Goal: Task Accomplishment & Management: Manage account settings

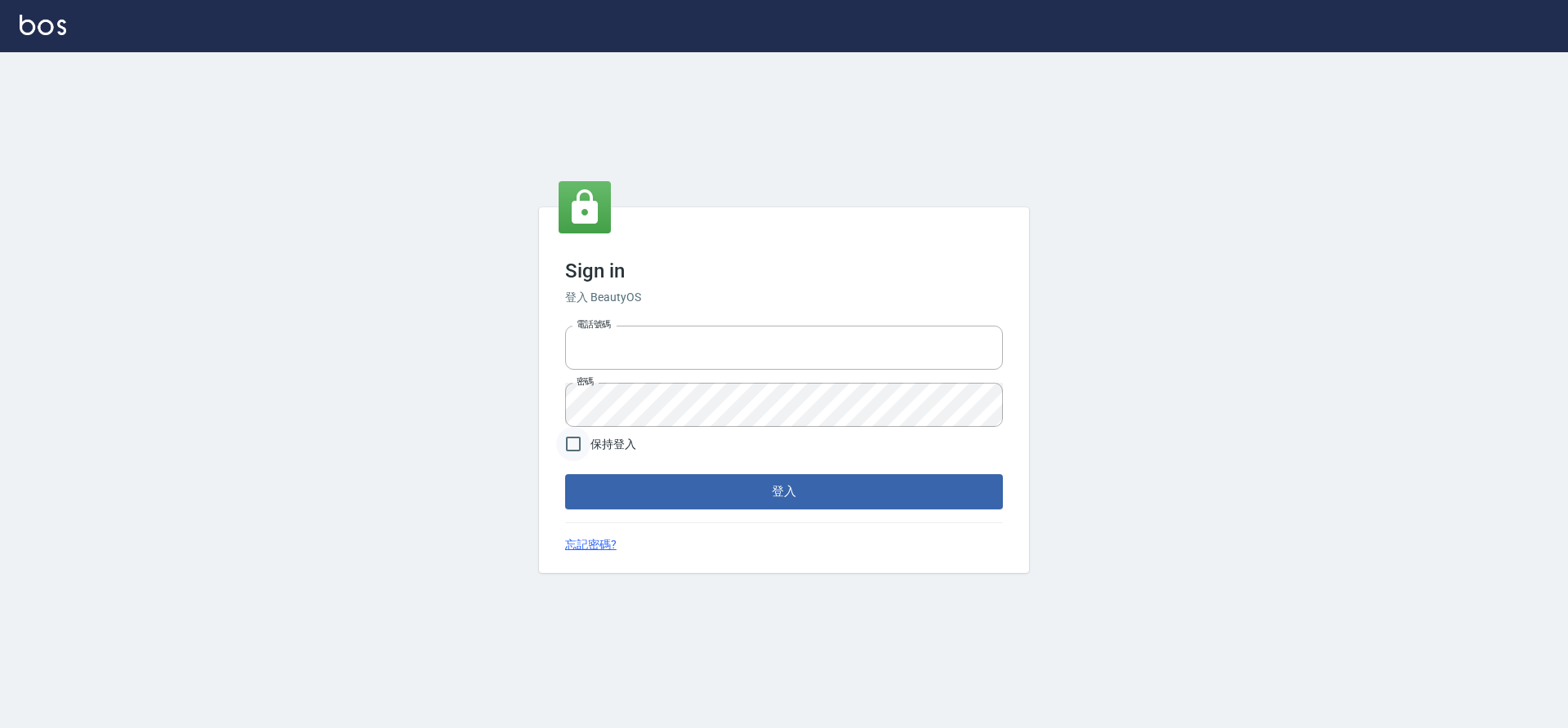
type input "0976742122"
click at [582, 445] on input "保持登入" at bounding box center [573, 444] width 34 height 34
checkbox input "true"
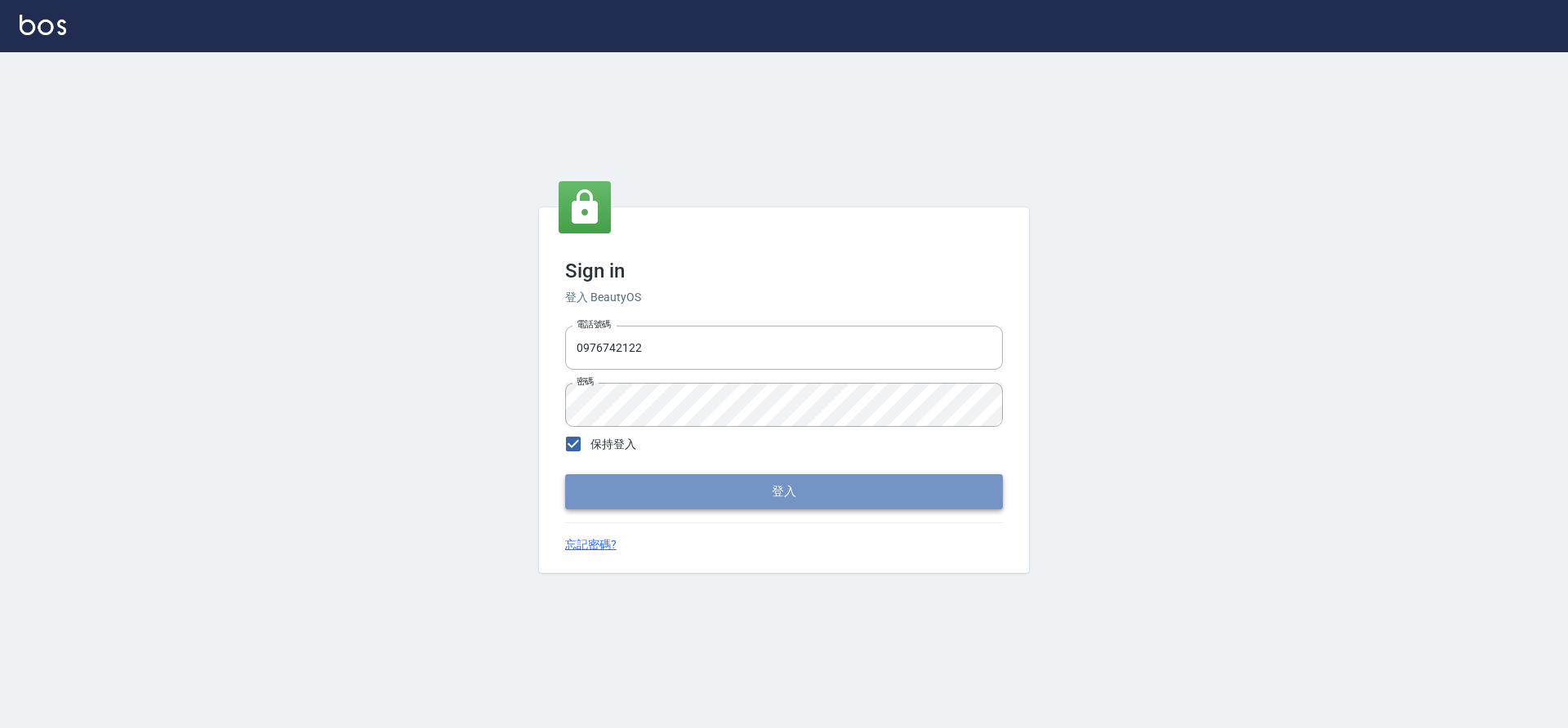
click at [662, 498] on button "登入" at bounding box center [784, 491] width 438 height 34
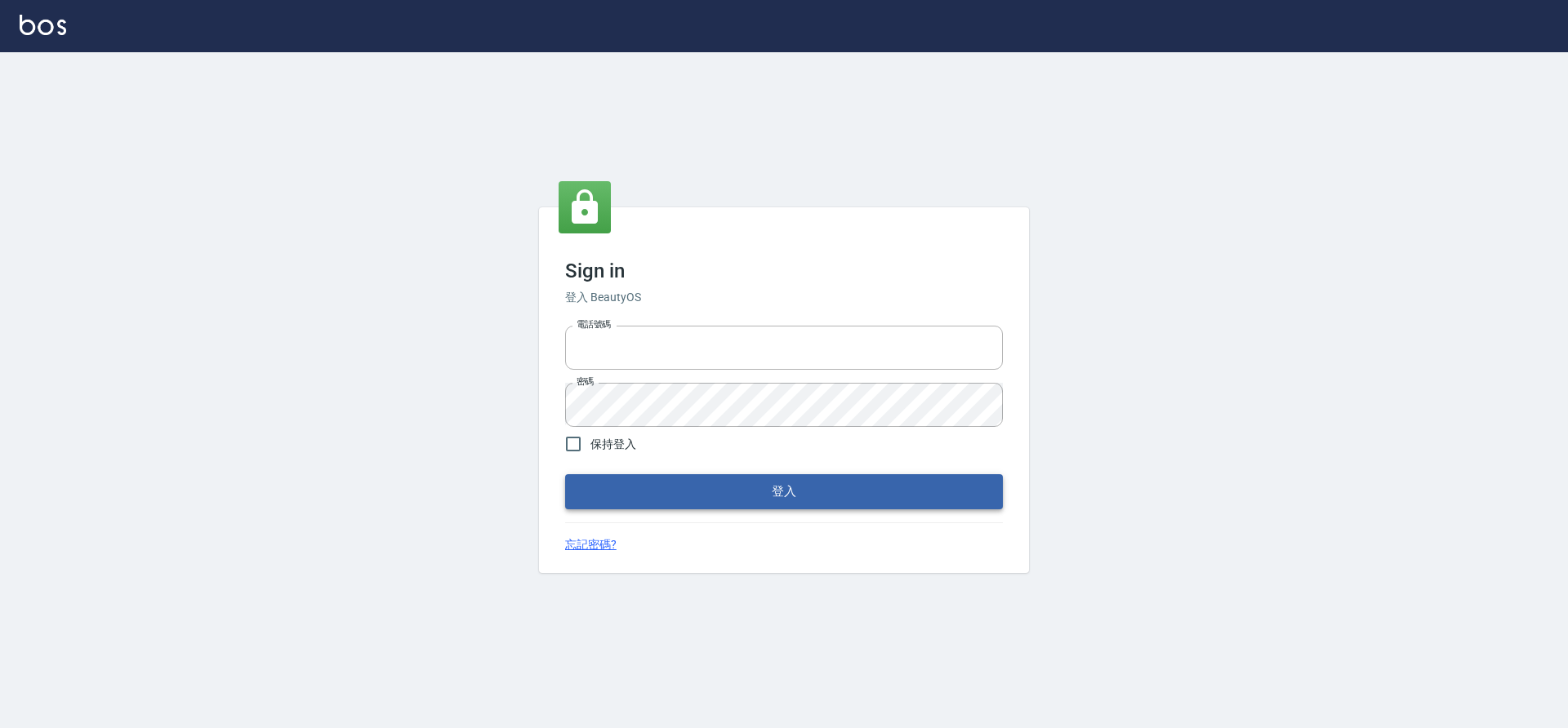
type input "0976742122"
click at [647, 487] on button "登入" at bounding box center [784, 491] width 438 height 34
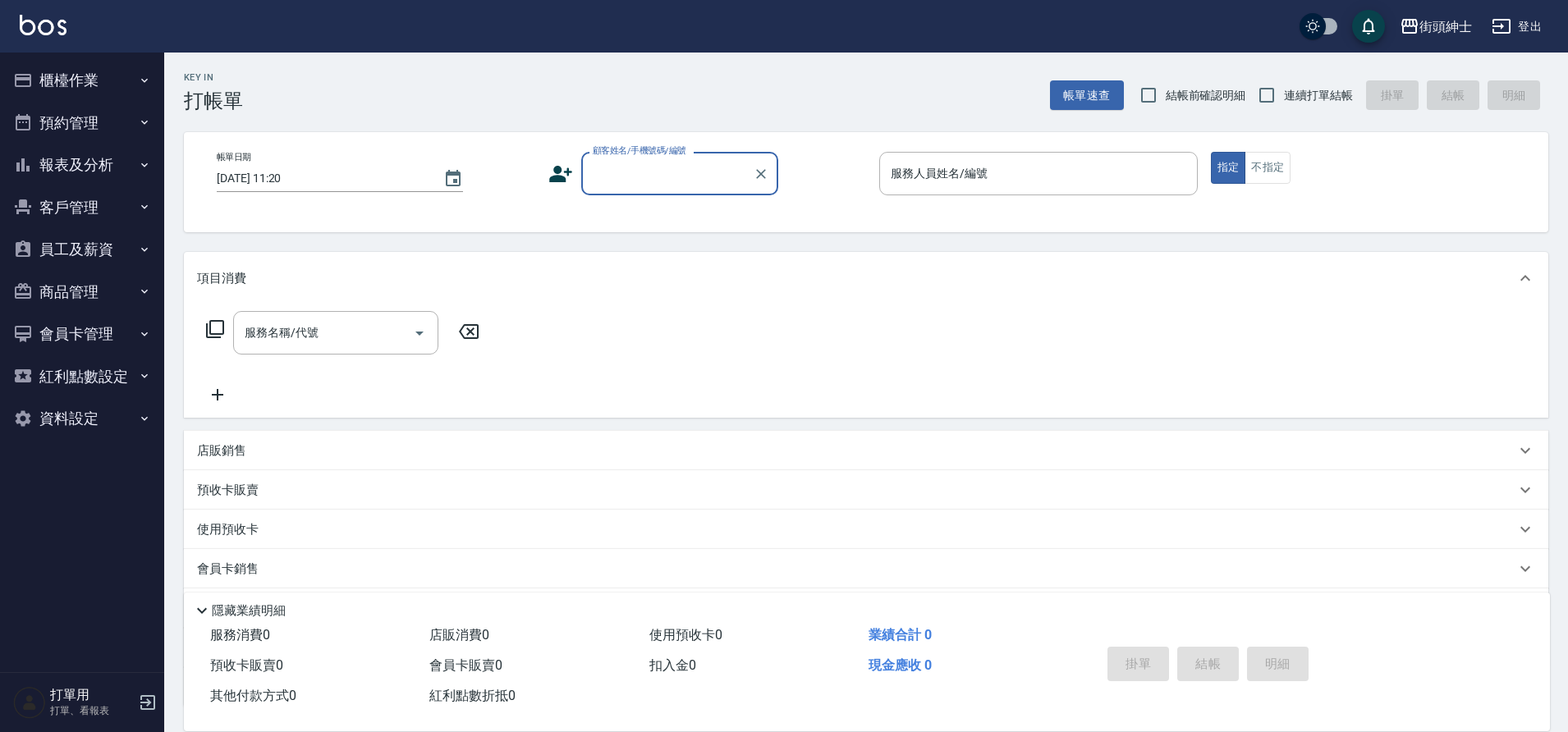
click at [129, 129] on button "預約管理" at bounding box center [82, 123] width 151 height 42
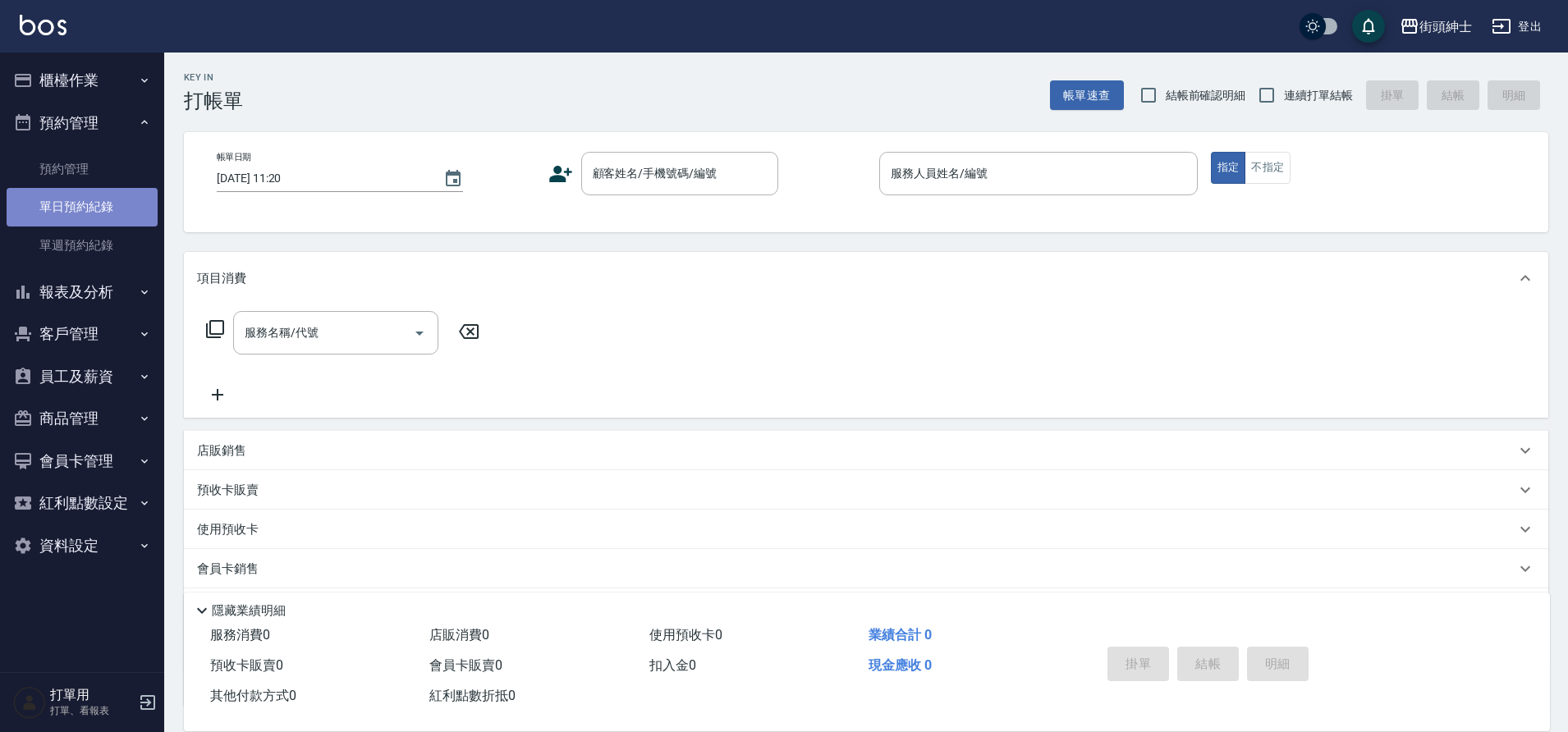
click at [126, 190] on link "單日預約紀錄" at bounding box center [82, 207] width 151 height 38
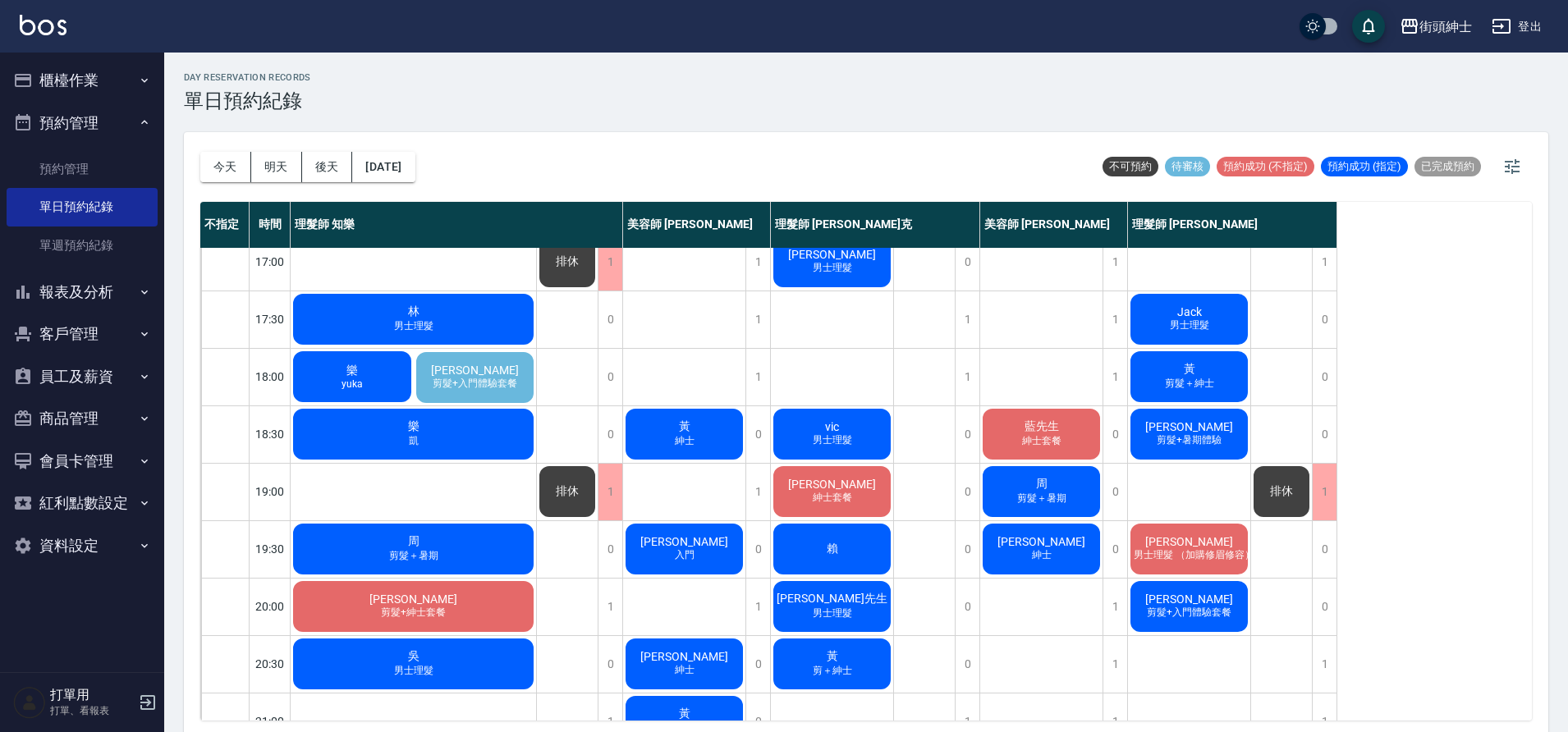
scroll to position [747, 0]
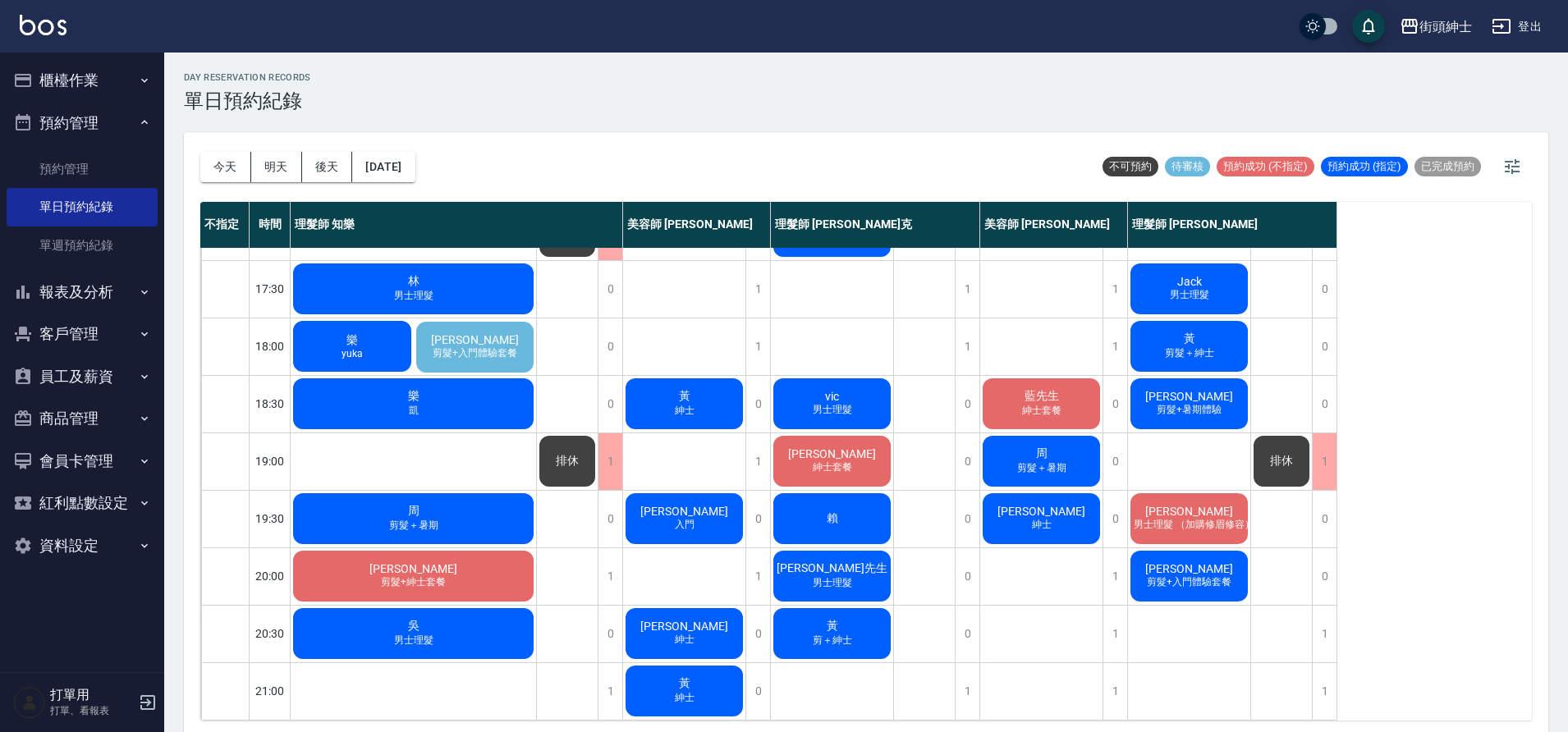
click at [503, 346] on span "剪髮+入門體驗套餐" at bounding box center [474, 352] width 91 height 14
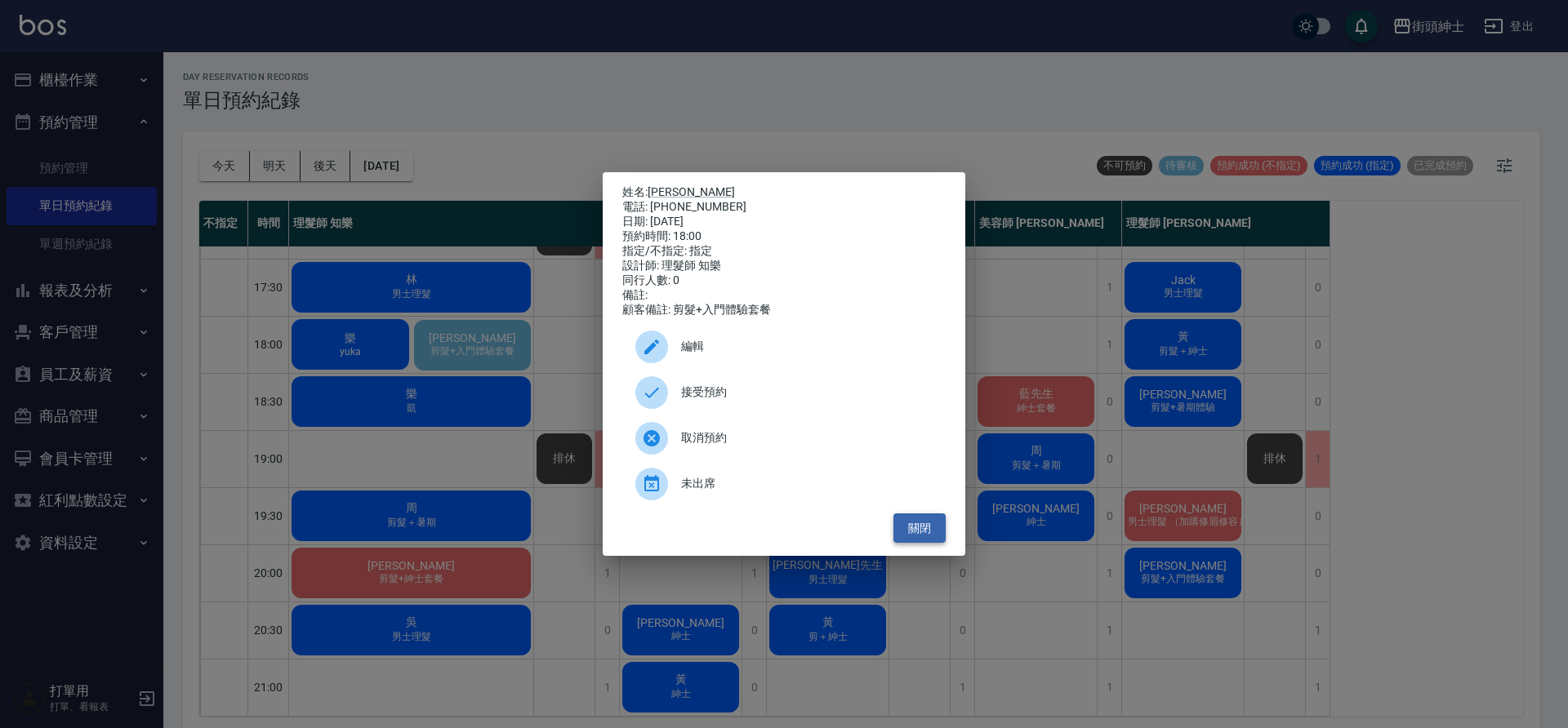
click at [934, 532] on button "關閉" at bounding box center [919, 529] width 52 height 30
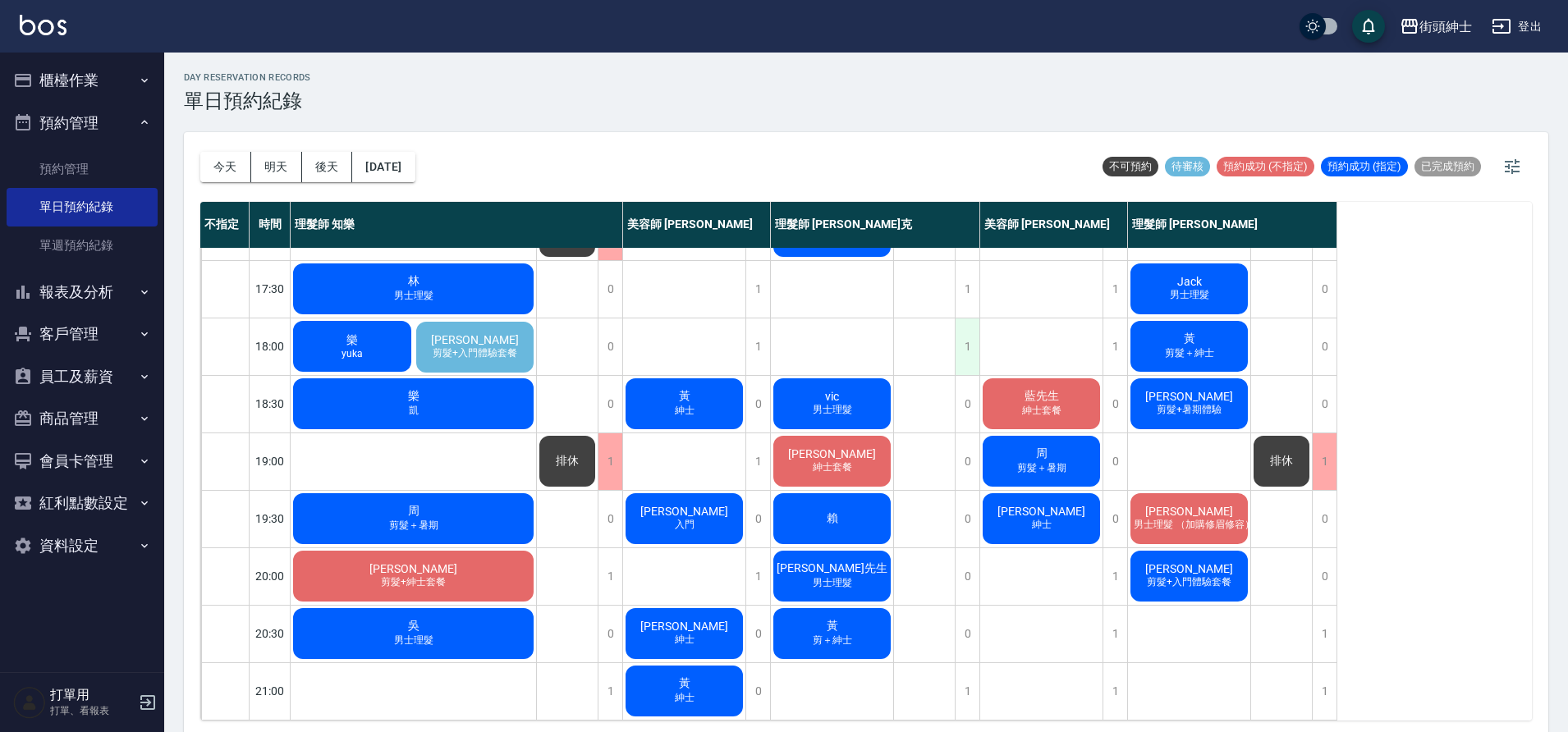
click at [962, 340] on div "1" at bounding box center [967, 346] width 24 height 57
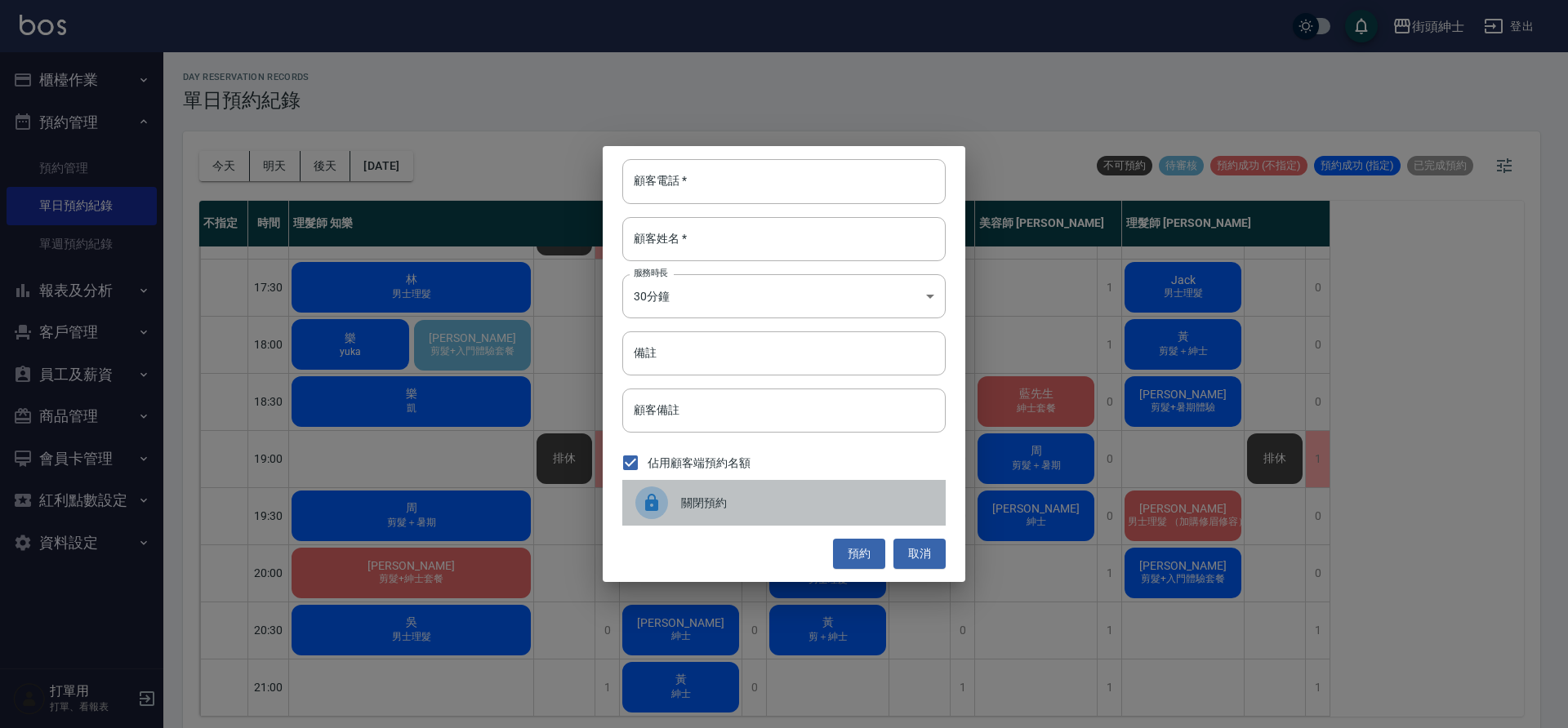
click at [771, 506] on span "關閉預約" at bounding box center [806, 503] width 251 height 17
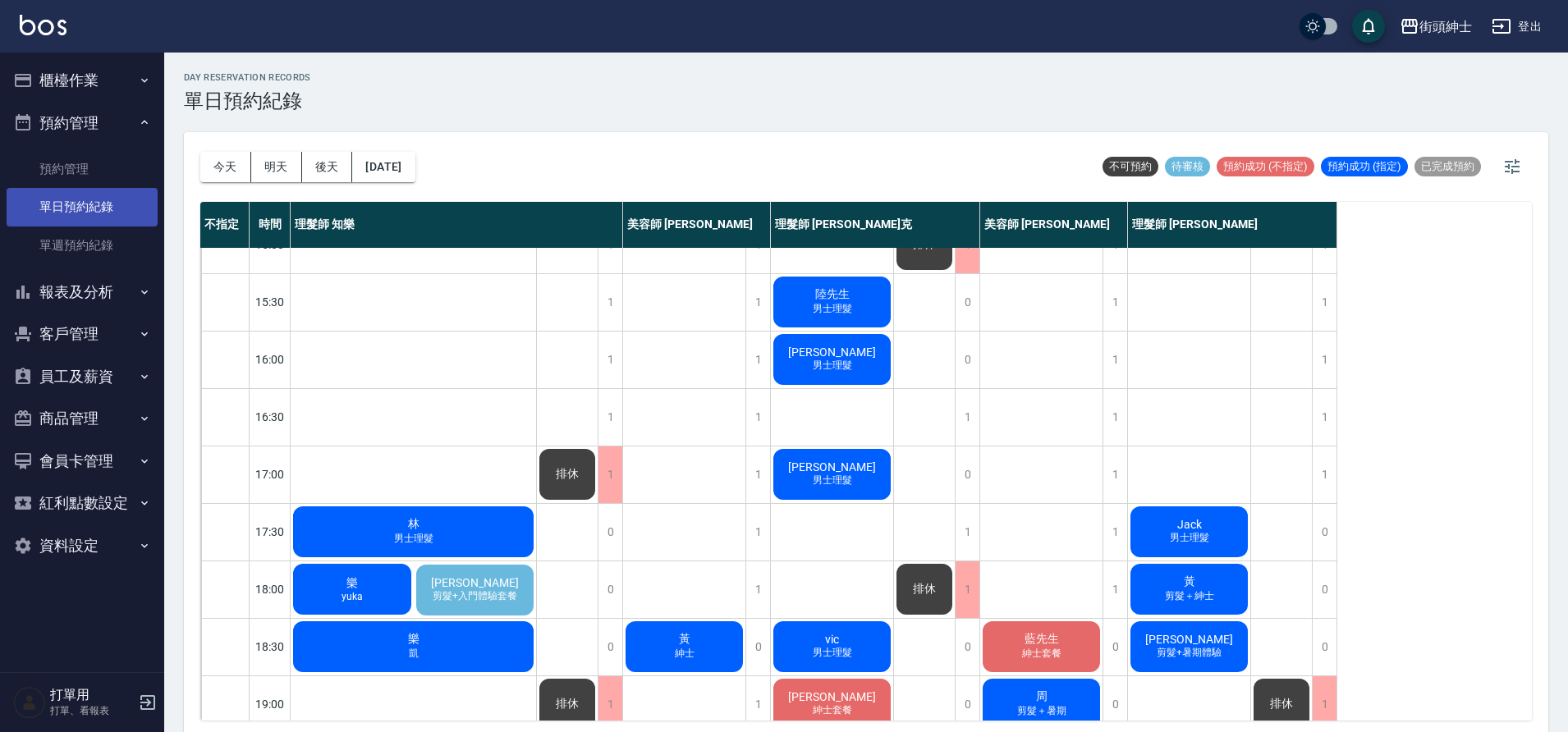
scroll to position [425, 0]
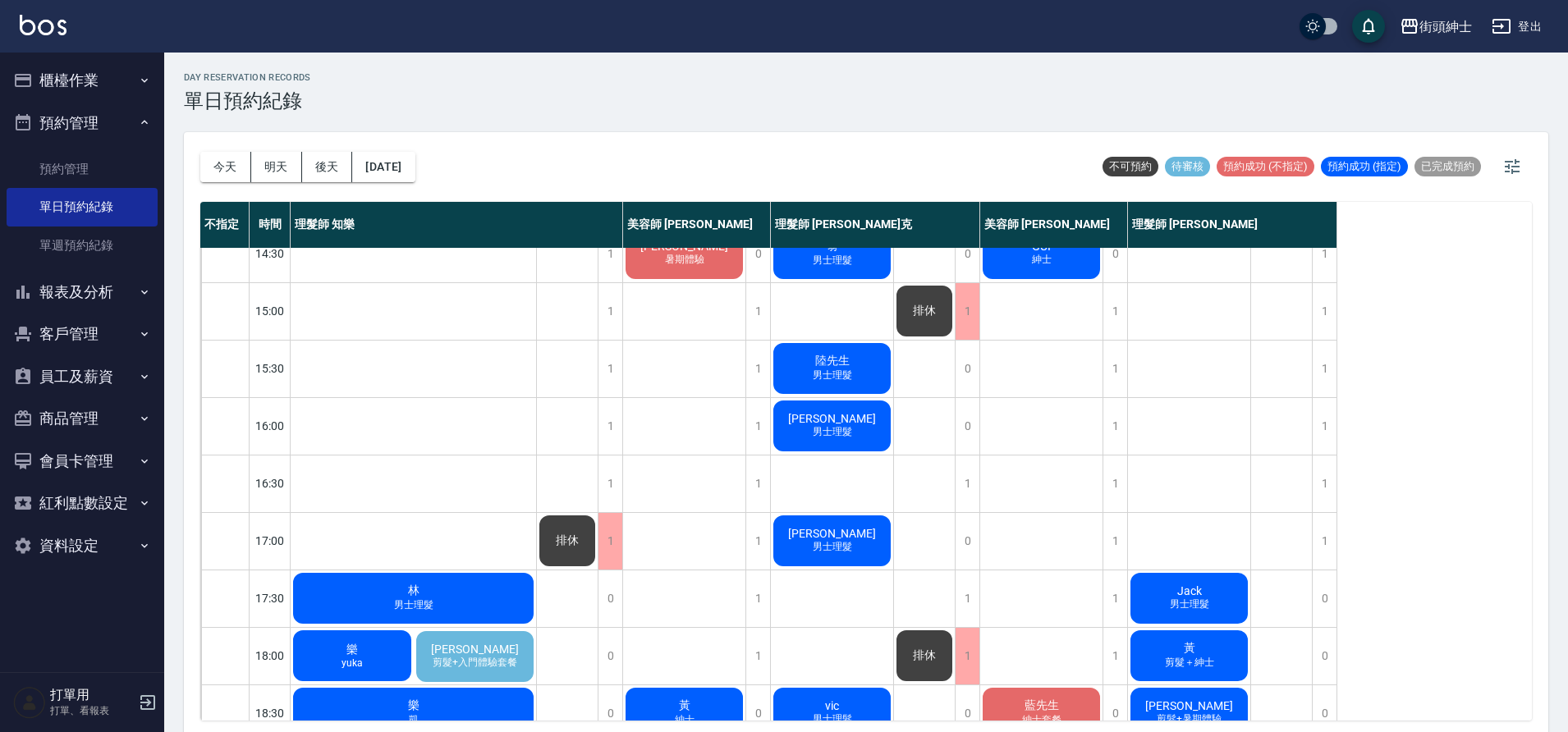
click at [126, 126] on button "預約管理" at bounding box center [82, 123] width 151 height 42
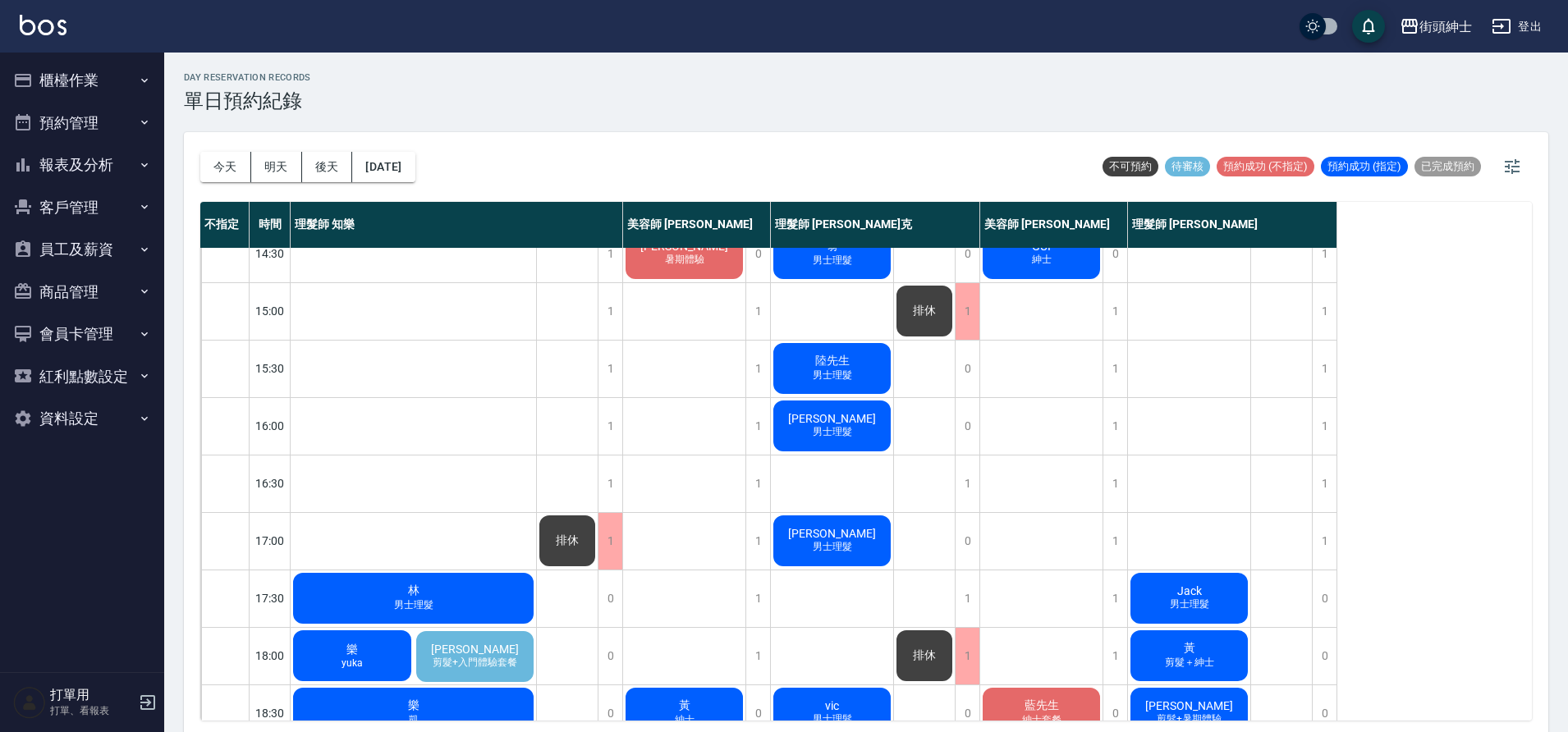
click at [144, 94] on button "櫃檯作業" at bounding box center [82, 80] width 151 height 42
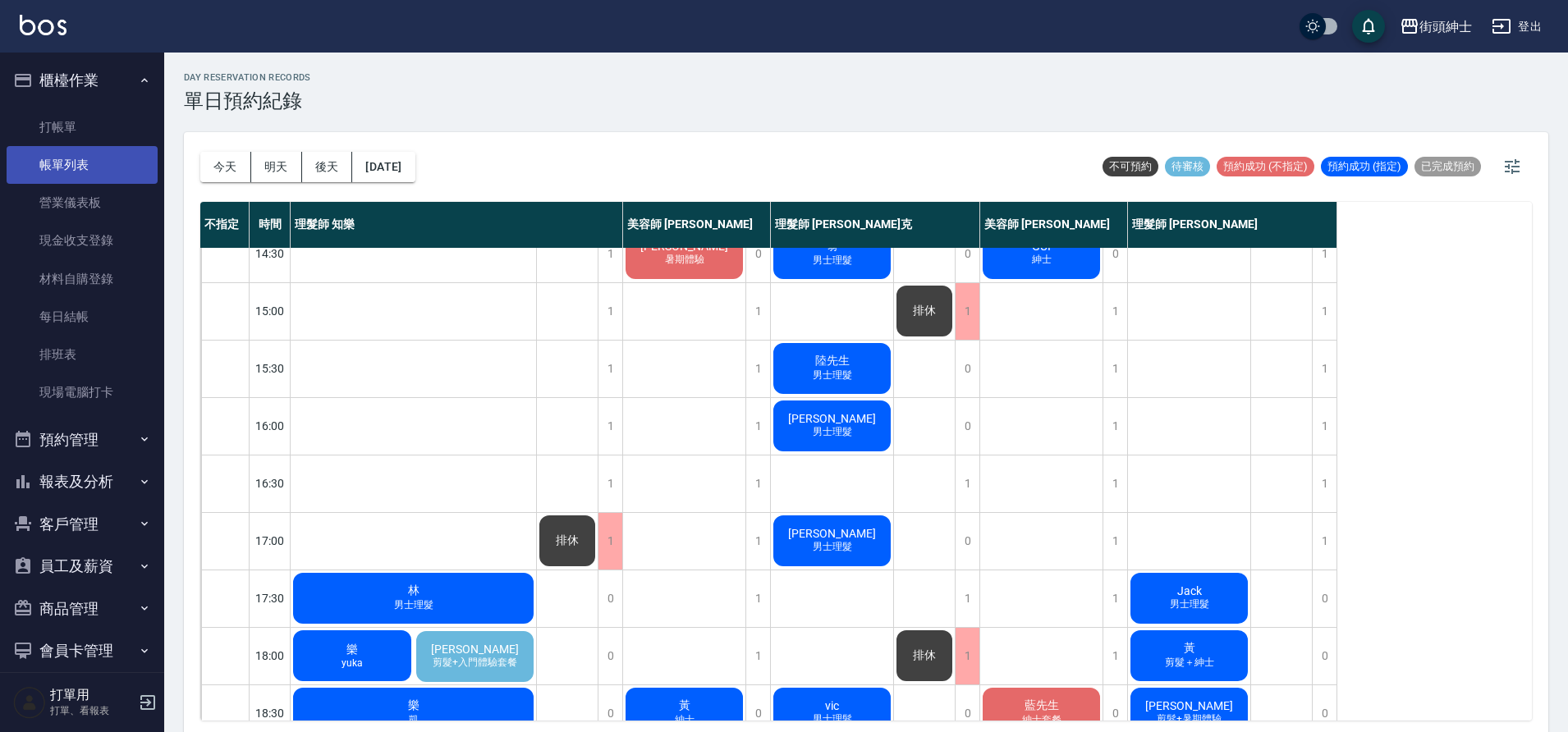
click at [89, 153] on link "帳單列表" at bounding box center [82, 165] width 151 height 38
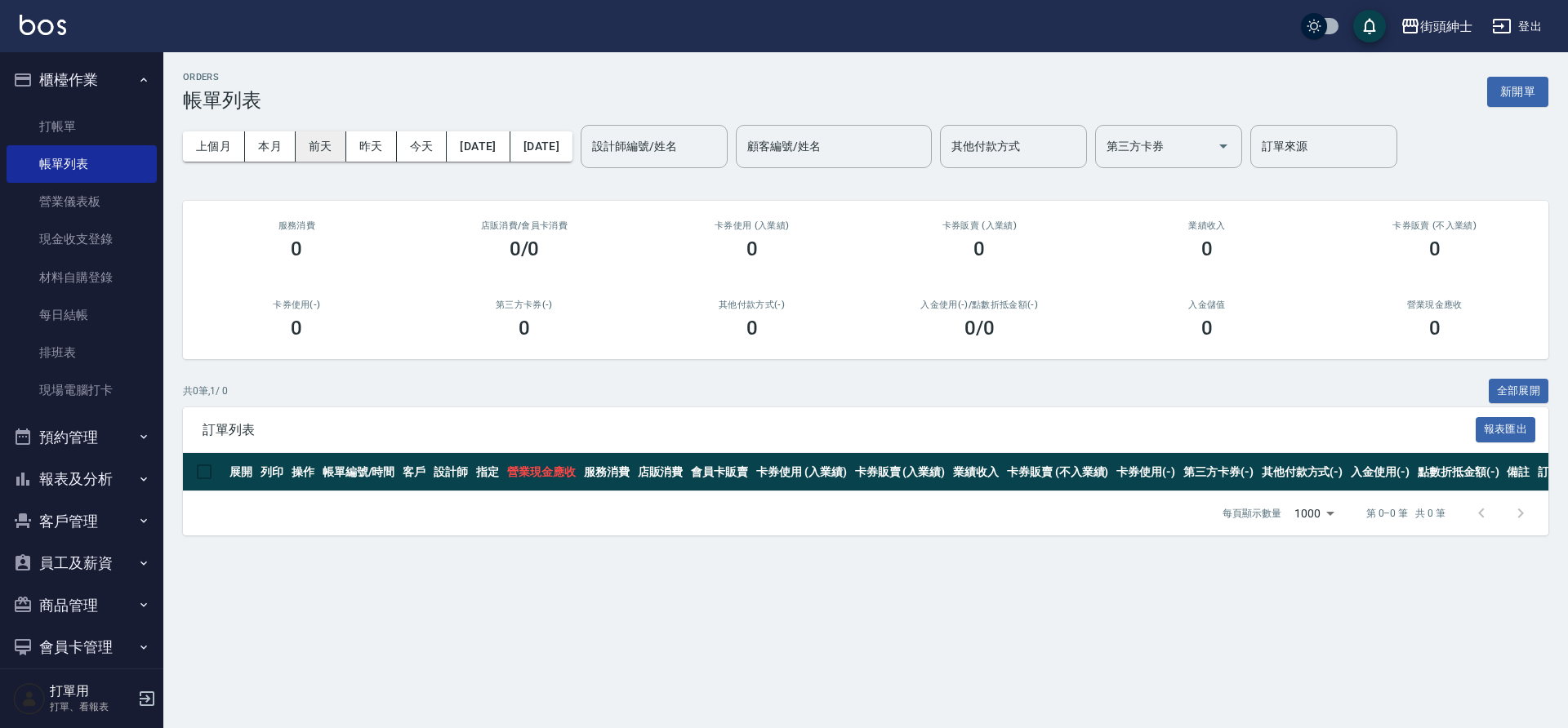
click at [327, 160] on button "前天" at bounding box center [321, 147] width 50 height 30
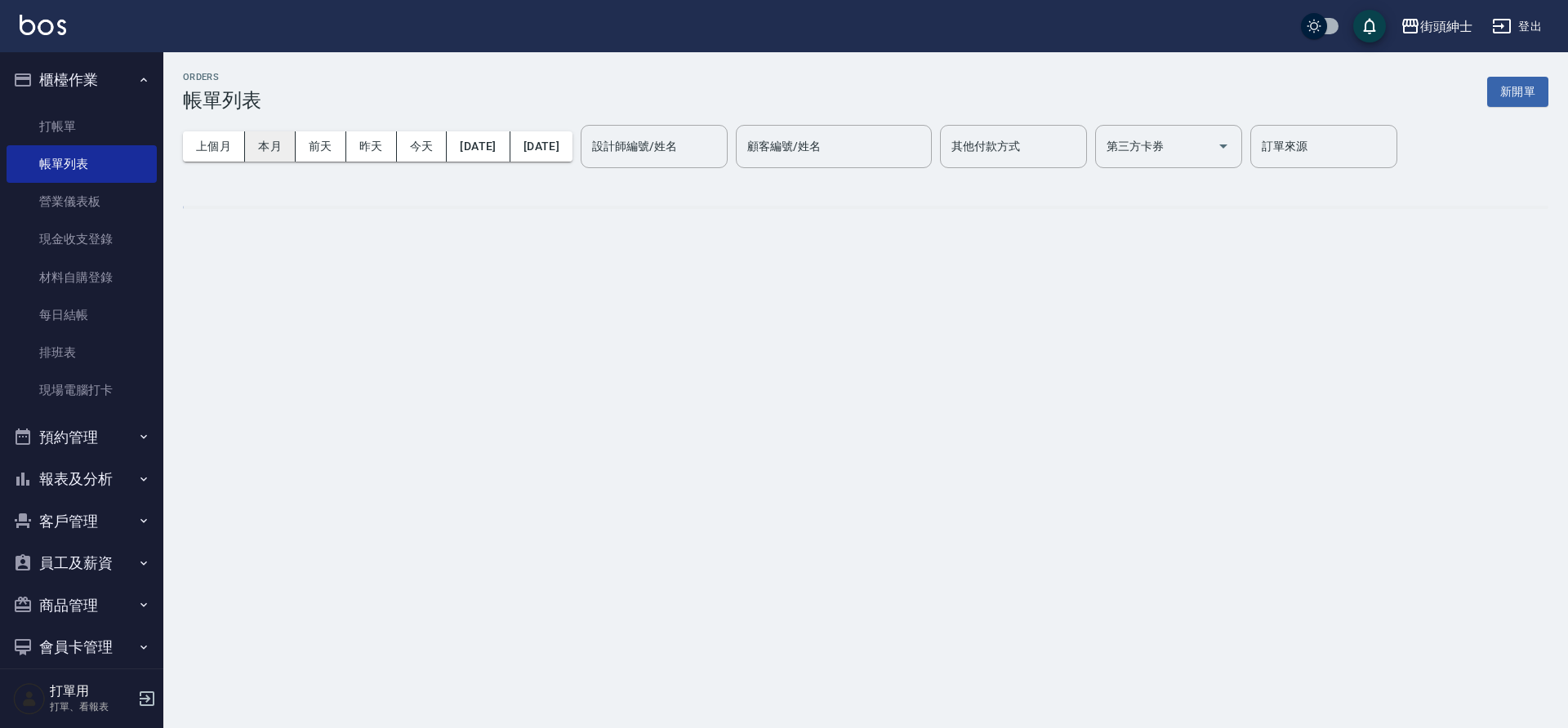
click at [275, 150] on button "本月" at bounding box center [270, 147] width 50 height 30
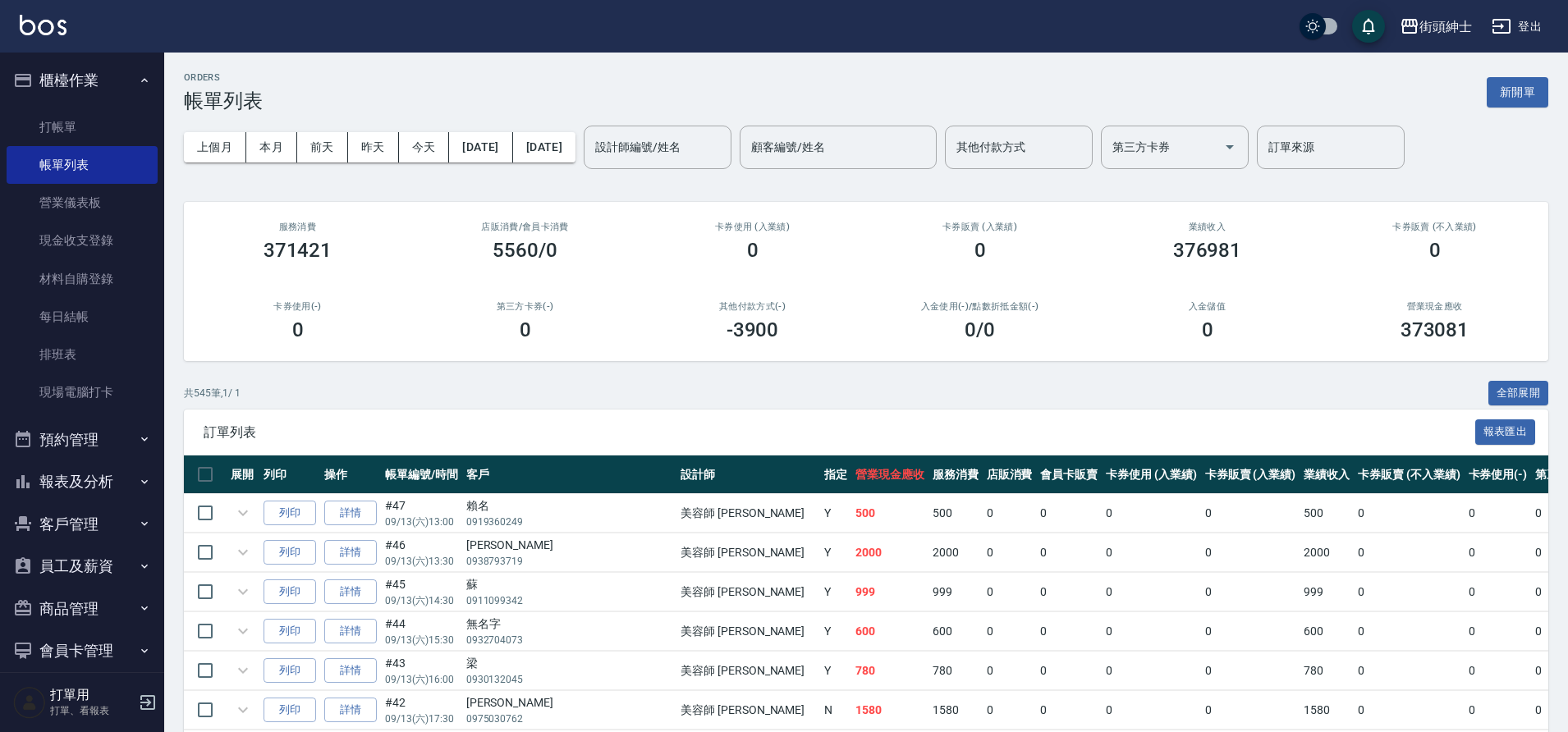
click at [832, 416] on div "訂單列表 報表匯出" at bounding box center [866, 432] width 1364 height 45
click at [105, 440] on button "預約管理" at bounding box center [82, 439] width 151 height 42
click at [105, 528] on link "單日預約紀錄" at bounding box center [82, 524] width 151 height 38
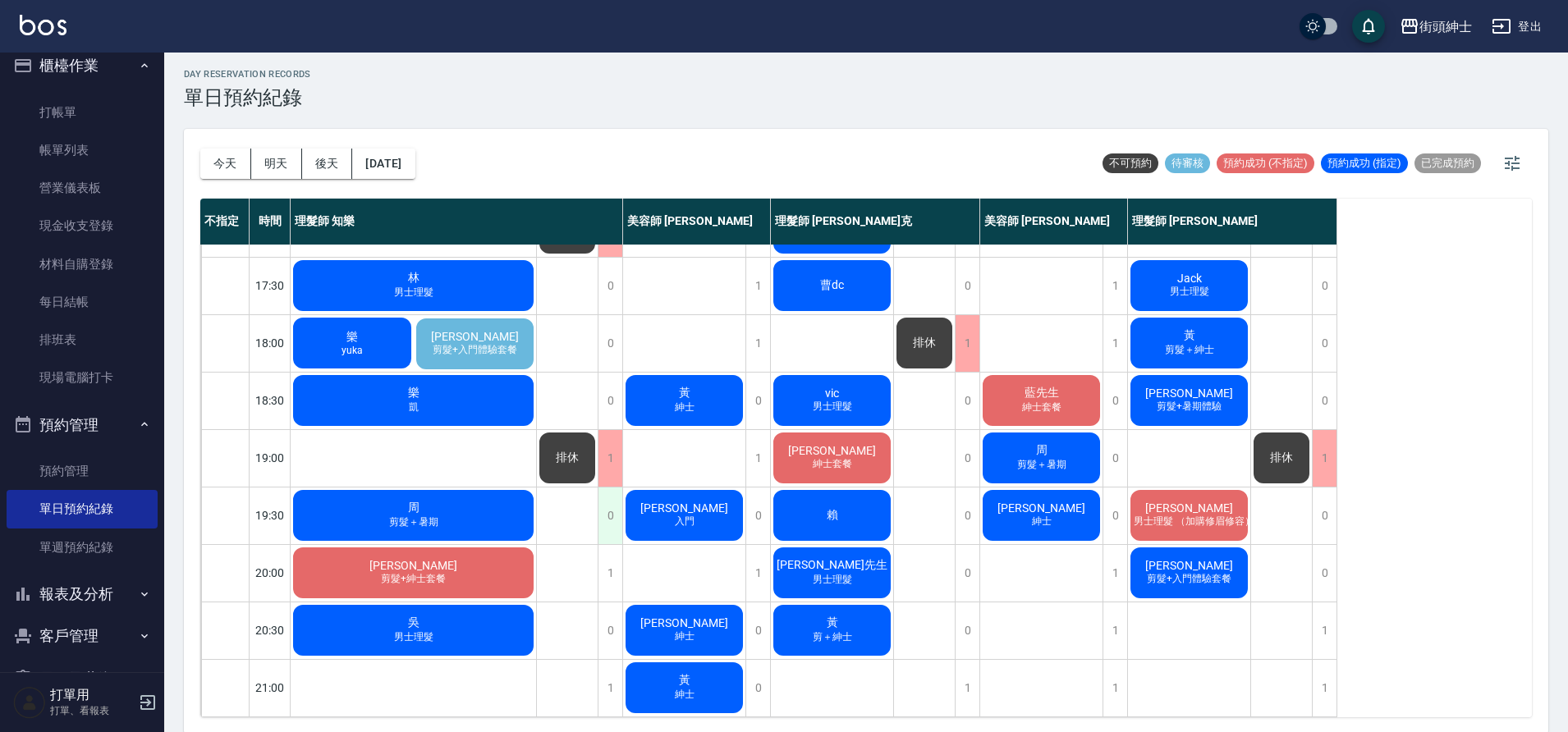
scroll to position [5, 0]
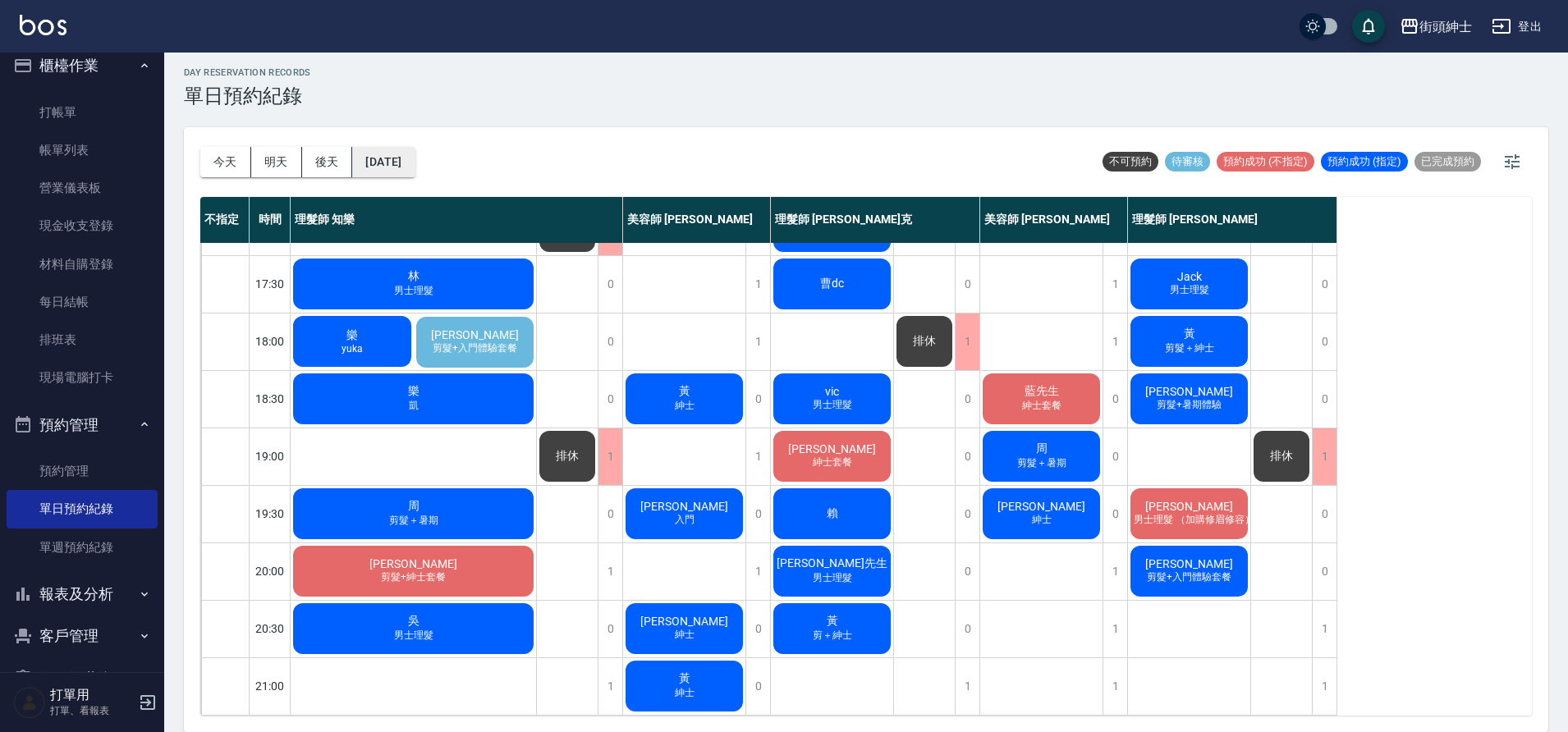
click at [399, 157] on button "[DATE]" at bounding box center [383, 162] width 62 height 31
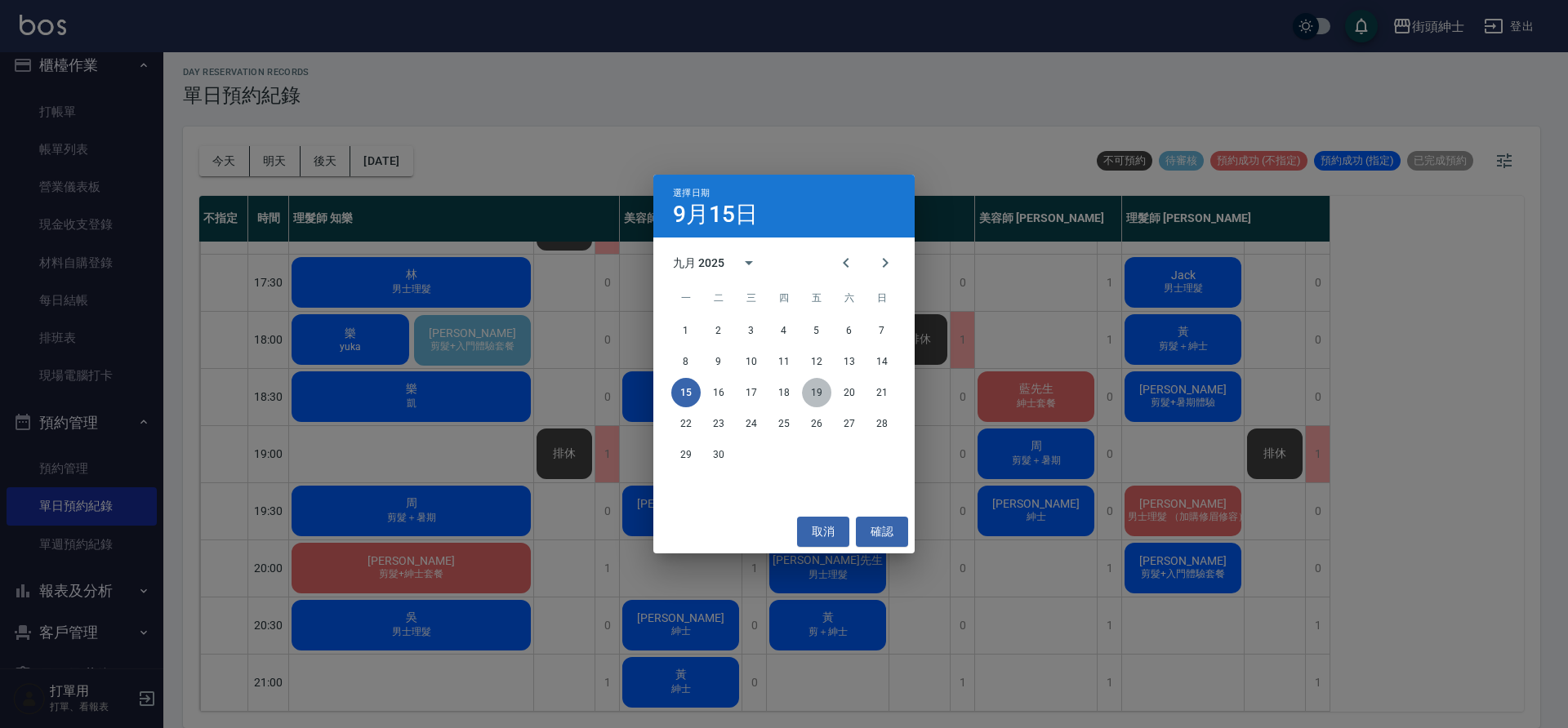
click at [825, 394] on button "19" at bounding box center [816, 393] width 30 height 30
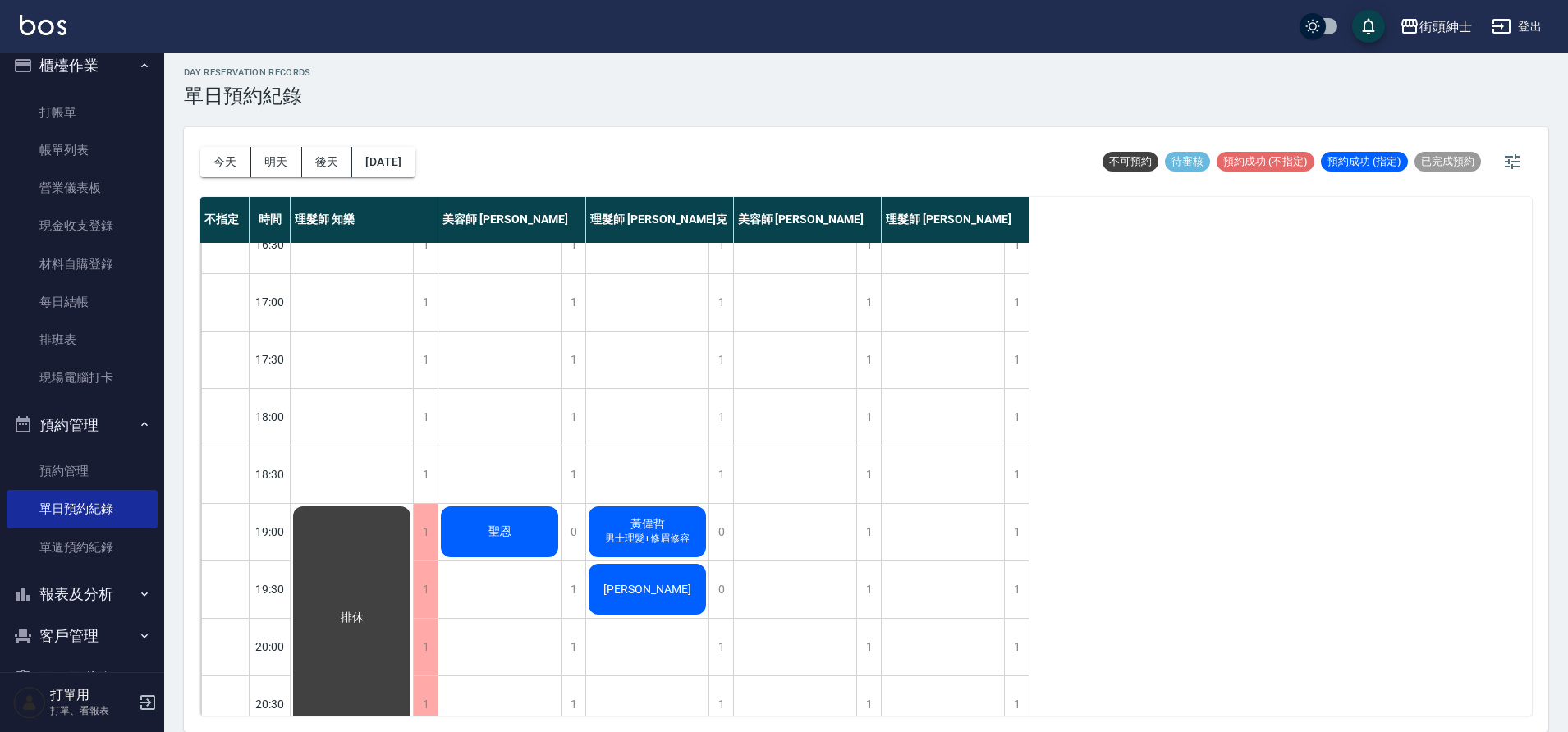
scroll to position [655, 0]
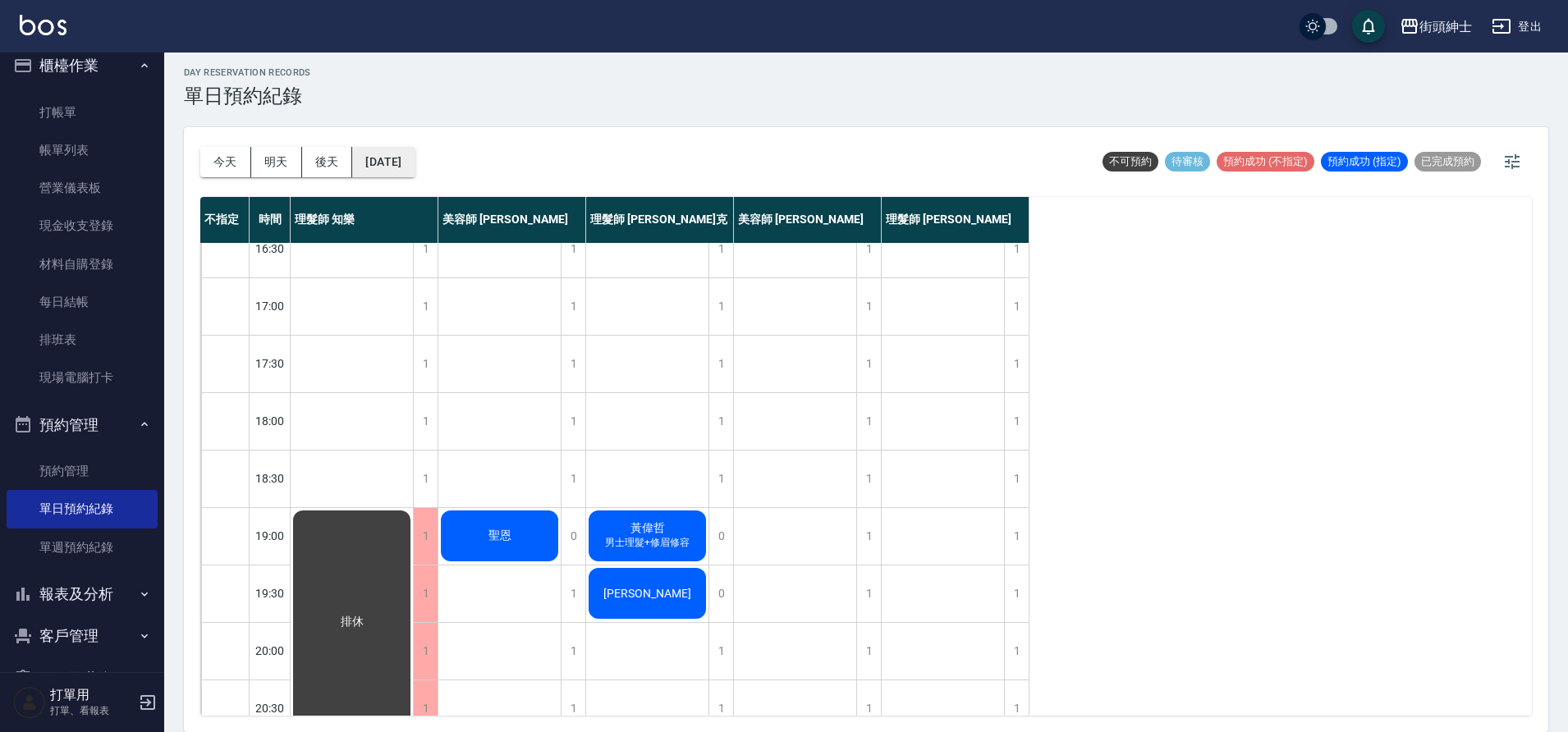
click at [379, 150] on button "2025/09/19" at bounding box center [383, 162] width 62 height 31
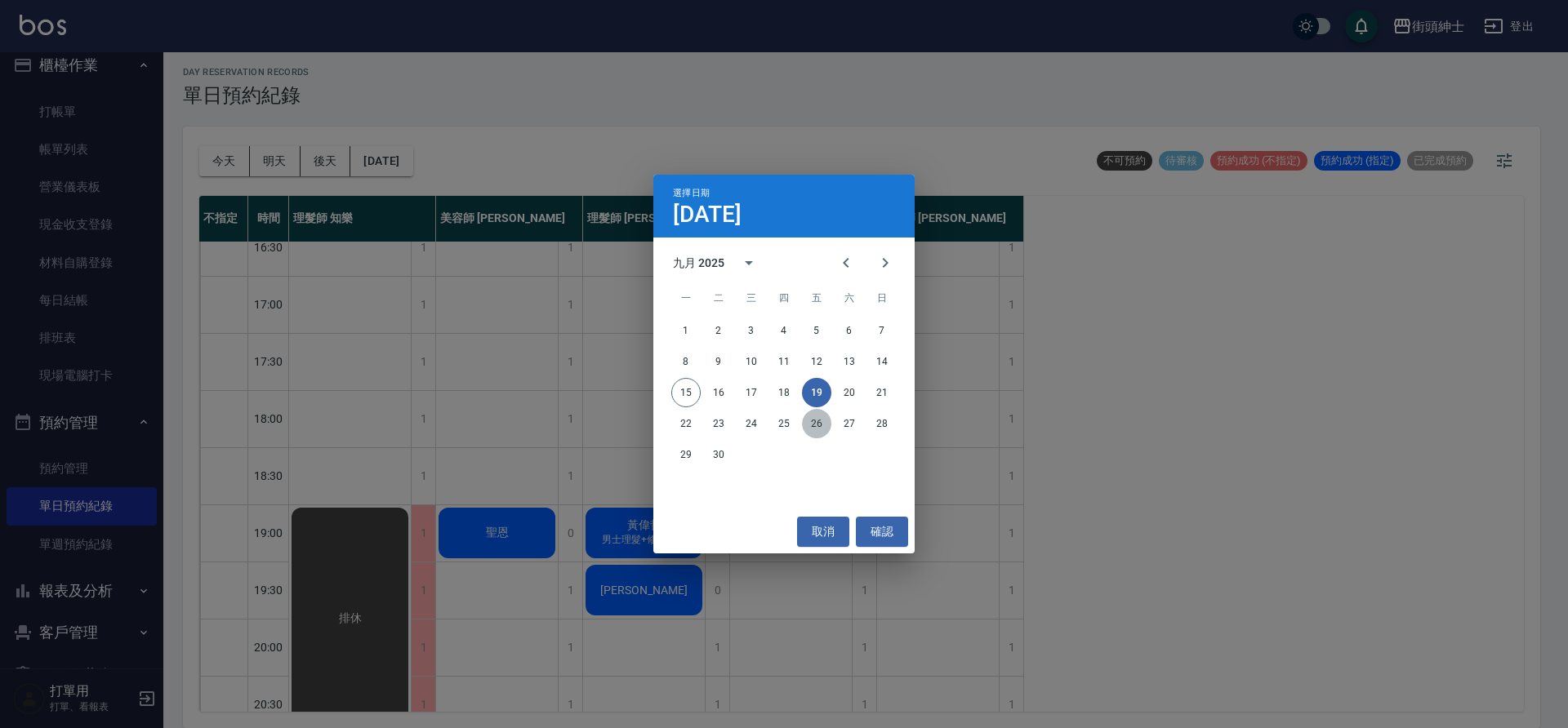
click at [820, 427] on button "26" at bounding box center [816, 423] width 30 height 30
click at [820, 427] on div at bounding box center [784, 364] width 1568 height 728
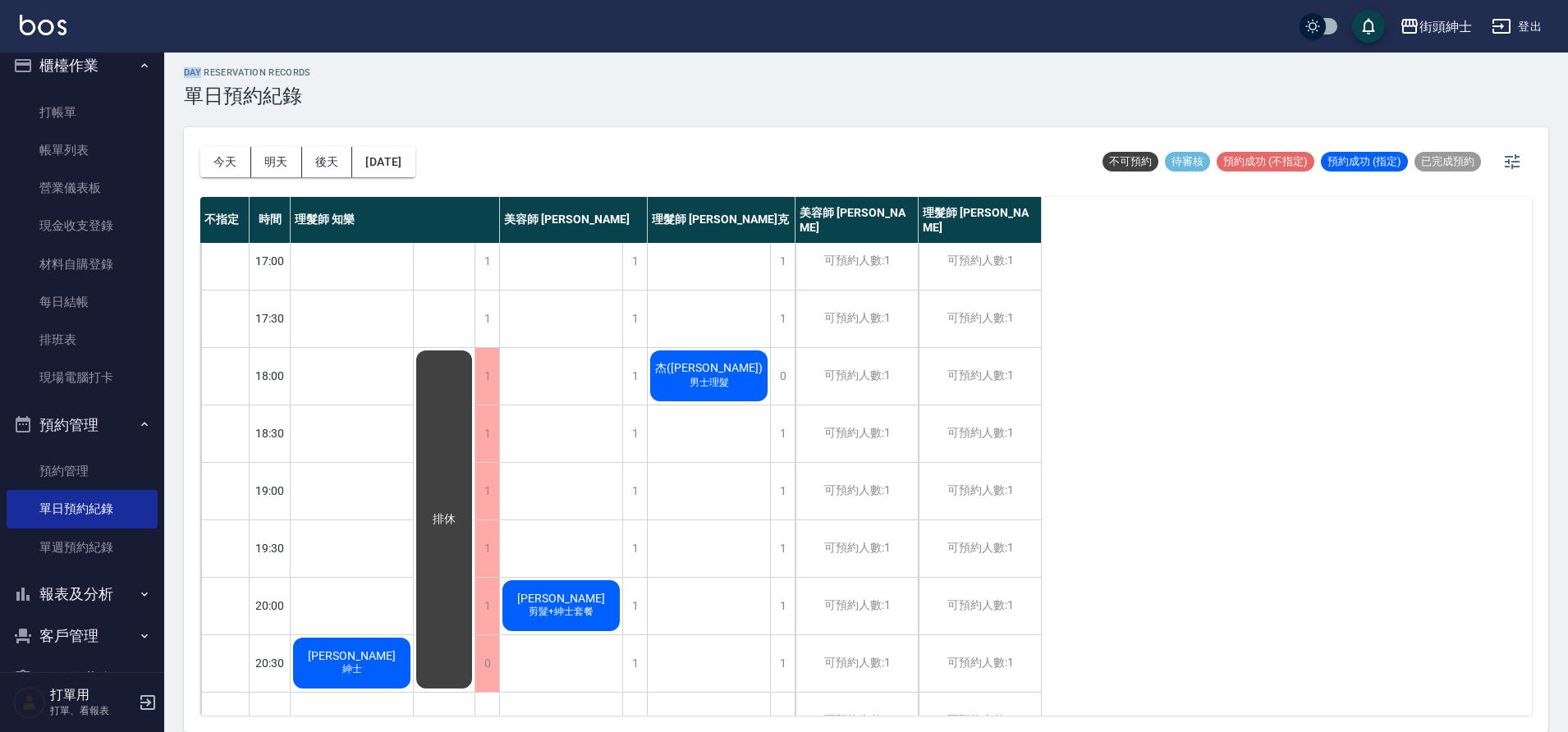
scroll to position [747, 0]
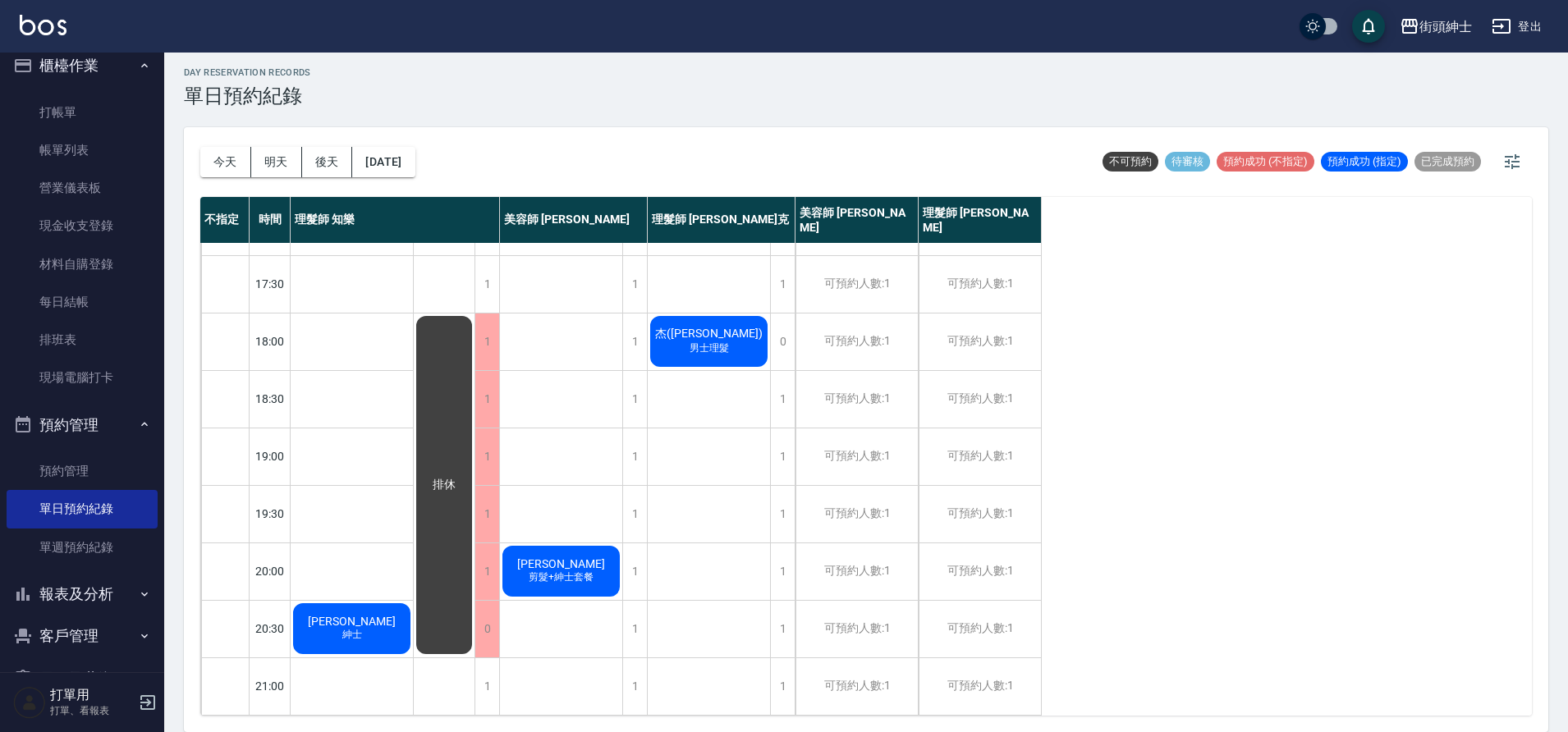
click at [340, 628] on span "紳士" at bounding box center [352, 635] width 26 height 14
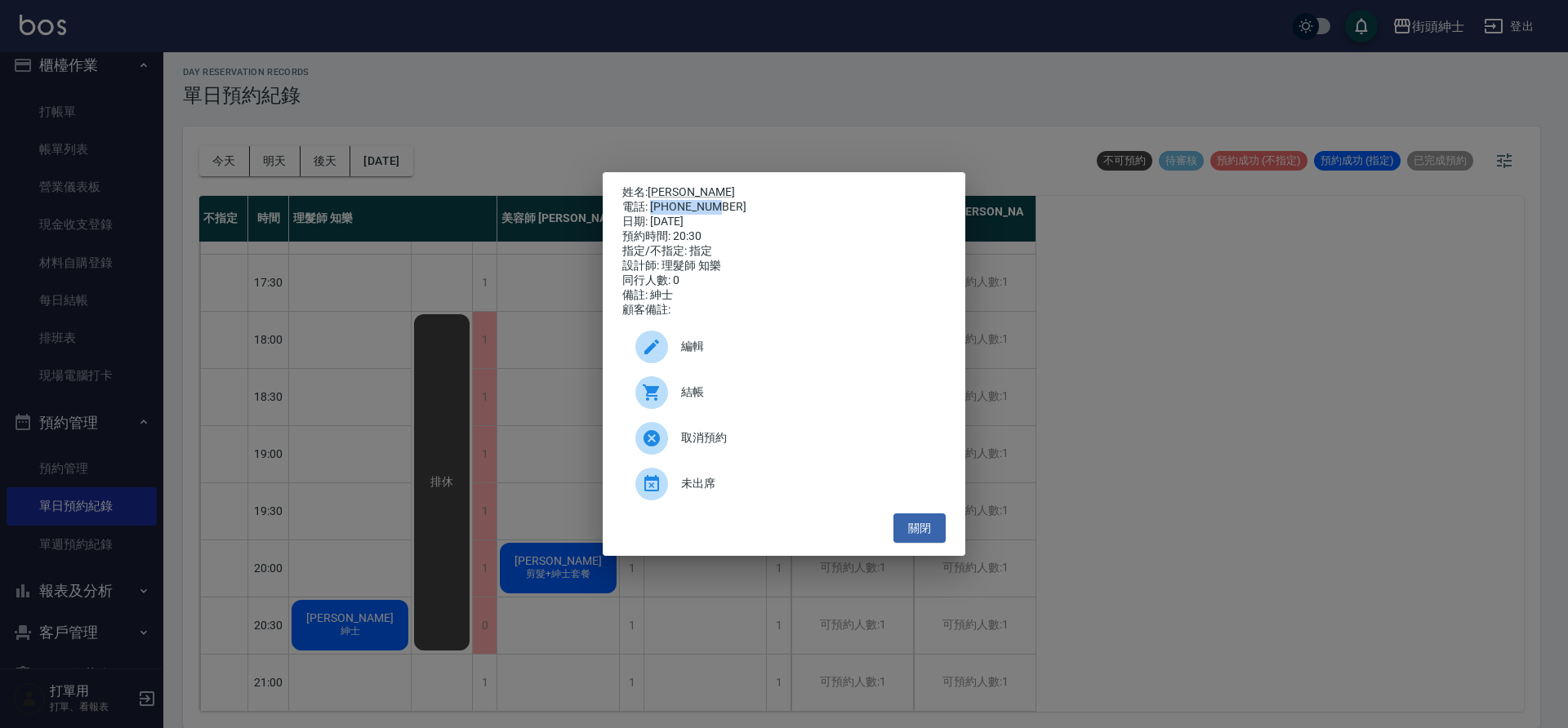
drag, startPoint x: 651, startPoint y: 203, endPoint x: 722, endPoint y: 204, distance: 71.0
click at [721, 204] on div "電話: 0906542002" at bounding box center [784, 207] width 324 height 14
copy div "0906542002"
click at [900, 543] on button "關閉" at bounding box center [919, 529] width 52 height 30
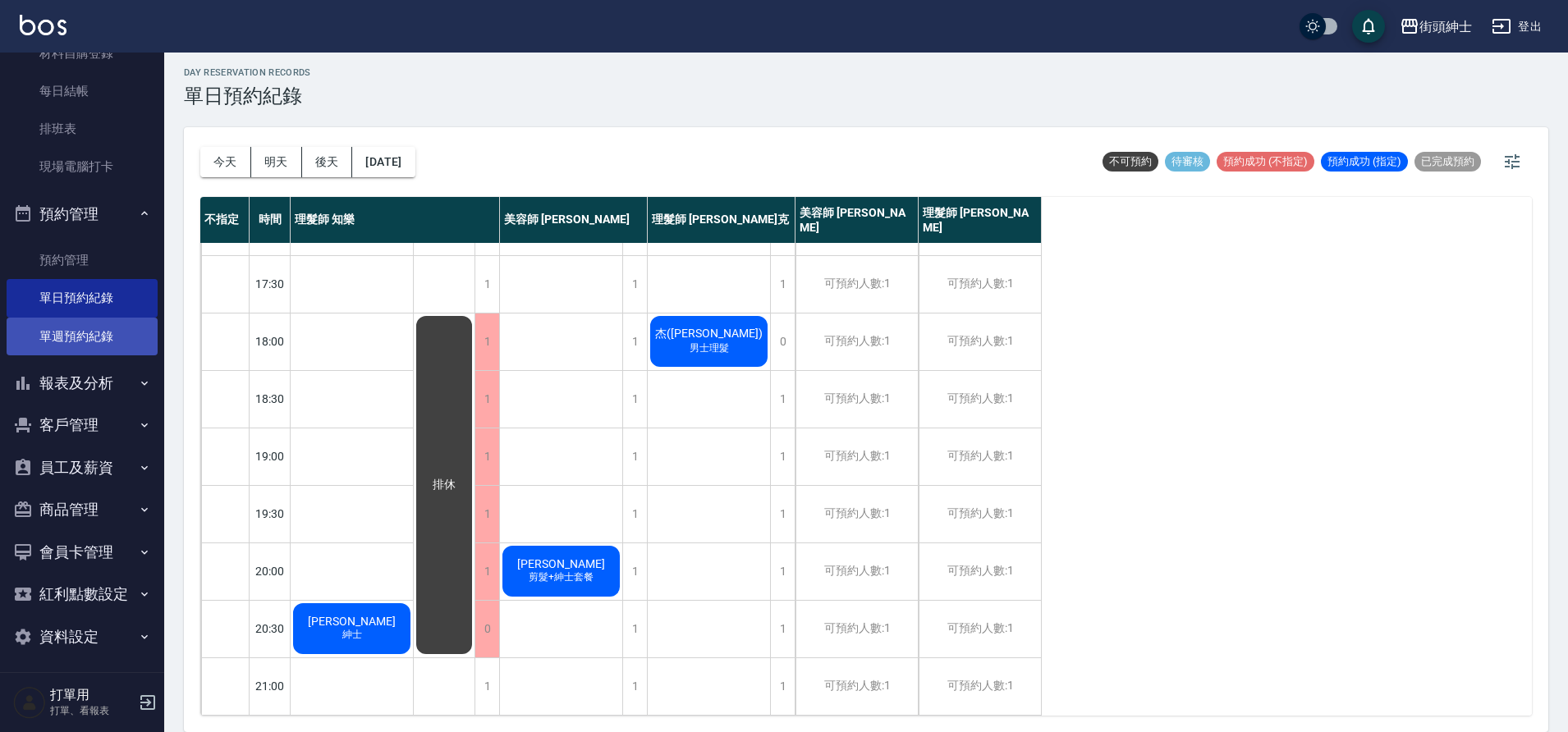
scroll to position [231, 0]
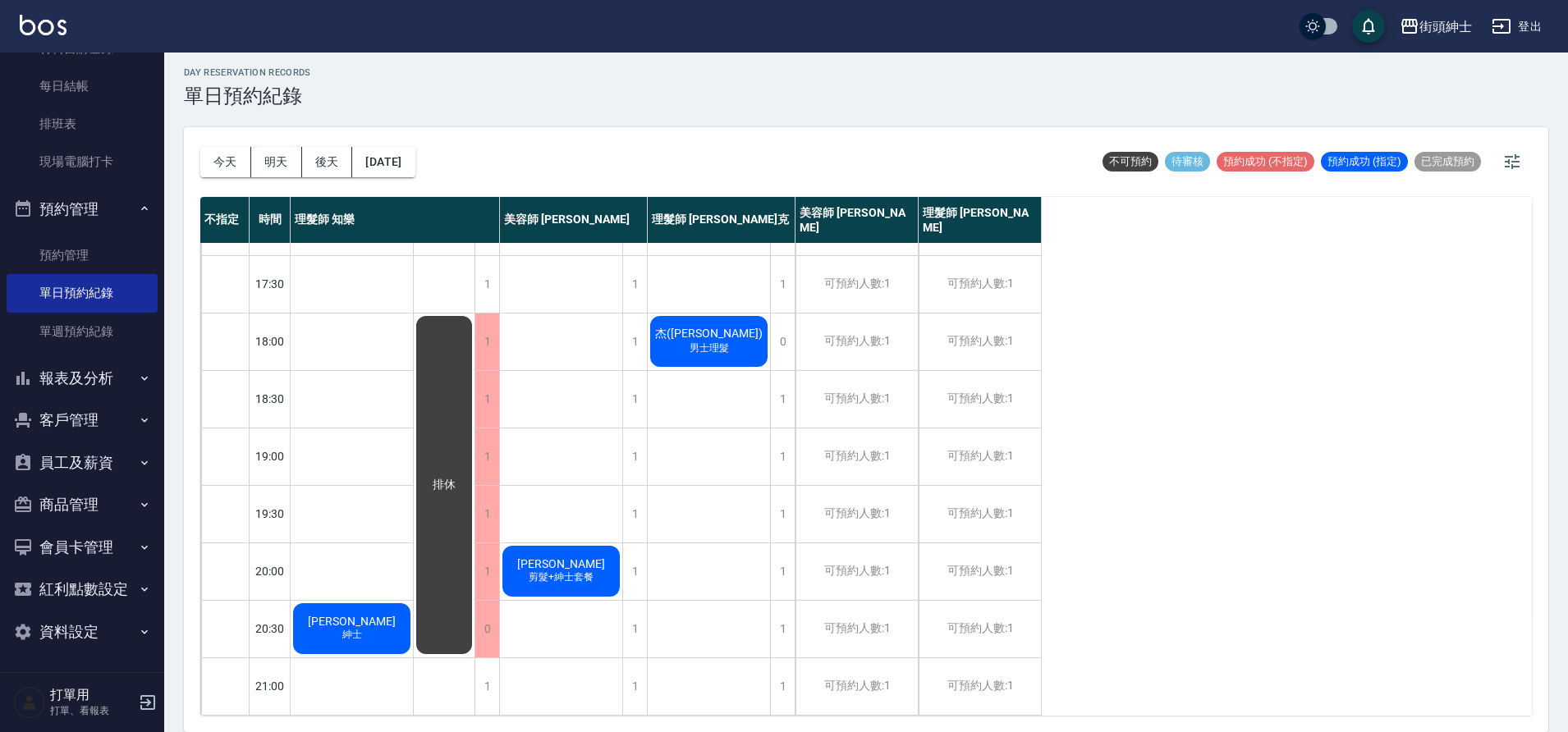
click at [89, 375] on button "報表及分析" at bounding box center [82, 378] width 151 height 42
click at [87, 370] on button "報表及分析" at bounding box center [82, 378] width 151 height 42
click at [91, 412] on button "客戶管理" at bounding box center [82, 420] width 151 height 42
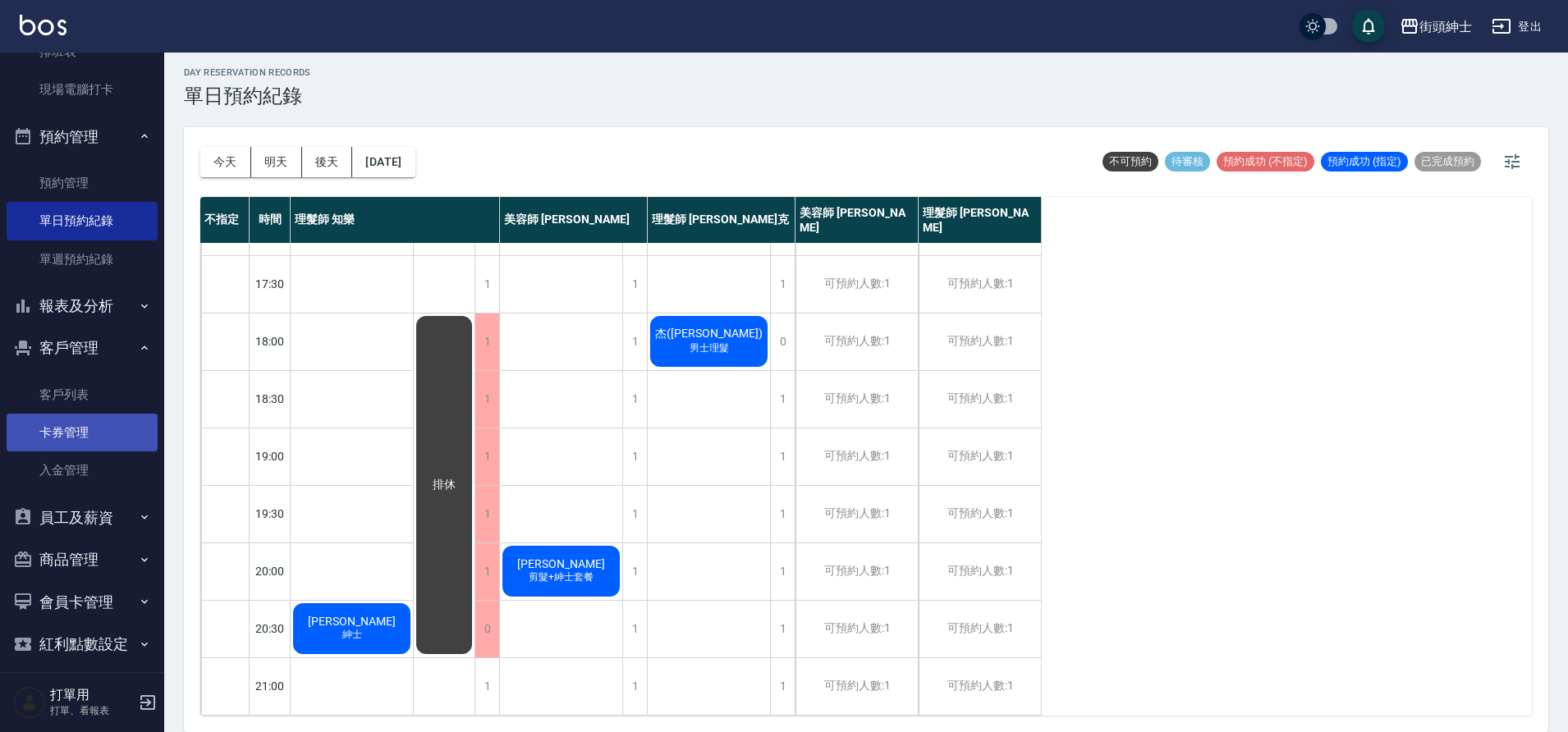
scroll to position [358, 0]
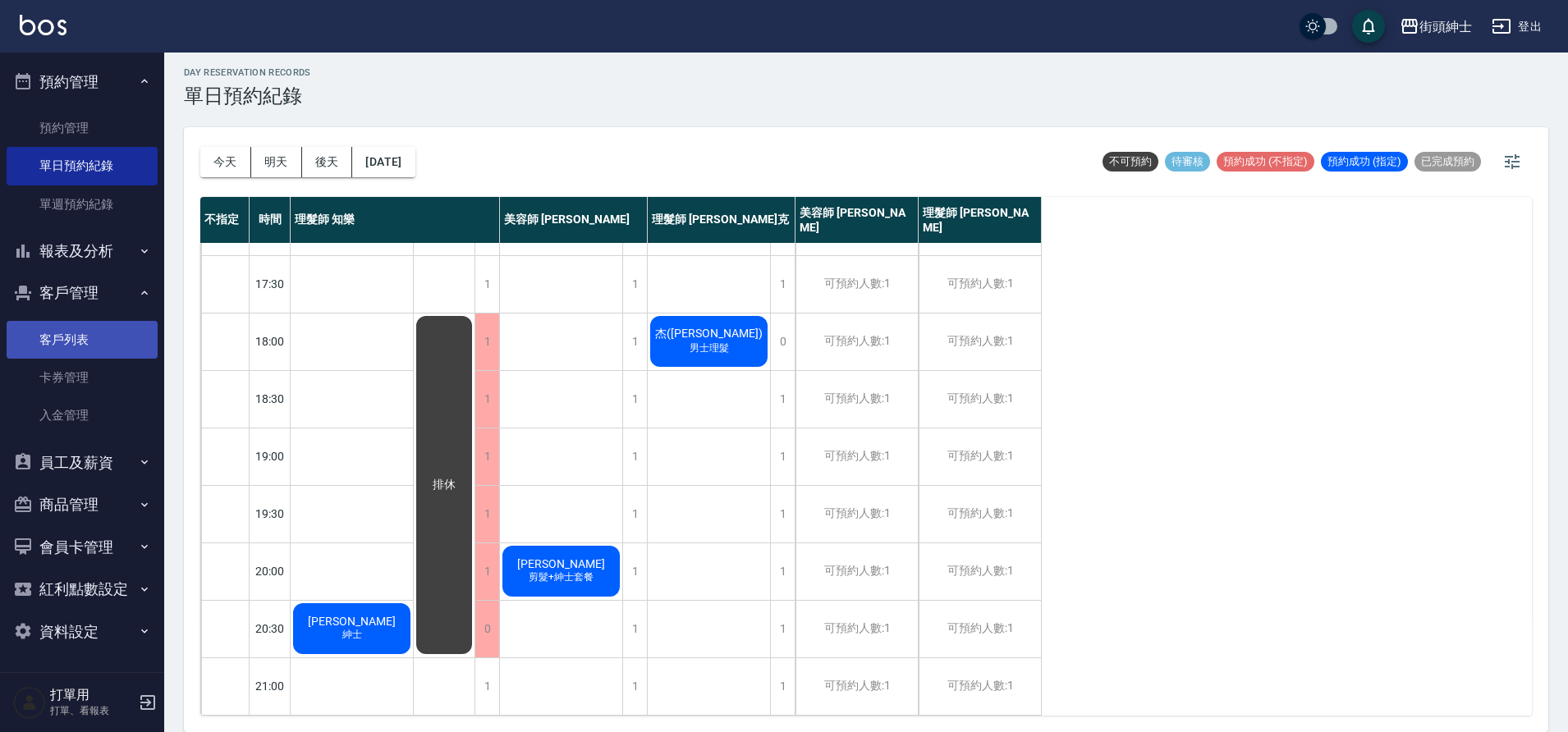
click at [102, 339] on link "客戶列表" at bounding box center [82, 340] width 151 height 38
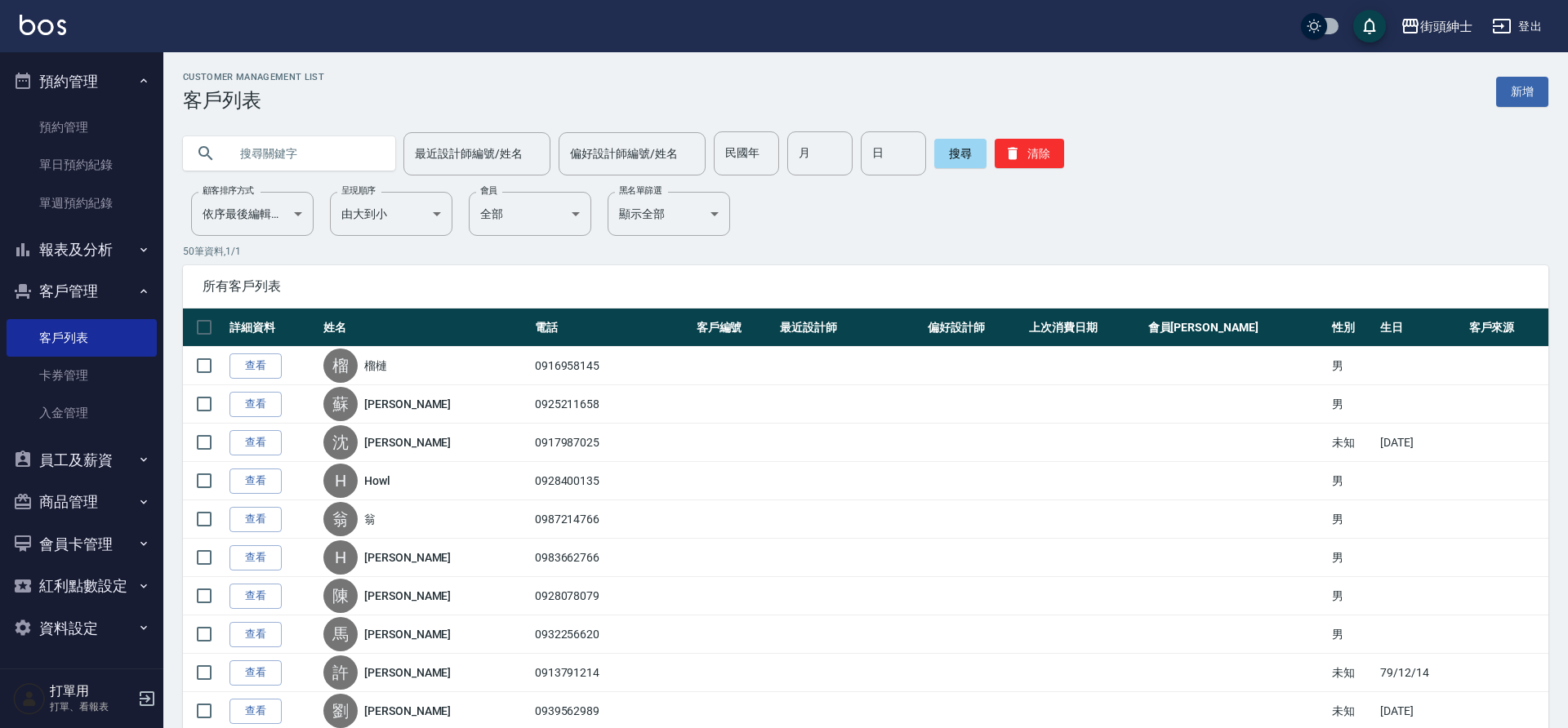
click at [279, 154] on input "text" at bounding box center [305, 153] width 153 height 44
paste input "0906542002"
type input "0906542002"
click at [957, 157] on button "搜尋" at bounding box center [961, 153] width 52 height 30
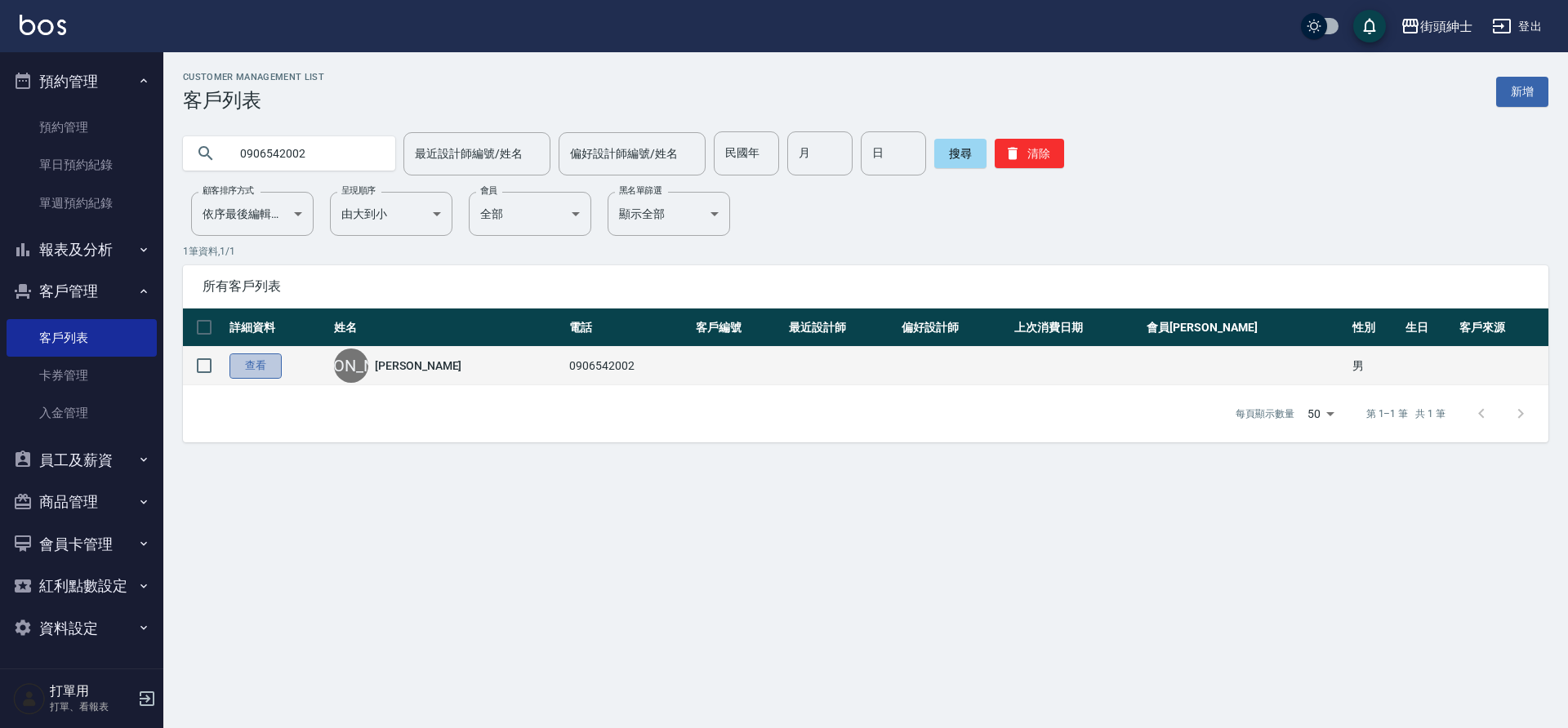
click at [247, 369] on link "查看" at bounding box center [256, 366] width 52 height 25
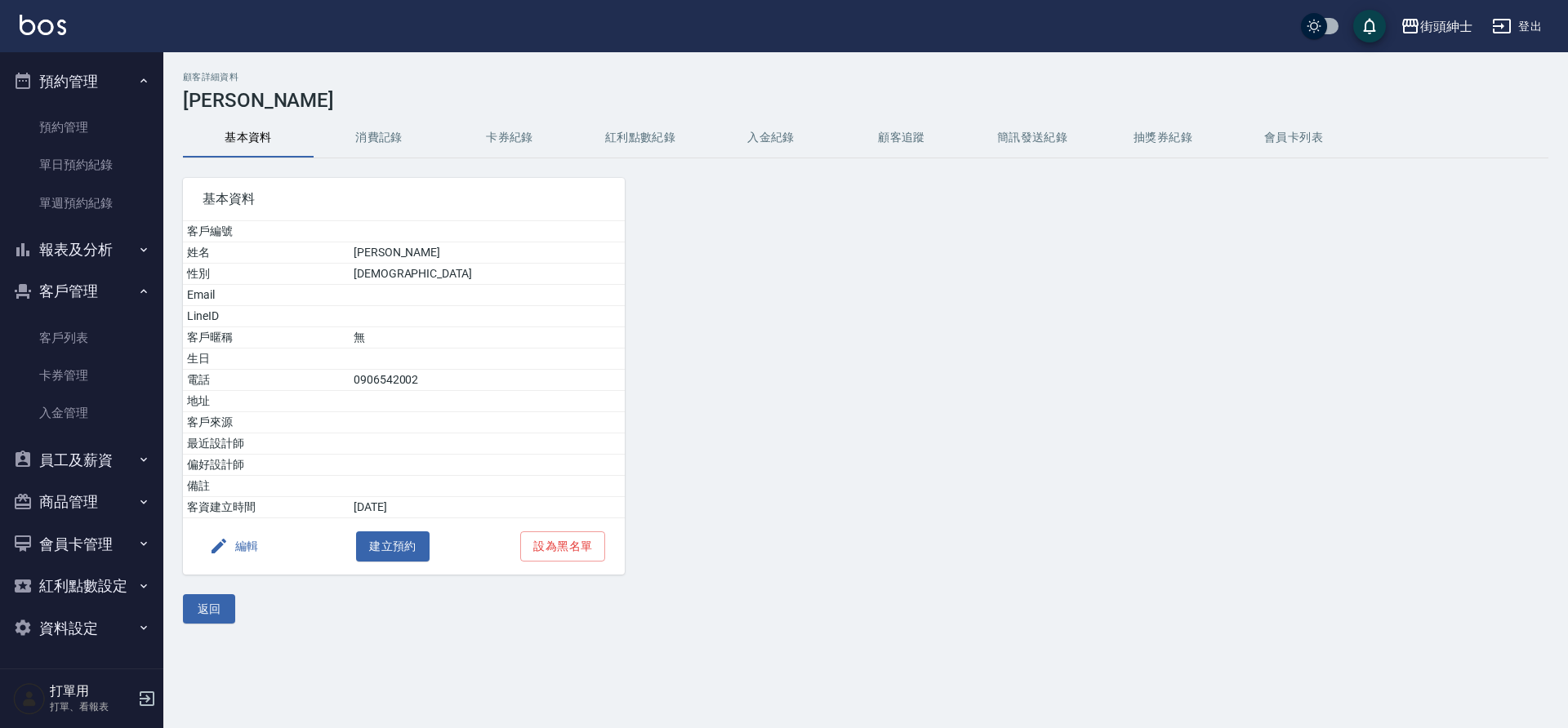
click at [365, 132] on button "消費記錄" at bounding box center [379, 138] width 131 height 39
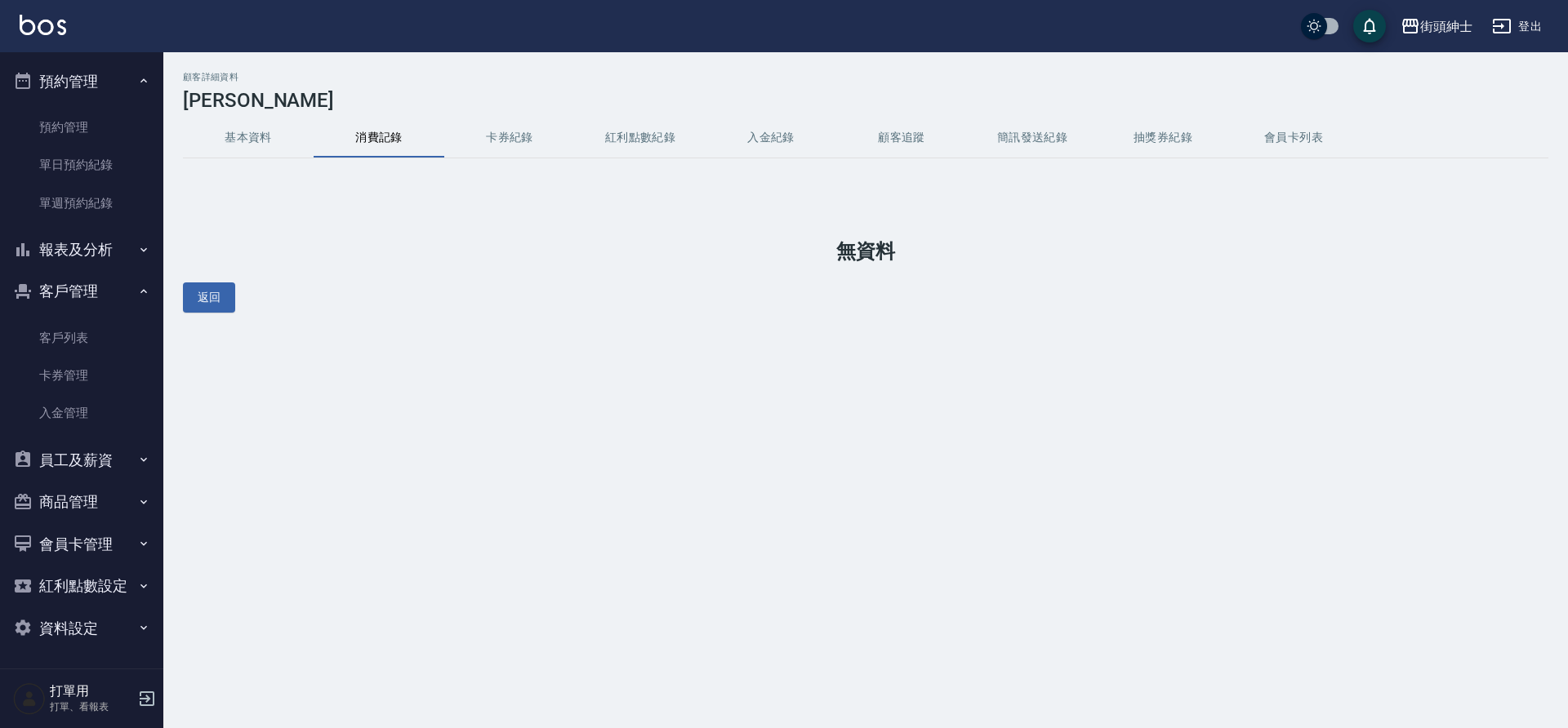
click at [266, 149] on button "基本資料" at bounding box center [248, 138] width 131 height 39
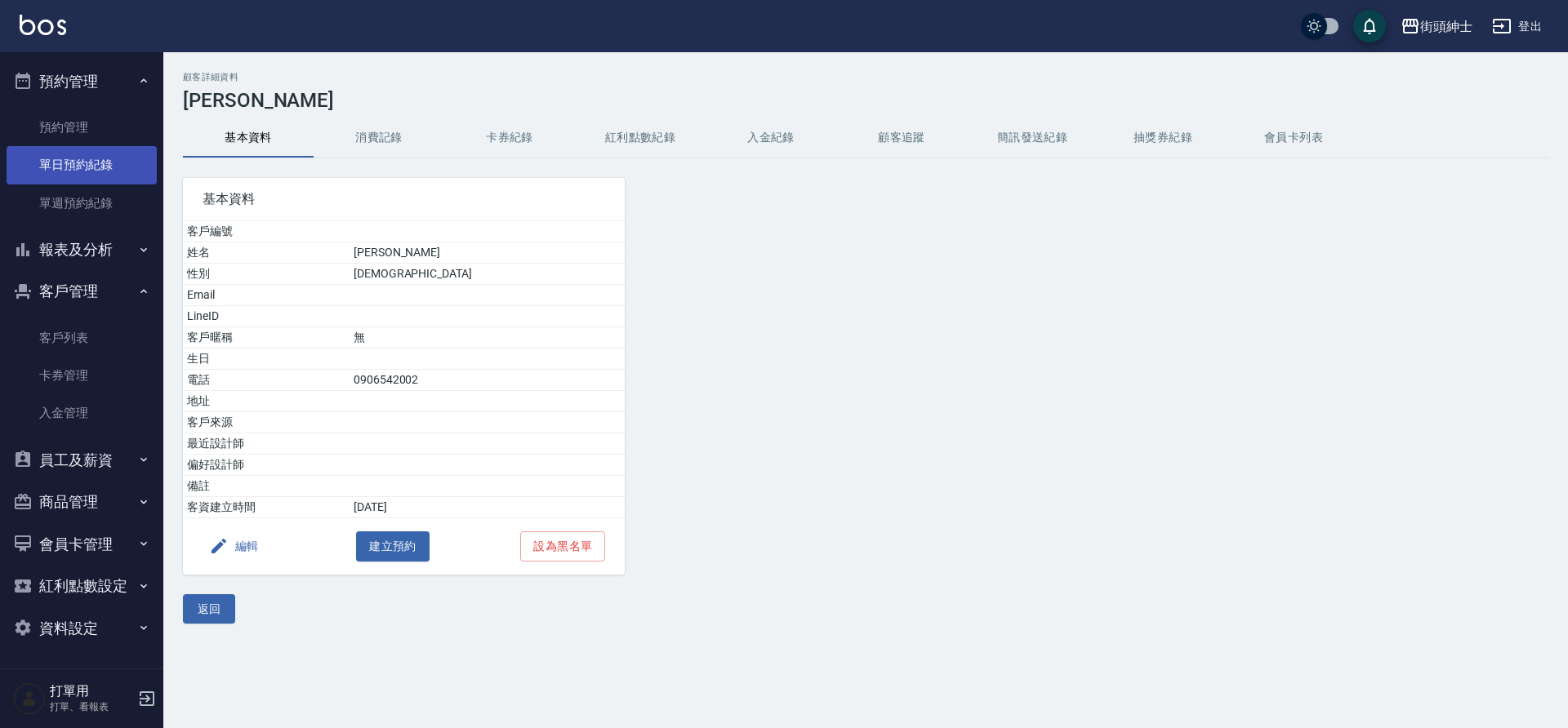
click at [104, 154] on link "單日預約紀錄" at bounding box center [82, 165] width 151 height 38
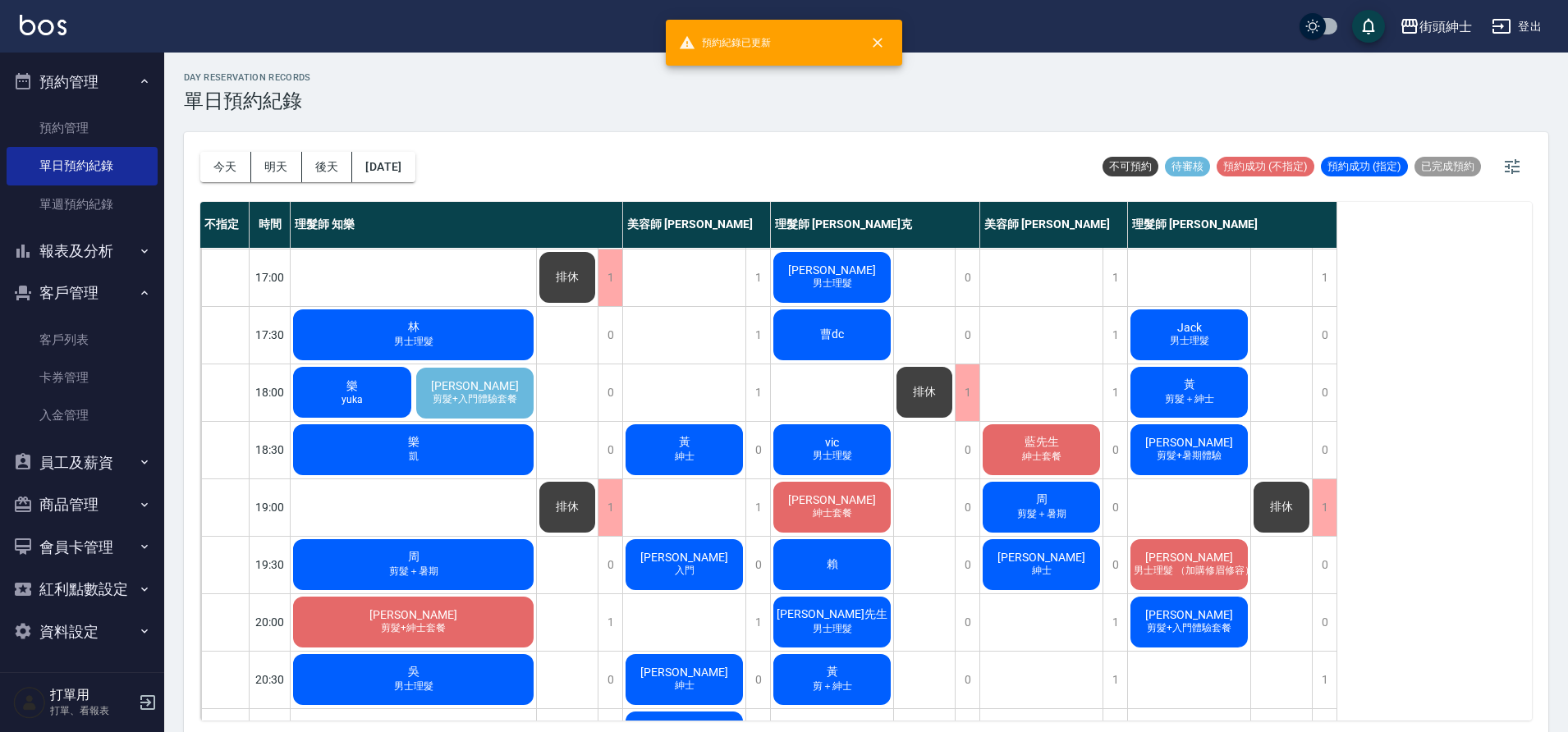
scroll to position [747, 0]
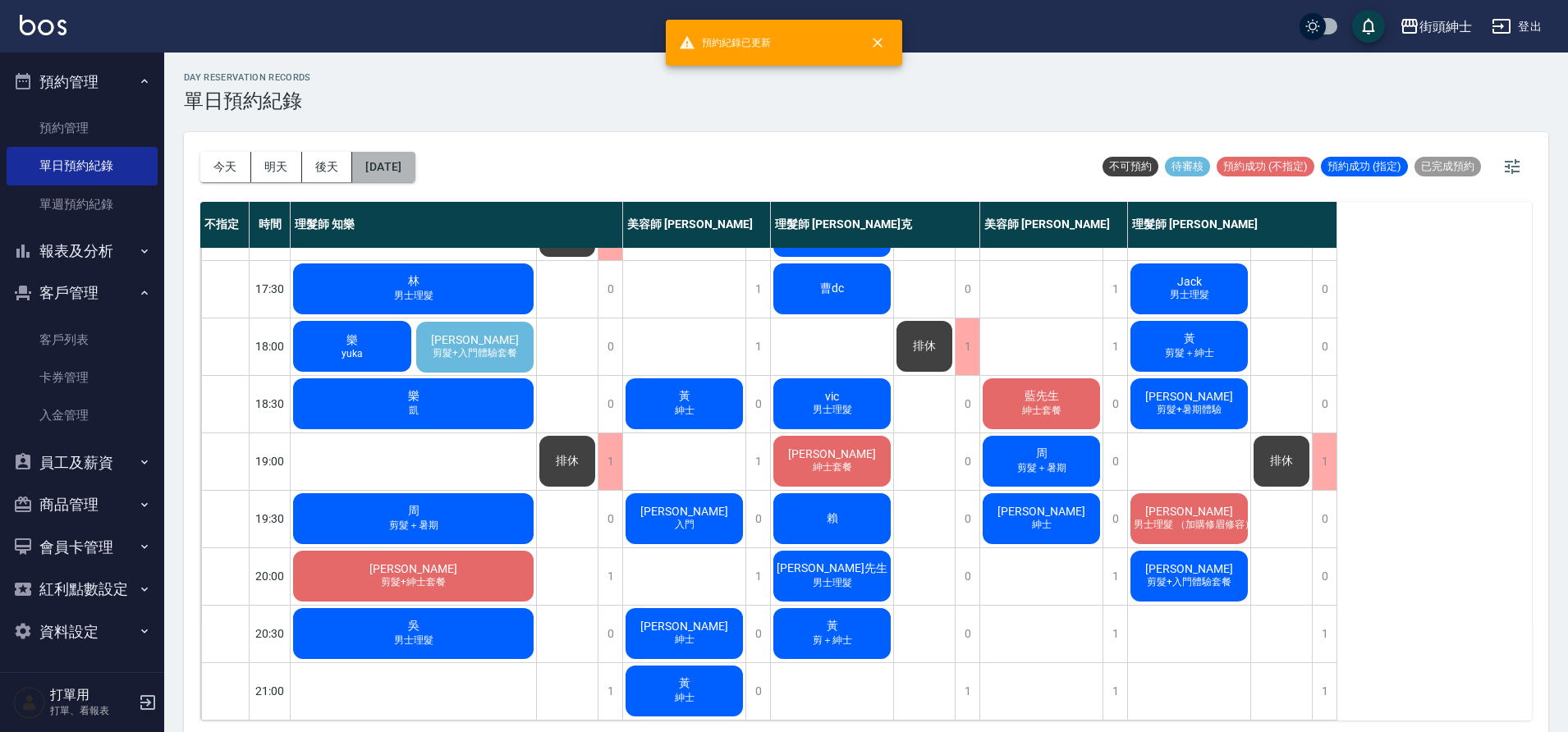
click at [371, 163] on button "[DATE]" at bounding box center [383, 167] width 62 height 31
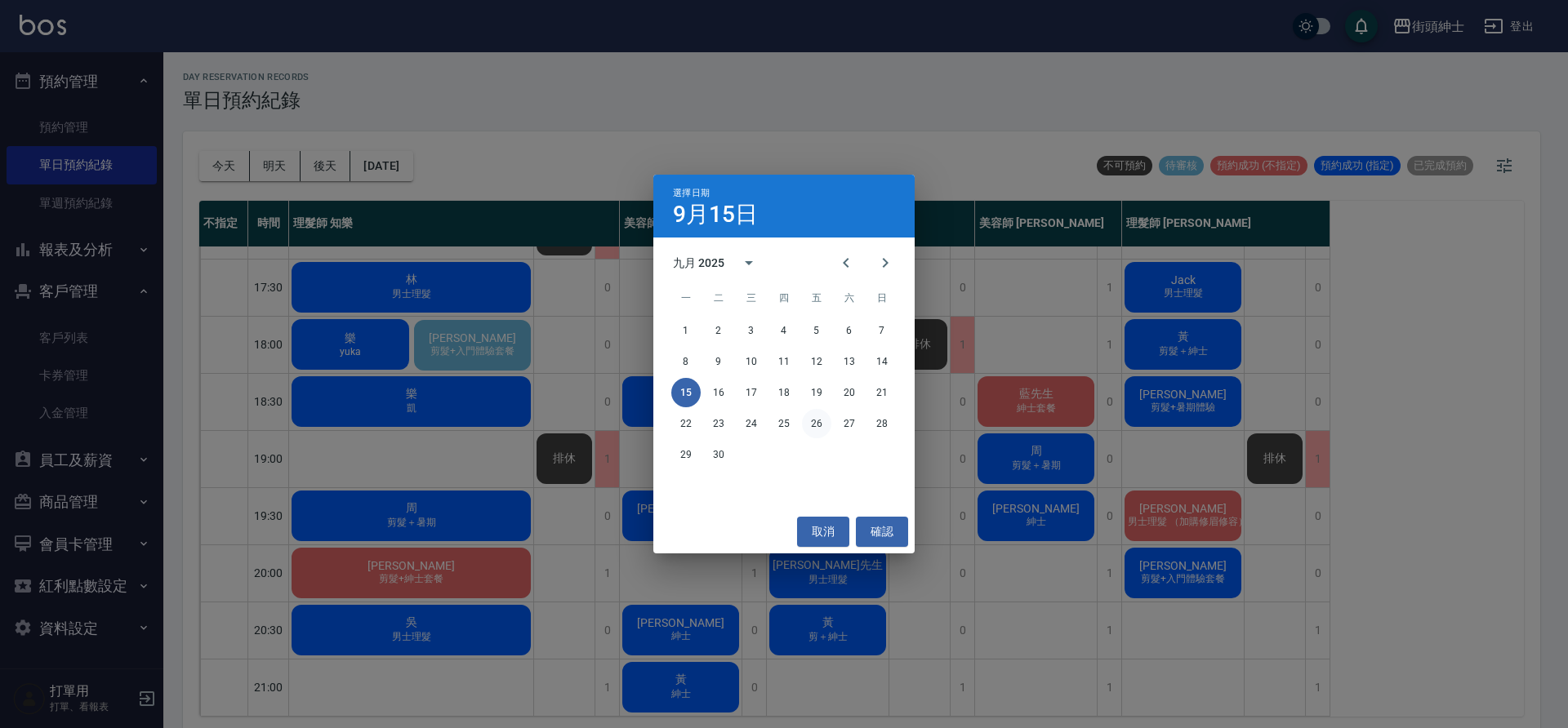
click at [824, 424] on button "26" at bounding box center [816, 423] width 30 height 30
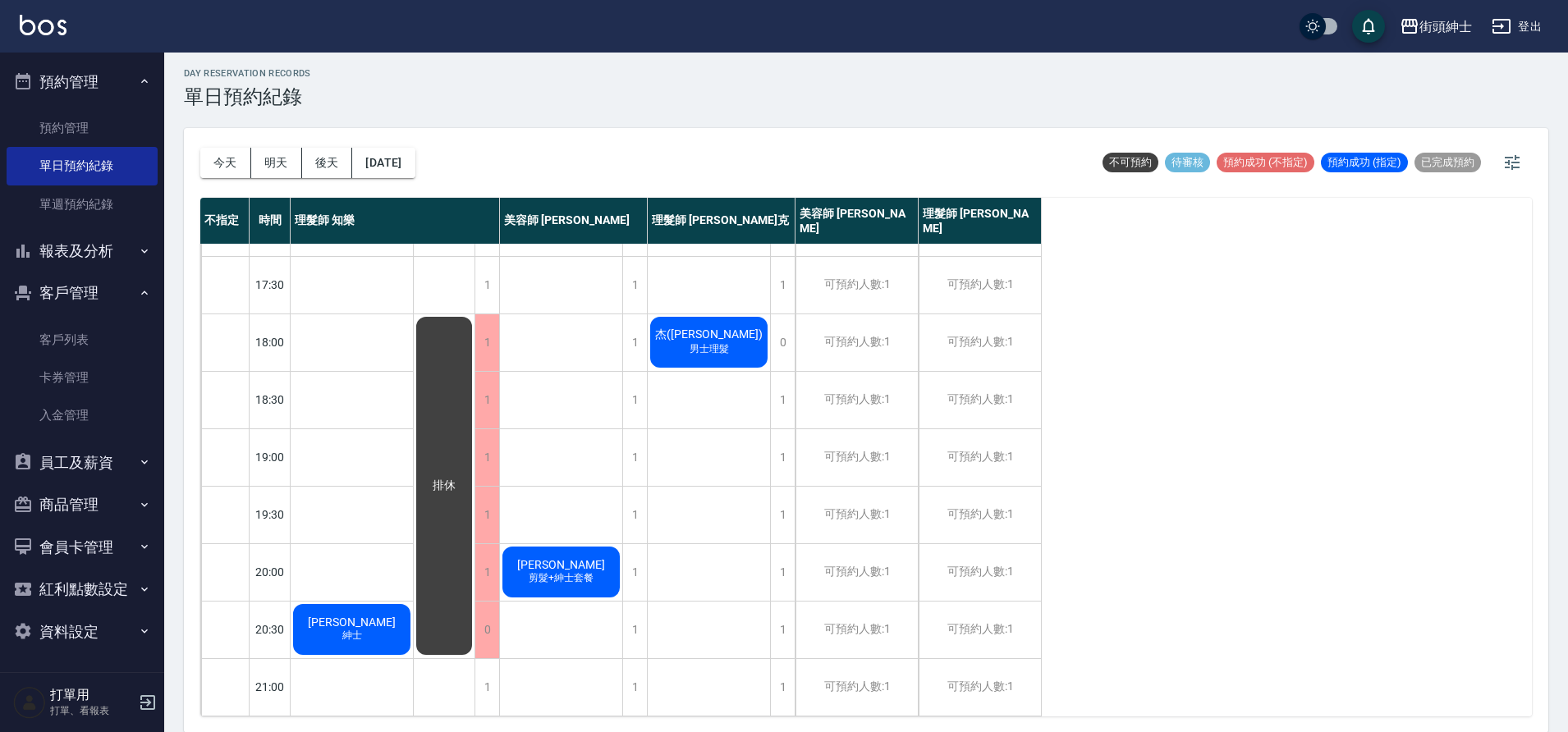
scroll to position [5, 0]
click at [357, 628] on span "紳士" at bounding box center [352, 635] width 26 height 14
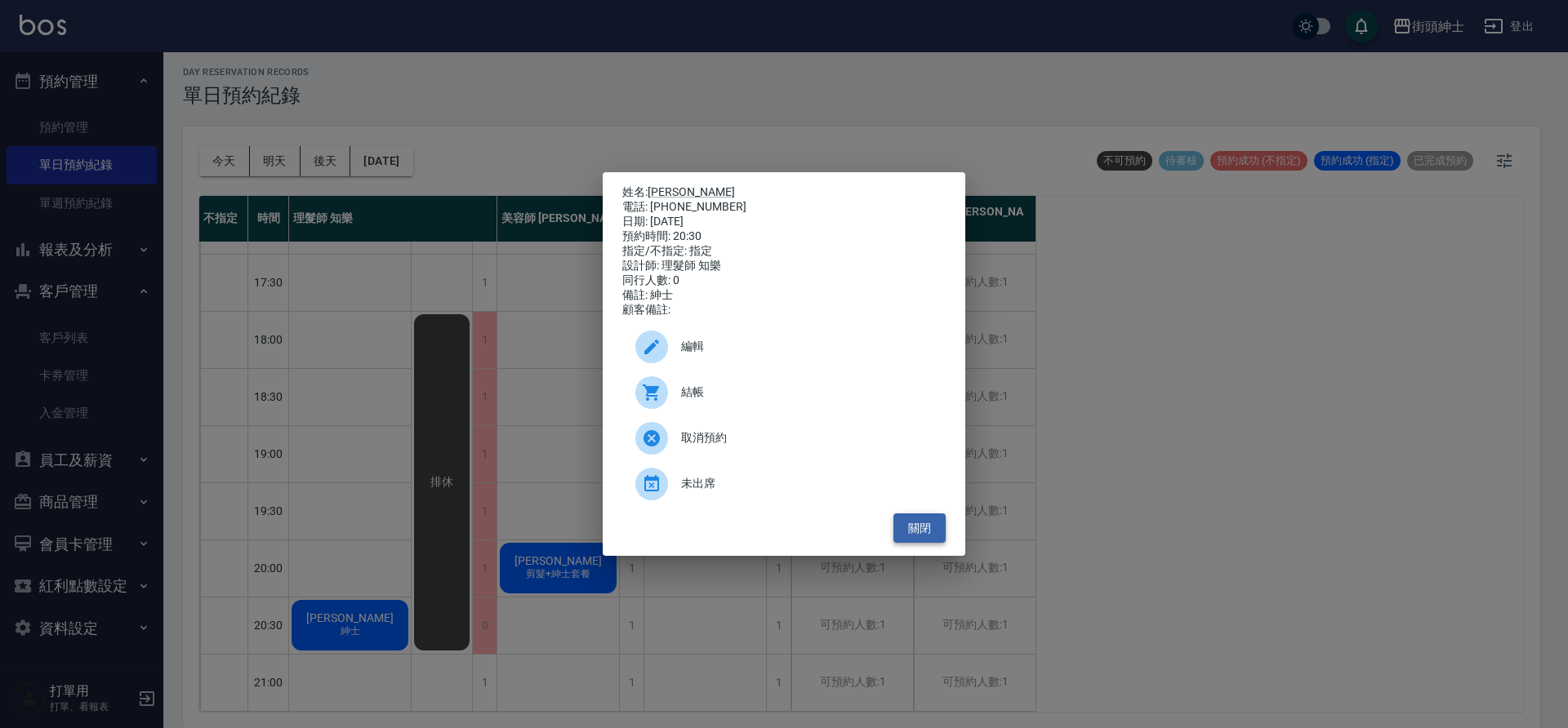
click at [920, 533] on button "關閉" at bounding box center [919, 529] width 52 height 30
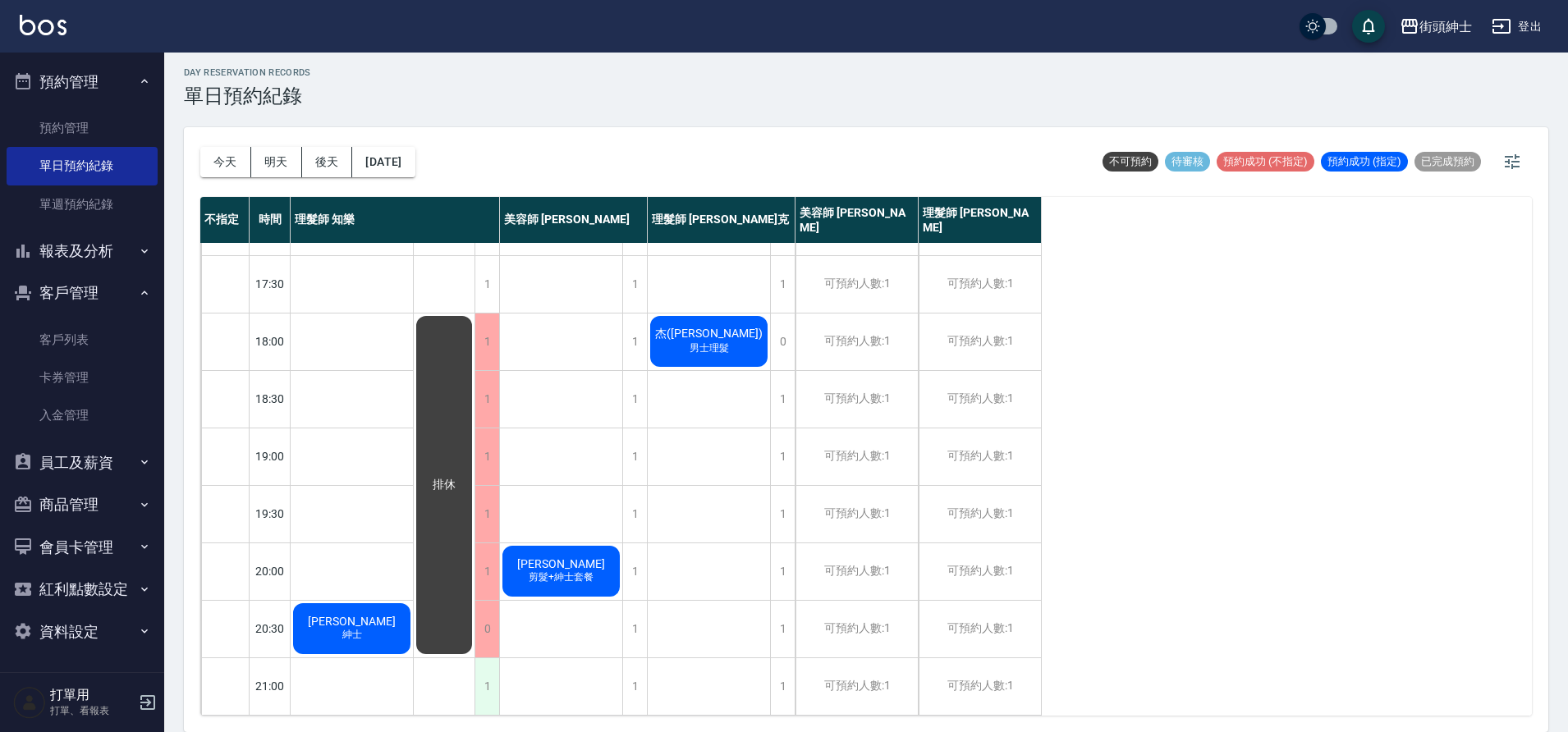
click at [489, 689] on div "1" at bounding box center [486, 686] width 24 height 57
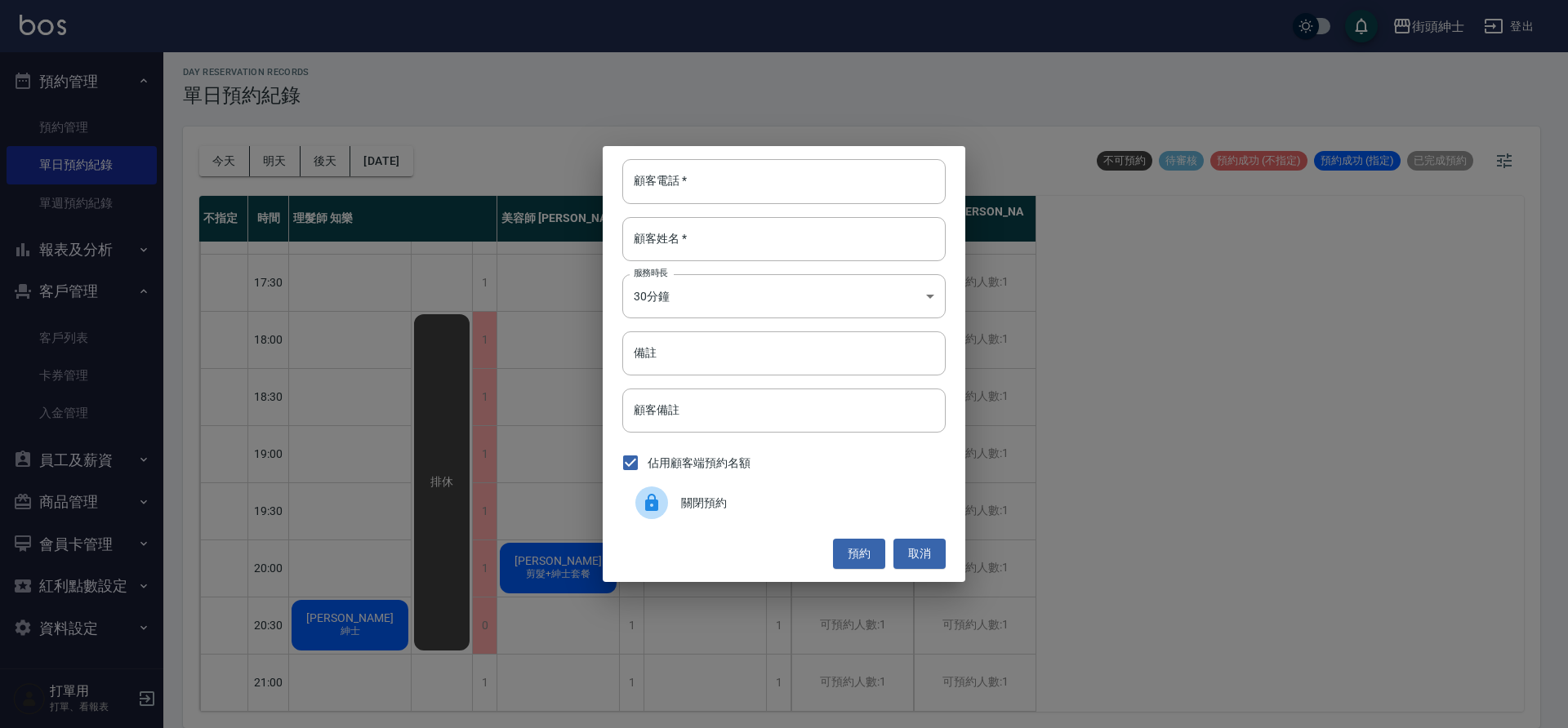
click at [693, 507] on span "關閉預約" at bounding box center [806, 503] width 251 height 17
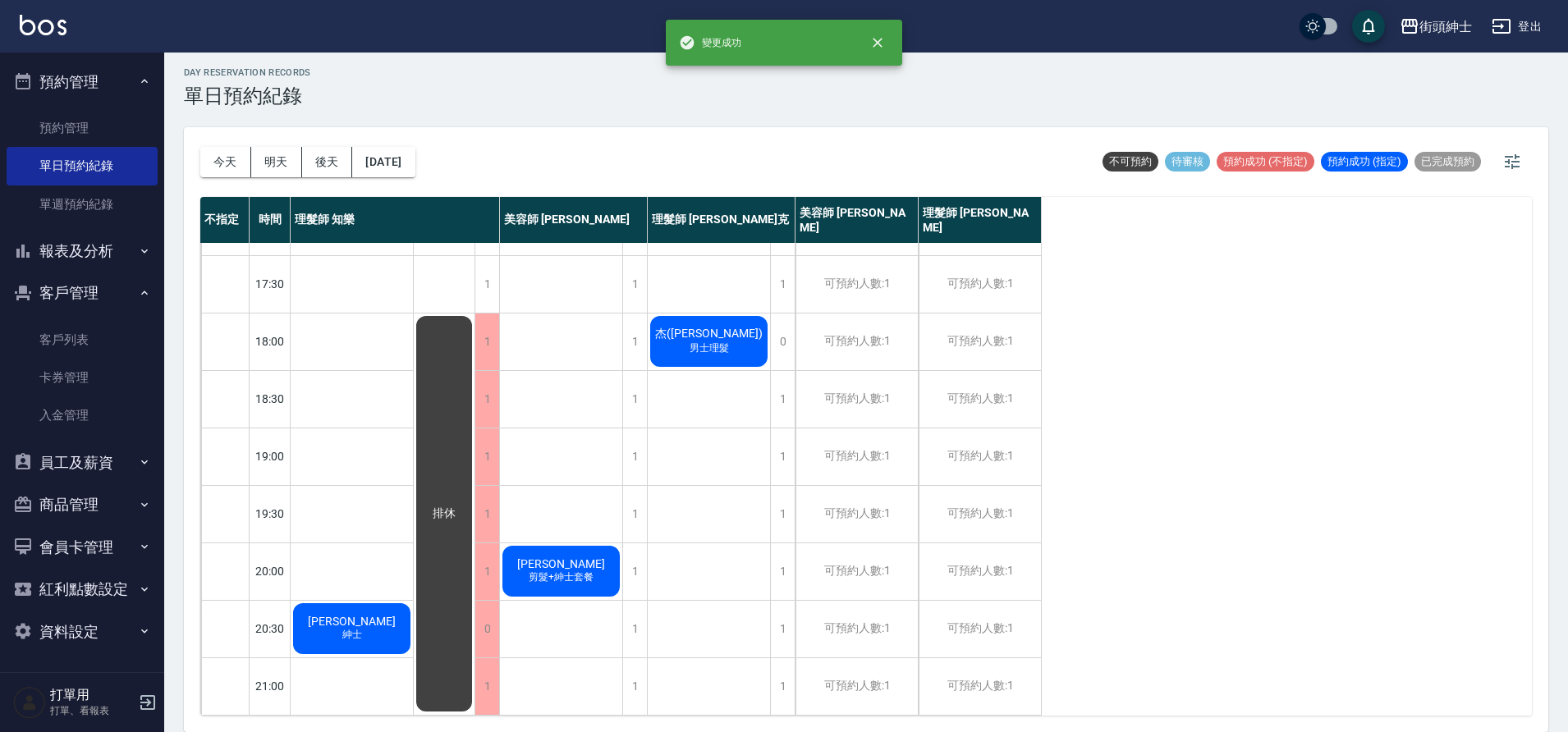
click at [371, 639] on div "玟博DENNIS 紳士" at bounding box center [352, 629] width 123 height 56
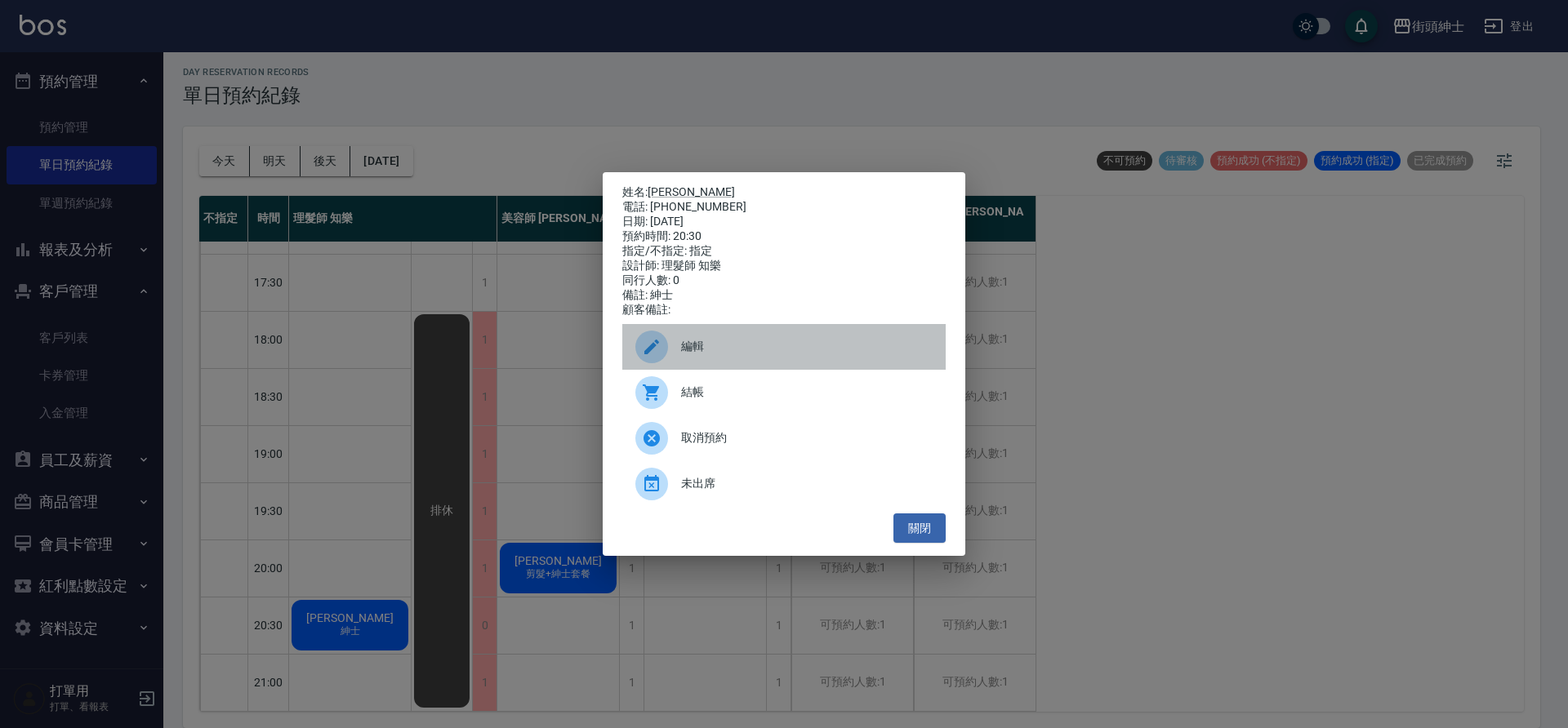
click at [709, 354] on span "編輯" at bounding box center [806, 346] width 251 height 17
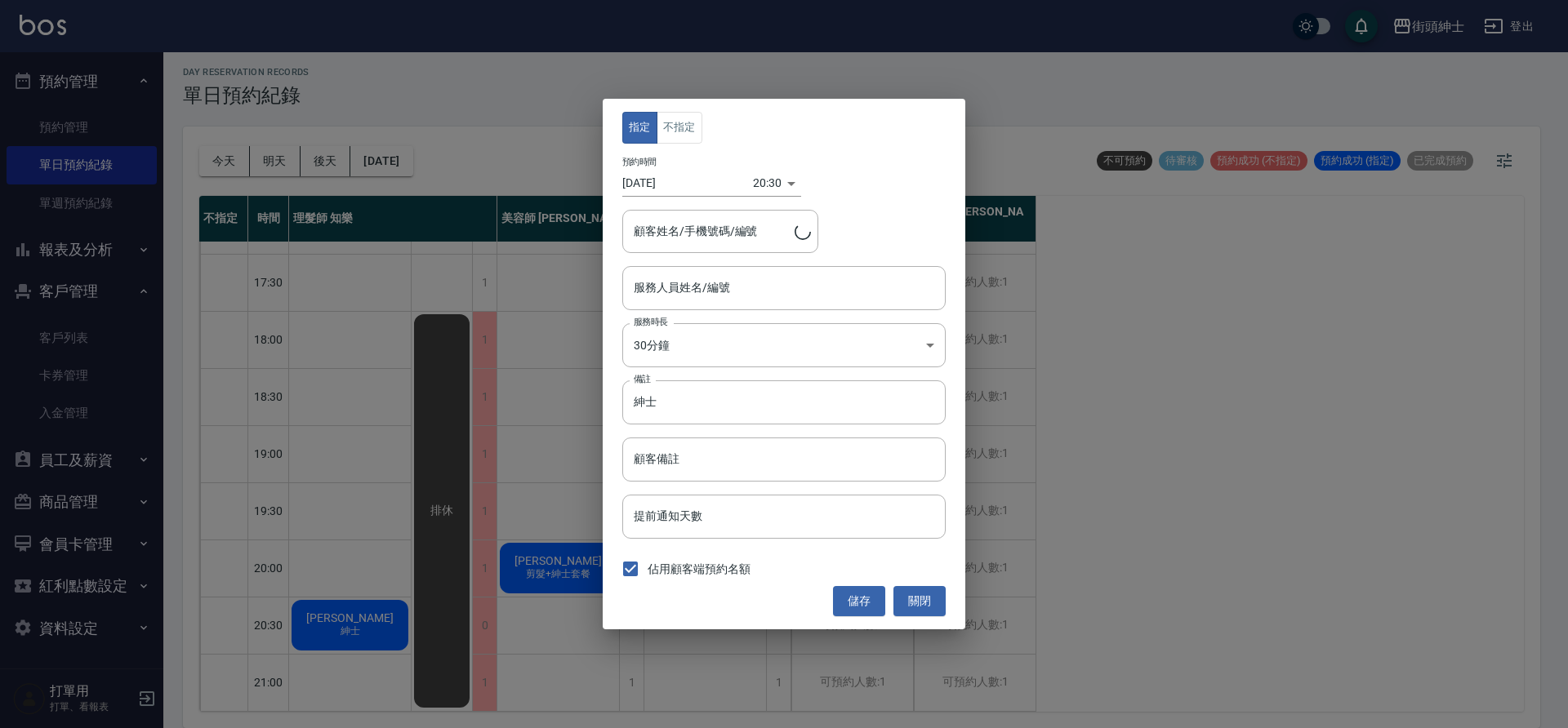
type input "理髮師 知樂(無代號)"
type input "玟博DENNIS/0906542002"
click at [704, 290] on input "理髮師 知樂(無代號)" at bounding box center [771, 288] width 284 height 29
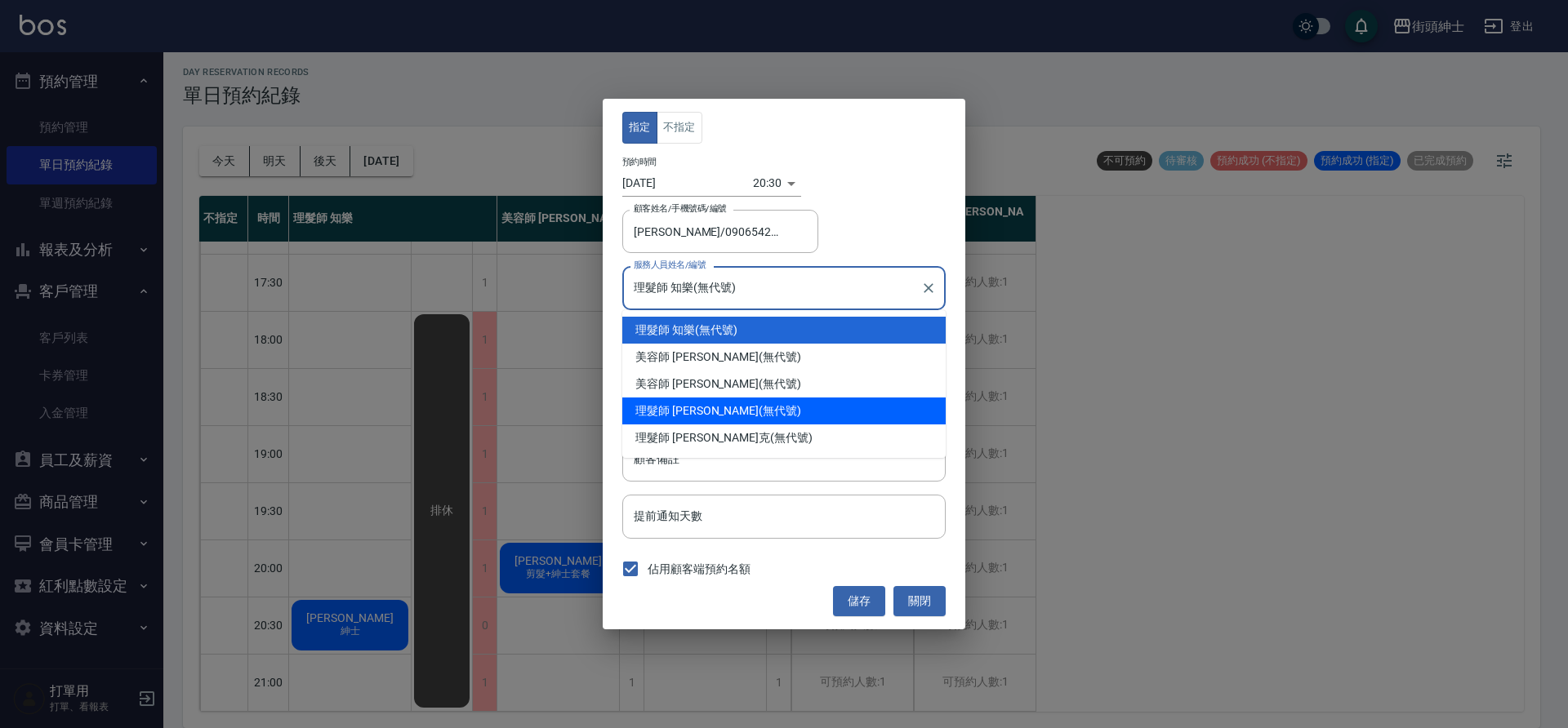
click at [712, 414] on div "理髮師 eric (無代號)" at bounding box center [784, 411] width 324 height 27
type input "理髮師 eric(無代號)"
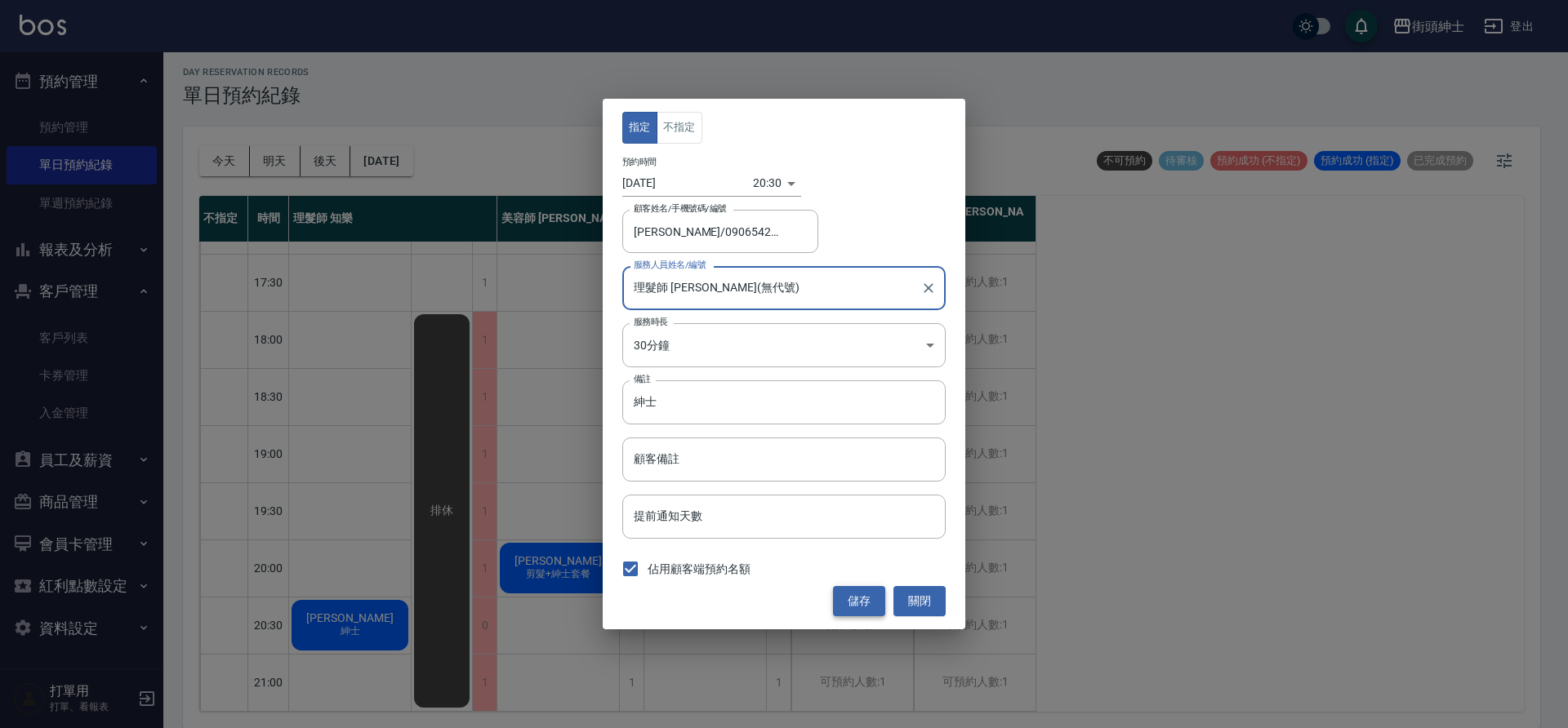
click at [878, 610] on button "儲存" at bounding box center [859, 602] width 52 height 30
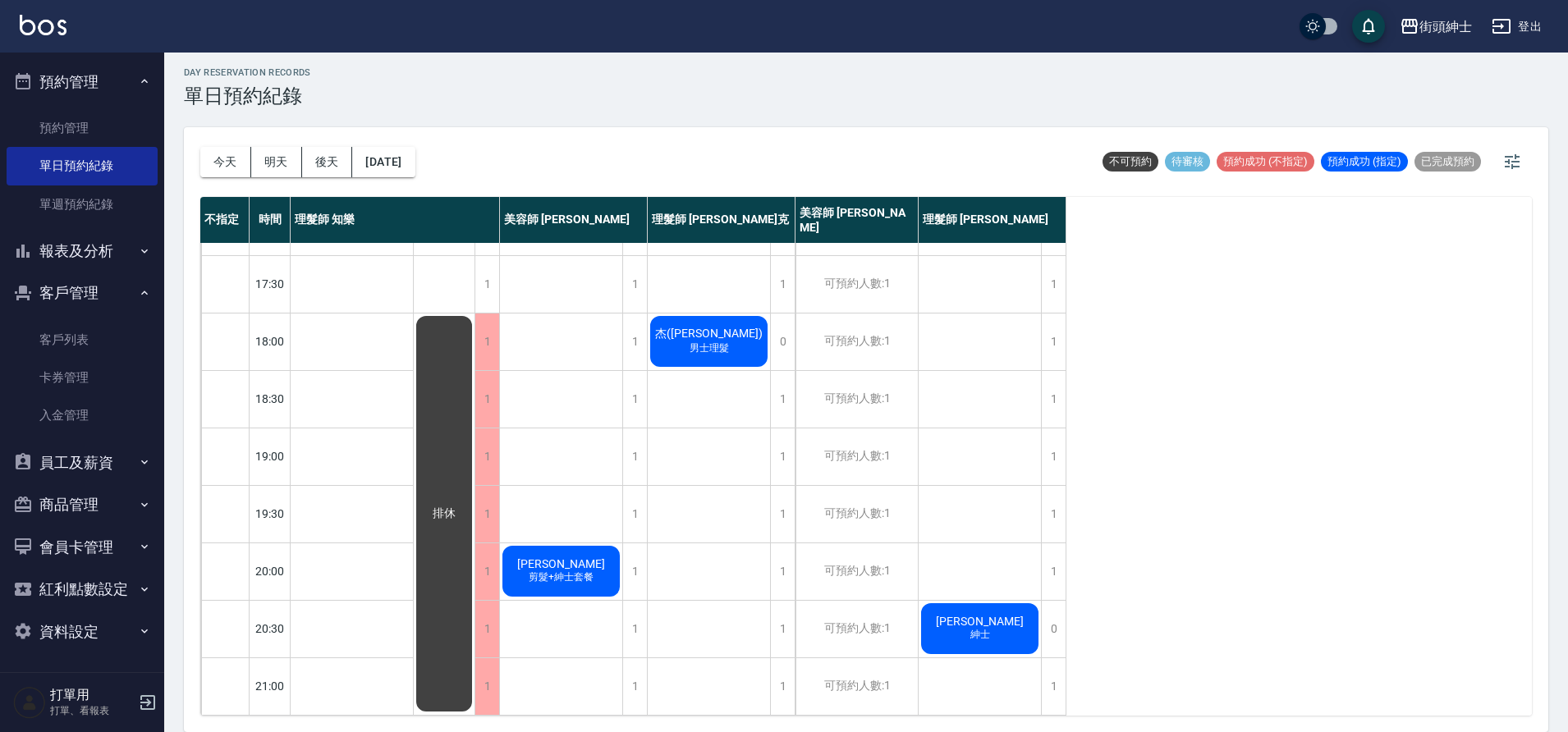
click at [214, 147] on button "今天" at bounding box center [225, 162] width 50 height 31
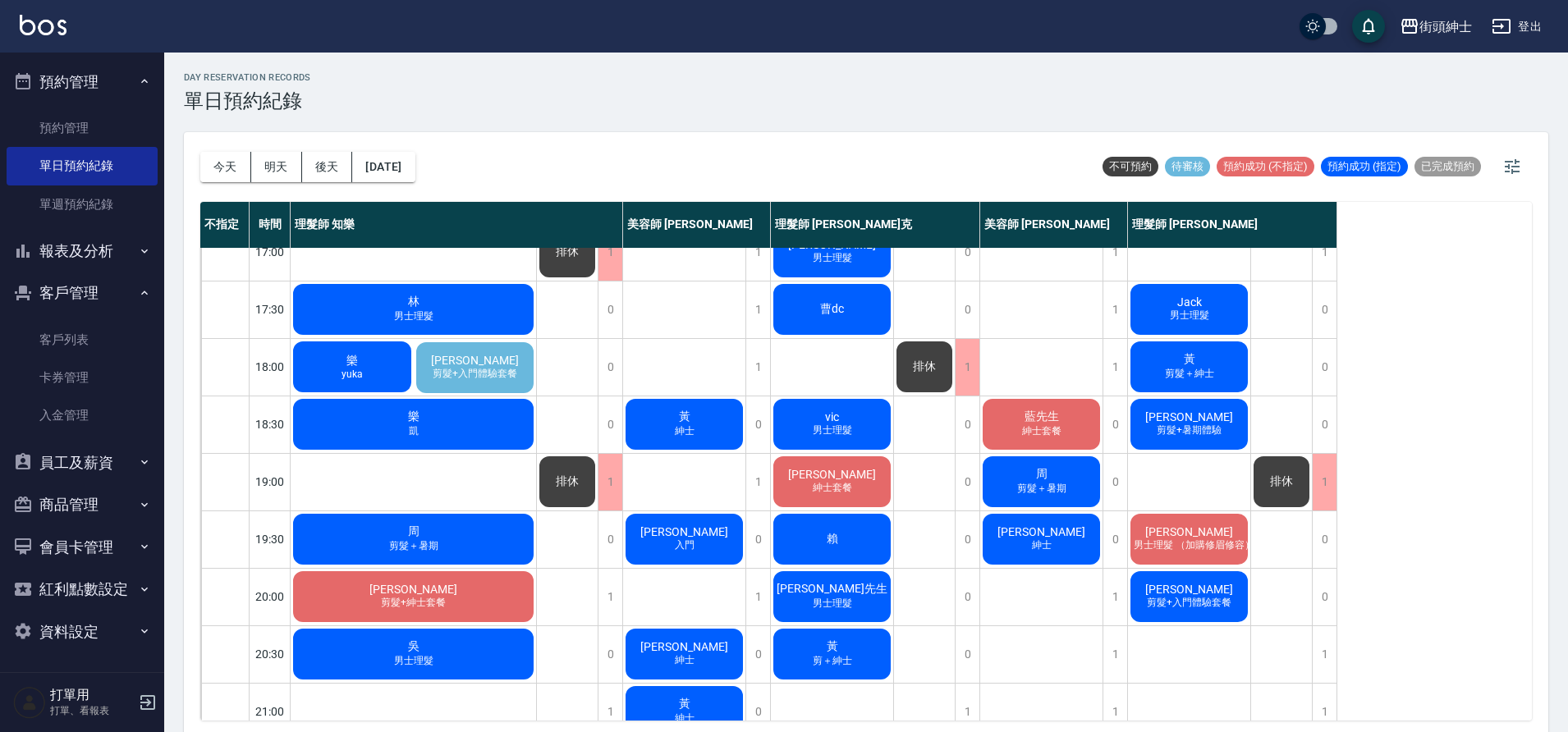
scroll to position [747, 0]
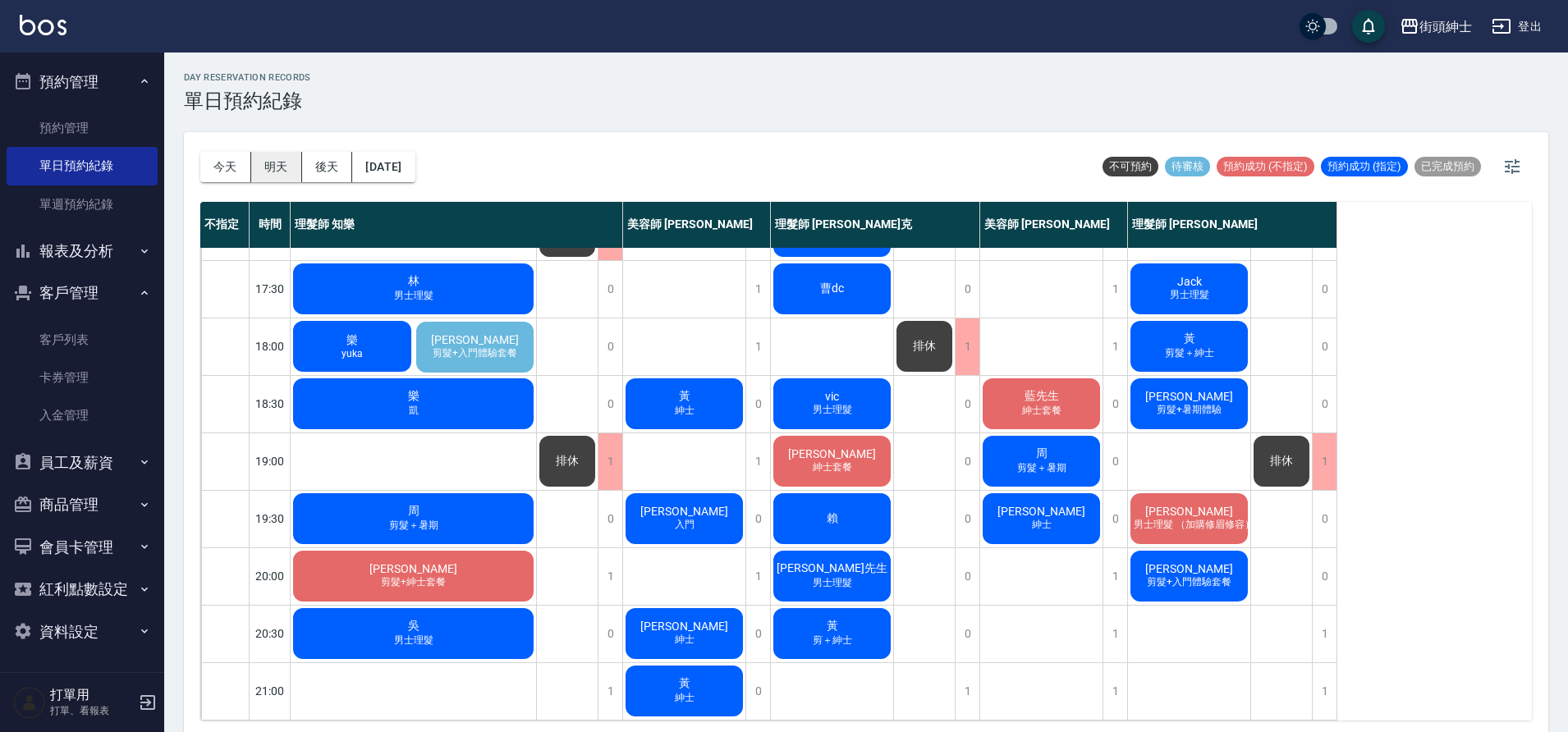
click at [271, 176] on button "明天" at bounding box center [277, 167] width 50 height 31
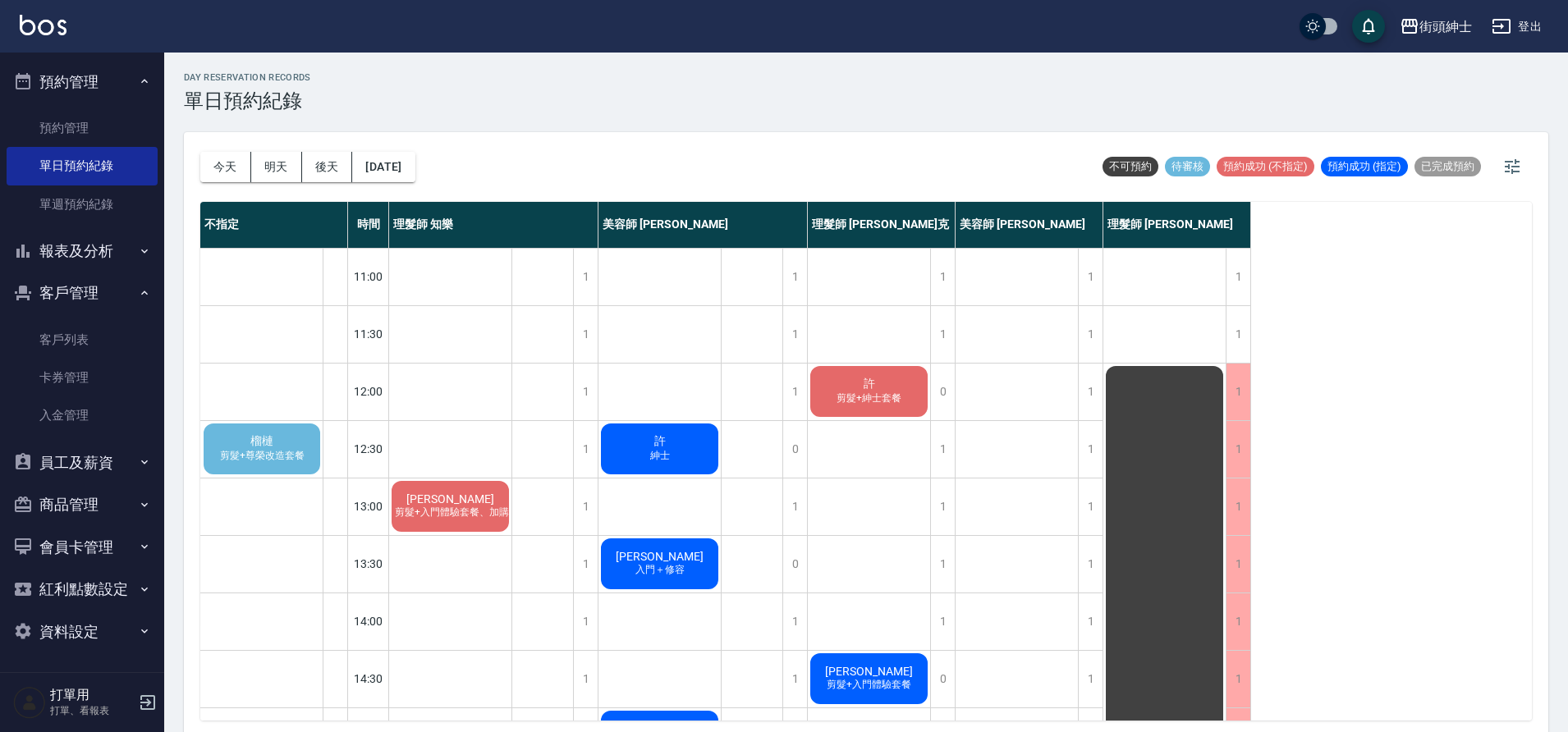
click at [709, 455] on div "許 紳士" at bounding box center [660, 449] width 123 height 56
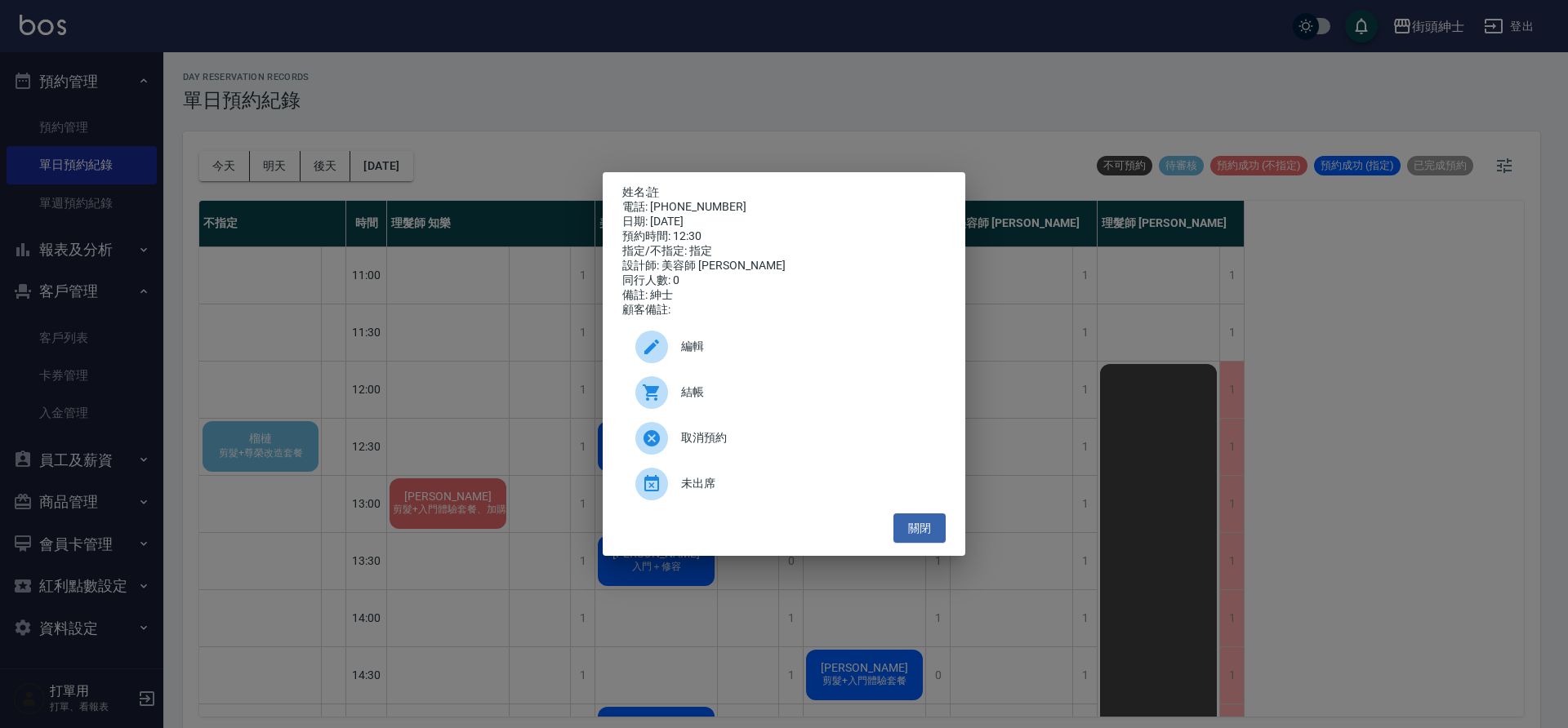
click at [703, 348] on span "編輯" at bounding box center [806, 346] width 251 height 17
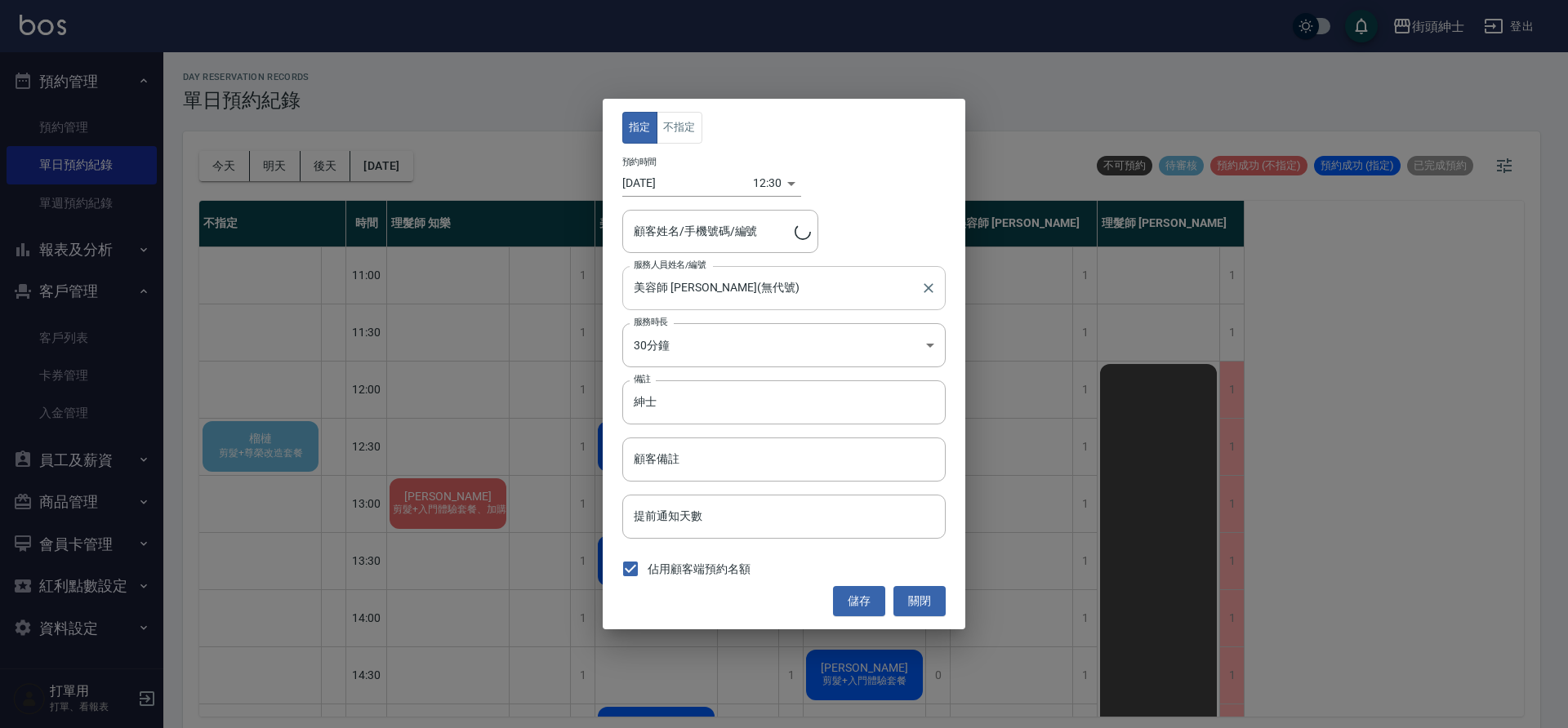
type input "許/0908321019"
click at [754, 181] on body "街頭紳士 登出 櫃檯作業 打帳單 帳單列表 營業儀表板 現金收支登錄 材料自購登錄 每日結帳 排班表 現場電腦打卡 預約管理 預約管理 單日預約紀錄 單週預約…" at bounding box center [784, 367] width 1568 height 733
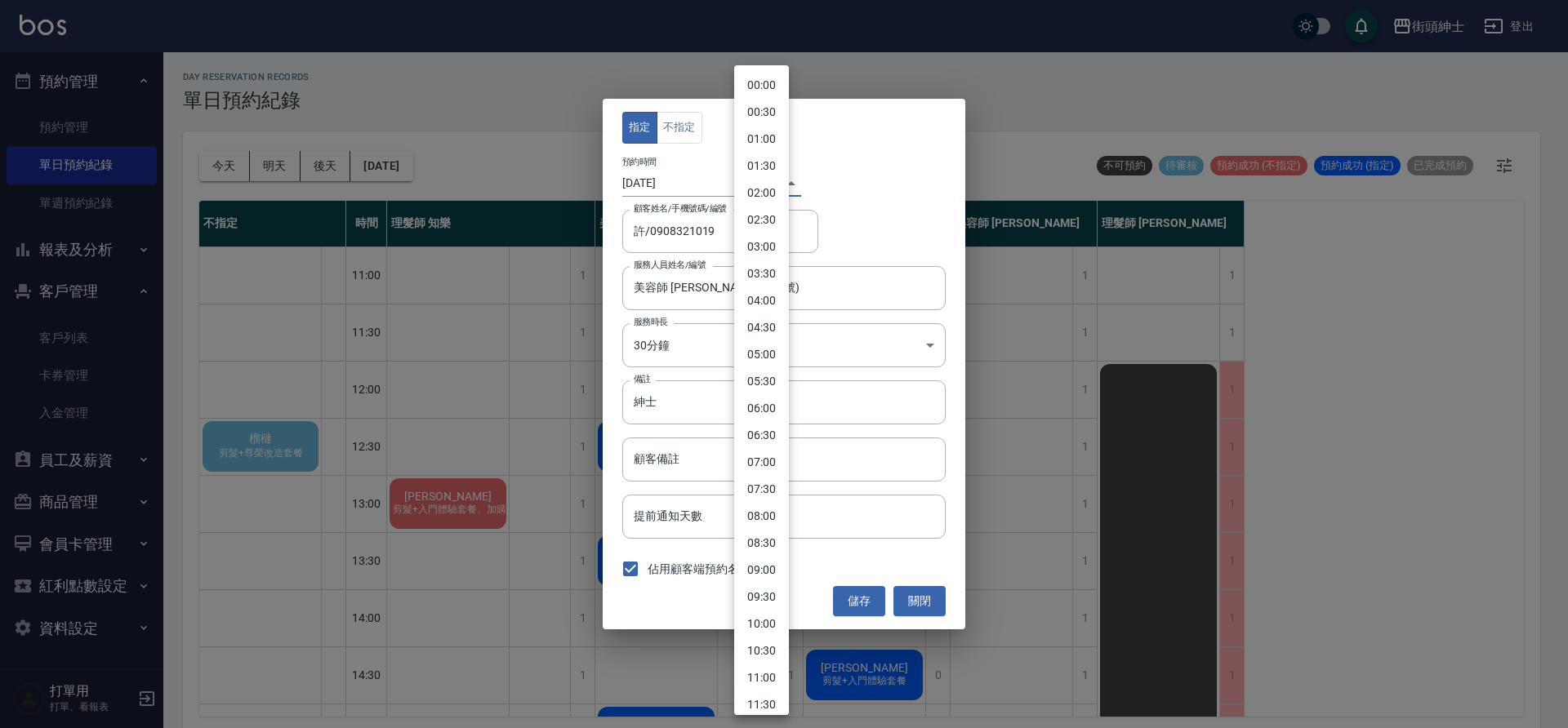
scroll to position [369, 0]
click at [775, 371] on li "12:00" at bounding box center [762, 363] width 55 height 27
type input "1757995200000"
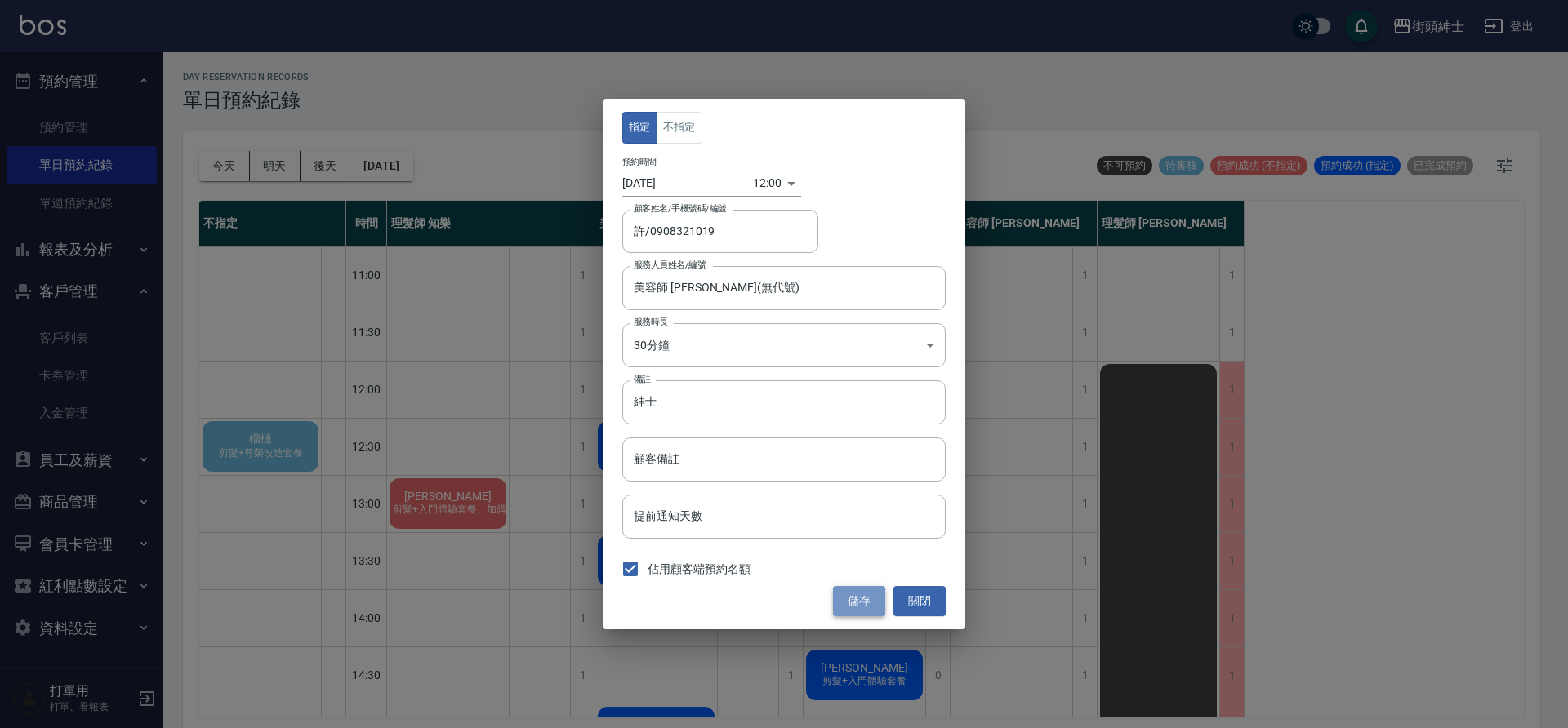
click at [868, 607] on button "儲存" at bounding box center [859, 602] width 52 height 30
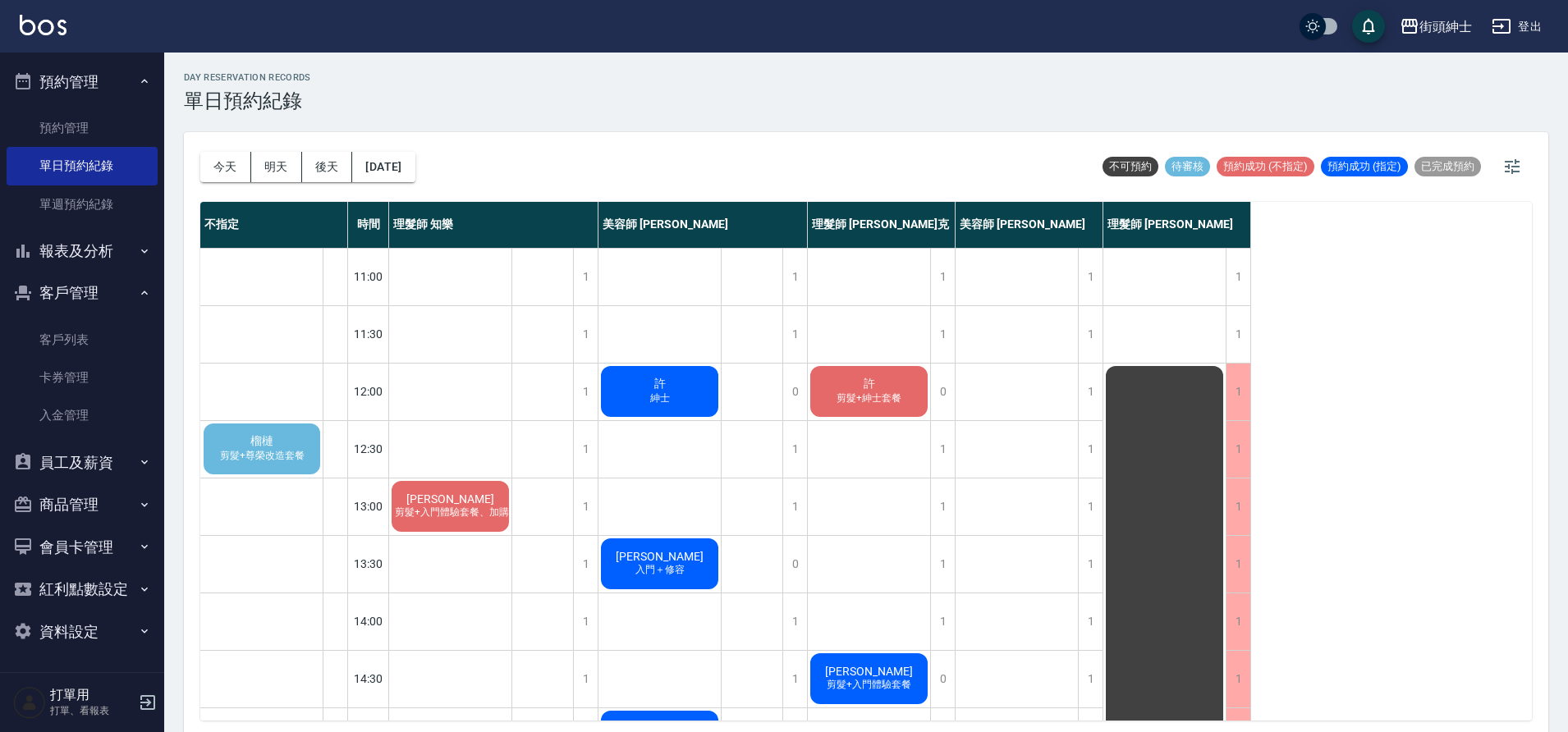
click at [835, 403] on span "剪髮+紳士套餐" at bounding box center [868, 398] width 71 height 14
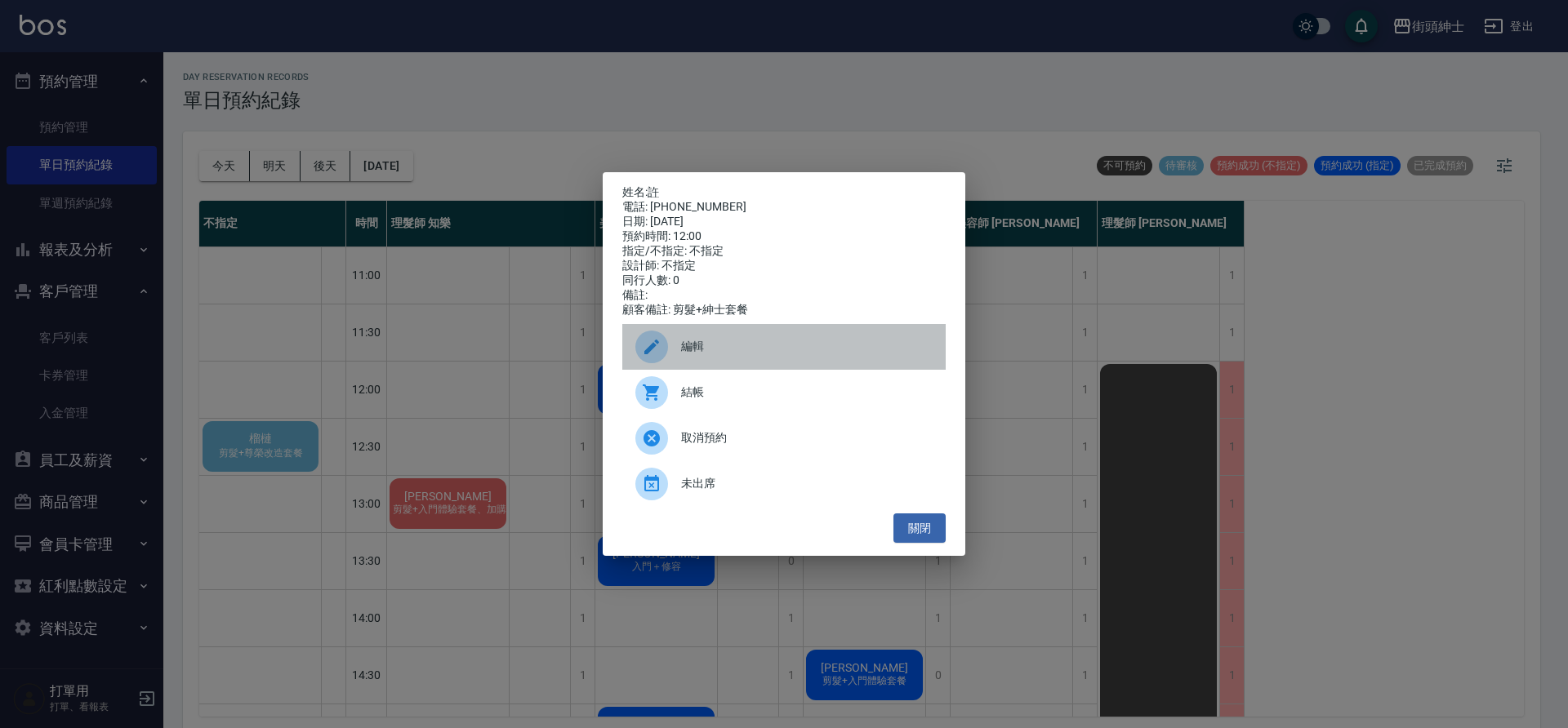
click at [719, 351] on span "編輯" at bounding box center [806, 346] width 251 height 17
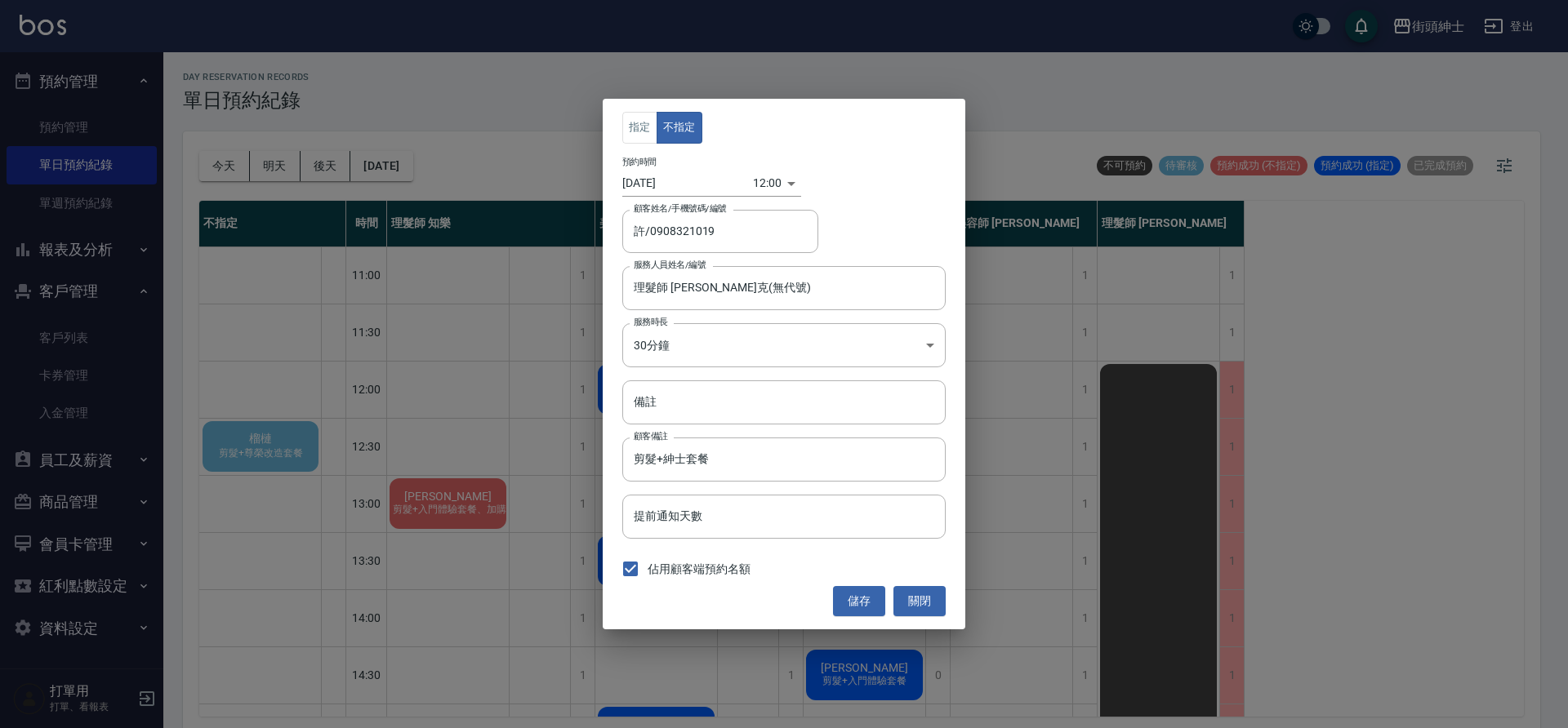
click at [773, 182] on div "12:00 1757995200000" at bounding box center [778, 183] width 48 height 27
click at [766, 192] on body "街頭紳士 登出 櫃檯作業 打帳單 帳單列表 營業儀表板 現金收支登錄 材料自購登錄 每日結帳 排班表 現場電腦打卡 預約管理 預約管理 單日預約紀錄 單週預約…" at bounding box center [784, 367] width 1568 height 733
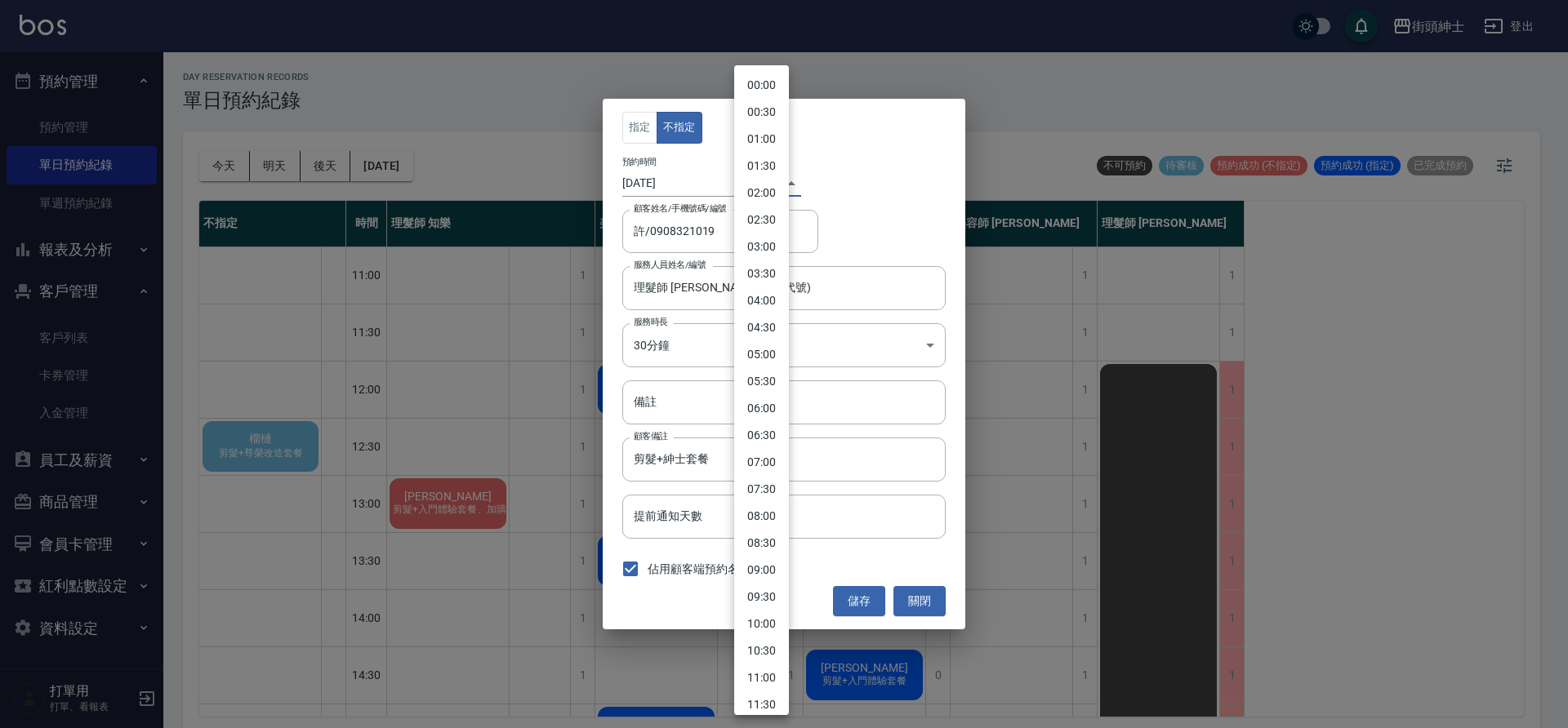
scroll to position [342, 0]
click at [767, 418] on li "12:30" at bounding box center [762, 417] width 55 height 27
type input "1757997000000"
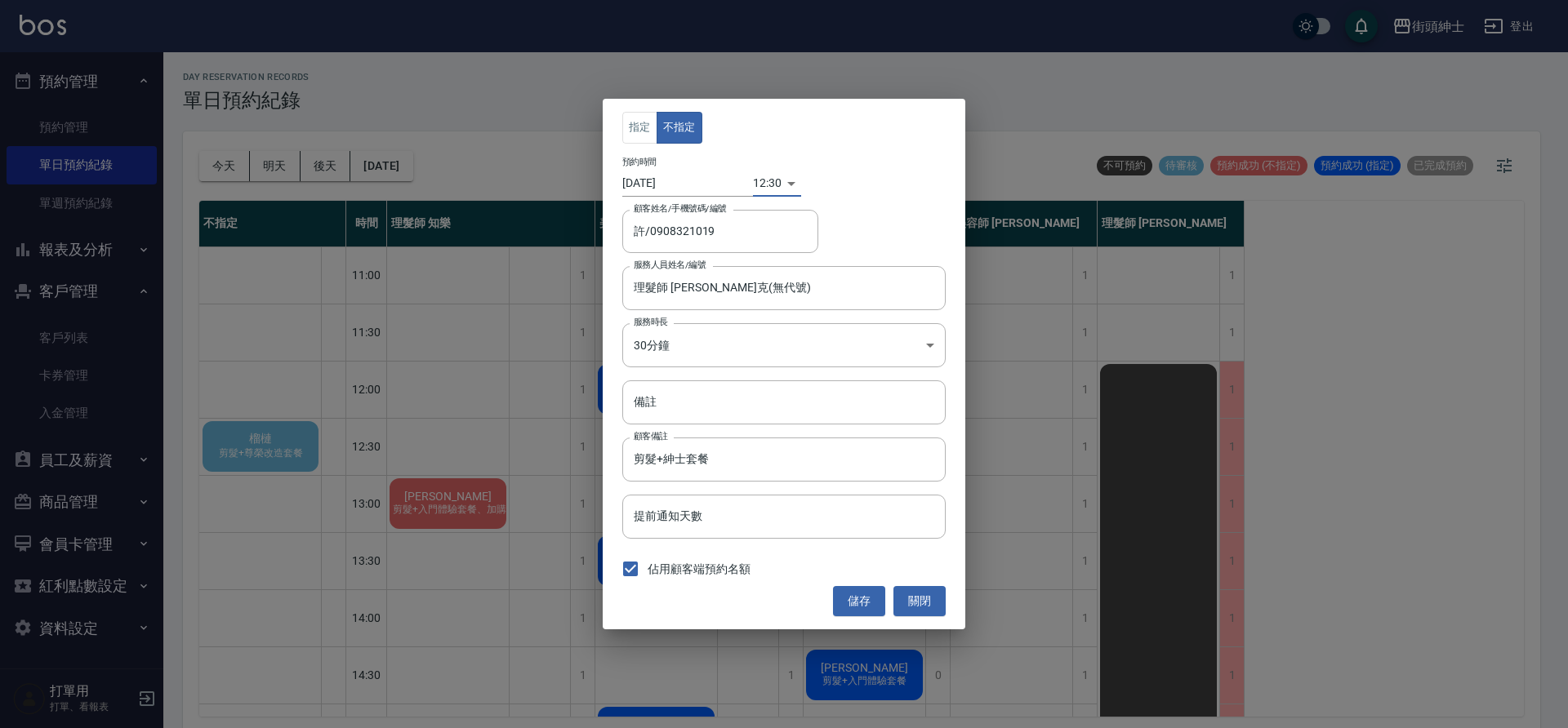
click at [879, 615] on button "儲存" at bounding box center [859, 602] width 52 height 30
click at [867, 592] on div "儲存 關閉" at bounding box center [784, 602] width 324 height 30
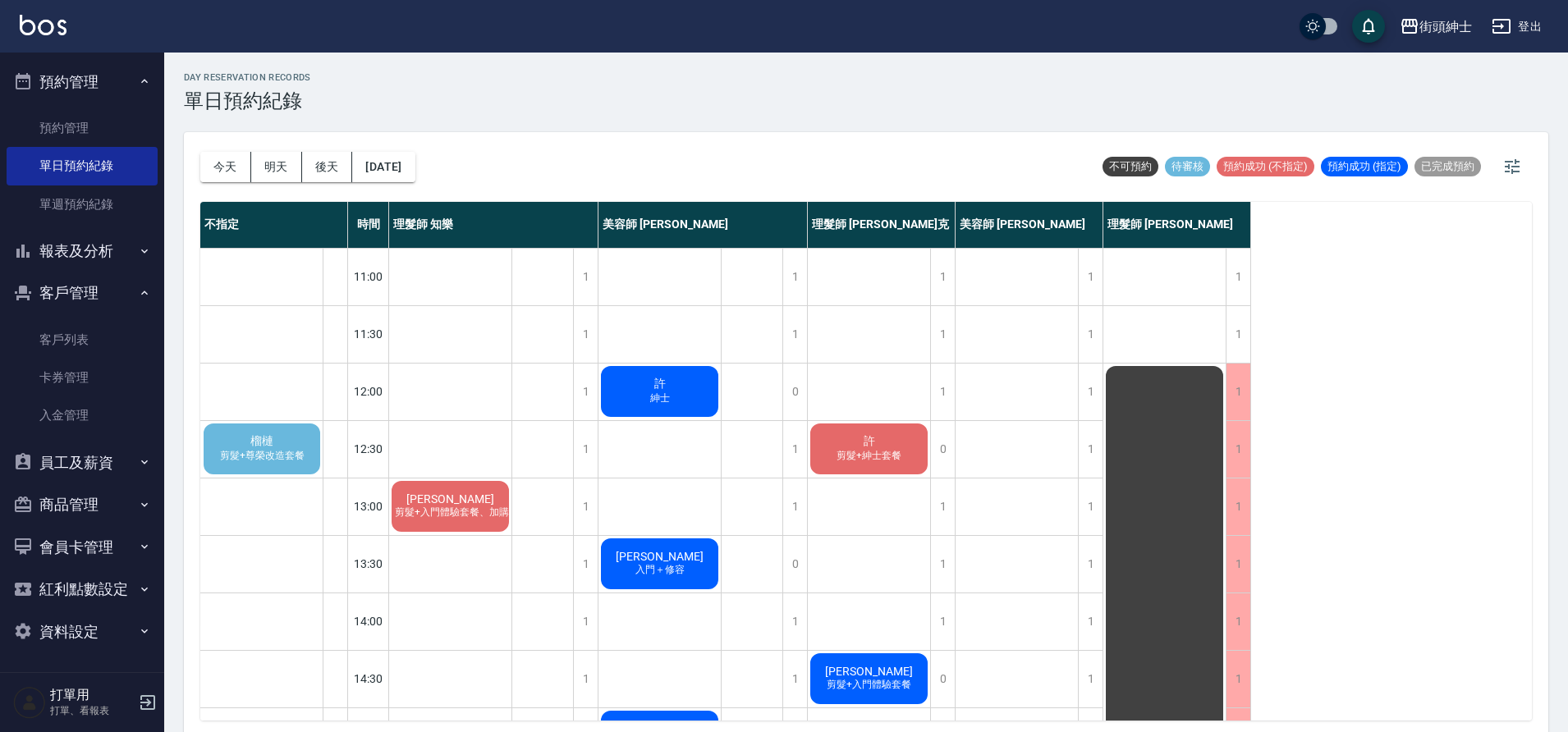
click at [263, 441] on span "榴槤" at bounding box center [261, 442] width 30 height 14
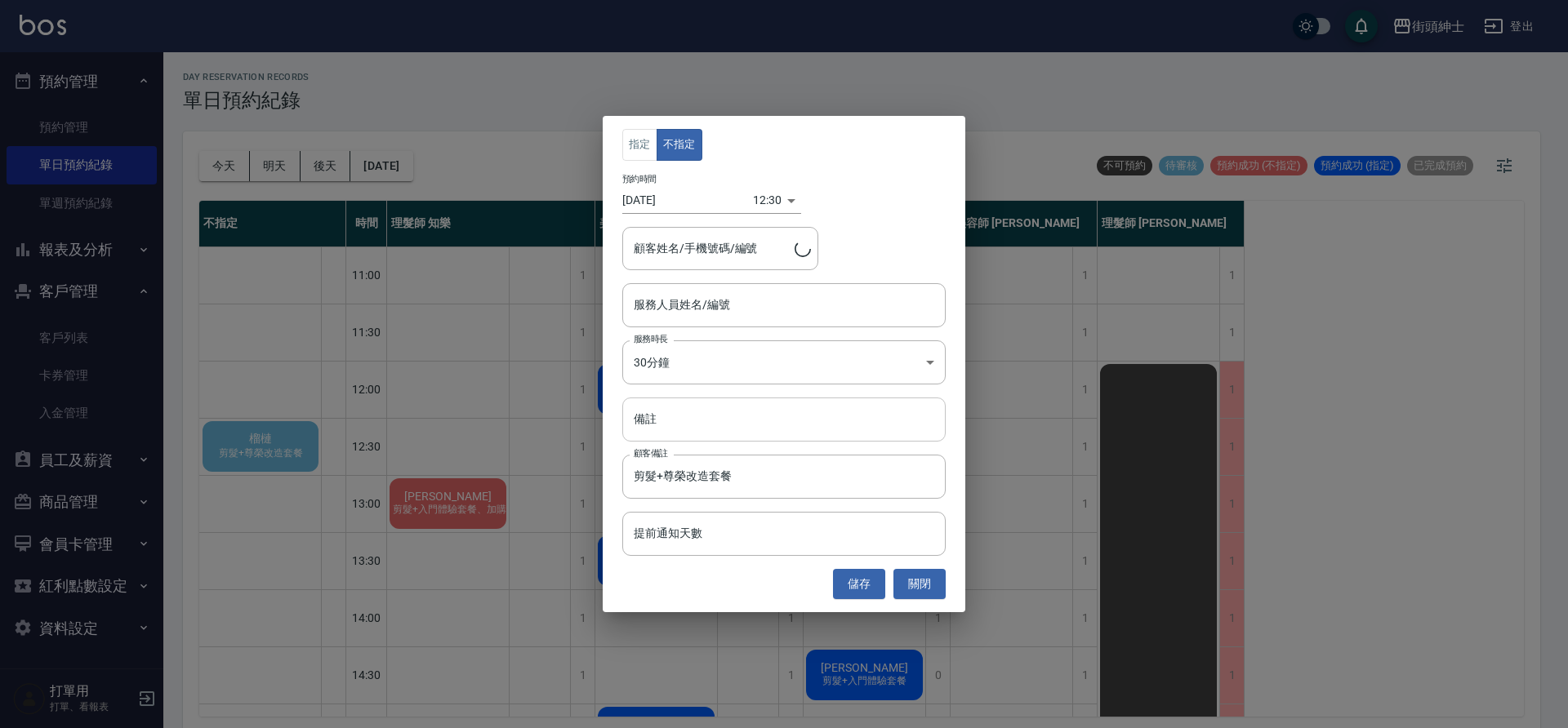
type input "榴槤/0916958145"
click at [742, 320] on div "服務人員姓名/編號" at bounding box center [784, 305] width 324 height 43
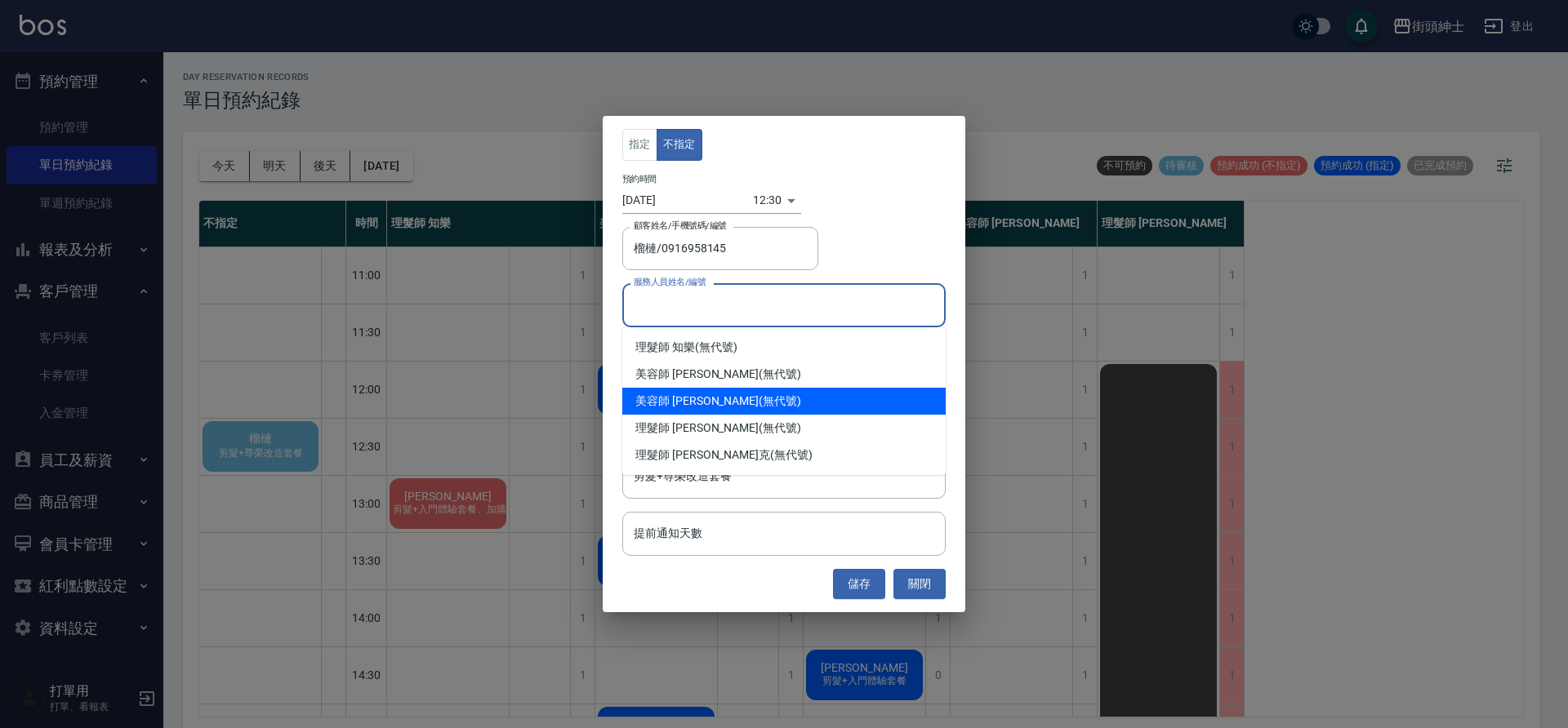
click at [752, 390] on div "美容師 Cherry (無代號)" at bounding box center [784, 402] width 324 height 27
type input "美容師 Cherry(無代號)"
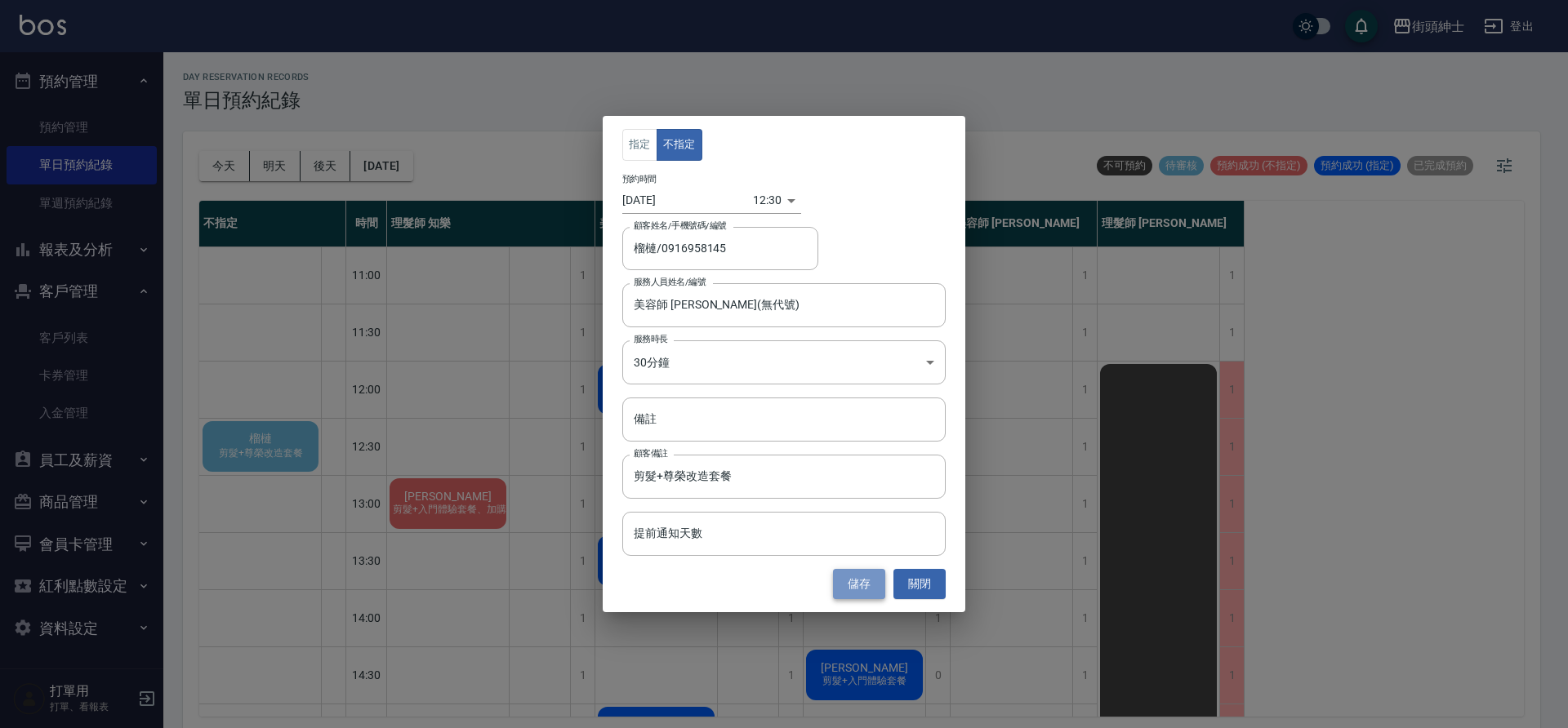
click at [872, 587] on button "儲存" at bounding box center [859, 585] width 52 height 30
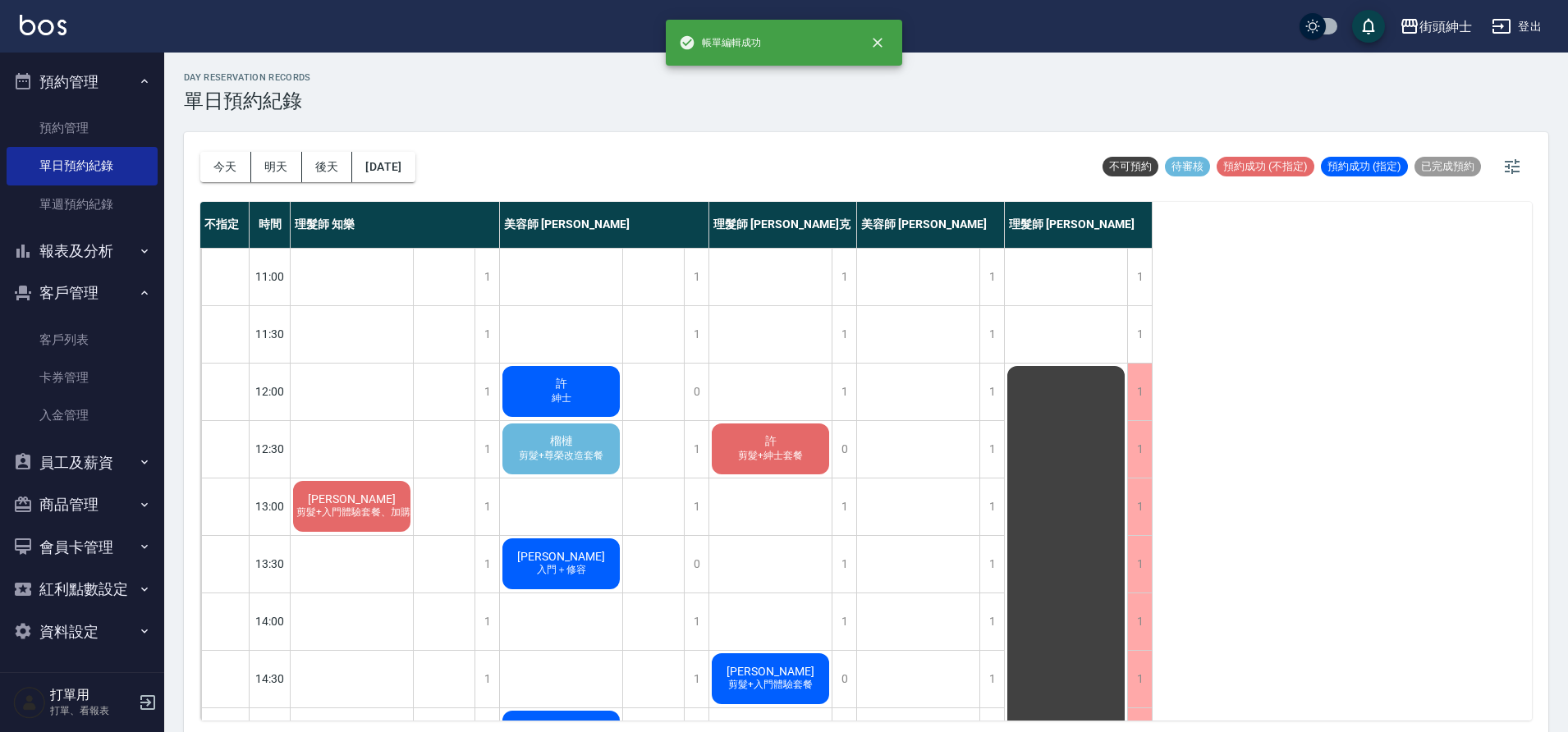
click at [532, 460] on span "剪髮+尊榮改造套餐" at bounding box center [561, 455] width 91 height 14
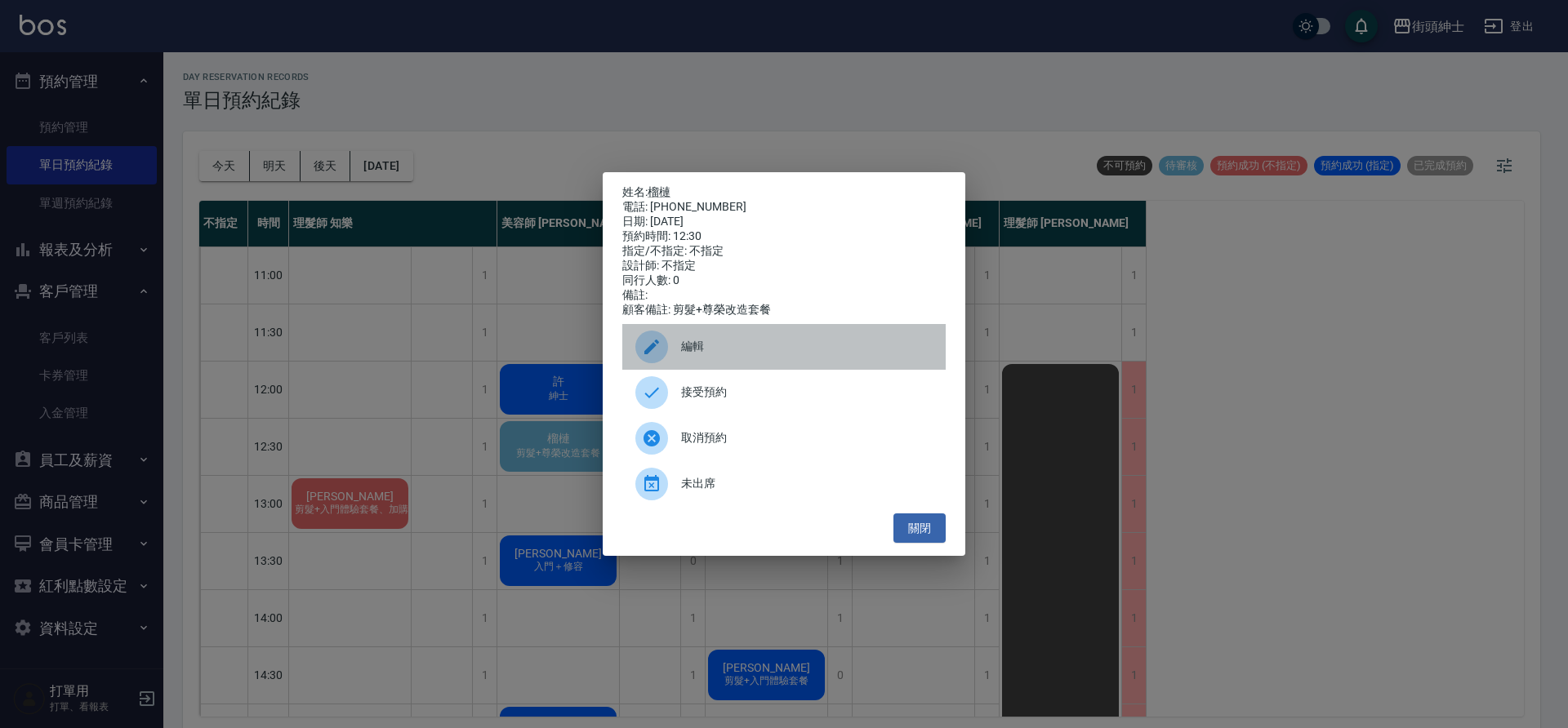
click at [698, 349] on span "編輯" at bounding box center [806, 346] width 251 height 17
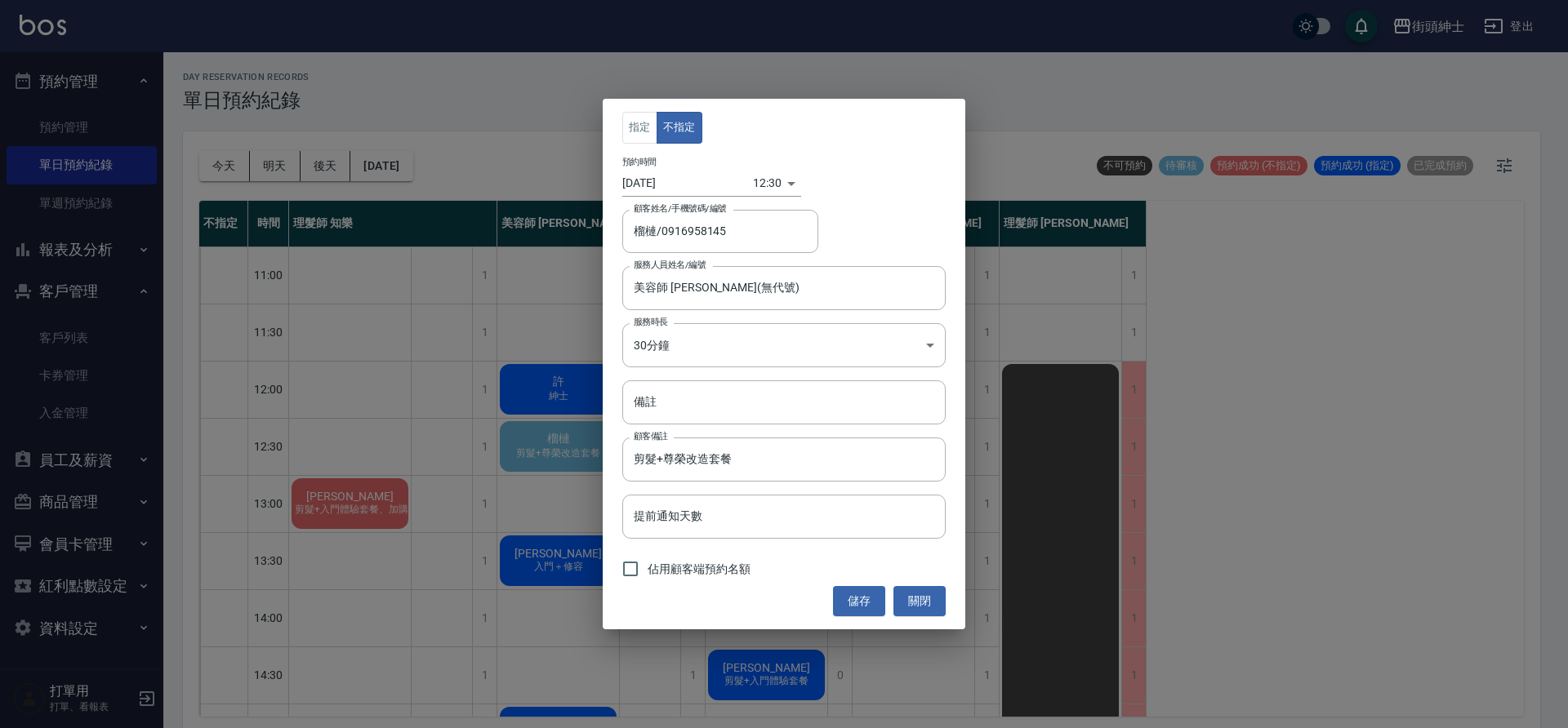
click at [754, 184] on body "街頭紳士 登出 櫃檯作業 打帳單 帳單列表 營業儀表板 現金收支登錄 材料自購登錄 每日結帳 排班表 現場電腦打卡 預約管理 預約管理 單日預約紀錄 單週預約…" at bounding box center [784, 367] width 1568 height 733
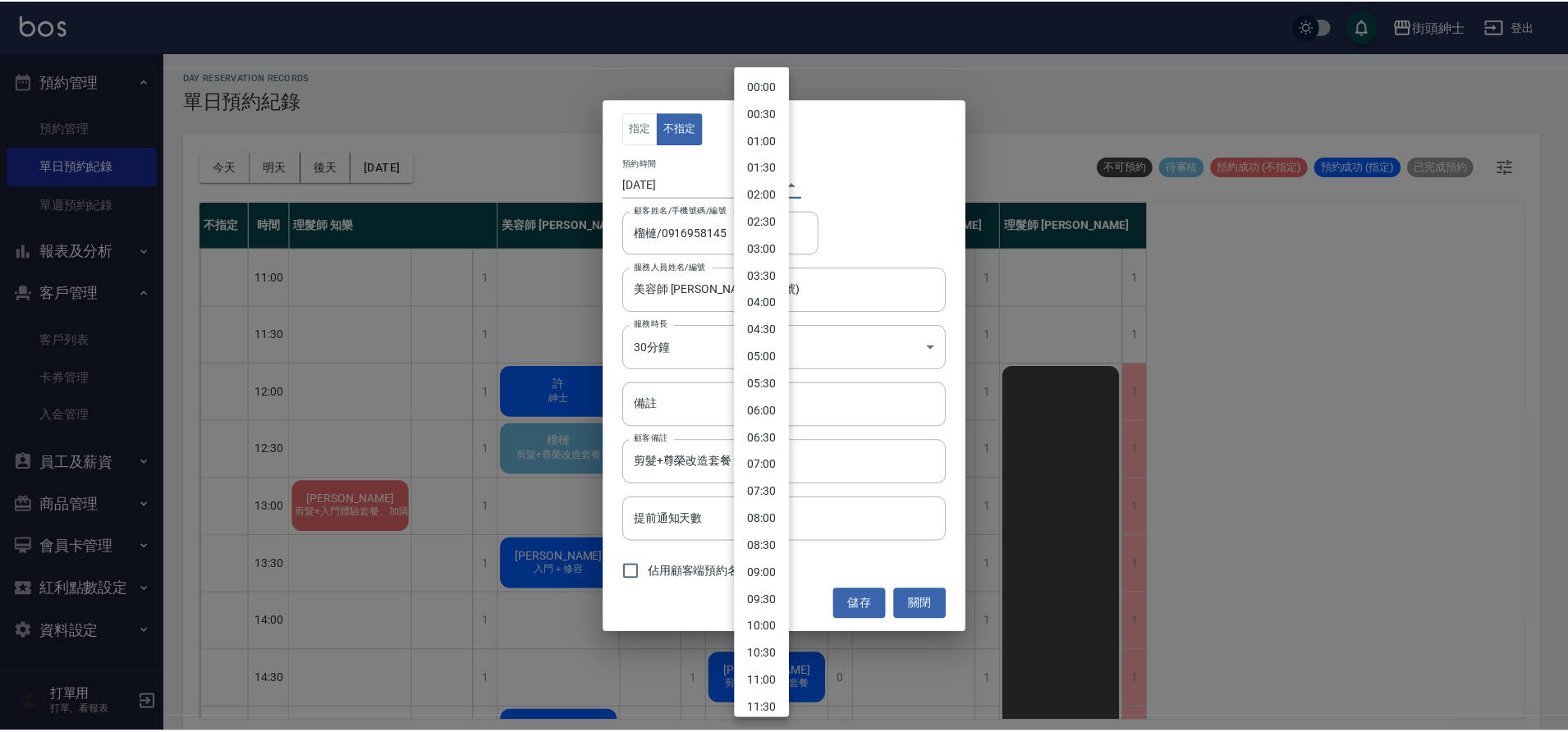
scroll to position [371, 0]
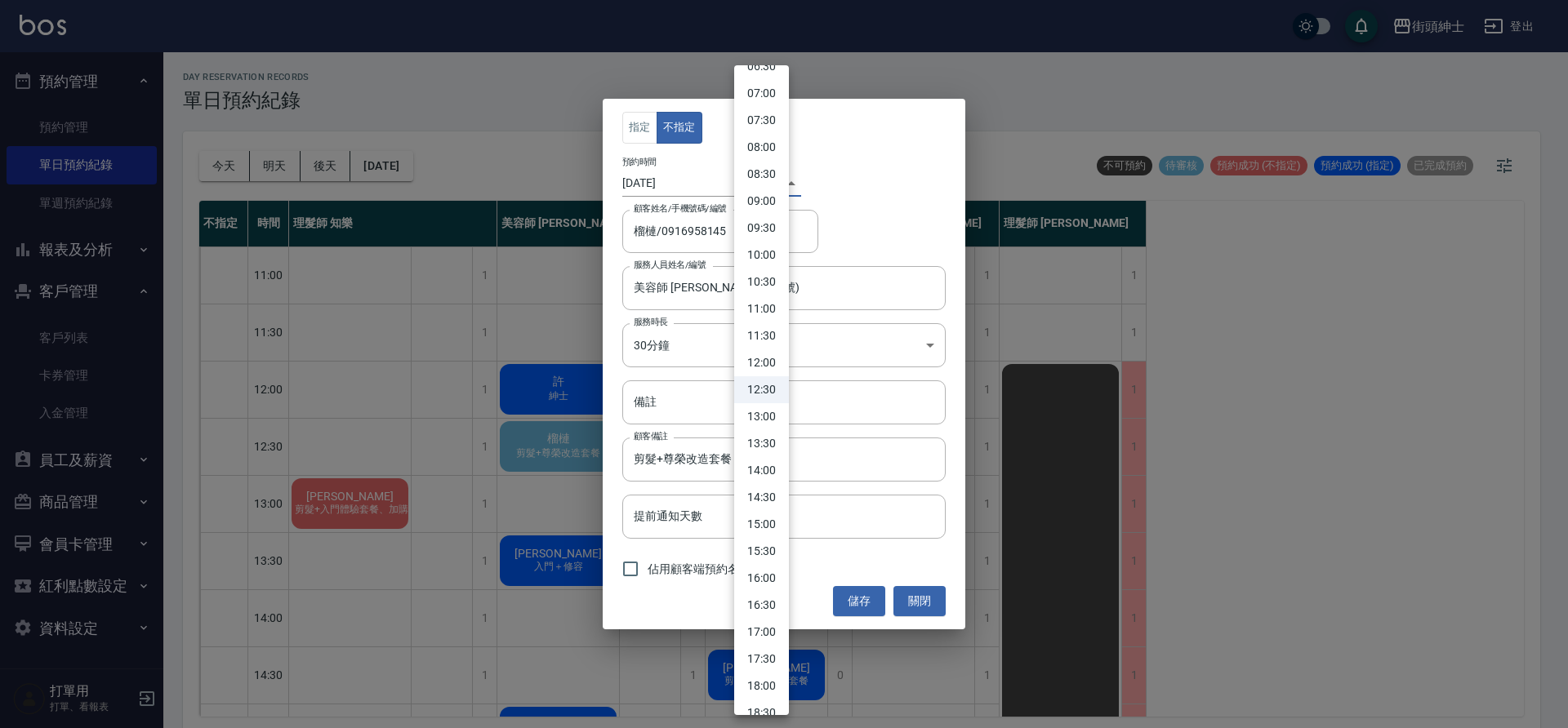
click at [894, 341] on div at bounding box center [784, 364] width 1568 height 728
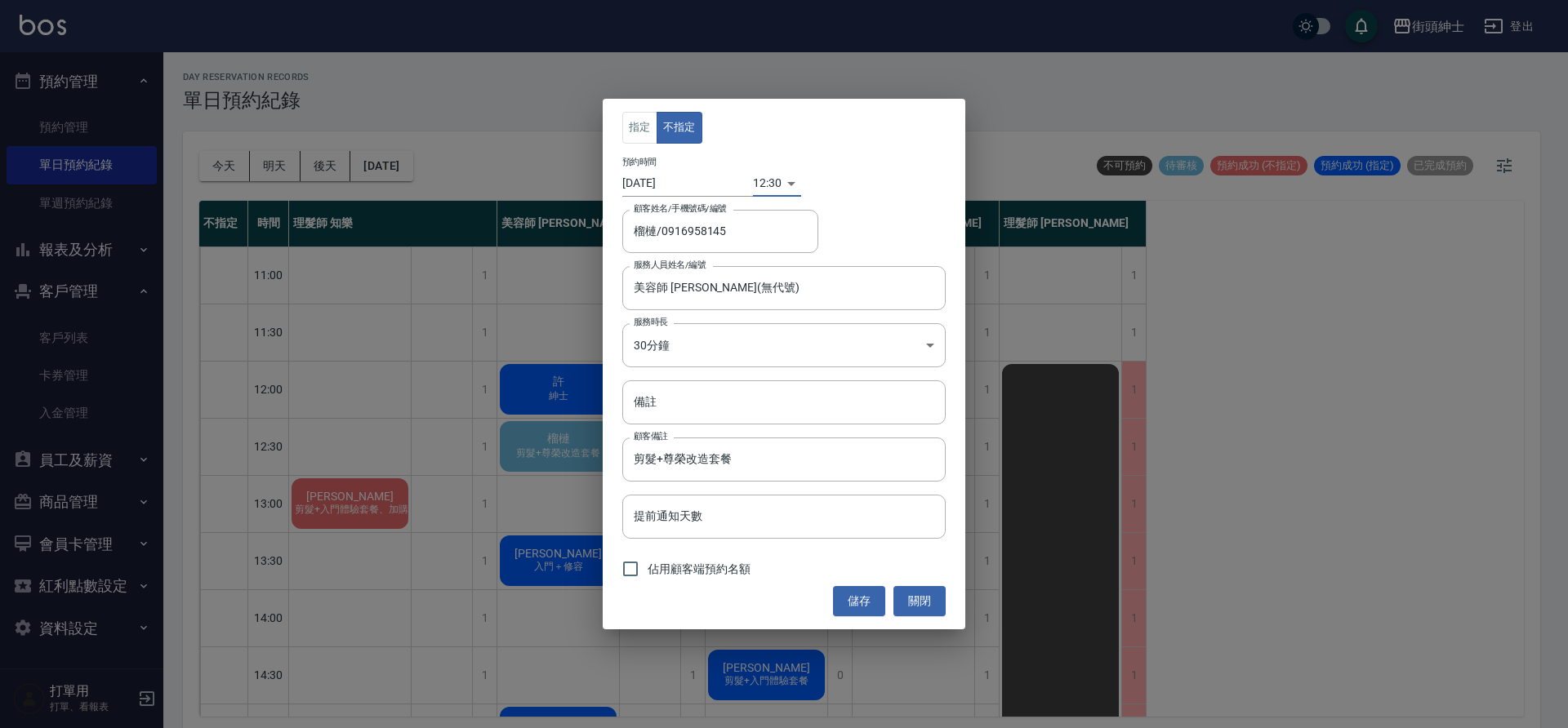
click at [894, 345] on div "00:00 00:30 01:00 01:30 02:00 02:30 03:00 03:30 04:00 04:30 05:00 05:30 06:00 0…" at bounding box center [784, 364] width 1568 height 728
click at [864, 361] on body "街頭紳士 登出 櫃檯作業 打帳單 帳單列表 營業儀表板 現金收支登錄 材料自購登錄 每日結帳 排班表 現場電腦打卡 預約管理 預約管理 單日預約紀錄 單週預約…" at bounding box center [784, 367] width 1568 height 733
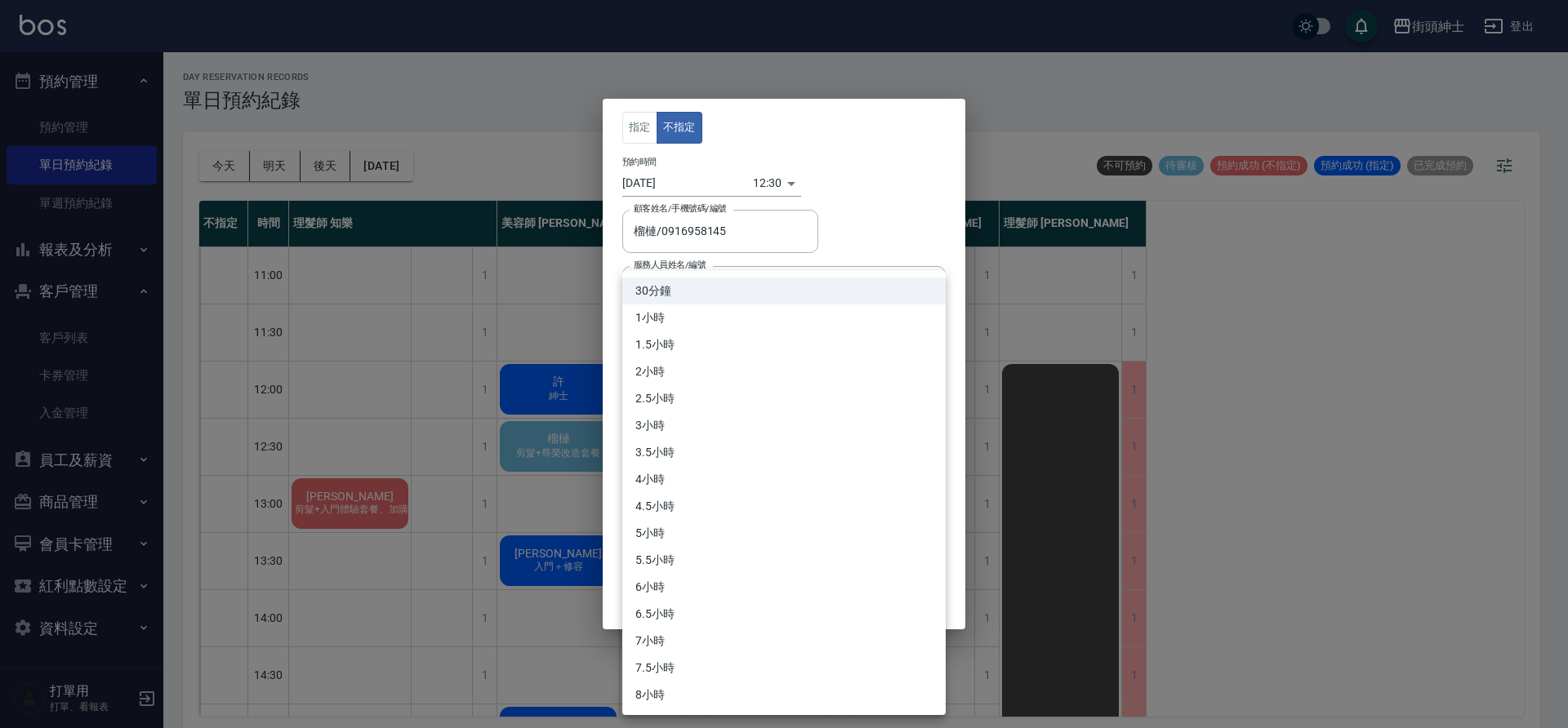
click at [725, 310] on li "1小時" at bounding box center [784, 318] width 324 height 27
type input "2"
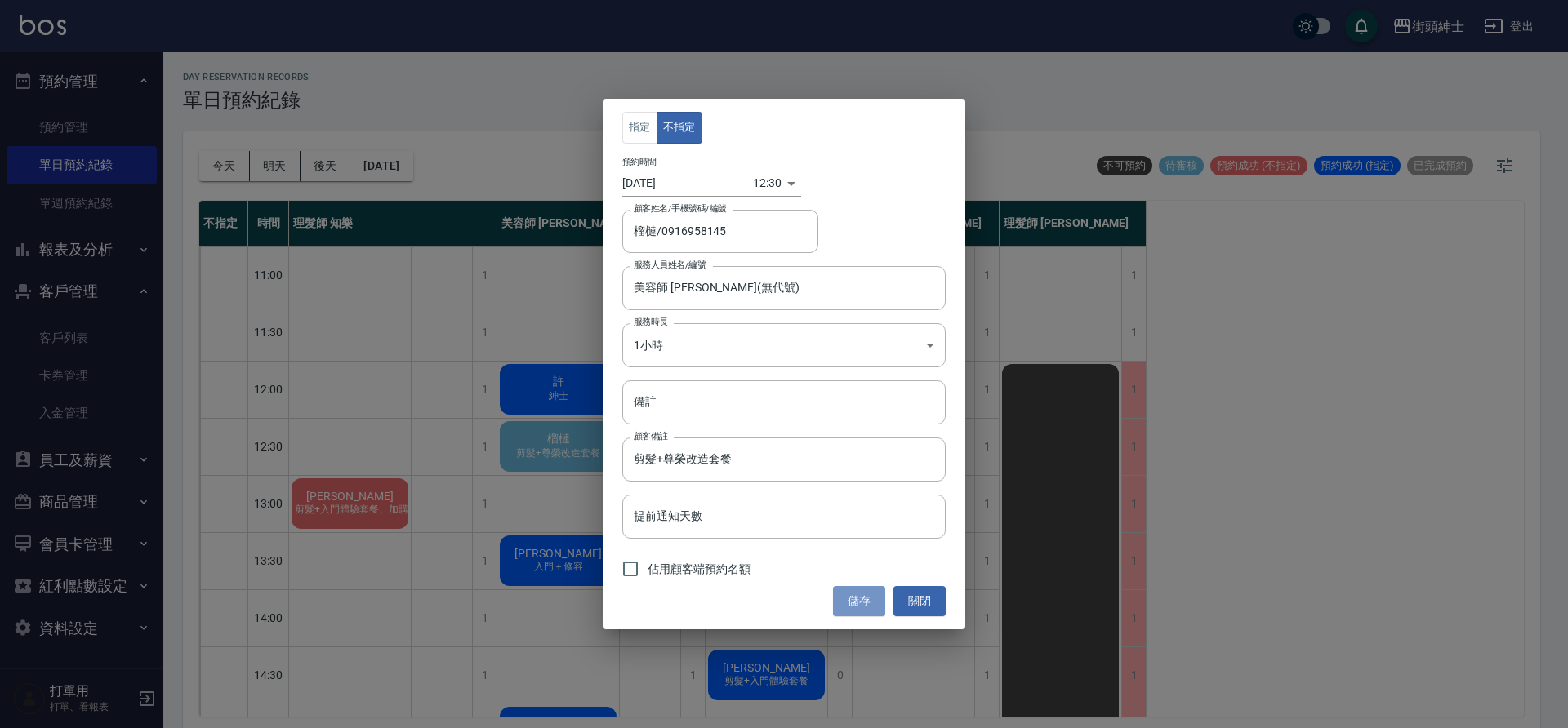
click at [850, 592] on button "儲存" at bounding box center [859, 602] width 52 height 30
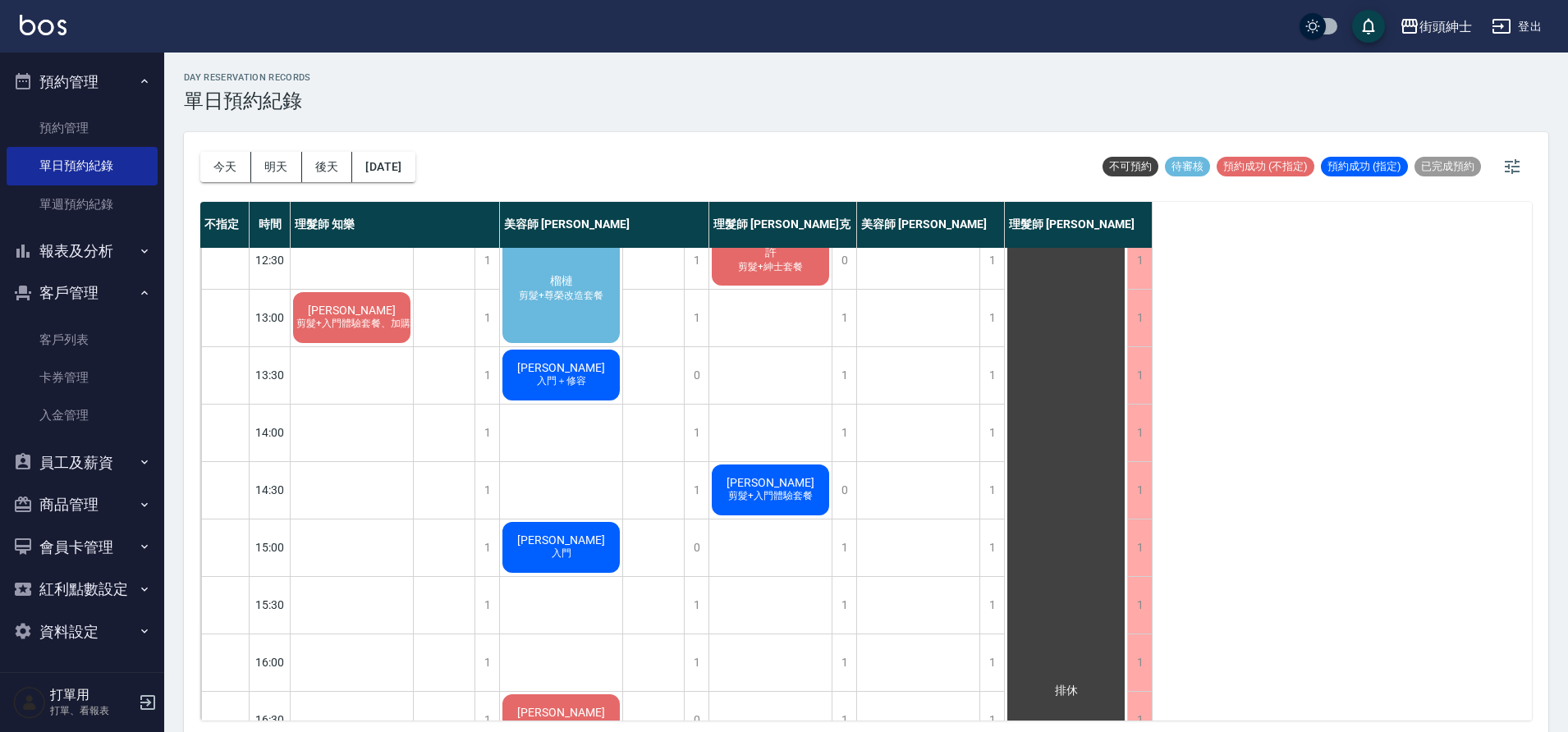
scroll to position [160, 0]
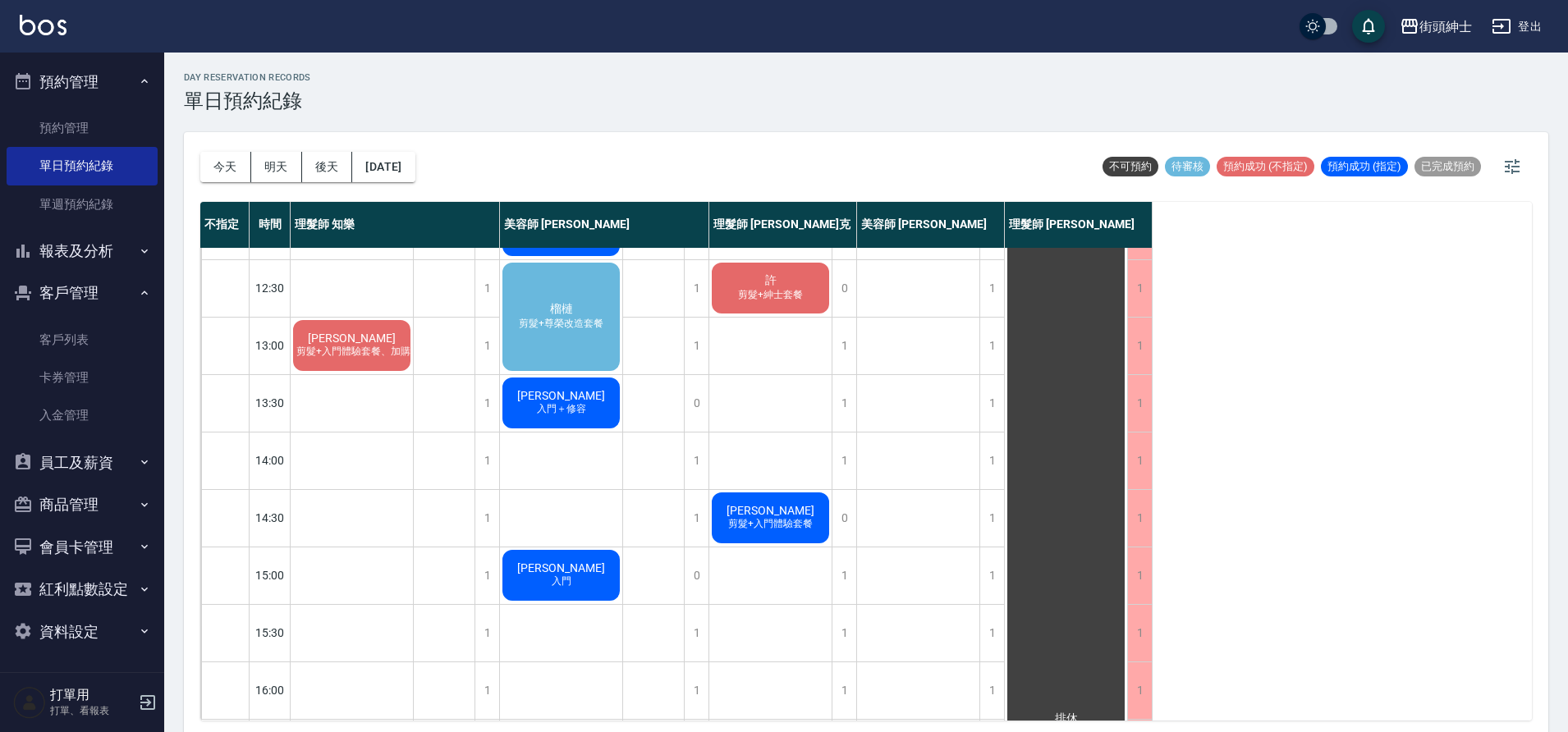
click at [522, 345] on div "榴槤 剪髮+尊榮改造套餐" at bounding box center [562, 317] width 123 height 114
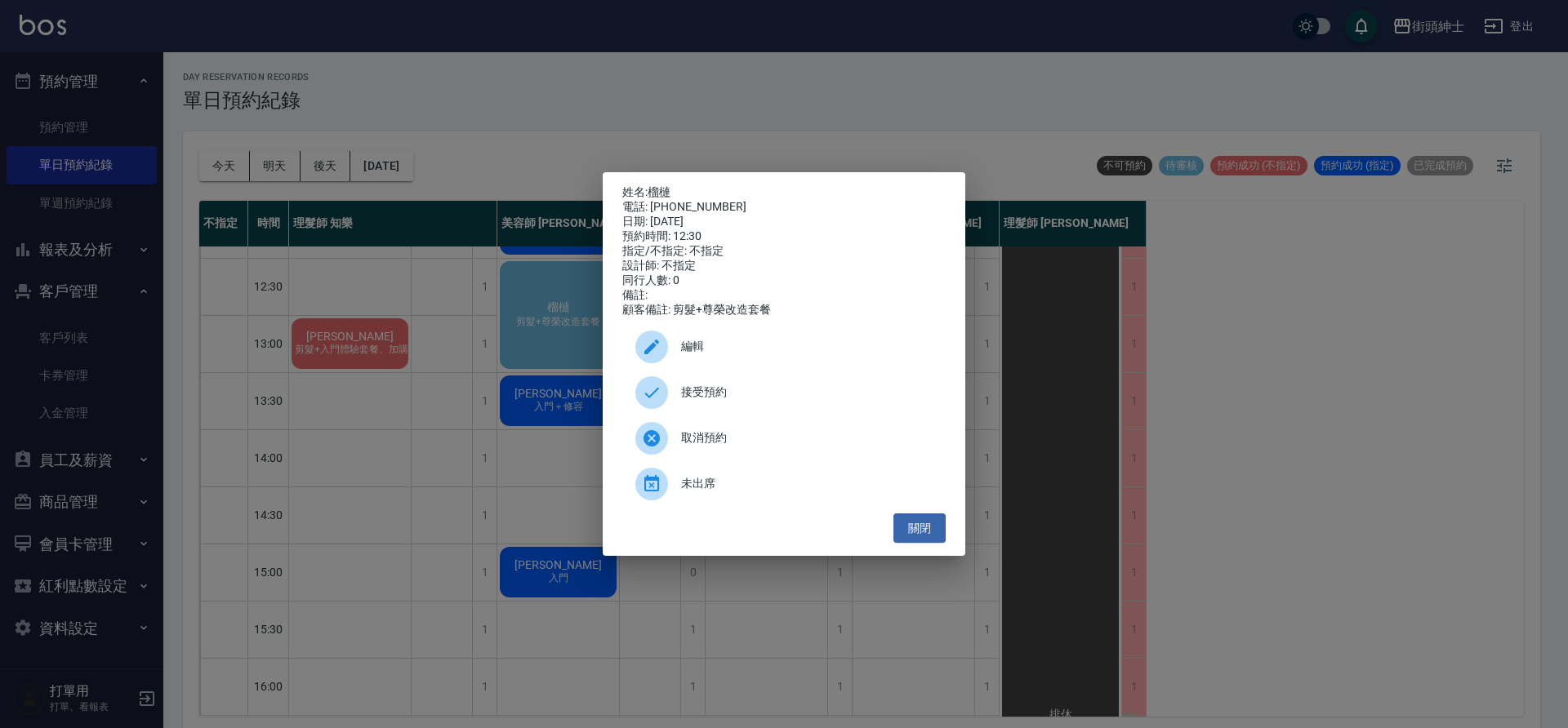
click at [656, 403] on icon at bounding box center [652, 393] width 20 height 20
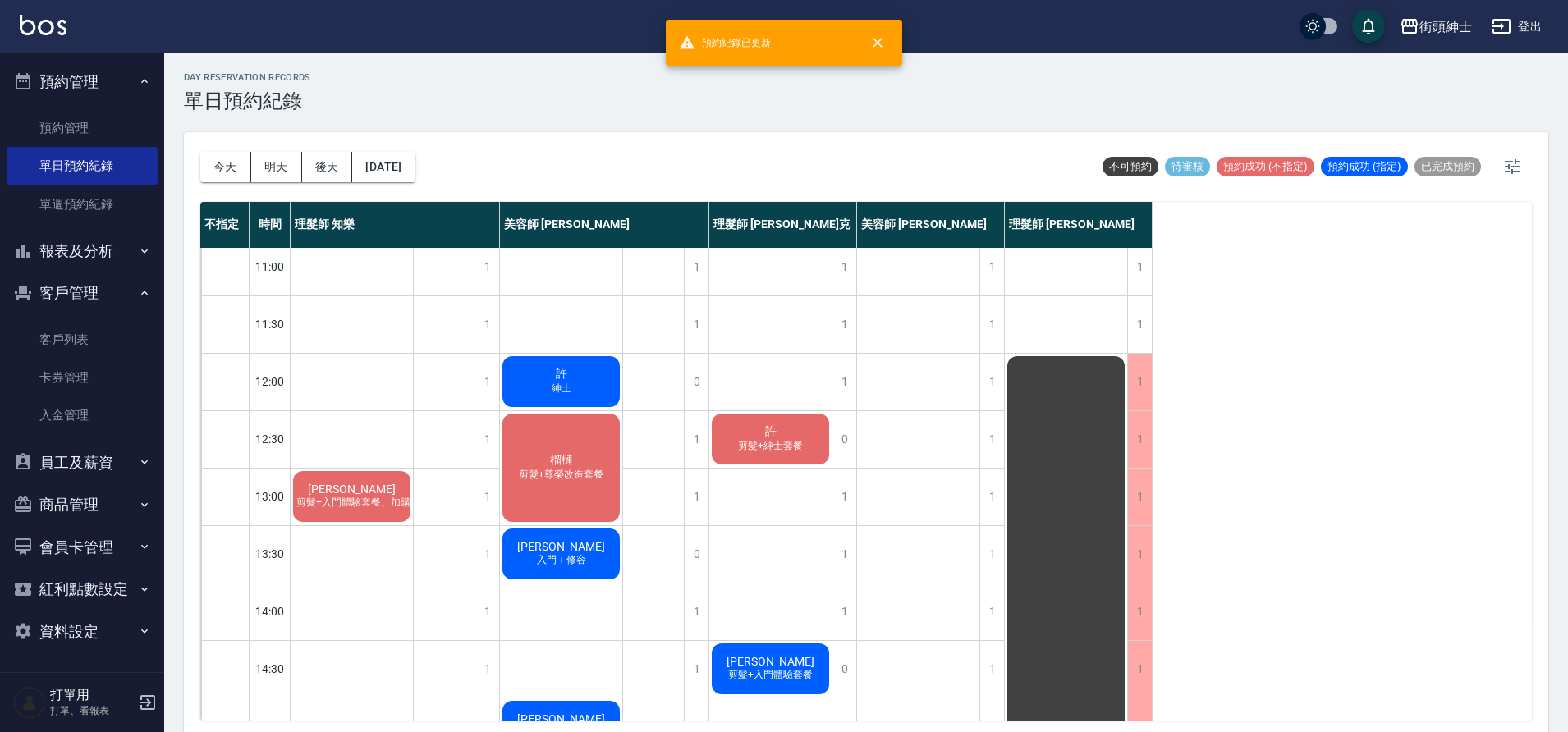
scroll to position [0, 0]
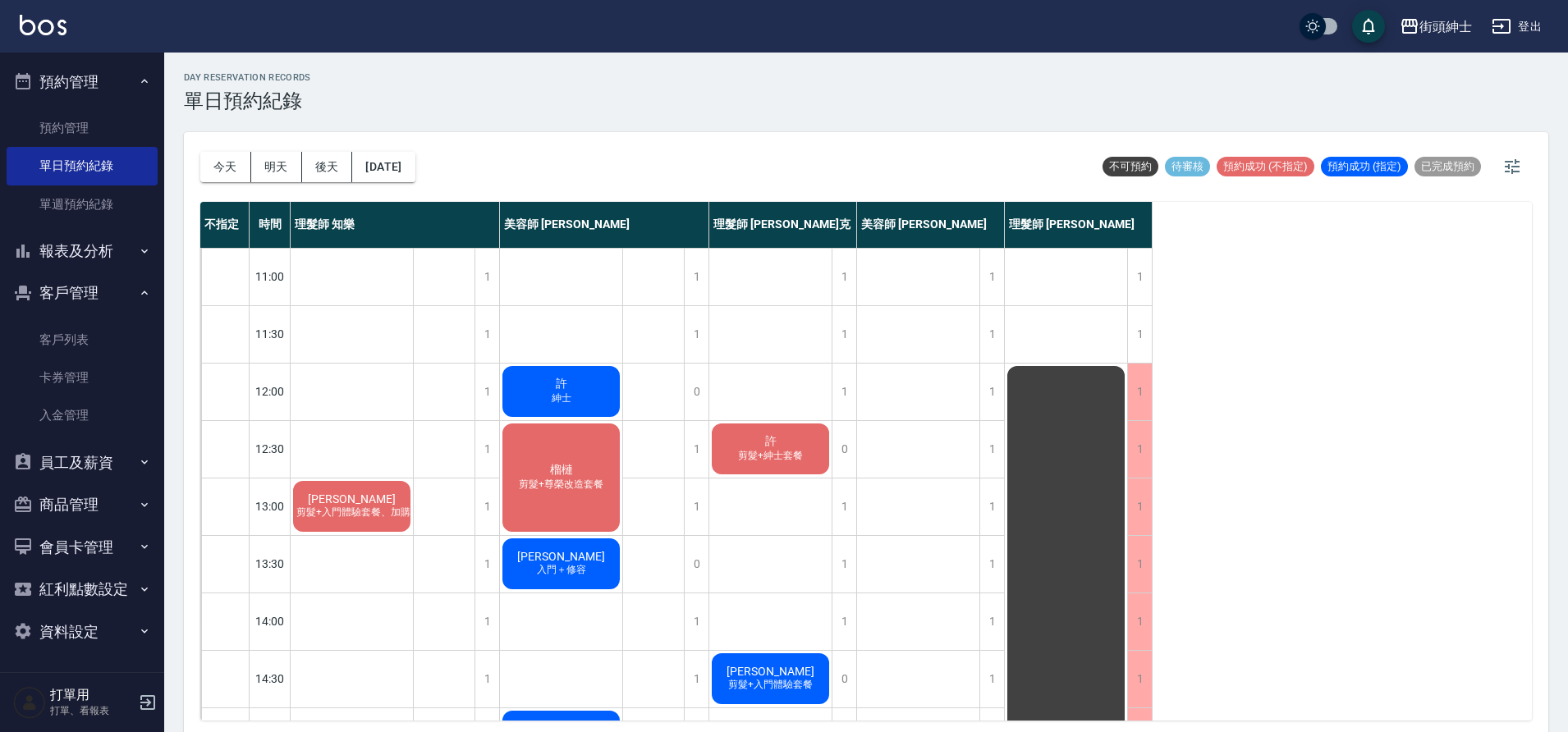
click at [591, 481] on span "剪髮+尊榮改造套餐" at bounding box center [561, 484] width 91 height 14
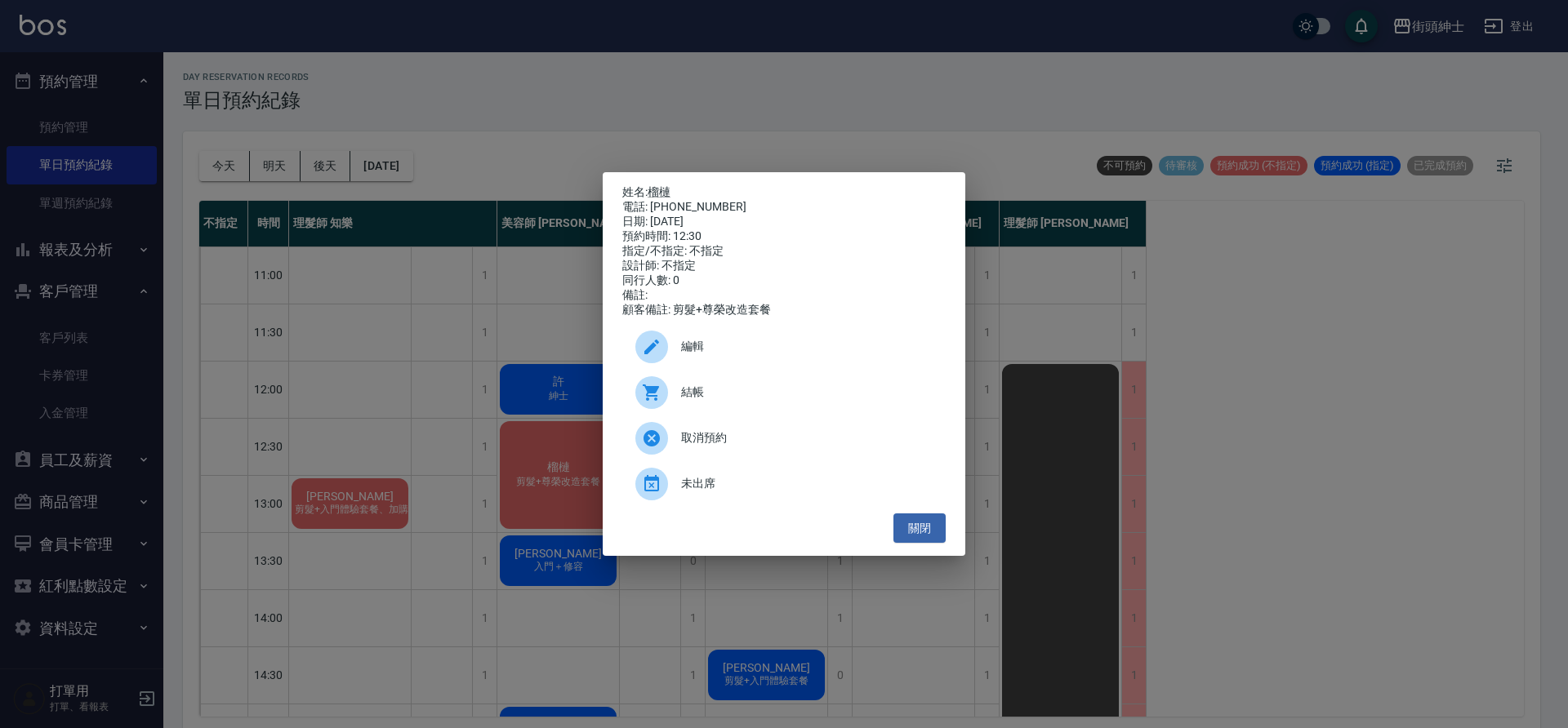
click at [748, 369] on div "編輯" at bounding box center [784, 346] width 324 height 46
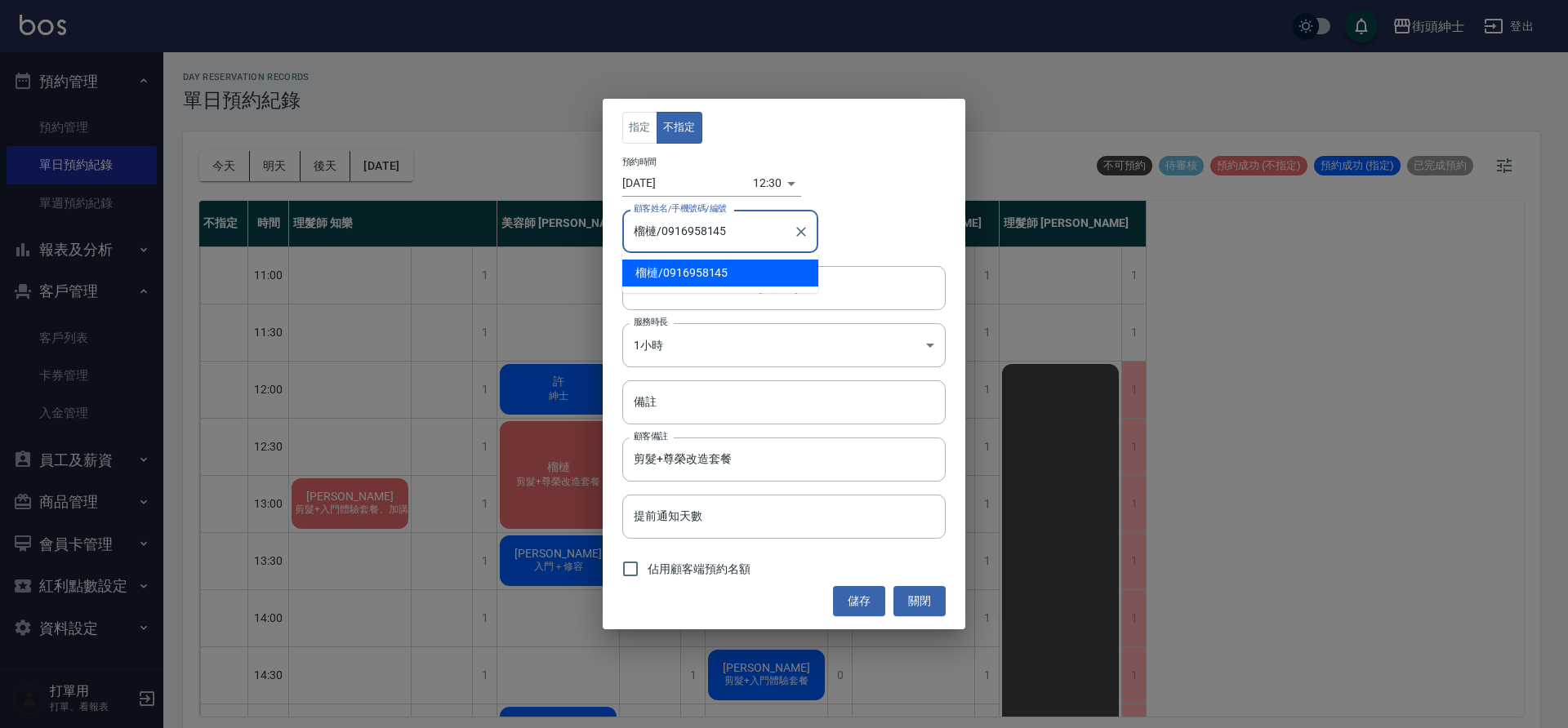
drag, startPoint x: 762, startPoint y: 234, endPoint x: 672, endPoint y: 237, distance: 90.0
click at [680, 237] on input "榴槤/0916958145" at bounding box center [708, 231] width 157 height 29
click at [671, 237] on input "榴槤/0916958145" at bounding box center [708, 231] width 157 height 29
drag, startPoint x: 671, startPoint y: 237, endPoint x: 663, endPoint y: 233, distance: 8.9
click at [663, 233] on input "榴槤/0916958145" at bounding box center [708, 231] width 157 height 29
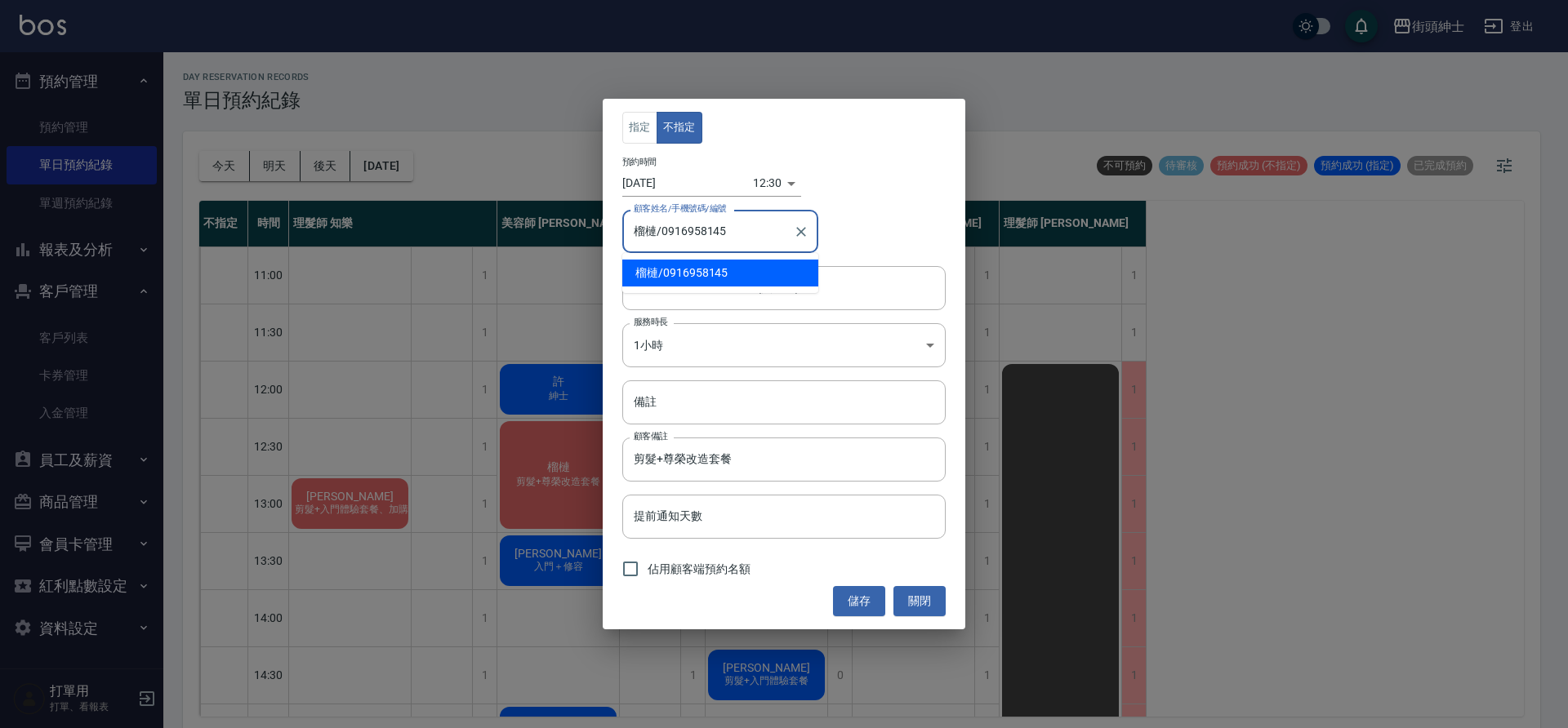
drag, startPoint x: 663, startPoint y: 233, endPoint x: 717, endPoint y: 231, distance: 54.0
click at [717, 231] on input "榴槤/0916958145" at bounding box center [708, 231] width 157 height 29
click at [662, 233] on input "榴槤/0916958145" at bounding box center [708, 231] width 157 height 29
drag, startPoint x: 662, startPoint y: 233, endPoint x: 734, endPoint y: 233, distance: 72.0
click at [734, 233] on input "榴槤/0916958145" at bounding box center [708, 231] width 157 height 29
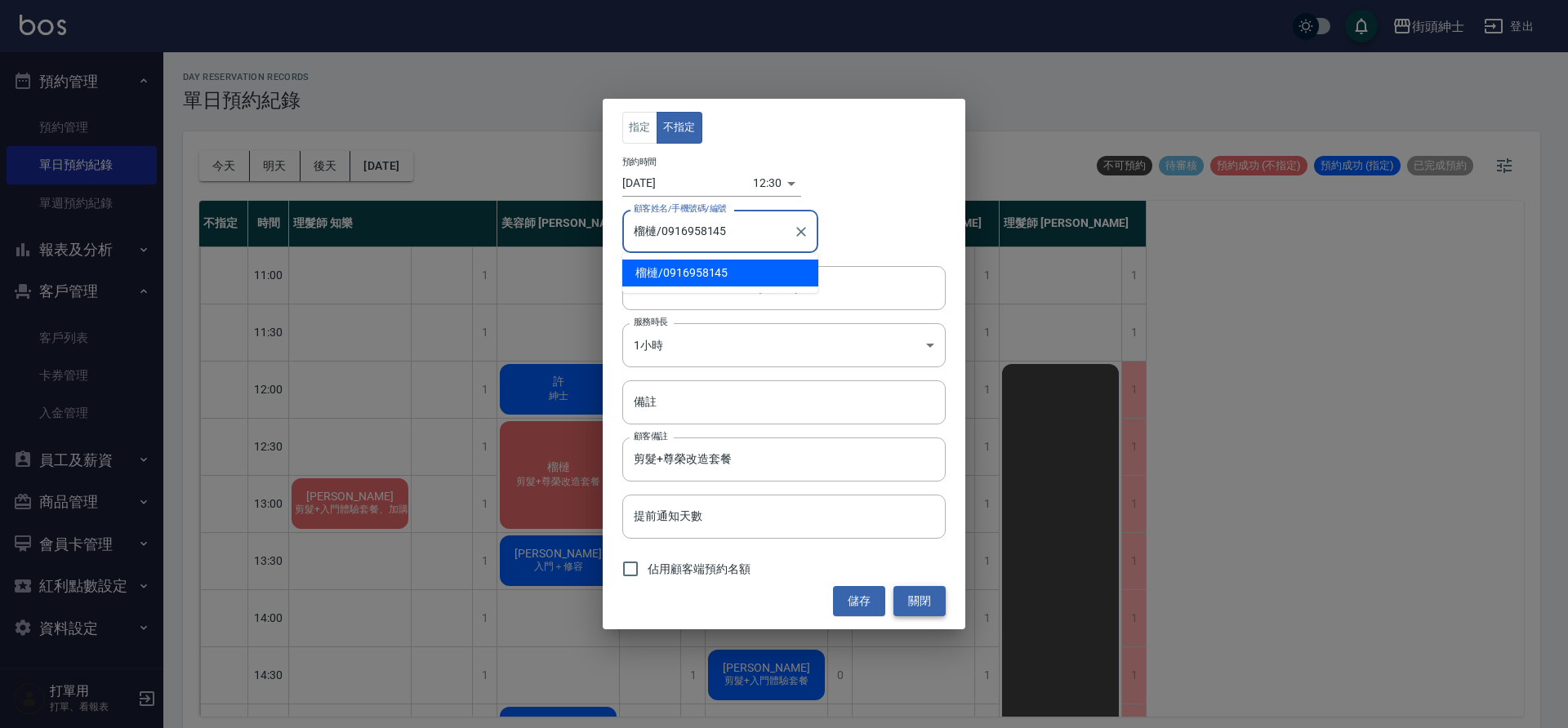
click at [920, 607] on button "關閉" at bounding box center [919, 602] width 52 height 30
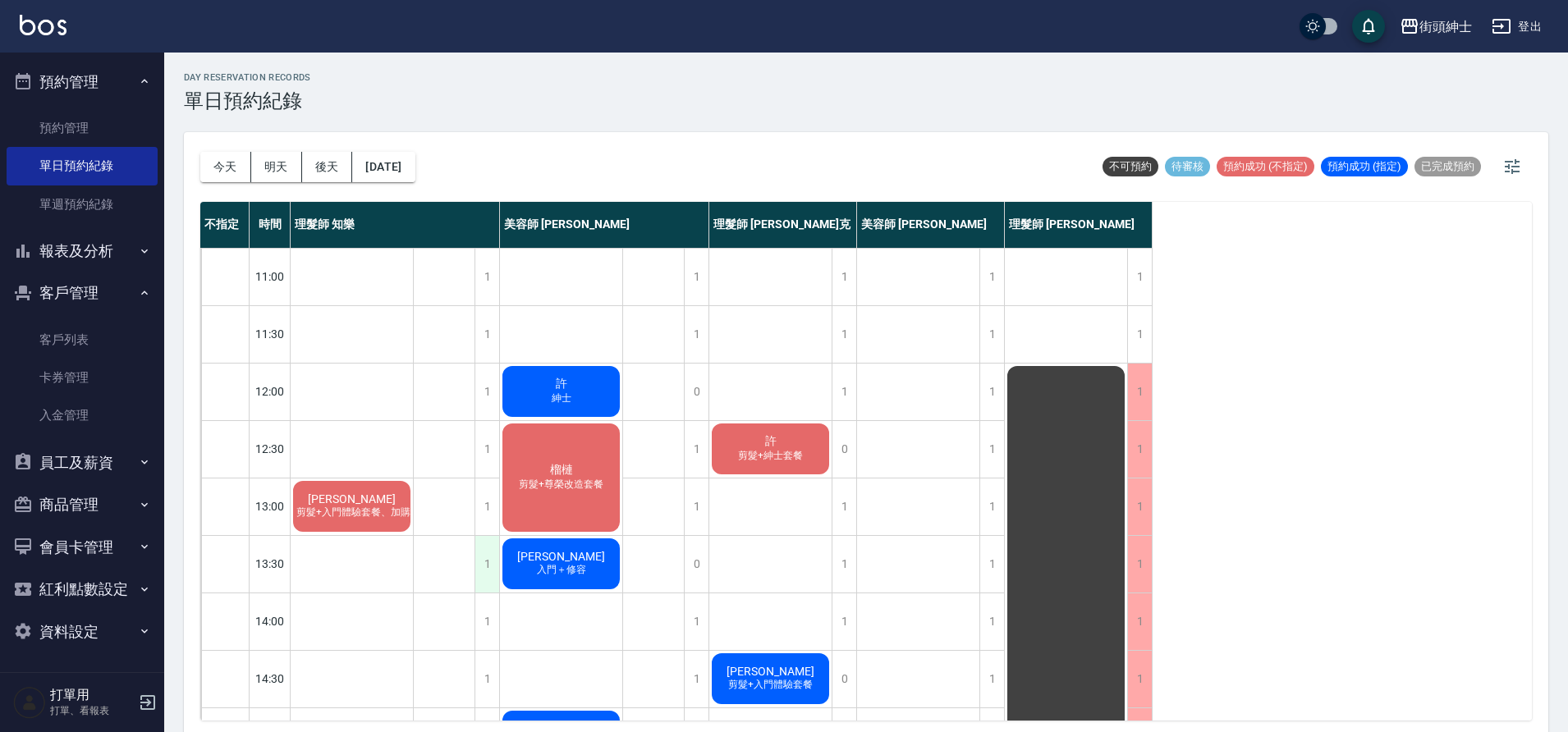
click at [481, 562] on div "1" at bounding box center [486, 564] width 24 height 57
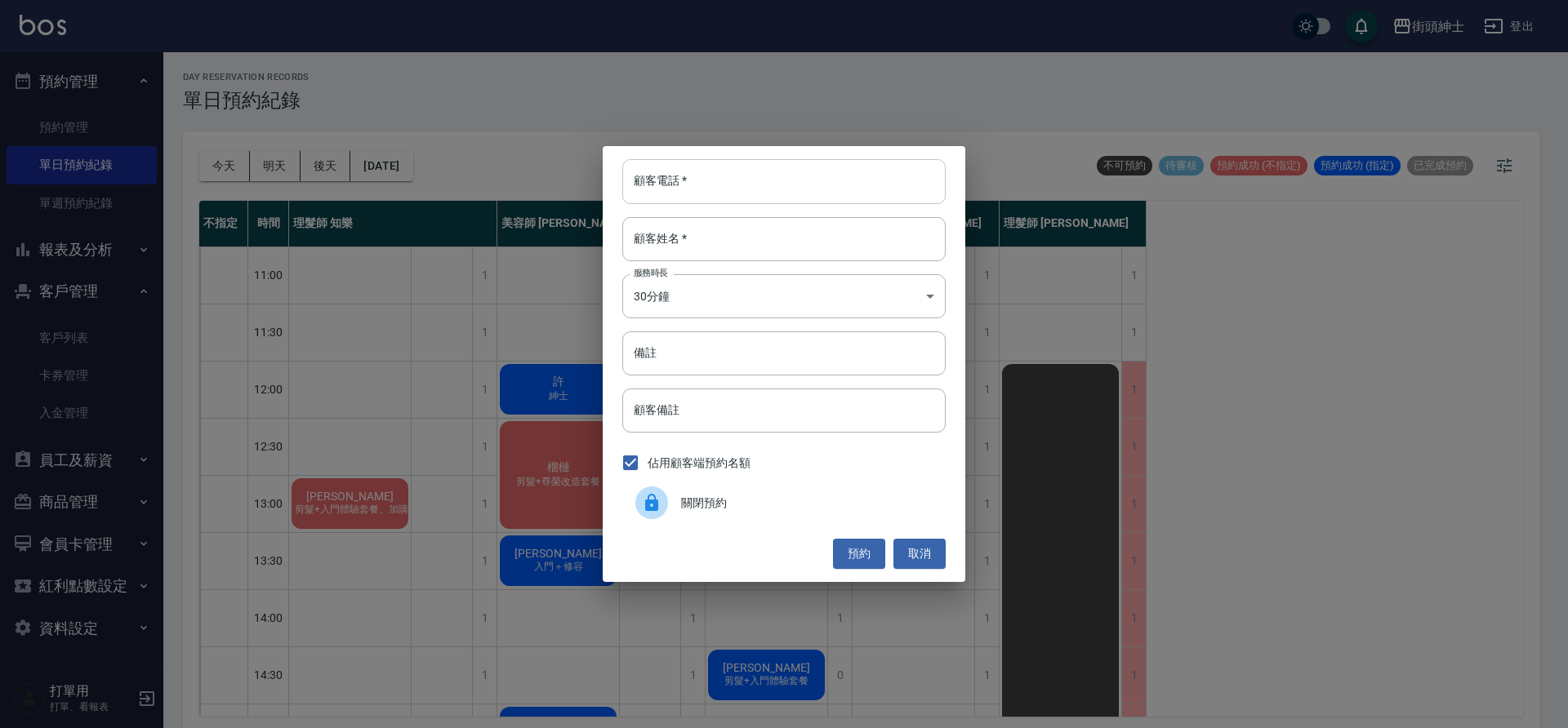
click at [673, 199] on input "顧客電話   *" at bounding box center [784, 181] width 324 height 44
paste input "0916958145"
type input "0916958145"
click at [726, 251] on input "顧客姓名   *" at bounding box center [784, 238] width 324 height 44
type input "０"
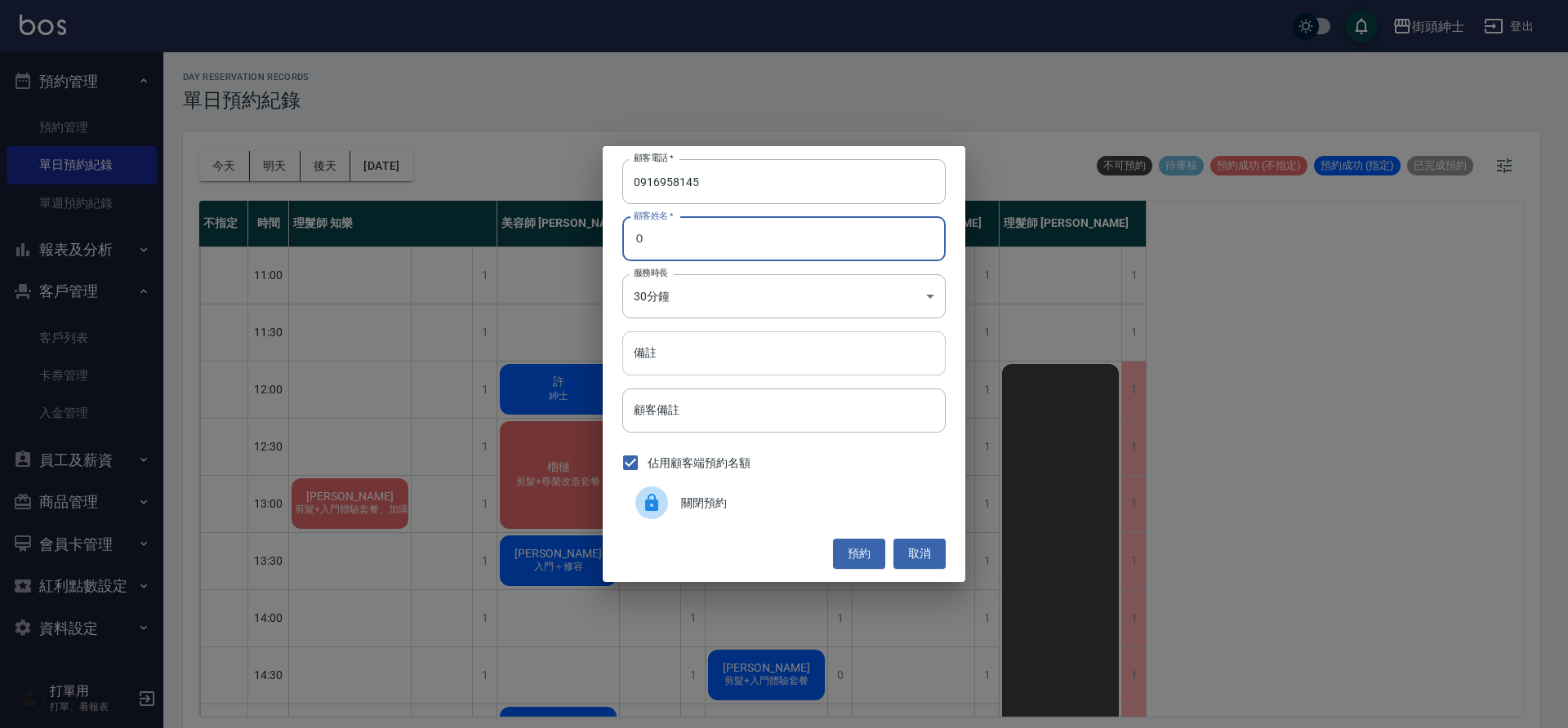
click at [708, 351] on input "備註" at bounding box center [784, 353] width 324 height 44
click at [872, 559] on button "預約" at bounding box center [859, 554] width 52 height 30
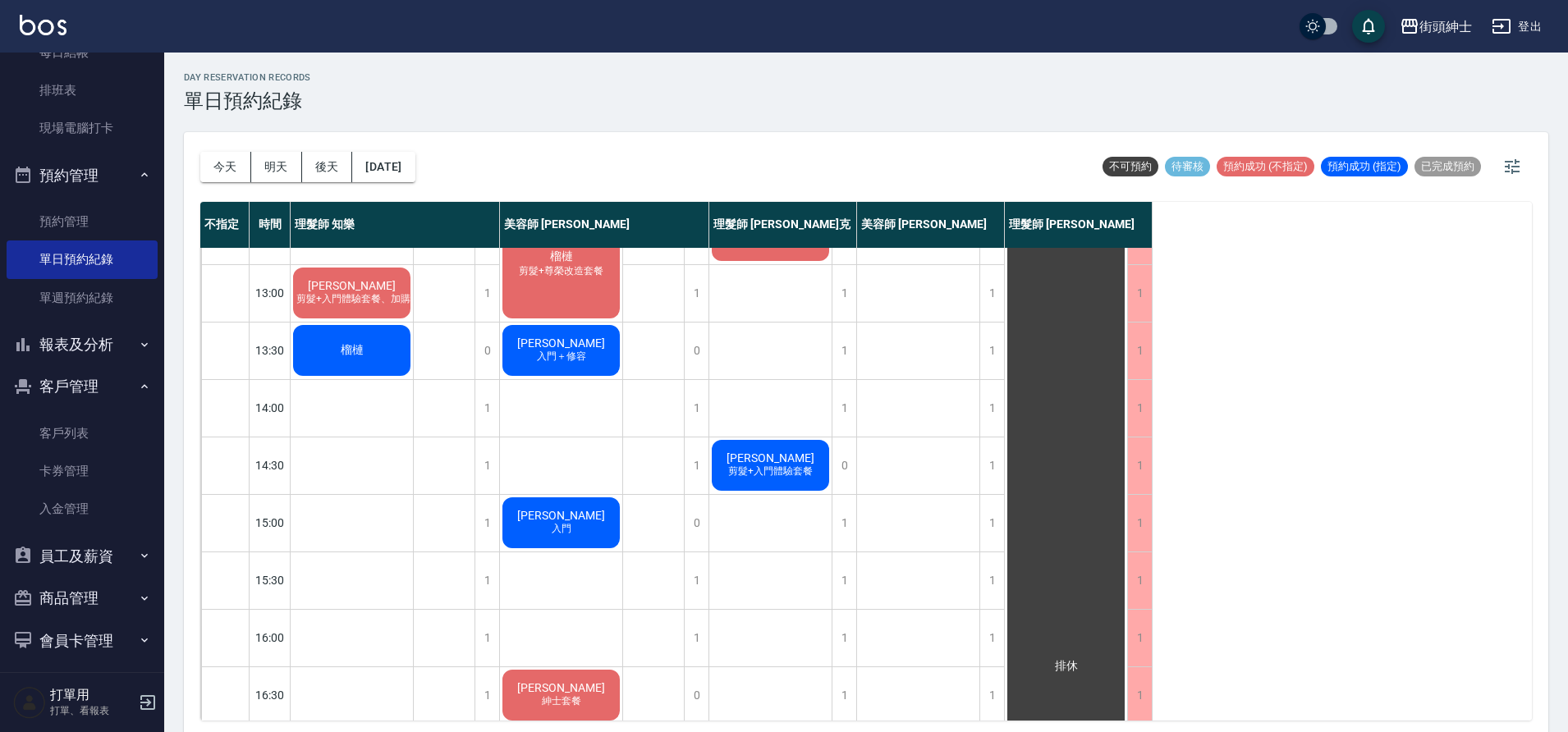
scroll to position [209, 0]
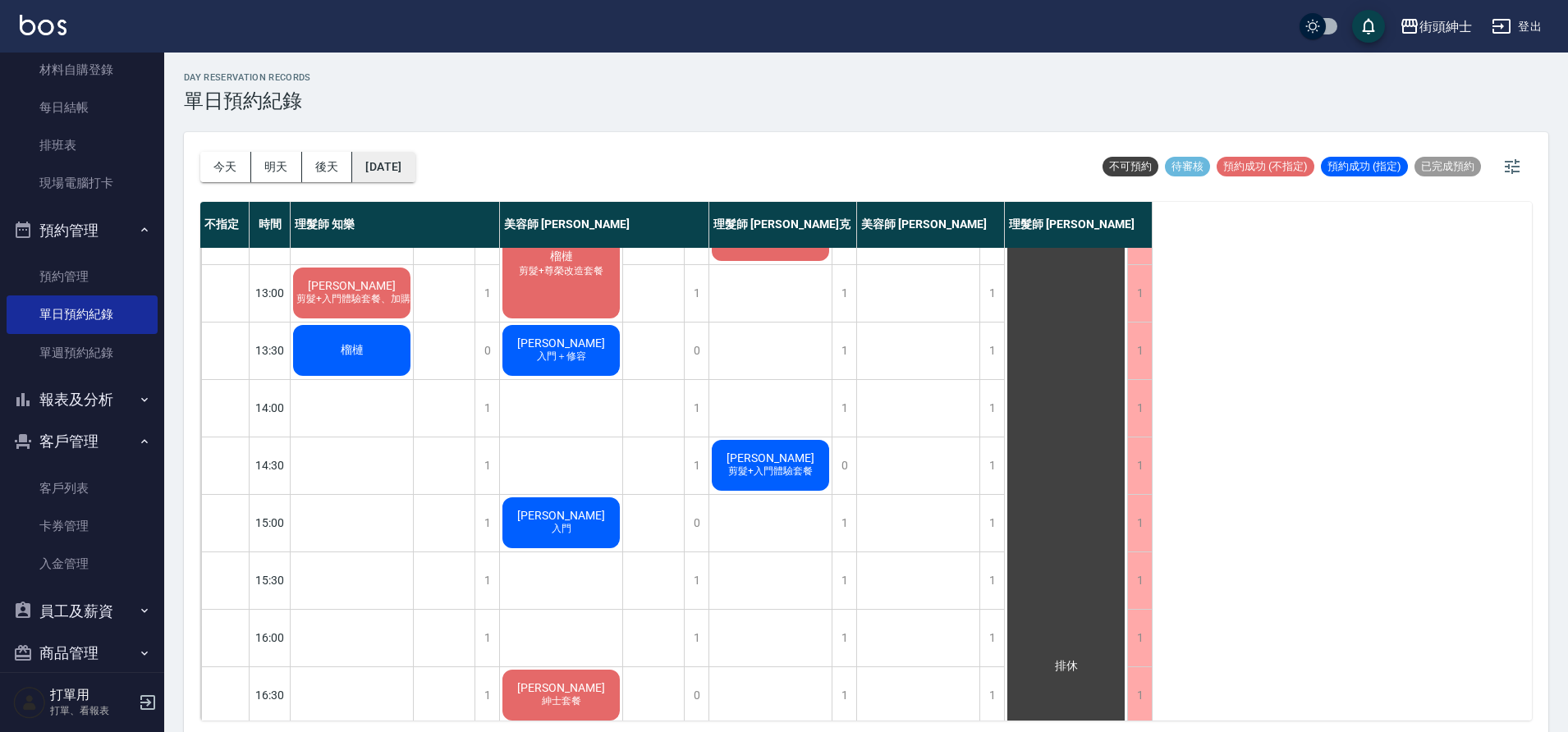
click at [415, 173] on button "2025/09/16" at bounding box center [383, 167] width 62 height 31
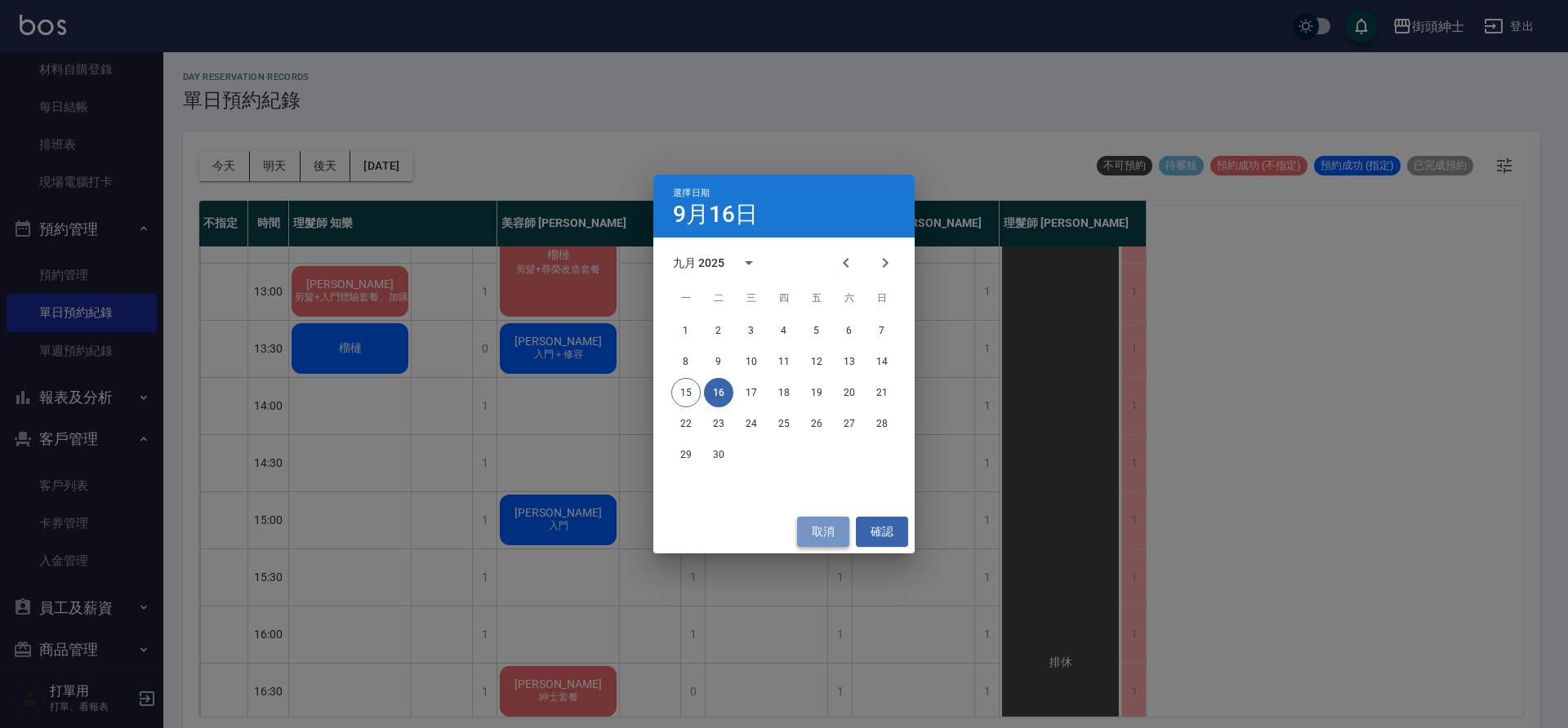
click at [828, 536] on button "取消" at bounding box center [823, 532] width 52 height 30
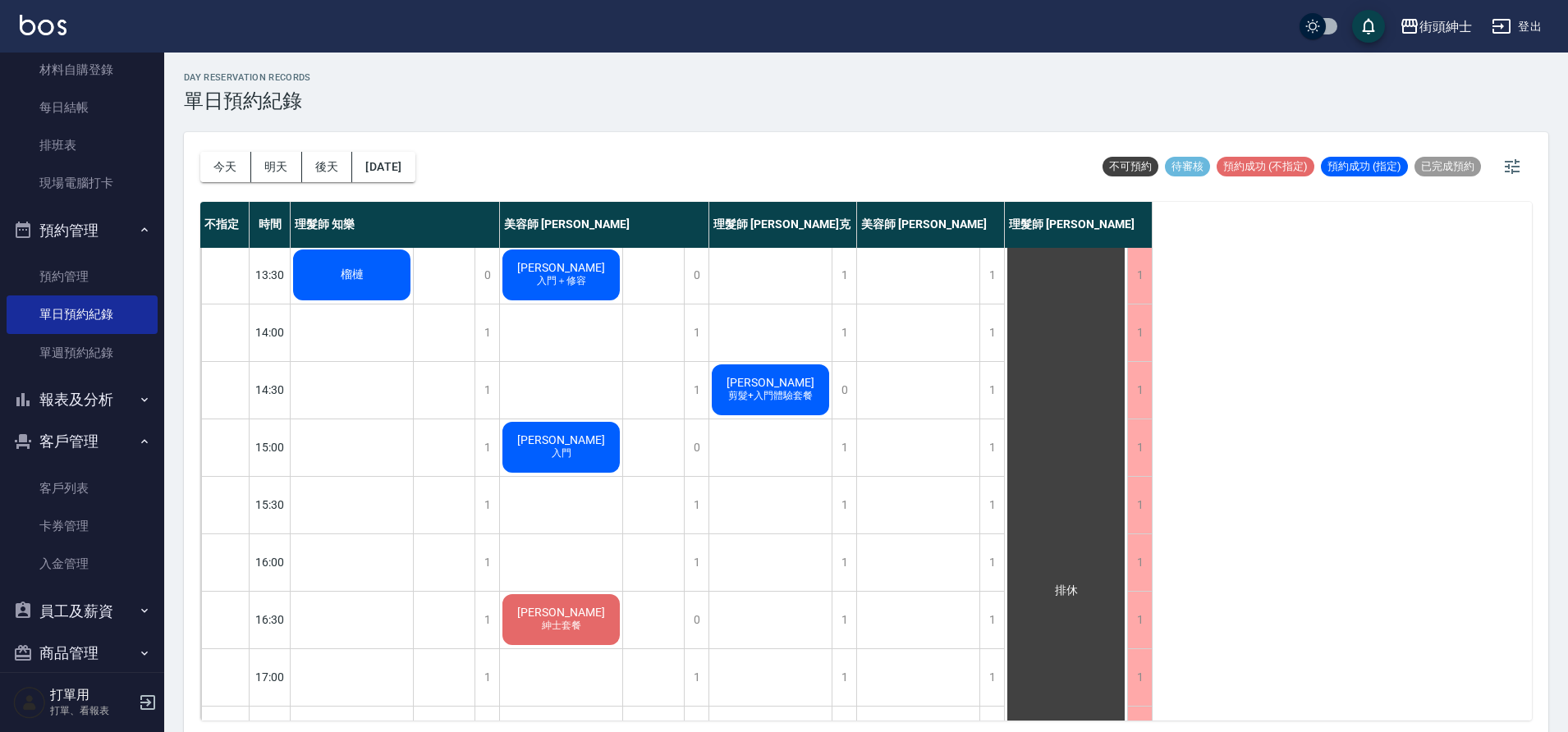
scroll to position [228, 0]
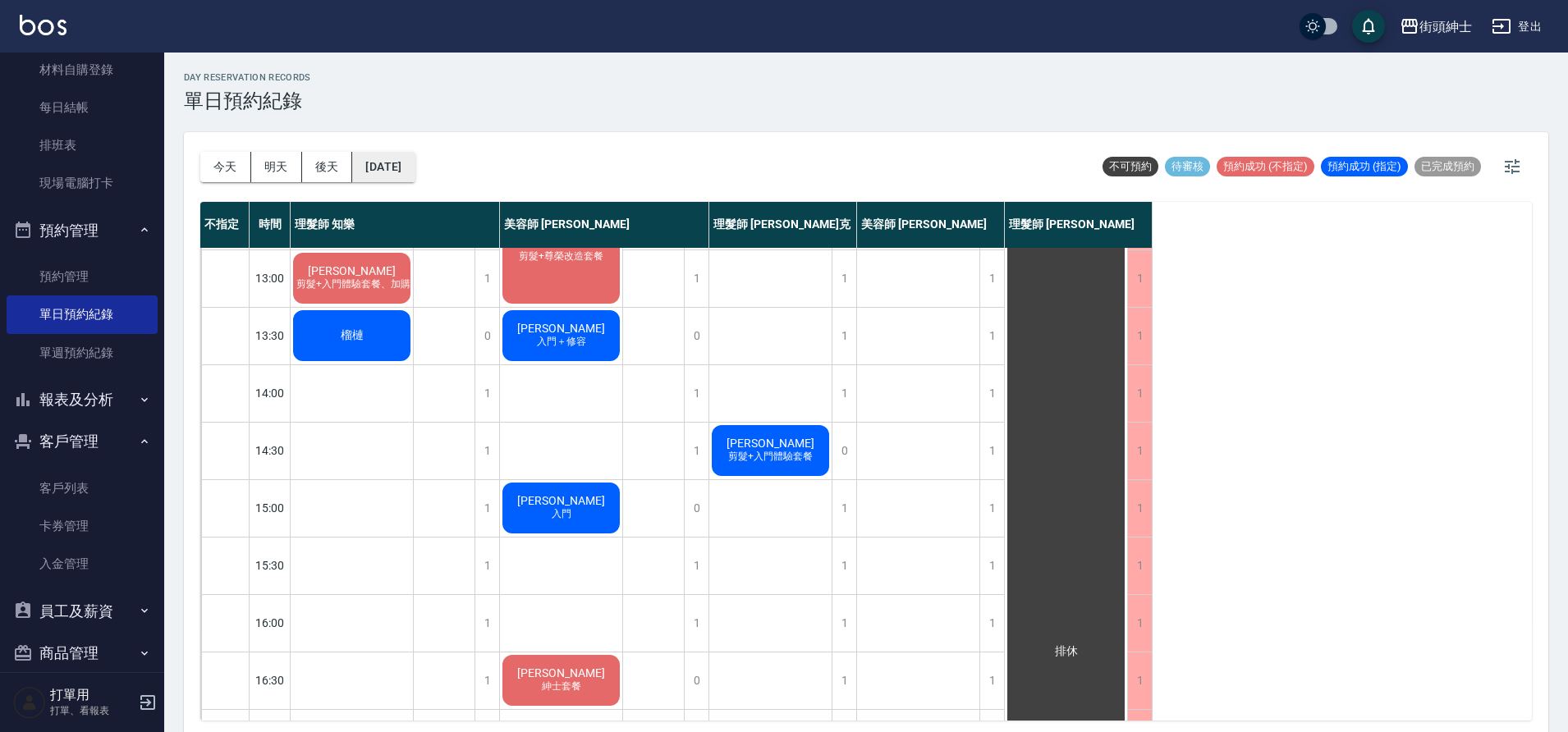
drag, startPoint x: 426, startPoint y: 197, endPoint x: 399, endPoint y: 179, distance: 32.4
click at [416, 197] on div "今天 明天 後天 2025/09/16" at bounding box center [307, 167] width 215 height 69
click at [372, 157] on button "2025/09/16" at bounding box center [383, 167] width 62 height 31
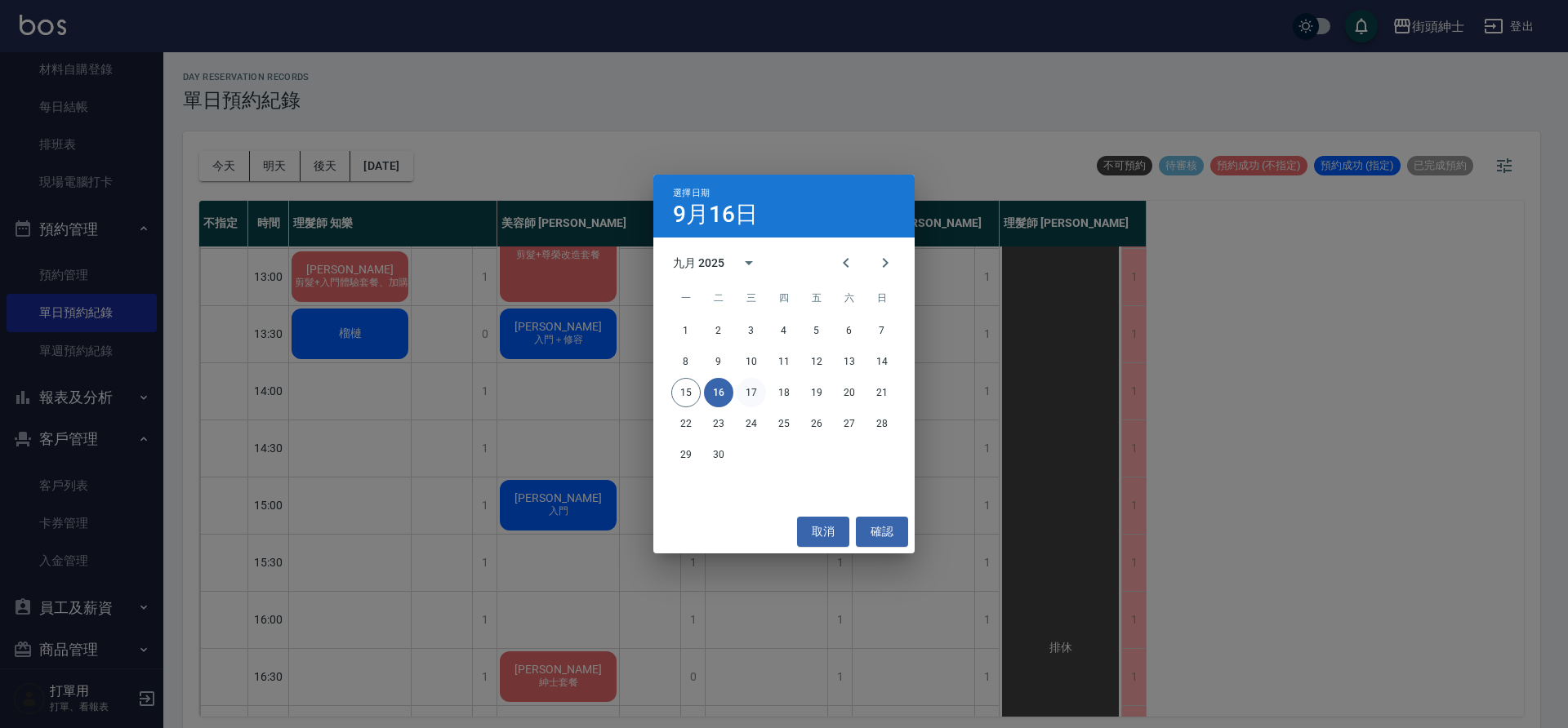
click at [757, 399] on button "17" at bounding box center [751, 393] width 30 height 30
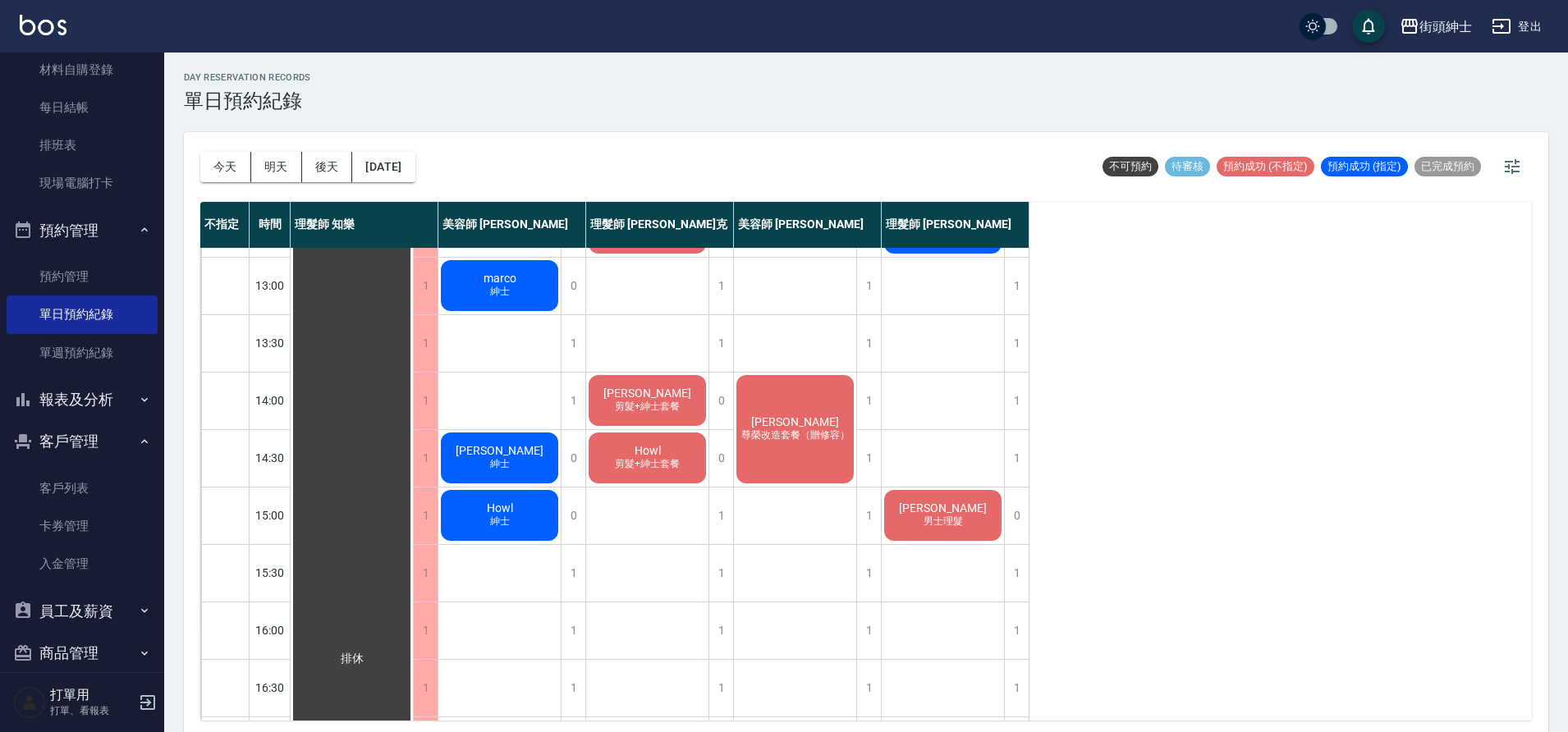
scroll to position [144, 0]
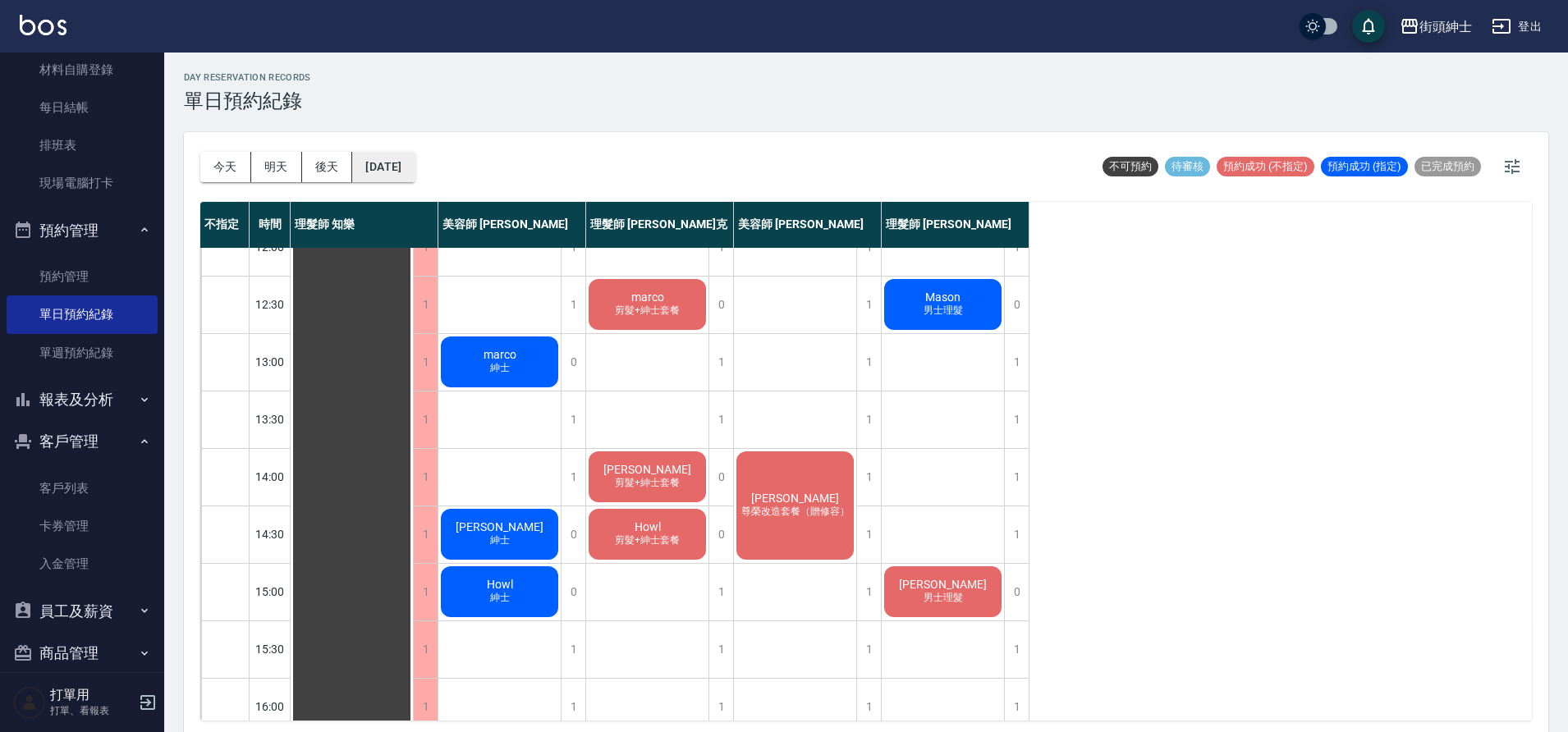
click at [415, 177] on button "2025/09/17" at bounding box center [383, 167] width 62 height 31
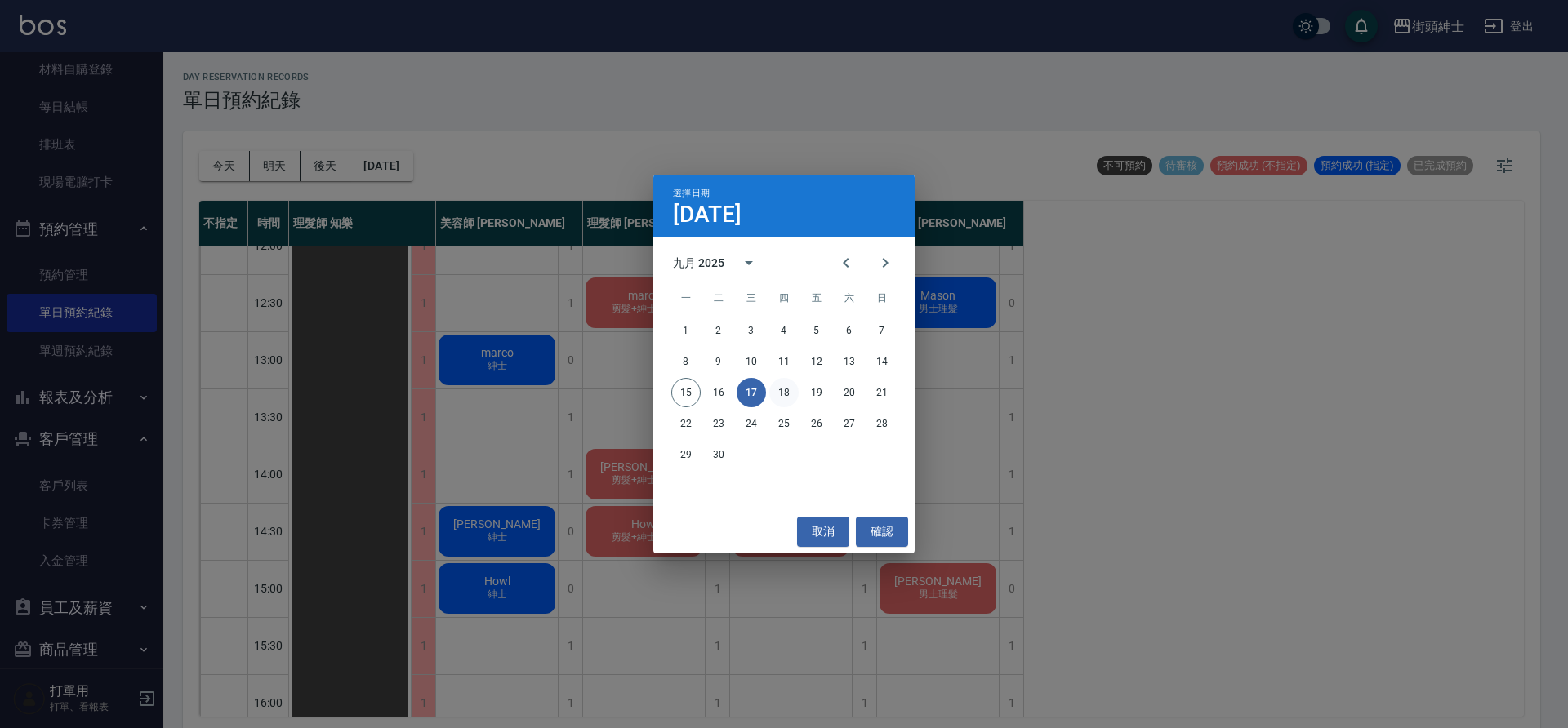
click at [784, 402] on button "18" at bounding box center [784, 393] width 30 height 30
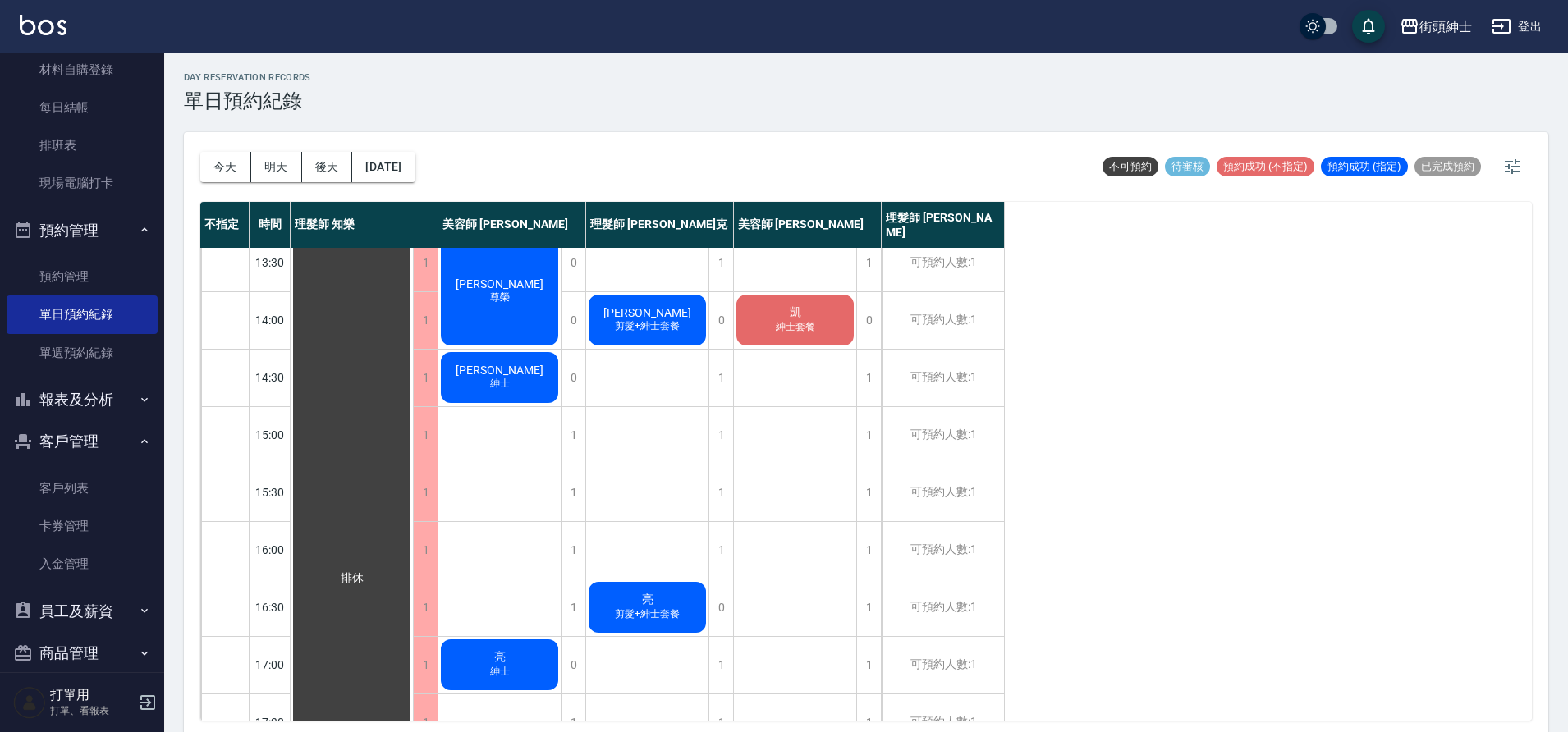
scroll to position [747, 0]
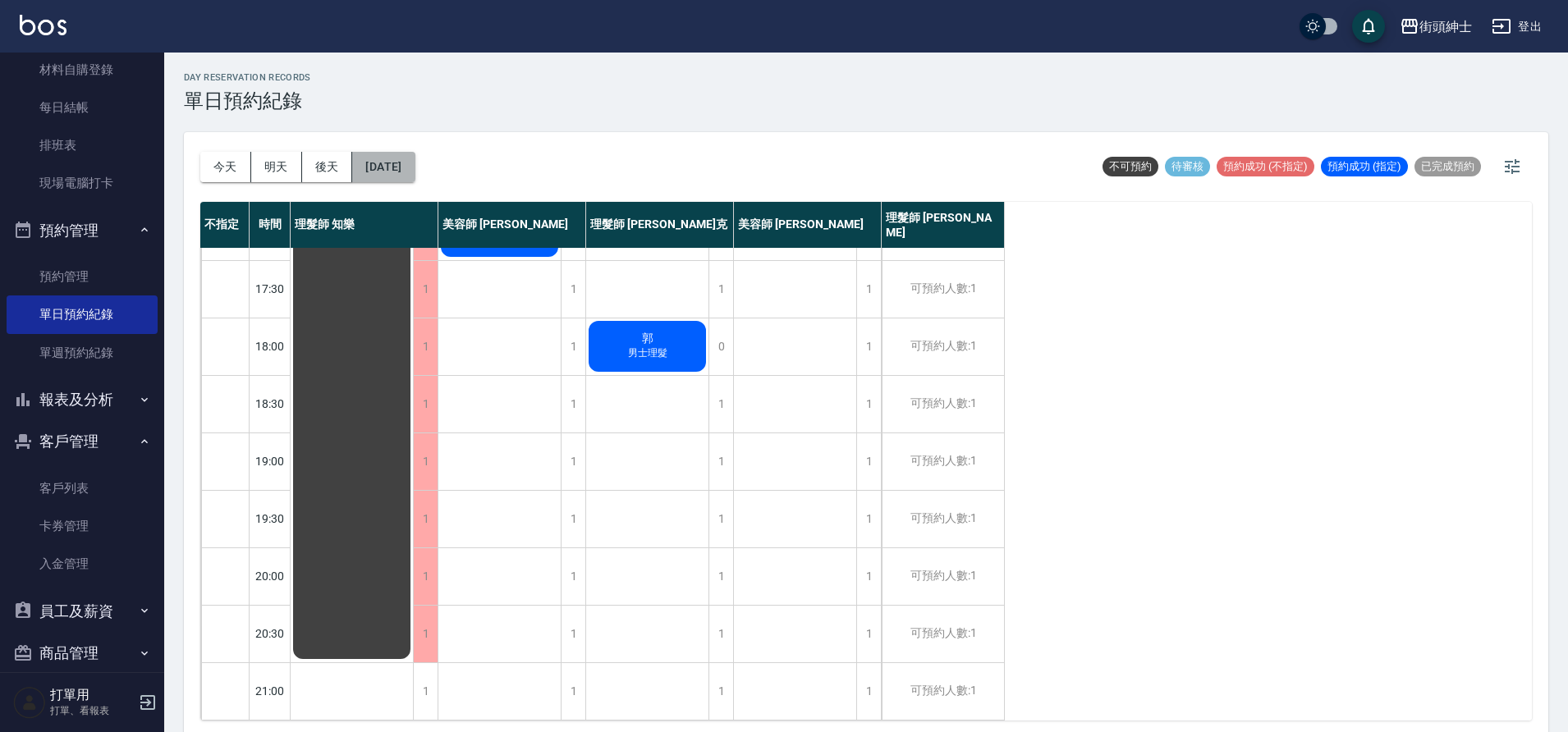
click at [415, 171] on button "2025/09/18" at bounding box center [383, 167] width 62 height 31
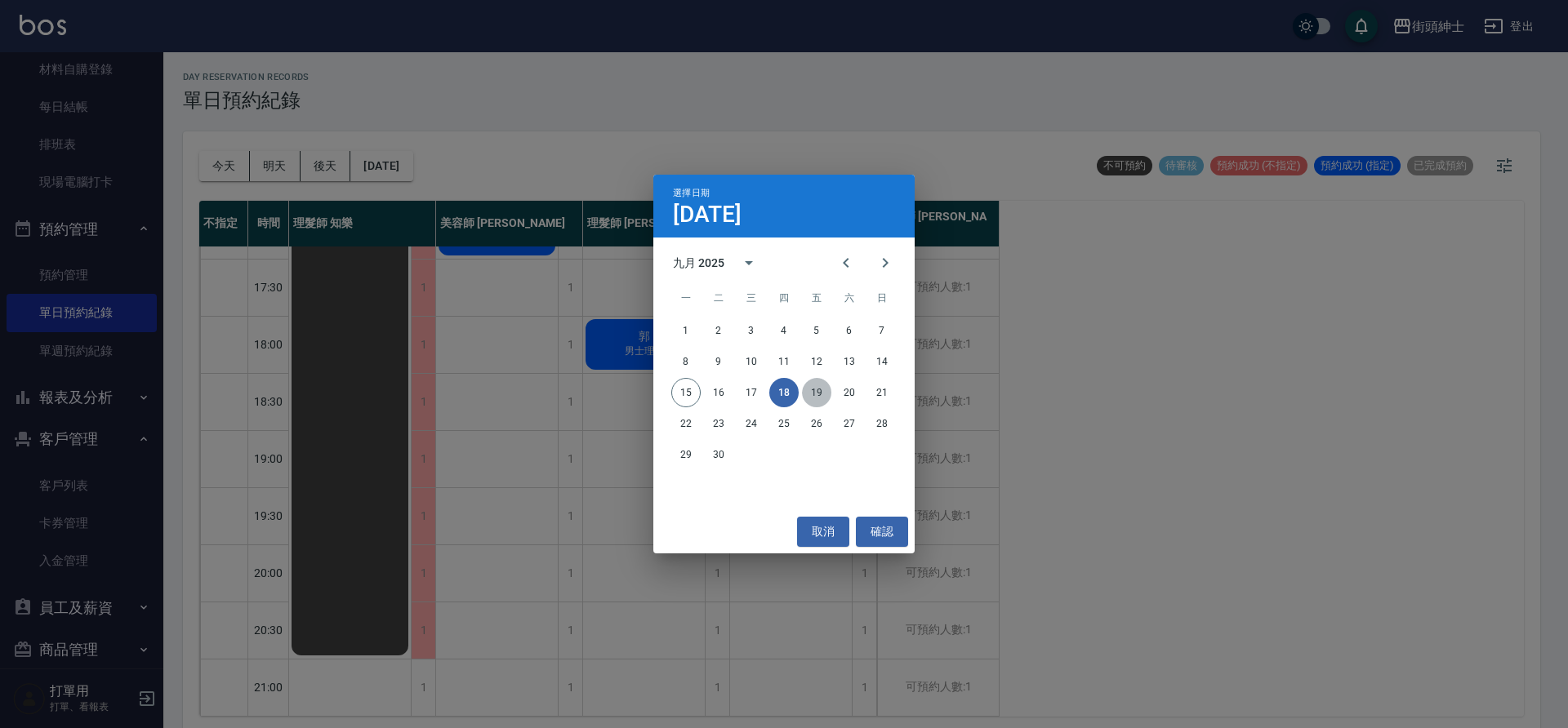
click at [817, 388] on button "19" at bounding box center [816, 393] width 30 height 30
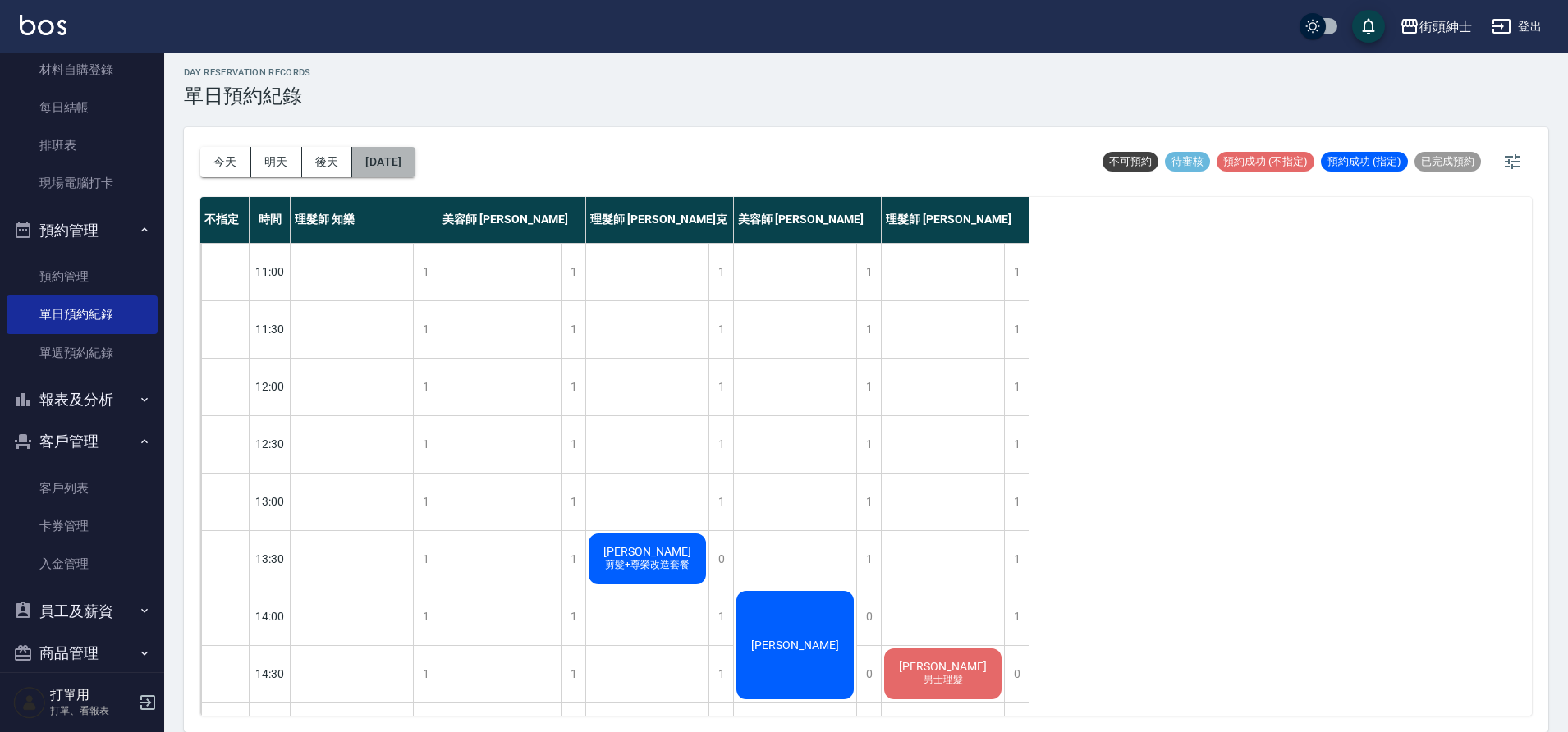
click at [407, 163] on button "2025/09/19" at bounding box center [383, 162] width 62 height 31
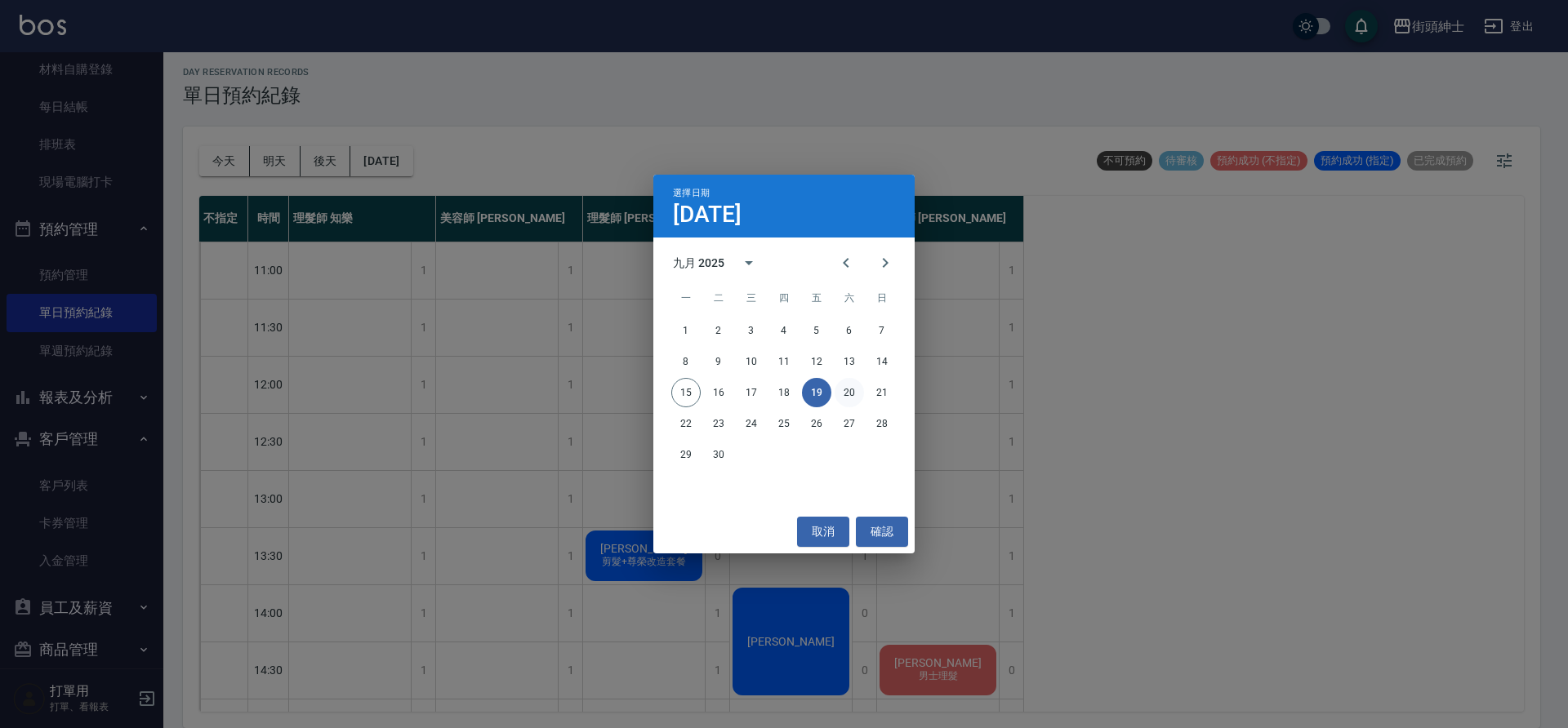
click at [841, 384] on button "20" at bounding box center [849, 393] width 30 height 30
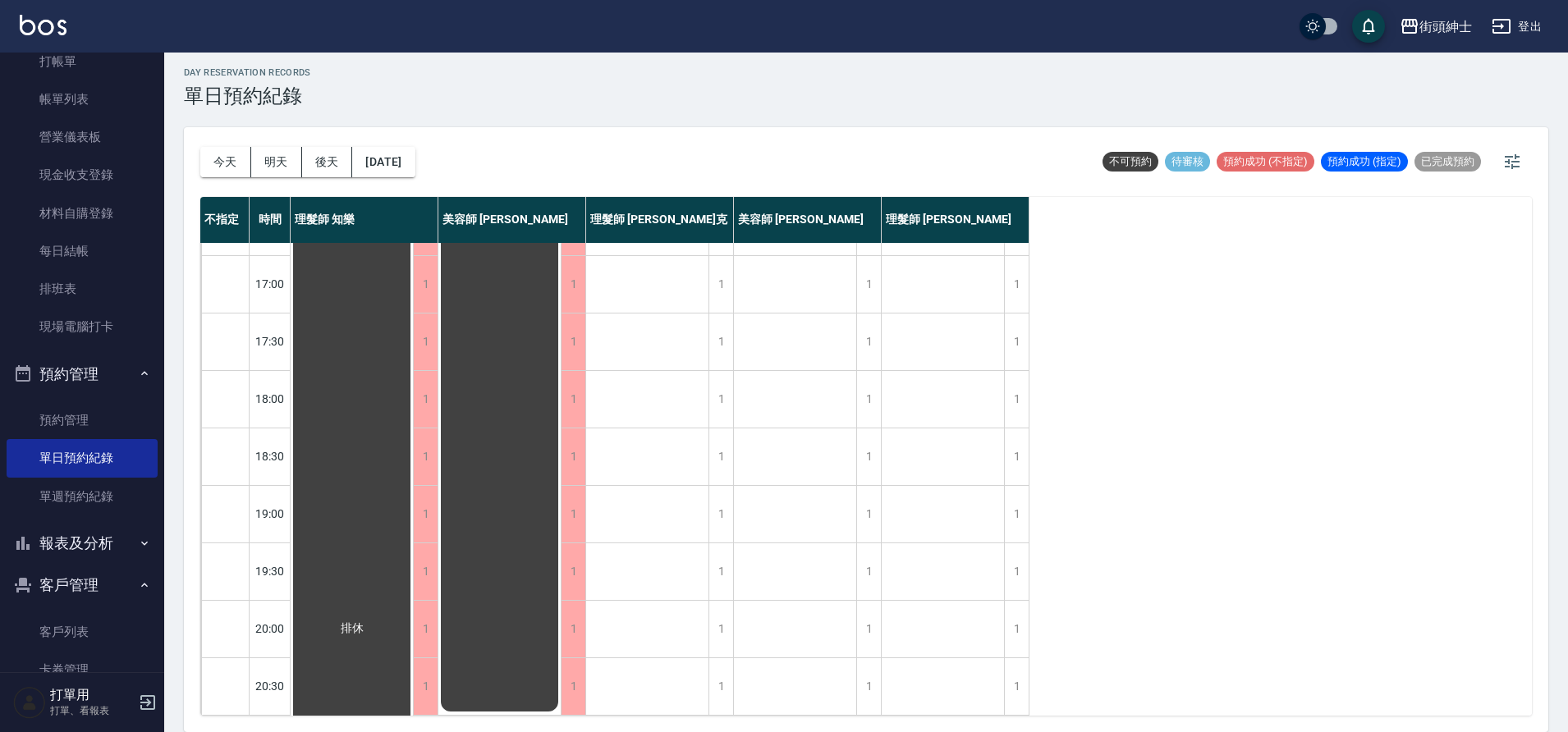
scroll to position [65, 0]
click at [234, 151] on button "今天" at bounding box center [225, 162] width 50 height 31
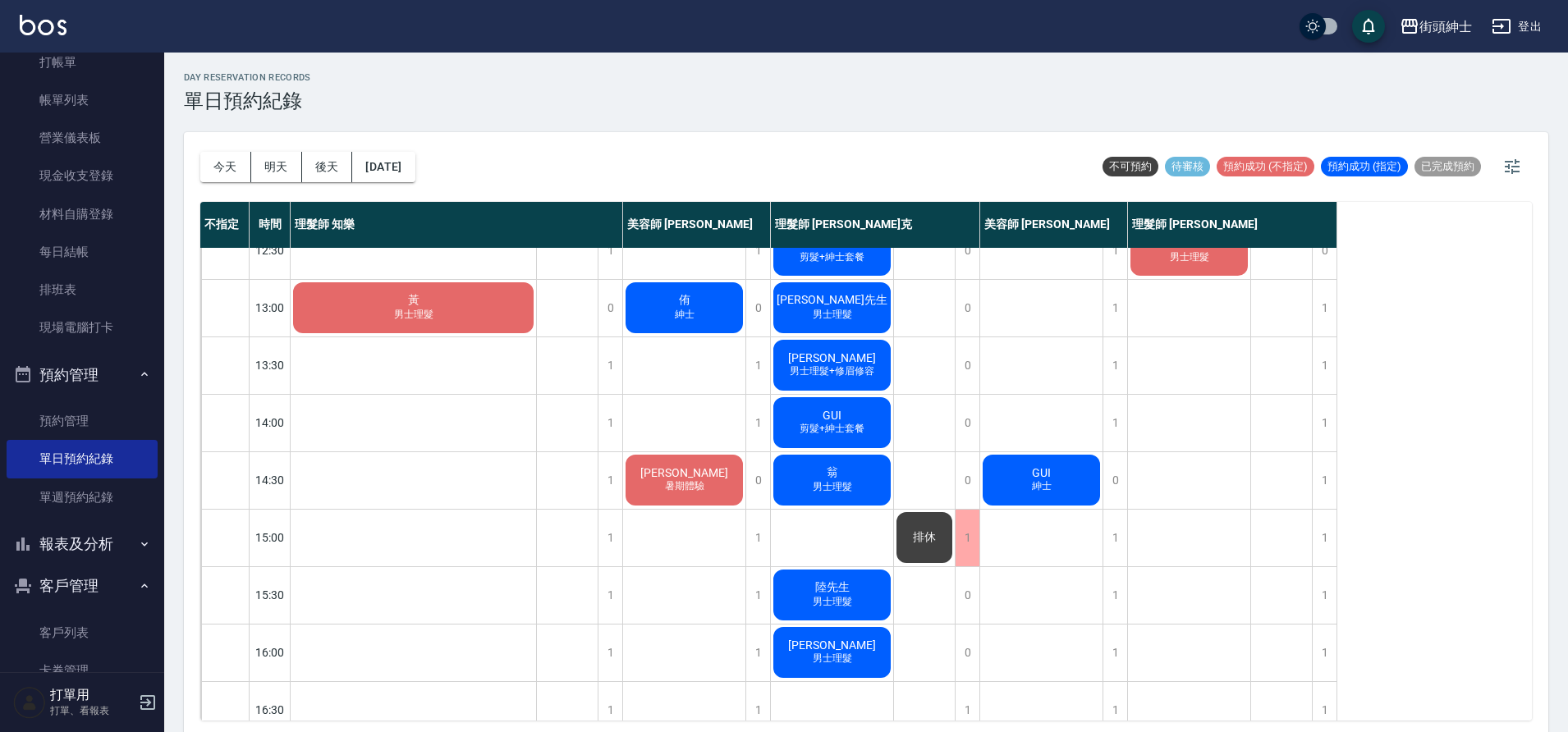
scroll to position [213, 0]
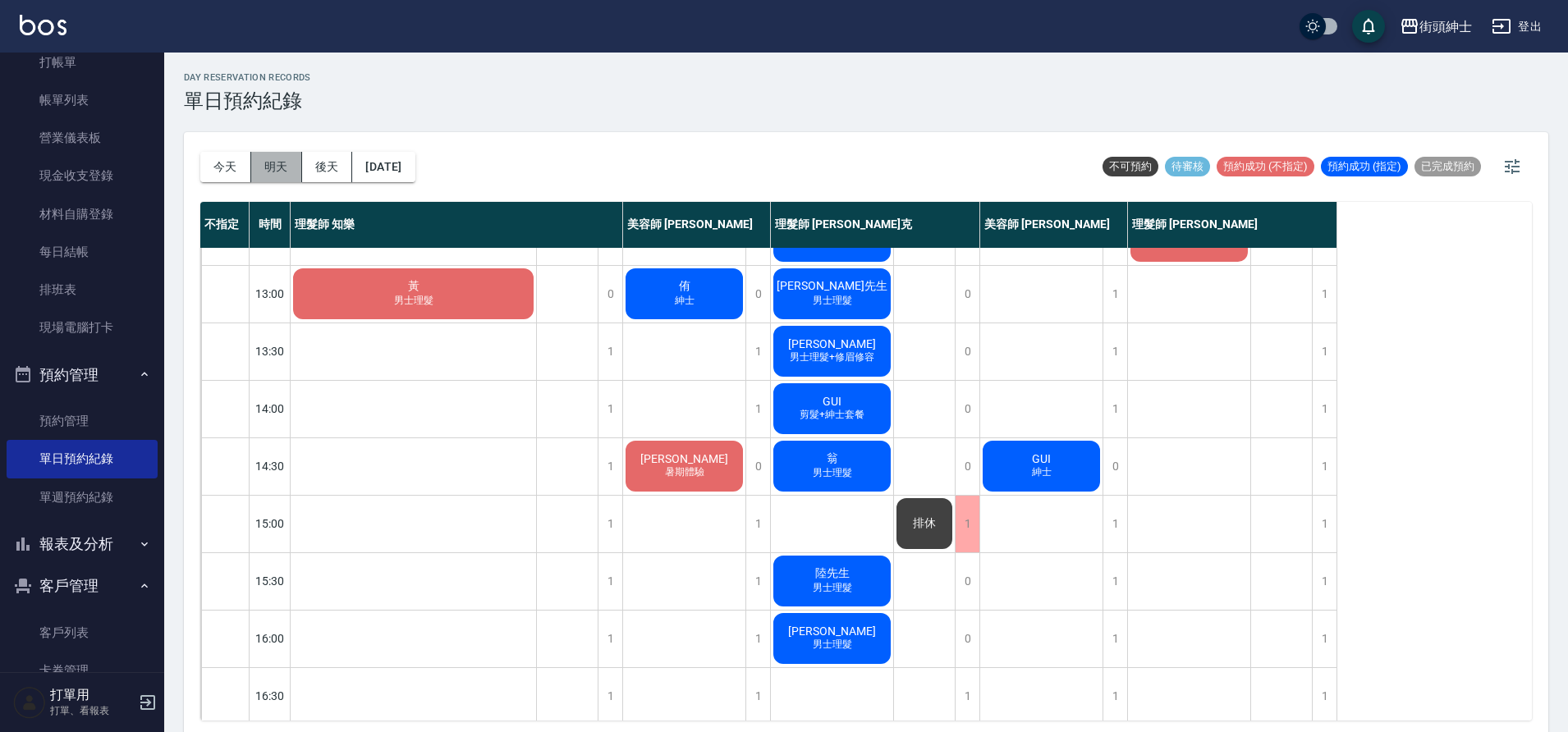
click at [257, 160] on button "明天" at bounding box center [277, 167] width 50 height 31
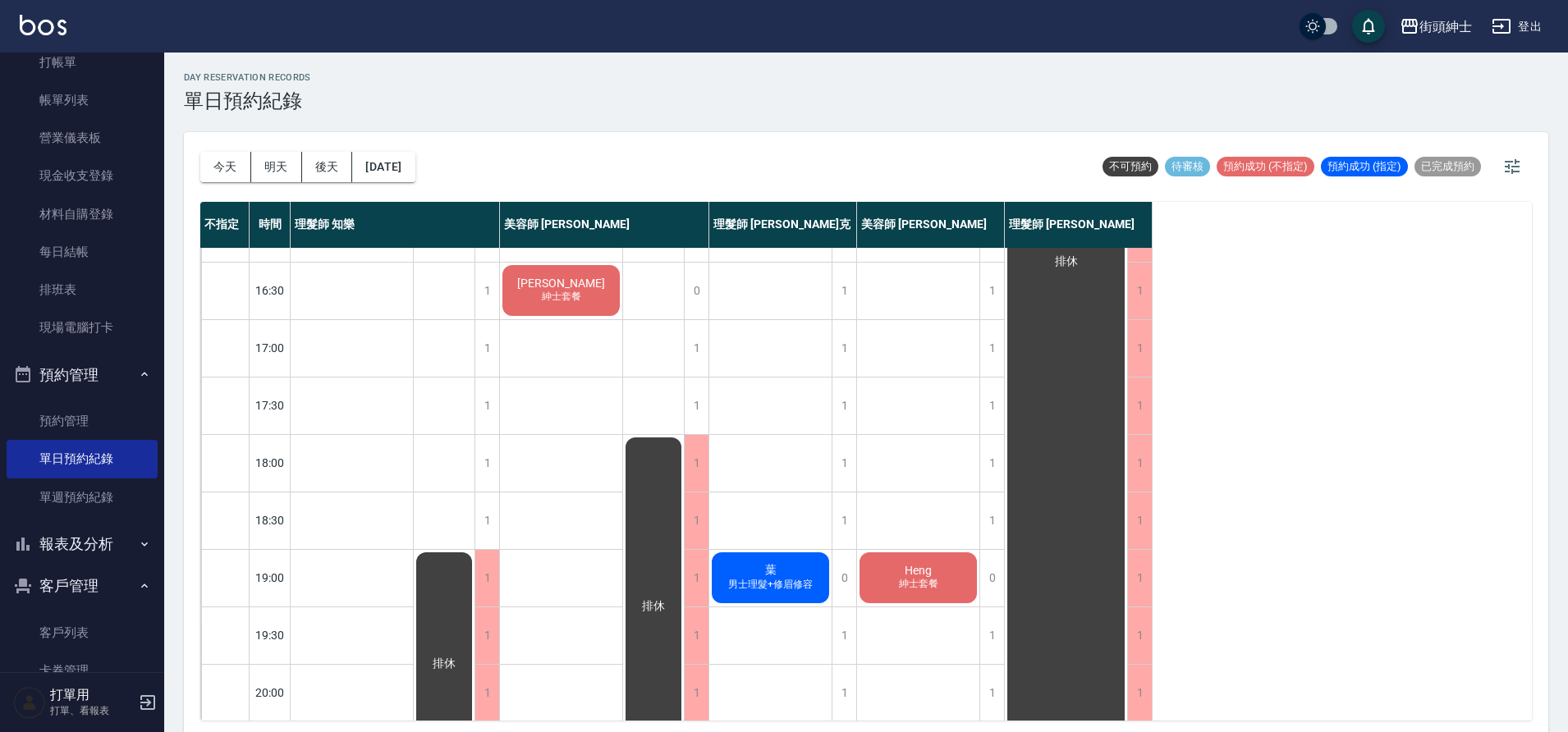
scroll to position [647, 0]
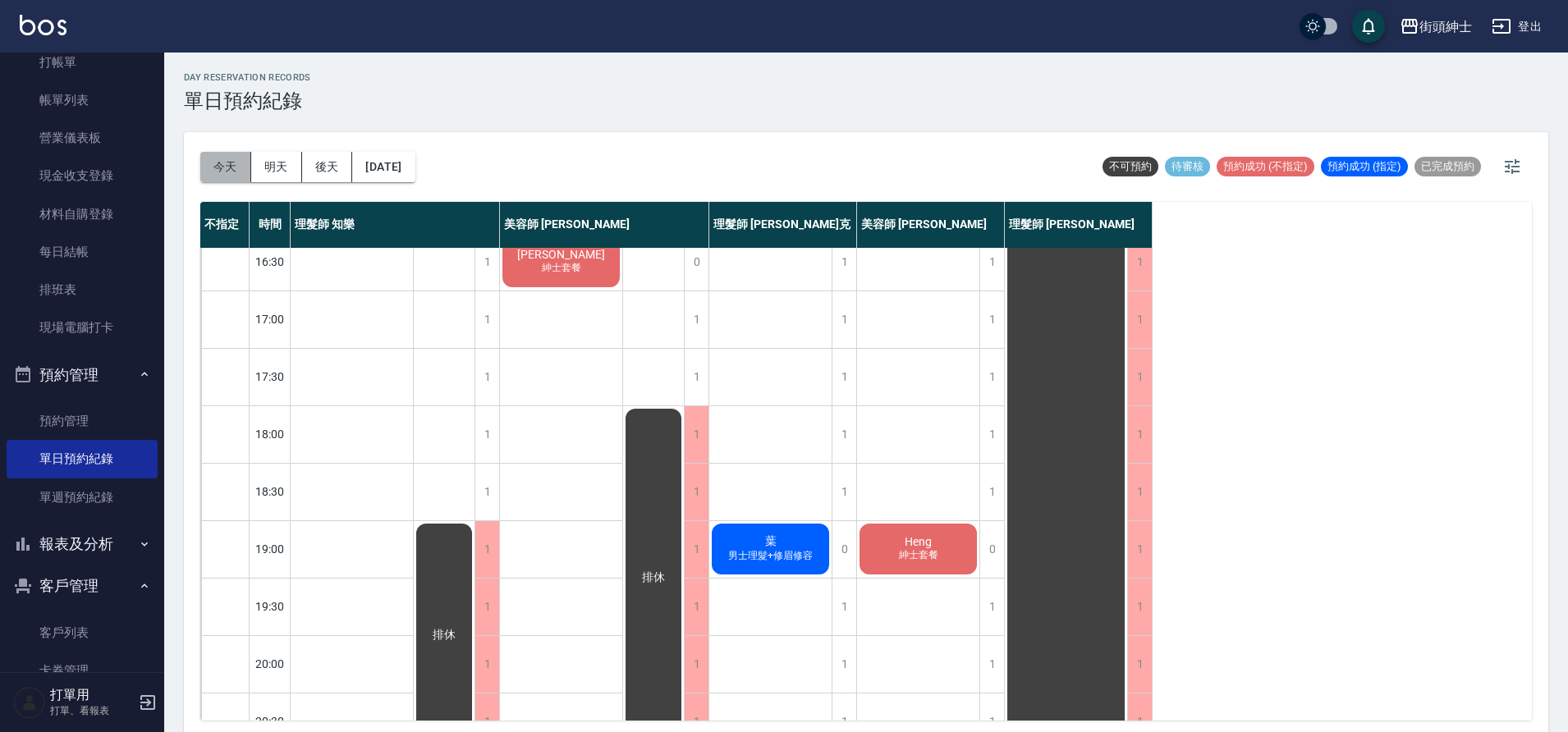
click at [223, 169] on button "今天" at bounding box center [225, 167] width 50 height 31
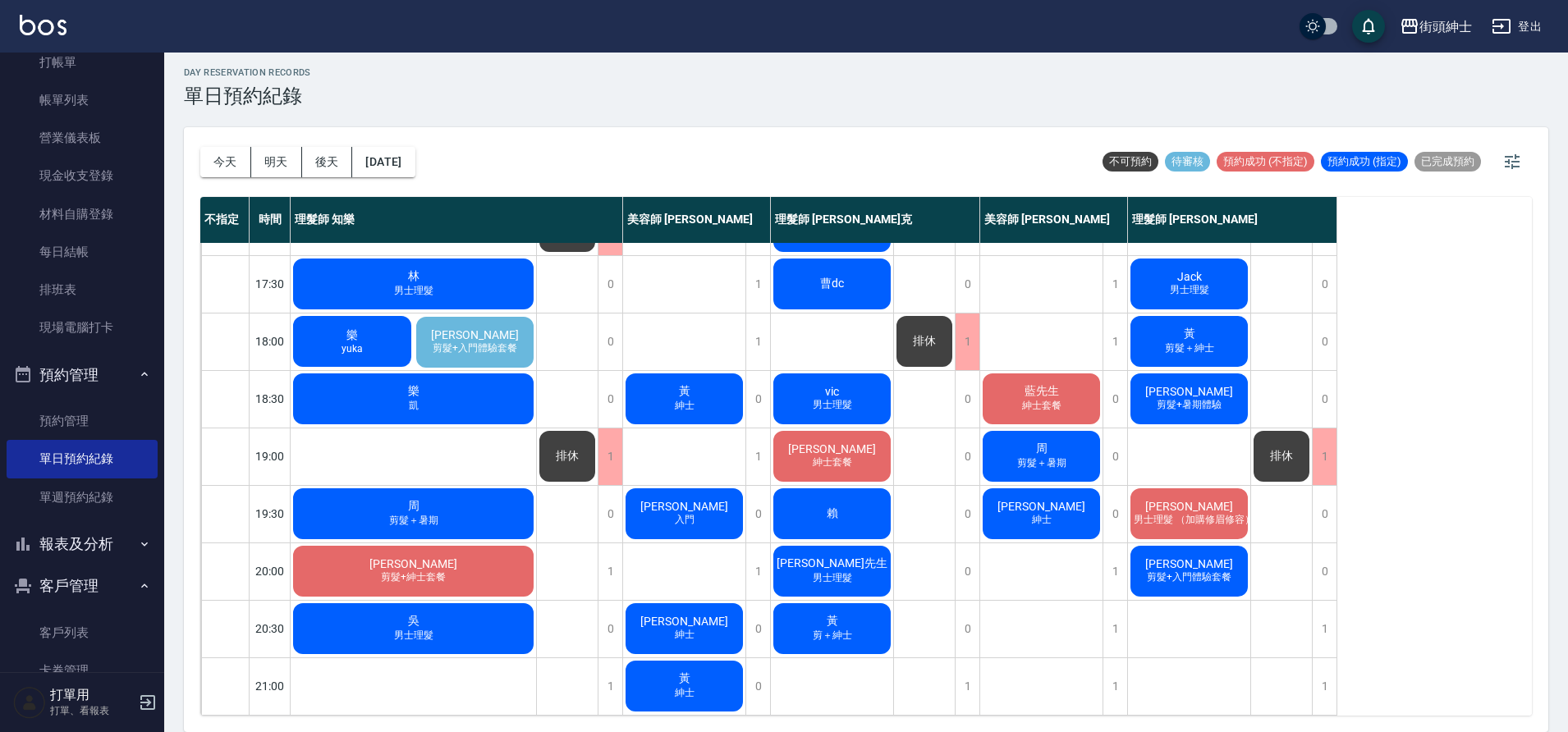
scroll to position [747, 0]
click at [239, 172] on button "今天" at bounding box center [225, 162] width 50 height 31
click at [271, 155] on button "明天" at bounding box center [277, 162] width 50 height 31
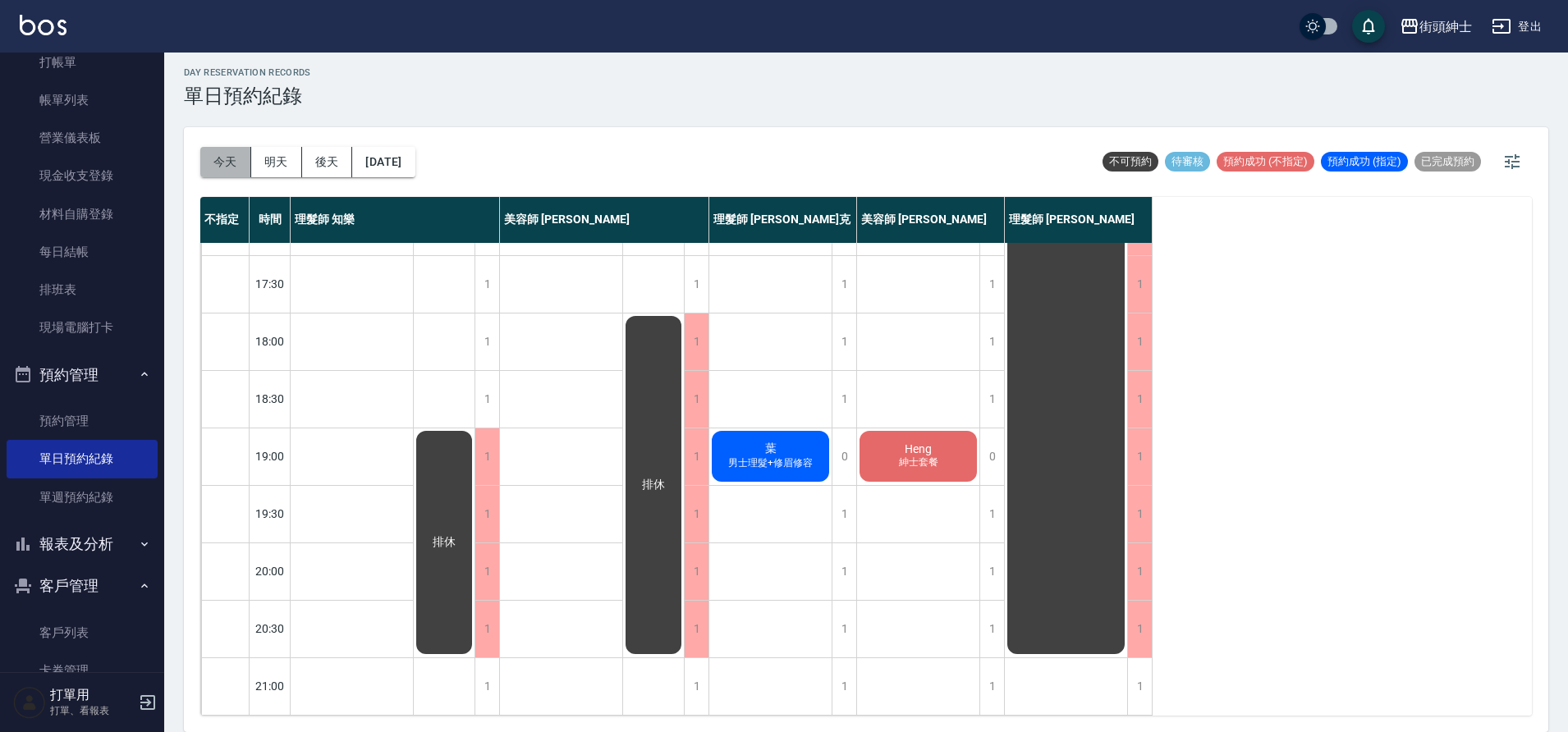
click at [234, 166] on button "今天" at bounding box center [225, 162] width 50 height 31
click at [234, 166] on div at bounding box center [784, 366] width 1568 height 732
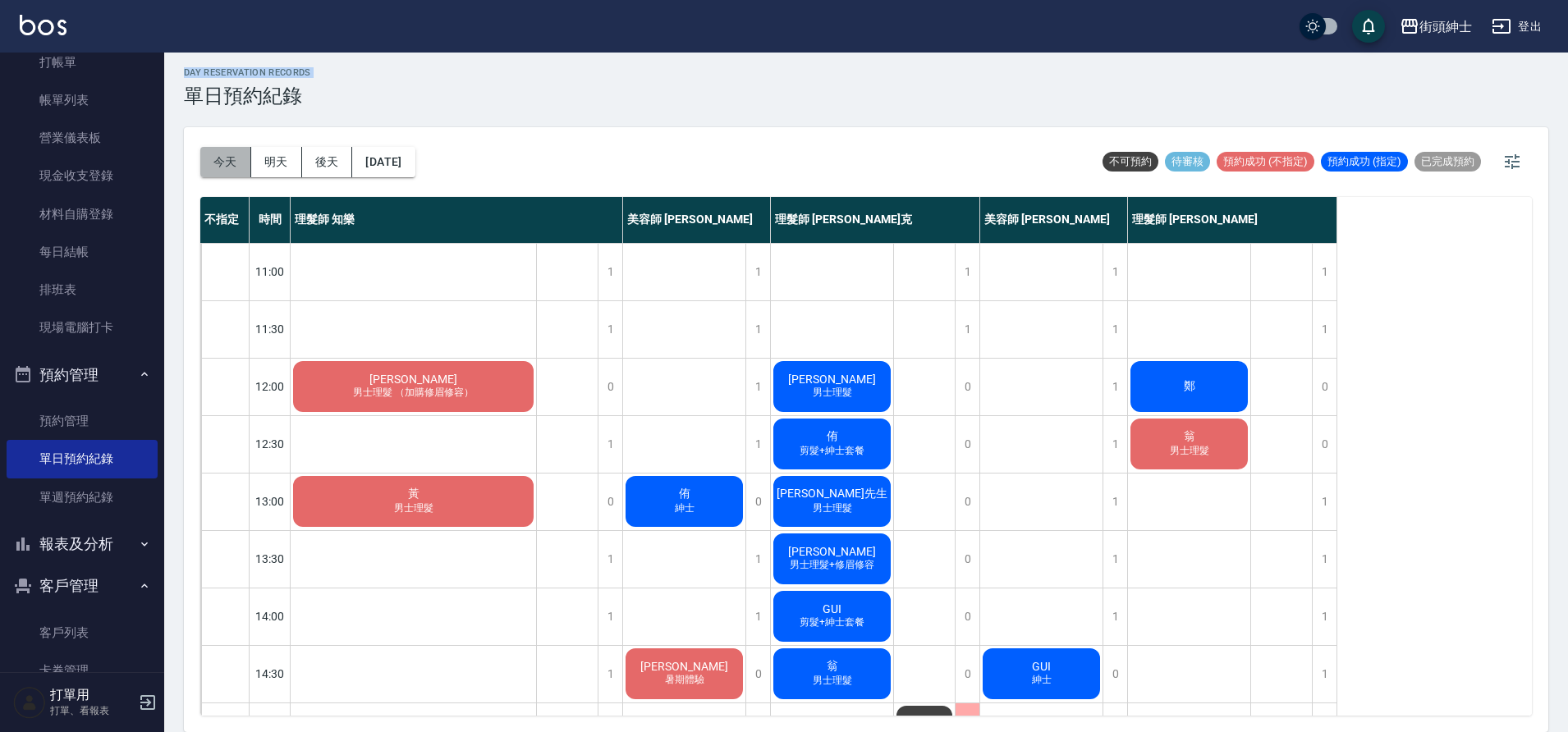
click at [239, 169] on button "今天" at bounding box center [225, 162] width 50 height 31
click at [228, 171] on button "今天" at bounding box center [225, 162] width 50 height 31
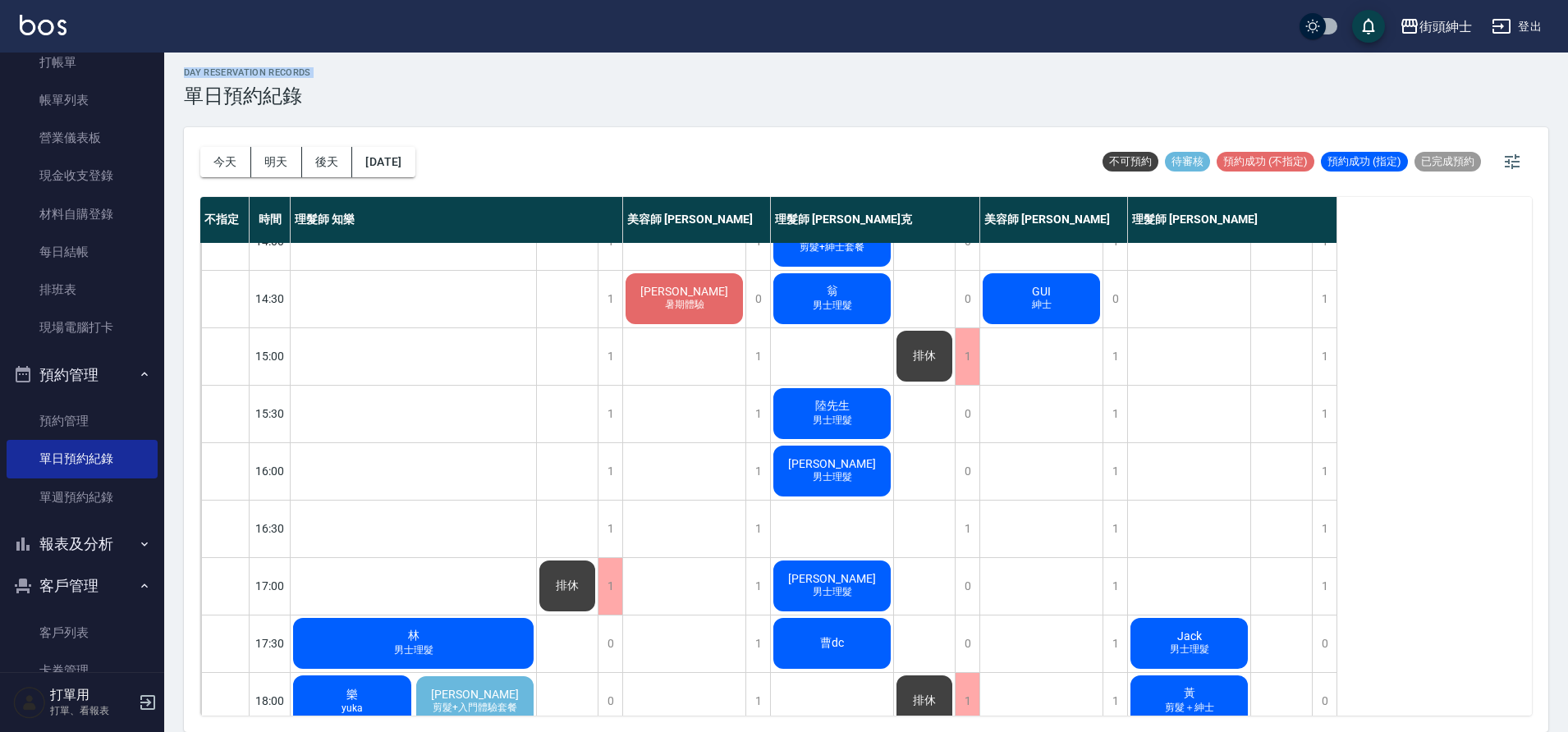
scroll to position [747, 0]
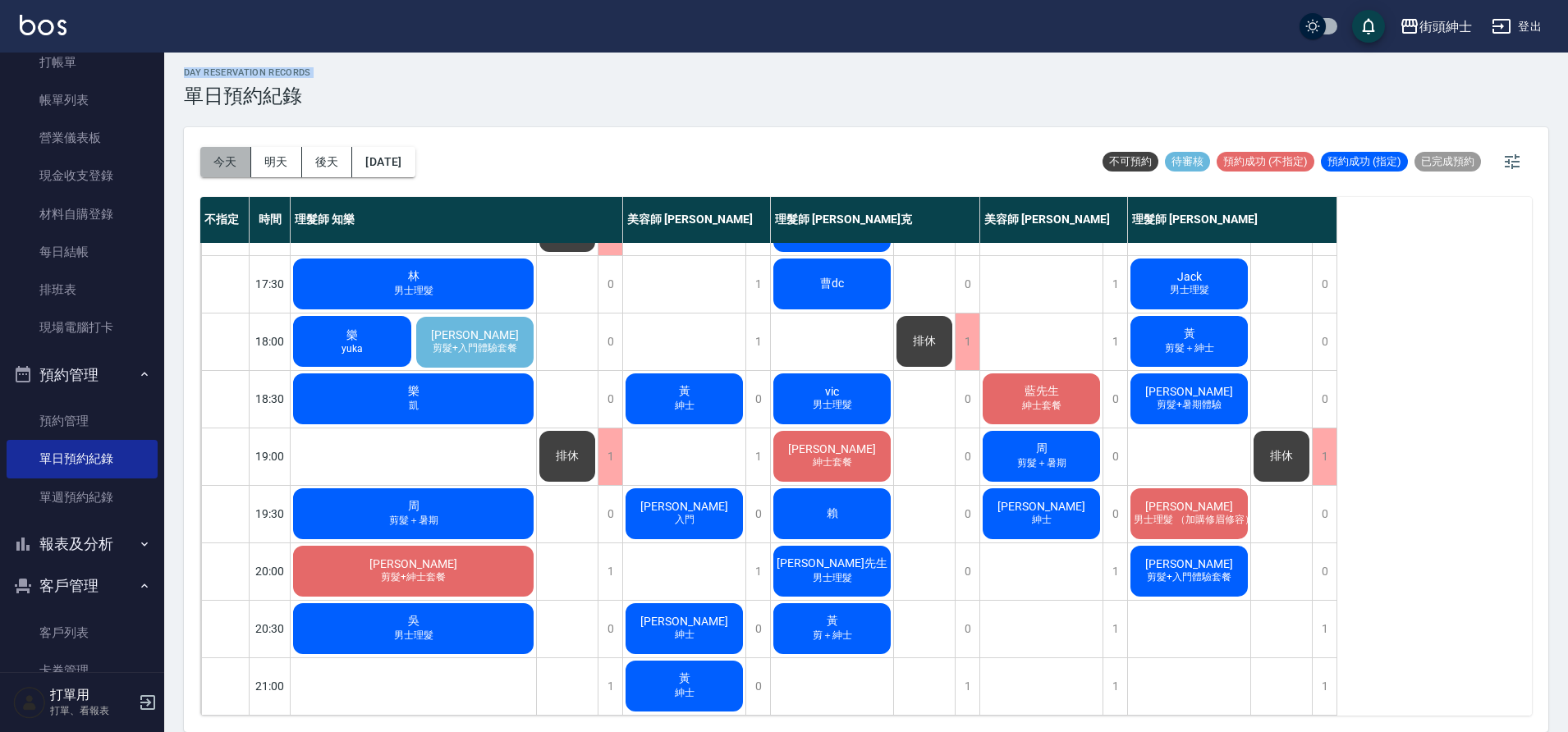
click at [229, 170] on button "今天" at bounding box center [225, 162] width 50 height 31
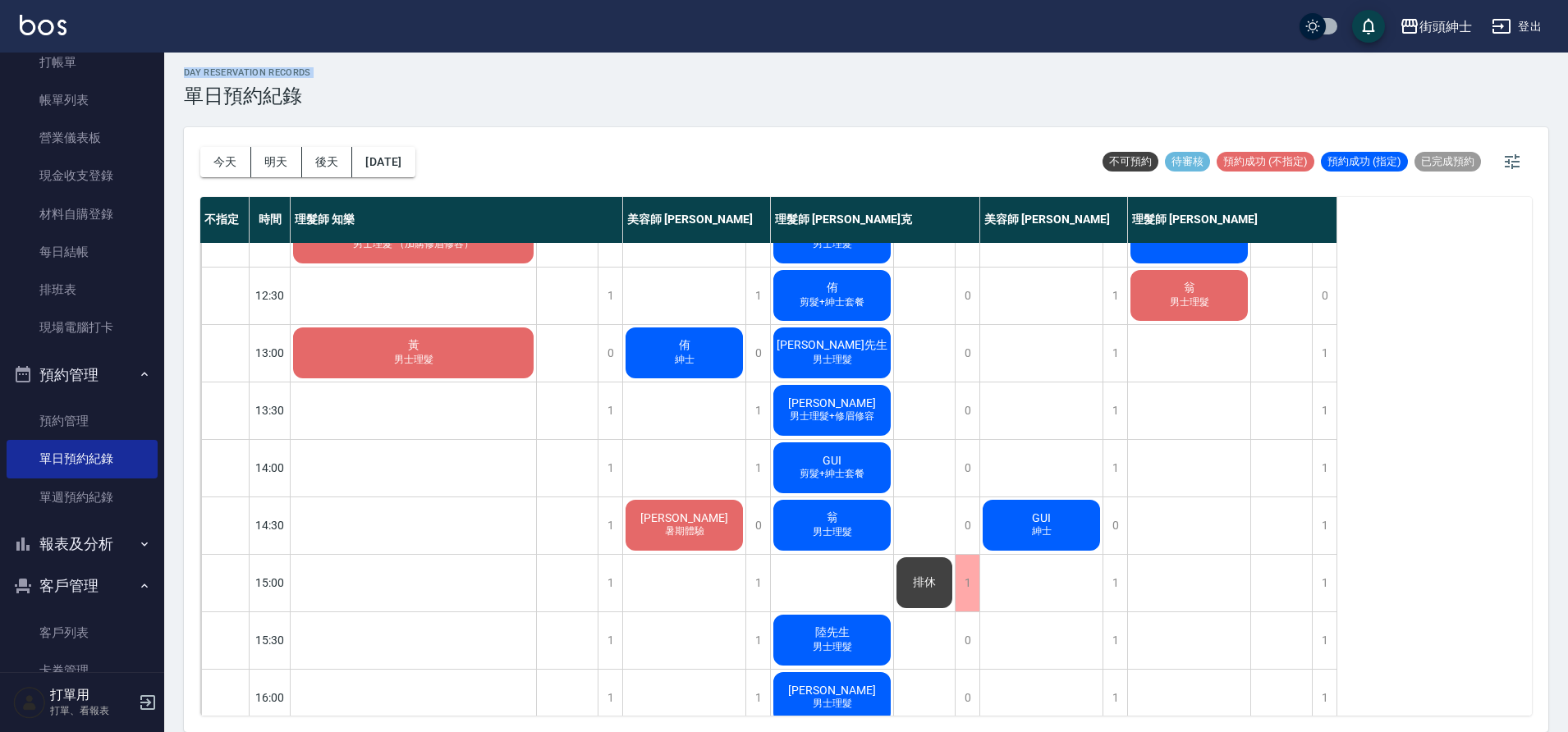
scroll to position [0, 0]
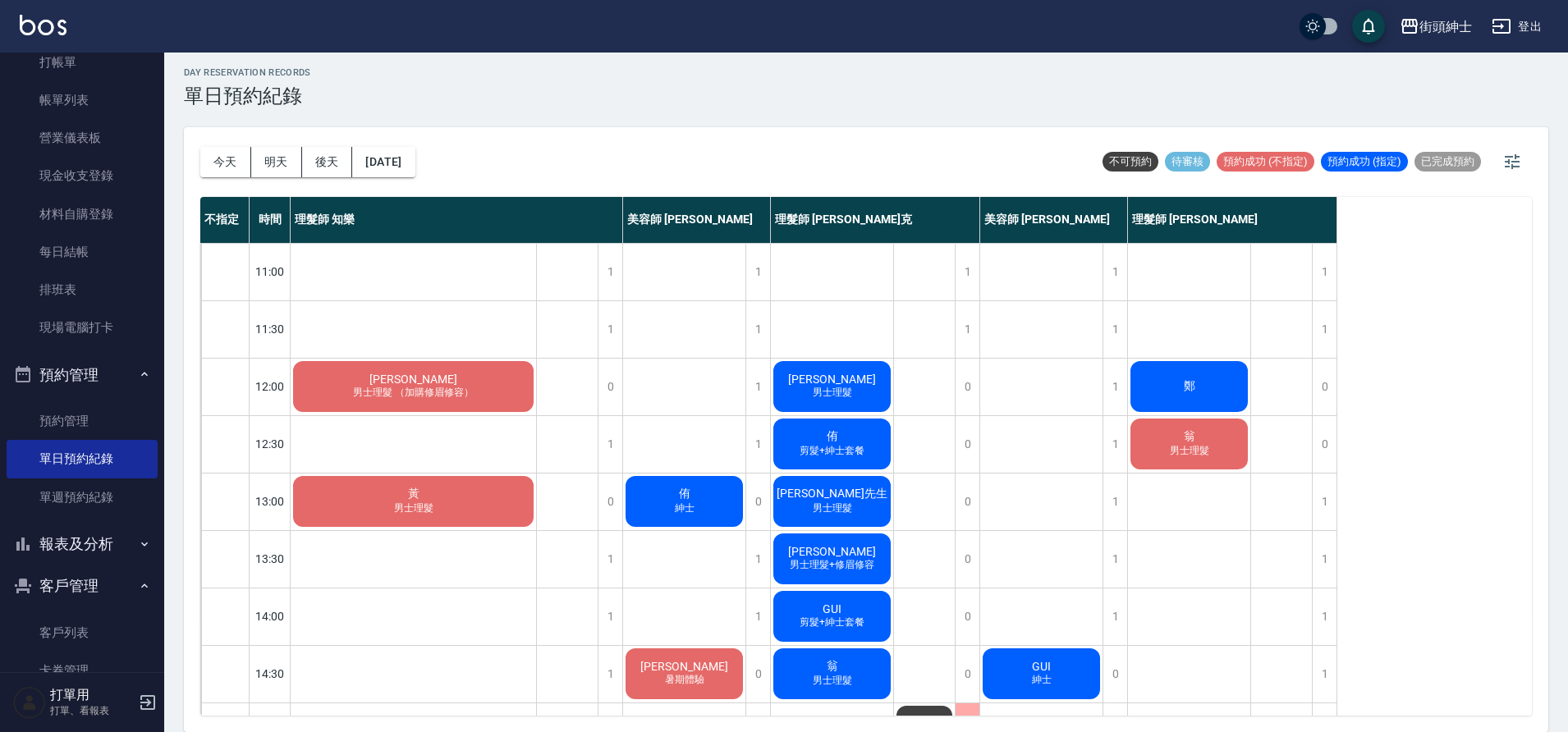
click at [1189, 359] on div "鄭" at bounding box center [1189, 387] width 123 height 56
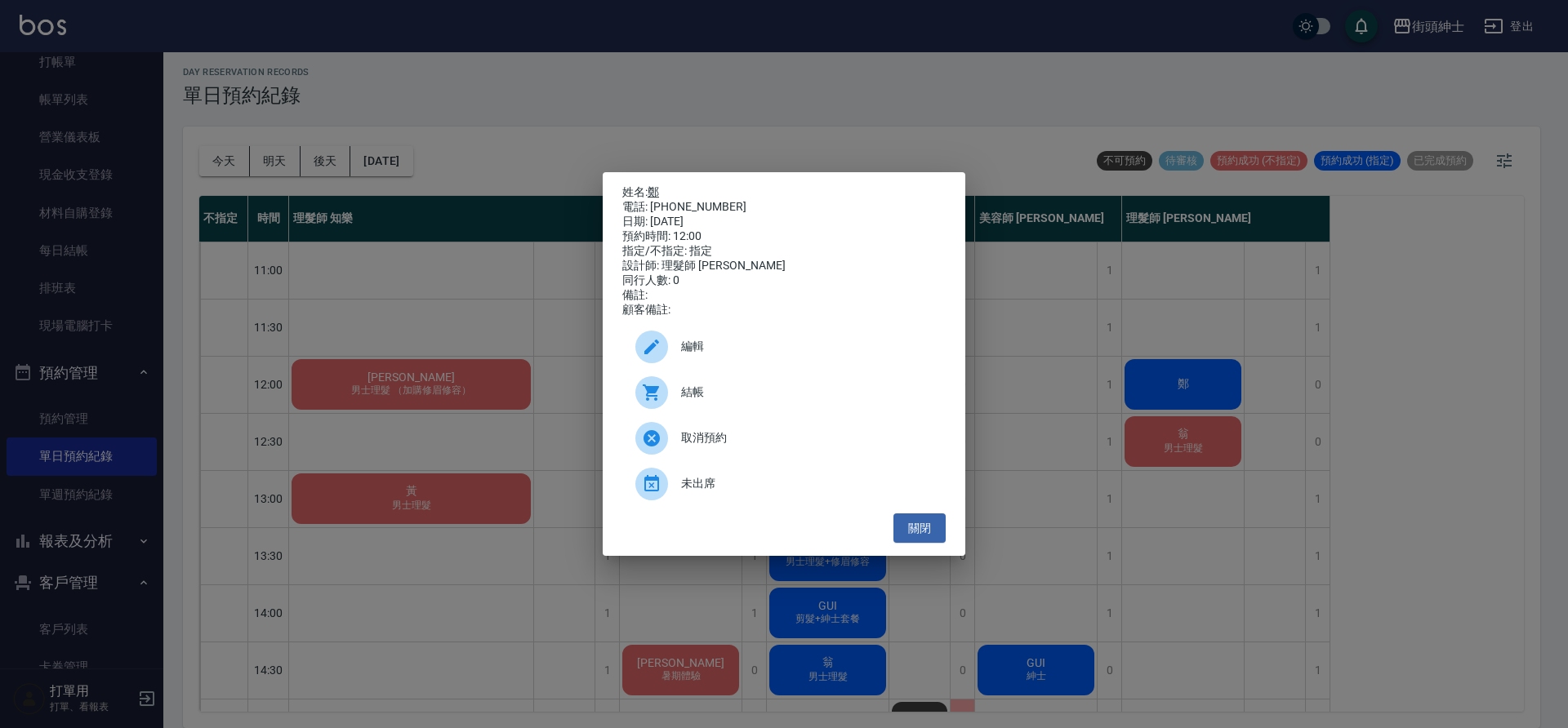
click at [654, 186] on link "鄭" at bounding box center [653, 192] width 12 height 13
click at [931, 526] on button "關閉" at bounding box center [919, 529] width 52 height 30
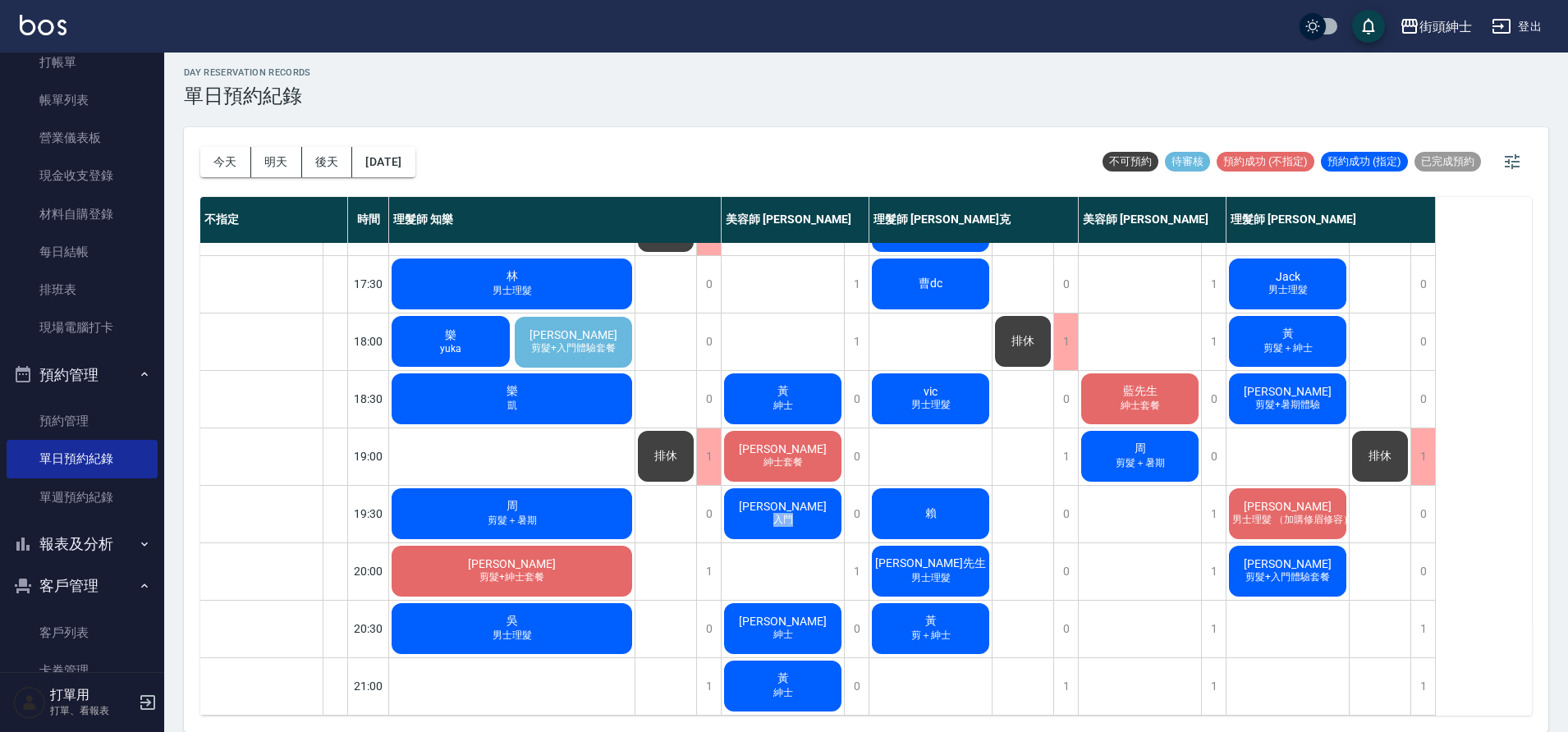
scroll to position [747, 0]
click at [1124, 601] on div "GUI 紳士 藍先生 紳士套餐 周 剪髮＋暑期" at bounding box center [1140, 112] width 124 height 1207
click at [269, 152] on button "明天" at bounding box center [277, 162] width 50 height 31
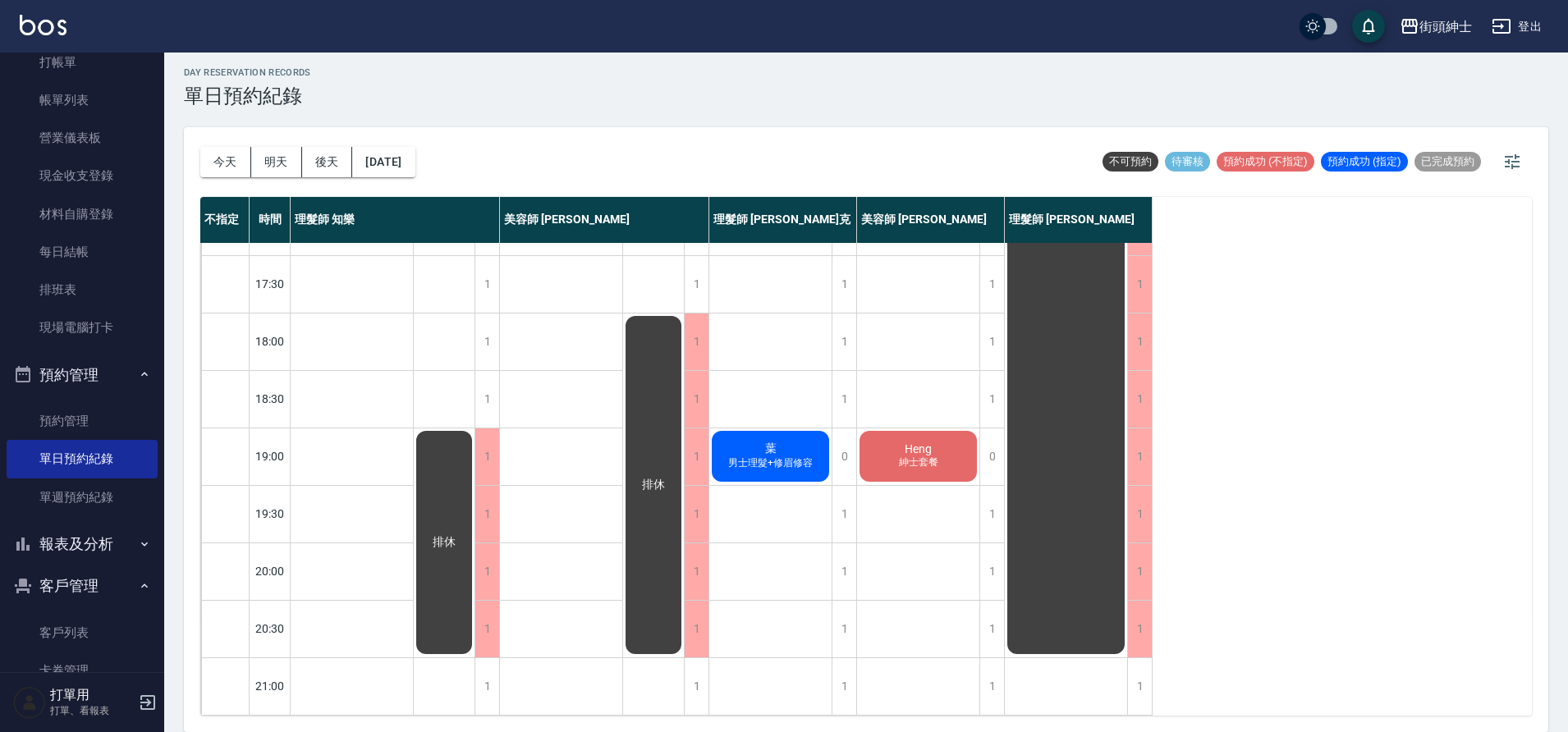
scroll to position [593, 0]
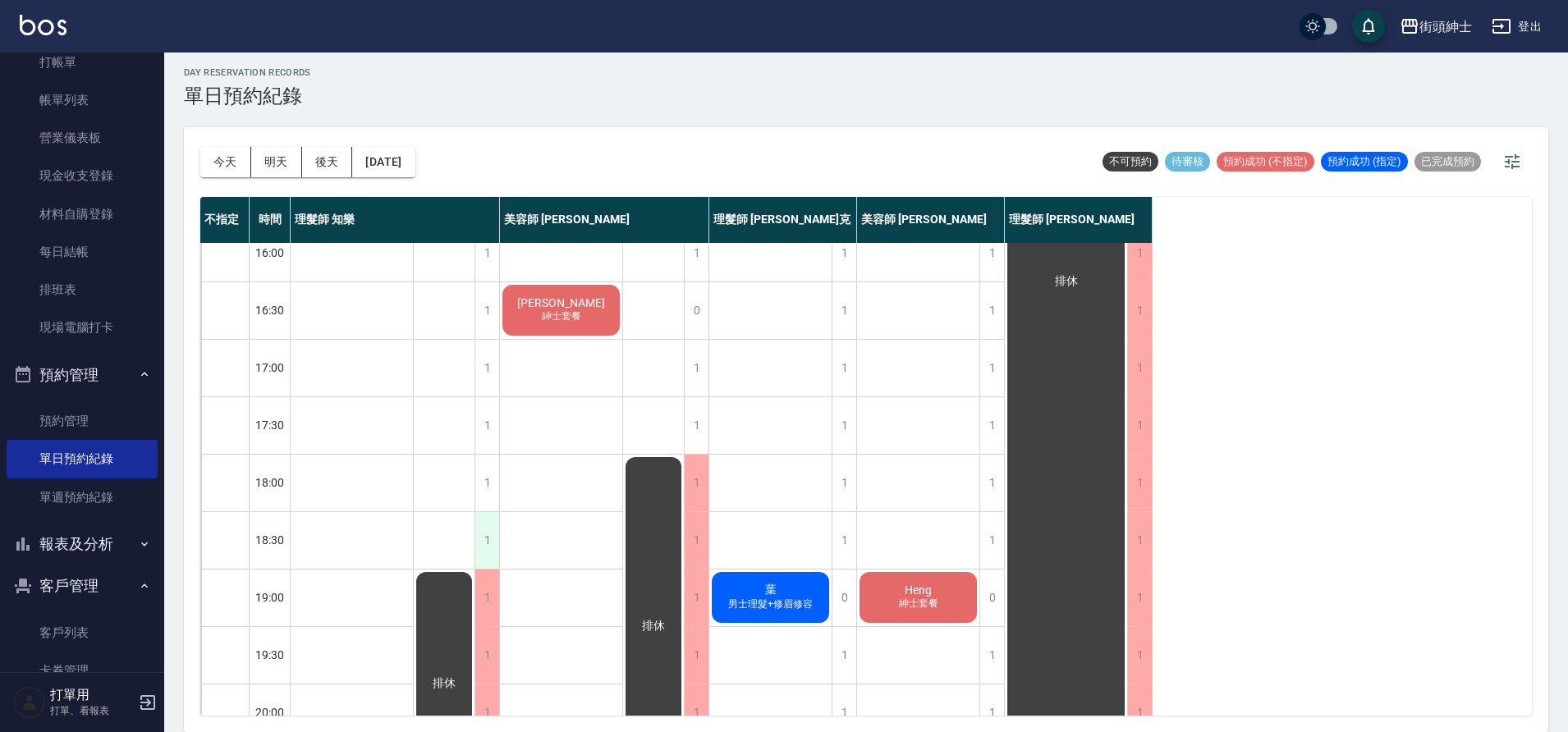
click at [489, 544] on div "1" at bounding box center [486, 540] width 24 height 57
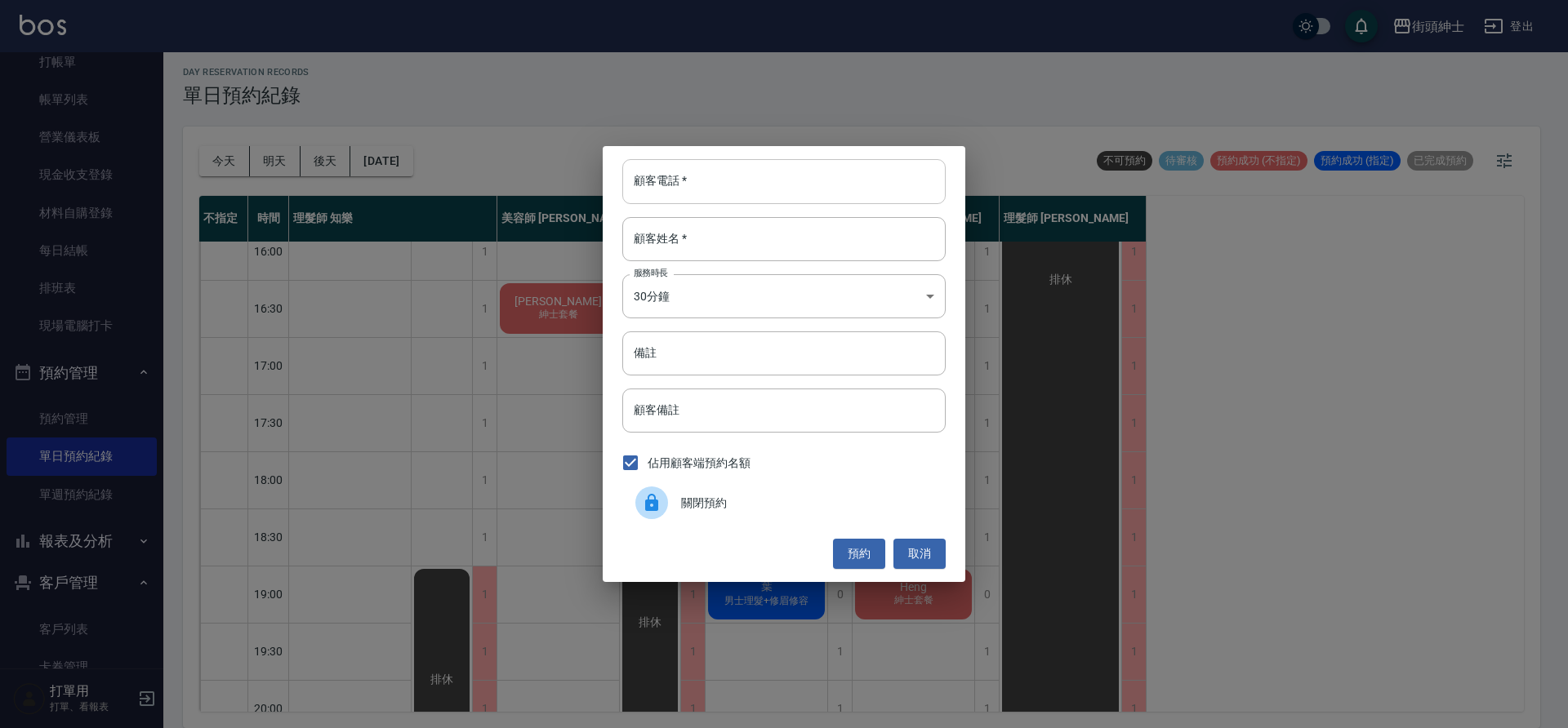
click at [720, 196] on input "顧客電話   *" at bounding box center [784, 181] width 324 height 44
type input "0966302035"
click at [697, 227] on input "顧客姓名   *" at bounding box center [784, 238] width 324 height 44
type input "許"
click at [872, 550] on button "預約" at bounding box center [859, 554] width 52 height 30
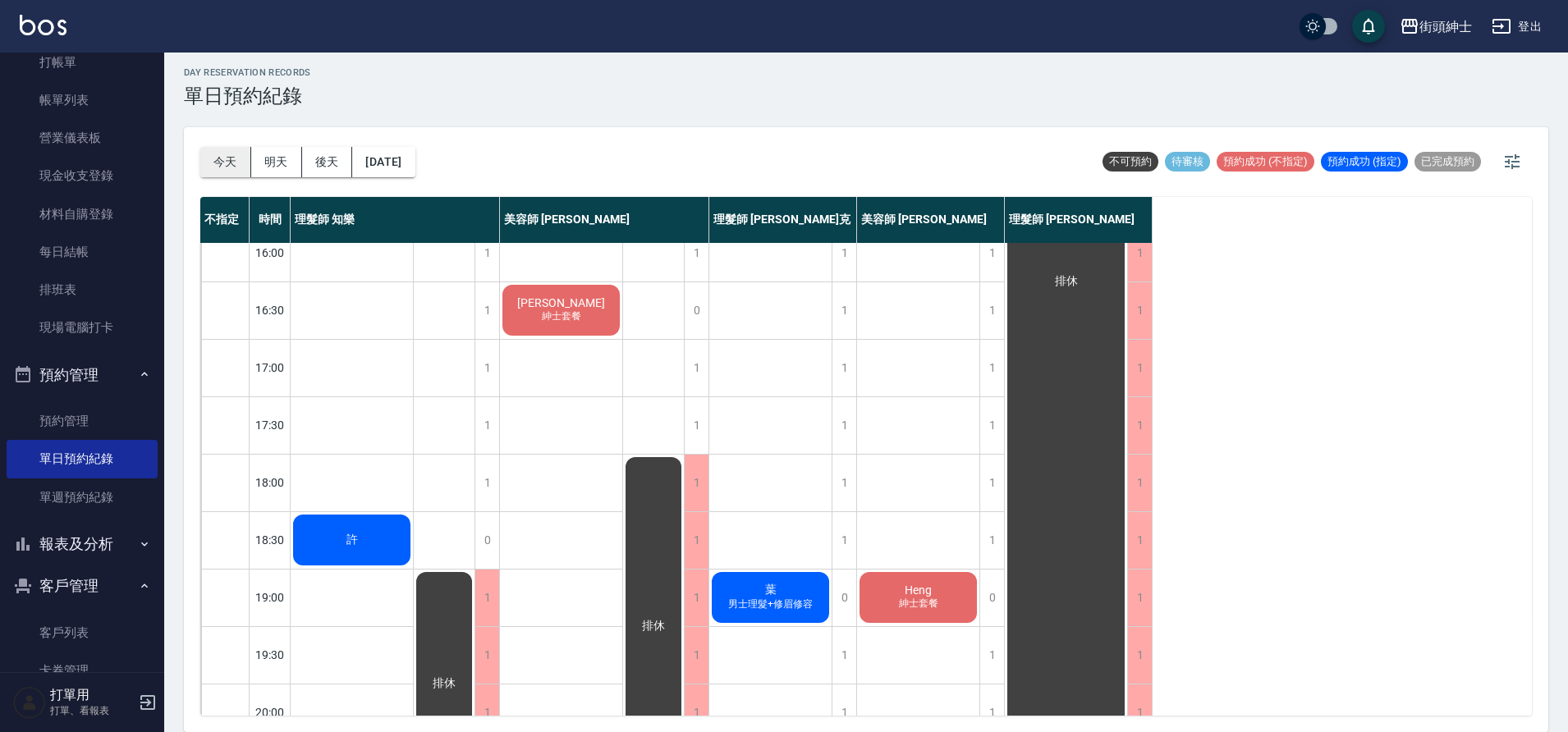
click at [240, 153] on button "今天" at bounding box center [225, 162] width 50 height 31
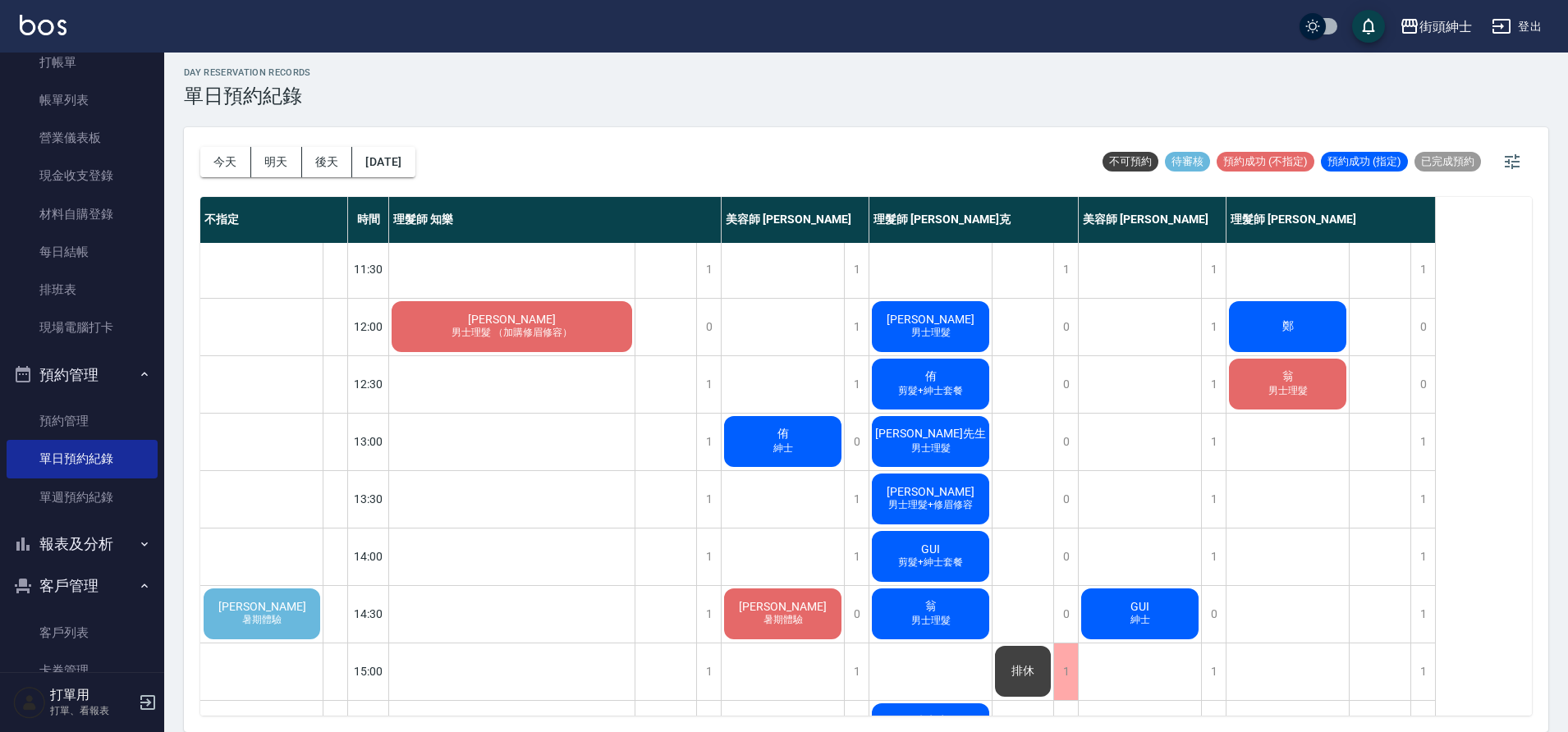
scroll to position [160, 0]
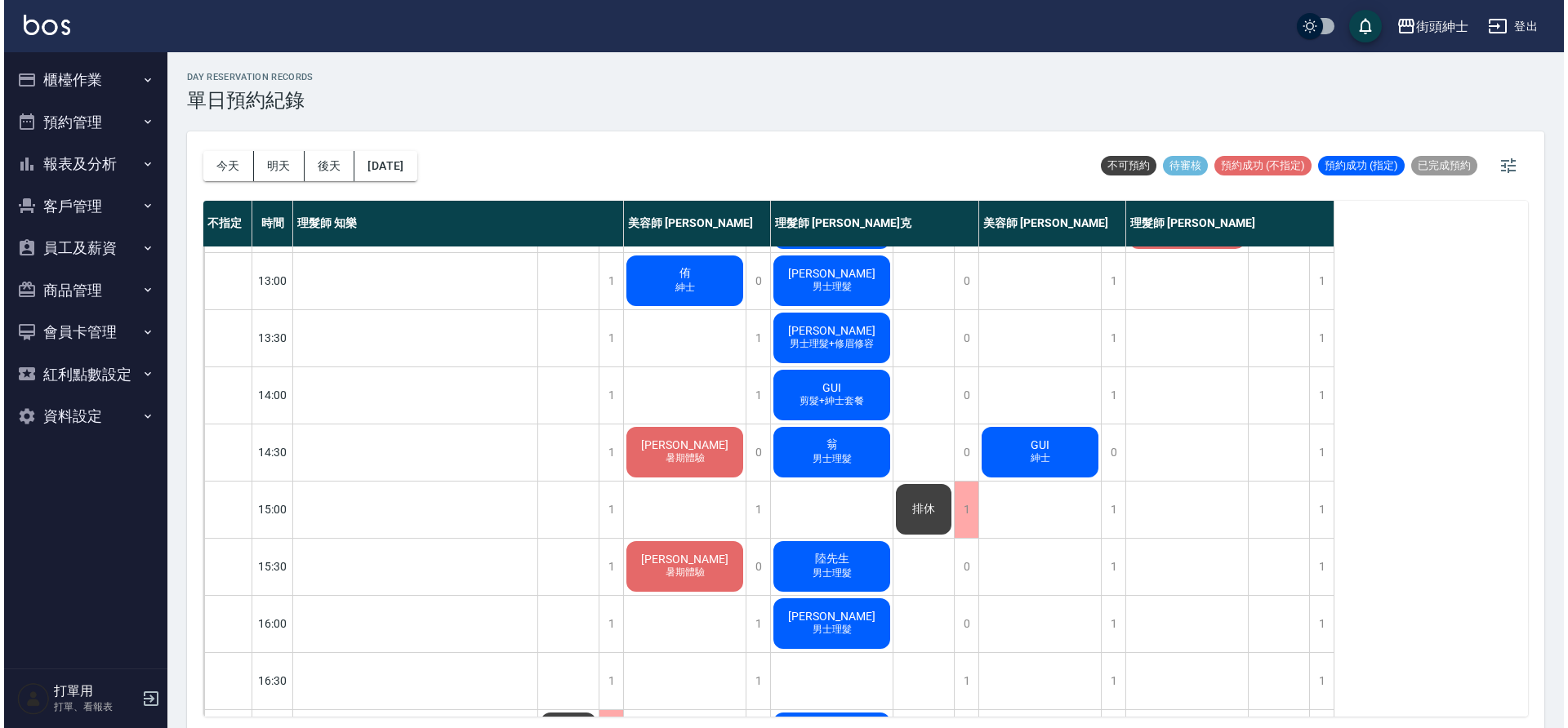
scroll to position [63, 0]
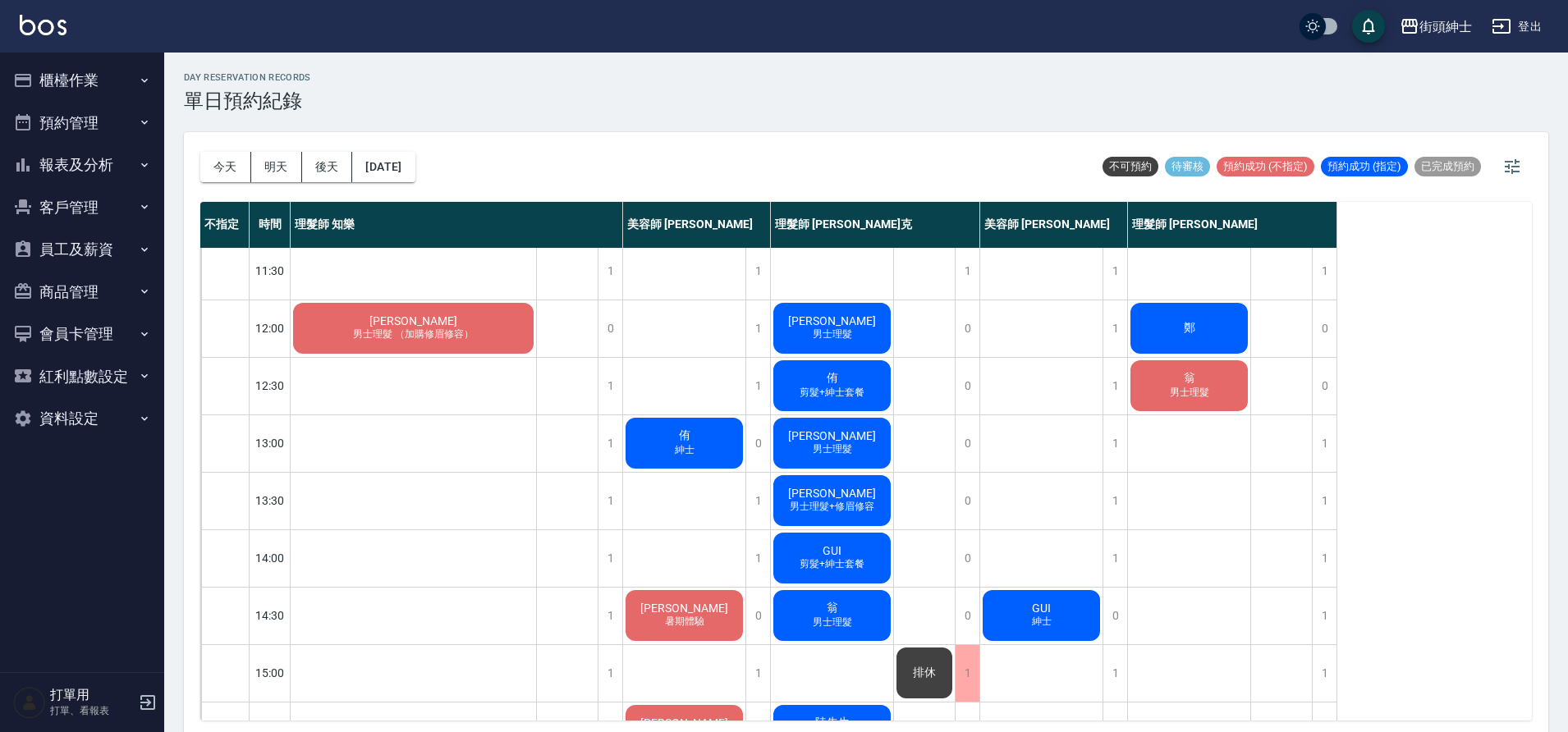
click at [428, 337] on span "男士理髮 （加購修眉修容）" at bounding box center [413, 334] width 127 height 14
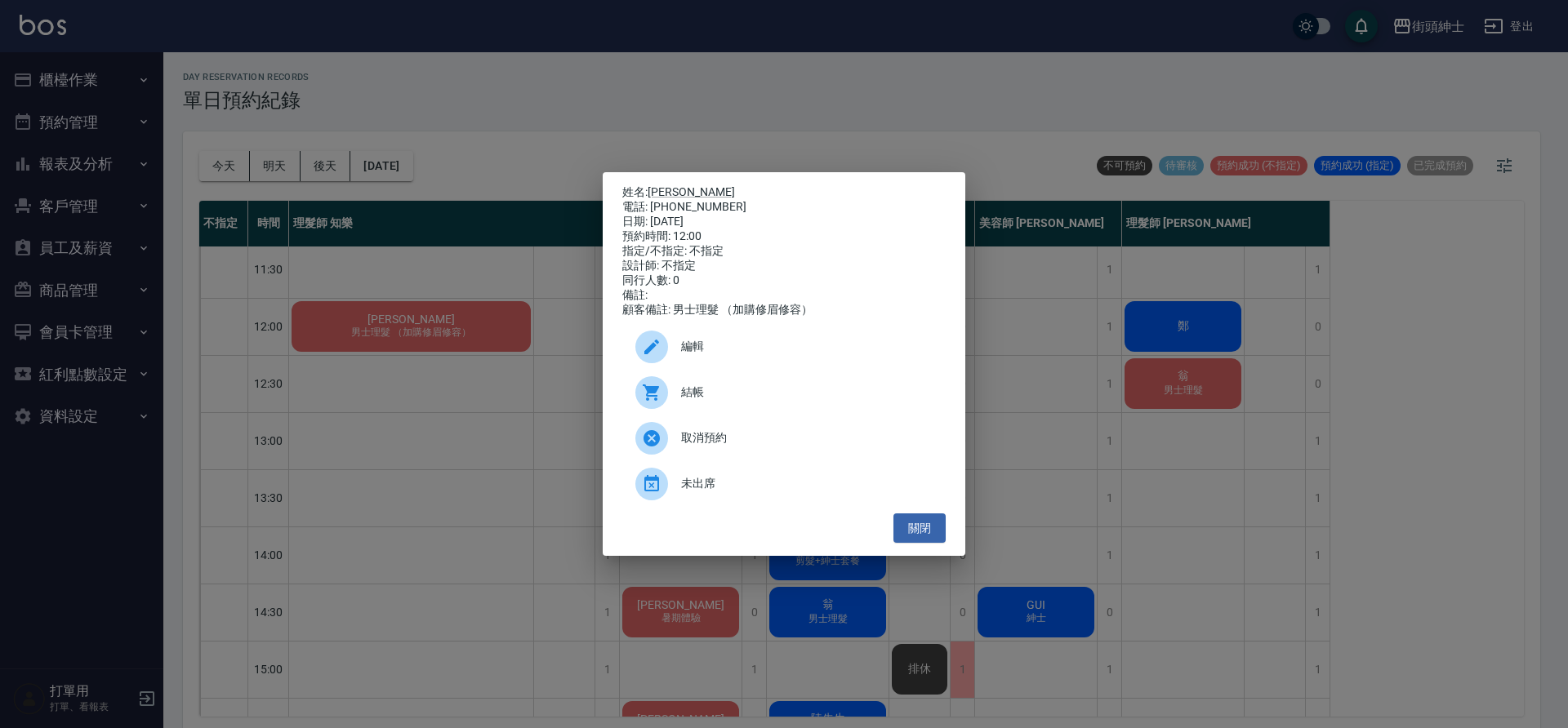
click at [719, 394] on span "結帳" at bounding box center [806, 392] width 251 height 17
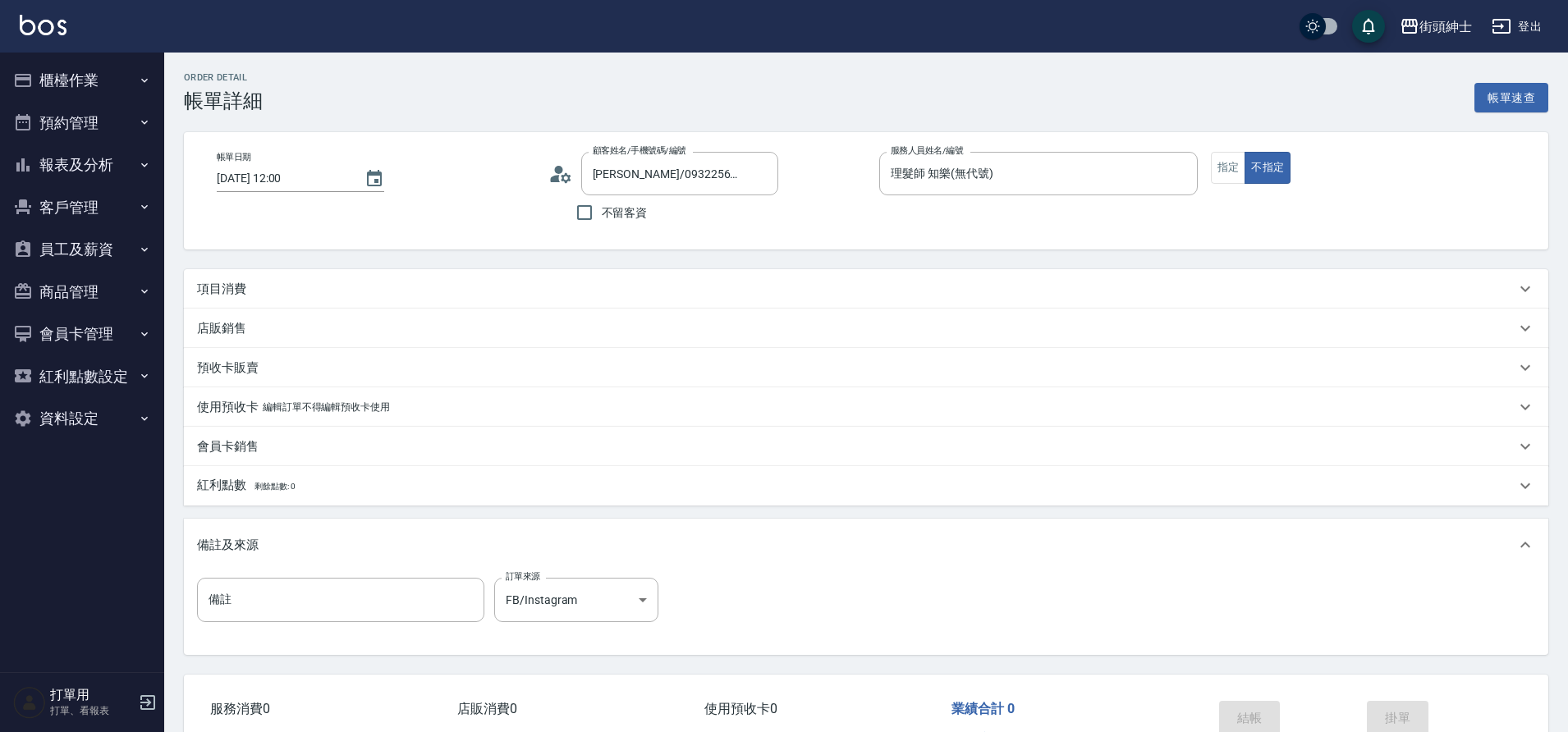
click at [388, 271] on div "項目消費" at bounding box center [866, 289] width 1364 height 40
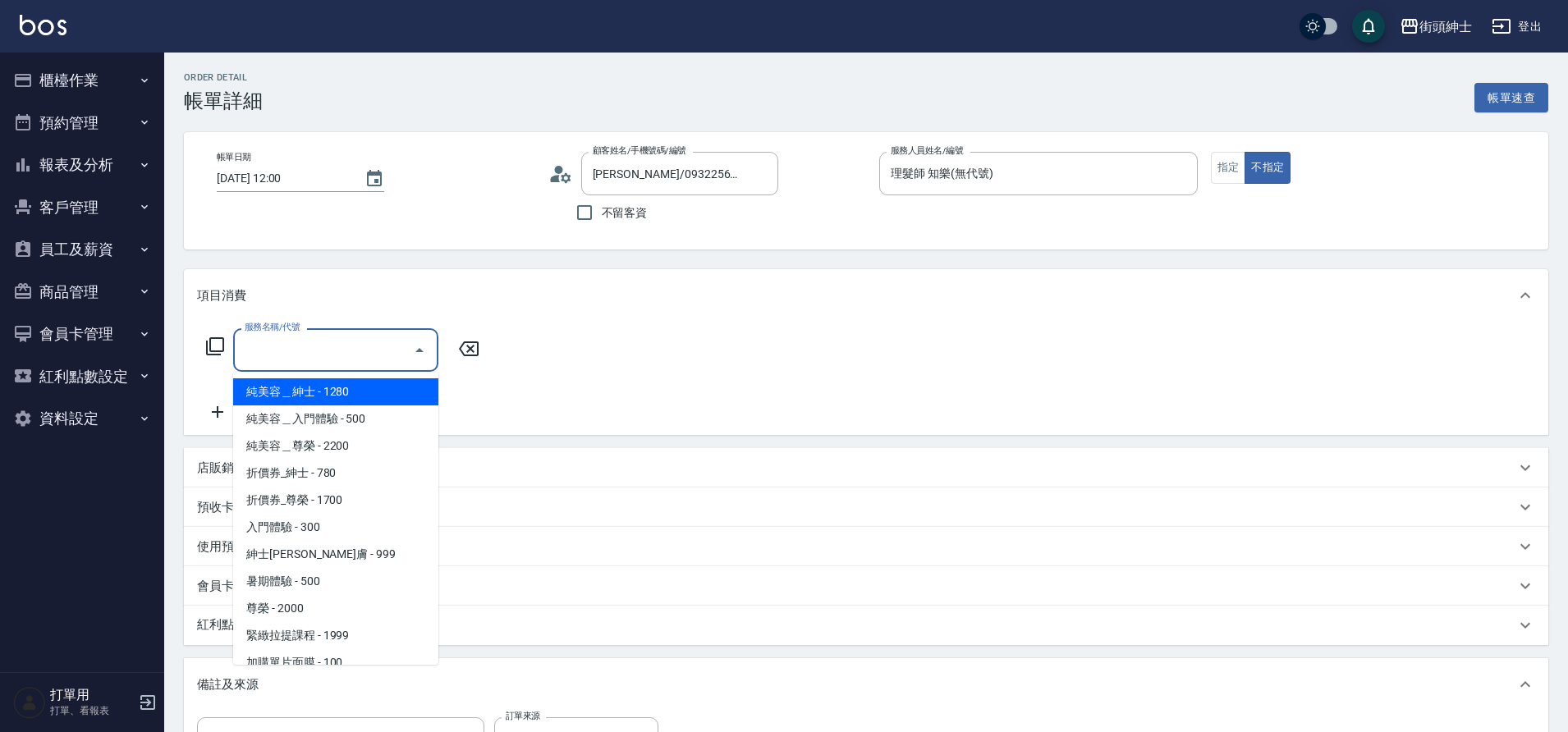
click at [335, 339] on input "服務名稱/代號" at bounding box center [324, 350] width 166 height 29
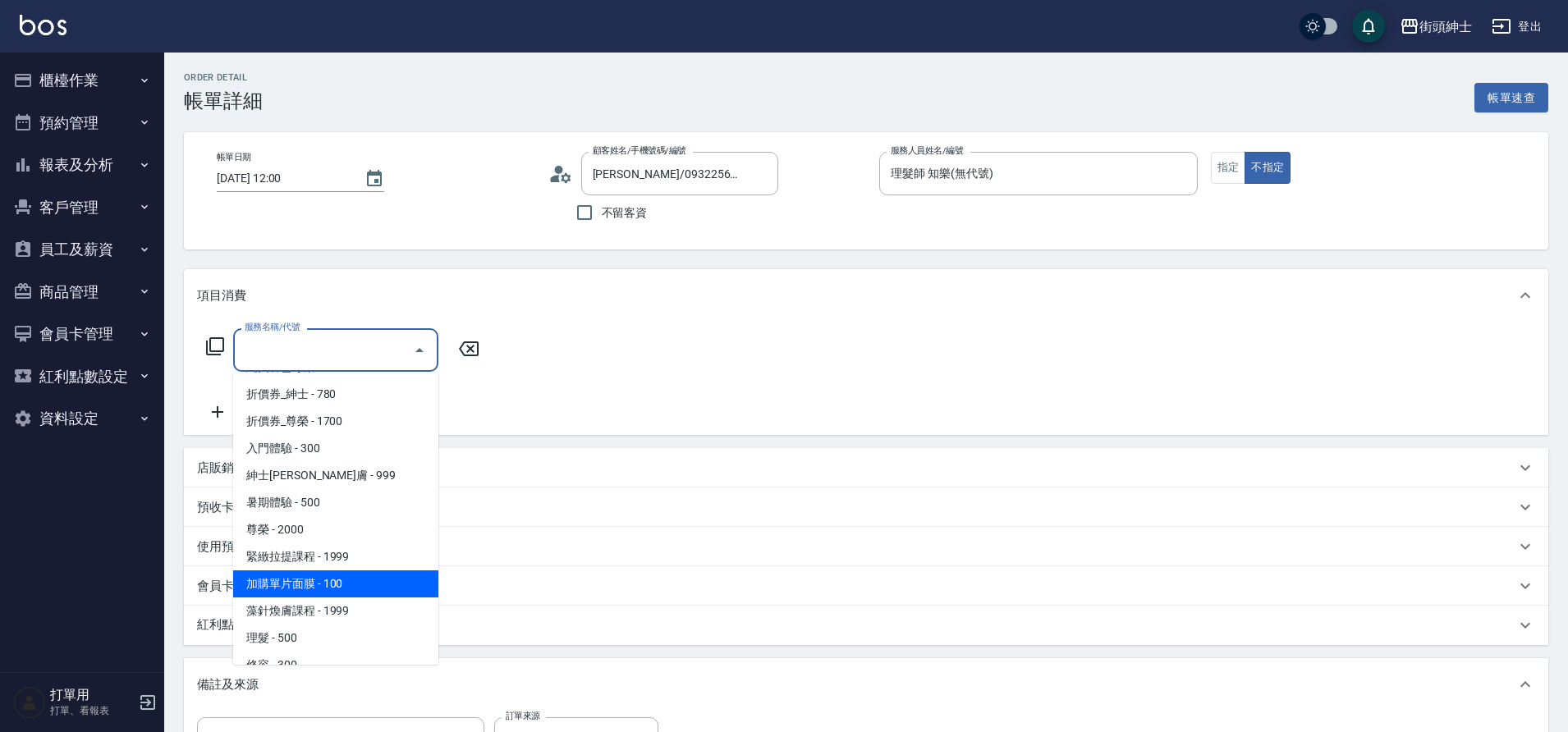
scroll to position [126, 0]
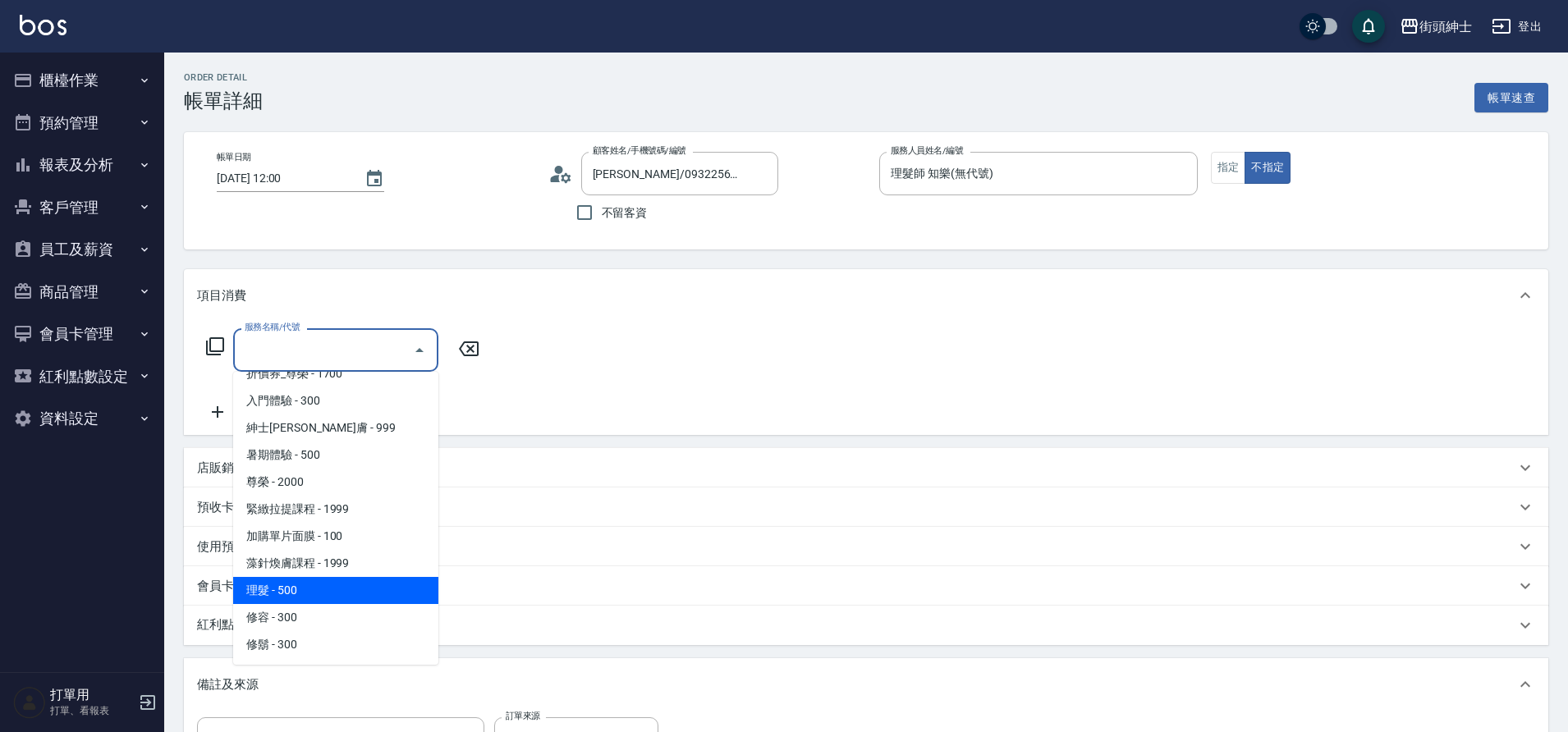
click at [326, 582] on span "理髮 - 500" at bounding box center [336, 590] width 206 height 27
type input "理髮(A02)"
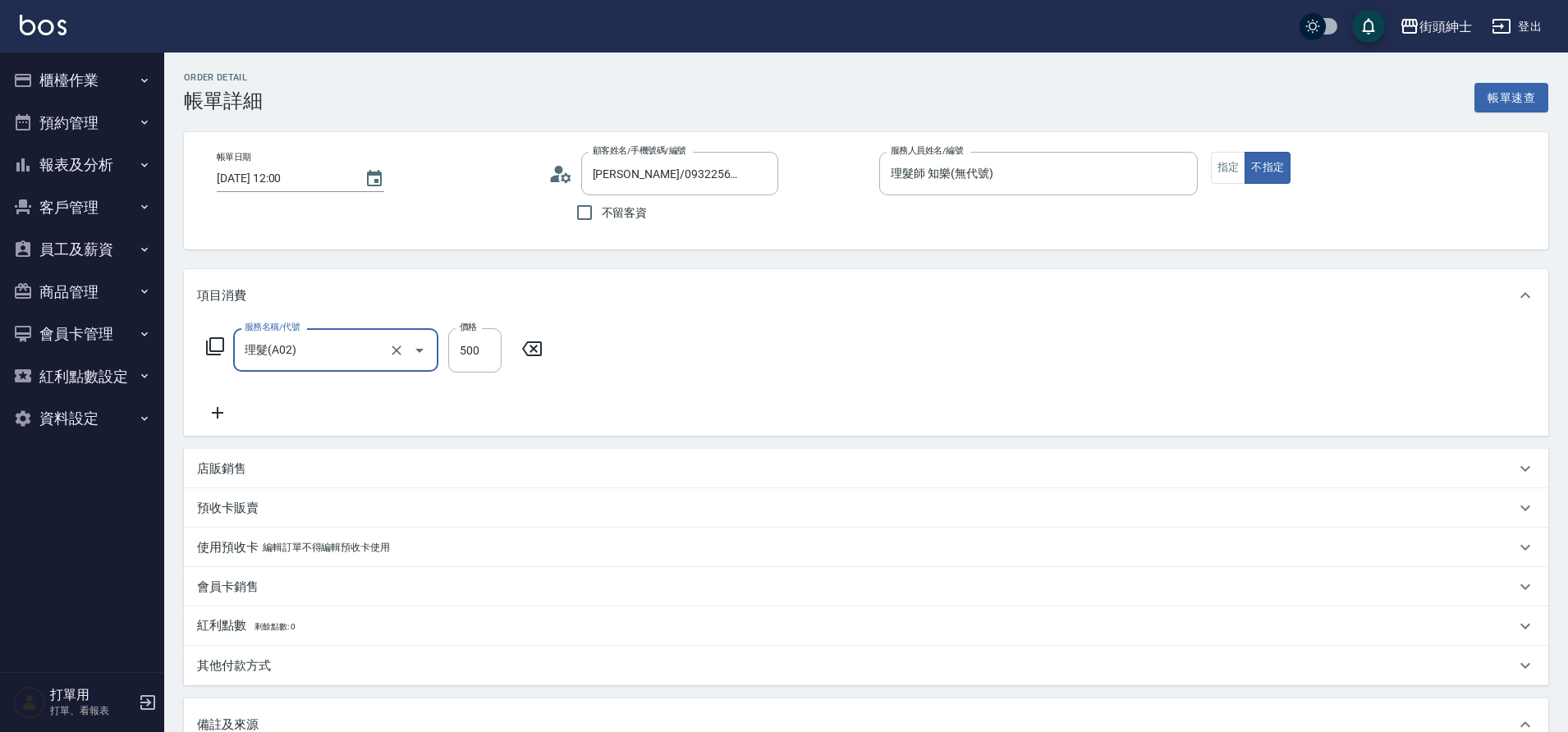
click at [217, 416] on icon at bounding box center [217, 413] width 12 height 12
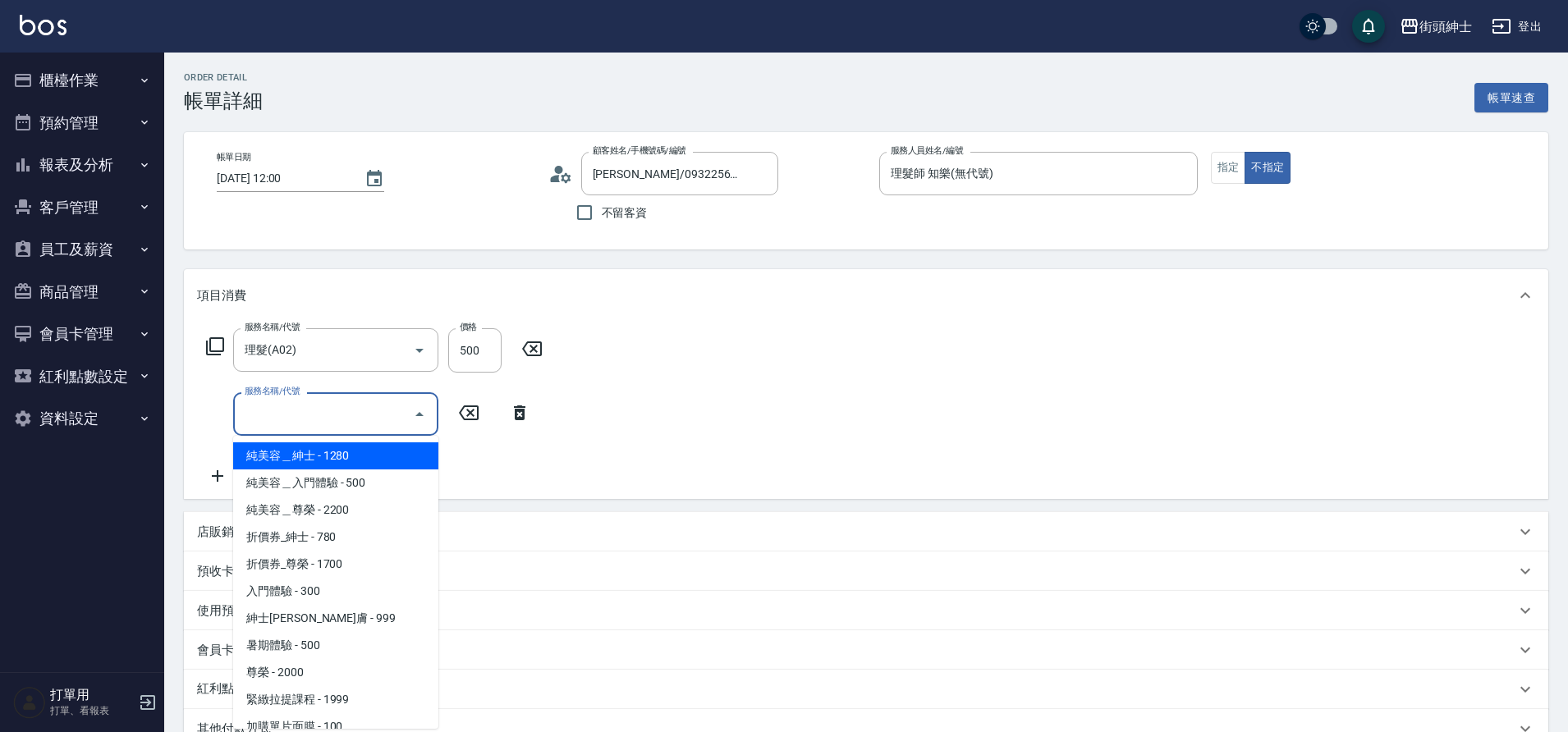
click at [292, 423] on input "服務名稱/代號" at bounding box center [324, 414] width 166 height 29
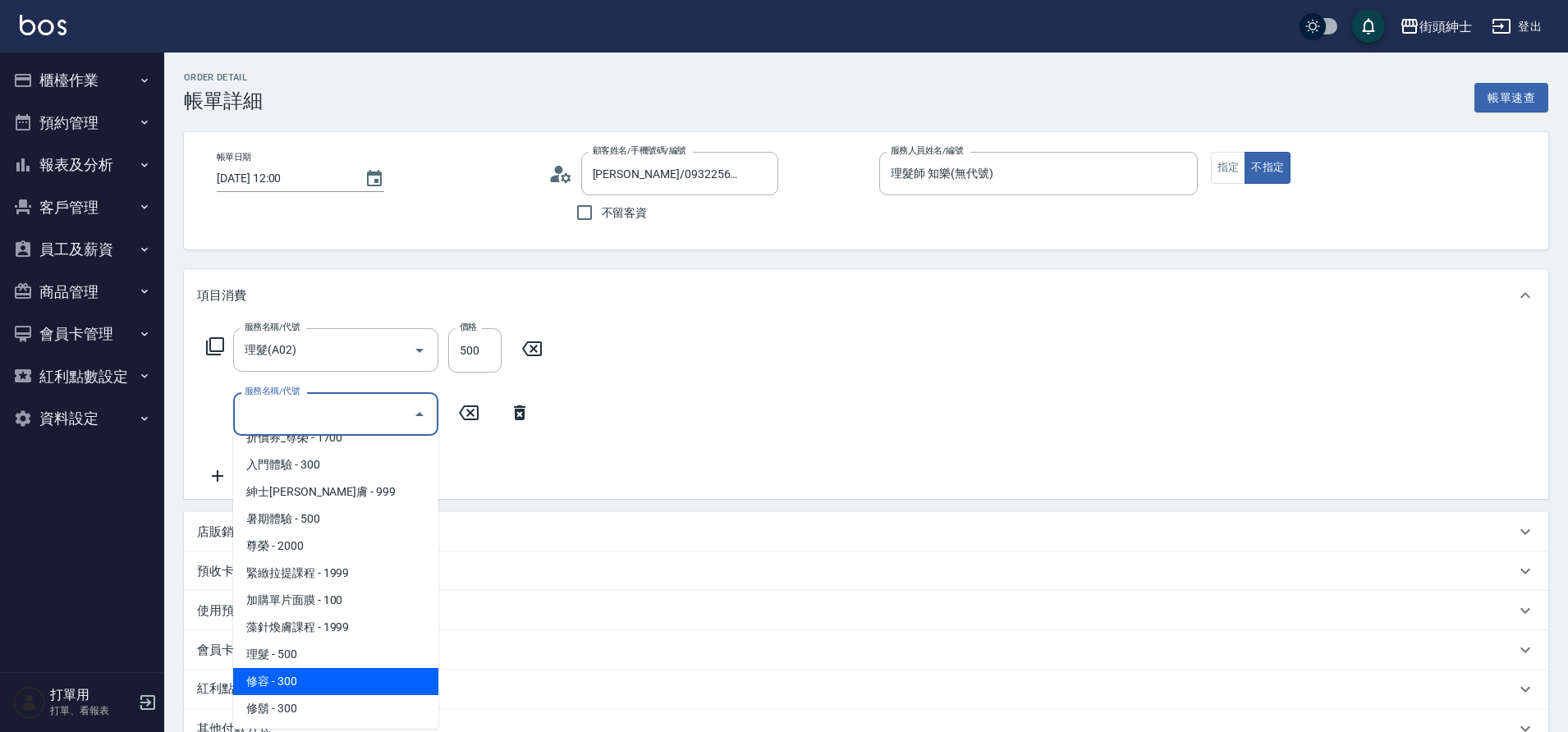
click at [311, 670] on span "修容 - 300" at bounding box center [336, 682] width 206 height 27
type input "修容(A03)"
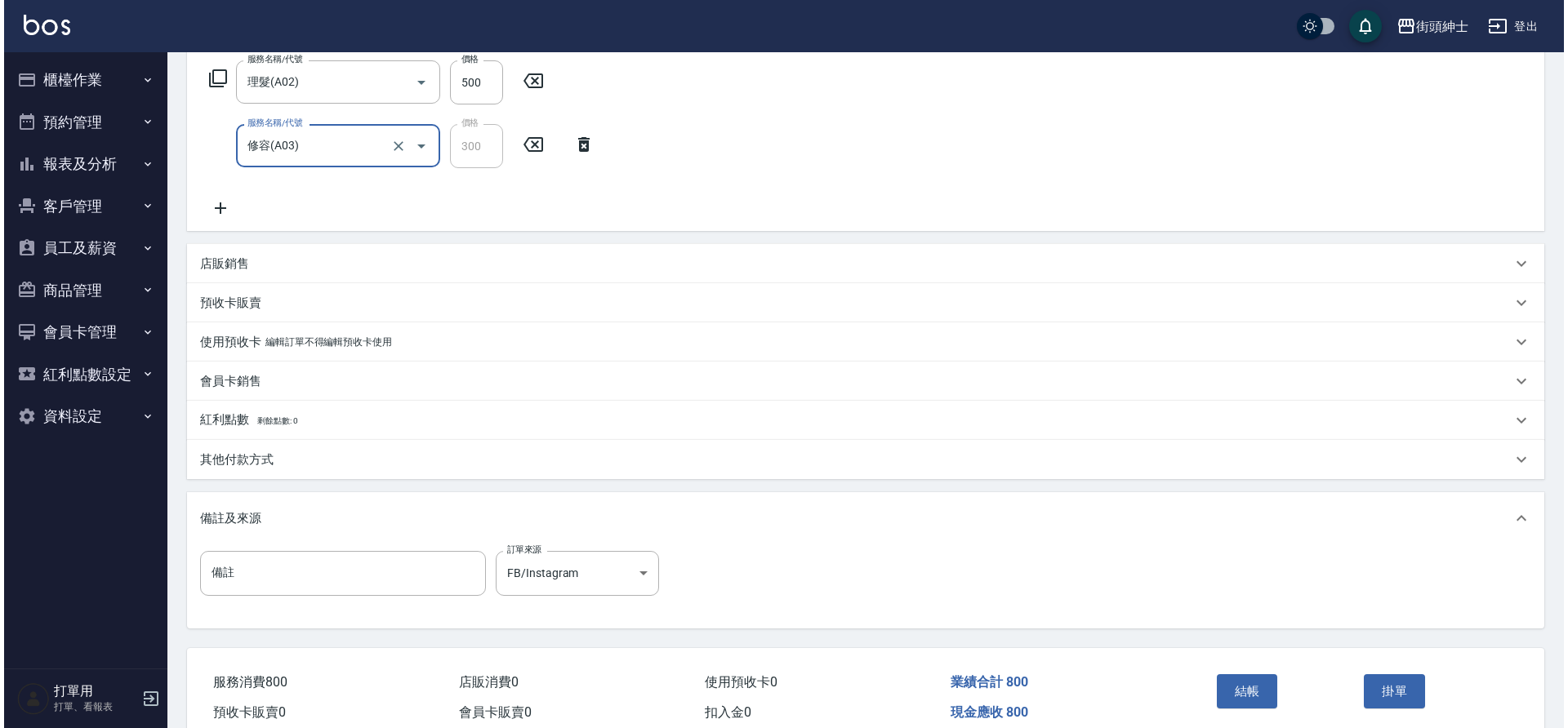
scroll to position [342, 0]
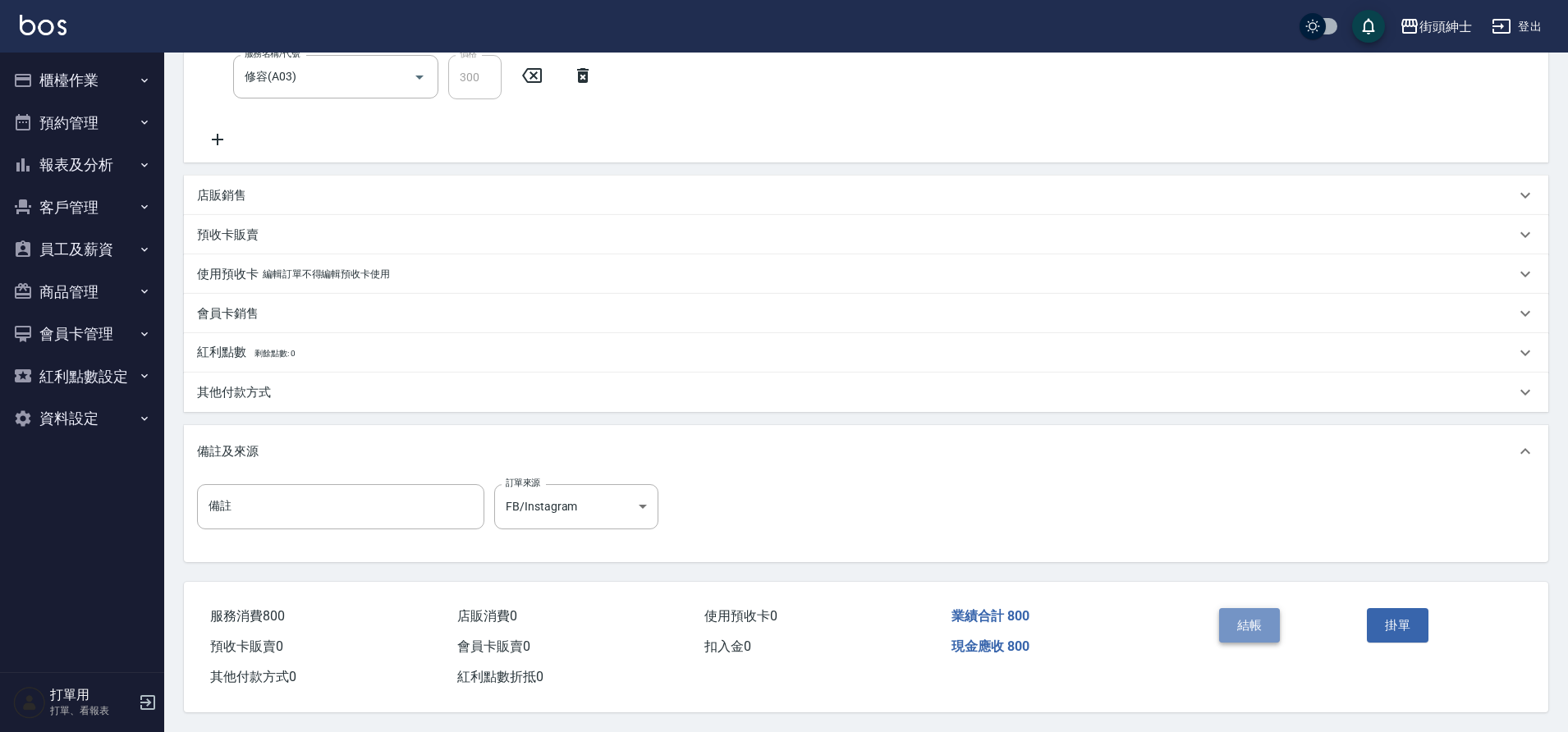
click at [1243, 616] on button "結帳" at bounding box center [1250, 626] width 61 height 34
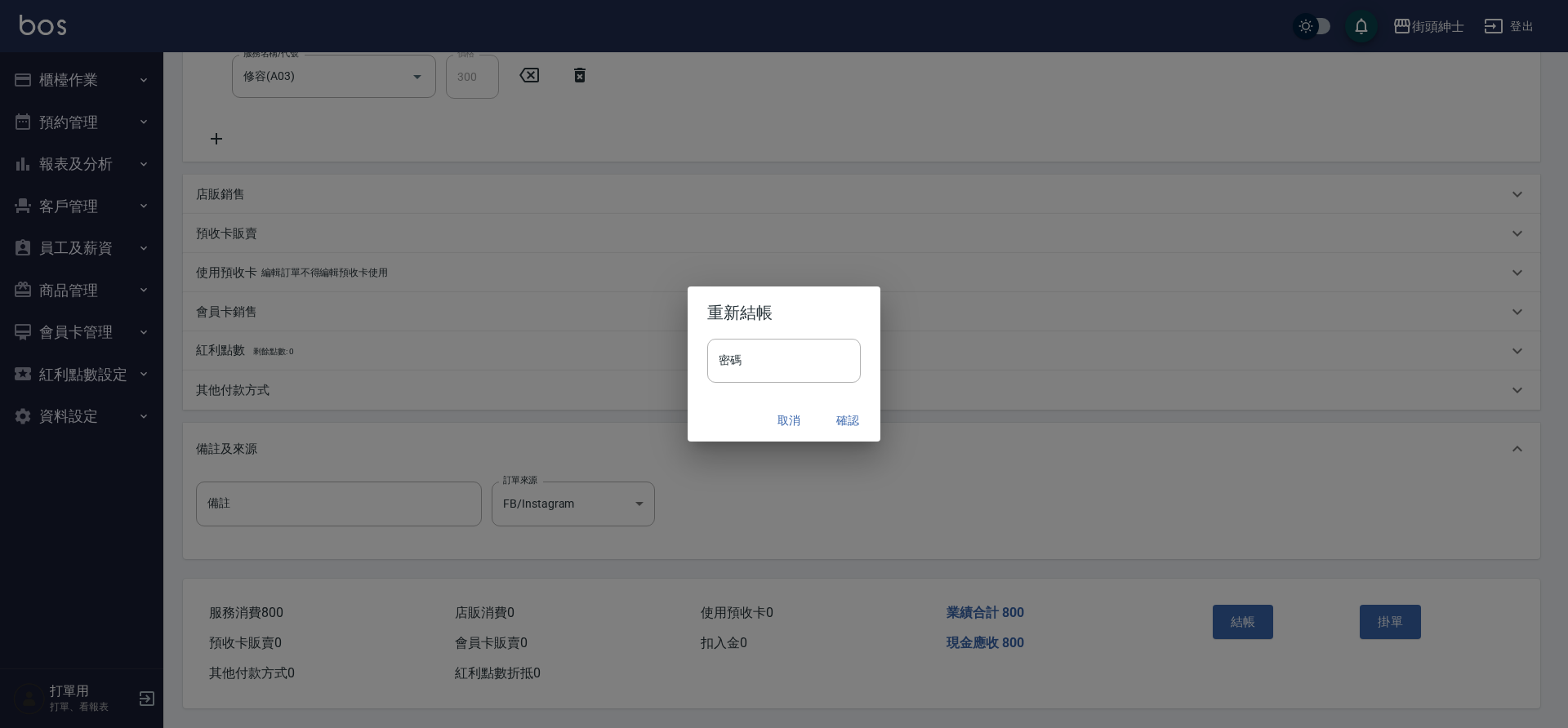
click at [842, 442] on div "重新結帳 密碼 密碼 取消 確認" at bounding box center [784, 364] width 1568 height 728
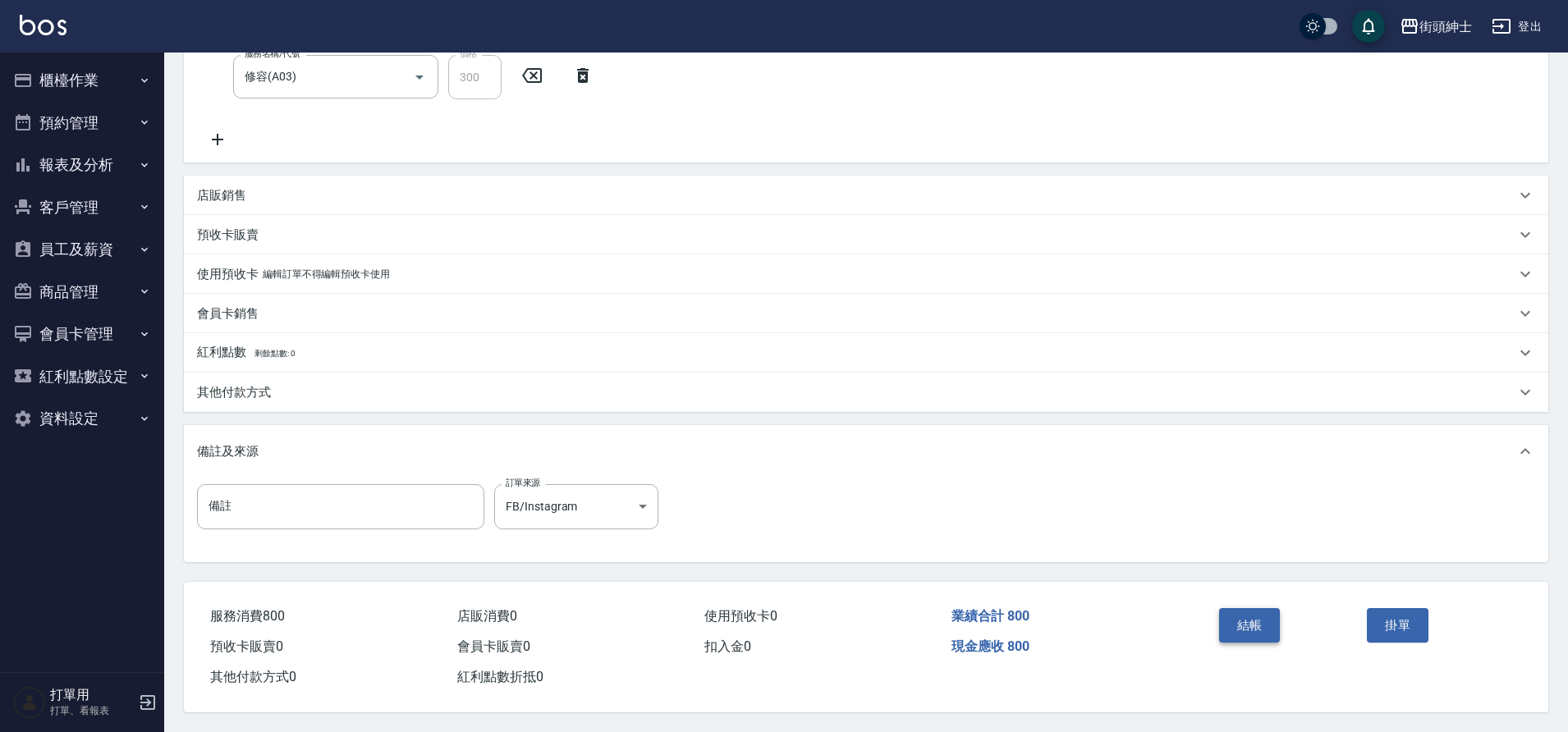
click at [1243, 615] on button "結帳" at bounding box center [1250, 626] width 61 height 34
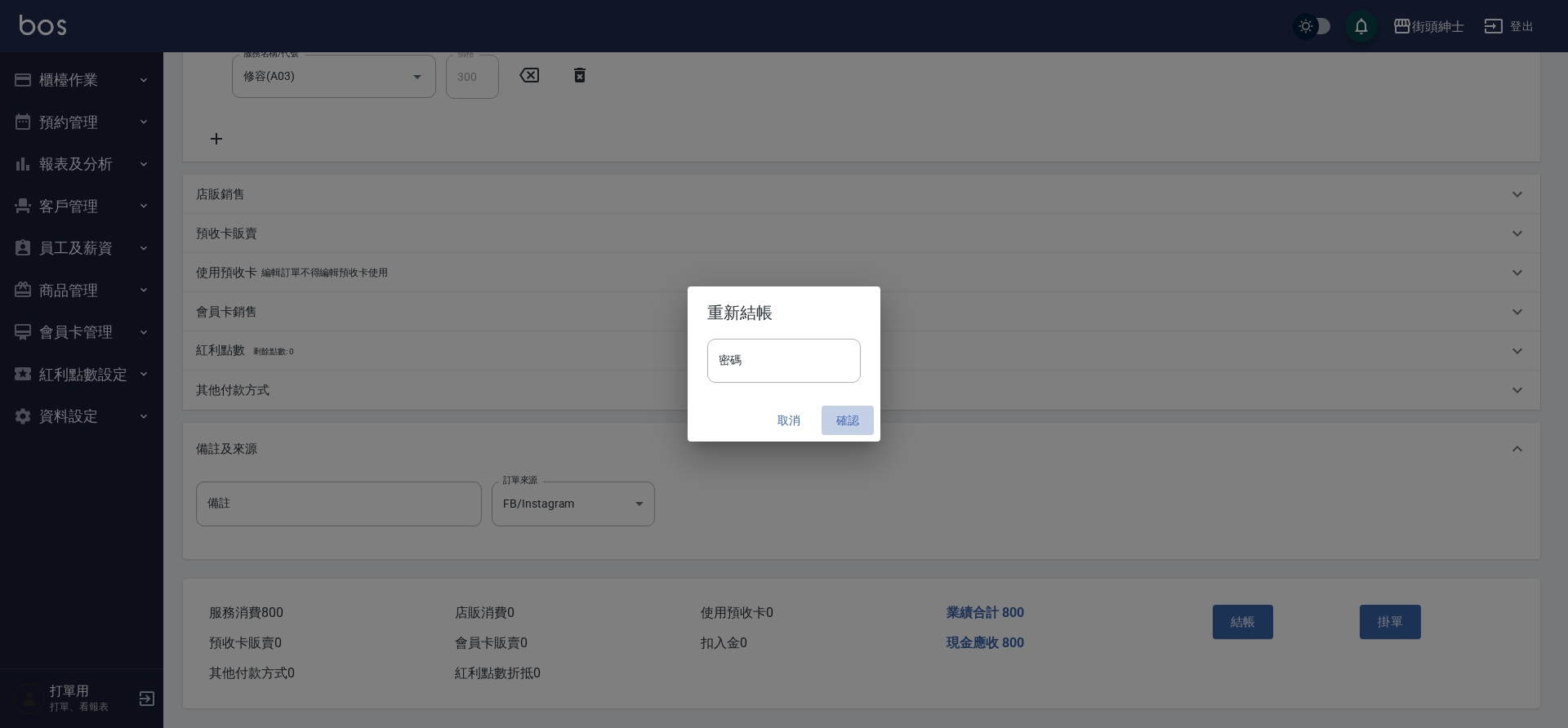
click at [847, 427] on button "確認" at bounding box center [848, 421] width 52 height 30
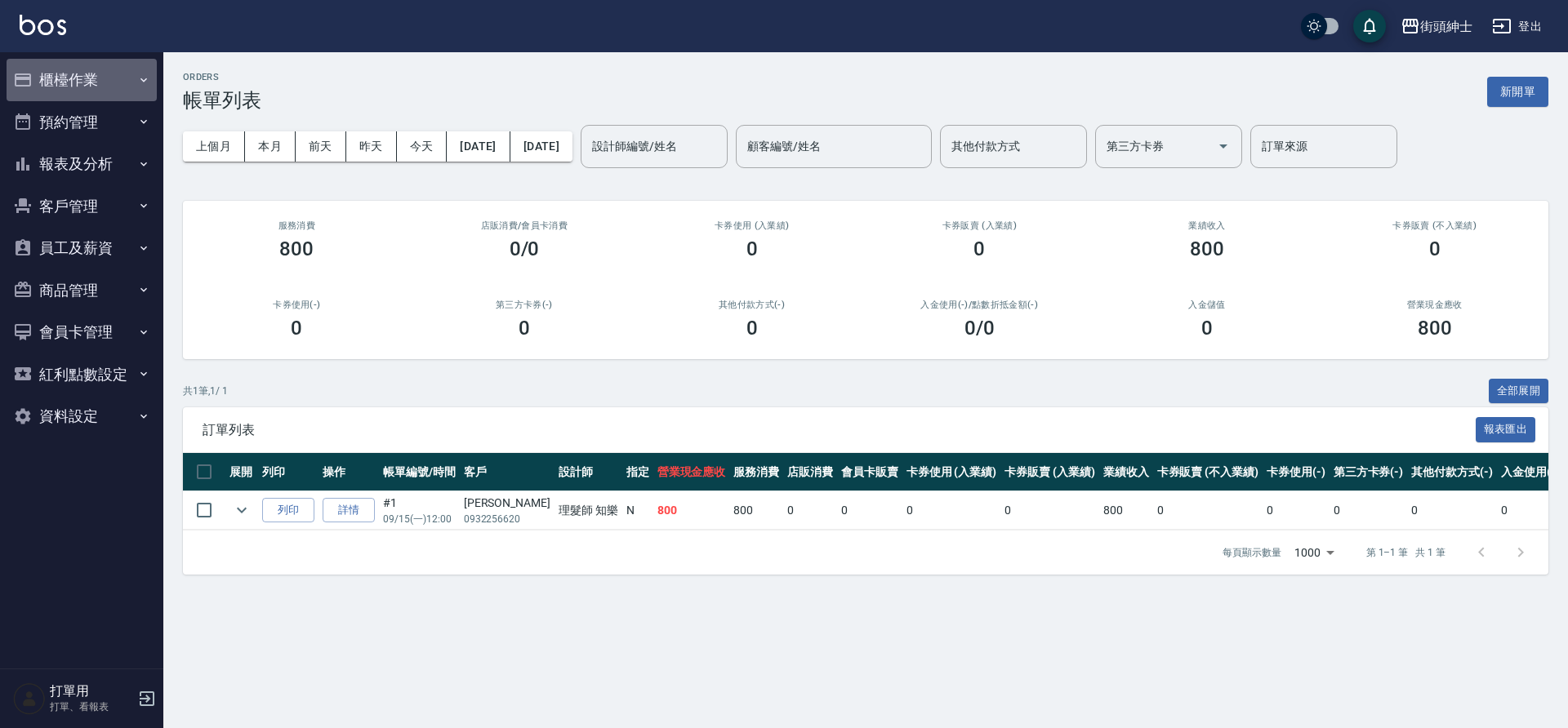
click at [114, 70] on button "櫃檯作業" at bounding box center [82, 80] width 151 height 42
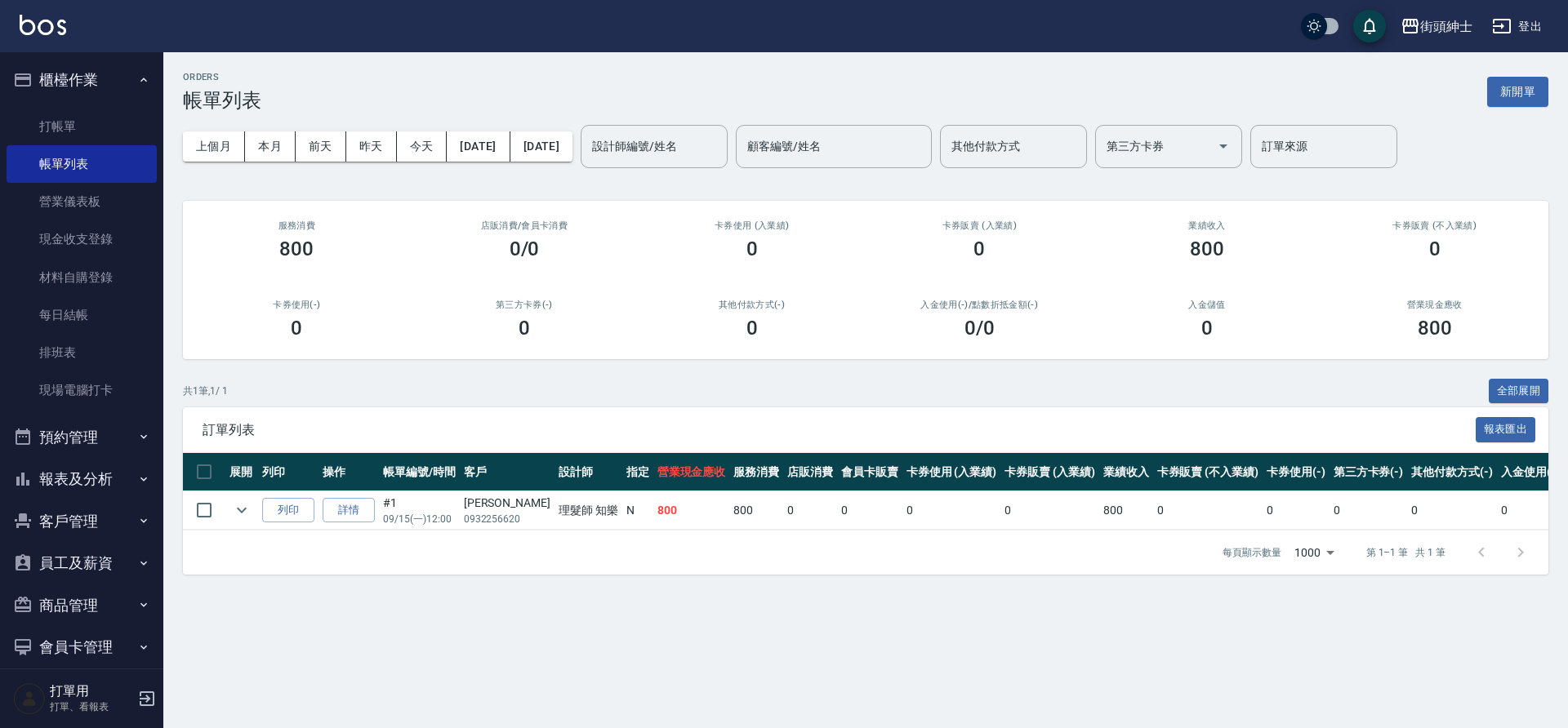
click at [113, 71] on button "櫃檯作業" at bounding box center [82, 80] width 151 height 42
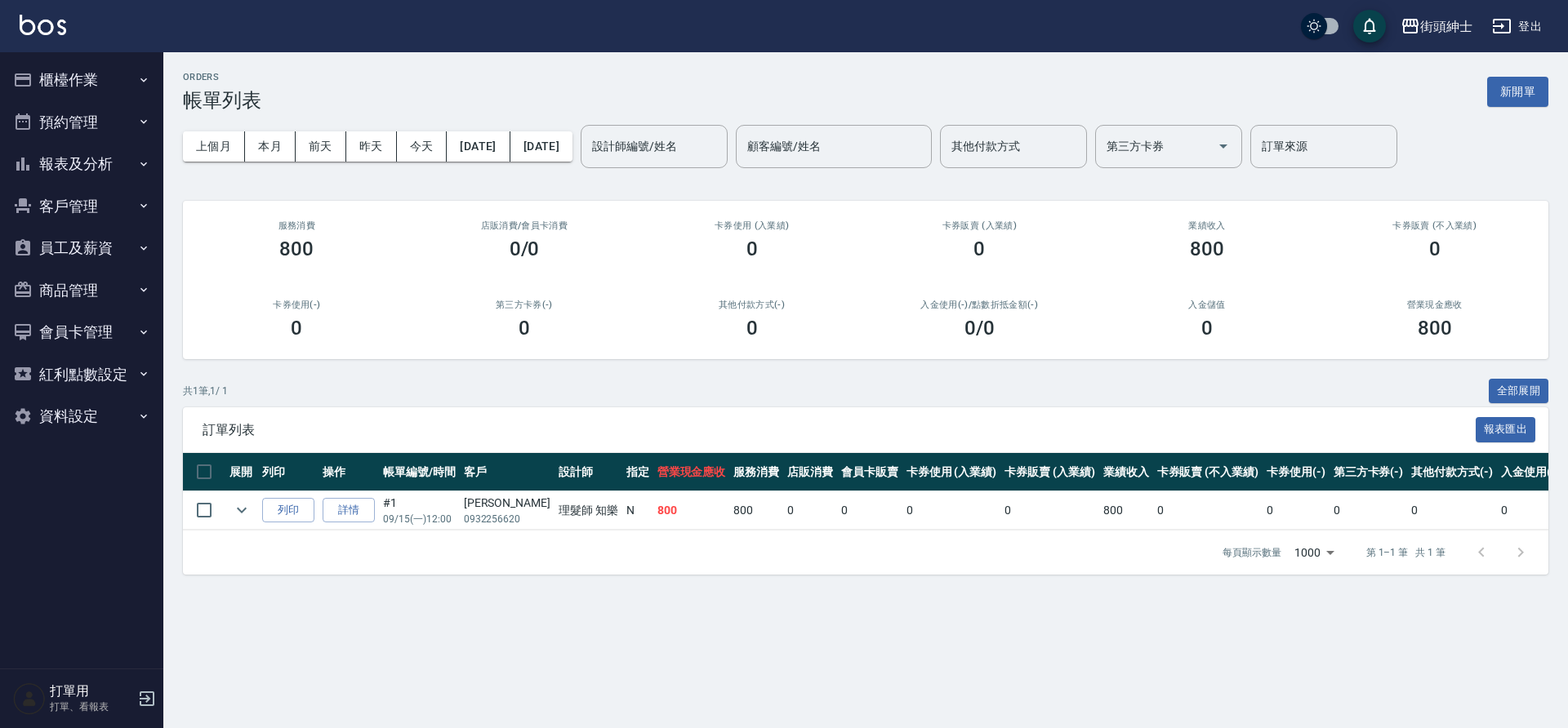
click at [97, 101] on button "預約管理" at bounding box center [82, 122] width 151 height 42
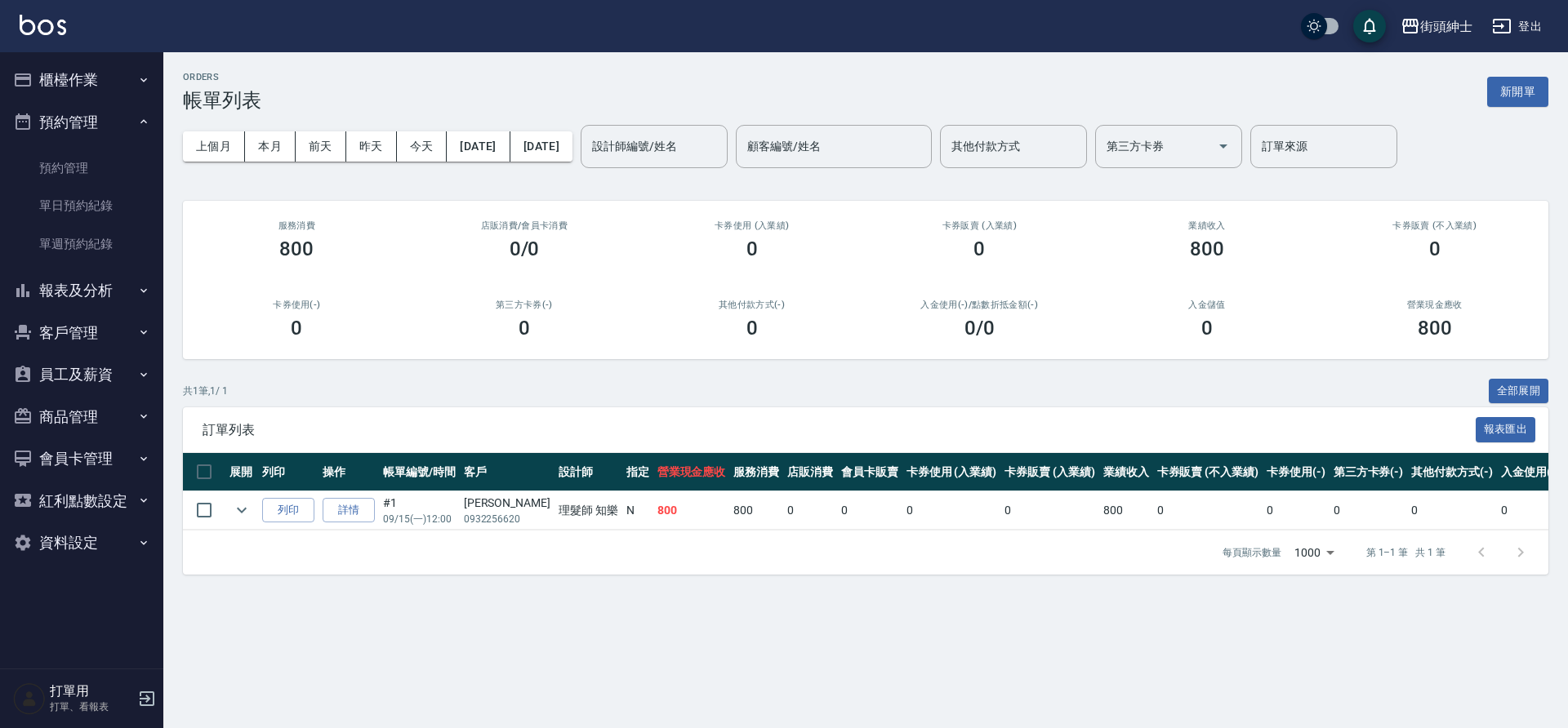
click at [98, 117] on button "預約管理" at bounding box center [82, 122] width 151 height 42
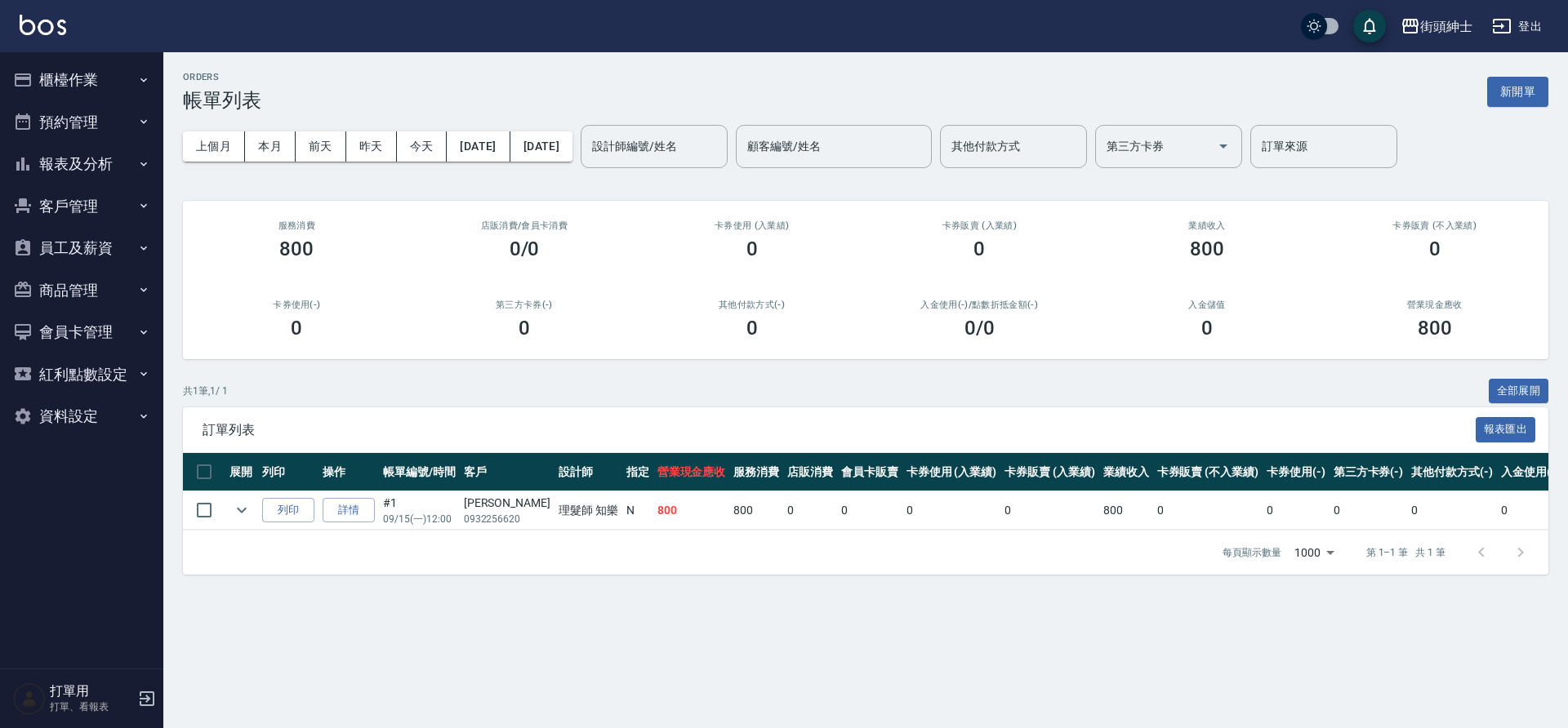
click at [93, 77] on button "櫃檯作業" at bounding box center [82, 80] width 151 height 42
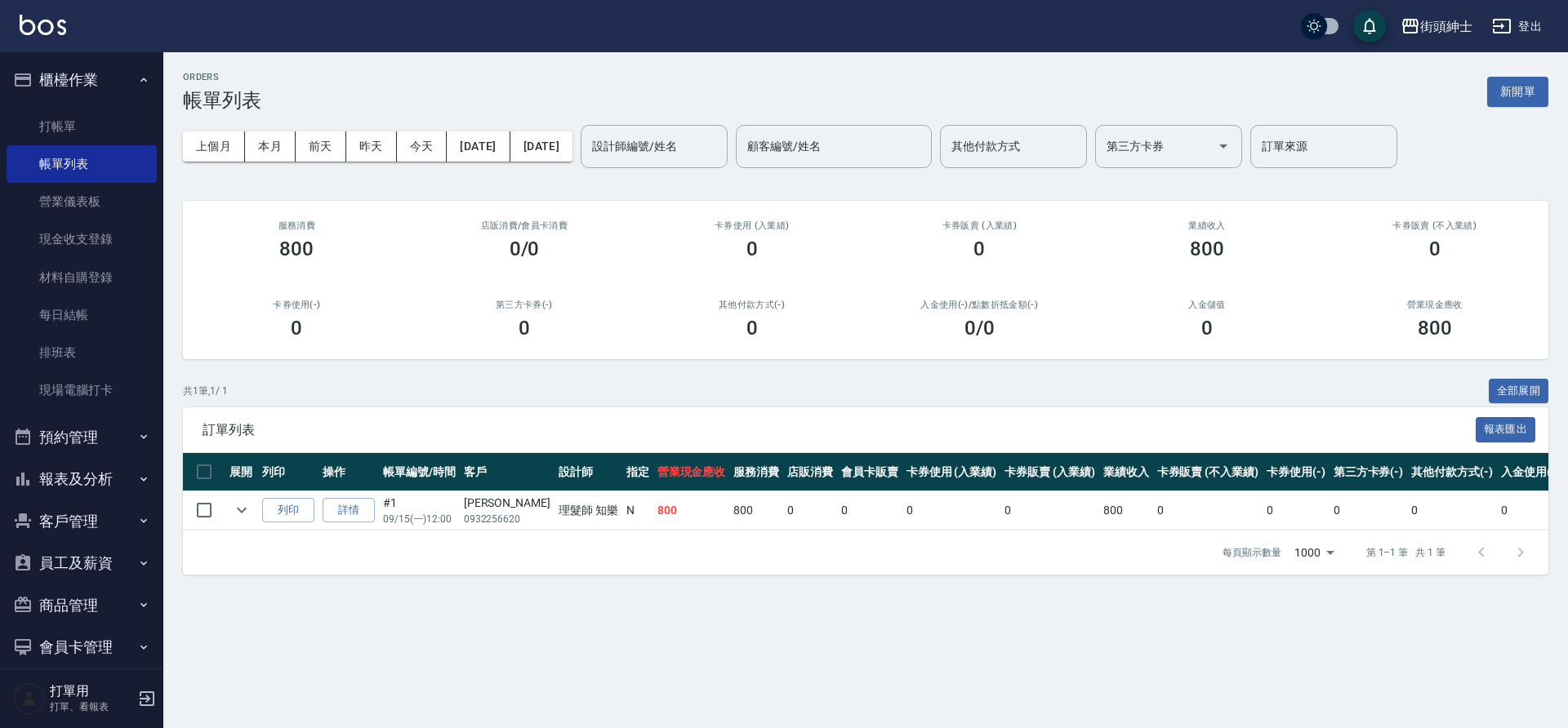
click at [84, 82] on button "櫃檯作業" at bounding box center [82, 80] width 151 height 42
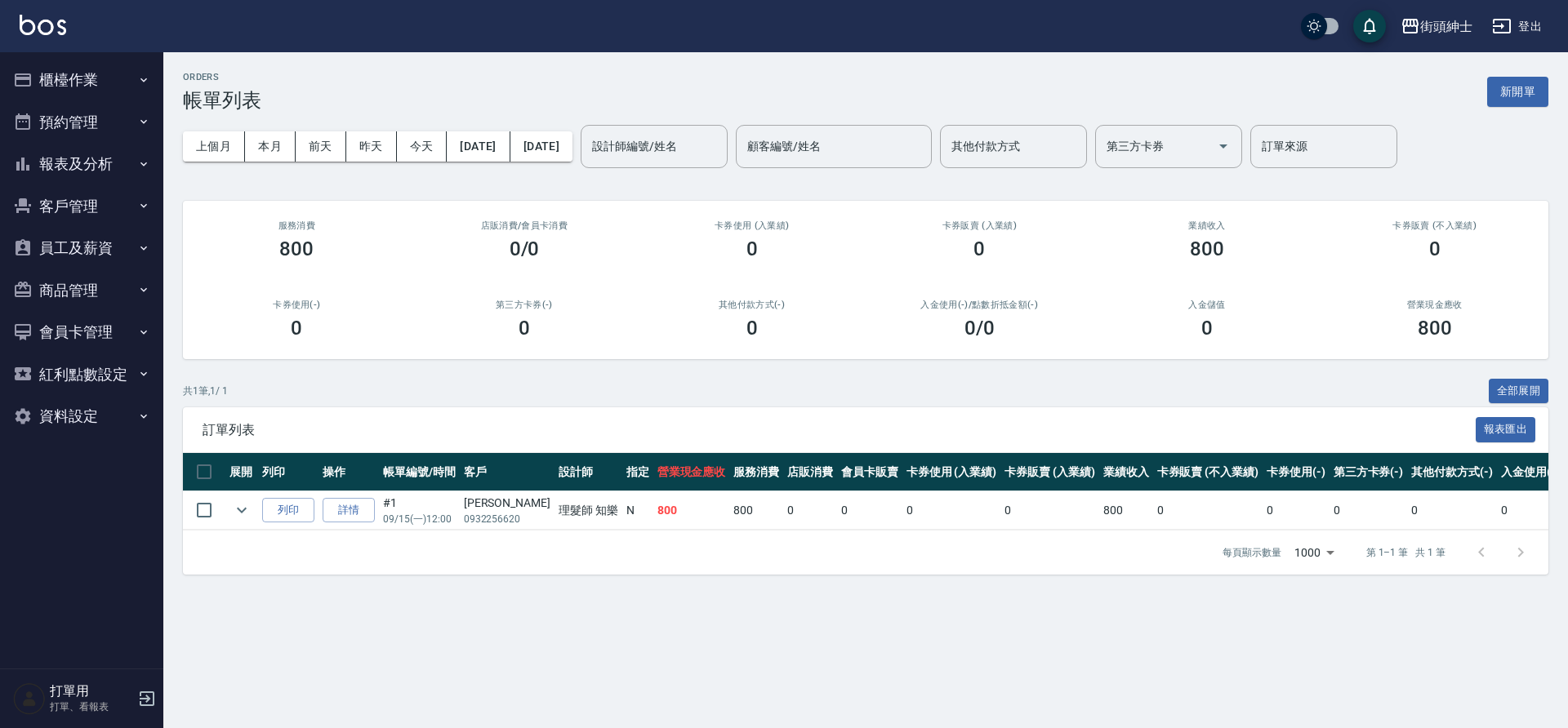
click at [109, 137] on button "預約管理" at bounding box center [82, 122] width 151 height 42
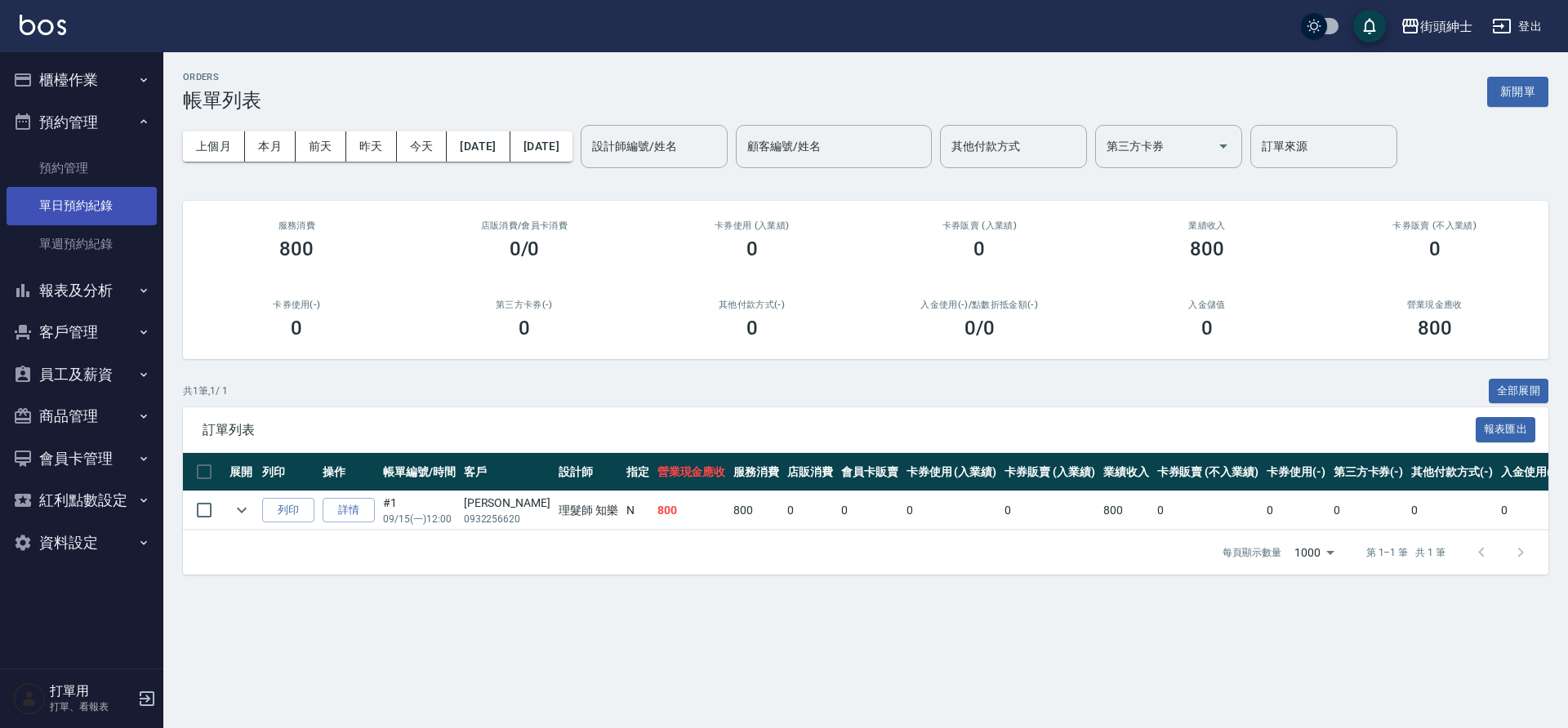
click at [106, 204] on link "單日預約紀錄" at bounding box center [82, 206] width 151 height 38
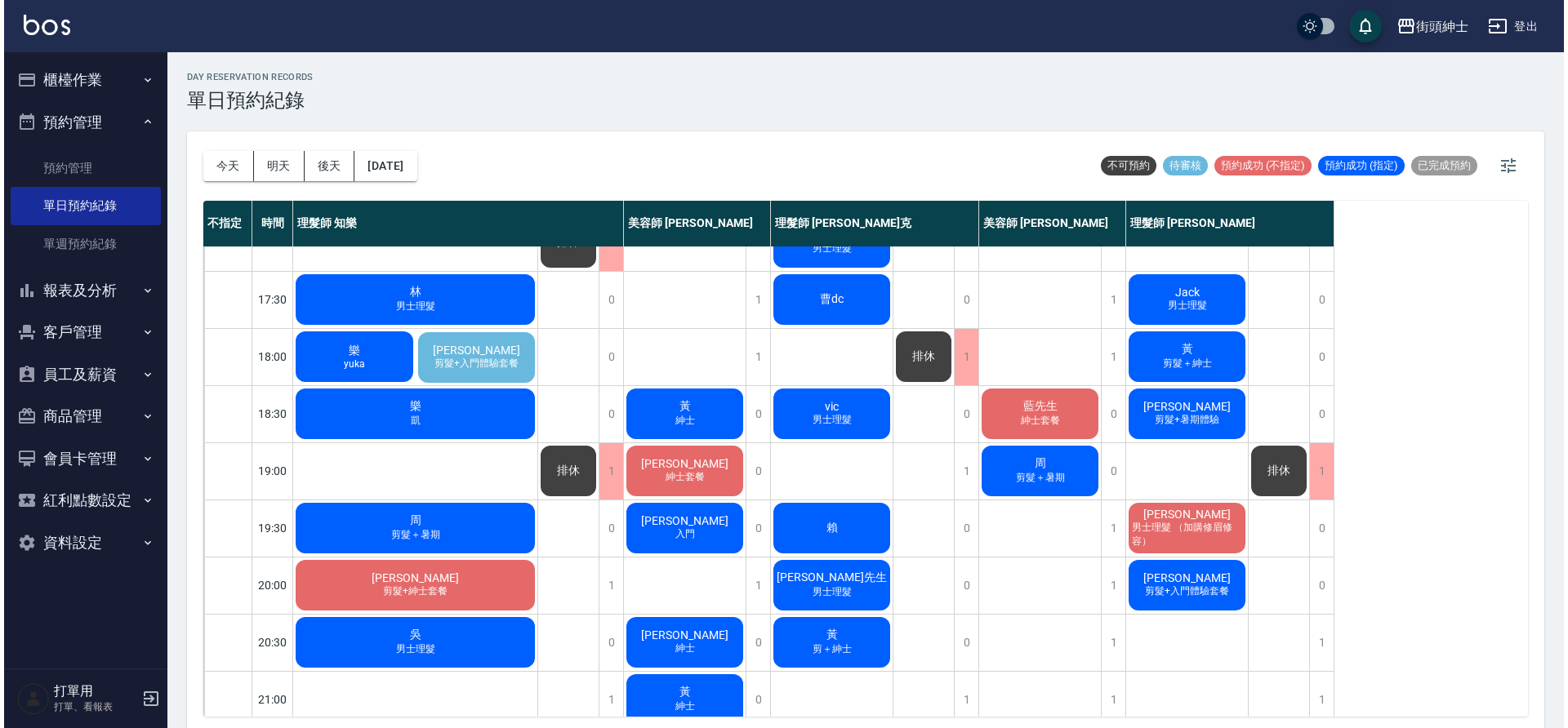
scroll to position [721, 0]
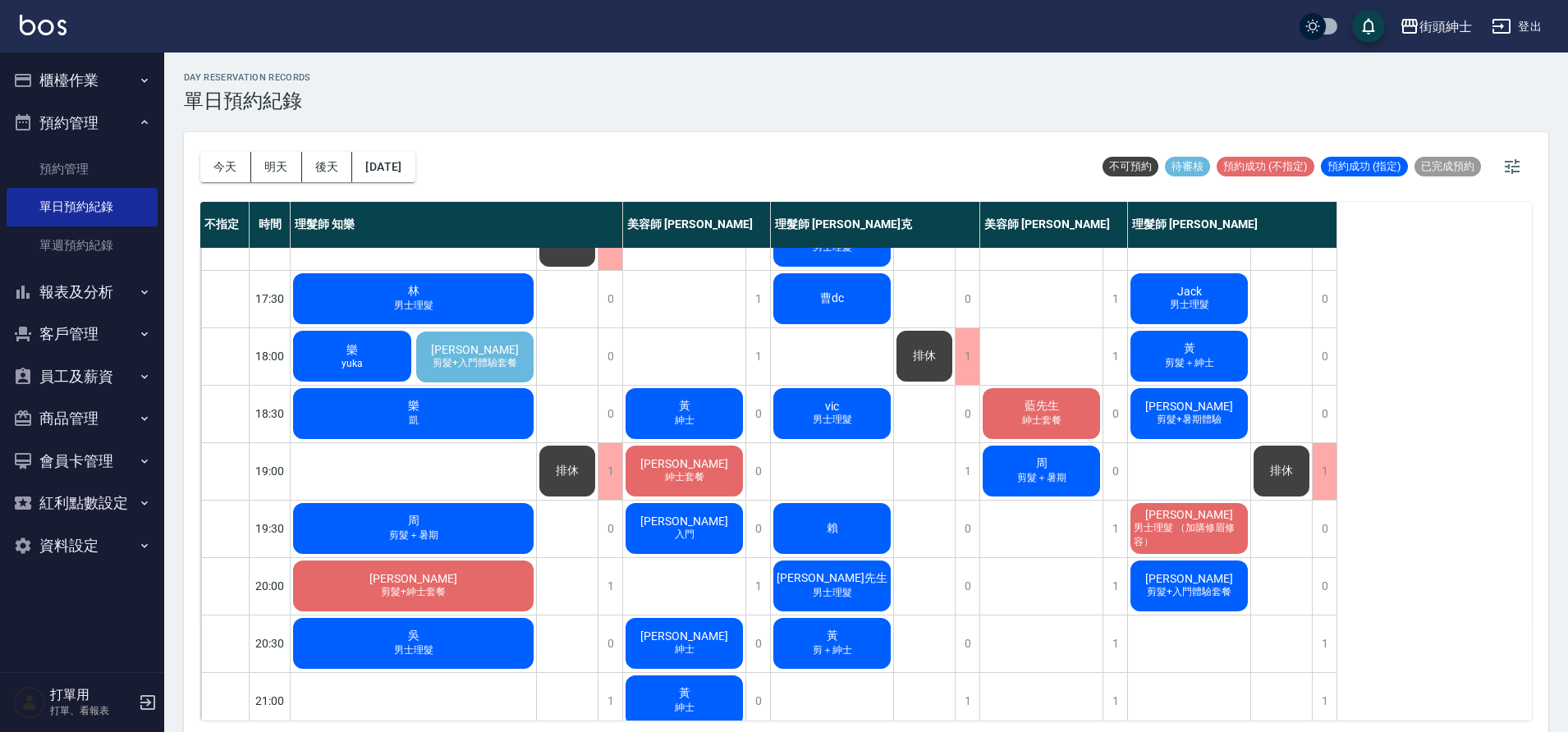
click at [406, 416] on span "凱" at bounding box center [414, 420] width 16 height 14
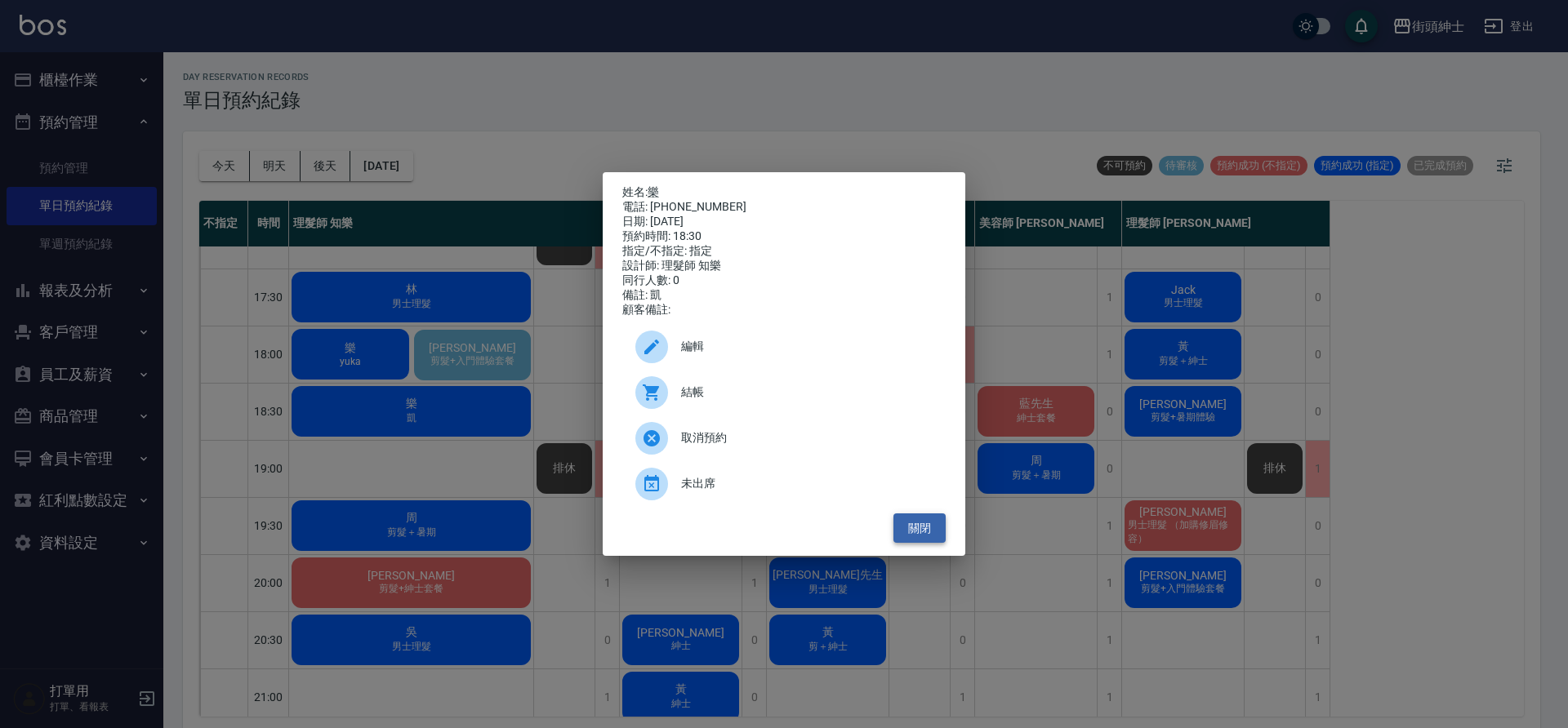
click at [916, 543] on button "關閉" at bounding box center [919, 529] width 52 height 30
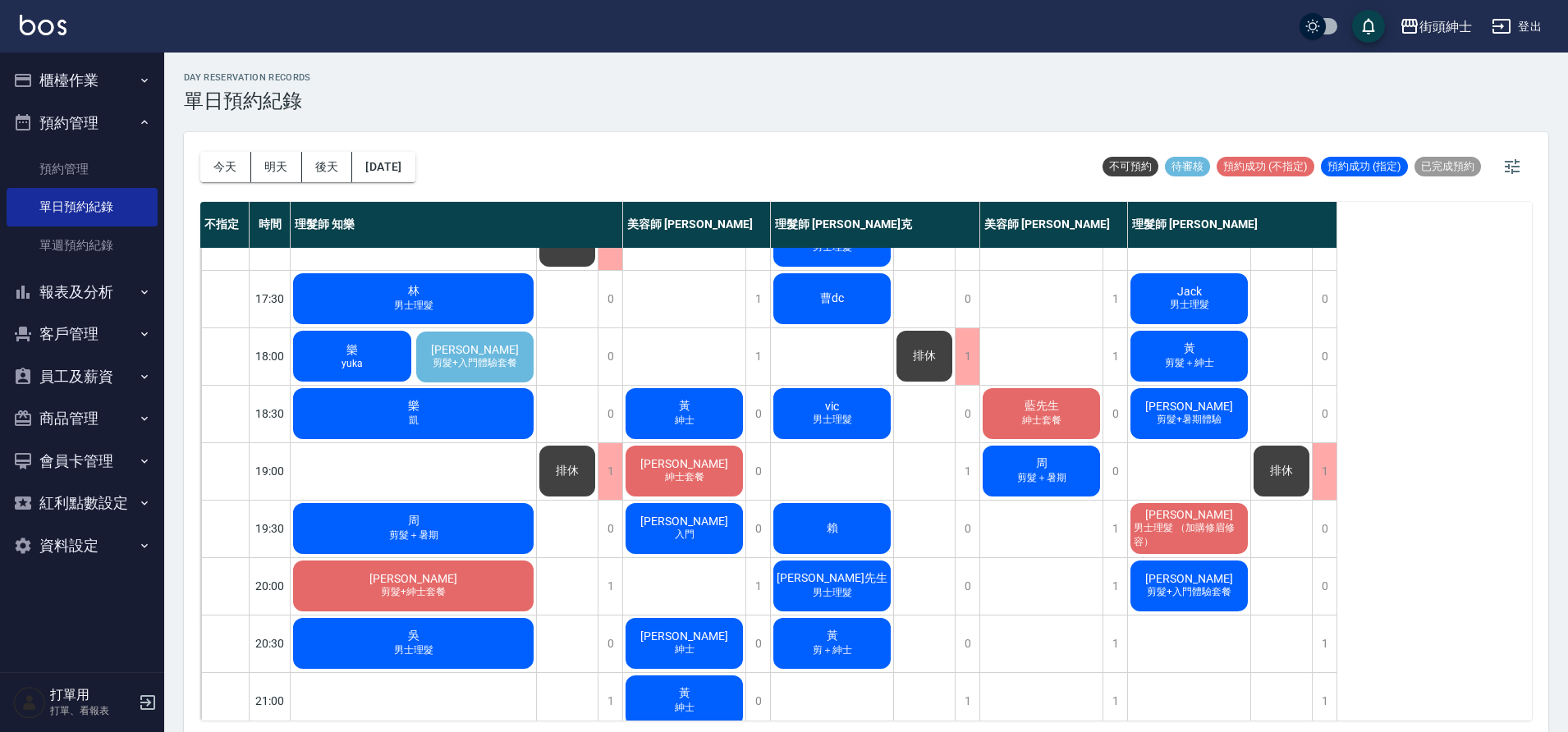
click at [367, 359] on div "樂 yuka" at bounding box center [352, 356] width 124 height 56
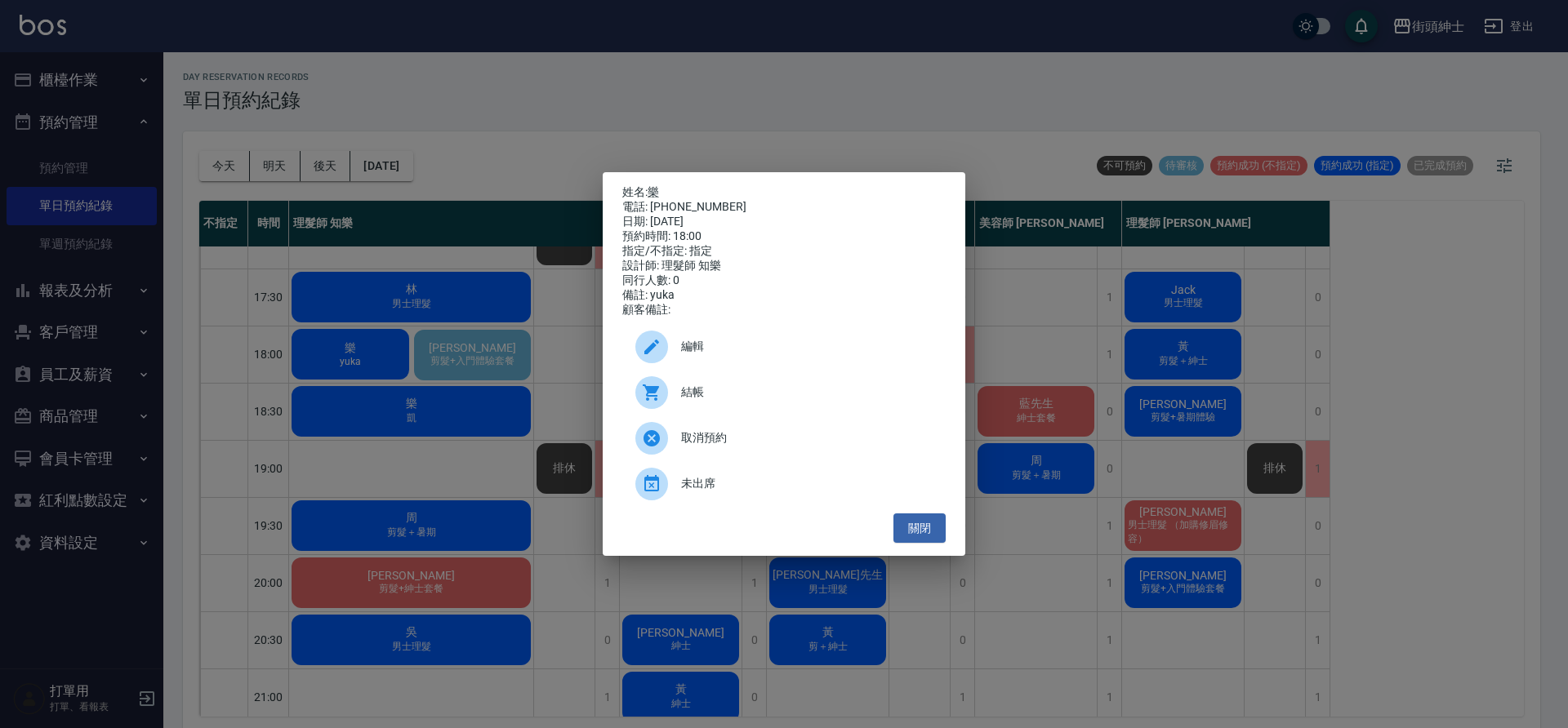
click at [717, 350] on span "編輯" at bounding box center [806, 346] width 251 height 17
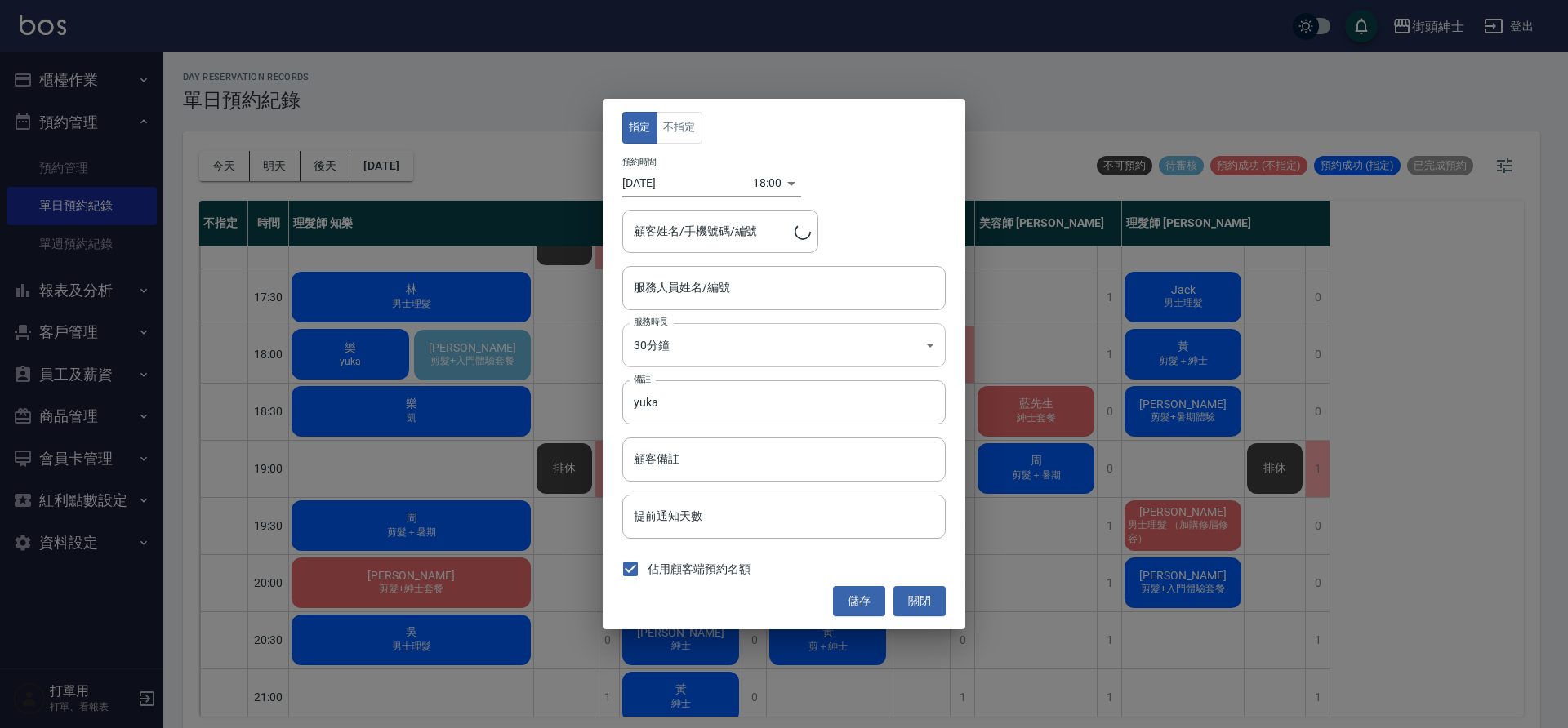
type input "理髮師 知樂(無代號)"
type input "樂/0955635388"
click at [780, 181] on div "18:00 1757930400000" at bounding box center [778, 183] width 48 height 27
click at [789, 186] on div "預約時間 2025/09/15 18:00 1757930400000" at bounding box center [784, 177] width 324 height 40
click at [784, 187] on div "18:00 1757930400000" at bounding box center [778, 183] width 48 height 27
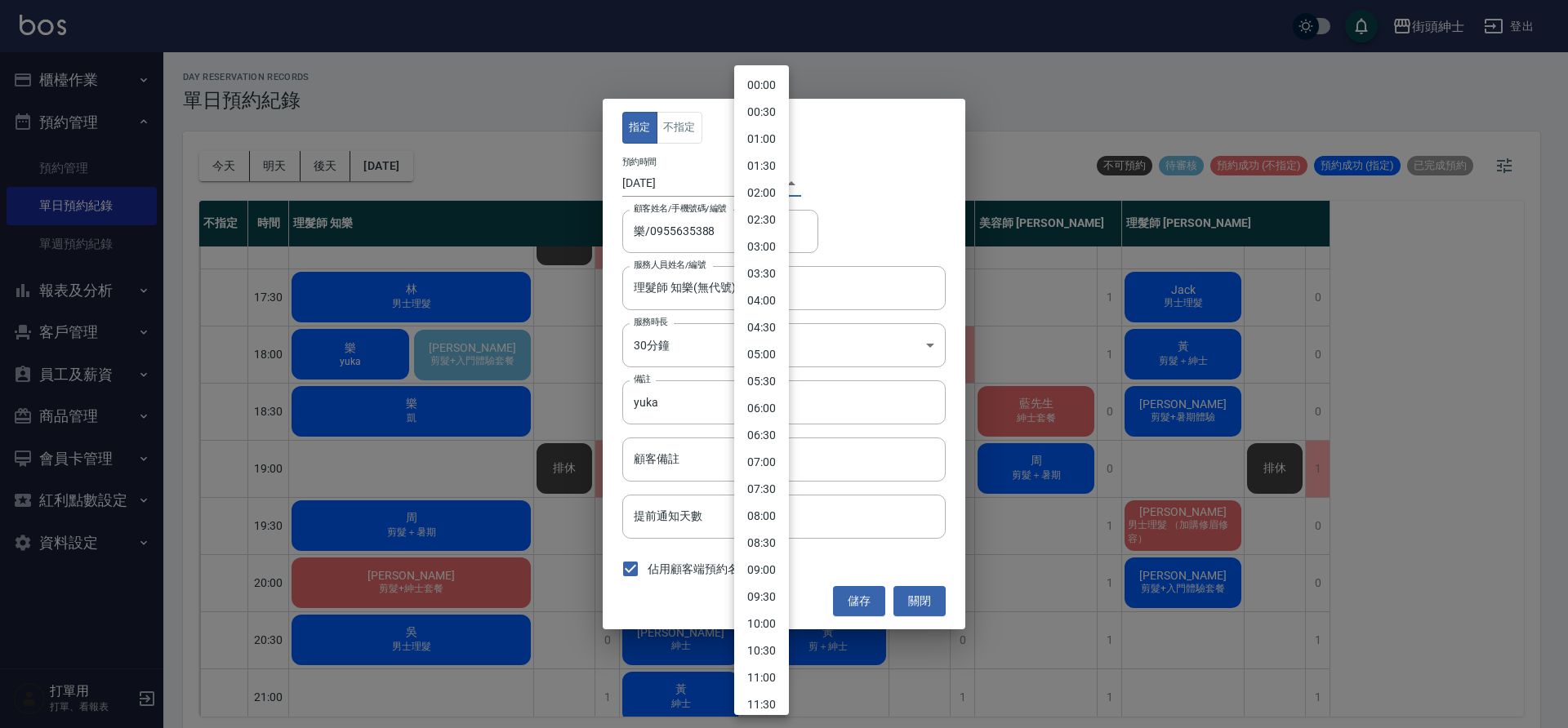
click at [751, 178] on body "街頭紳士 登出 櫃檯作業 打帳單 帳單列表 營業儀表板 現金收支登錄 材料自購登錄 每日結帳 排班表 現場電腦打卡 預約管理 預約管理 單日預約紀錄 單週預約…" at bounding box center [784, 367] width 1568 height 733
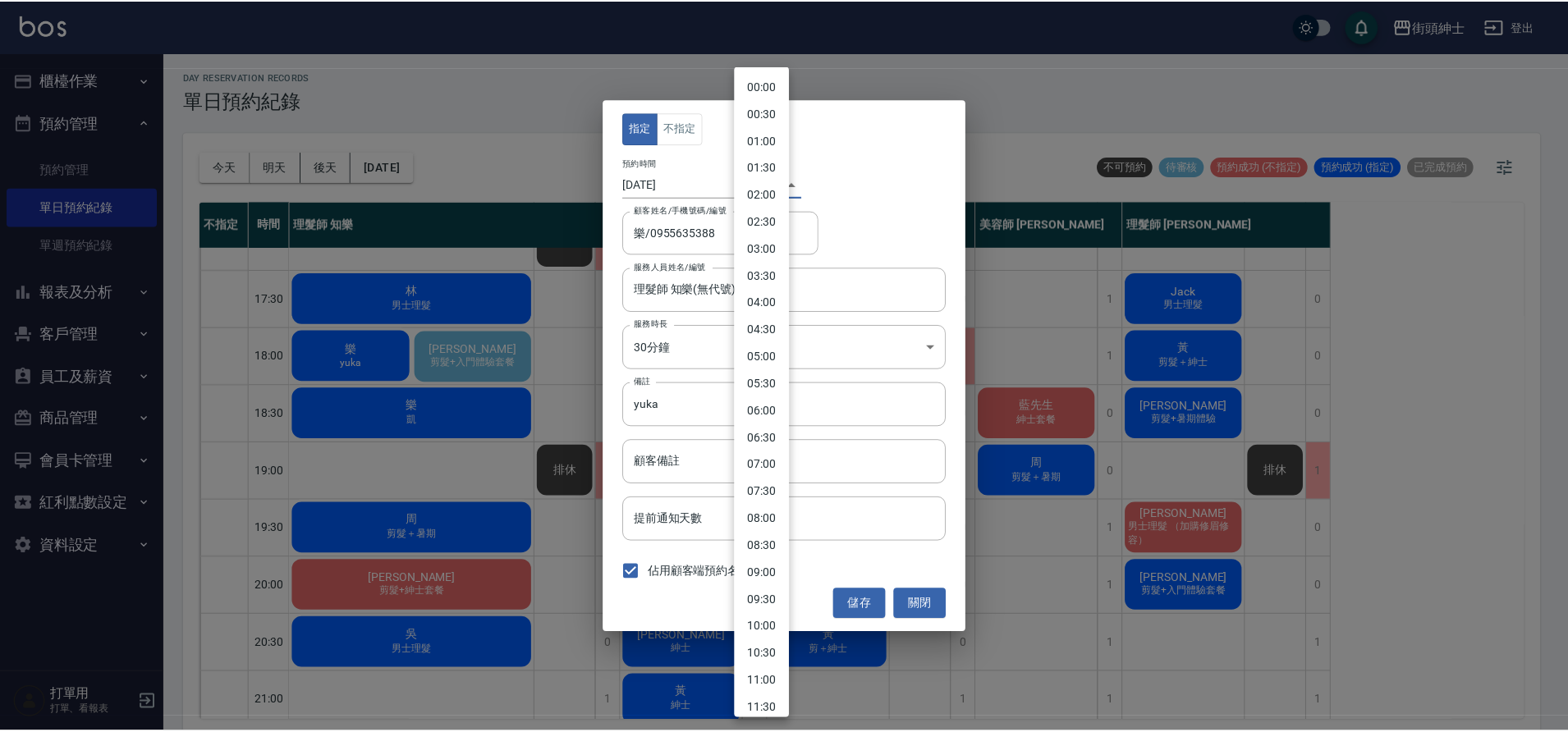
scroll to position [660, 0]
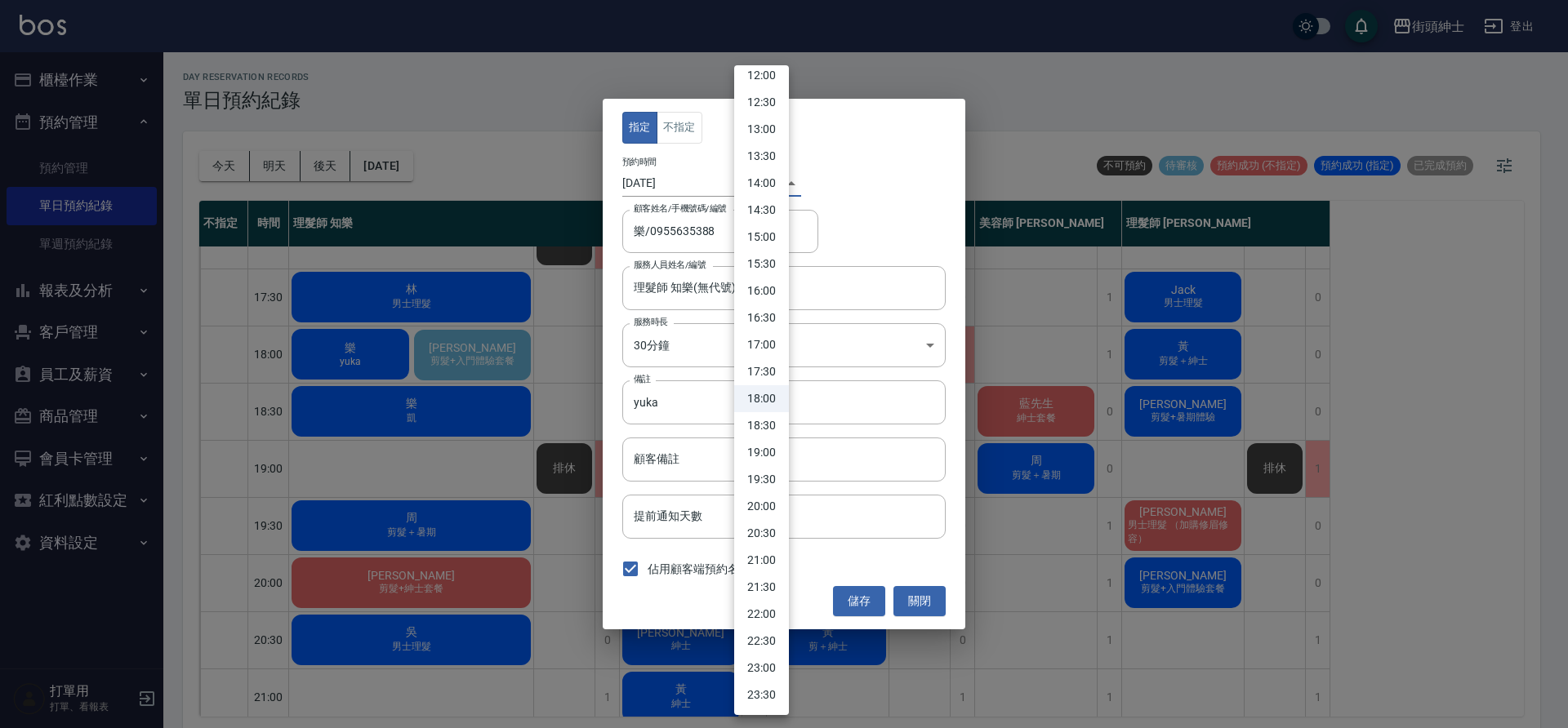
click at [780, 448] on li "19:00" at bounding box center [762, 453] width 55 height 27
type input "1757934000000"
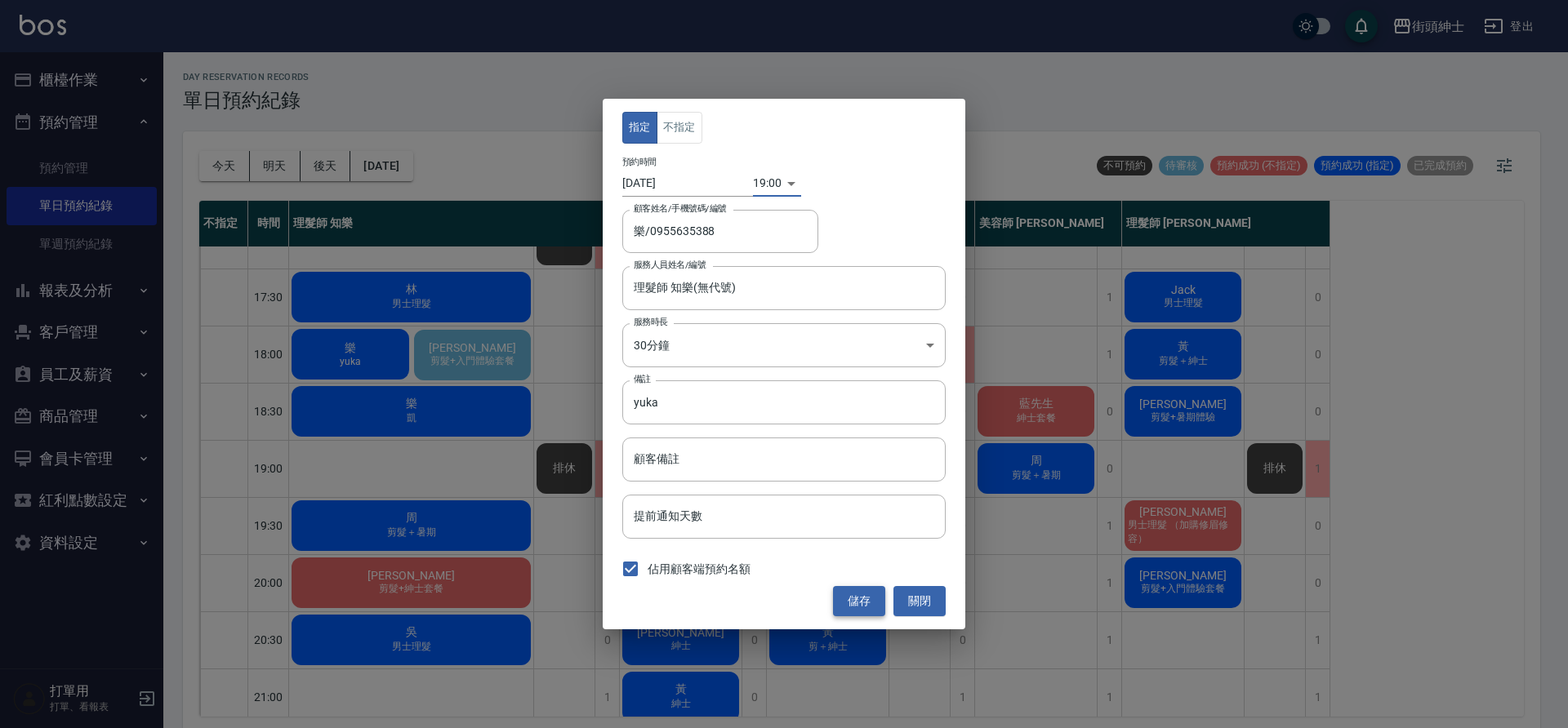
click at [875, 610] on button "儲存" at bounding box center [859, 602] width 52 height 30
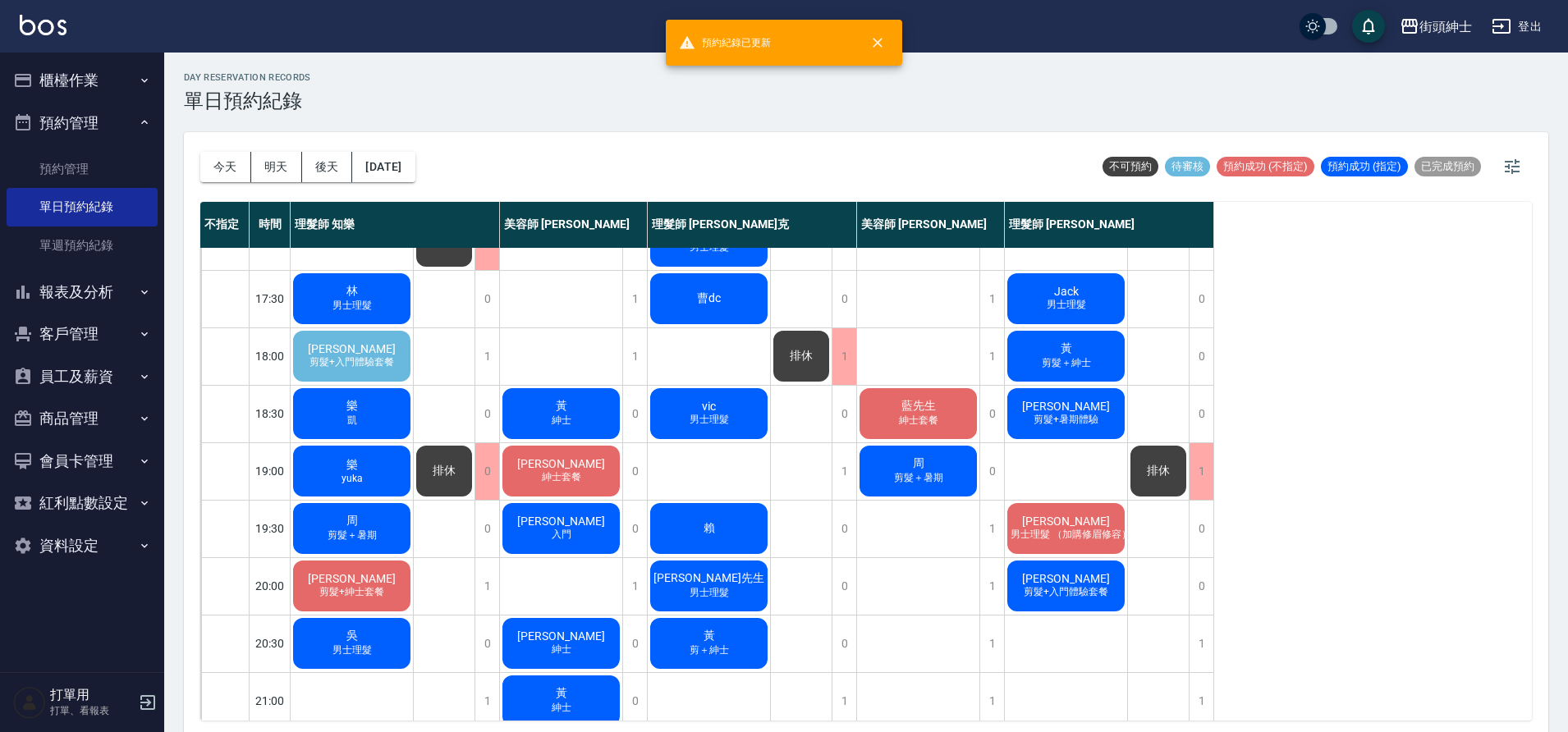
click at [461, 465] on div "排休" at bounding box center [444, 471] width 60 height 56
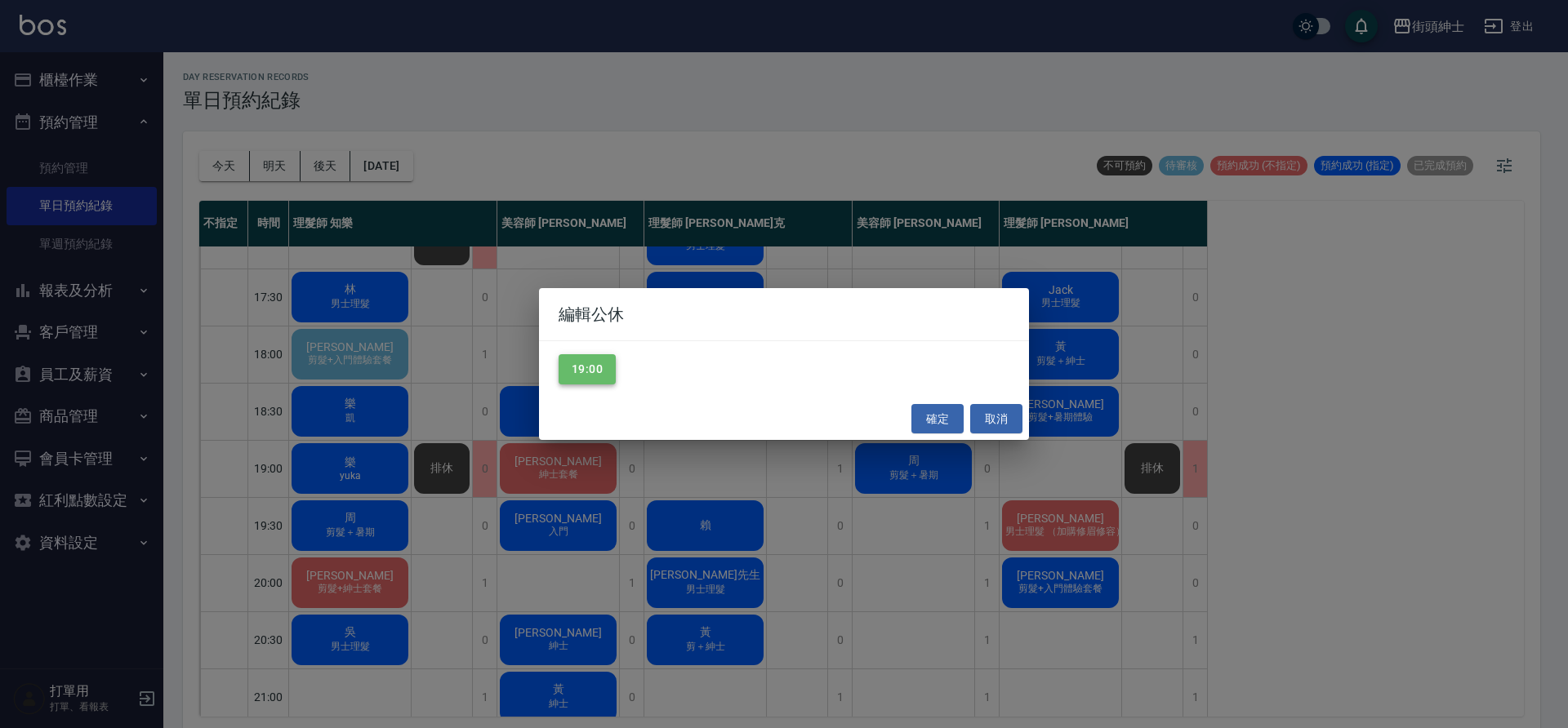
click at [588, 378] on button "19:00" at bounding box center [588, 369] width 57 height 30
click at [928, 422] on button "確定" at bounding box center [937, 420] width 52 height 30
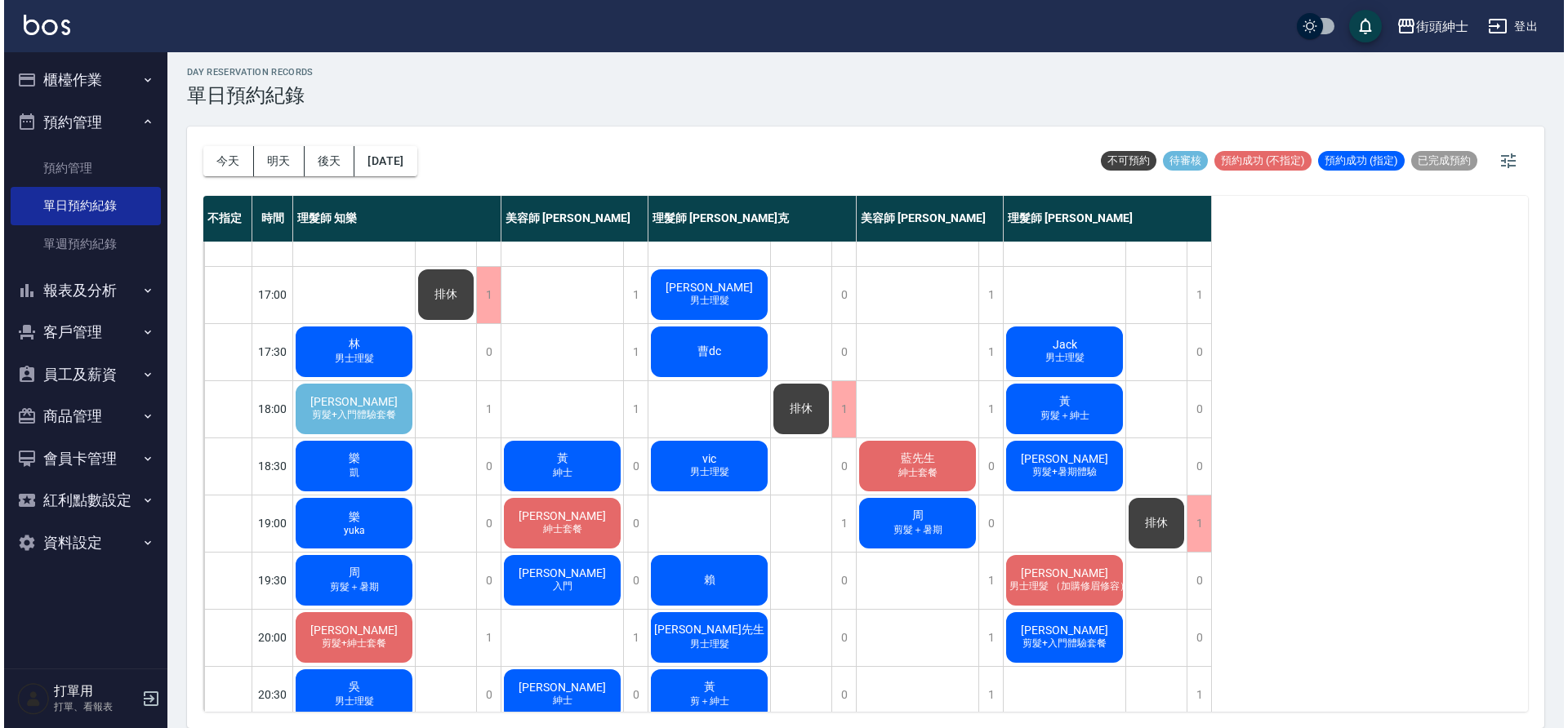
scroll to position [733, 0]
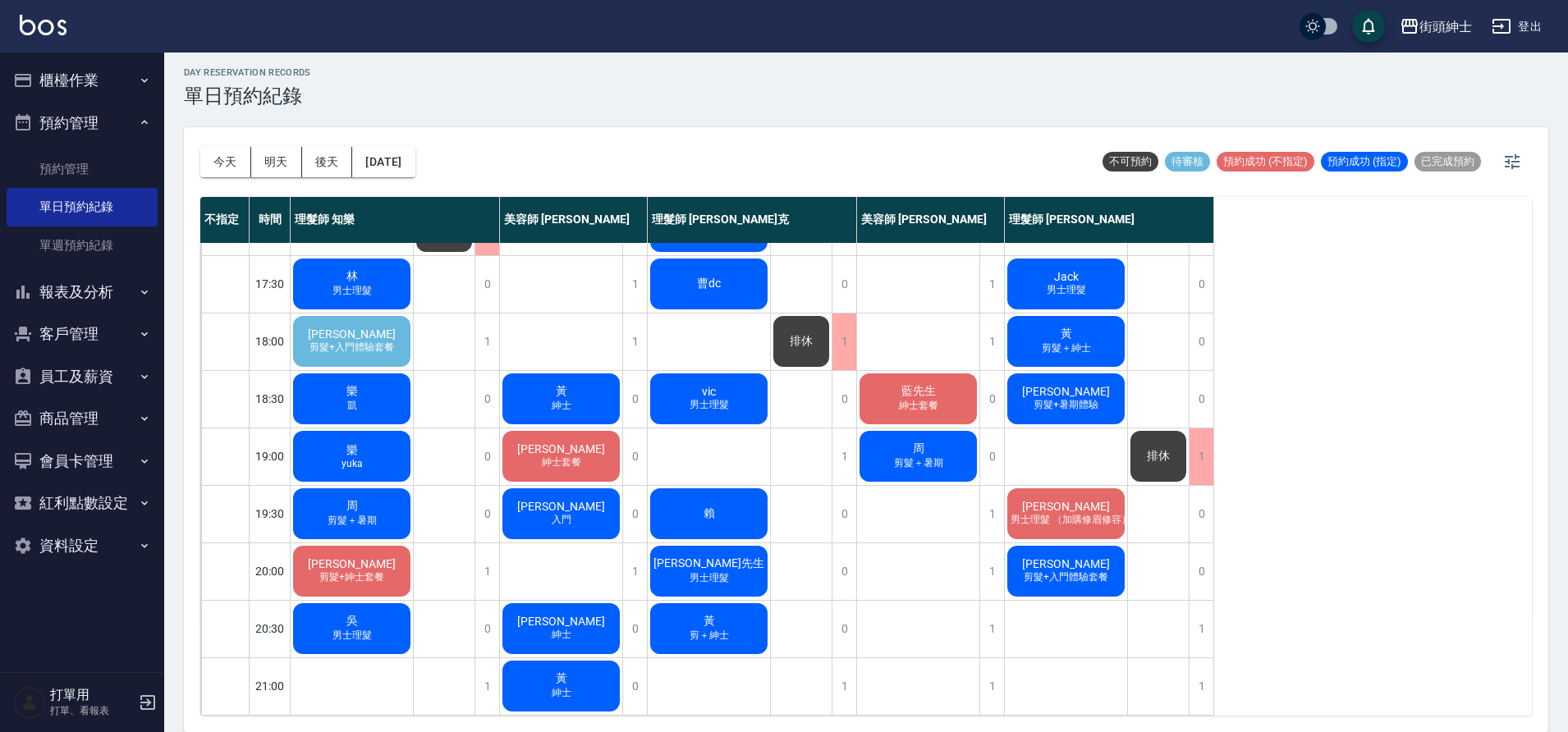
click at [371, 341] on span "剪髮+入門體驗套餐" at bounding box center [352, 347] width 91 height 14
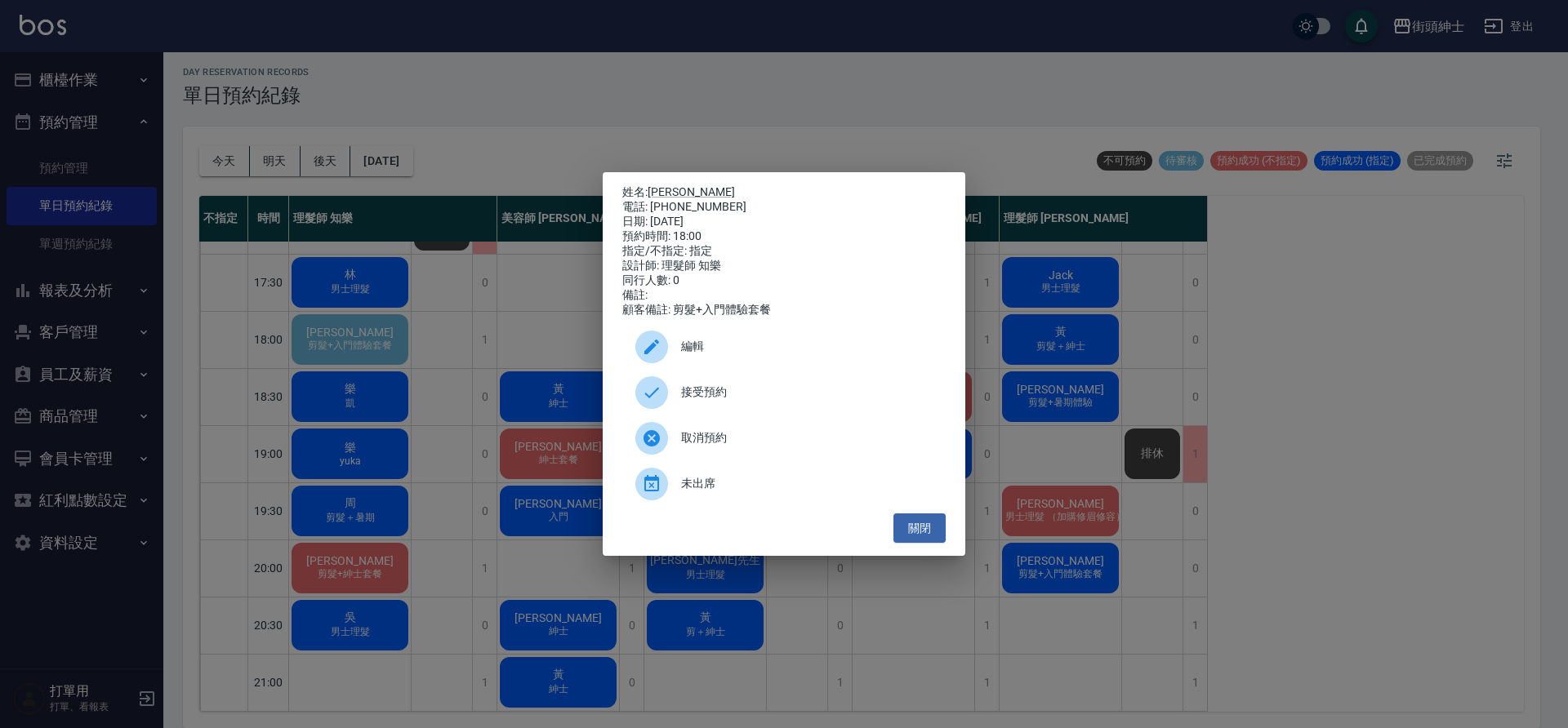
click at [716, 401] on span "接受預約" at bounding box center [806, 392] width 251 height 17
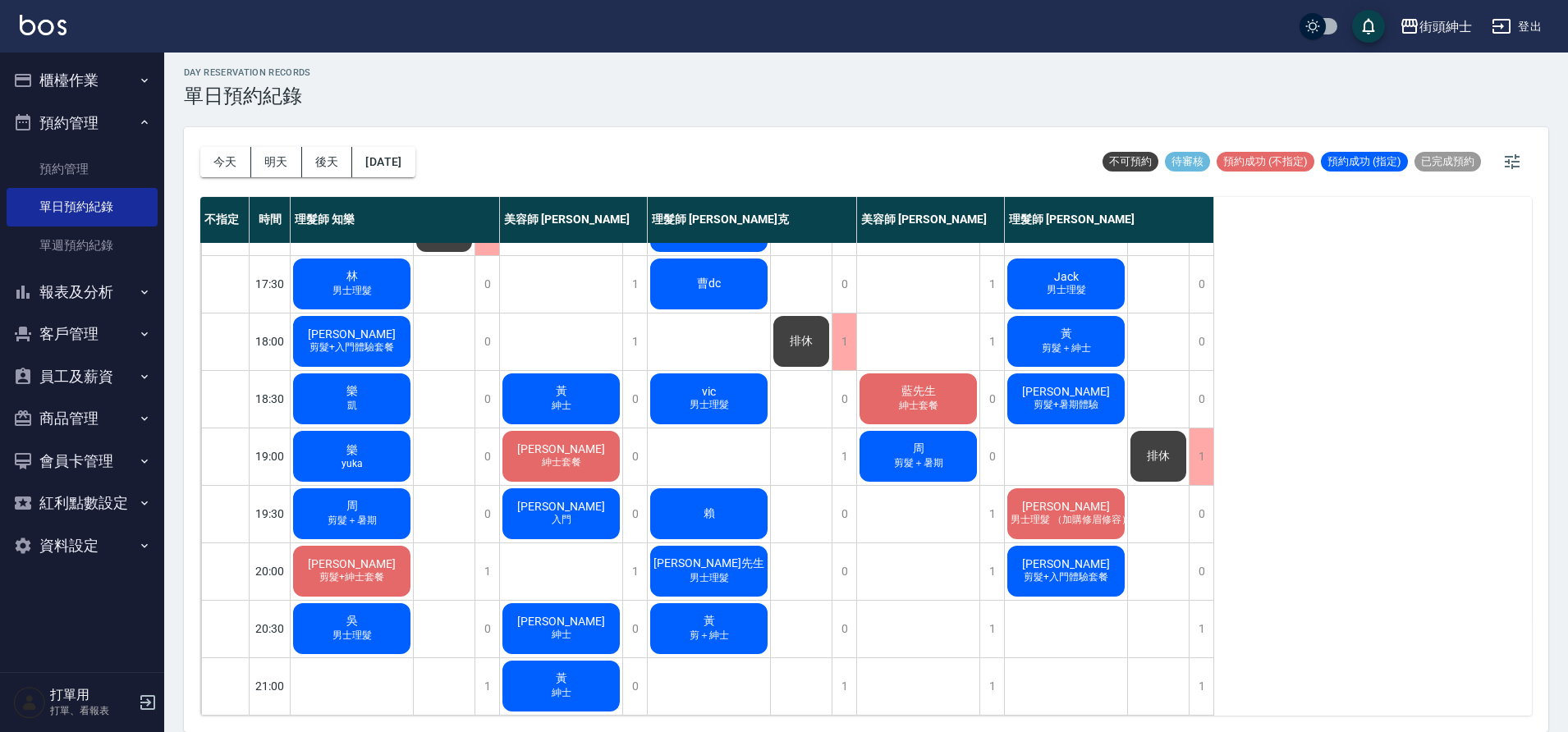
click at [383, 384] on div "樂 凱" at bounding box center [352, 399] width 123 height 56
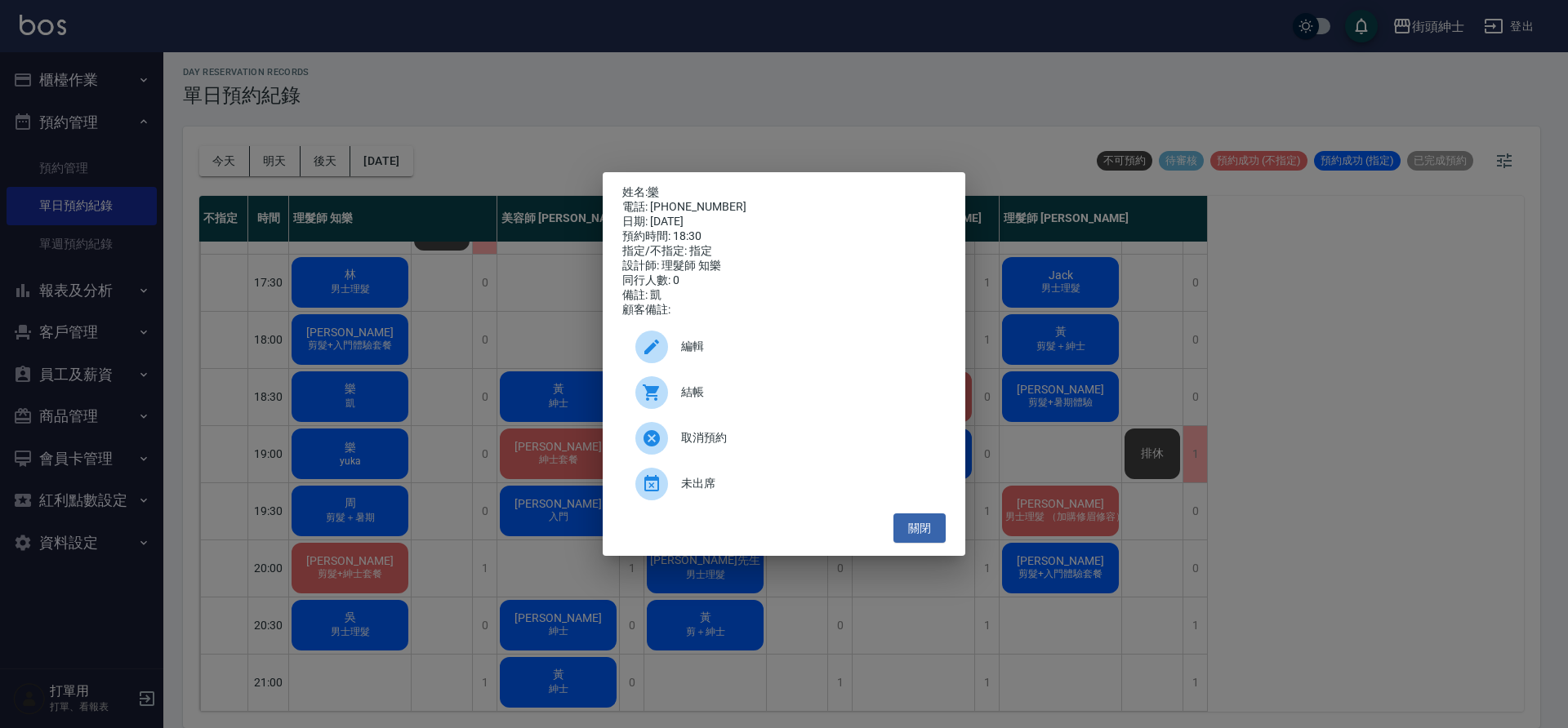
click at [431, 390] on div "姓名: 樂 電話: 0955635388 日期: 2025/09/15 預約時間: 18:30 指定/不指定: 指定 設計師: 理髮師 知樂 同行人數: 0 …" at bounding box center [784, 364] width 1568 height 728
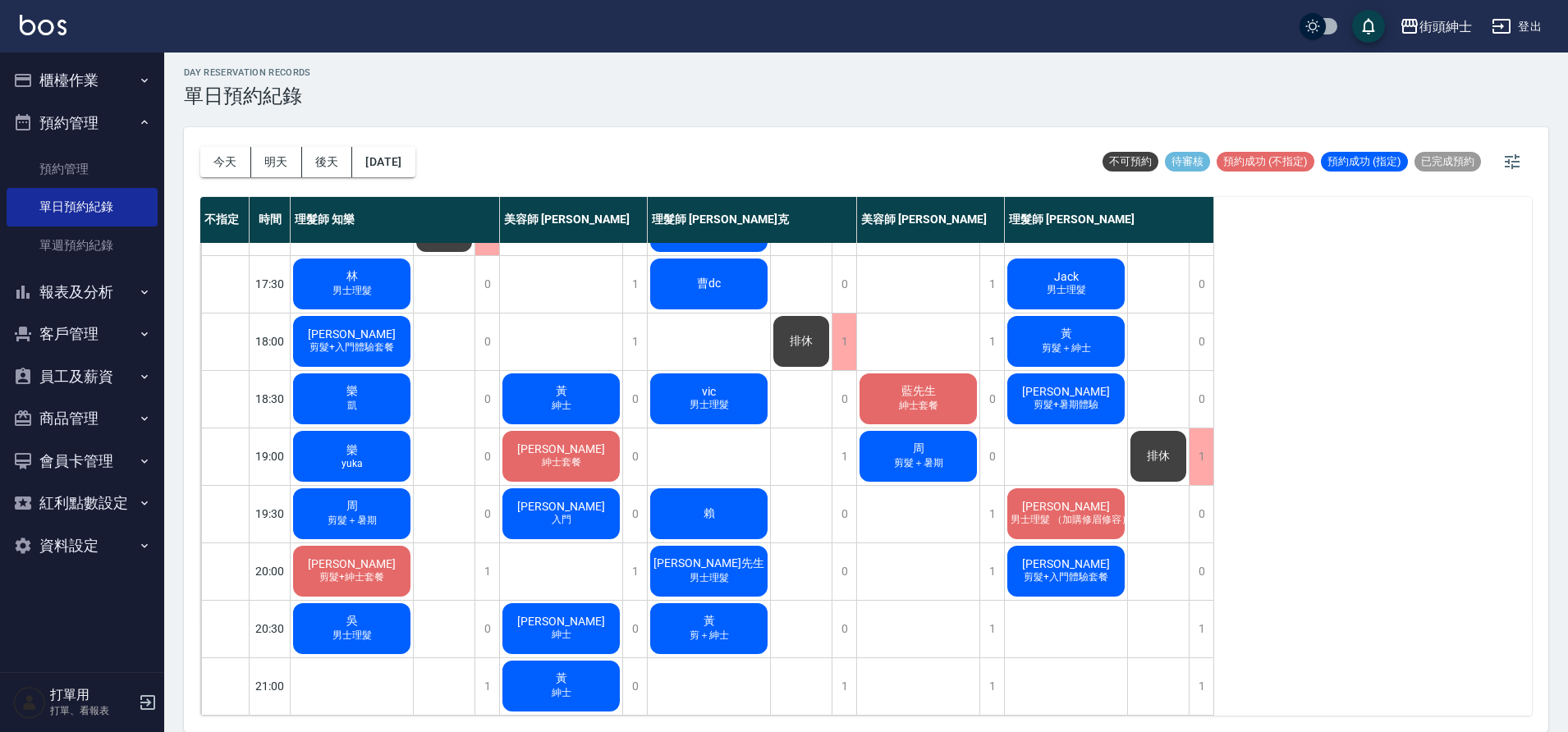
click at [353, 401] on span "凱" at bounding box center [353, 406] width 16 height 14
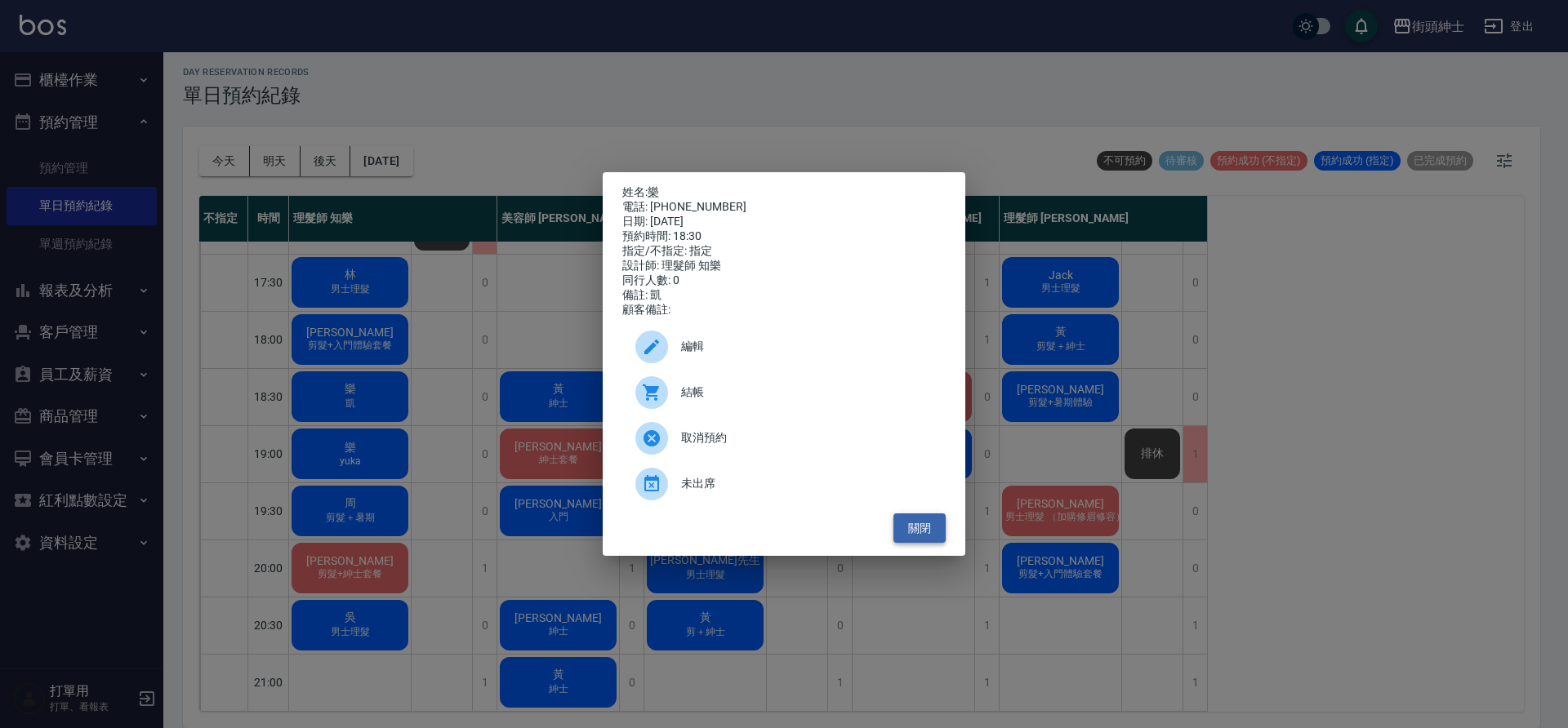
drag, startPoint x: 910, startPoint y: 535, endPoint x: 900, endPoint y: 536, distance: 10.0
click at [910, 535] on button "關閉" at bounding box center [919, 529] width 52 height 30
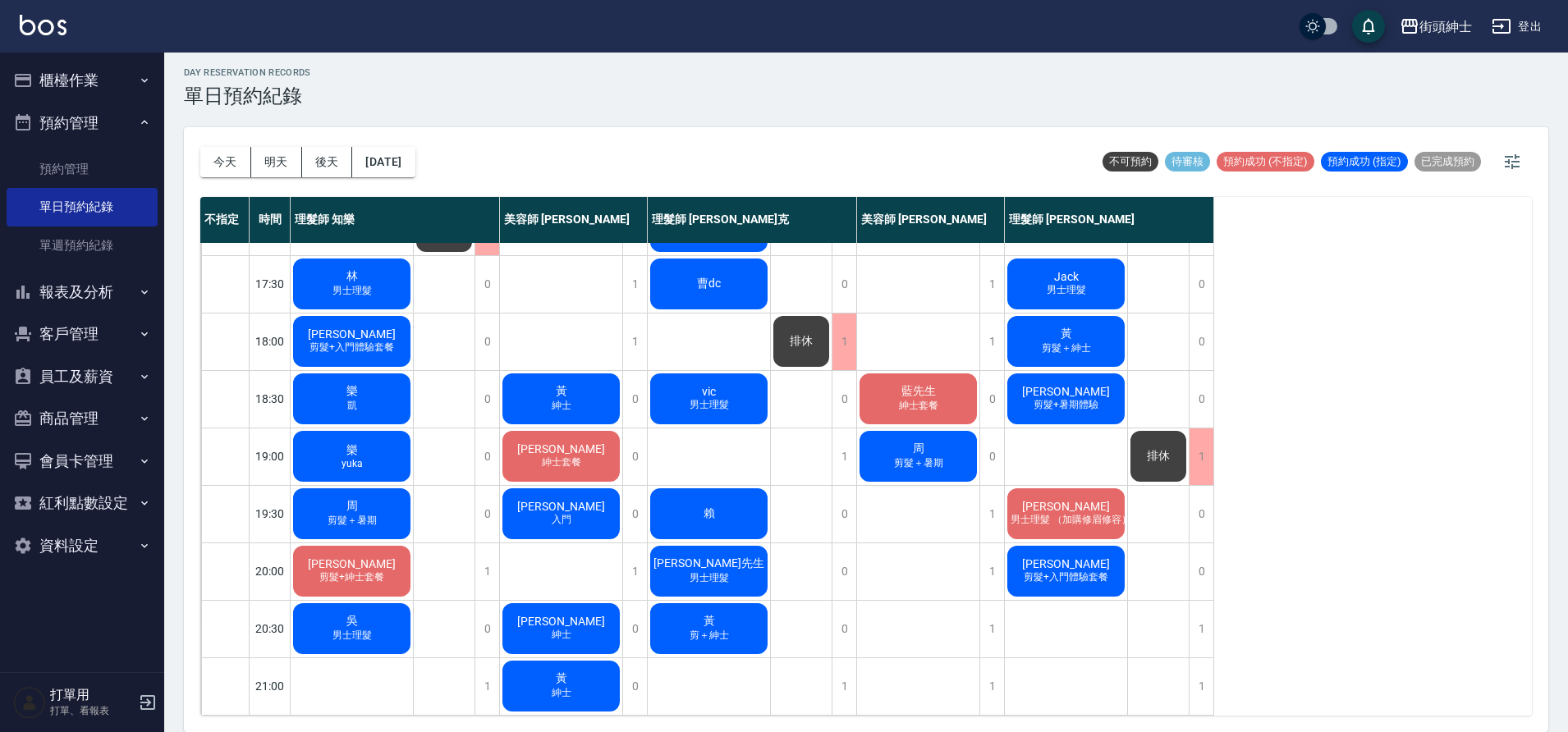
click at [371, 393] on div "樂 凱" at bounding box center [352, 399] width 123 height 56
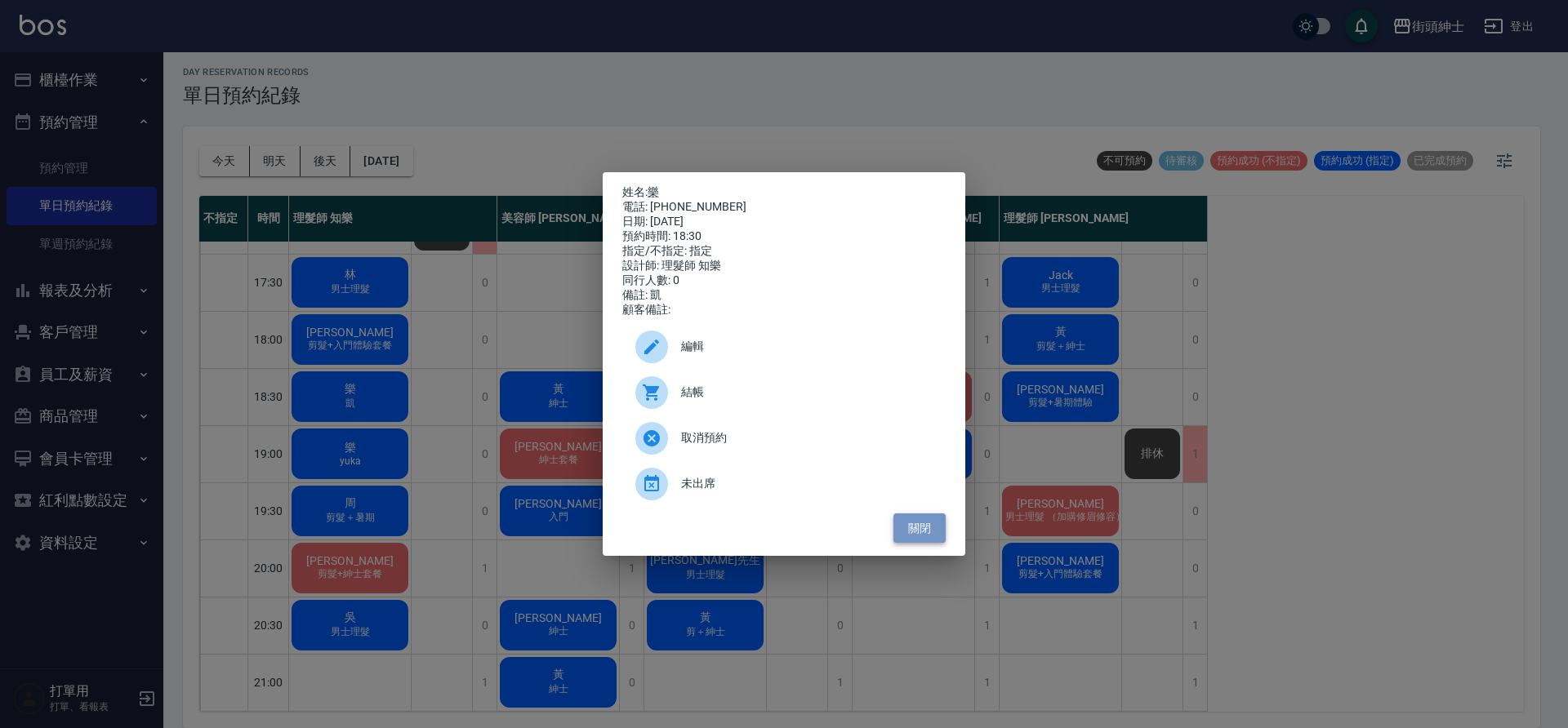
click at [921, 536] on button "關閉" at bounding box center [919, 529] width 52 height 30
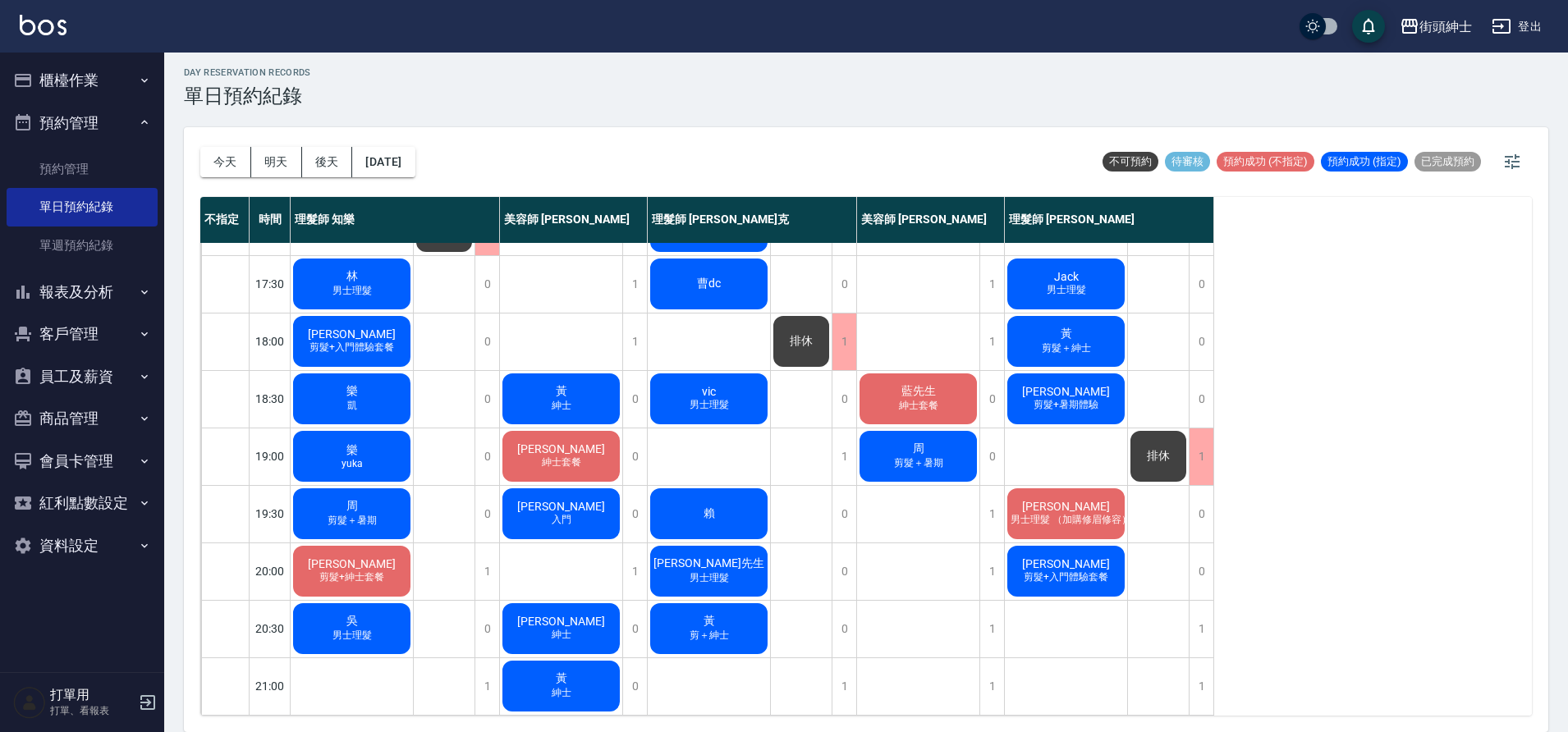
click at [368, 399] on div "樂 凱" at bounding box center [352, 399] width 123 height 56
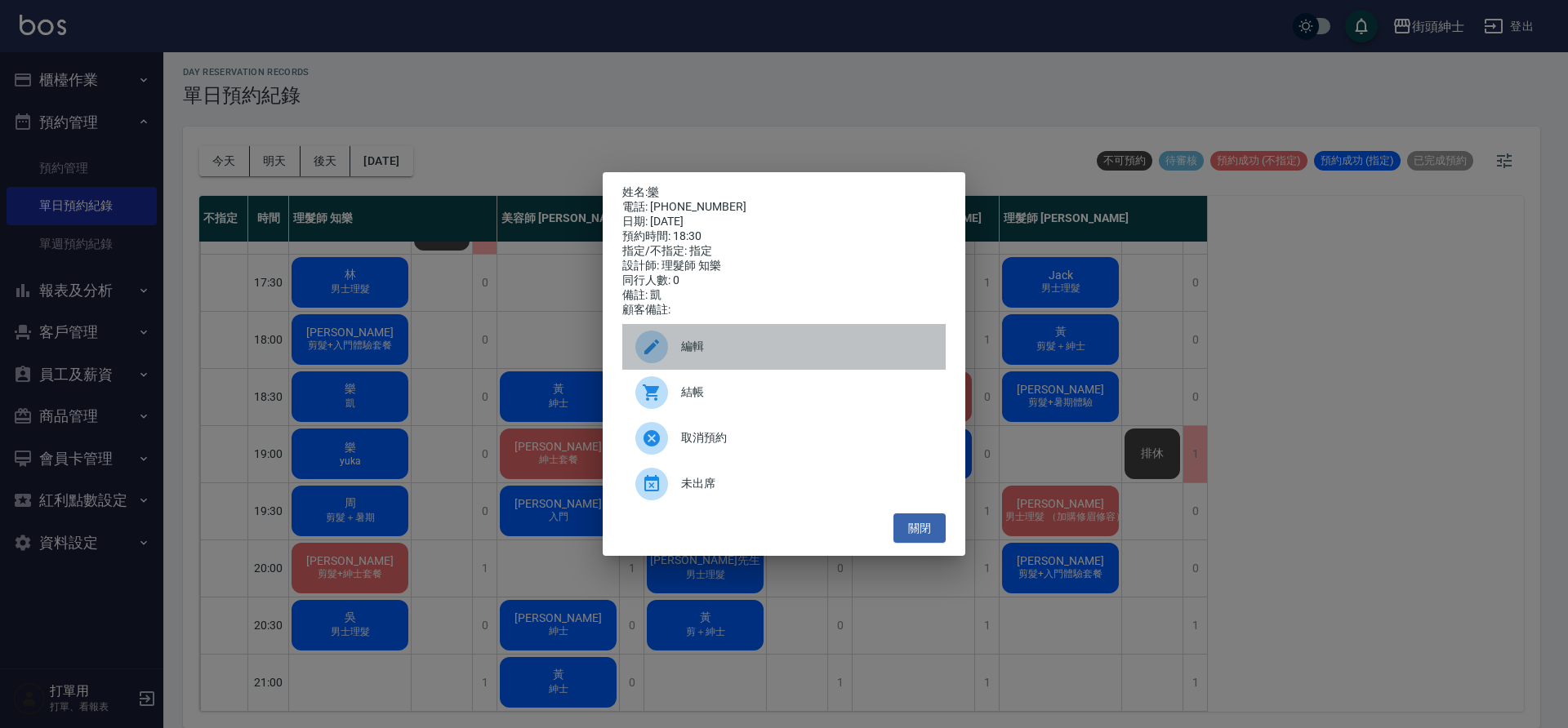
click at [717, 355] on span "編輯" at bounding box center [806, 346] width 251 height 17
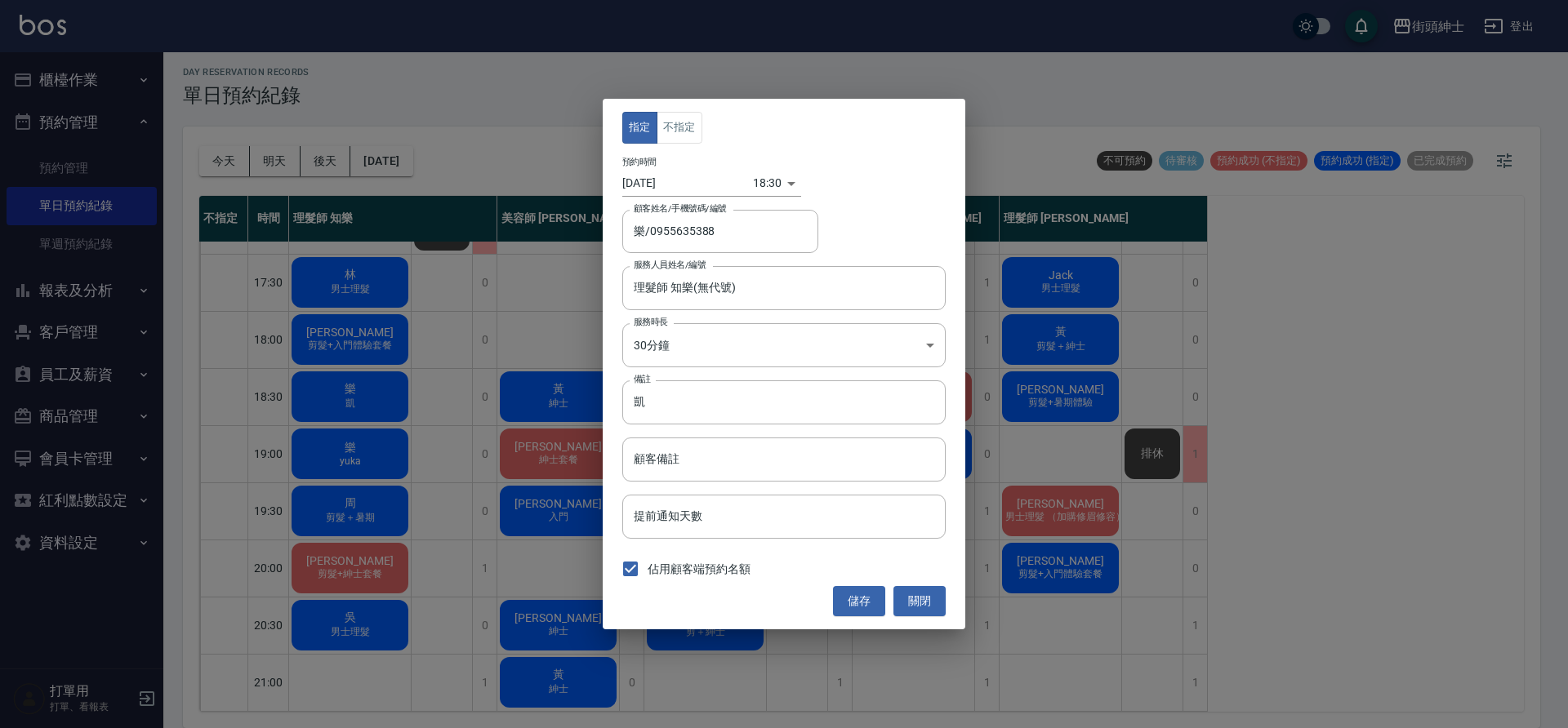
click at [773, 183] on div "18:30 1757932200000" at bounding box center [778, 183] width 48 height 27
click at [780, 178] on div "18:30 1757932200000" at bounding box center [778, 183] width 48 height 27
click at [771, 169] on div "18:30 1757932200000" at bounding box center [778, 183] width 48 height 27
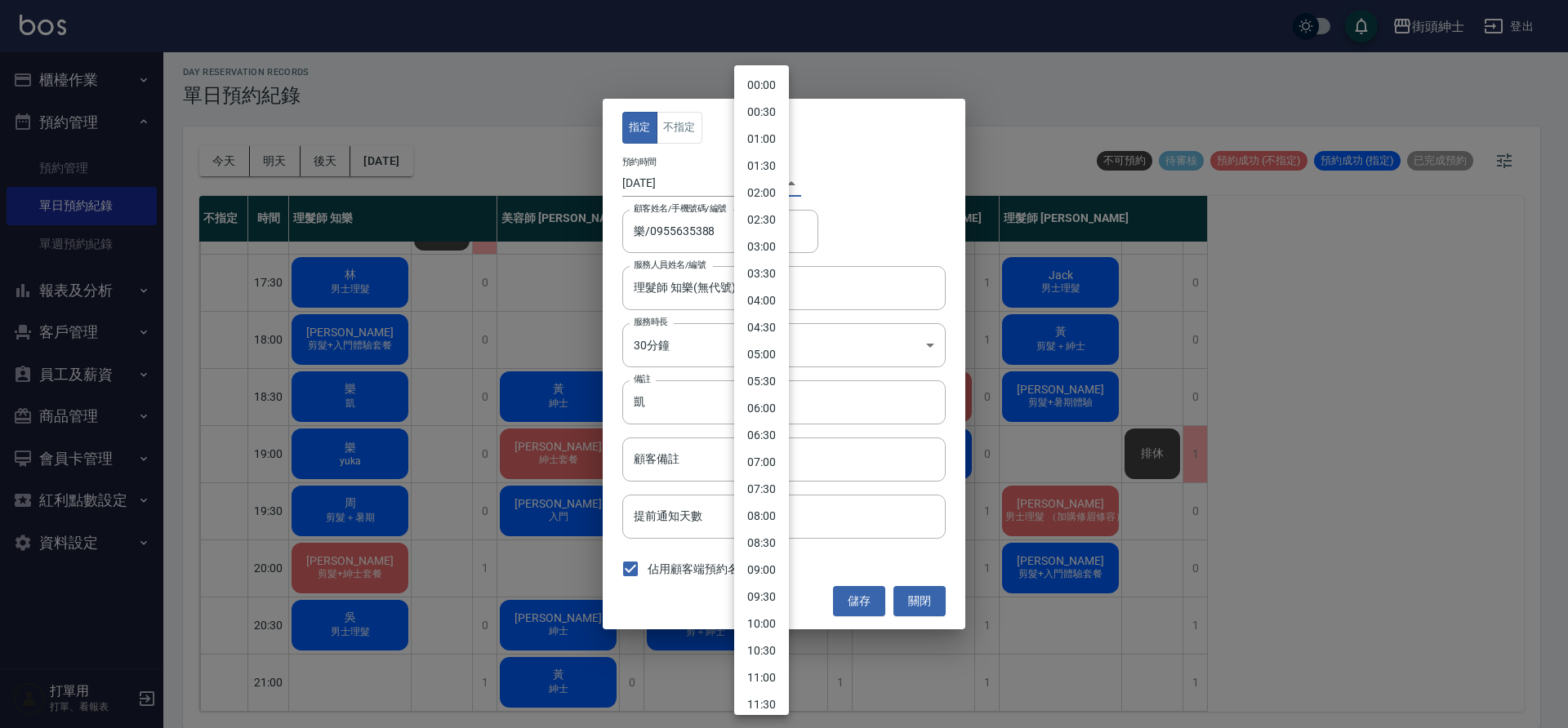
click at [767, 176] on body "街頭紳士 登出 櫃檯作業 打帳單 帳單列表 營業儀表板 現金收支登錄 材料自購登錄 每日結帳 排班表 現場電腦打卡 預約管理 預約管理 單日預約紀錄 單週預約…" at bounding box center [784, 362] width 1568 height 733
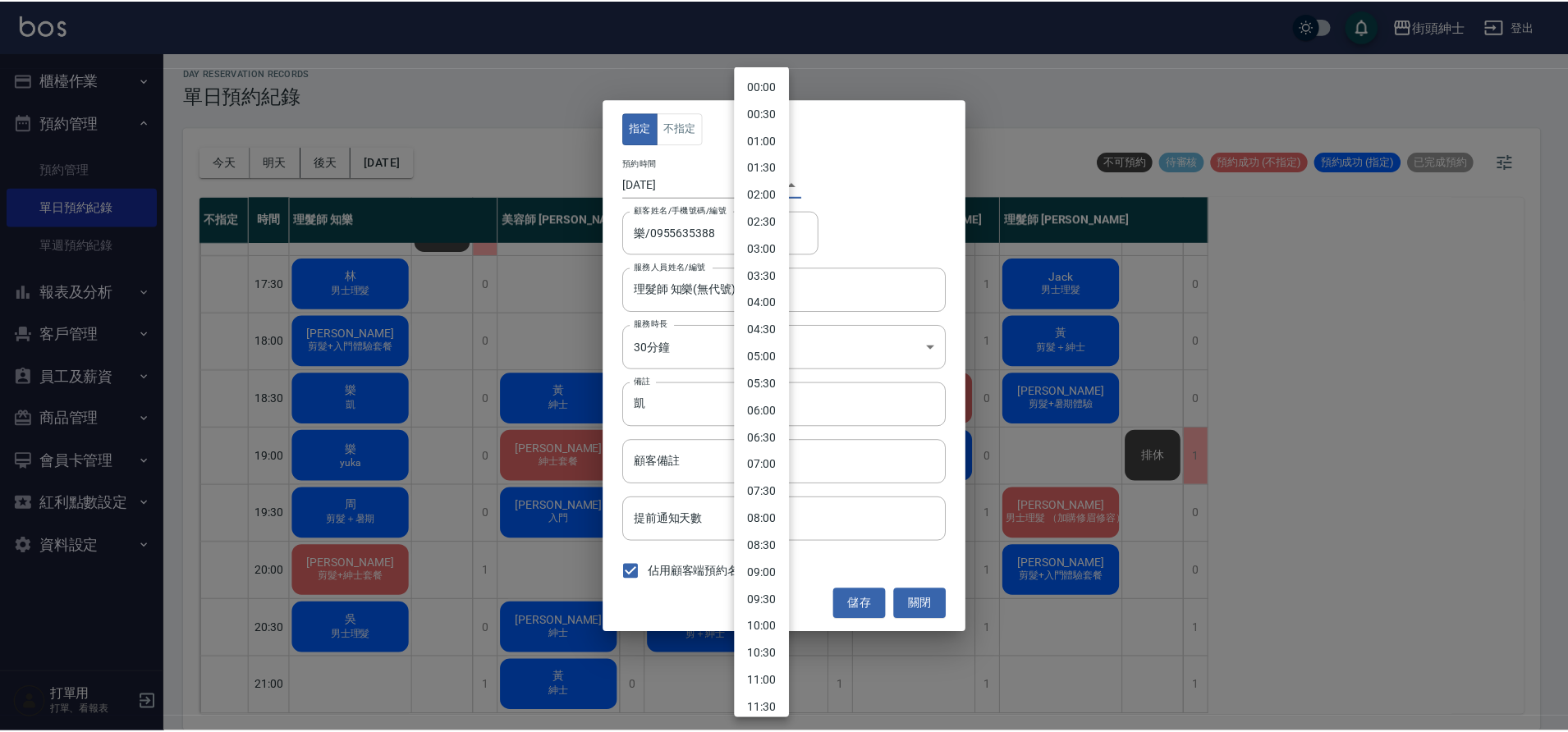
scroll to position [660, 0]
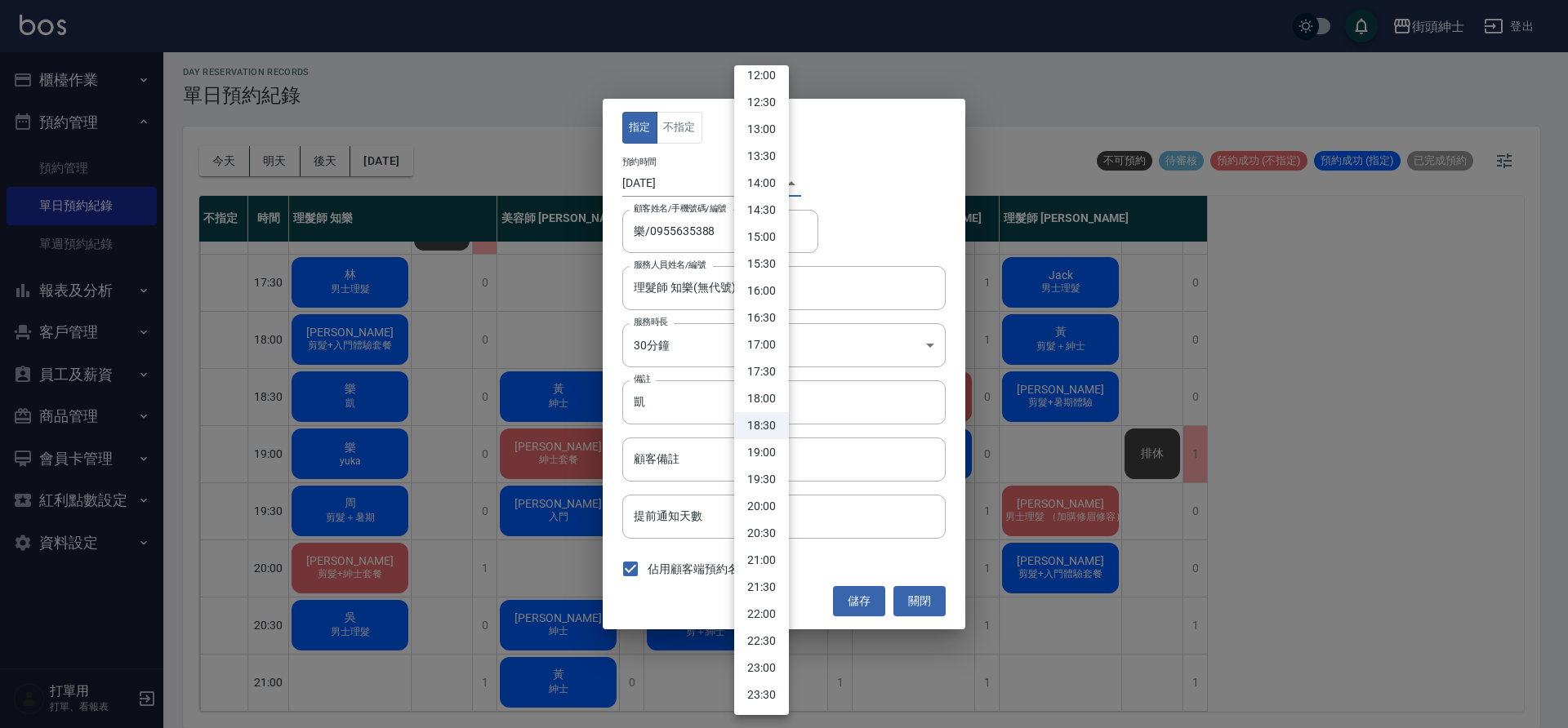
drag, startPoint x: 761, startPoint y: 400, endPoint x: 838, endPoint y: 499, distance: 125.4
click at [762, 400] on li "18:00" at bounding box center [762, 399] width 55 height 27
type input "1757930400000"
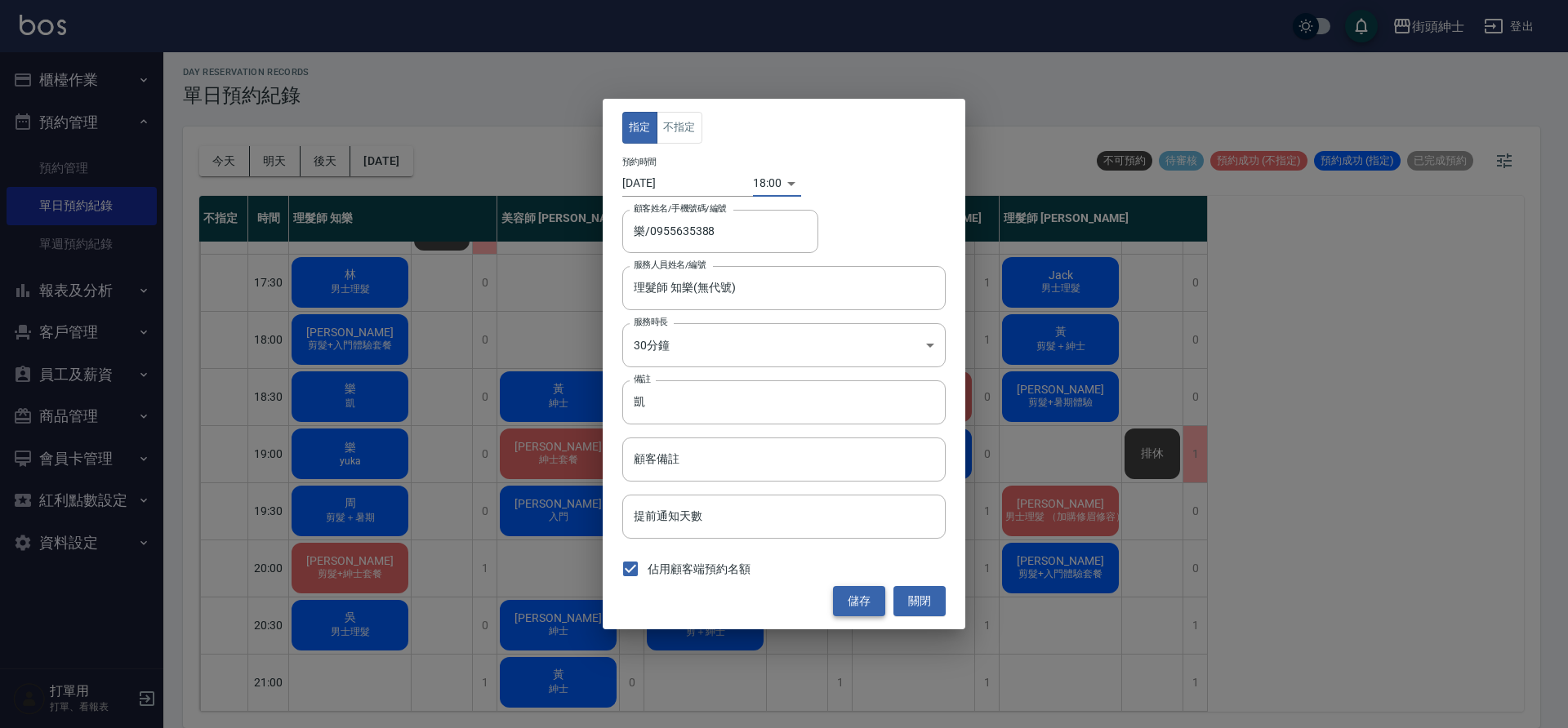
click at [859, 598] on button "儲存" at bounding box center [859, 602] width 52 height 30
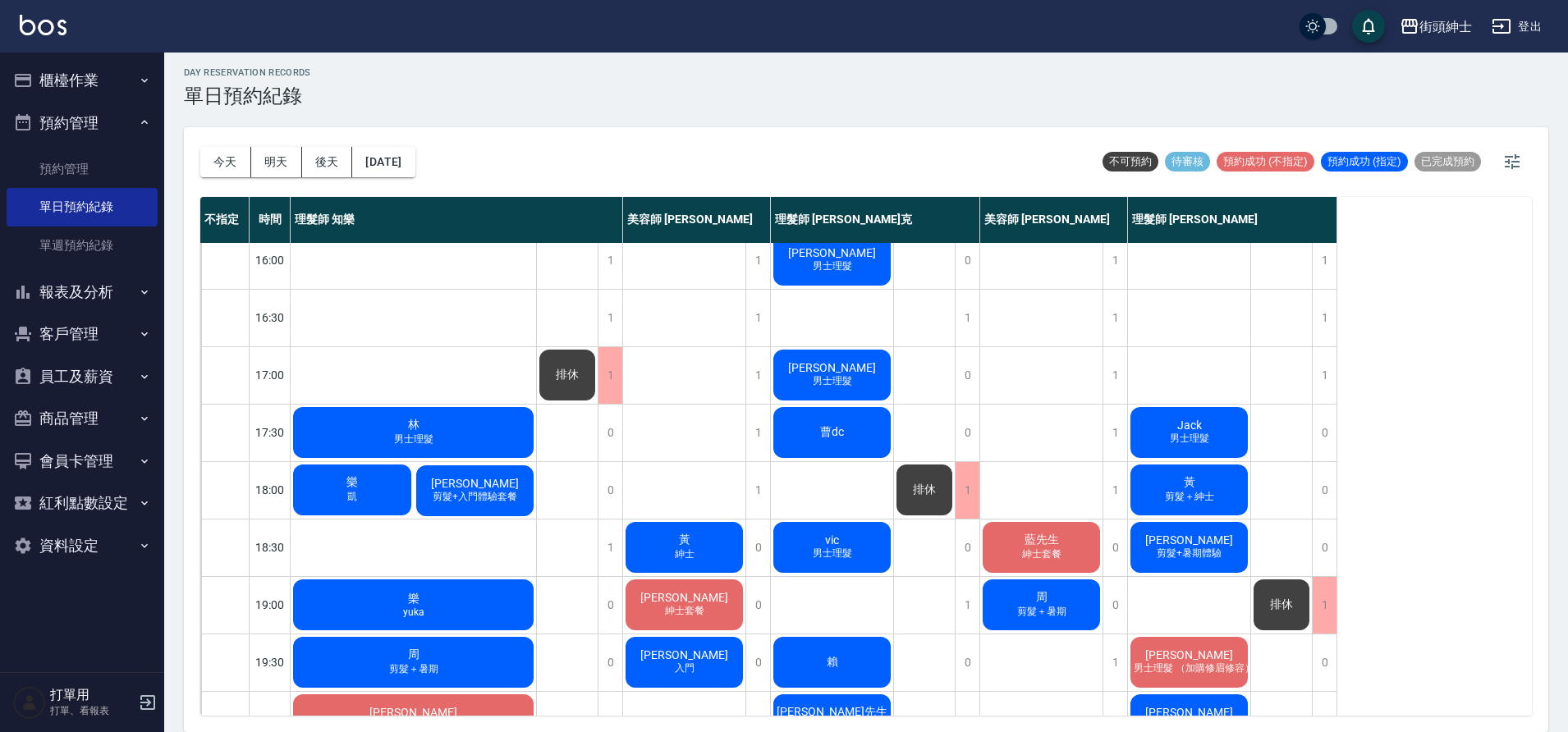
scroll to position [747, 0]
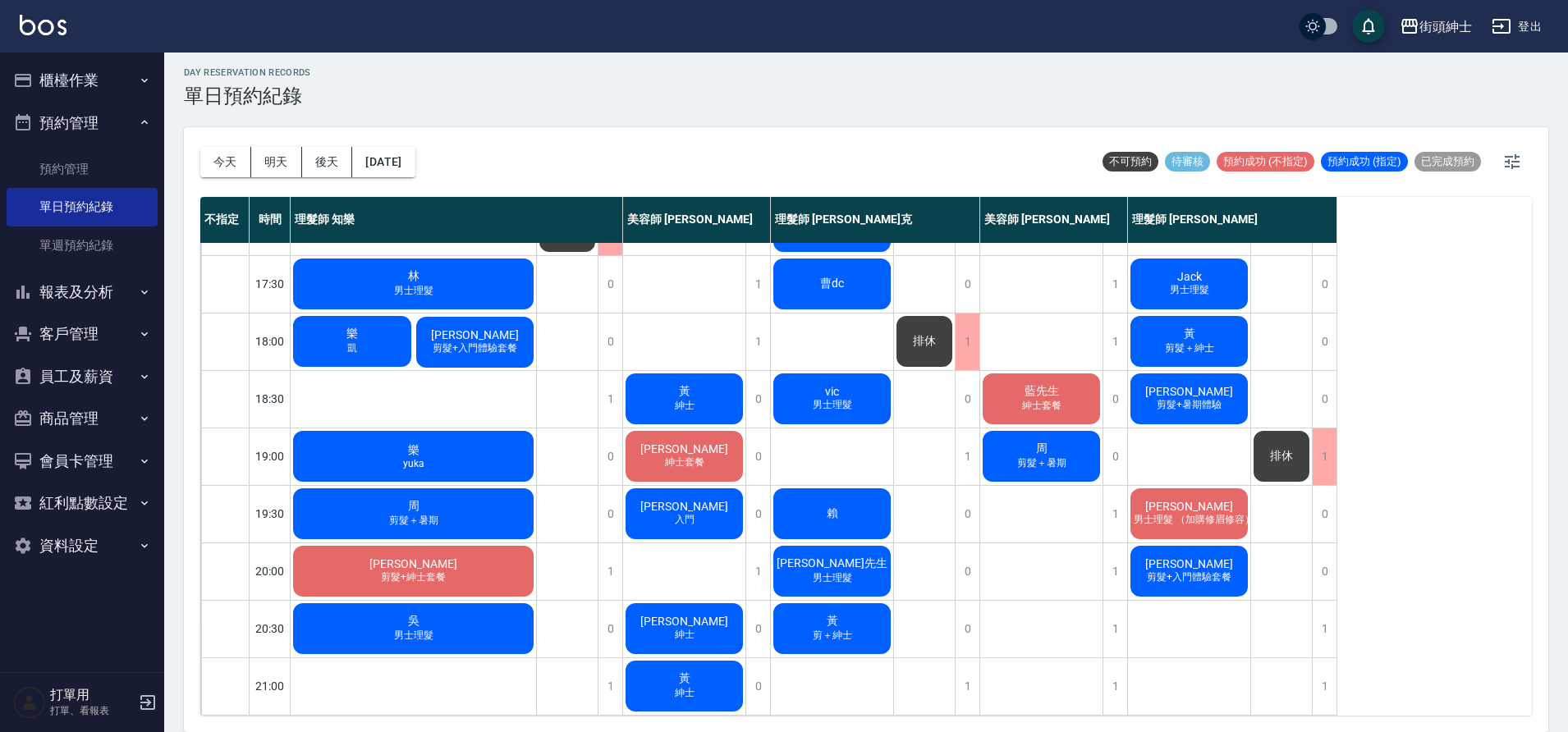
click at [426, 436] on div "樂 yuka" at bounding box center [413, 456] width 245 height 56
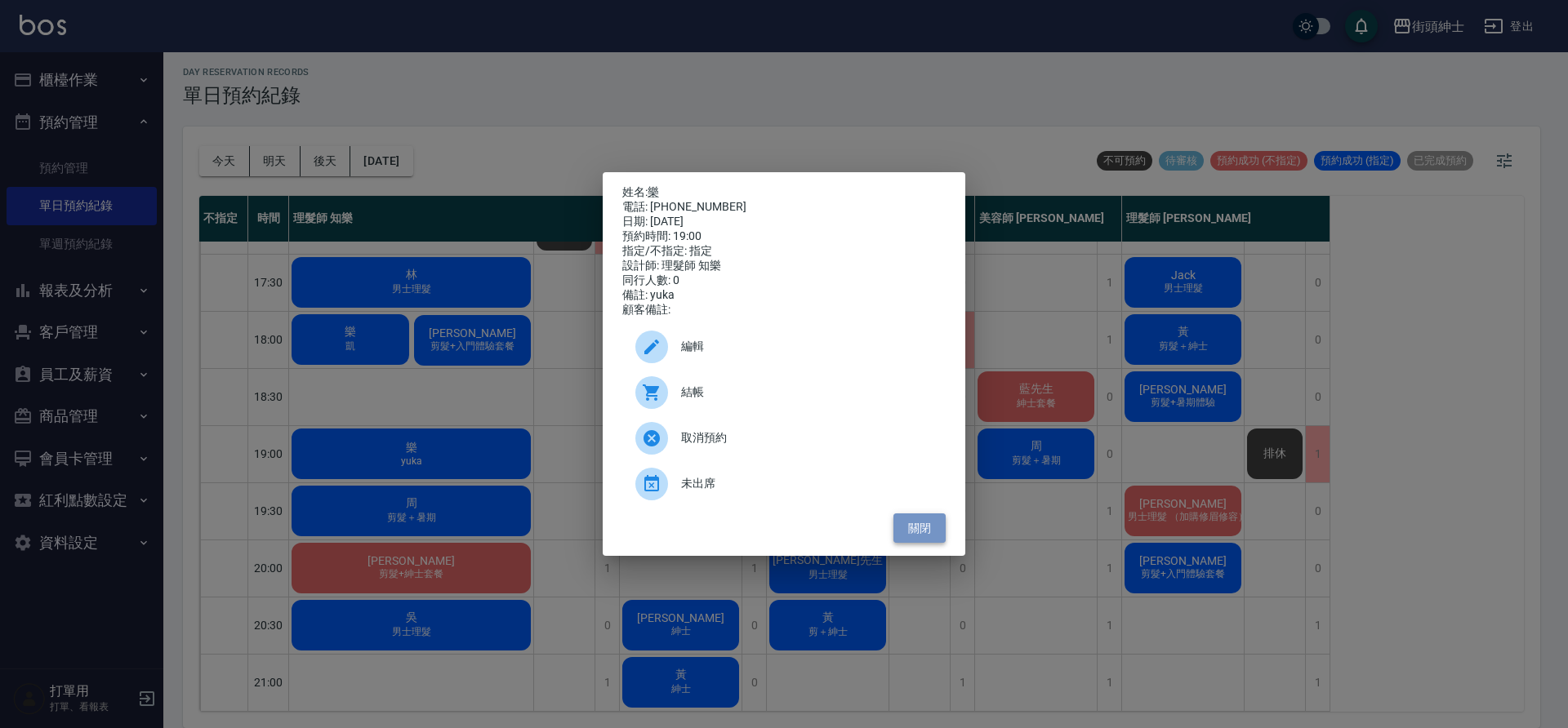
click at [925, 543] on button "關閉" at bounding box center [919, 529] width 52 height 30
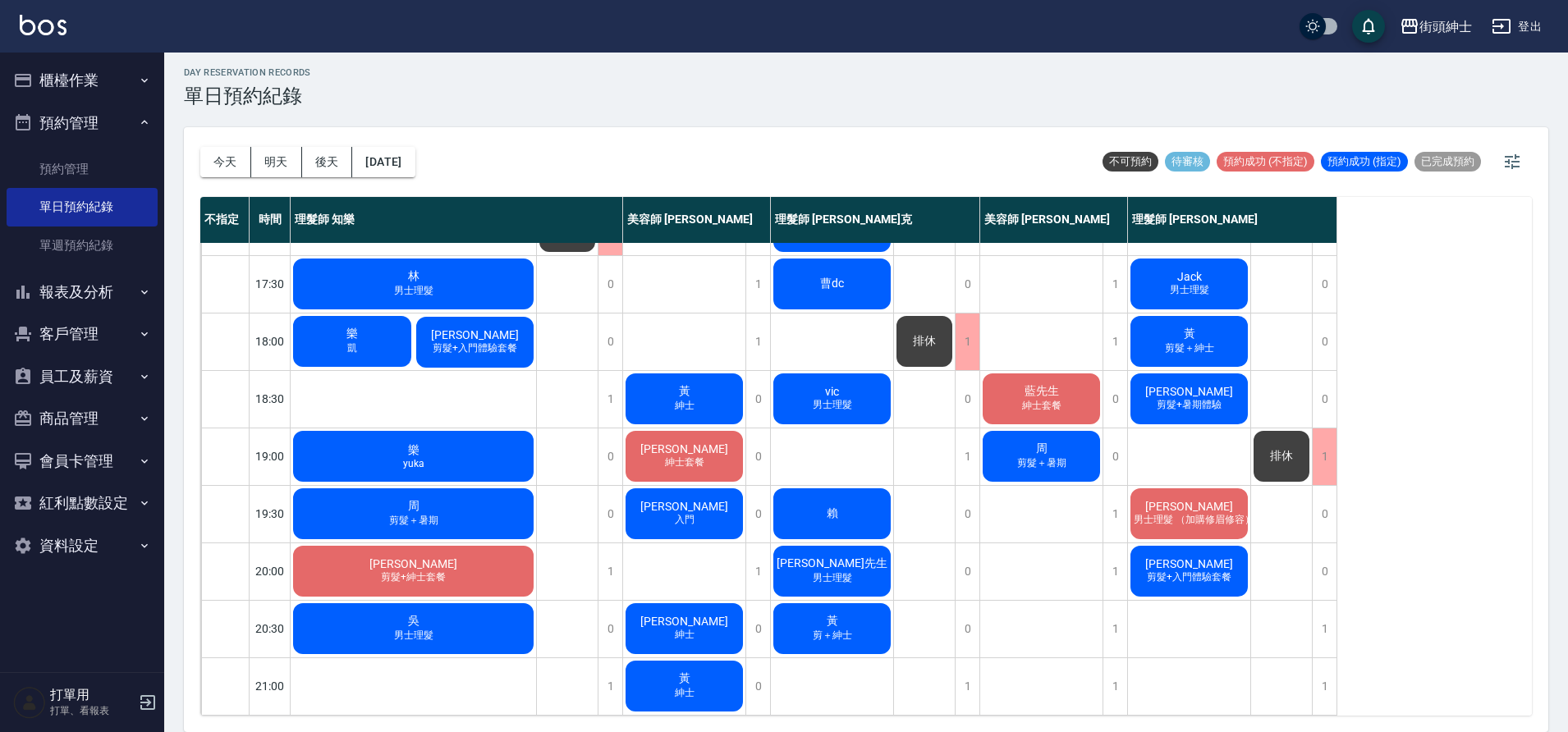
click at [500, 437] on div "樂 yuka" at bounding box center [413, 456] width 245 height 56
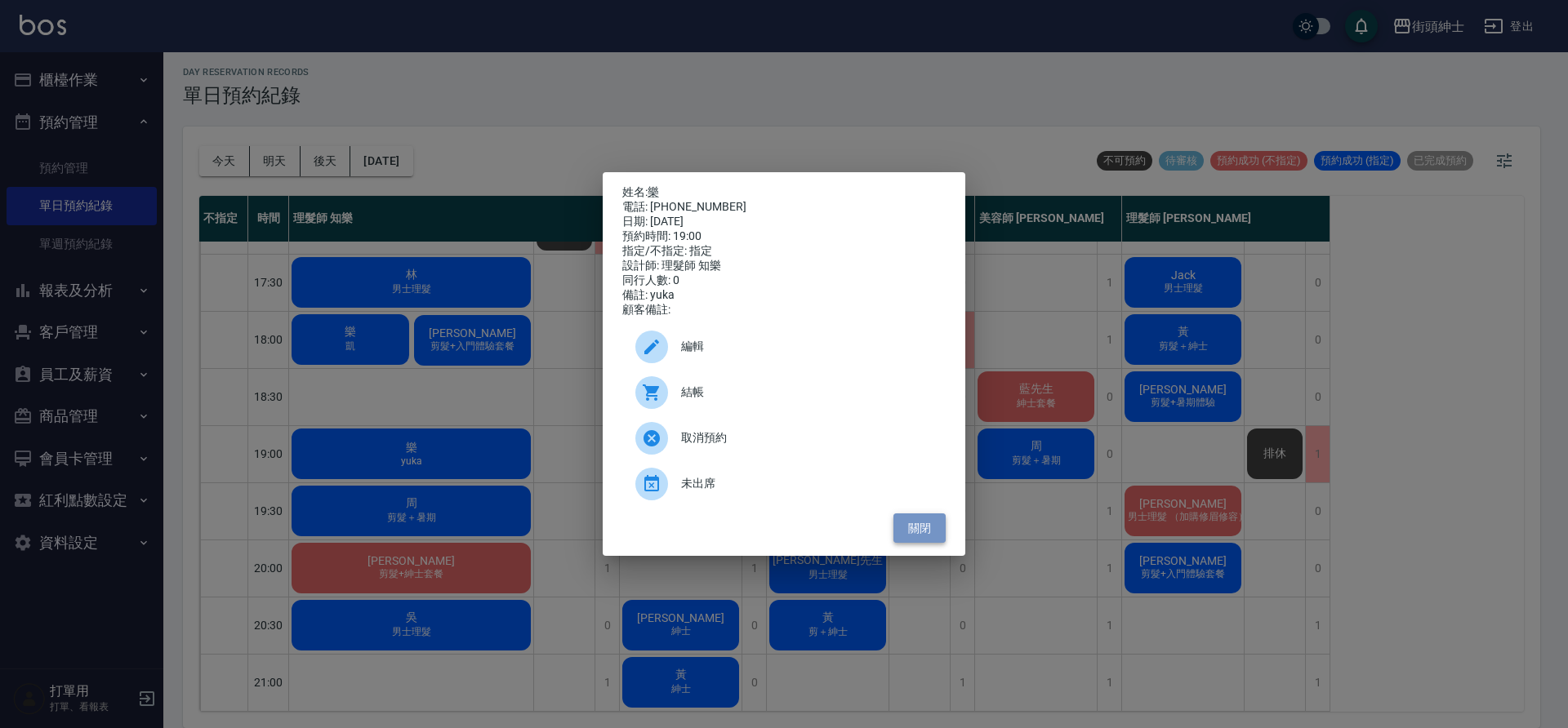
click at [918, 533] on button "關閉" at bounding box center [919, 529] width 52 height 30
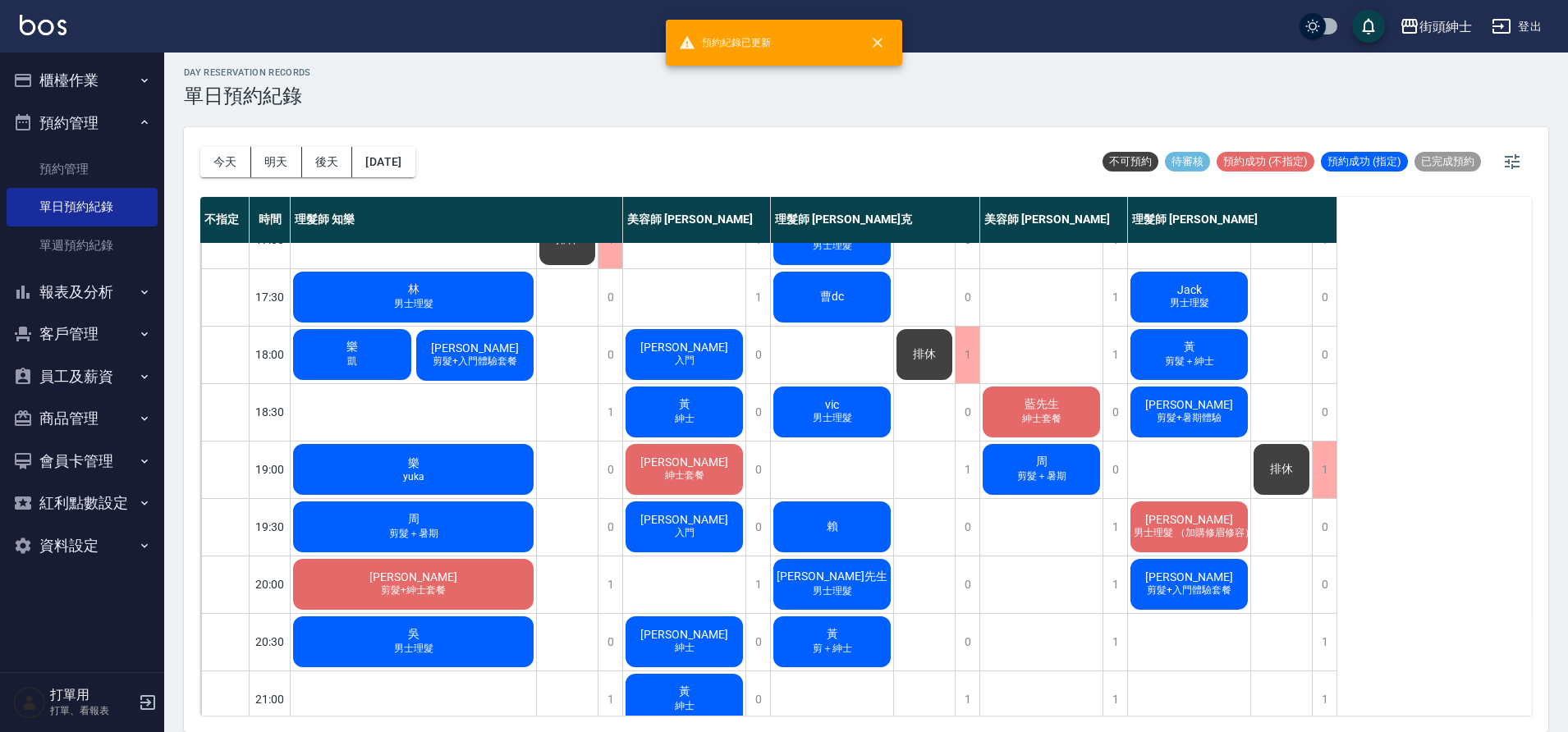
scroll to position [720, 0]
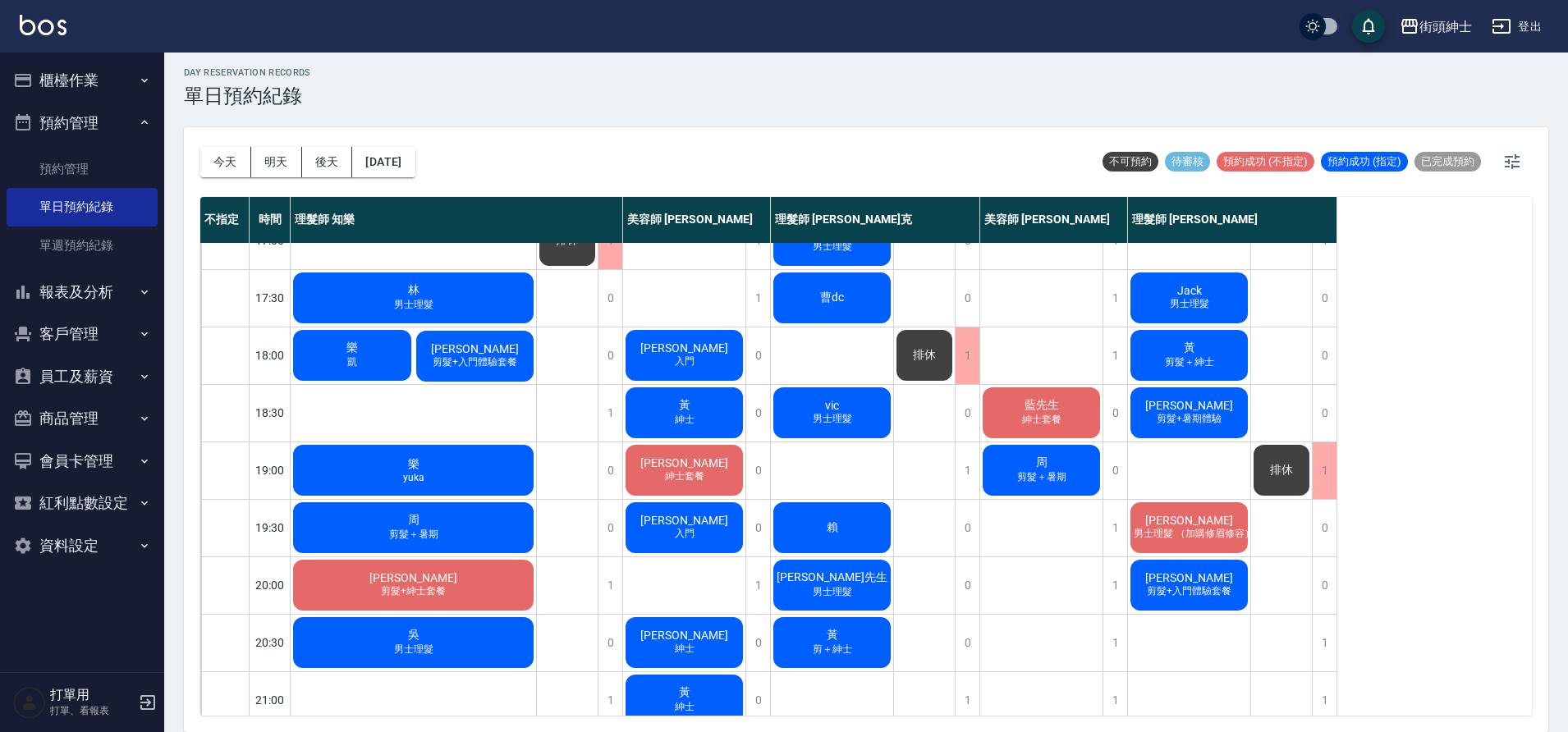
click at [504, 363] on span "剪髮+入門體驗套餐" at bounding box center [474, 361] width 91 height 14
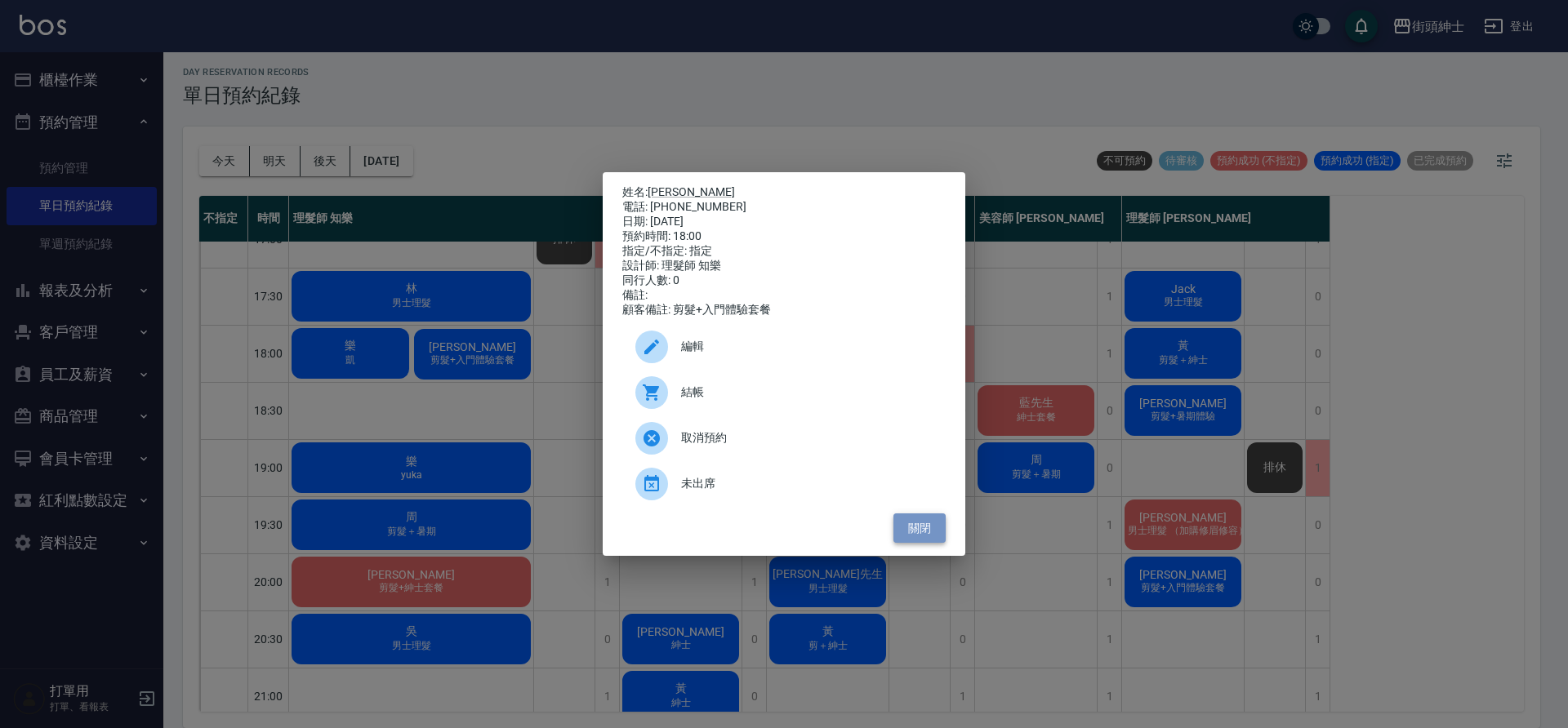
click at [938, 535] on button "關閉" at bounding box center [919, 529] width 52 height 30
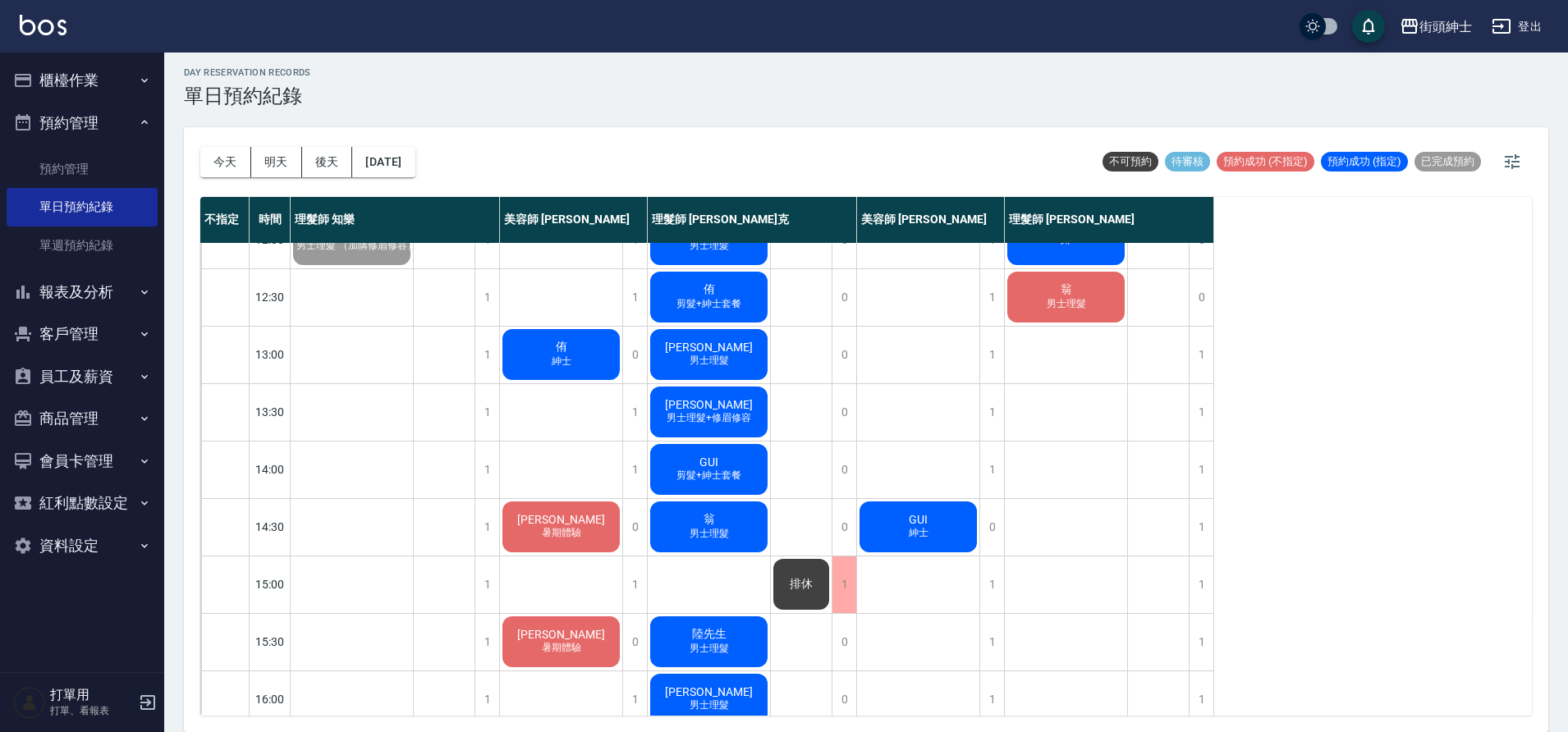
scroll to position [720, 0]
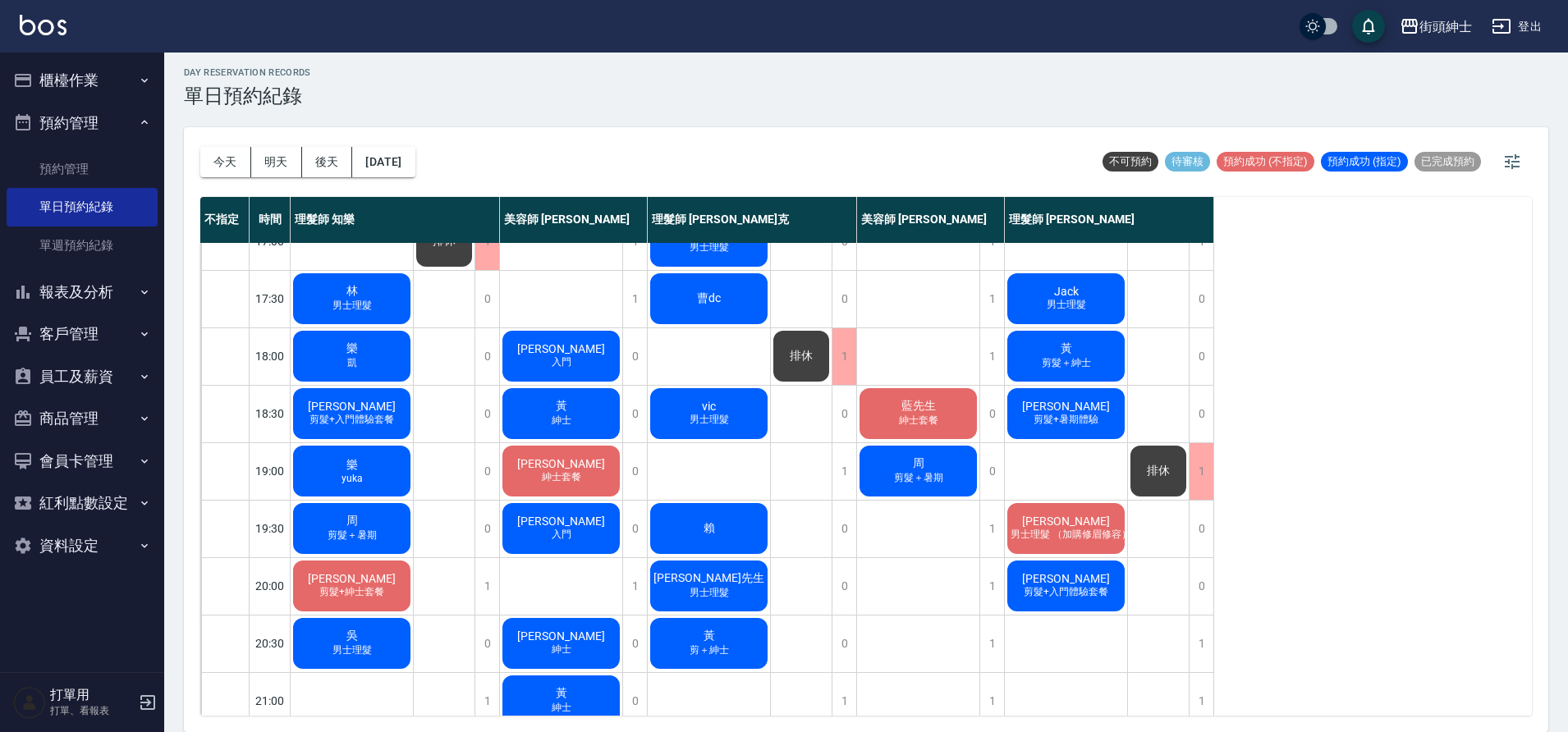
click at [381, 358] on div "樂 凱" at bounding box center [352, 356] width 123 height 56
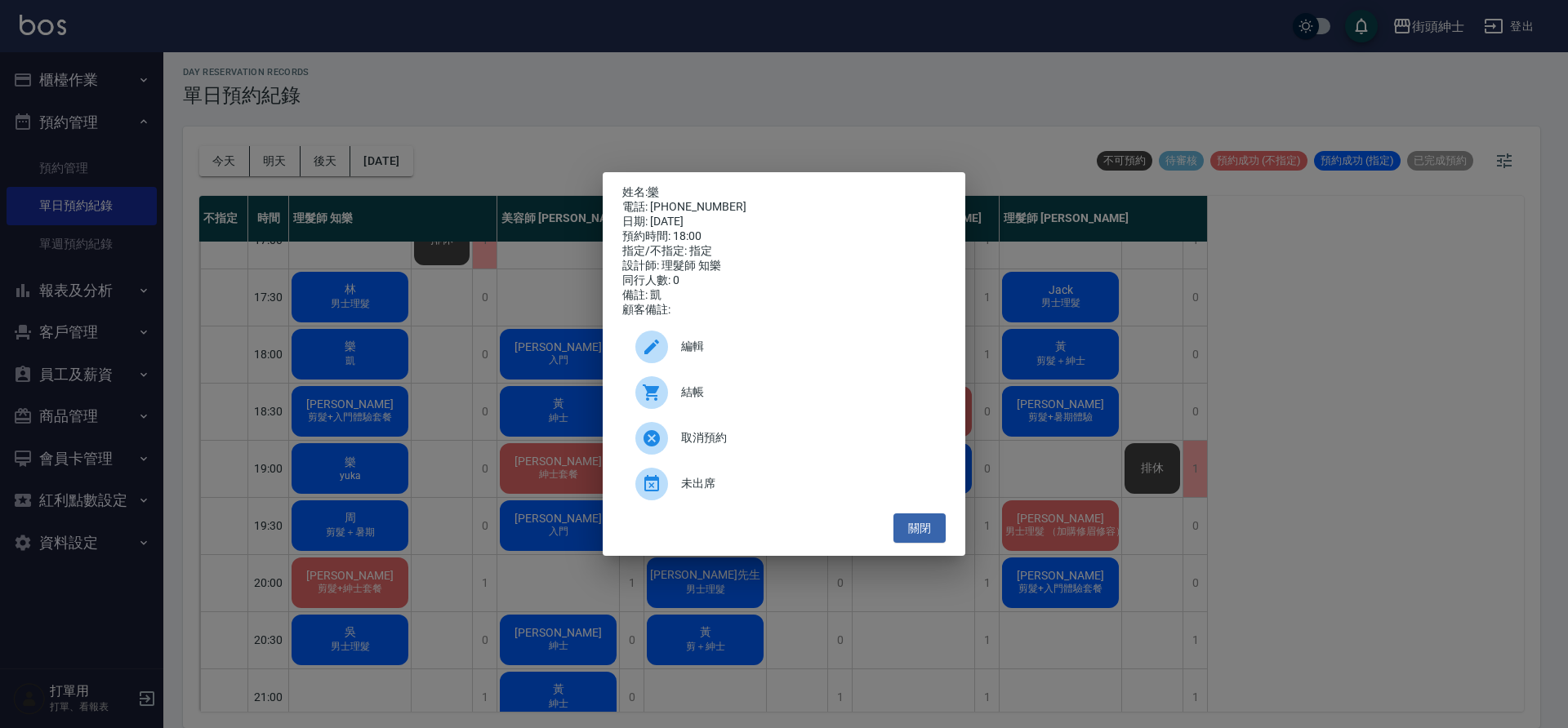
click at [729, 355] on span "編輯" at bounding box center [806, 346] width 251 height 17
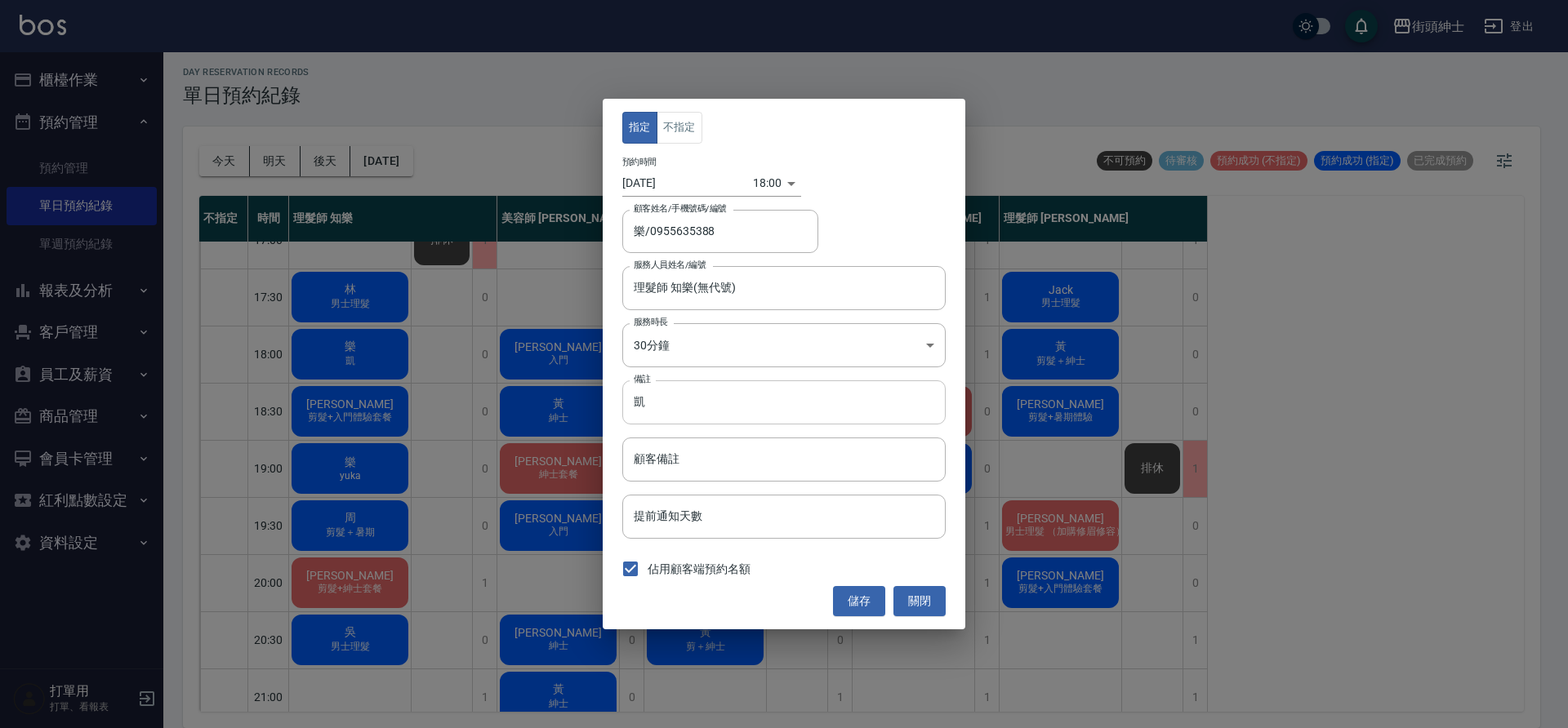
click at [689, 406] on input "凱" at bounding box center [784, 402] width 324 height 44
type input "ㄇ"
type input "yuka"
click at [881, 602] on button "儲存" at bounding box center [859, 602] width 52 height 30
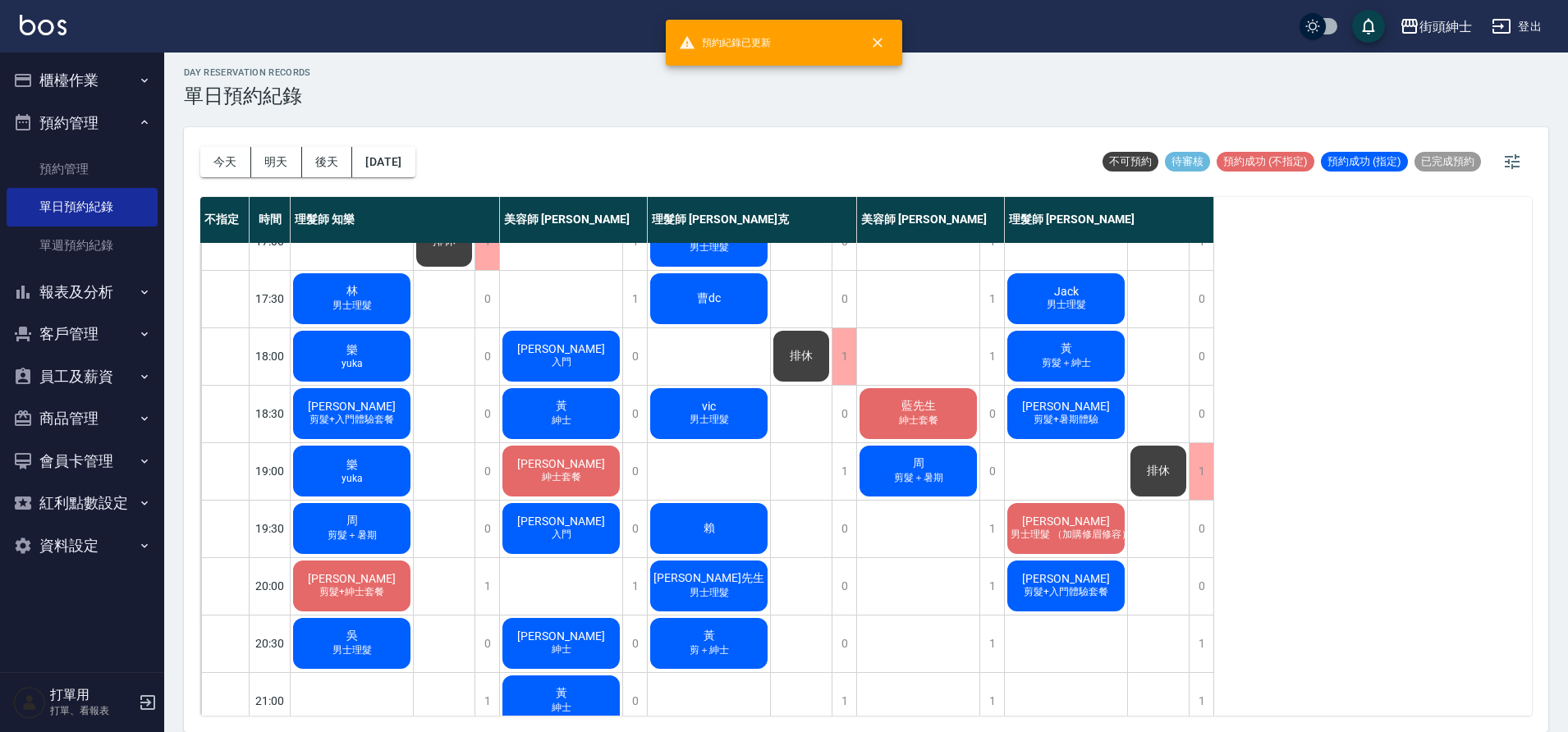
click at [371, 475] on div "樂 yuka" at bounding box center [352, 471] width 123 height 56
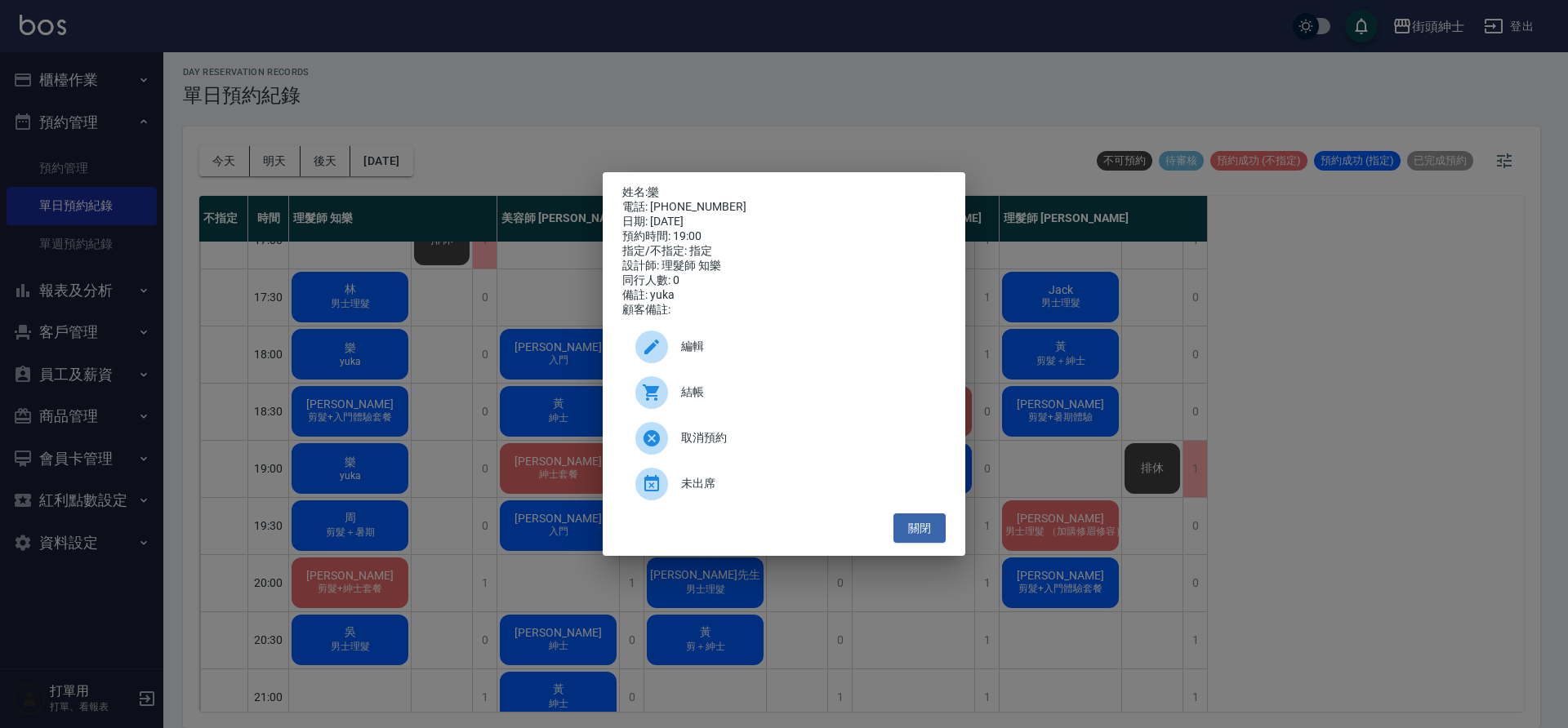
click at [737, 364] on div "編輯" at bounding box center [784, 346] width 324 height 46
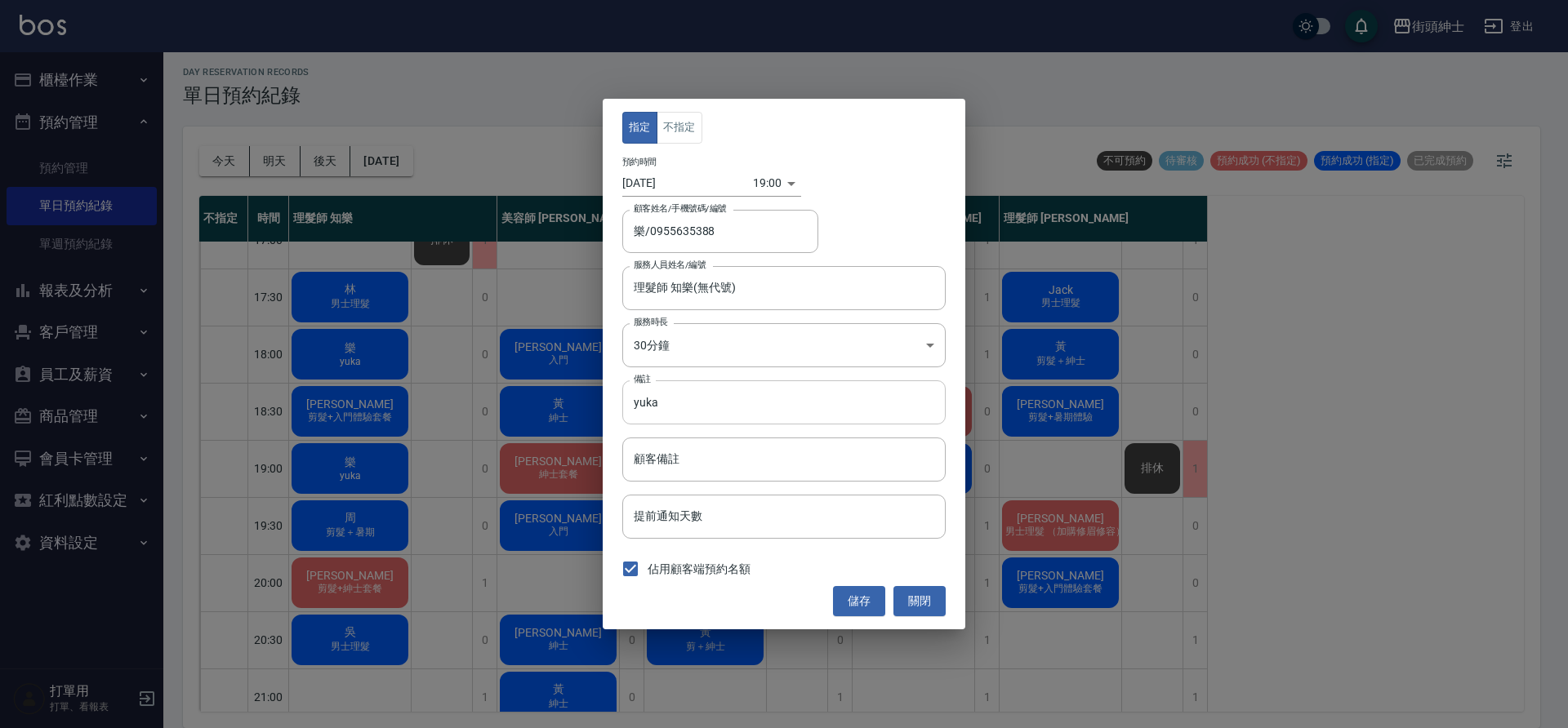
click at [702, 408] on input "yuka" at bounding box center [784, 402] width 324 height 44
type input "阿凱"
click at [852, 593] on button "儲存" at bounding box center [859, 602] width 52 height 30
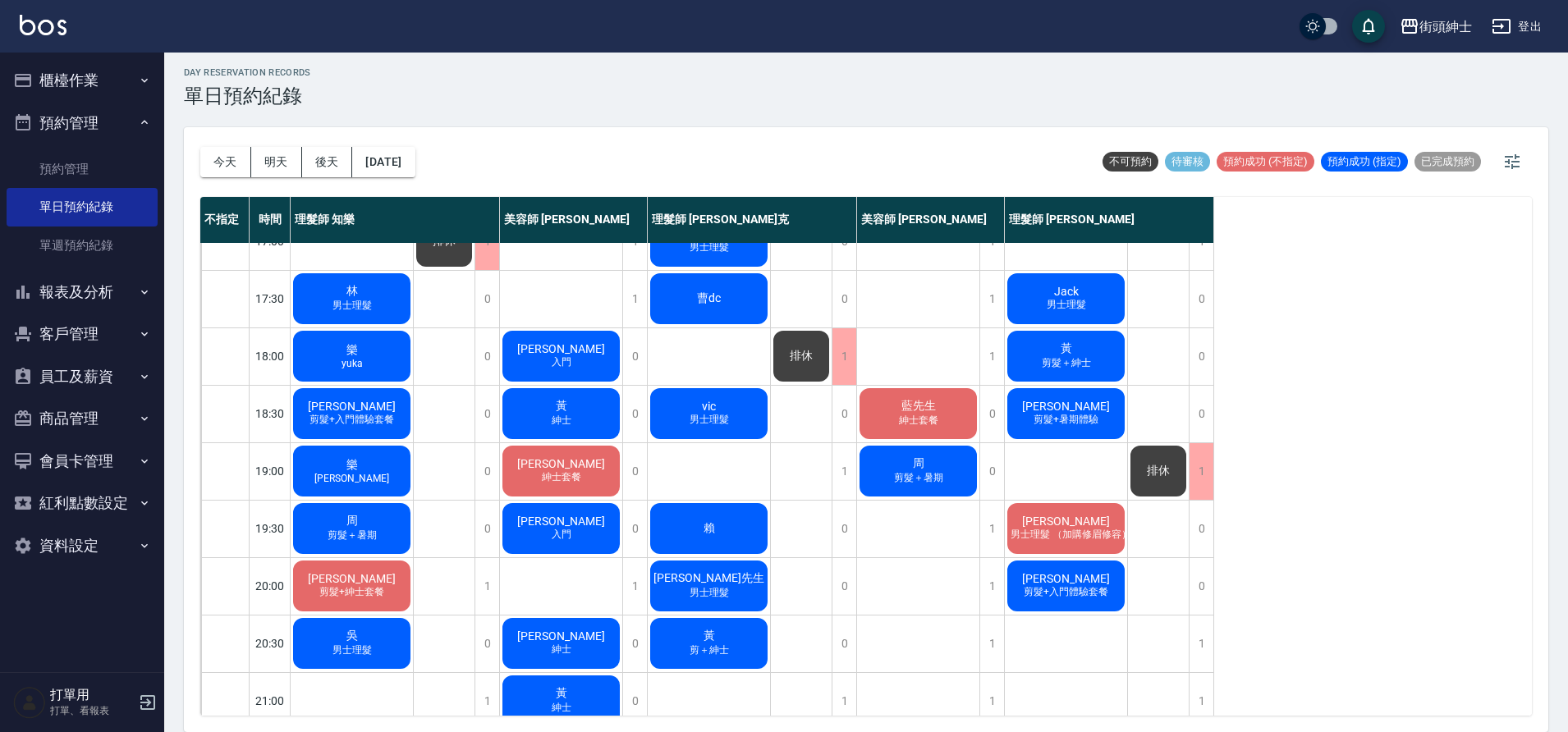
click at [342, 410] on span "Carson" at bounding box center [352, 406] width 95 height 14
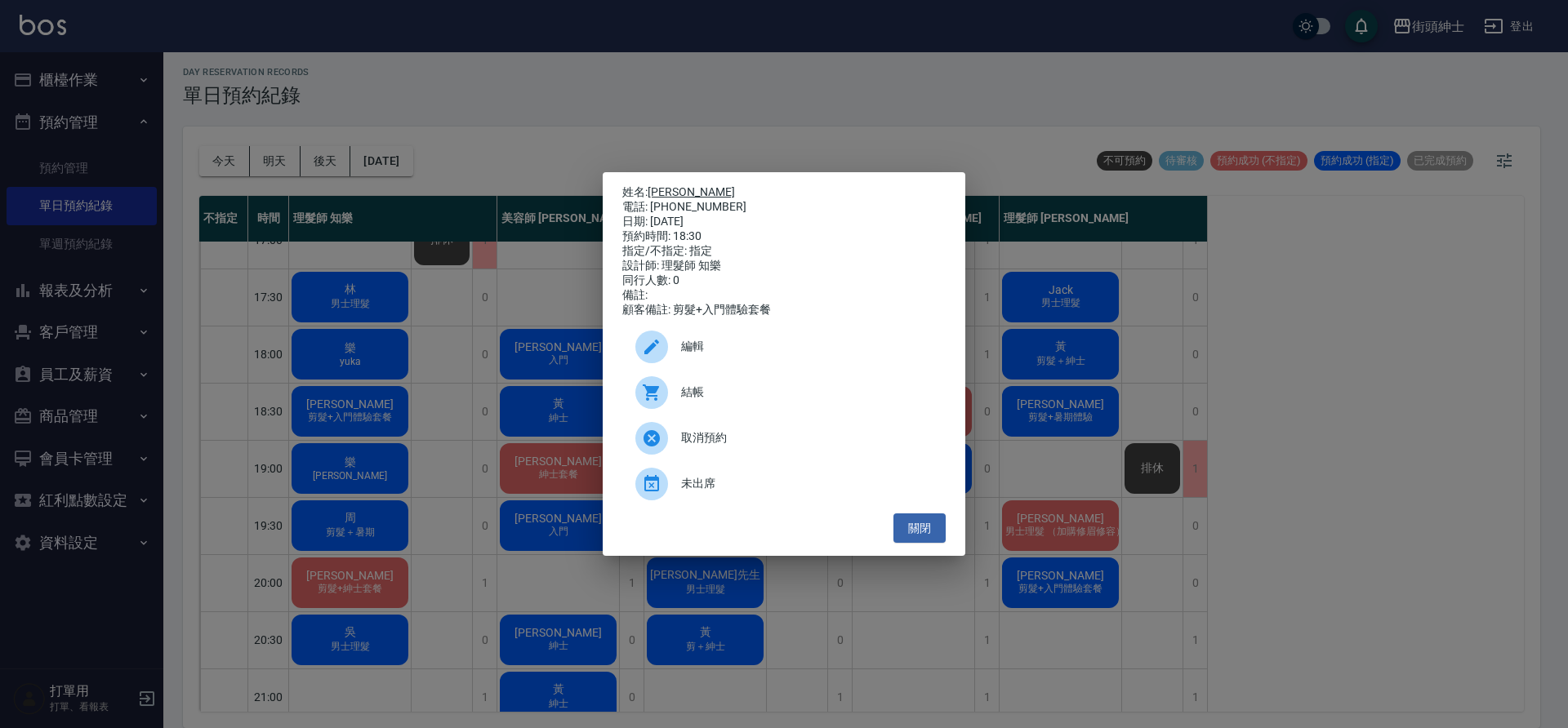
click at [662, 189] on link "Carson" at bounding box center [691, 192] width 87 height 13
click at [922, 540] on button "關閉" at bounding box center [919, 529] width 52 height 30
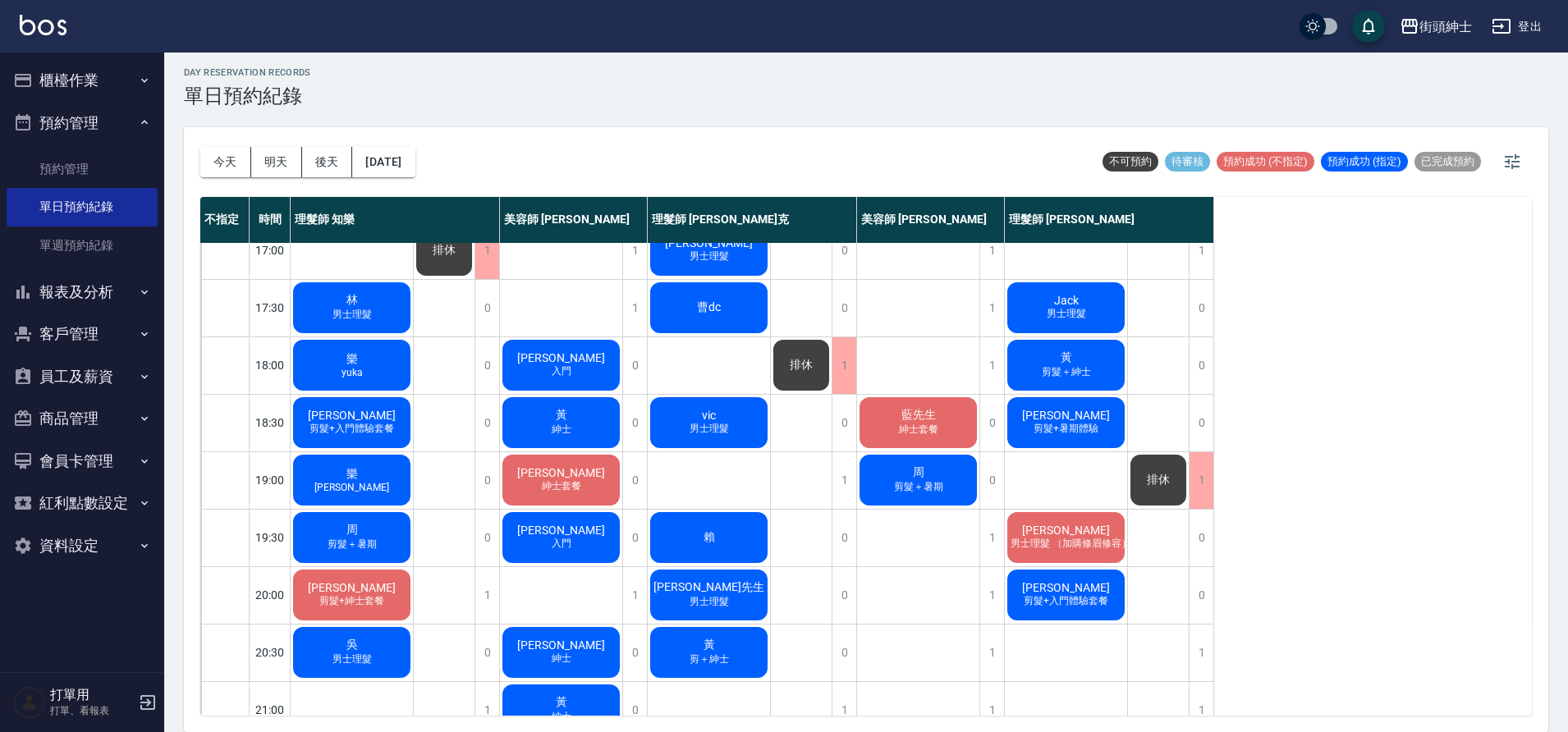
scroll to position [724, 0]
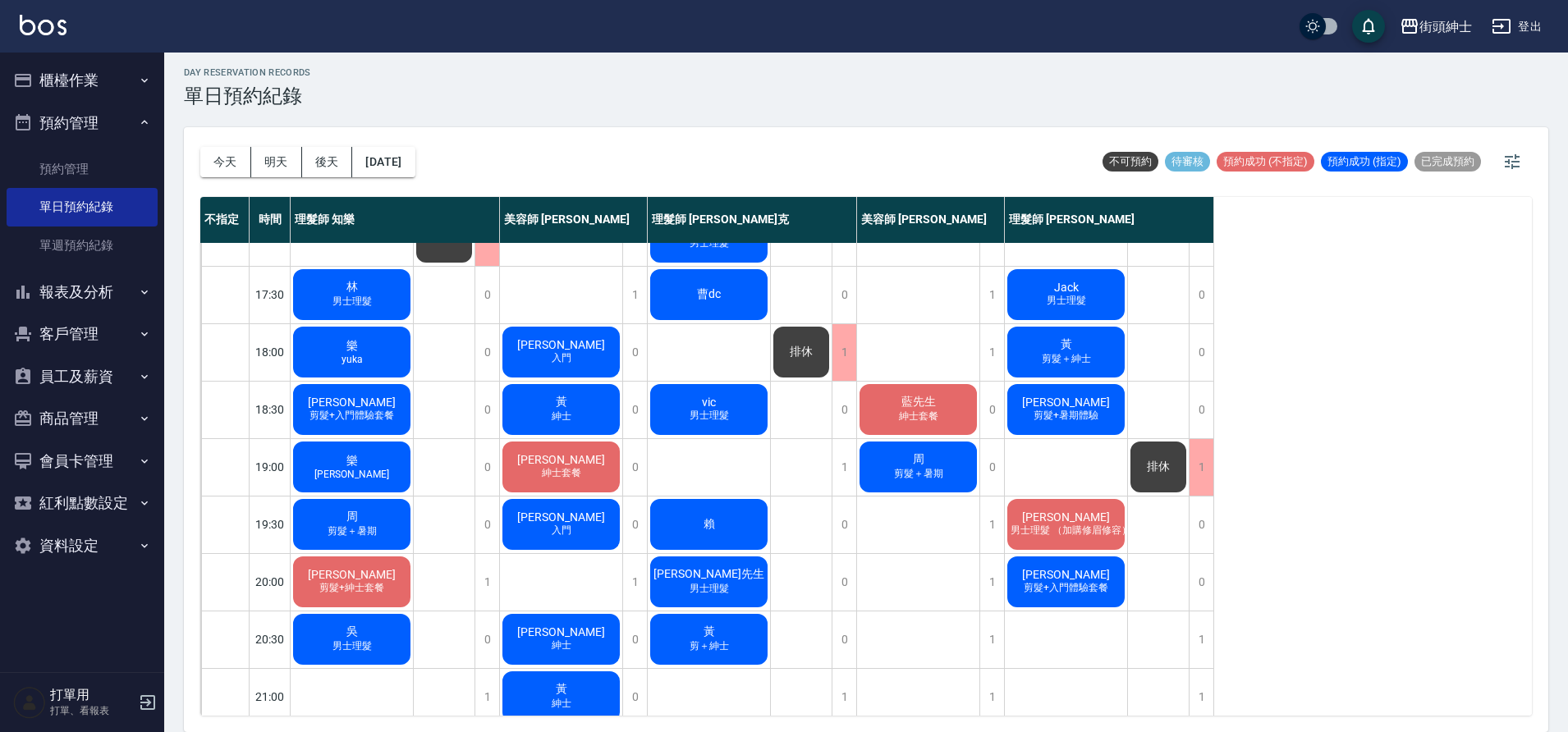
click at [399, 412] on div "Carson 剪髮+入門體驗套餐" at bounding box center [352, 409] width 123 height 56
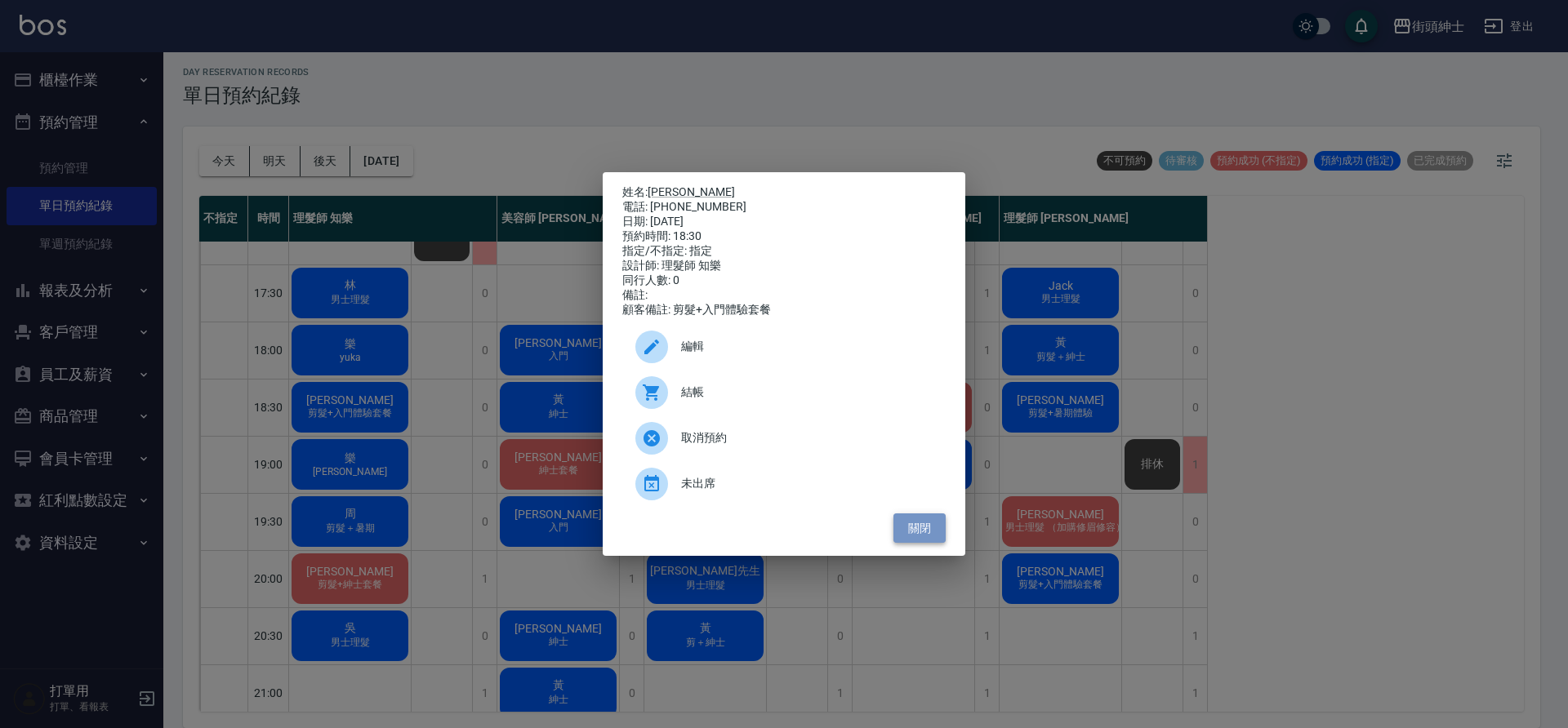
click at [928, 542] on button "關閉" at bounding box center [919, 529] width 52 height 30
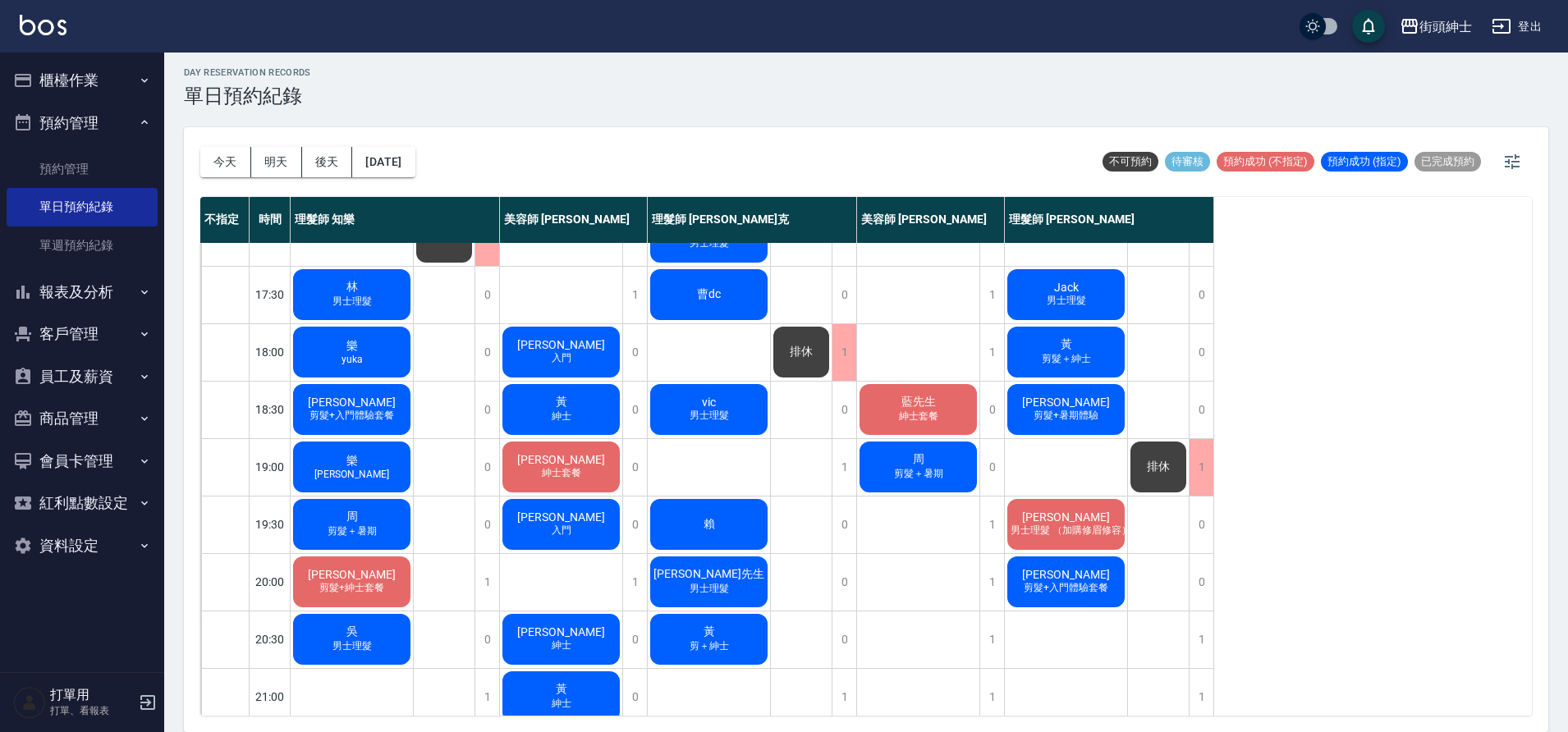
click at [375, 413] on span "剪髮+入門體驗套餐" at bounding box center [352, 415] width 91 height 14
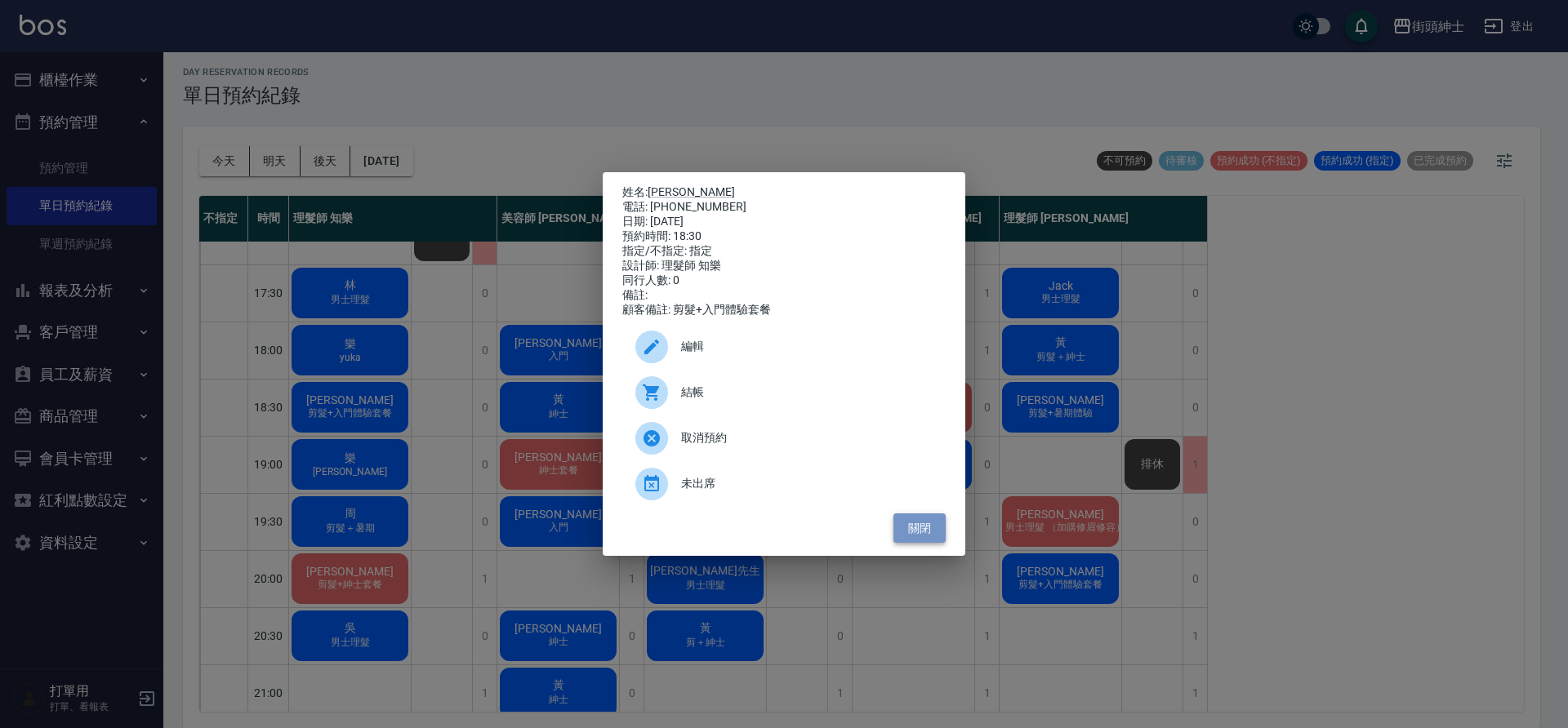
click at [912, 543] on button "關閉" at bounding box center [919, 529] width 52 height 30
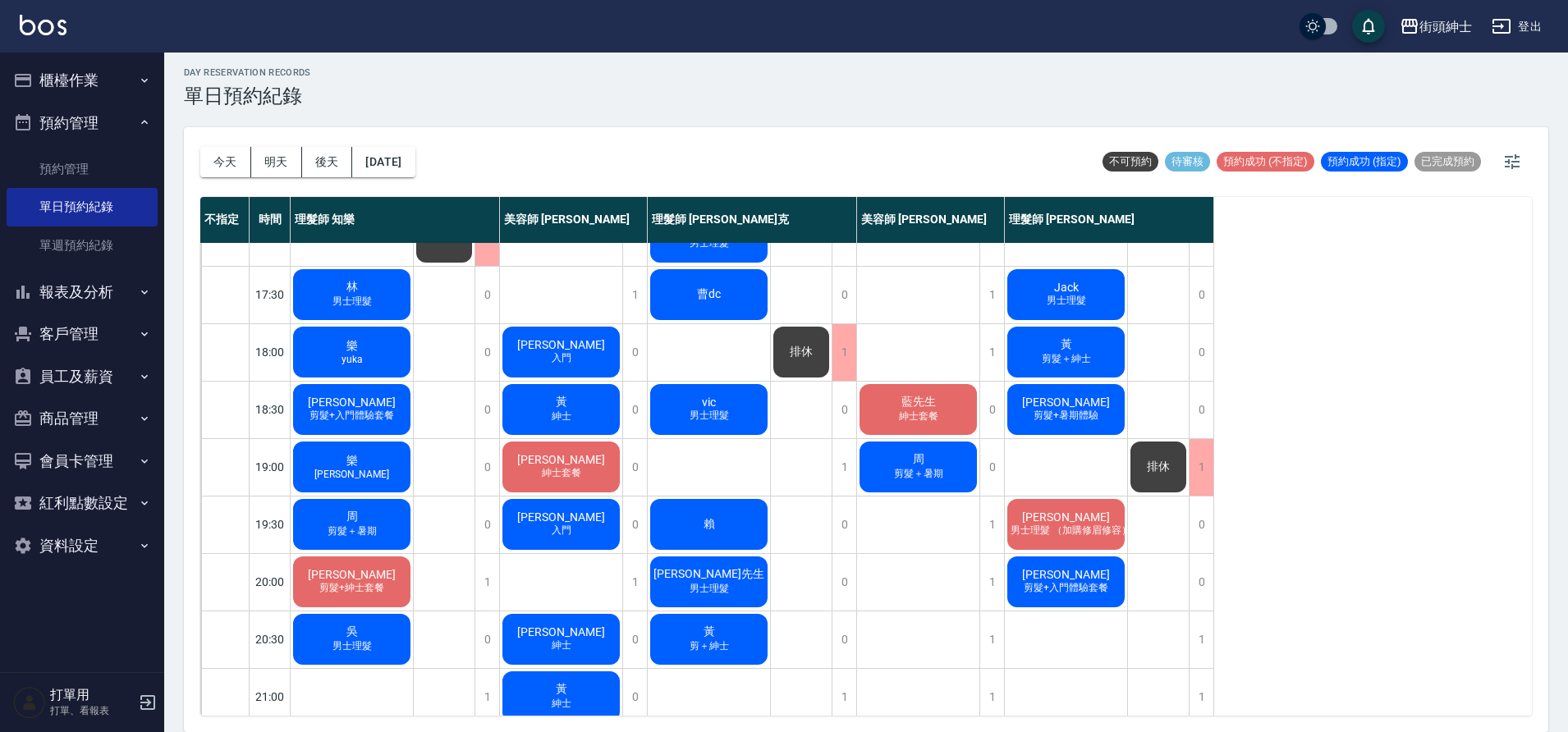
click at [381, 404] on div "Carson 剪髮+入門體驗套餐" at bounding box center [352, 409] width 123 height 56
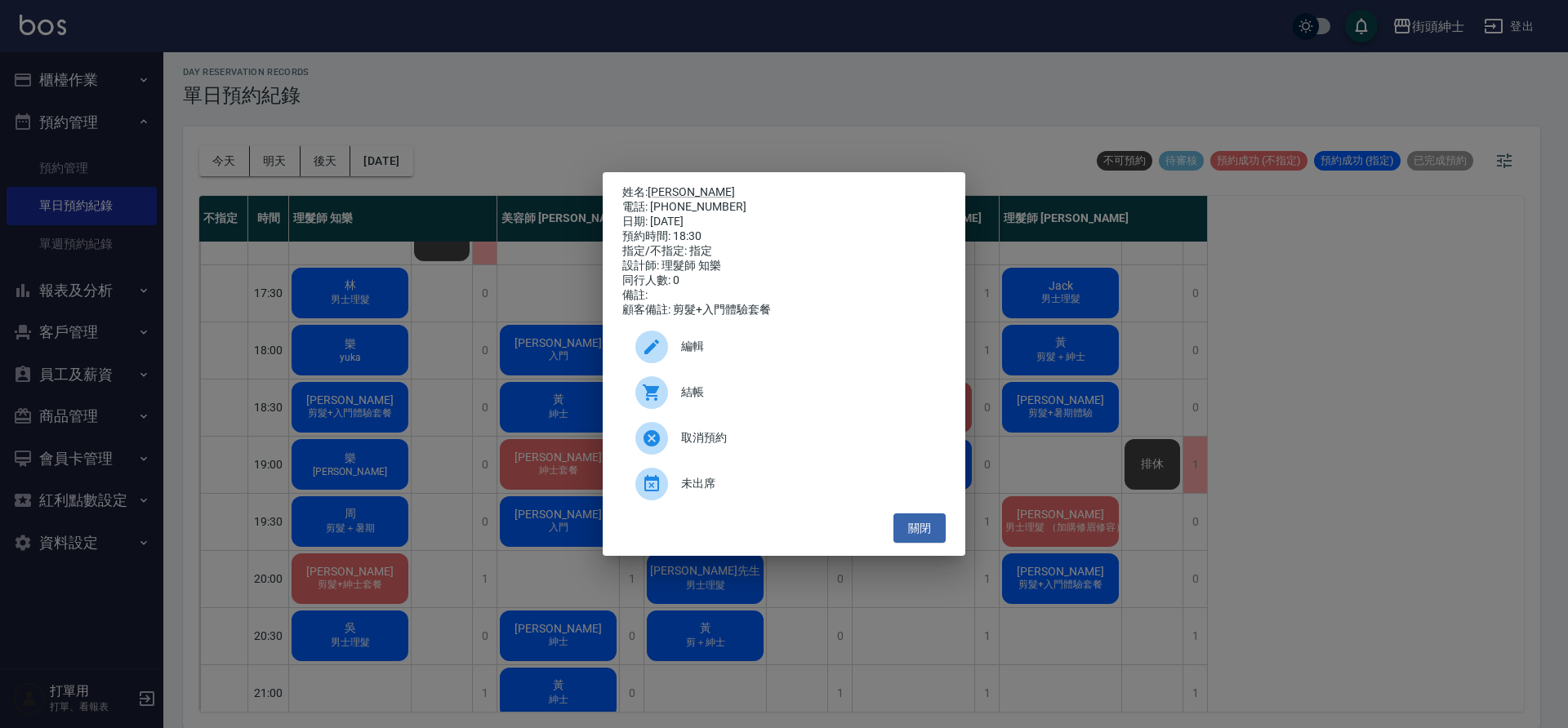
click at [765, 445] on span "取消預約" at bounding box center [806, 438] width 251 height 17
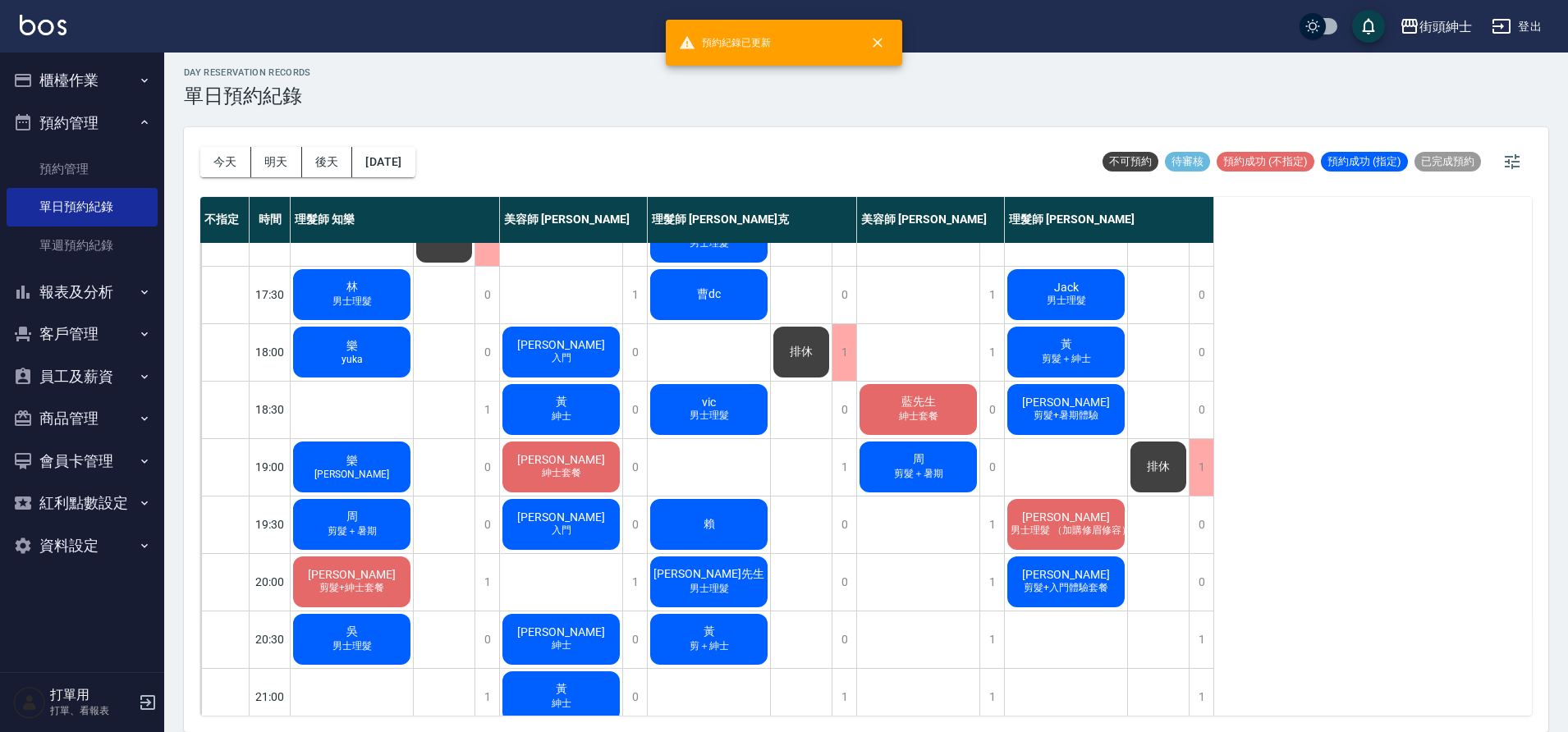
click at [550, 346] on span "Carson" at bounding box center [561, 344] width 95 height 14
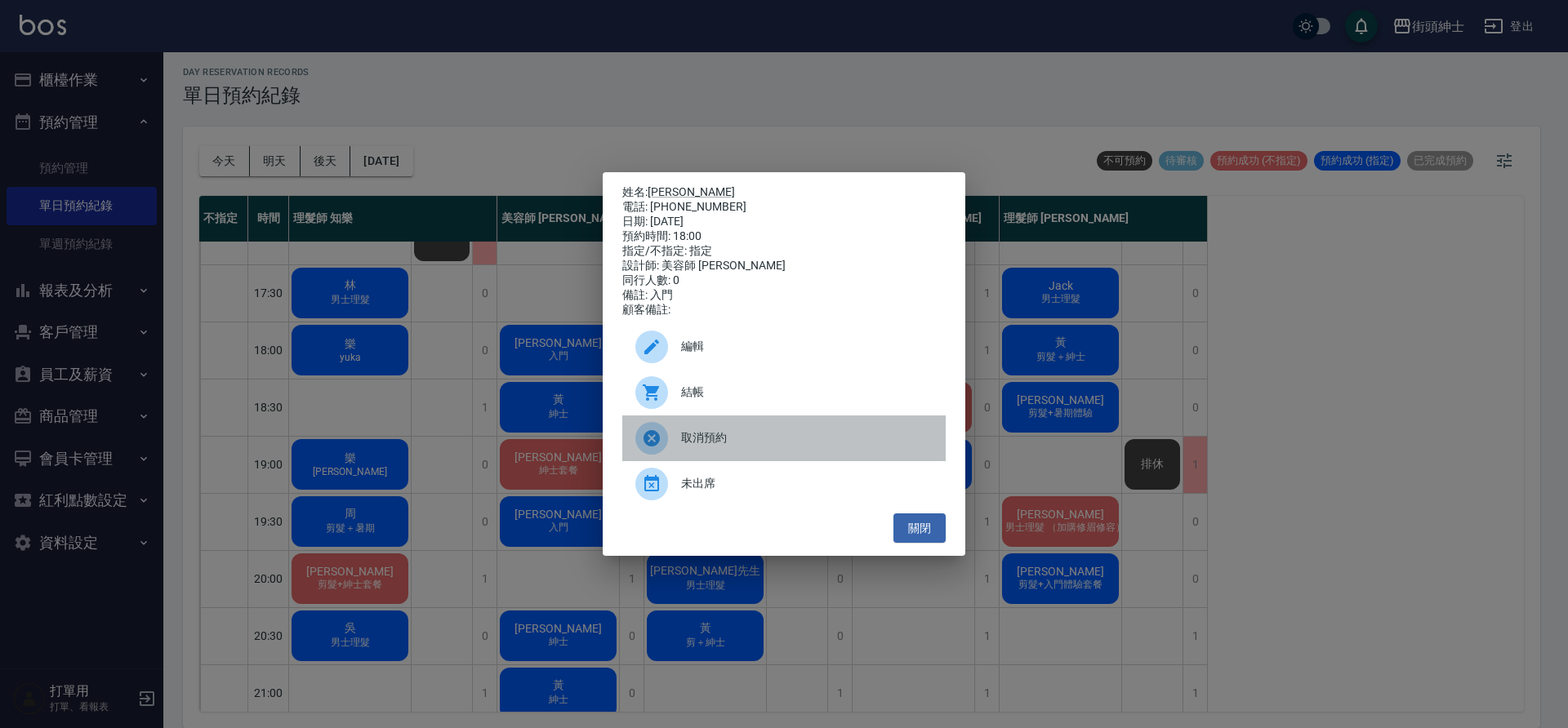
click at [728, 446] on span "取消預約" at bounding box center [806, 438] width 251 height 17
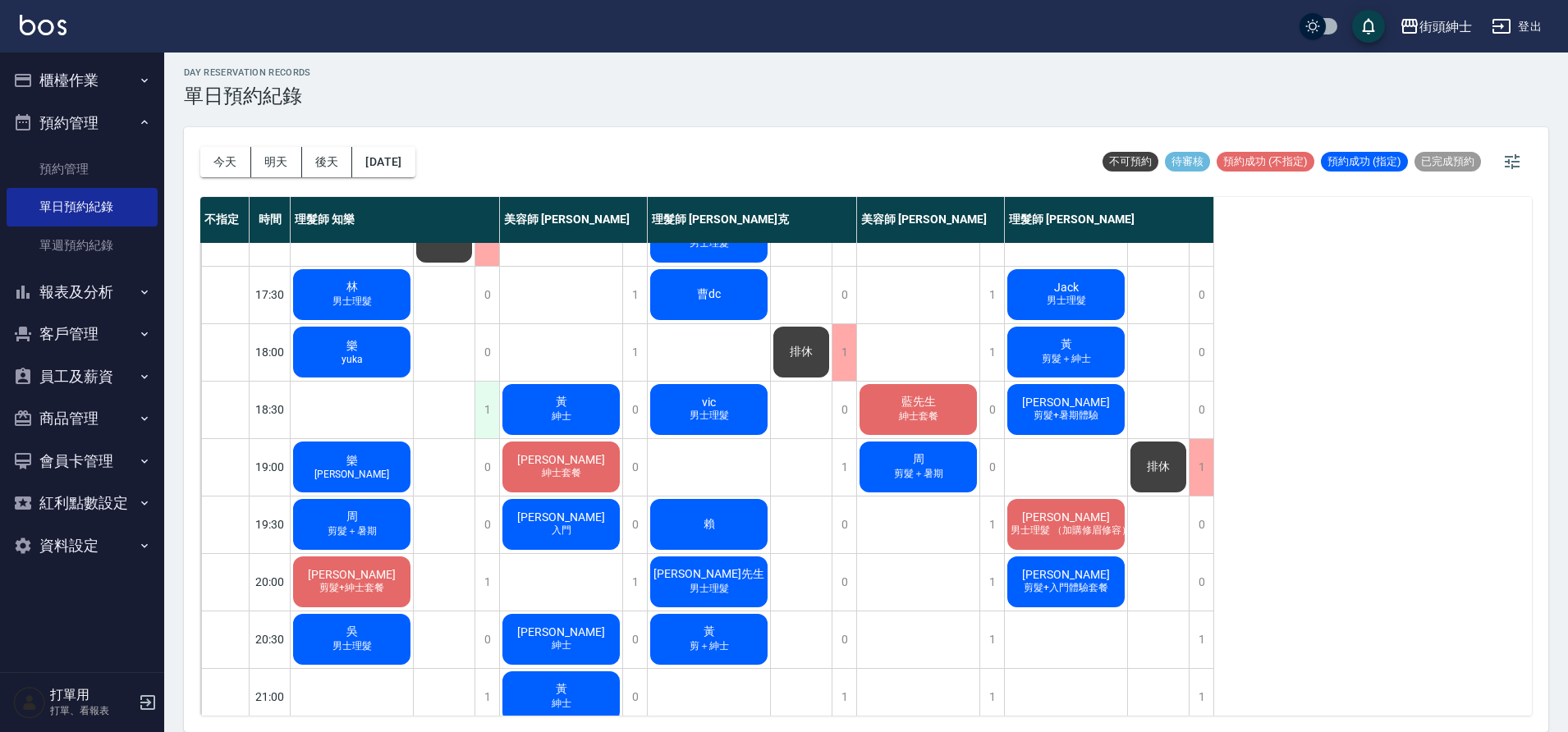
click at [488, 398] on div "1" at bounding box center [486, 409] width 24 height 57
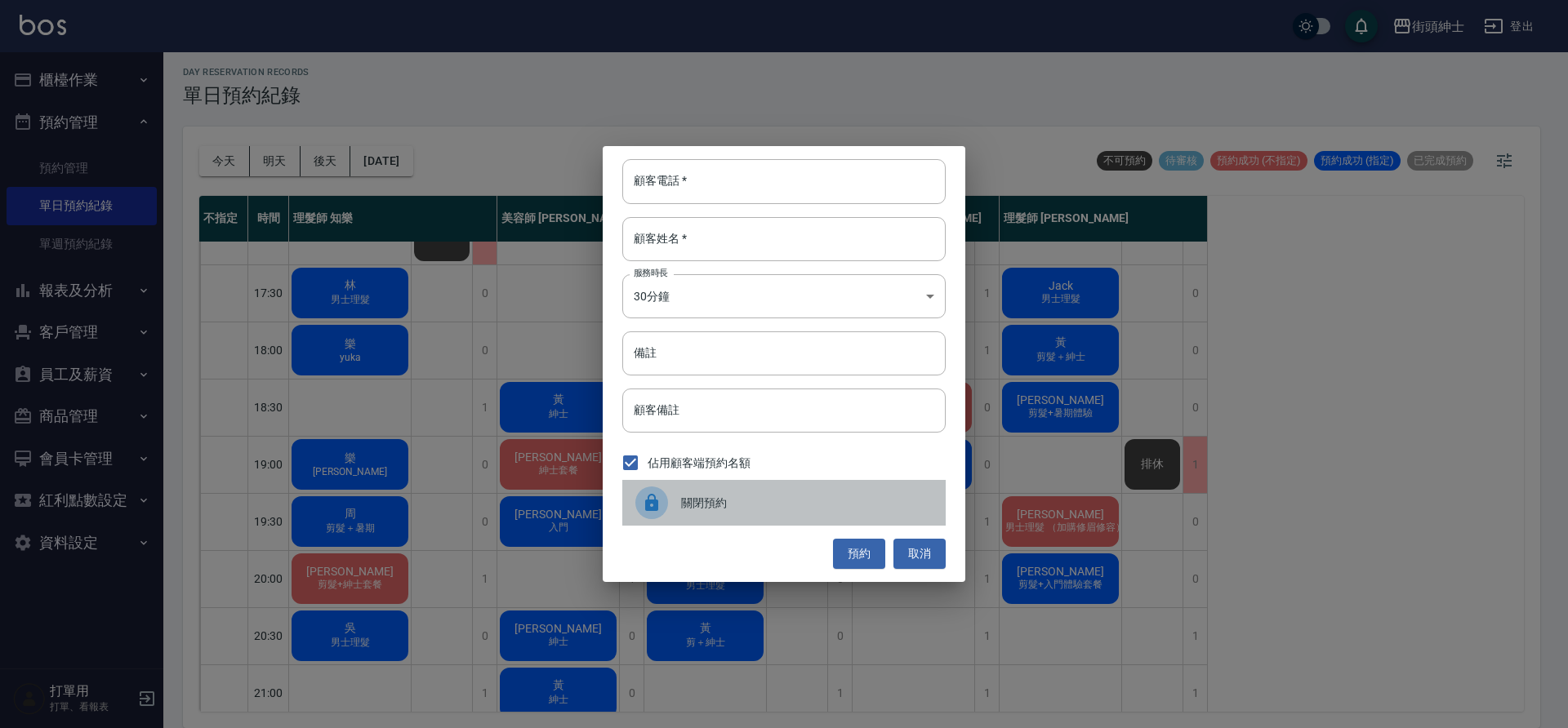
click at [710, 504] on span "關閉預約" at bounding box center [806, 503] width 251 height 17
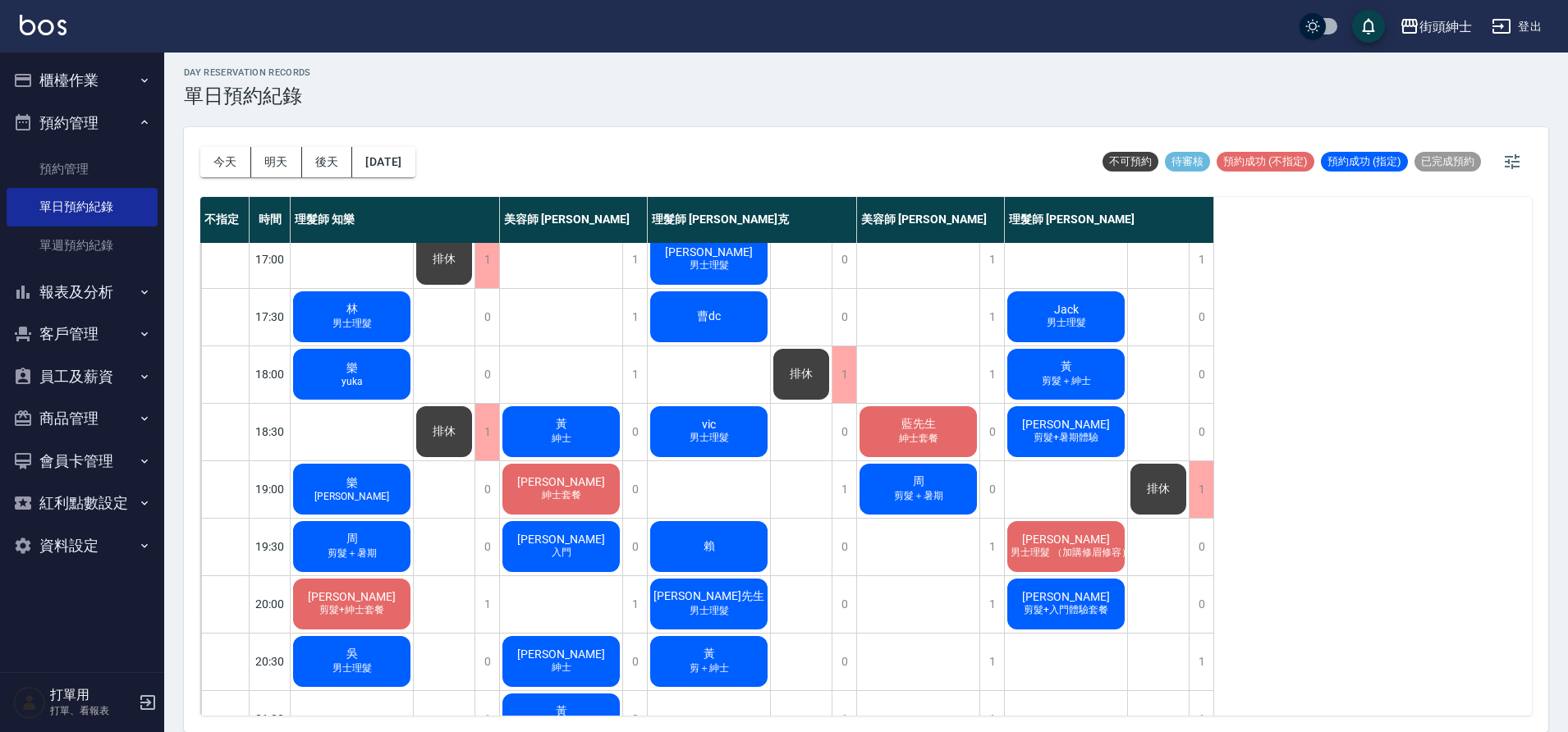
scroll to position [701, 0]
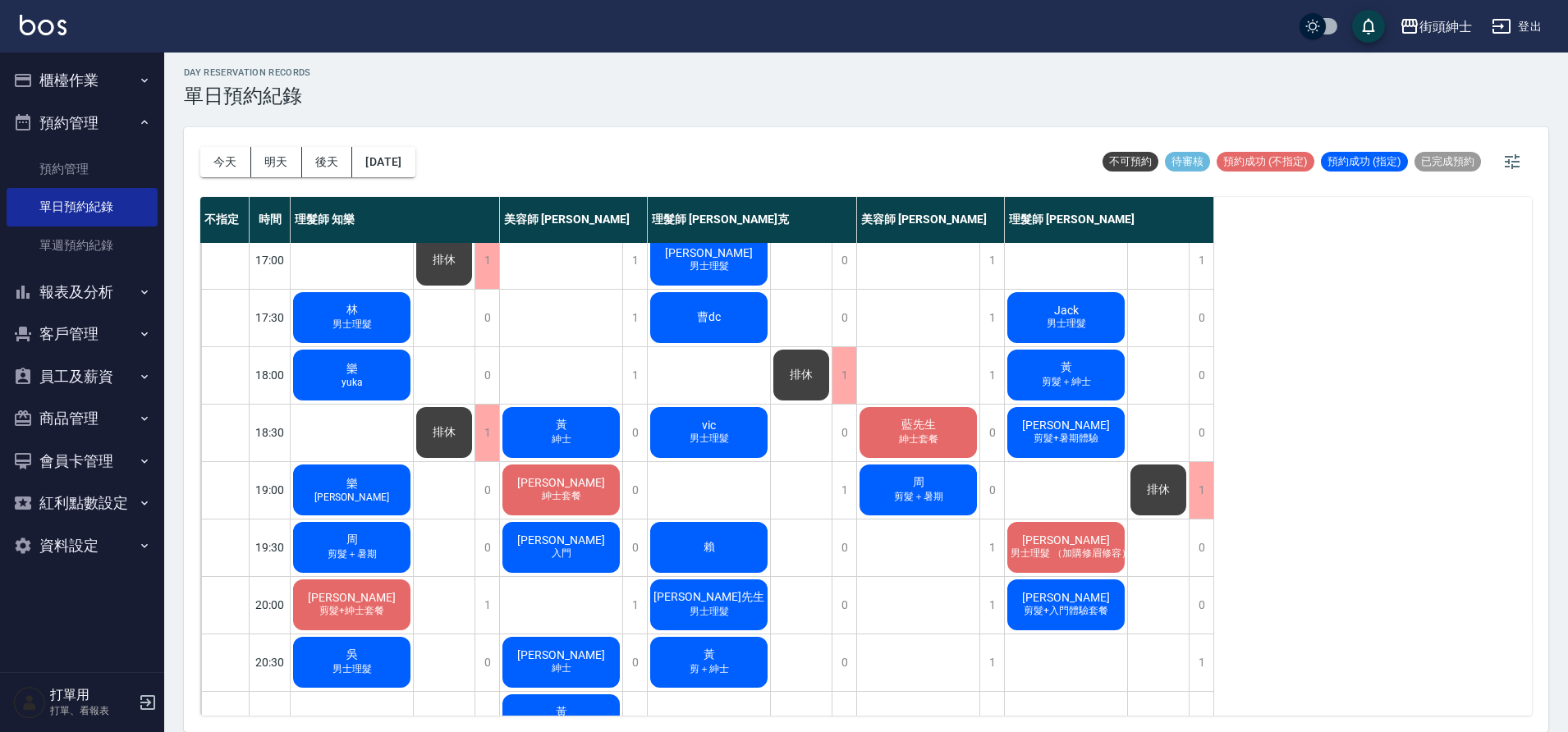
click at [286, 169] on button "明天" at bounding box center [277, 162] width 50 height 31
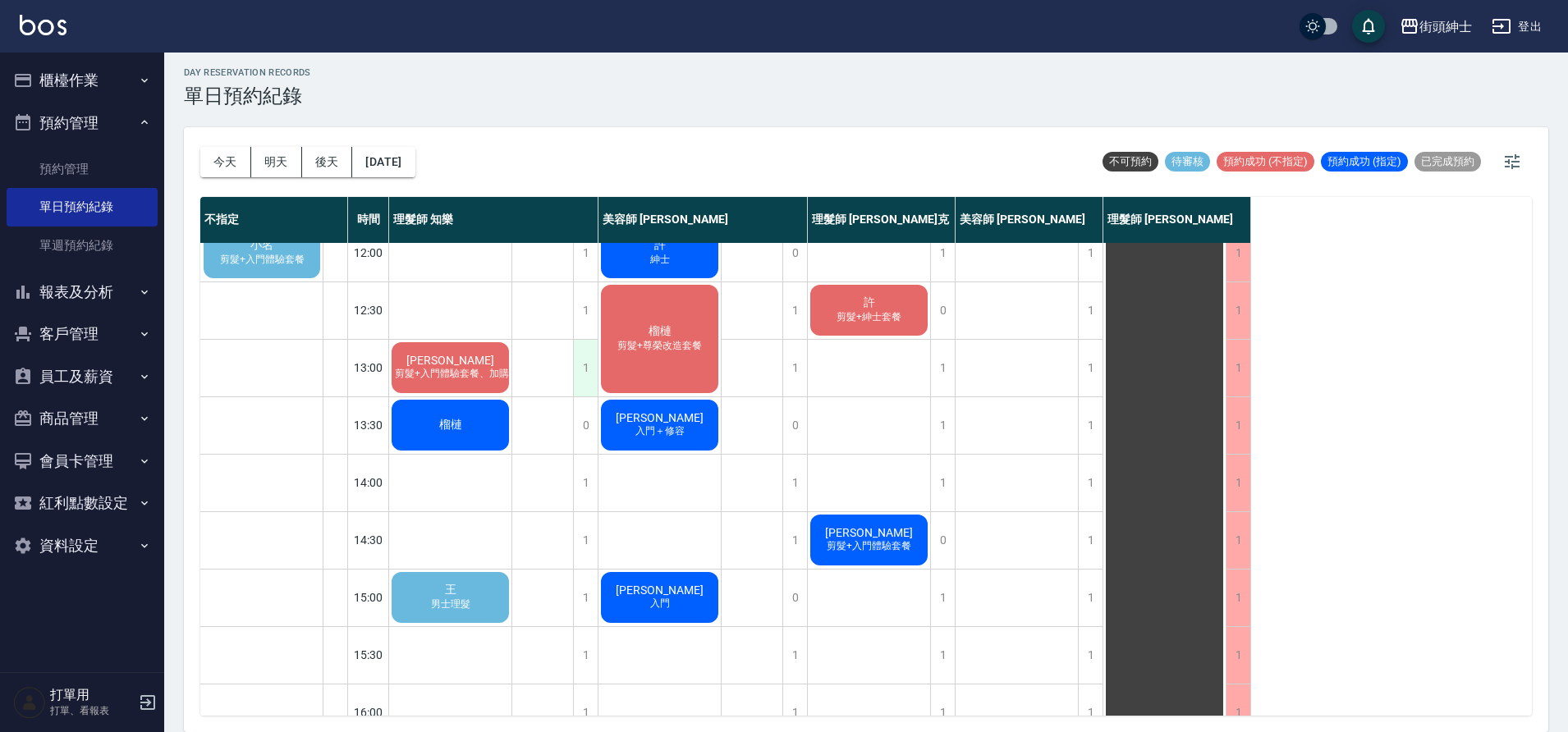
scroll to position [57, 0]
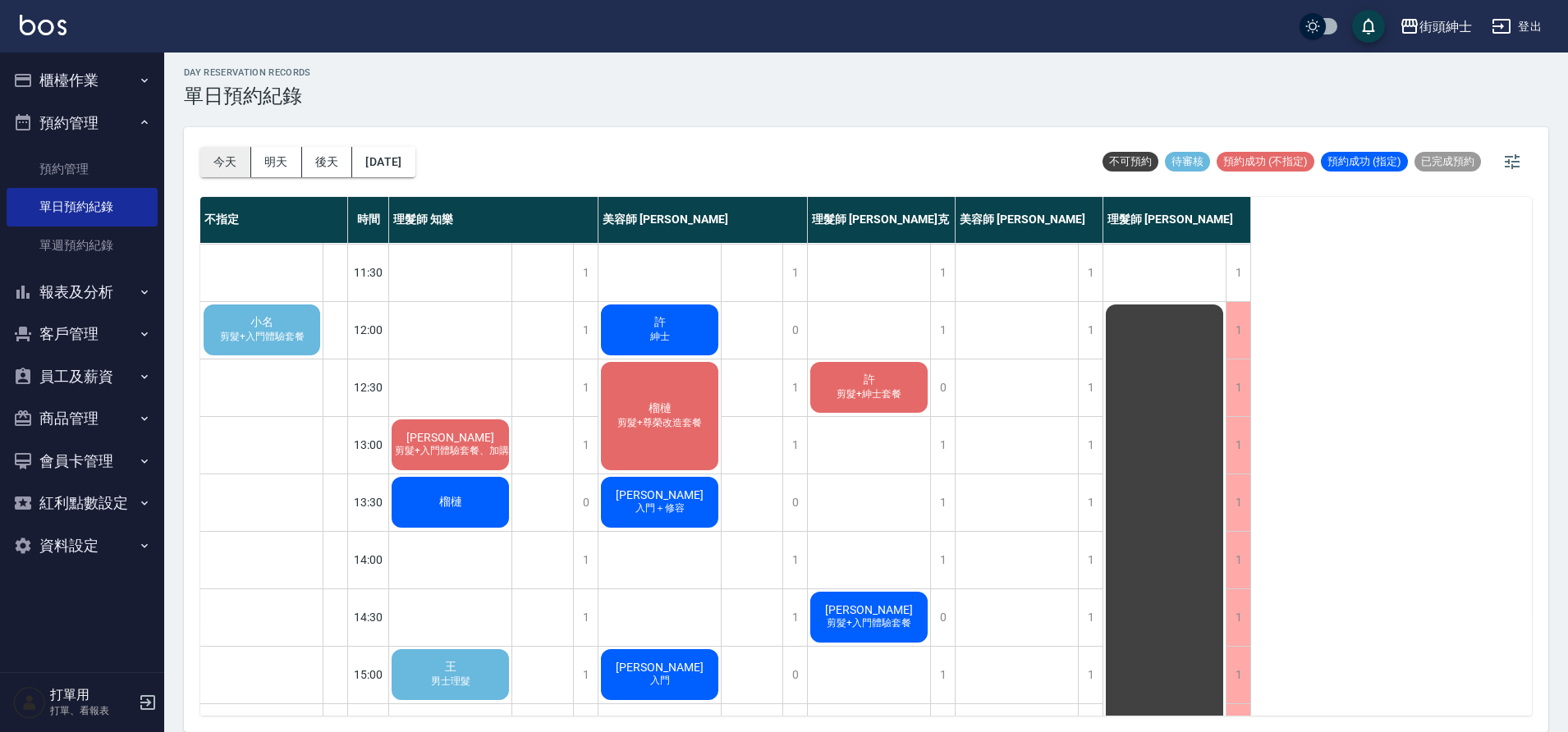
click at [225, 154] on button "今天" at bounding box center [225, 162] width 50 height 31
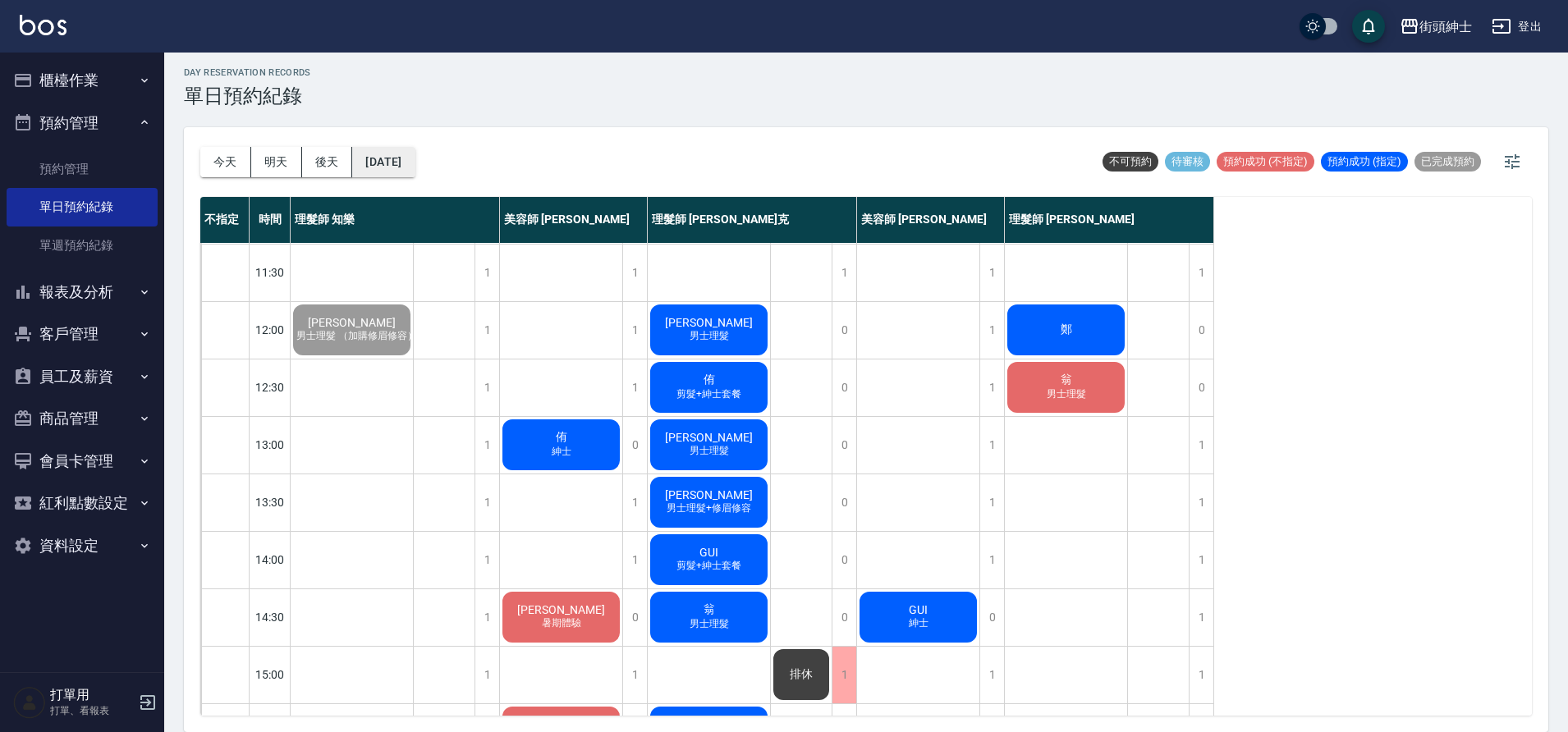
click at [389, 169] on button "[DATE]" at bounding box center [383, 162] width 62 height 31
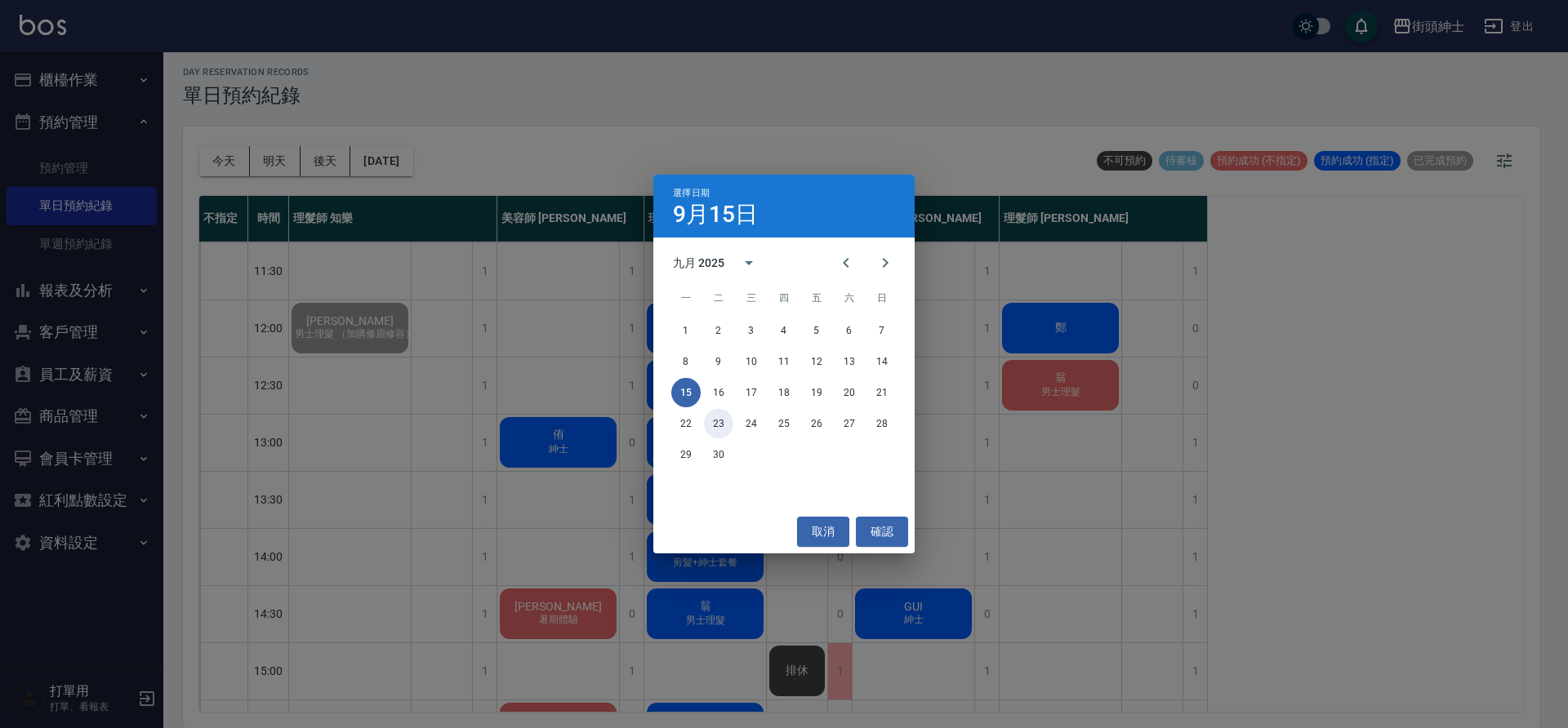
click at [720, 429] on button "23" at bounding box center [719, 423] width 30 height 30
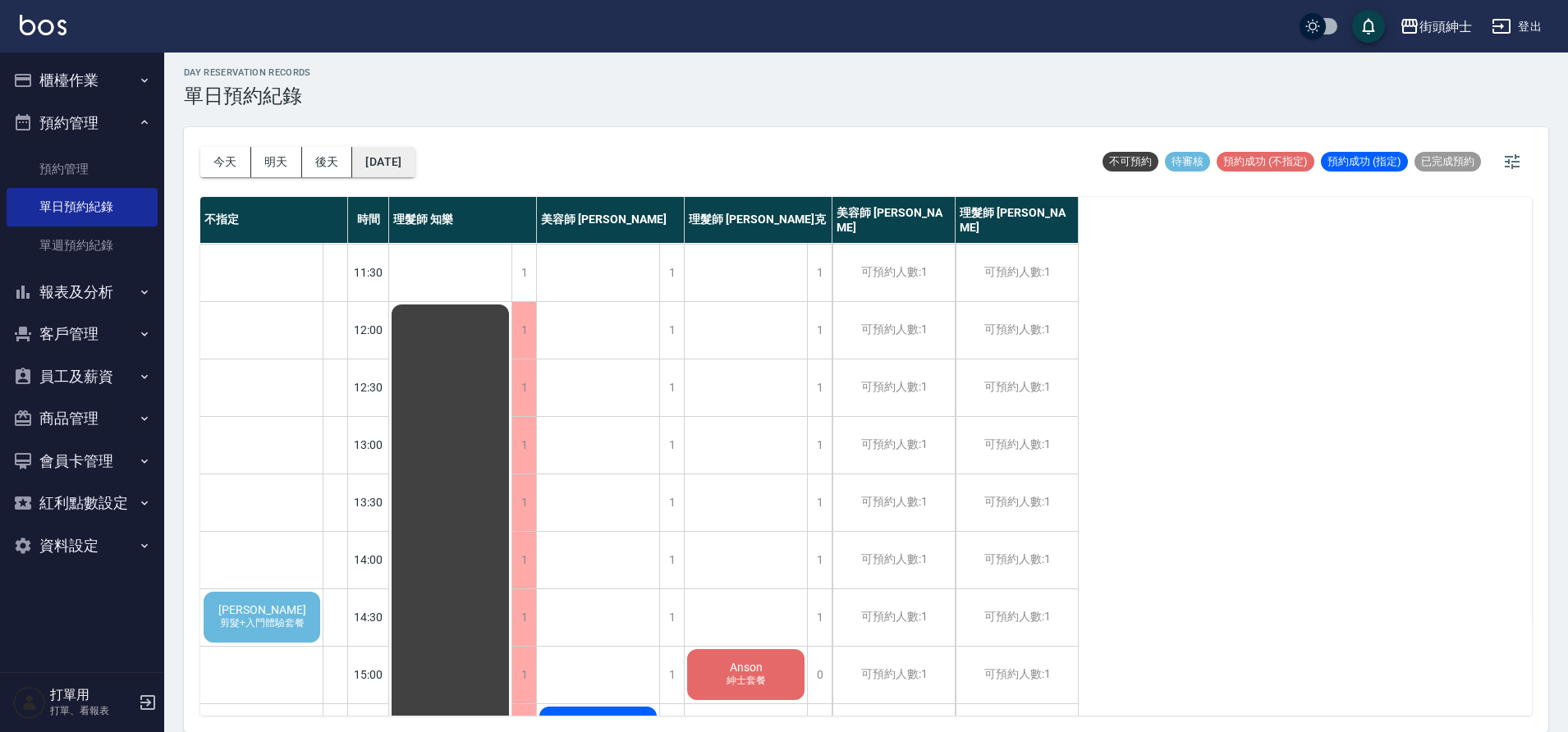
click at [415, 153] on button "2025/09/23" at bounding box center [383, 162] width 62 height 31
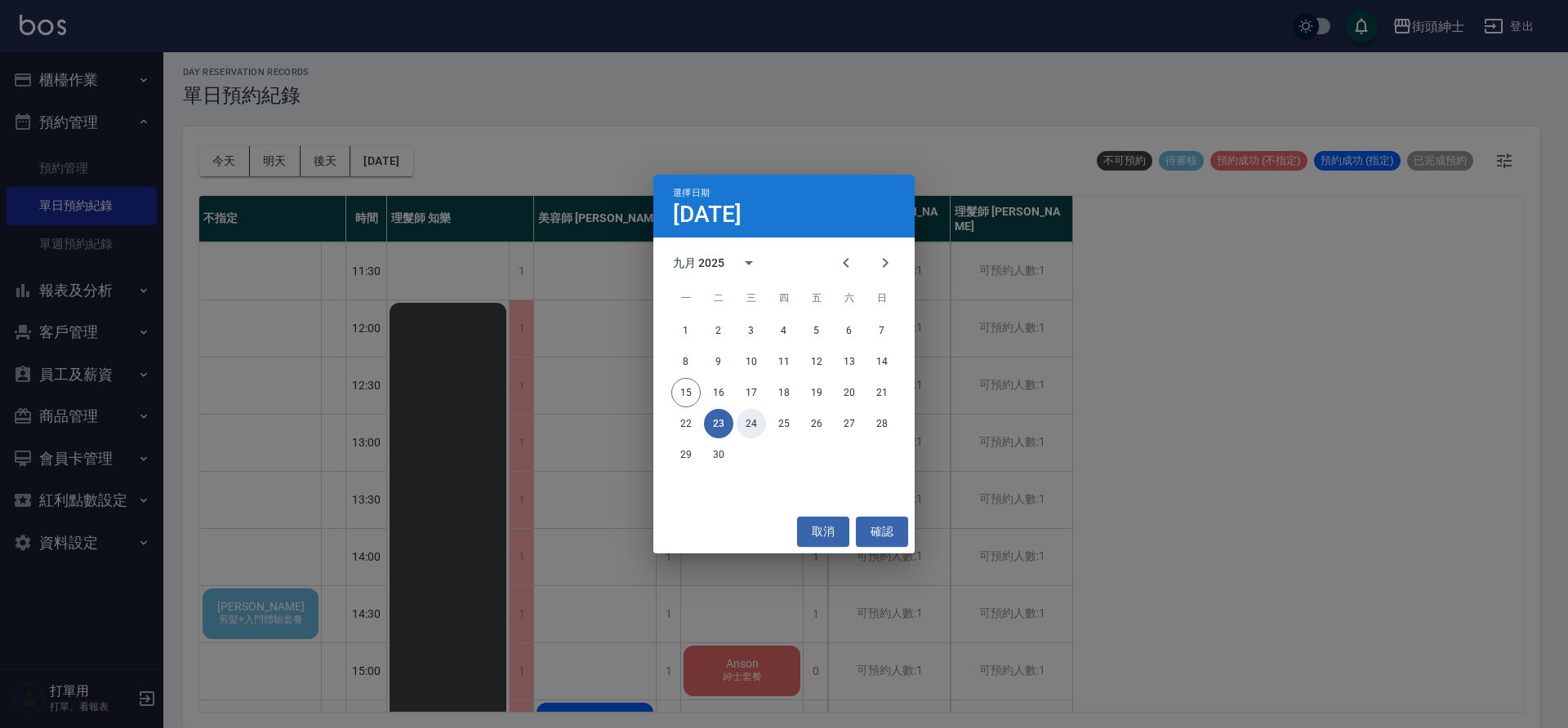
click at [762, 416] on button "24" at bounding box center [751, 423] width 30 height 30
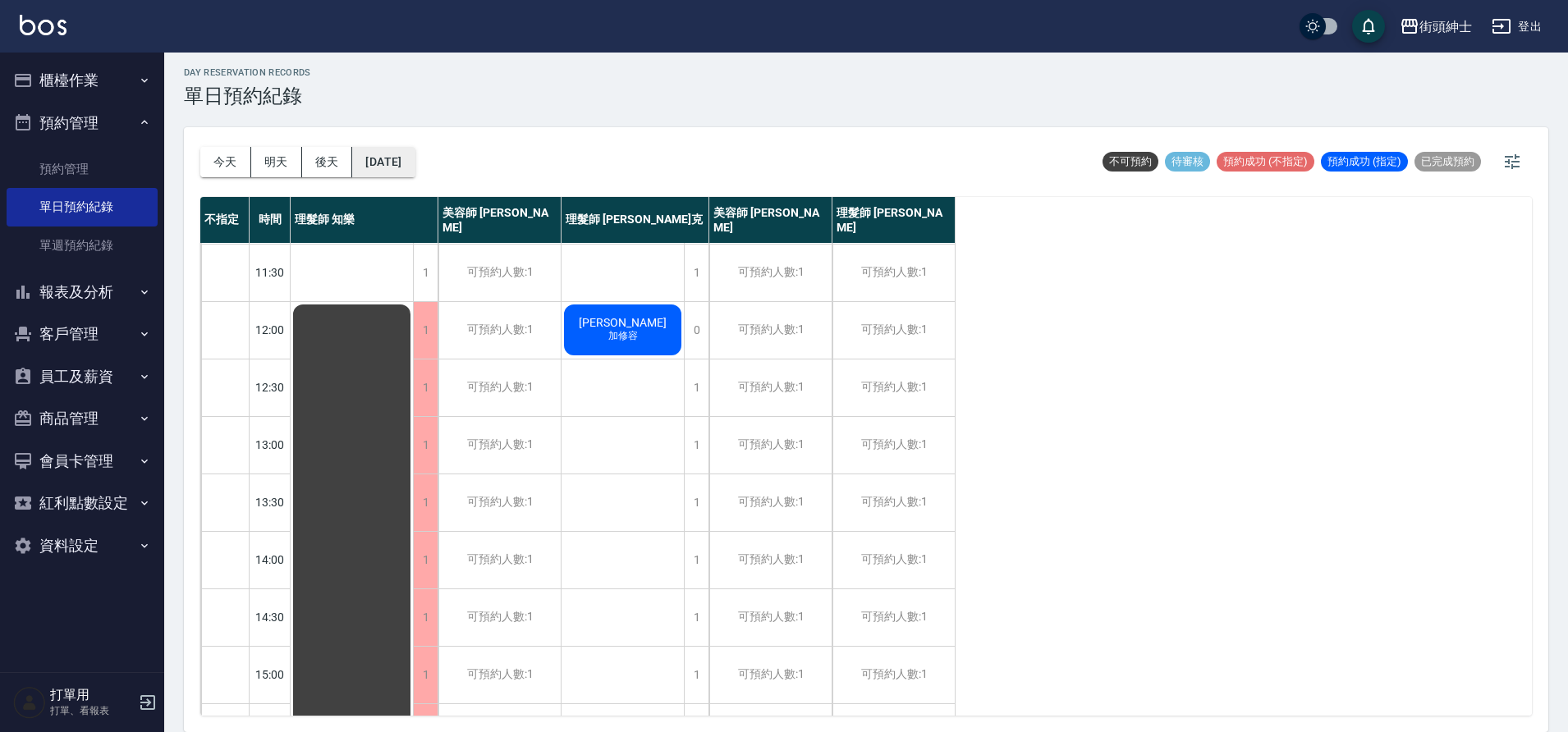
click at [415, 157] on button "2025/09/24" at bounding box center [383, 162] width 62 height 31
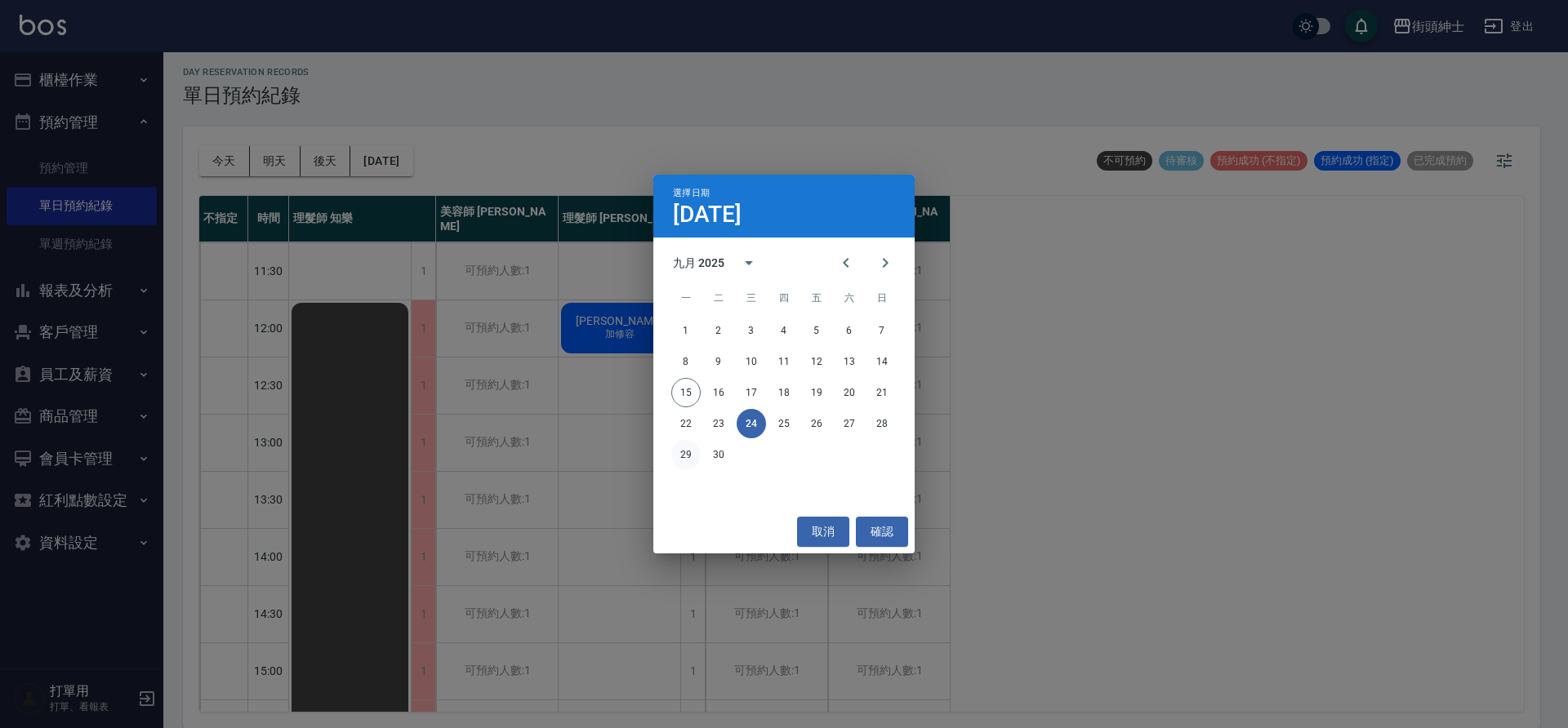
click at [686, 455] on button "29" at bounding box center [685, 455] width 30 height 30
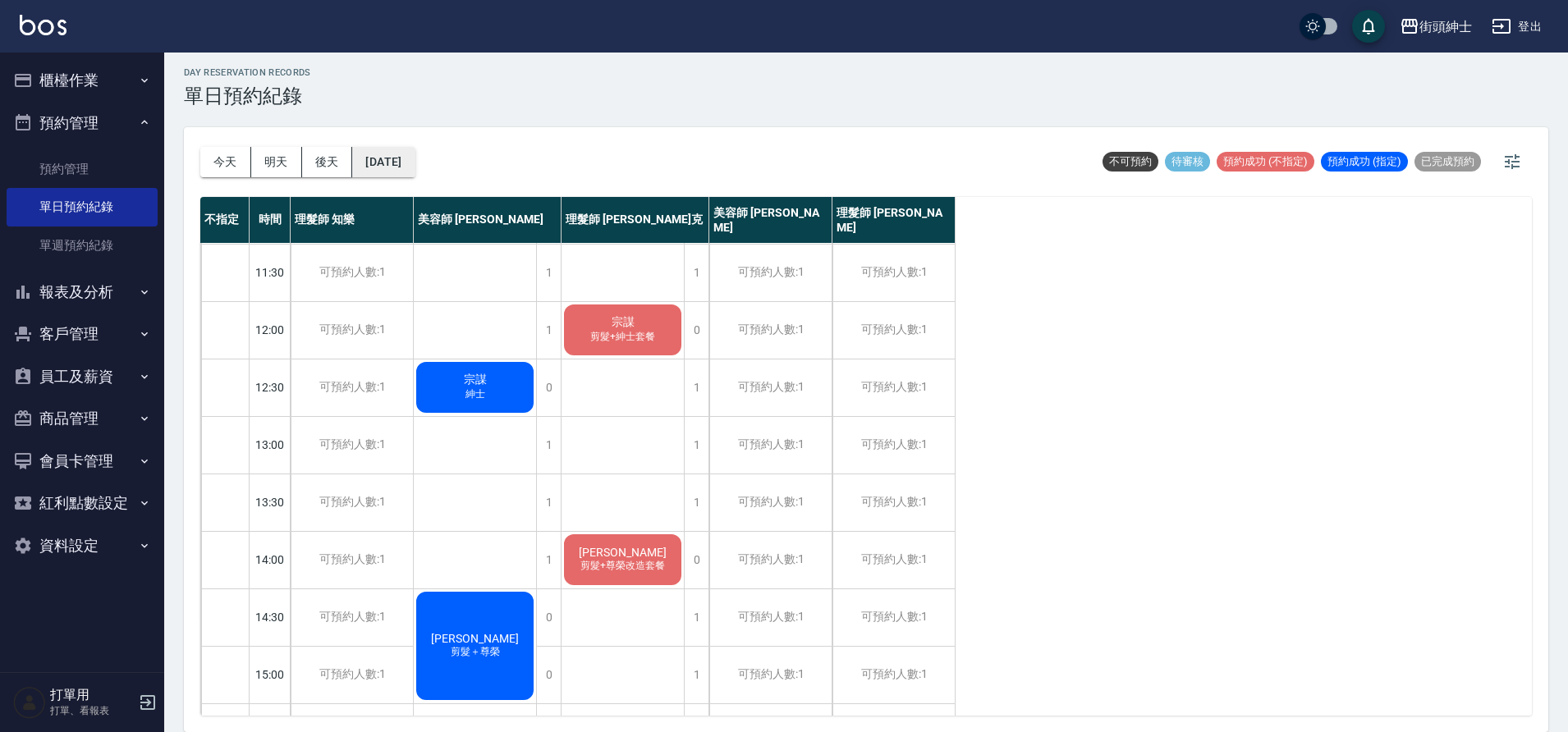
click at [410, 166] on button "2025/09/29" at bounding box center [383, 162] width 62 height 31
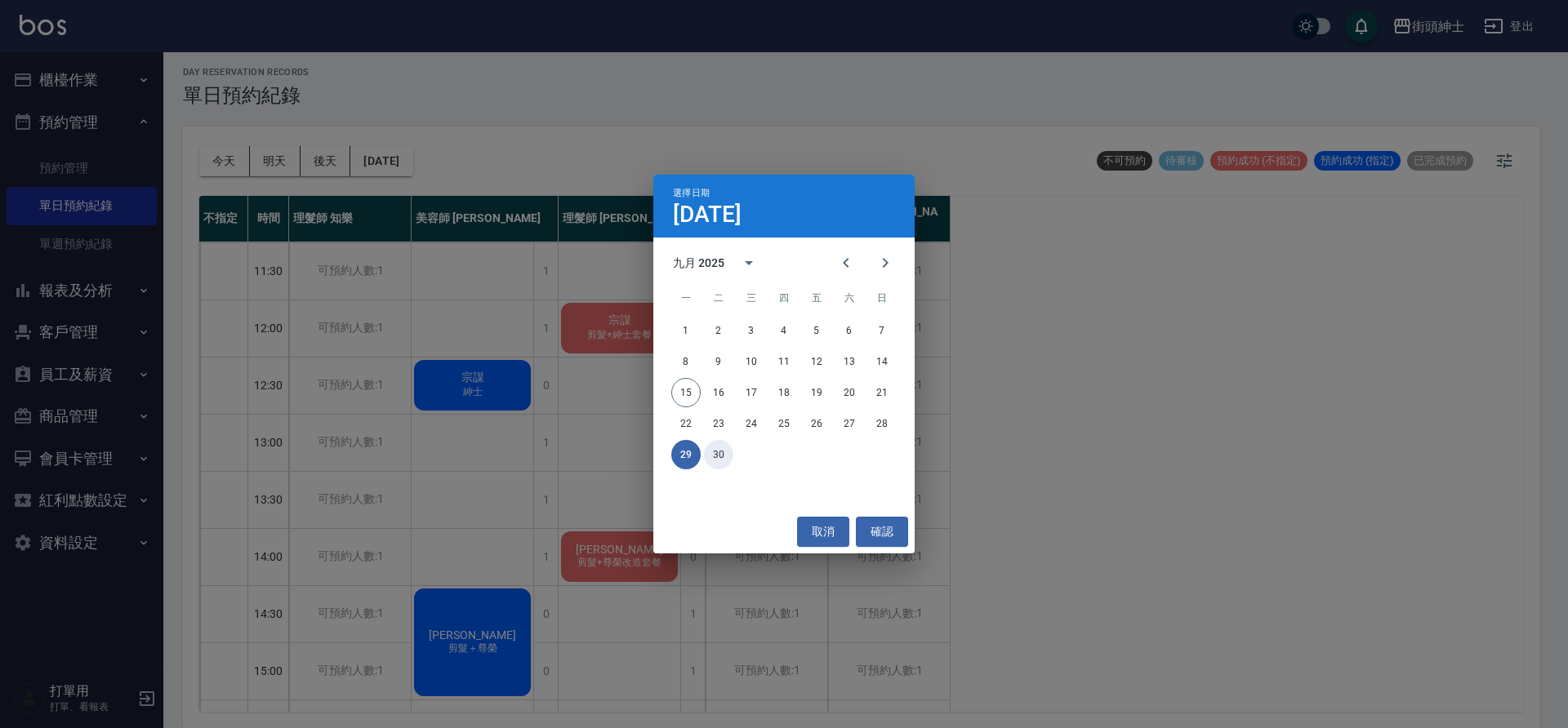
click at [724, 448] on button "30" at bounding box center [719, 455] width 30 height 30
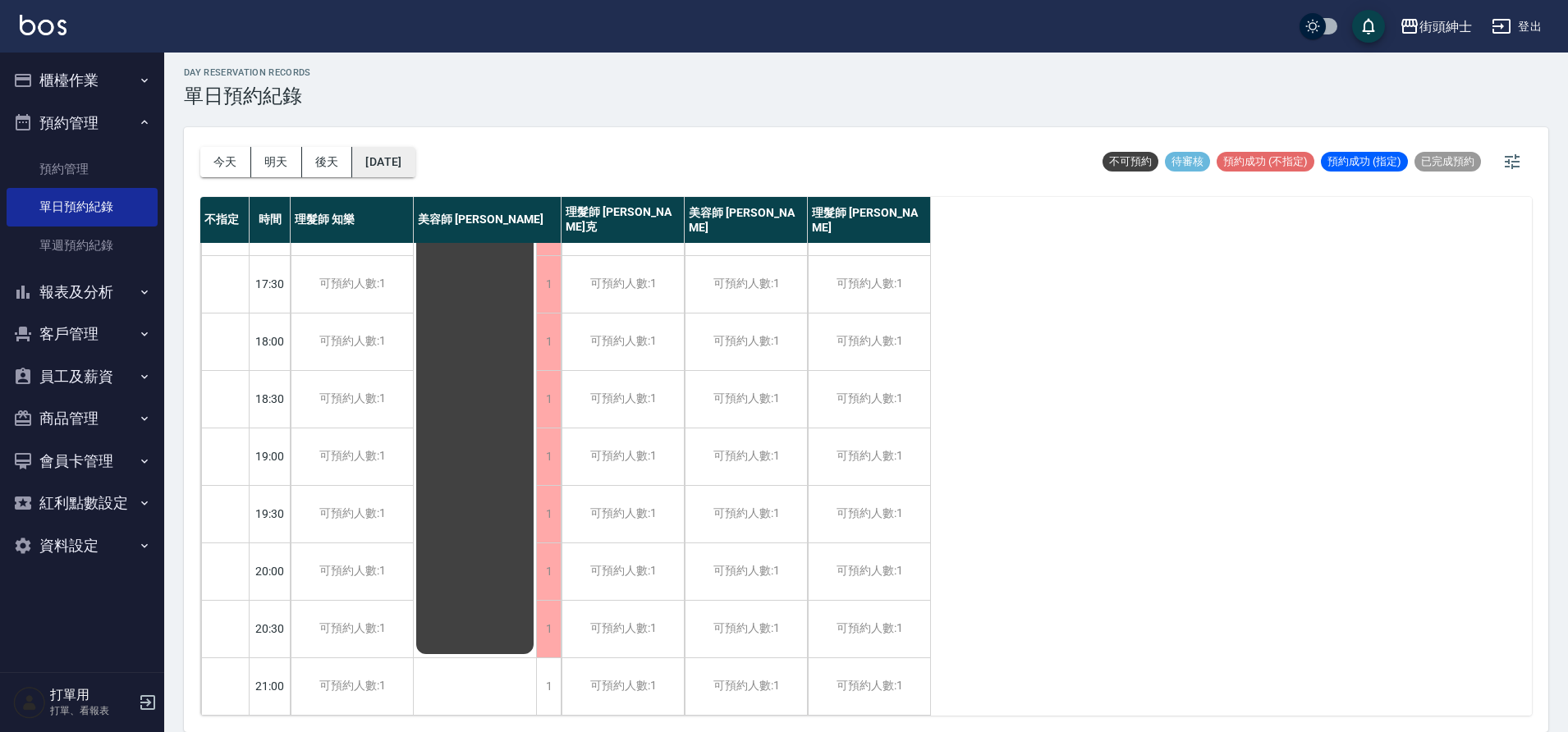
scroll to position [211, 0]
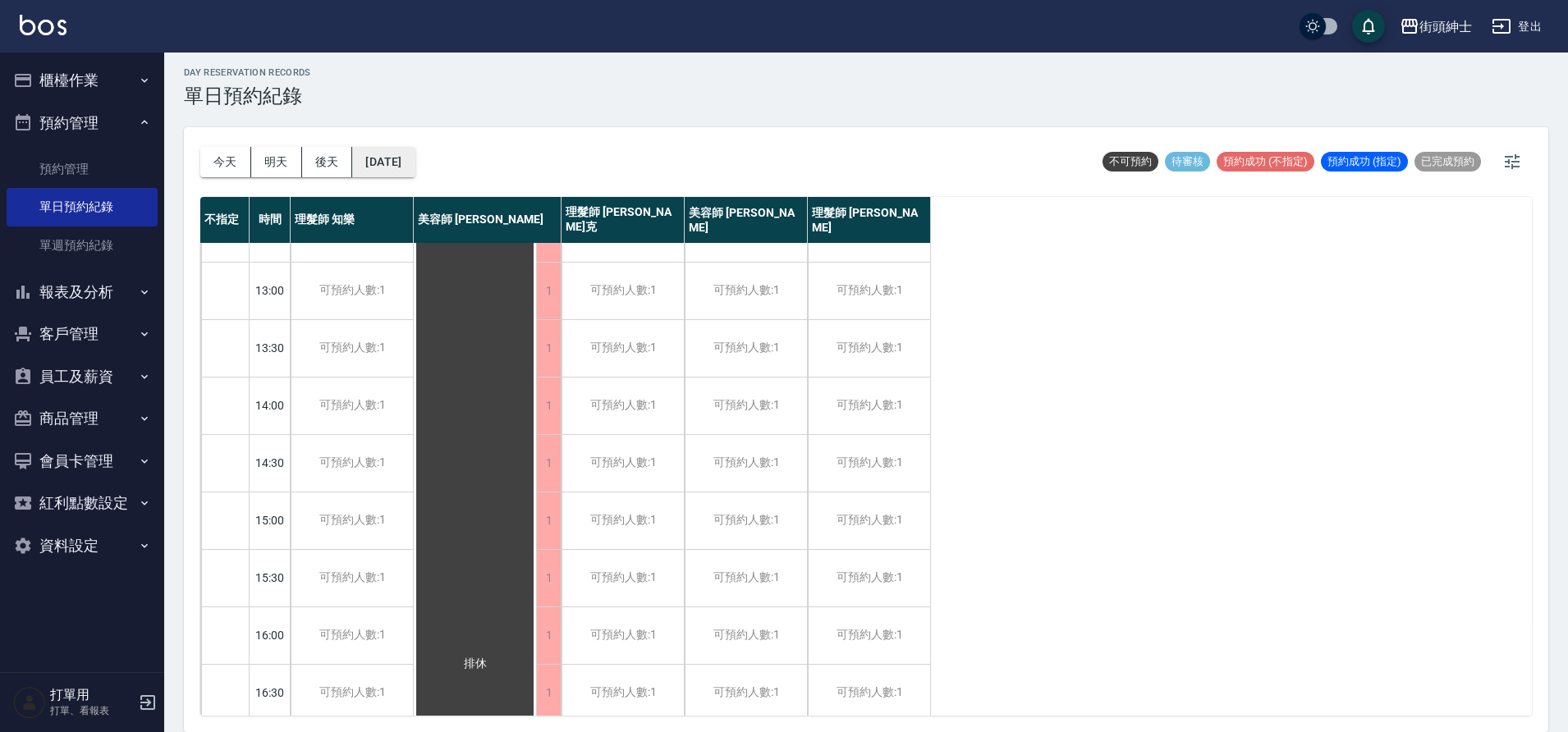
click at [390, 161] on button "2025/09/30" at bounding box center [383, 162] width 62 height 31
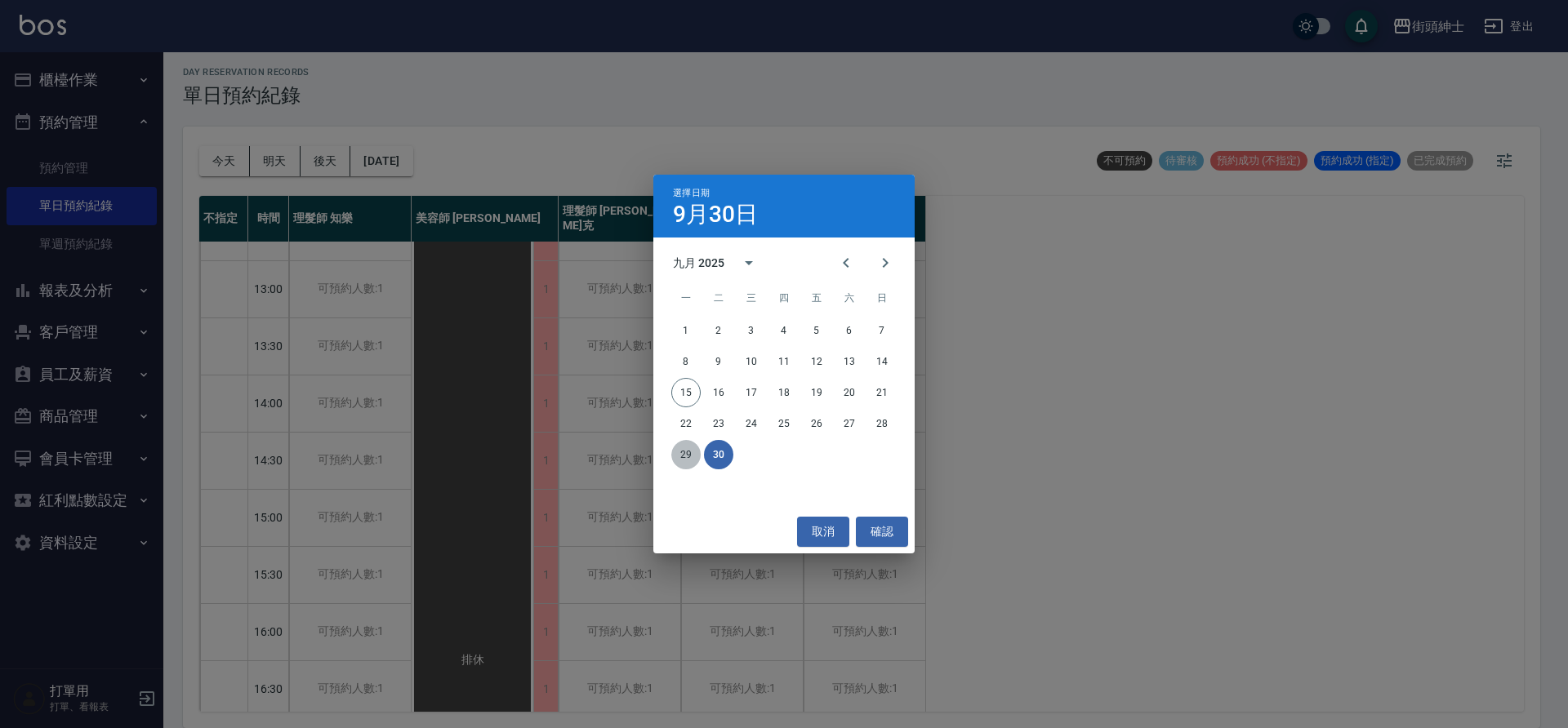
click at [679, 448] on button "29" at bounding box center [685, 455] width 30 height 30
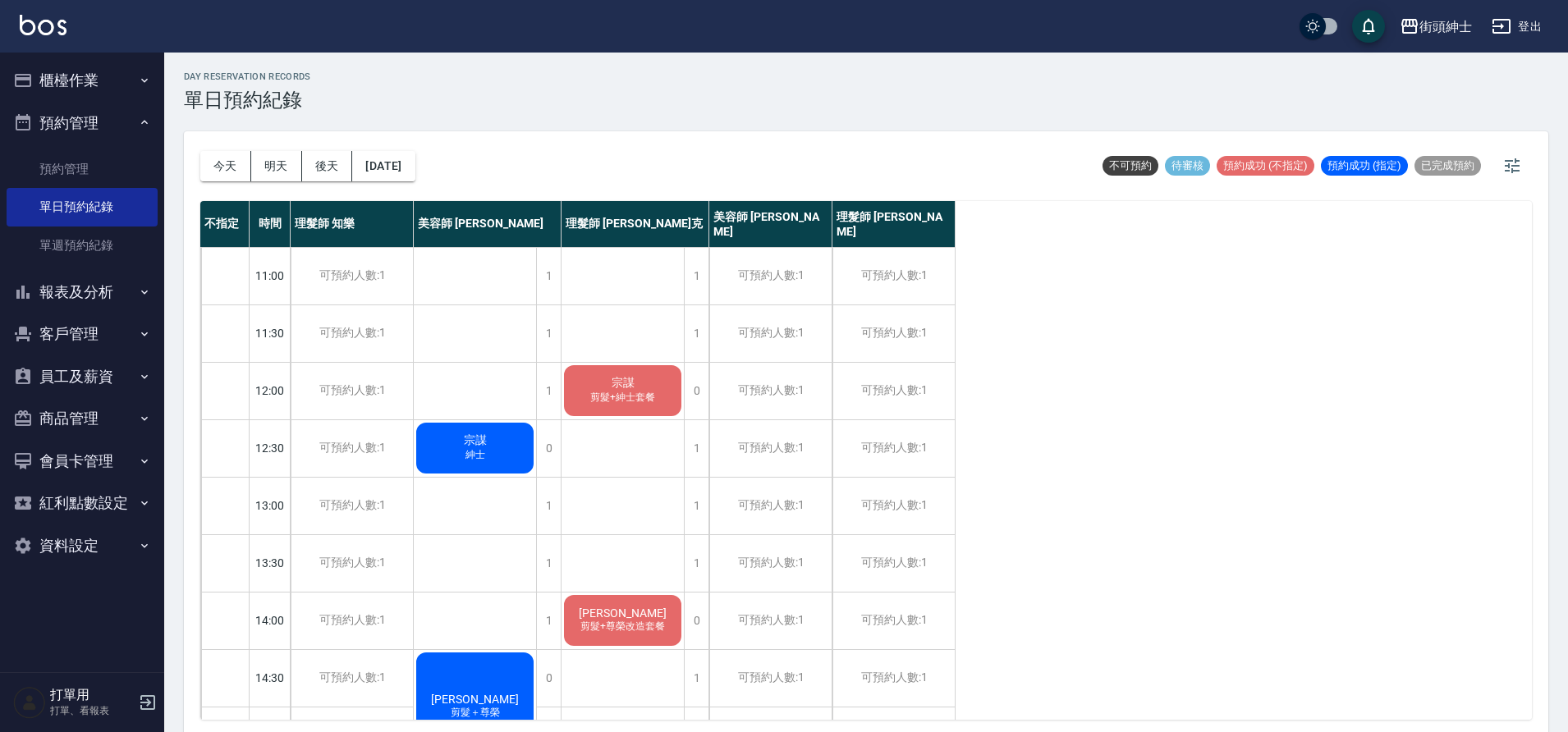
scroll to position [5, 0]
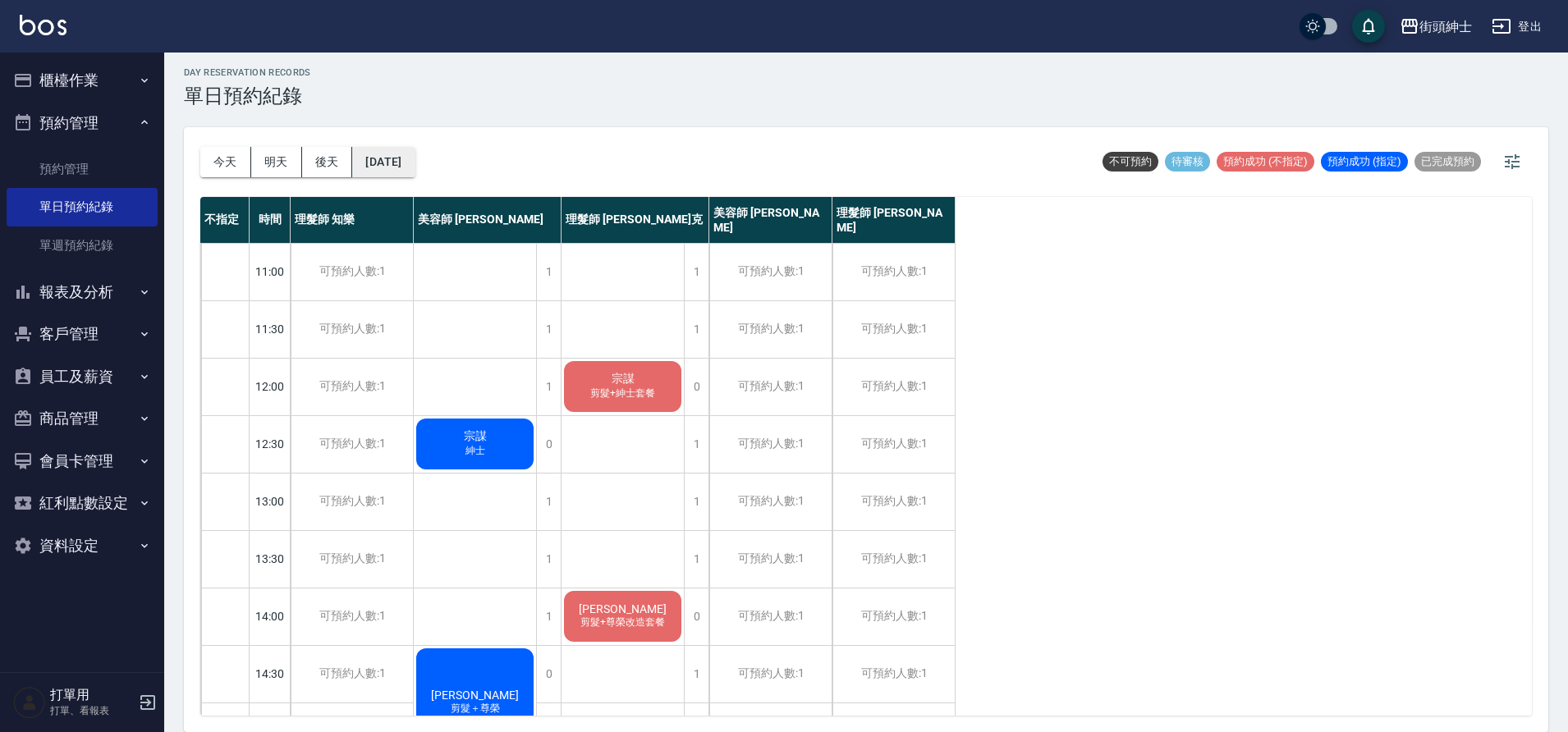
drag, startPoint x: 408, startPoint y: 148, endPoint x: 410, endPoint y: 157, distance: 9.2
click at [409, 153] on div "今天 明天 後天 2025/09/29" at bounding box center [307, 161] width 215 height 69
click at [415, 160] on button "2025/09/29" at bounding box center [383, 162] width 62 height 31
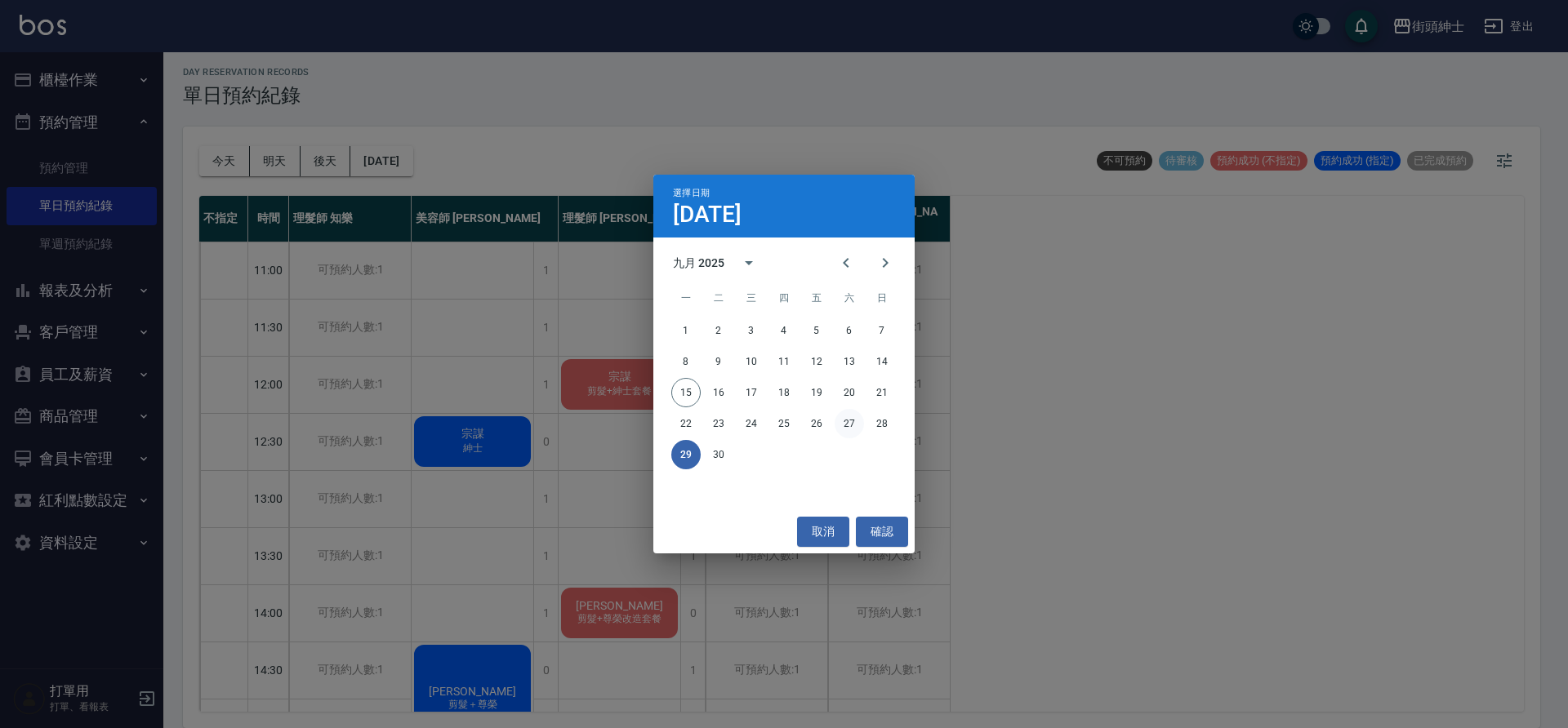
click at [854, 420] on button "27" at bounding box center [849, 423] width 30 height 30
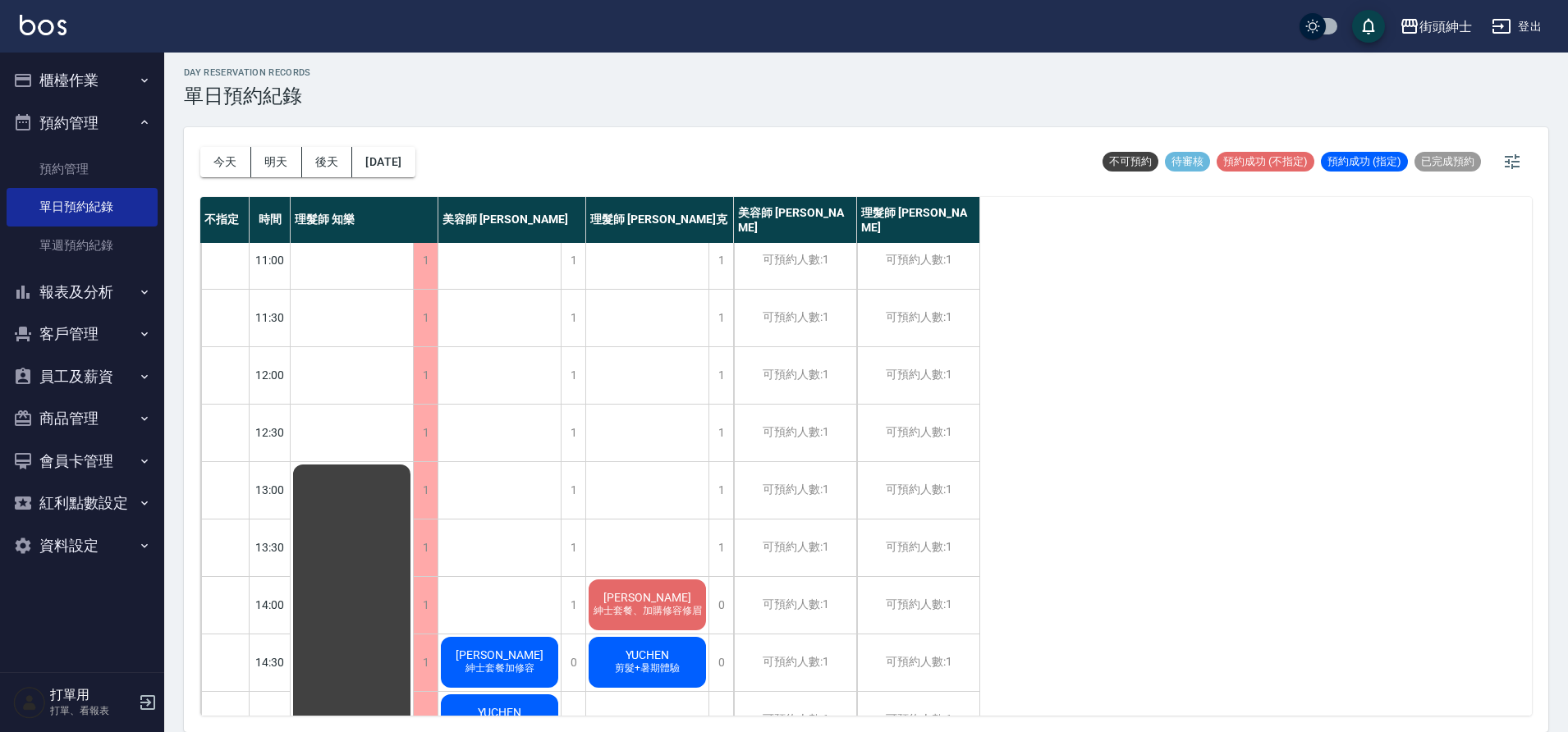
scroll to position [26, 0]
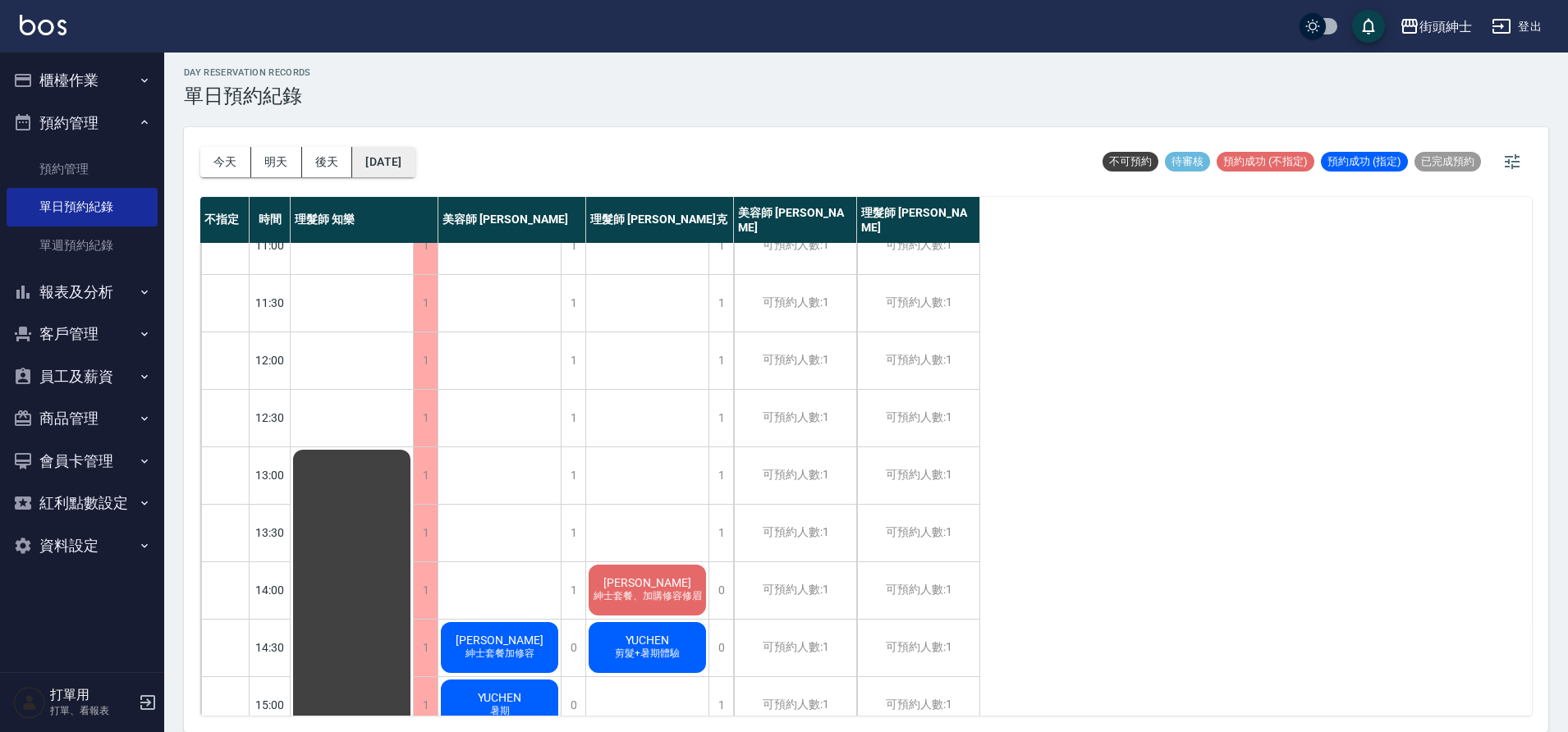
click at [407, 152] on button "2025/09/27" at bounding box center [383, 162] width 62 height 31
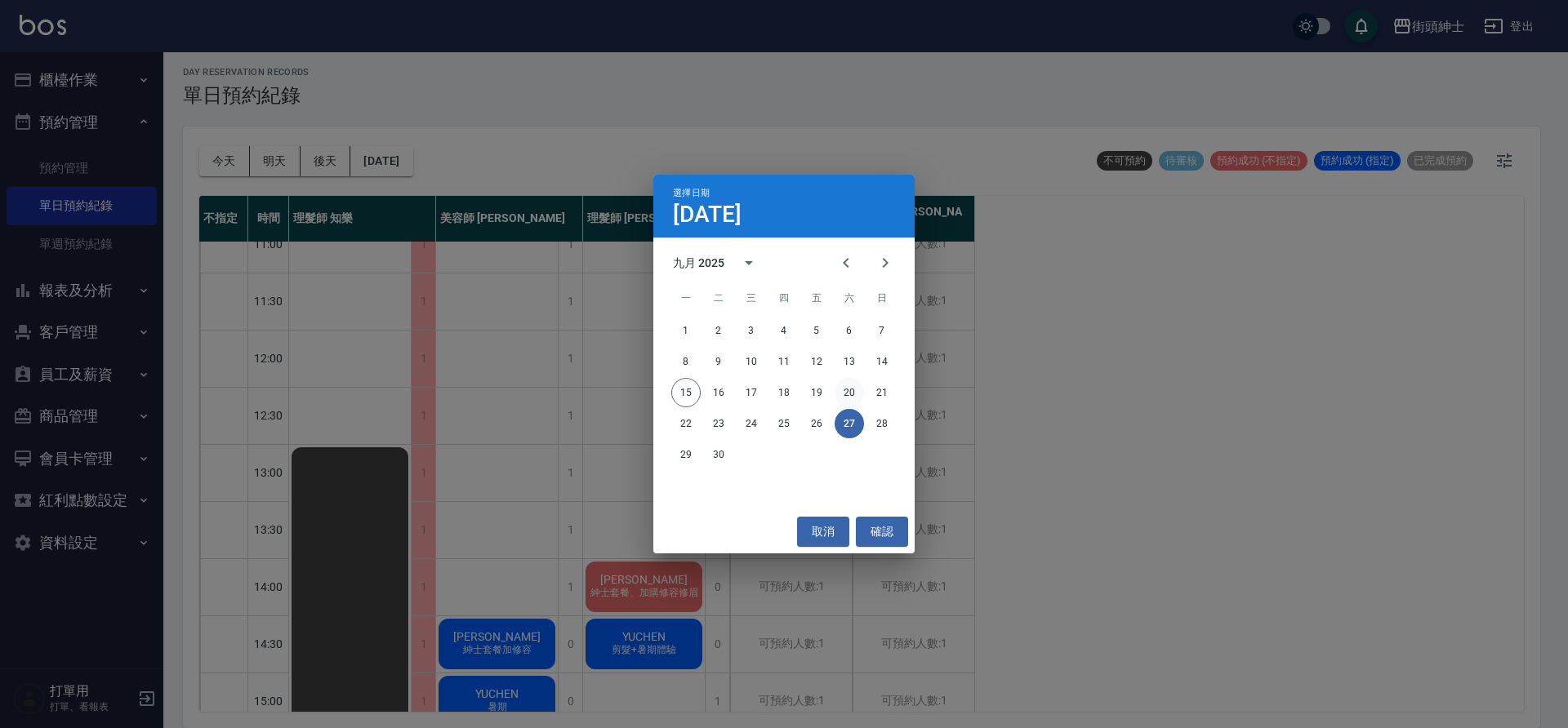
click at [853, 395] on button "20" at bounding box center [849, 393] width 30 height 30
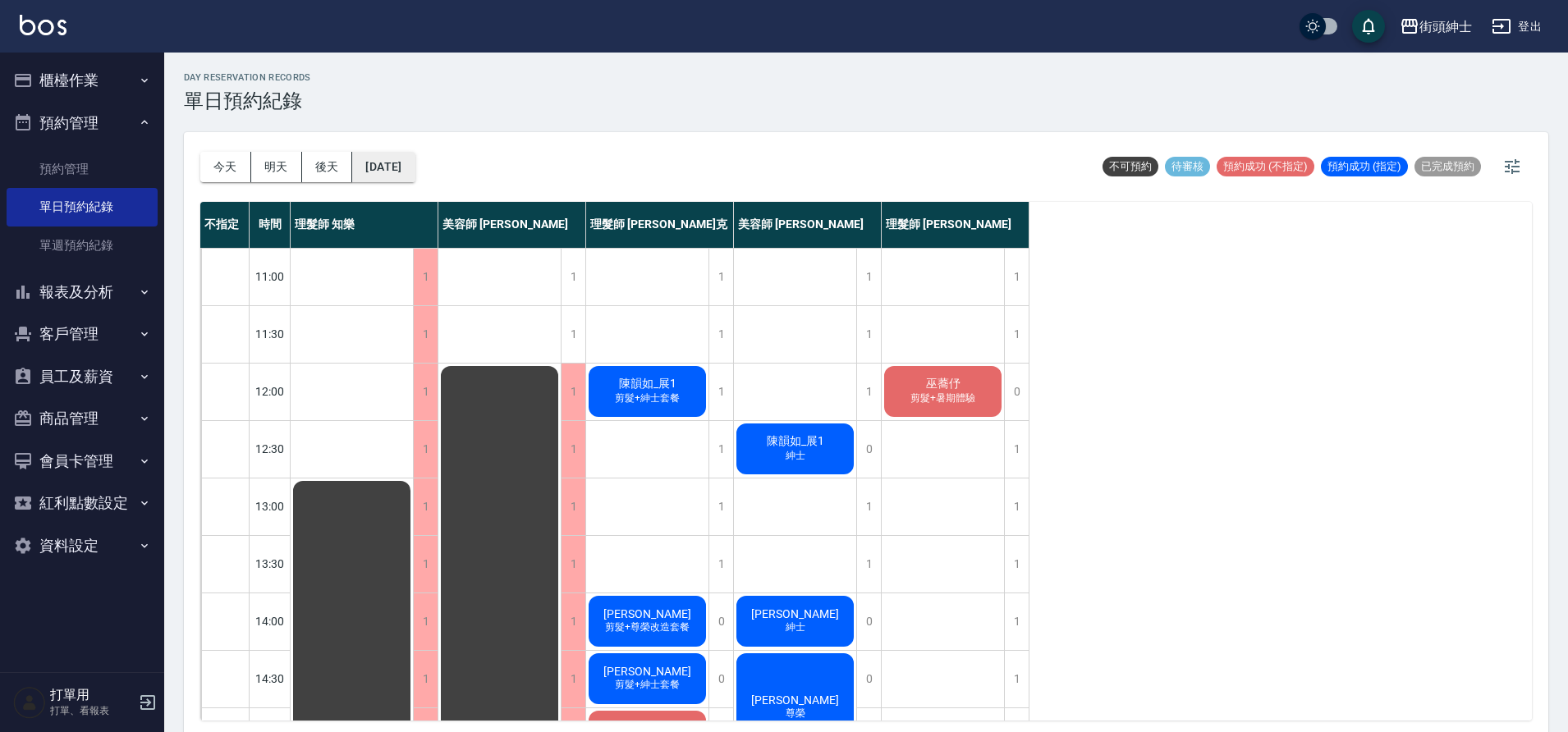
click at [374, 170] on button "[DATE]" at bounding box center [383, 167] width 62 height 31
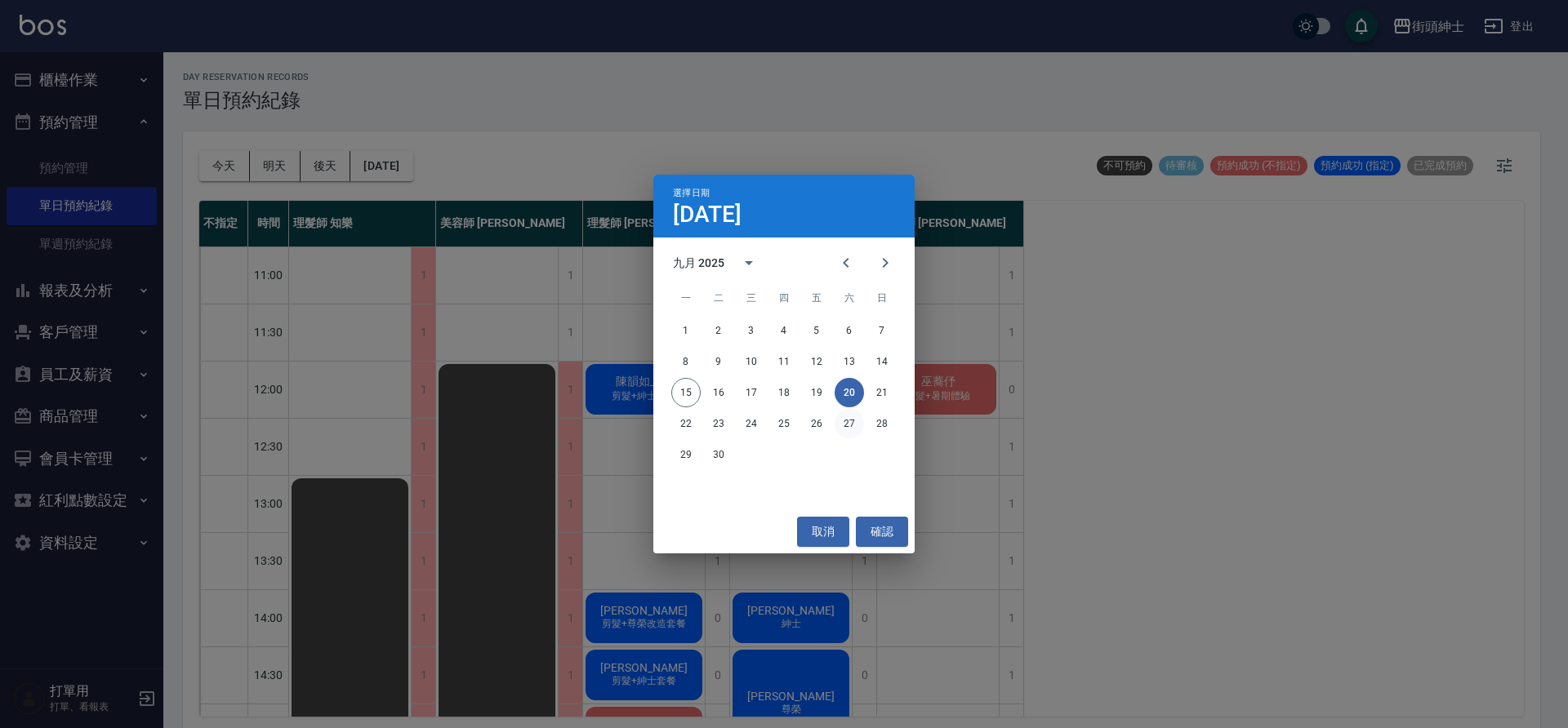
click at [843, 425] on button "27" at bounding box center [849, 423] width 30 height 30
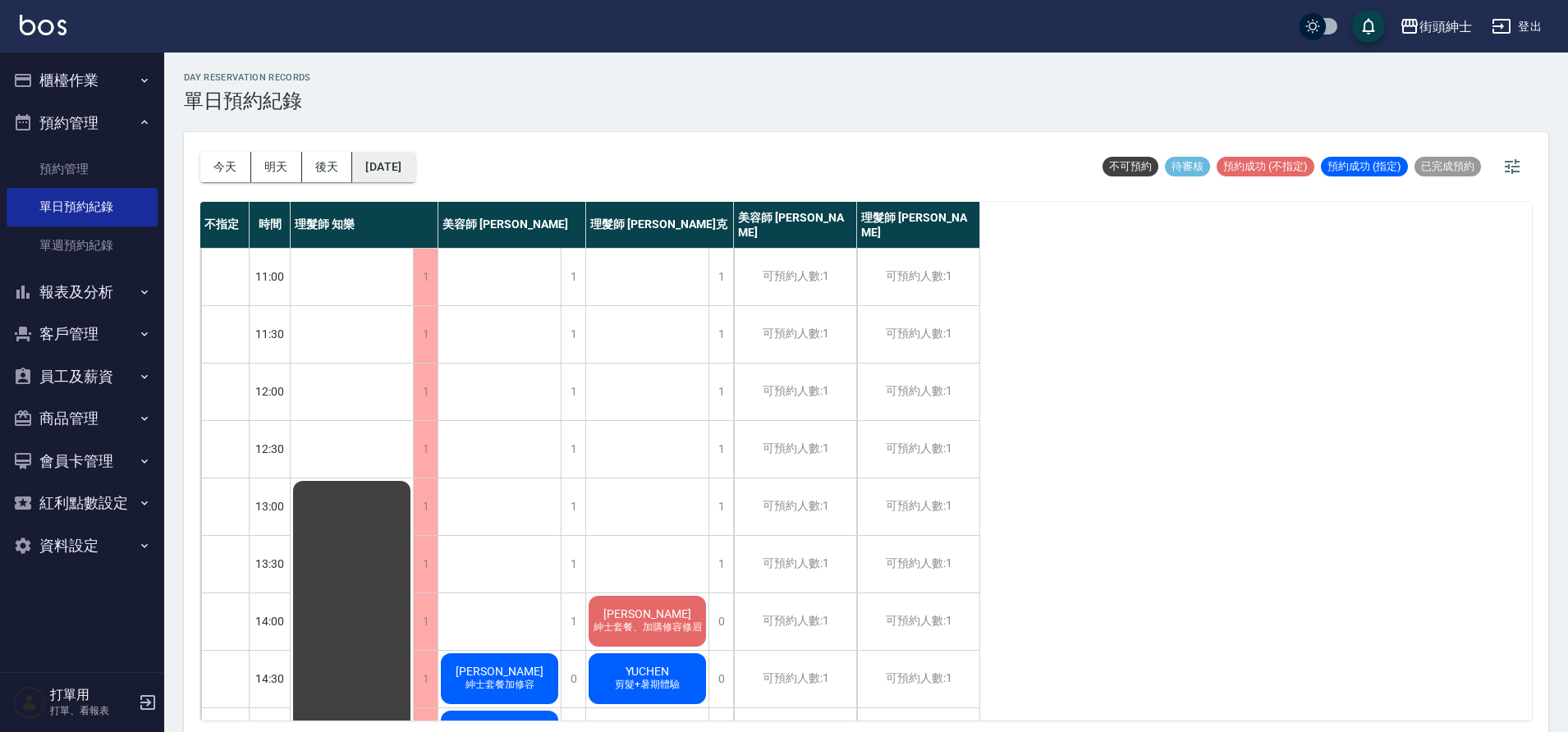
click at [408, 169] on button "2025/09/27" at bounding box center [383, 167] width 62 height 31
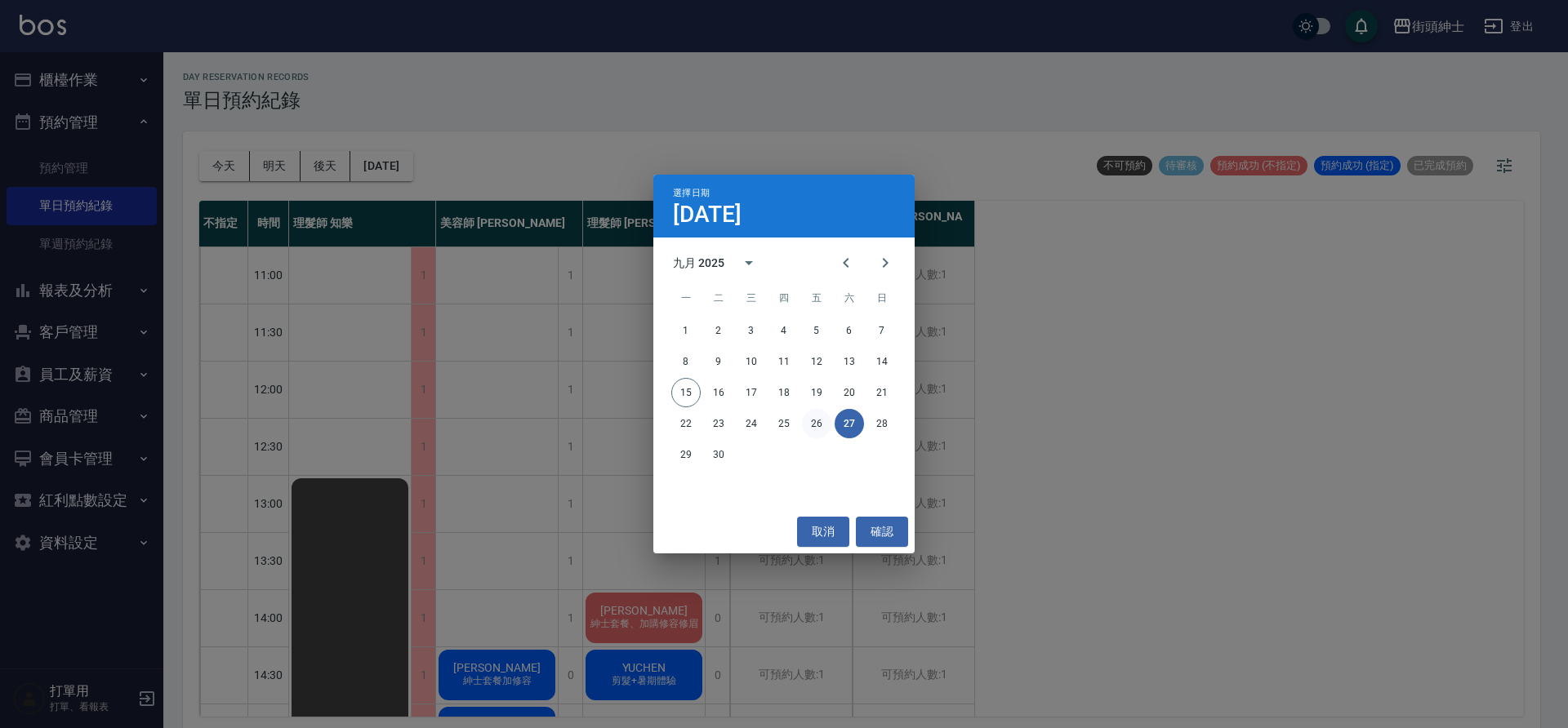
click at [824, 430] on button "26" at bounding box center [816, 423] width 30 height 30
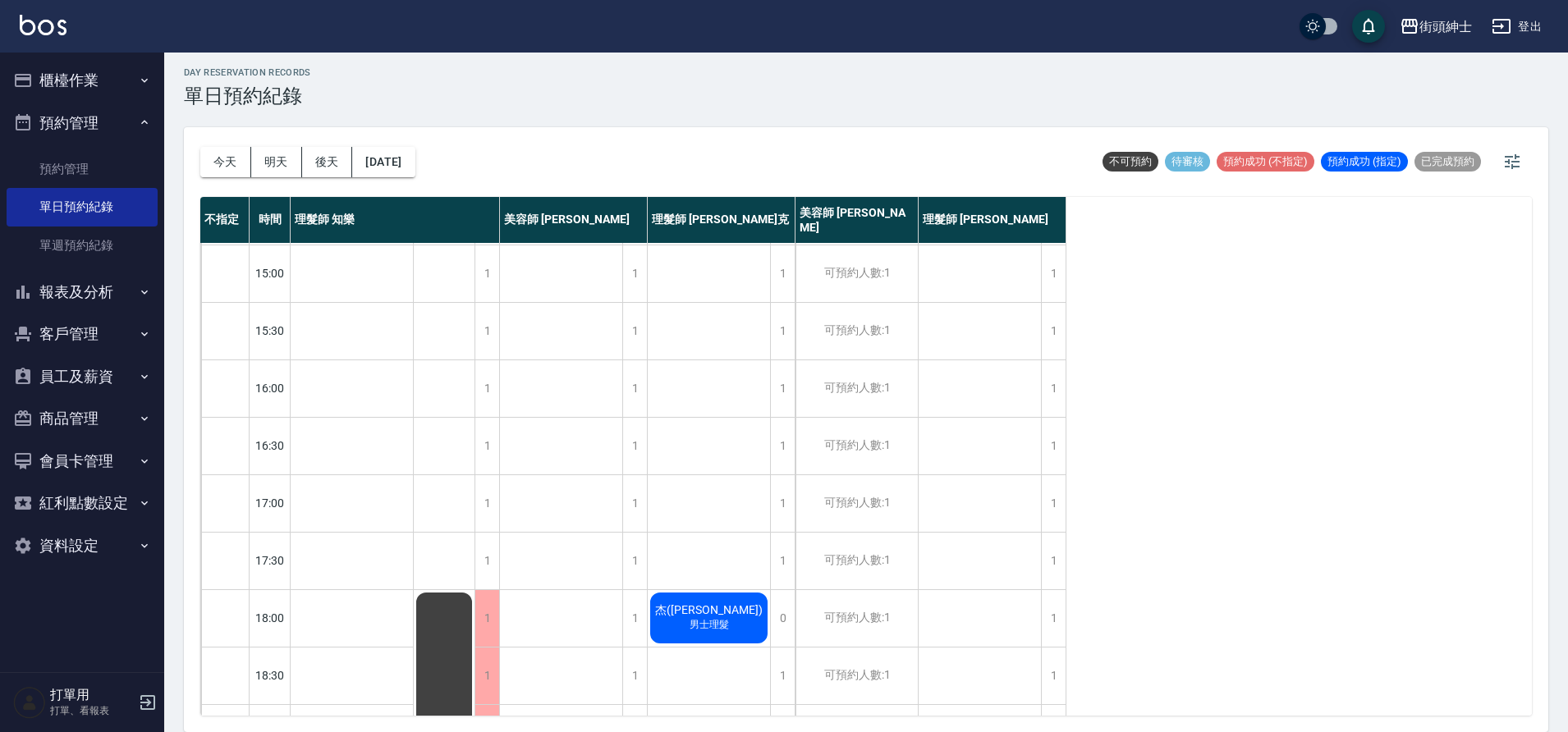
scroll to position [747, 0]
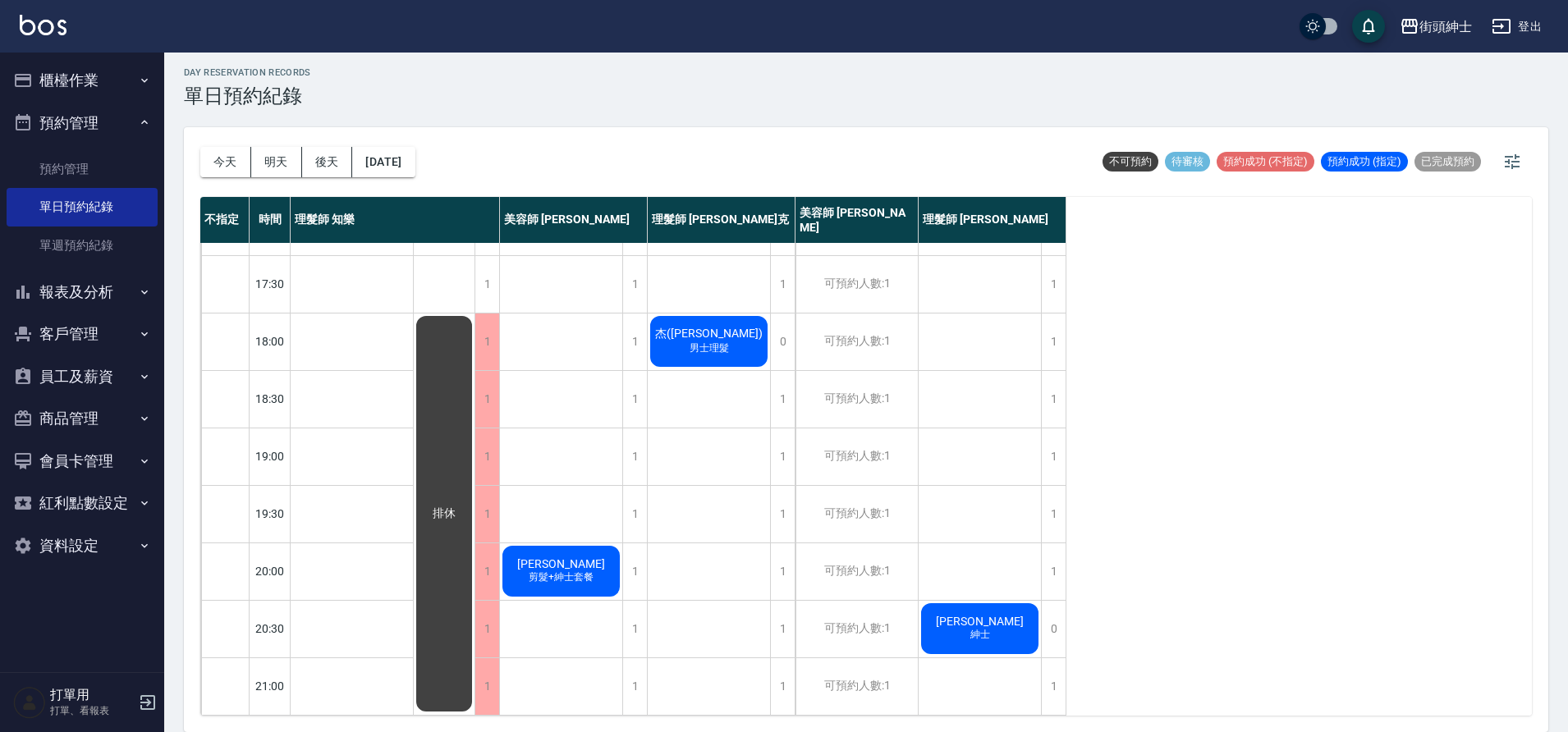
click at [551, 571] on span "剪髮+紳士套餐" at bounding box center [561, 577] width 71 height 14
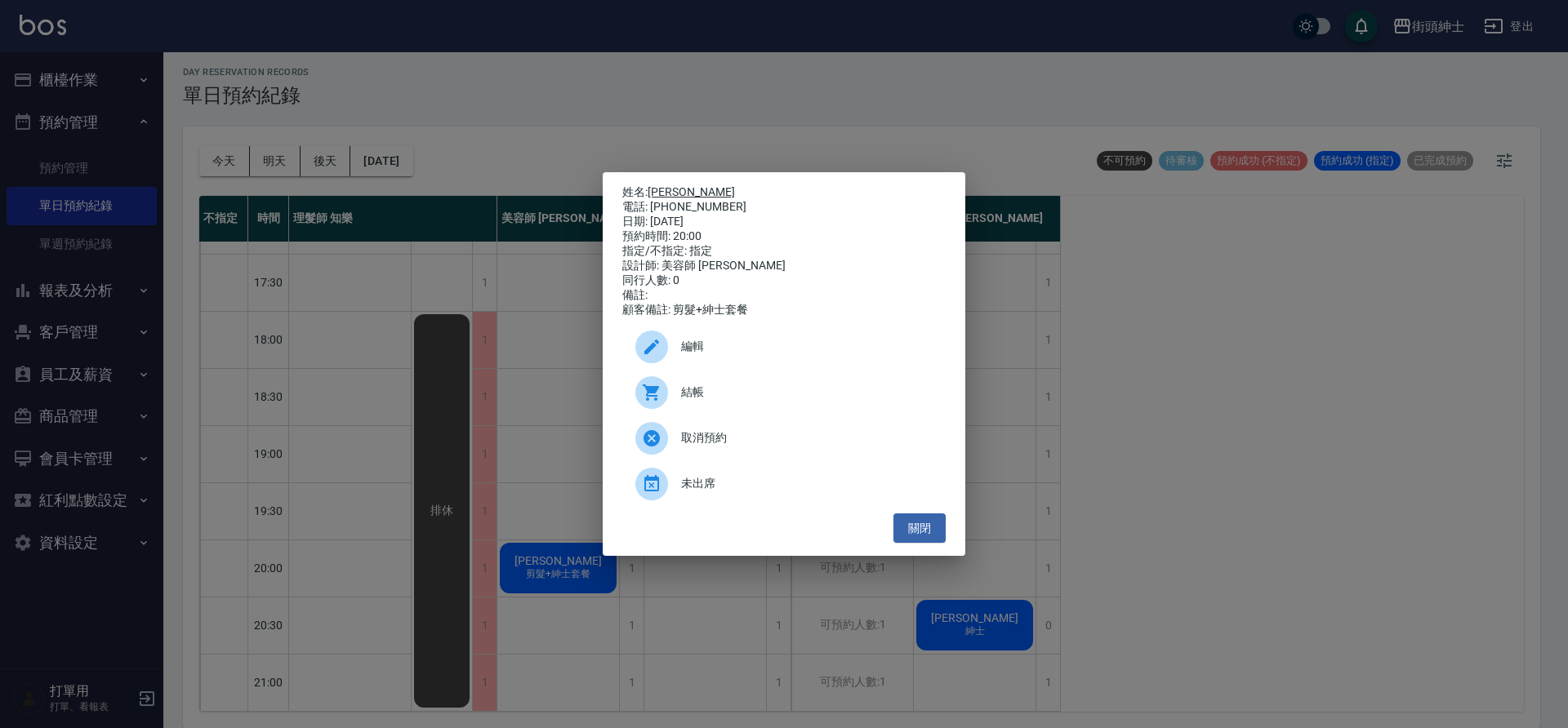
click at [678, 186] on link "玟博DENNIS" at bounding box center [691, 192] width 87 height 13
click at [915, 531] on button "關閉" at bounding box center [919, 529] width 52 height 30
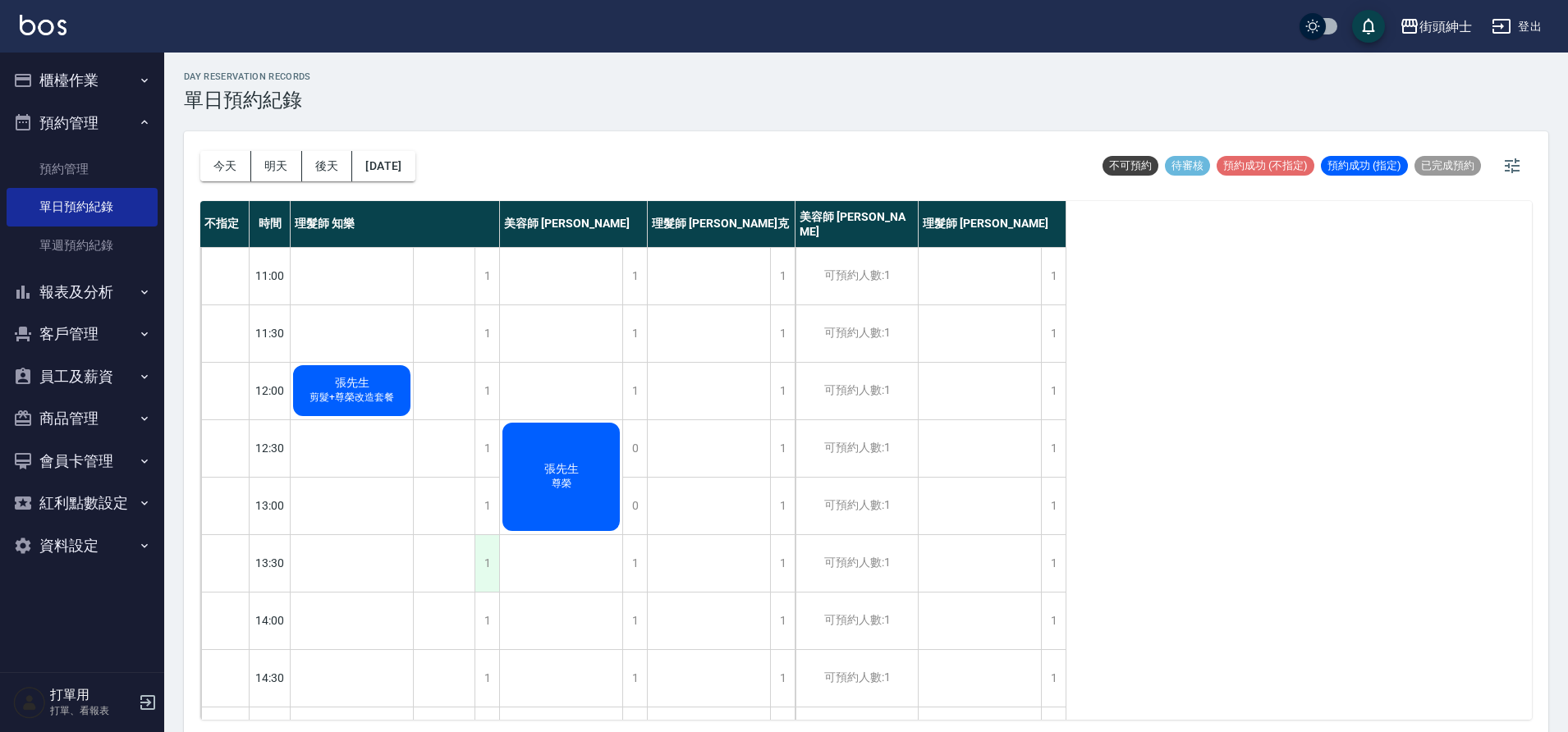
scroll to position [0, 0]
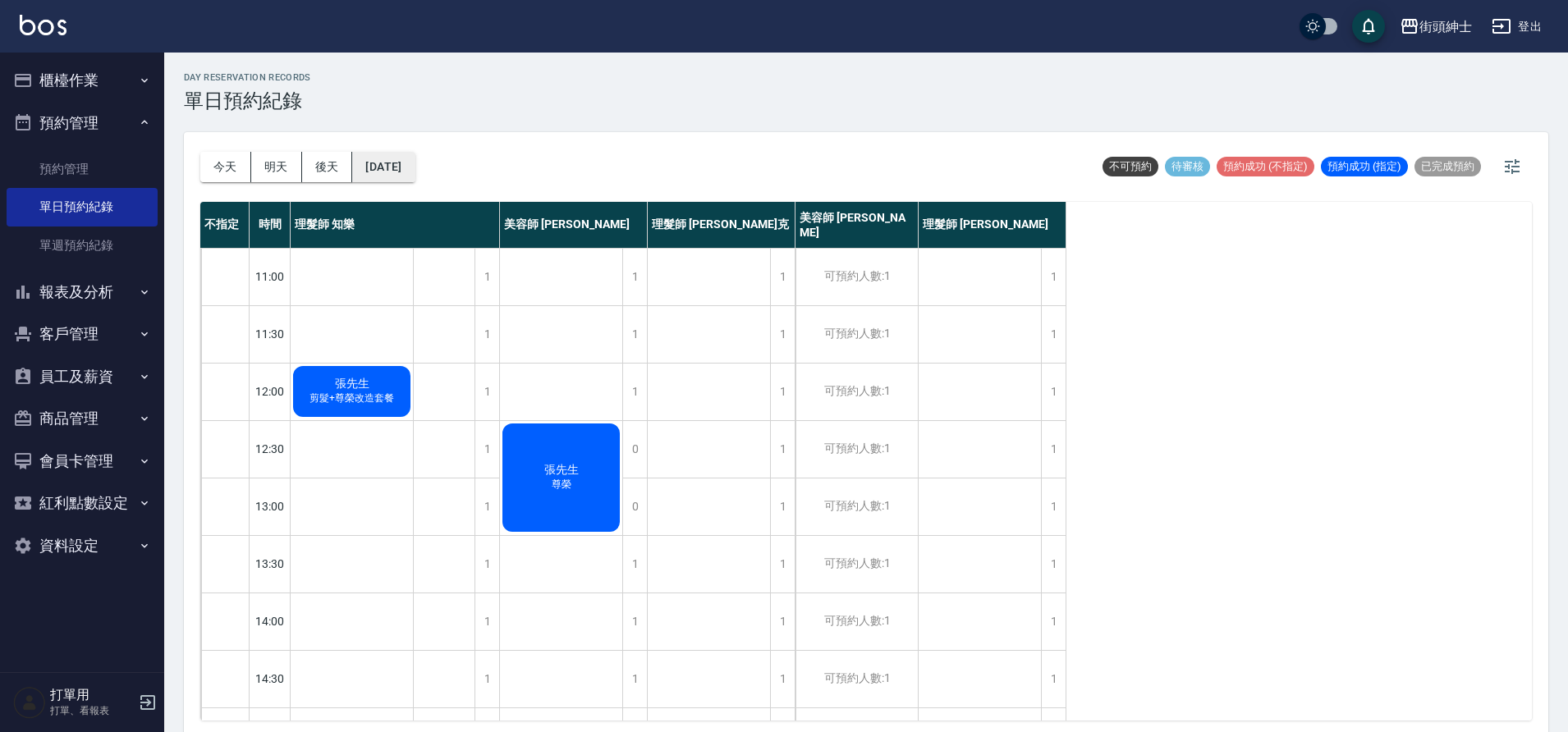
click at [406, 165] on button "2025/09/26" at bounding box center [383, 167] width 62 height 31
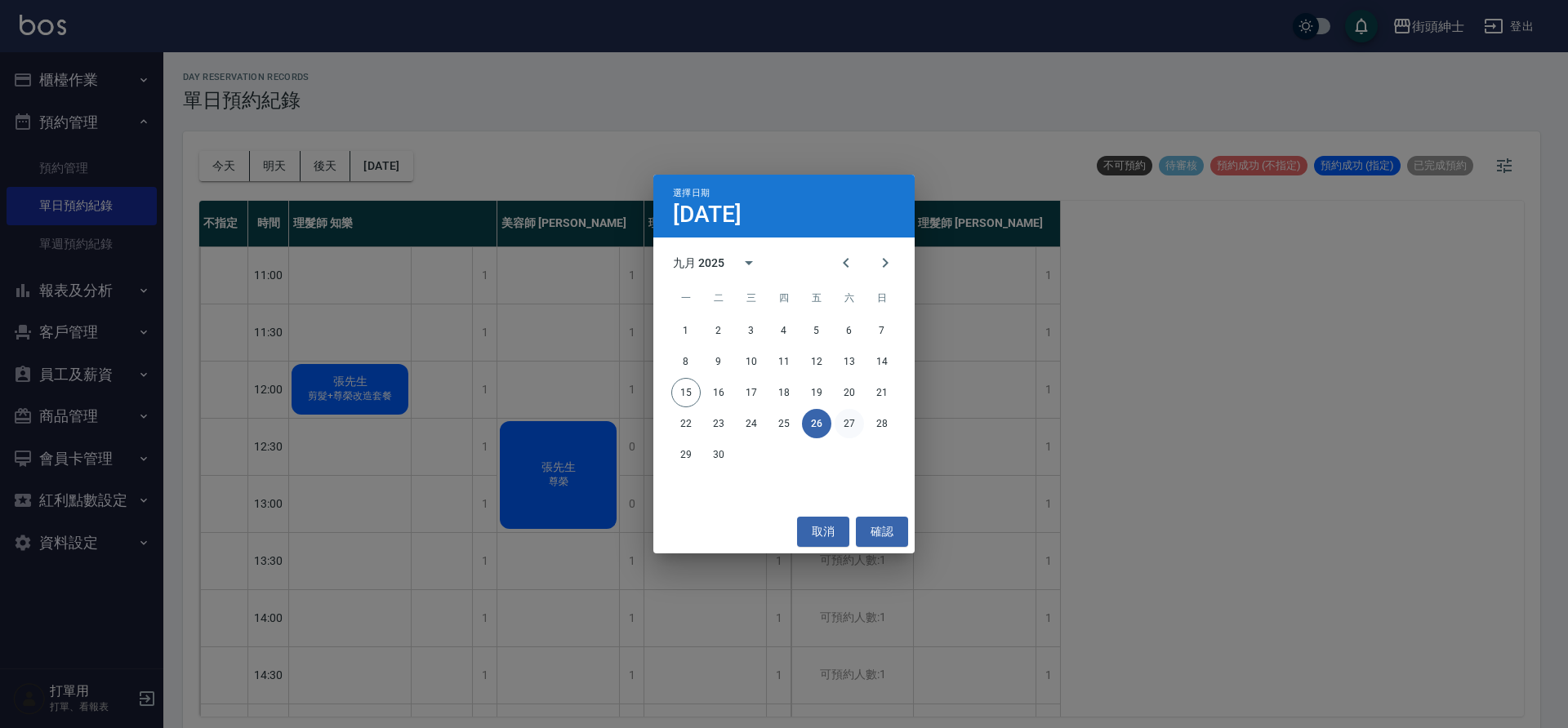
click at [843, 423] on button "27" at bounding box center [849, 423] width 30 height 30
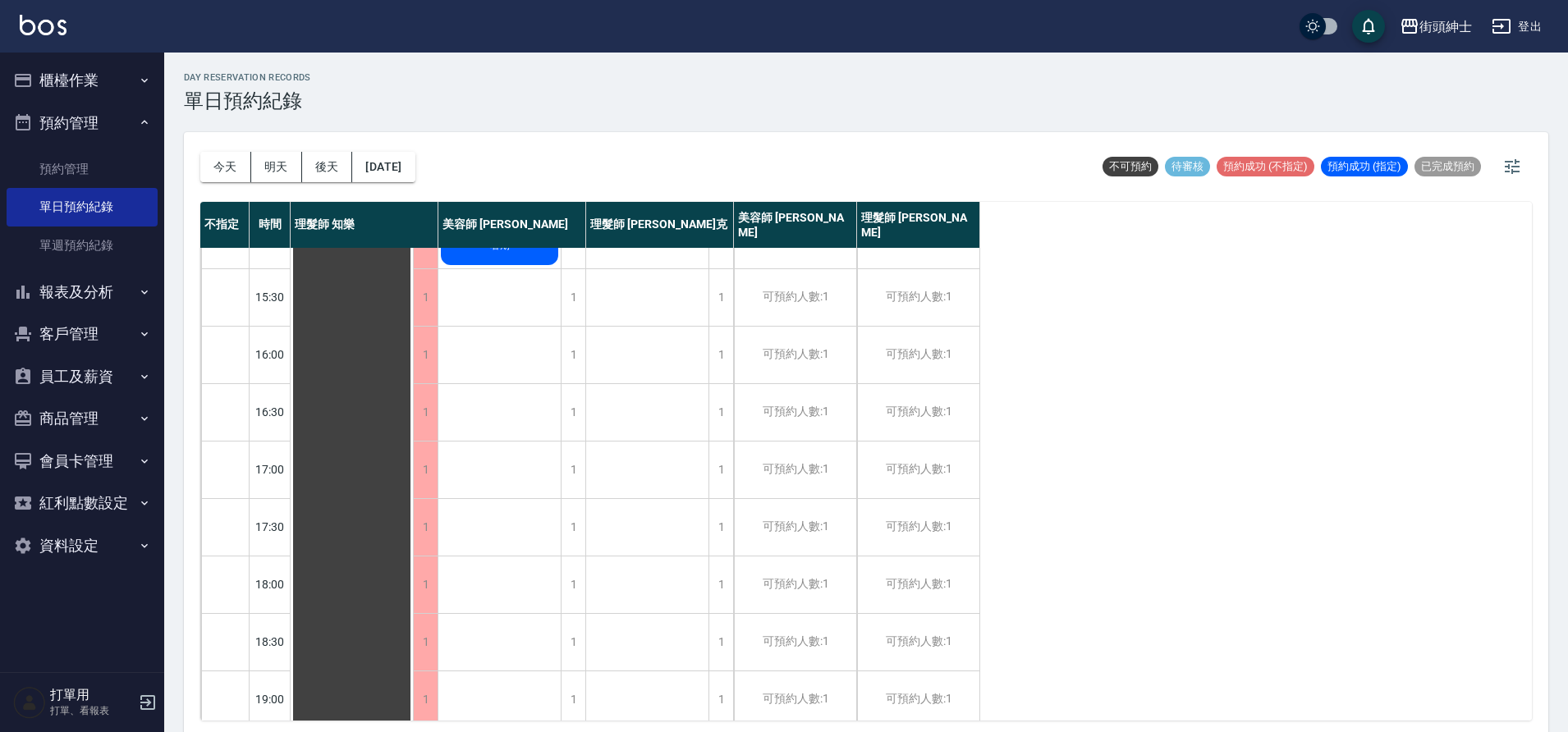
scroll to position [551, 0]
click at [399, 173] on button "2025/09/27" at bounding box center [383, 167] width 62 height 31
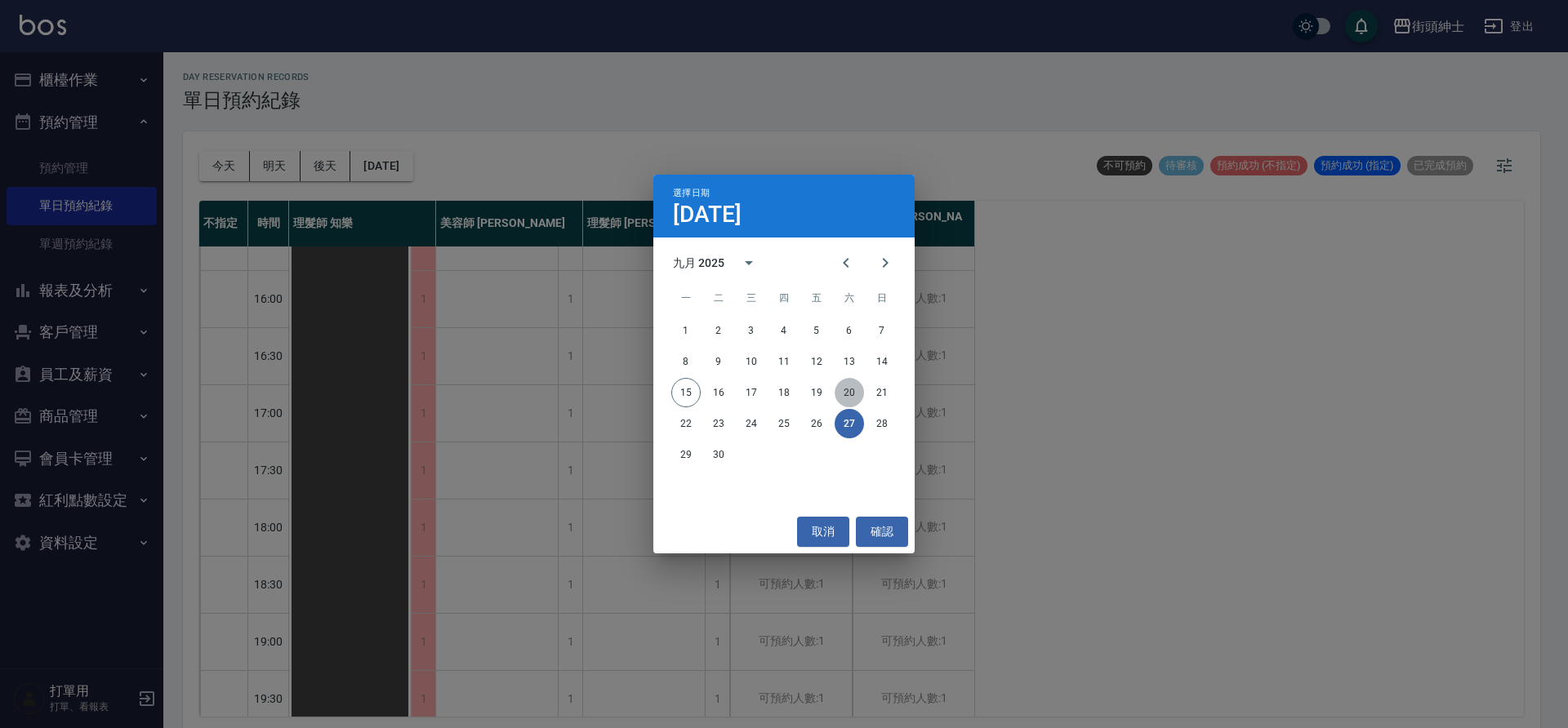
click at [840, 392] on button "20" at bounding box center [849, 393] width 30 height 30
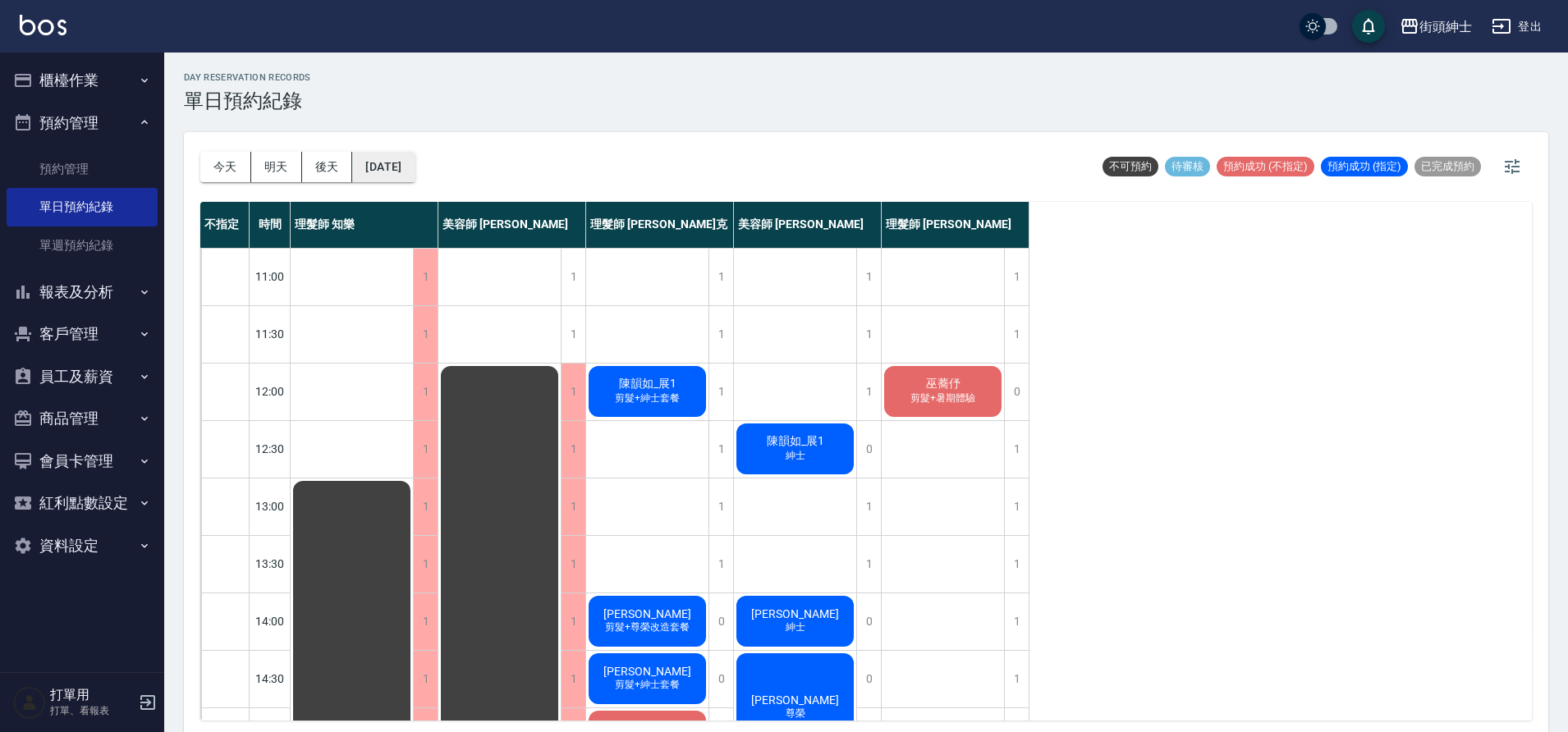
click at [415, 169] on button "[DATE]" at bounding box center [383, 167] width 62 height 31
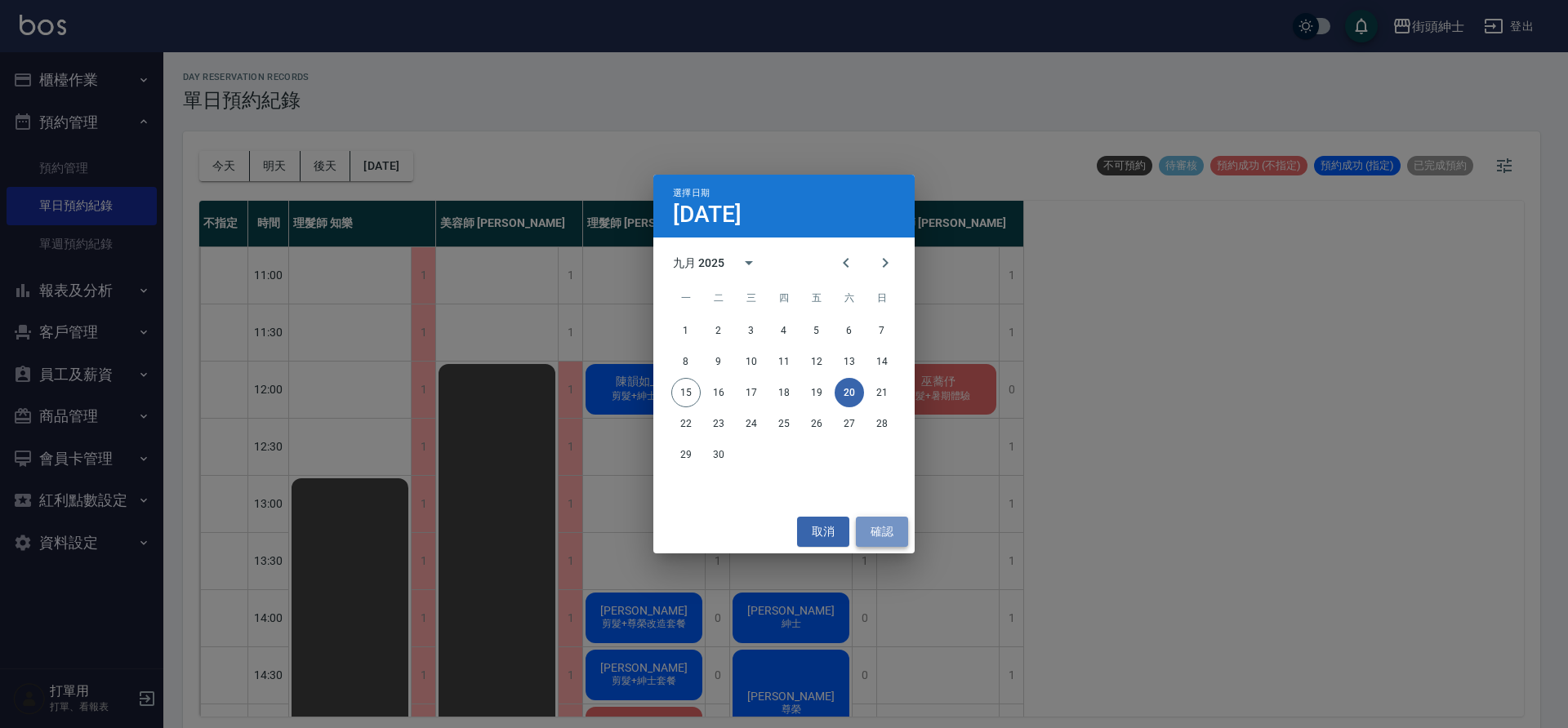
click at [900, 531] on button "確認" at bounding box center [882, 532] width 52 height 30
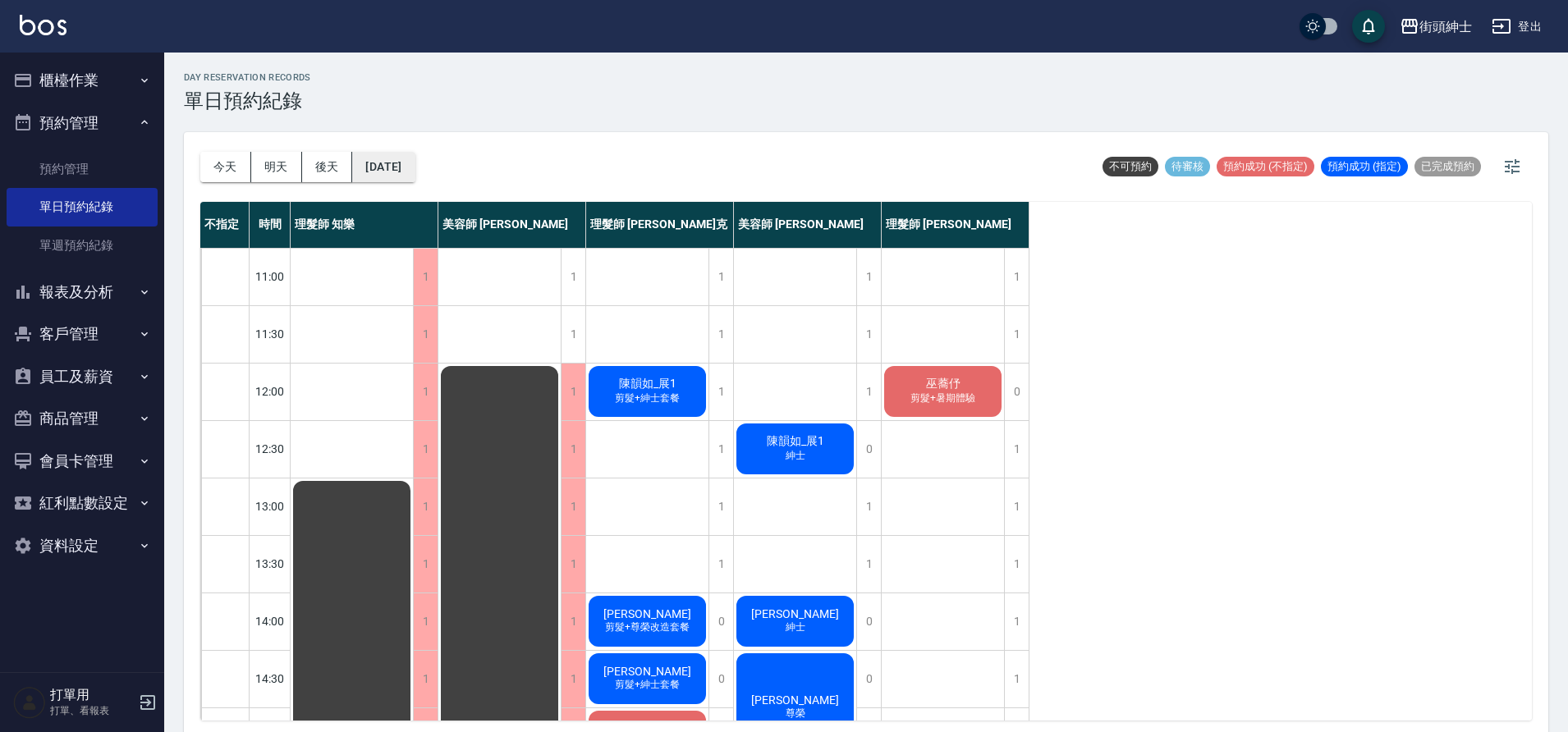
click at [415, 168] on button "[DATE]" at bounding box center [383, 167] width 62 height 31
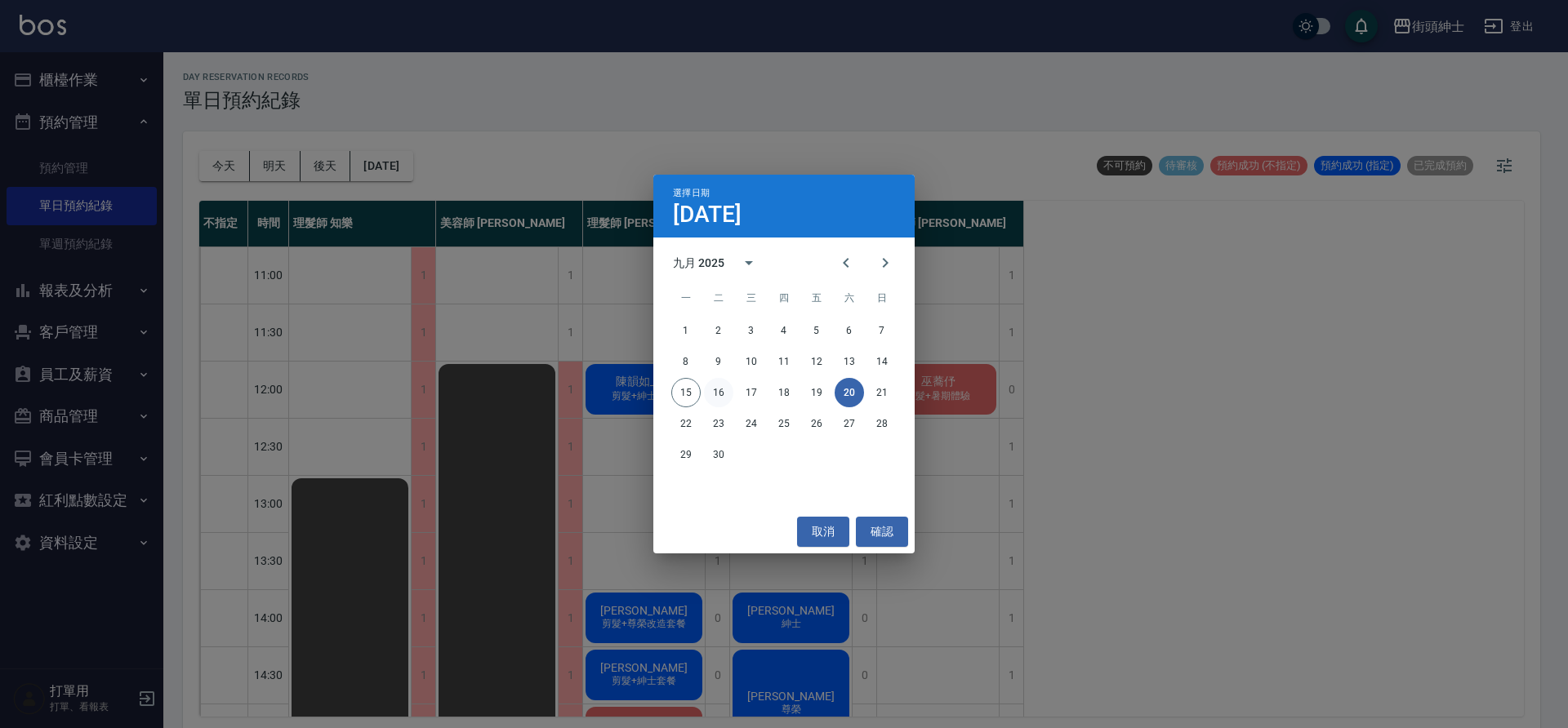
click at [713, 394] on button "16" at bounding box center [719, 393] width 30 height 30
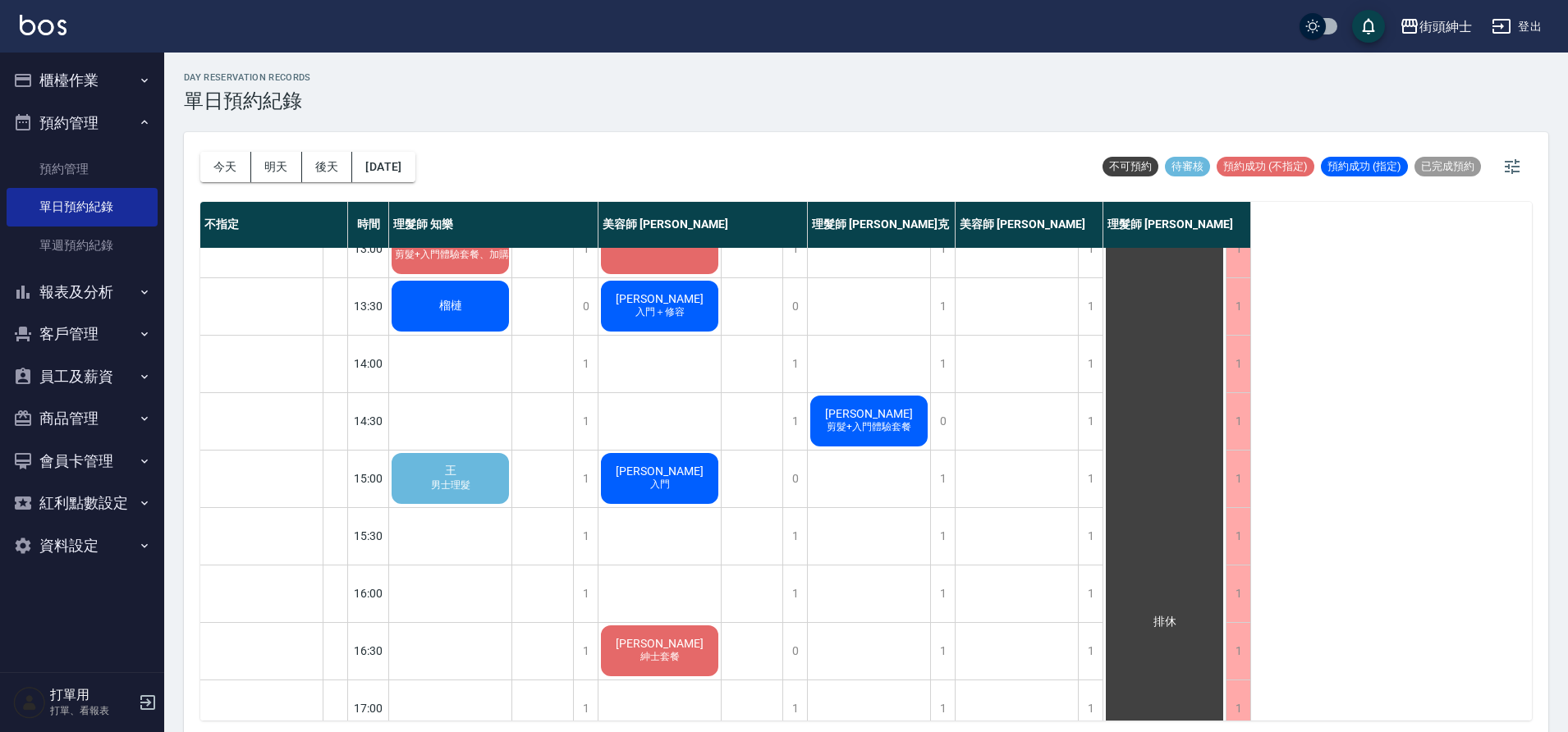
scroll to position [251, 0]
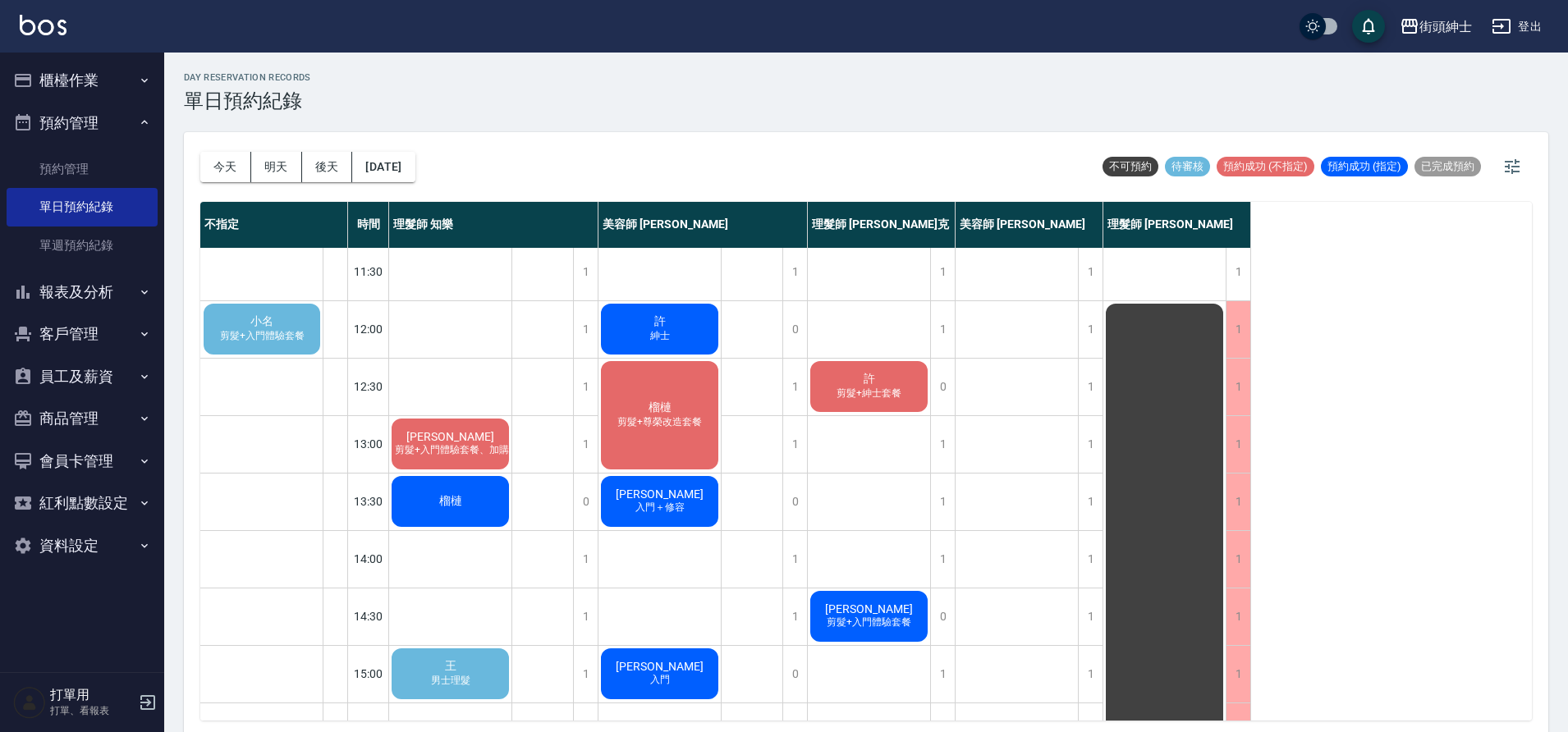
click at [470, 658] on div "王 男士理髮" at bounding box center [451, 674] width 123 height 56
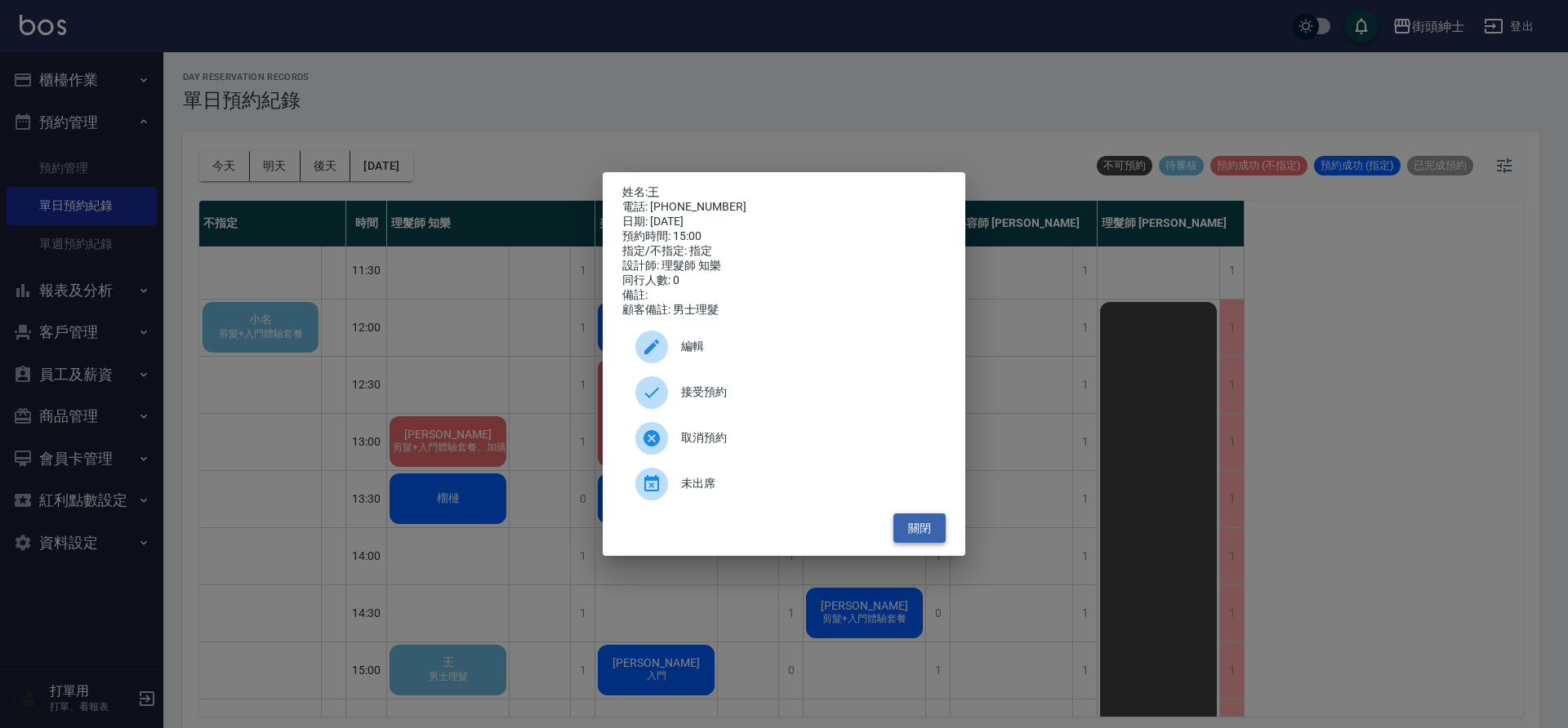
click at [925, 535] on button "關閉" at bounding box center [919, 529] width 52 height 30
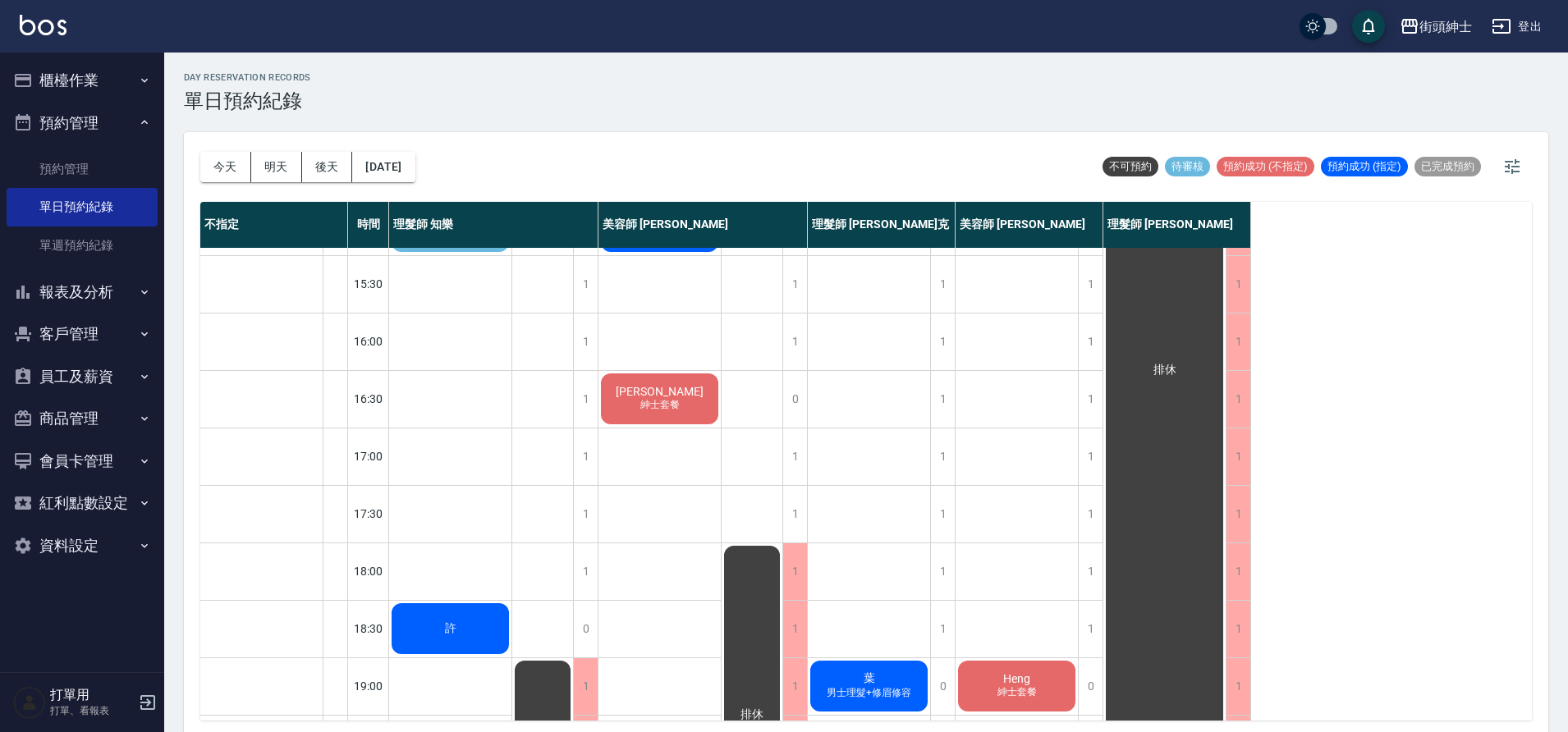
scroll to position [747, 0]
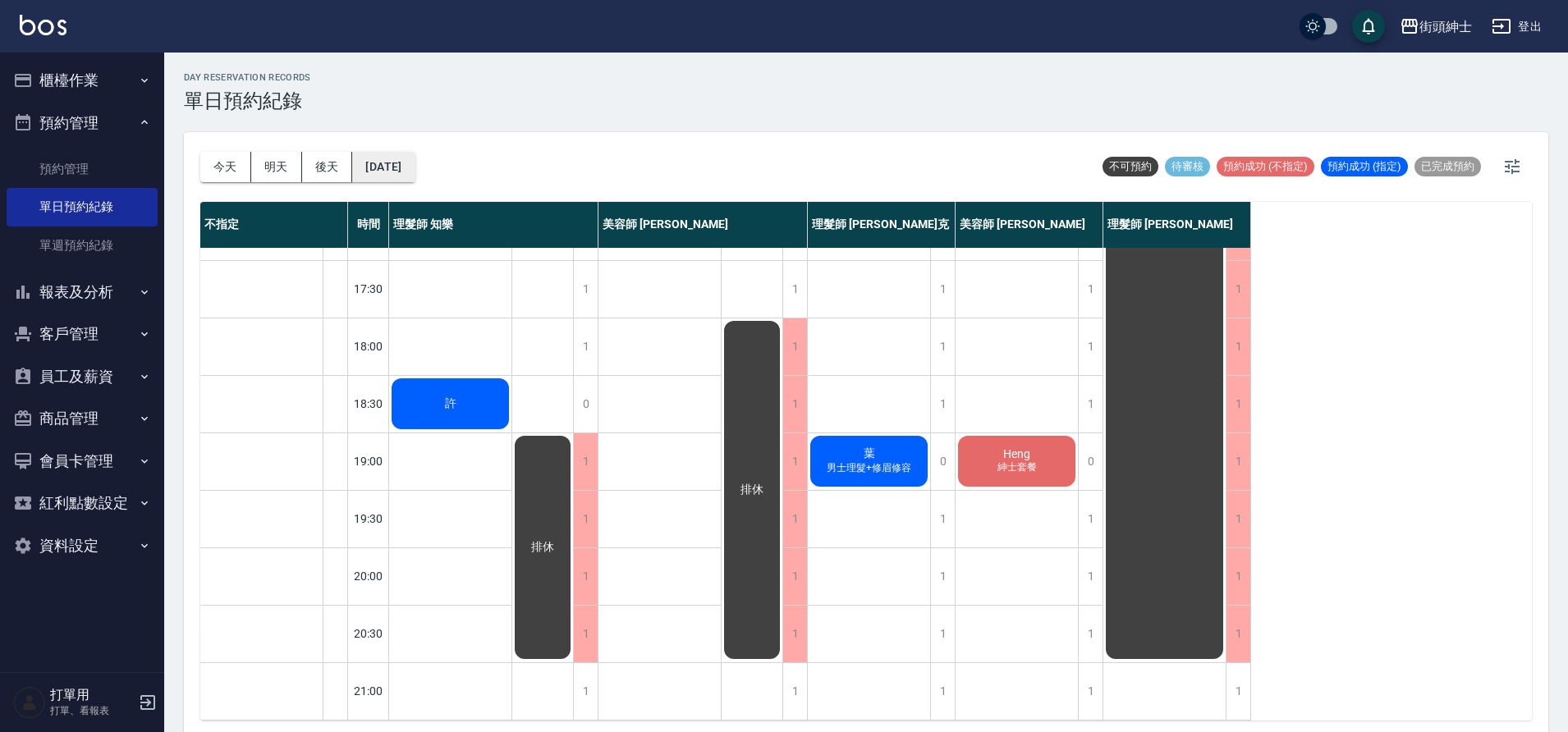
click at [411, 159] on button "[DATE]" at bounding box center [383, 167] width 62 height 31
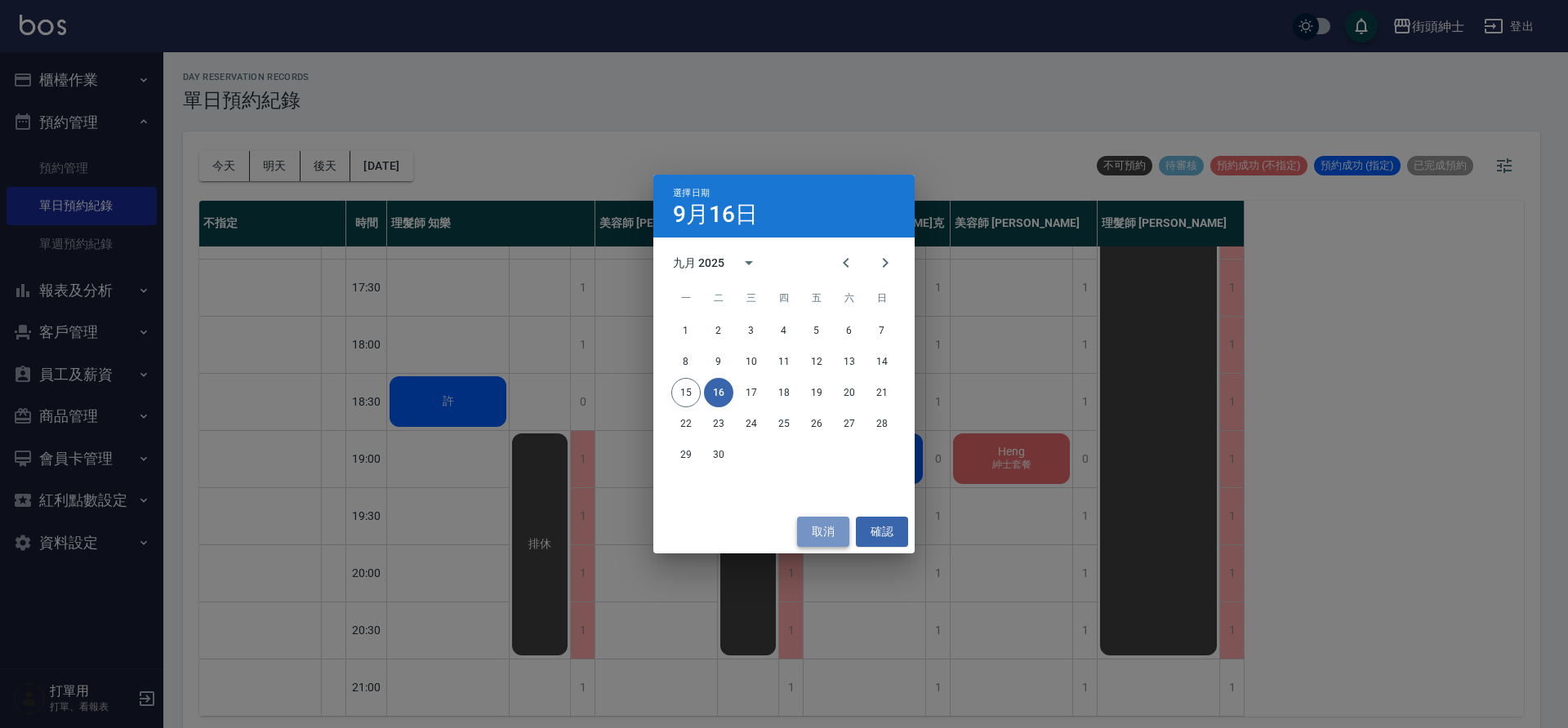
click at [819, 537] on button "取消" at bounding box center [823, 532] width 52 height 30
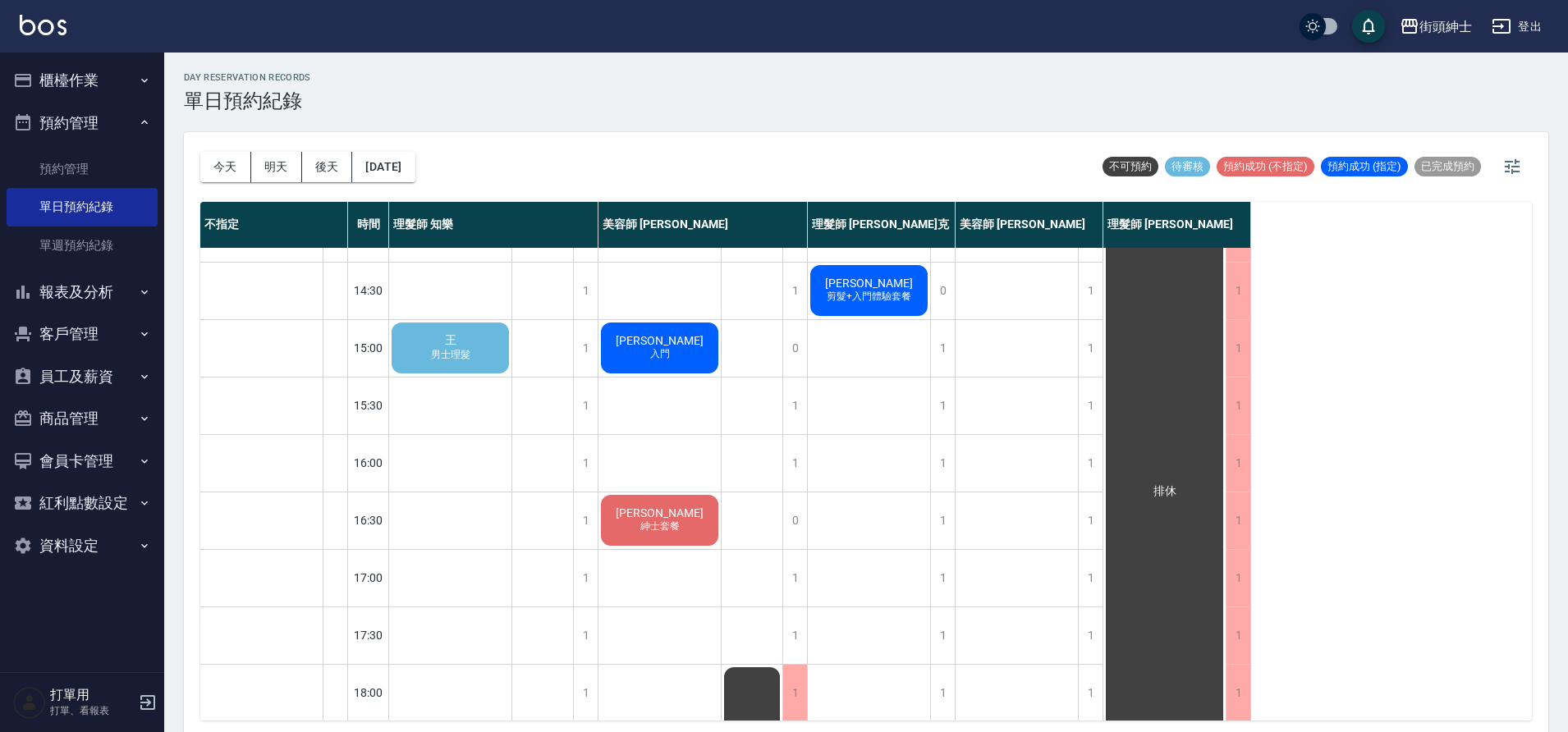
scroll to position [388, 0]
click at [465, 341] on div "王 男士理髮" at bounding box center [451, 349] width 123 height 56
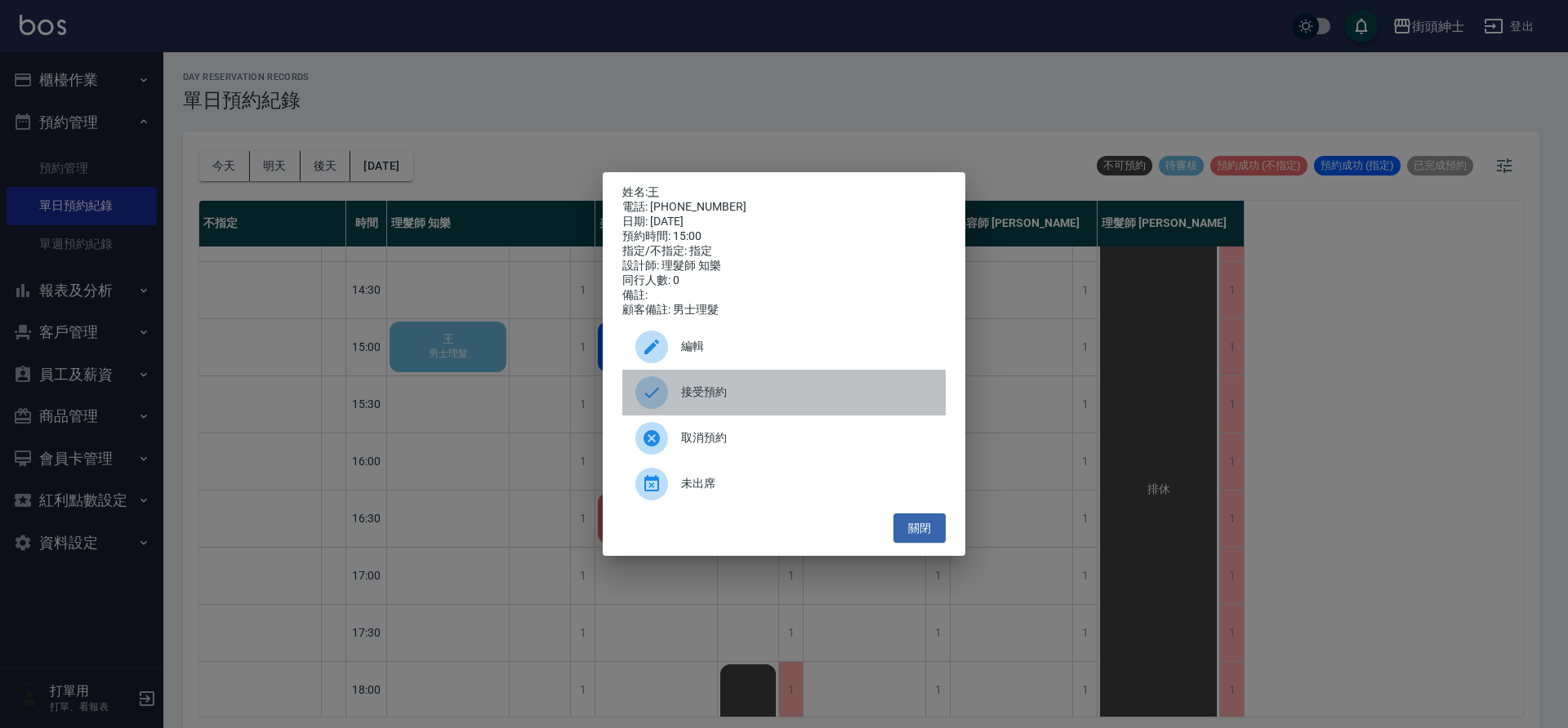
click at [759, 401] on span "接受預約" at bounding box center [806, 392] width 251 height 17
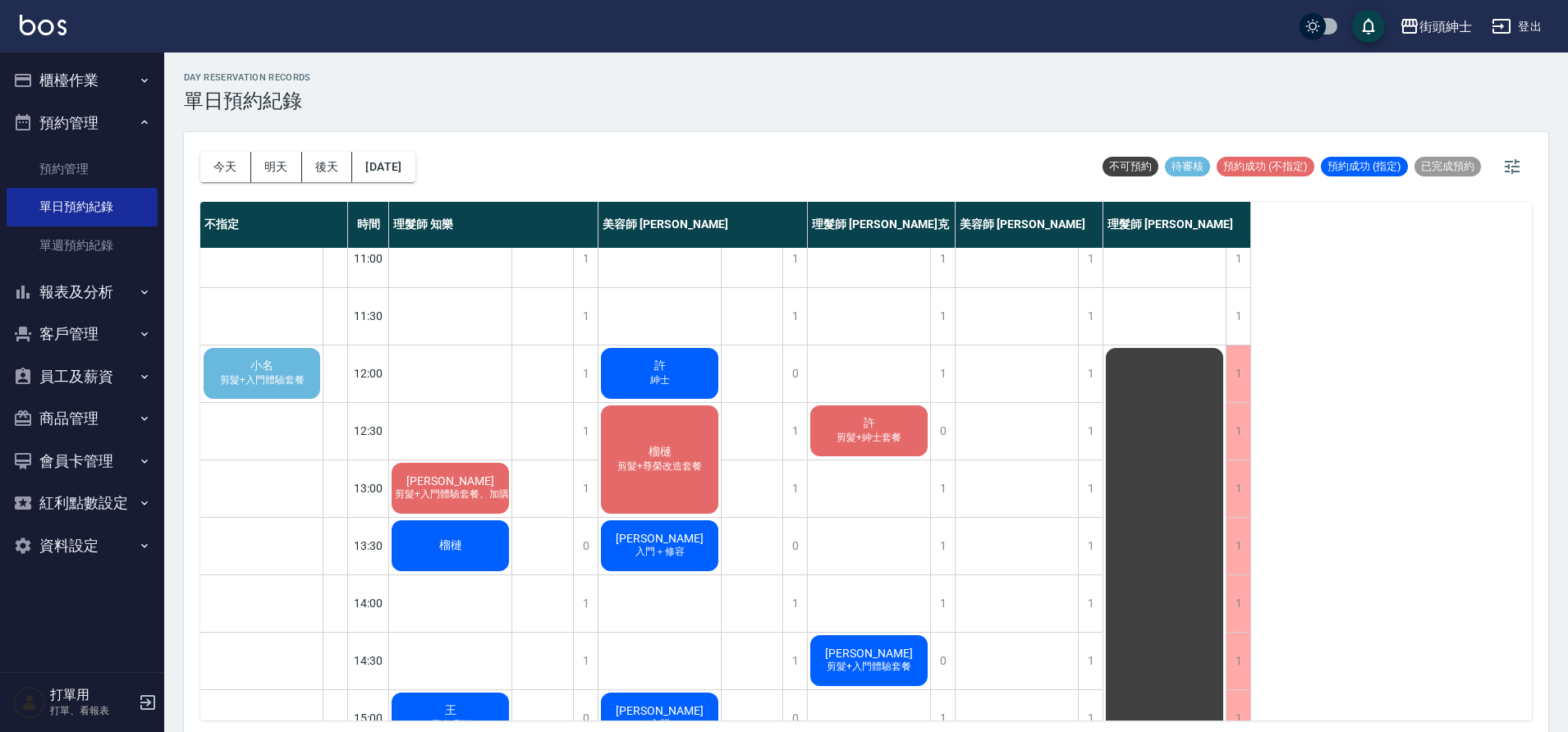
scroll to position [0, 0]
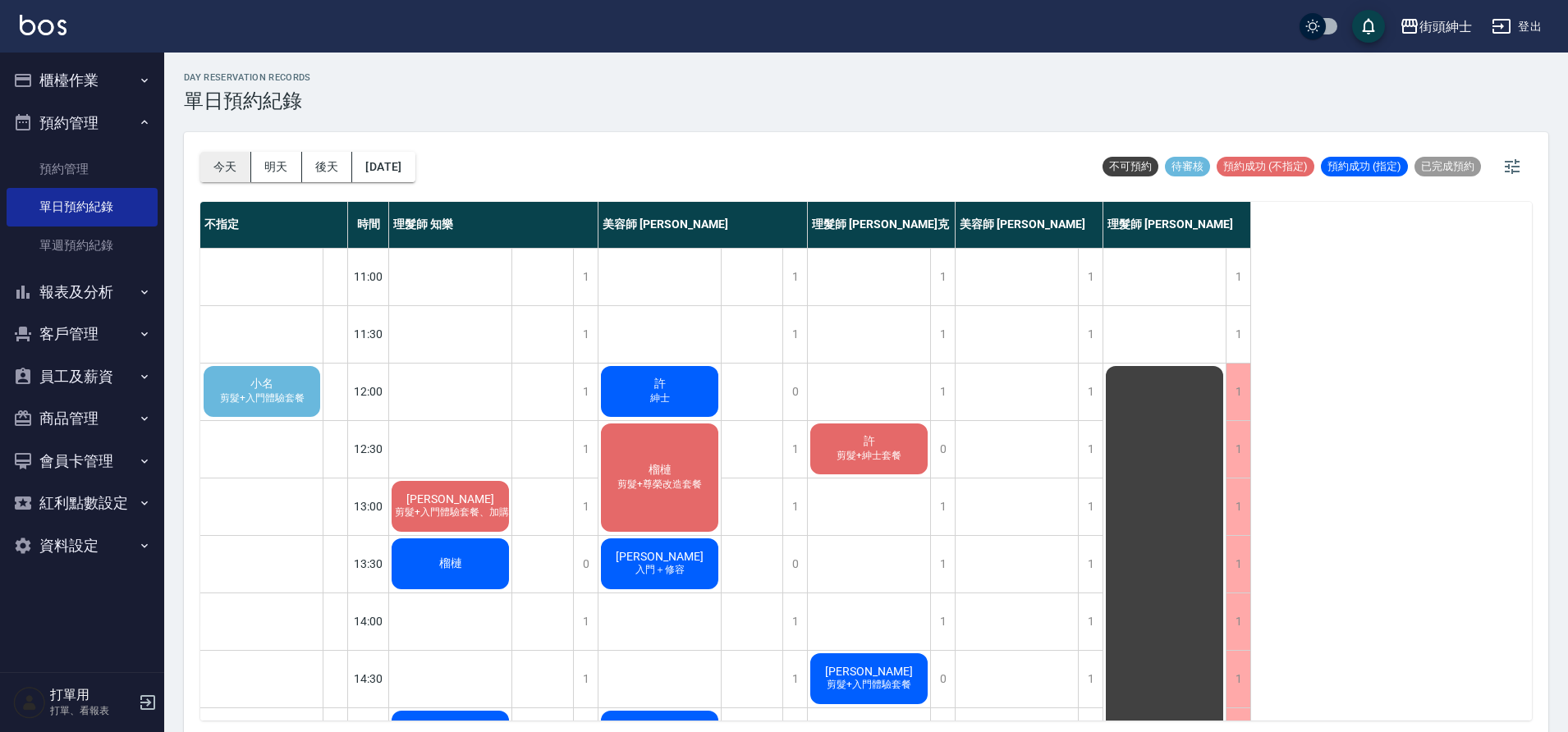
click at [234, 158] on button "今天" at bounding box center [225, 167] width 50 height 31
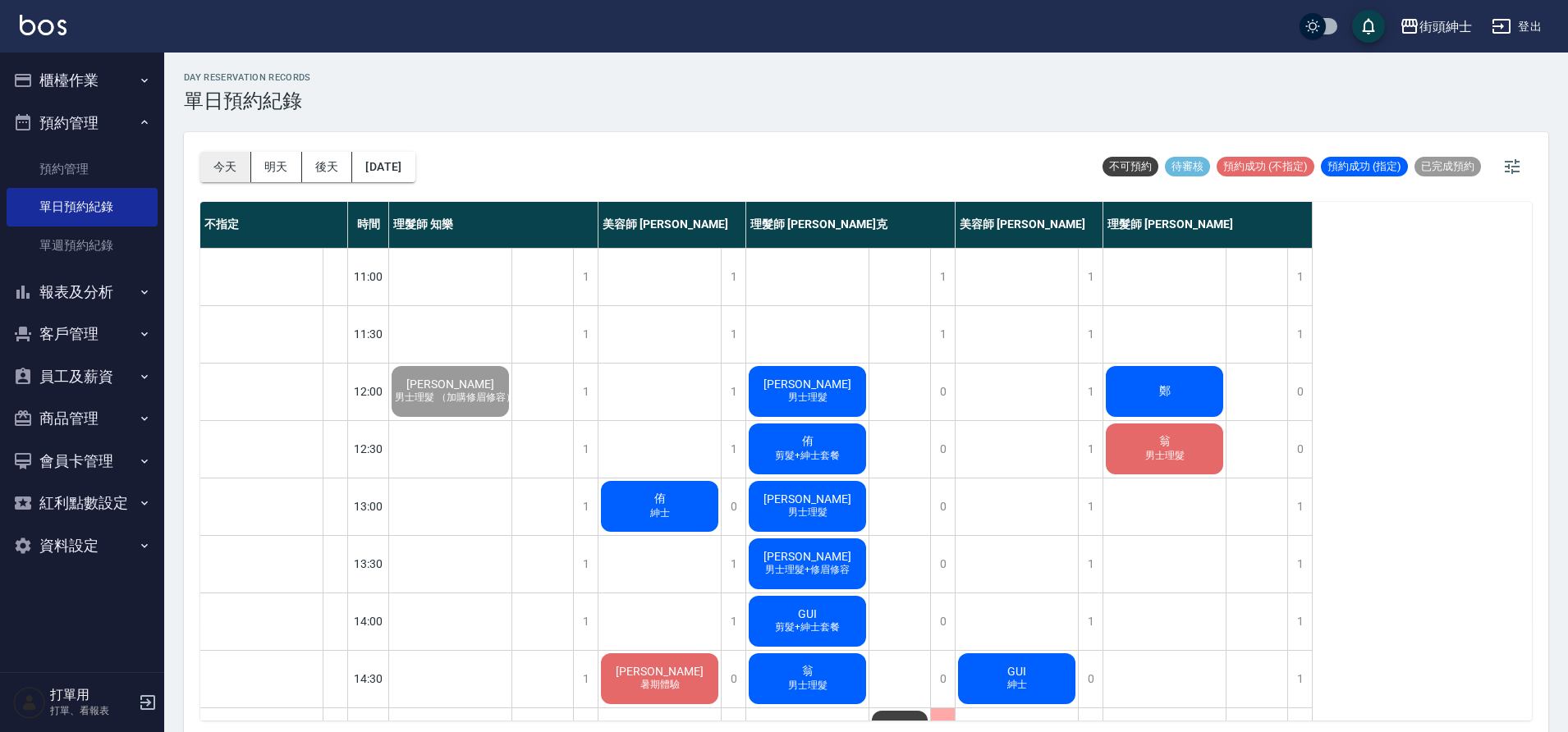
click at [239, 162] on button "今天" at bounding box center [225, 167] width 50 height 31
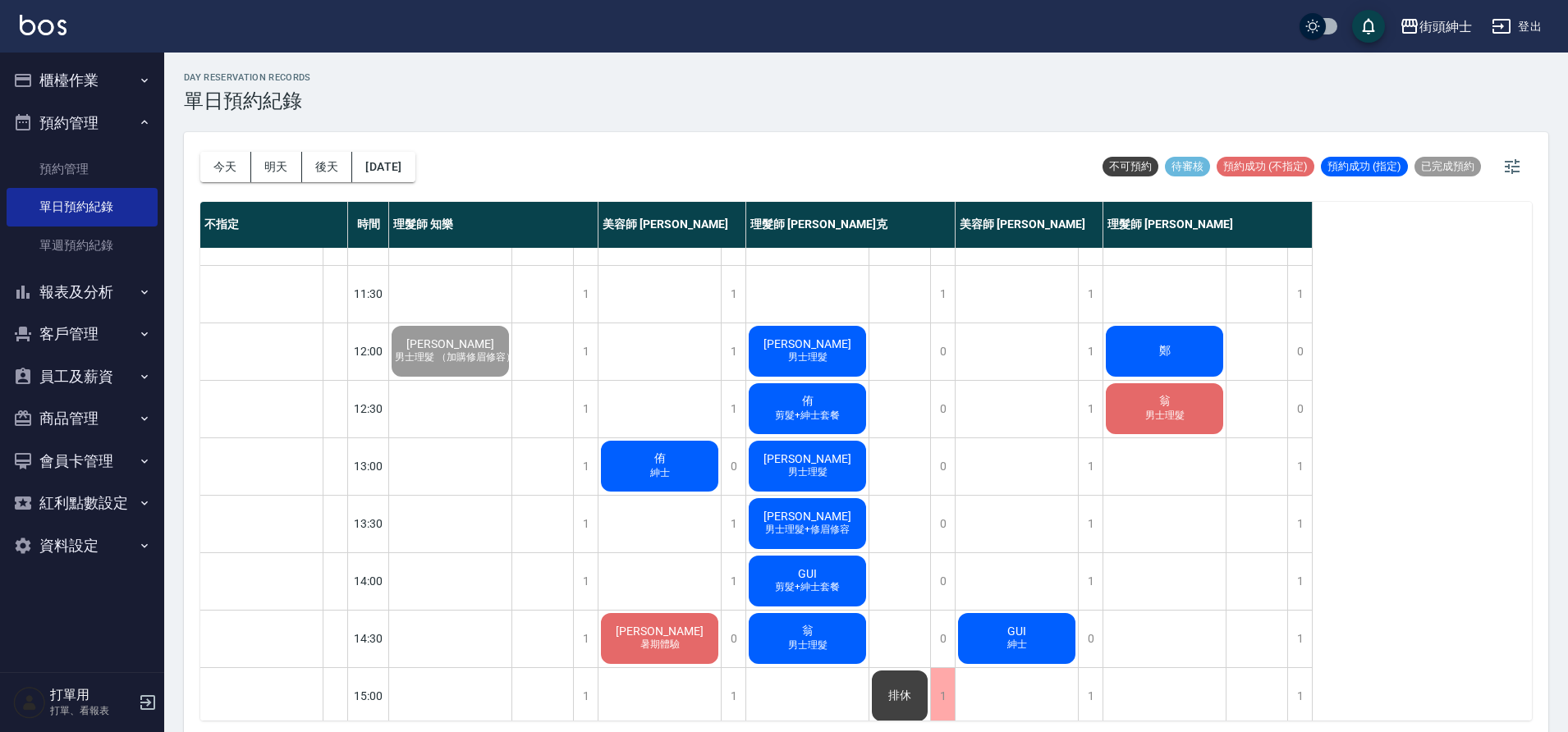
scroll to position [147, 0]
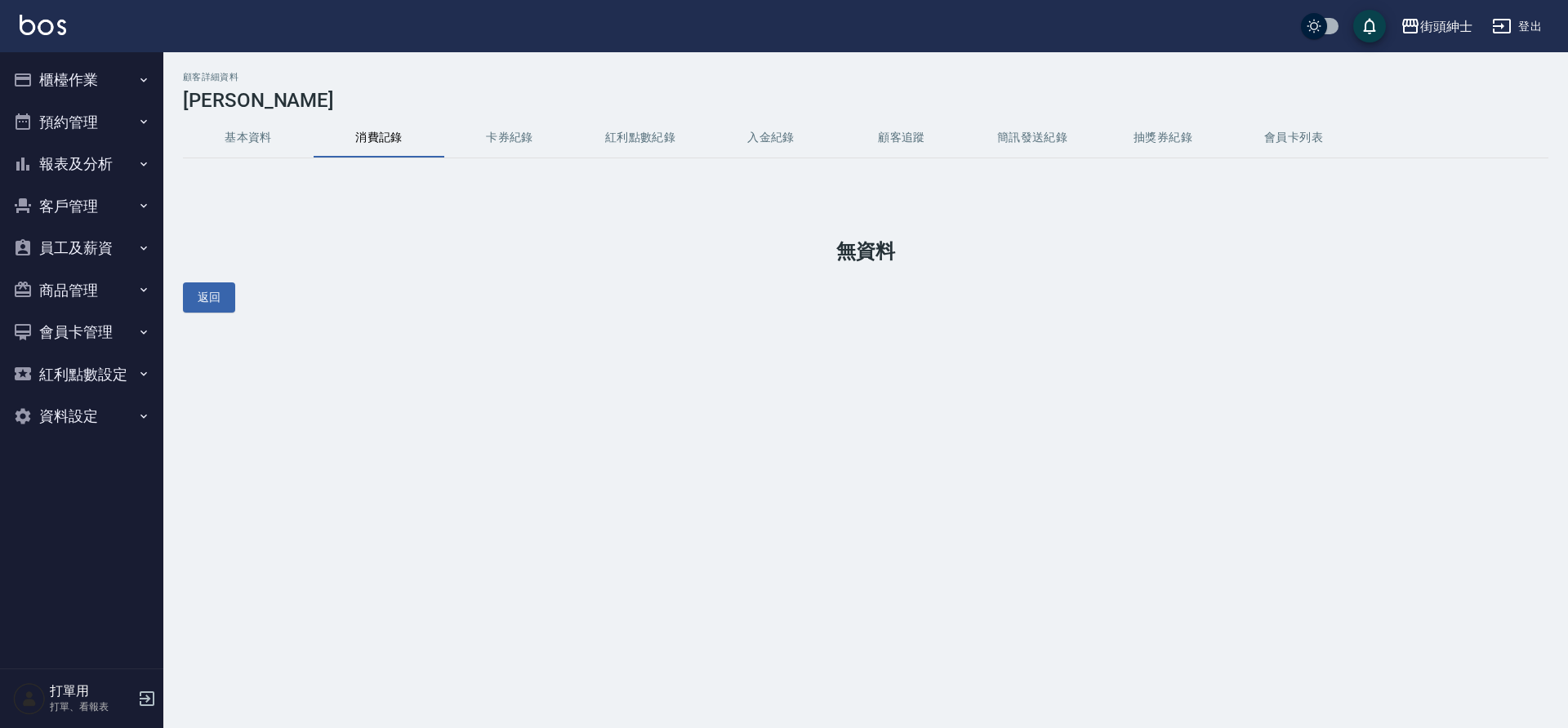
click at [279, 145] on button "基本資料" at bounding box center [248, 138] width 131 height 39
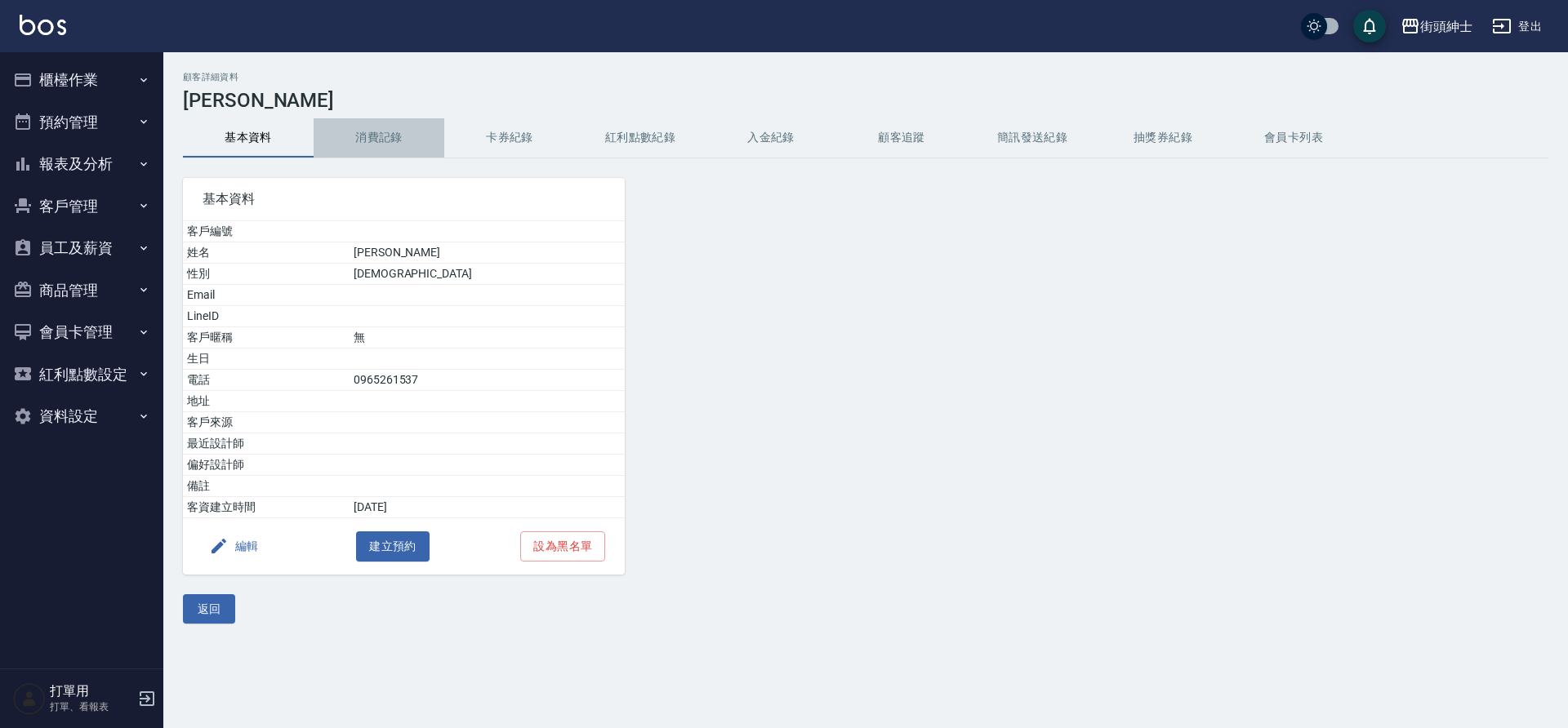
click at [361, 135] on button "消費記錄" at bounding box center [379, 138] width 131 height 39
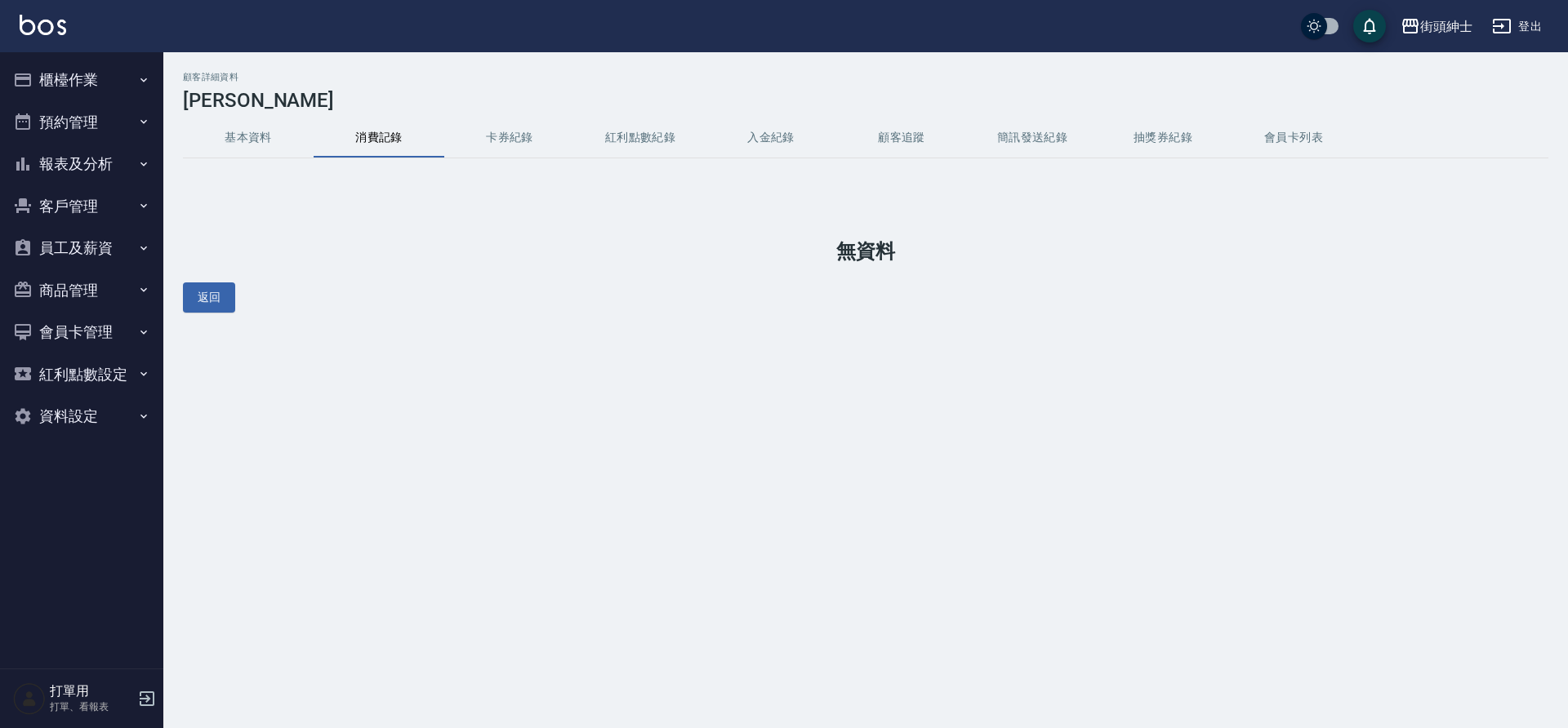
click at [444, 139] on button "卡券紀錄" at bounding box center [510, 138] width 131 height 39
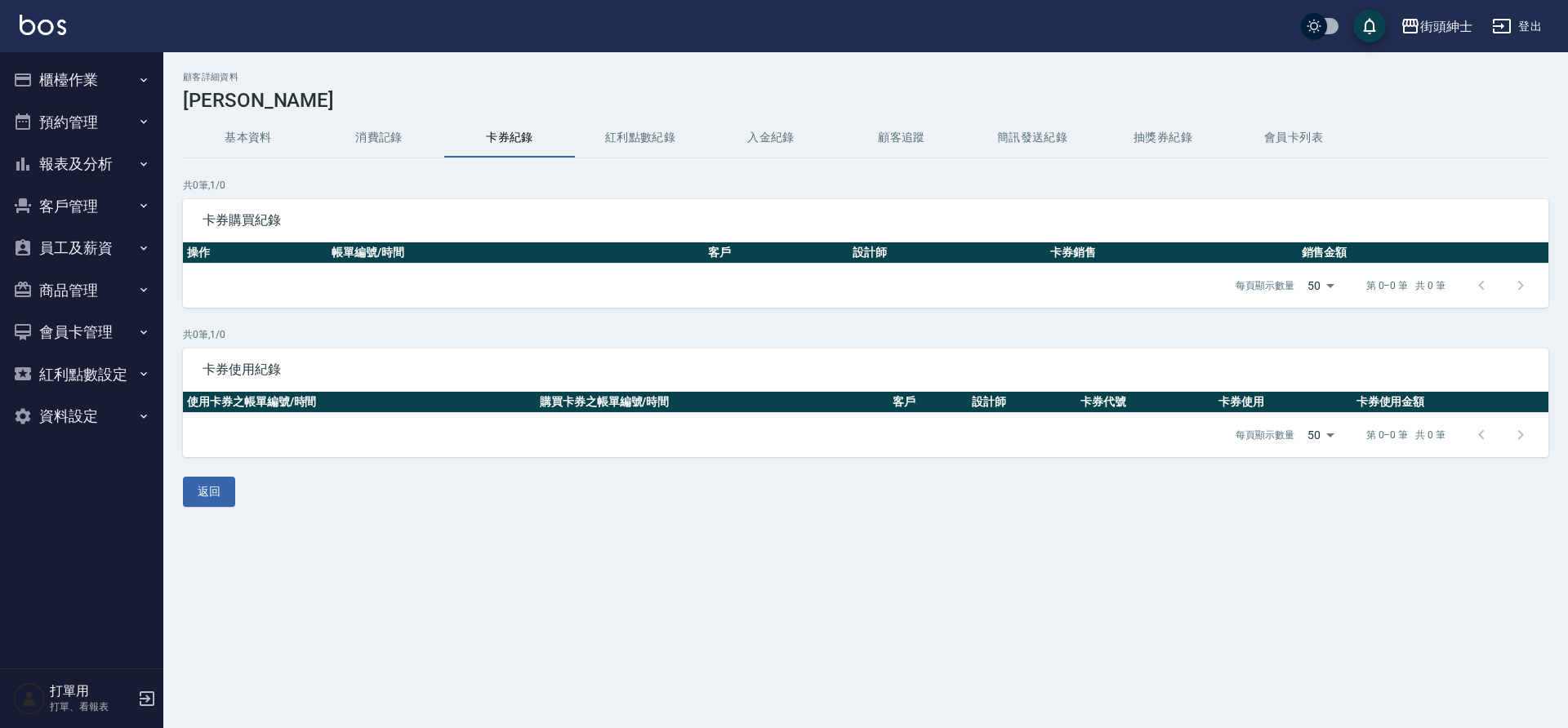
click at [387, 137] on button "消費記錄" at bounding box center [379, 138] width 131 height 39
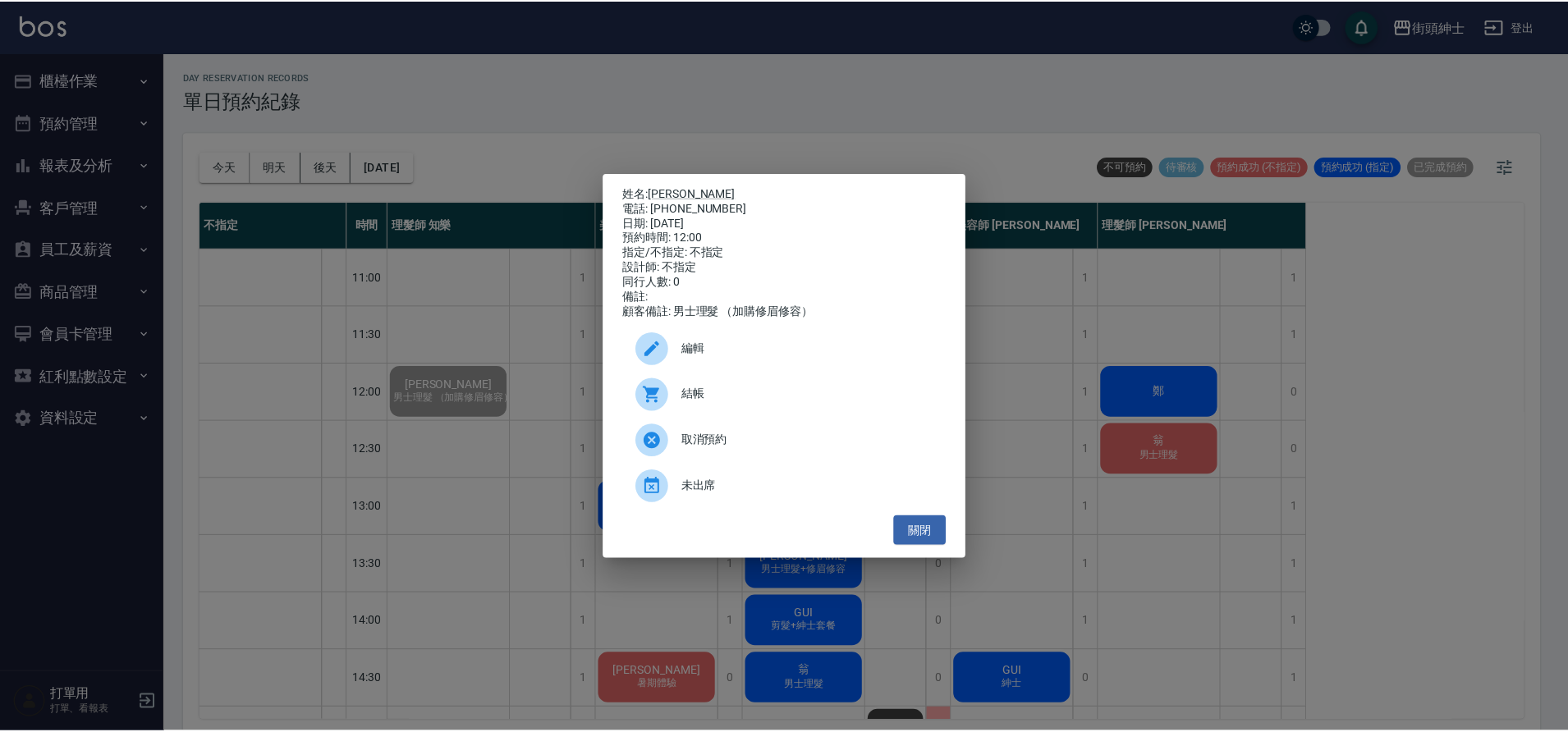
scroll to position [63, 0]
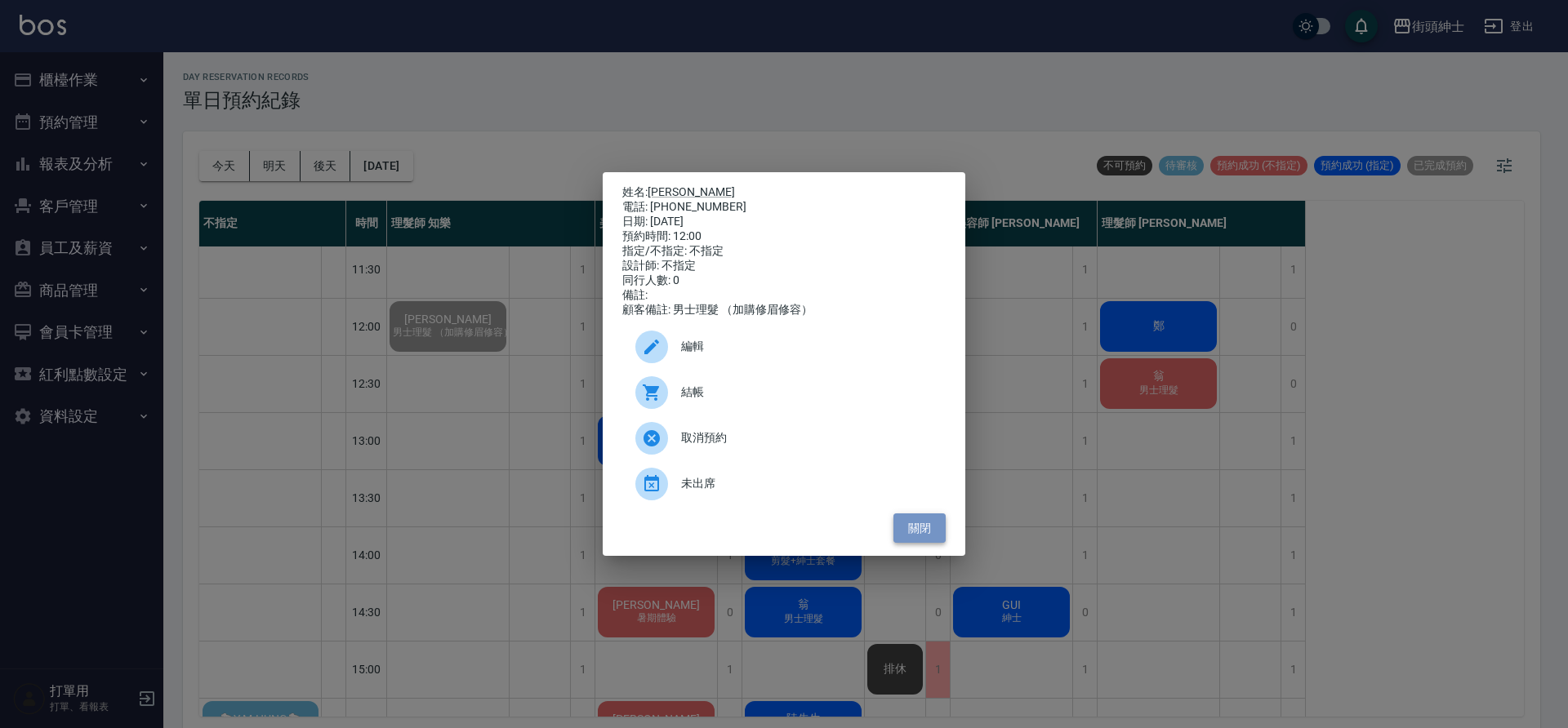
click at [937, 524] on button "關閉" at bounding box center [919, 529] width 52 height 30
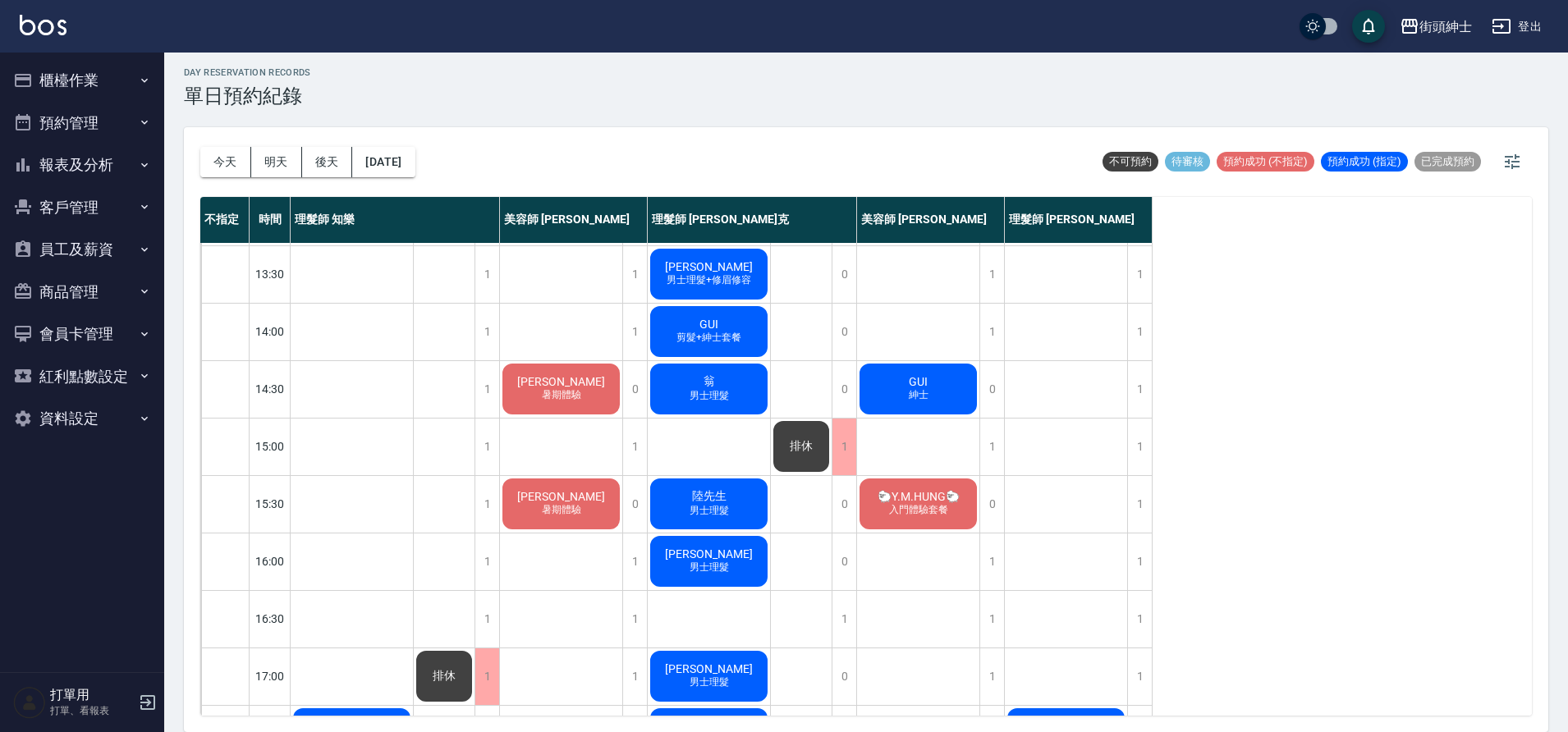
scroll to position [0, 0]
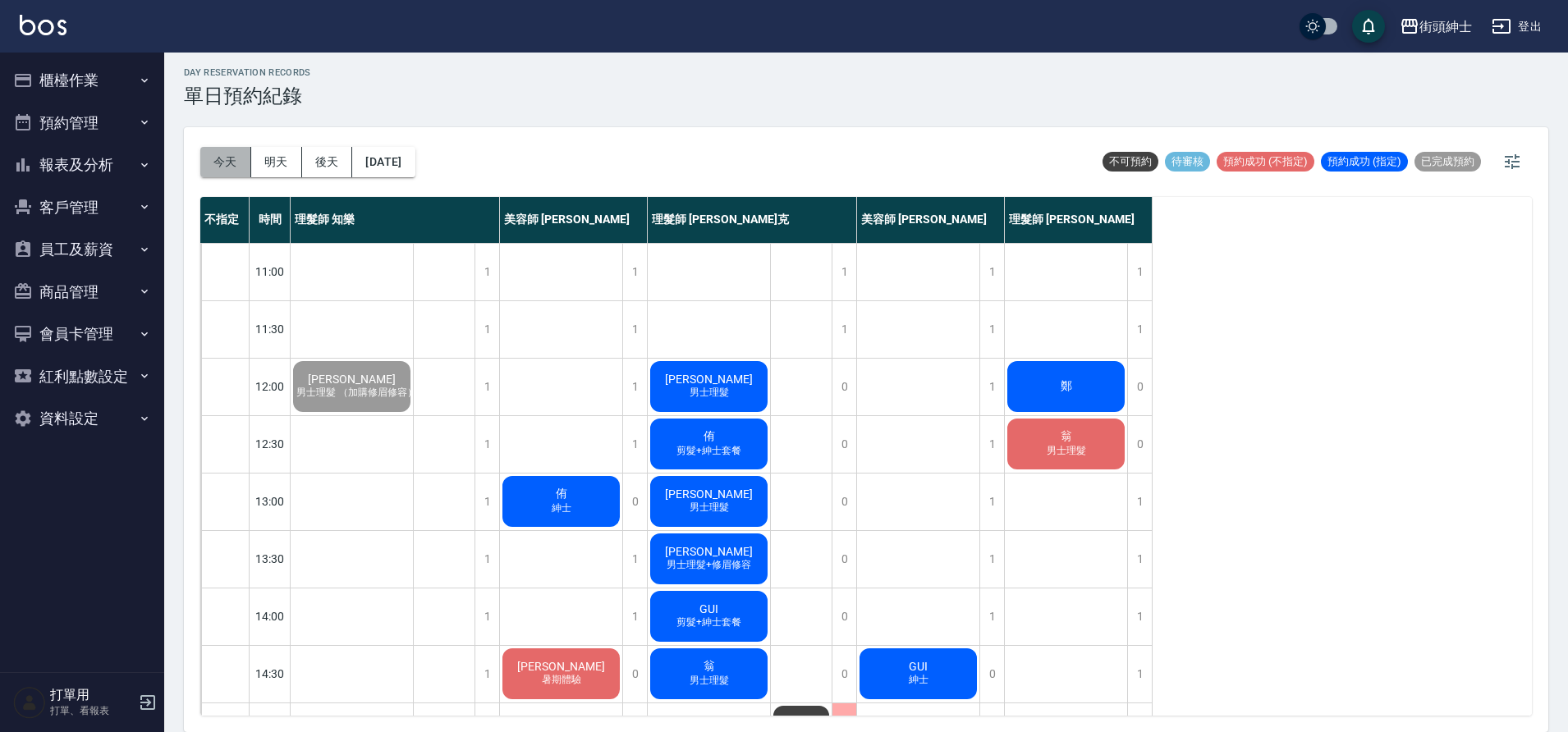
click at [225, 168] on button "今天" at bounding box center [225, 162] width 50 height 31
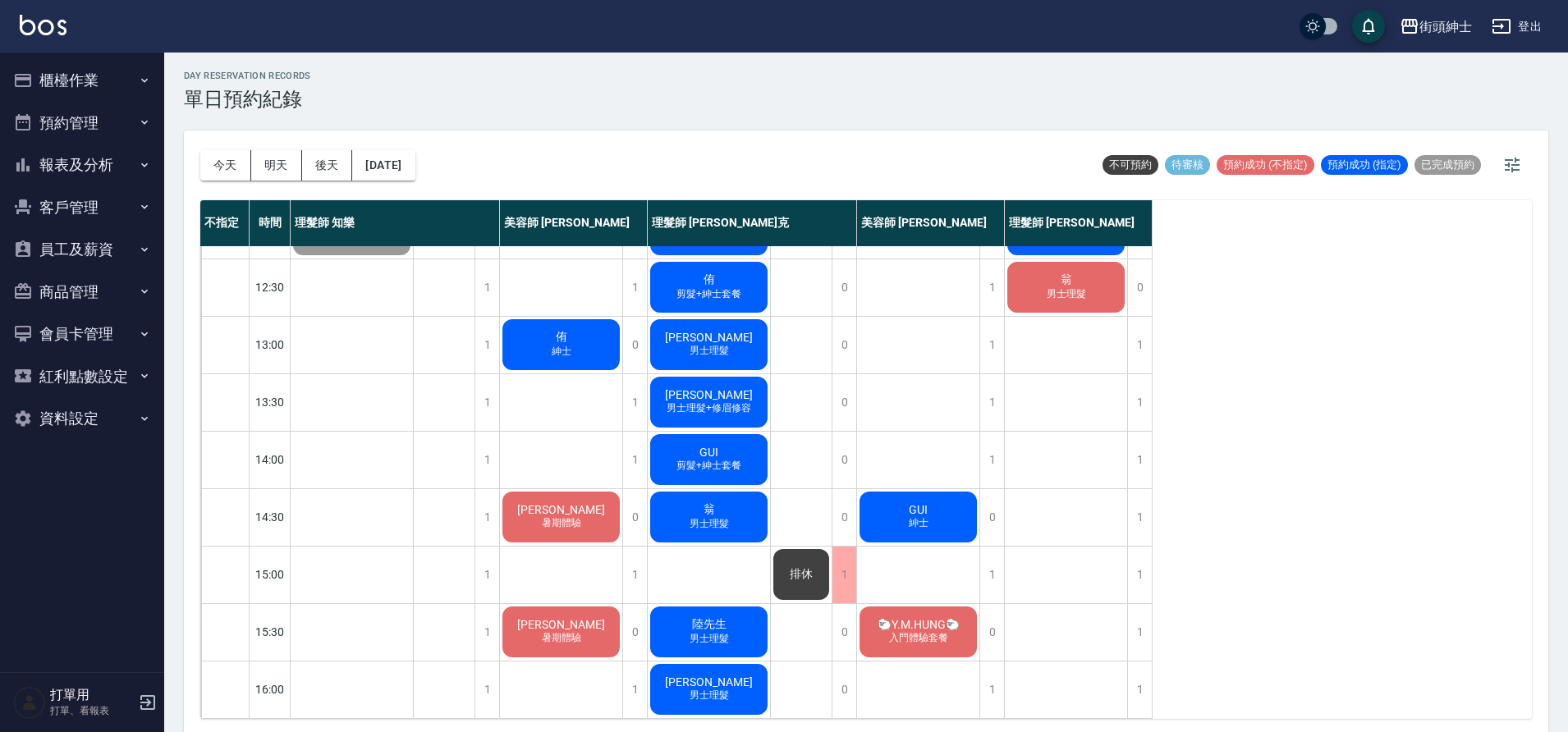
scroll to position [68, 0]
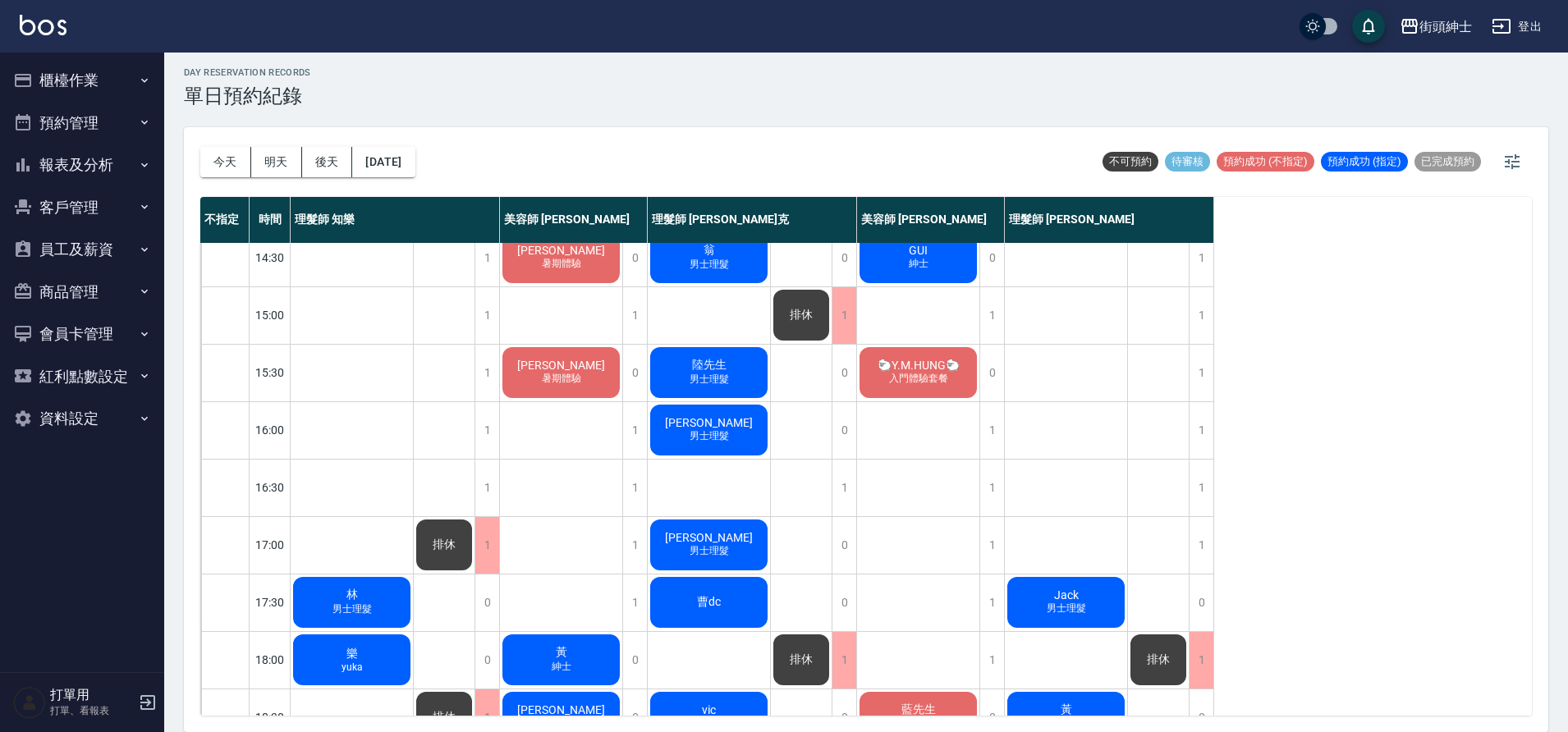
scroll to position [414, 0]
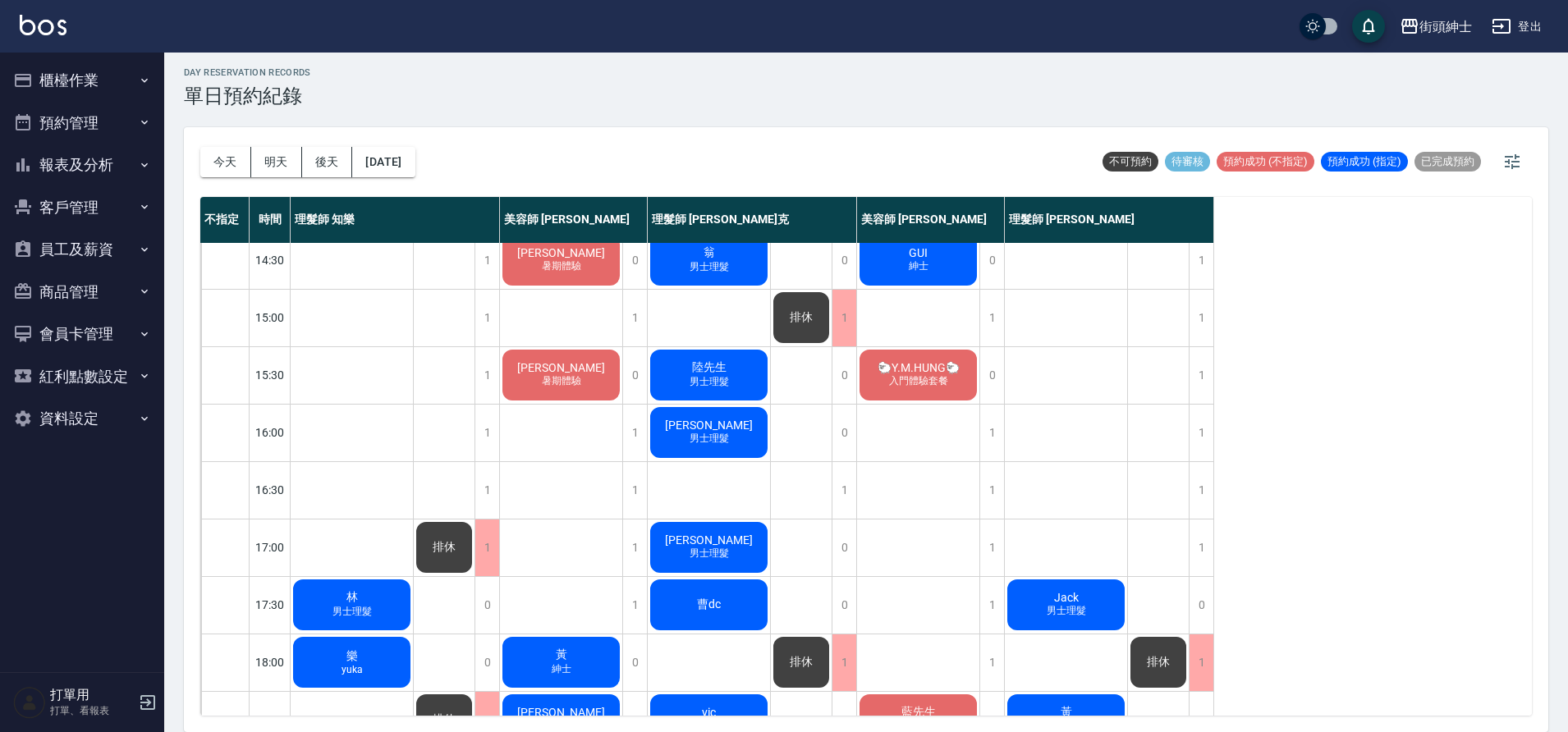
drag, startPoint x: 278, startPoint y: 167, endPoint x: 328, endPoint y: 179, distance: 51.4
click at [278, 167] on button "明天" at bounding box center [277, 162] width 50 height 31
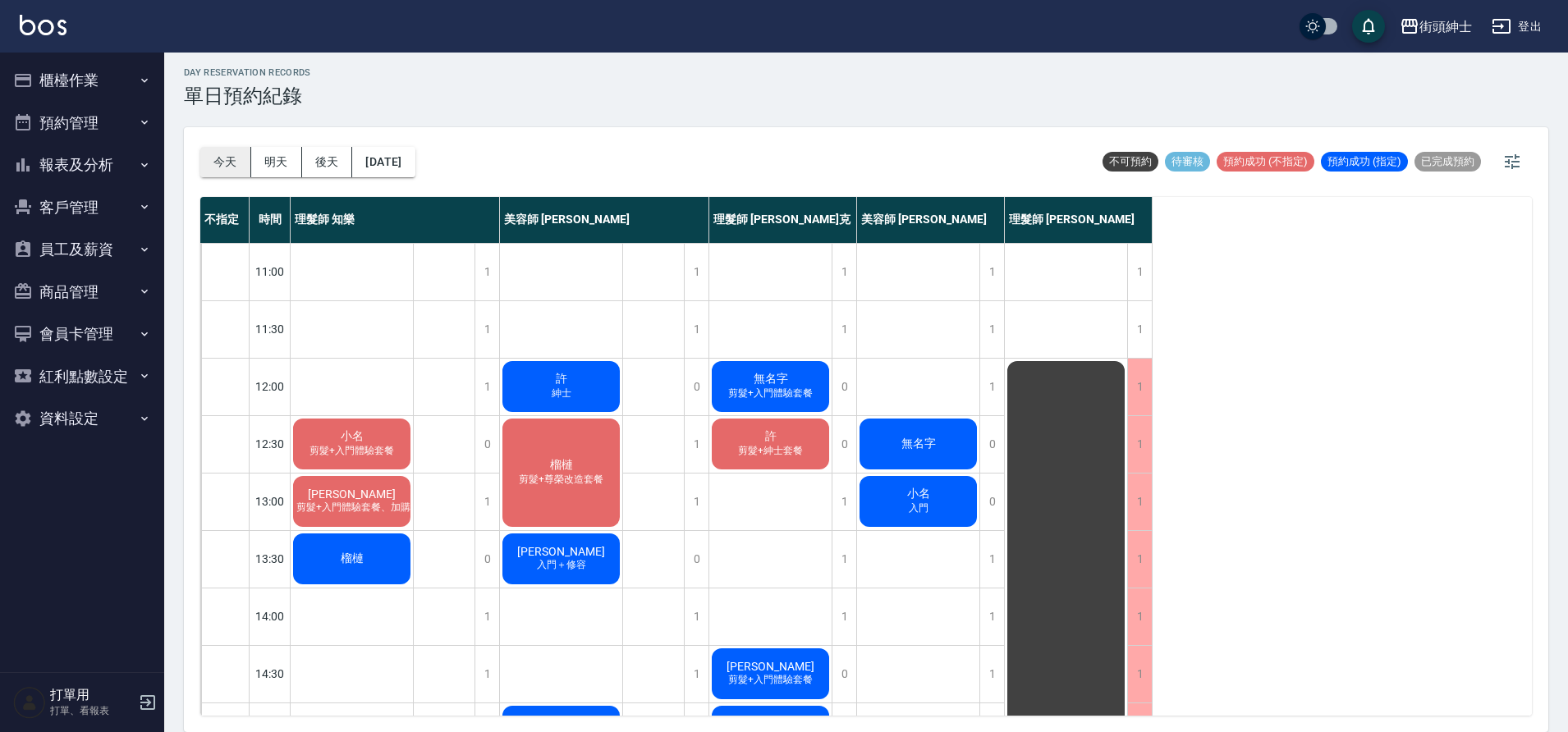
click at [215, 159] on button "今天" at bounding box center [225, 162] width 50 height 31
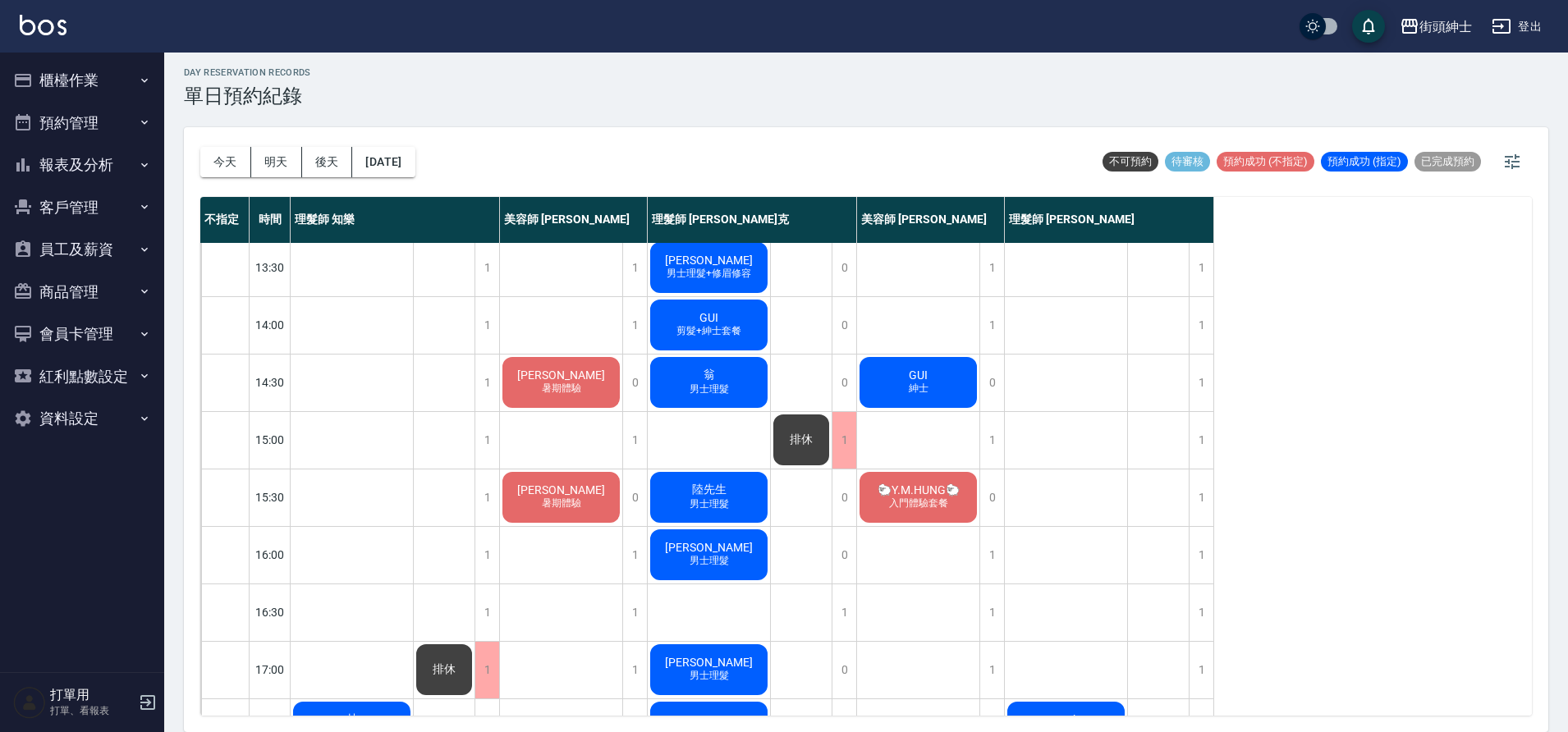
scroll to position [322, 0]
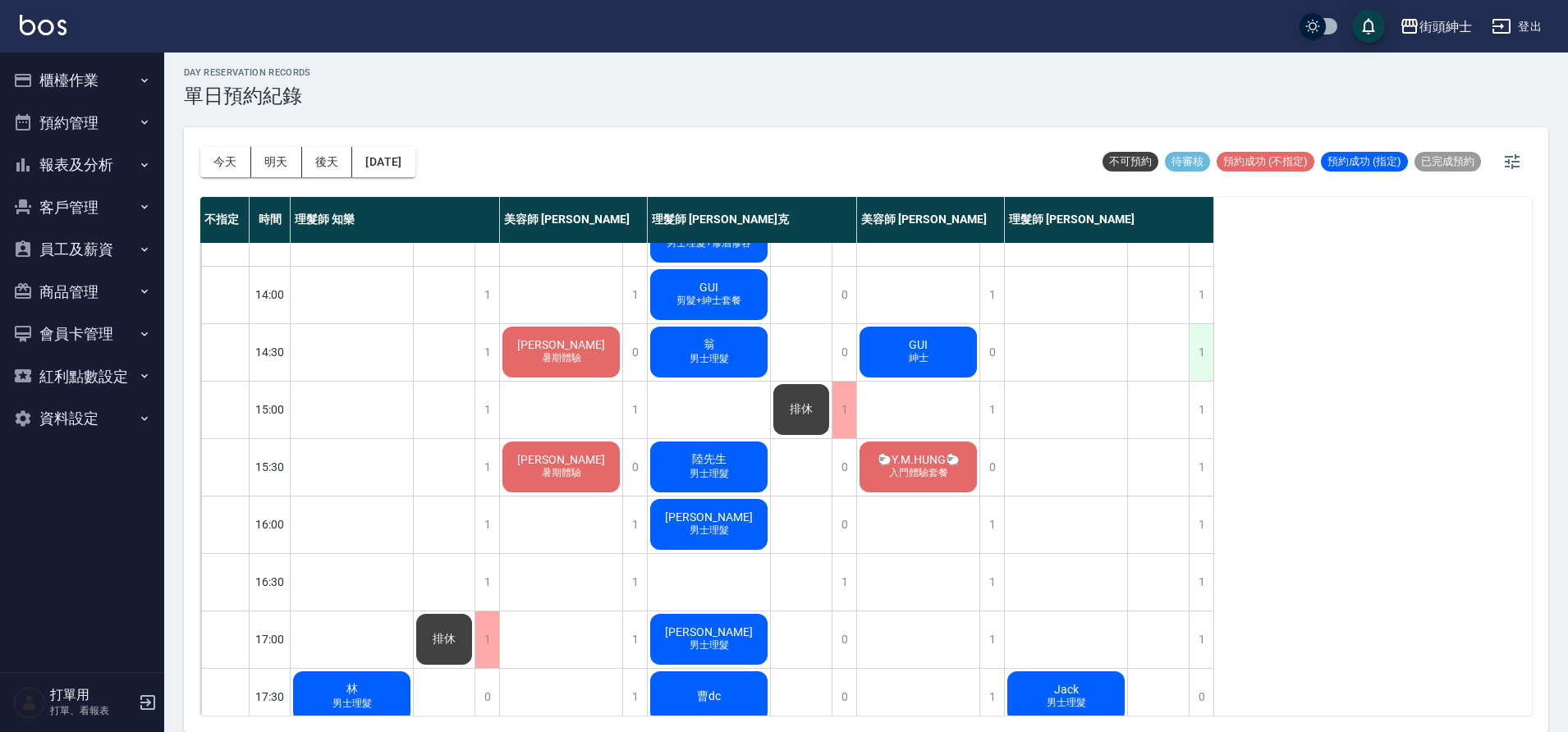
click at [1193, 353] on div "1" at bounding box center [1200, 352] width 24 height 57
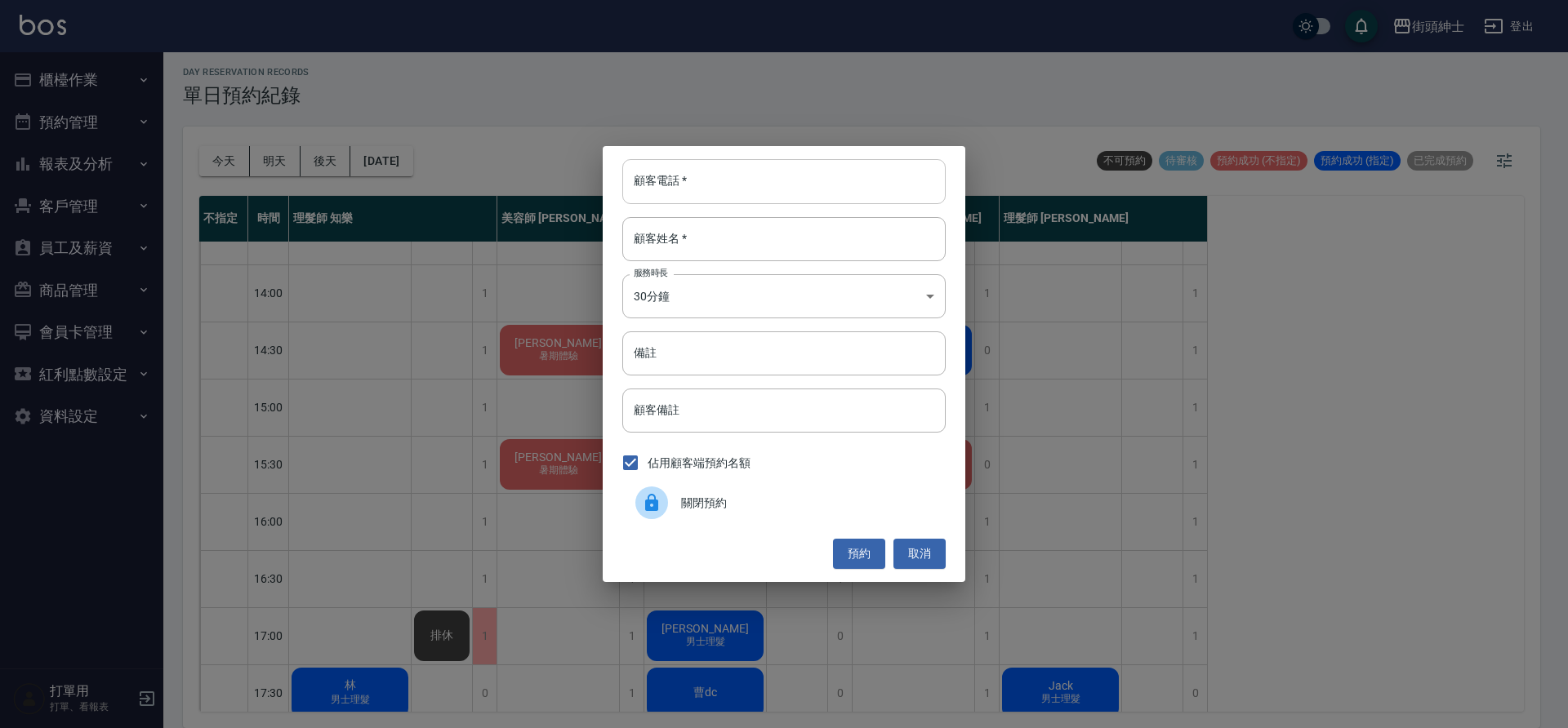
click at [896, 185] on input "顧客電話   *" at bounding box center [784, 181] width 324 height 44
type input "０"
type input "0912345678"
click at [777, 242] on input "顧客姓名   *" at bounding box center [784, 238] width 324 height 44
type input "過路"
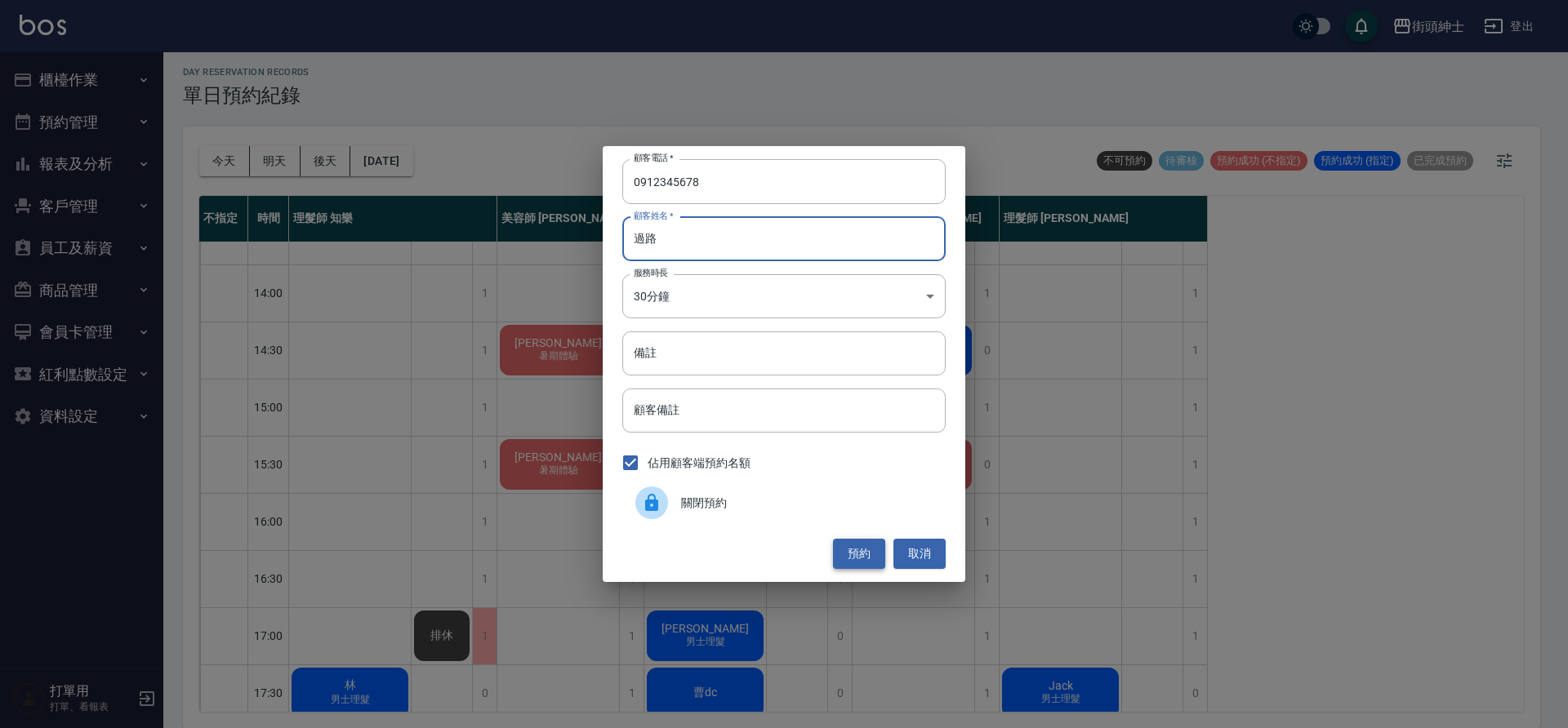
click at [869, 543] on button "預約" at bounding box center [859, 554] width 52 height 30
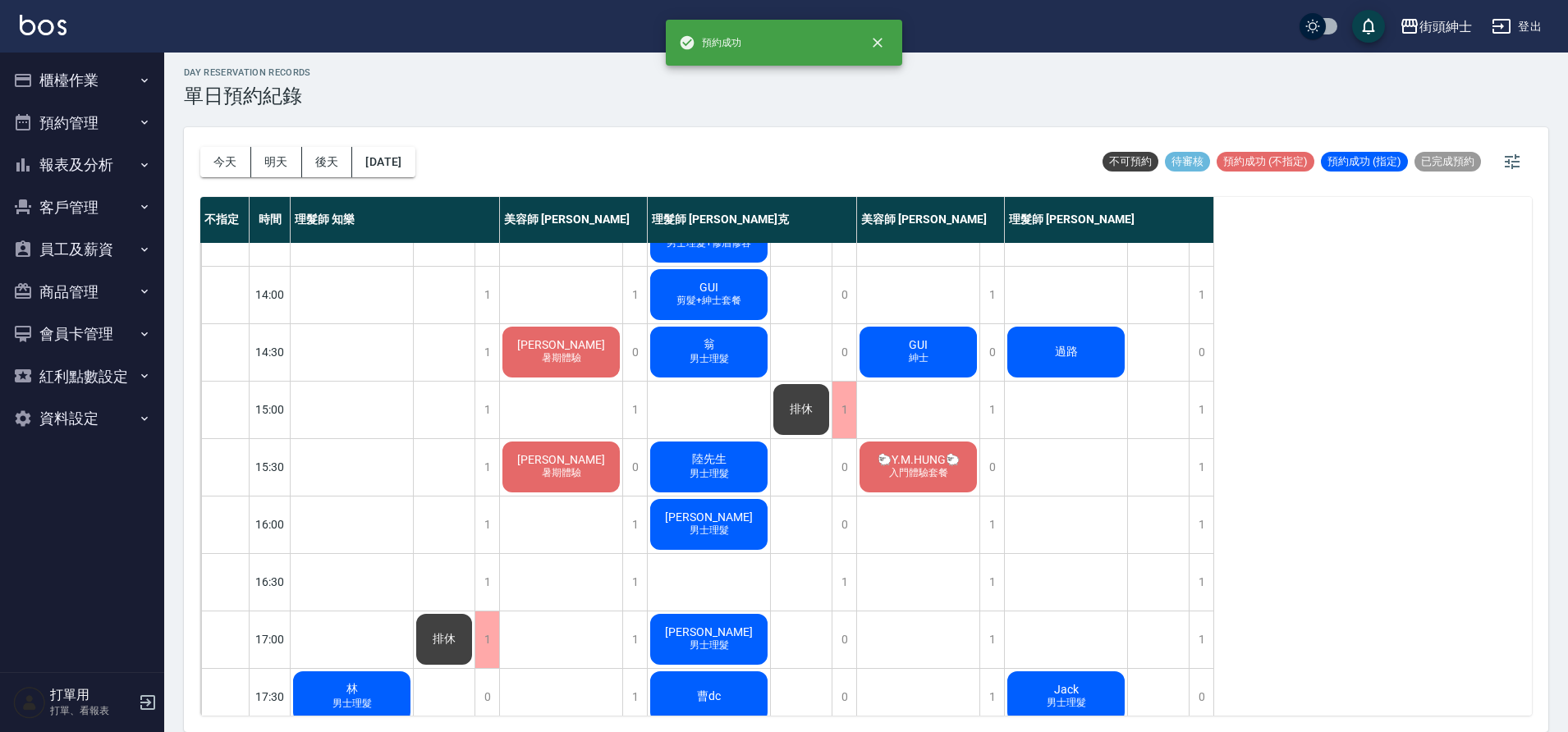
click at [1057, 365] on div "過路" at bounding box center [1067, 352] width 123 height 56
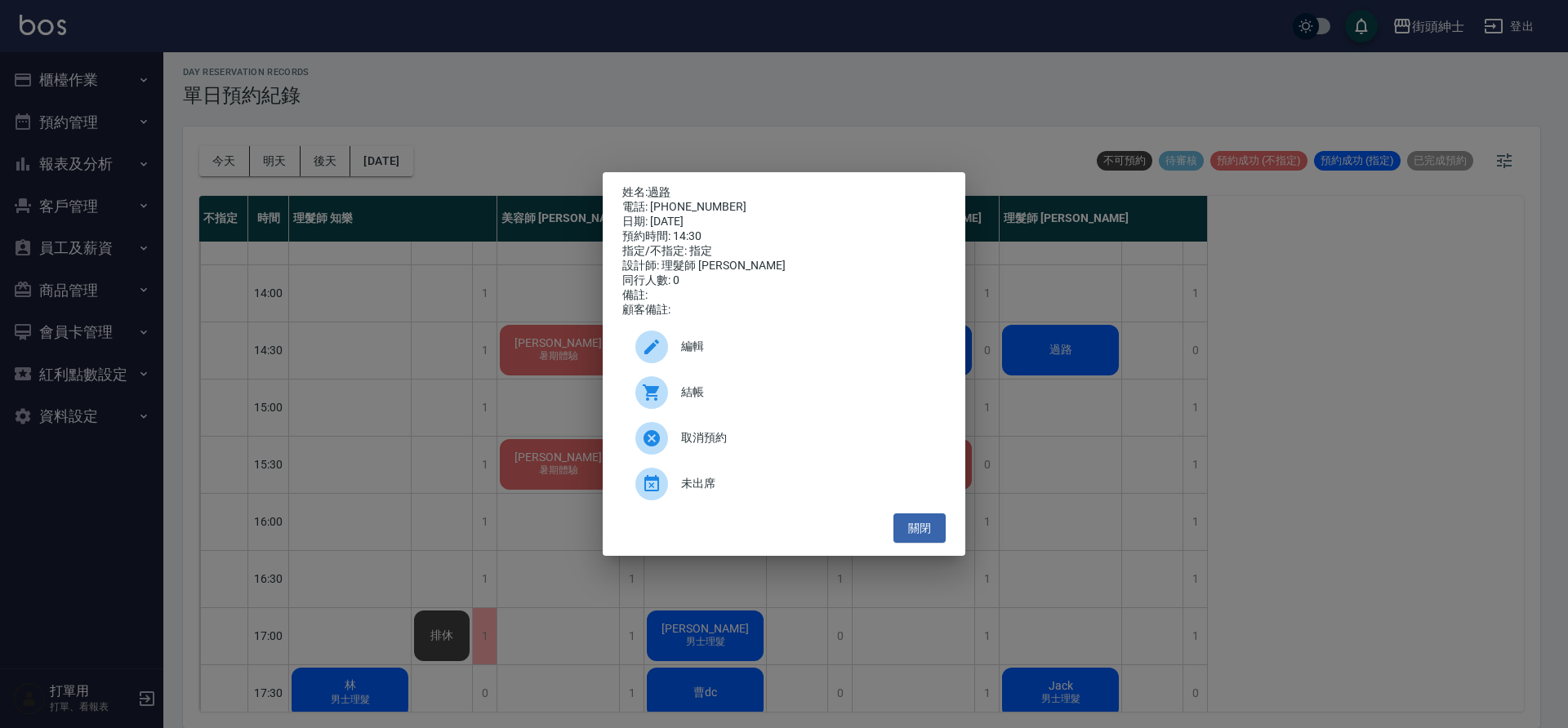
click at [765, 362] on div "編輯" at bounding box center [784, 346] width 324 height 46
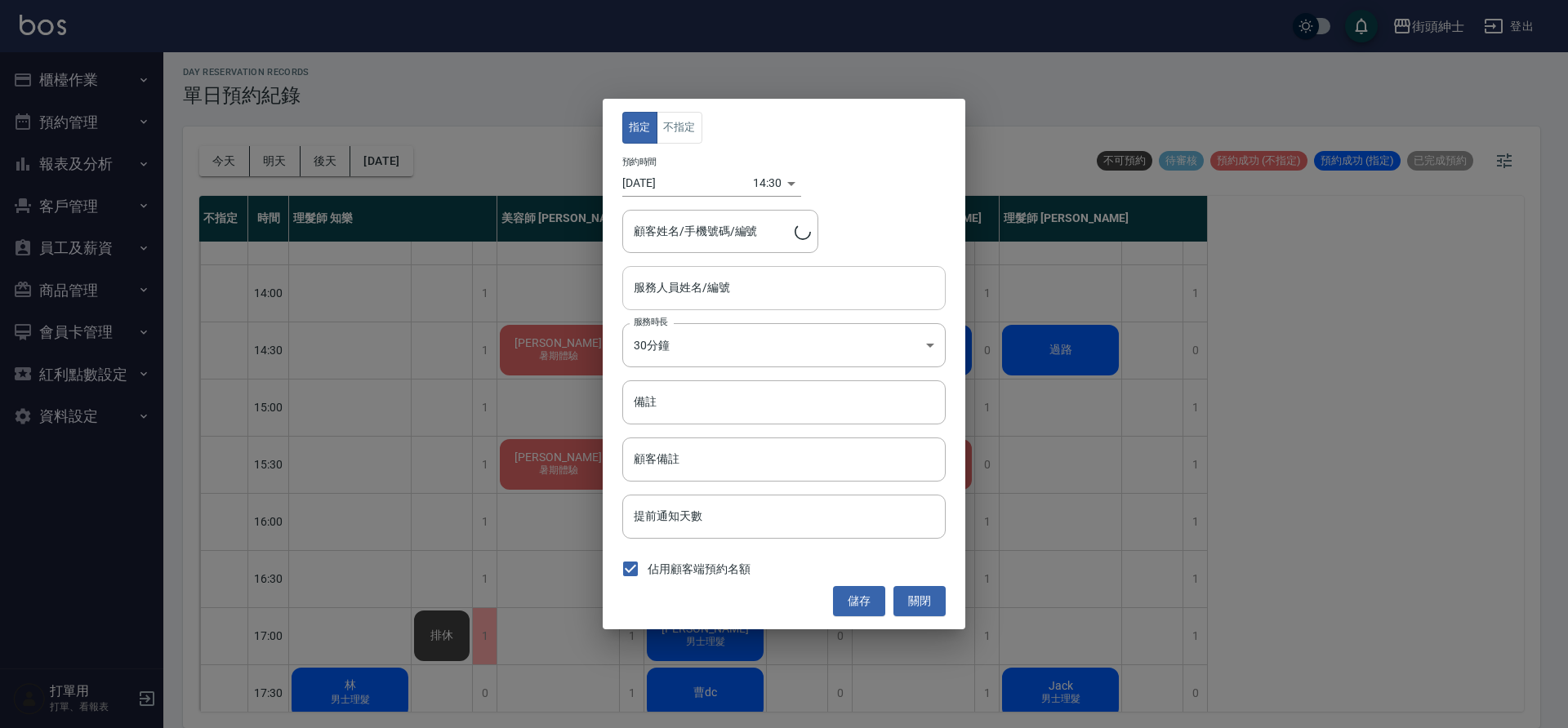
type input "理髮師 [PERSON_NAME](無代號)"
type input "過路/0912345678"
click at [690, 127] on button "不指定" at bounding box center [679, 128] width 46 height 32
click at [866, 602] on button "儲存" at bounding box center [859, 602] width 52 height 30
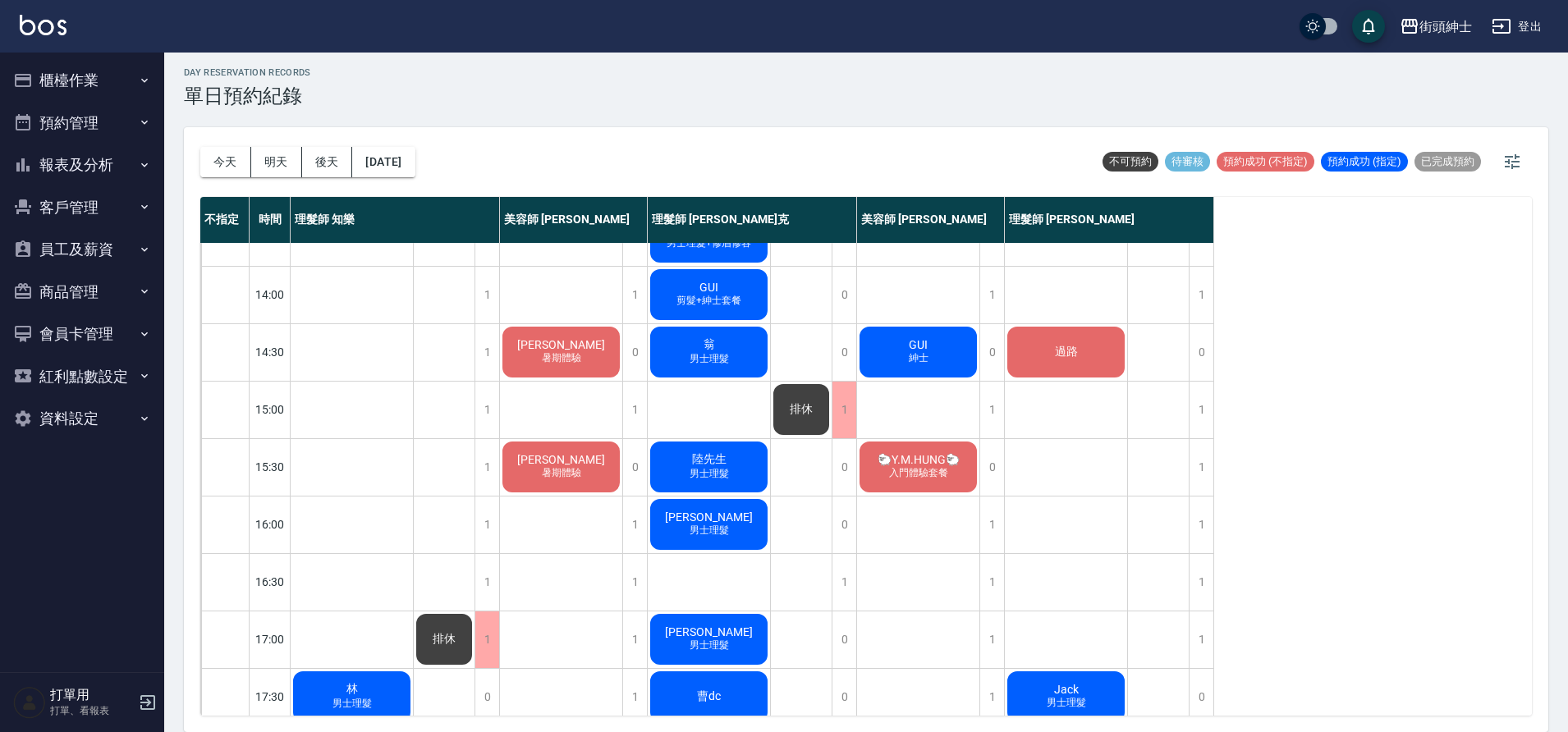
click at [913, 466] on span "🐑Y.M.HUNG🐑" at bounding box center [919, 460] width 88 height 14
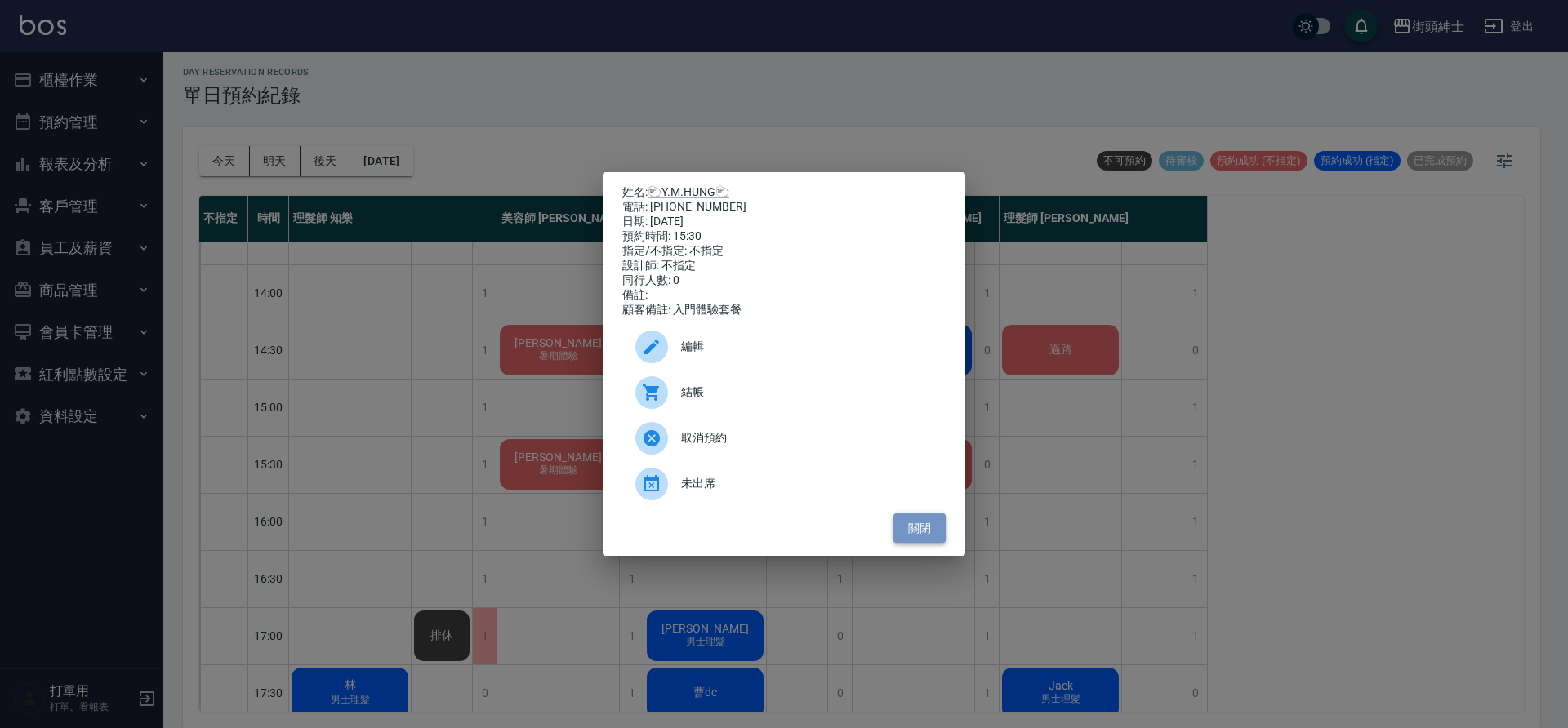
click at [935, 531] on button "關閉" at bounding box center [919, 529] width 52 height 30
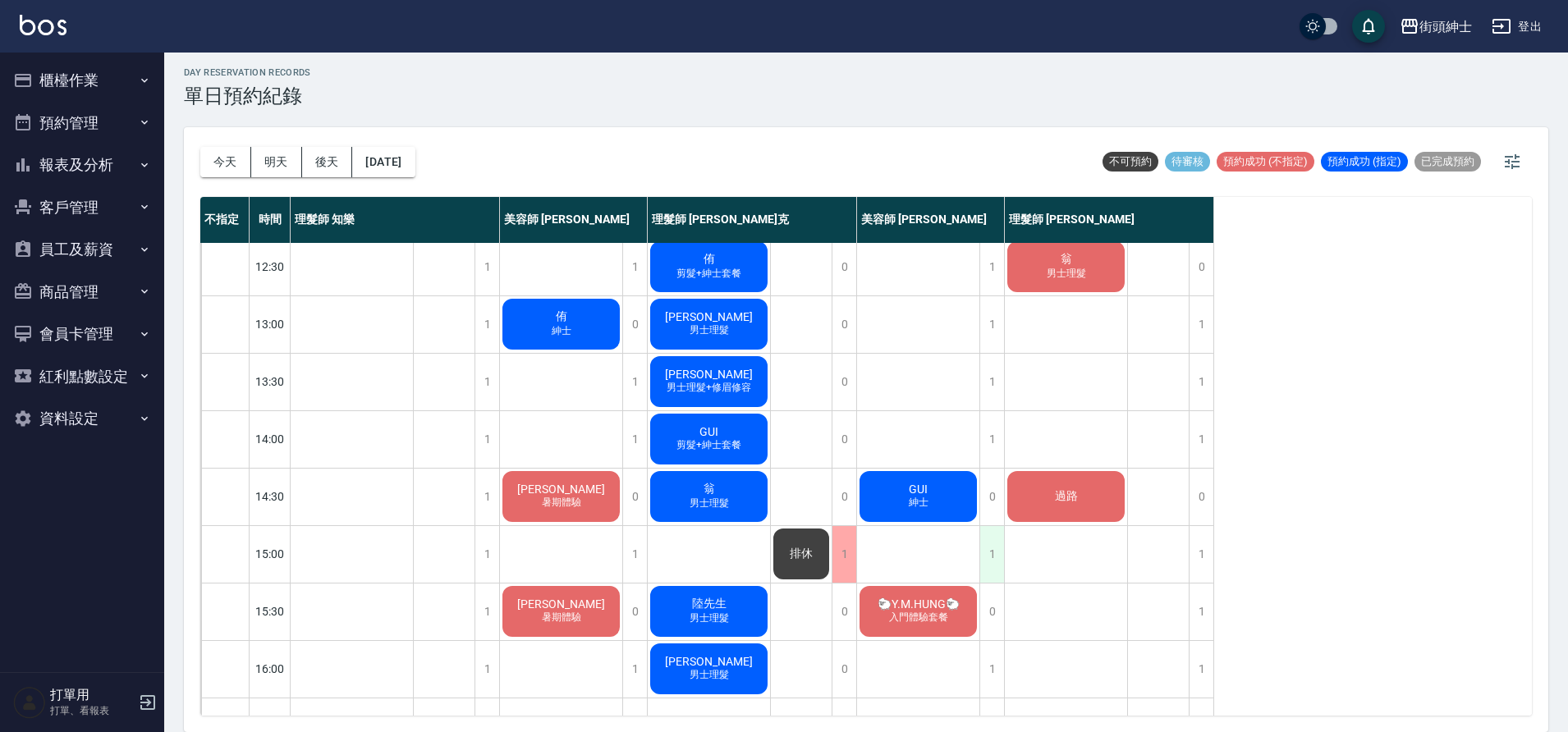
scroll to position [26, 0]
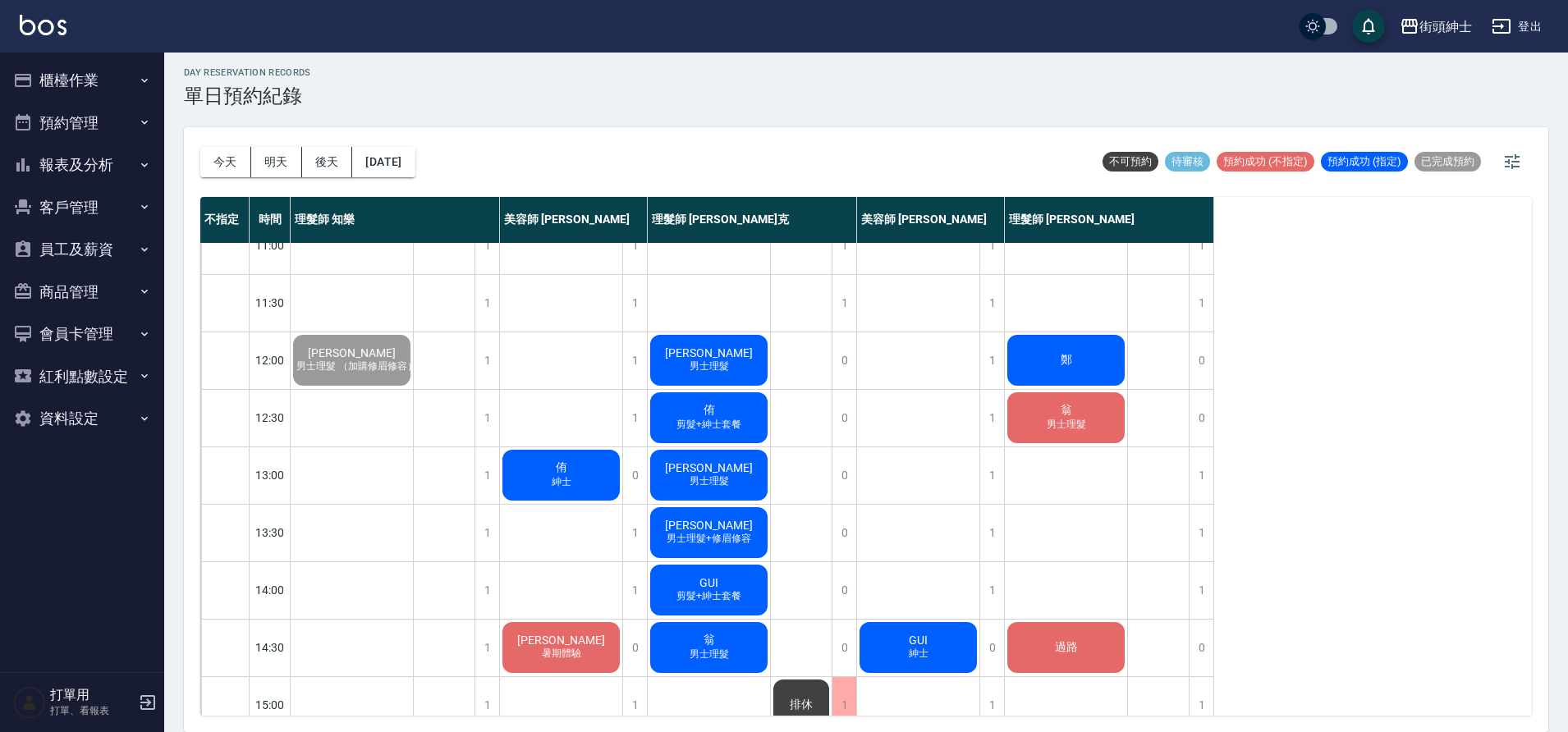
click at [1077, 369] on div "鄭" at bounding box center [1067, 361] width 123 height 56
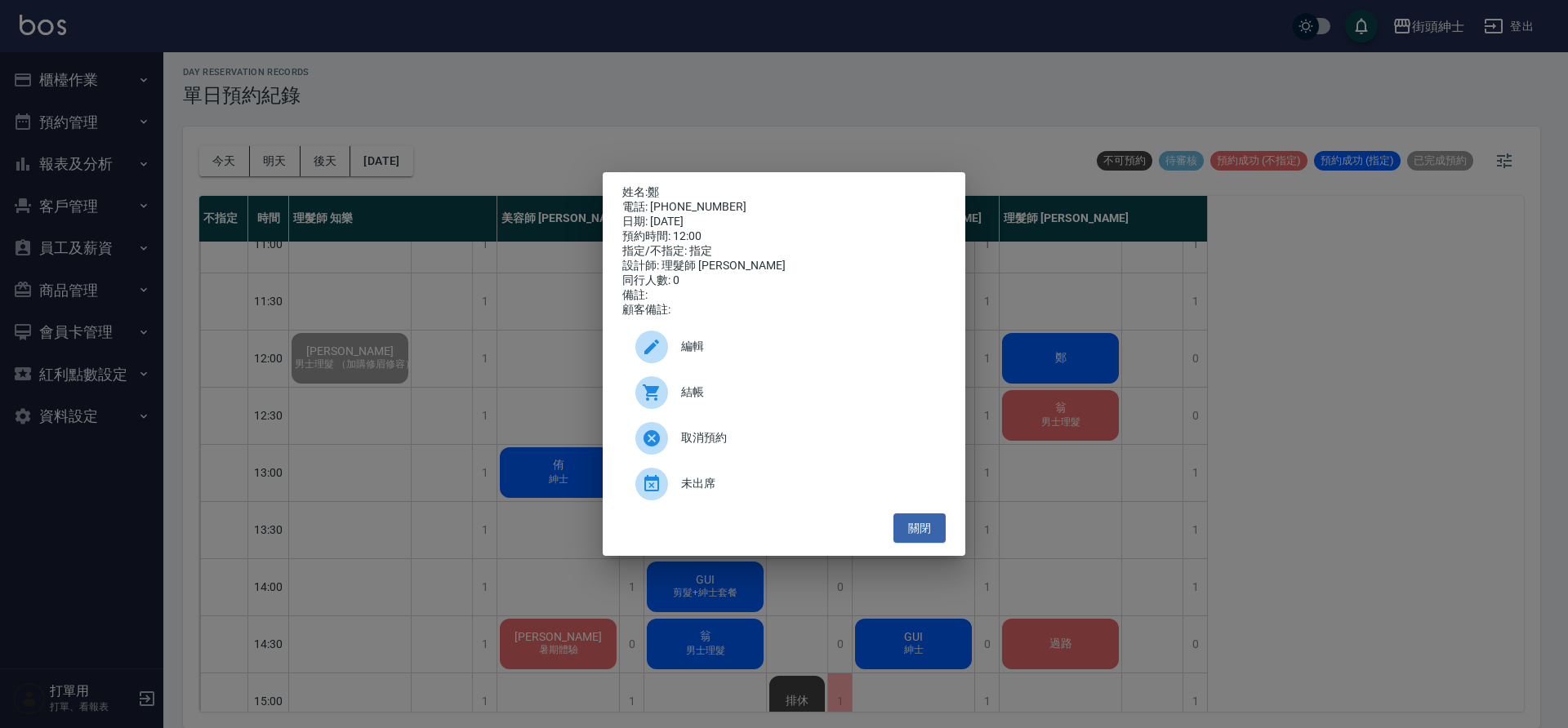
click at [693, 386] on div "結帳" at bounding box center [784, 392] width 324 height 46
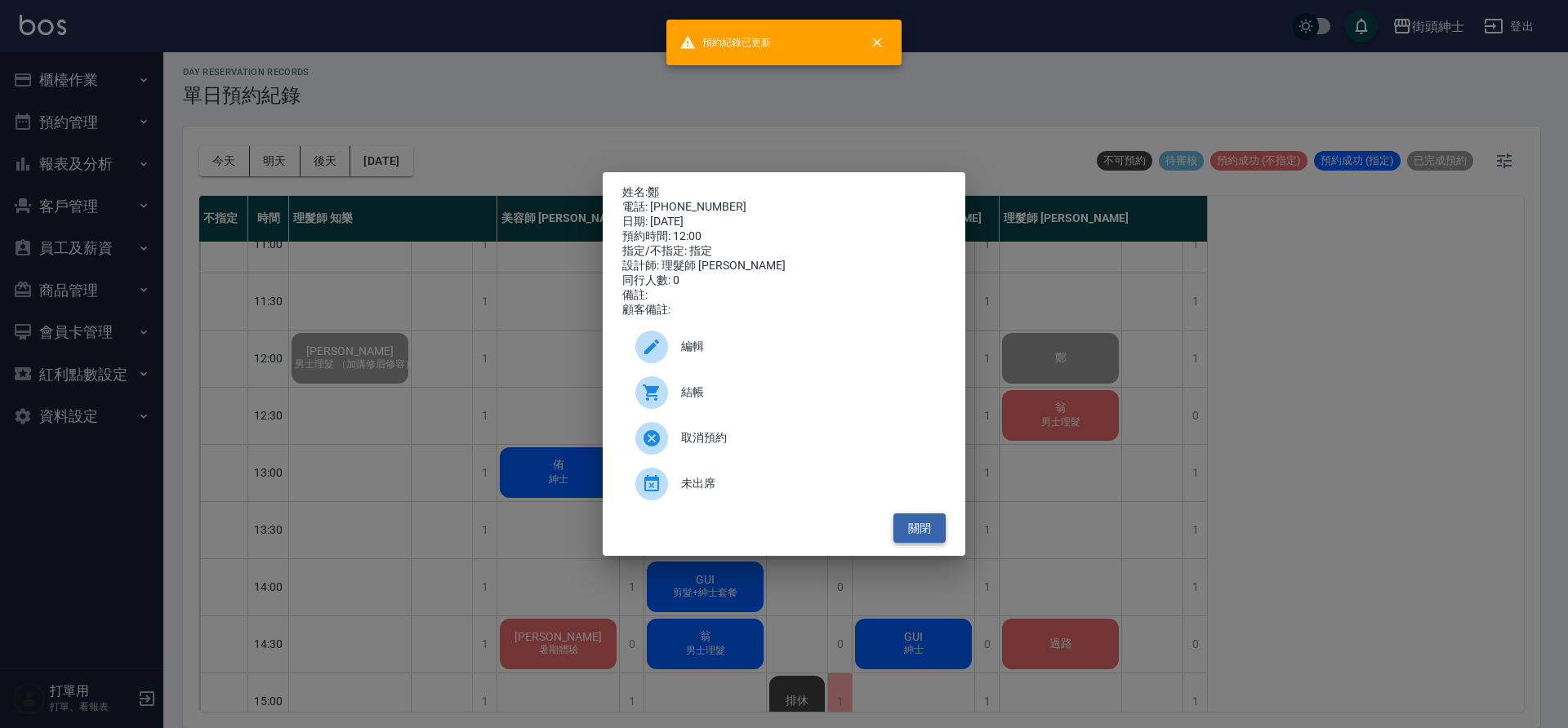
click at [918, 543] on button "關閉" at bounding box center [919, 529] width 52 height 30
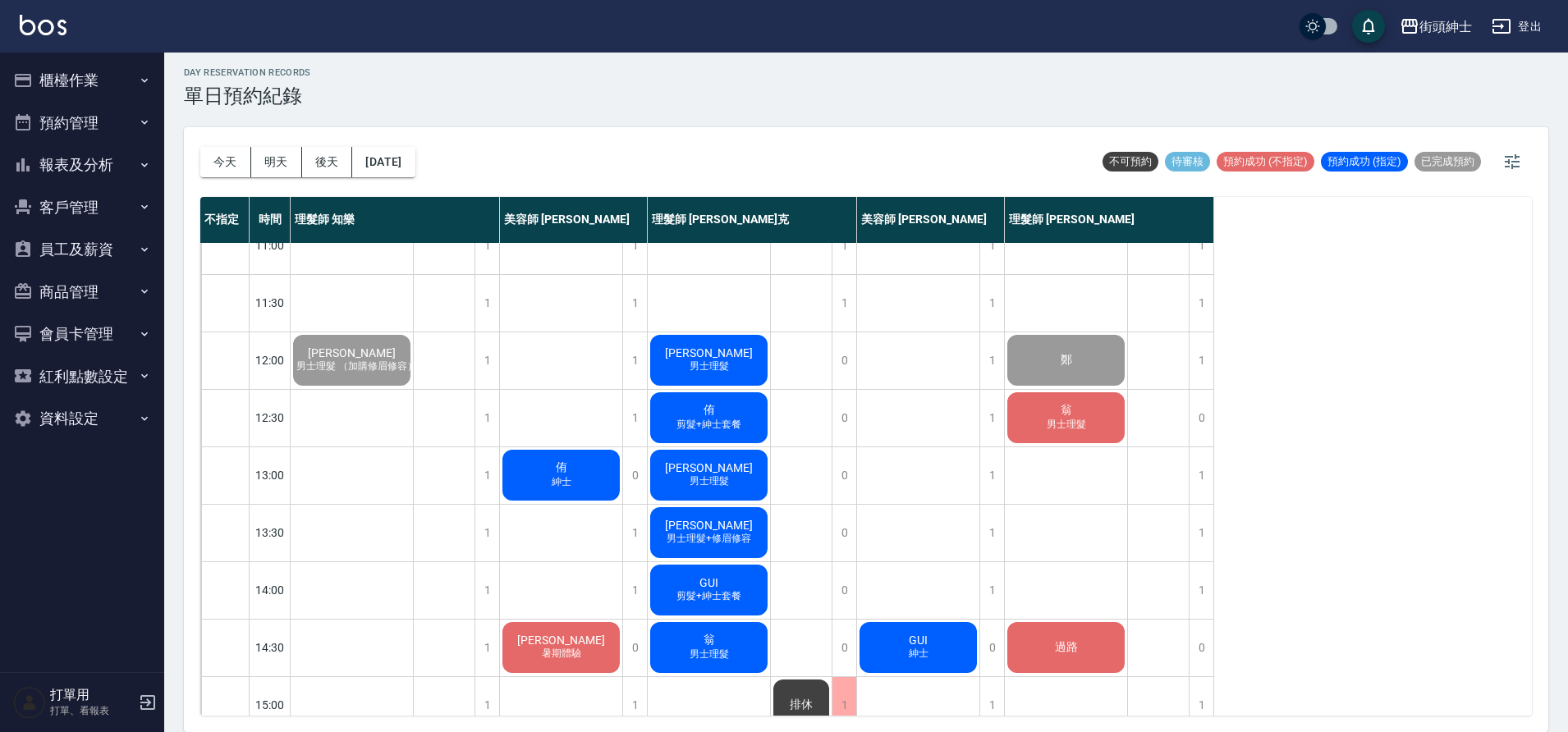
click at [1104, 428] on div "翁 男士理髮" at bounding box center [1067, 418] width 123 height 56
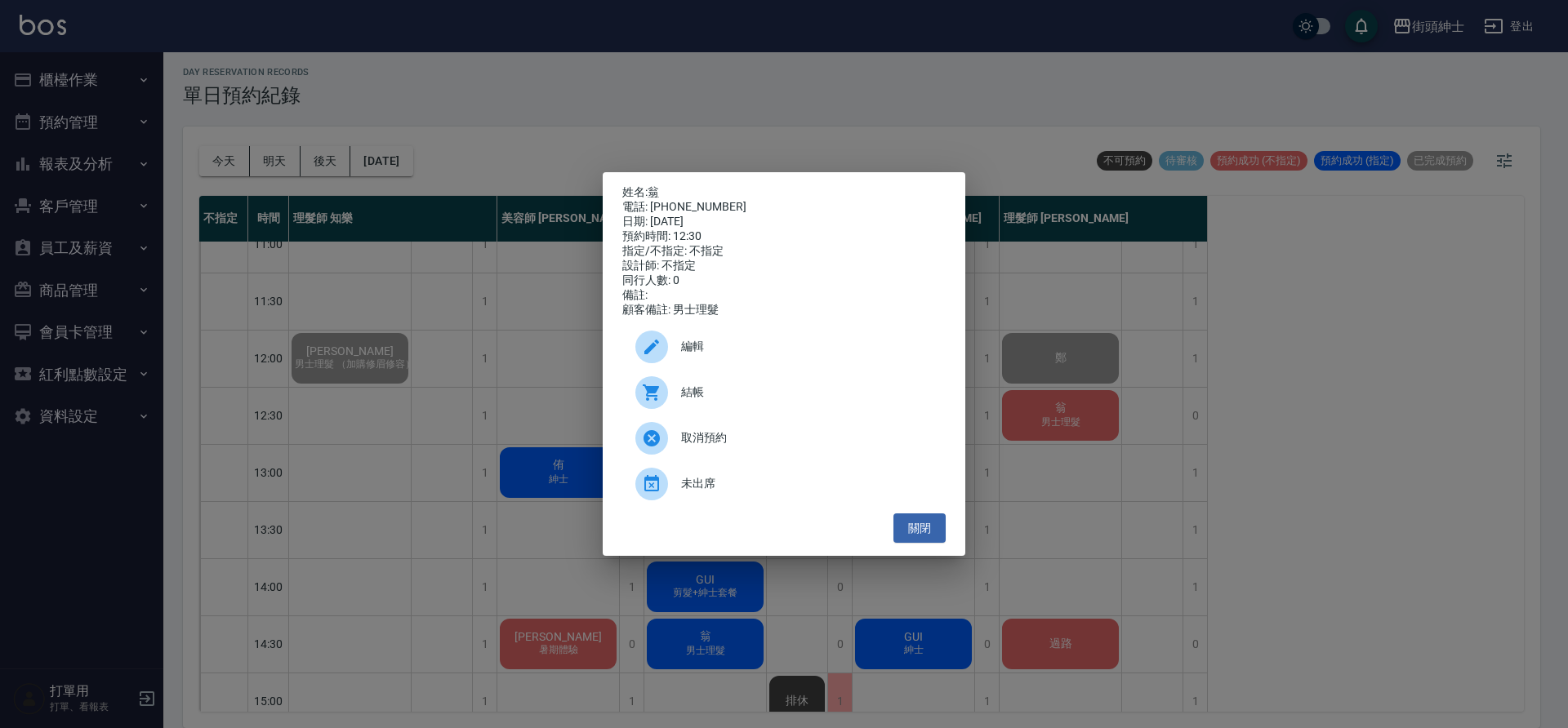
click at [745, 396] on span "結帳" at bounding box center [806, 392] width 251 height 17
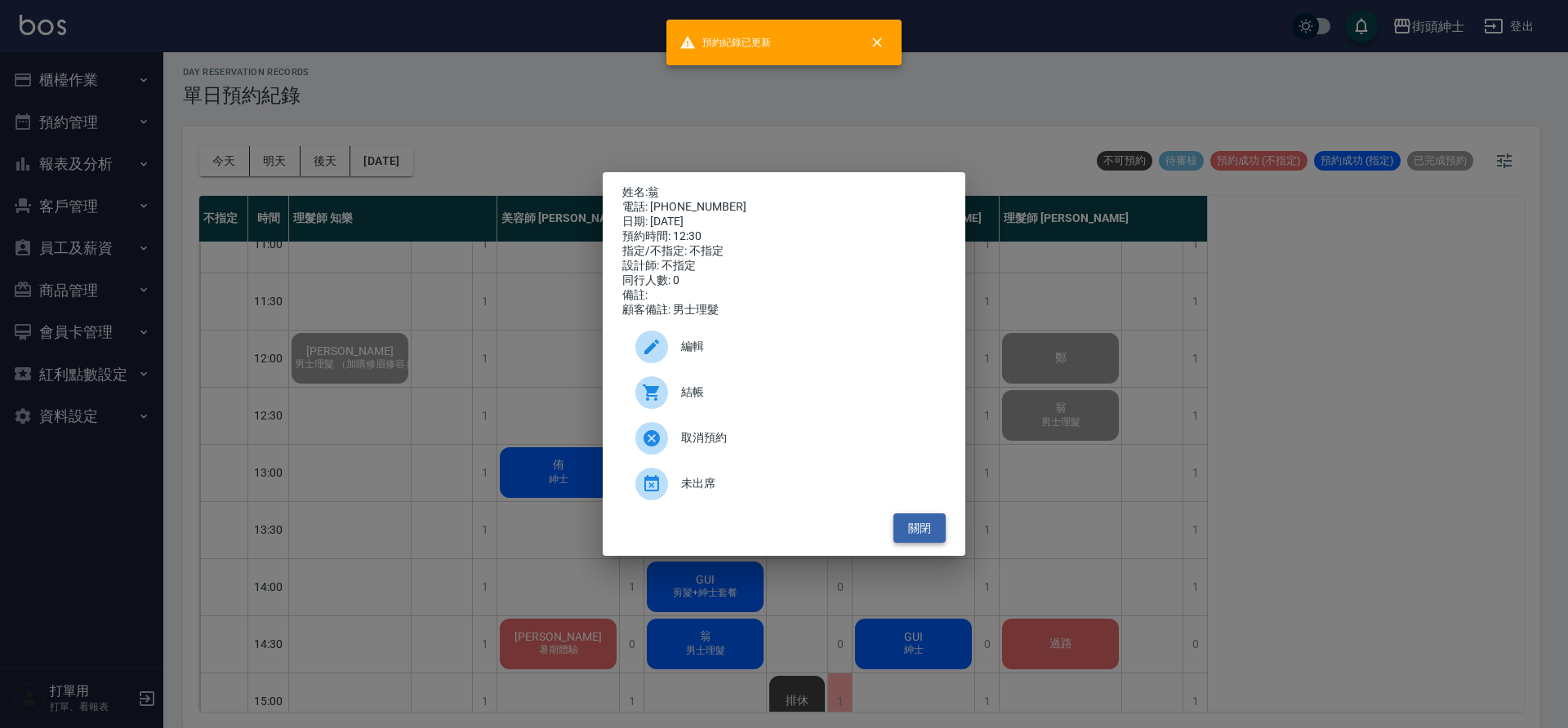
click at [910, 526] on button "關閉" at bounding box center [919, 529] width 52 height 30
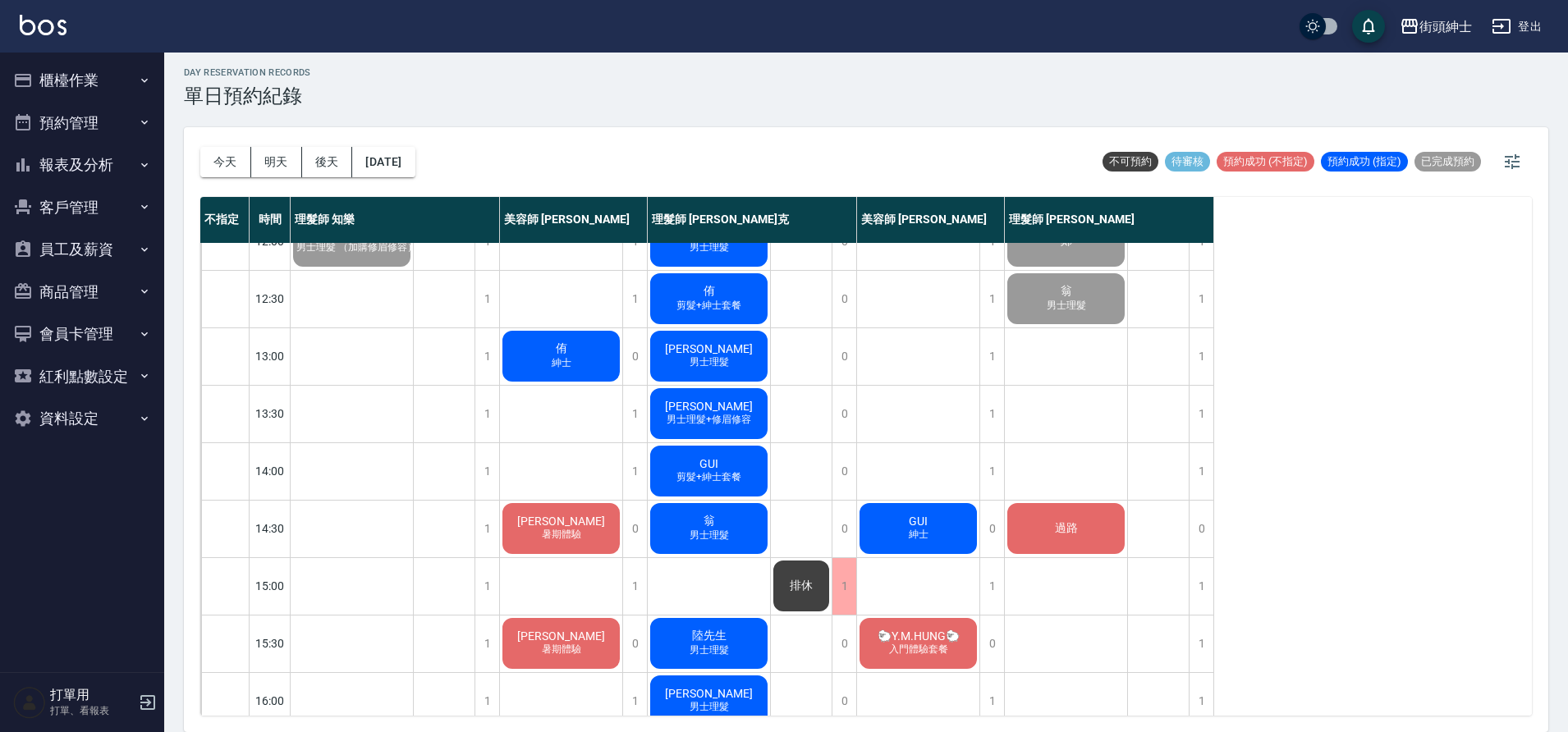
scroll to position [156, 0]
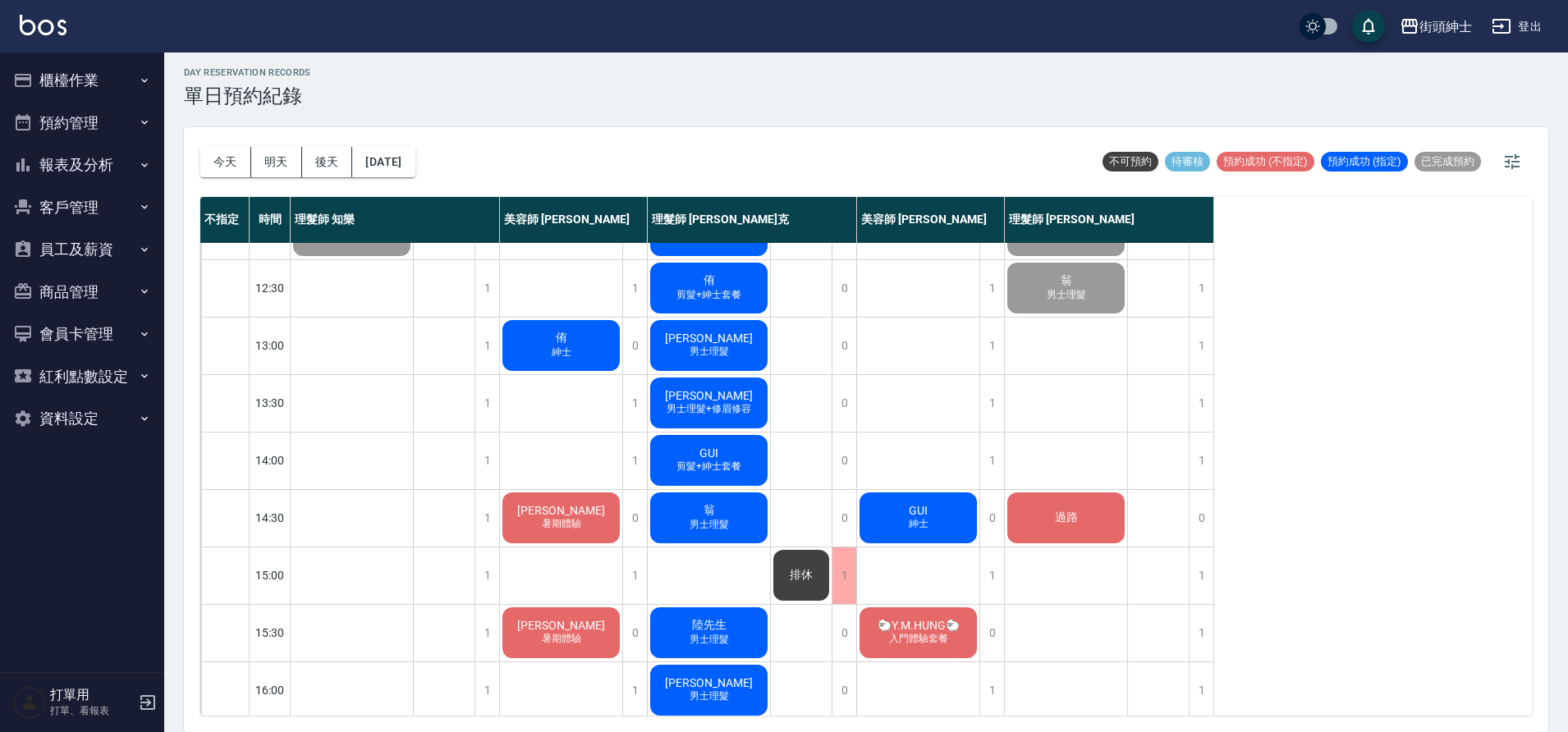
click at [1112, 525] on div "過路" at bounding box center [1067, 518] width 123 height 56
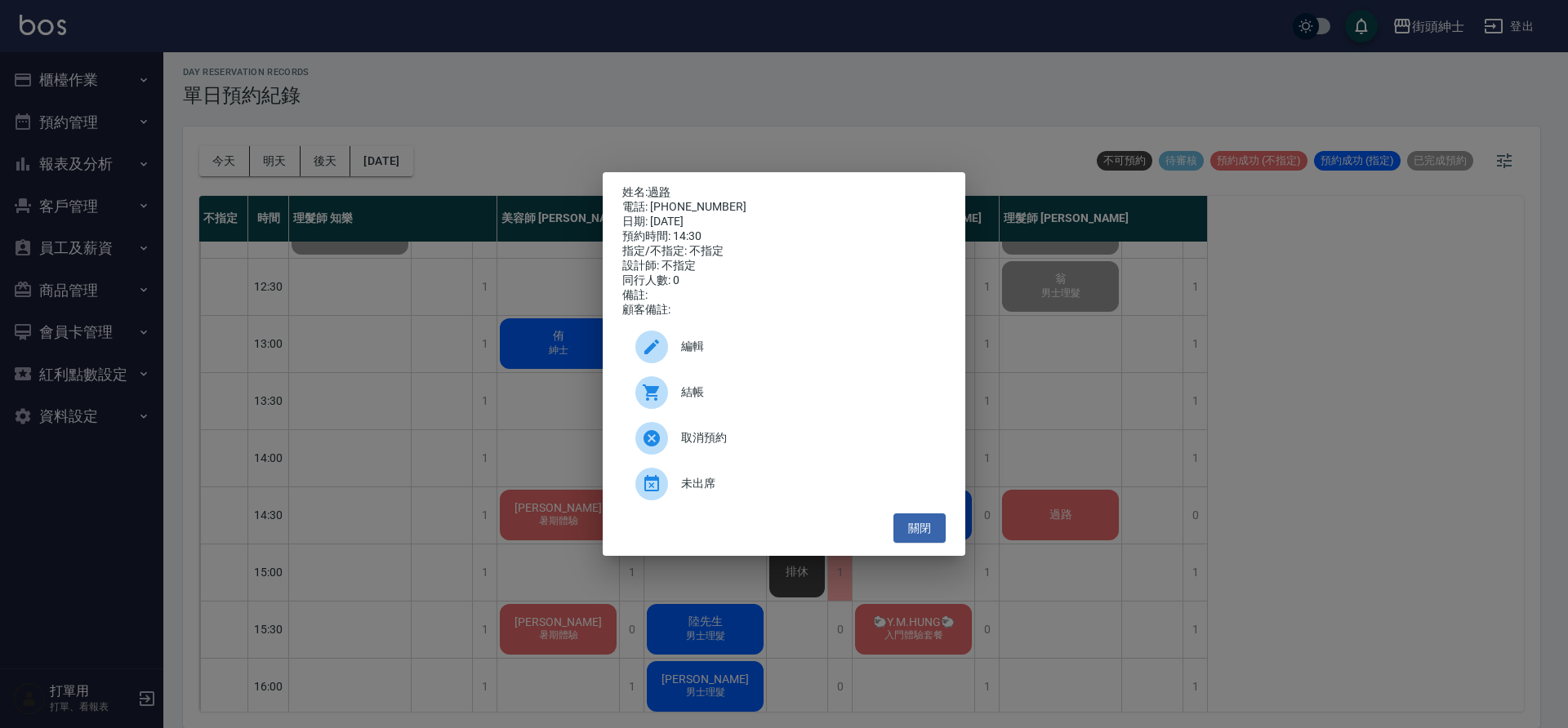
click at [749, 389] on div "結帳" at bounding box center [784, 392] width 324 height 46
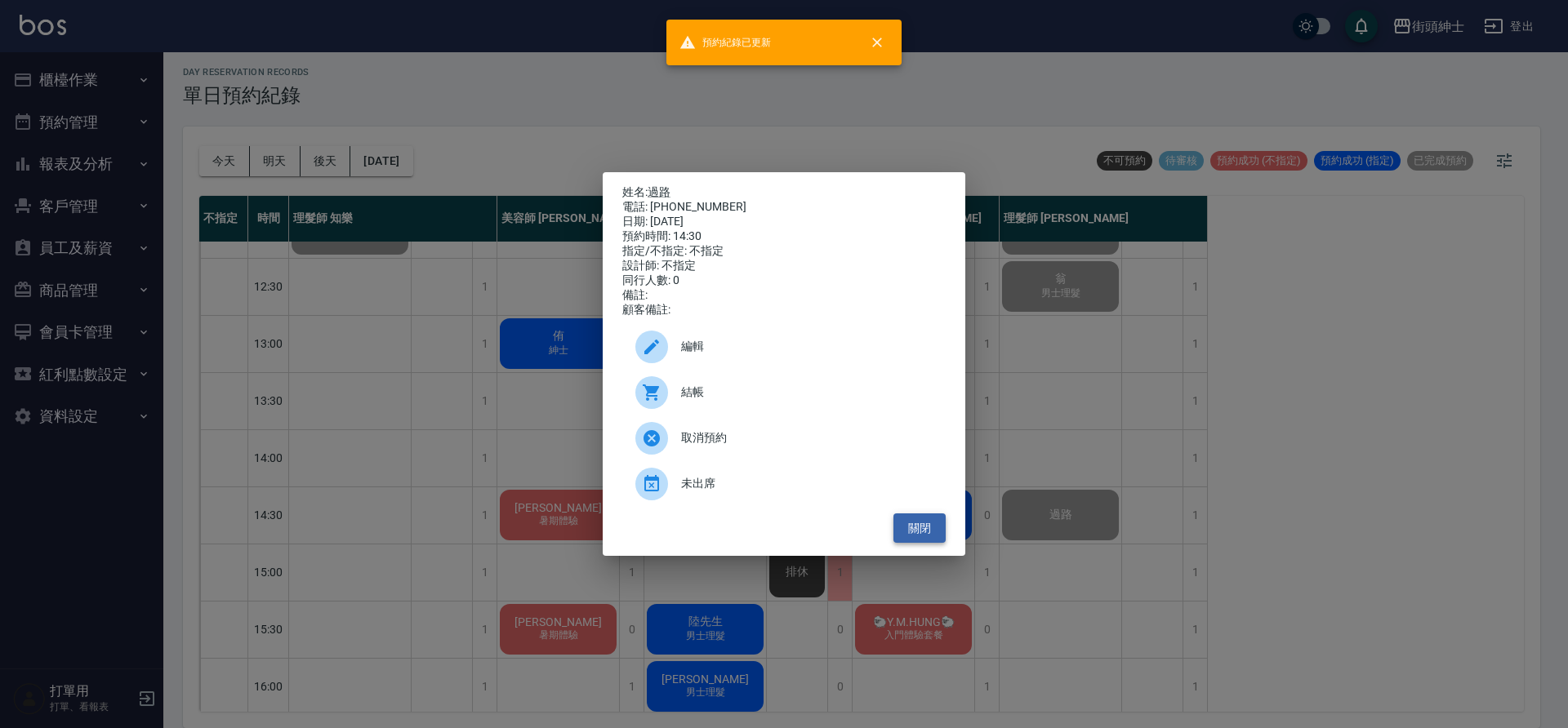
click at [917, 529] on button "關閉" at bounding box center [919, 529] width 52 height 30
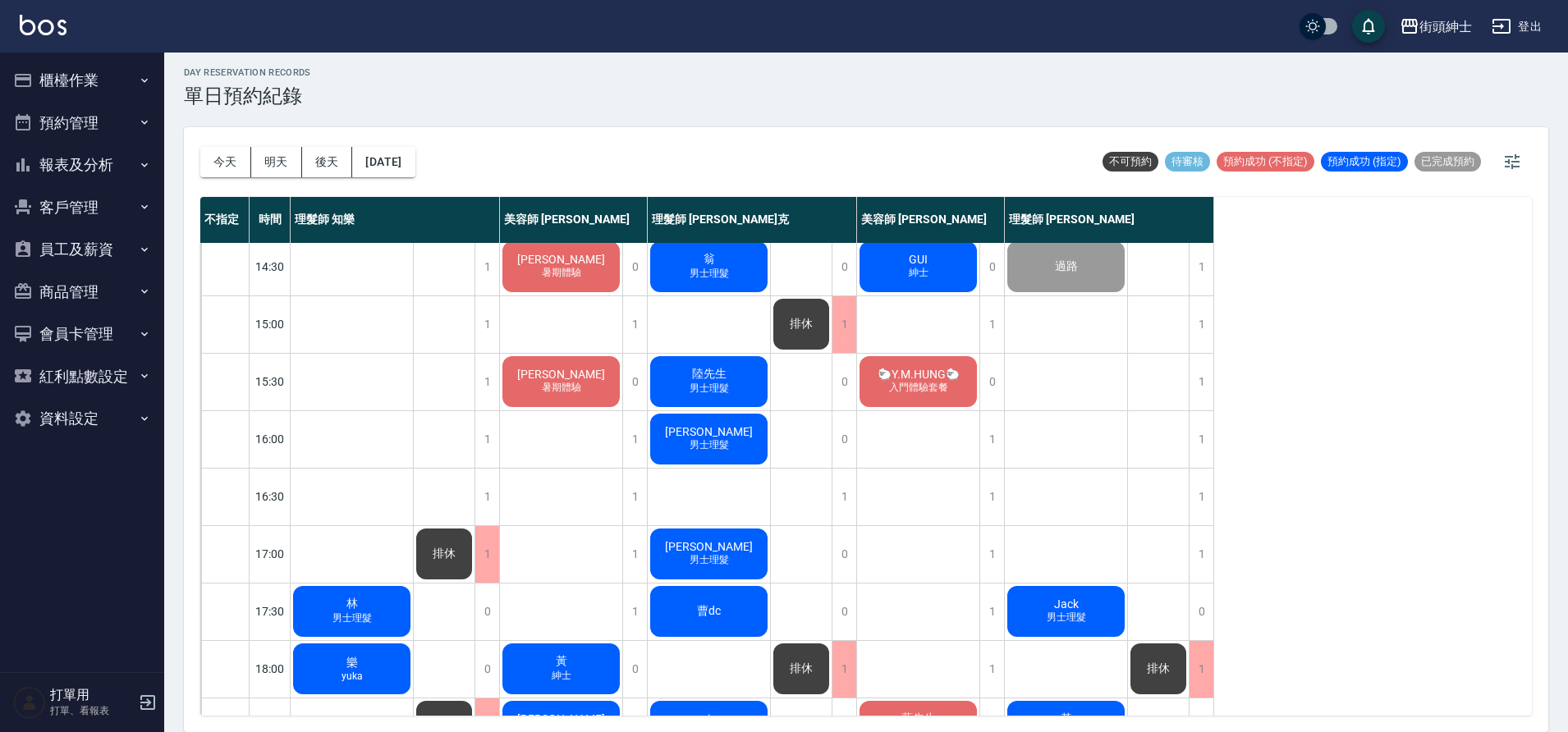
scroll to position [436, 0]
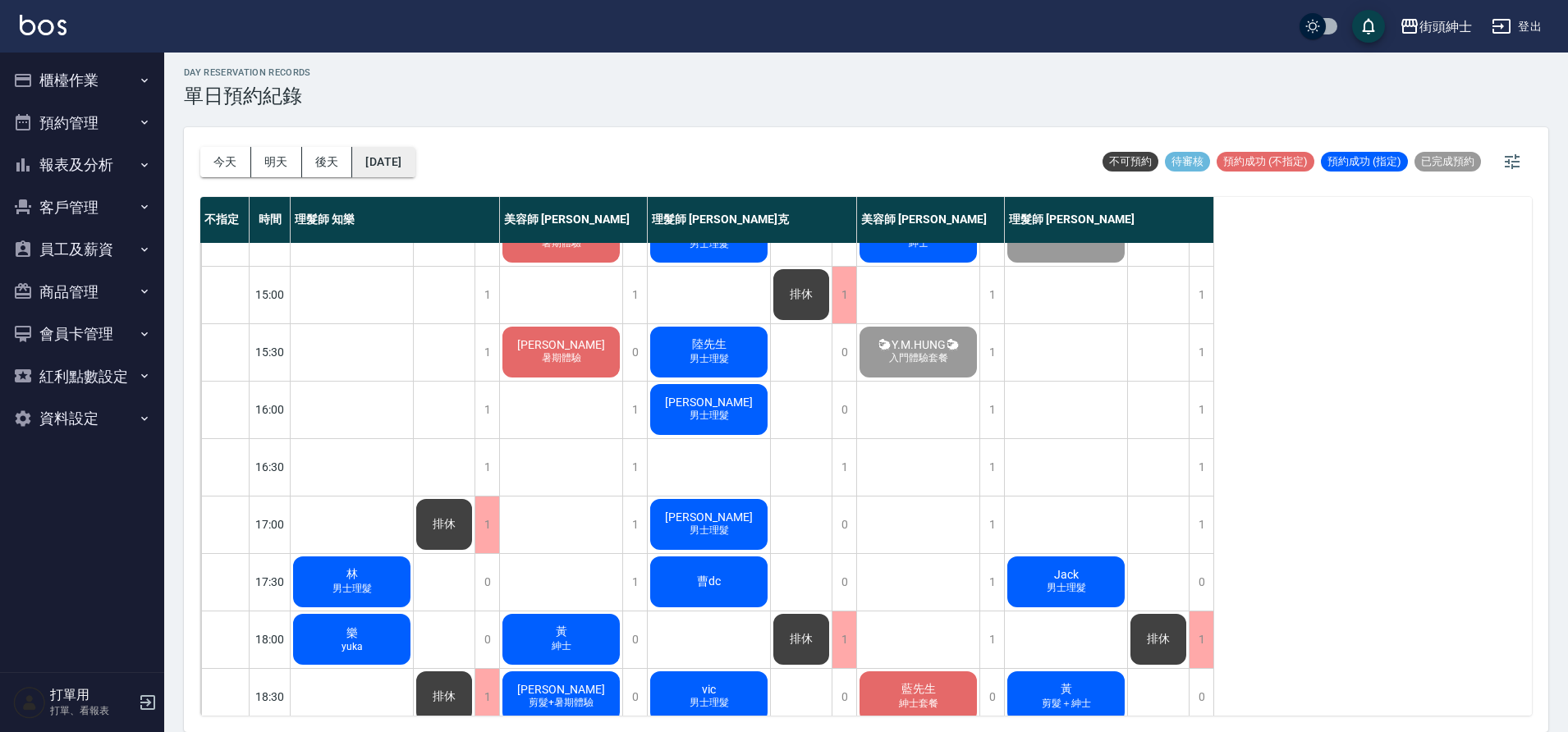
click at [415, 175] on button "[DATE]" at bounding box center [383, 162] width 62 height 31
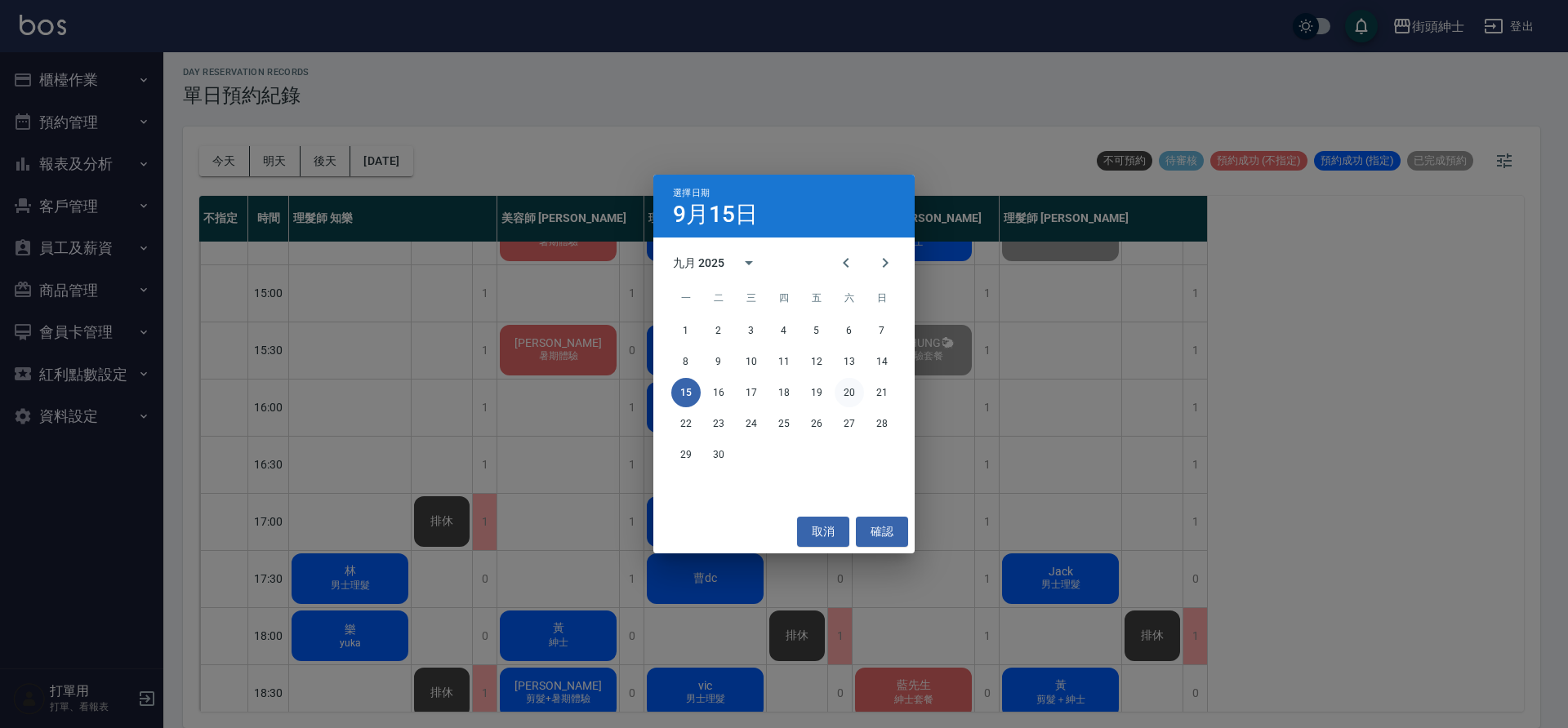
click at [837, 388] on button "20" at bounding box center [849, 393] width 30 height 30
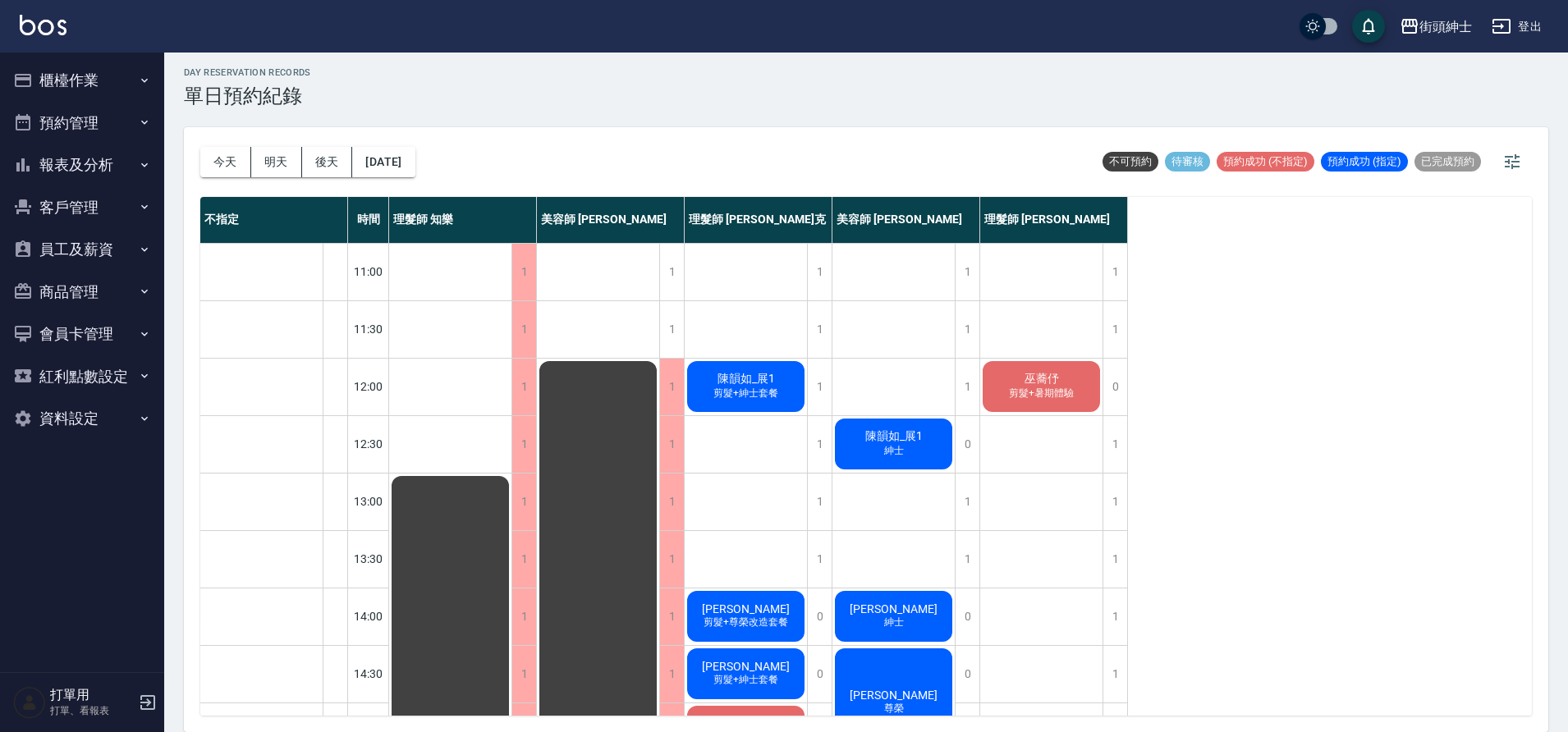
click at [772, 392] on span "剪髮+紳士套餐" at bounding box center [746, 393] width 71 height 14
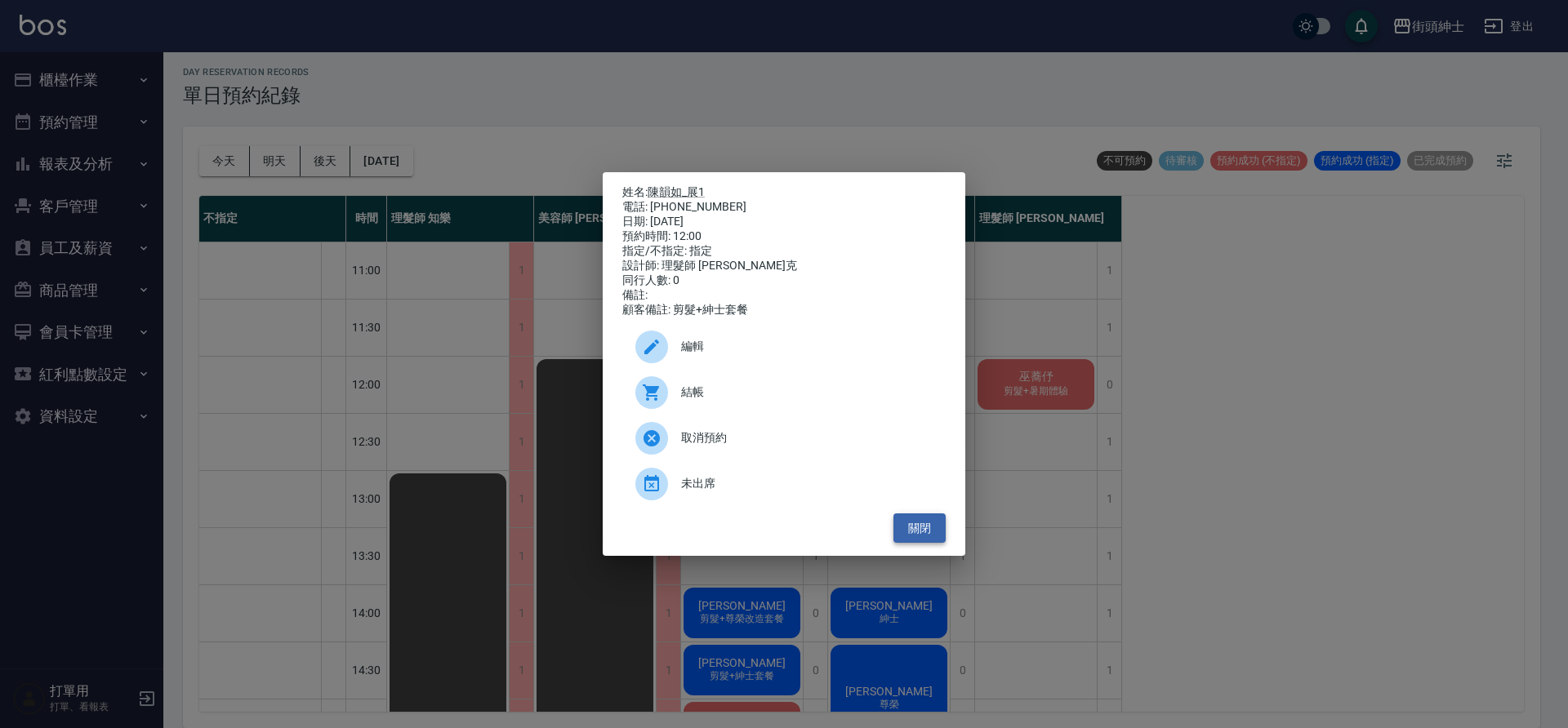
click at [914, 542] on button "關閉" at bounding box center [919, 529] width 52 height 30
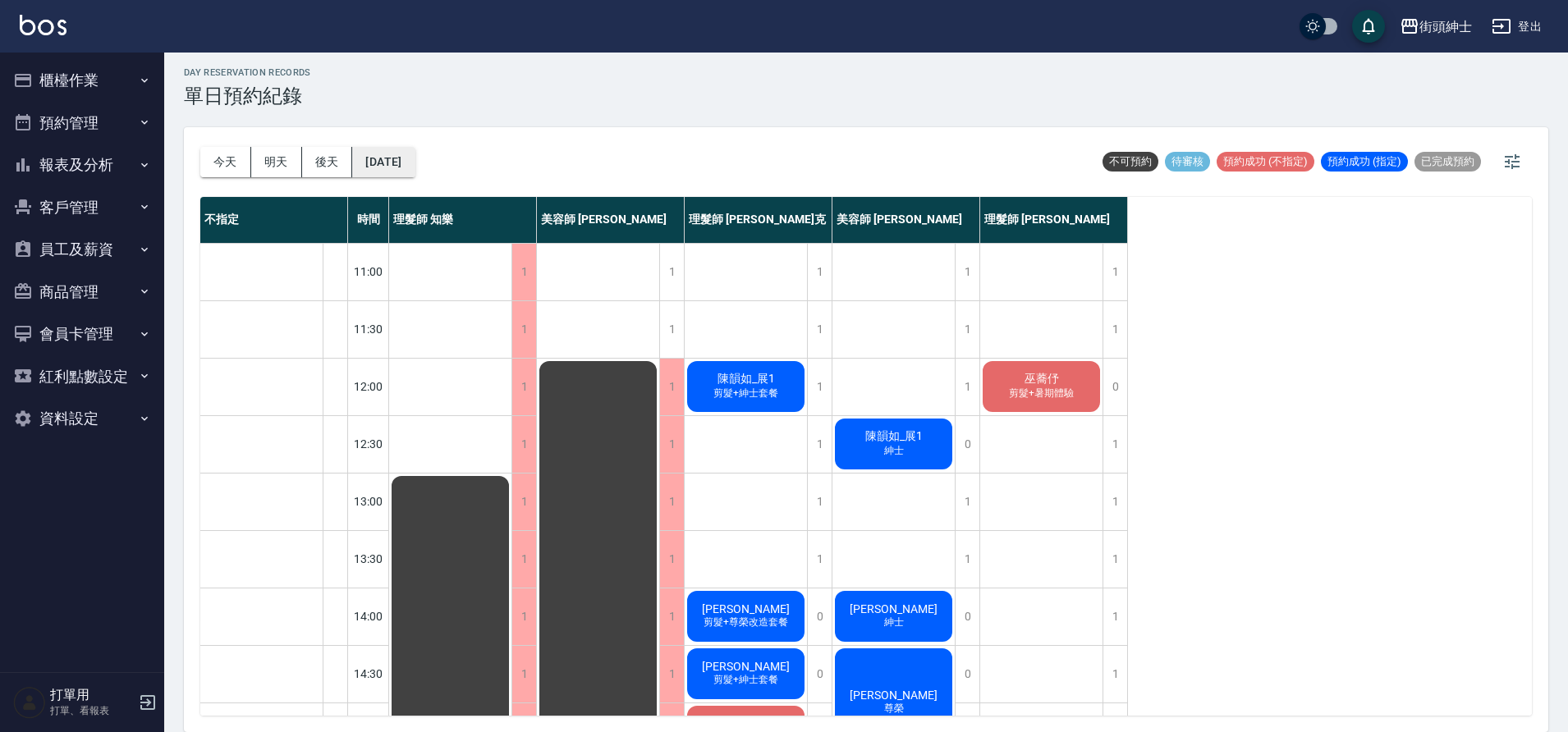
click at [415, 157] on button "[DATE]" at bounding box center [383, 162] width 62 height 31
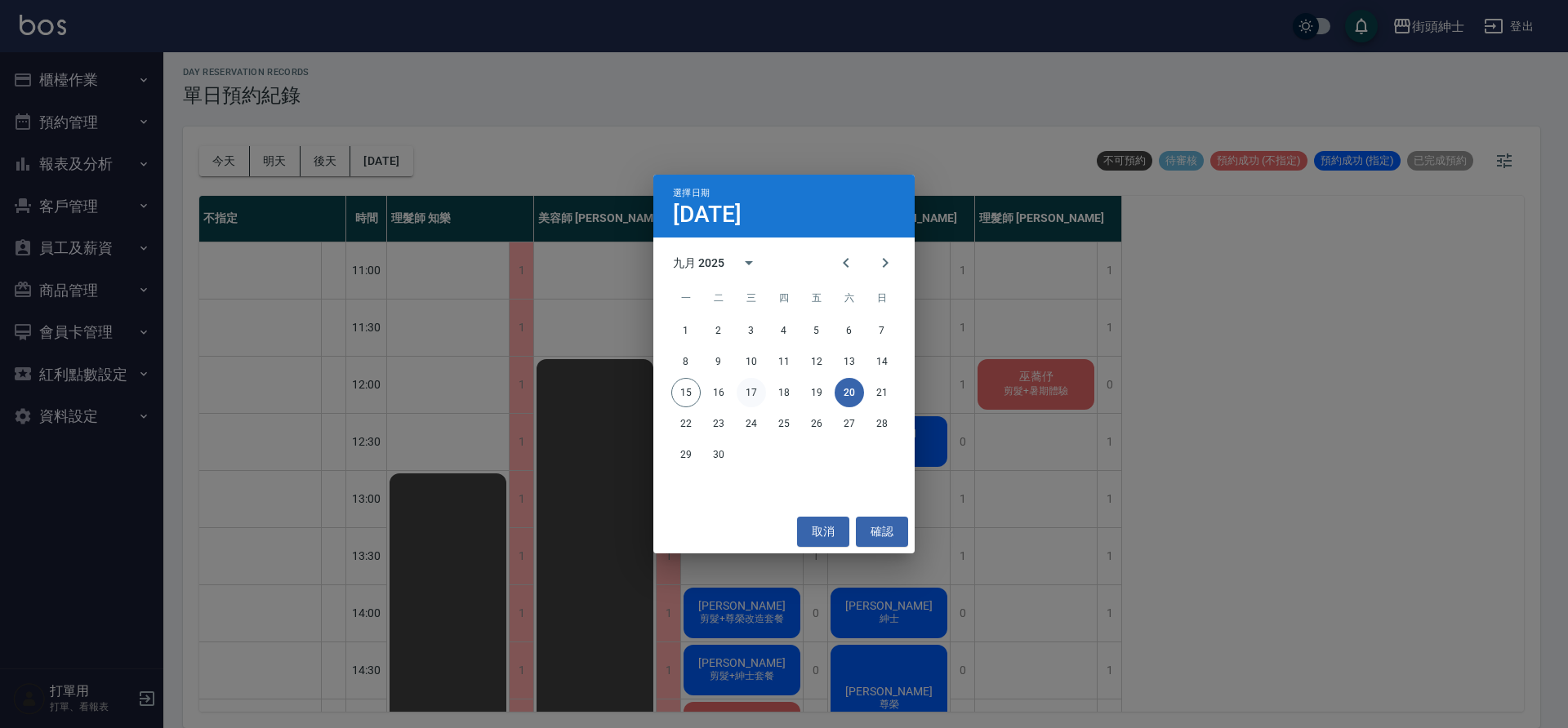
click at [759, 389] on button "17" at bounding box center [751, 393] width 30 height 30
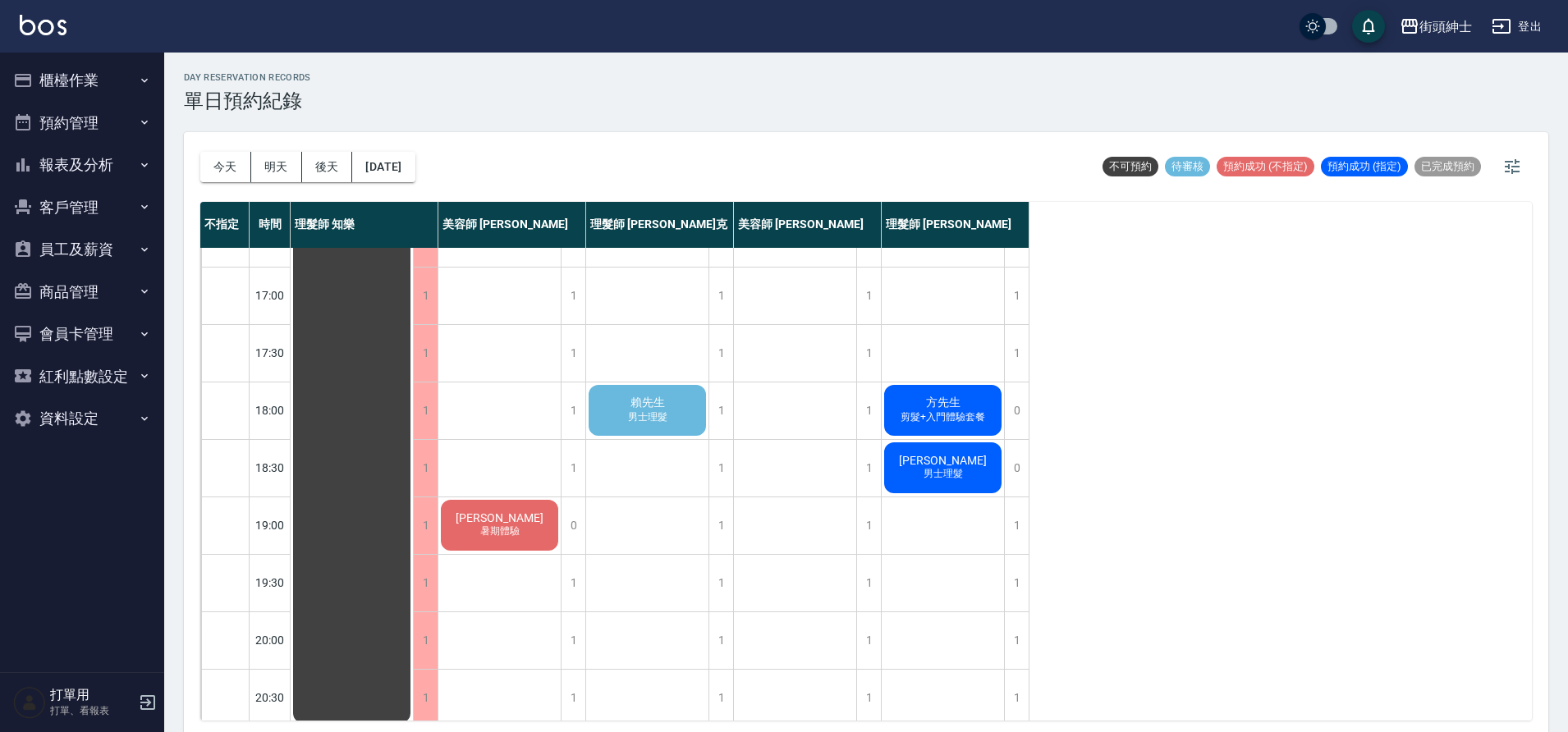
scroll to position [657, 0]
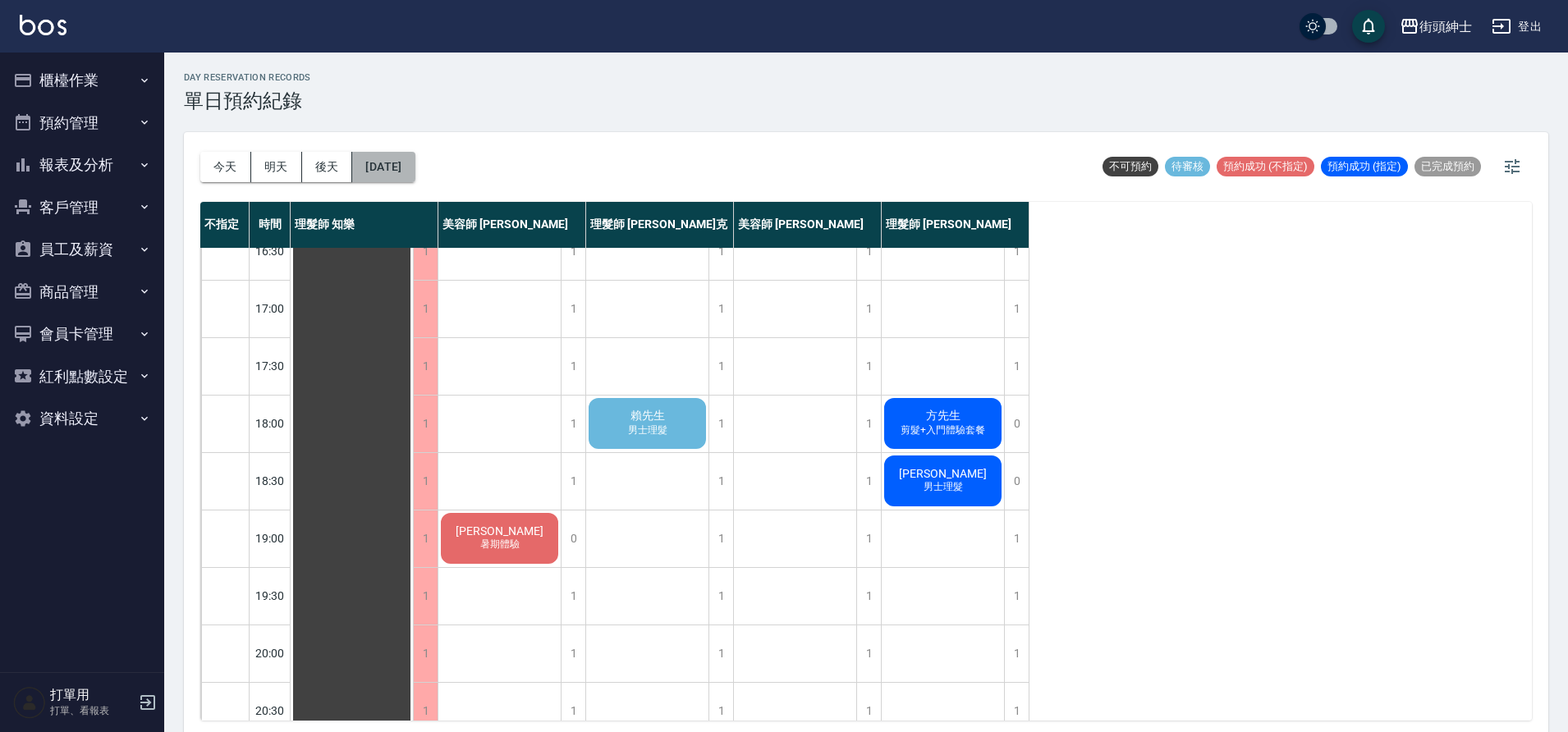
click at [415, 173] on button "[DATE]" at bounding box center [383, 167] width 62 height 31
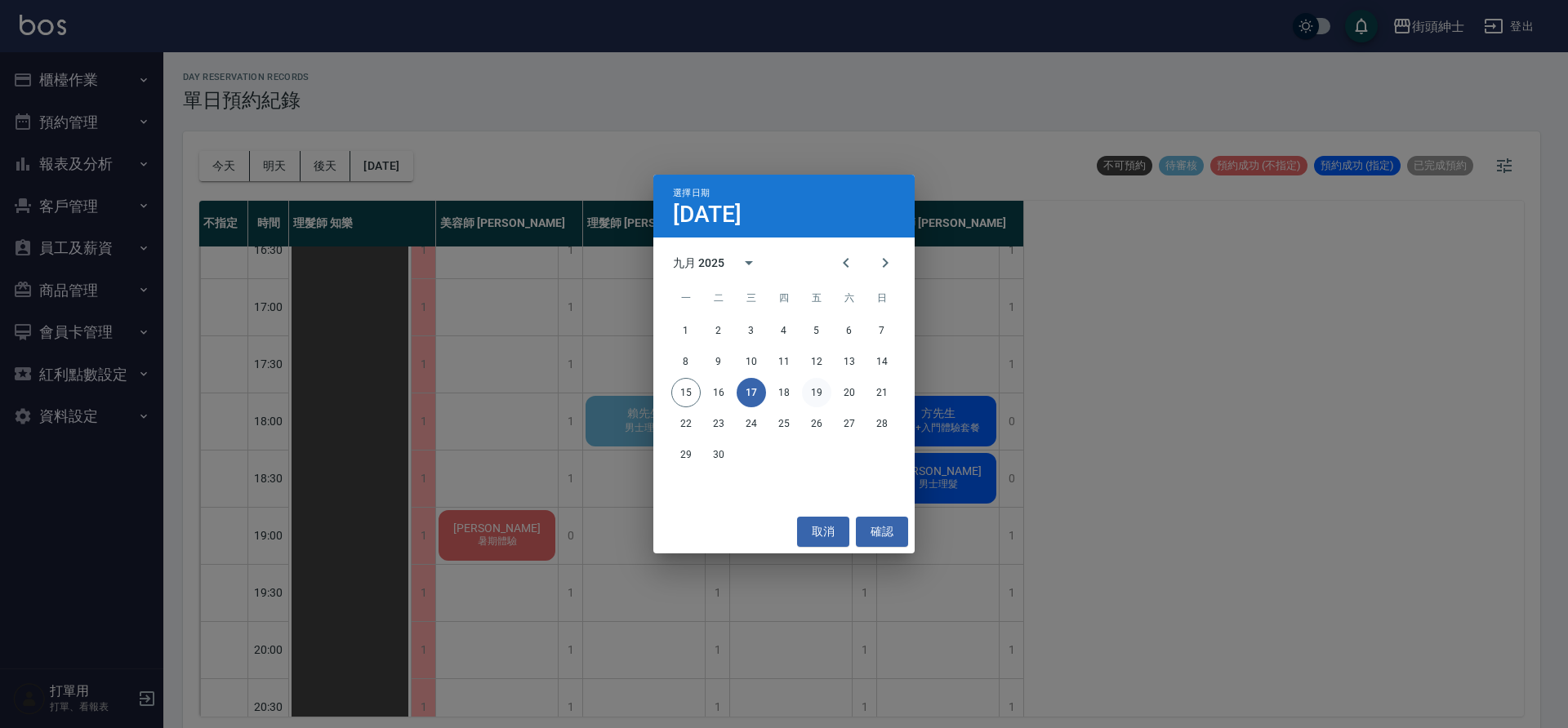
click at [820, 394] on button "19" at bounding box center [816, 393] width 30 height 30
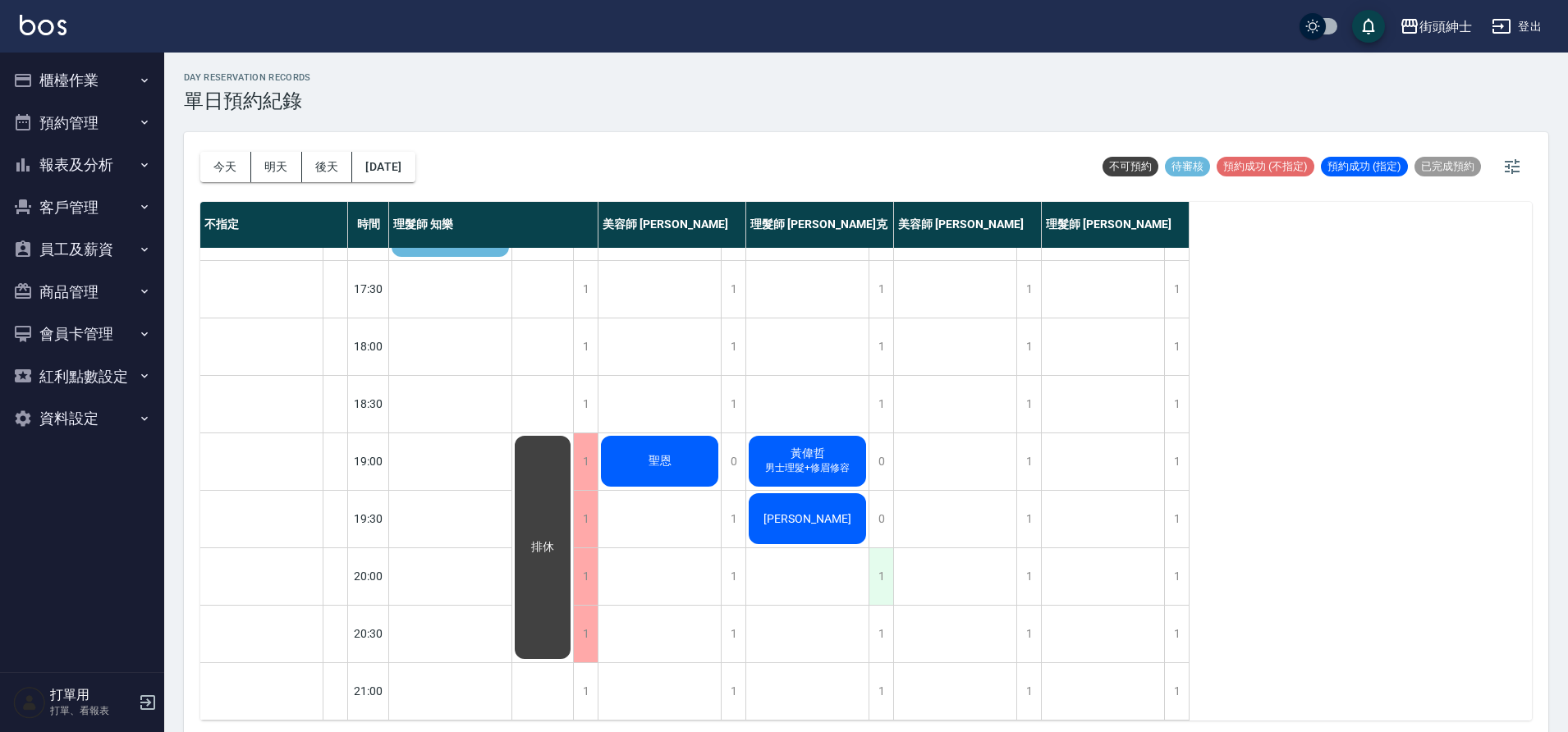
scroll to position [747, 0]
click at [403, 168] on button "[DATE]" at bounding box center [383, 167] width 62 height 31
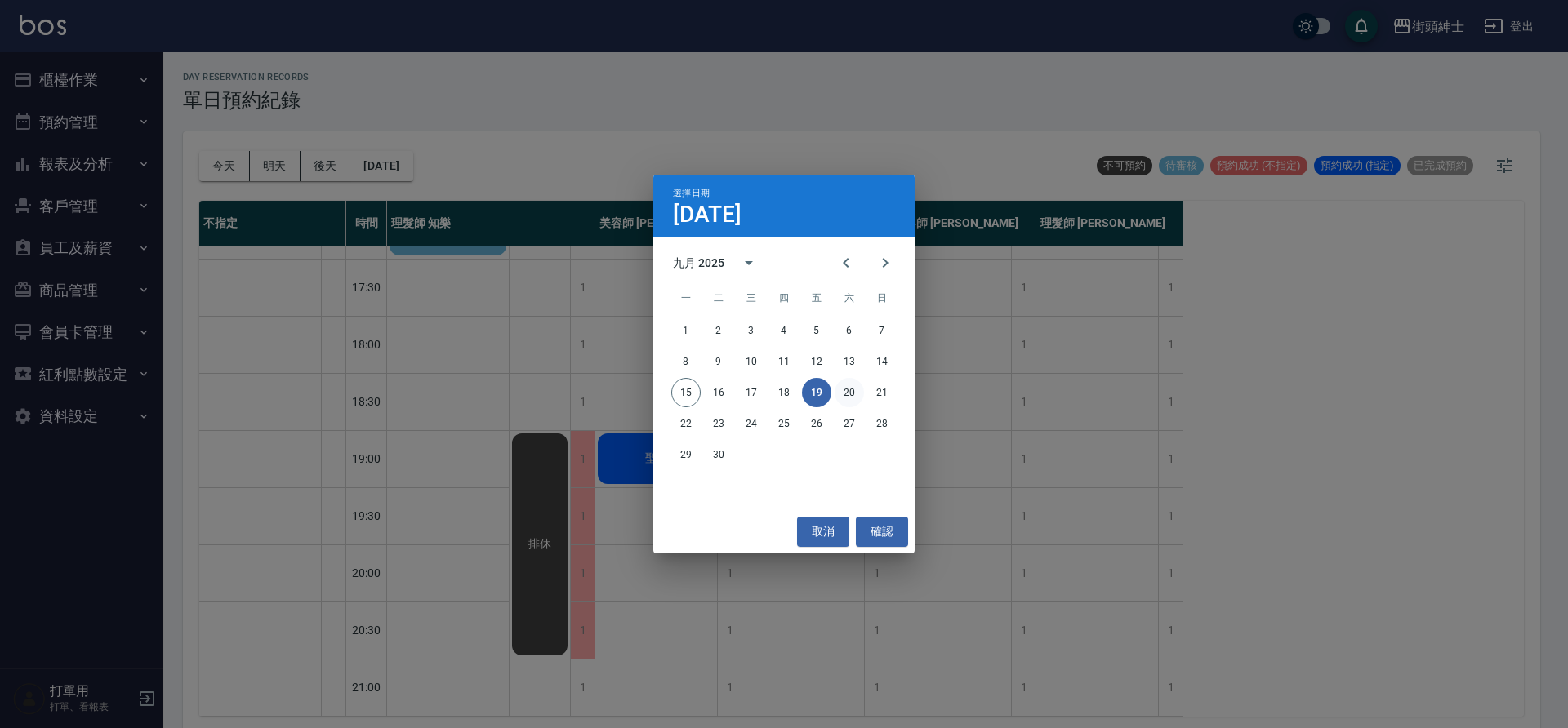
click at [848, 386] on button "20" at bounding box center [849, 393] width 30 height 30
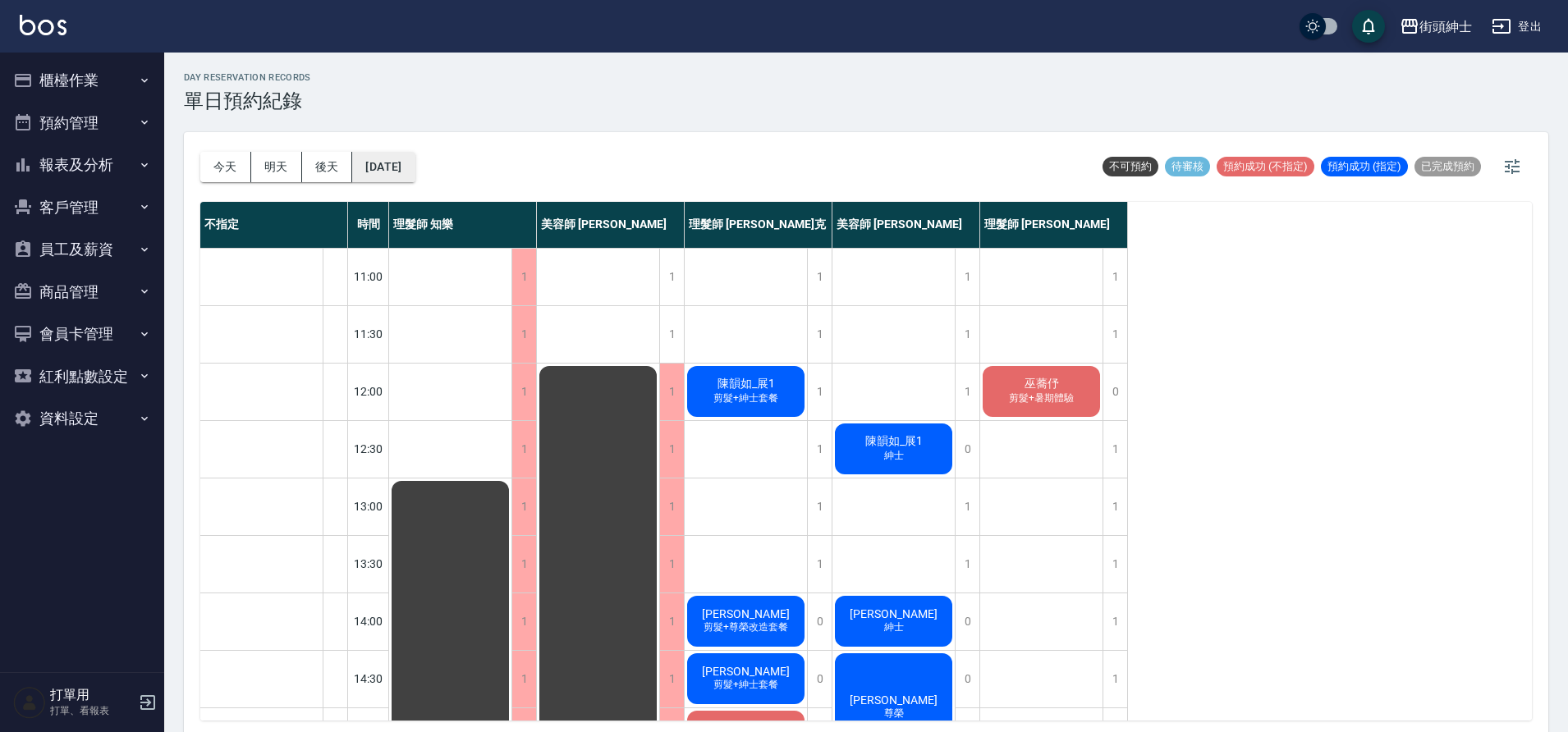
click at [415, 169] on button "2025/09/20" at bounding box center [383, 167] width 62 height 31
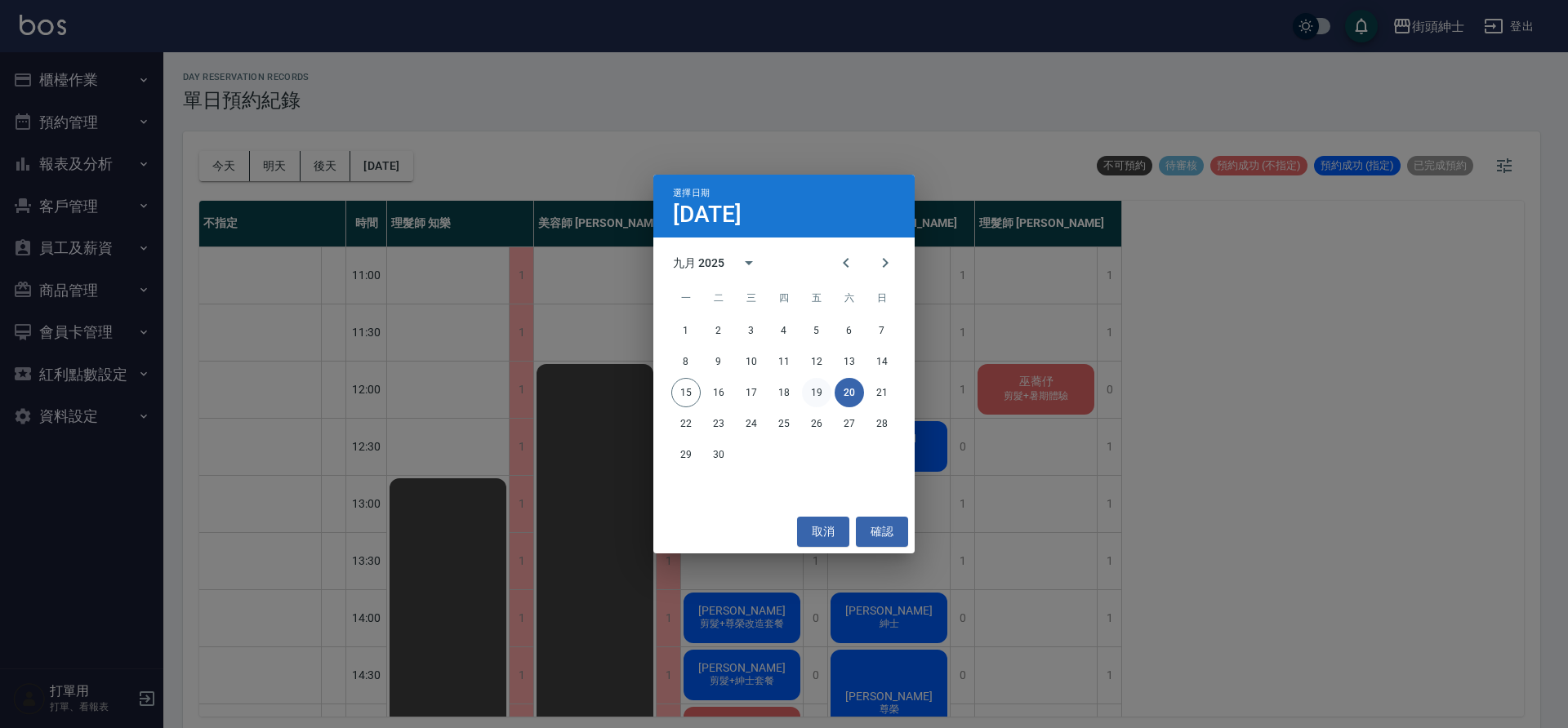
click at [815, 395] on button "19" at bounding box center [816, 393] width 30 height 30
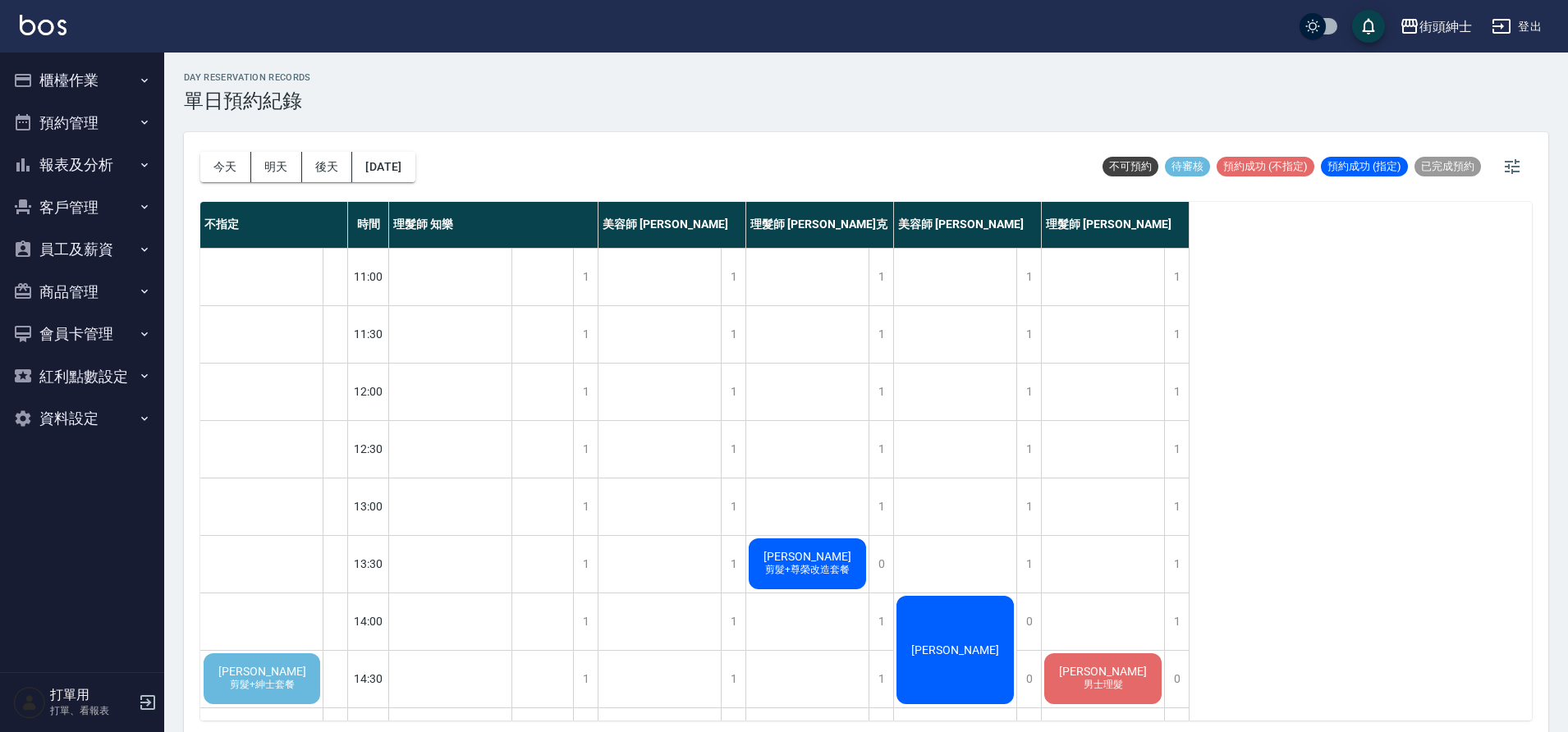
scroll to position [546, 0]
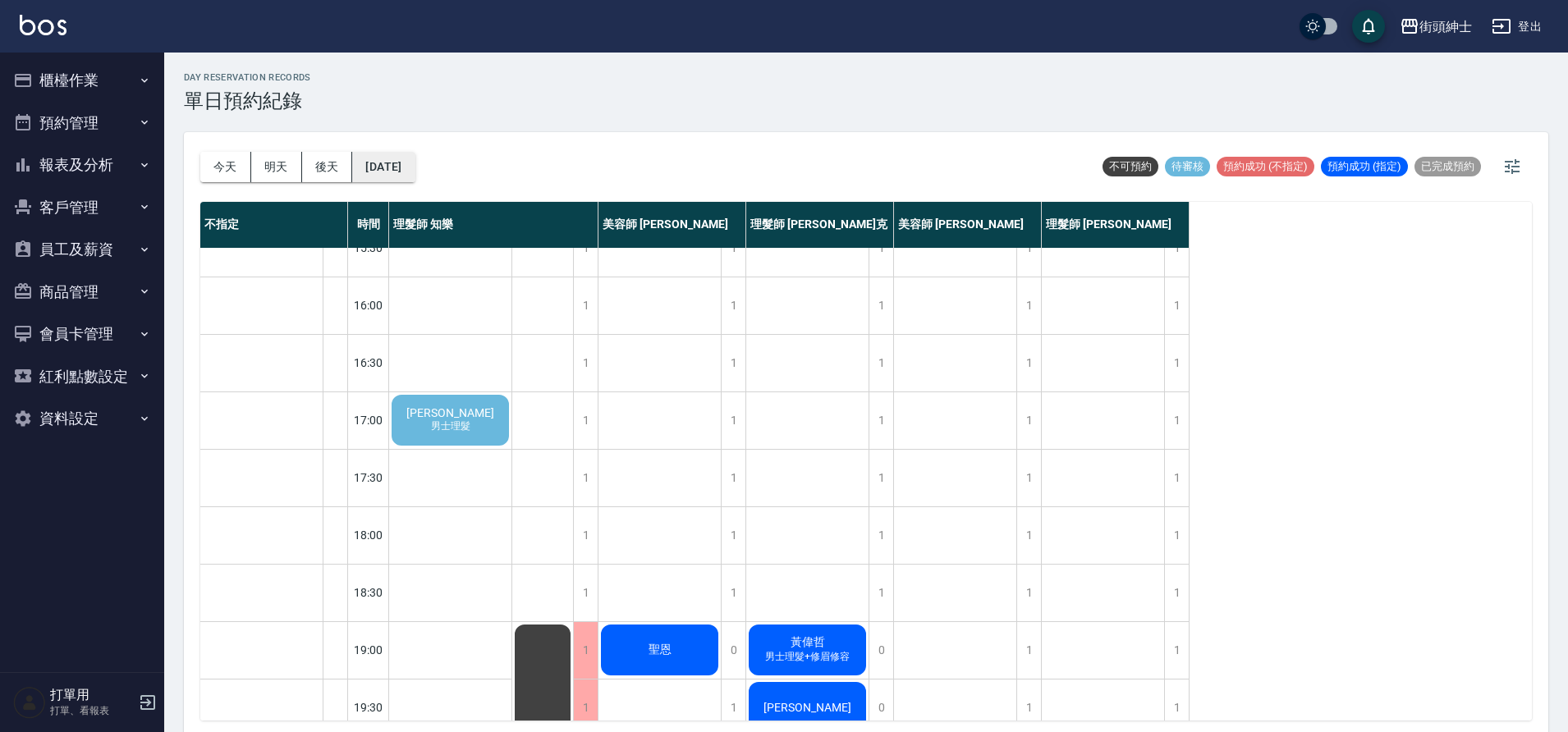
click at [415, 169] on button "2025/09/19" at bounding box center [383, 167] width 62 height 31
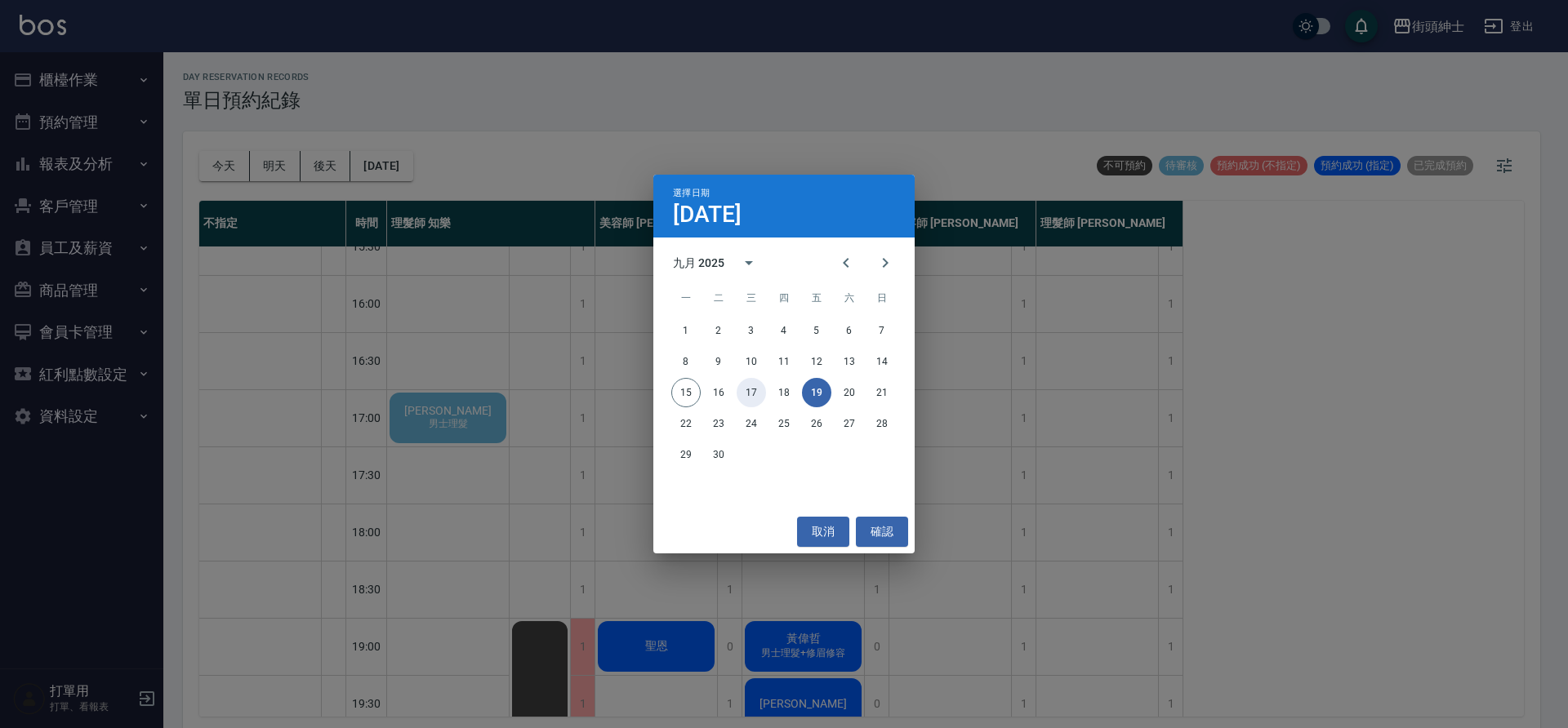
click at [752, 396] on button "17" at bounding box center [751, 393] width 30 height 30
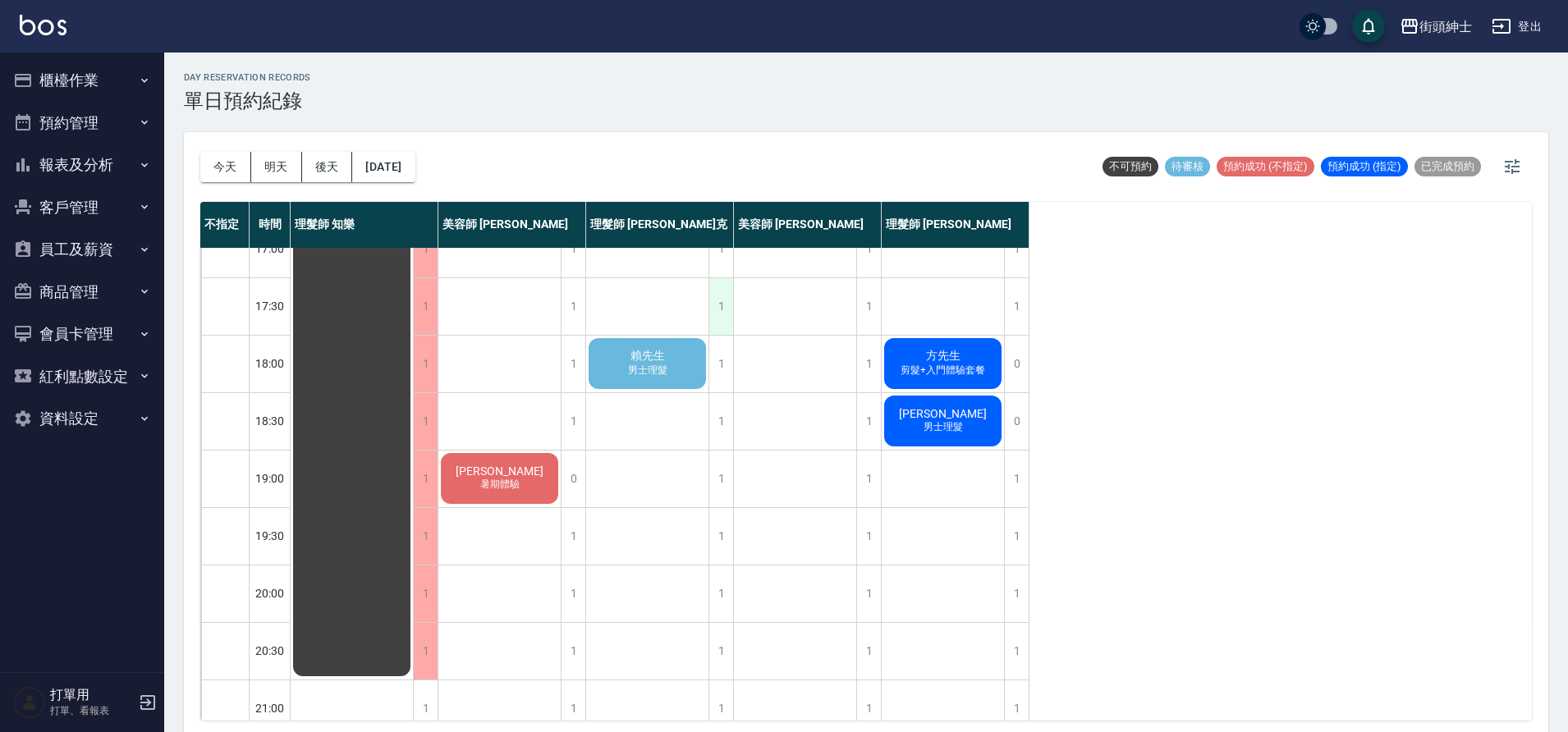
scroll to position [747, 0]
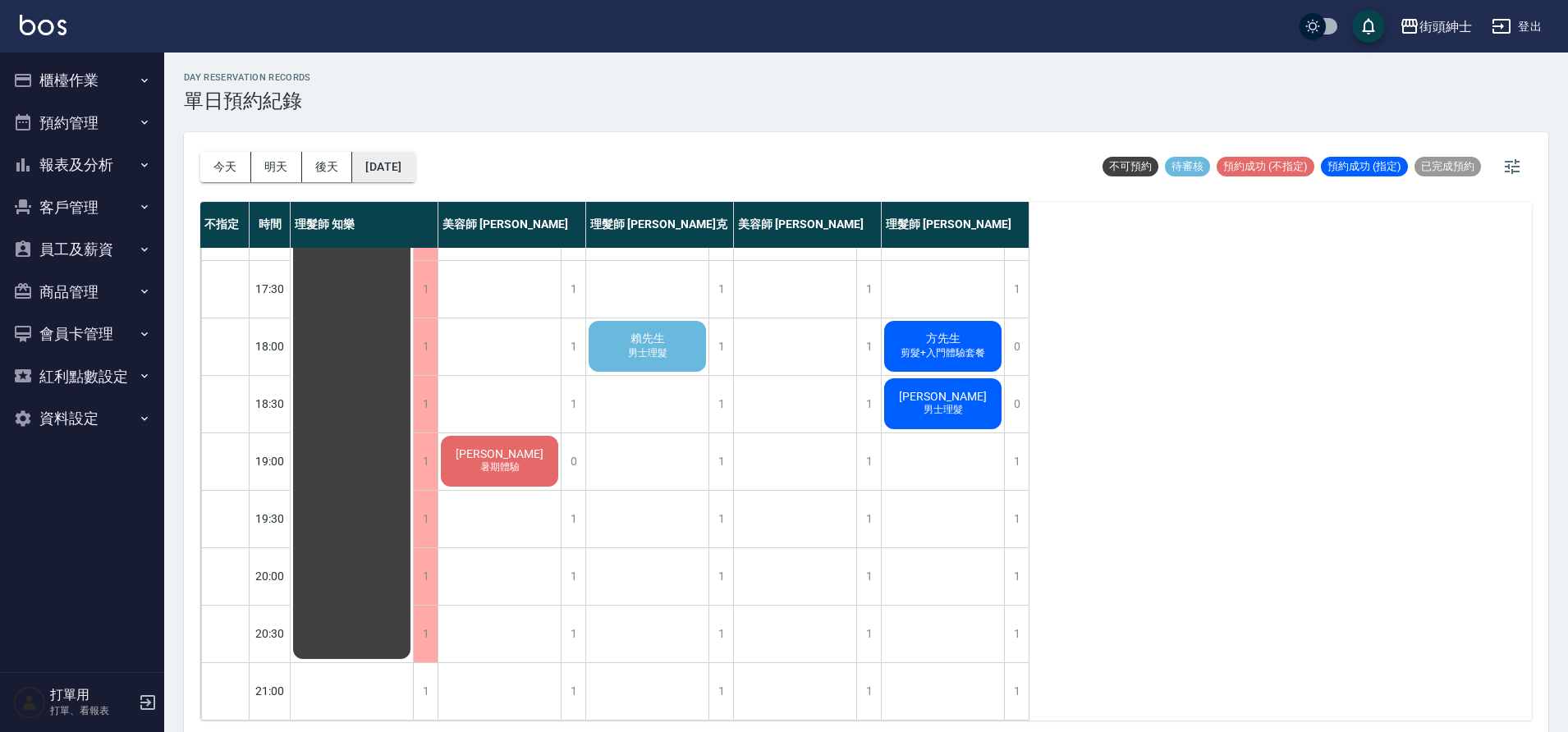
click at [415, 170] on button "2025/09/17" at bounding box center [383, 167] width 62 height 31
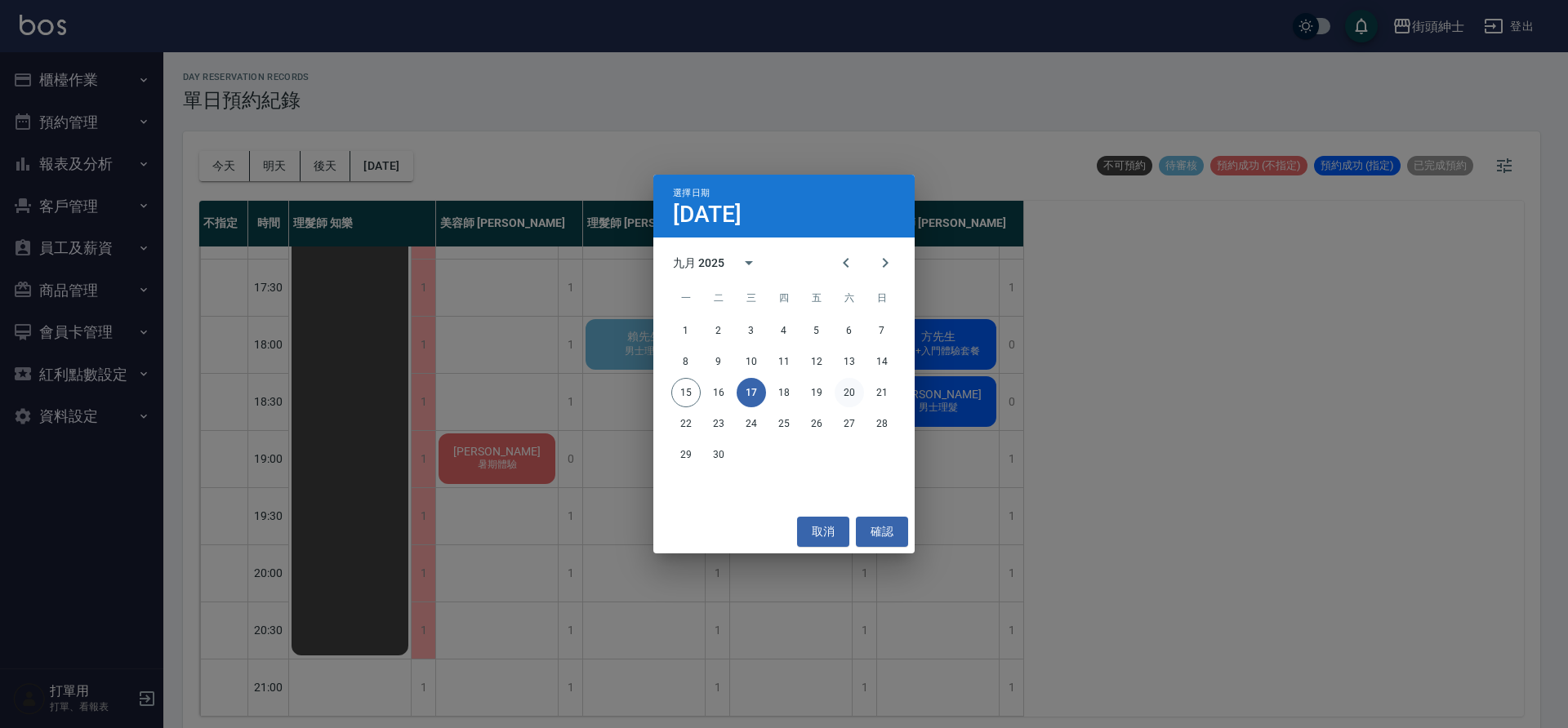
click at [858, 393] on button "20" at bounding box center [849, 393] width 30 height 30
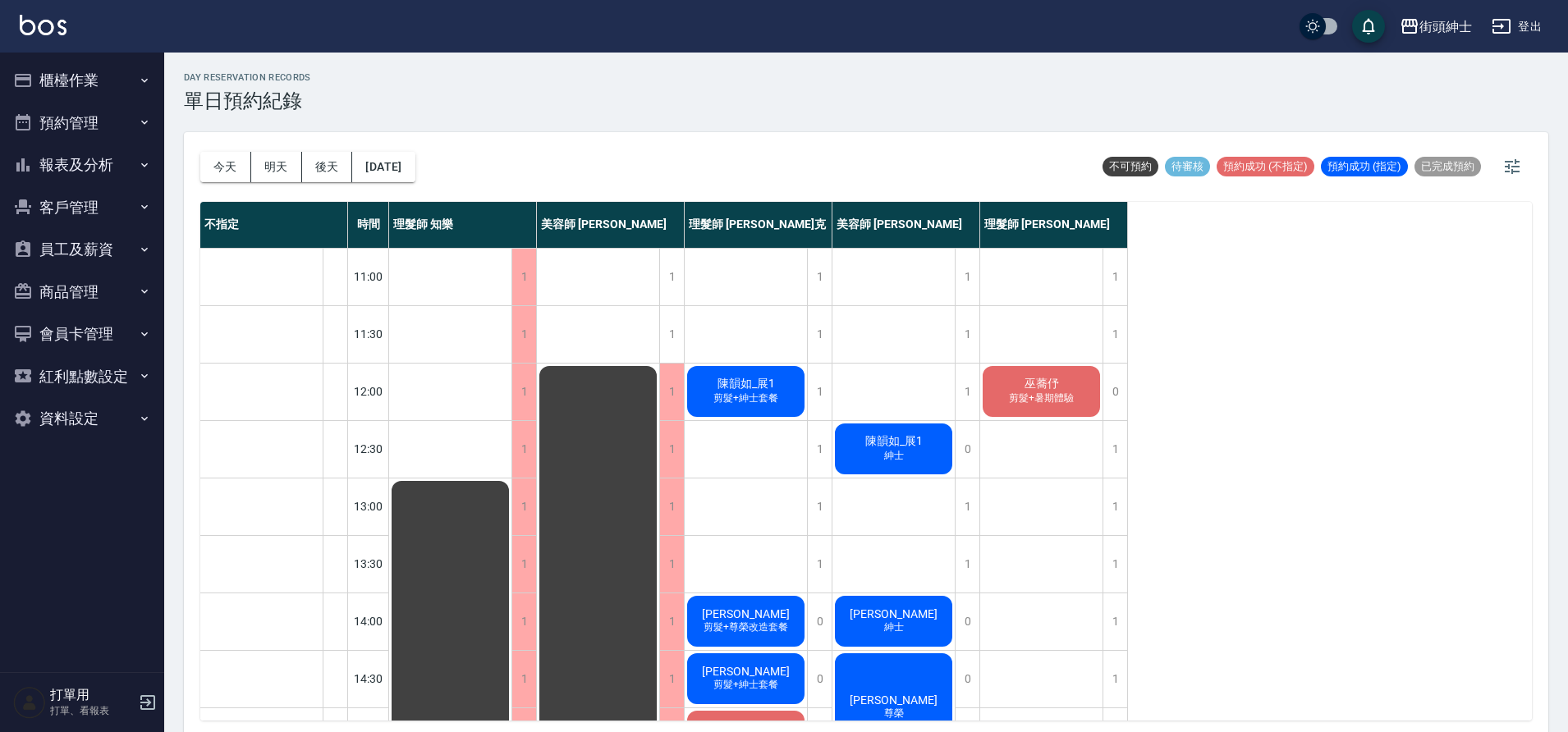
click at [750, 400] on span "剪髮+紳士套餐" at bounding box center [746, 398] width 71 height 14
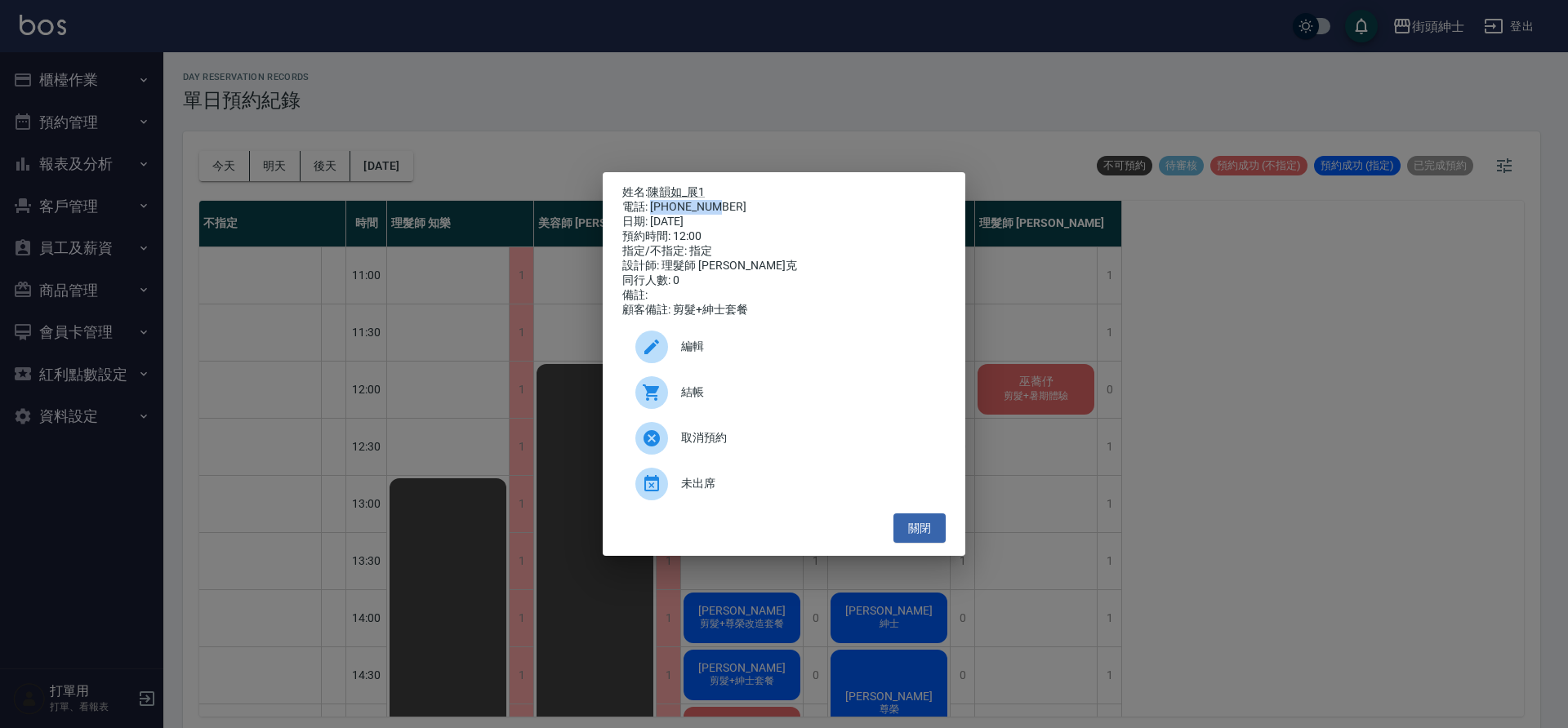
drag, startPoint x: 651, startPoint y: 203, endPoint x: 718, endPoint y: 205, distance: 67.0
click at [718, 205] on div "電話: 0911012756" at bounding box center [784, 207] width 324 height 14
copy div "0911012756"
click at [762, 225] on div "日期: 2025/09/20" at bounding box center [784, 221] width 324 height 14
drag, startPoint x: 727, startPoint y: 186, endPoint x: 658, endPoint y: 198, distance: 70.0
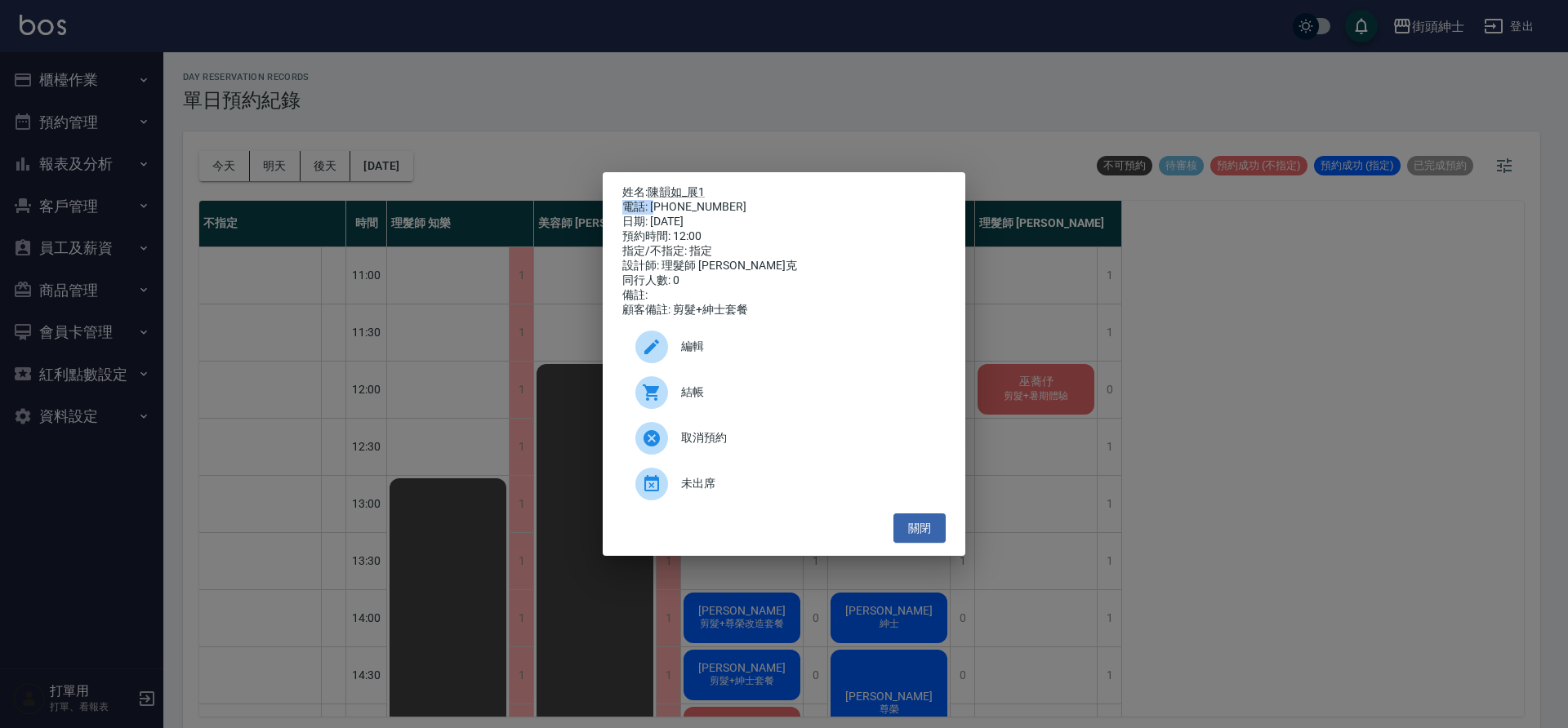
click at [658, 199] on div "姓名: 陳韻如_展1 電話: 0911012756 日期: 2025/09/20 預約時間: 12:00 指定/不指定: 指定 設計師: 理髮師 Vic 維克…" at bounding box center [784, 252] width 324 height 133
click at [759, 219] on div "日期: 2025/09/20" at bounding box center [784, 221] width 324 height 14
drag, startPoint x: 645, startPoint y: 187, endPoint x: 723, endPoint y: 198, distance: 78.8
click at [723, 198] on div "姓名: 陳韻如_展1 電話: 0911012756 日期: 2025/09/20 預約時間: 12:00 指定/不指定: 指定 設計師: 理髮師 Vic 維克…" at bounding box center [784, 252] width 324 height 133
copy div ": 陳韻如_展1 電話: 0911012756"
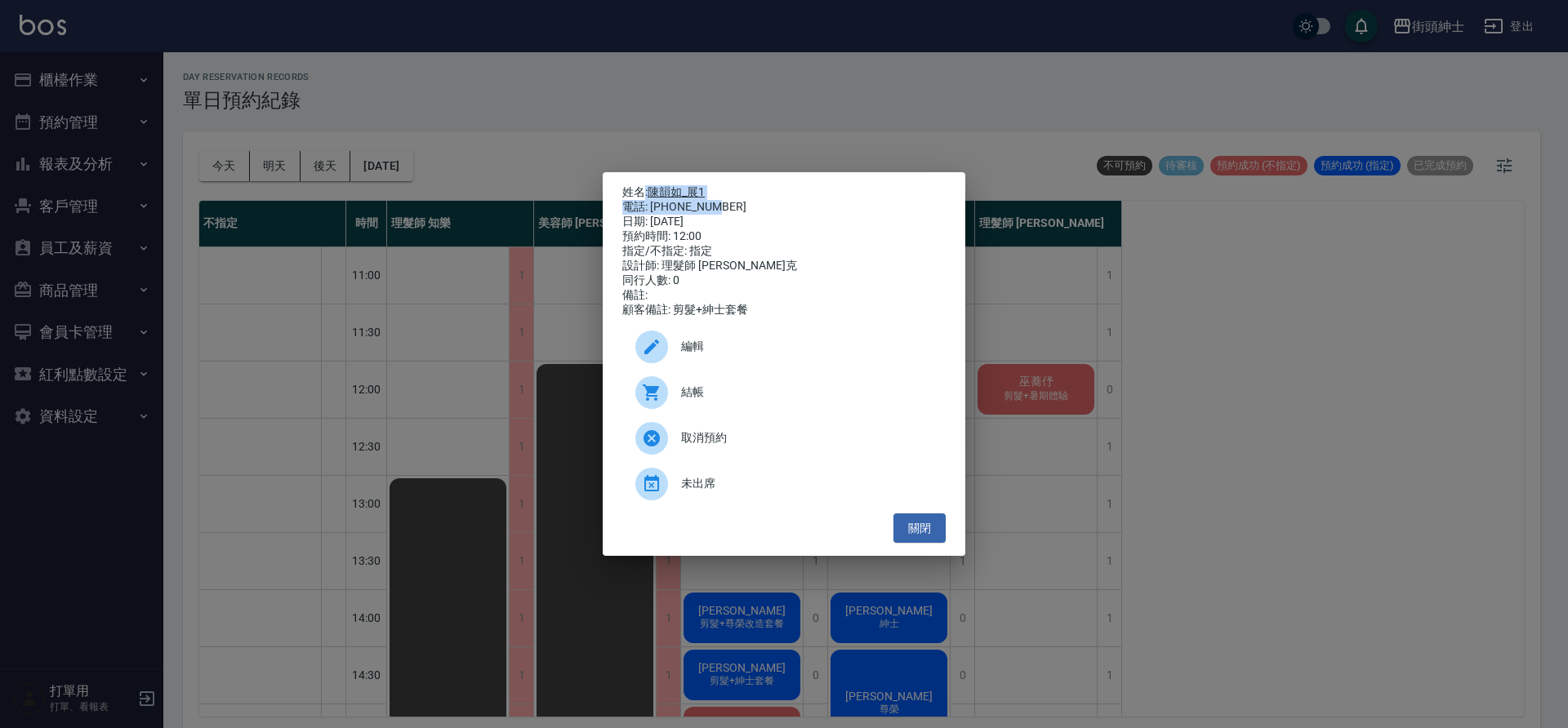
click at [567, 197] on div "姓名: 陳韻如_展1 電話: 0911012756 日期: 2025/09/20 預約時間: 12:00 指定/不指定: 指定 設計師: 理髮師 Vic 維克…" at bounding box center [784, 364] width 1568 height 728
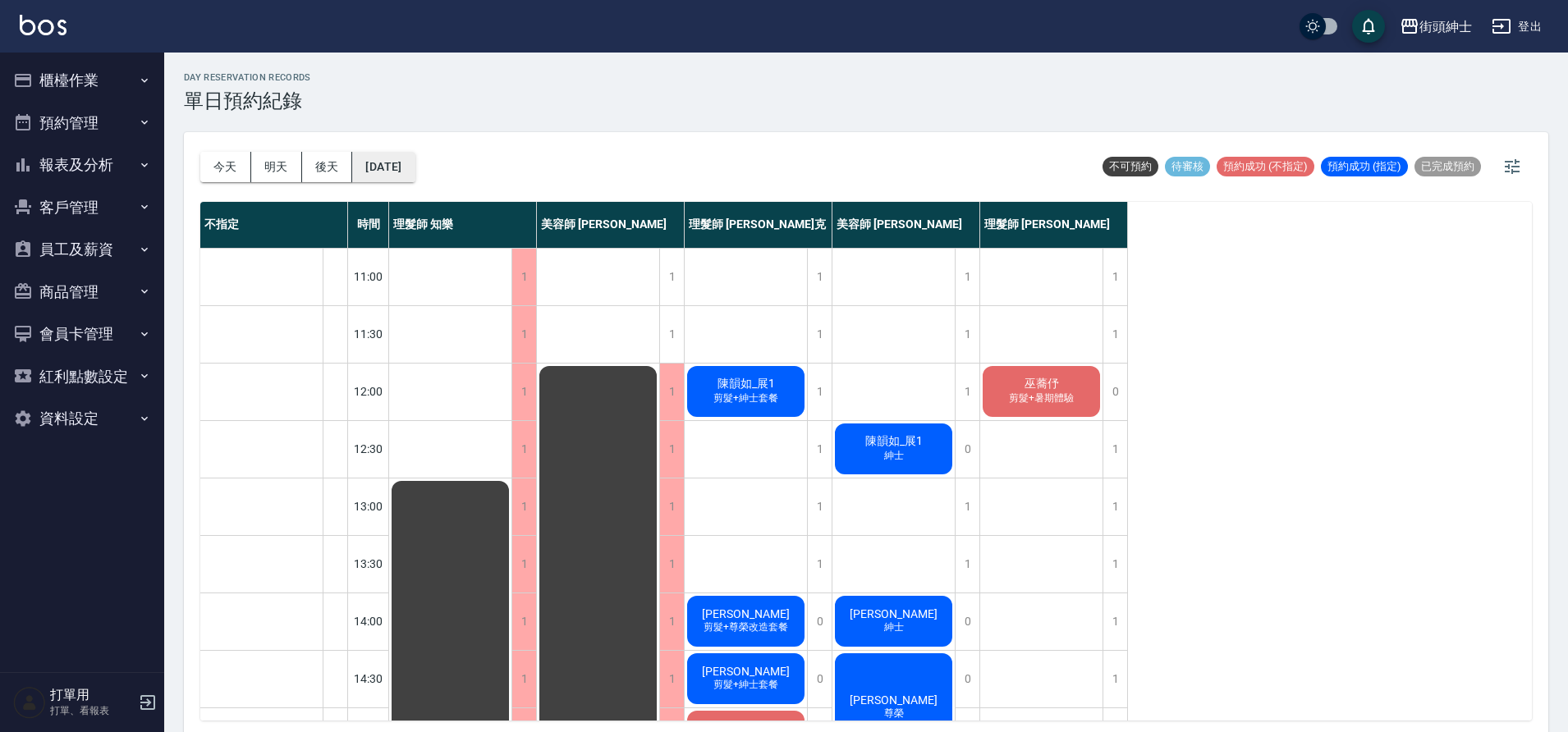
click at [415, 169] on button "2025/09/20" at bounding box center [383, 167] width 62 height 31
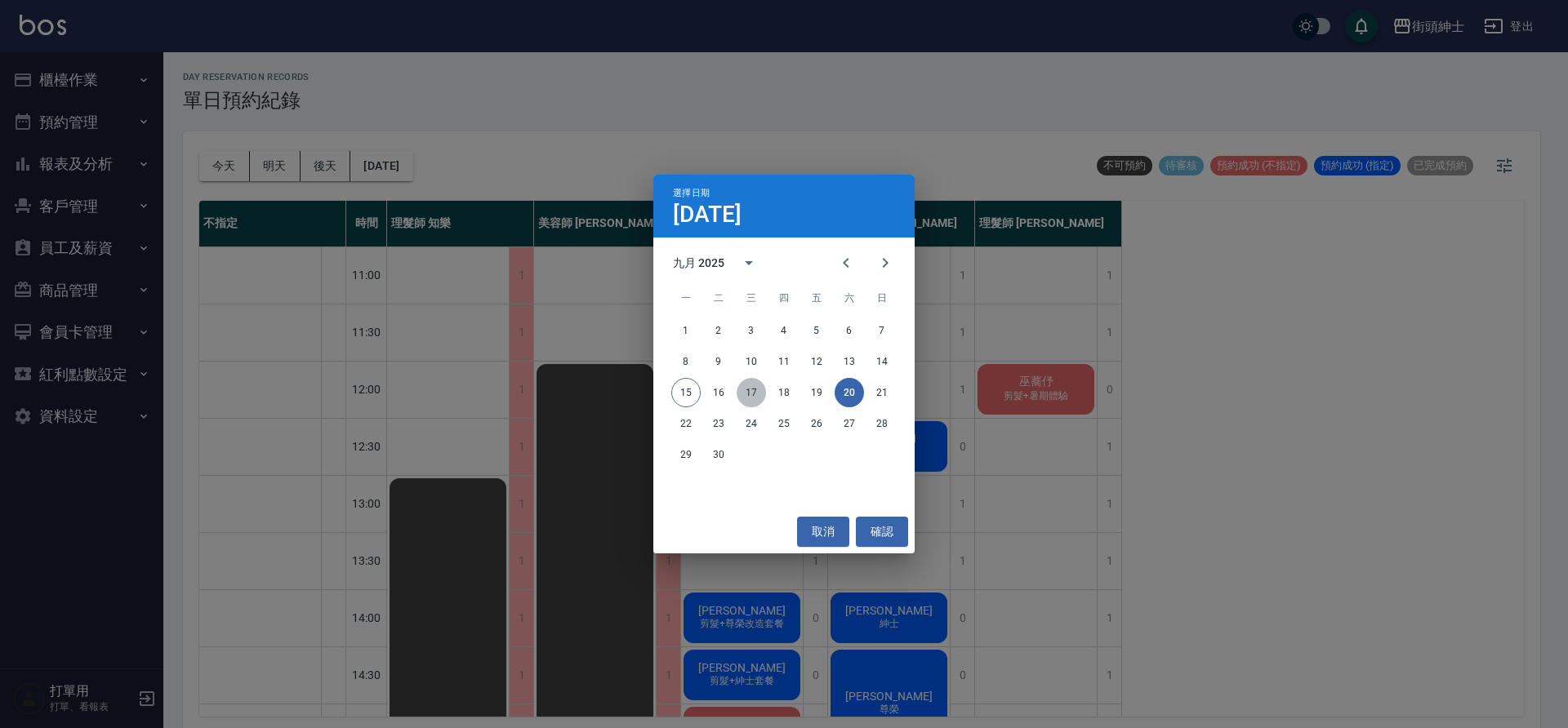
click at [751, 387] on button "17" at bounding box center [751, 393] width 30 height 30
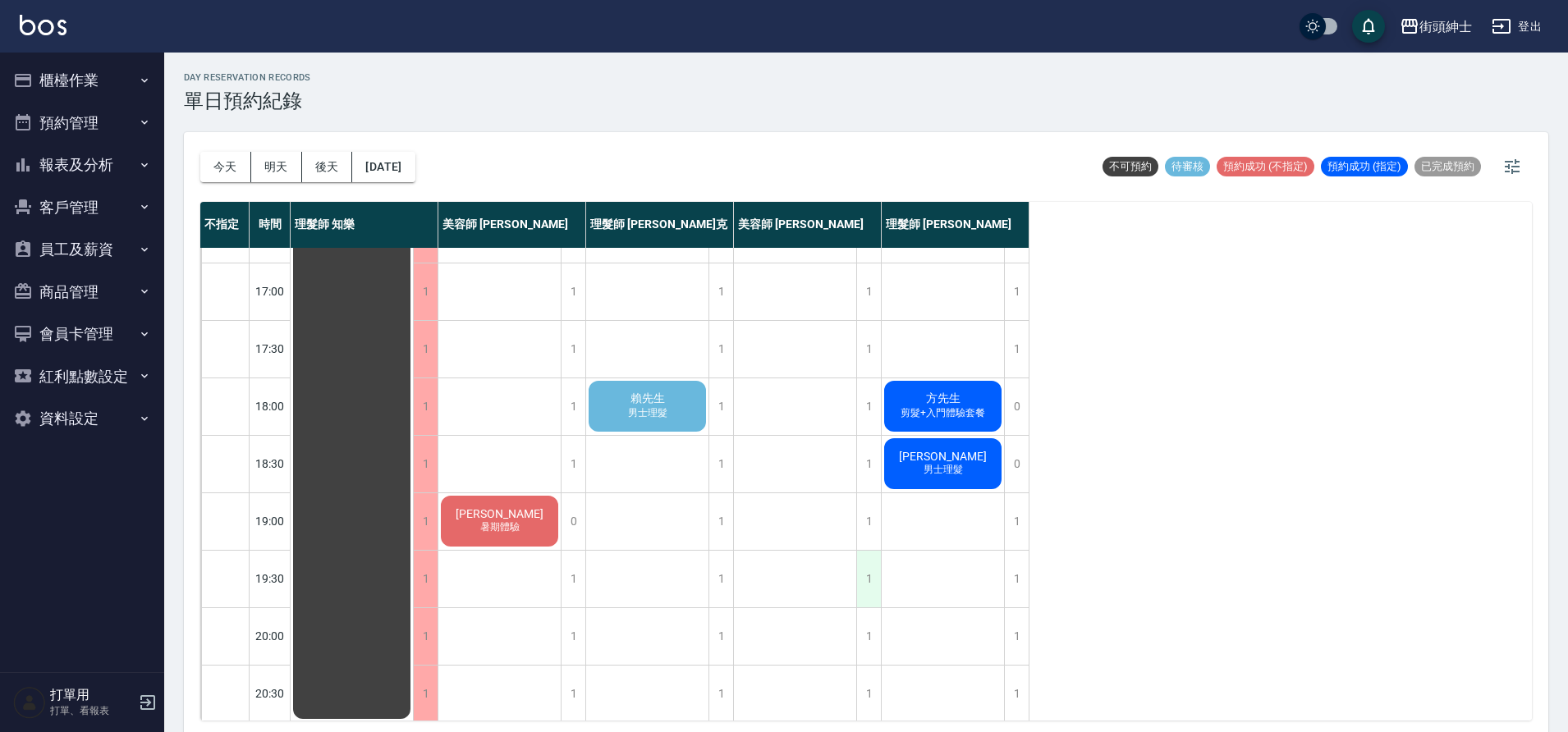
scroll to position [747, 0]
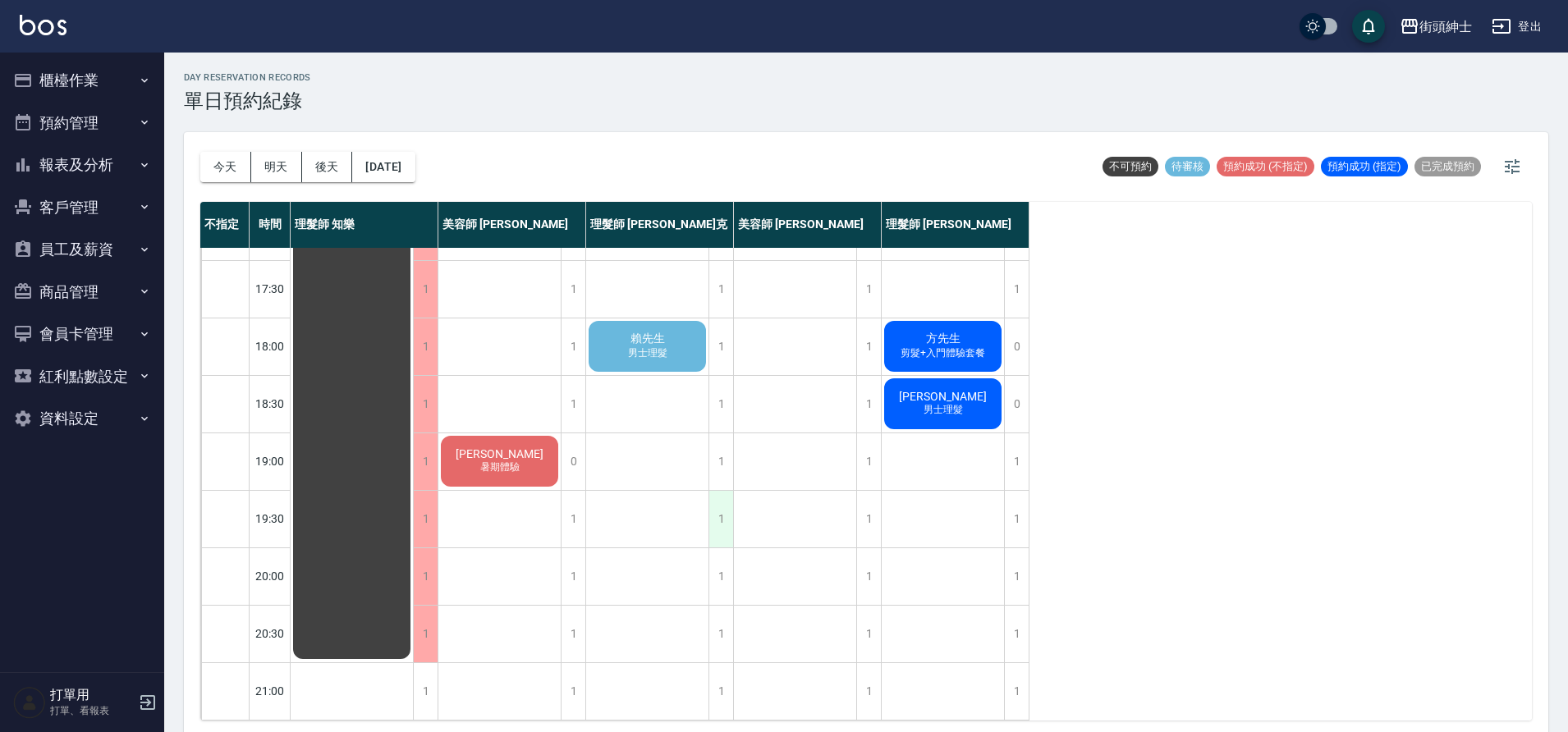
click at [724, 507] on div "1" at bounding box center [720, 519] width 24 height 57
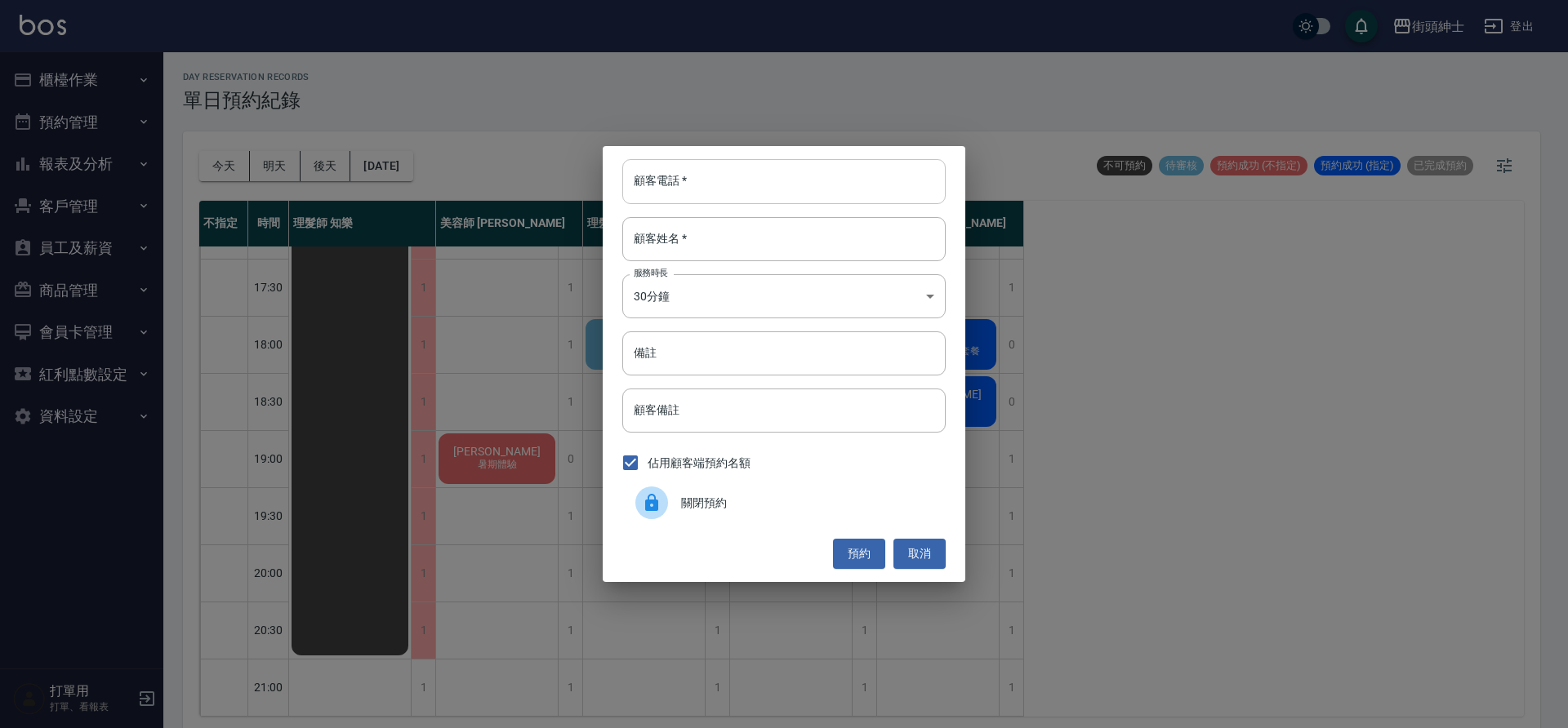
click at [727, 174] on input "顧客電話   *" at bounding box center [784, 181] width 324 height 44
paste input ": 陳韻如_展1 電話: 0911012756"
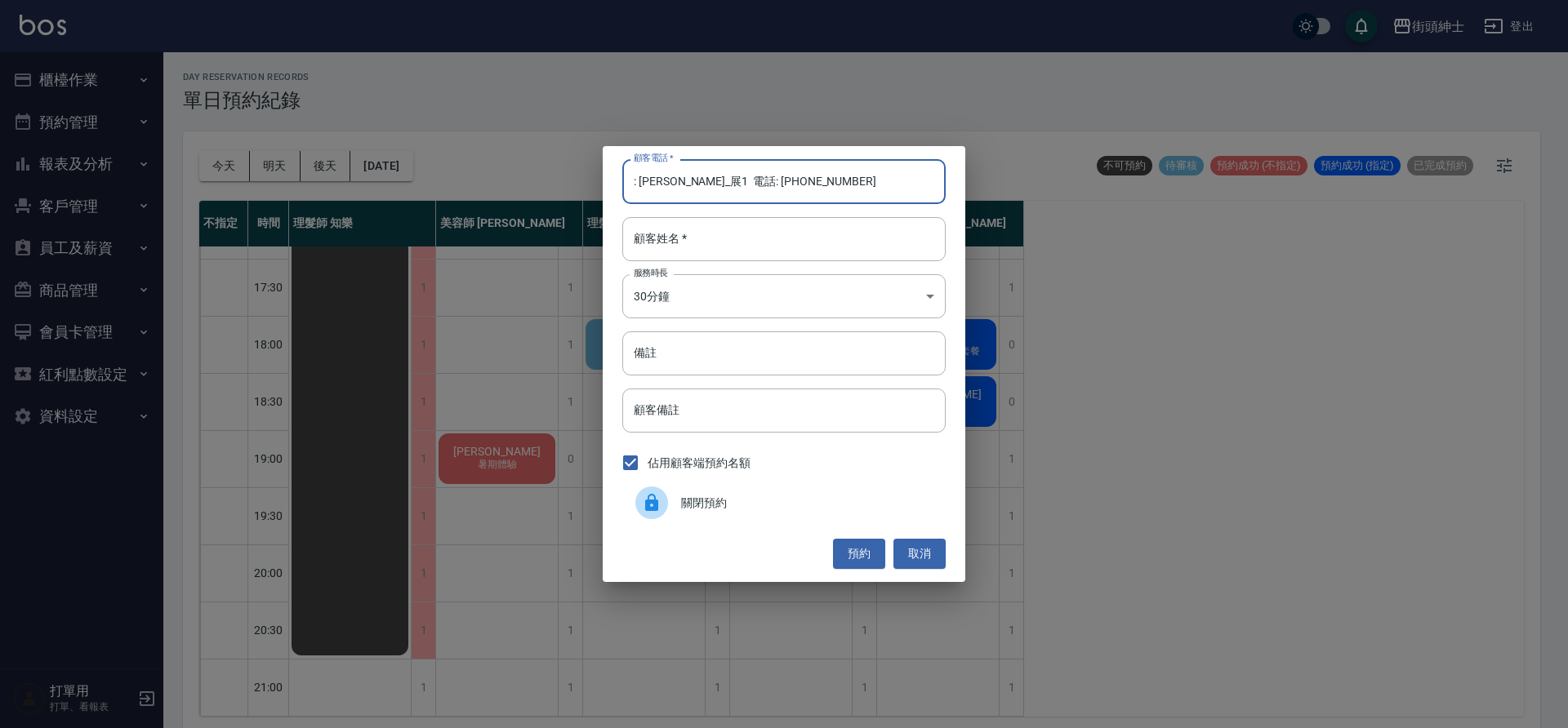
drag, startPoint x: 731, startPoint y: 182, endPoint x: 620, endPoint y: 185, distance: 111.0
click at [620, 185] on div "顧客電話   * : 陳韻如_展1 電話: 0911012756 顧客電話   * 顧客姓名   * 顧客姓名   * 服務時長 30分鐘 1 服務時長 備註…" at bounding box center [784, 363] width 362 height 435
type input "0911012756"
click at [675, 223] on div "顧客姓名   * 顧客姓名   *" at bounding box center [784, 238] width 324 height 44
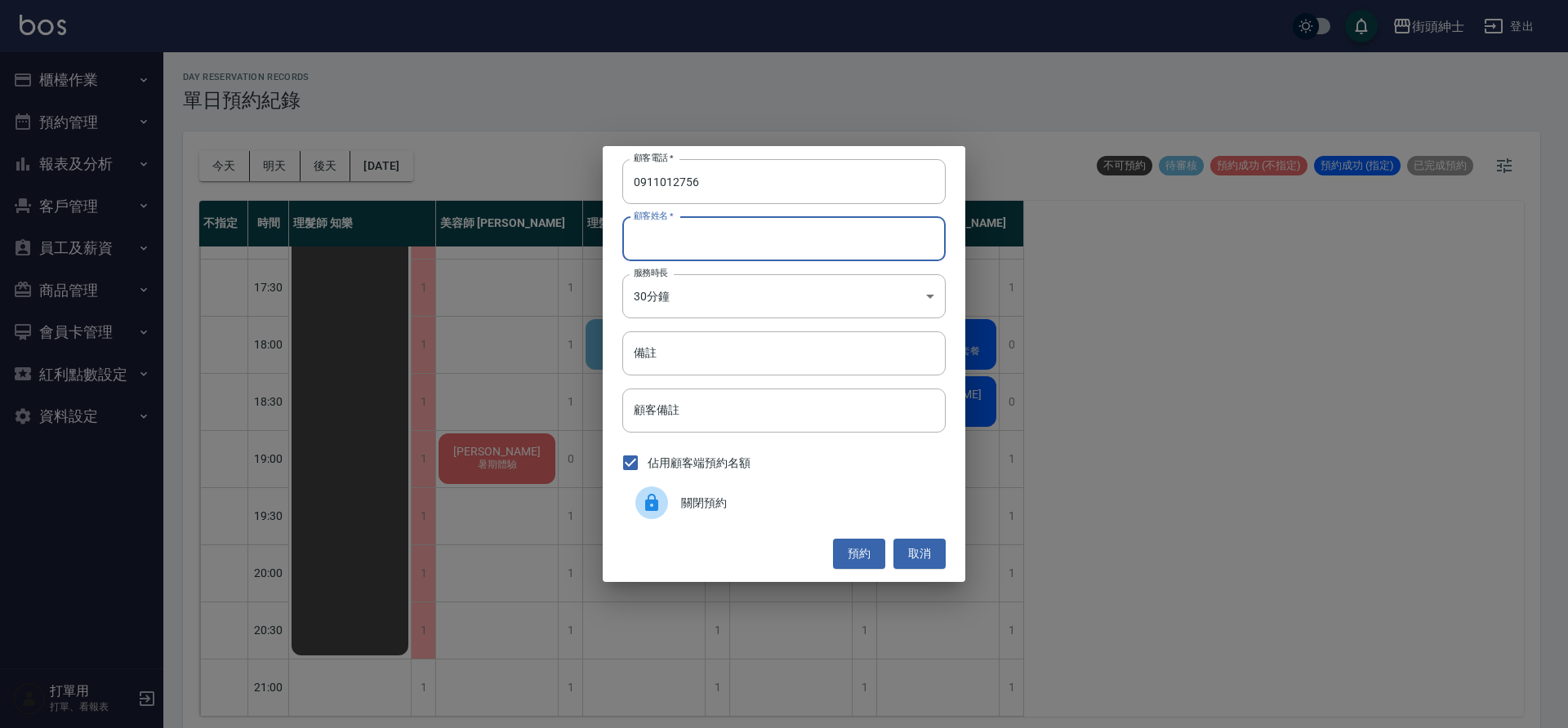
paste input ": 陳韻如_展1 電話: 0911012756"
click at [640, 234] on input ": 陳韻如_展1" at bounding box center [784, 238] width 324 height 44
type input "陳韻如_展1"
click at [832, 358] on input "備註" at bounding box center [784, 353] width 324 height 44
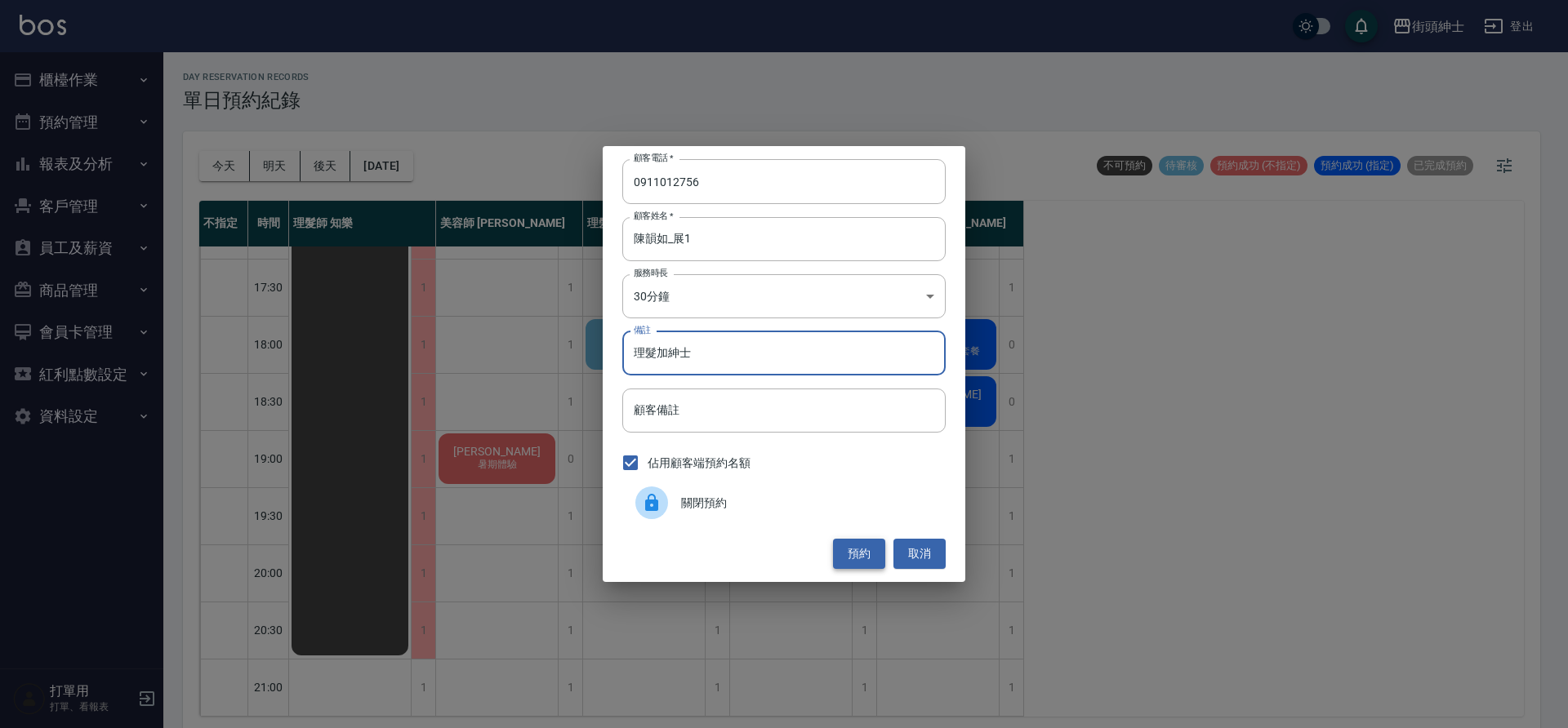
type input "理髮加紳士"
click at [872, 544] on button "預約" at bounding box center [859, 554] width 52 height 30
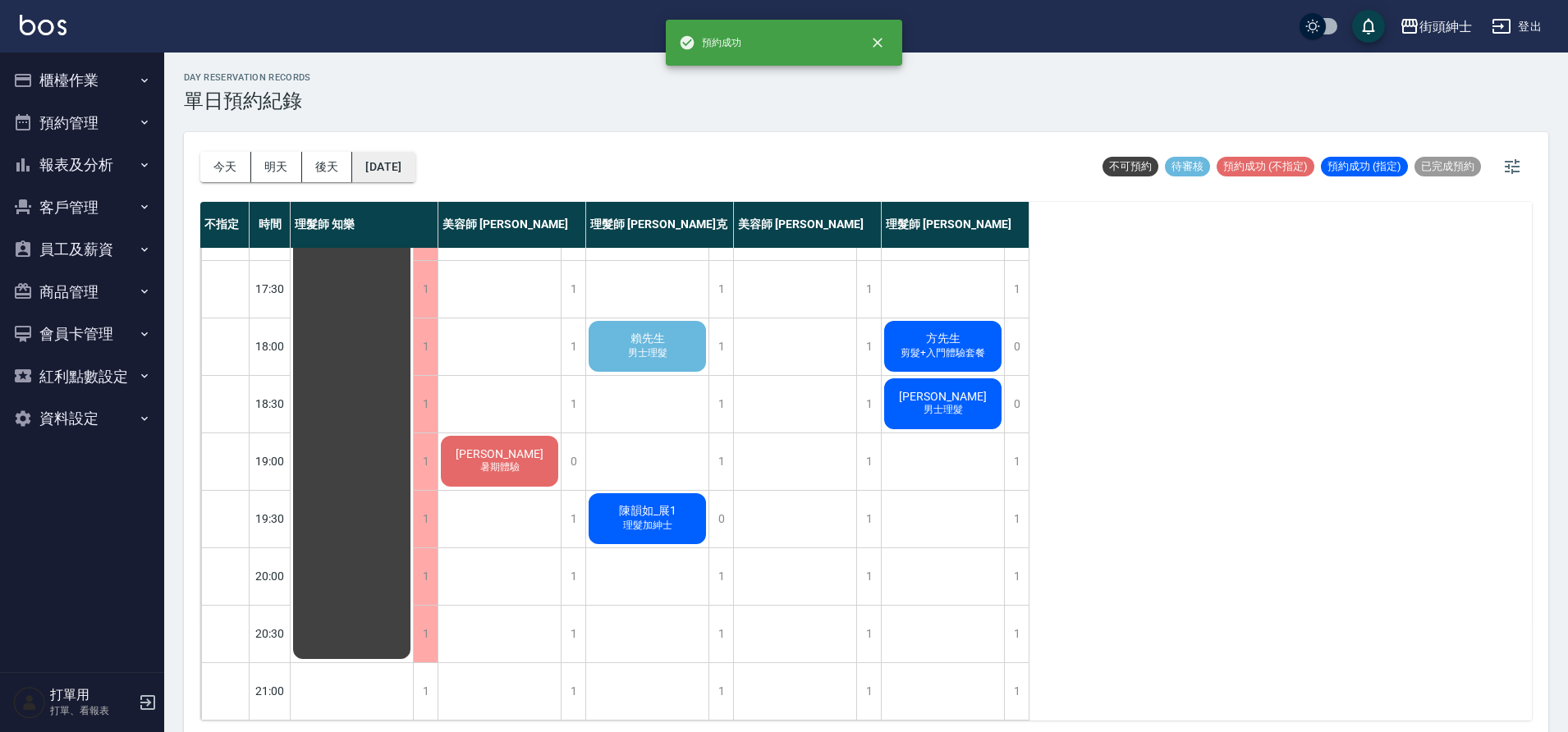
click at [415, 167] on button "2025/09/17" at bounding box center [383, 167] width 62 height 31
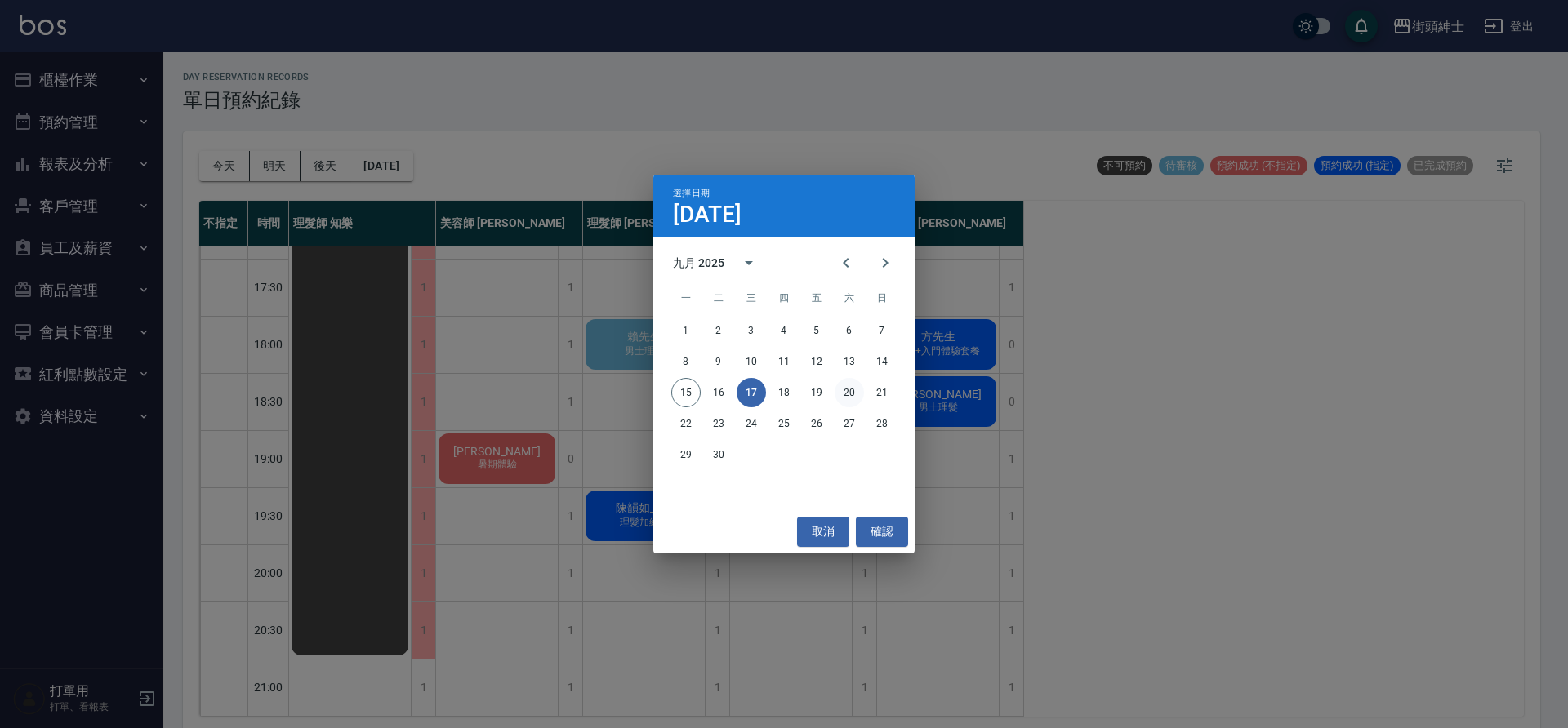
click at [848, 398] on button "20" at bounding box center [849, 393] width 30 height 30
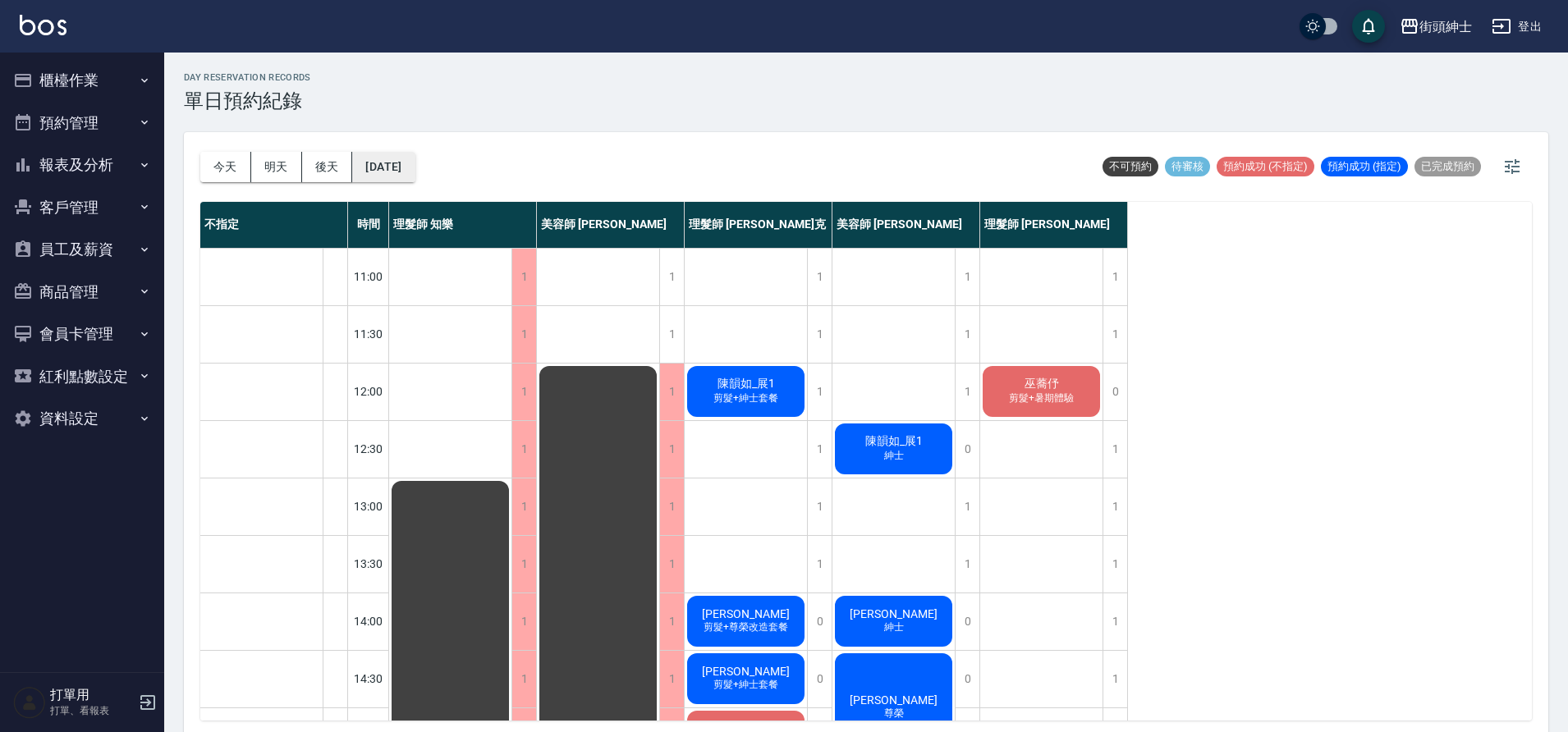
click at [385, 169] on button "2025/09/20" at bounding box center [383, 167] width 62 height 31
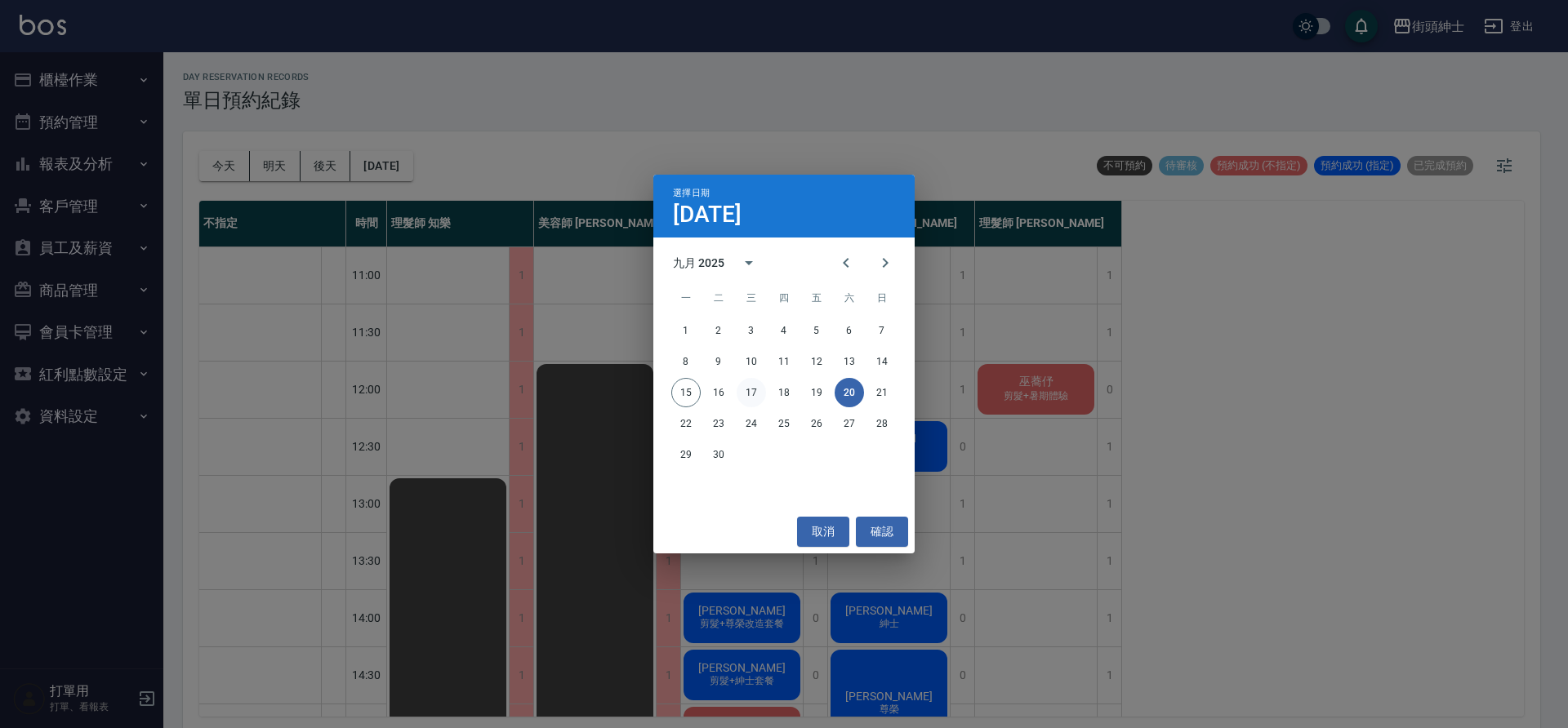
click at [755, 397] on button "17" at bounding box center [751, 393] width 30 height 30
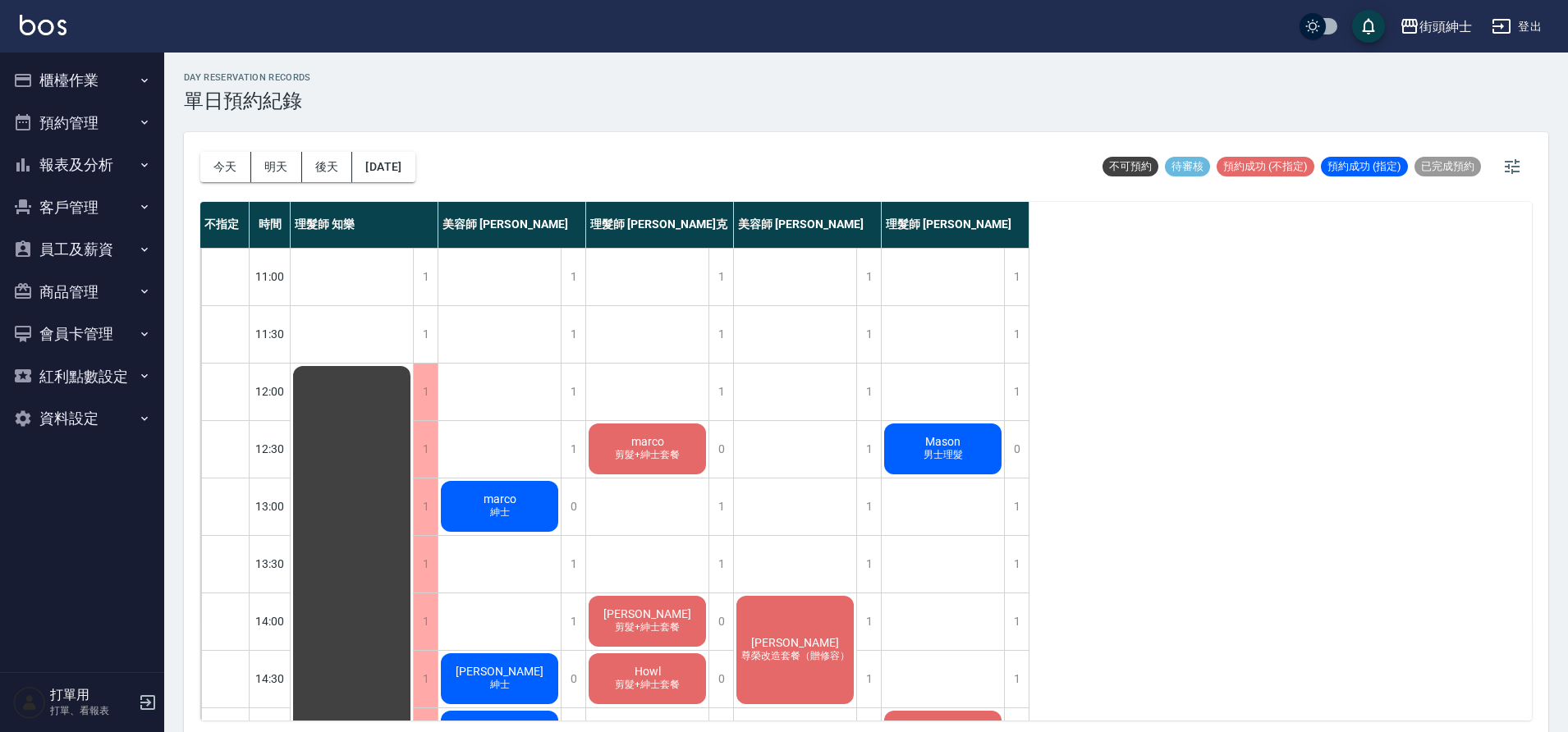
scroll to position [747, 0]
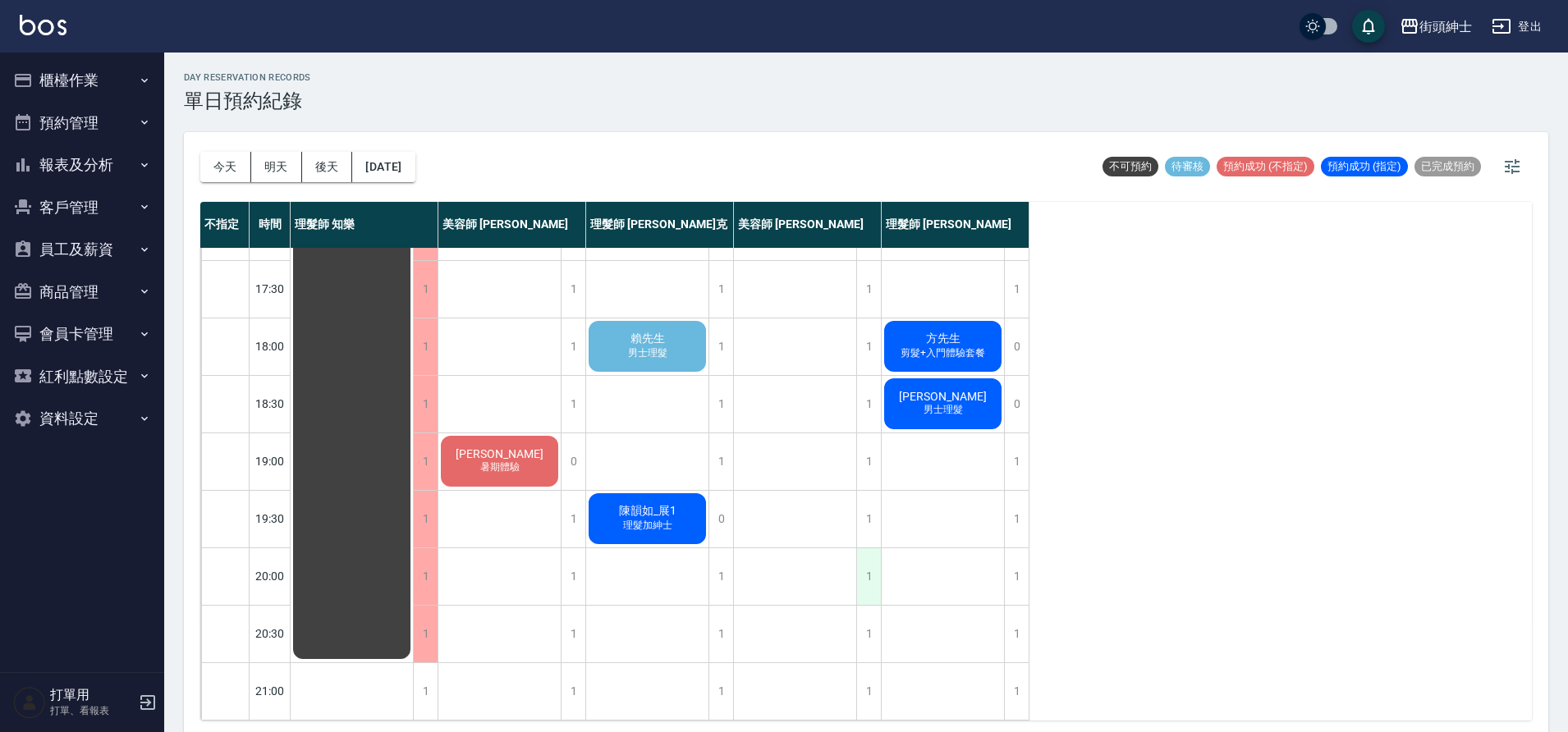
click at [872, 560] on div "1" at bounding box center [868, 576] width 24 height 57
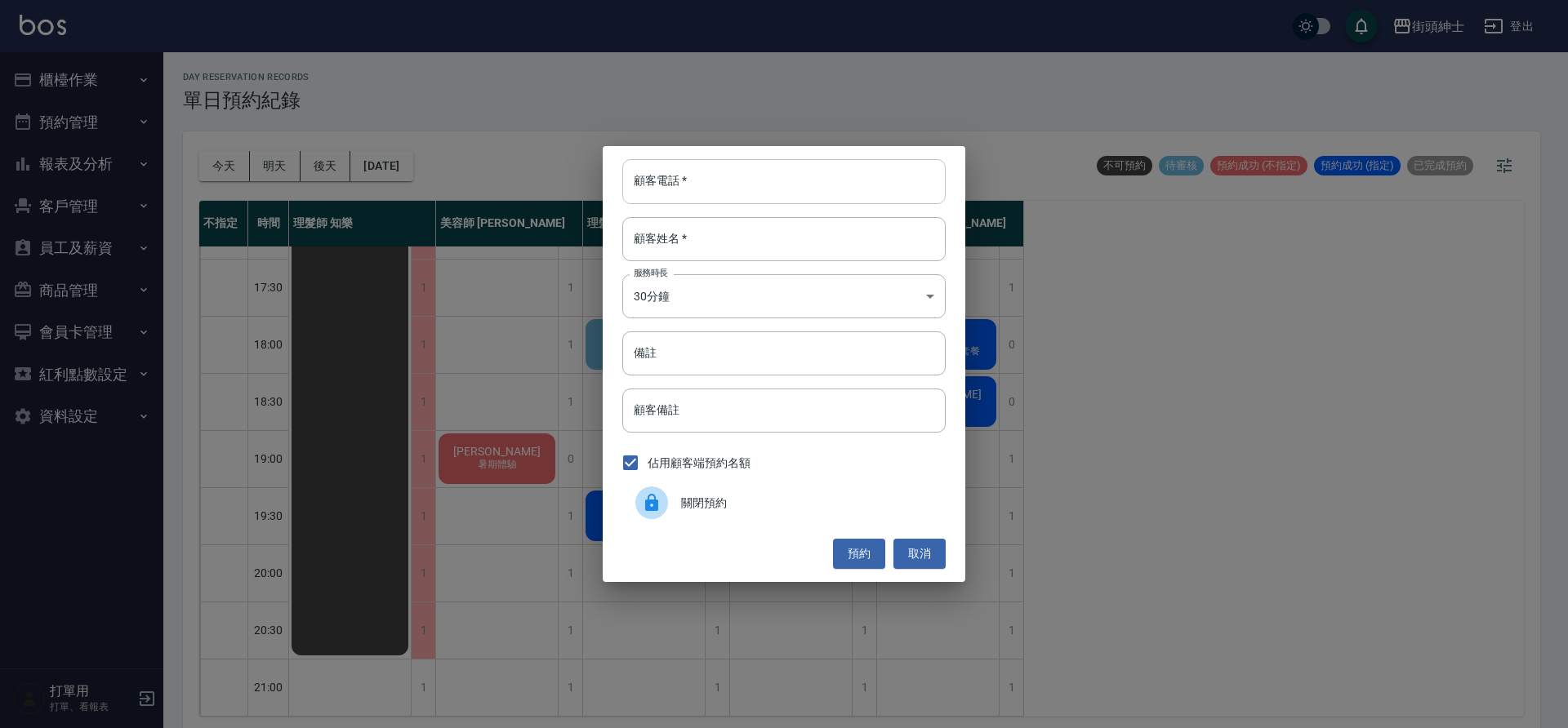
click at [733, 187] on input "顧客電話   *" at bounding box center [784, 181] width 324 height 44
paste input ": 陳韻如_展1 電話: 0911012756"
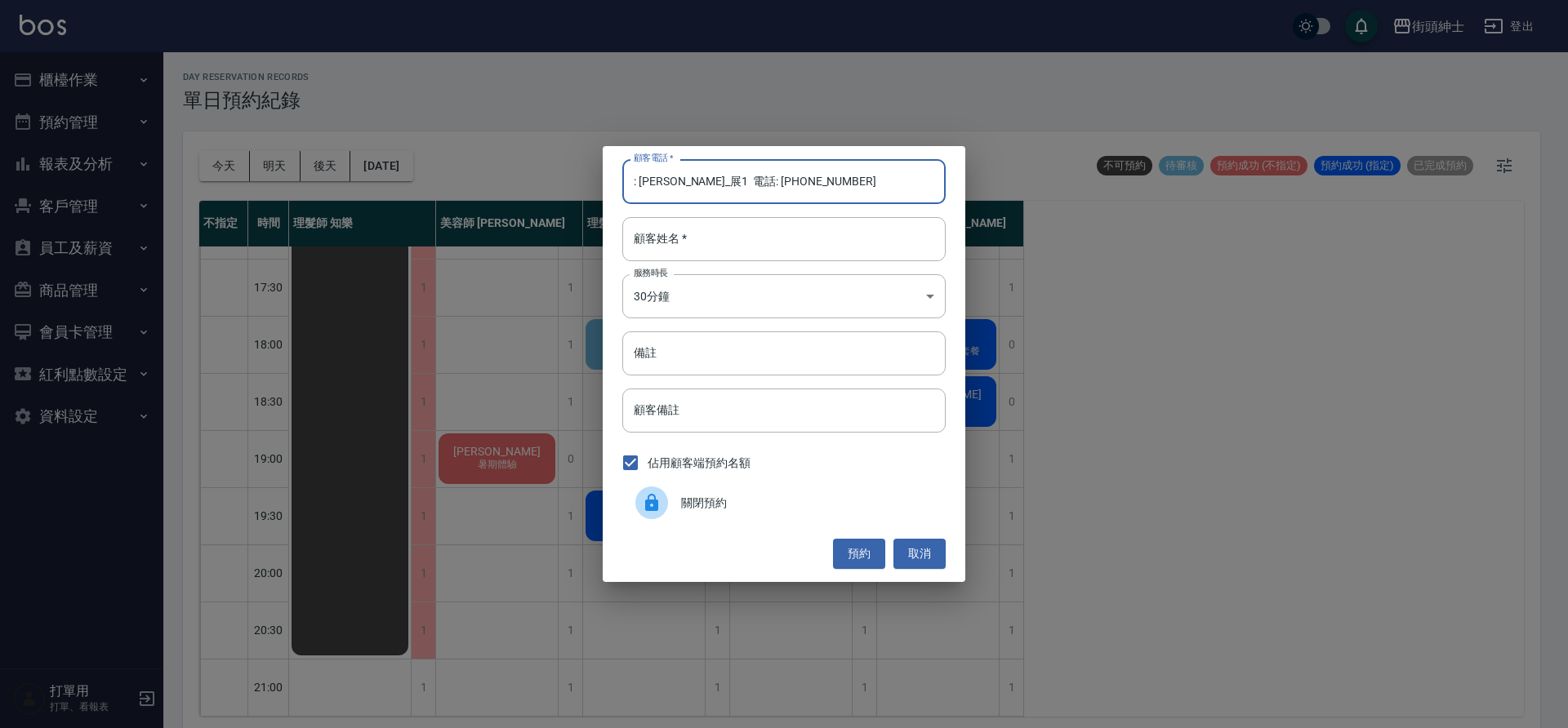
drag, startPoint x: 732, startPoint y: 184, endPoint x: 598, endPoint y: 175, distance: 134.3
click at [598, 175] on div "顧客電話   * : 陳韻如_展1 電話: 0911012756 顧客電話   * 顧客姓名   * 顧客姓名   * 服務時長 30分鐘 1 服務時長 備註…" at bounding box center [784, 364] width 1568 height 728
type input "0911012756"
click at [708, 243] on input "顧客姓名   *" at bounding box center [784, 238] width 324 height 44
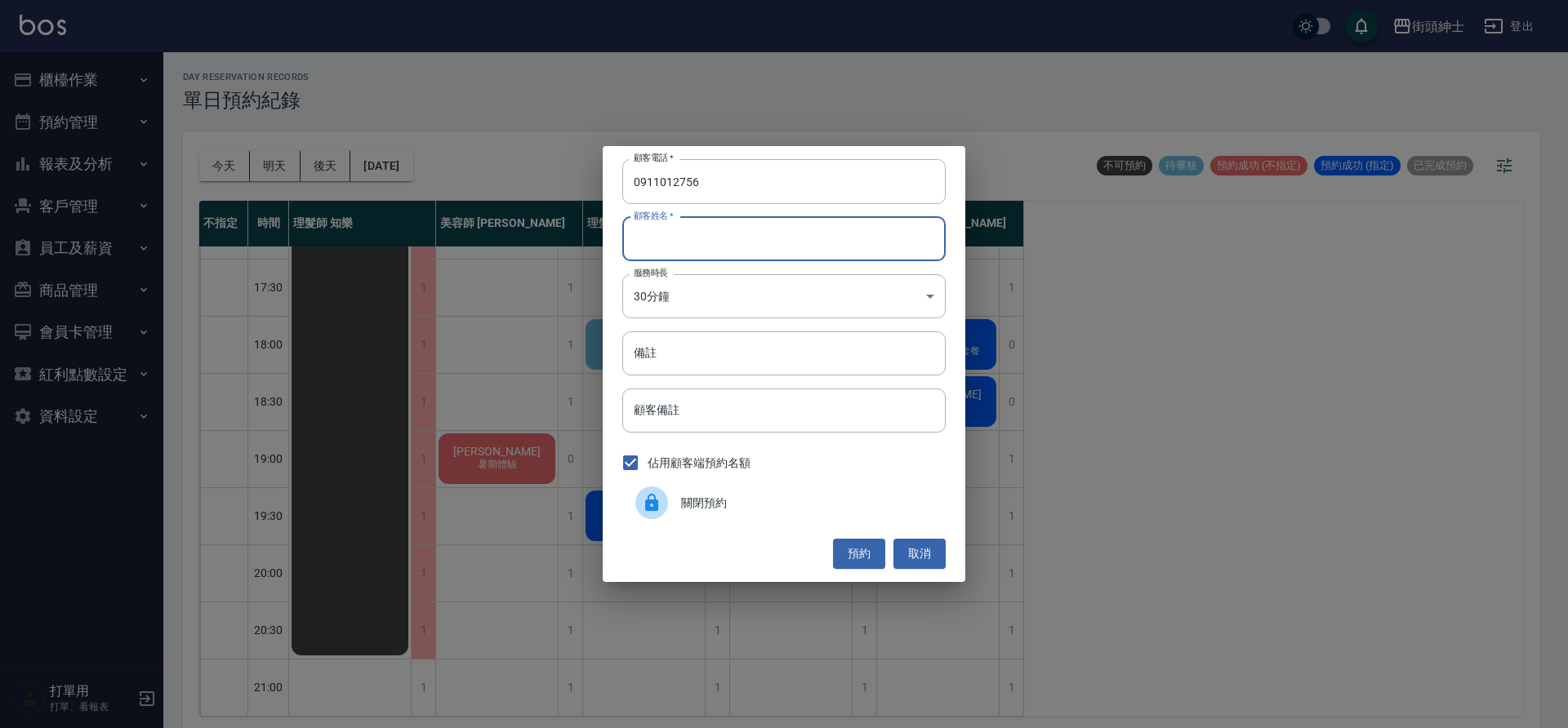
paste input ": 陳韻如_展1 電話: 0911012756"
drag, startPoint x: 754, startPoint y: 243, endPoint x: 699, endPoint y: 242, distance: 55.0
click at [699, 242] on input ": 陳韻如_展1 電話: 0911012756" at bounding box center [784, 238] width 324 height 44
click at [639, 240] on input ": 陳韻如_展1" at bounding box center [784, 238] width 324 height 44
type input "陳韻如_展1"
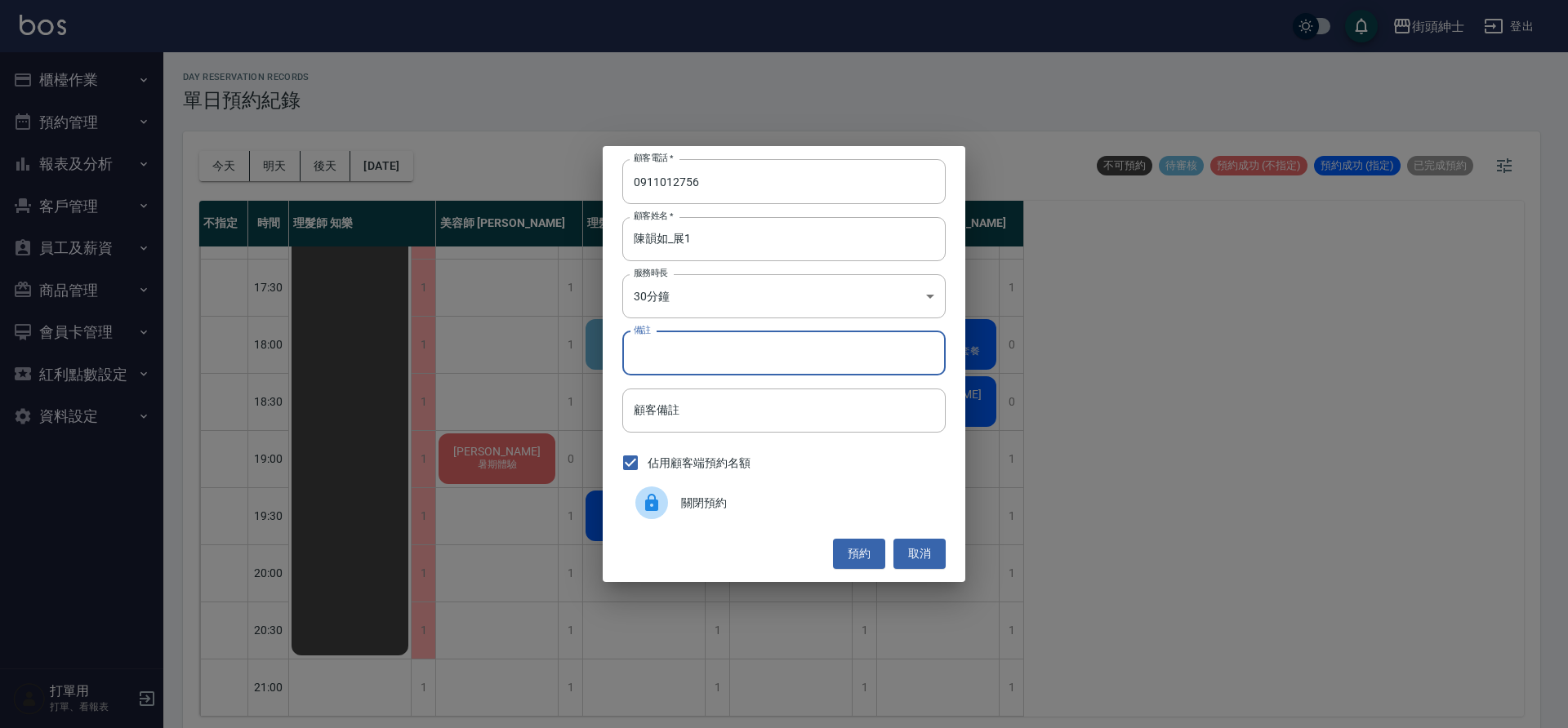
click at [729, 365] on input "備註" at bounding box center [784, 353] width 324 height 44
type input "紳士"
click at [869, 548] on button "預約" at bounding box center [859, 554] width 52 height 30
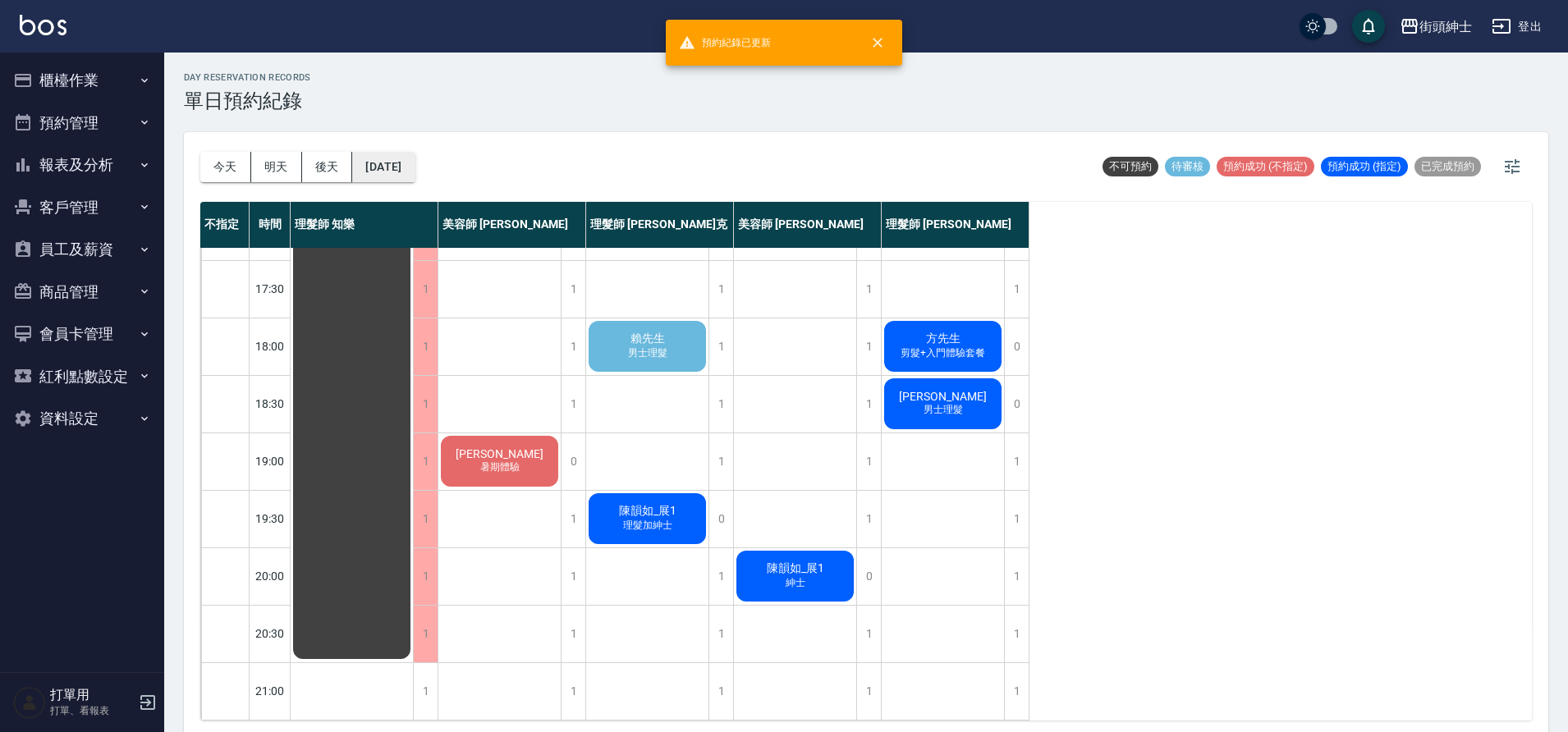
click at [415, 166] on button "2025/09/17" at bounding box center [383, 167] width 62 height 31
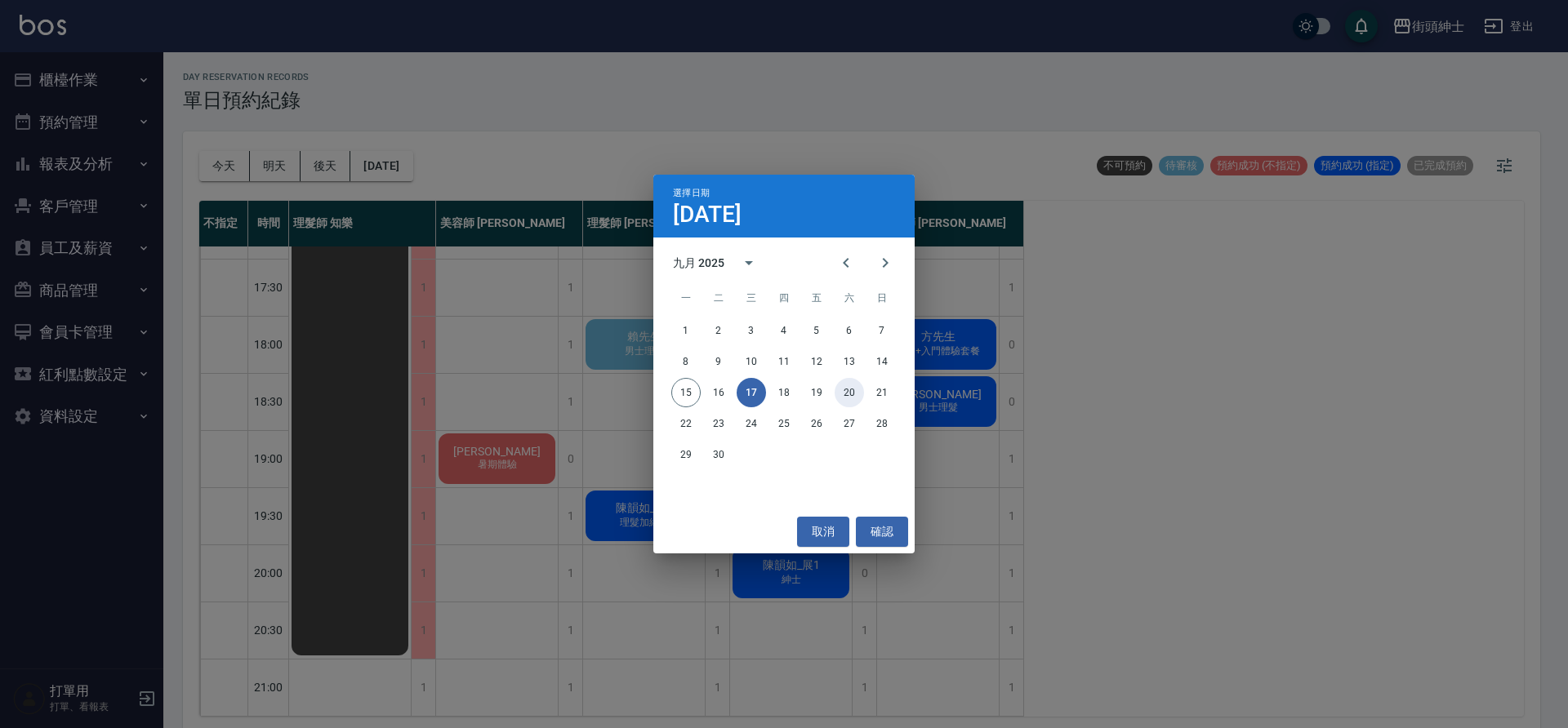
click at [857, 390] on button "20" at bounding box center [849, 393] width 30 height 30
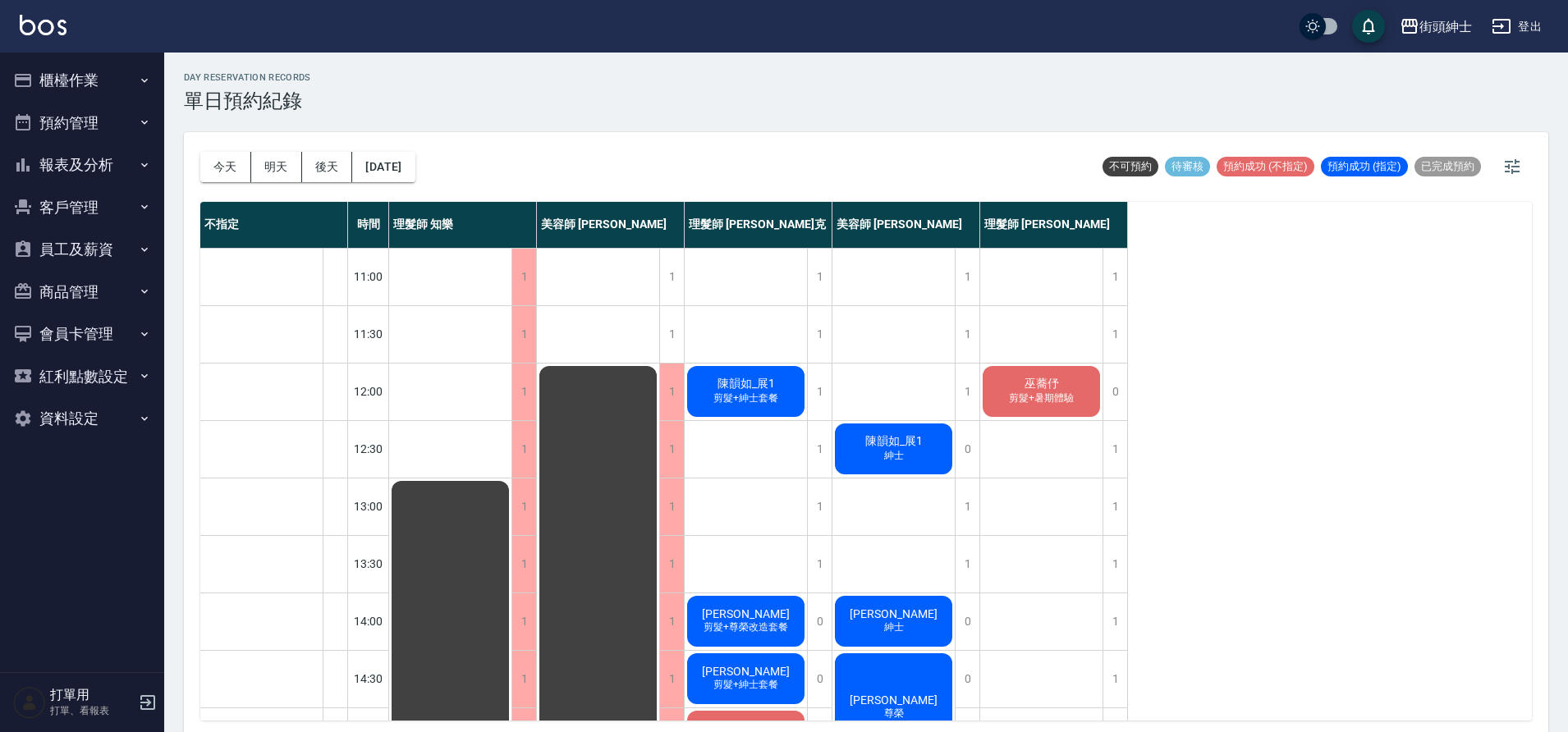
click at [782, 380] on div "陳韻如_展1 剪髮+紳士套餐" at bounding box center [746, 391] width 123 height 56
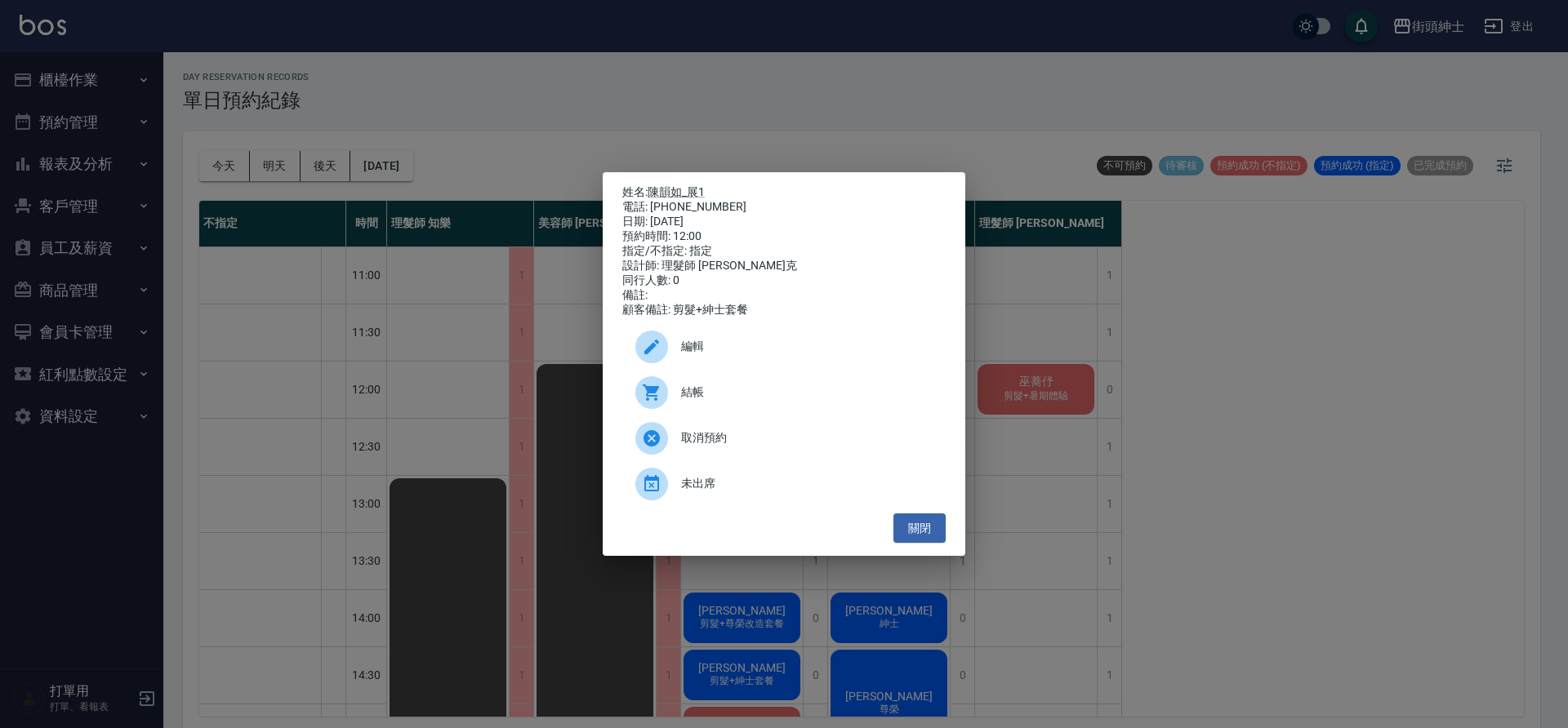
click at [798, 454] on div "取消預約" at bounding box center [784, 438] width 324 height 46
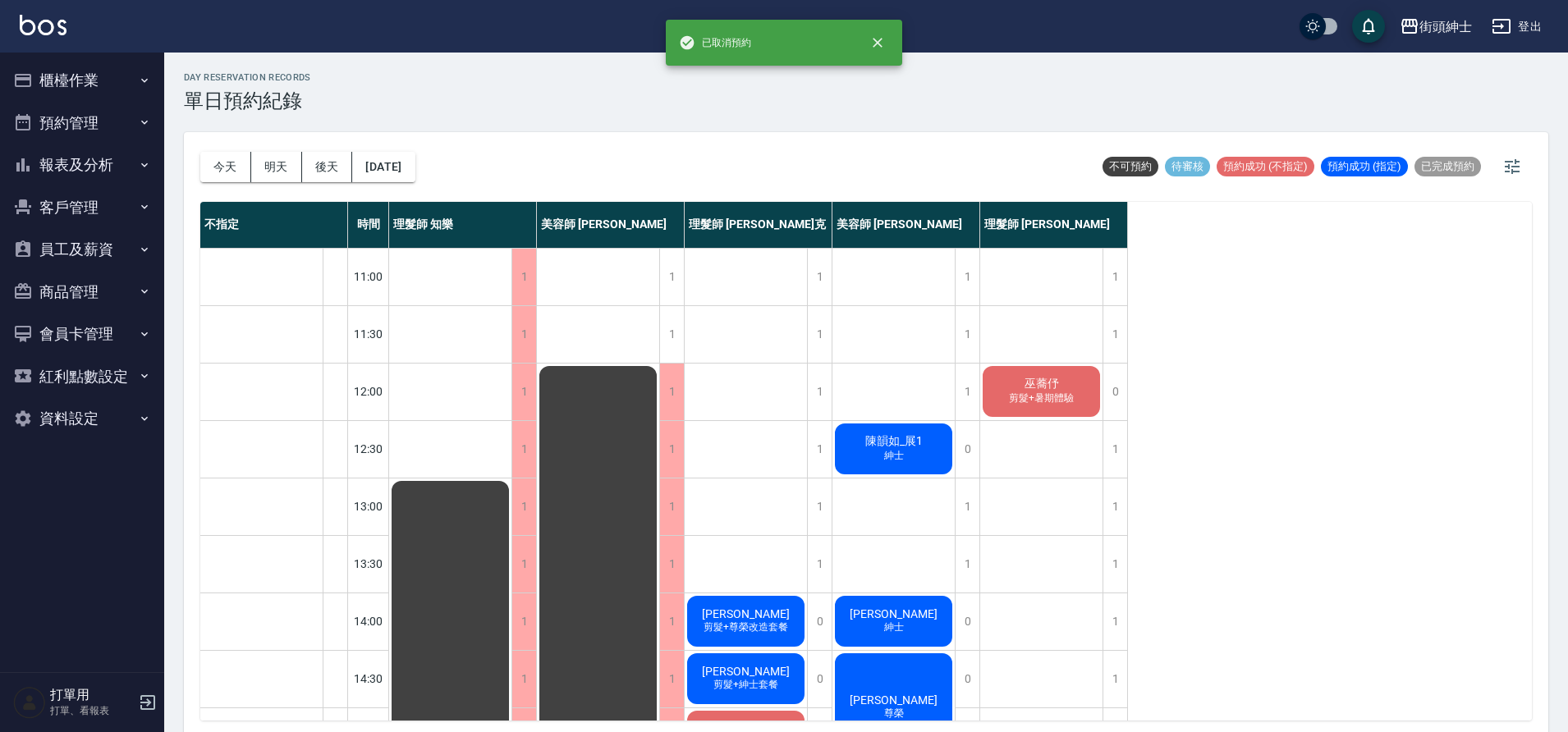
click at [867, 453] on div "陳韻如_展1 紳士" at bounding box center [894, 449] width 123 height 56
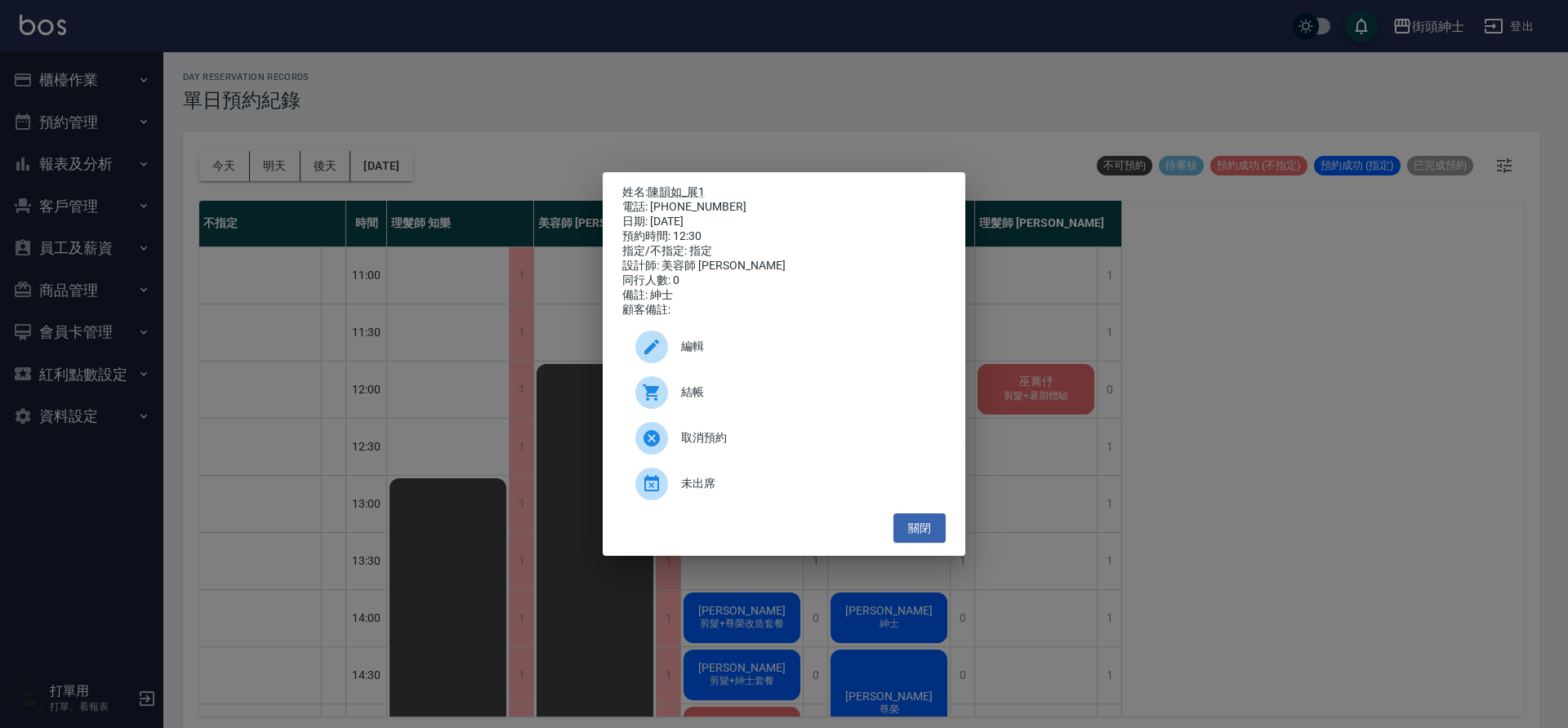
click at [811, 461] on div "取消預約" at bounding box center [784, 438] width 324 height 46
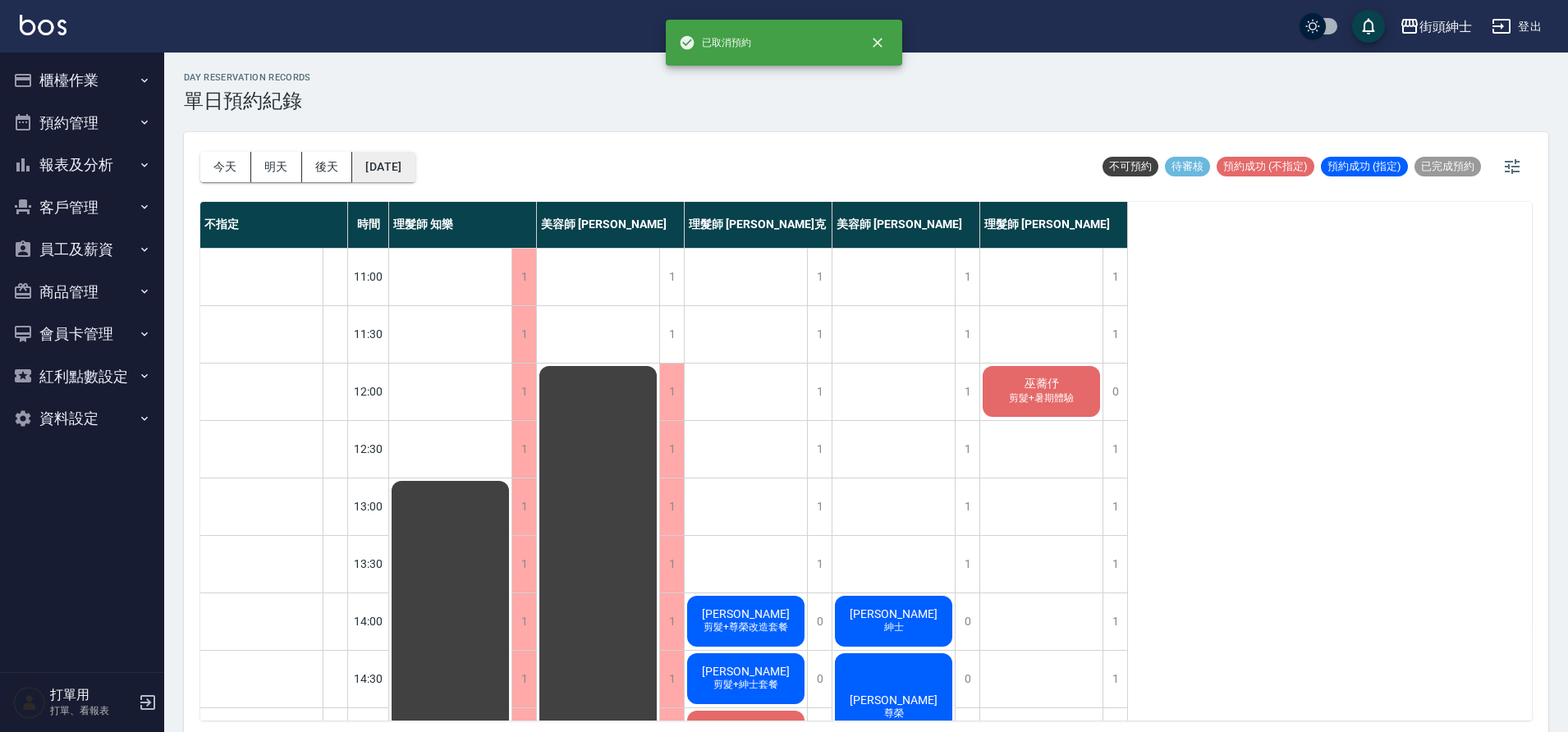
click at [415, 176] on button "[DATE]" at bounding box center [383, 167] width 62 height 31
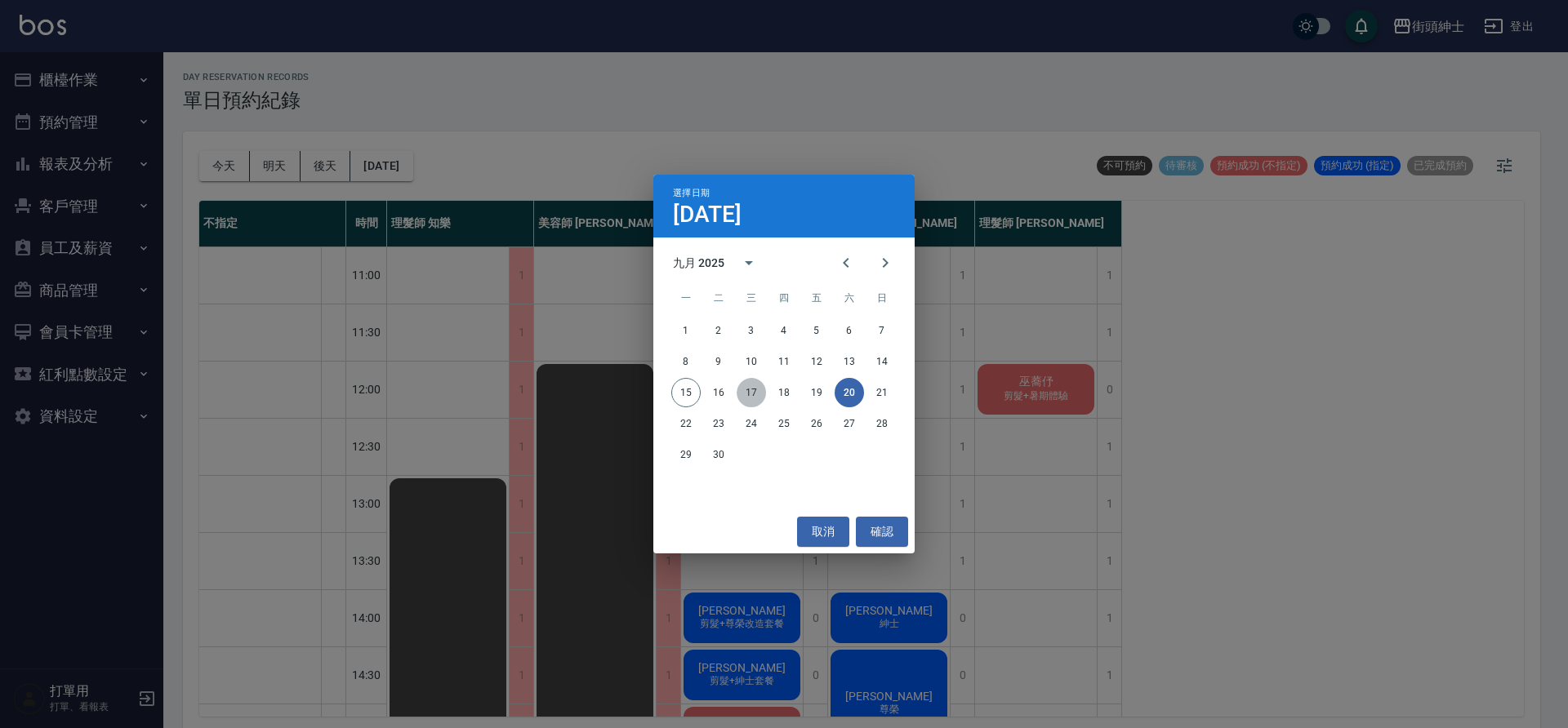
click at [745, 396] on button "17" at bounding box center [751, 393] width 30 height 30
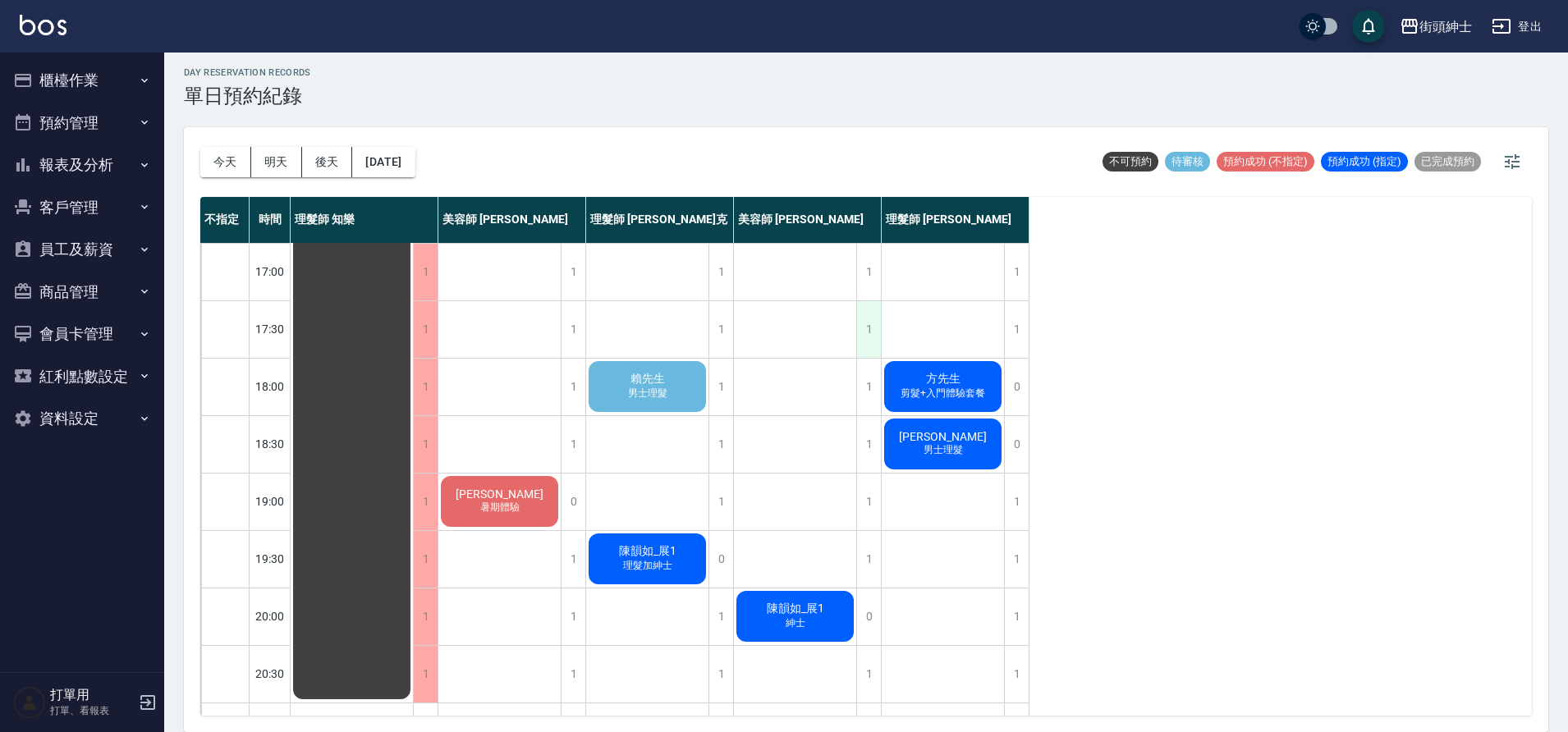
scroll to position [747, 0]
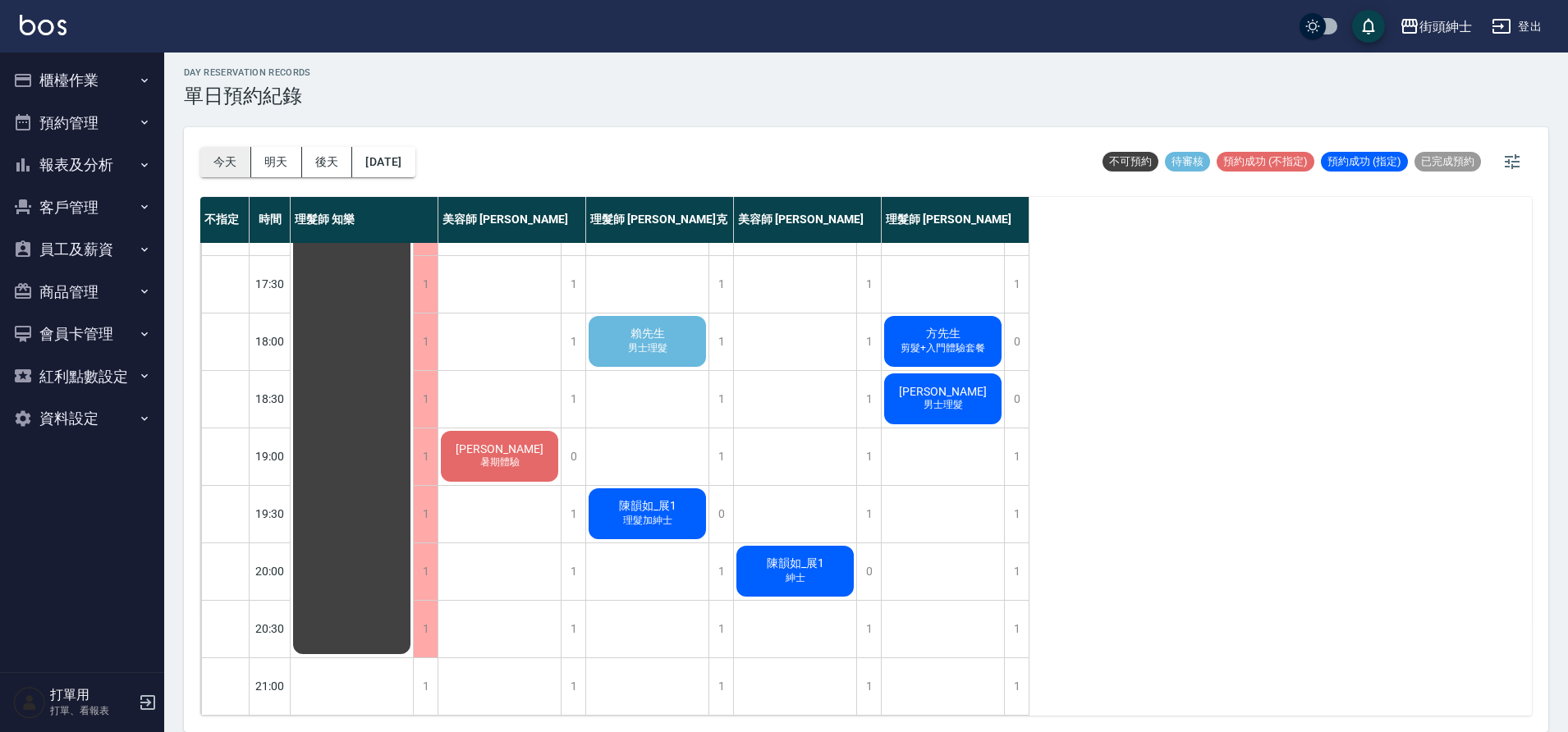
click at [222, 163] on button "今天" at bounding box center [225, 162] width 50 height 31
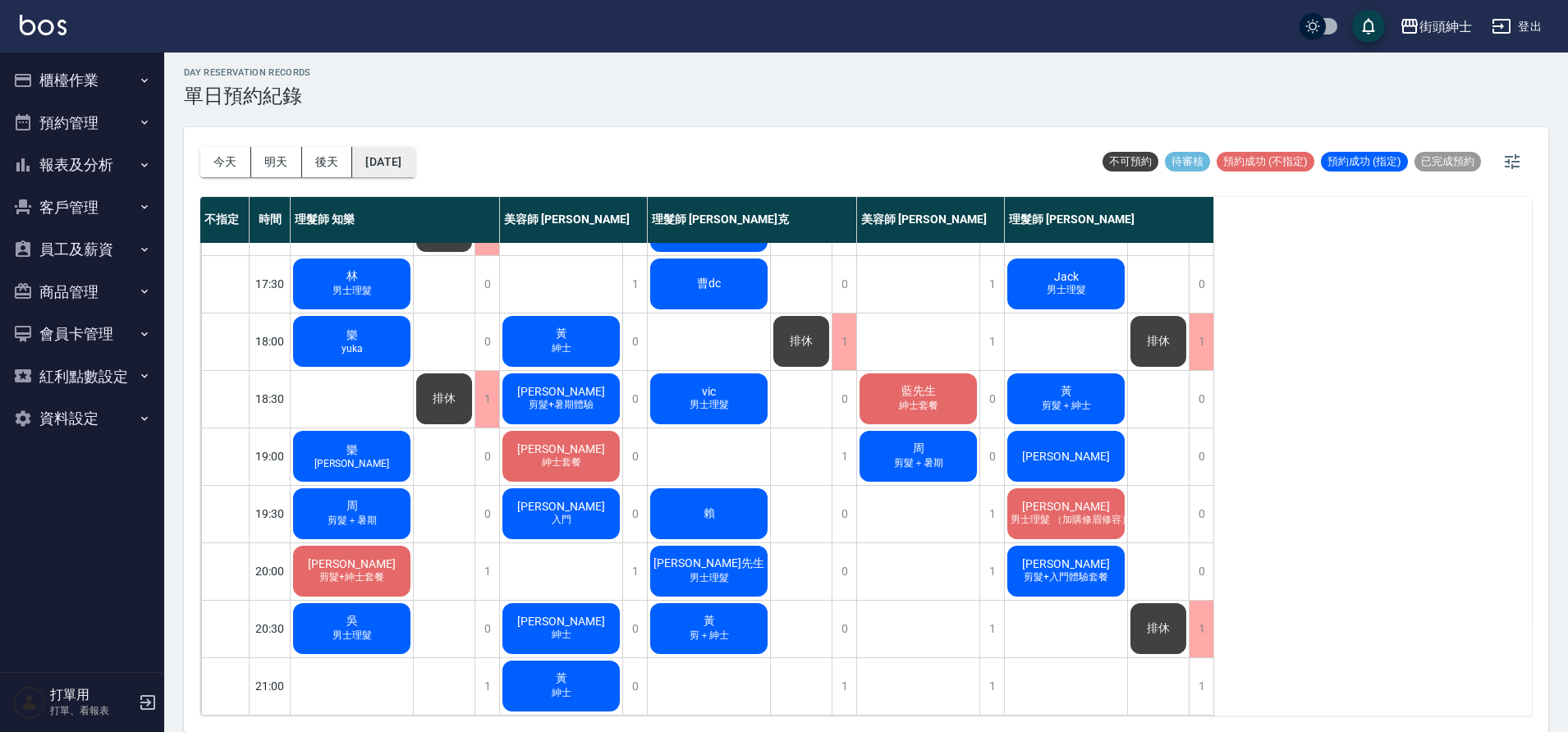
click at [415, 152] on button "[DATE]" at bounding box center [383, 162] width 62 height 31
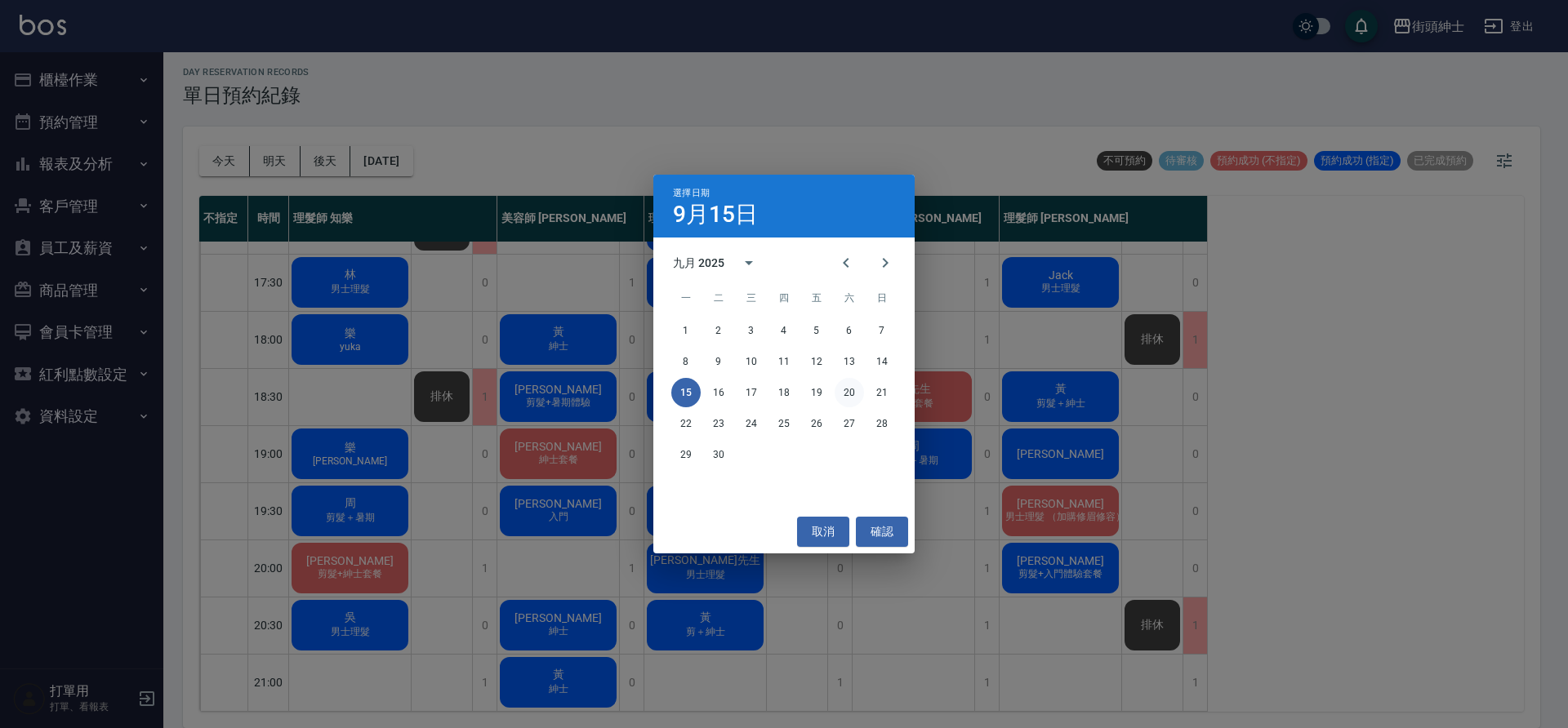
click at [854, 387] on button "20" at bounding box center [849, 393] width 30 height 30
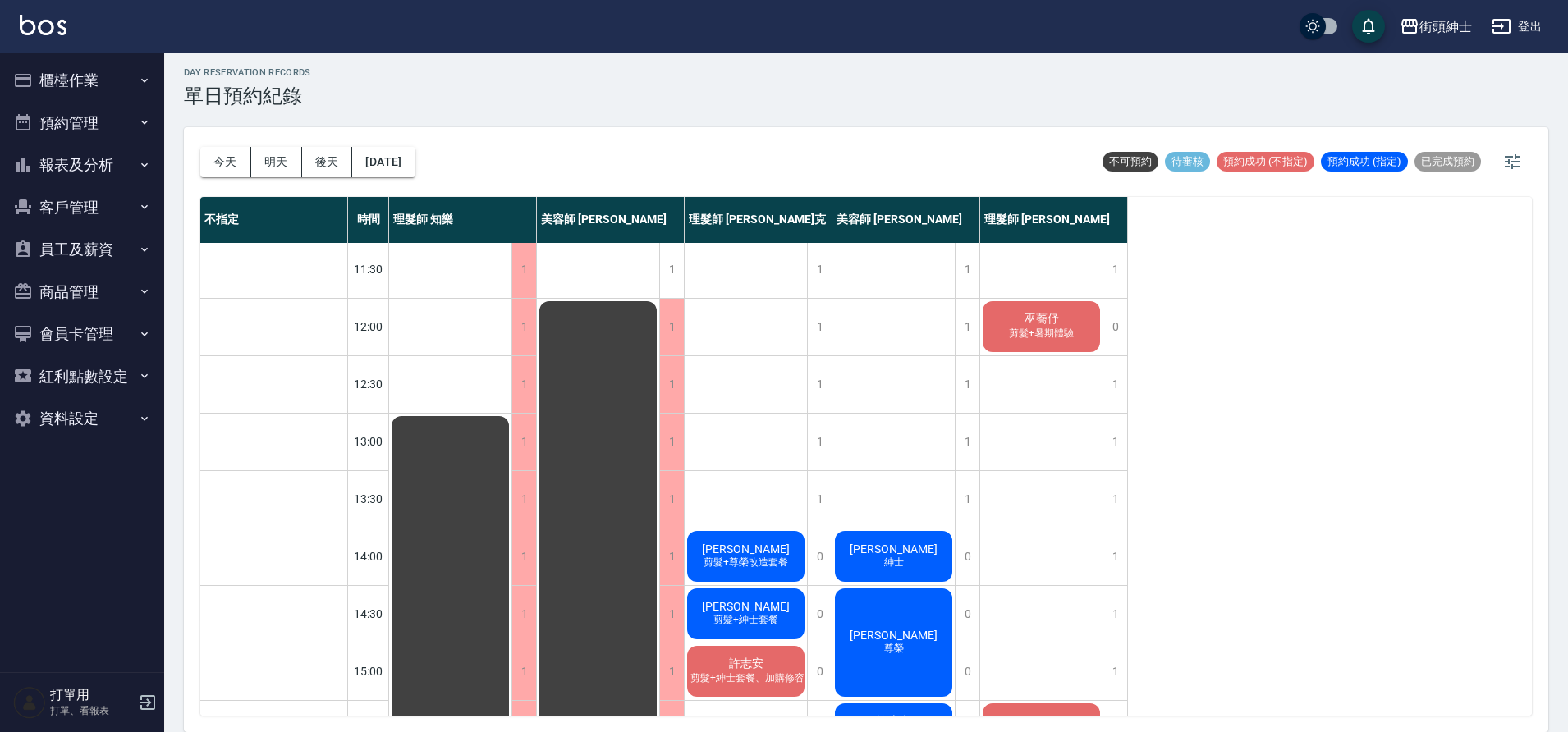
scroll to position [29, 0]
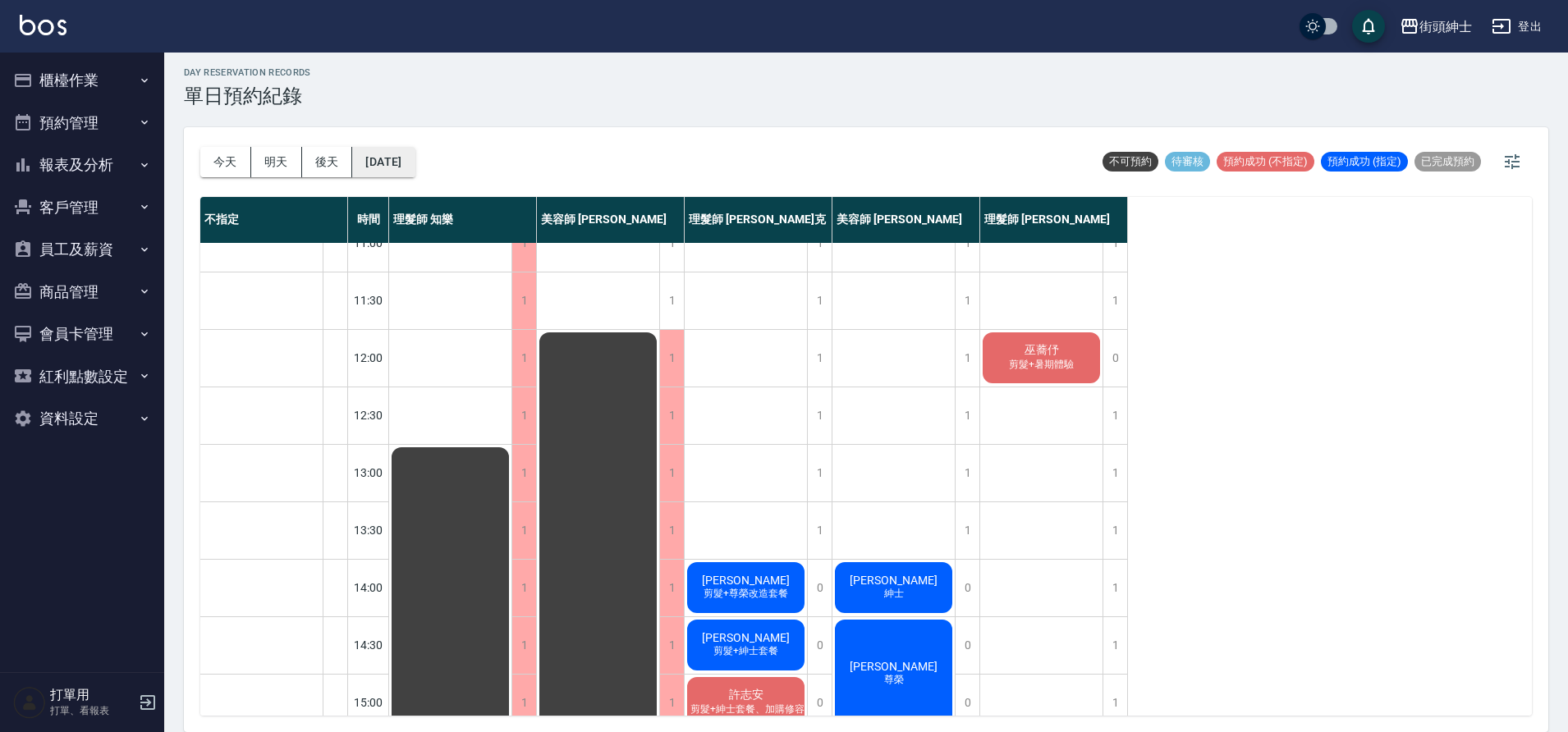
click at [407, 169] on button "[DATE]" at bounding box center [383, 162] width 62 height 31
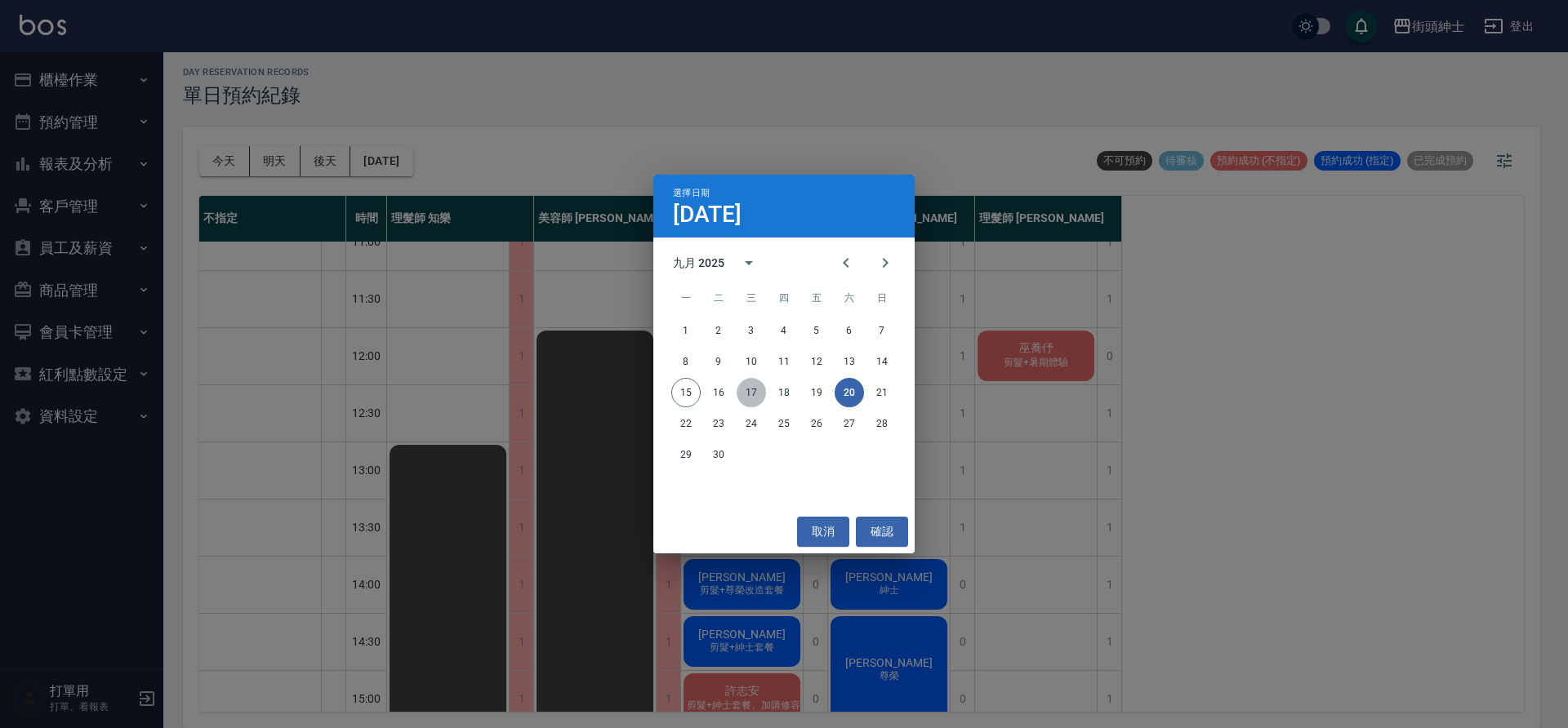
click at [755, 391] on button "17" at bounding box center [751, 393] width 30 height 30
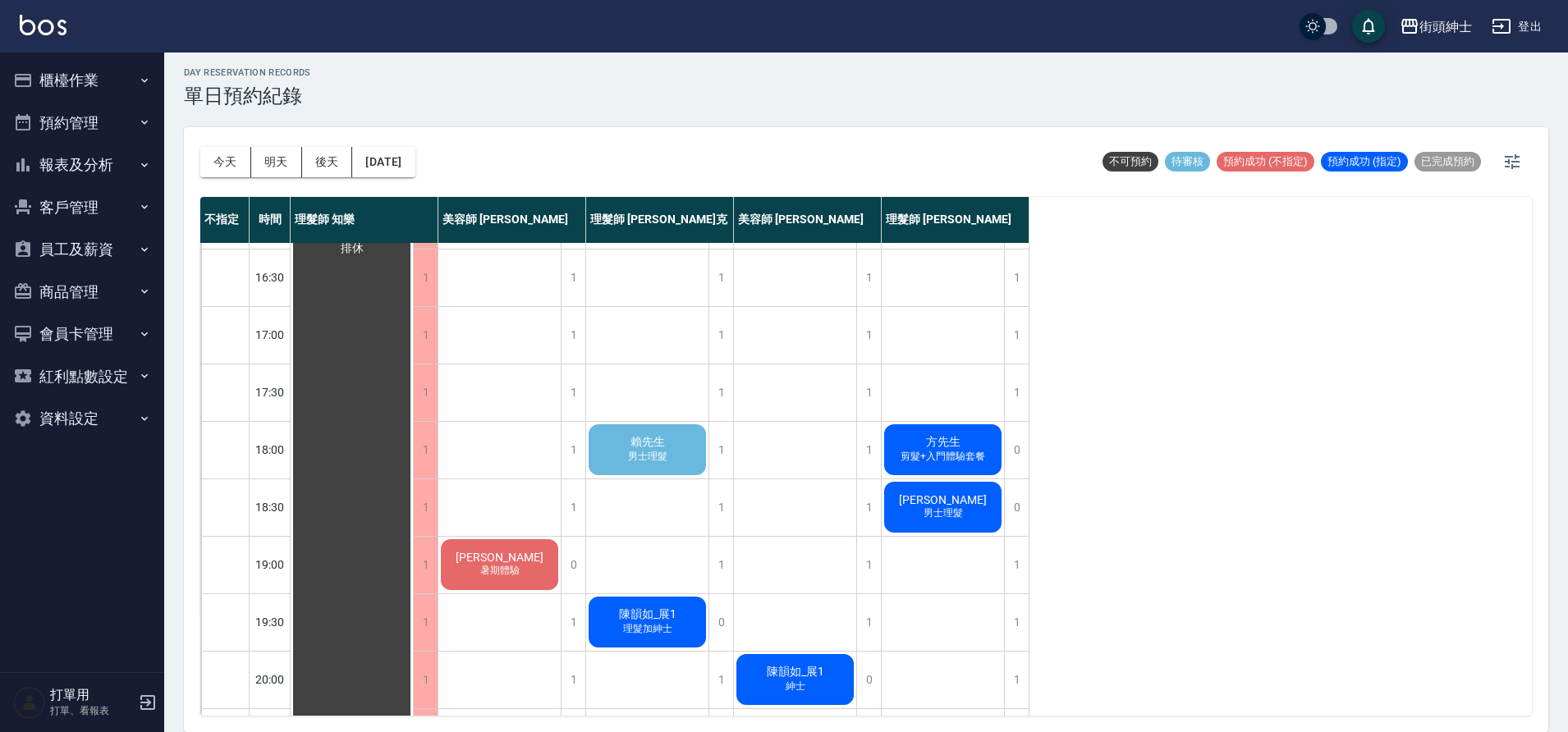
scroll to position [712, 0]
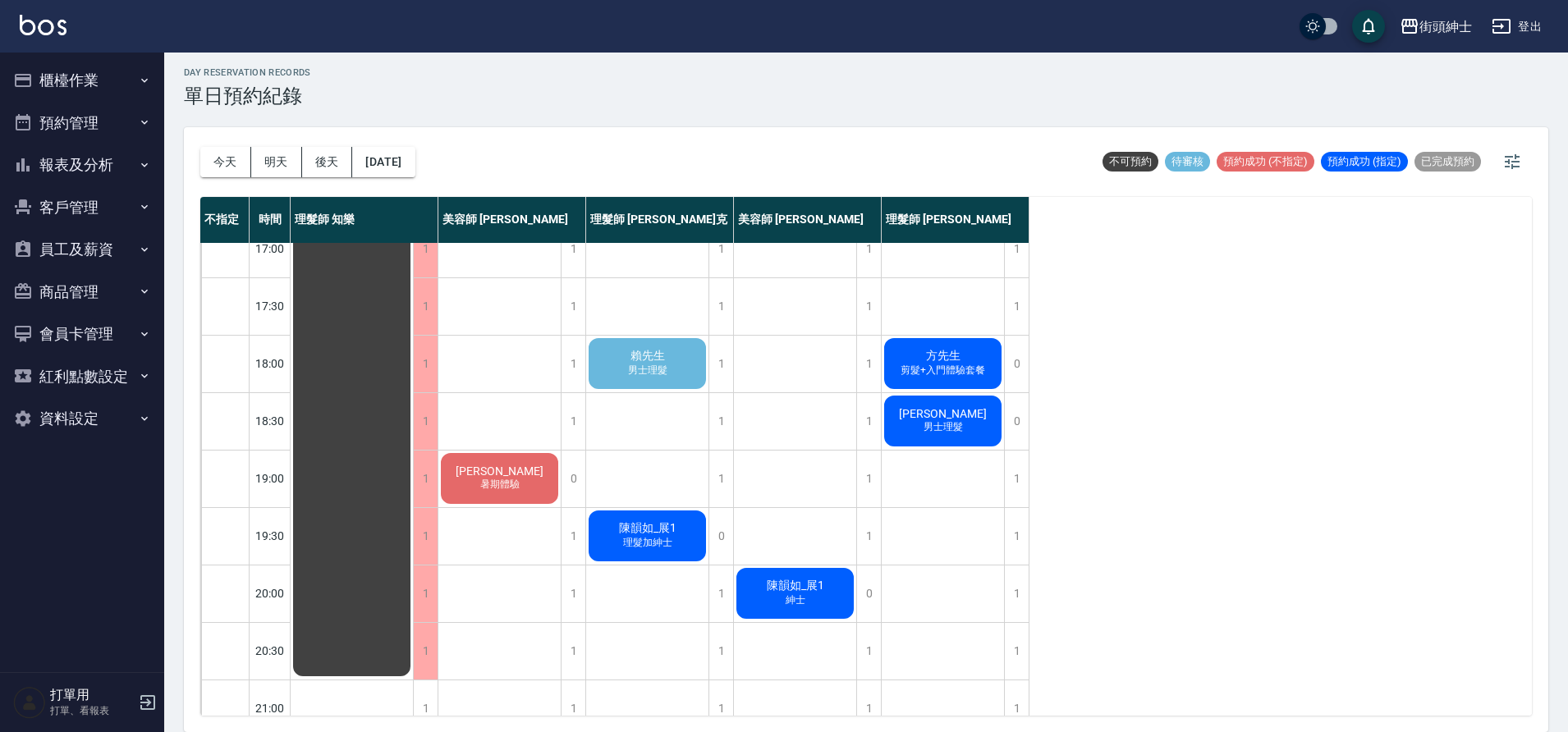
click at [674, 363] on div "賴先生 男士理髮" at bounding box center [647, 363] width 123 height 56
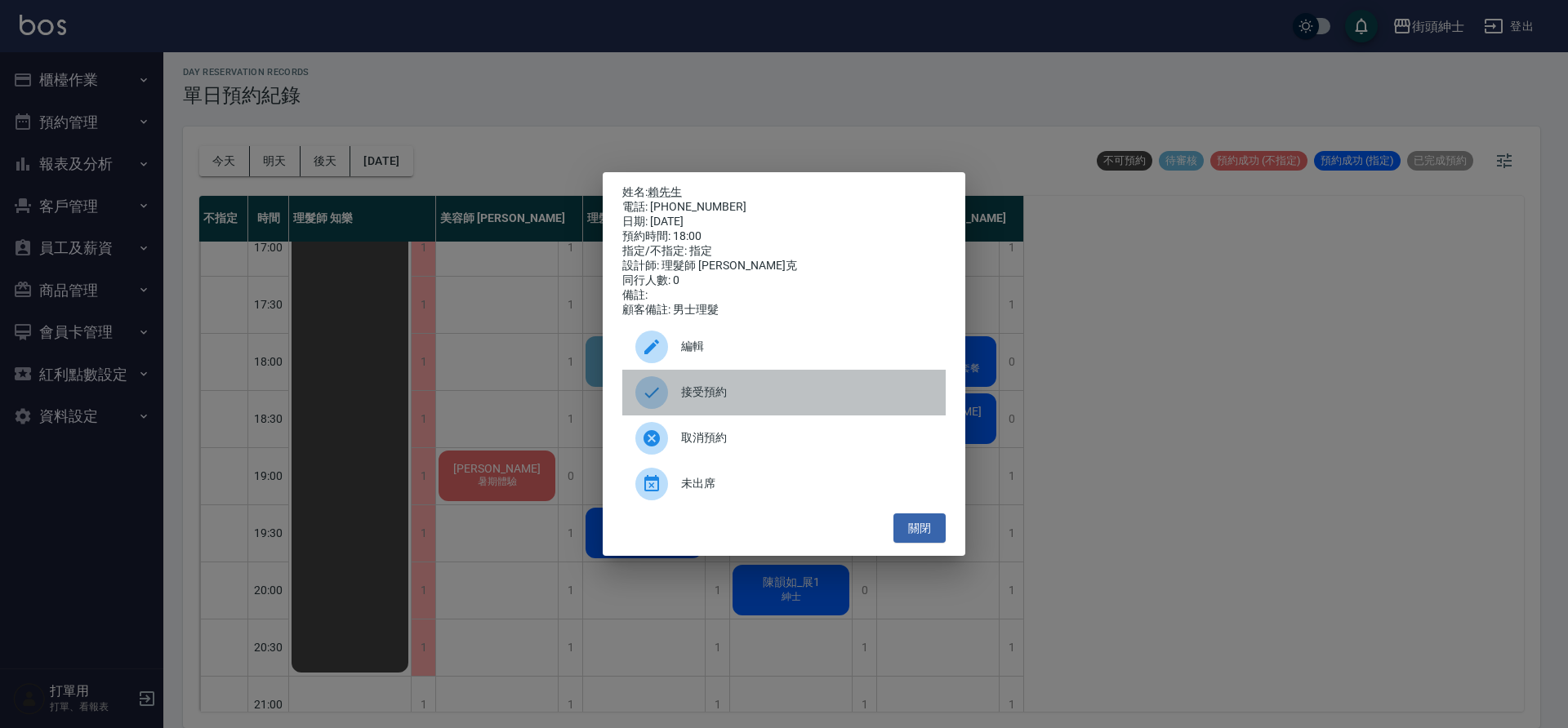
click at [719, 397] on span "接受預約" at bounding box center [806, 392] width 251 height 17
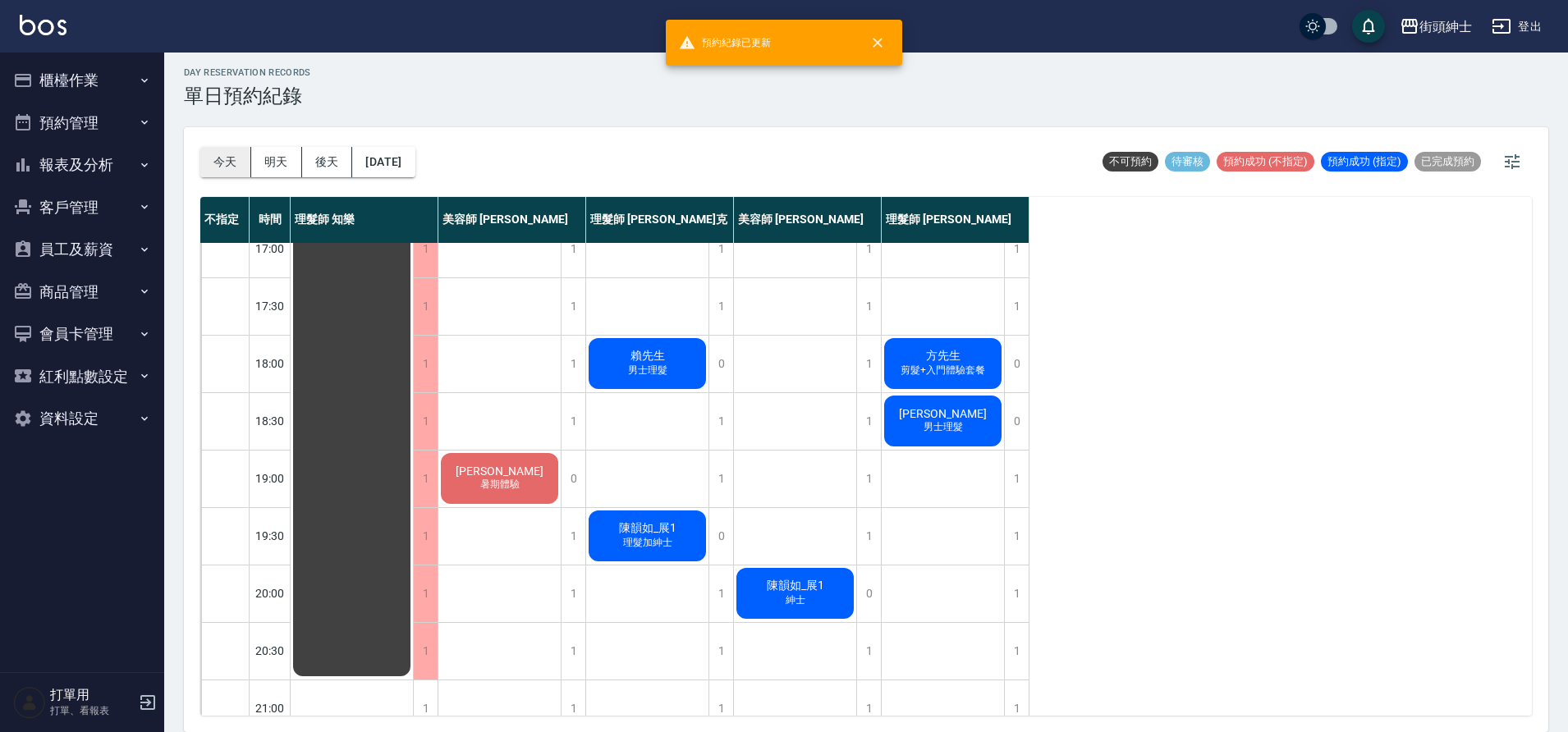
drag, startPoint x: 224, startPoint y: 150, endPoint x: 225, endPoint y: 160, distance: 10.0
click at [225, 160] on button "今天" at bounding box center [225, 162] width 50 height 31
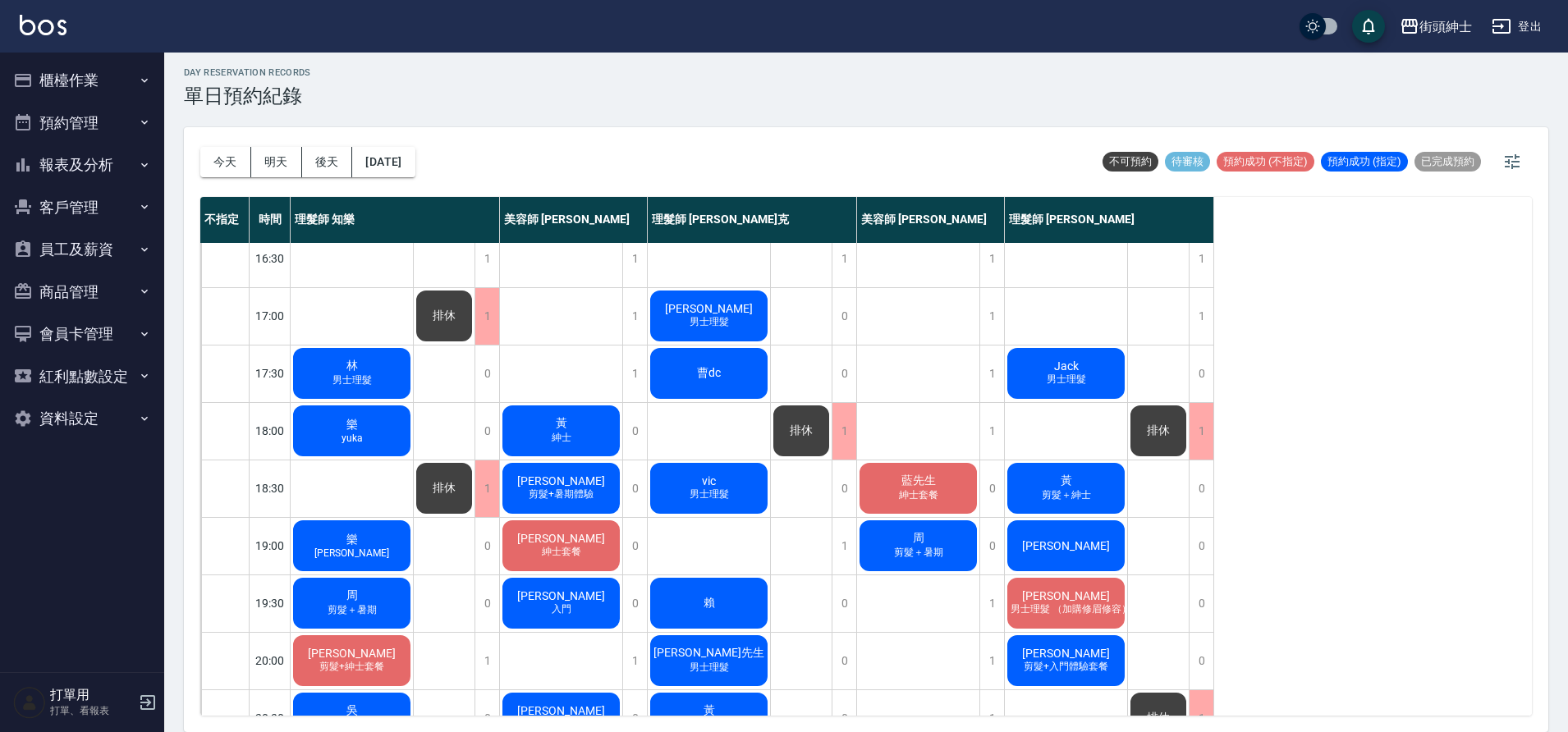
scroll to position [718, 0]
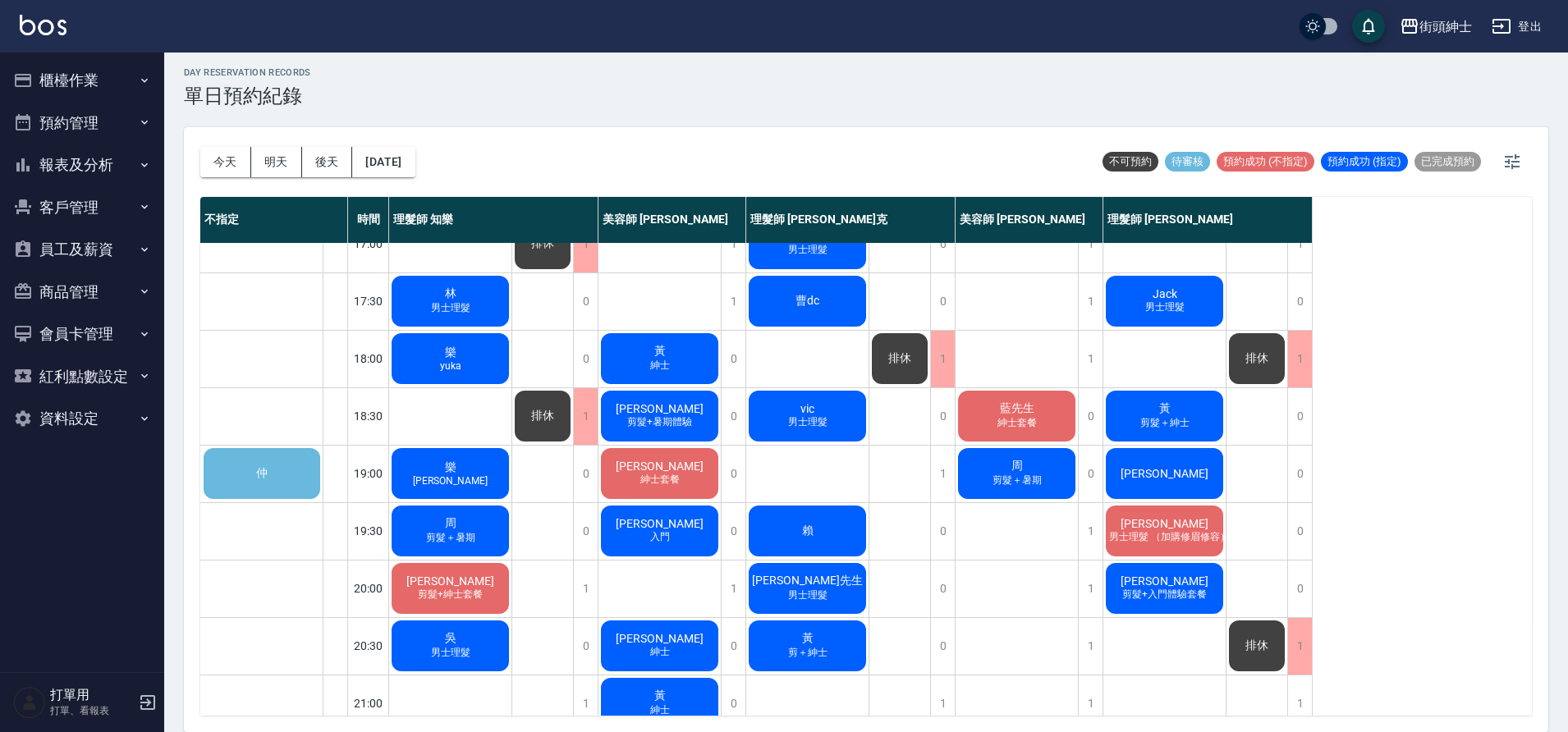
click at [287, 469] on div "仲" at bounding box center [261, 473] width 122 height 56
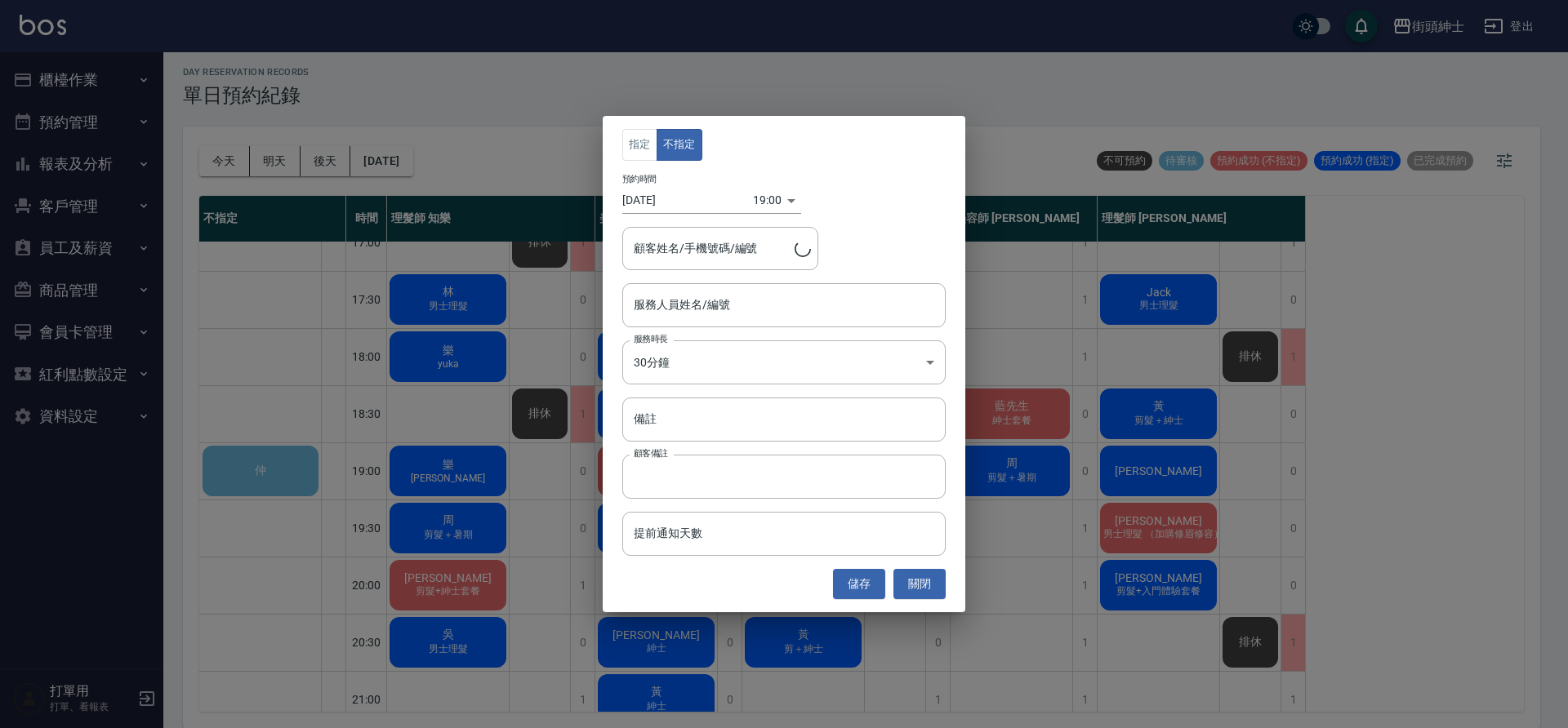
type input "仲/0929729922"
click at [753, 296] on input "服務人員姓名/編號" at bounding box center [784, 305] width 309 height 29
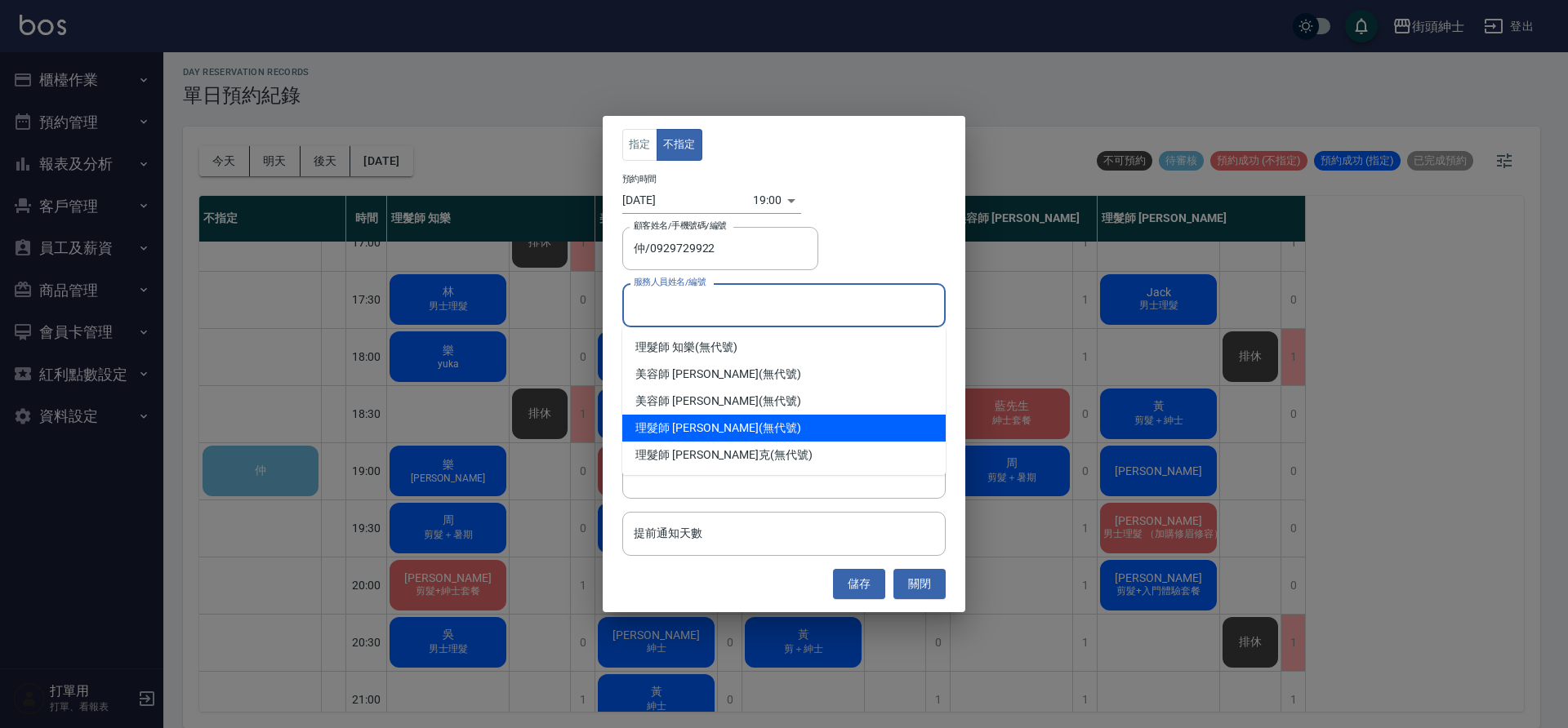
drag, startPoint x: 345, startPoint y: 342, endPoint x: 354, endPoint y: 340, distance: 9.2
click at [352, 339] on div "指定 不指定 預約時間 2025/09/15 19:00 1757934000000 顧客姓名/手機號碼/編號 仲/0929729922 顧客姓名/手機號碼/…" at bounding box center [784, 364] width 1568 height 728
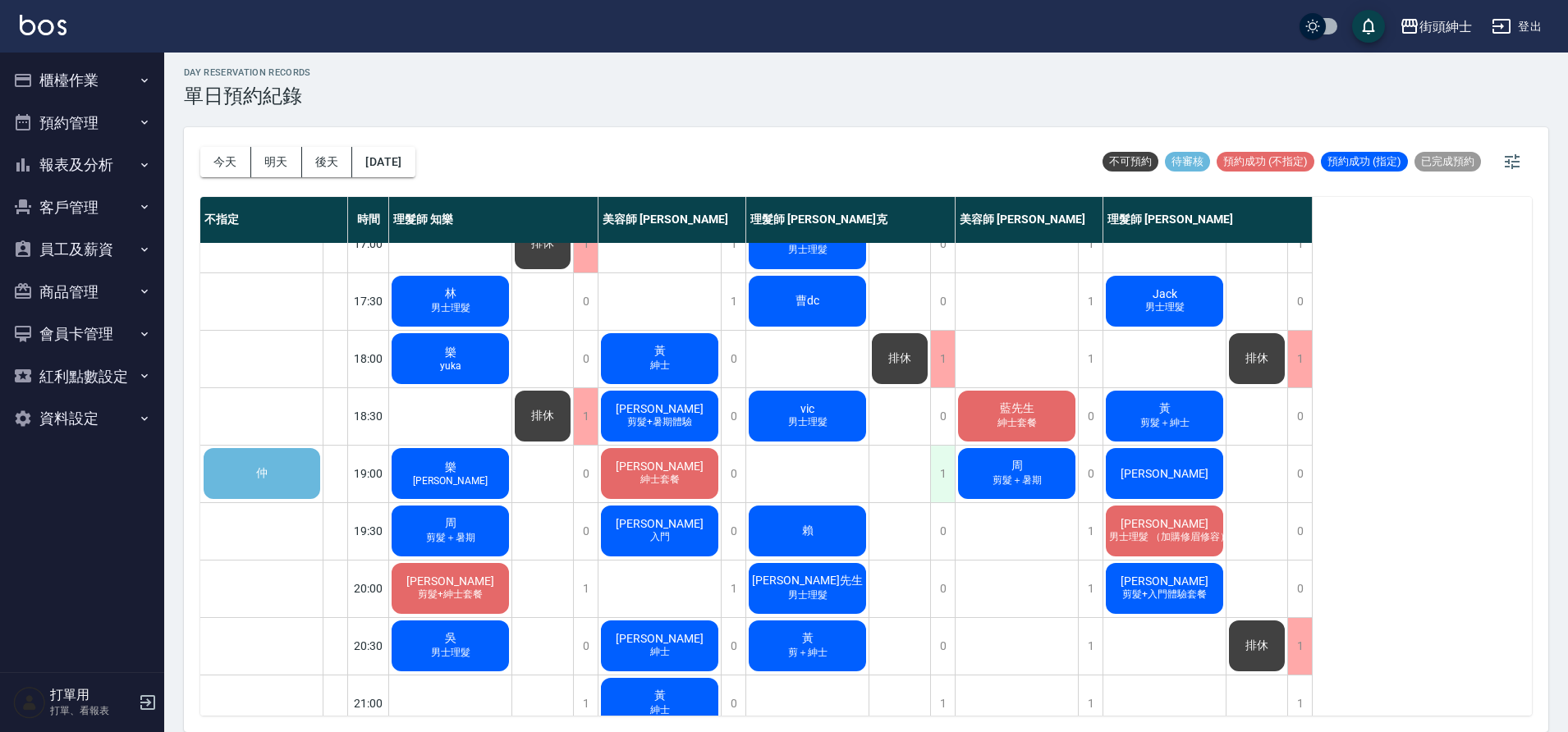
click at [945, 484] on div "1" at bounding box center [942, 473] width 24 height 57
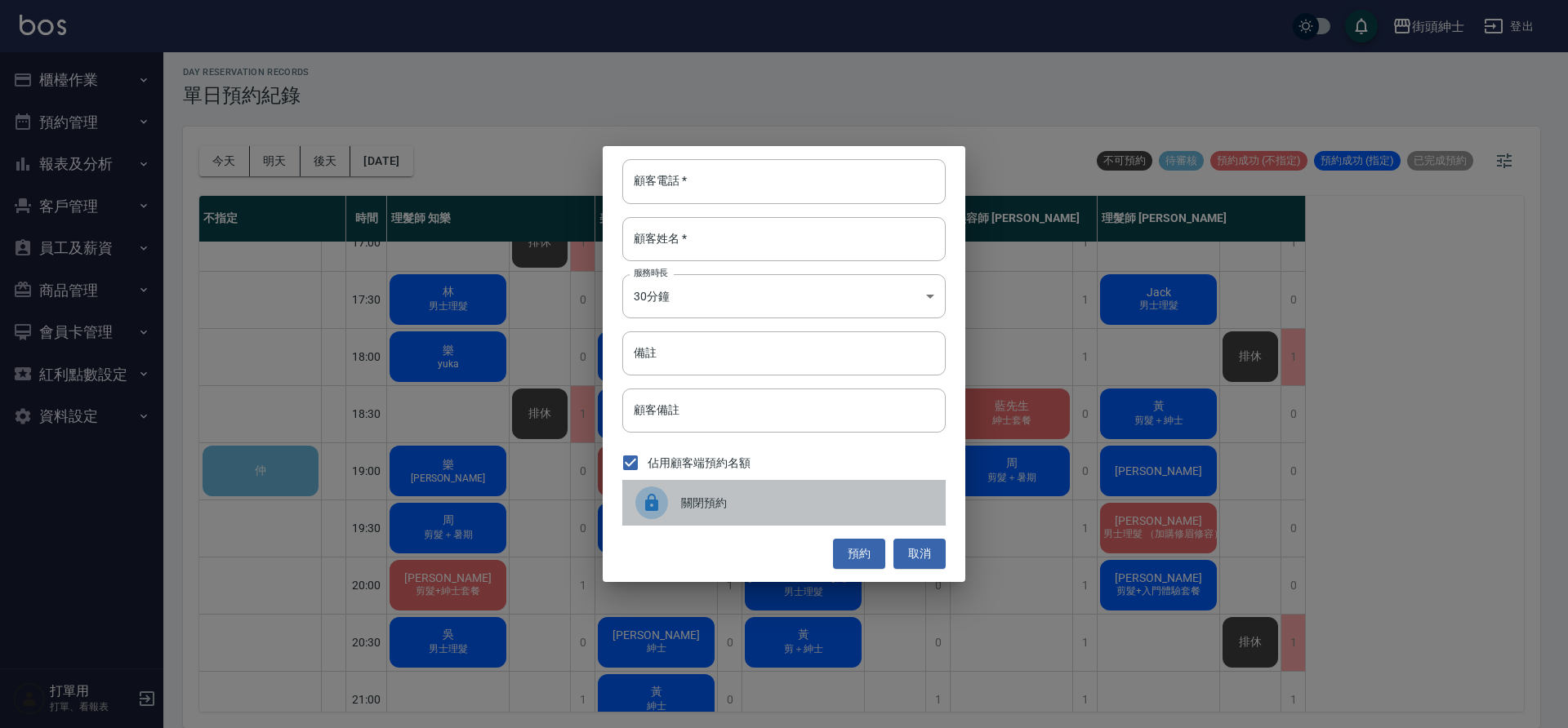
click at [797, 516] on div "關閉預約" at bounding box center [784, 502] width 324 height 46
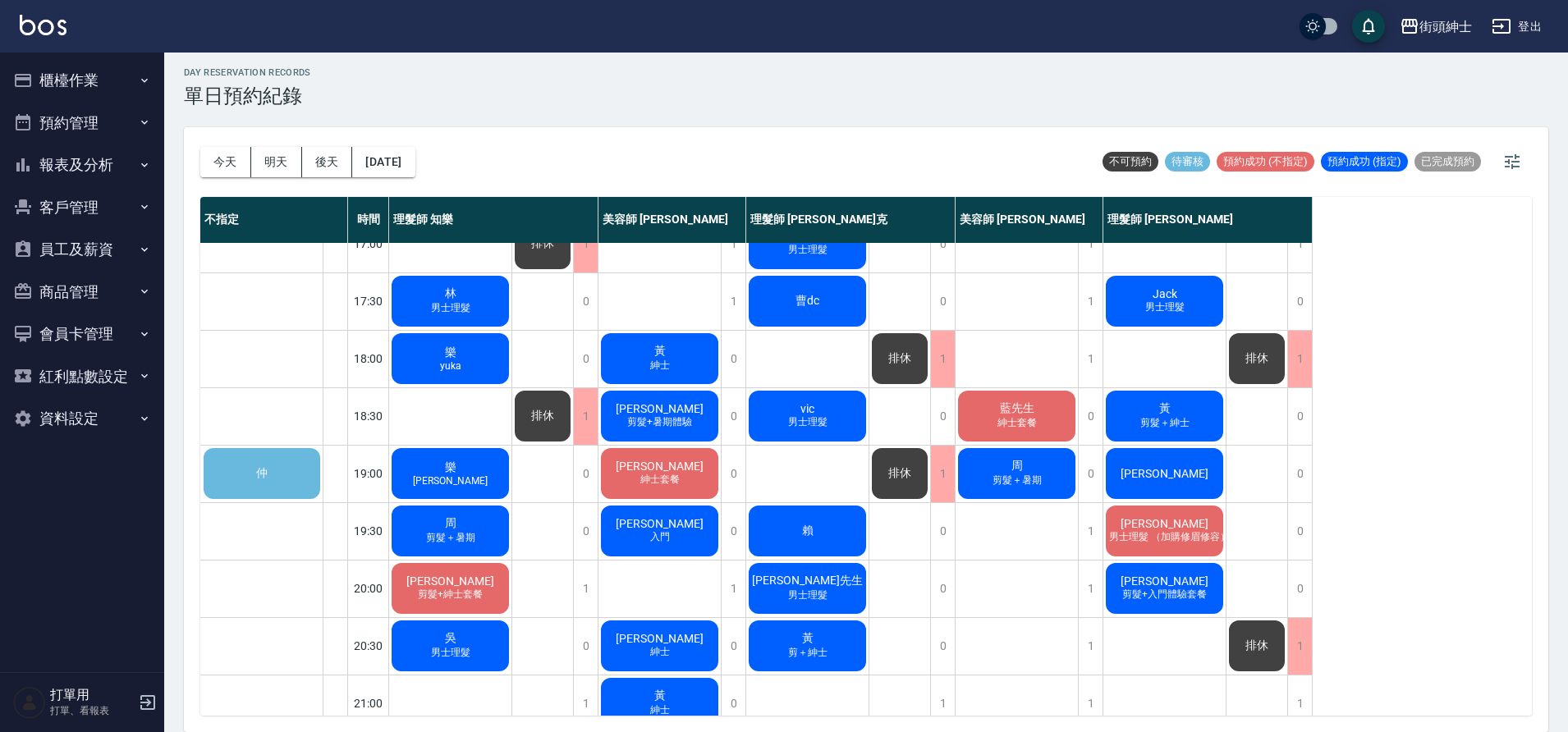
click at [284, 472] on div "仲" at bounding box center [261, 473] width 122 height 56
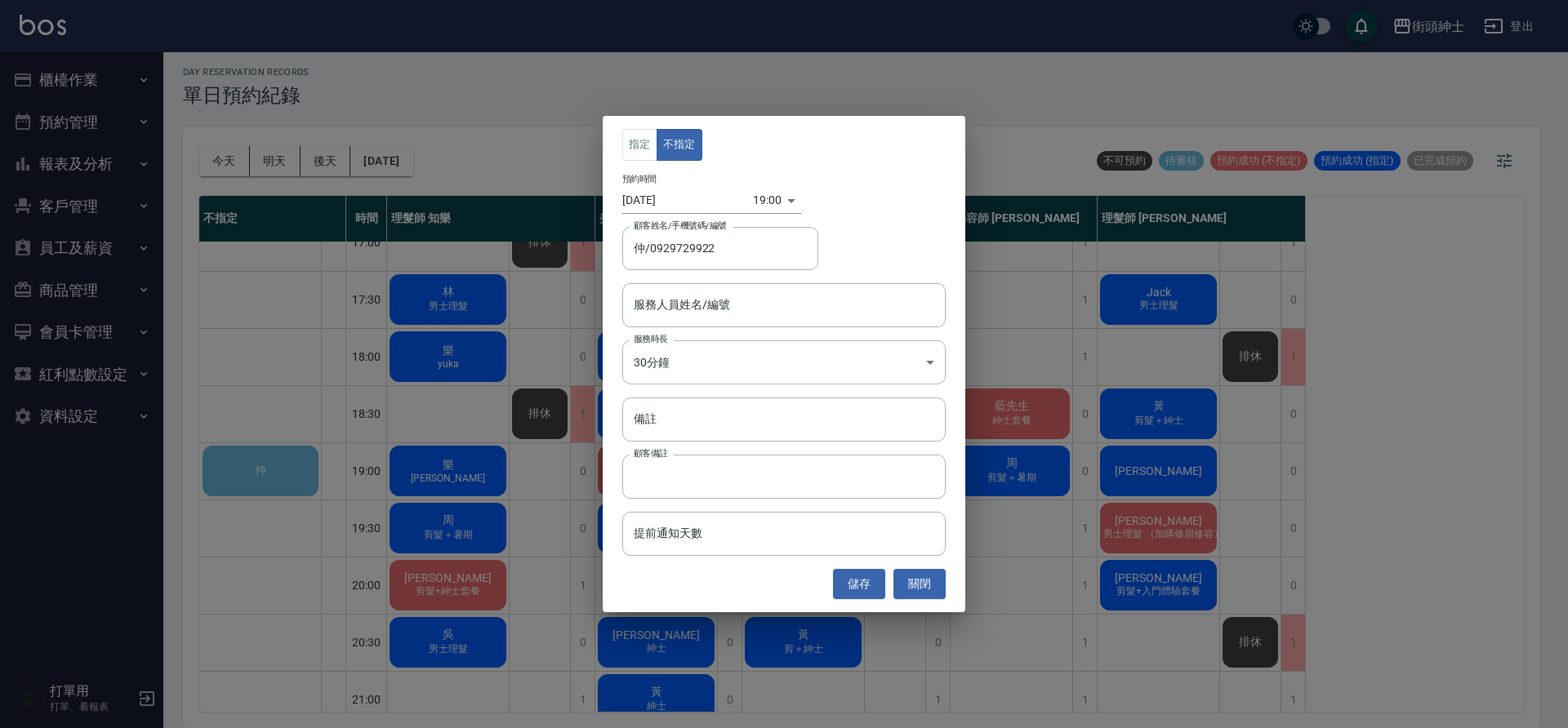
drag, startPoint x: 491, startPoint y: 397, endPoint x: 569, endPoint y: 410, distance: 79.1
click at [495, 397] on div "指定 不指定 預約時間 2025/09/15 19:00 1757934000000 顧客姓名/手機號碼/編號 仲/0929729922 顧客姓名/手機號碼/…" at bounding box center [784, 364] width 1568 height 728
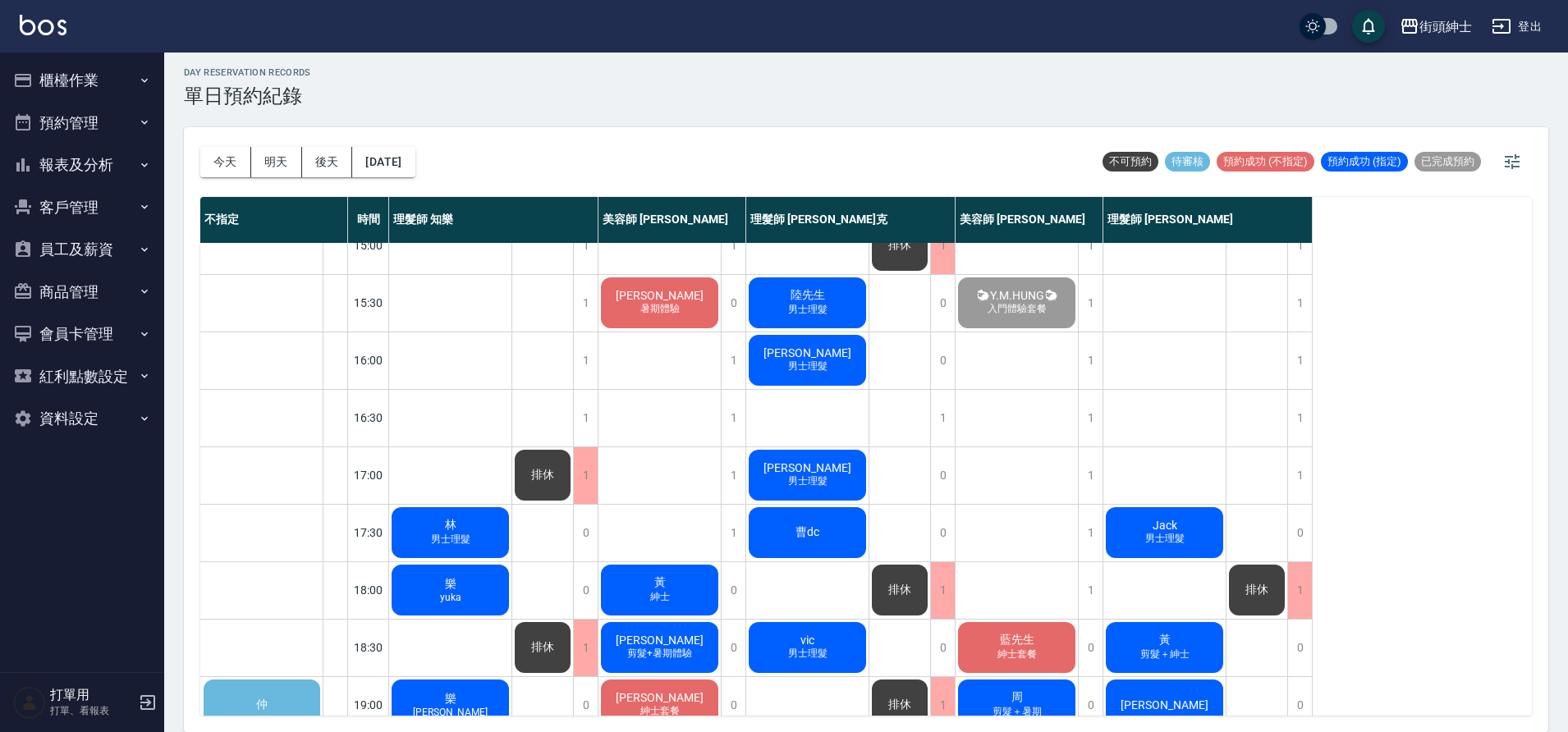
scroll to position [503, 0]
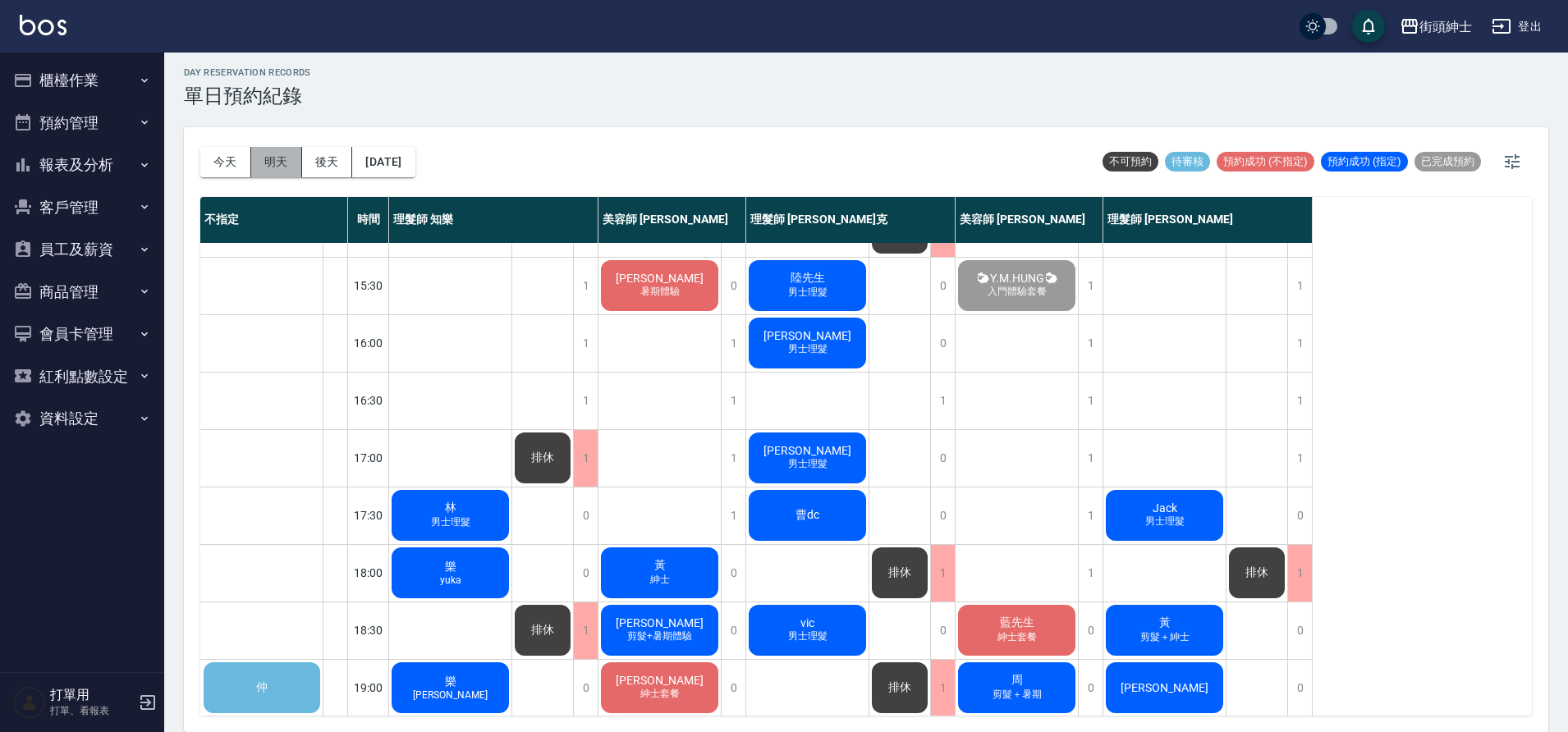
click at [278, 160] on button "明天" at bounding box center [277, 162] width 50 height 31
click at [278, 160] on div at bounding box center [784, 366] width 1568 height 732
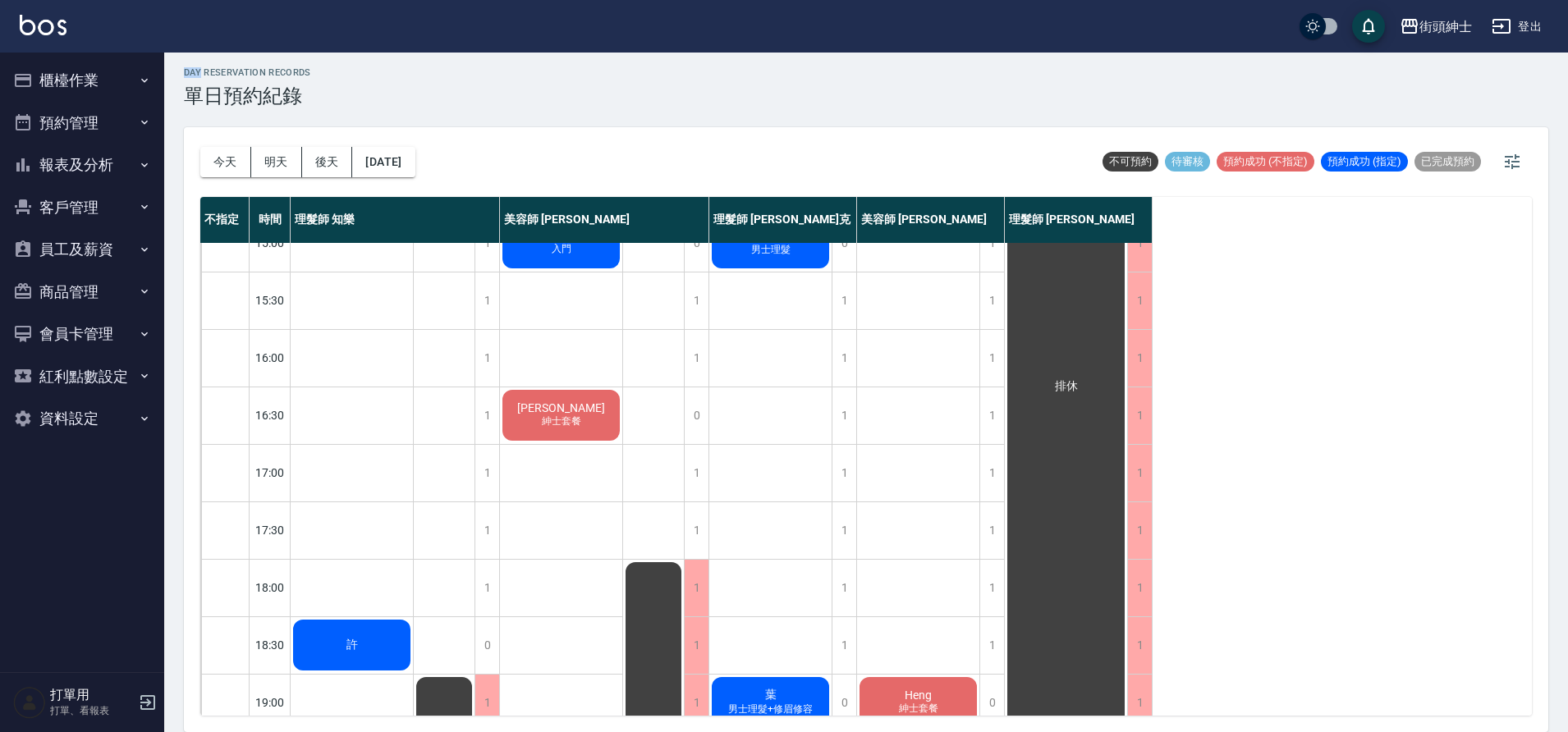
scroll to position [747, 0]
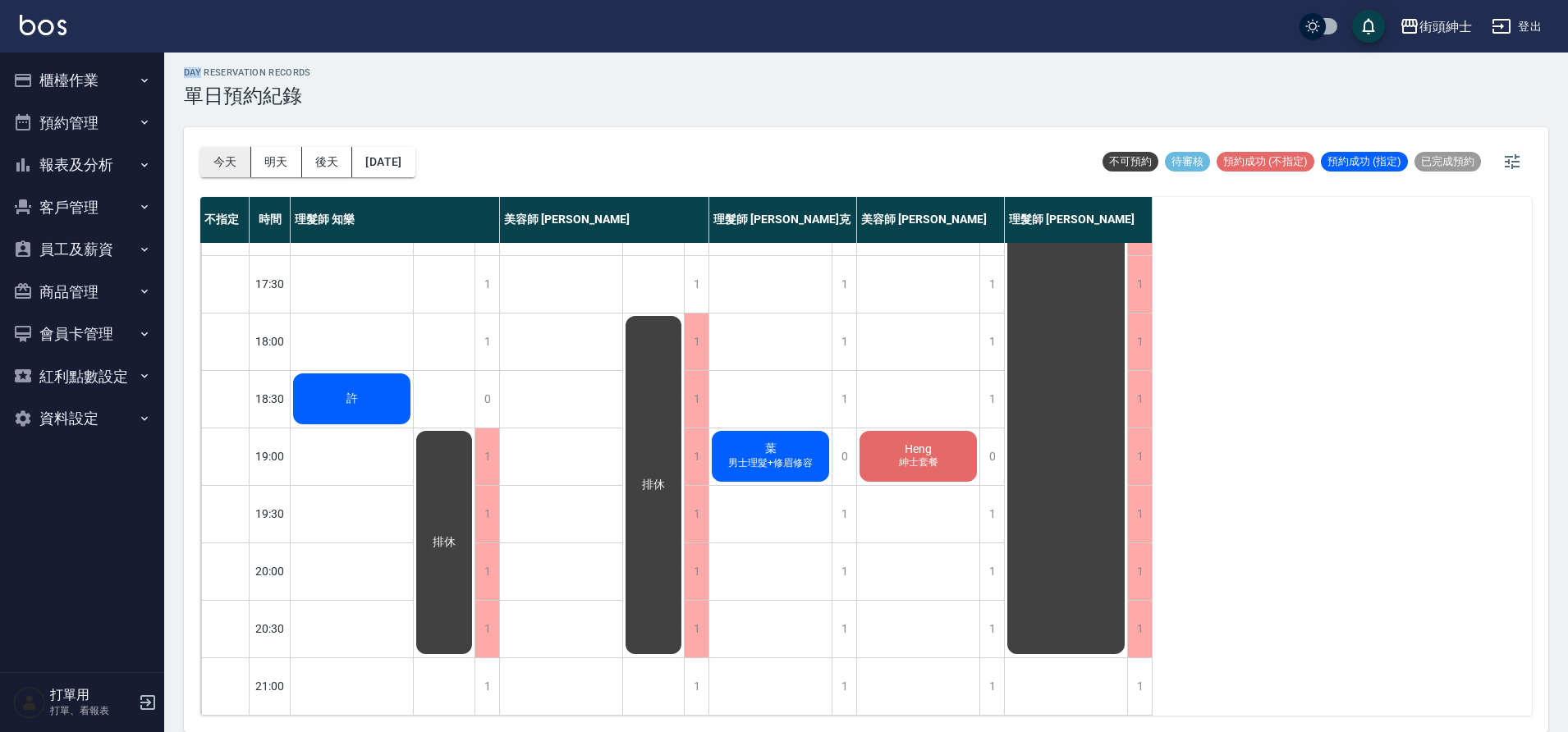
click at [215, 154] on button "今天" at bounding box center [225, 162] width 50 height 31
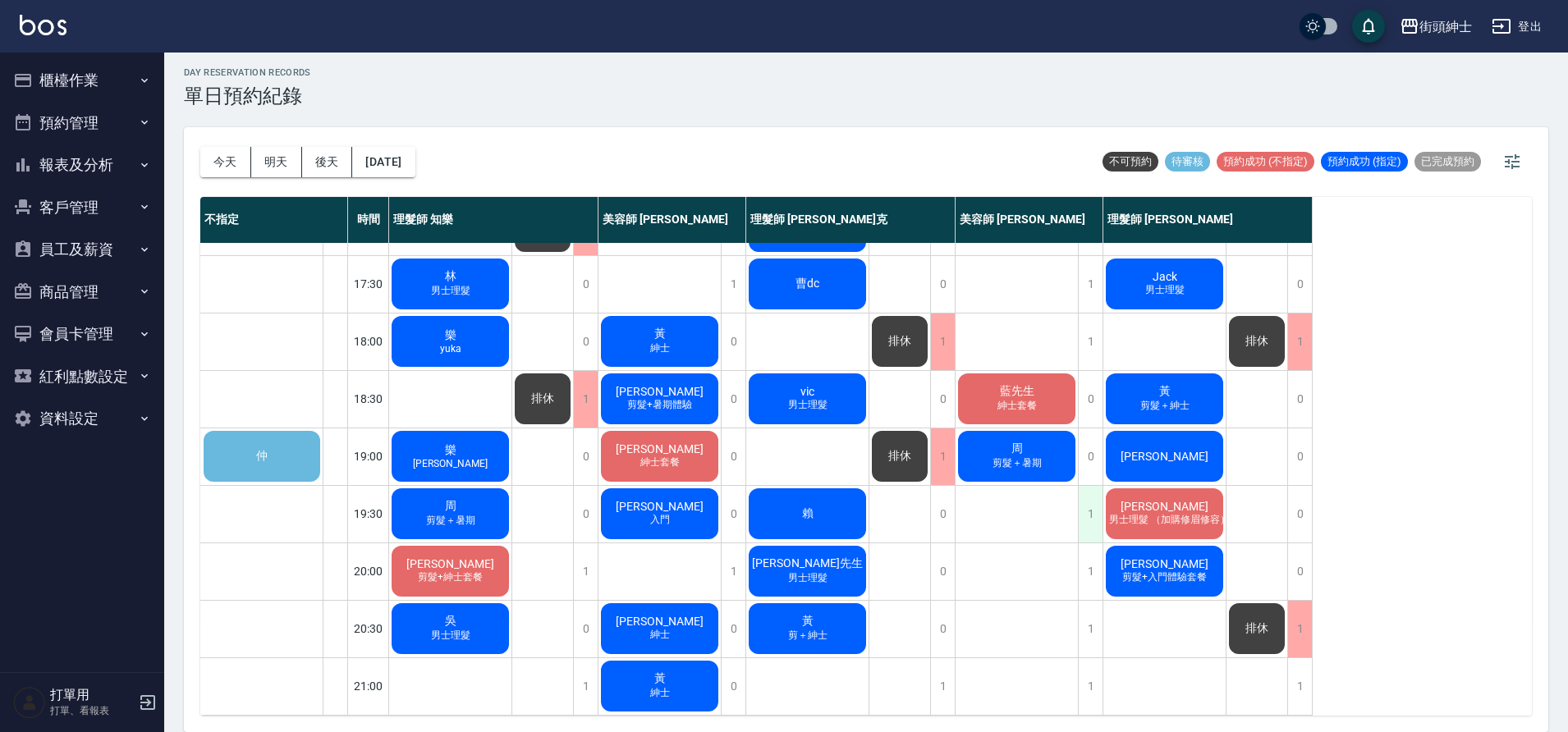
click at [1087, 486] on div "1" at bounding box center [1090, 514] width 24 height 57
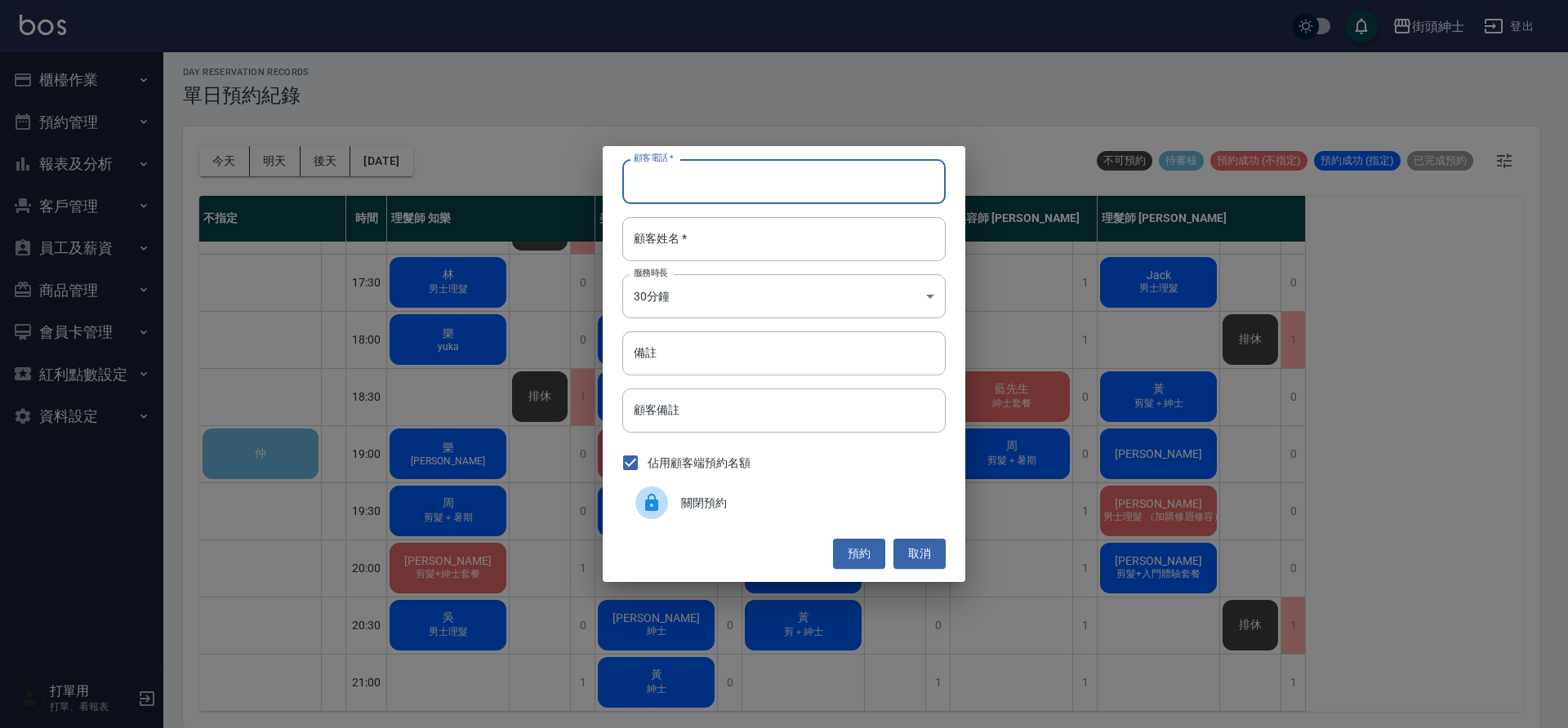
click at [779, 196] on input "顧客電話   *" at bounding box center [784, 181] width 324 height 44
type input "0935633533"
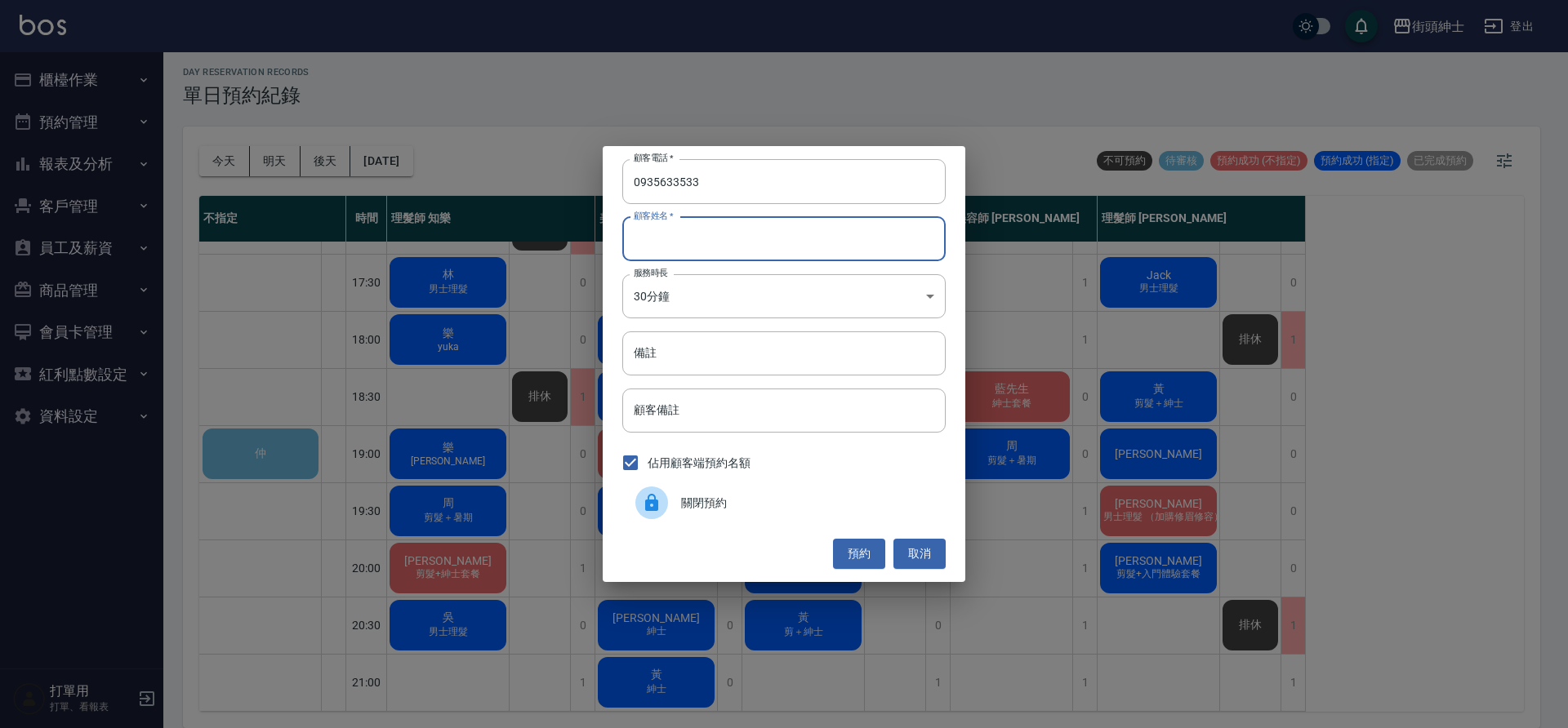
click at [734, 223] on input "顧客姓名   *" at bounding box center [784, 238] width 324 height 44
type input "[PERSON_NAME]"
click at [701, 291] on body "街頭紳士 登出 櫃檯作業 打帳單 帳單列表 營業儀表板 現金收支登錄 材料自購登錄 每日結帳 排班表 現場電腦打卡 預約管理 預約管理 單日預約紀錄 單週預約…" at bounding box center [784, 362] width 1568 height 733
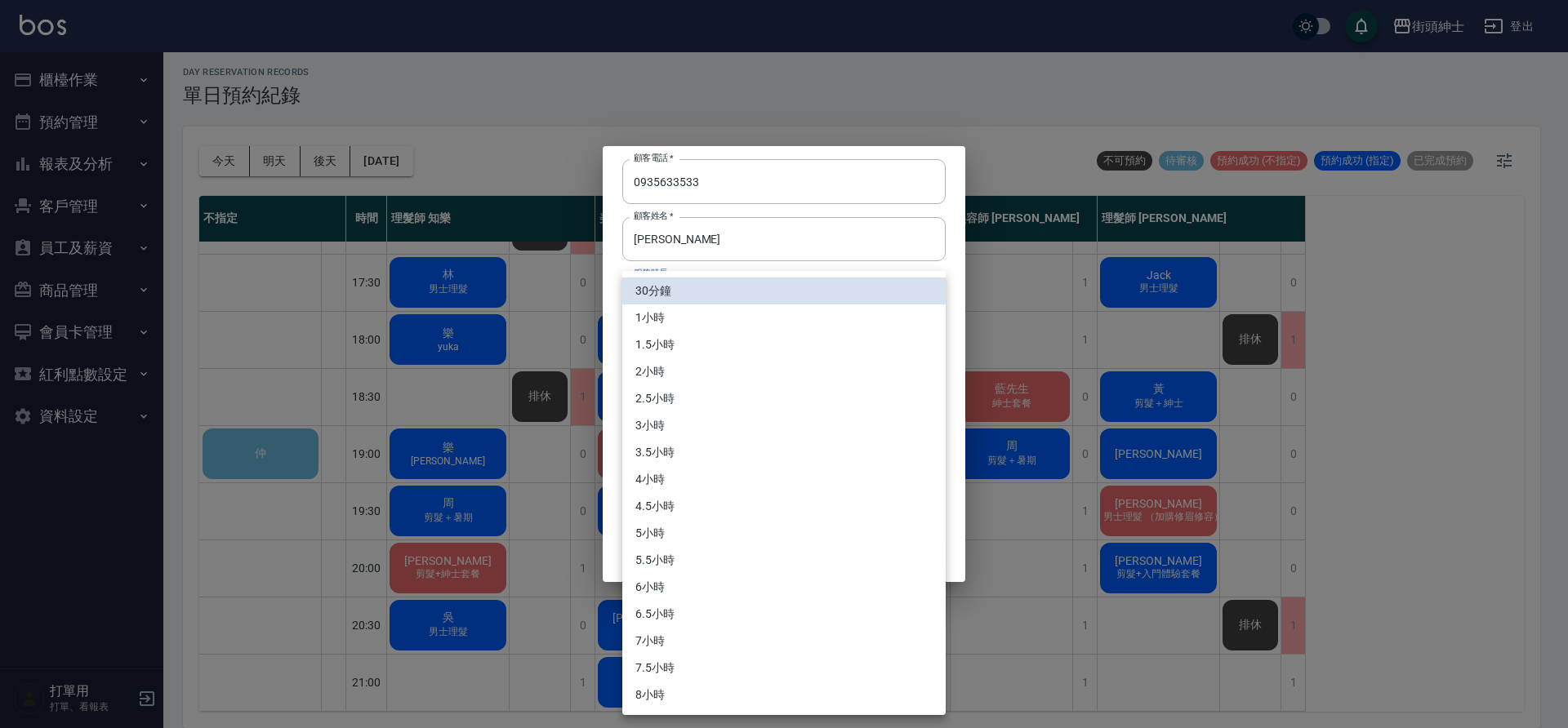
click at [682, 323] on li "1小時" at bounding box center [784, 318] width 324 height 27
type input "2"
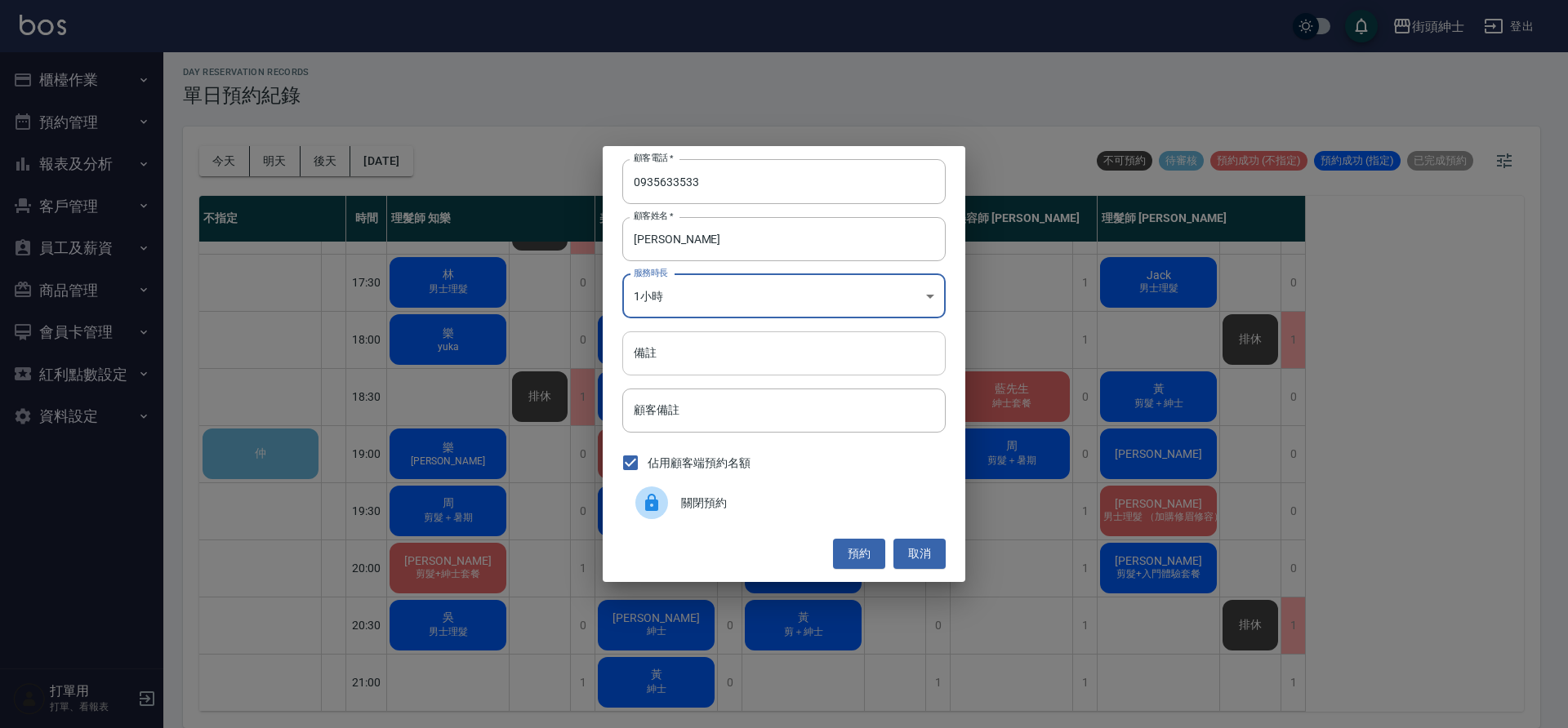
click at [732, 353] on input "備註" at bounding box center [784, 353] width 324 height 44
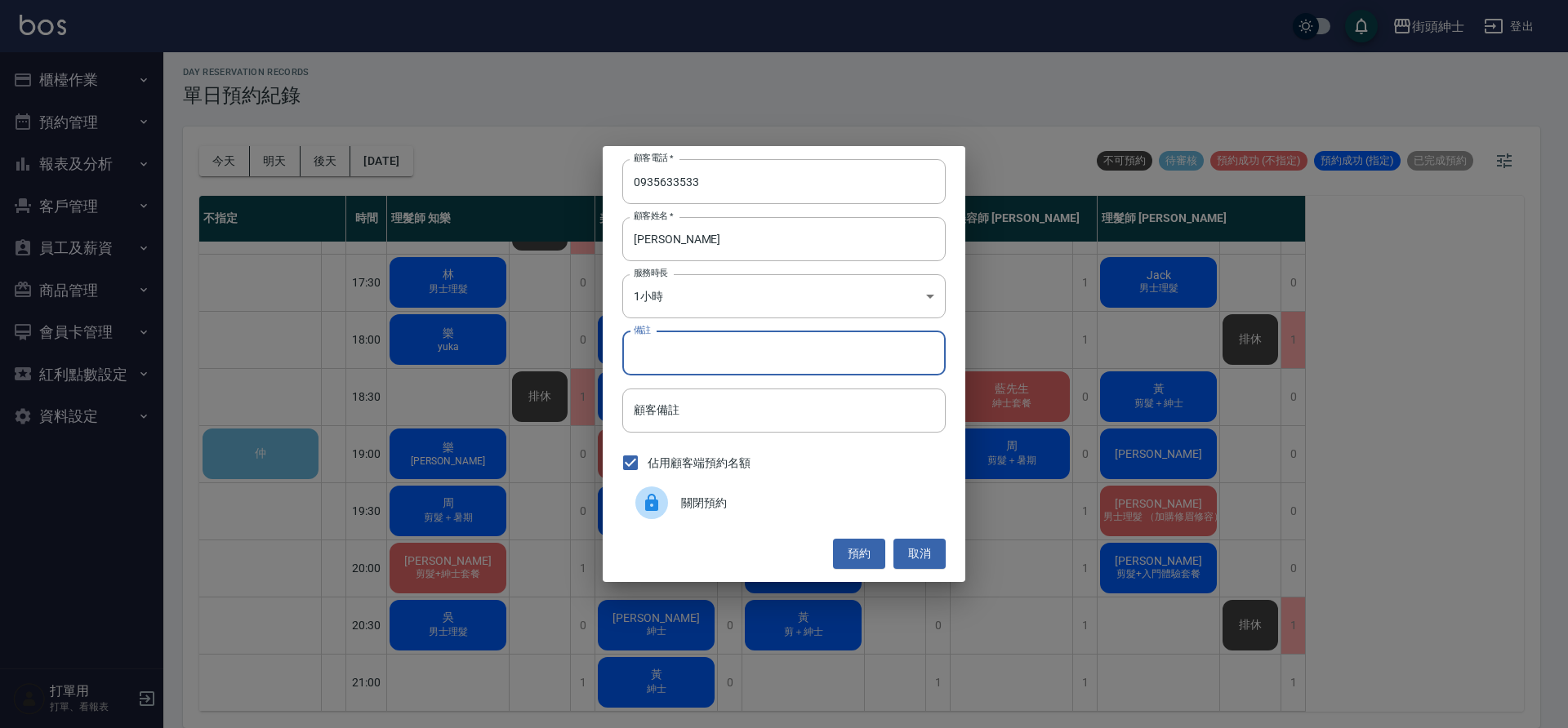
type input "ㄗ"
type input "ㄊ"
type input "施"
type input "入"
type input "ㄕ"
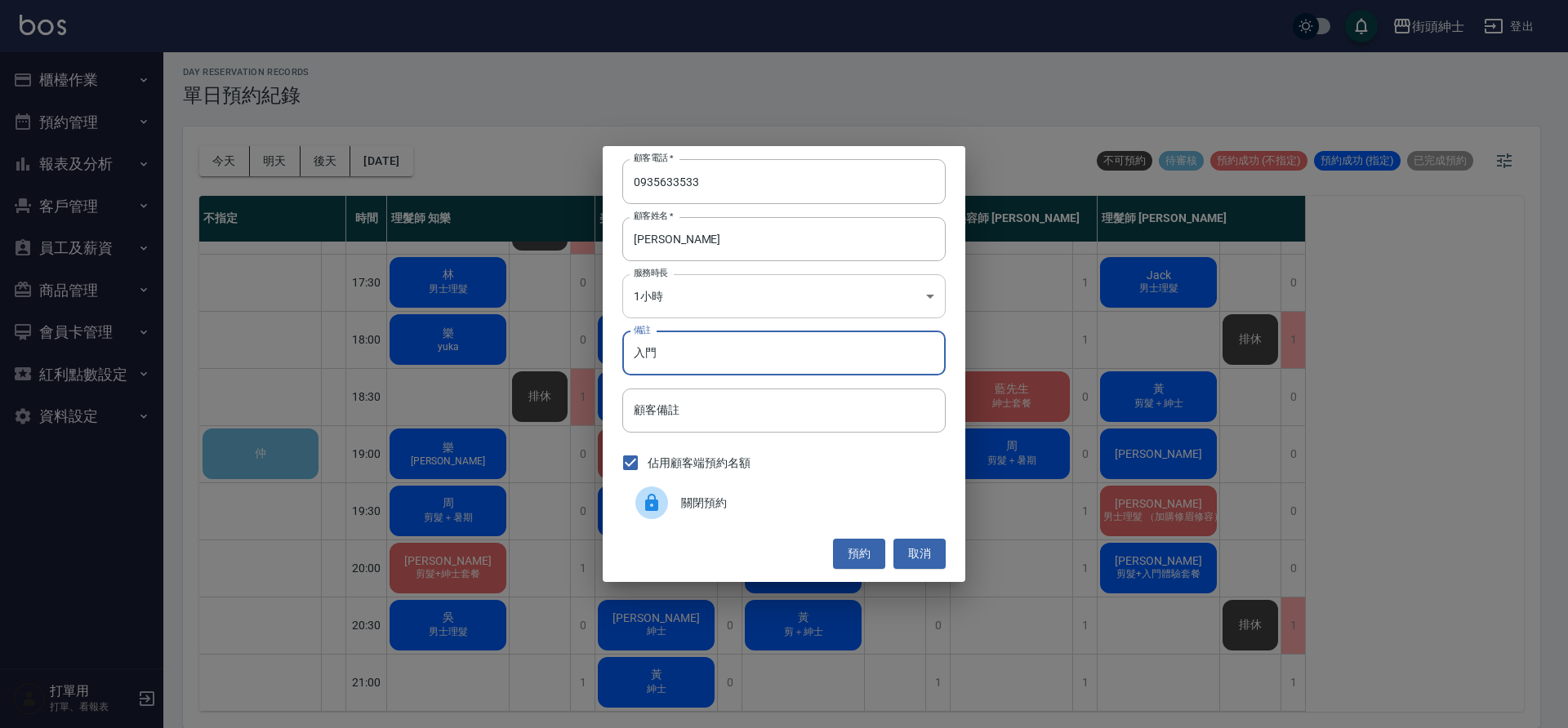
type input "入門"
click at [697, 284] on body "街頭紳士 登出 櫃檯作業 打帳單 帳單列表 營業儀表板 現金收支登錄 材料自購登錄 每日結帳 排班表 現場電腦打卡 預約管理 預約管理 單日預約紀錄 單週預約…" at bounding box center [784, 362] width 1568 height 733
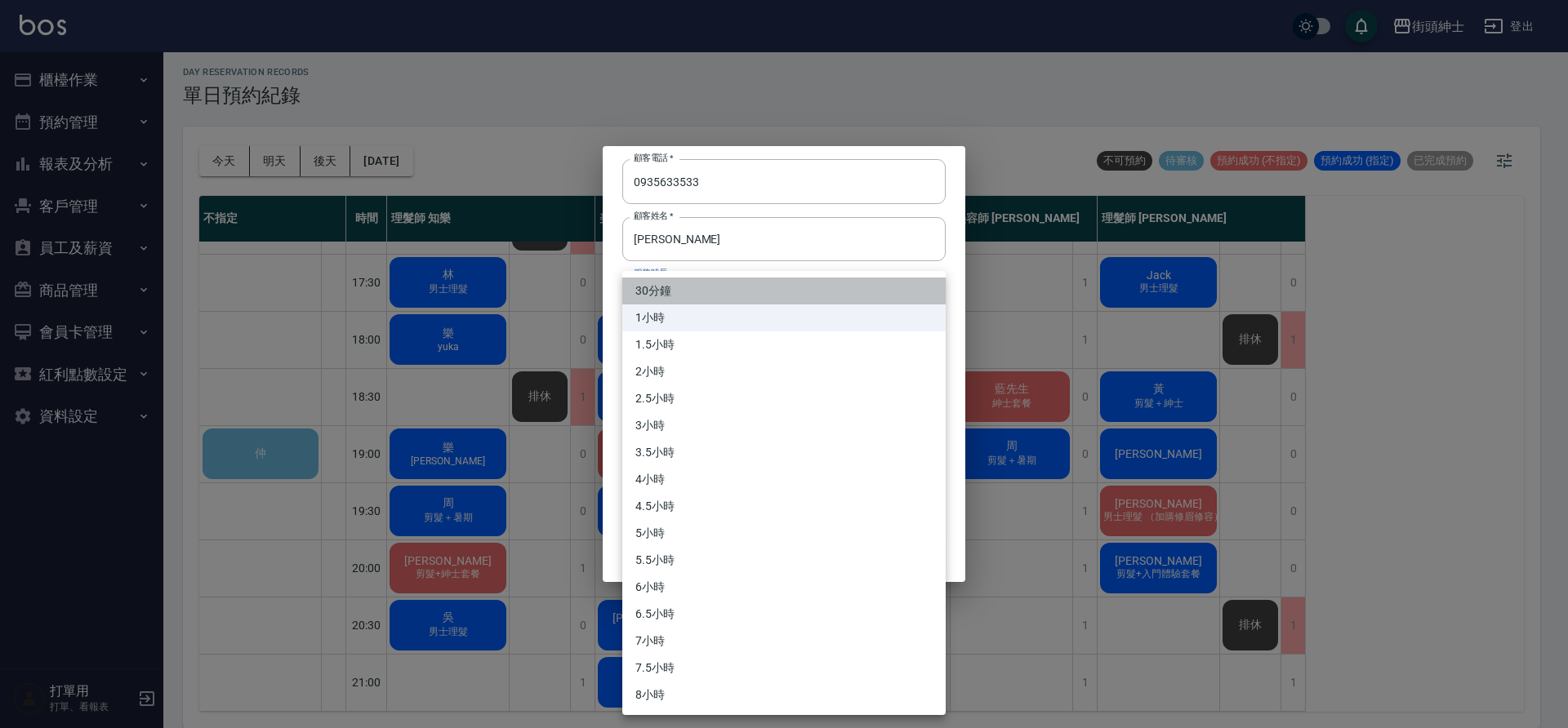
click at [662, 296] on li "30分鐘" at bounding box center [784, 291] width 324 height 27
type input "1"
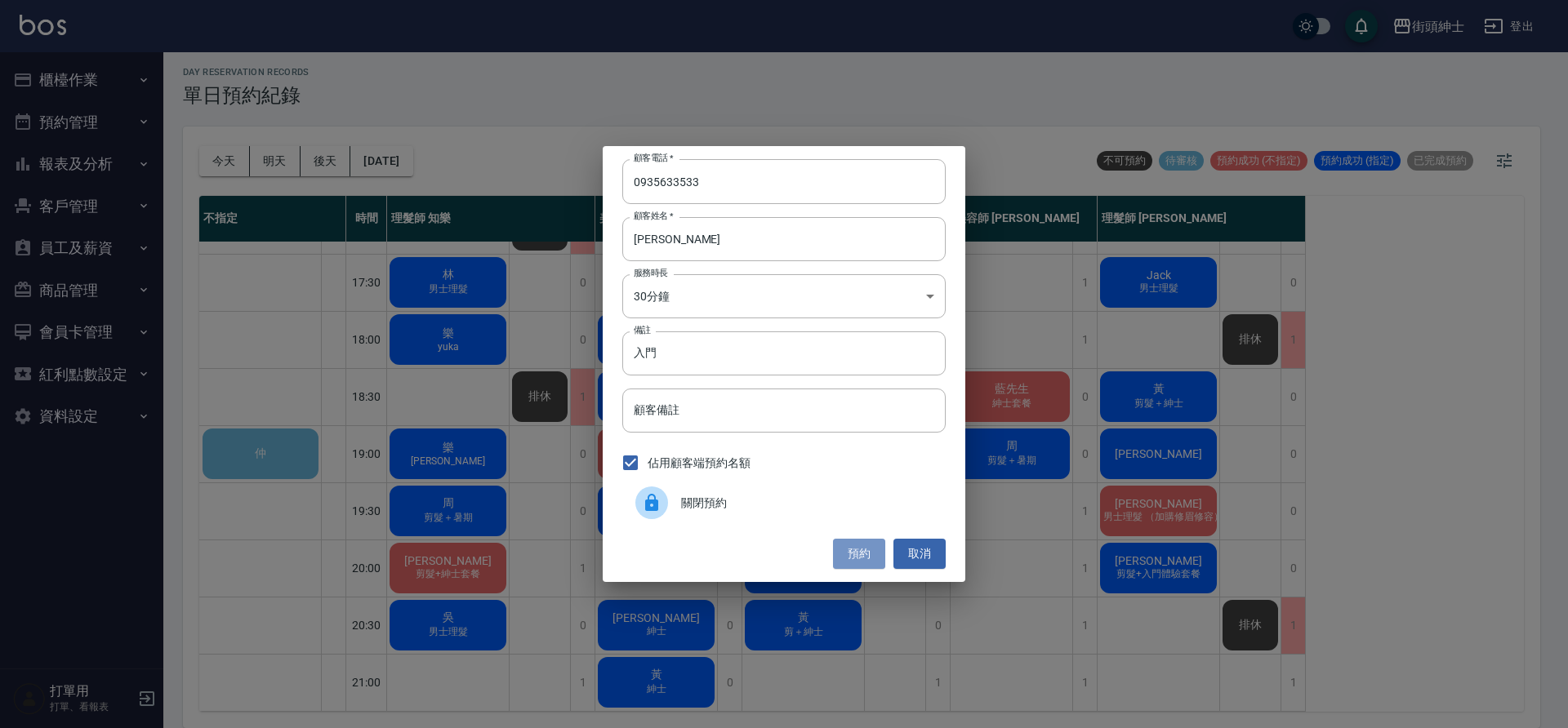
click at [858, 550] on button "預約" at bounding box center [859, 554] width 52 height 30
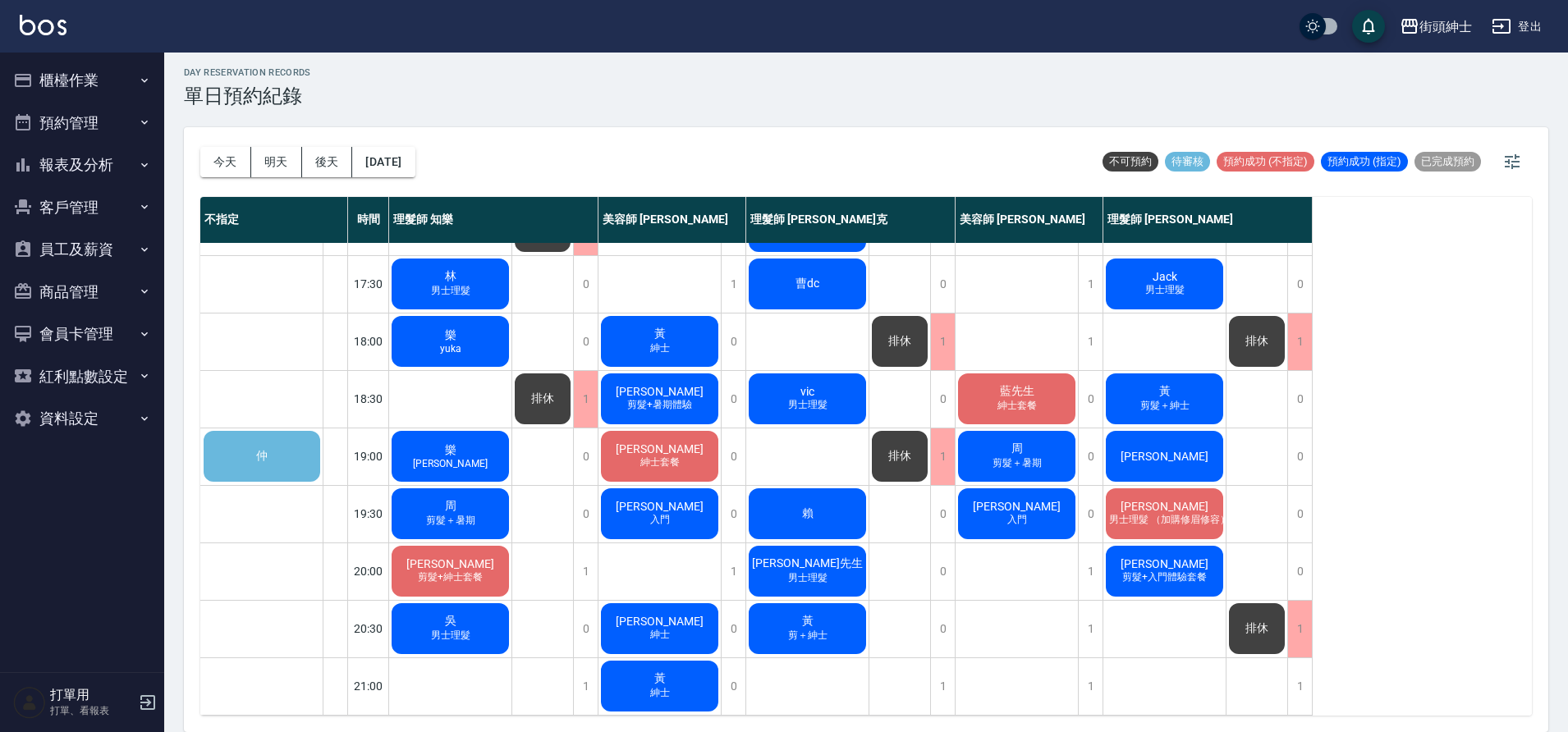
click at [261, 449] on span "仲" at bounding box center [261, 456] width 18 height 14
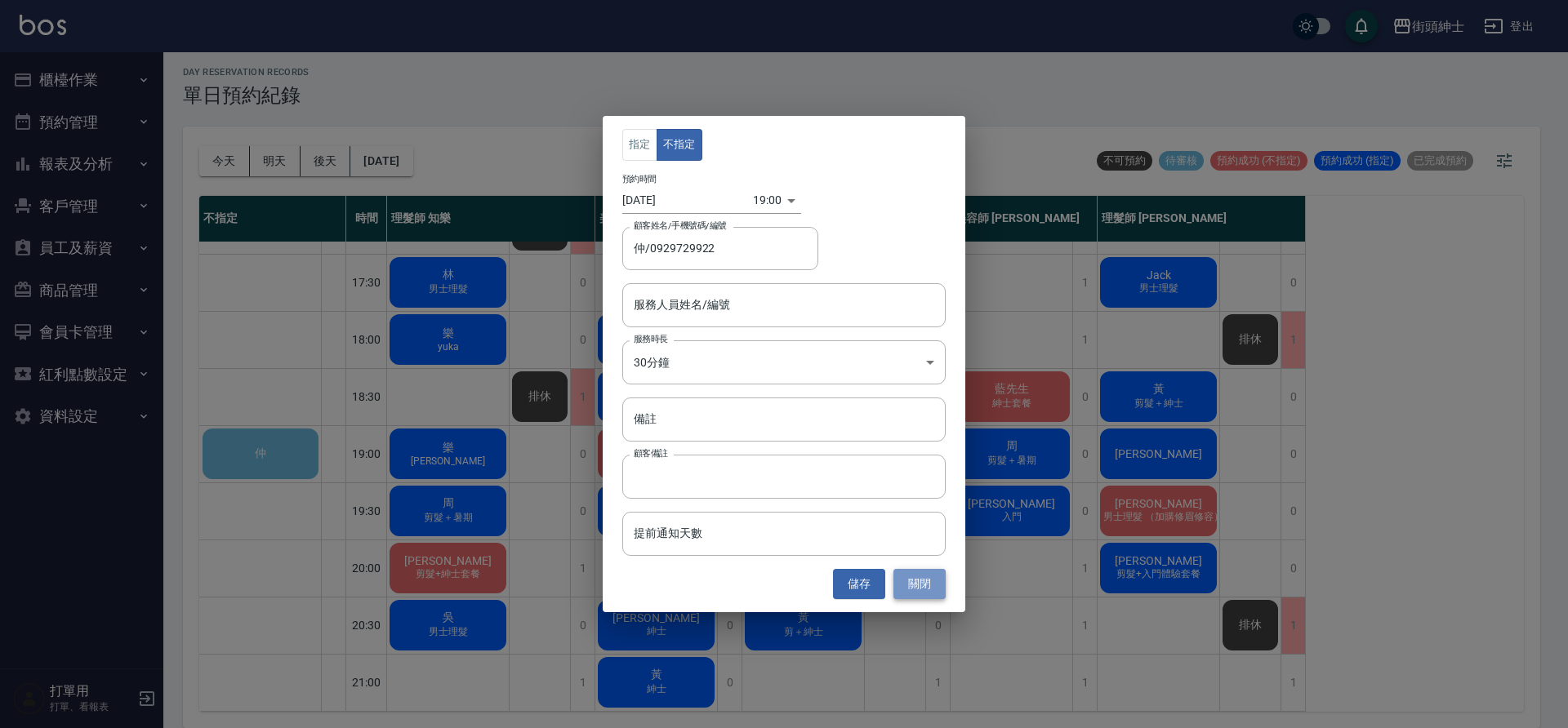
click at [934, 581] on button "關閉" at bounding box center [919, 585] width 52 height 30
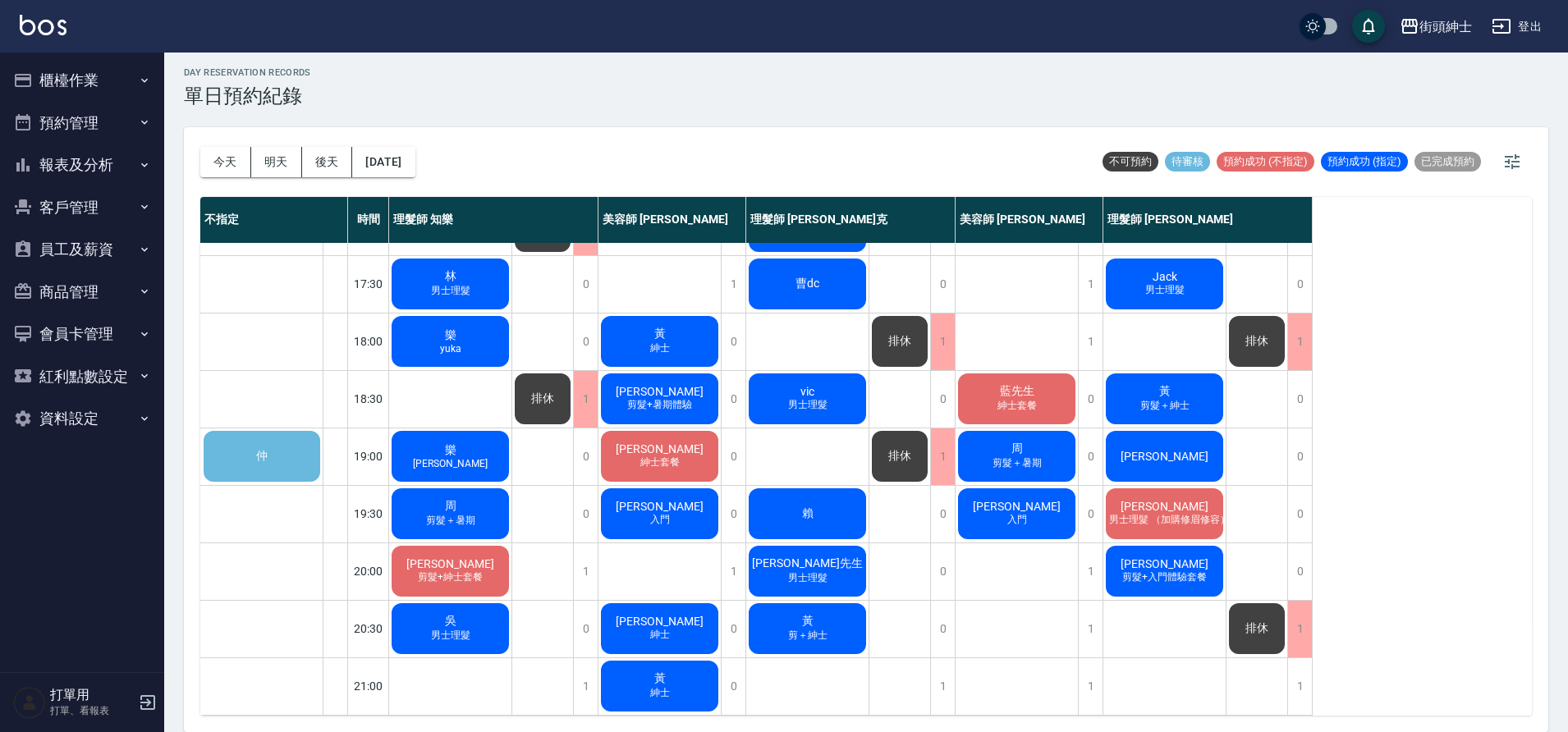
click at [914, 441] on div "排休" at bounding box center [899, 456] width 60 height 56
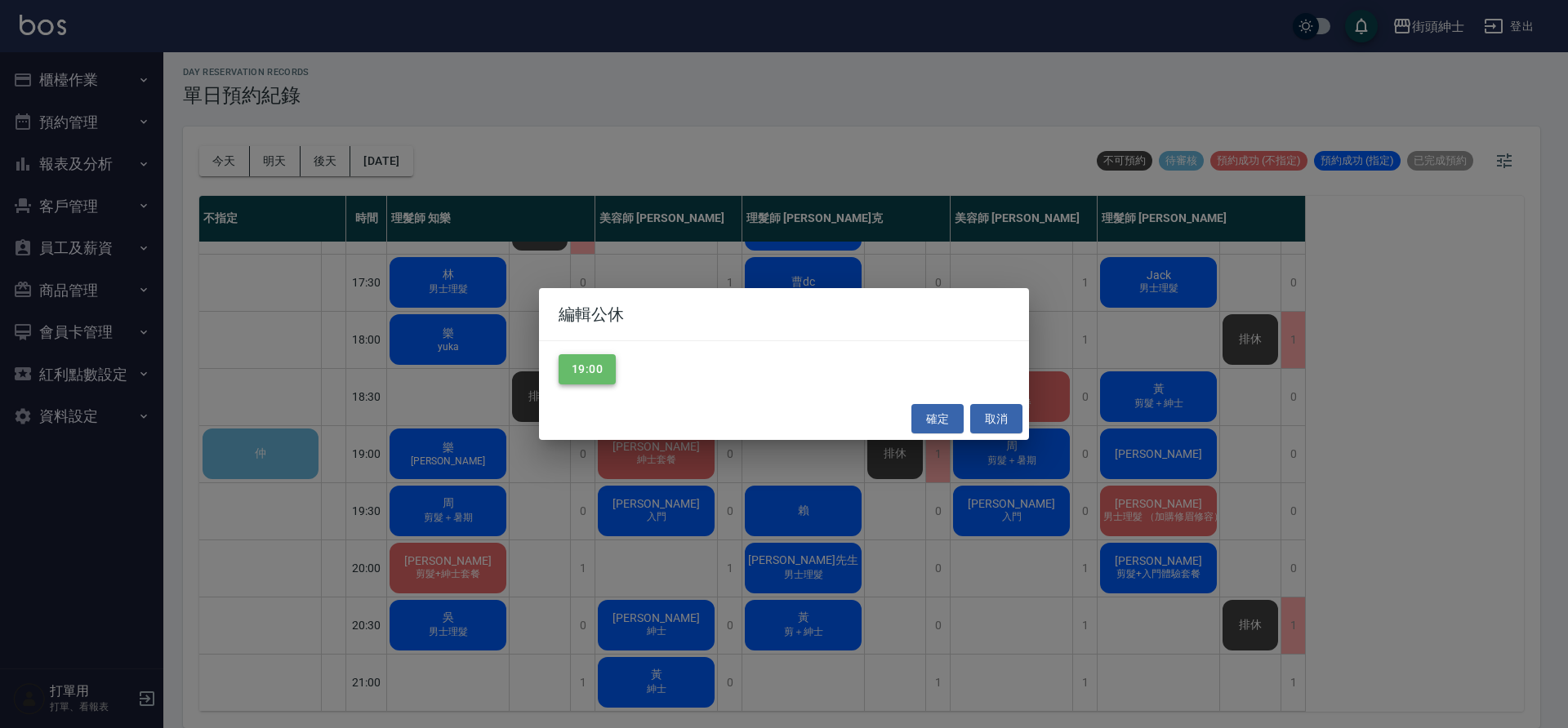
click at [604, 375] on button "19:00" at bounding box center [588, 369] width 57 height 30
click at [927, 425] on button "確定" at bounding box center [937, 420] width 52 height 30
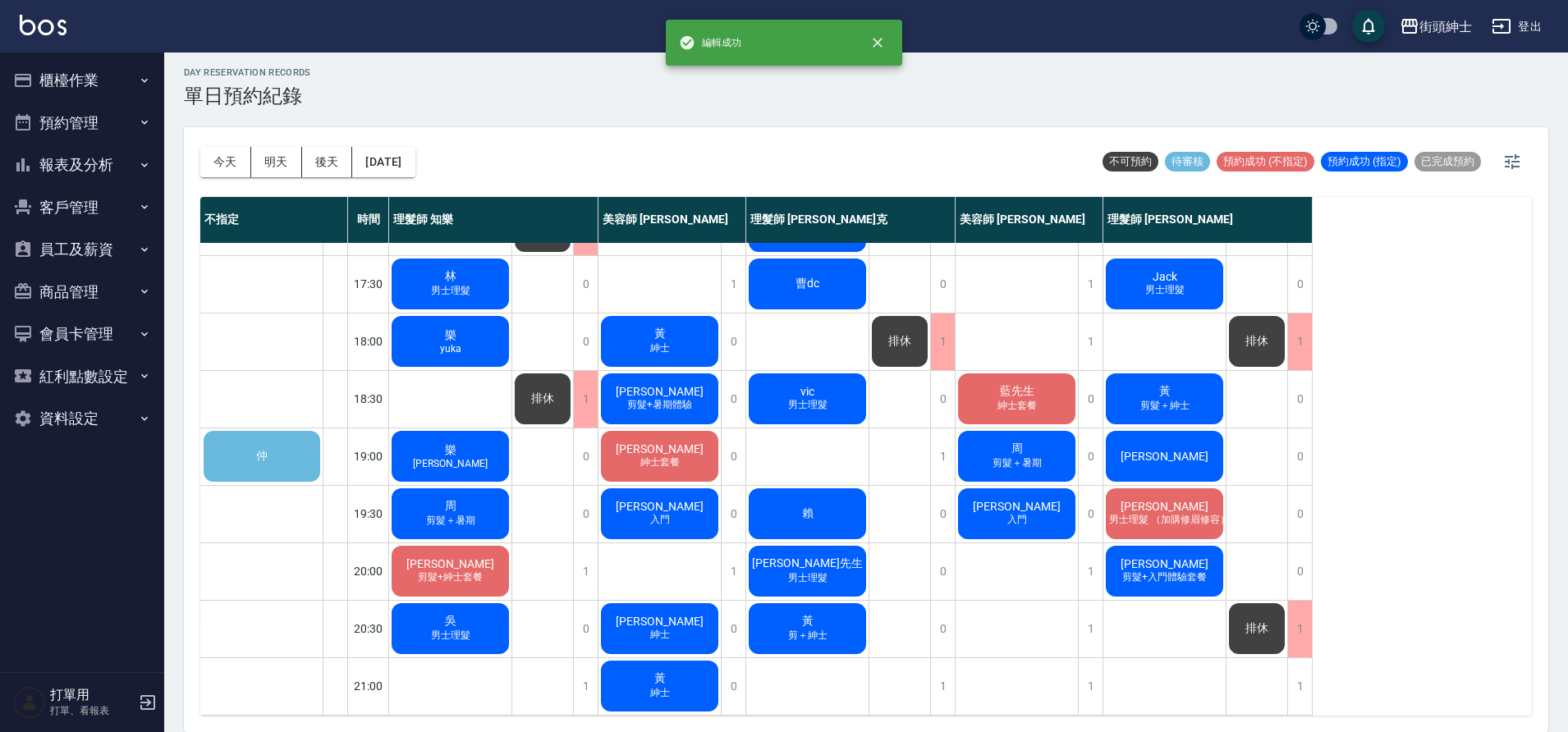
click at [258, 432] on div "仲" at bounding box center [261, 456] width 122 height 56
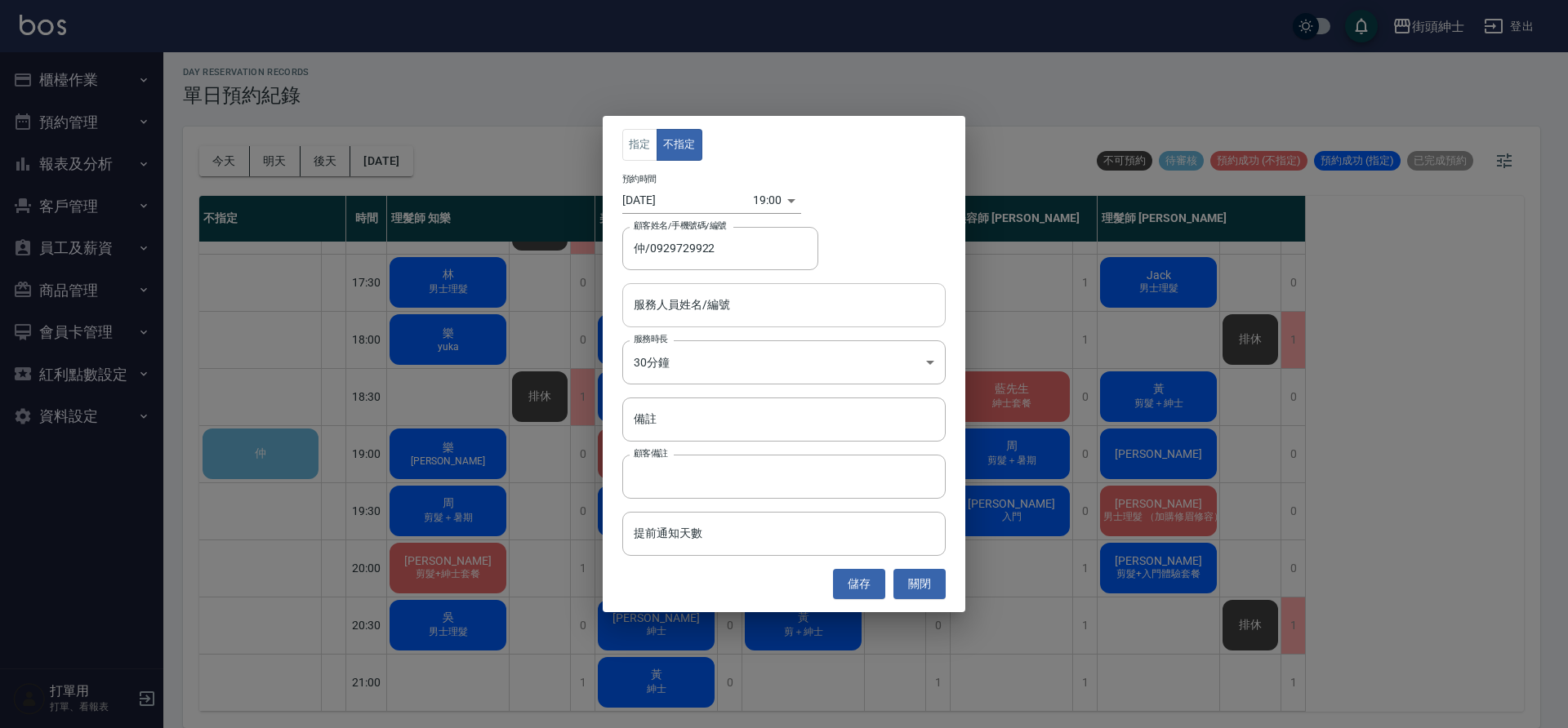
click at [790, 304] on input "服務人員姓名/編號" at bounding box center [784, 305] width 309 height 29
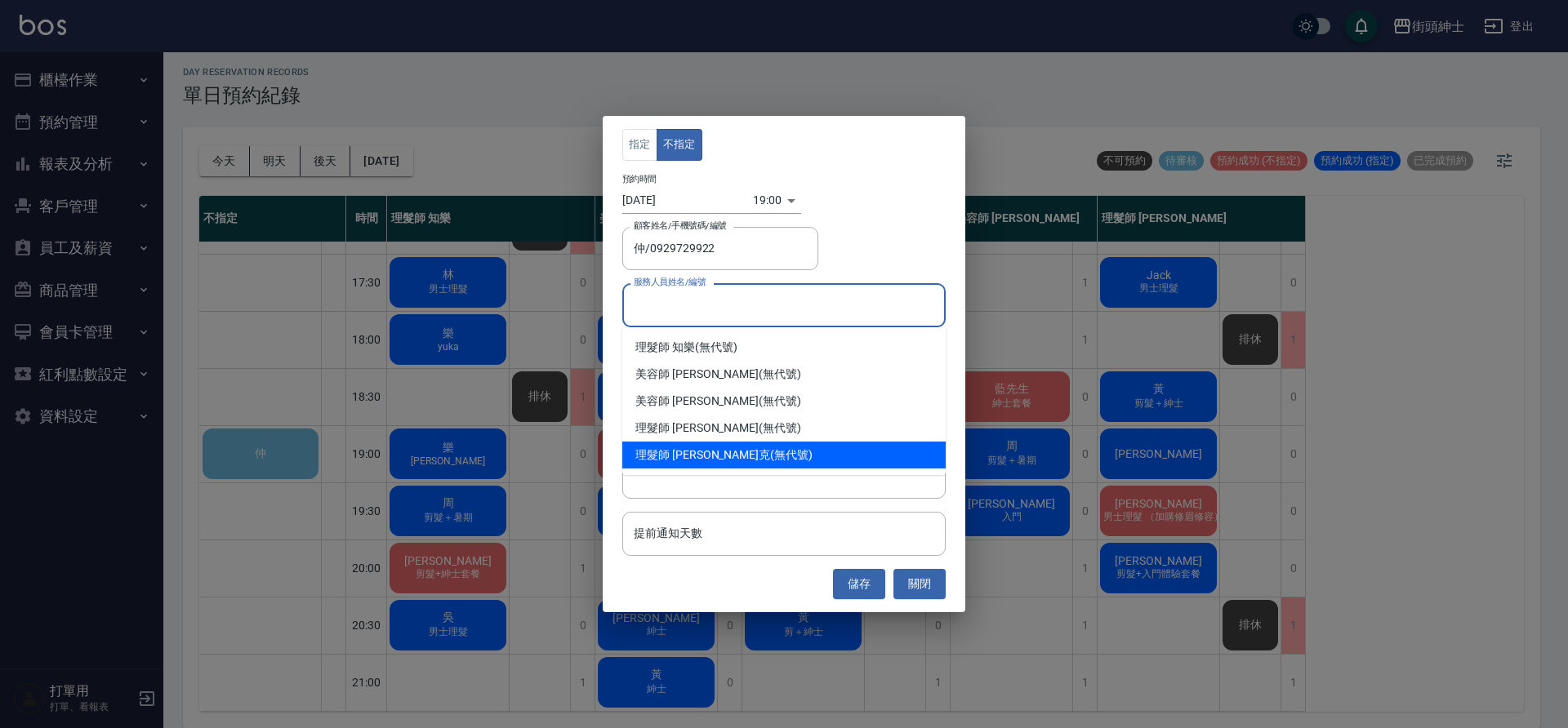
click at [757, 446] on div "理髮師 Vic 維克 (無代號)" at bounding box center [784, 455] width 324 height 27
type input "理髮師 [PERSON_NAME]克(無代號)"
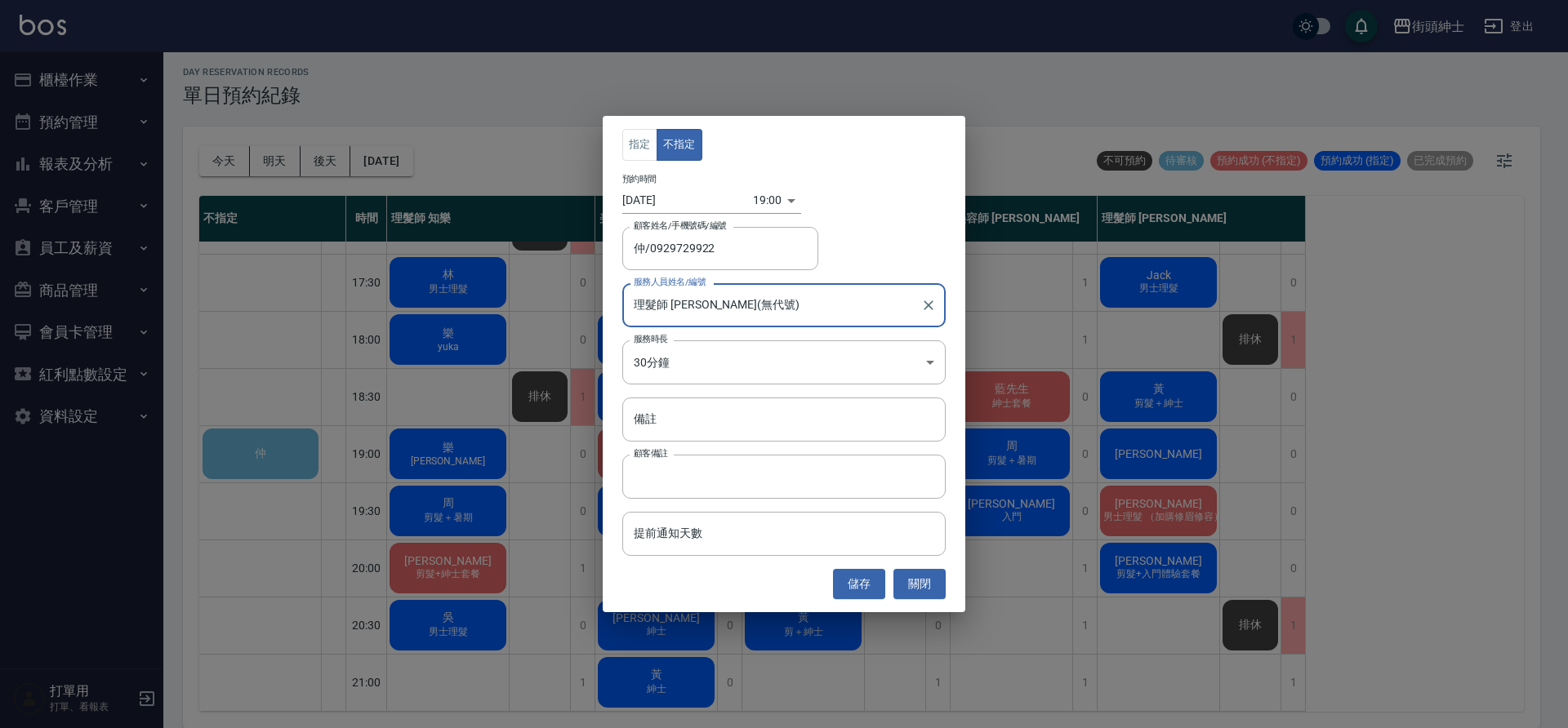
click at [860, 583] on button "儲存" at bounding box center [859, 585] width 52 height 30
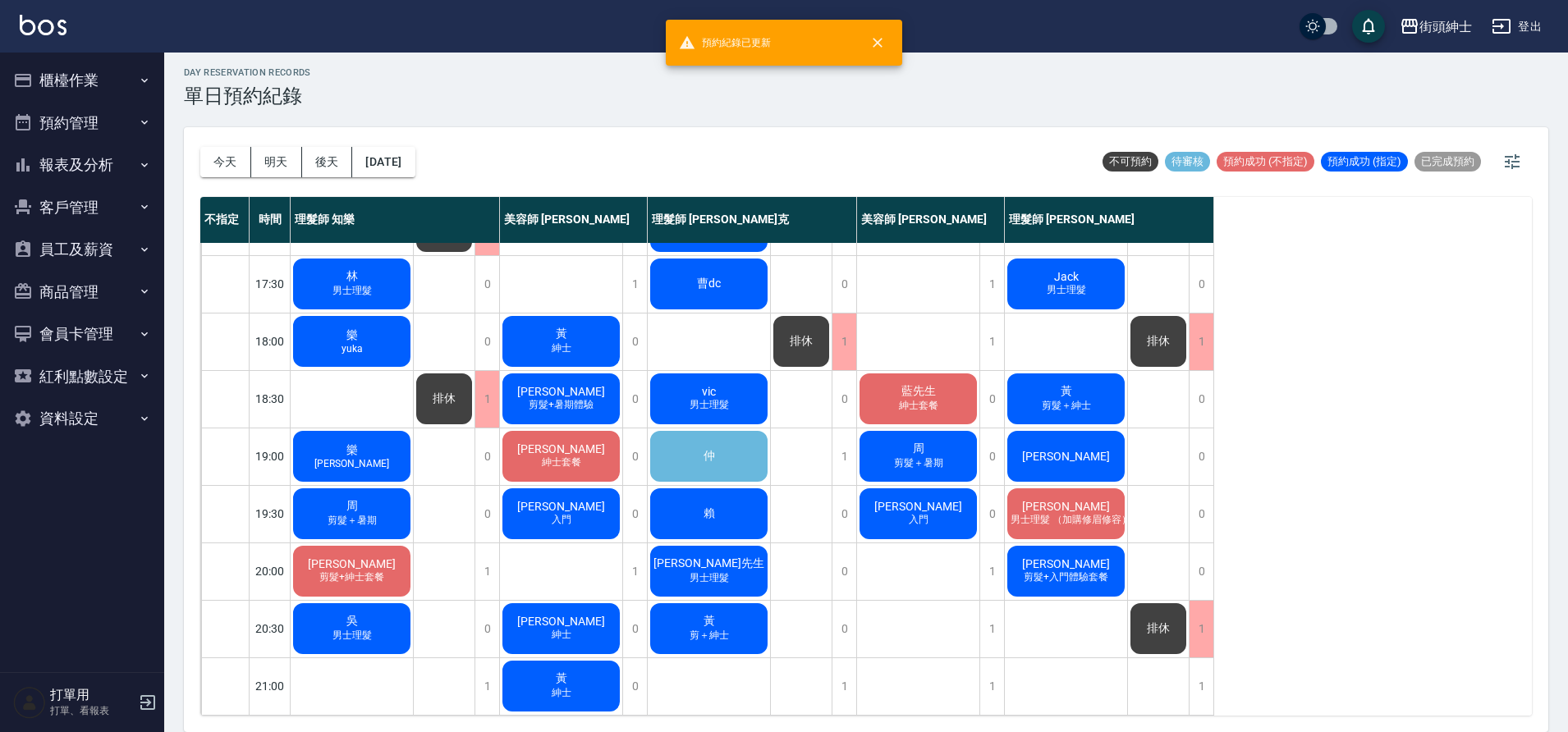
click at [760, 453] on div "仲" at bounding box center [709, 456] width 123 height 56
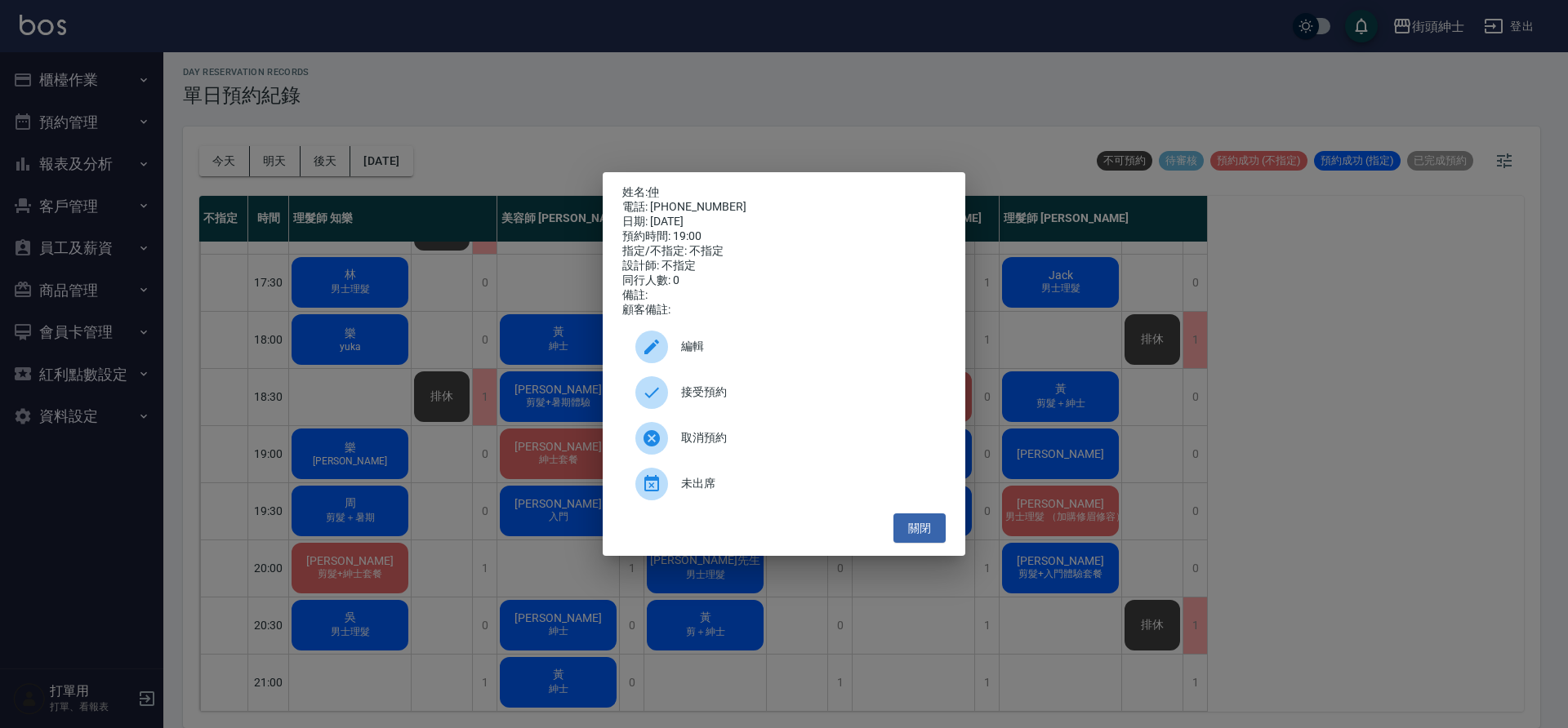
click at [785, 401] on span "接受預約" at bounding box center [806, 392] width 251 height 17
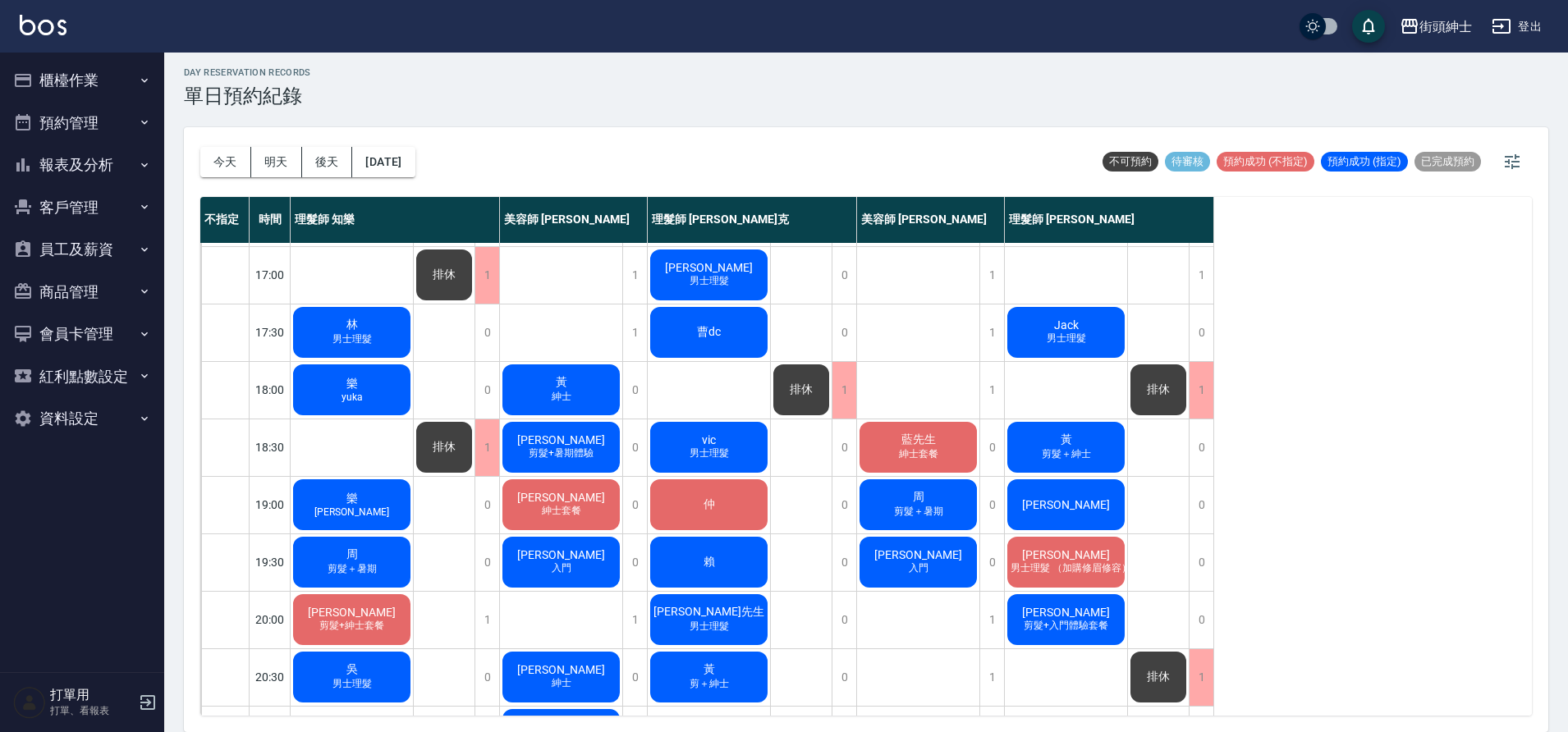
scroll to position [747, 0]
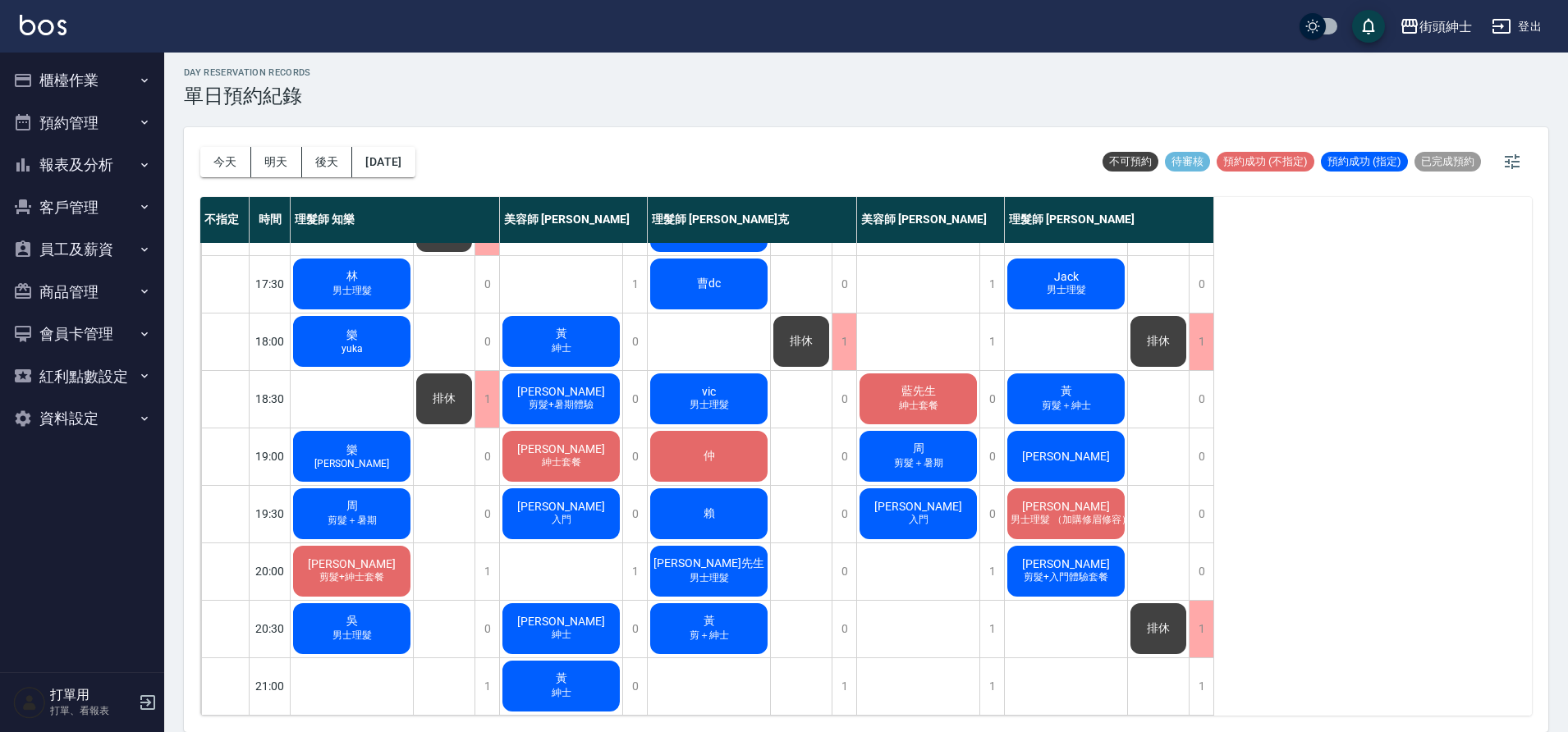
click at [290, 173] on button "明天" at bounding box center [277, 162] width 50 height 31
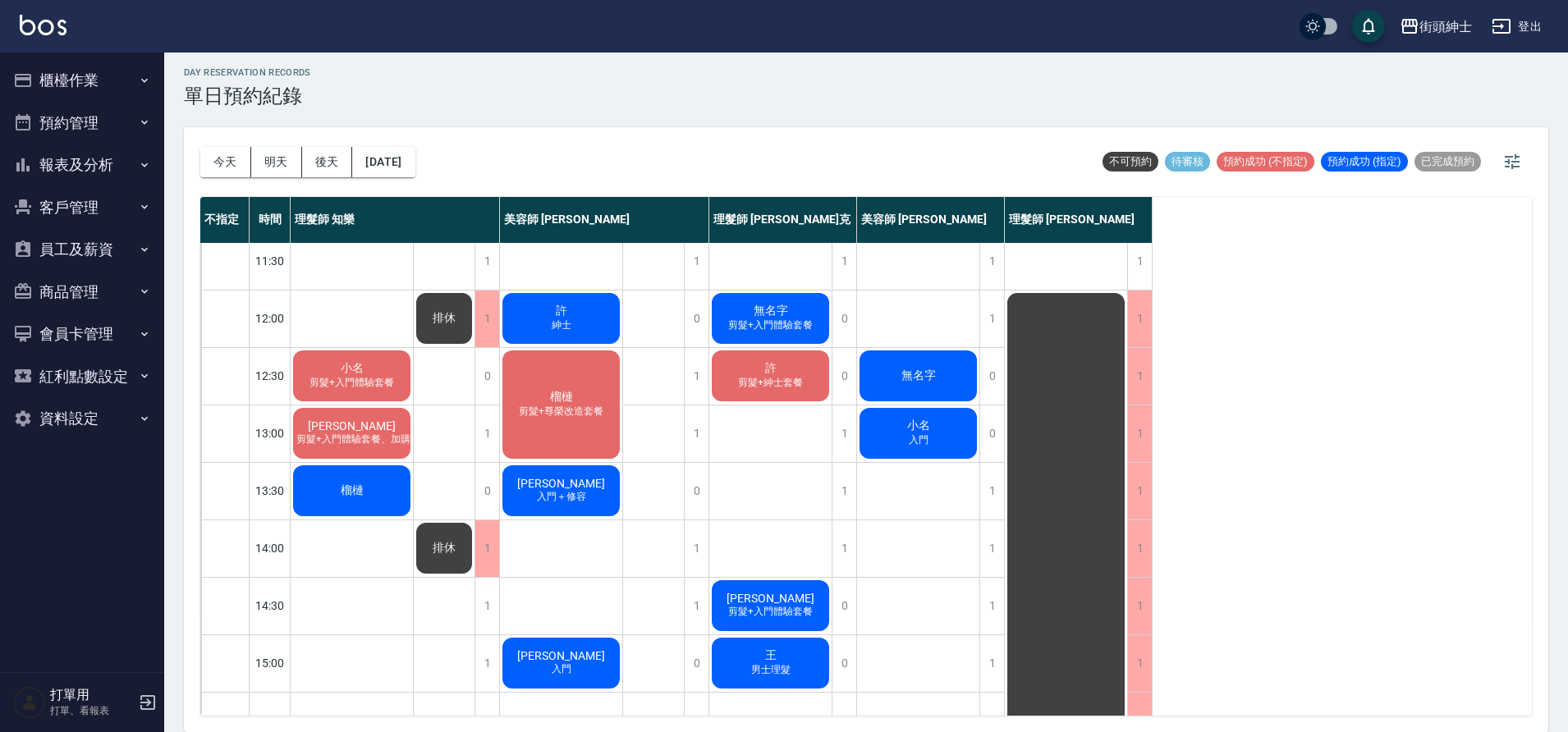
scroll to position [92, 0]
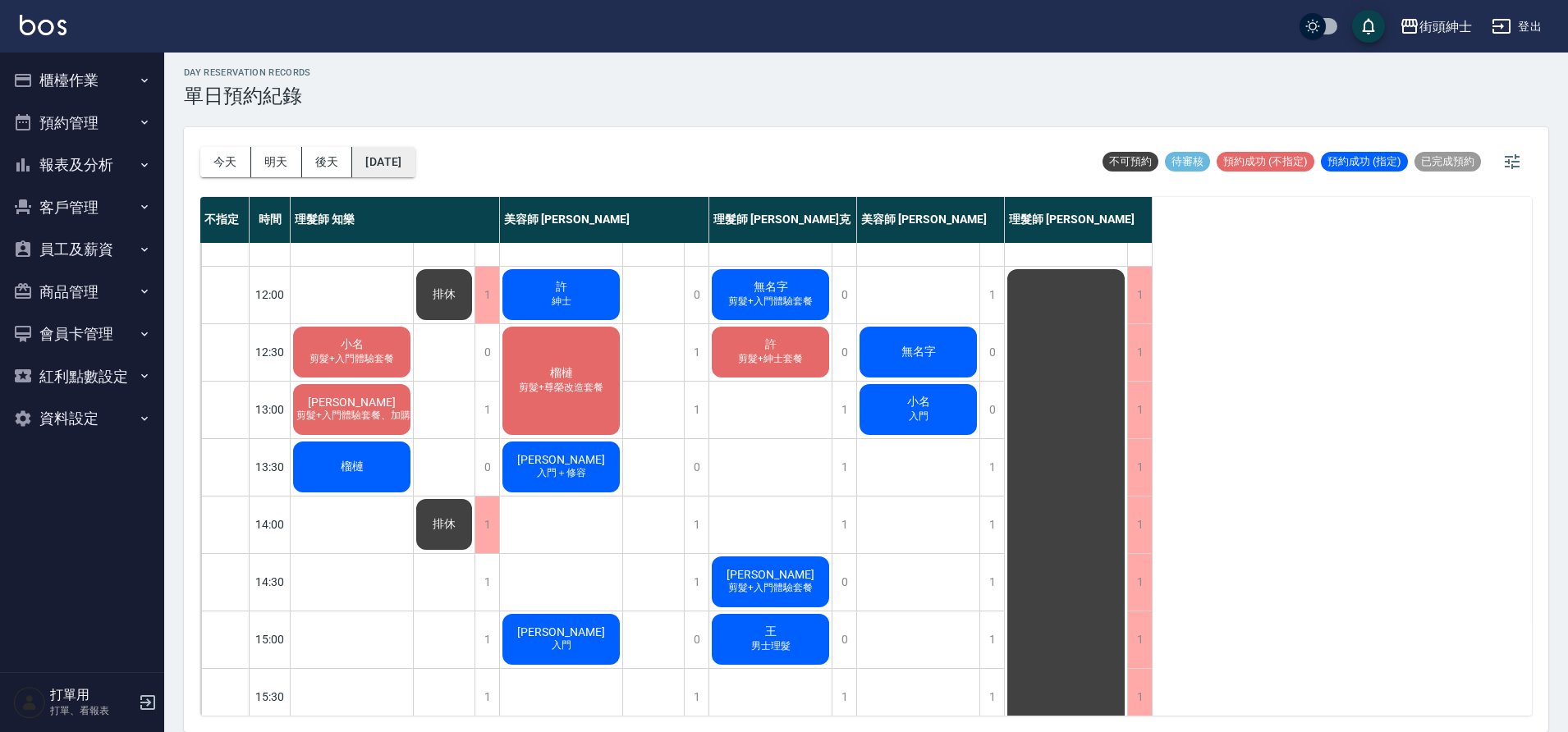
click at [399, 173] on button "2025/09/16" at bounding box center [383, 162] width 62 height 31
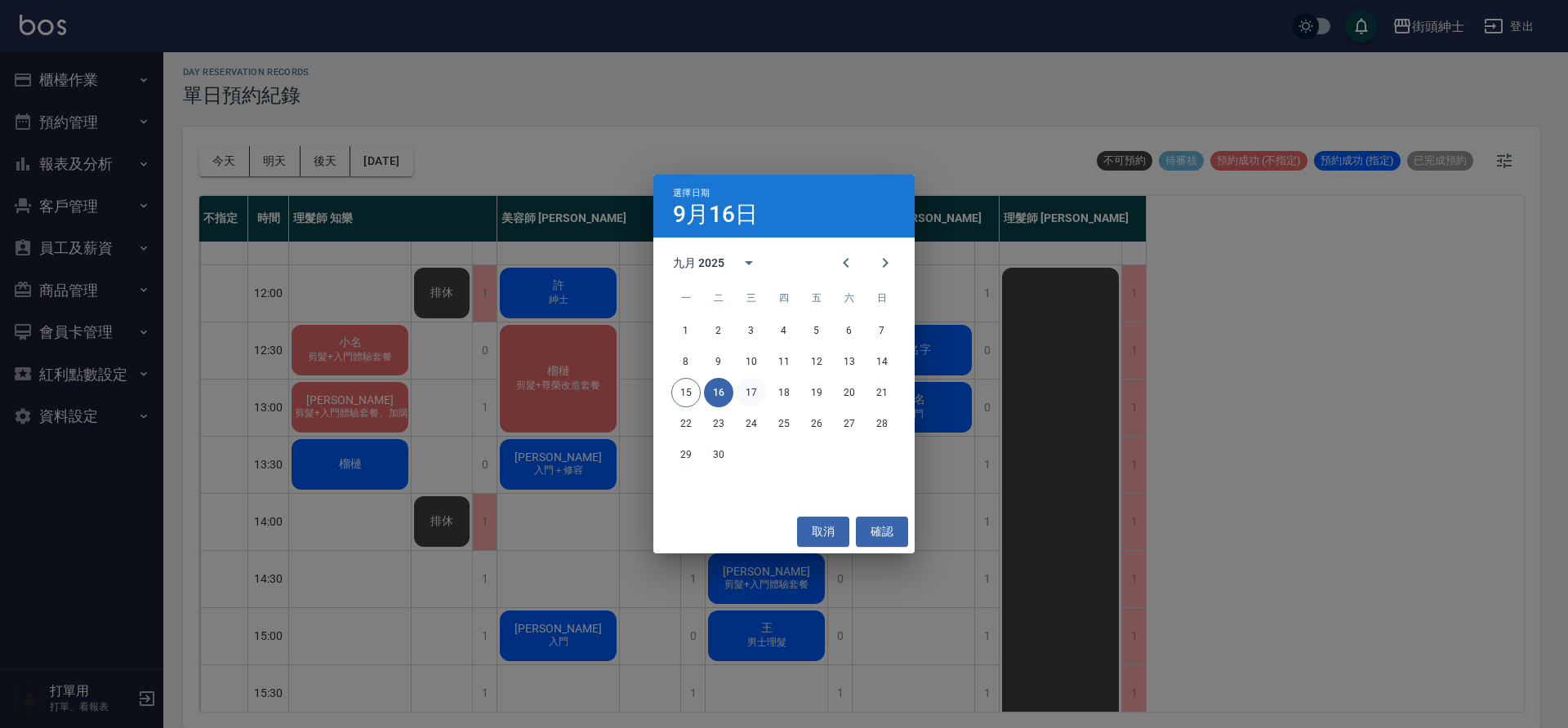
click at [757, 397] on button "17" at bounding box center [751, 393] width 30 height 30
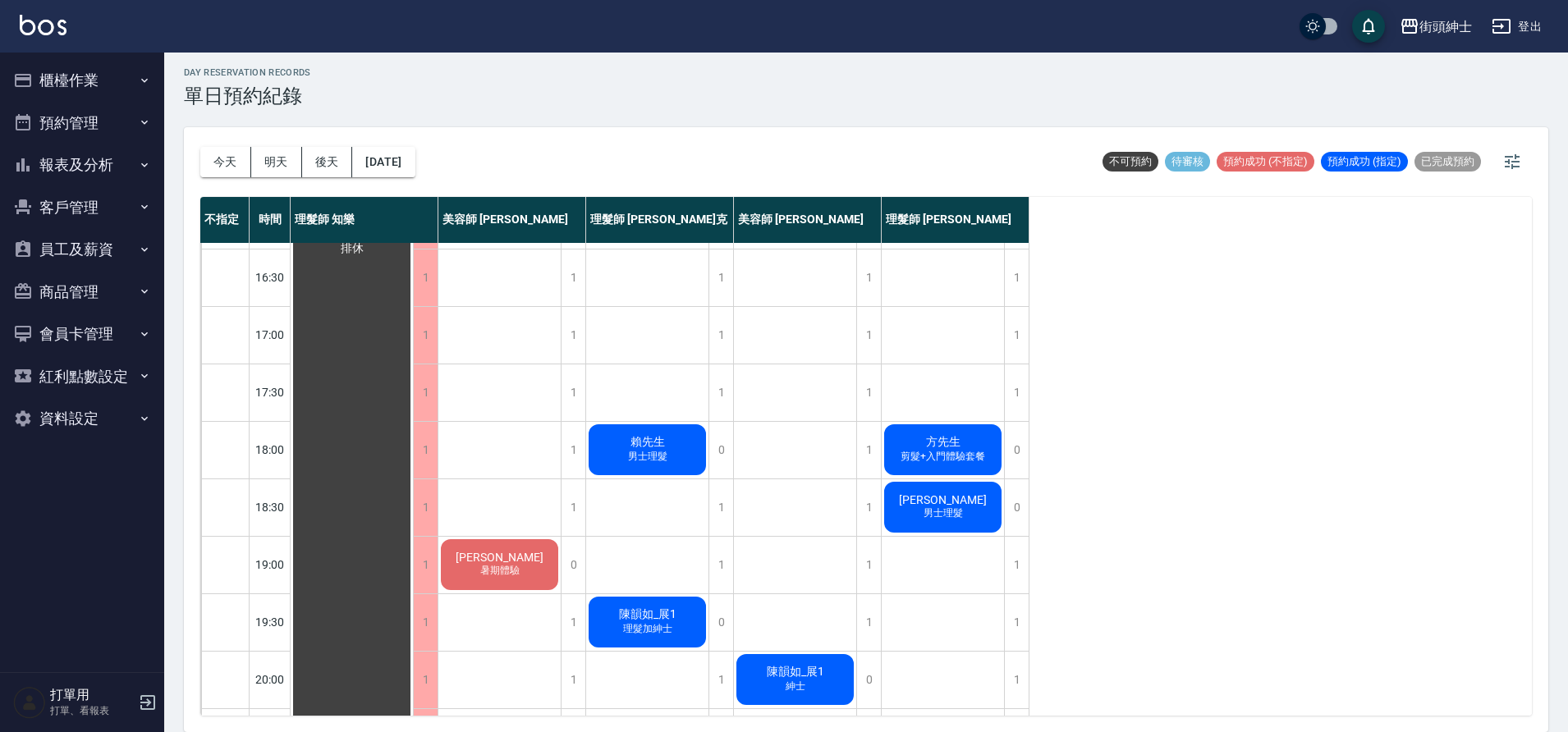
scroll to position [710, 0]
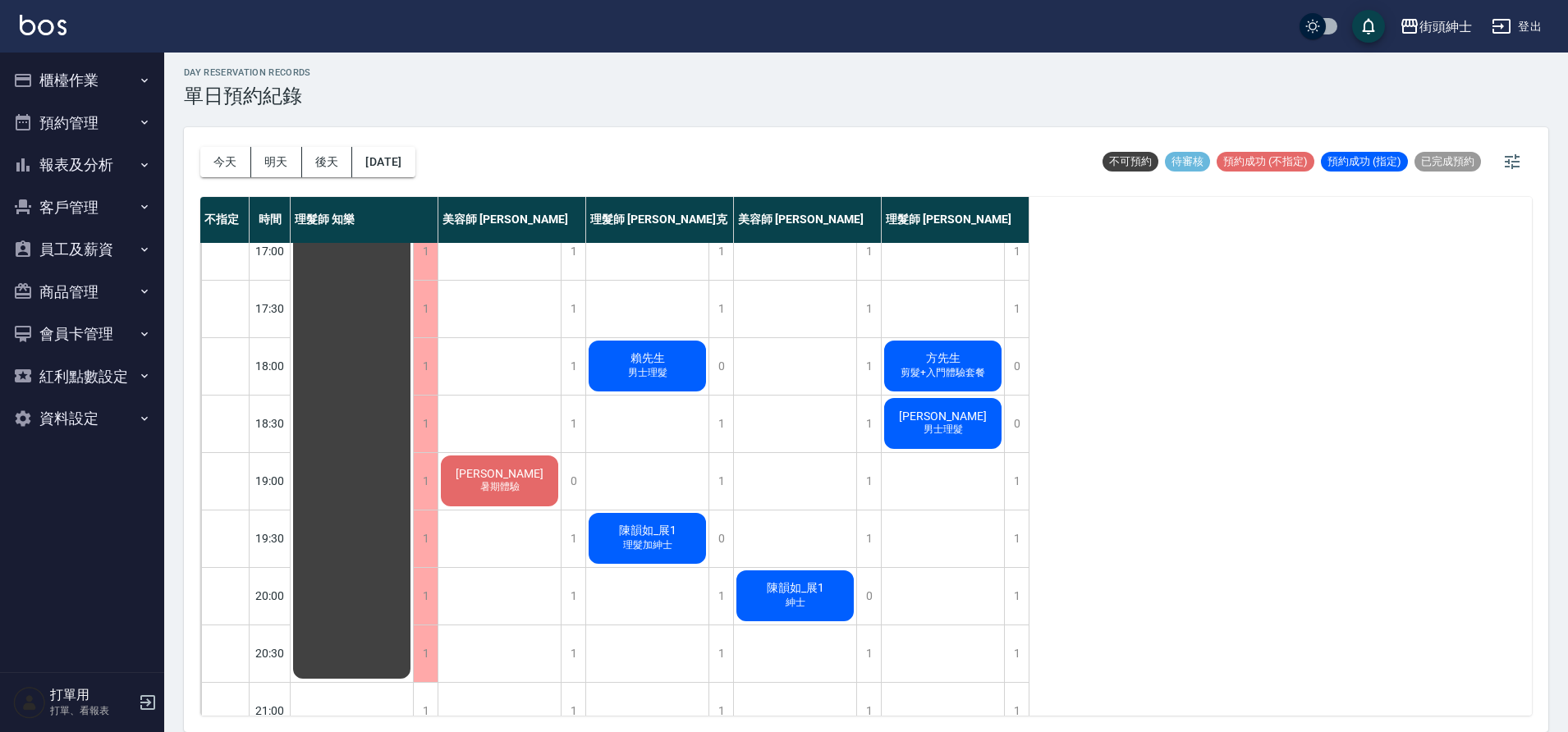
click at [393, 129] on div "今天 明天 後天 2025/09/17" at bounding box center [307, 161] width 215 height 69
click at [388, 133] on div "今天 明天 後天 2025/09/17" at bounding box center [307, 161] width 215 height 69
click at [405, 174] on button "2025/09/17" at bounding box center [383, 162] width 62 height 31
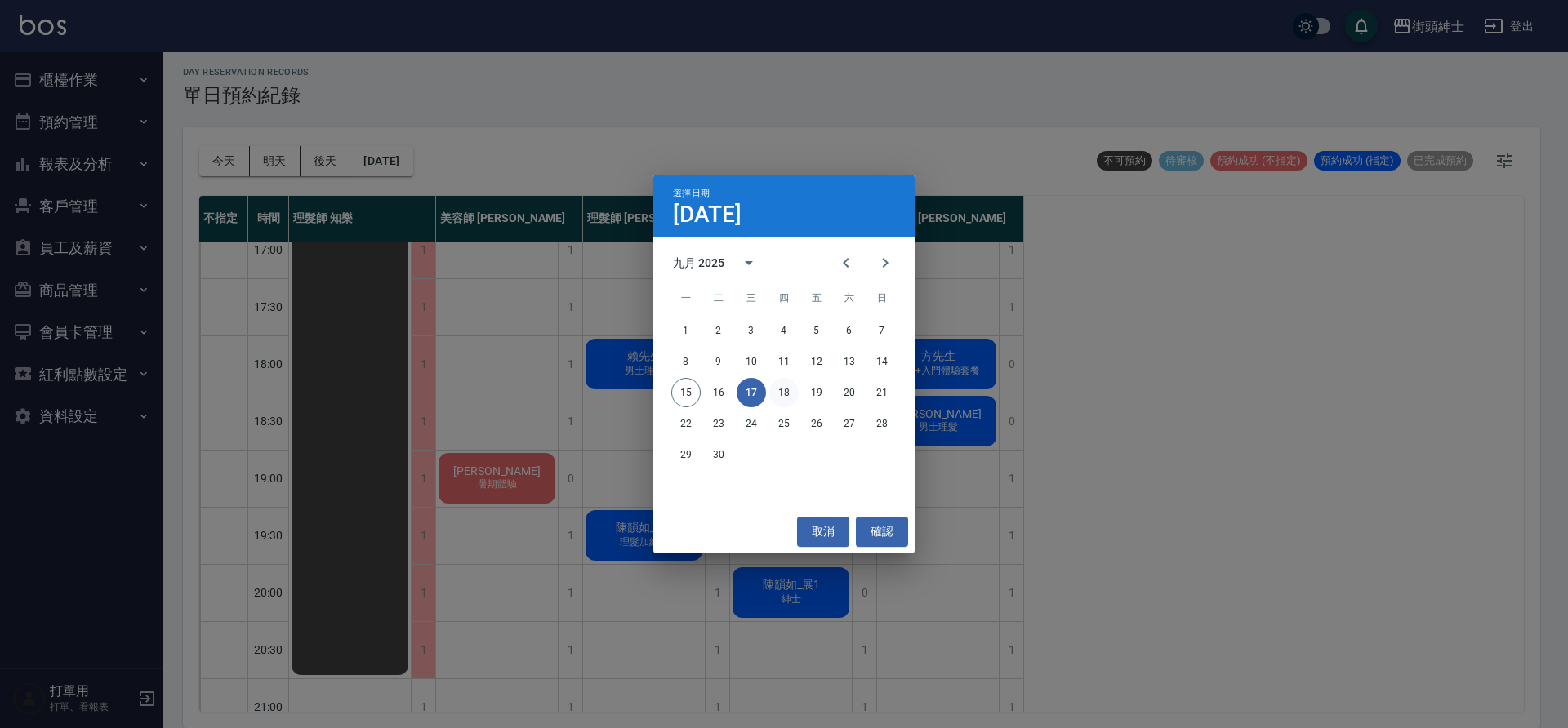
click at [792, 395] on button "18" at bounding box center [784, 393] width 30 height 30
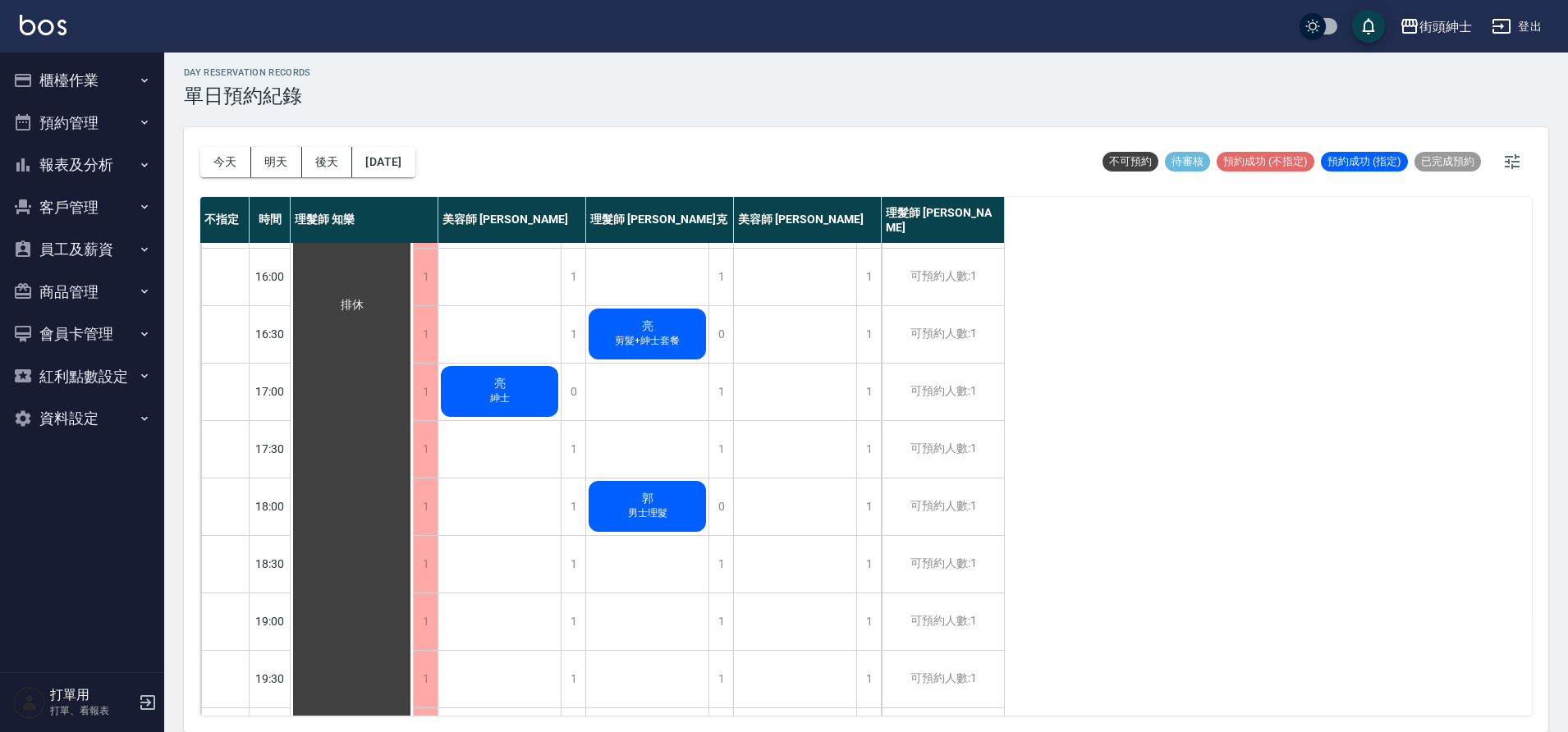
scroll to position [572, 0]
click at [406, 160] on button "2025/09/18" at bounding box center [383, 162] width 62 height 31
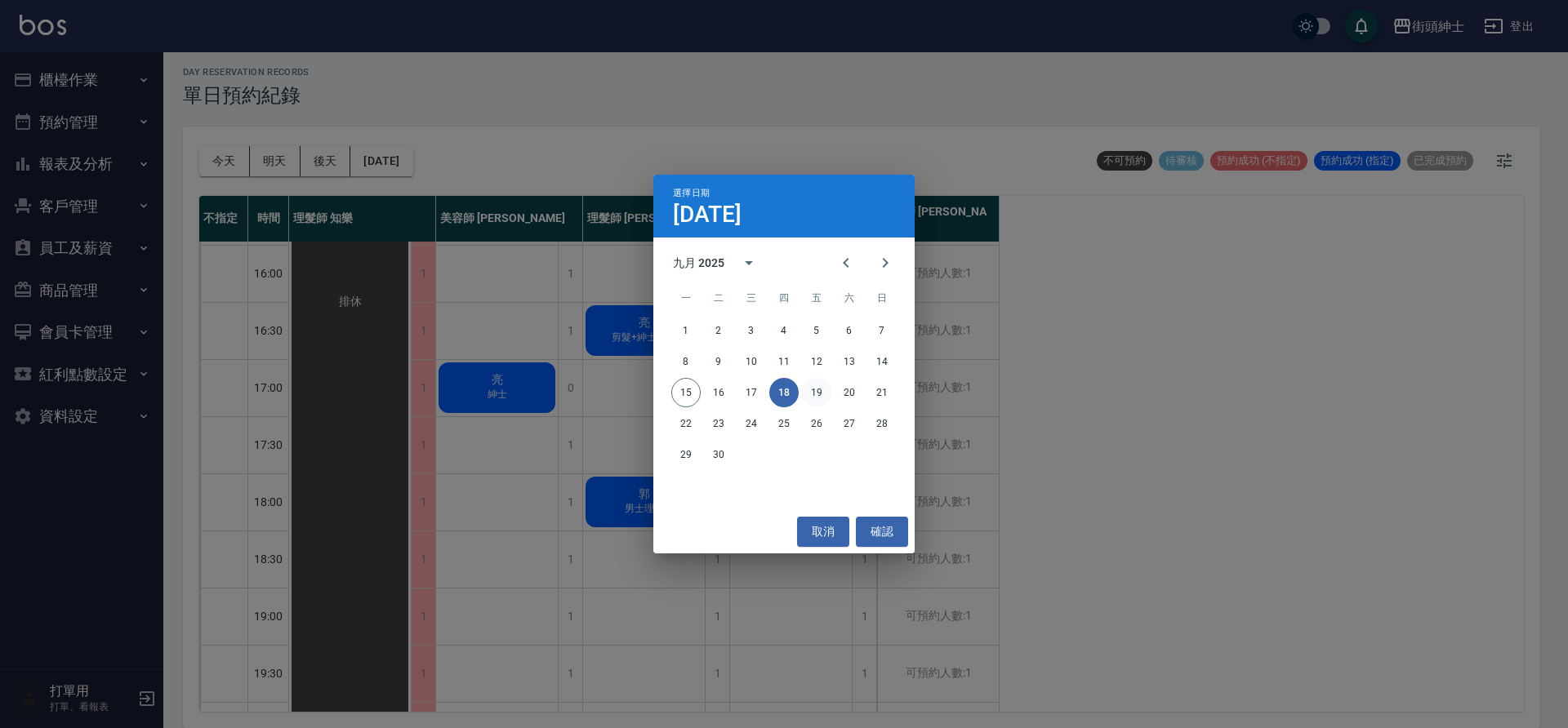
click at [815, 389] on button "19" at bounding box center [816, 393] width 30 height 30
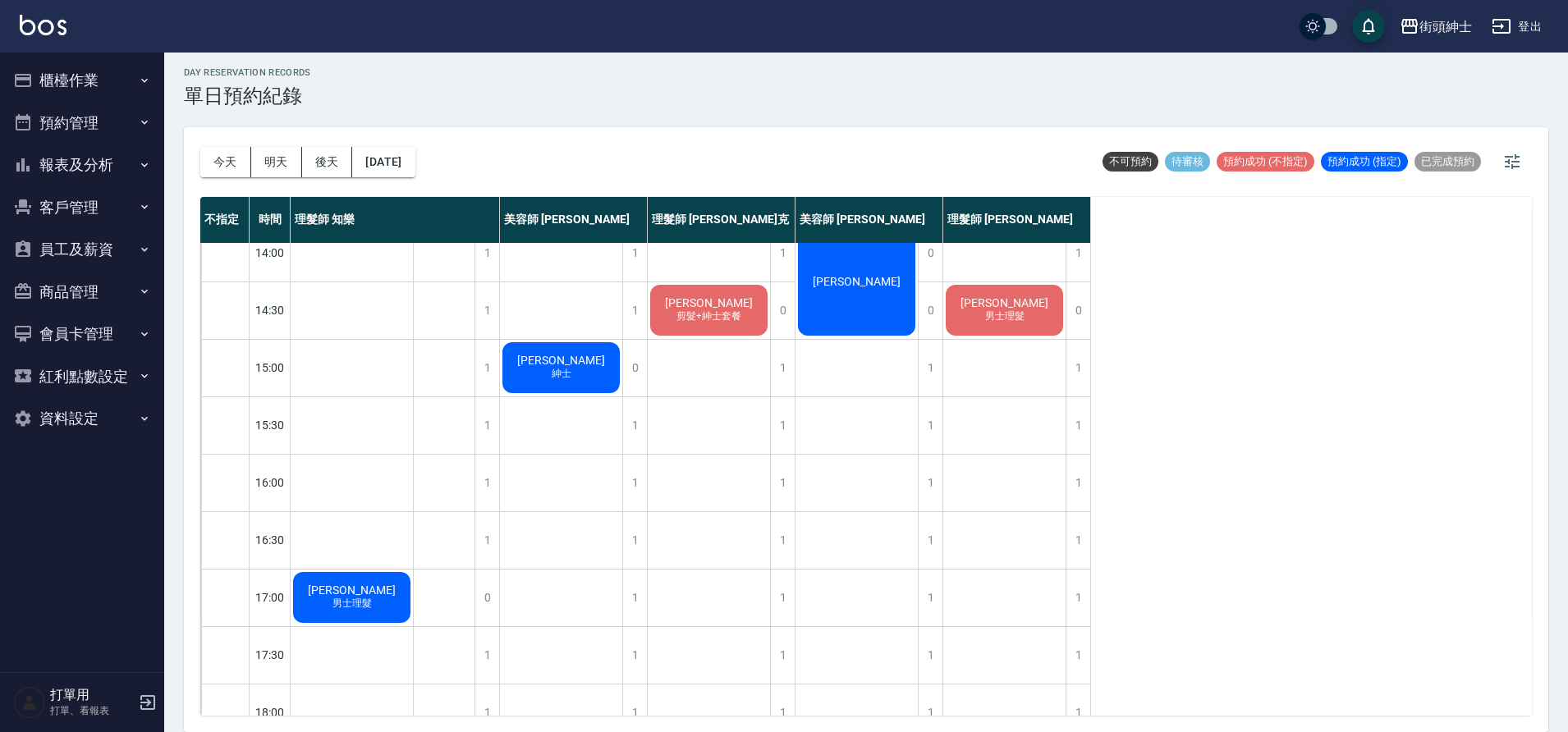
scroll to position [693, 0]
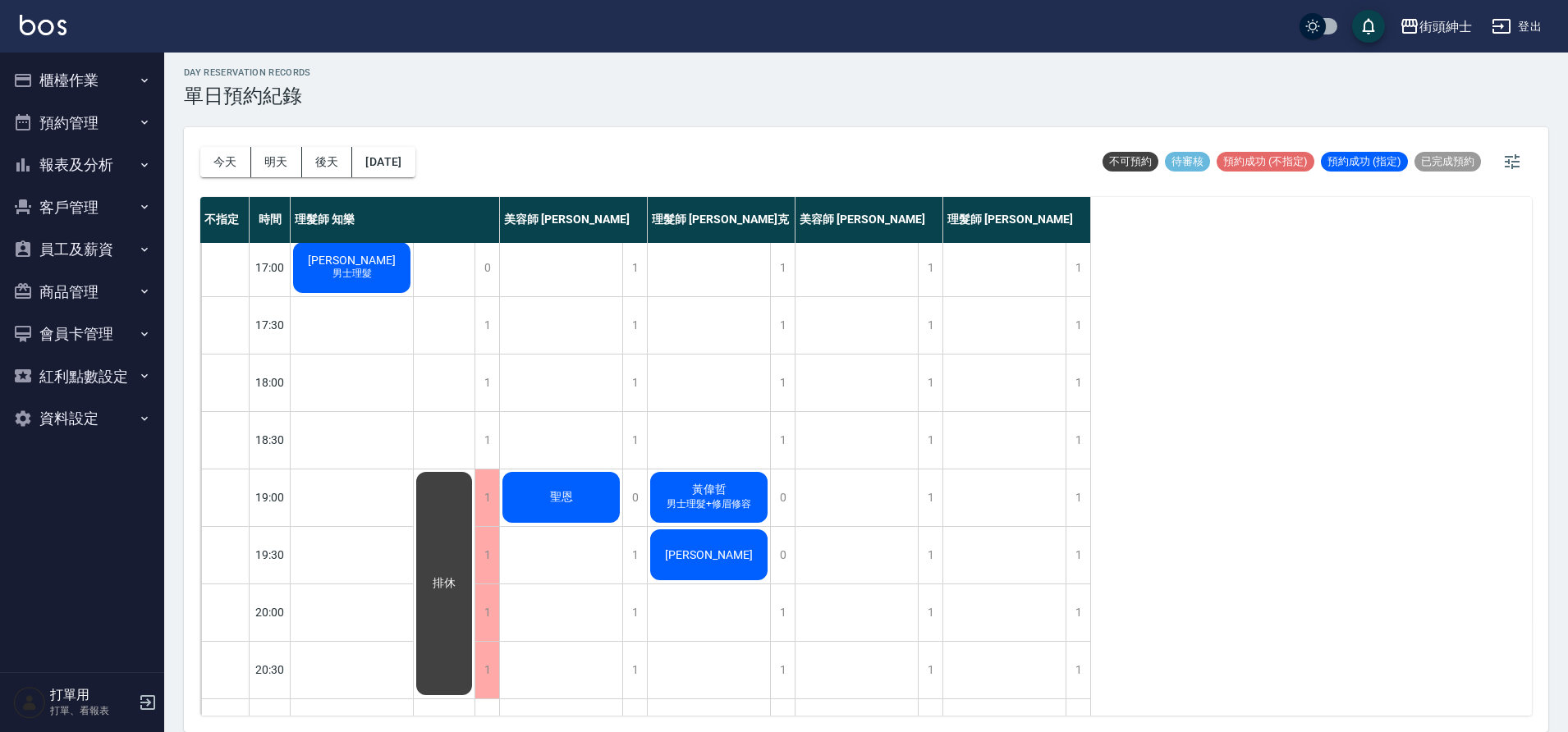
click at [408, 178] on div "今天 明天 後天 2025/09/19" at bounding box center [307, 161] width 215 height 69
click at [415, 160] on button "2025/09/19" at bounding box center [383, 162] width 62 height 31
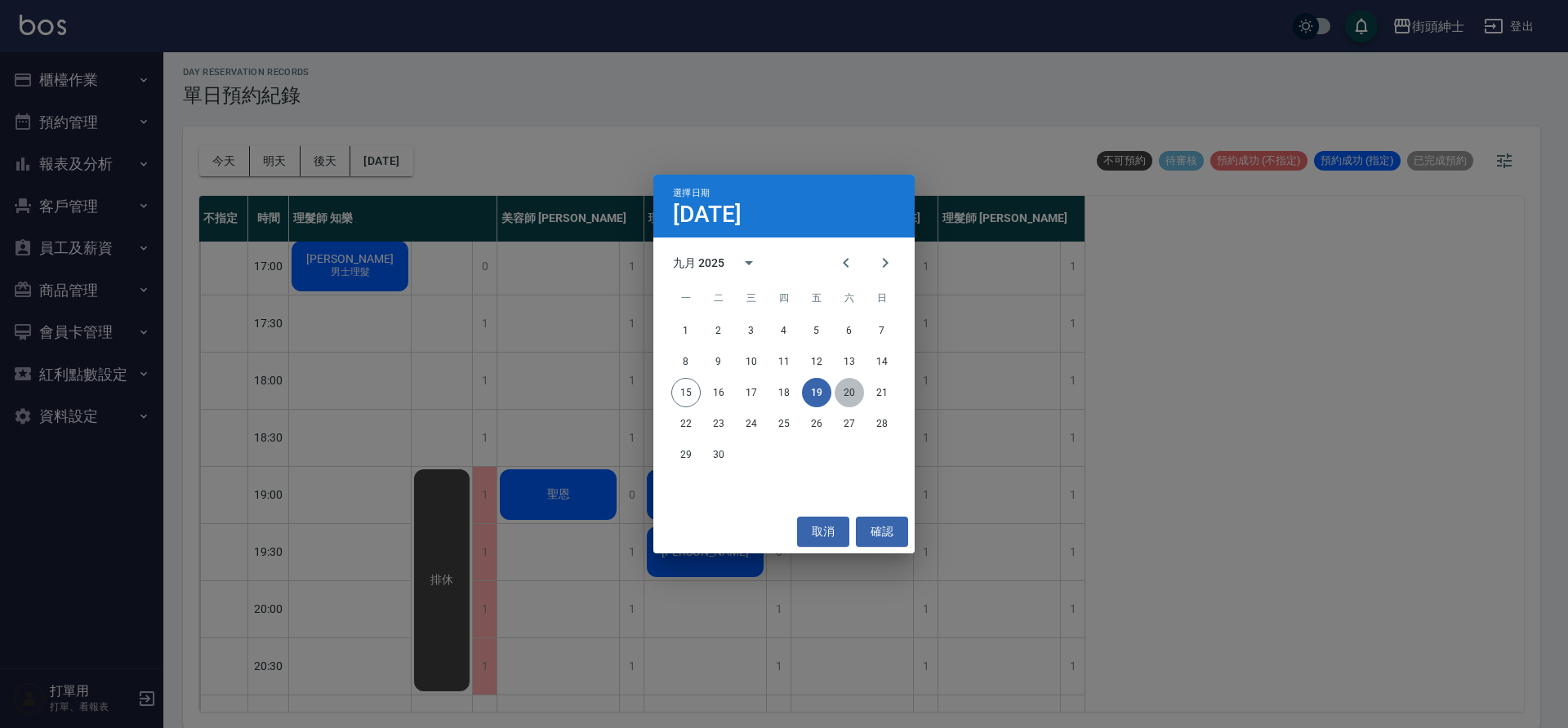
click at [847, 403] on button "20" at bounding box center [849, 393] width 30 height 30
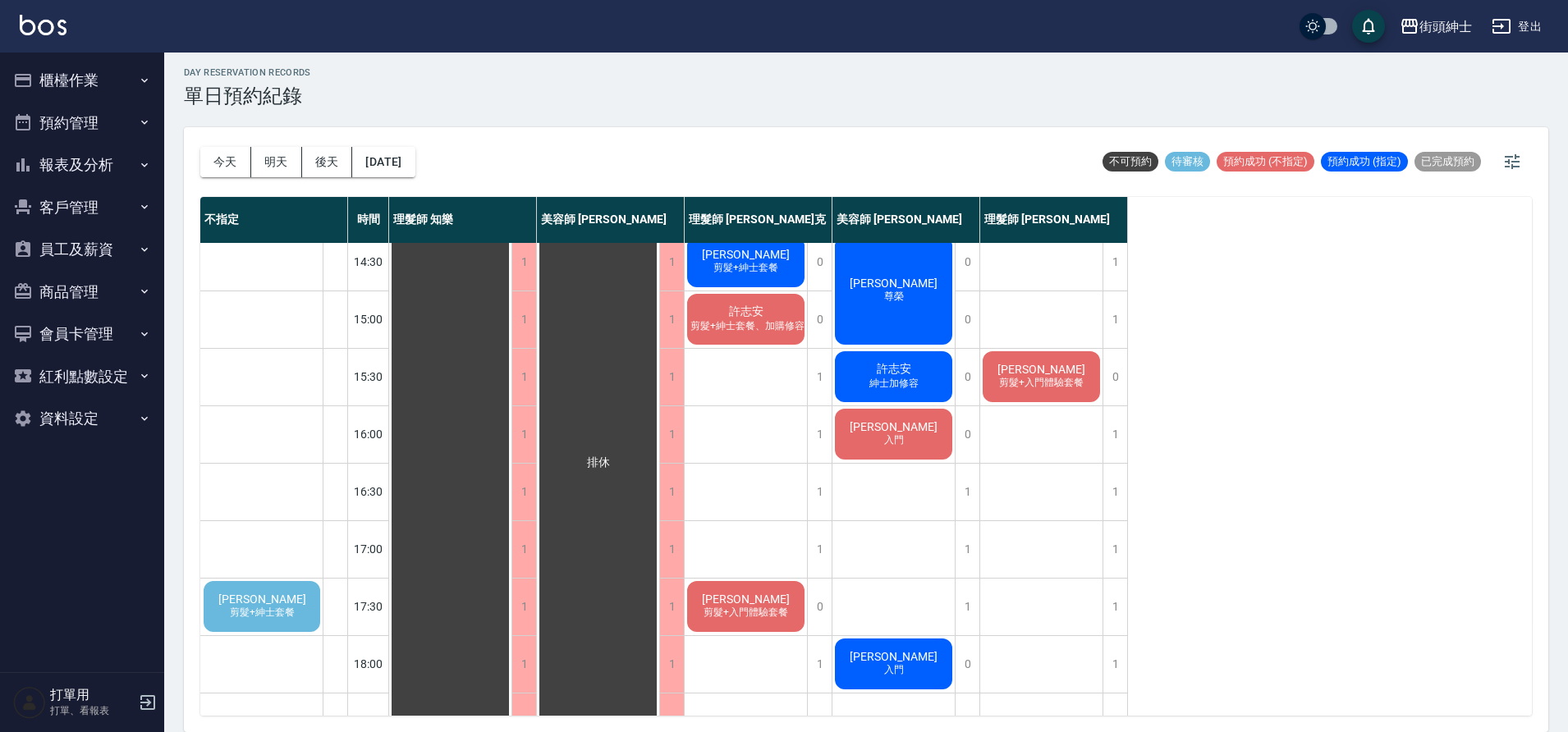
scroll to position [747, 0]
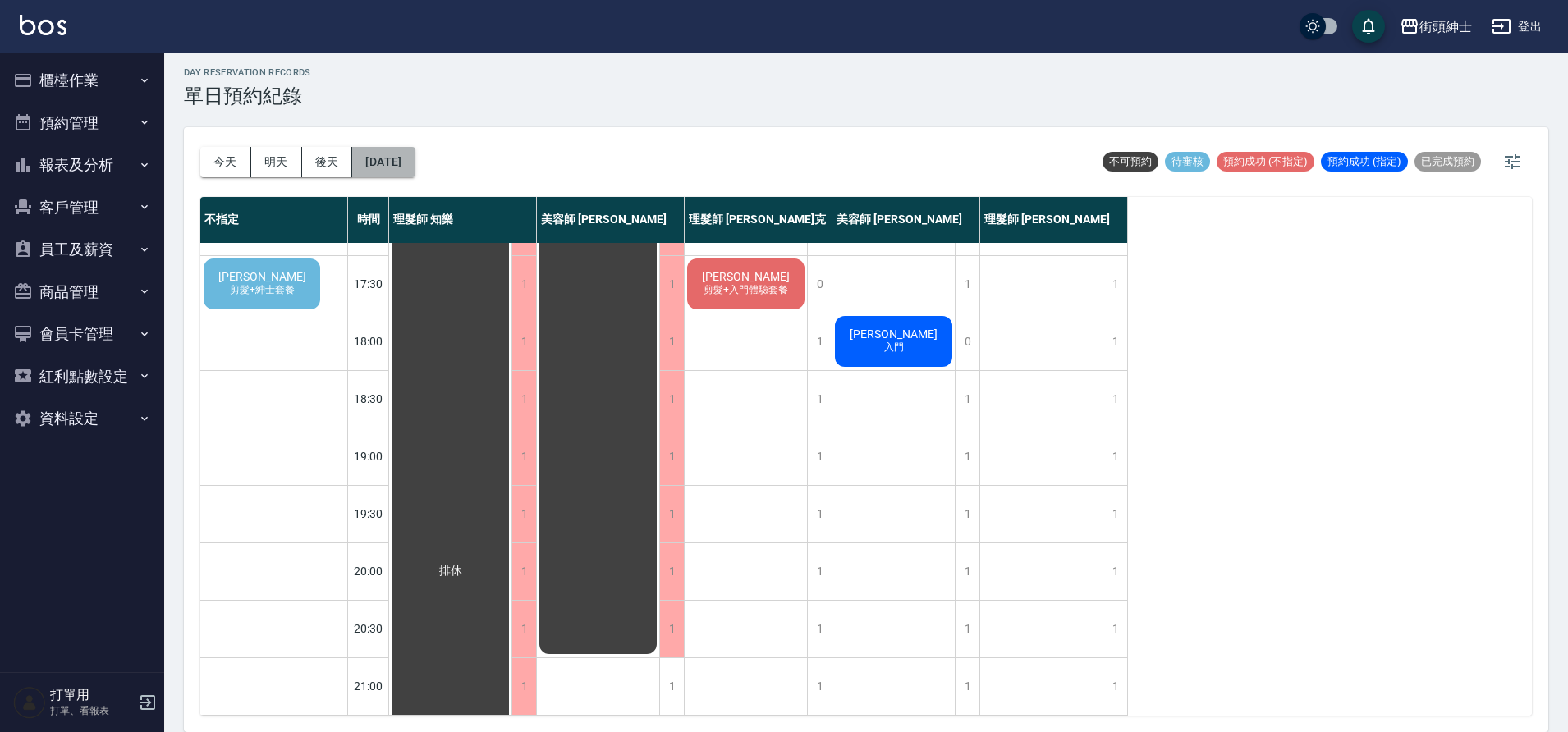
click at [388, 167] on button "2025/09/20" at bounding box center [383, 162] width 62 height 31
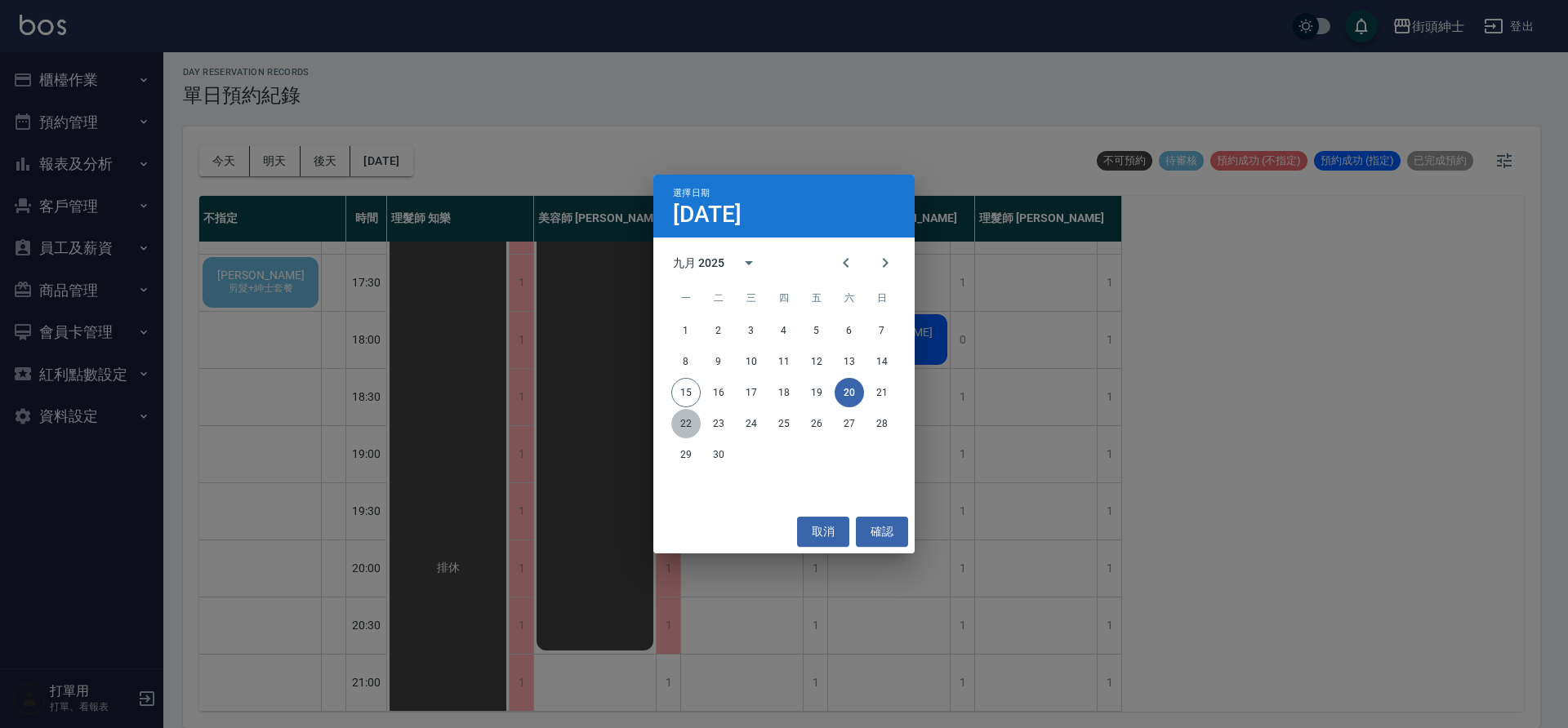
click at [690, 425] on button "22" at bounding box center [685, 423] width 30 height 30
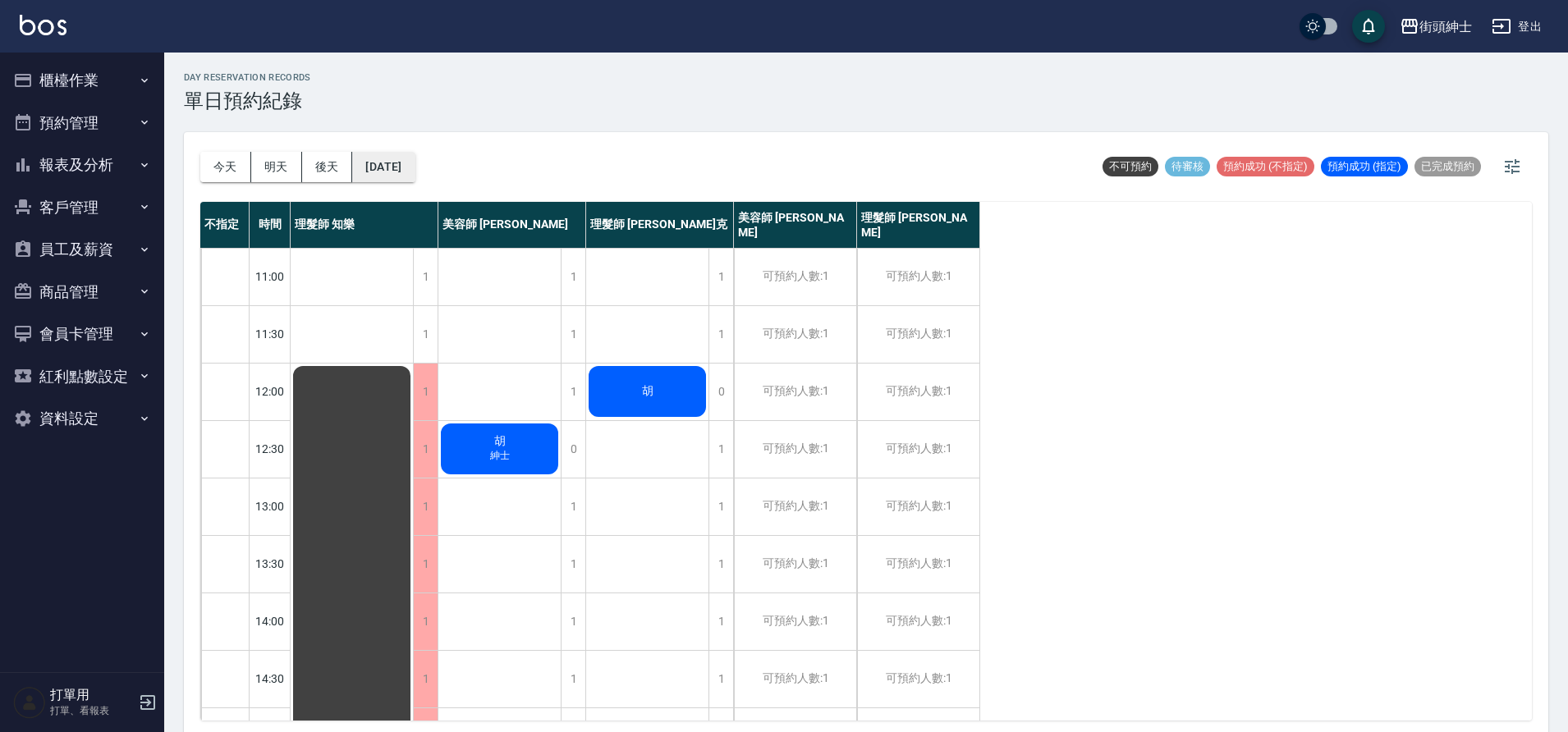
click at [390, 177] on button "2025/09/22" at bounding box center [383, 167] width 62 height 31
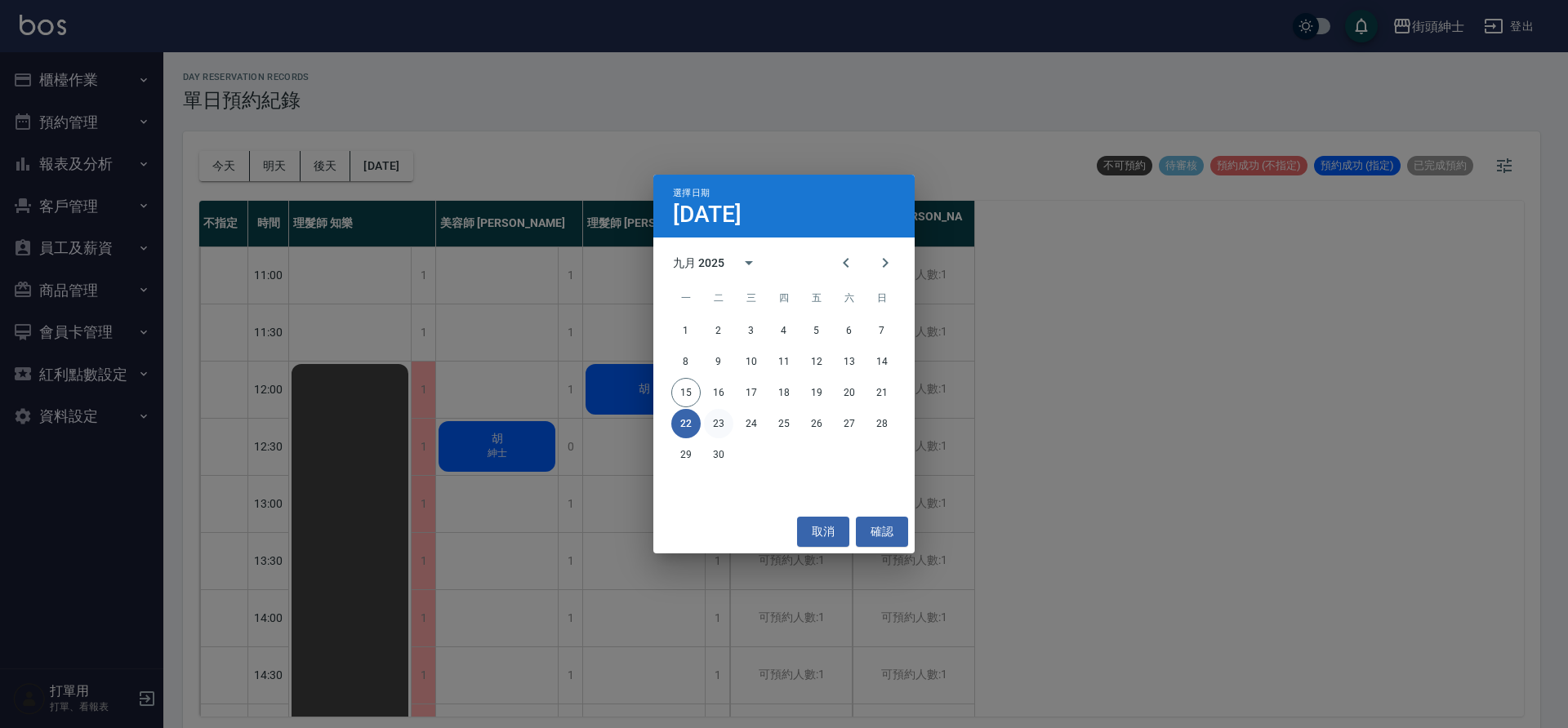
click at [723, 424] on button "23" at bounding box center [719, 423] width 30 height 30
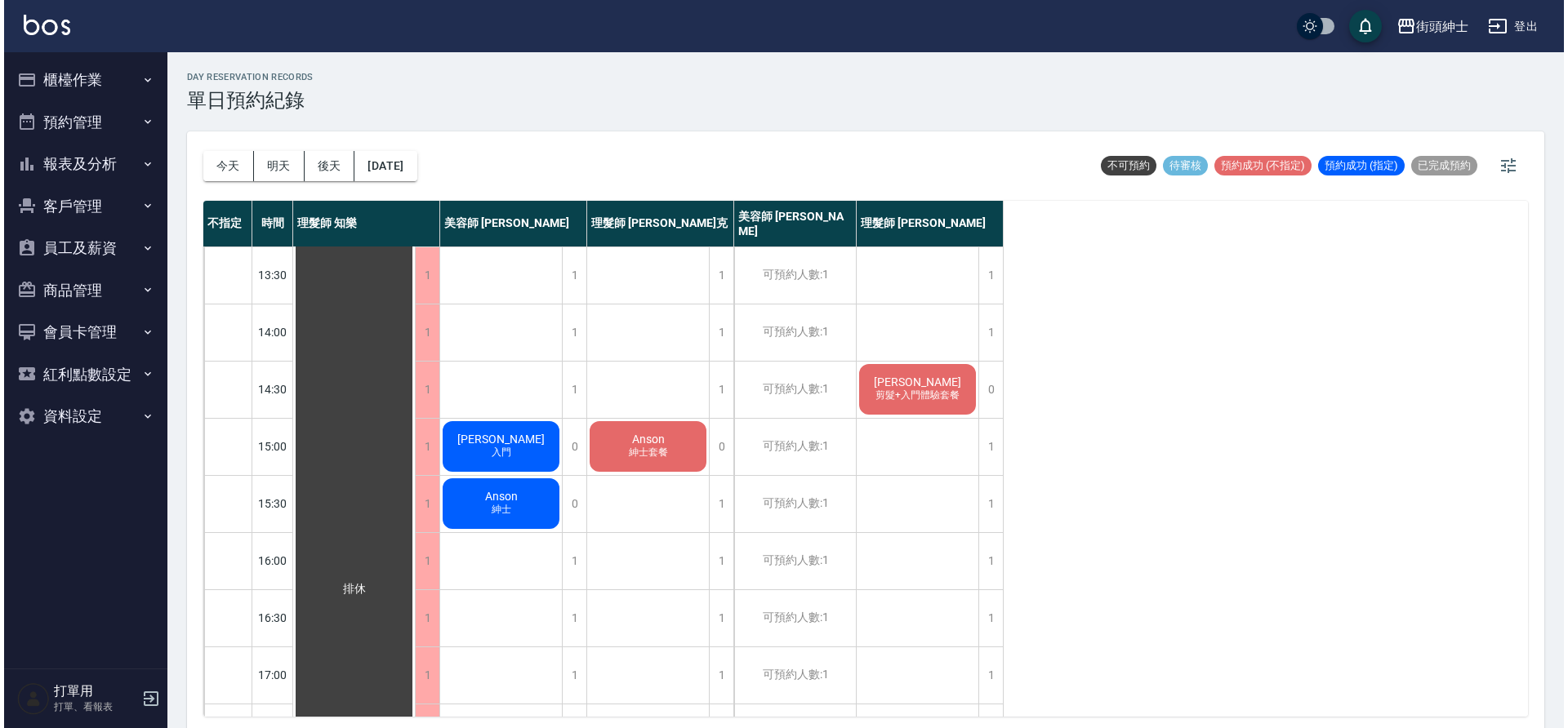
scroll to position [297, 0]
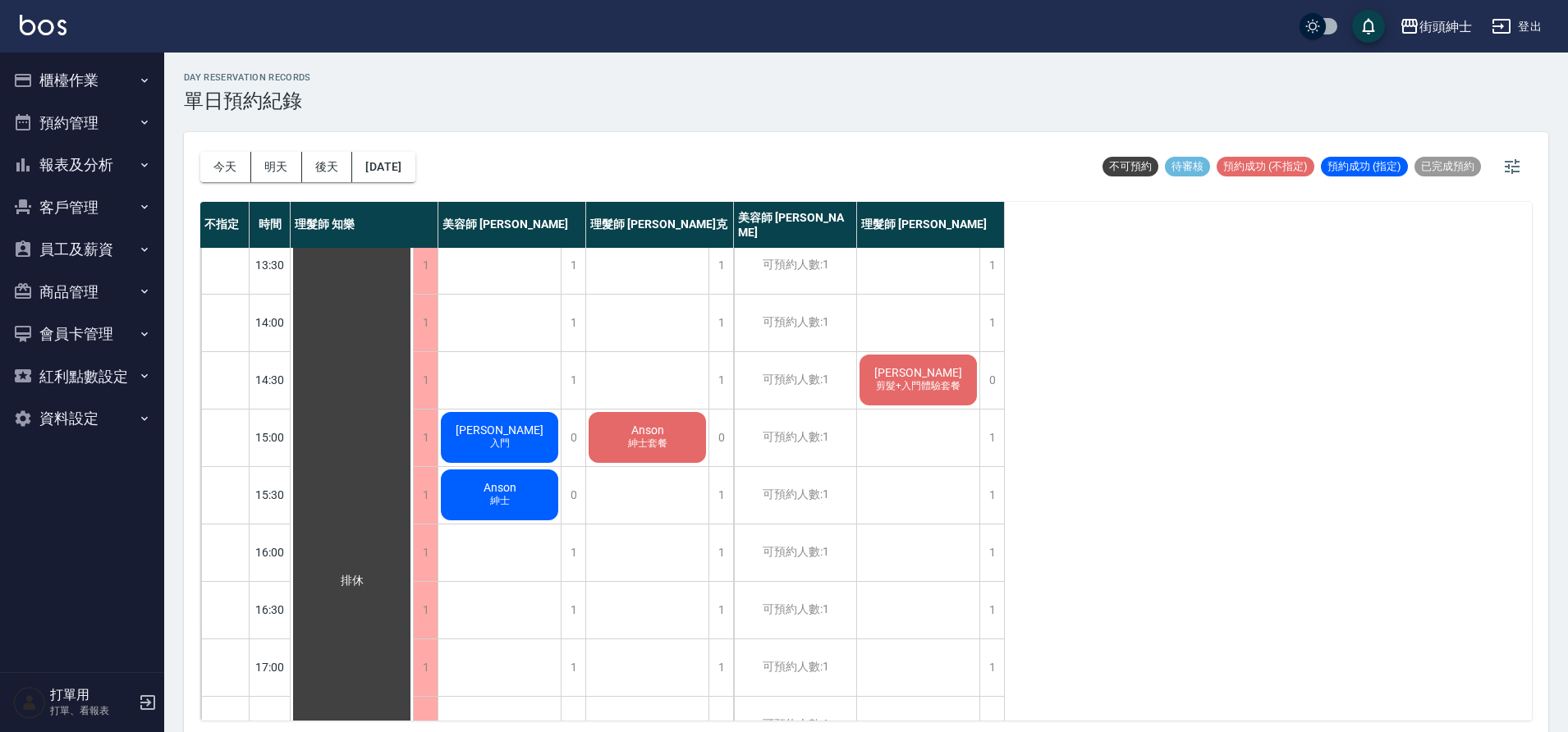
click at [519, 425] on div "昱勳 入門" at bounding box center [500, 437] width 123 height 56
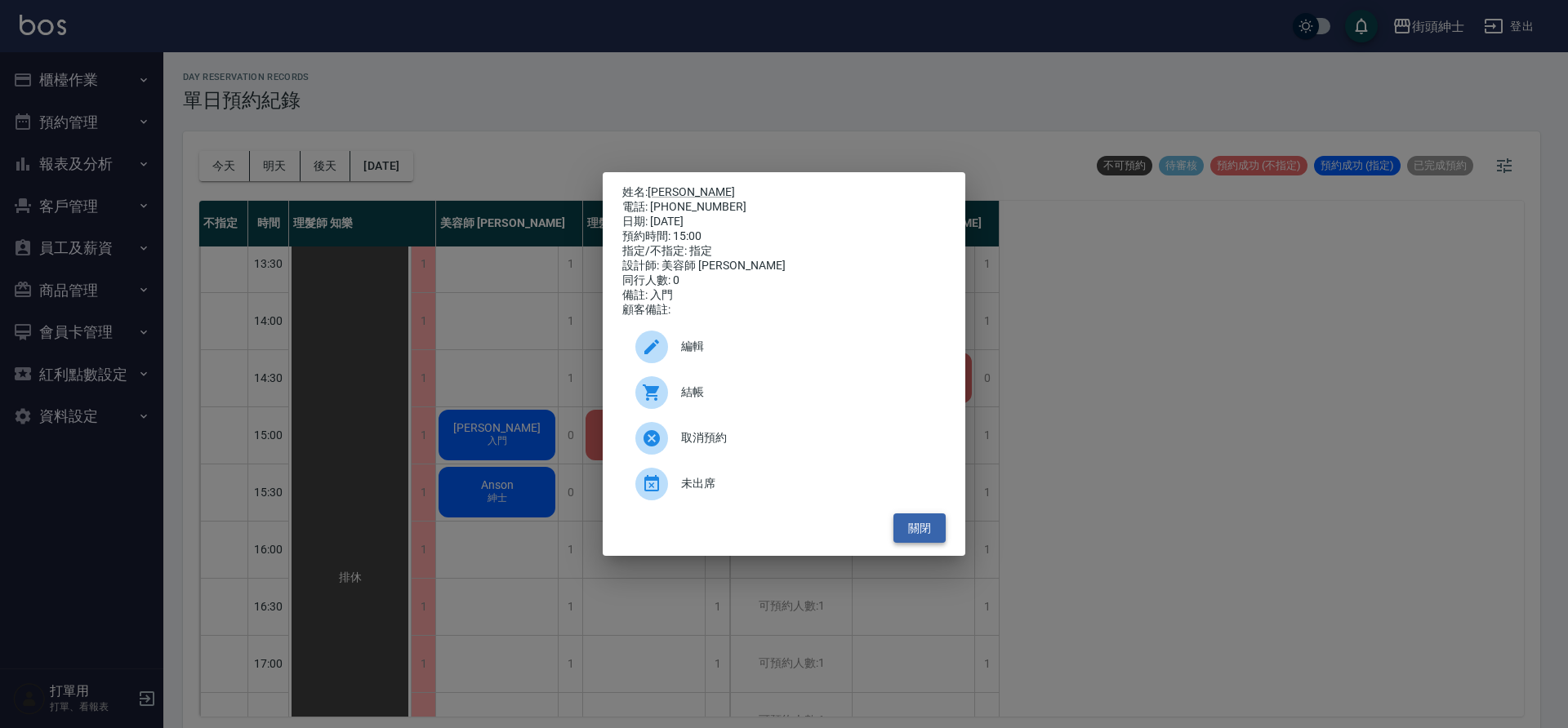
click at [938, 543] on button "關閉" at bounding box center [919, 529] width 52 height 30
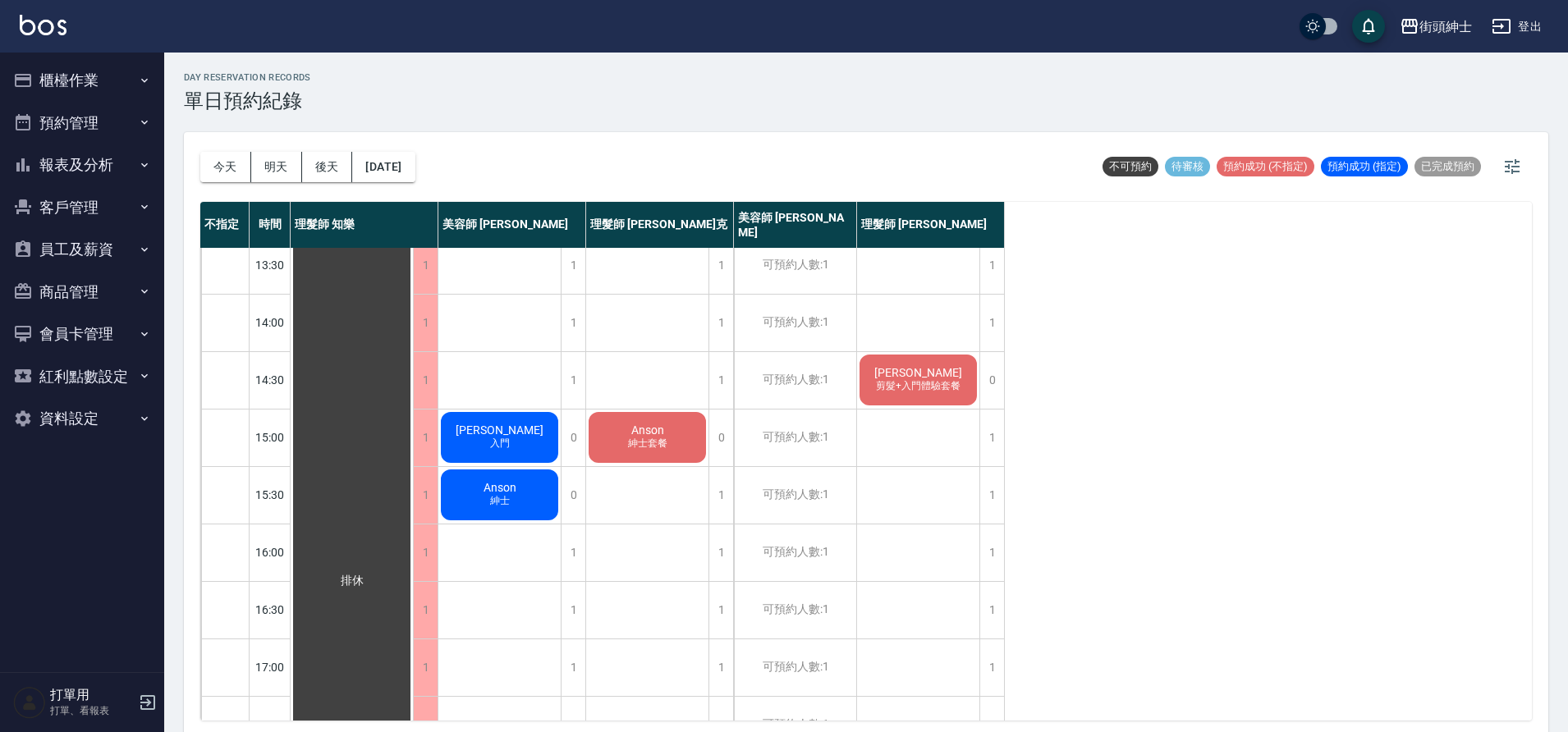
click at [489, 436] on span "昱勳" at bounding box center [500, 430] width 95 height 14
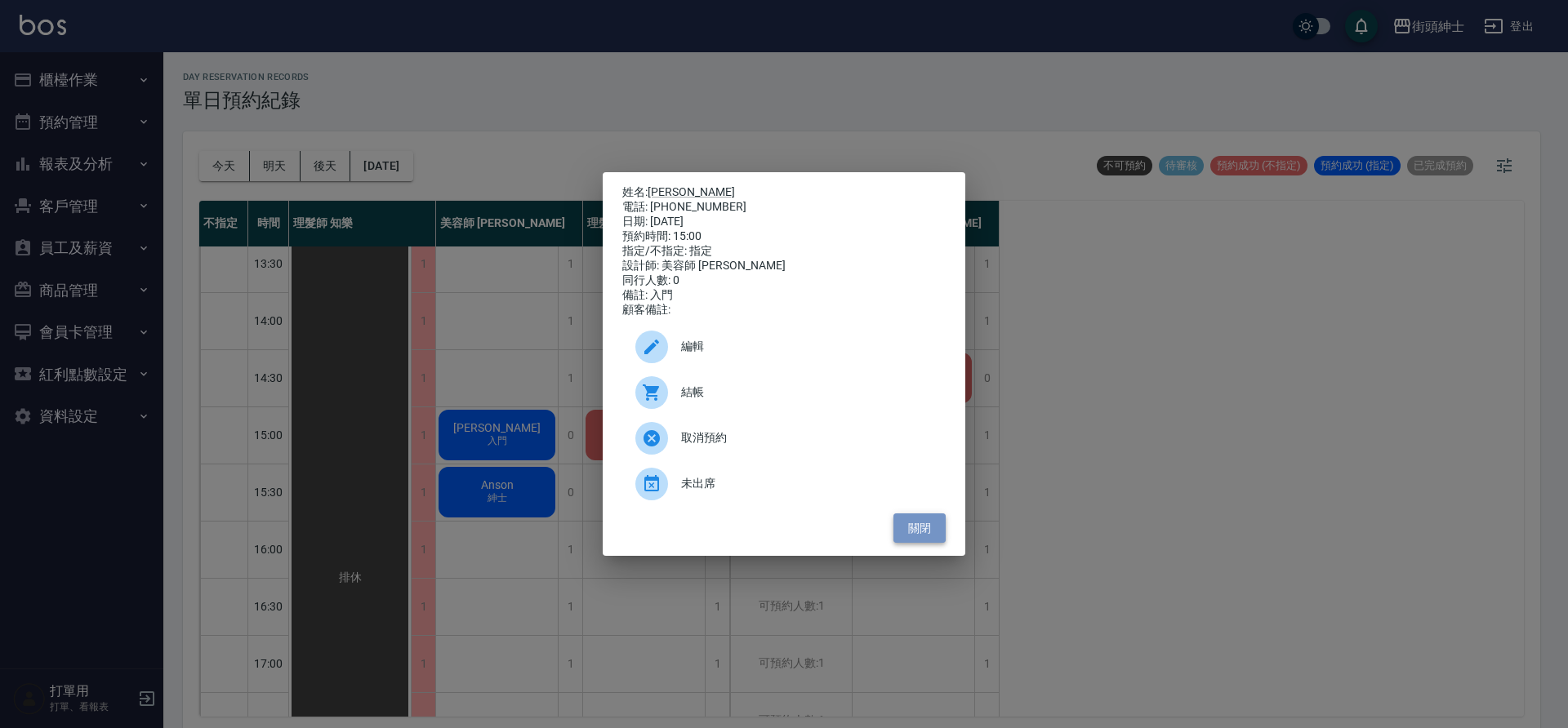
click at [930, 539] on button "關閉" at bounding box center [919, 529] width 52 height 30
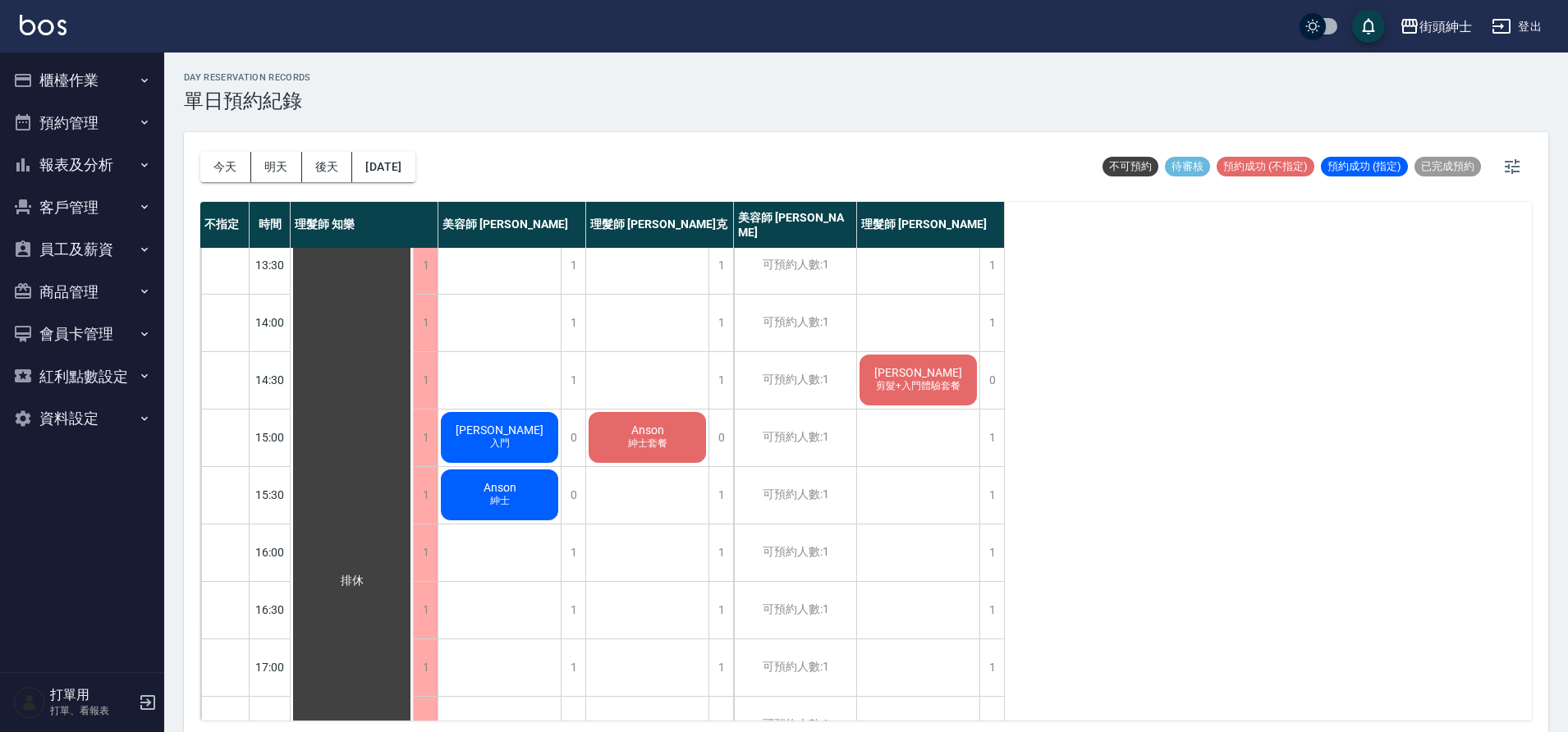
click at [528, 426] on div "昱勳 入門" at bounding box center [500, 437] width 123 height 56
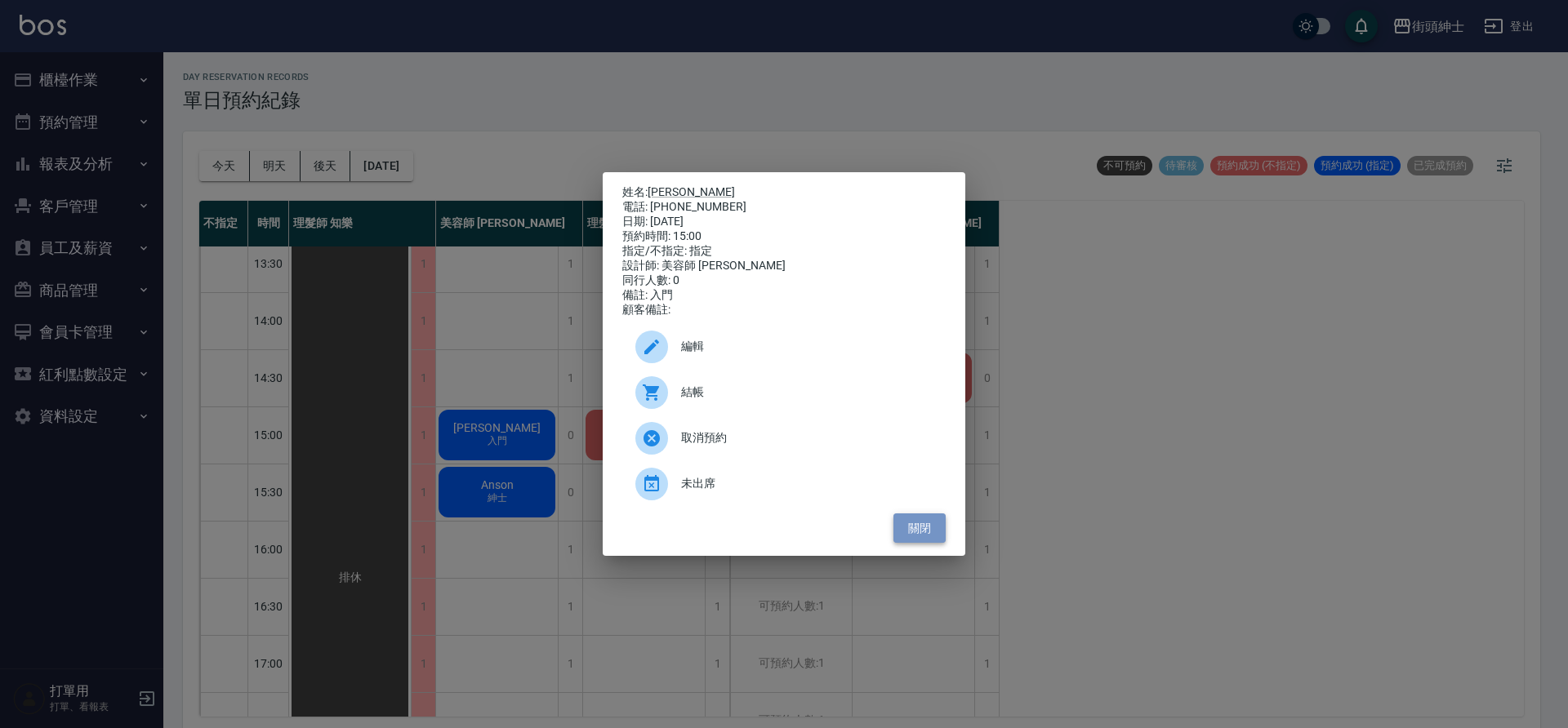
click at [932, 537] on button "關閉" at bounding box center [919, 529] width 52 height 30
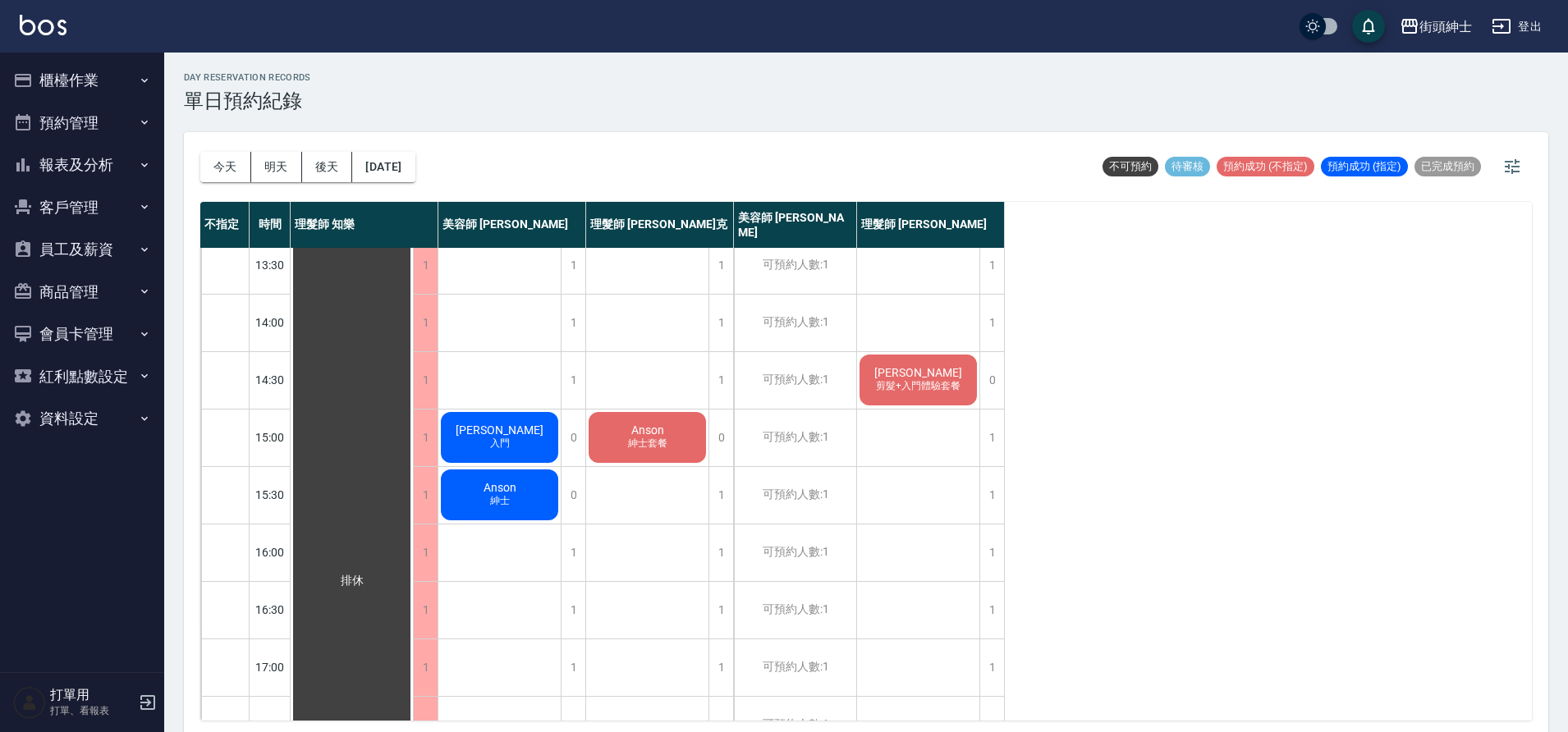
click at [509, 426] on span "昱勳" at bounding box center [500, 430] width 95 height 14
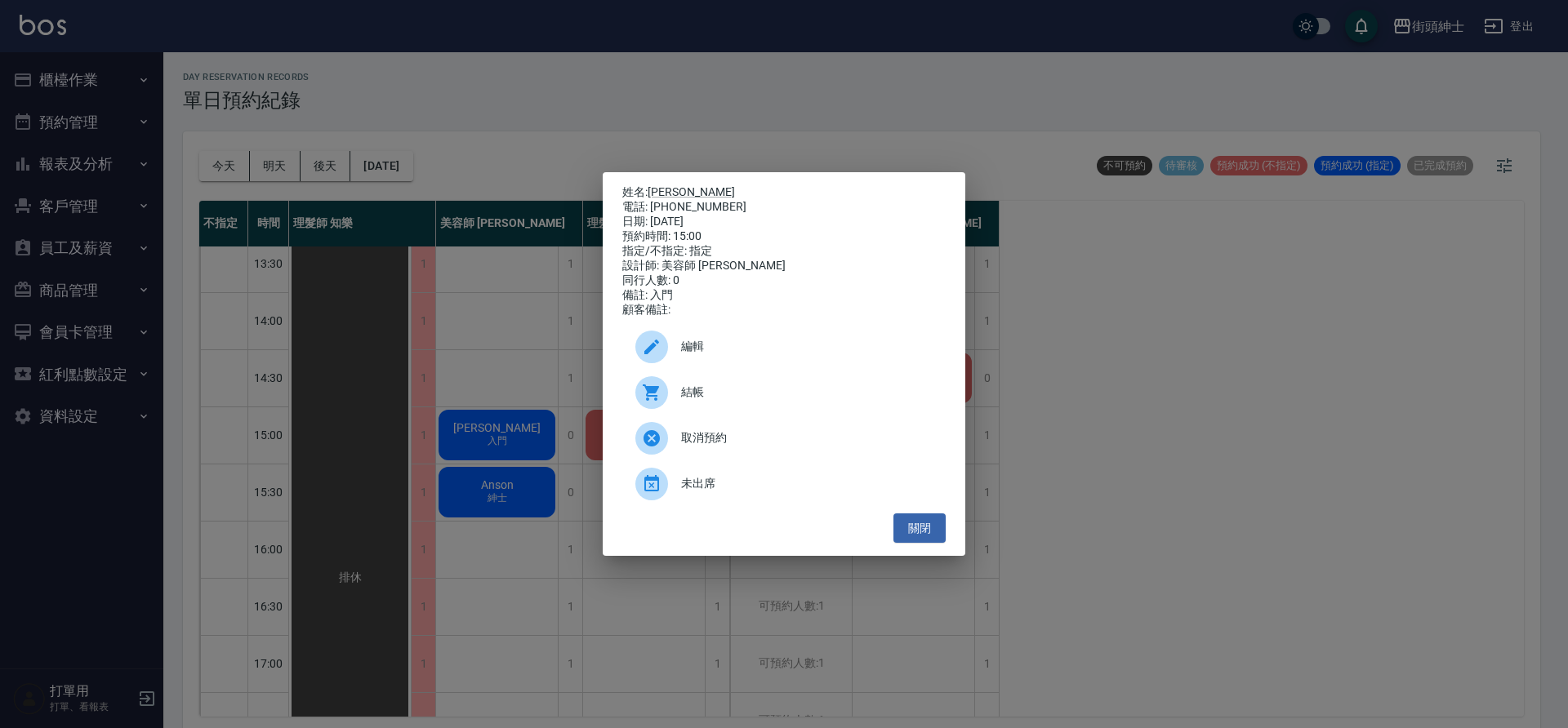
click at [717, 355] on span "編輯" at bounding box center [806, 346] width 251 height 17
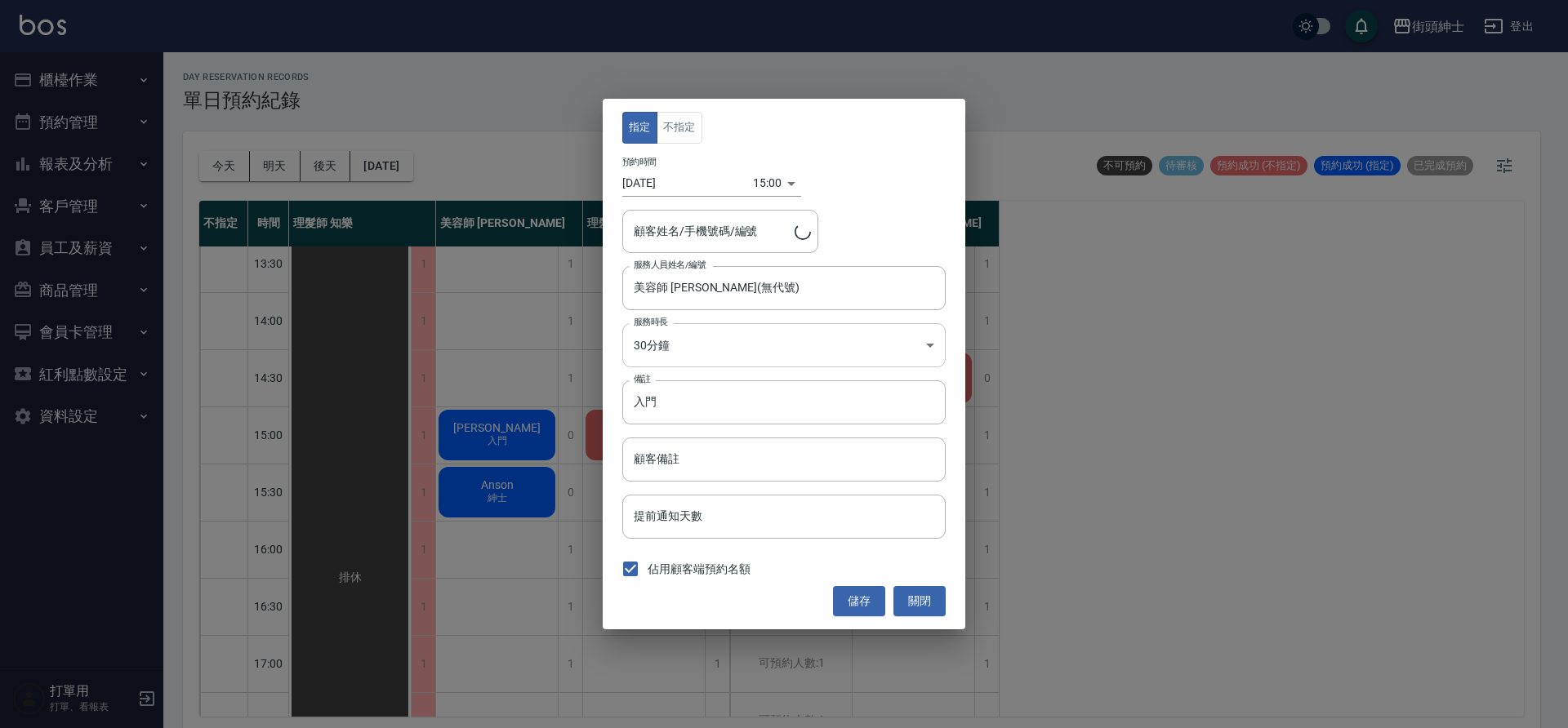
type input "昱勳/0903600419"
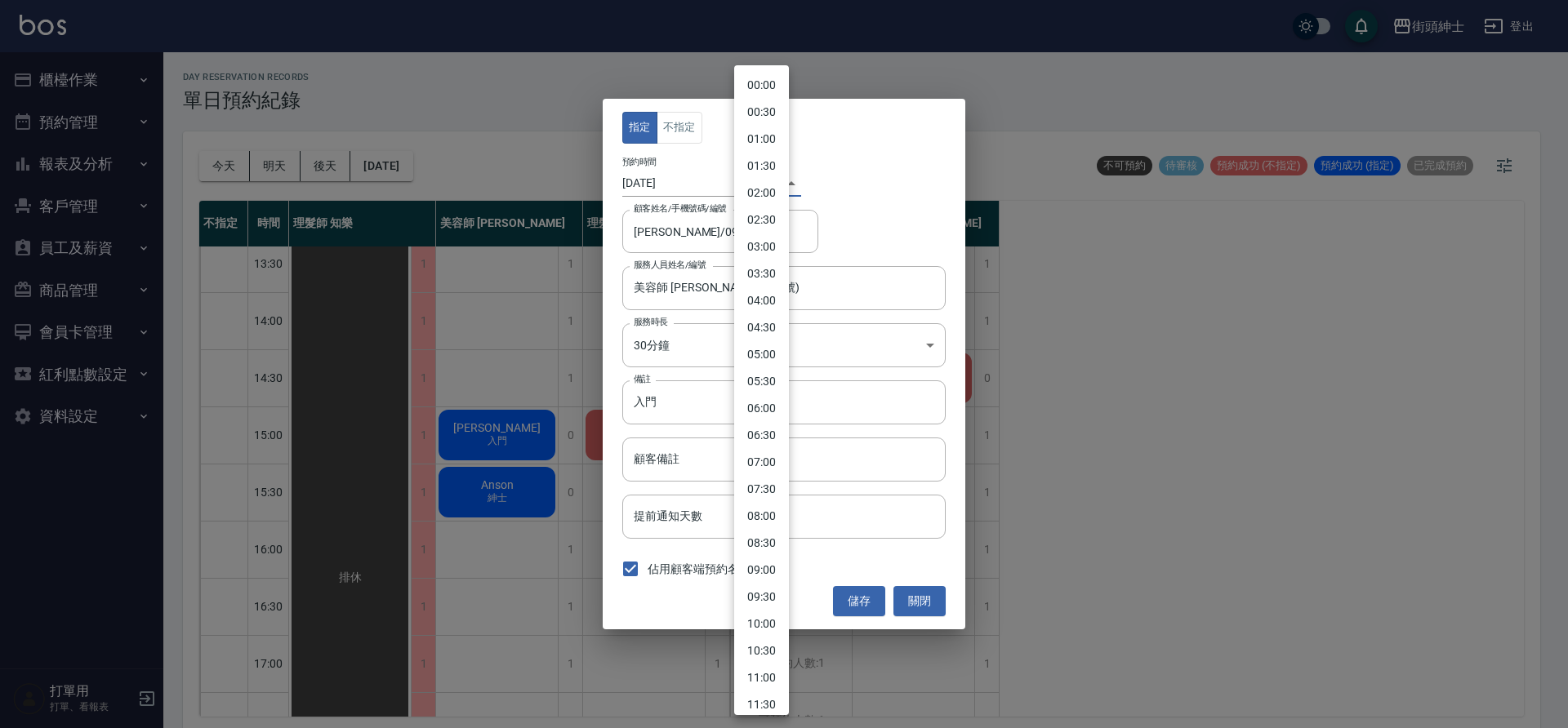
click at [761, 185] on body "街頭紳士 登出 櫃檯作業 打帳單 帳單列表 營業儀表板 現金收支登錄 材料自購登錄 每日結帳 排班表 現場電腦打卡 預約管理 預約管理 單日預約紀錄 單週預約…" at bounding box center [784, 367] width 1568 height 733
click at [762, 351] on li "14:30" at bounding box center [762, 363] width 55 height 27
type input "1758609000000"
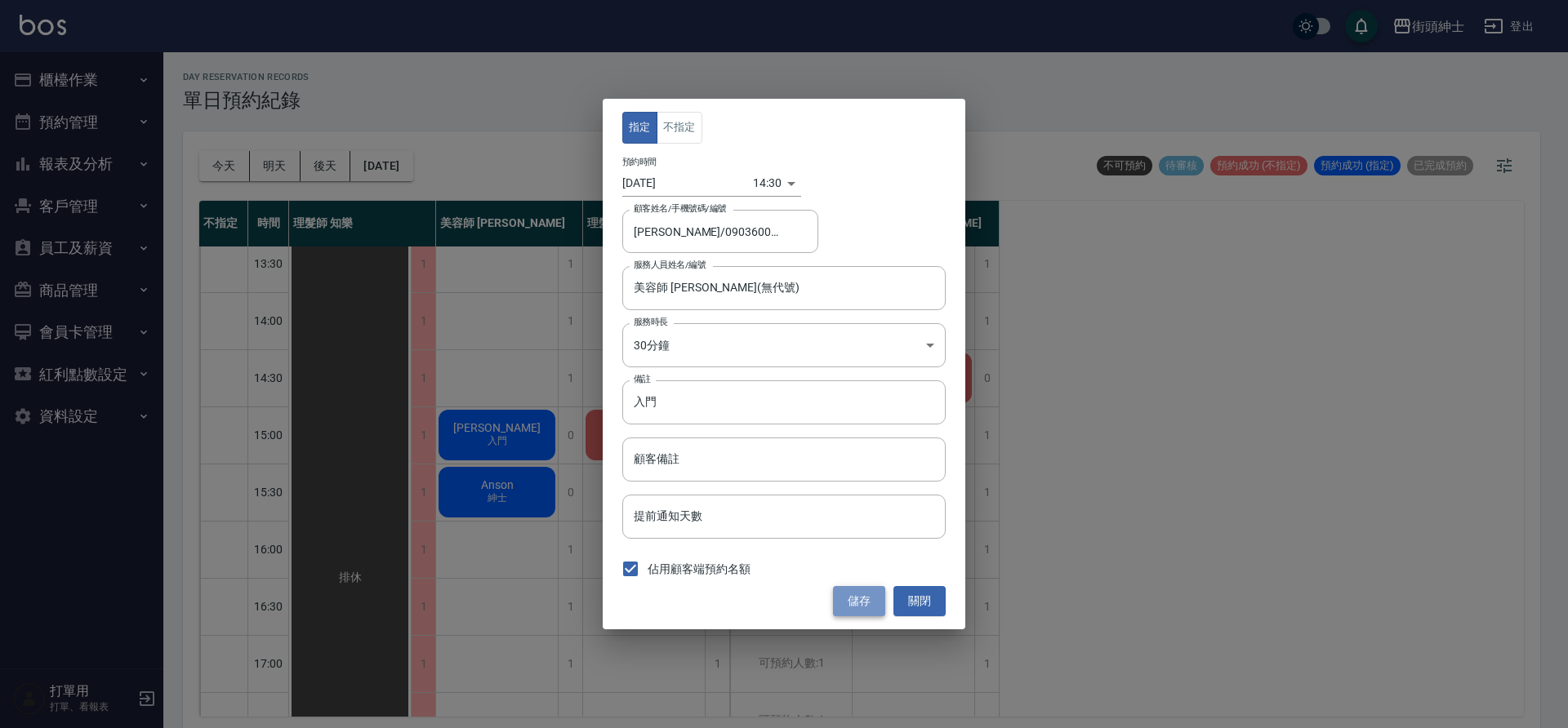
click at [852, 600] on button "儲存" at bounding box center [859, 602] width 52 height 30
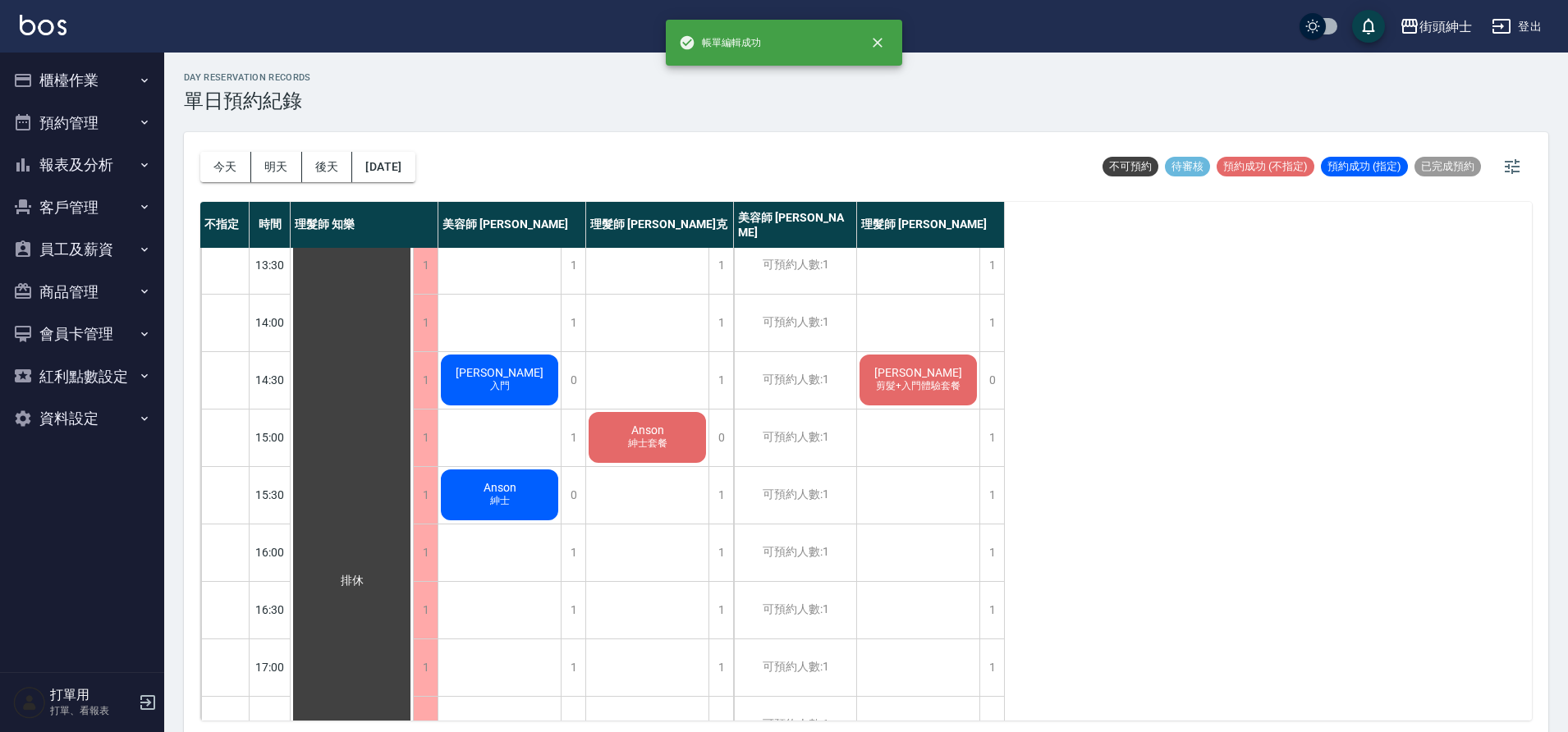
click at [887, 393] on span "剪髮+入門體驗套餐" at bounding box center [918, 386] width 91 height 14
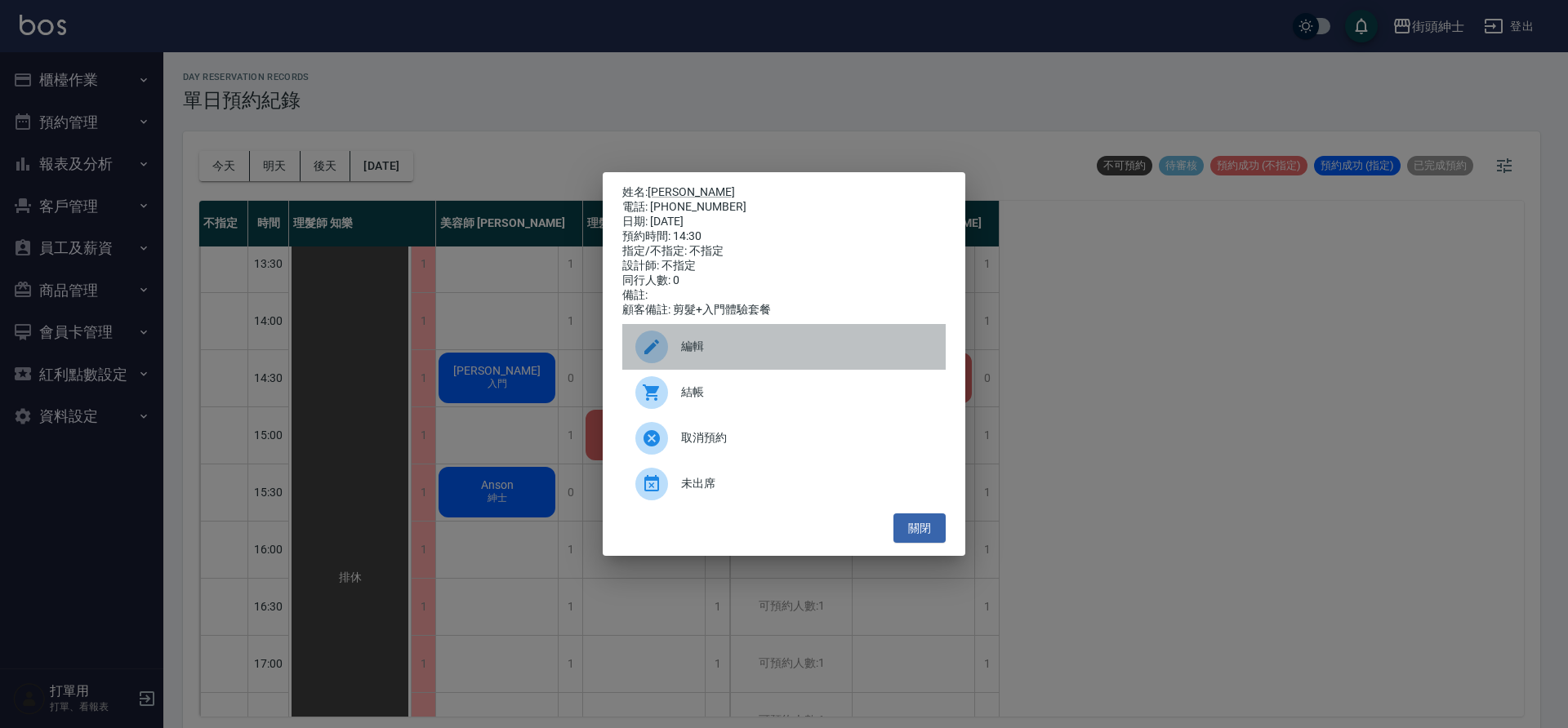
click at [716, 355] on span "編輯" at bounding box center [806, 346] width 251 height 17
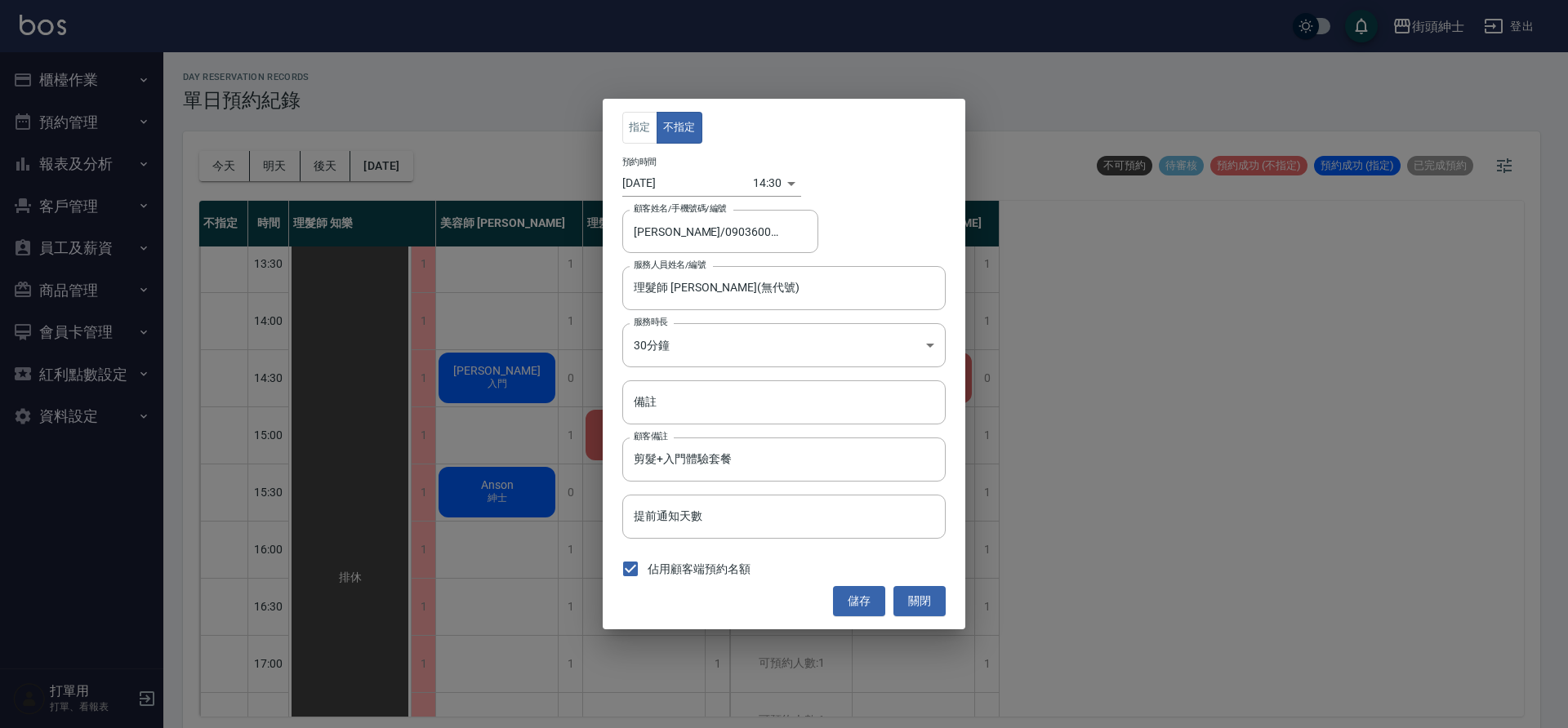
click at [754, 185] on body "街頭紳士 登出 櫃檯作業 打帳單 帳單列表 營業儀表板 現金收支登錄 材料自購登錄 每日結帳 排班表 現場電腦打卡 預約管理 預約管理 單日預約紀錄 單週預約…" at bounding box center [784, 367] width 1568 height 733
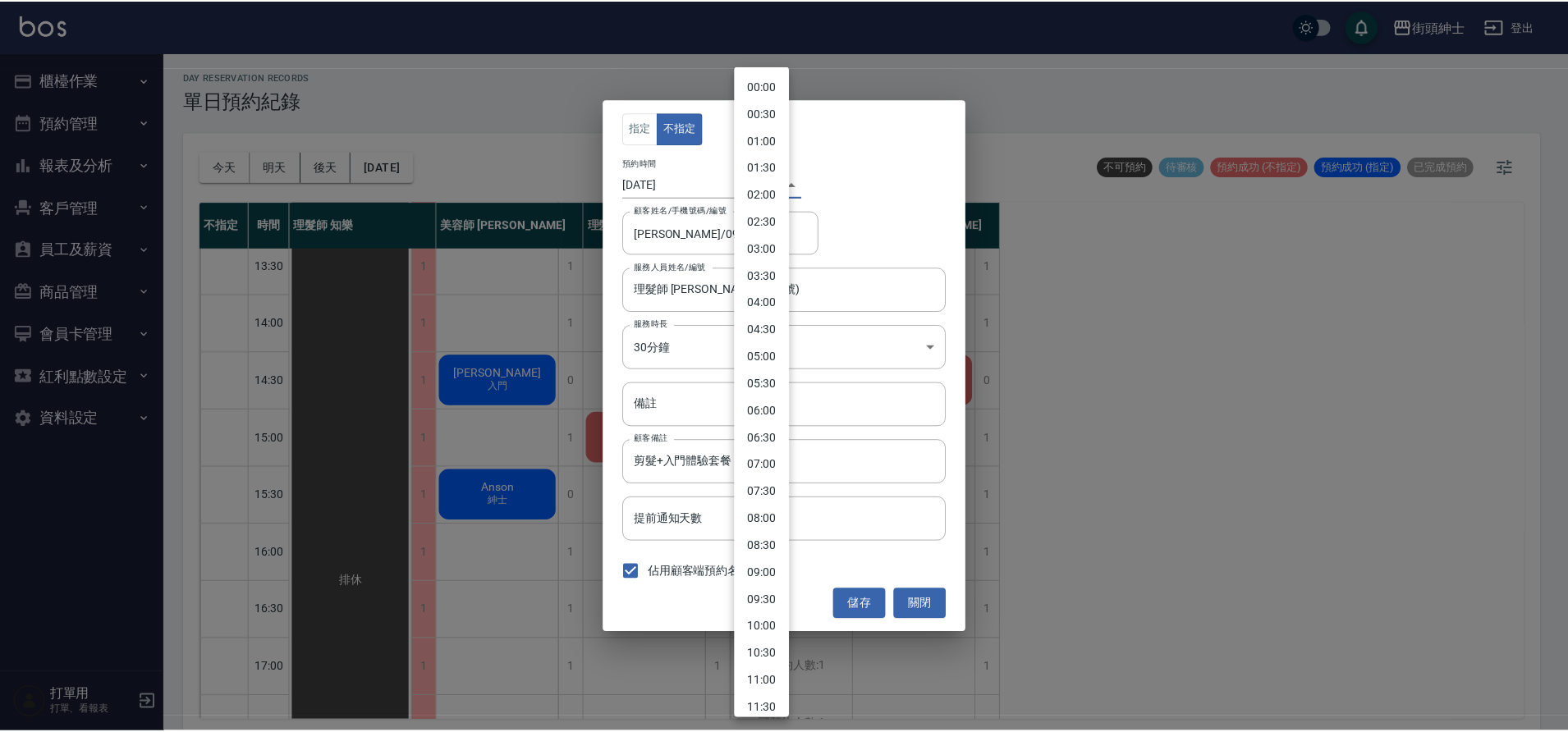
scroll to position [480, 0]
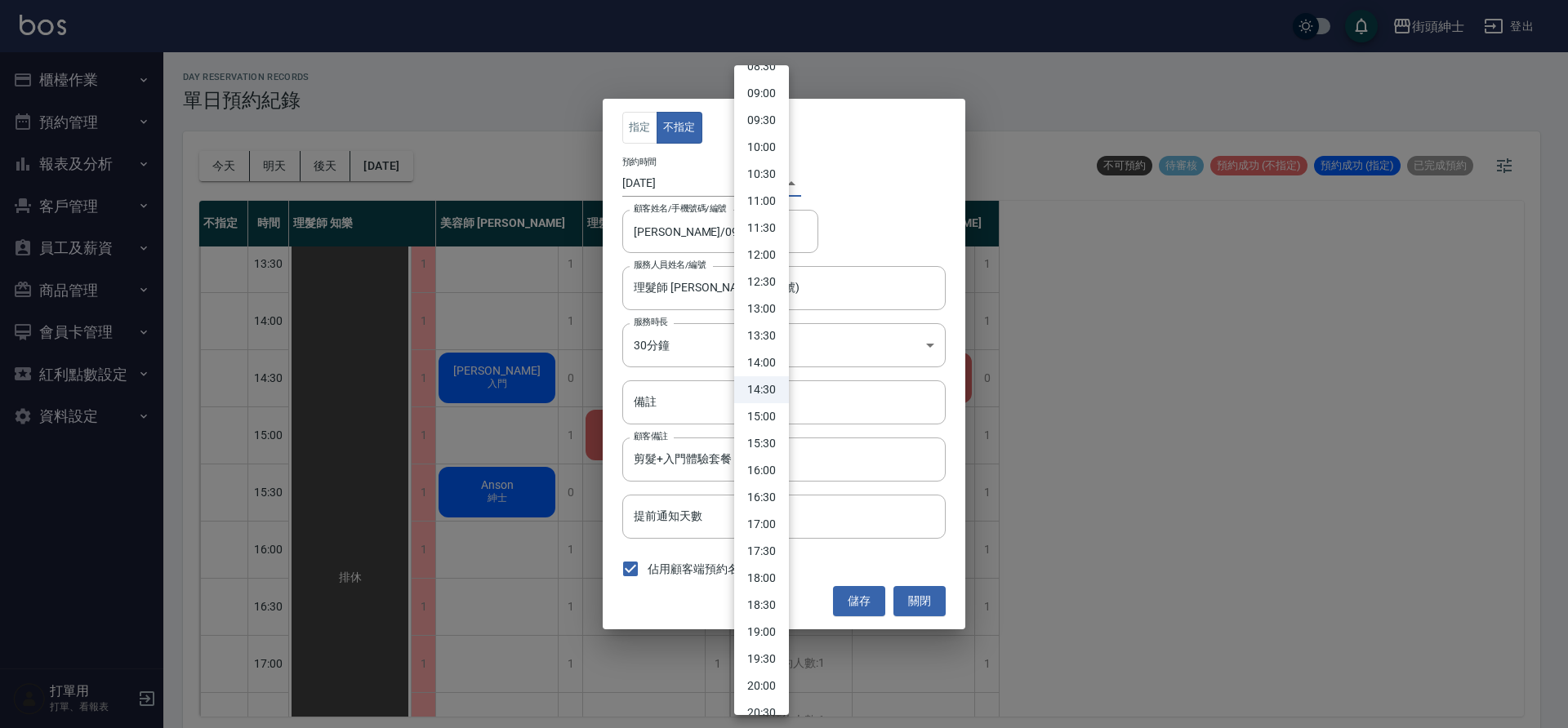
drag, startPoint x: 770, startPoint y: 417, endPoint x: 788, endPoint y: 437, distance: 26.9
click at [767, 416] on li "15:00" at bounding box center [762, 417] width 55 height 27
type input "1758610800000"
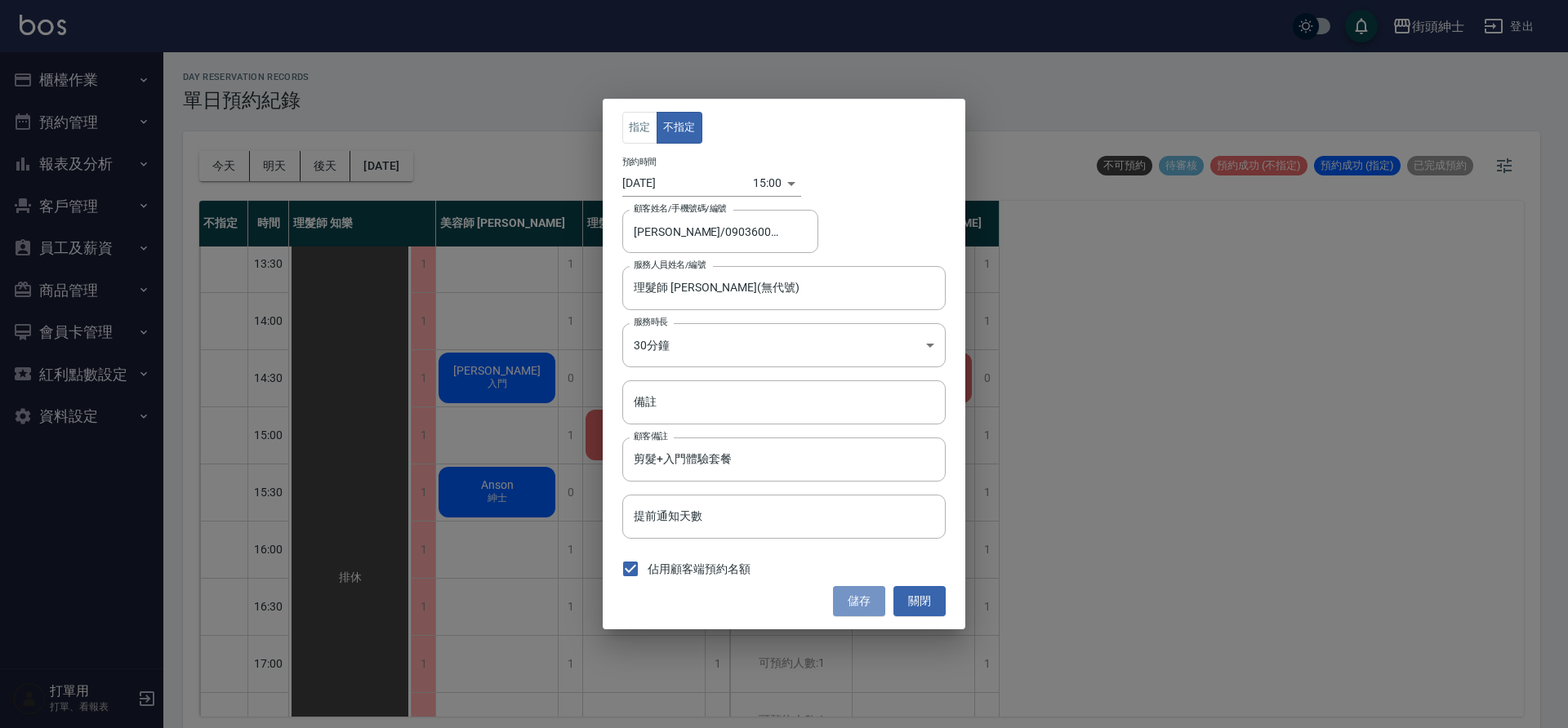
click at [876, 613] on button "儲存" at bounding box center [859, 602] width 52 height 30
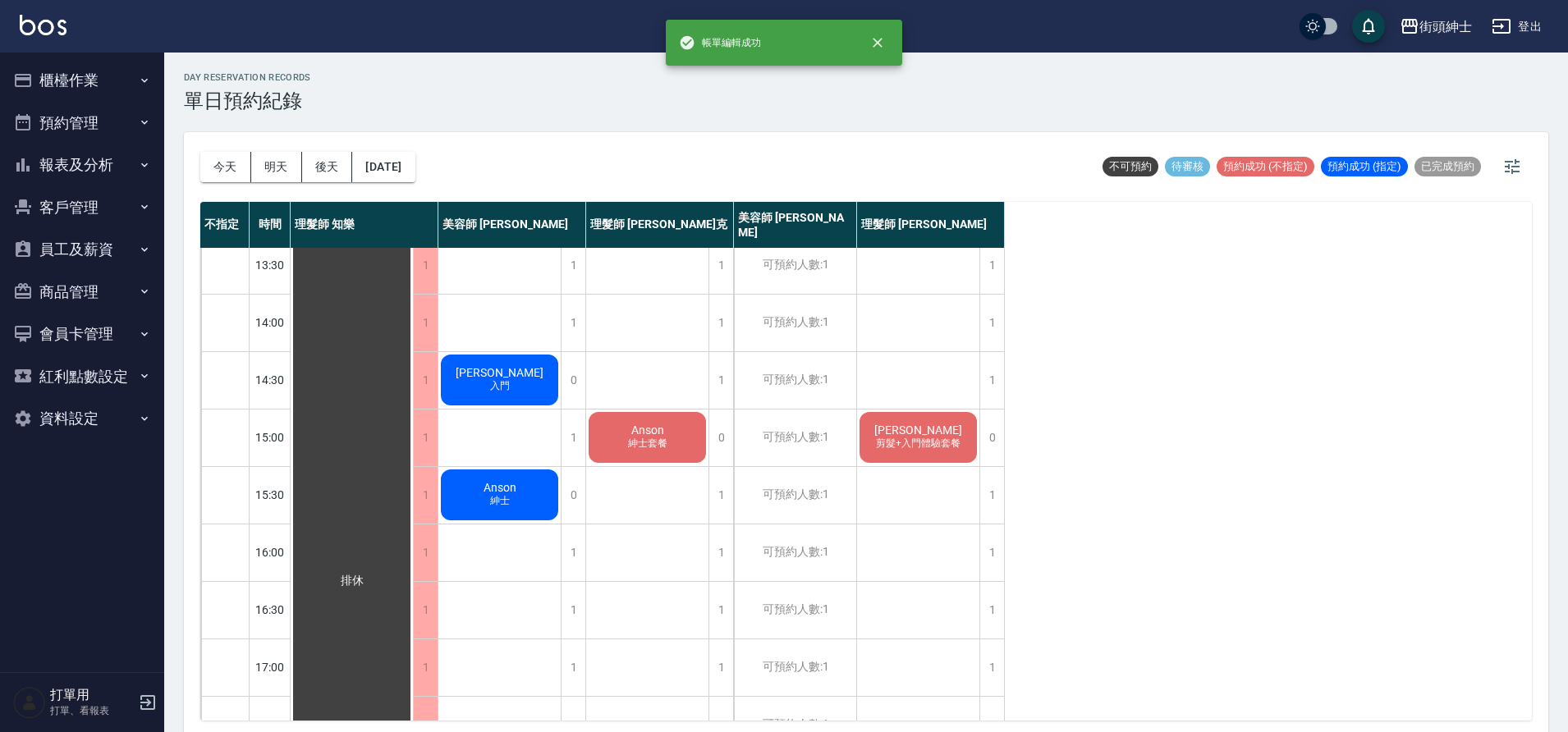
click at [541, 497] on div "Anson 紳士" at bounding box center [500, 495] width 123 height 56
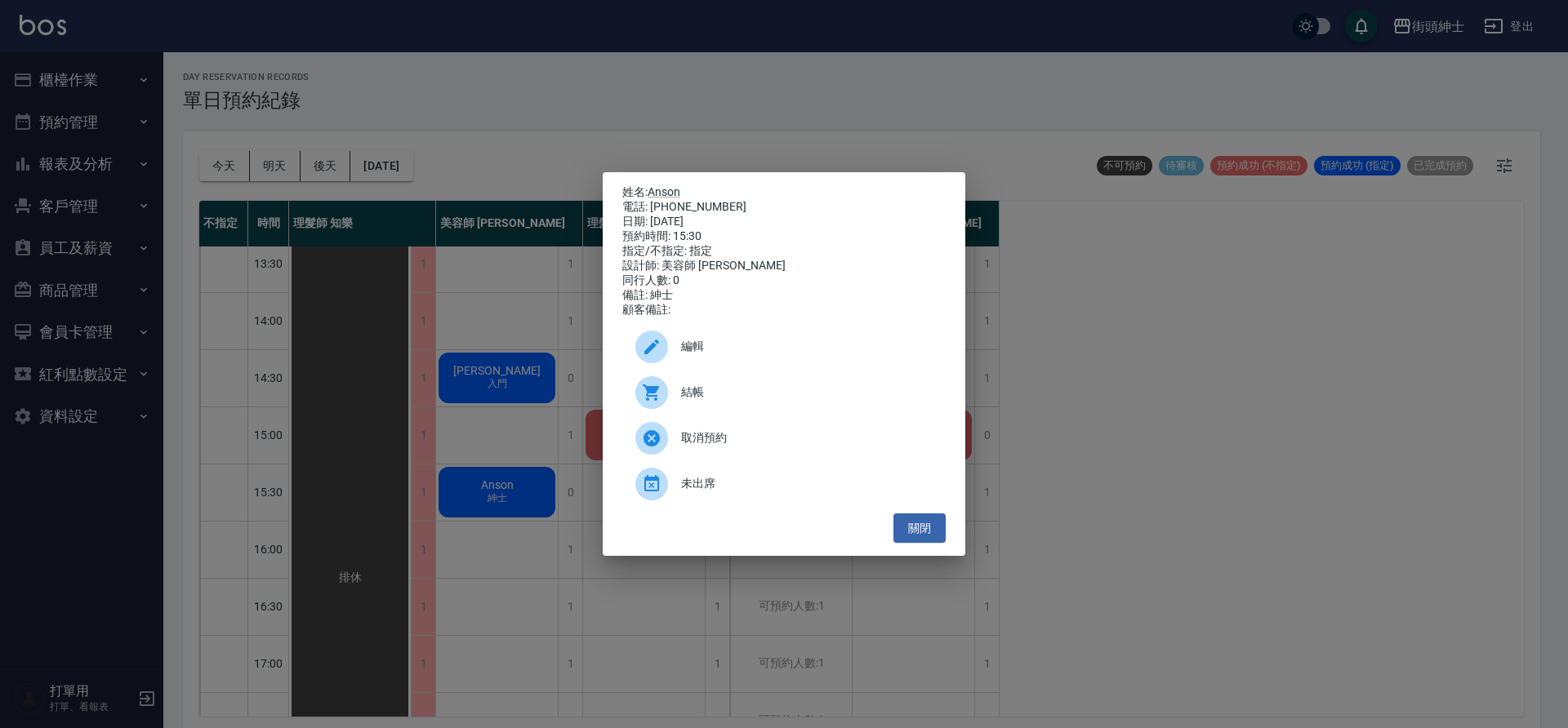
click at [718, 461] on div "取消預約" at bounding box center [784, 438] width 324 height 46
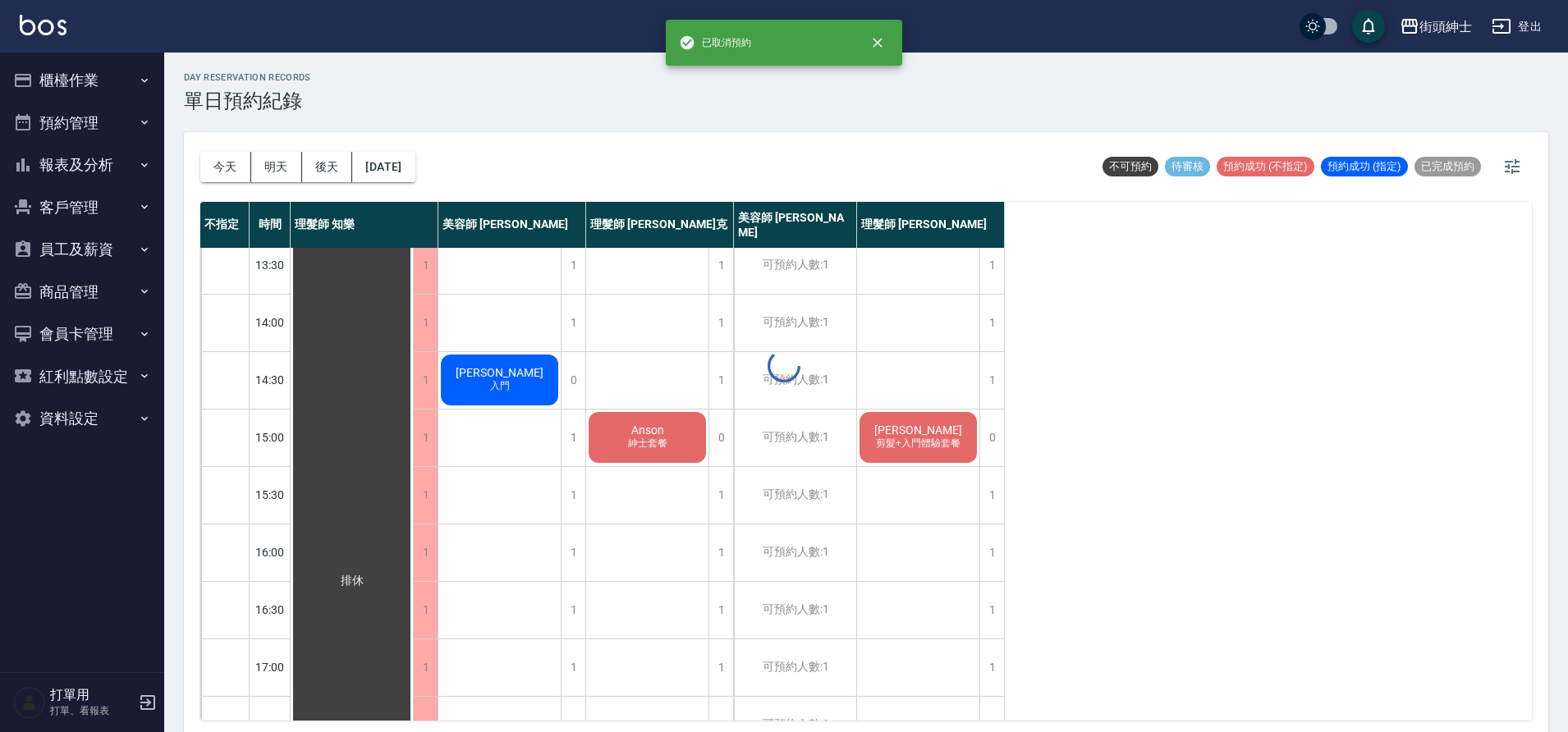
click at [616, 440] on div "day Reservation records 單日預約紀錄 今天 明天 後天 2025/09/23 不可預約 待審核 預約成功 (不指定) 預約成功 (指定…" at bounding box center [866, 394] width 1404 height 684
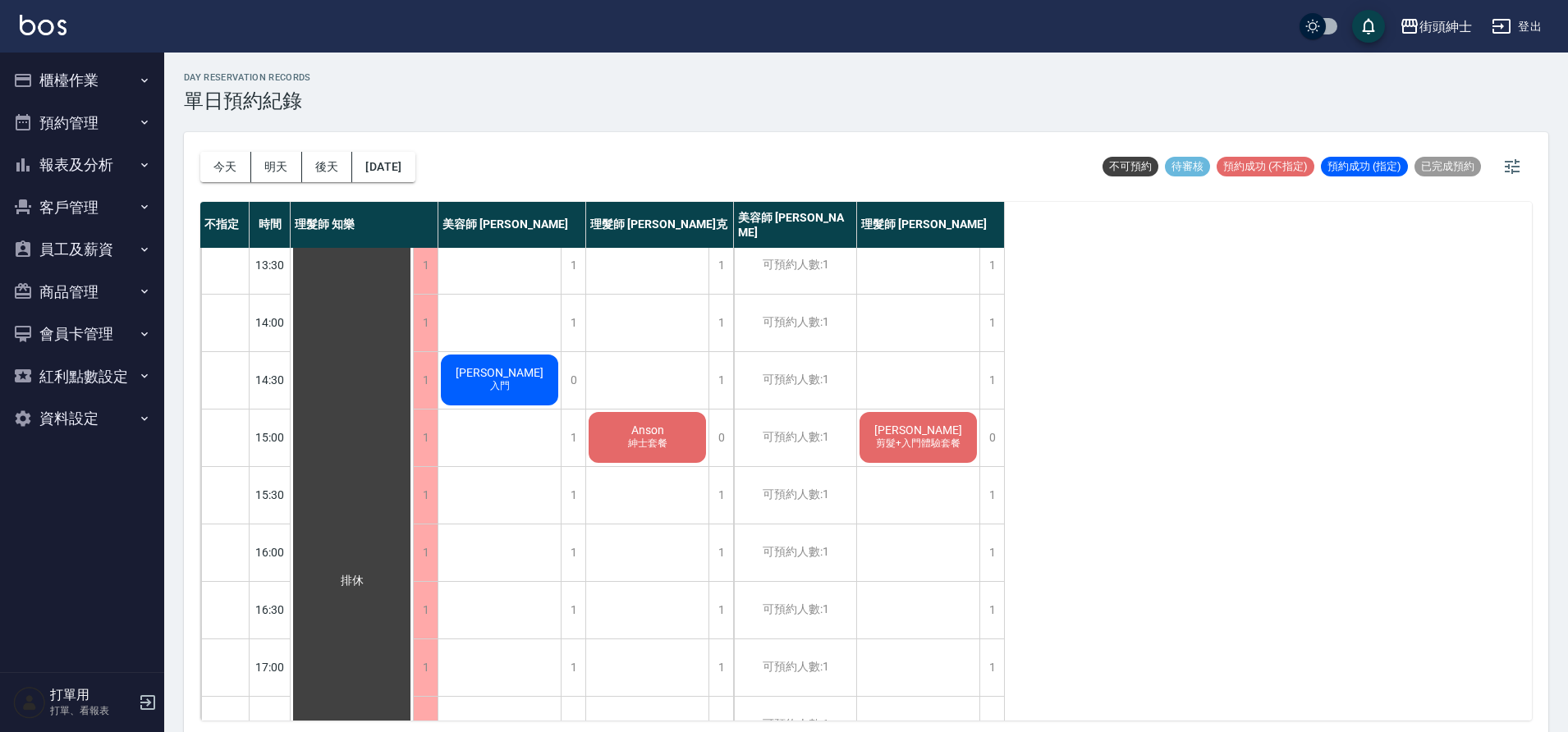
click at [647, 436] on span "紳士套餐" at bounding box center [647, 443] width 46 height 14
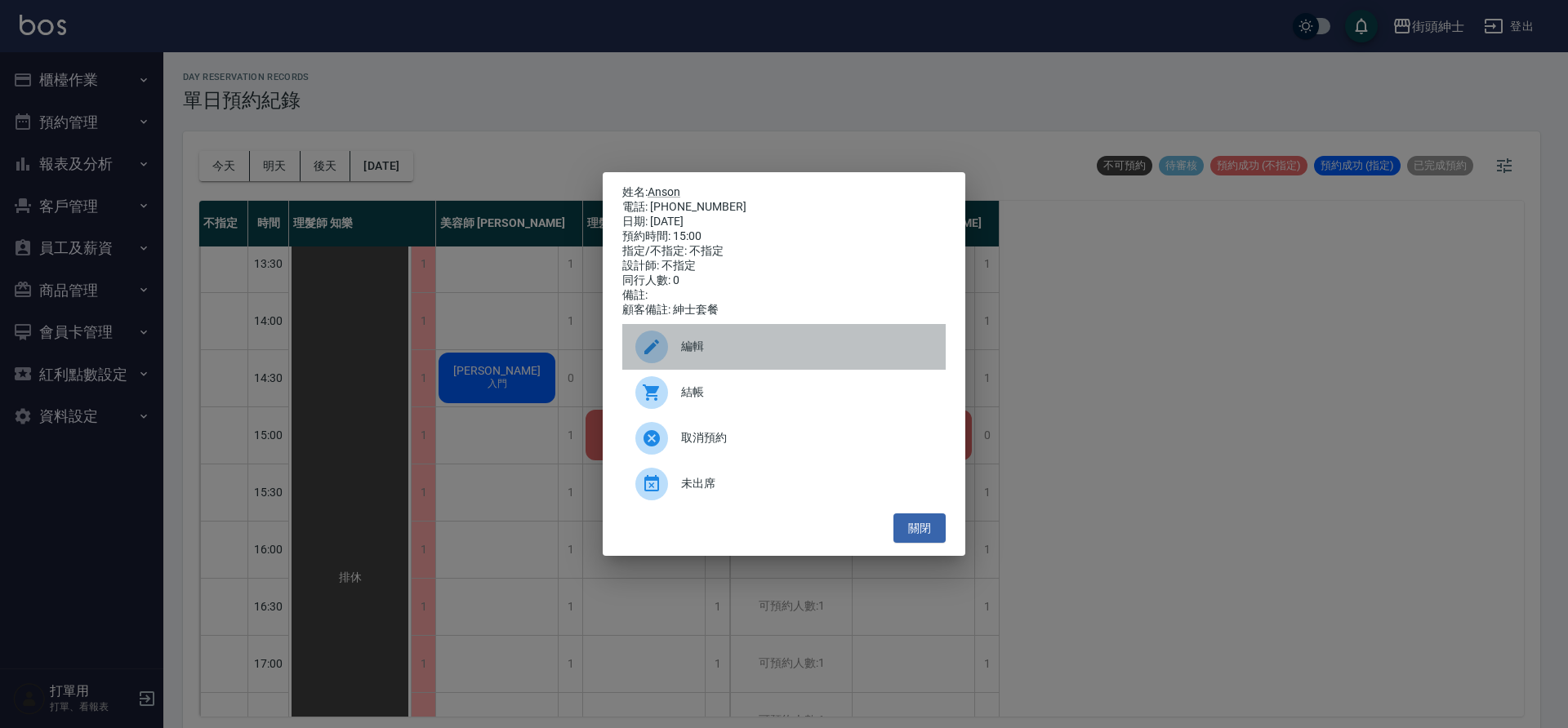
click at [716, 368] on div "編輯" at bounding box center [784, 346] width 324 height 46
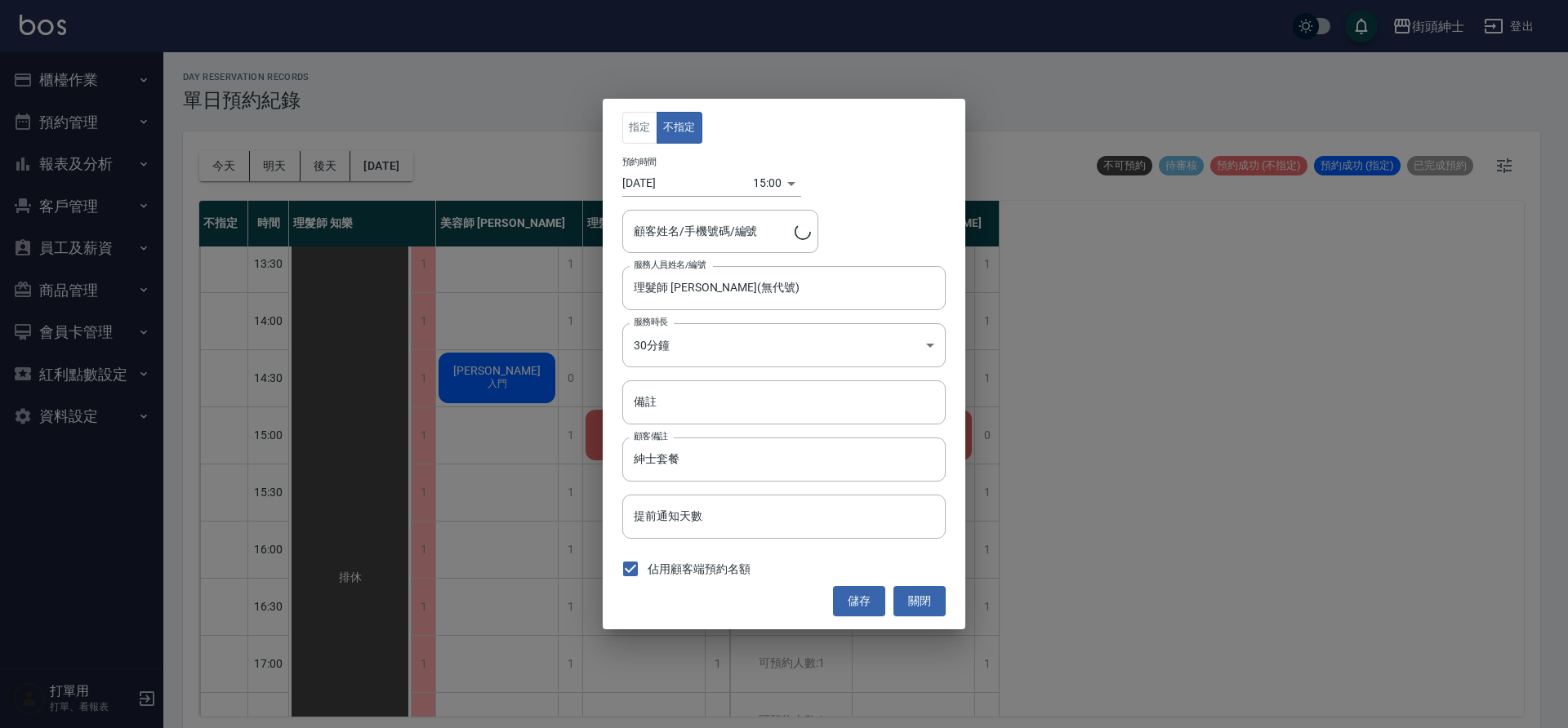
type input "Anson/0919956941"
click at [738, 302] on input "理髮師 Vic 維克(無代號)" at bounding box center [771, 288] width 284 height 29
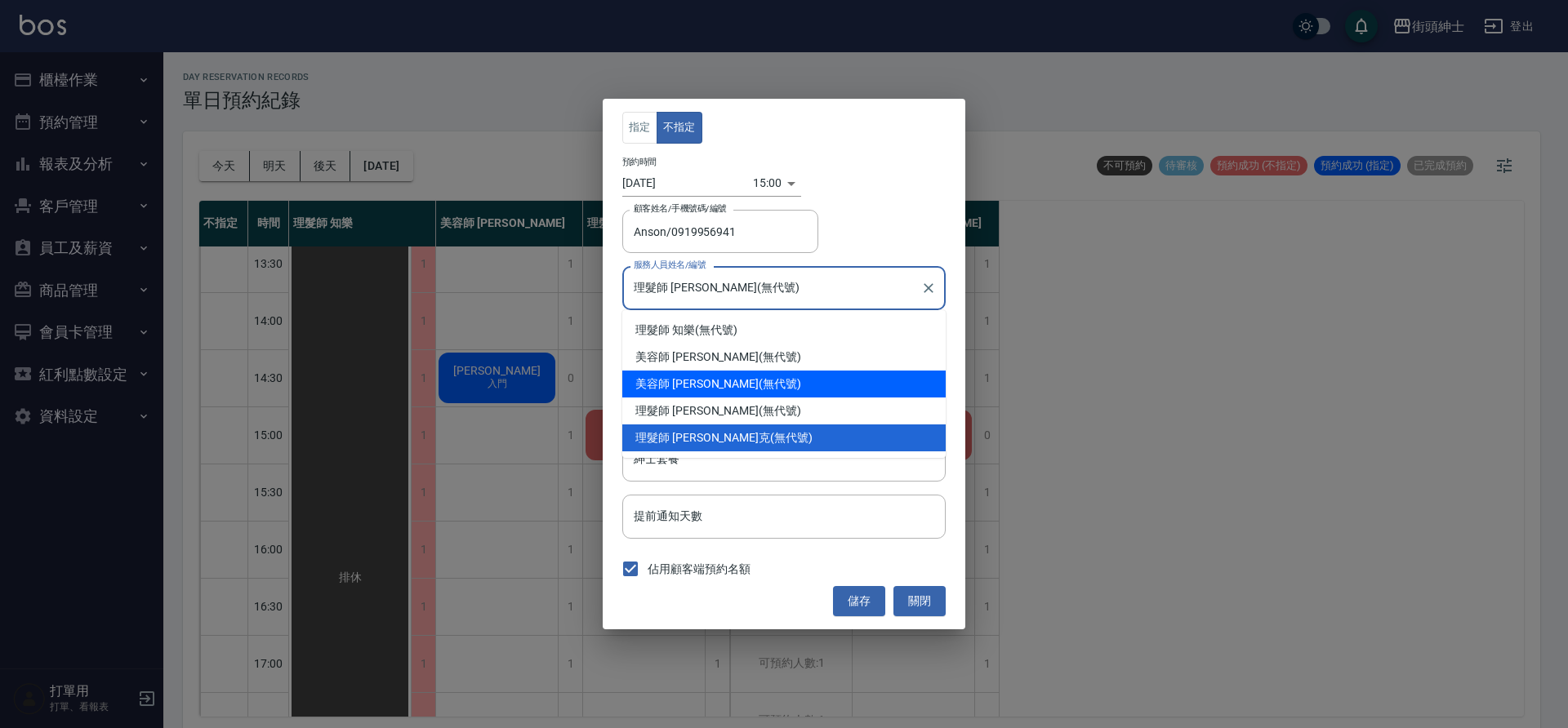
click at [732, 385] on div "美容師 Cherry (無代號)" at bounding box center [784, 384] width 324 height 27
type input "美容師 Cherry(無代號)"
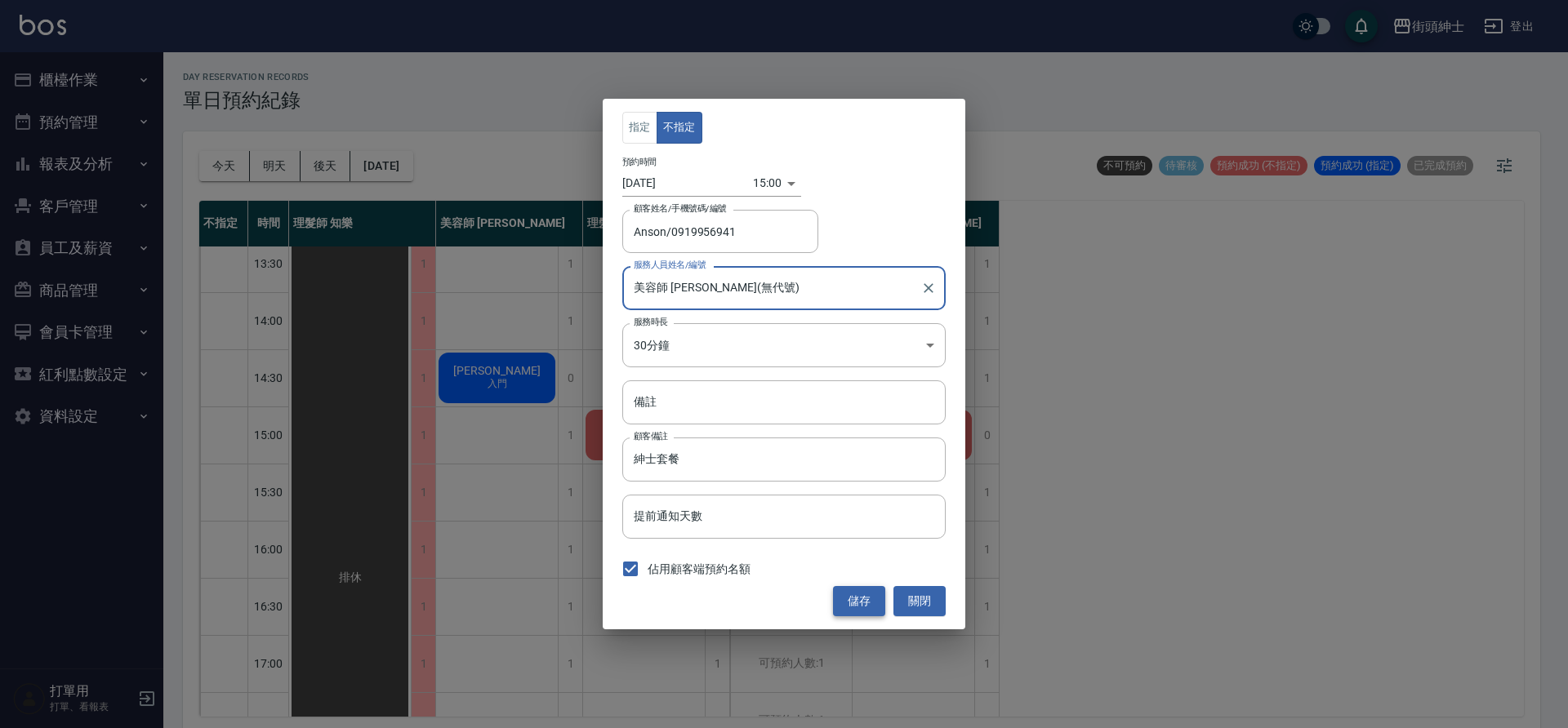
click at [847, 598] on button "儲存" at bounding box center [859, 602] width 52 height 30
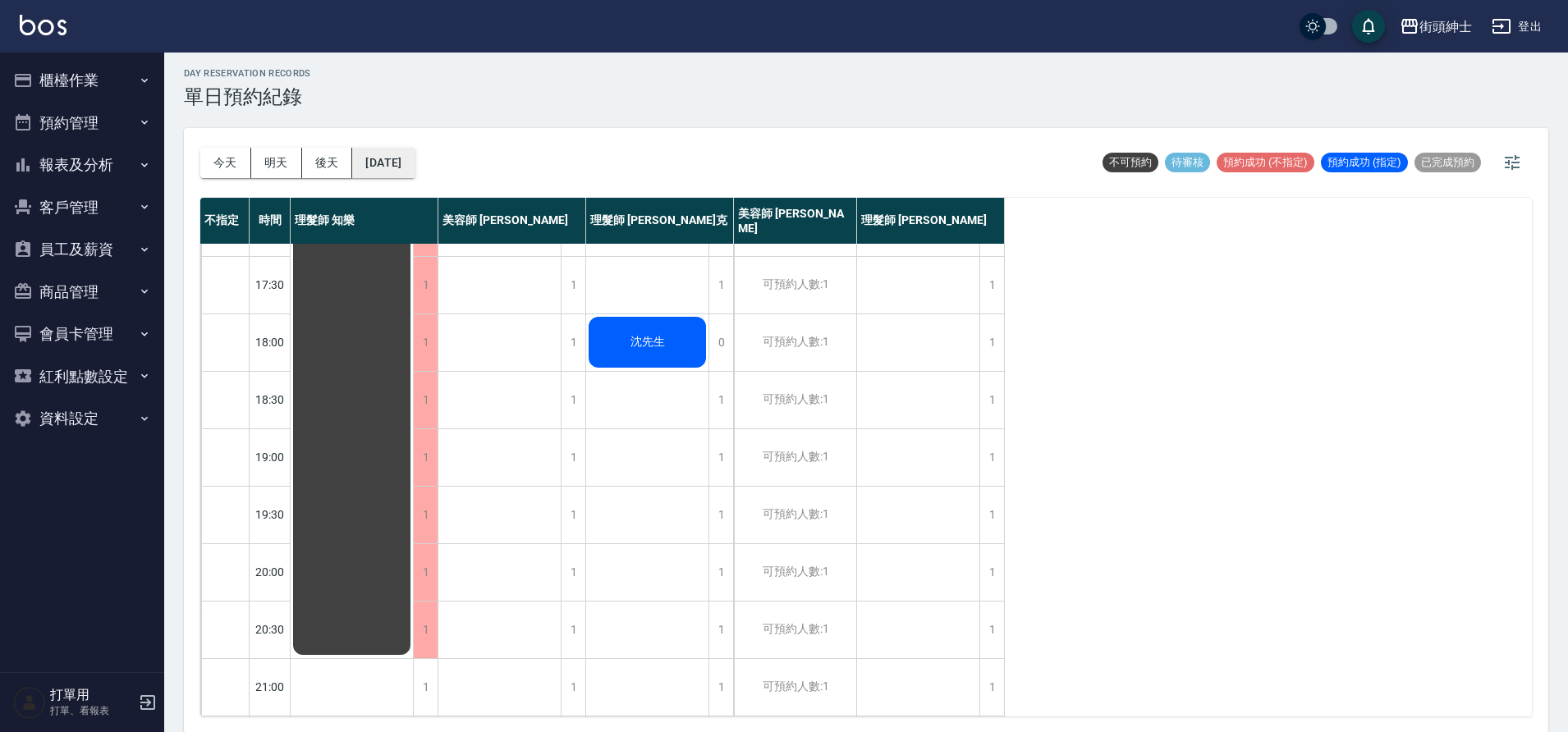
scroll to position [5, 0]
click at [415, 157] on button "2025/09/23" at bounding box center [383, 162] width 62 height 31
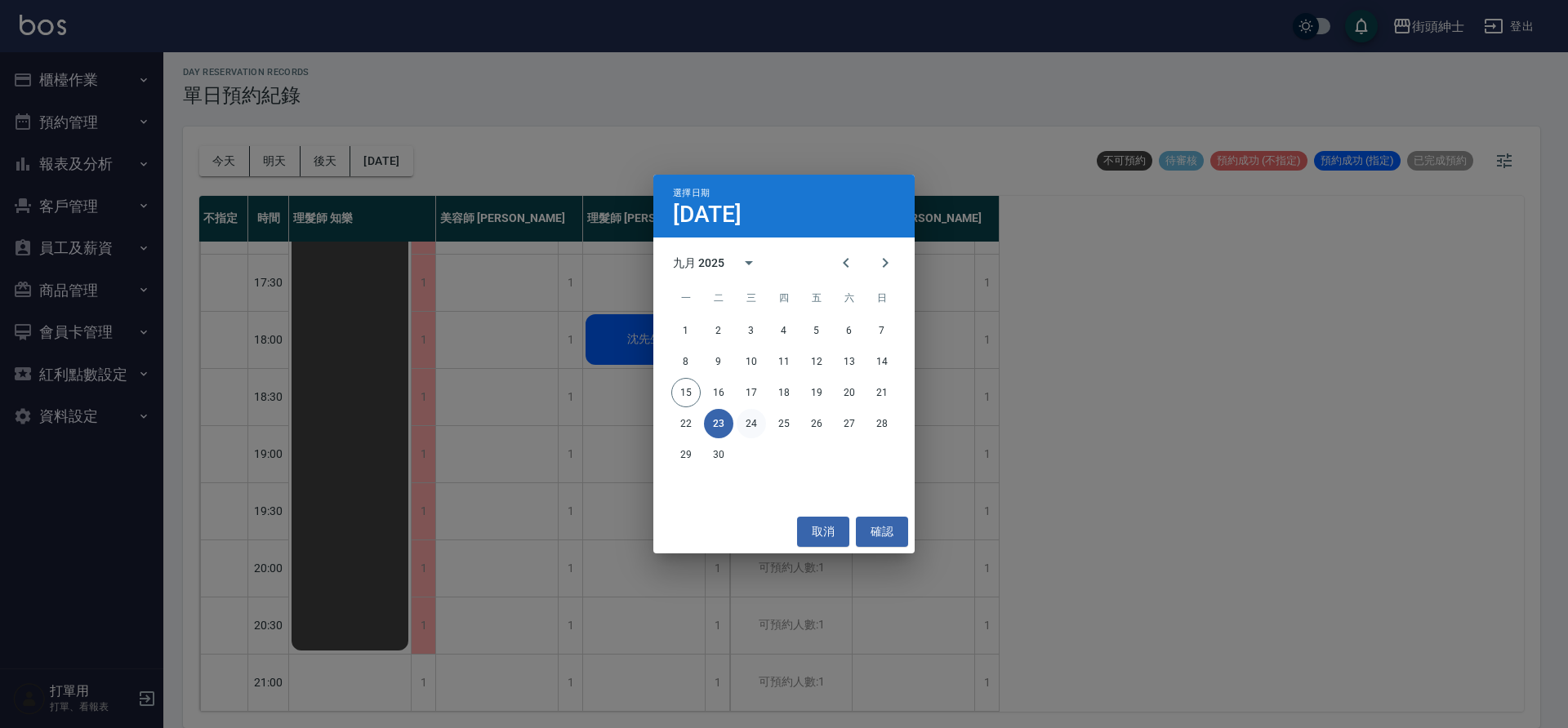
click at [749, 421] on button "24" at bounding box center [751, 423] width 30 height 30
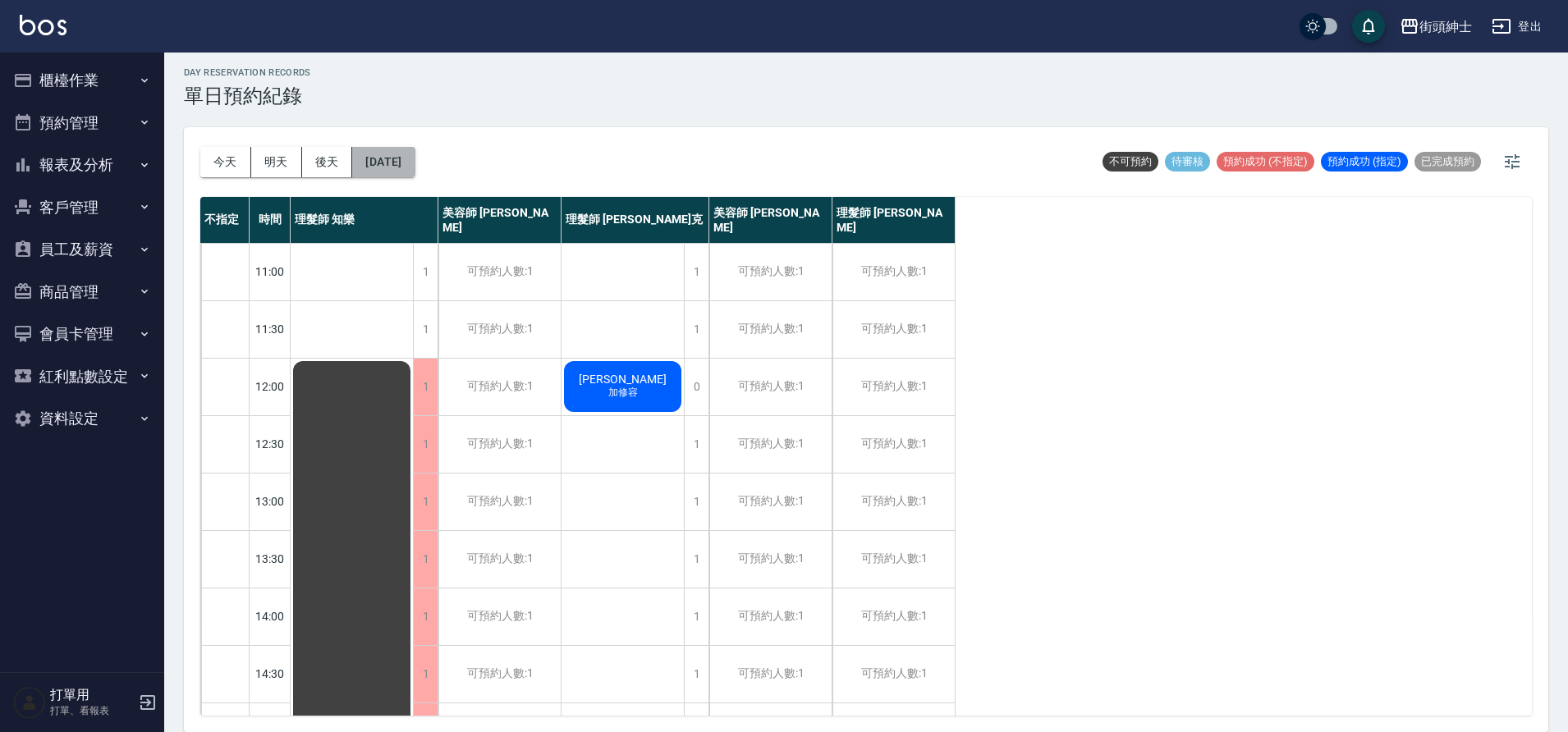
click at [413, 172] on button "2025/09/24" at bounding box center [383, 162] width 62 height 31
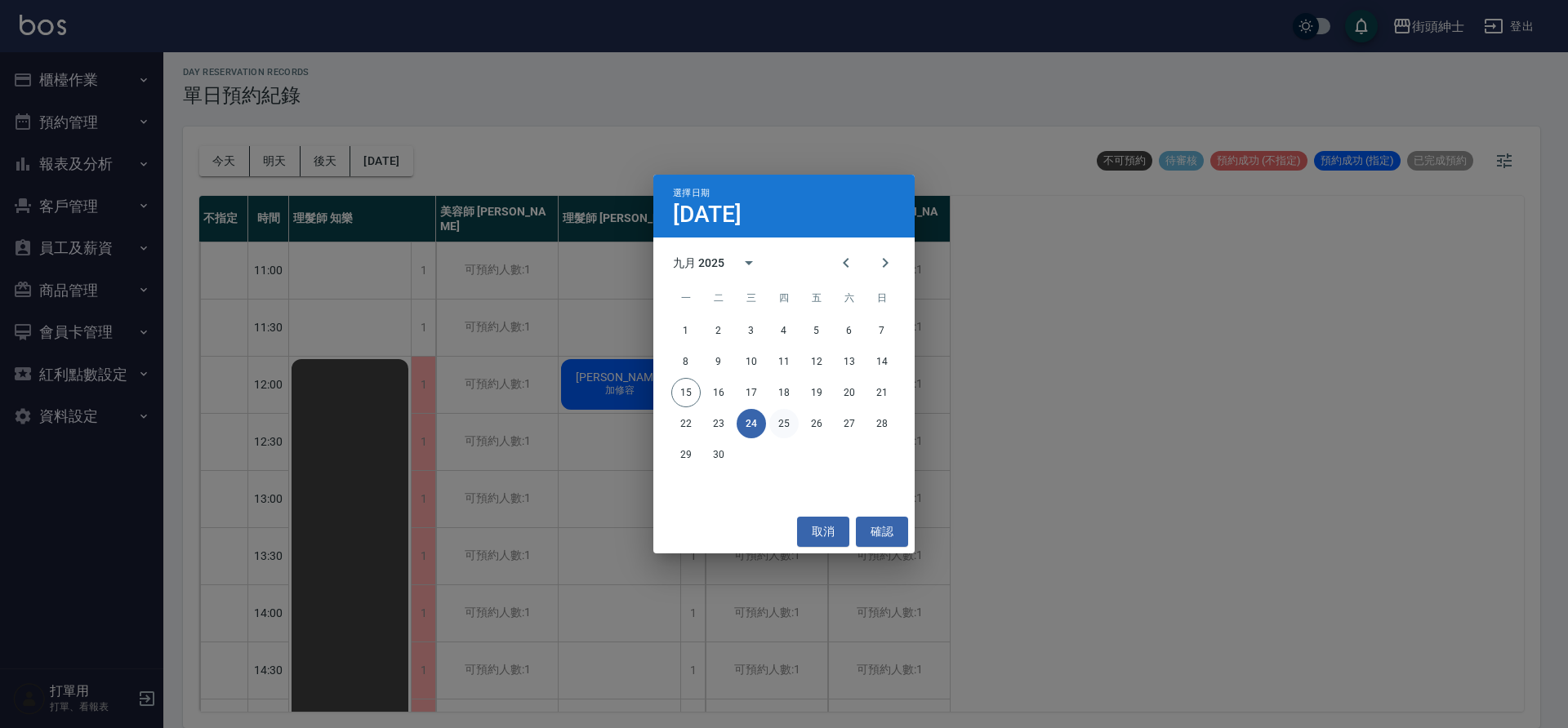
click at [773, 424] on button "25" at bounding box center [784, 423] width 30 height 30
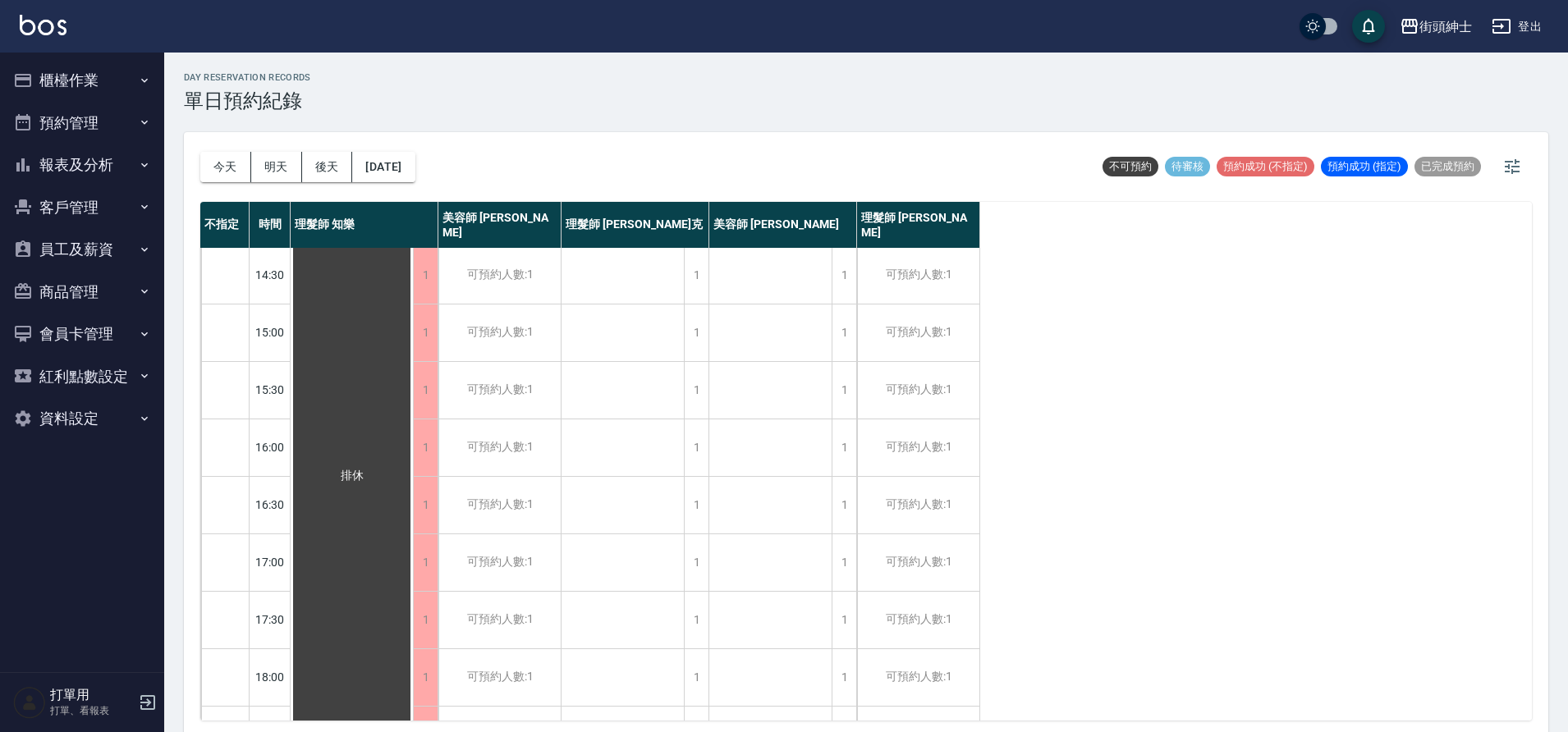
scroll to position [395, 0]
click at [399, 160] on button "2025/09/25" at bounding box center [383, 167] width 62 height 31
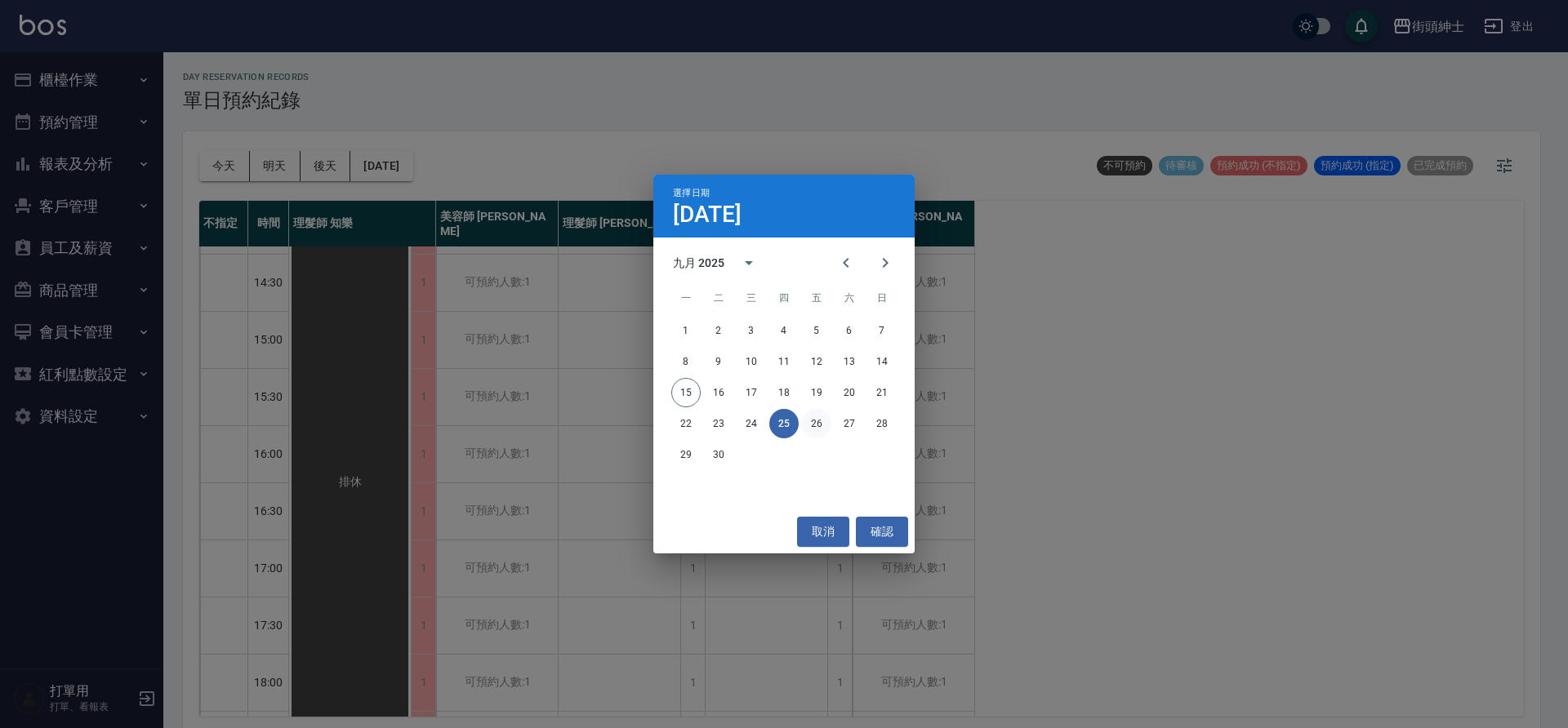
click at [811, 425] on button "26" at bounding box center [816, 423] width 30 height 30
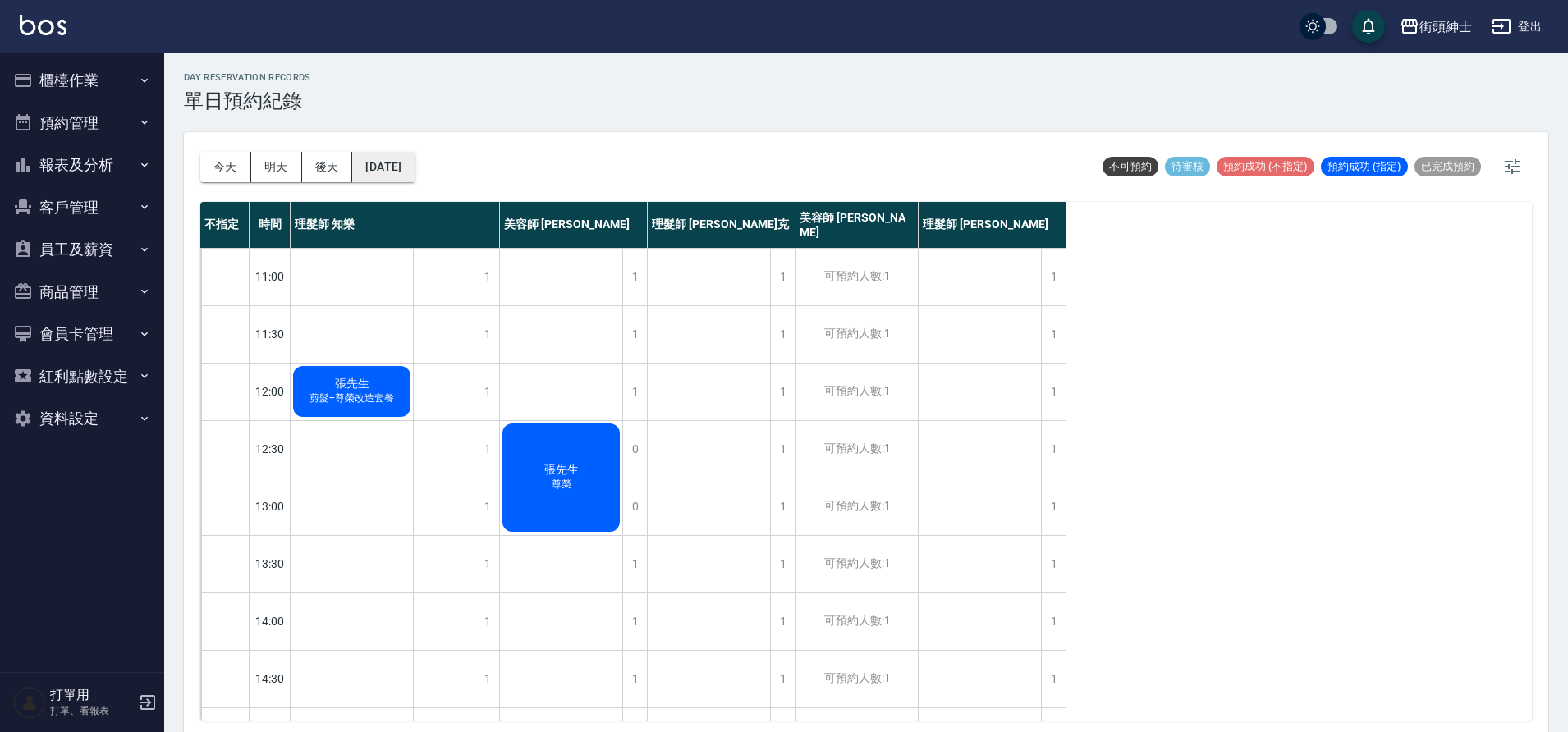
click at [415, 180] on button "2025/09/26" at bounding box center [383, 167] width 62 height 31
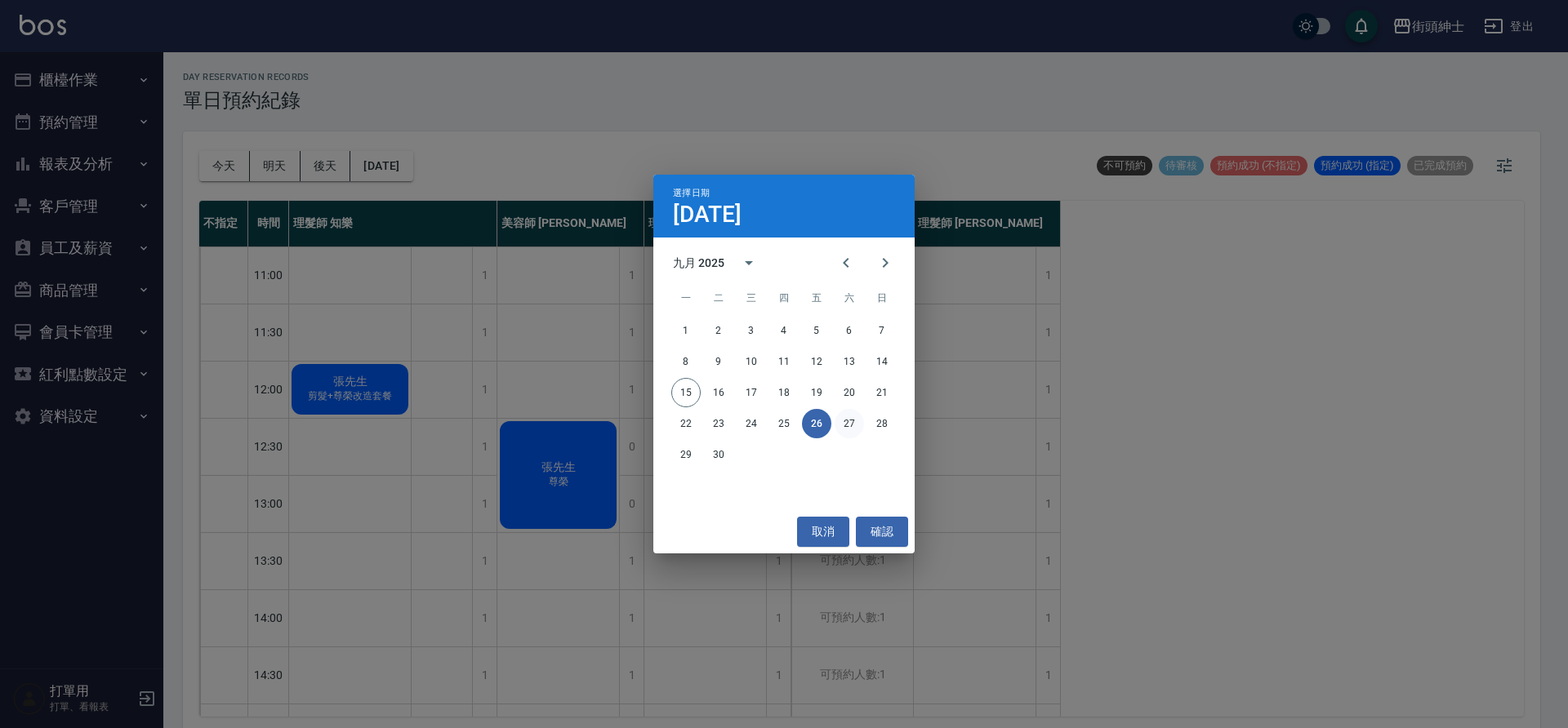
click at [835, 423] on button "27" at bounding box center [849, 423] width 30 height 30
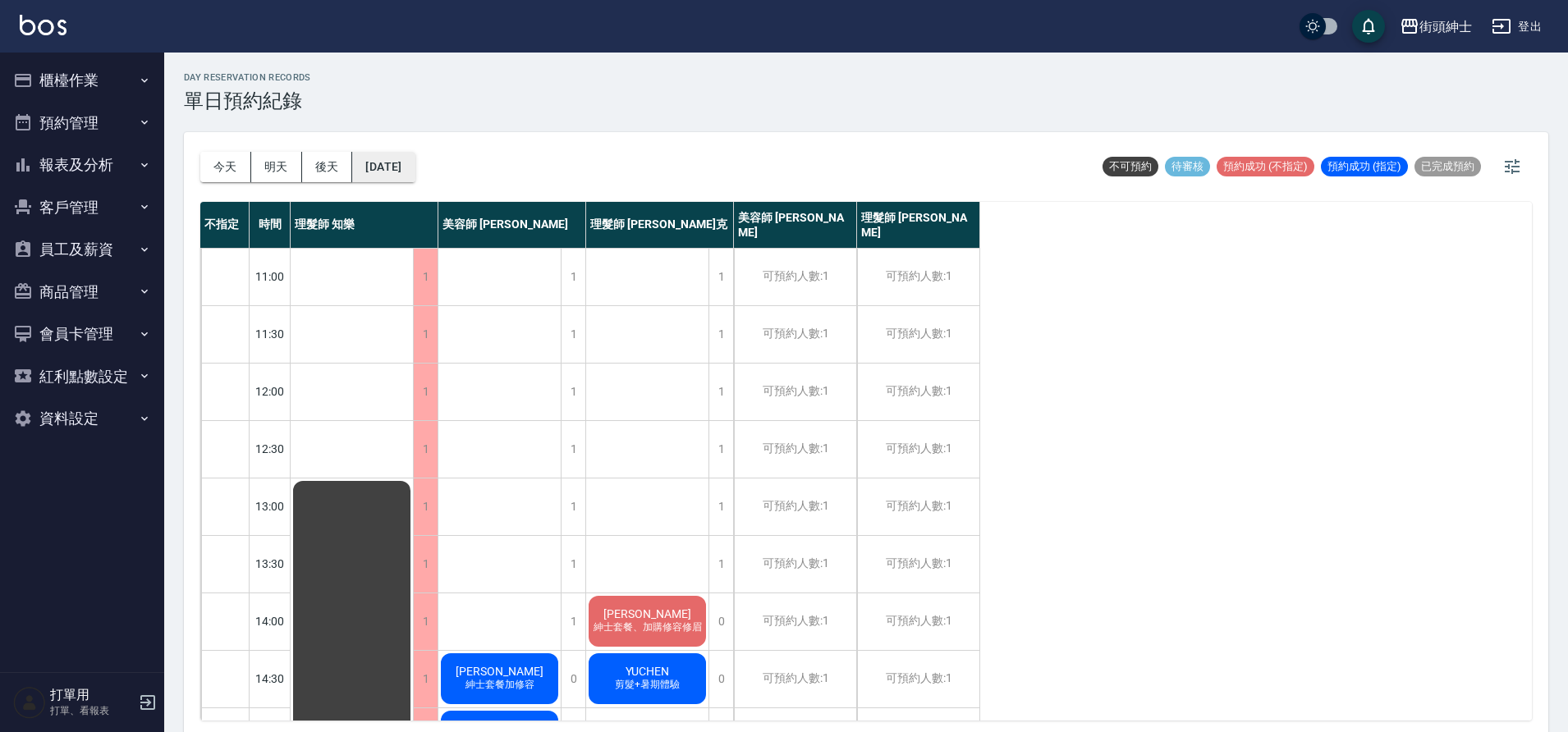
click at [413, 173] on button "2025/09/27" at bounding box center [383, 167] width 62 height 31
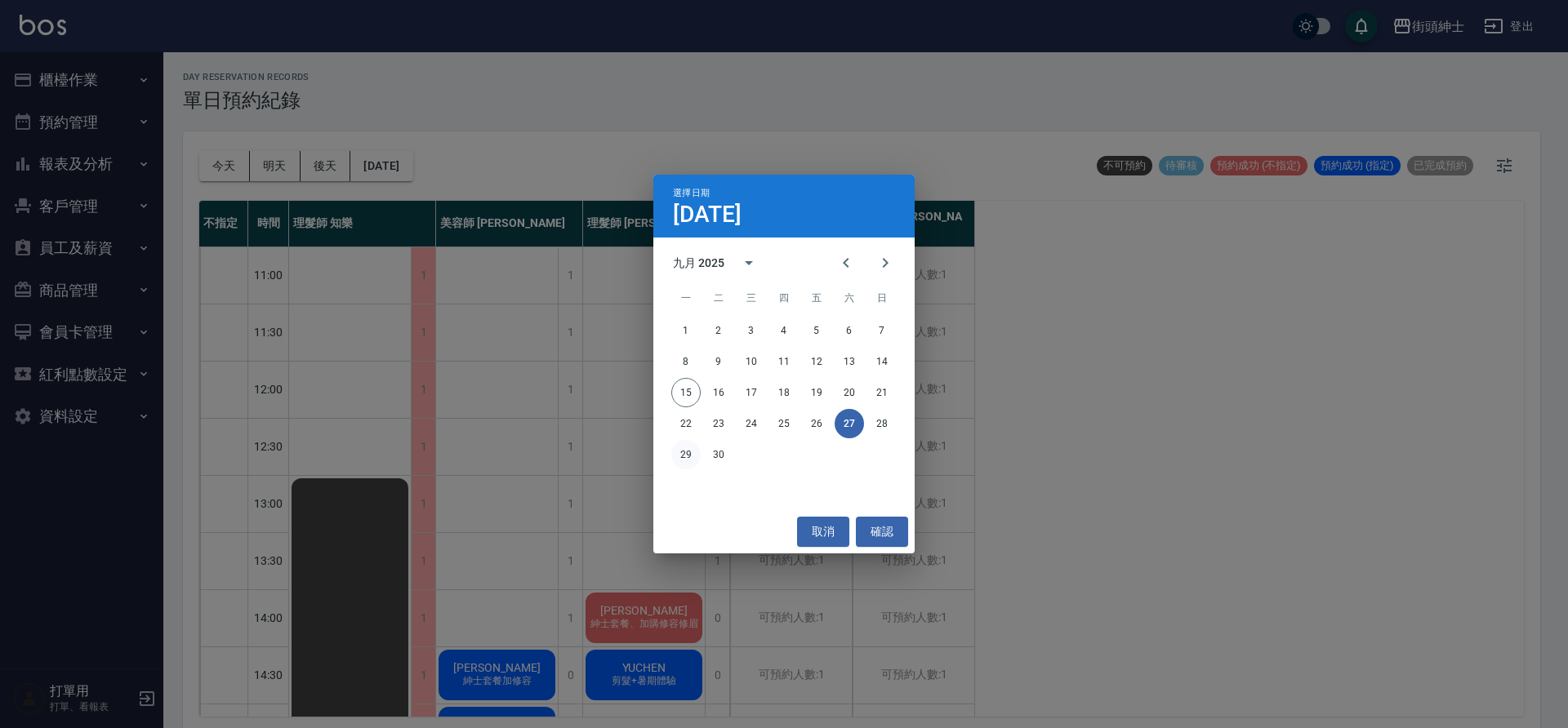
click at [690, 455] on button "29" at bounding box center [685, 455] width 30 height 30
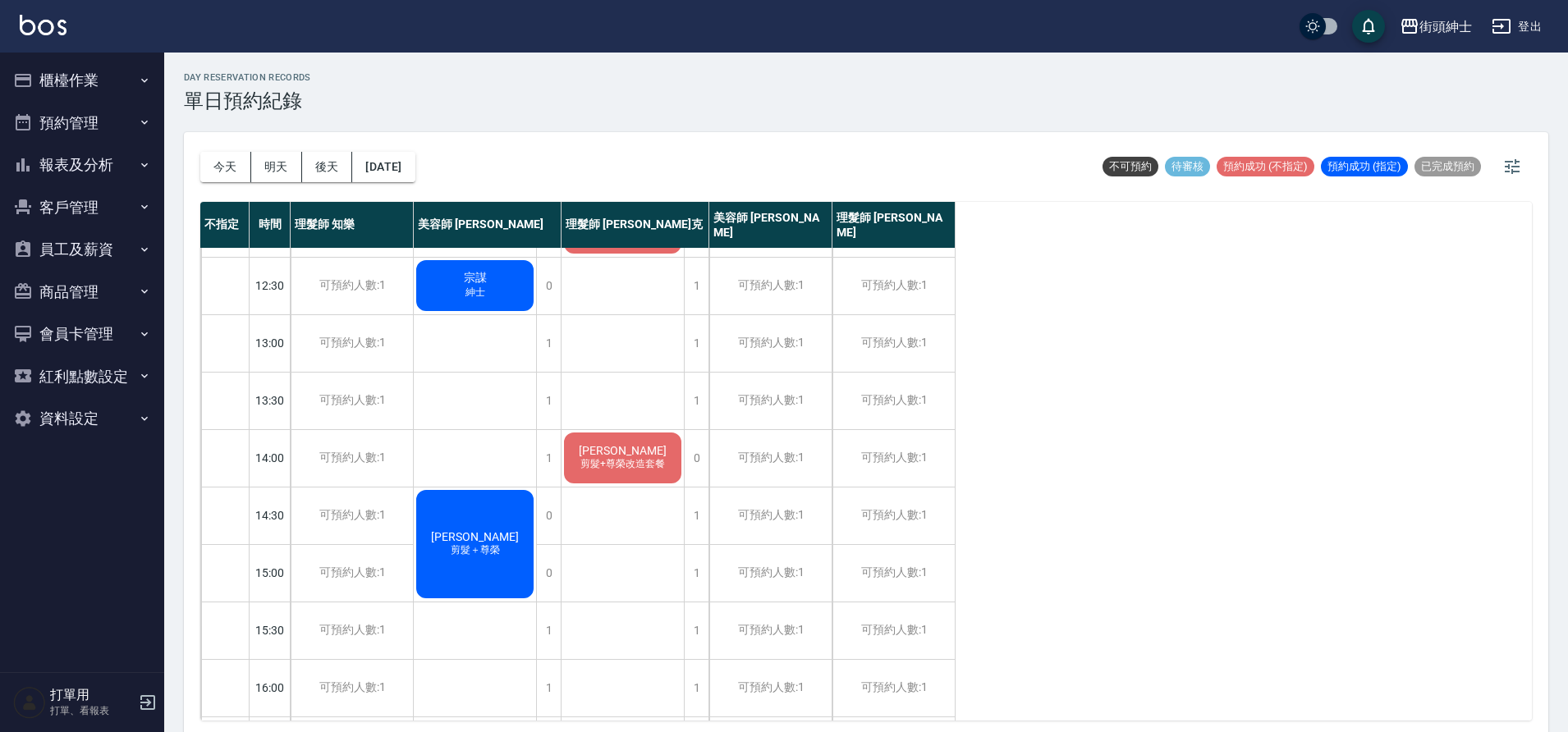
scroll to position [178, 0]
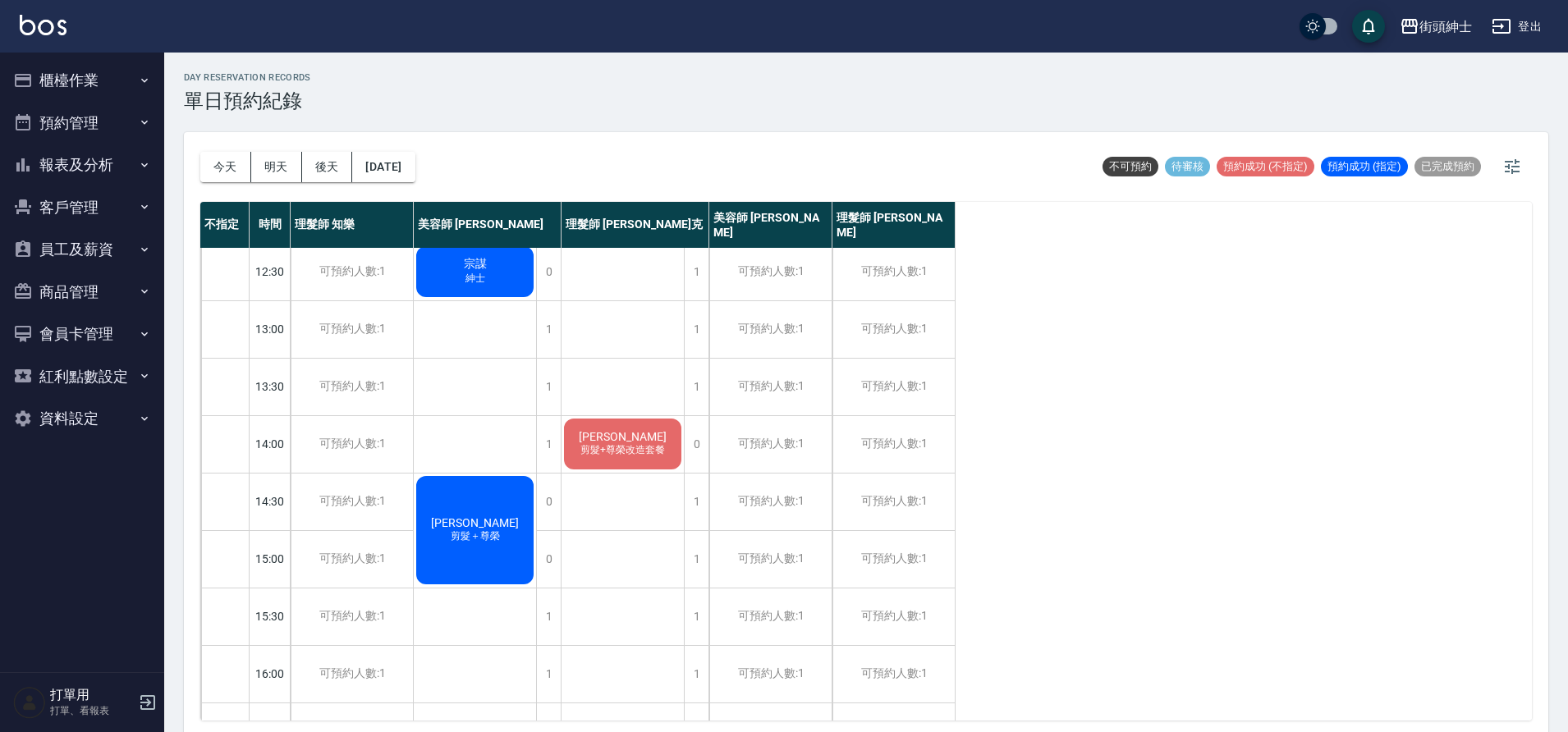
click at [233, 169] on button "今天" at bounding box center [225, 167] width 50 height 31
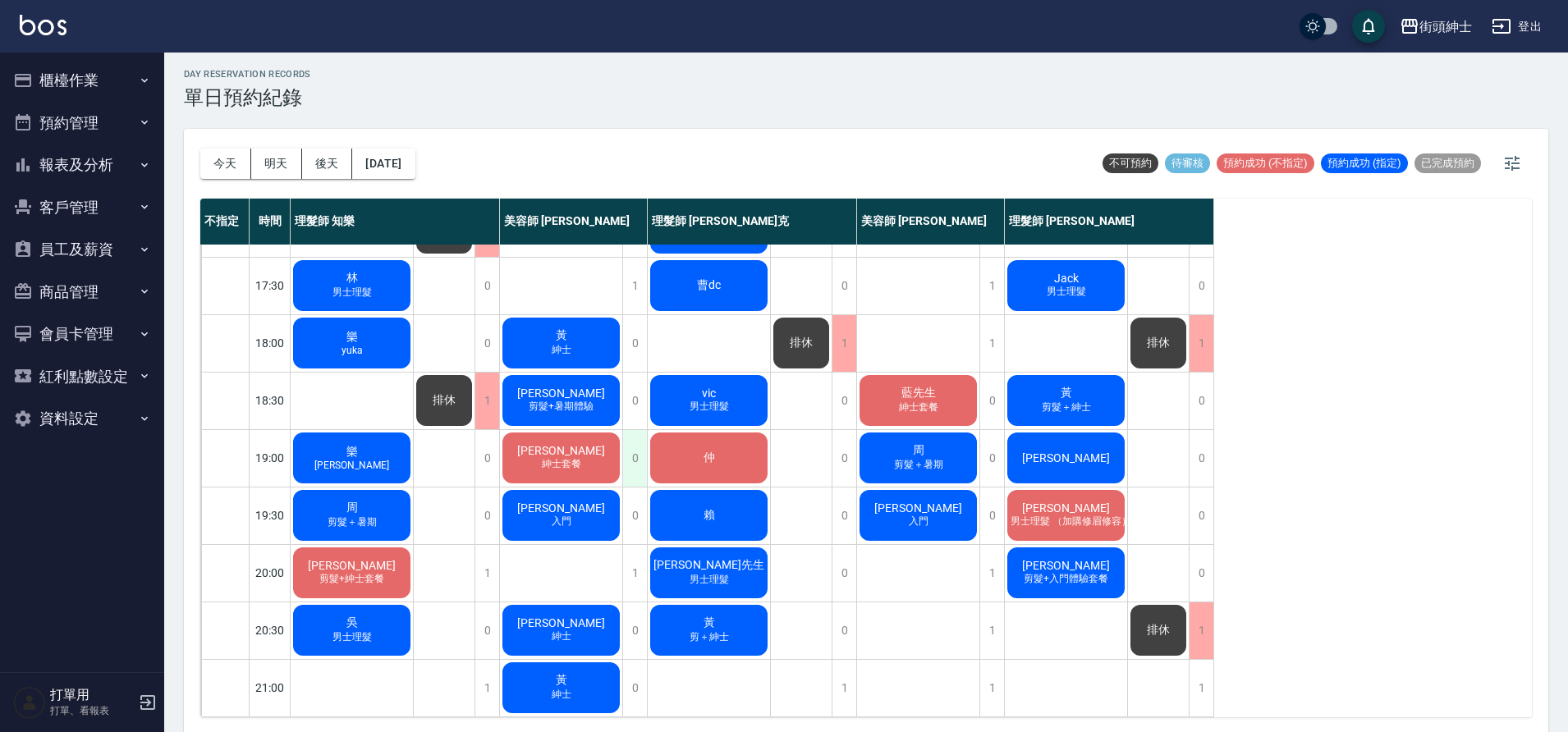
scroll to position [5, 0]
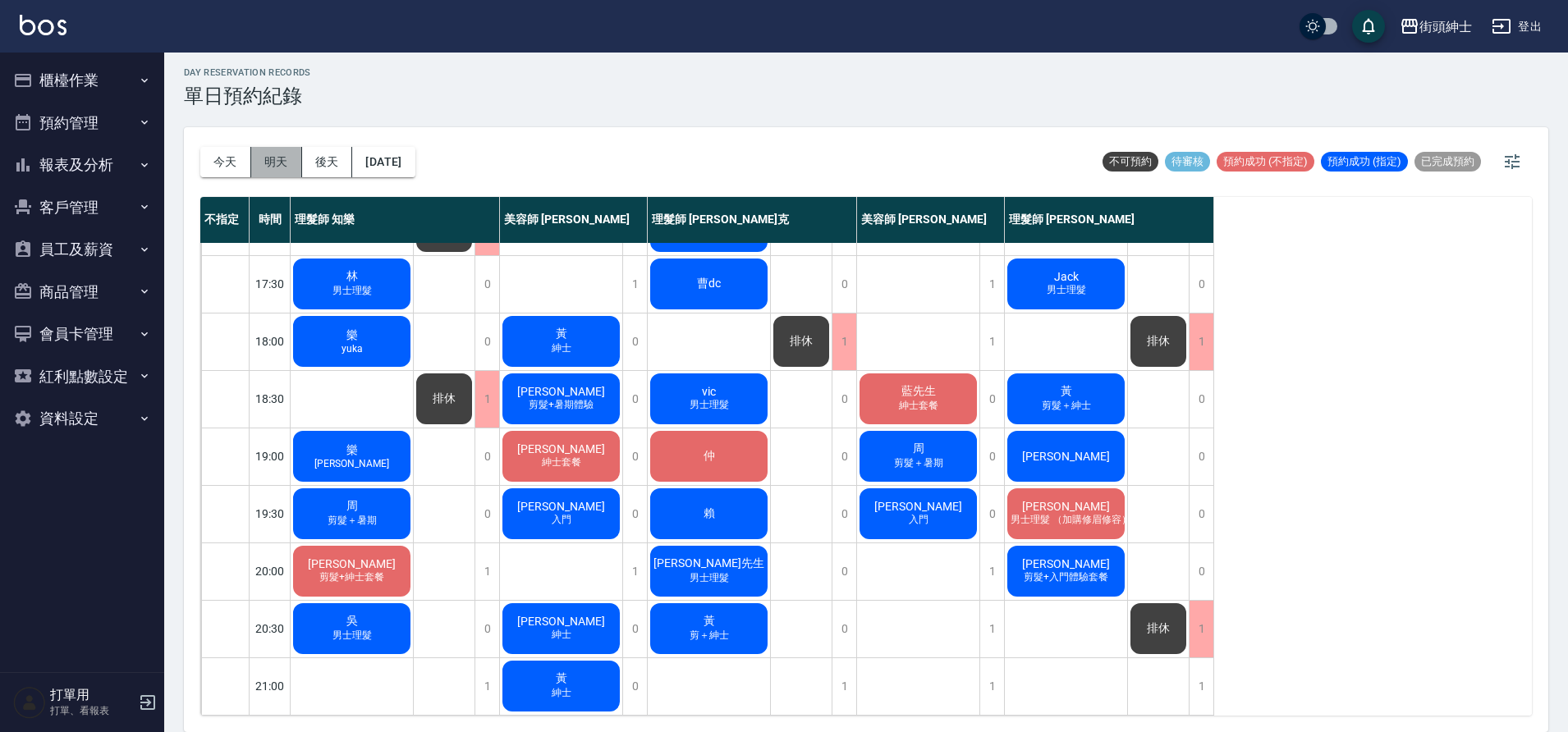
click at [285, 154] on button "明天" at bounding box center [277, 162] width 50 height 31
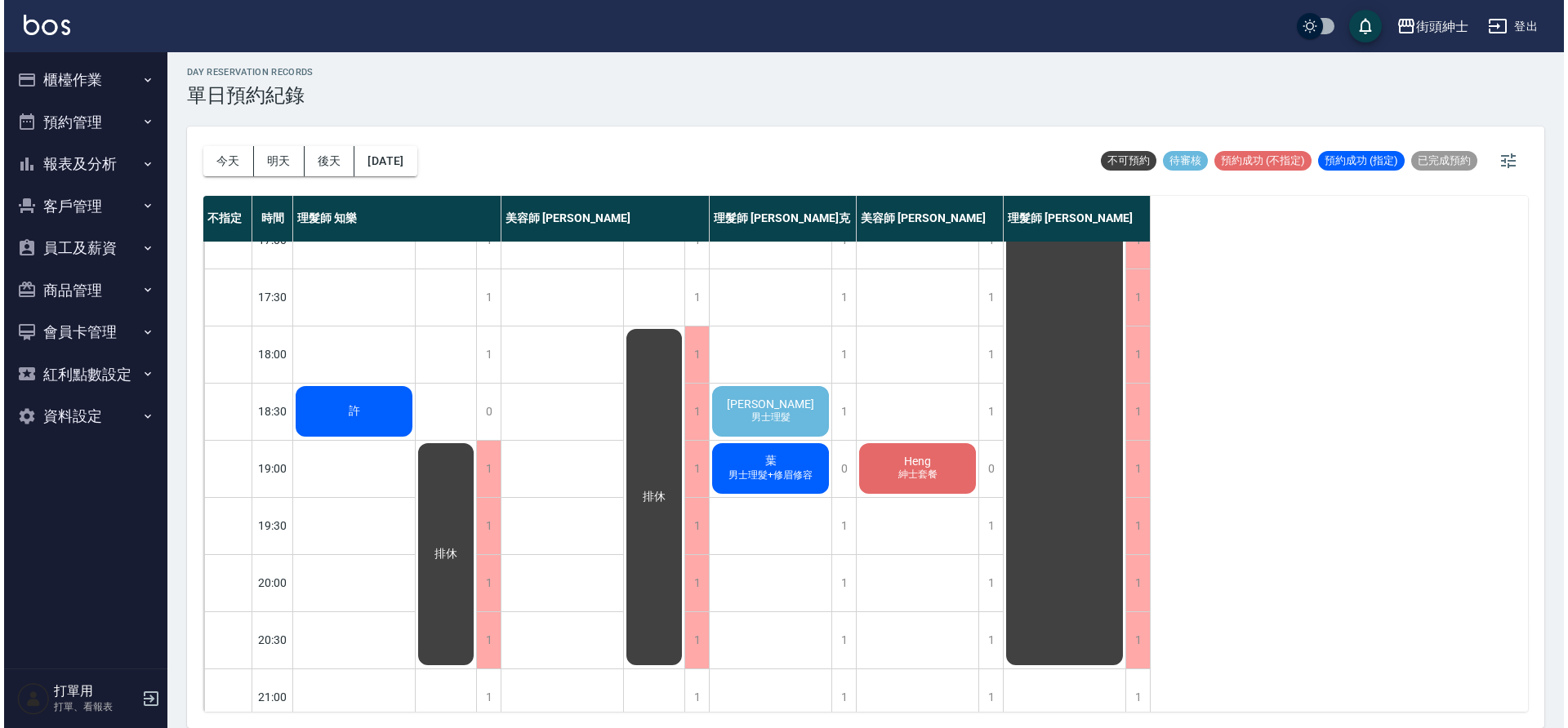
scroll to position [695, 0]
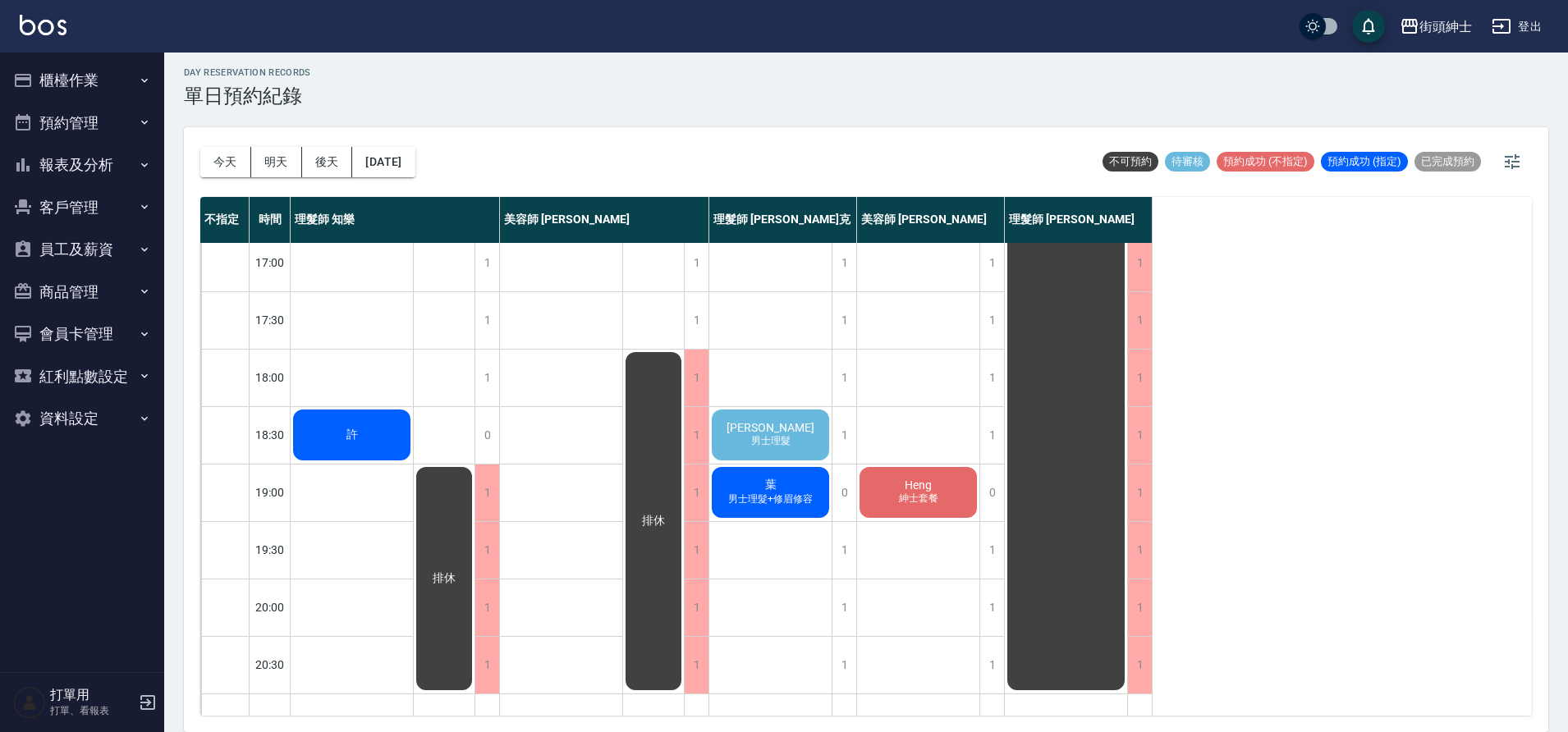
click at [799, 430] on div "李銘恩 男士理髮" at bounding box center [771, 435] width 123 height 56
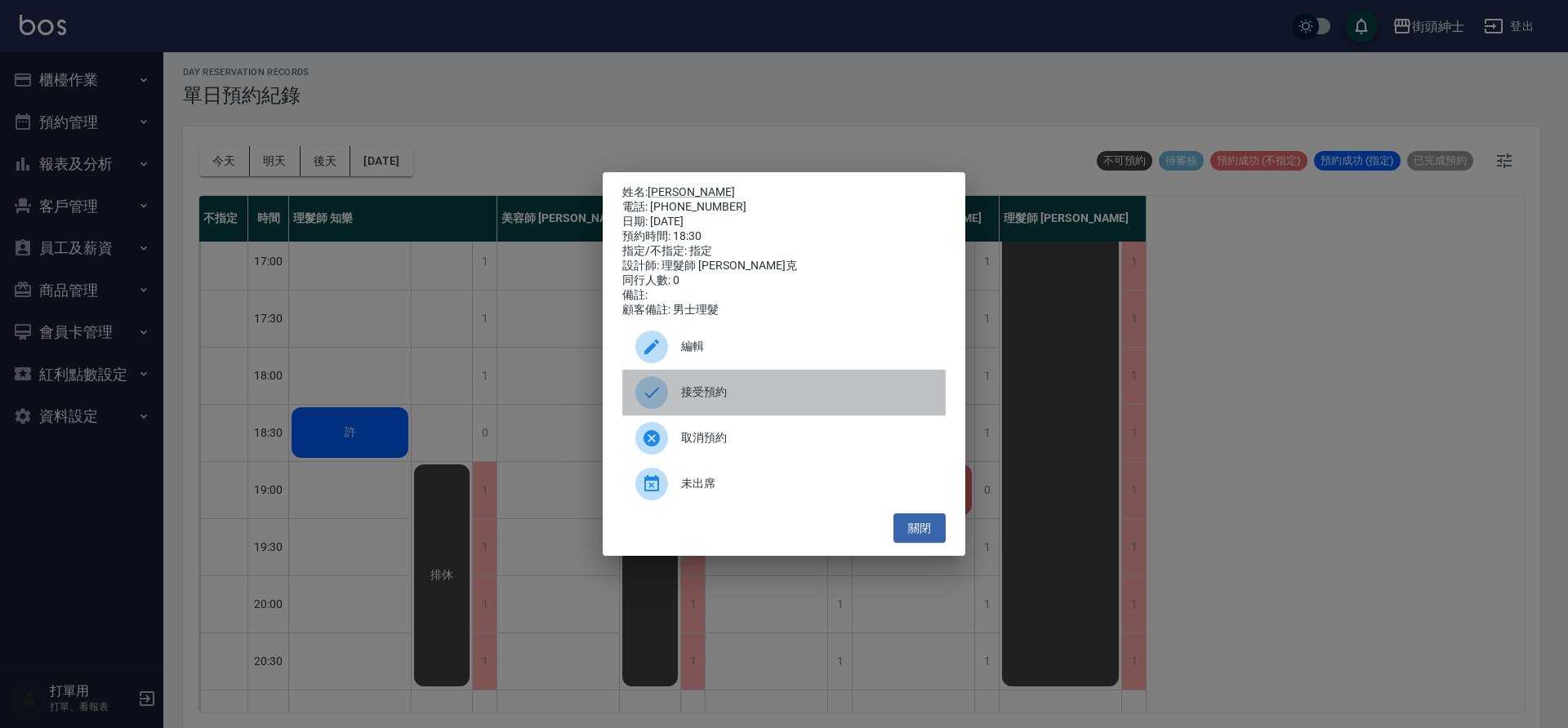
click at [770, 401] on span "接受預約" at bounding box center [806, 392] width 251 height 17
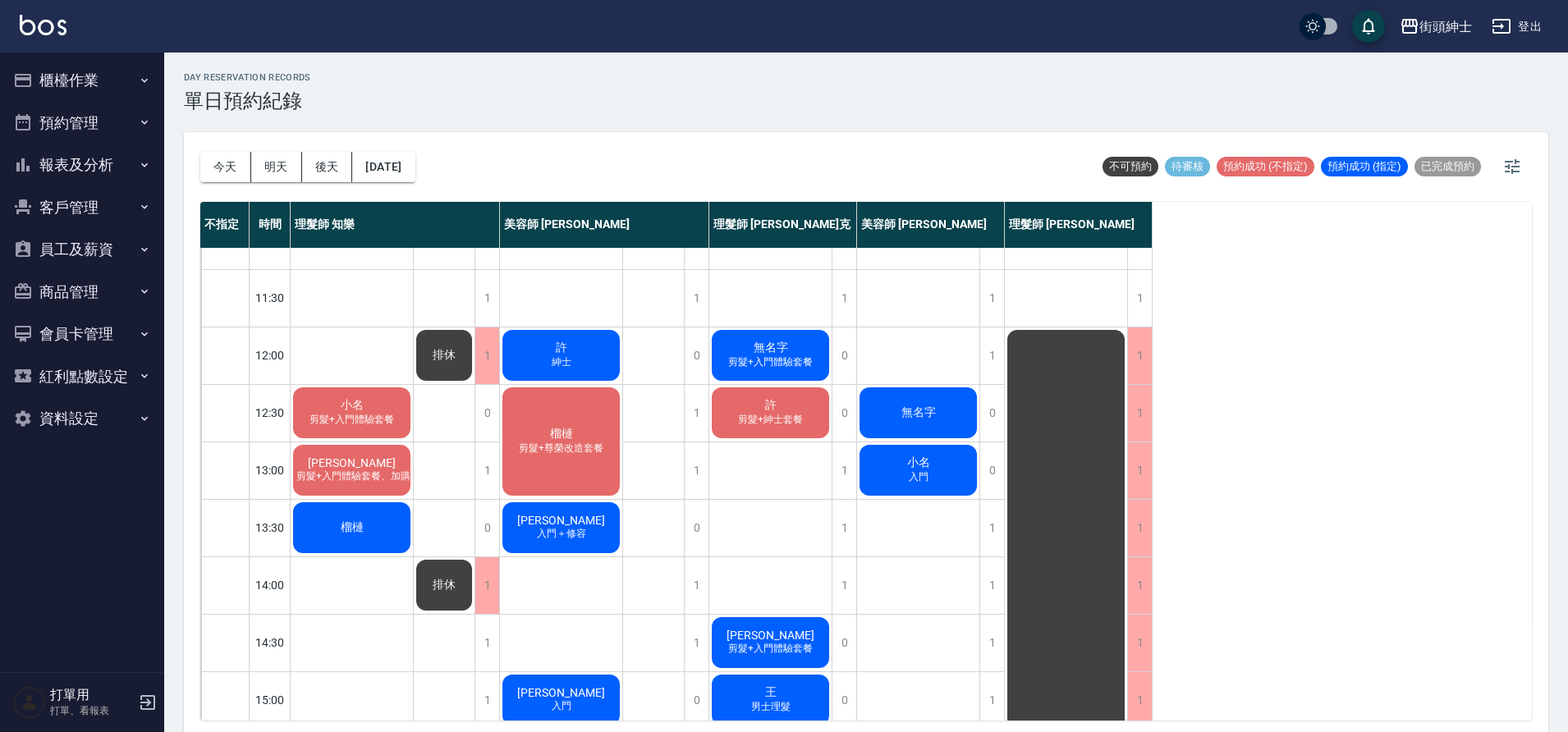
scroll to position [35, 0]
click at [415, 177] on button "2025/09/16" at bounding box center [383, 167] width 62 height 31
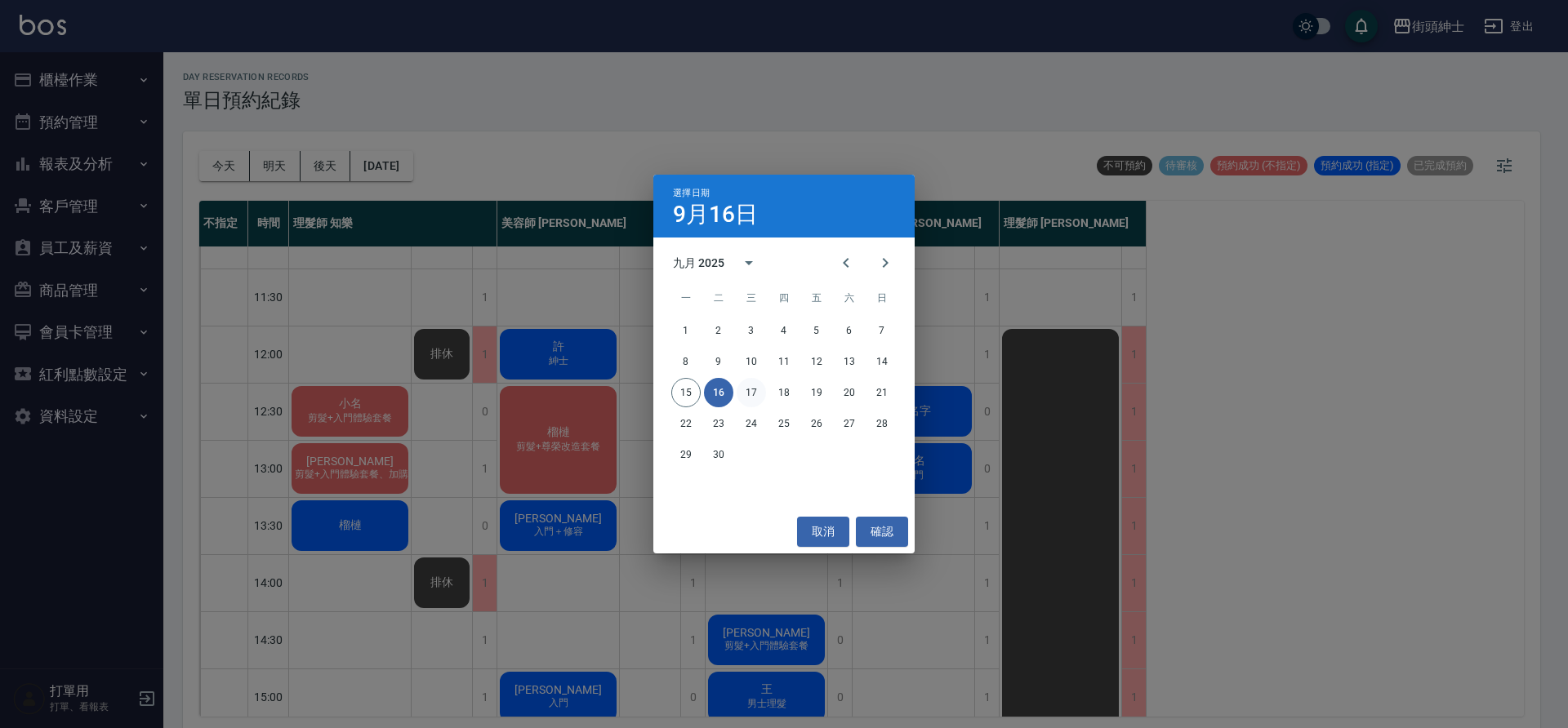
click at [758, 396] on button "17" at bounding box center [751, 393] width 30 height 30
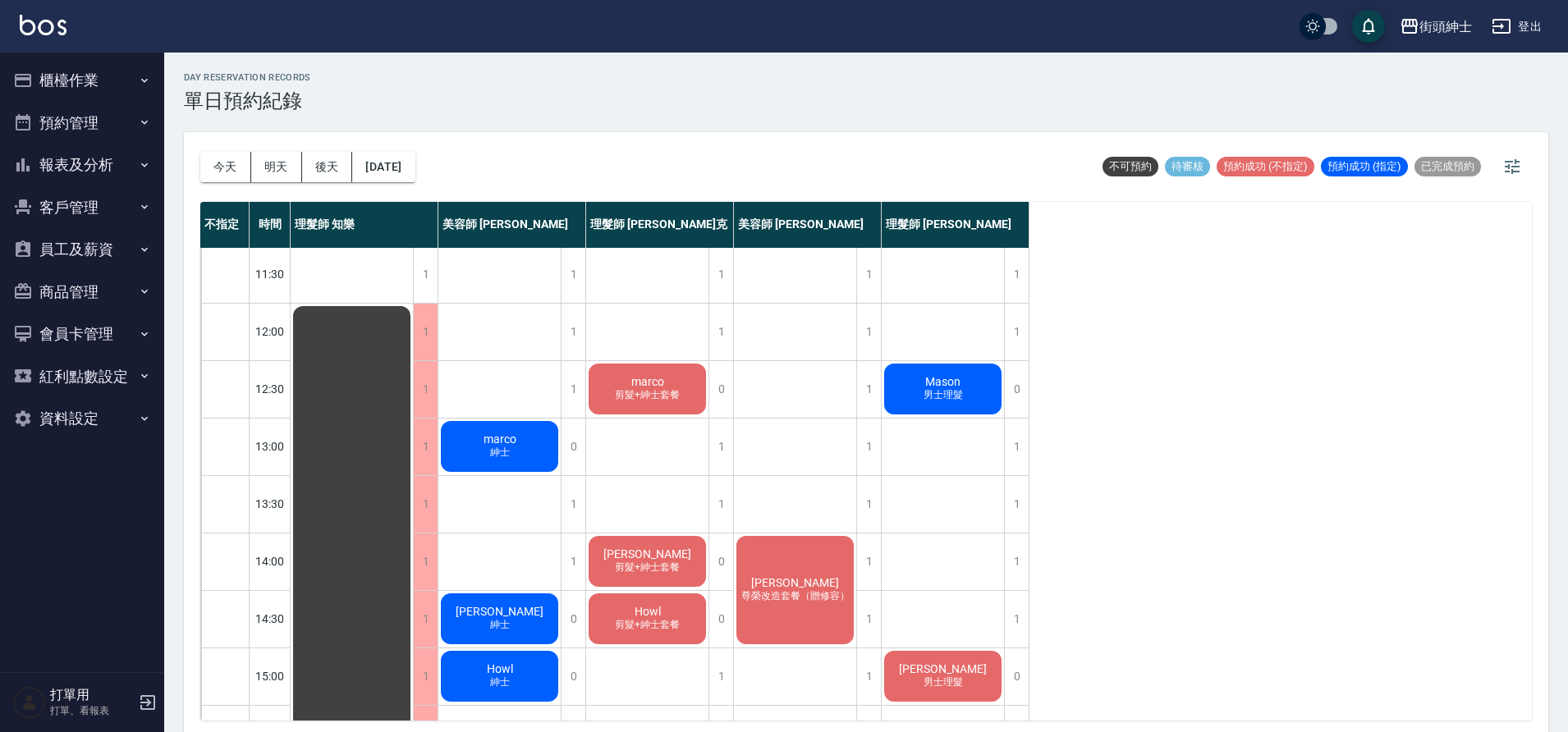
scroll to position [153, 0]
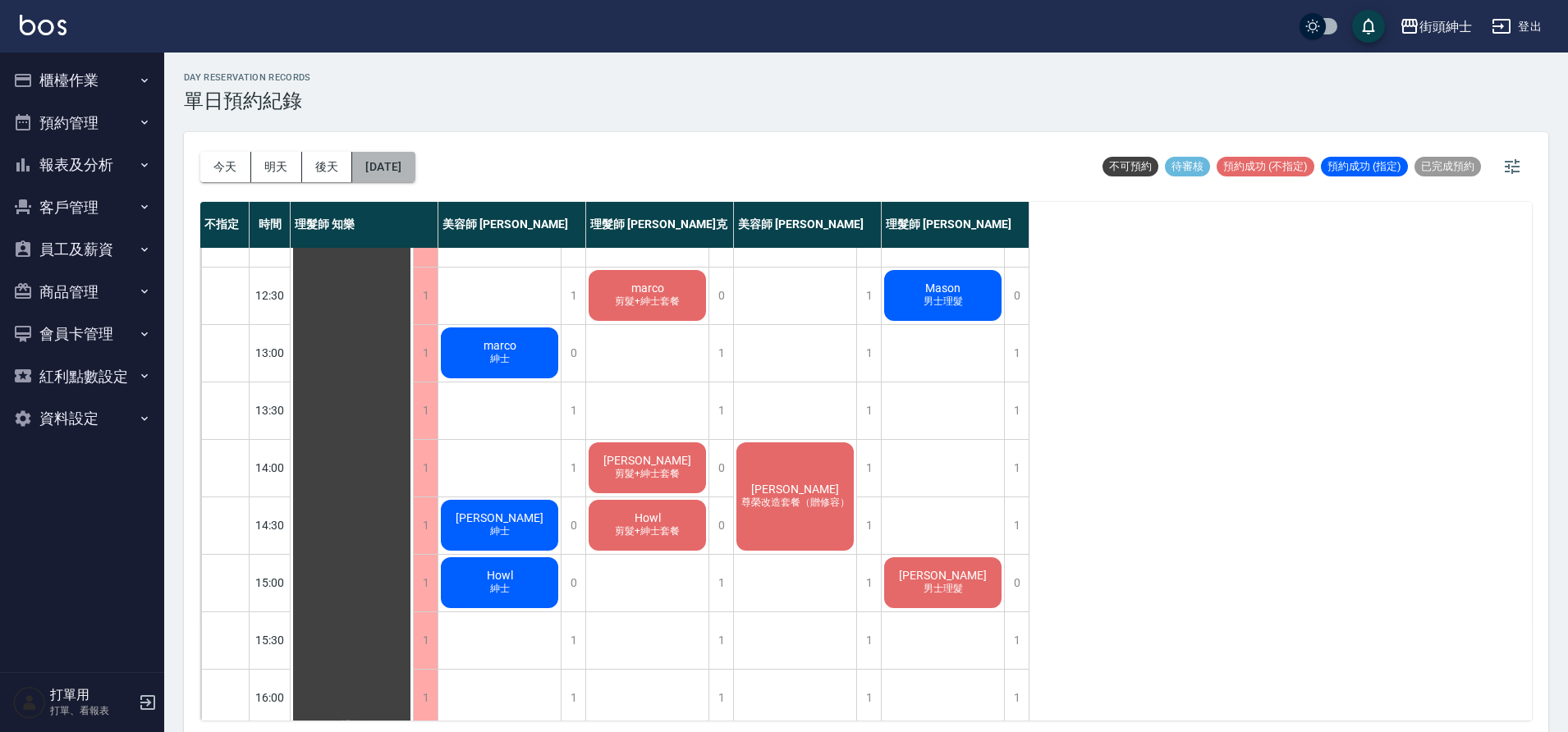
click at [412, 155] on button "2025/09/17" at bounding box center [383, 167] width 62 height 31
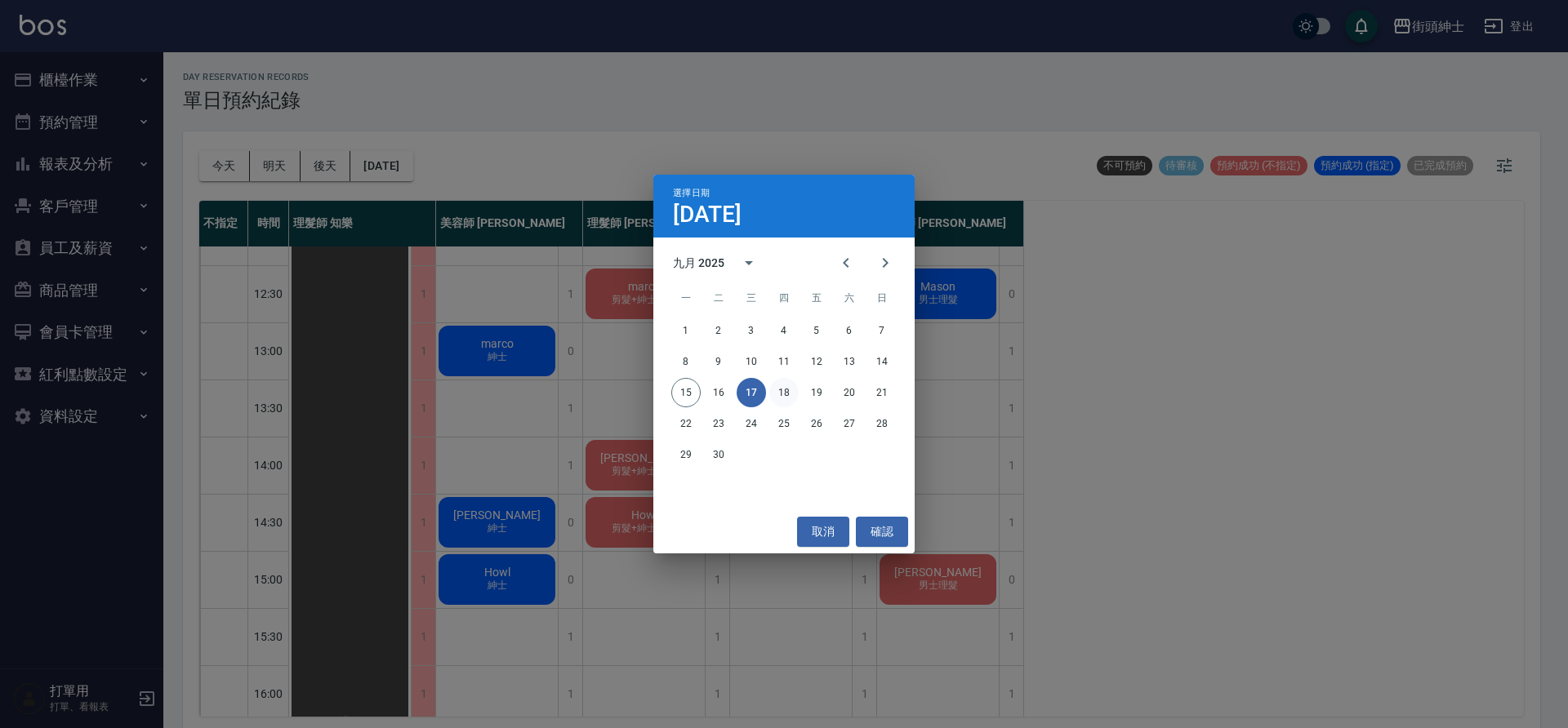
click at [794, 387] on button "18" at bounding box center [784, 393] width 30 height 30
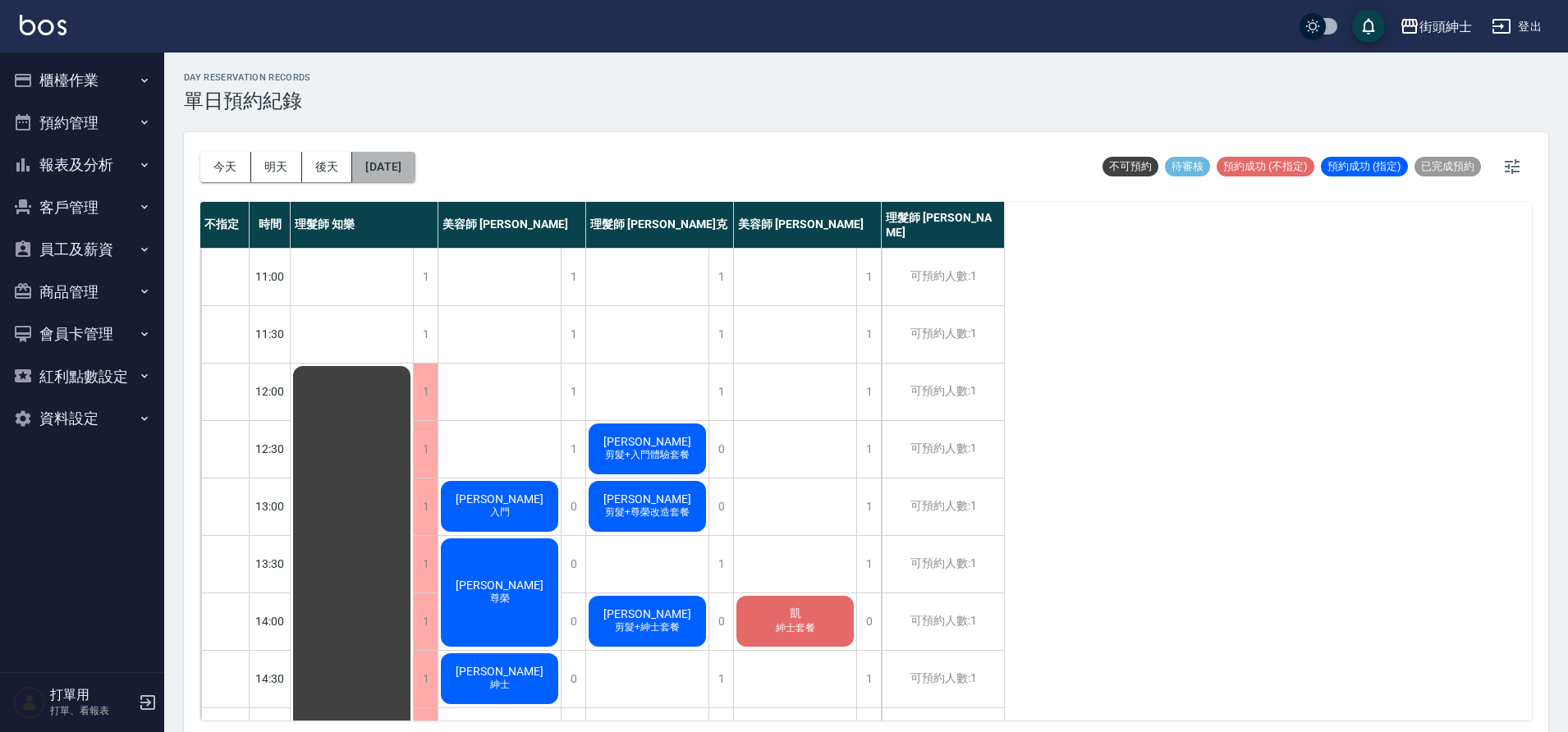
click at [415, 169] on button "2025/09/18" at bounding box center [383, 167] width 62 height 31
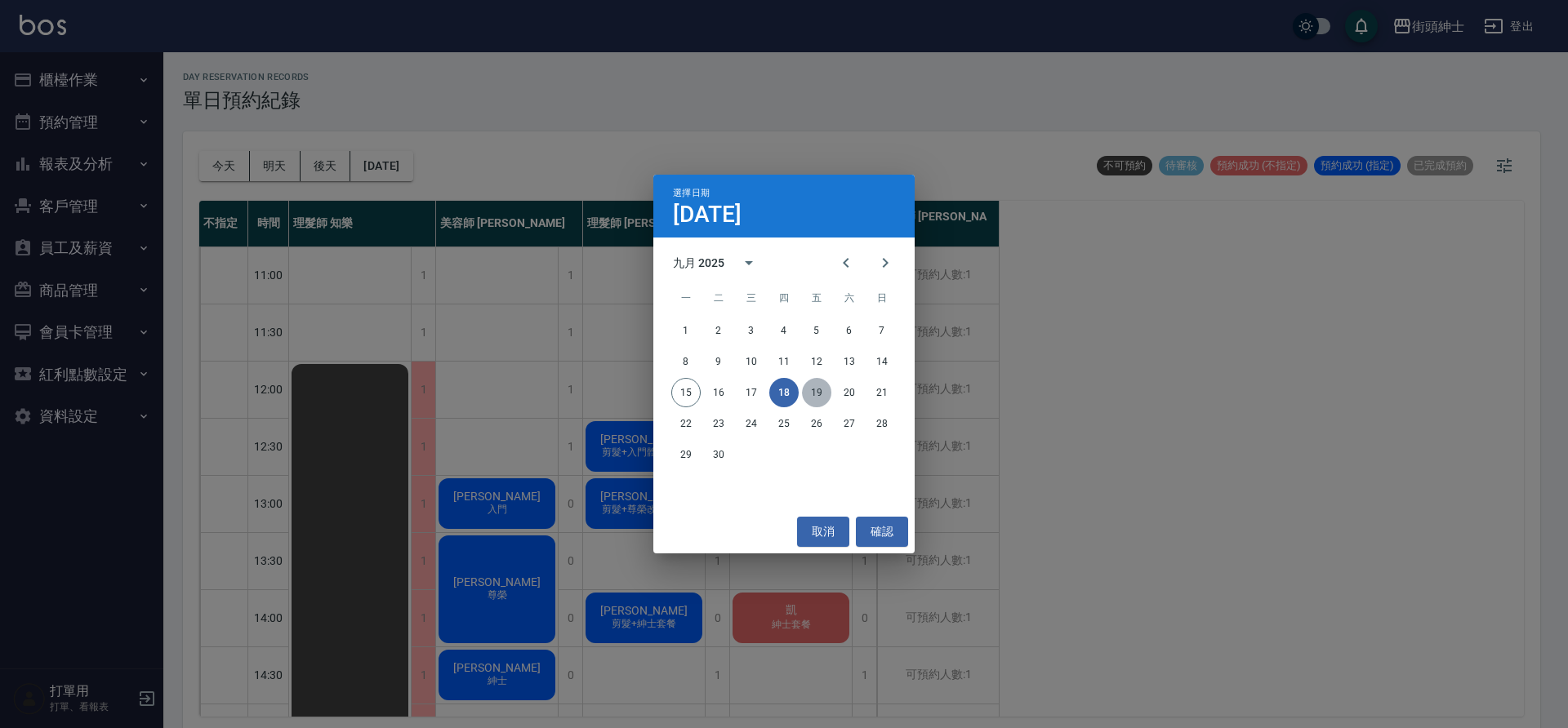
click at [819, 392] on button "19" at bounding box center [816, 393] width 30 height 30
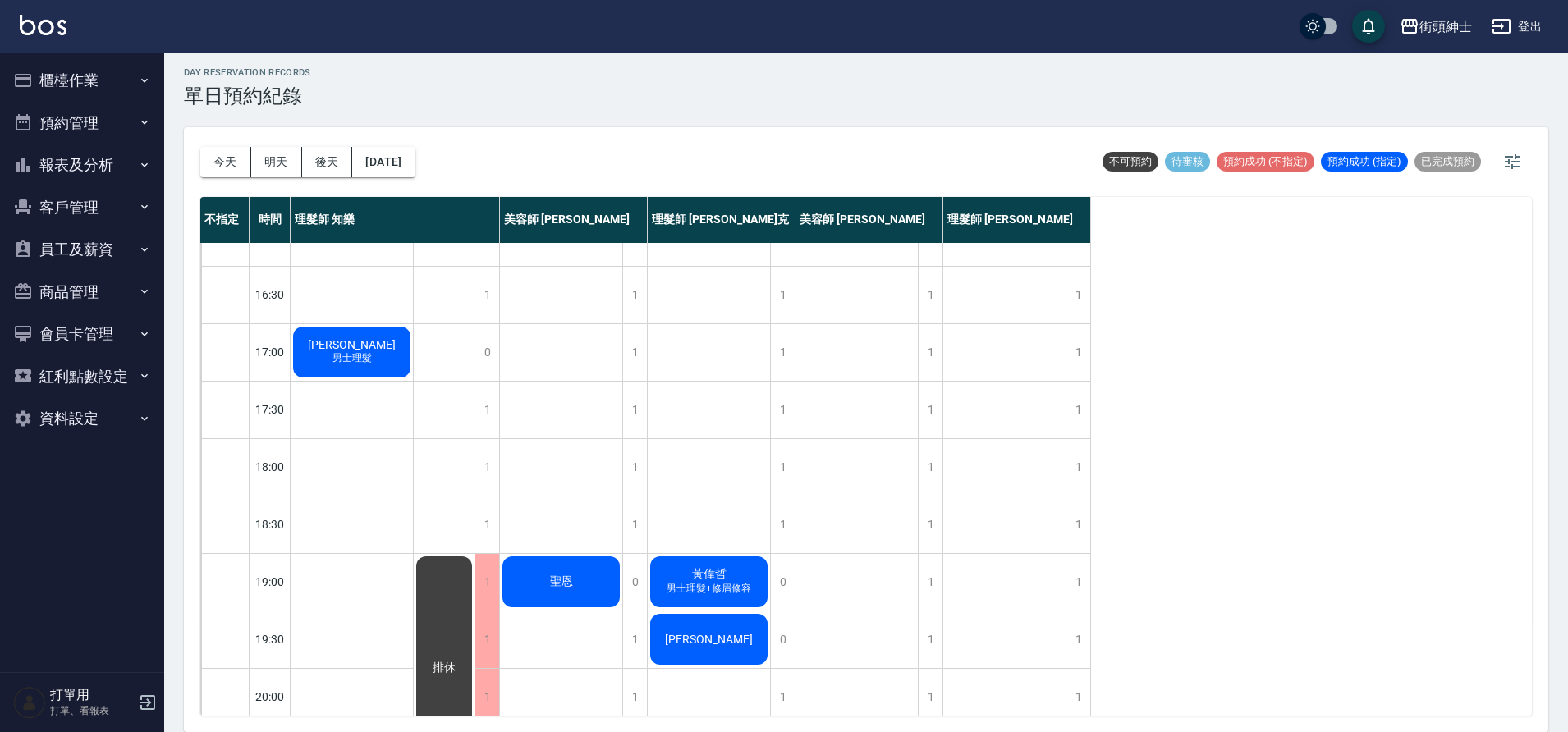
scroll to position [624, 0]
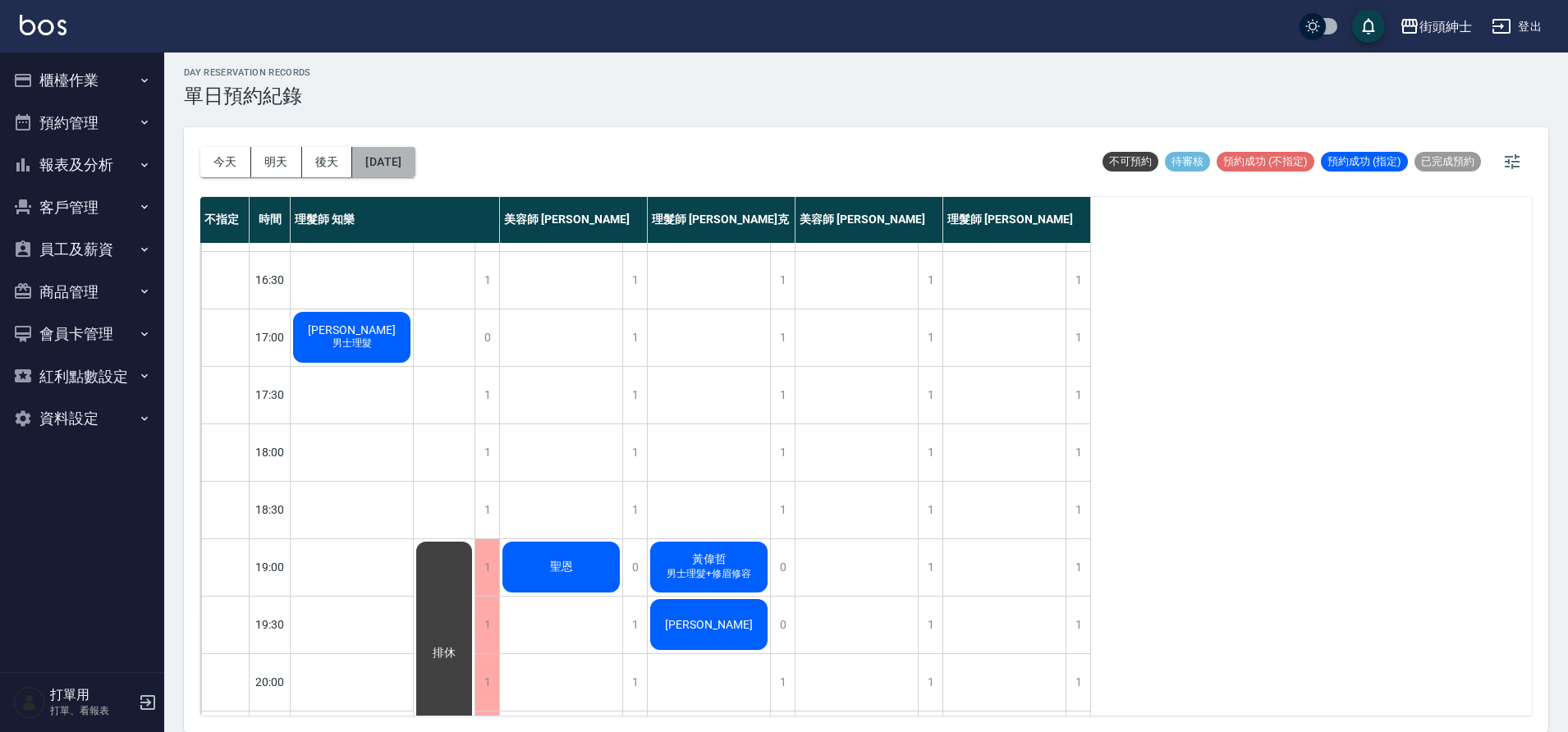
click at [400, 174] on button "2025/09/19" at bounding box center [383, 162] width 62 height 31
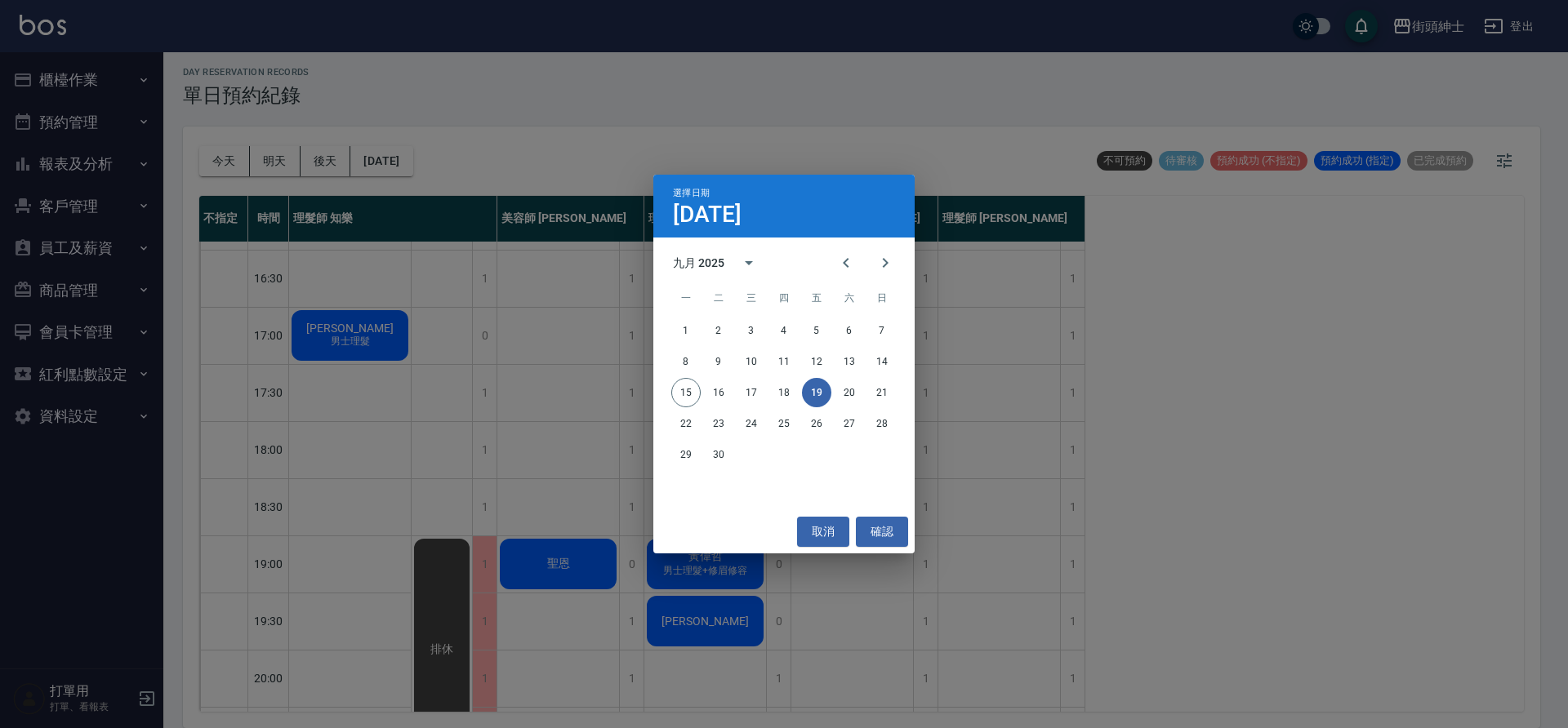
click at [835, 398] on div "15 16 17 18 19 20 21" at bounding box center [783, 393] width 261 height 30
click at [849, 395] on button "20" at bounding box center [849, 393] width 30 height 30
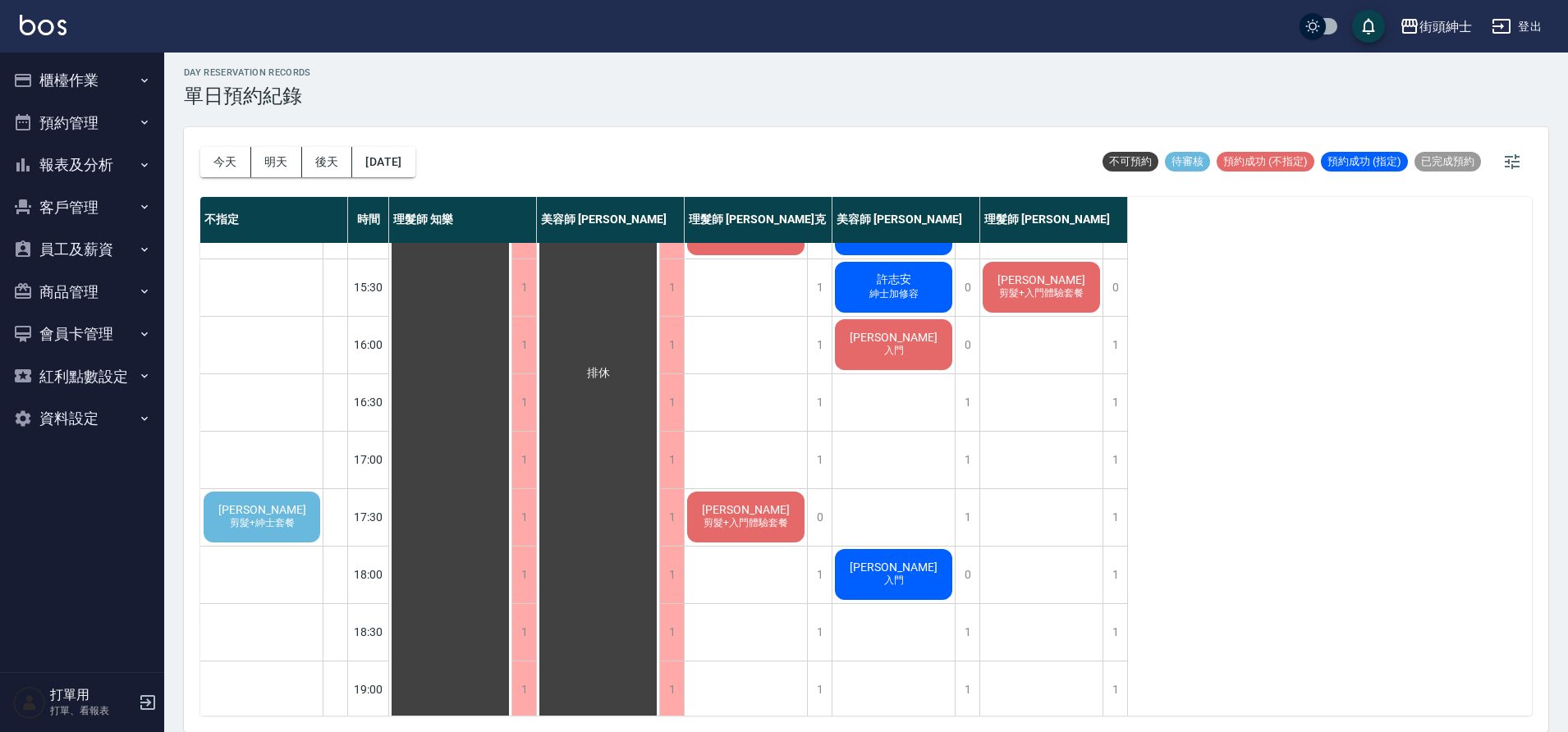
scroll to position [636, 0]
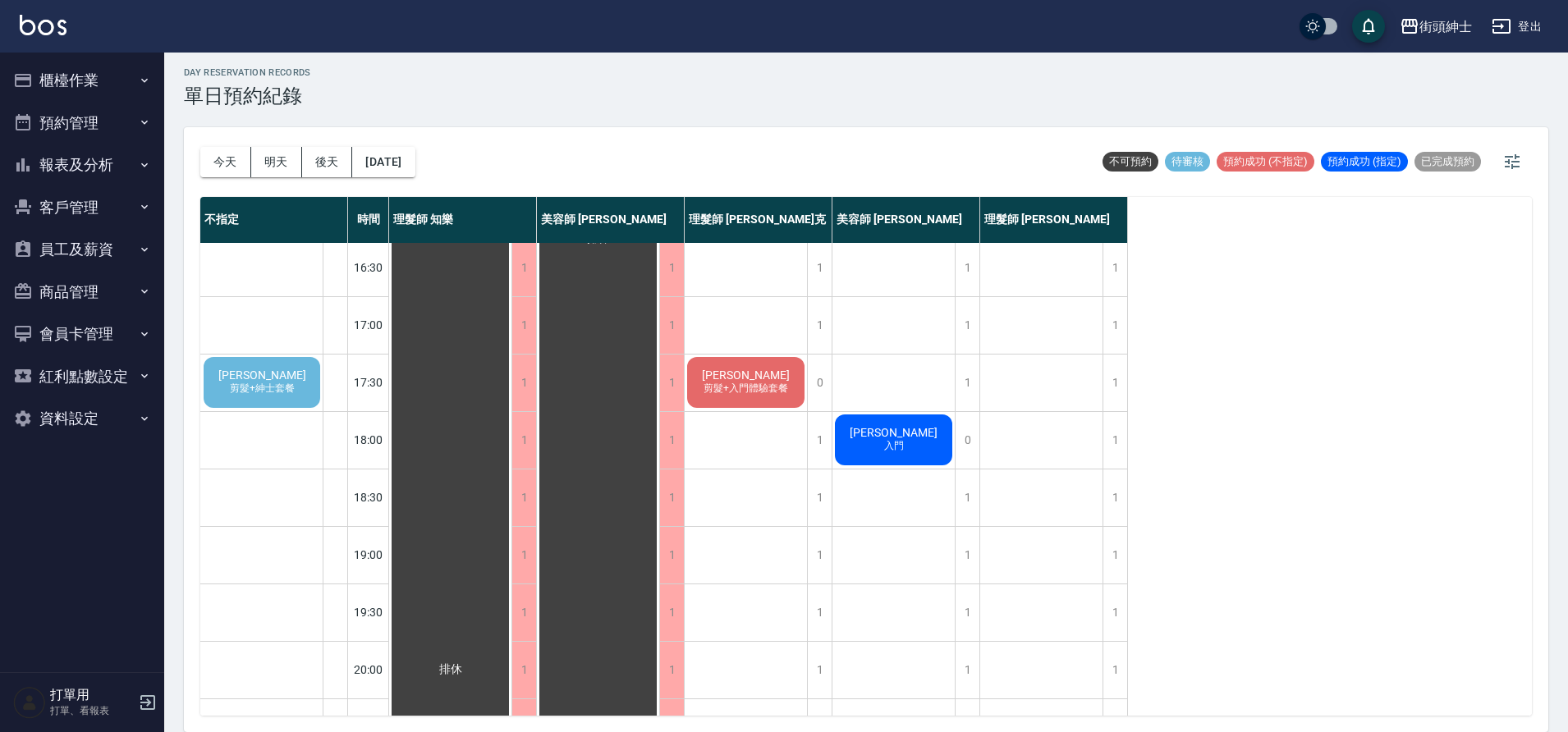
click at [298, 392] on div "鄭嘉宏 剪髮+紳士套餐" at bounding box center [261, 382] width 122 height 56
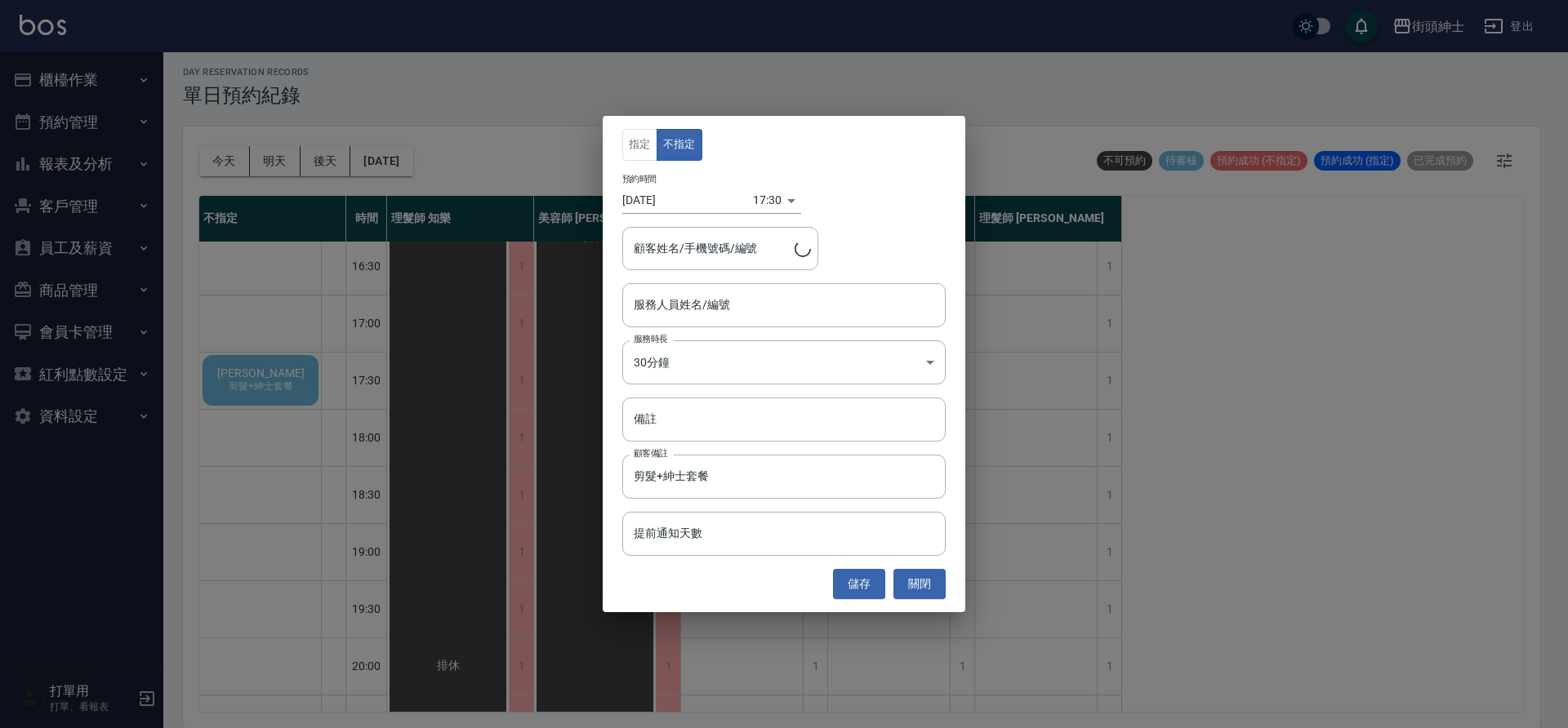
type input "鄭嘉宏/0978270903"
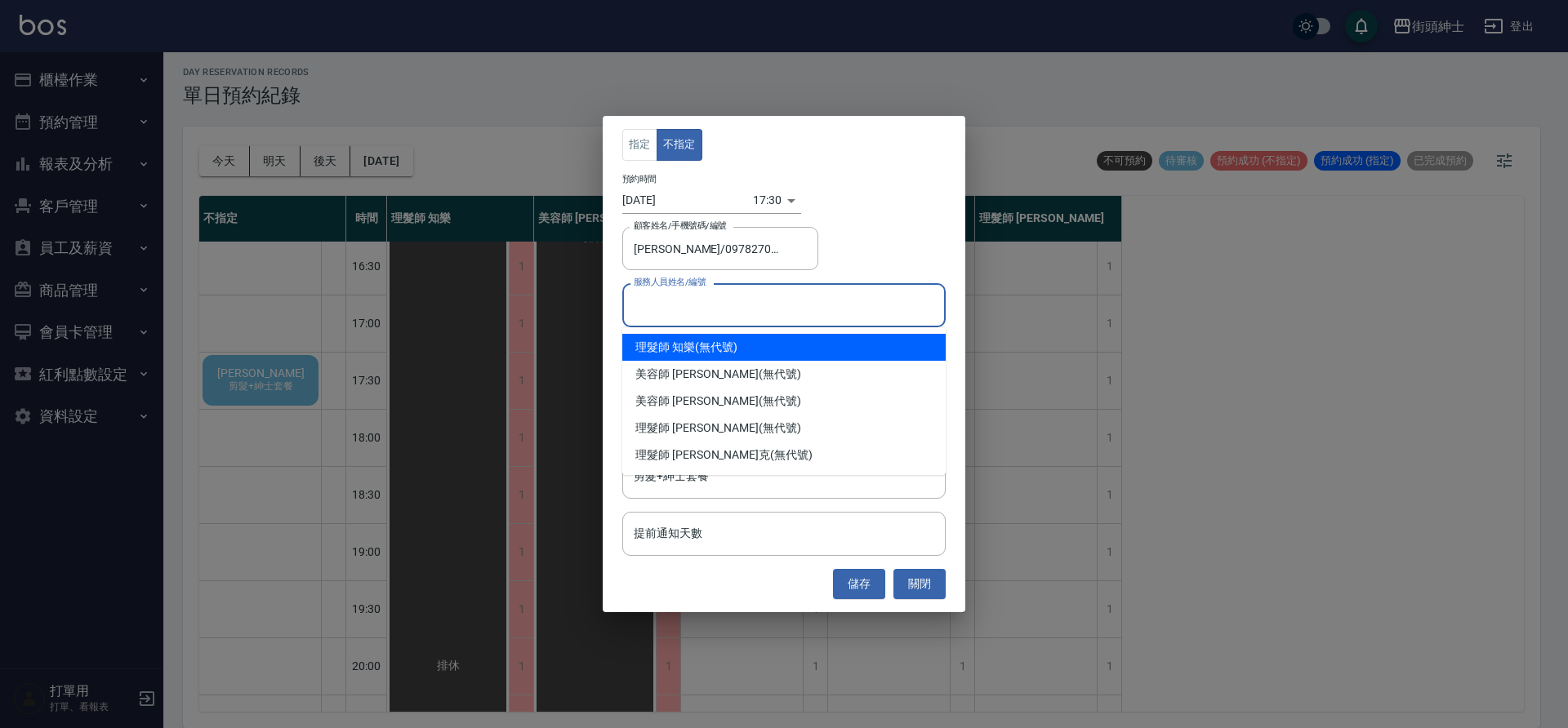
click at [708, 296] on input "服務人員姓名/編號" at bounding box center [784, 305] width 309 height 29
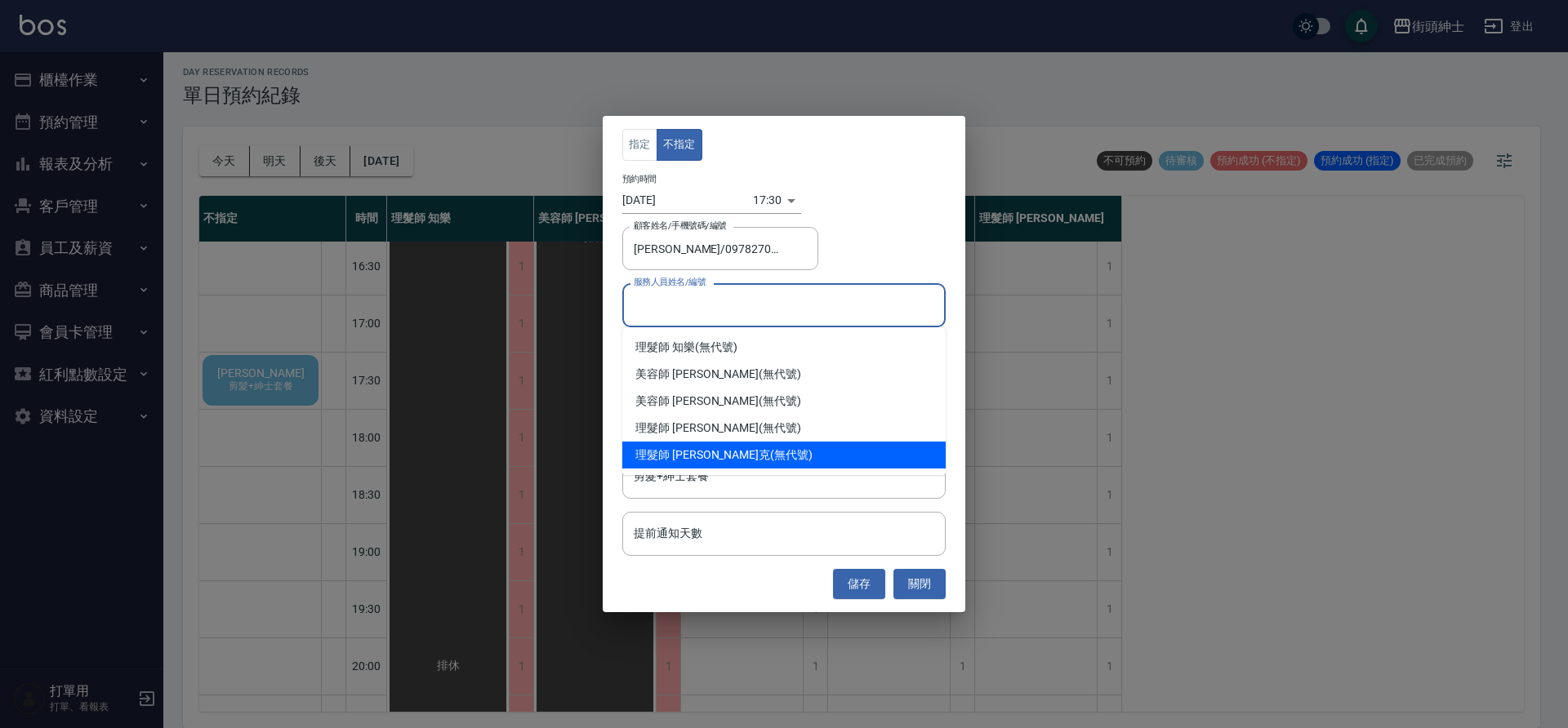
click at [738, 451] on div "理髮師 Vic 維克 (無代號)" at bounding box center [784, 455] width 324 height 27
type input "理髮師 Vic 維克(無代號)"
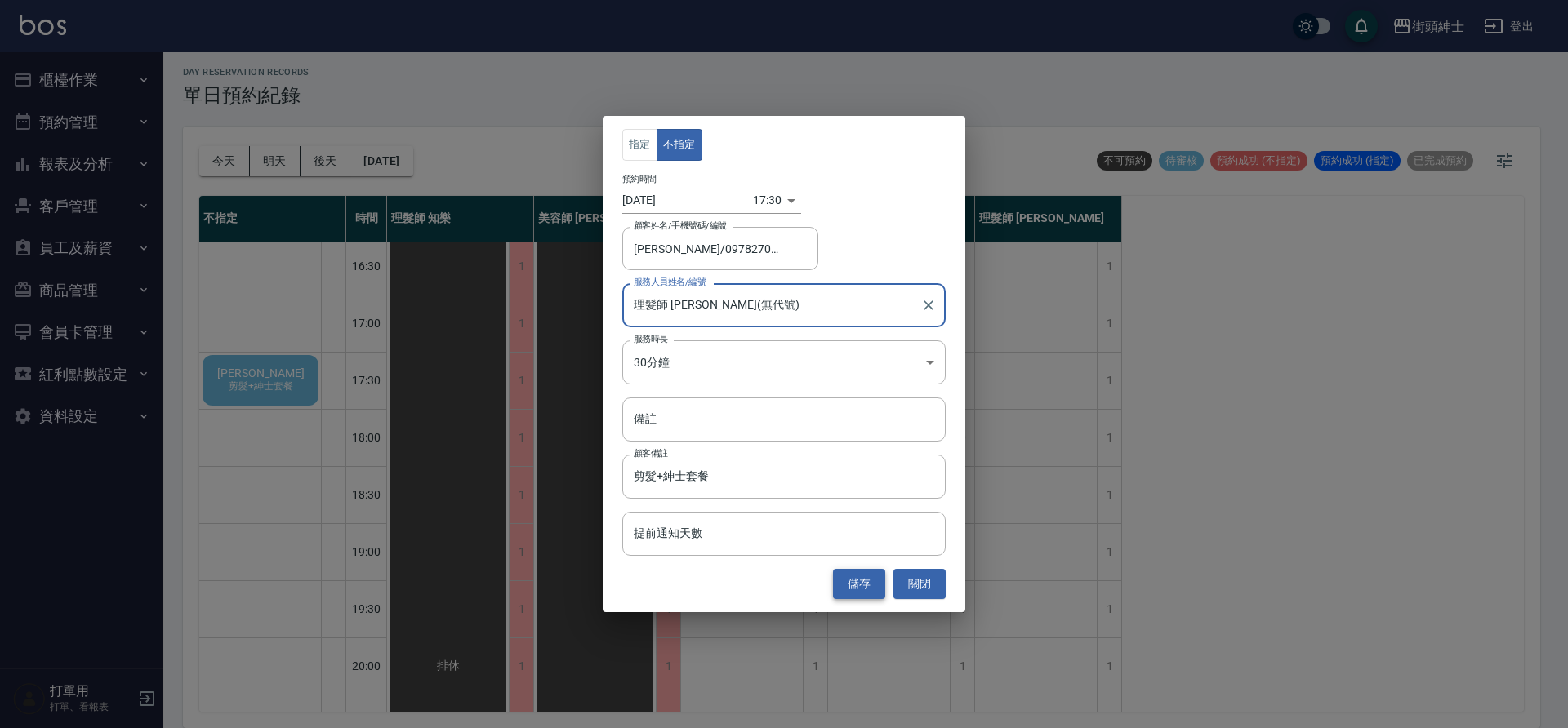
click at [861, 575] on button "儲存" at bounding box center [859, 585] width 52 height 30
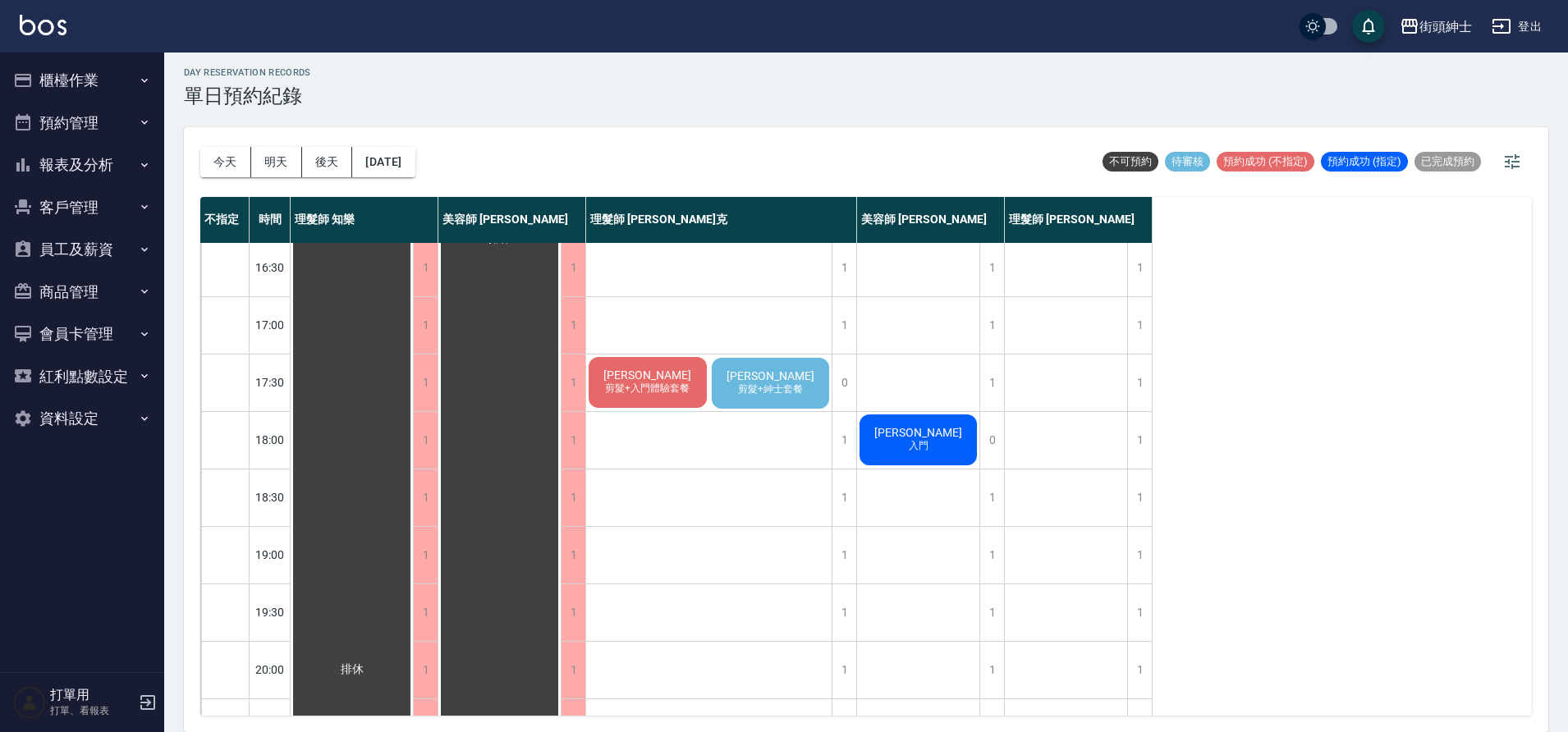
click at [772, 395] on span "剪髮+紳士套餐" at bounding box center [770, 389] width 71 height 14
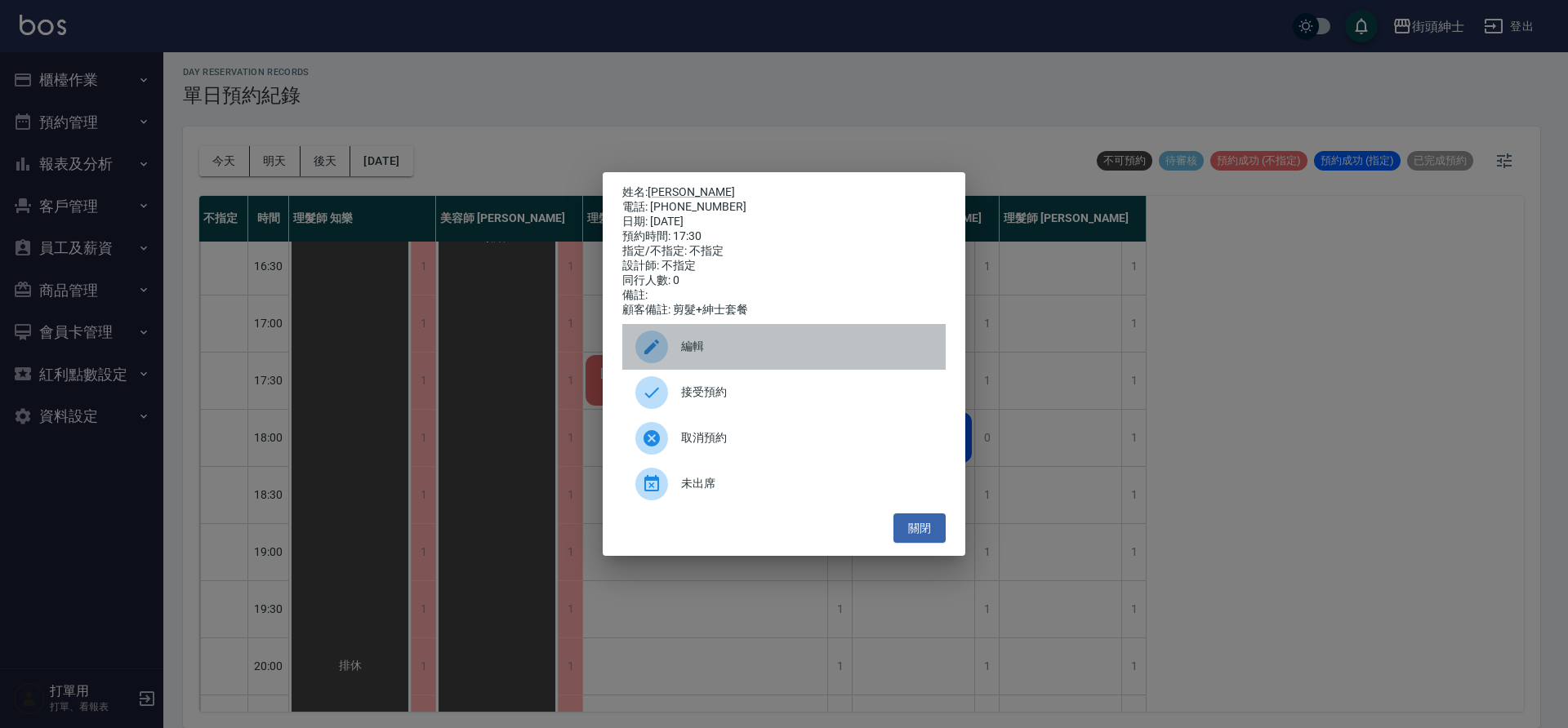
click at [745, 351] on span "編輯" at bounding box center [806, 346] width 251 height 17
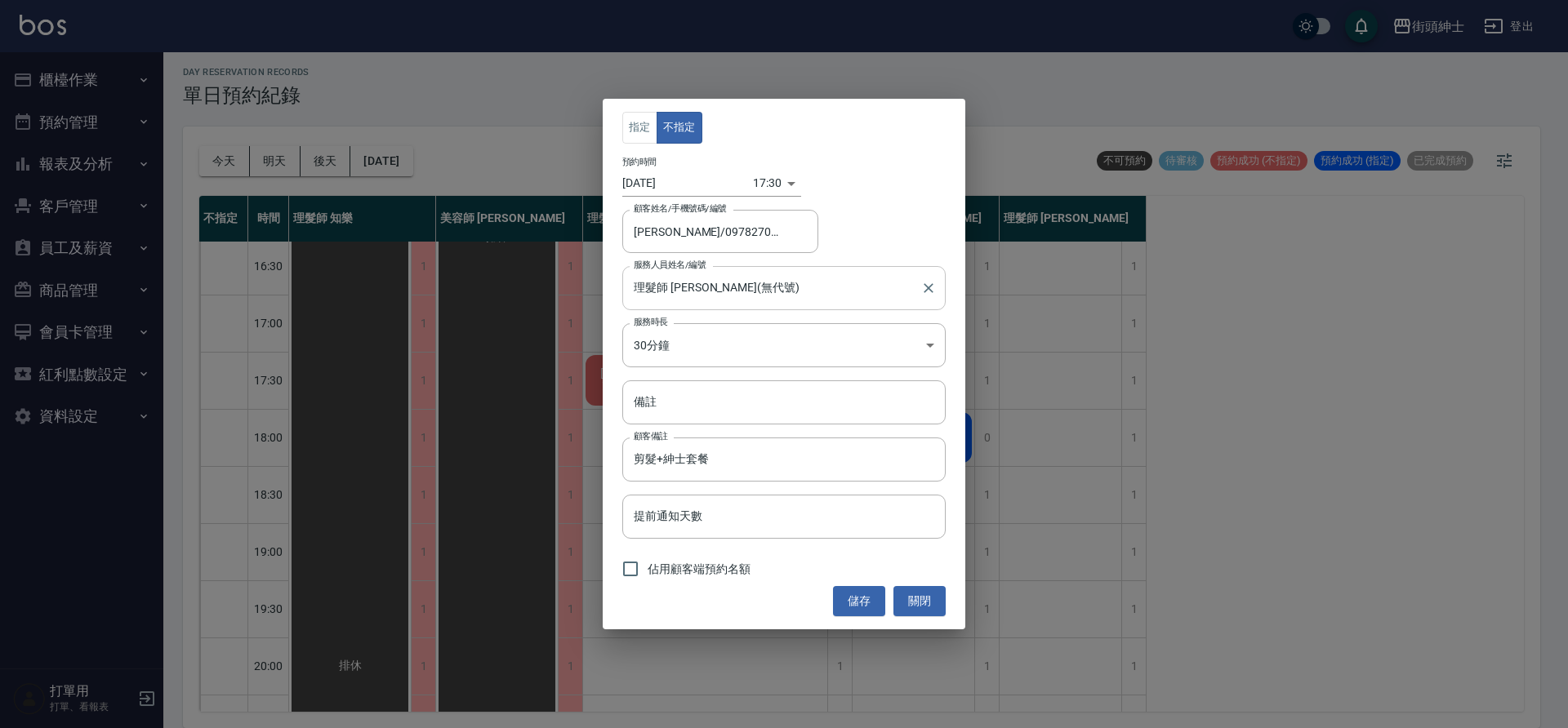
click at [710, 284] on input "理髮師 Vic 維克(無代號)" at bounding box center [771, 288] width 284 height 29
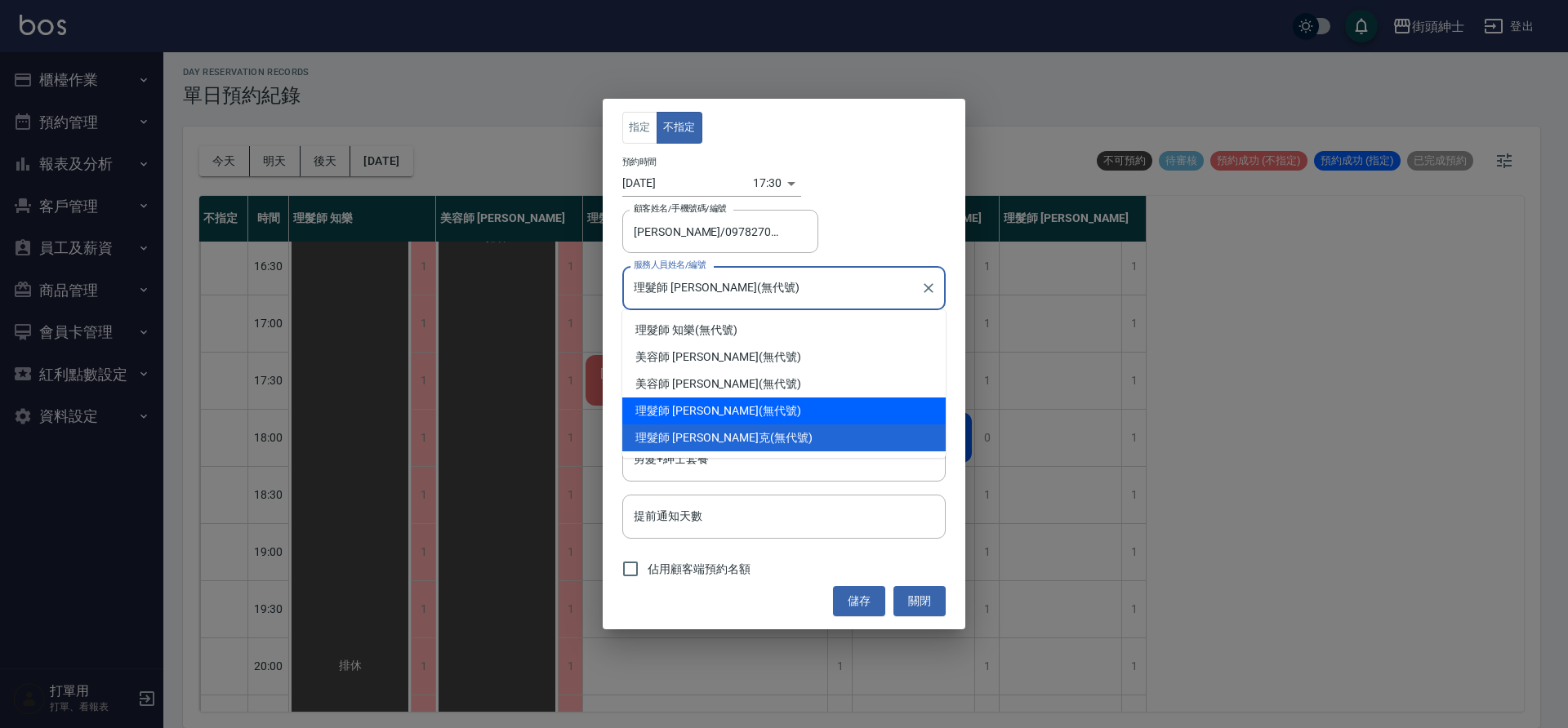
click at [730, 406] on div "理髮師 eric (無代號)" at bounding box center [784, 411] width 324 height 27
type input "理髮師 [PERSON_NAME](無代號)"
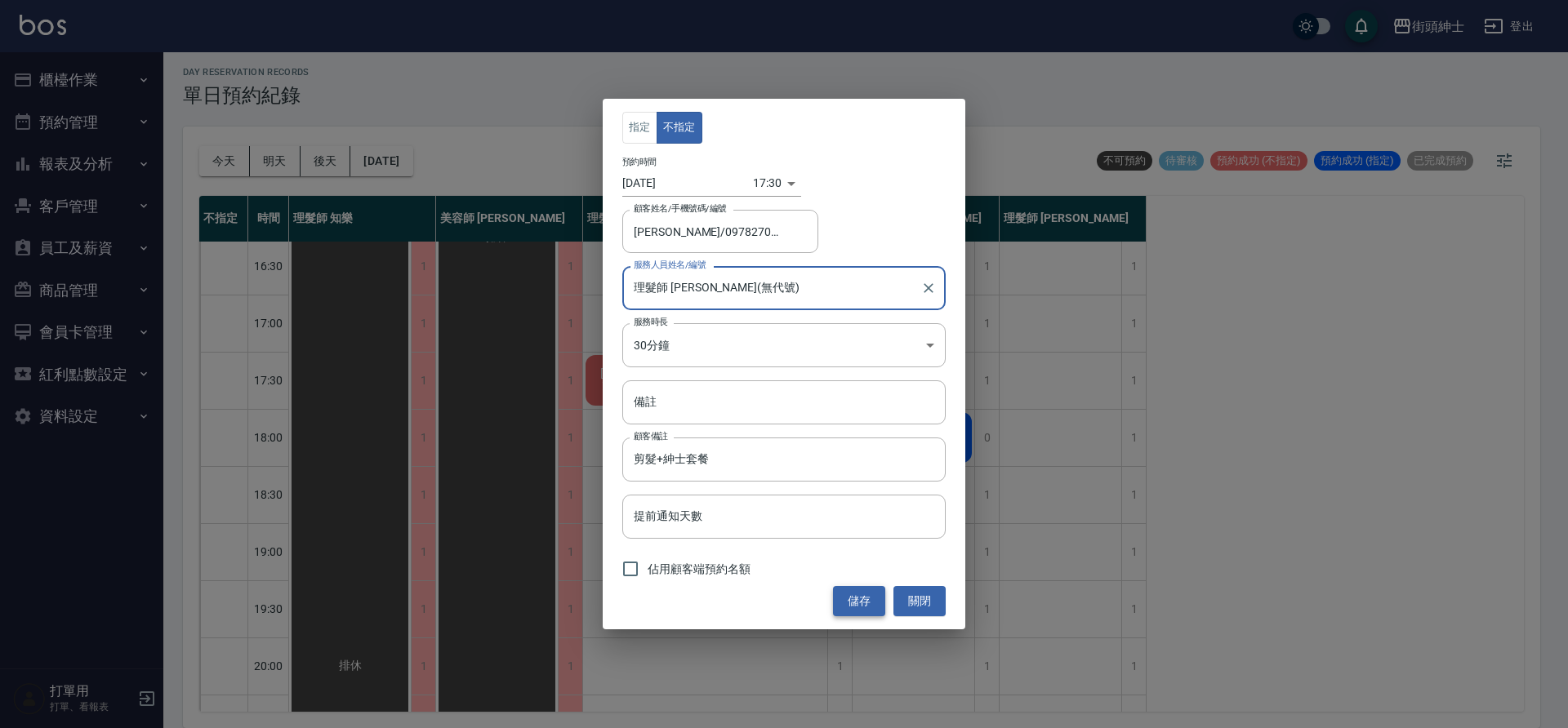
click at [848, 595] on button "儲存" at bounding box center [859, 602] width 52 height 30
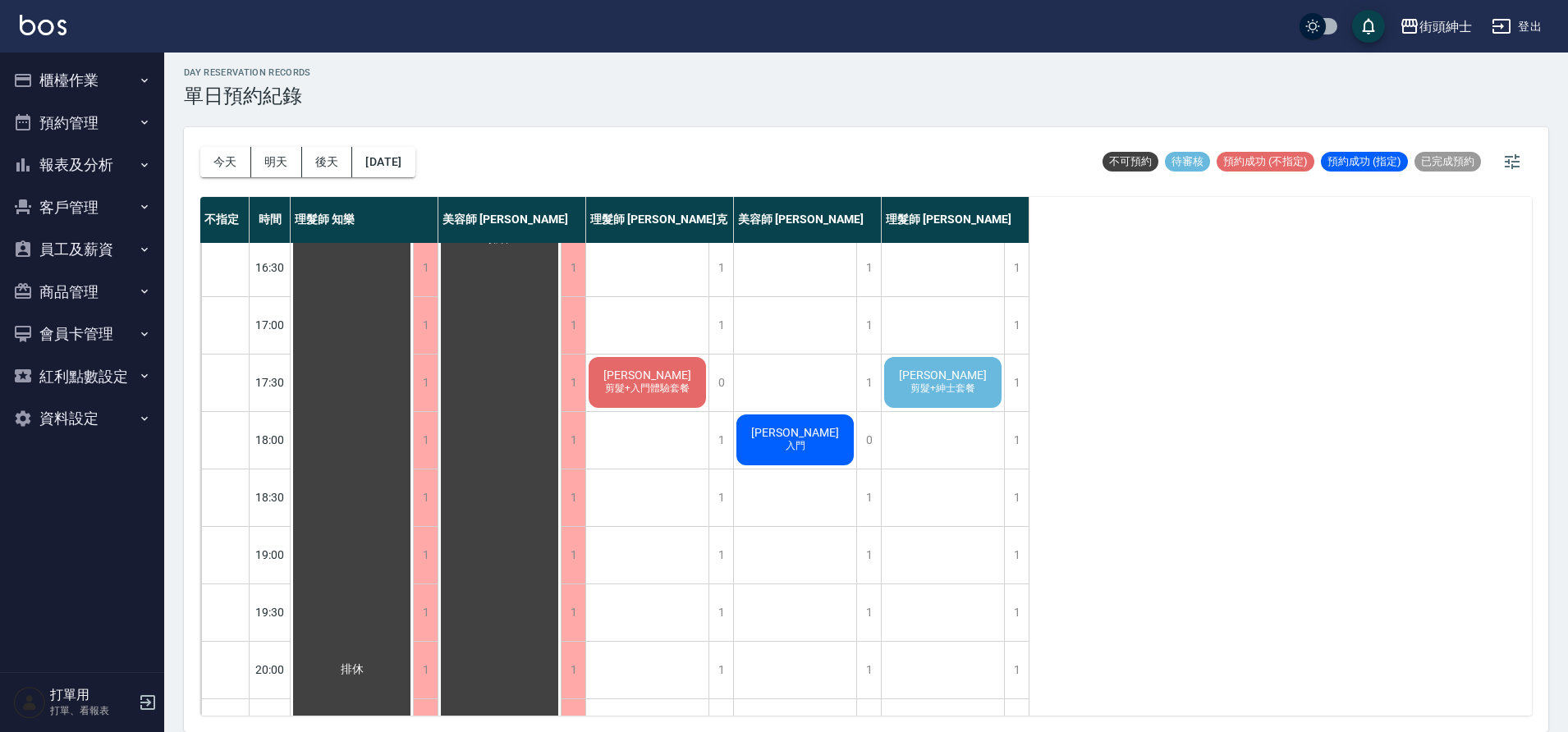
click at [903, 392] on div "鄭嘉宏 剪髮+紳士套餐" at bounding box center [943, 382] width 123 height 56
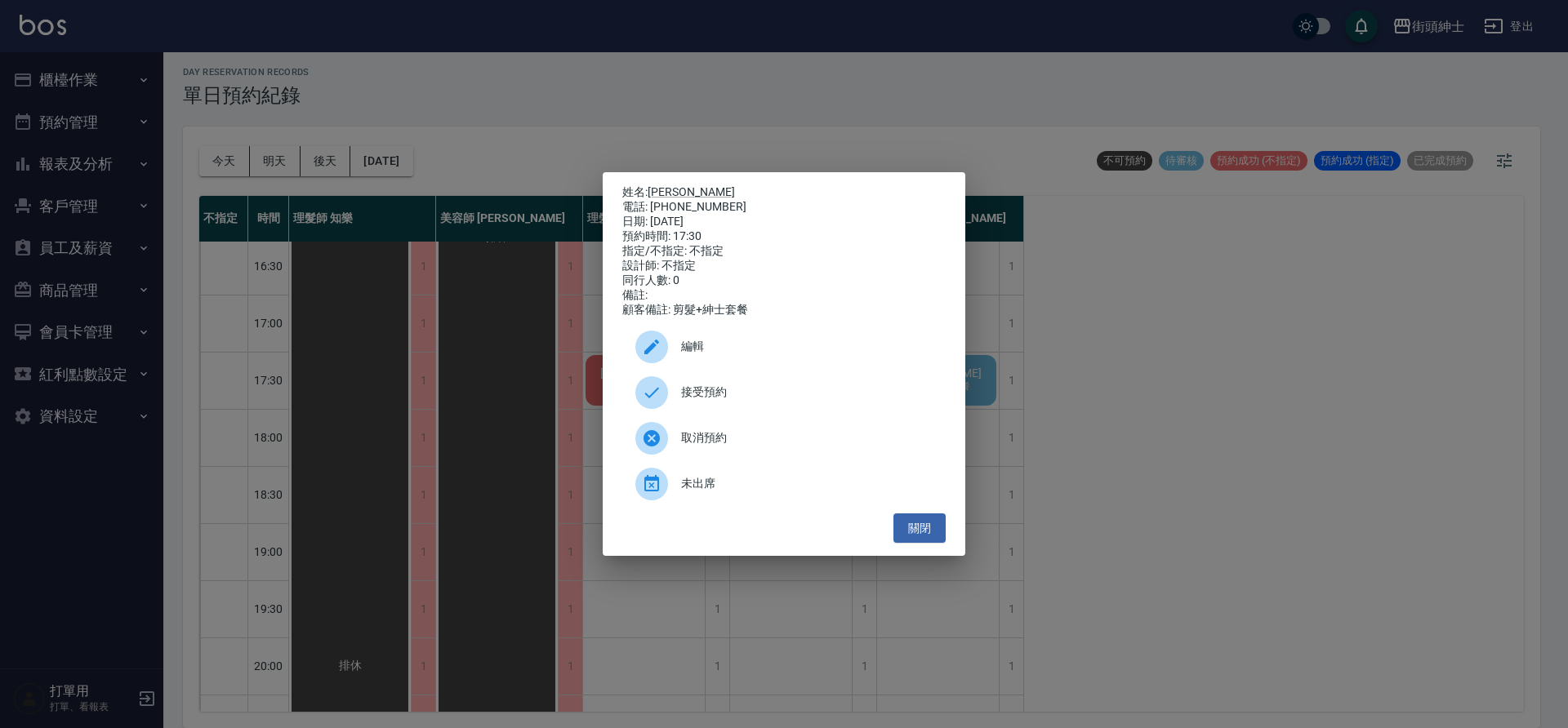
click at [735, 351] on span "編輯" at bounding box center [806, 346] width 251 height 17
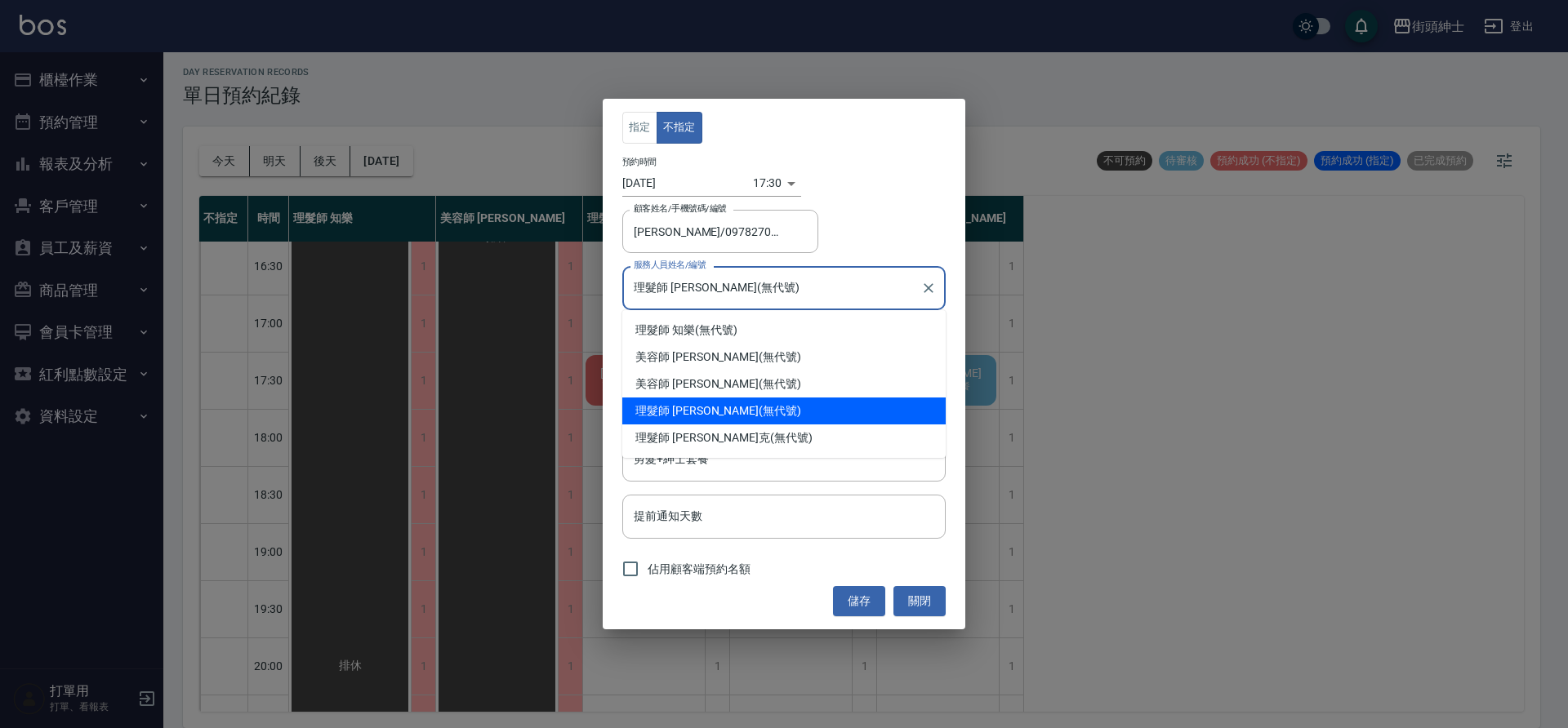
click at [701, 299] on input "理髮師 [PERSON_NAME](無代號)" at bounding box center [771, 288] width 284 height 29
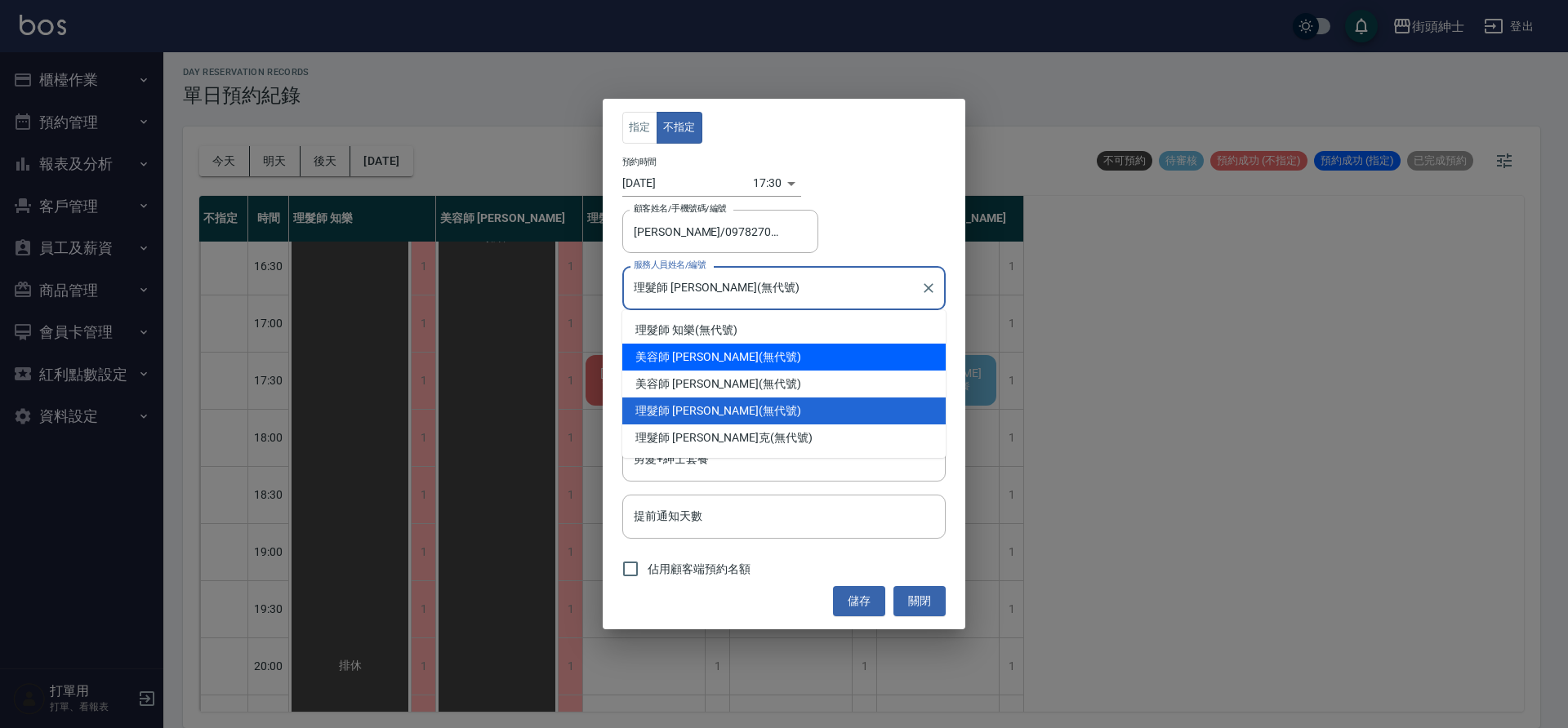
click at [686, 359] on span "美容師 小戴" at bounding box center [696, 357] width 123 height 17
type input "美容師 小戴(無代號)"
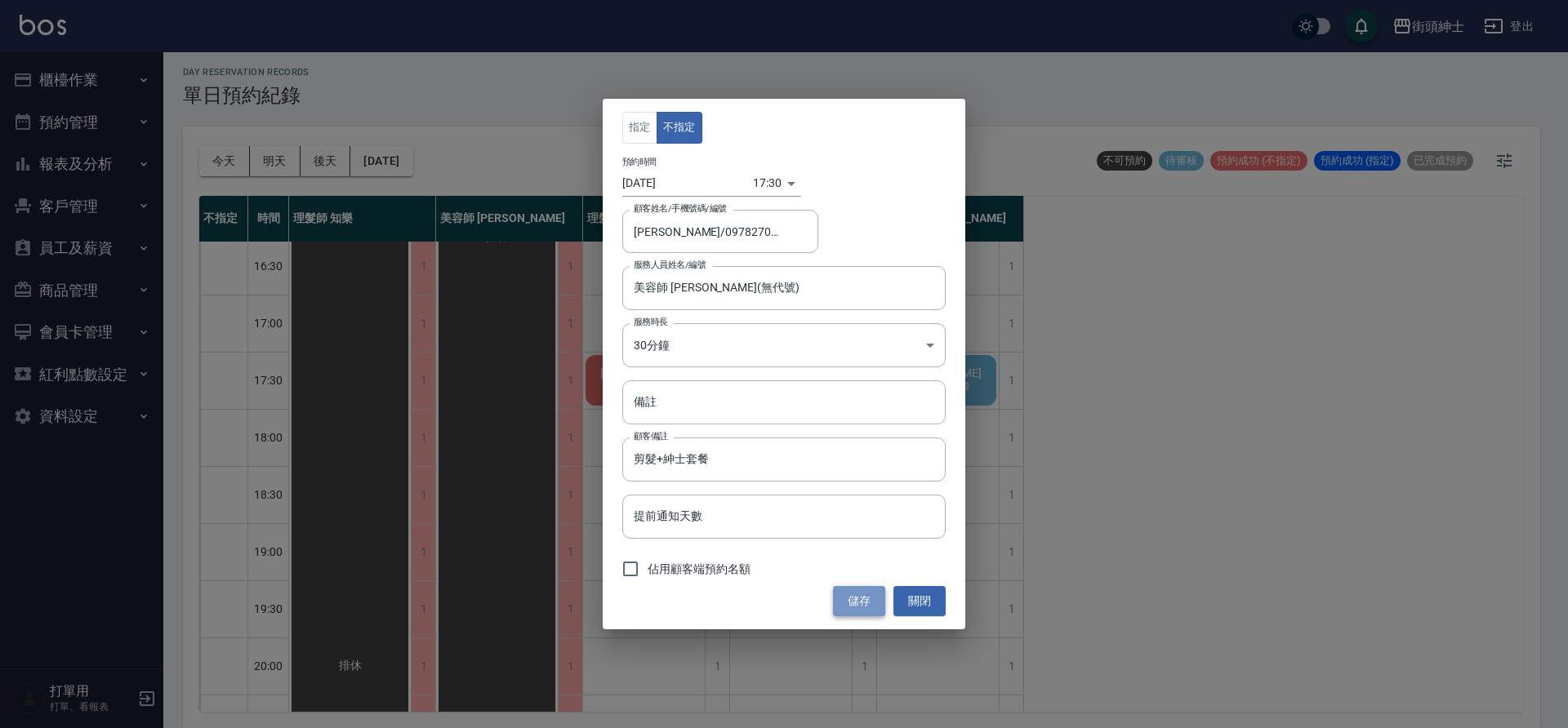
click at [863, 601] on button "儲存" at bounding box center [859, 602] width 52 height 30
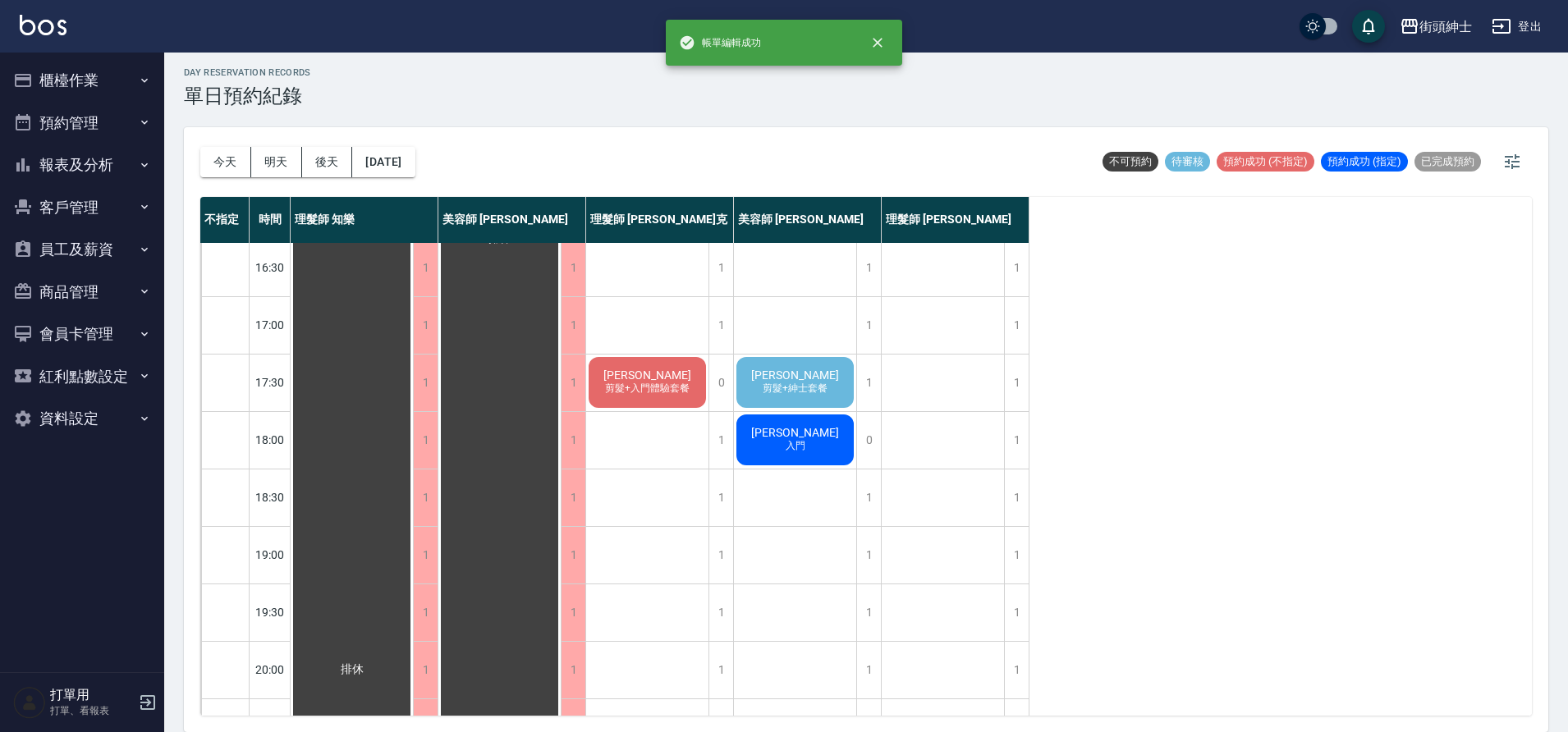
click at [808, 390] on span "剪髮+紳士套餐" at bounding box center [794, 388] width 71 height 14
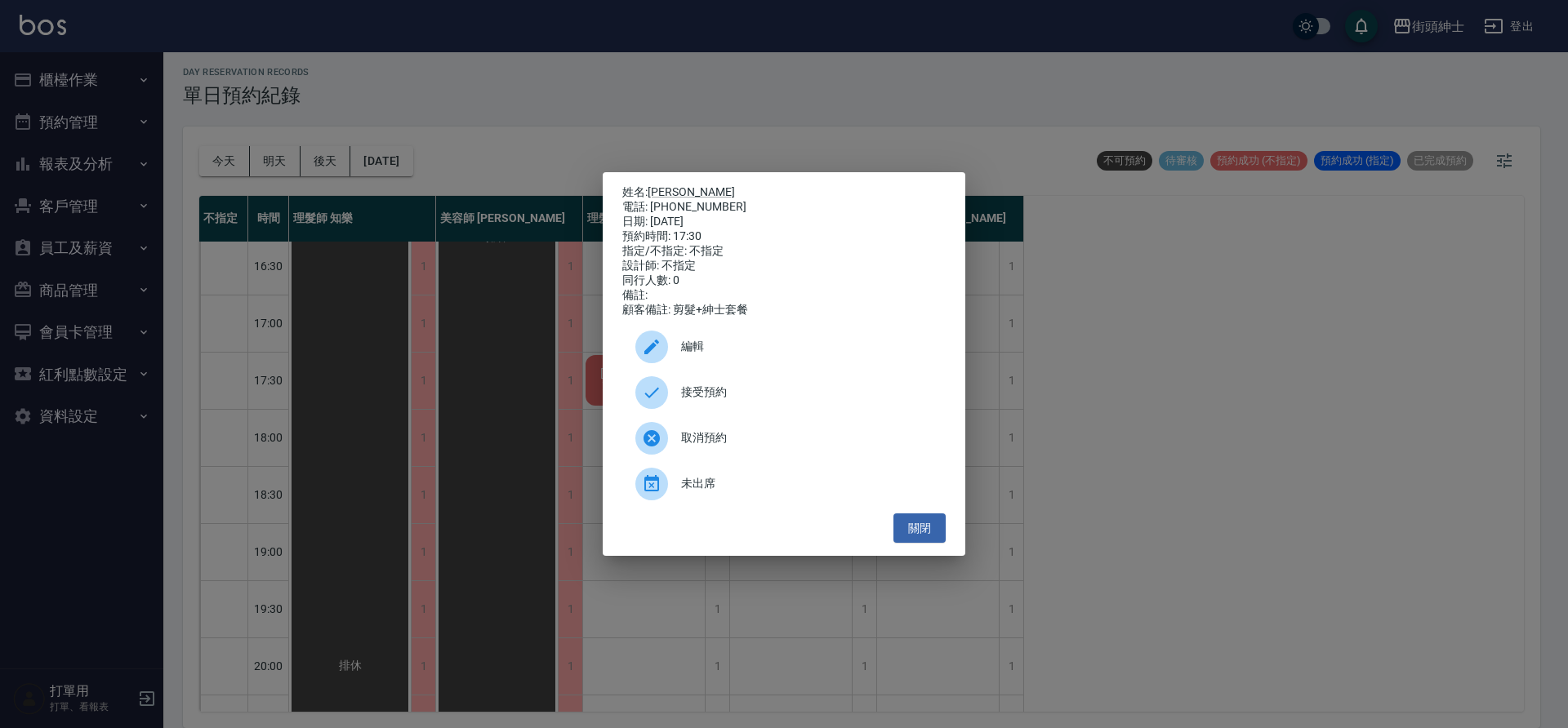
click at [804, 382] on div "接受預約" at bounding box center [784, 392] width 324 height 46
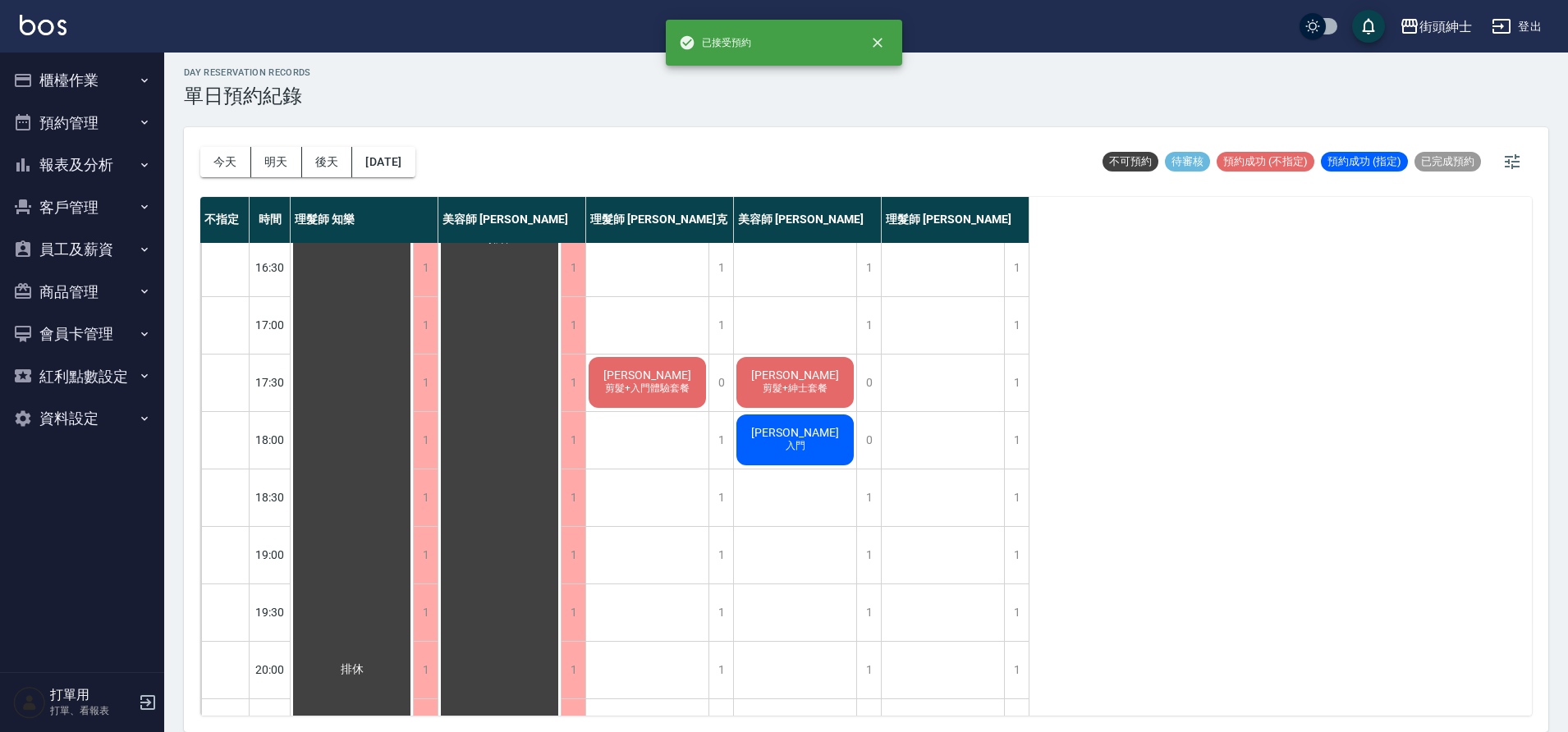
click at [784, 383] on span "剪髮+紳士套餐" at bounding box center [794, 388] width 71 height 14
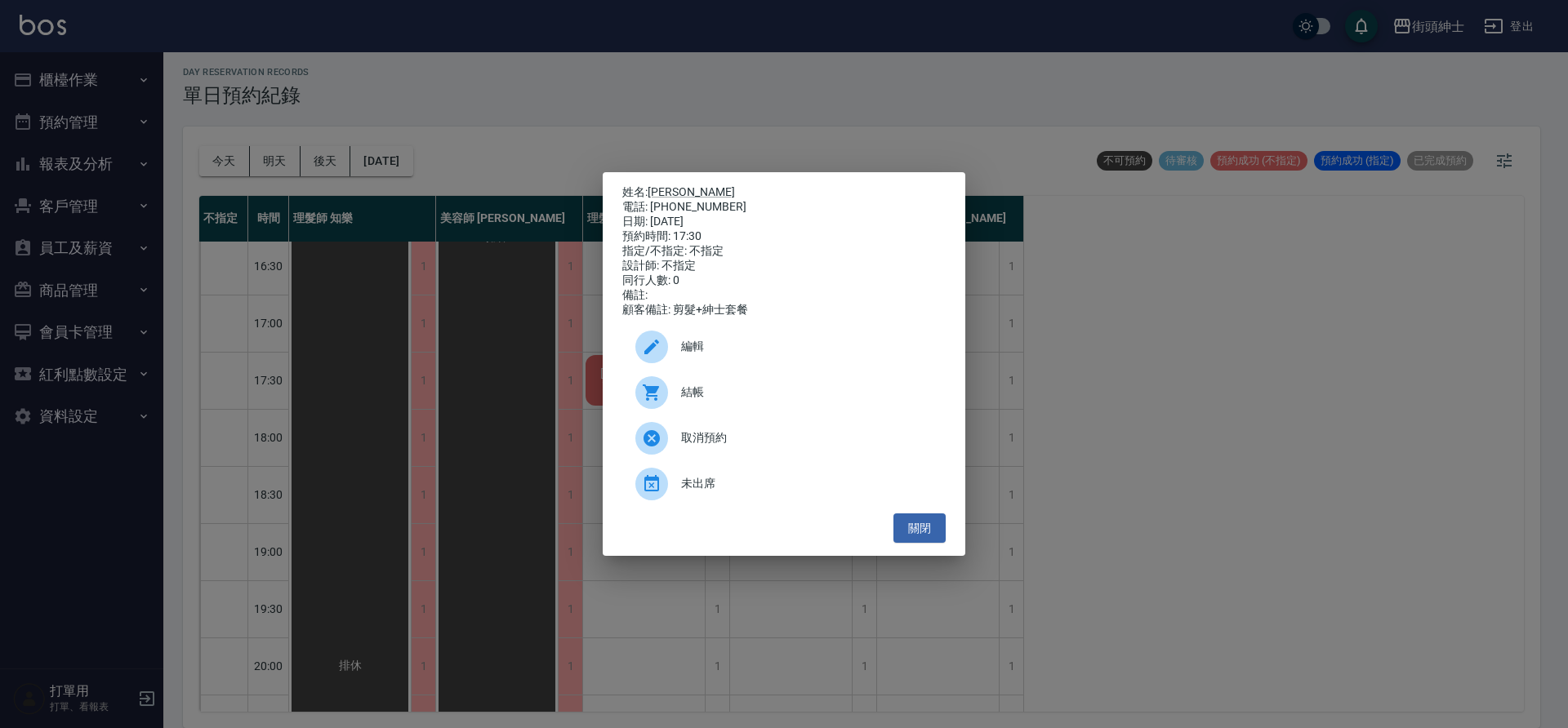
click at [754, 355] on span "編輯" at bounding box center [806, 346] width 251 height 17
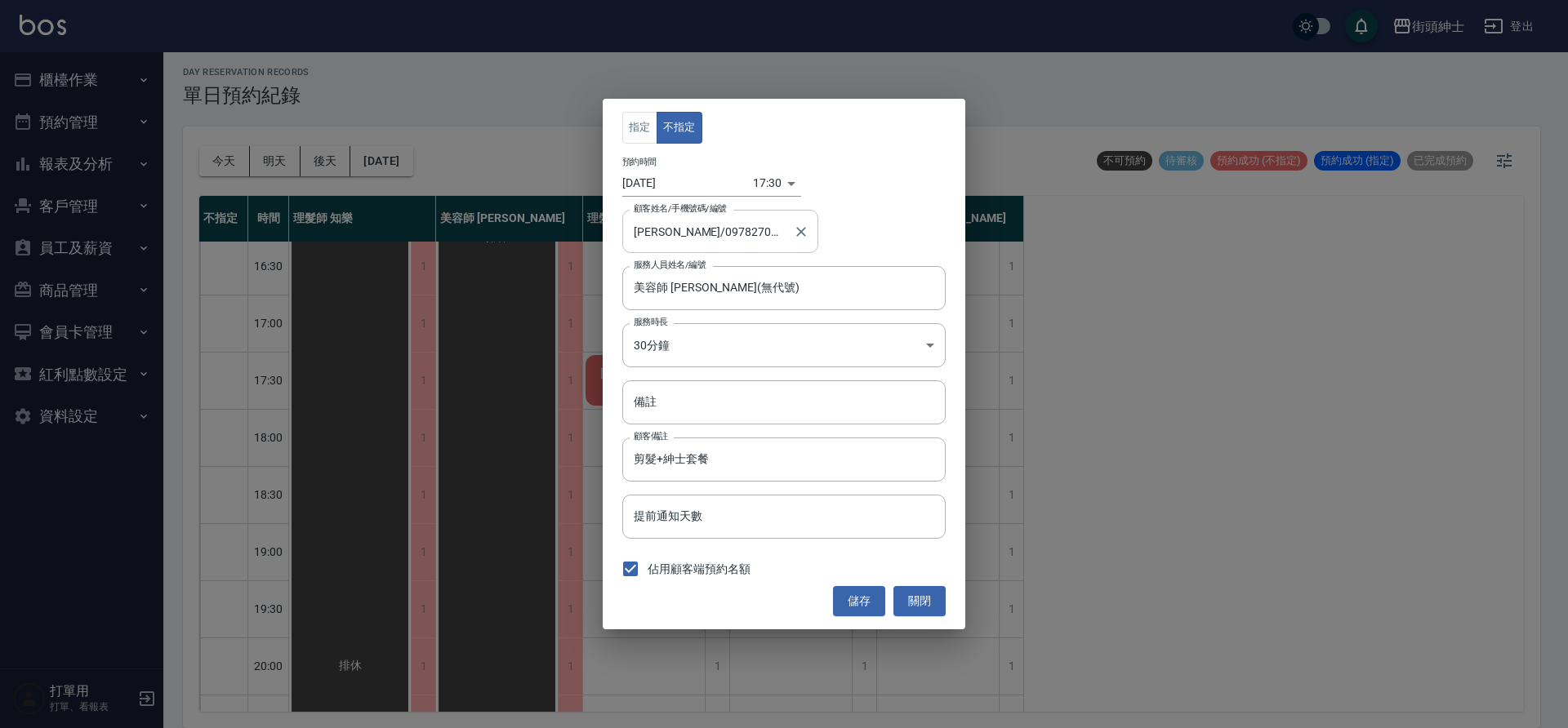
drag, startPoint x: 755, startPoint y: 247, endPoint x: 693, endPoint y: 223, distance: 66.5
click at [693, 223] on div "鄭嘉宏/0978270903 顧客姓名/手機號碼/編號" at bounding box center [720, 231] width 196 height 43
click at [670, 225] on input "鄭嘉宏/0978270903" at bounding box center [708, 231] width 157 height 29
drag, startPoint x: 671, startPoint y: 225, endPoint x: 753, endPoint y: 239, distance: 83.2
click at [753, 239] on input "鄭嘉宏/0978270903" at bounding box center [708, 231] width 157 height 29
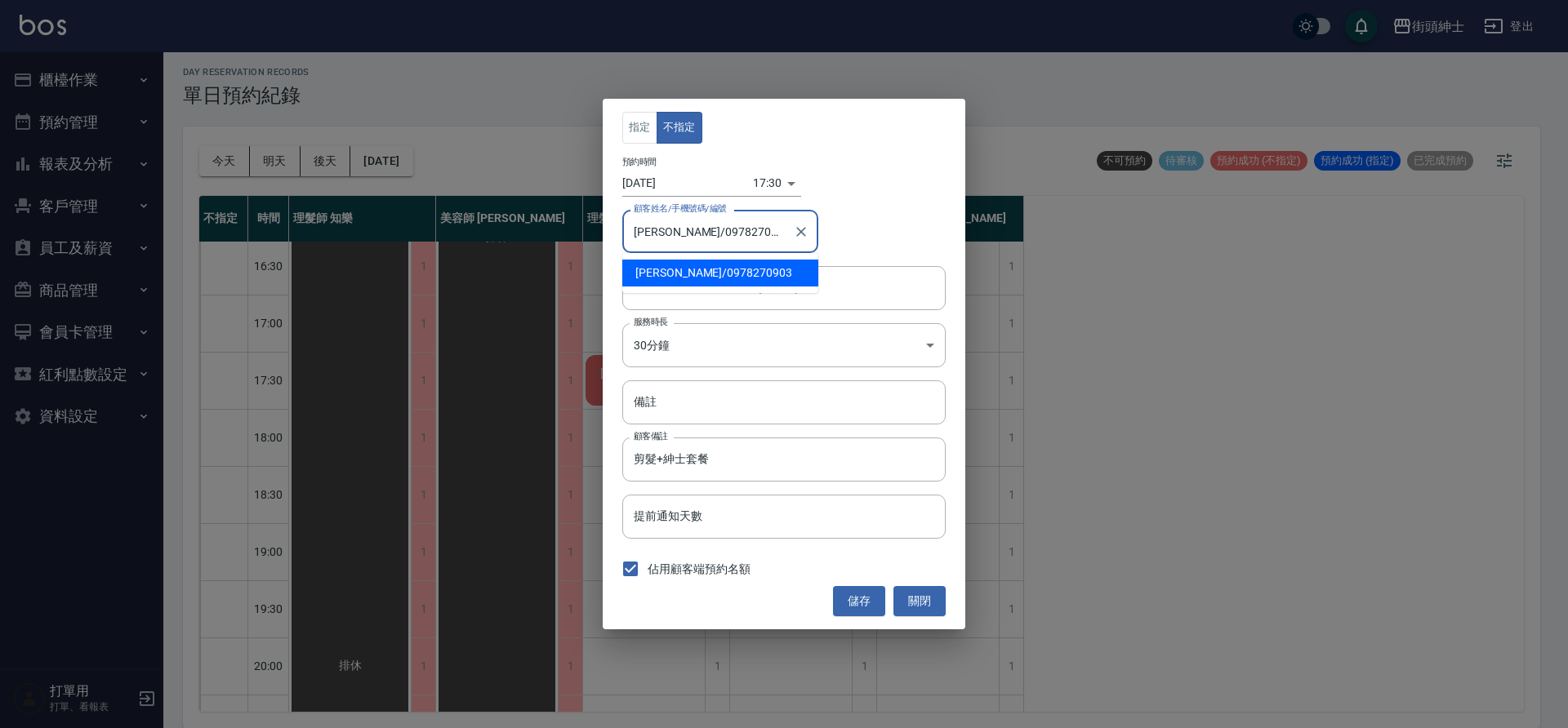
drag, startPoint x: 672, startPoint y: 234, endPoint x: 736, endPoint y: 236, distance: 64.0
click at [736, 236] on input "鄭嘉宏/0978270903" at bounding box center [708, 231] width 157 height 29
click at [917, 609] on button "關閉" at bounding box center [919, 602] width 52 height 30
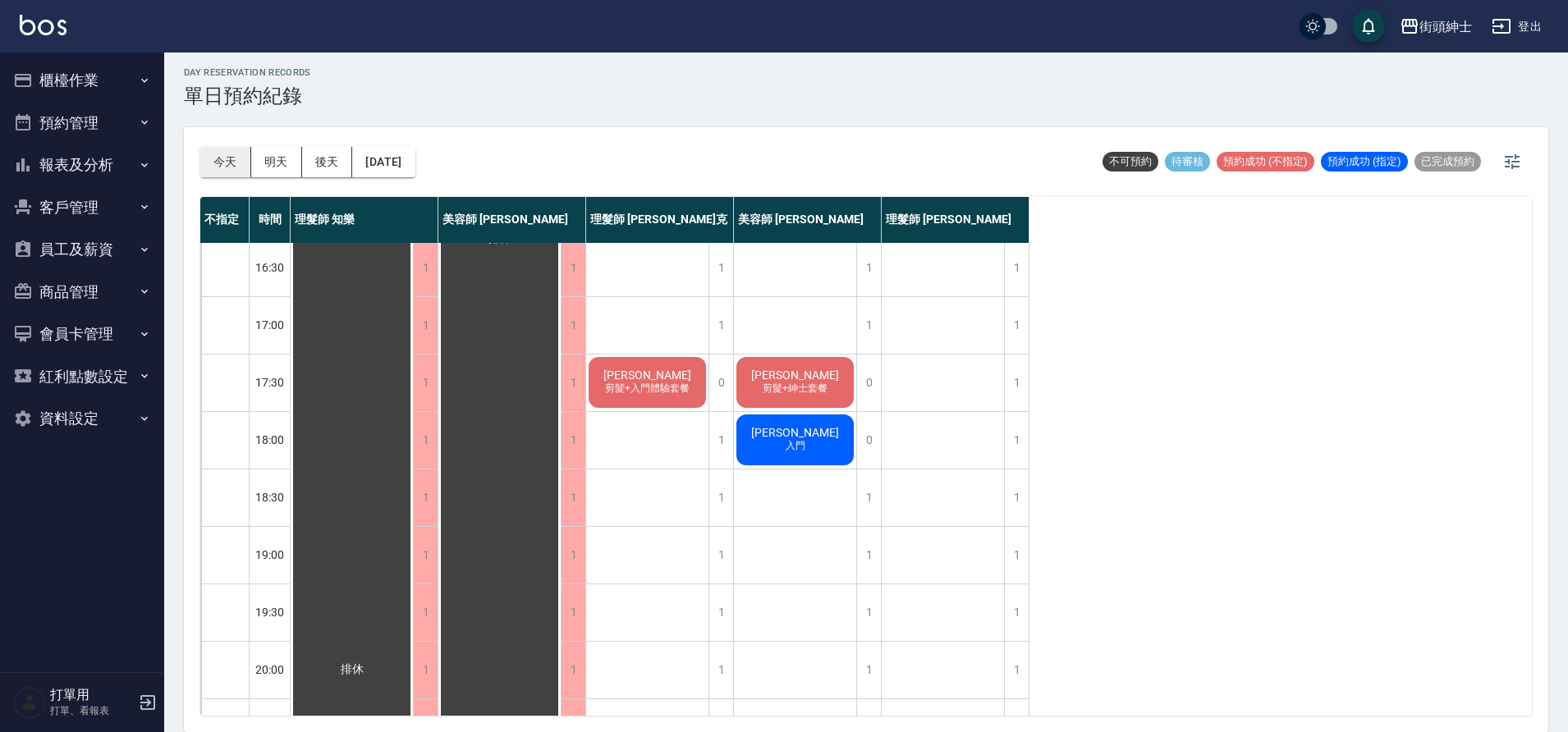
click at [230, 157] on div "今天 明天 後天 2025/09/20" at bounding box center [307, 161] width 215 height 69
click at [232, 157] on button "今天" at bounding box center [225, 162] width 50 height 31
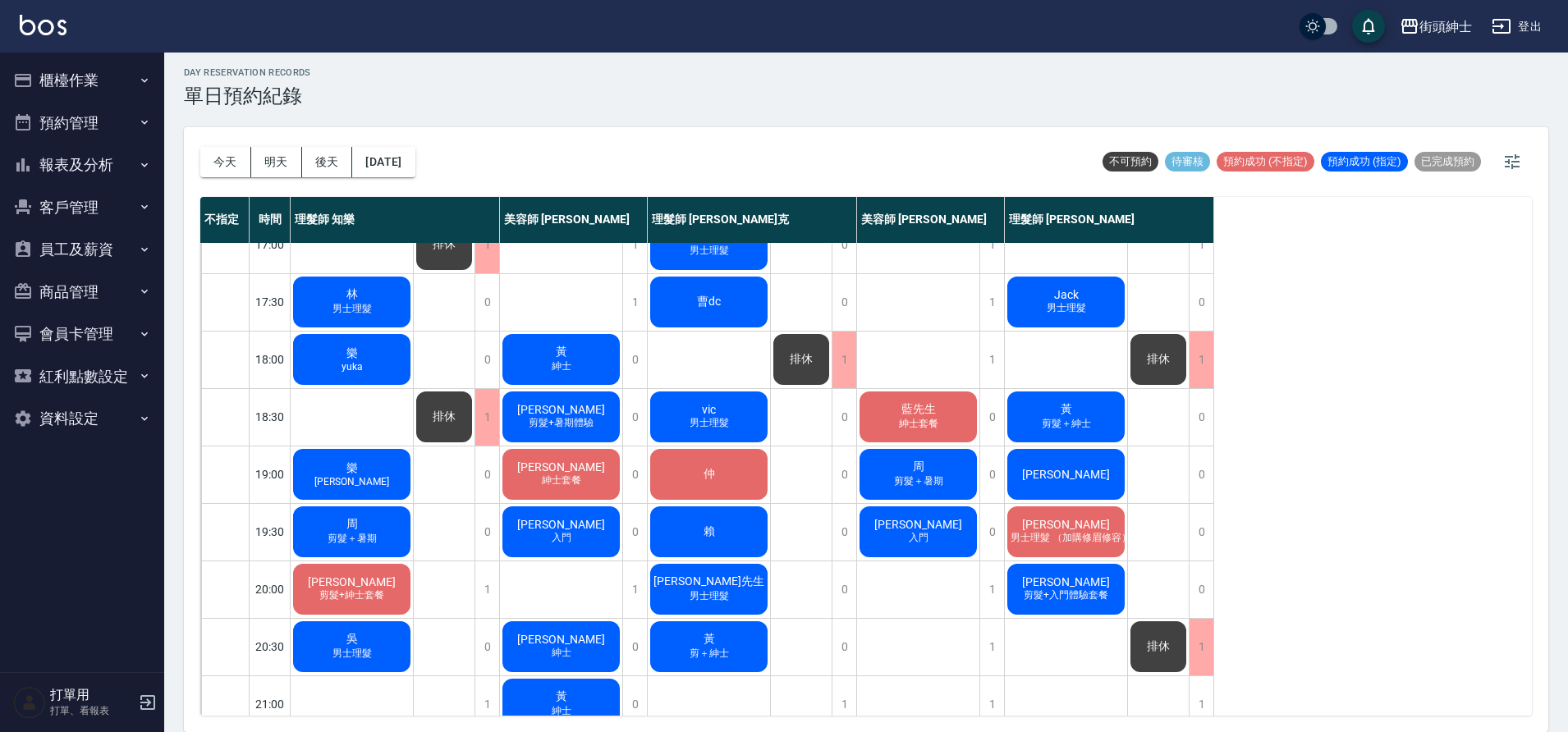
scroll to position [720, 0]
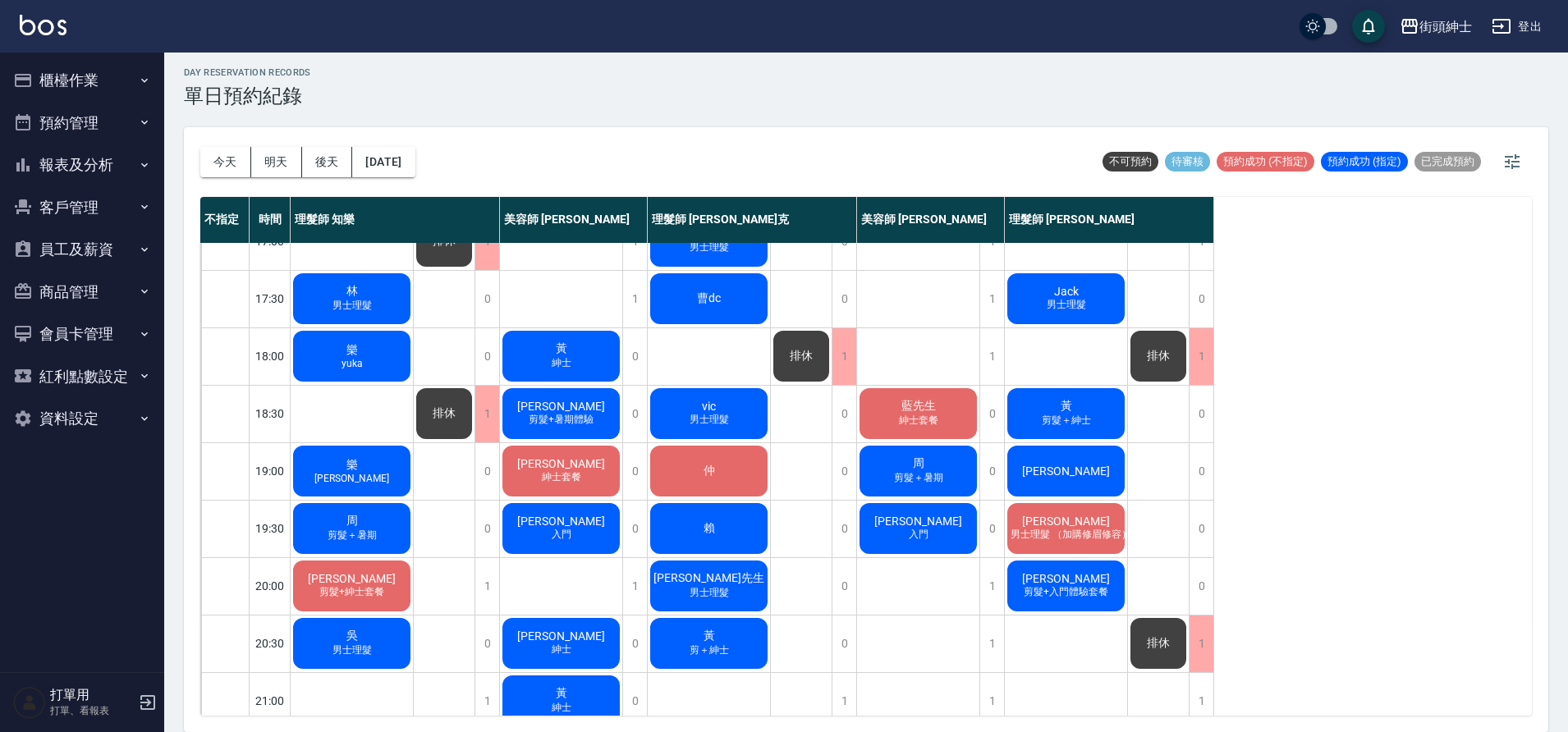
click at [444, 168] on div "今天 明天 後天 2025/09/15 不可預約 待審核 預約成功 (不指定) 預約成功 (指定) 已完成預約" at bounding box center [866, 161] width 1332 height 69
click at [415, 173] on button "[DATE]" at bounding box center [383, 162] width 62 height 31
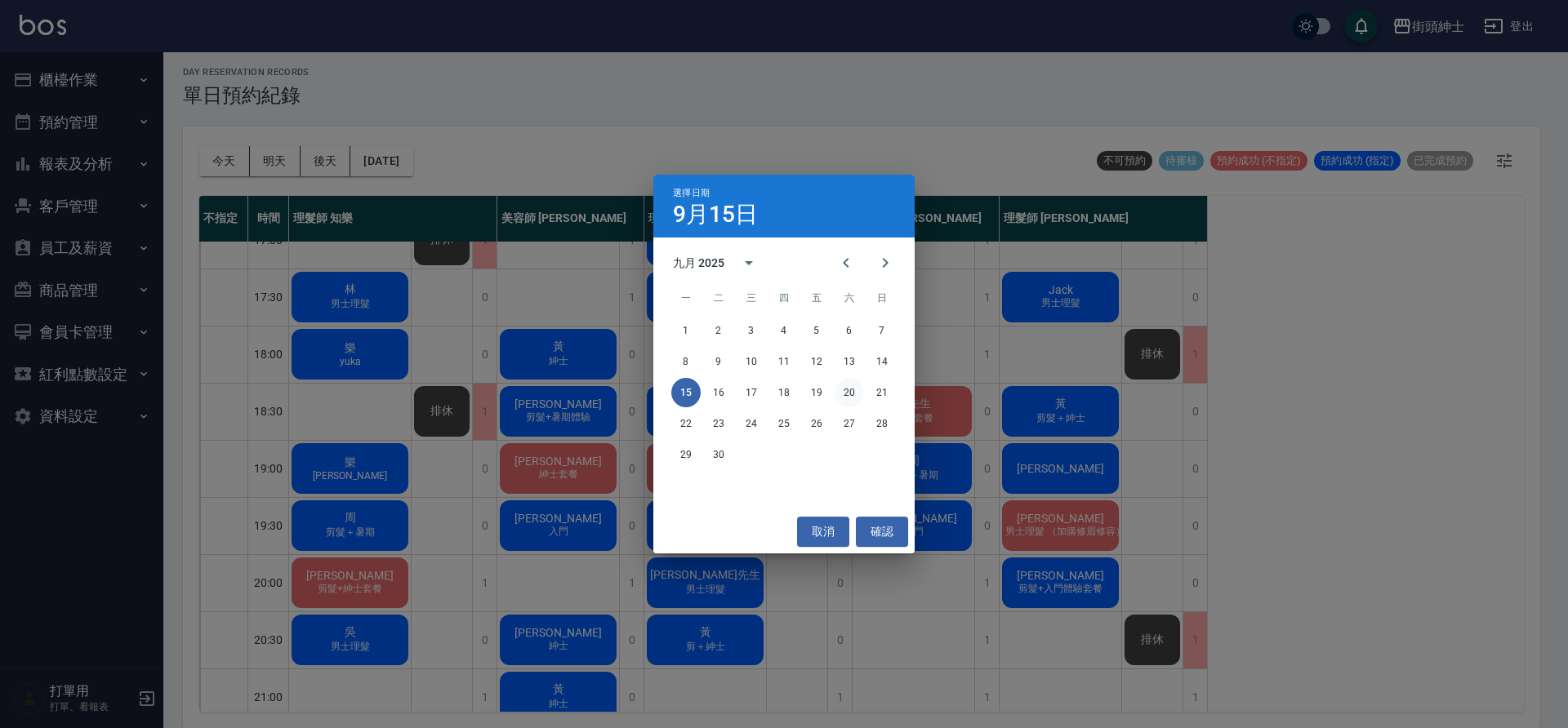
click at [850, 392] on button "20" at bounding box center [849, 393] width 30 height 30
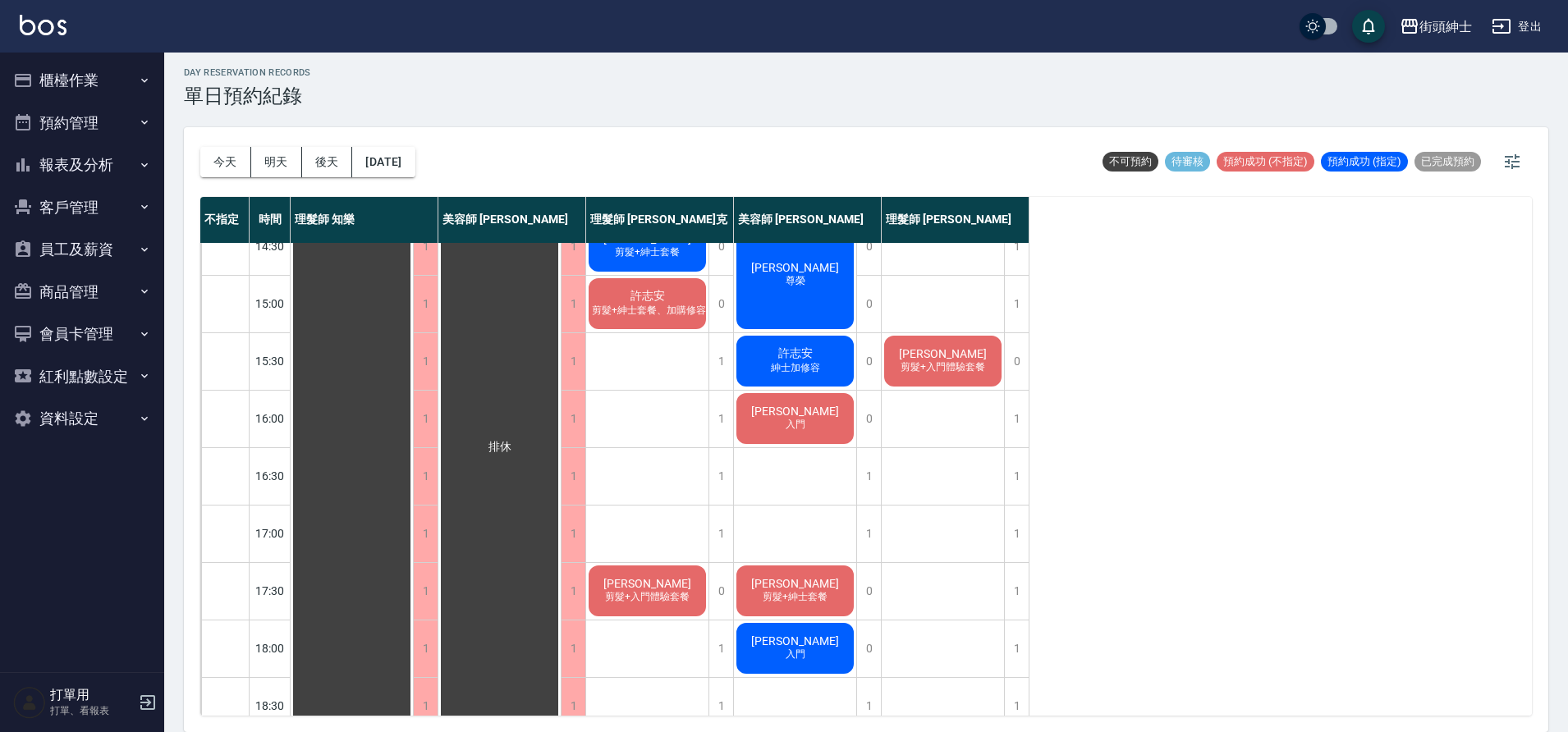
scroll to position [490, 0]
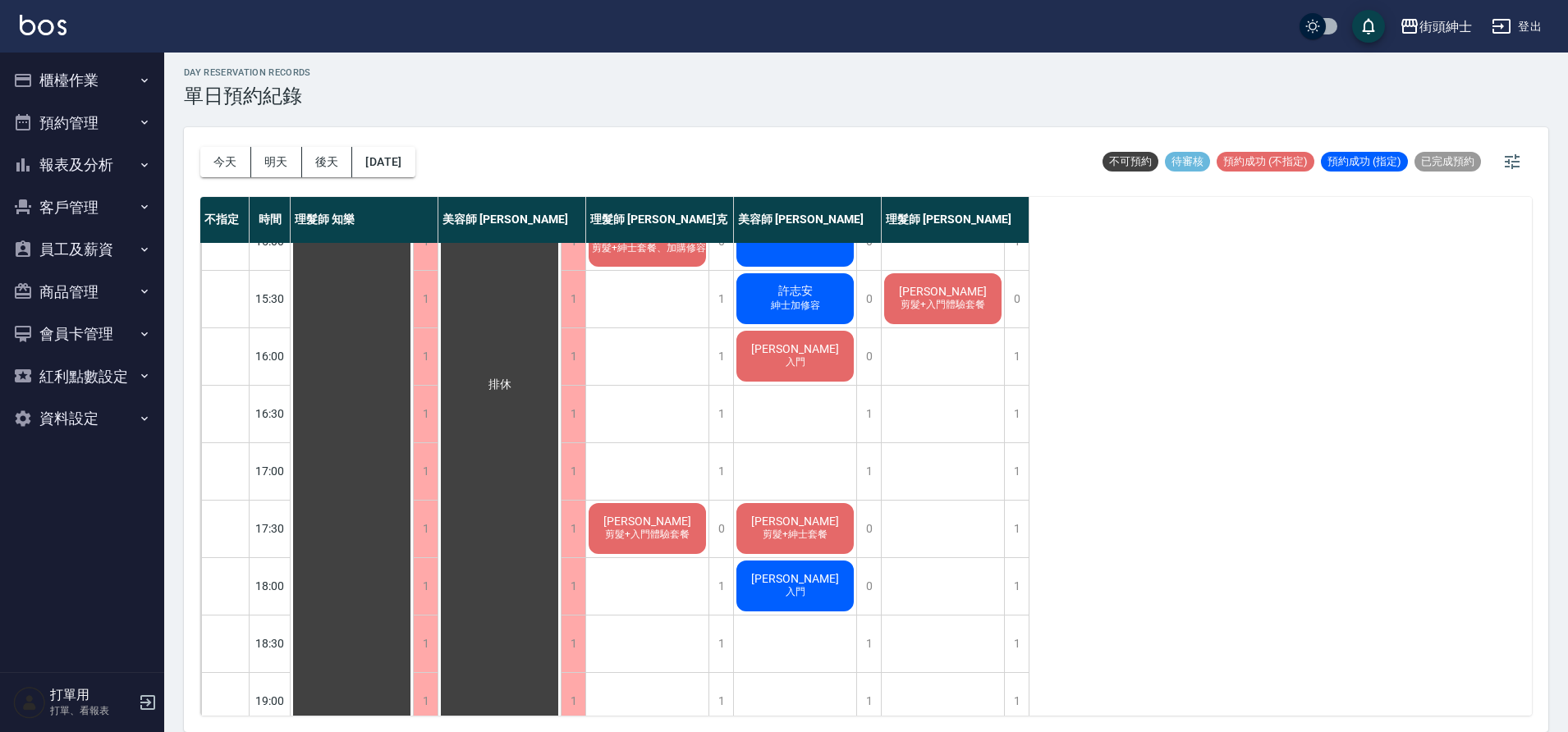
click at [784, 535] on span "剪髮+紳士套餐" at bounding box center [794, 534] width 71 height 14
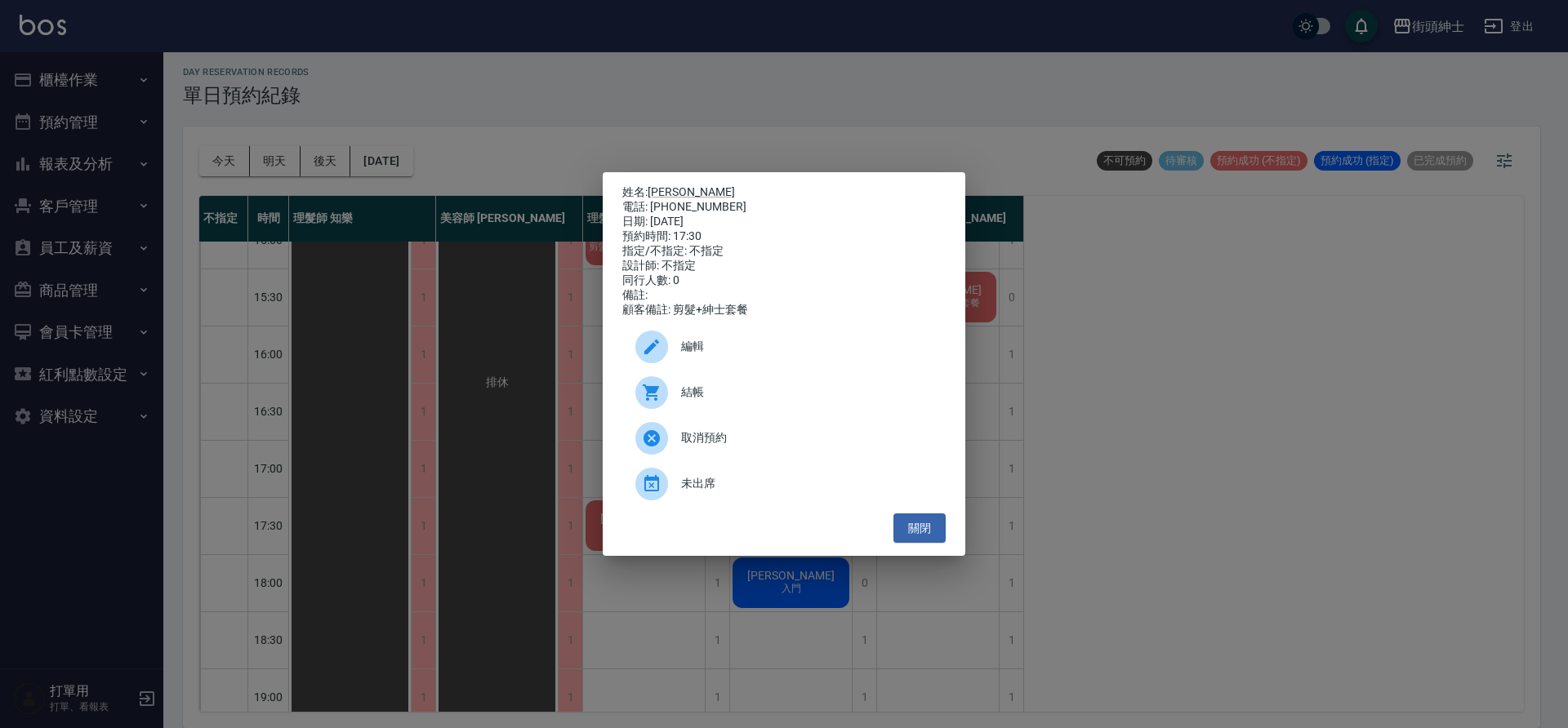
click at [772, 364] on div "編輯" at bounding box center [784, 346] width 324 height 46
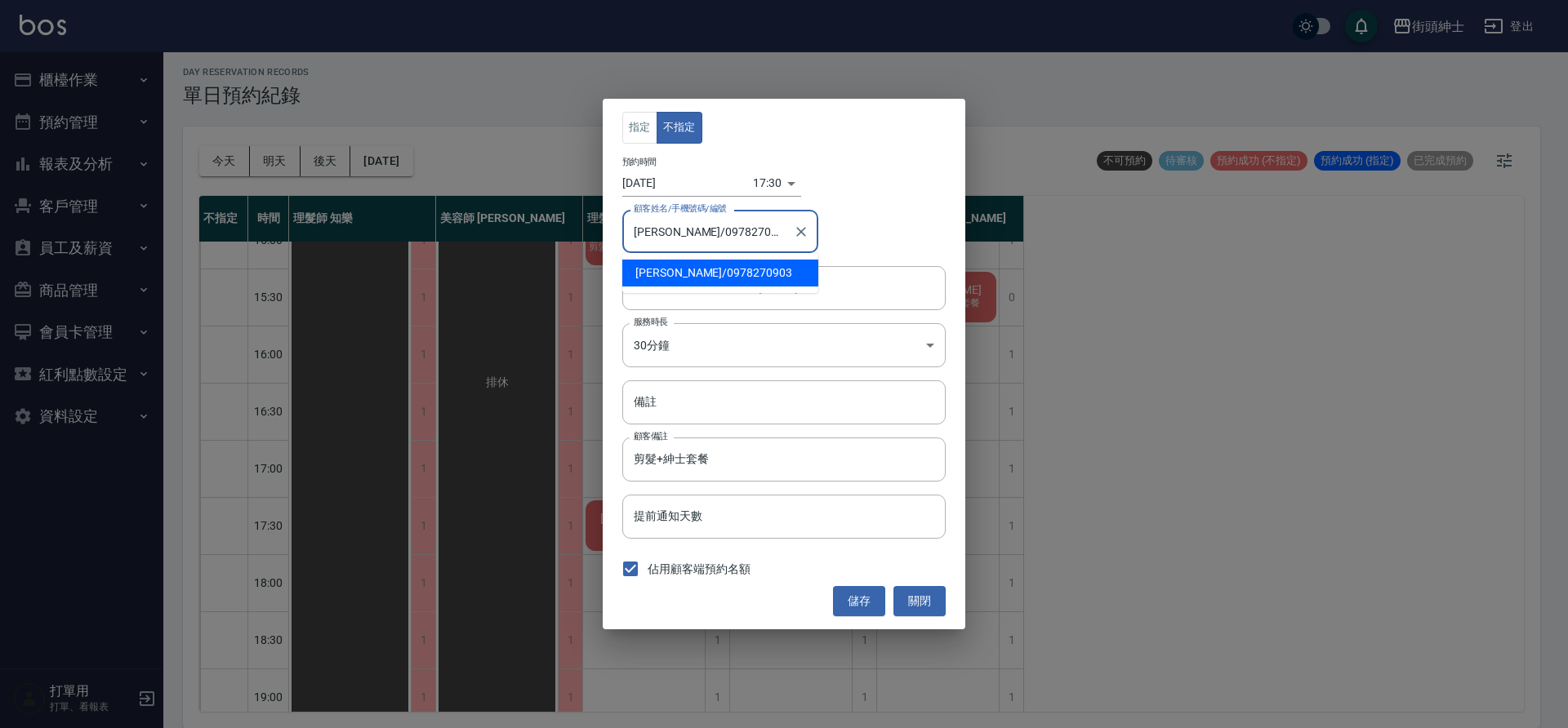
drag, startPoint x: 754, startPoint y: 234, endPoint x: 674, endPoint y: 230, distance: 80.1
click at [674, 230] on input "鄭嘉宏/0978270903" at bounding box center [708, 231] width 157 height 29
click at [928, 596] on button "關閉" at bounding box center [919, 602] width 52 height 30
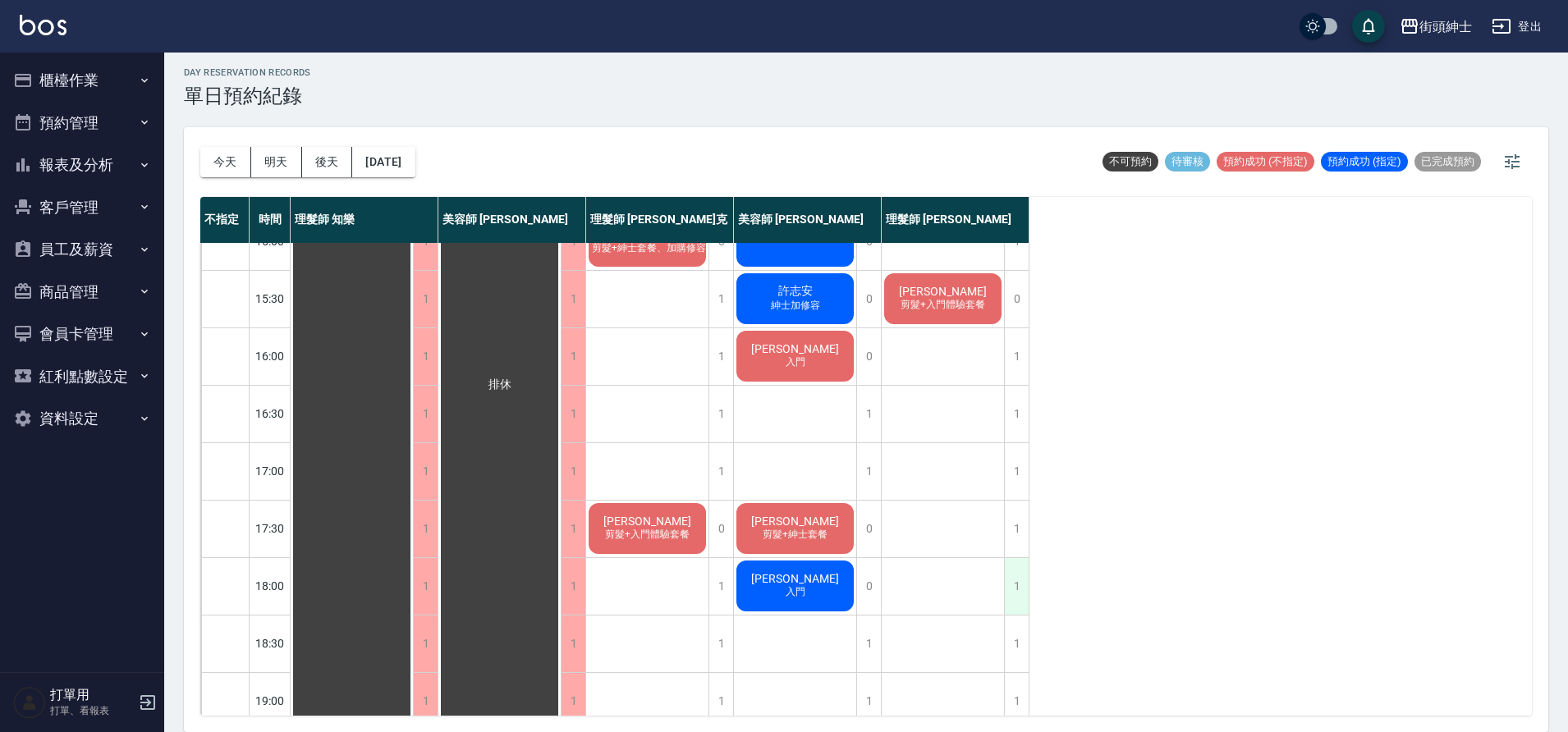
click at [1019, 579] on div "1" at bounding box center [1016, 586] width 24 height 57
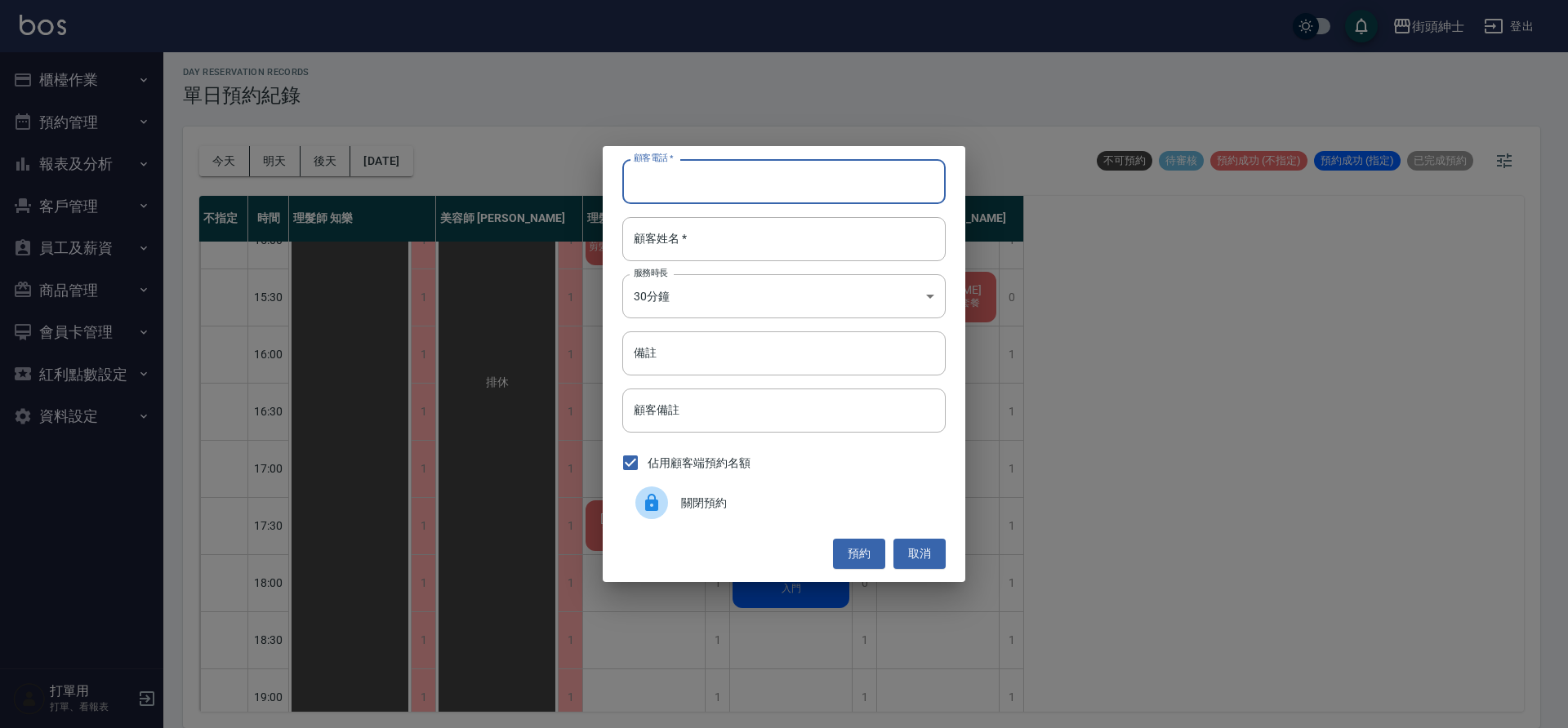
click at [745, 187] on input "顧客電話   *" at bounding box center [784, 181] width 324 height 44
paste input "0978270903"
type input "0978270903"
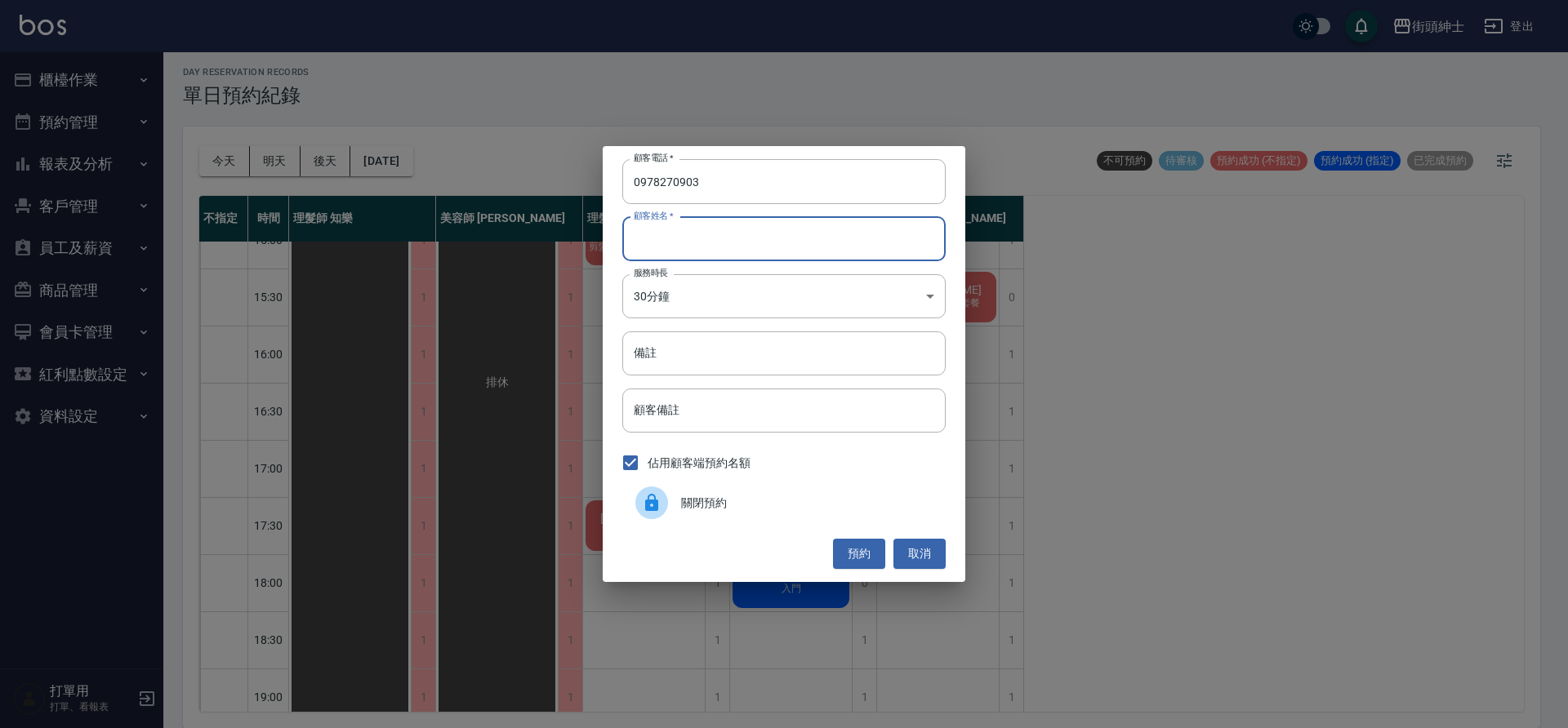
click at [787, 244] on input "顧客姓名   *" at bounding box center [784, 238] width 324 height 44
type input "０"
click at [762, 361] on input "備註" at bounding box center [784, 353] width 324 height 44
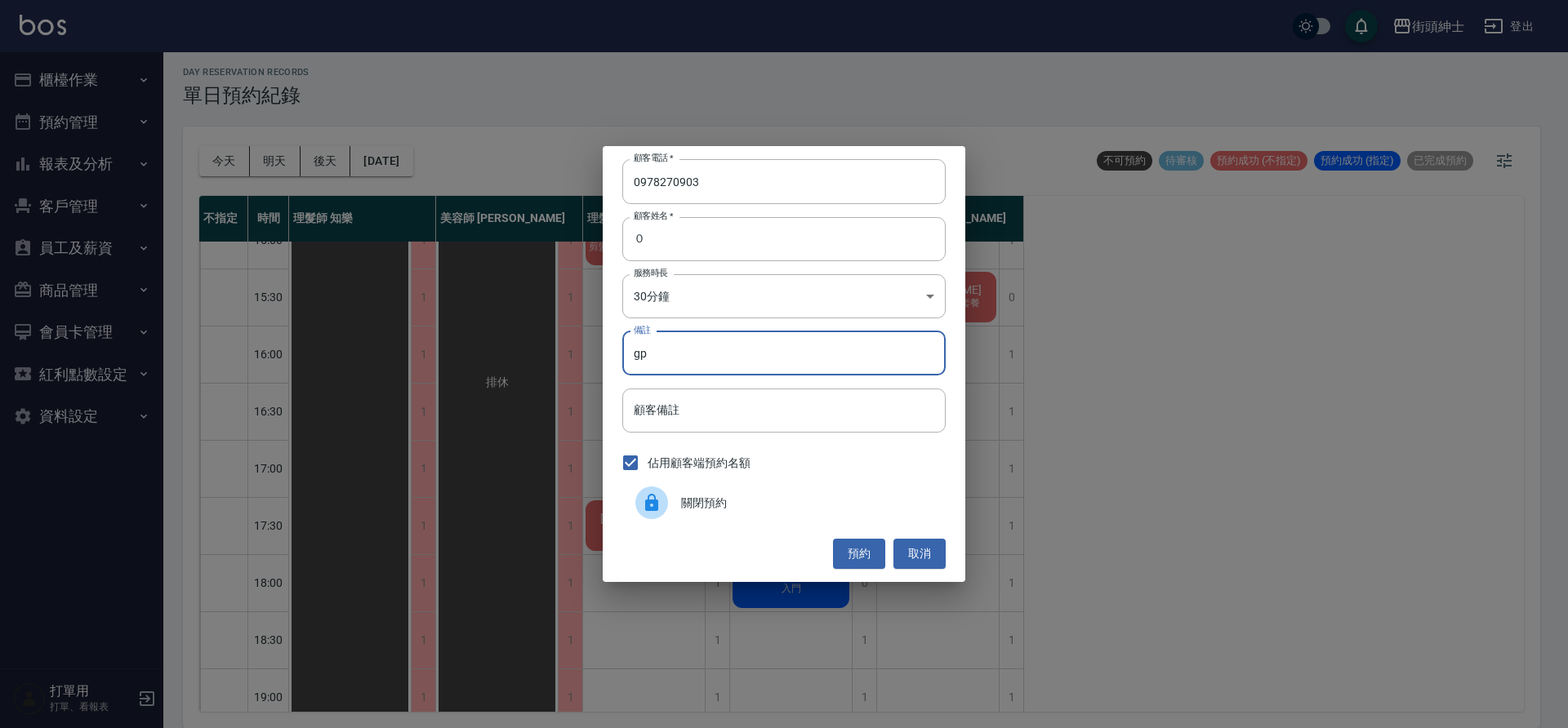
type input "g"
type input "紳士"
drag, startPoint x: 881, startPoint y: 555, endPoint x: 865, endPoint y: 503, distance: 54.4
click at [880, 554] on button "預約" at bounding box center [859, 554] width 52 height 30
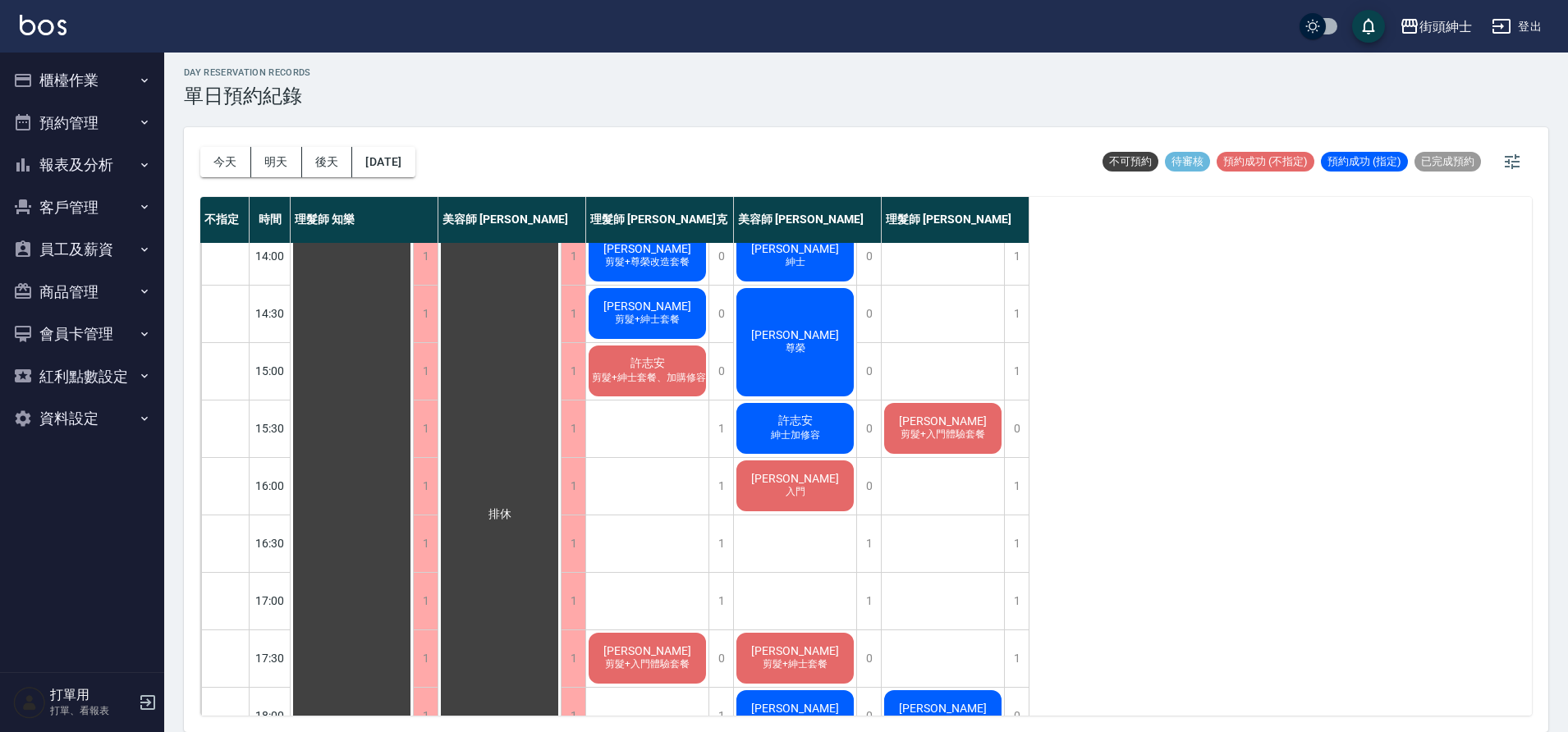
scroll to position [271, 0]
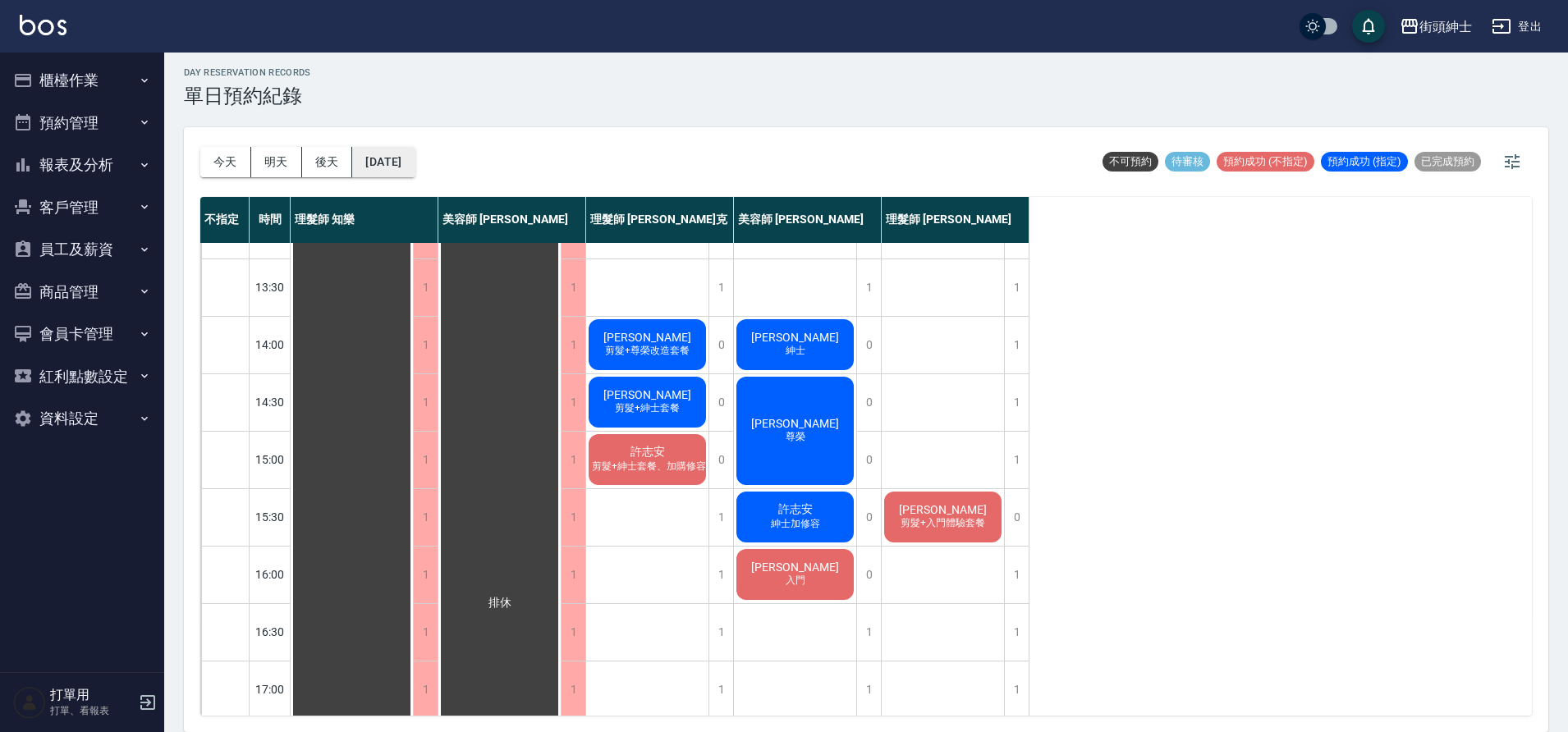
click at [404, 172] on button "2025/09/20" at bounding box center [383, 162] width 62 height 31
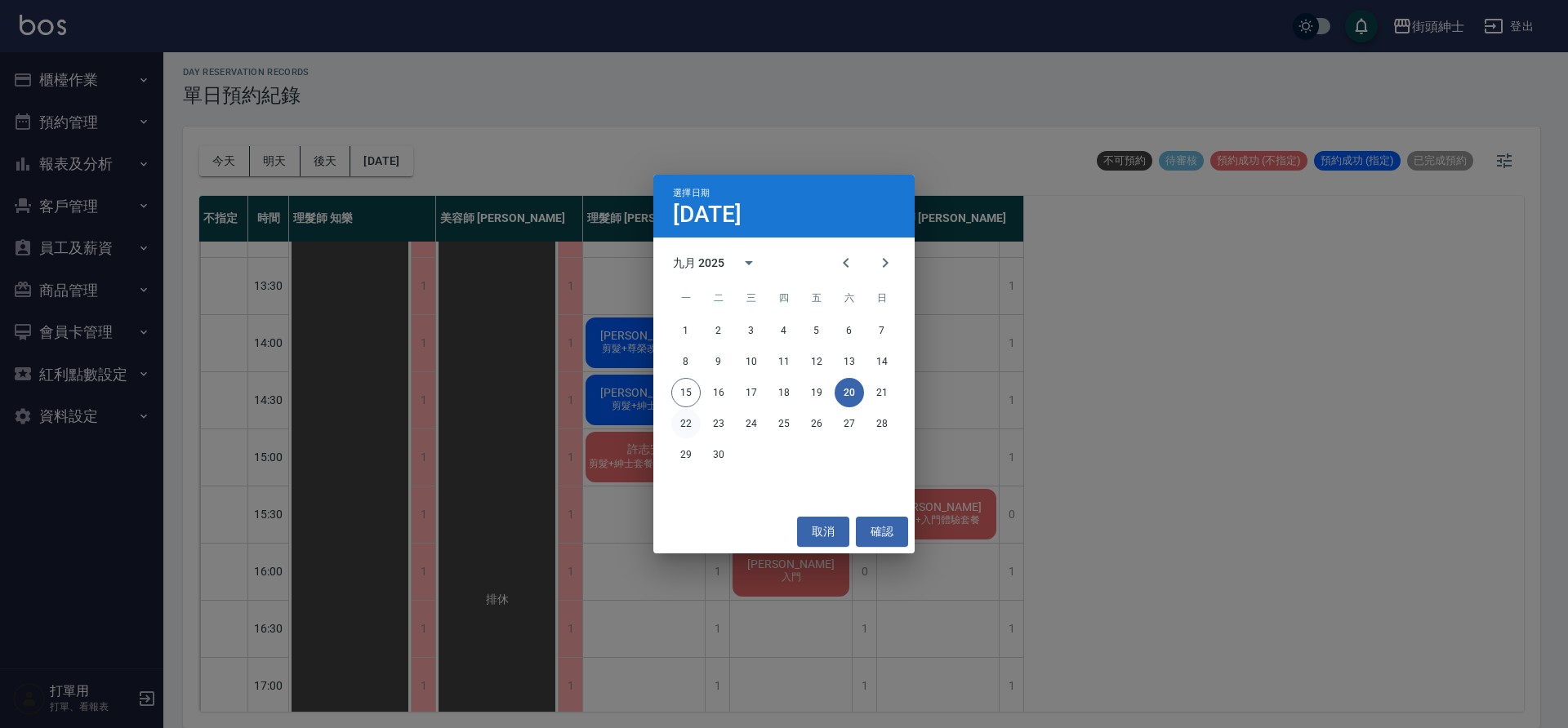
click at [689, 428] on button "22" at bounding box center [685, 423] width 30 height 30
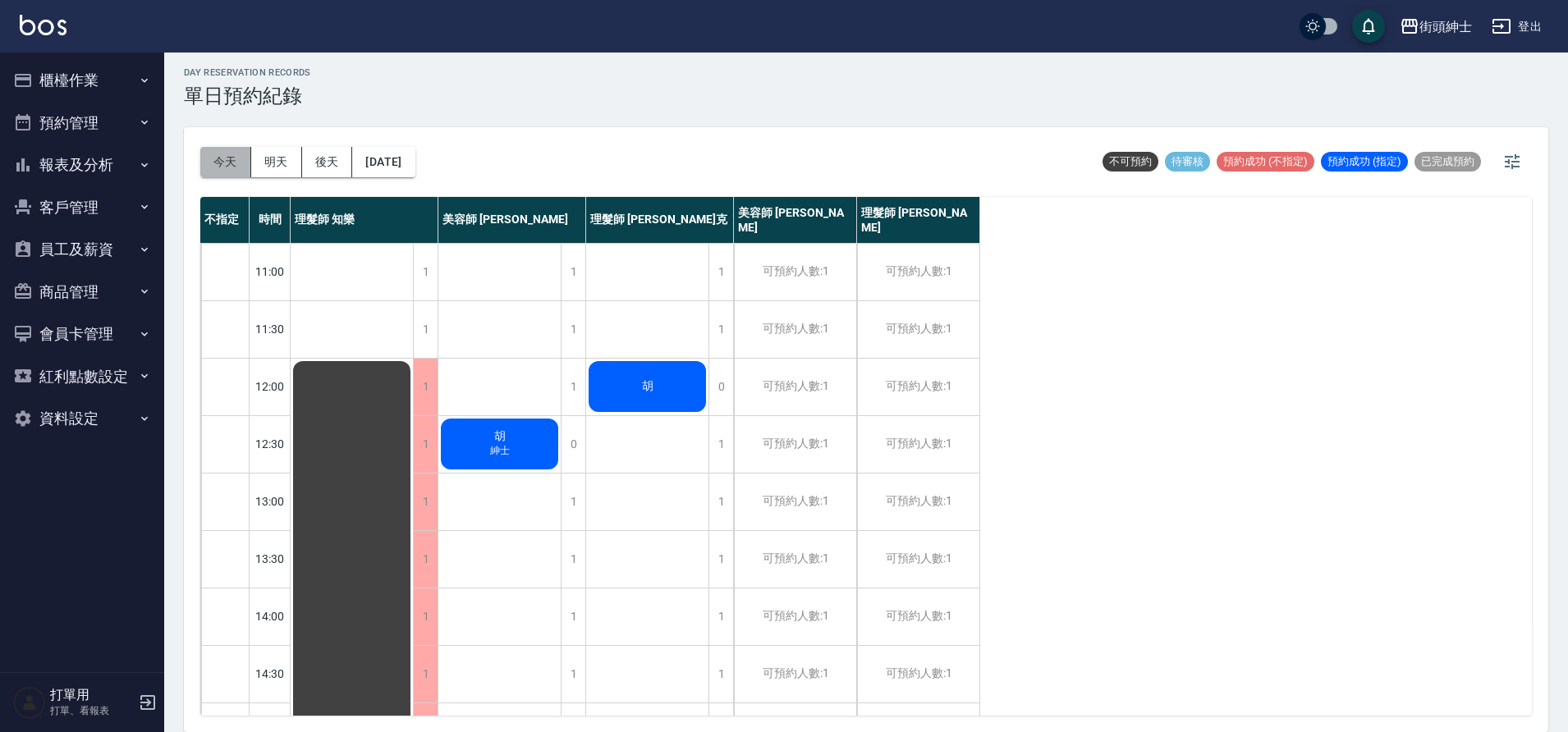
click at [245, 158] on button "今天" at bounding box center [225, 162] width 50 height 31
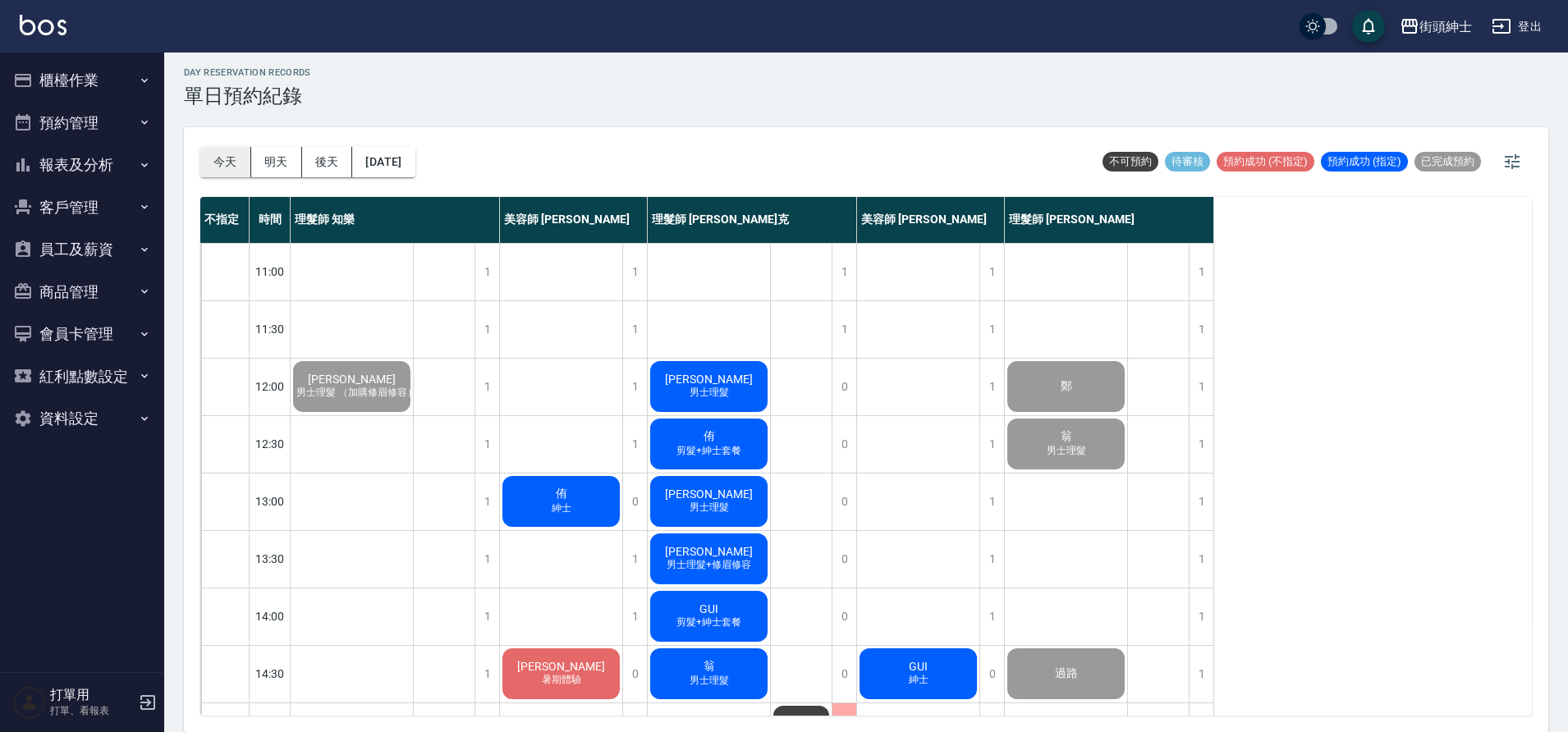
click at [243, 160] on button "今天" at bounding box center [225, 162] width 50 height 31
click at [555, 492] on span "侑" at bounding box center [562, 494] width 18 height 14
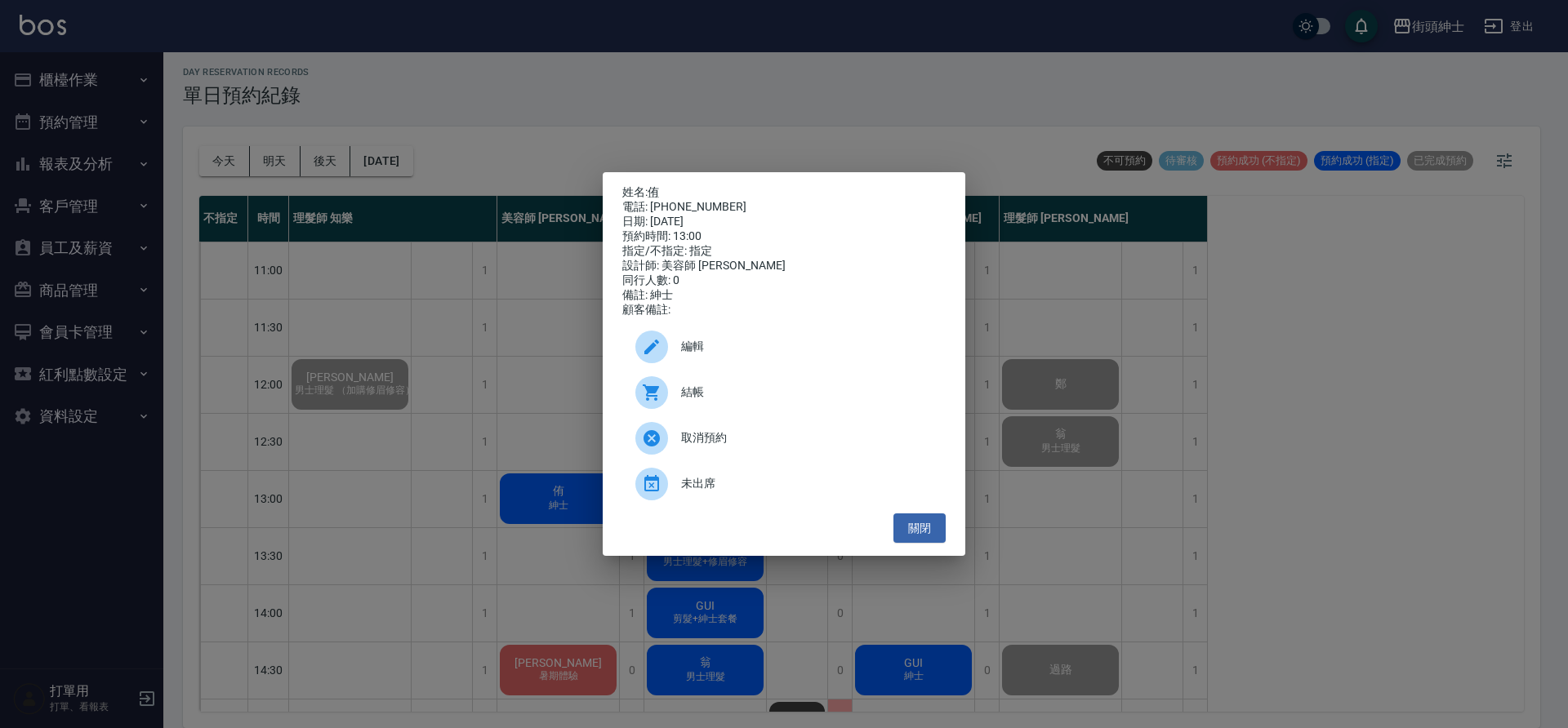
click at [699, 350] on span "編輯" at bounding box center [806, 346] width 251 height 17
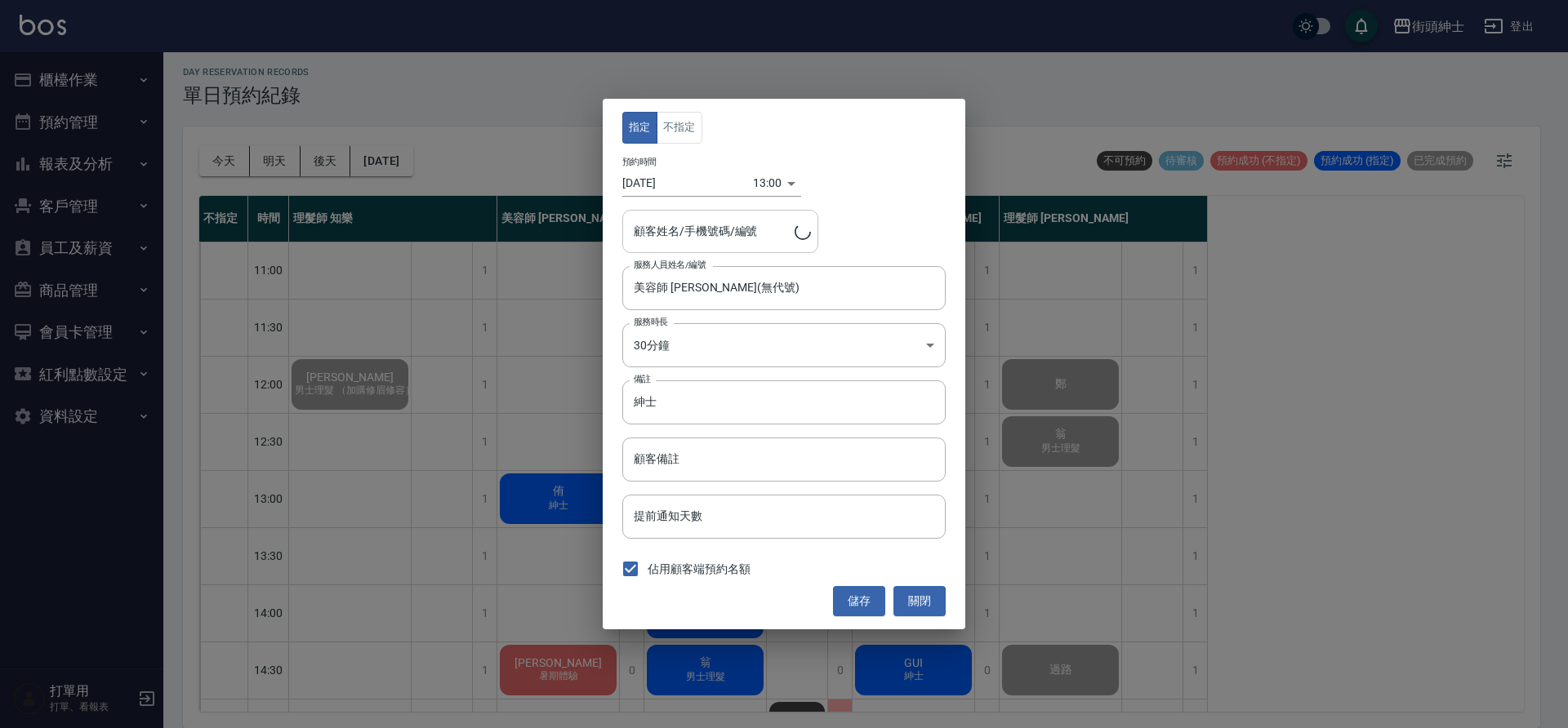
type input "侑/0983970107"
click at [746, 298] on input "美容師 Cherry(無代號)" at bounding box center [771, 288] width 284 height 29
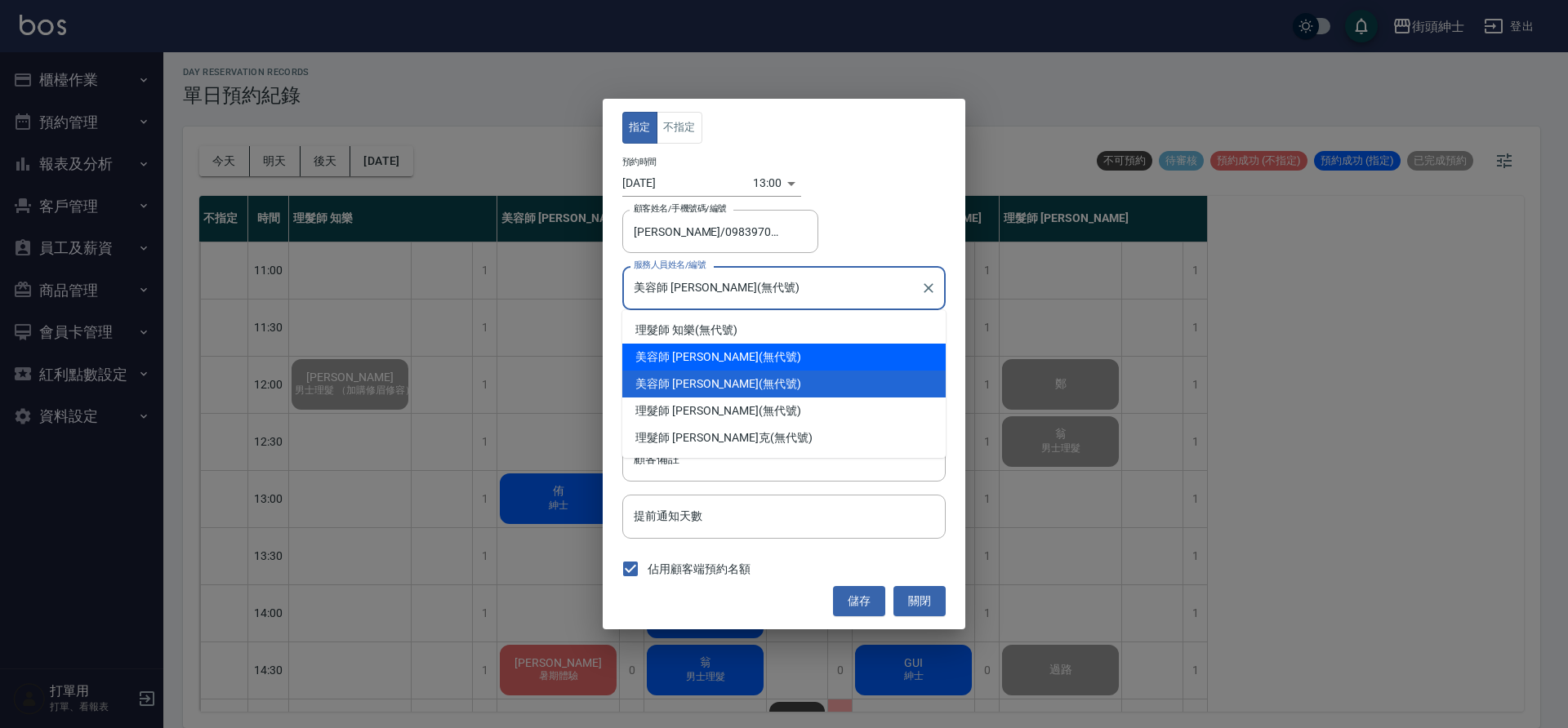
click at [725, 360] on div "美容師 小戴 (無代號)" at bounding box center [784, 357] width 324 height 27
type input "美容師 小戴(無代號)"
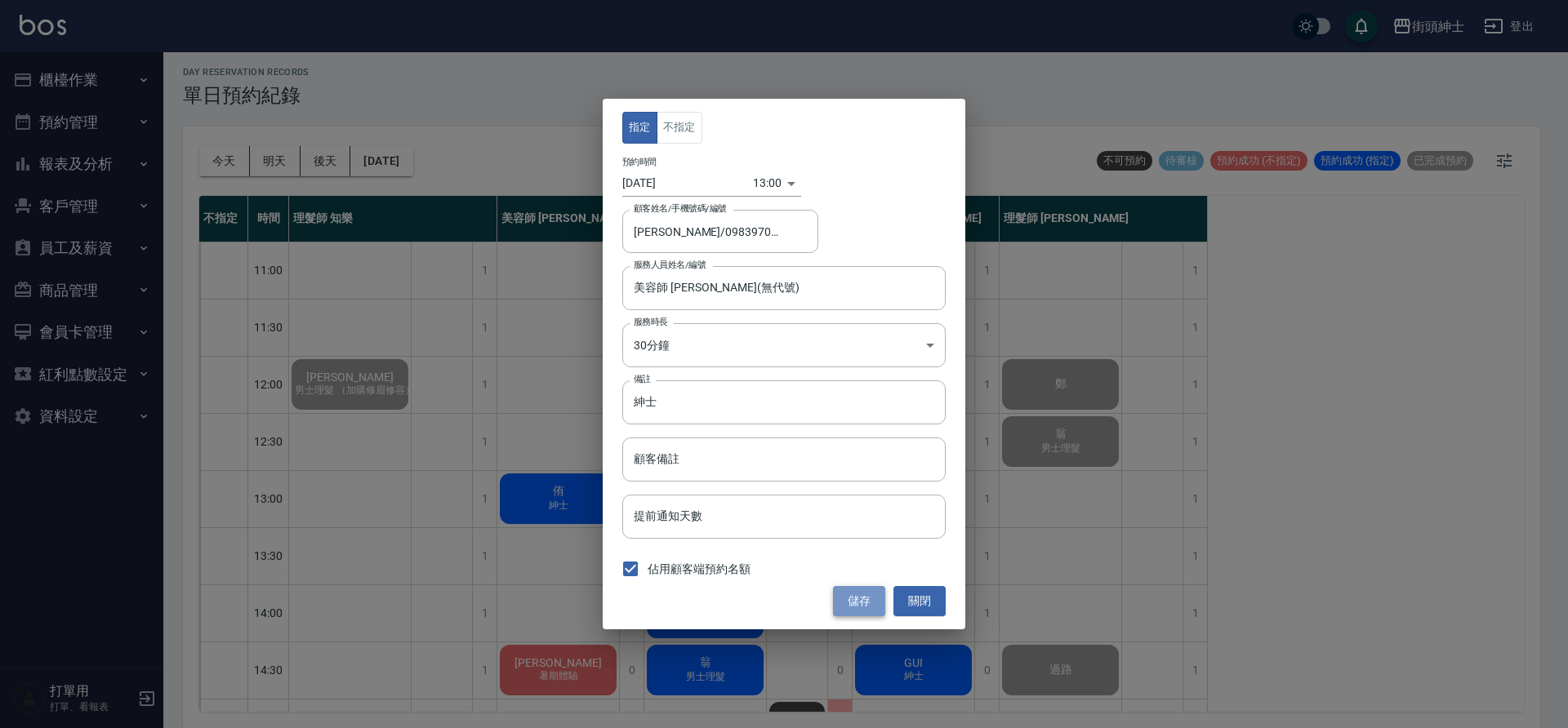
click at [864, 600] on button "儲存" at bounding box center [859, 602] width 52 height 30
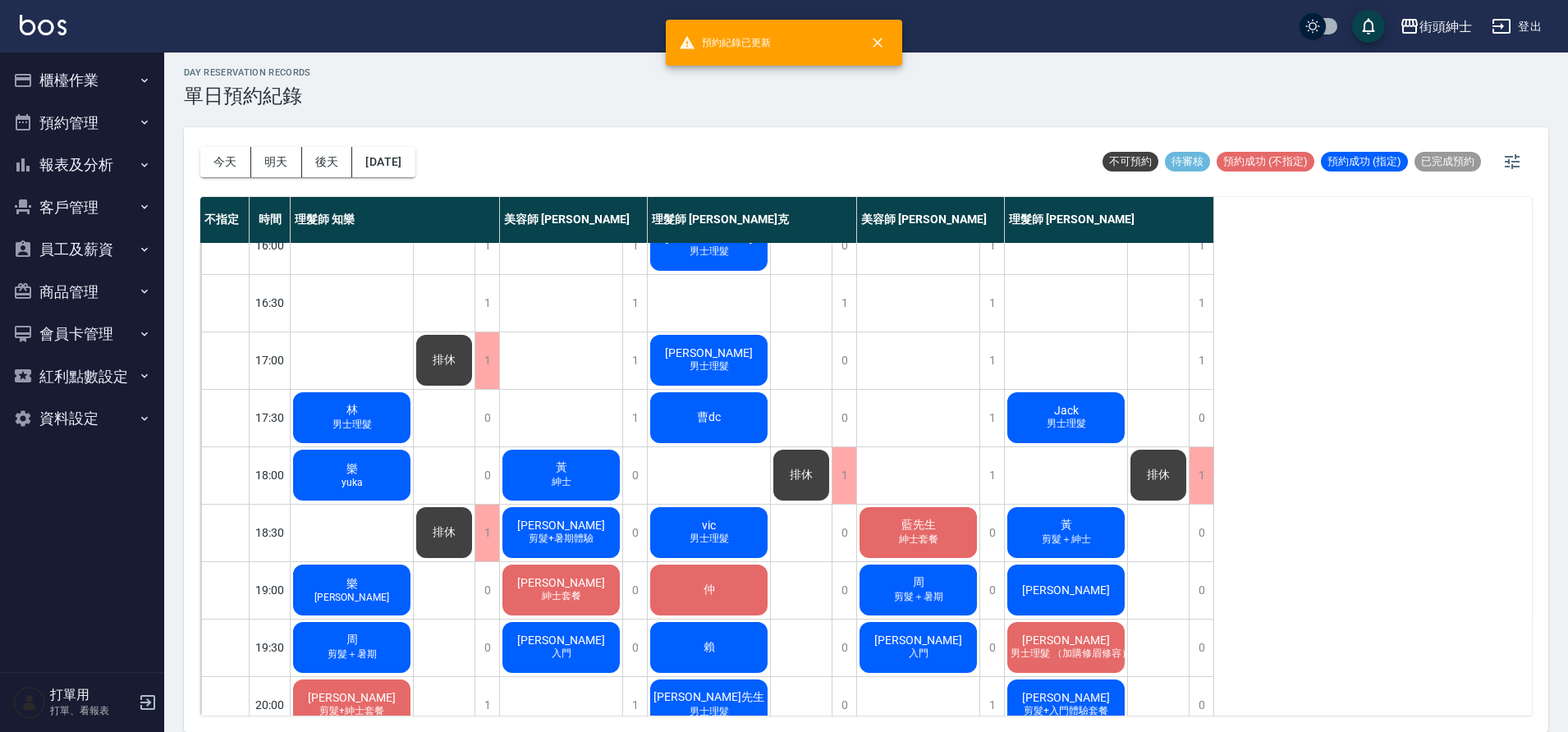
scroll to position [747, 0]
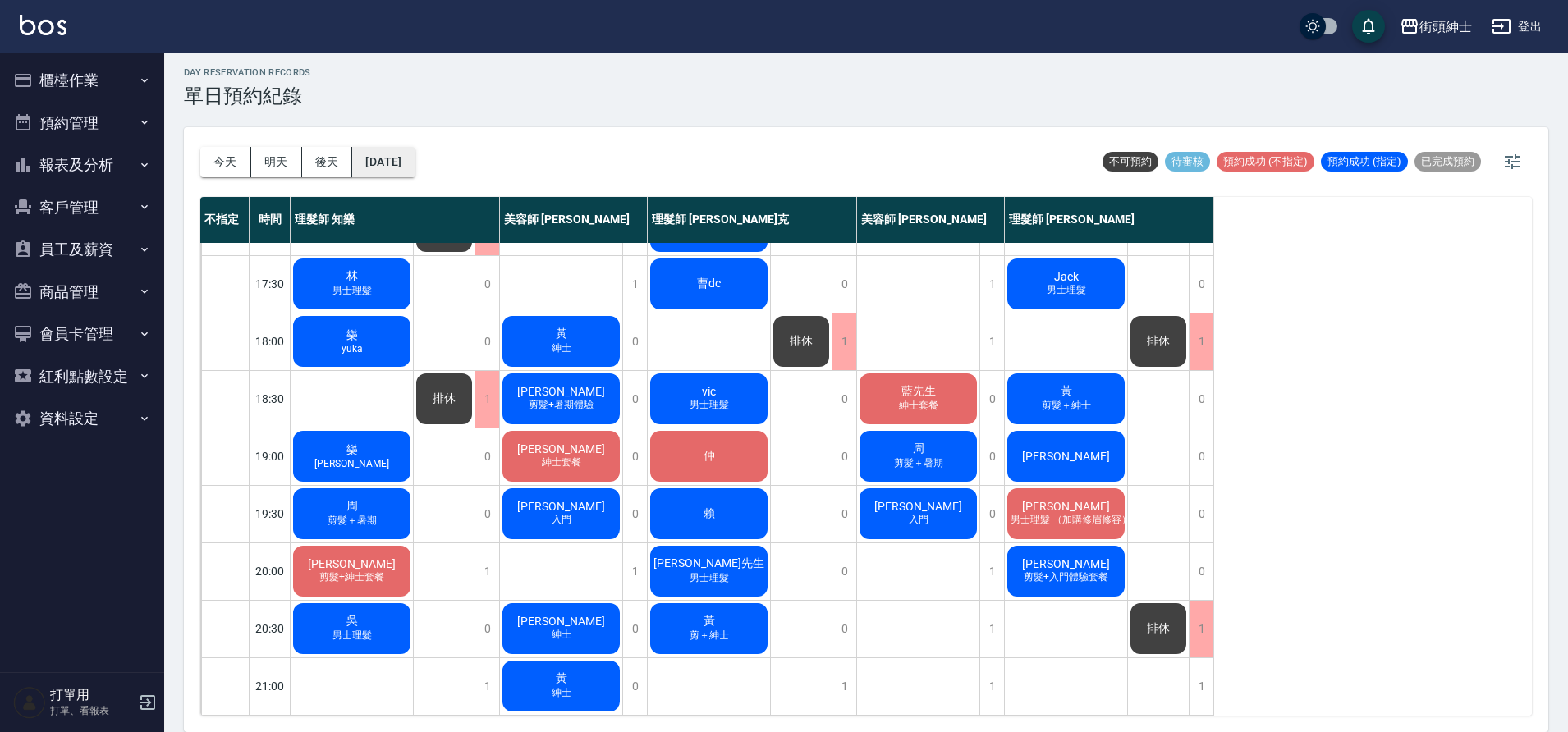
click at [407, 169] on button "[DATE]" at bounding box center [383, 162] width 62 height 31
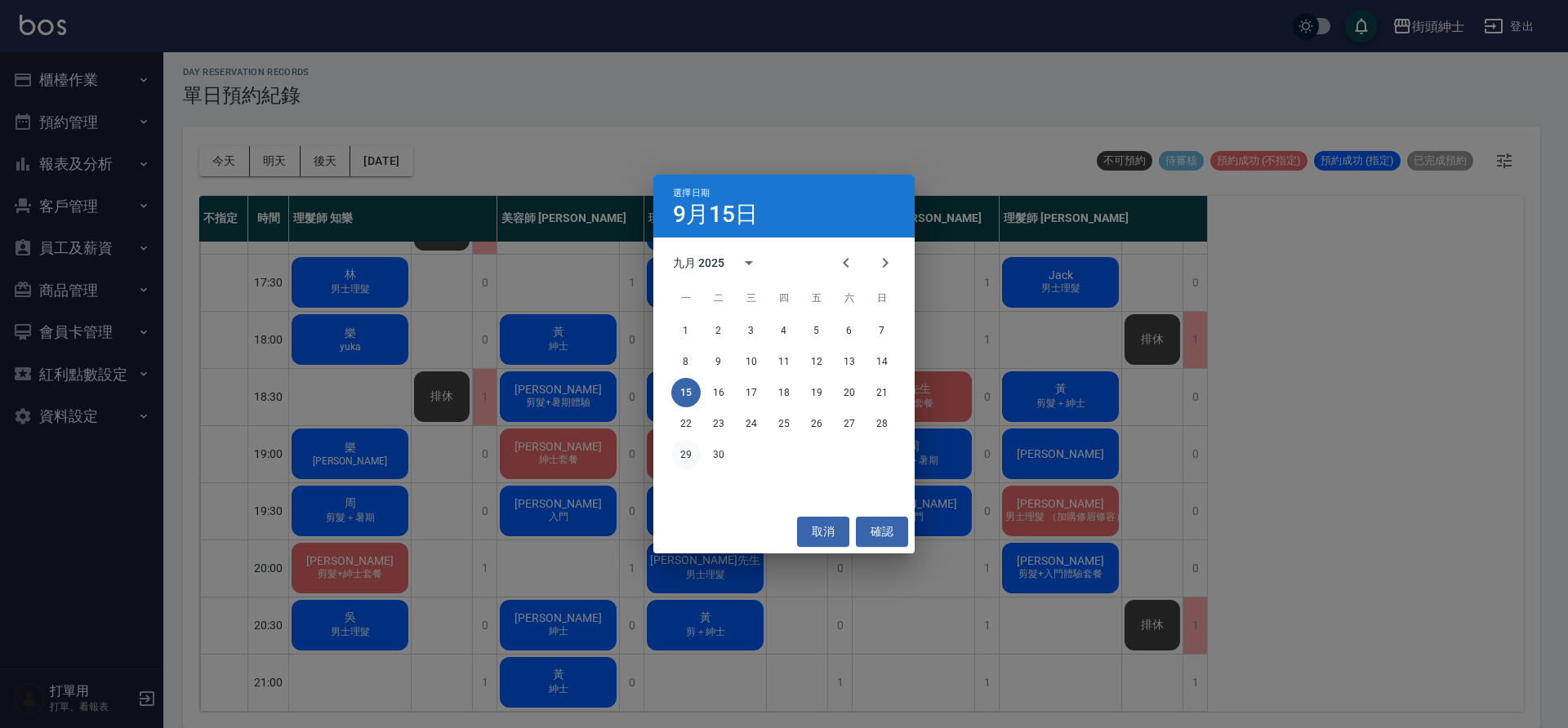
click at [683, 464] on button "29" at bounding box center [685, 455] width 30 height 30
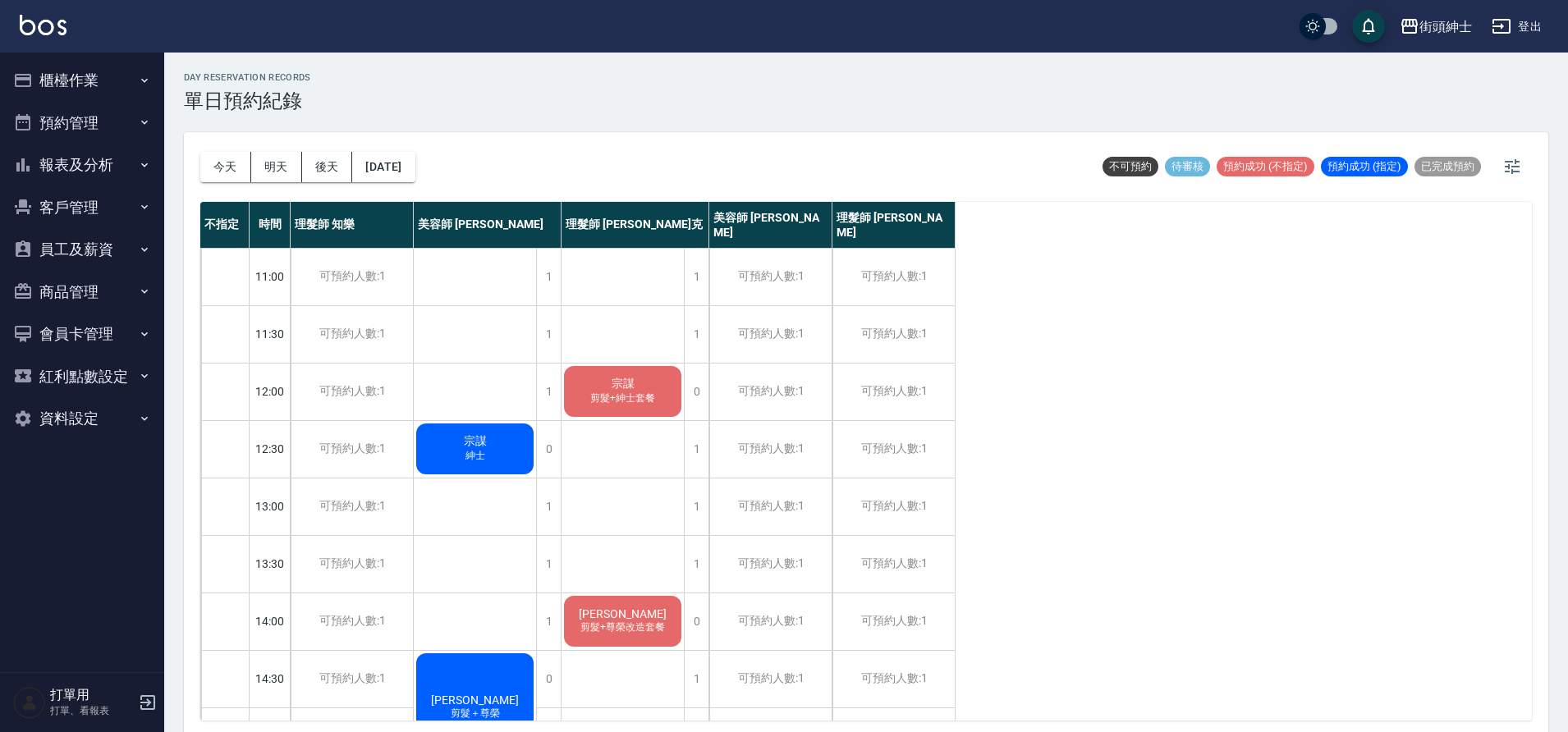
click at [225, 182] on div "今天 明天 後天 2025/09/29" at bounding box center [307, 167] width 215 height 69
click at [231, 174] on button "今天" at bounding box center [225, 167] width 50 height 31
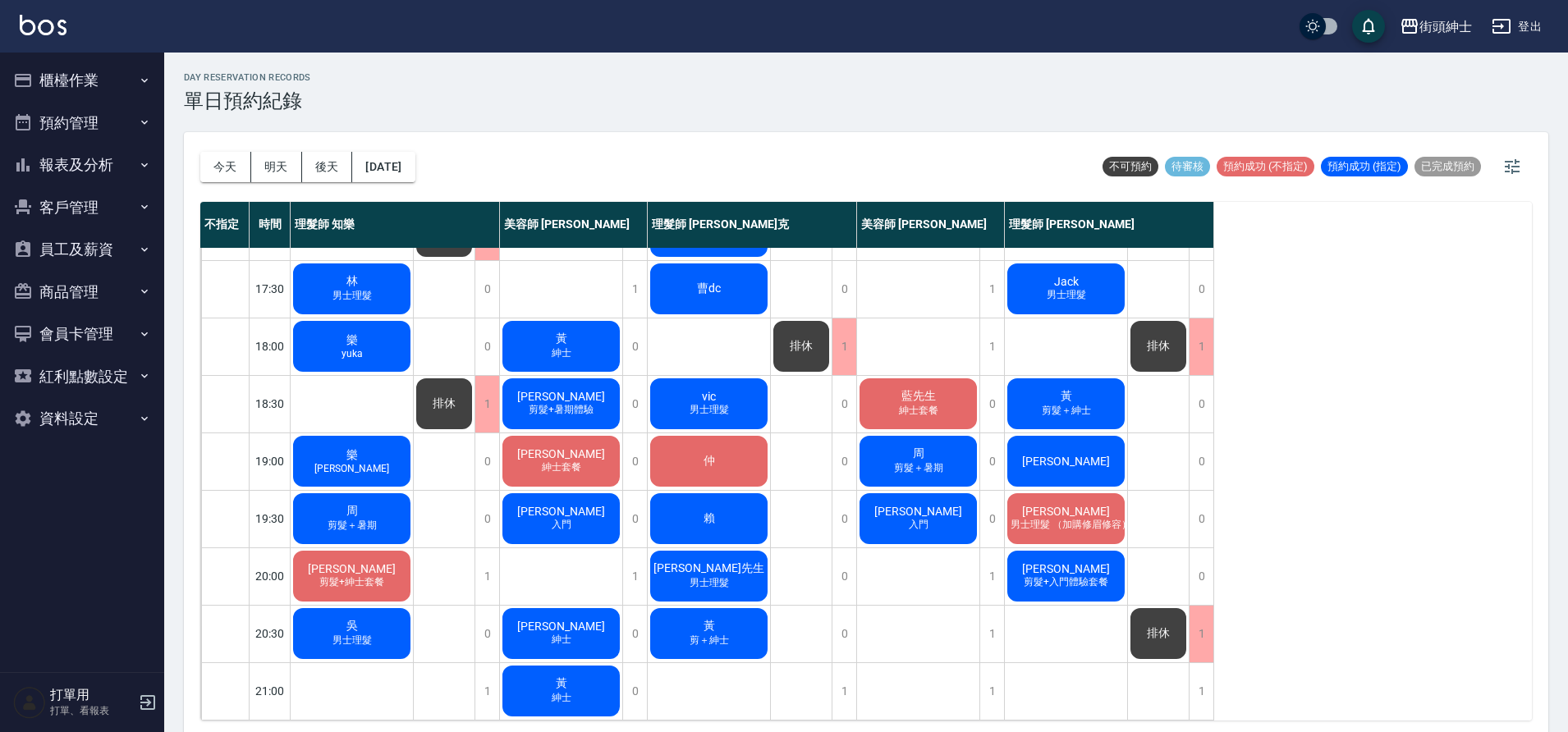
scroll to position [747, 0]
click at [281, 174] on button "明天" at bounding box center [277, 167] width 50 height 31
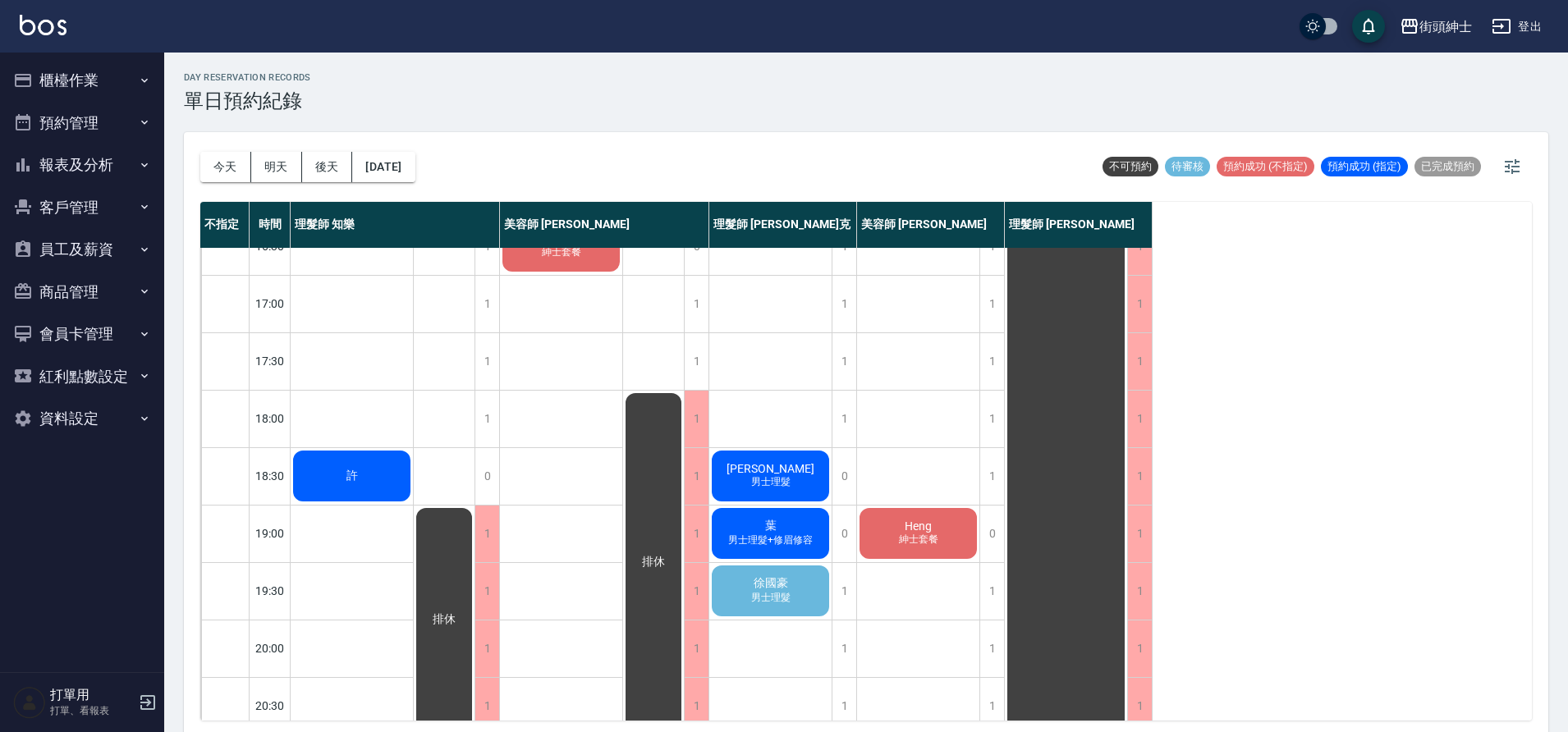
scroll to position [693, 0]
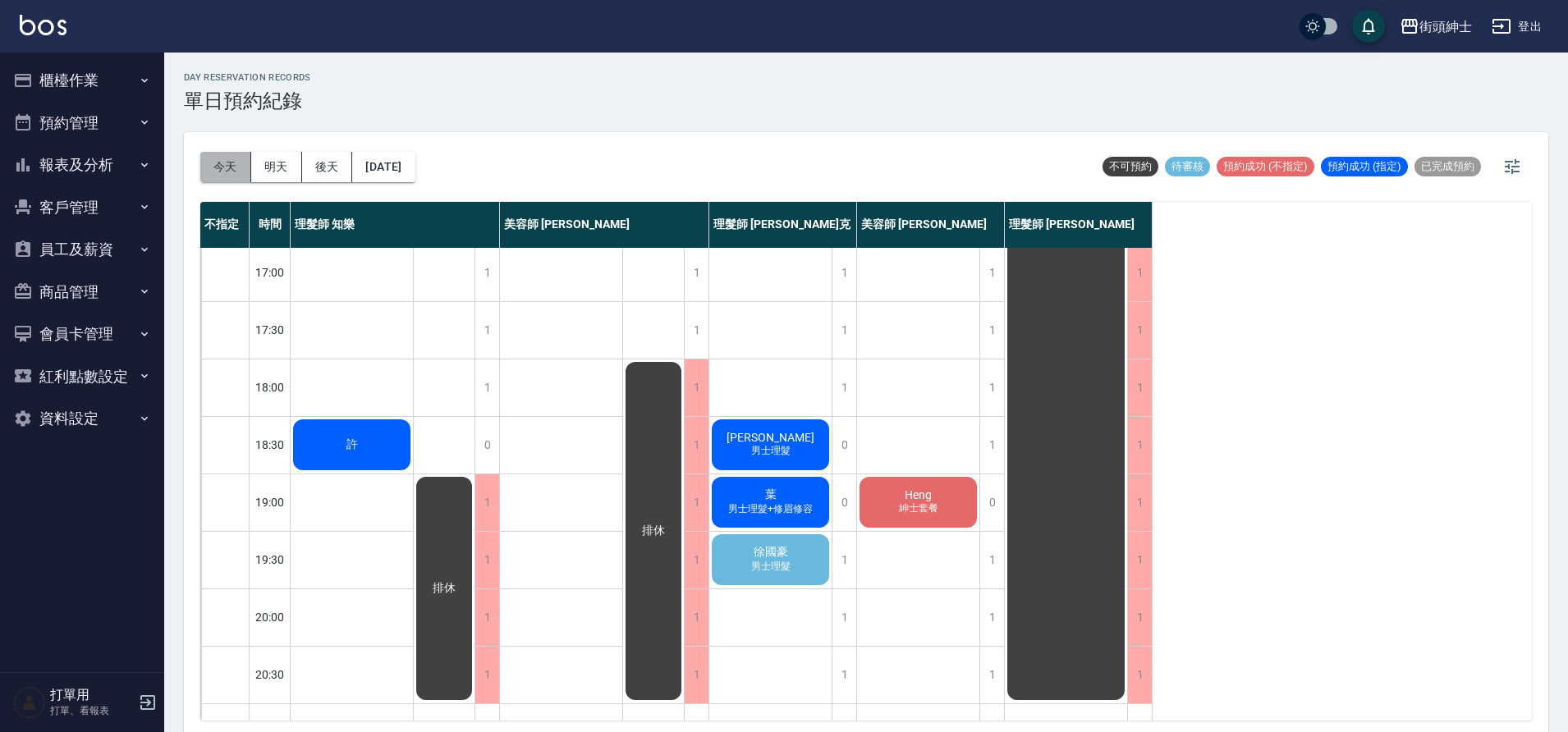
click at [212, 161] on button "今天" at bounding box center [225, 167] width 50 height 31
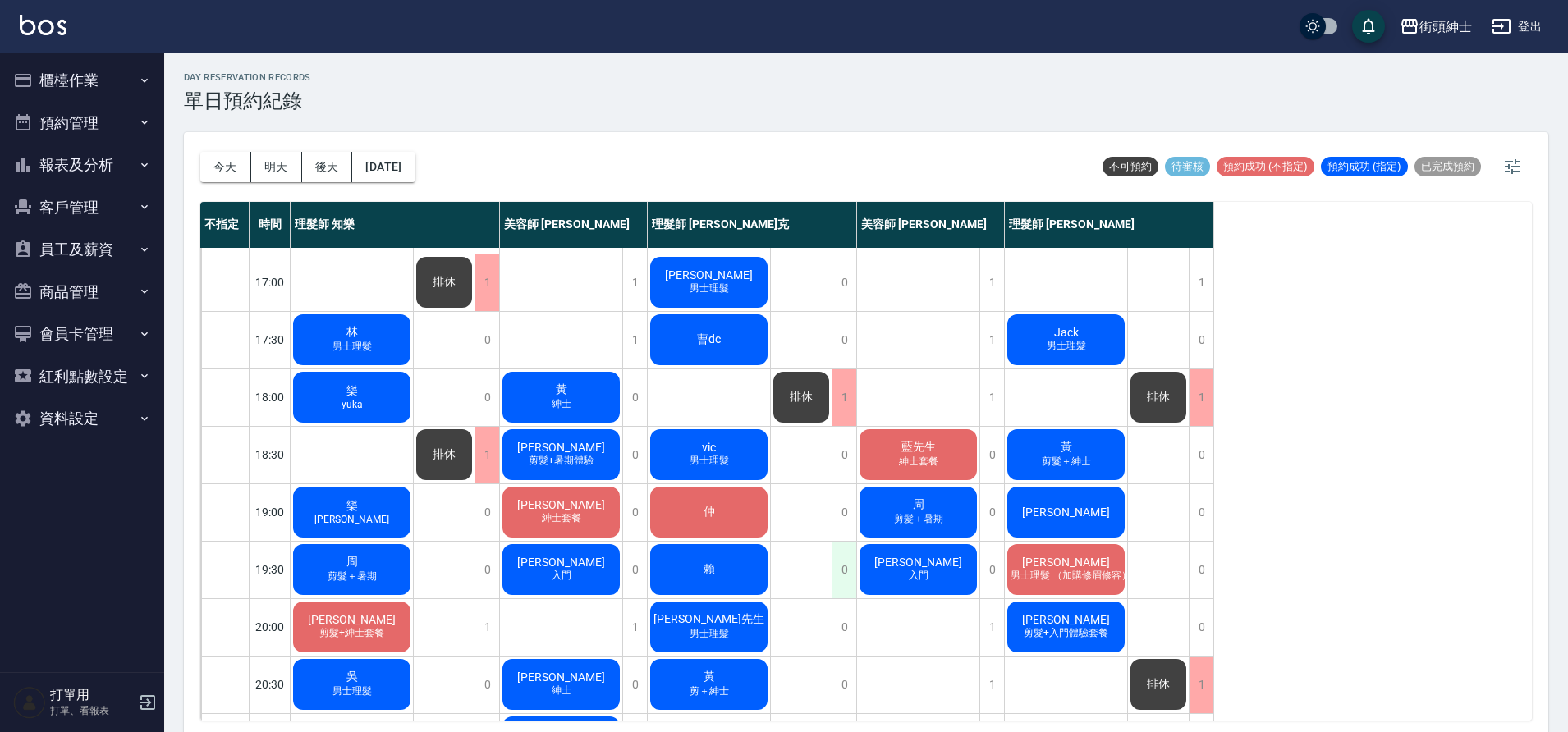
scroll to position [747, 0]
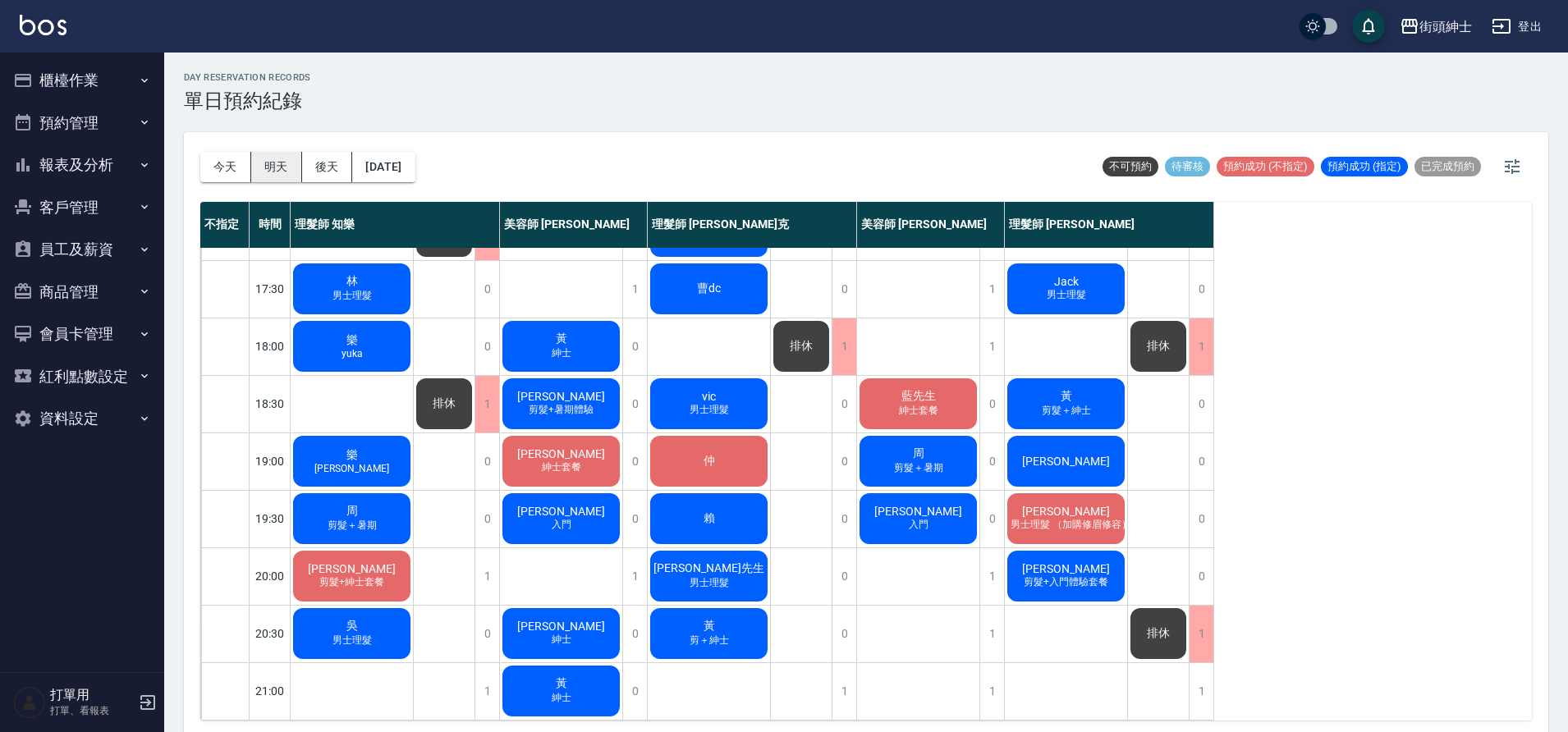
click at [285, 160] on button "明天" at bounding box center [277, 167] width 50 height 31
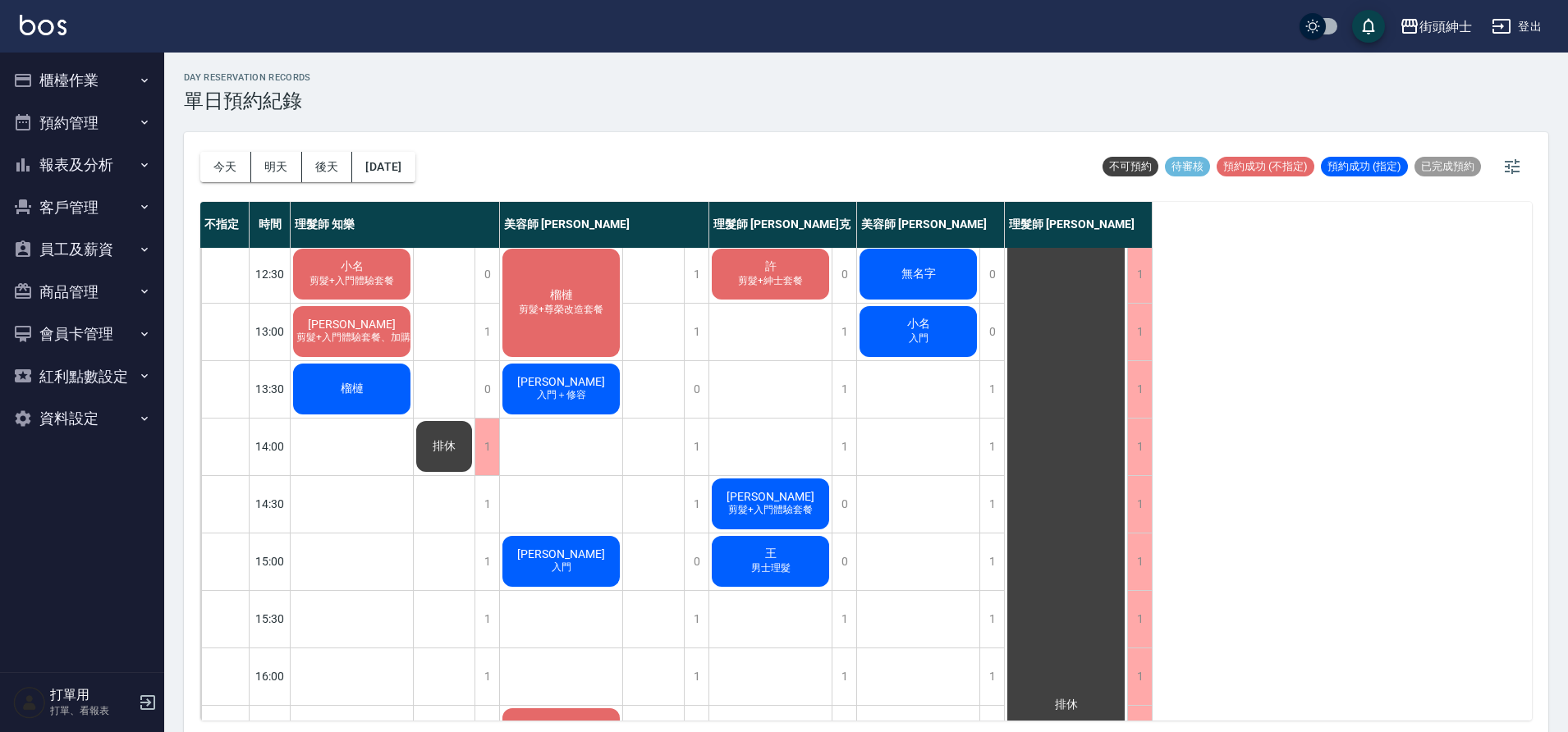
scroll to position [171, 0]
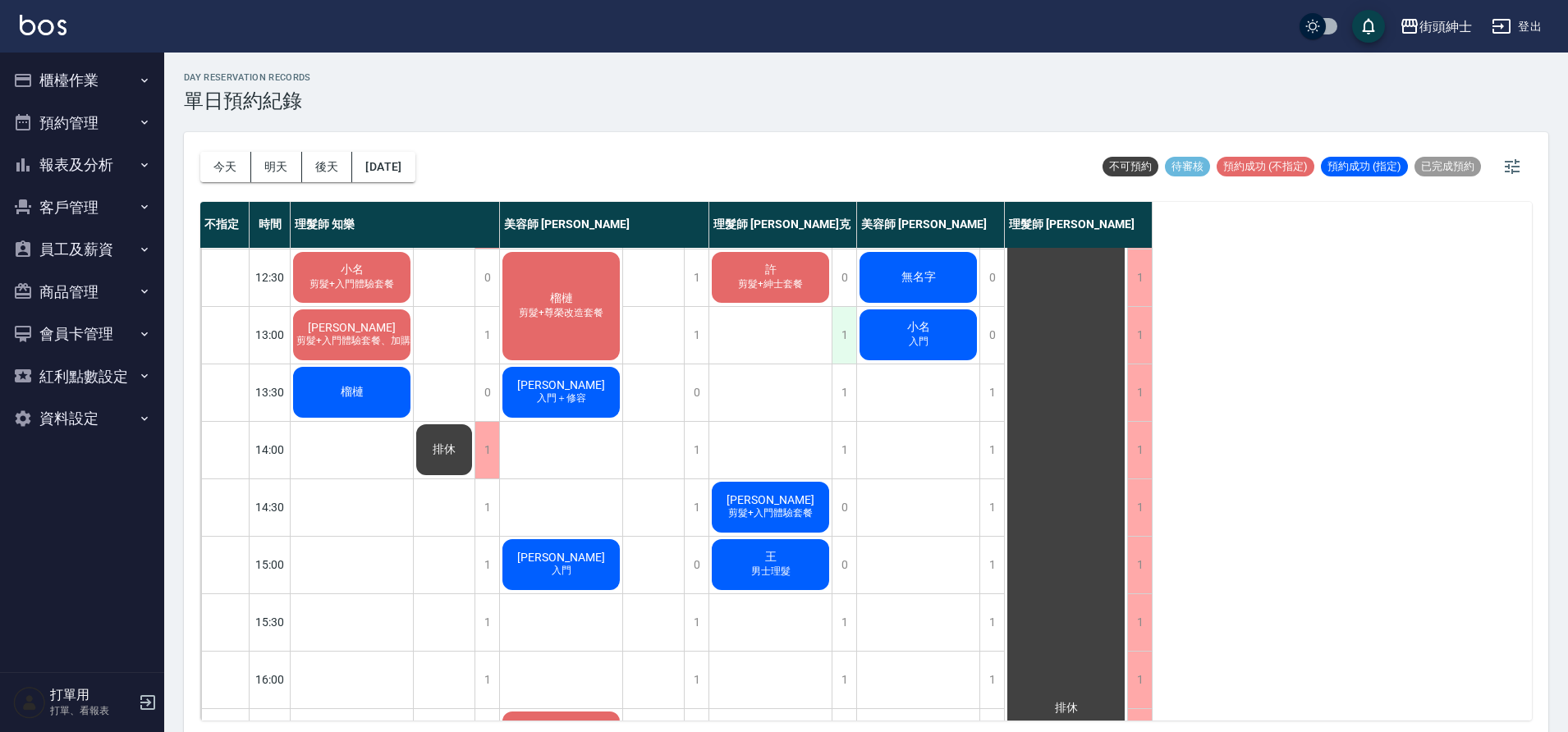
click at [835, 335] on div "1" at bounding box center [843, 335] width 24 height 57
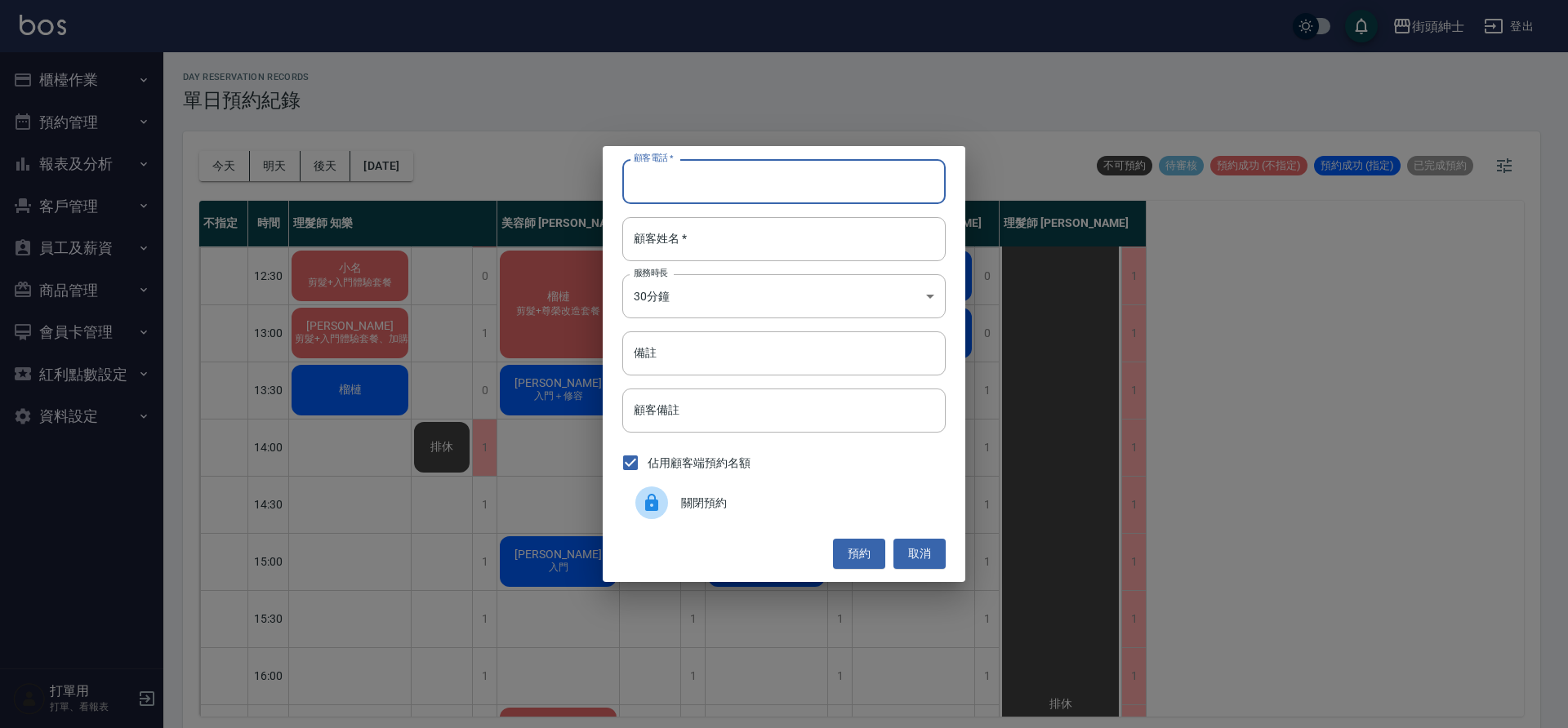
click at [739, 190] on input "顧客電話   *" at bounding box center [784, 181] width 324 height 44
click at [693, 186] on input "顧客電話   *" at bounding box center [784, 181] width 324 height 44
type input "09"
click at [915, 551] on button "取消" at bounding box center [919, 554] width 52 height 30
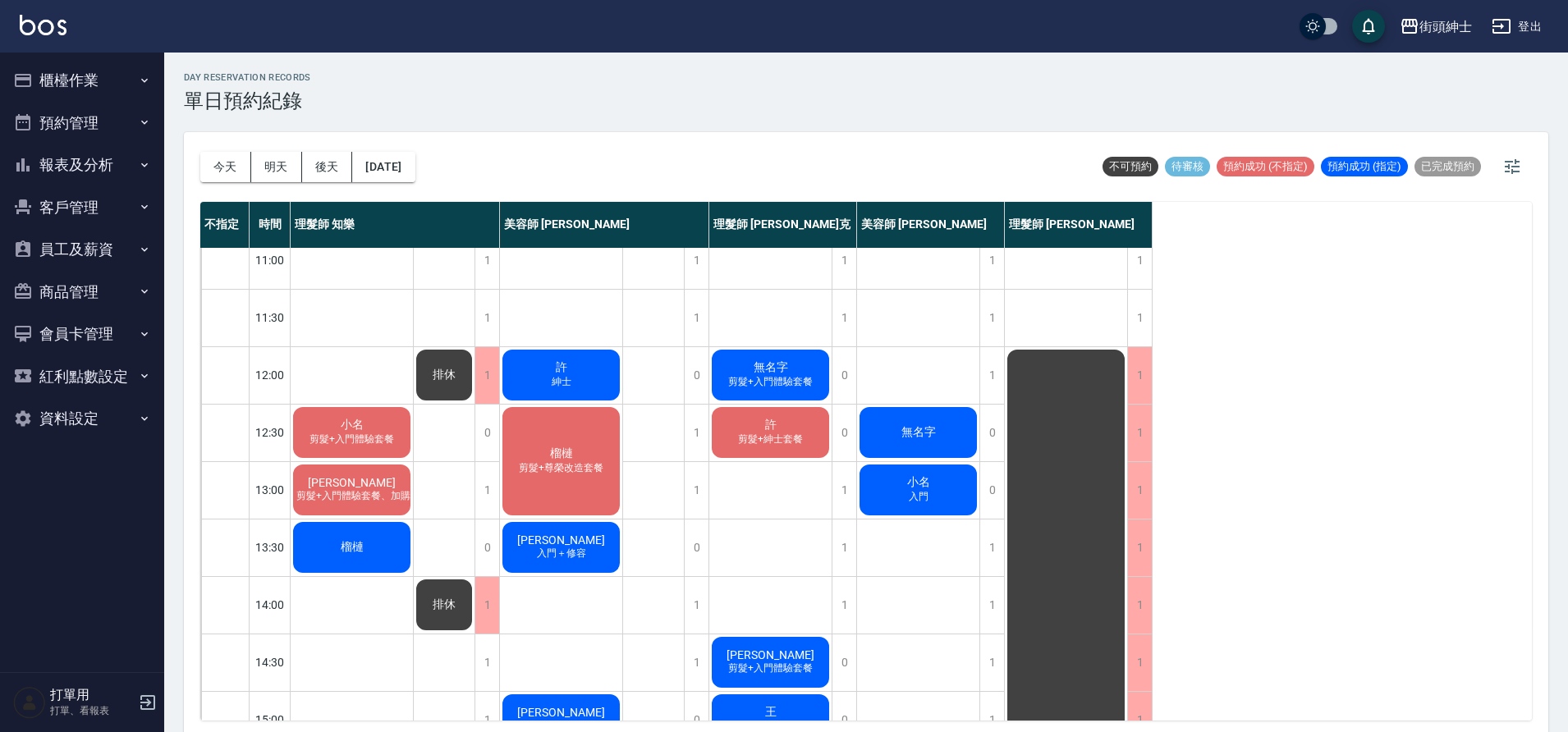
scroll to position [15, 0]
click at [838, 478] on div "1" at bounding box center [843, 491] width 24 height 57
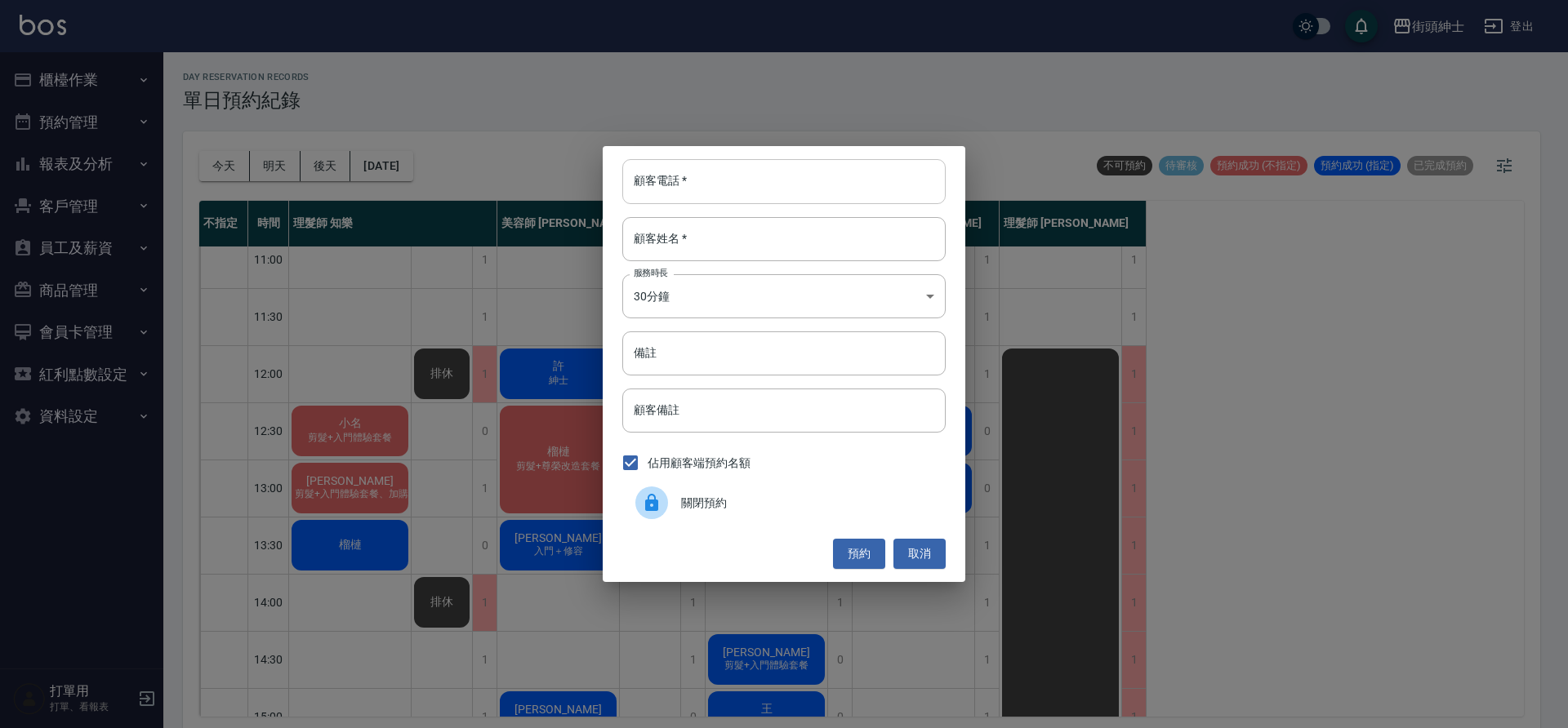
click at [749, 179] on input "顧客電話   *" at bounding box center [784, 181] width 324 height 44
type input "09"
click at [905, 559] on button "取消" at bounding box center [919, 554] width 52 height 30
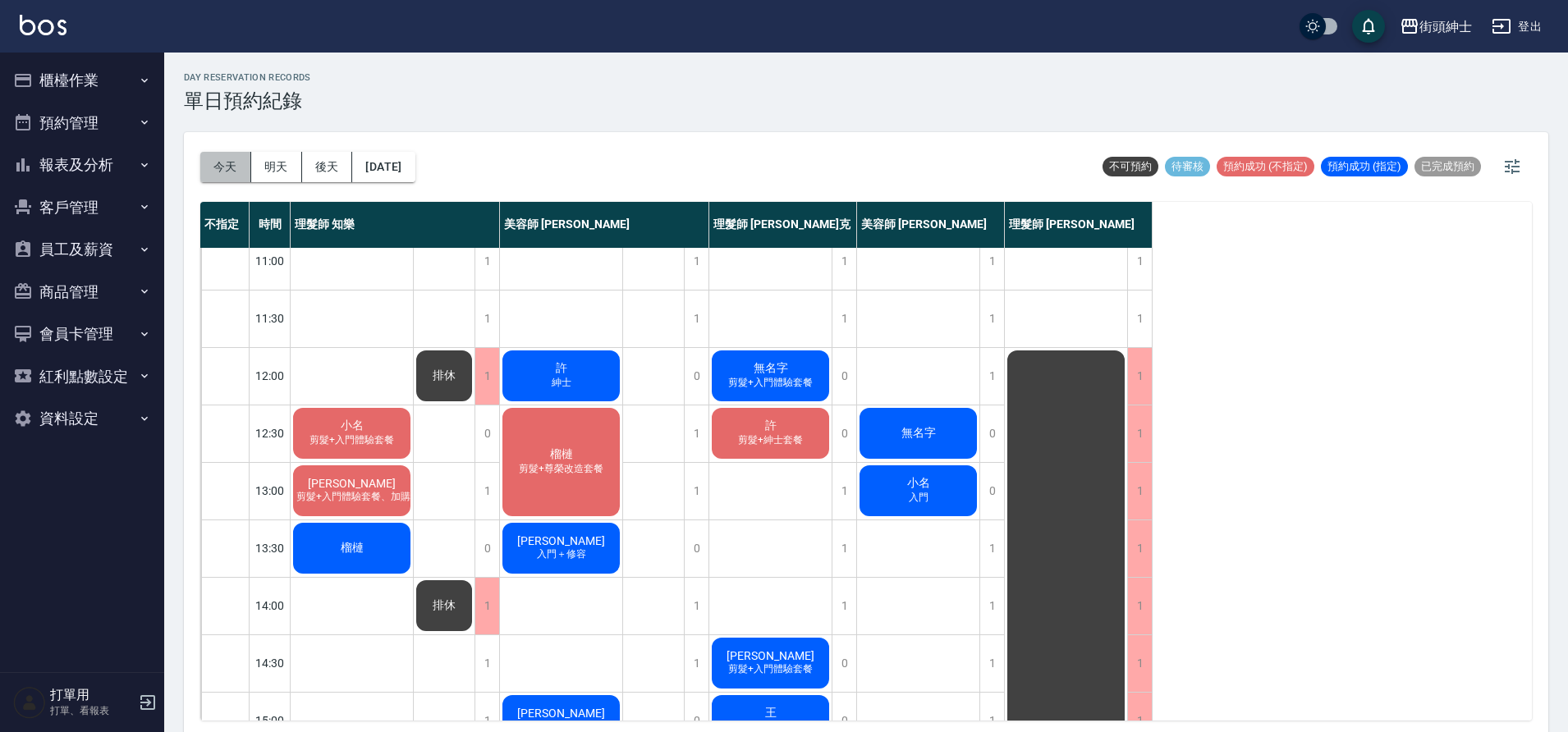
click at [215, 171] on button "今天" at bounding box center [225, 167] width 50 height 31
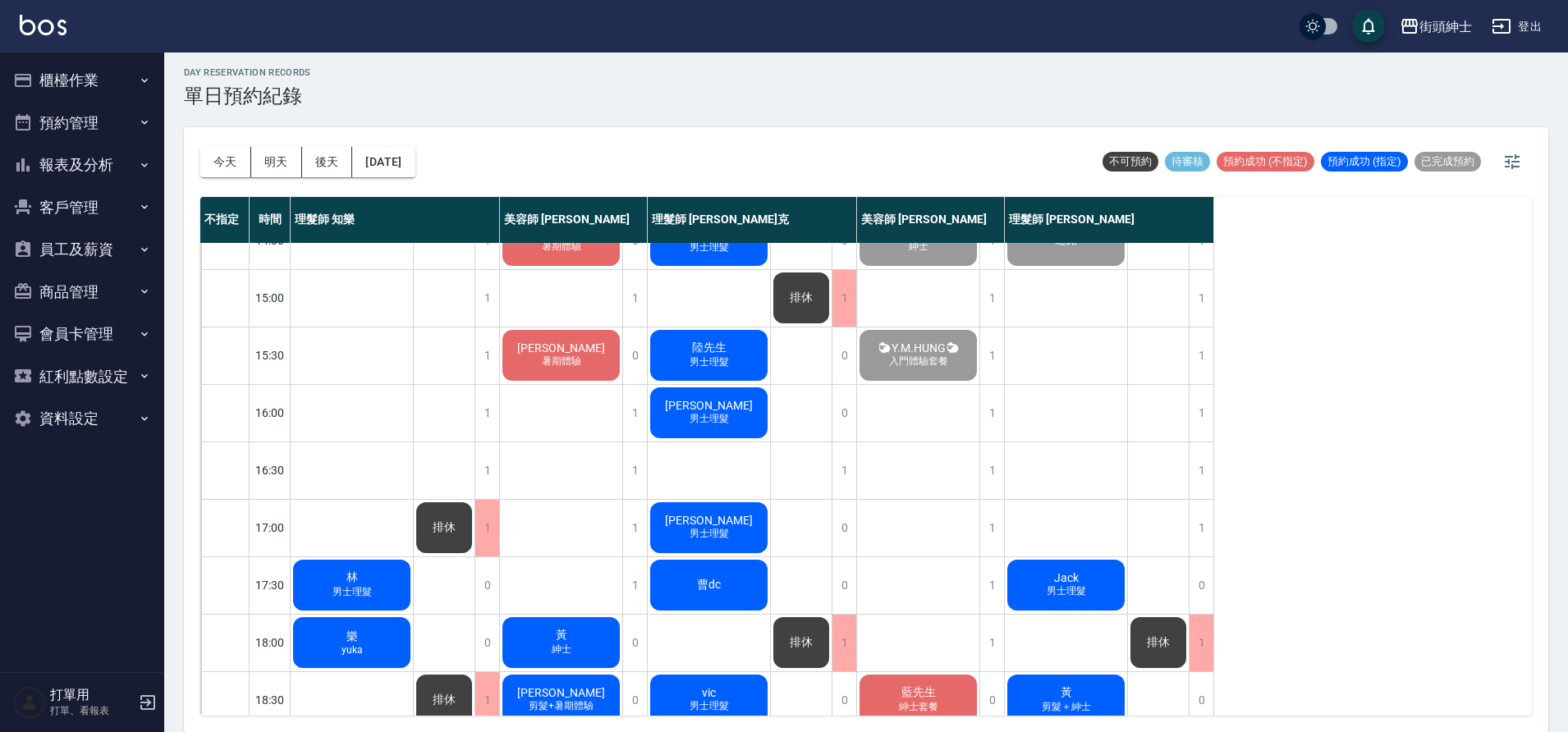
scroll to position [747, 0]
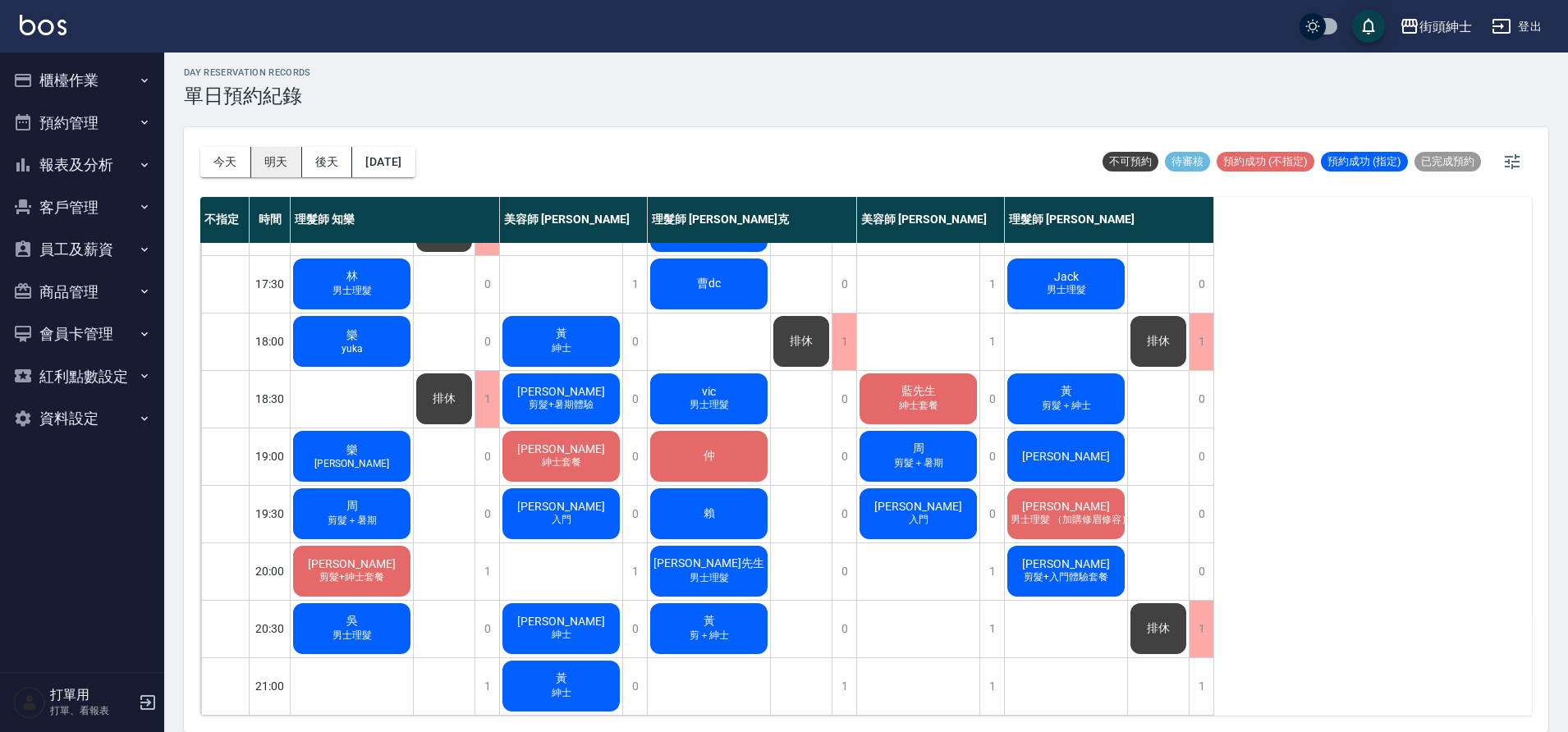
click at [282, 160] on button "明天" at bounding box center [277, 162] width 50 height 31
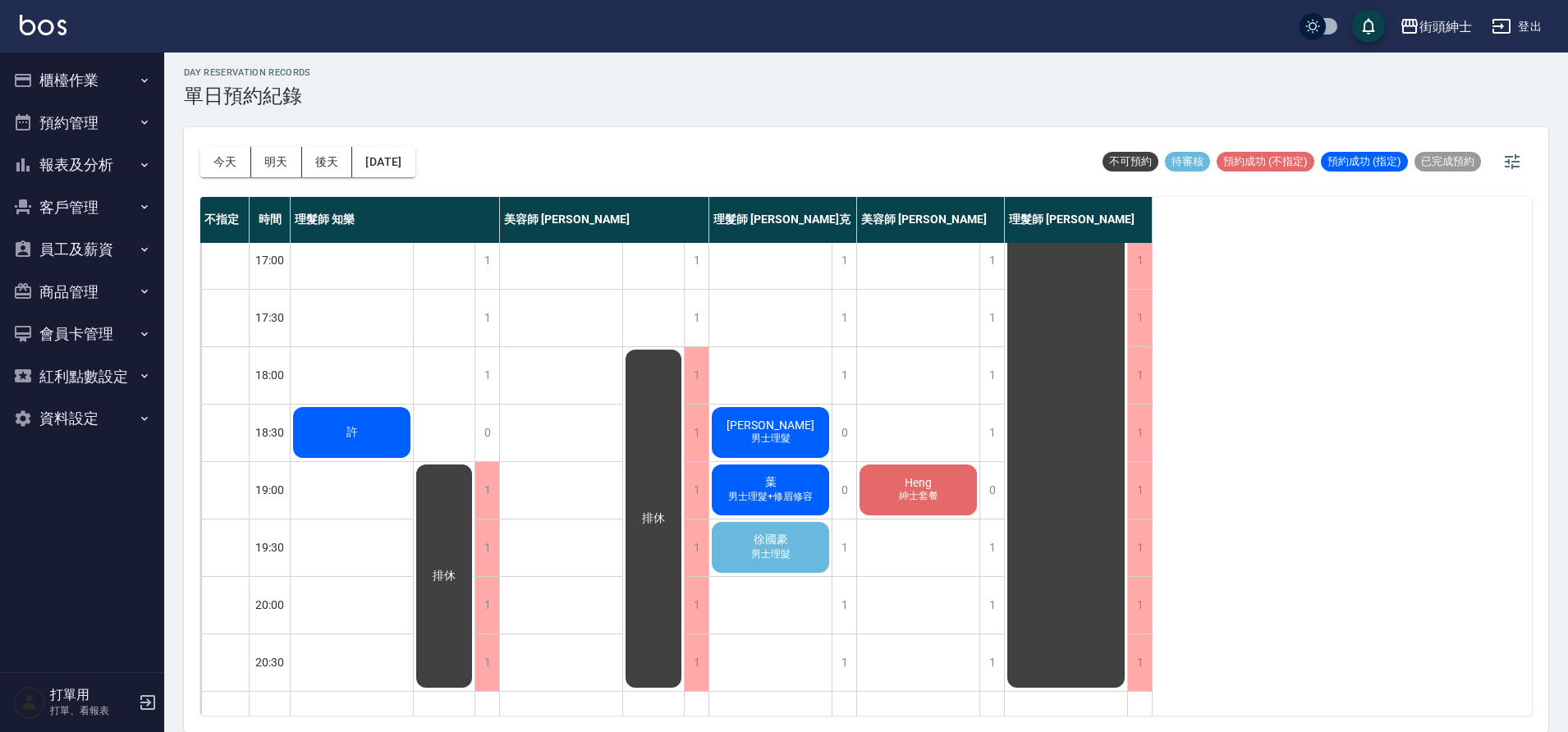
scroll to position [737, 0]
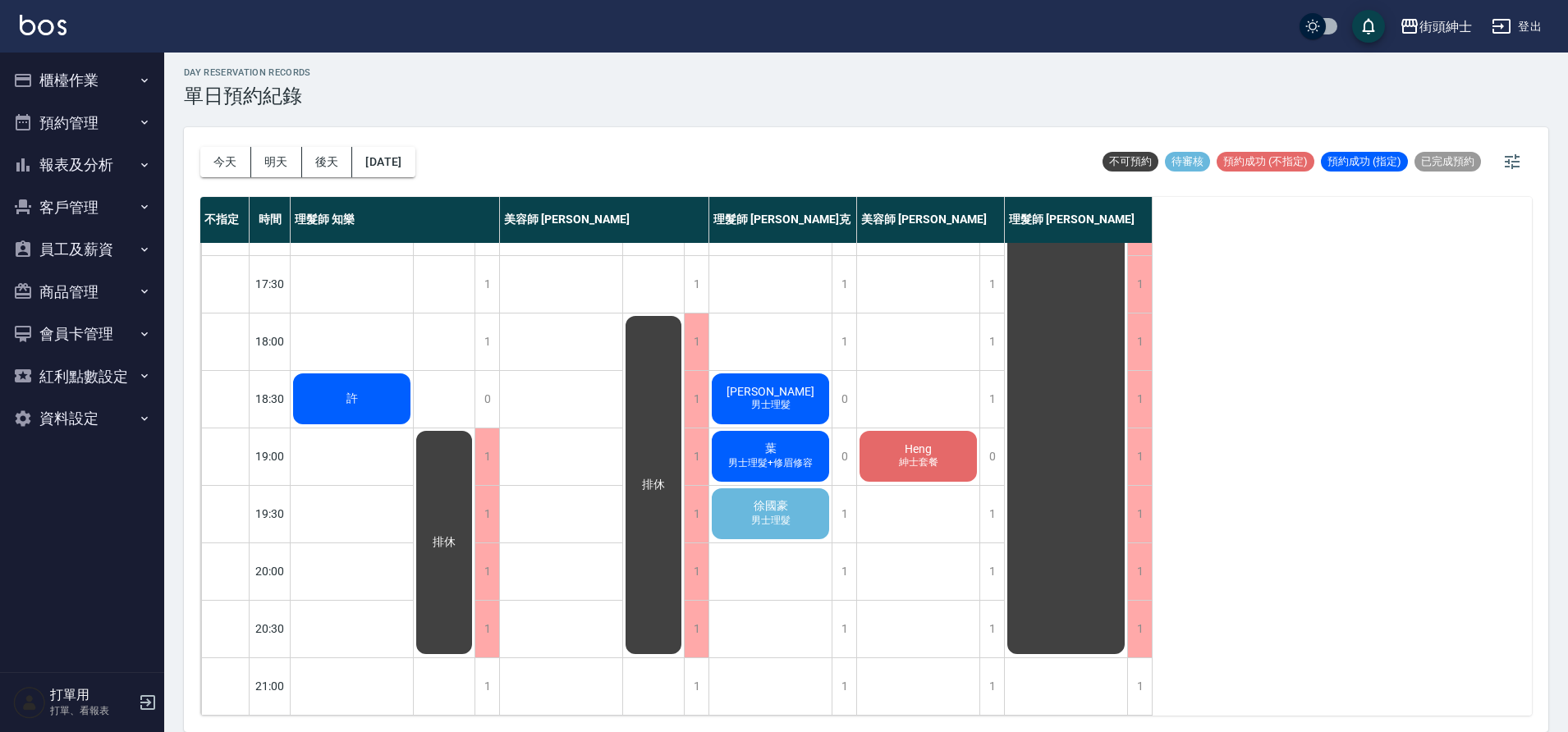
click at [783, 521] on span "男士理髮" at bounding box center [771, 520] width 46 height 14
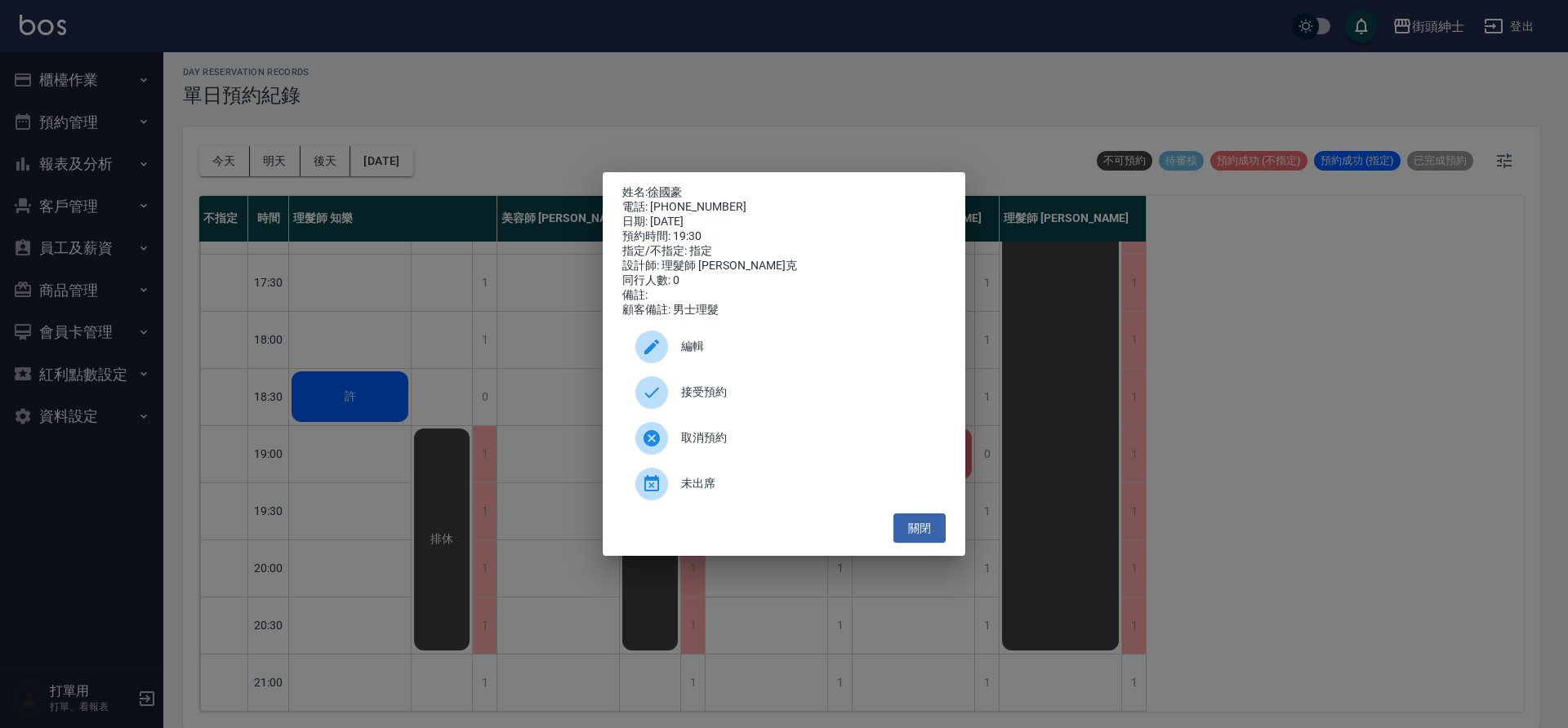
click at [768, 395] on span "接受預約" at bounding box center [806, 392] width 251 height 17
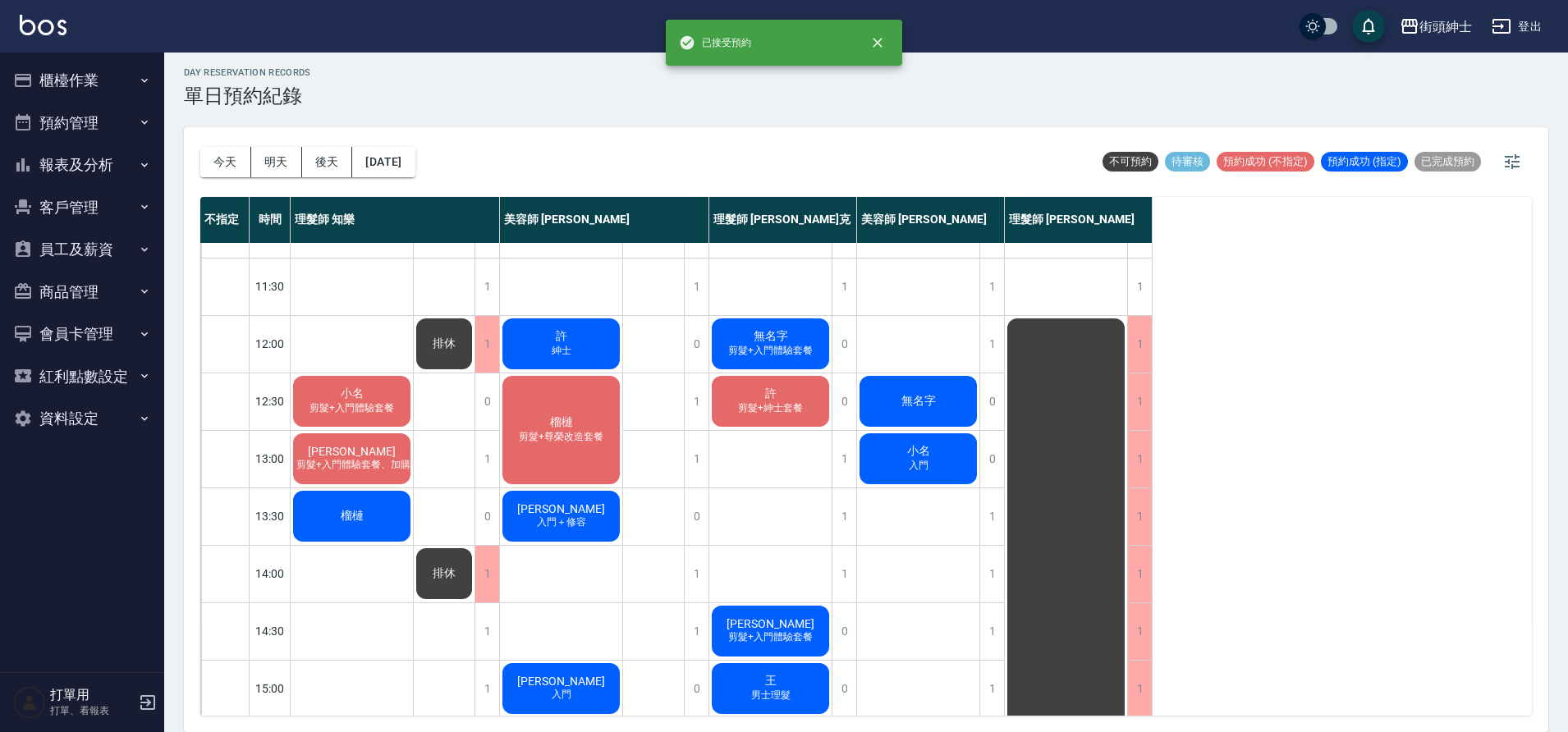
scroll to position [13, 0]
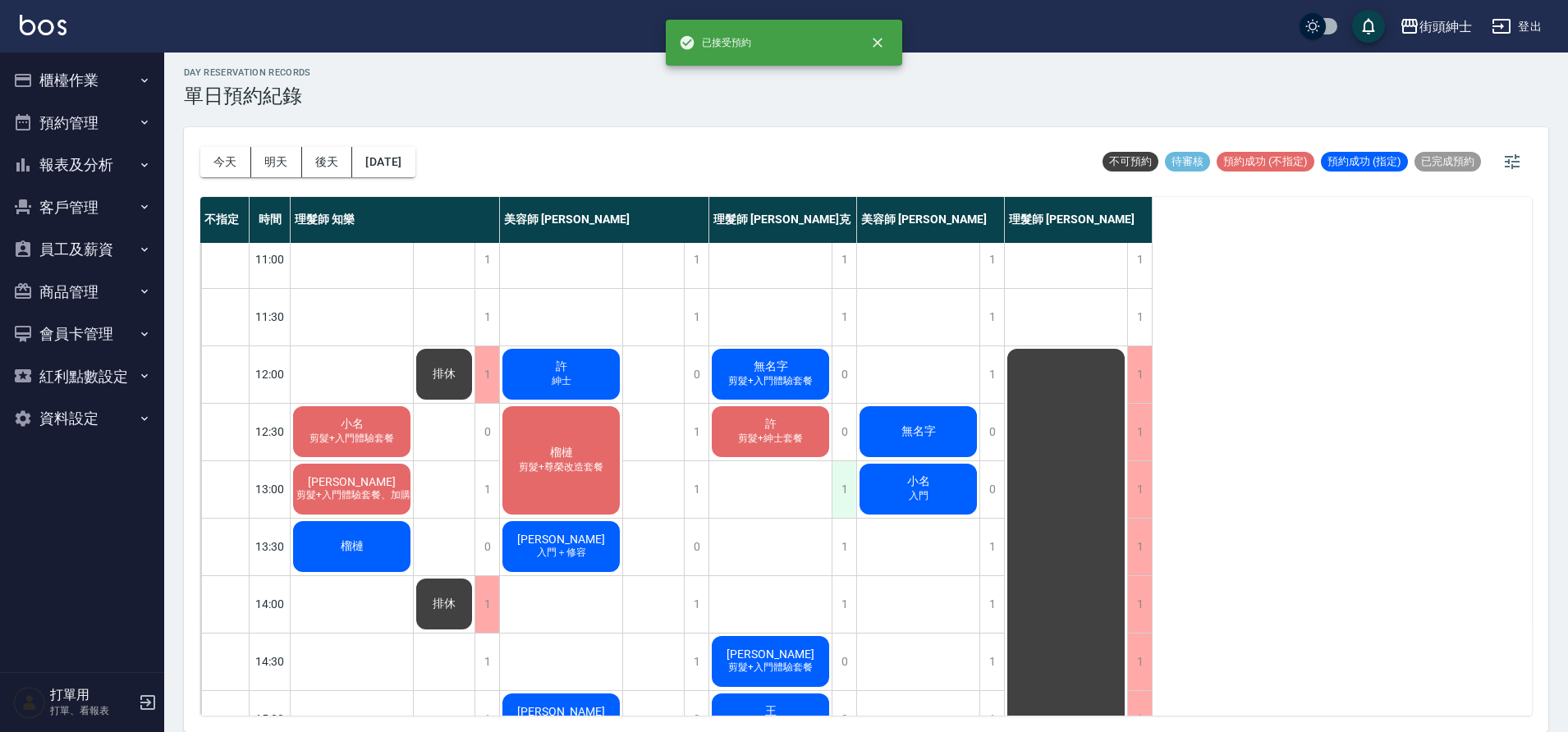
click at [847, 494] on div "1" at bounding box center [843, 490] width 24 height 57
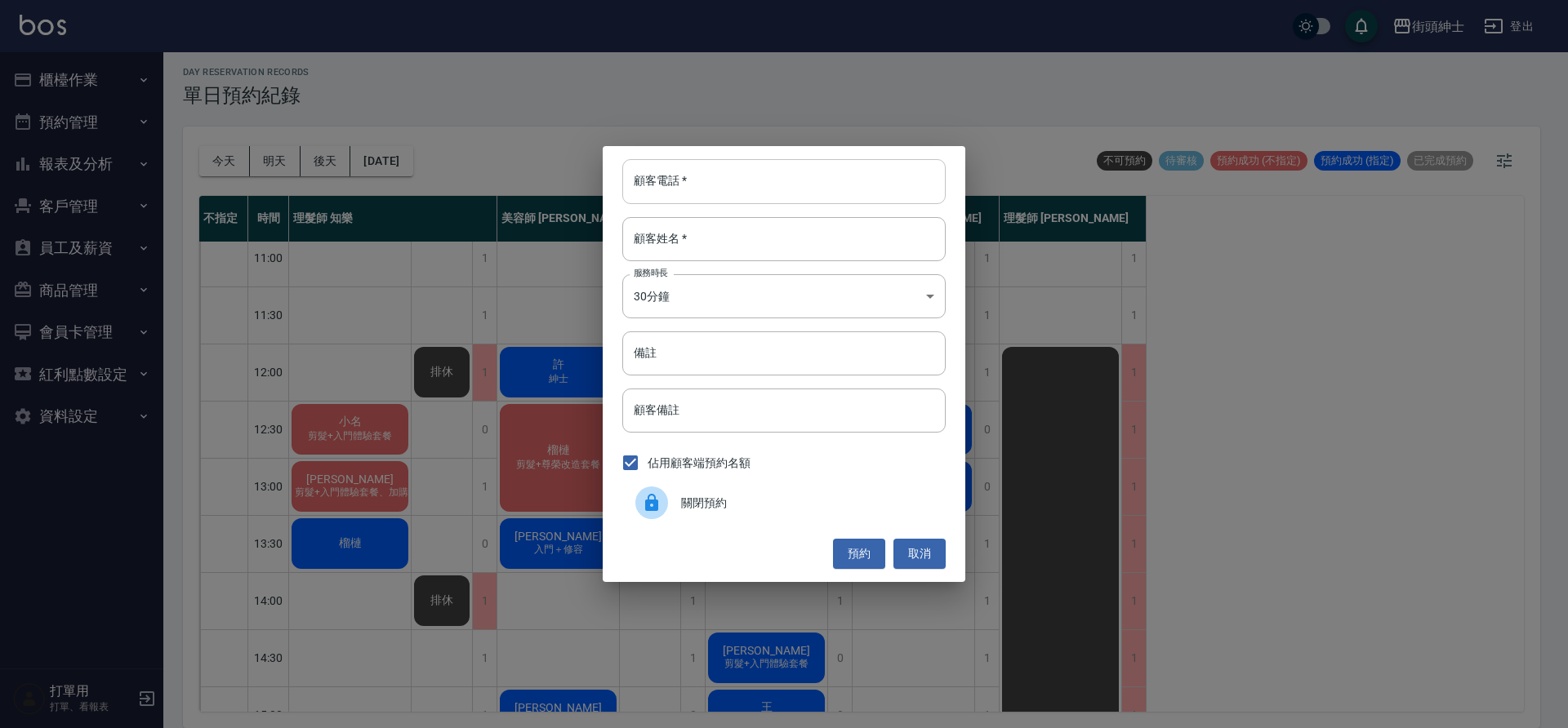
click at [726, 186] on input "顧客電話   *" at bounding box center [784, 181] width 324 height 44
type input "0979090248"
click at [699, 251] on input "顧客姓名   *" at bounding box center [784, 238] width 324 height 44
type input "黃"
click at [863, 553] on button "預約" at bounding box center [859, 554] width 52 height 30
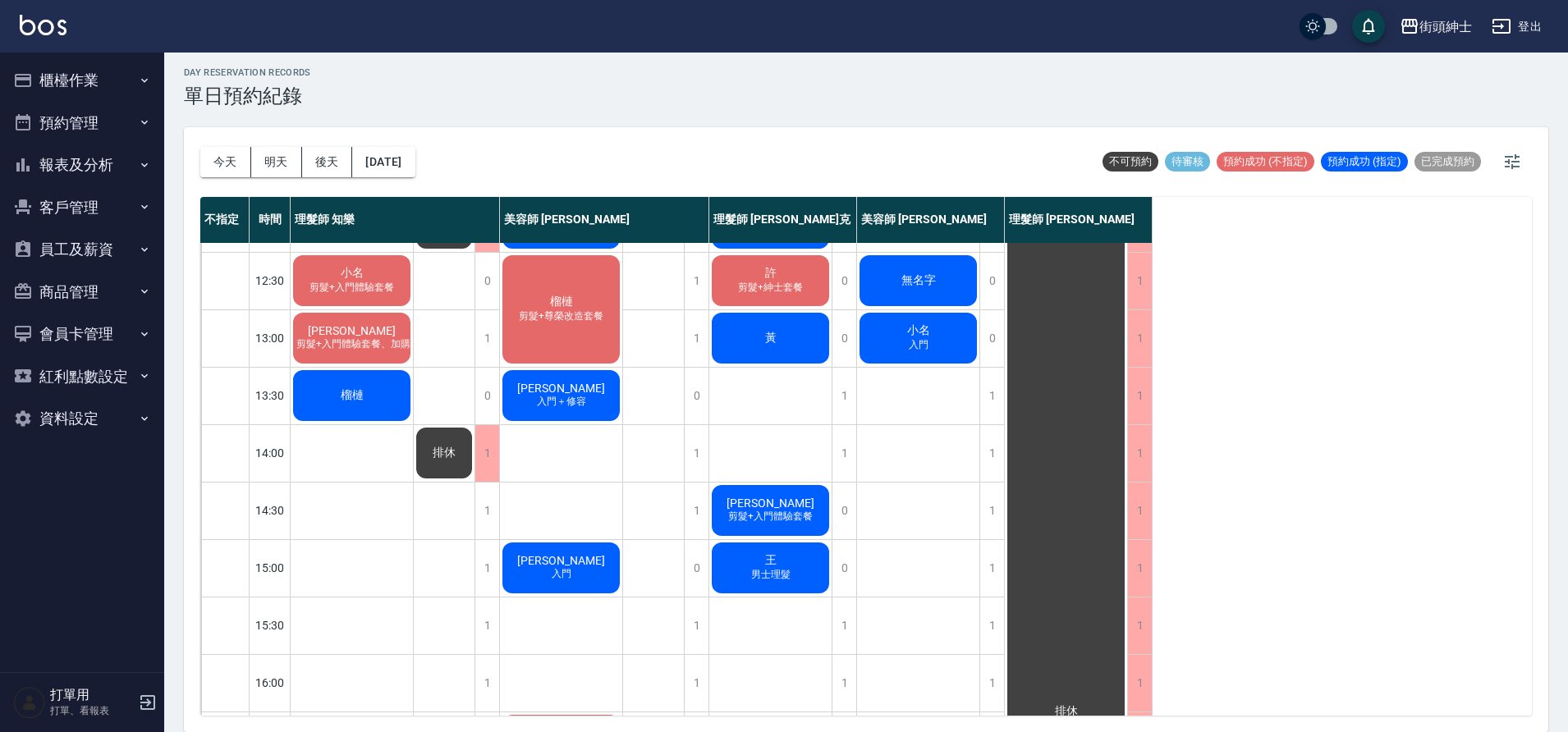
scroll to position [224, 0]
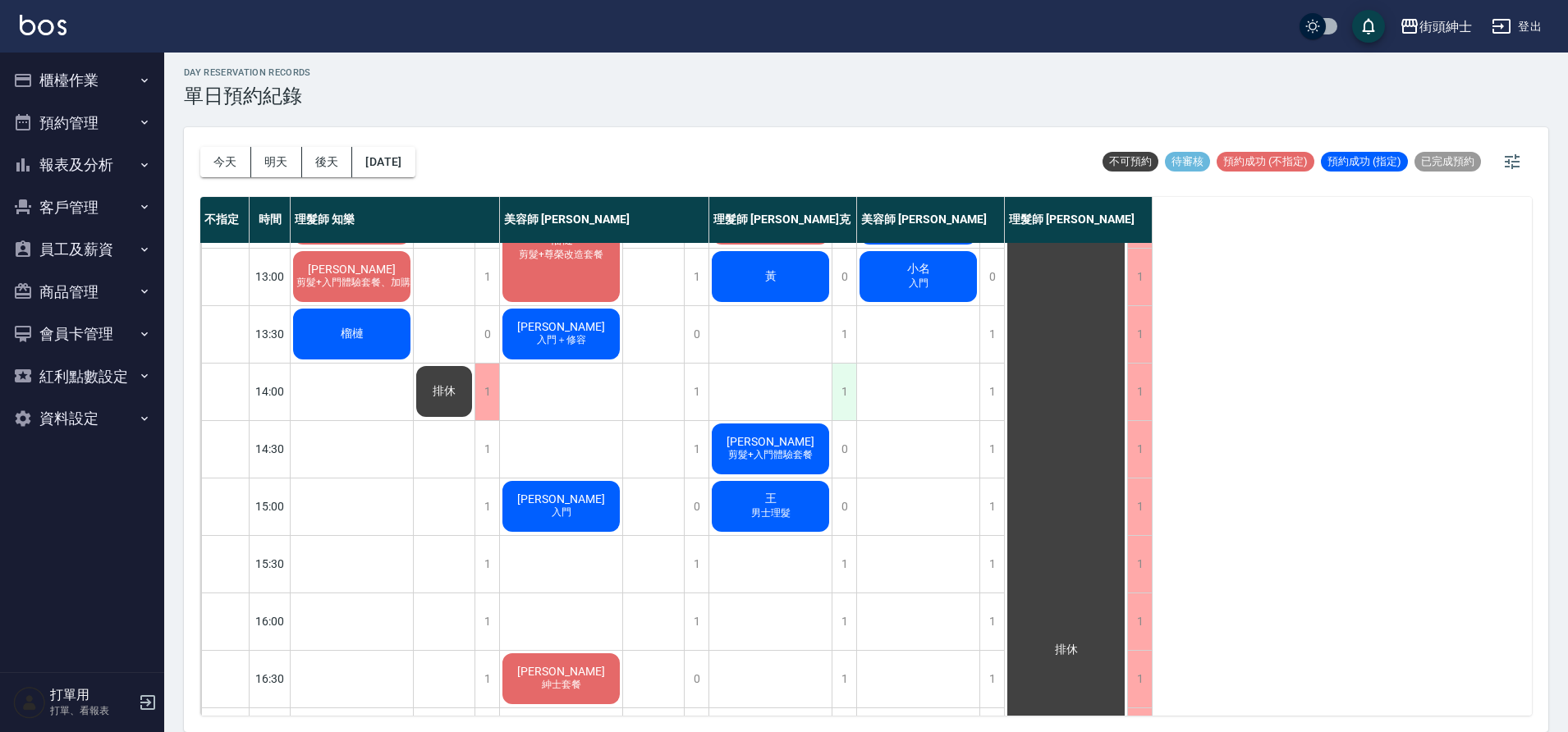
click at [839, 393] on div "1" at bounding box center [843, 391] width 24 height 57
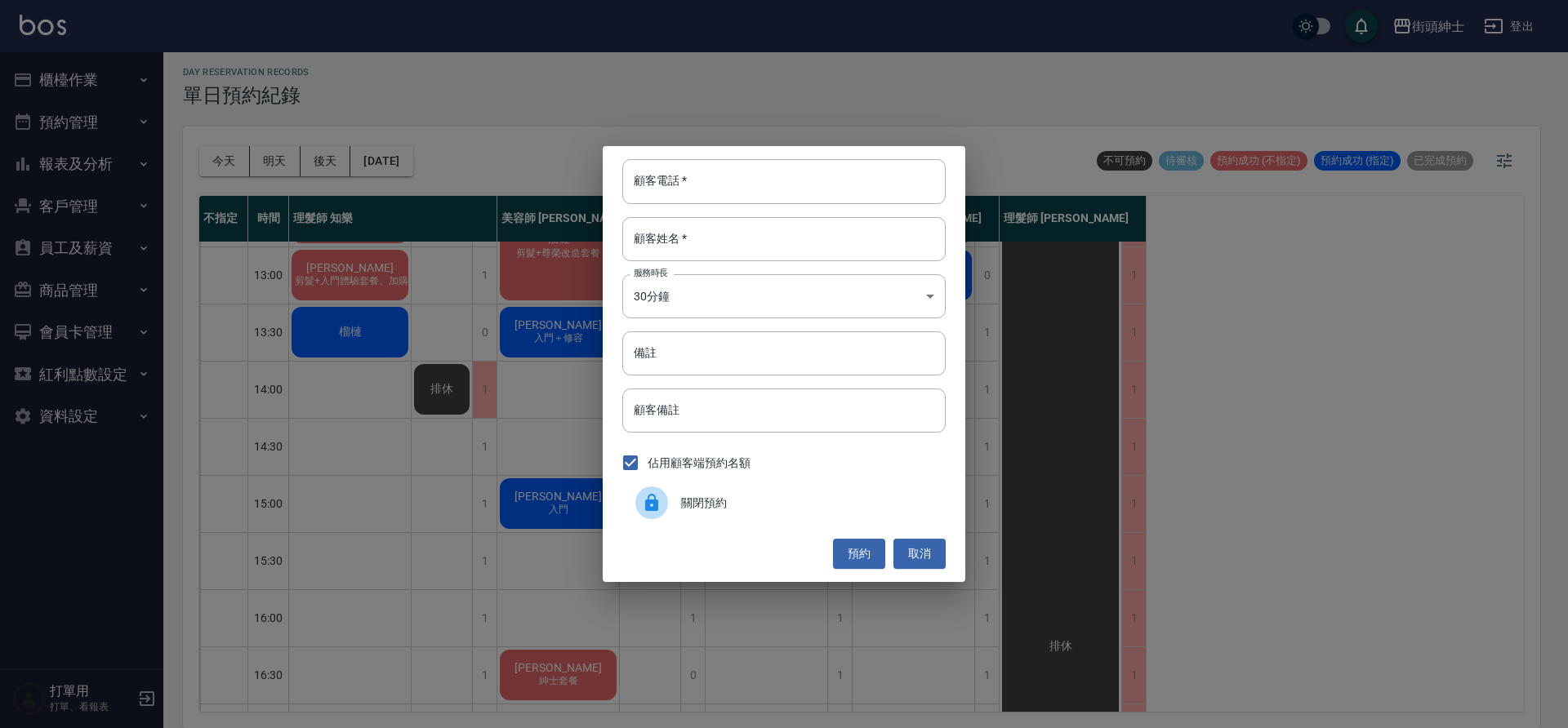
drag, startPoint x: 670, startPoint y: 501, endPoint x: 1045, endPoint y: 523, distance: 375.6
click at [670, 501] on div at bounding box center [658, 503] width 46 height 32
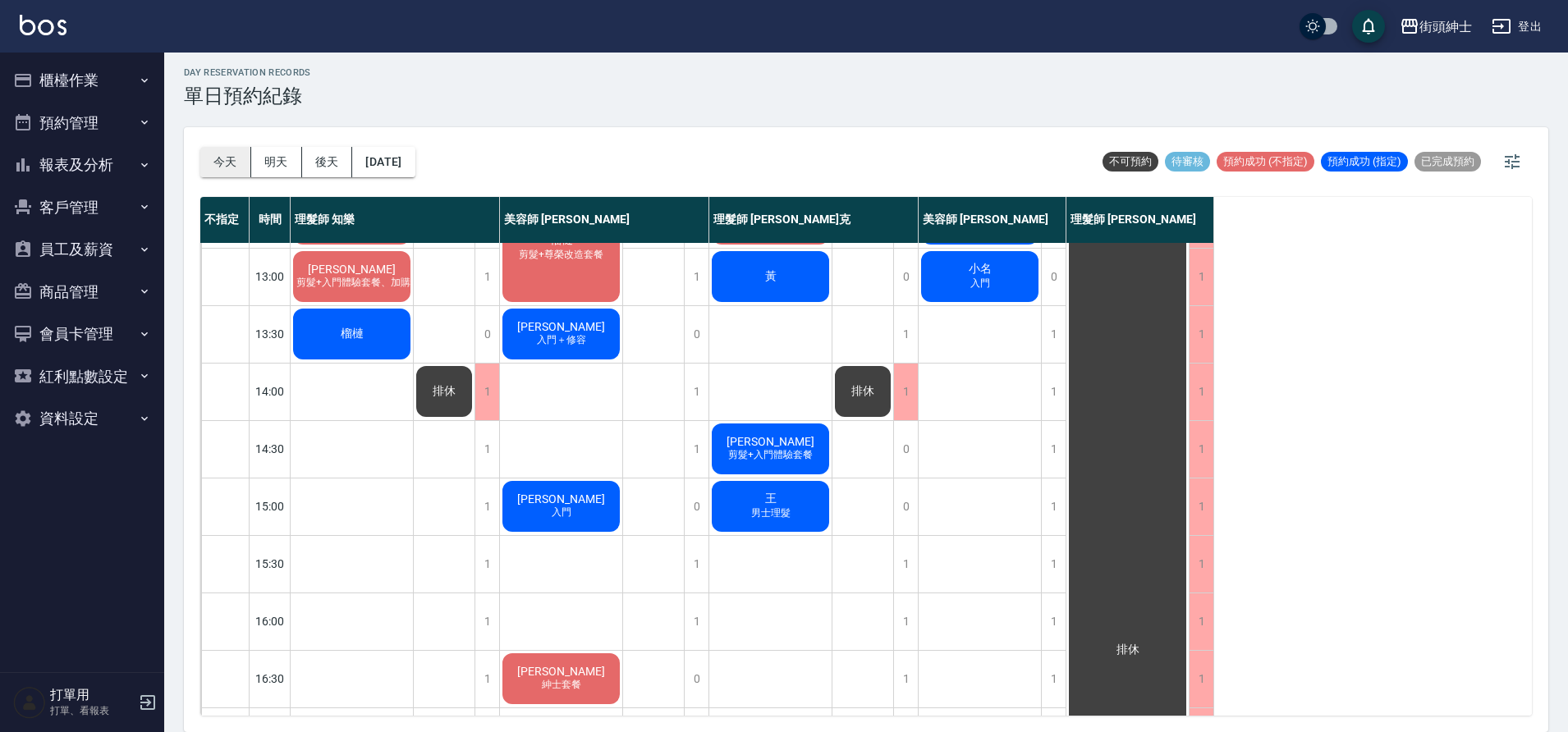
click at [234, 162] on button "今天" at bounding box center [225, 162] width 50 height 31
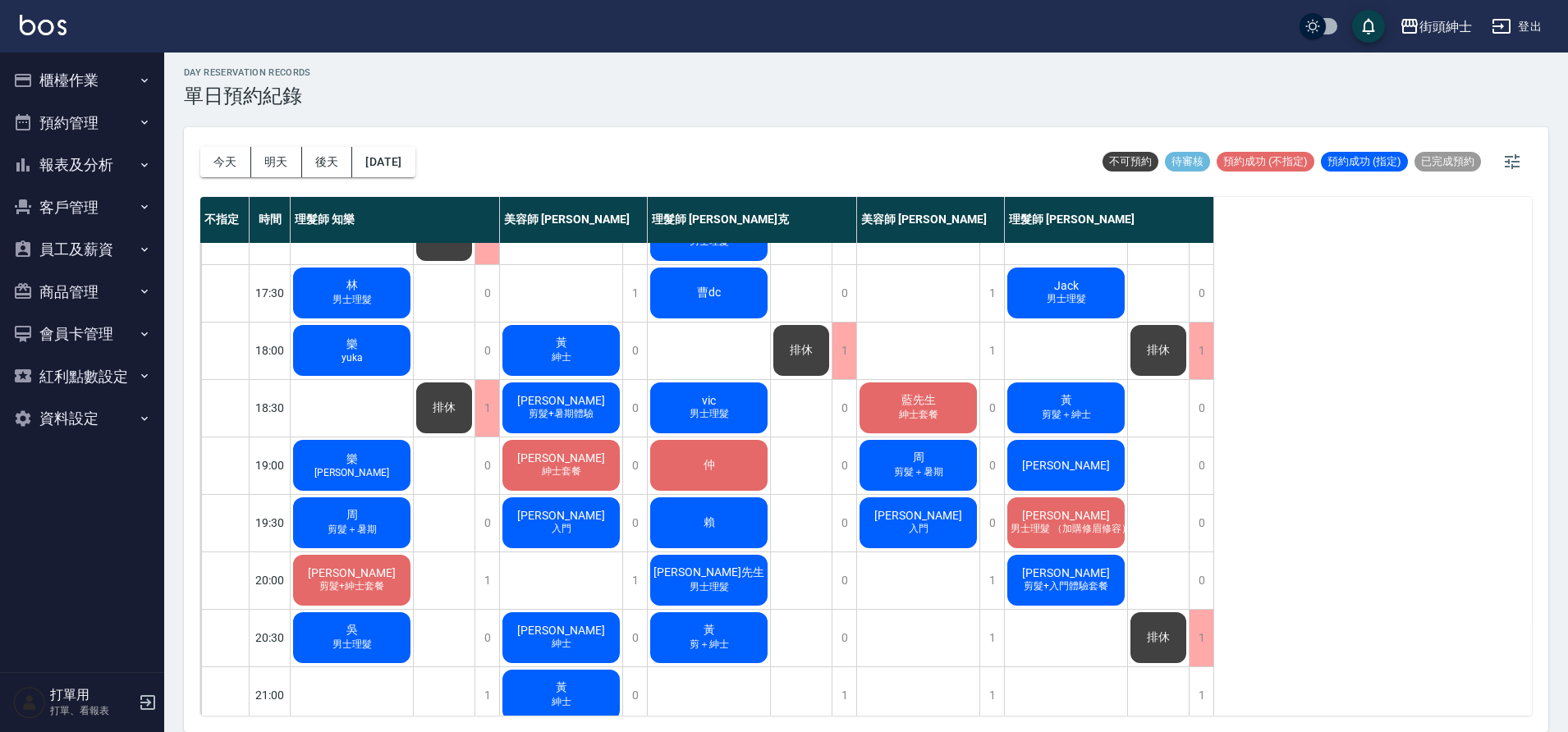
scroll to position [747, 0]
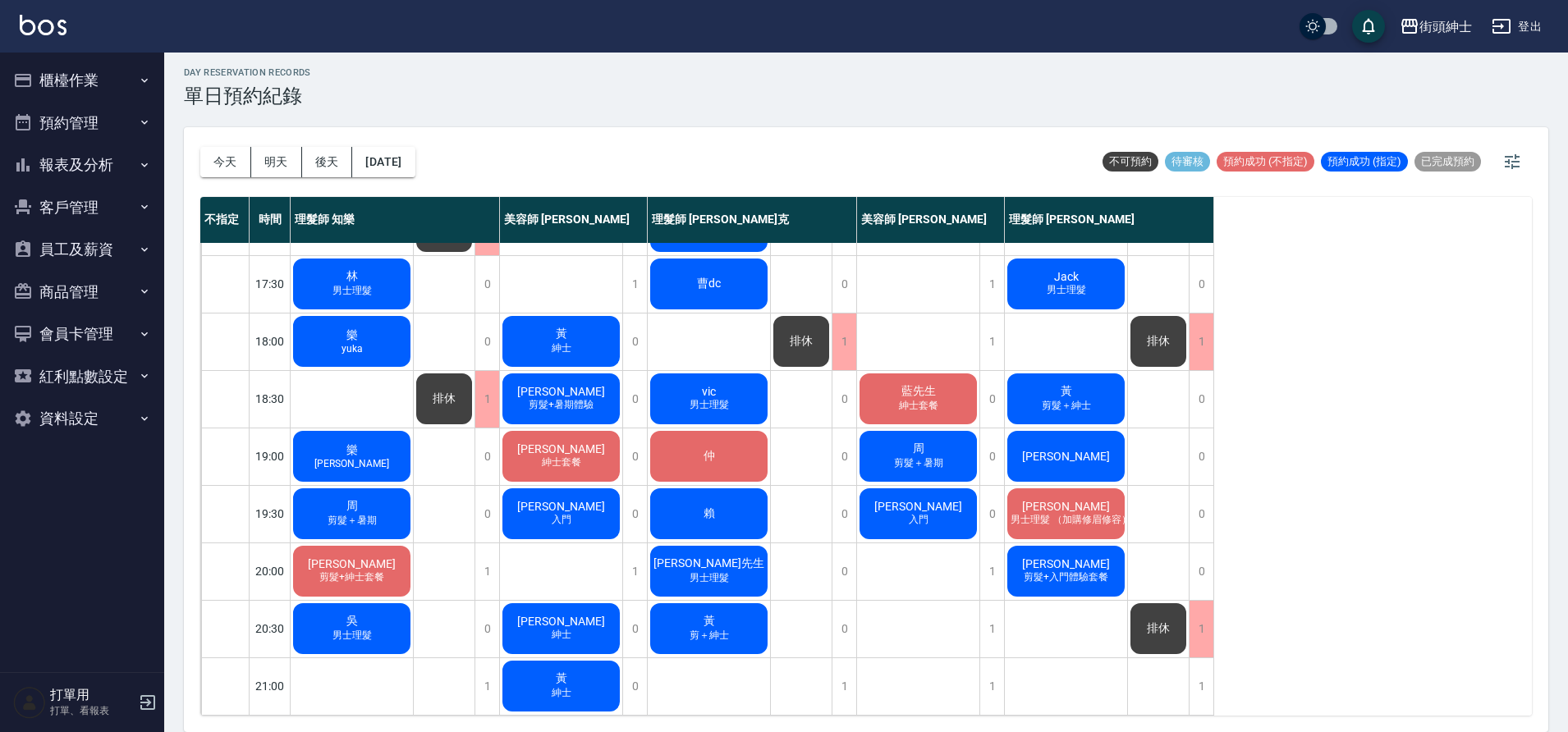
click at [1032, 571] on span "剪髮+入門體驗套餐" at bounding box center [1066, 577] width 91 height 14
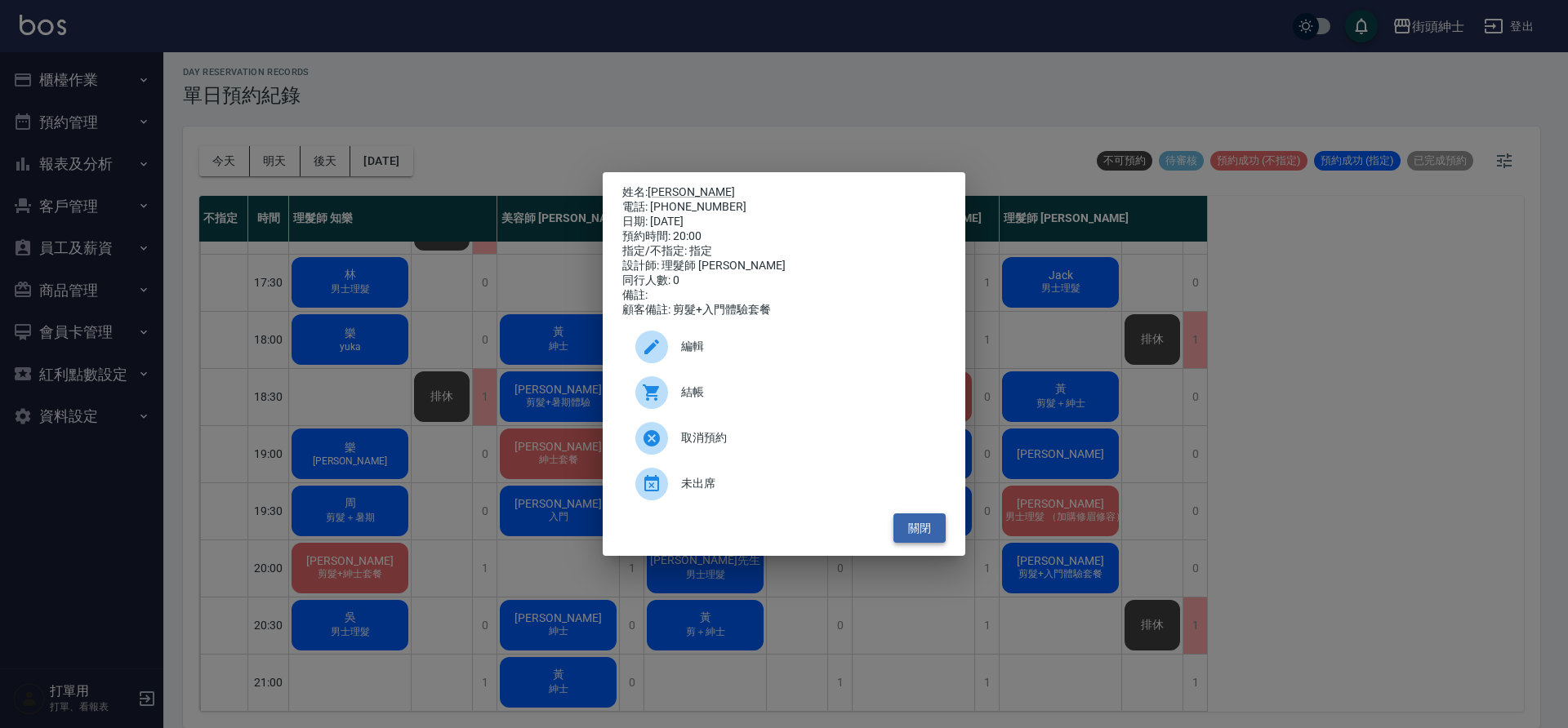
drag, startPoint x: 938, startPoint y: 538, endPoint x: 911, endPoint y: 543, distance: 27.5
click at [938, 538] on button "關閉" at bounding box center [919, 529] width 52 height 30
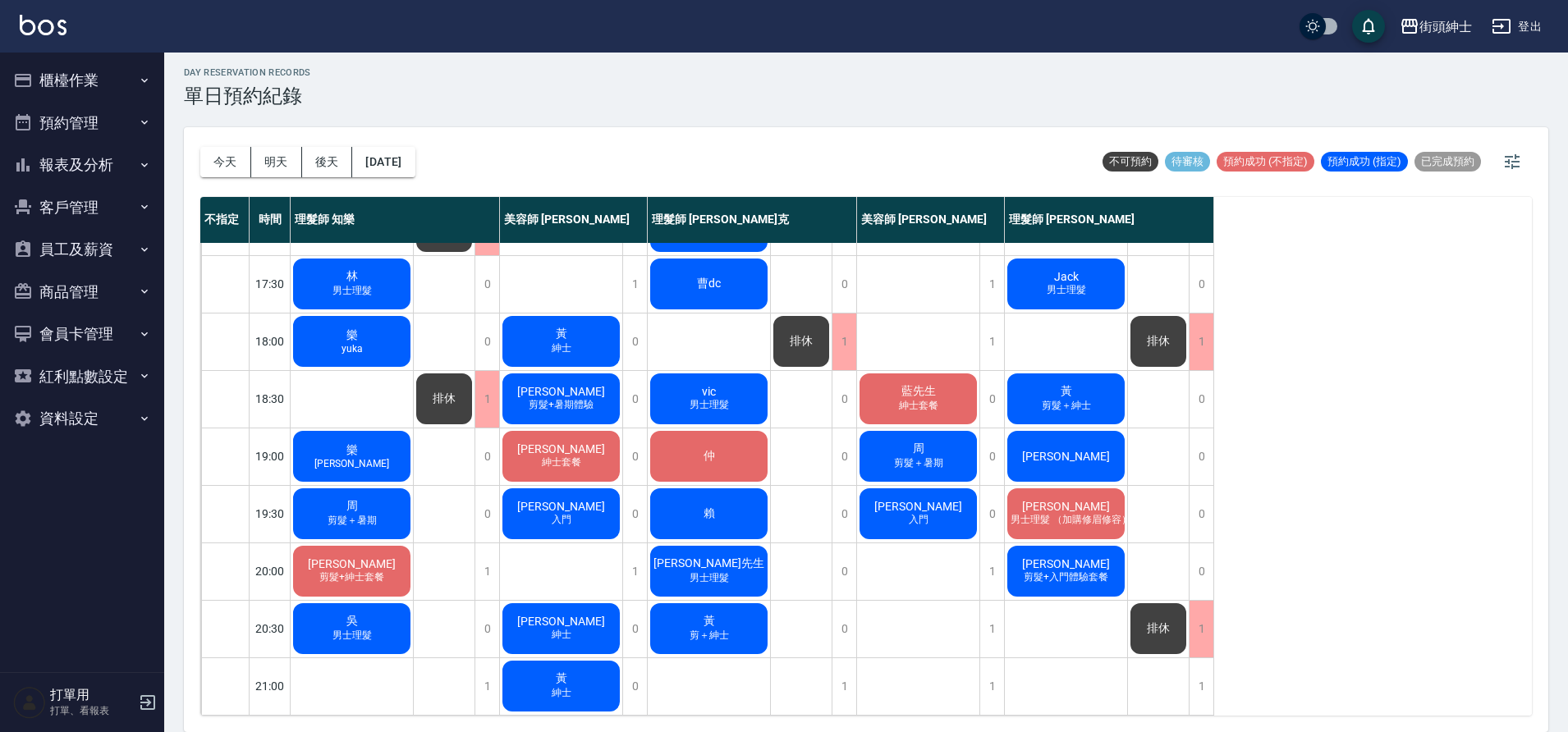
click at [752, 557] on div "吳先生 男士理髮" at bounding box center [709, 572] width 123 height 56
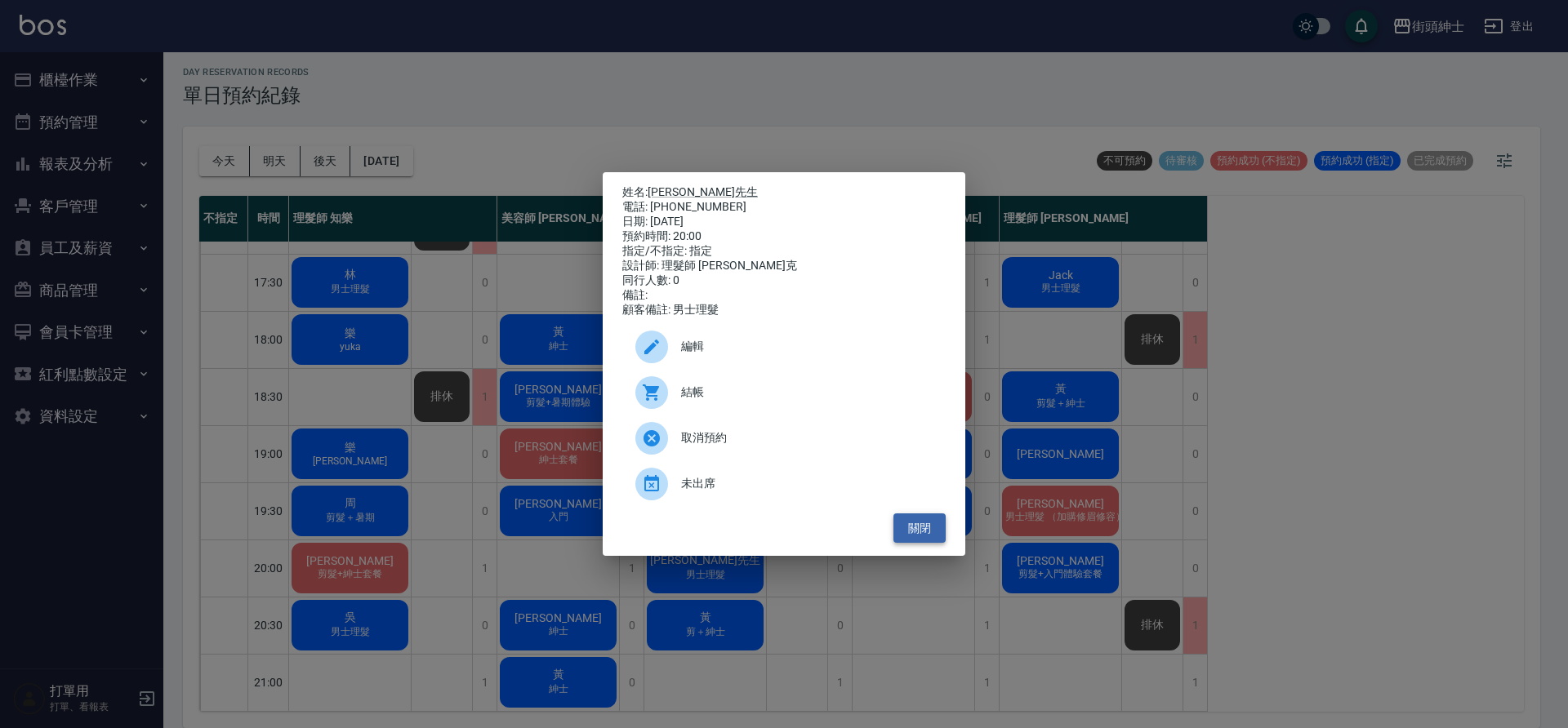
click at [936, 550] on div "姓名: 吳先生 電話: 0960122654 日期: 2025/09/15 預約時間: 20:00 指定/不指定: 指定 設計師: 理髮師 Vic 維克 同行…" at bounding box center [784, 364] width 362 height 385
click at [933, 543] on button "關閉" at bounding box center [919, 529] width 52 height 30
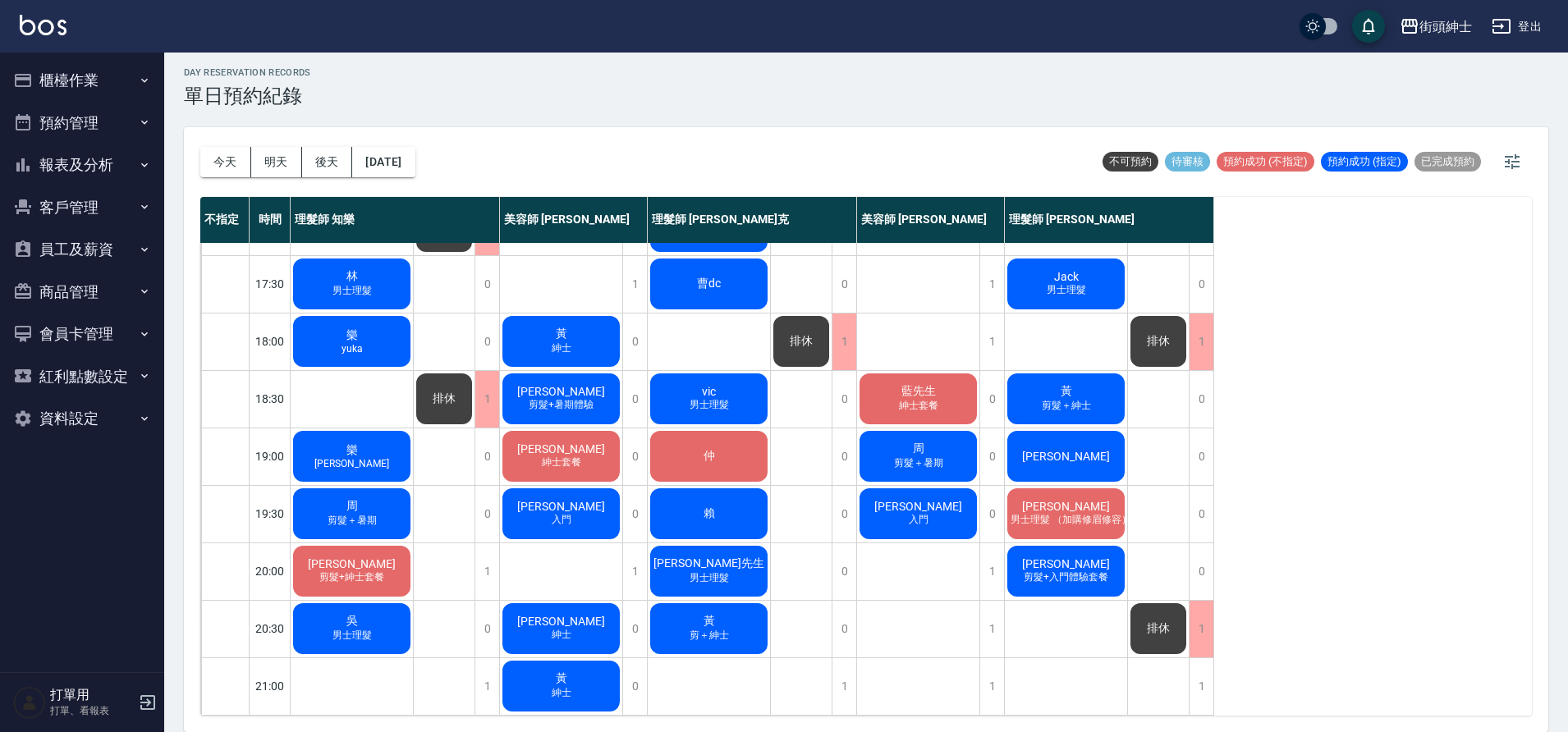
click at [1041, 571] on span "剪髮+入門體驗套餐" at bounding box center [1066, 577] width 91 height 14
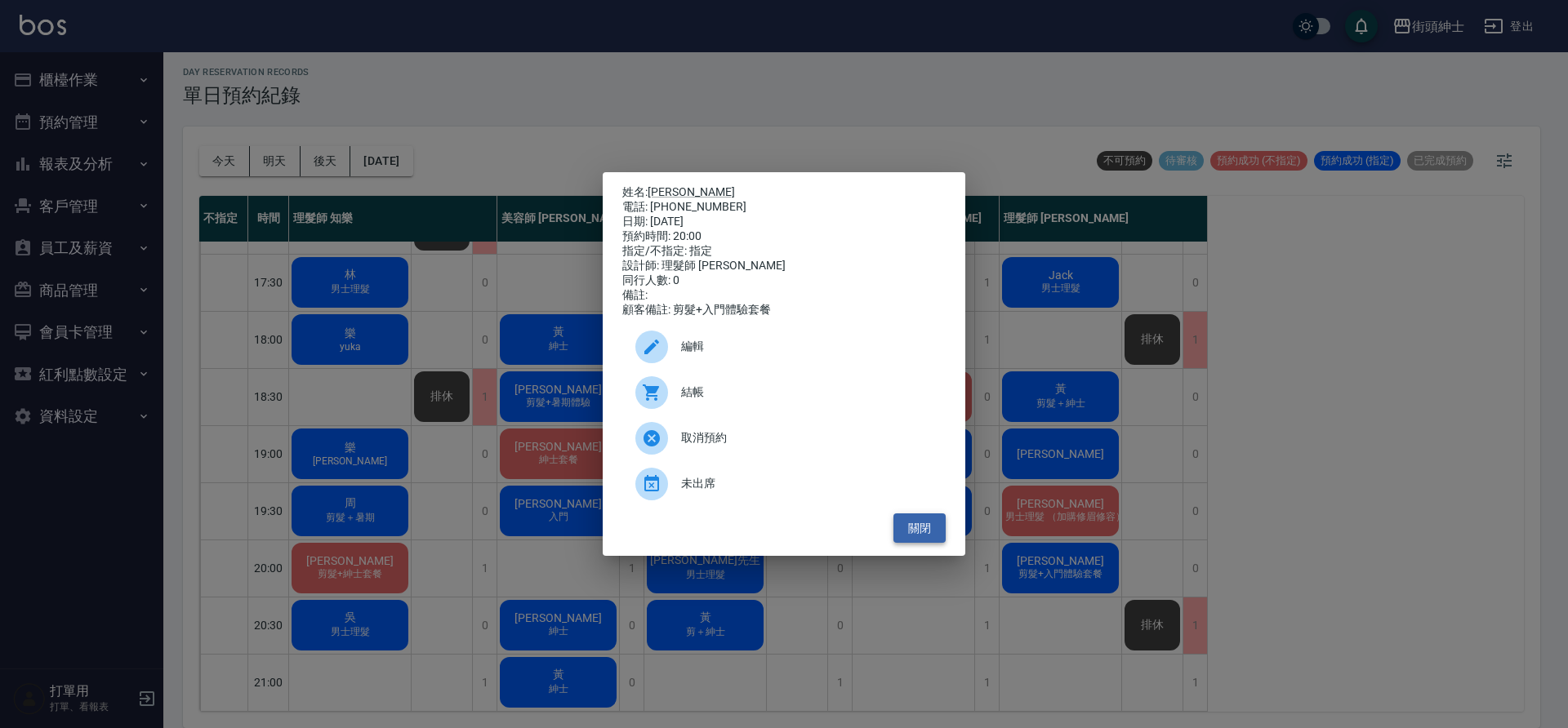
click at [921, 526] on button "關閉" at bounding box center [919, 529] width 52 height 30
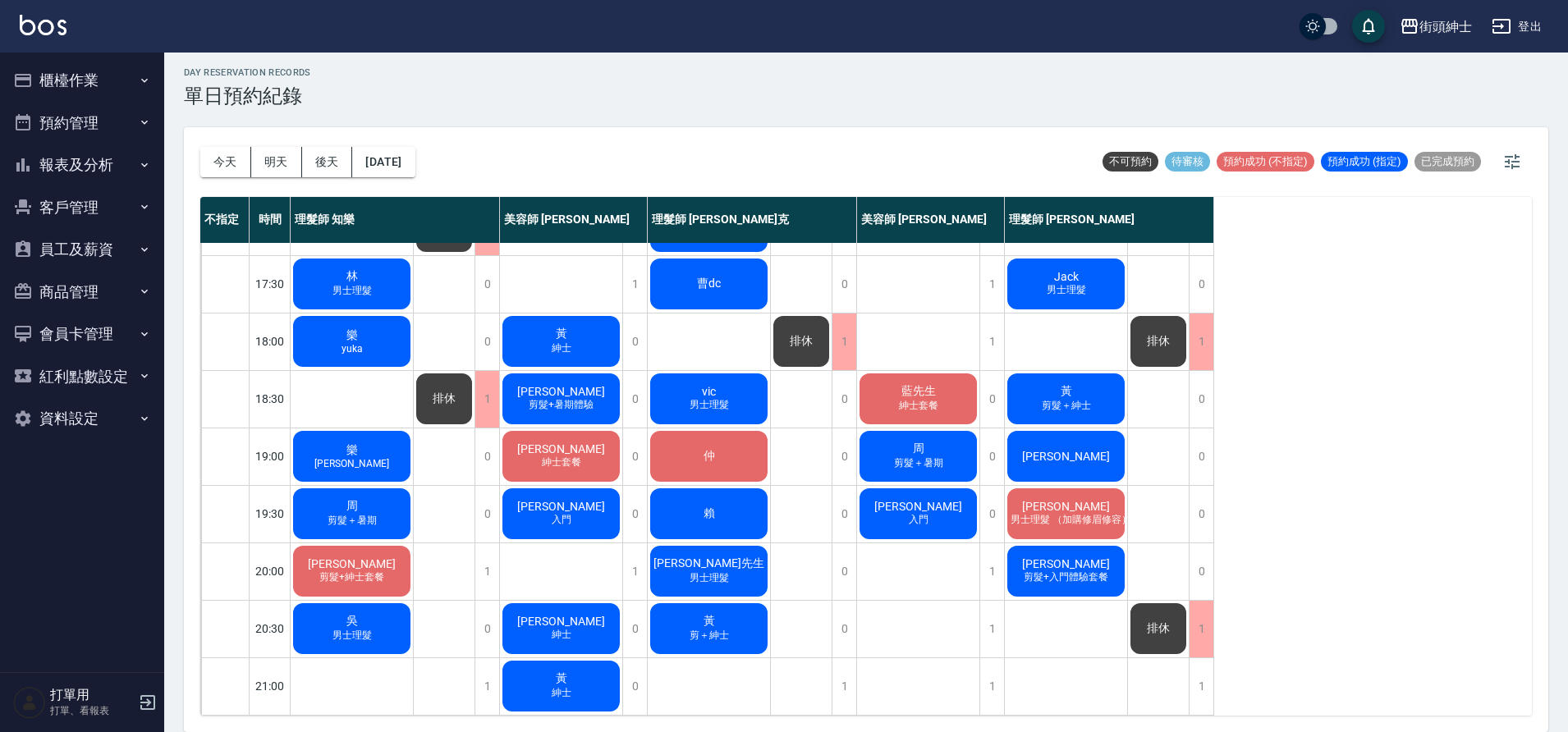
click at [405, 550] on div "沈志龍 剪髮+紳士套餐" at bounding box center [352, 572] width 123 height 56
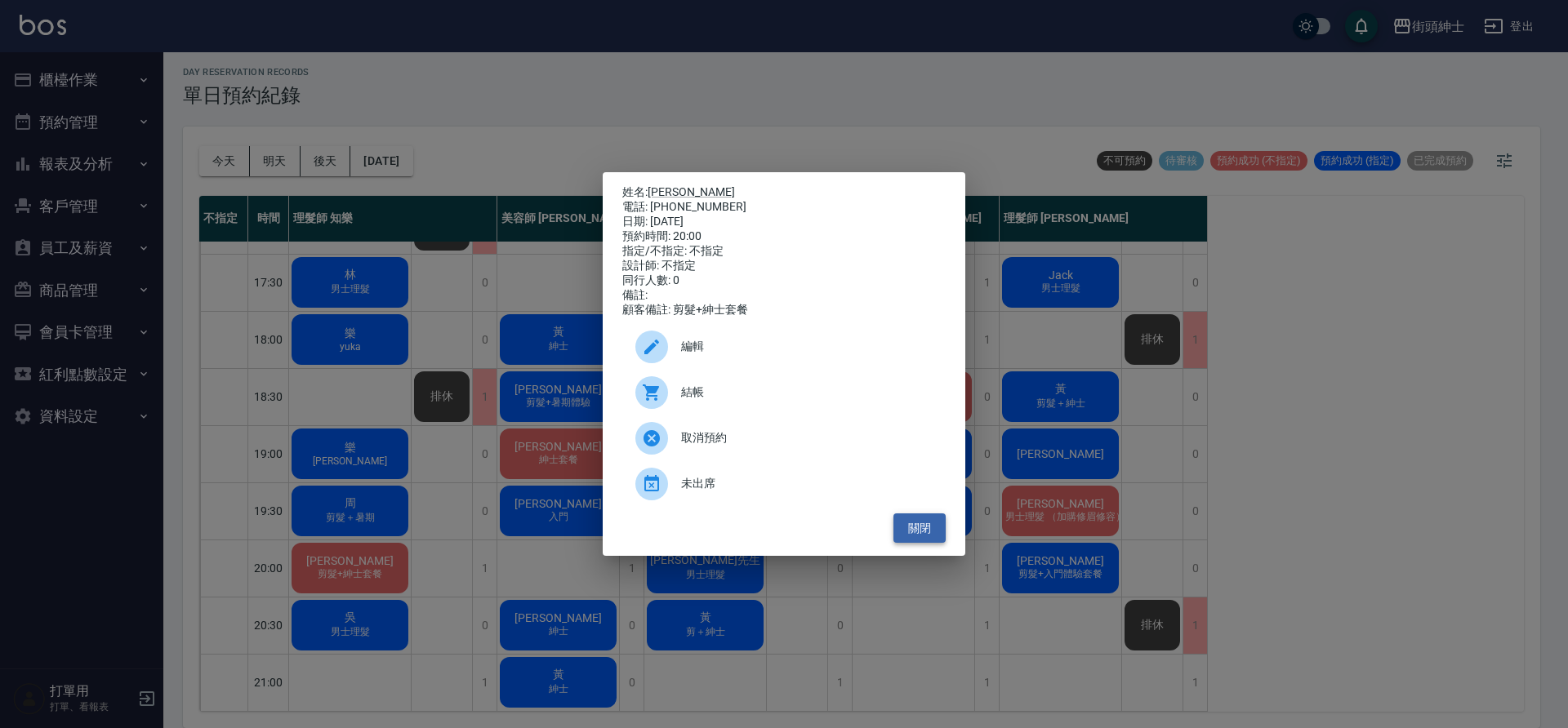
click at [938, 535] on button "關閉" at bounding box center [919, 529] width 52 height 30
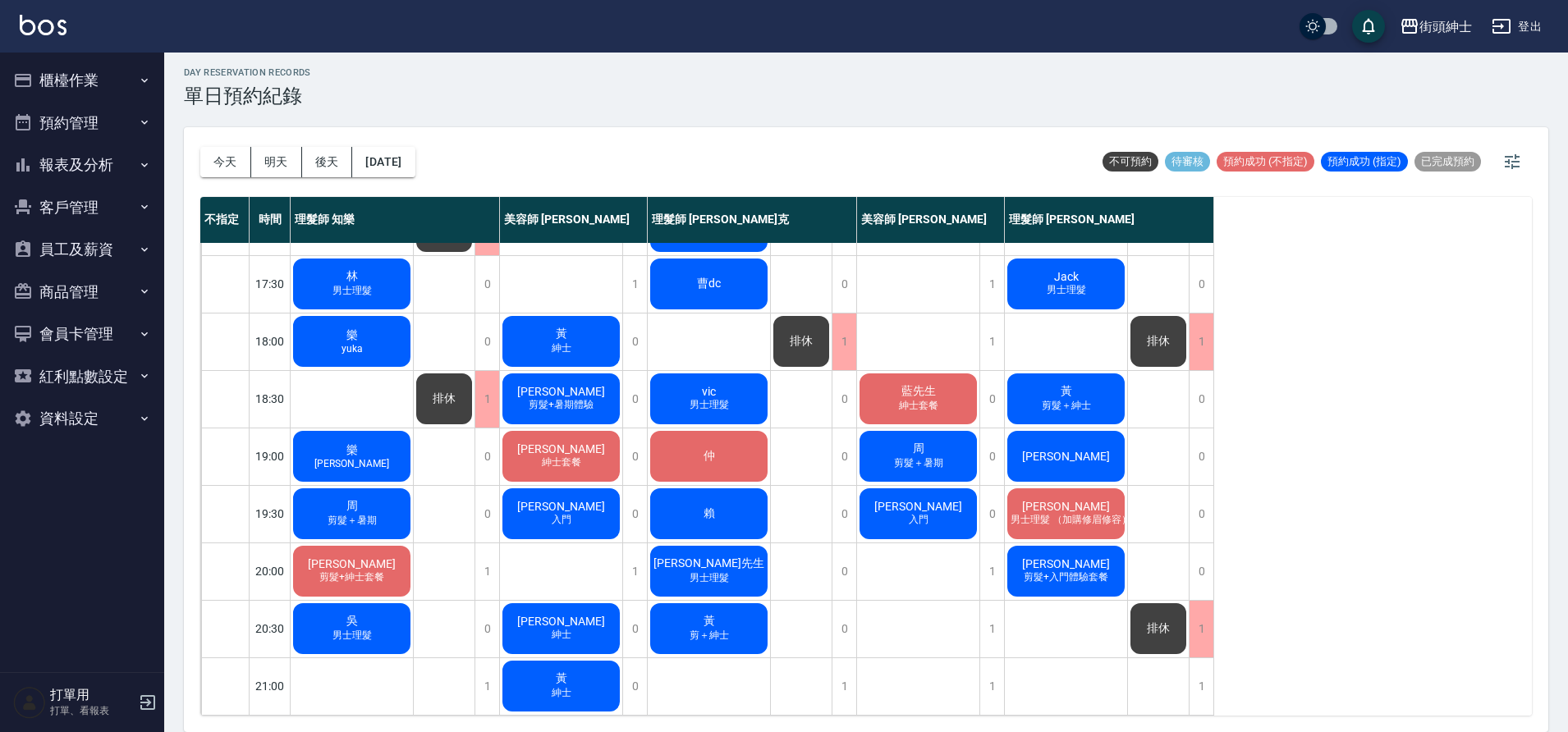
click at [1055, 571] on span "剪髮+入門體驗套餐" at bounding box center [1066, 577] width 91 height 14
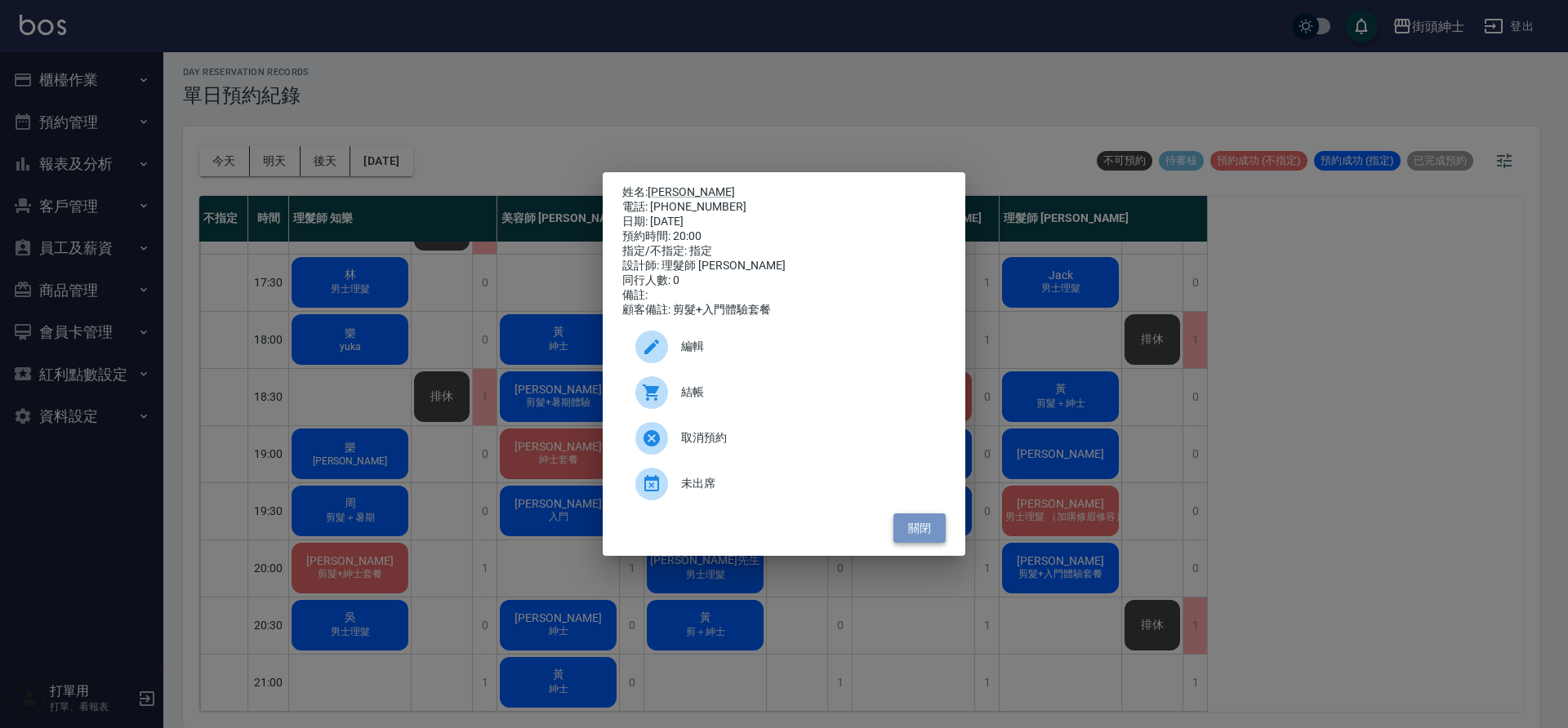
click at [926, 525] on button "關閉" at bounding box center [919, 529] width 52 height 30
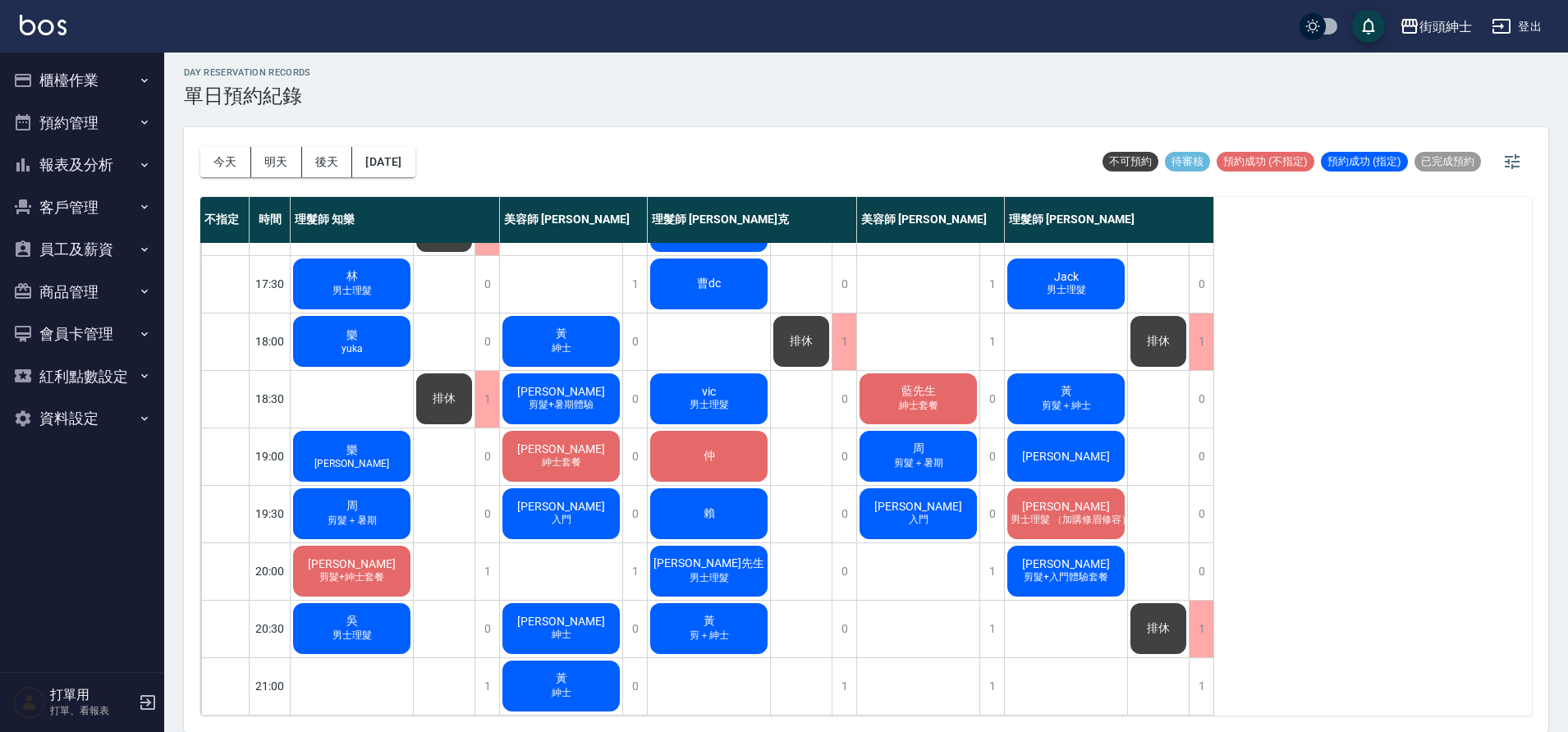
scroll to position [0, 0]
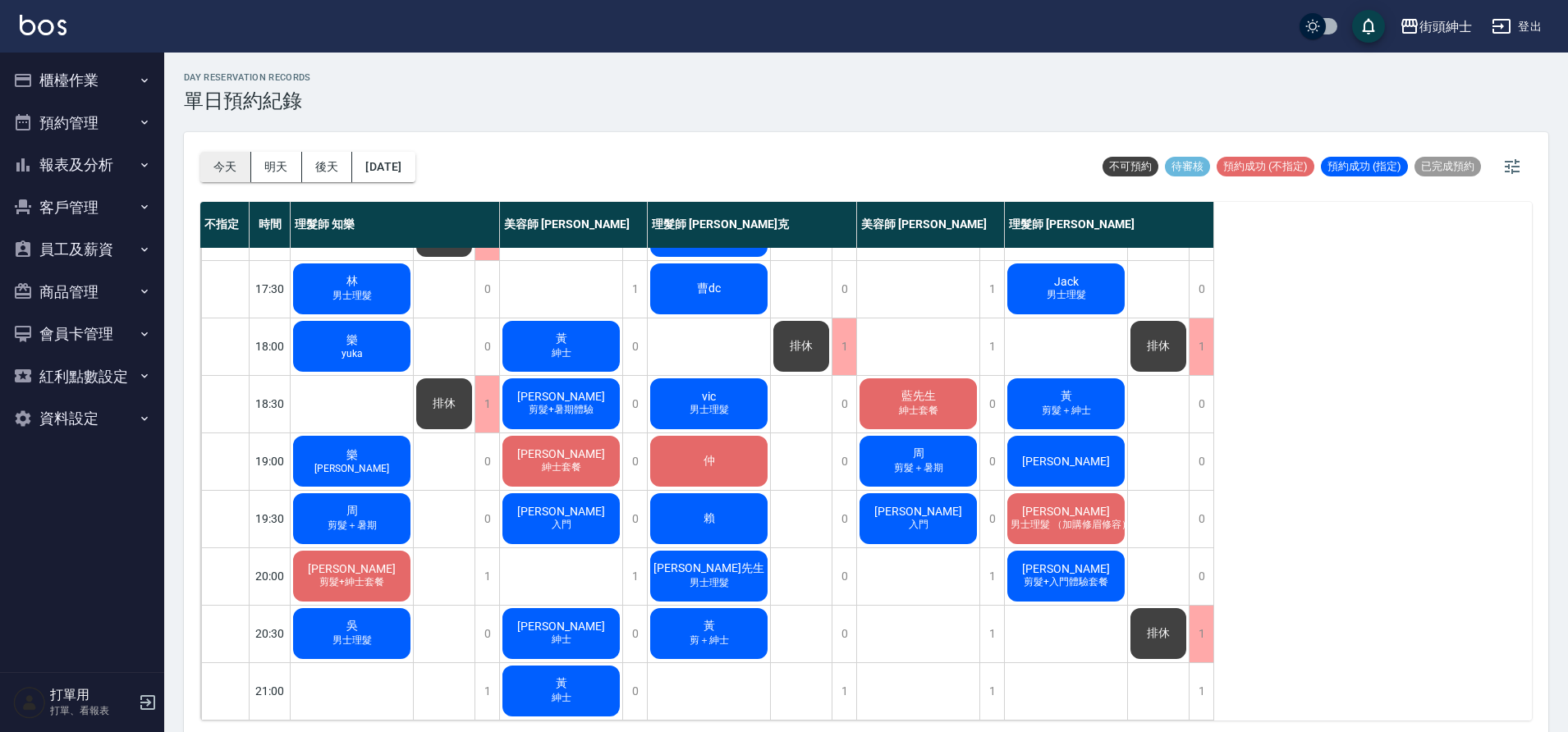
click at [226, 162] on button "今天" at bounding box center [225, 167] width 50 height 31
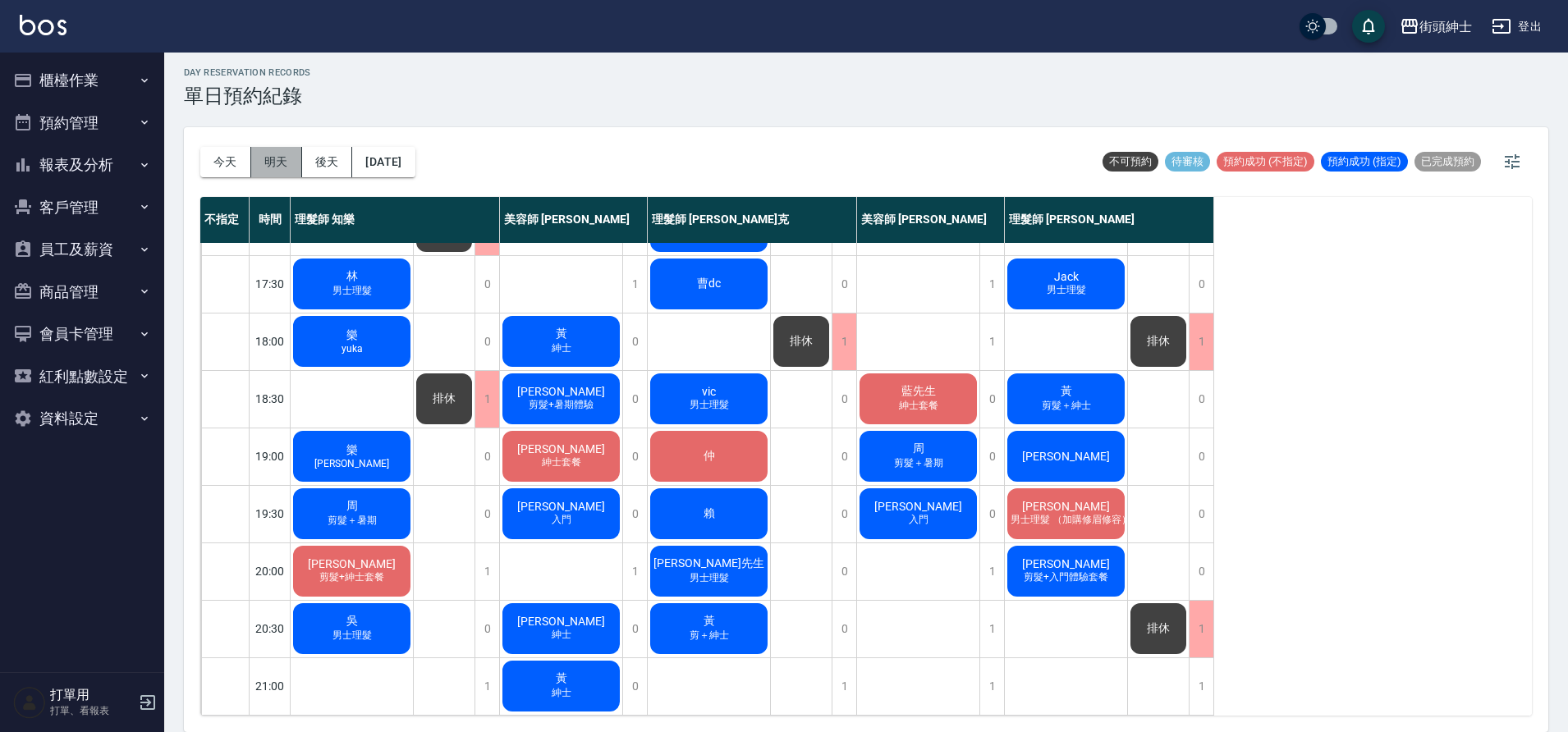
click at [280, 162] on button "明天" at bounding box center [277, 162] width 50 height 31
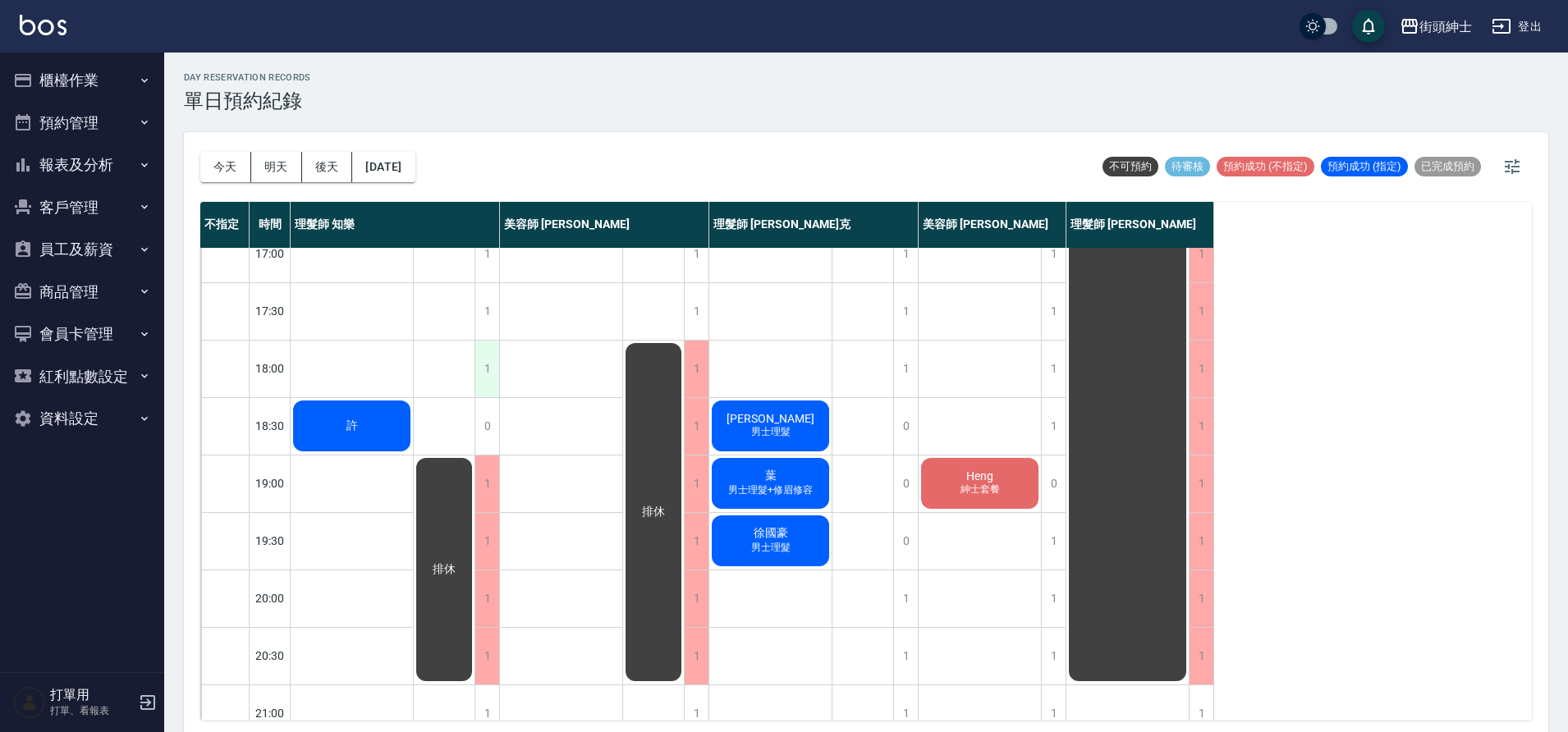
scroll to position [702, 0]
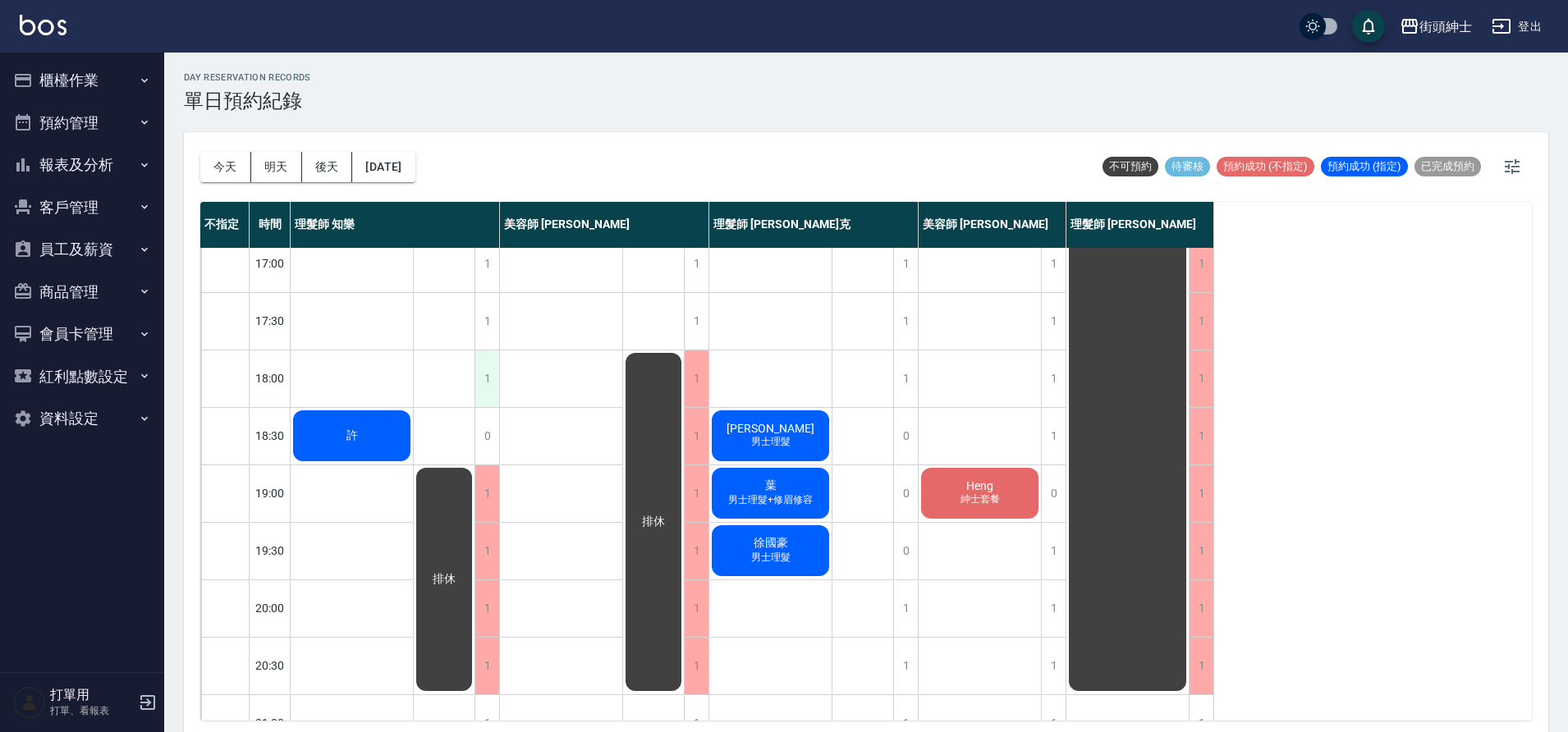
click at [484, 364] on div "1" at bounding box center [486, 379] width 24 height 57
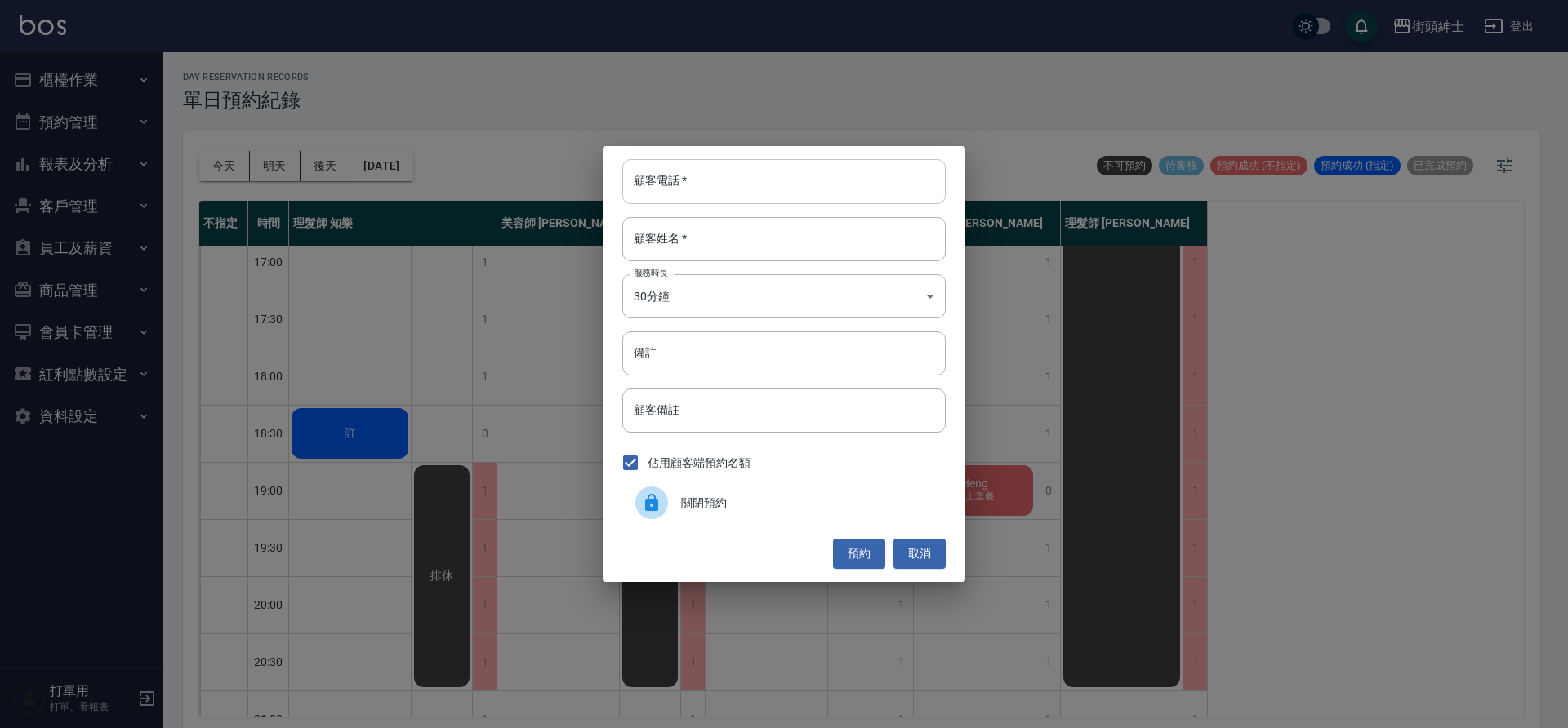
click at [686, 171] on input "顧客電話   *" at bounding box center [784, 181] width 324 height 44
type input "０"
type input "0955635388"
click at [699, 241] on input "顧客姓名   *" at bounding box center [784, 238] width 324 height 44
type input "樂"
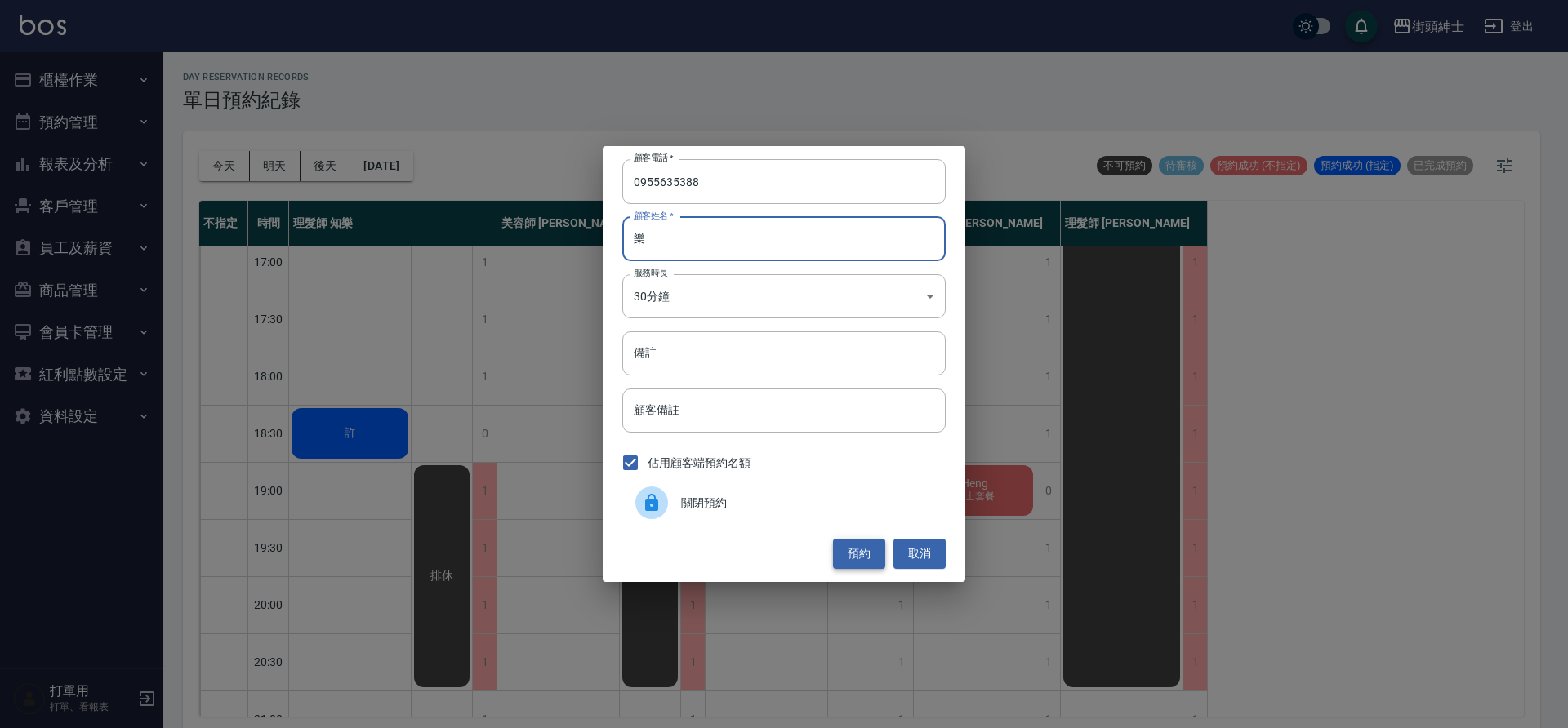
click at [867, 554] on button "預約" at bounding box center [859, 554] width 52 height 30
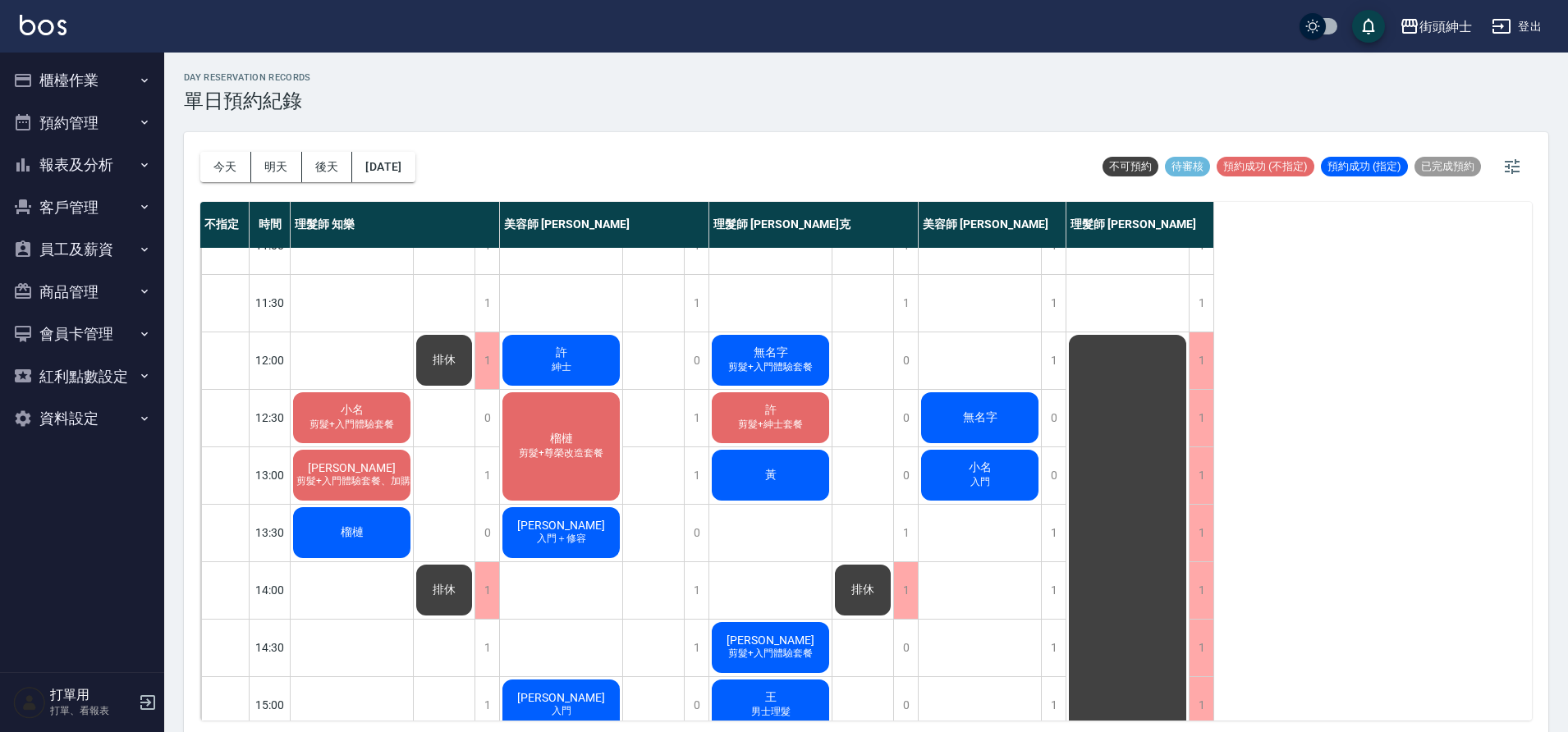
scroll to position [0, 0]
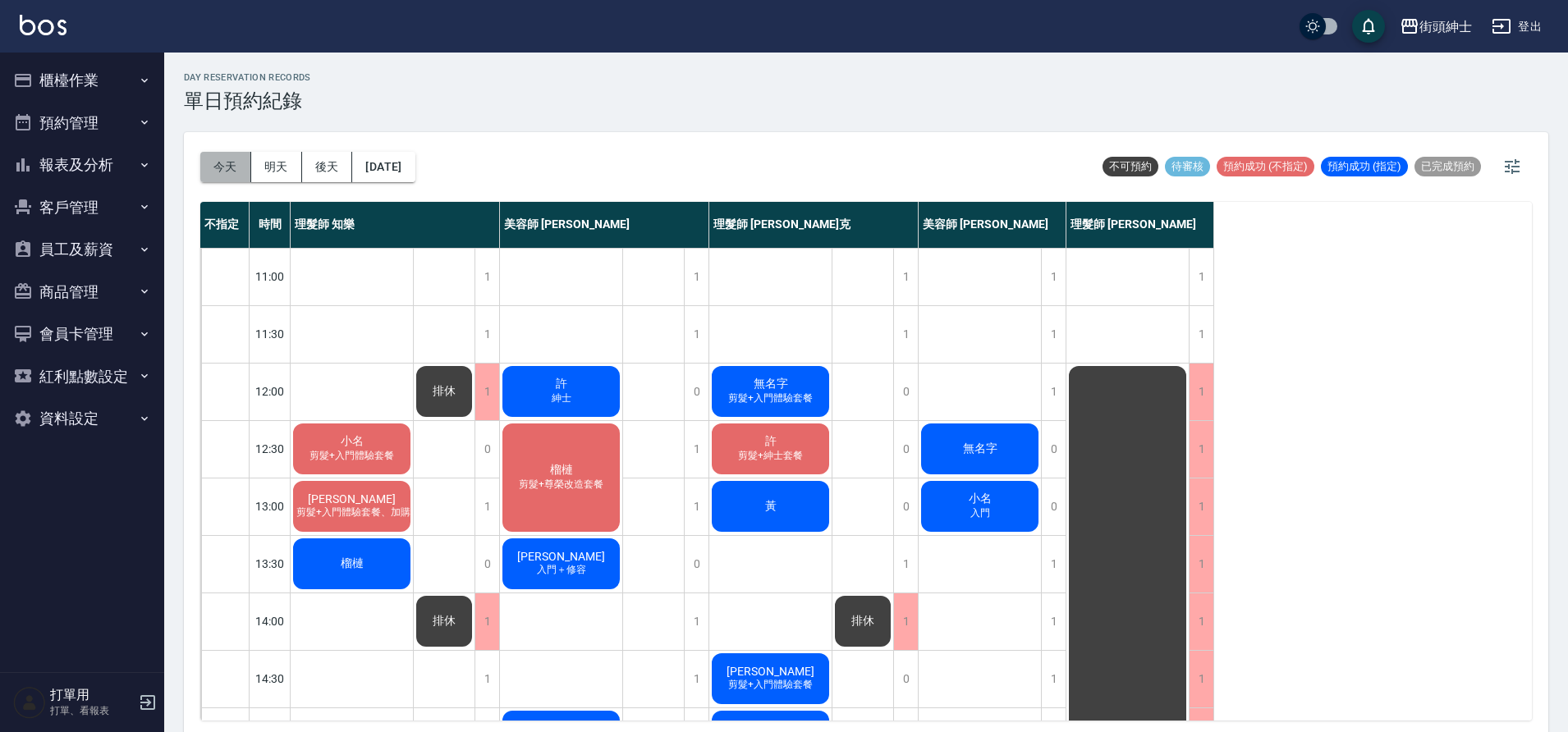
click at [223, 174] on button "今天" at bounding box center [225, 167] width 50 height 31
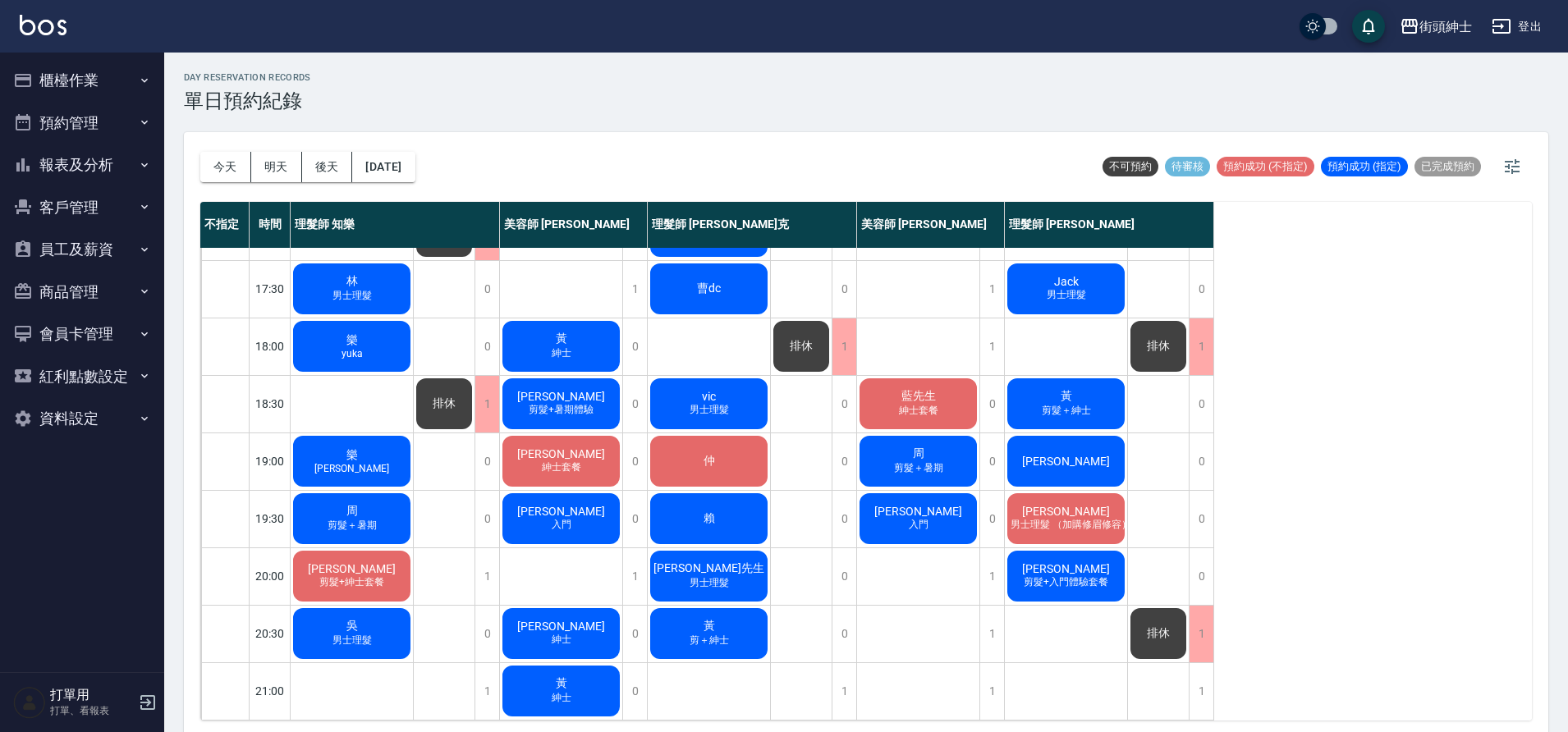
scroll to position [747, 0]
click at [727, 457] on div "仲" at bounding box center [709, 462] width 123 height 56
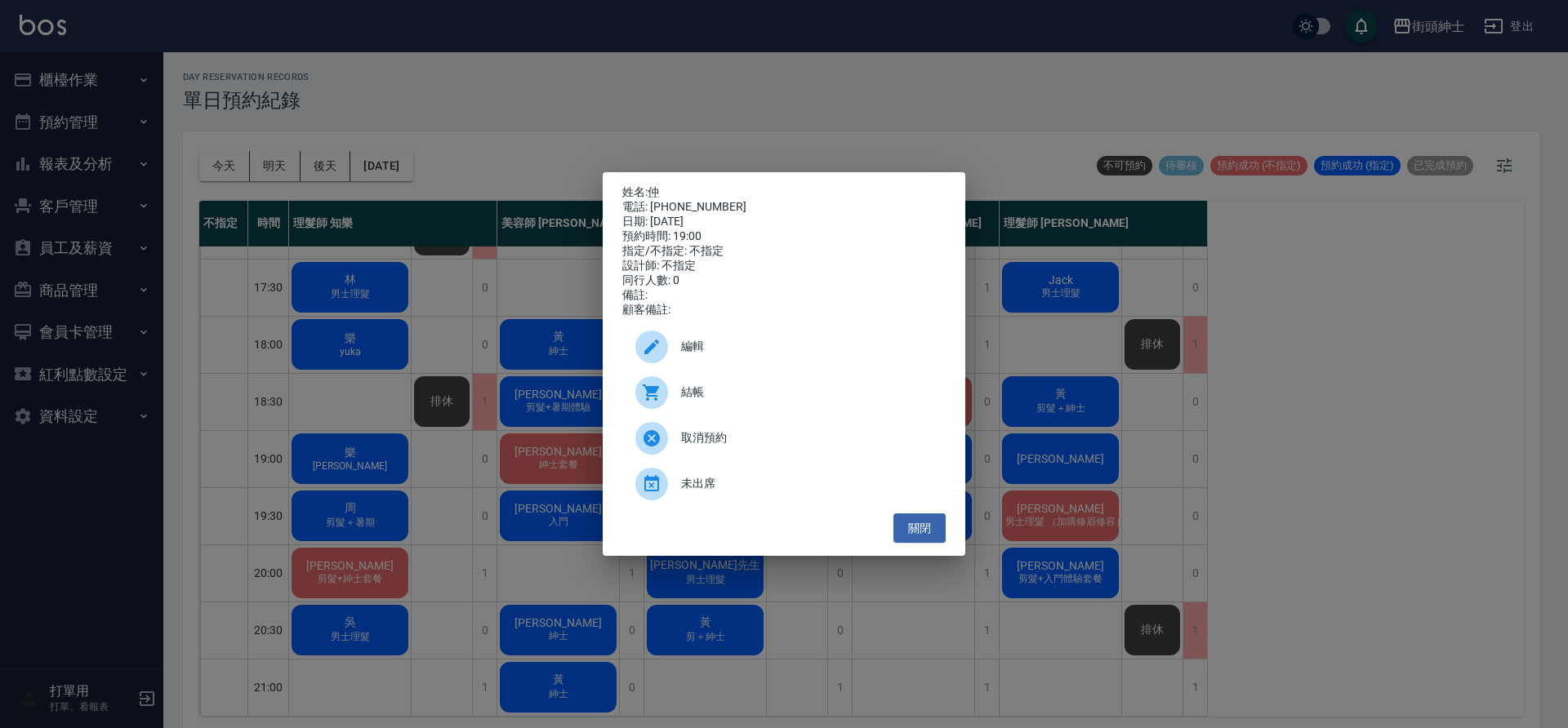
click at [669, 150] on div "姓名: 仲 電話: 0929729922 日期: 2025/09/15 預約時間: 19:00 指定/不指定: 不指定 設計師: 不指定 同行人數: 0 備註…" at bounding box center [784, 364] width 1568 height 728
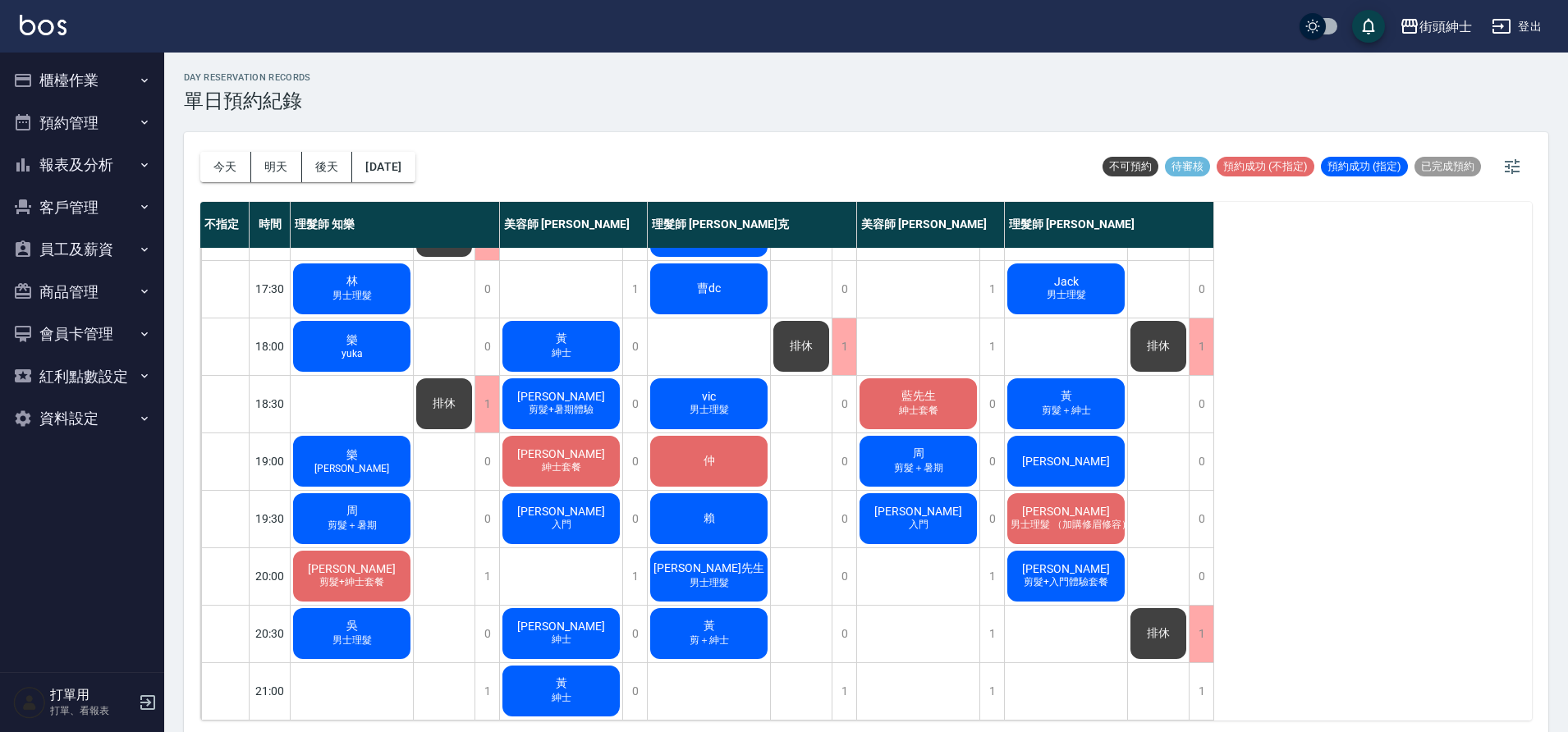
click at [728, 462] on div "仲" at bounding box center [709, 462] width 123 height 56
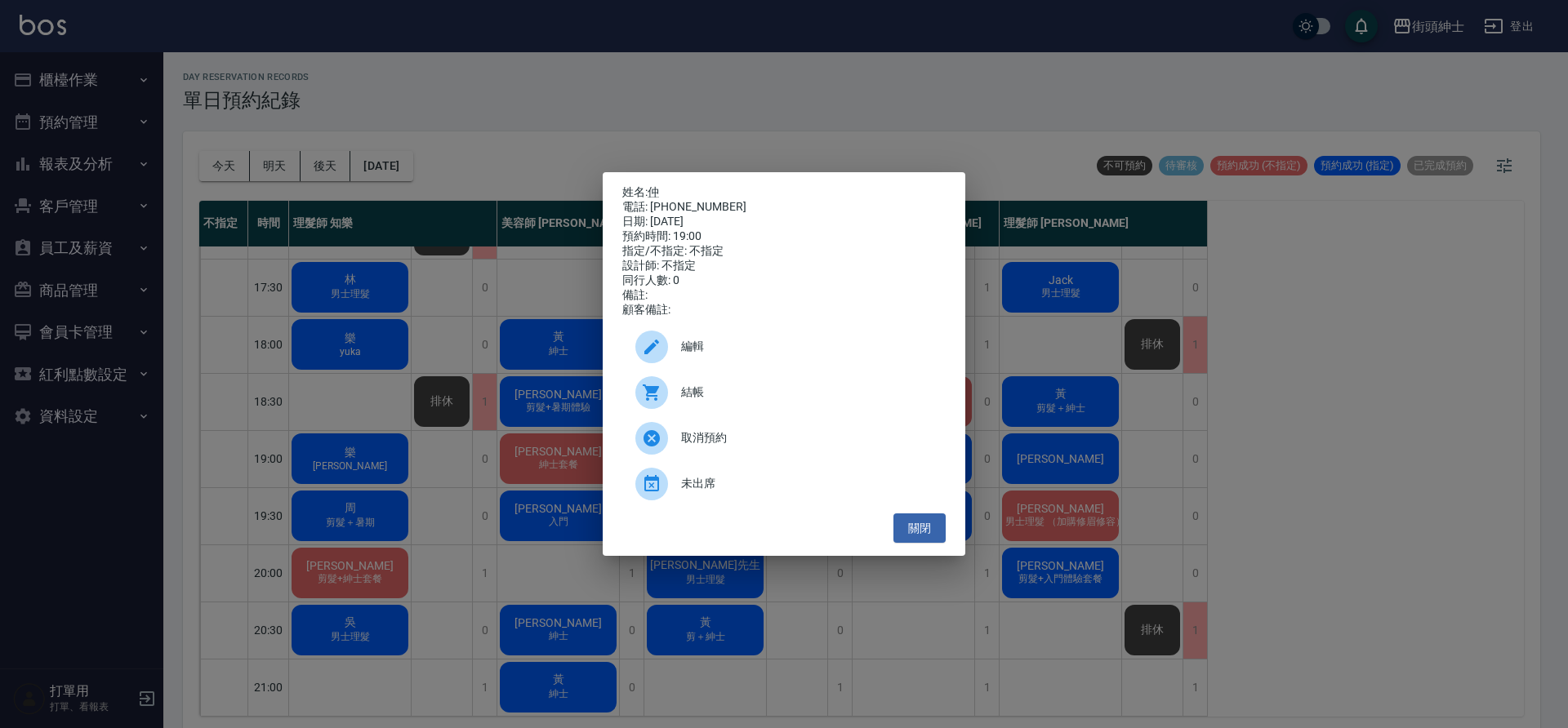
click at [627, 105] on div "姓名: 仲 電話: 0929729922 日期: 2025/09/15 預約時間: 19:00 指定/不指定: 不指定 設計師: 不指定 同行人數: 0 備註…" at bounding box center [784, 364] width 1568 height 728
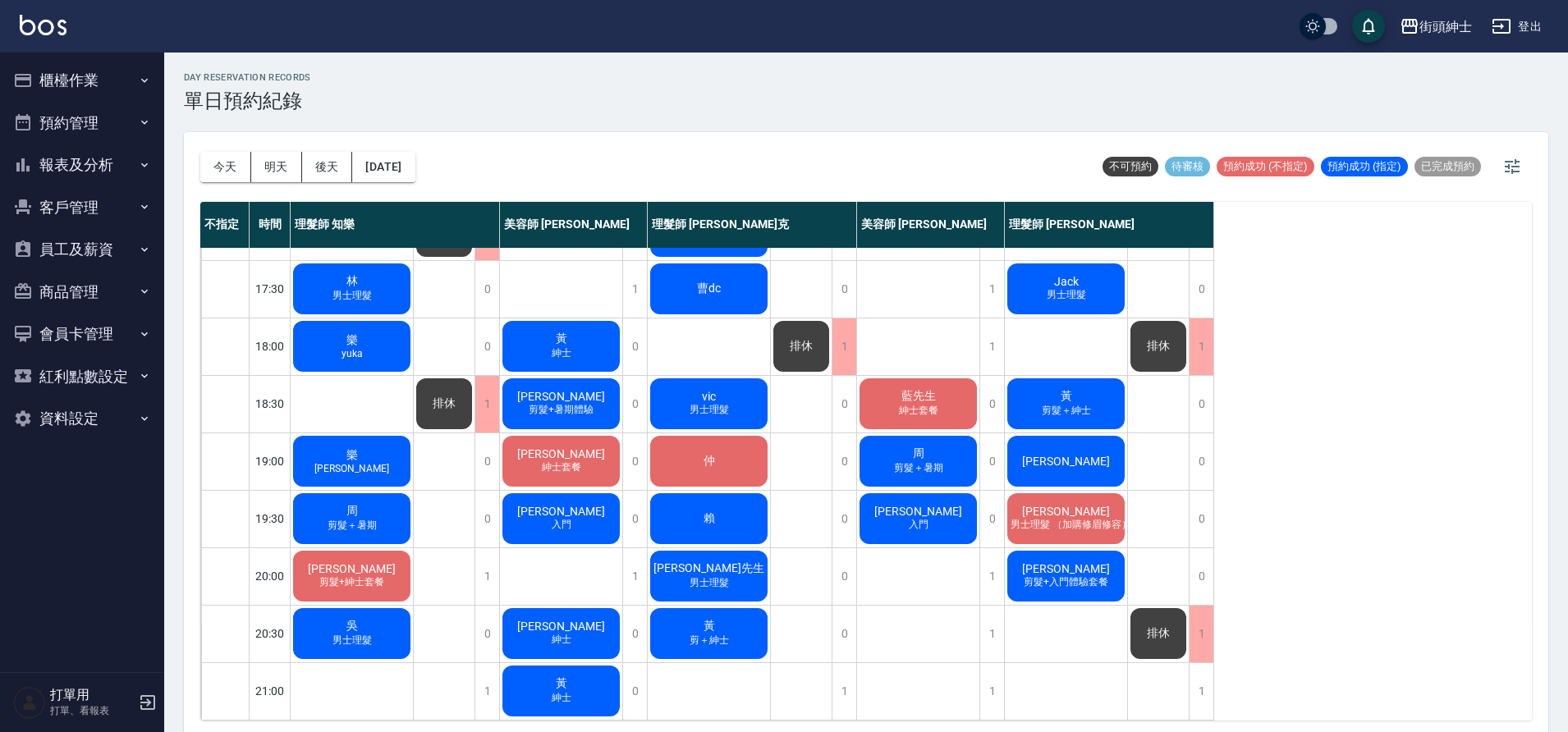
click at [708, 437] on div "仲" at bounding box center [709, 462] width 123 height 56
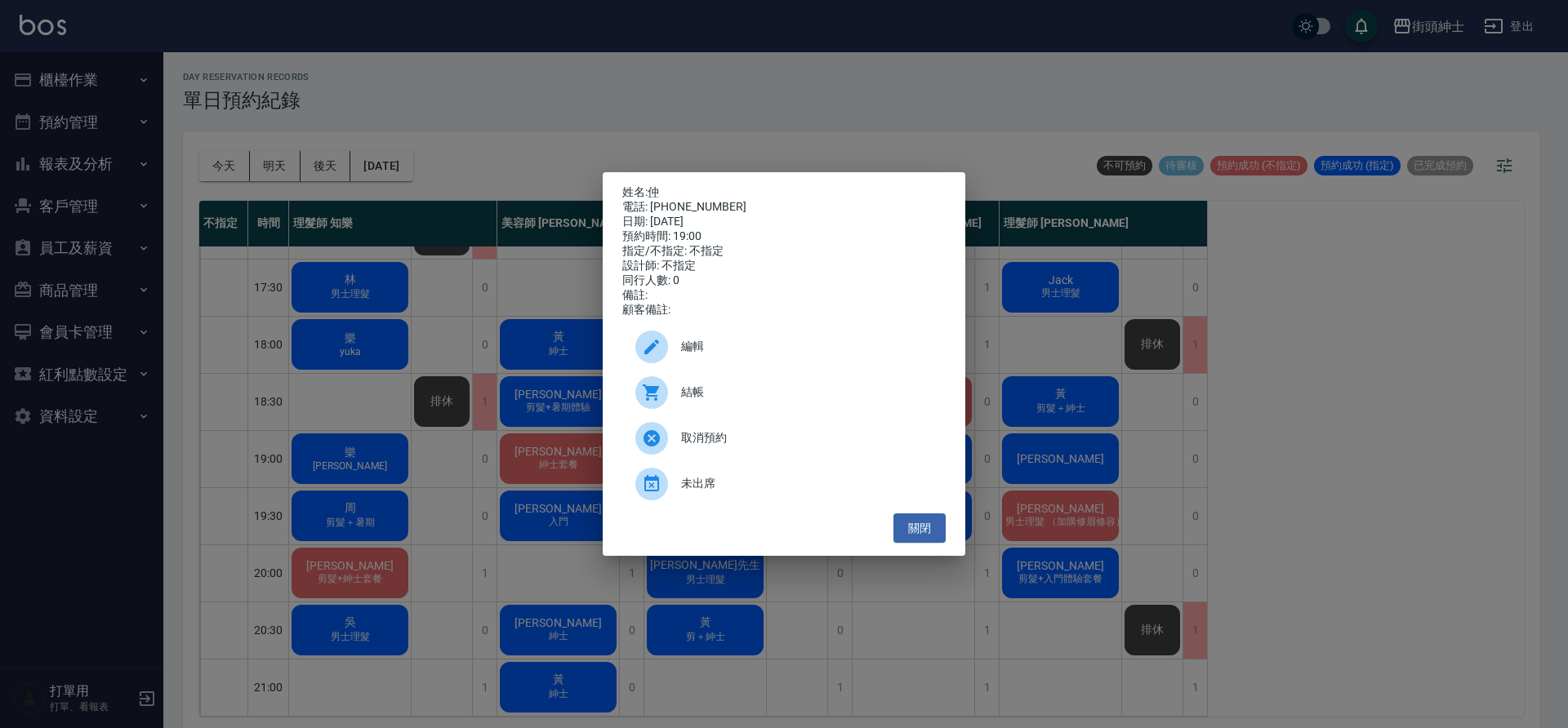
click at [823, 134] on div "姓名: 仲 電話: 0929729922 日期: 2025/09/15 預約時間: 19:00 指定/不指定: 不指定 設計師: 不指定 同行人數: 0 備註…" at bounding box center [784, 364] width 1568 height 728
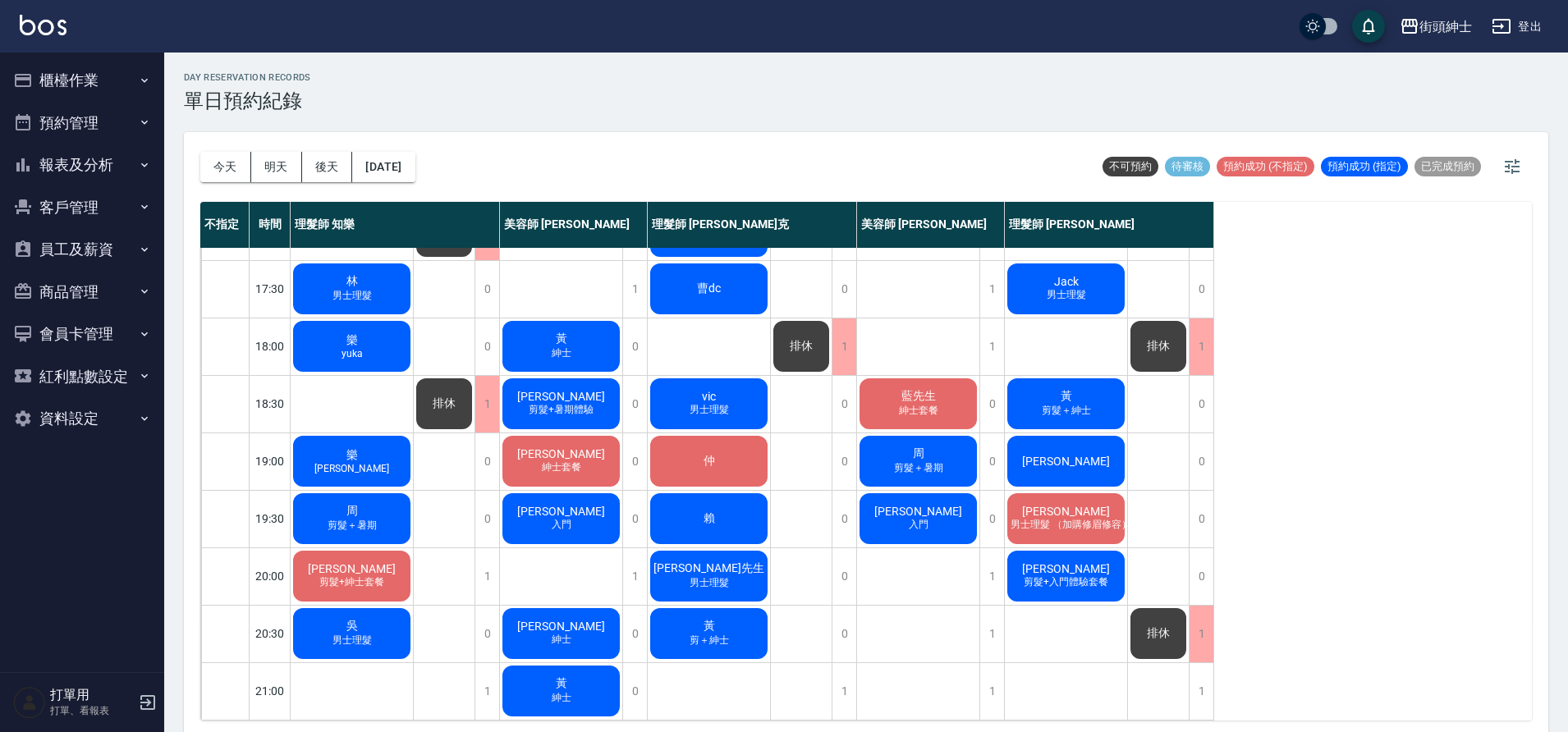
click at [680, 456] on div "仲" at bounding box center [709, 462] width 123 height 56
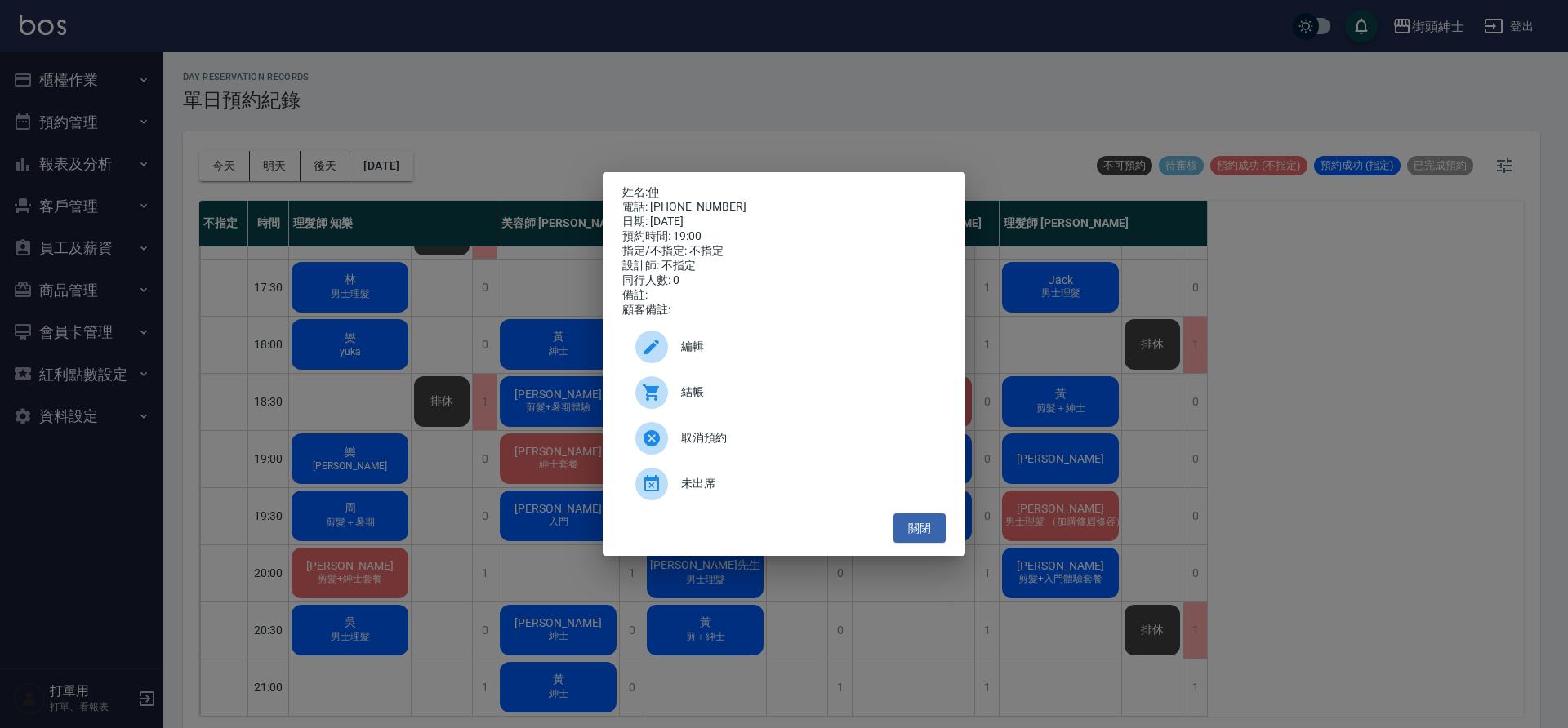
click at [764, 113] on div "姓名: 仲 電話: 0929729922 日期: 2025/09/15 預約時間: 19:00 指定/不指定: 不指定 設計師: 不指定 同行人數: 0 備註…" at bounding box center [784, 364] width 1568 height 728
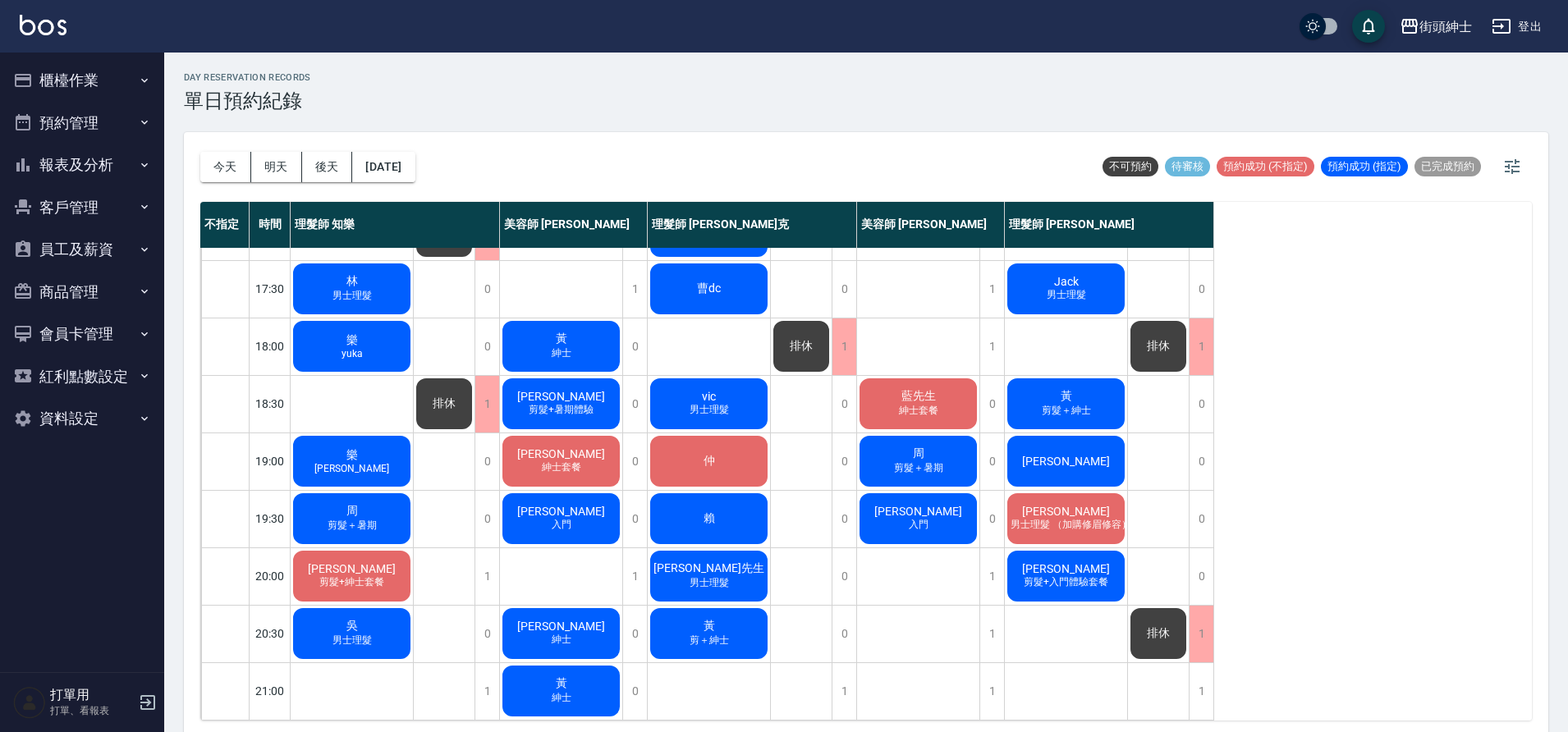
click at [1052, 454] on span "陳億展" at bounding box center [1066, 461] width 95 height 14
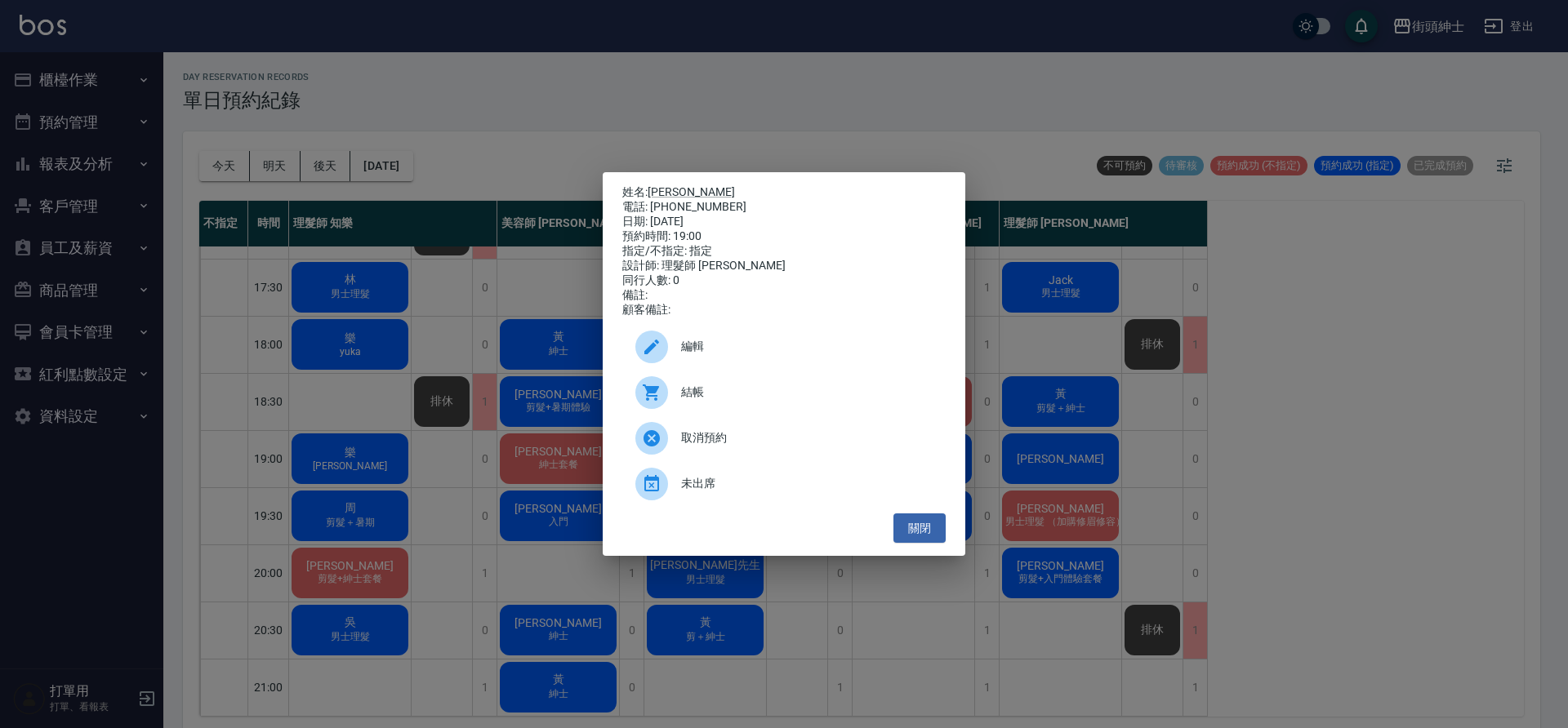
click at [786, 134] on div "姓名: 陳億展 電話: 0968364419 日期: 2025/09/15 預約時間: 19:00 指定/不指定: 指定 設計師: 理髮師 eric 同行人數…" at bounding box center [784, 364] width 1568 height 728
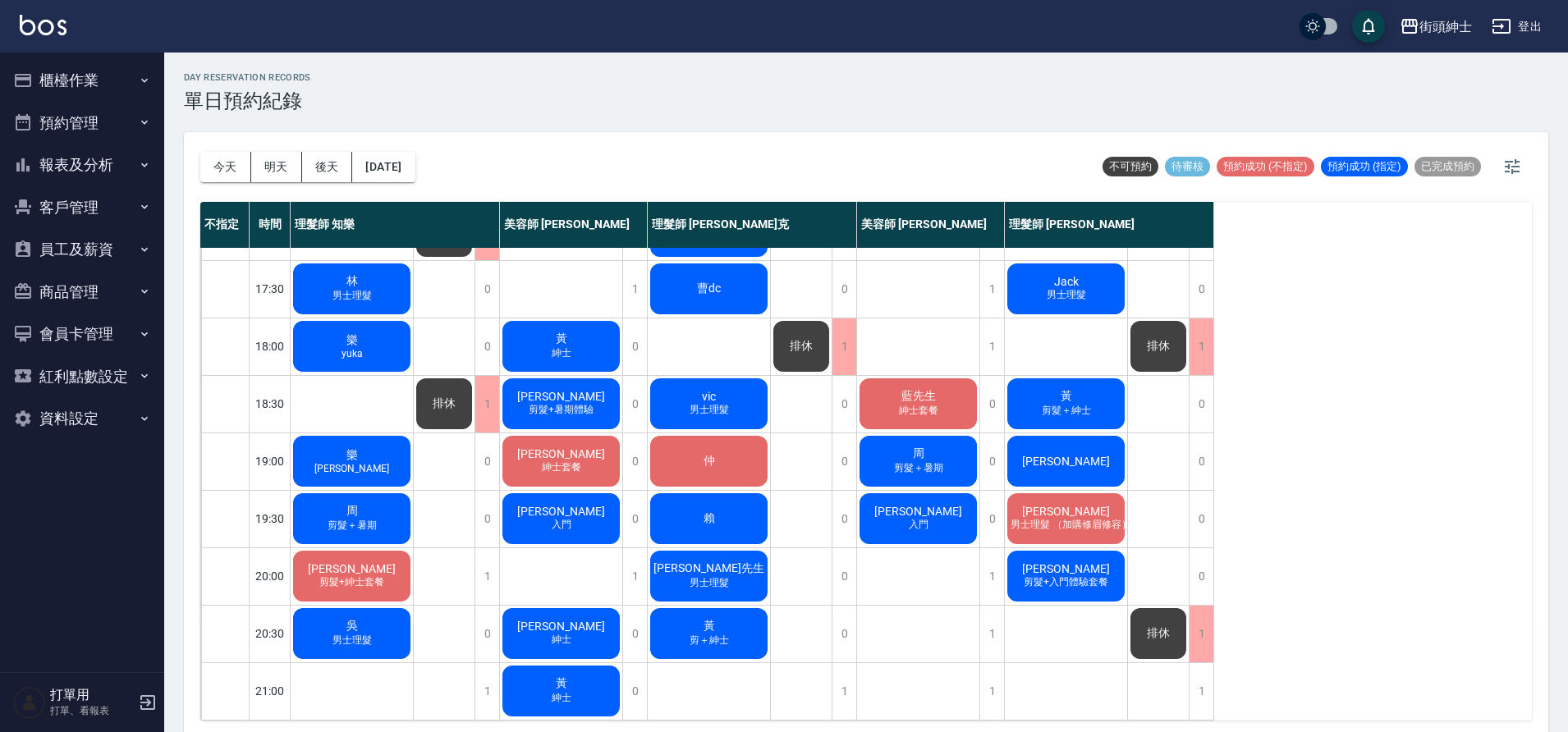
click at [927, 464] on div "周 剪髮＋暑期" at bounding box center [919, 462] width 123 height 56
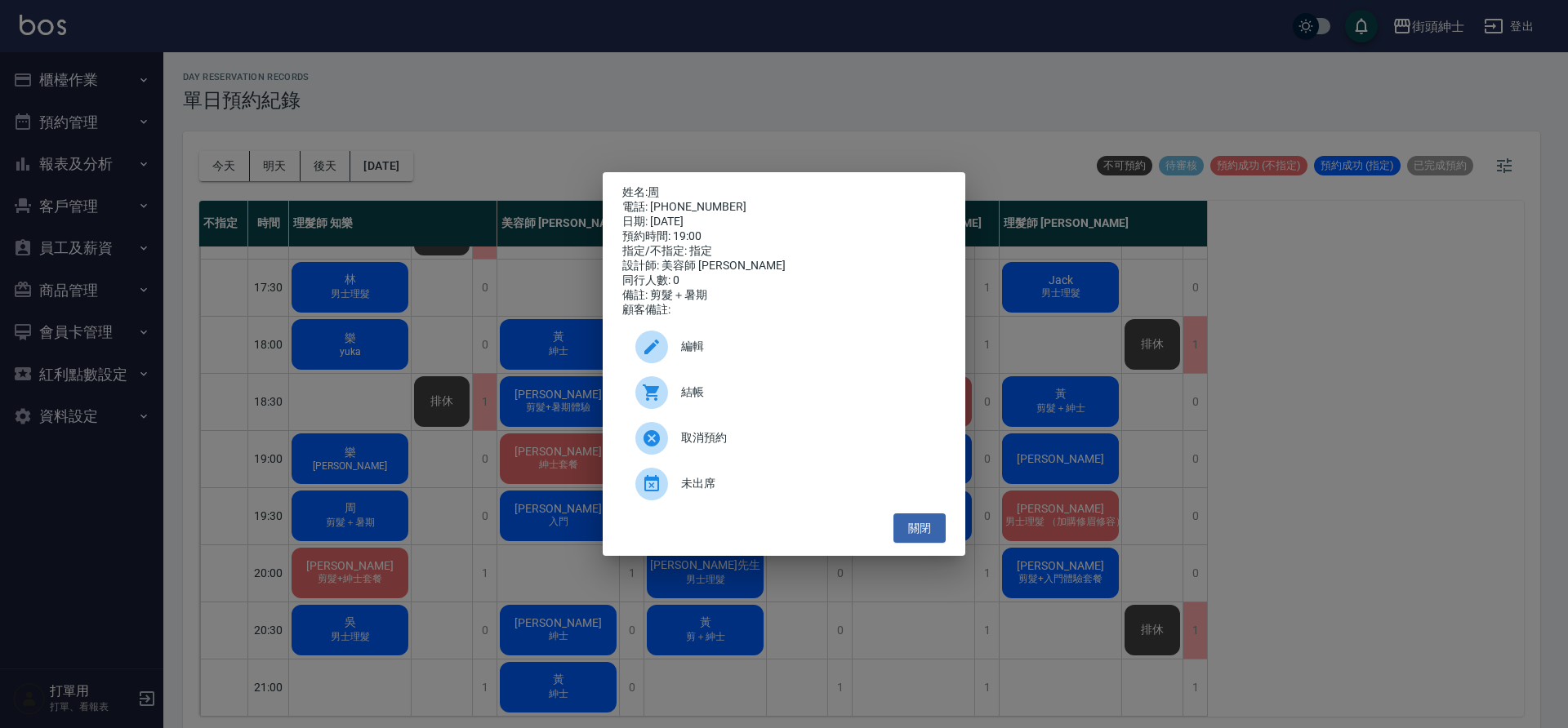
click at [784, 111] on div "姓名: 周 電話: 0905815634 日期: 2025/09/15 預約時間: 19:00 指定/不指定: 指定 設計師: 美容師 小戴 同行人數: 0 …" at bounding box center [784, 364] width 1568 height 728
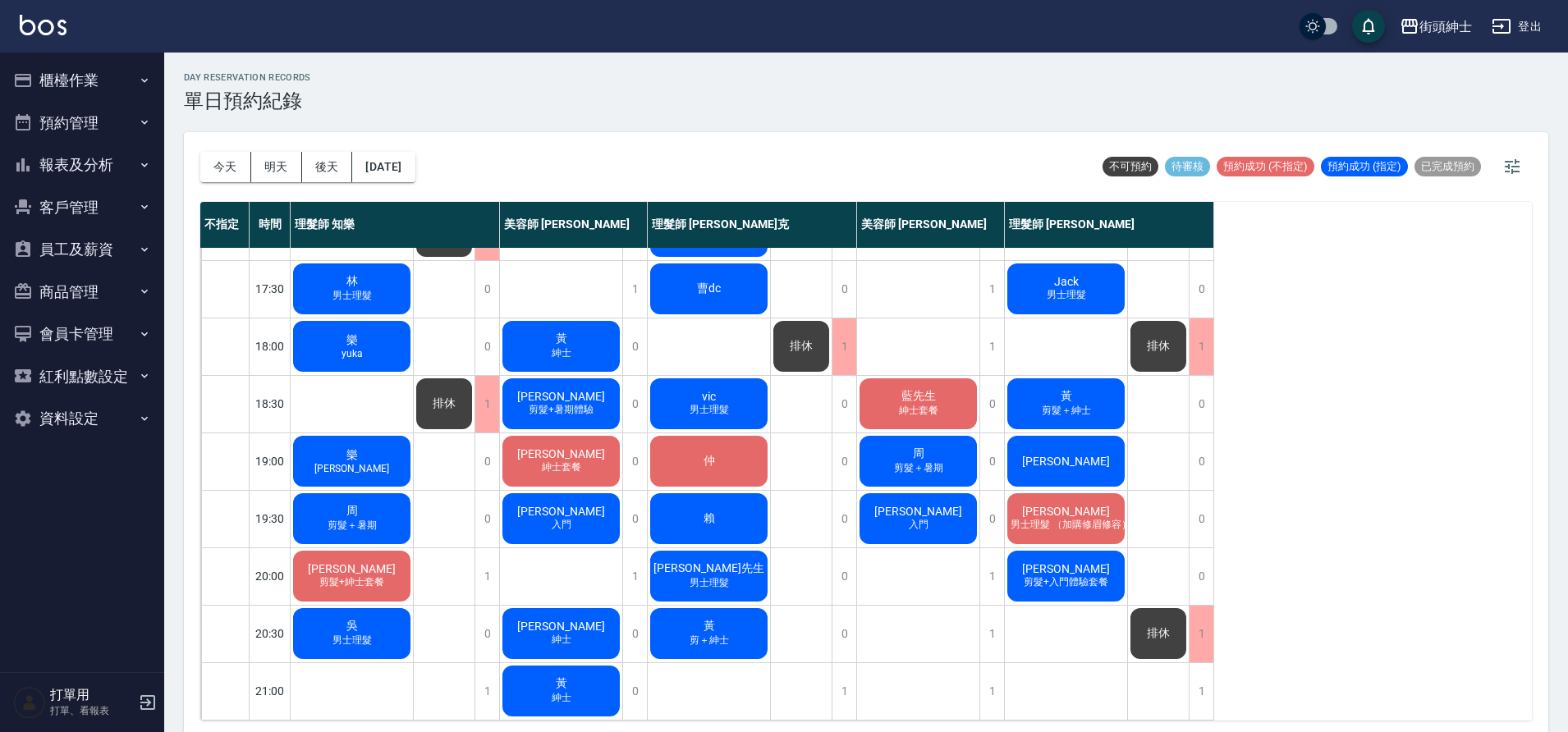
click at [573, 461] on span "紳士套餐" at bounding box center [561, 467] width 46 height 14
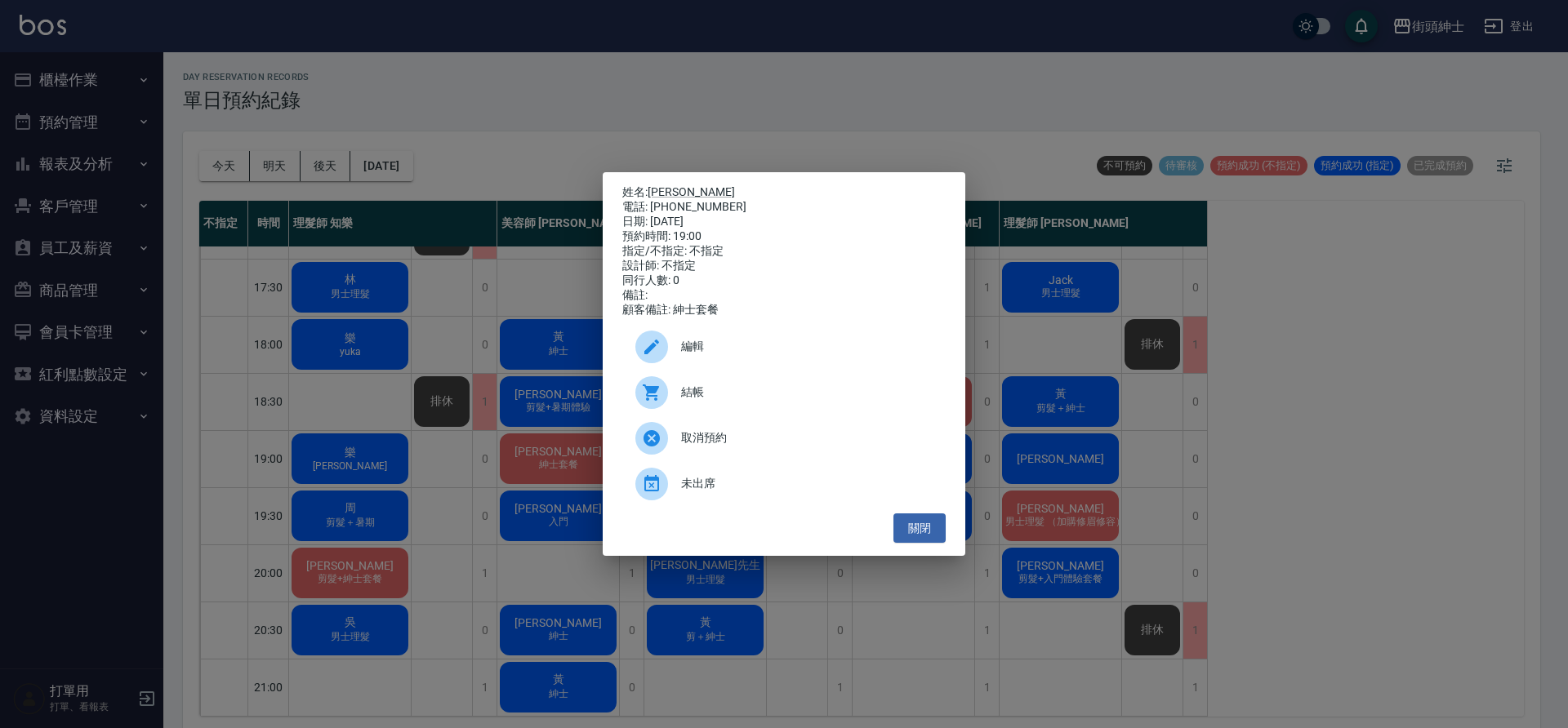
click at [701, 141] on div "姓名: 劉育鑫 電話: 0956533881 日期: 2025/09/15 預約時間: 19:00 指定/不指定: 不指定 設計師: 不指定 同行人數: 0 …" at bounding box center [784, 364] width 1568 height 728
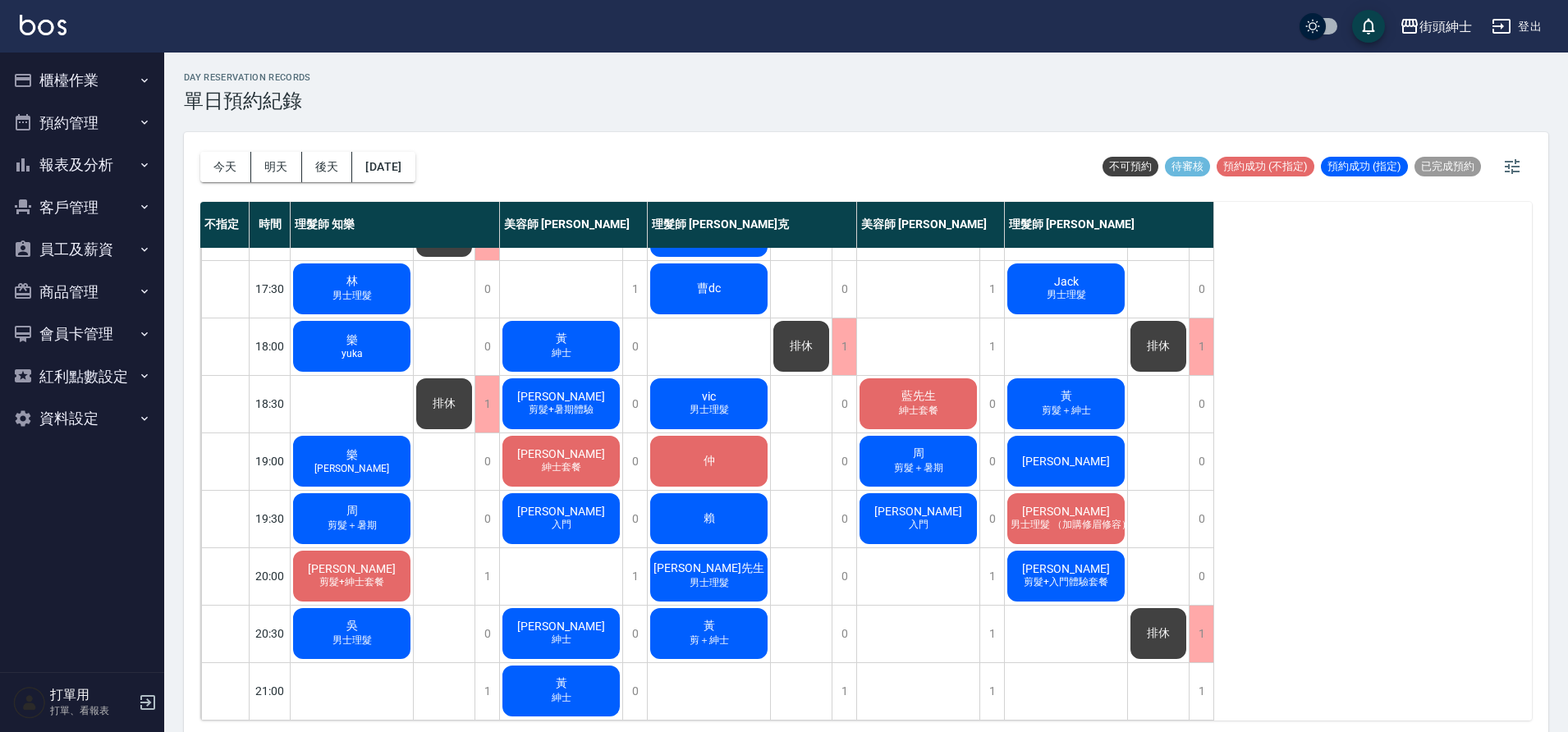
click at [741, 454] on div "仲" at bounding box center [709, 462] width 123 height 56
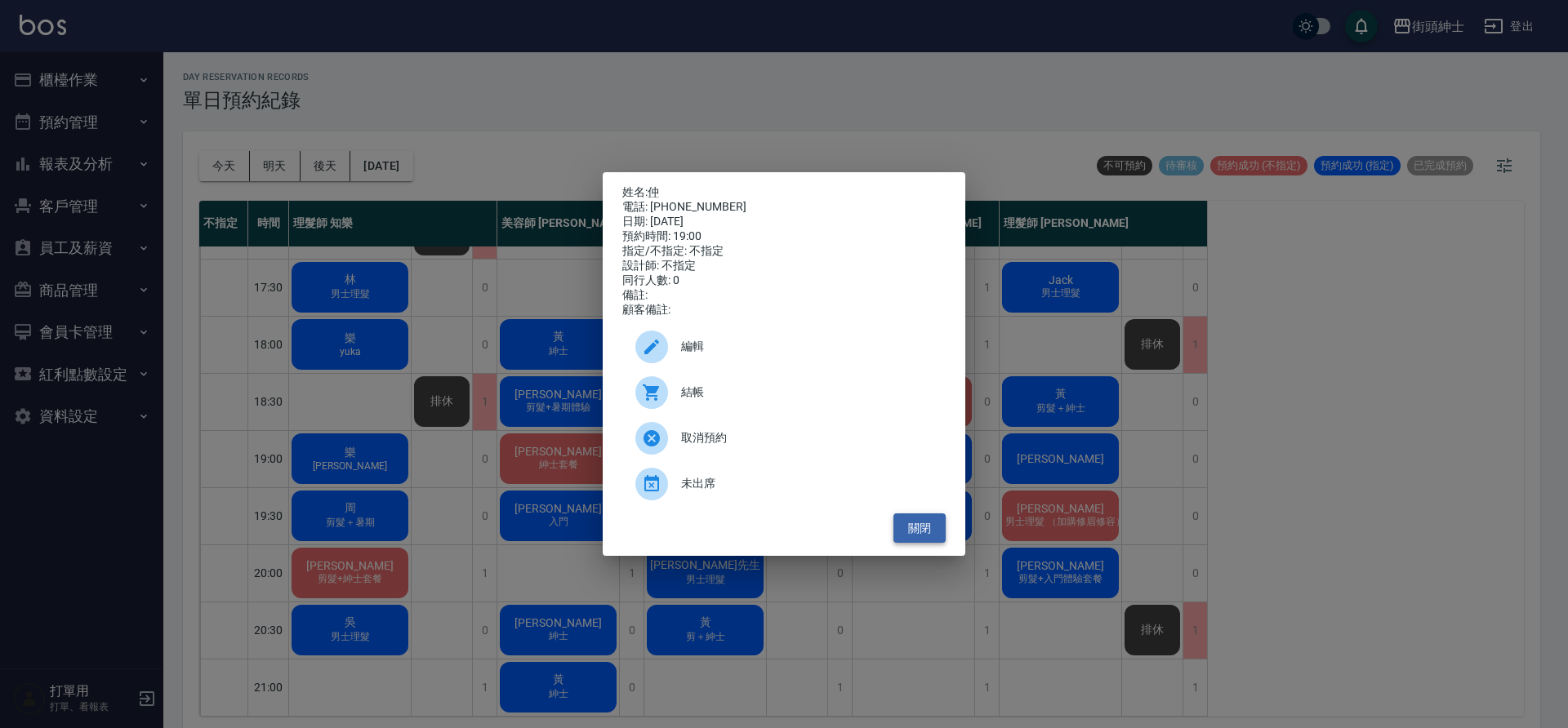
drag, startPoint x: 928, startPoint y: 549, endPoint x: 924, endPoint y: 523, distance: 26.3
click at [928, 543] on button "關閉" at bounding box center [919, 529] width 52 height 30
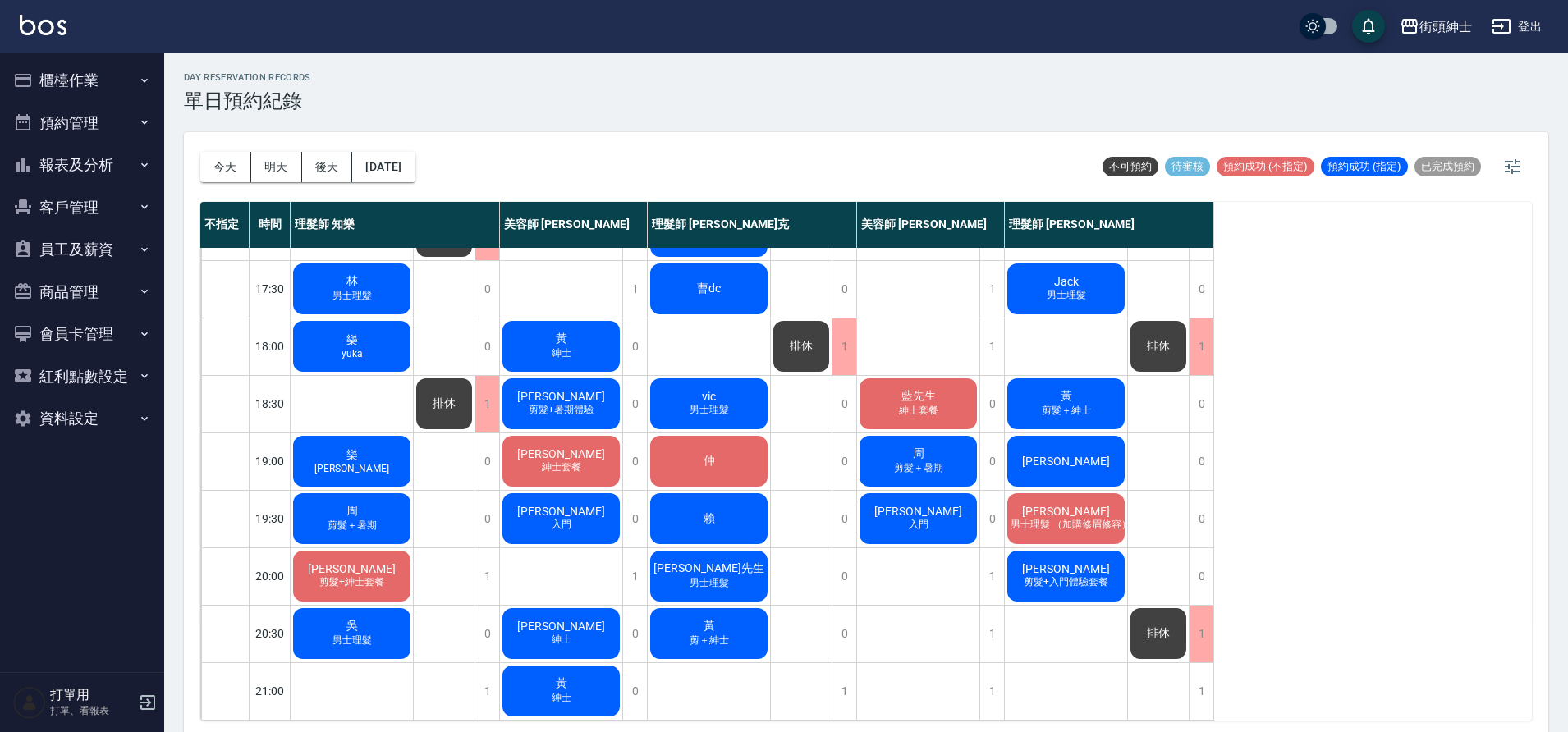
click at [945, 462] on span "剪髮＋暑期" at bounding box center [919, 468] width 56 height 14
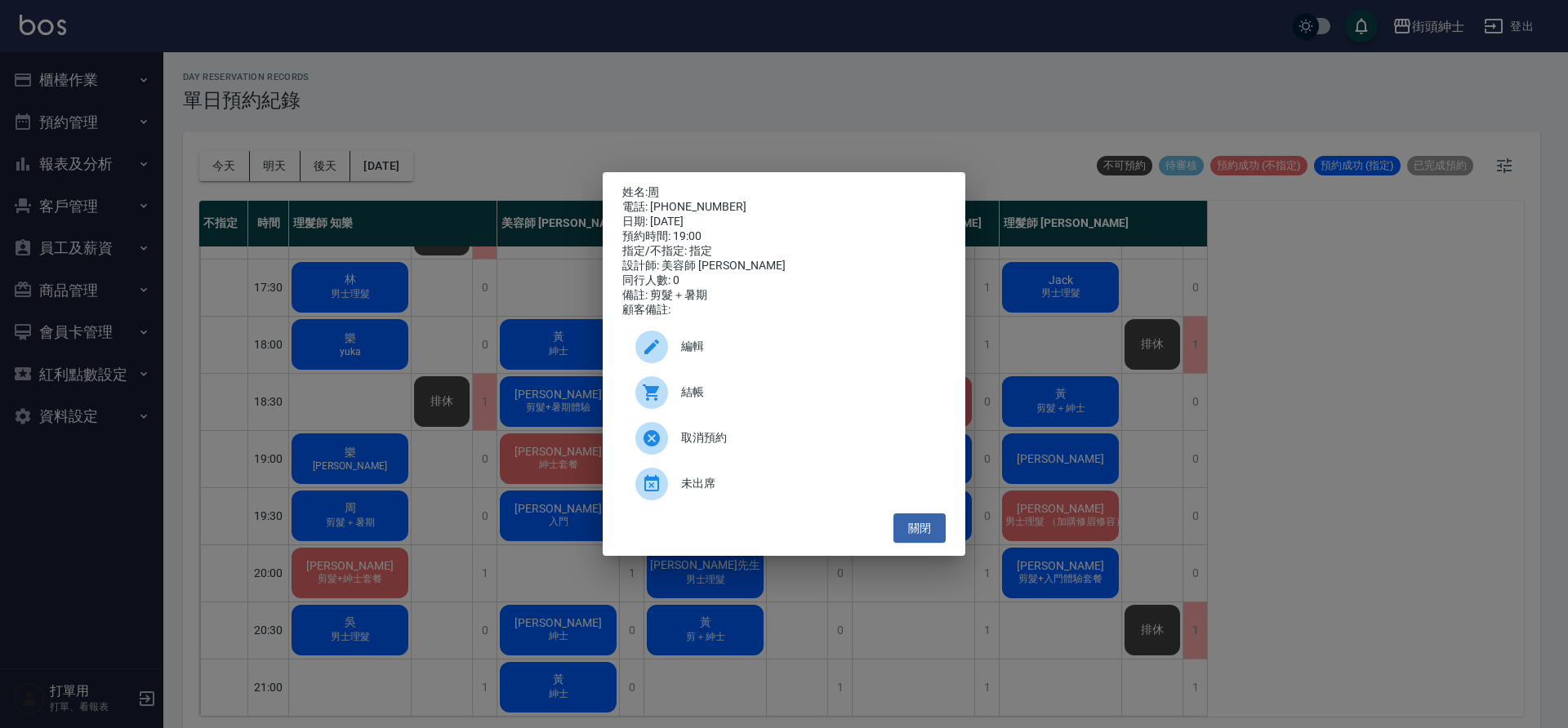
click at [736, 108] on div "姓名: 周 電話: 0905815634 日期: 2025/09/15 預約時間: 19:00 指定/不指定: 指定 設計師: 美容師 小戴 同行人數: 0 …" at bounding box center [784, 364] width 1568 height 728
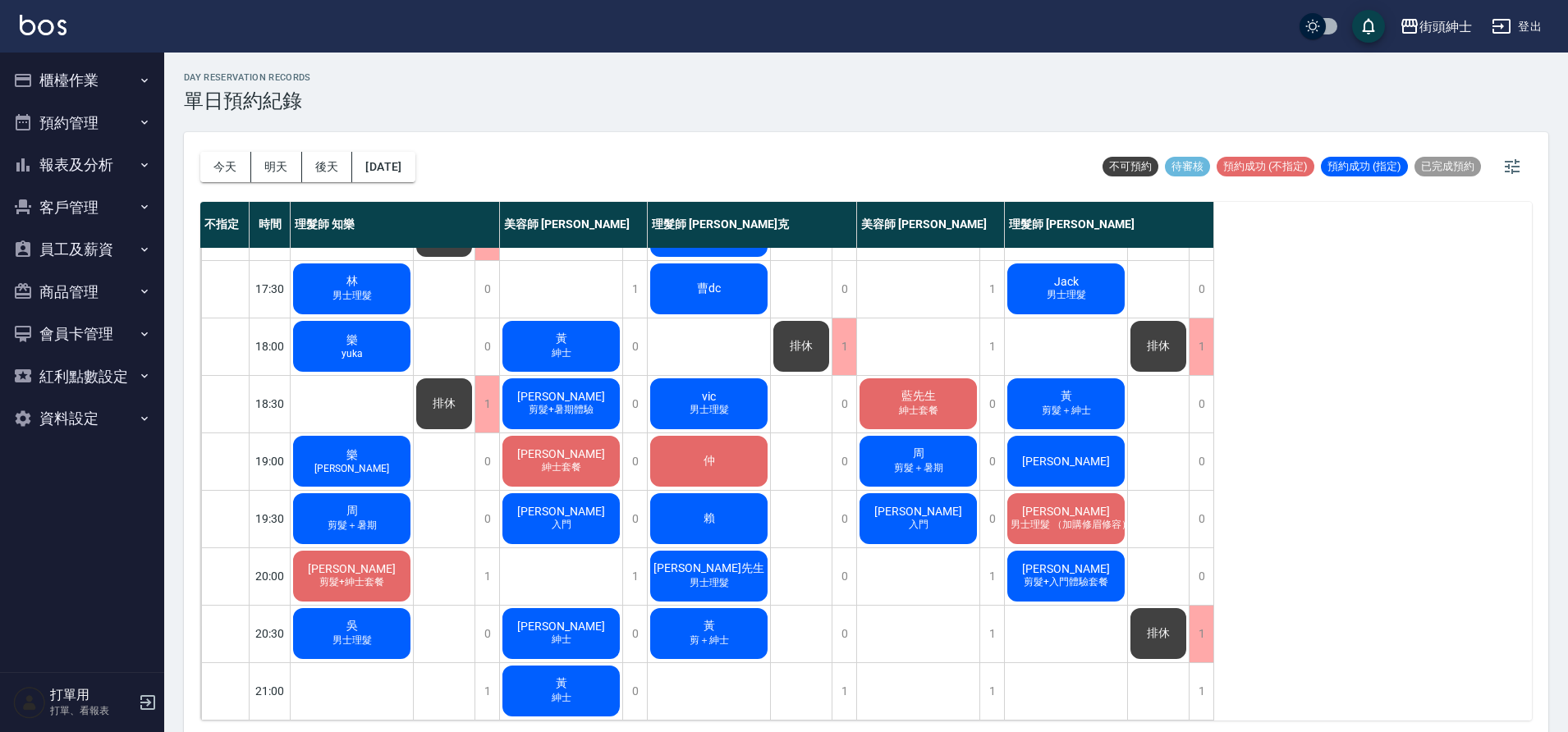
scroll to position [744, 0]
click at [415, 165] on button "[DATE]" at bounding box center [383, 167] width 62 height 31
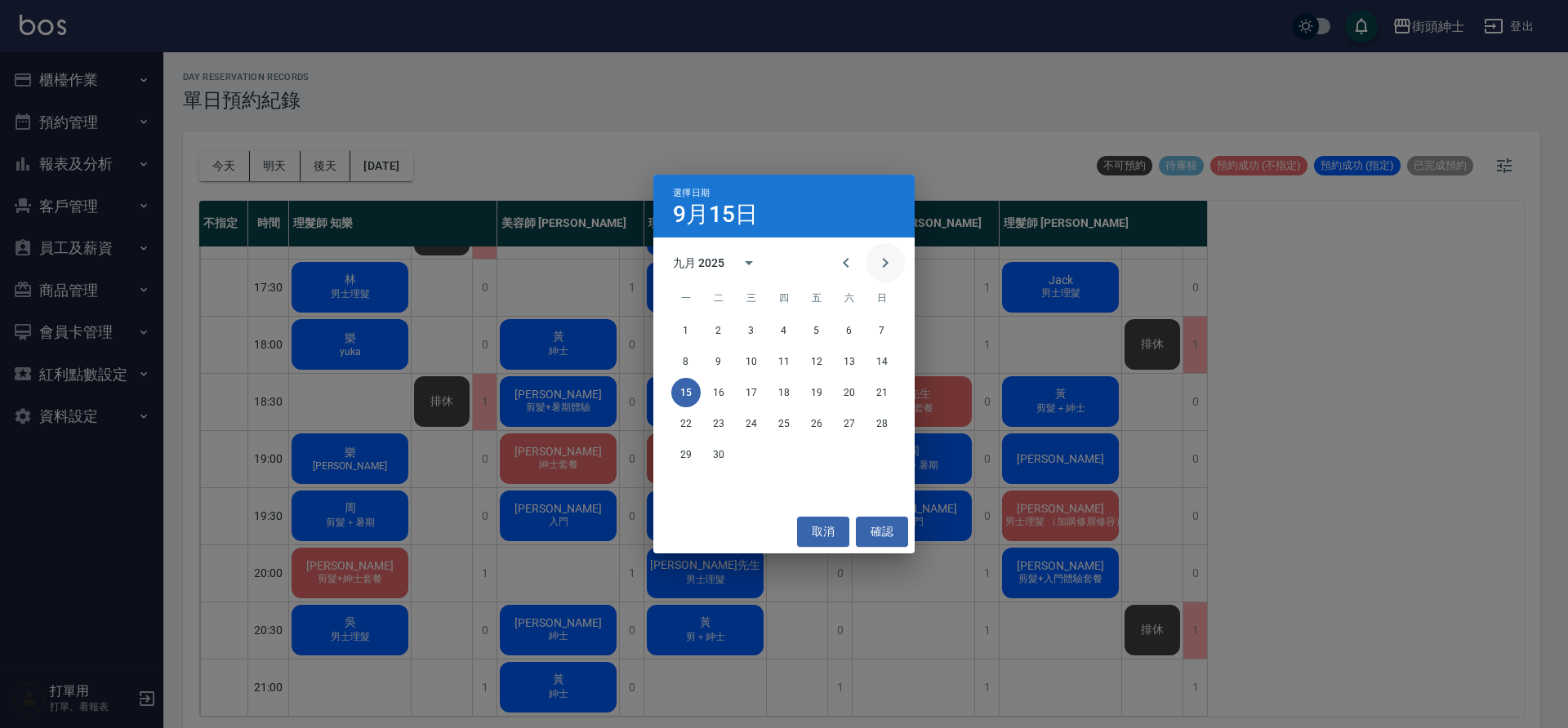
click at [880, 266] on icon "Next month" at bounding box center [885, 263] width 20 height 20
click at [747, 399] on button "15" at bounding box center [751, 393] width 30 height 30
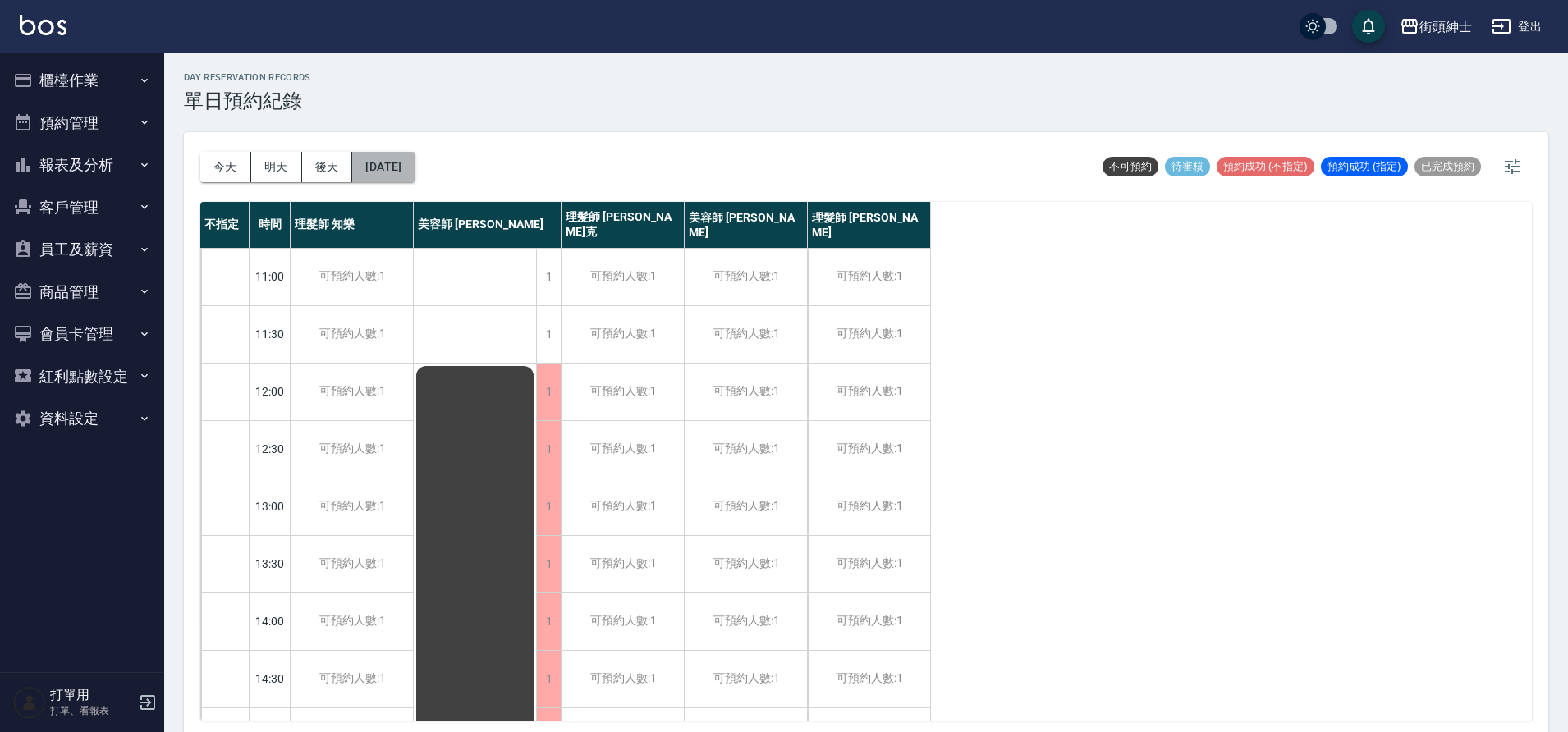
click at [415, 177] on button "2025/10/15" at bounding box center [383, 167] width 62 height 31
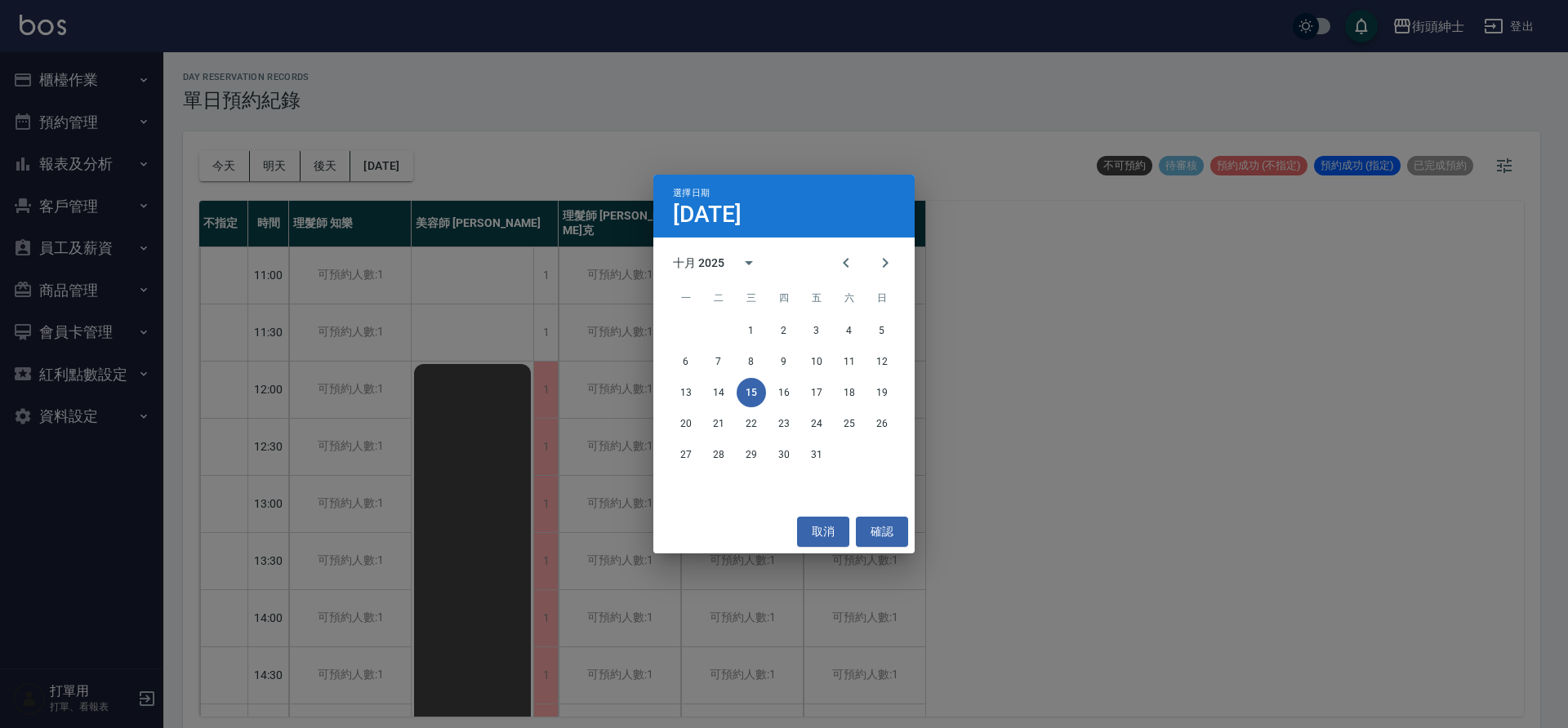
click at [798, 400] on div "13 14 15 16 17 18 19" at bounding box center [783, 393] width 261 height 30
click at [779, 392] on button "16" at bounding box center [784, 393] width 30 height 30
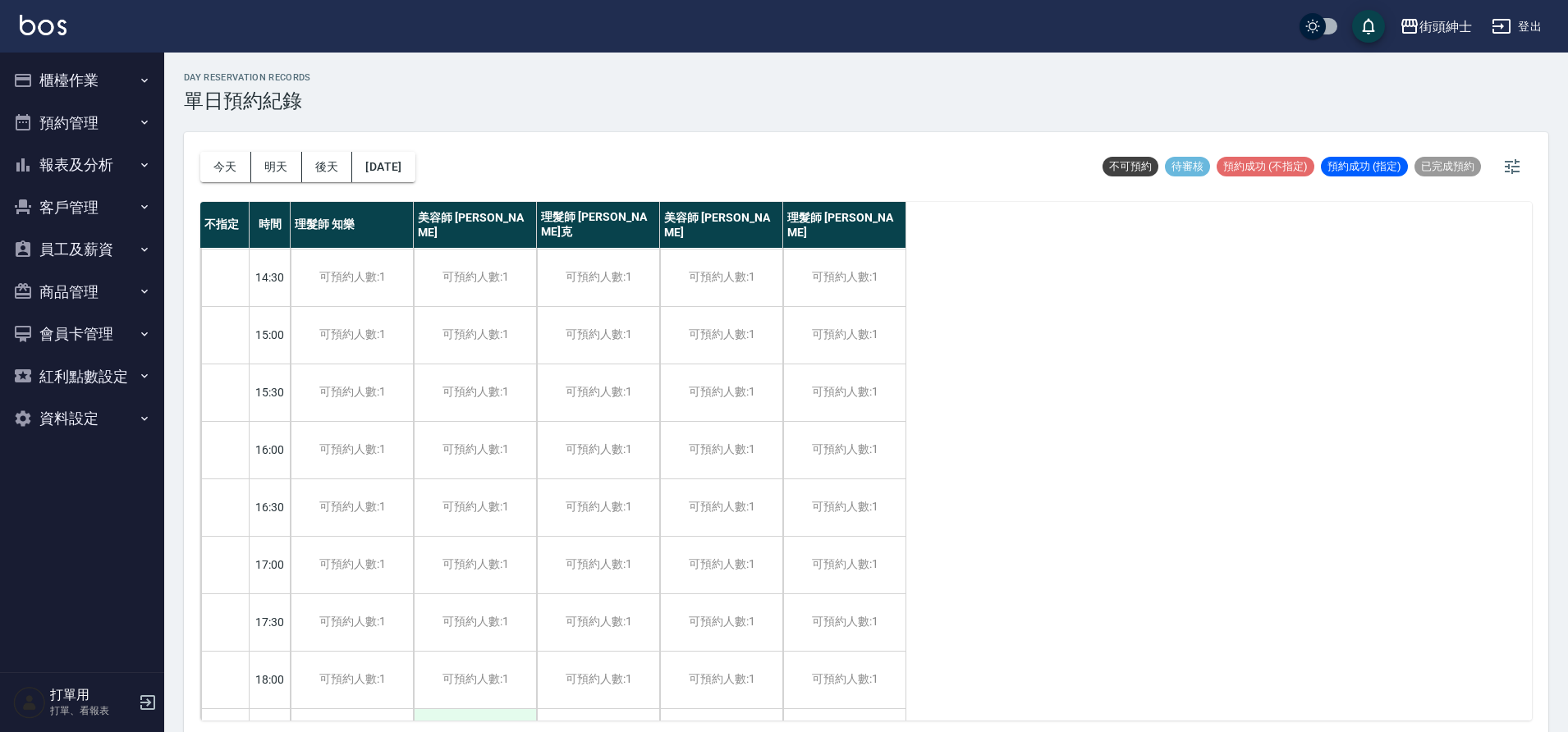
scroll to position [601, 0]
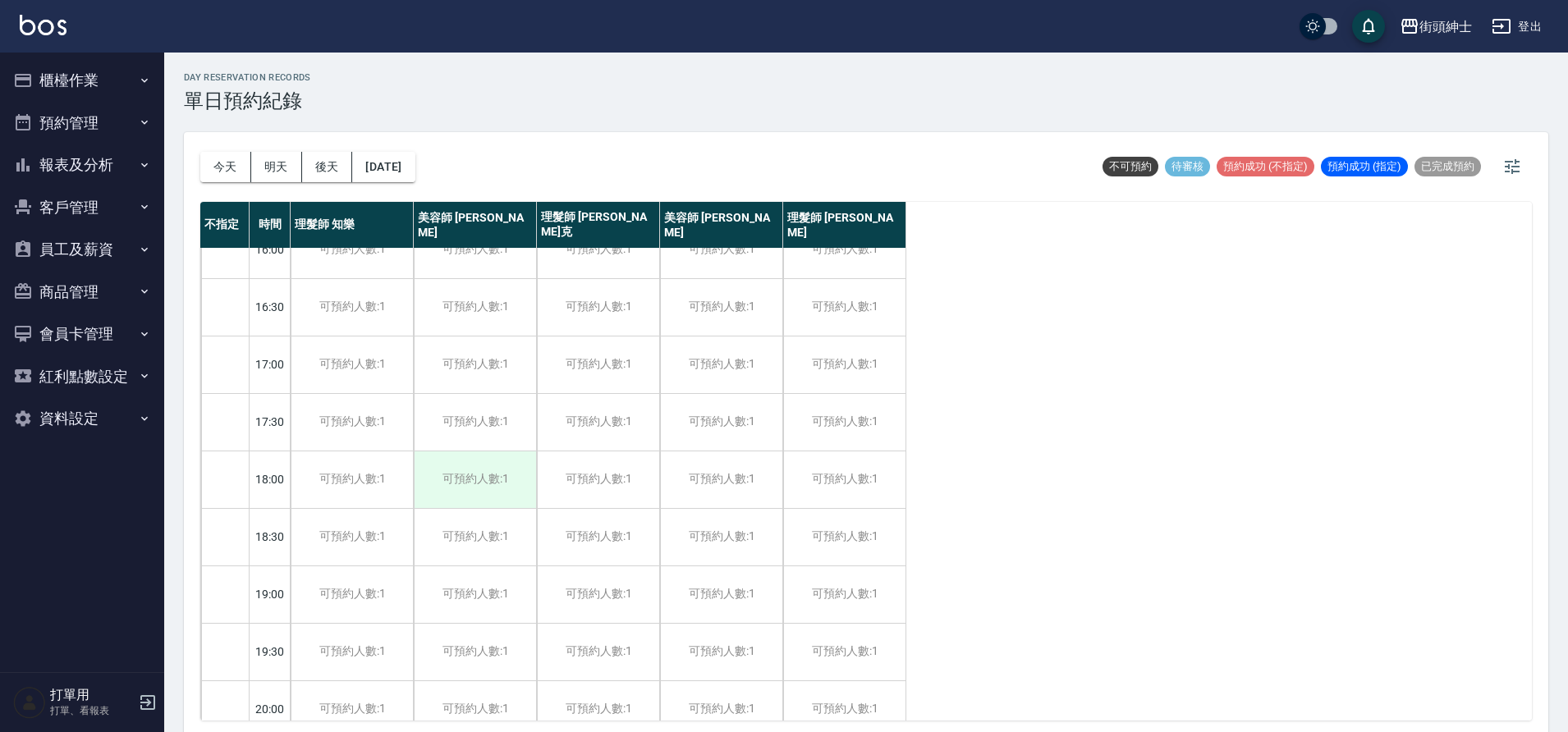
click at [487, 500] on div "可預約人數:1" at bounding box center [475, 480] width 123 height 57
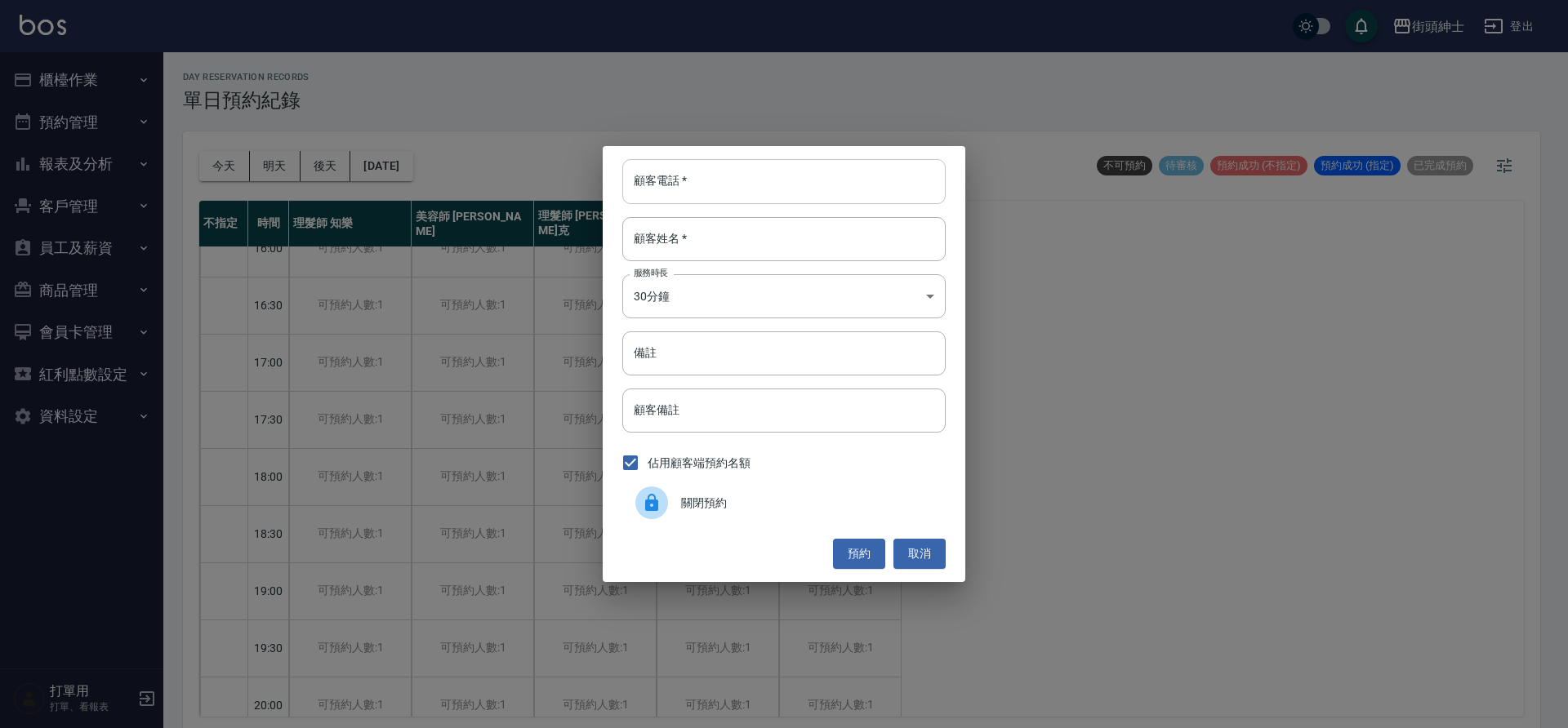
click at [777, 164] on input "顧客電話   *" at bounding box center [784, 181] width 324 height 44
type input "0939526506"
click at [767, 219] on input "顧客姓名   *" at bounding box center [784, 238] width 324 height 44
type input "0"
click at [871, 365] on input "備註" at bounding box center [784, 353] width 324 height 44
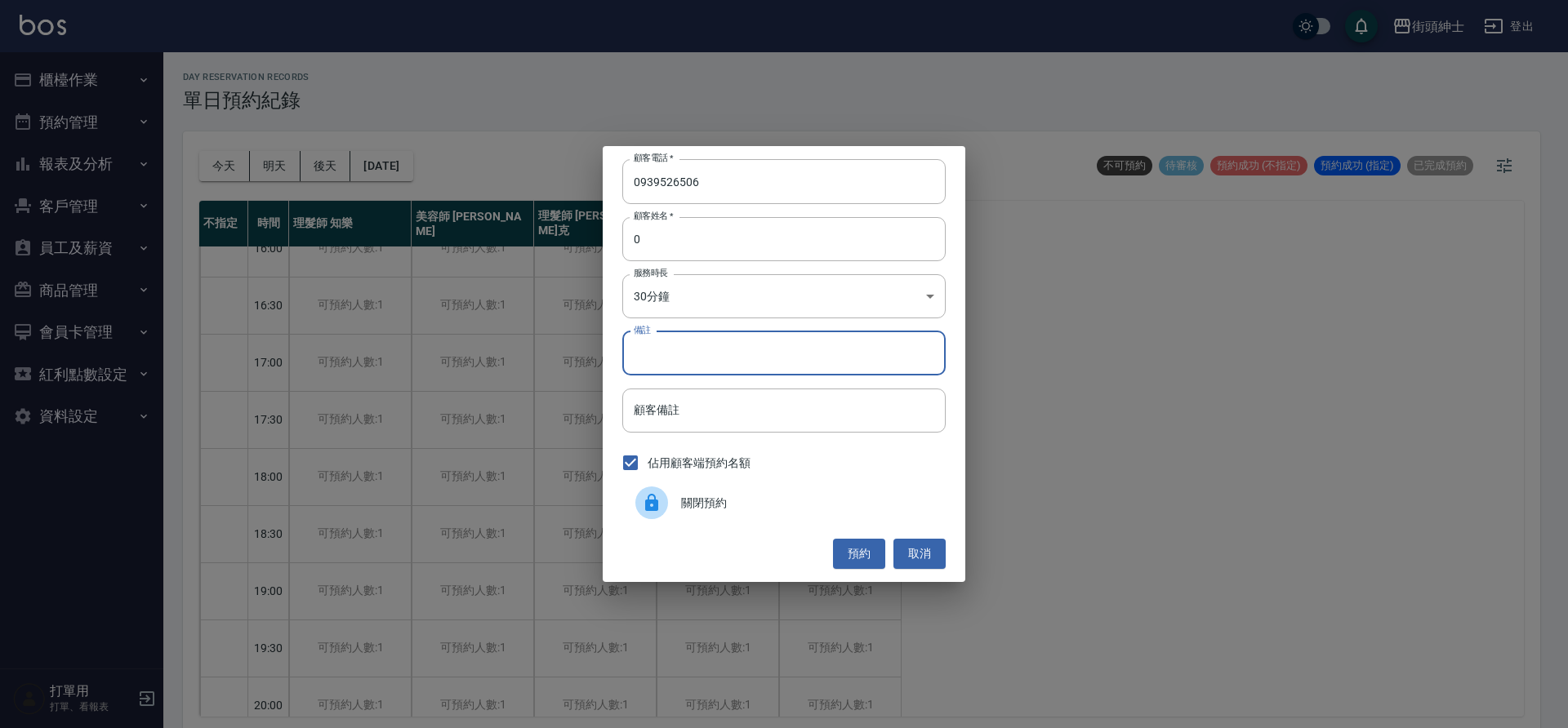
type input "ㄘ"
type input "申"
type input "紳士"
click at [872, 555] on button "預約" at bounding box center [859, 554] width 52 height 30
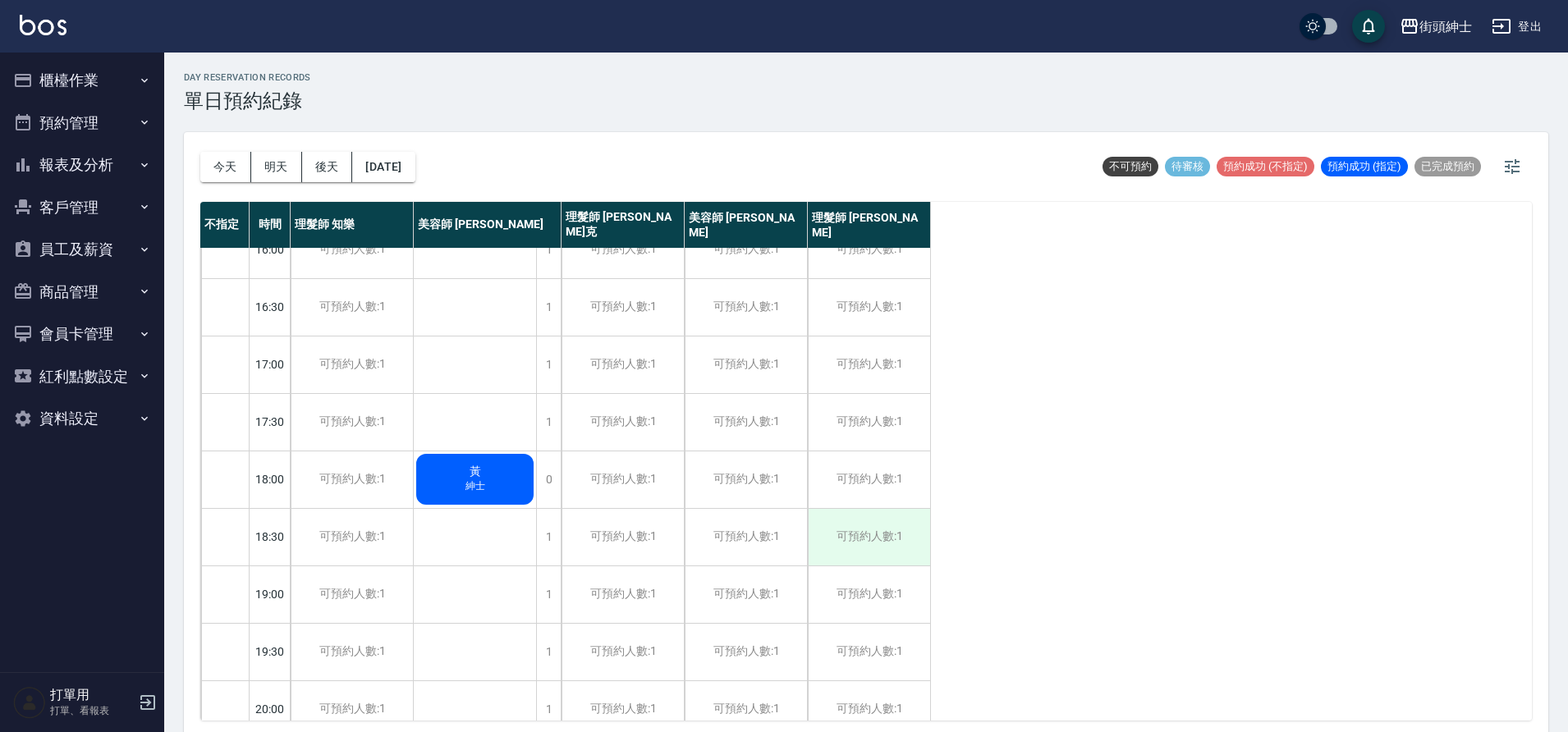
click at [865, 544] on div "可預約人數:1" at bounding box center [869, 537] width 123 height 57
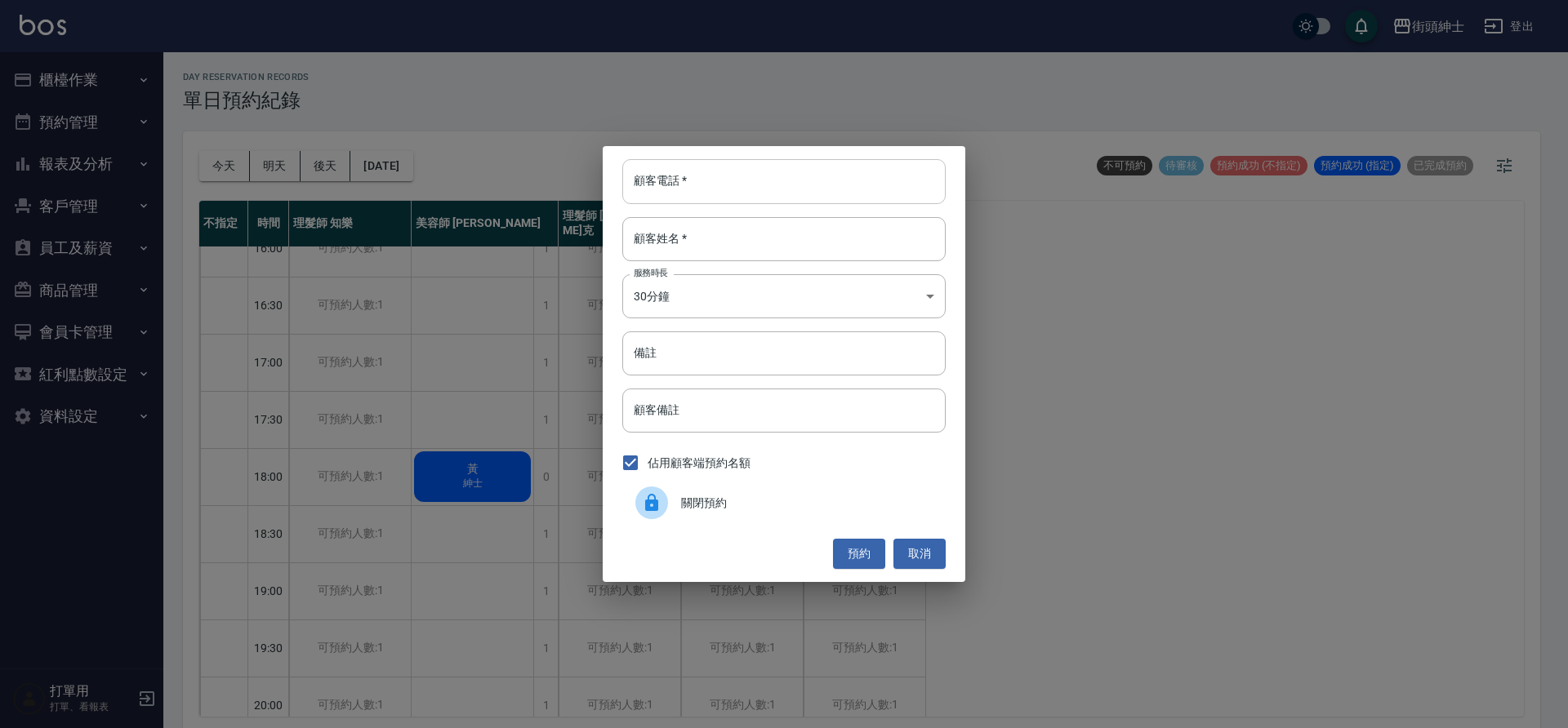
click at [787, 182] on input "顧客電話   *" at bounding box center [784, 181] width 324 height 44
drag, startPoint x: 910, startPoint y: 549, endPoint x: 882, endPoint y: 536, distance: 30.9
click at [910, 551] on button "取消" at bounding box center [919, 554] width 52 height 30
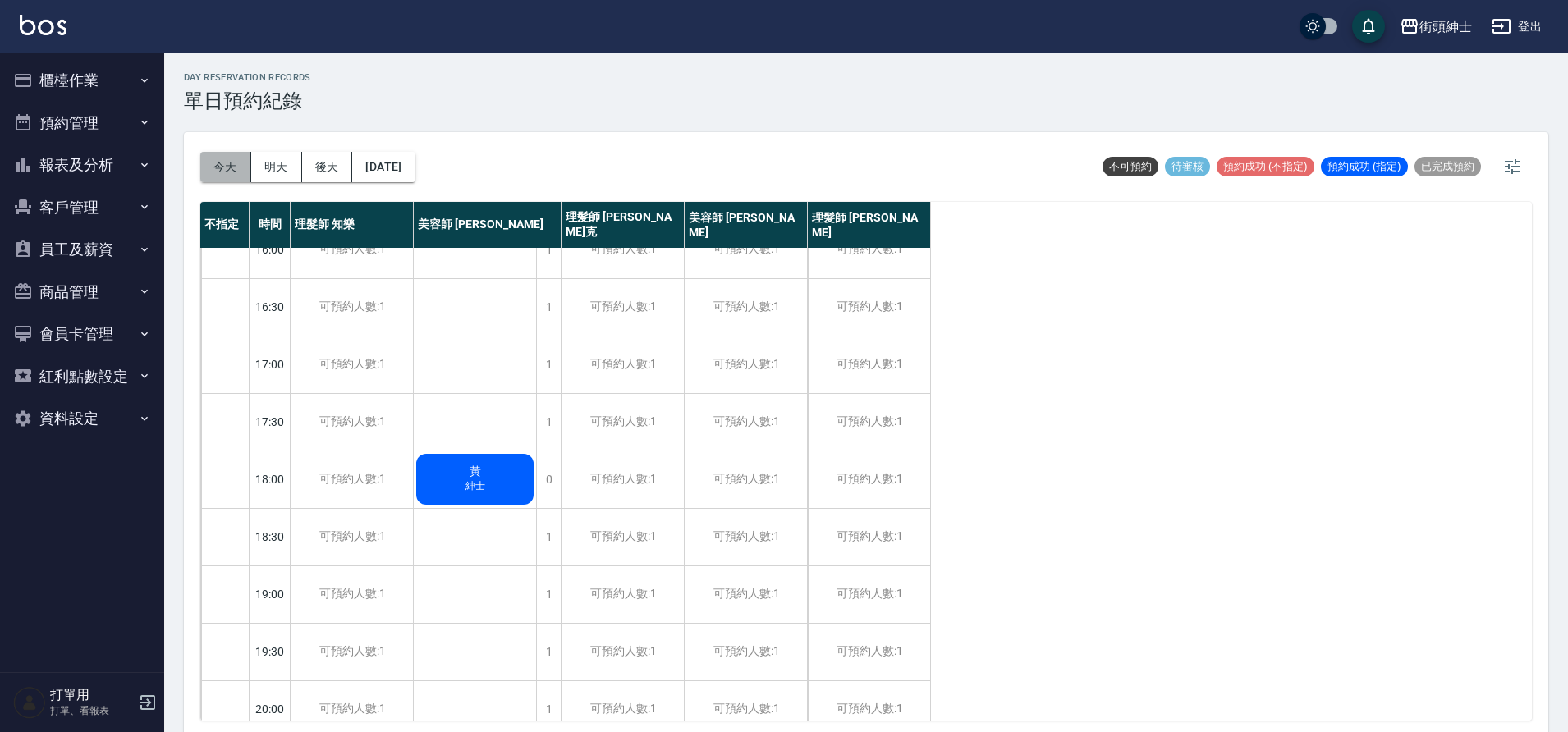
click at [246, 160] on button "今天" at bounding box center [225, 167] width 50 height 31
click at [246, 160] on div at bounding box center [784, 366] width 1568 height 732
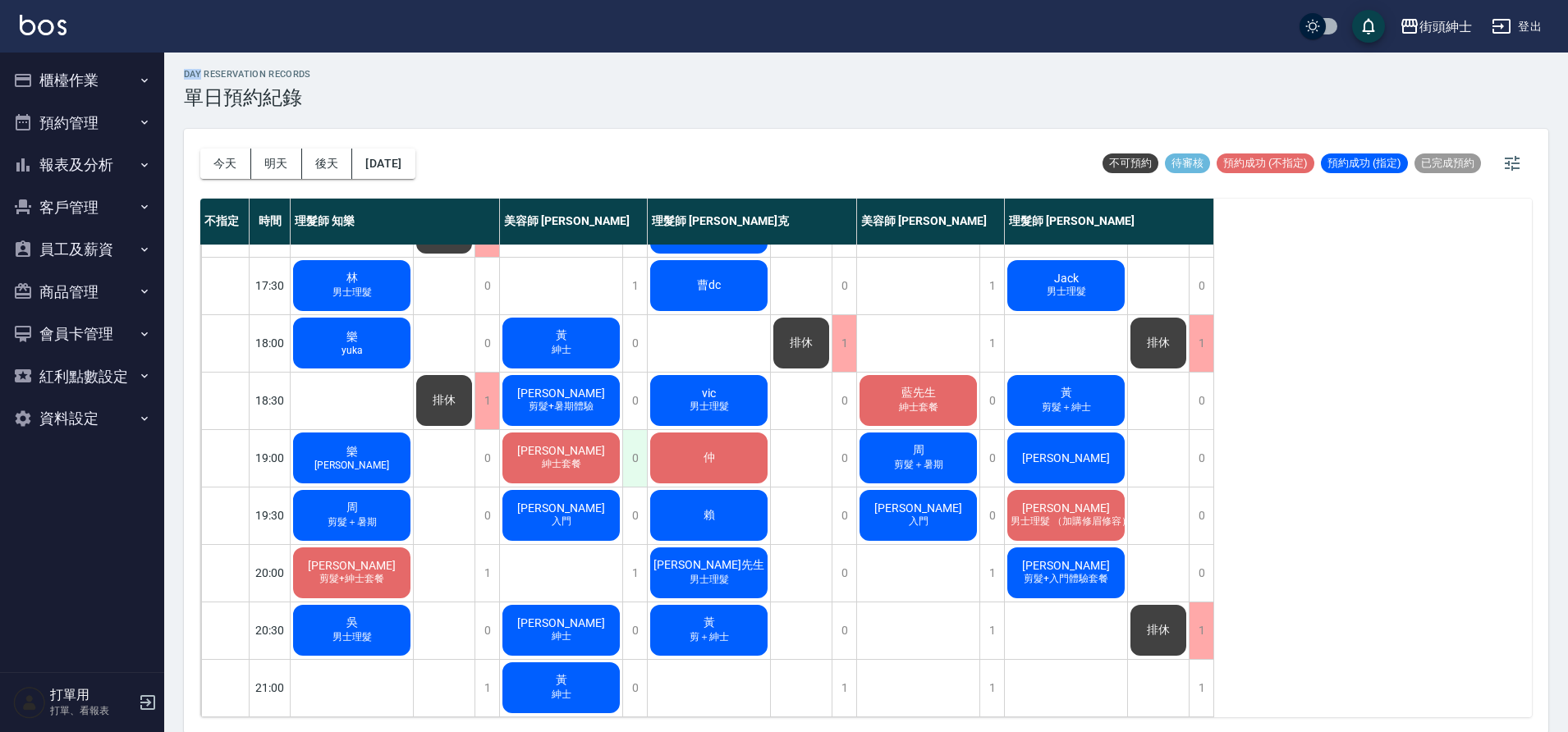
scroll to position [5, 0]
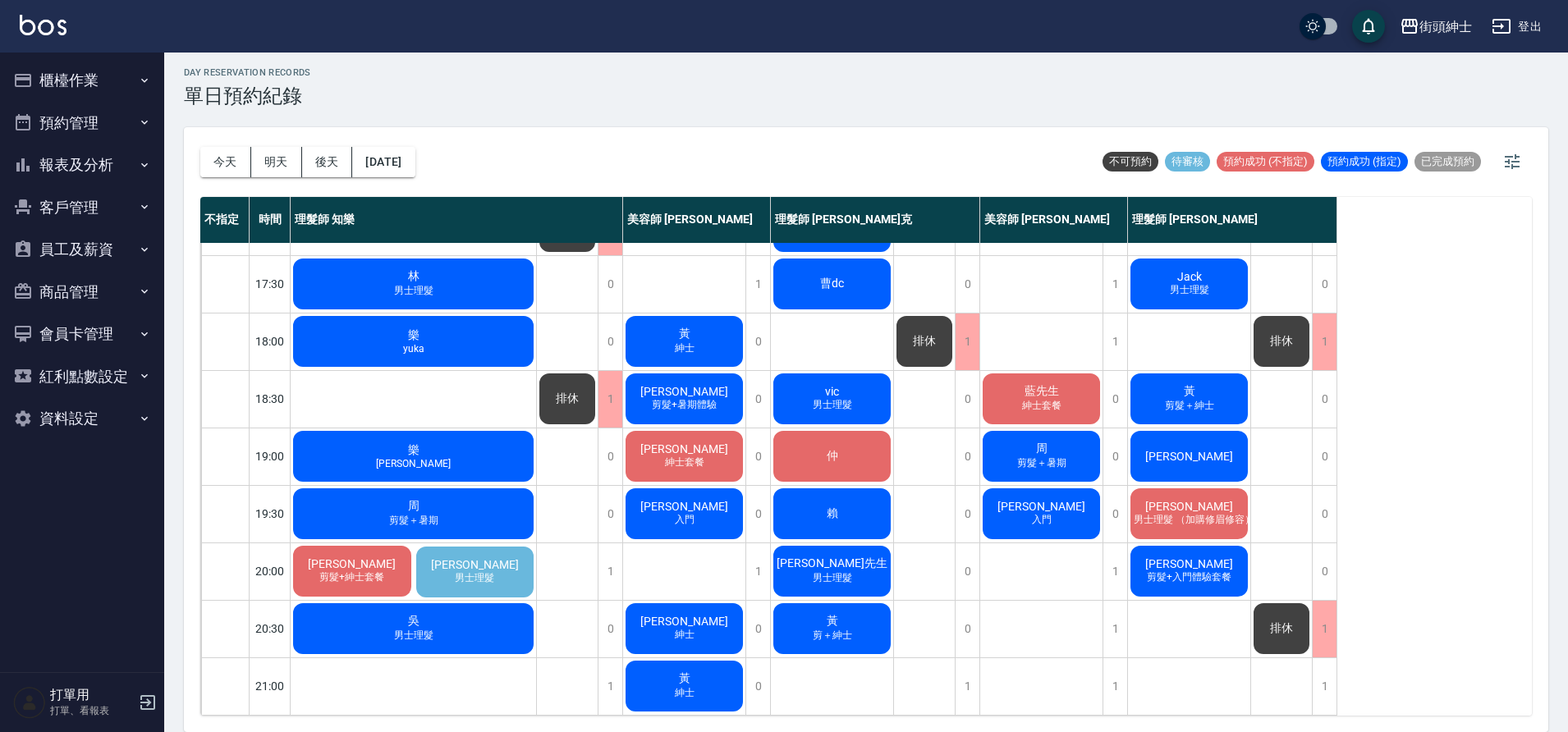
click at [517, 554] on div "陳先生 男士理髮" at bounding box center [475, 572] width 124 height 56
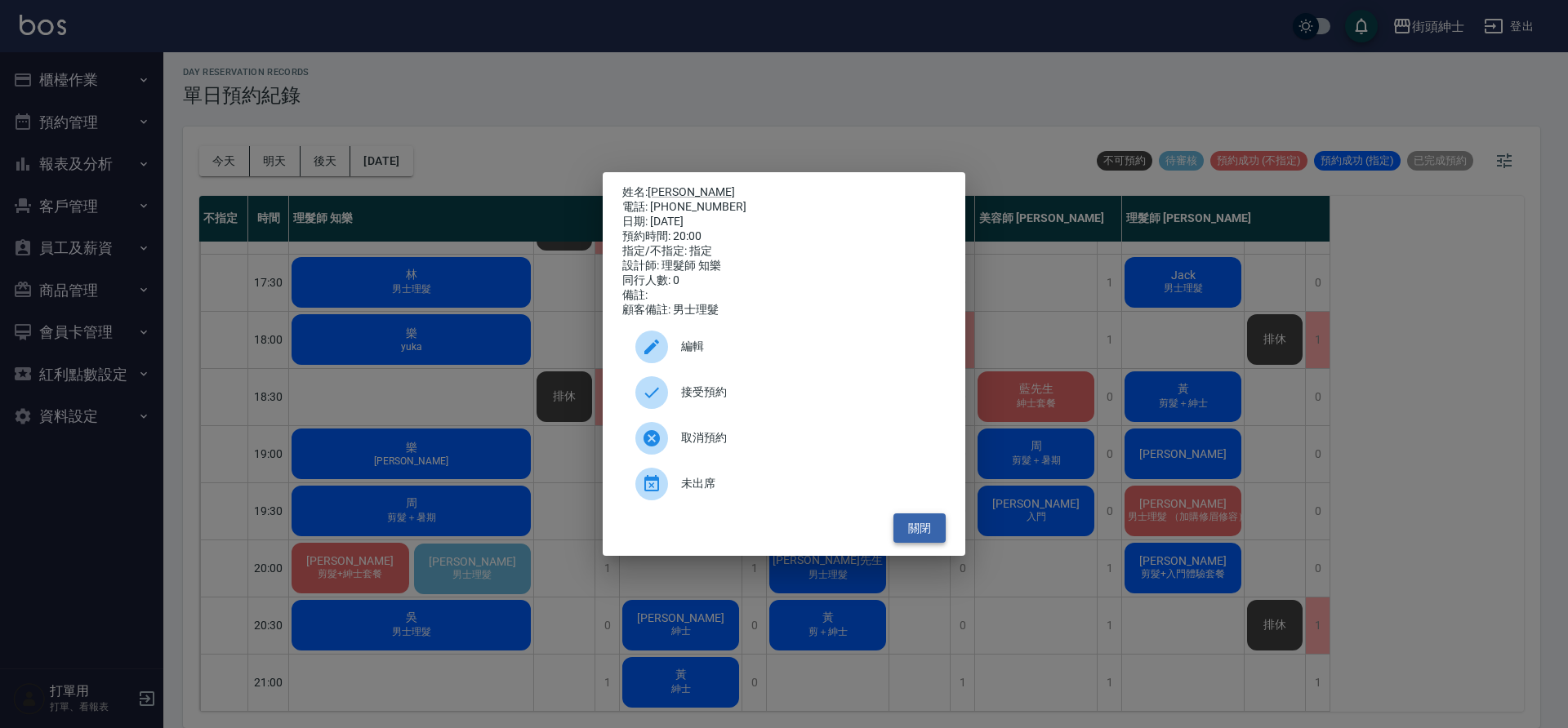
click at [928, 534] on button "關閉" at bounding box center [919, 529] width 52 height 30
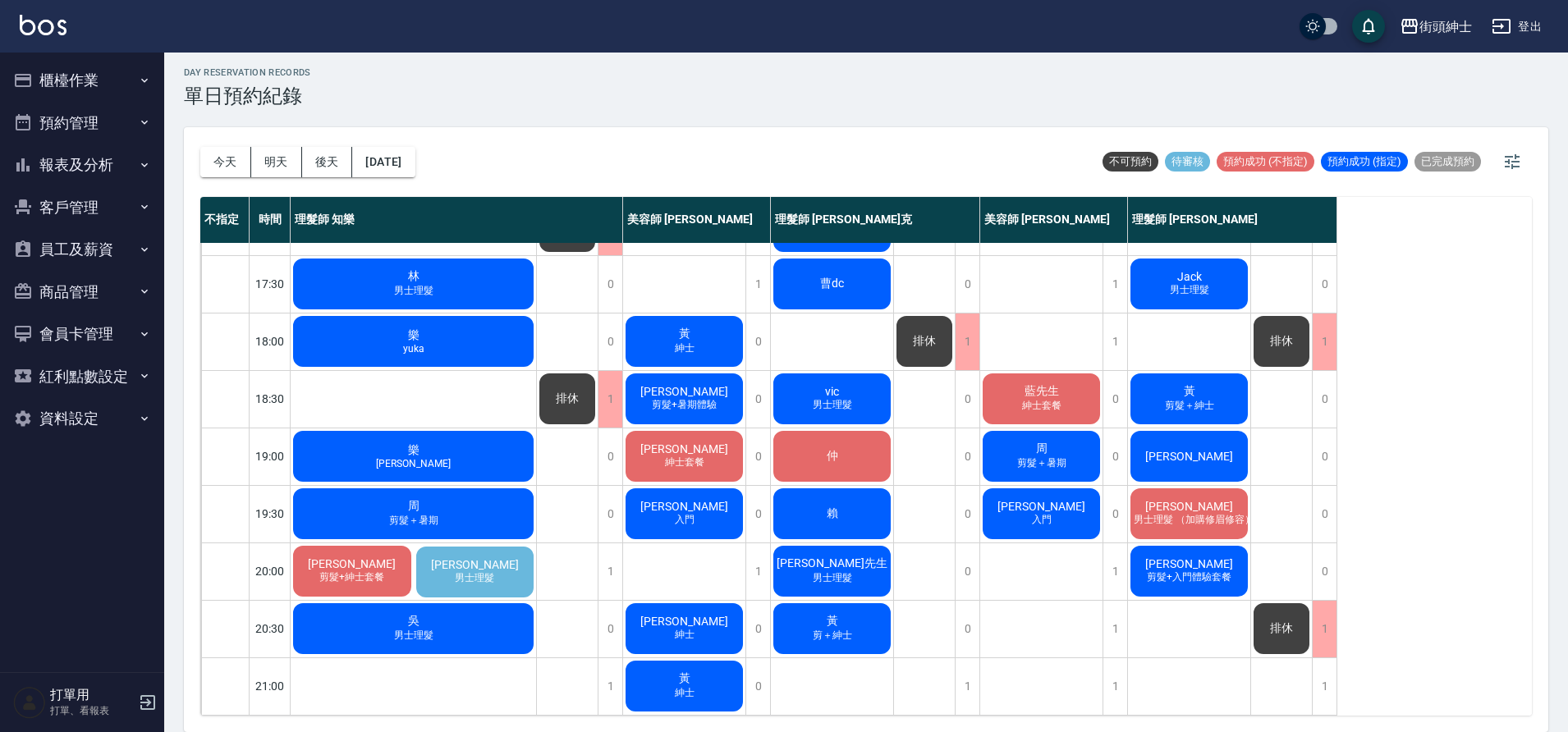
click at [488, 572] on span "男士理髮" at bounding box center [474, 578] width 46 height 14
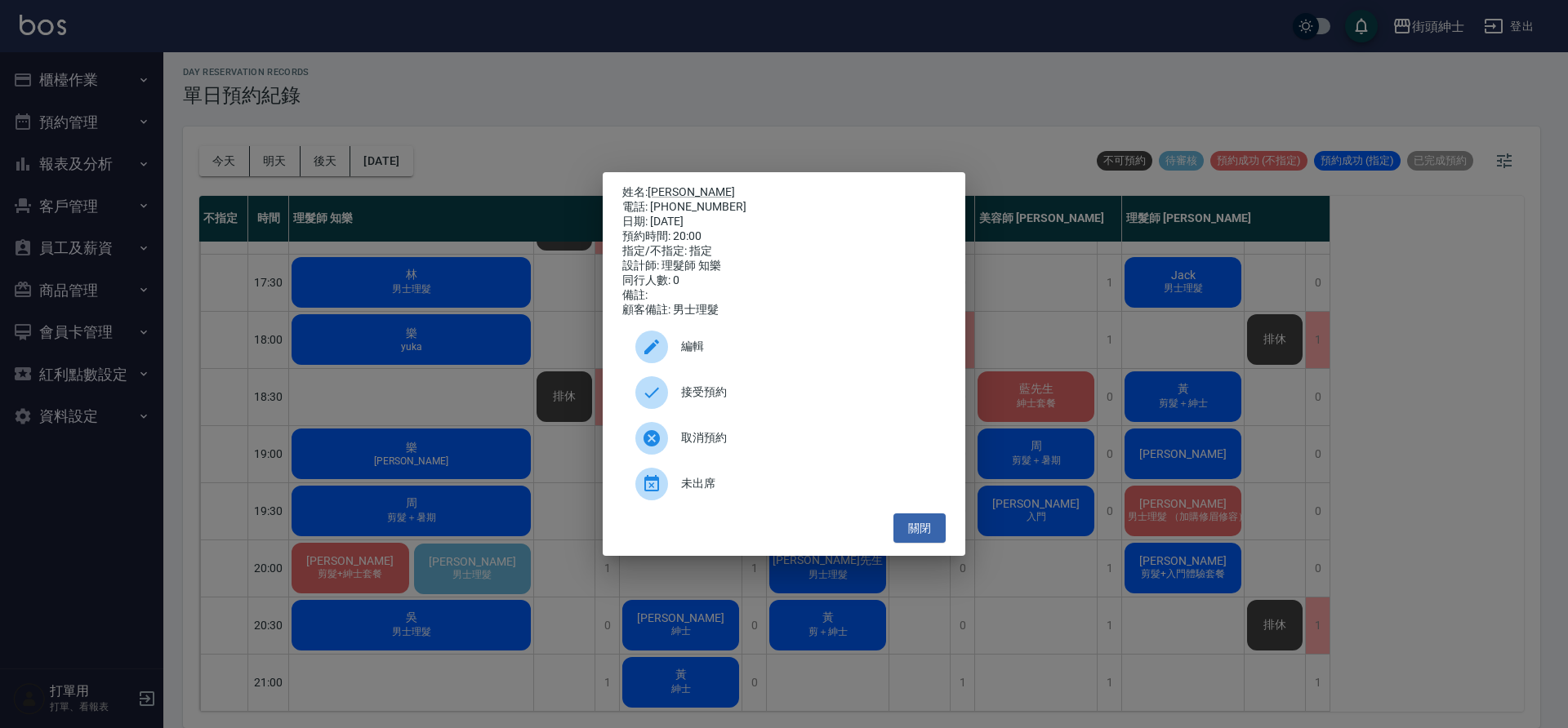
click at [426, 432] on div "姓名: 陳先生 電話: 0952026011 日期: 2025/09/15 預約時間: 20:00 指定/不指定: 指定 設計師: 理髮師 知樂 同行人數: …" at bounding box center [784, 364] width 1568 height 728
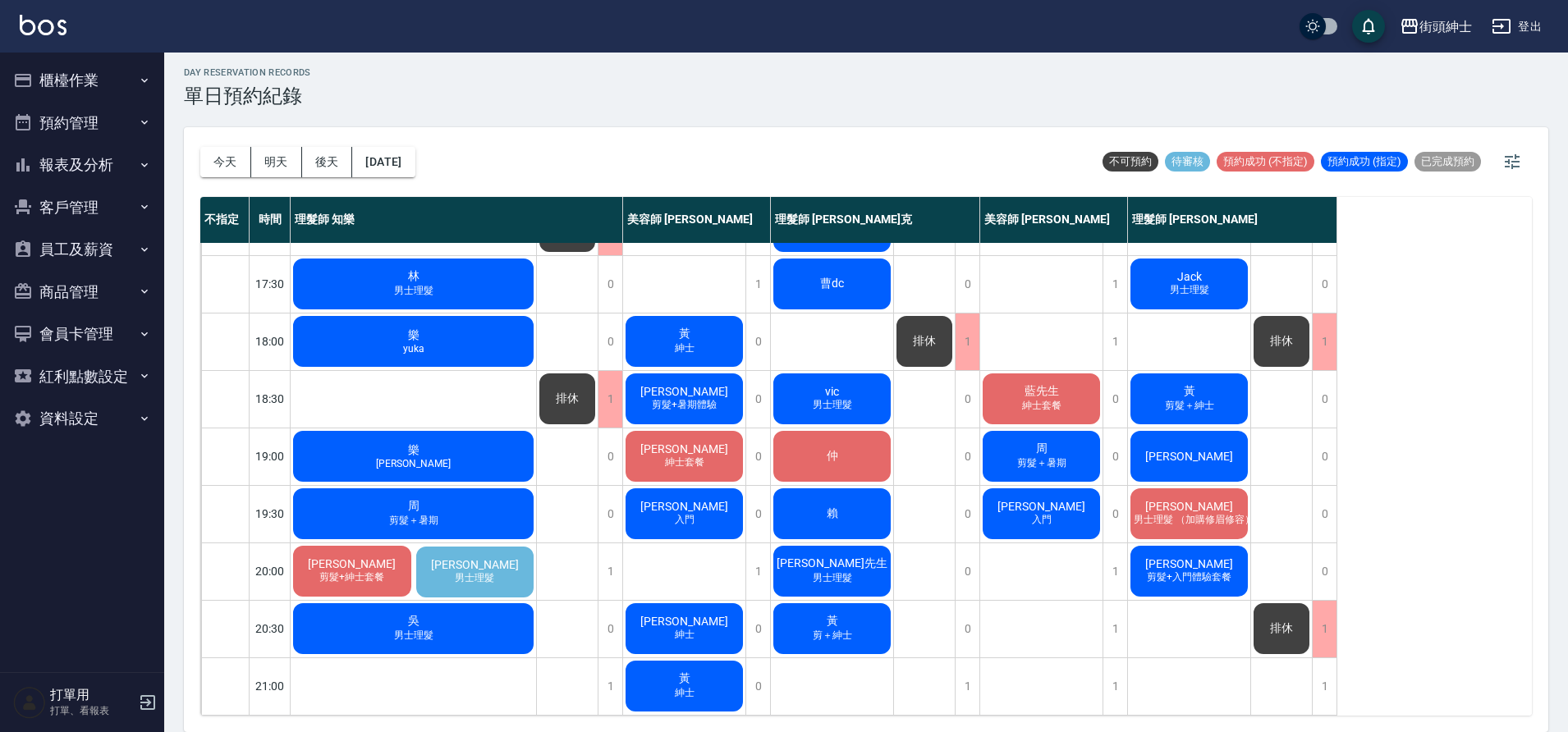
click at [353, 571] on span "剪髮+紳士套餐" at bounding box center [352, 577] width 71 height 14
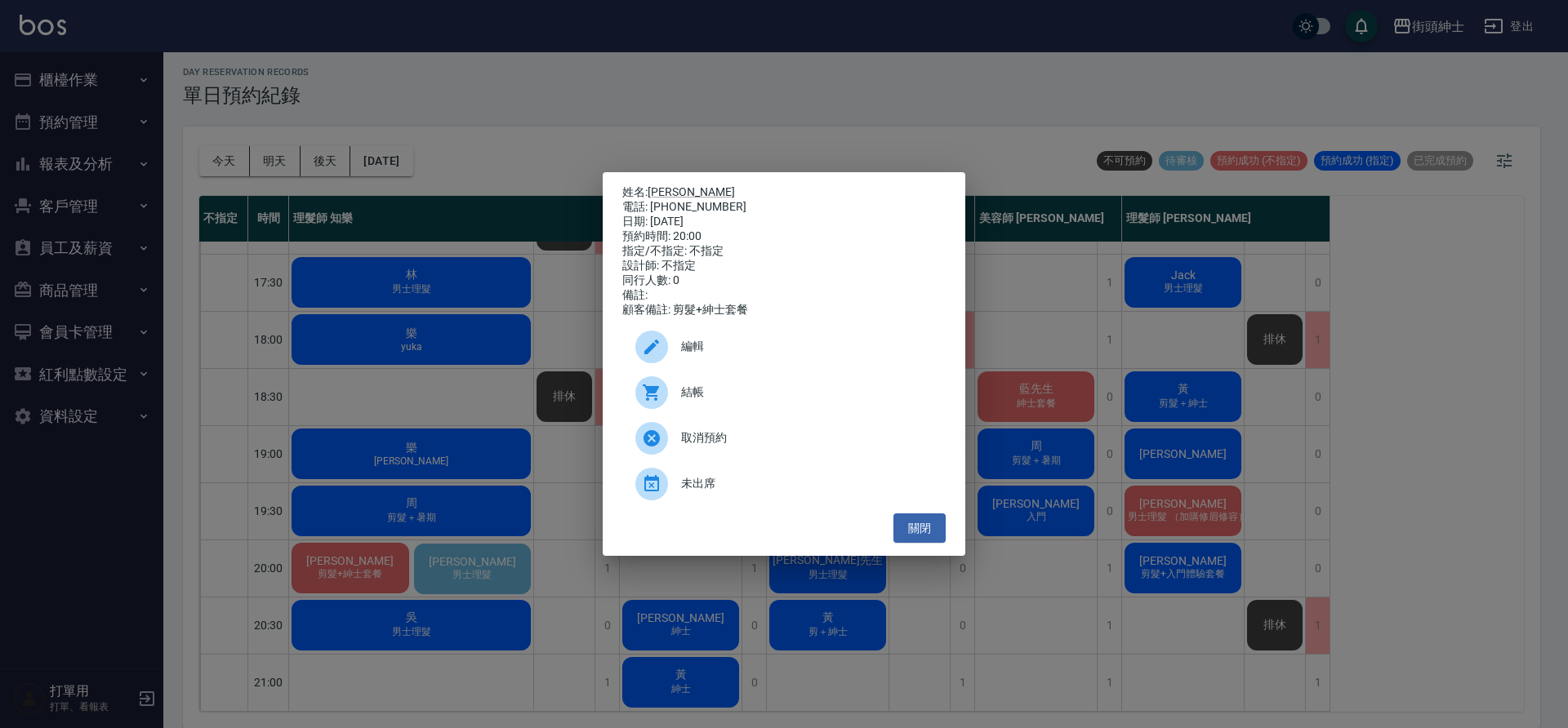
click at [757, 355] on span "編輯" at bounding box center [806, 346] width 251 height 17
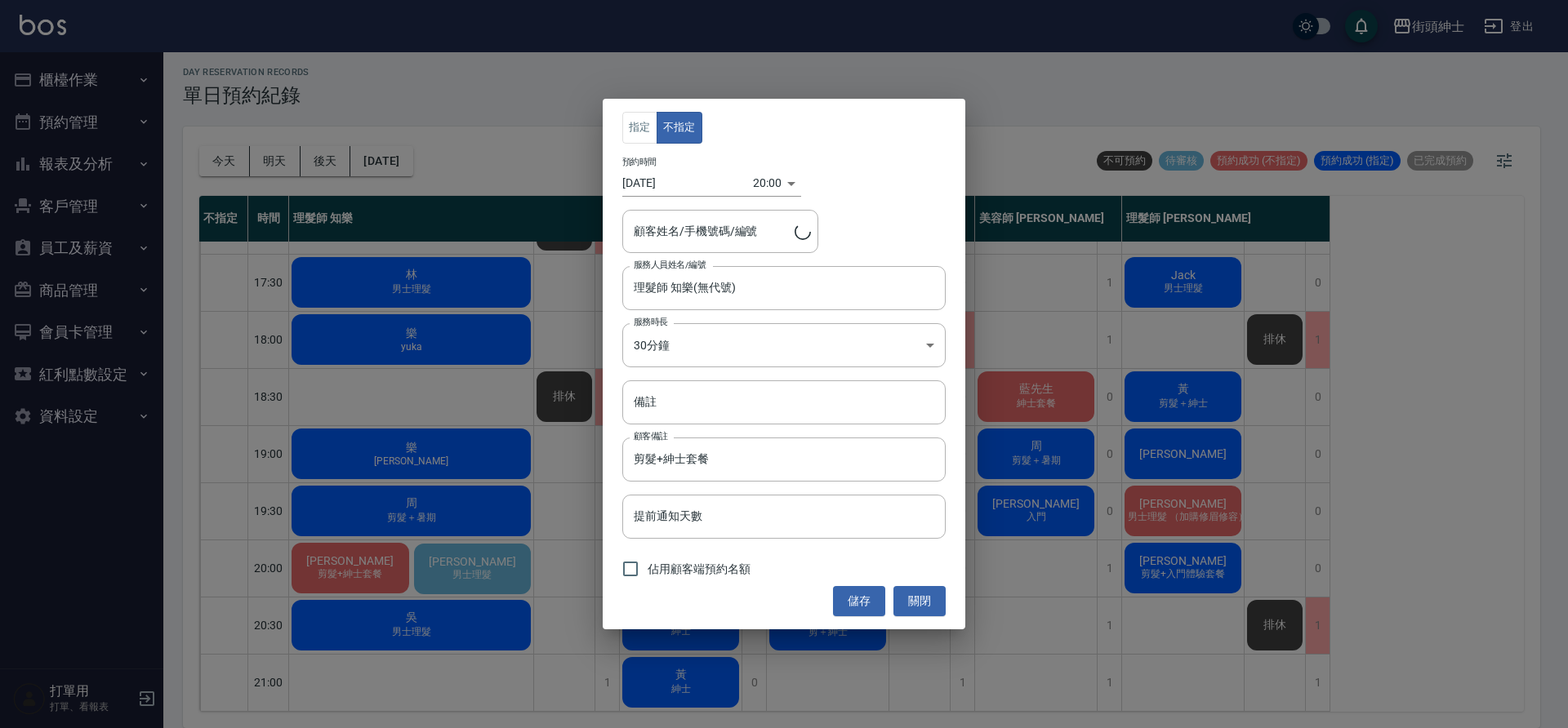
type input "沈志龍/0917987025"
click at [695, 570] on span "佔用顧客端預約名額" at bounding box center [699, 569] width 103 height 17
click at [648, 570] on input "佔用顧客端預約名額" at bounding box center [631, 569] width 34 height 34
checkbox input "true"
click at [854, 611] on button "儲存" at bounding box center [859, 602] width 52 height 30
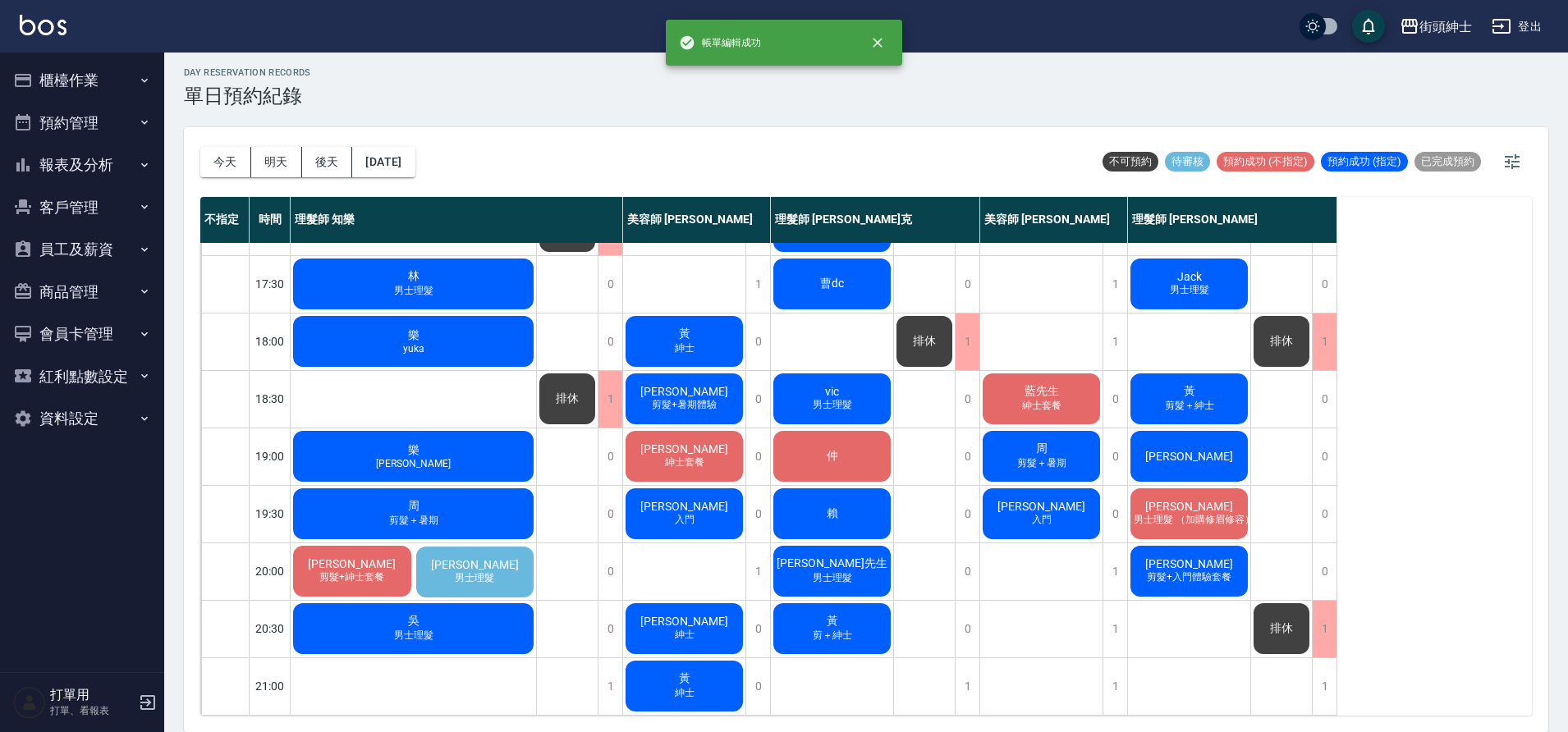
click at [506, 554] on div "陳先生 男士理髮" at bounding box center [475, 572] width 124 height 56
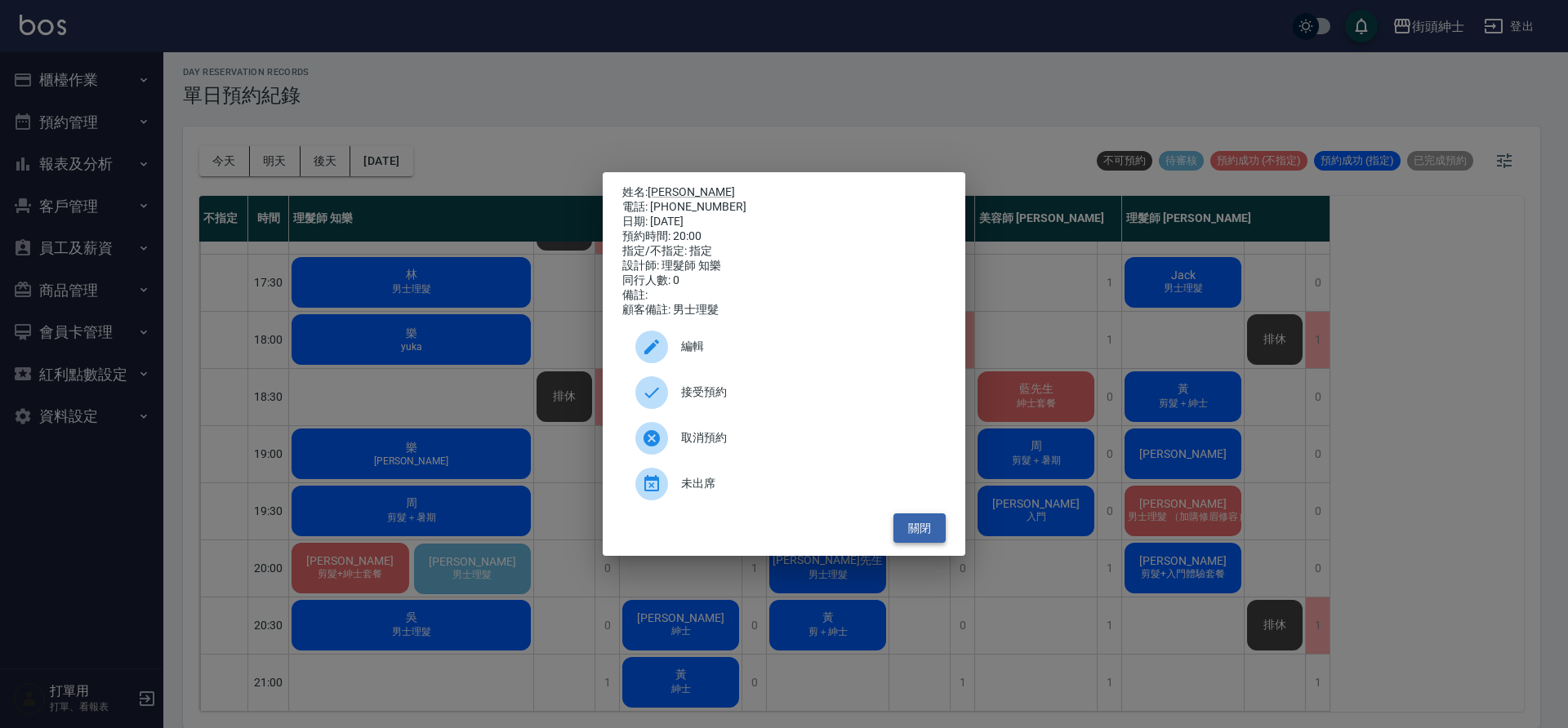
click at [925, 533] on button "關閉" at bounding box center [919, 529] width 52 height 30
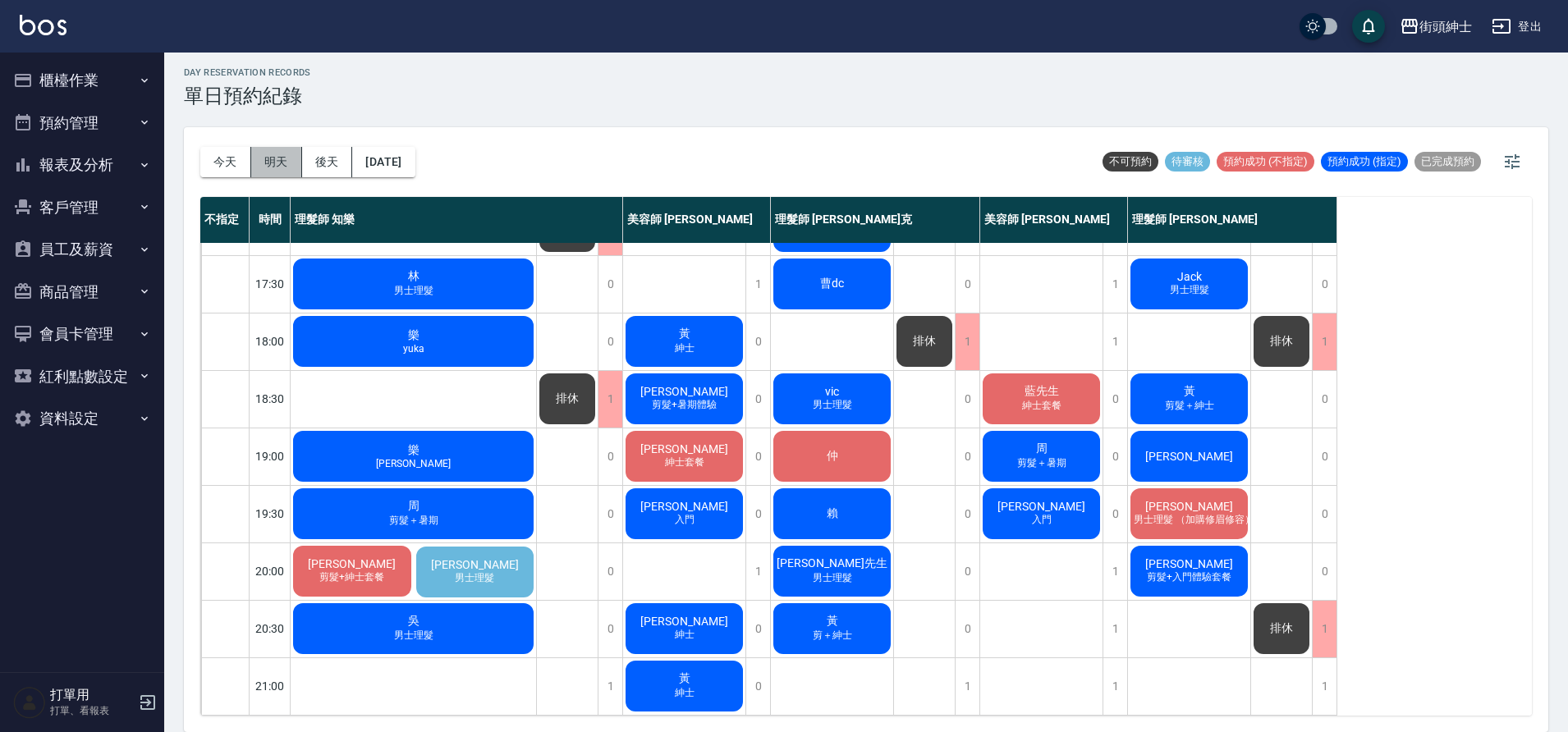
drag, startPoint x: 278, startPoint y: 163, endPoint x: 296, endPoint y: 170, distance: 19.3
click at [279, 165] on button "明天" at bounding box center [277, 162] width 50 height 31
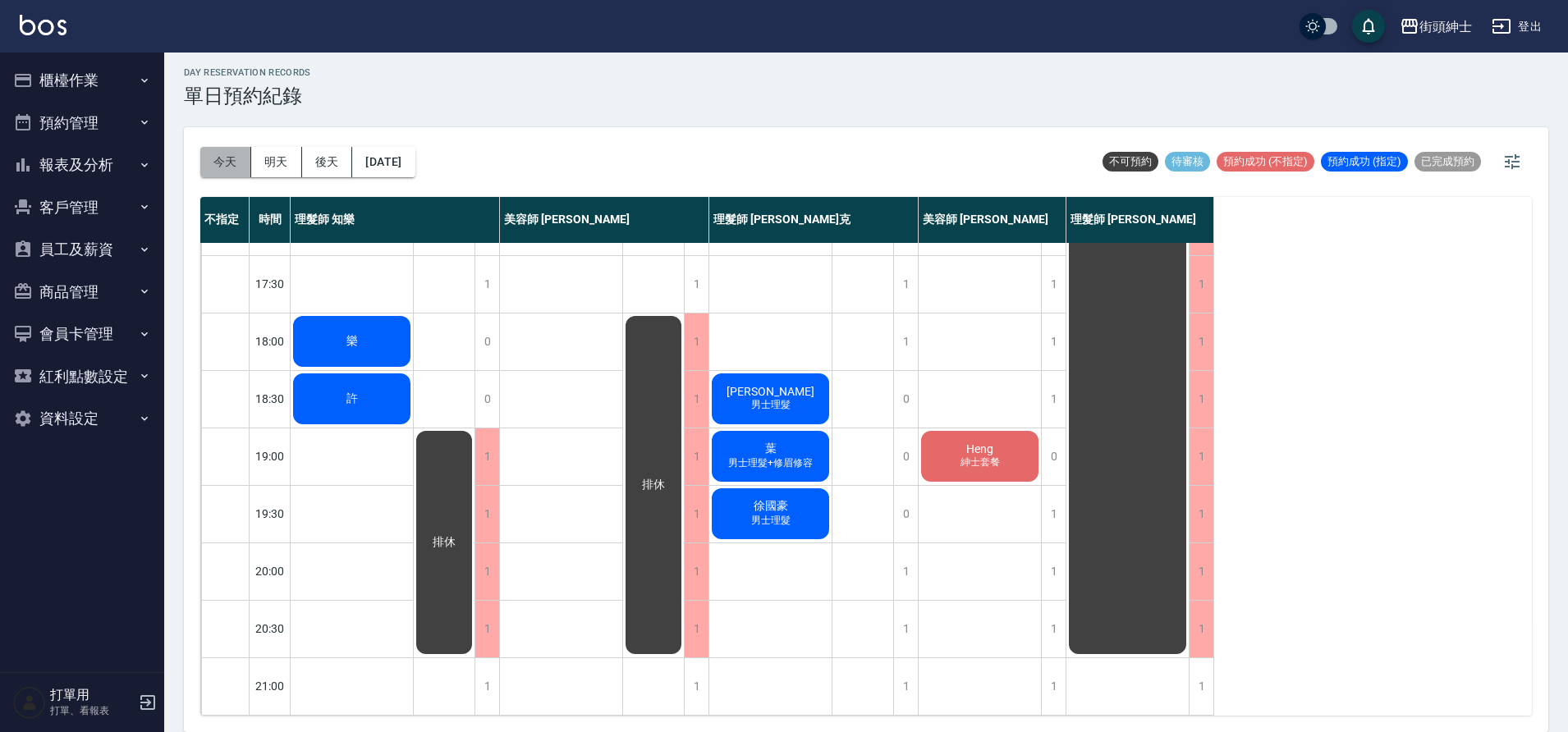
click at [213, 169] on button "今天" at bounding box center [225, 162] width 50 height 31
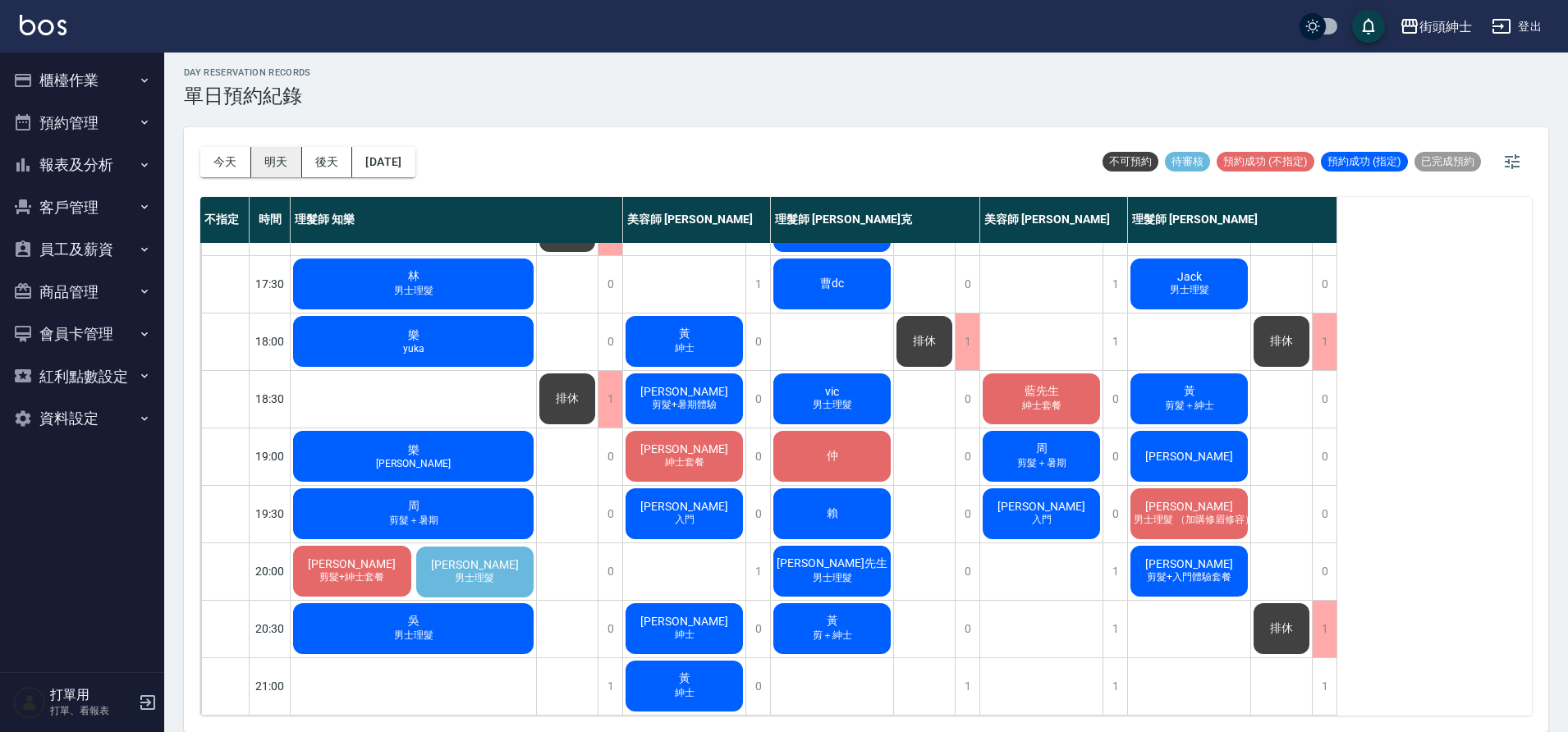
click at [281, 161] on button "明天" at bounding box center [277, 162] width 50 height 31
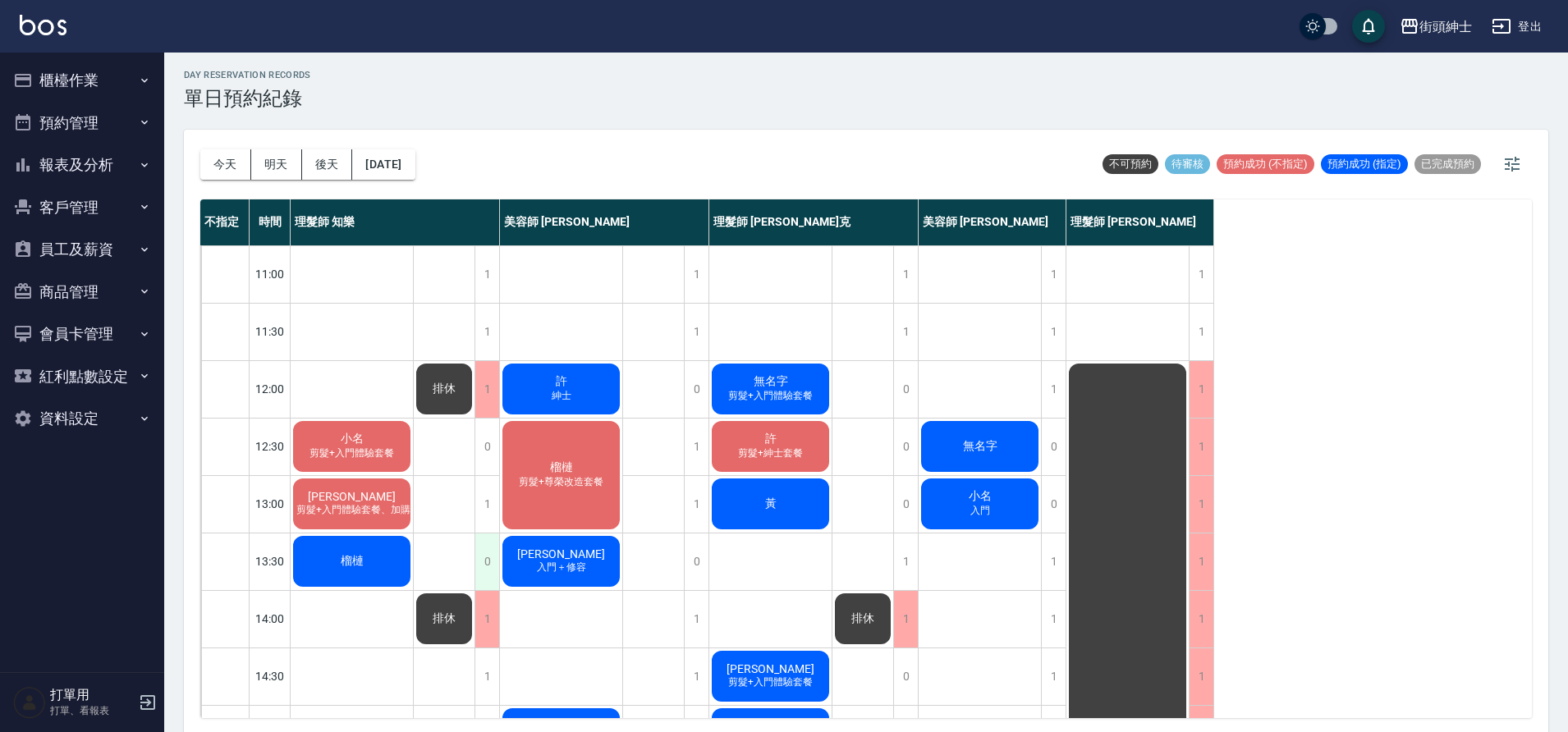
scroll to position [2, 0]
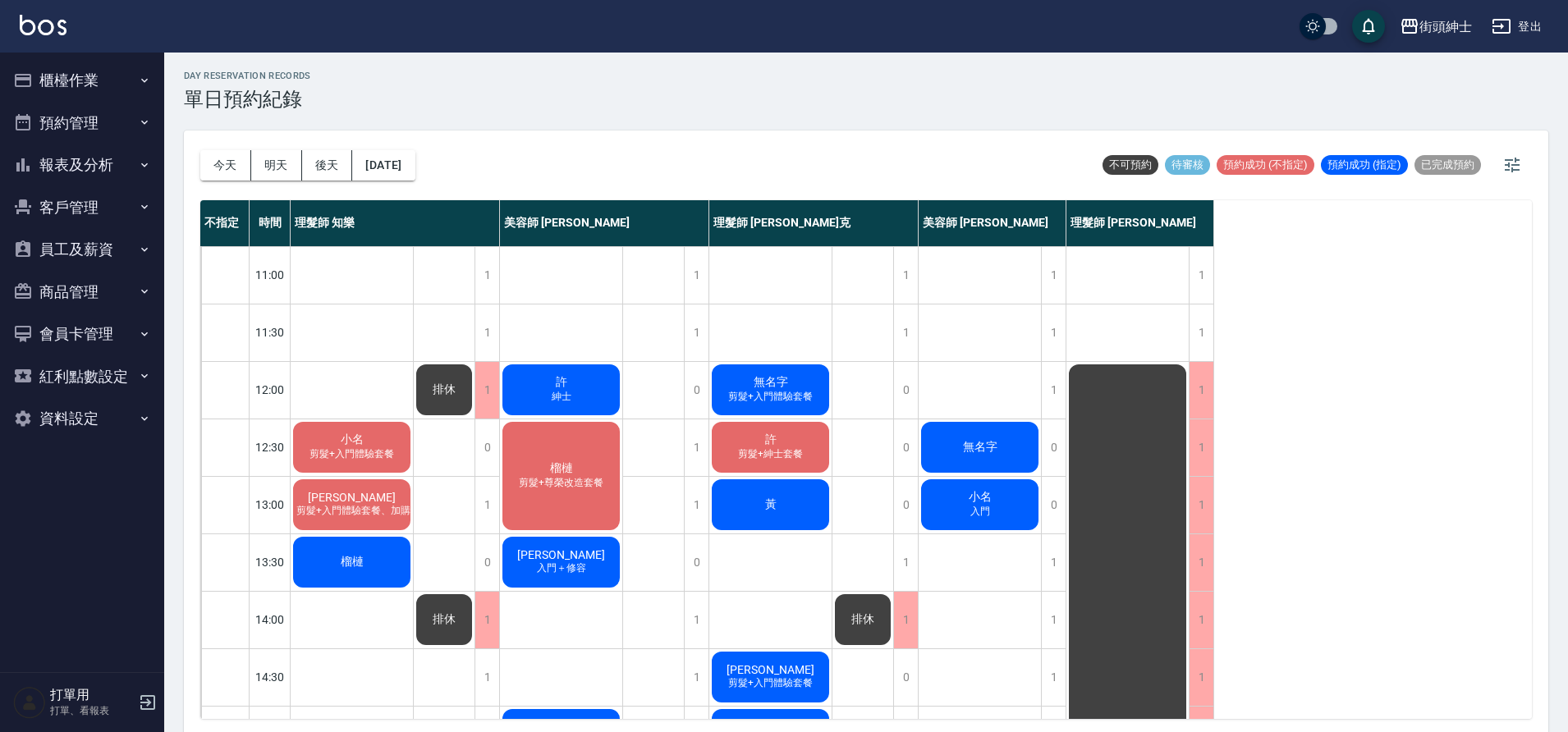
click at [376, 506] on span "剪髮+入門體驗套餐、加購修容修眉" at bounding box center [369, 510] width 160 height 14
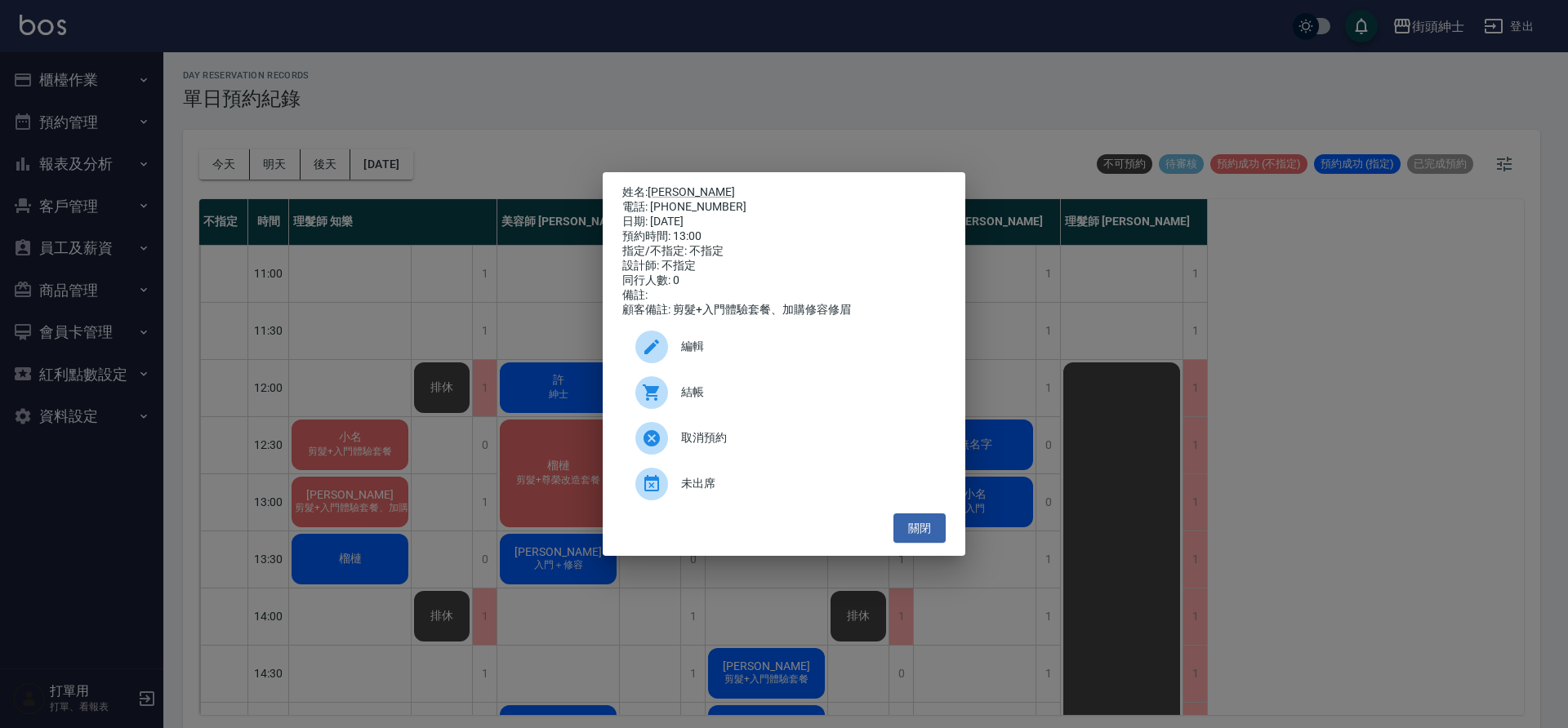
click at [733, 355] on span "編輯" at bounding box center [806, 346] width 251 height 17
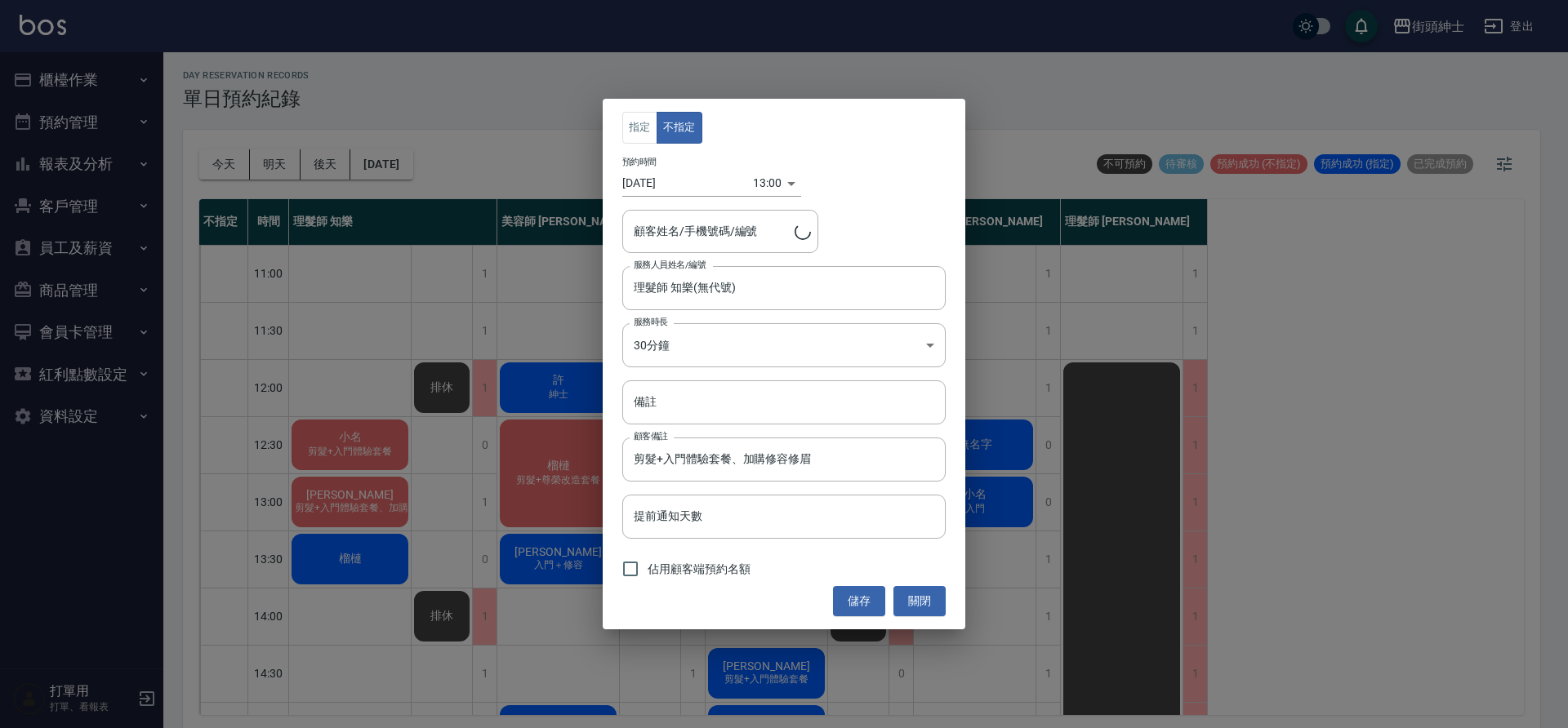
type input "蘇建忠/0939895289"
drag, startPoint x: 627, startPoint y: 568, endPoint x: 783, endPoint y: 594, distance: 158.2
click at [628, 568] on input "佔用顧客端預約名額" at bounding box center [631, 569] width 34 height 34
checkbox input "true"
click at [875, 595] on button "儲存" at bounding box center [859, 602] width 52 height 30
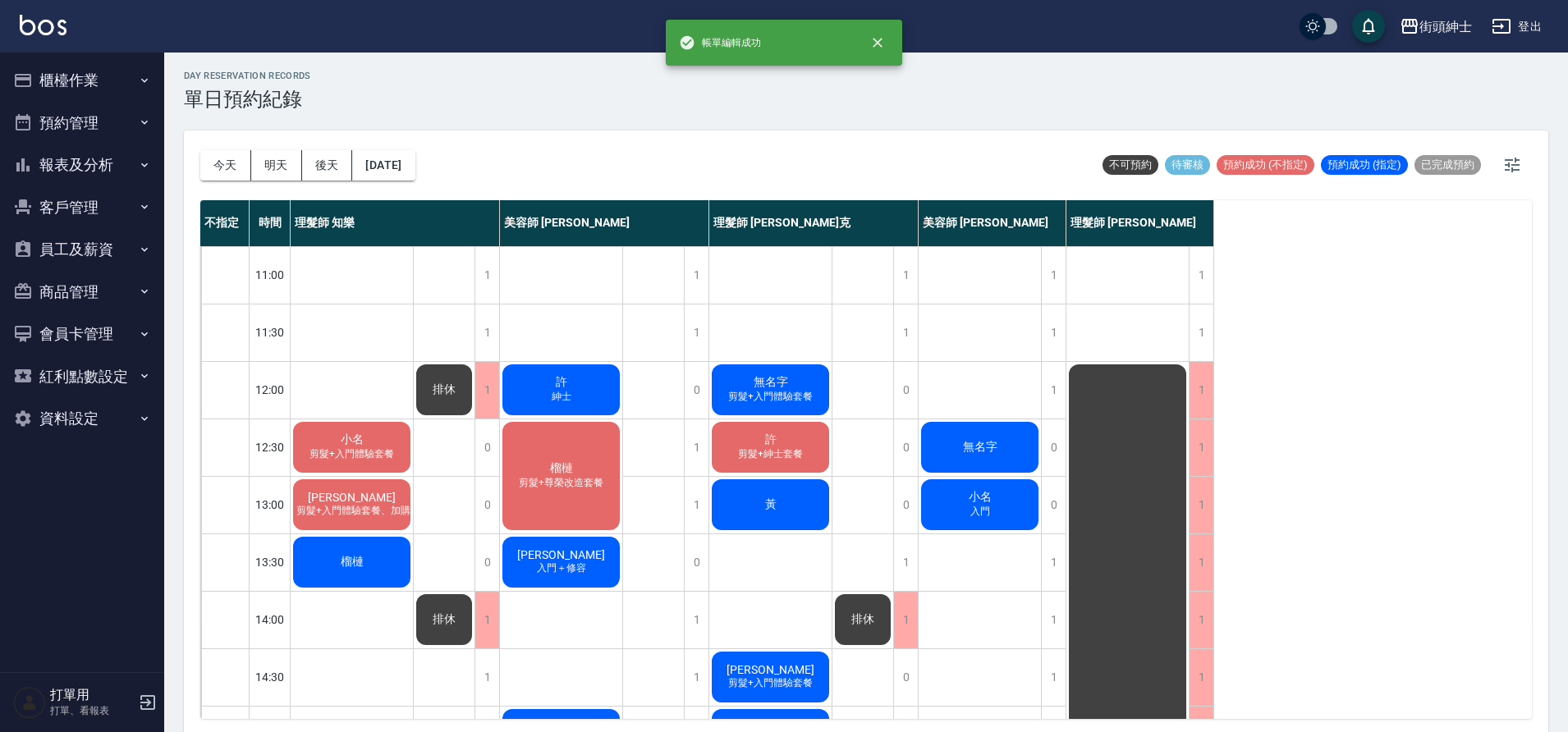
click at [577, 461] on div "榴槤 剪髮+尊榮改造套餐" at bounding box center [562, 476] width 123 height 114
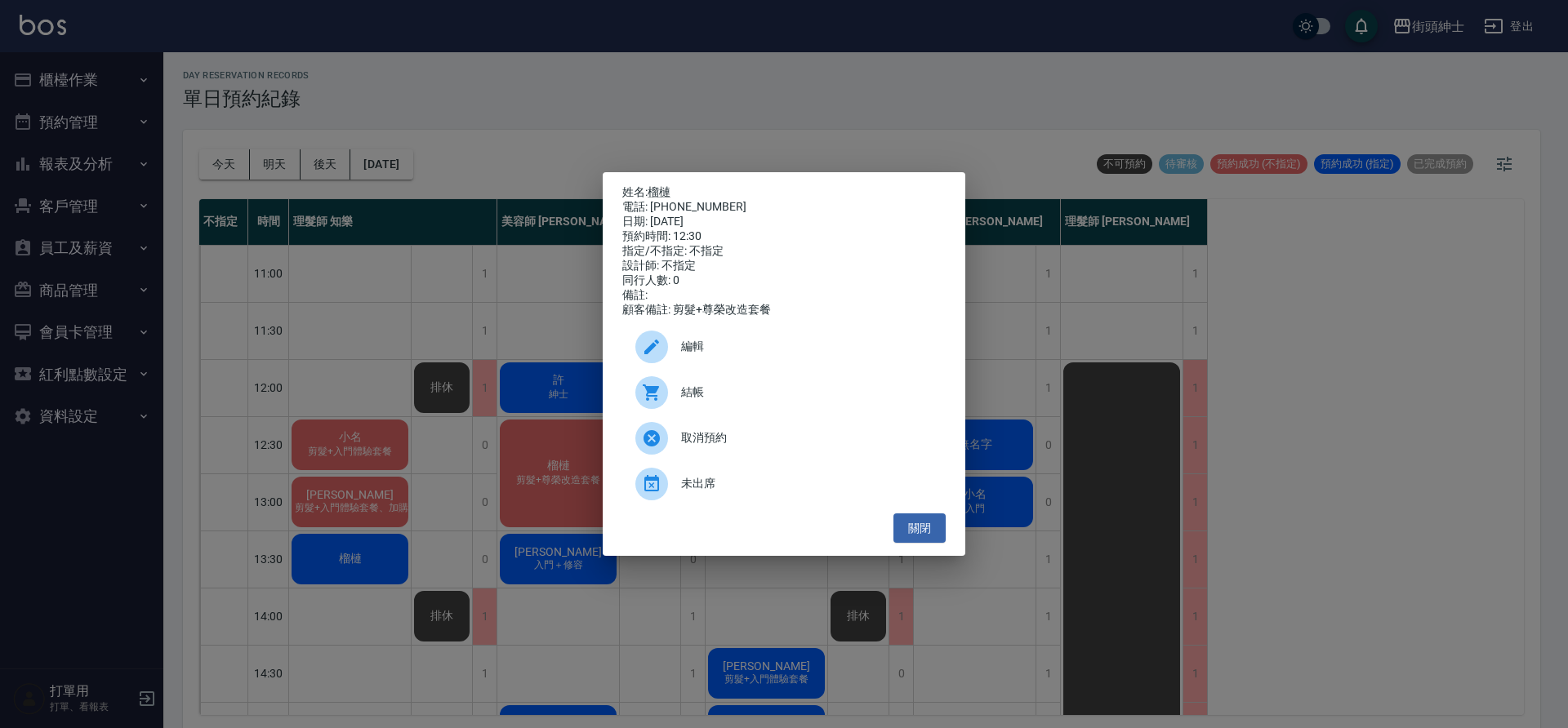
click at [719, 344] on span "編輯" at bounding box center [806, 346] width 251 height 17
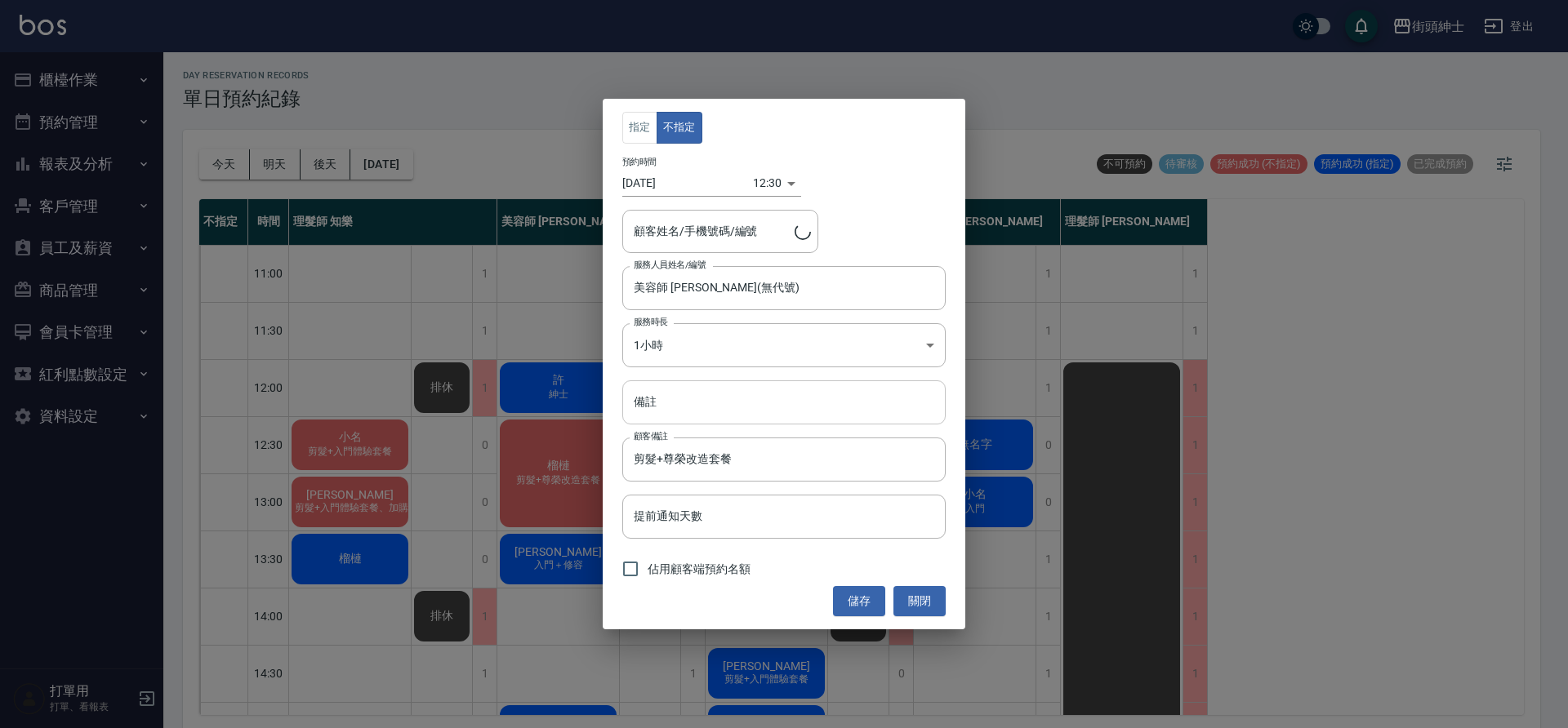
type input "榴槤/0916958145"
click at [641, 568] on input "佔用顧客端預約名額" at bounding box center [631, 569] width 34 height 34
checkbox input "true"
click at [855, 600] on button "儲存" at bounding box center [859, 602] width 52 height 30
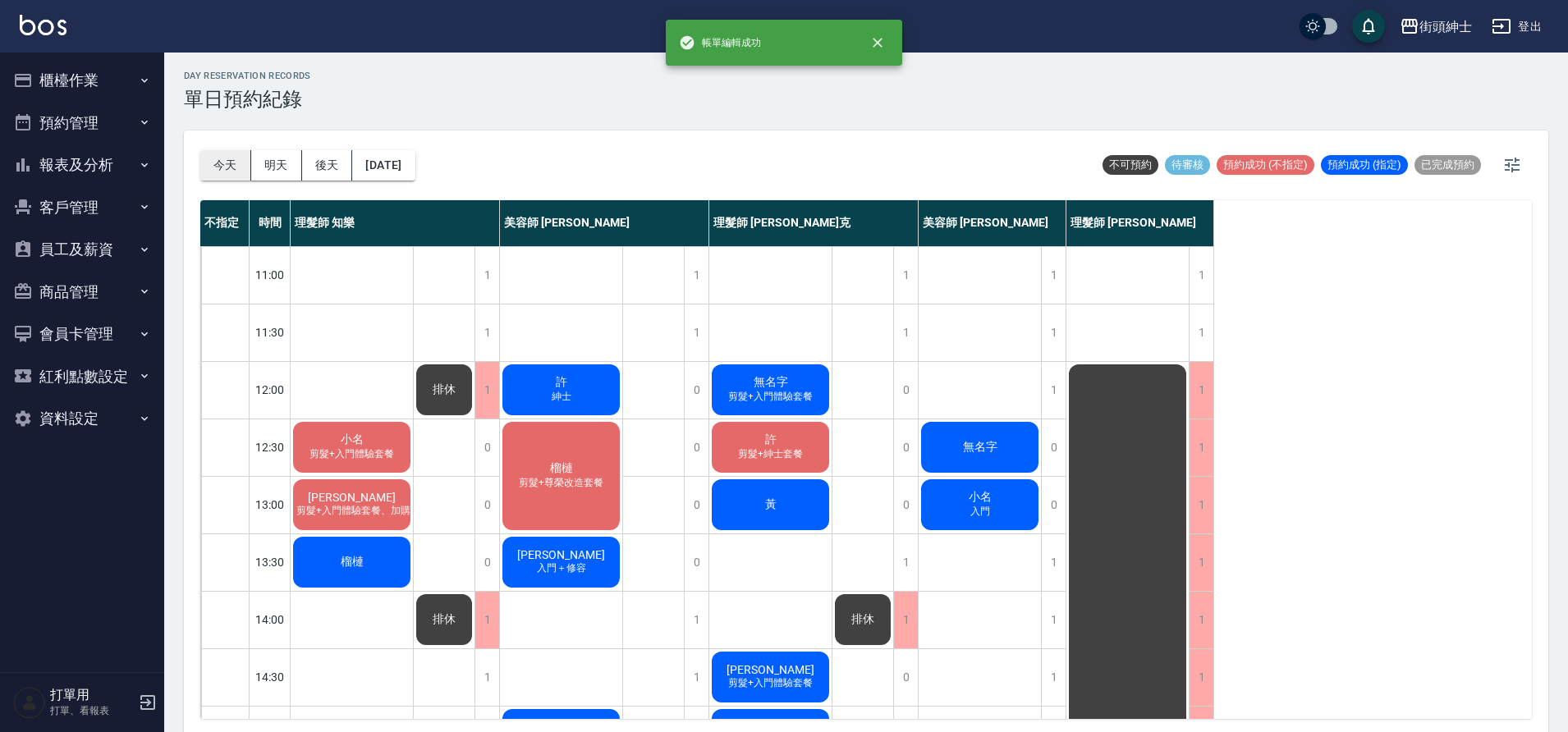
click at [243, 165] on button "今天" at bounding box center [225, 166] width 50 height 31
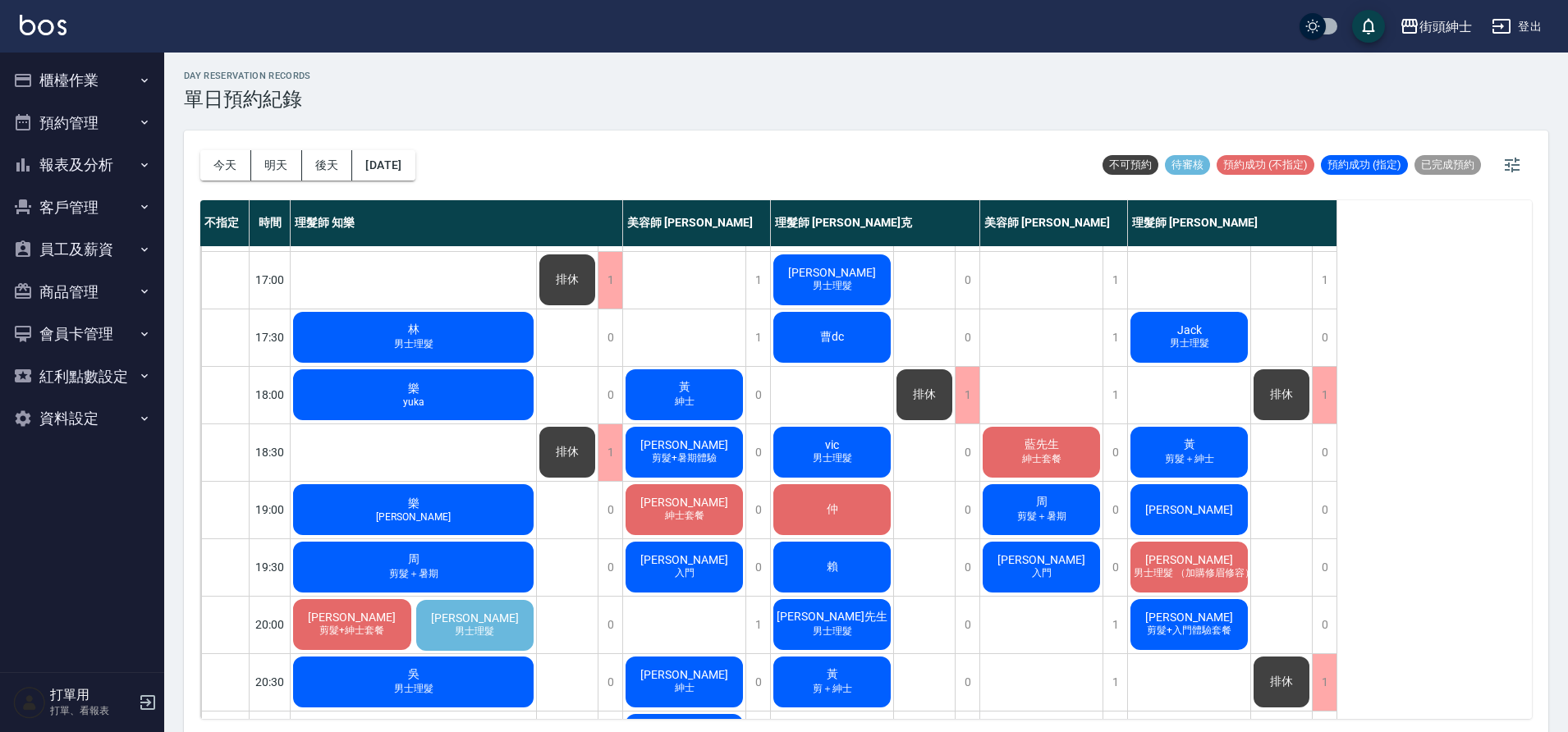
scroll to position [747, 0]
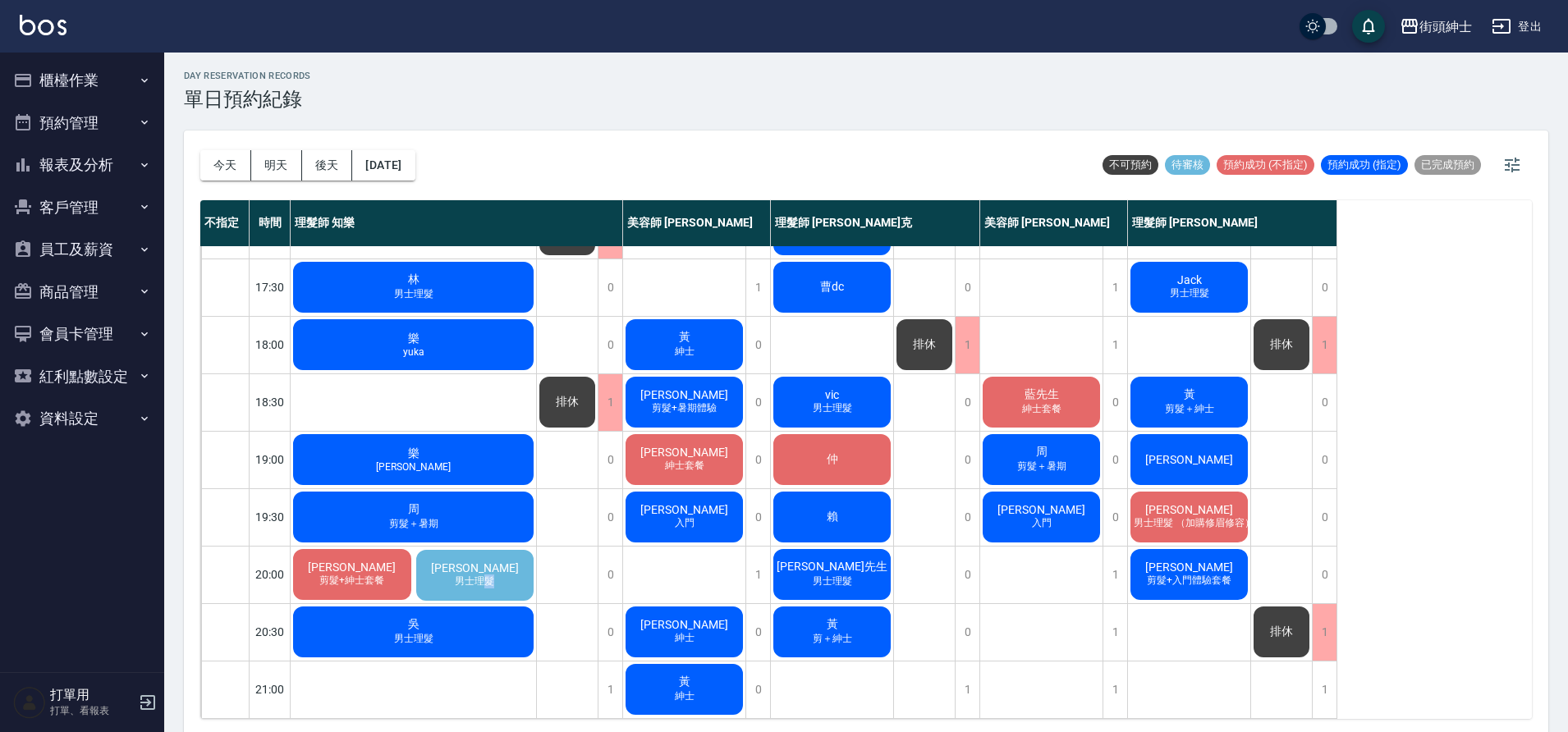
click at [491, 574] on span "男士理髮" at bounding box center [474, 581] width 46 height 14
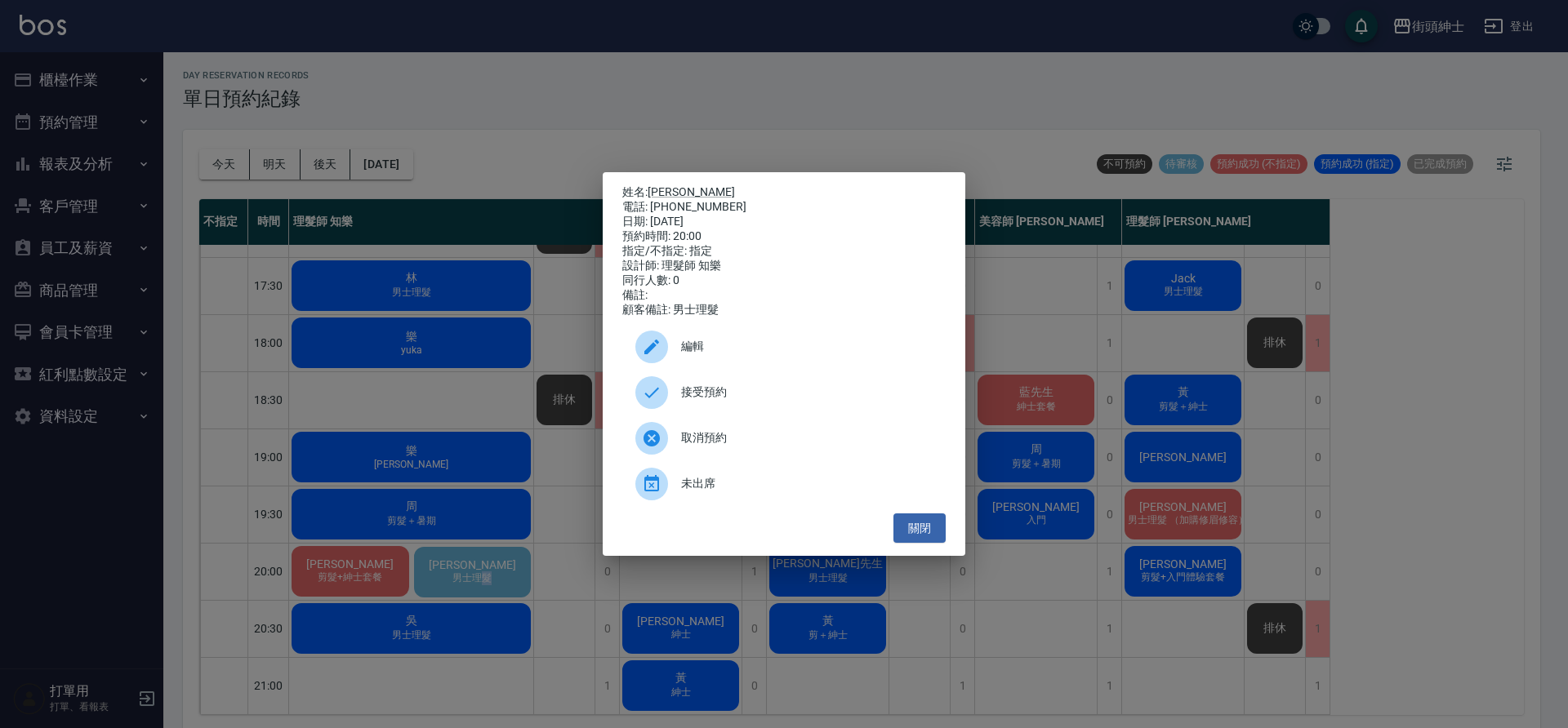
drag, startPoint x: 783, startPoint y: 443, endPoint x: 714, endPoint y: 469, distance: 73.7
click at [783, 443] on span "取消預約" at bounding box center [806, 438] width 251 height 17
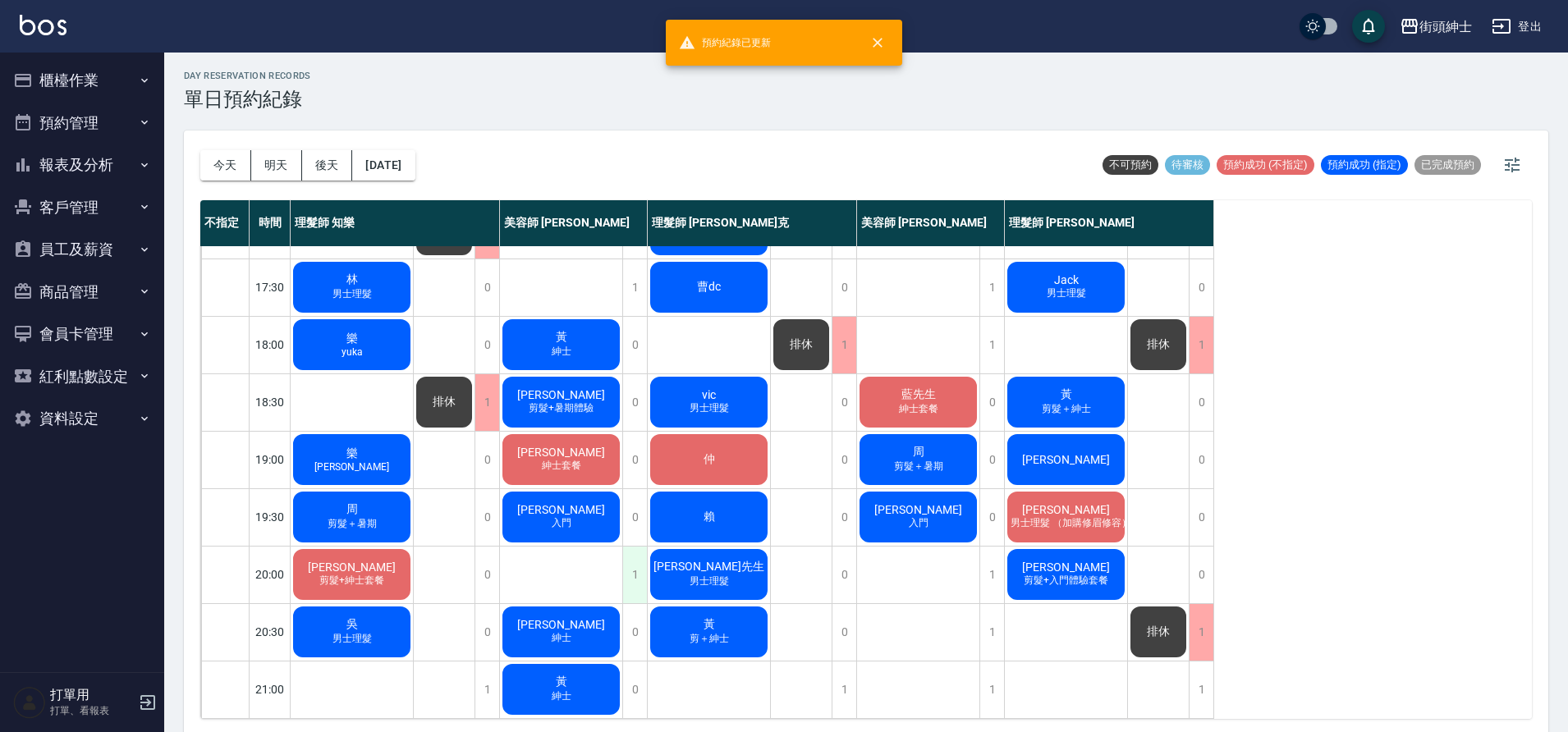
click at [643, 565] on div "1" at bounding box center [634, 574] width 24 height 57
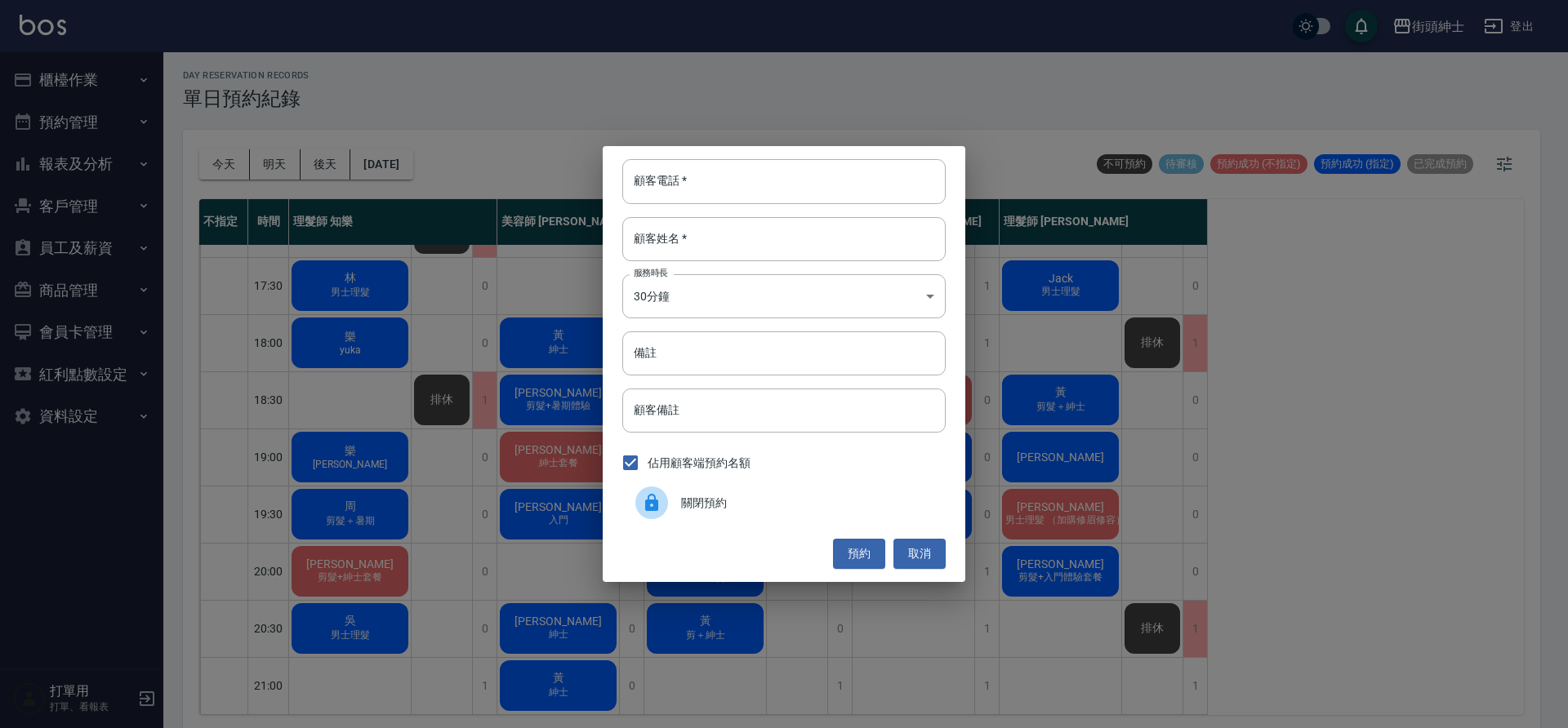
click at [780, 490] on div "關閉預約" at bounding box center [784, 502] width 324 height 46
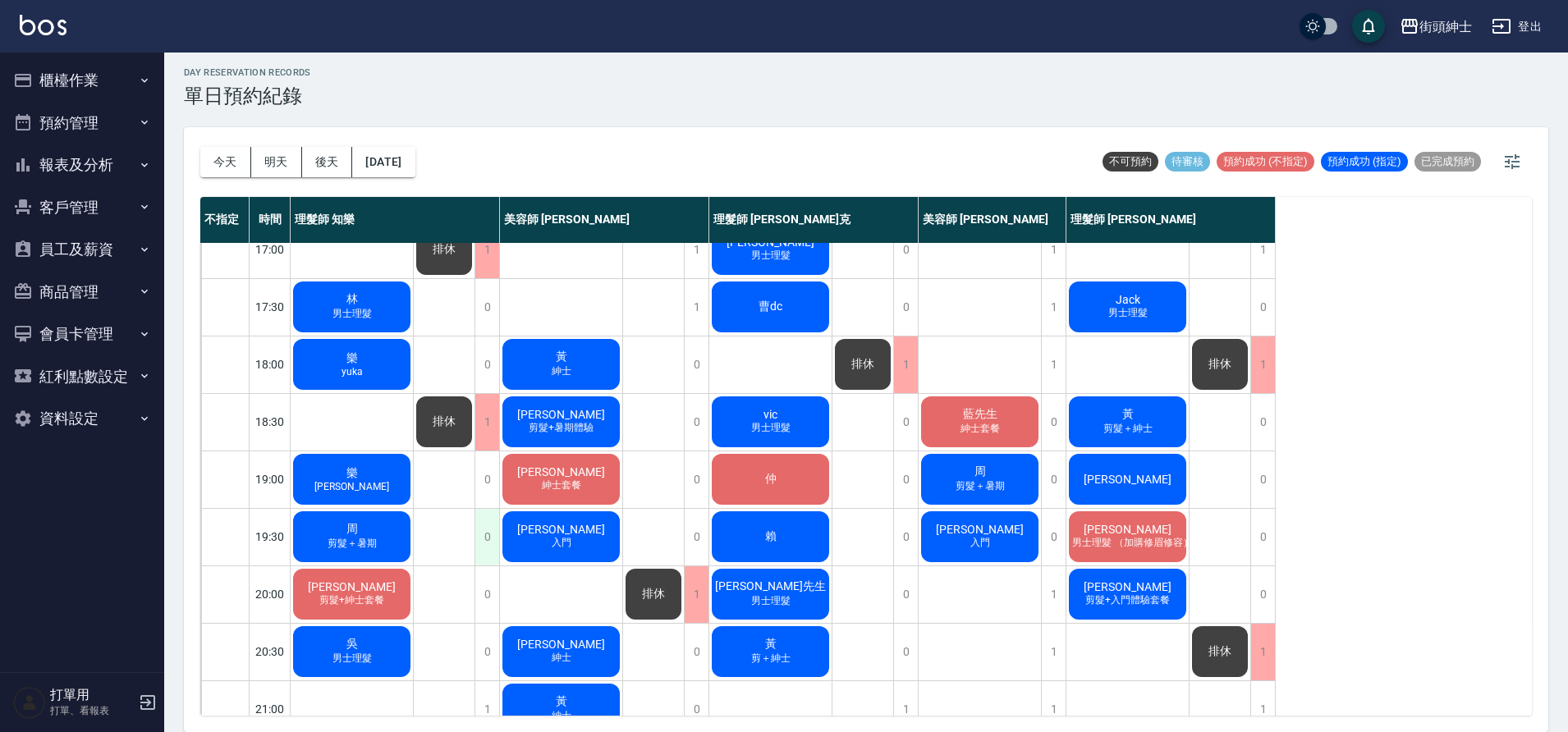
scroll to position [709, 0]
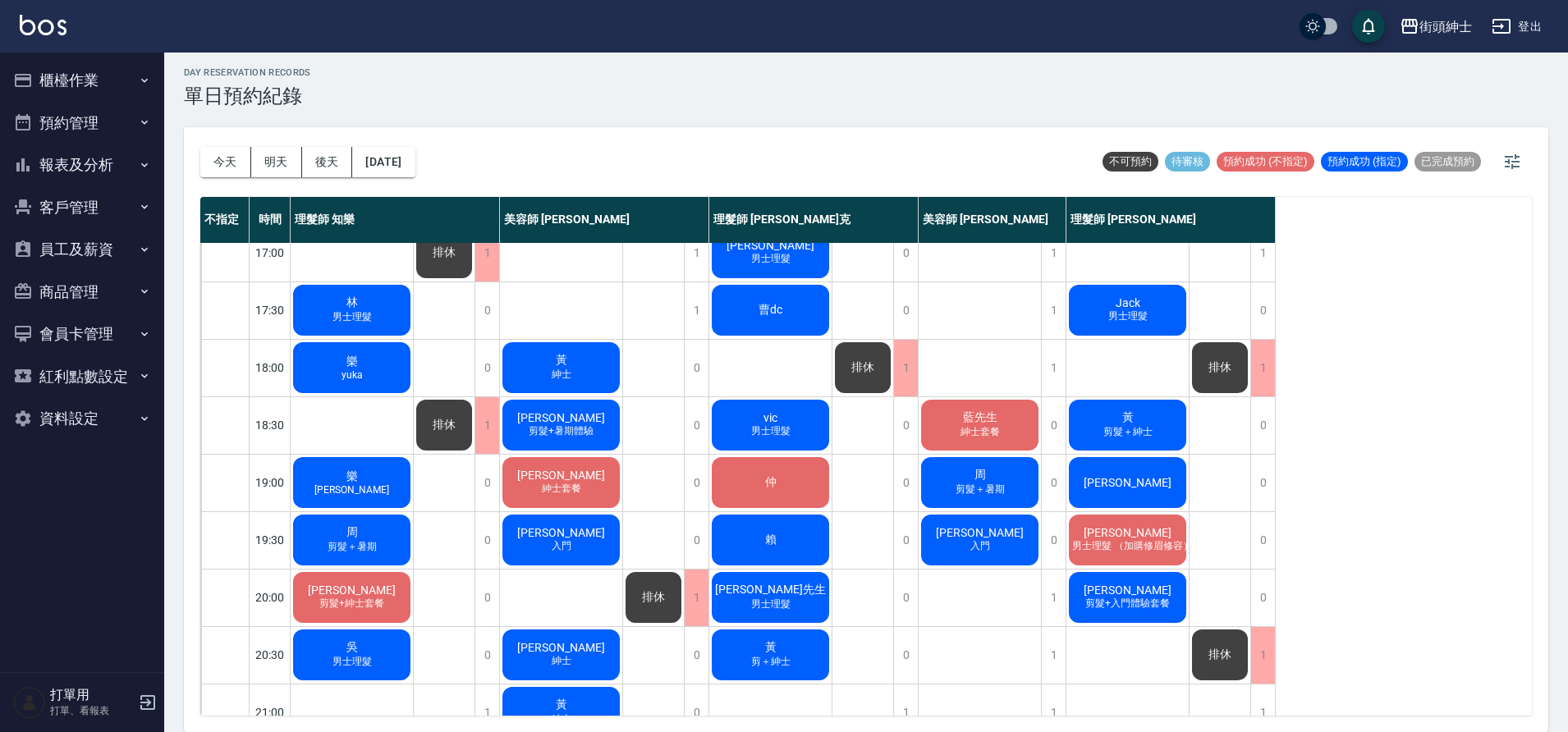
click at [416, 180] on div "今天 明天 後天 2025/09/15" at bounding box center [307, 161] width 215 height 69
click at [416, 178] on div "今天 明天 後天 2025/09/15" at bounding box center [307, 161] width 215 height 69
click at [415, 176] on button "[DATE]" at bounding box center [383, 162] width 62 height 31
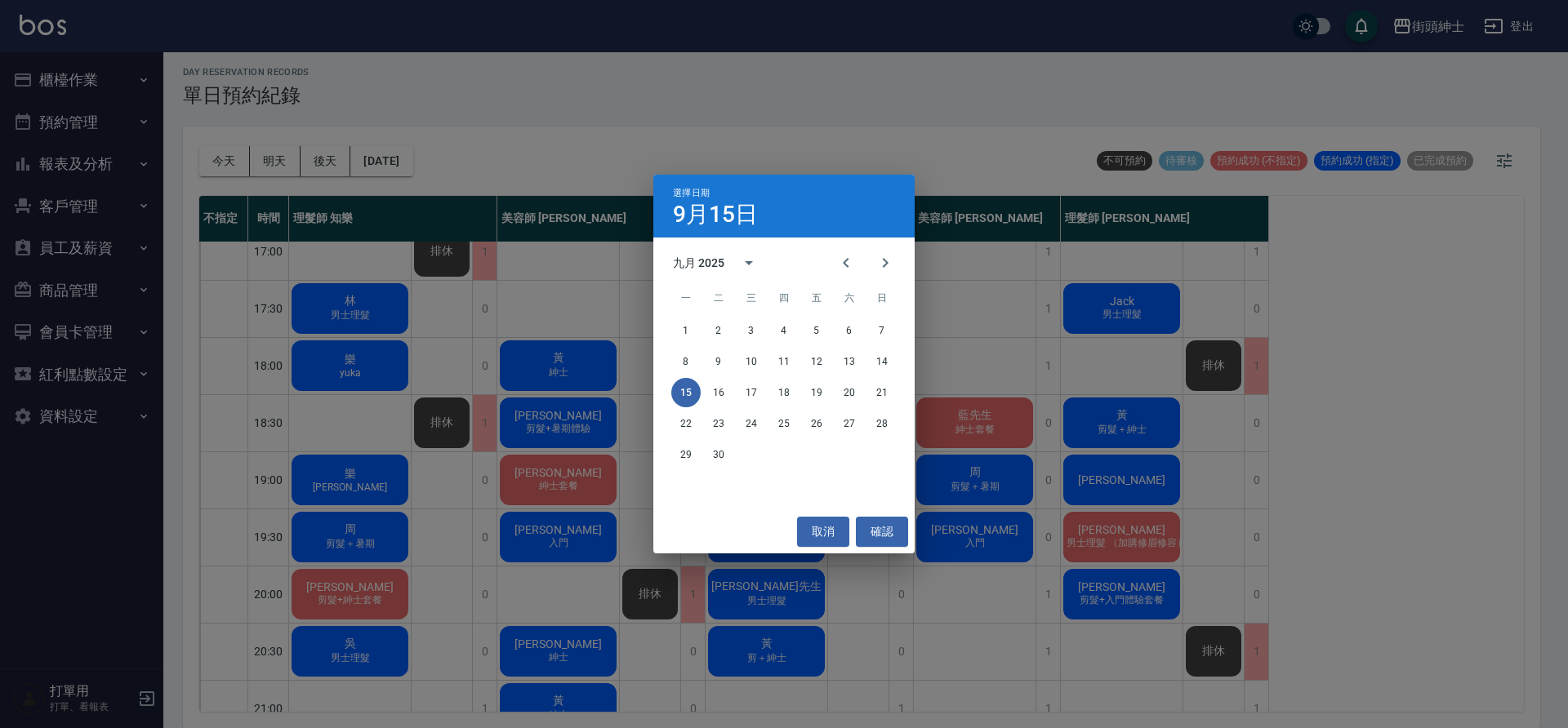
click at [884, 282] on span "日" at bounding box center [882, 298] width 30 height 32
click at [891, 276] on button "Next month" at bounding box center [885, 263] width 39 height 39
click at [788, 390] on button "16" at bounding box center [784, 393] width 30 height 30
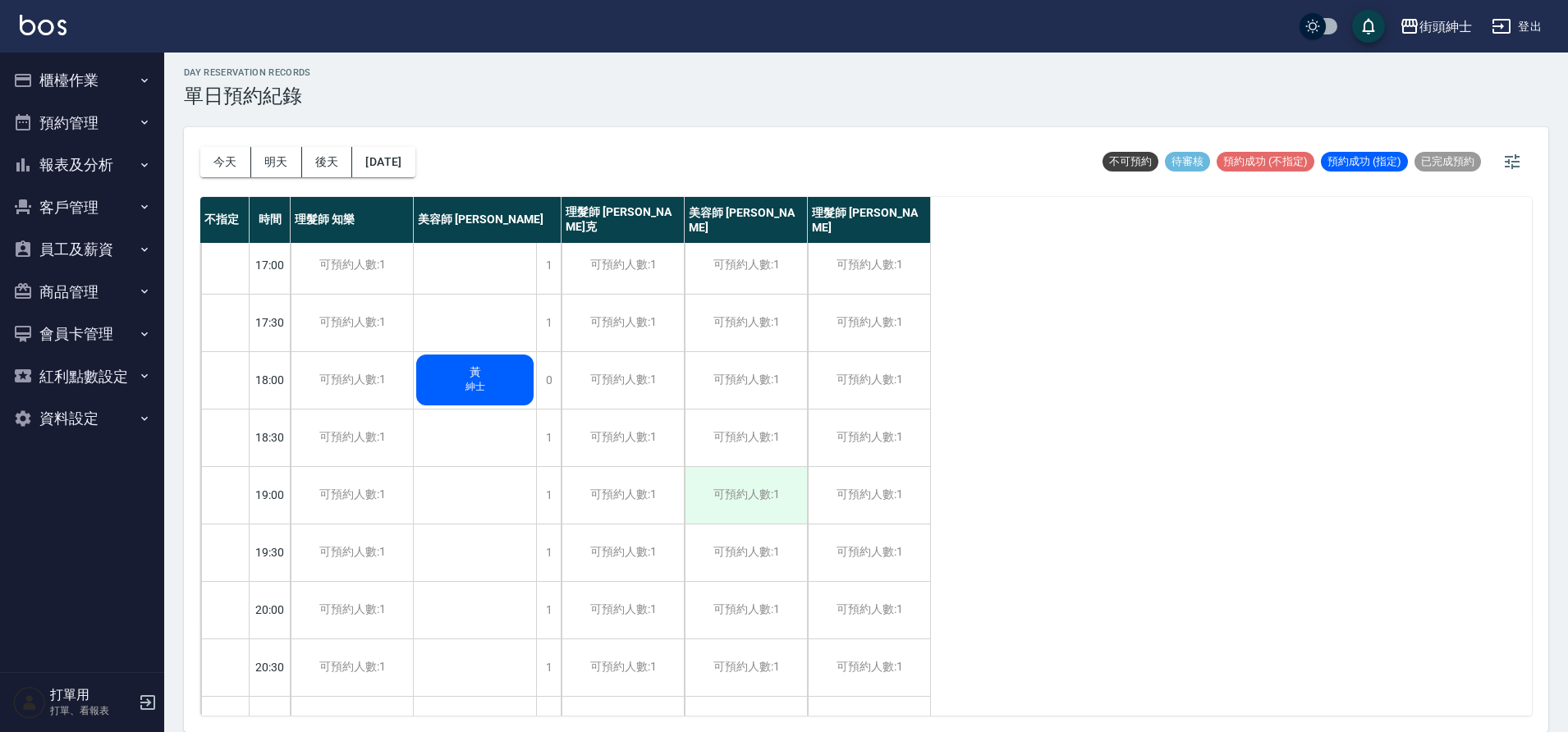
scroll to position [684, 0]
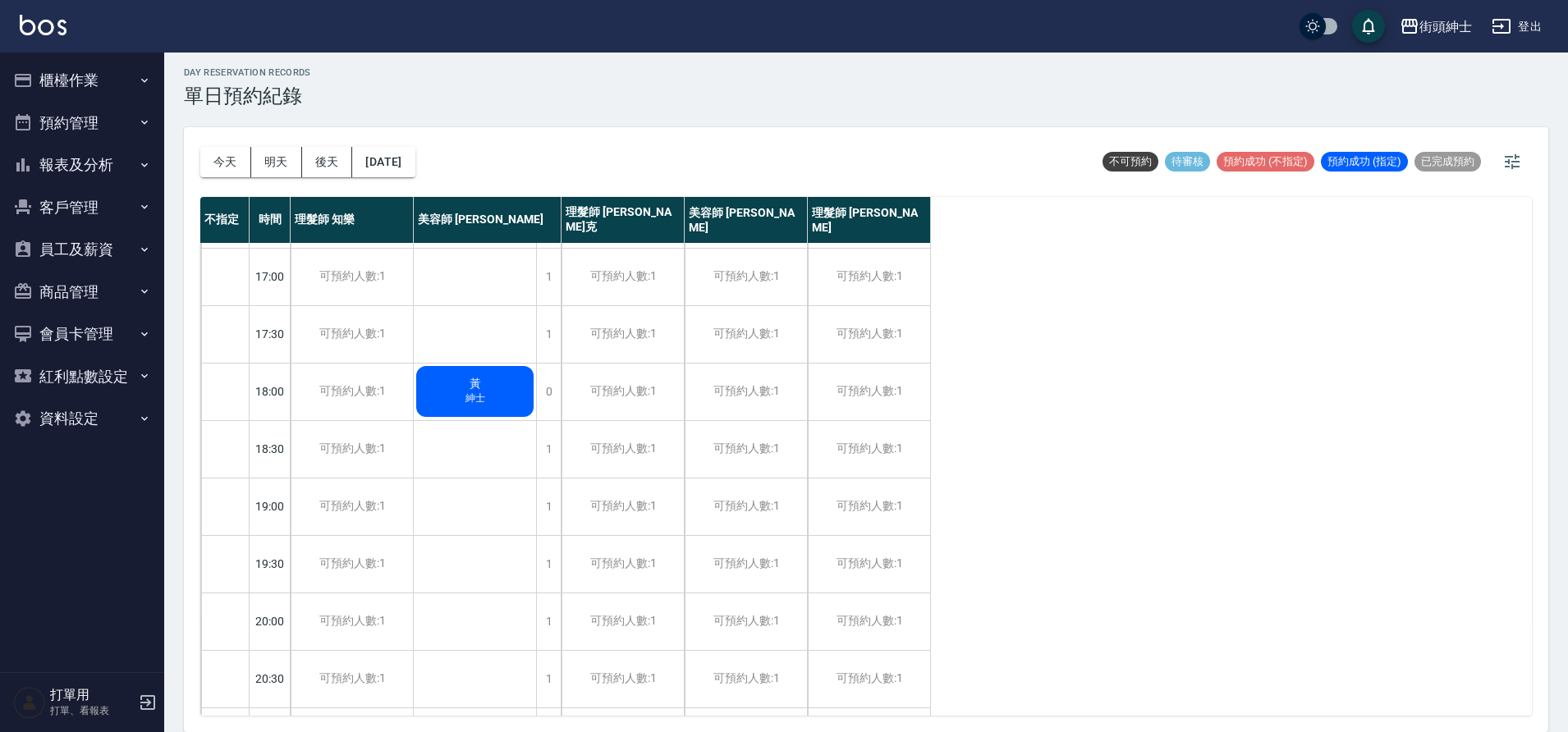
click at [508, 393] on div "黃 紳士" at bounding box center [475, 391] width 123 height 56
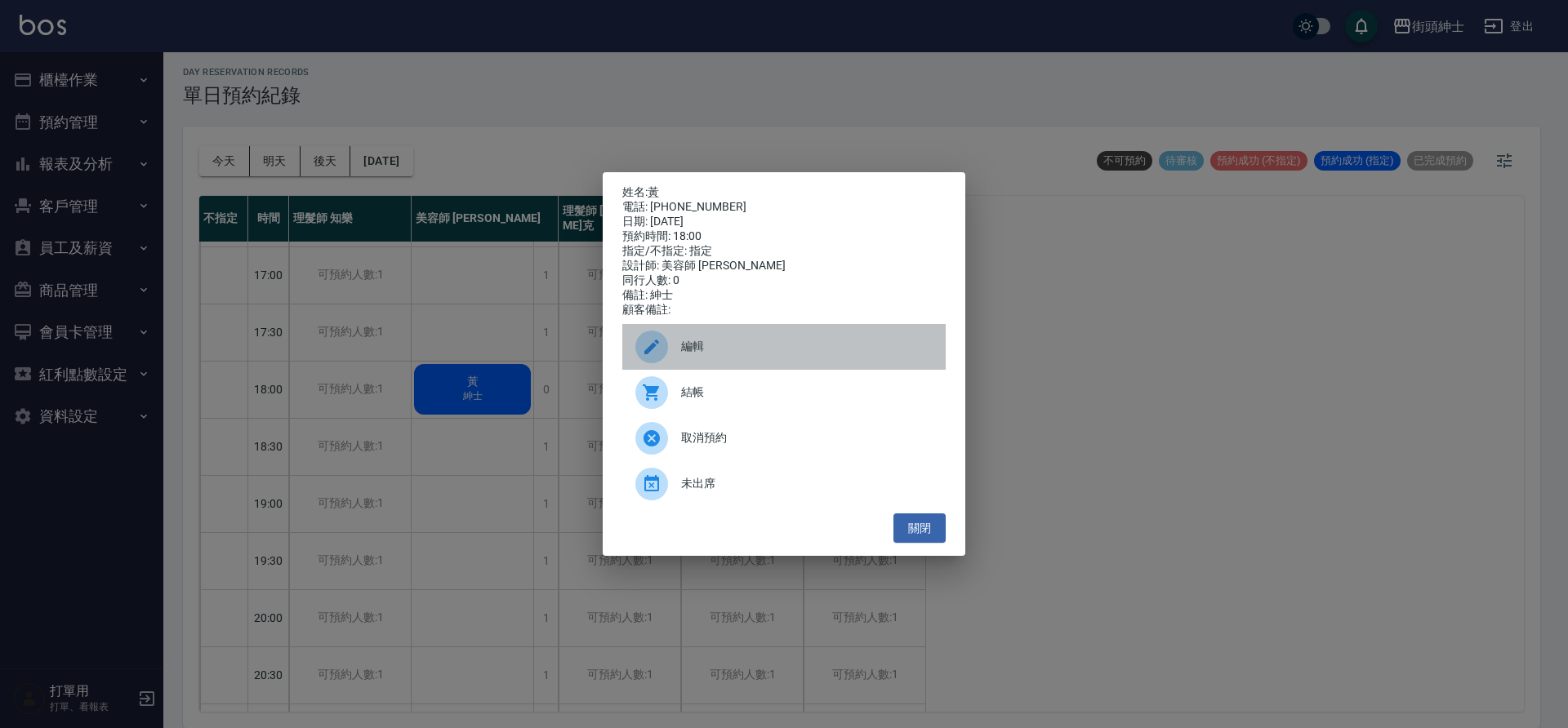
click at [719, 338] on div "編輯" at bounding box center [784, 346] width 324 height 46
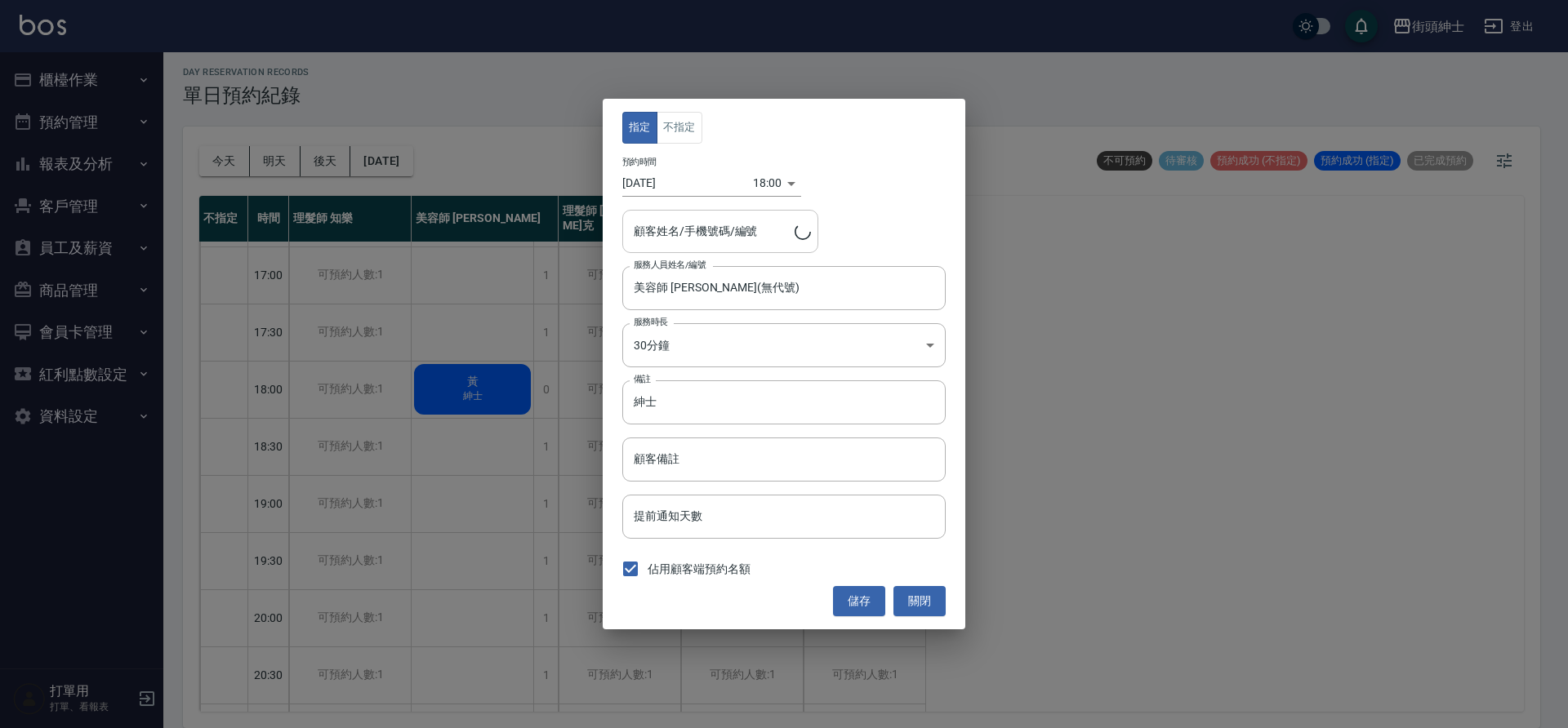
type input "黃/0939526506"
click at [719, 237] on input "黃/0939526506" at bounding box center [708, 231] width 157 height 29
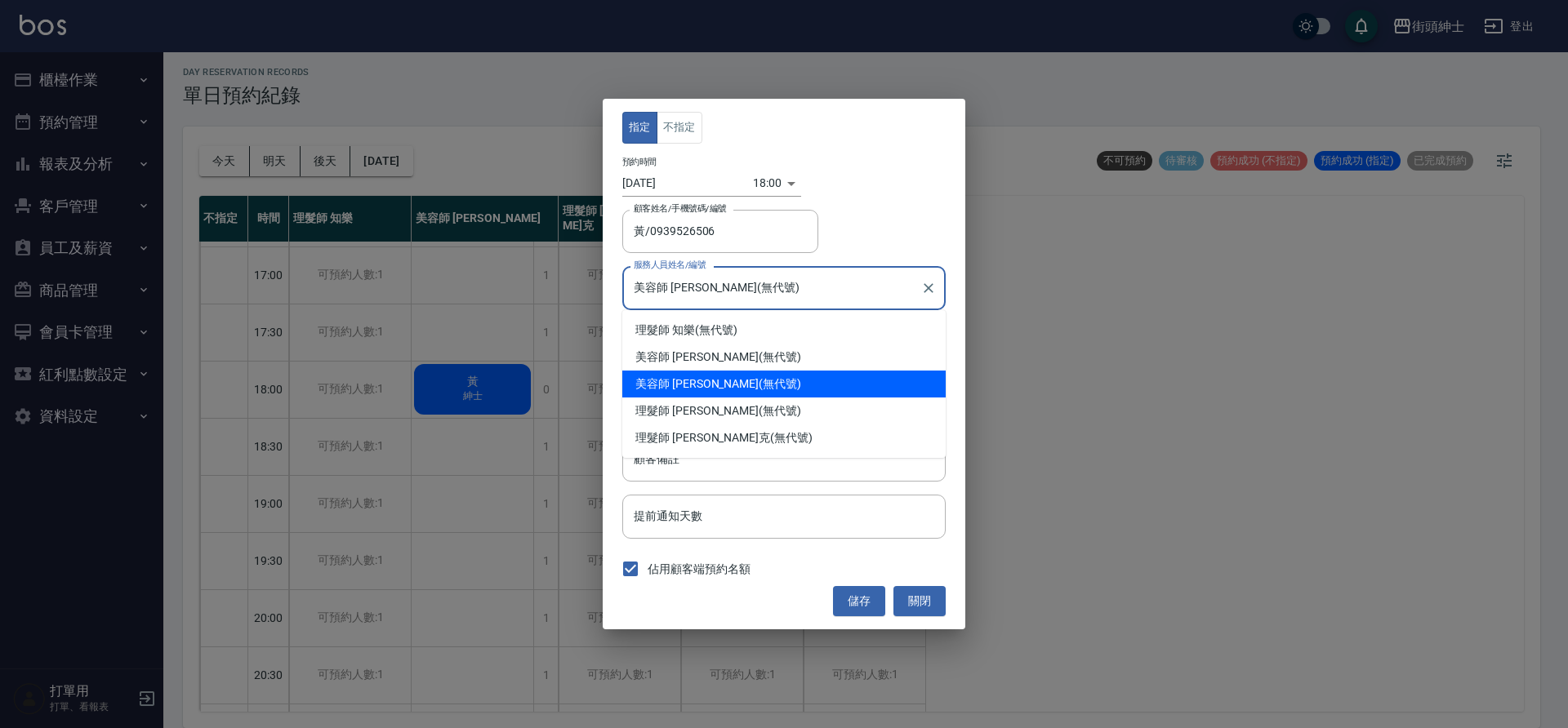
click at [865, 289] on input "美容師 Cherry(無代號)" at bounding box center [771, 288] width 284 height 29
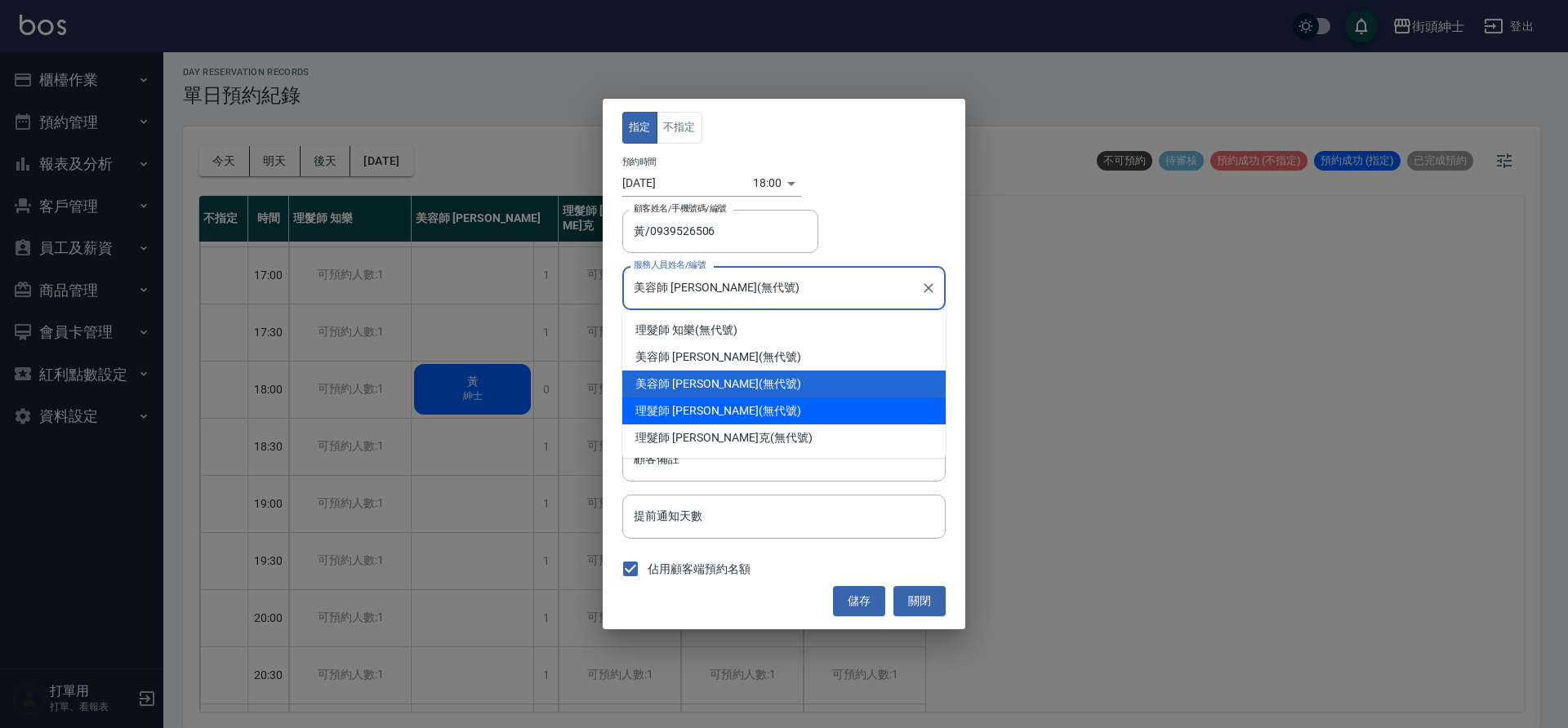
click at [754, 407] on div "理髮師 eric (無代號)" at bounding box center [784, 411] width 324 height 27
type input "理髮師 [PERSON_NAME](無代號)"
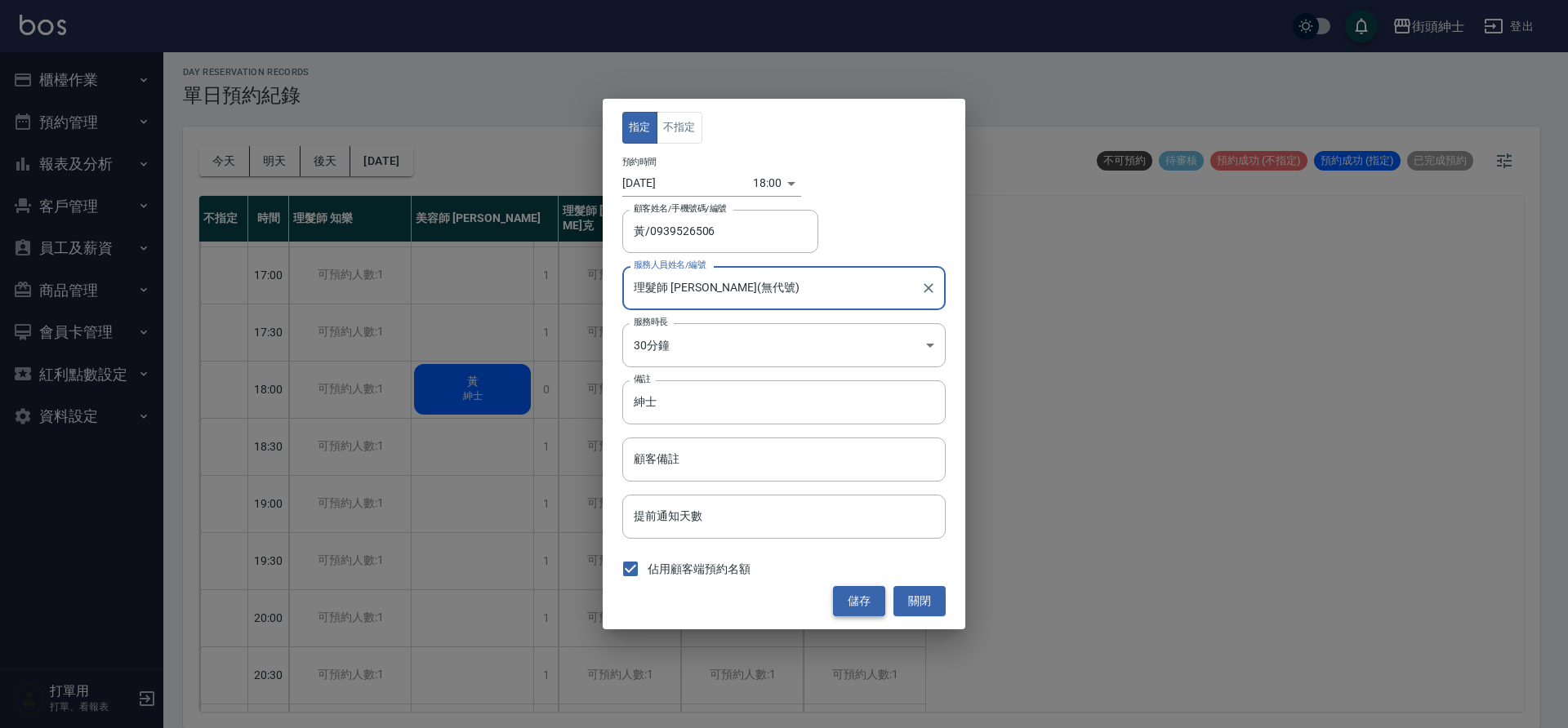
click at [867, 610] on button "儲存" at bounding box center [859, 602] width 52 height 30
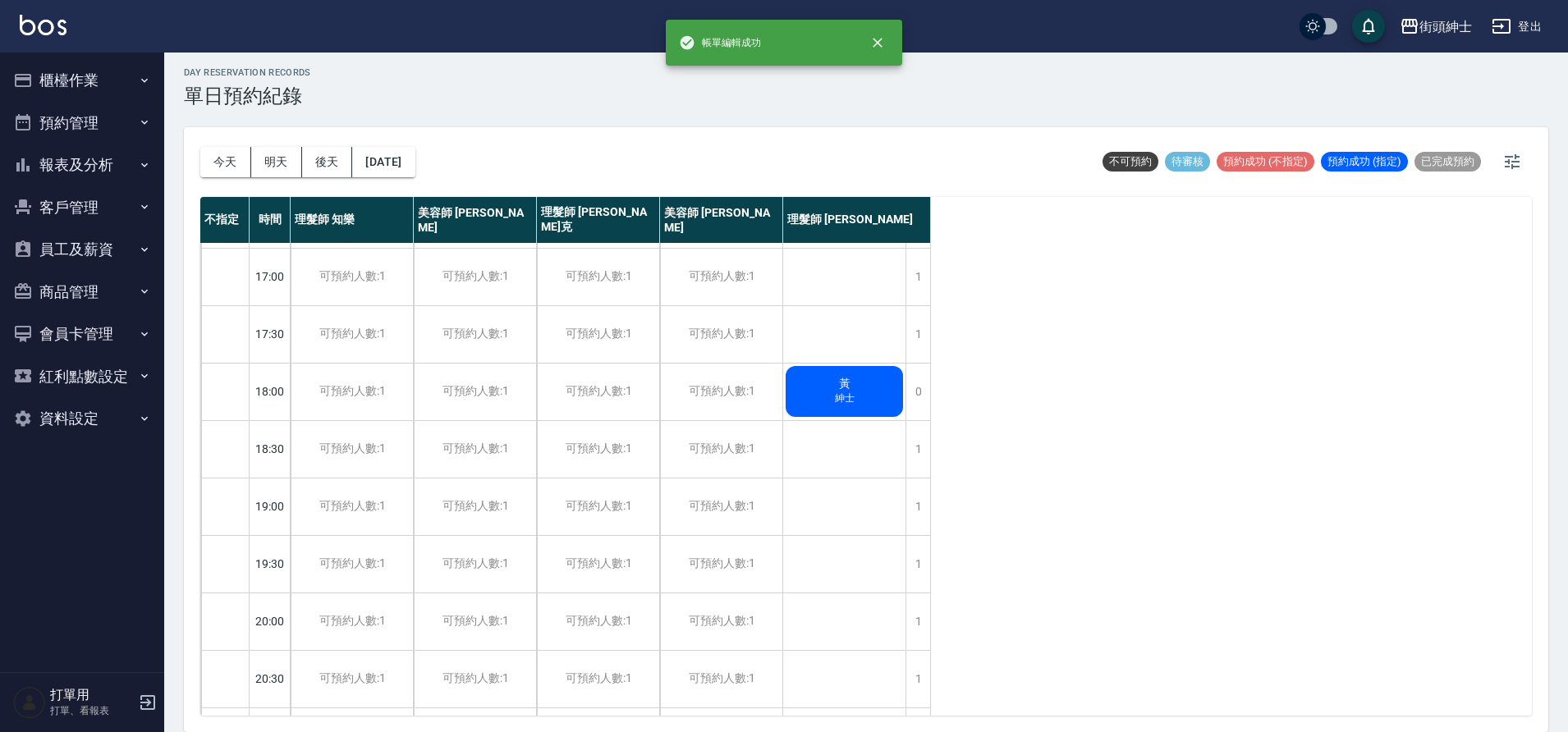
click at [816, 403] on div "黃 紳士" at bounding box center [845, 391] width 123 height 56
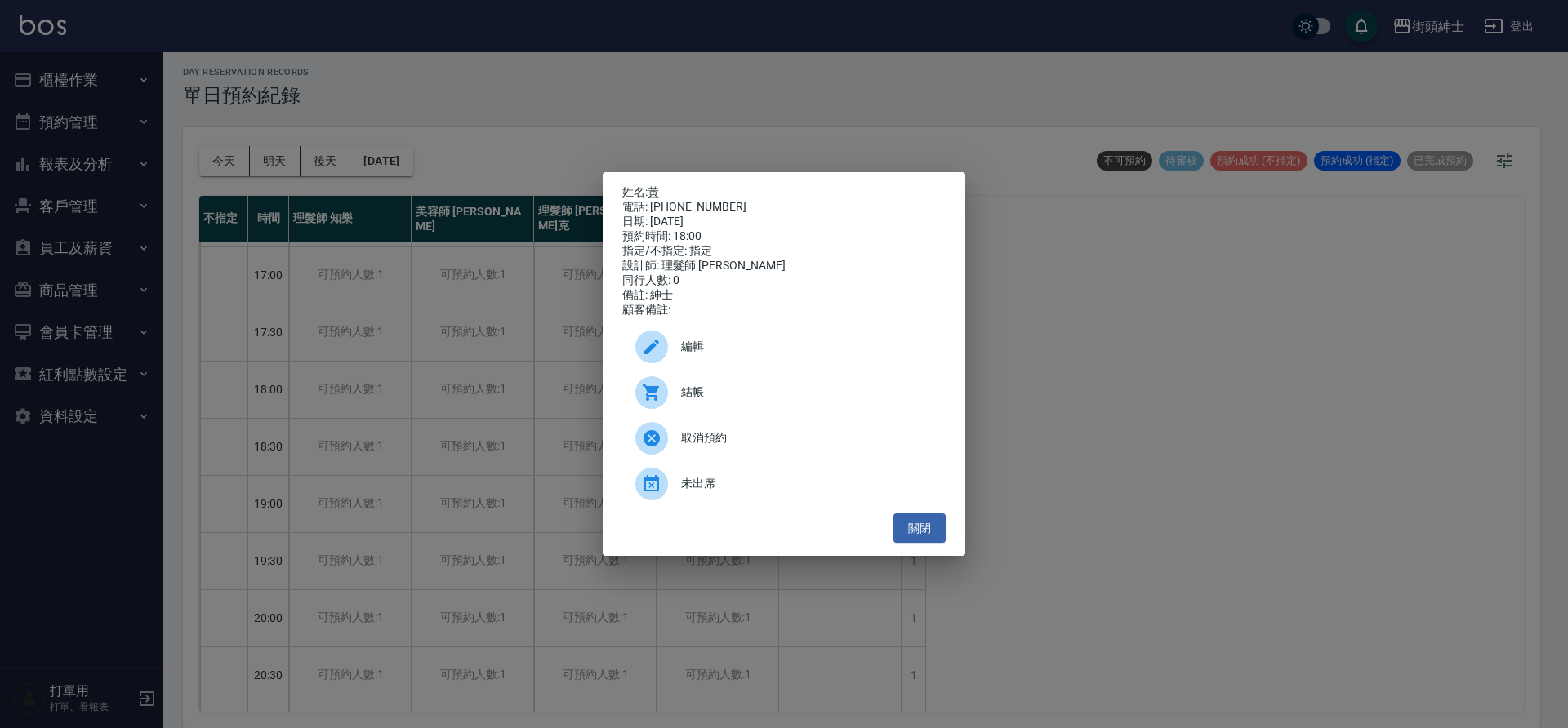
click at [777, 347] on span "編輯" at bounding box center [806, 346] width 251 height 17
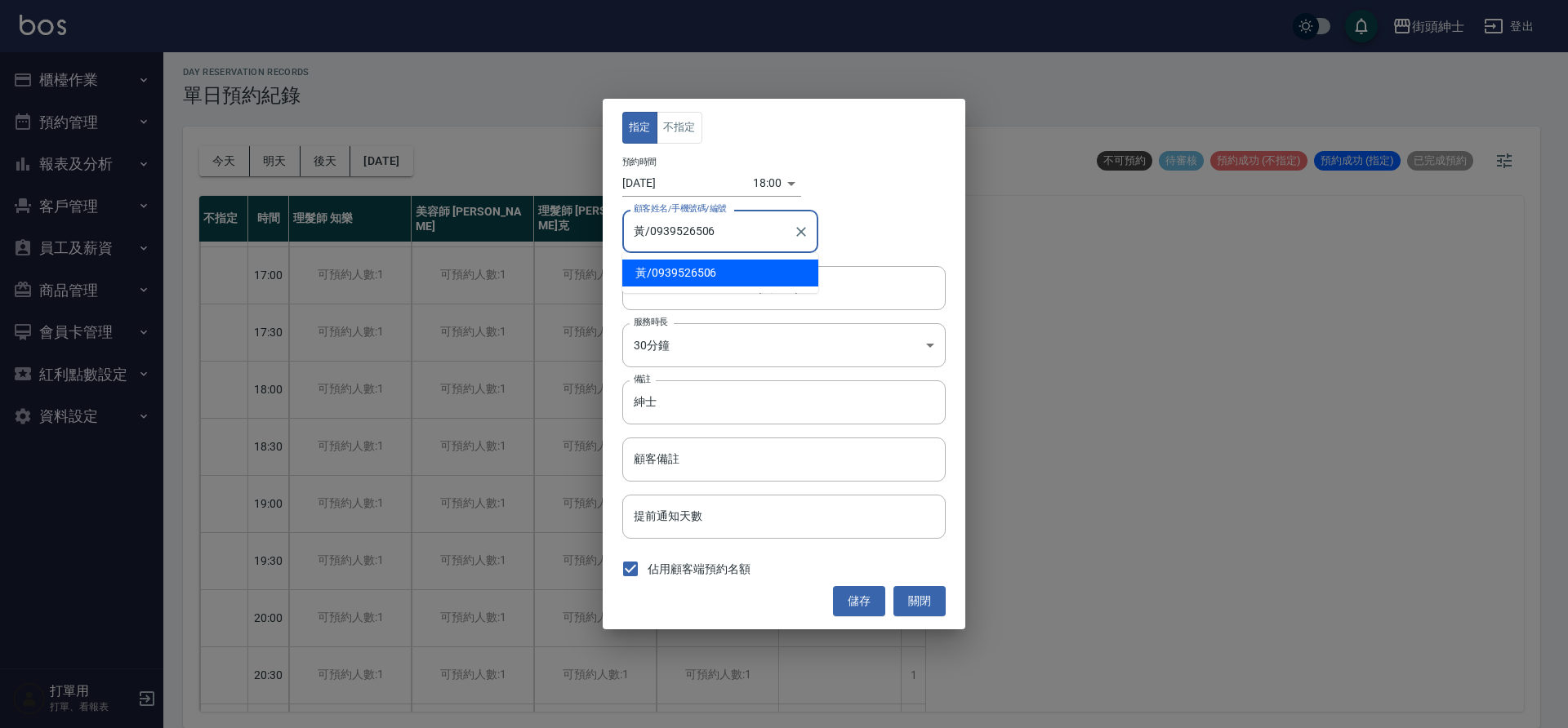
drag, startPoint x: 717, startPoint y: 234, endPoint x: 649, endPoint y: 230, distance: 68.1
click at [649, 230] on input "黃/0939526506" at bounding box center [708, 231] width 157 height 29
click at [914, 592] on button "關閉" at bounding box center [919, 602] width 52 height 30
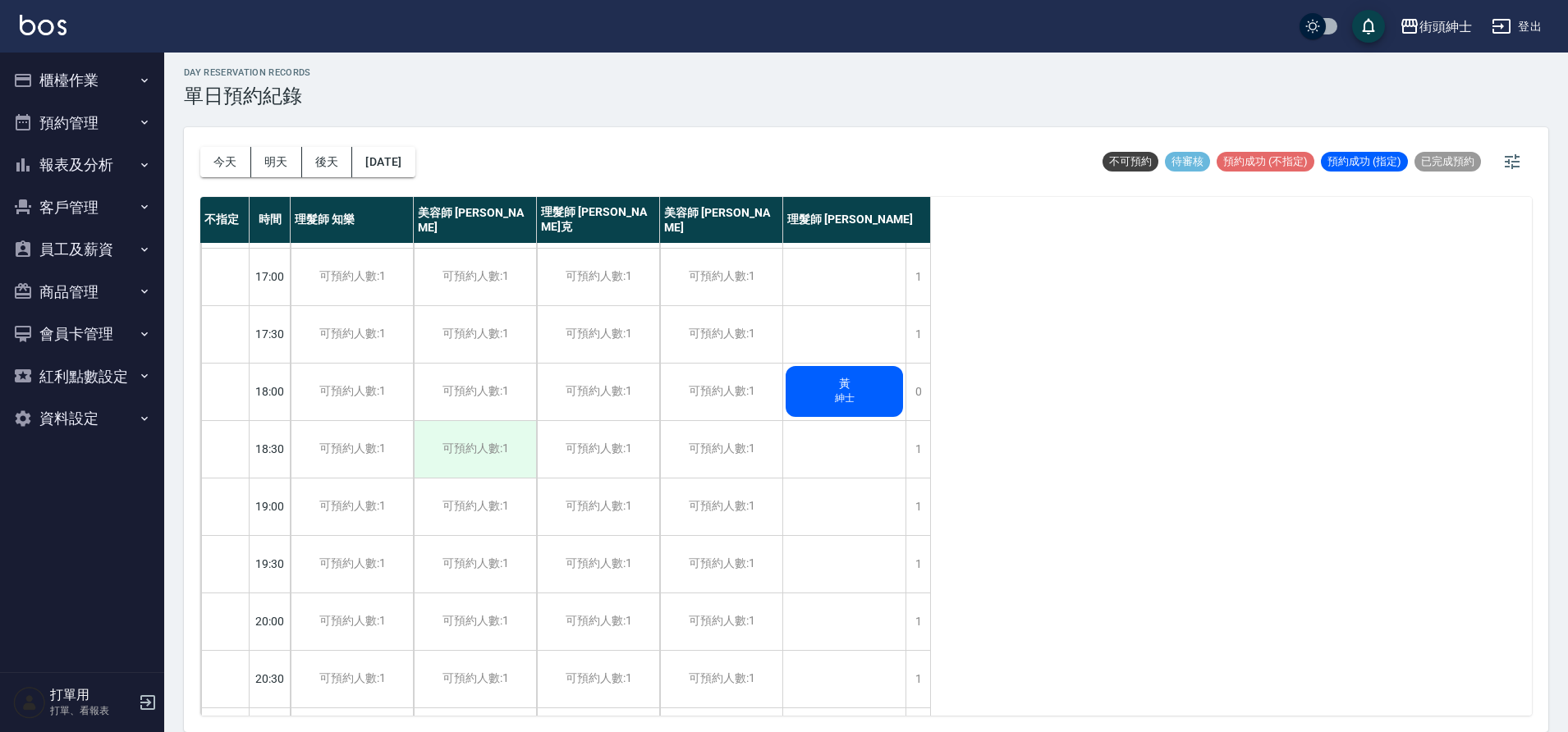
click at [487, 433] on div "可預約人數:1" at bounding box center [475, 449] width 123 height 57
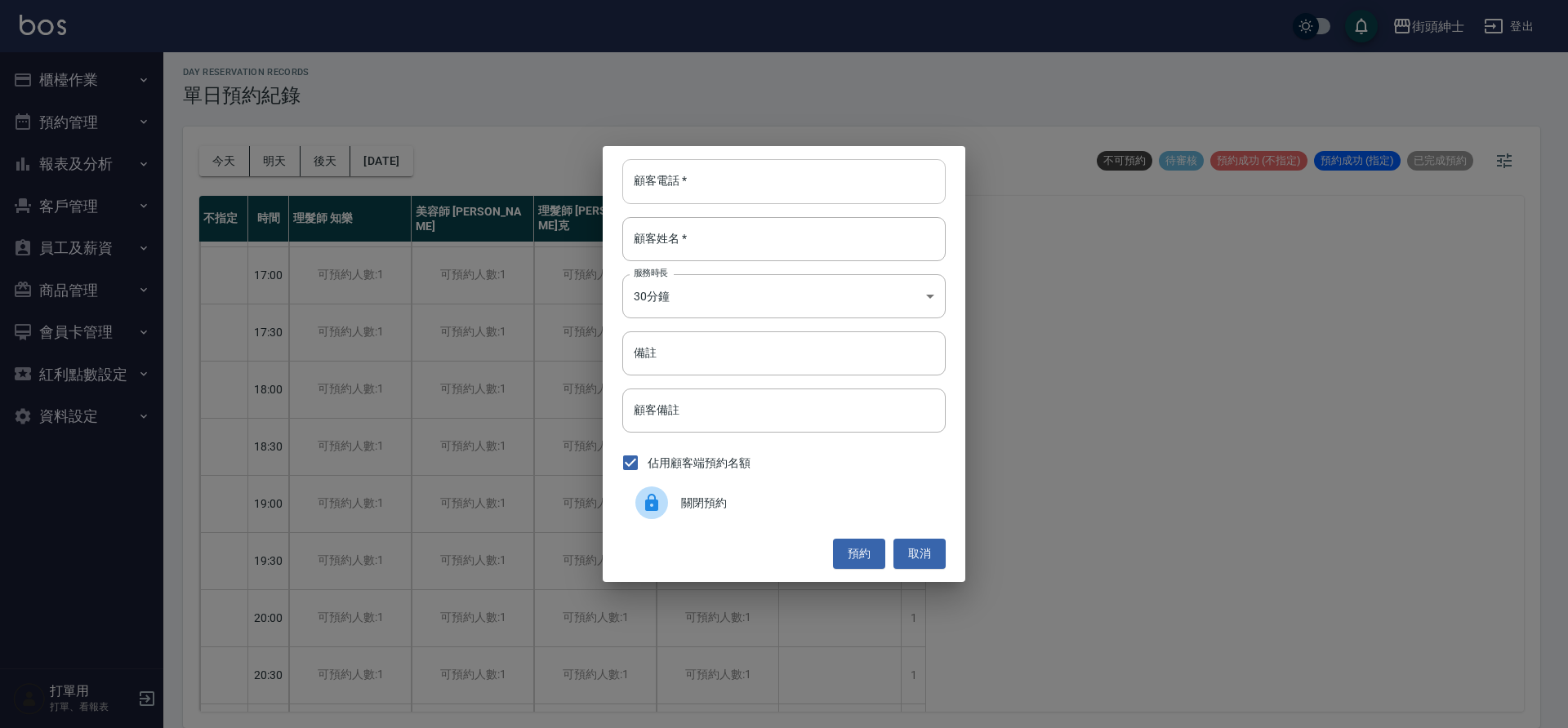
click at [688, 195] on input "顧客電話   *" at bounding box center [784, 181] width 324 height 44
paste input "0939526506"
type input "0939526506"
click at [733, 253] on input "顧客姓名   *" at bounding box center [784, 238] width 324 height 44
type input "０"
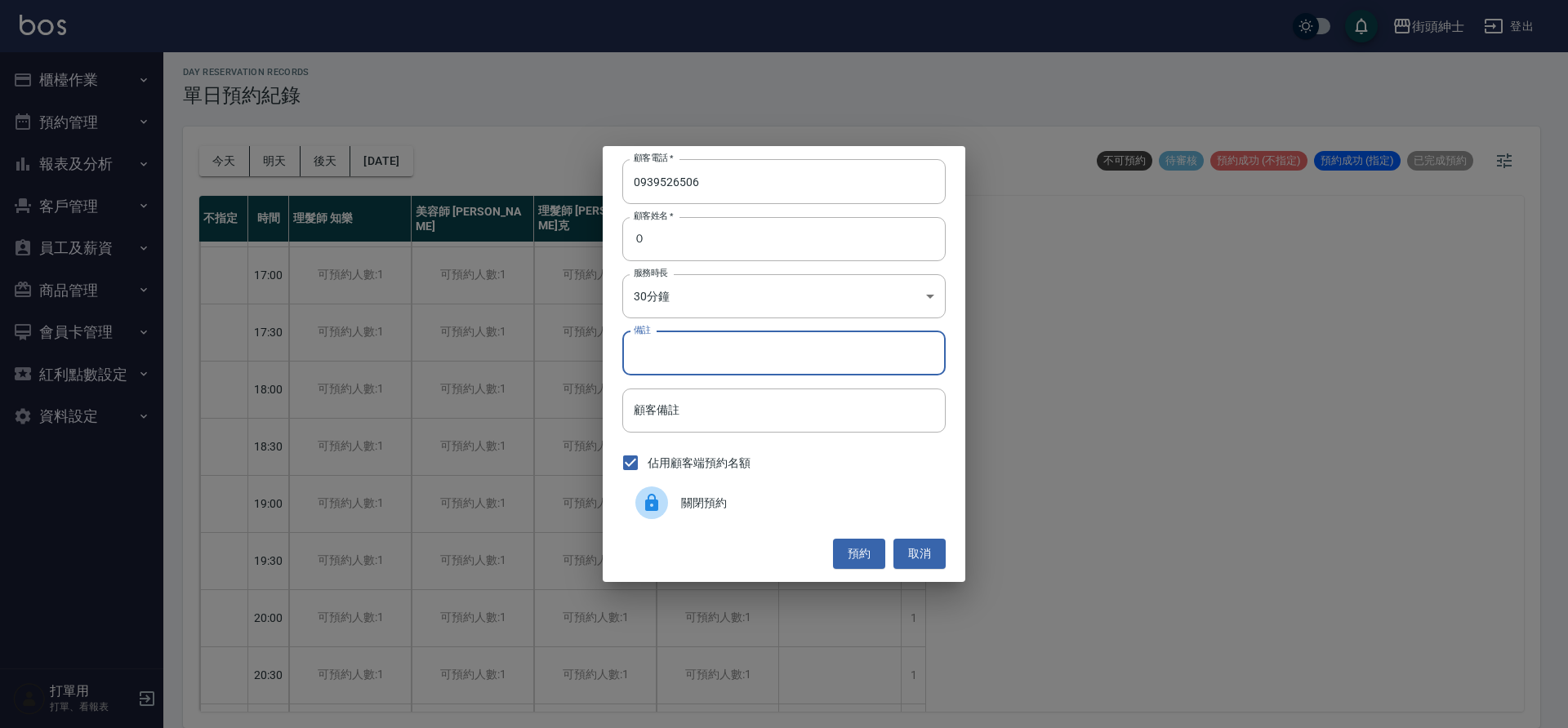
click at [736, 347] on input "備註" at bounding box center [784, 353] width 324 height 44
type input "g"
type input "紳士"
click at [856, 557] on button "預約" at bounding box center [859, 554] width 52 height 30
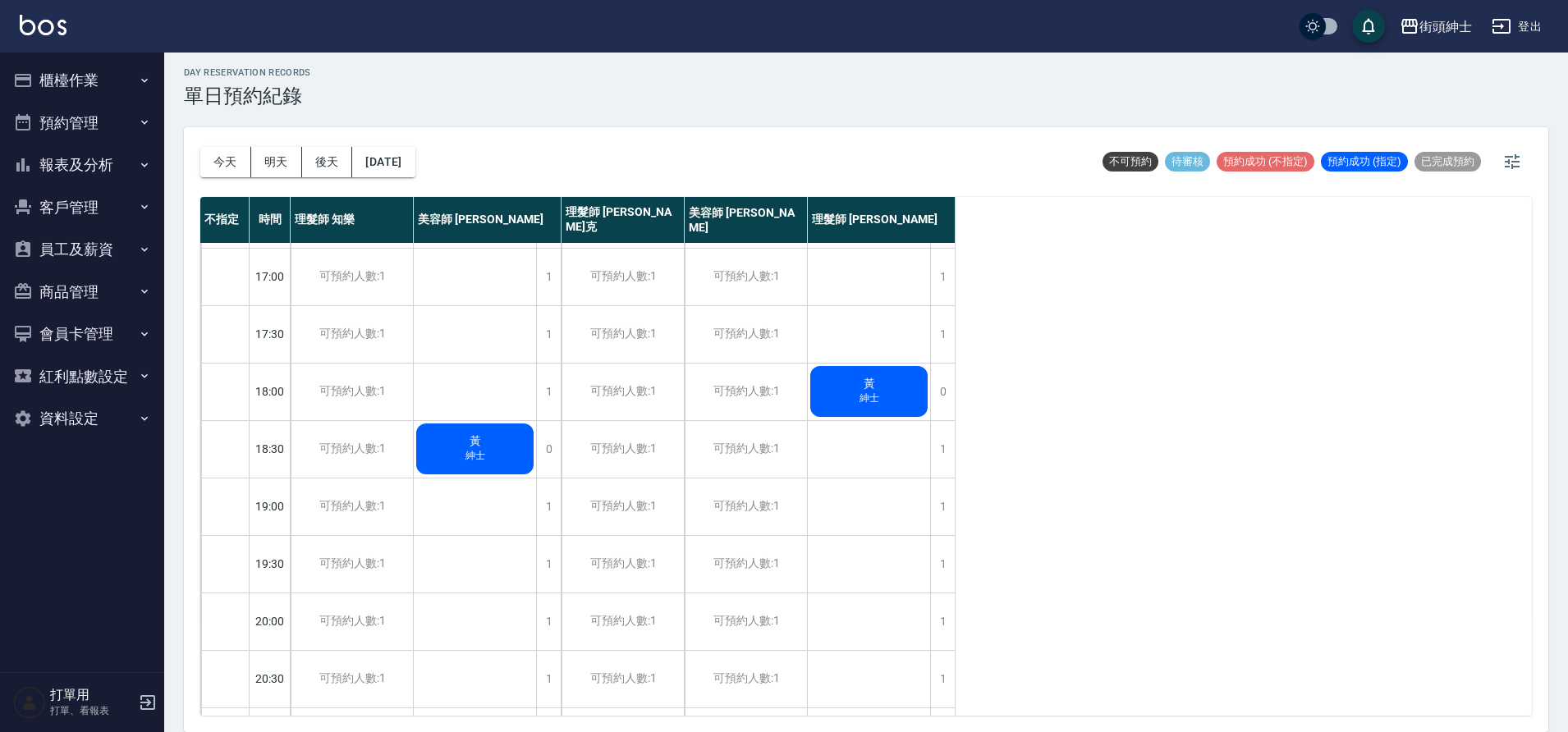
click at [830, 400] on div "黃 紳士" at bounding box center [869, 391] width 123 height 56
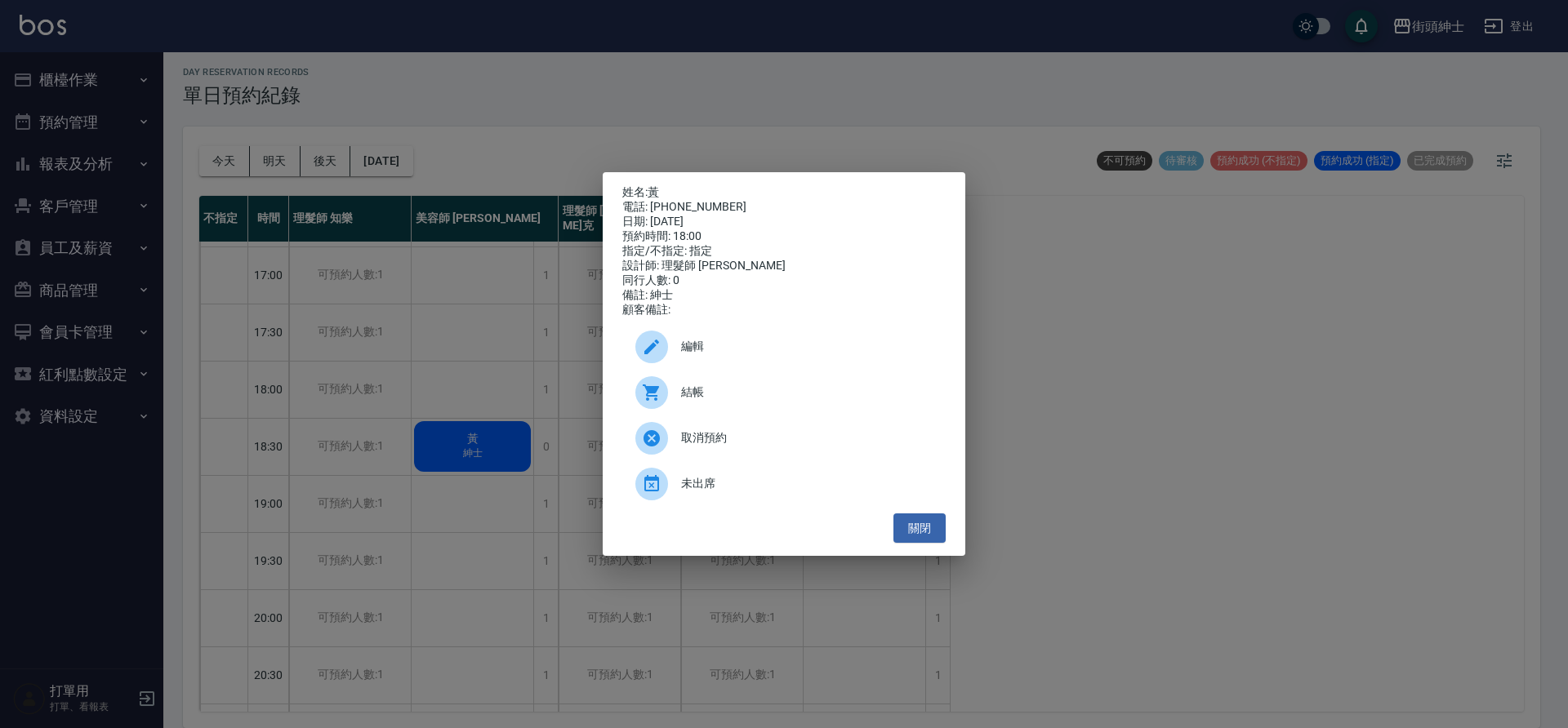
click at [748, 351] on span "編輯" at bounding box center [806, 346] width 251 height 17
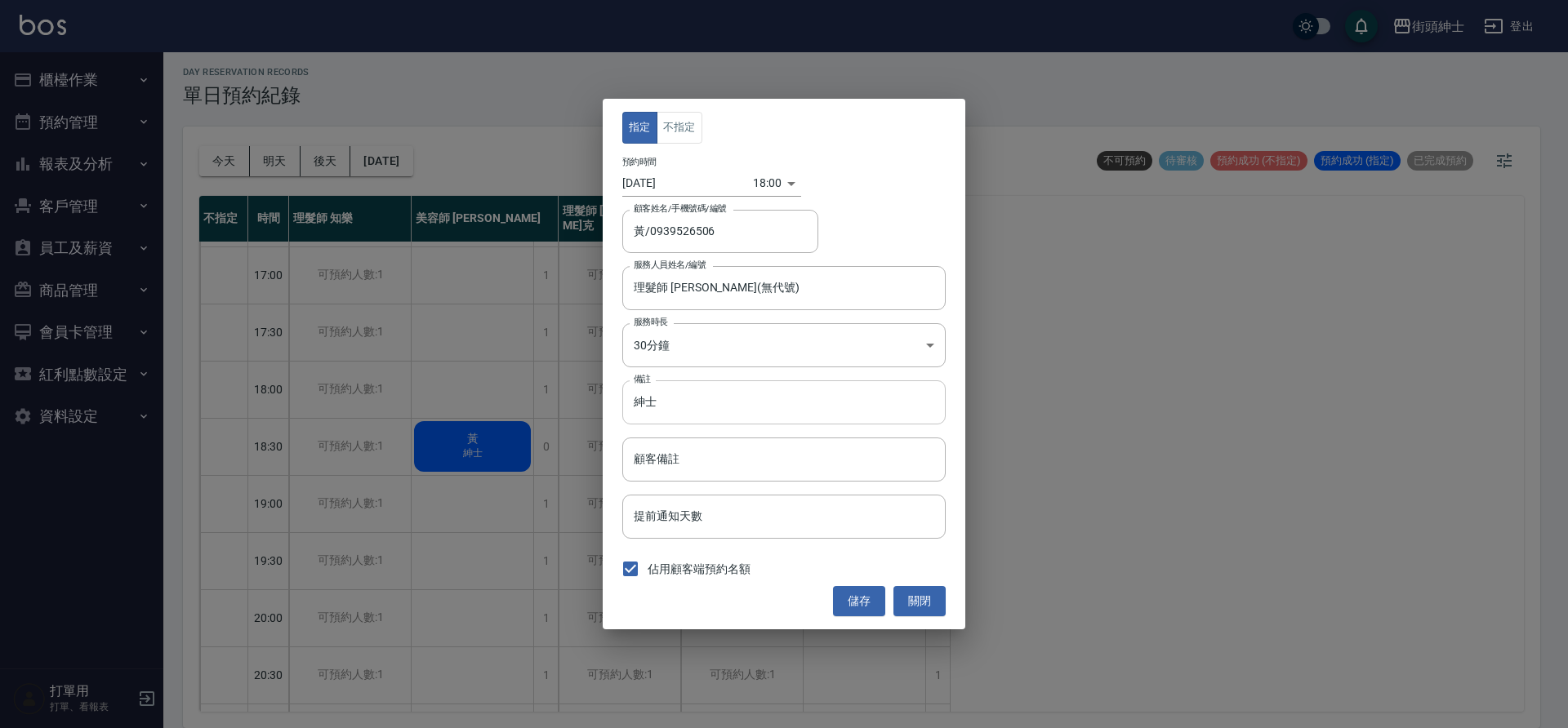
click at [634, 402] on input "紳士" at bounding box center [784, 402] width 324 height 44
type input "剪髮＋紳士"
click at [850, 598] on button "儲存" at bounding box center [859, 602] width 52 height 30
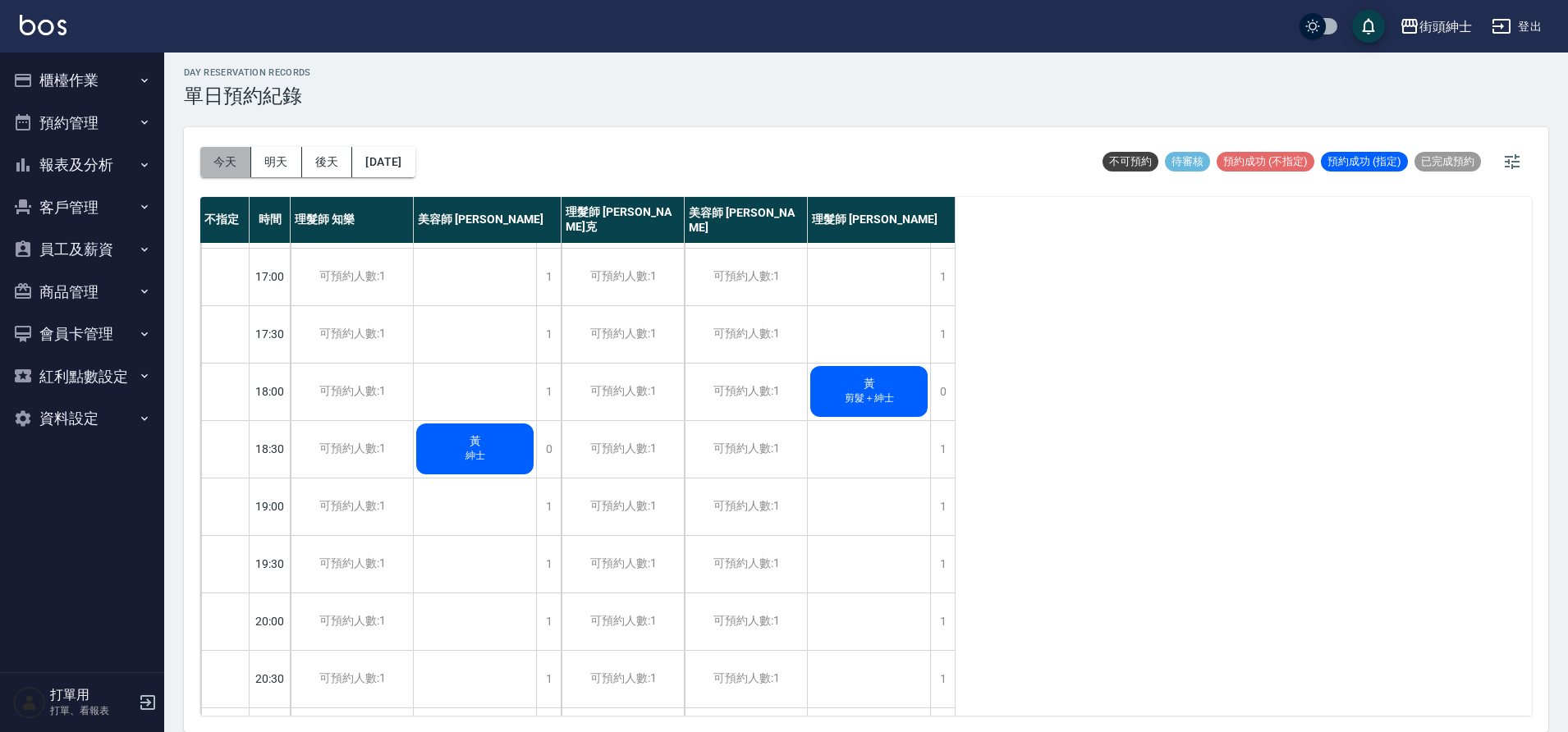
click at [220, 157] on button "今天" at bounding box center [225, 162] width 50 height 31
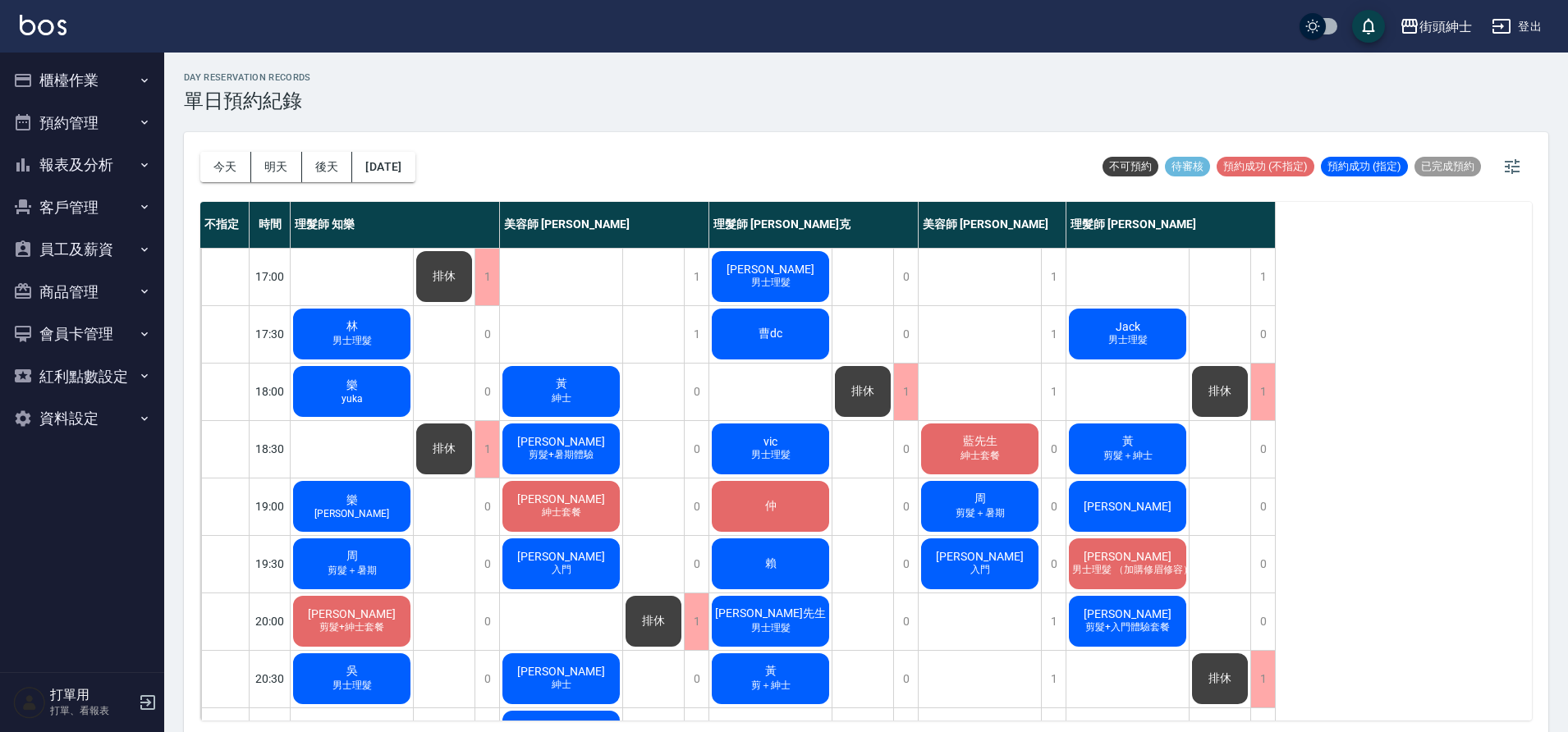
scroll to position [747, 0]
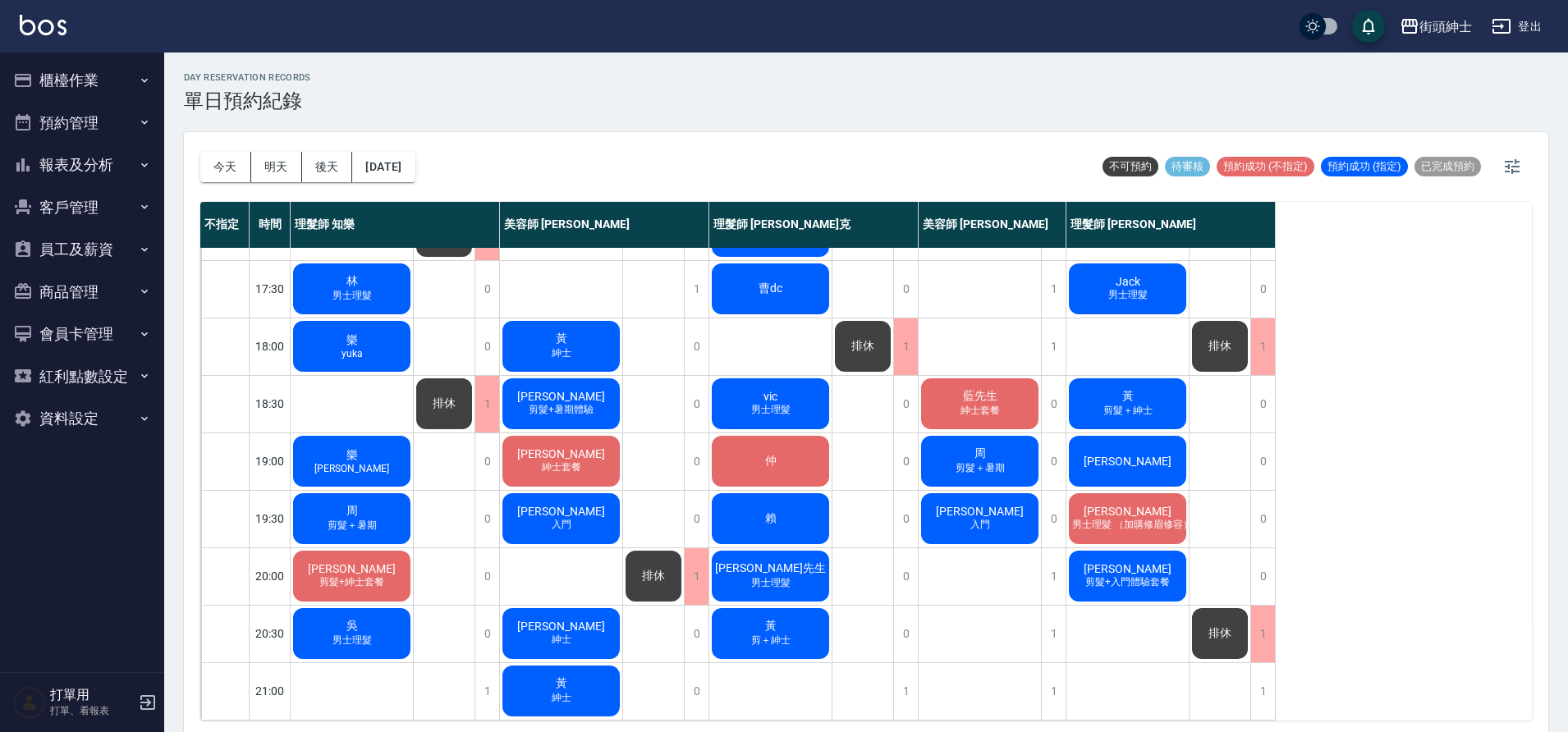
click at [575, 514] on div "Aaron 入門" at bounding box center [562, 519] width 123 height 56
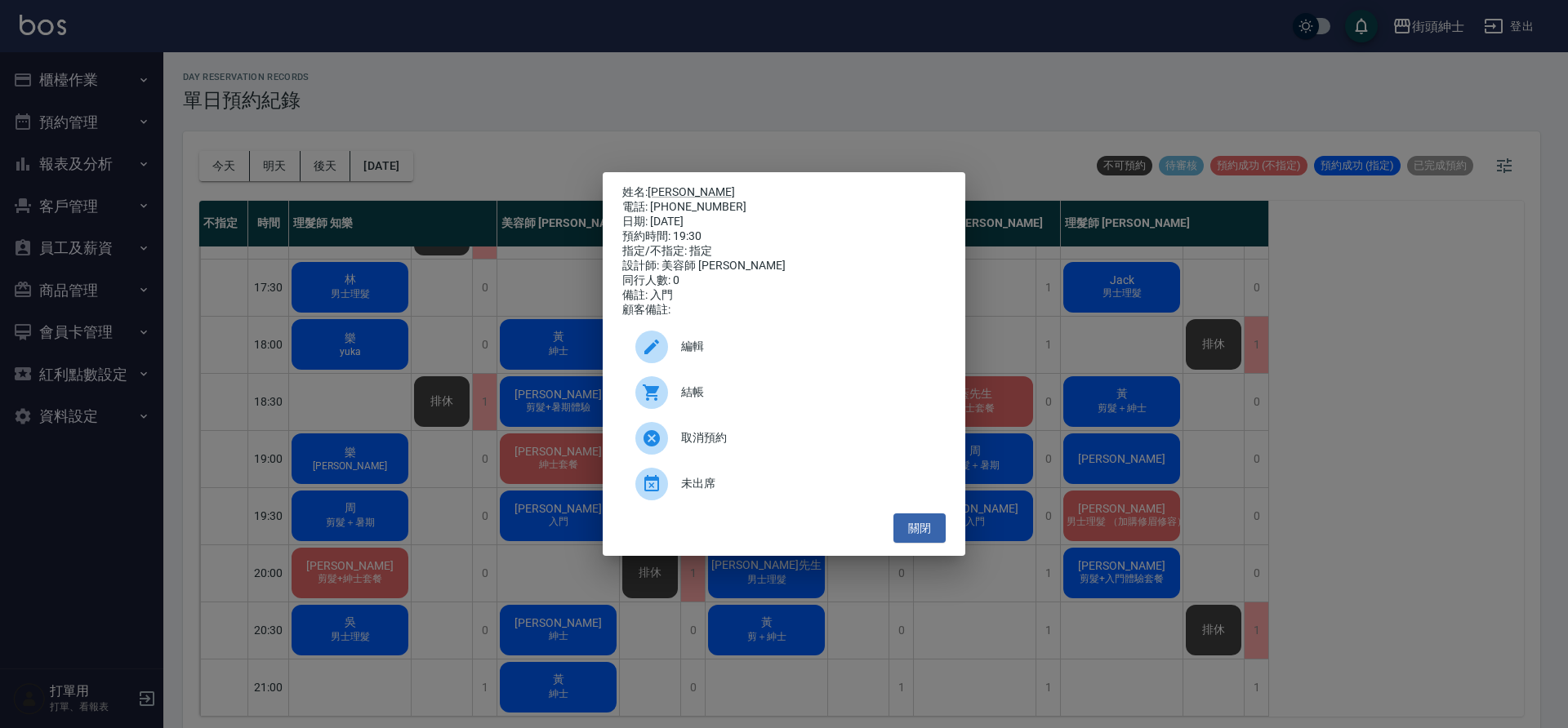
click at [497, 494] on div "姓名: Aaron 電話: 0918581722 日期: 2025/09/15 預約時間: 19:30 指定/不指定: 指定 設計師: 美容師 Cherry …" at bounding box center [784, 364] width 1568 height 728
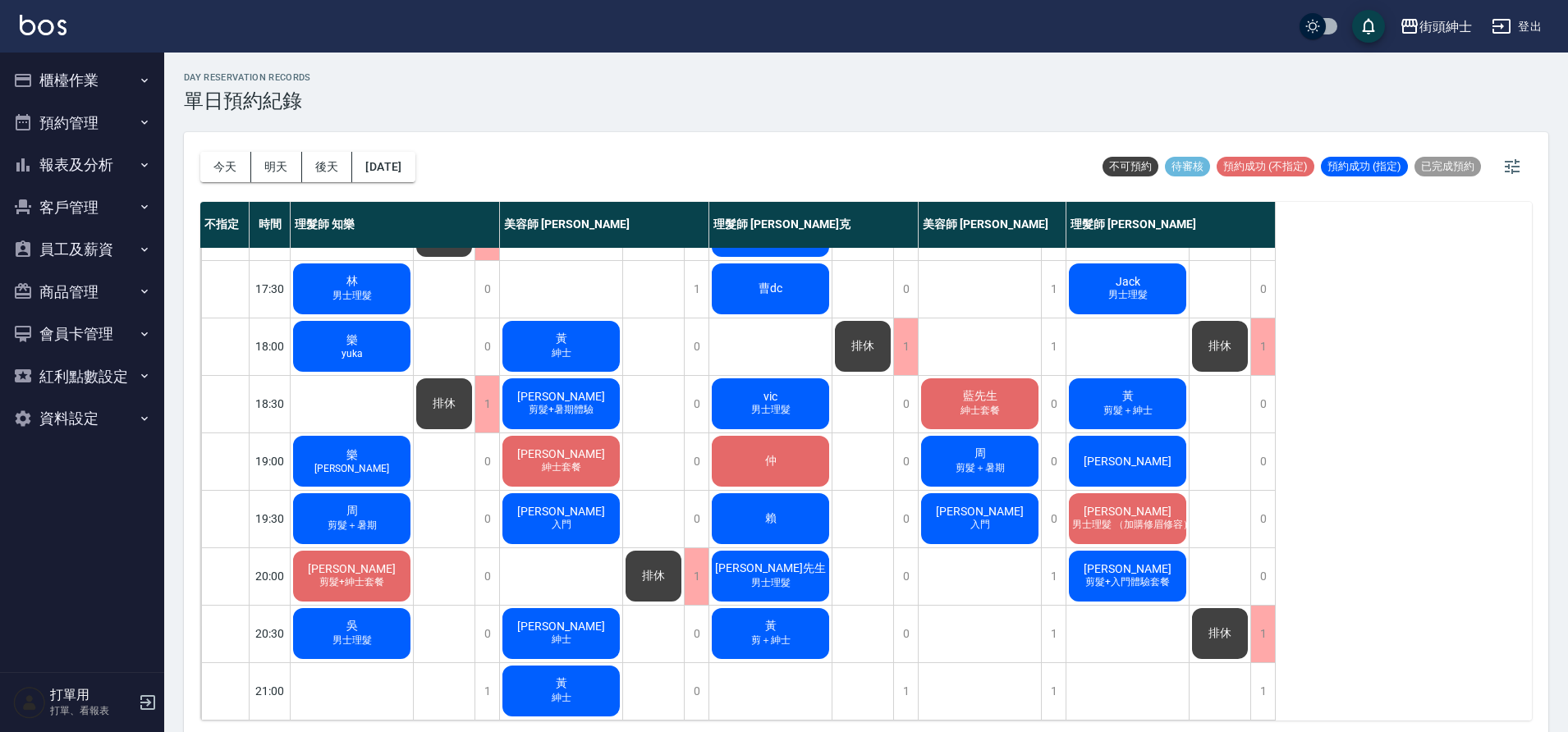
click at [1151, 575] on span "剪髮+入門體驗套餐" at bounding box center [1127, 581] width 91 height 14
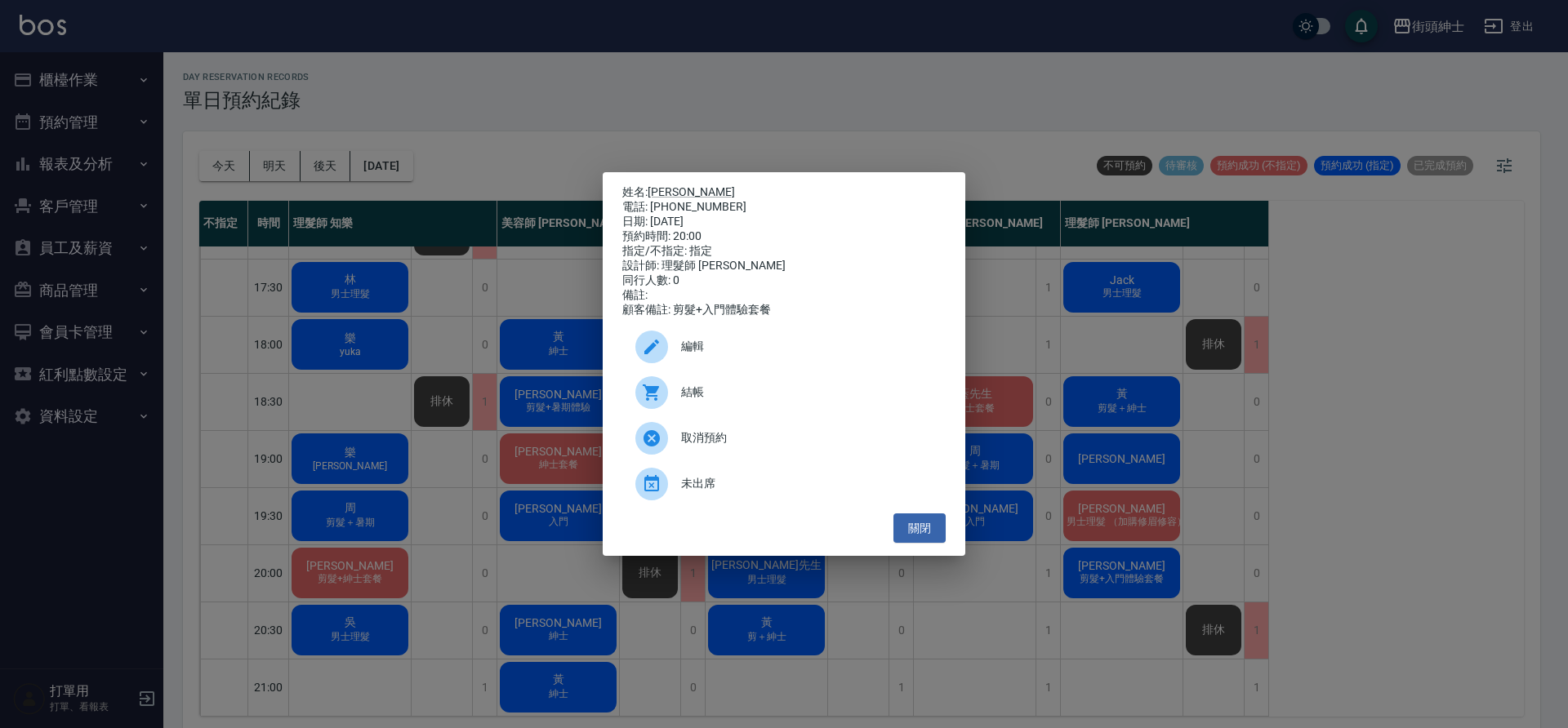
drag, startPoint x: 475, startPoint y: 346, endPoint x: 508, endPoint y: 397, distance: 60.7
click at [475, 347] on div "姓名: Aaron 電話: 0918581722 日期: 2025/09/15 預約時間: 20:00 指定/不指定: 指定 設計師: 理髮師 eric 同行…" at bounding box center [784, 364] width 1568 height 728
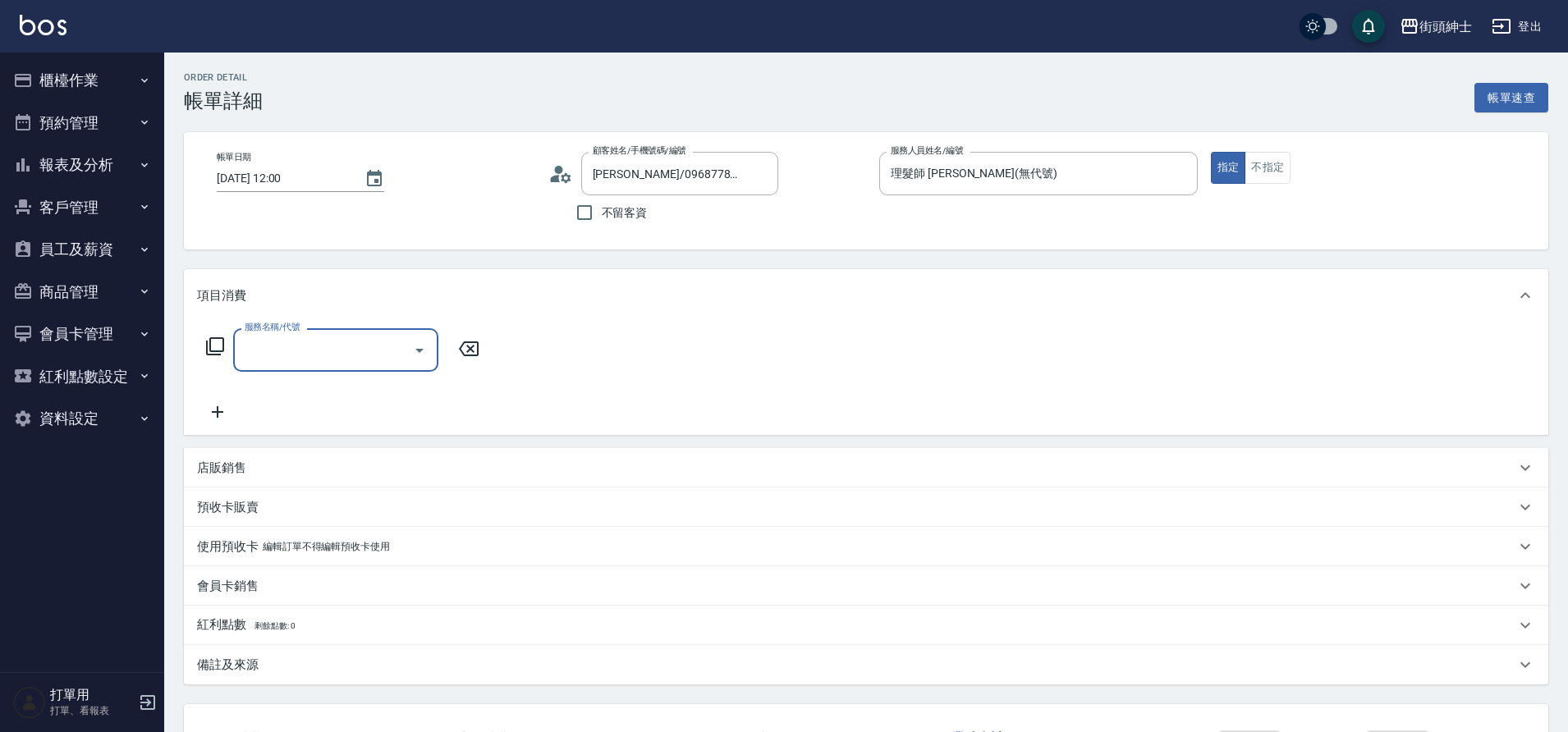
click at [410, 341] on icon "Open" at bounding box center [419, 351] width 20 height 20
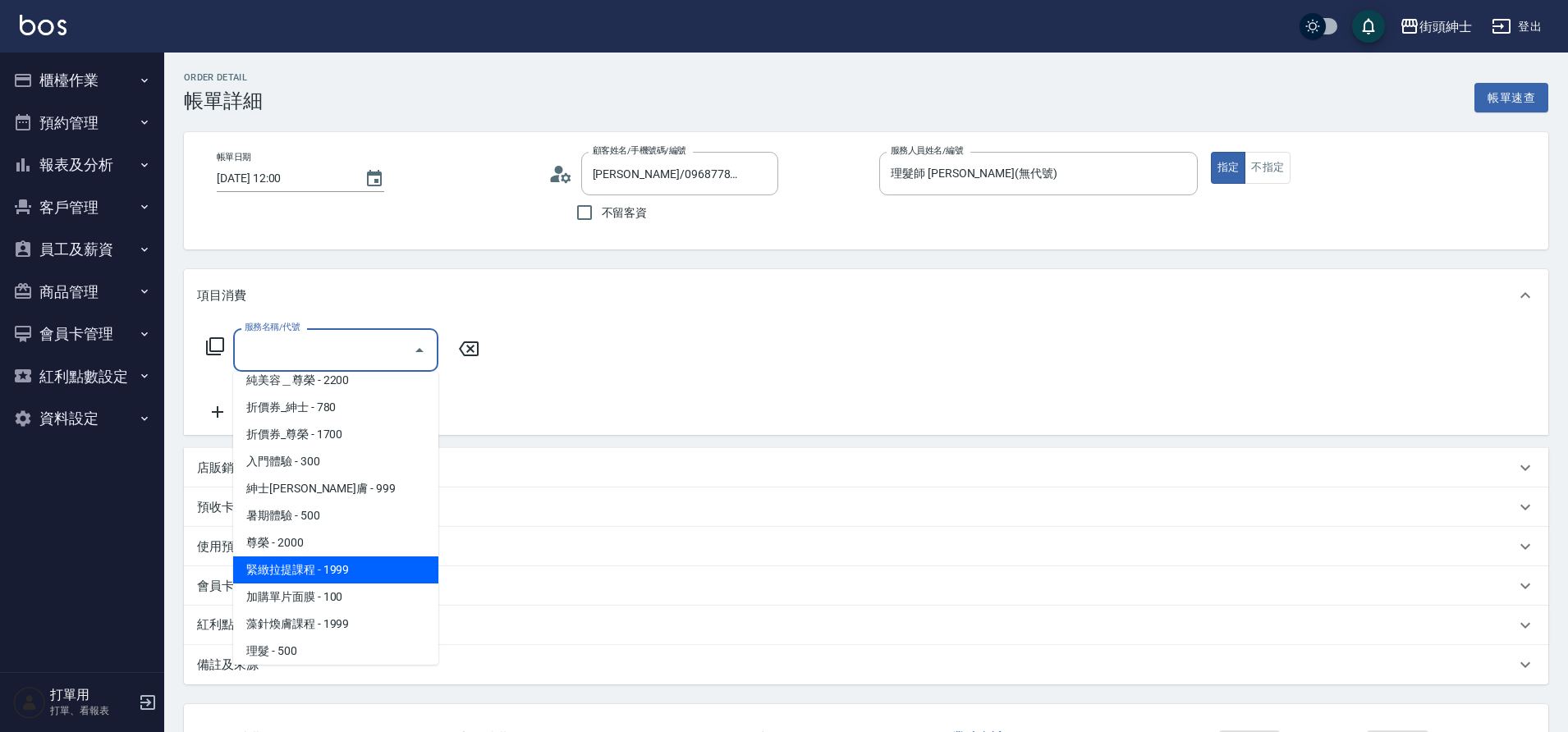
scroll to position [126, 0]
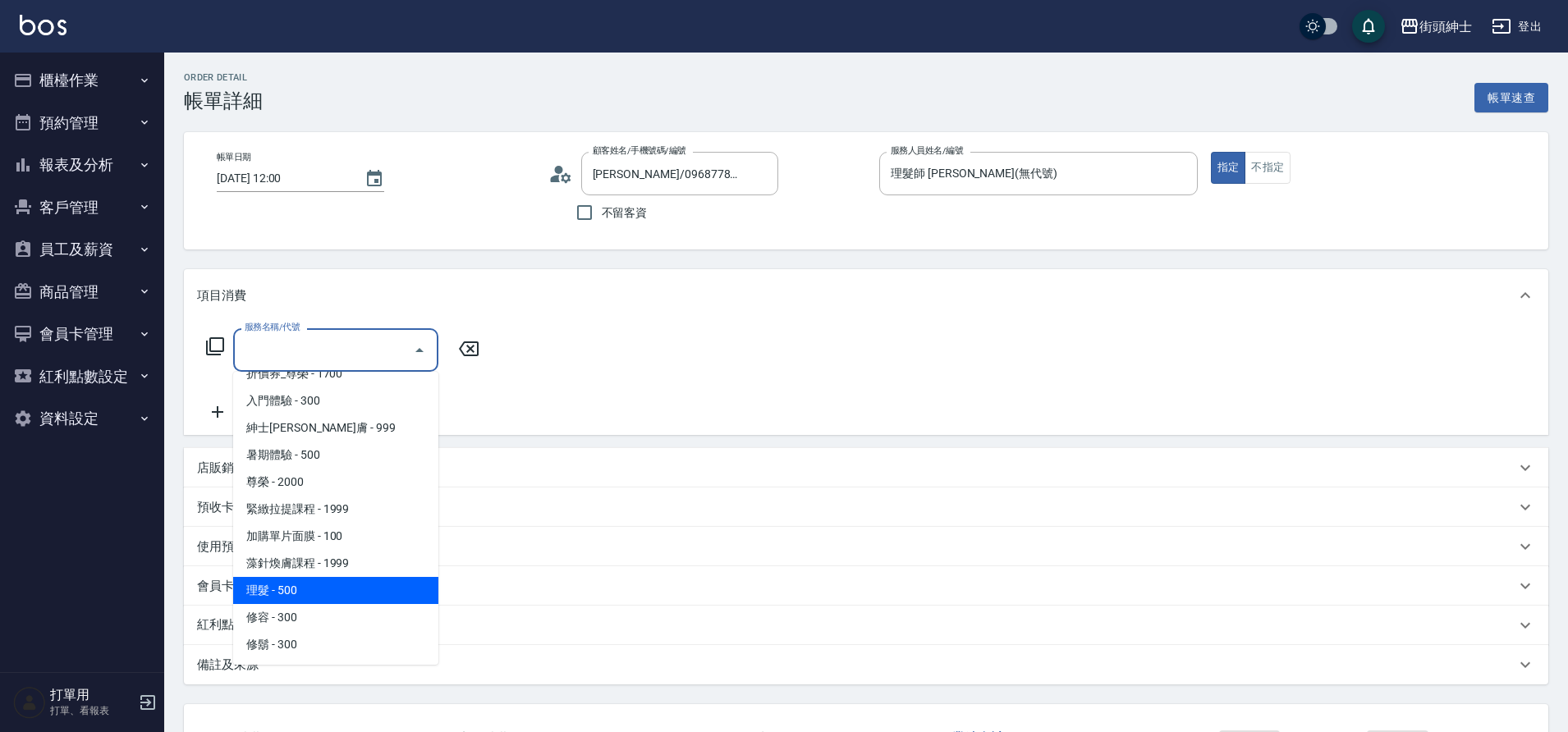
click at [310, 590] on span "理髮 - 500" at bounding box center [336, 590] width 206 height 27
type input "理髮(A02)"
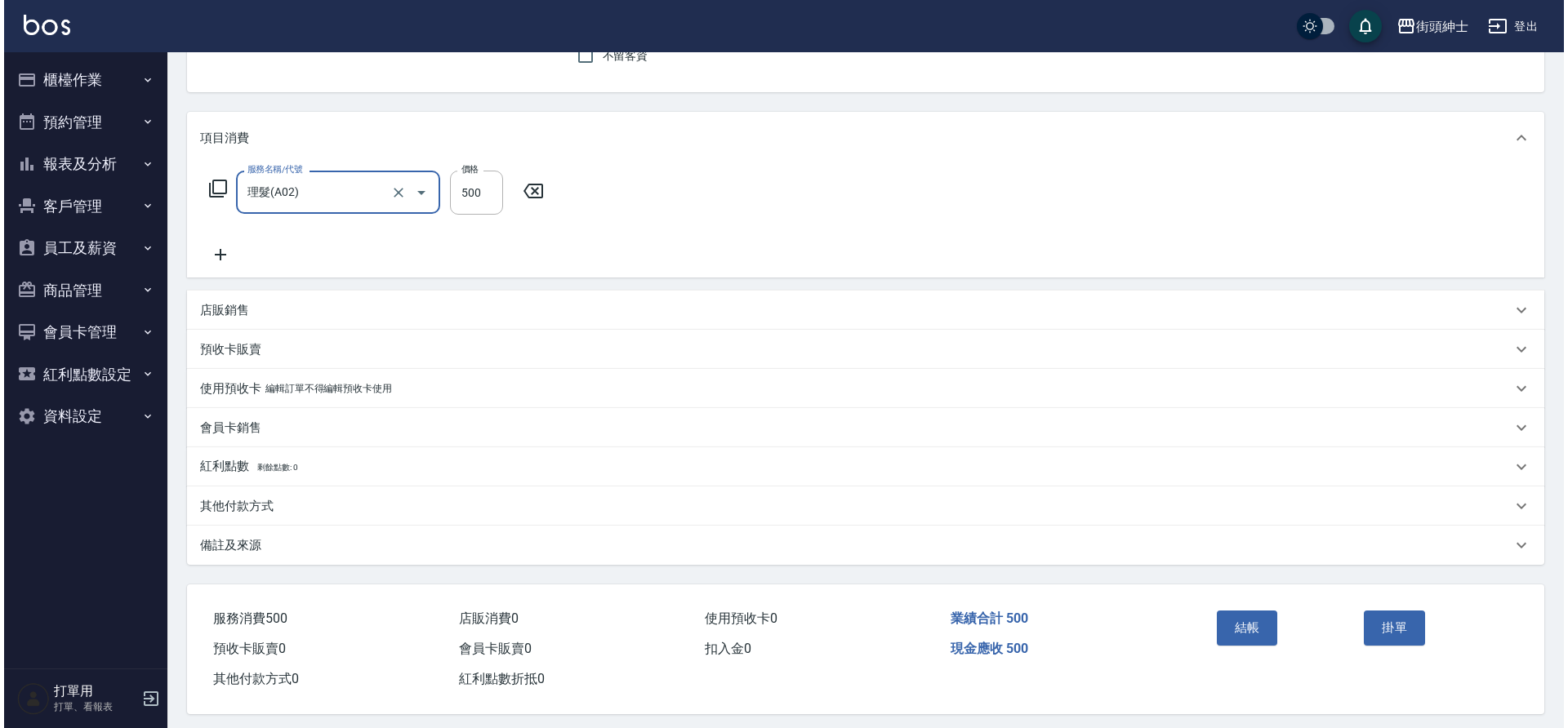
scroll to position [169, 0]
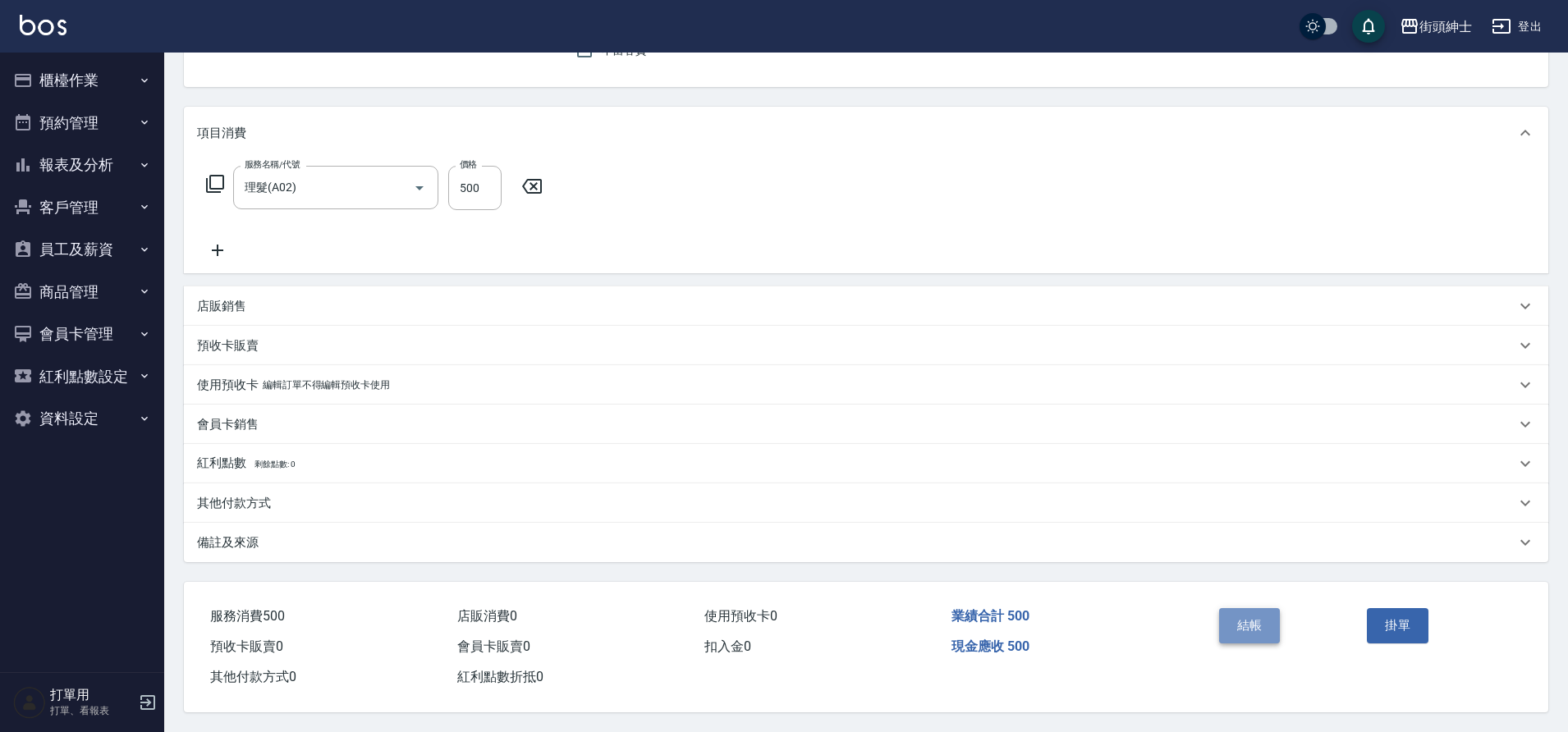
click at [1237, 612] on button "結帳" at bounding box center [1250, 626] width 61 height 34
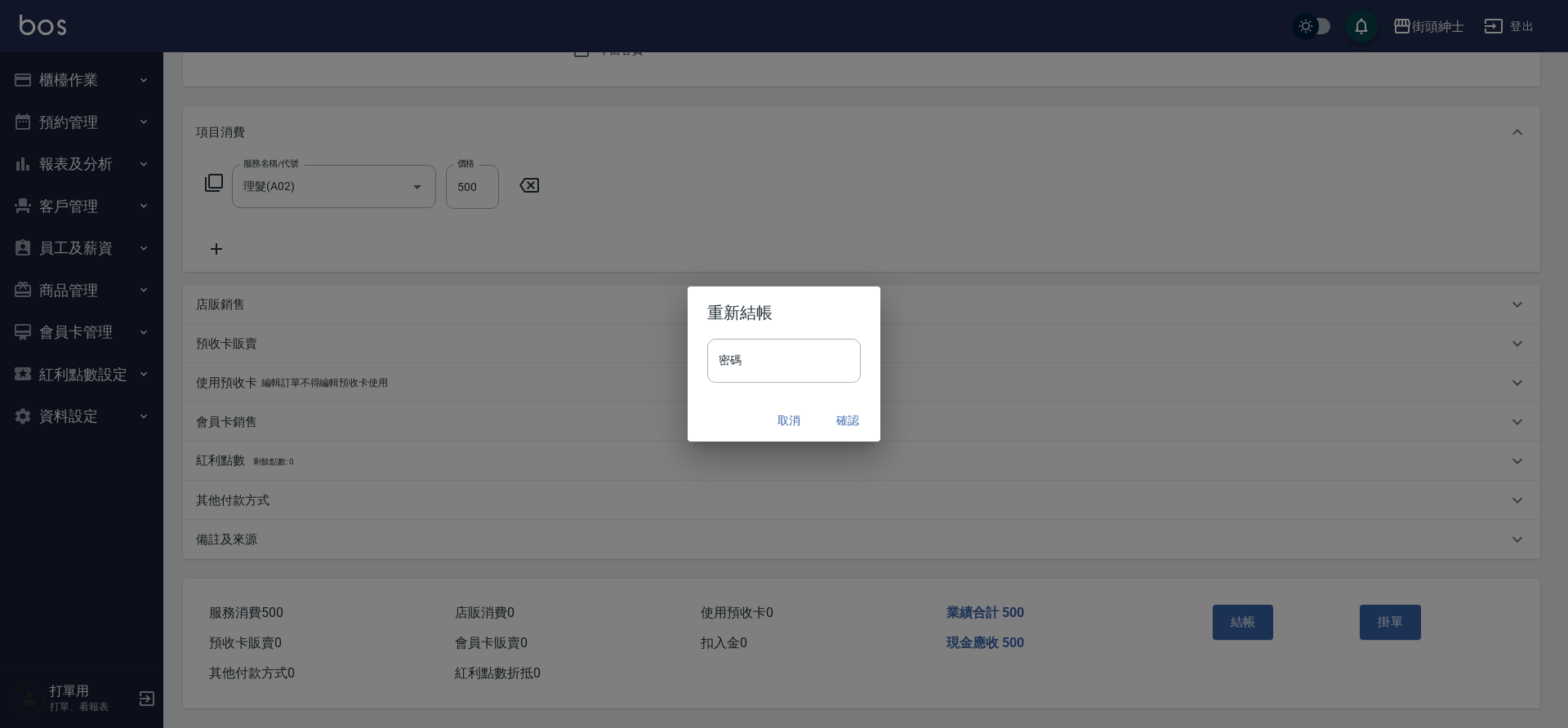
click at [852, 416] on button "確認" at bounding box center [848, 421] width 52 height 30
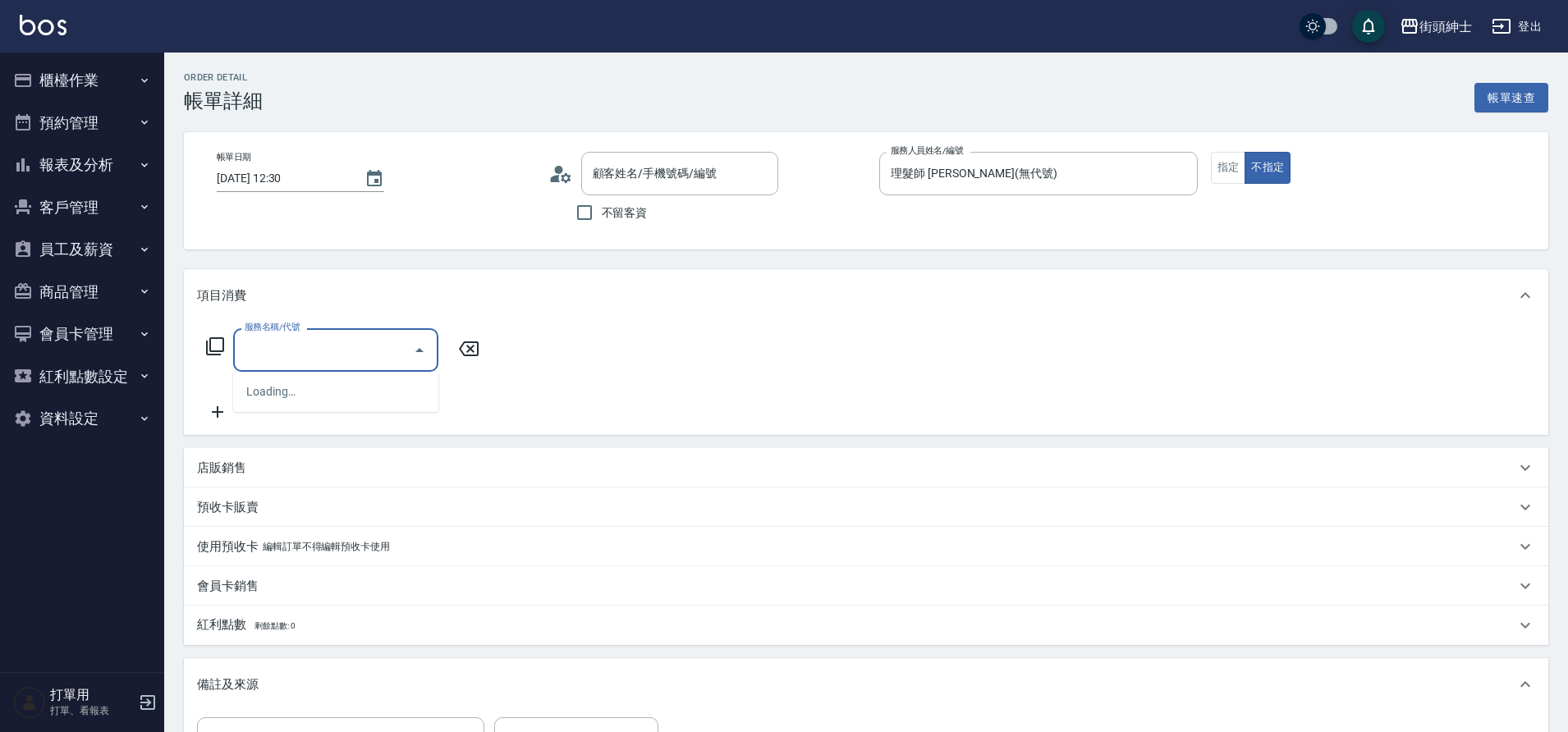
type input "翁/0987214766/null"
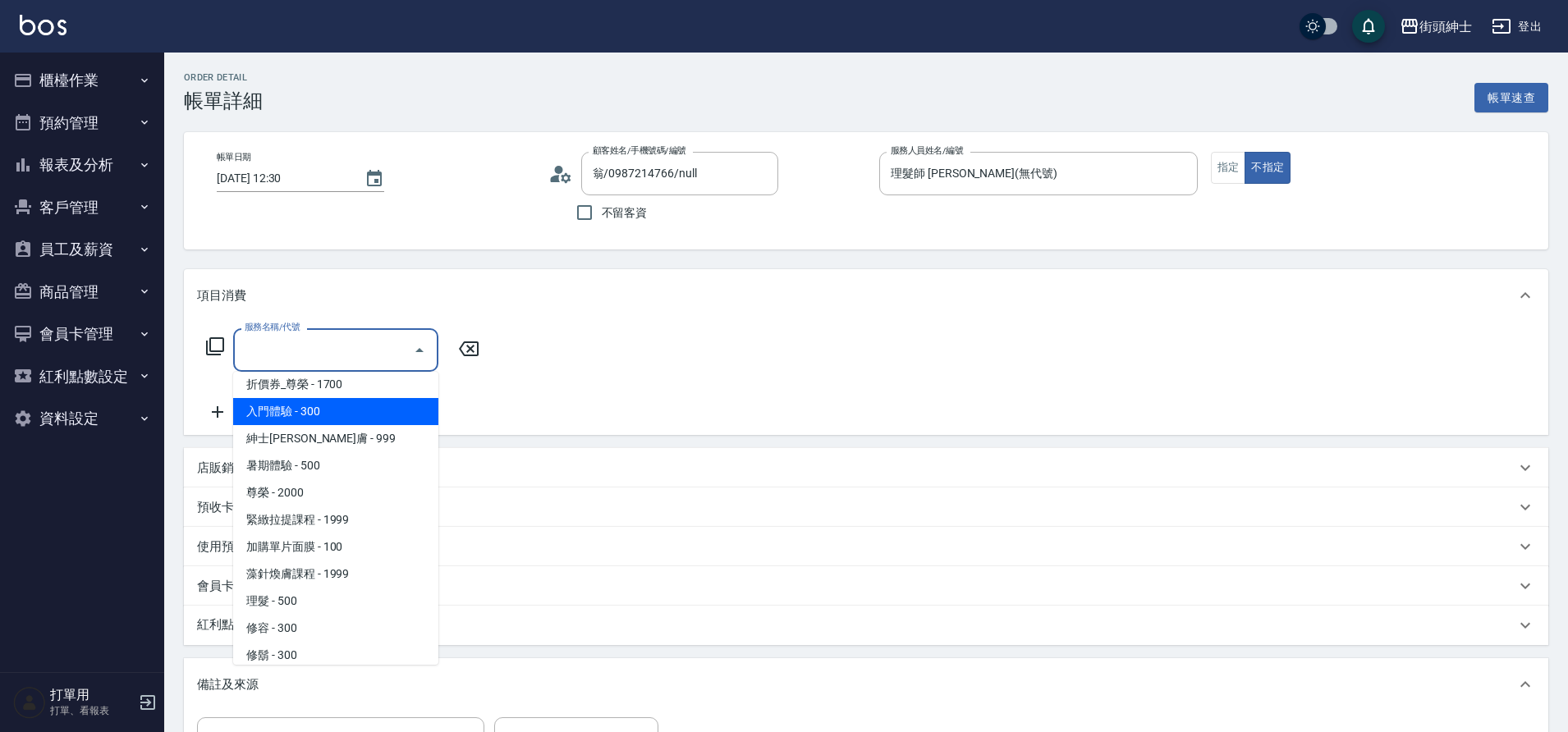
scroll to position [126, 0]
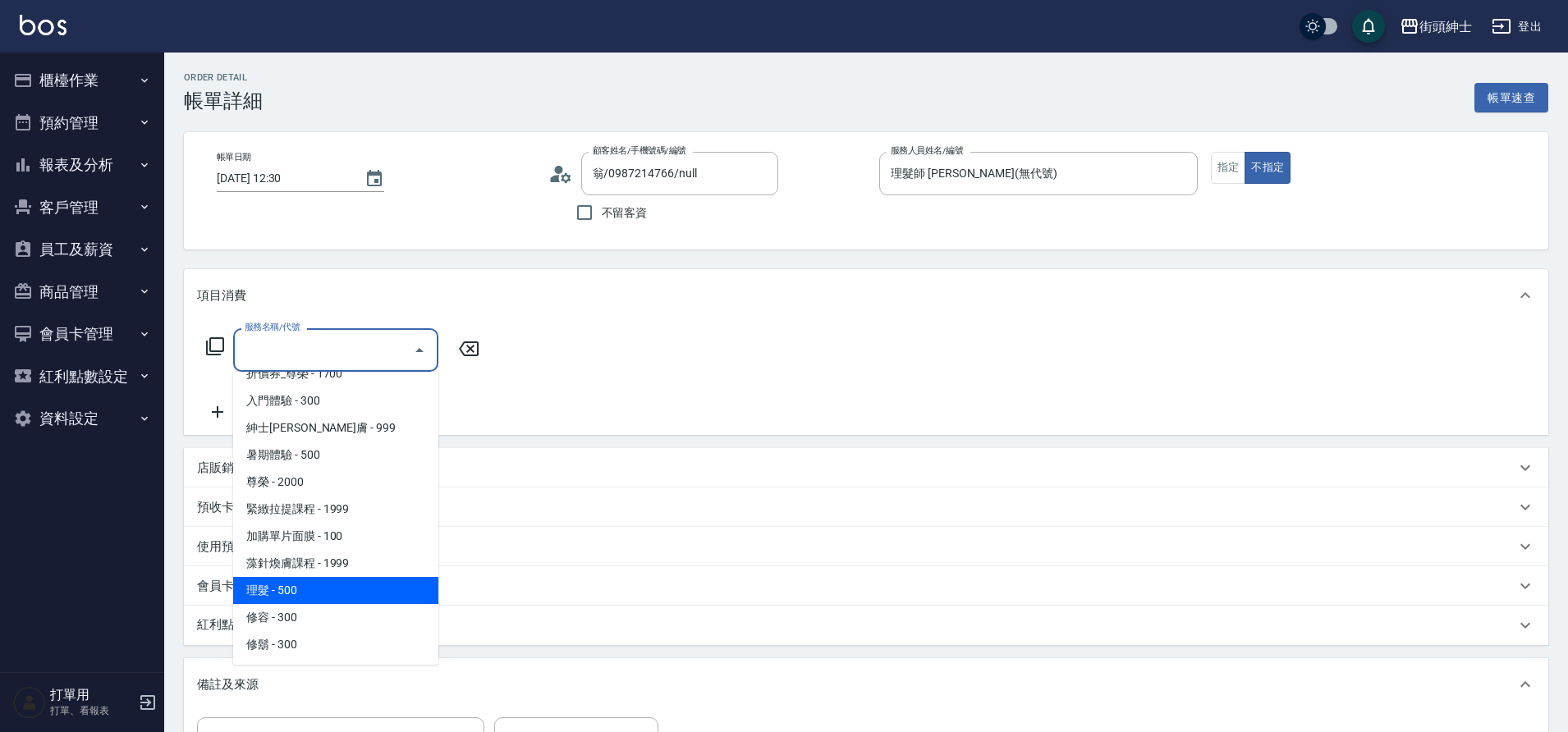
click at [307, 580] on span "理髮 - 500" at bounding box center [336, 590] width 206 height 27
type input "理髮(A02)"
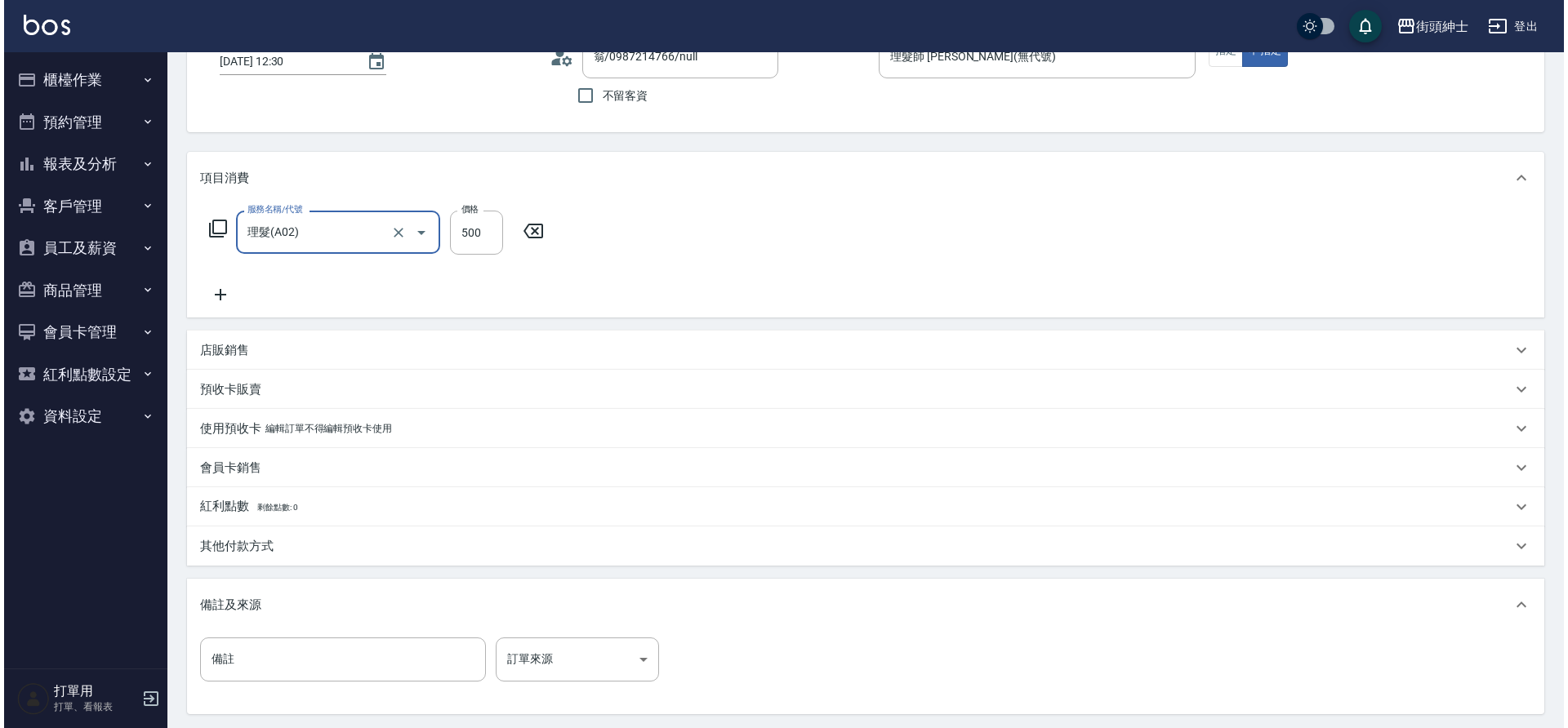
scroll to position [278, 0]
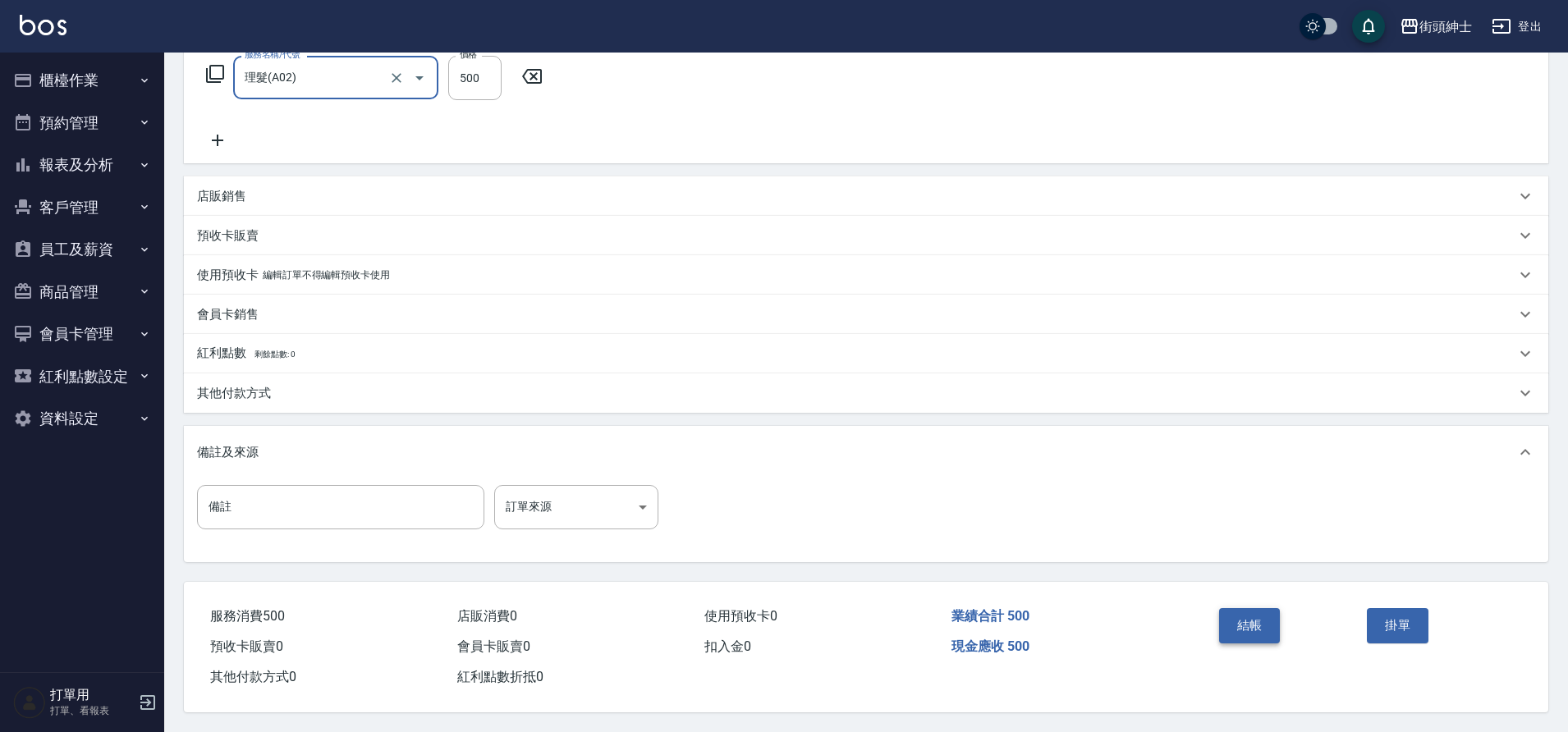
click at [1219, 627] on button "結帳" at bounding box center [1250, 626] width 61 height 34
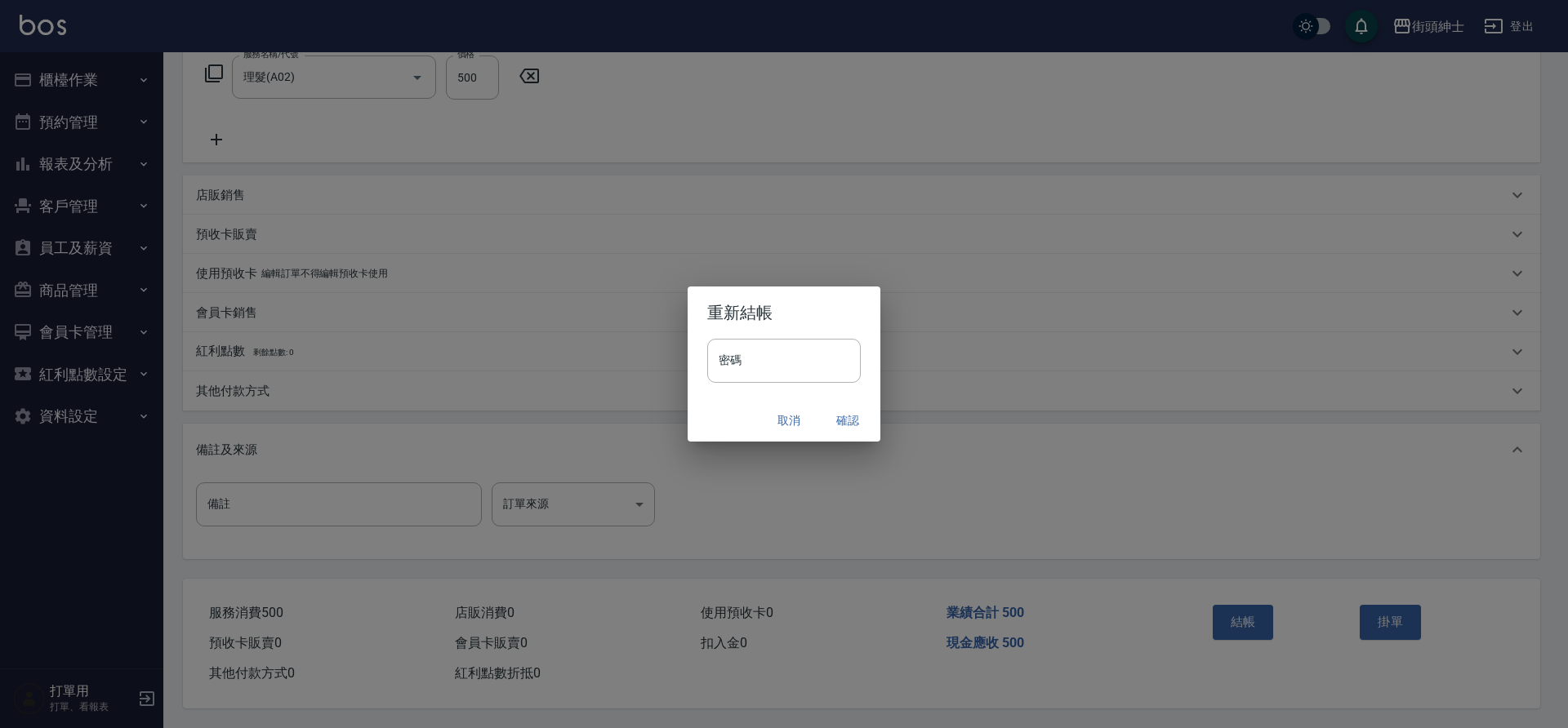
click at [849, 424] on button "確認" at bounding box center [848, 421] width 52 height 30
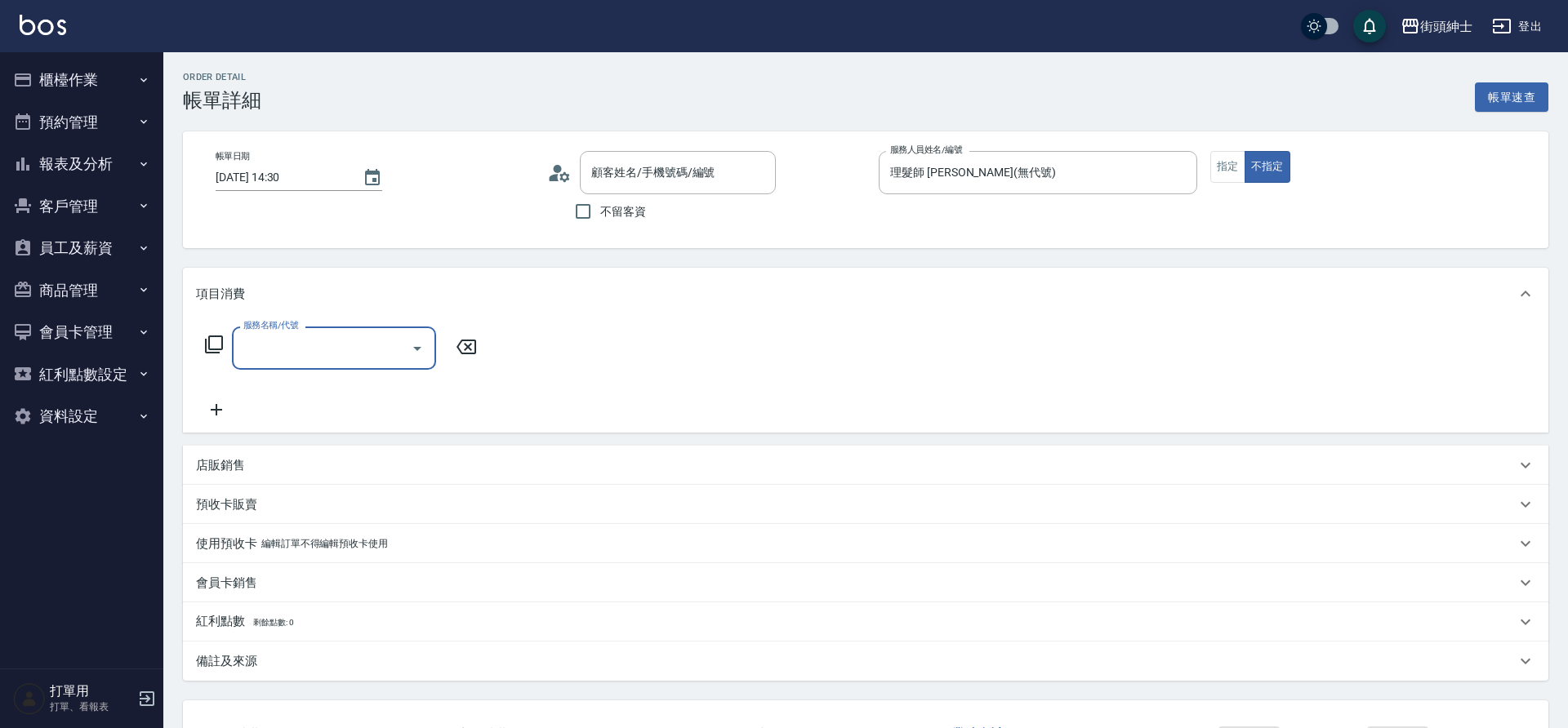
click at [399, 351] on input "服務名稱/代號" at bounding box center [322, 348] width 165 height 29
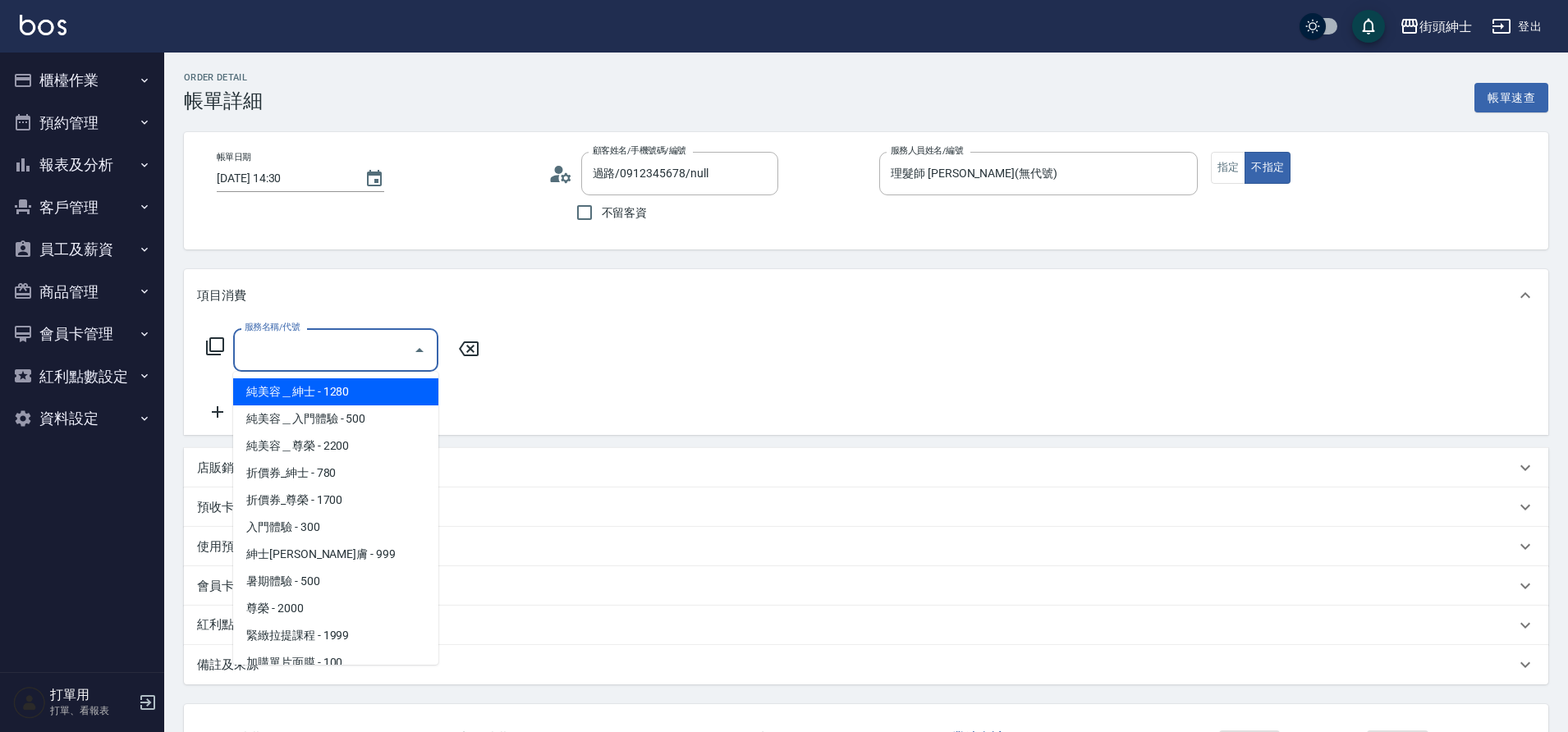
type input "過路/0912345678/null"
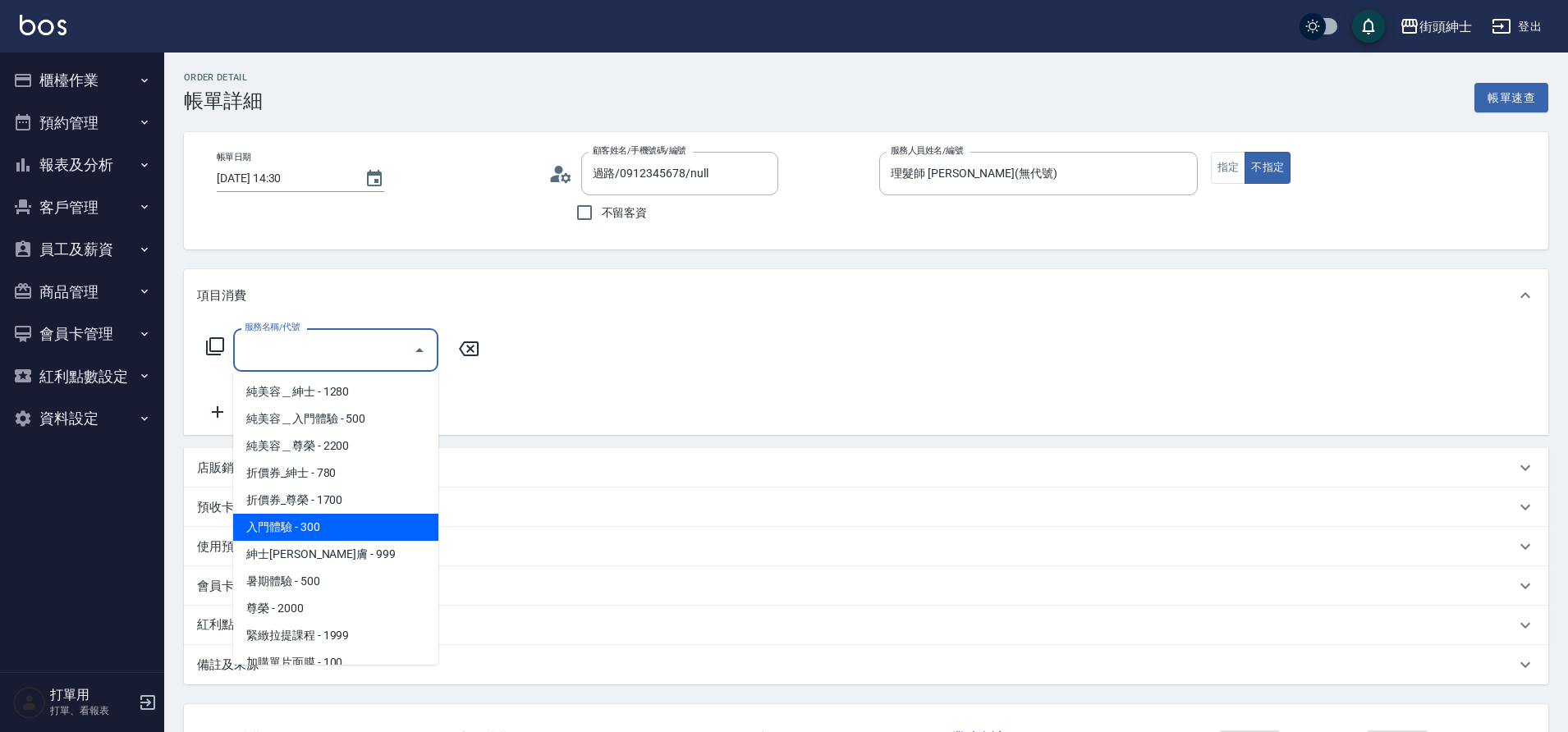
scroll to position [126, 0]
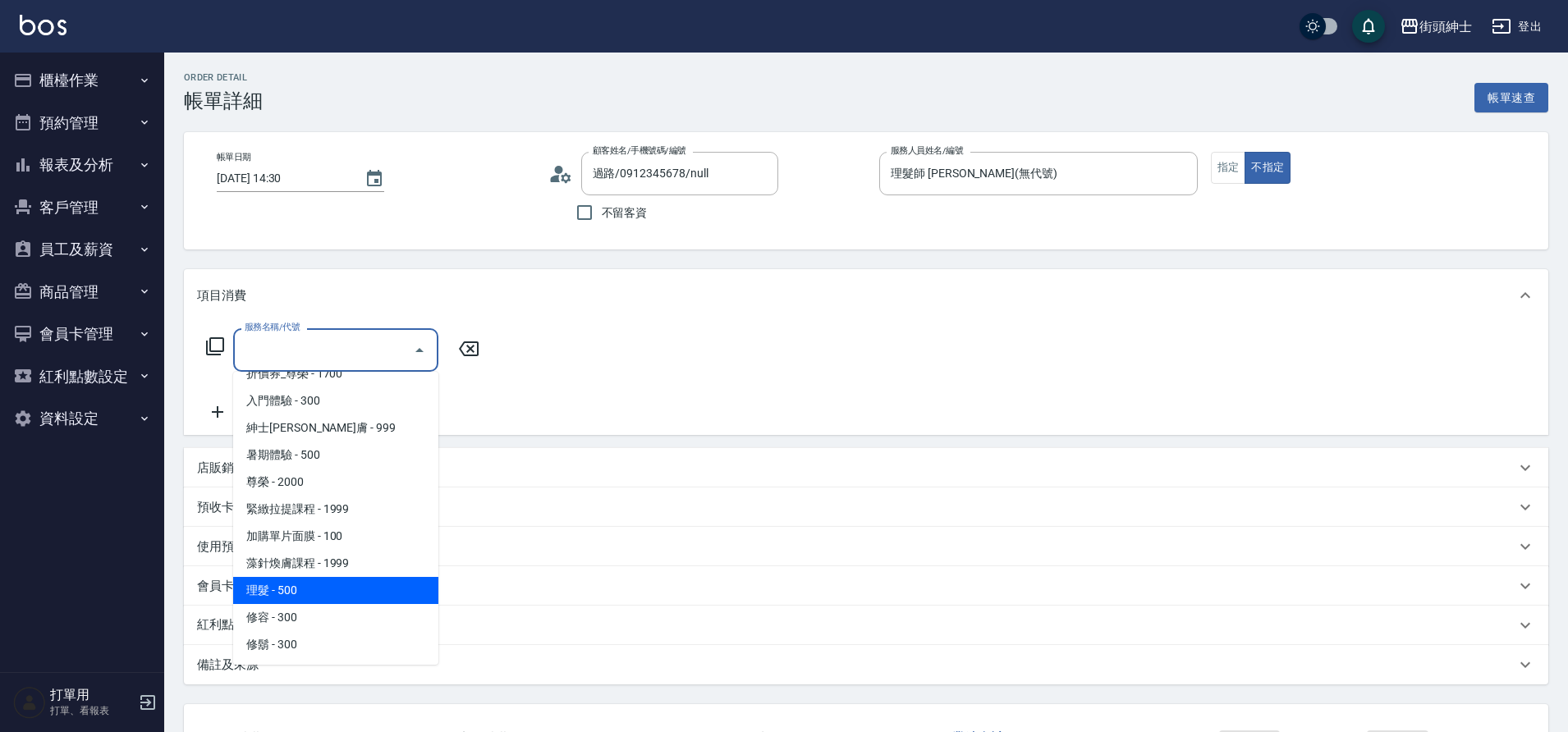
drag, startPoint x: 335, startPoint y: 580, endPoint x: 355, endPoint y: 580, distance: 20.0
click at [335, 580] on span "理髮 - 500" at bounding box center [336, 590] width 206 height 27
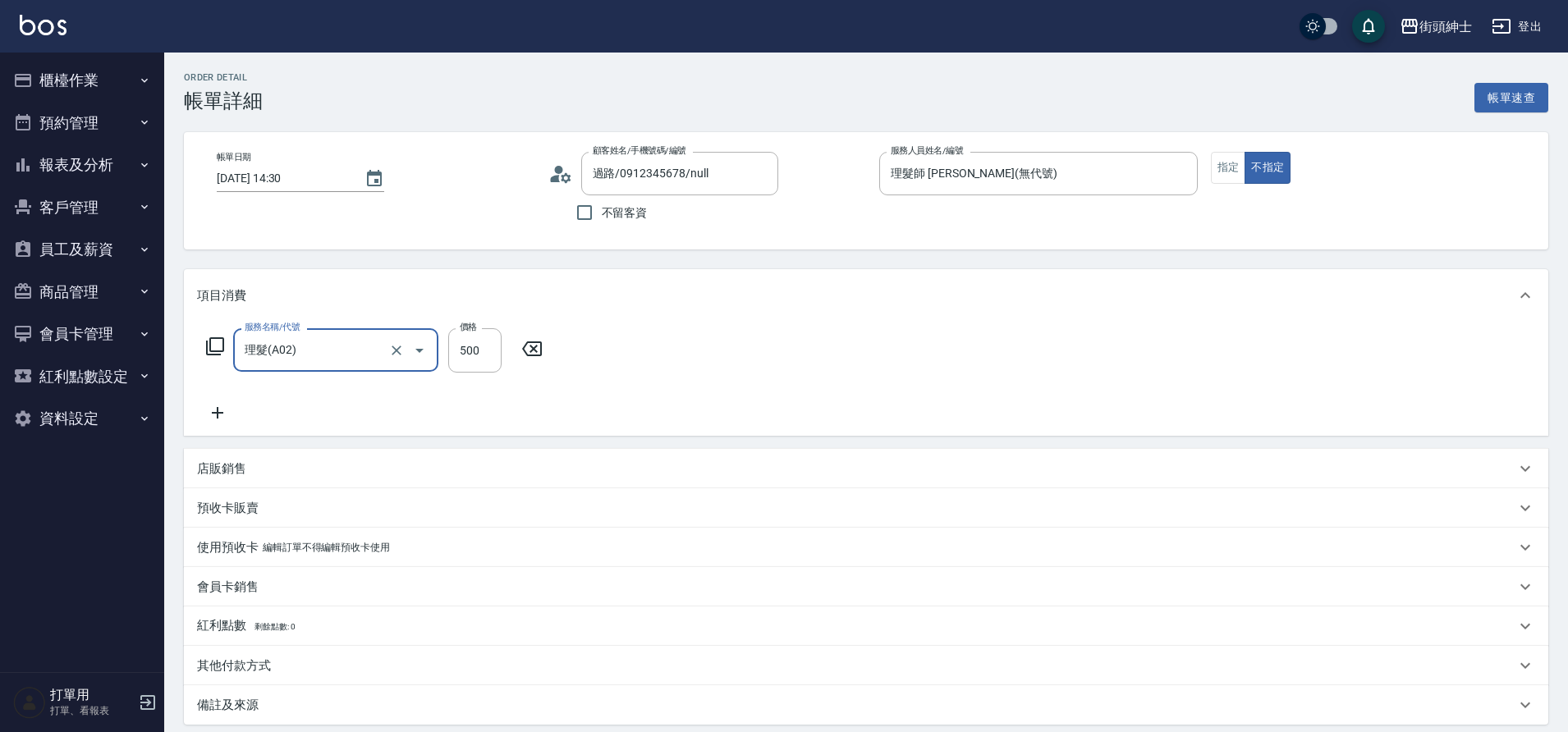
type input "理髮(A02)"
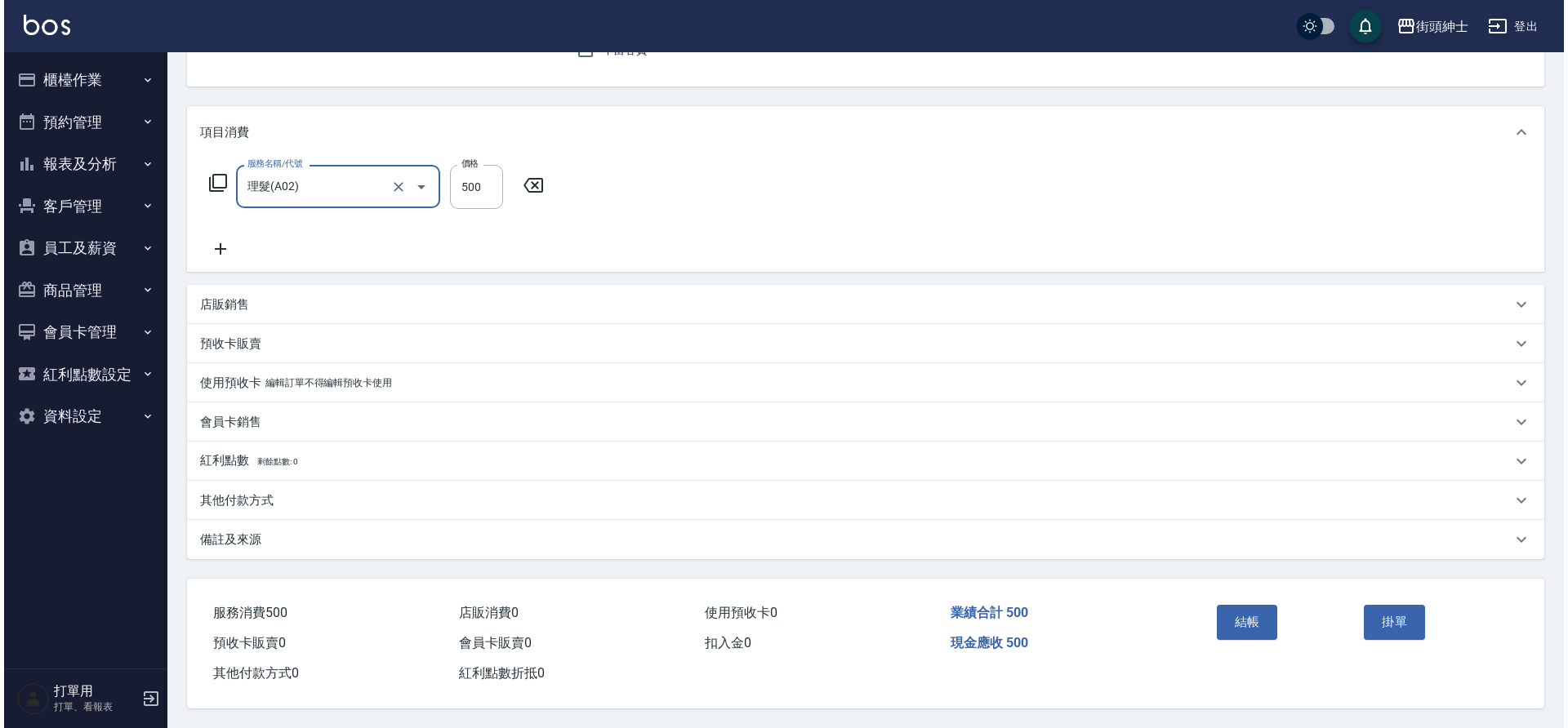
scroll to position [169, 0]
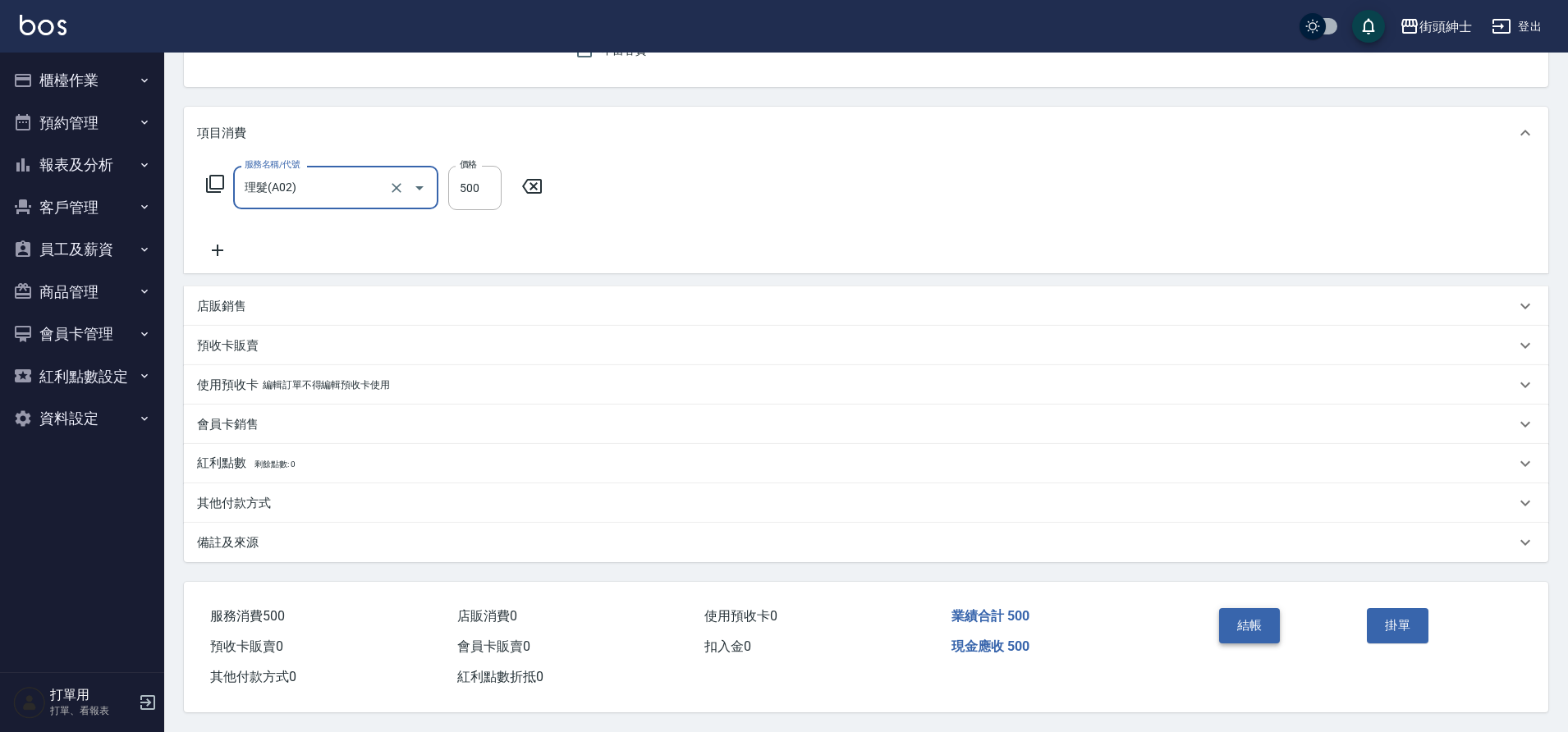
click at [1237, 617] on button "結帳" at bounding box center [1250, 626] width 61 height 34
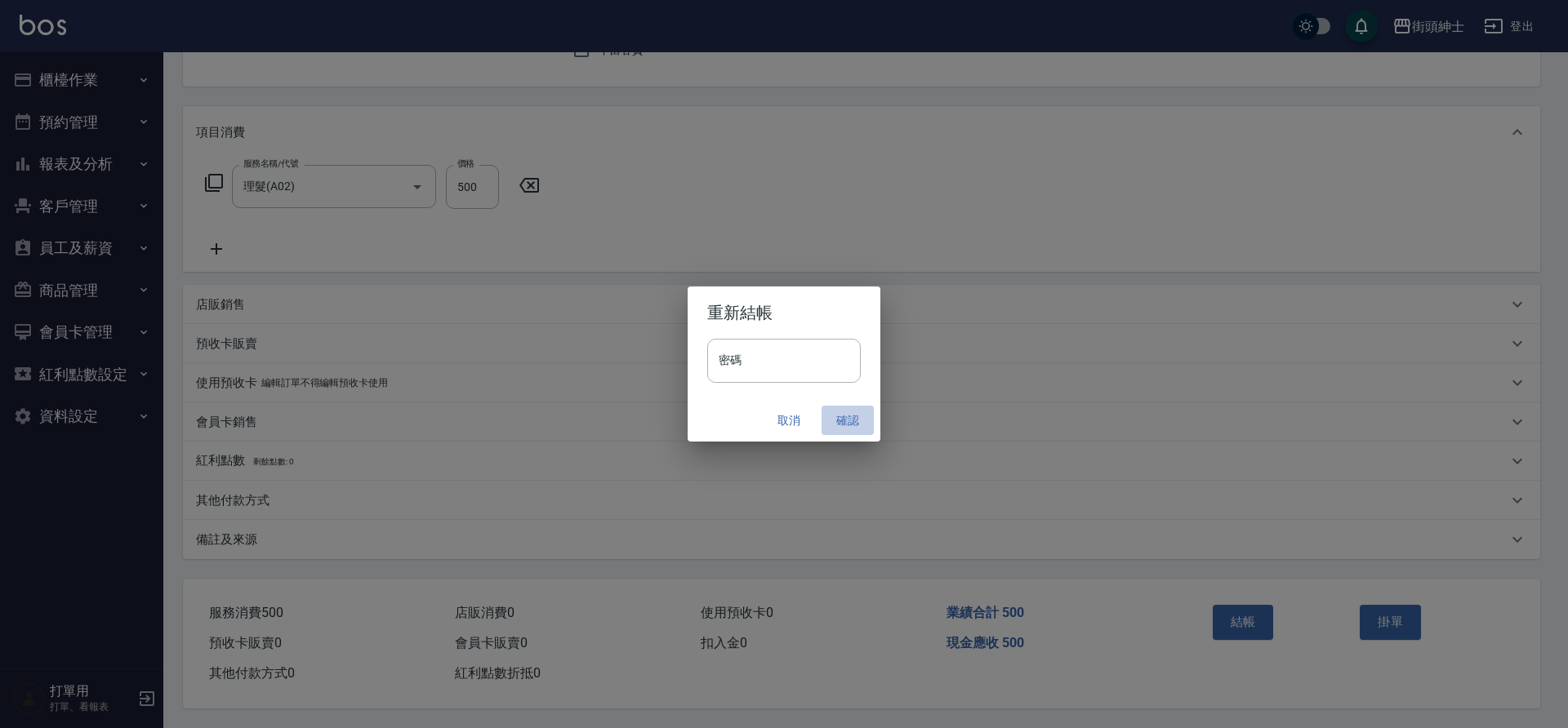
click at [844, 418] on button "確認" at bounding box center [848, 421] width 52 height 30
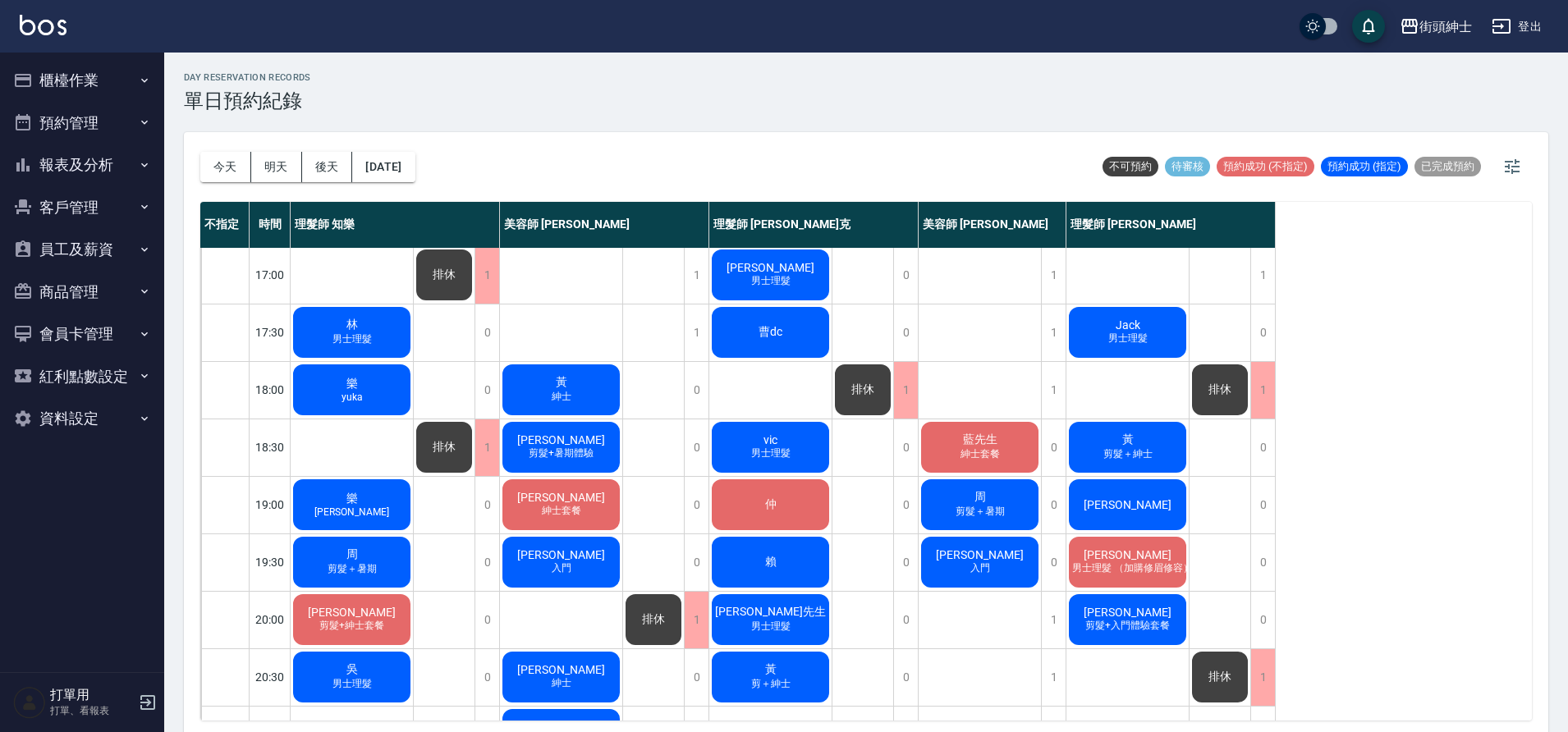
scroll to position [747, 0]
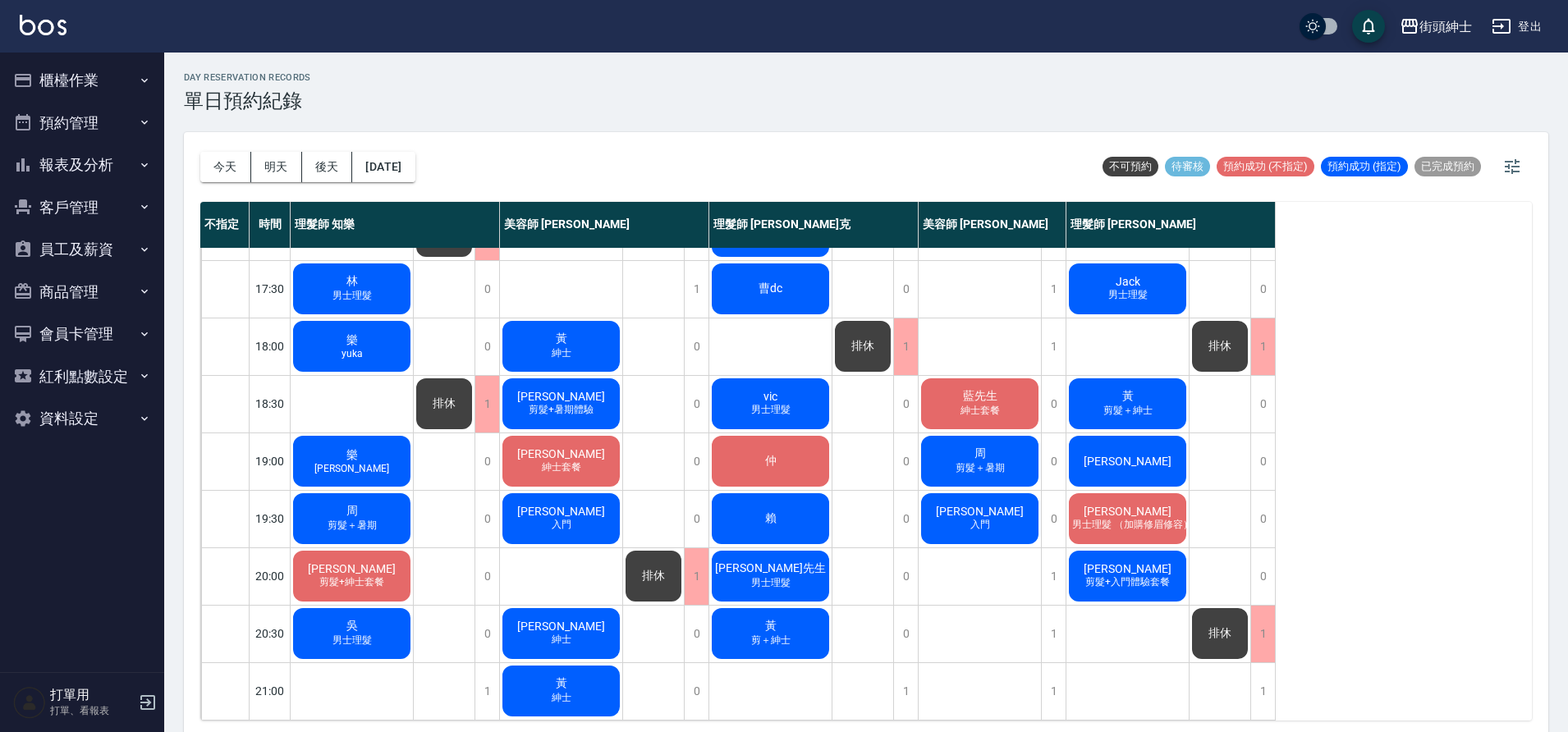
click at [114, 133] on button "預約管理" at bounding box center [82, 123] width 151 height 42
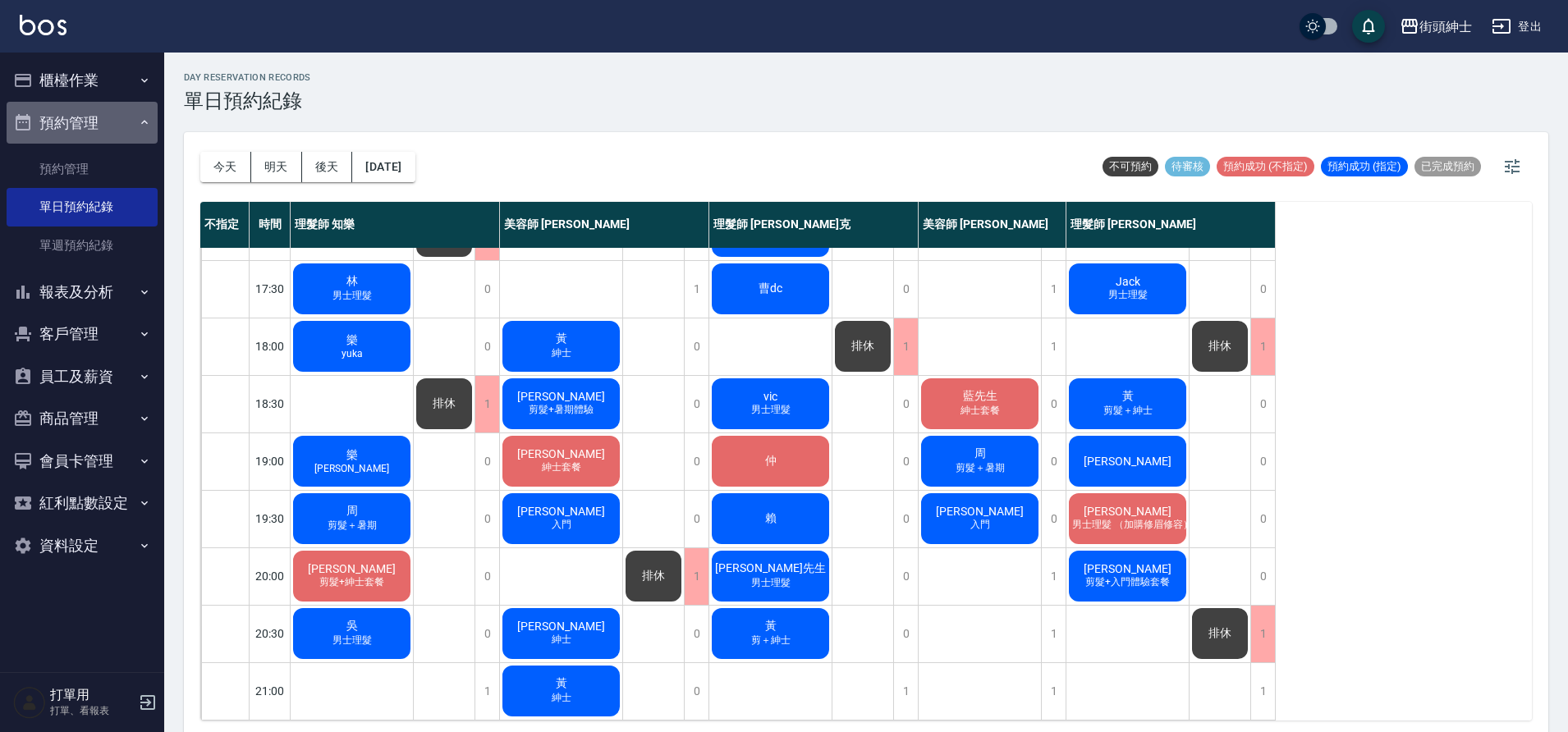
click at [106, 125] on button "預約管理" at bounding box center [82, 123] width 151 height 42
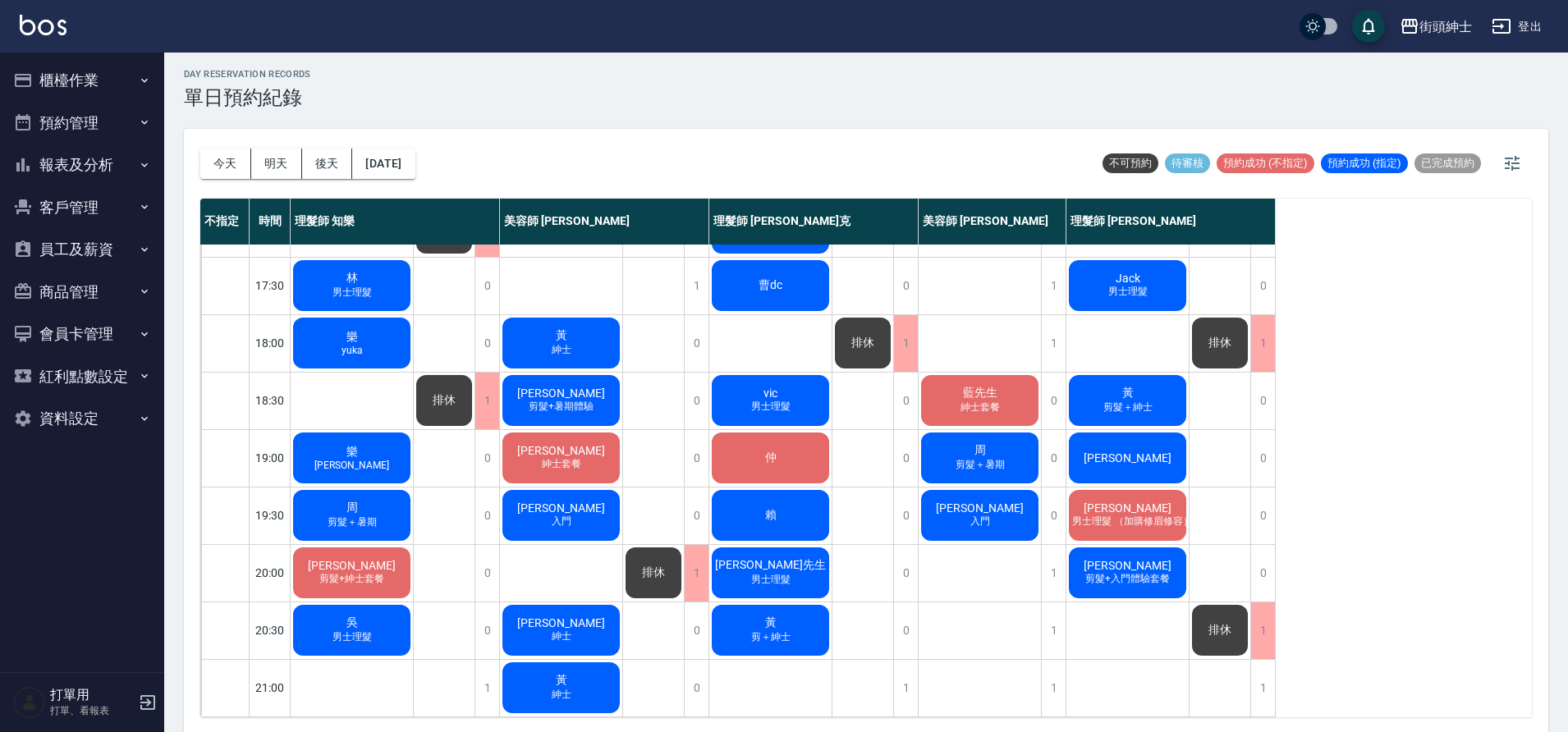
scroll to position [5, 0]
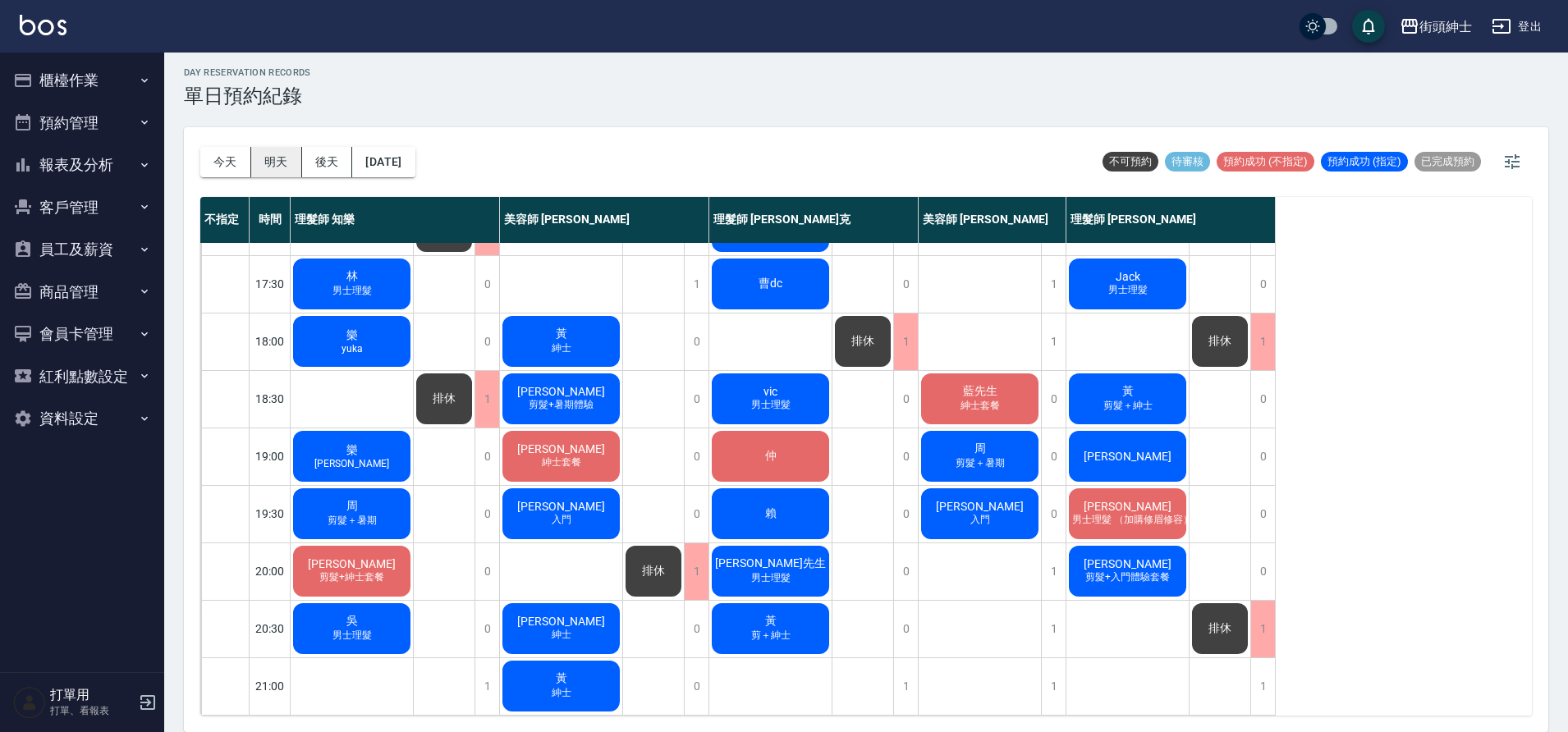
click at [281, 153] on button "明天" at bounding box center [277, 162] width 50 height 31
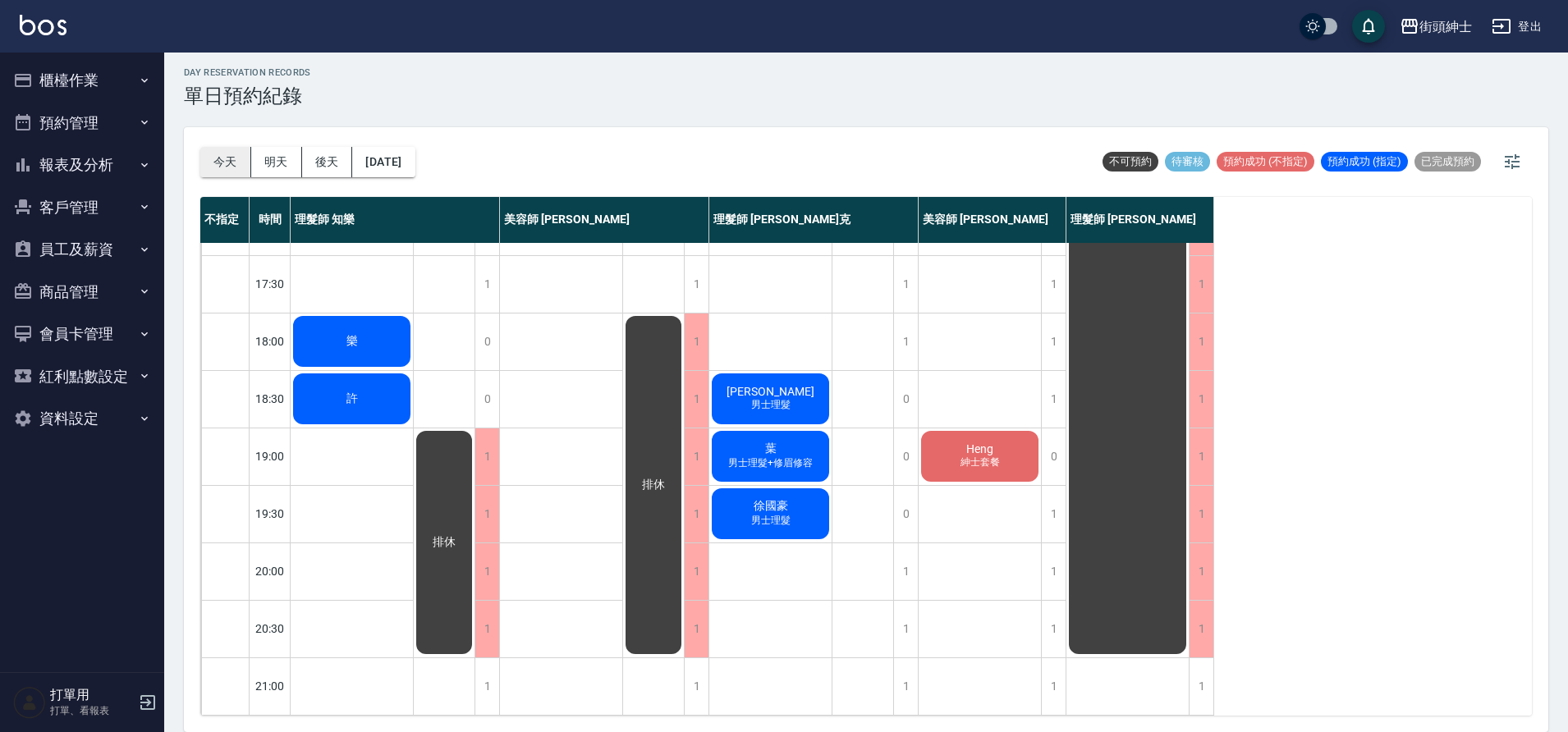
click at [222, 165] on button "今天" at bounding box center [225, 162] width 50 height 31
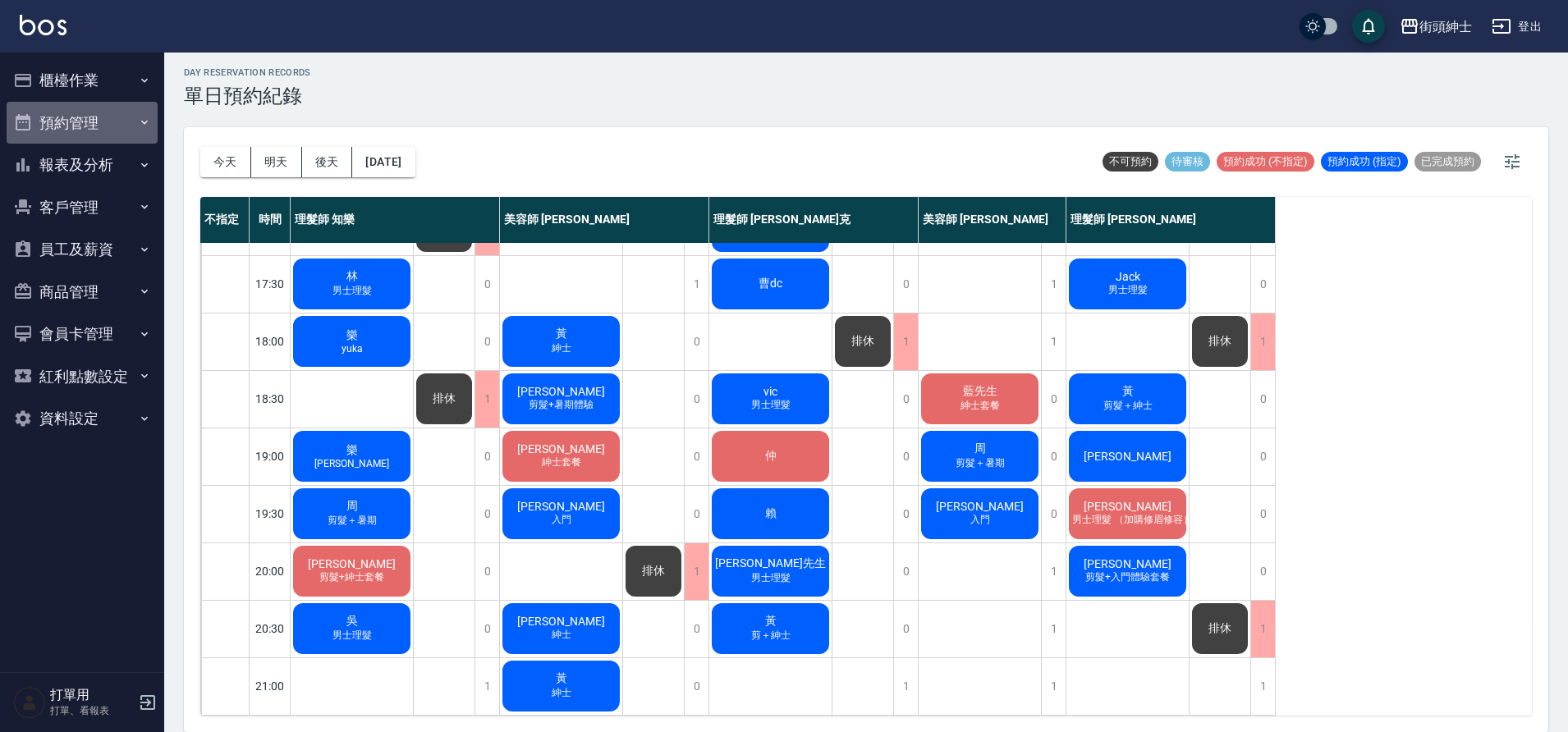
click at [113, 122] on button "預約管理" at bounding box center [82, 123] width 151 height 42
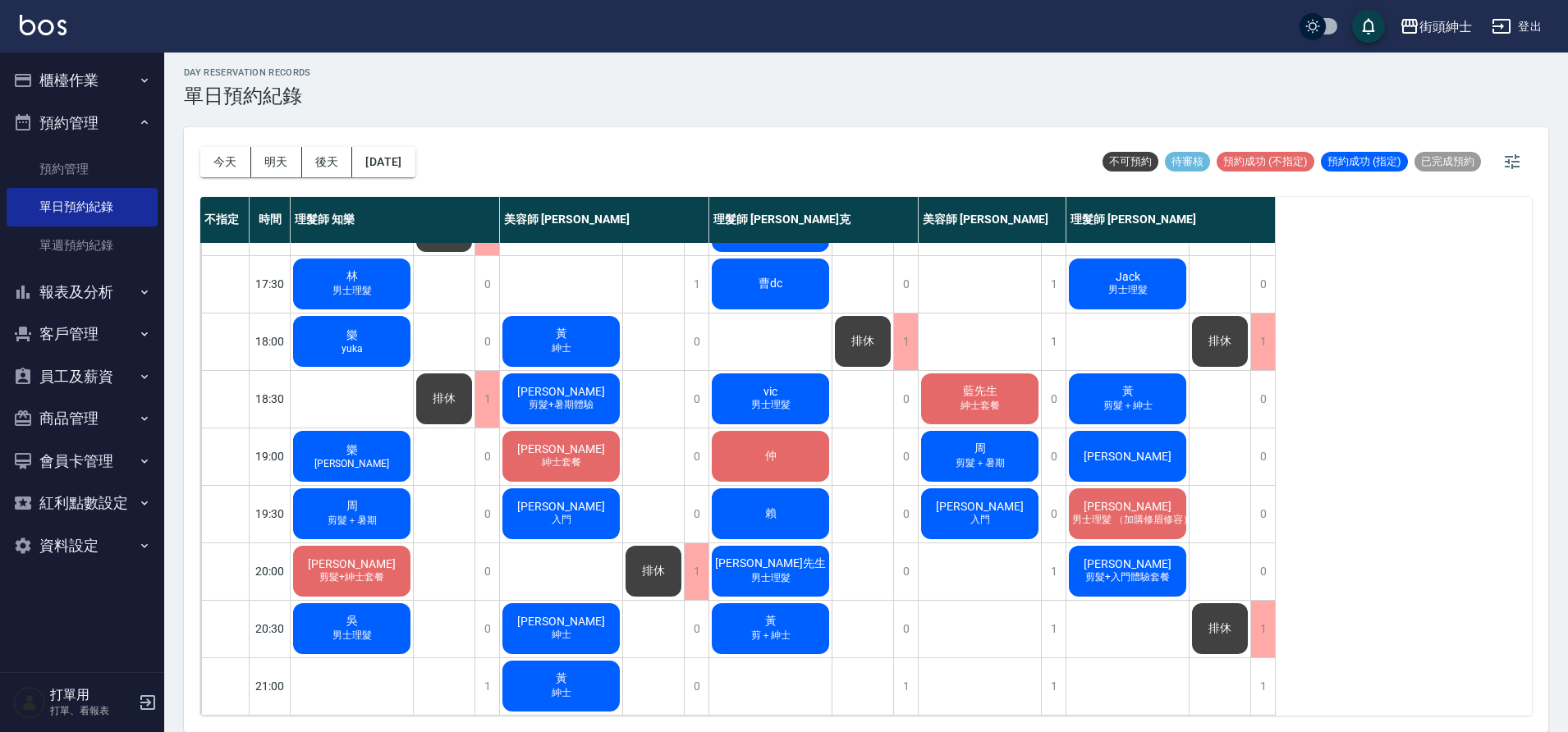
click at [99, 335] on button "客戶管理" at bounding box center [82, 334] width 151 height 42
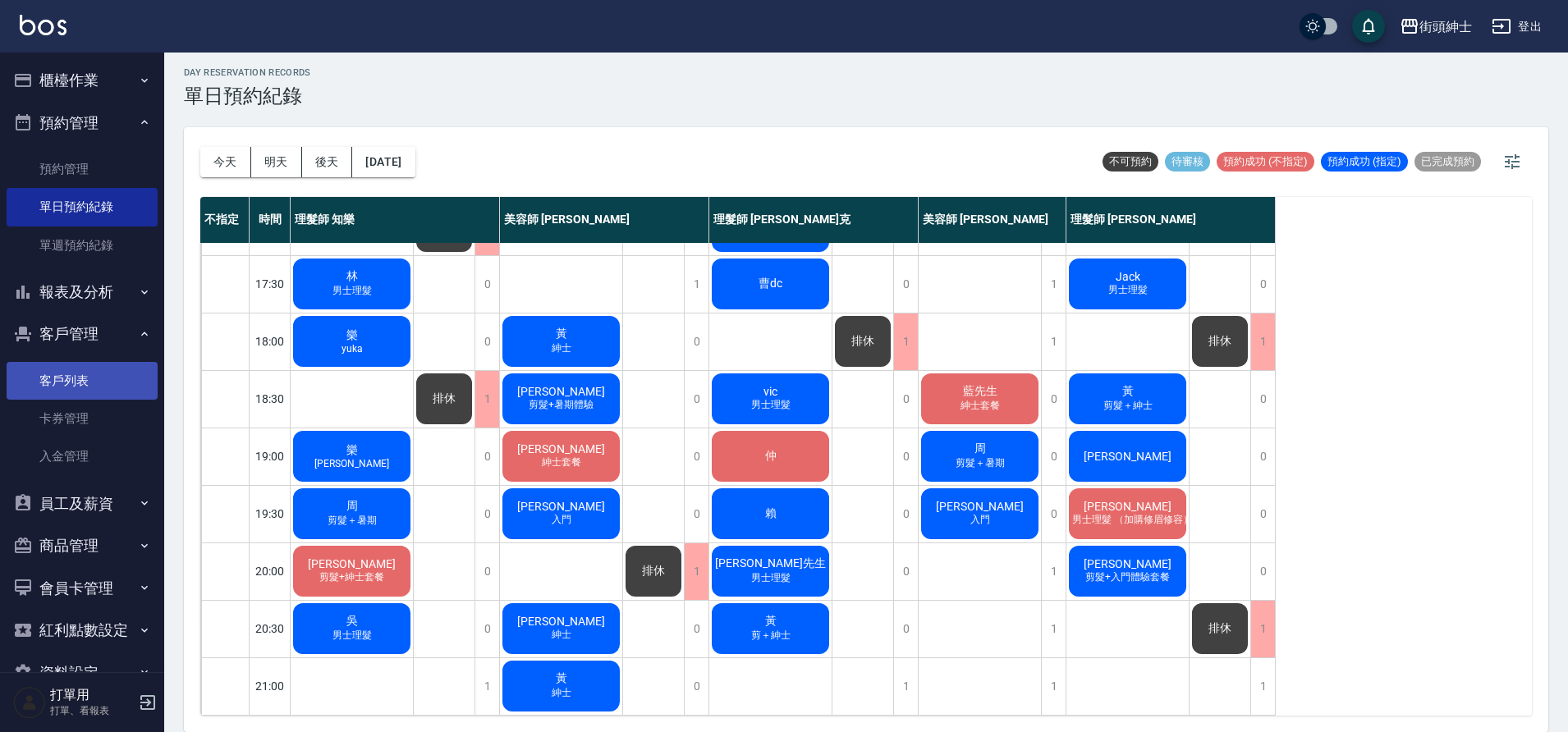
click at [89, 380] on link "客戶列表" at bounding box center [82, 381] width 151 height 38
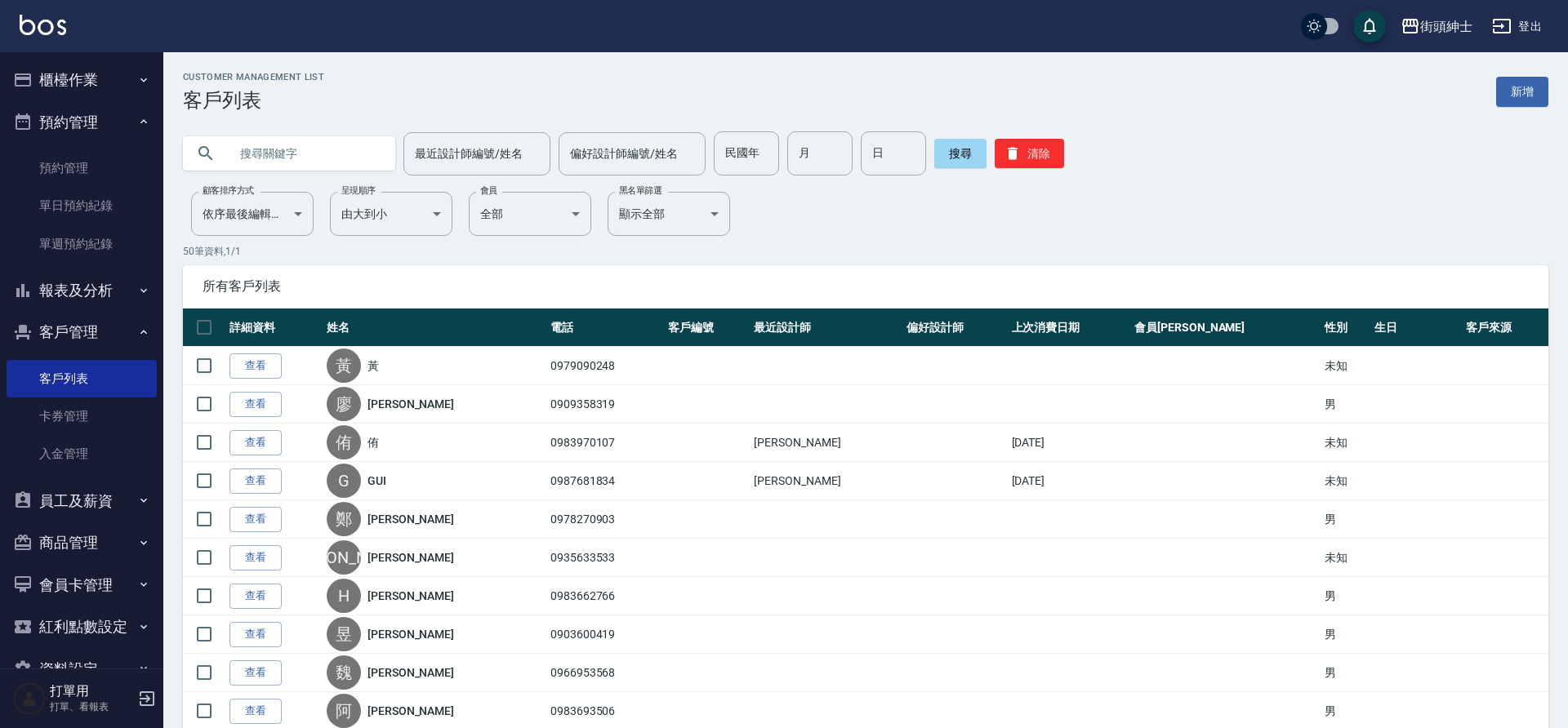
drag, startPoint x: 315, startPoint y: 169, endPoint x: 324, endPoint y: 157, distance: 15.0
click at [316, 168] on input "text" at bounding box center [305, 153] width 153 height 44
type input "6"
type input "86869588"
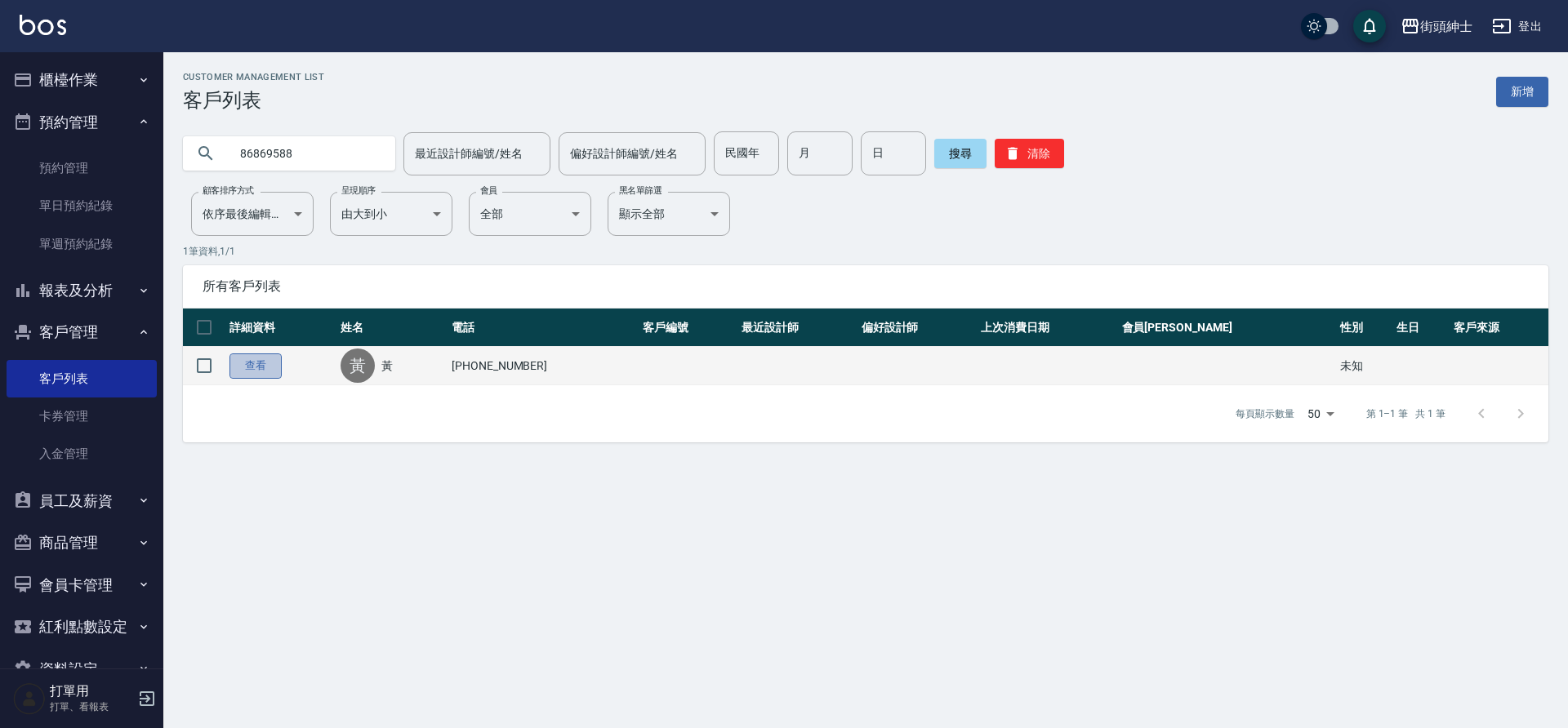
click at [263, 372] on link "查看" at bounding box center [256, 366] width 52 height 25
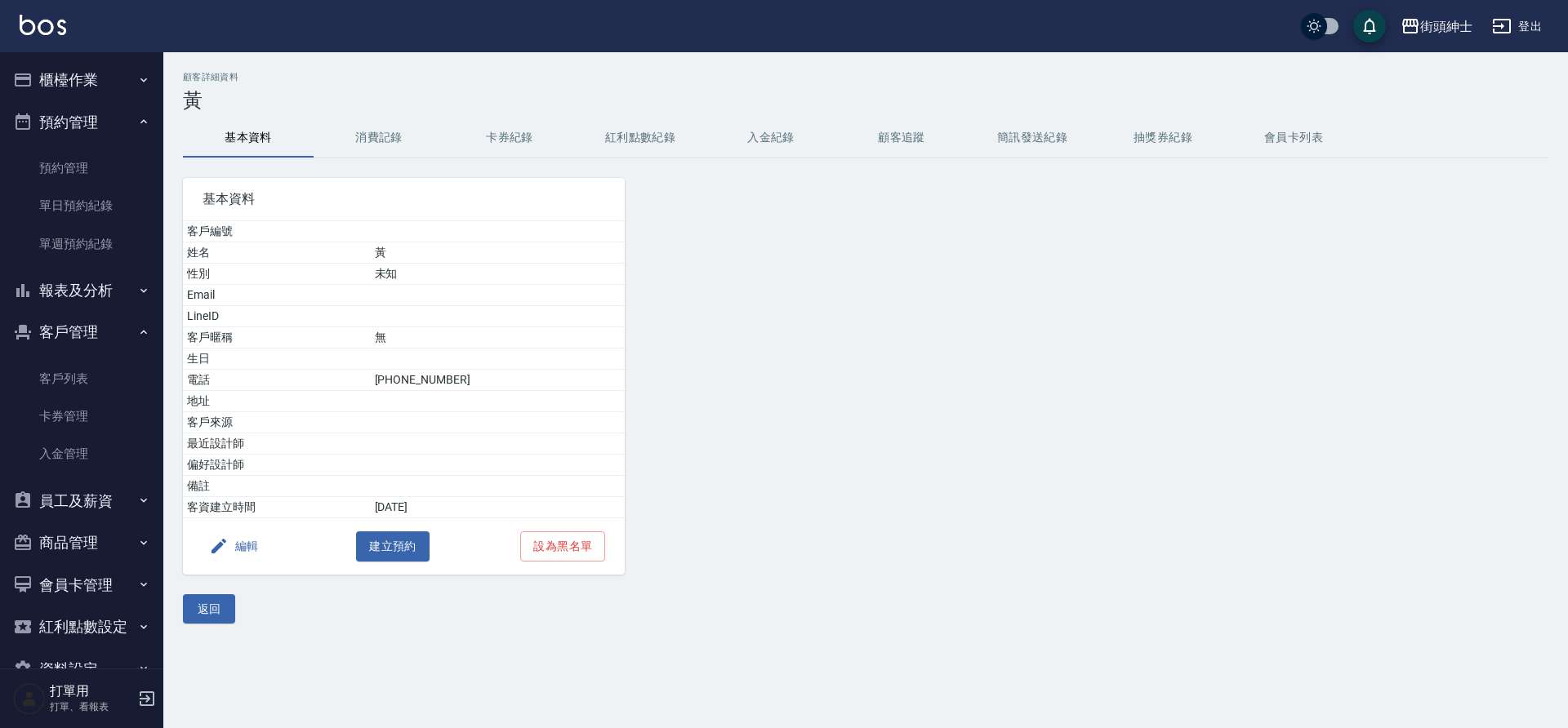
click at [388, 124] on button "消費記錄" at bounding box center [379, 138] width 131 height 39
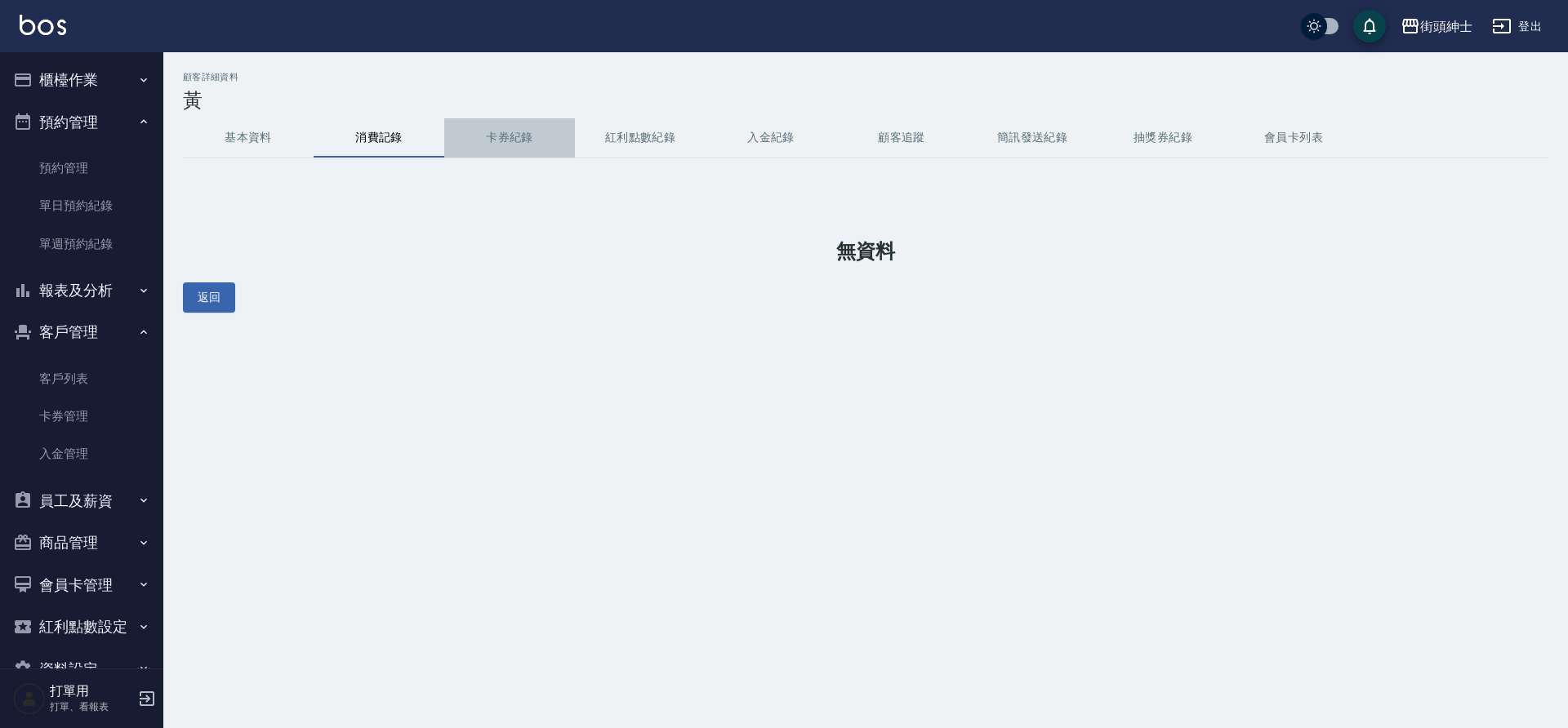
click at [506, 136] on button "卡券紀錄" at bounding box center [510, 138] width 131 height 39
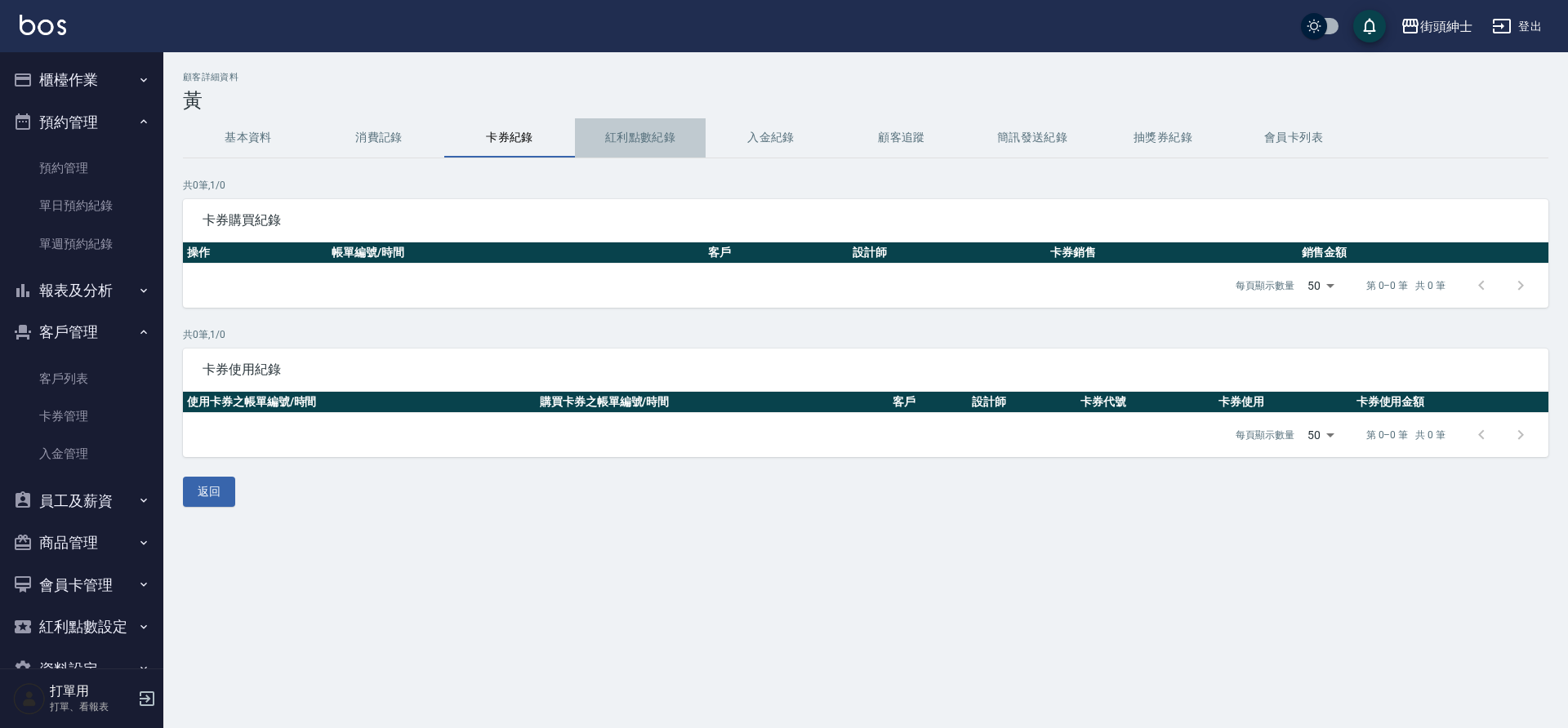
click at [681, 139] on button "紅利點數紀錄" at bounding box center [640, 138] width 131 height 39
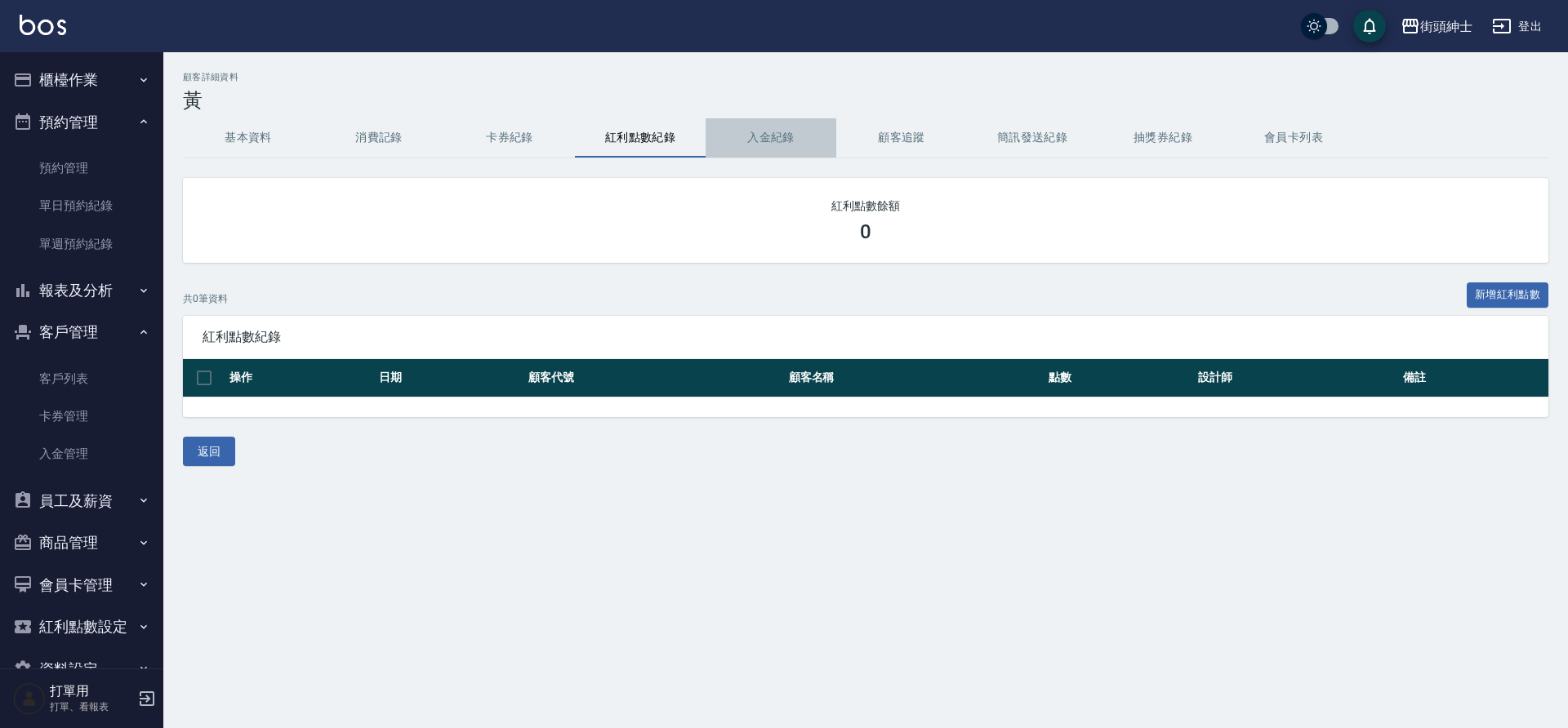
click at [743, 132] on button "入金紀錄" at bounding box center [771, 138] width 131 height 39
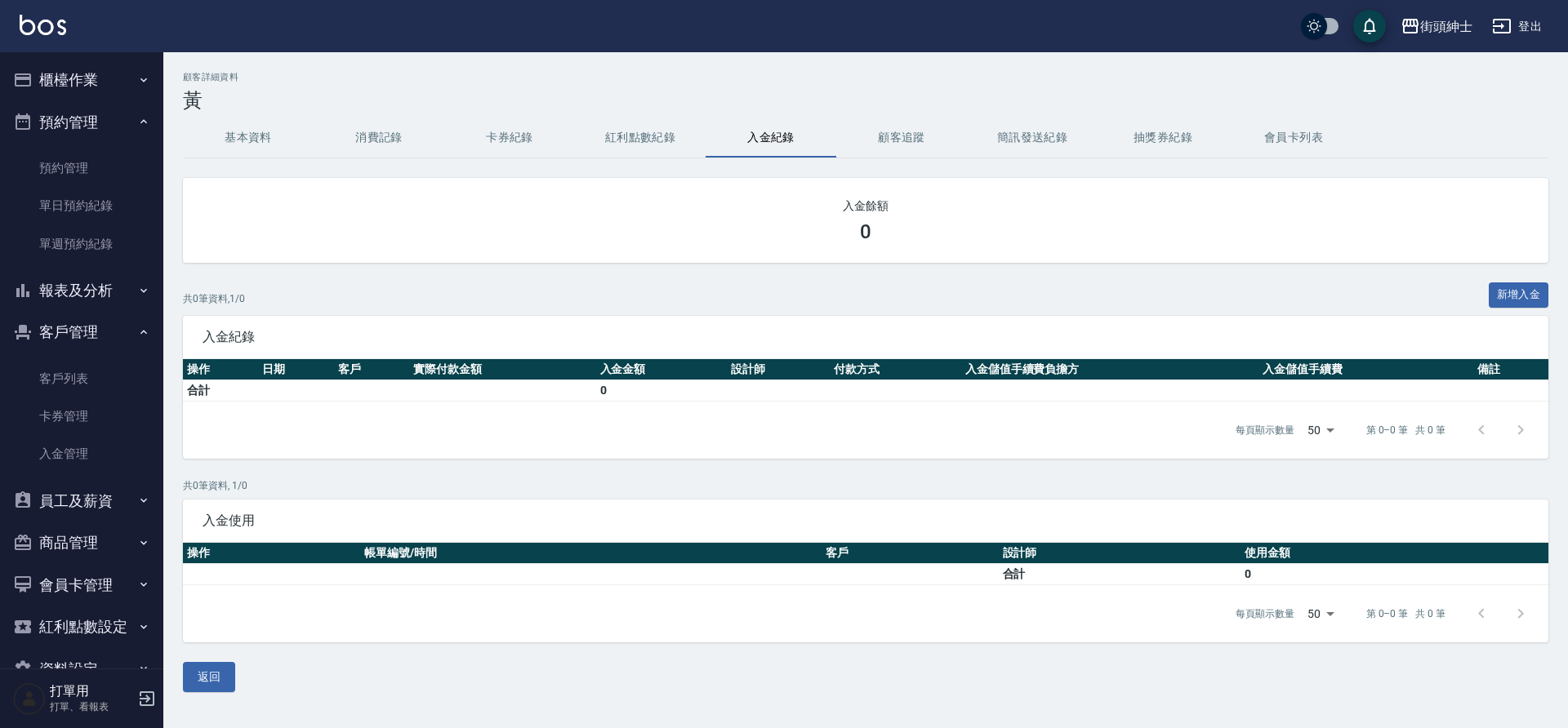
drag, startPoint x: 918, startPoint y: 147, endPoint x: 1093, endPoint y: 88, distance: 184.7
click at [917, 147] on button "顧客追蹤" at bounding box center [902, 138] width 131 height 39
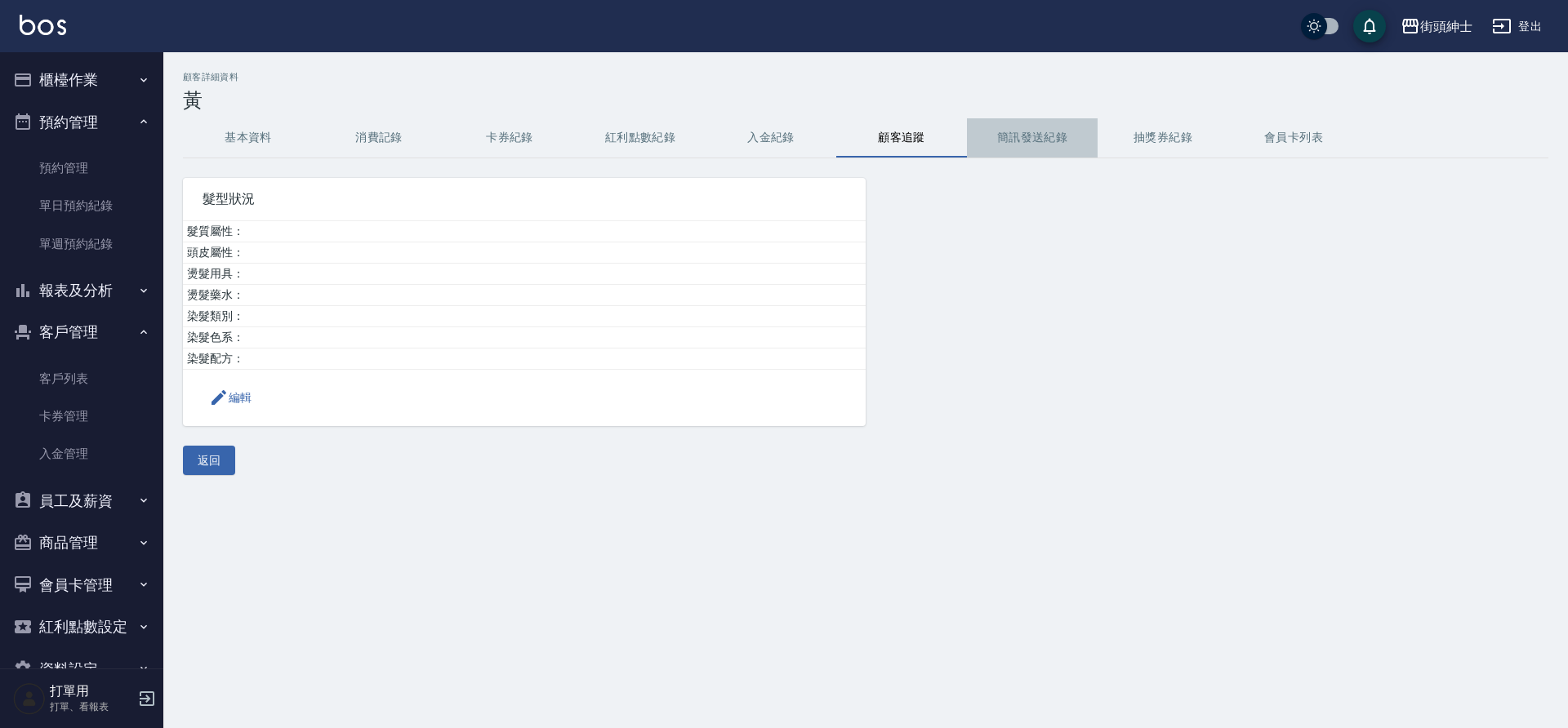
click at [1077, 123] on button "簡訊發送紀錄" at bounding box center [1032, 138] width 131 height 39
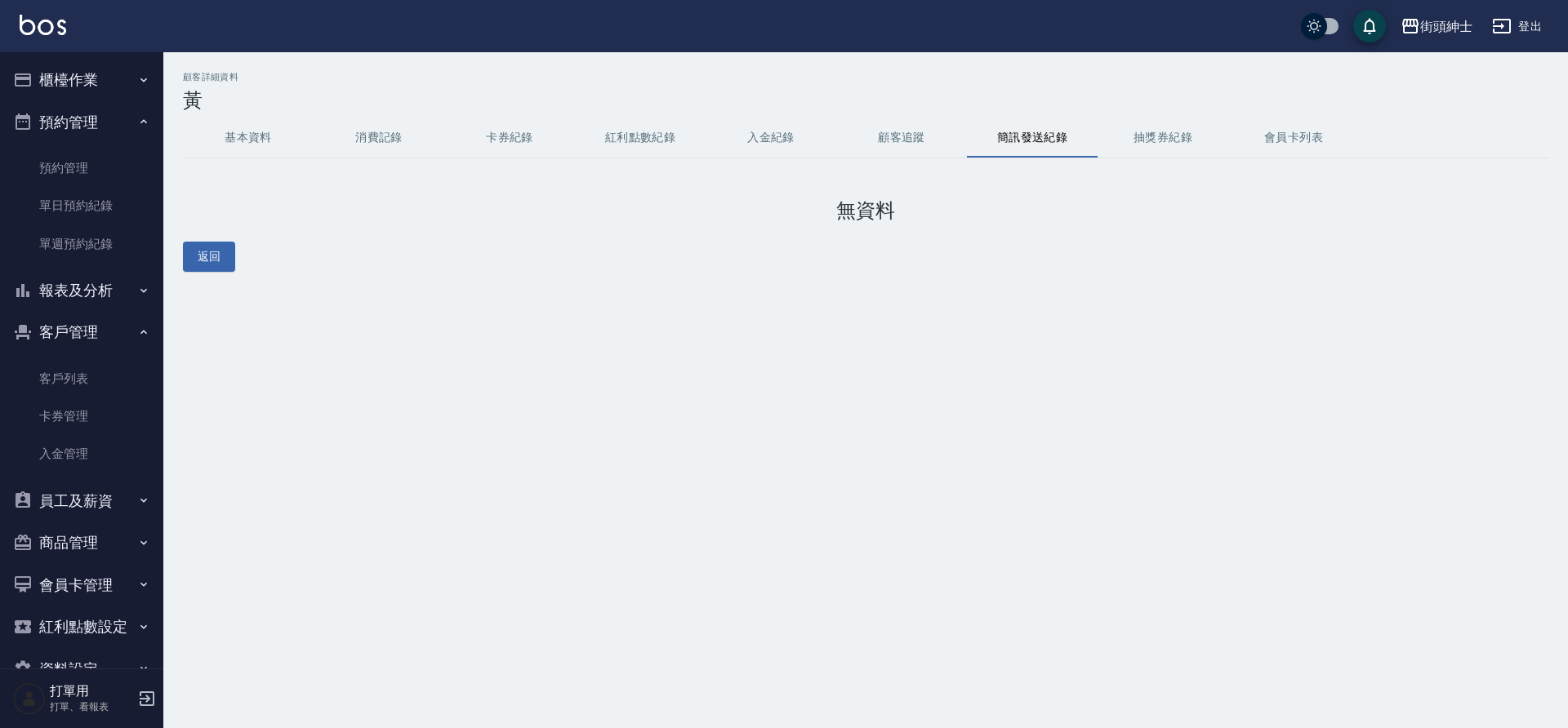
click at [1192, 126] on button "抽獎券紀錄" at bounding box center [1163, 138] width 131 height 39
drag, startPoint x: 1278, startPoint y: 124, endPoint x: 0, endPoint y: 608, distance: 1366.6
click at [1278, 124] on button "會員卡列表" at bounding box center [1294, 138] width 131 height 39
click at [78, 210] on link "單日預約紀錄" at bounding box center [82, 206] width 151 height 38
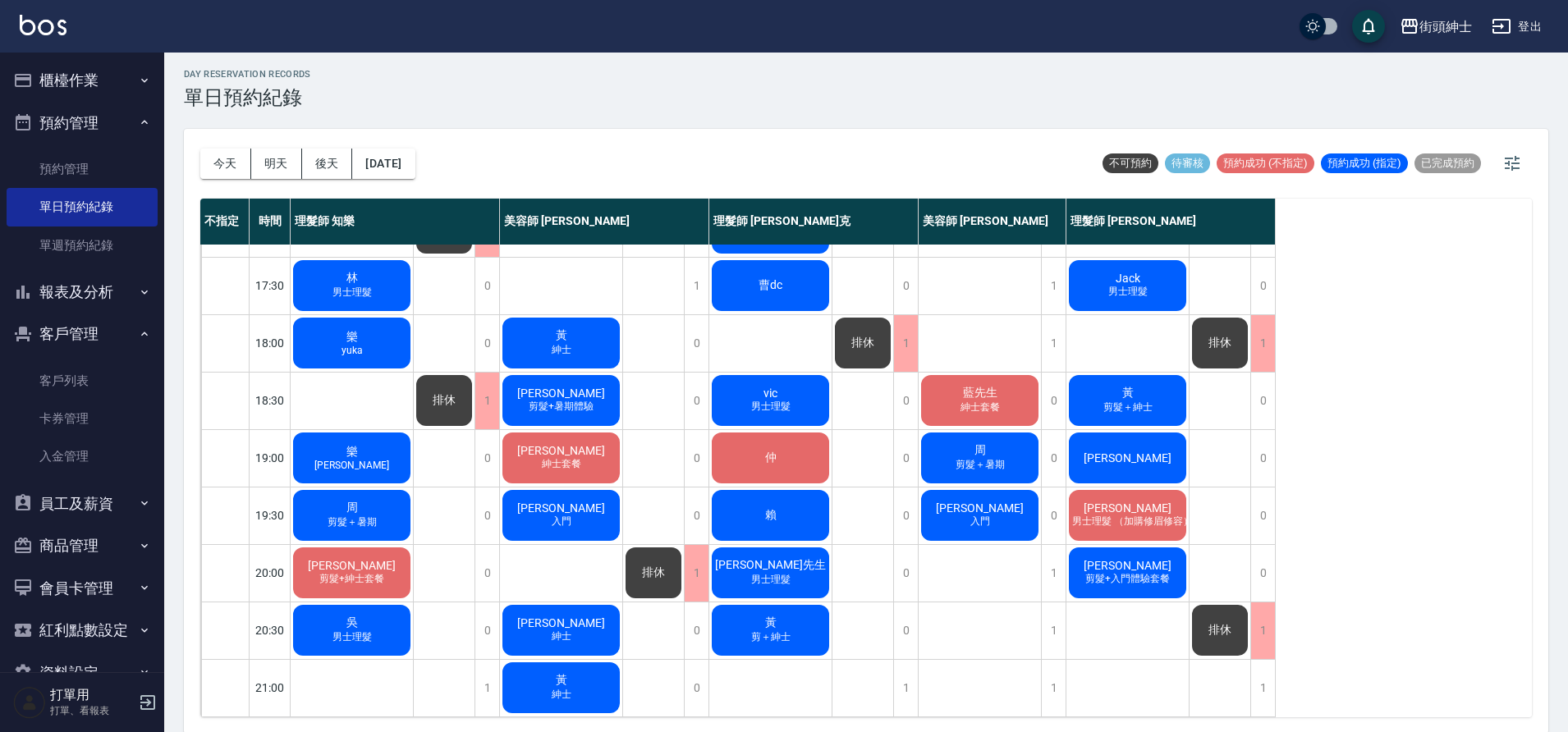
scroll to position [5, 0]
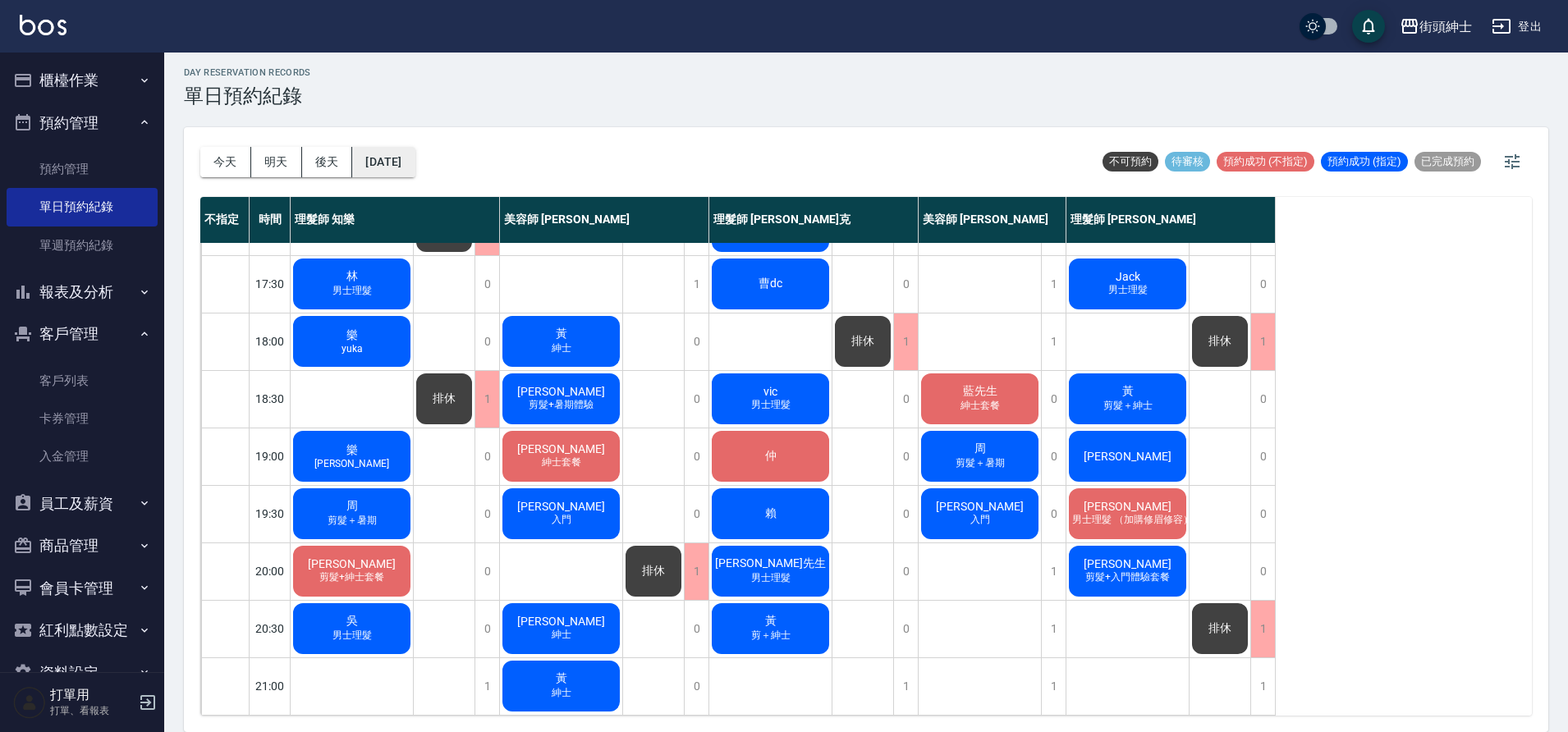
click at [404, 162] on button "[DATE]" at bounding box center [383, 162] width 62 height 31
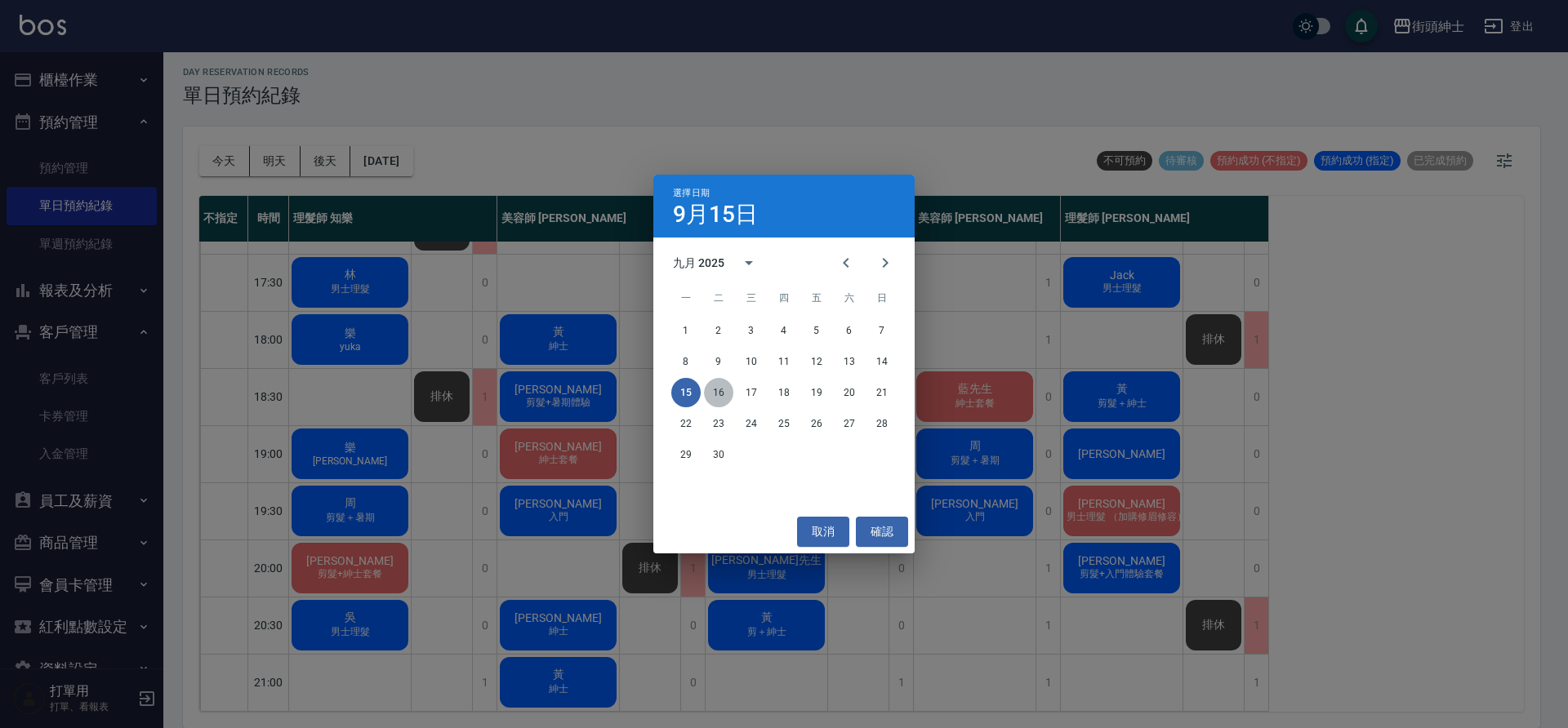
click at [720, 393] on button "16" at bounding box center [719, 393] width 30 height 30
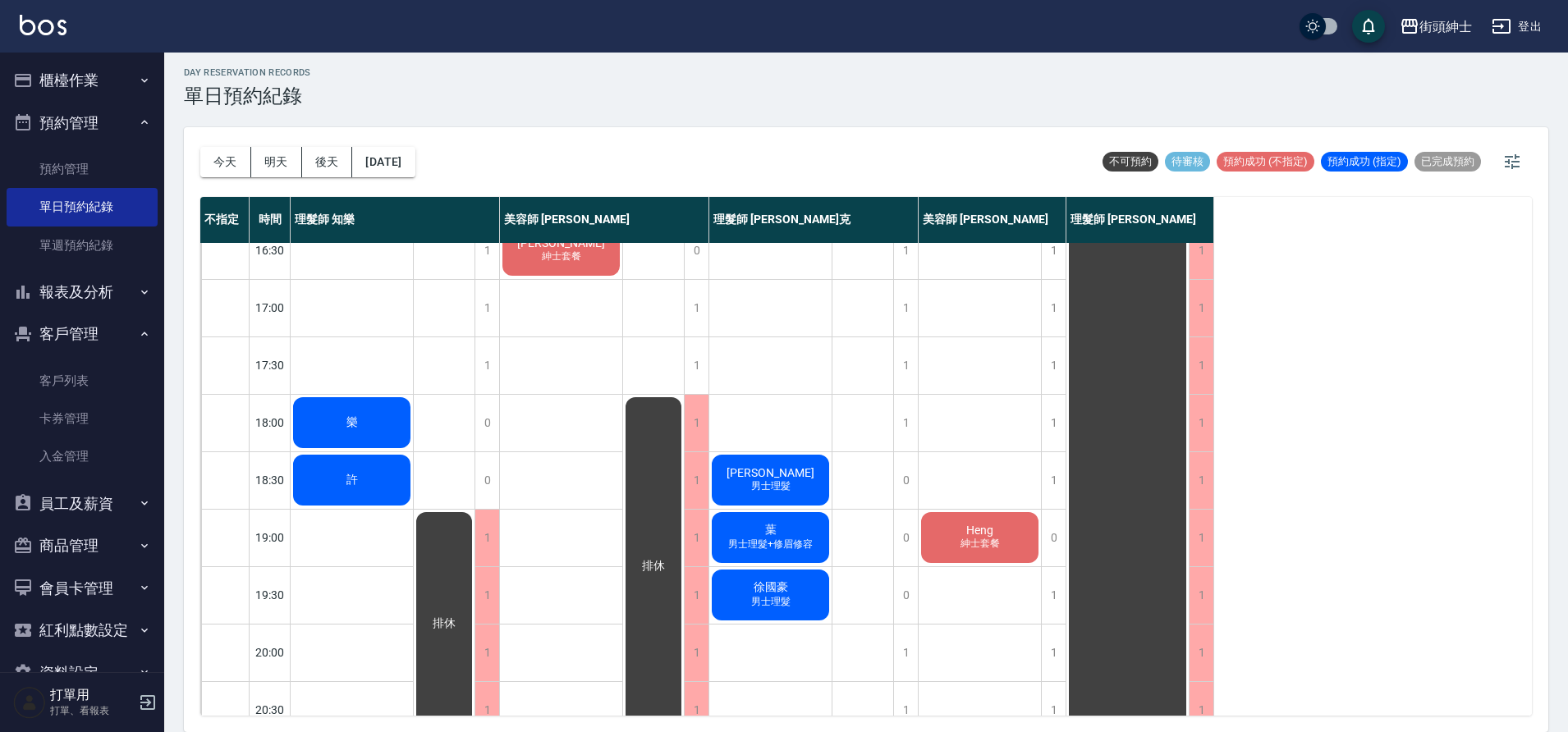
scroll to position [80, 0]
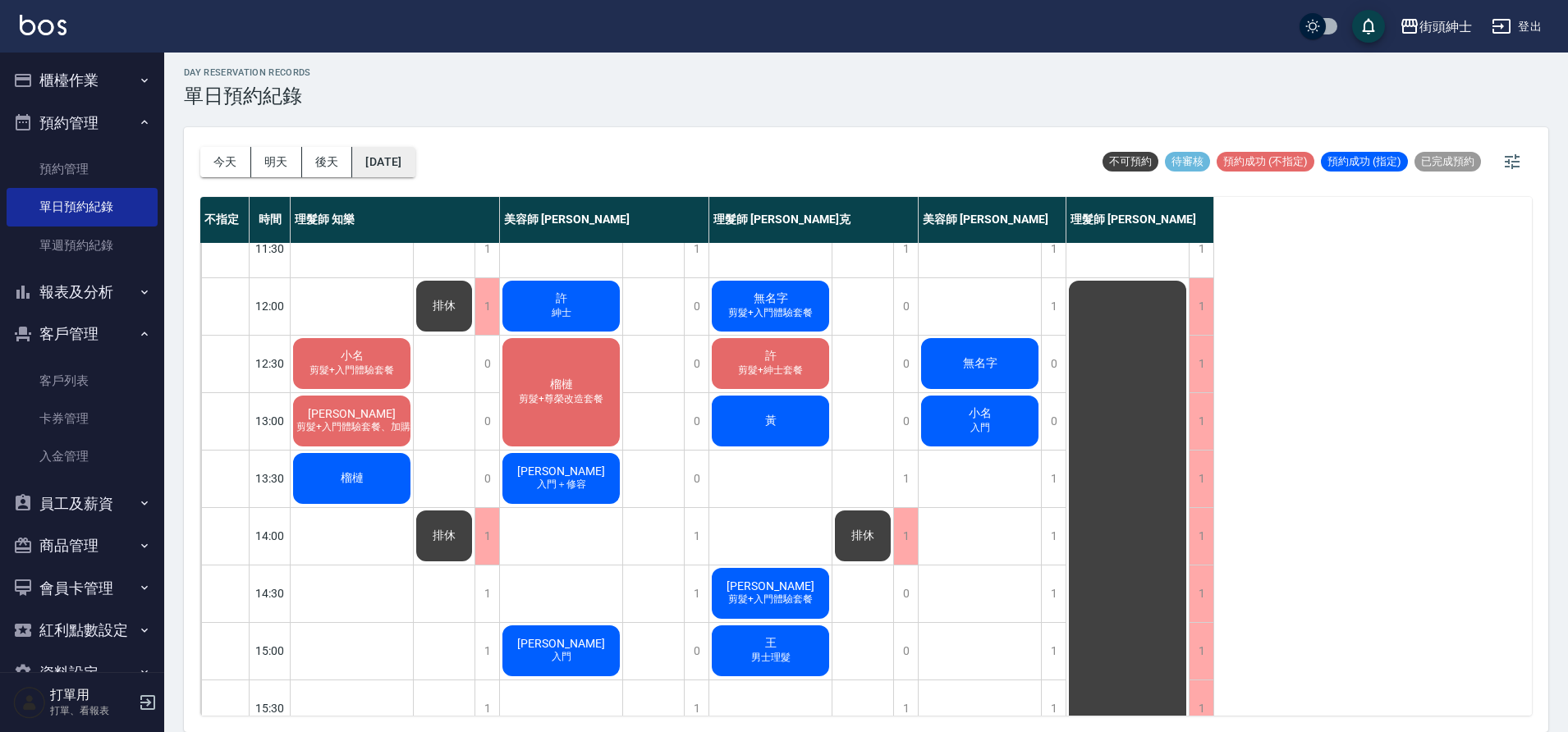
click at [395, 142] on div "今天 明天 後天 2025/09/16" at bounding box center [307, 161] width 215 height 69
click at [399, 153] on button "2025/09/16" at bounding box center [383, 162] width 62 height 31
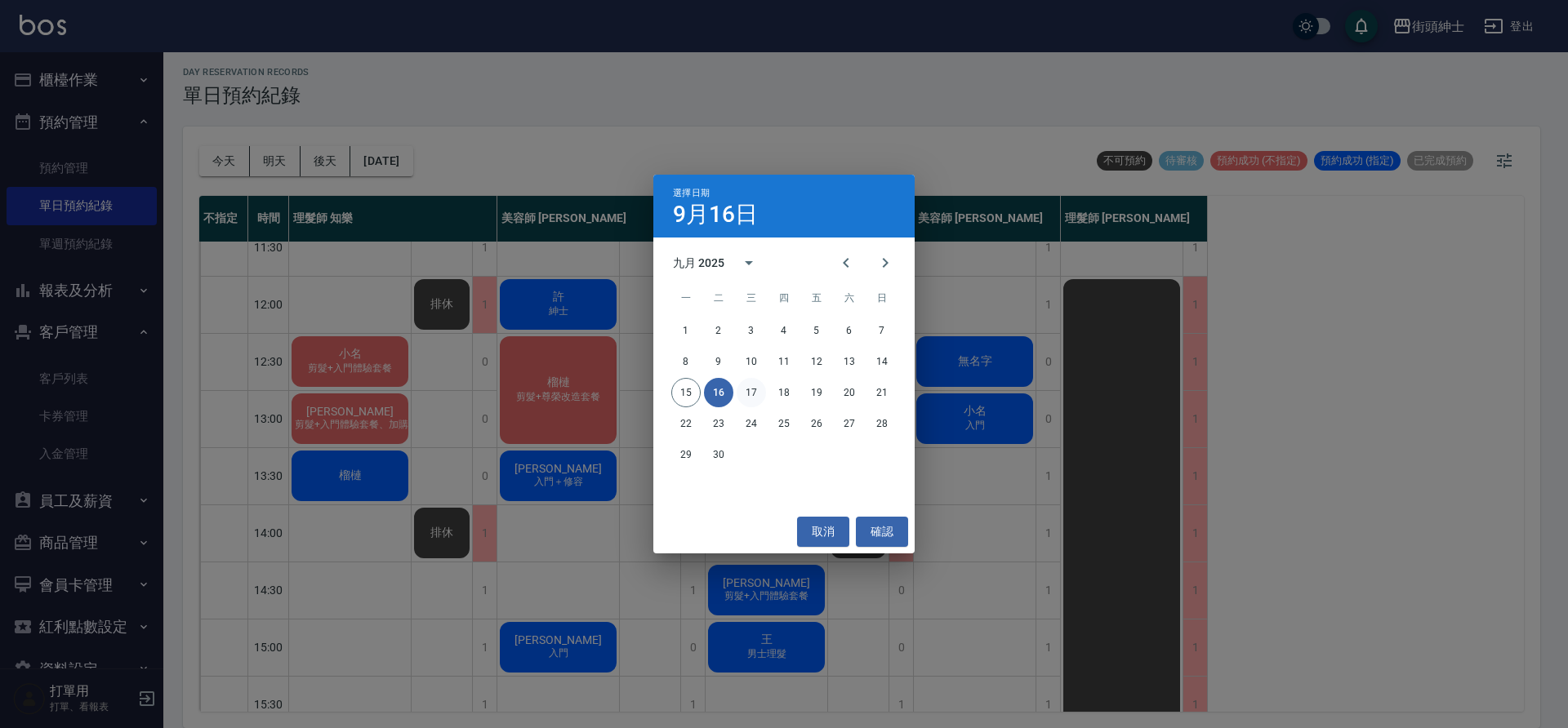
click at [745, 390] on button "17" at bounding box center [751, 393] width 30 height 30
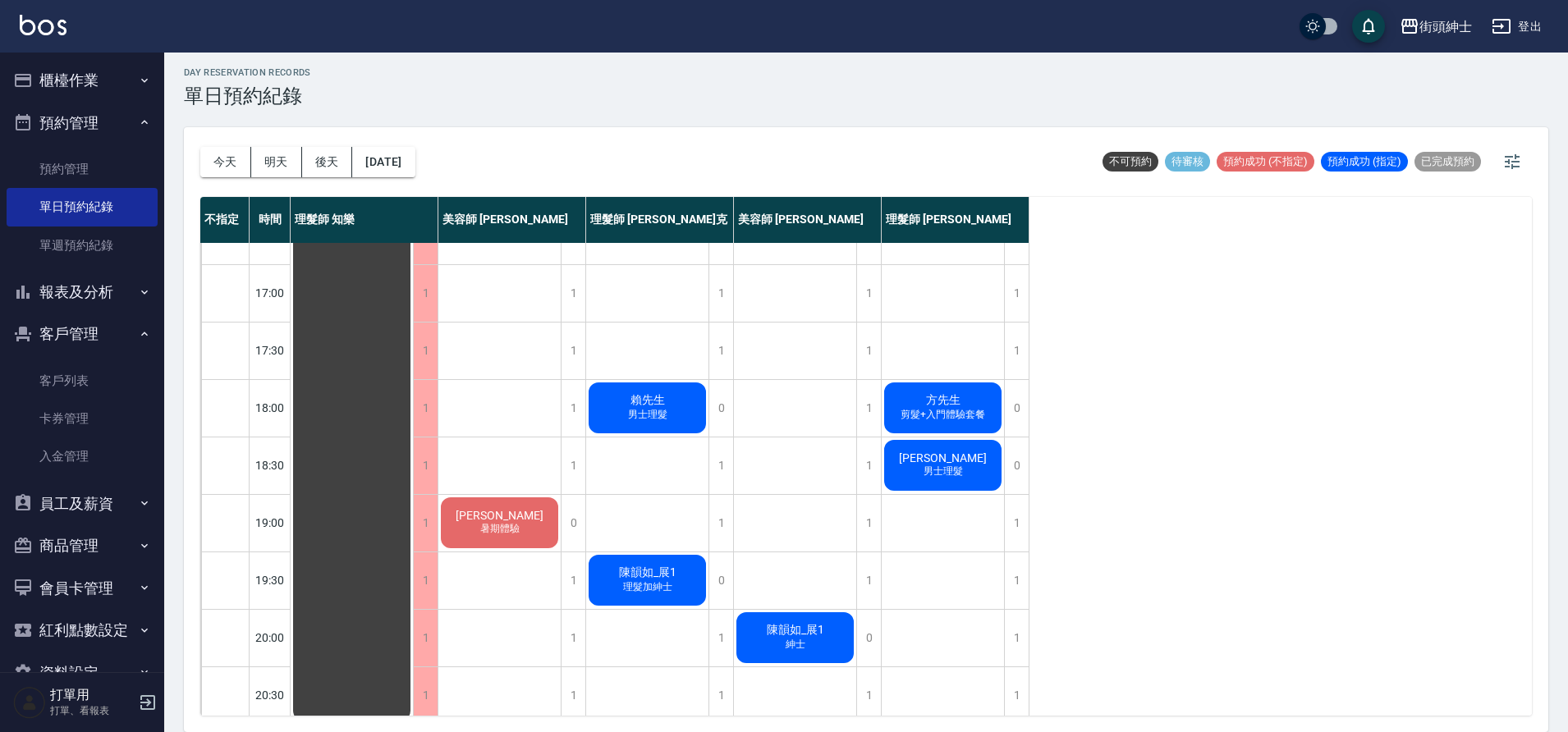
scroll to position [747, 0]
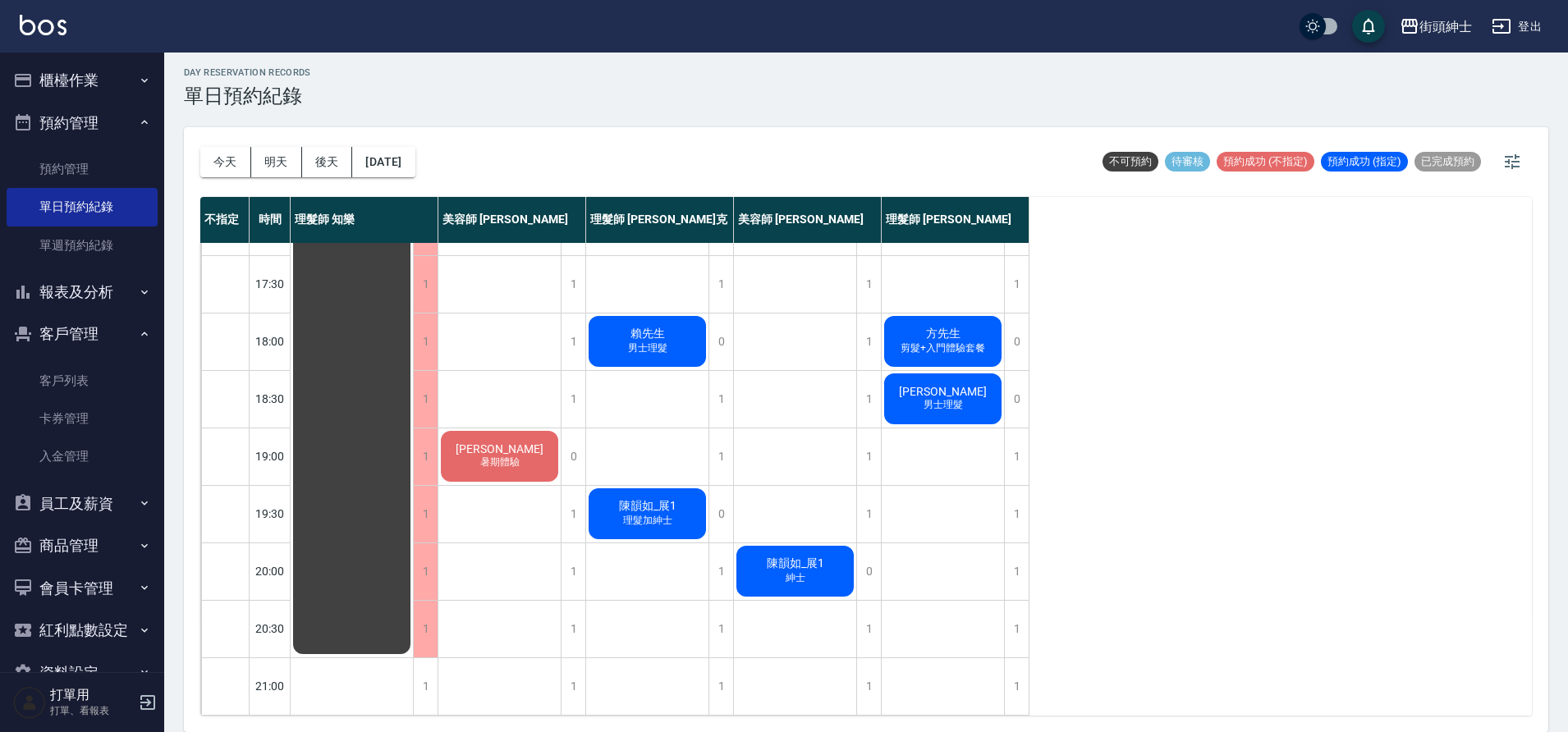
click at [215, 166] on button "今天" at bounding box center [225, 162] width 50 height 31
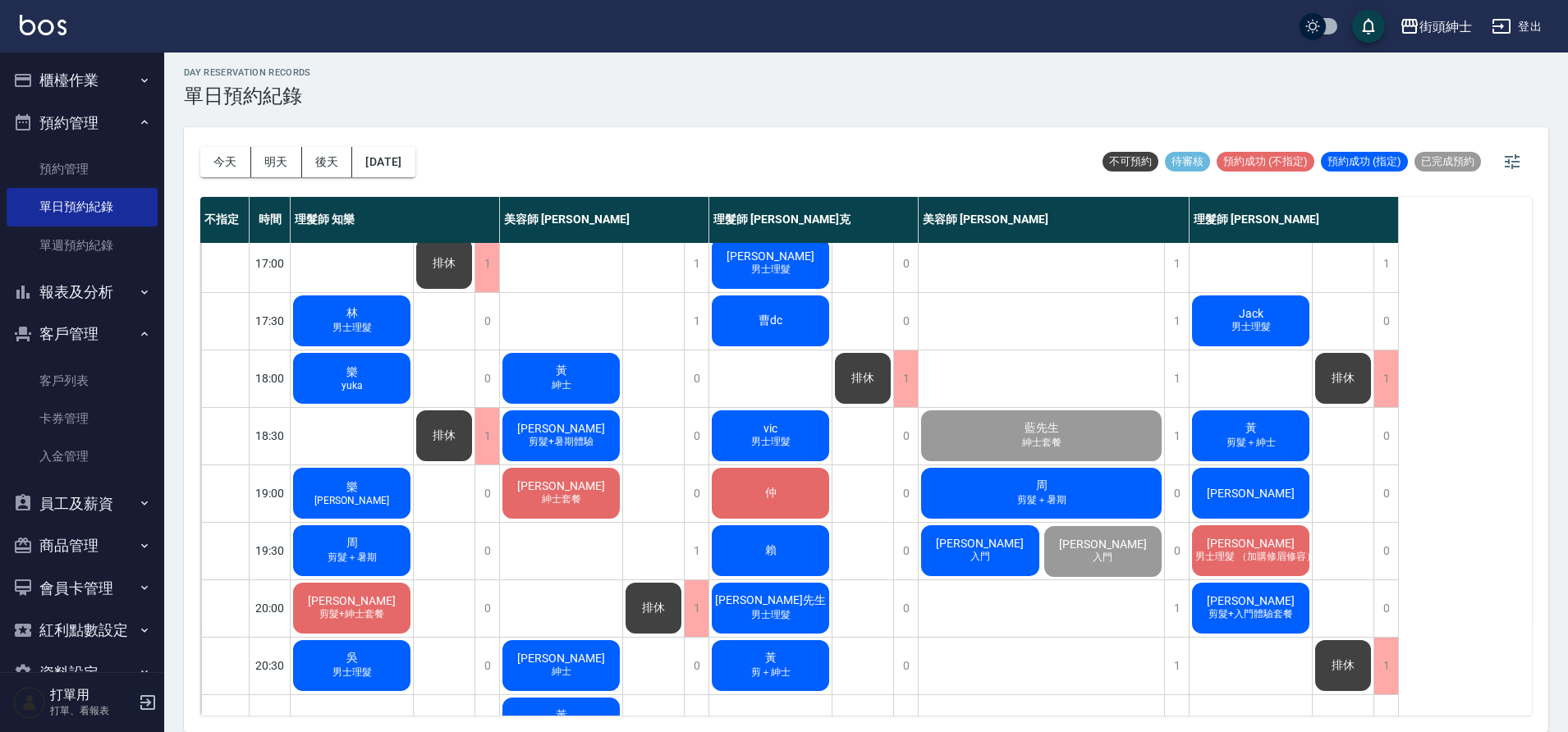
scroll to position [726, 0]
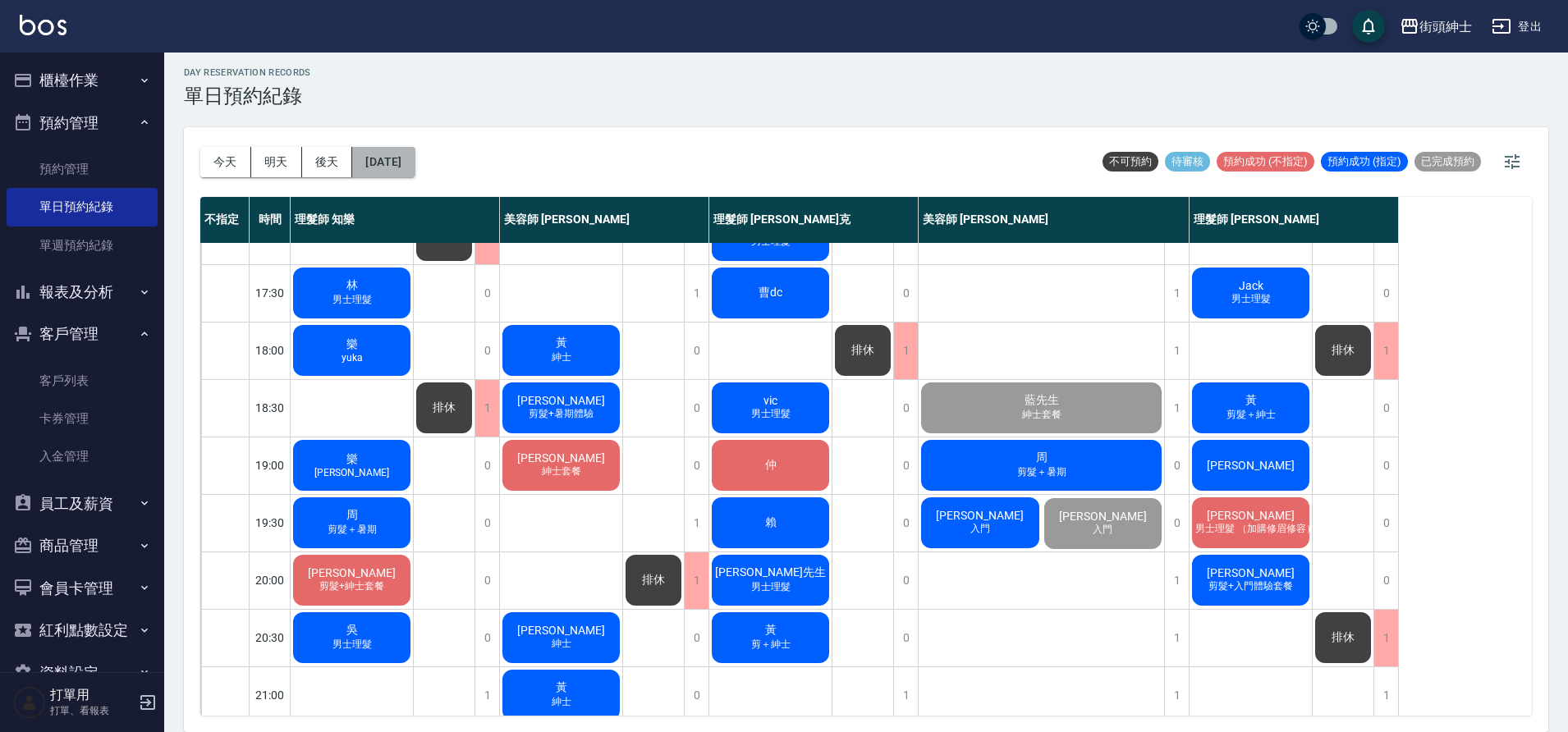
click at [390, 160] on button "[DATE]" at bounding box center [383, 162] width 62 height 31
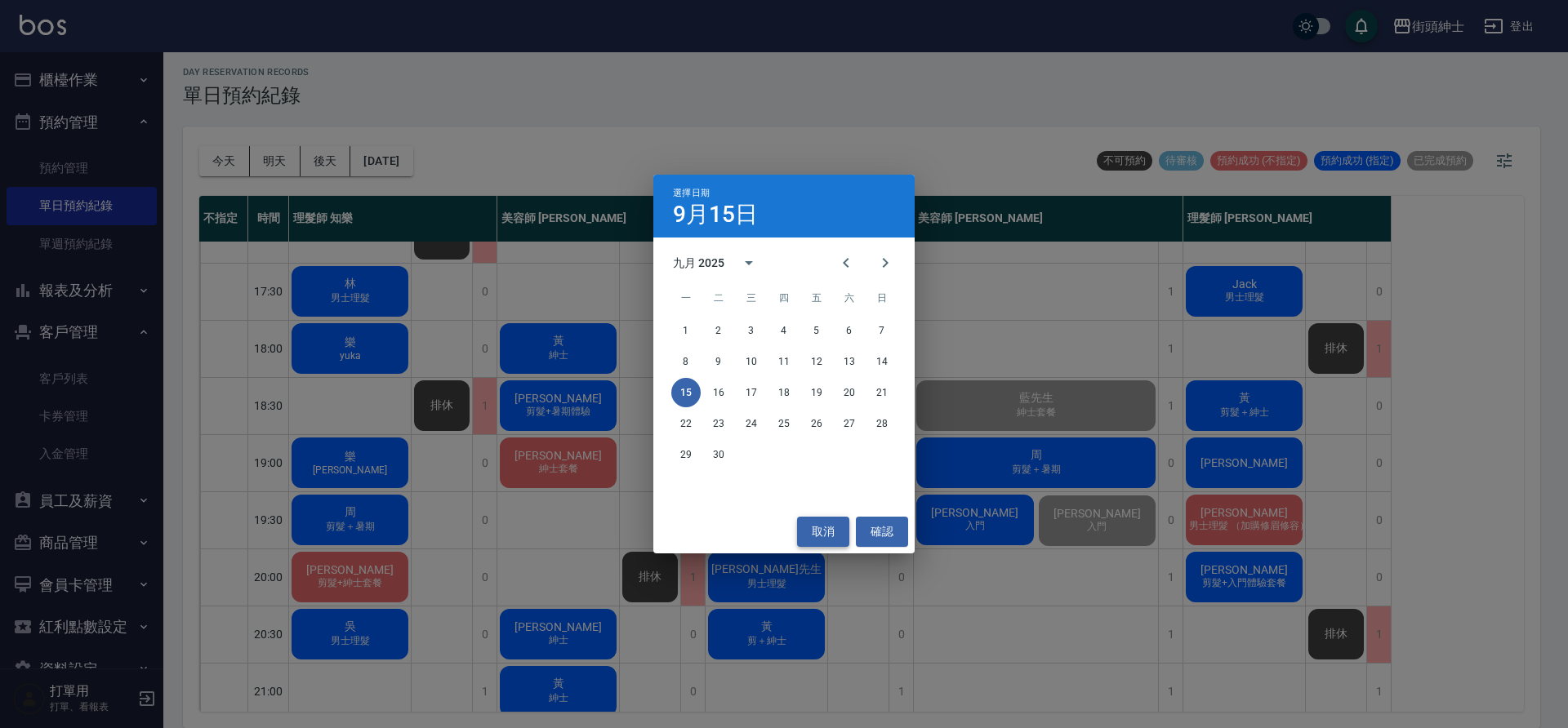
click at [836, 526] on button "取消" at bounding box center [823, 532] width 52 height 30
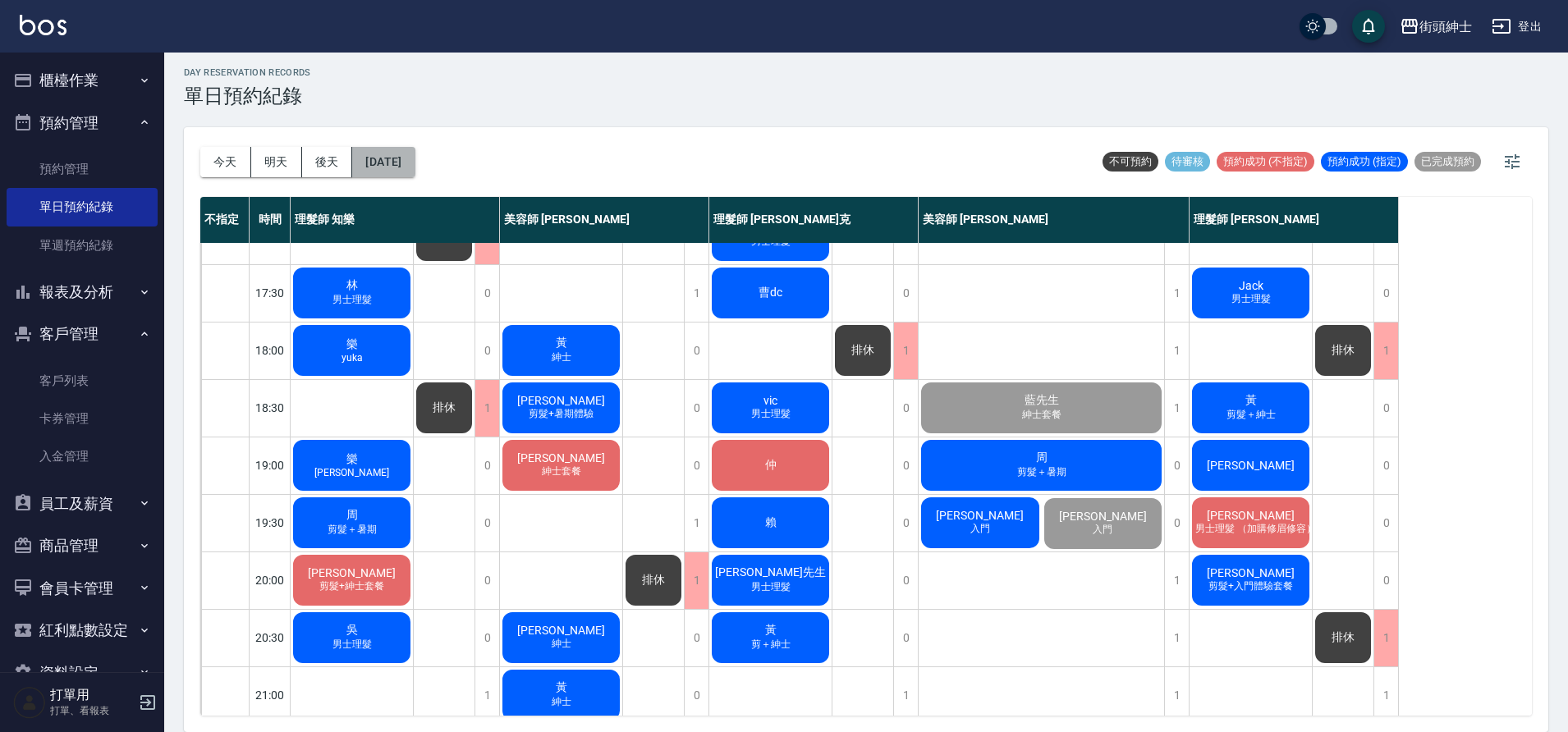
click at [408, 174] on button "[DATE]" at bounding box center [383, 162] width 62 height 31
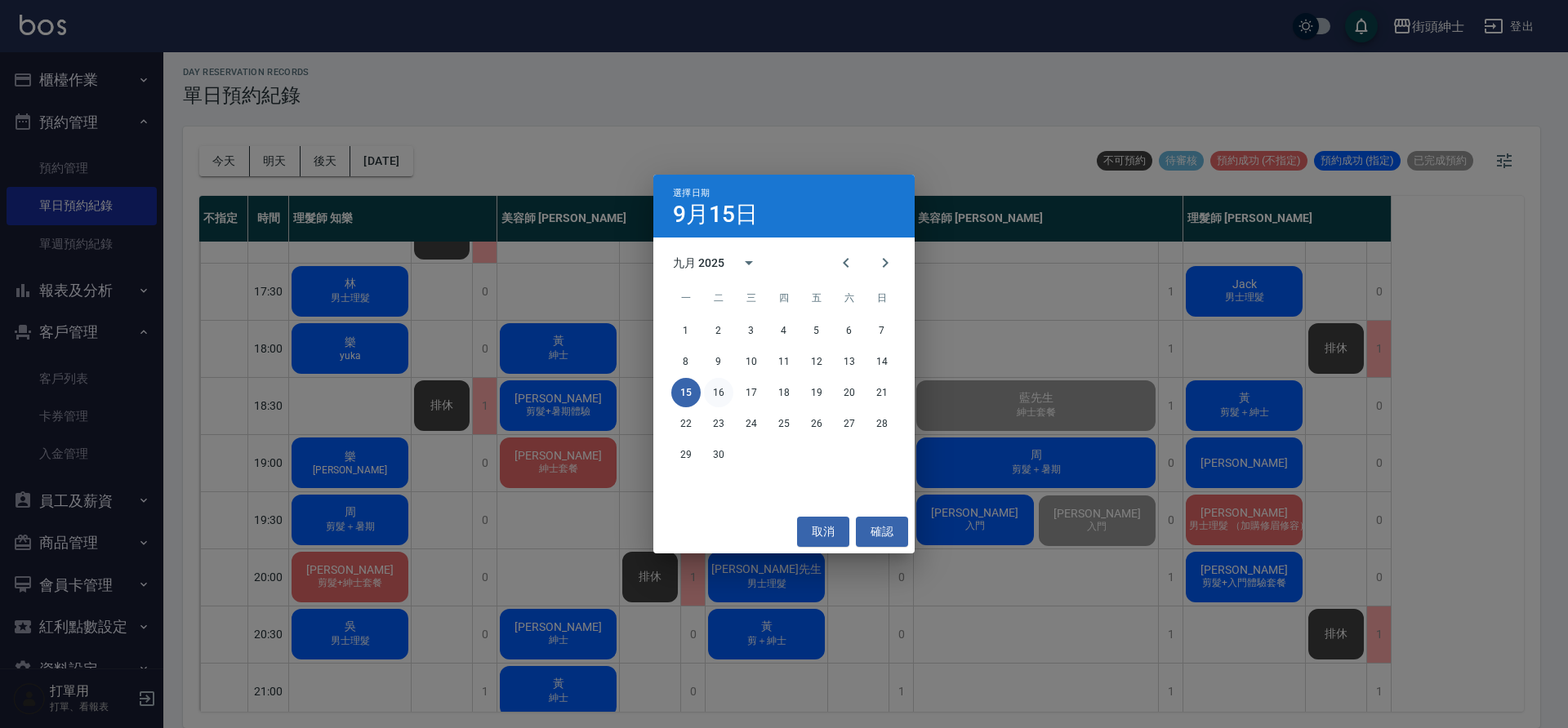
click at [729, 389] on button "16" at bounding box center [719, 393] width 30 height 30
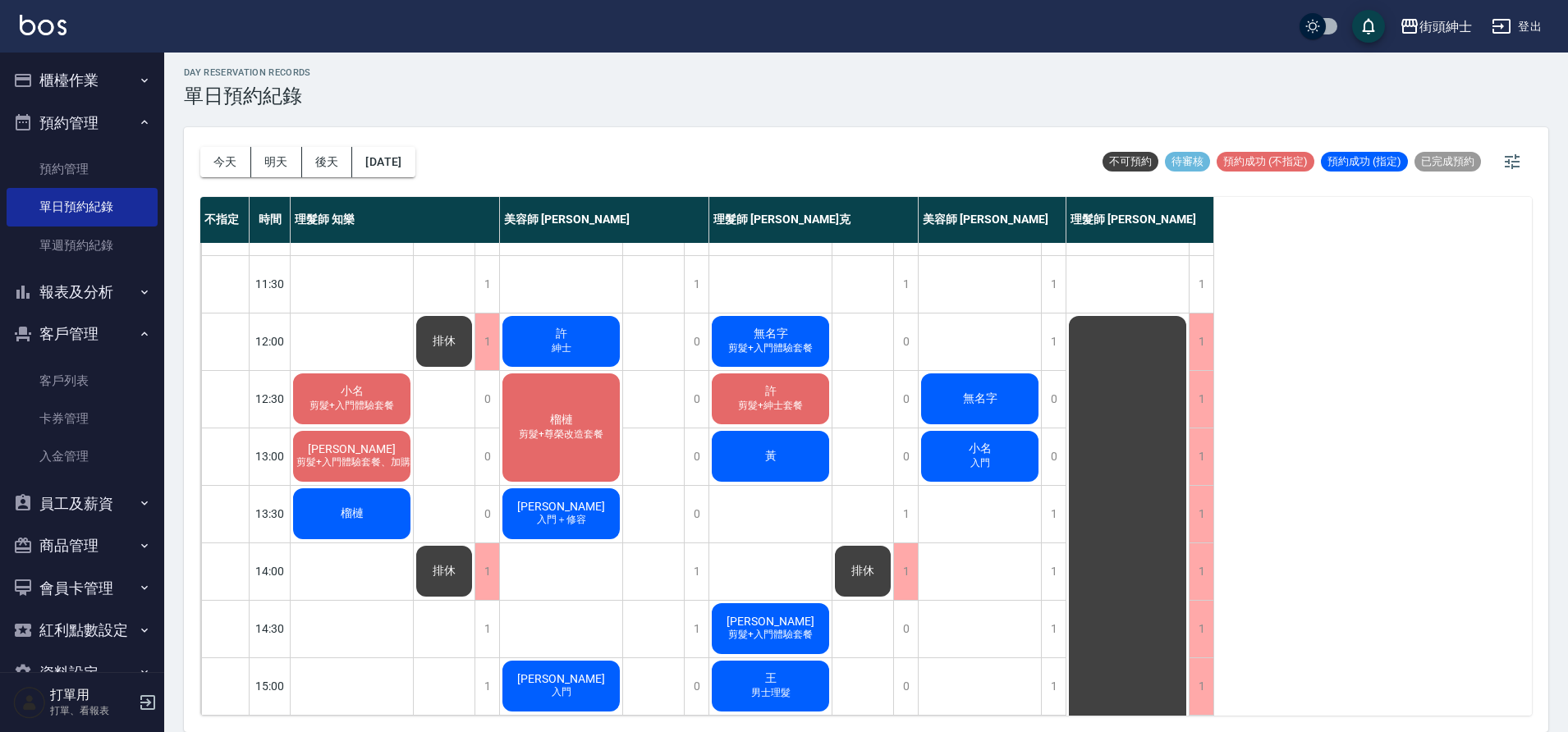
scroll to position [36, 0]
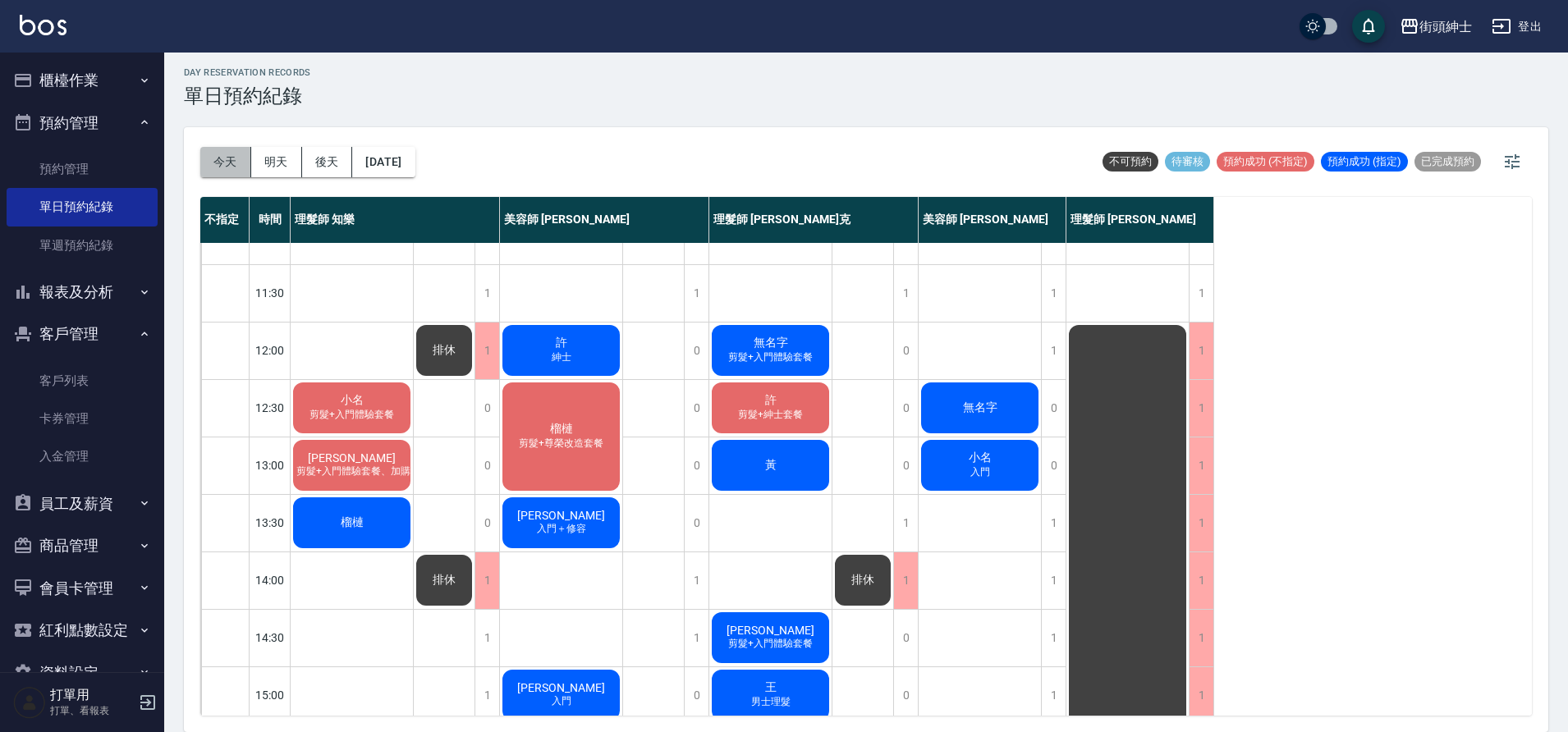
click at [247, 159] on button "今天" at bounding box center [225, 162] width 50 height 31
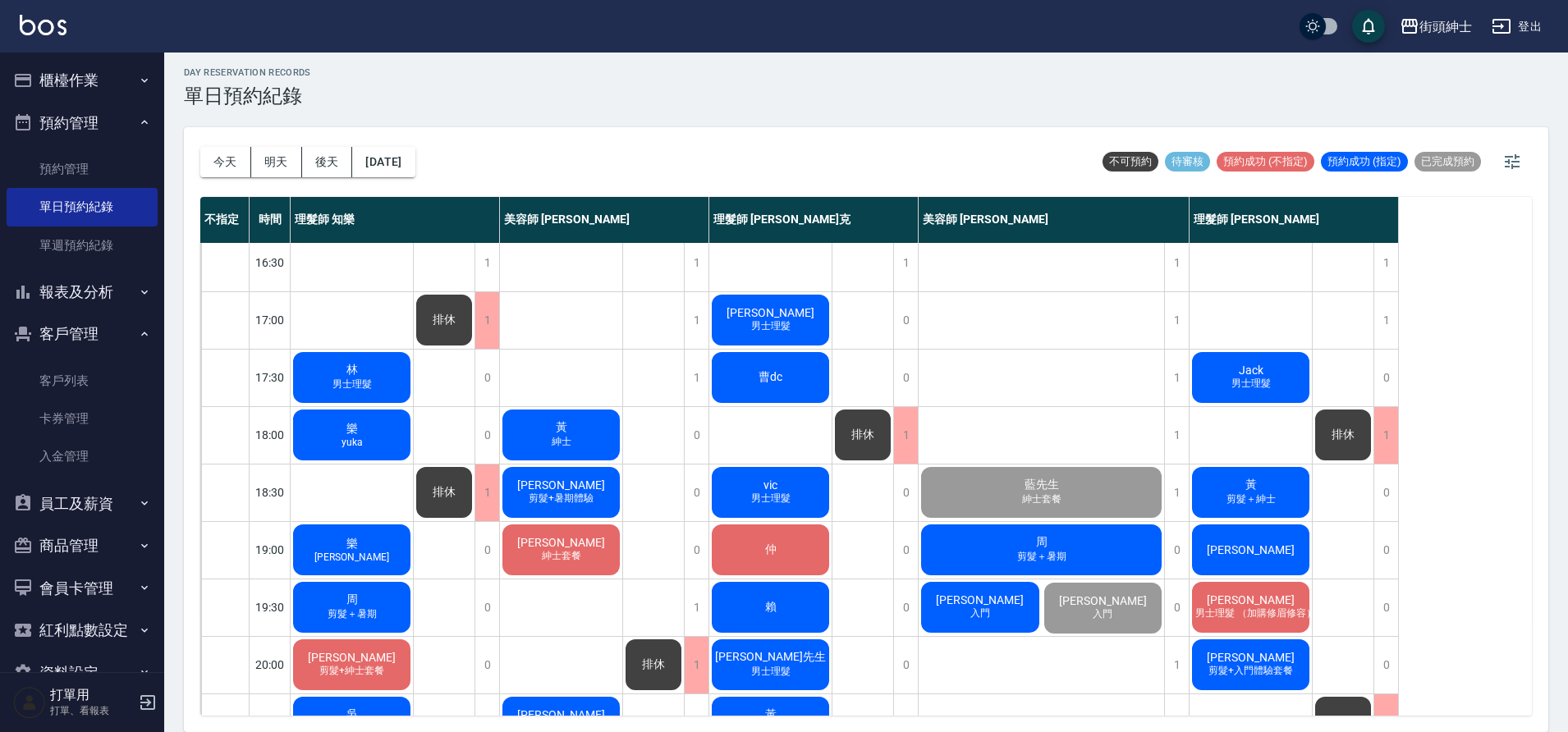
scroll to position [747, 0]
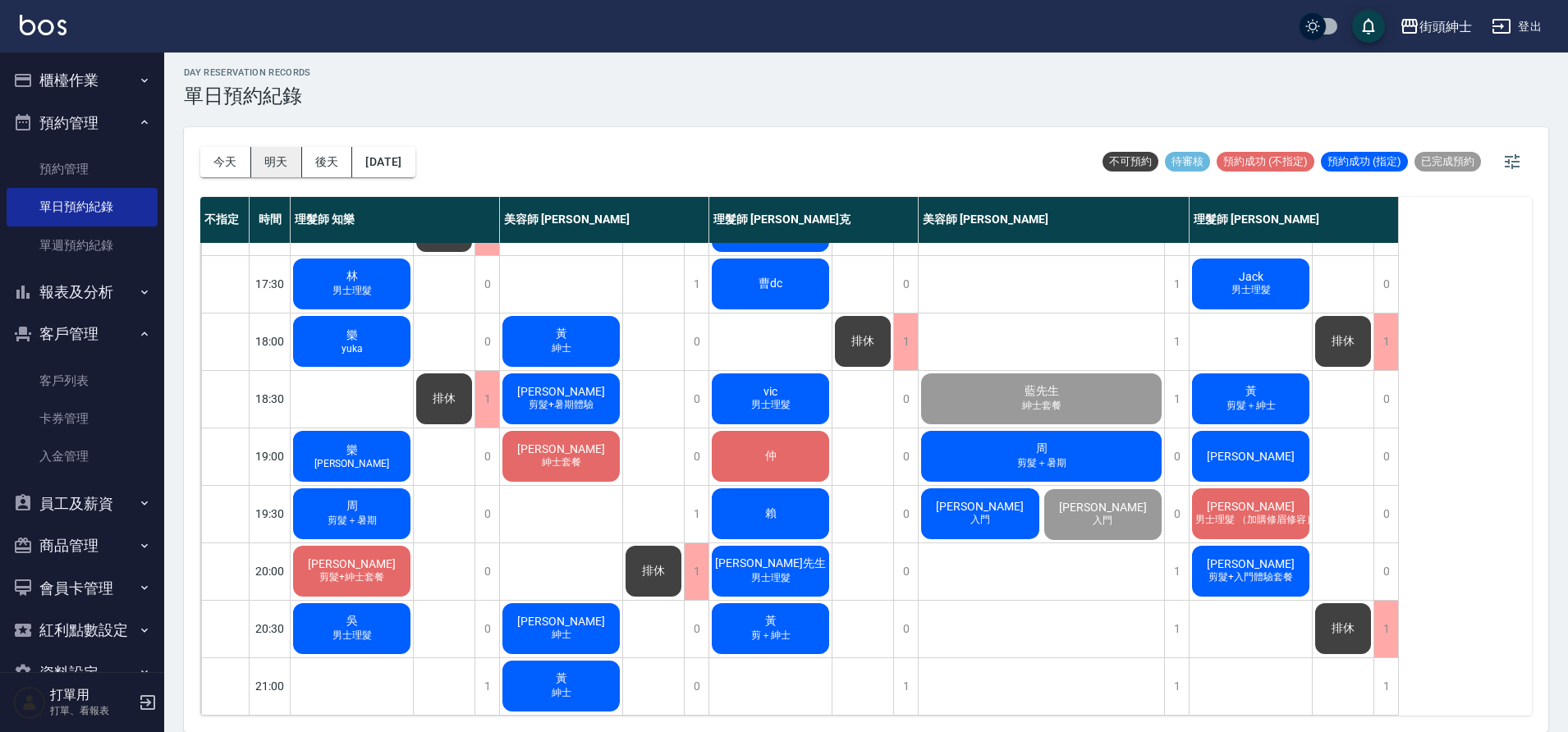
click at [271, 171] on button "明天" at bounding box center [277, 162] width 50 height 31
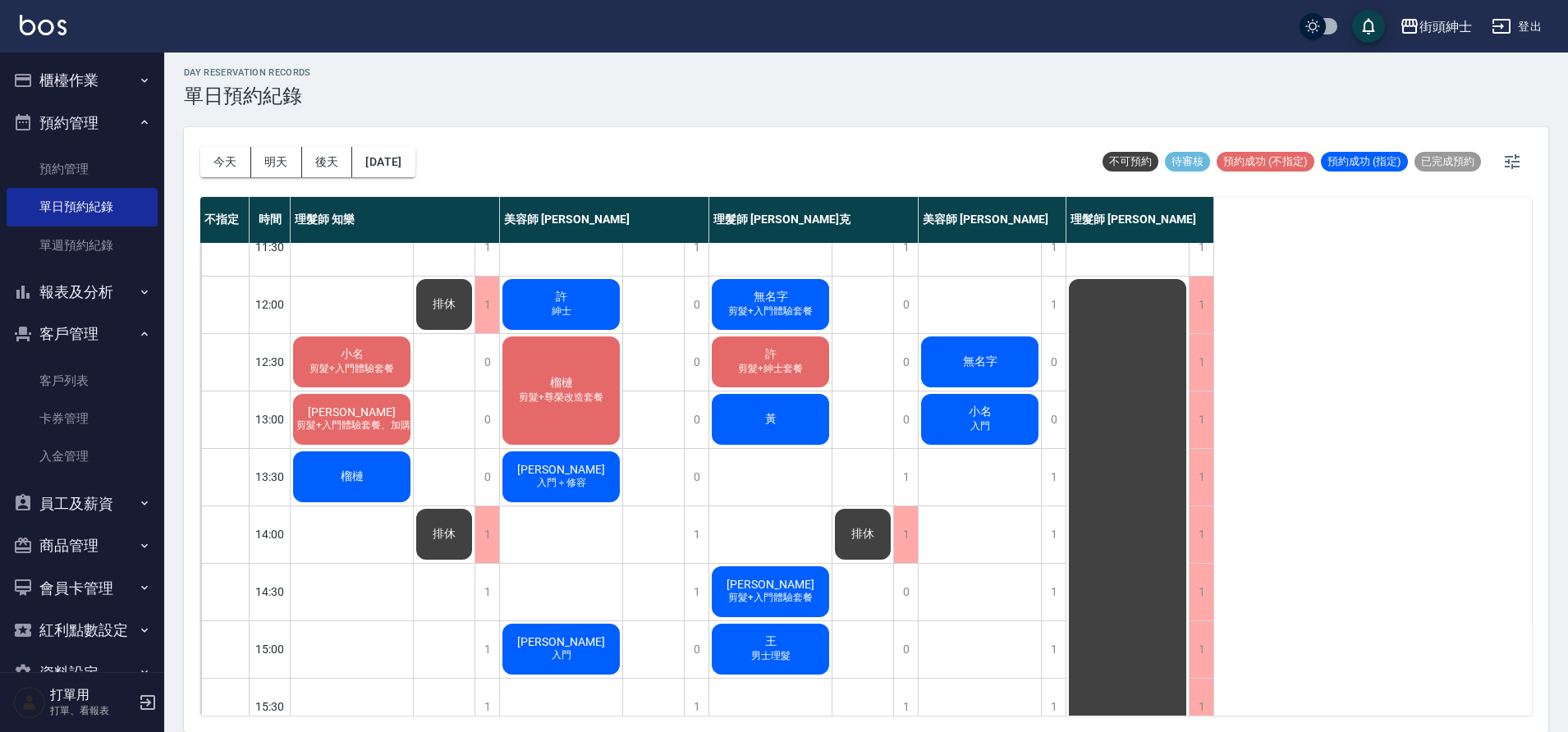
scroll to position [68, 0]
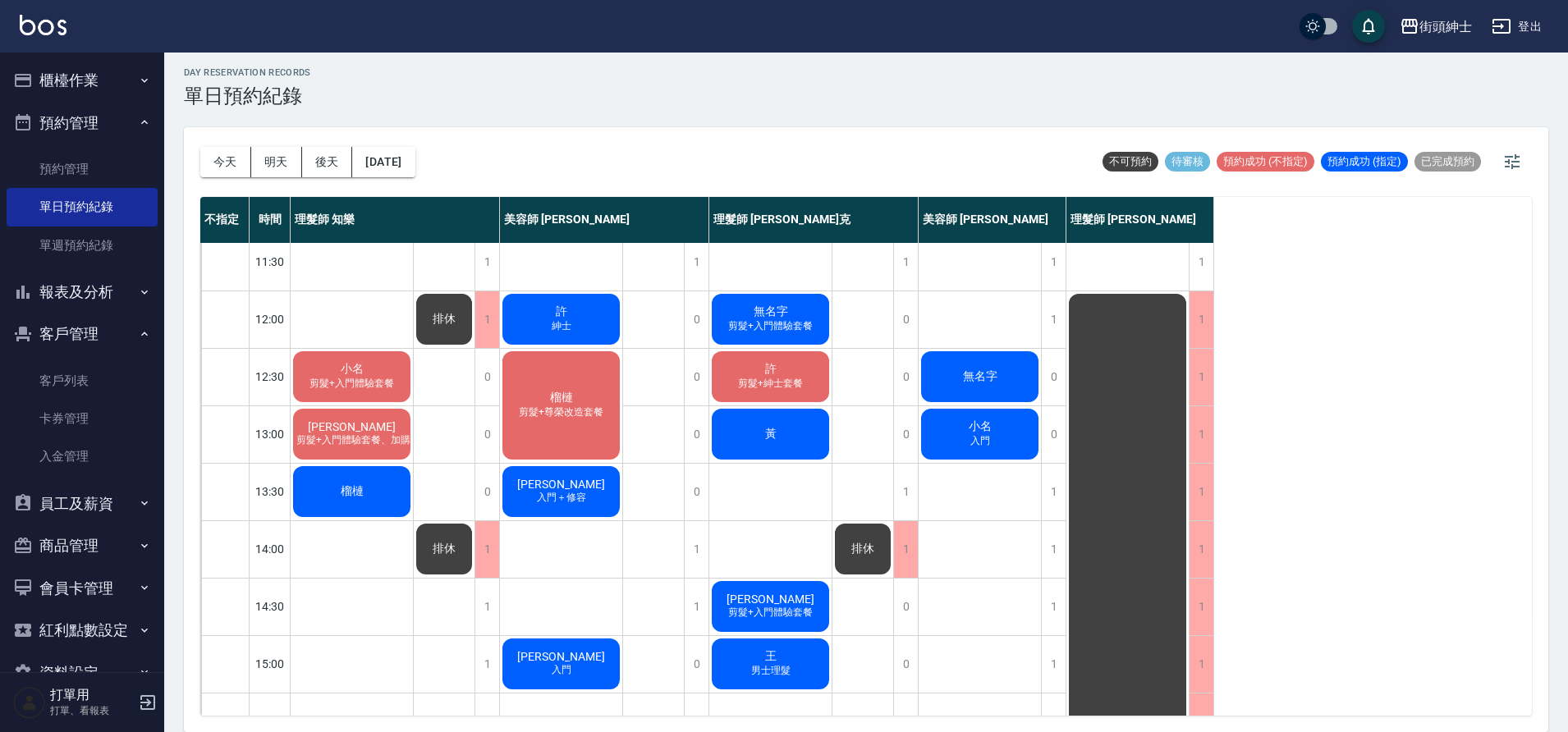
drag, startPoint x: 231, startPoint y: 164, endPoint x: 359, endPoint y: 193, distance: 131.2
click at [232, 166] on button "今天" at bounding box center [225, 162] width 50 height 31
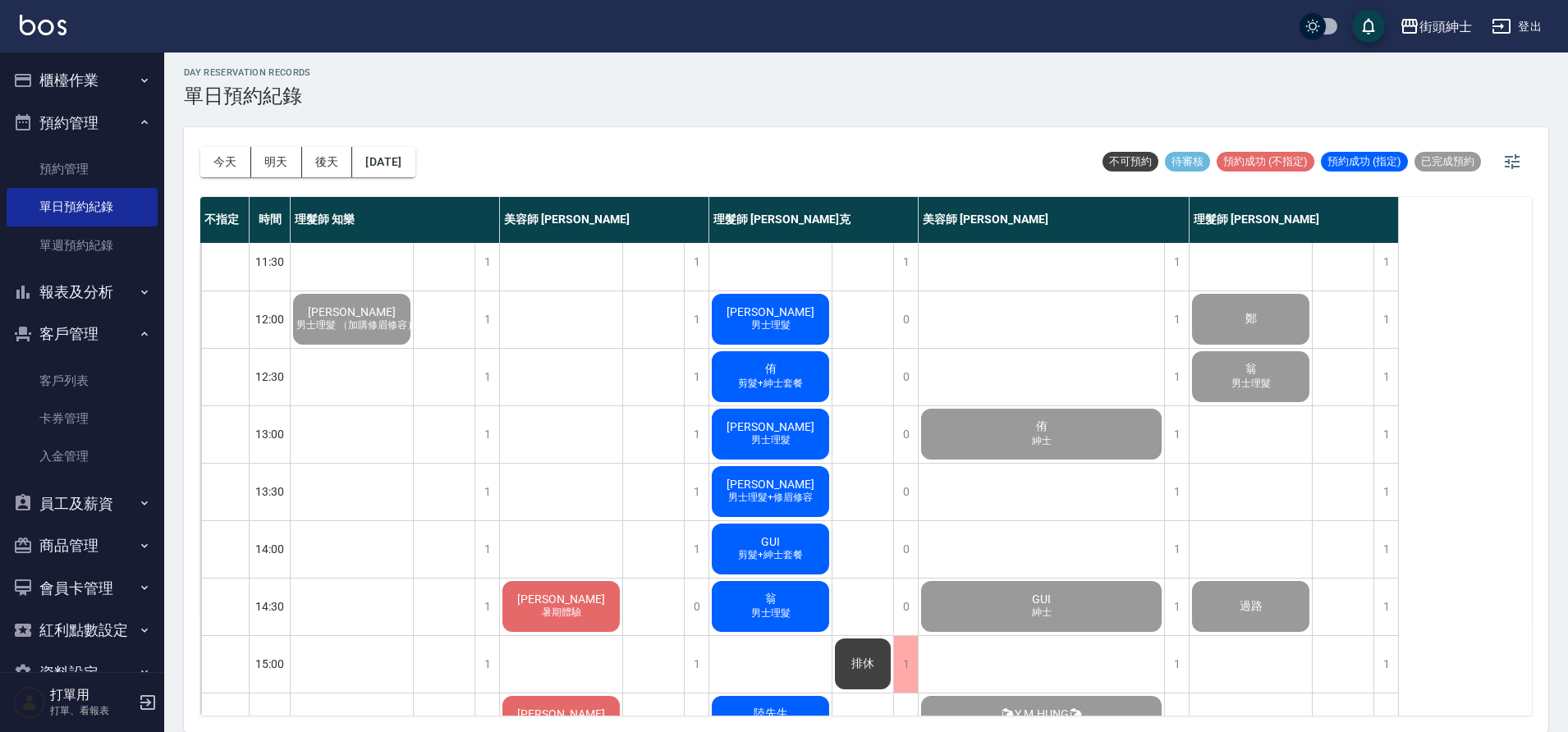
scroll to position [747, 0]
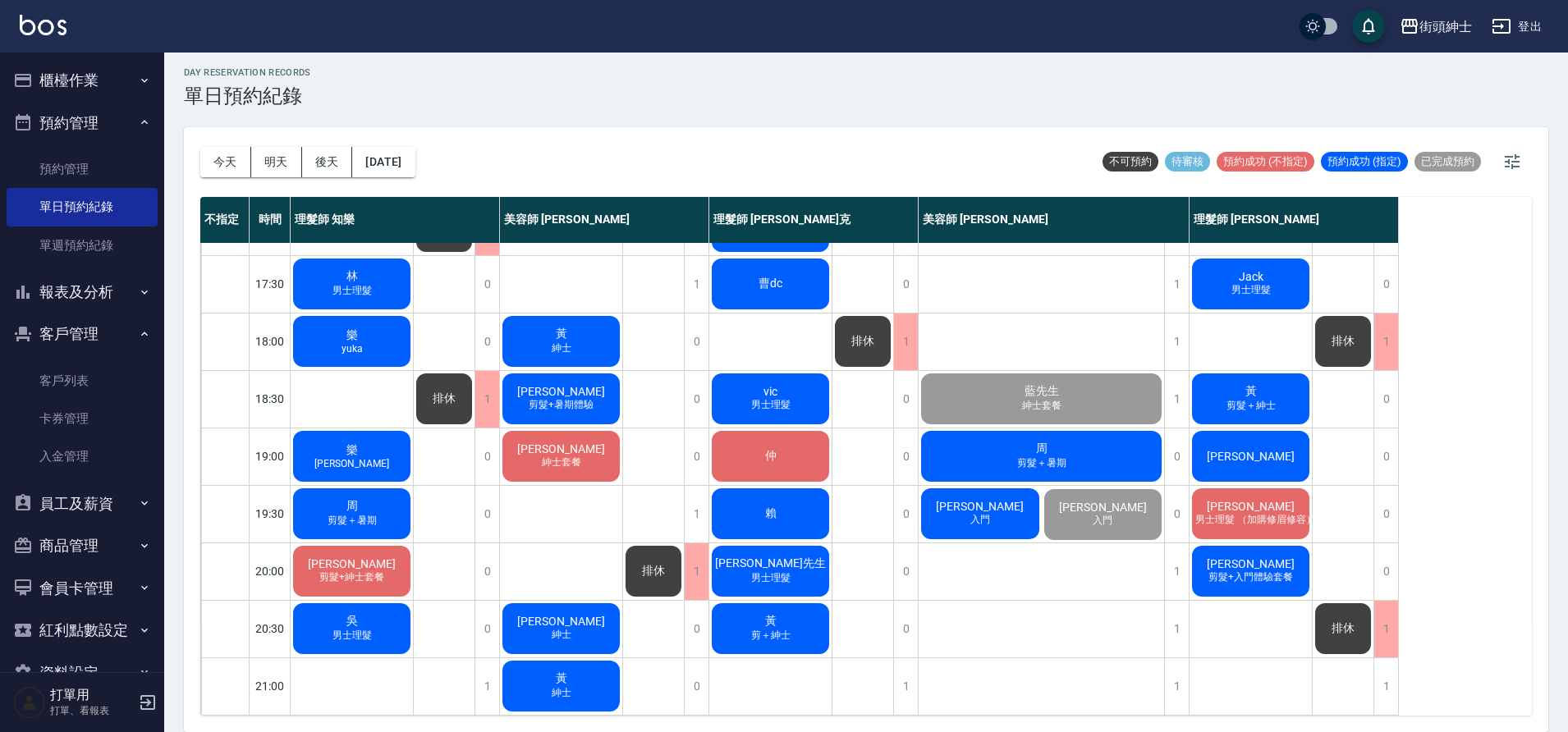
click at [786, 628] on span "剪＋紳士" at bounding box center [771, 635] width 46 height 14
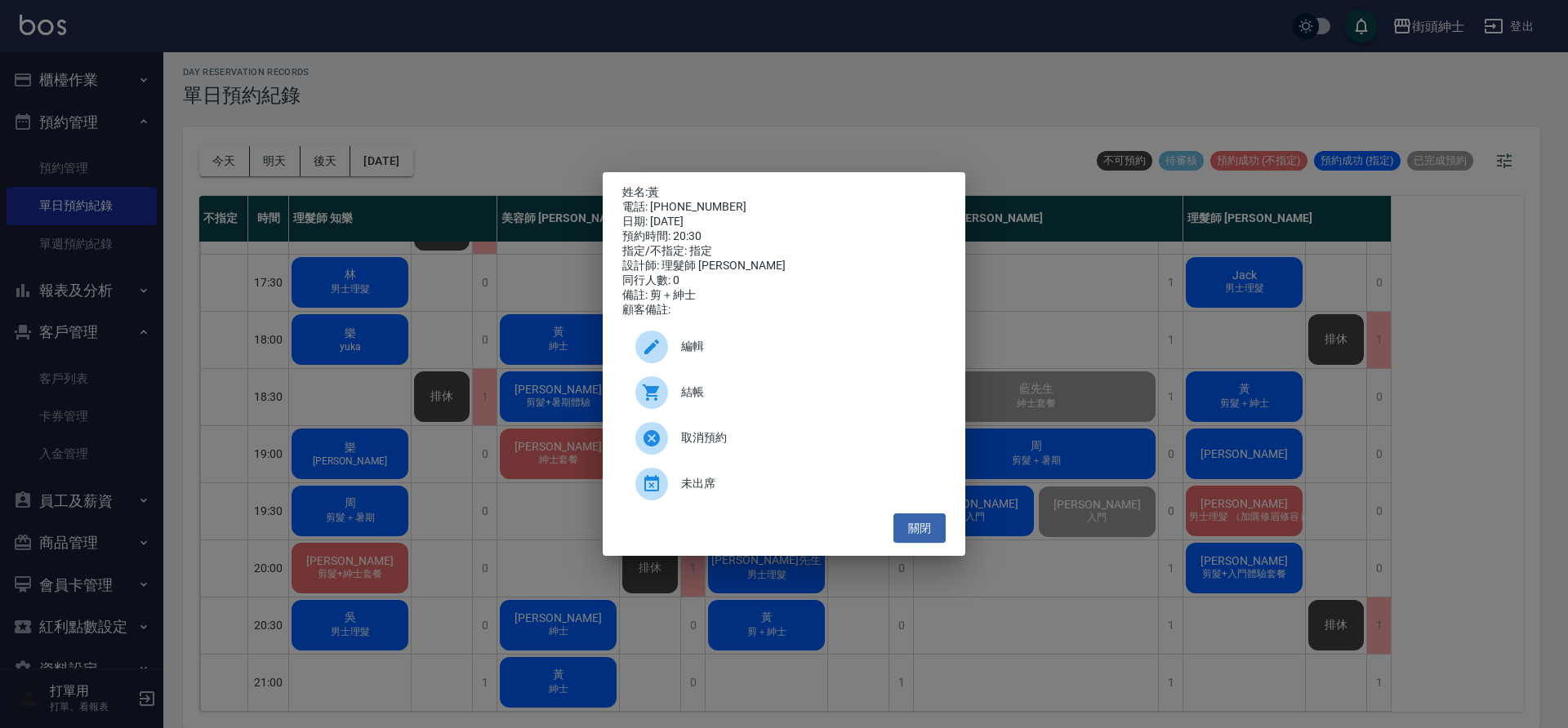
click at [428, 347] on div "姓名: 黃 電話: +6586869588 日期: 2025/09/15 預約時間: 20:30 指定/不指定: 指定 設計師: 理髮師 Vic 維克 同行人…" at bounding box center [784, 364] width 1568 height 728
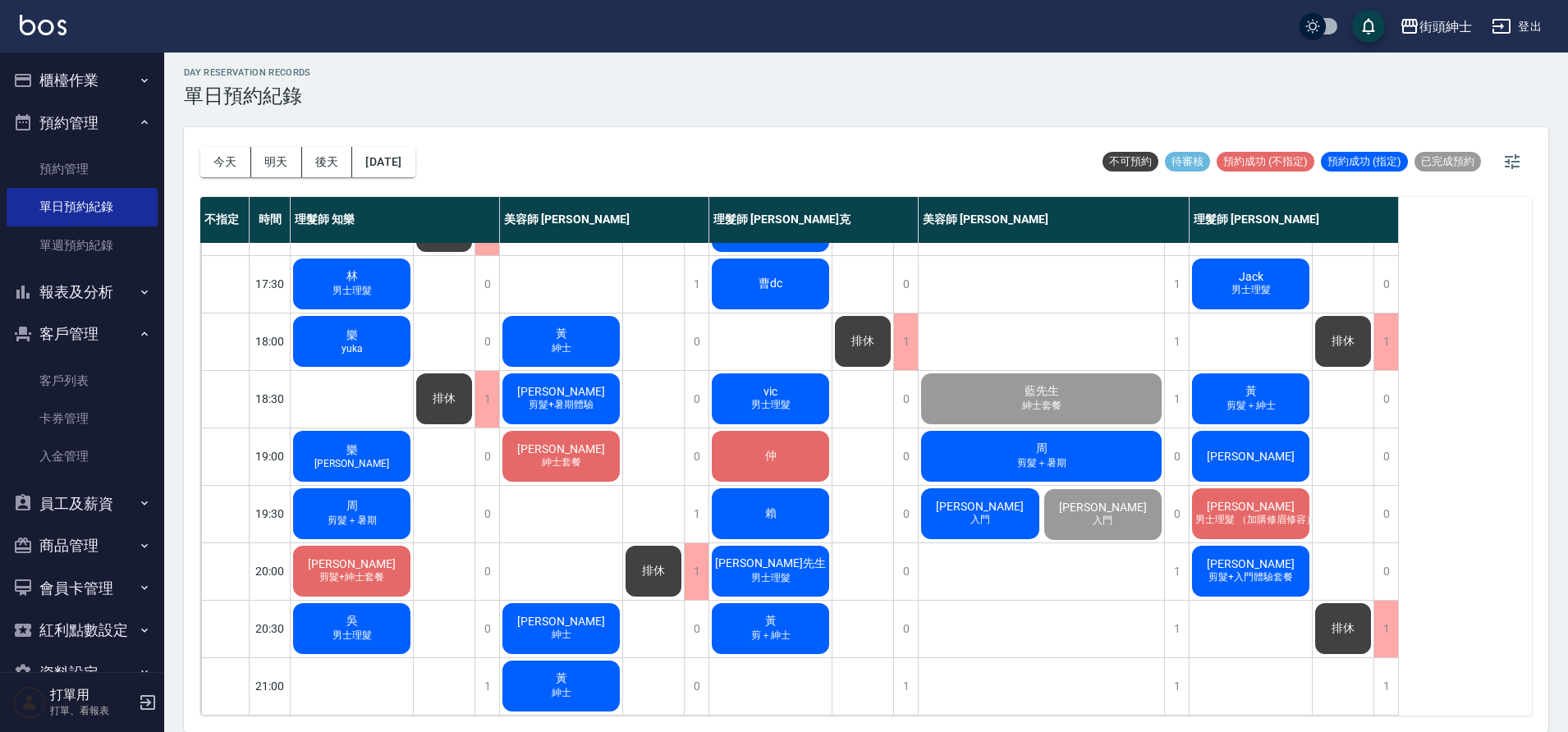
click at [777, 628] on span "剪＋紳士" at bounding box center [771, 635] width 46 height 14
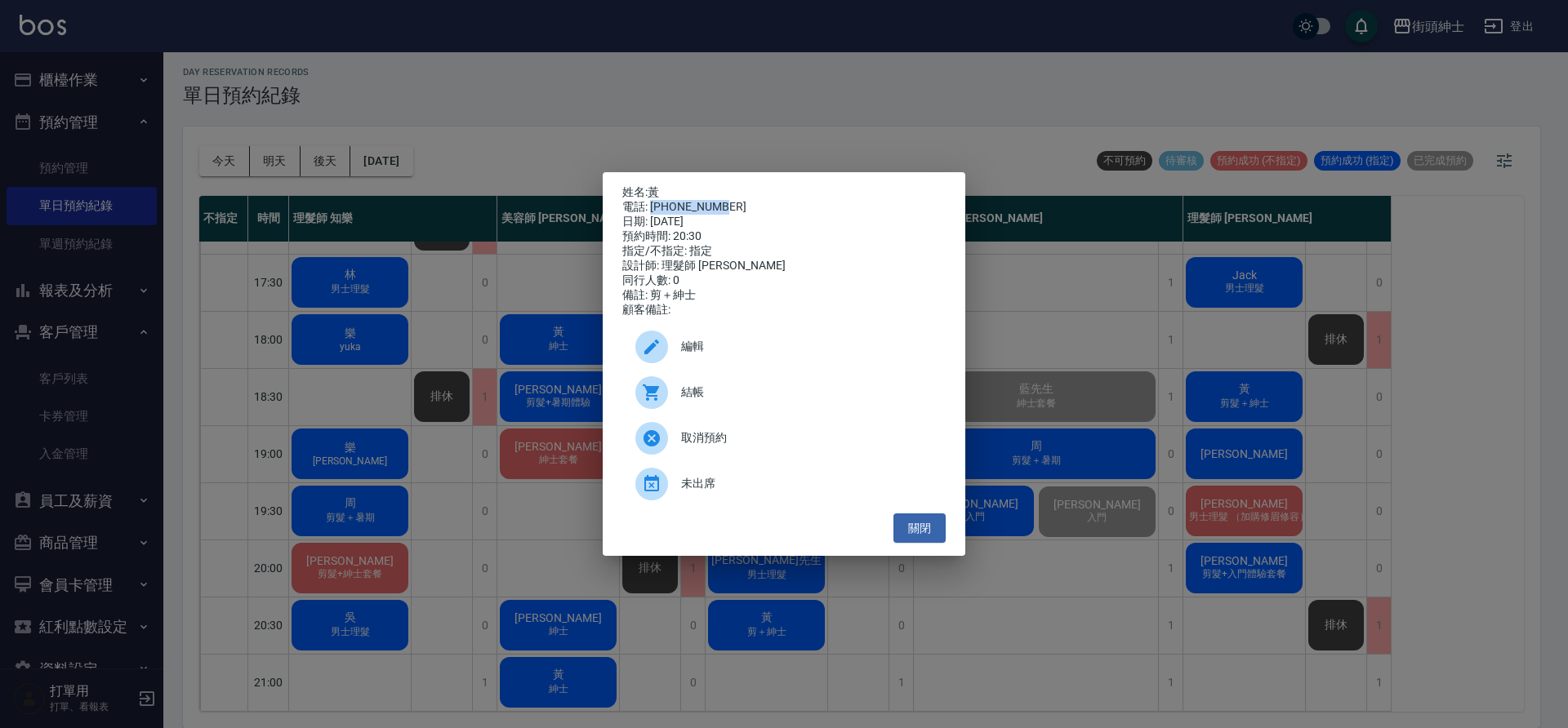
drag, startPoint x: 651, startPoint y: 204, endPoint x: 727, endPoint y: 205, distance: 76.0
click at [727, 205] on div "電話: +6586869588" at bounding box center [784, 207] width 324 height 14
click at [484, 281] on div "姓名: 黃 電話: +6586869588 日期: 2025/09/15 預約時間: 20:30 指定/不指定: 指定 設計師: 理髮師 Vic 維克 同行人…" at bounding box center [784, 364] width 1568 height 728
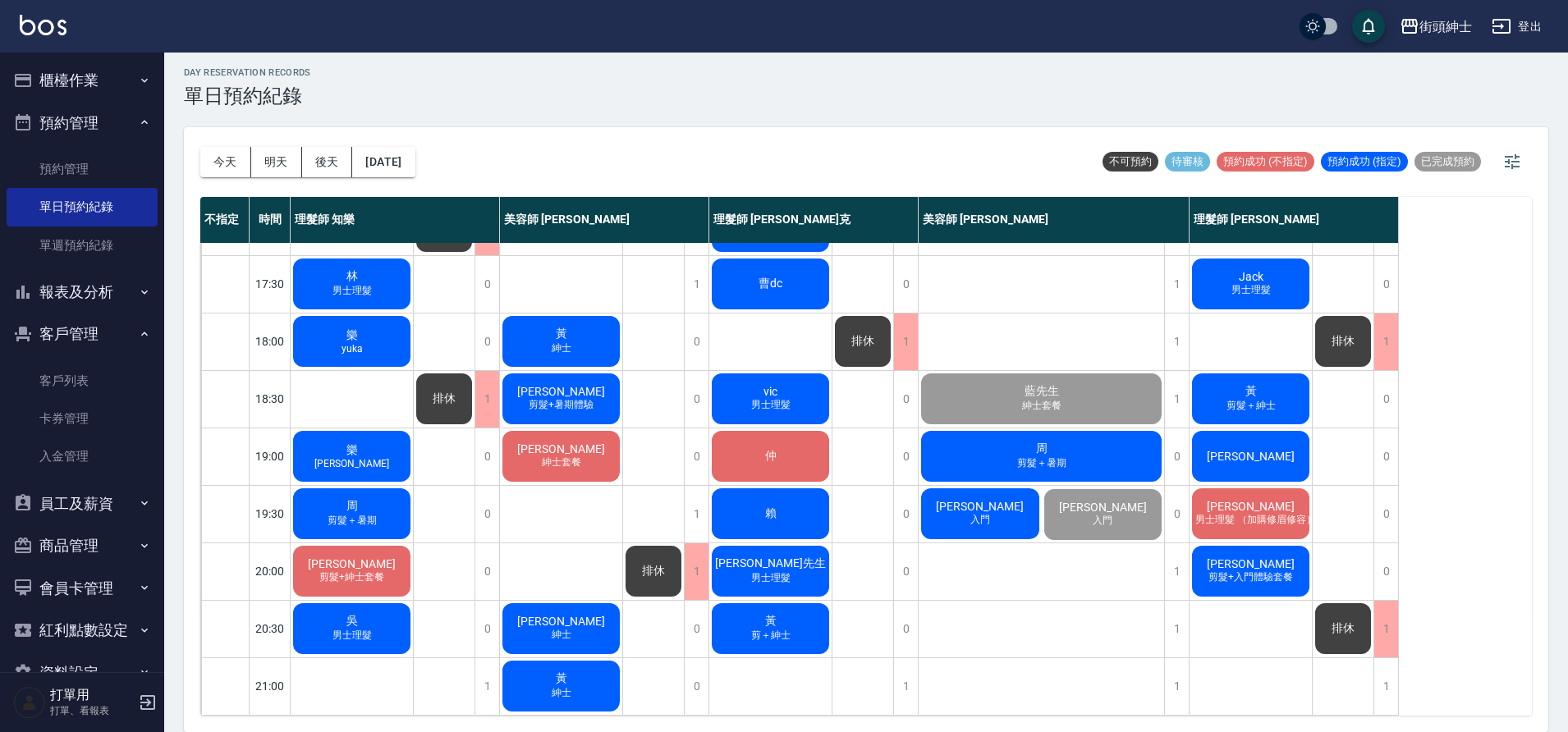
drag, startPoint x: 105, startPoint y: 375, endPoint x: 112, endPoint y: 351, distance: 25.0
click at [105, 374] on link "客戶列表" at bounding box center [82, 381] width 151 height 38
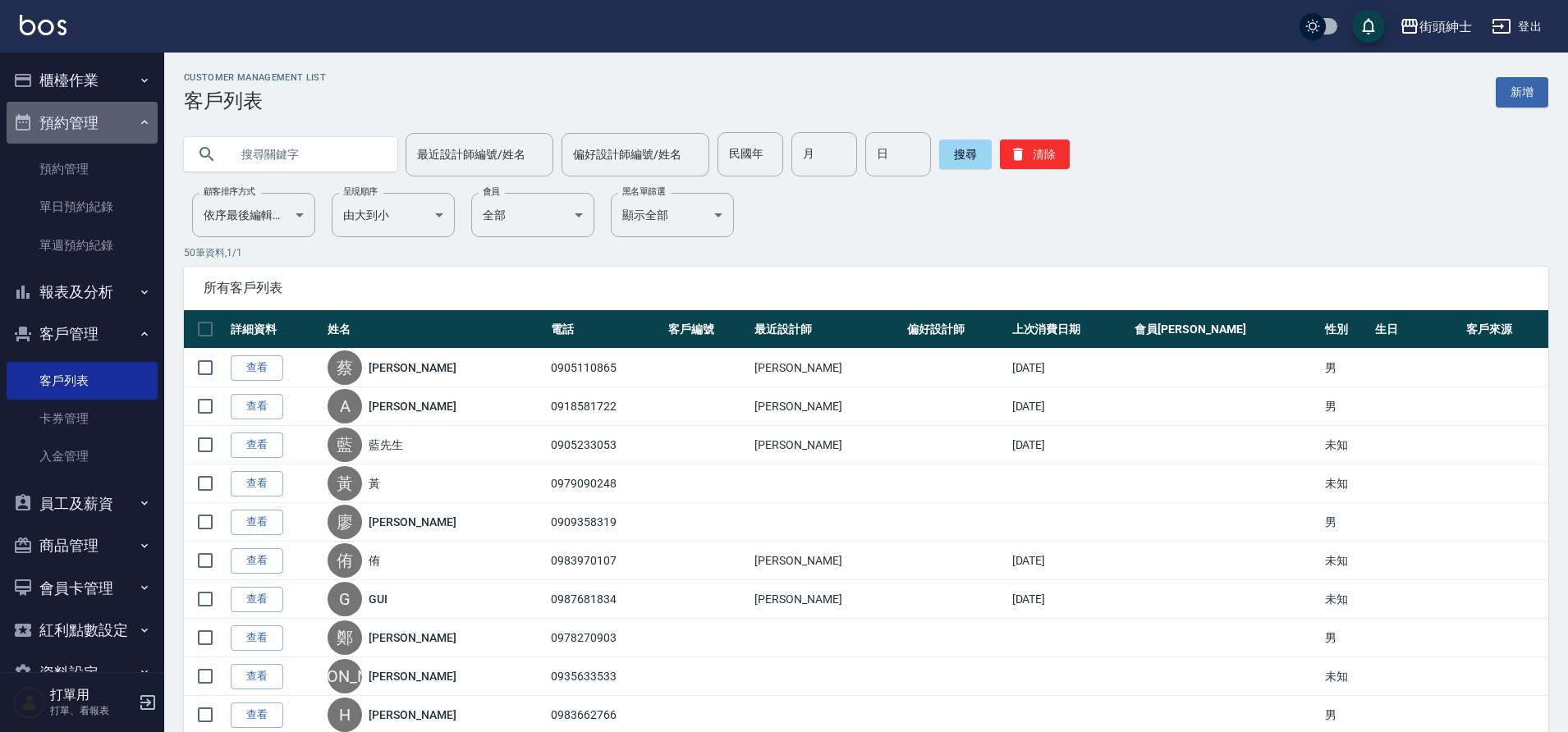
click at [82, 115] on button "預約管理" at bounding box center [82, 123] width 151 height 42
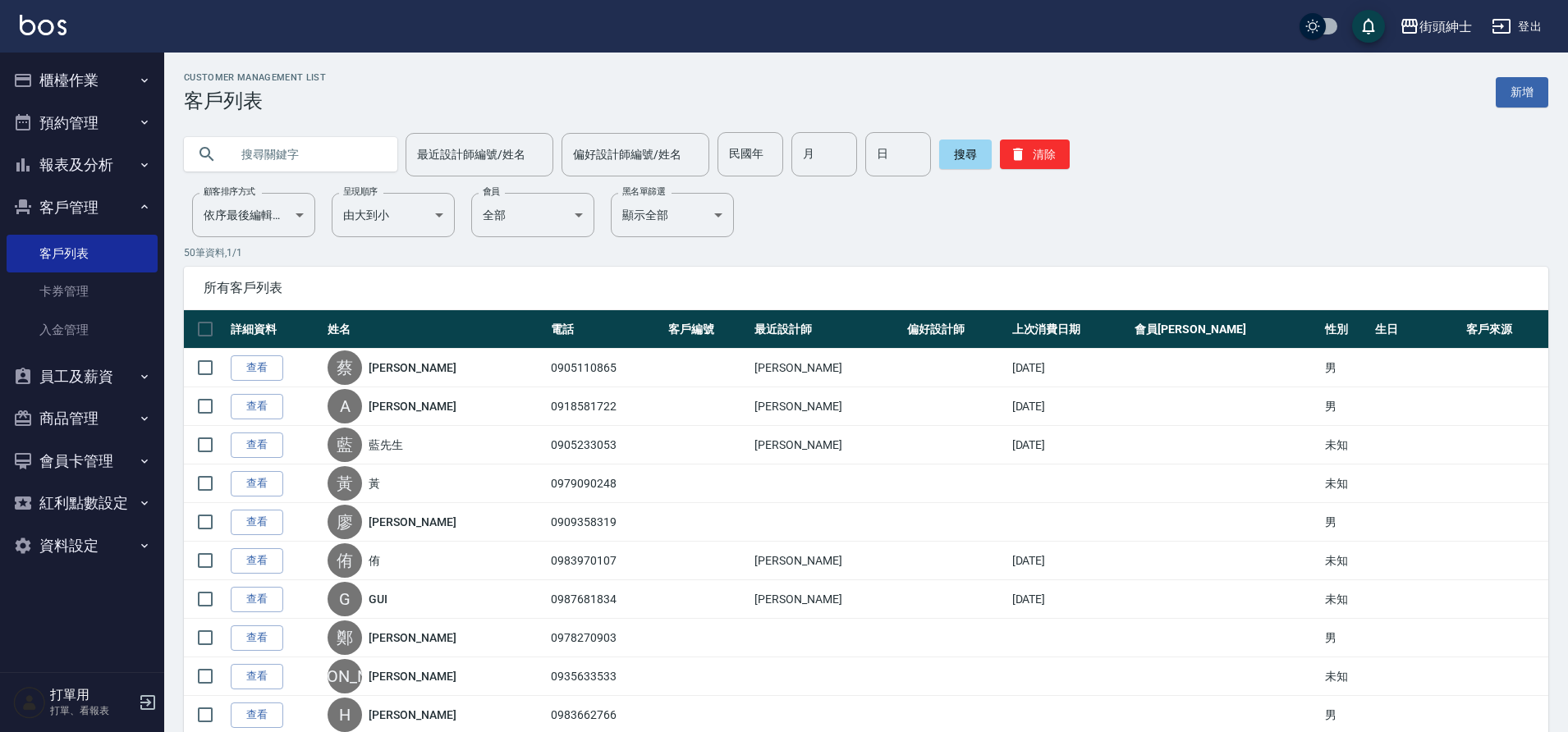
click at [114, 96] on button "櫃檯作業" at bounding box center [82, 80] width 151 height 42
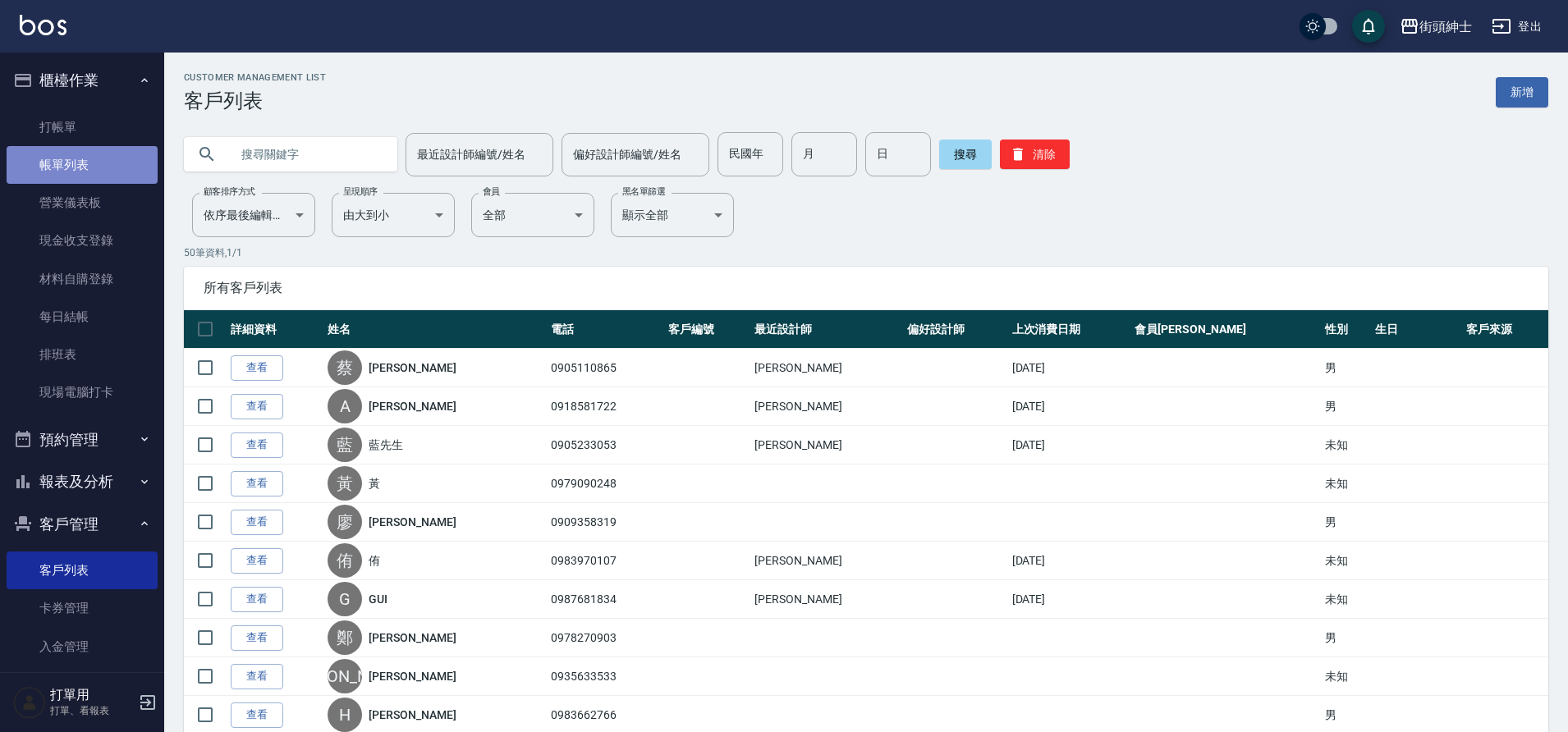
click at [104, 163] on link "帳單列表" at bounding box center [82, 165] width 151 height 38
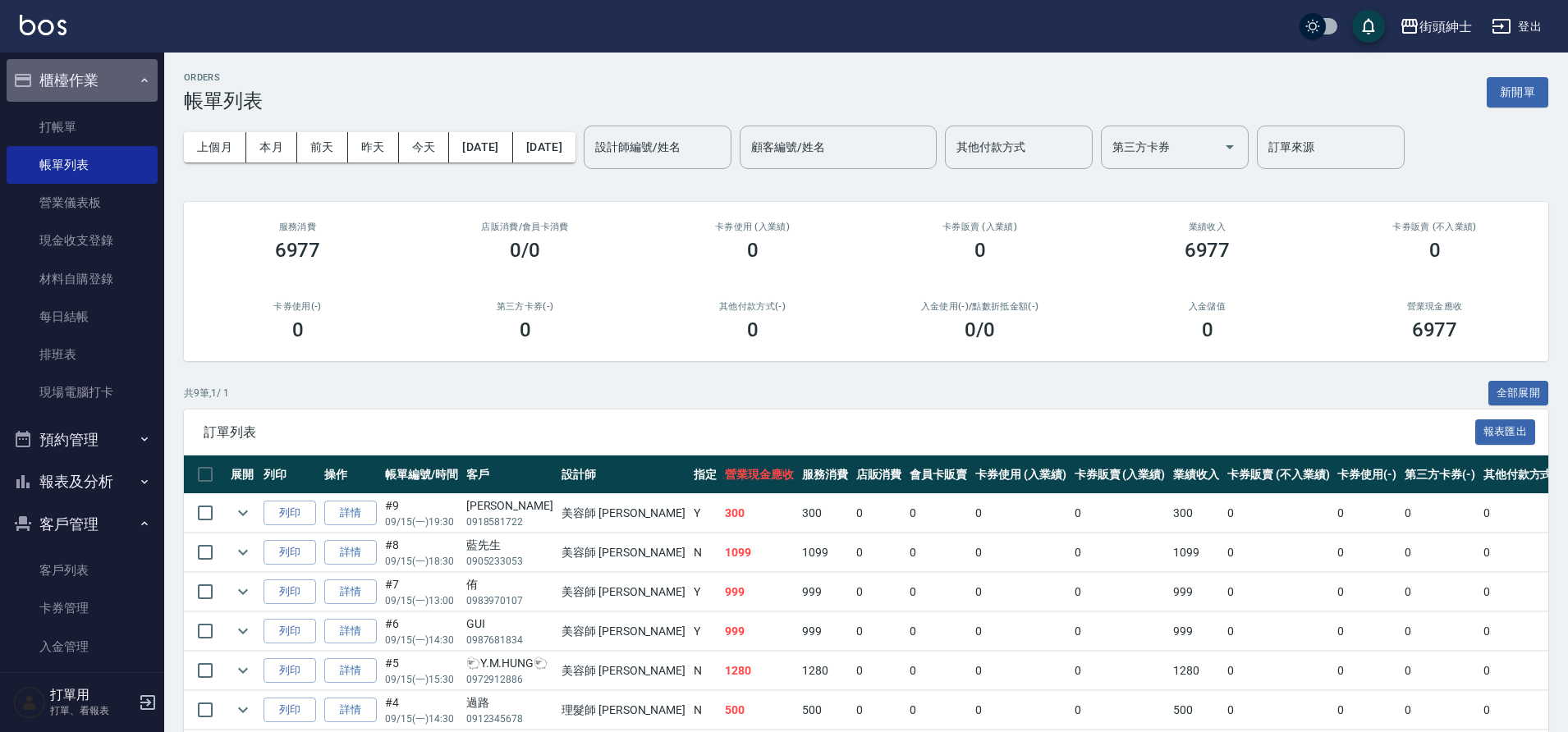
click at [92, 74] on button "櫃檯作業" at bounding box center [82, 80] width 151 height 42
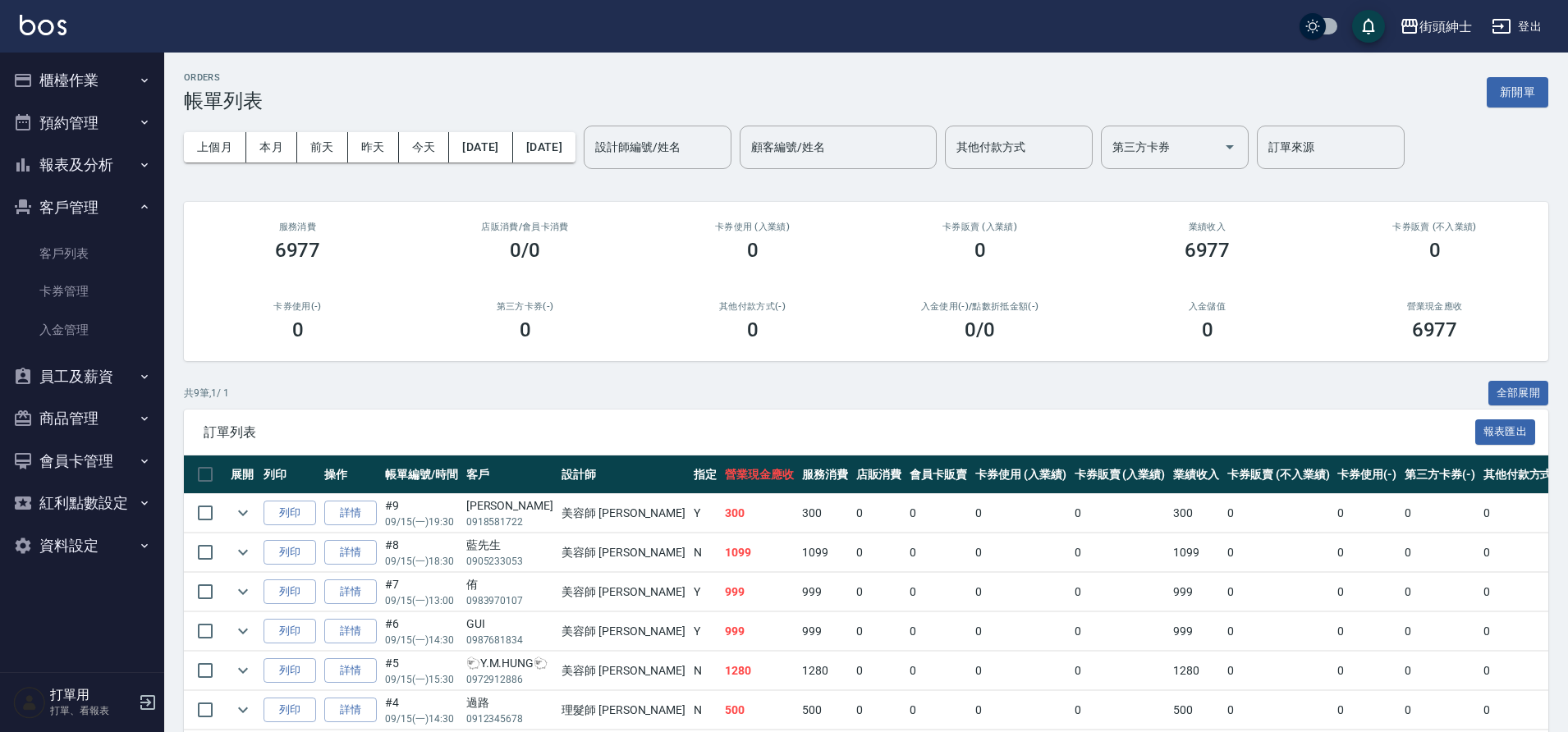
drag, startPoint x: 96, startPoint y: 115, endPoint x: 126, endPoint y: 233, distance: 121.8
click at [96, 115] on button "預約管理" at bounding box center [82, 123] width 151 height 42
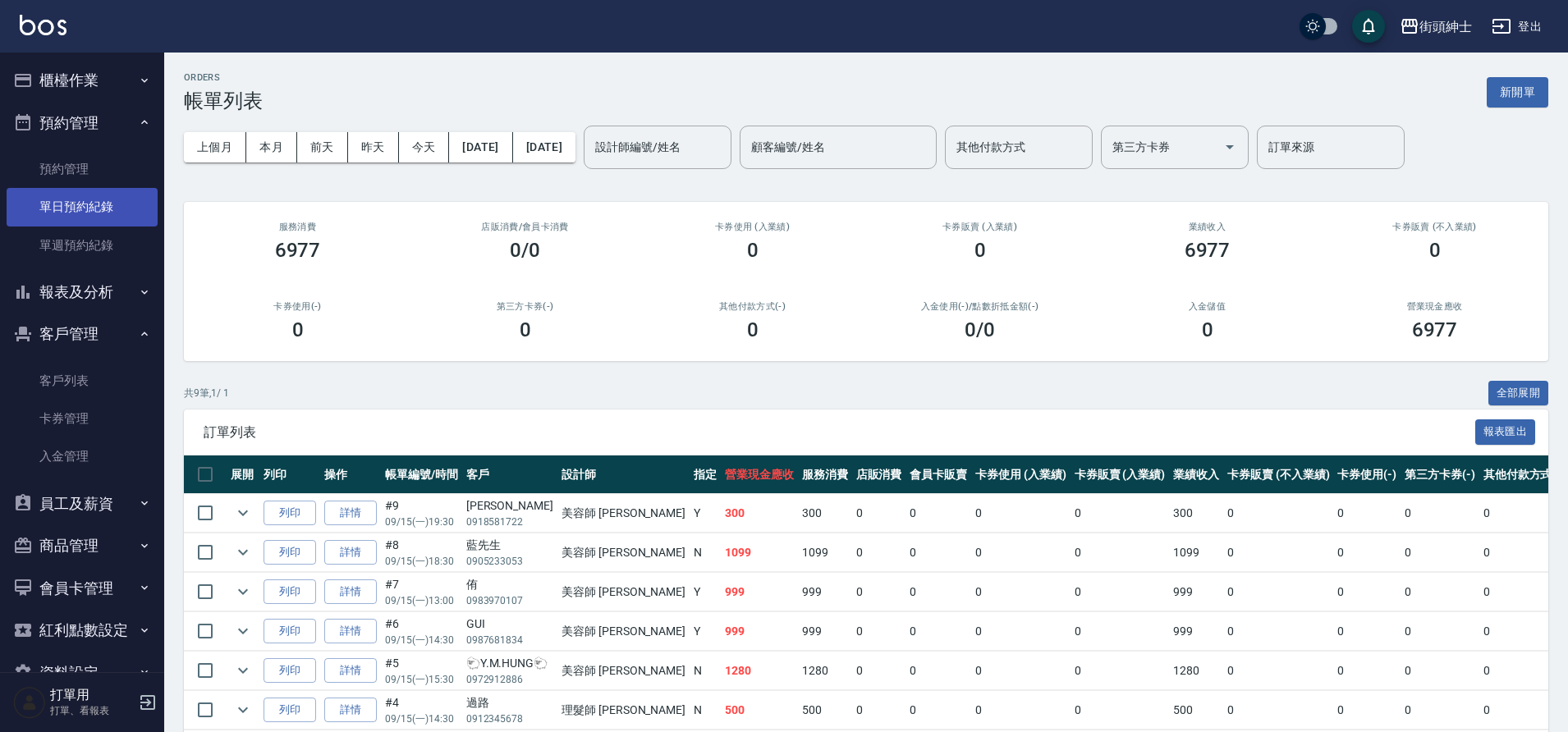
click at [116, 214] on link "單日預約紀錄" at bounding box center [82, 207] width 151 height 38
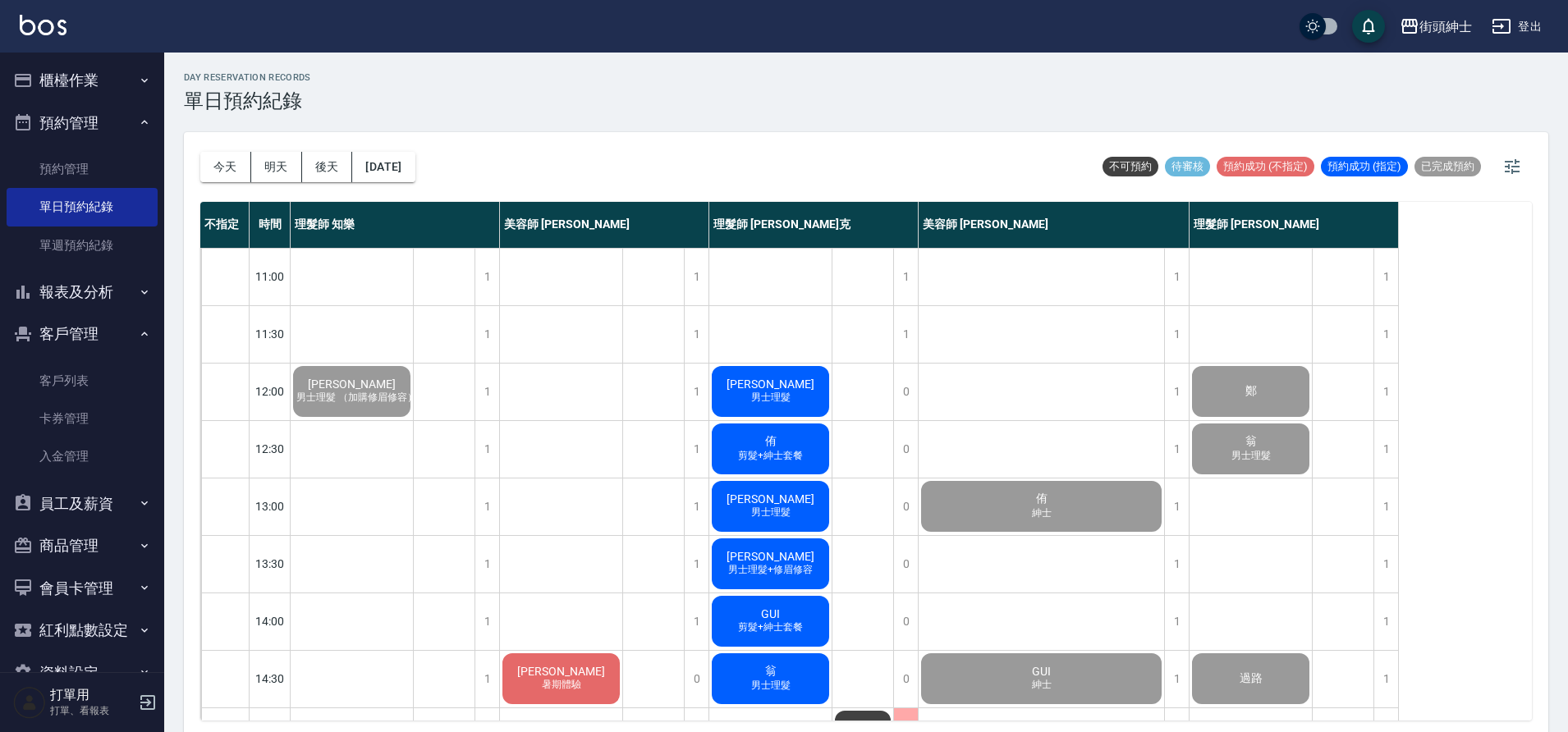
scroll to position [747, 0]
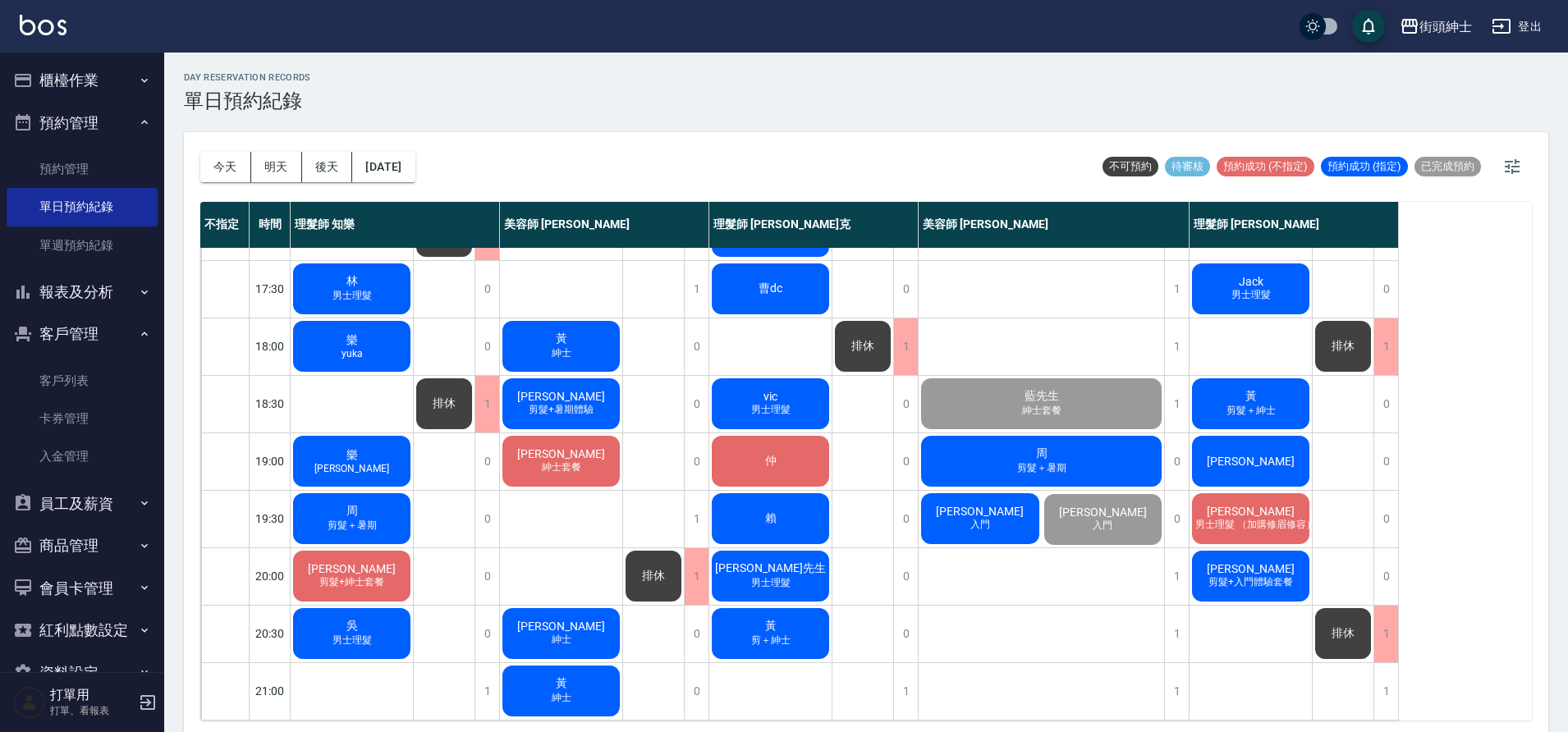
click at [780, 614] on div "黃 剪＋紳士" at bounding box center [771, 634] width 123 height 56
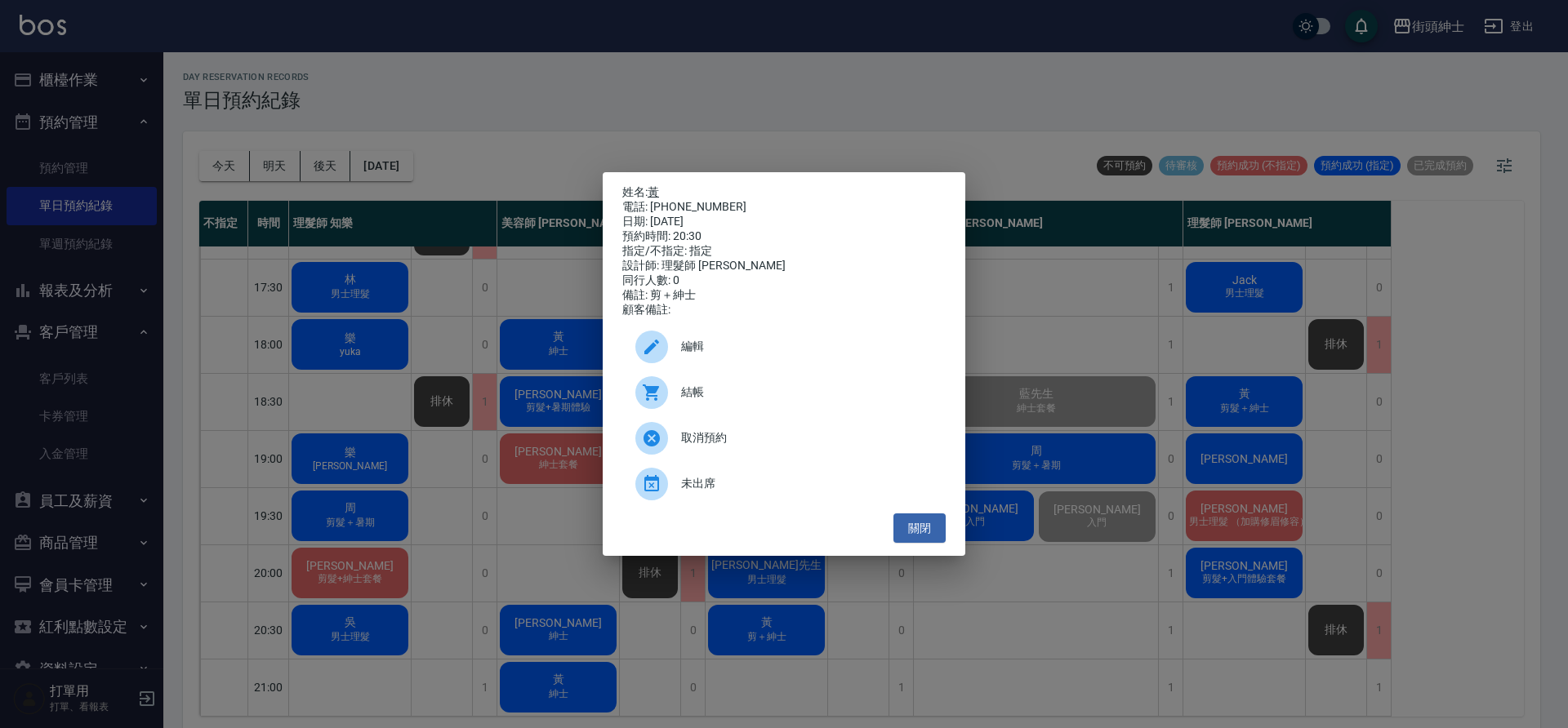
click at [657, 186] on link "黃" at bounding box center [653, 192] width 12 height 13
click at [903, 541] on button "關閉" at bounding box center [919, 529] width 52 height 30
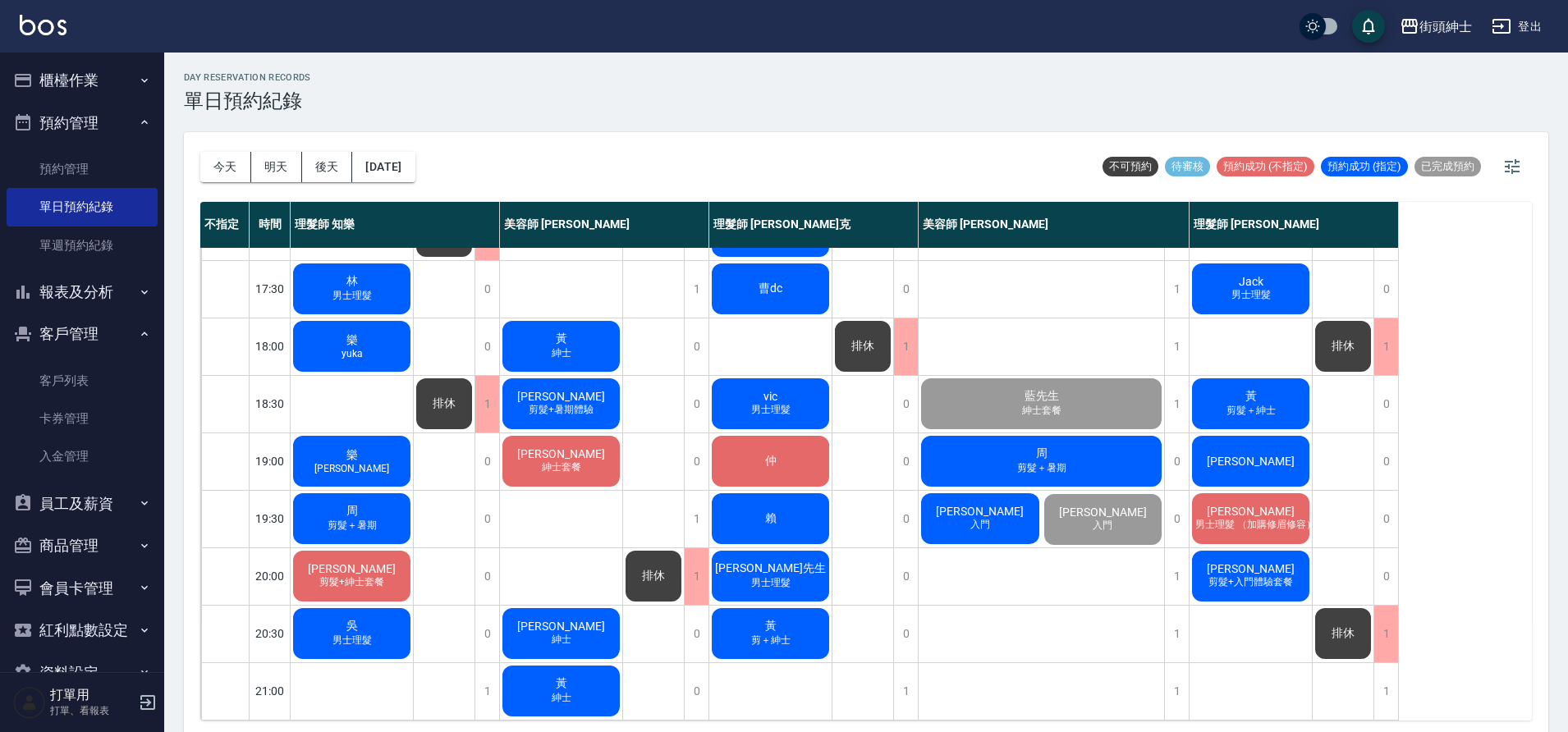
click at [729, 633] on div "黃 剪＋紳士" at bounding box center [771, 634] width 123 height 56
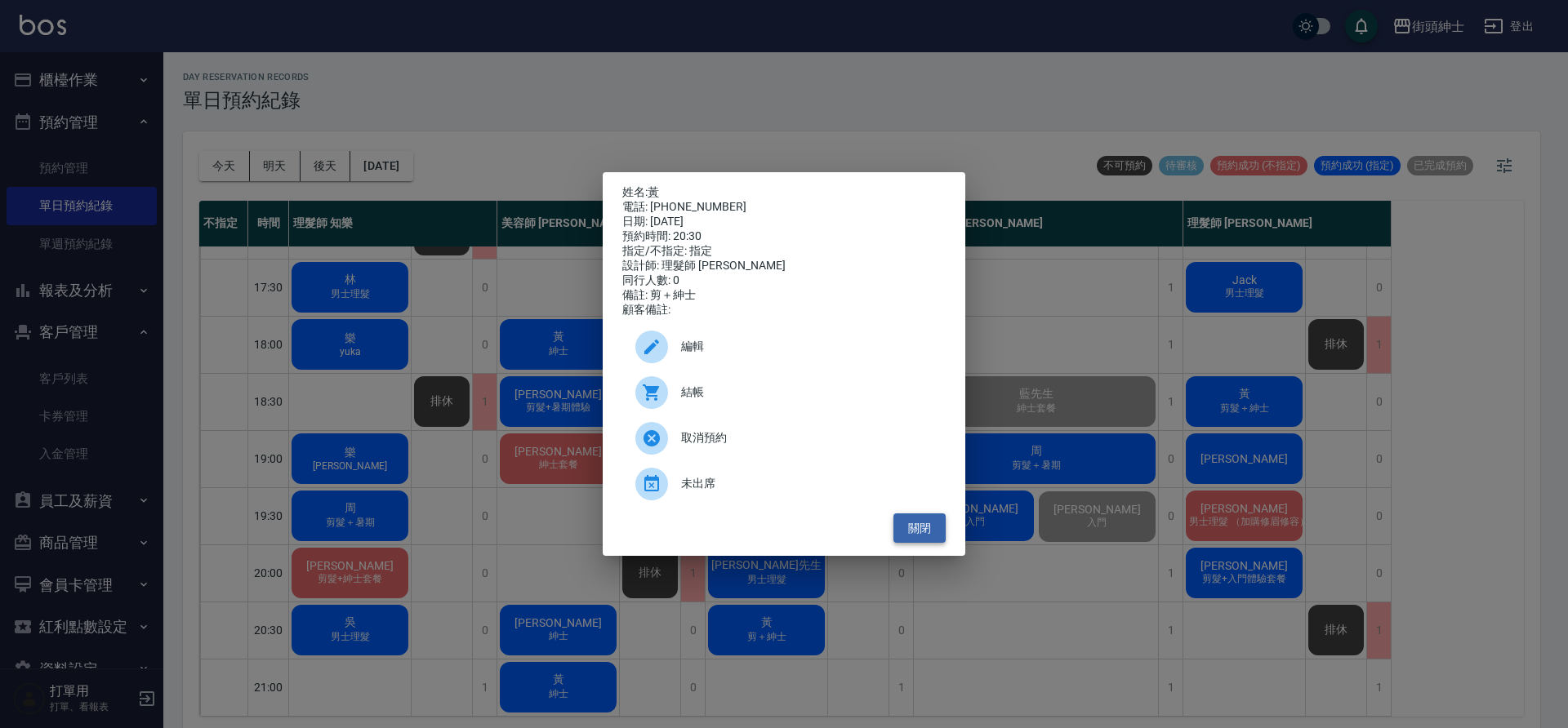
click at [910, 539] on button "關閉" at bounding box center [919, 529] width 52 height 30
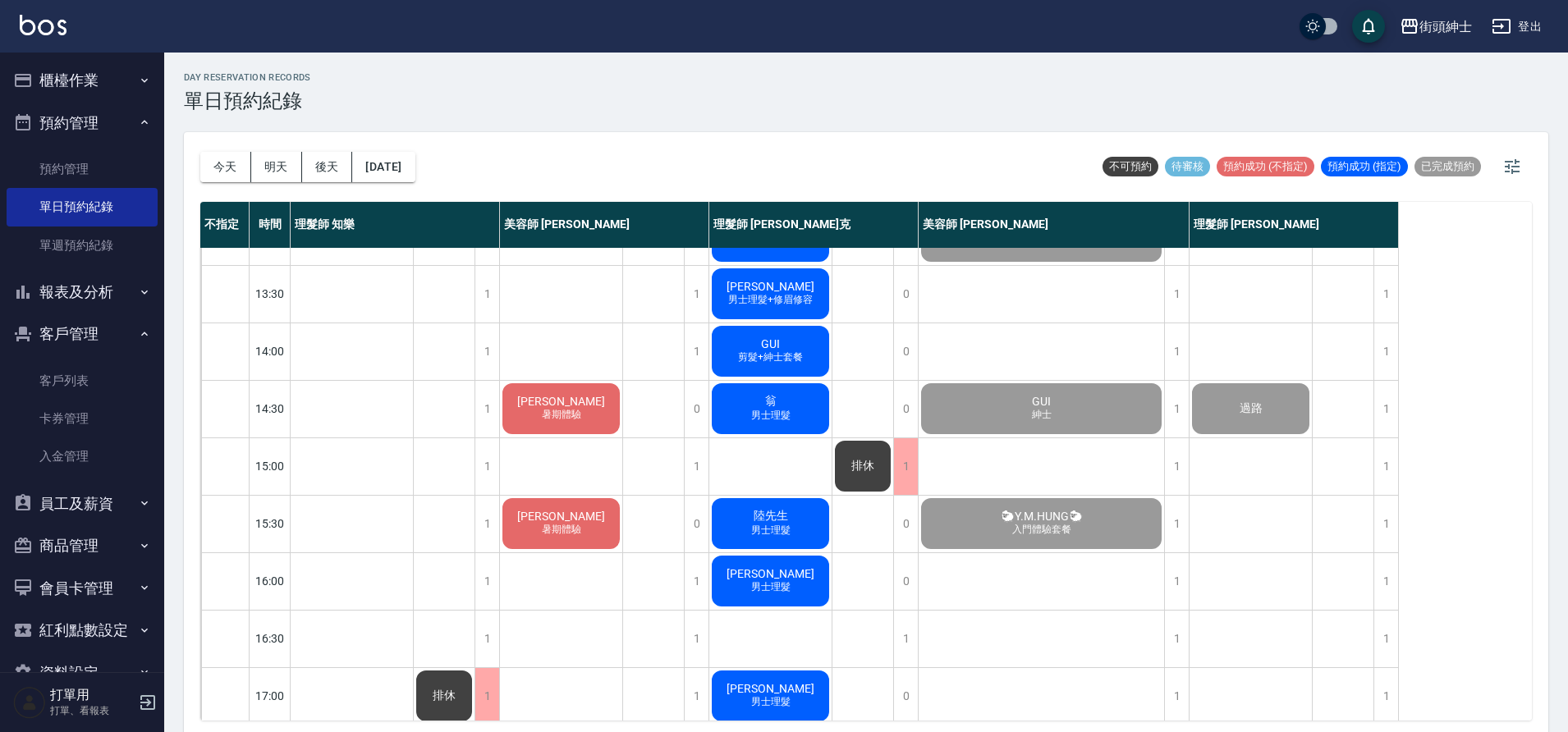
scroll to position [224, 0]
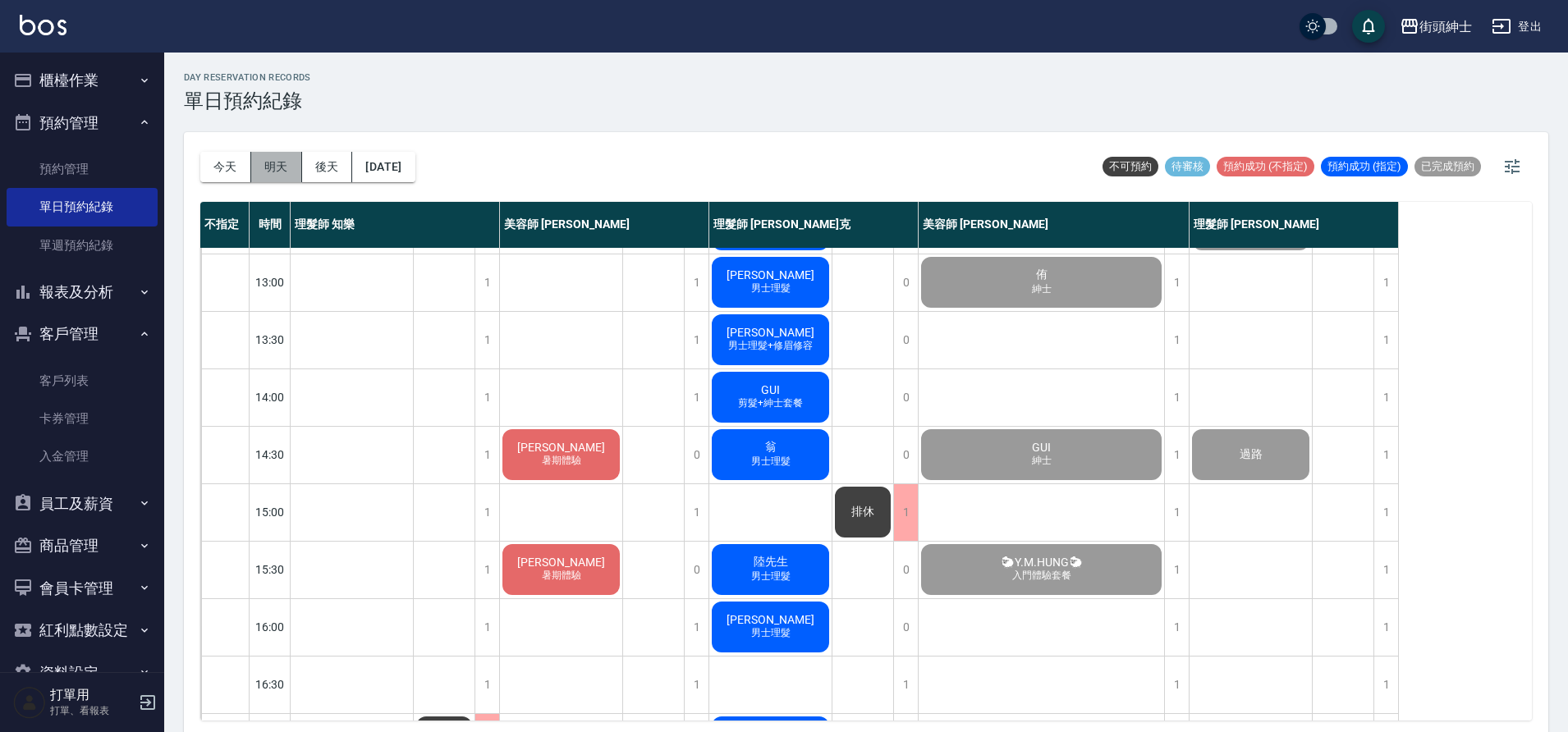
click at [267, 161] on button "明天" at bounding box center [277, 167] width 50 height 31
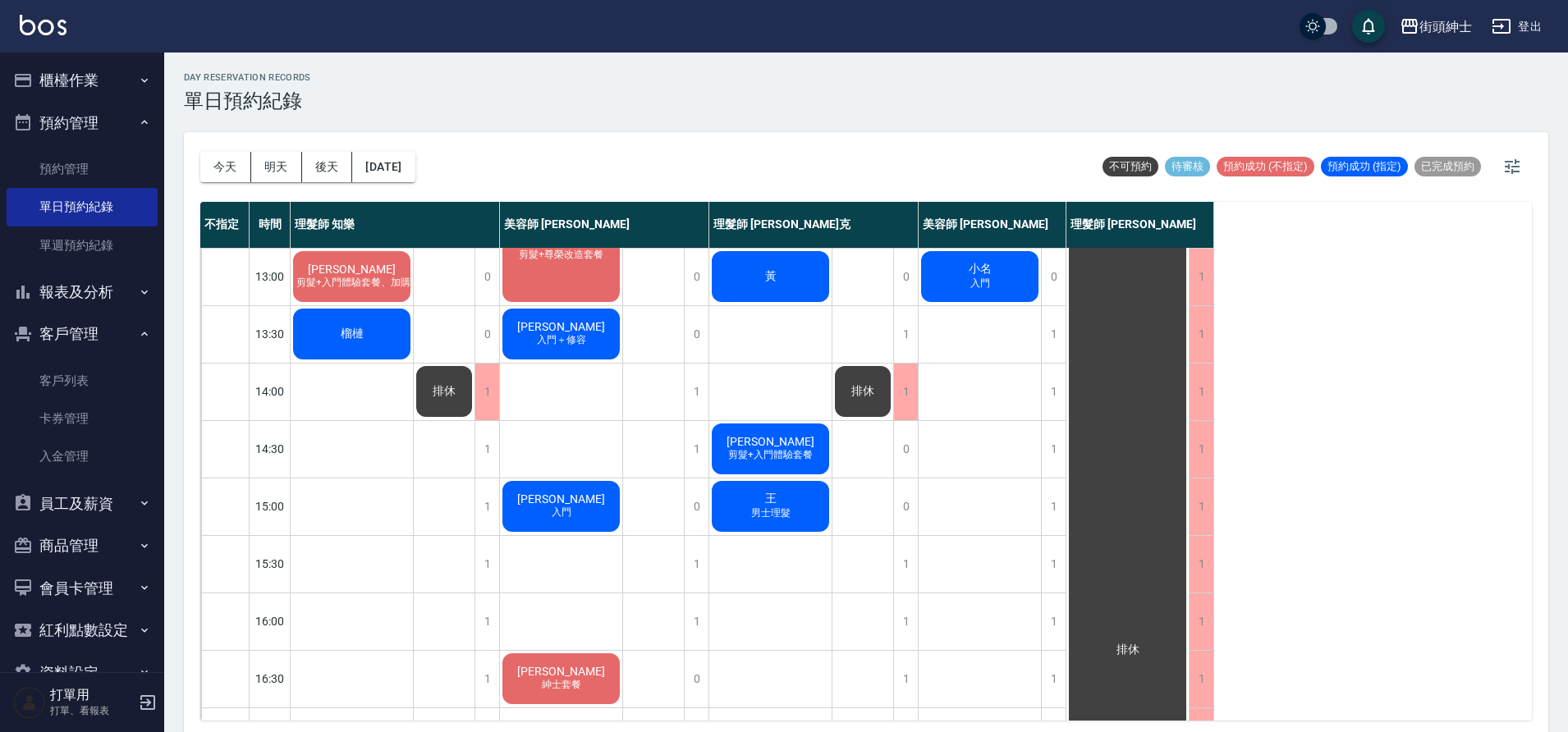
scroll to position [215, 0]
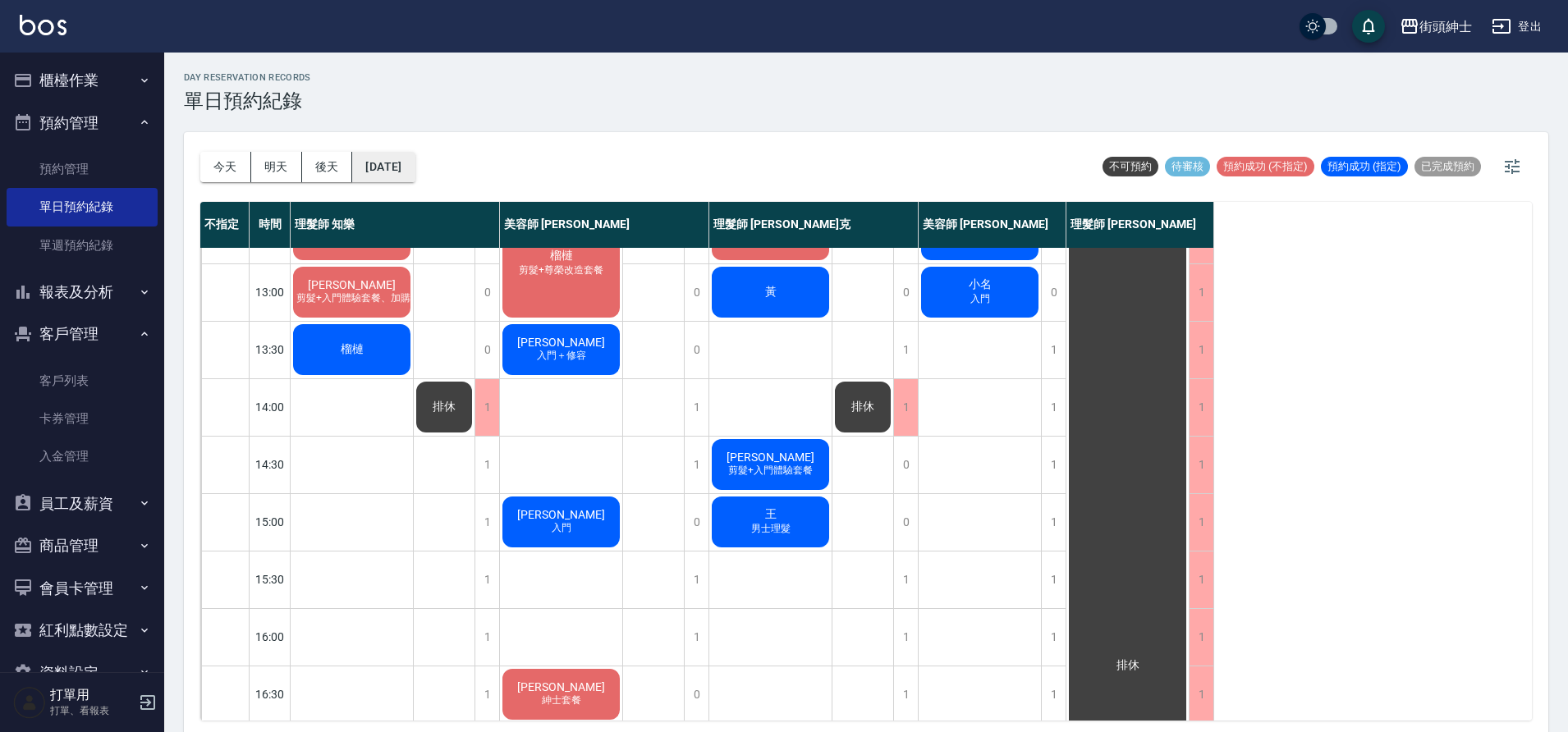
click at [395, 169] on button "2025/09/16" at bounding box center [383, 167] width 62 height 31
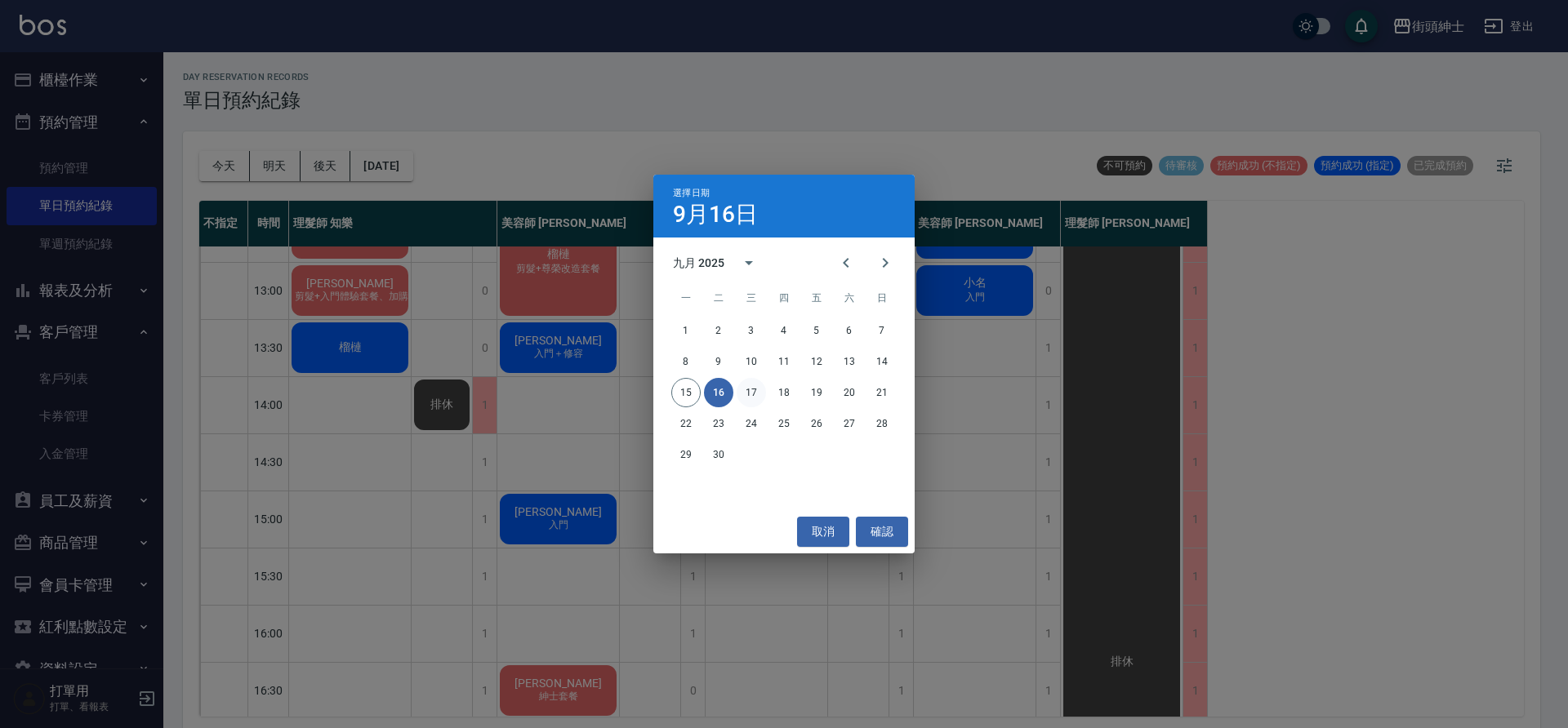
click at [761, 402] on button "17" at bounding box center [751, 393] width 30 height 30
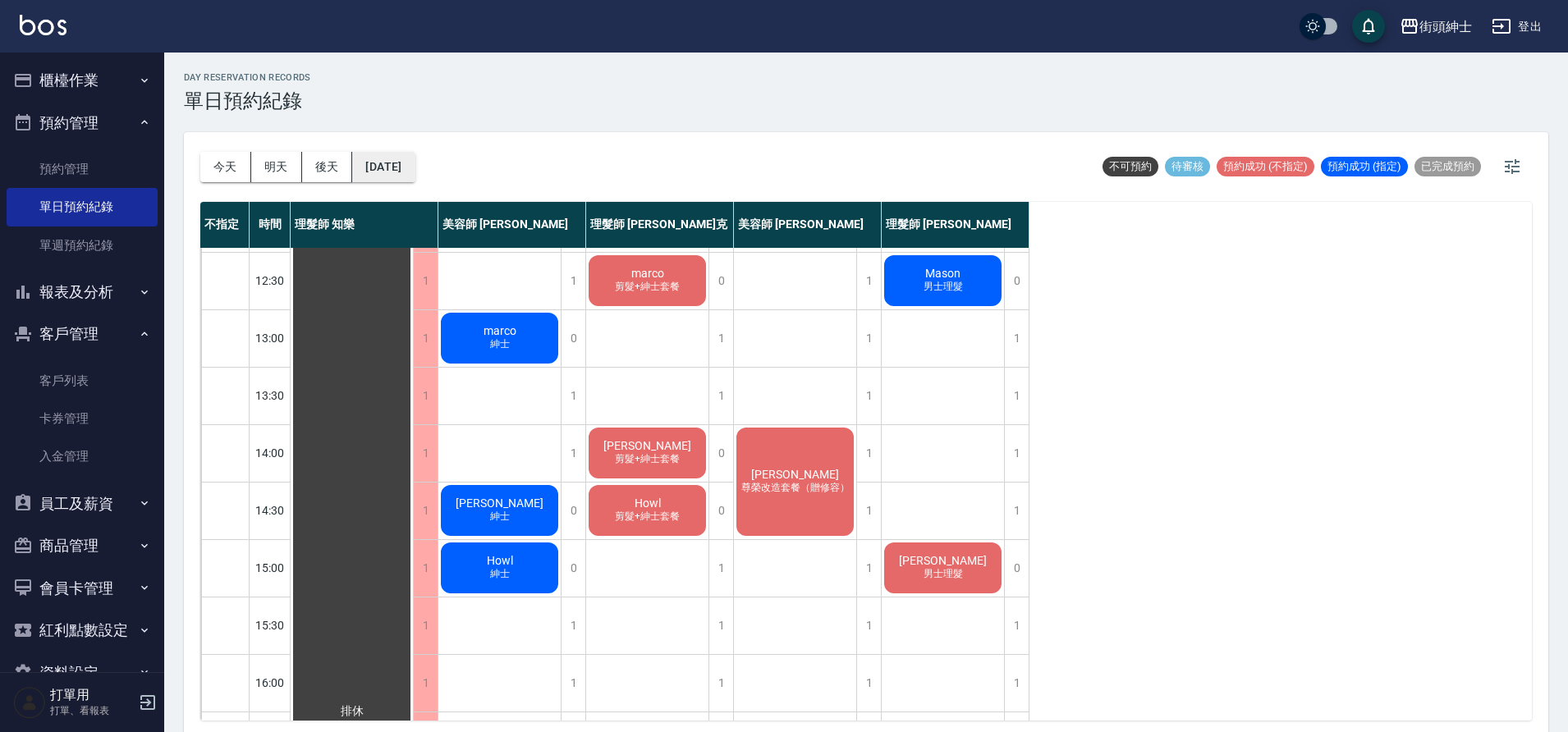
scroll to position [163, 0]
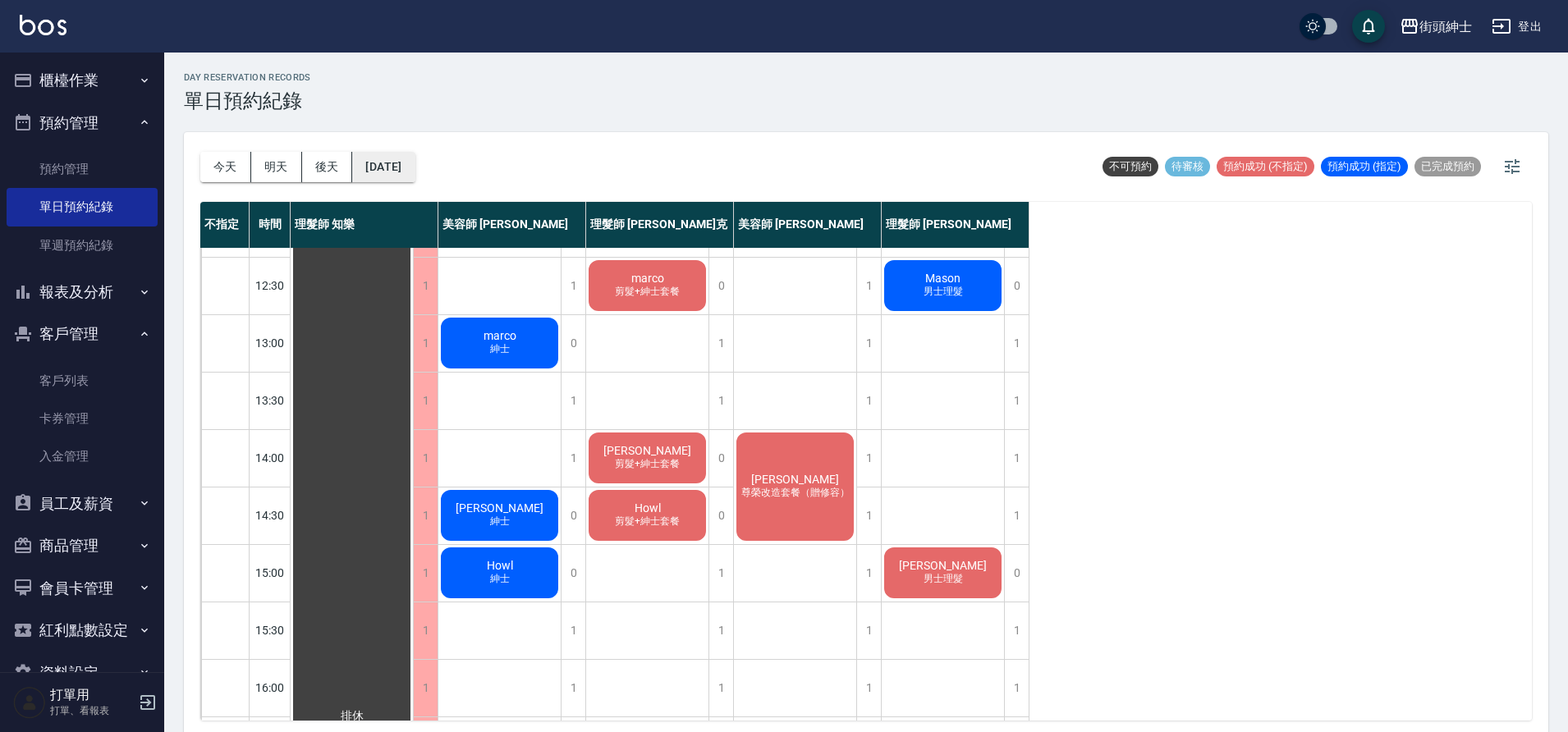
click at [390, 161] on button "2025/09/17" at bounding box center [383, 167] width 62 height 31
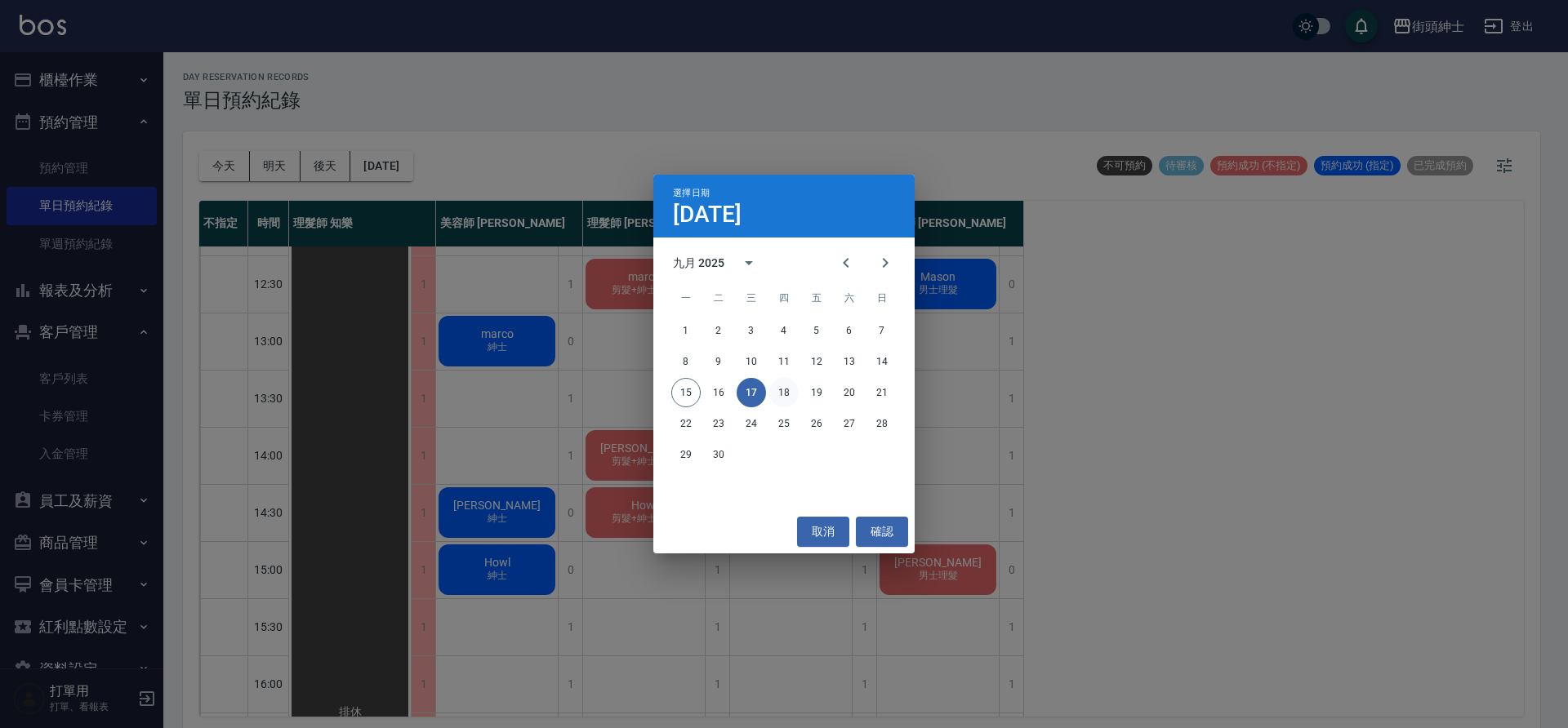
click at [771, 391] on button "18" at bounding box center [784, 393] width 30 height 30
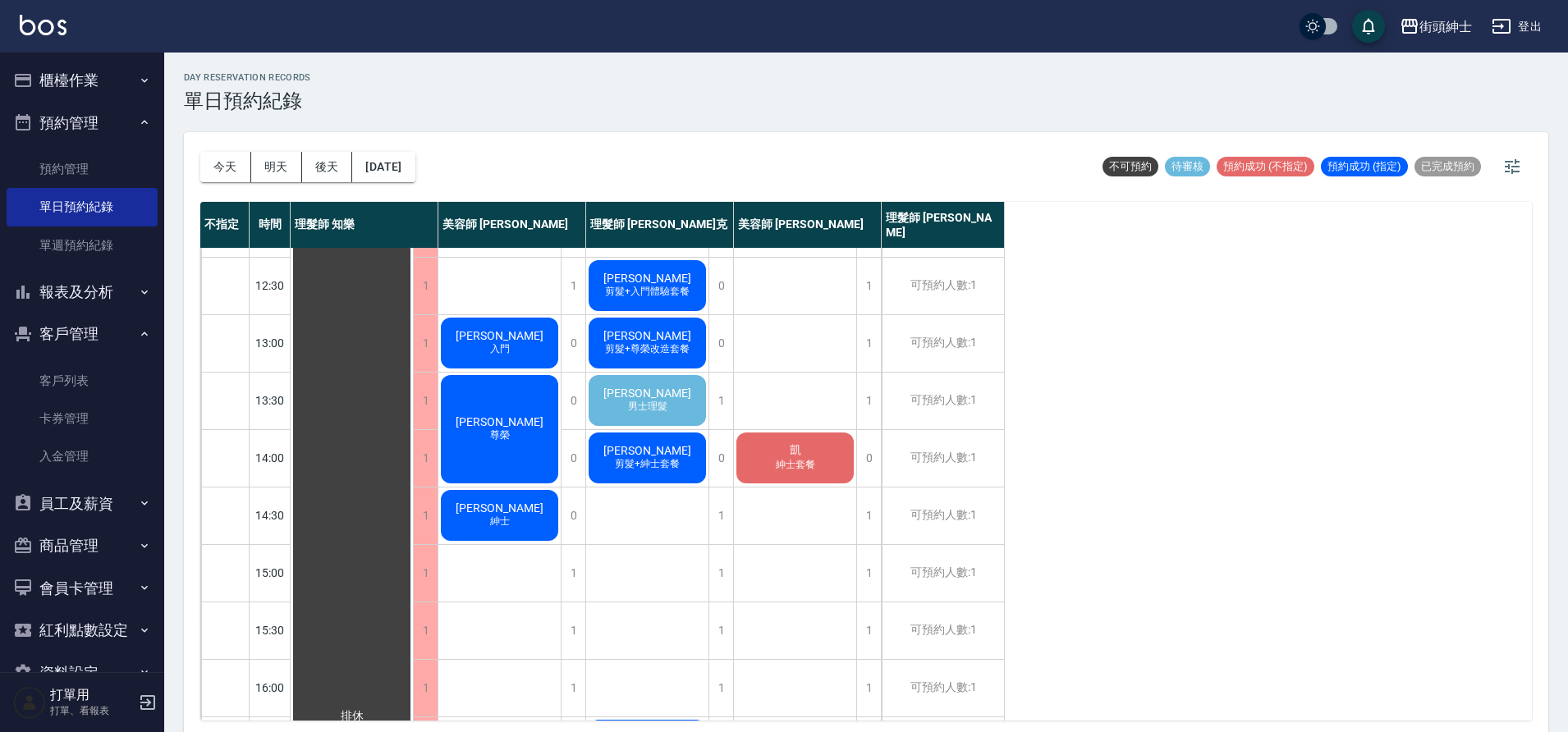
click at [675, 399] on div "林郁 男士理髮" at bounding box center [647, 400] width 123 height 56
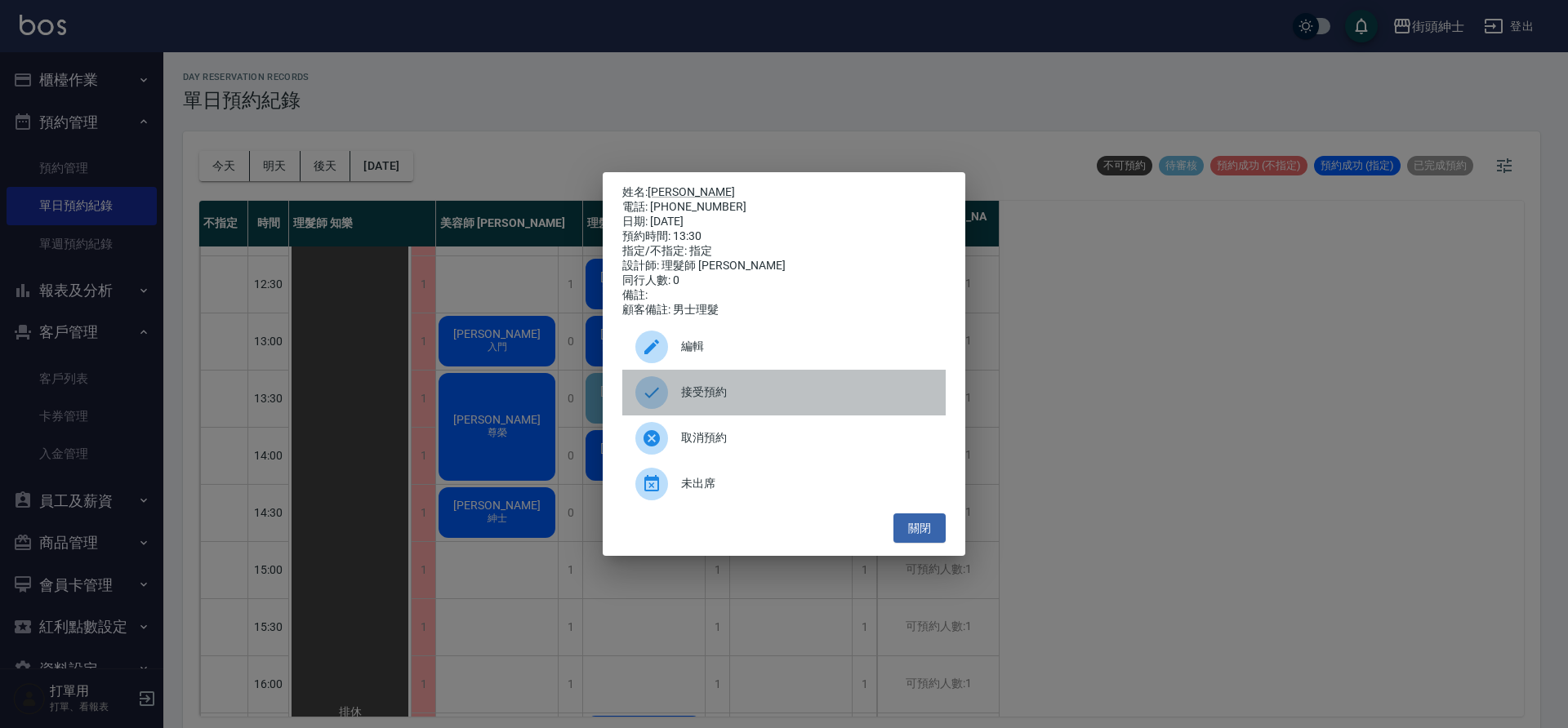
click at [693, 396] on span "接受預約" at bounding box center [806, 392] width 251 height 17
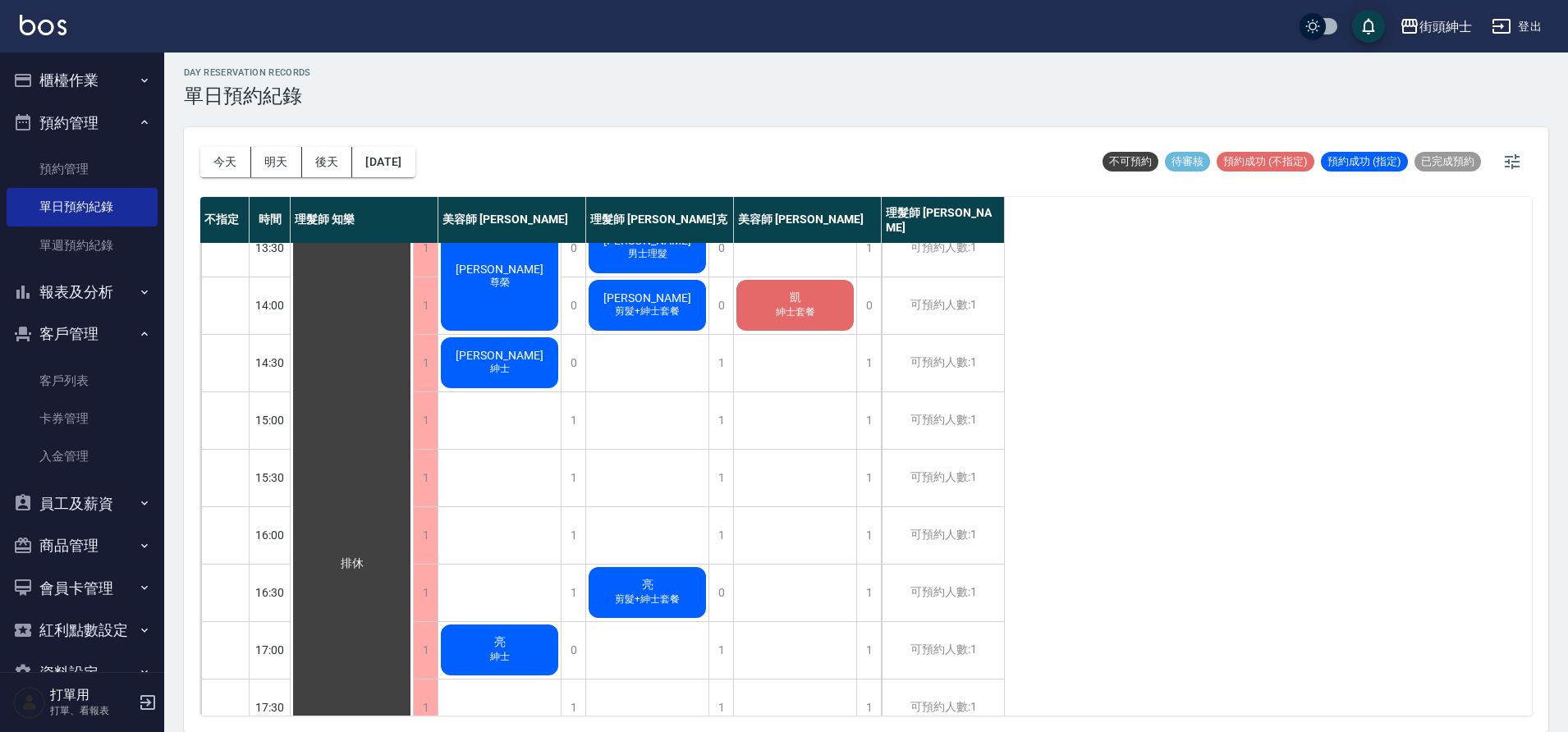
scroll to position [542, 0]
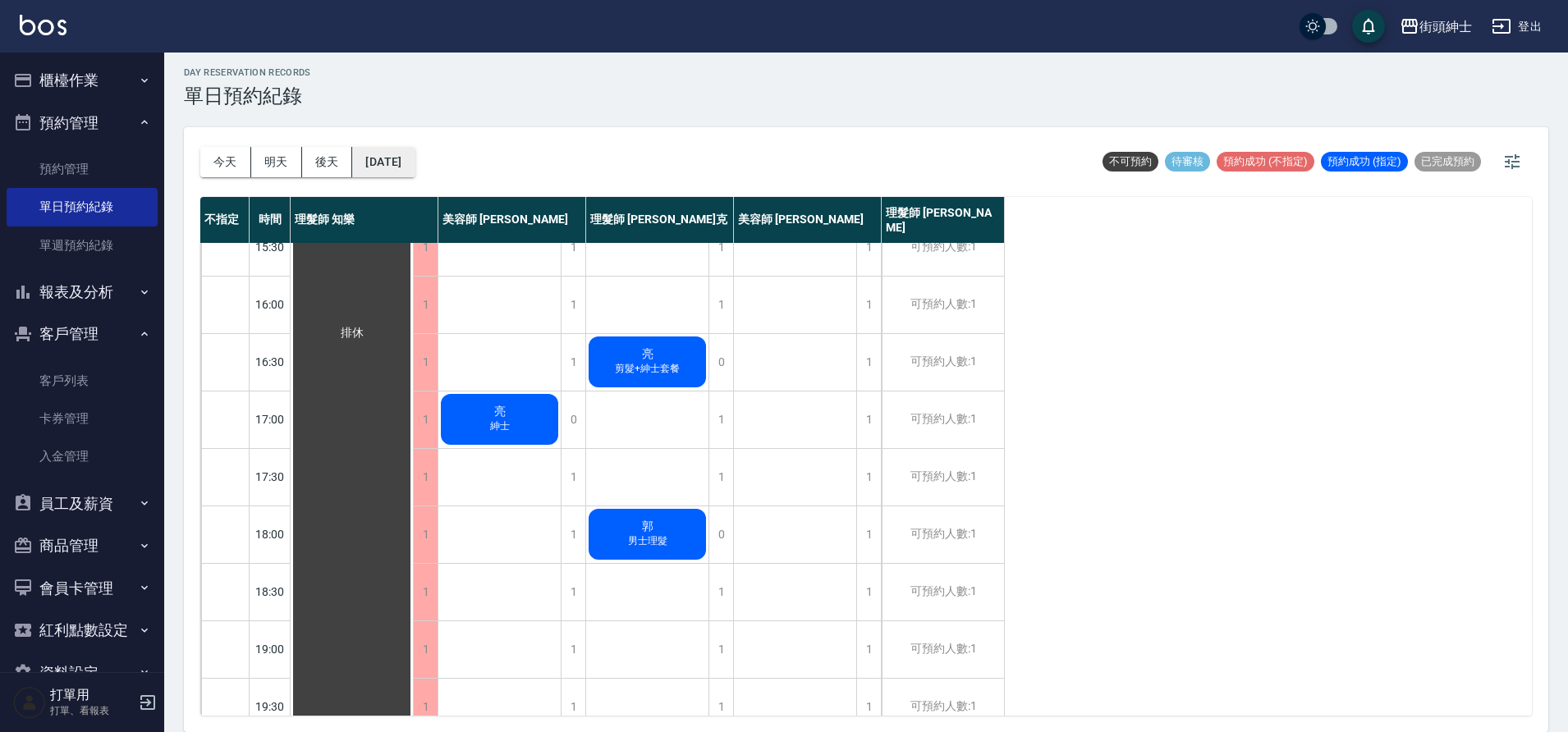
click at [413, 160] on button "2025/09/18" at bounding box center [383, 162] width 62 height 31
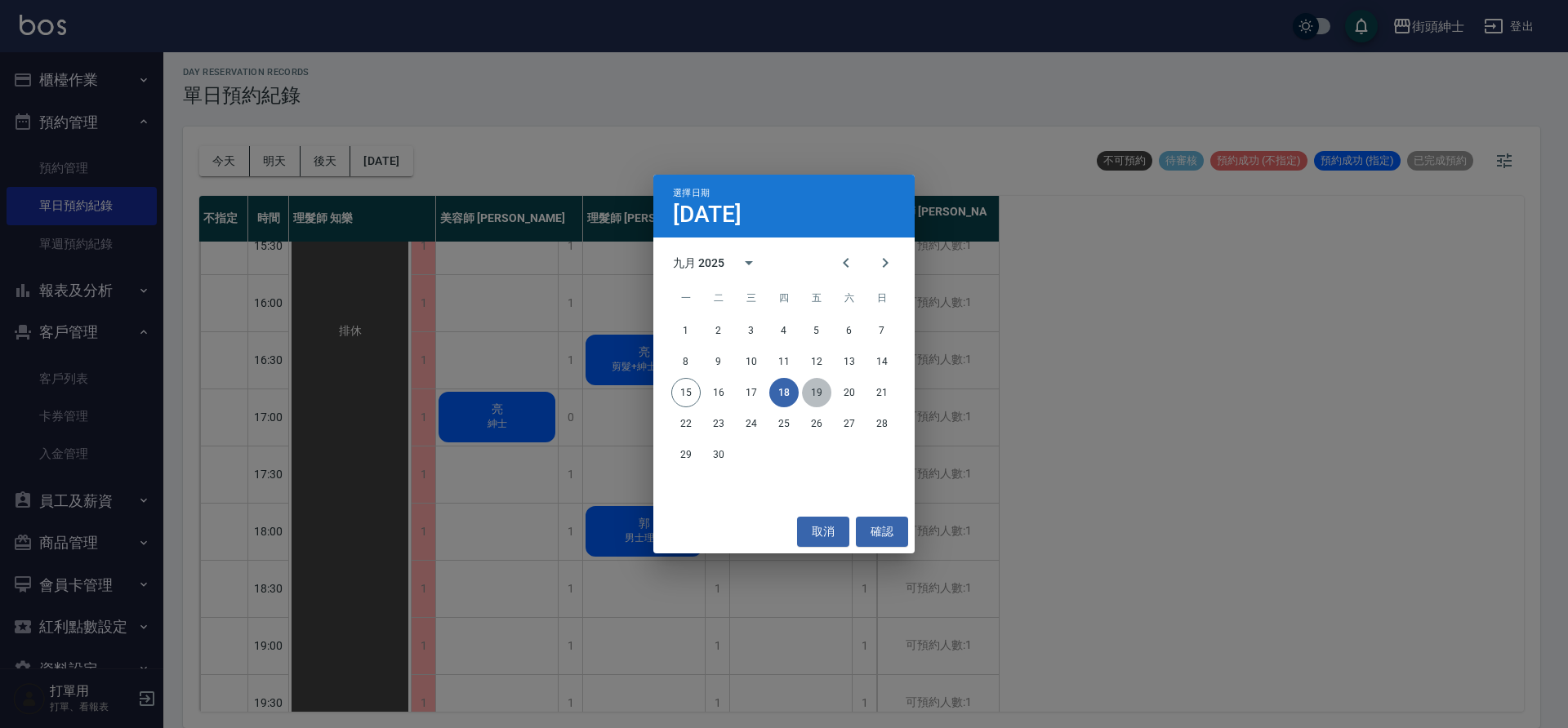
click at [808, 382] on button "19" at bounding box center [816, 393] width 30 height 30
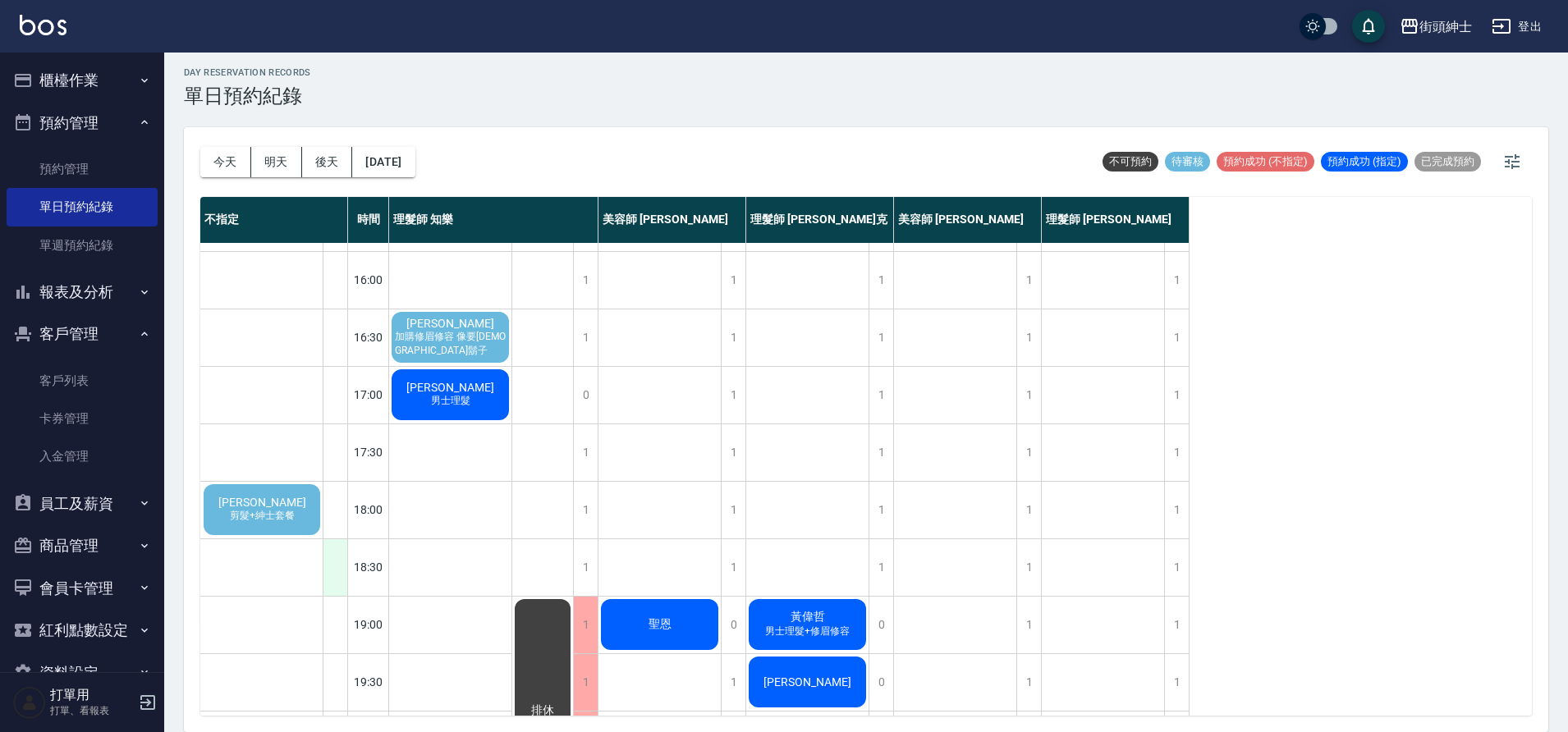
scroll to position [582, 0]
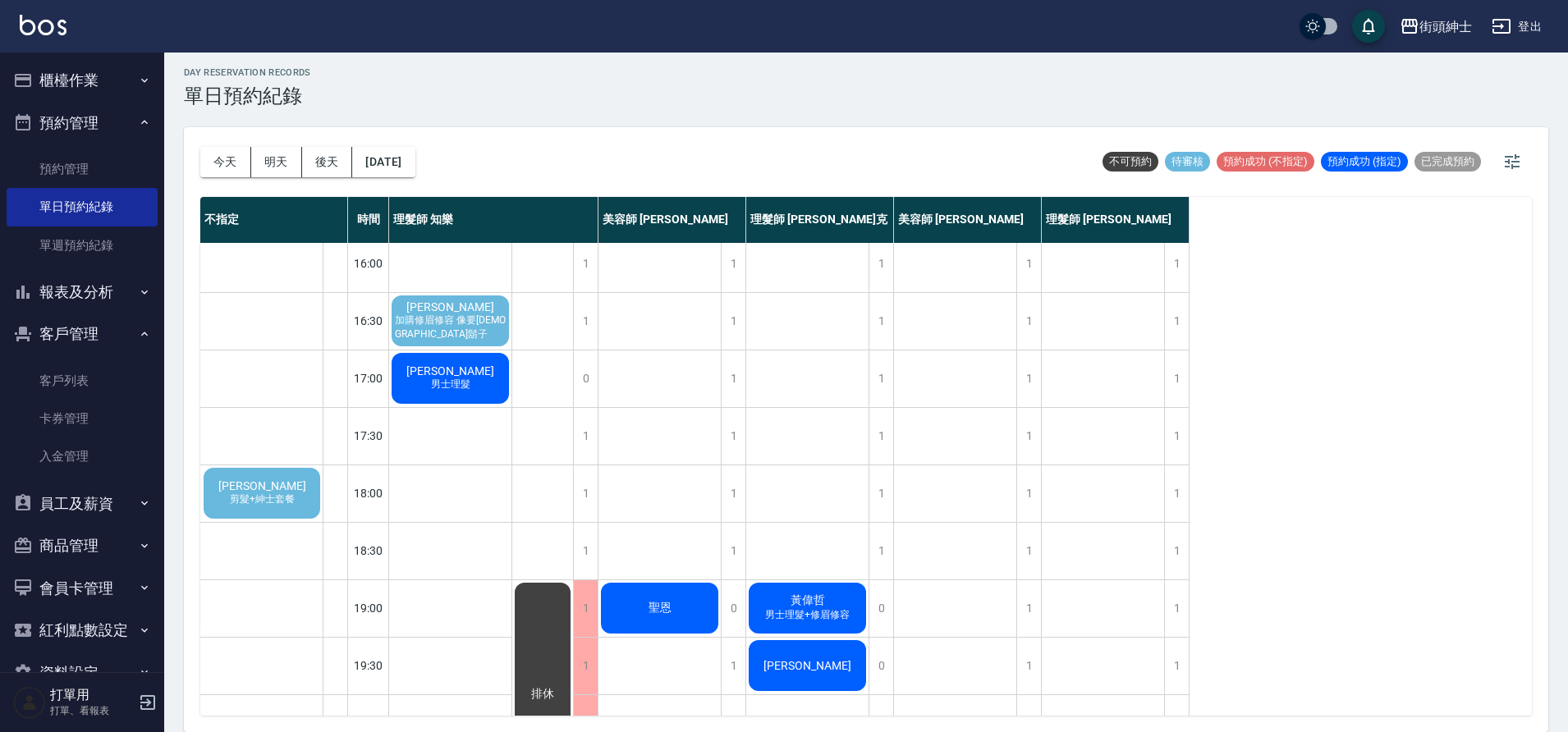
click at [283, 503] on span "剪髮+紳士套餐" at bounding box center [261, 499] width 71 height 14
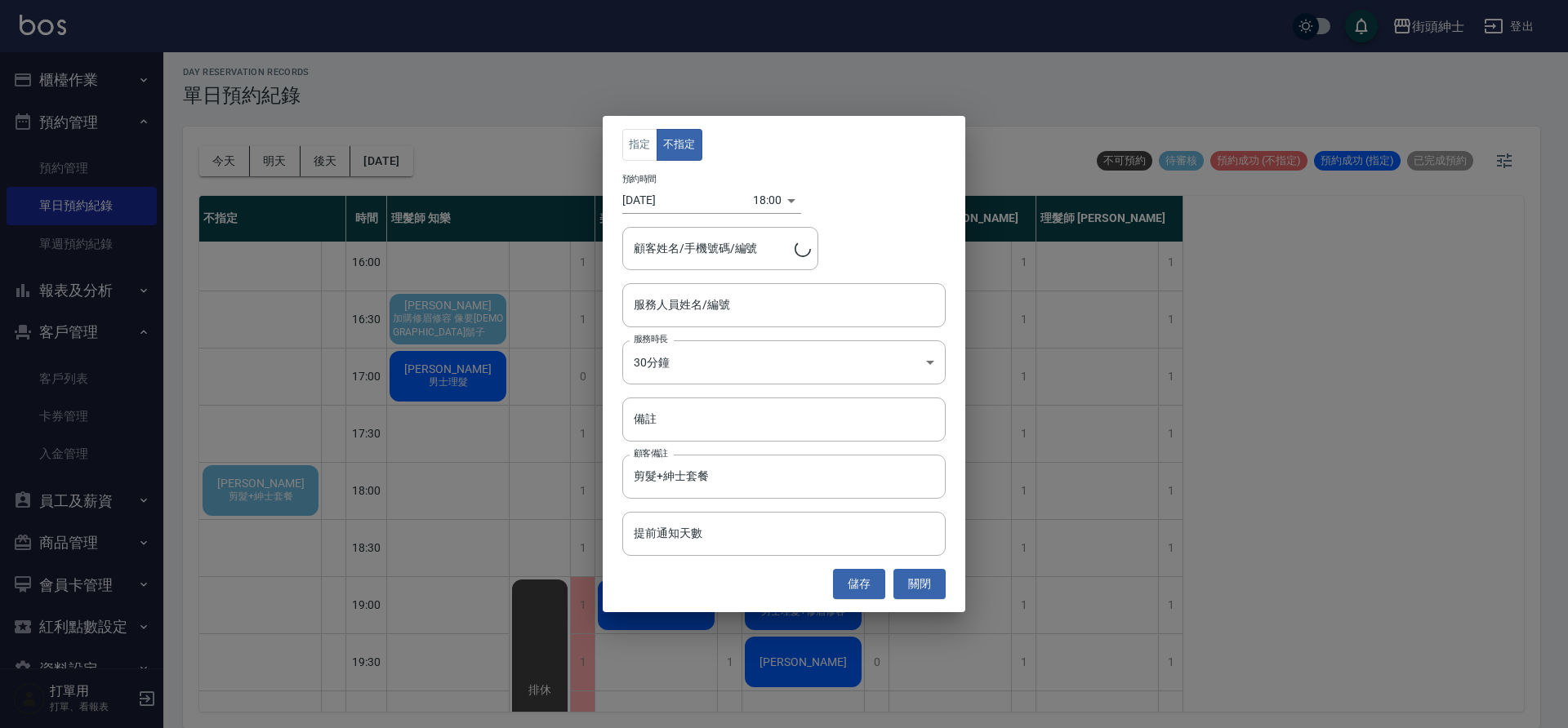
type input "廖駿成/0909358319"
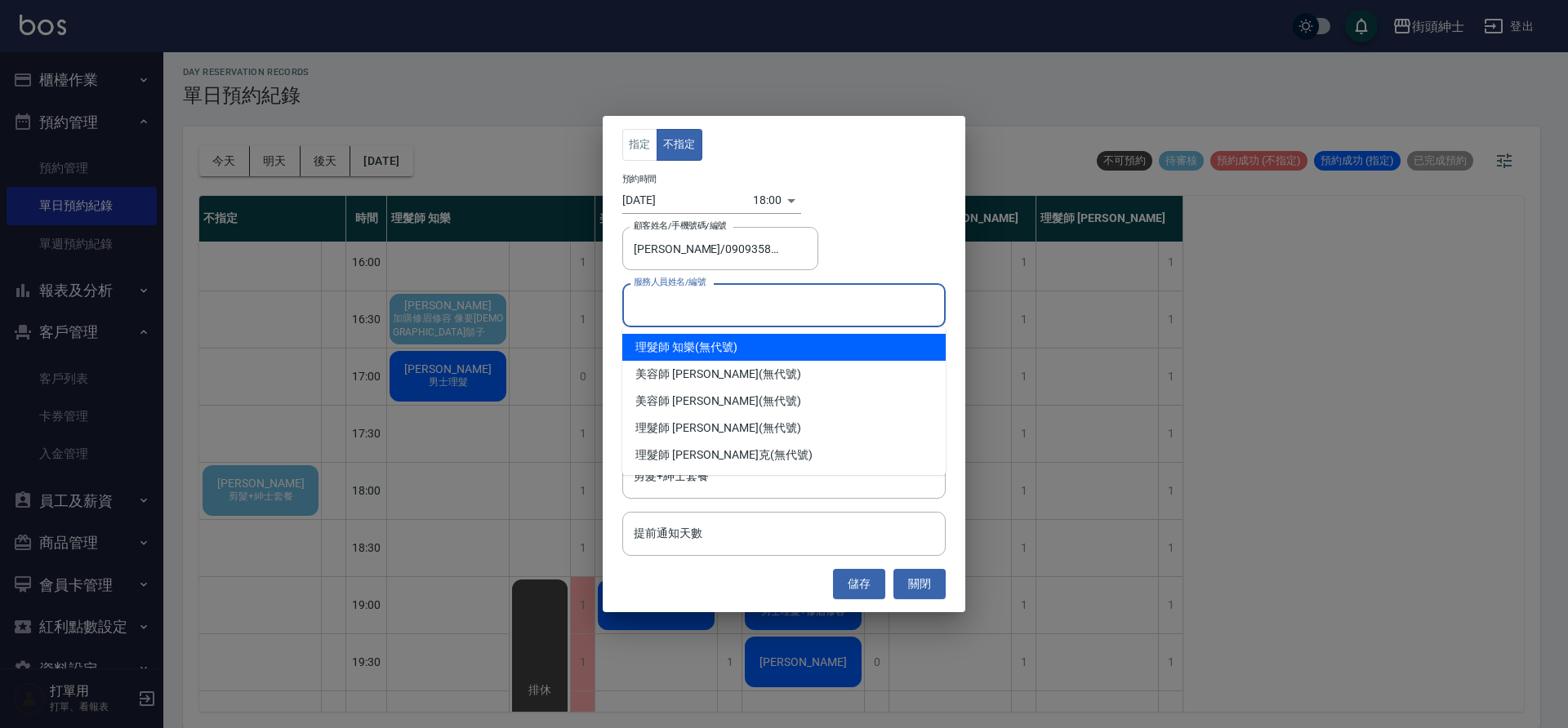
click at [738, 313] on input "服務人員姓名/編號" at bounding box center [784, 305] width 309 height 29
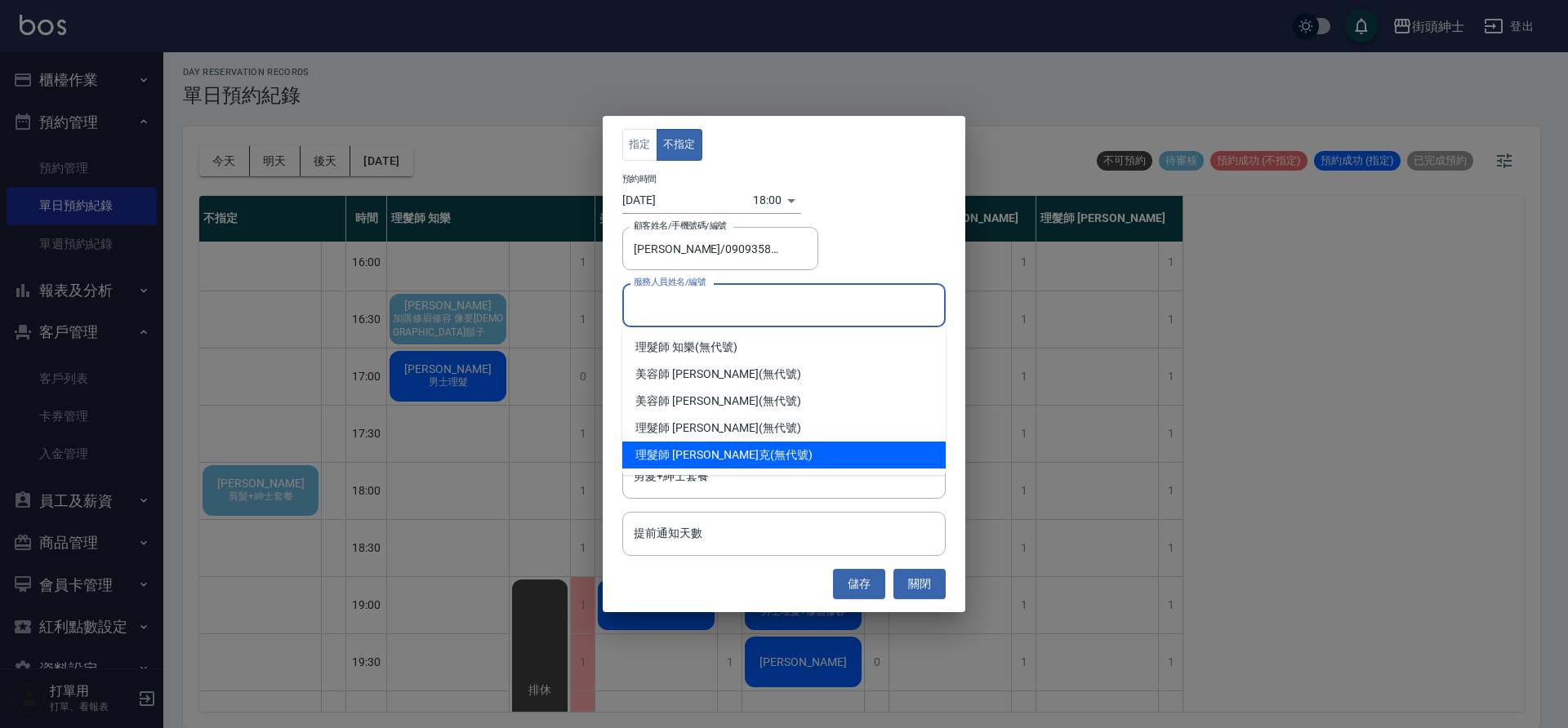
click at [754, 446] on div "理髮師 Vic 維克 (無代號)" at bounding box center [784, 455] width 324 height 27
type input "理髮師 Vic 維克(無代號)"
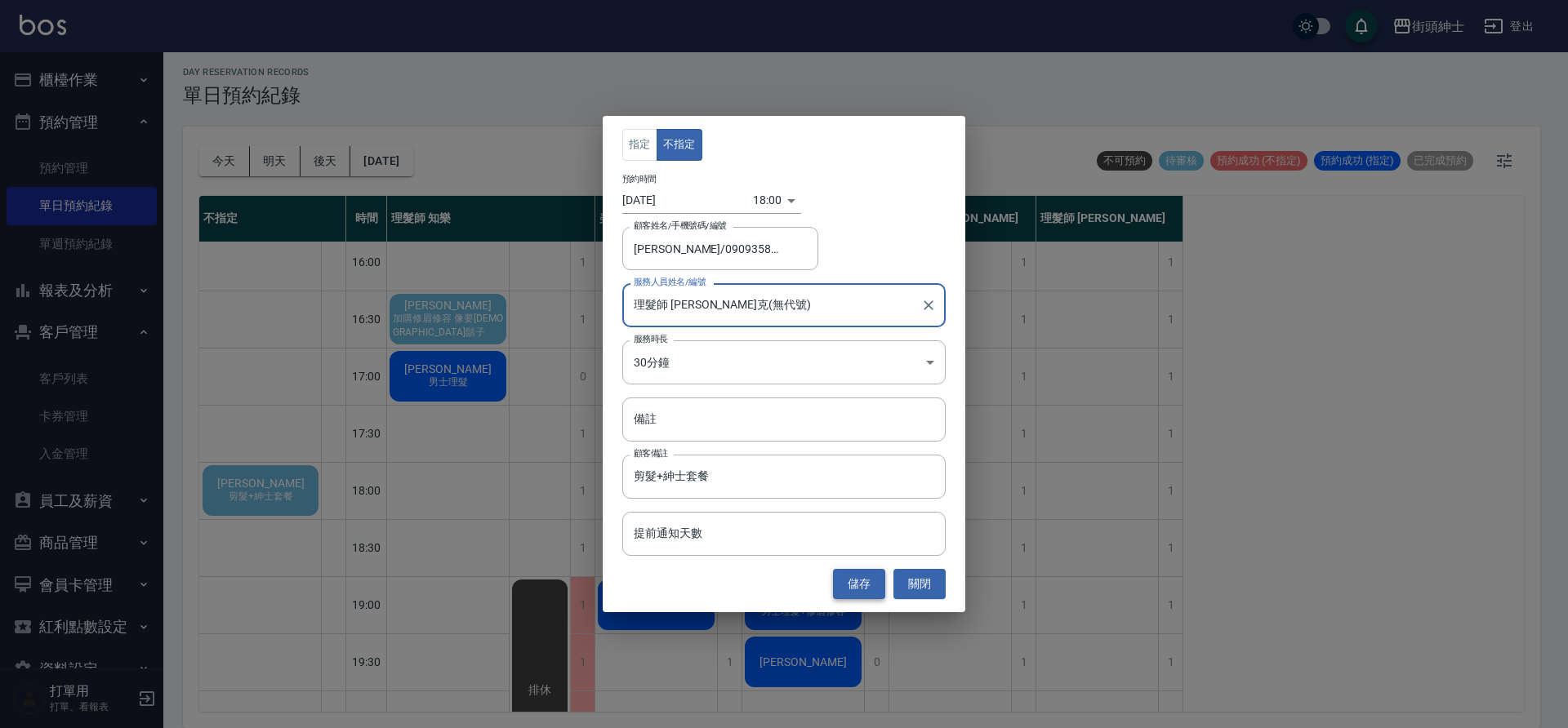
click at [854, 579] on button "儲存" at bounding box center [859, 585] width 52 height 30
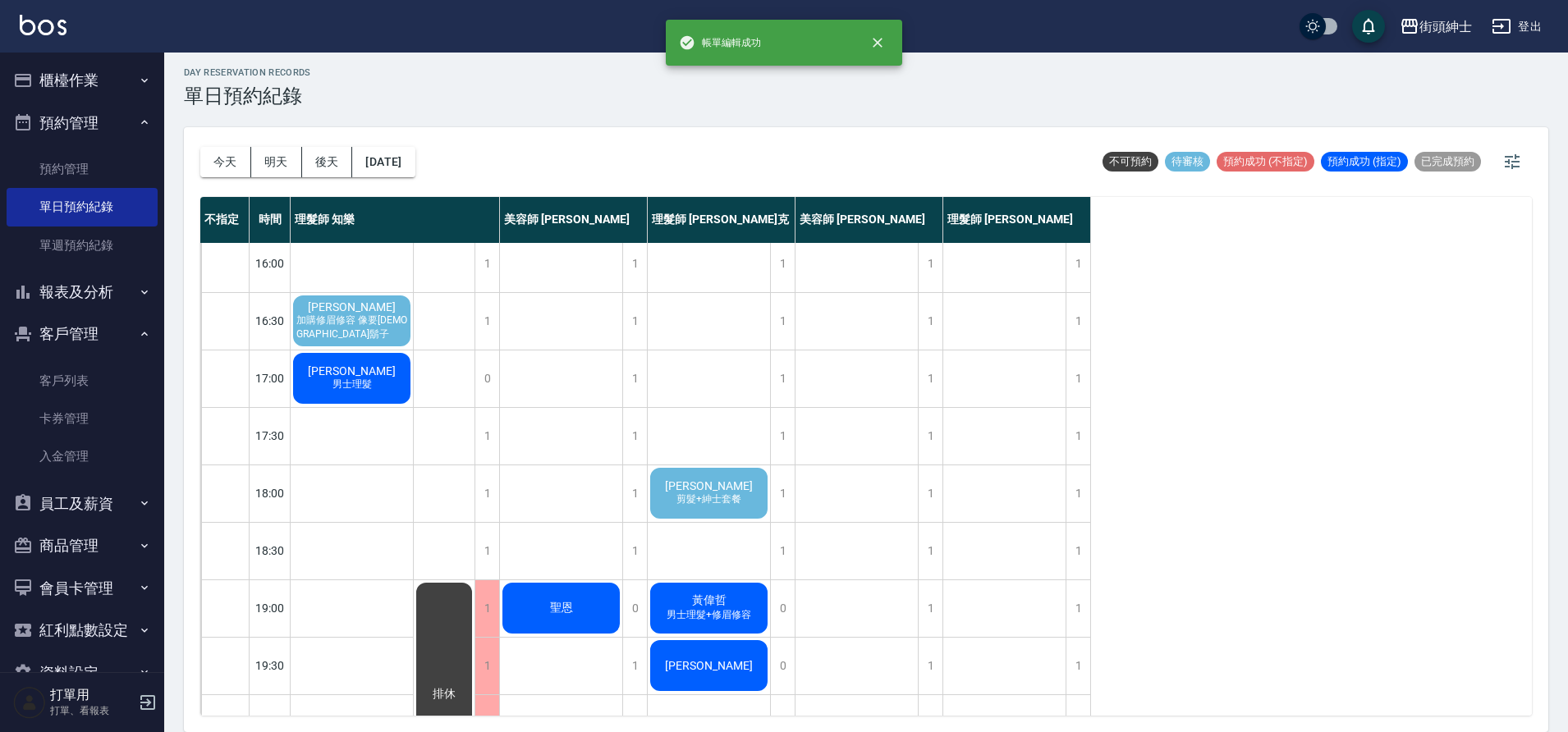
click at [723, 509] on div "廖駿成 剪髮+紳士套餐" at bounding box center [709, 493] width 123 height 56
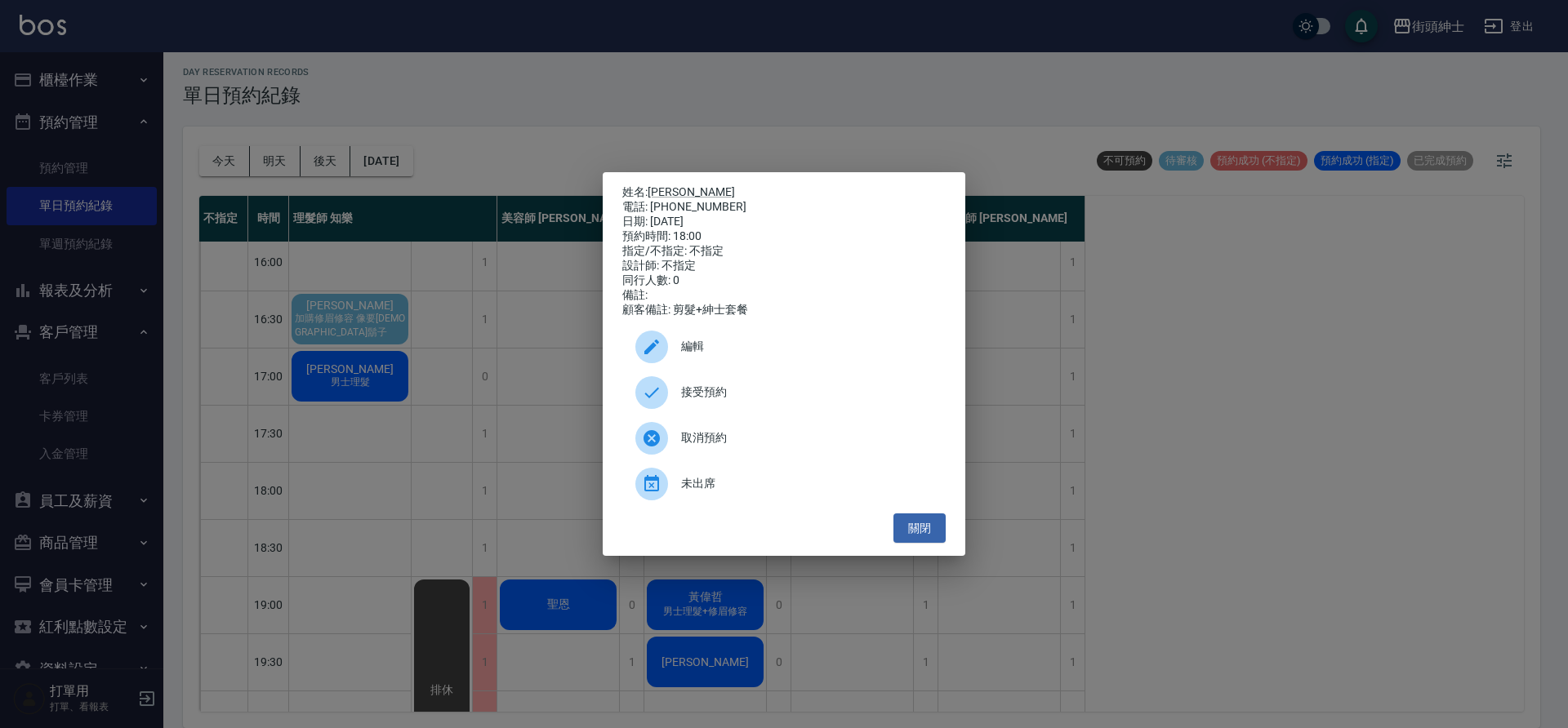
click at [749, 409] on div "接受預約" at bounding box center [784, 392] width 324 height 46
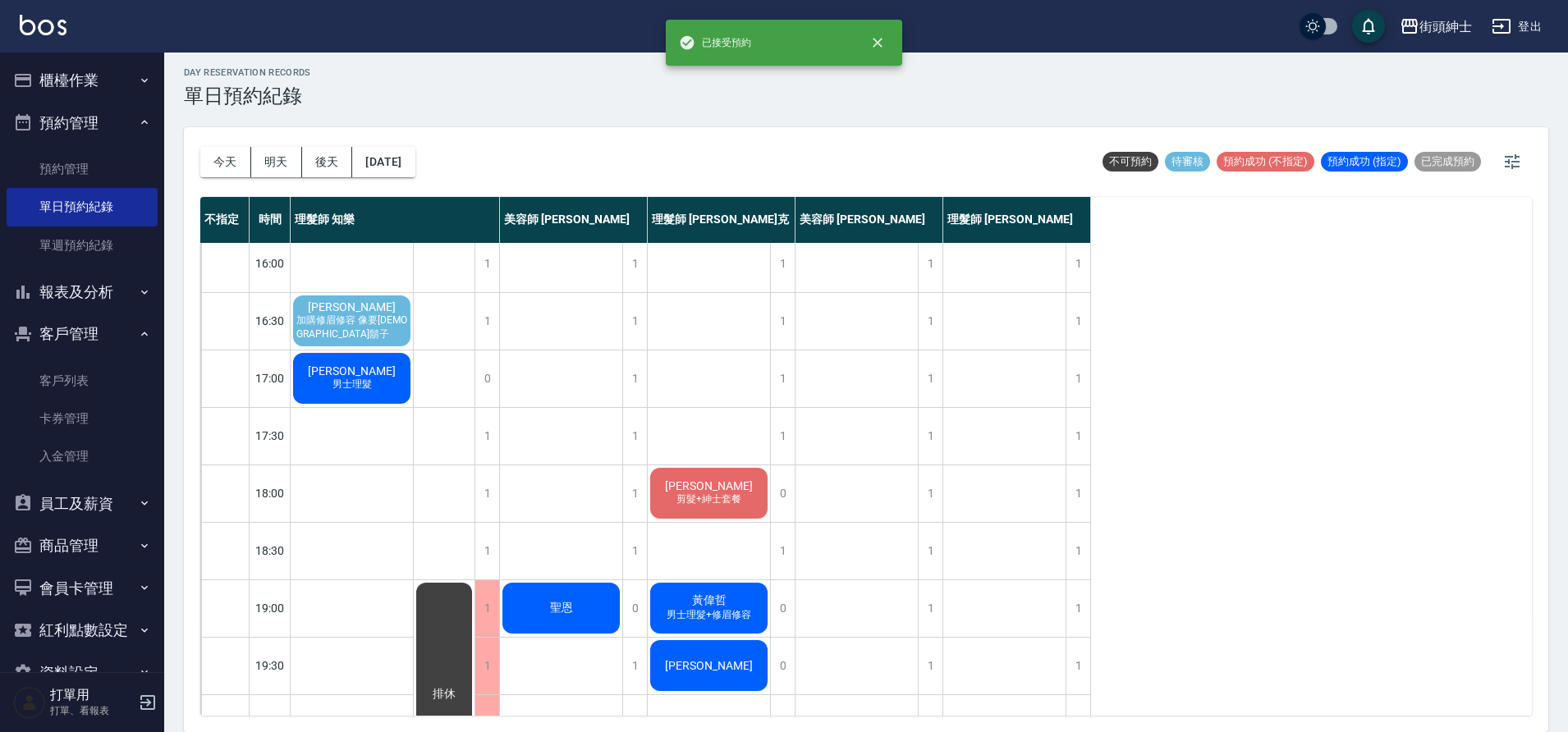
click at [674, 517] on div "廖駿成 剪髮+紳士套餐" at bounding box center [709, 493] width 123 height 56
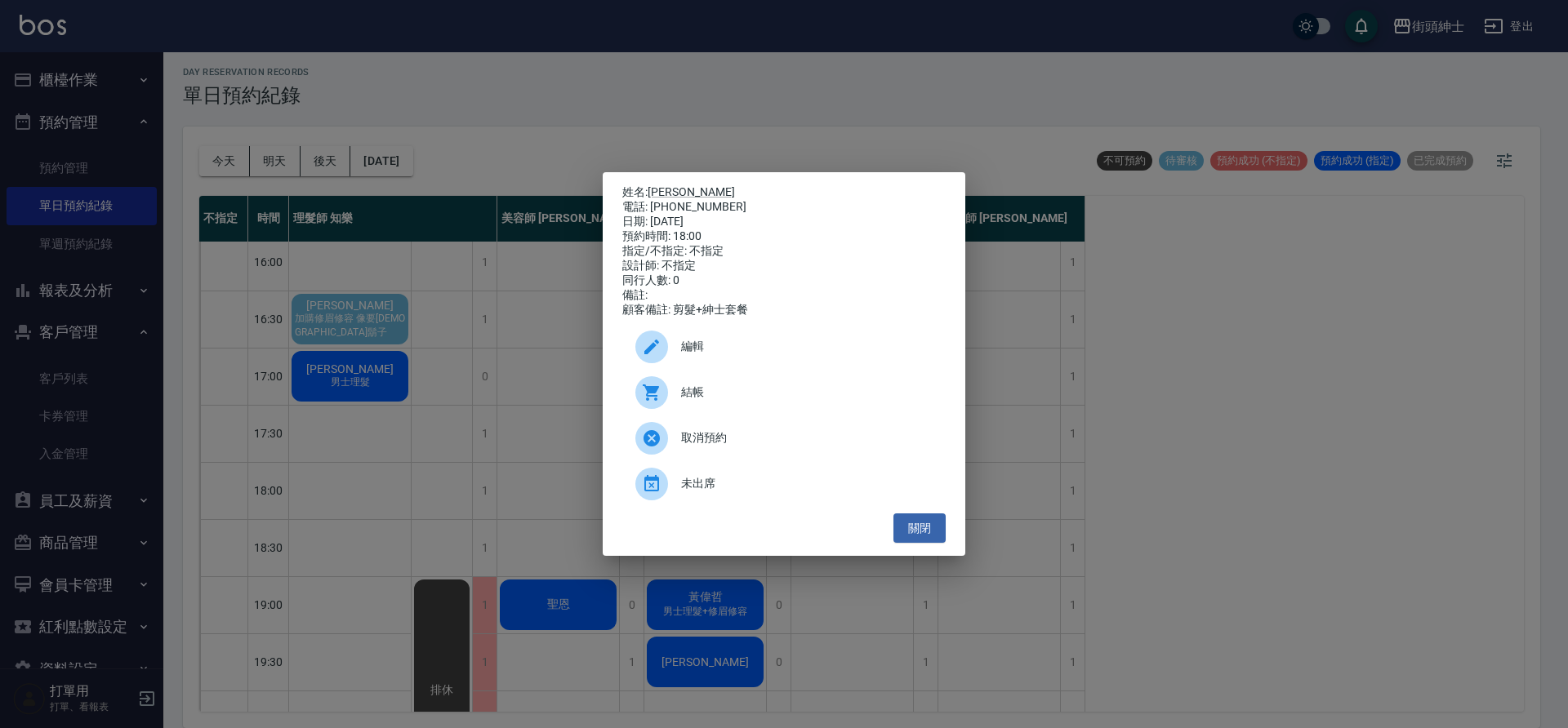
click at [780, 355] on span "編輯" at bounding box center [806, 346] width 251 height 17
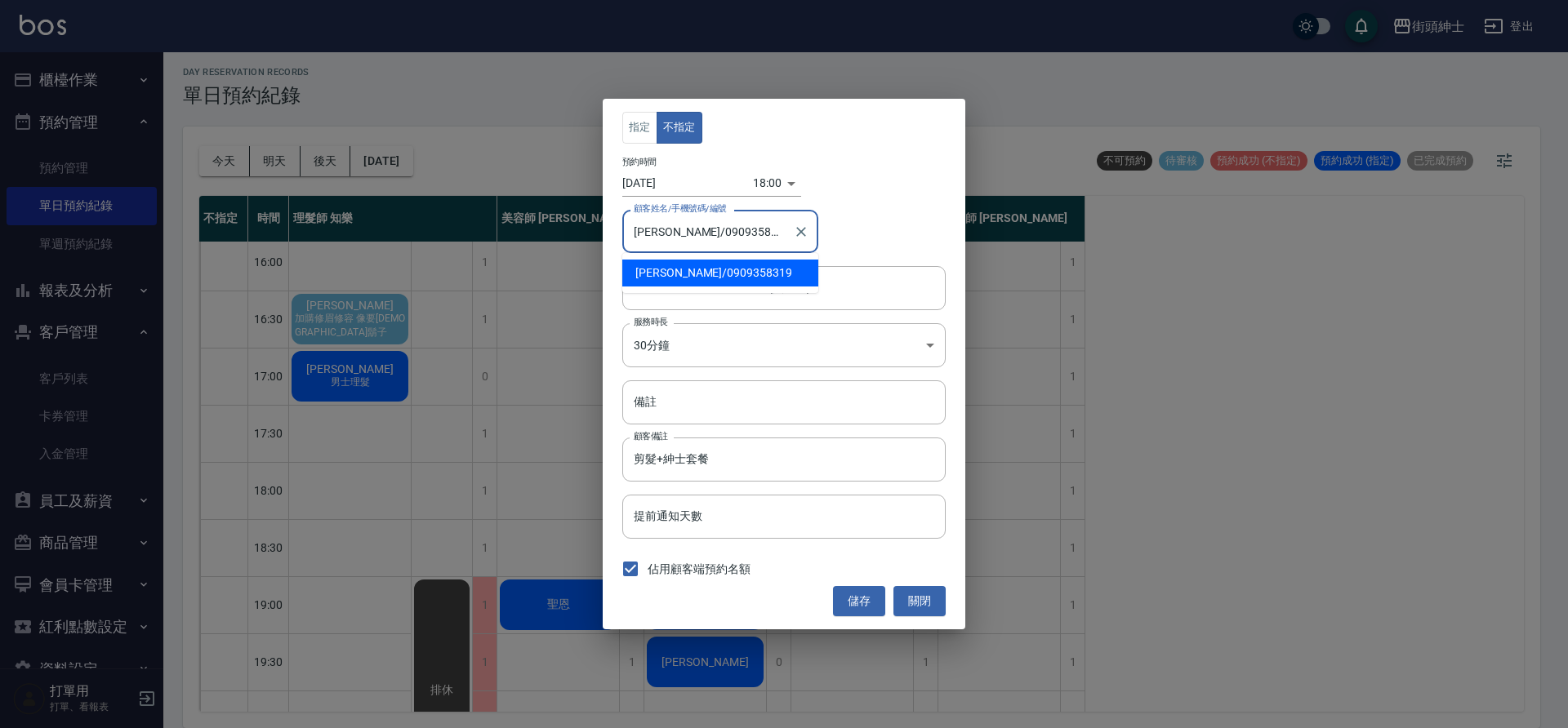
drag, startPoint x: 765, startPoint y: 230, endPoint x: 675, endPoint y: 229, distance: 90.0
click at [675, 229] on input "廖駿成/0909358319" at bounding box center [708, 231] width 157 height 29
click at [672, 233] on input "廖駿成/0909358319" at bounding box center [708, 231] width 157 height 29
drag, startPoint x: 672, startPoint y: 233, endPoint x: 721, endPoint y: 243, distance: 50.0
click at [721, 243] on input "廖駿成/0909358319" at bounding box center [708, 231] width 157 height 29
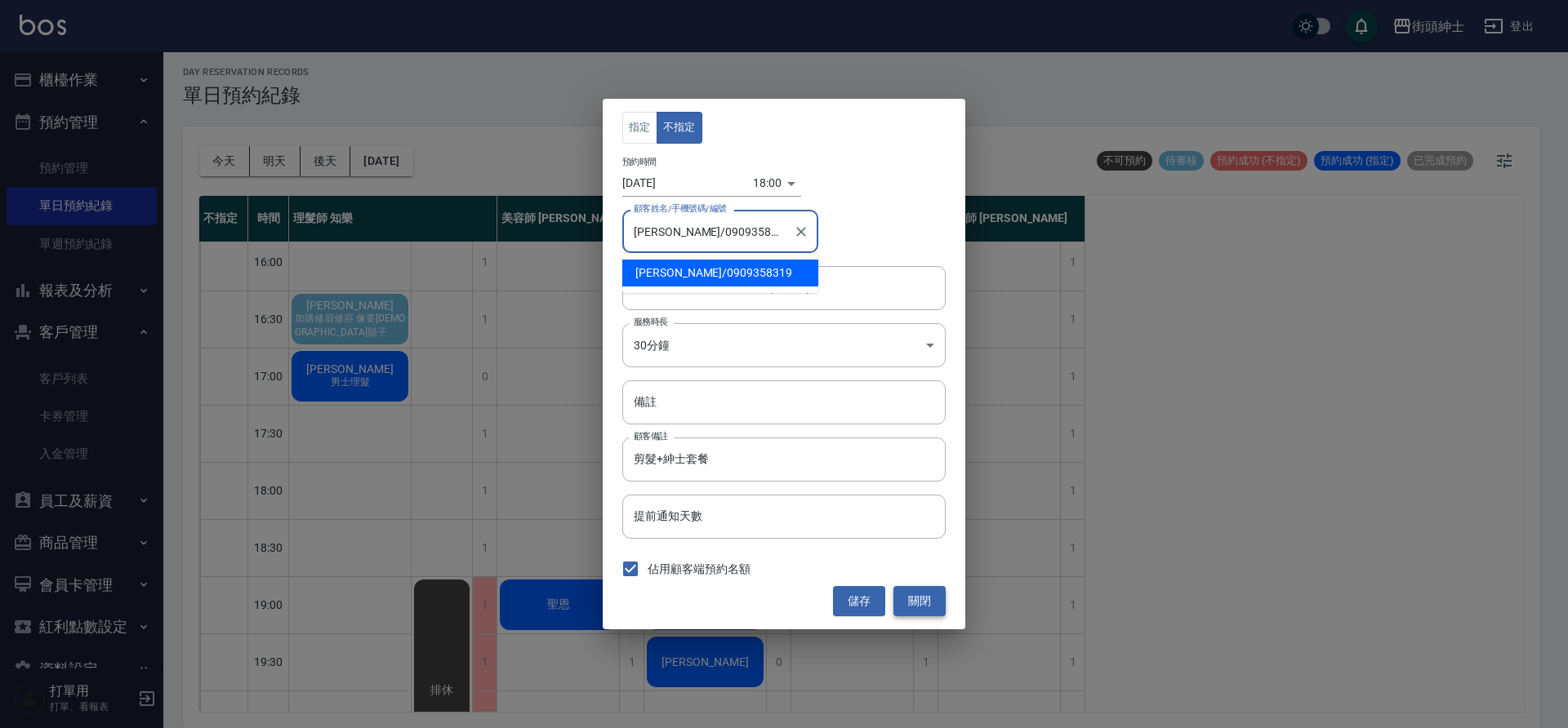
click at [934, 601] on button "關閉" at bounding box center [919, 602] width 52 height 30
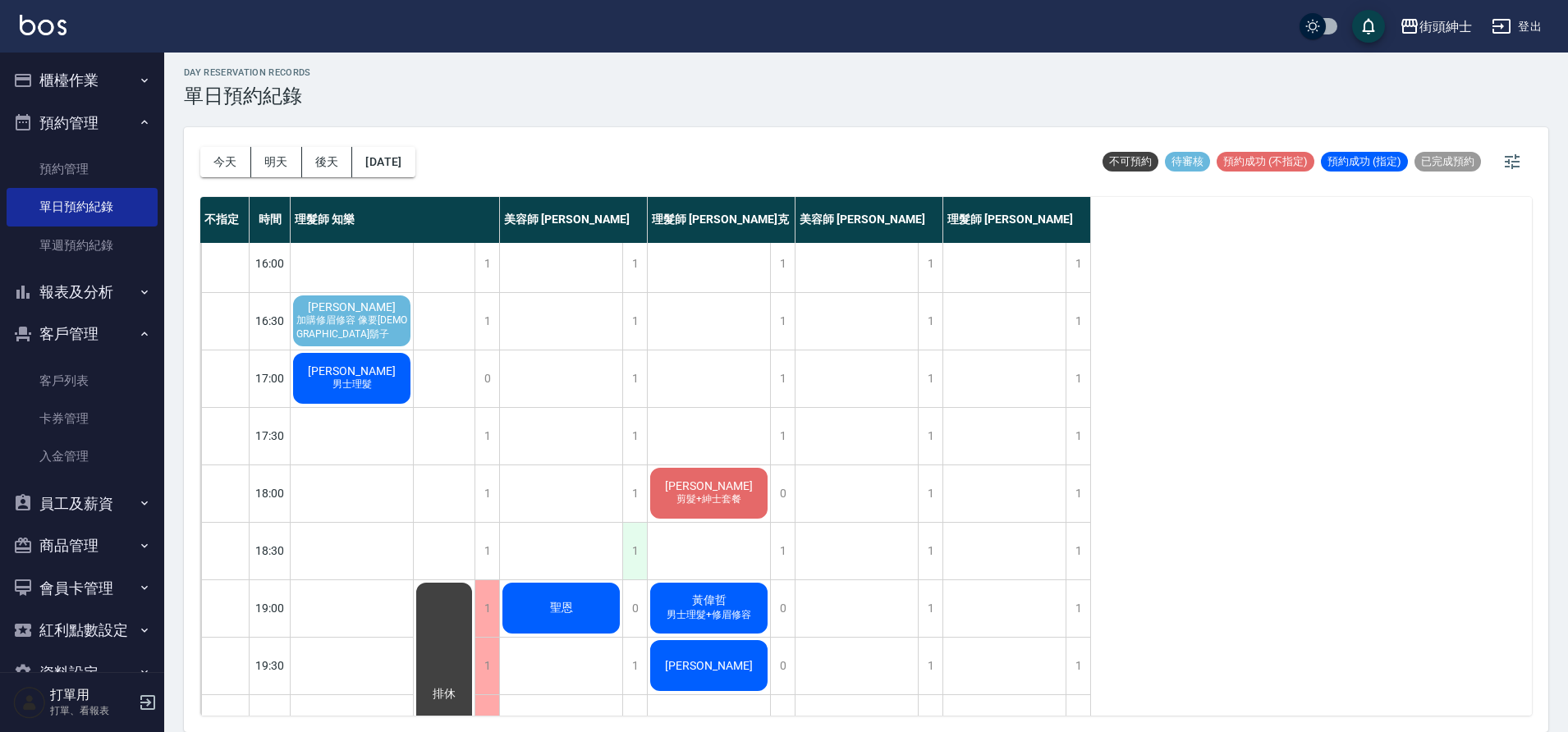
click at [632, 553] on div "1" at bounding box center [634, 551] width 24 height 57
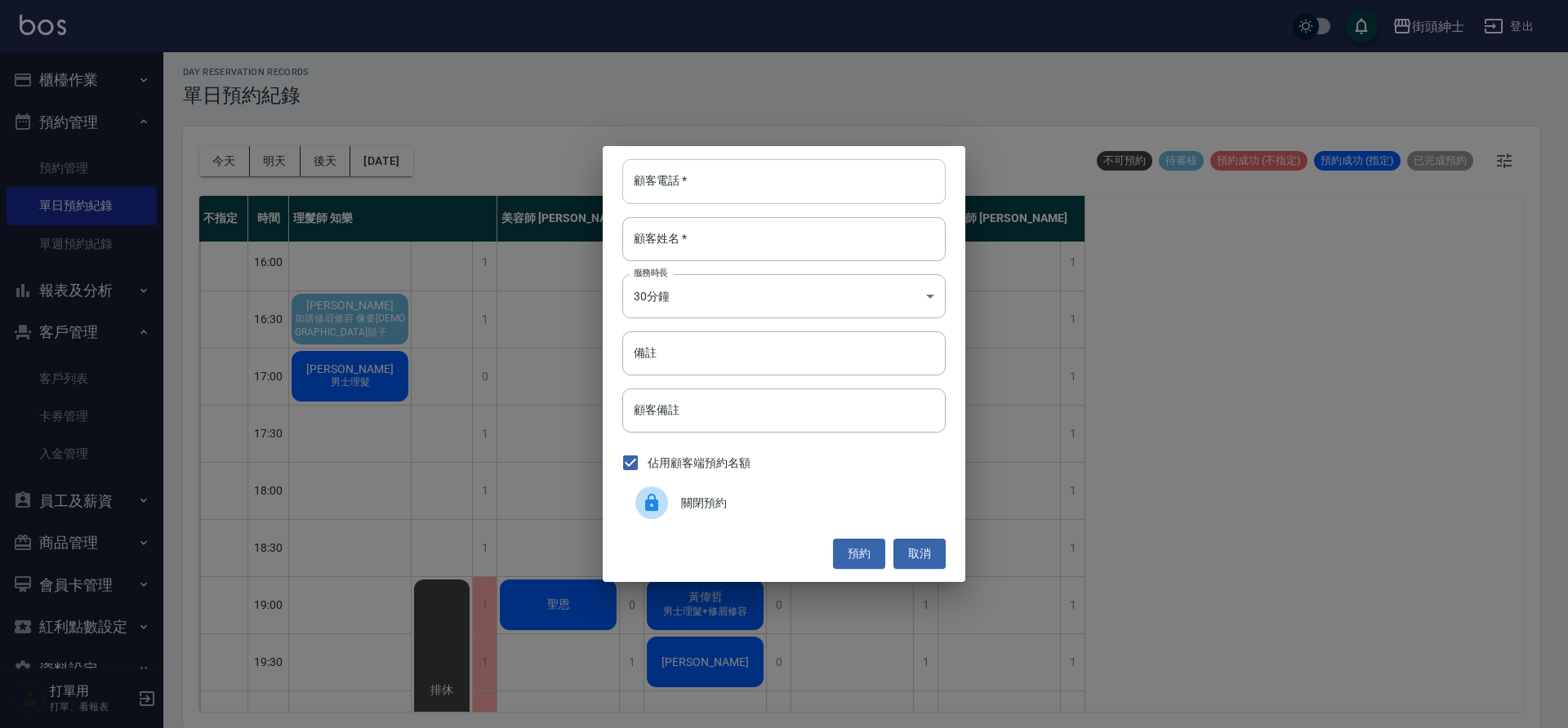
click at [711, 185] on input "顧客電話   *" at bounding box center [784, 181] width 324 height 44
click at [918, 557] on button "取消" at bounding box center [919, 554] width 52 height 30
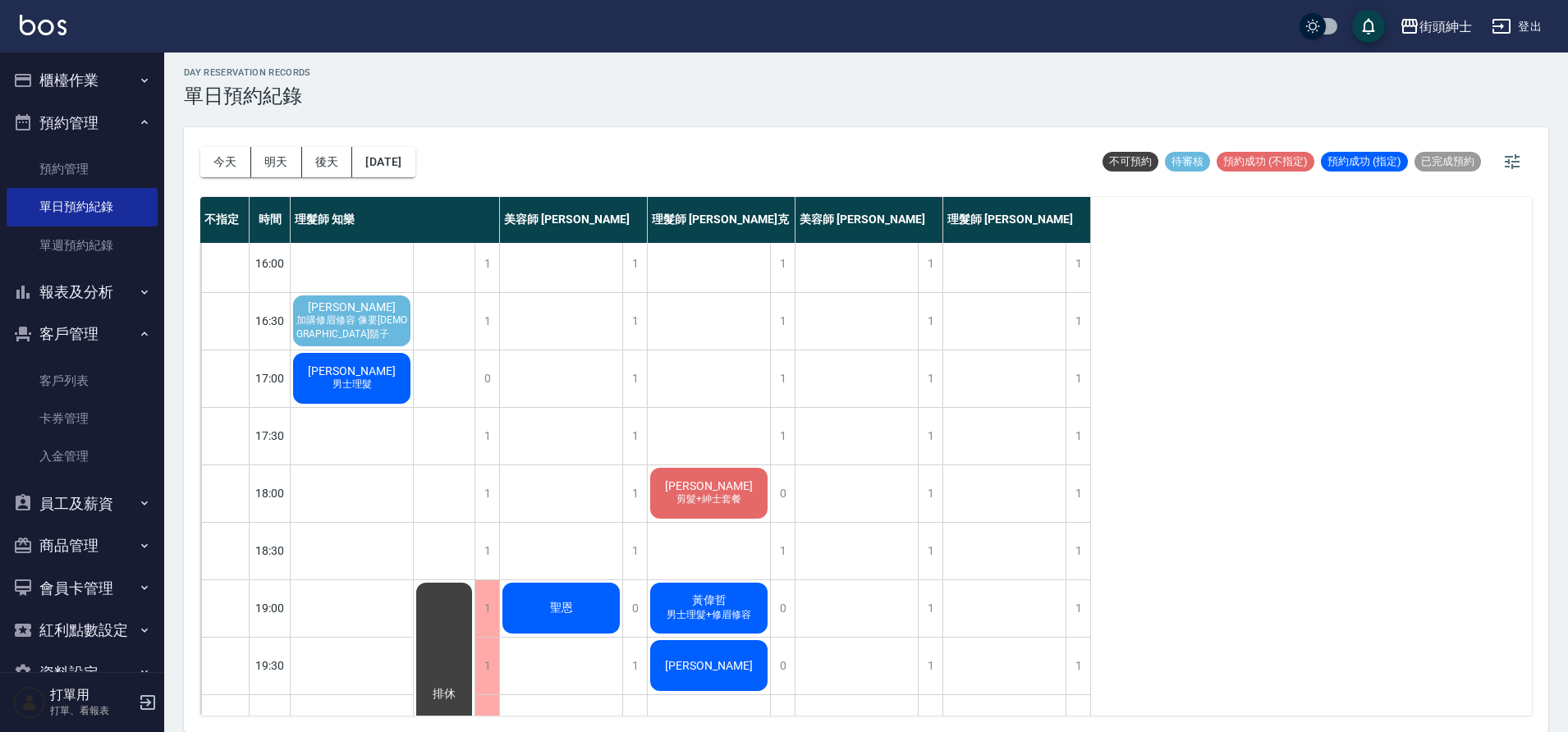
click at [678, 487] on div "廖駿成 剪髮+紳士套餐" at bounding box center [709, 493] width 123 height 56
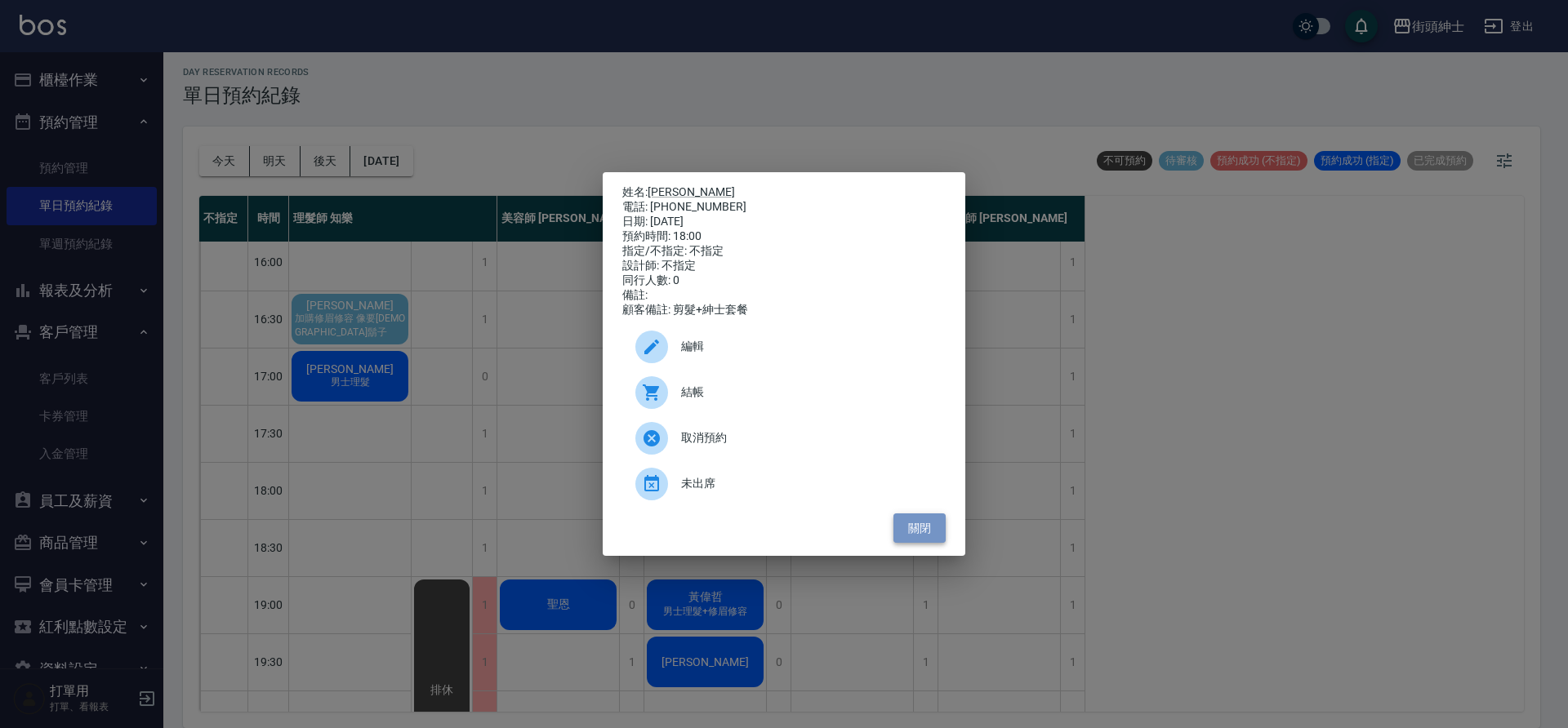
click at [907, 524] on button "關閉" at bounding box center [919, 529] width 52 height 30
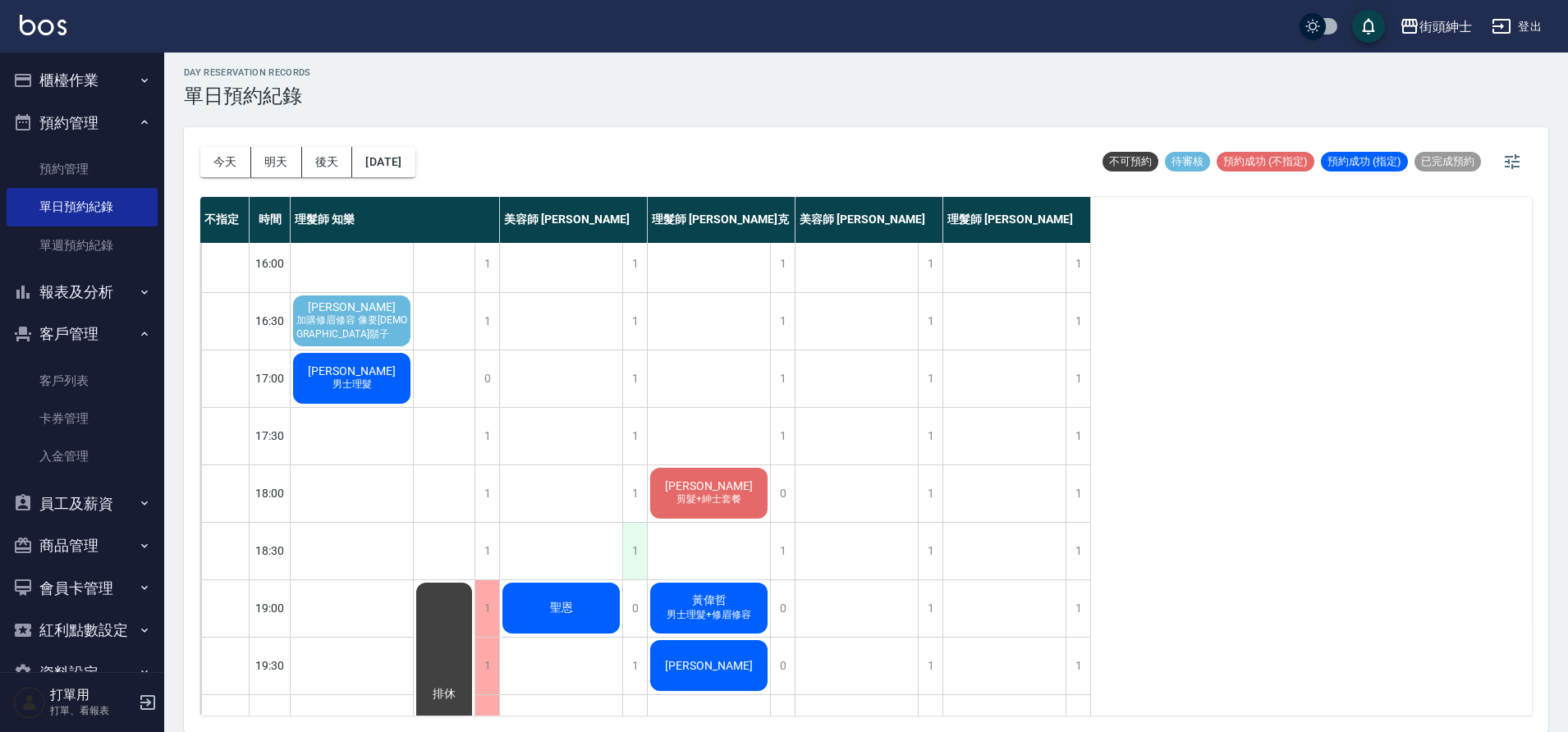
click at [631, 545] on div "1" at bounding box center [634, 551] width 24 height 57
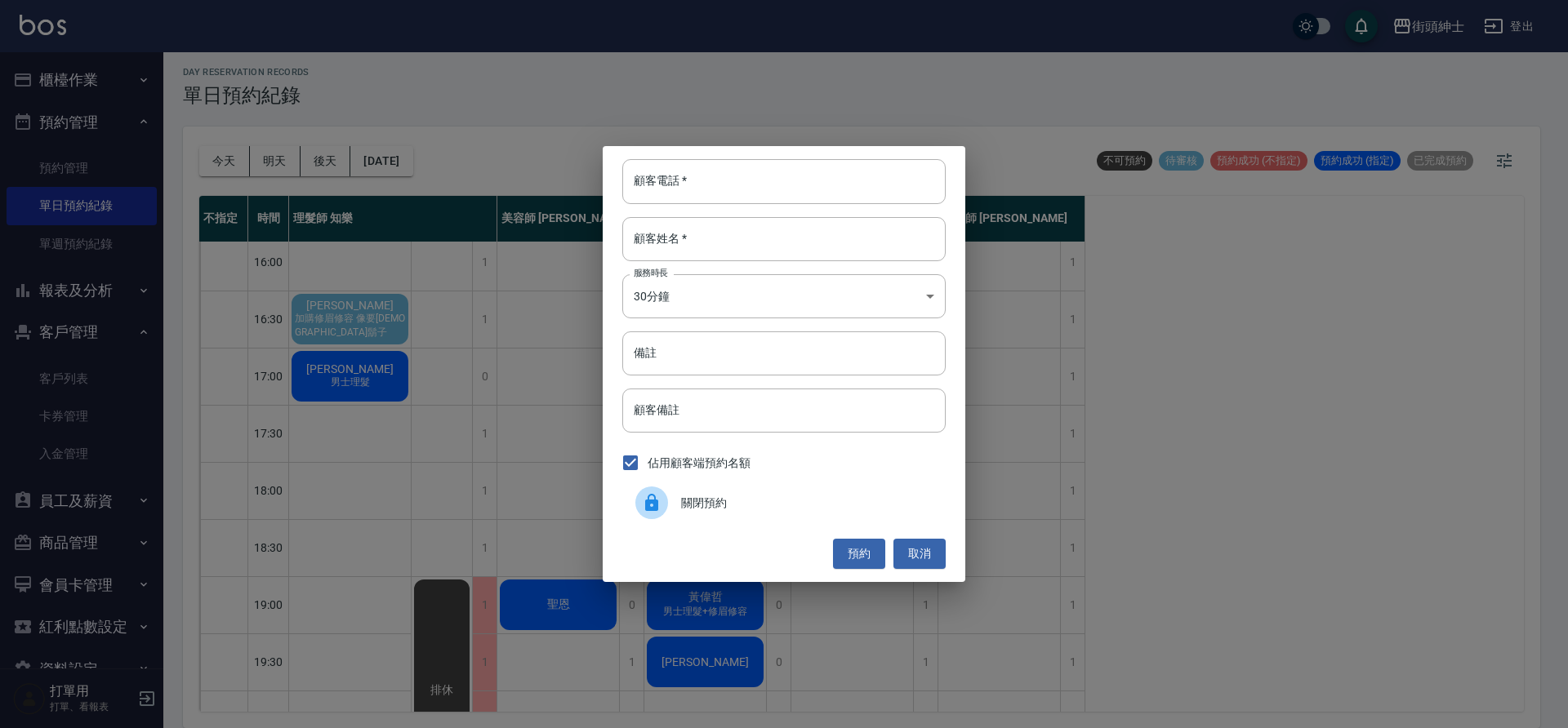
click at [720, 209] on div "顧客電話   * 顧客電話   * 顧客姓名   * 顧客姓名   * 服務時長 30分鐘 1 服務時長 備註 備註 顧客備註 顧客備註 佔用顧客端預約名額 …" at bounding box center [784, 363] width 362 height 435
click at [719, 196] on input "顧客電話   *" at bounding box center [784, 181] width 324 height 44
paste input "0909358319"
type input "0909358319"
click at [815, 249] on input "顧客姓名   *" at bounding box center [784, 238] width 324 height 44
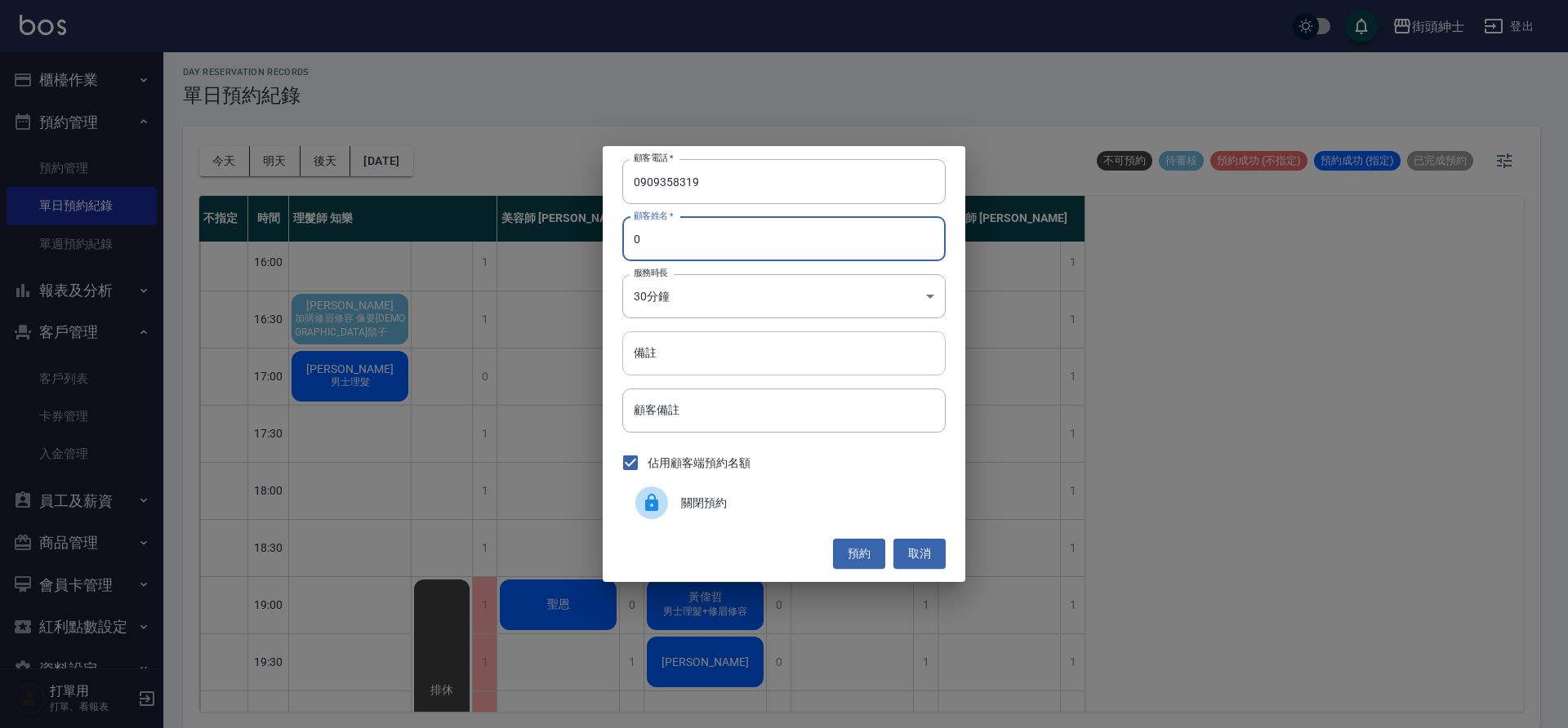
type input "0"
click at [857, 360] on input "備註" at bounding box center [784, 353] width 324 height 44
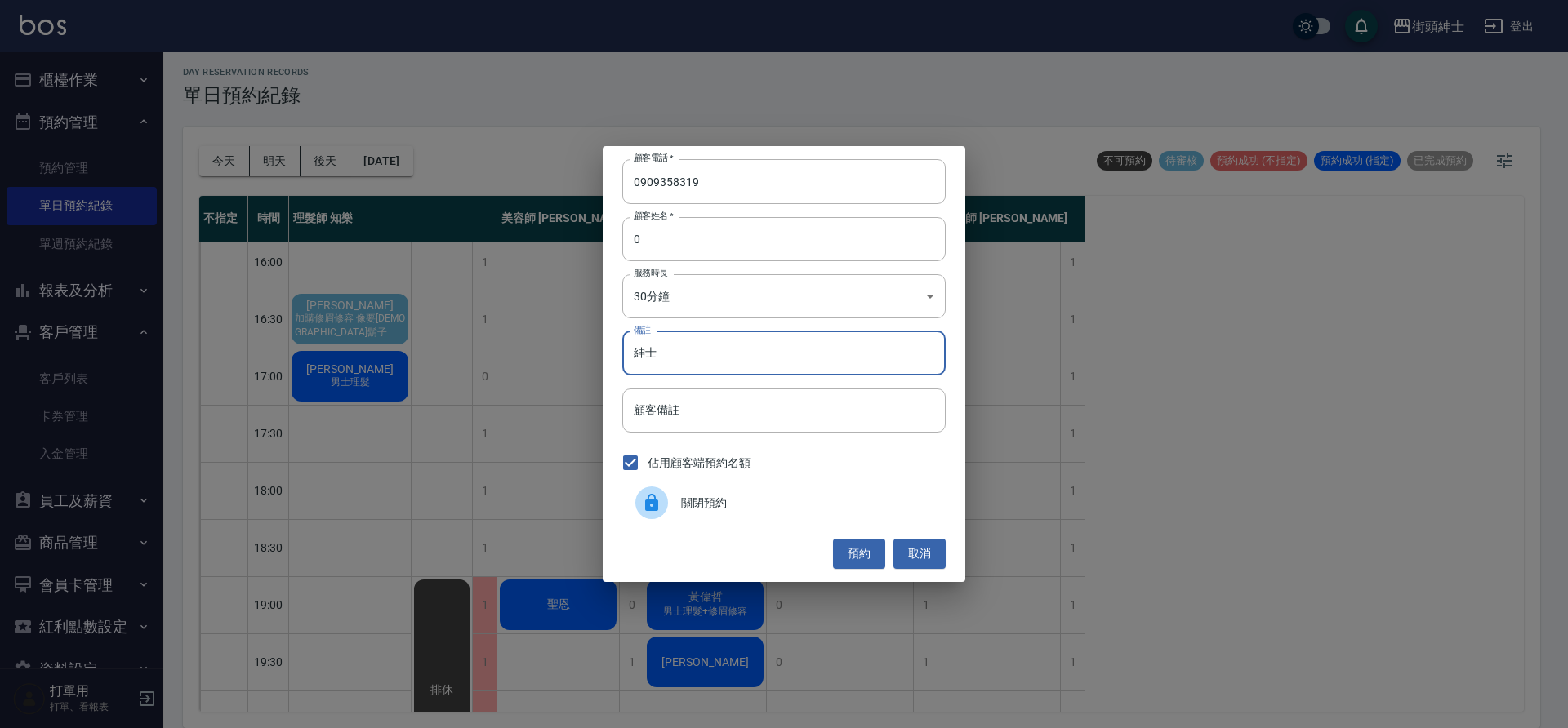
type input "紳士"
click at [858, 567] on button "預約" at bounding box center [859, 554] width 52 height 30
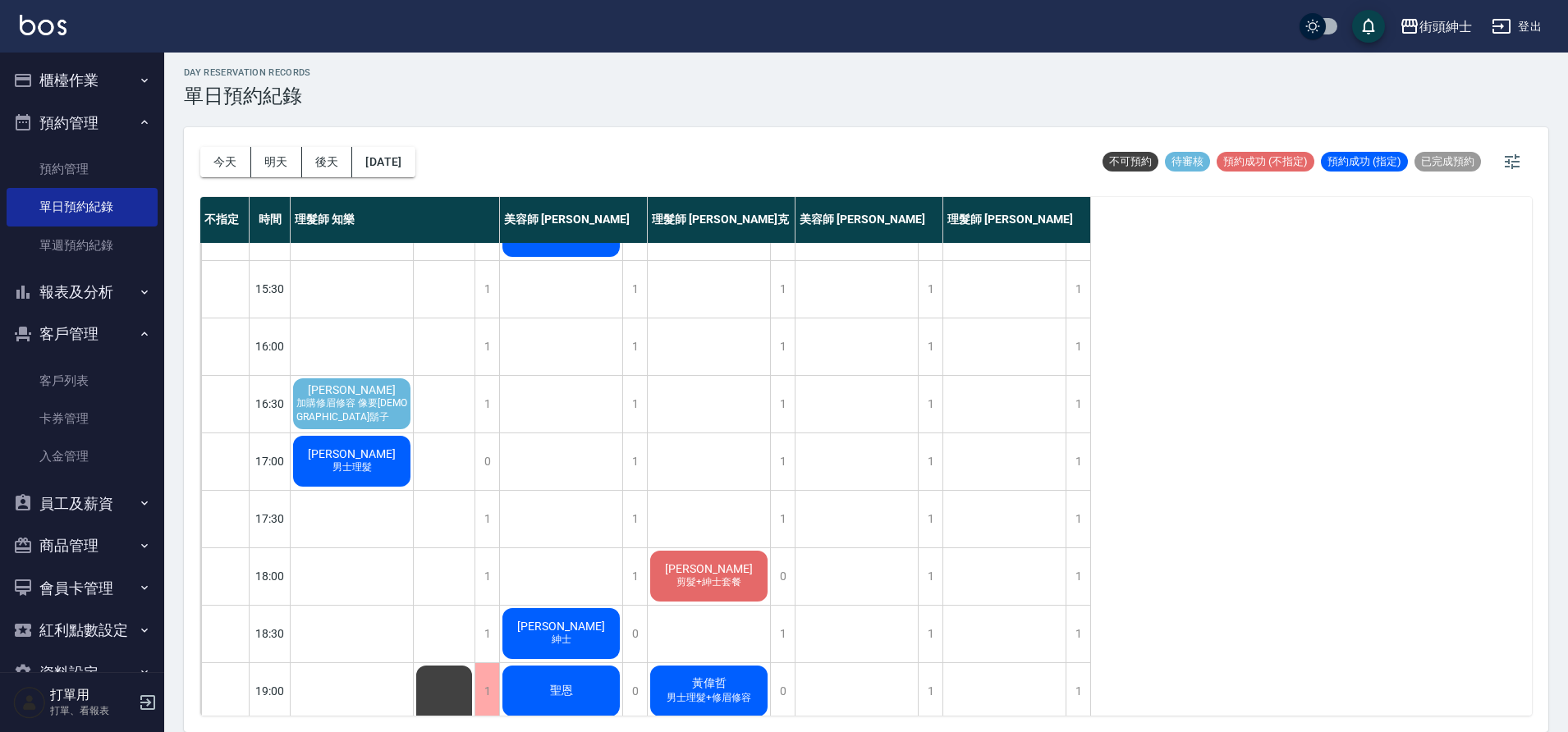
scroll to position [497, 0]
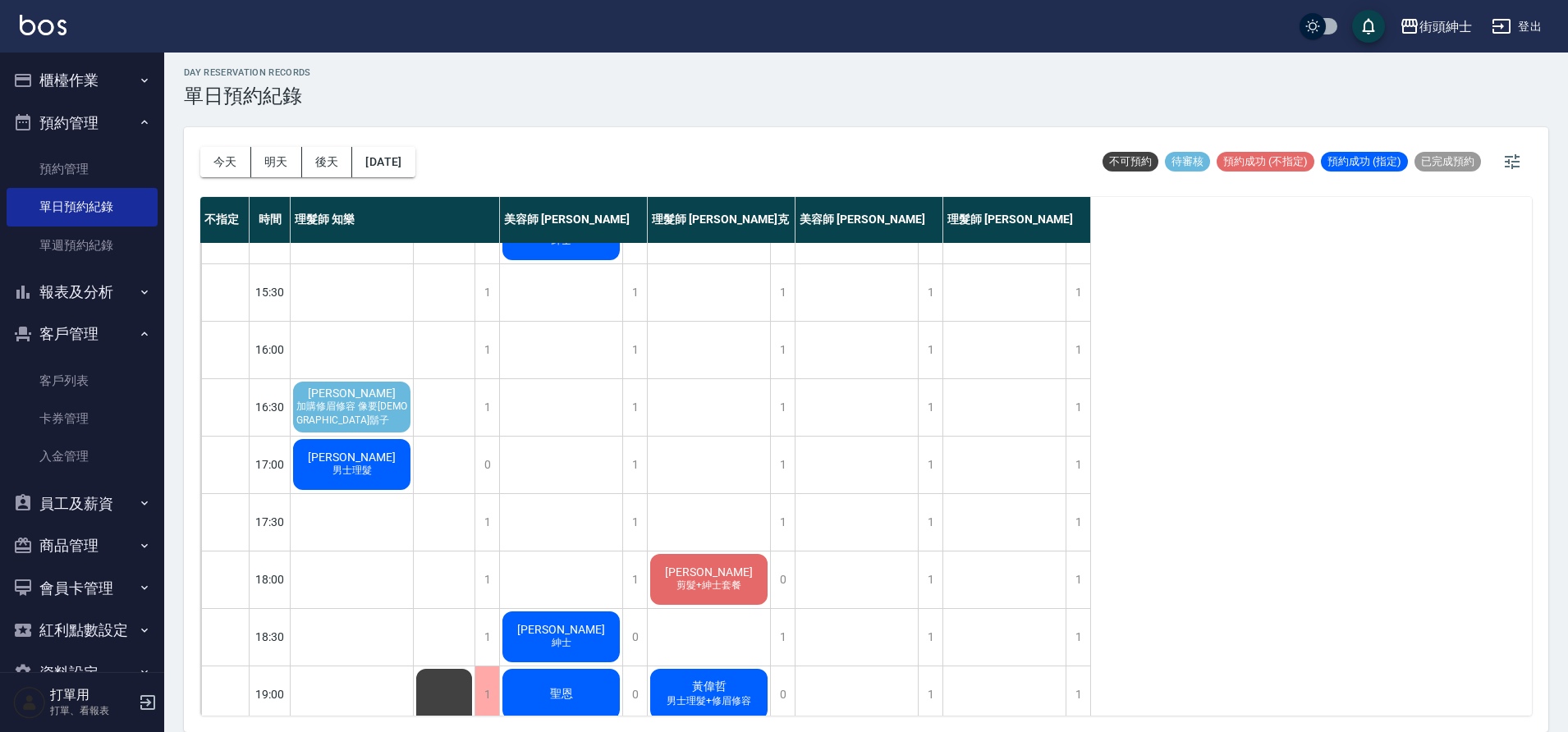
click at [416, 178] on div "今天 明天 後天 2025/09/19" at bounding box center [307, 161] width 215 height 69
click at [415, 163] on button "[DATE]" at bounding box center [383, 162] width 62 height 31
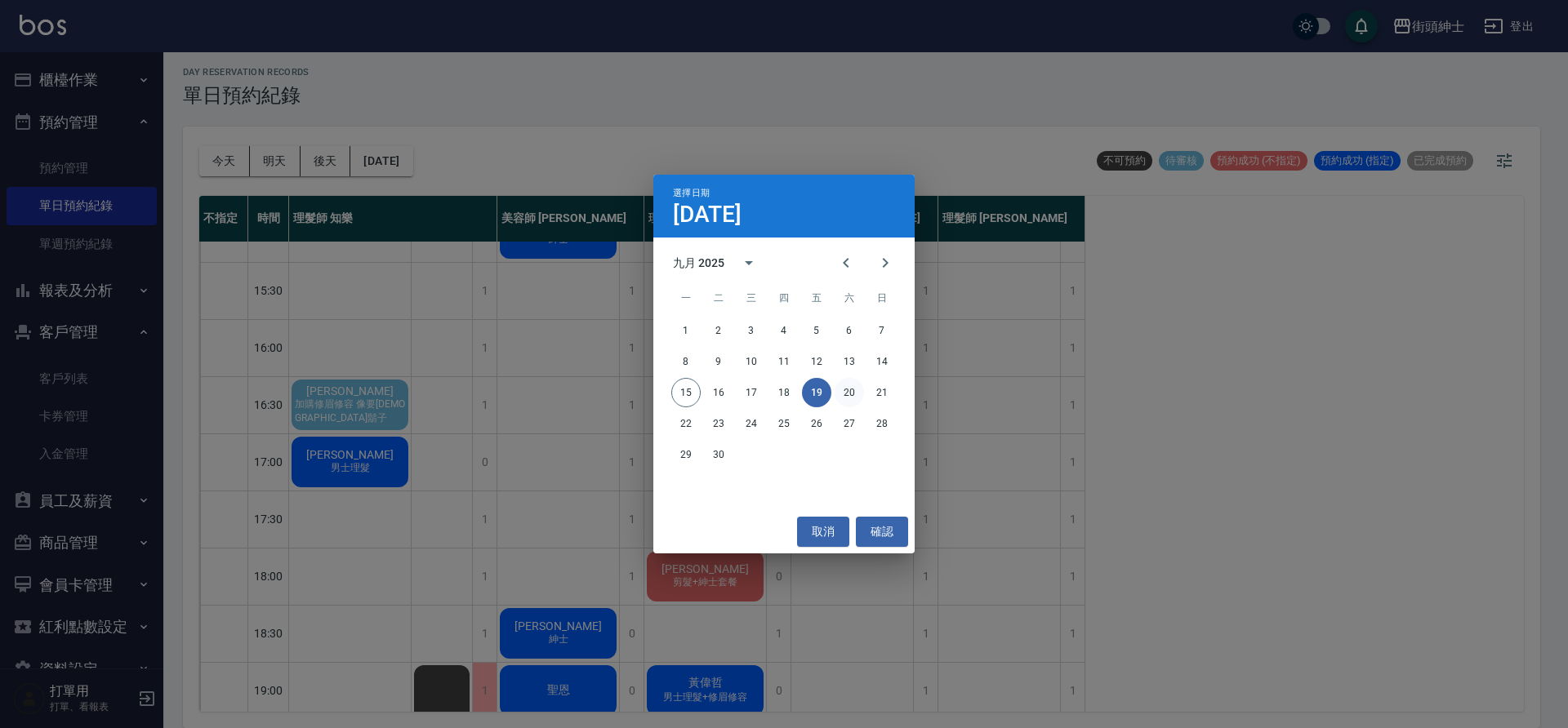
click at [843, 398] on button "20" at bounding box center [849, 393] width 30 height 30
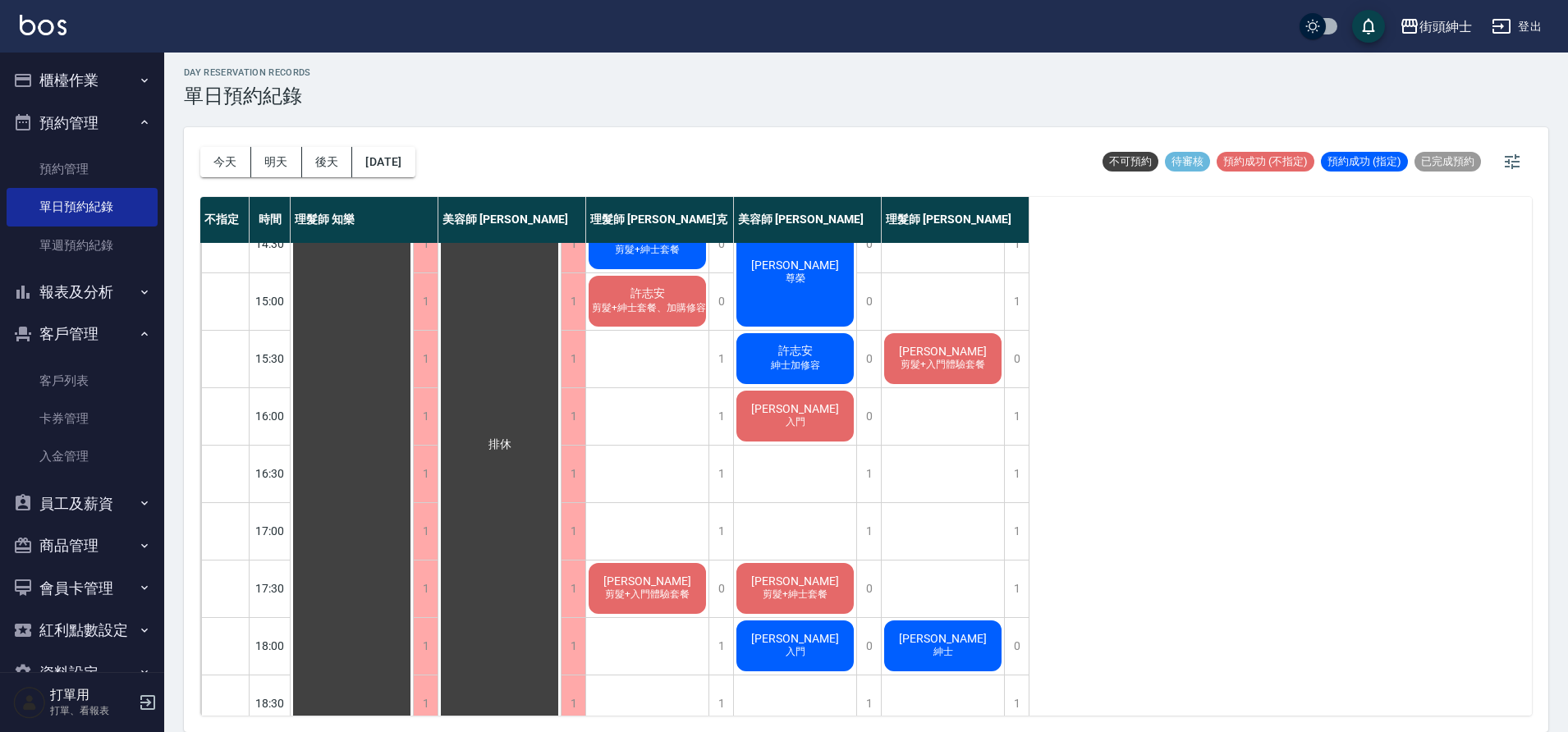
scroll to position [271, 0]
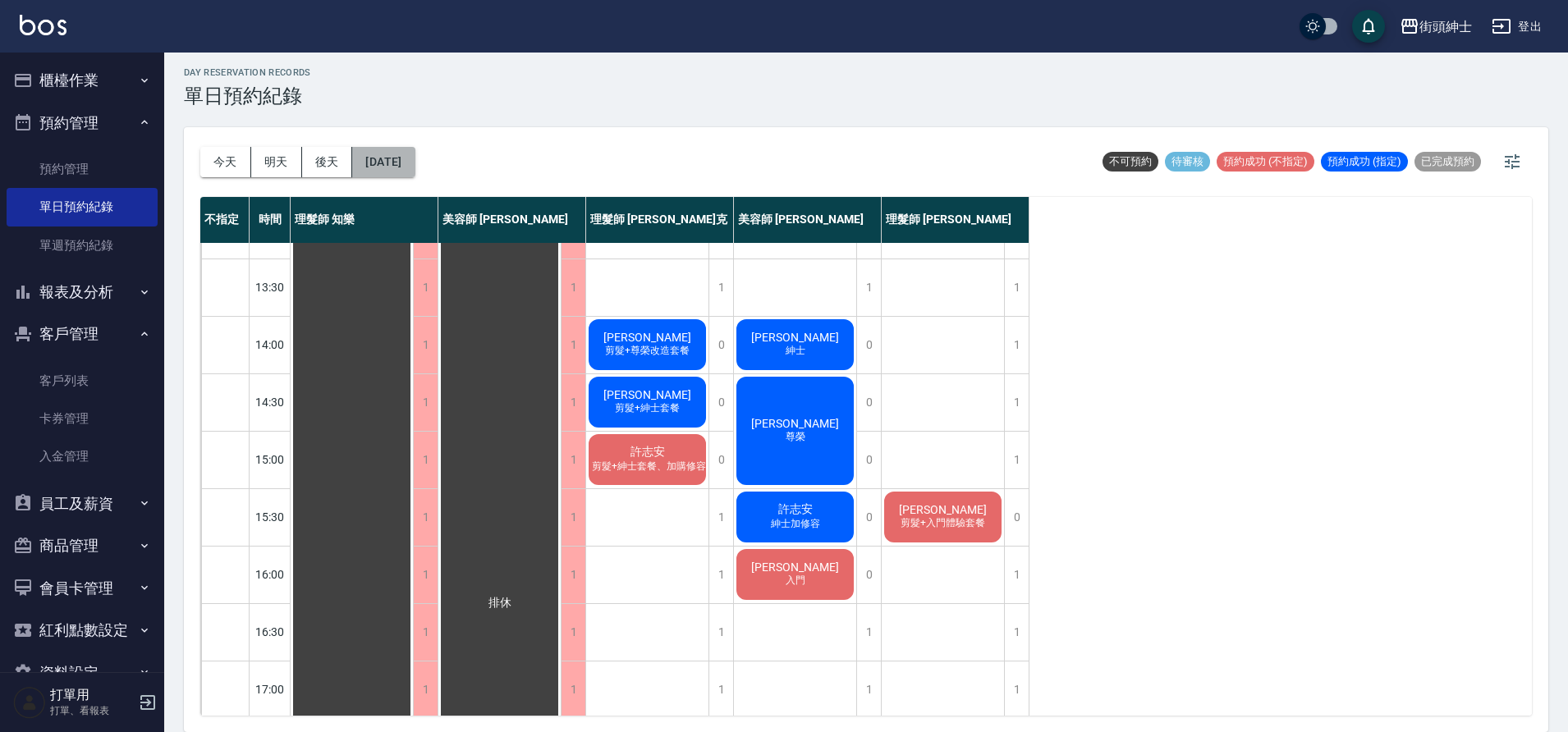
click at [415, 160] on button "[DATE]" at bounding box center [383, 162] width 62 height 31
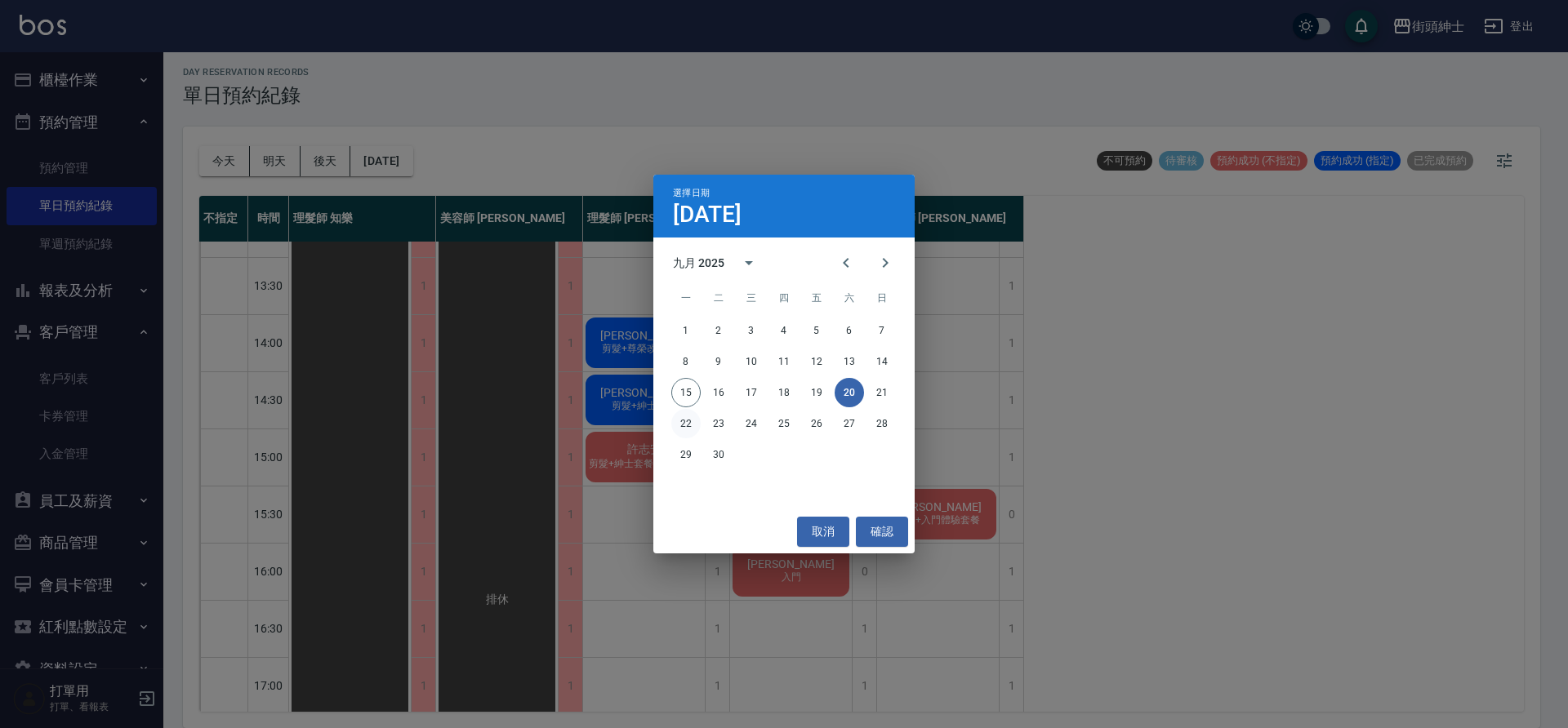
click at [680, 425] on button "22" at bounding box center [685, 423] width 30 height 30
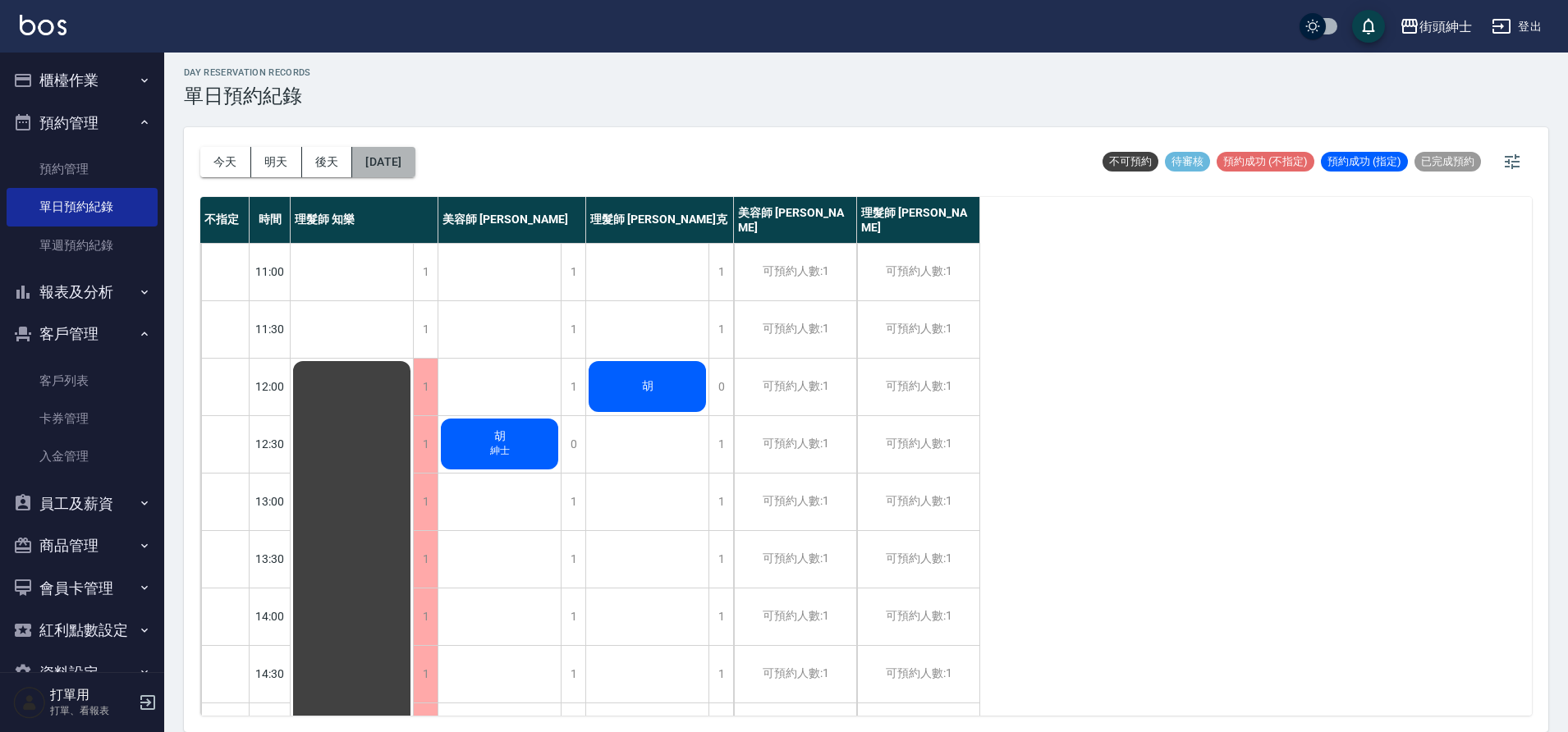
click at [376, 163] on button "[DATE]" at bounding box center [383, 162] width 62 height 31
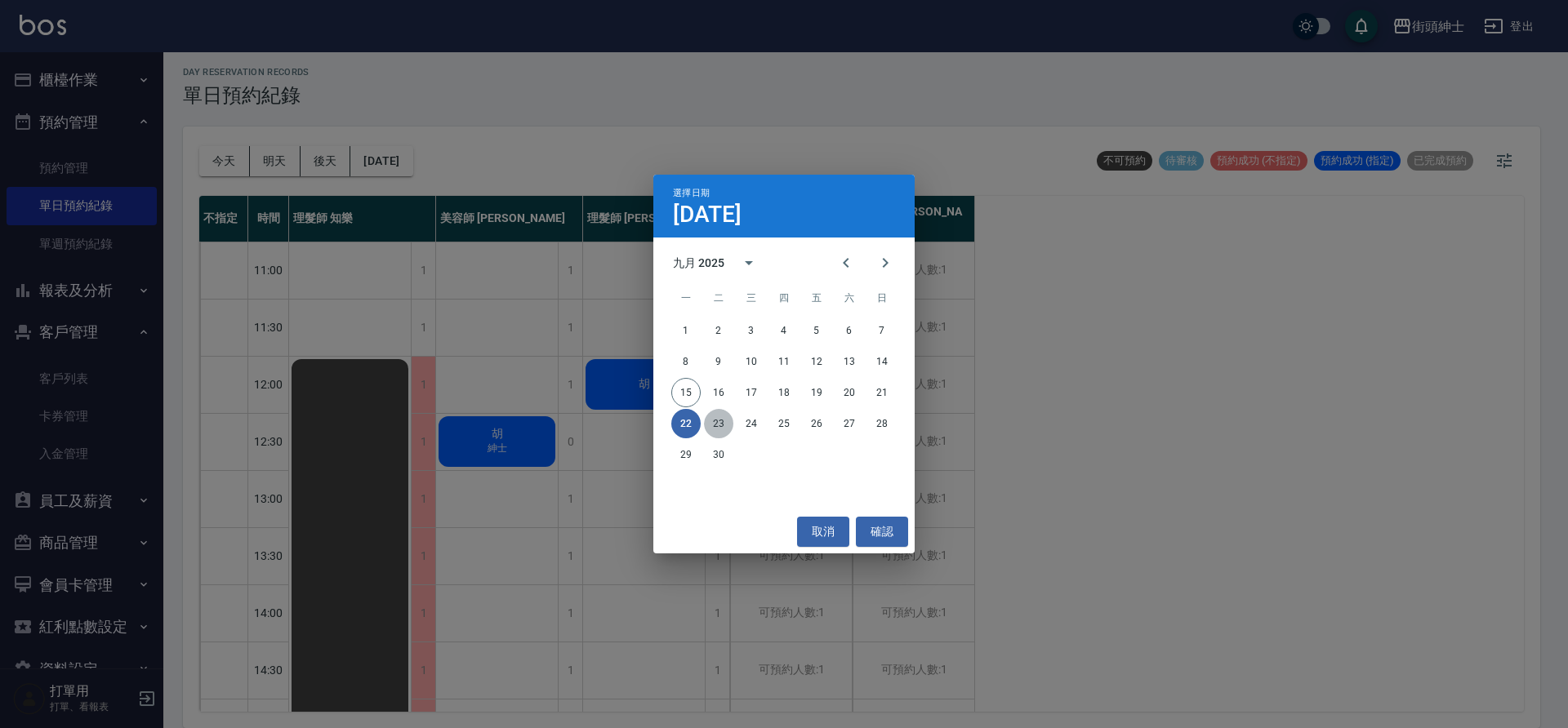
click at [725, 426] on button "23" at bounding box center [719, 423] width 30 height 30
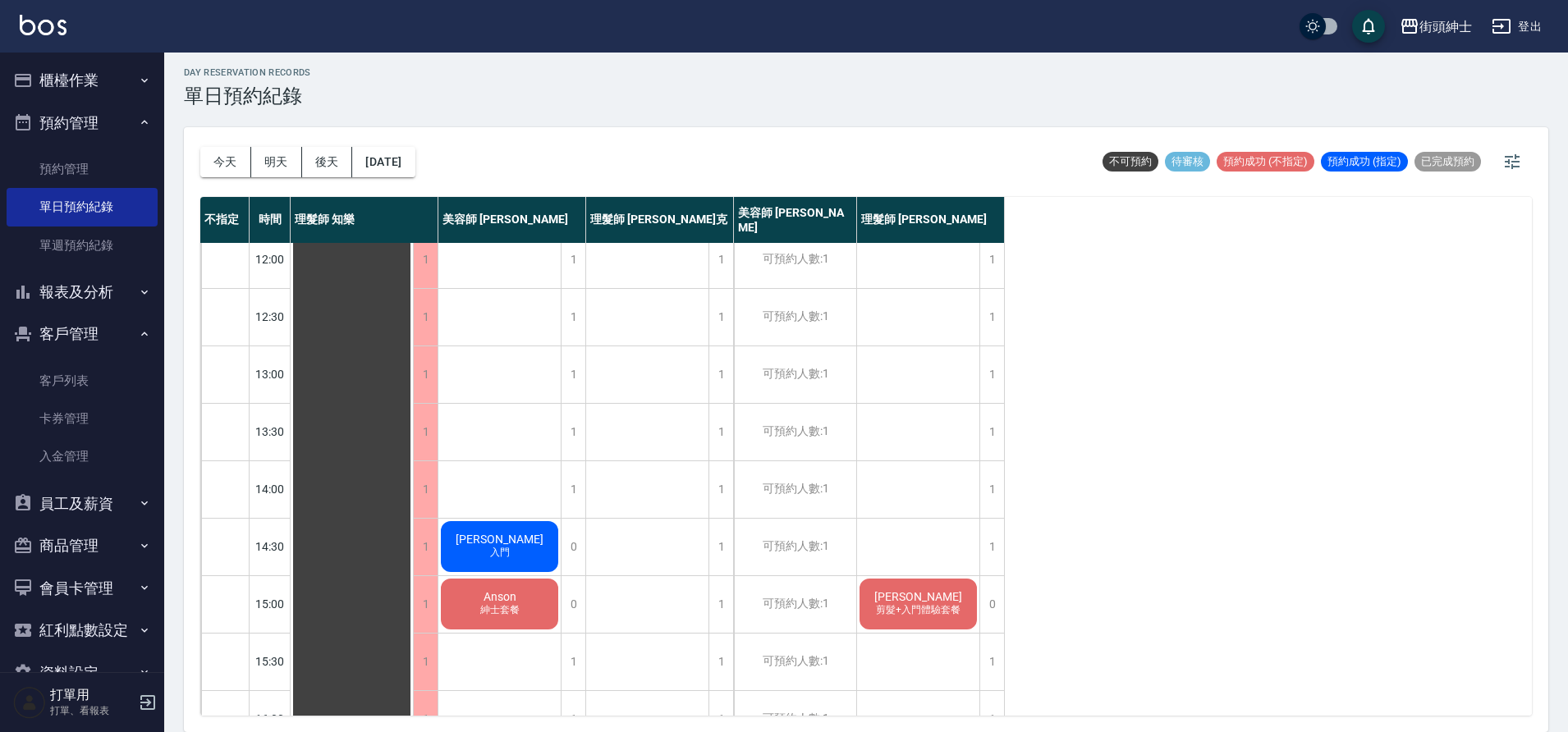
scroll to position [334, 0]
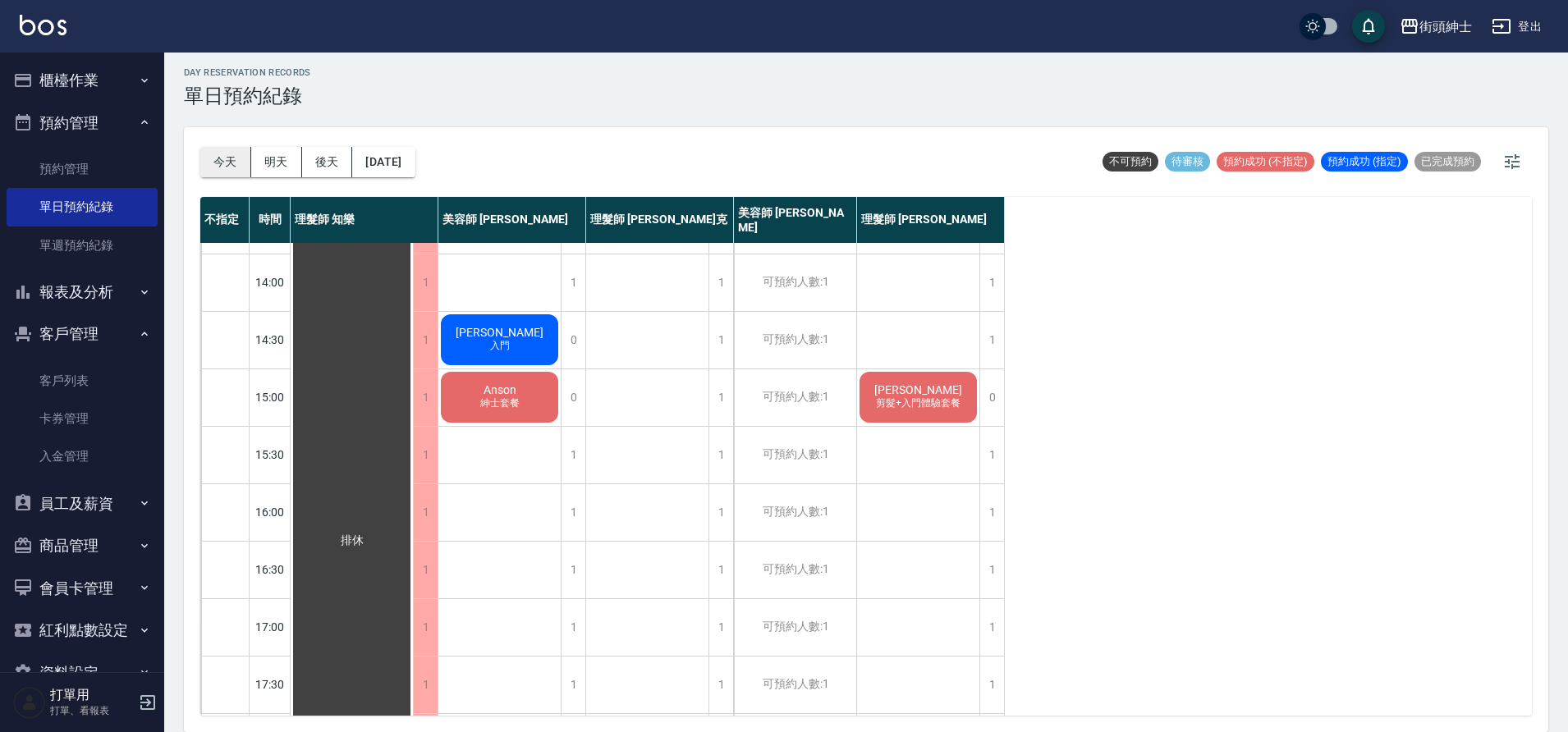
click at [215, 152] on button "今天" at bounding box center [225, 162] width 50 height 31
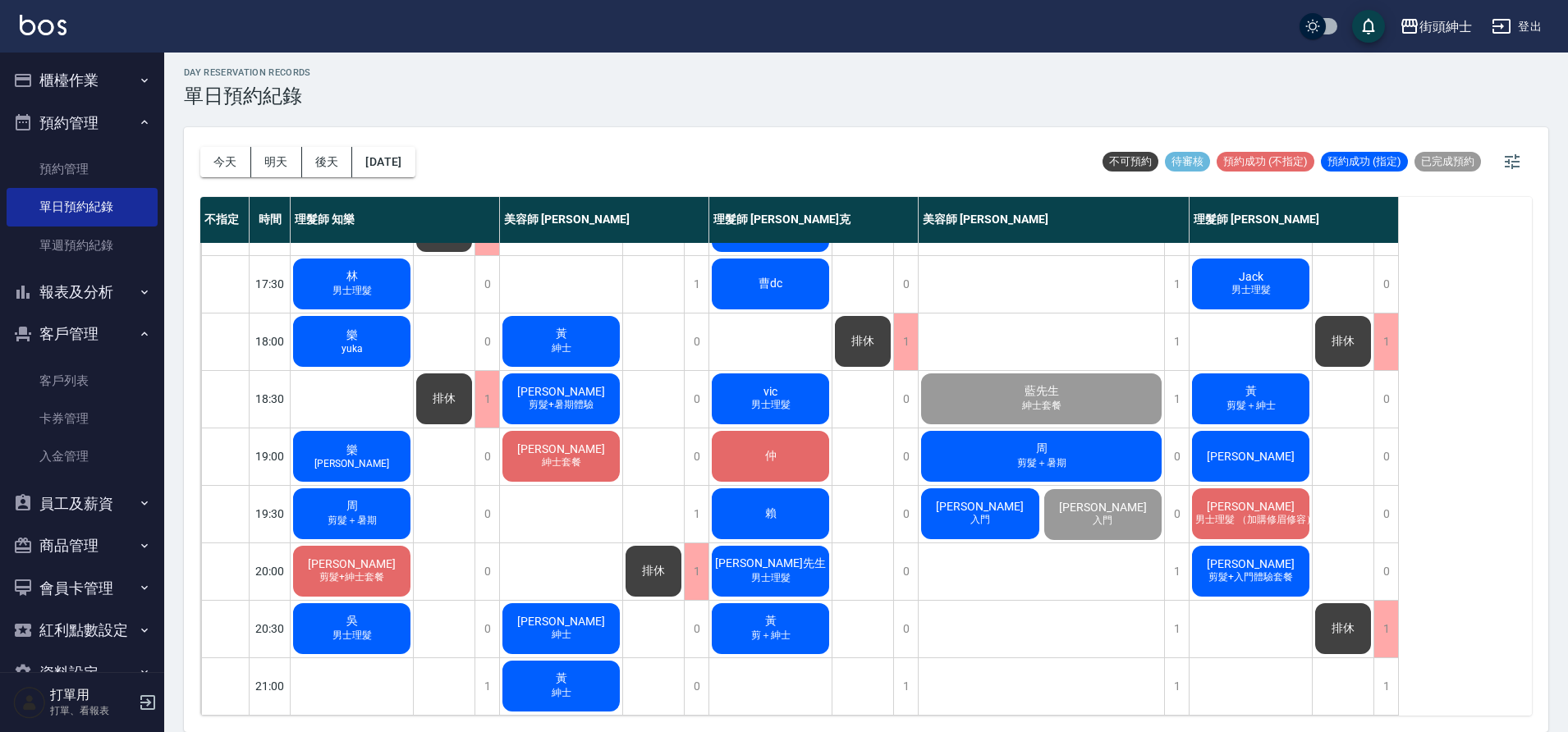
scroll to position [747, 0]
click at [1268, 571] on span "剪髮+入門體驗套餐" at bounding box center [1251, 577] width 91 height 14
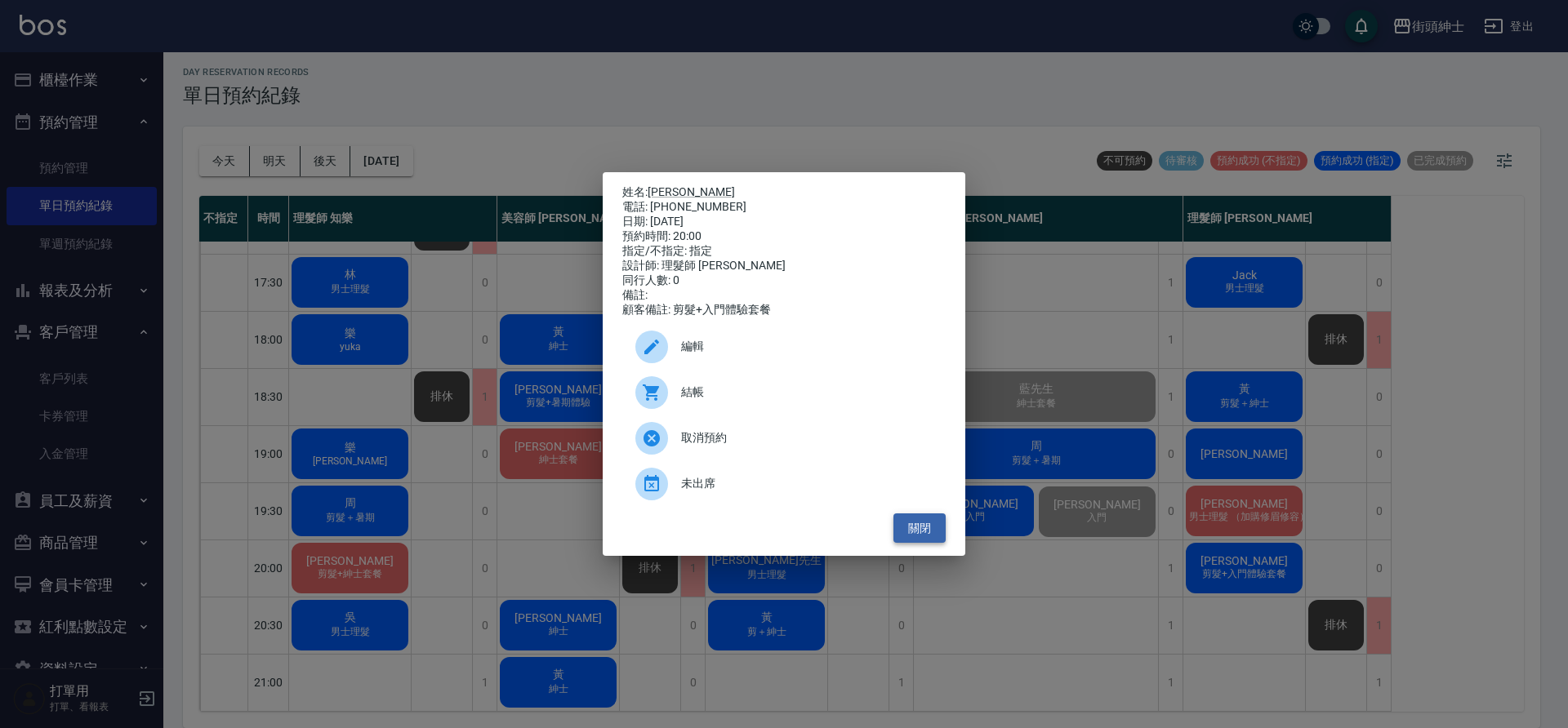
click at [923, 543] on button "關閉" at bounding box center [919, 529] width 52 height 30
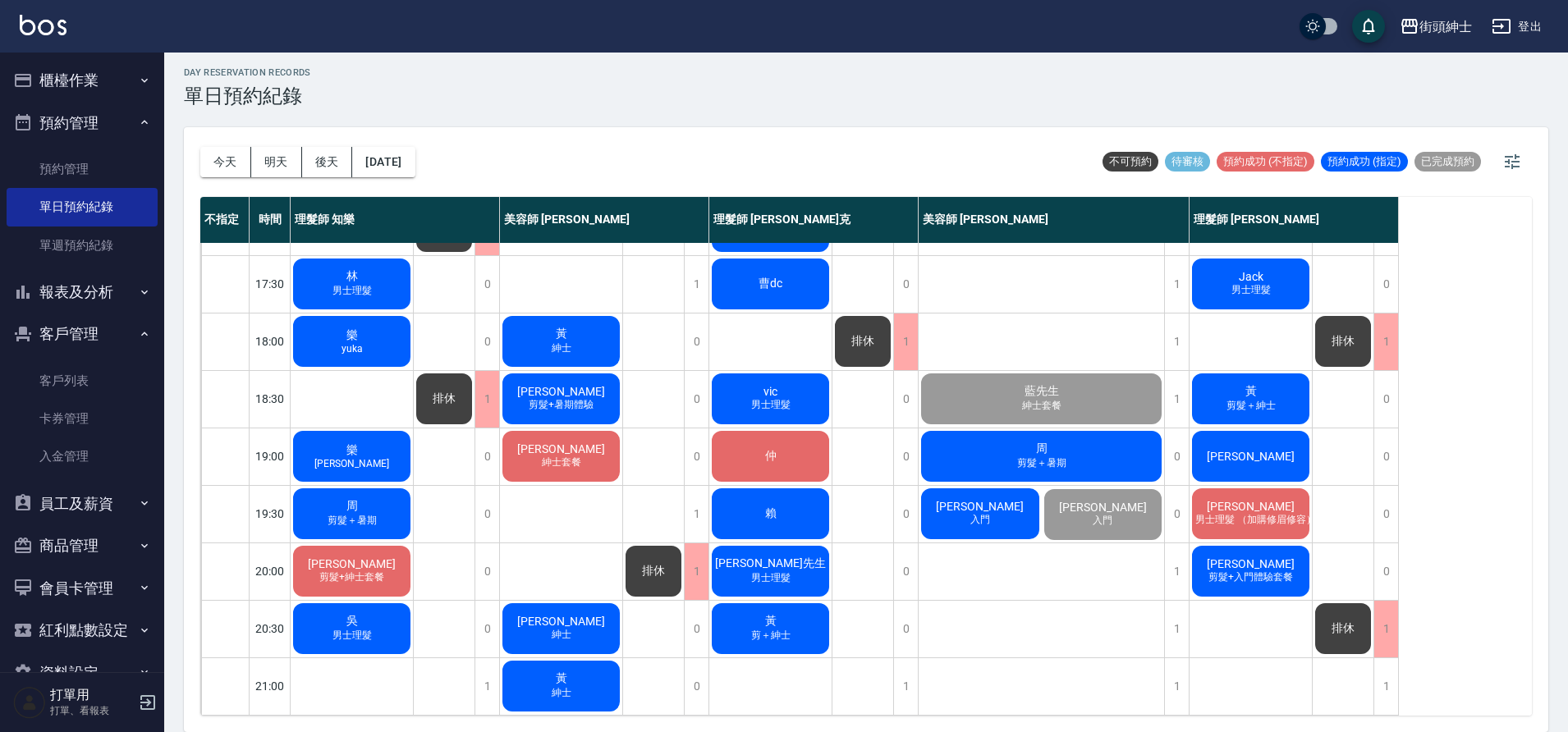
click at [794, 616] on div "黃 剪＋紳士" at bounding box center [771, 629] width 123 height 56
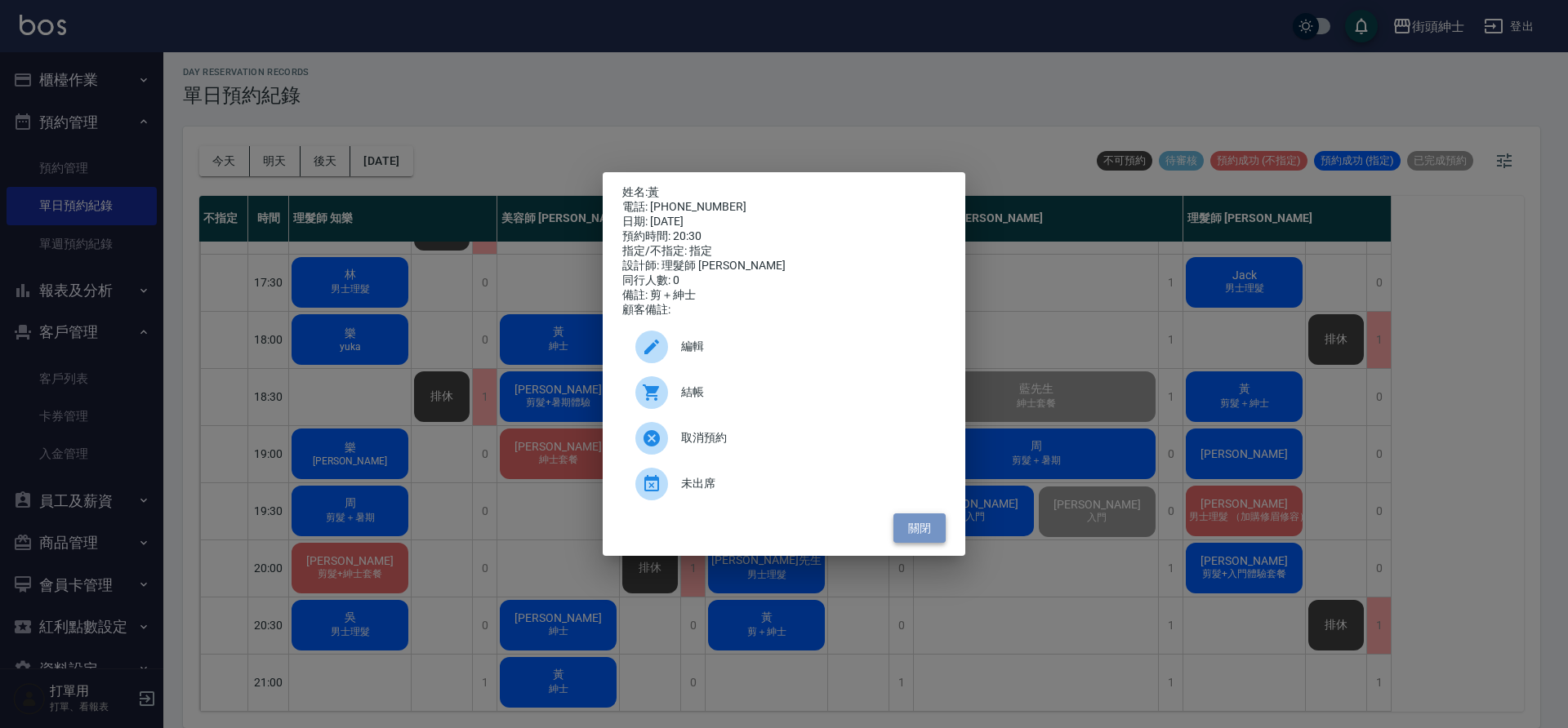
drag, startPoint x: 931, startPoint y: 540, endPoint x: 1327, endPoint y: 602, distance: 400.8
click at [931, 540] on button "關閉" at bounding box center [919, 529] width 52 height 30
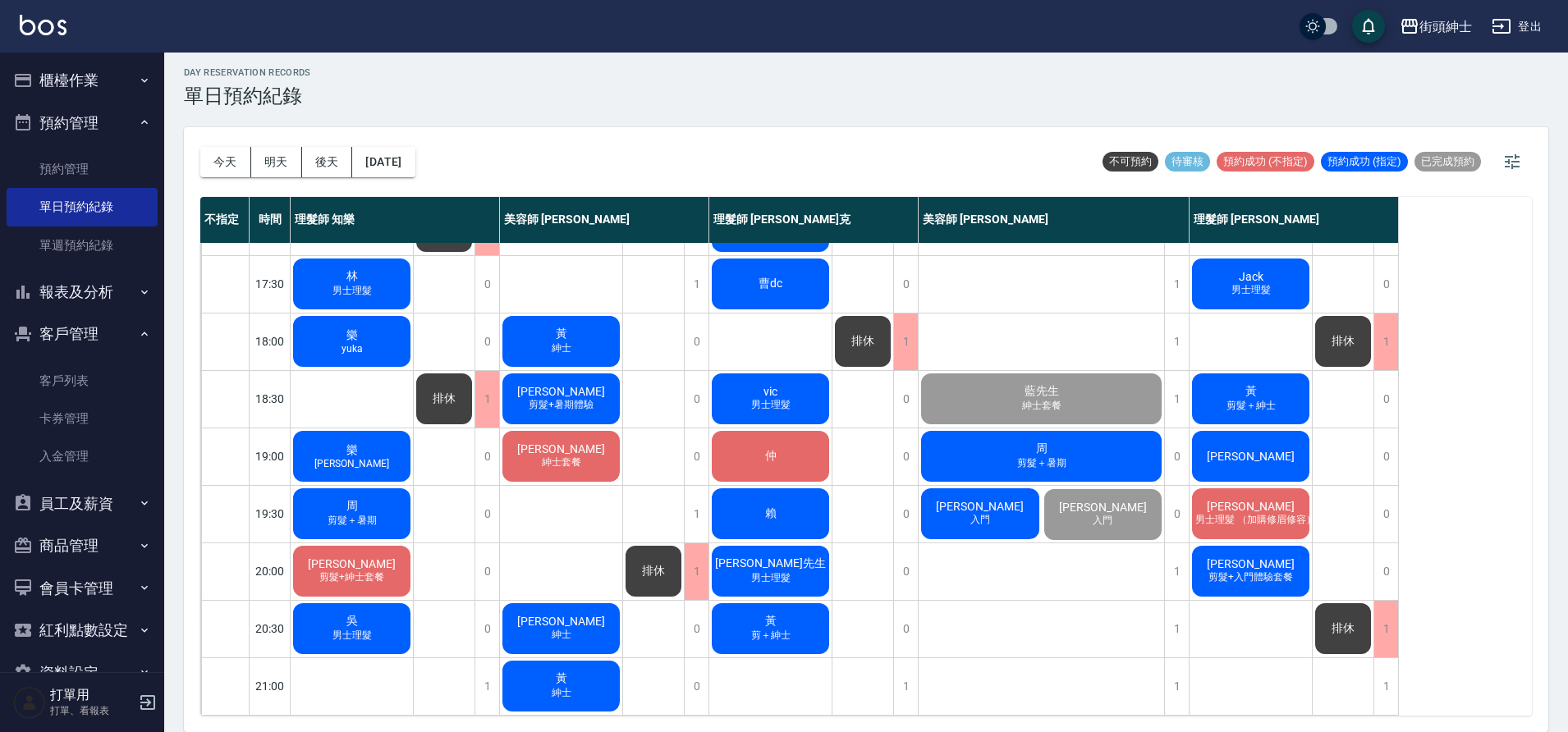
click at [1299, 575] on div "Aaron 剪髮+入門體驗套餐" at bounding box center [1251, 572] width 123 height 56
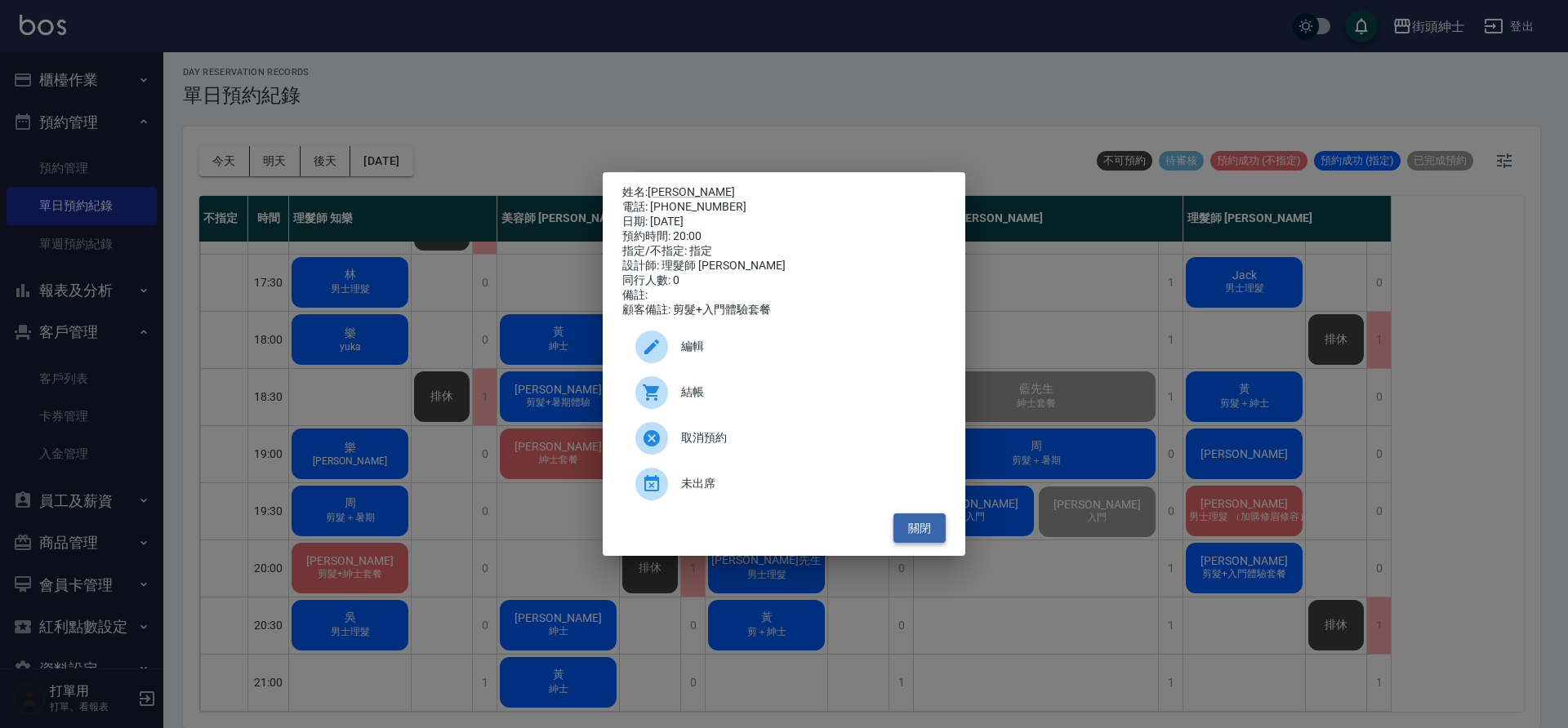
click at [929, 542] on button "關閉" at bounding box center [919, 529] width 52 height 30
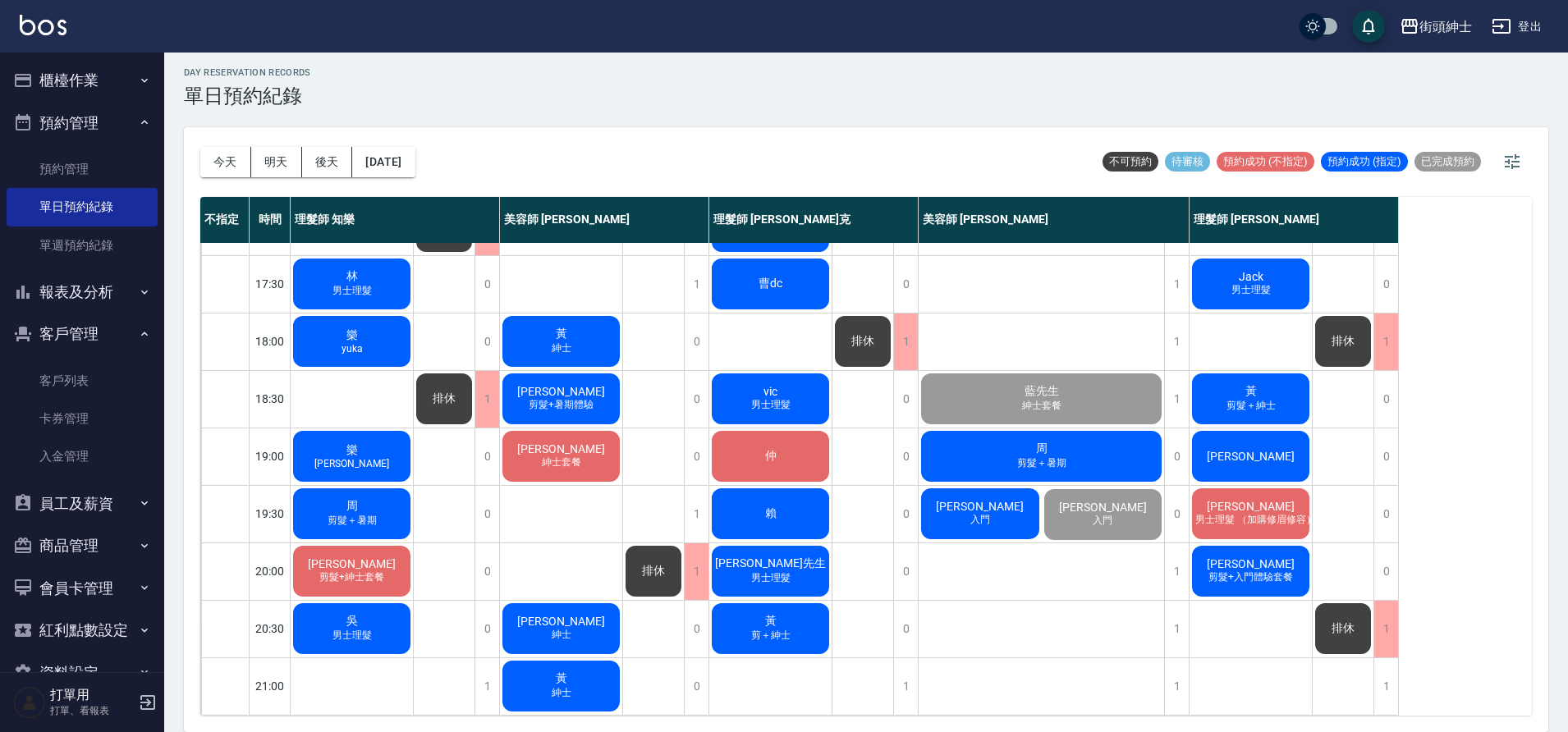
click at [1258, 571] on span "剪髮+入門體驗套餐" at bounding box center [1251, 577] width 91 height 14
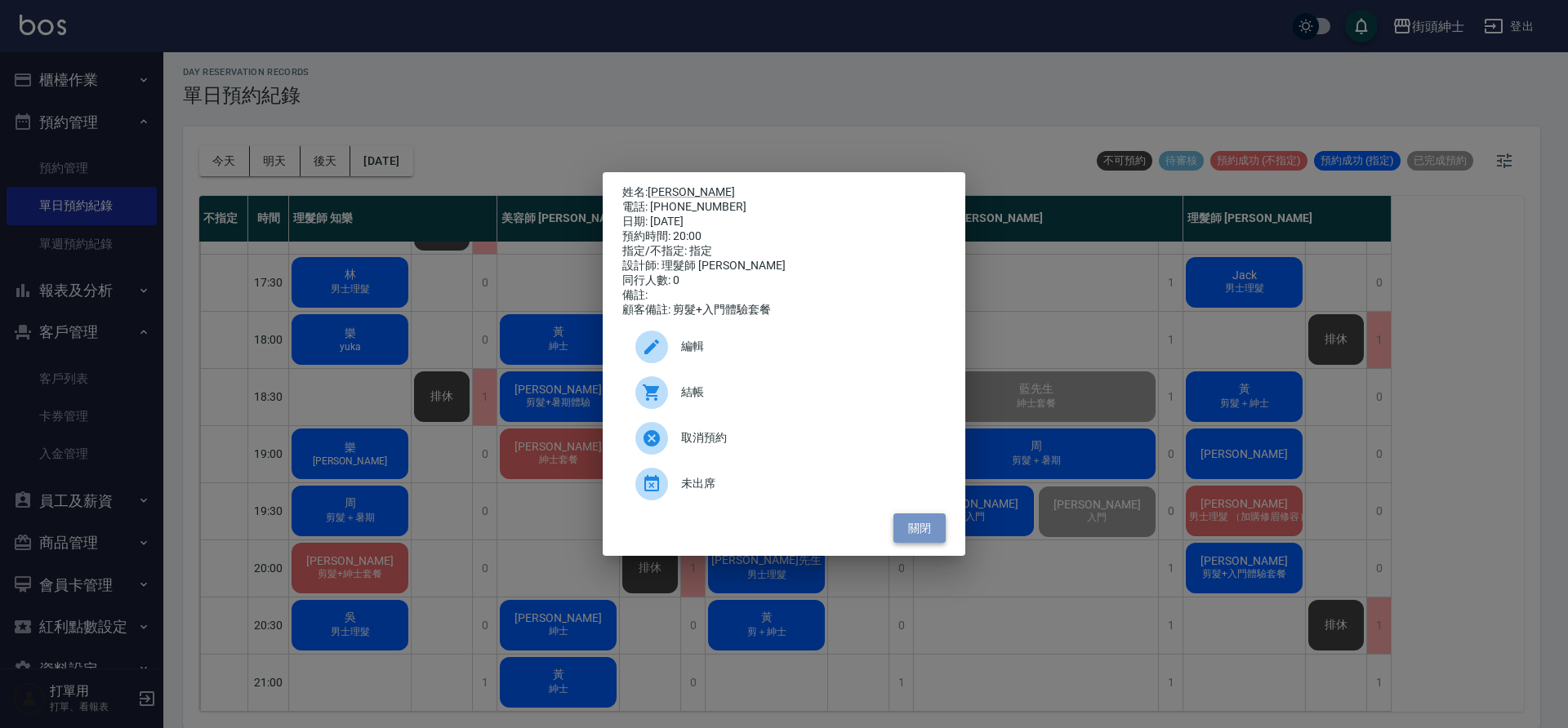
click at [938, 541] on button "關閉" at bounding box center [919, 529] width 52 height 30
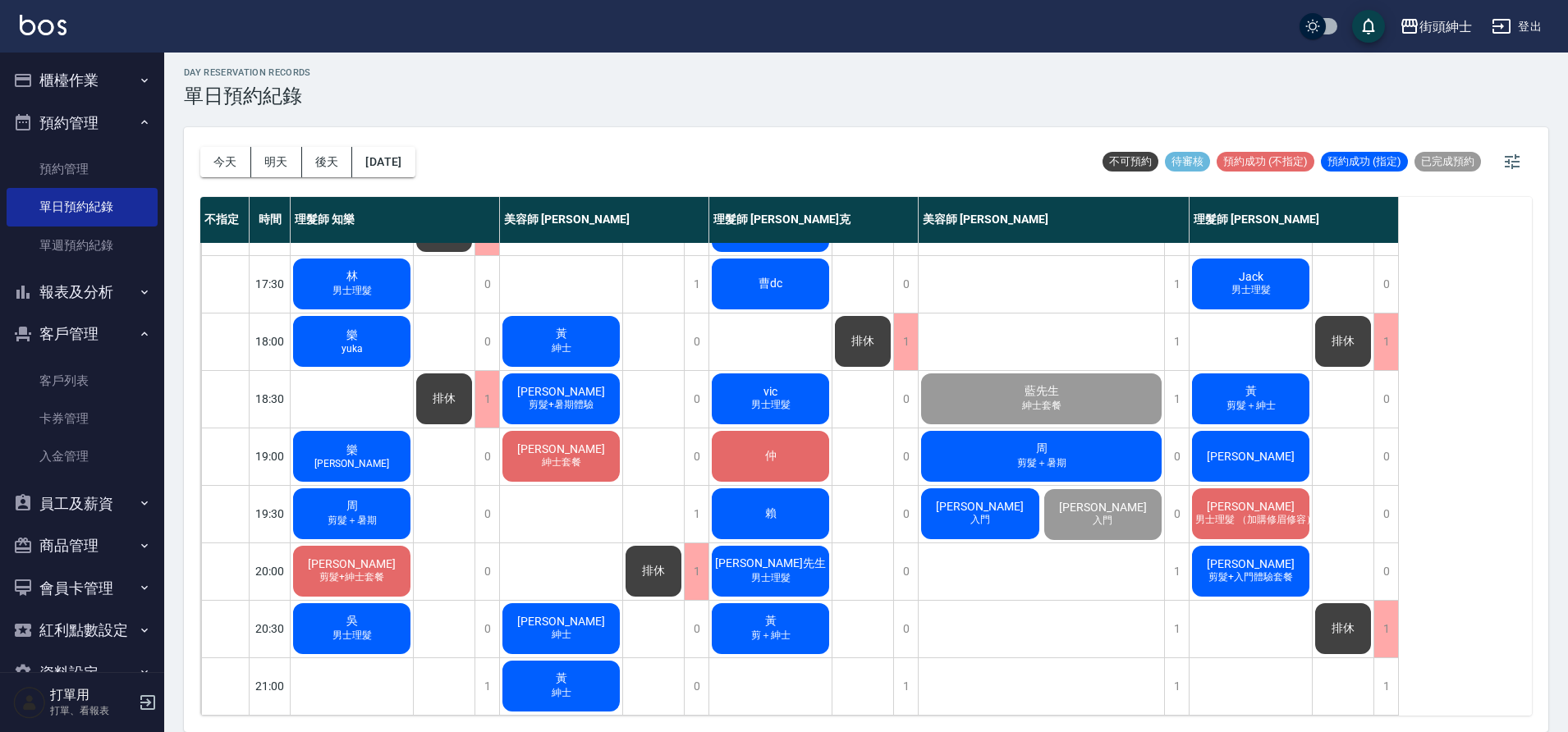
click at [1436, 524] on div "不指定 時間 理髮師 知樂 美容師 Cherry 理髮師 Vic 維克 美容師 小戴 理髮師 eric 11:00 11:30 12:00 12:30 13:…" at bounding box center [866, 456] width 1332 height 518
drag, startPoint x: 278, startPoint y: 160, endPoint x: 310, endPoint y: 164, distance: 32.2
click at [280, 160] on button "明天" at bounding box center [277, 162] width 50 height 31
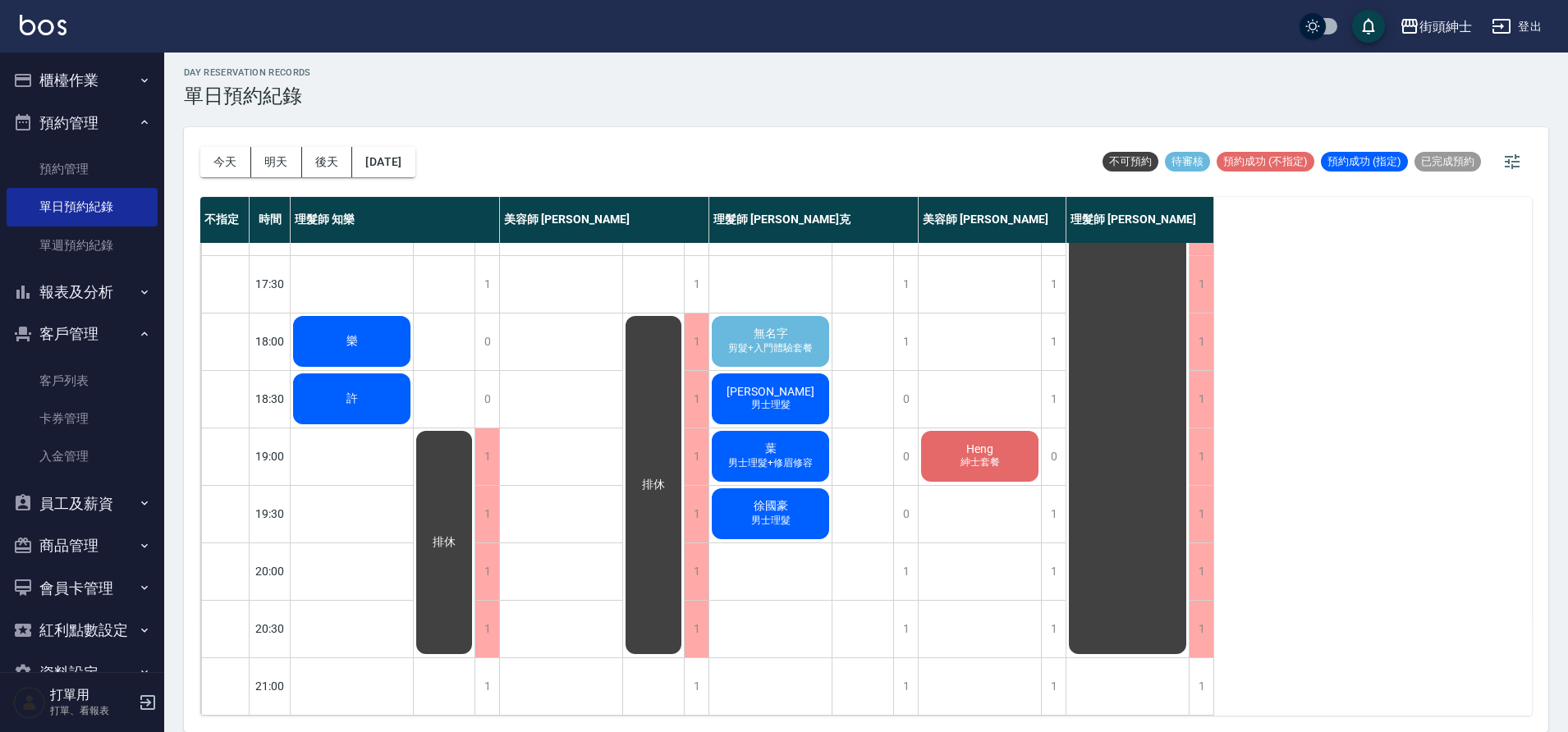
scroll to position [593, 0]
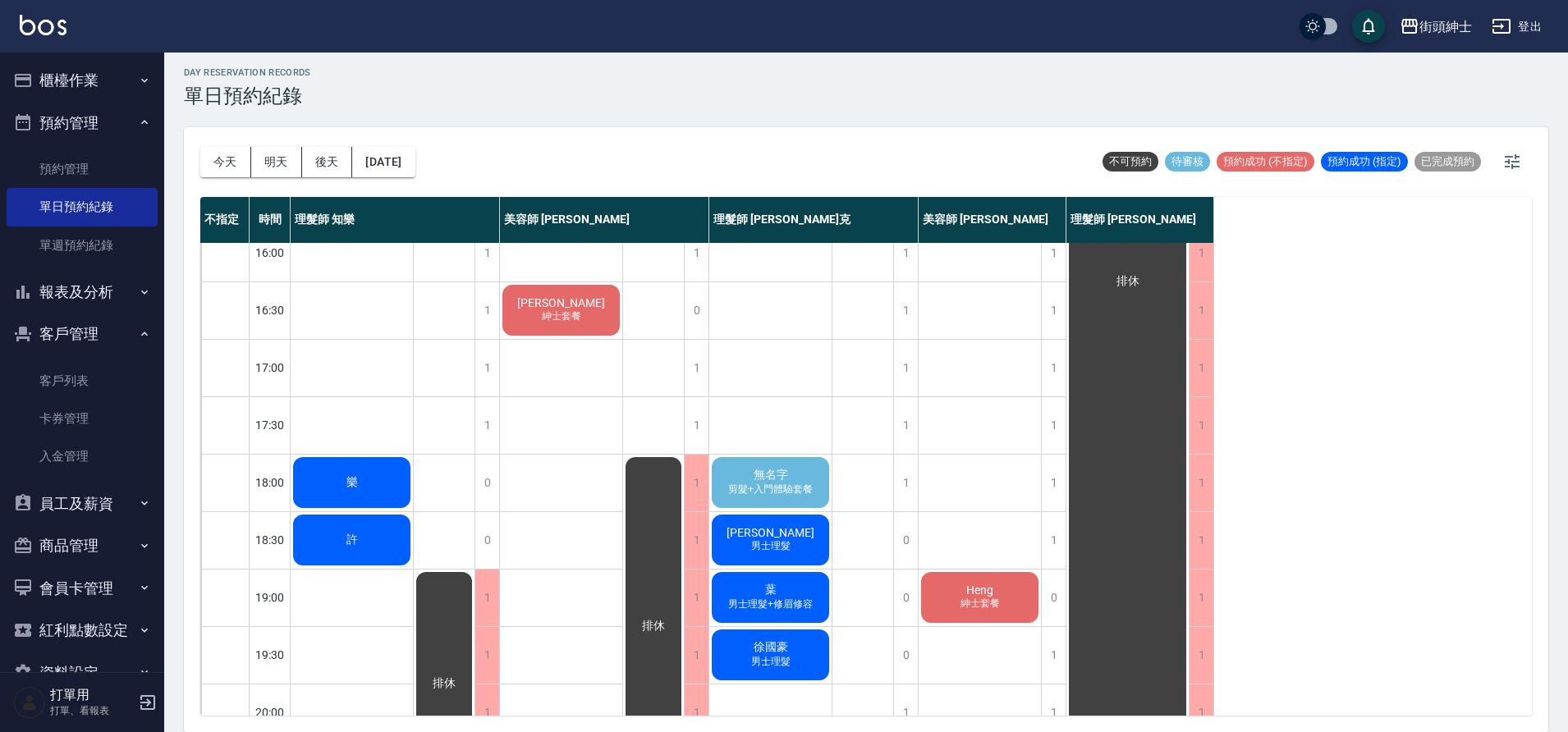
click at [797, 480] on div "無名字 剪髮+入門體驗套餐" at bounding box center [771, 482] width 123 height 56
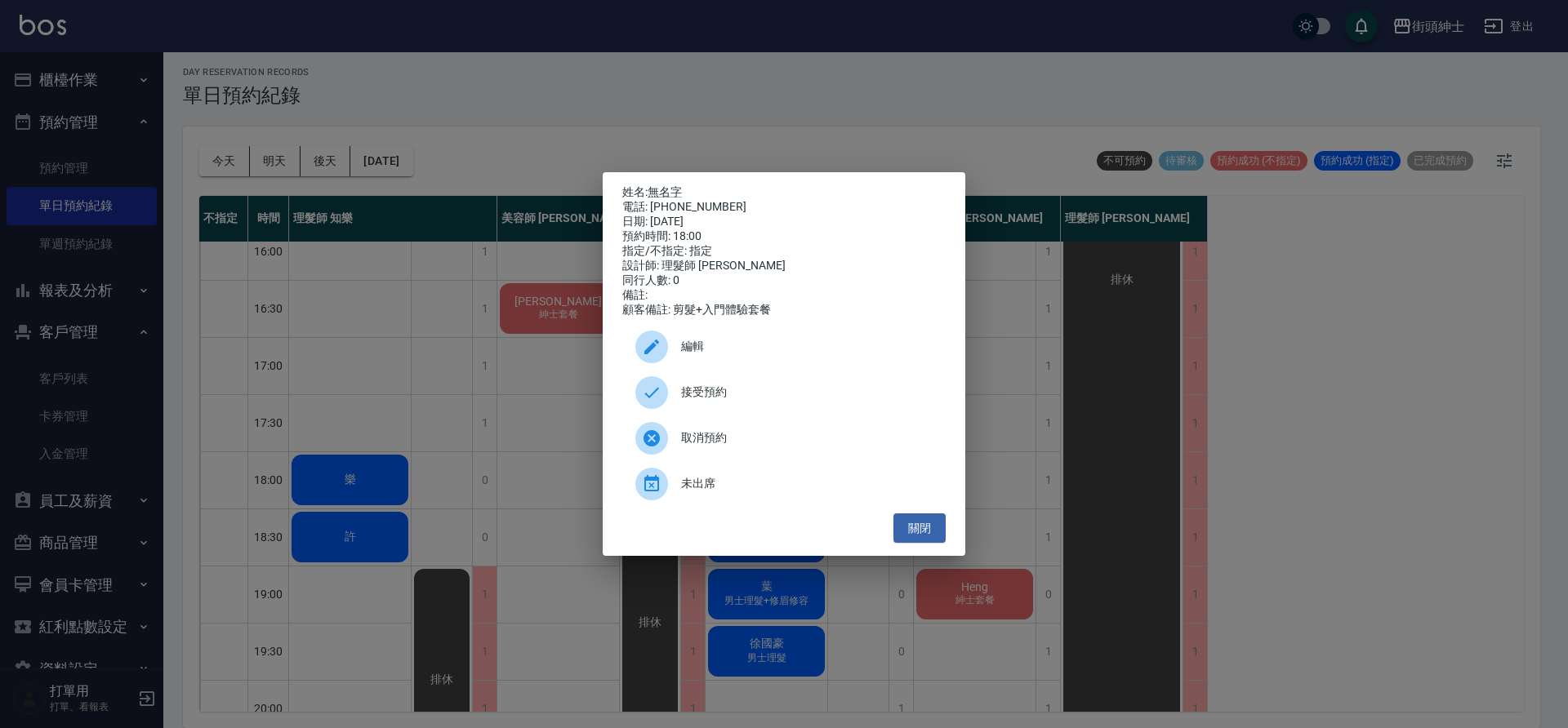
click at [792, 399] on span "接受預約" at bounding box center [806, 392] width 251 height 17
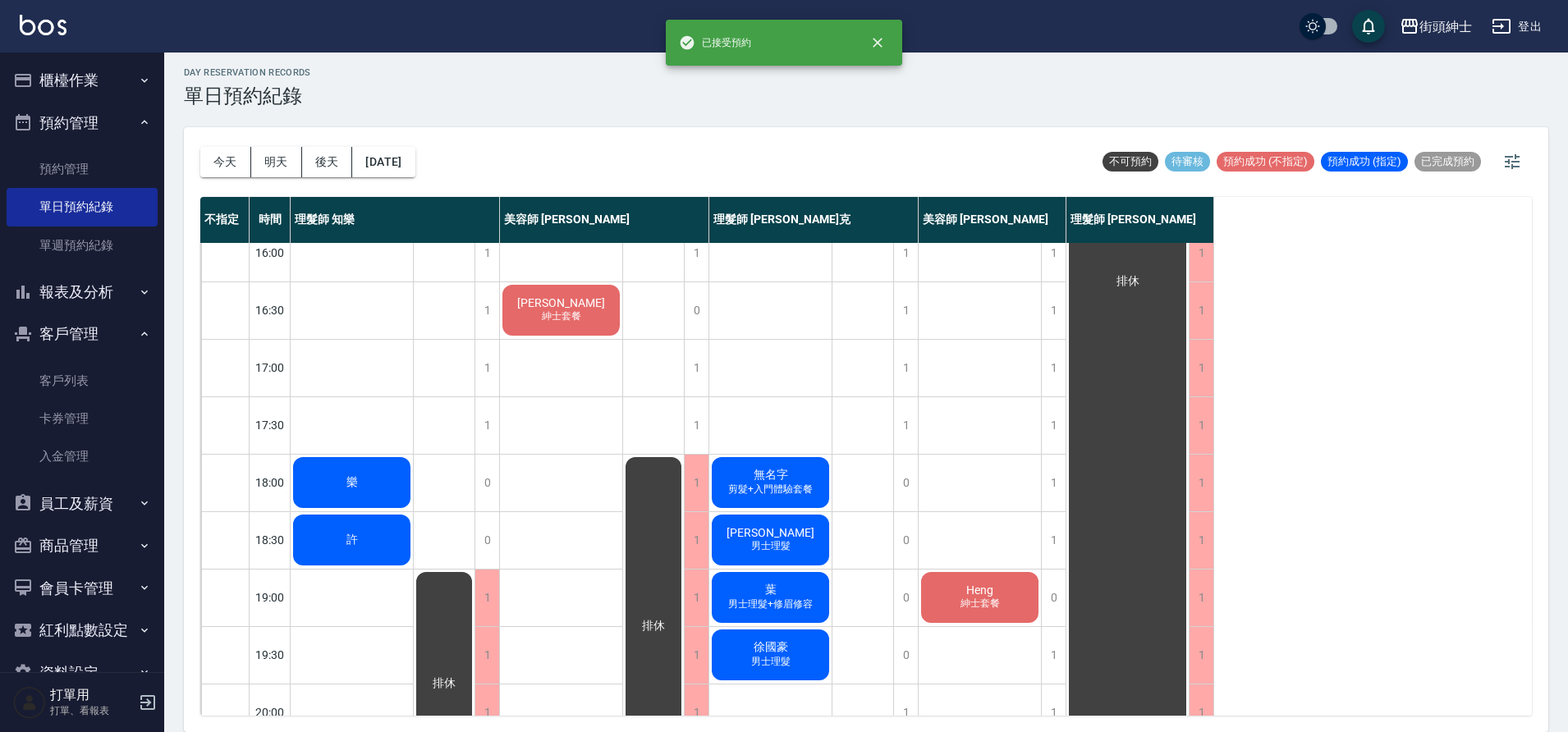
click at [786, 486] on span "剪髮+入門體驗套餐" at bounding box center [770, 489] width 91 height 14
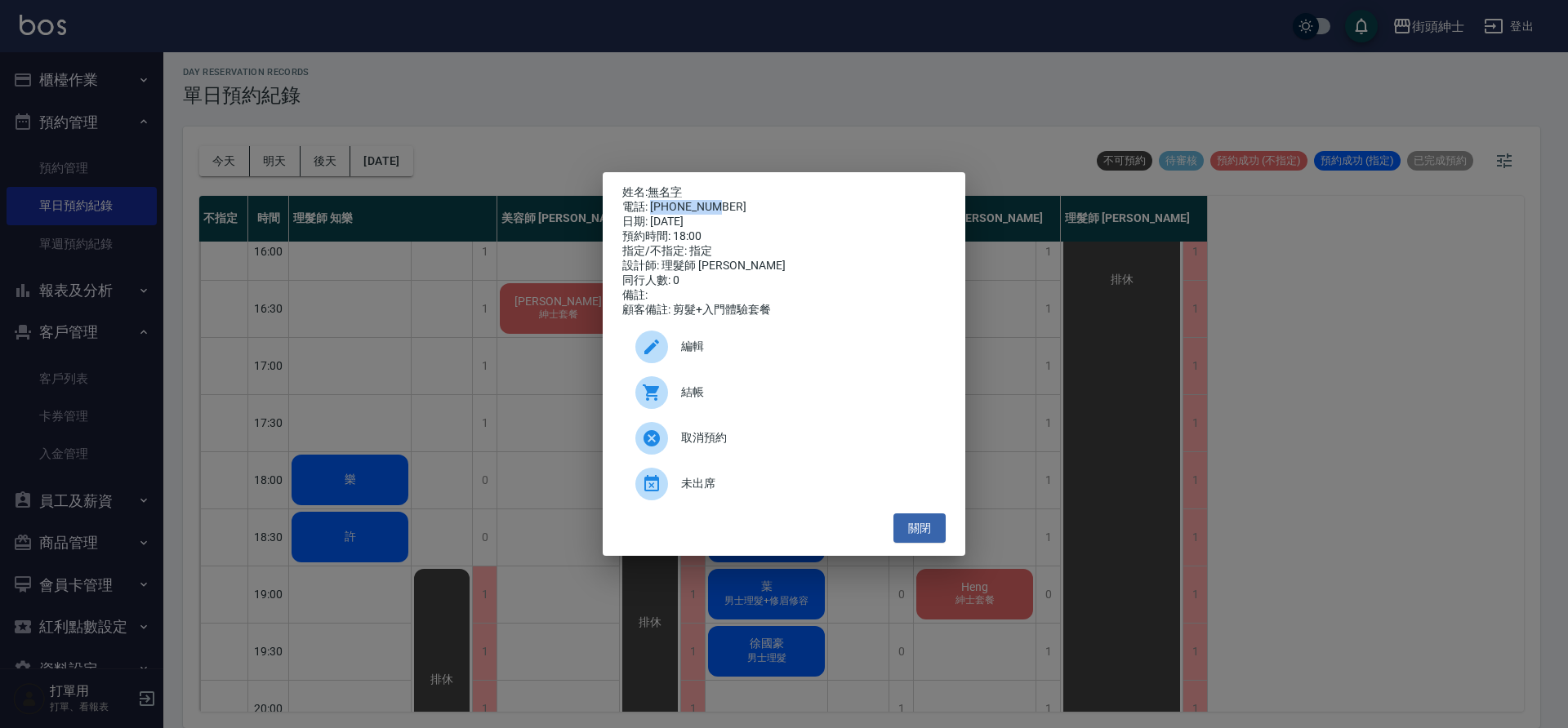
drag, startPoint x: 651, startPoint y: 202, endPoint x: 706, endPoint y: 199, distance: 55.1
click at [736, 201] on div "電話: 0932390849" at bounding box center [784, 207] width 324 height 14
copy div "0932390849"
click at [293, 419] on div "姓名: 無名字 電話: 0932390849 日期: 2025/09/16 預約時間: 18:00 指定/不指定: 指定 設計師: 理髮師 Vic 維克 同行…" at bounding box center [784, 364] width 1568 height 728
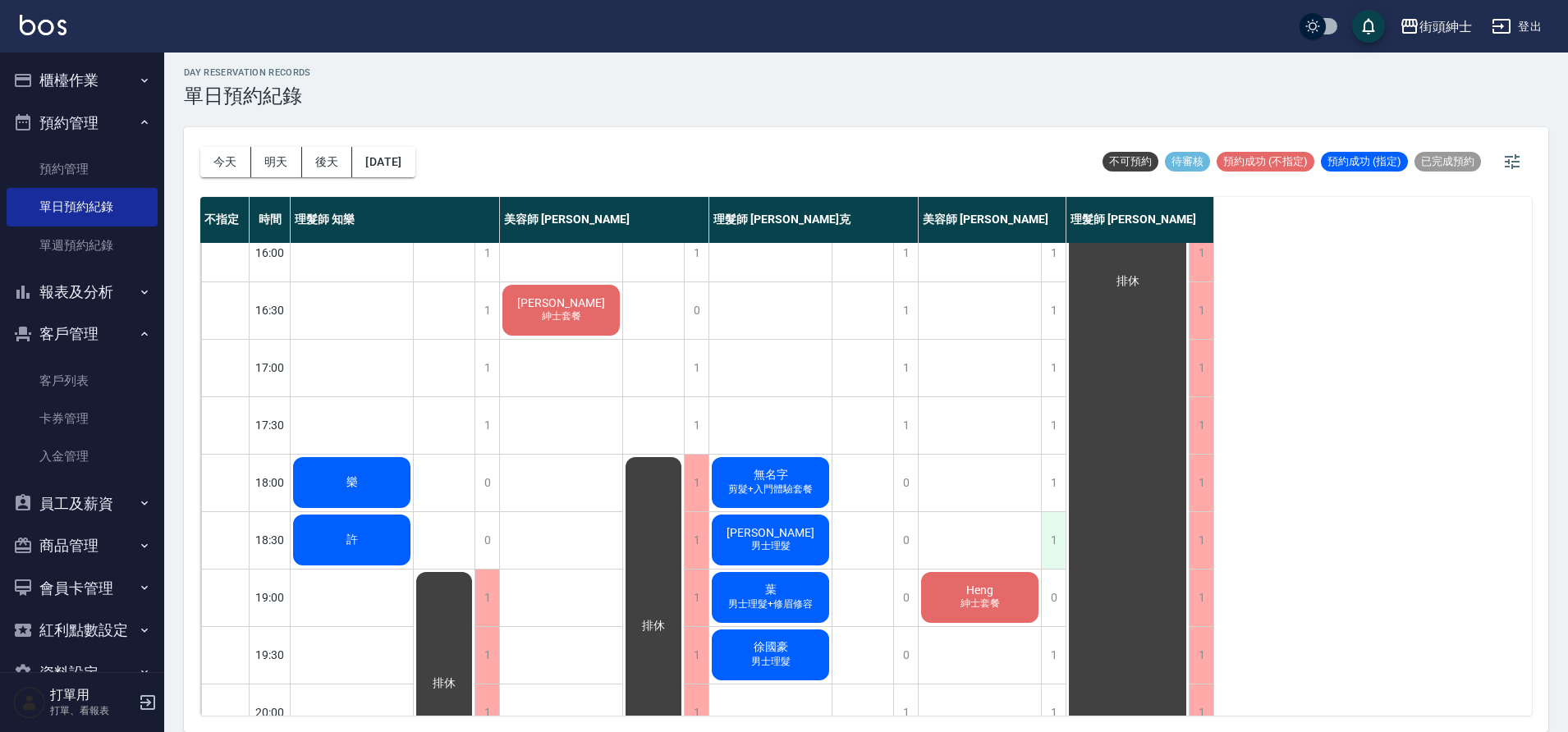
click at [1059, 540] on div "1" at bounding box center [1053, 540] width 24 height 57
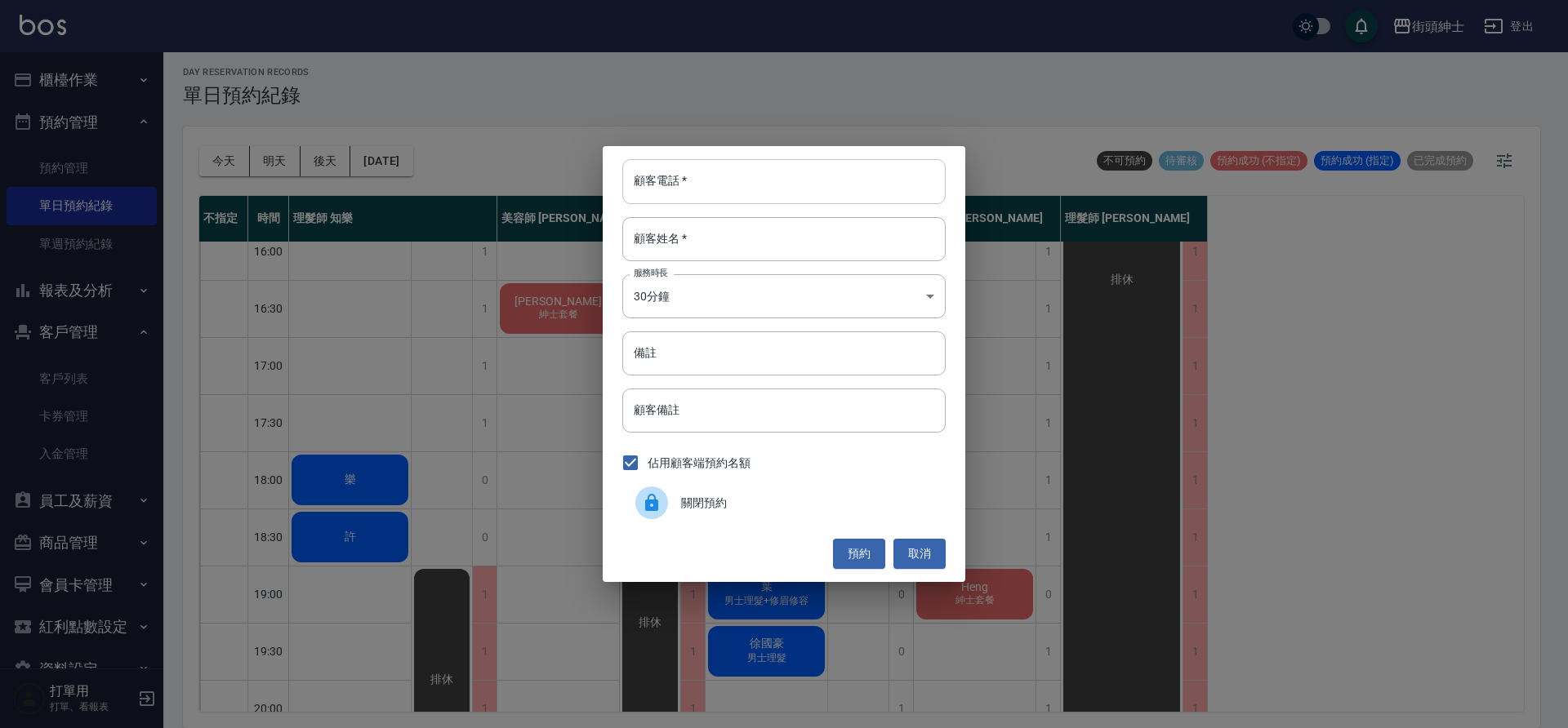
click at [719, 195] on input "顧客電話   *" at bounding box center [784, 181] width 324 height 44
paste input "0932390849"
type input "0932390849"
click at [679, 250] on input "顧客姓名   *" at bounding box center [784, 238] width 324 height 44
type input "０"
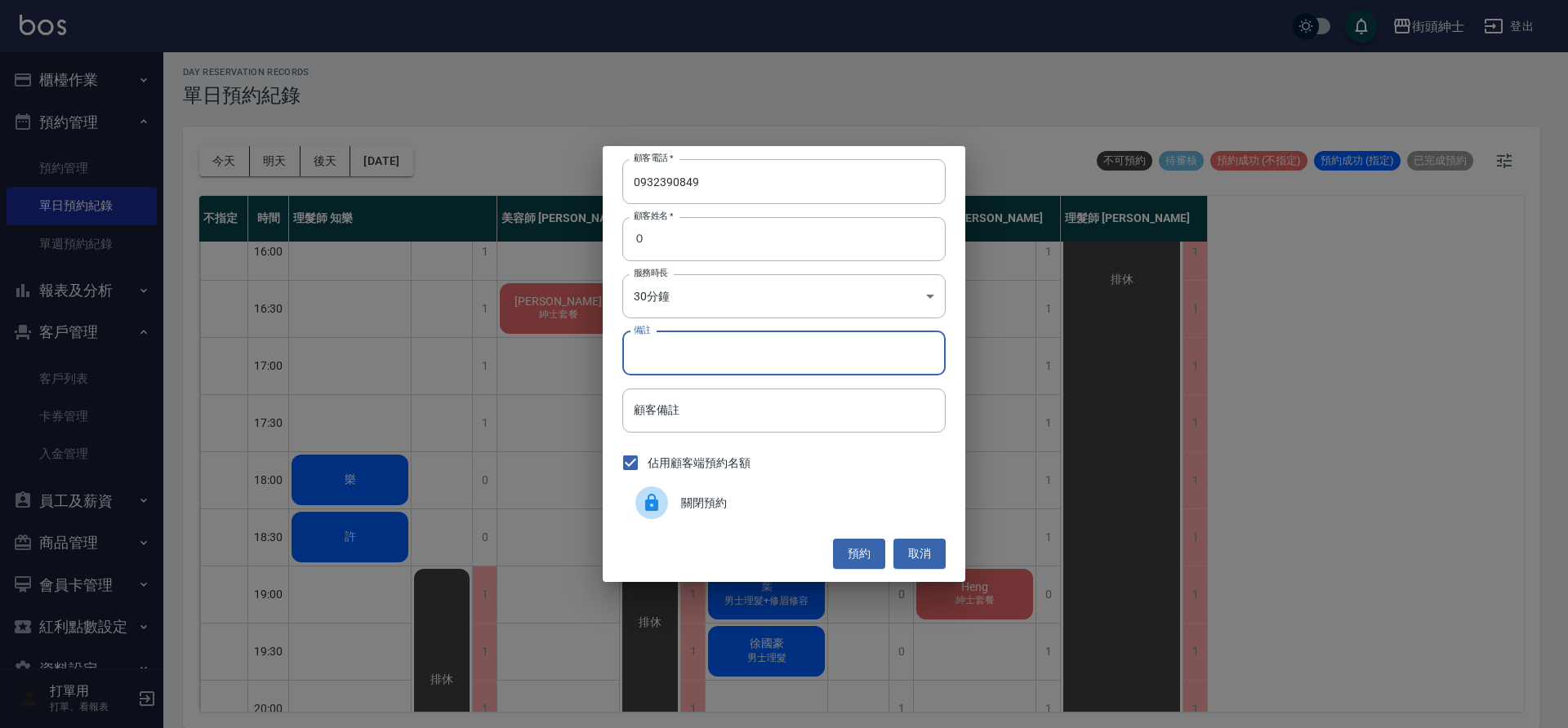
drag, startPoint x: 761, startPoint y: 366, endPoint x: 816, endPoint y: 380, distance: 56.8
click at [761, 366] on input "備註" at bounding box center [784, 353] width 324 height 44
type input "入門"
click at [855, 552] on button "預約" at bounding box center [859, 554] width 52 height 30
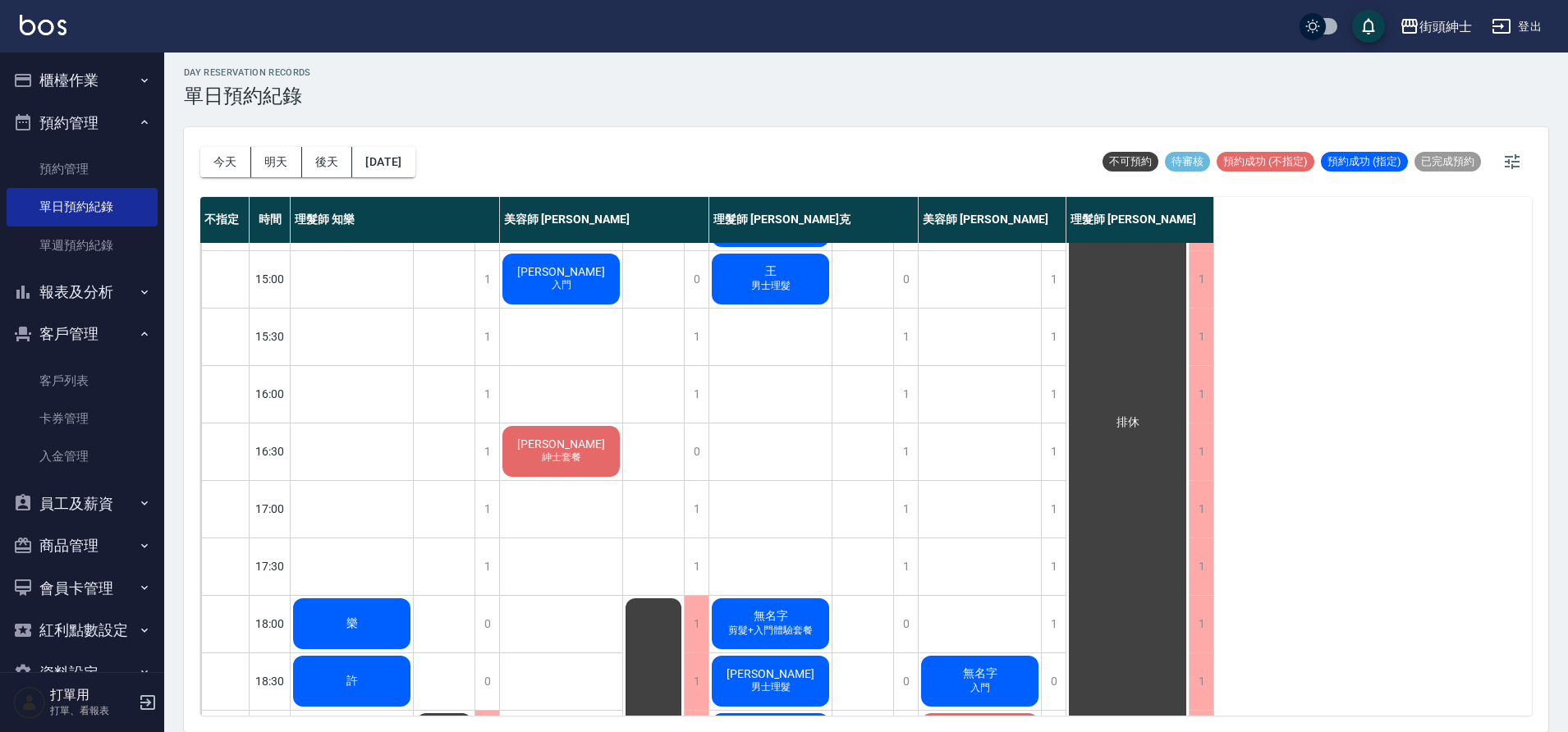
scroll to position [661, 0]
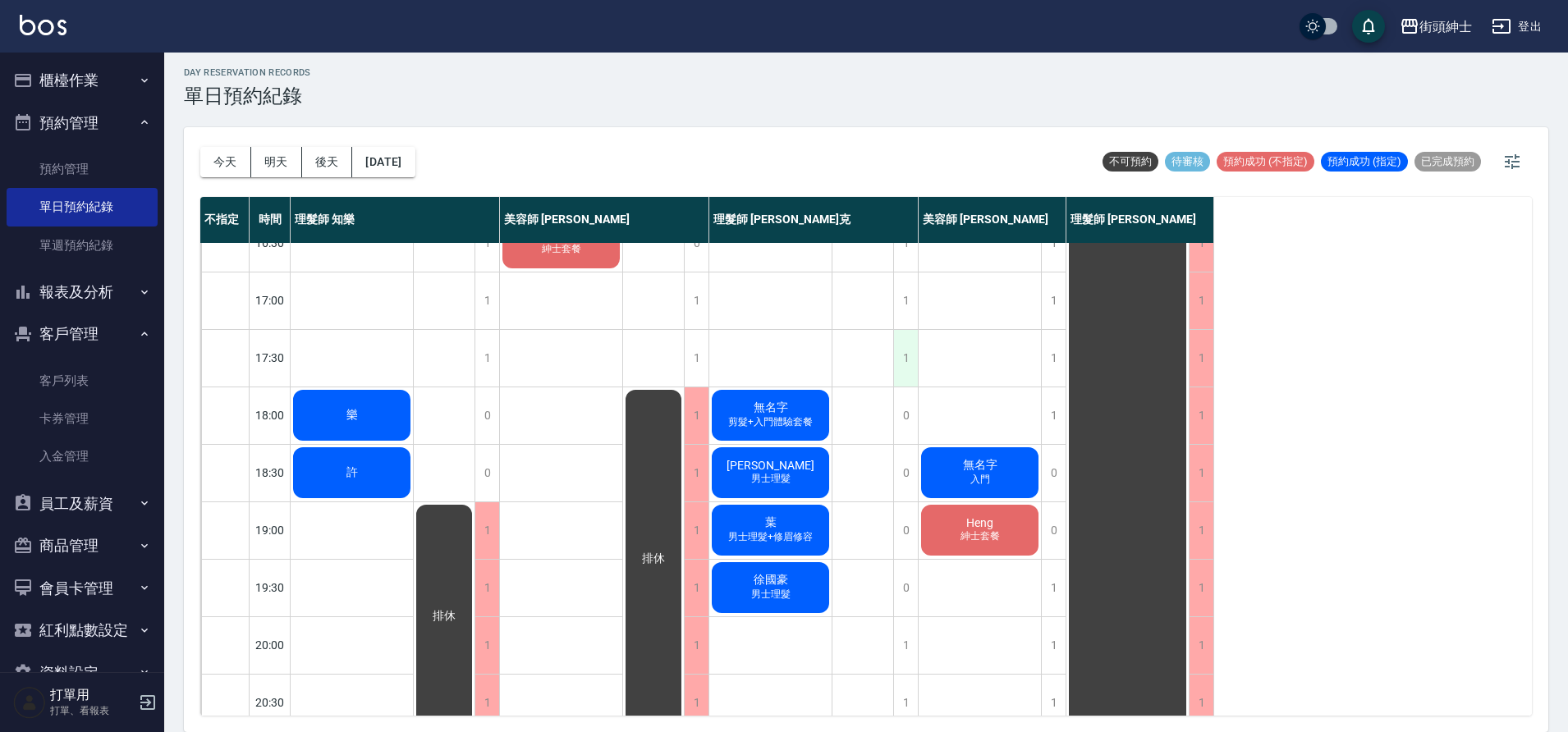
click at [898, 352] on div "1" at bounding box center [905, 358] width 24 height 57
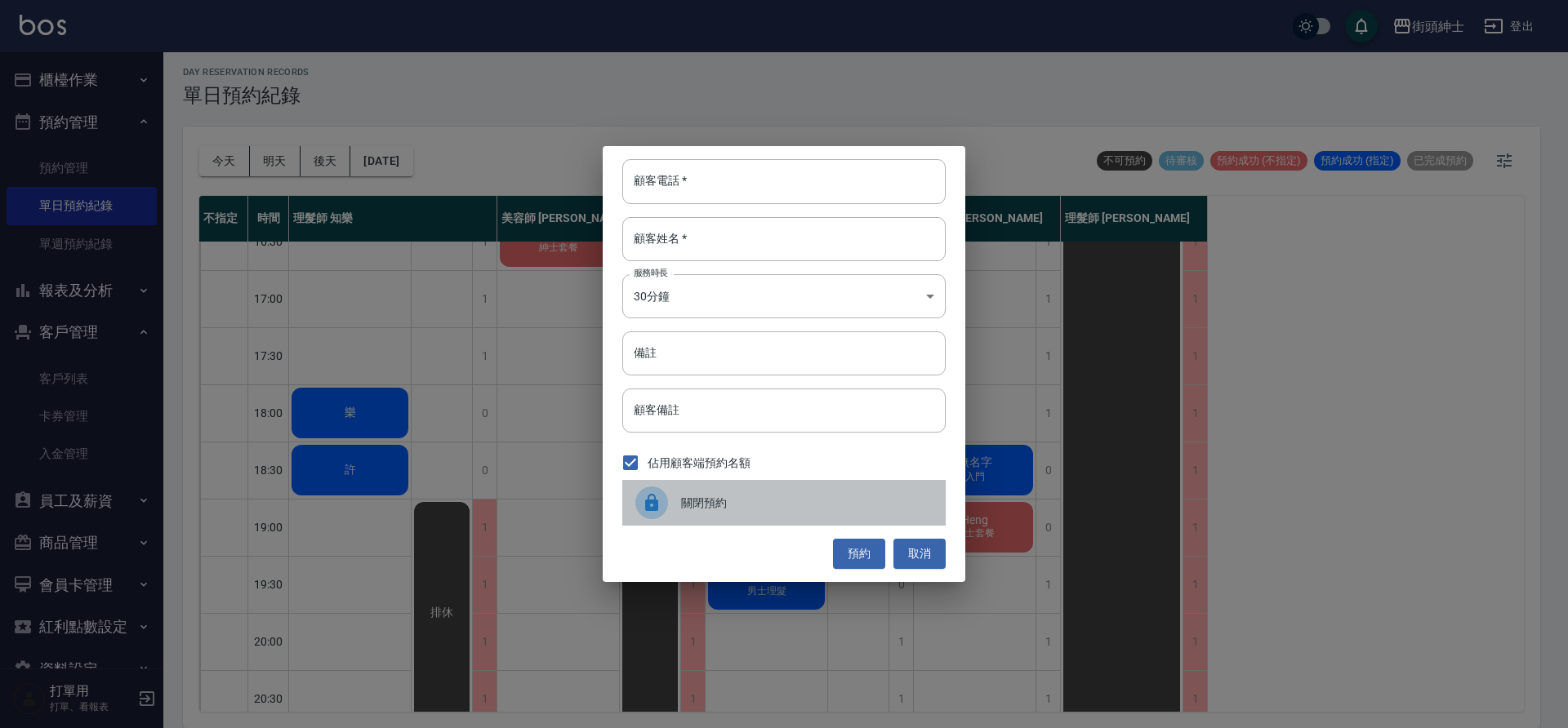
click at [761, 507] on span "關閉預約" at bounding box center [806, 503] width 251 height 17
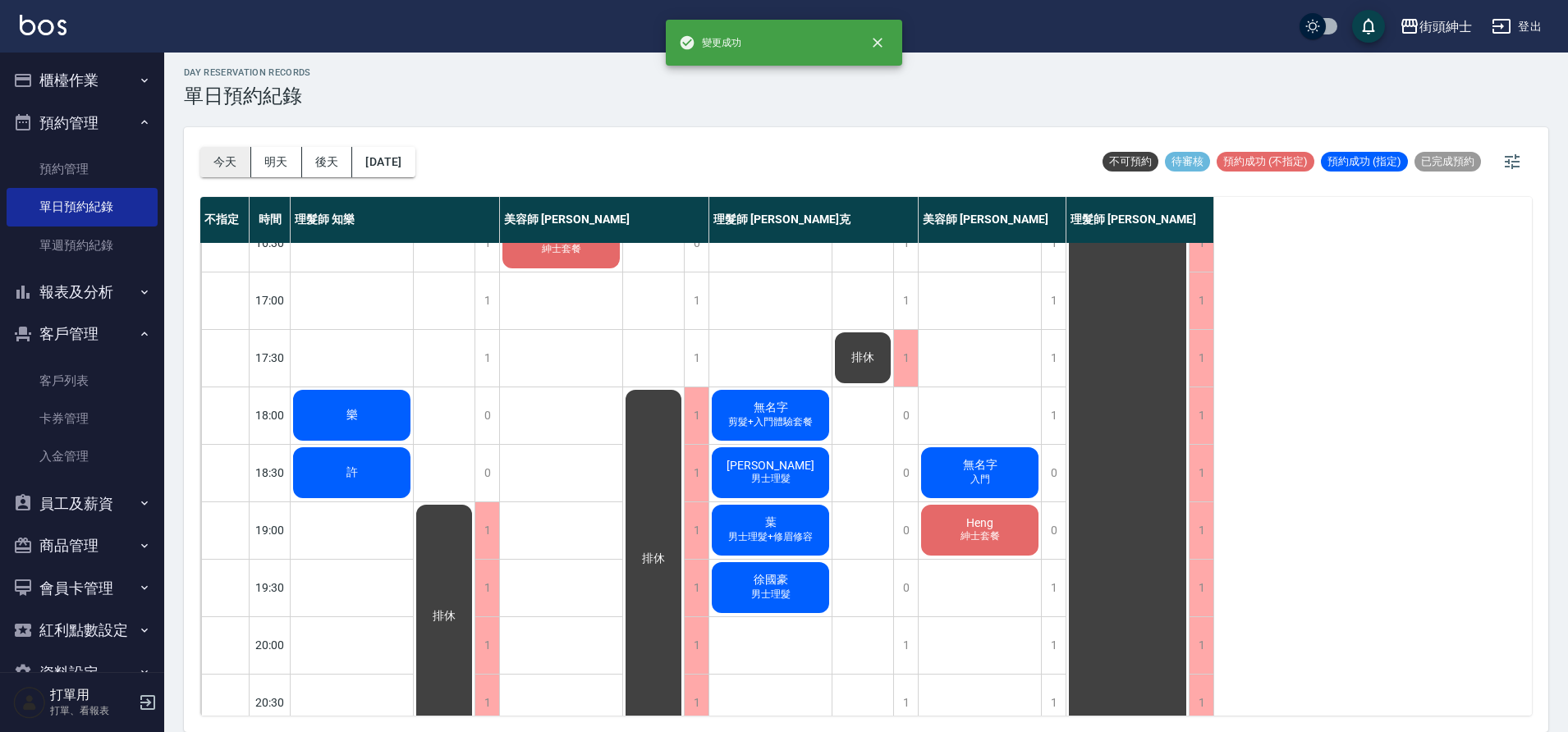
click at [225, 161] on button "今天" at bounding box center [225, 162] width 50 height 31
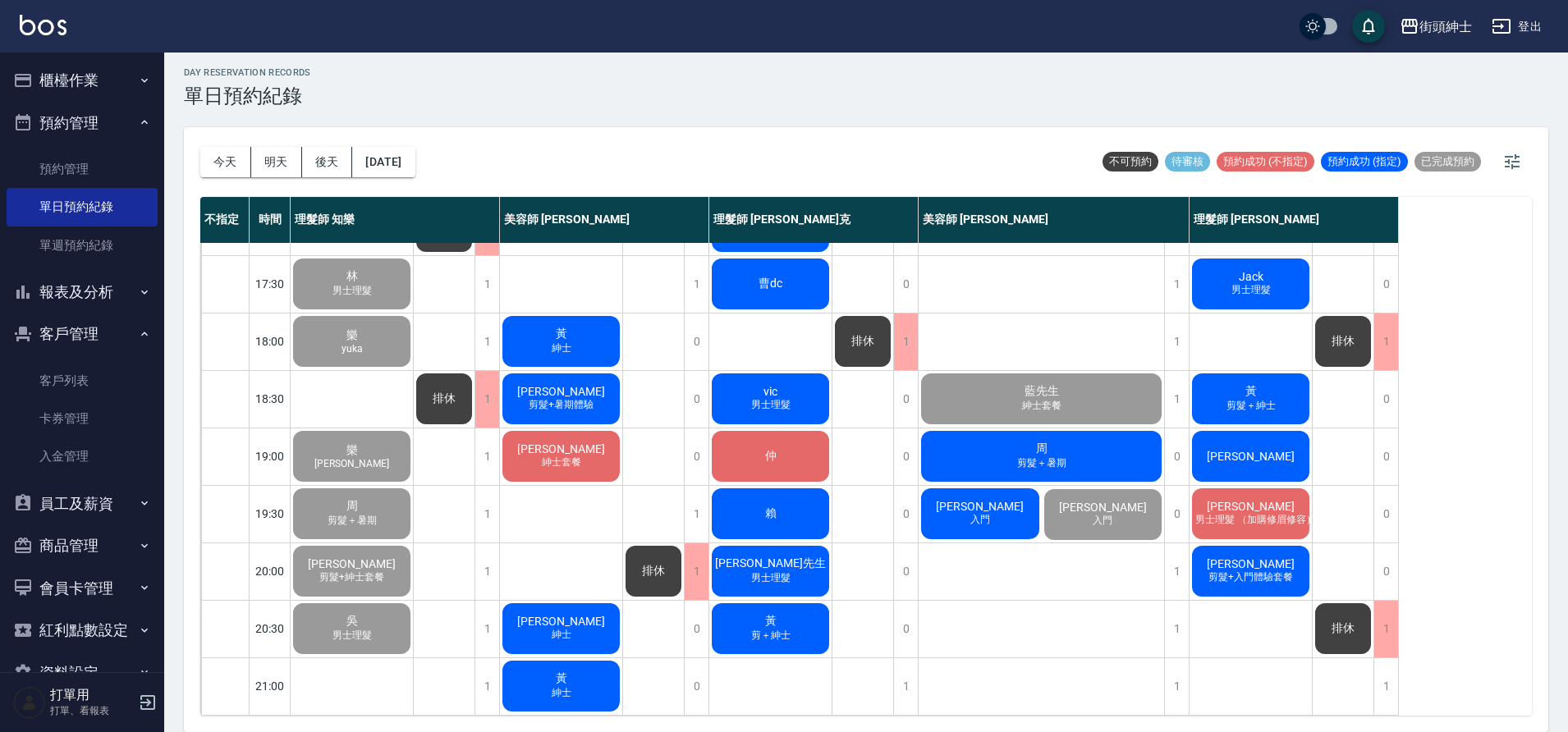
scroll to position [747, 0]
click at [1252, 557] on span "[PERSON_NAME]" at bounding box center [1251, 563] width 95 height 14
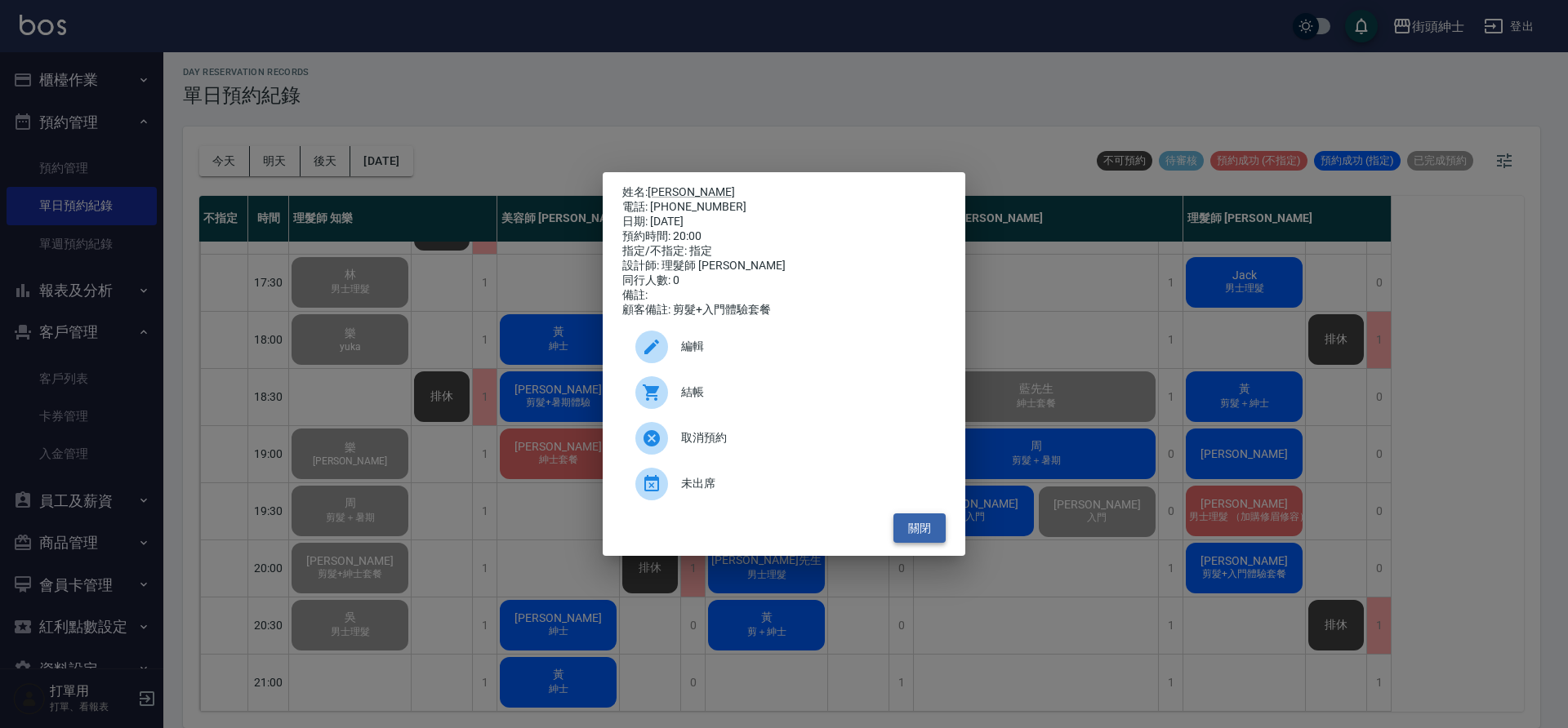
click at [919, 538] on button "關閉" at bounding box center [919, 529] width 52 height 30
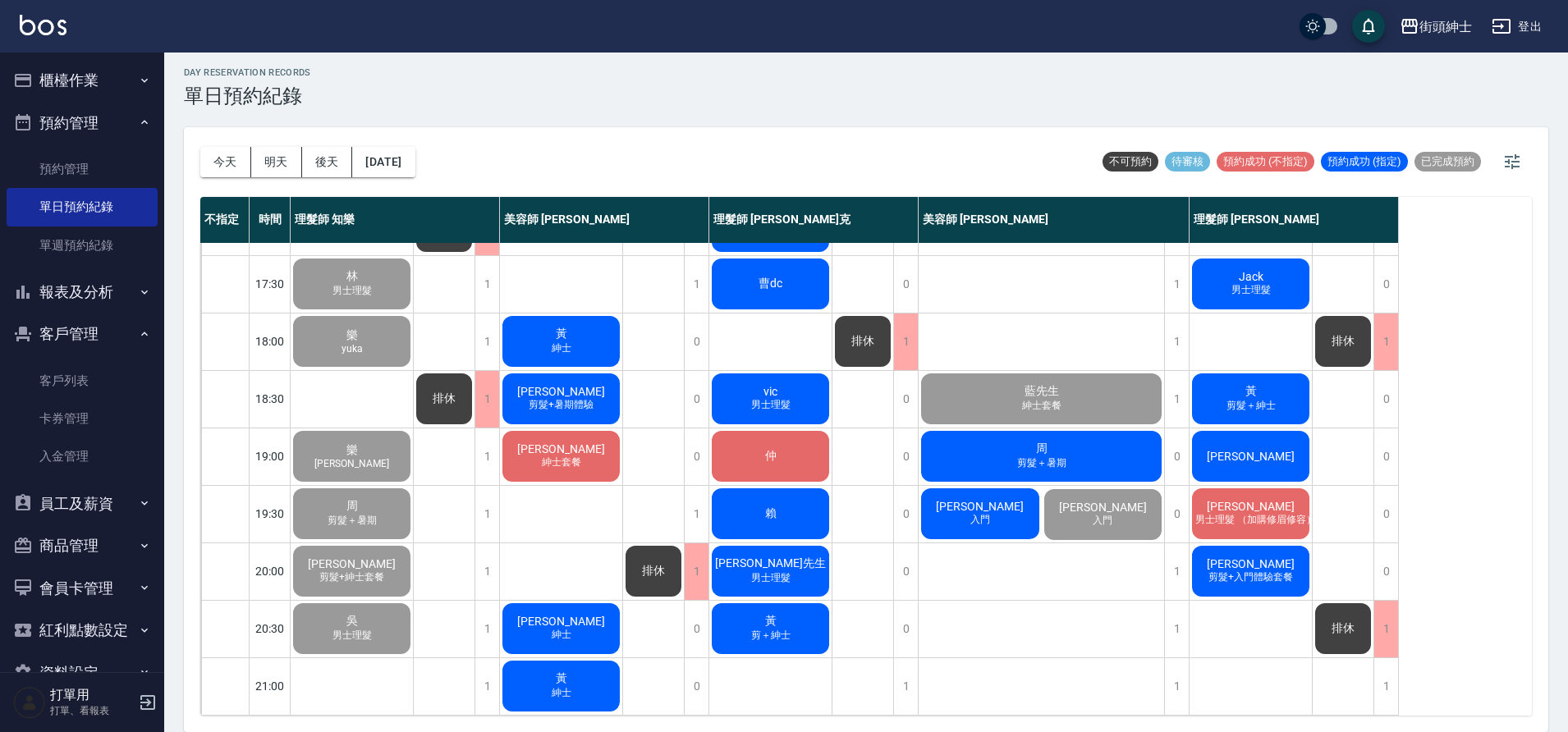
click at [767, 628] on span "剪＋紳士" at bounding box center [771, 635] width 46 height 14
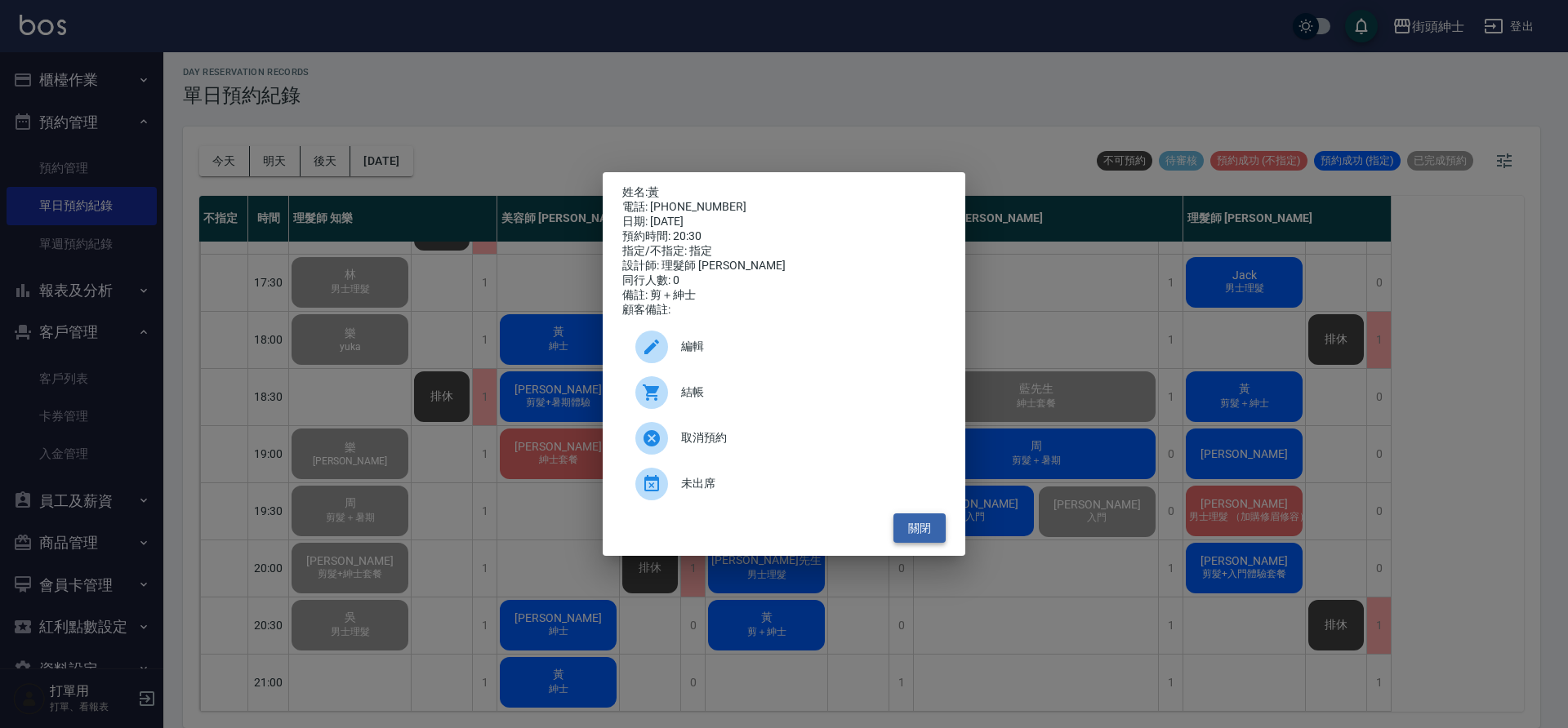
click at [935, 534] on button "關閉" at bounding box center [919, 529] width 52 height 30
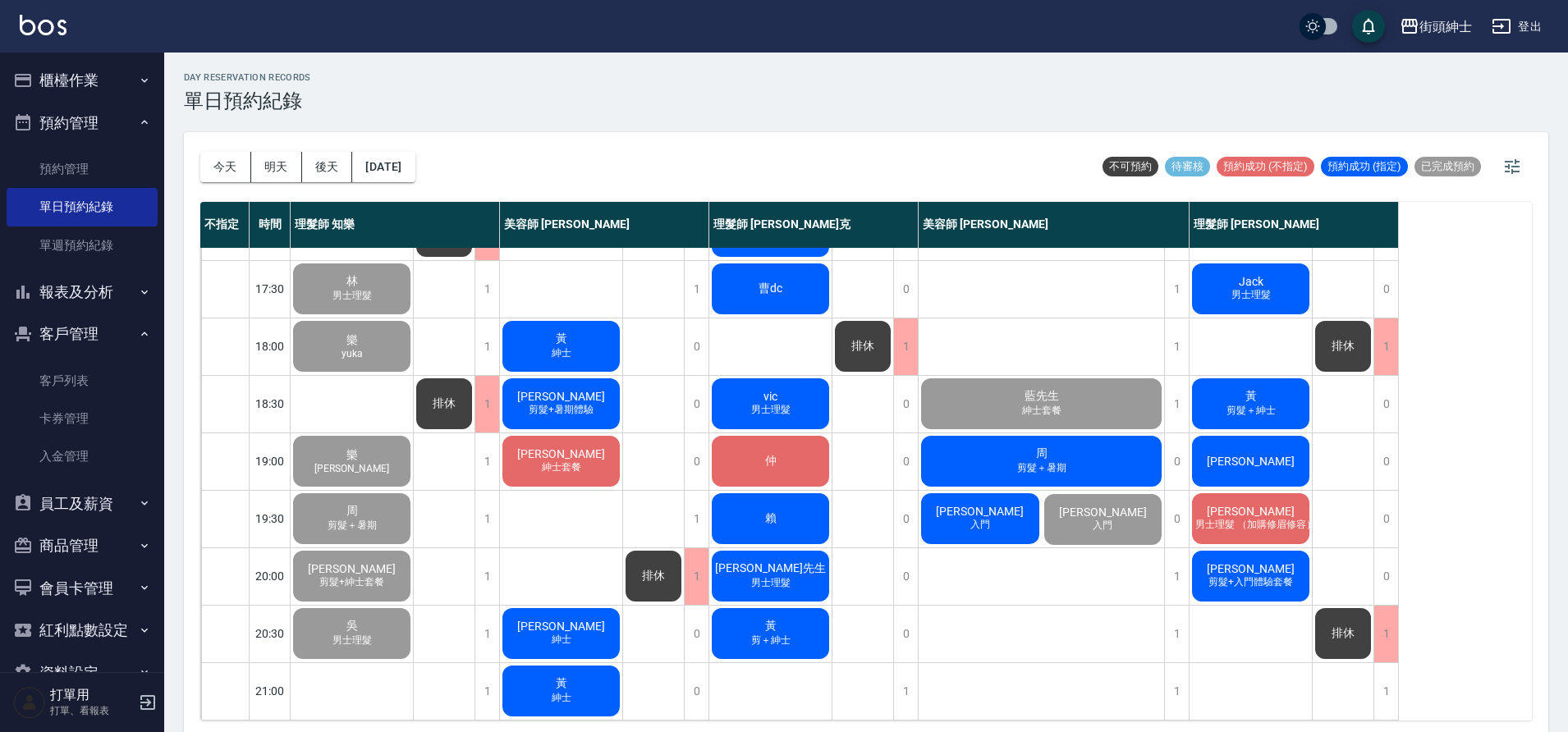
click at [536, 682] on div "黃 紳士" at bounding box center [562, 691] width 123 height 56
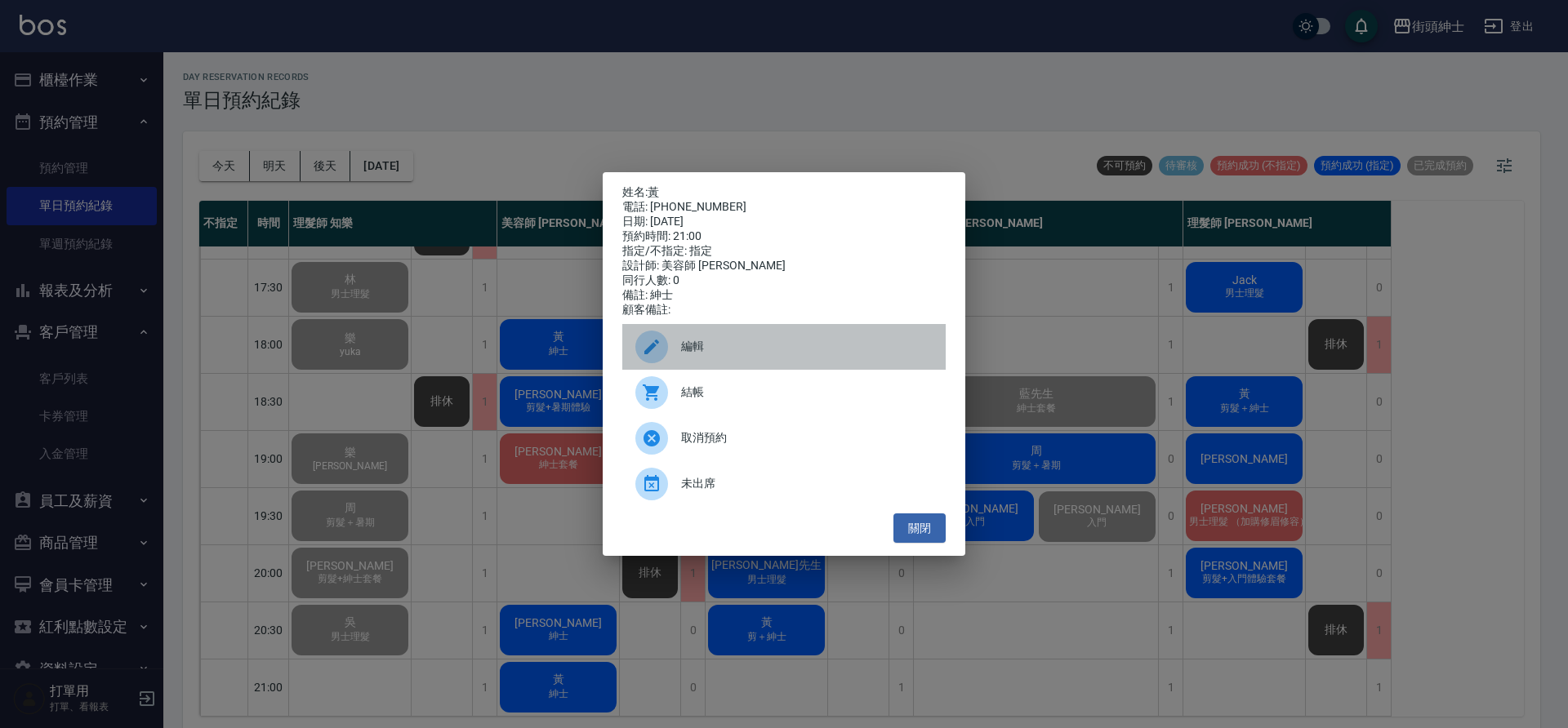
click at [737, 340] on div "編輯" at bounding box center [784, 346] width 324 height 46
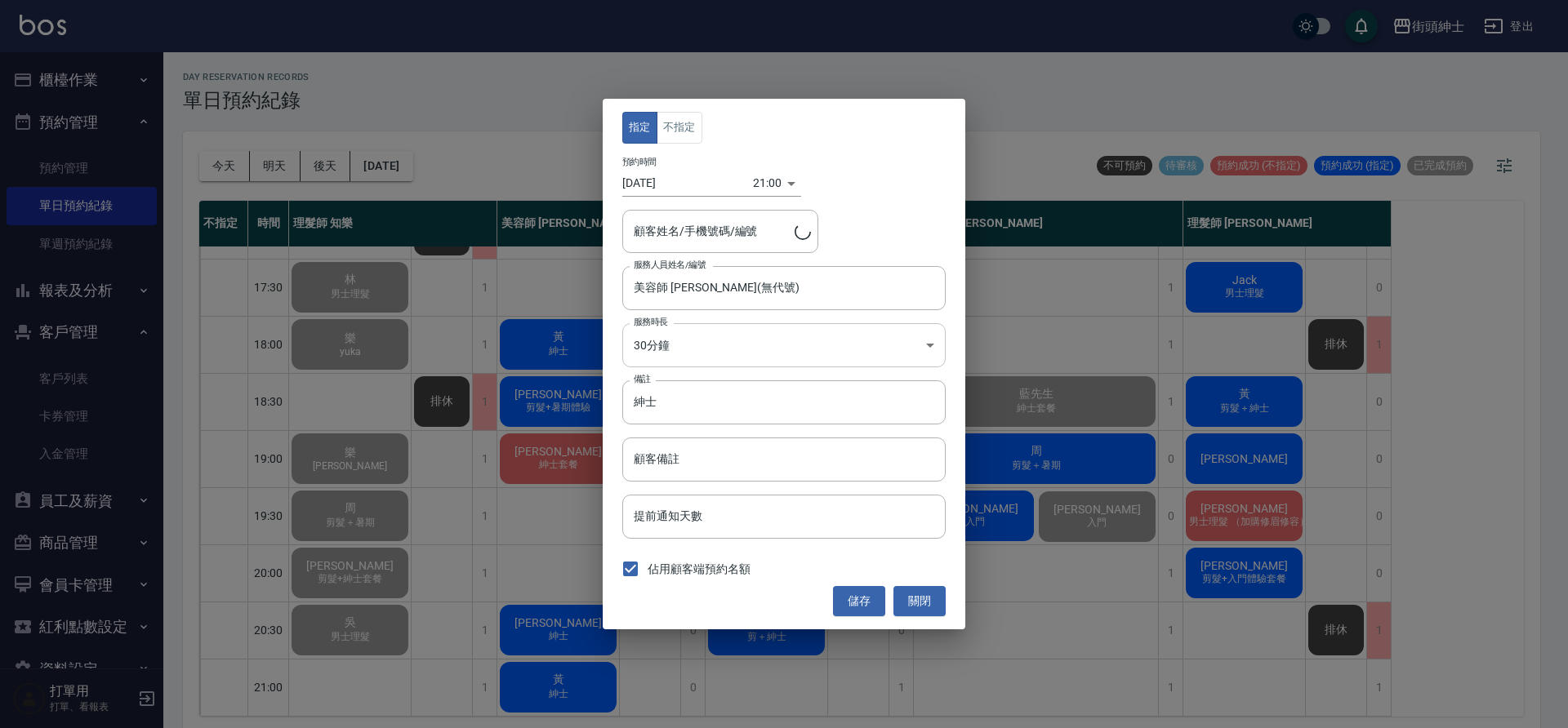
type input "黃/+6586869588"
click at [754, 415] on input "紳士" at bounding box center [784, 402] width 324 height 44
type input "紳士＋修容"
click at [841, 603] on button "儲存" at bounding box center [859, 602] width 52 height 30
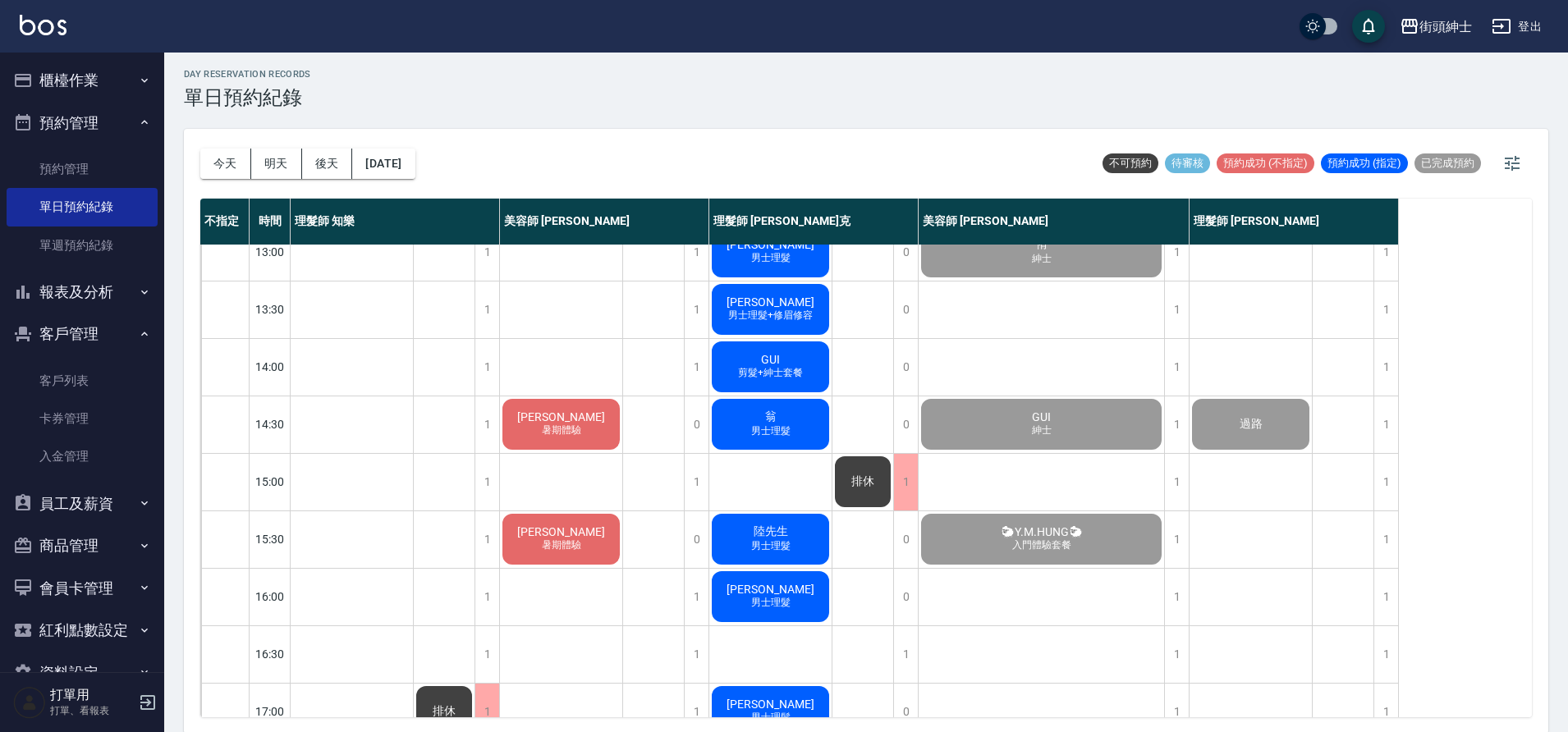
scroll to position [190, 0]
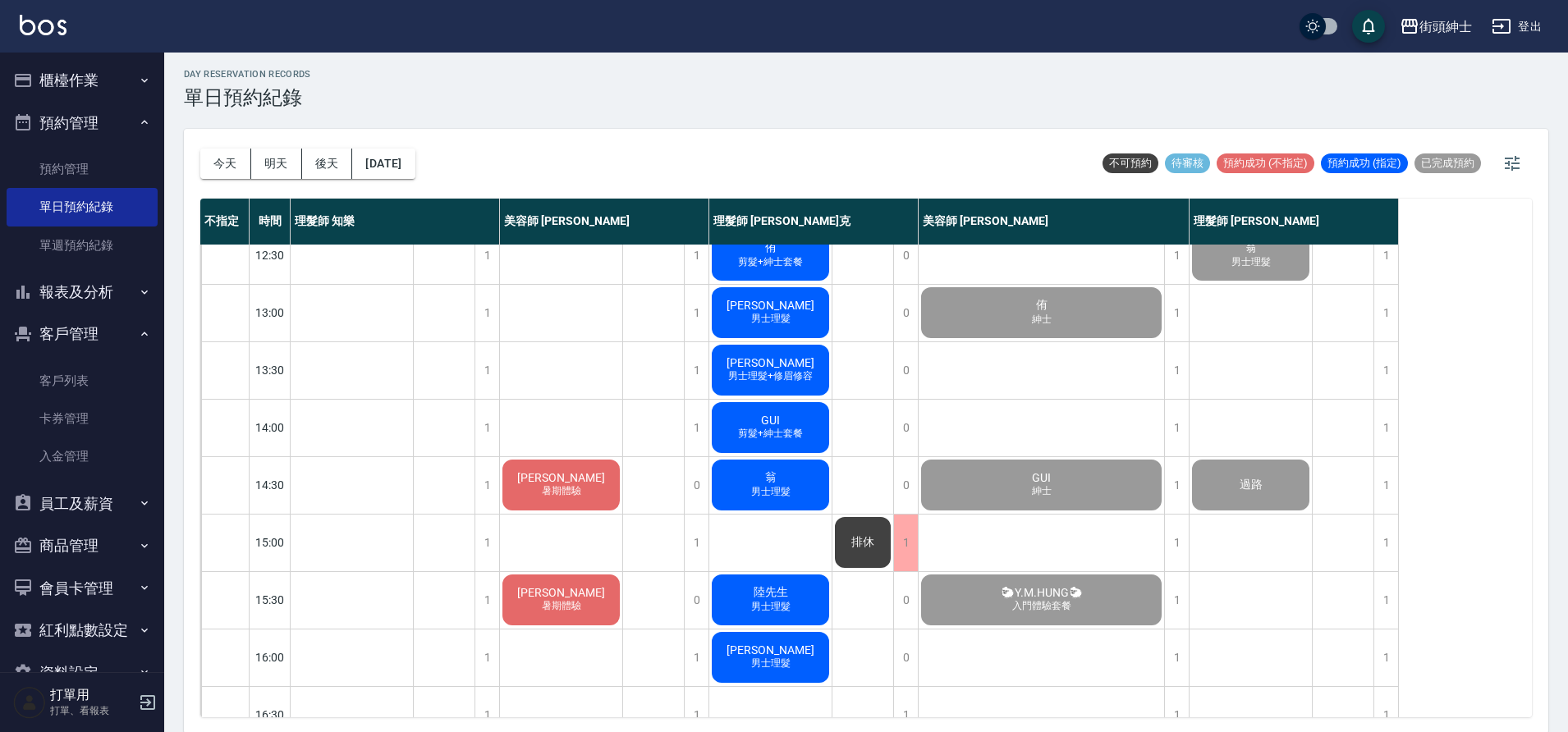
click at [577, 473] on span "[PERSON_NAME]" at bounding box center [561, 478] width 95 height 14
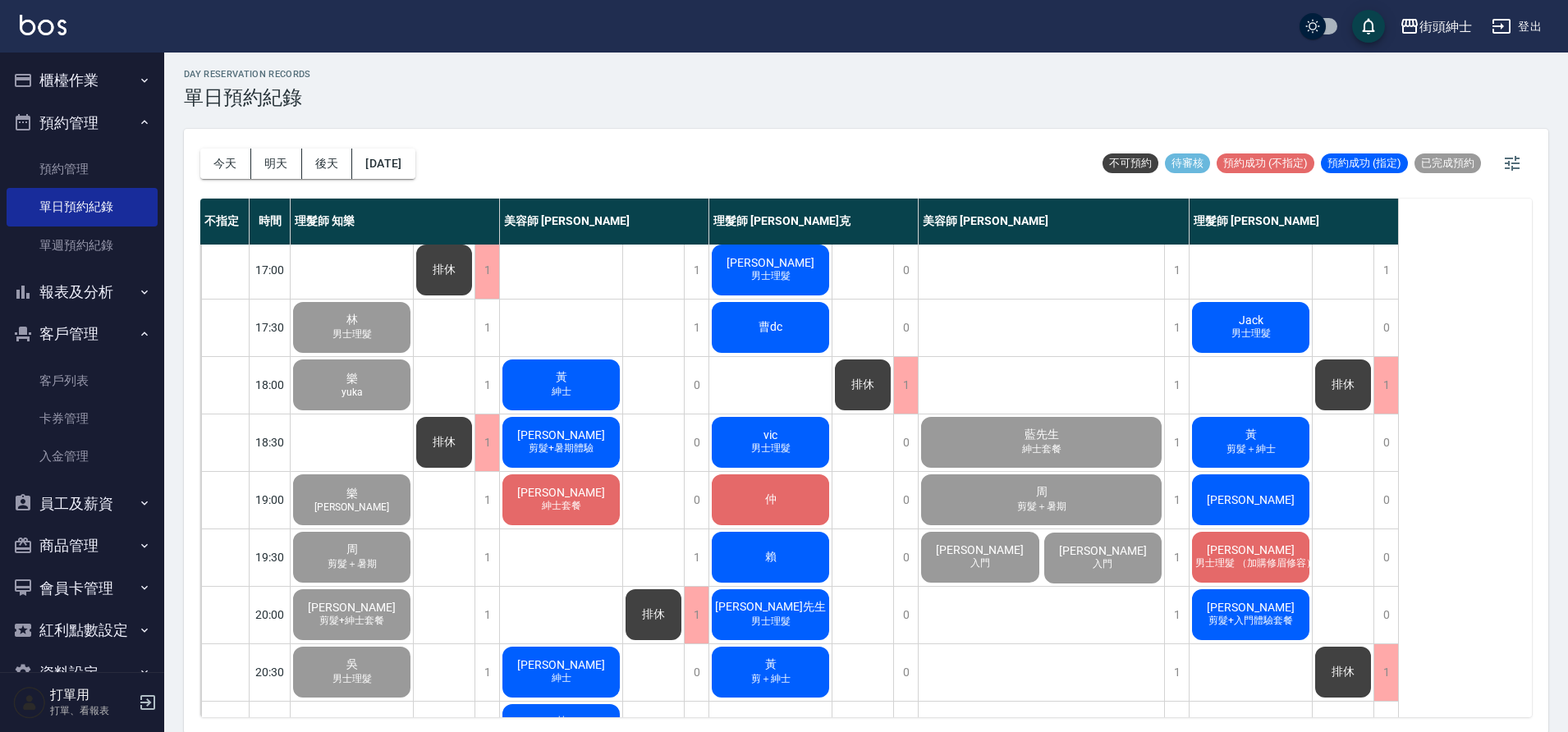
scroll to position [747, 0]
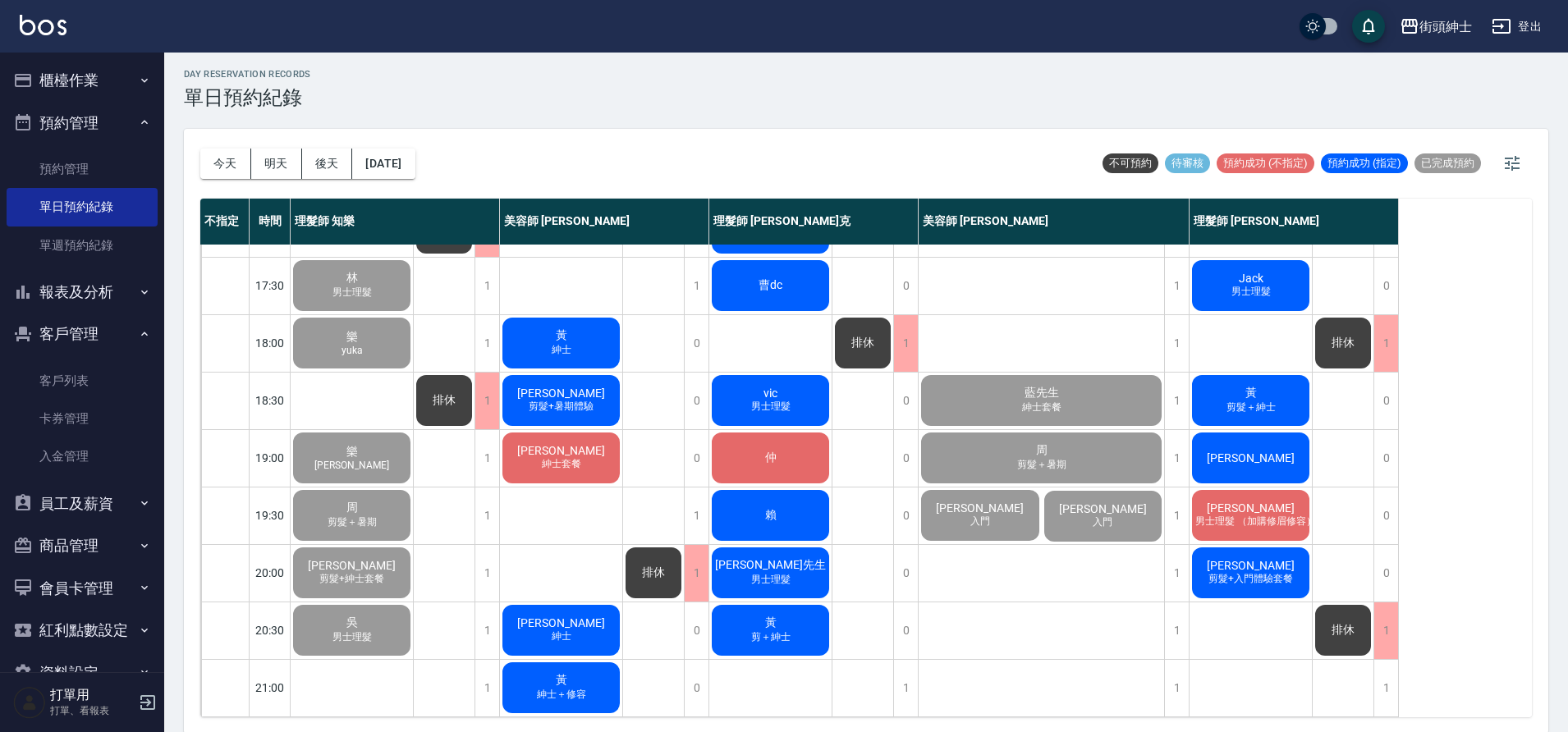
click at [602, 671] on div "黃 紳士＋修容" at bounding box center [562, 688] width 123 height 56
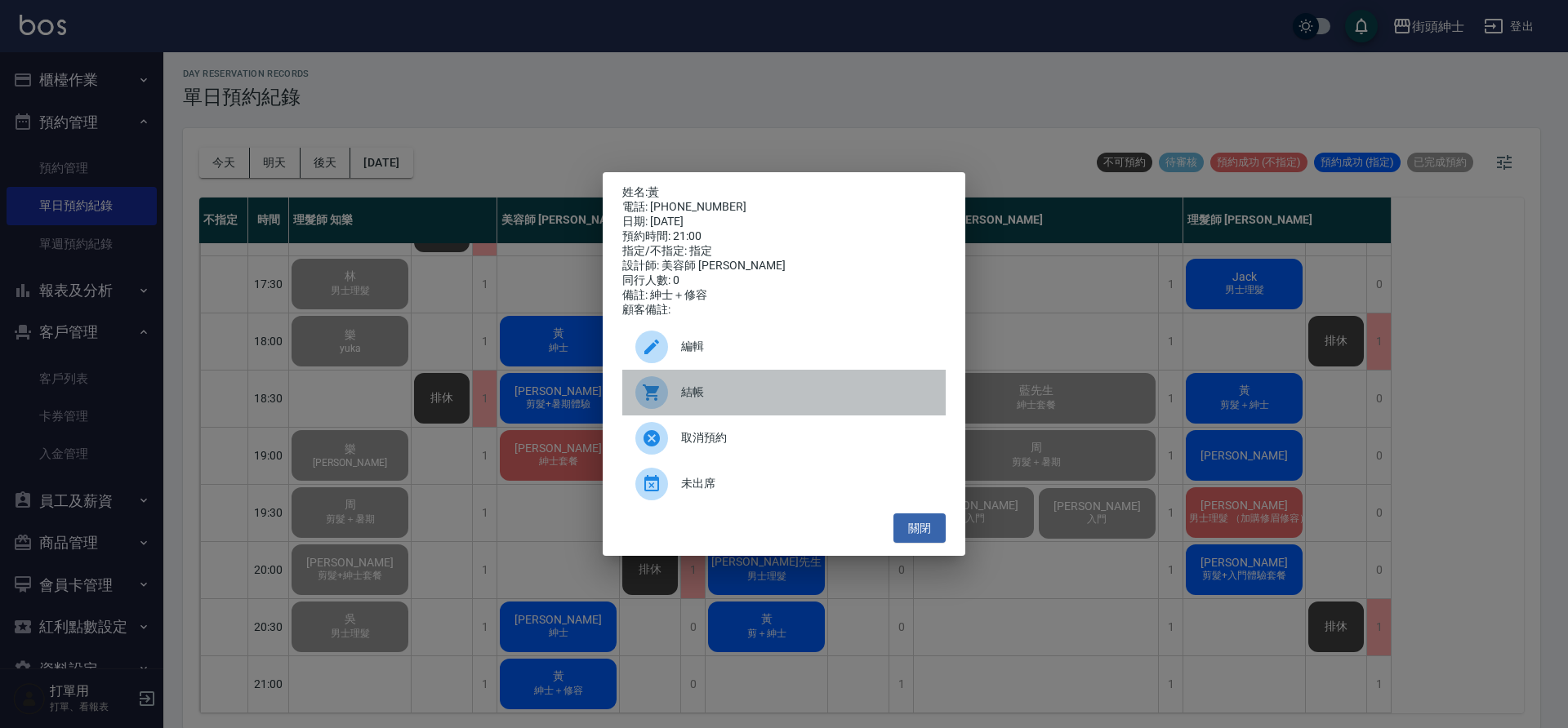
click at [737, 396] on span "結帳" at bounding box center [806, 392] width 251 height 17
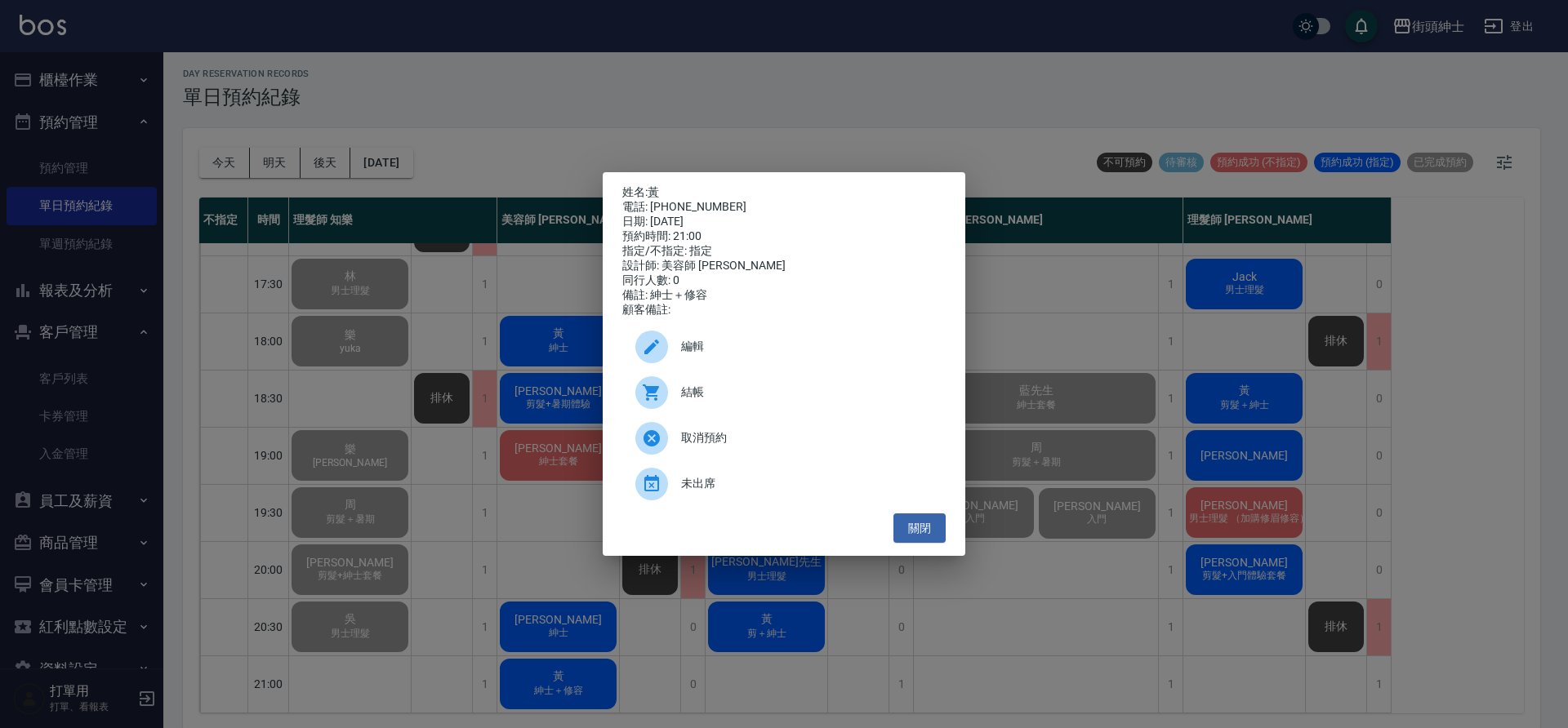
click at [503, 487] on div "姓名: 黃 電話: +6586869588 日期: 2025/09/15 預約時間: 21:00 指定/不指定: 指定 設計師: 美容師 Cherry 同行人…" at bounding box center [784, 364] width 1568 height 728
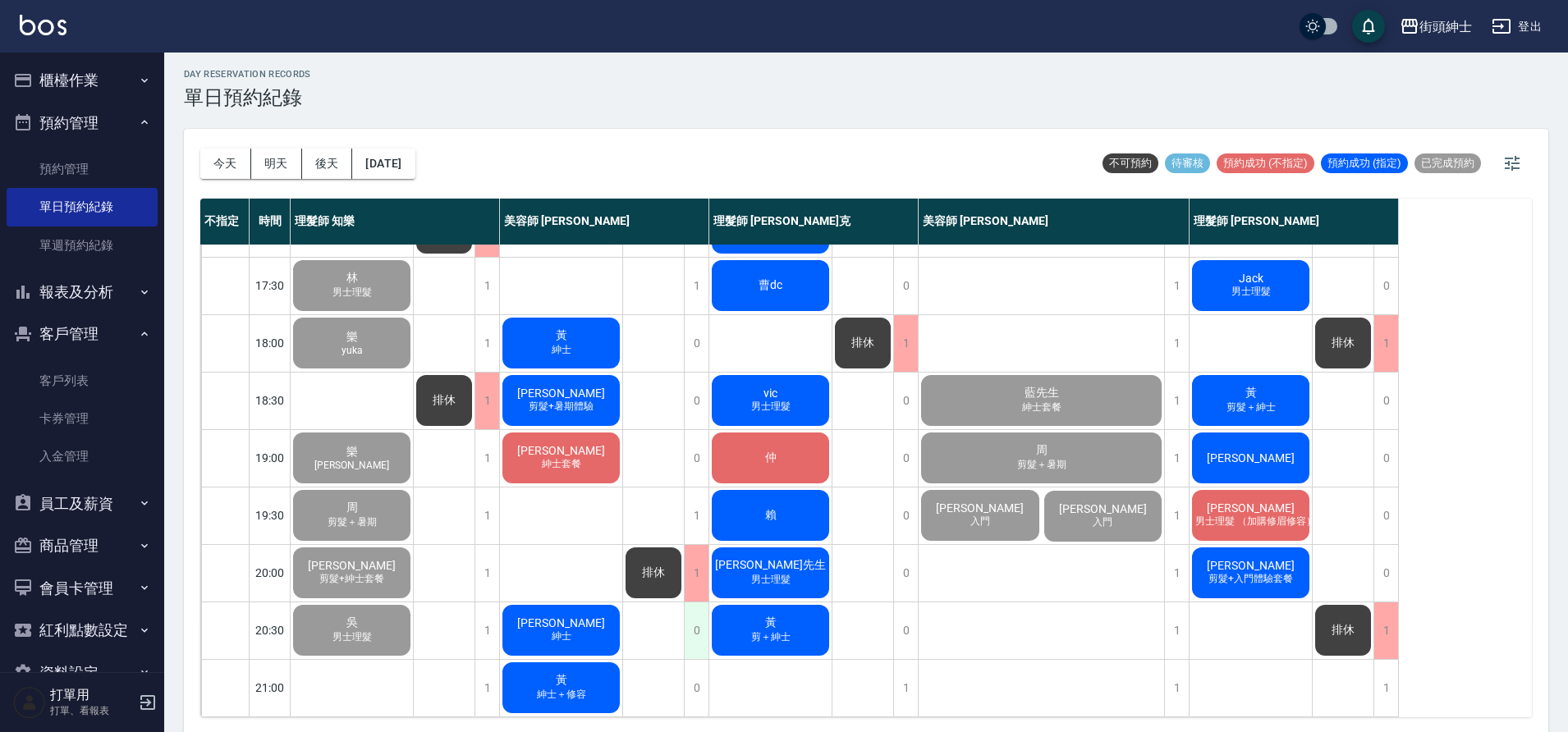
scroll to position [5, 0]
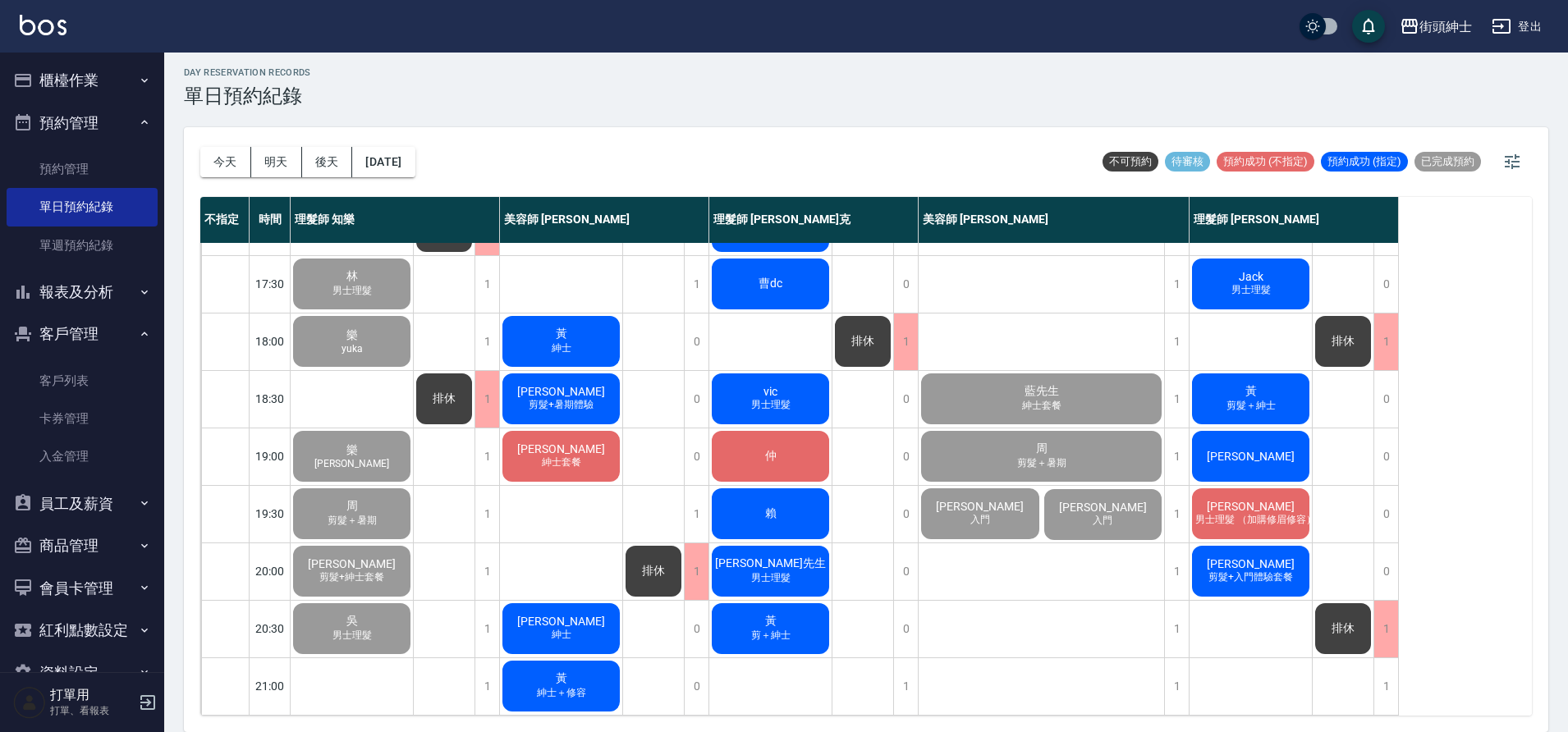
click at [817, 618] on div "黃 剪＋紳士" at bounding box center [771, 629] width 123 height 56
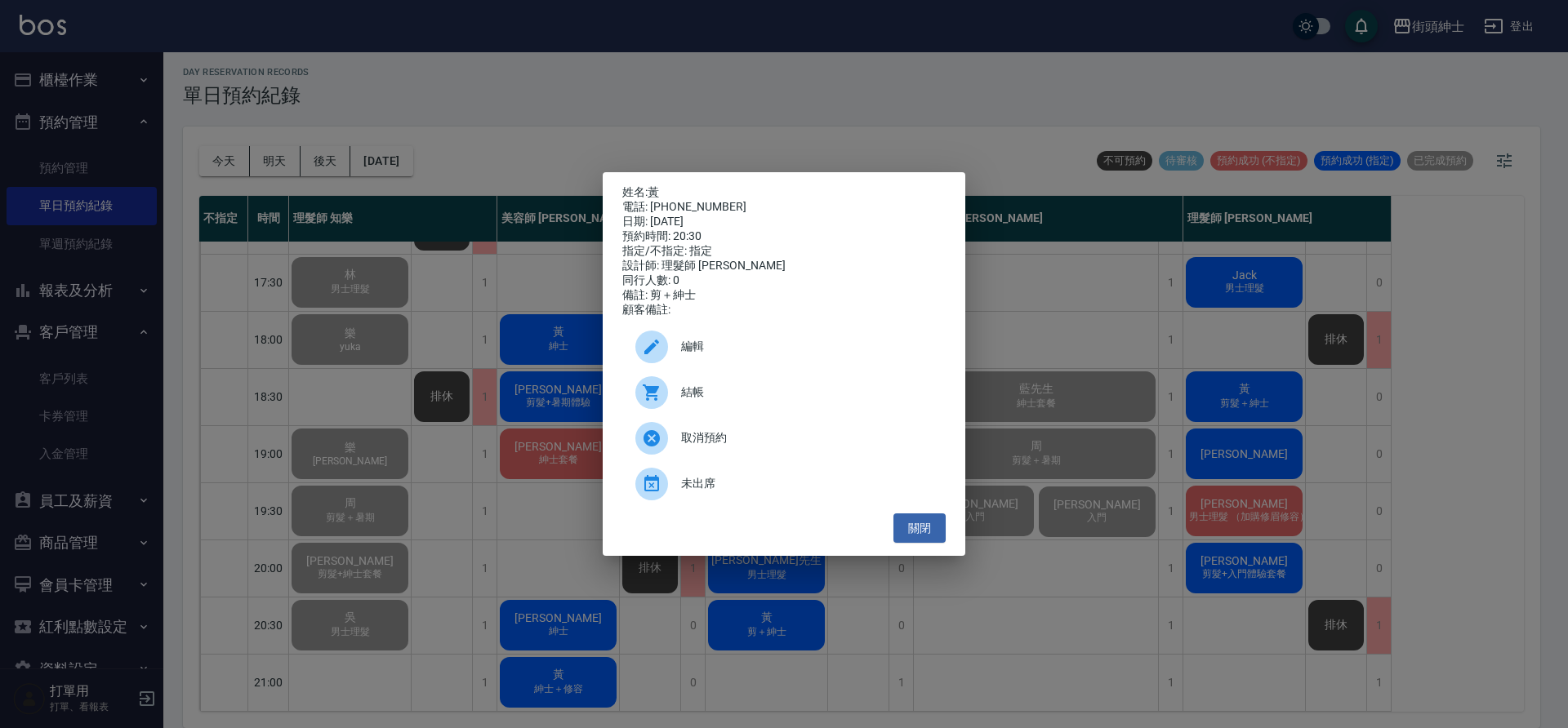
click at [731, 400] on span "結帳" at bounding box center [806, 392] width 251 height 17
drag, startPoint x: 498, startPoint y: 442, endPoint x: 834, endPoint y: 444, distance: 336.0
click at [510, 451] on div "姓名: 黃 電話: +6586869588 日期: 2025/09/15 預約時間: 20:30 指定/不指定: 指定 設計師: 理髮師 Vic 維克 同行人…" at bounding box center [784, 364] width 1568 height 728
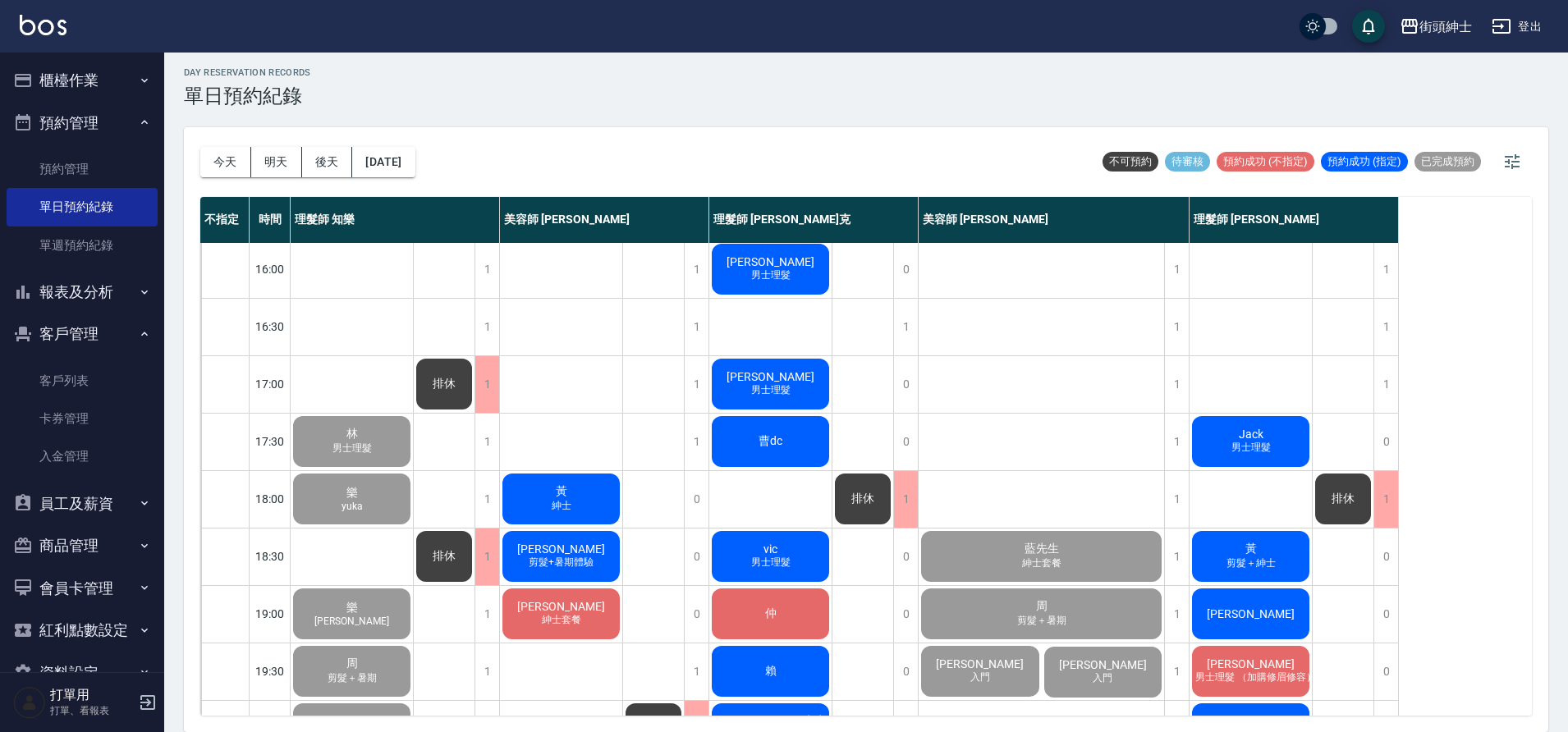
scroll to position [405, 0]
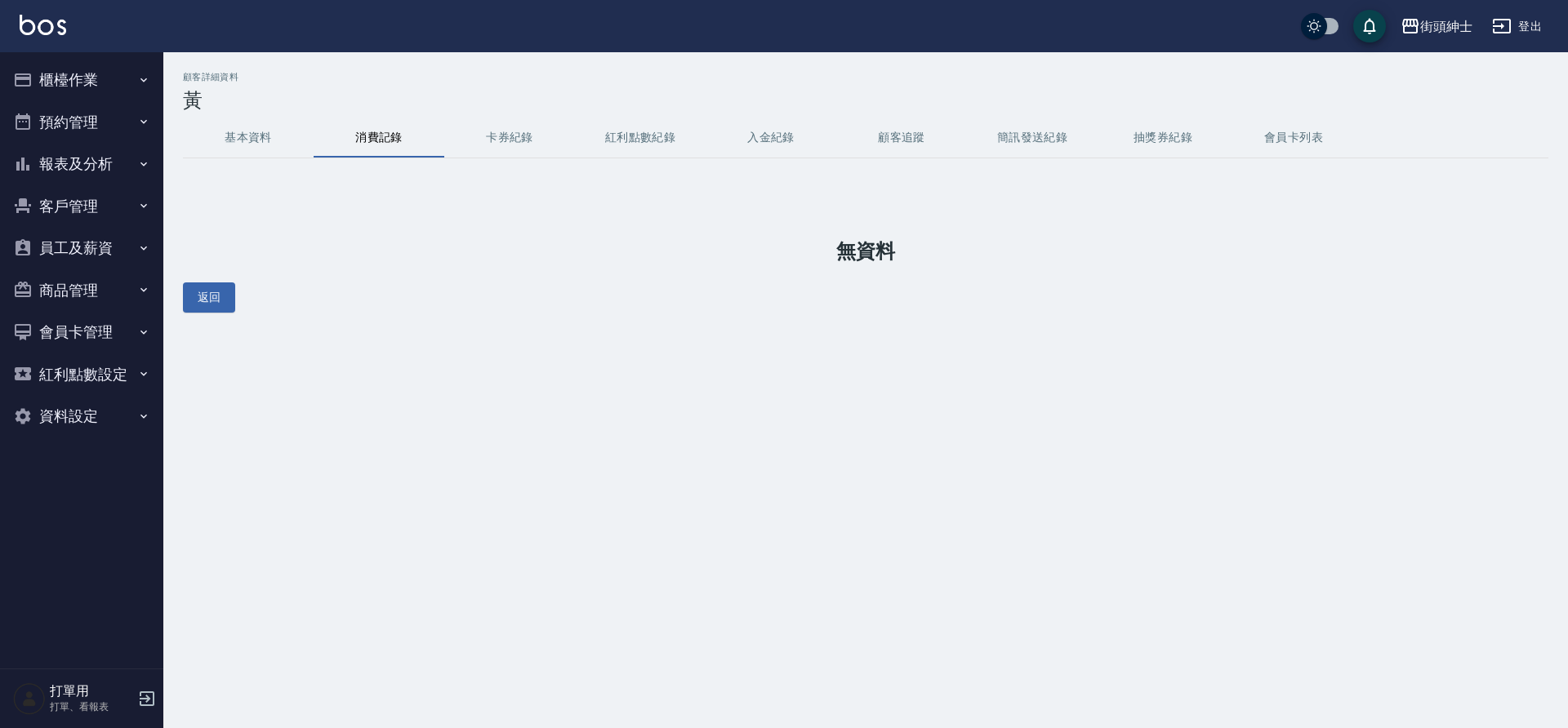
click at [240, 143] on button "基本資料" at bounding box center [248, 138] width 131 height 39
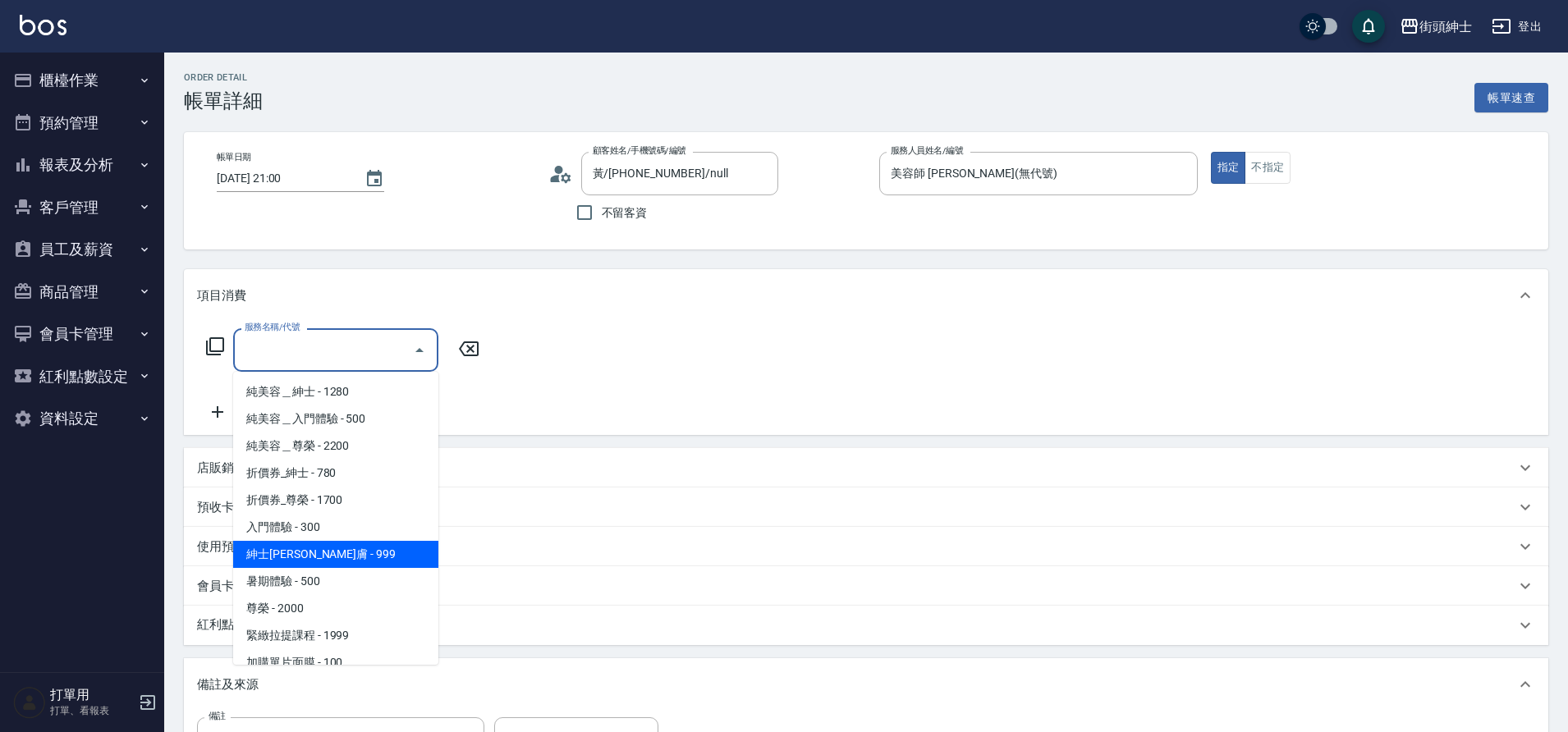
click at [344, 546] on span "紳士[PERSON_NAME]膚 - 999" at bounding box center [336, 554] width 206 height 27
type input "紳士全效煥膚"
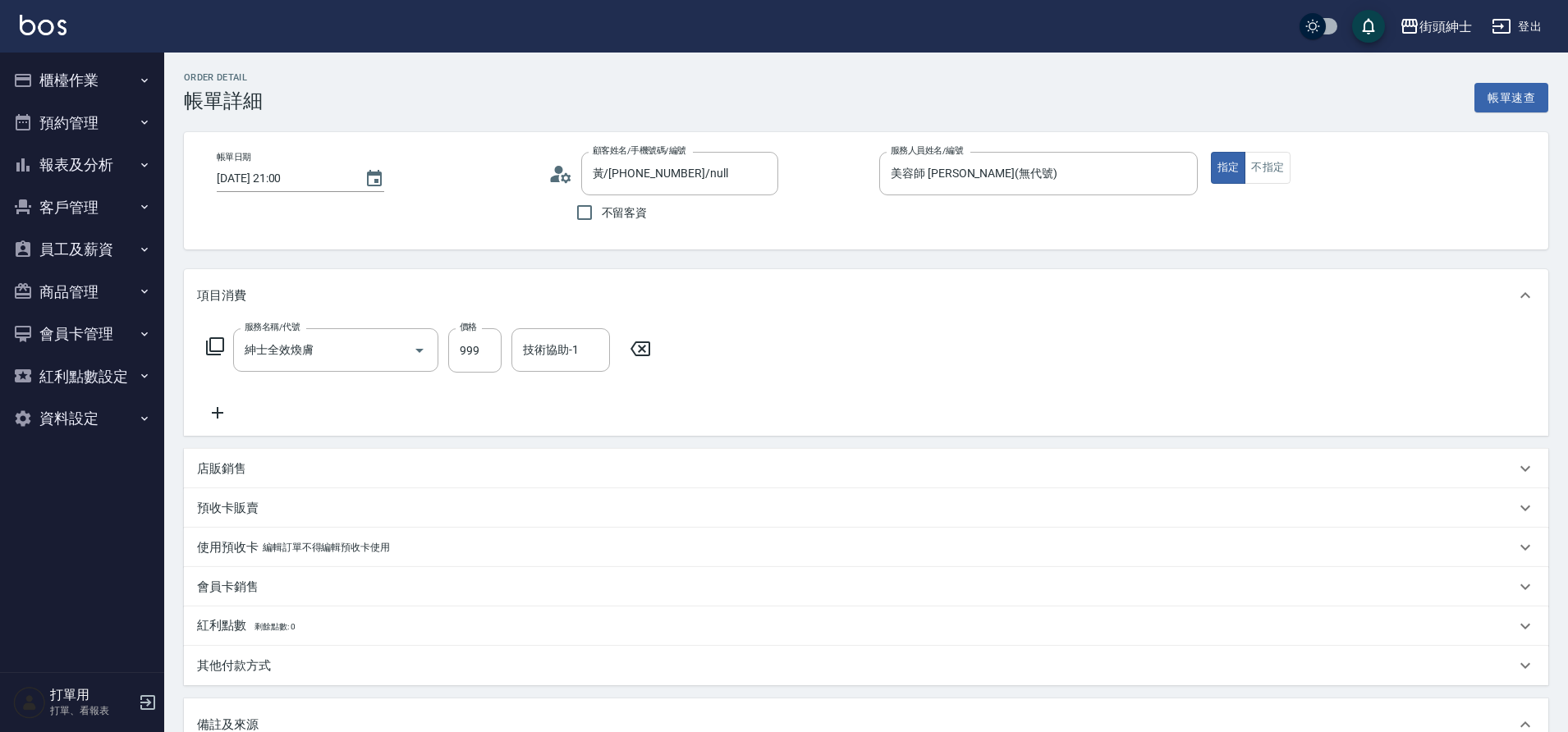
click at [229, 408] on icon at bounding box center [218, 413] width 41 height 20
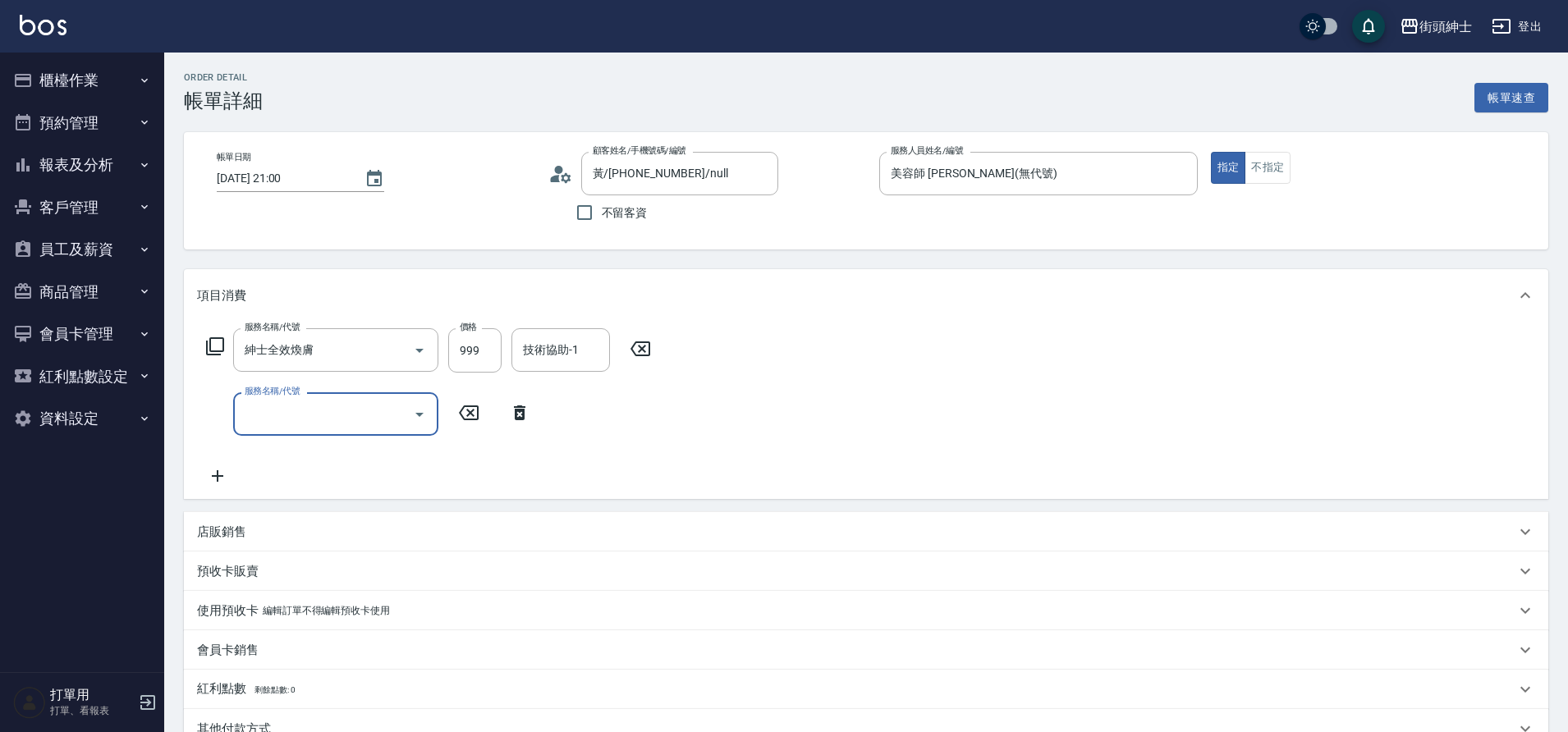
click at [274, 413] on input "服務名稱/代號" at bounding box center [324, 414] width 166 height 29
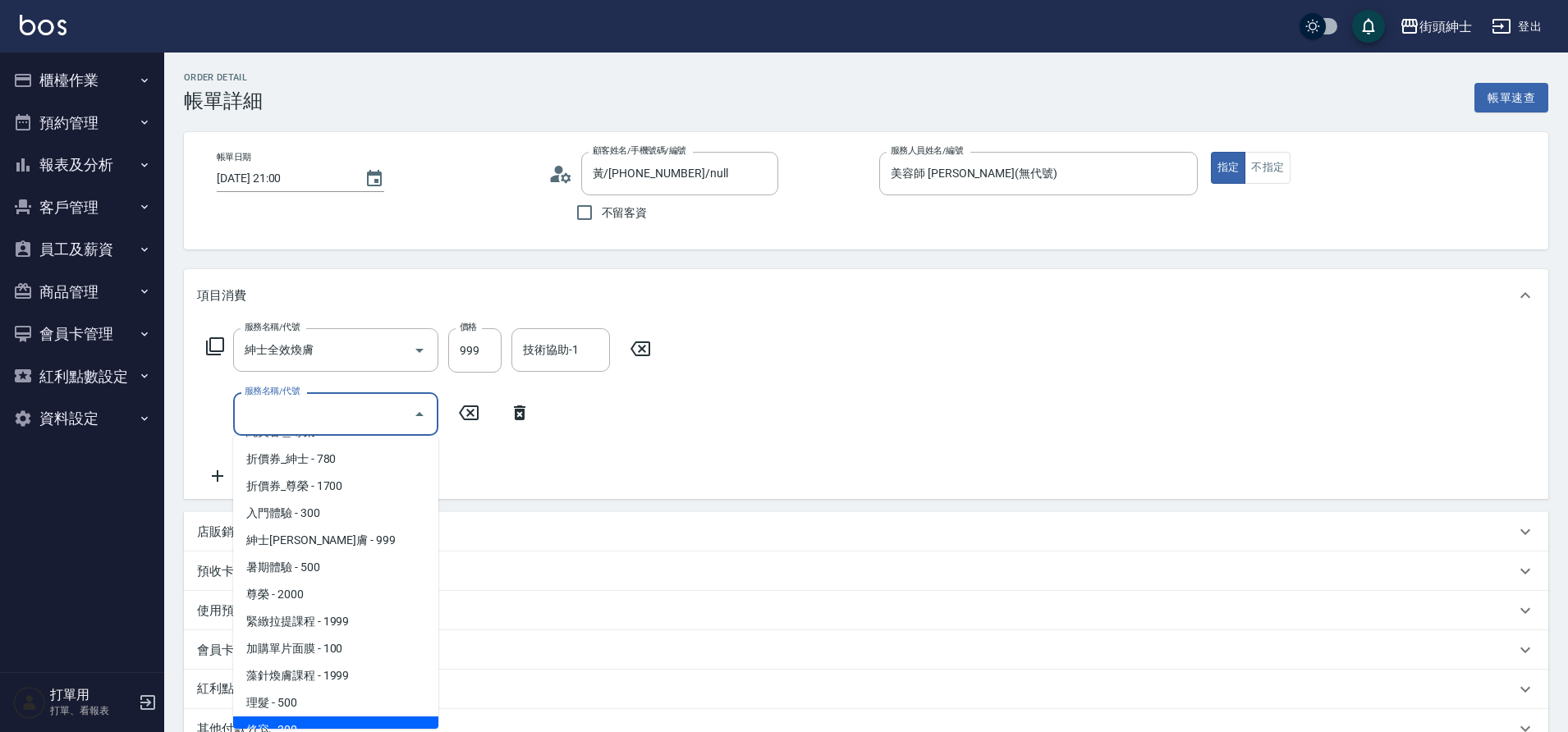
scroll to position [126, 0]
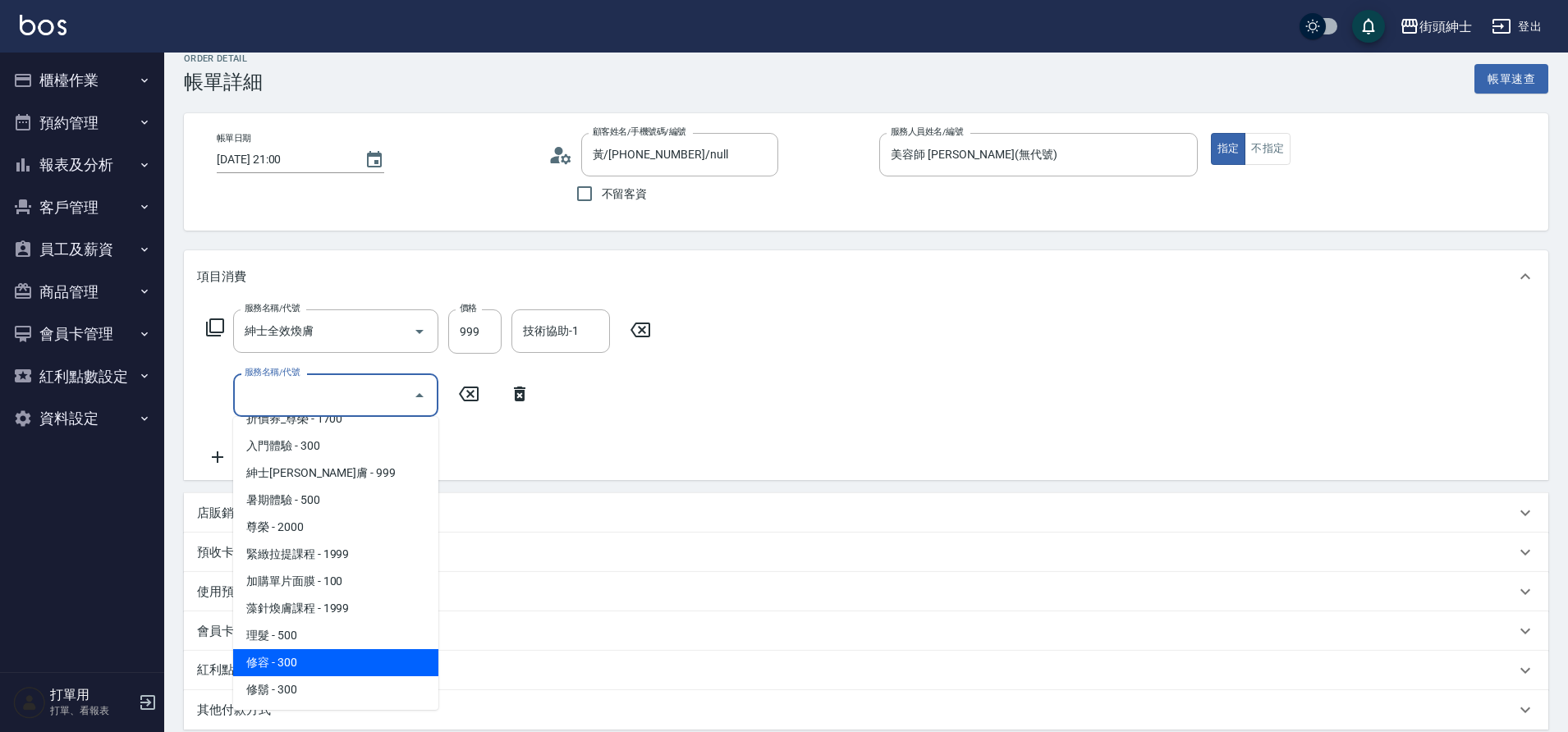
click at [335, 656] on span "修容 - 300" at bounding box center [336, 663] width 206 height 27
type input "修容(A03)"
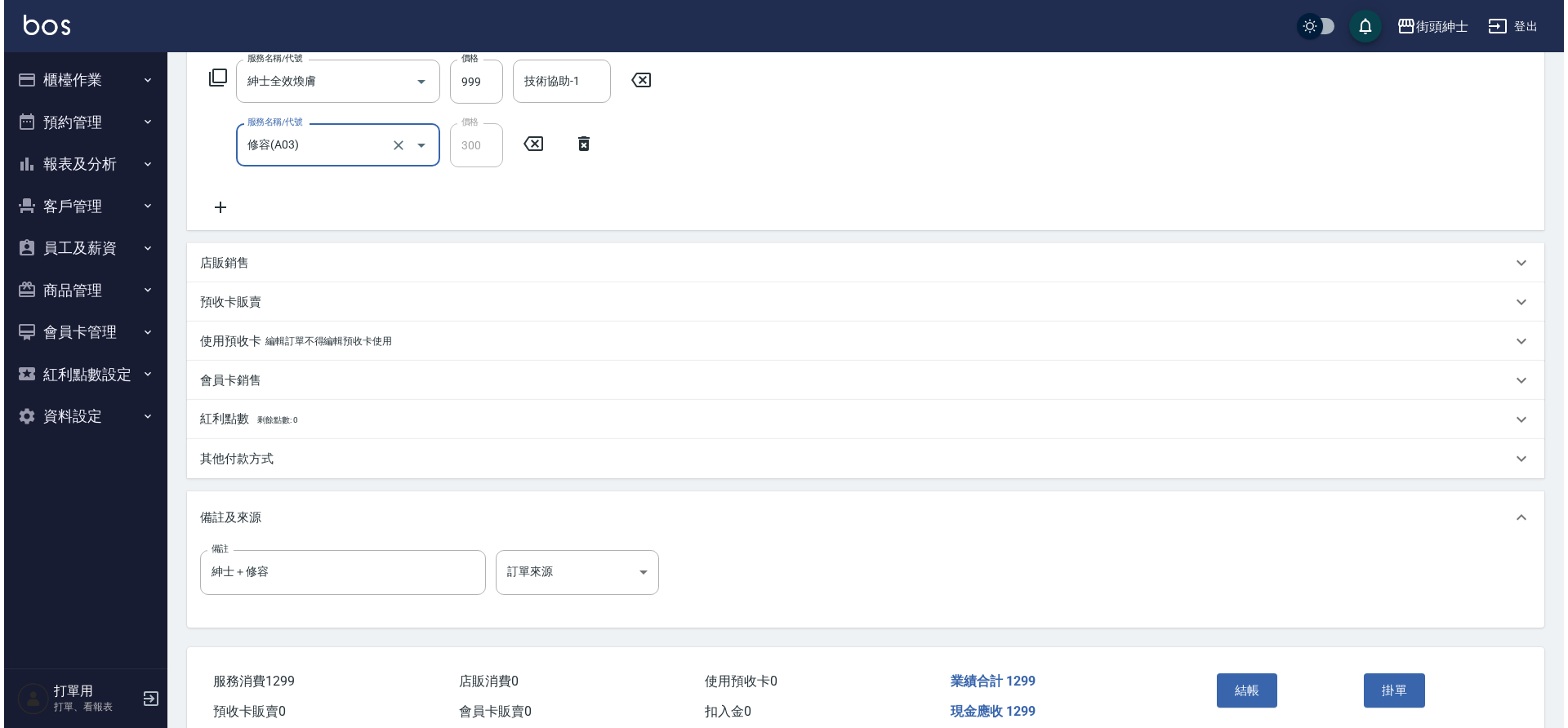
scroll to position [270, 0]
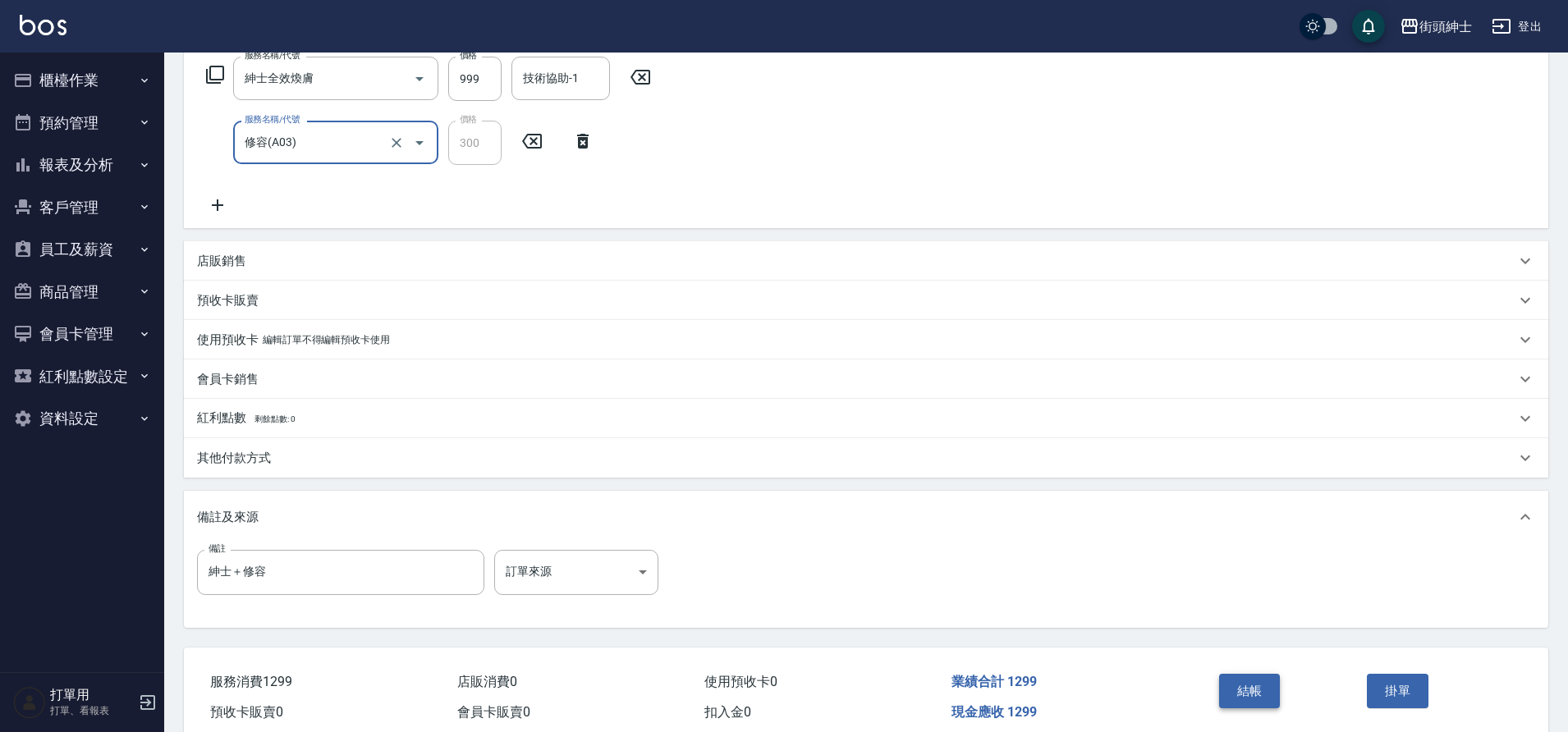
click at [1267, 681] on button "結帳" at bounding box center [1250, 691] width 61 height 34
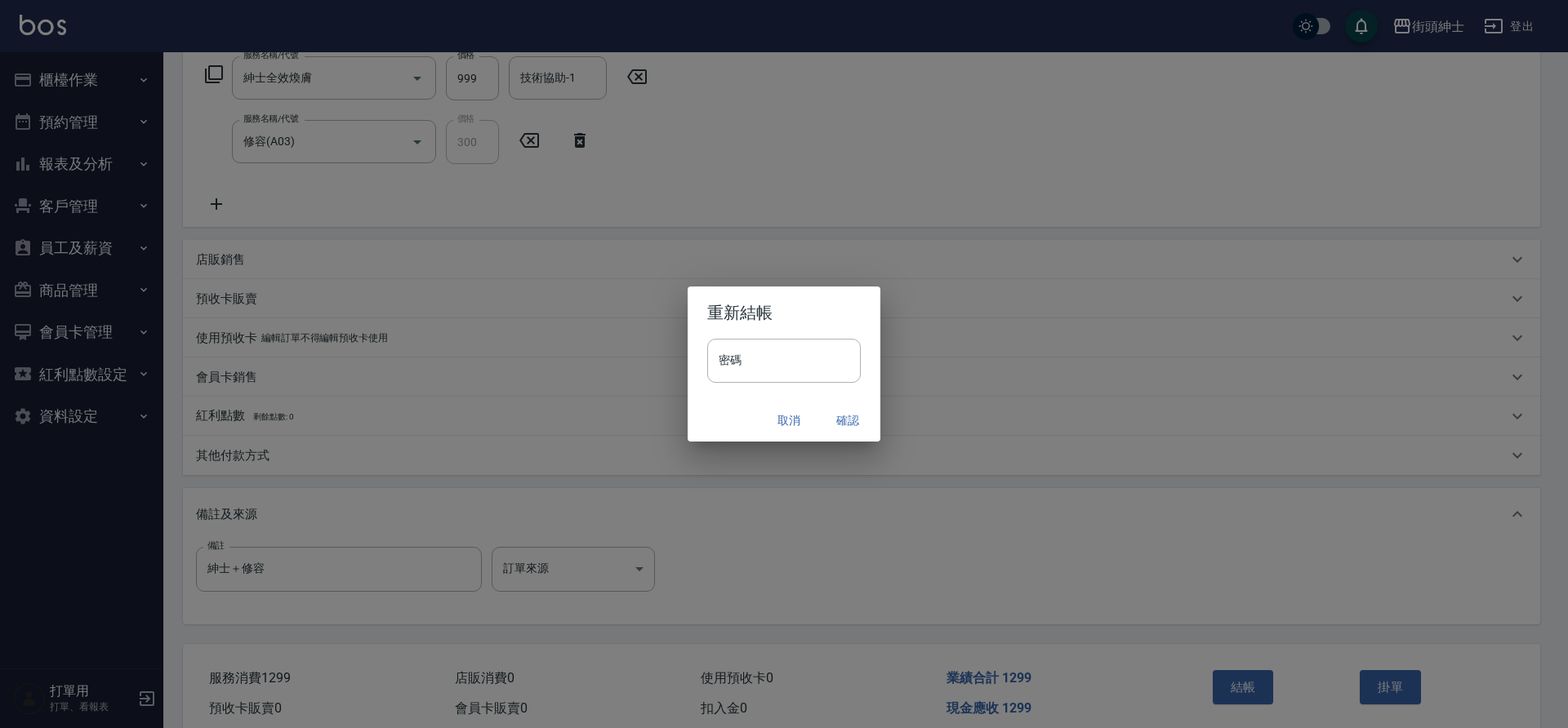
click at [847, 416] on button "確認" at bounding box center [848, 421] width 52 height 30
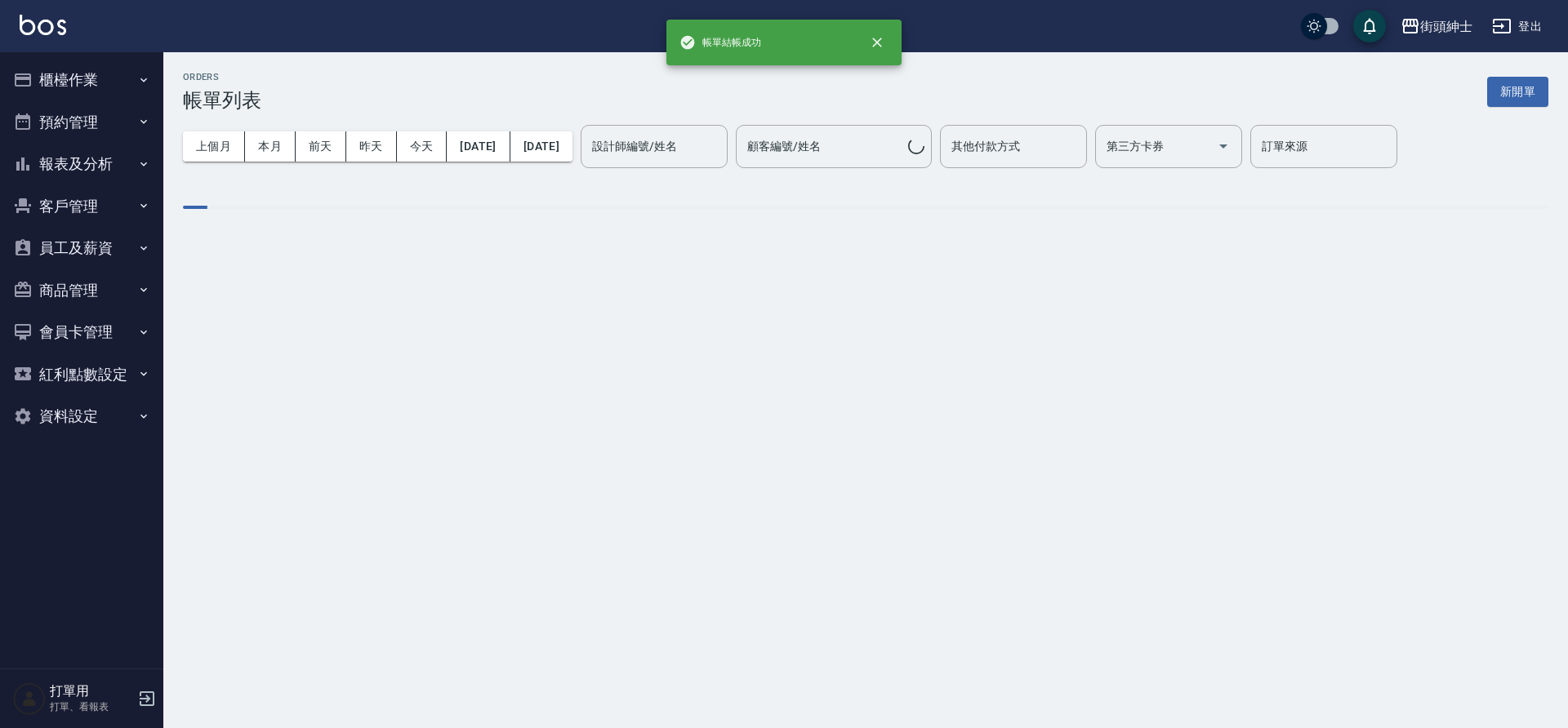
click at [100, 138] on button "預約管理" at bounding box center [82, 122] width 151 height 42
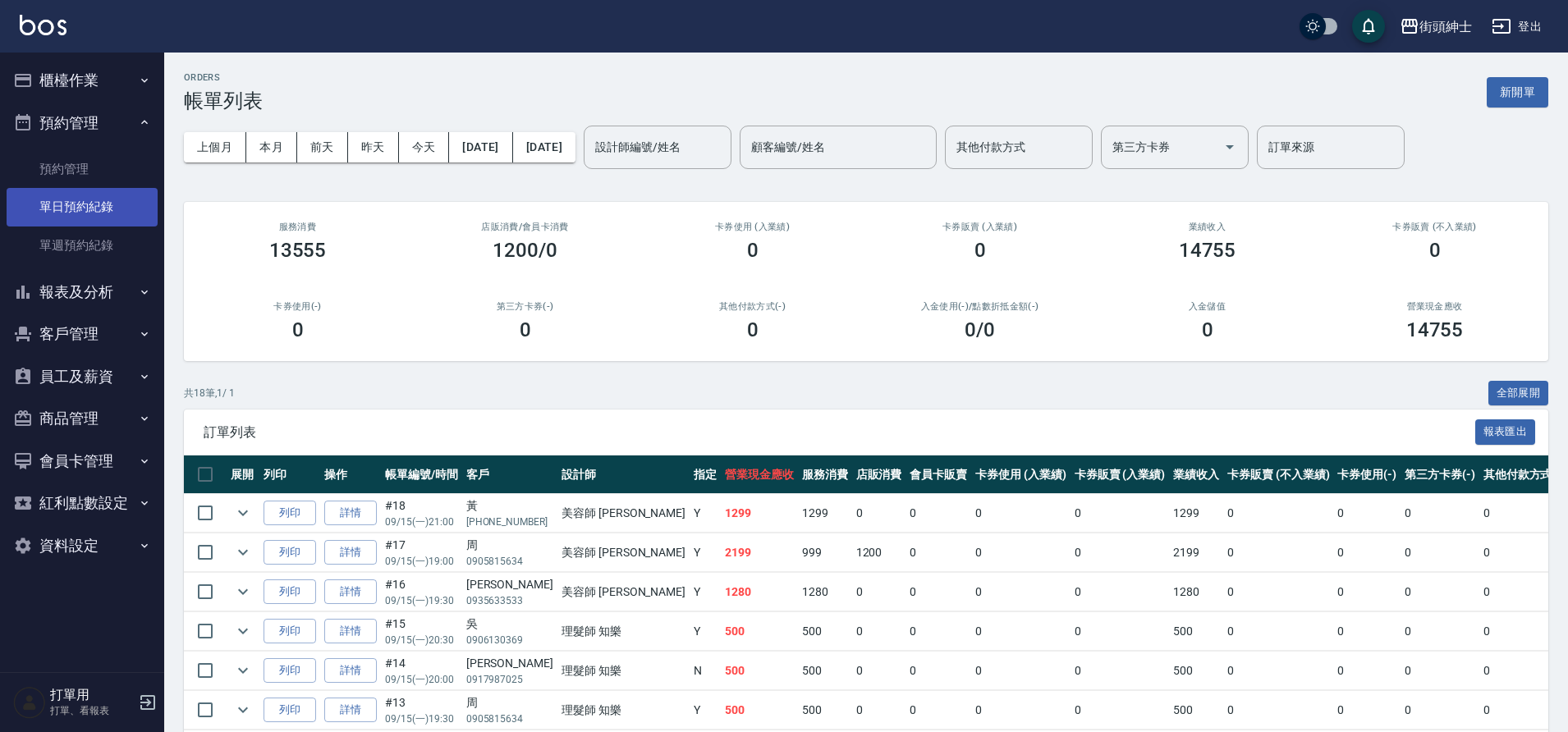
click at [85, 207] on link "單日預約紀錄" at bounding box center [82, 207] width 151 height 38
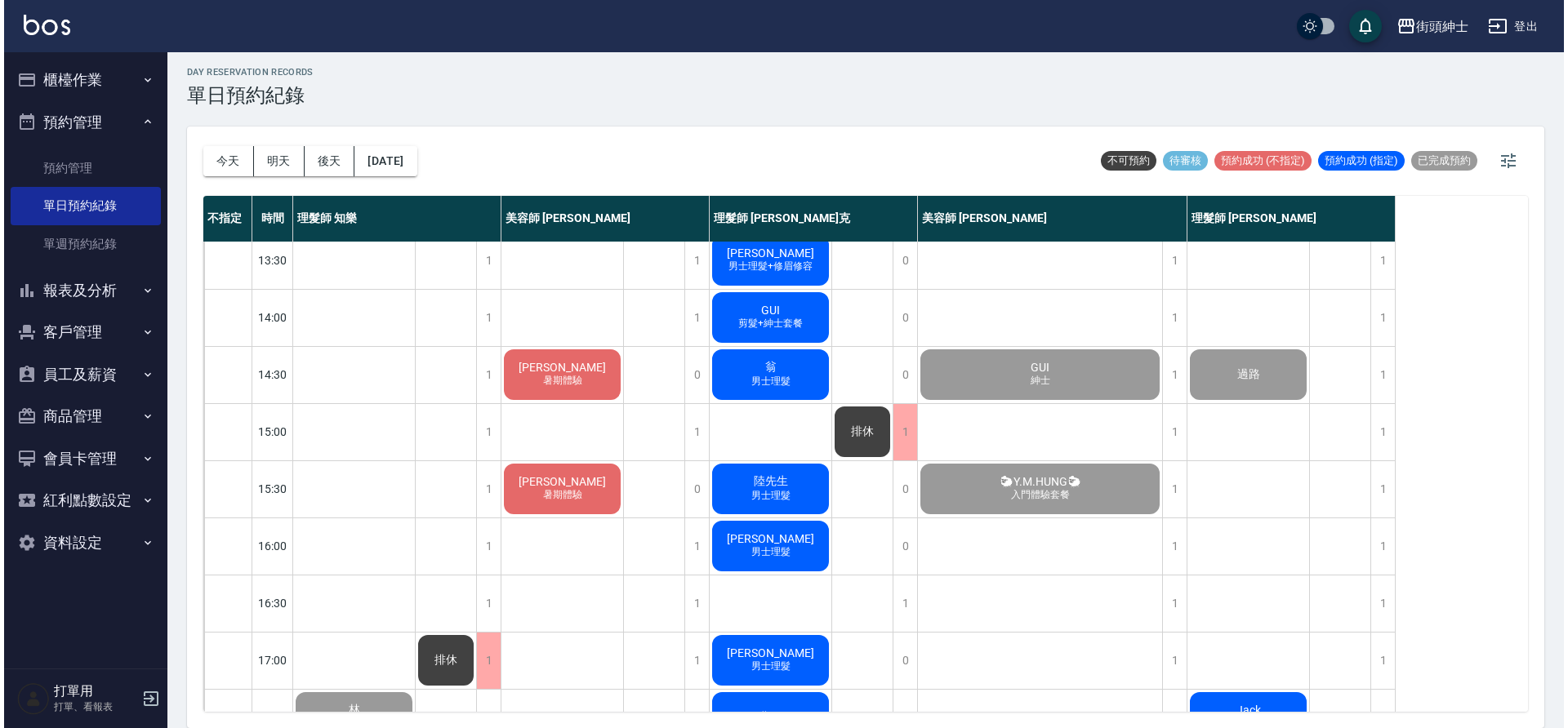
scroll to position [743, 0]
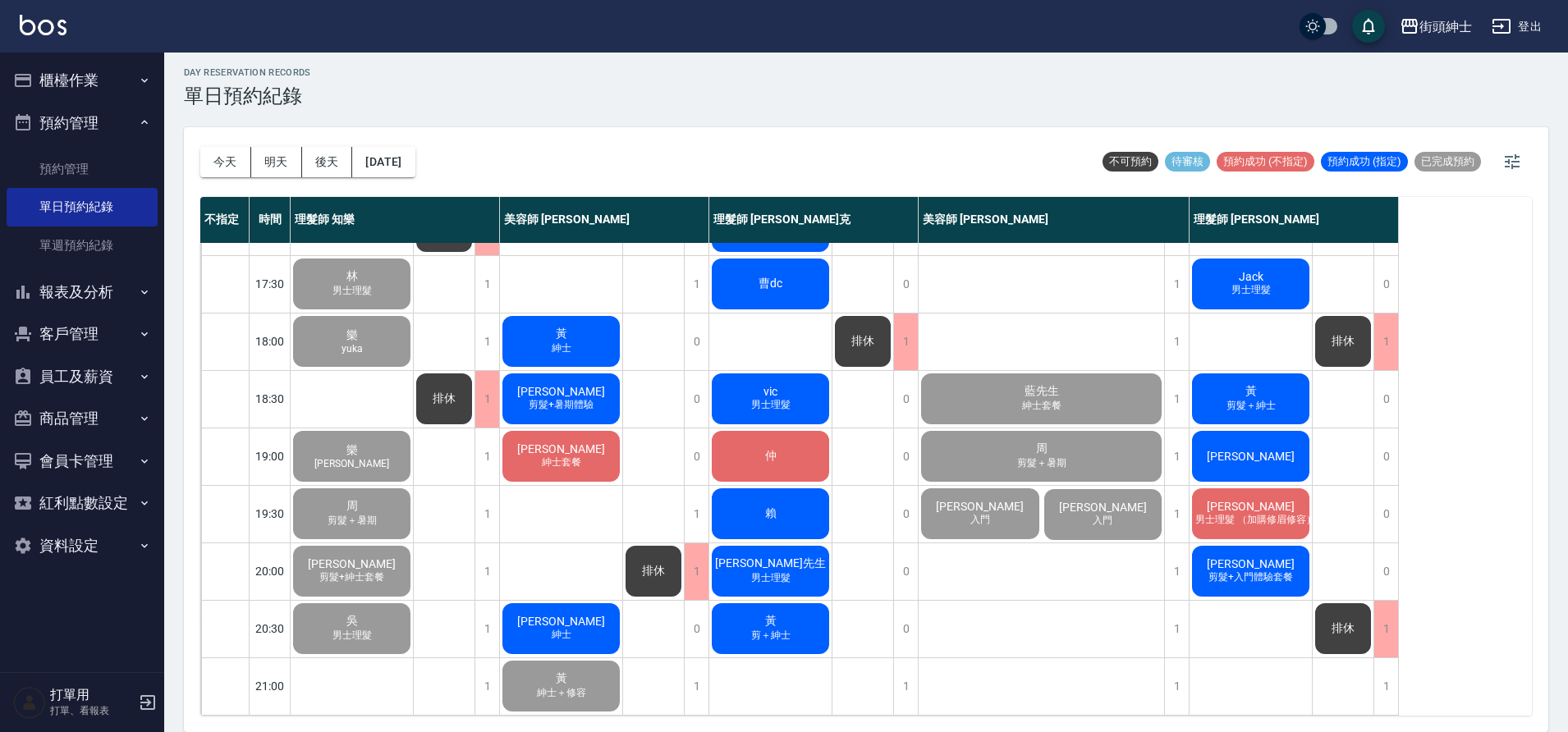
click at [582, 617] on div "[PERSON_NAME]" at bounding box center [562, 629] width 123 height 56
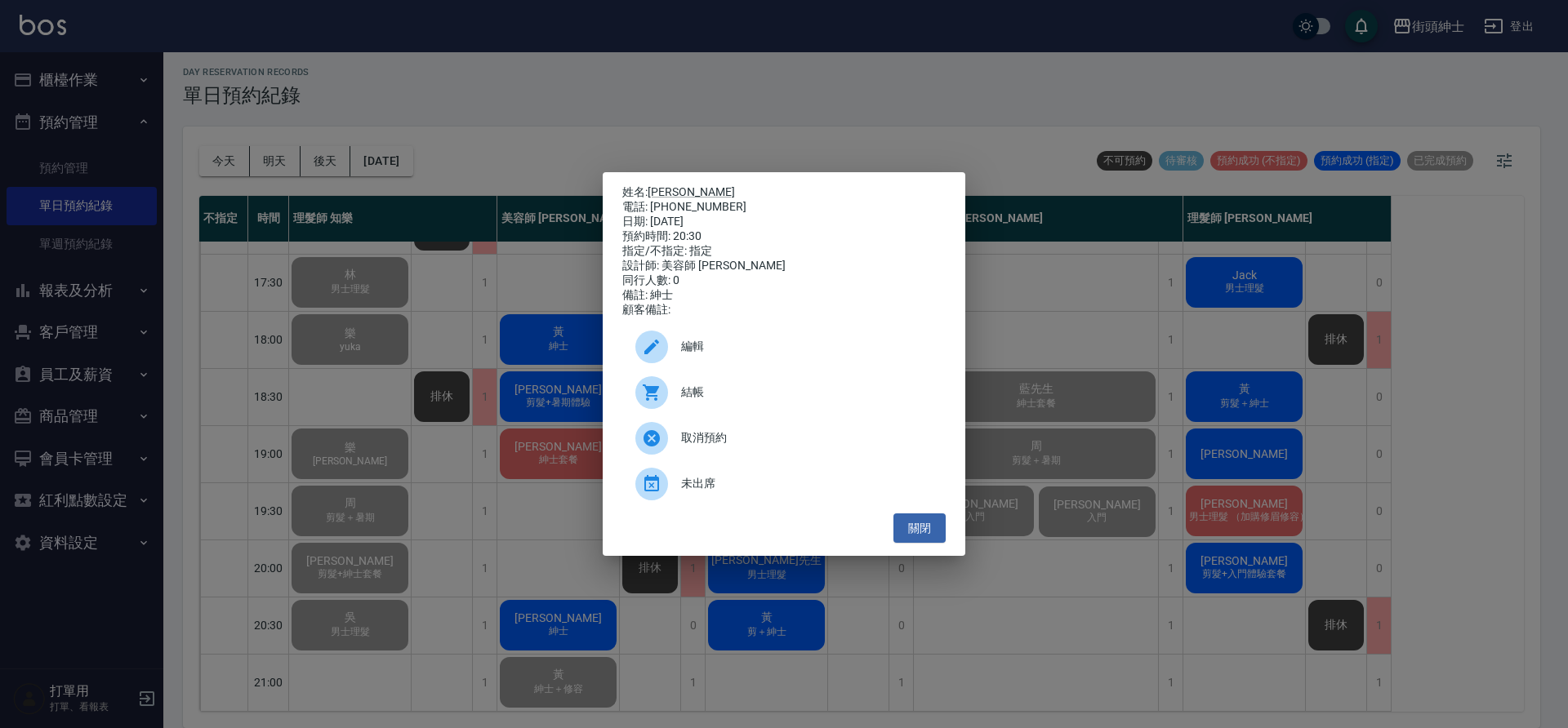
click at [727, 401] on span "結帳" at bounding box center [806, 392] width 251 height 17
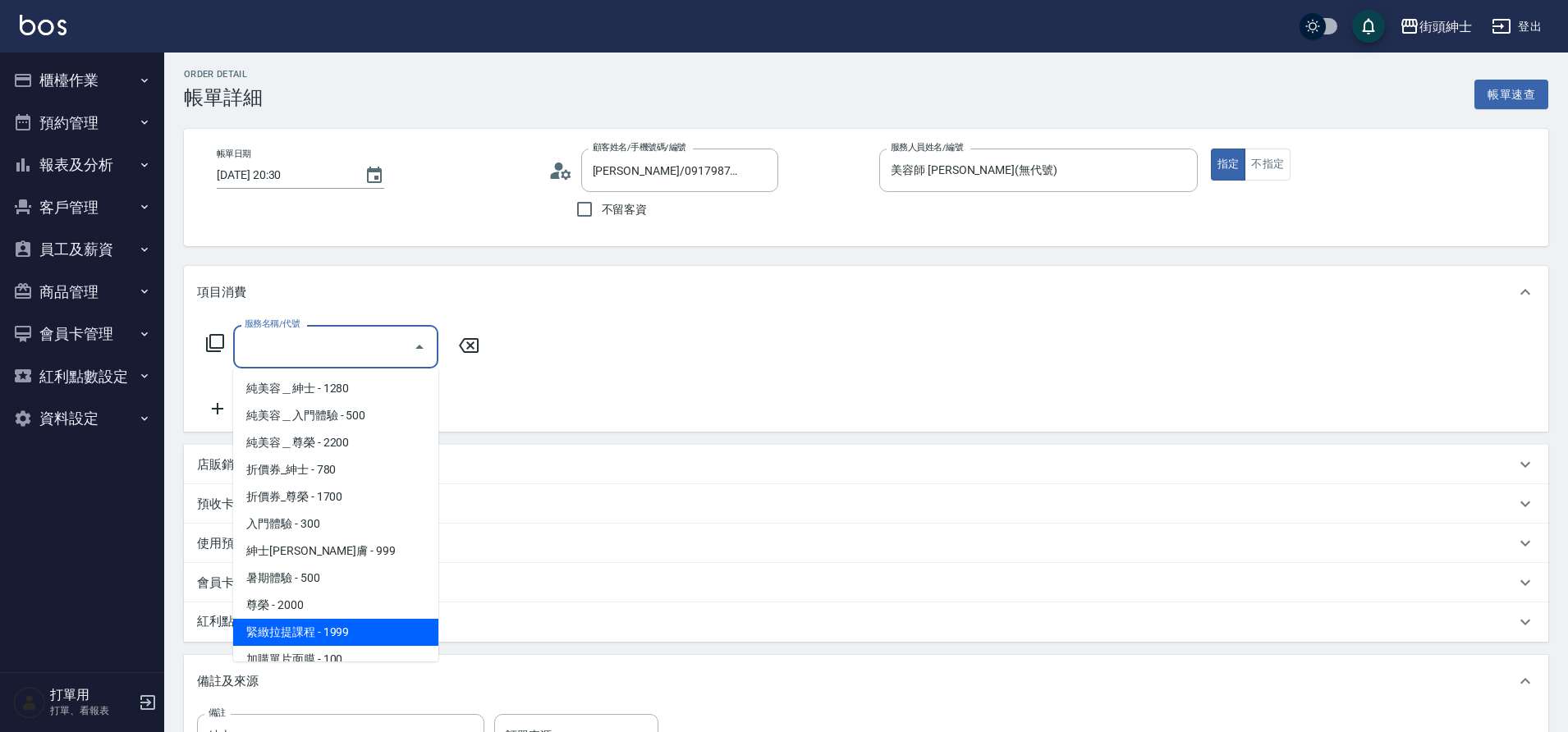
scroll to position [52, 0]
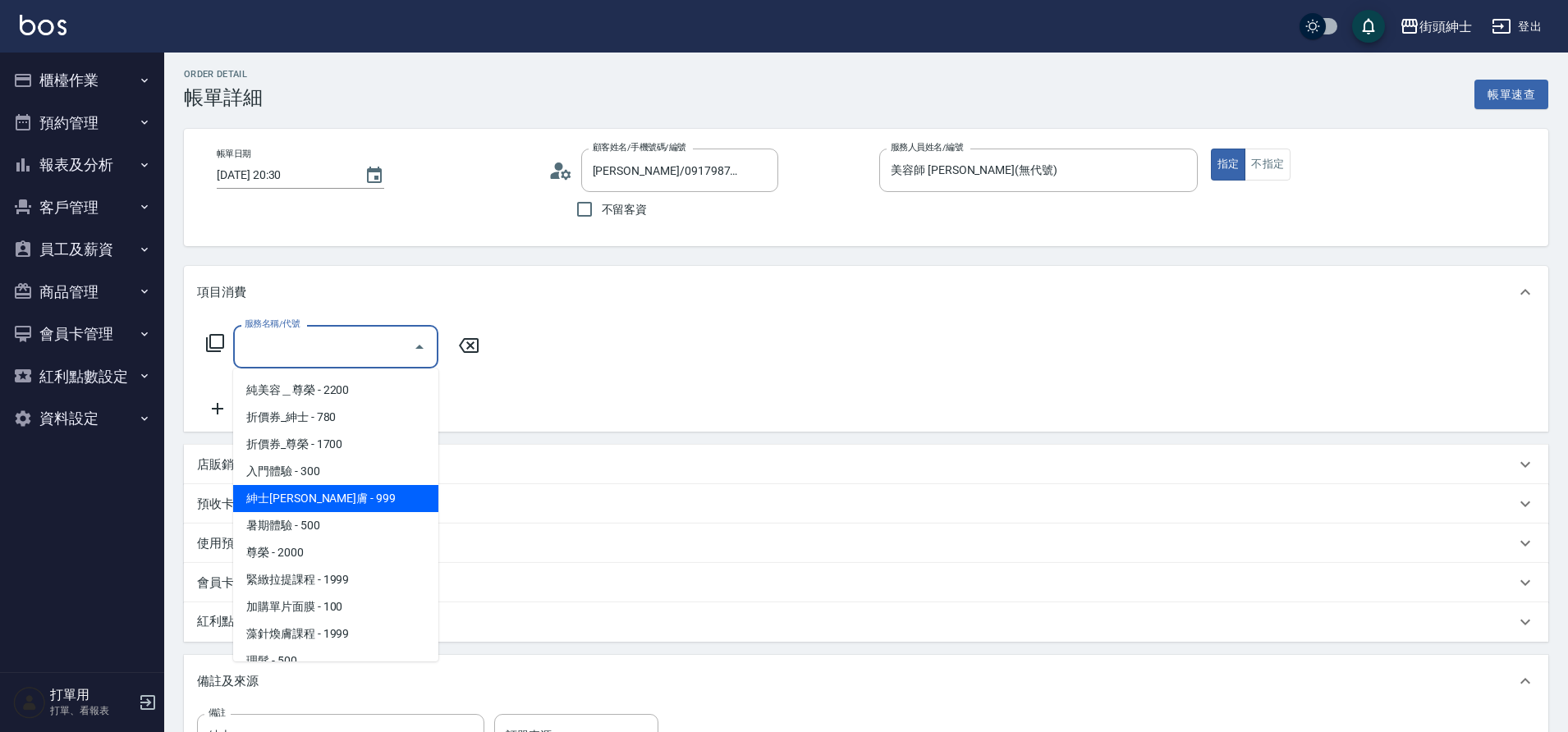
click at [347, 509] on span "紳士[PERSON_NAME]膚 - 999" at bounding box center [336, 499] width 206 height 27
type input "紳士全效煥膚"
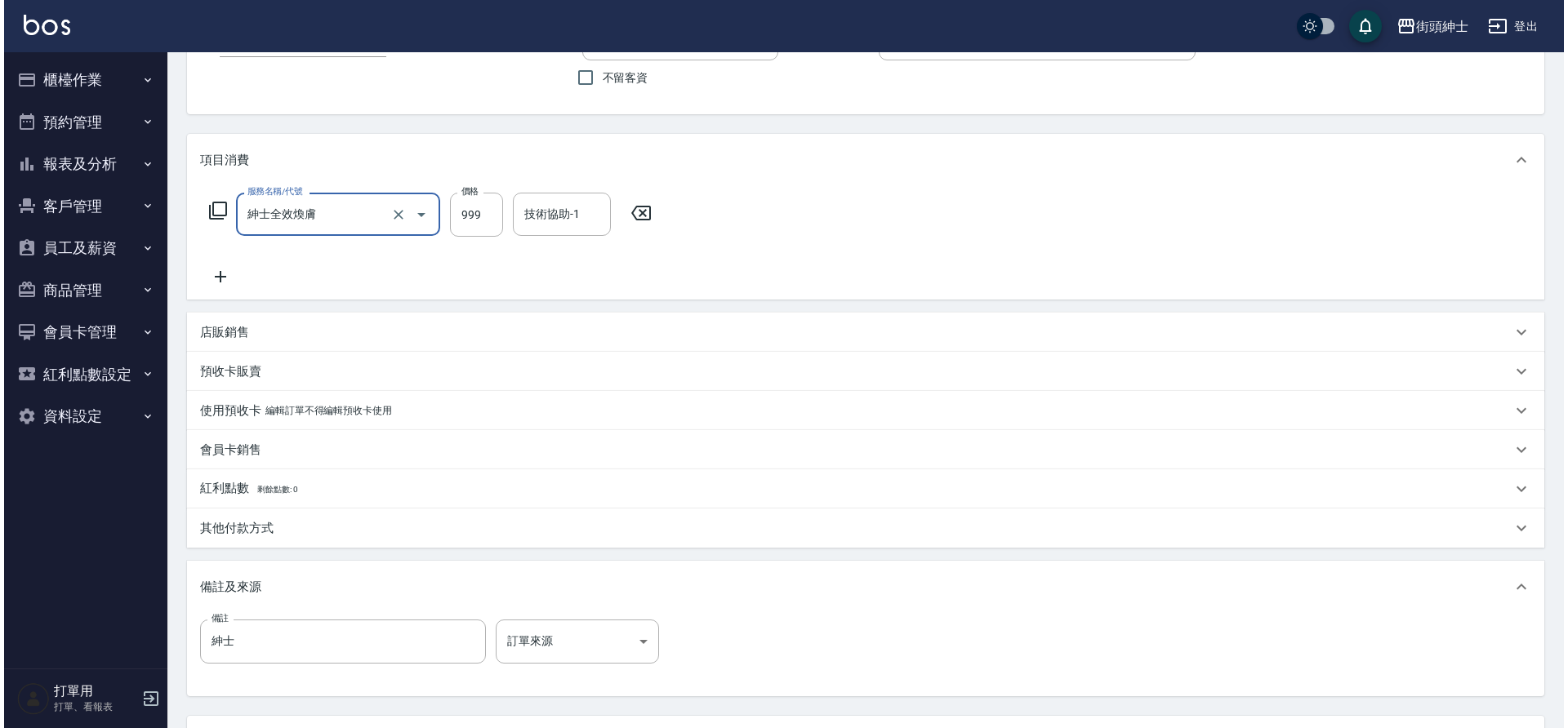
scroll to position [278, 0]
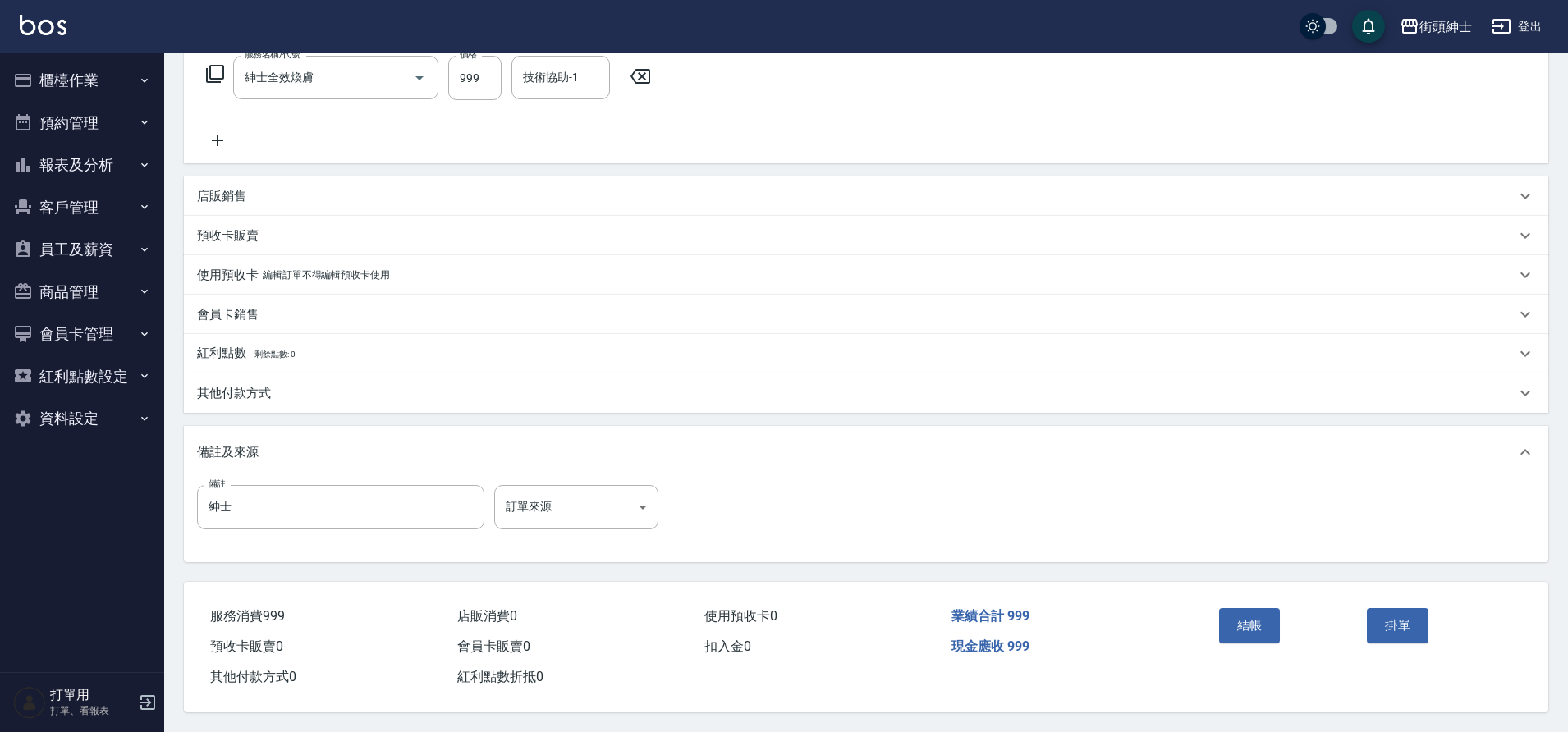
click at [1215, 606] on div "結帳" at bounding box center [1287, 636] width 149 height 71
click at [1247, 609] on button "結帳" at bounding box center [1250, 626] width 61 height 34
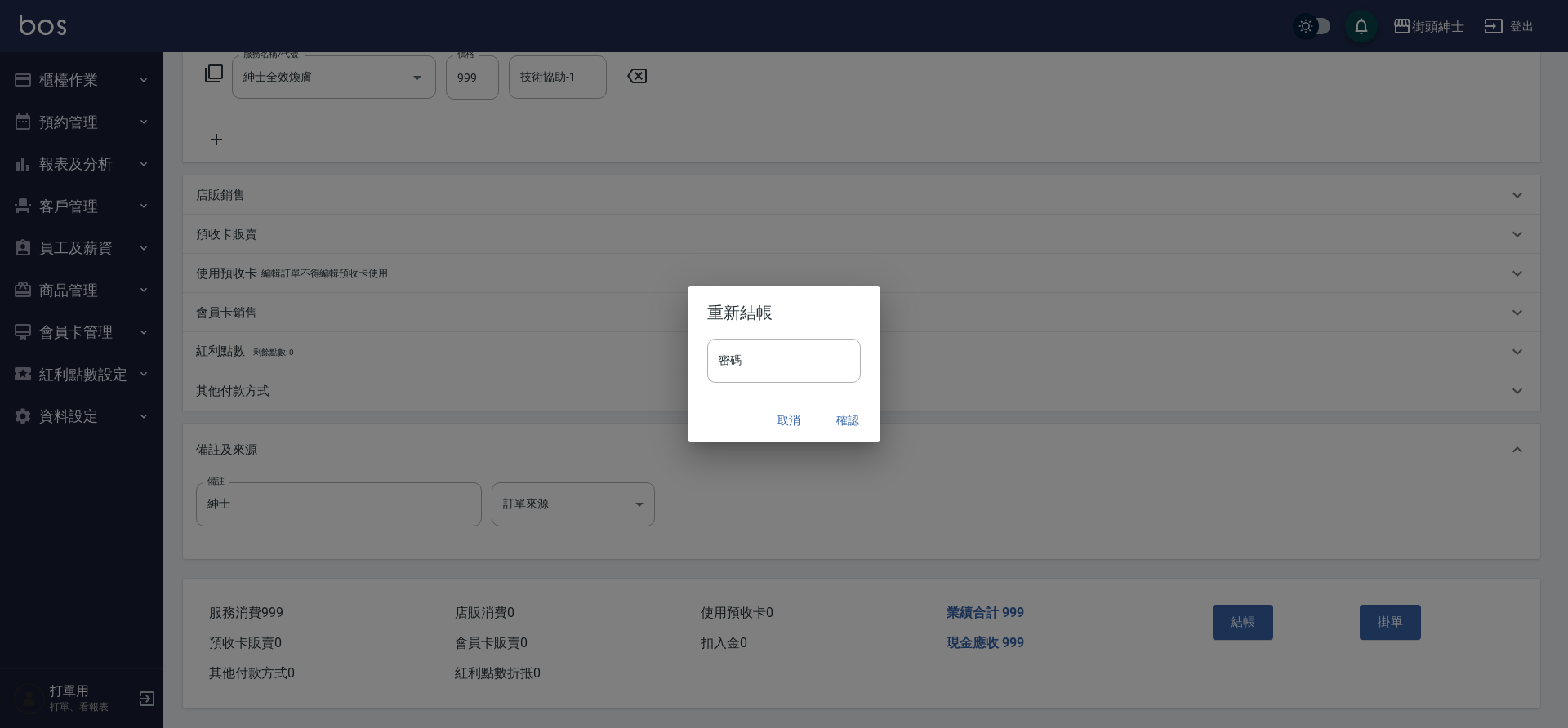
click at [863, 428] on button "確認" at bounding box center [848, 421] width 52 height 30
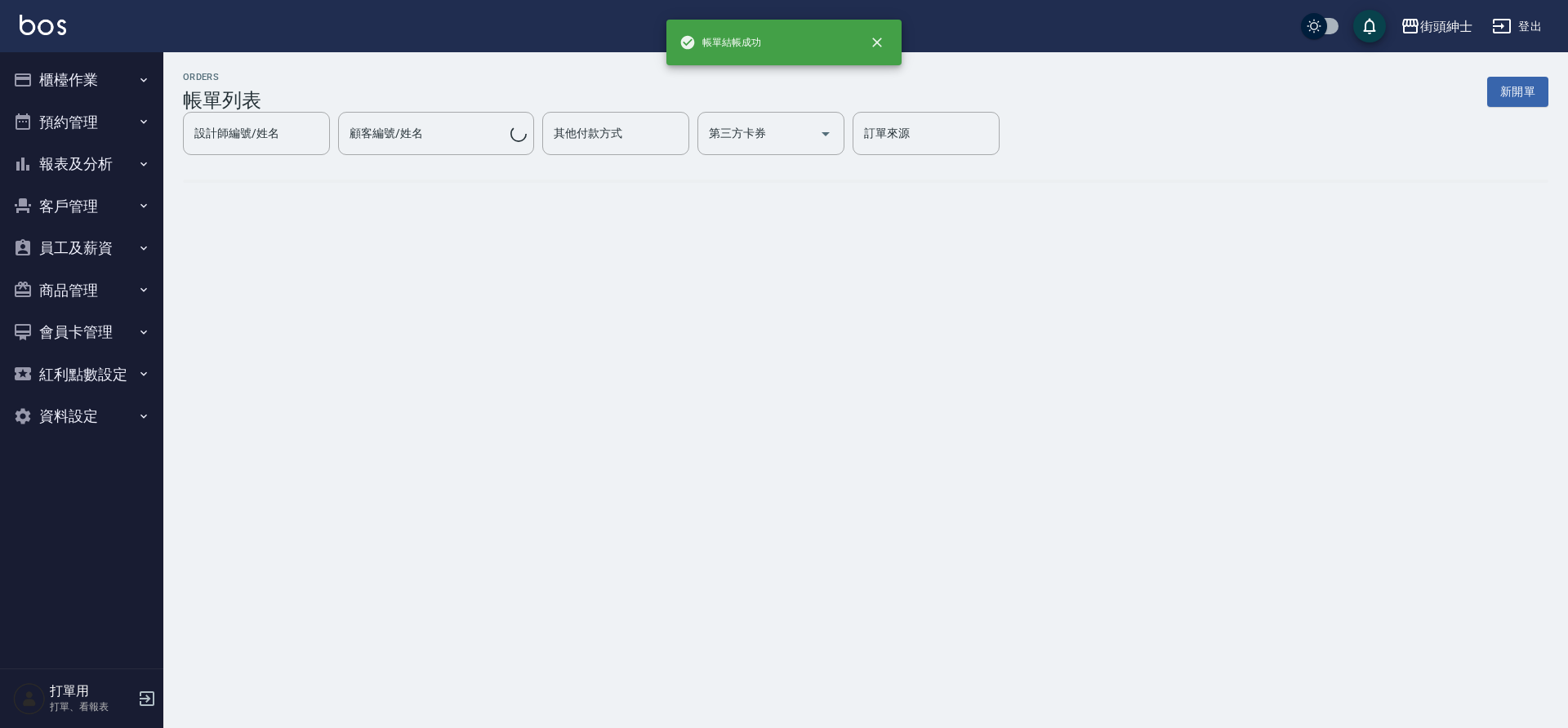
click at [92, 119] on button "預約管理" at bounding box center [82, 122] width 151 height 42
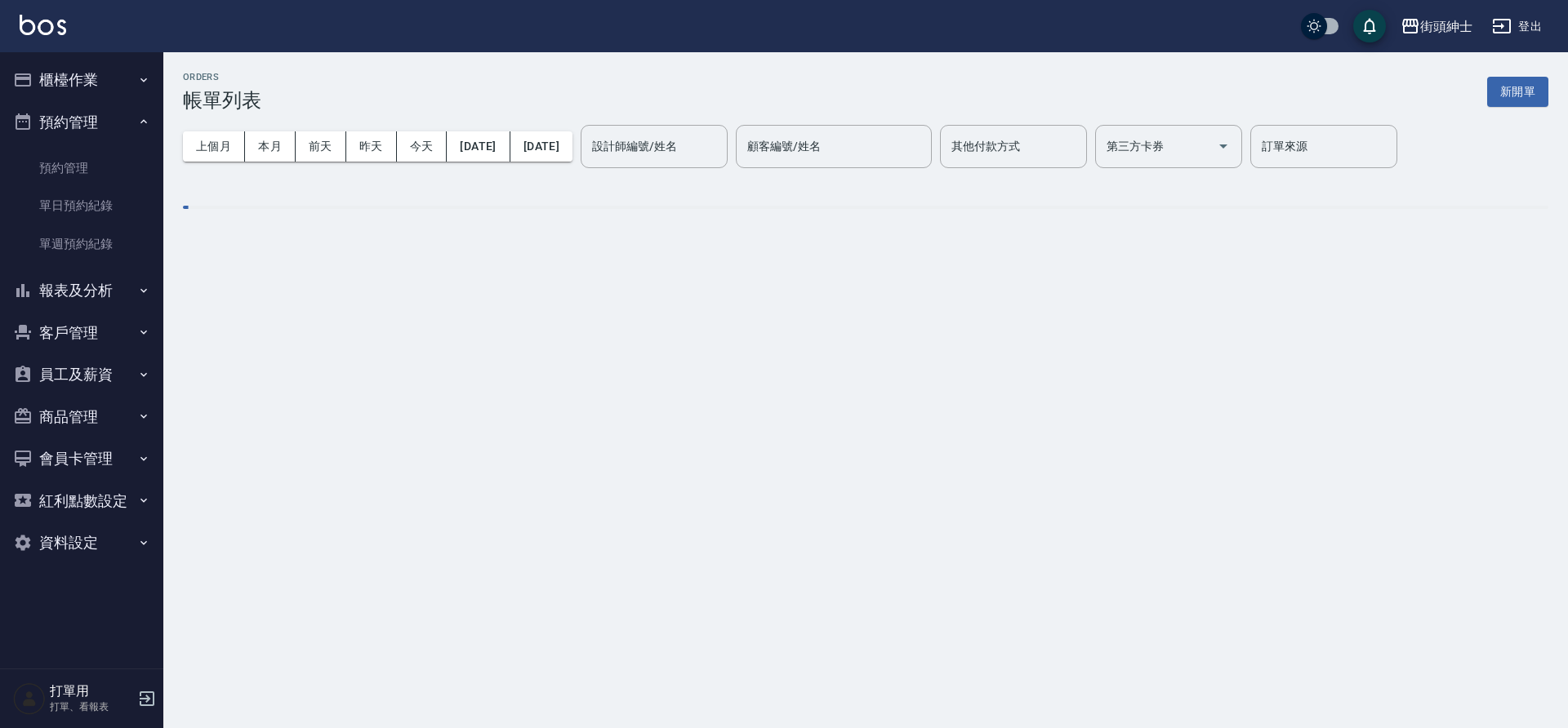
click at [109, 201] on link "單日預約紀錄" at bounding box center [82, 206] width 151 height 38
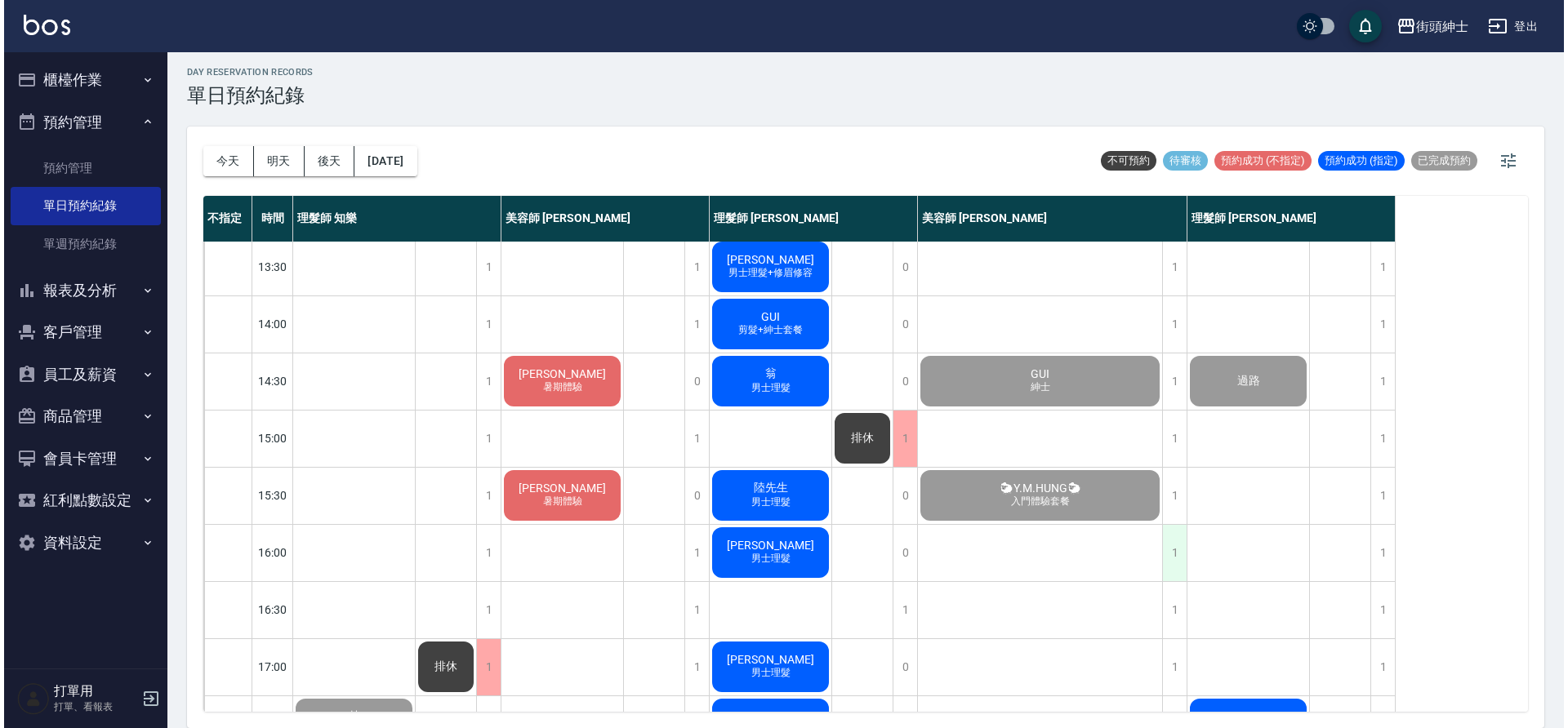
scroll to position [743, 0]
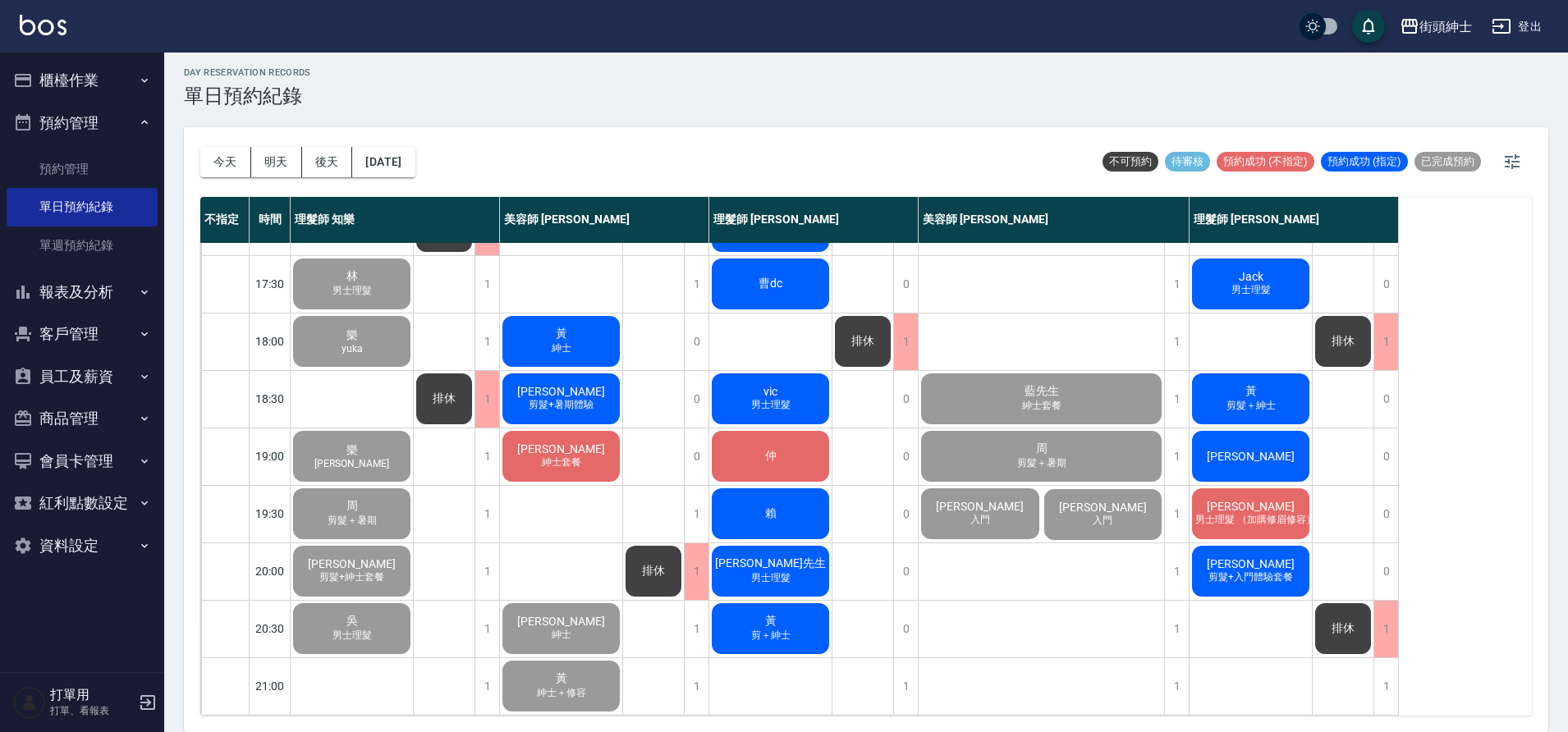
click at [556, 443] on span "[PERSON_NAME]" at bounding box center [561, 449] width 95 height 14
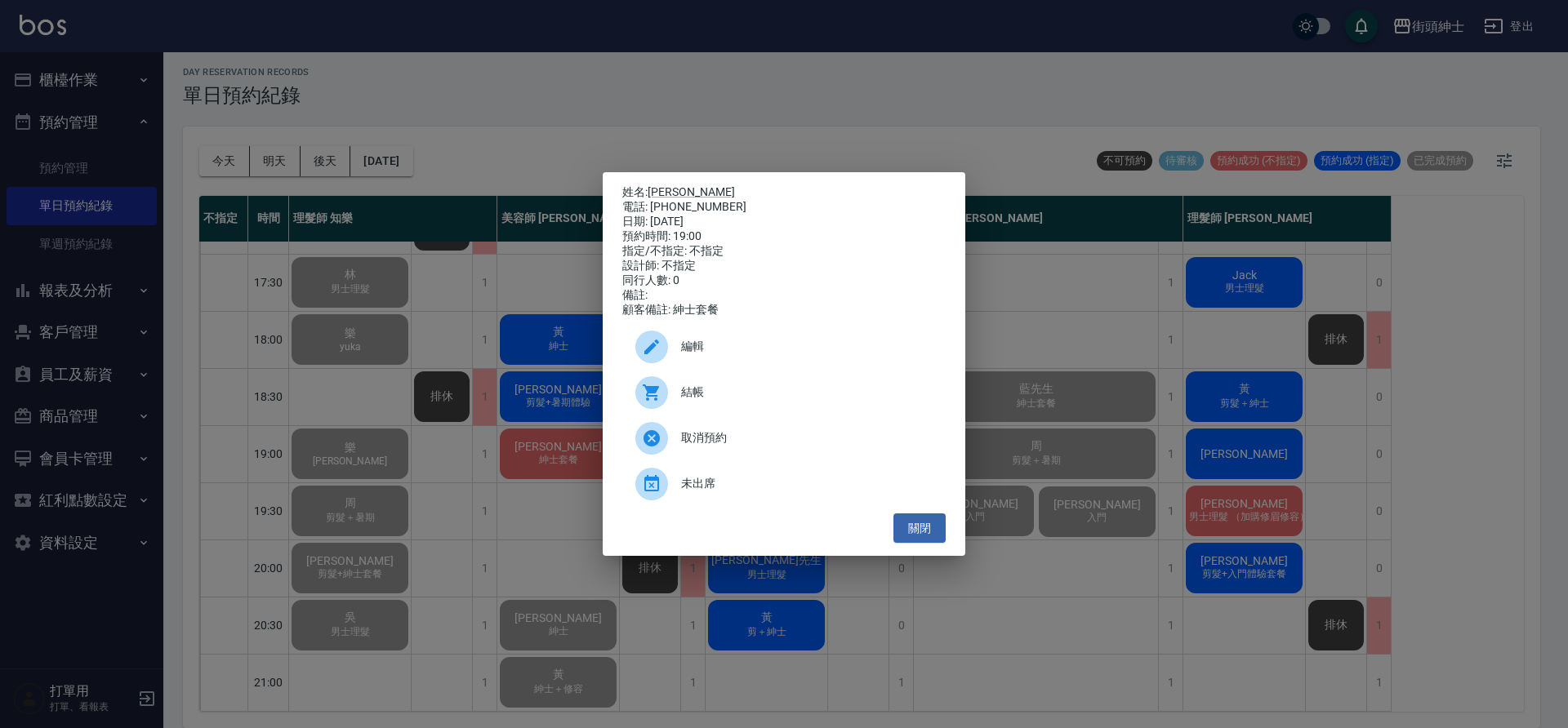
click at [762, 385] on div "結帳" at bounding box center [784, 392] width 324 height 46
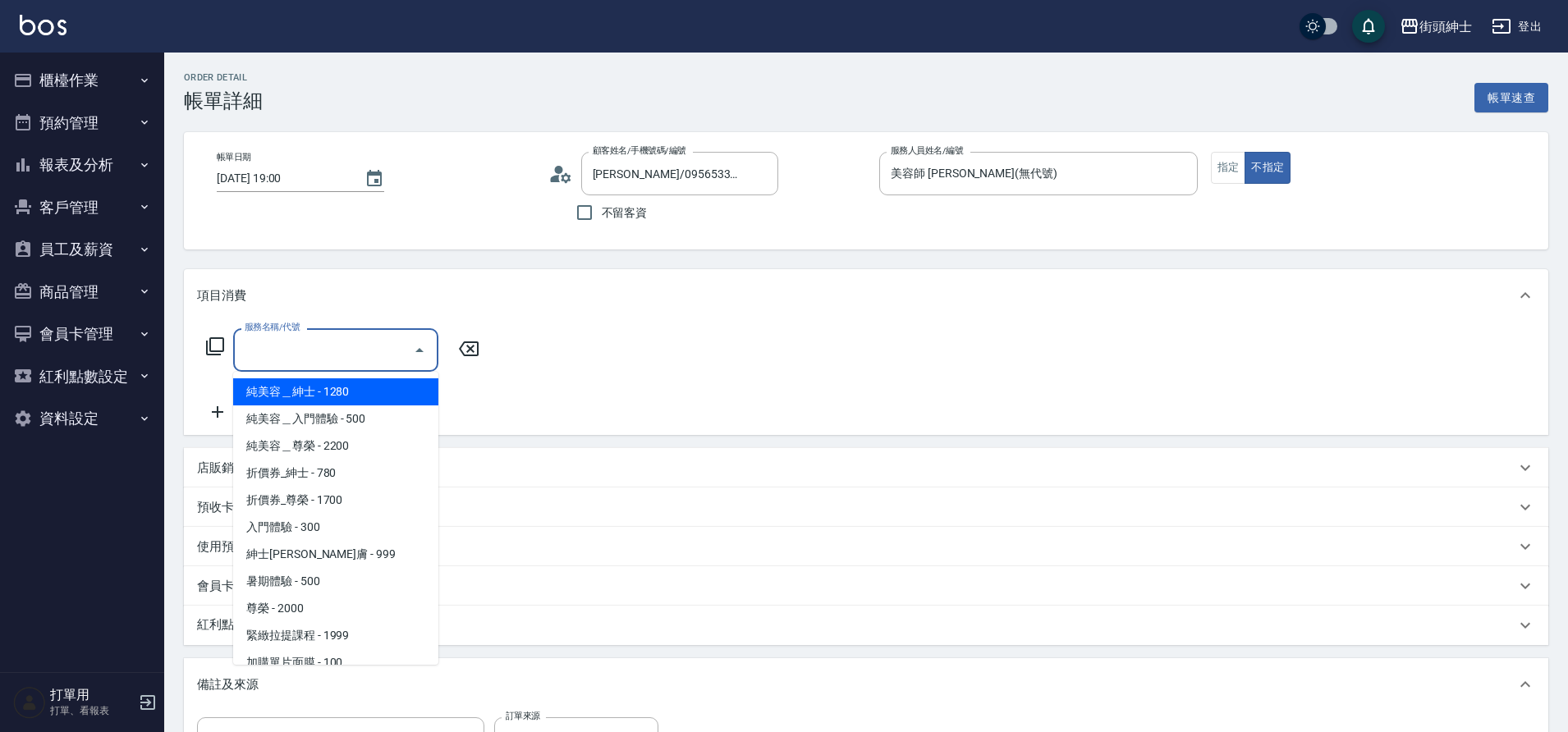
click at [343, 391] on span "純美容＿紳士 - 1280" at bounding box center [336, 392] width 206 height 27
type input "純美容＿紳士"
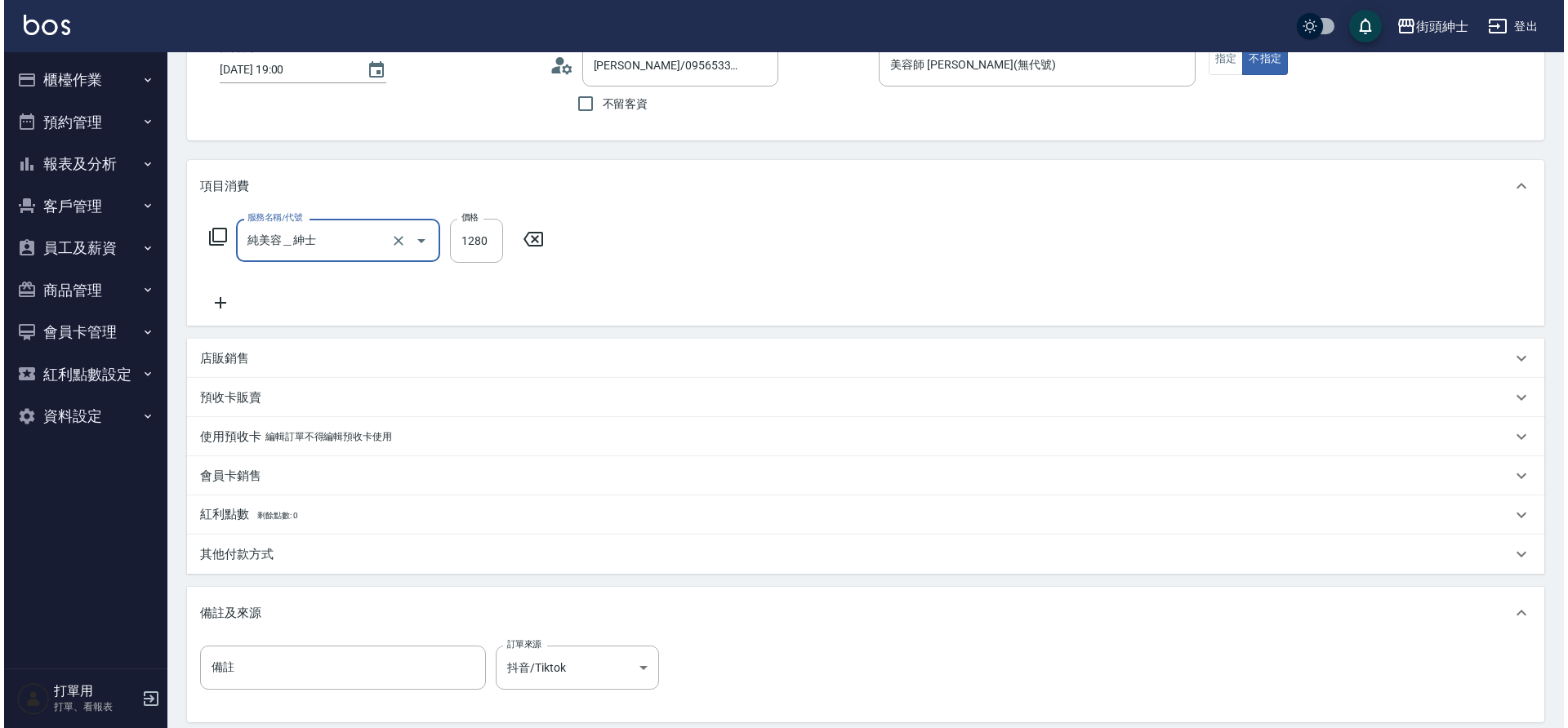
scroll to position [278, 0]
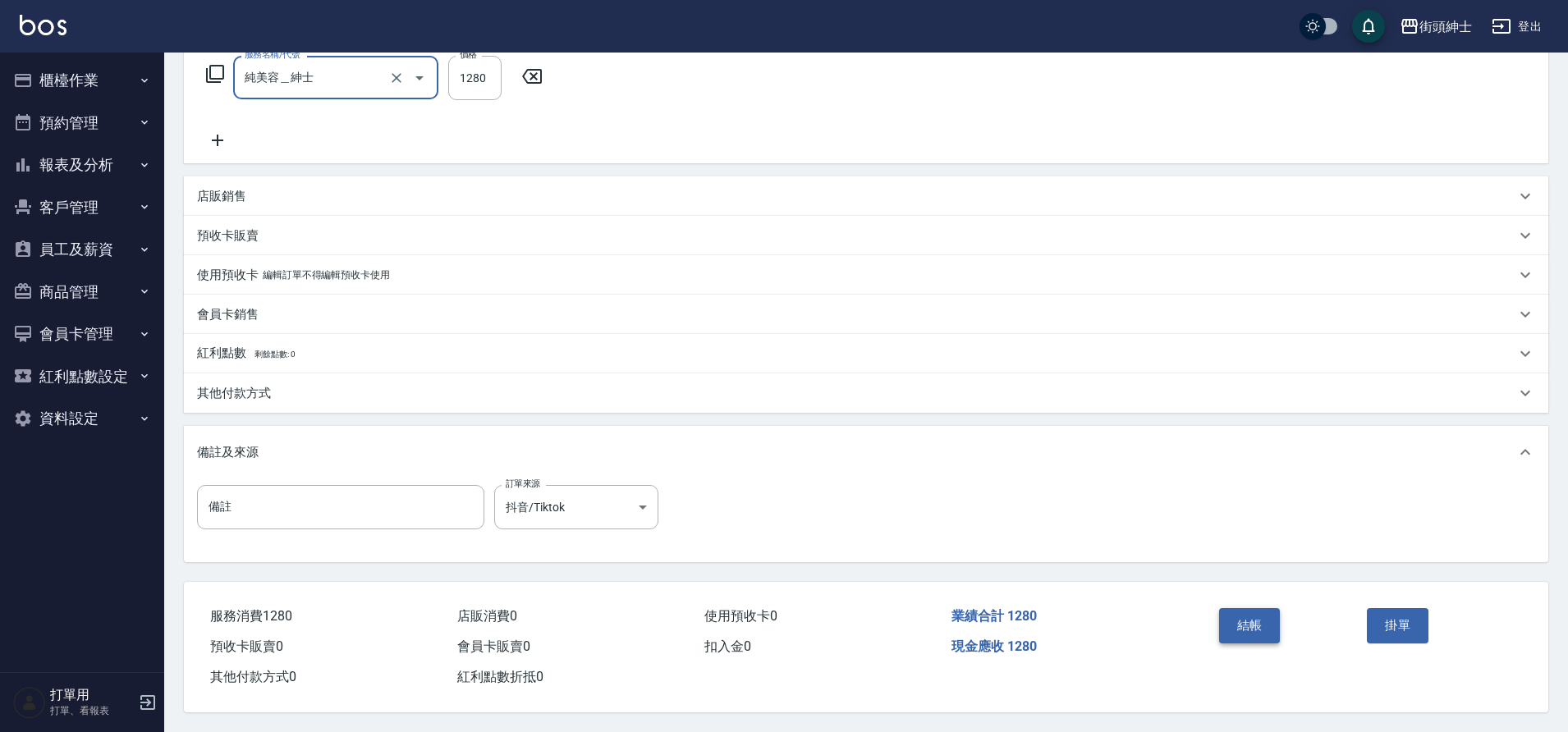
click at [1253, 622] on button "結帳" at bounding box center [1250, 626] width 61 height 34
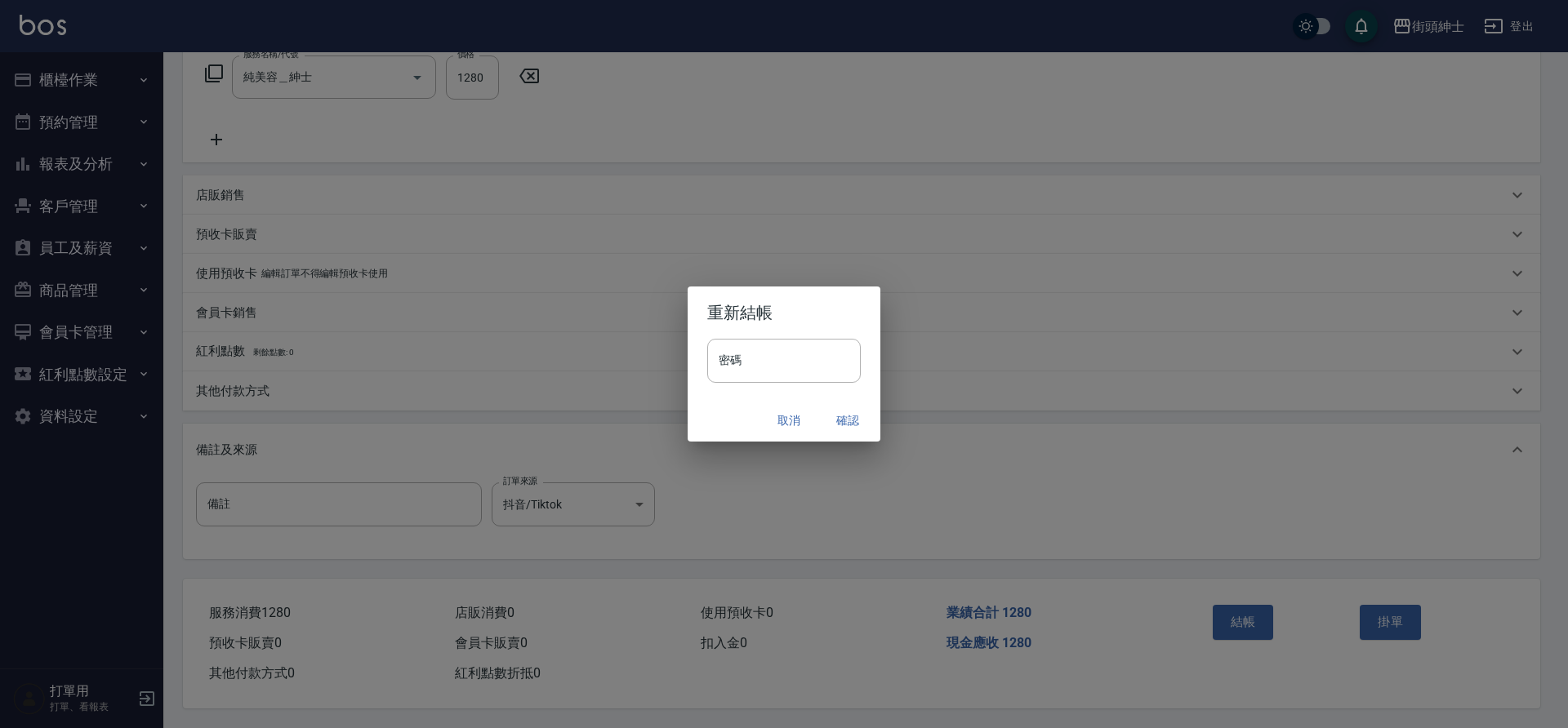
click at [842, 409] on button "確認" at bounding box center [848, 421] width 52 height 30
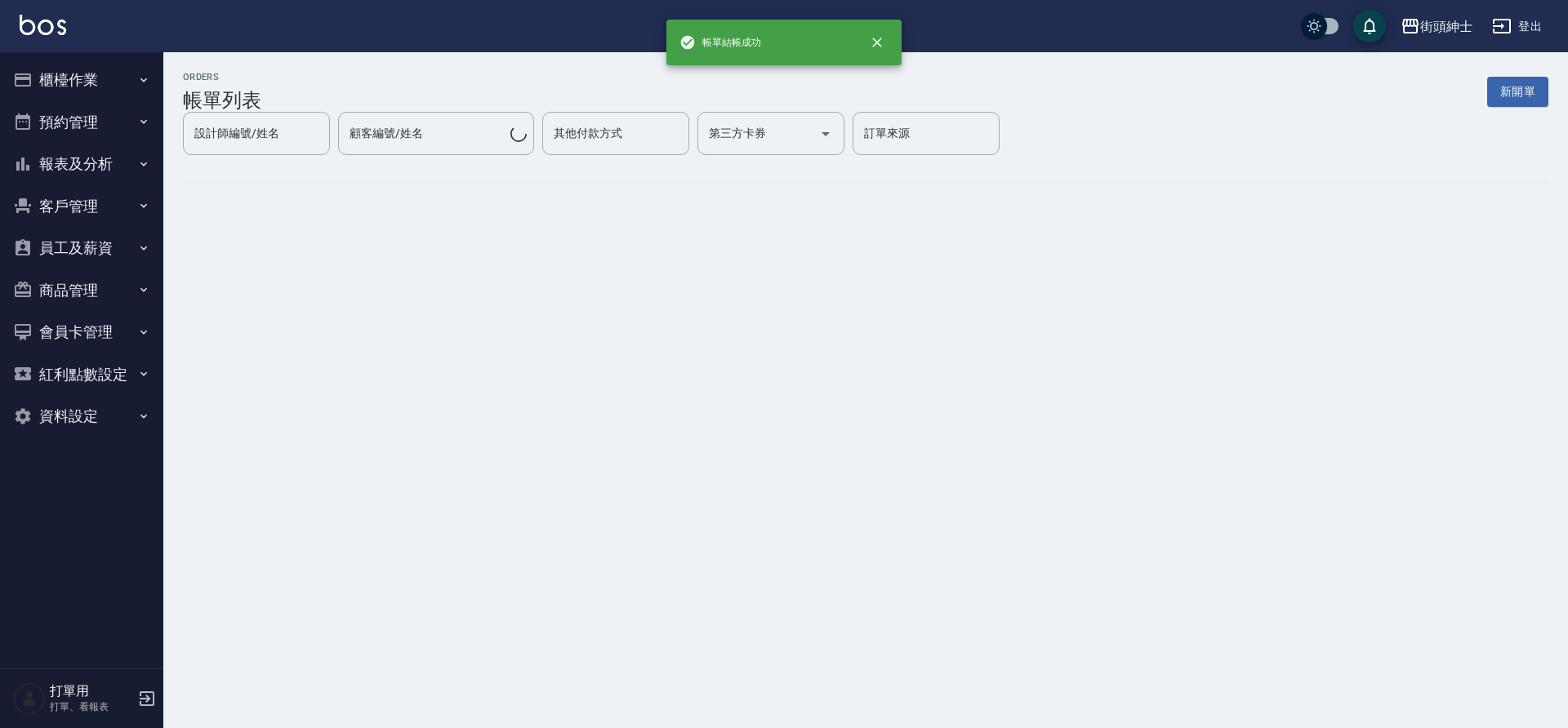
click at [109, 117] on button "預約管理" at bounding box center [82, 122] width 151 height 42
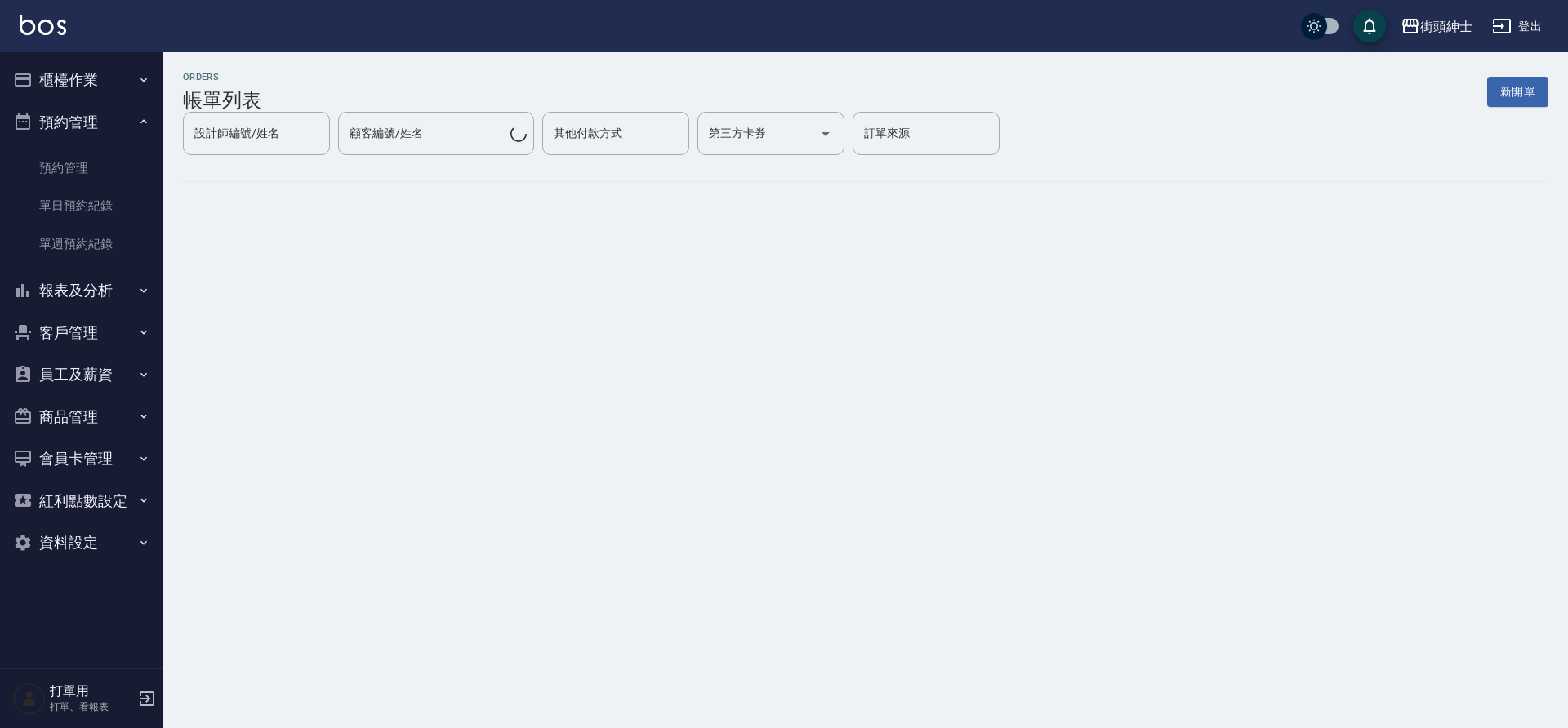
click at [91, 199] on link "單日預約紀錄" at bounding box center [82, 206] width 151 height 38
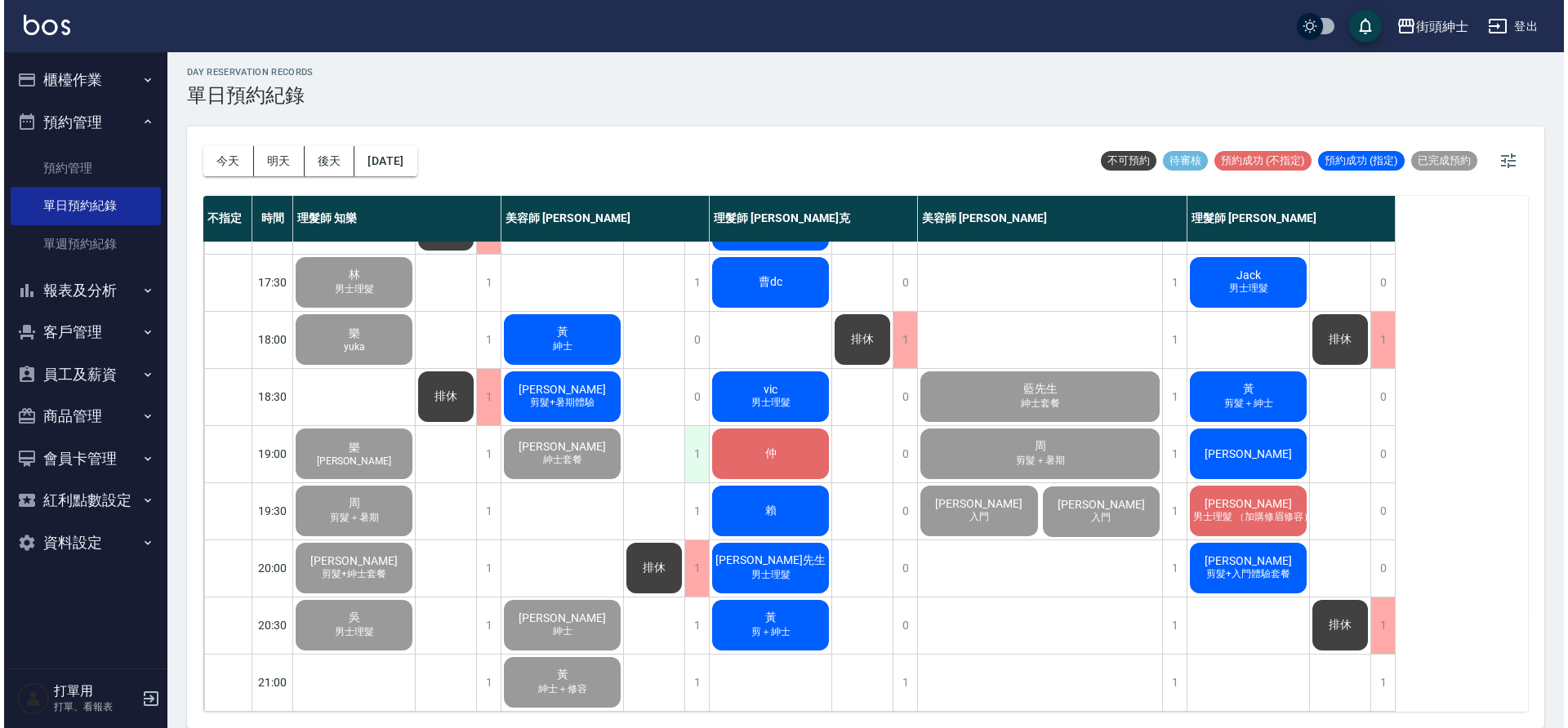
scroll to position [743, 0]
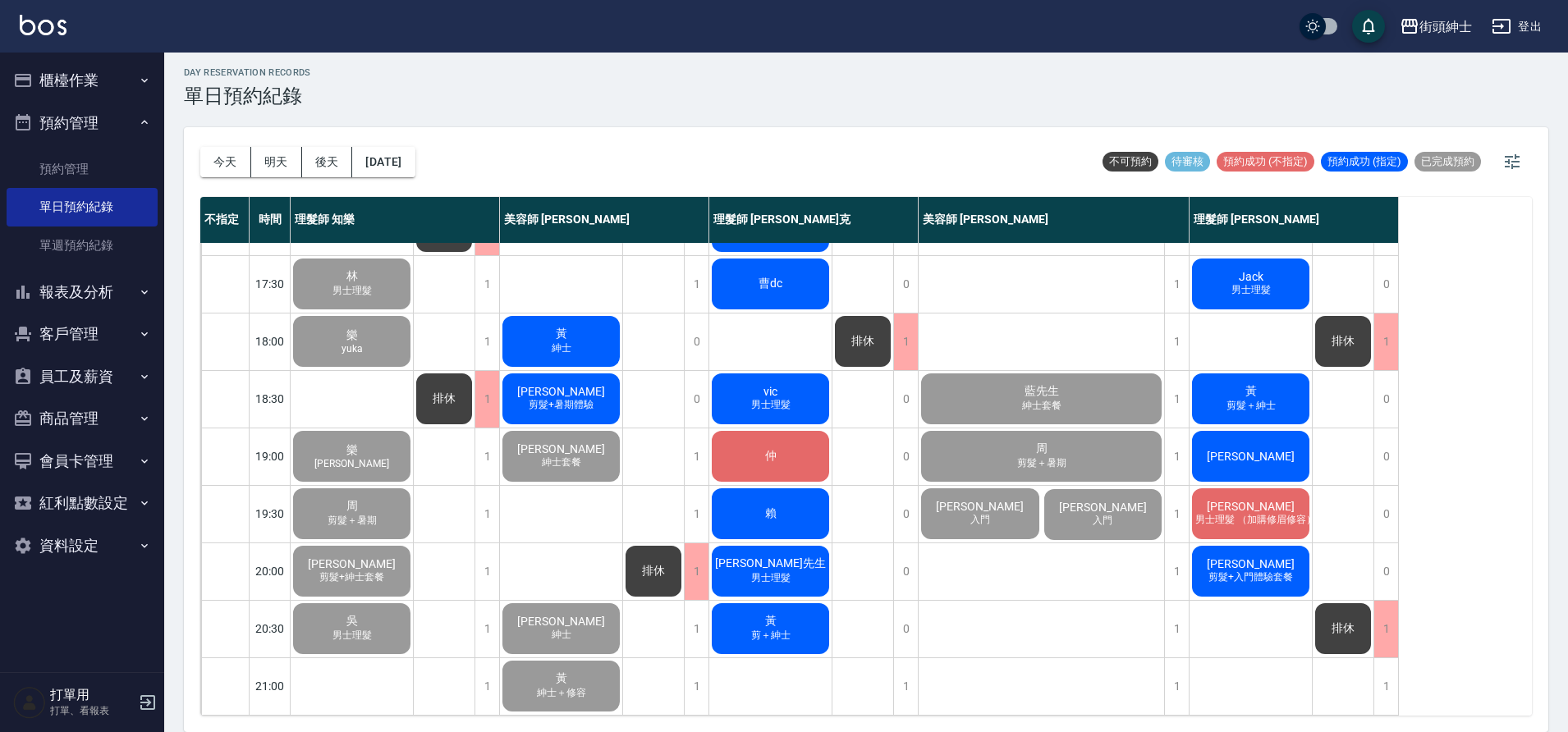
click at [573, 385] on span "[PERSON_NAME]" at bounding box center [561, 391] width 95 height 14
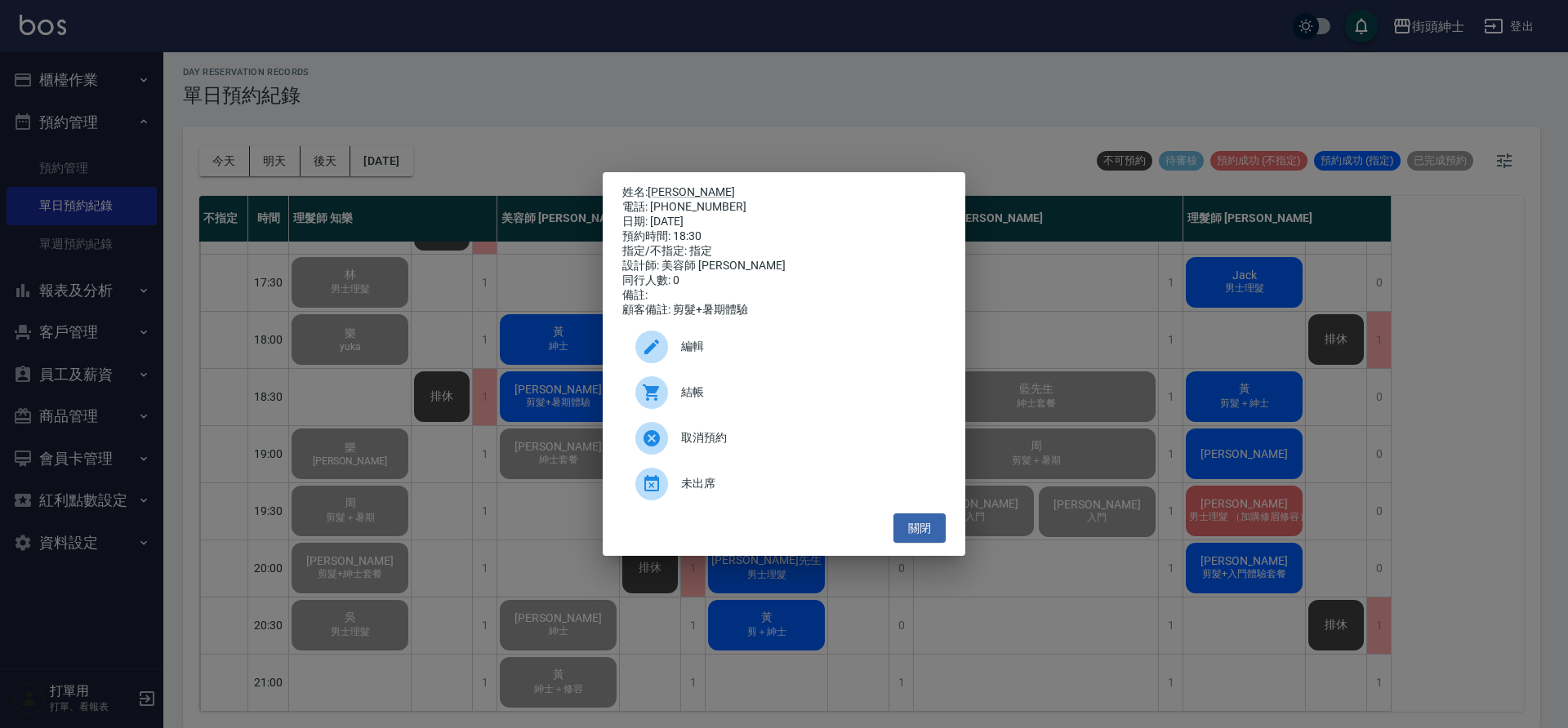
click at [710, 383] on div "結帳" at bounding box center [784, 392] width 324 height 46
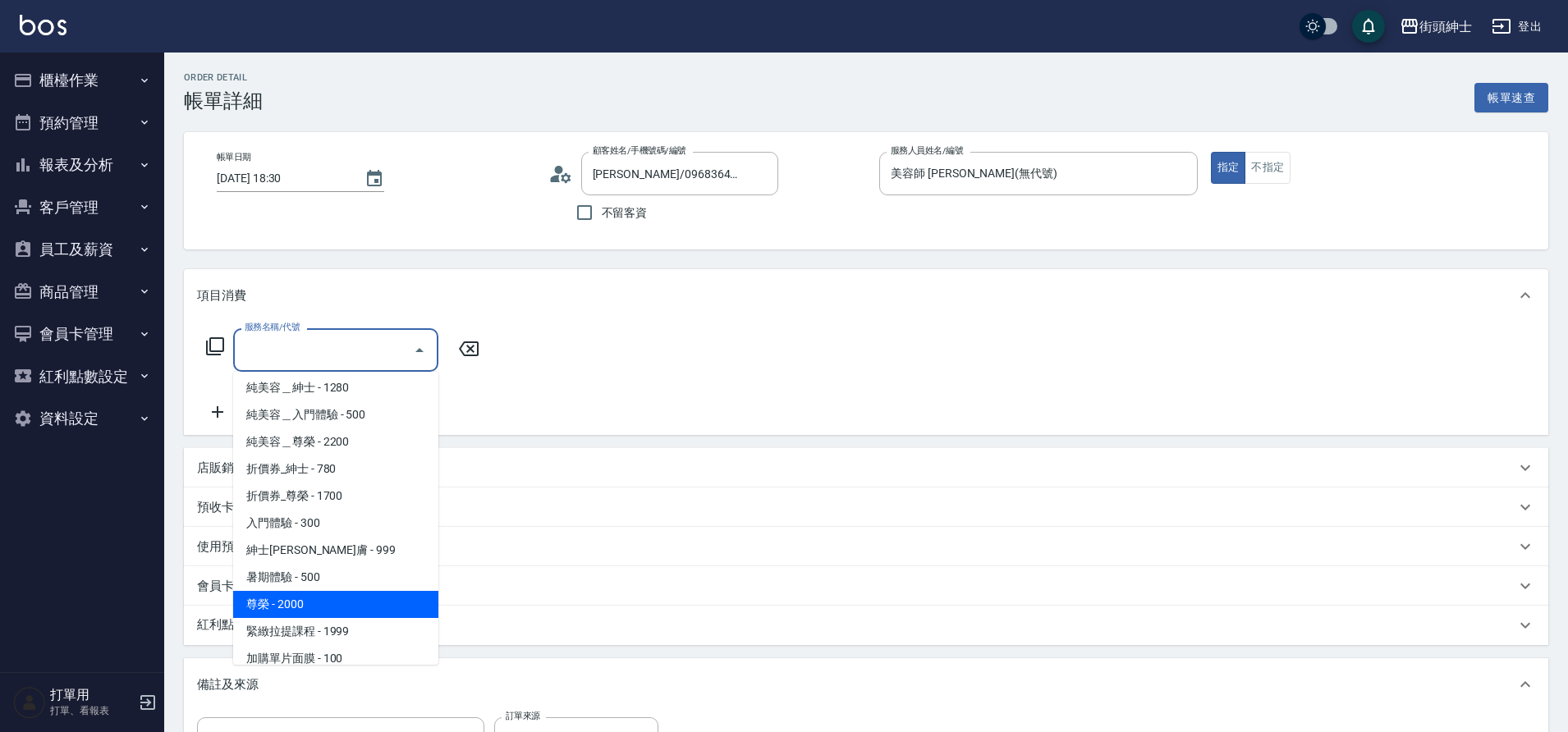
scroll to position [11, 0]
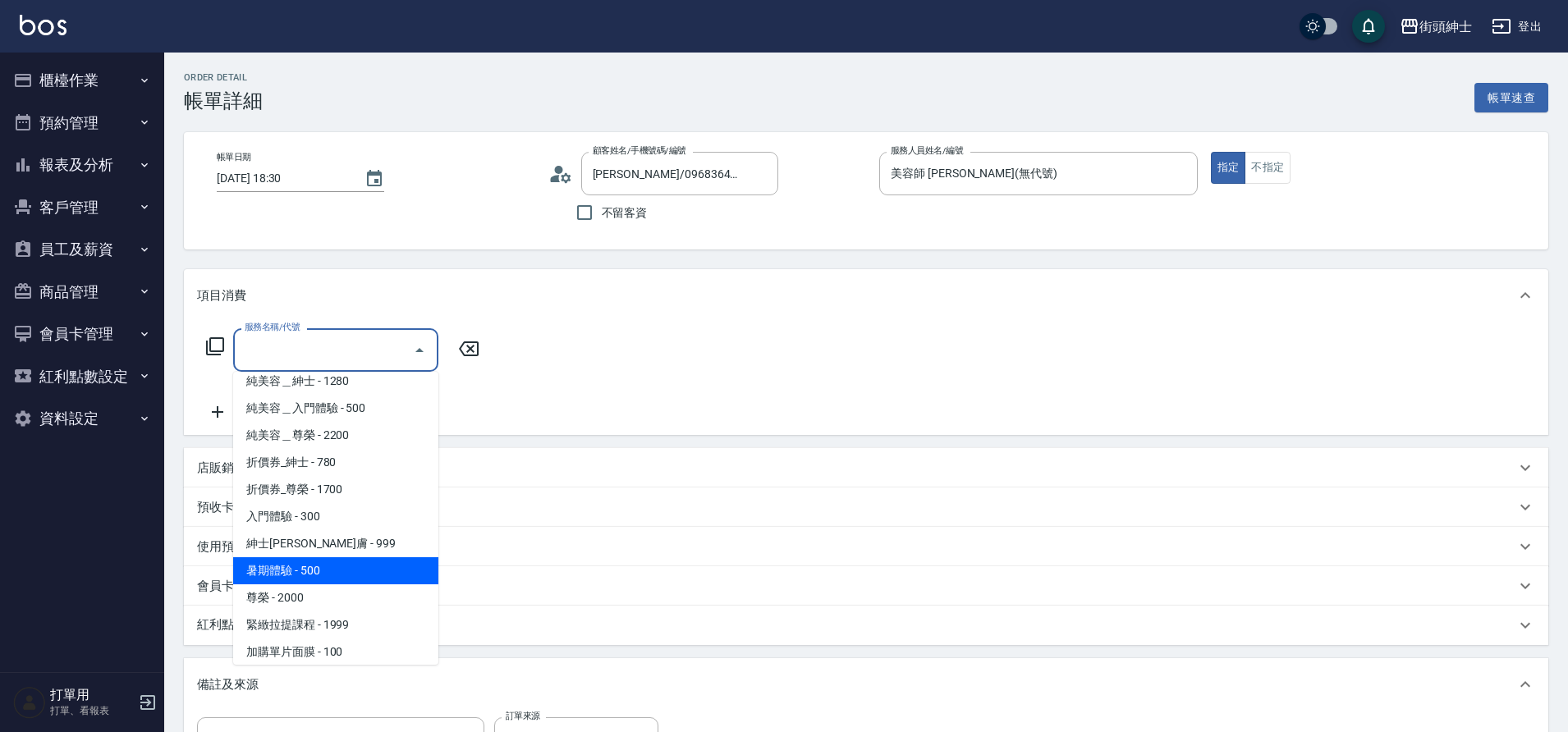
click at [316, 566] on span "暑期體驗 - 500" at bounding box center [336, 571] width 206 height 27
type input "暑期體驗"
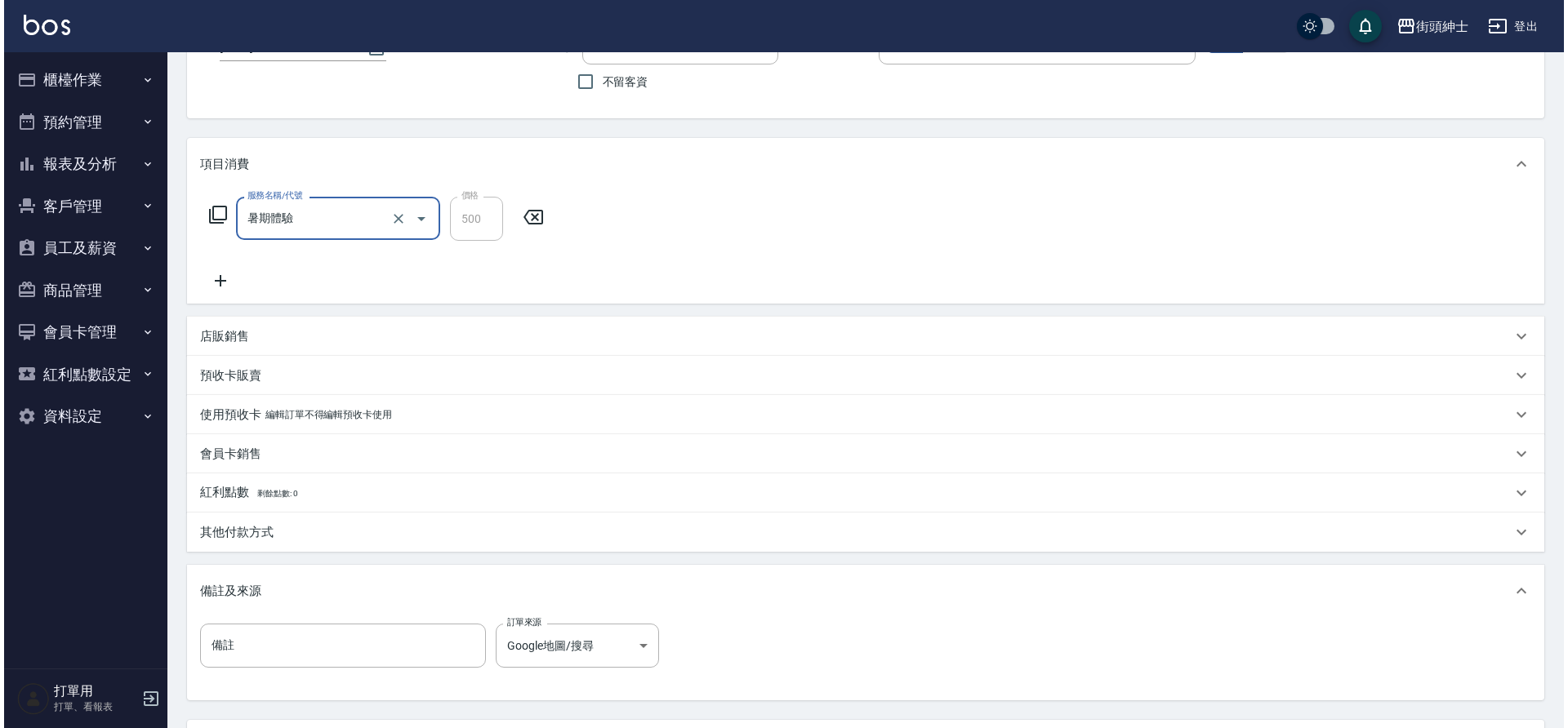
scroll to position [278, 0]
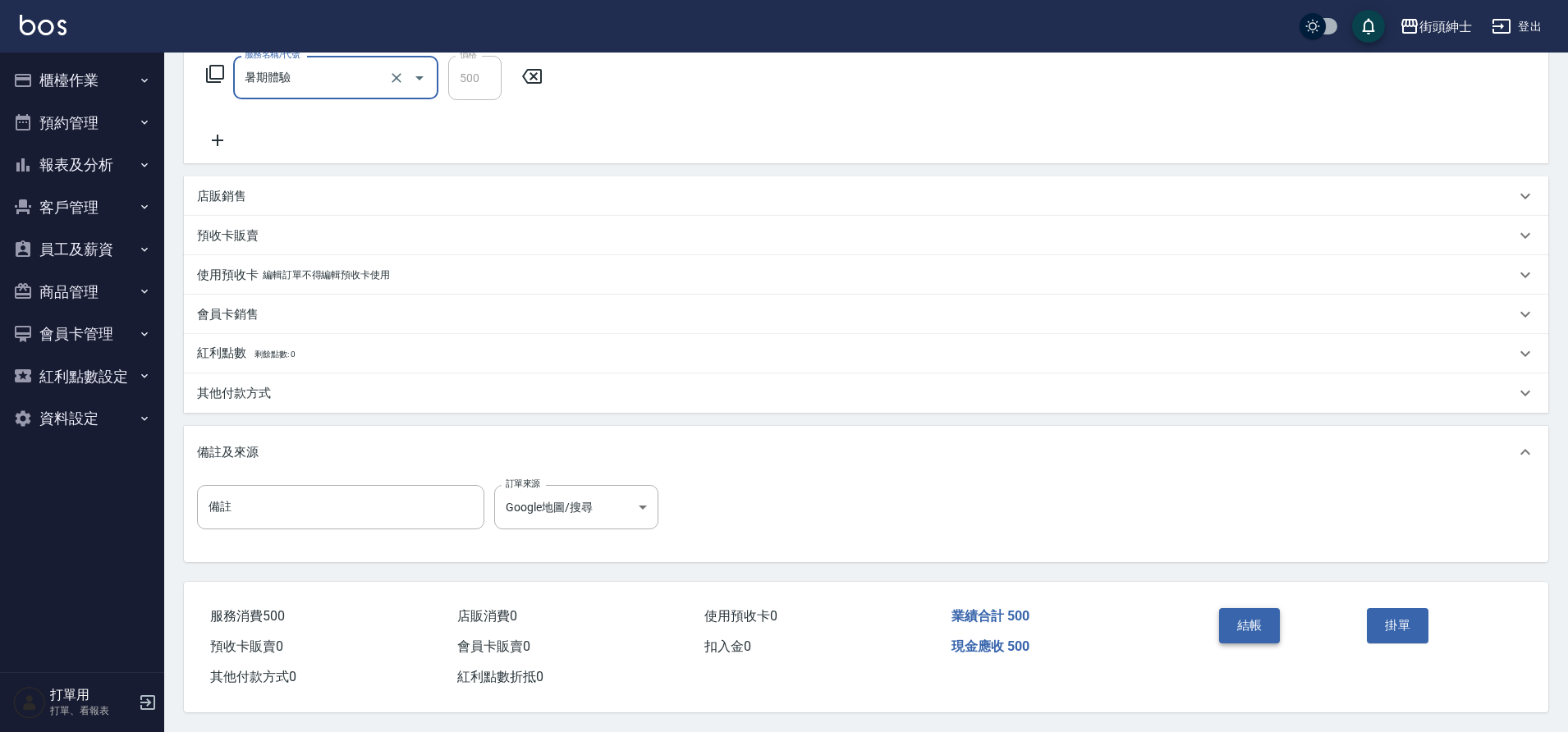
click at [1261, 627] on button "結帳" at bounding box center [1250, 626] width 61 height 34
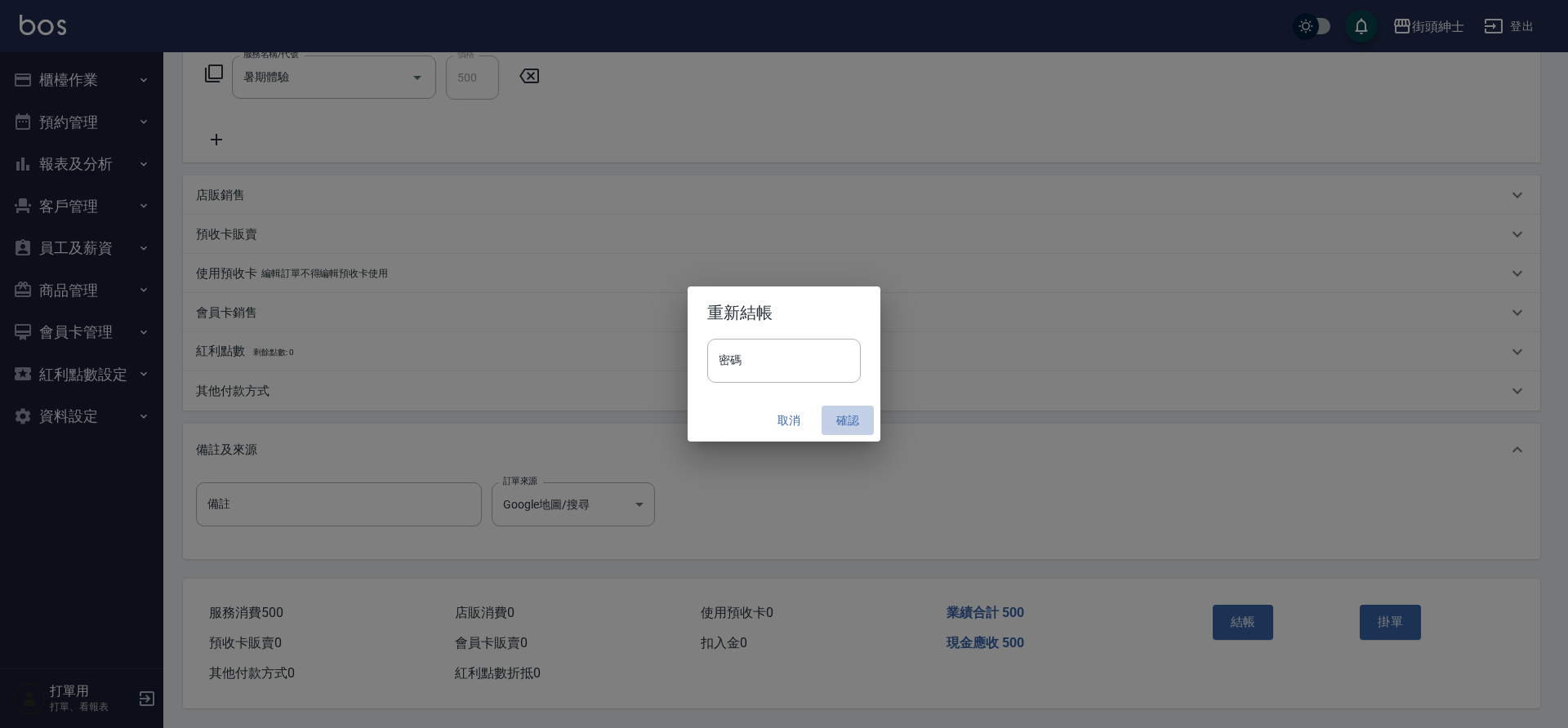
click at [841, 414] on button "確認" at bounding box center [848, 421] width 52 height 30
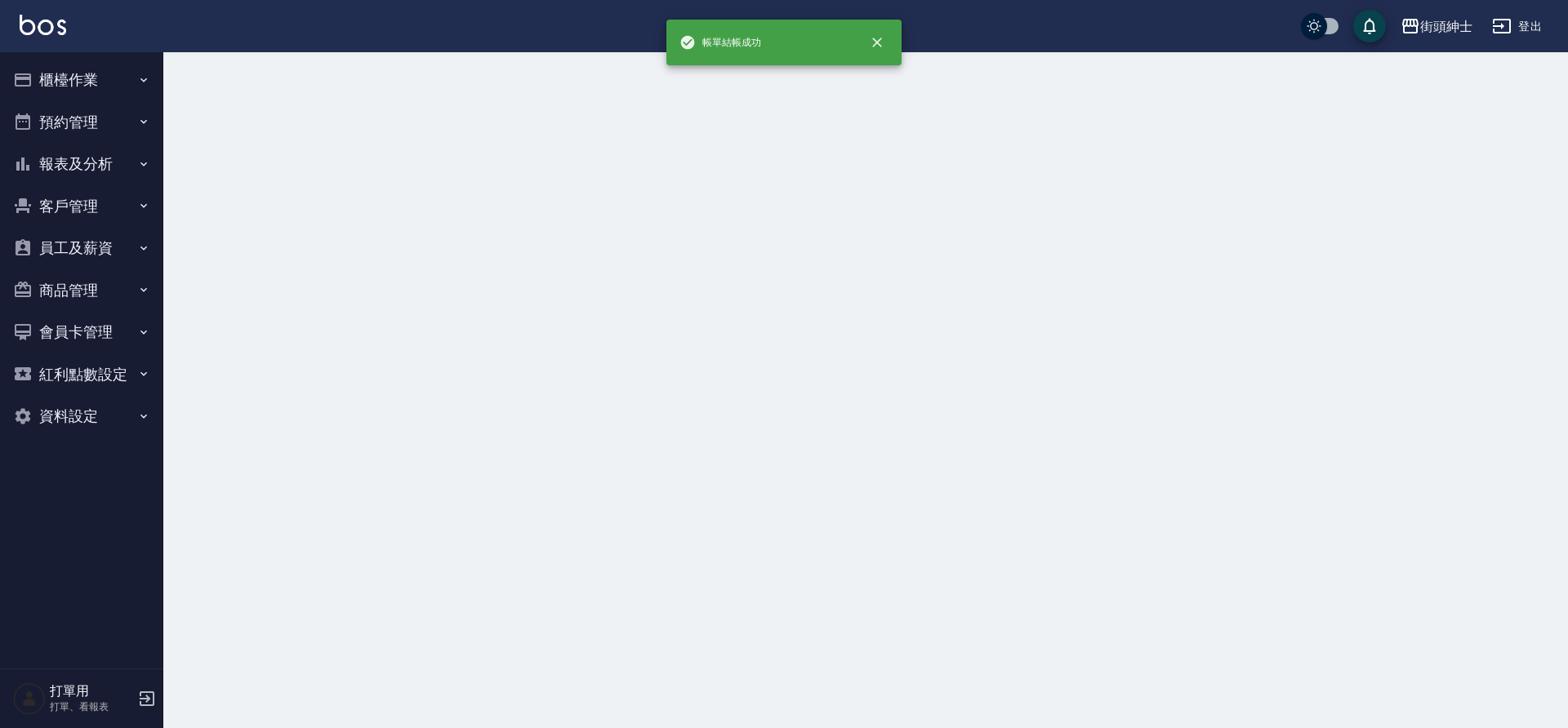
click at [99, 118] on button "預約管理" at bounding box center [82, 122] width 151 height 42
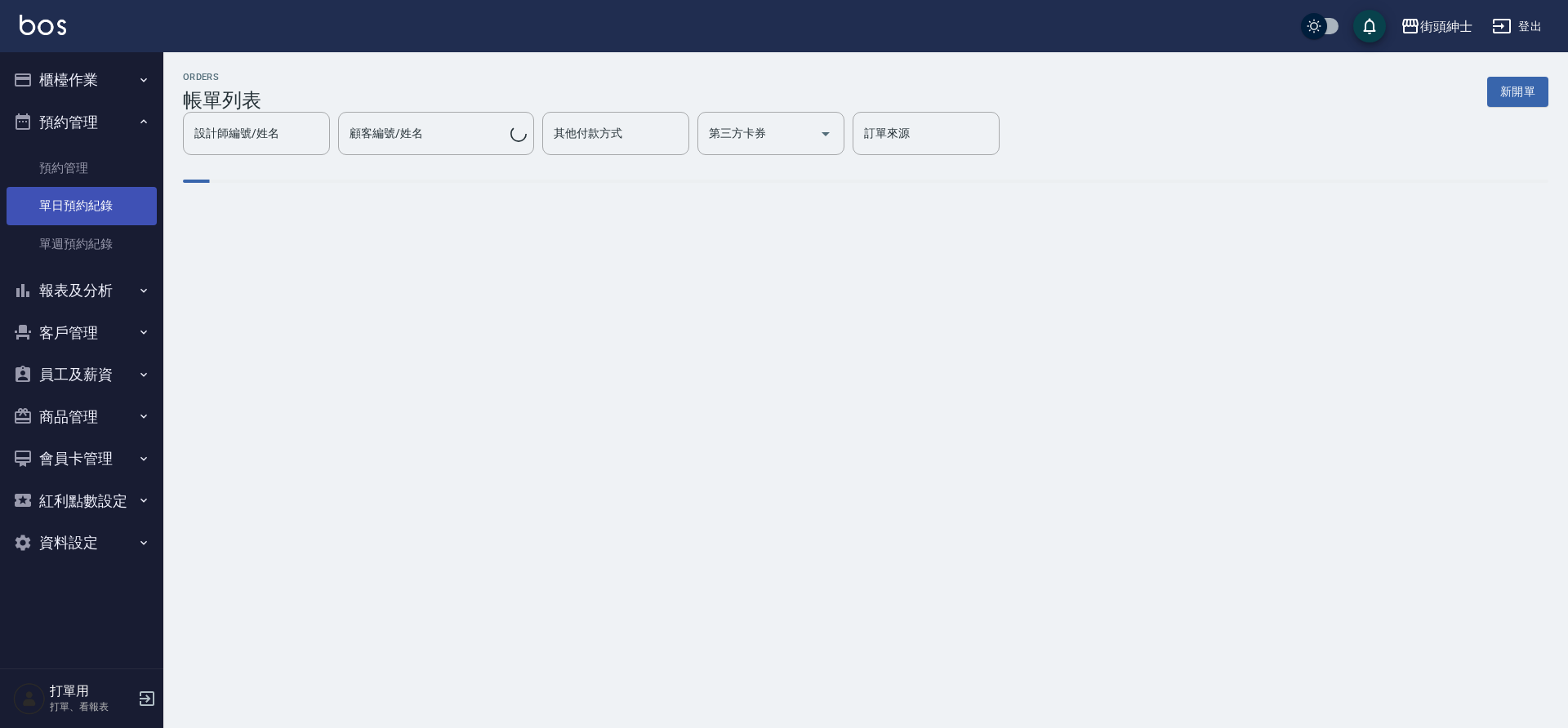
click at [92, 204] on link "單日預約紀錄" at bounding box center [82, 206] width 151 height 38
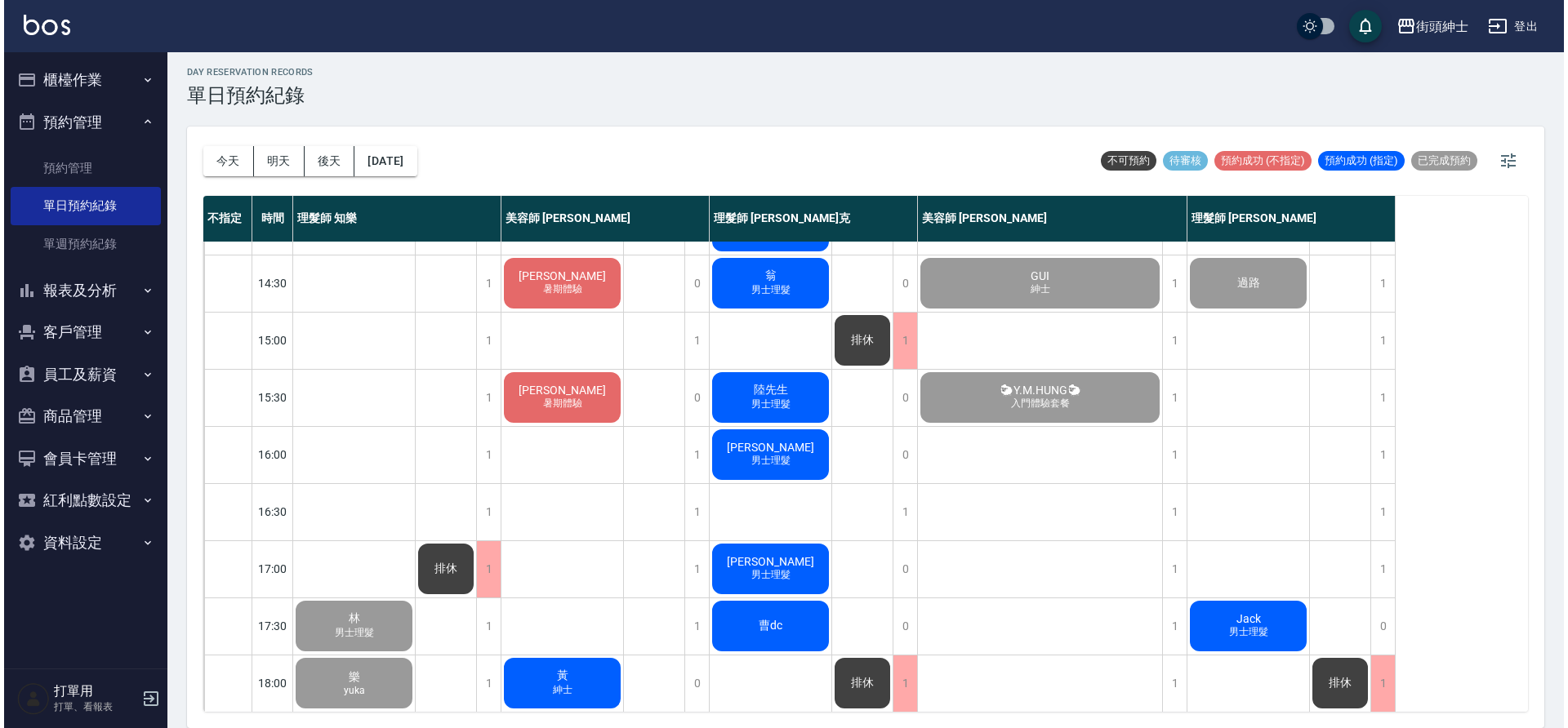
scroll to position [576, 0]
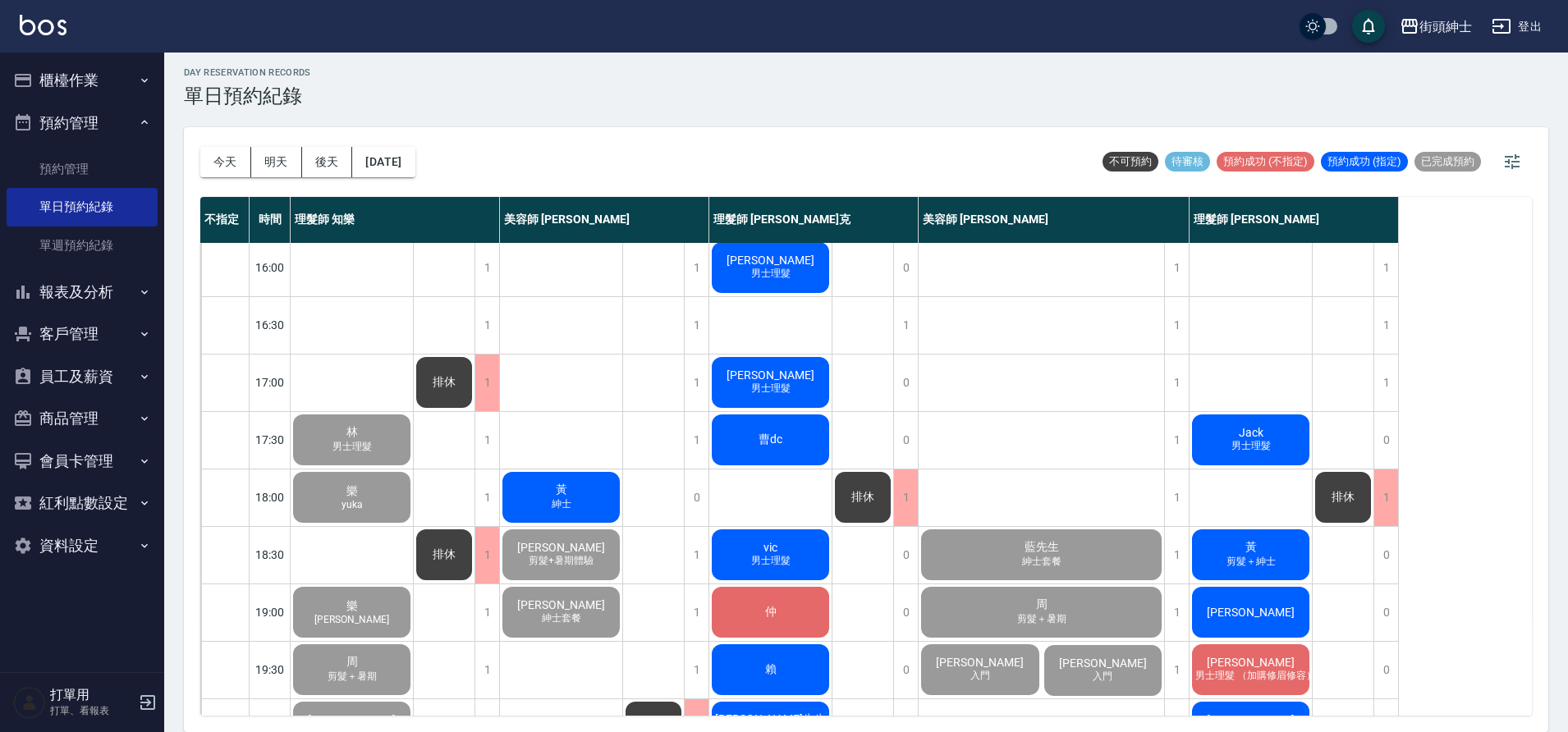
click at [582, 488] on div "[PERSON_NAME]" at bounding box center [562, 498] width 123 height 56
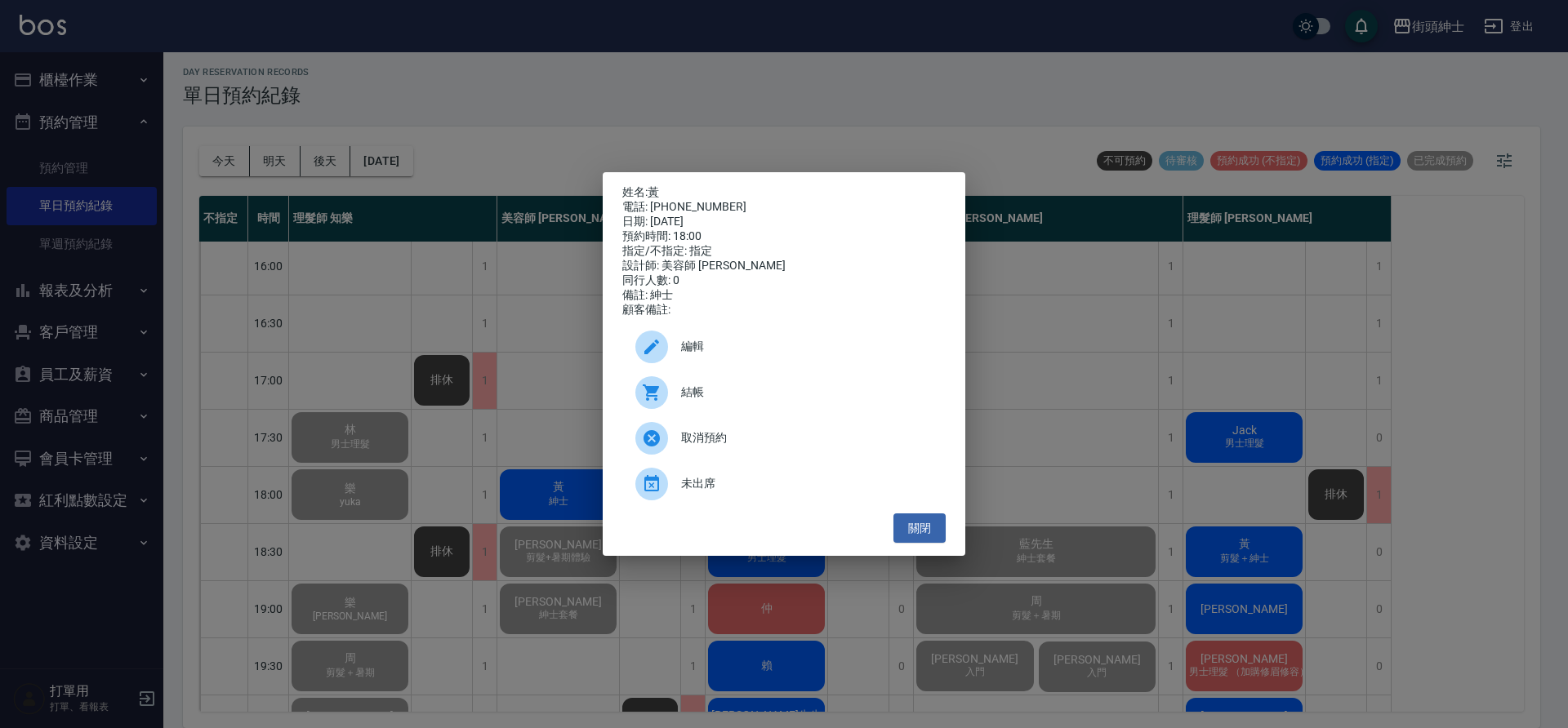
click at [674, 406] on div at bounding box center [658, 393] width 46 height 32
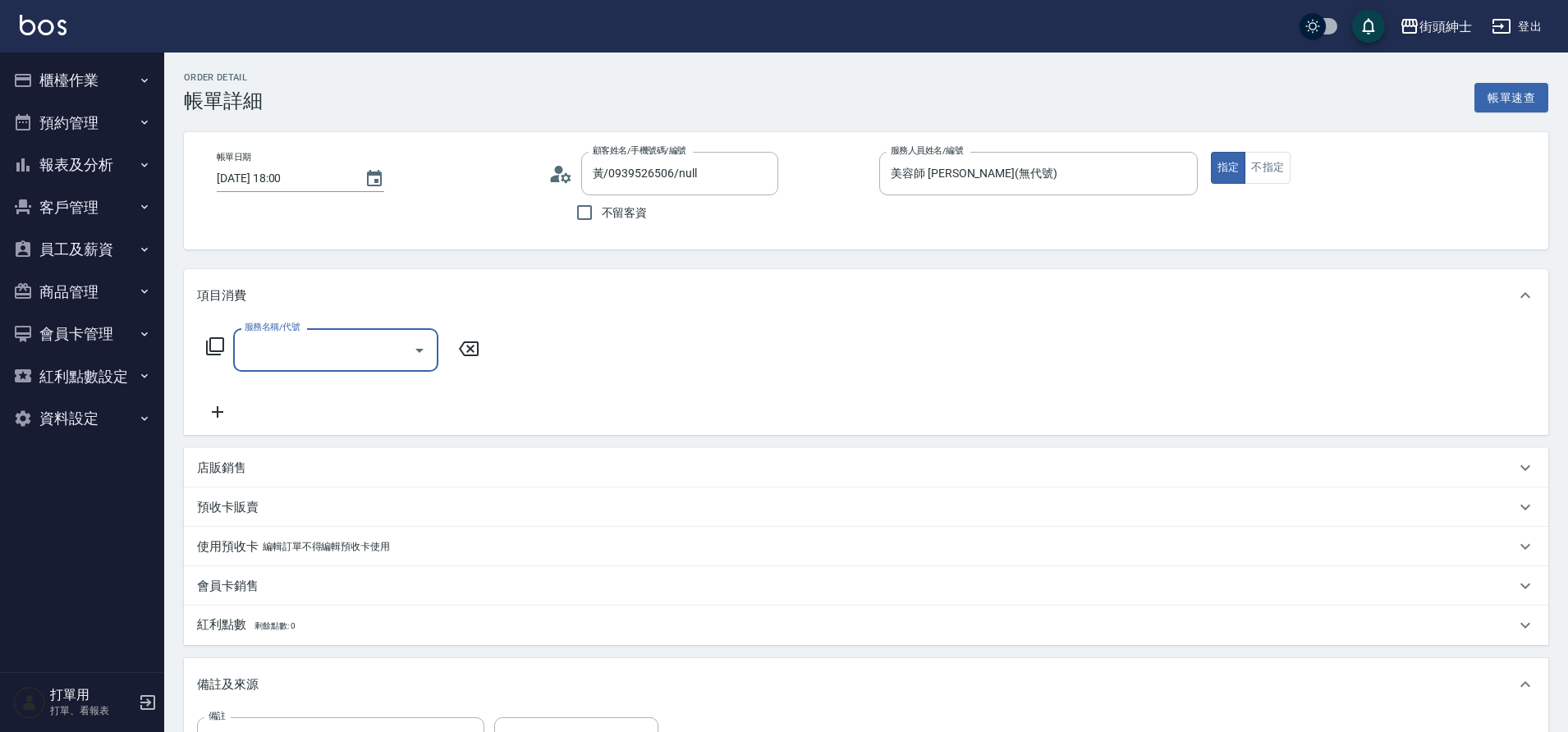
click at [316, 363] on input "服務名稱/代號" at bounding box center [324, 350] width 166 height 29
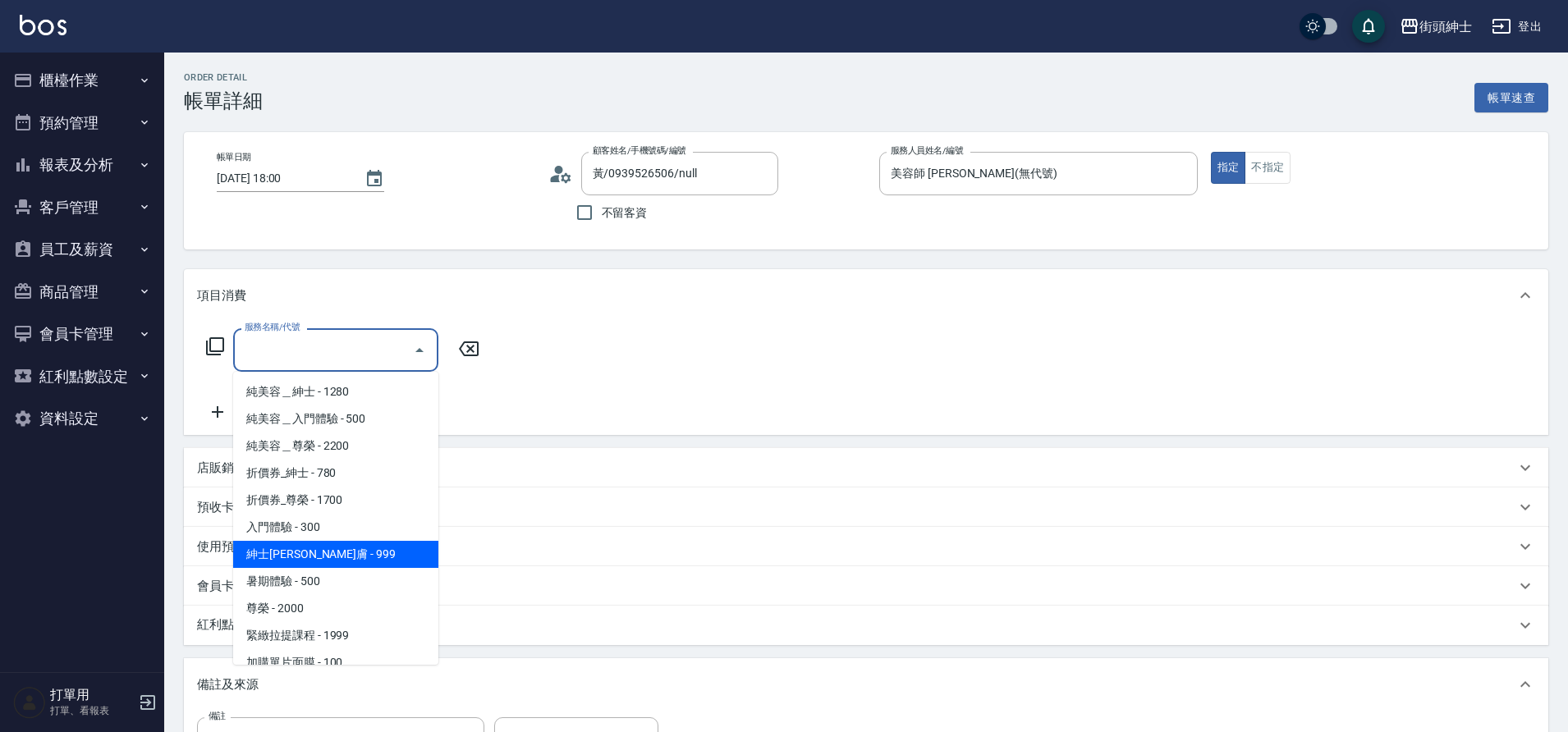
click at [332, 547] on span "紳士[PERSON_NAME]膚 - 999" at bounding box center [336, 554] width 206 height 27
type input "紳士全效煥膚"
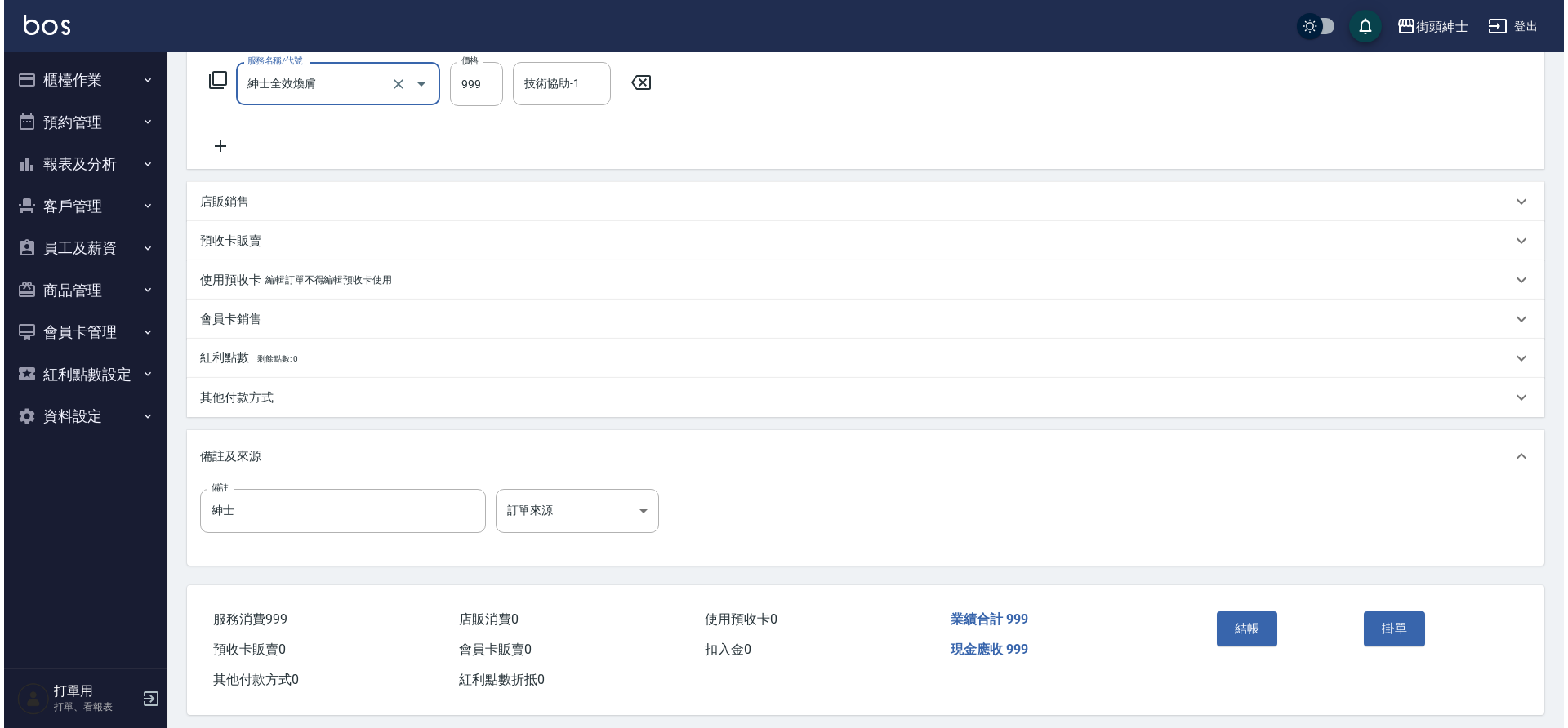
scroll to position [278, 0]
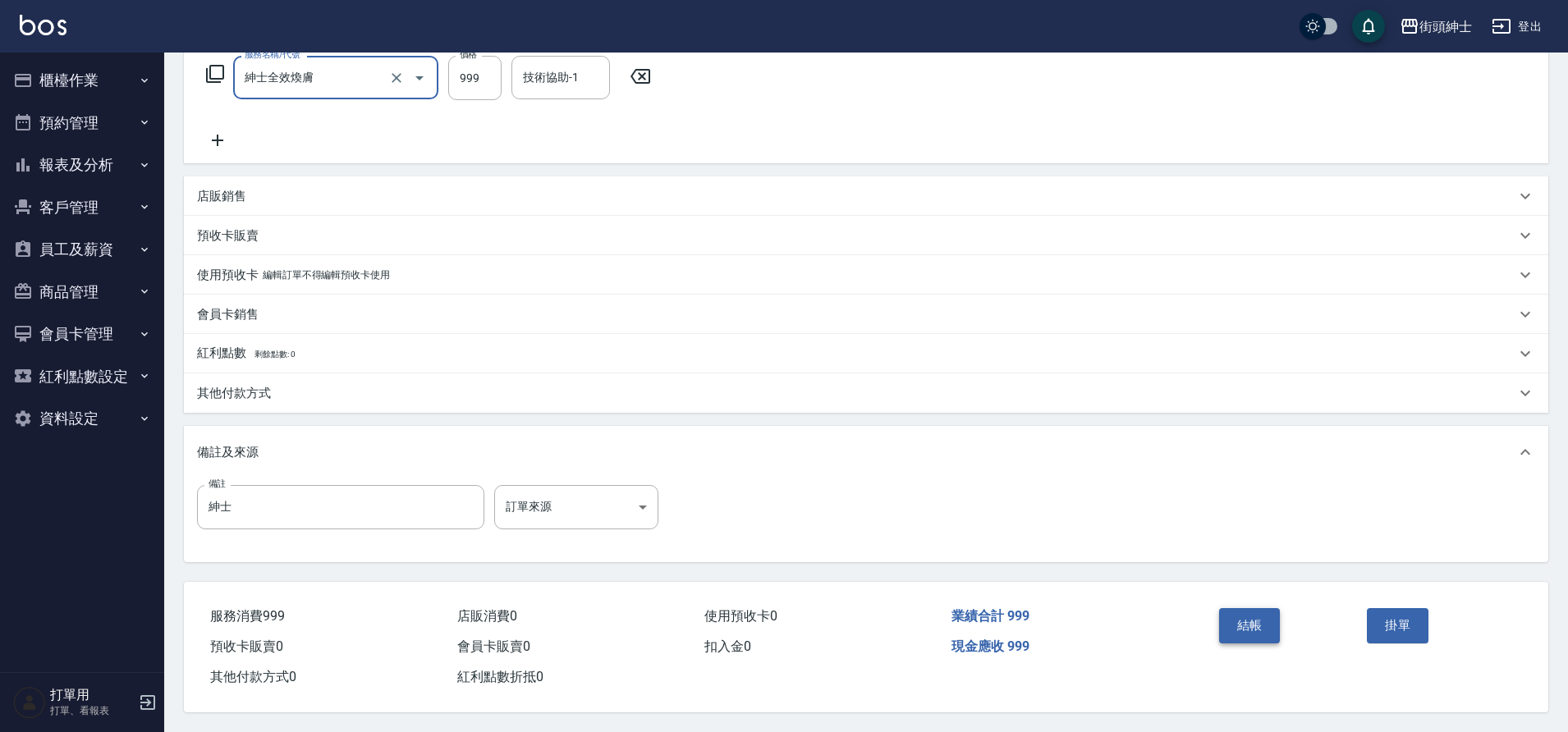
click at [1237, 631] on button "結帳" at bounding box center [1250, 626] width 61 height 34
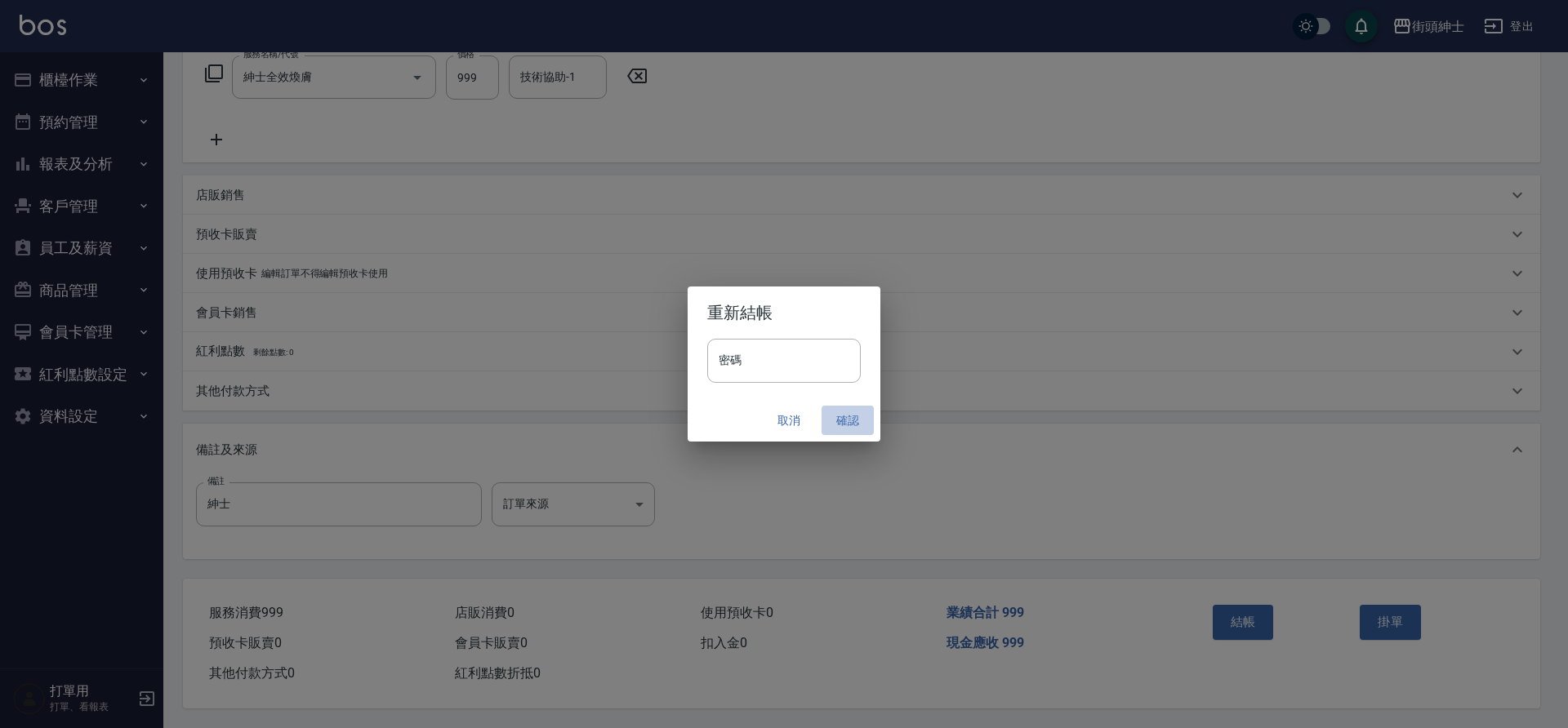
click at [856, 421] on button "確認" at bounding box center [848, 421] width 52 height 30
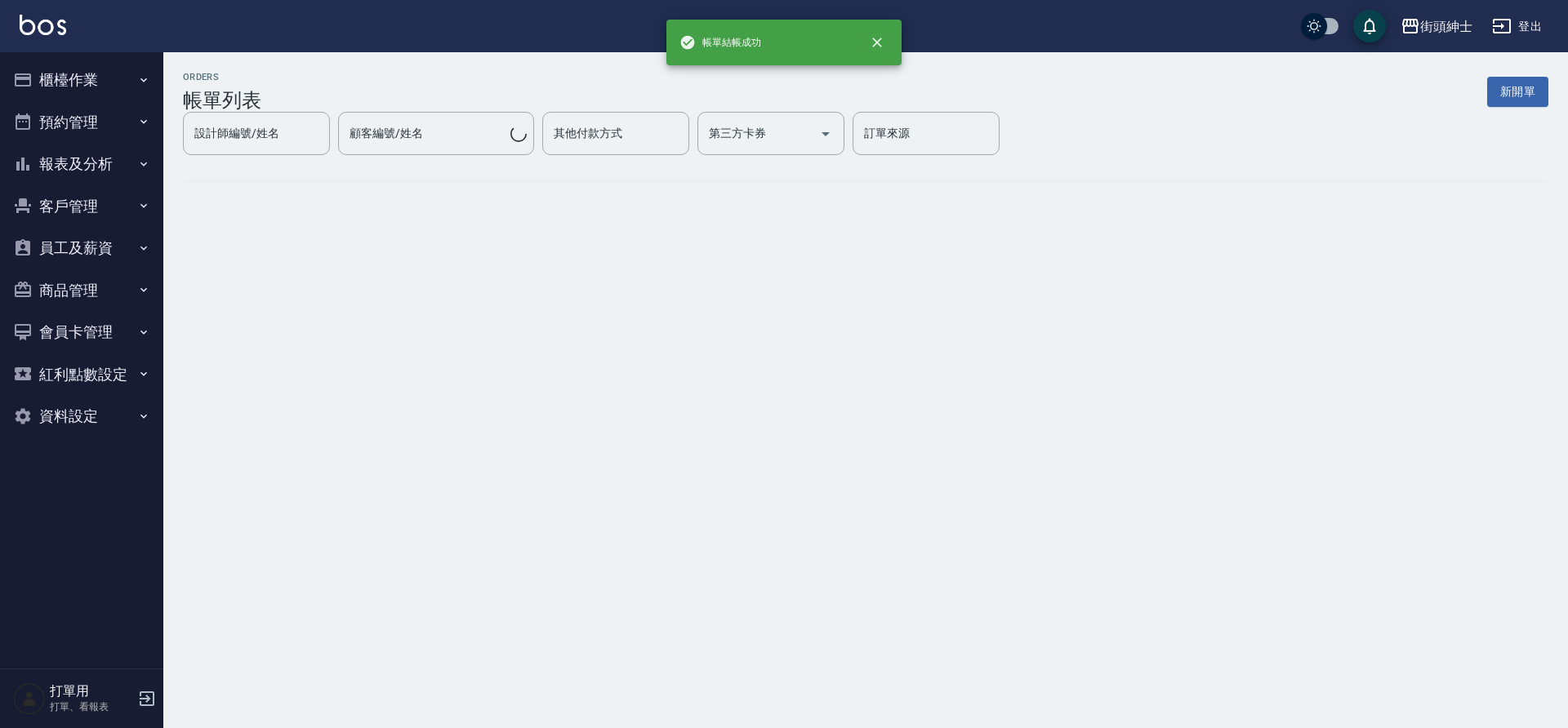
click at [91, 131] on button "預約管理" at bounding box center [82, 122] width 151 height 42
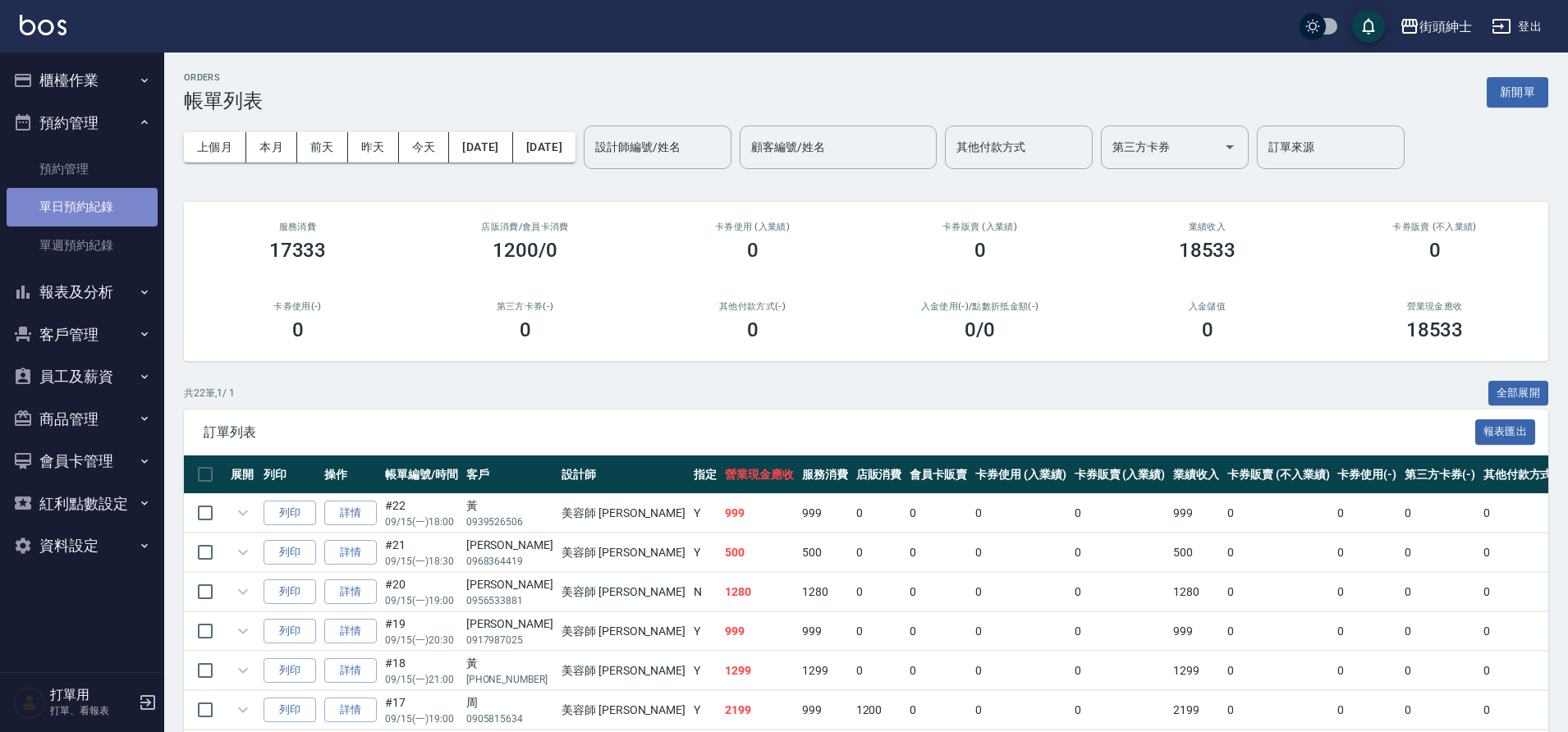
click at [102, 215] on link "單日預約紀錄" at bounding box center [82, 207] width 151 height 38
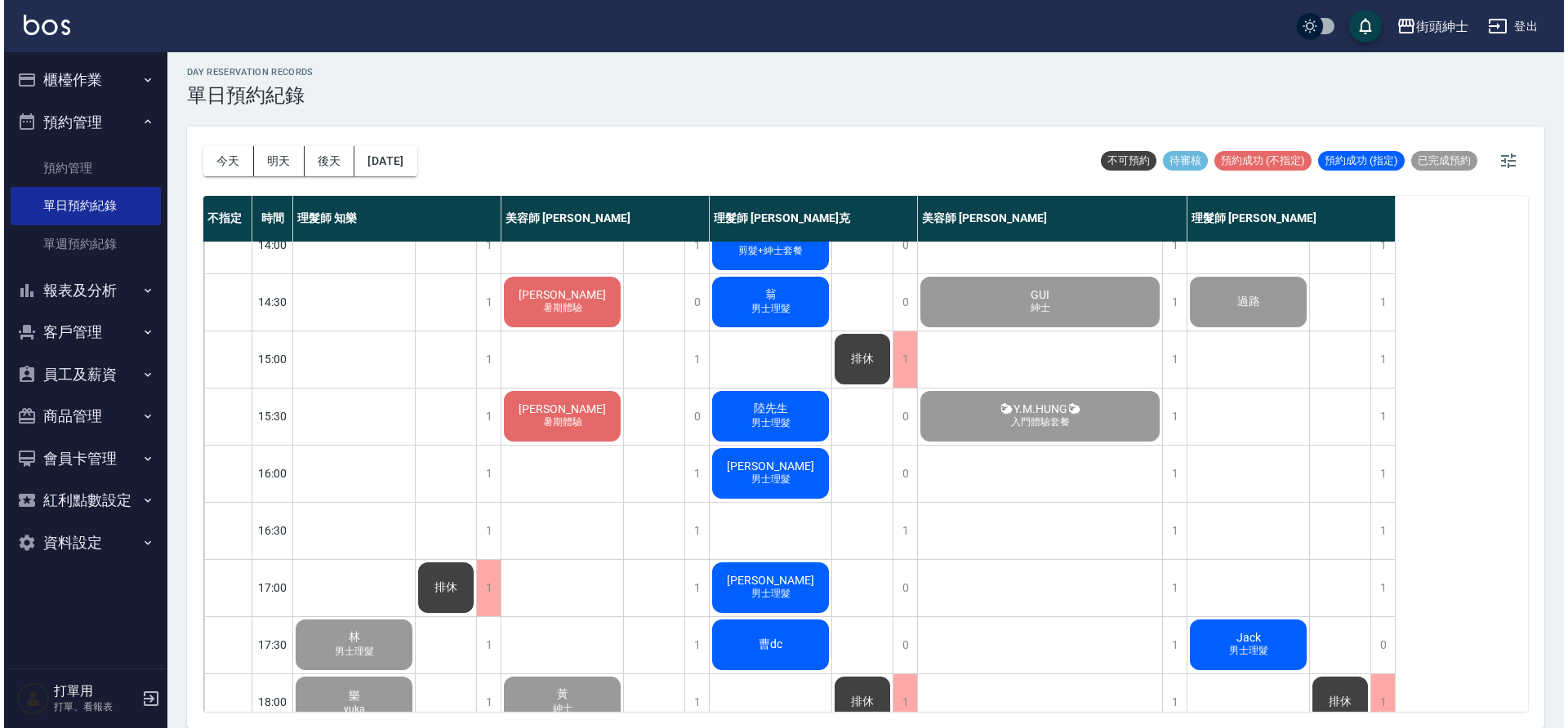
scroll to position [339, 0]
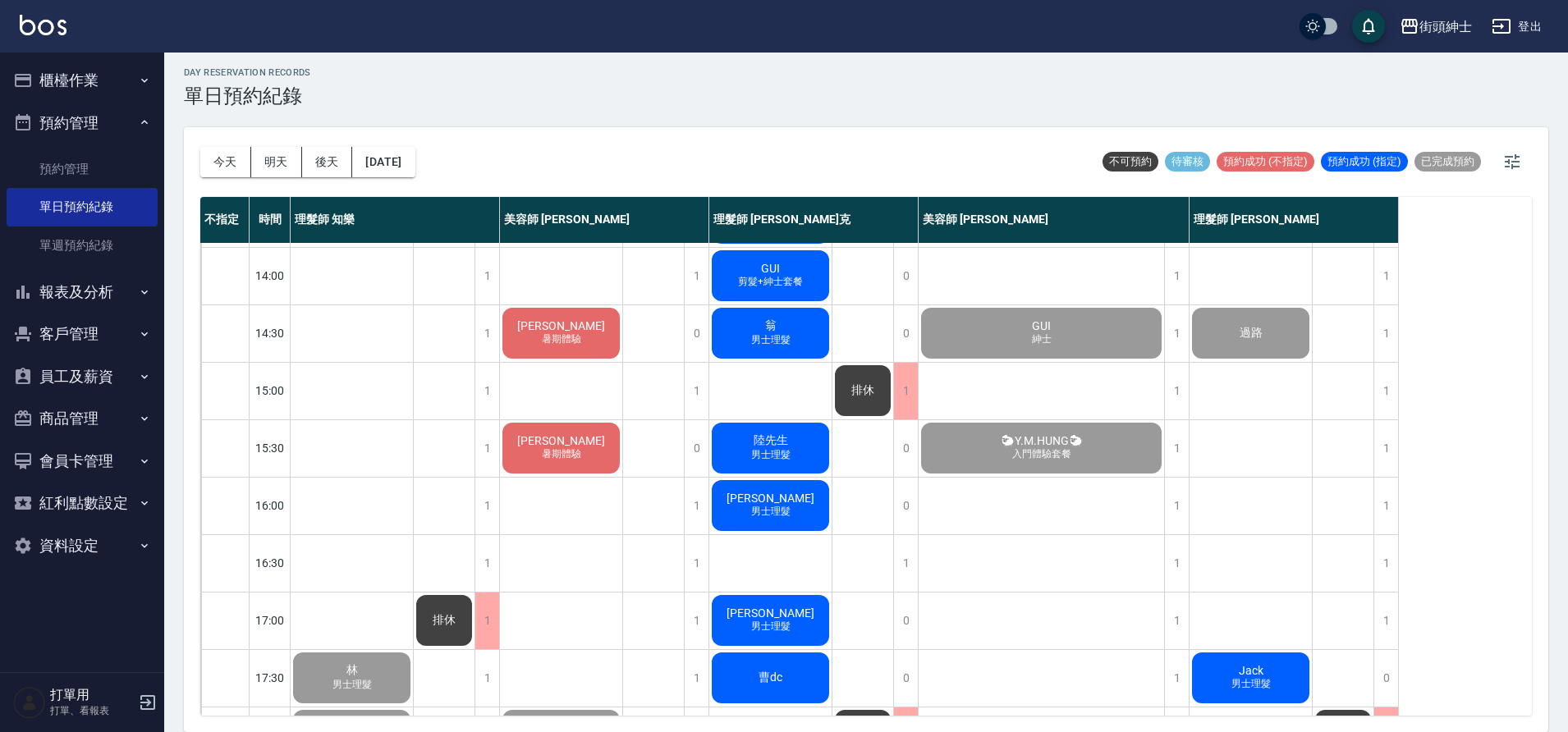
click at [536, 429] on div "[PERSON_NAME] 暑期體驗" at bounding box center [562, 448] width 123 height 56
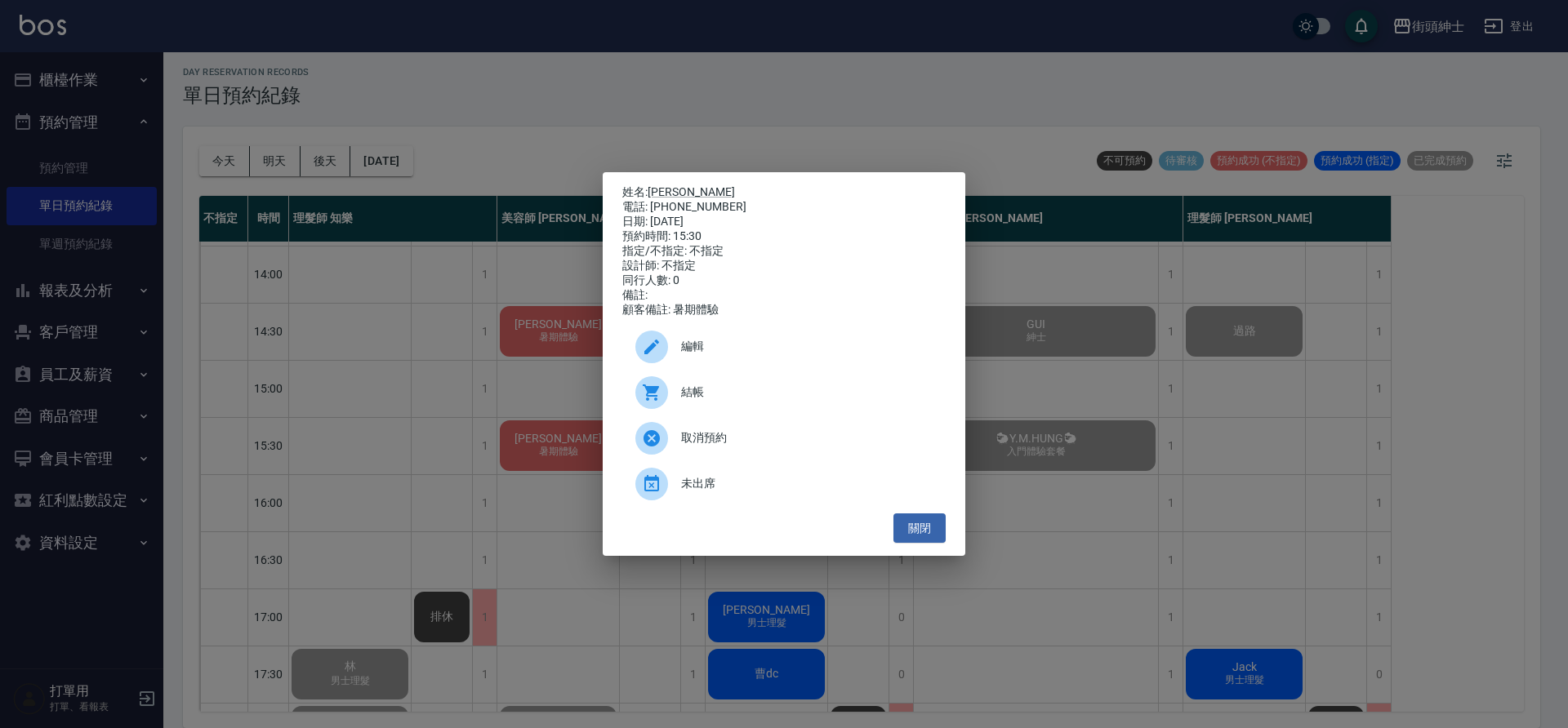
click at [669, 406] on div at bounding box center [658, 393] width 46 height 32
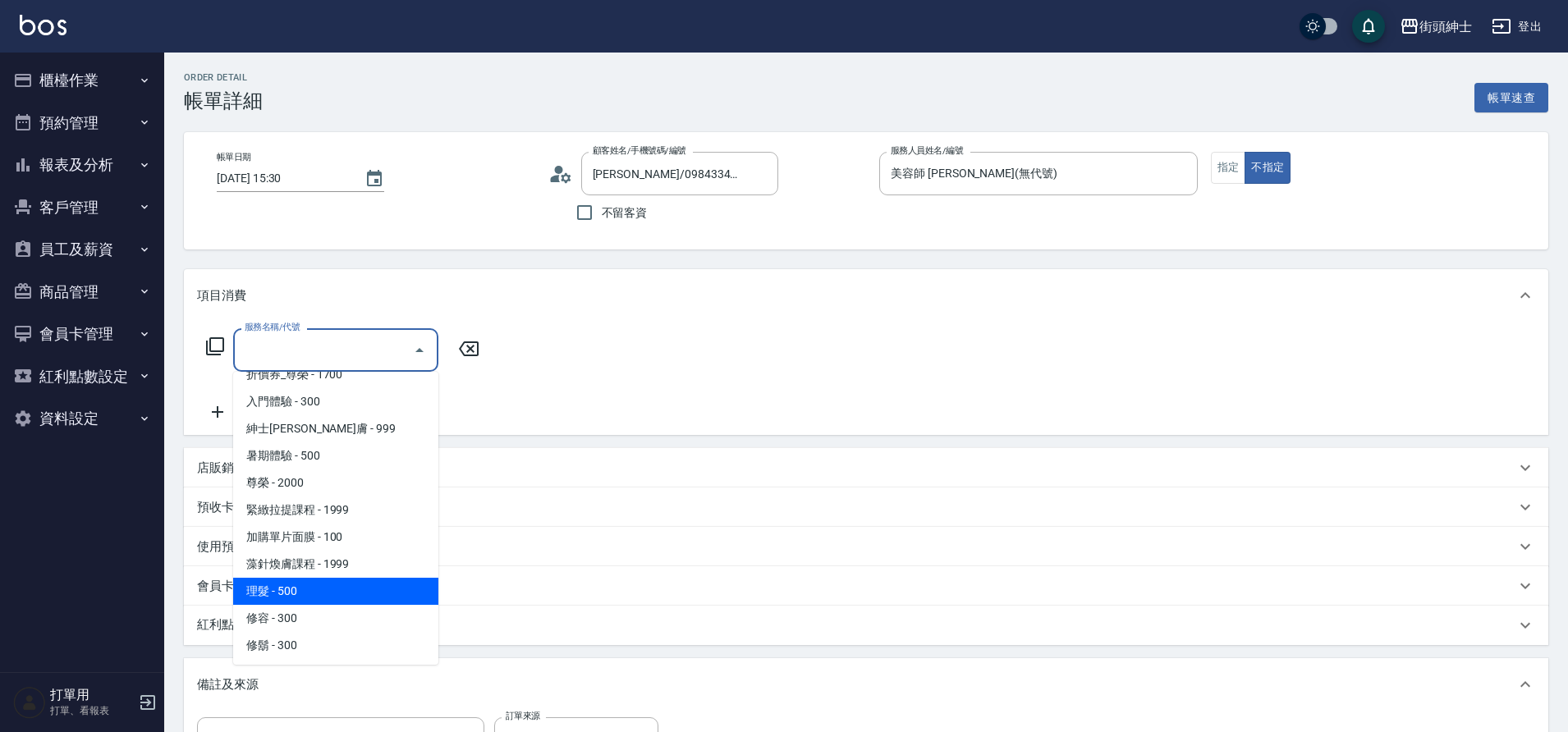
scroll to position [126, 0]
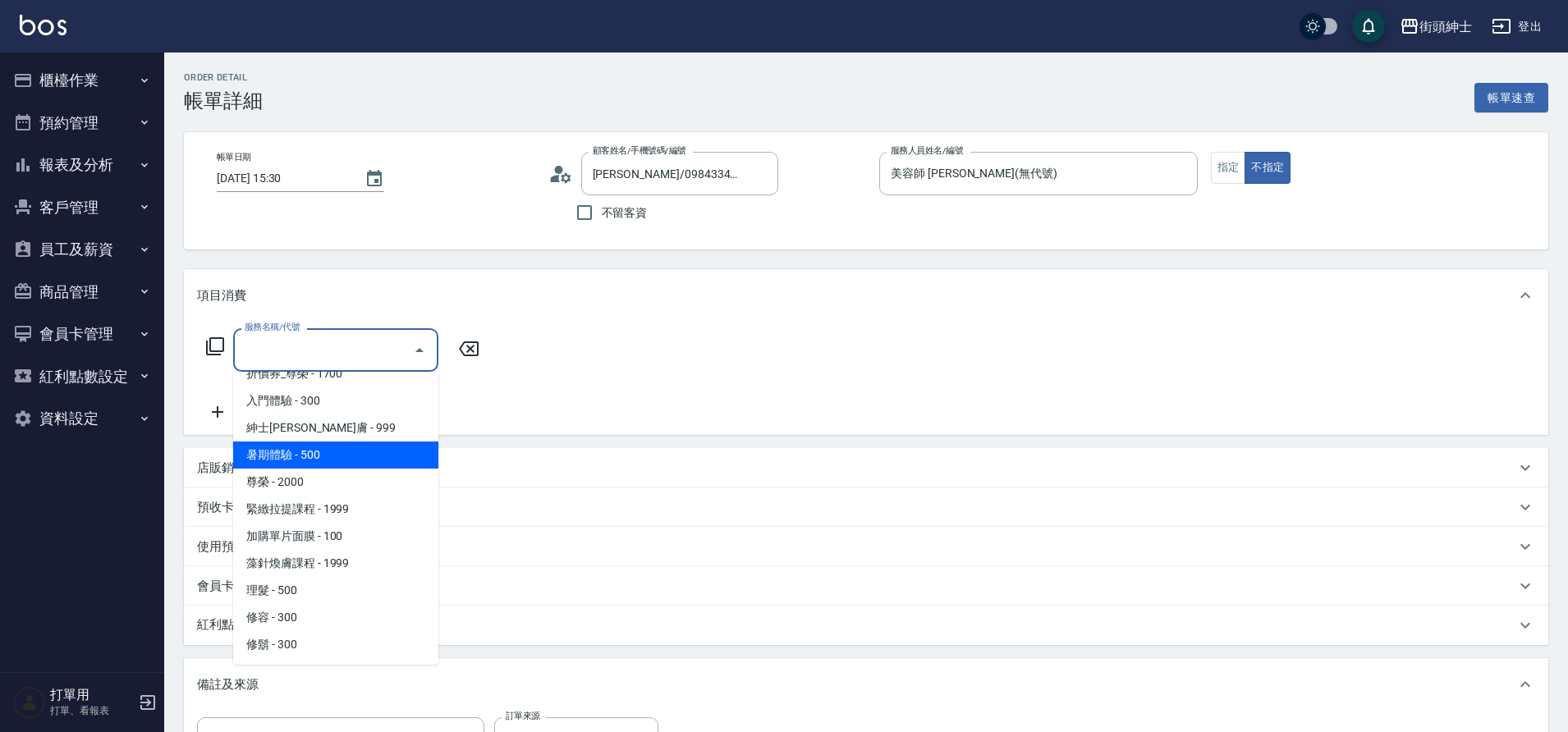
click at [328, 458] on span "暑期體驗 - 500" at bounding box center [336, 455] width 206 height 27
type input "暑期體驗"
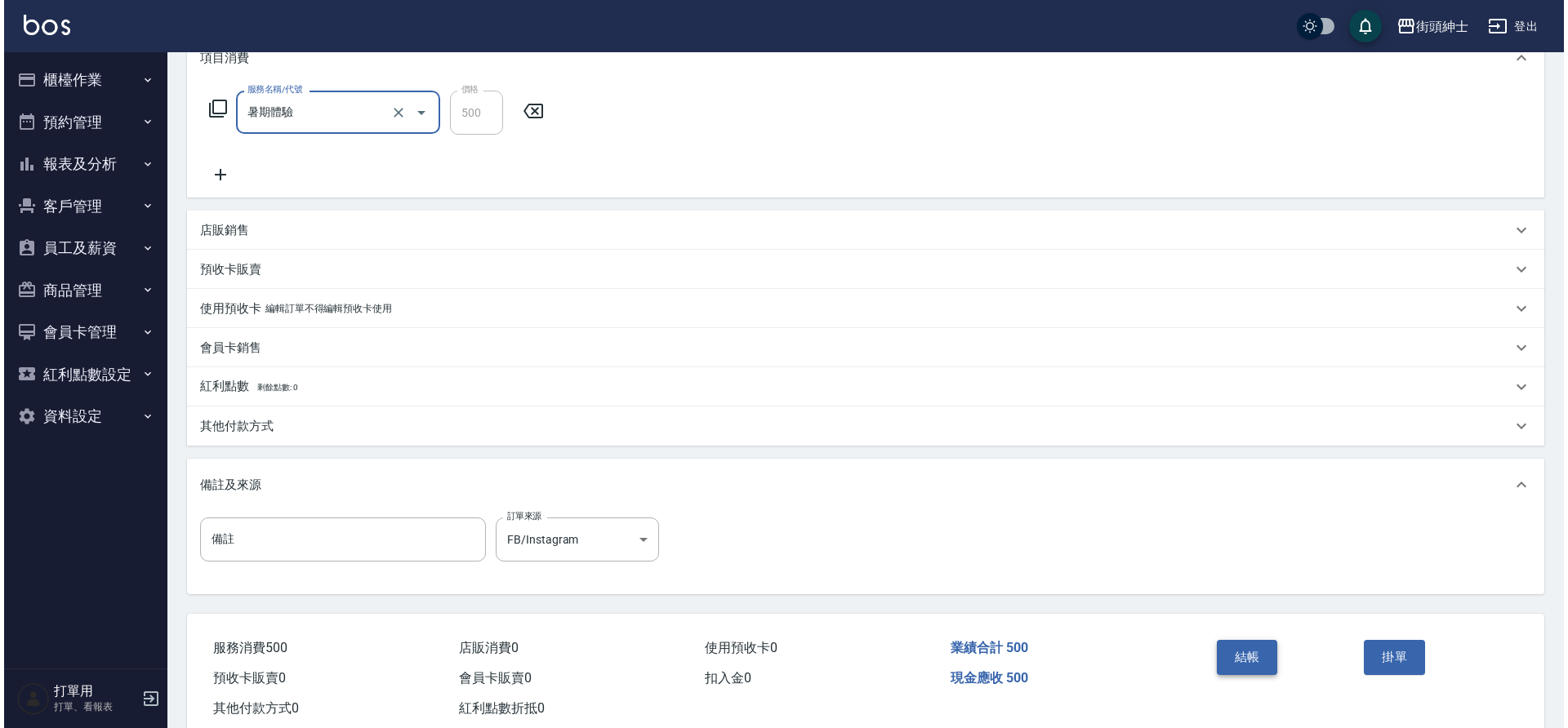
scroll to position [278, 0]
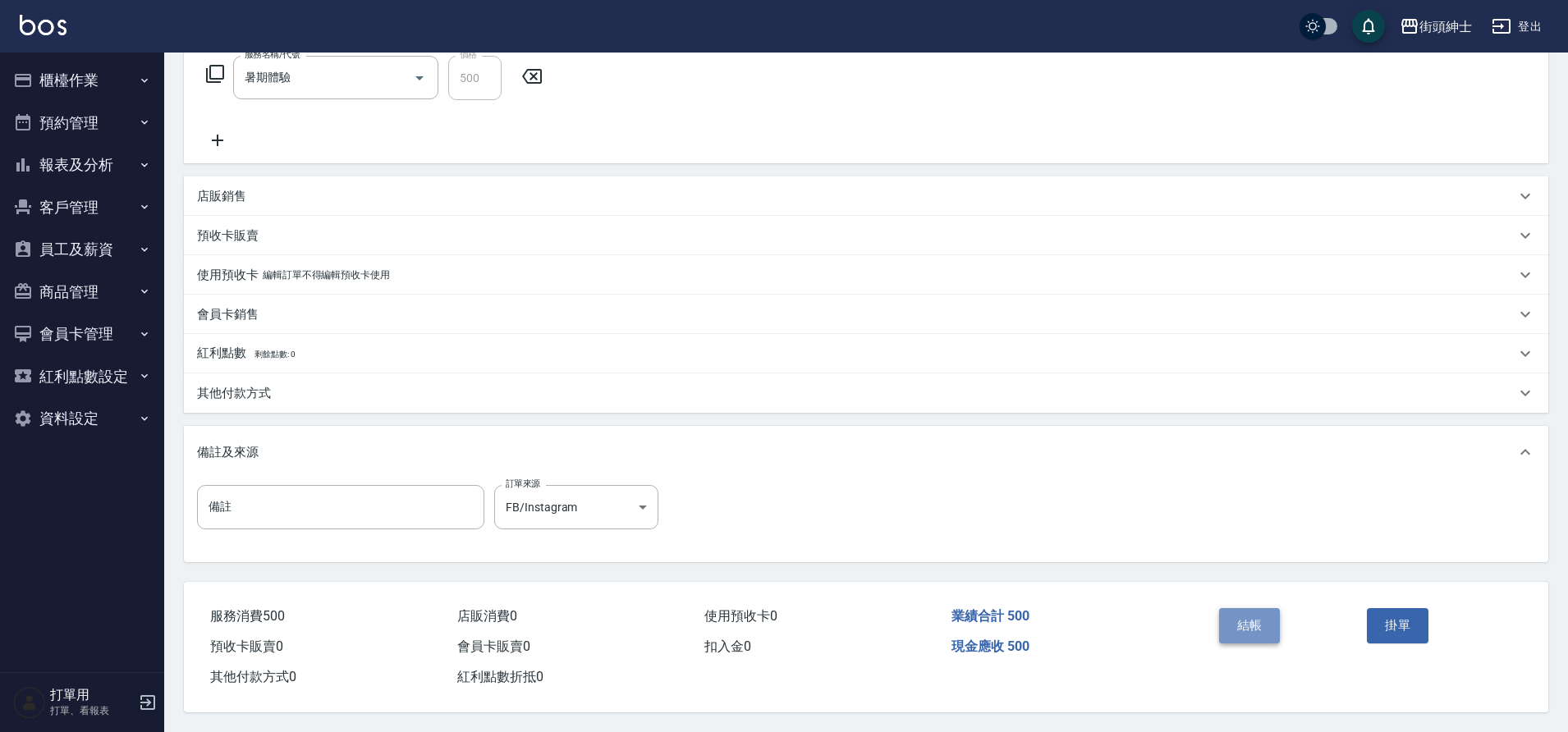
click at [1247, 615] on button "結帳" at bounding box center [1250, 626] width 61 height 34
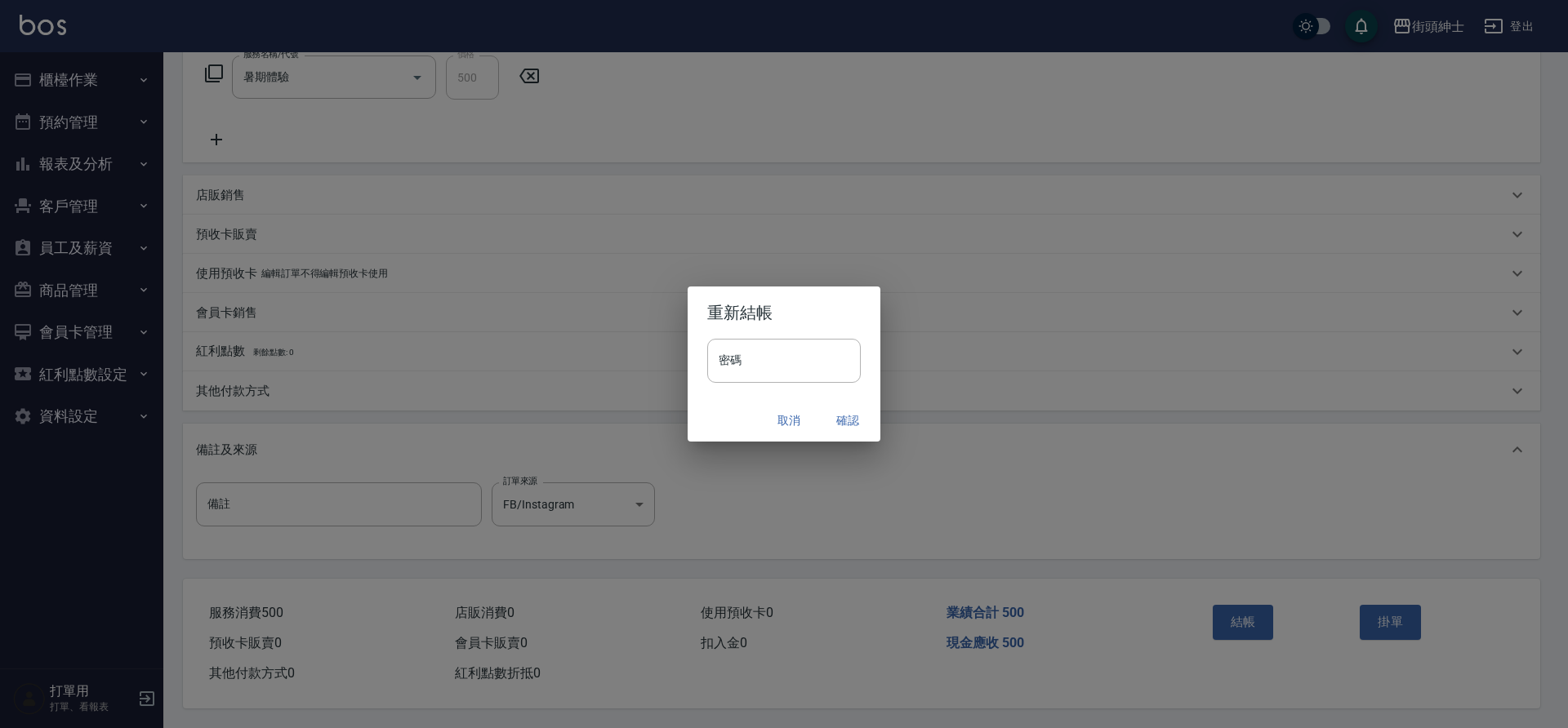
click at [862, 421] on button "確認" at bounding box center [848, 421] width 52 height 30
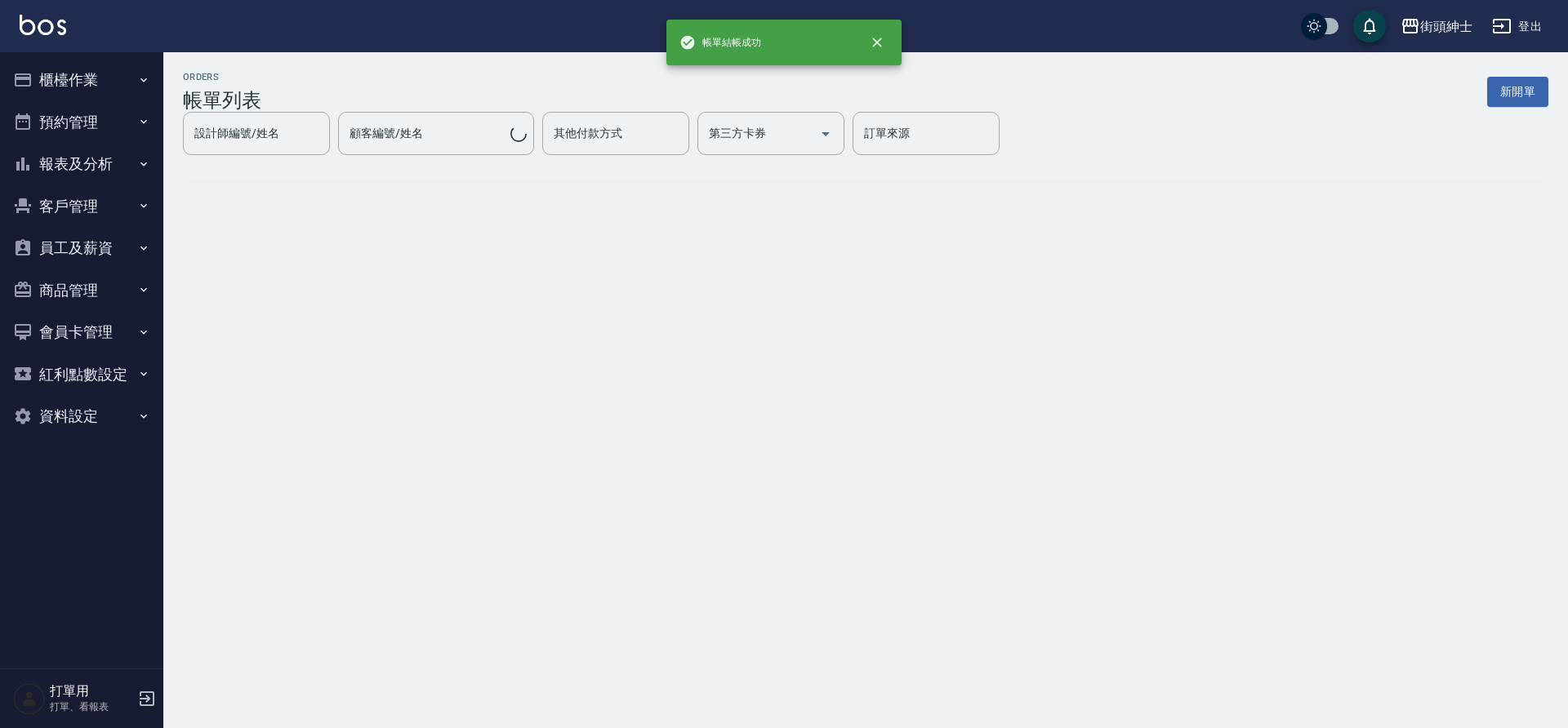
click at [83, 127] on button "預約管理" at bounding box center [82, 122] width 151 height 42
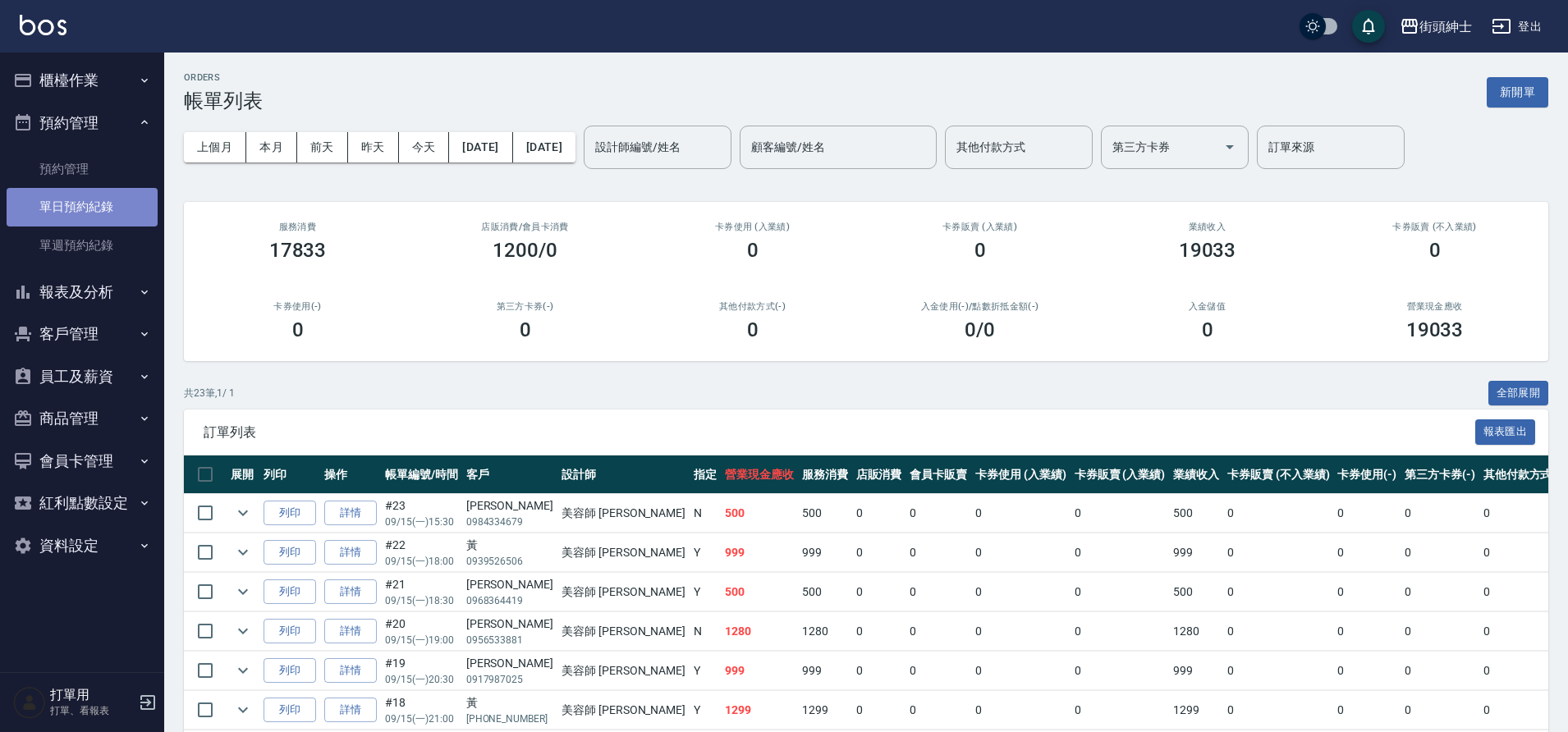
click at [105, 208] on link "單日預約紀錄" at bounding box center [82, 207] width 151 height 38
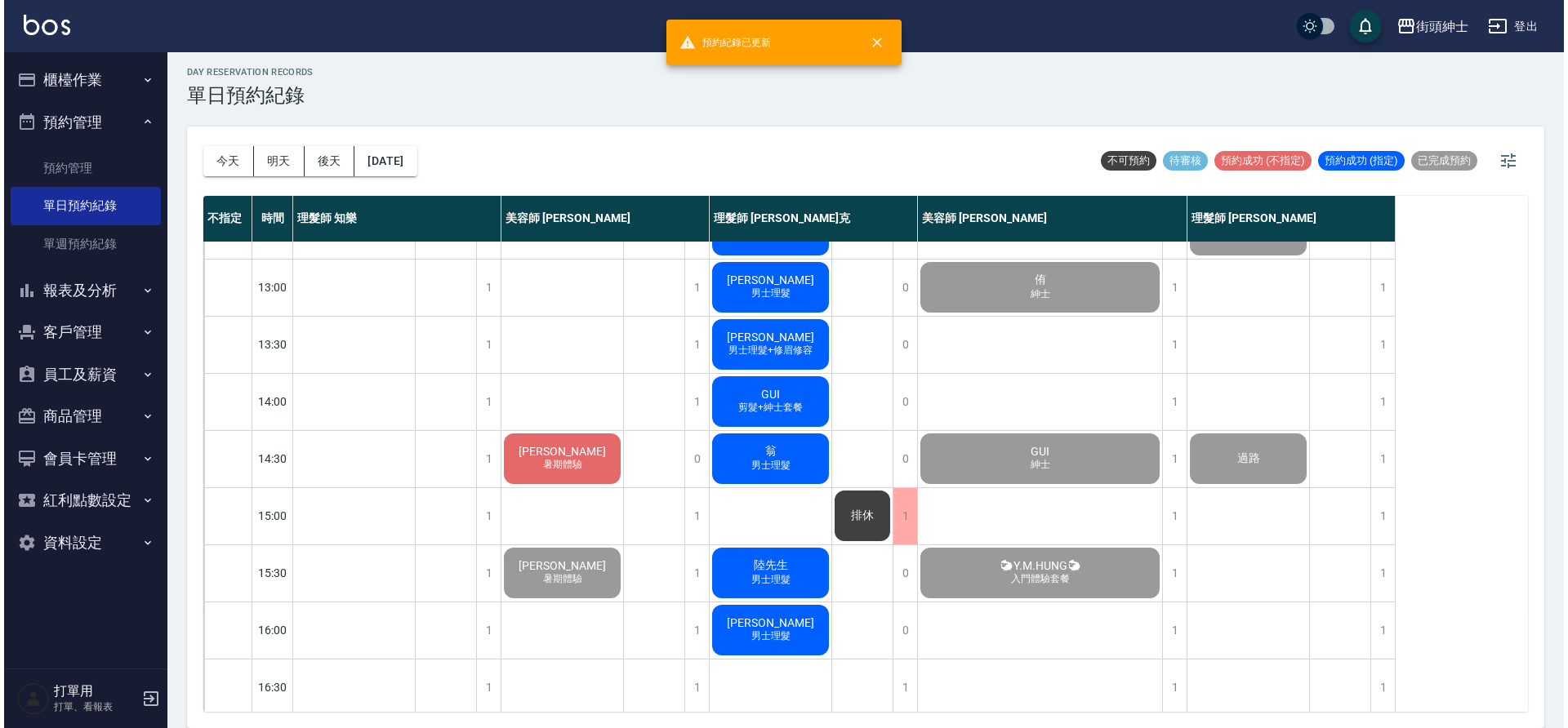
scroll to position [334, 0]
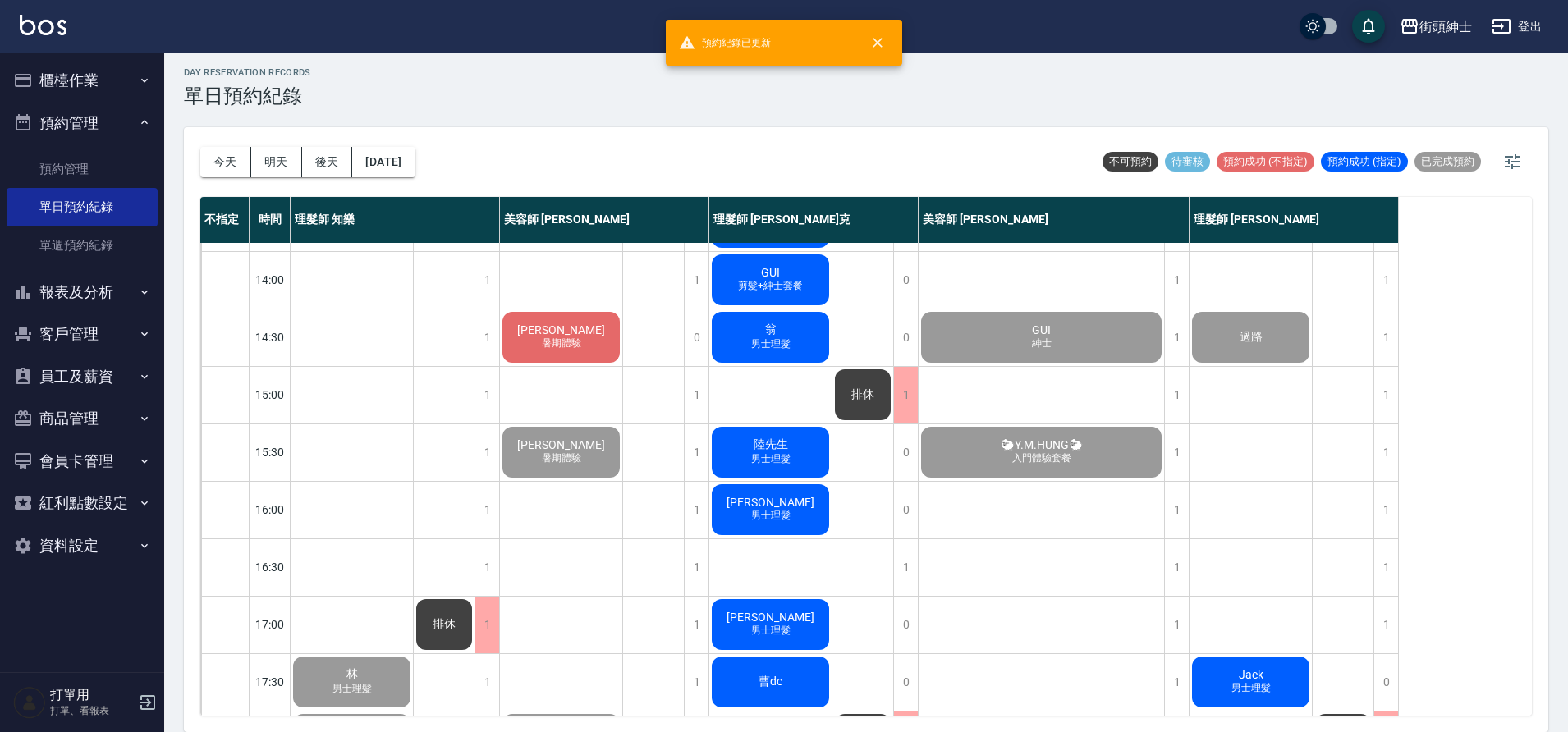
click at [573, 340] on span "暑期體驗" at bounding box center [561, 343] width 46 height 14
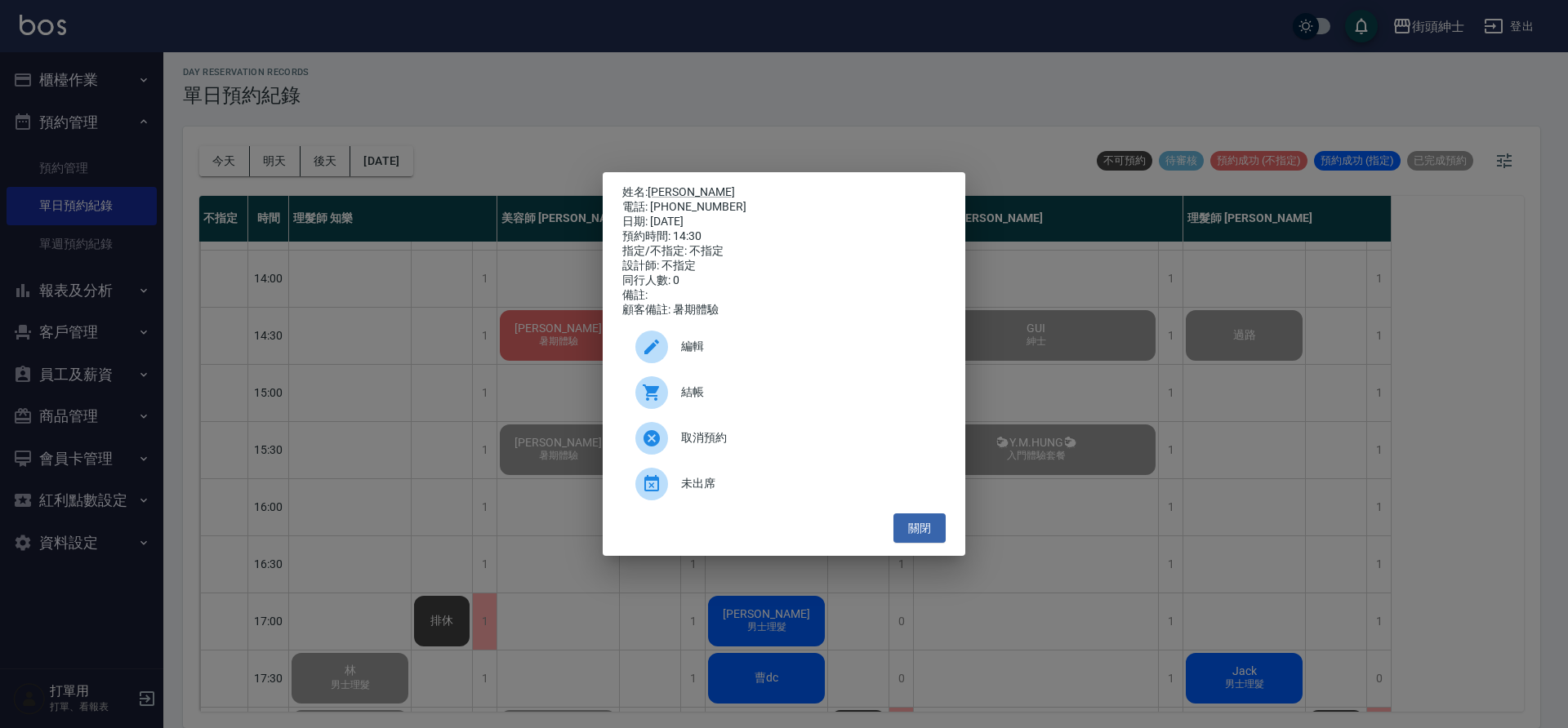
click at [680, 403] on div at bounding box center [658, 393] width 46 height 32
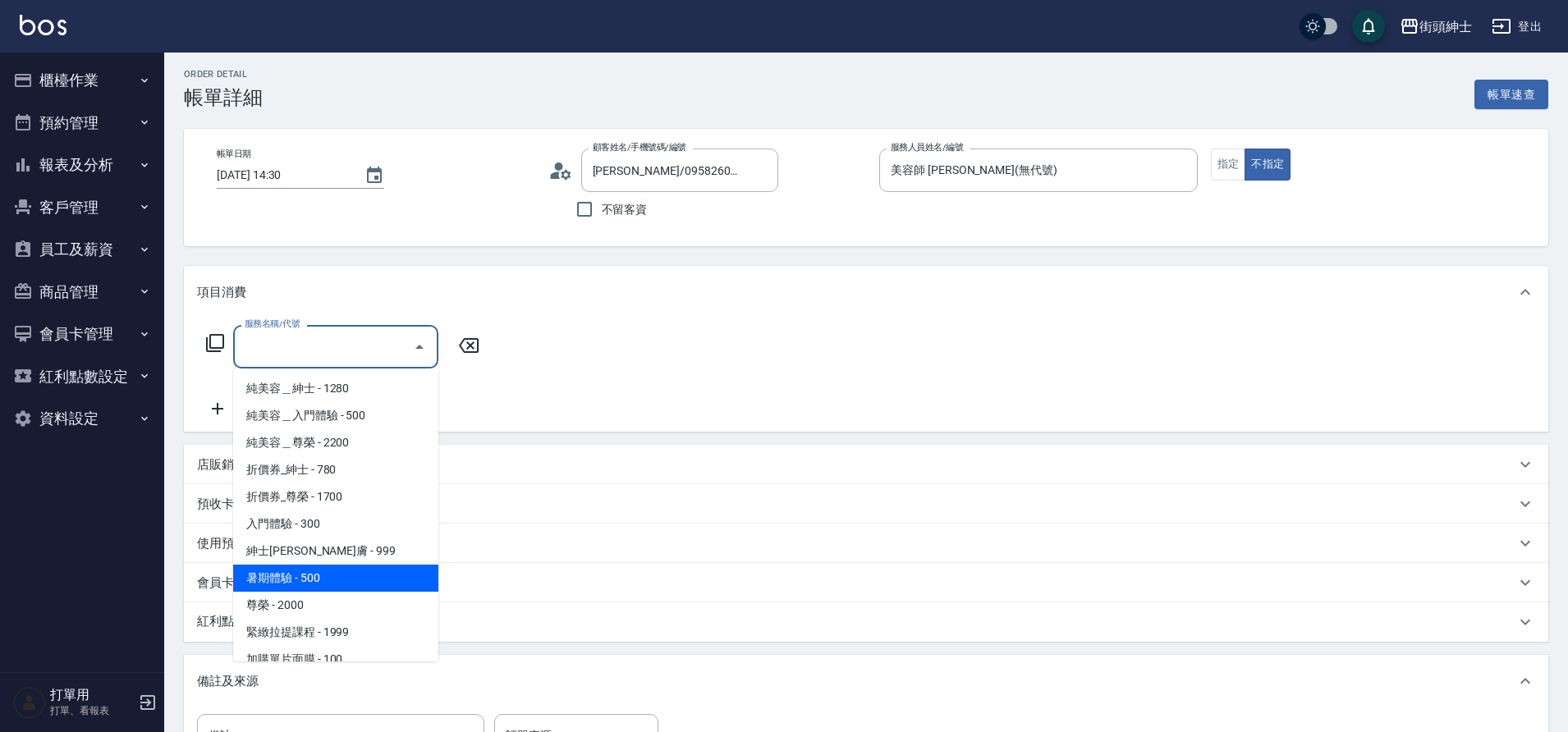
click at [370, 570] on span "暑期體驗 - 500" at bounding box center [336, 578] width 206 height 27
type input "暑期體驗"
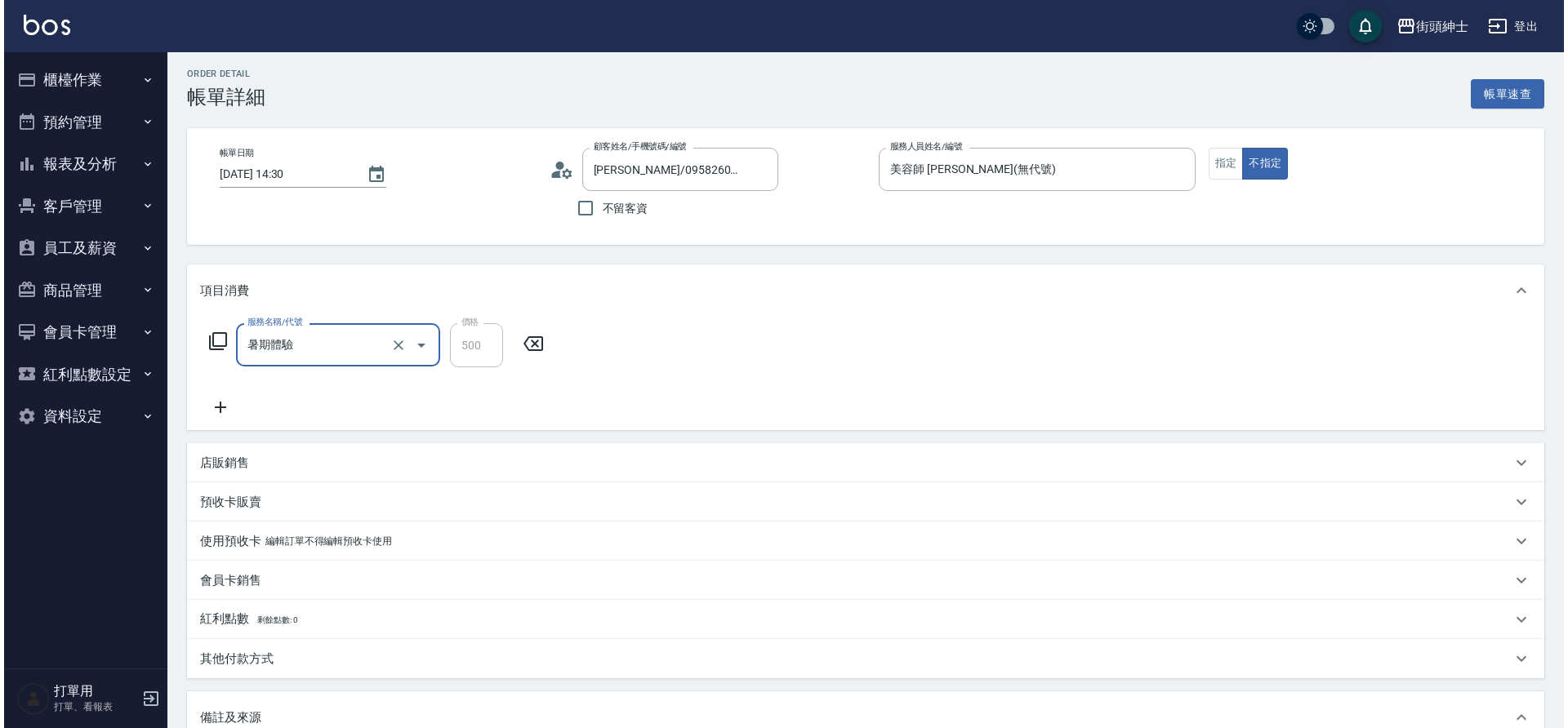
scroll to position [278, 0]
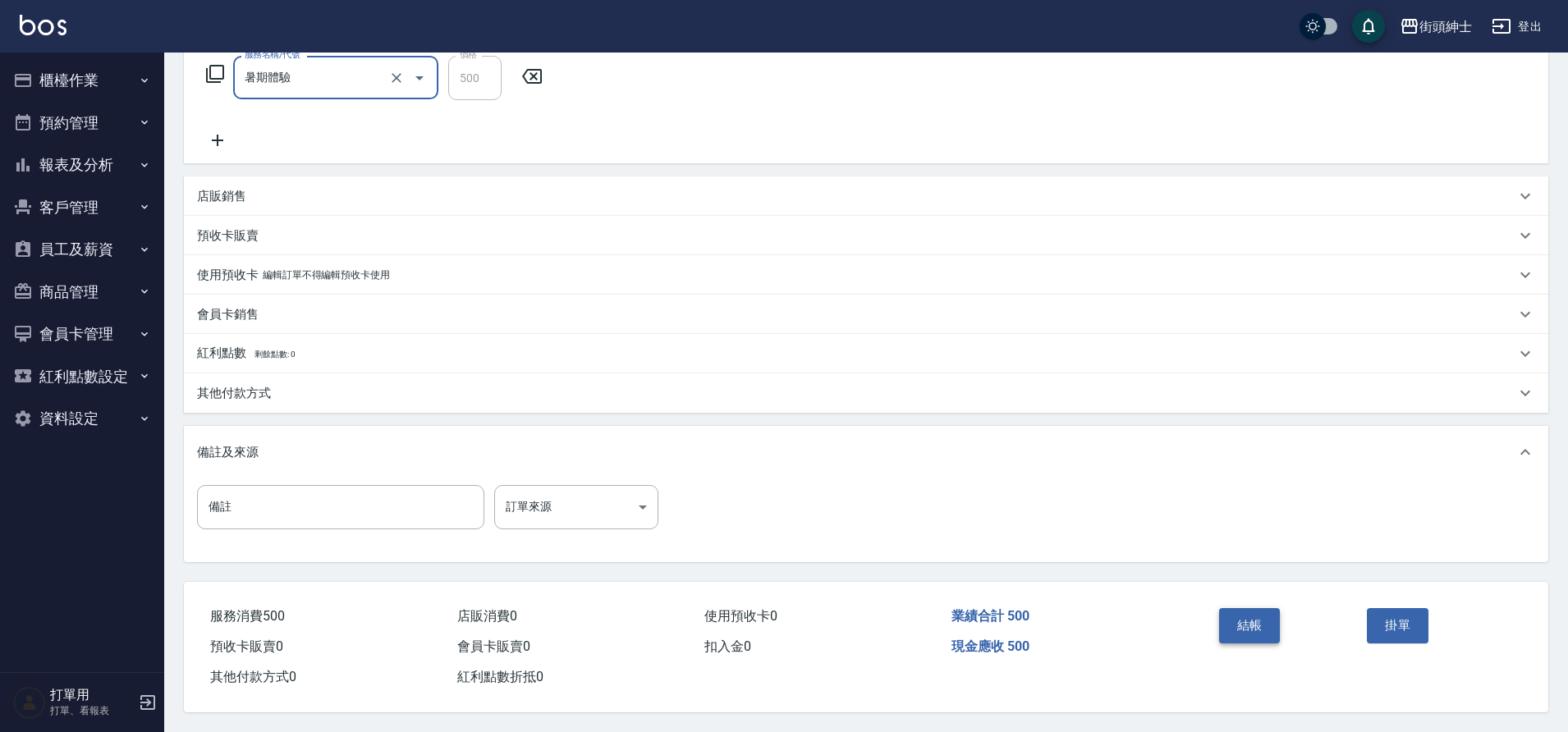
click at [1261, 619] on button "結帳" at bounding box center [1250, 626] width 61 height 34
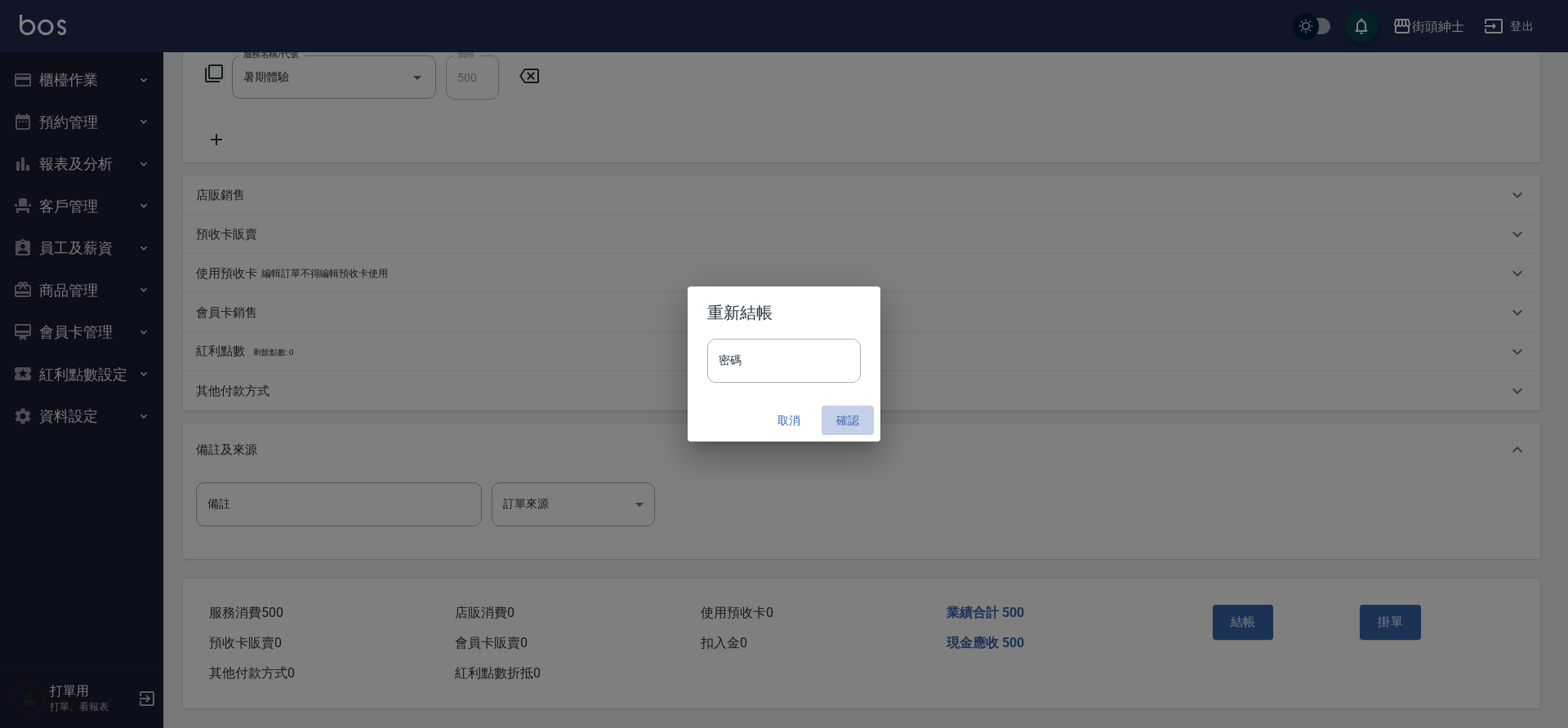
click at [853, 428] on button "確認" at bounding box center [848, 421] width 52 height 30
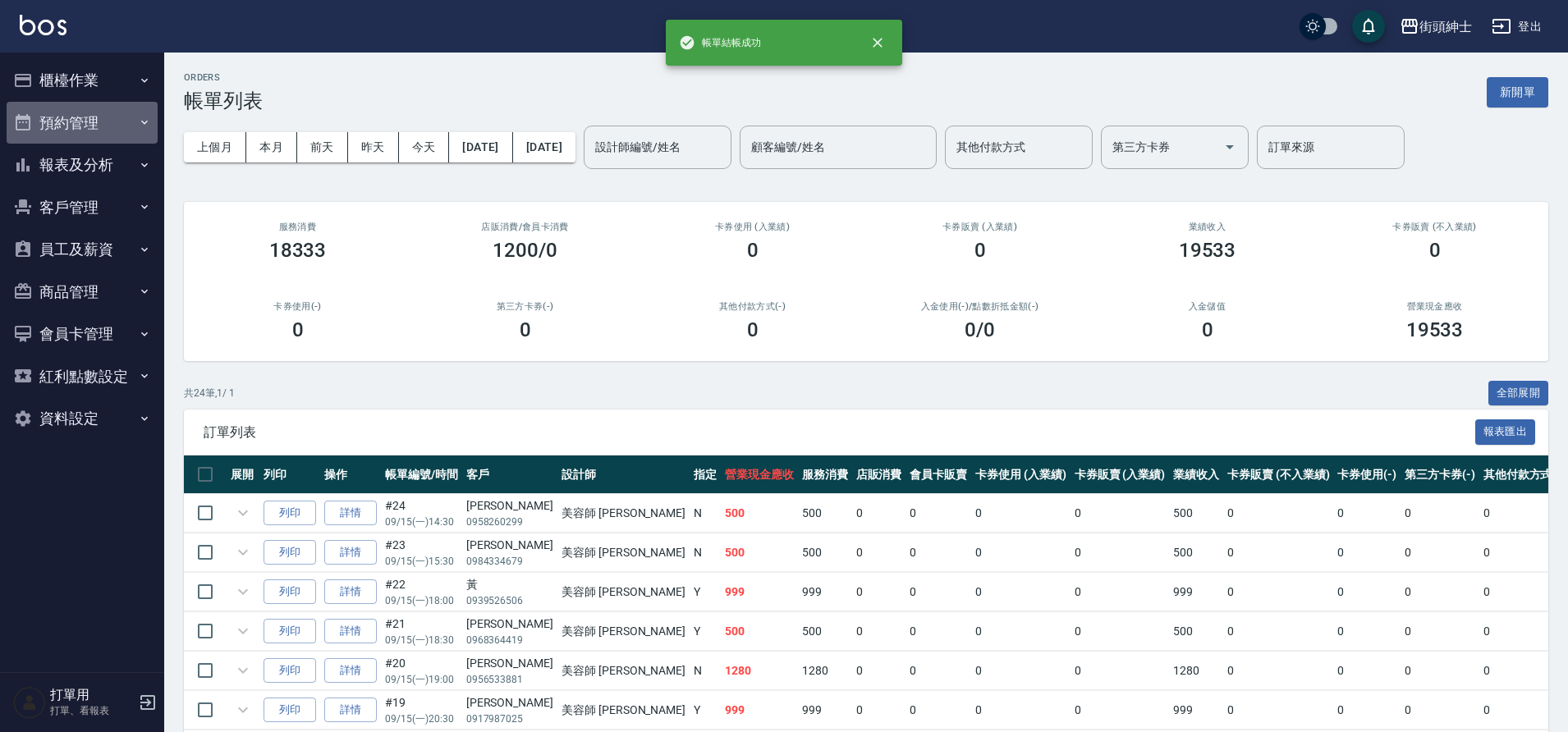
click at [99, 125] on button "預約管理" at bounding box center [82, 123] width 151 height 42
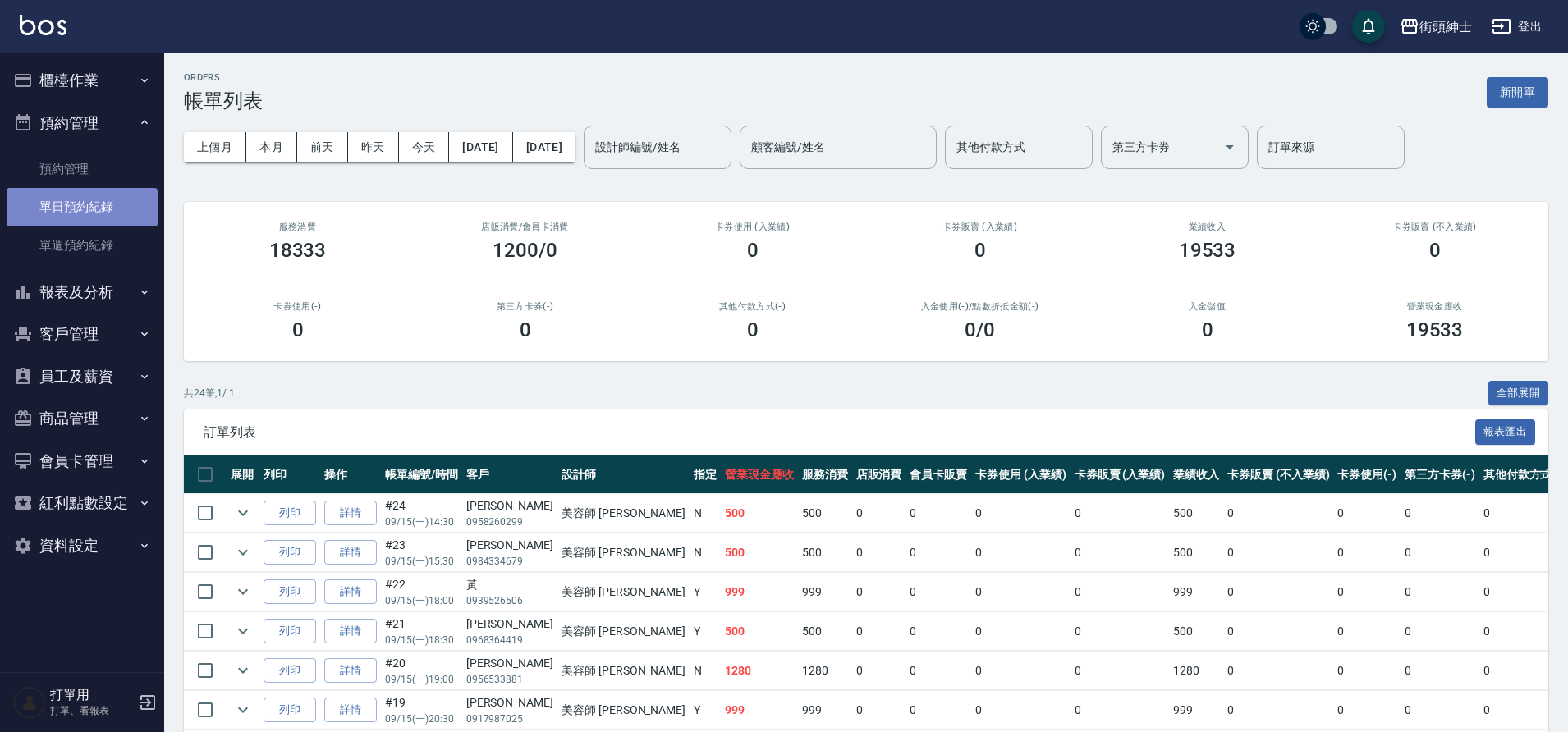
click at [96, 207] on link "單日預約紀錄" at bounding box center [82, 207] width 151 height 38
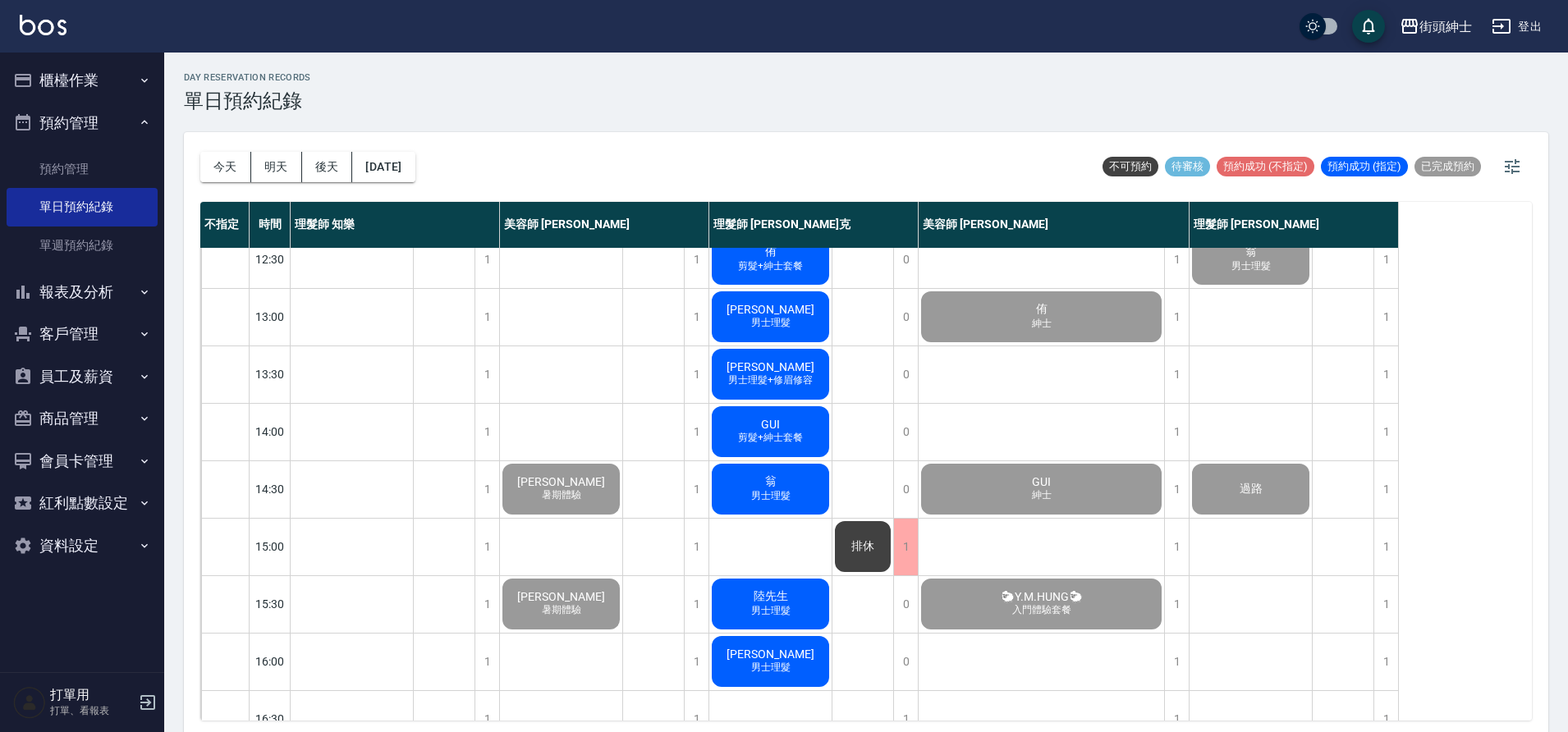
scroll to position [176, 0]
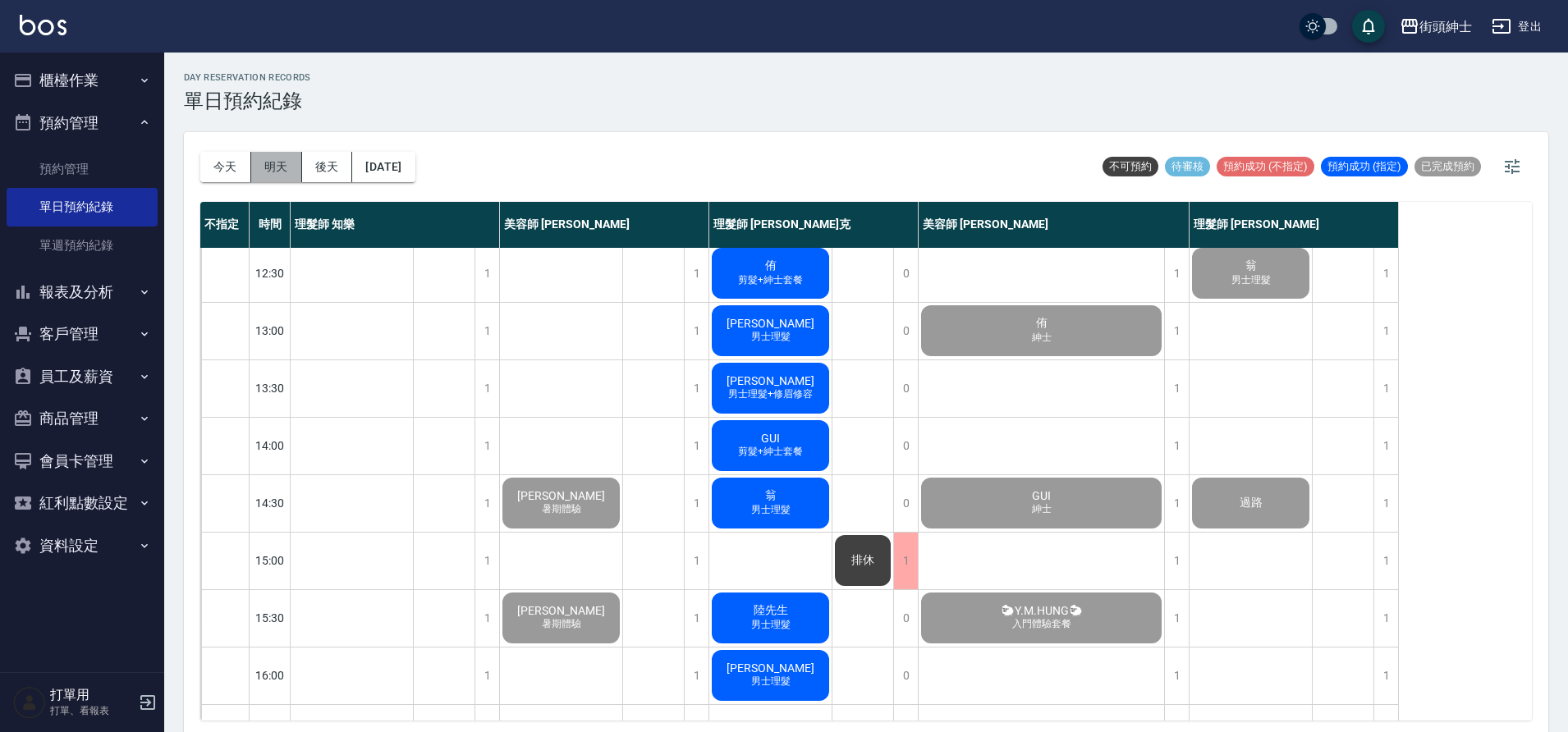
click at [277, 169] on button "明天" at bounding box center [277, 167] width 50 height 31
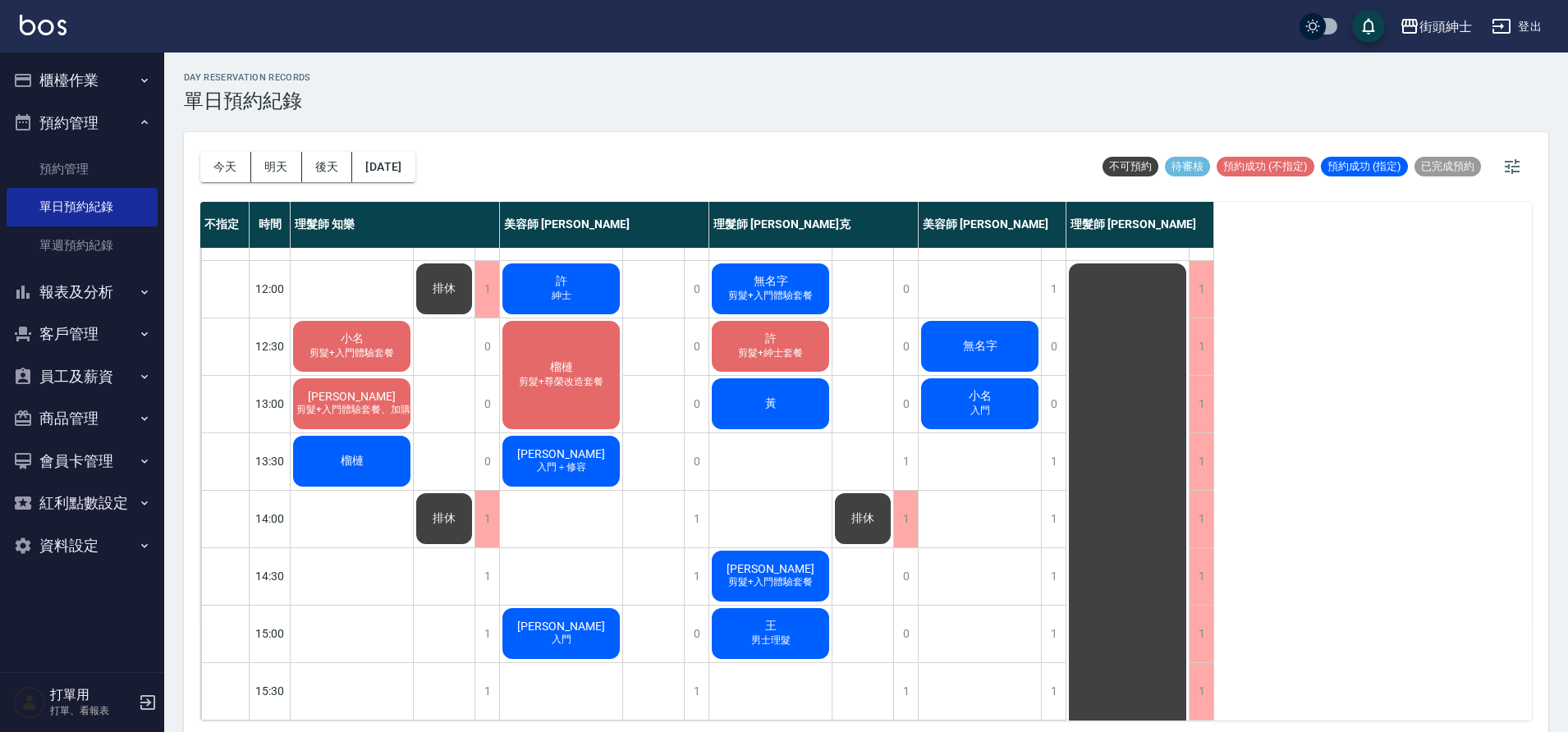
scroll to position [5, 0]
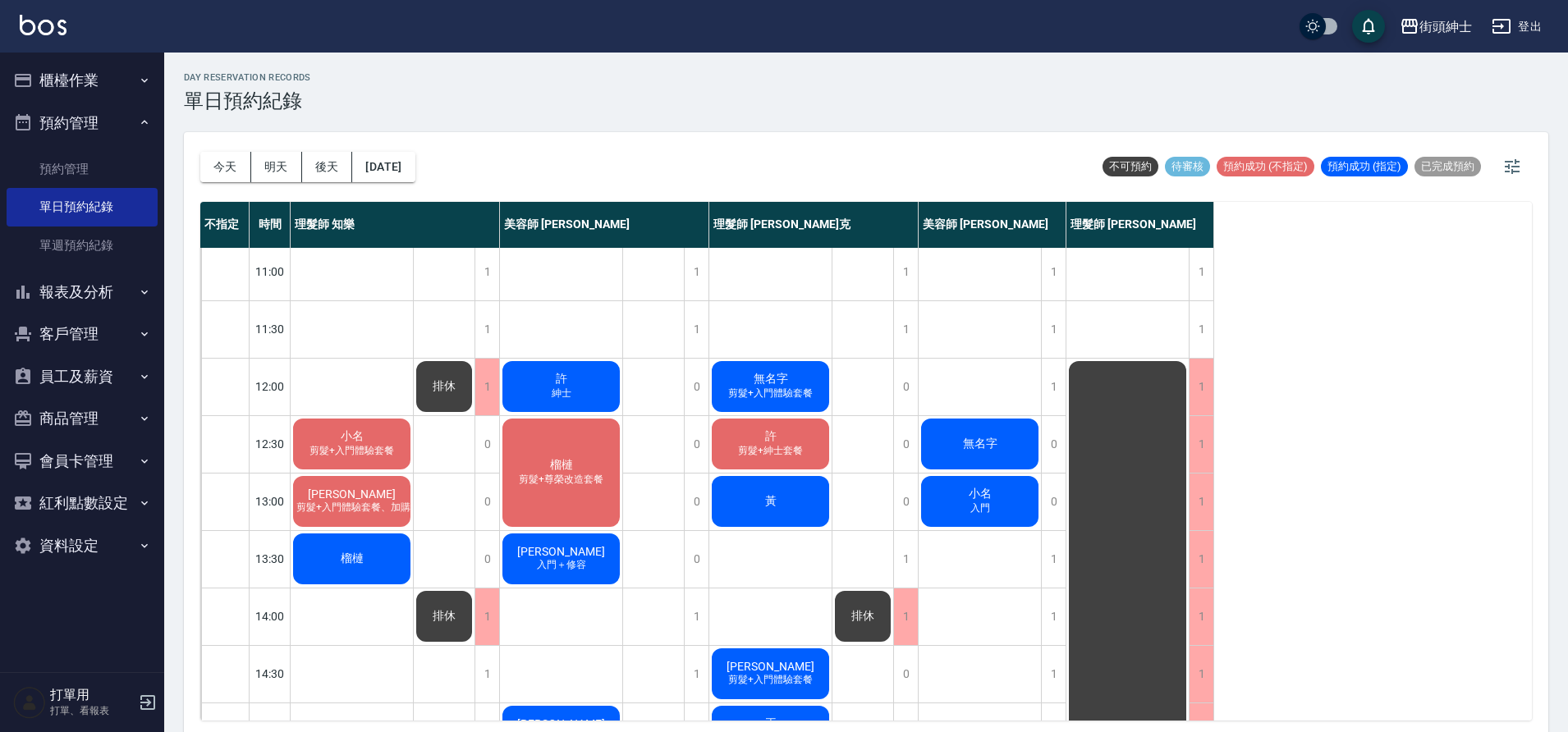
drag, startPoint x: 408, startPoint y: 181, endPoint x: 417, endPoint y: 189, distance: 12.0
click at [408, 181] on div "今天 明天 後天 2025/09/16" at bounding box center [307, 167] width 215 height 69
click at [410, 178] on button "2025/09/16" at bounding box center [383, 167] width 62 height 31
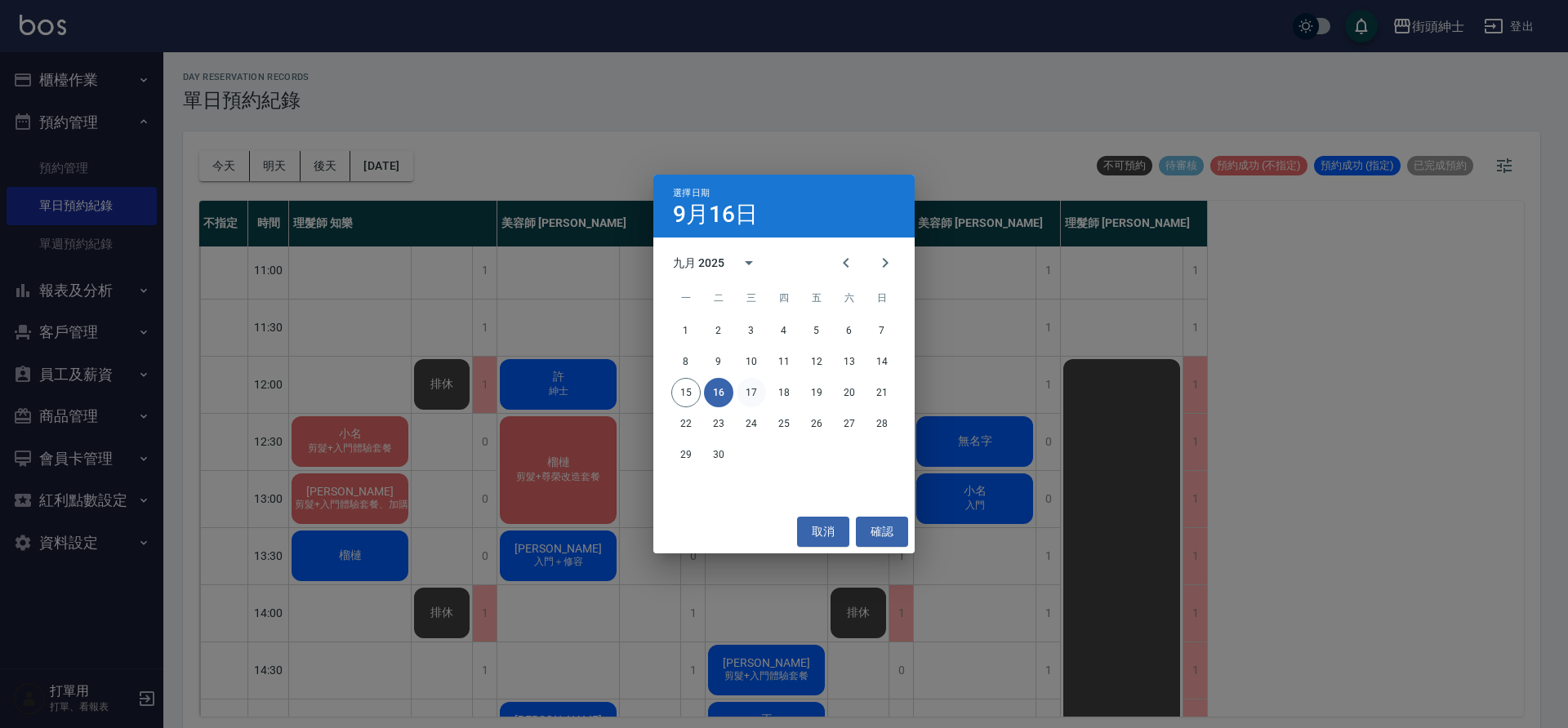
click at [753, 380] on button "17" at bounding box center [751, 393] width 30 height 30
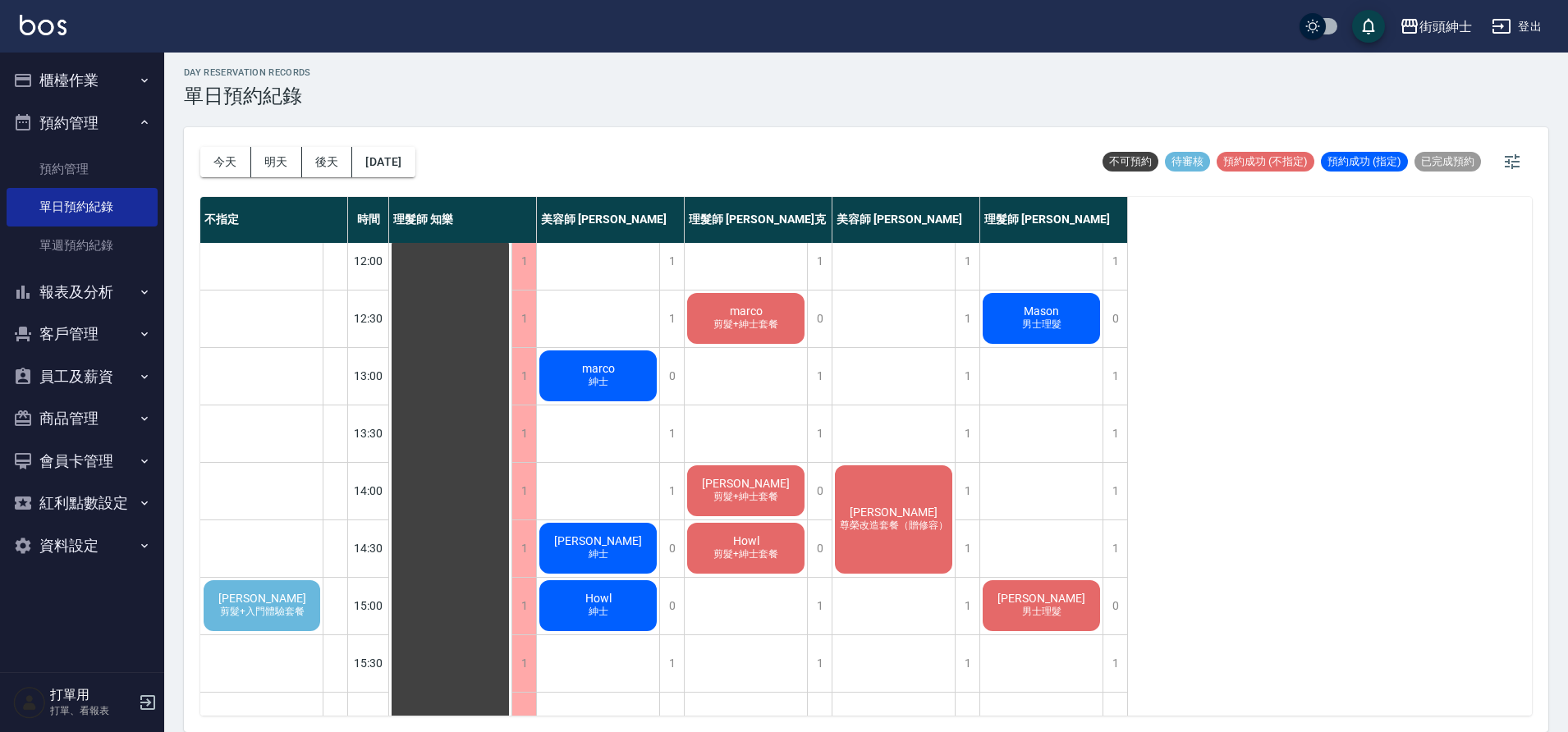
scroll to position [65, 0]
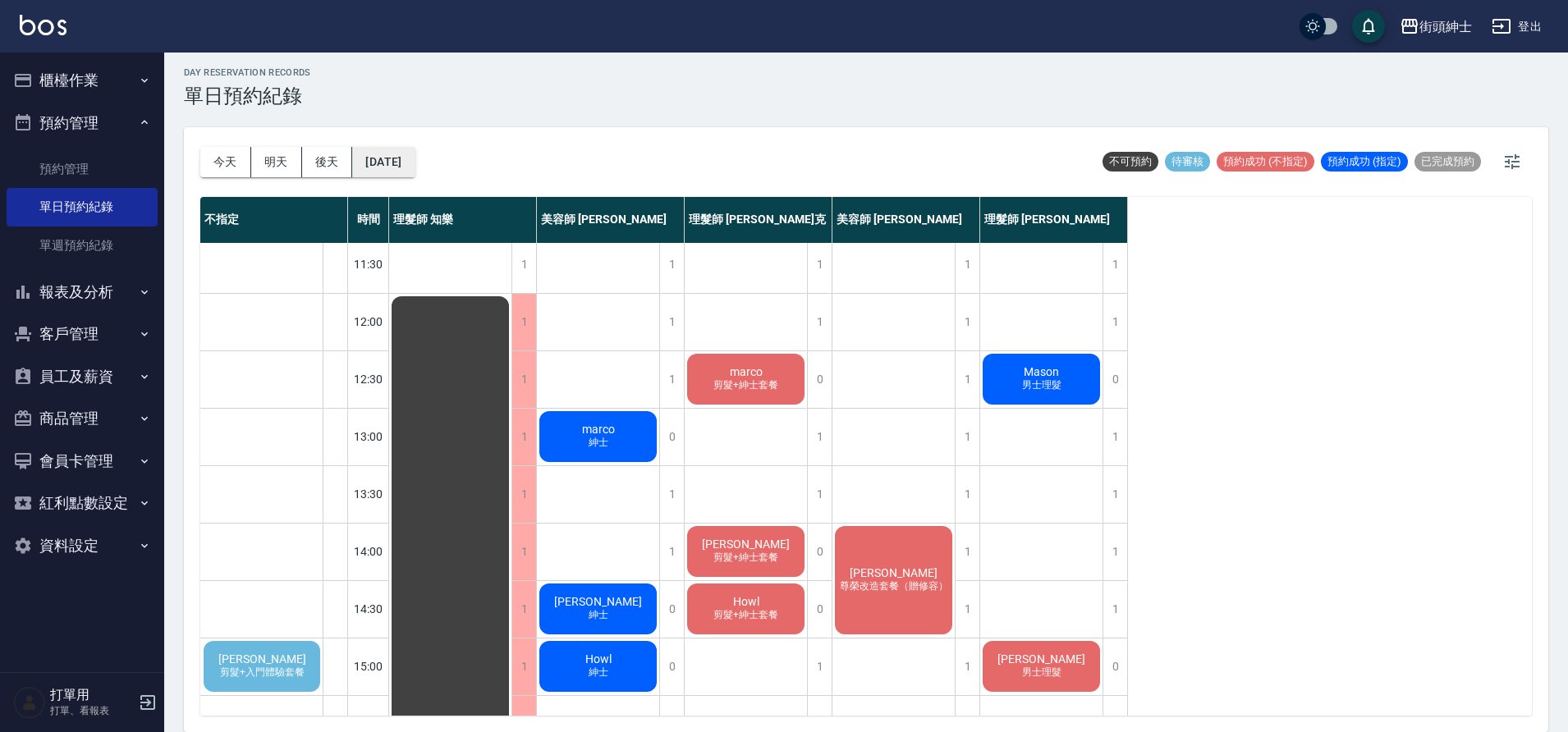
click at [415, 153] on button "2025/09/17" at bounding box center [383, 162] width 62 height 31
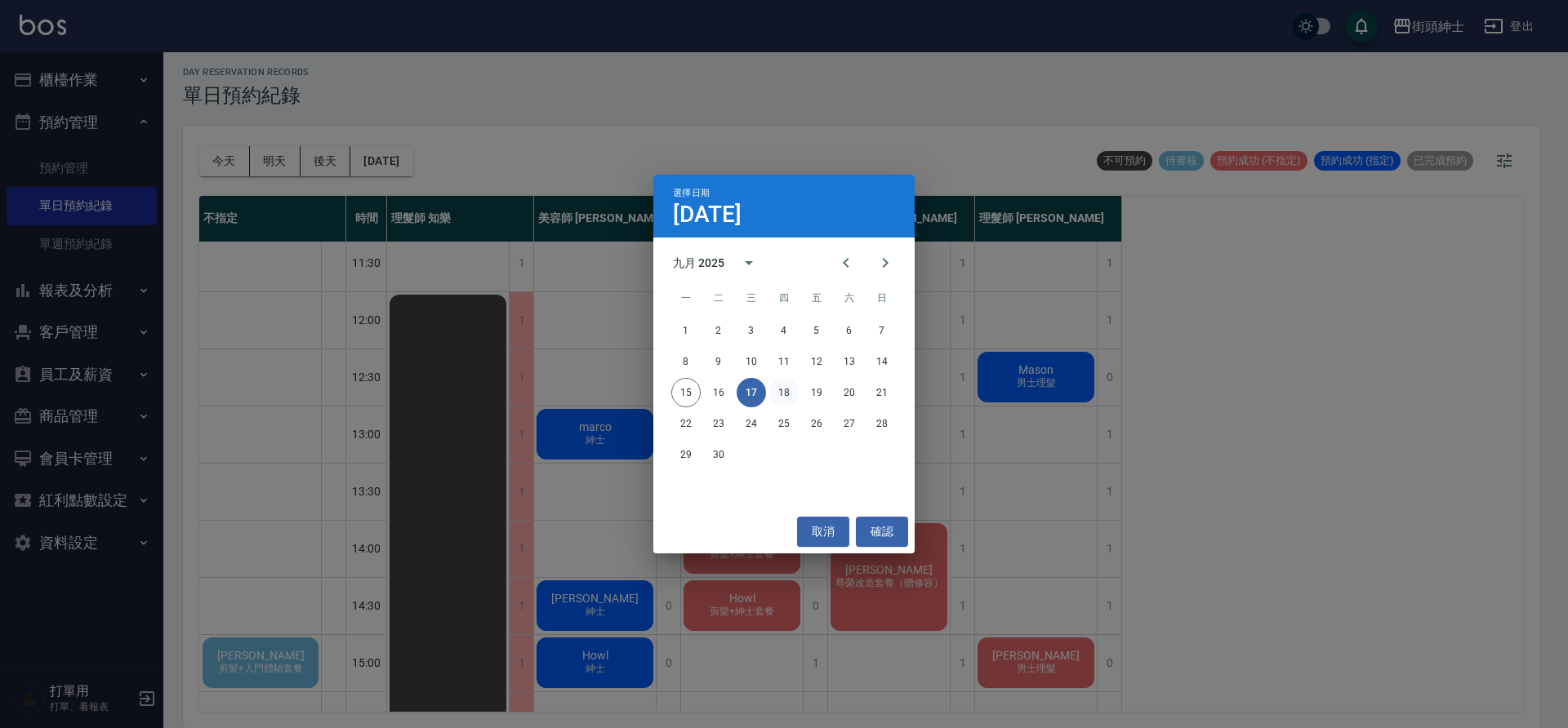
click at [791, 393] on button "18" at bounding box center [784, 393] width 30 height 30
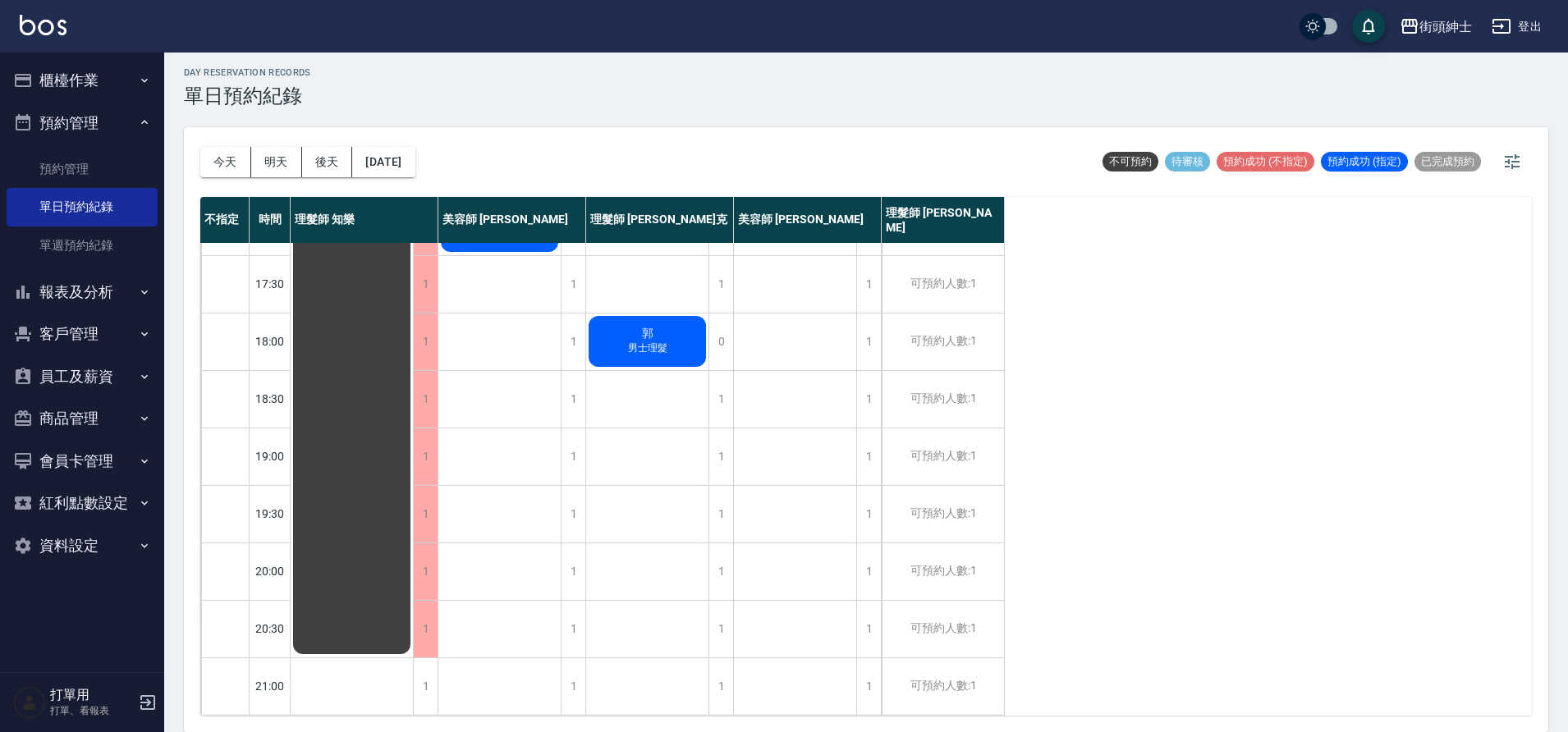
scroll to position [422, 0]
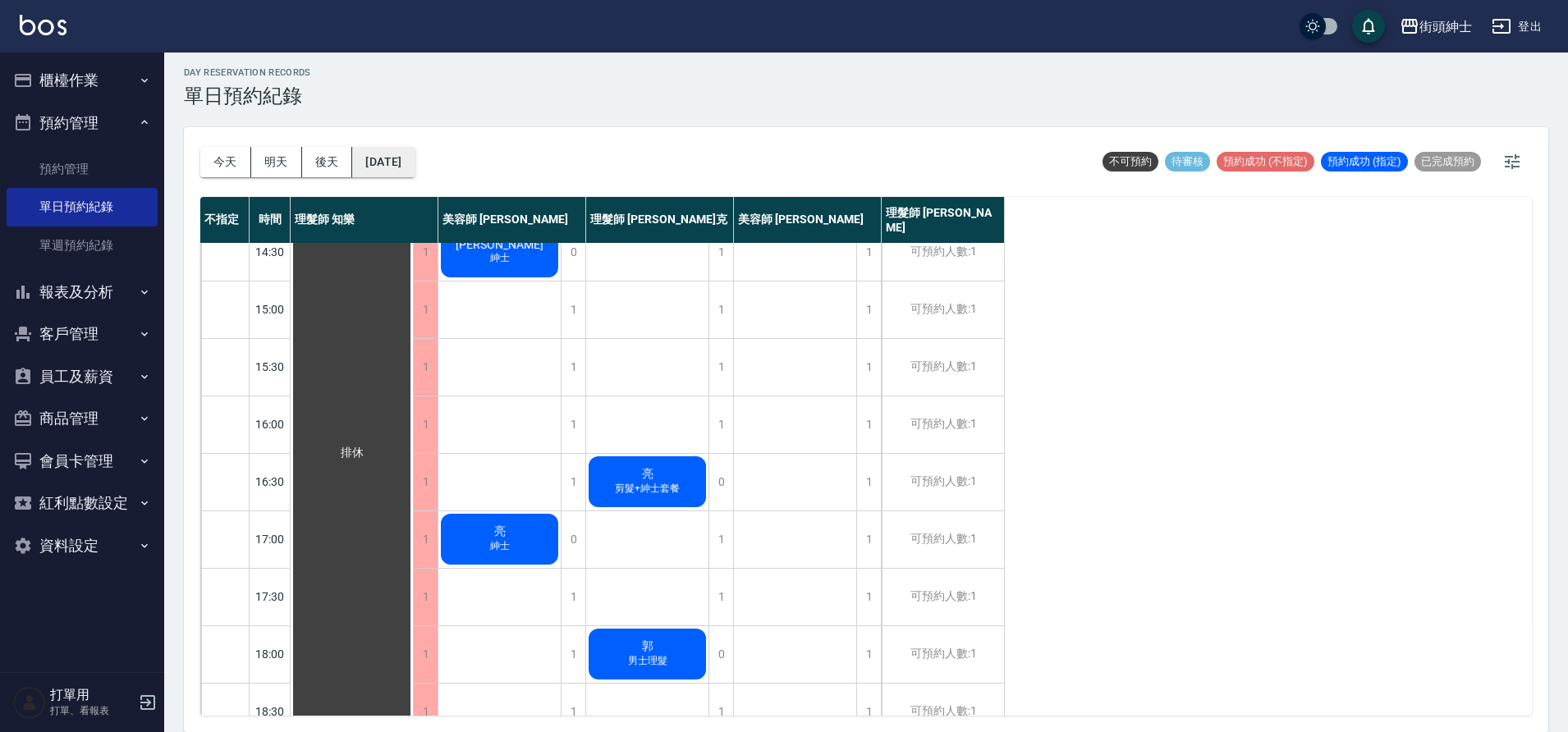
click at [414, 163] on button "2025/09/18" at bounding box center [383, 162] width 62 height 31
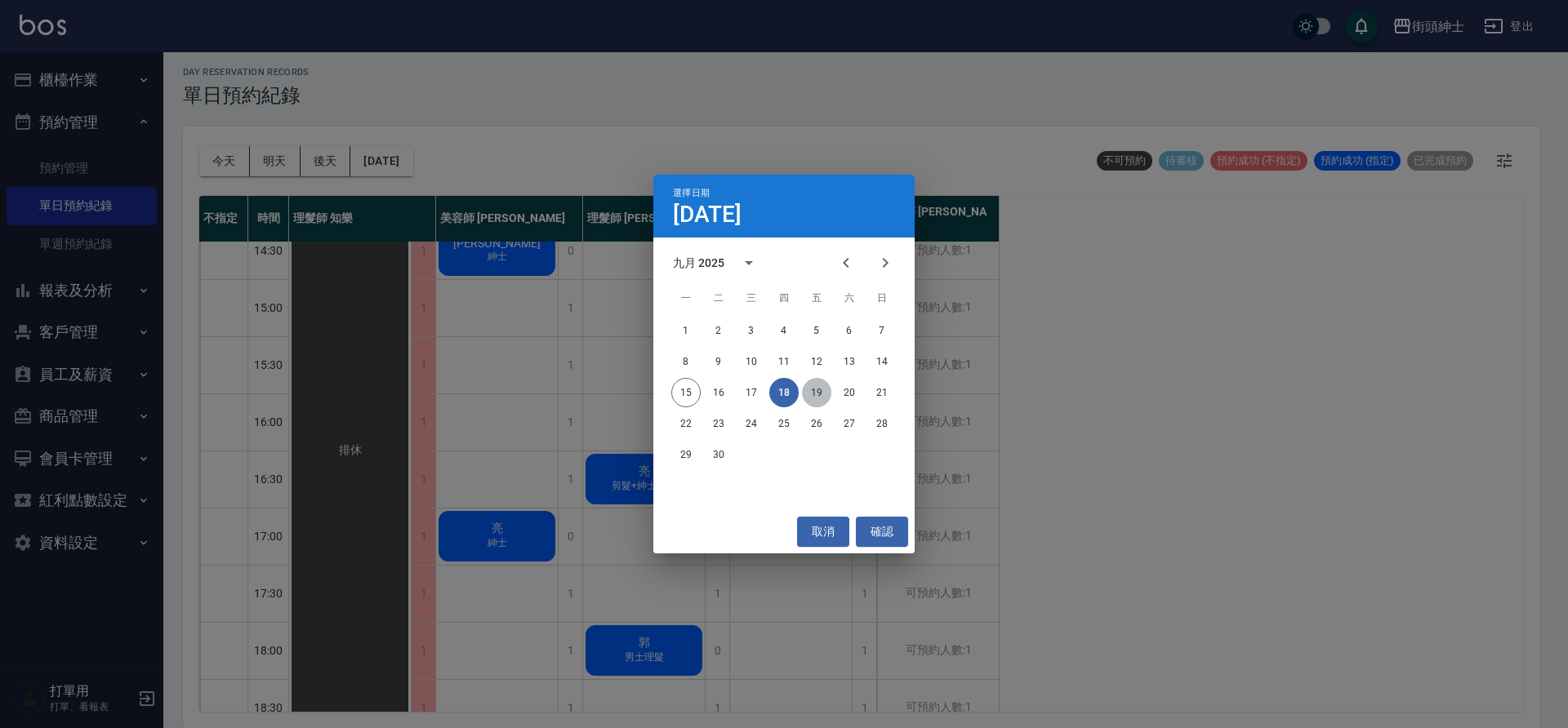
click at [816, 391] on button "19" at bounding box center [816, 393] width 30 height 30
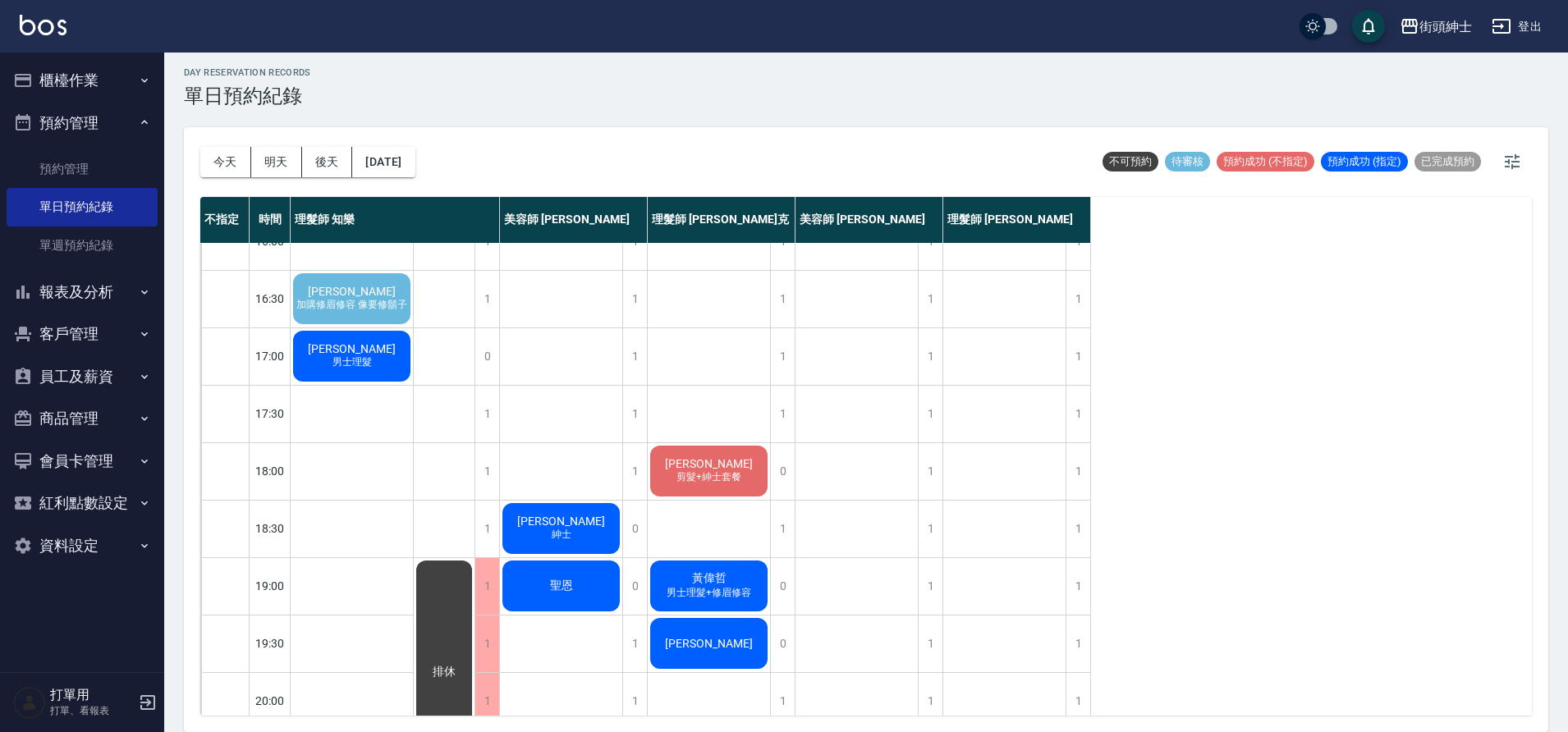
scroll to position [747, 0]
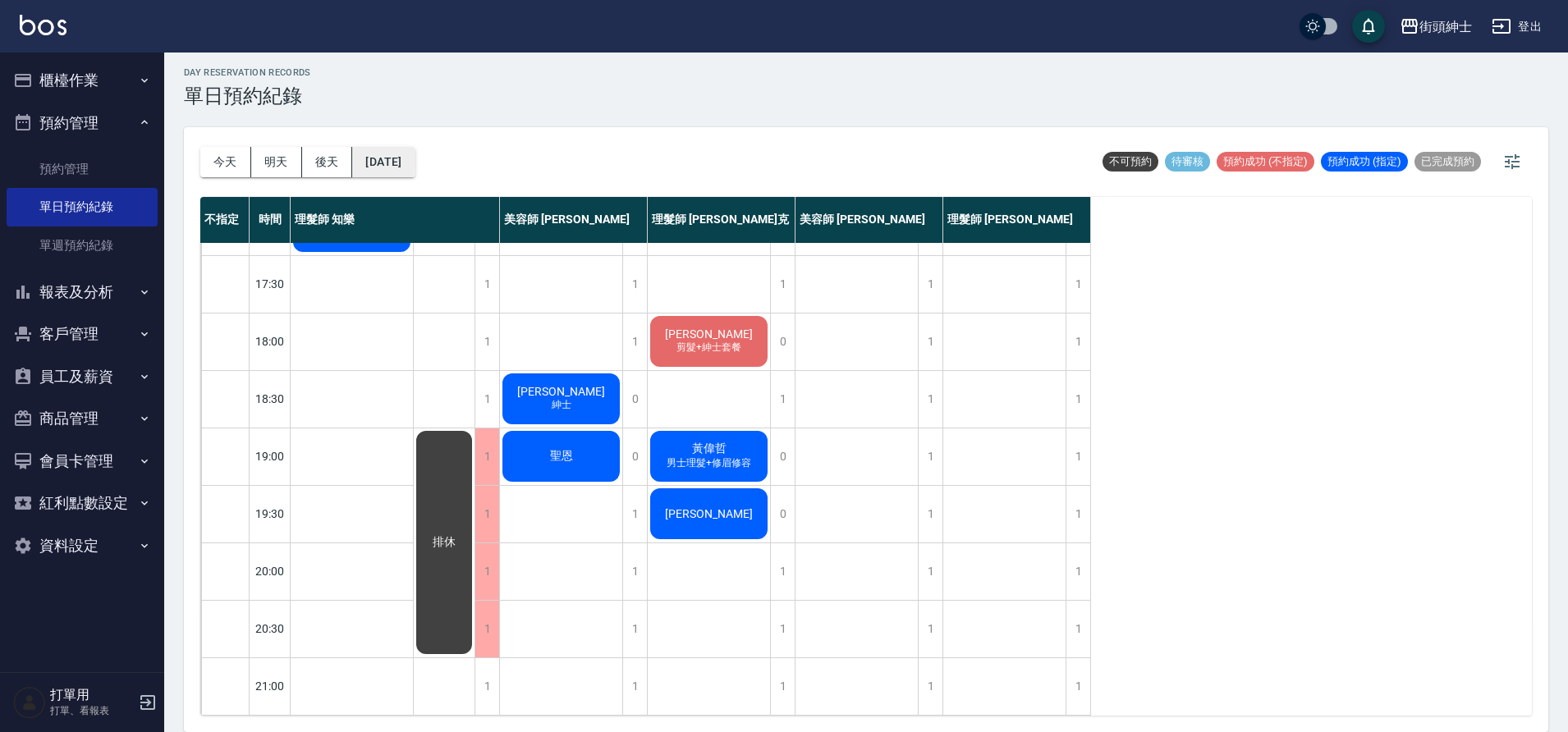
click at [415, 151] on button "2025/09/19" at bounding box center [383, 162] width 62 height 31
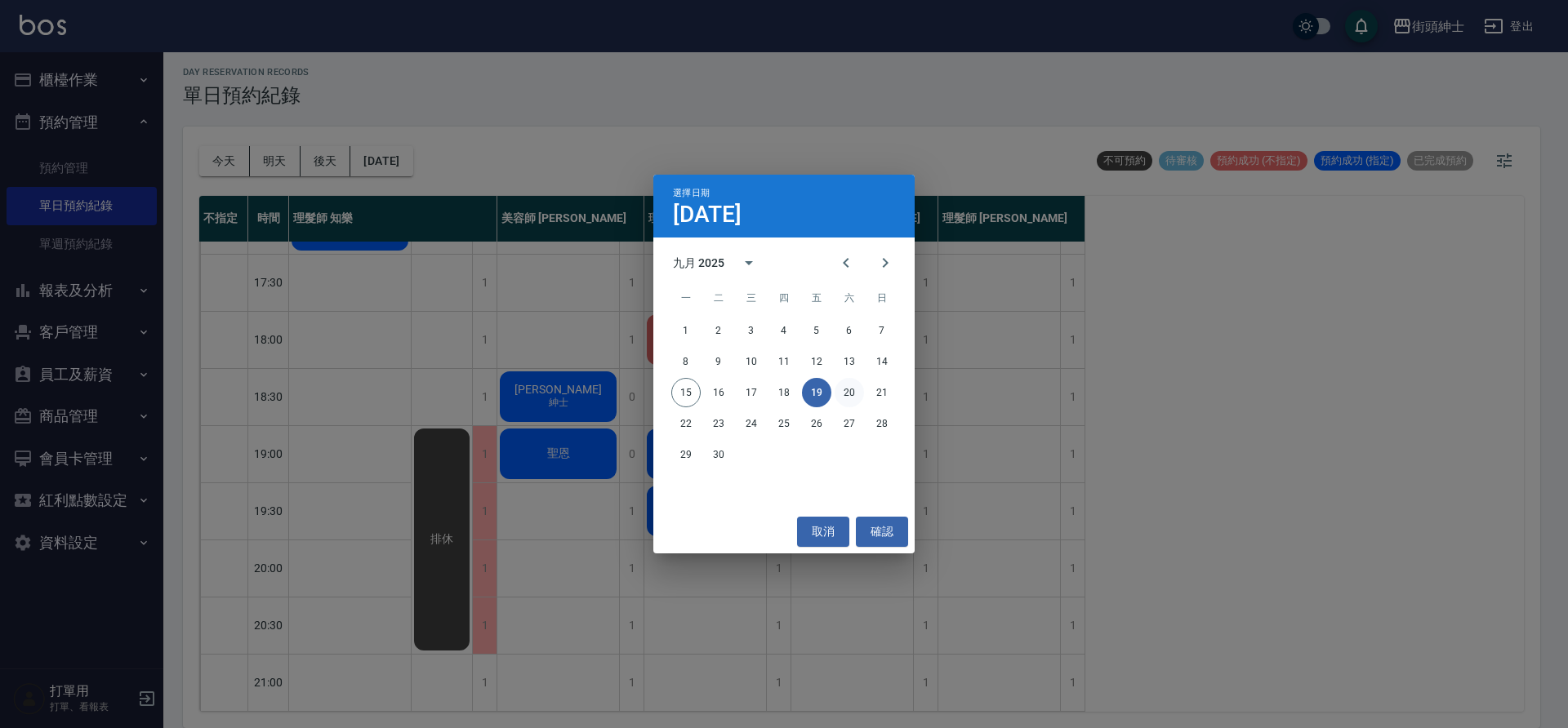
click at [848, 404] on button "20" at bounding box center [849, 393] width 30 height 30
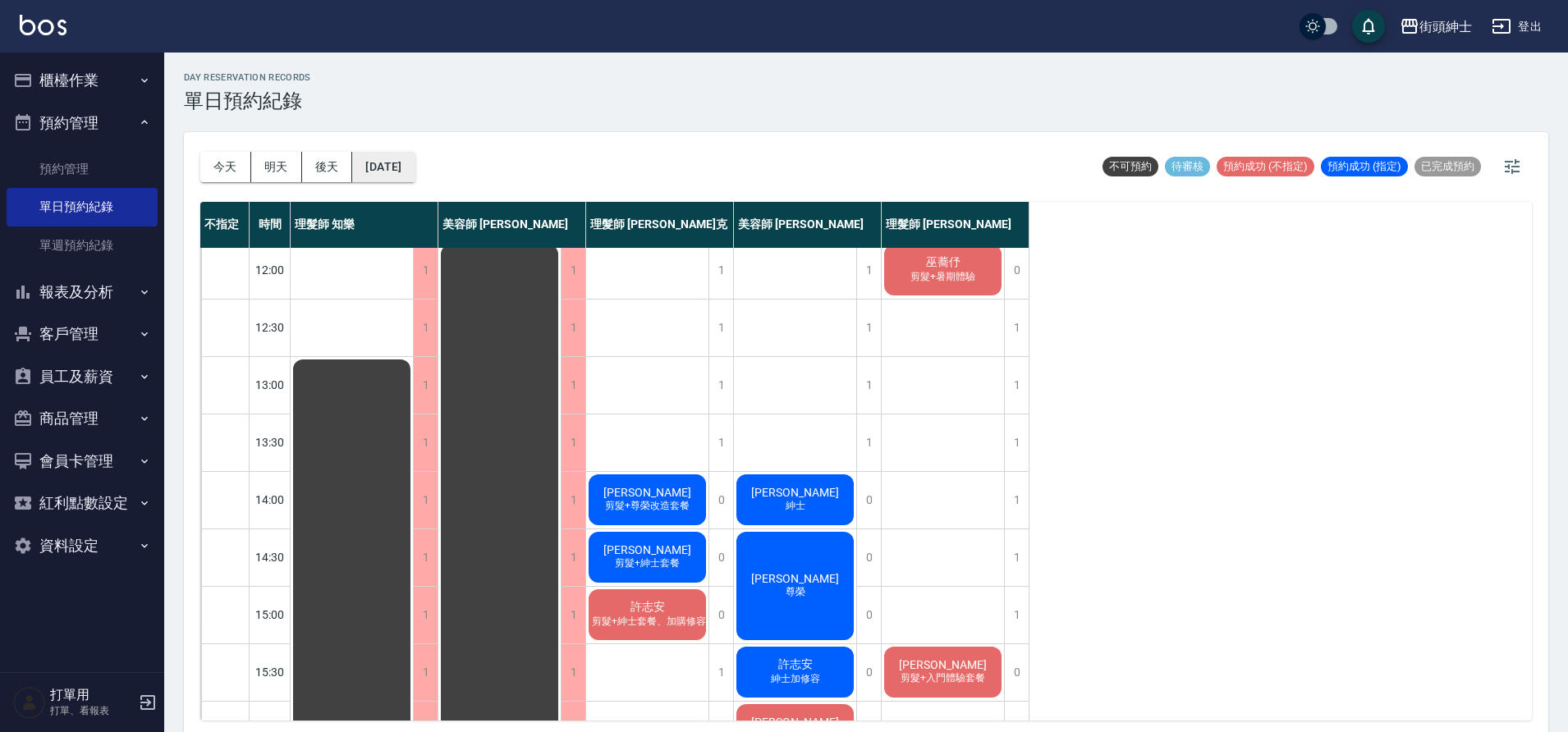
click at [383, 171] on button "2025/09/20" at bounding box center [383, 167] width 62 height 31
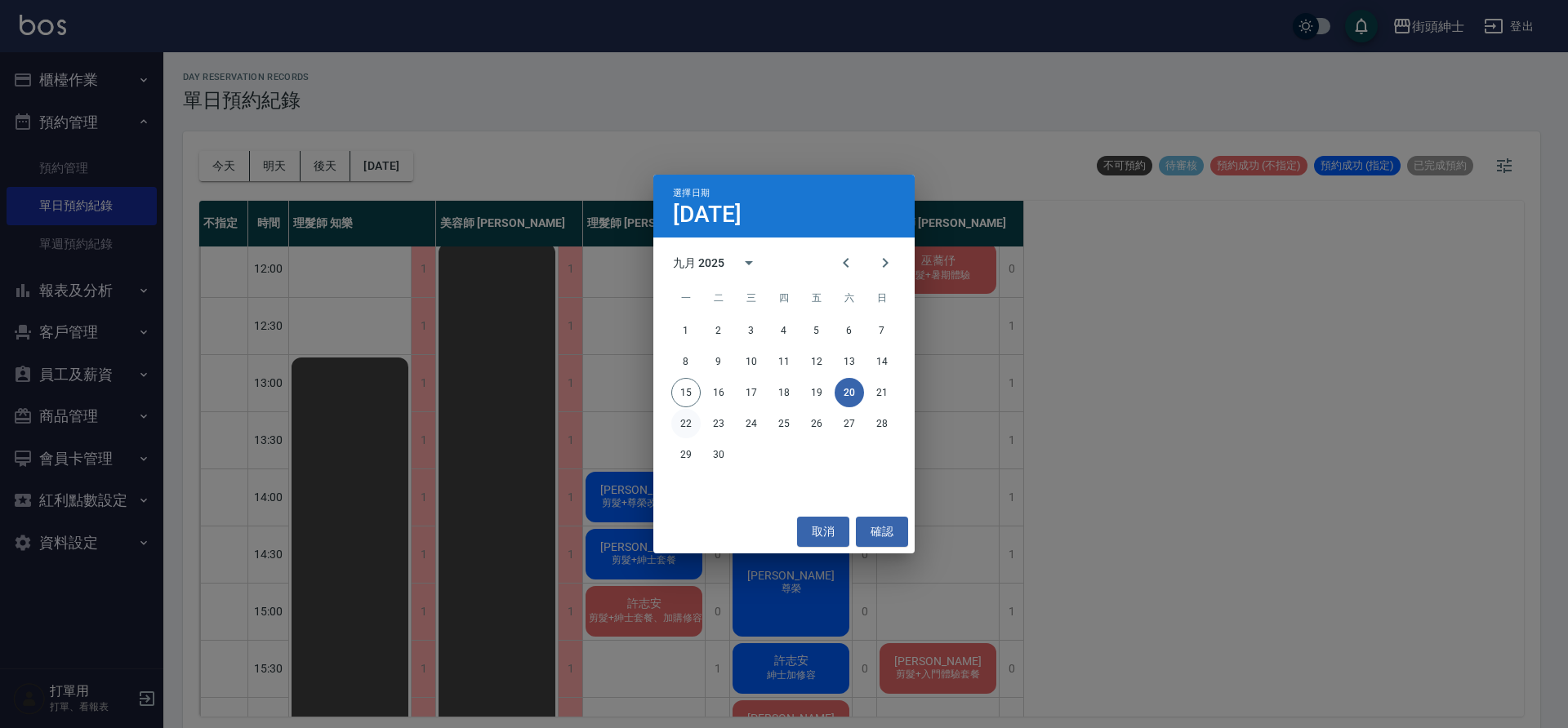
click at [695, 424] on button "22" at bounding box center [685, 423] width 30 height 30
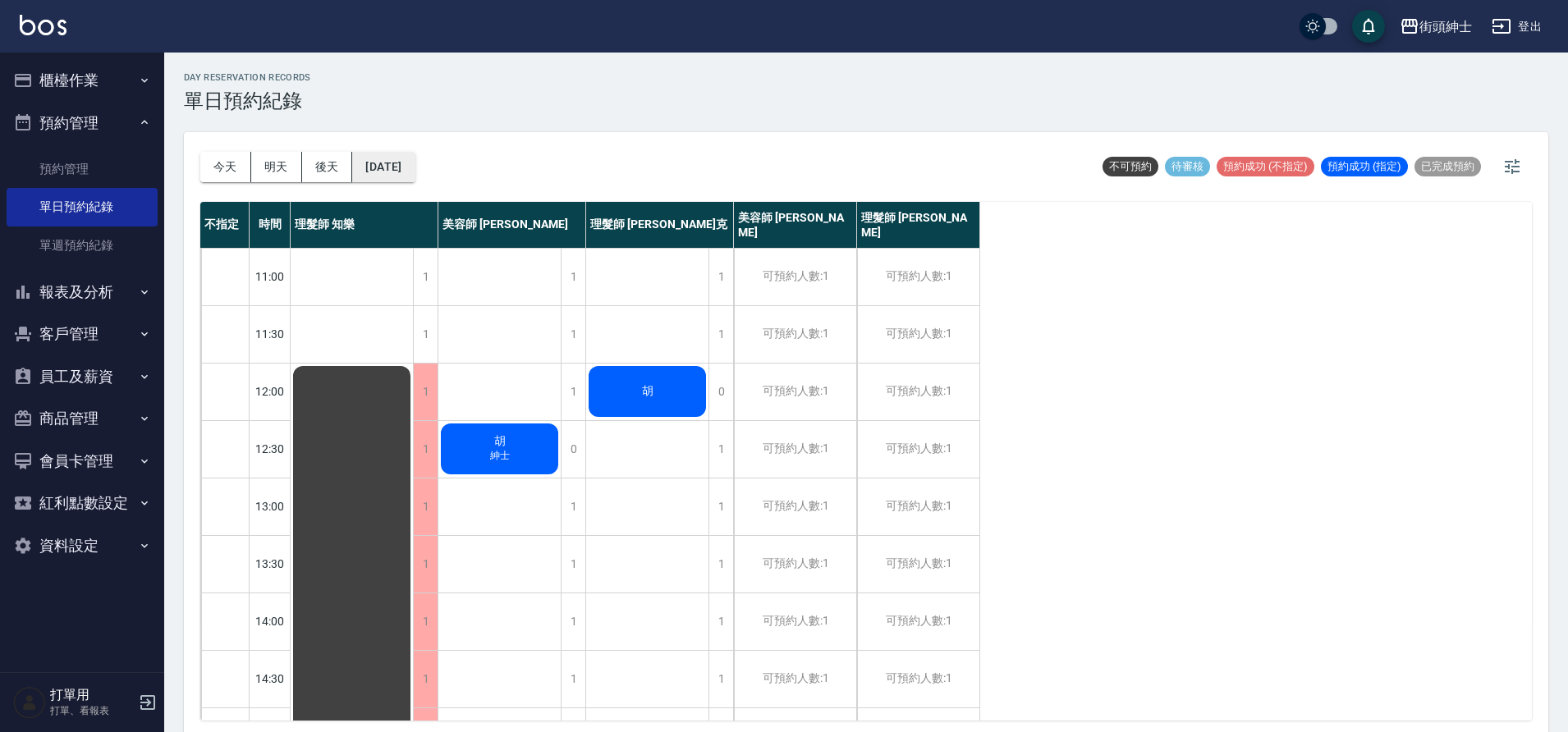
click at [363, 169] on button "2025/09/22" at bounding box center [383, 167] width 62 height 31
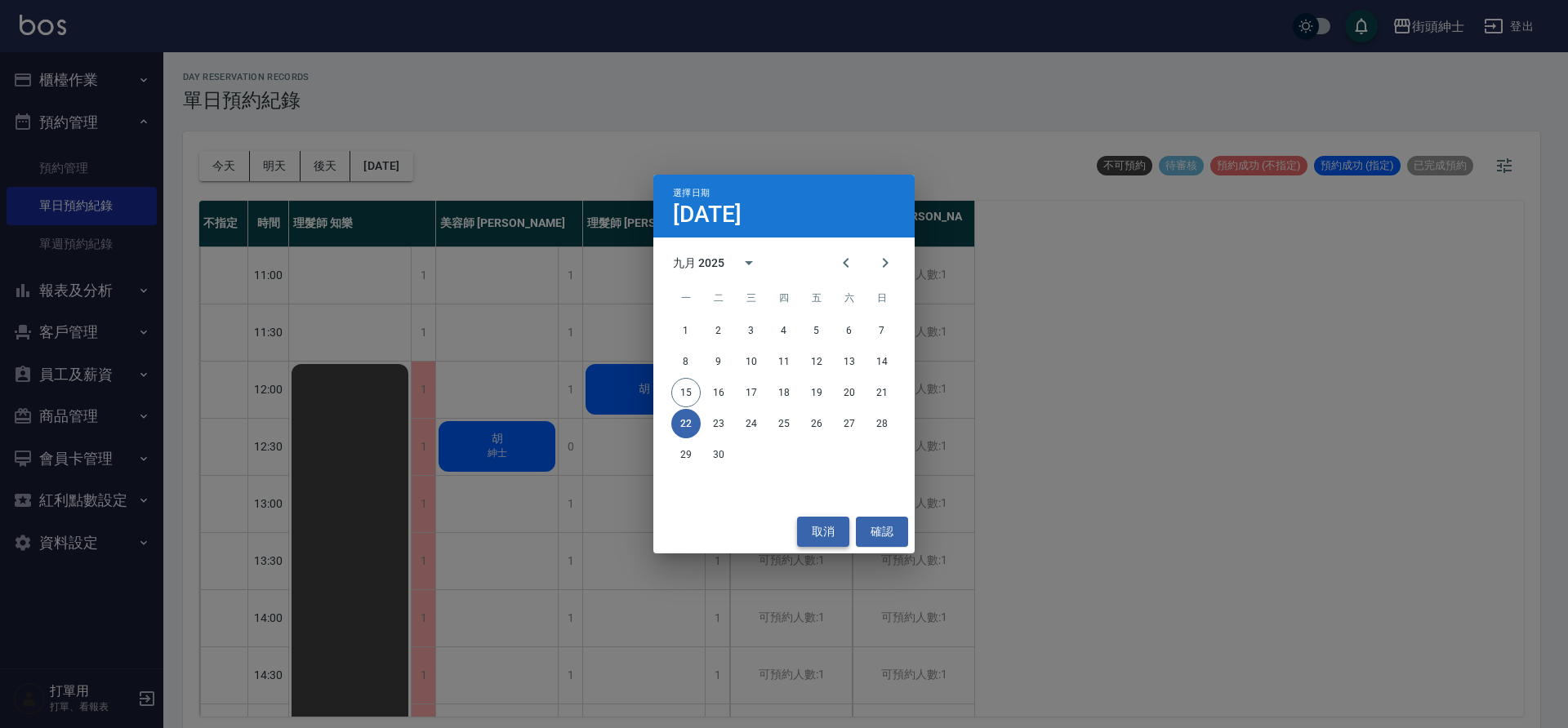
click at [840, 545] on button "取消" at bounding box center [823, 532] width 52 height 30
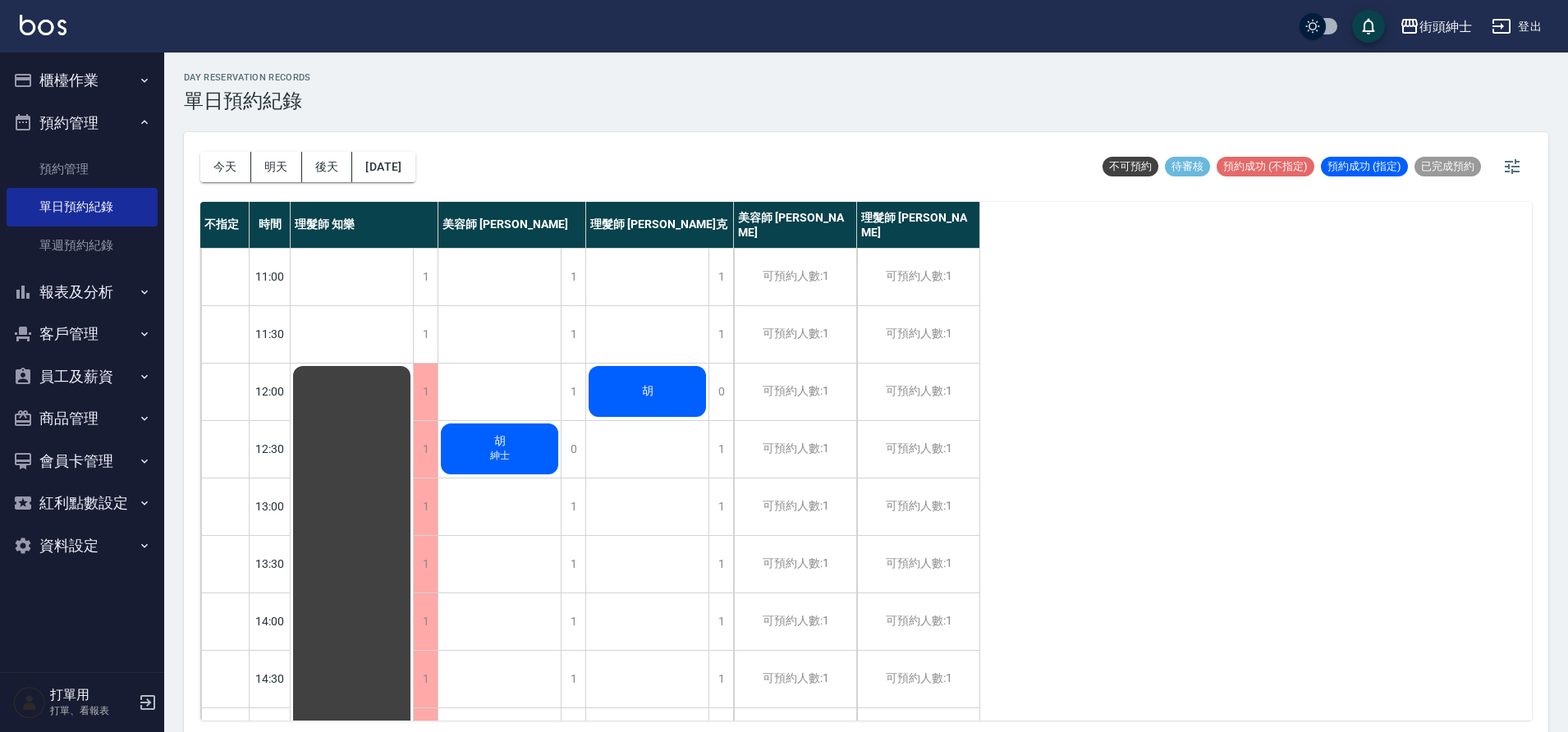
click at [235, 161] on button "今天" at bounding box center [225, 167] width 50 height 31
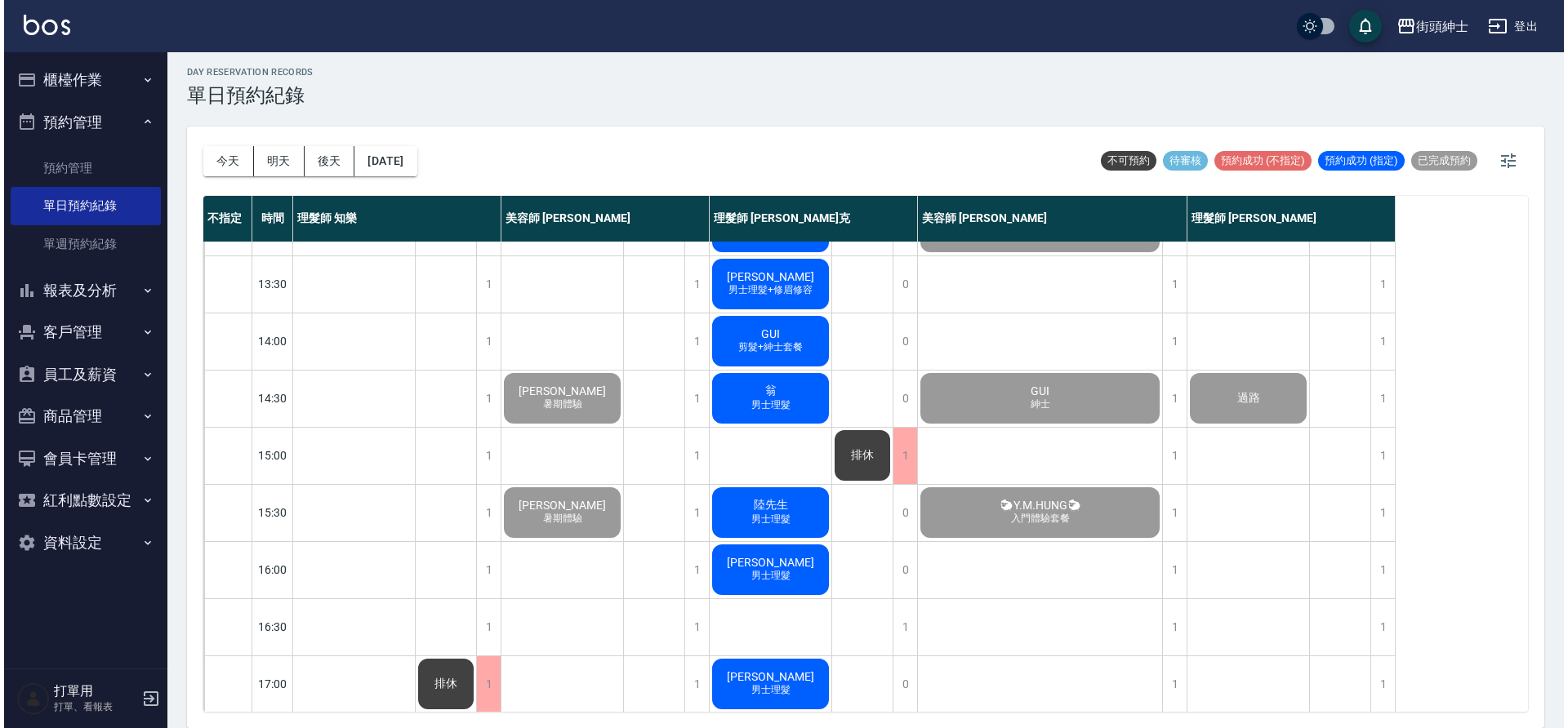
scroll to position [182, 0]
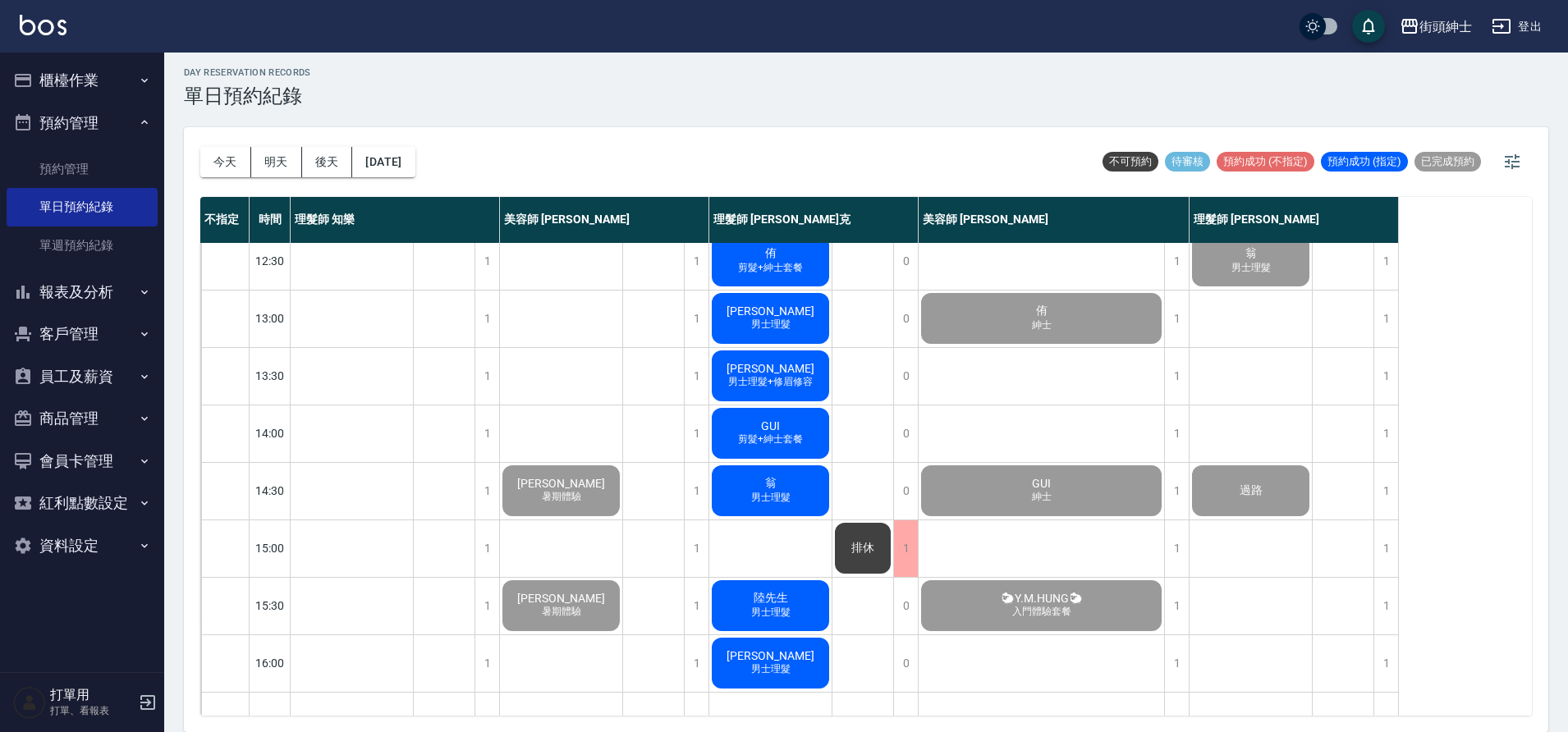
click at [801, 661] on div "彭祺淞 男士理髮" at bounding box center [771, 663] width 123 height 56
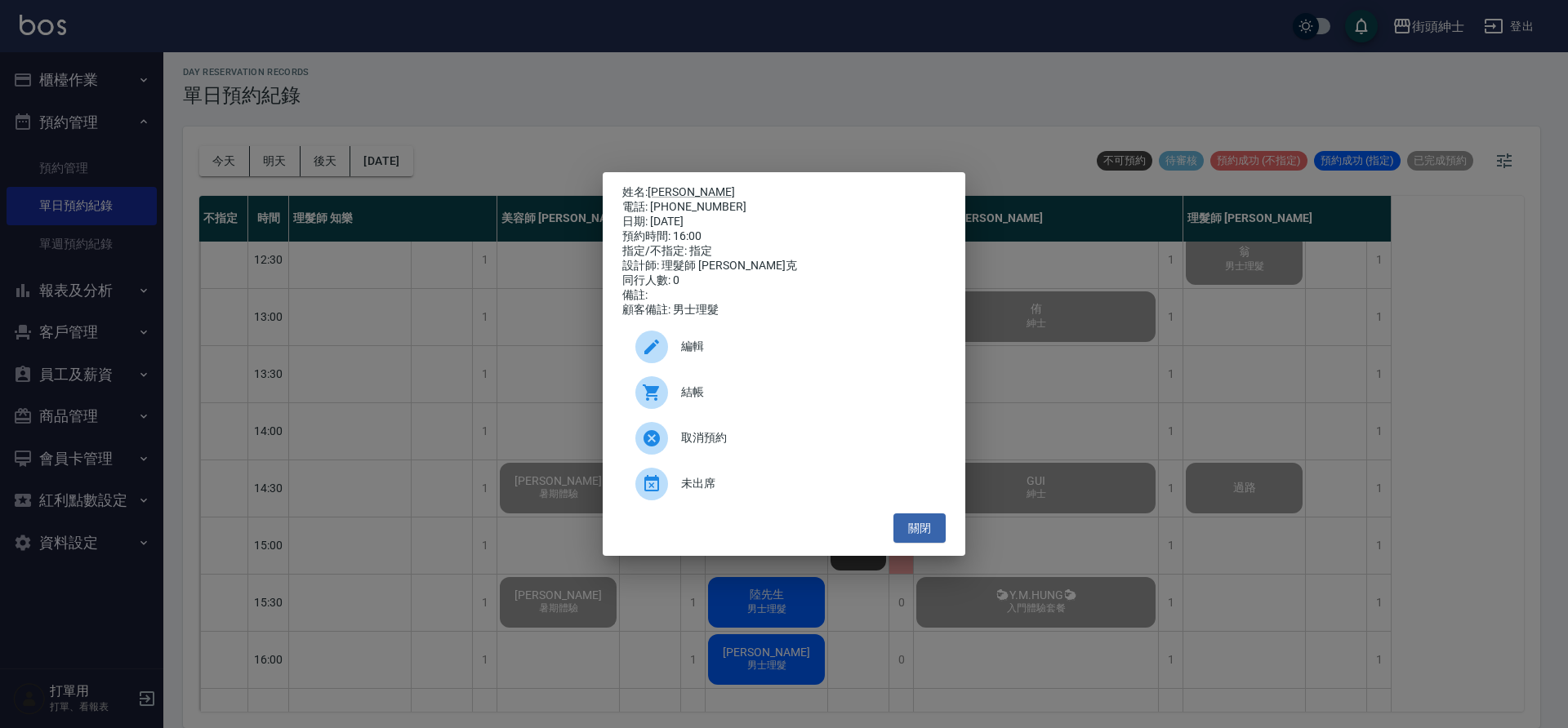
click at [797, 384] on div "結帳" at bounding box center [784, 392] width 324 height 46
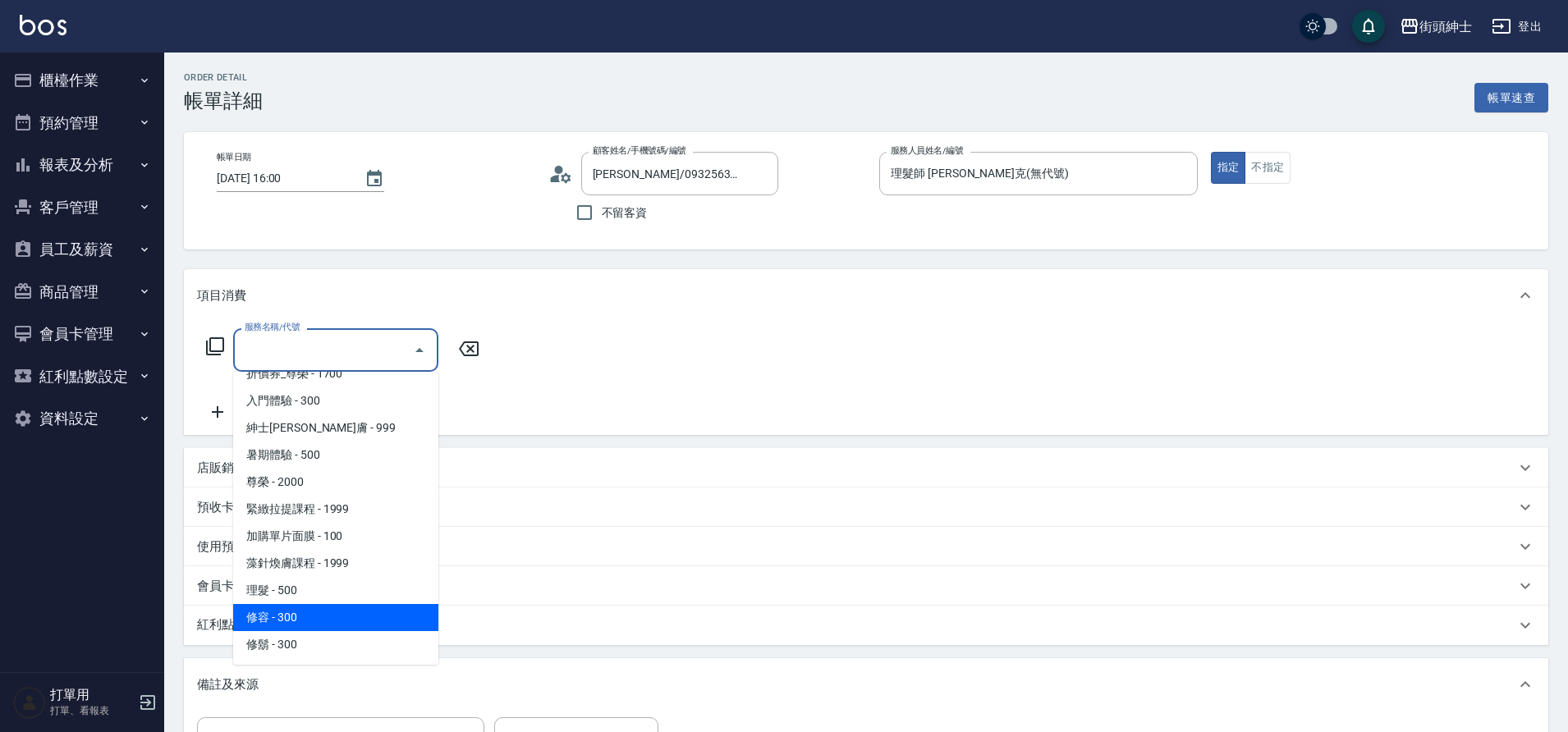
scroll to position [160, 0]
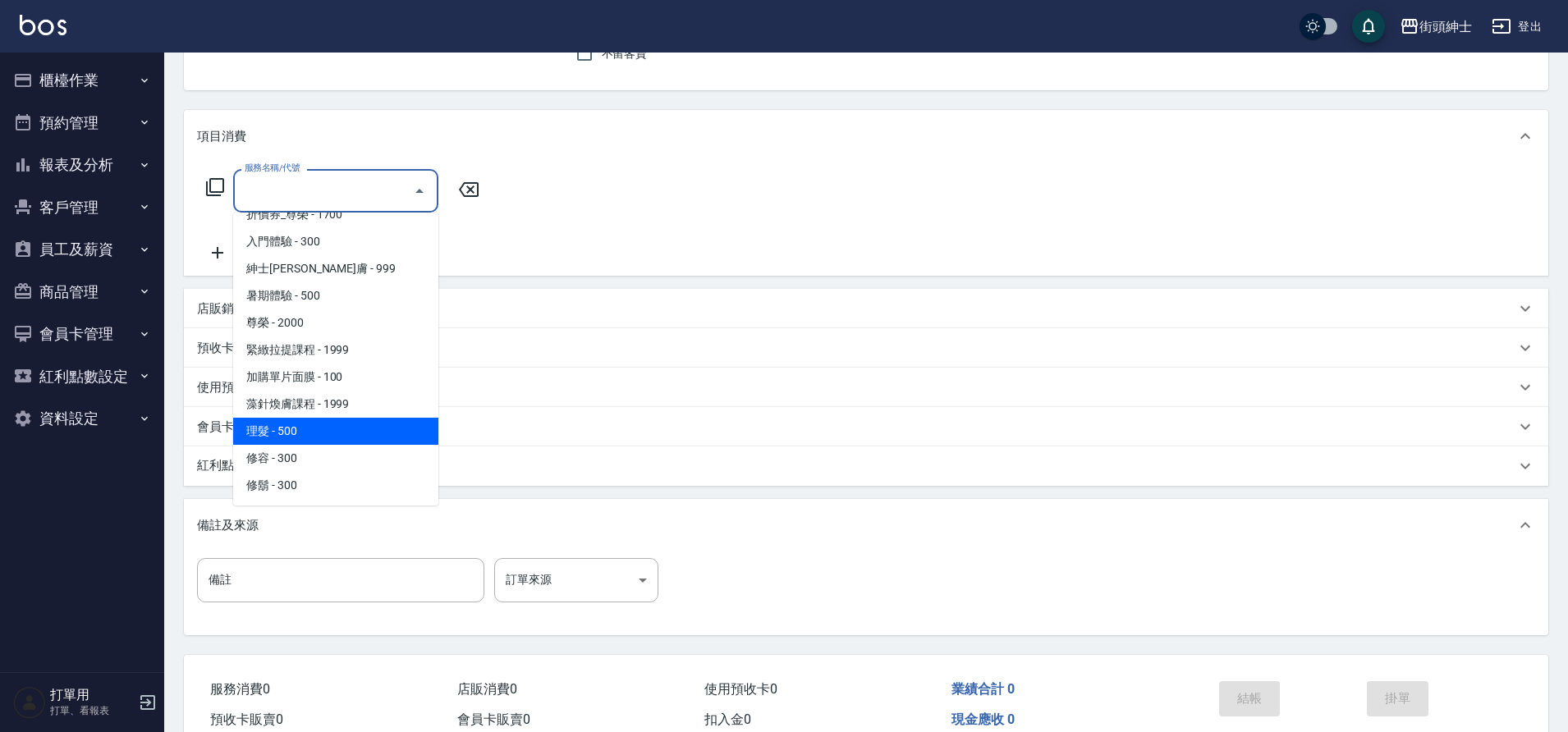
click at [316, 425] on span "理髮 - 500" at bounding box center [336, 431] width 206 height 27
type input "理髮(A02)"
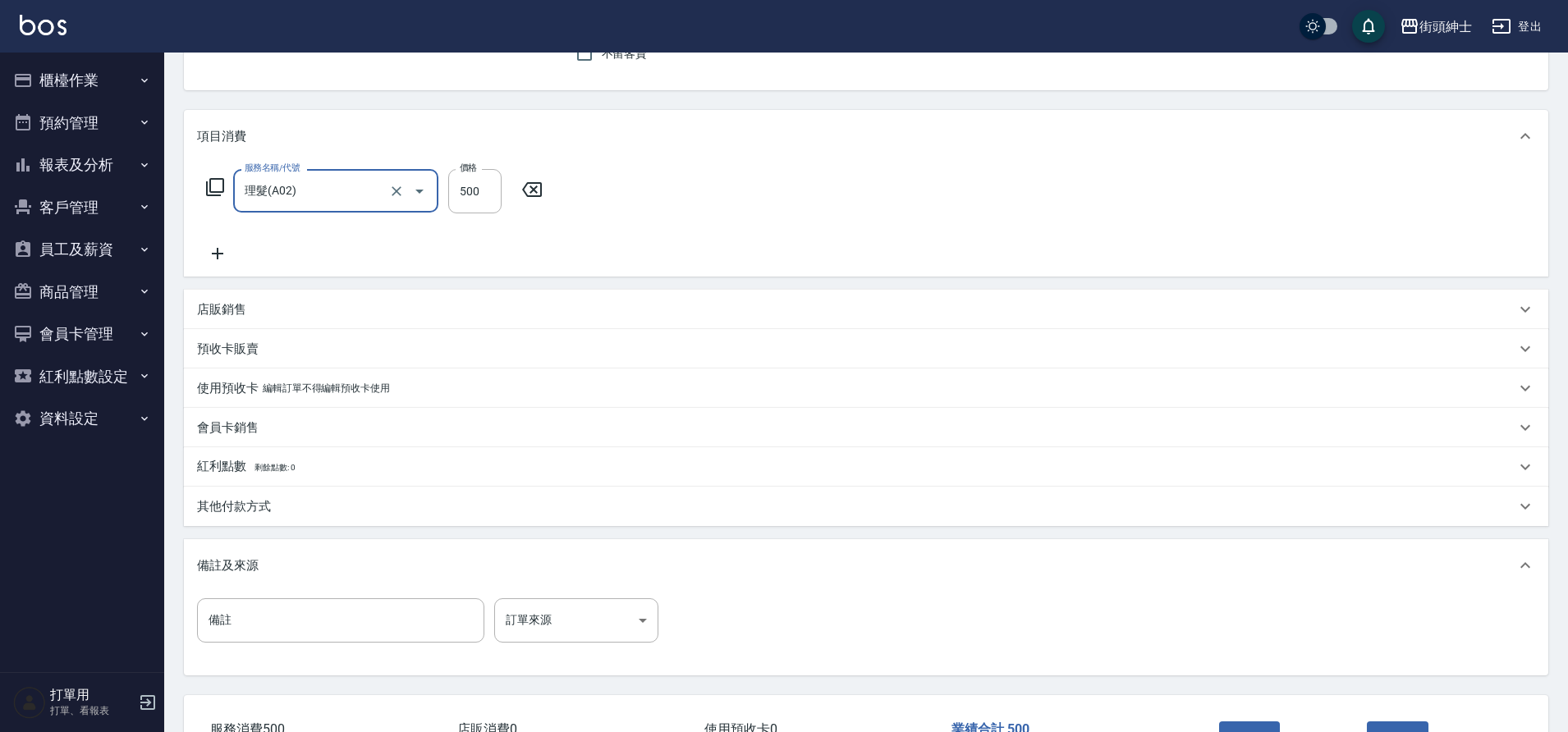
click at [219, 249] on icon at bounding box center [218, 253] width 41 height 20
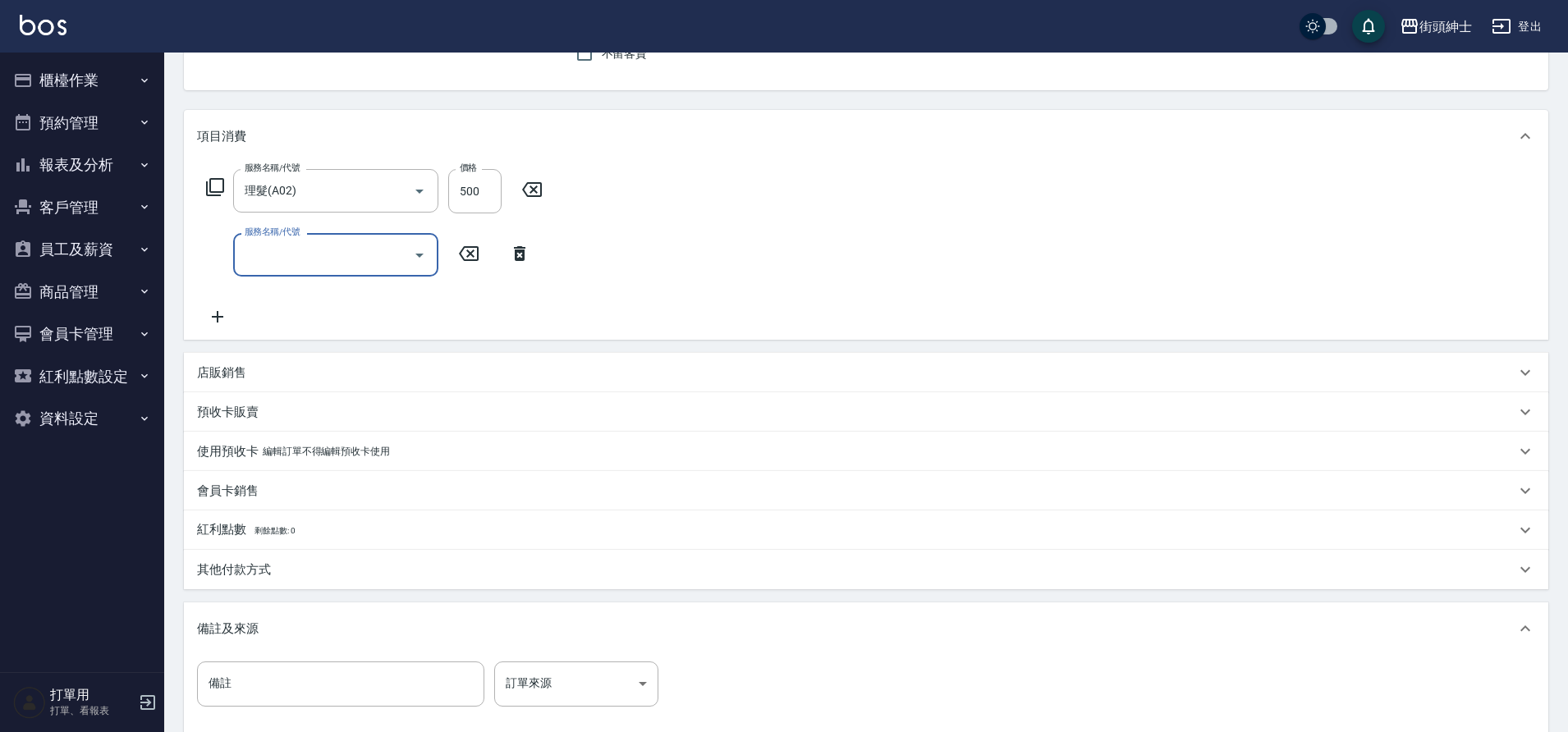
click at [248, 371] on div "店販銷售" at bounding box center [857, 372] width 1318 height 17
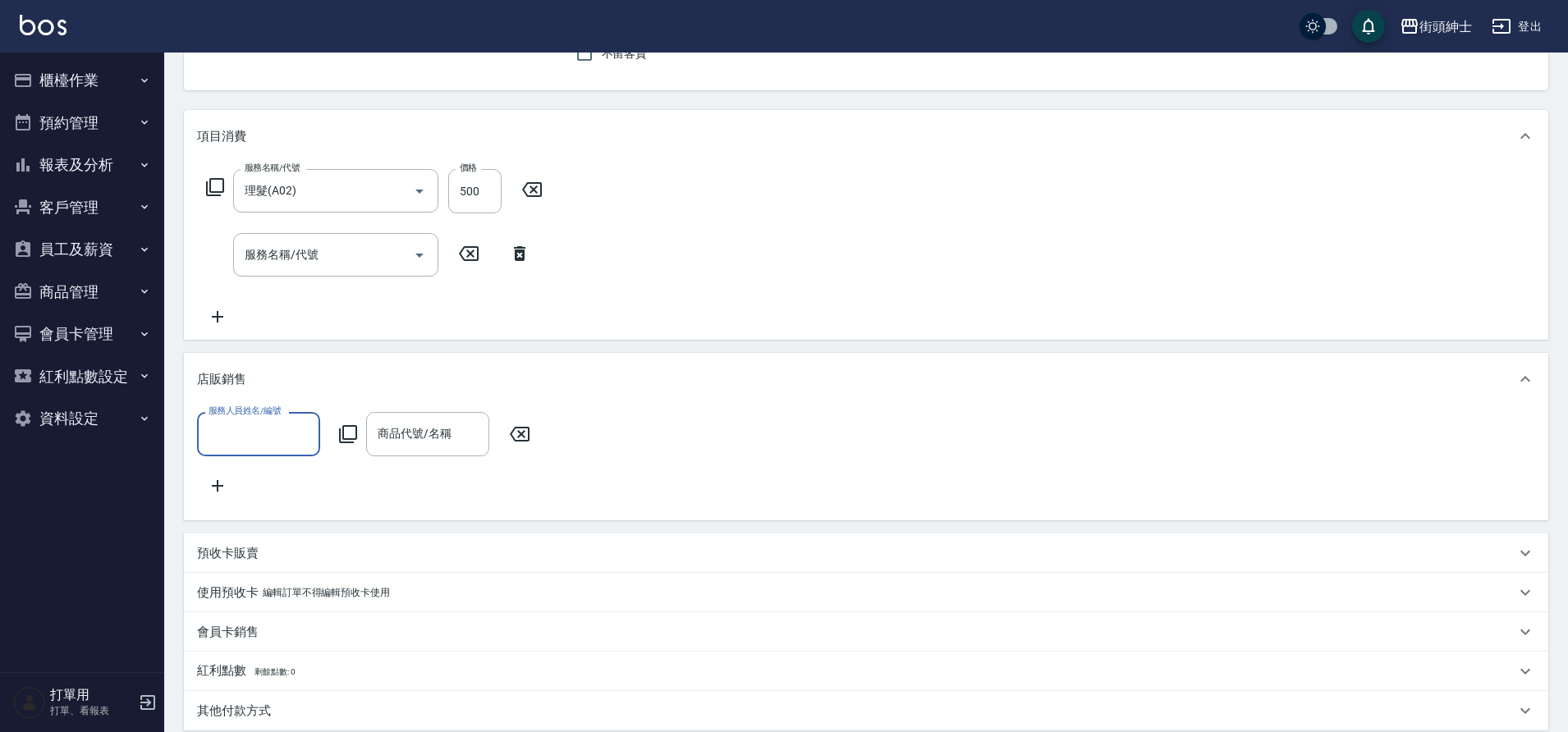
scroll to position [1, 0]
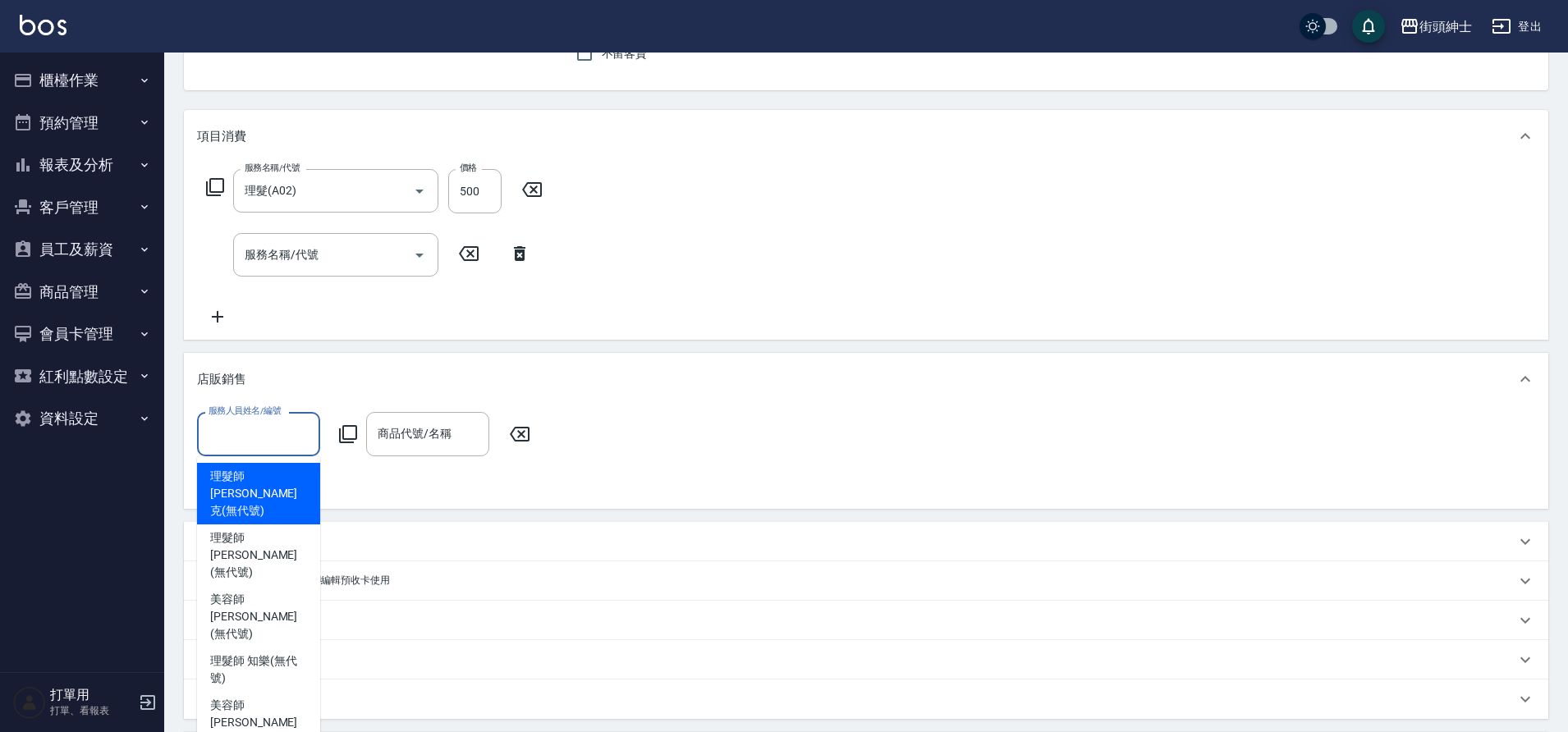
click at [244, 435] on input "服務人員姓名/編號" at bounding box center [259, 434] width 108 height 29
click at [283, 489] on span "理髮師 [PERSON_NAME]克 (無代號)" at bounding box center [258, 493] width 96 height 51
type input "理髮師 [PERSON_NAME]克(無代號)"
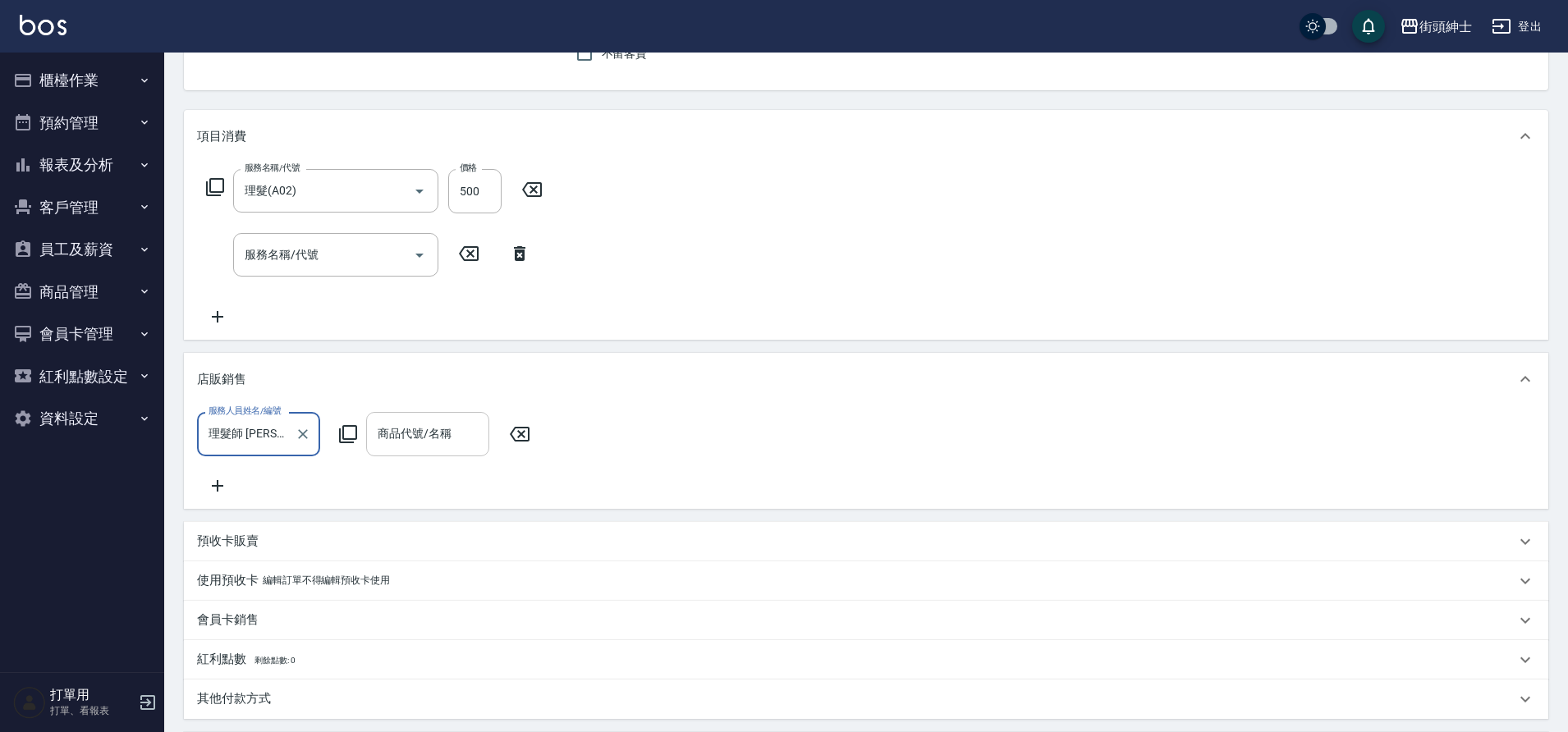
click at [436, 436] on input "商品代號/名稱" at bounding box center [427, 434] width 108 height 29
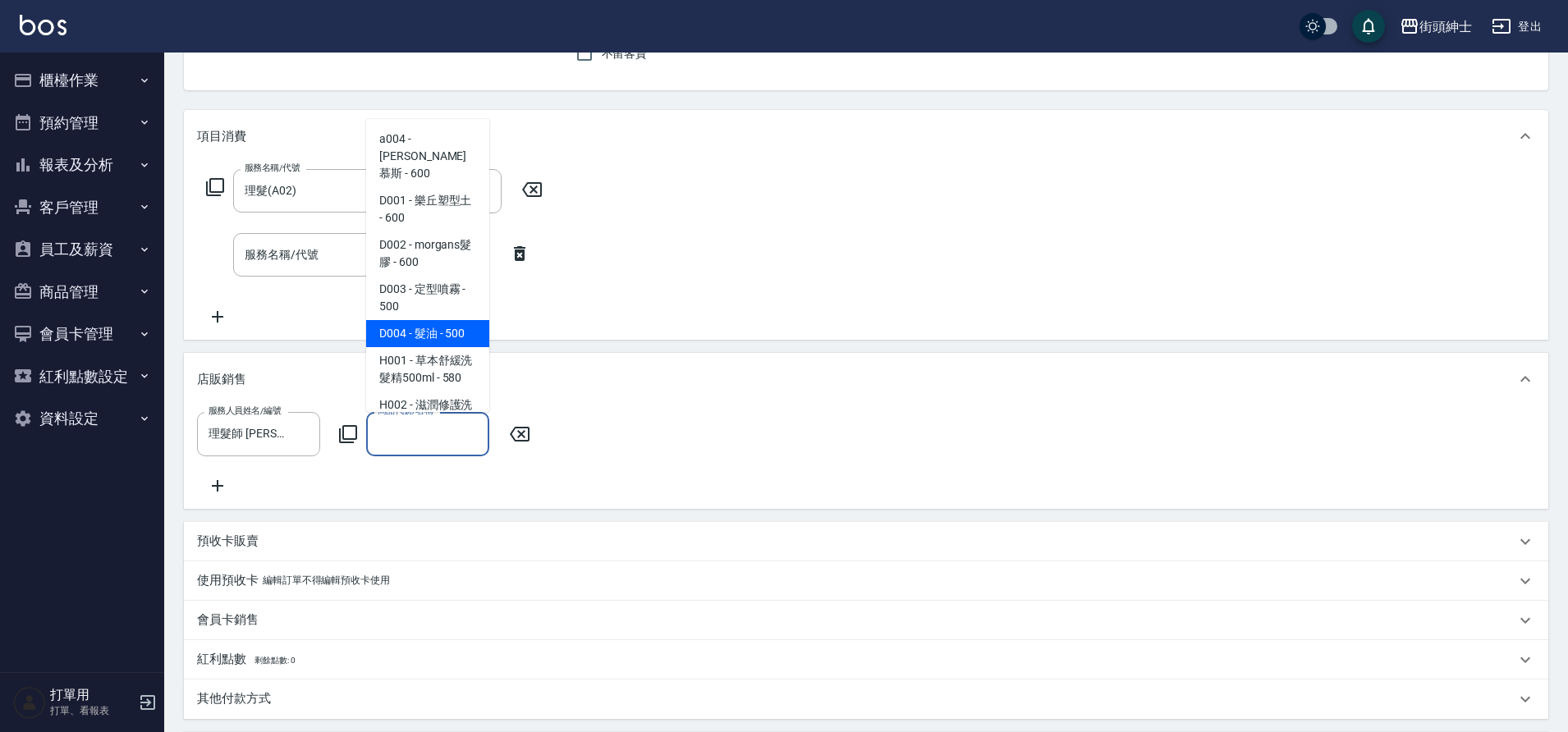
click at [445, 320] on span "D004 - 髮油 - 500" at bounding box center [427, 334] width 124 height 27
type input "髮油"
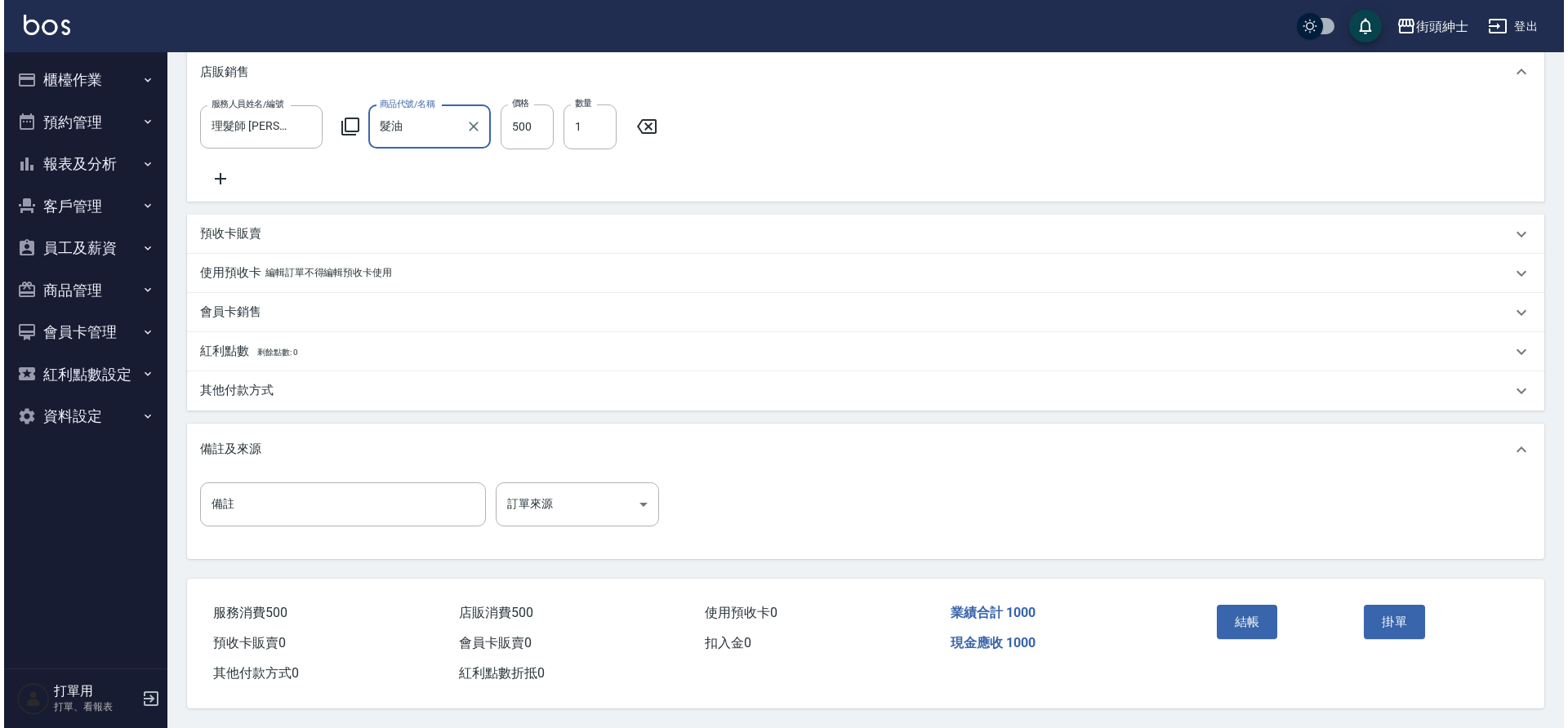
scroll to position [483, 0]
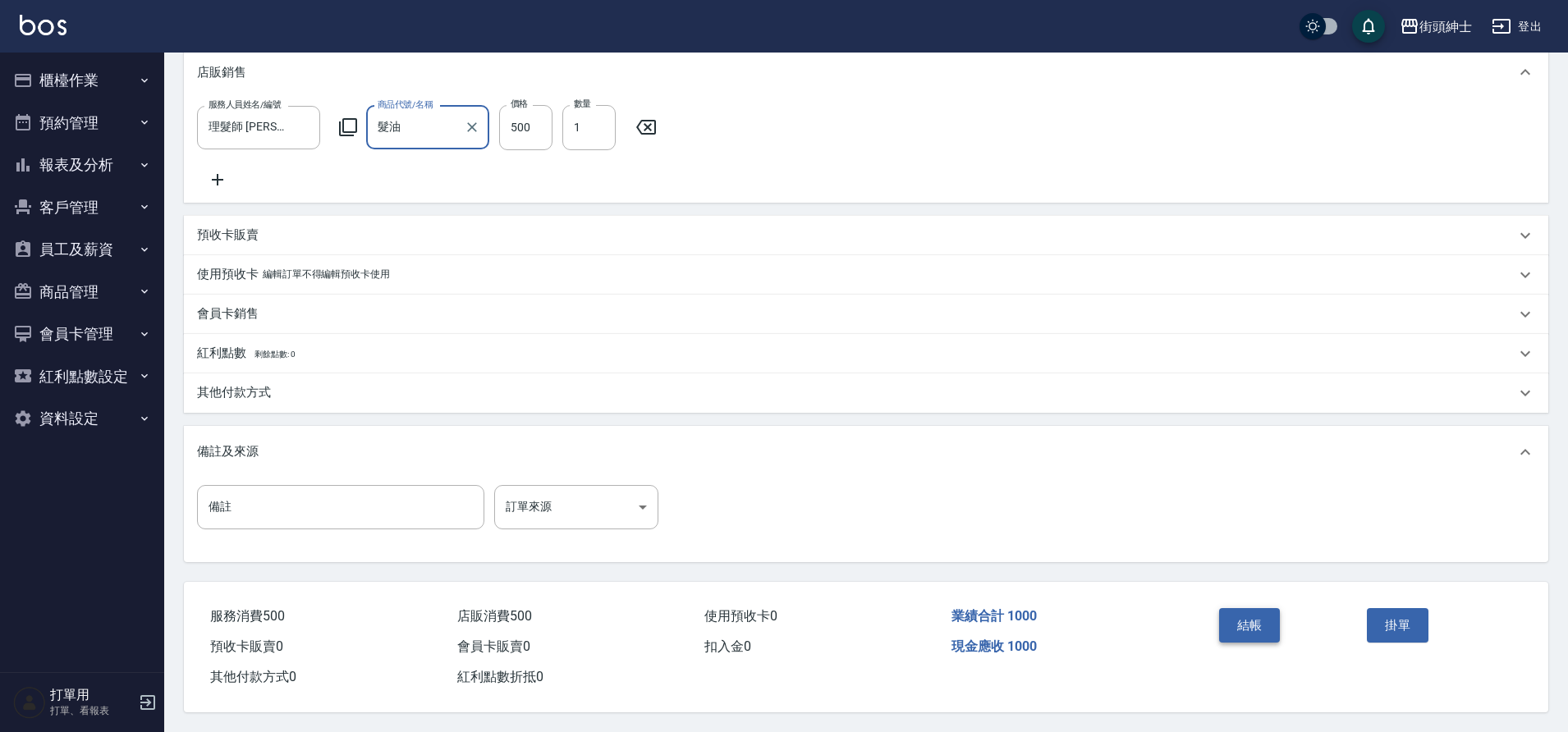
click at [1232, 613] on button "結帳" at bounding box center [1250, 626] width 61 height 34
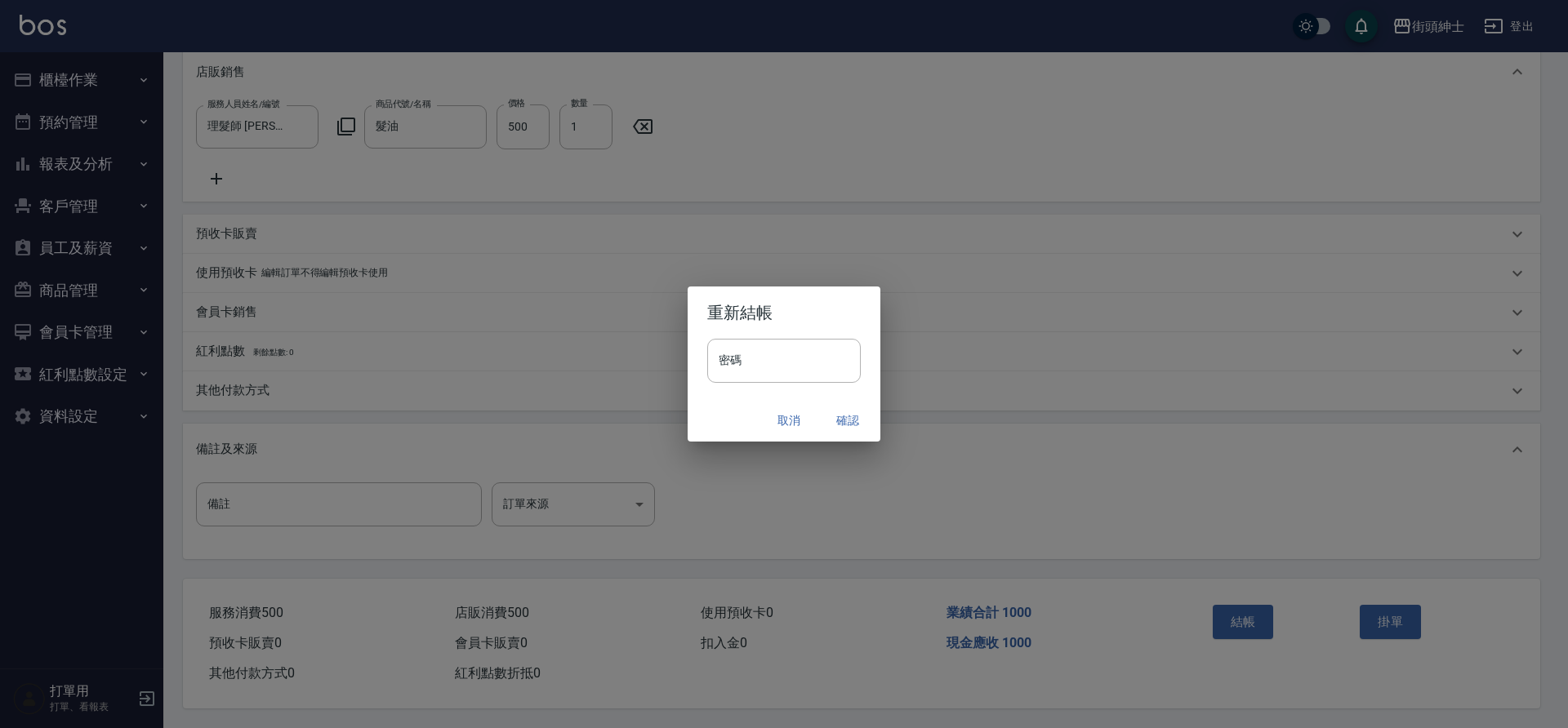
click at [834, 424] on button "確認" at bounding box center [848, 421] width 52 height 30
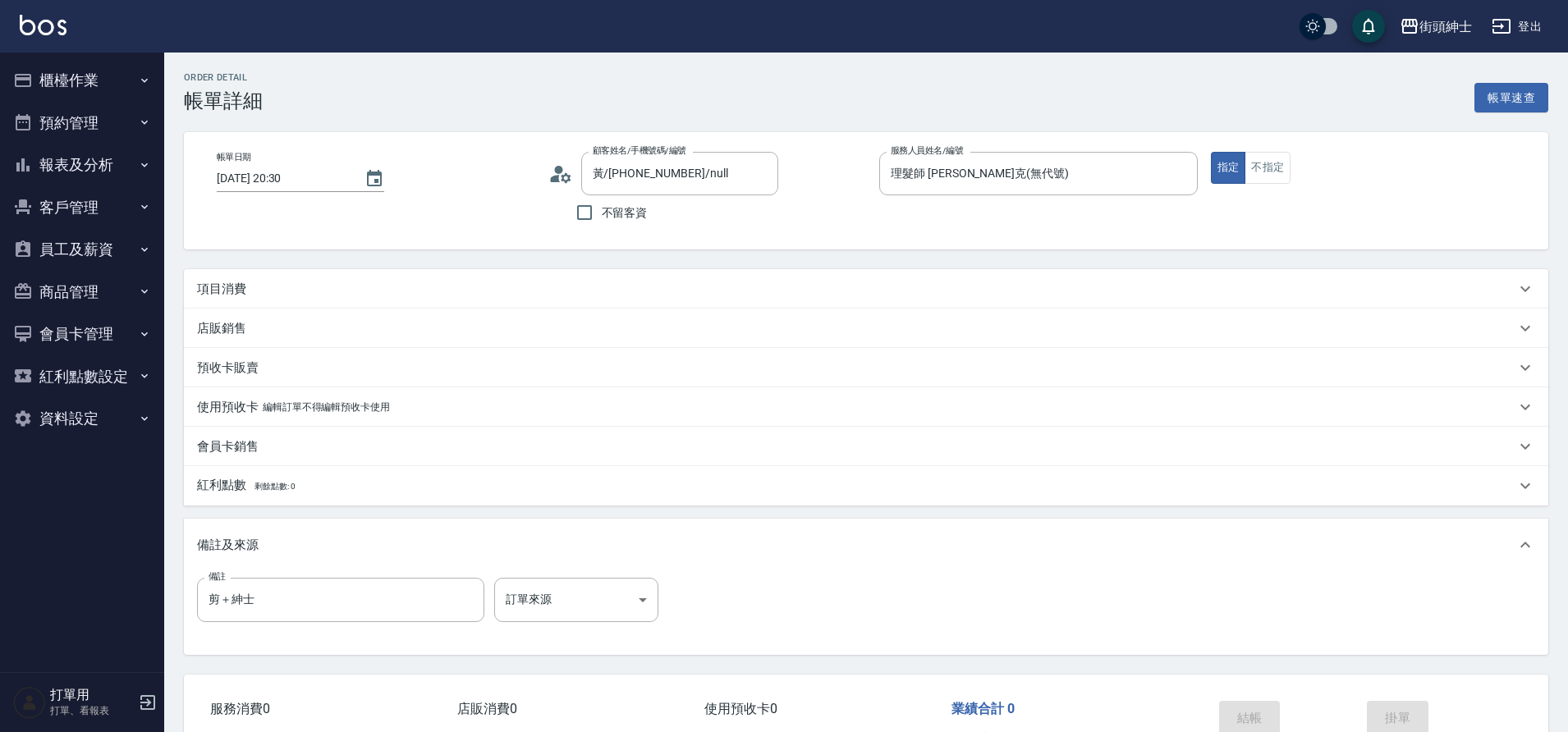
click at [235, 281] on p "項目消費" at bounding box center [222, 288] width 50 height 17
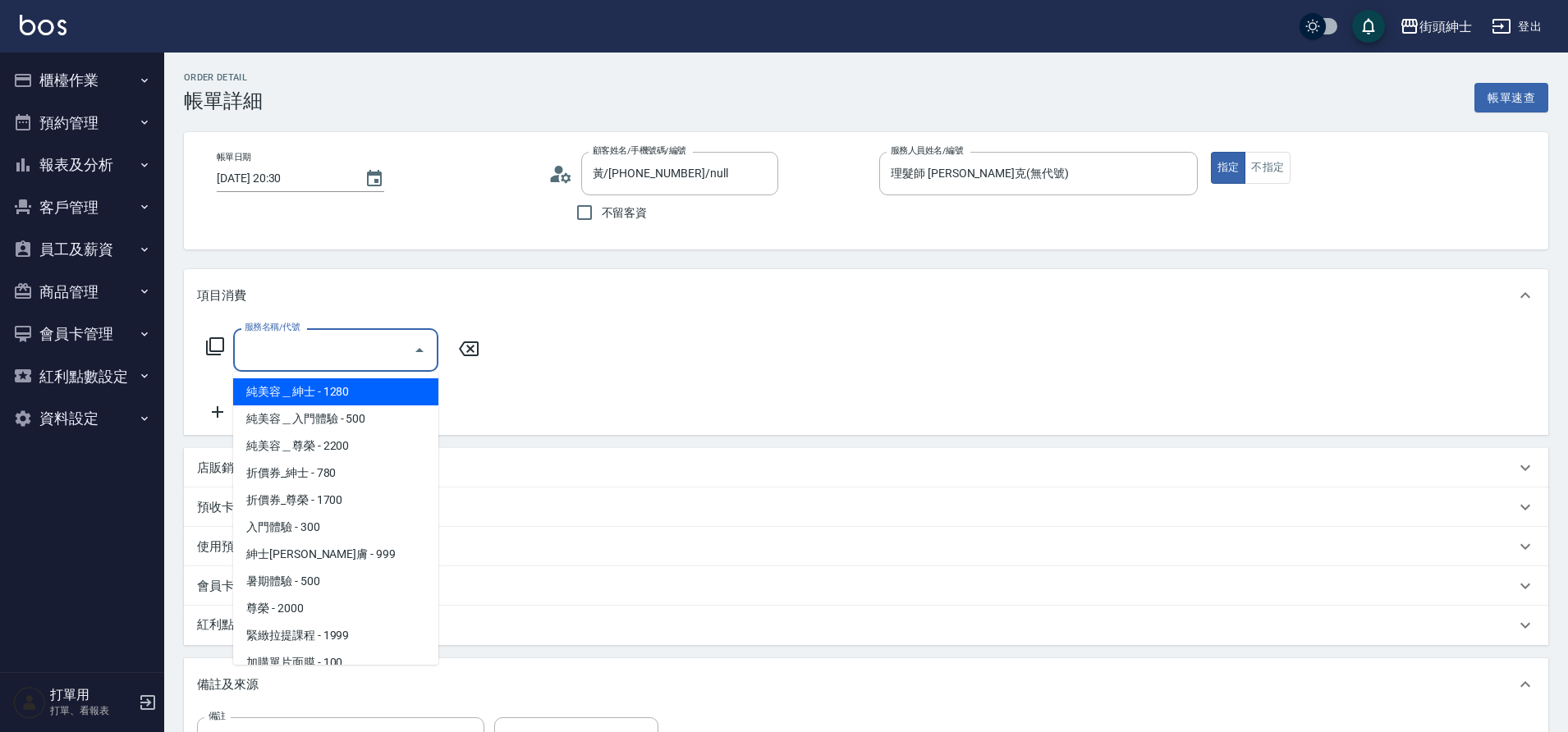
click at [332, 351] on input "服務名稱/代號" at bounding box center [324, 350] width 166 height 29
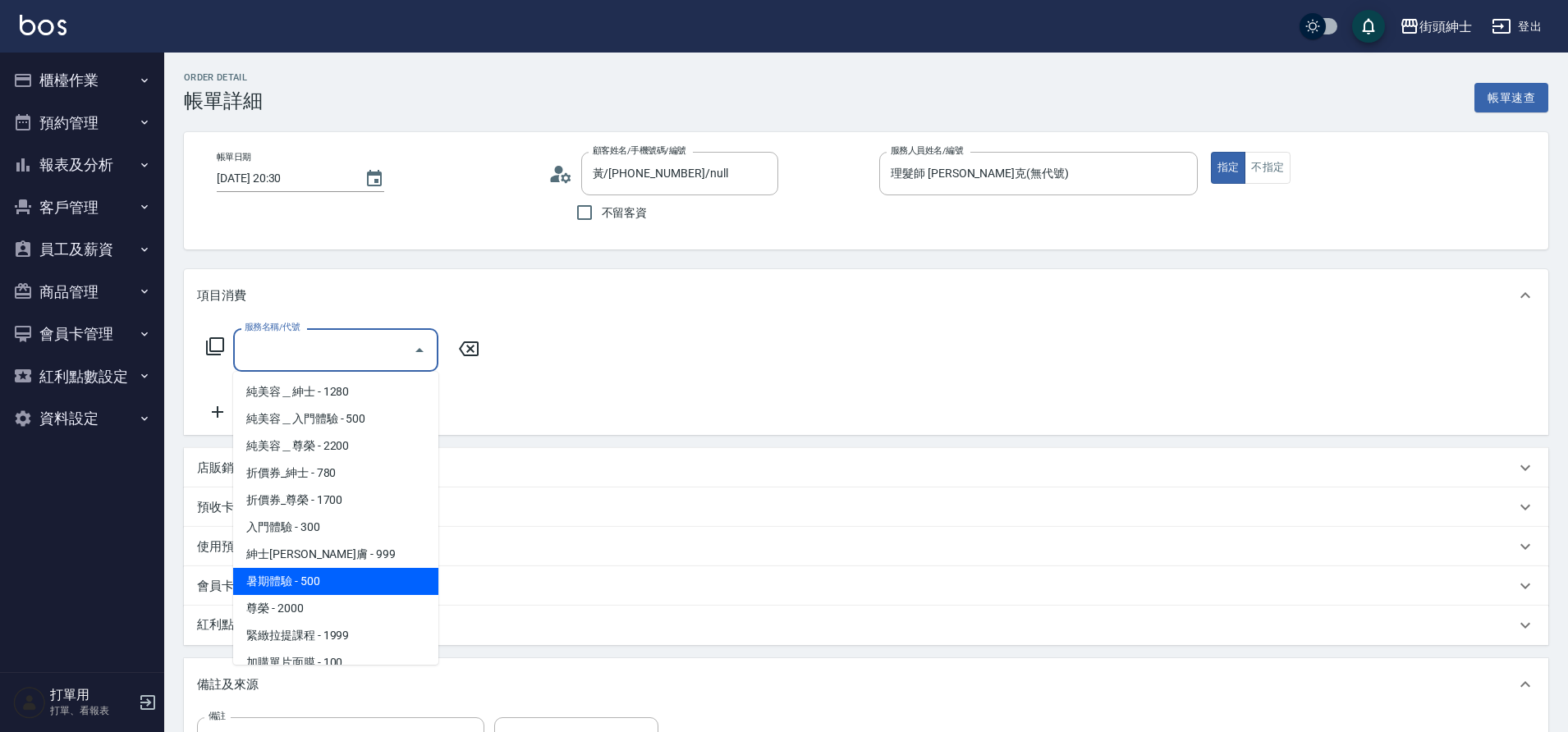
scroll to position [126, 0]
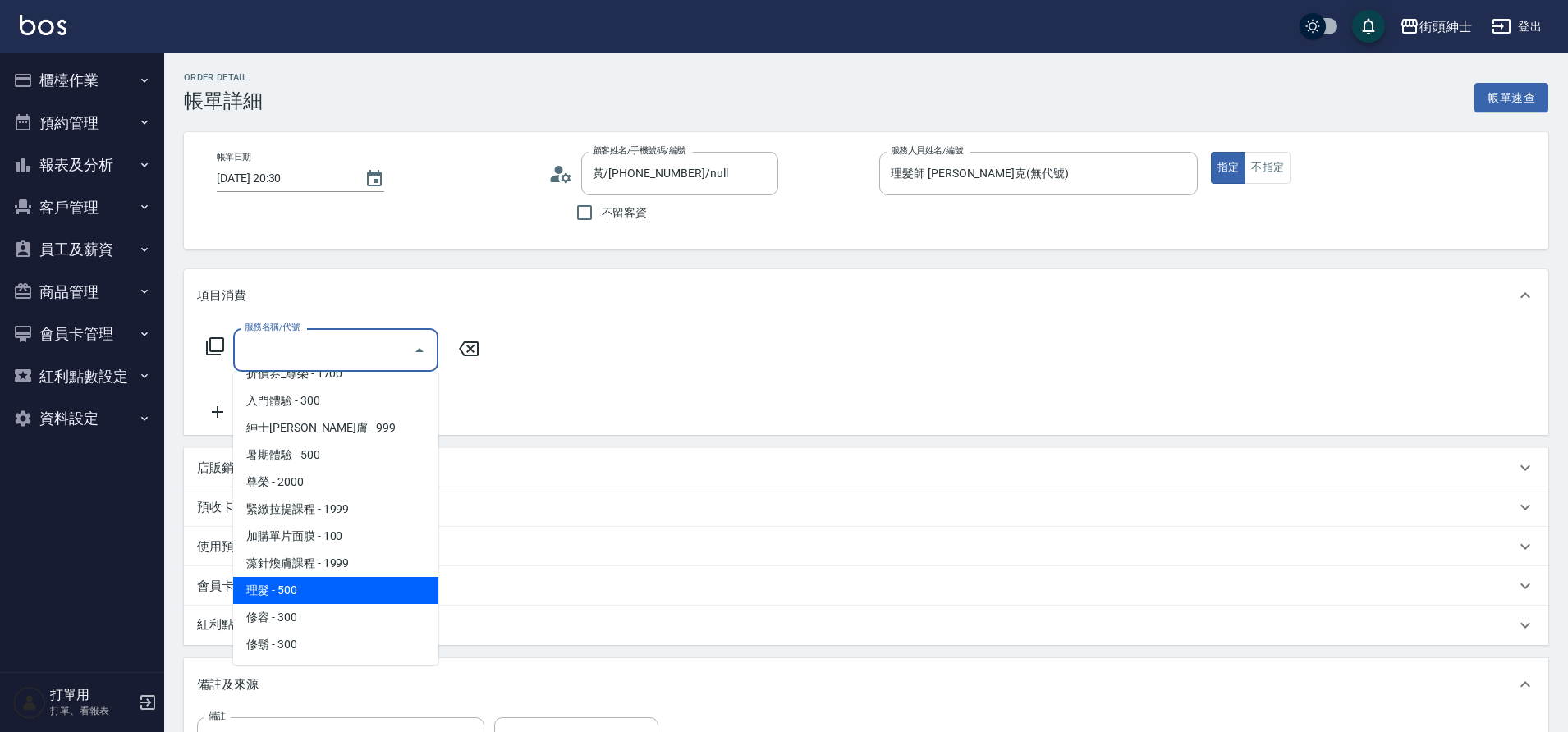
click at [325, 588] on span "理髮 - 500" at bounding box center [336, 590] width 206 height 27
type input "理髮(A02)"
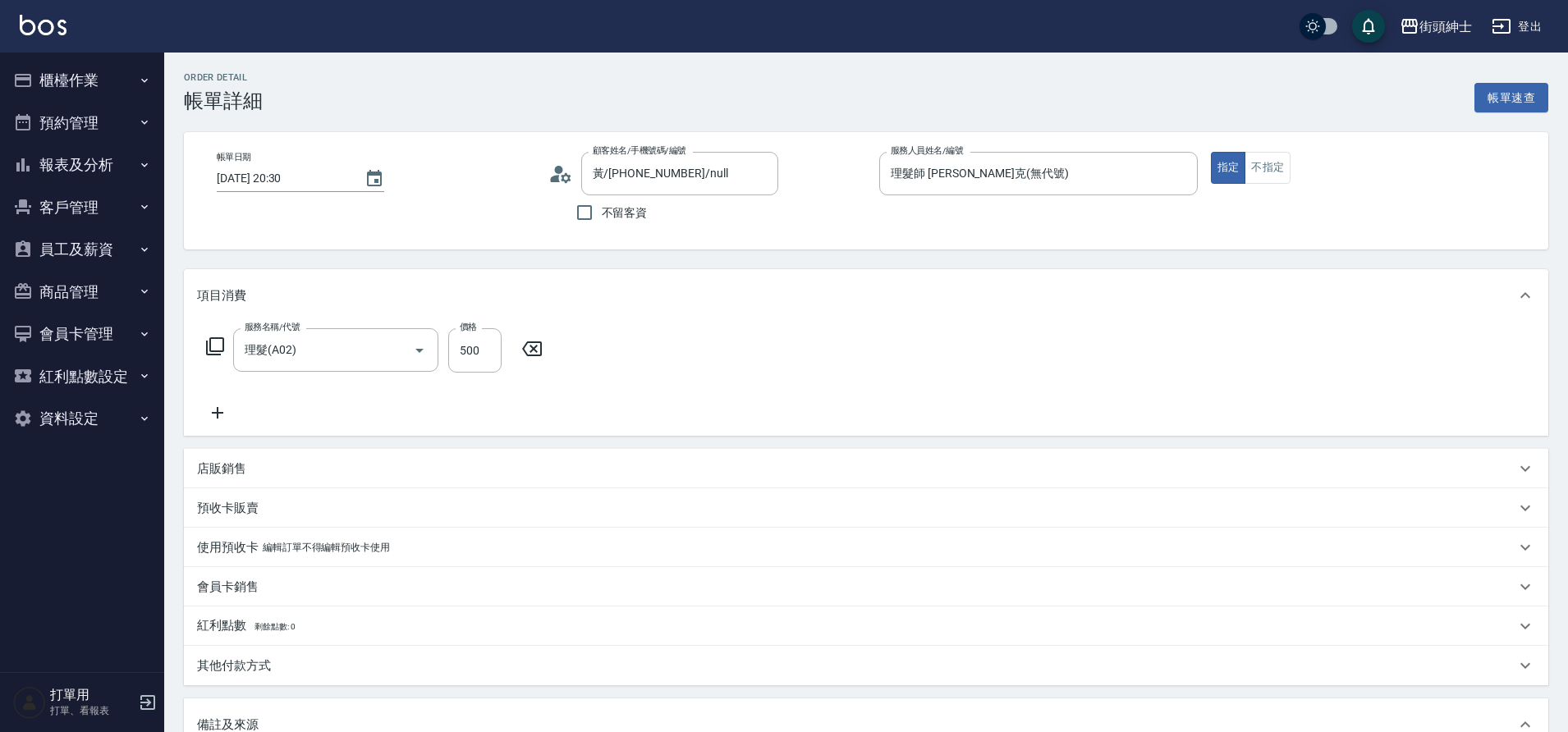
click at [223, 413] on icon at bounding box center [217, 413] width 12 height 12
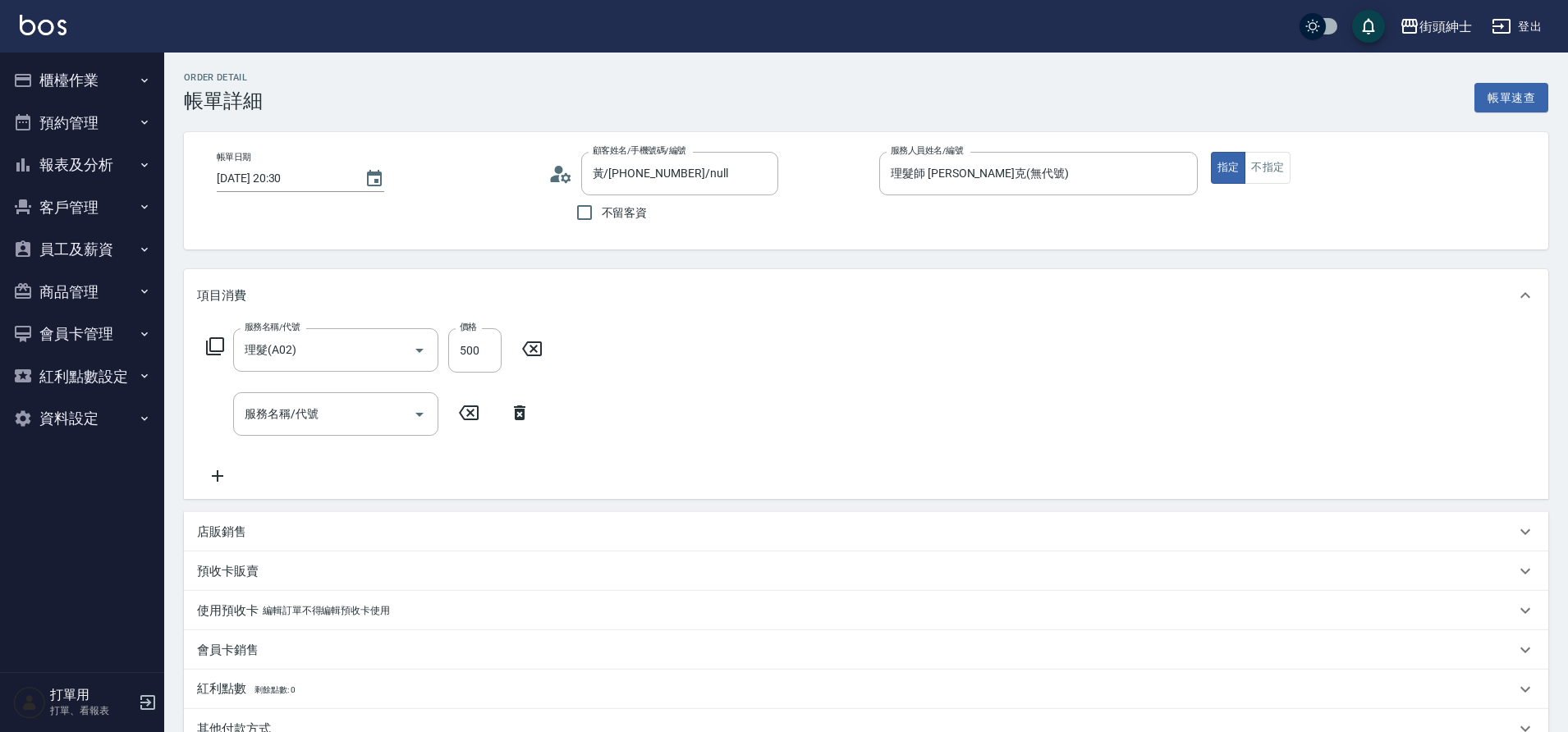
click at [516, 413] on icon at bounding box center [519, 413] width 12 height 14
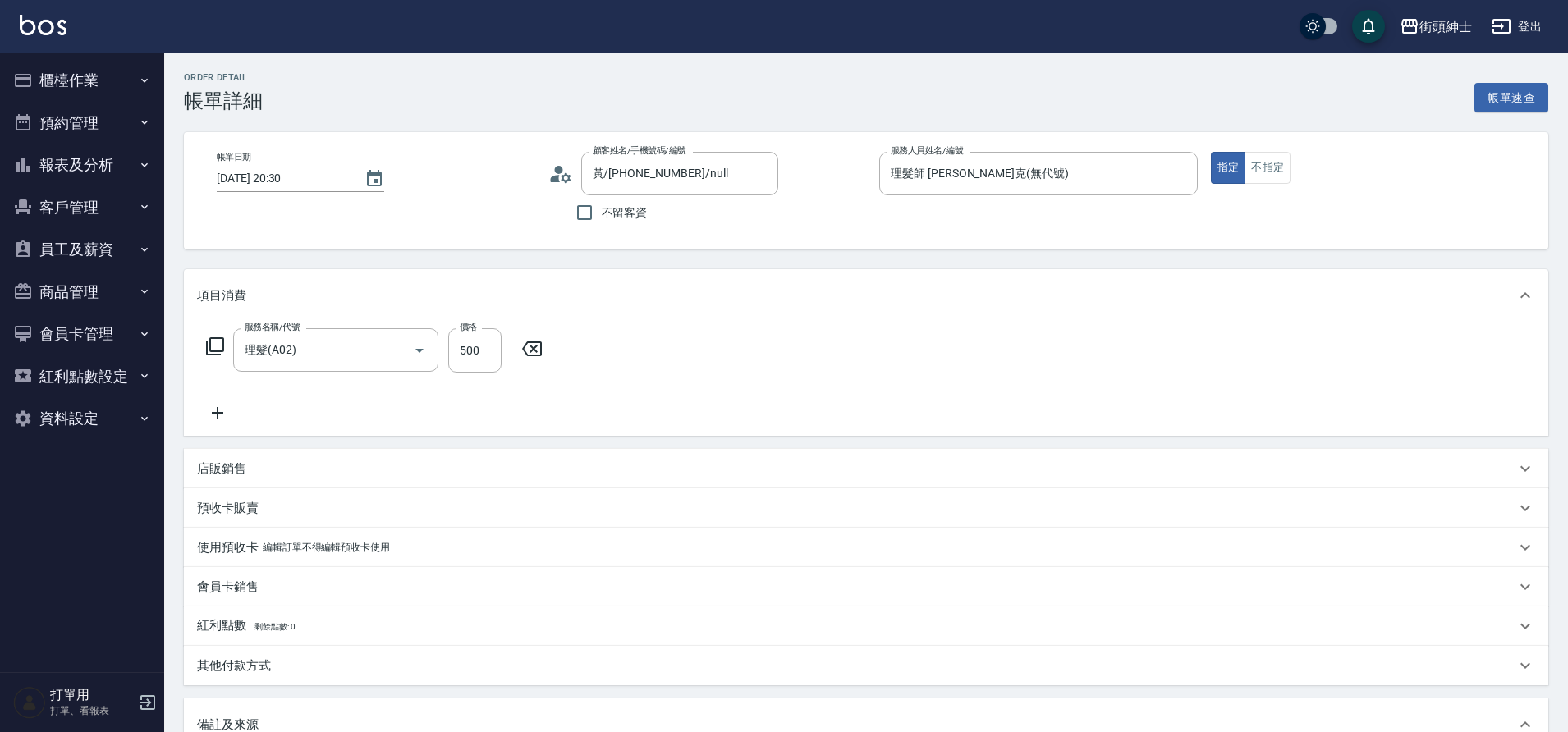
click at [246, 462] on div "店販銷售" at bounding box center [866, 469] width 1364 height 40
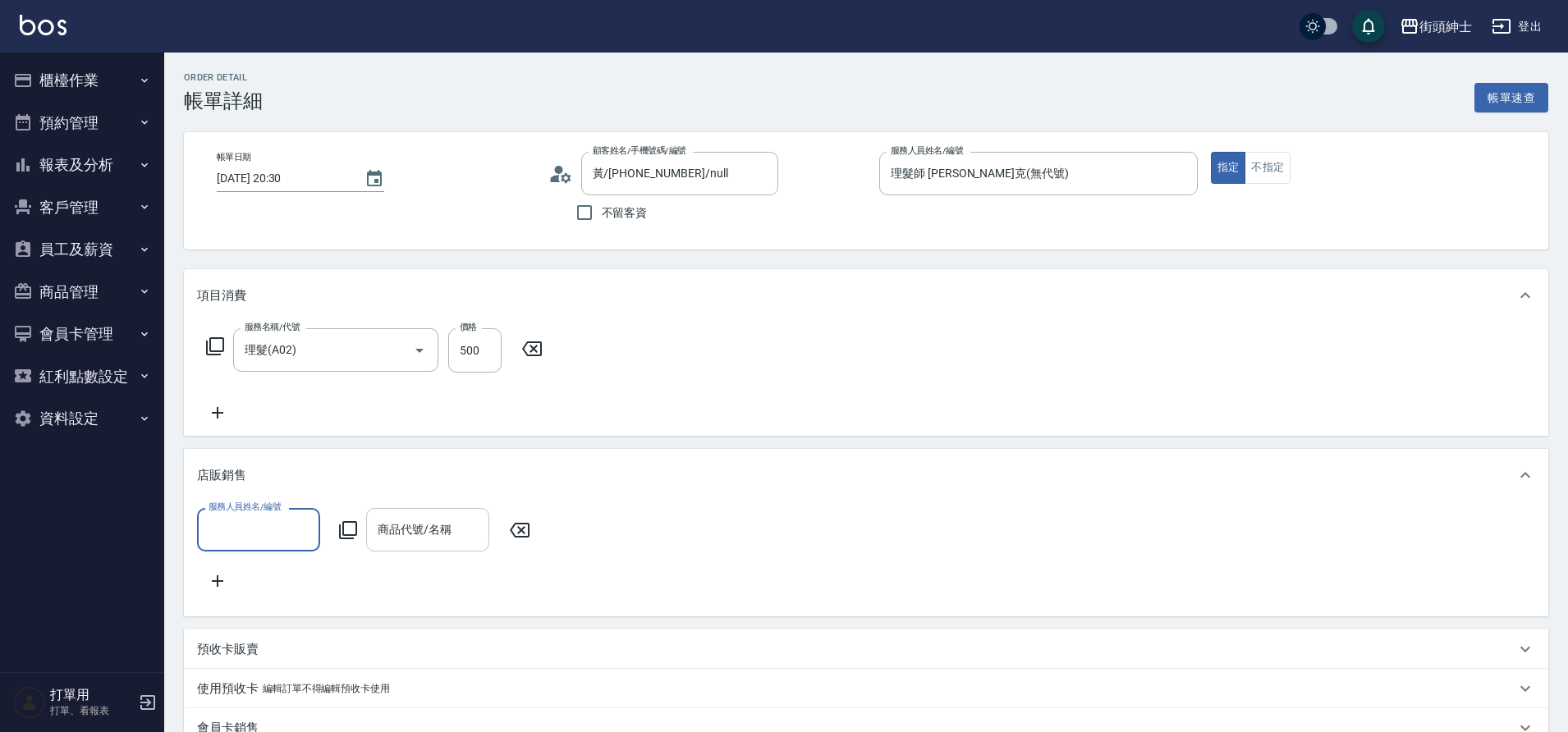
scroll to position [0, 0]
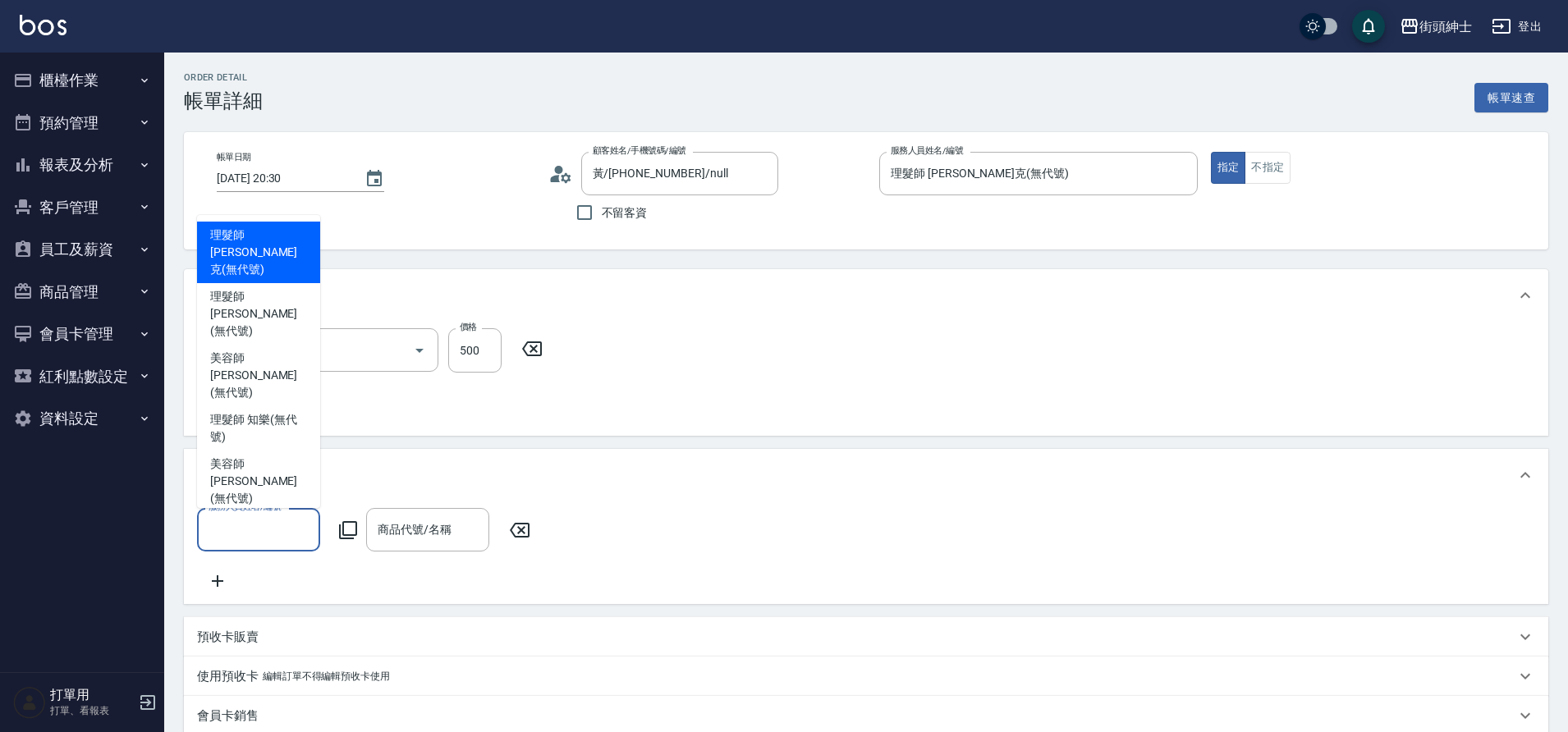
click at [289, 535] on input "服務人員姓名/編號" at bounding box center [259, 530] width 108 height 29
drag, startPoint x: 271, startPoint y: 307, endPoint x: 376, endPoint y: 494, distance: 214.5
click at [271, 279] on span "理髮師 [PERSON_NAME]克 (無代號)" at bounding box center [258, 252] width 96 height 51
type input "理髮師 [PERSON_NAME]克(無代號)"
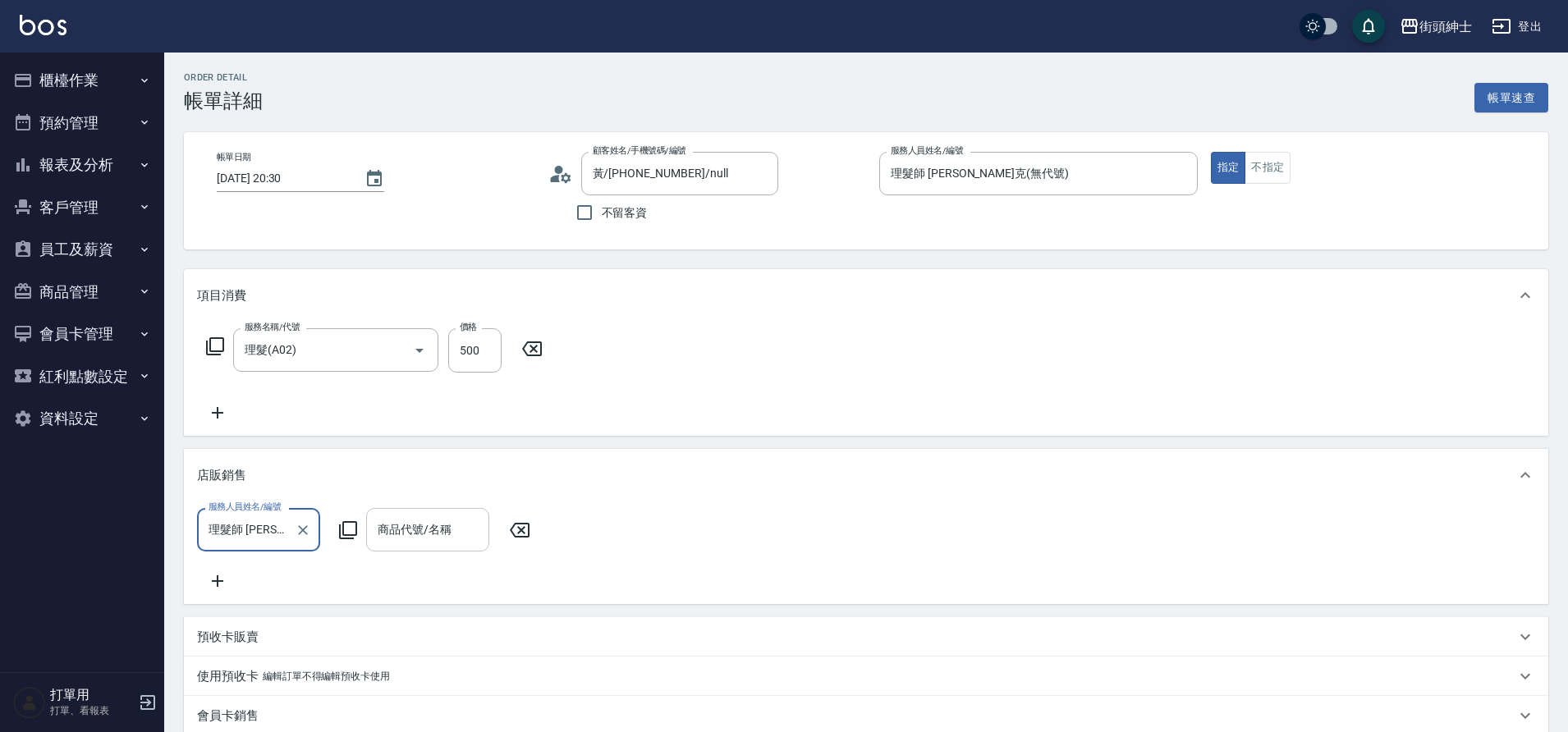
click at [426, 542] on input "商品代號/名稱" at bounding box center [427, 530] width 108 height 29
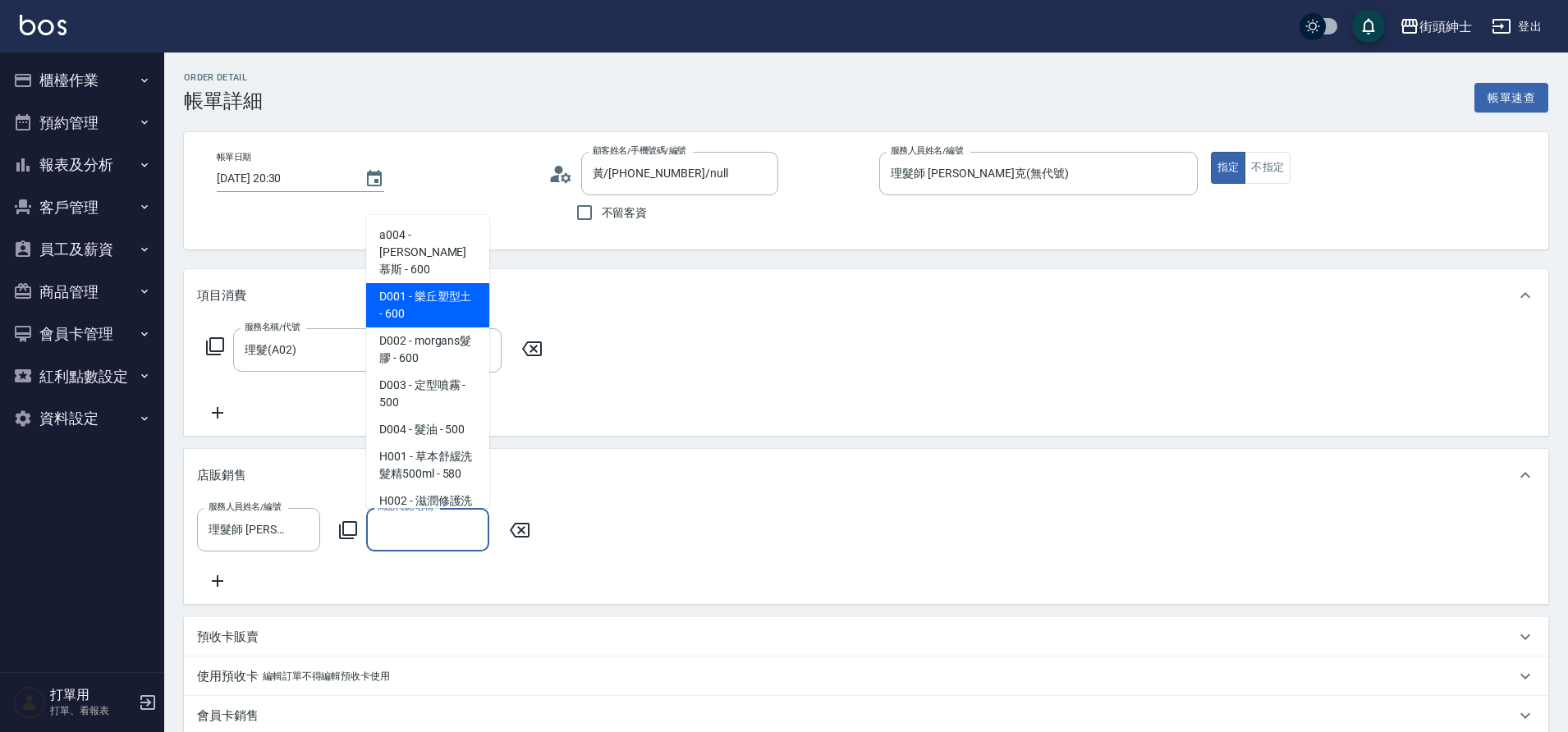
click at [458, 283] on span "D001 - 樂丘塑型土 - 600" at bounding box center [427, 305] width 124 height 44
type input "樂丘塑型土"
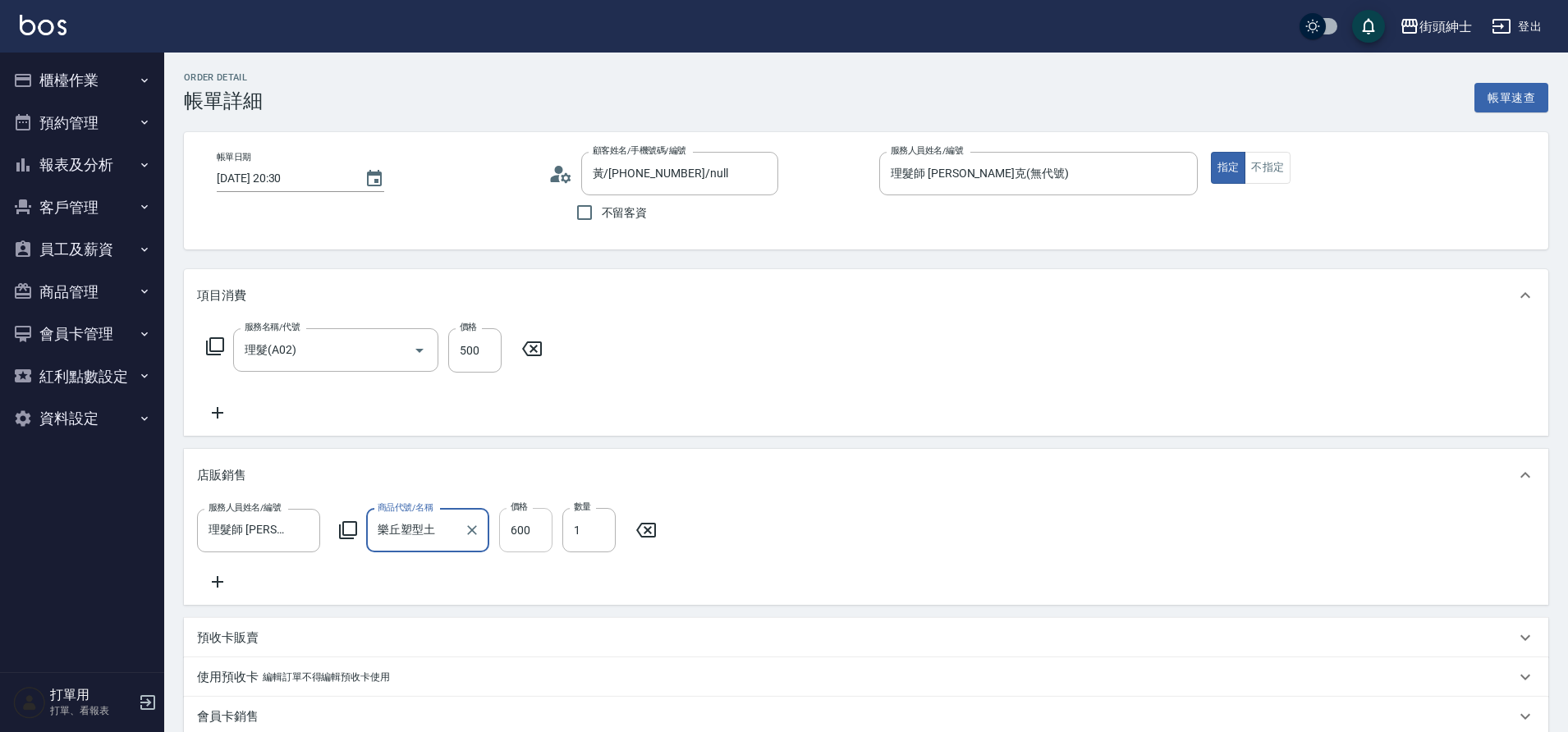
click at [538, 530] on input "600" at bounding box center [526, 530] width 53 height 44
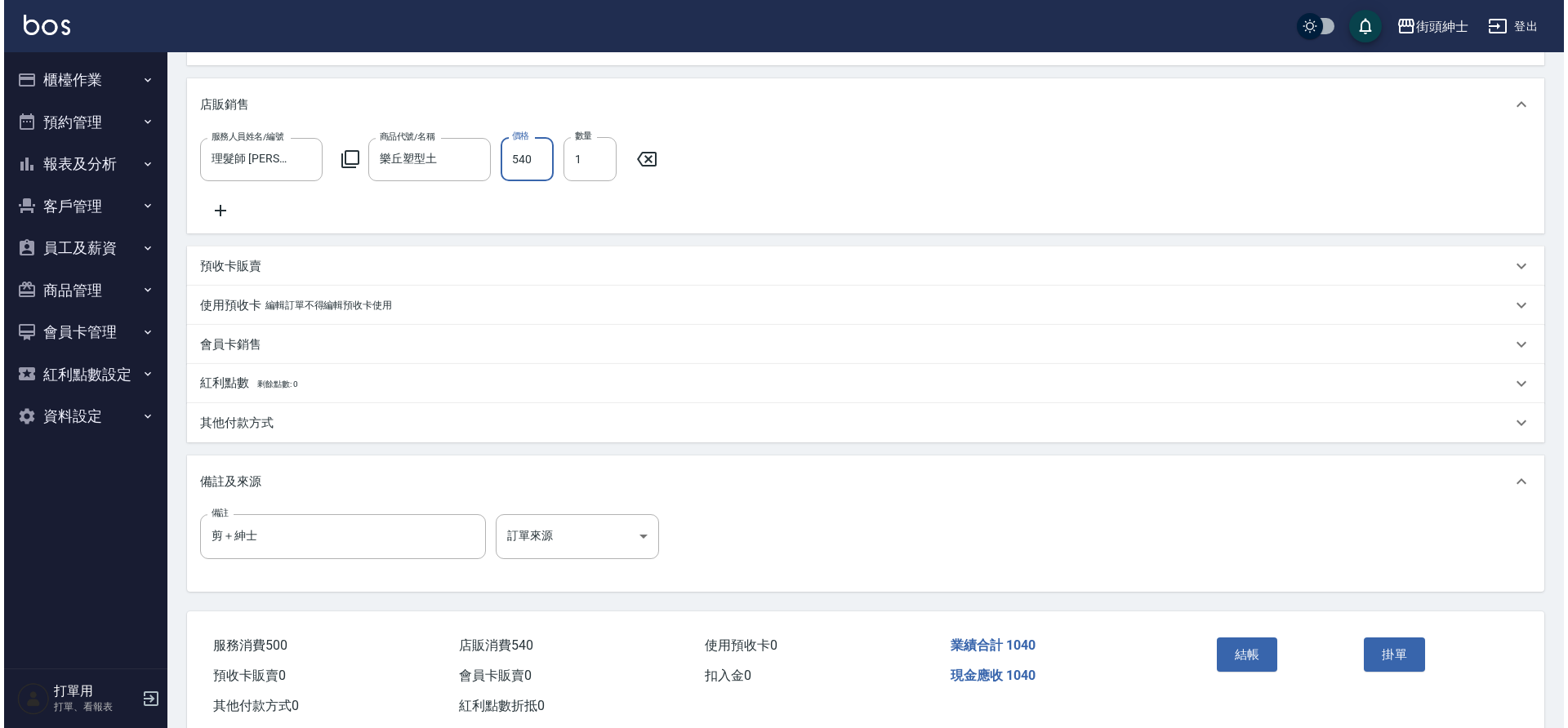
scroll to position [420, 0]
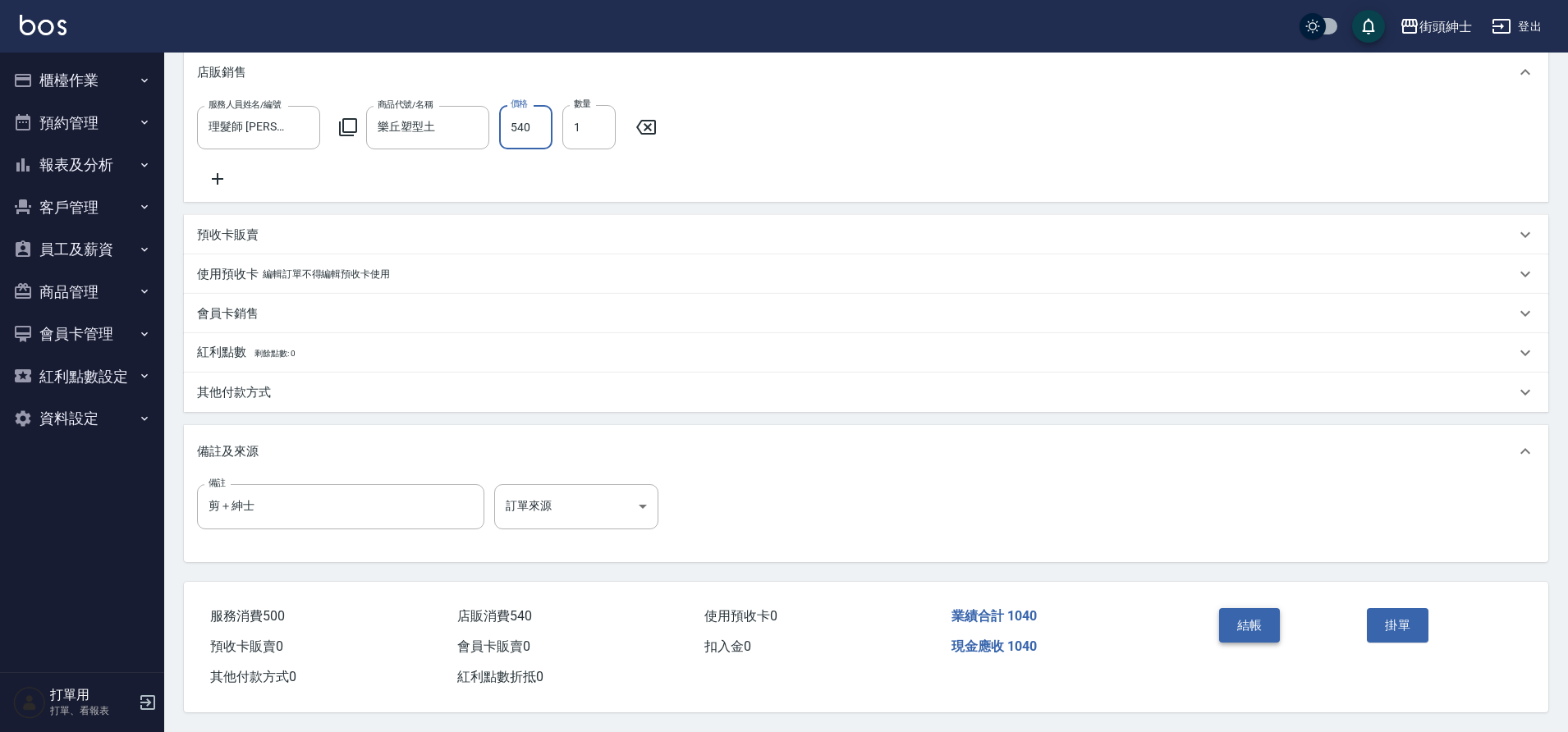
type input "540"
click at [1251, 615] on button "結帳" at bounding box center [1250, 626] width 61 height 34
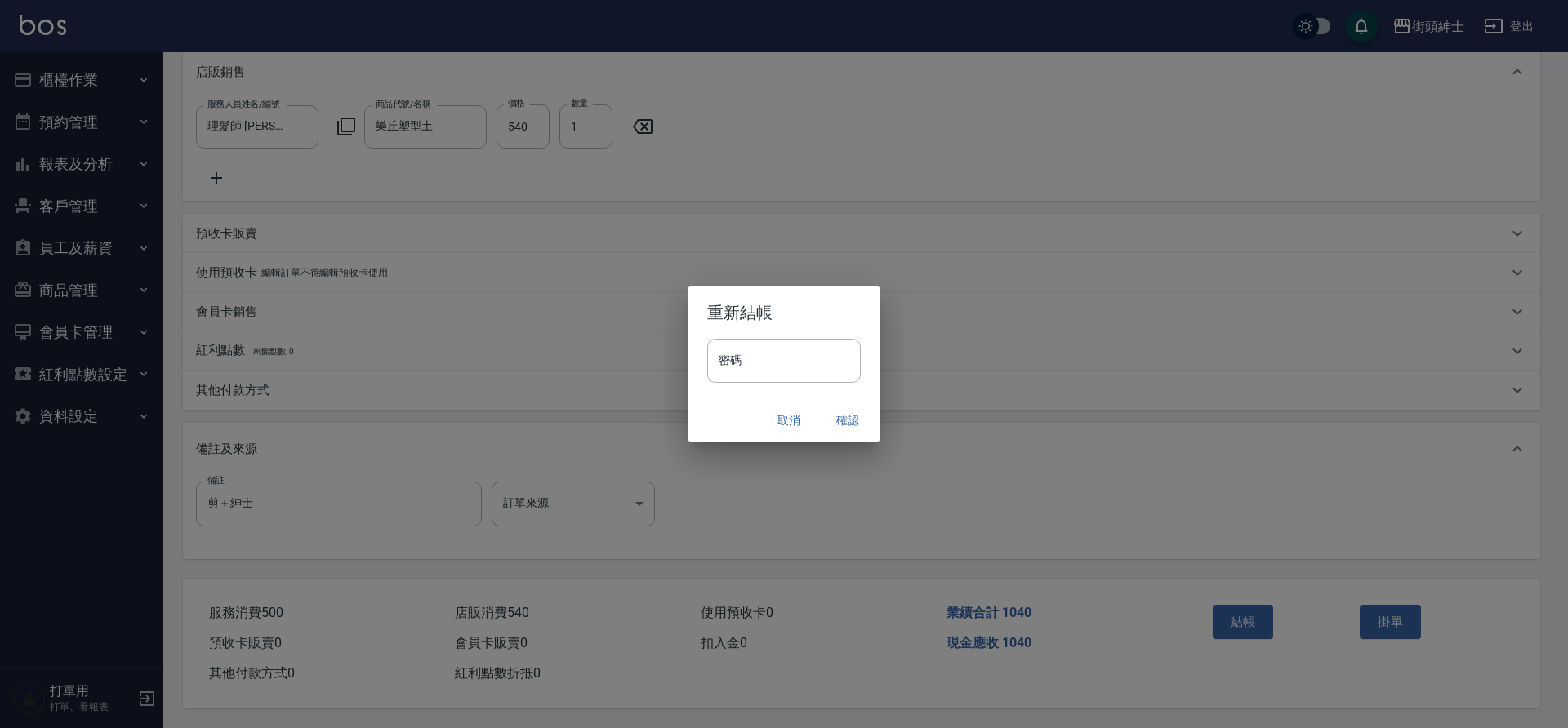
click at [842, 424] on button "確認" at bounding box center [848, 421] width 52 height 30
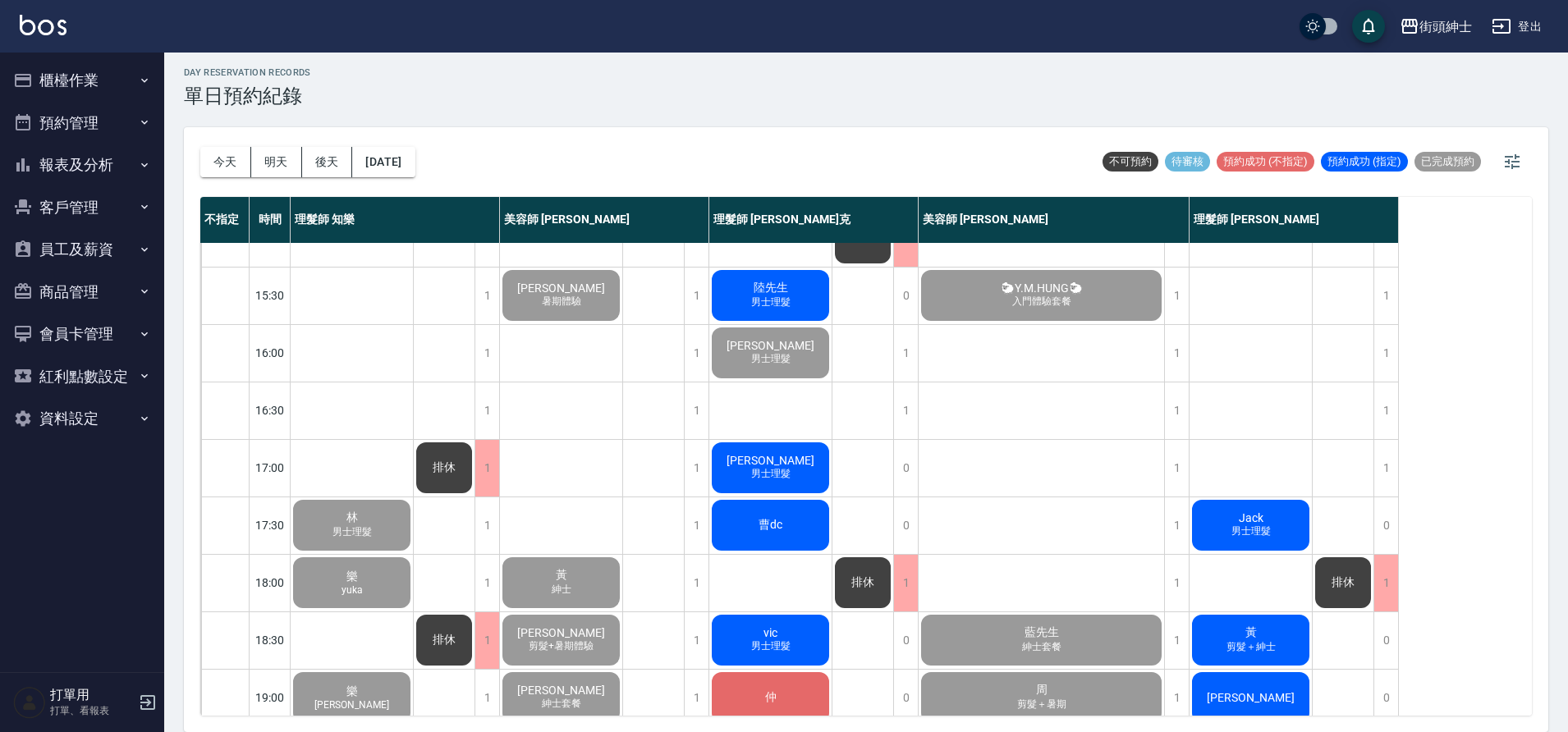
scroll to position [747, 0]
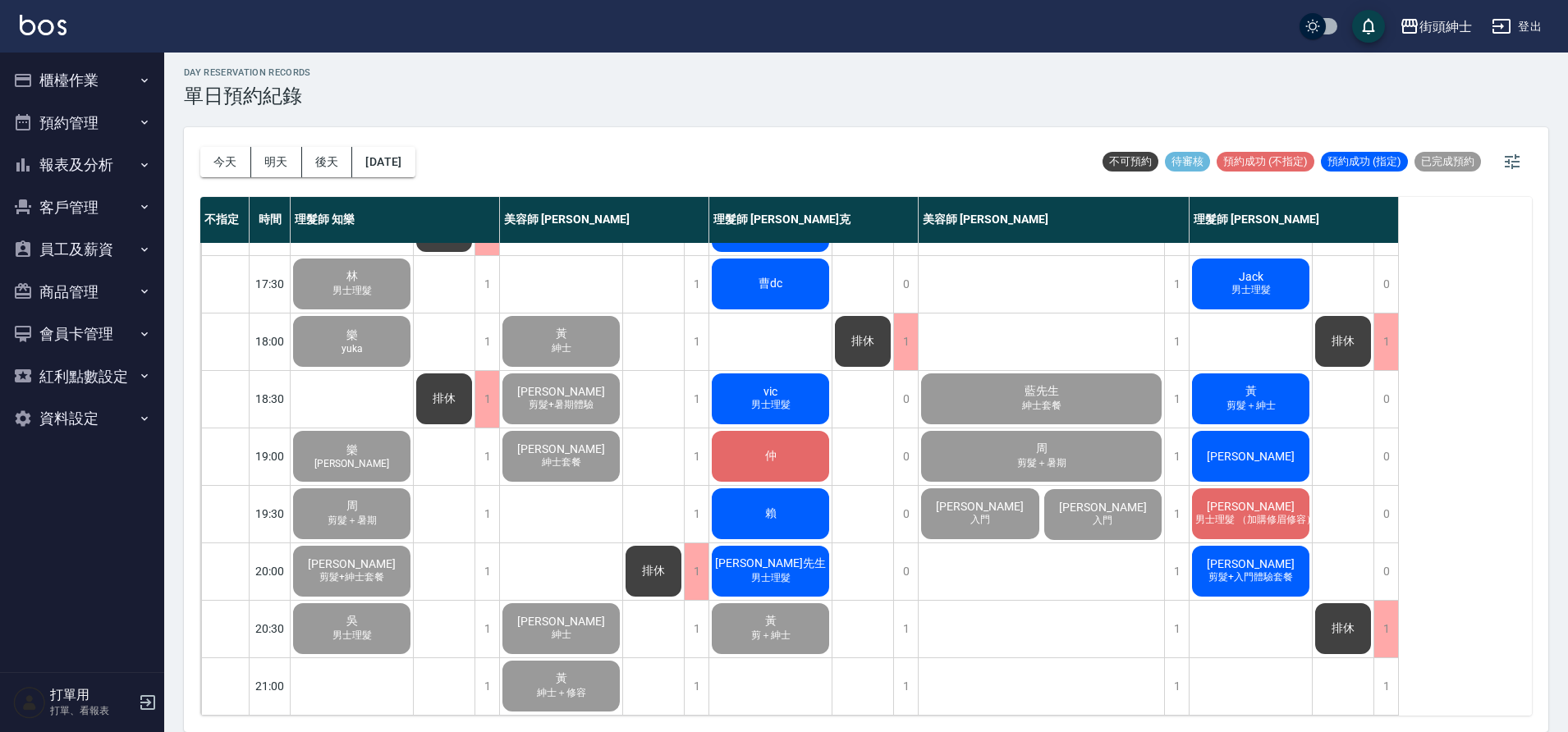
click at [802, 562] on div "[PERSON_NAME]先生 男士理髮" at bounding box center [771, 572] width 123 height 56
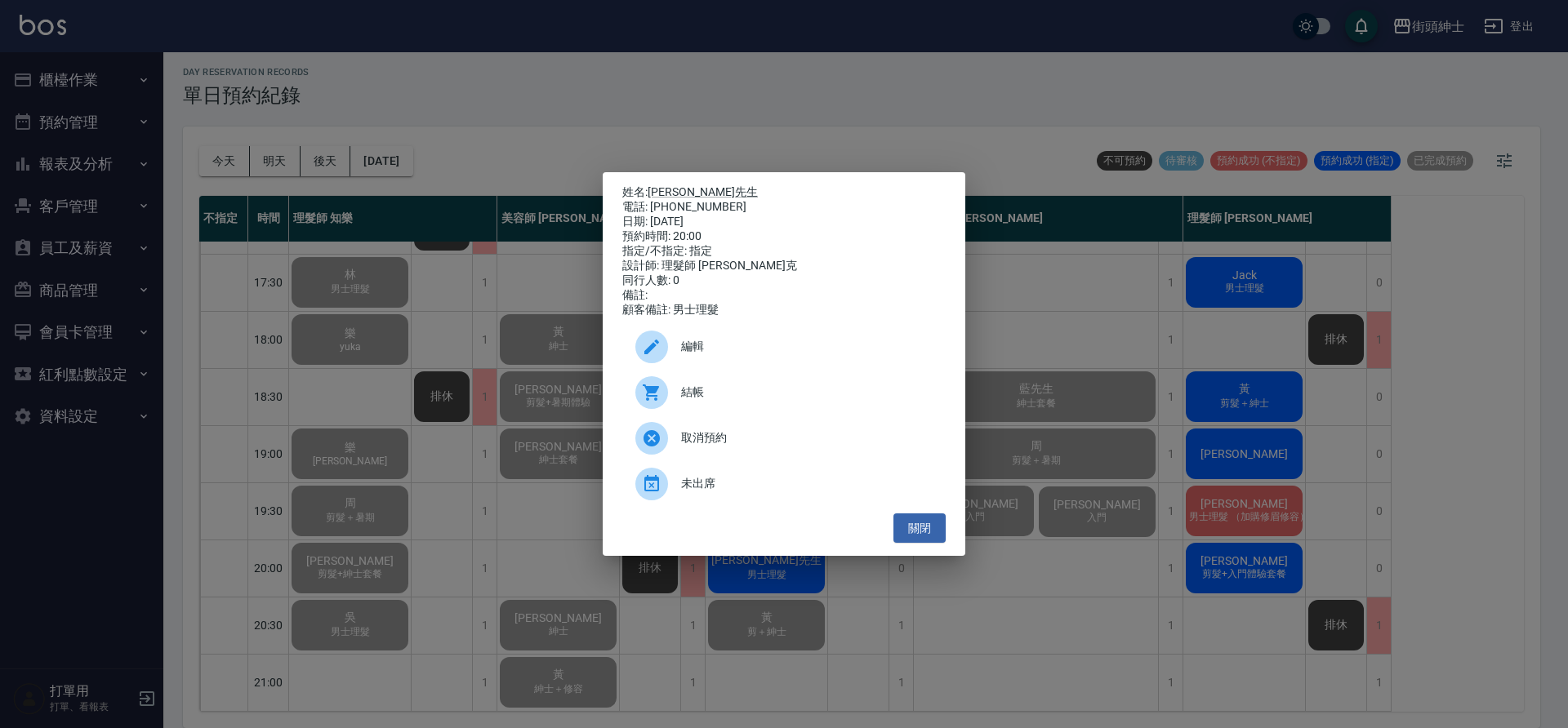
click at [762, 397] on span "結帳" at bounding box center [806, 392] width 251 height 17
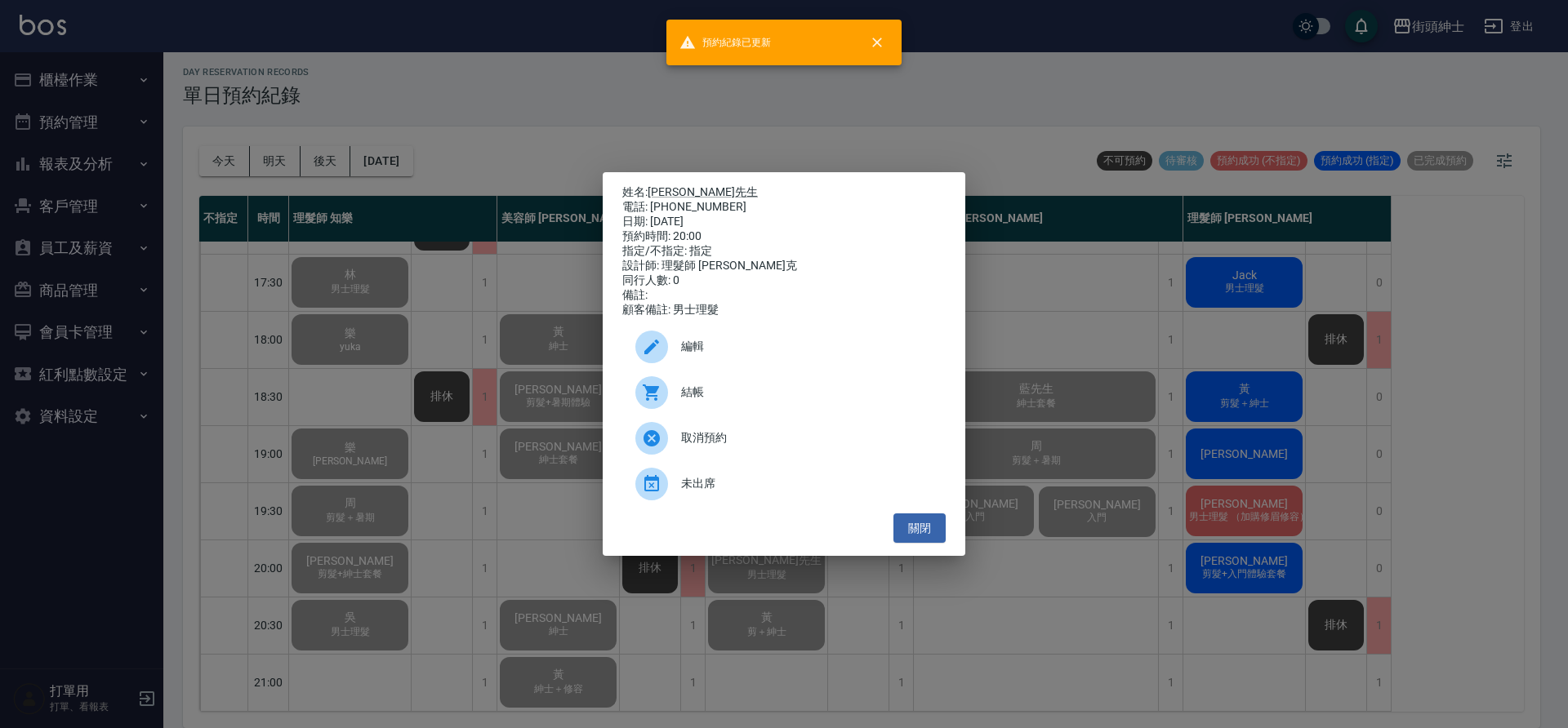
drag, startPoint x: 346, startPoint y: 281, endPoint x: 419, endPoint y: 288, distance: 73.3
click at [350, 280] on div "姓名: [PERSON_NAME]先生 電話: [PHONE_NUMBER] 日期: [DATE] 預約時間: 20:00 指定/不指定: 指定 設計師: 理…" at bounding box center [784, 364] width 1568 height 728
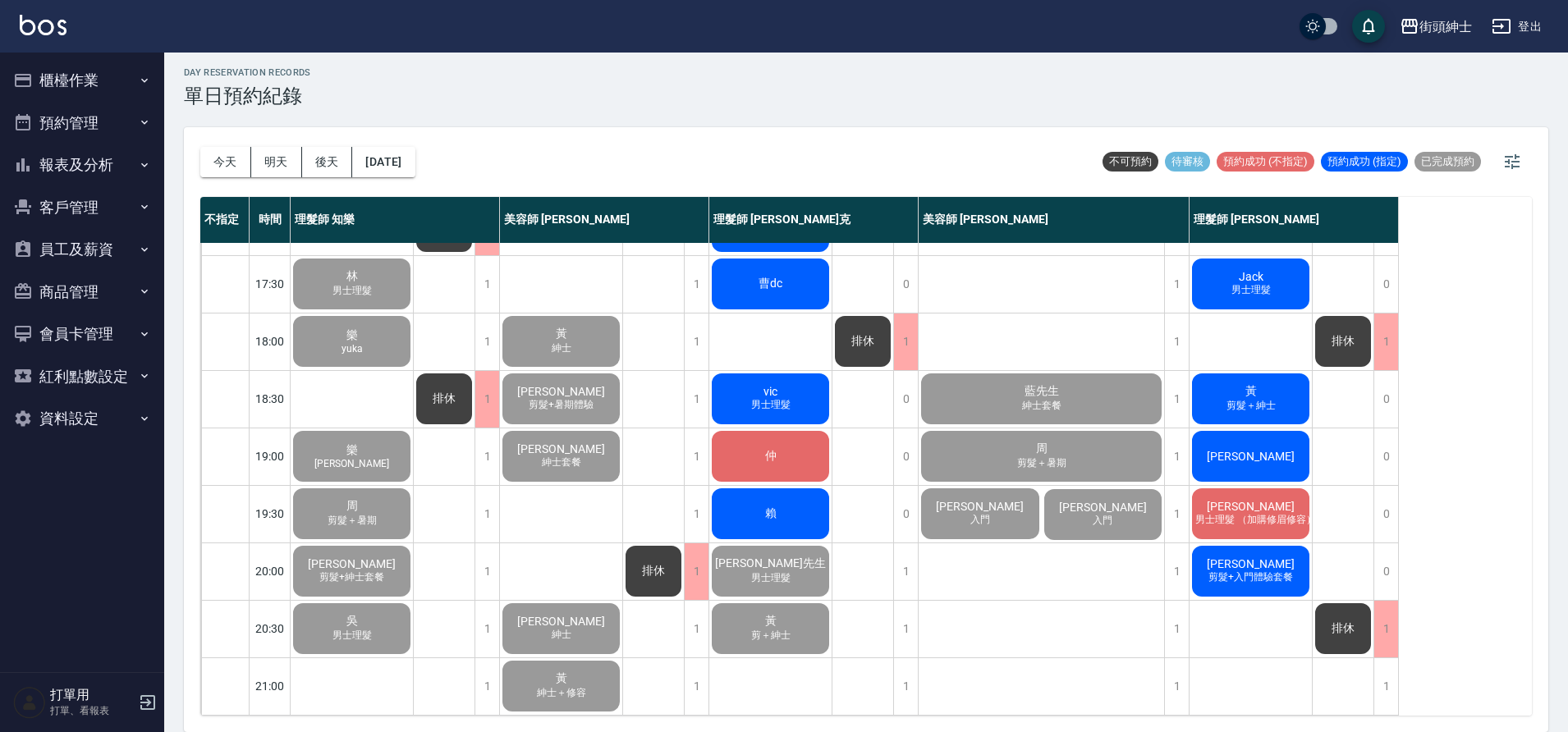
click at [801, 509] on div "賴" at bounding box center [771, 514] width 123 height 56
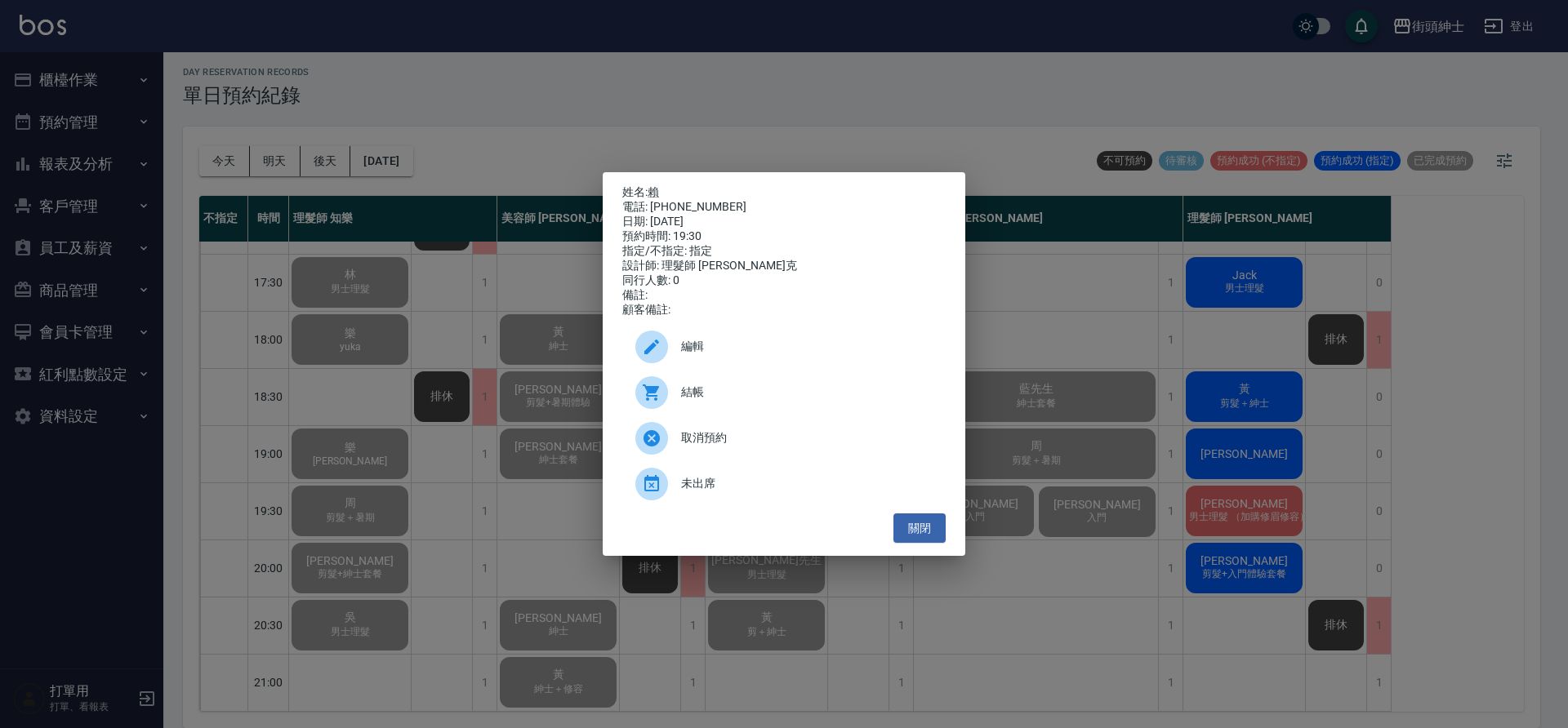
click at [702, 393] on span "結帳" at bounding box center [806, 392] width 251 height 17
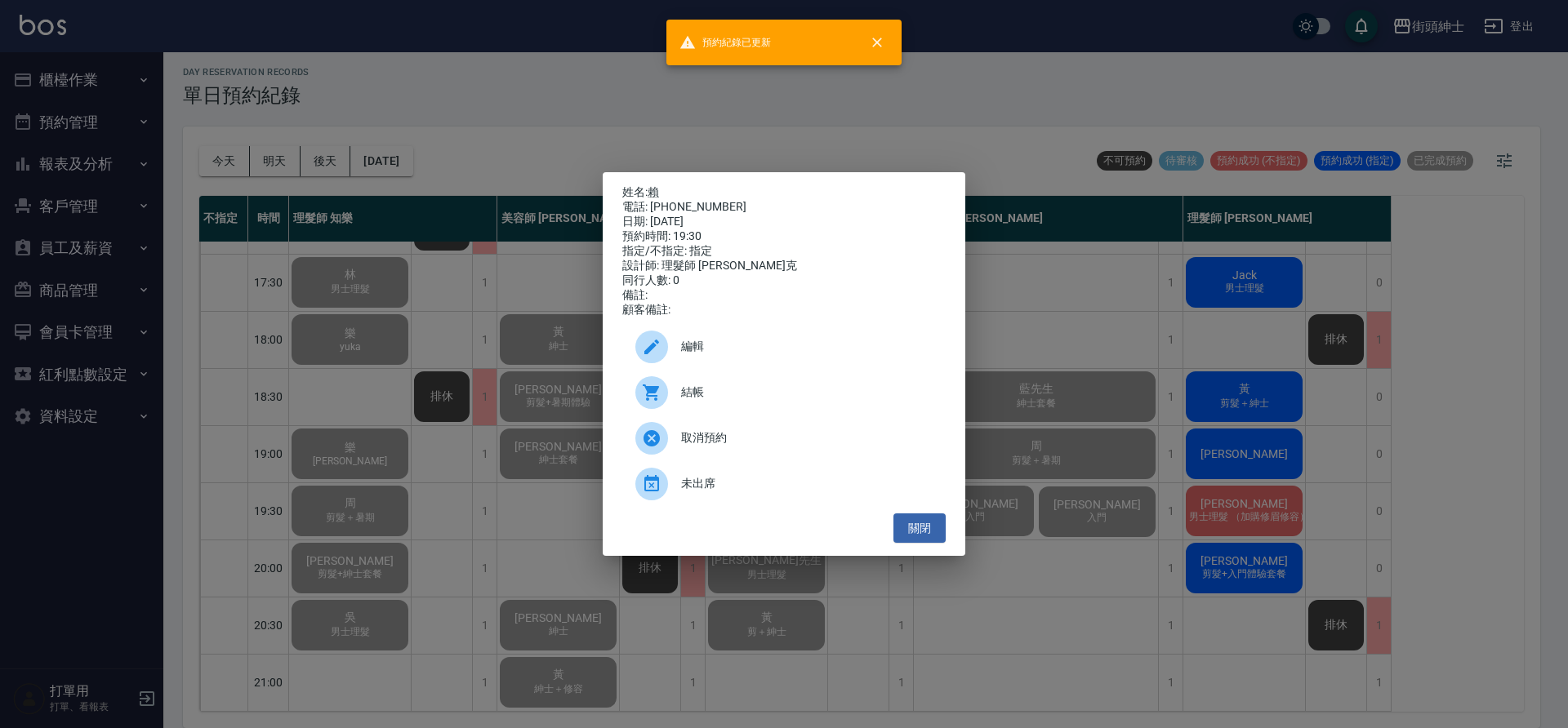
drag, startPoint x: 375, startPoint y: 305, endPoint x: 694, endPoint y: 386, distance: 329.1
click at [377, 305] on div "姓名: 賴 電話: [PHONE_NUMBER] 日期: [DATE] 預約時間: 19:30 指定/不指定: 指定 設計師: 理髮師 [PERSON_NAM…" at bounding box center [784, 364] width 1568 height 728
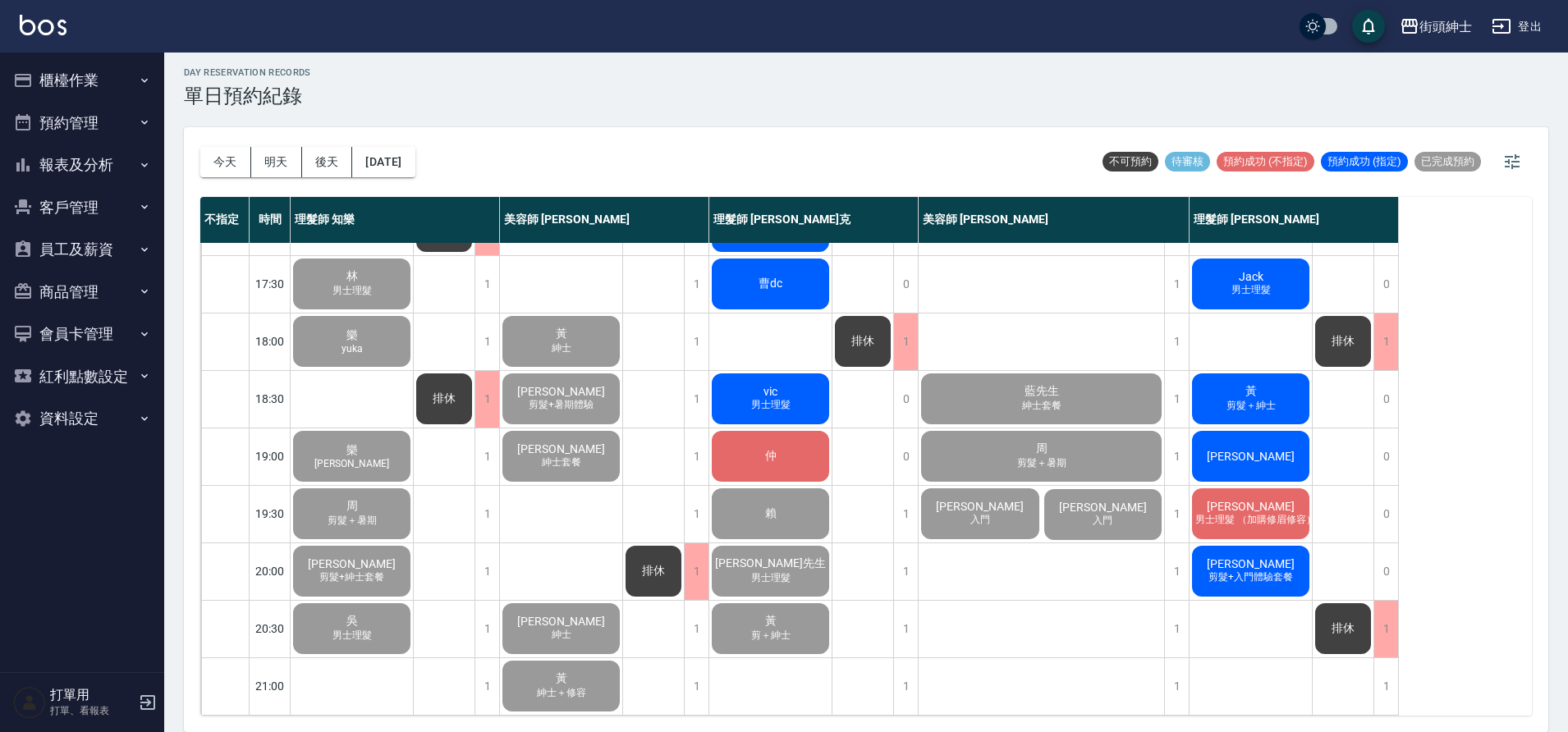
click at [797, 447] on div "仲" at bounding box center [771, 456] width 123 height 56
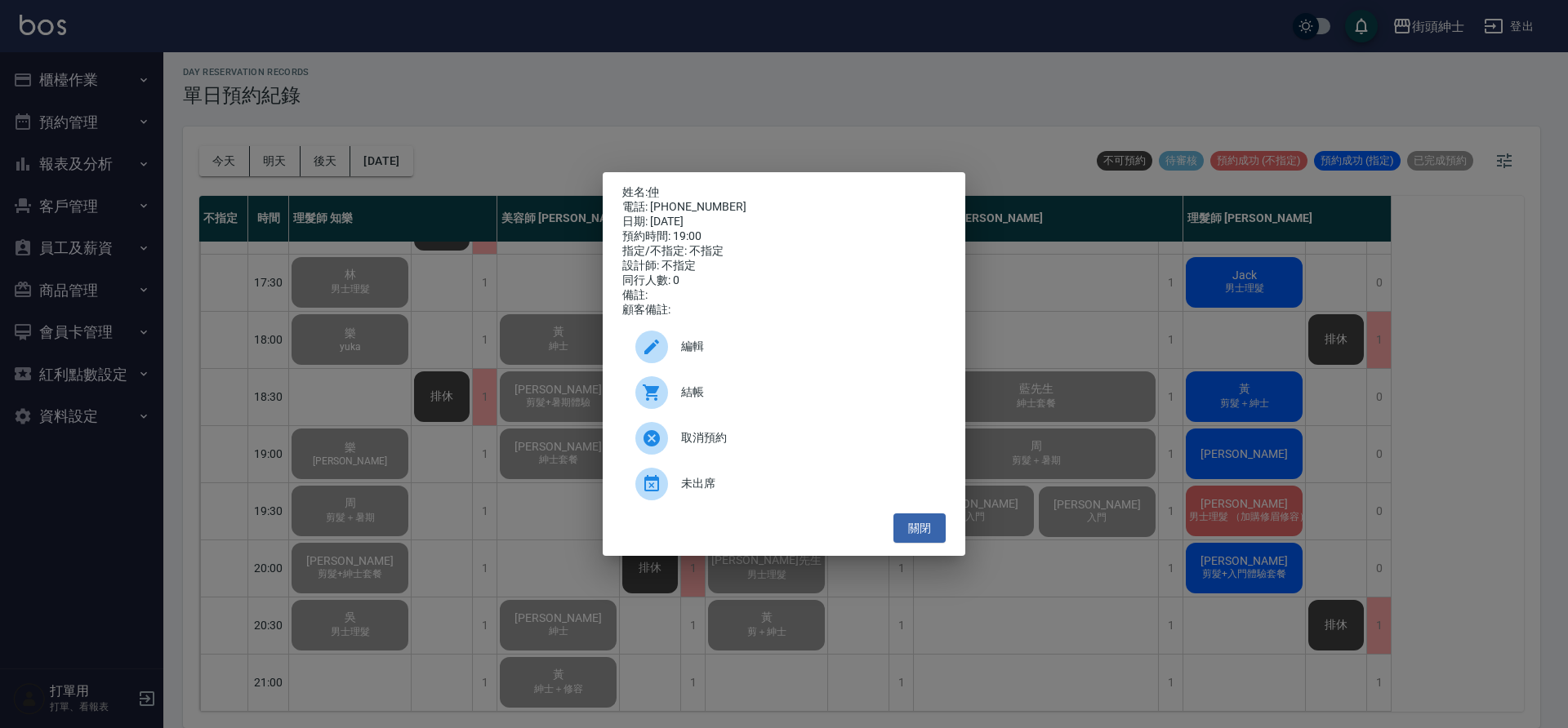
click at [771, 396] on span "結帳" at bounding box center [806, 392] width 251 height 17
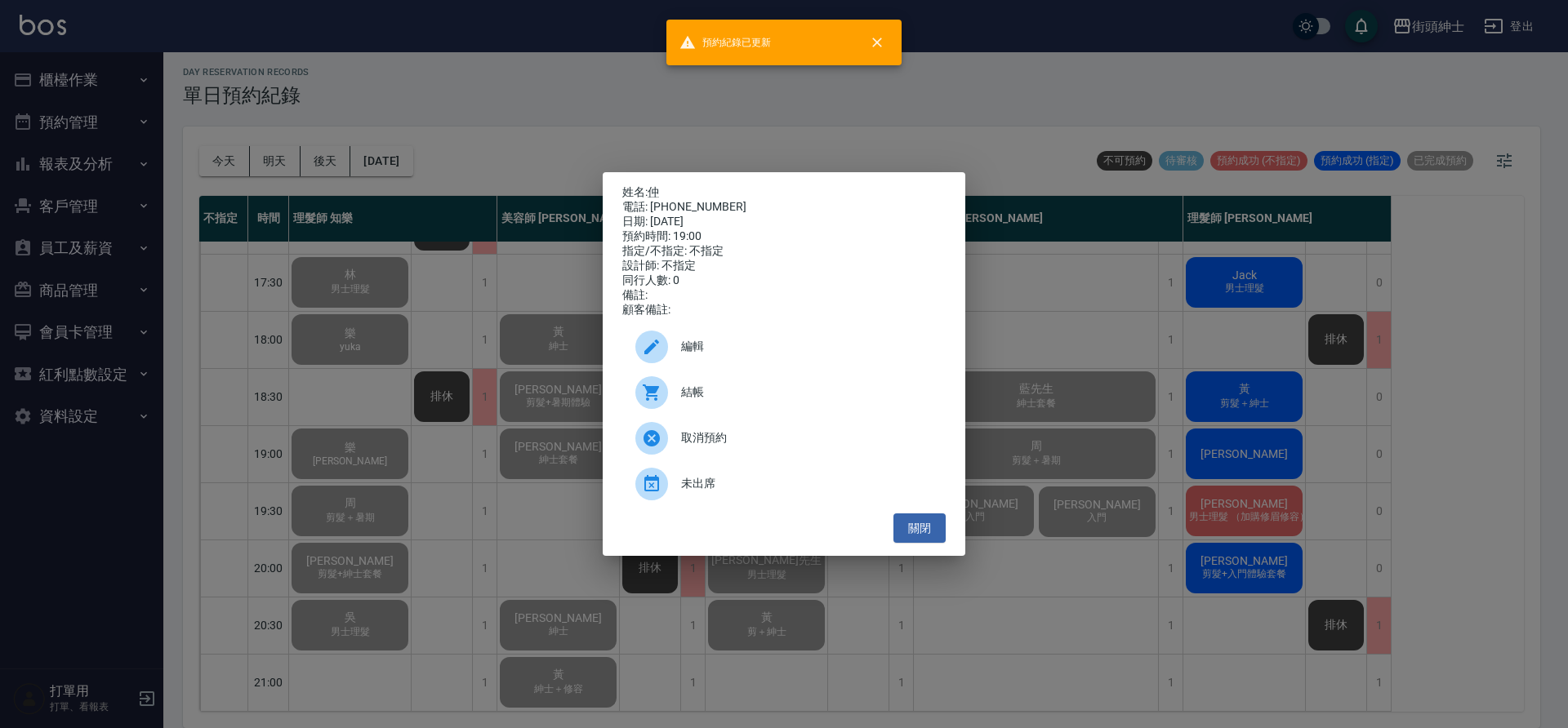
click at [512, 428] on div "姓名: 仲 電話: 0929729922 日期: 2025/09/15 預約時間: 19:00 指定/不指定: 不指定 設計師: 不指定 同行人數: 0 備註…" at bounding box center [784, 364] width 1568 height 728
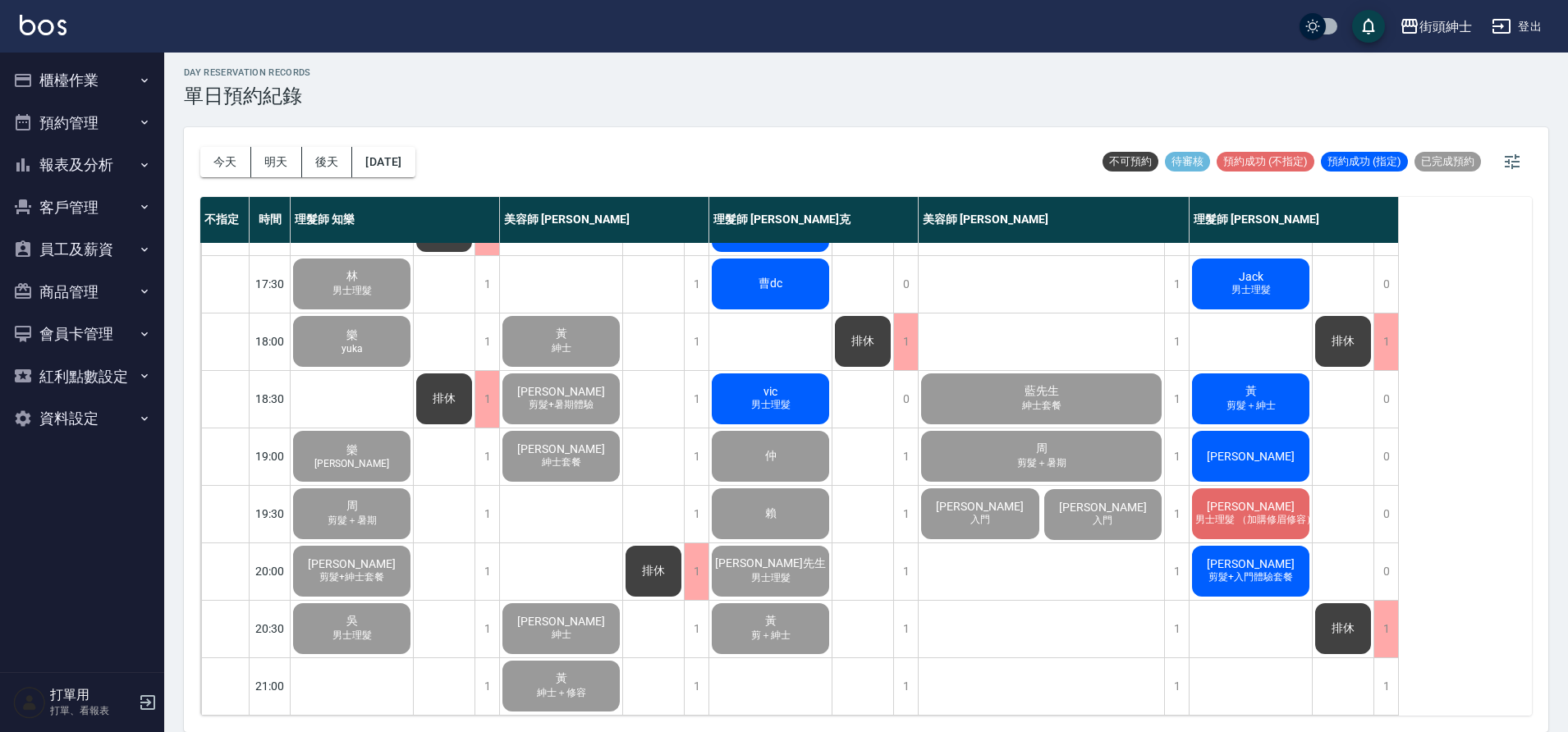
click at [775, 398] on span "男士理髮" at bounding box center [771, 405] width 46 height 14
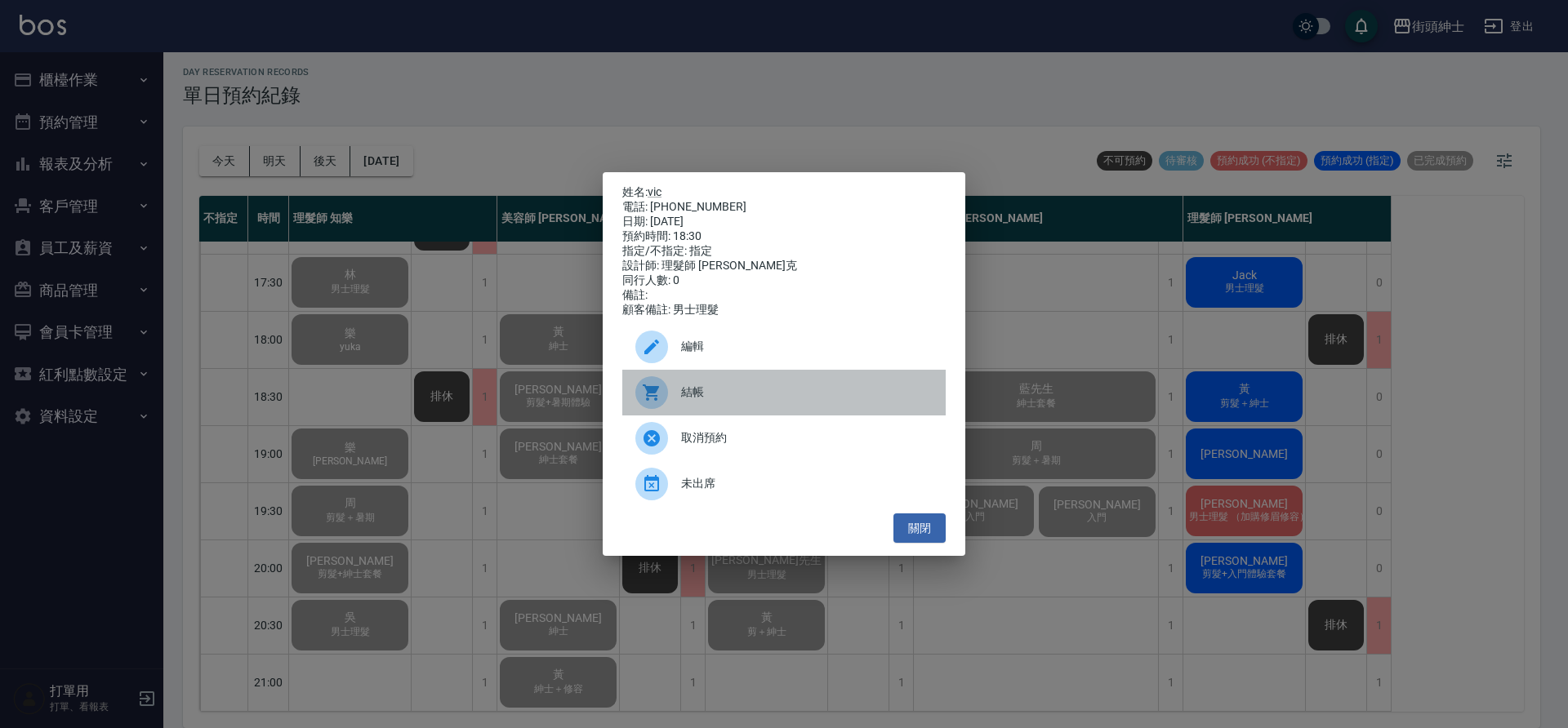
click at [710, 393] on span "結帳" at bounding box center [806, 392] width 251 height 17
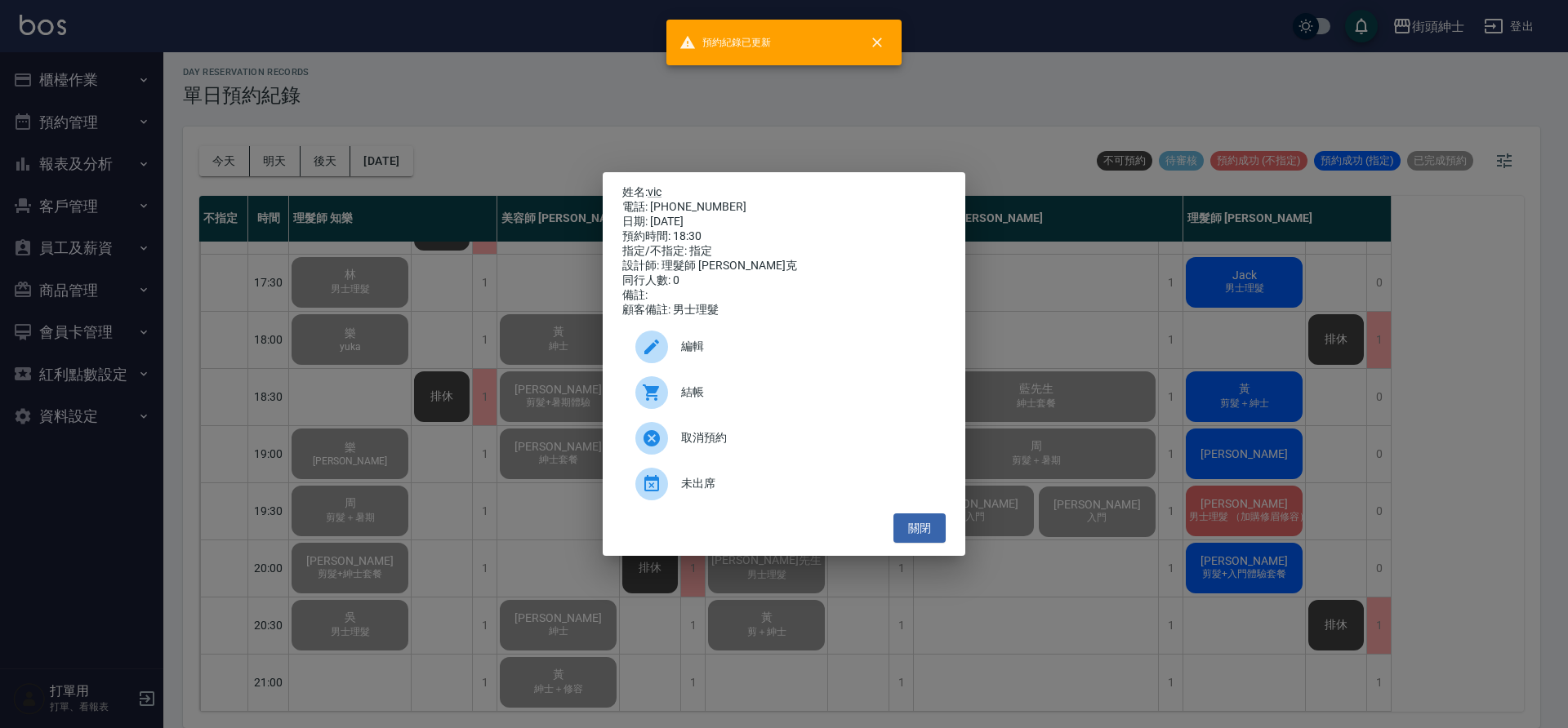
drag, startPoint x: 446, startPoint y: 500, endPoint x: 615, endPoint y: 516, distance: 169.8
click at [446, 500] on div "姓名: vic 電話: 0970597622 日期: 2025/09/15 預約時間: 18:30 指定/不指定: 指定 設計師: 理髮師 Vic 維克 同行…" at bounding box center [784, 364] width 1568 height 728
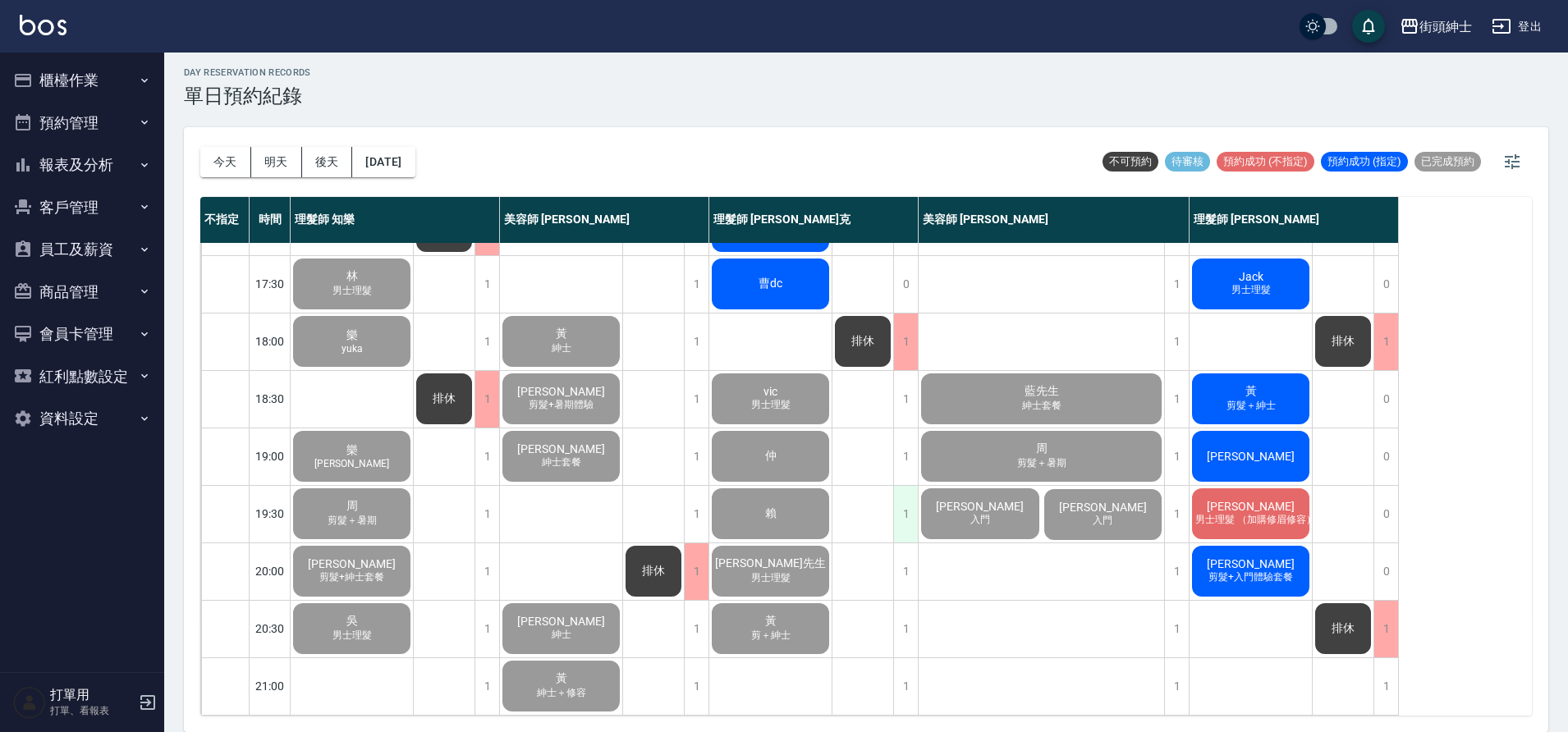
scroll to position [611, 0]
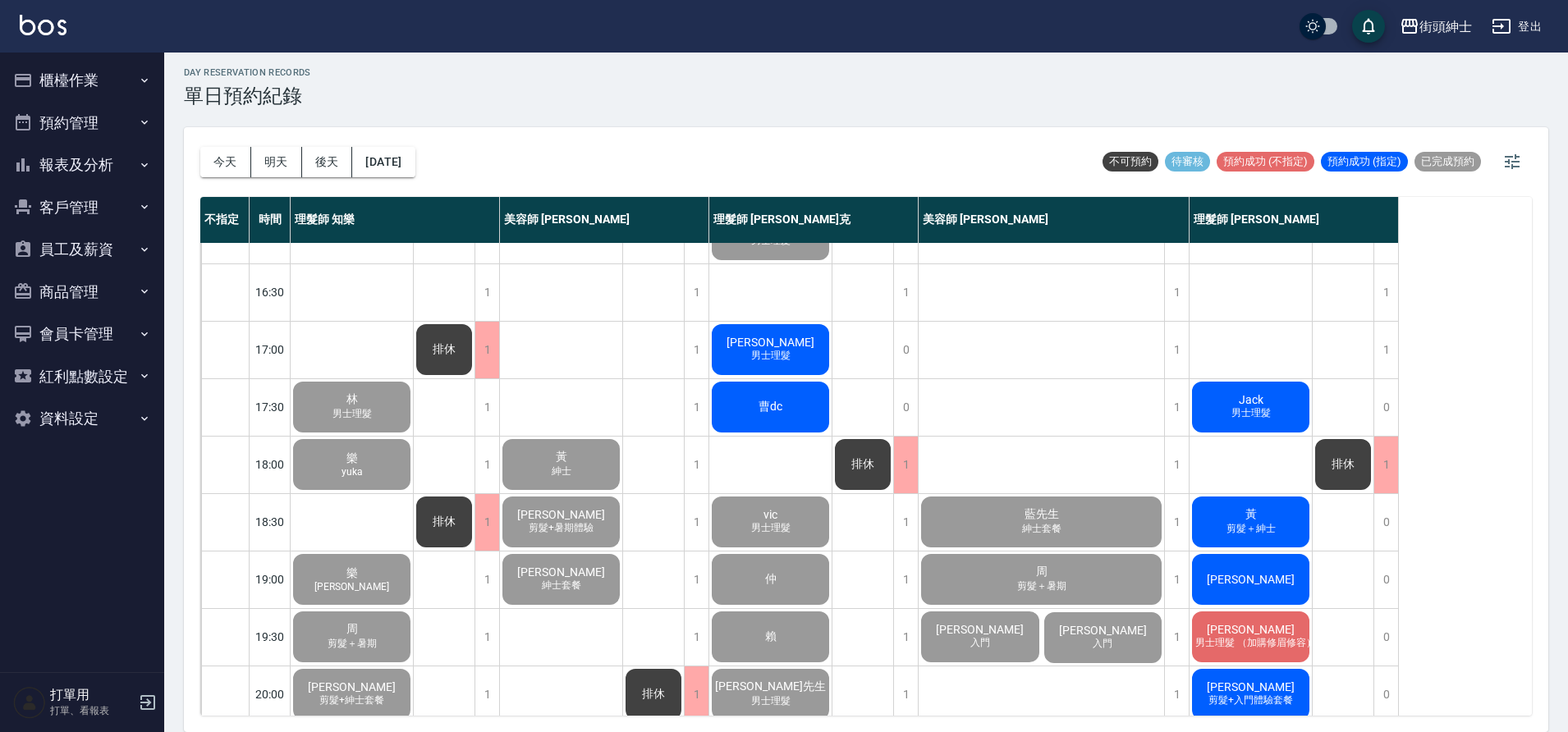
click at [790, 414] on div "曹dc" at bounding box center [771, 407] width 123 height 56
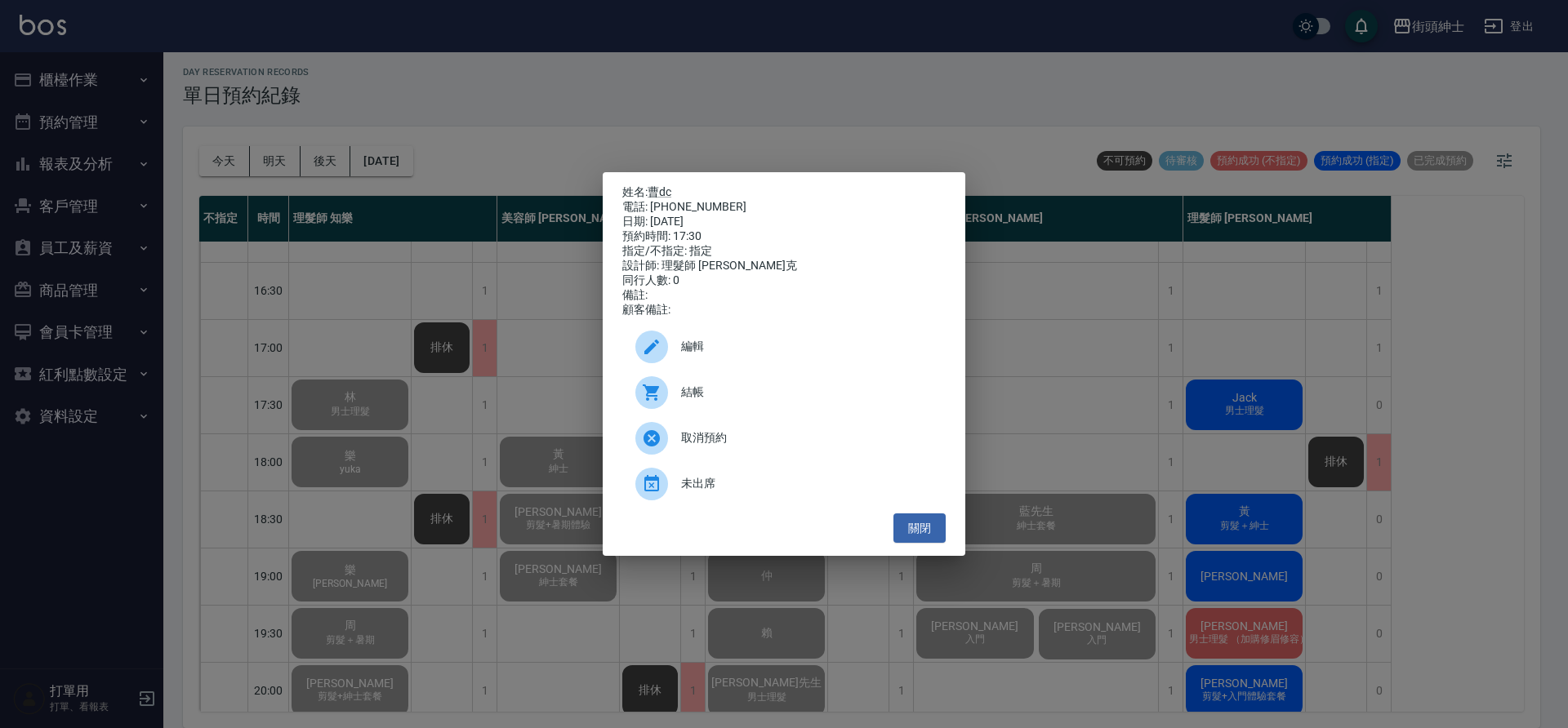
click at [731, 388] on div "結帳" at bounding box center [784, 392] width 324 height 46
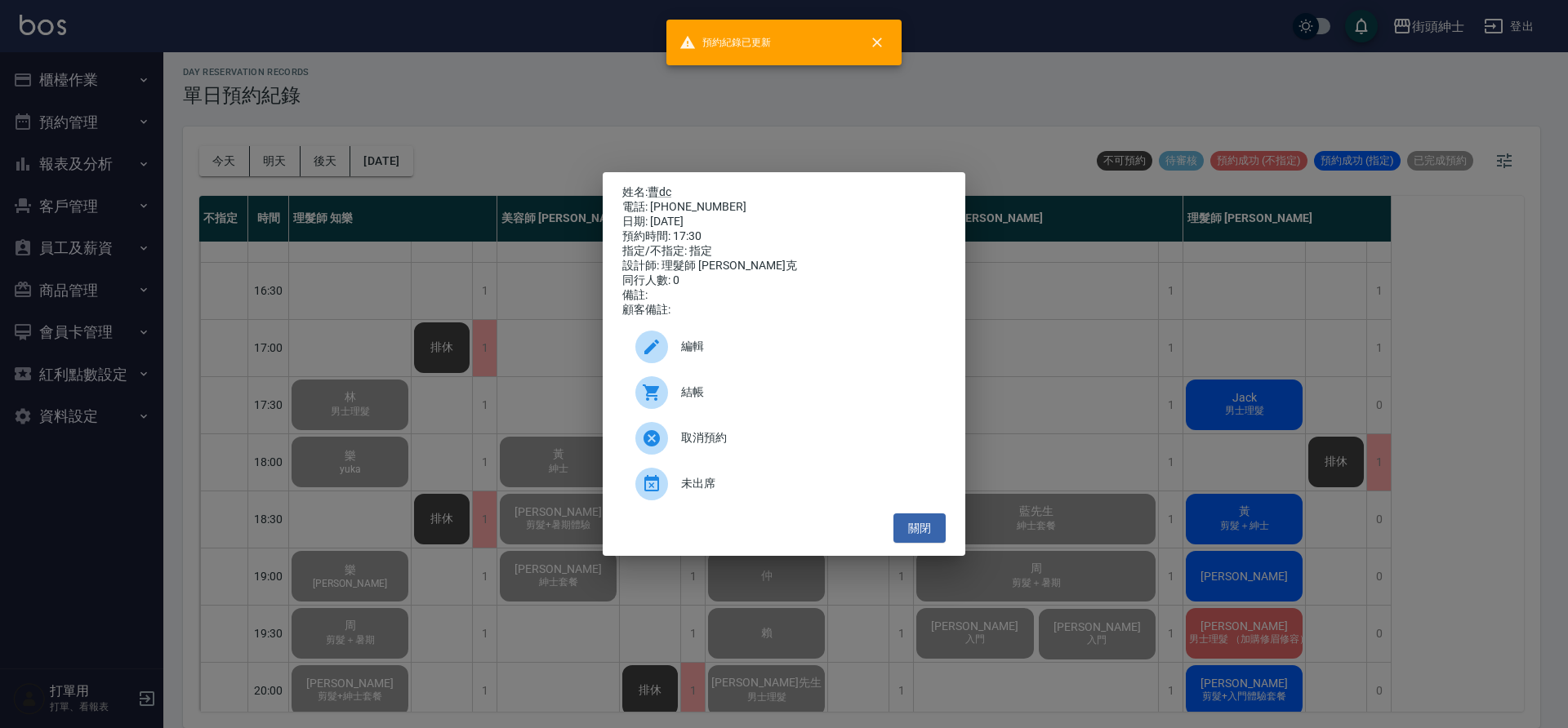
click at [445, 421] on div "姓名: 曹dc 電話: +6584881373 日期: 2025/09/15 預約時間: 17:30 指定/不指定: 指定 設計師: 理髮師 Vic 維克 同…" at bounding box center [784, 364] width 1568 height 728
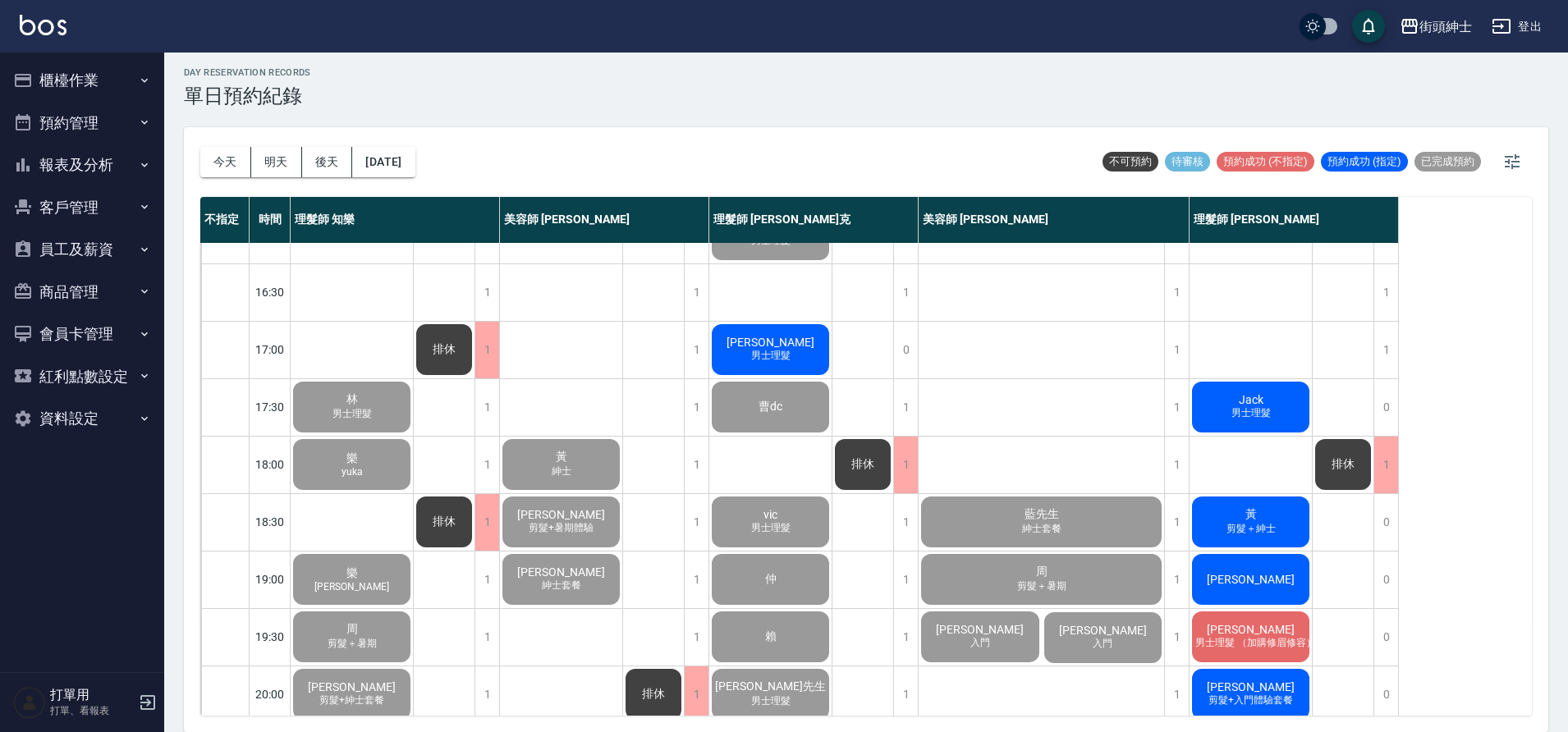
click at [773, 362] on span "男士理髮" at bounding box center [771, 355] width 46 height 14
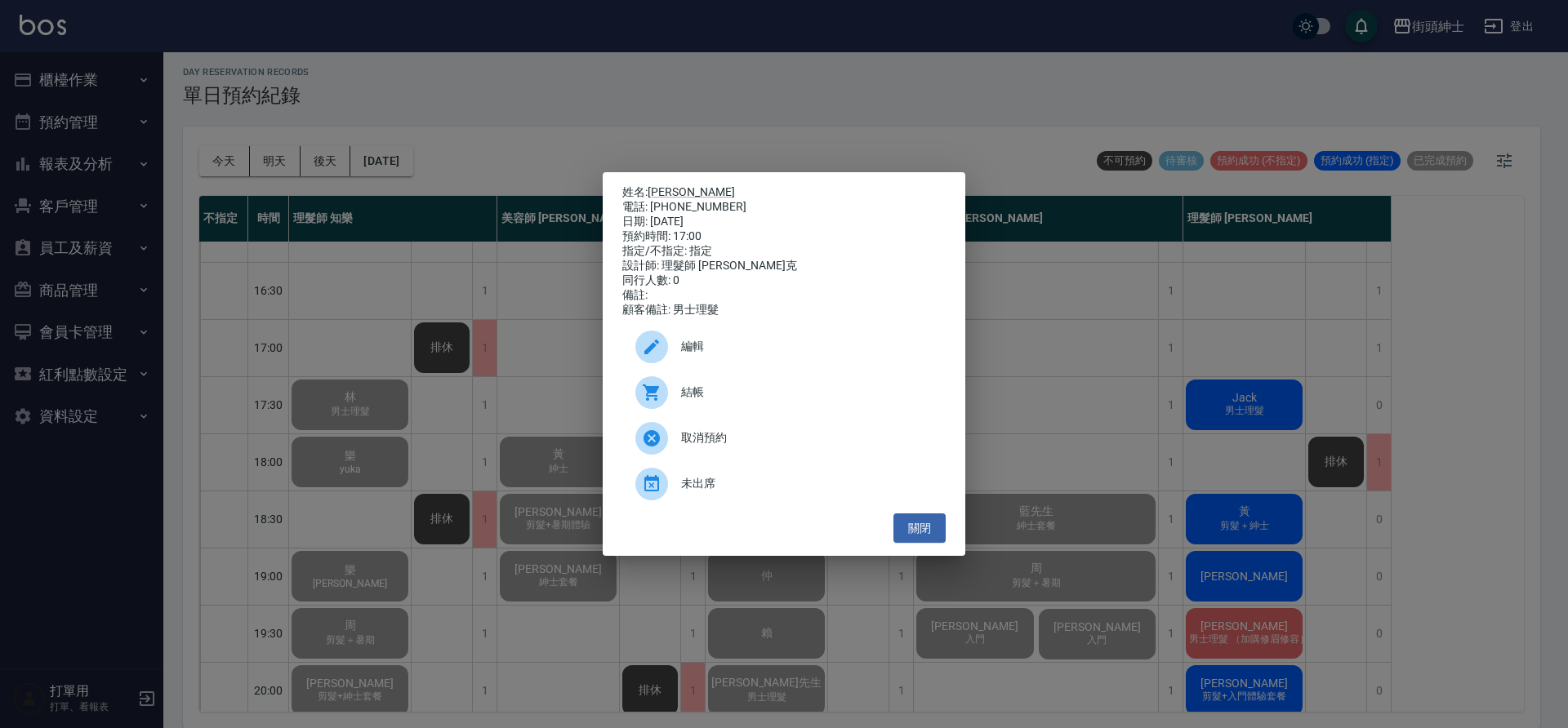
click at [771, 394] on span "結帳" at bounding box center [806, 392] width 251 height 17
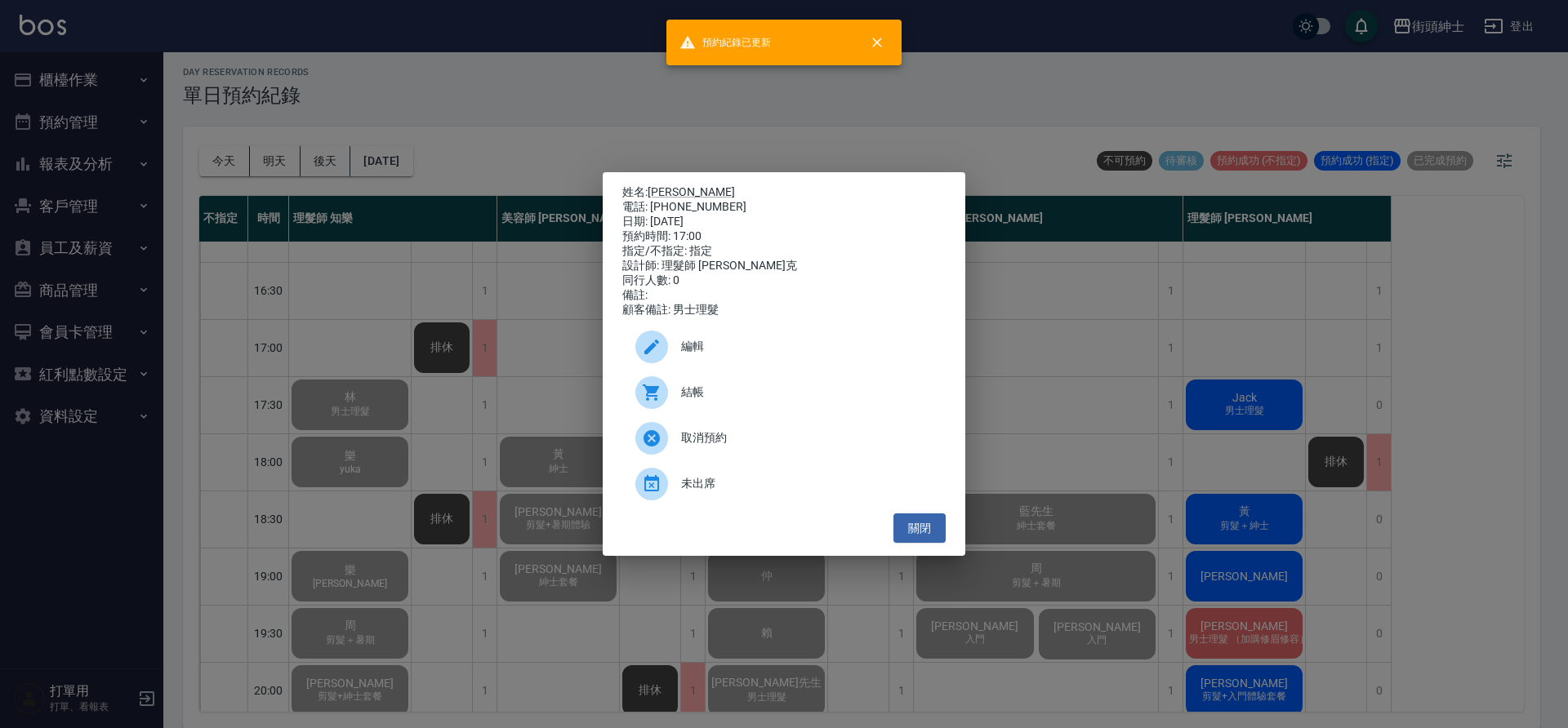
drag, startPoint x: 372, startPoint y: 269, endPoint x: 440, endPoint y: 288, distance: 70.6
click at [373, 269] on div "姓名: 凱瑞 電話: 0935039945 日期: 2025/09/15 預約時間: 17:00 指定/不指定: 指定 設計師: 理髮師 Vic 維克 同行人…" at bounding box center [784, 364] width 1568 height 728
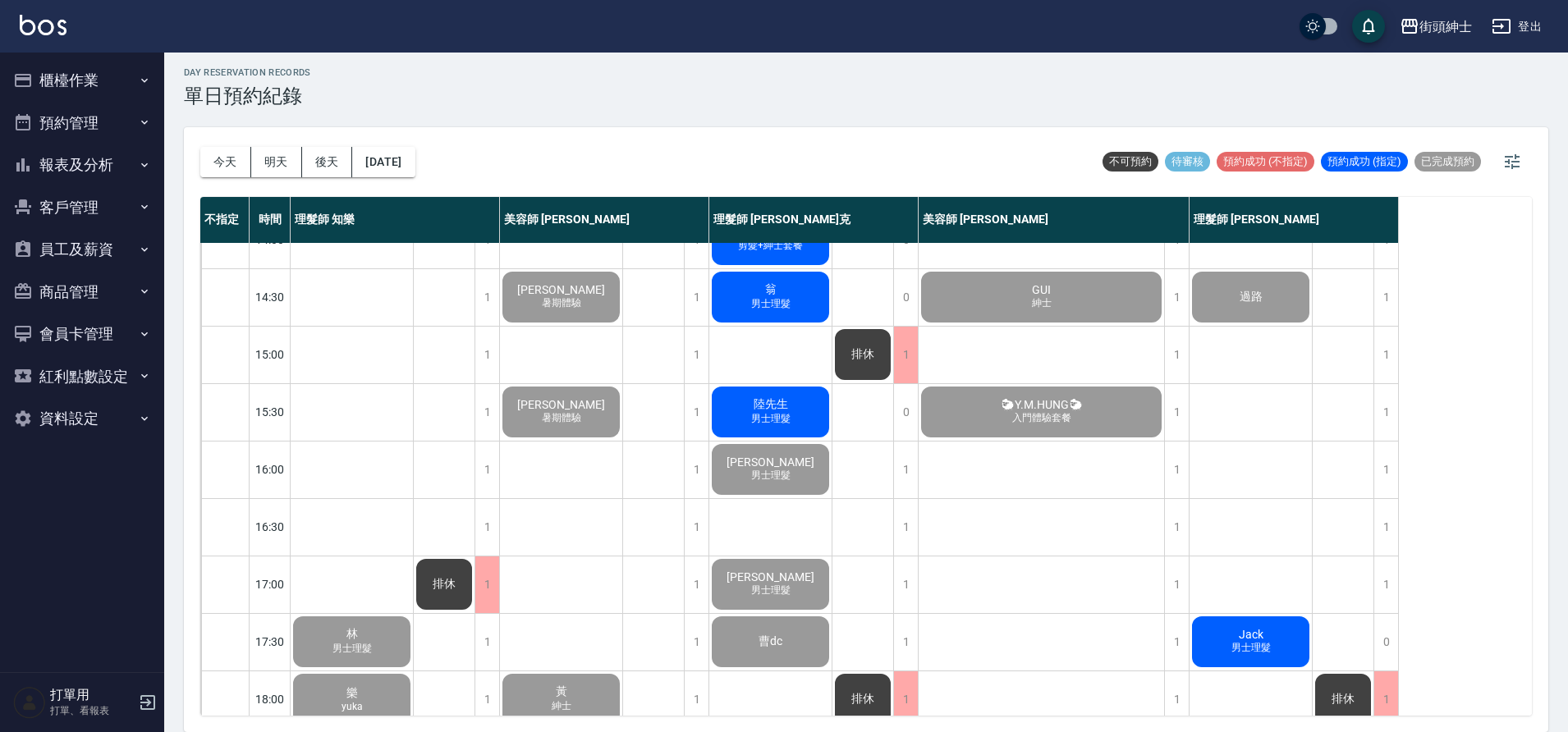
scroll to position [252, 0]
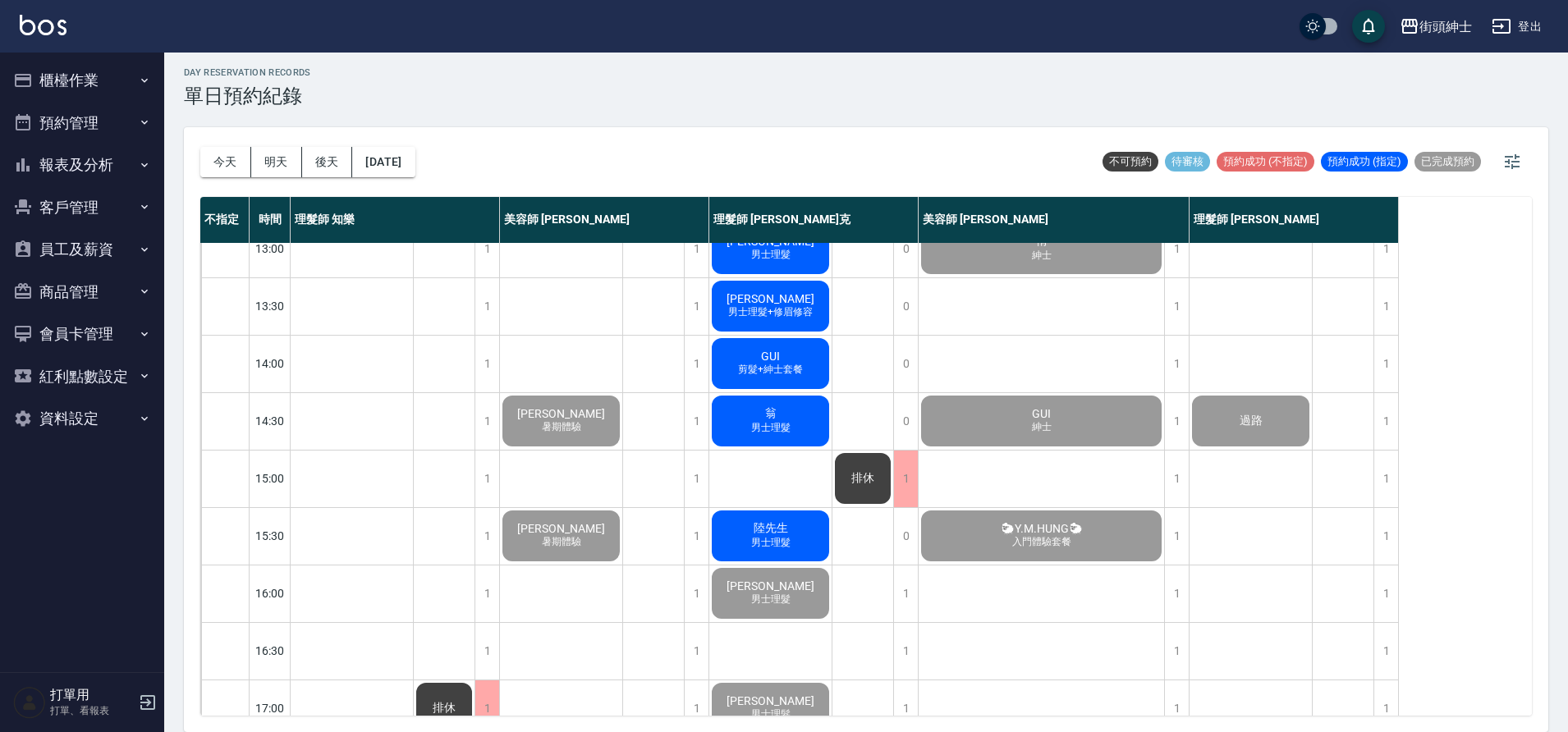
click at [778, 527] on span "陸先生" at bounding box center [771, 528] width 41 height 14
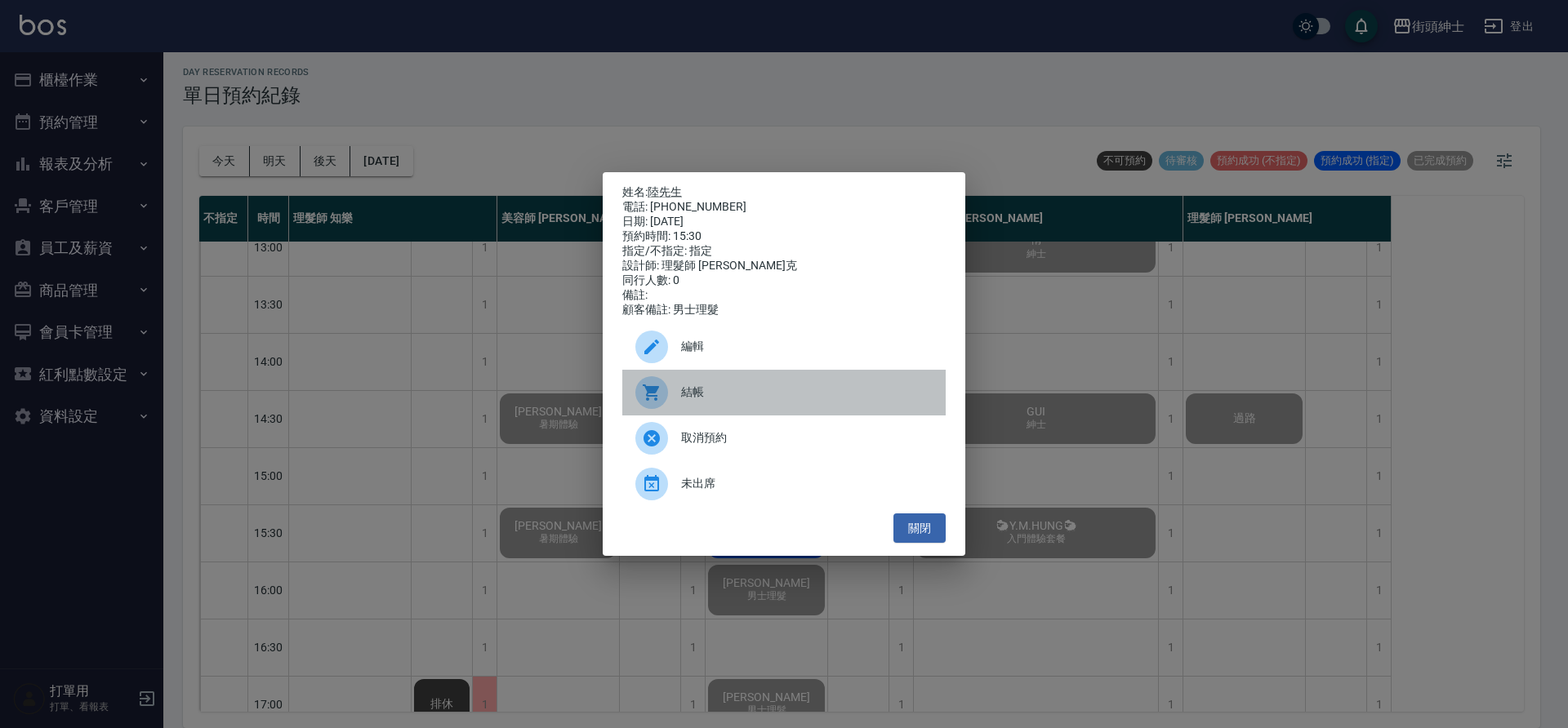
click at [786, 390] on div "結帳" at bounding box center [784, 392] width 324 height 46
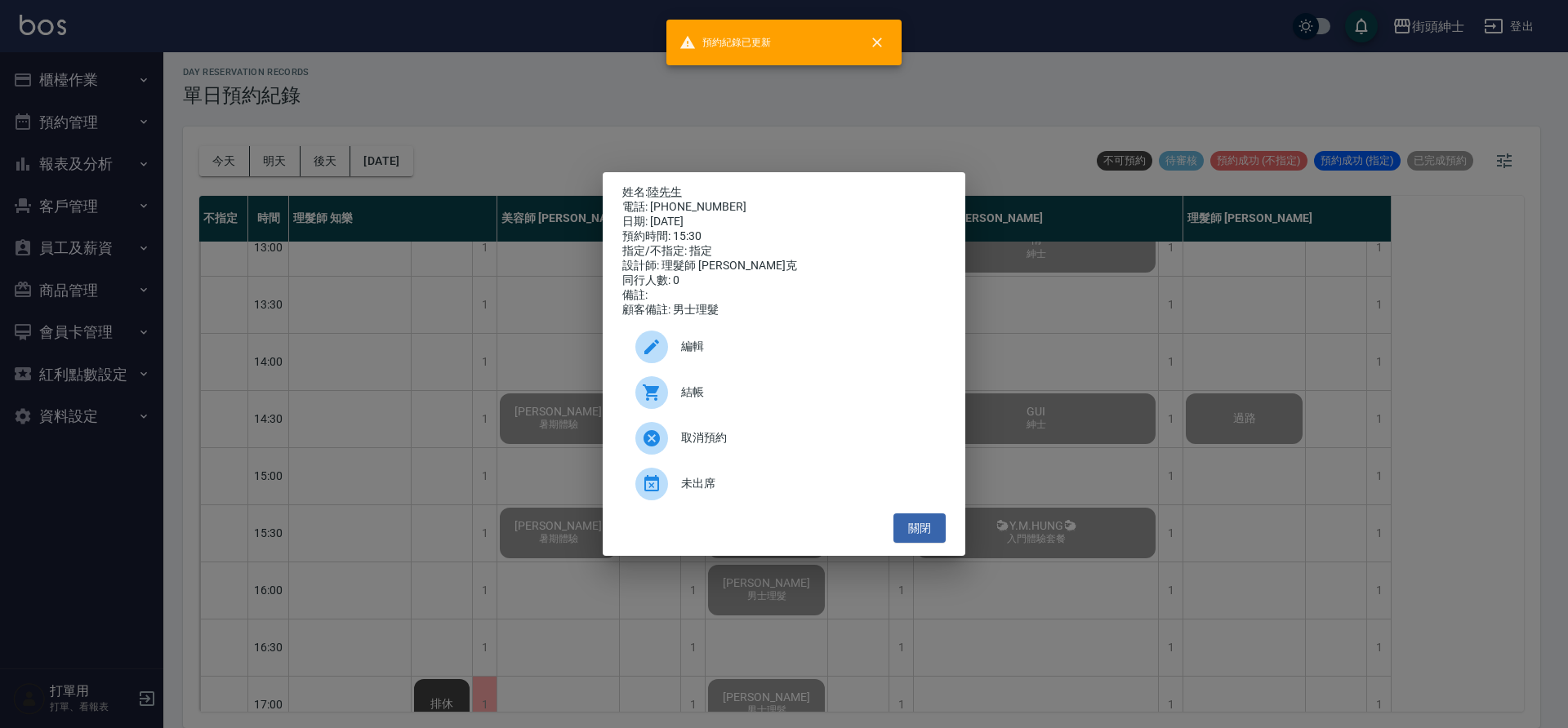
drag, startPoint x: 301, startPoint y: 315, endPoint x: 346, endPoint y: 321, distance: 45.4
click at [302, 315] on div "姓名: 陸先生 電話: 0935777263 日期: 2025/09/15 預約時間: 15:30 指定/不指定: 指定 設計師: 理髮師 Vic 維克 同行…" at bounding box center [784, 364] width 1568 height 728
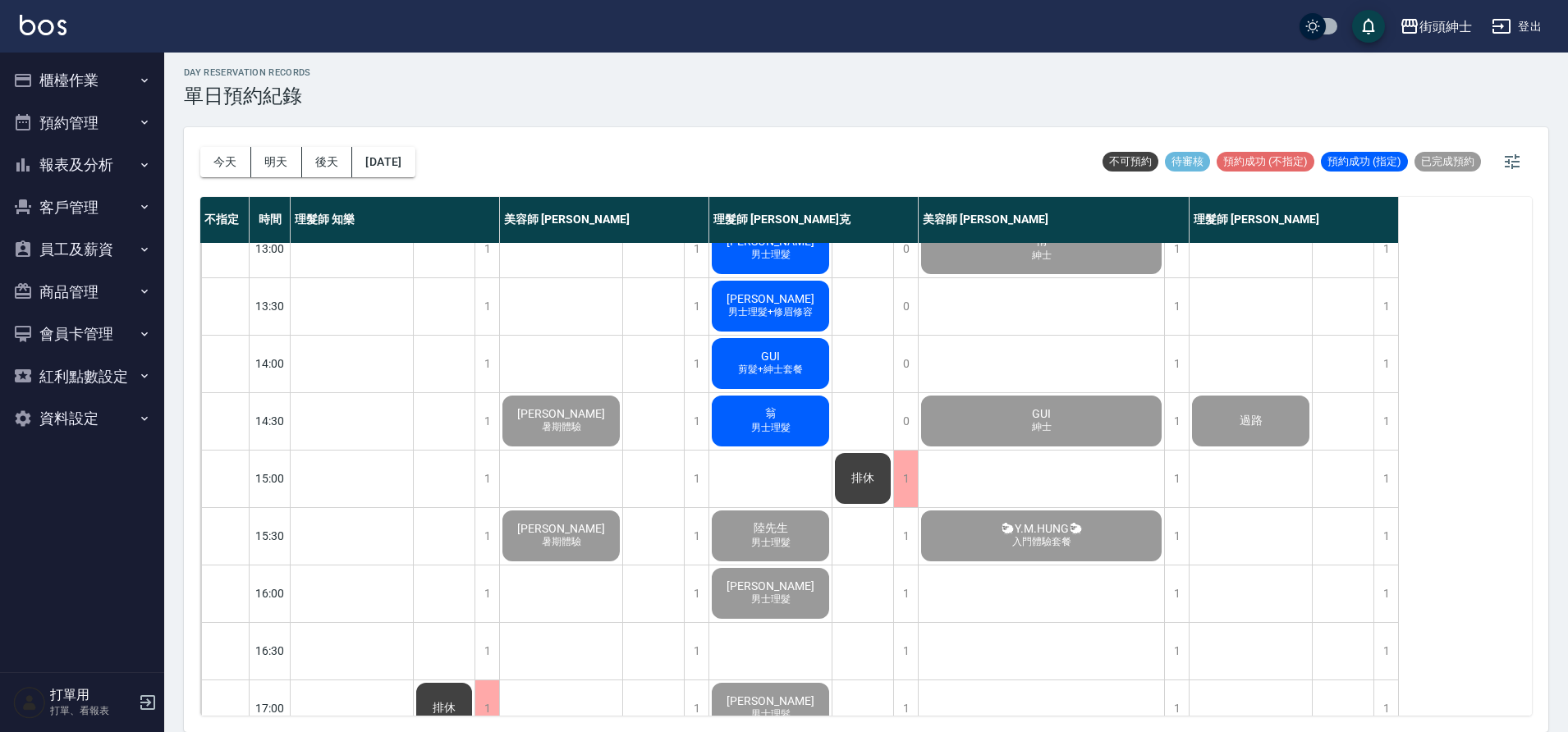
click at [760, 421] on span "男士理髮" at bounding box center [771, 427] width 46 height 14
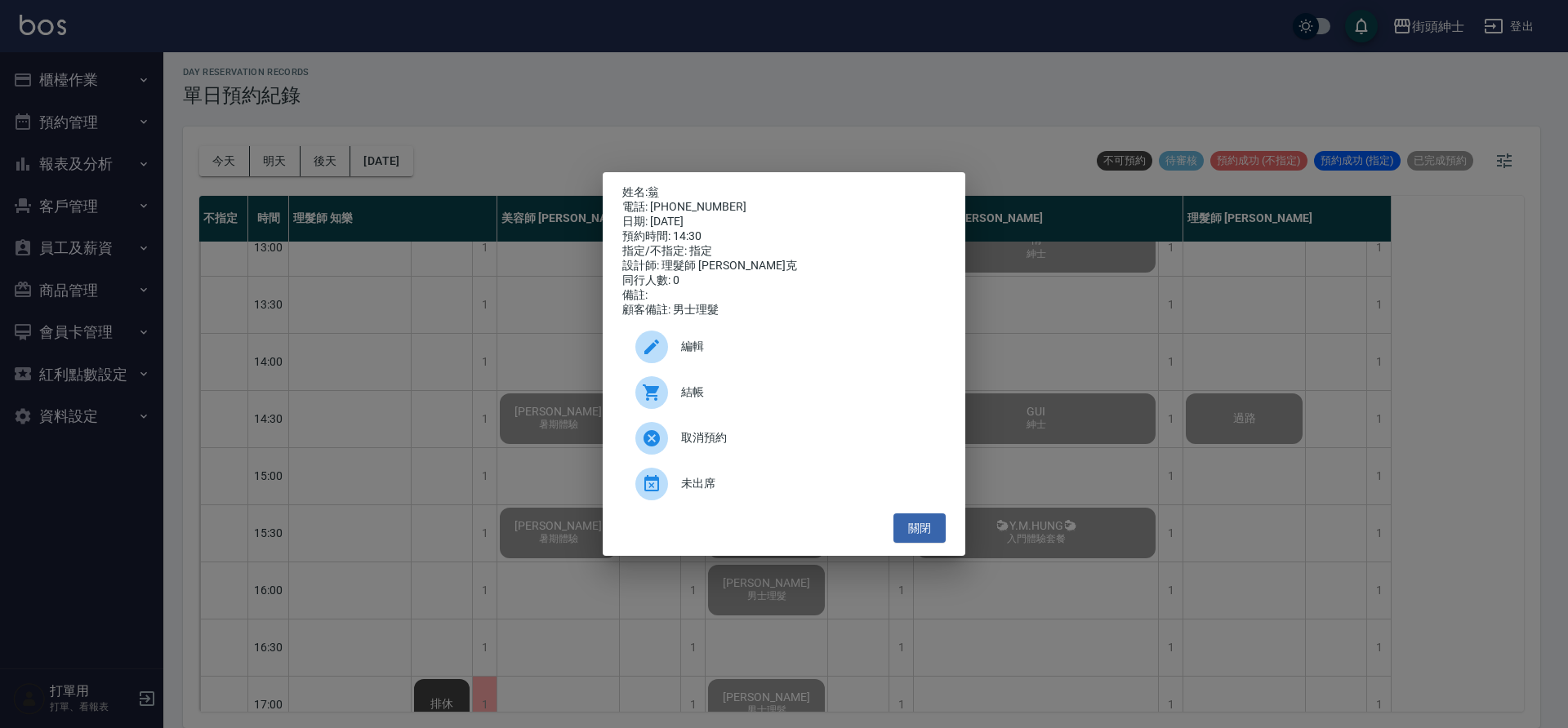
click at [731, 389] on div "結帳" at bounding box center [784, 392] width 324 height 46
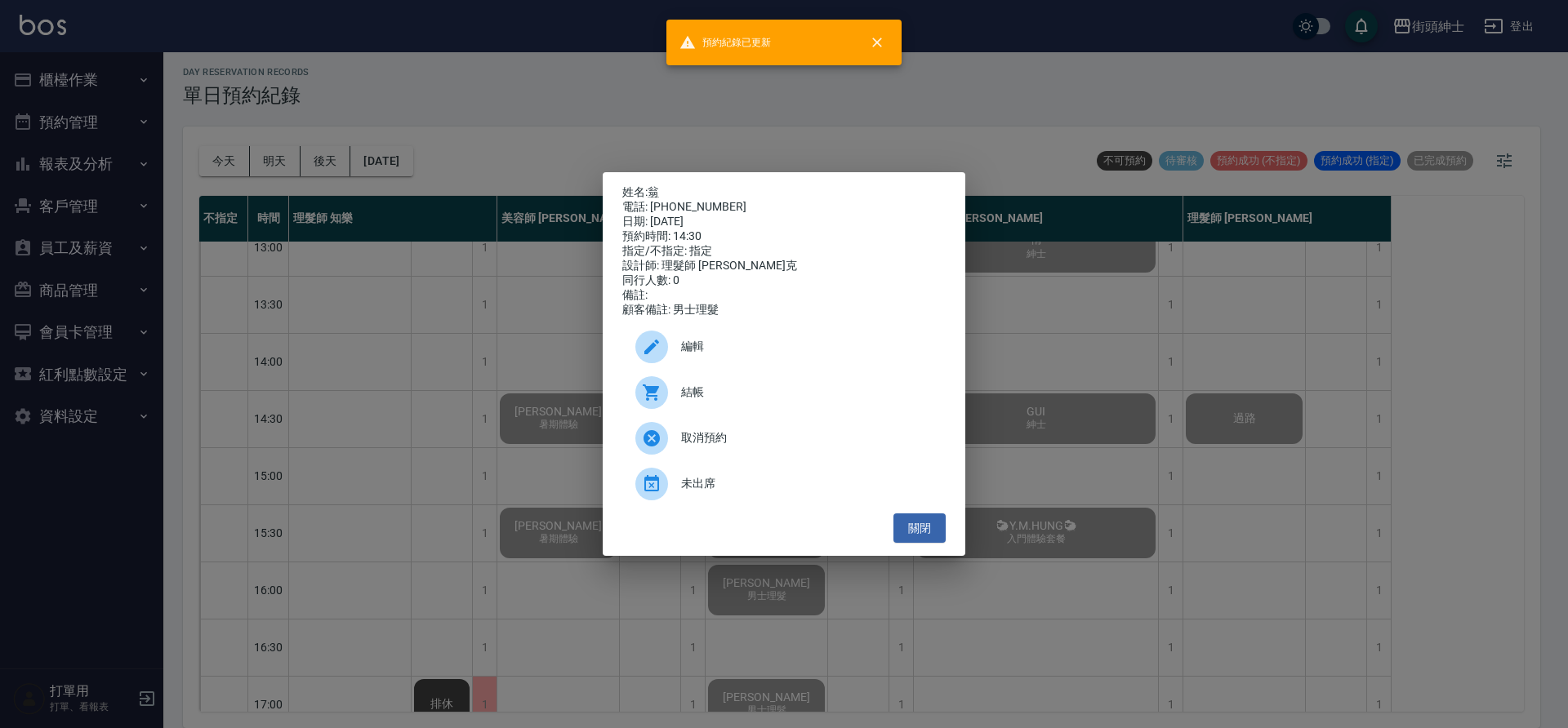
click at [549, 477] on div "姓名: 翁 電話: 0915077570 日期: 2025/09/15 預約時間: 14:30 指定/不指定: 指定 設計師: 理髮師 Vic 維克 同行人數…" at bounding box center [784, 364] width 1568 height 728
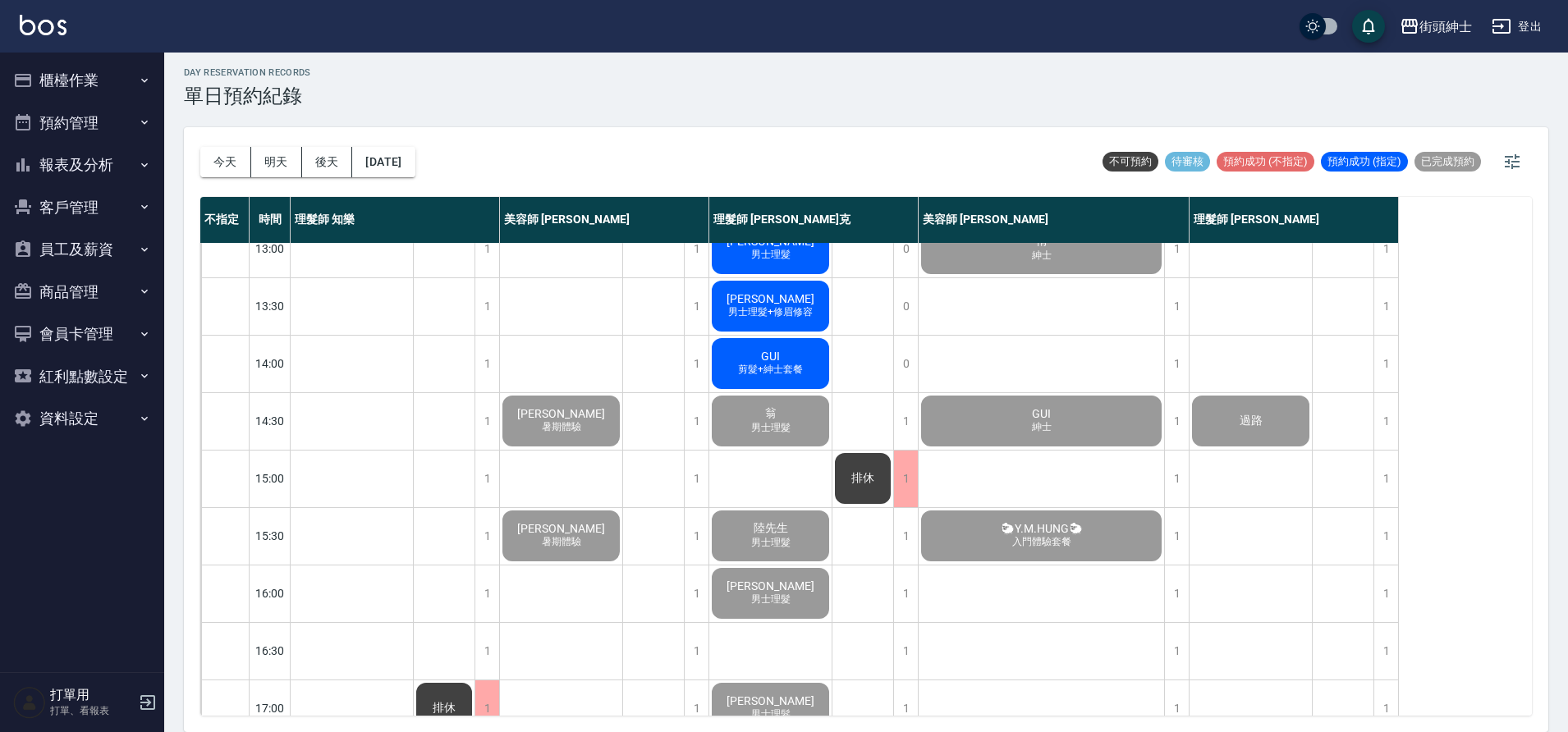
click at [785, 366] on span "剪髮+紳士套餐" at bounding box center [770, 369] width 71 height 14
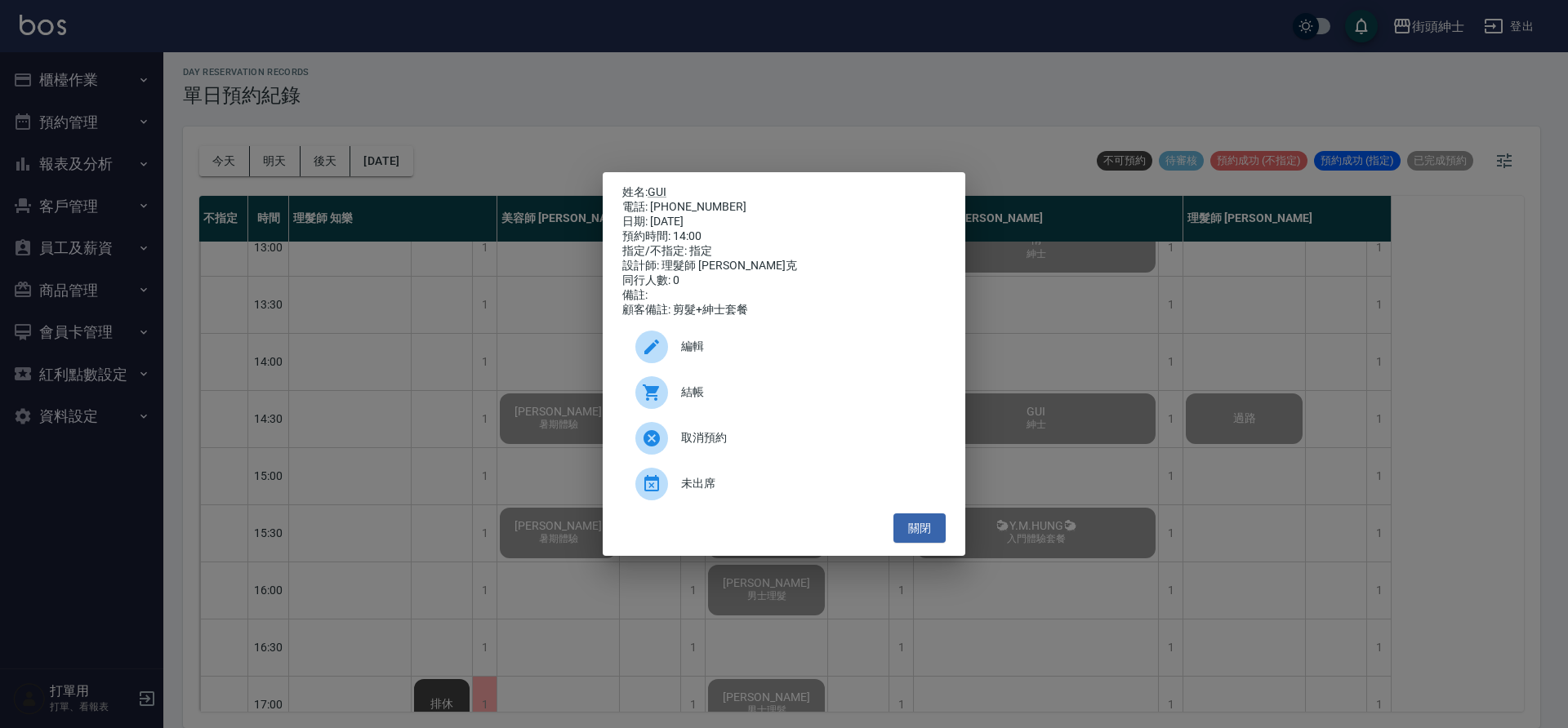
click at [777, 388] on div "結帳" at bounding box center [784, 392] width 324 height 46
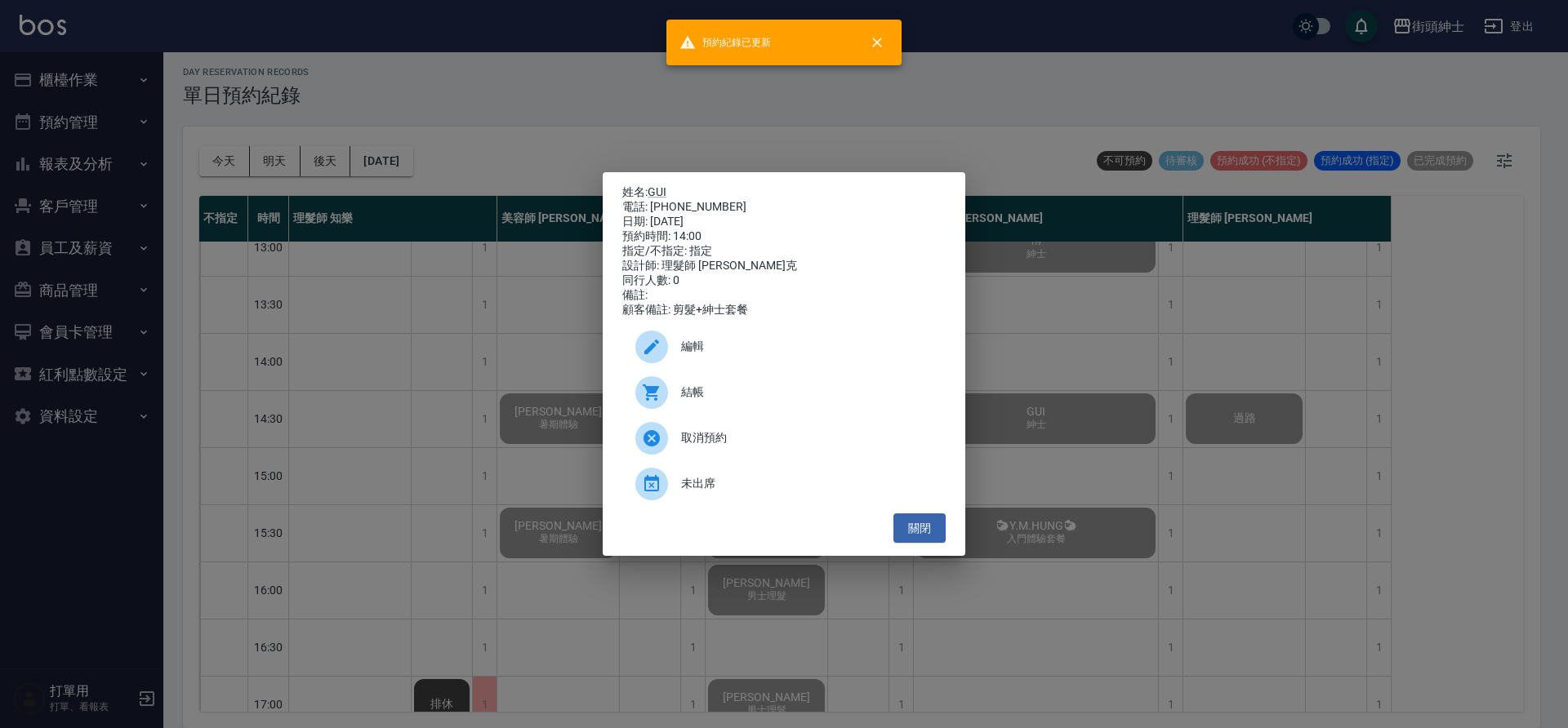
drag, startPoint x: 405, startPoint y: 396, endPoint x: 635, endPoint y: 387, distance: 230.2
click at [408, 396] on div "姓名: GUI 電話: 0987681834 日期: 2025/09/15 預約時間: 14:00 指定/不指定: 指定 設計師: 理髮師 Vic 維克 同行…" at bounding box center [784, 364] width 1568 height 728
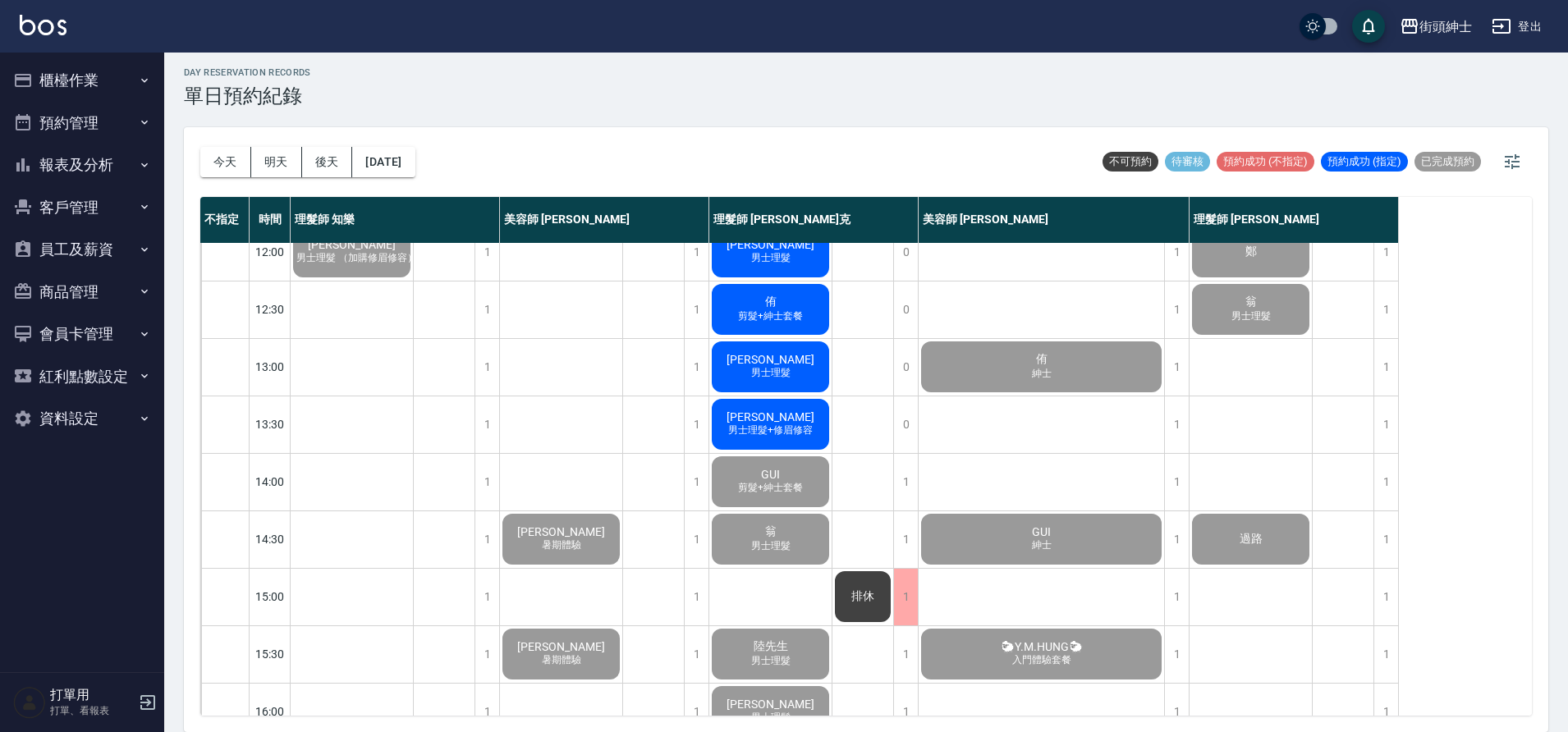
scroll to position [133, 0]
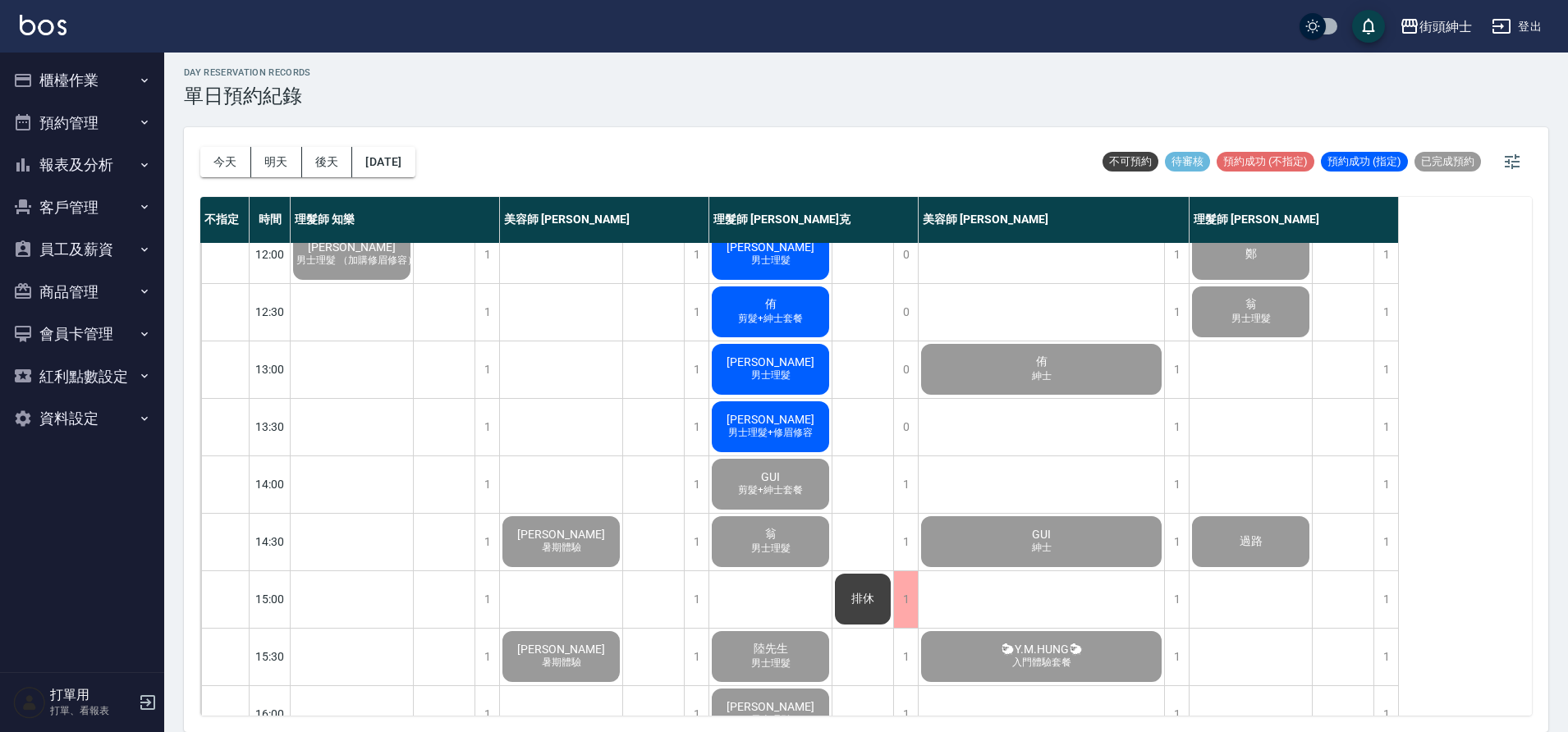
click at [773, 413] on span "威廸" at bounding box center [770, 419] width 95 height 14
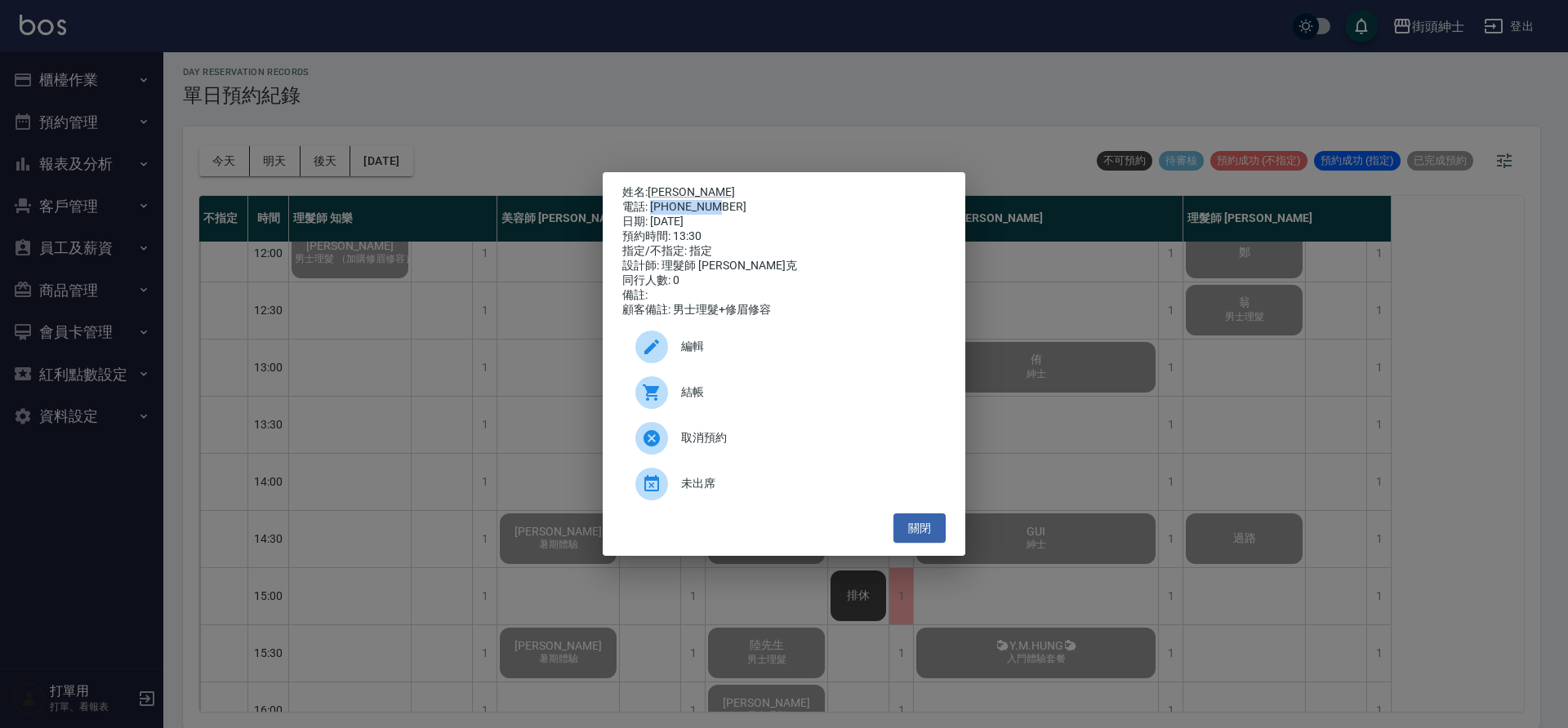
drag, startPoint x: 653, startPoint y: 204, endPoint x: 707, endPoint y: 201, distance: 54.1
click at [717, 204] on div "電話: 0976621313" at bounding box center [784, 207] width 324 height 14
copy div "0976621313"
drag, startPoint x: 926, startPoint y: 543, endPoint x: 858, endPoint y: 519, distance: 72.1
click at [925, 543] on button "關閉" at bounding box center [919, 529] width 52 height 30
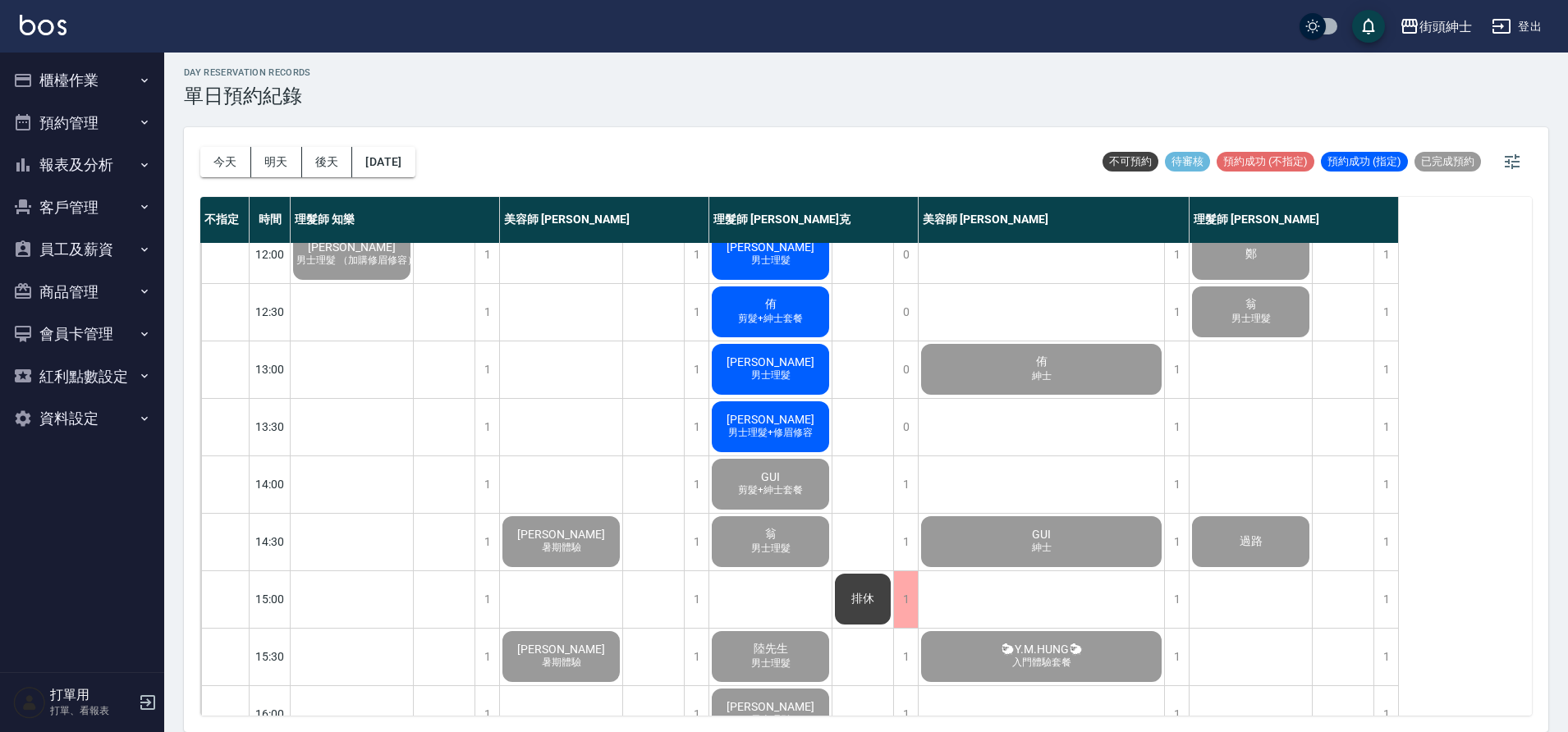
click at [783, 437] on span "男士理髮+修眉修容" at bounding box center [770, 433] width 91 height 14
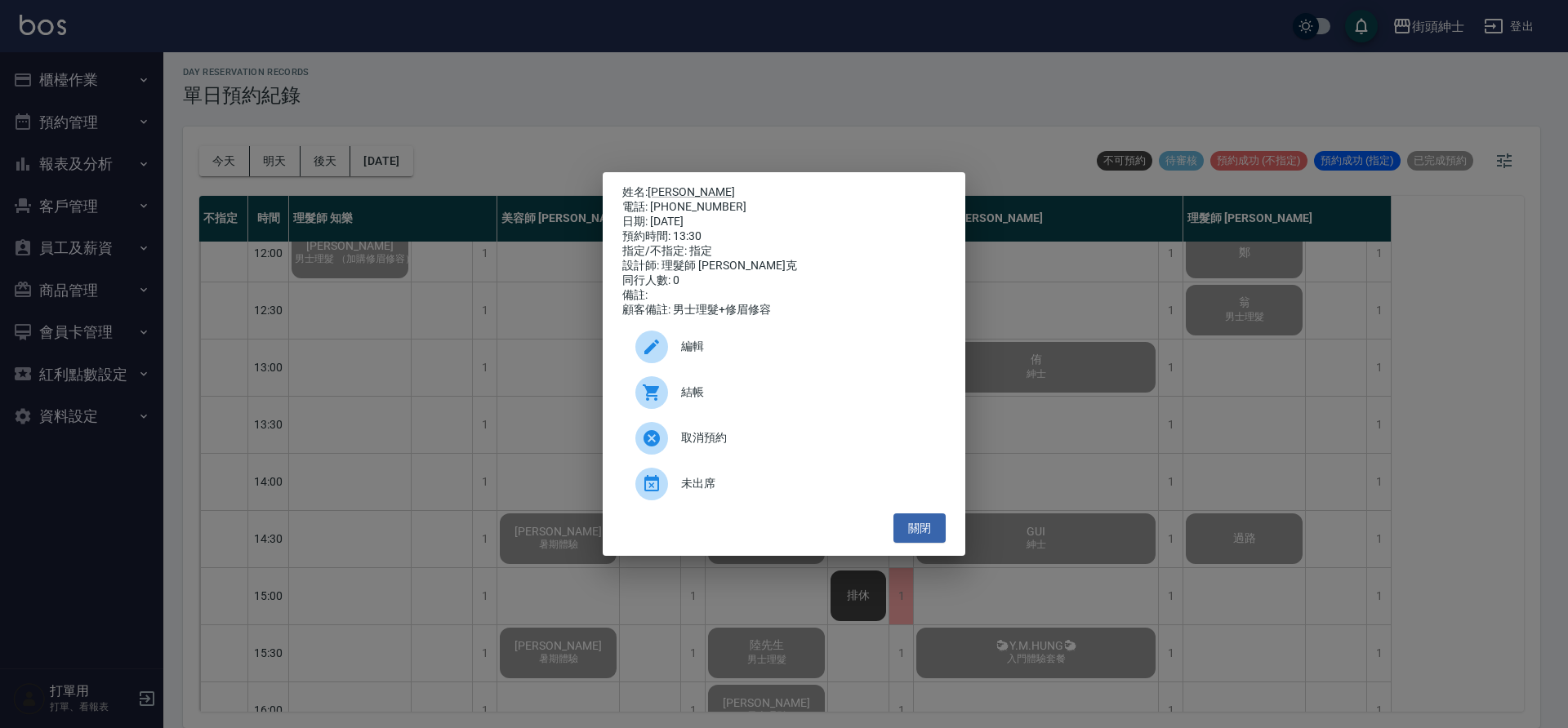
click at [717, 401] on span "結帳" at bounding box center [806, 392] width 251 height 17
click at [389, 426] on div "姓名: 威廸 電話: 0976621313 日期: 2025/09/15 預約時間: 13:30 指定/不指定: 指定 設計師: 理髮師 Vic 維克 同行人…" at bounding box center [784, 364] width 1568 height 728
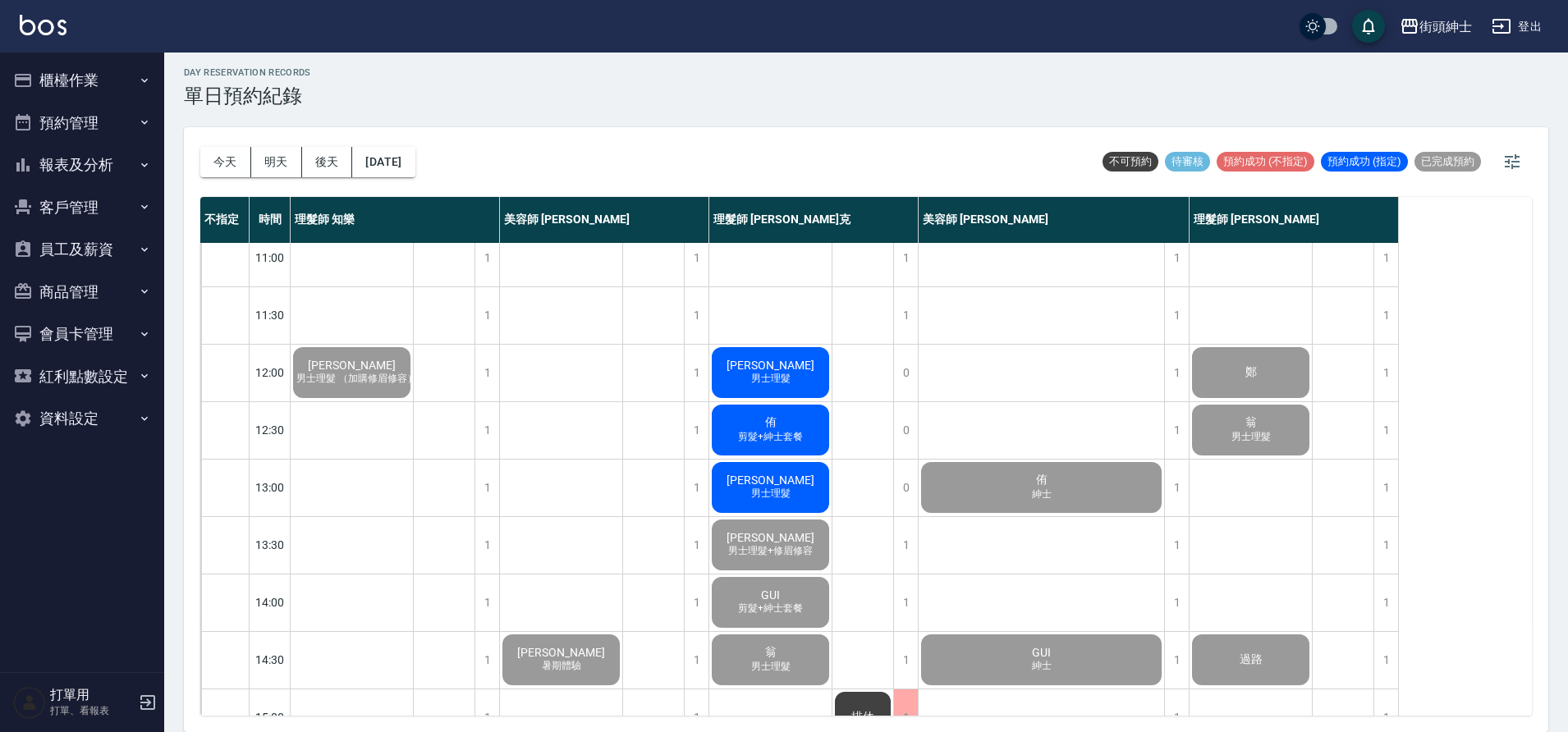
scroll to position [10, 0]
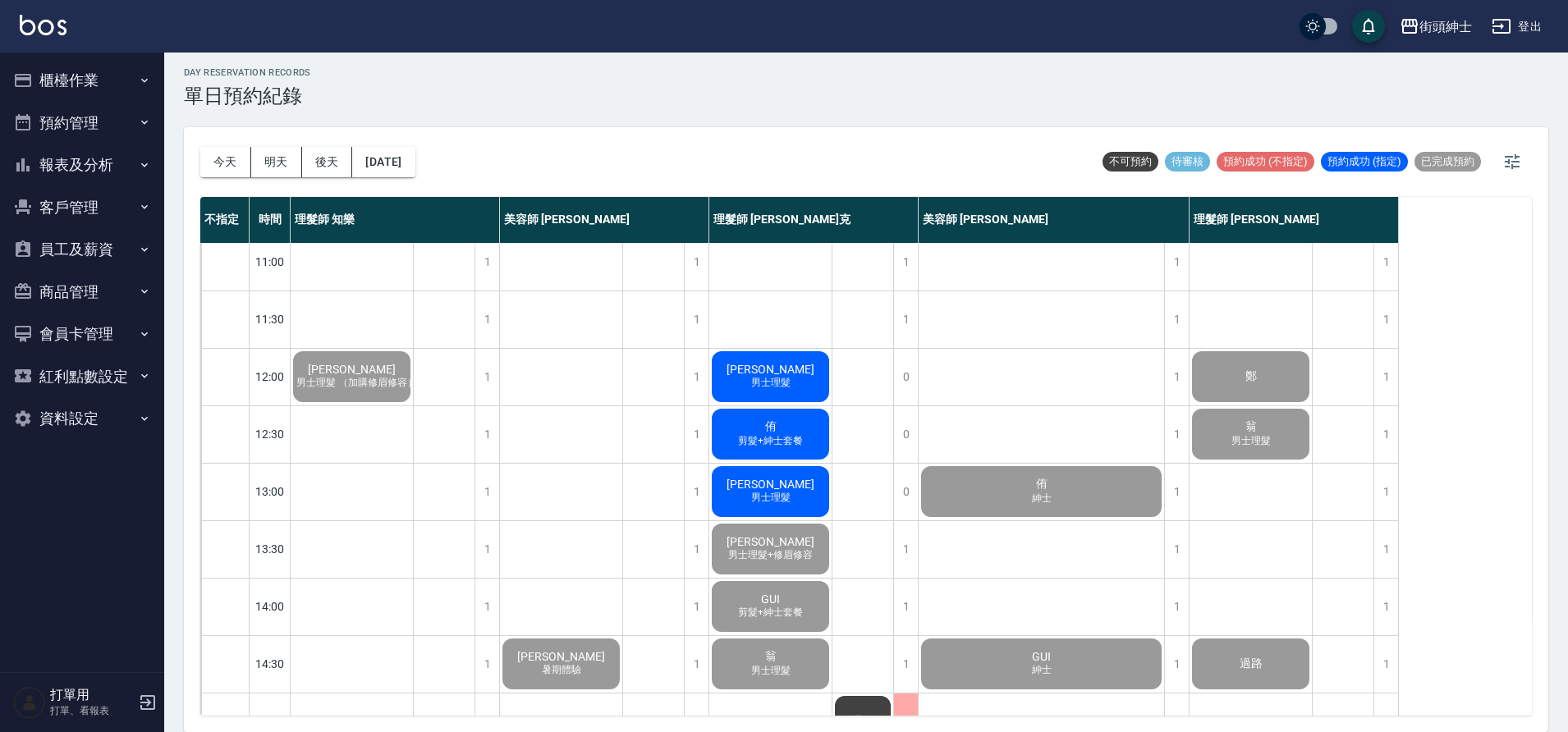
click at [782, 481] on span "徐先生" at bounding box center [770, 484] width 95 height 14
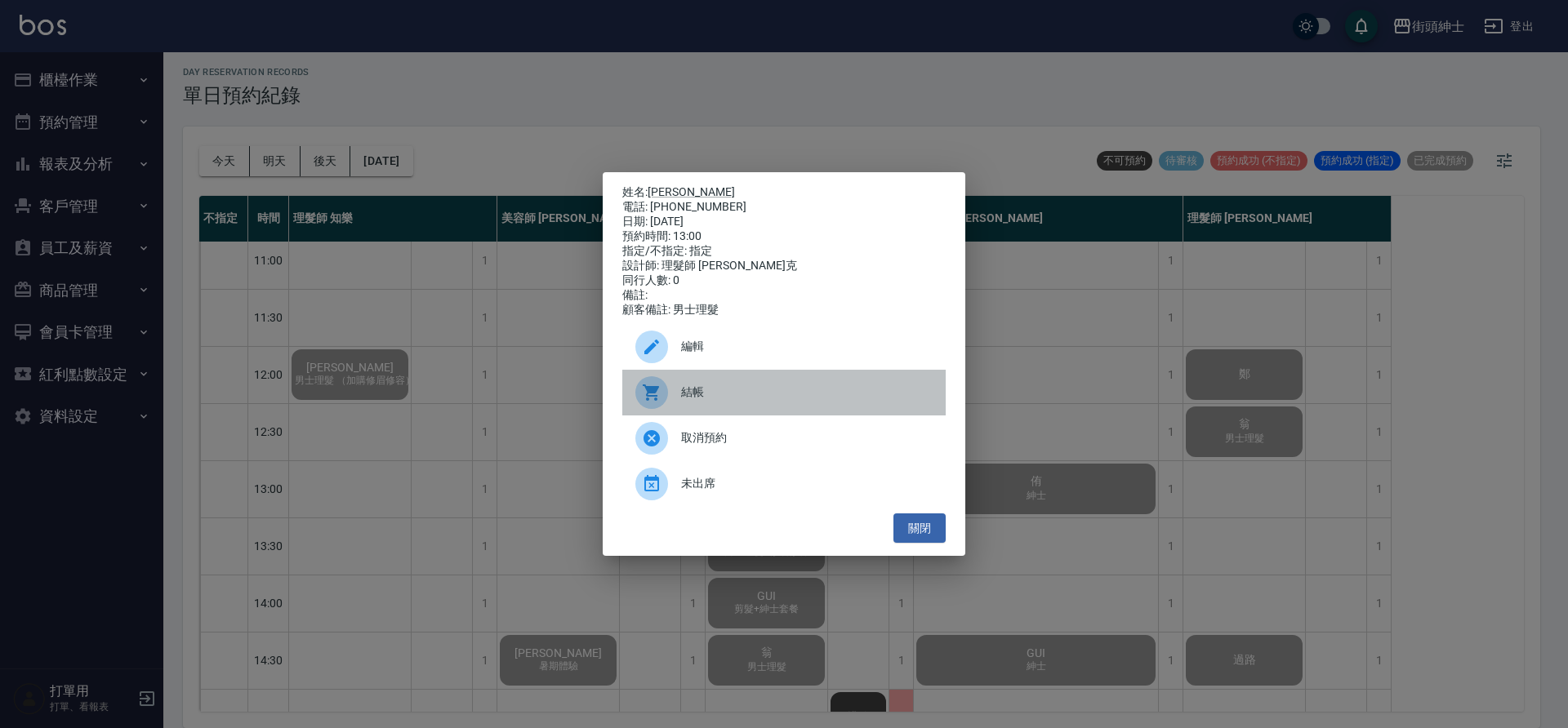
click at [729, 394] on span "結帳" at bounding box center [806, 392] width 251 height 17
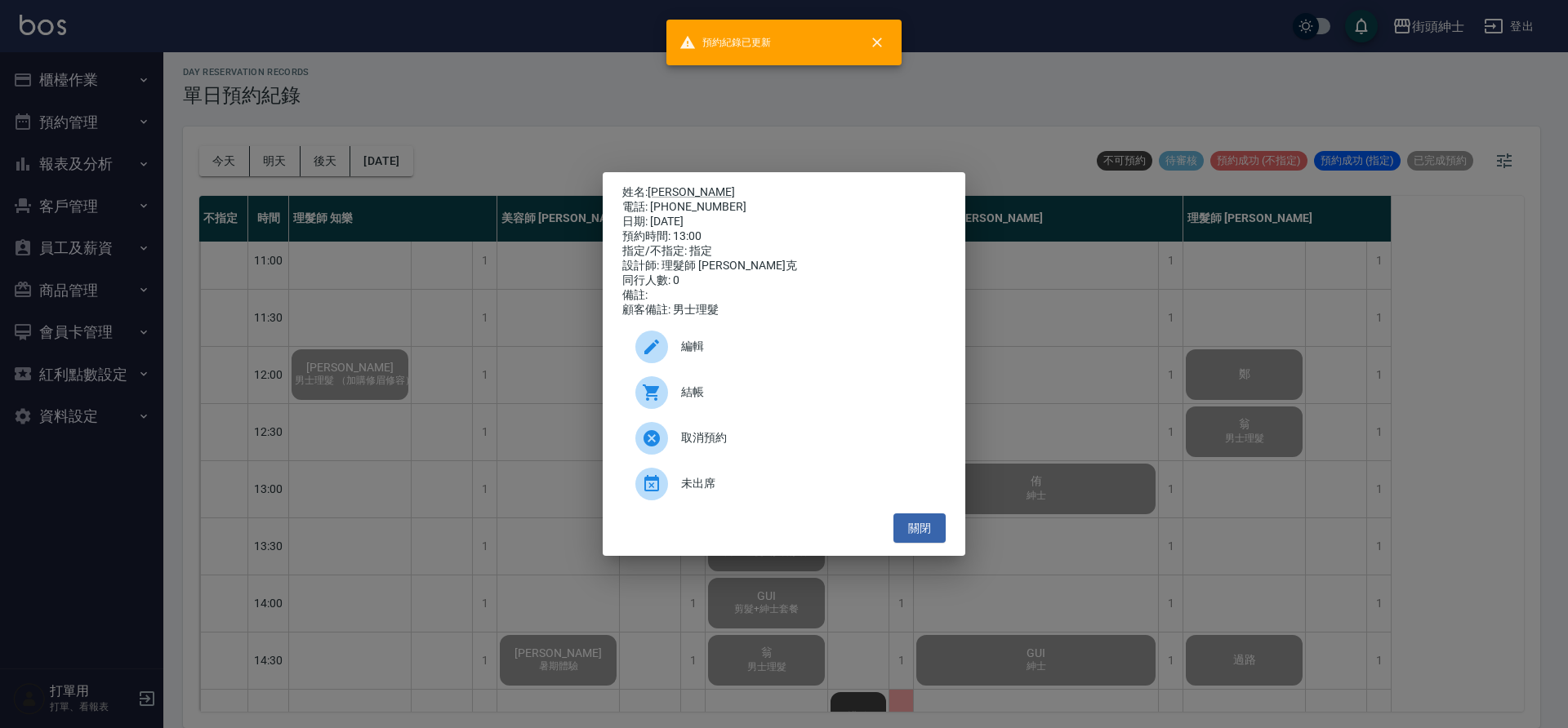
drag, startPoint x: 430, startPoint y: 299, endPoint x: 501, endPoint y: 295, distance: 71.1
click at [431, 299] on div "姓名: 徐先生 電話: 0930289138 日期: 2025/09/15 預約時間: 13:00 指定/不指定: 指定 設計師: 理髮師 Vic 維克 同行…" at bounding box center [784, 364] width 1568 height 728
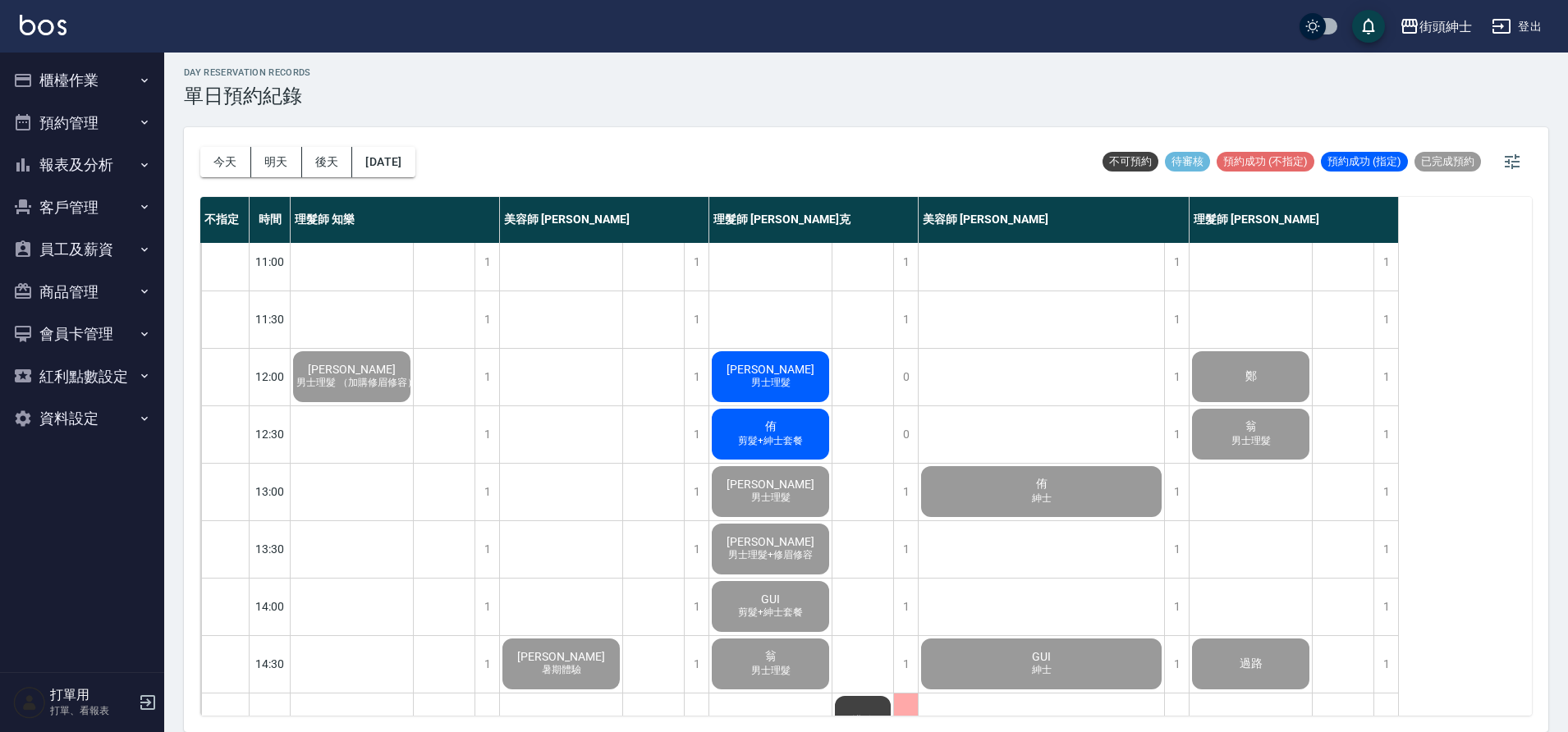
click at [804, 426] on div "侑 剪髮+紳士套餐" at bounding box center [771, 435] width 123 height 56
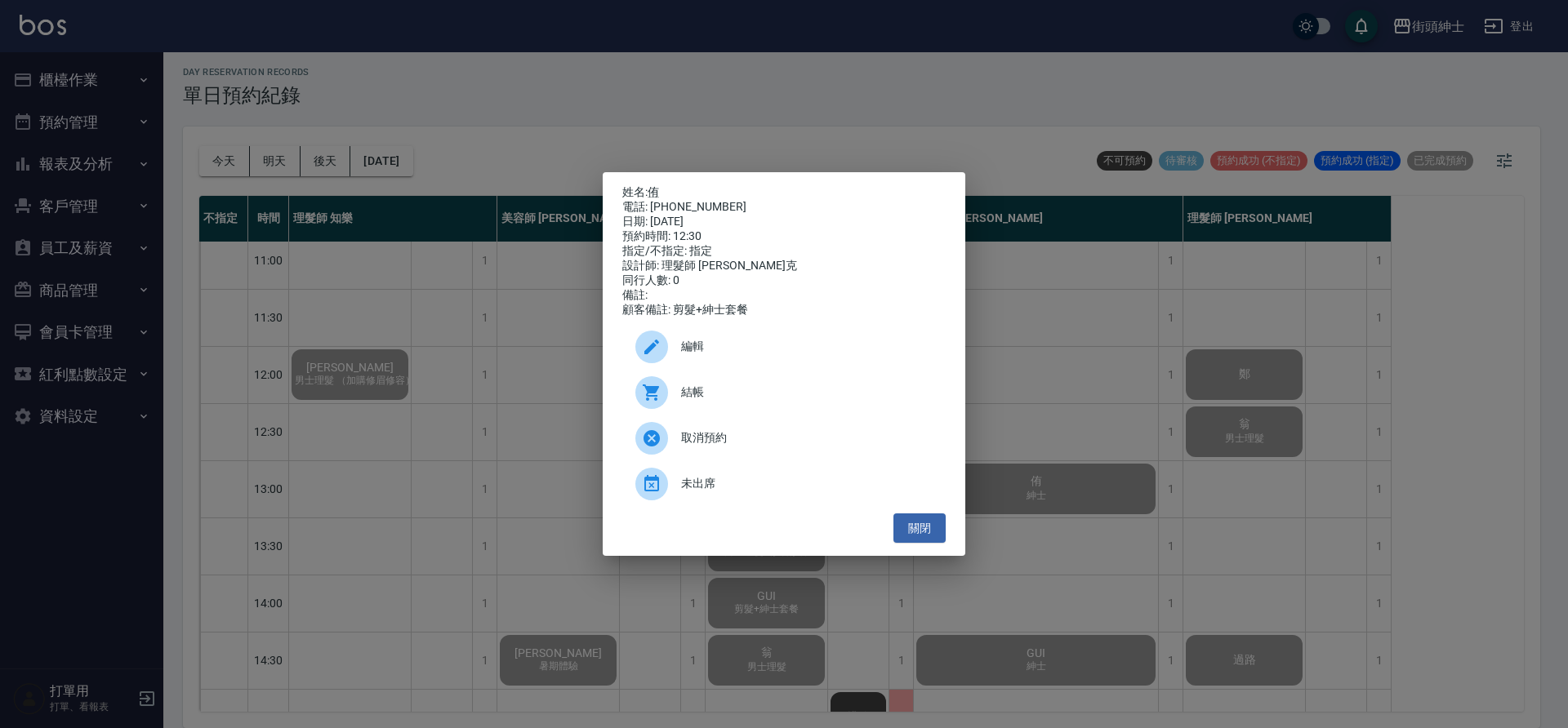
click at [727, 398] on span "結帳" at bounding box center [806, 392] width 251 height 17
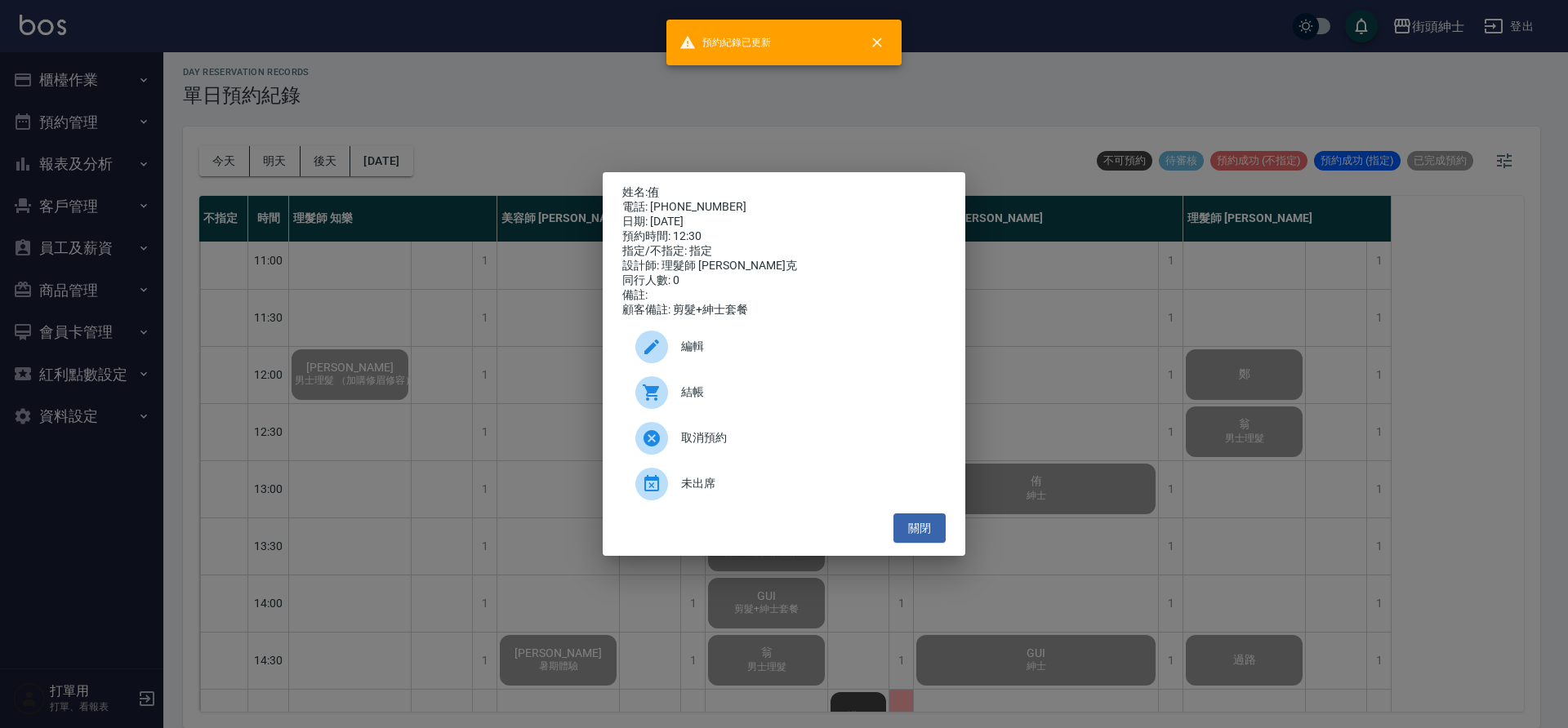
drag, startPoint x: 484, startPoint y: 383, endPoint x: 548, endPoint y: 394, distance: 64.9
click at [484, 384] on div "姓名: 侑 電話: 0983970107 日期: 2025/09/15 預約時間: 12:30 指定/不指定: 指定 設計師: 理髮師 Vic 維克 同行人數…" at bounding box center [784, 364] width 1568 height 728
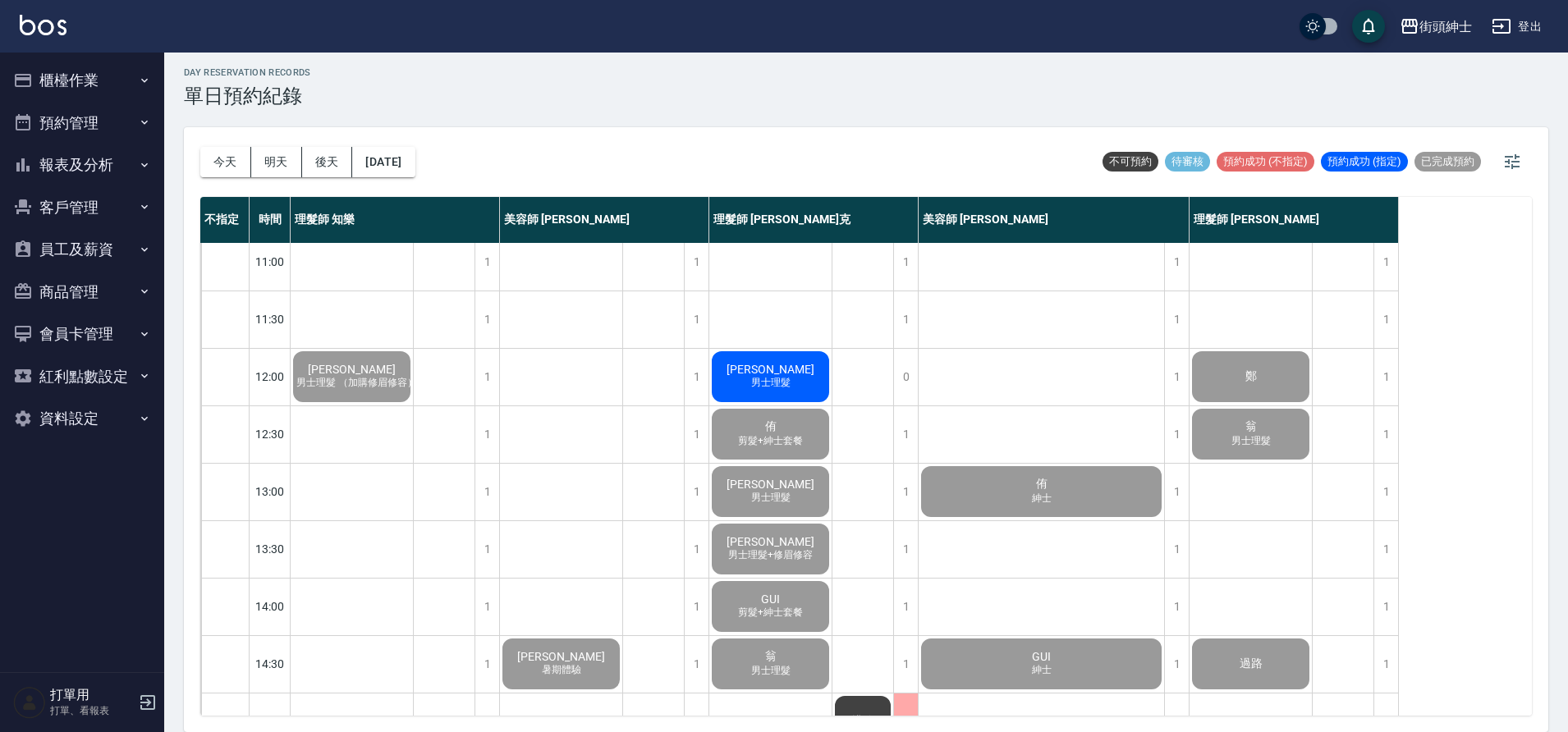
click at [789, 378] on span "男士理髮" at bounding box center [771, 382] width 46 height 14
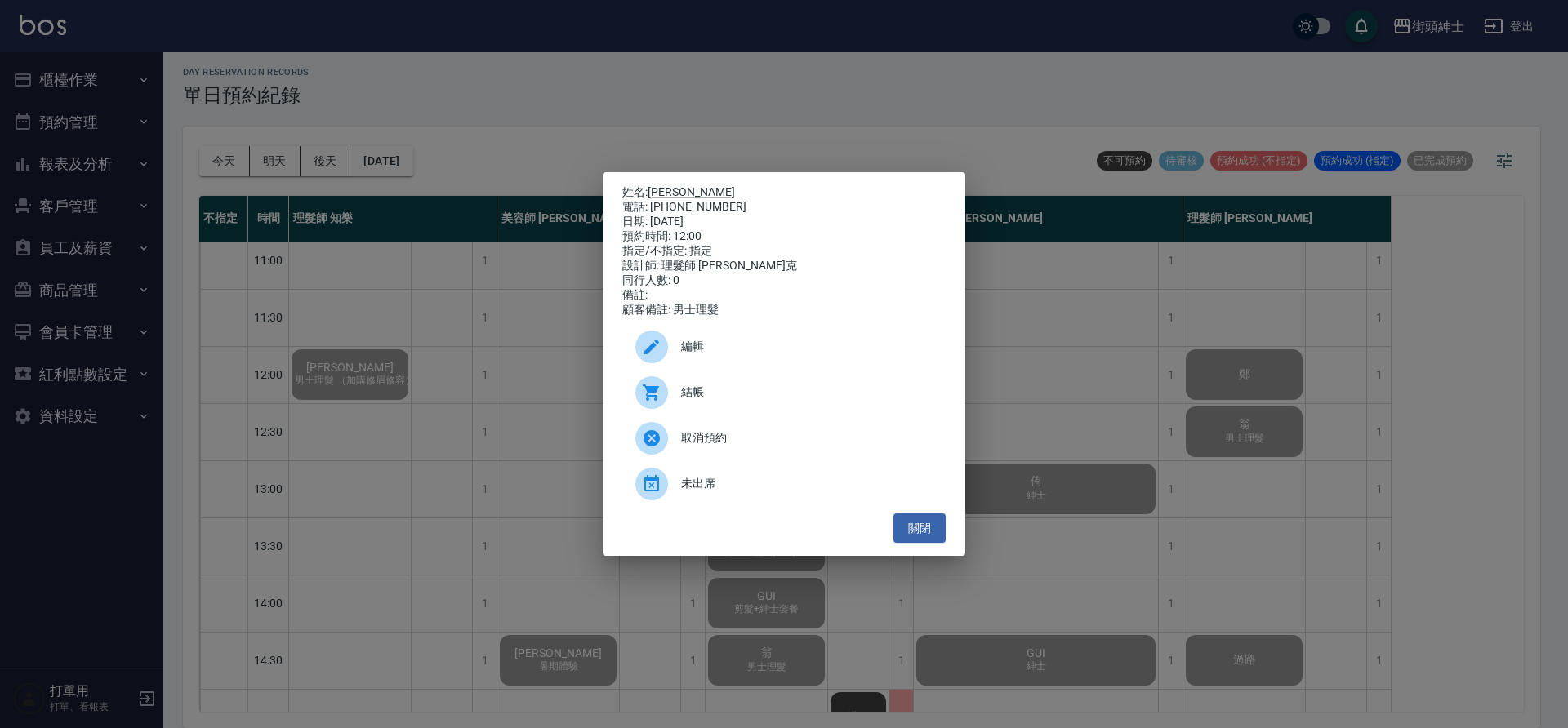
click at [791, 401] on span "結帳" at bounding box center [806, 392] width 251 height 17
drag, startPoint x: 332, startPoint y: 348, endPoint x: 342, endPoint y: 327, distance: 23.3
click at [334, 351] on div "姓名: 江璇 電話: 0988584295 日期: 2025/09/15 預約時間: 12:00 指定/不指定: 指定 設計師: 理髮師 Vic 維克 同行人…" at bounding box center [784, 364] width 1568 height 728
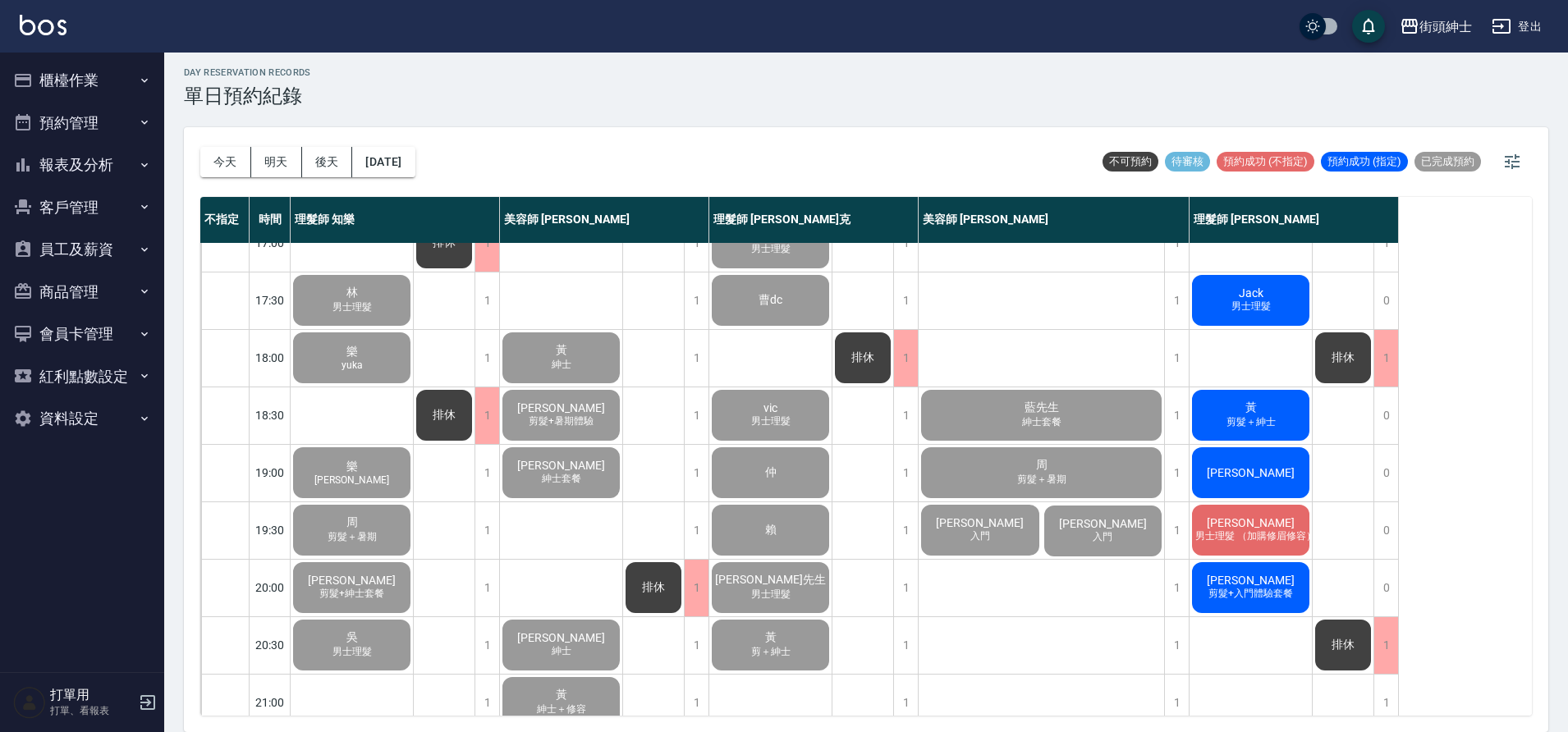
scroll to position [573, 0]
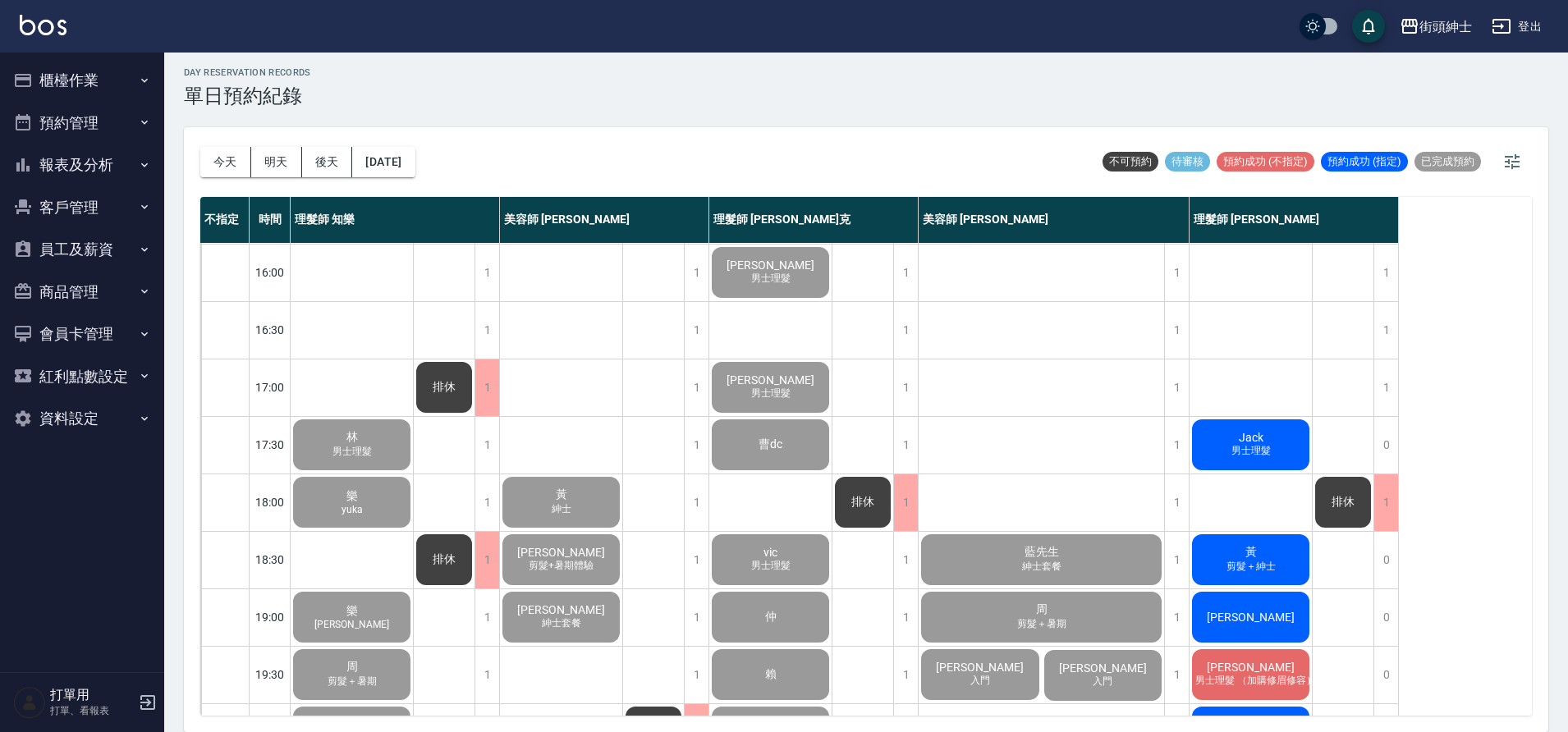
click at [1277, 444] on div "Jack 男士理髮" at bounding box center [1251, 445] width 123 height 56
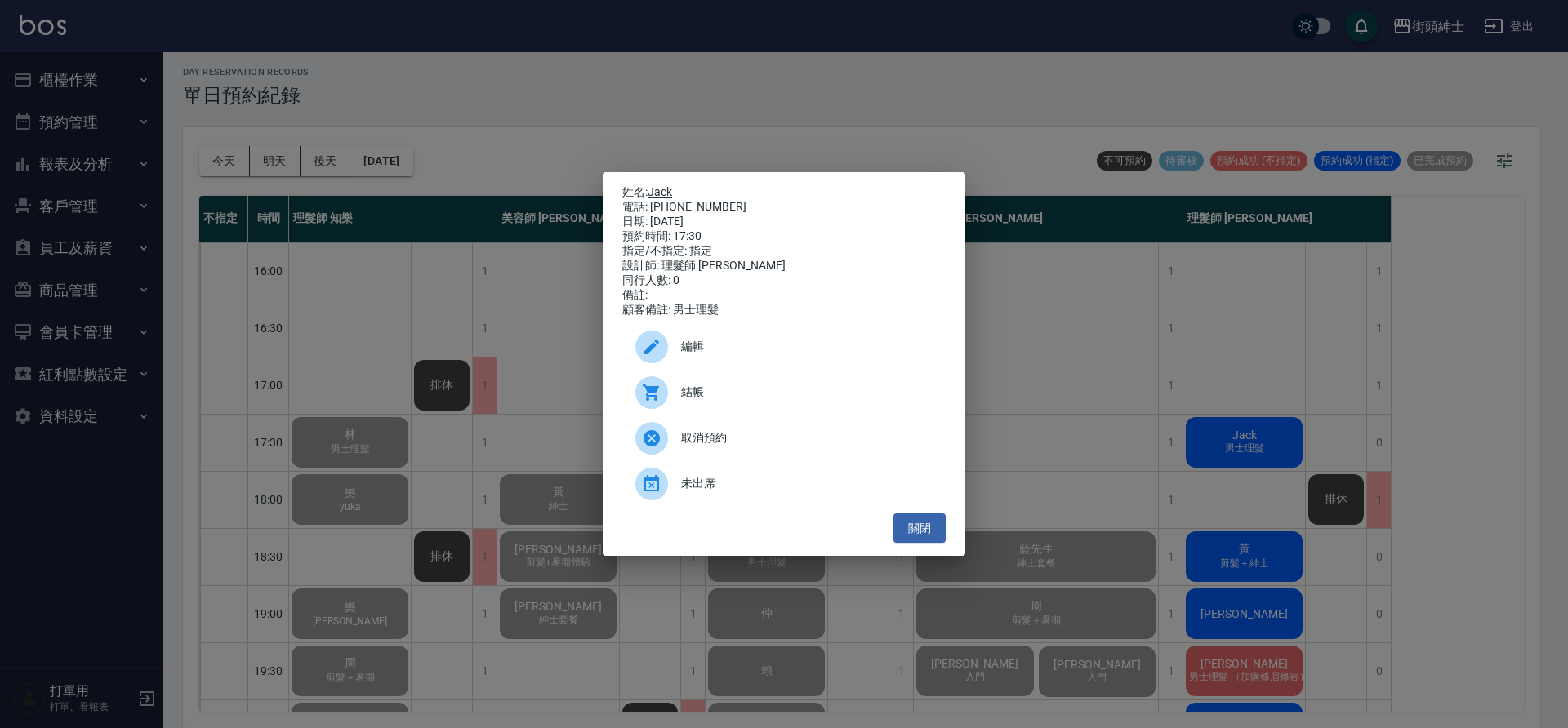
click at [665, 187] on link "Jack" at bounding box center [659, 192] width 24 height 13
click at [934, 528] on button "關閉" at bounding box center [919, 529] width 52 height 30
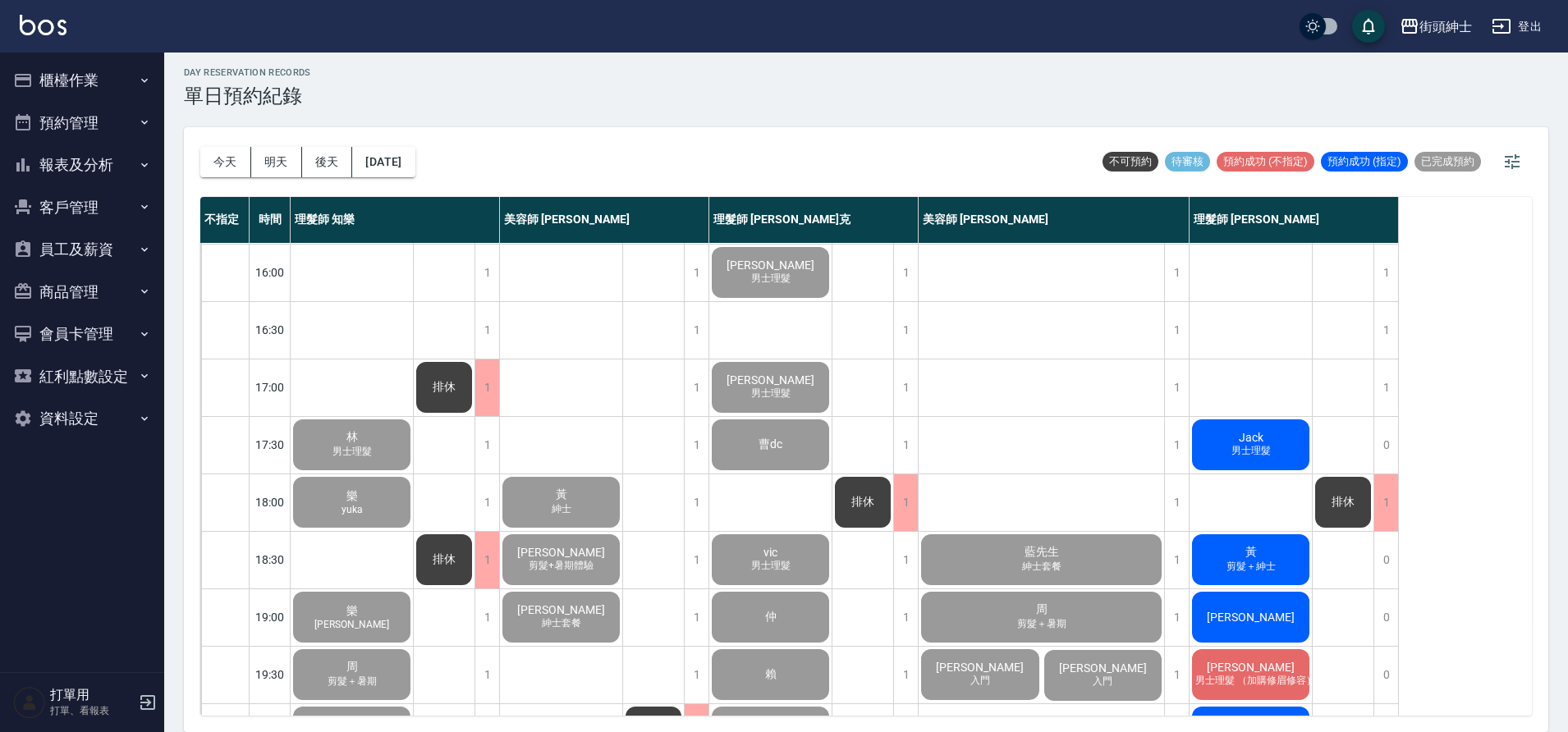
click at [1246, 452] on span "男士理髮" at bounding box center [1251, 451] width 46 height 14
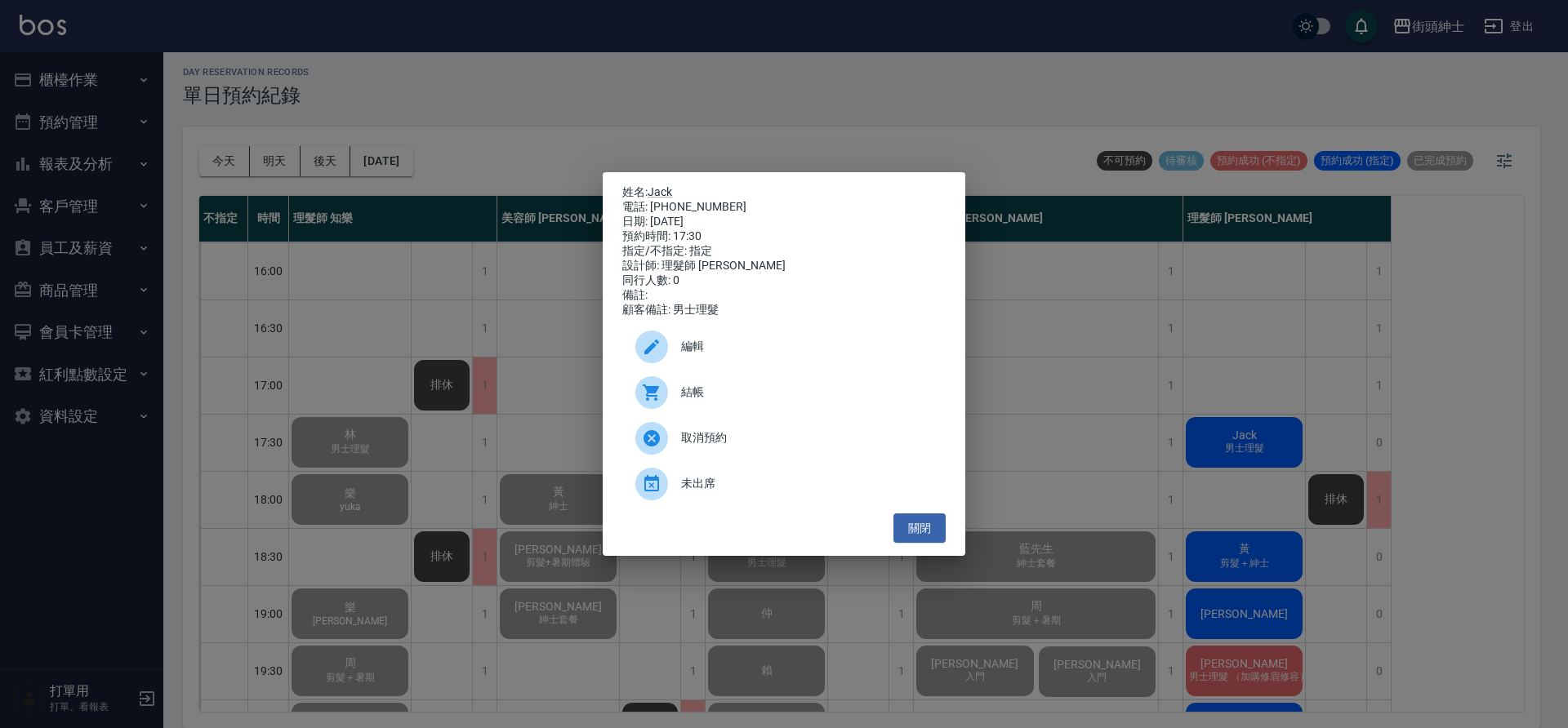
click at [736, 401] on span "結帳" at bounding box center [806, 392] width 251 height 17
click at [933, 524] on button "關閉" at bounding box center [919, 529] width 52 height 30
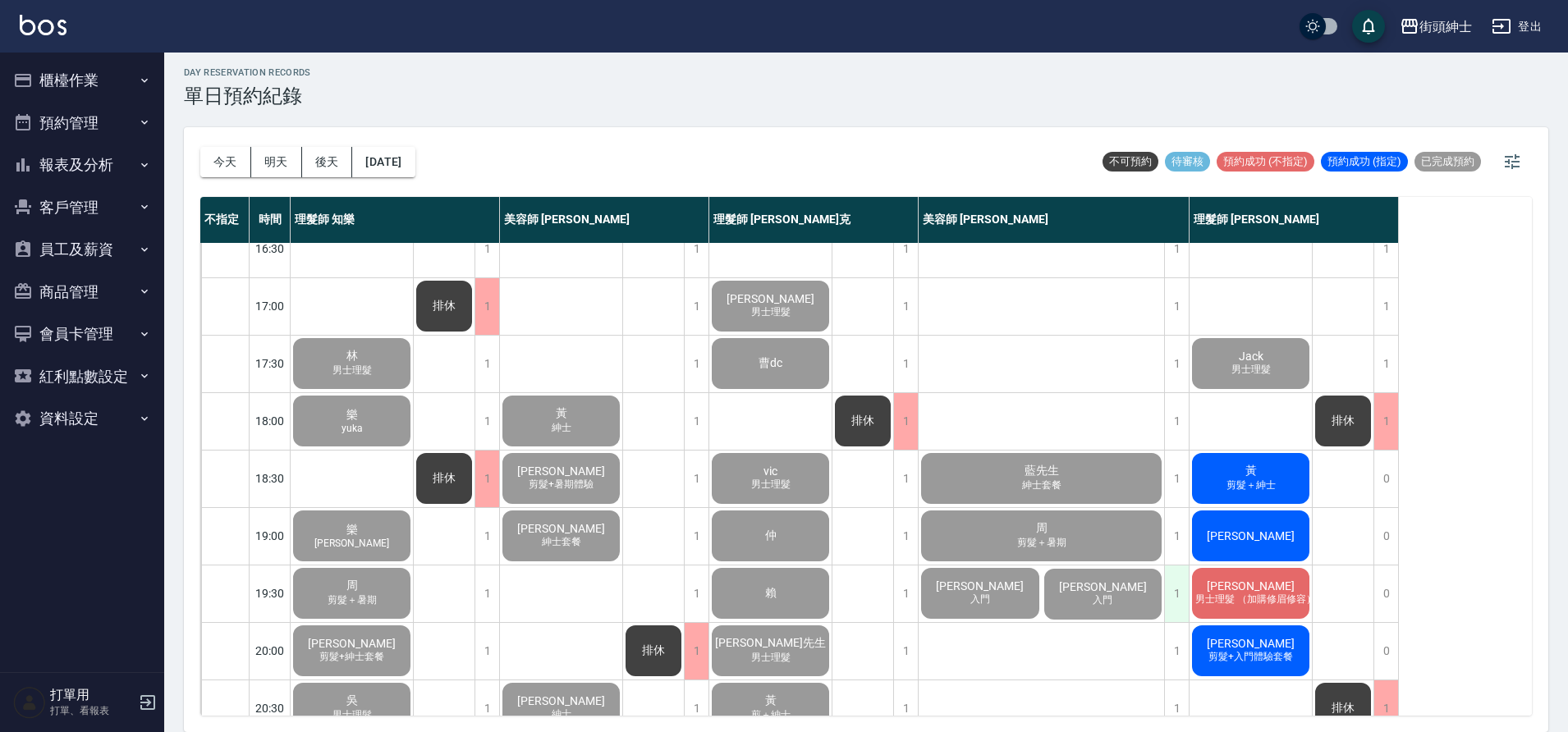
scroll to position [747, 0]
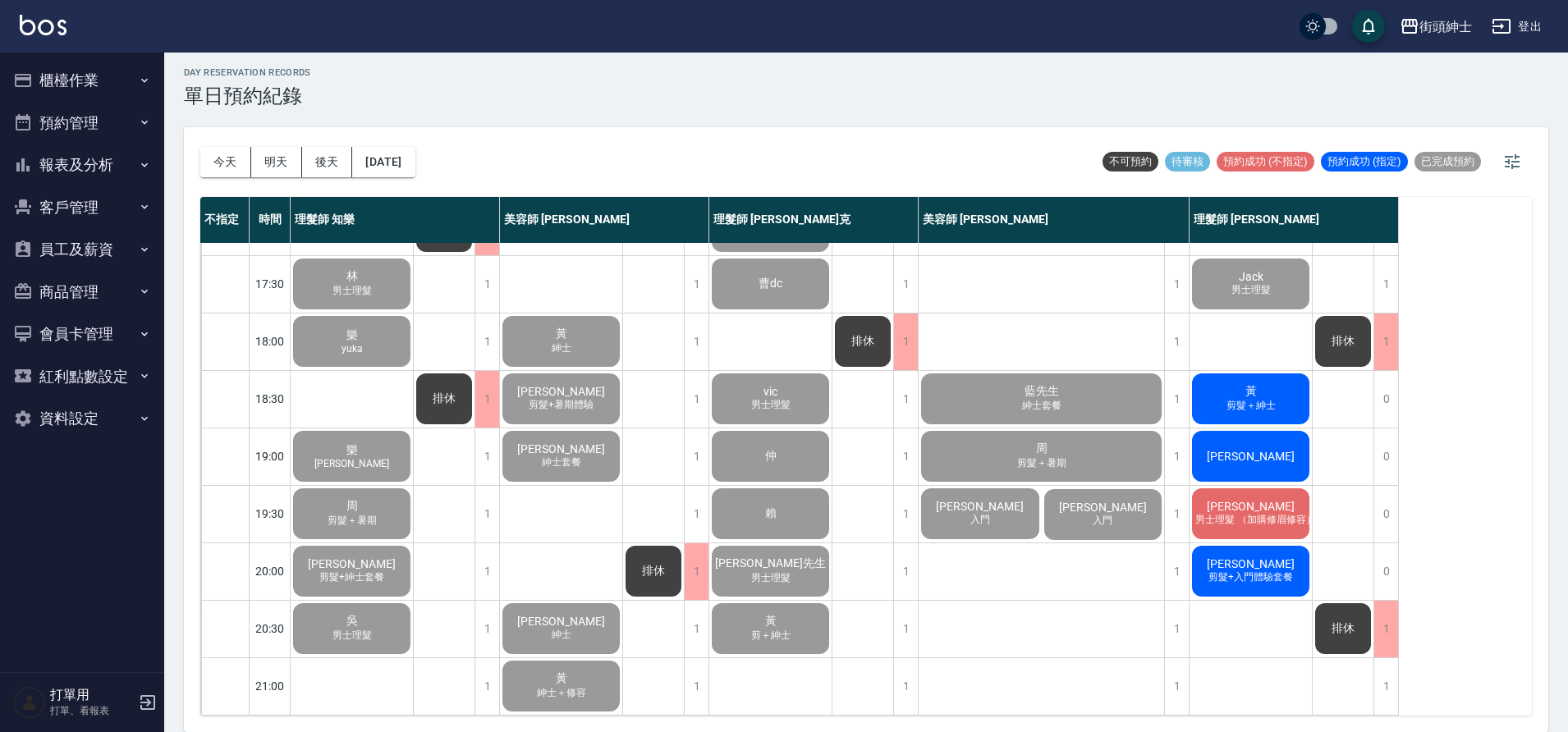
click at [1251, 399] on span "剪髮＋紳士" at bounding box center [1252, 406] width 56 height 14
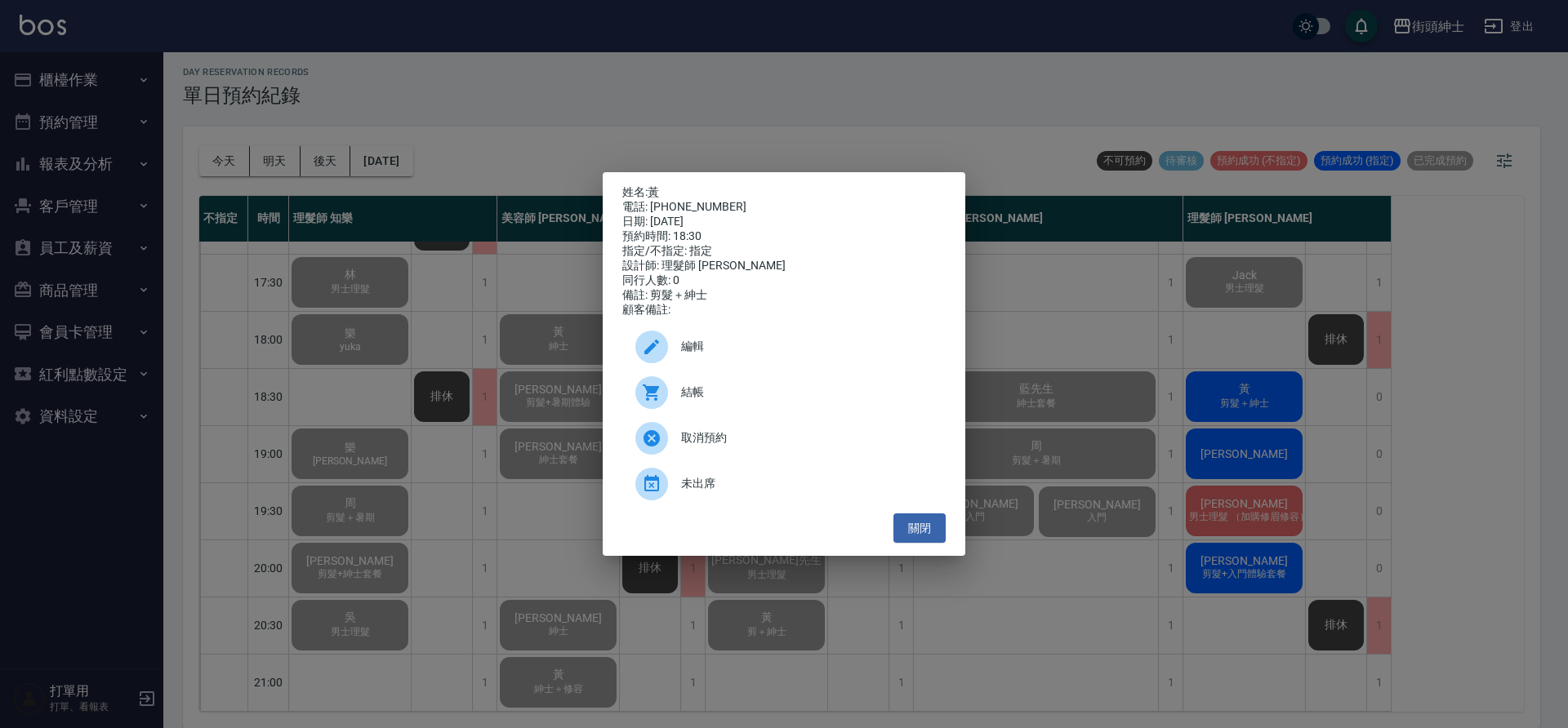
click at [696, 401] on span "結帳" at bounding box center [806, 392] width 251 height 17
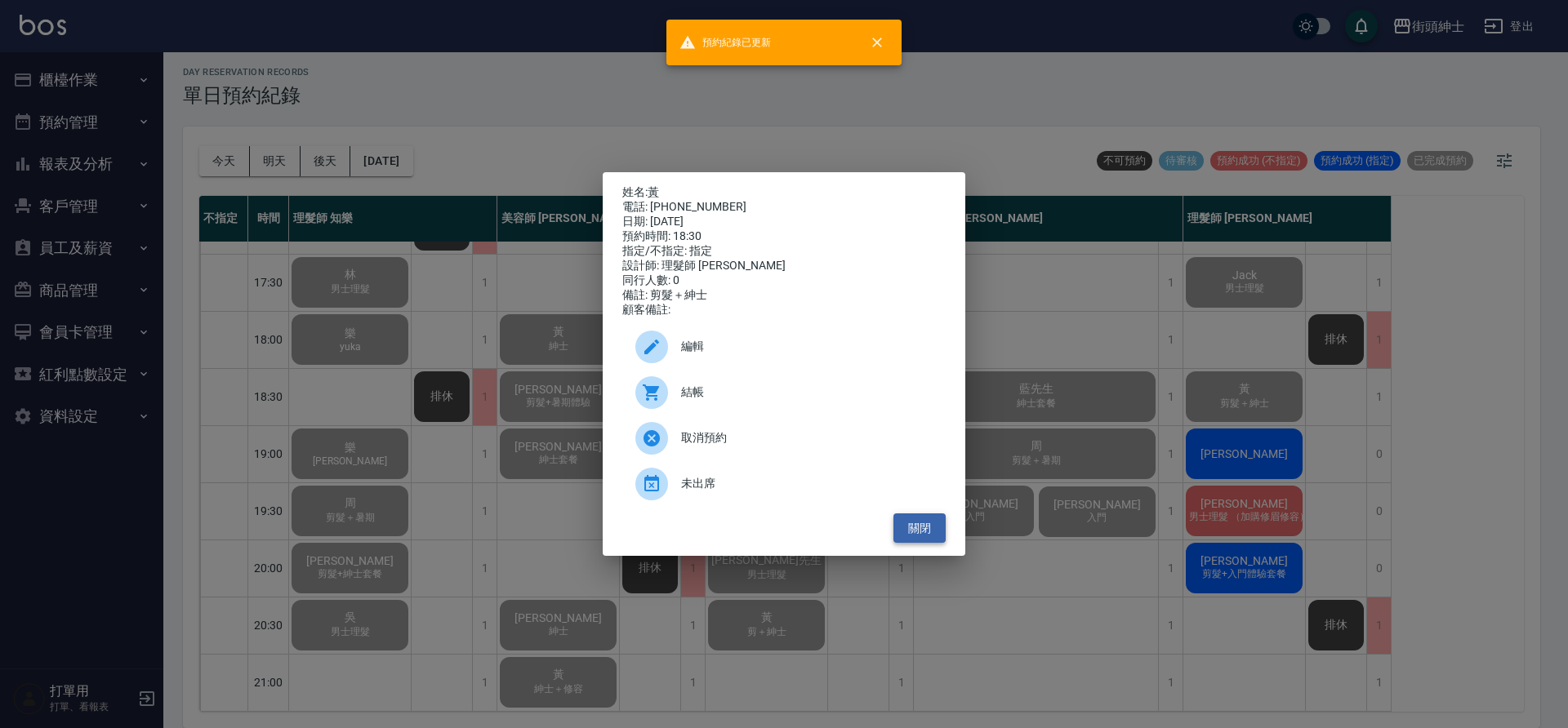
click at [927, 524] on button "關閉" at bounding box center [919, 529] width 52 height 30
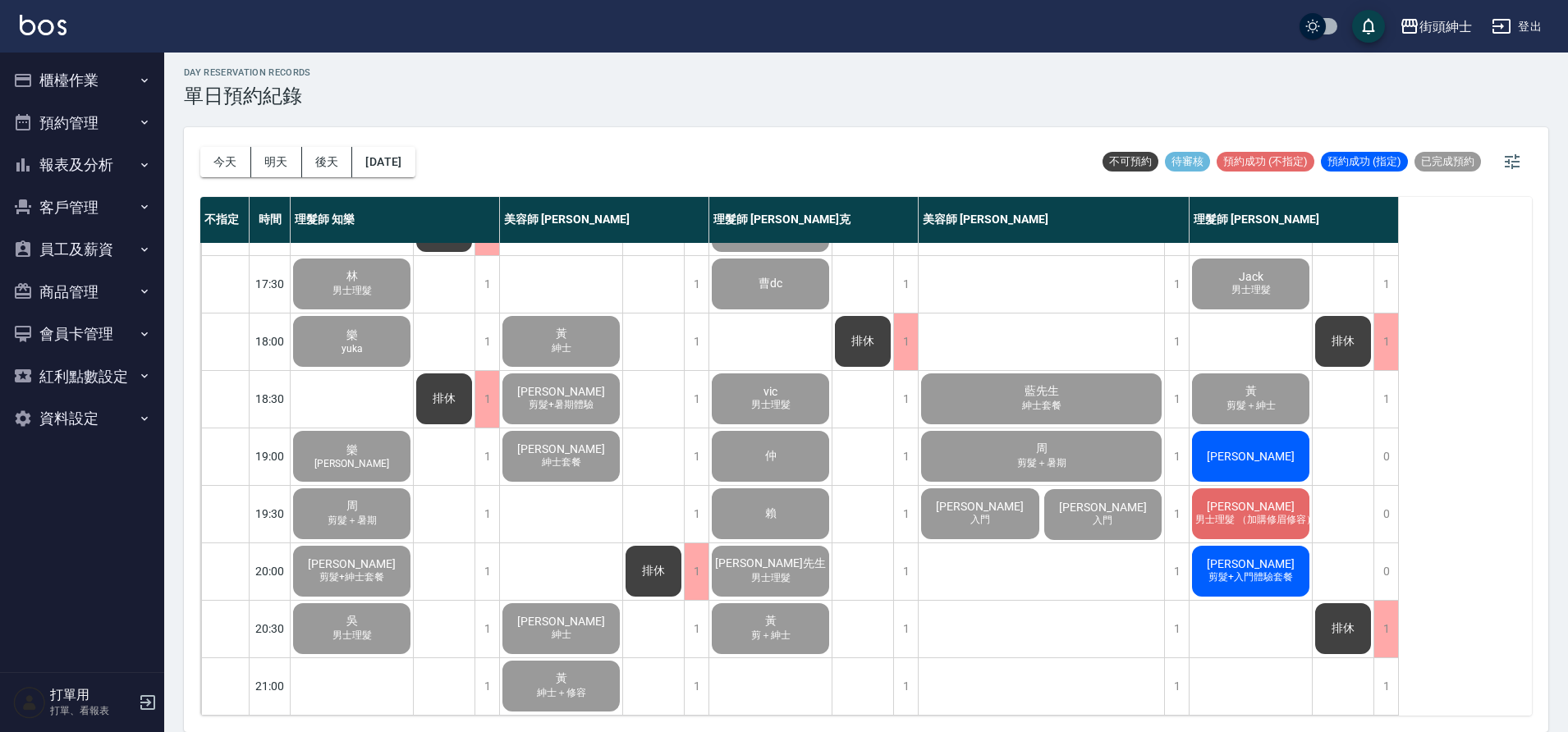
click at [1261, 450] on span "[PERSON_NAME]" at bounding box center [1251, 456] width 95 height 14
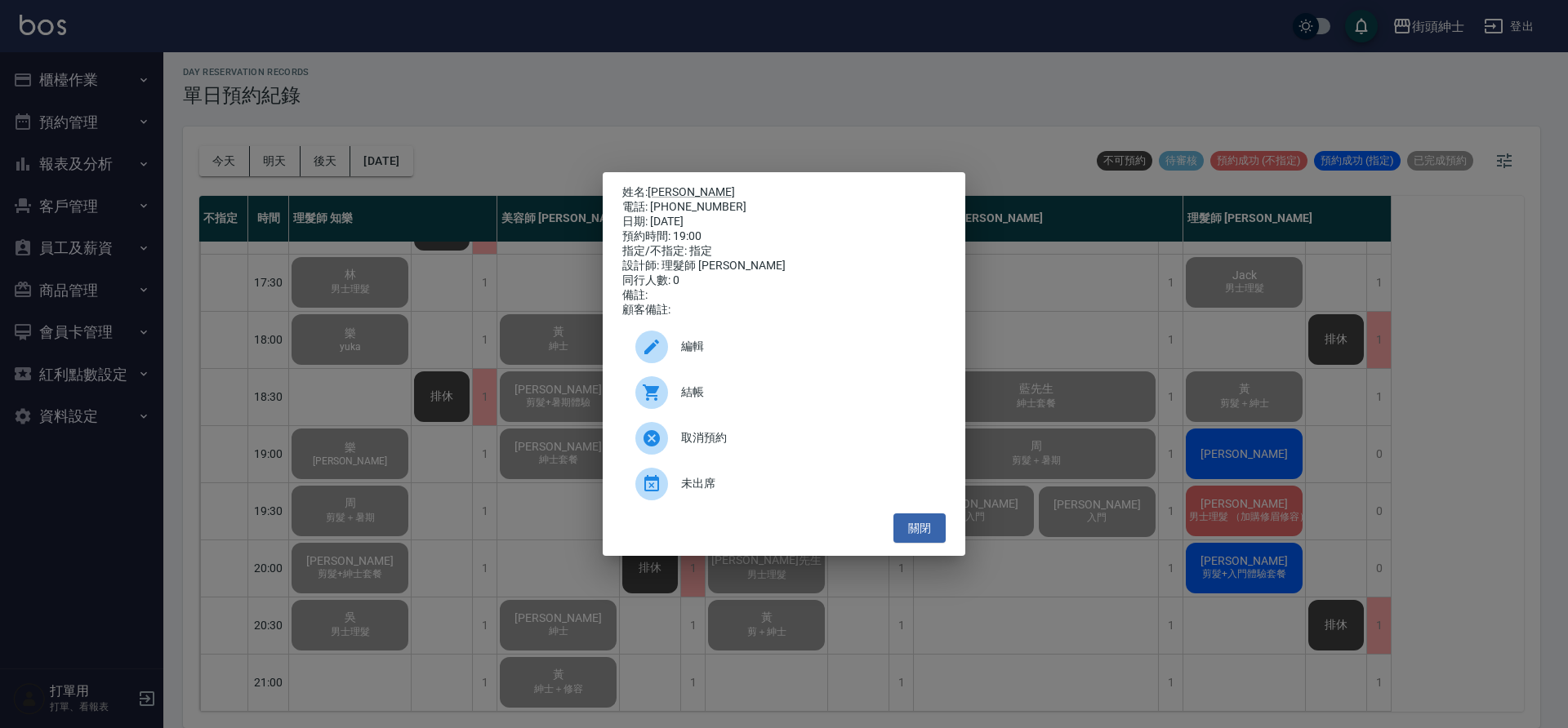
click at [713, 394] on span "結帳" at bounding box center [806, 392] width 251 height 17
click at [944, 534] on button "關閉" at bounding box center [919, 529] width 52 height 30
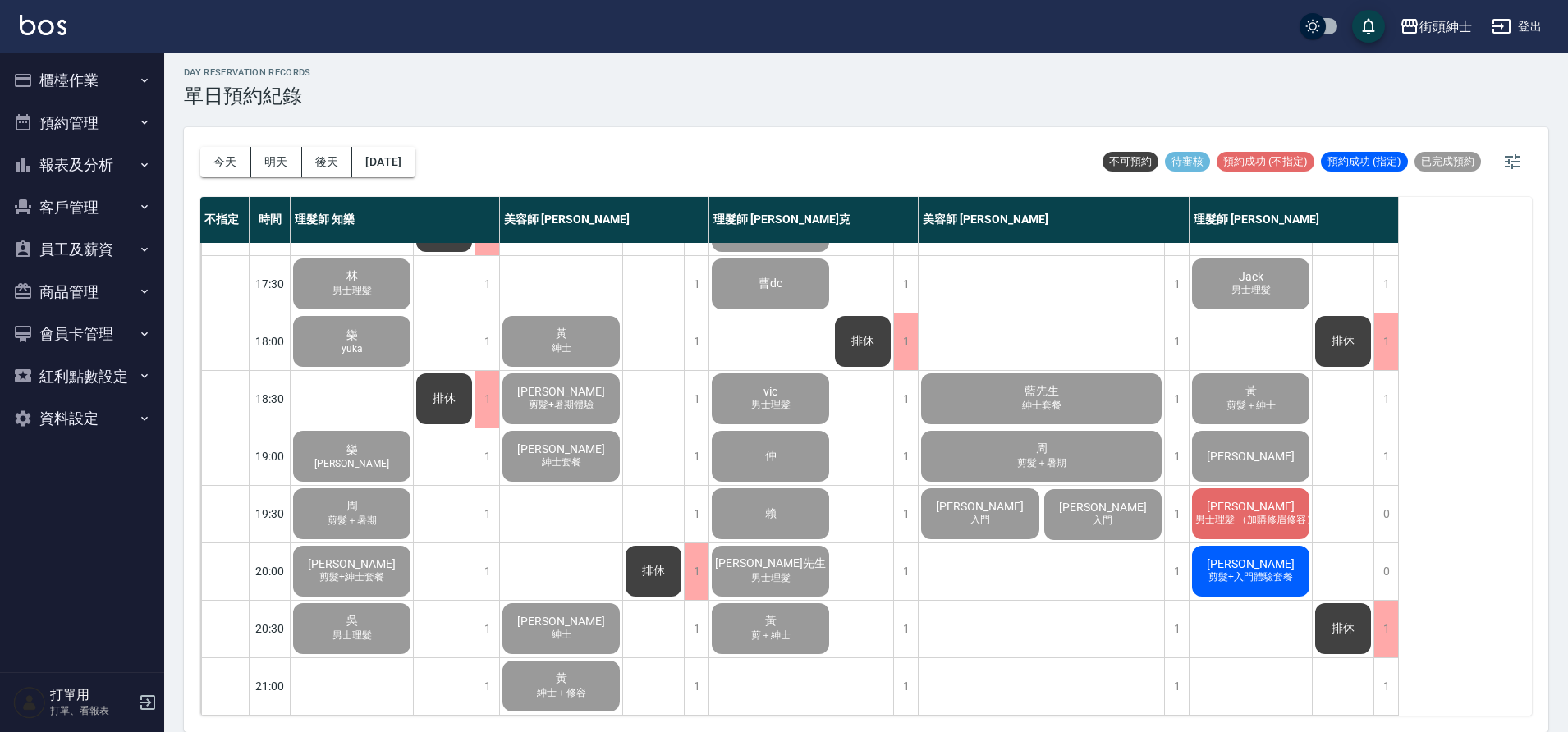
click at [1294, 499] on div "詹智丞 男士理髮 （加購修眉修容）" at bounding box center [1251, 514] width 123 height 56
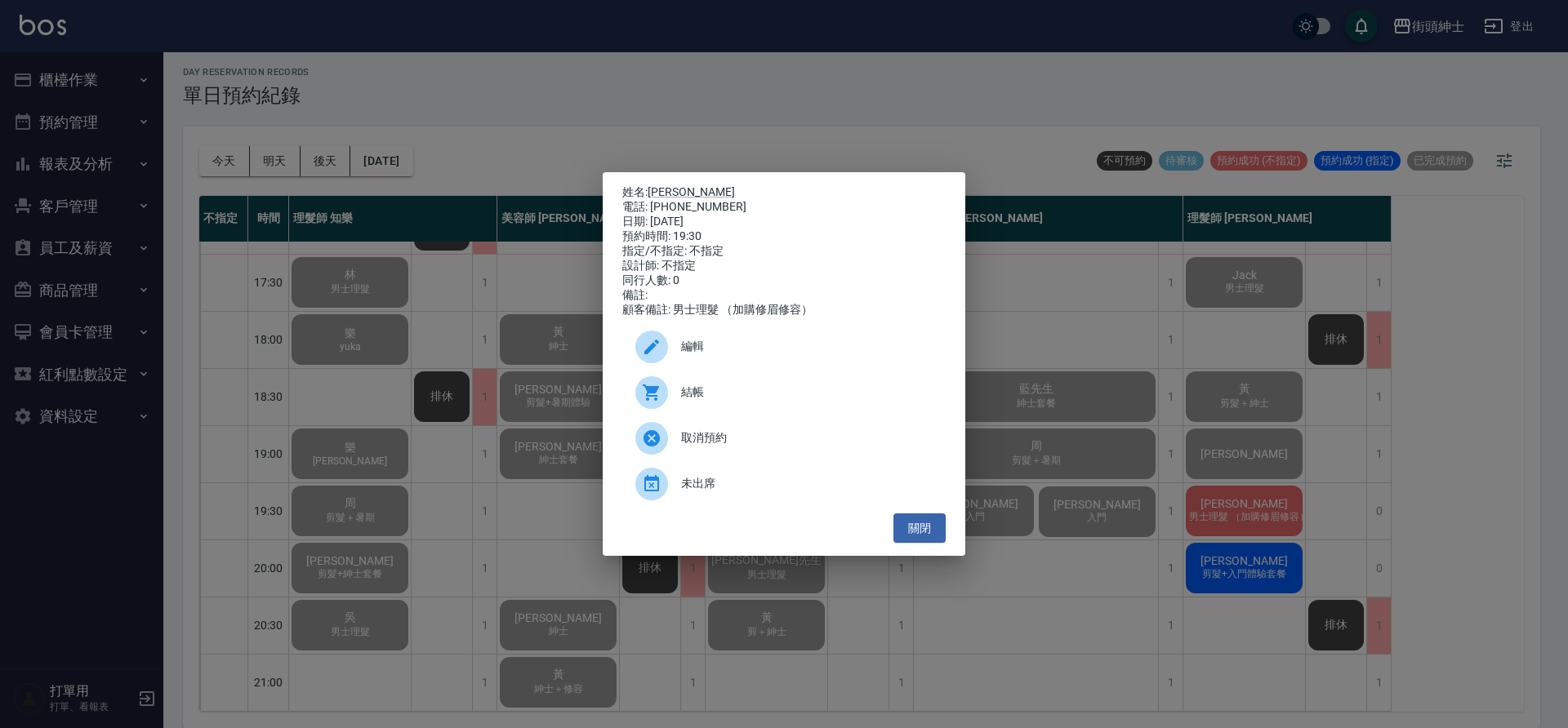
click at [703, 401] on span "結帳" at bounding box center [806, 392] width 251 height 17
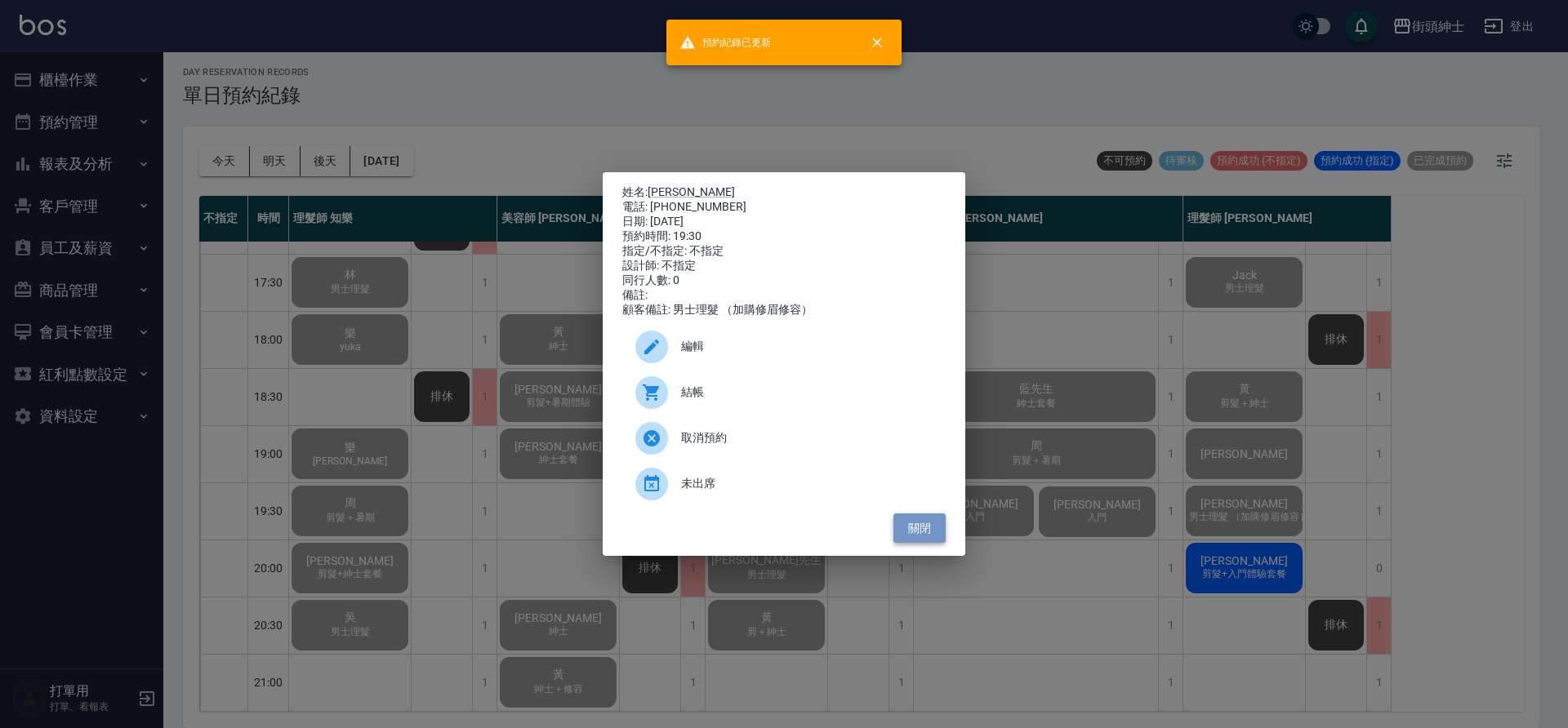
click at [917, 537] on button "關閉" at bounding box center [919, 529] width 52 height 30
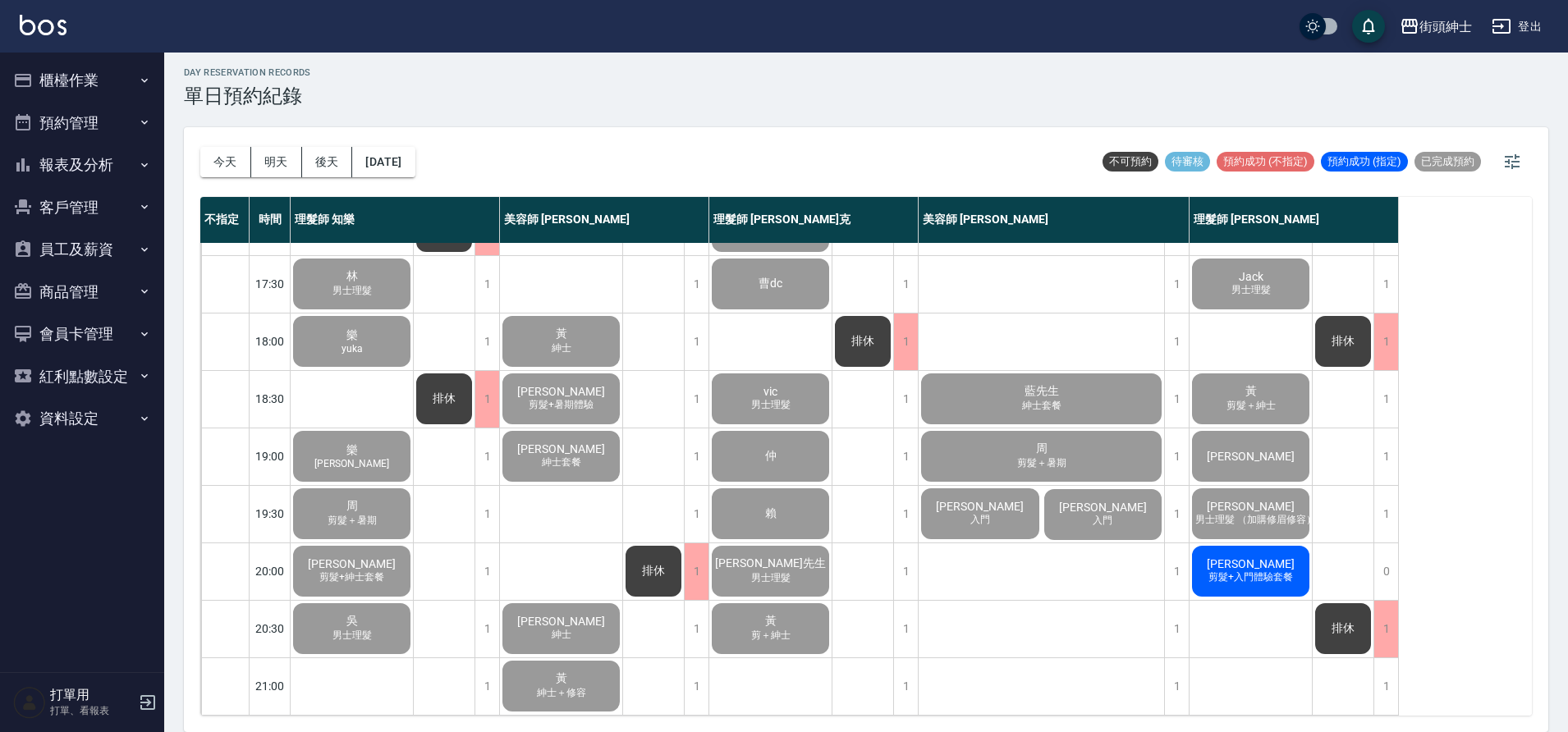
click at [1275, 554] on div "Aaron 剪髮+入門體驗套餐" at bounding box center [1251, 572] width 123 height 56
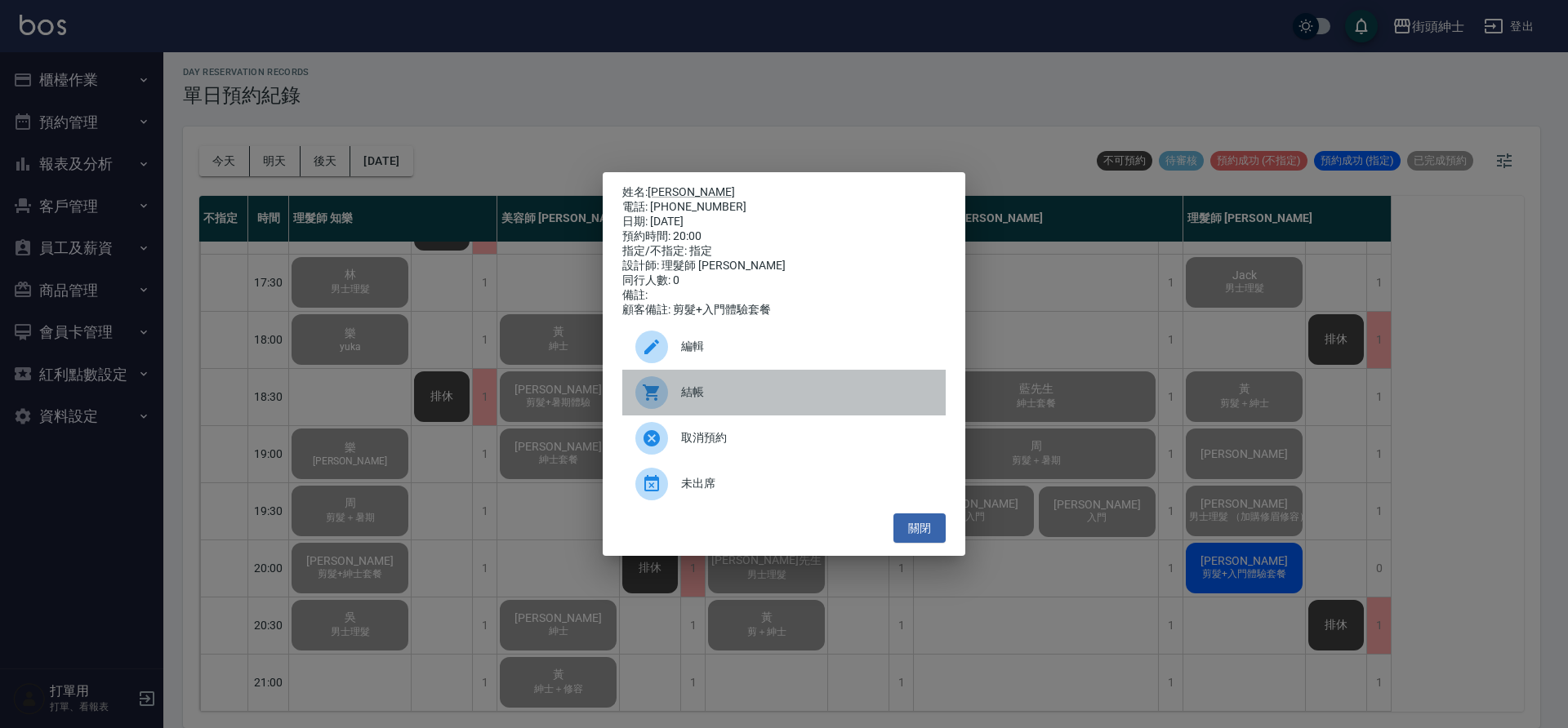
click at [772, 408] on div "結帳" at bounding box center [784, 392] width 324 height 46
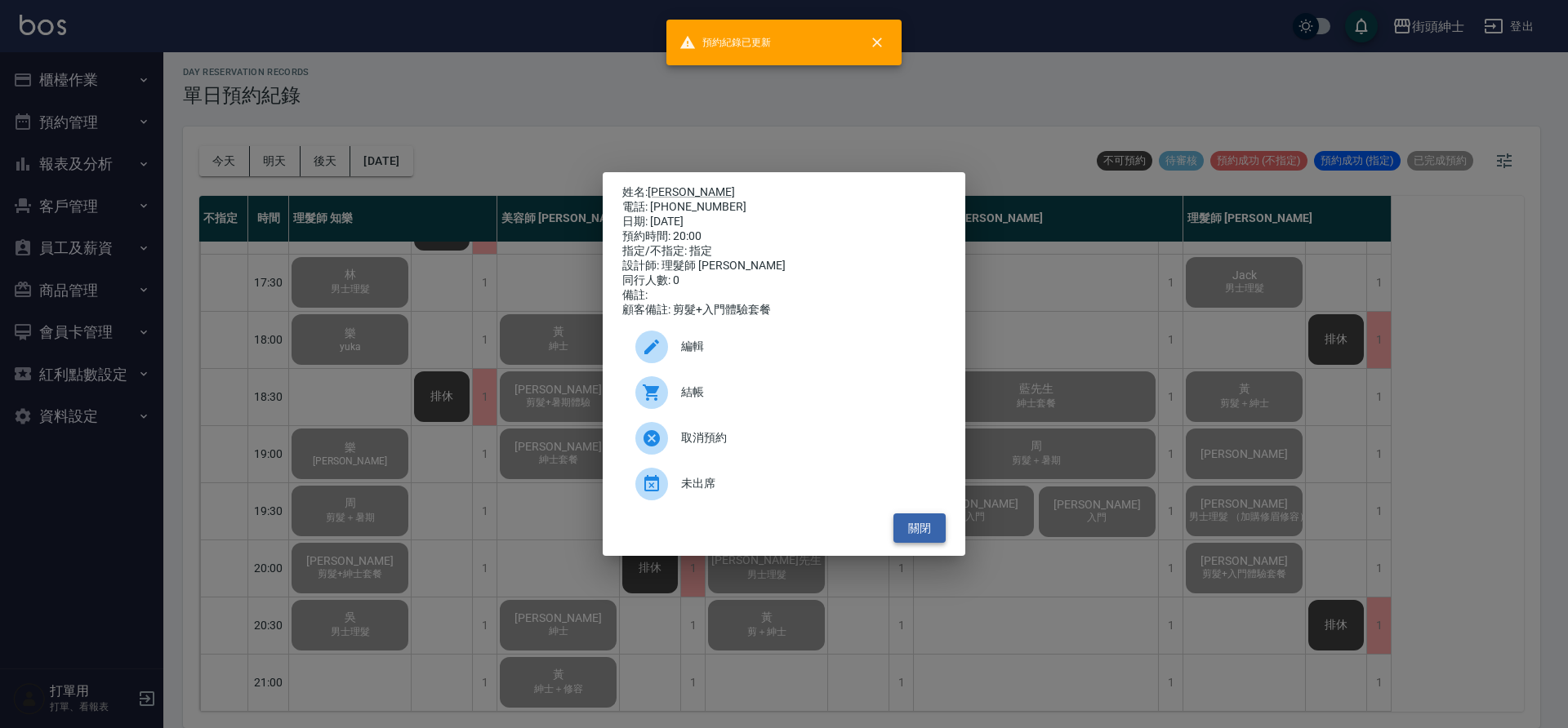
click at [910, 526] on button "關閉" at bounding box center [919, 529] width 52 height 30
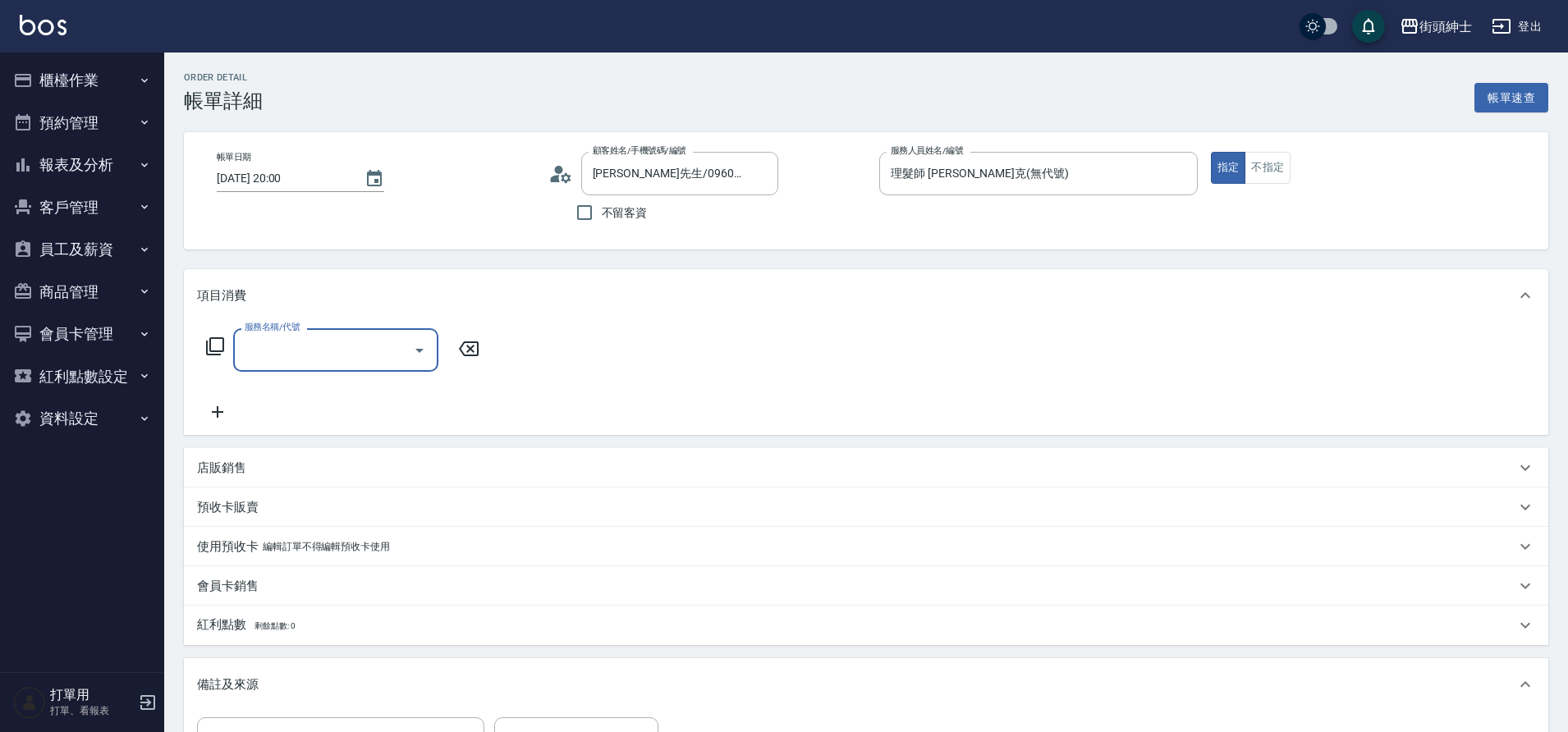
type input "[PERSON_NAME]先生/0960122654/null"
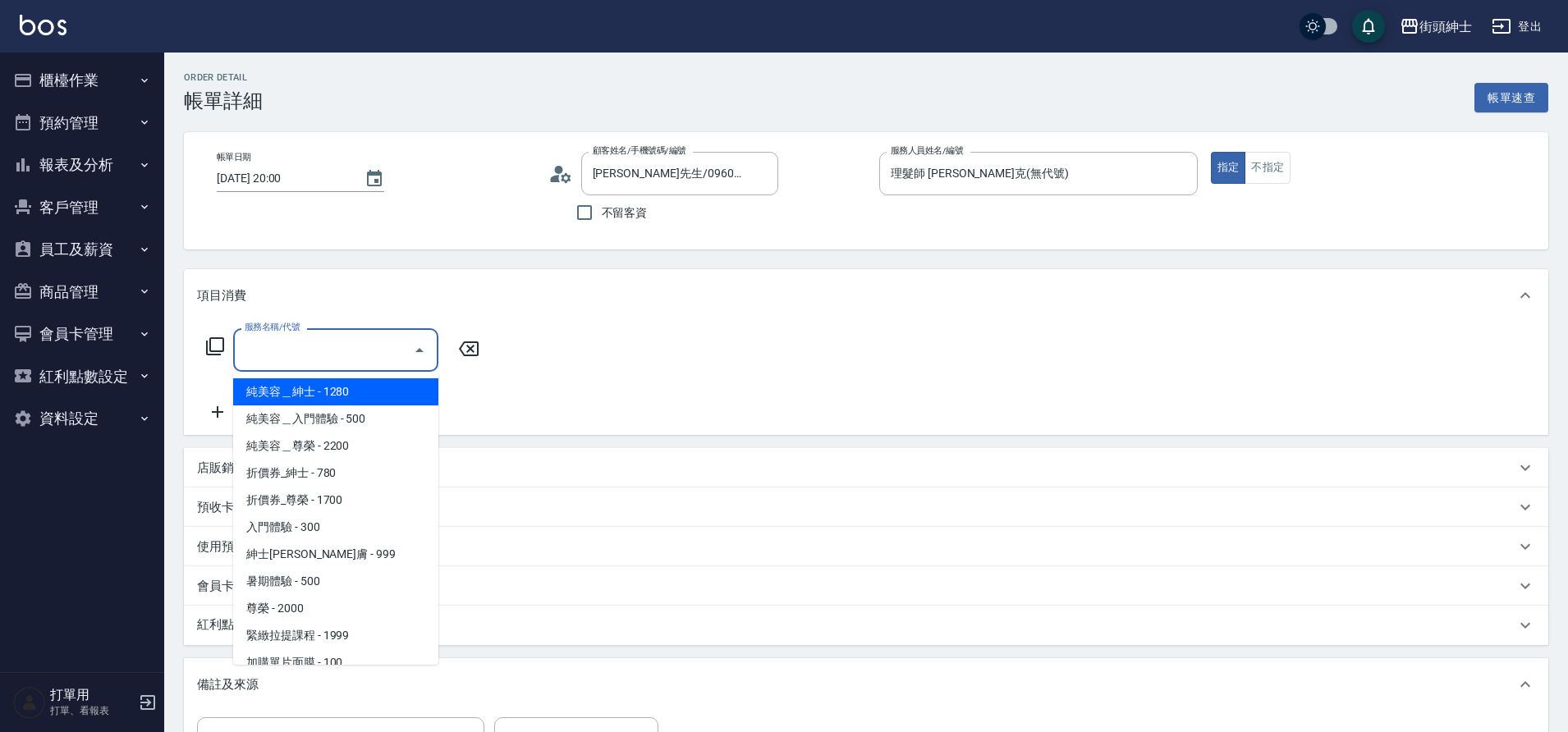
click at [314, 344] on input "服務名稱/代號" at bounding box center [324, 350] width 166 height 29
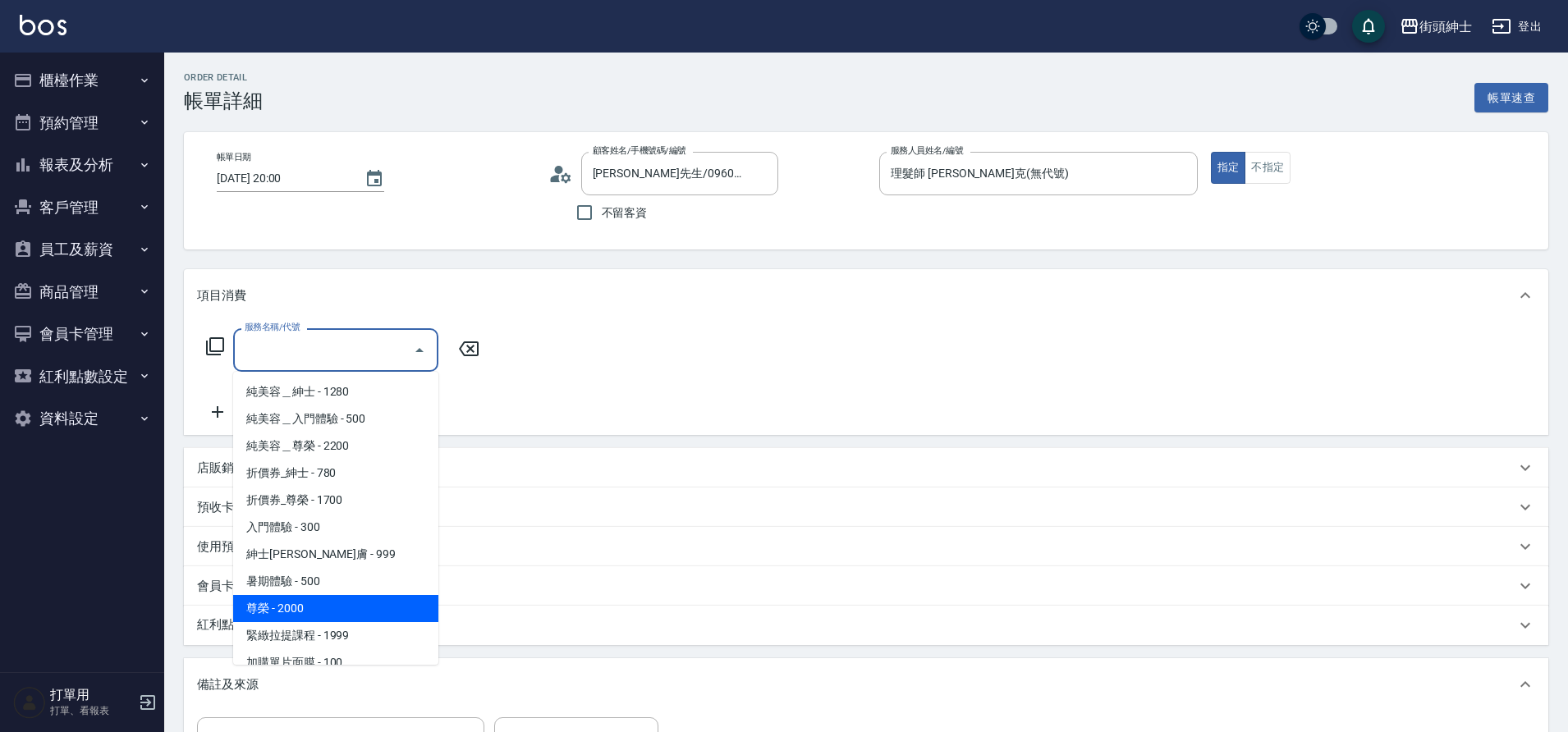
scroll to position [126, 0]
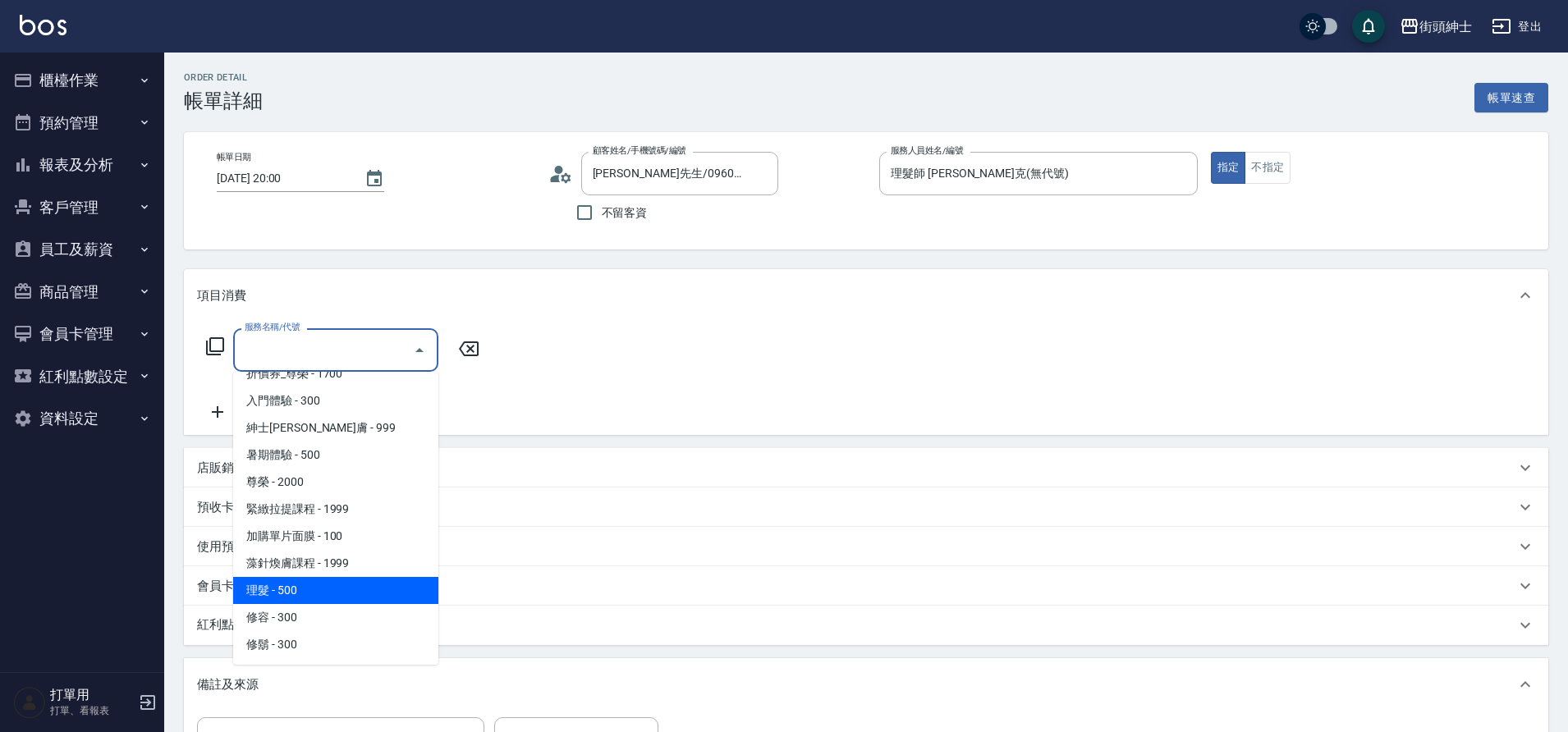
click at [300, 584] on span "理髮 - 500" at bounding box center [336, 590] width 206 height 27
type input "理髮(A02)"
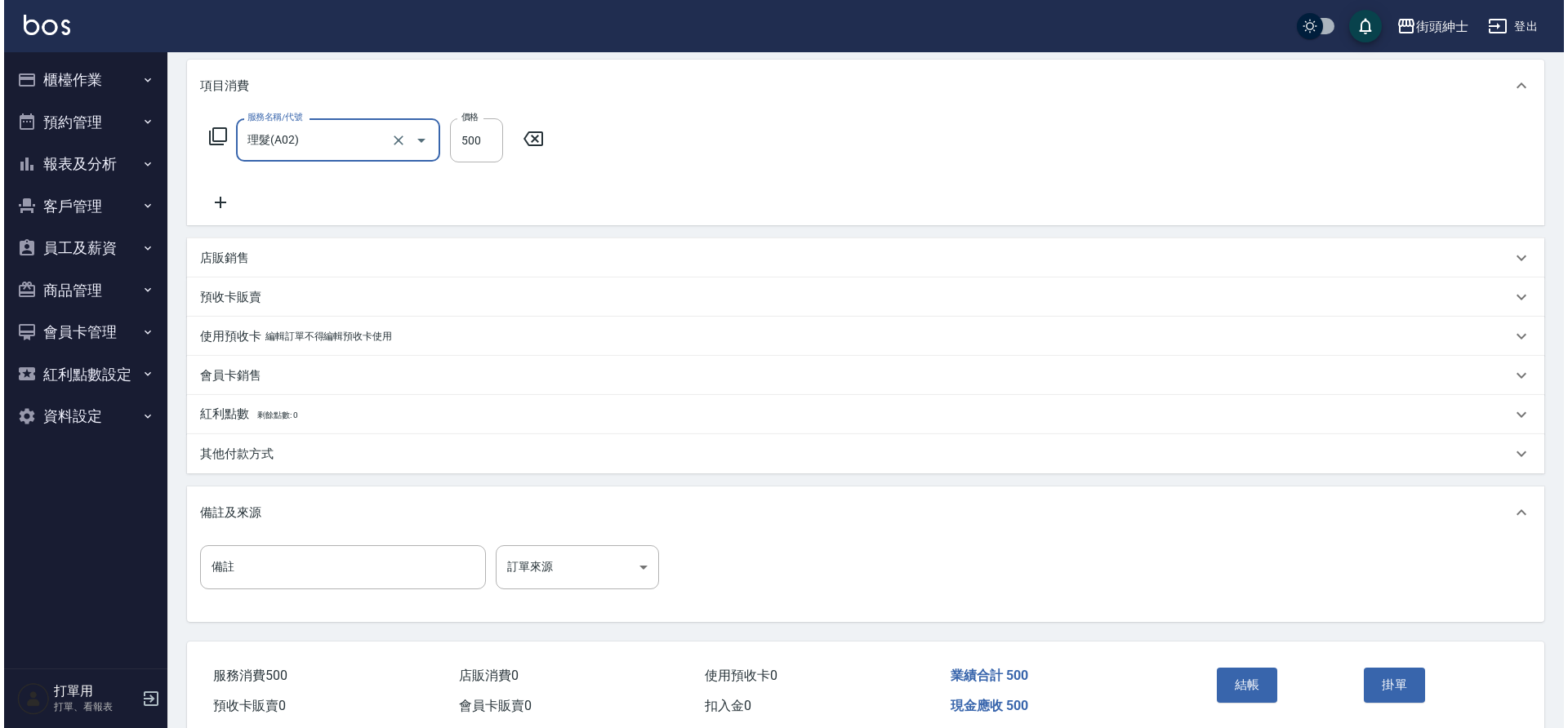
scroll to position [278, 0]
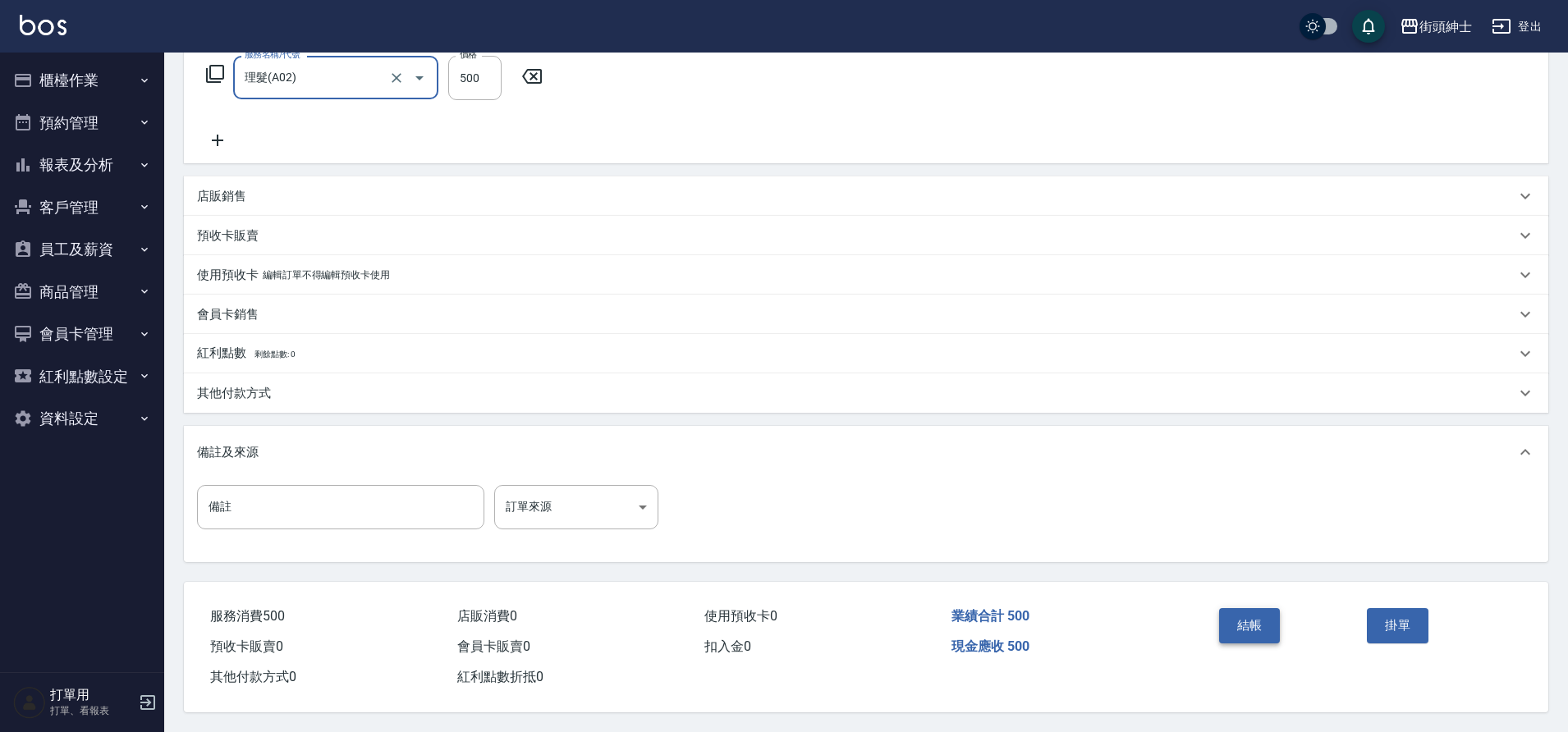
click at [1253, 617] on button "結帳" at bounding box center [1250, 626] width 61 height 34
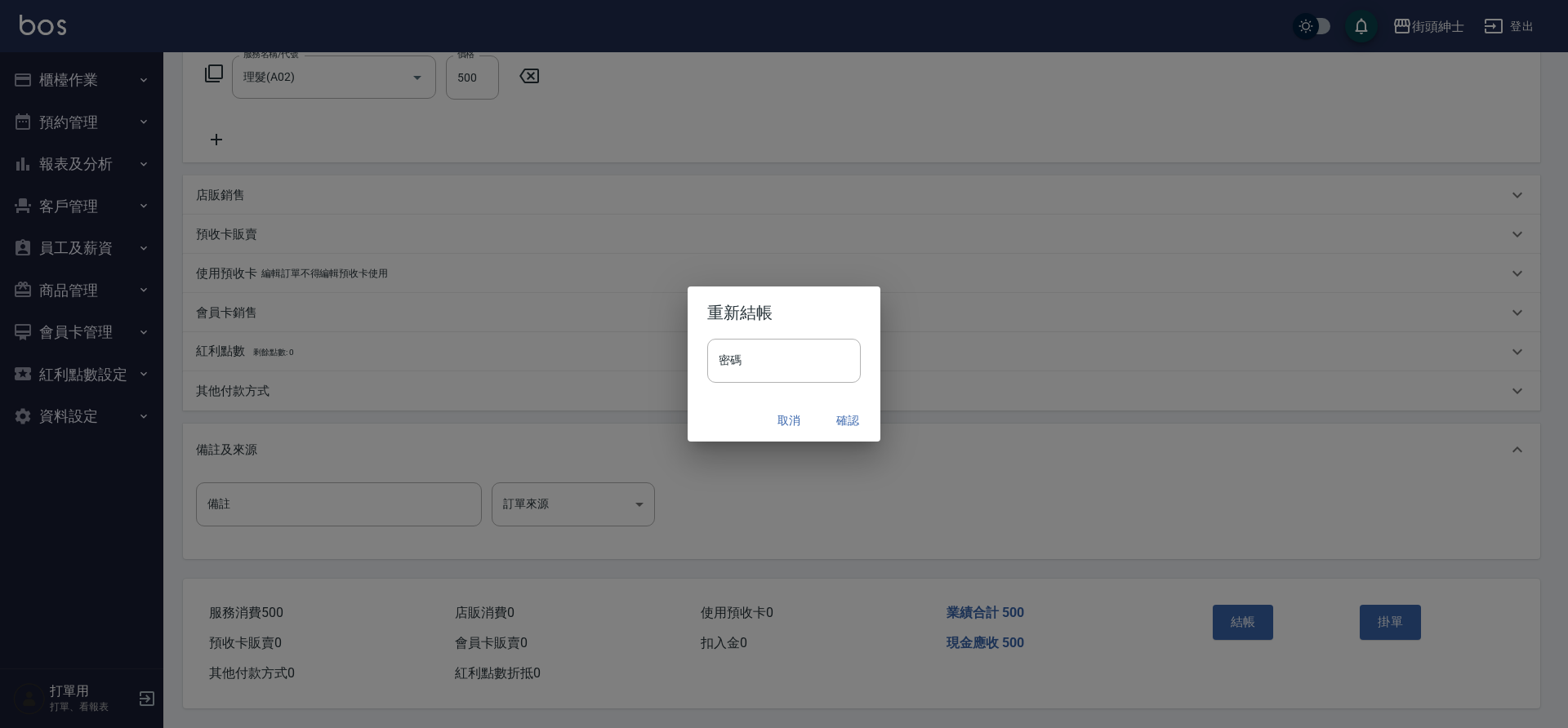
click at [839, 415] on button "確認" at bounding box center [848, 421] width 52 height 30
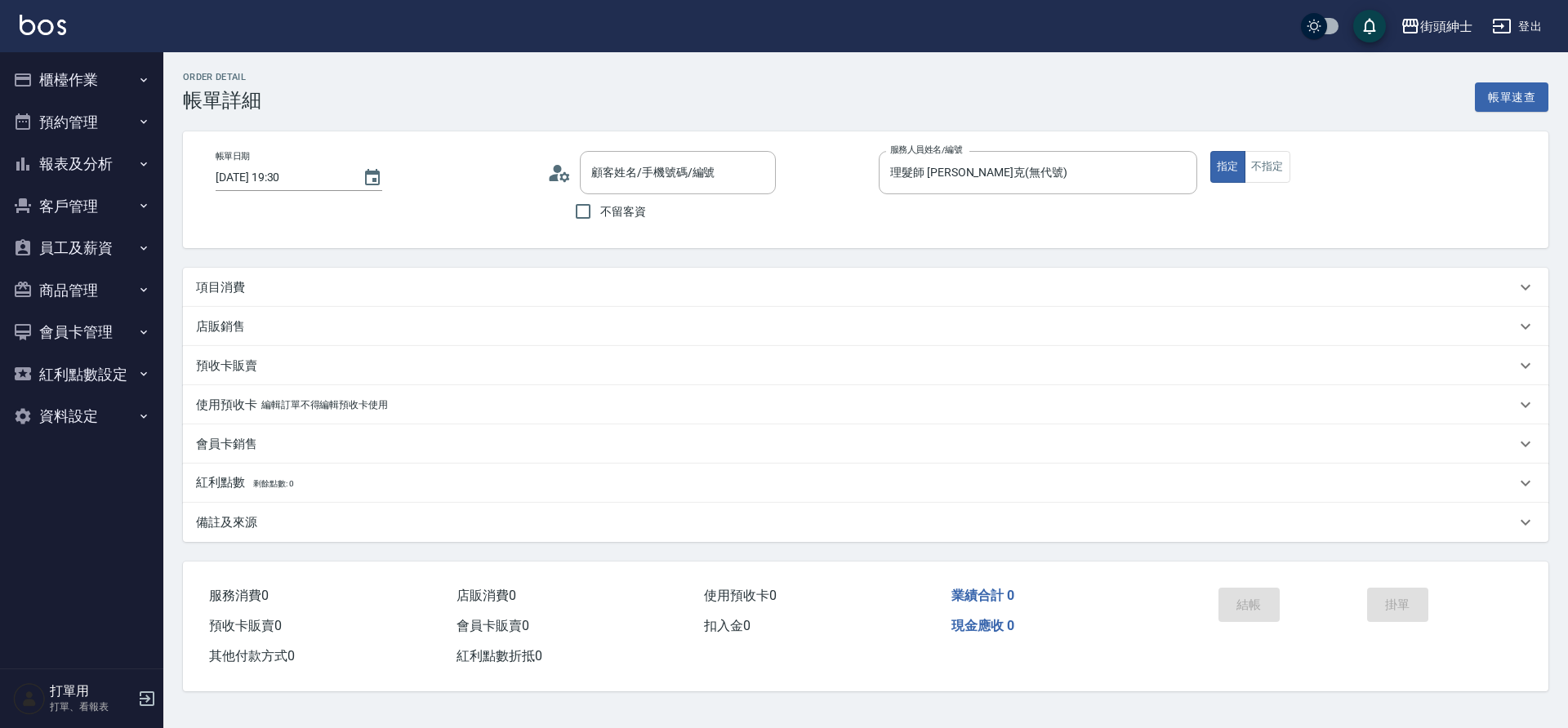
type input "賴/0912567376/null"
click at [256, 291] on div "項目消費" at bounding box center [856, 287] width 1320 height 17
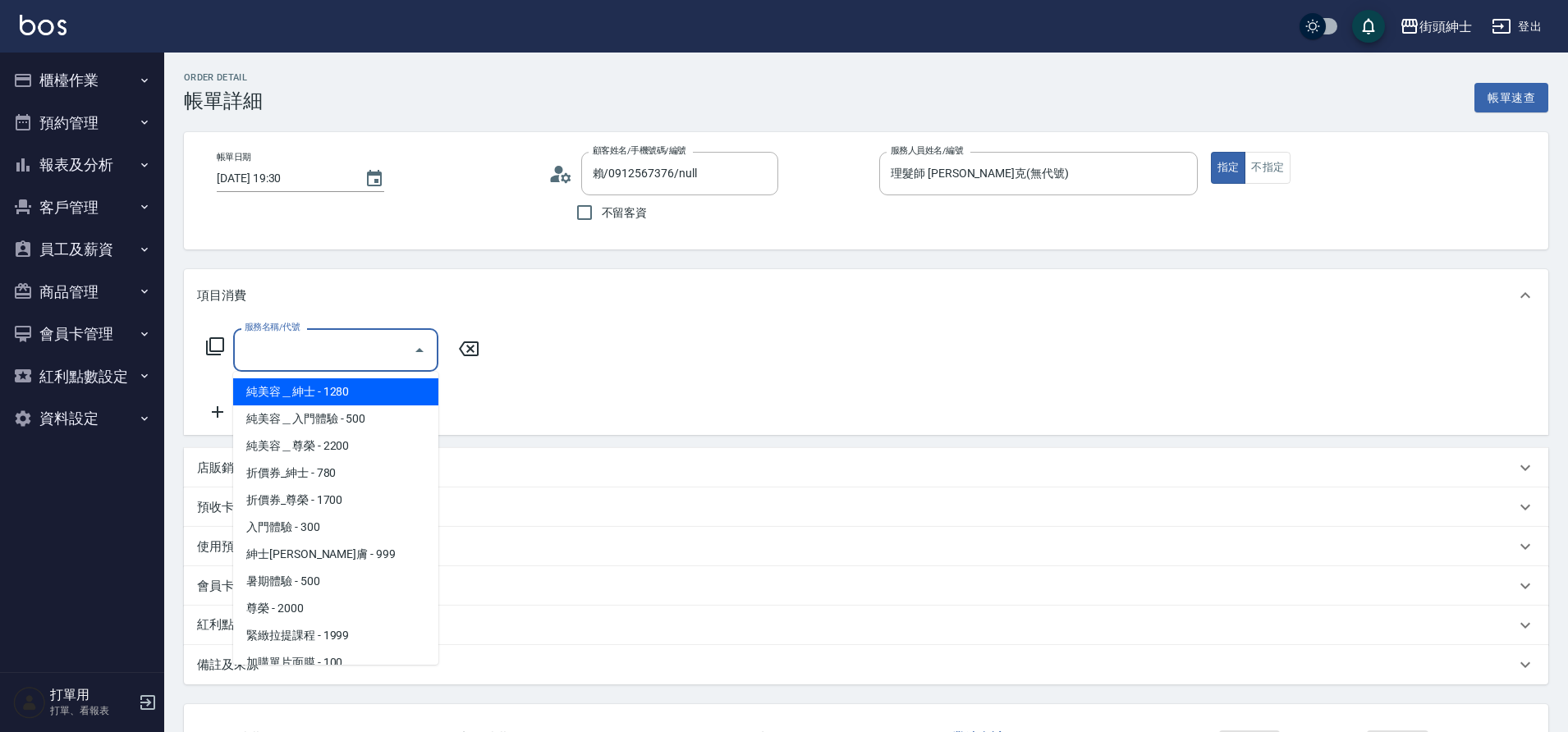
click at [323, 361] on input "服務名稱/代號" at bounding box center [324, 350] width 166 height 29
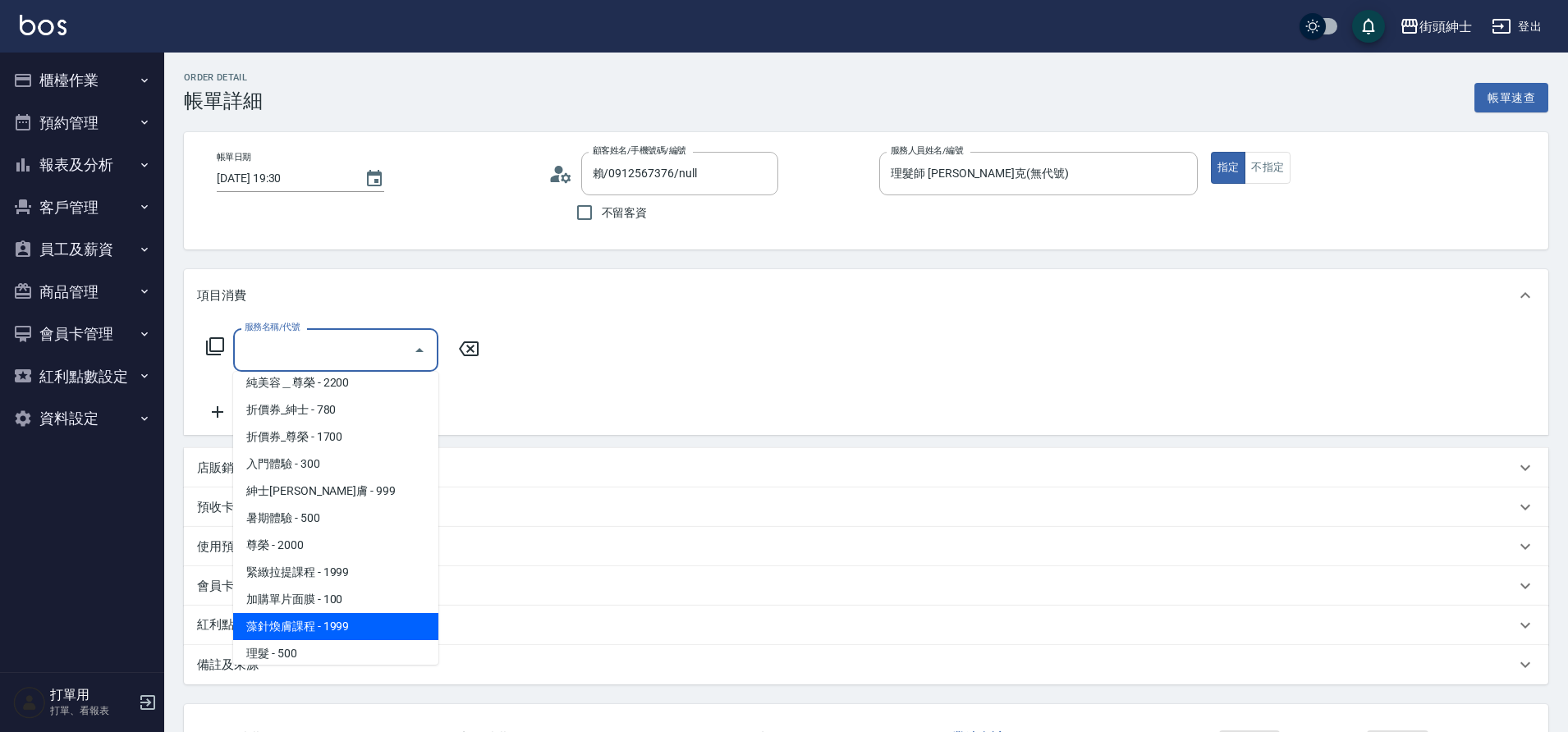
scroll to position [126, 0]
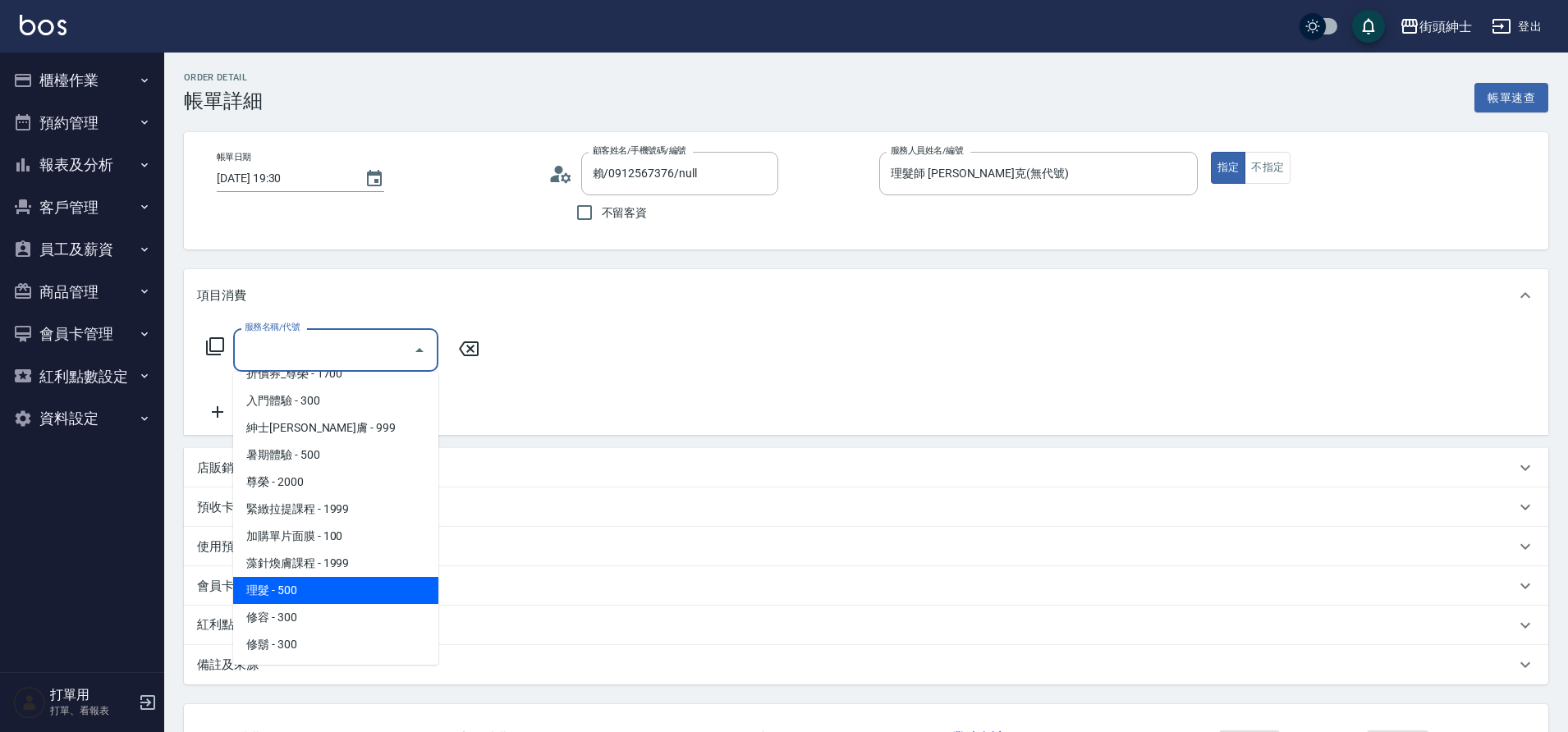
click at [326, 589] on span "理髮 - 500" at bounding box center [336, 590] width 206 height 27
type input "理髮(A02)"
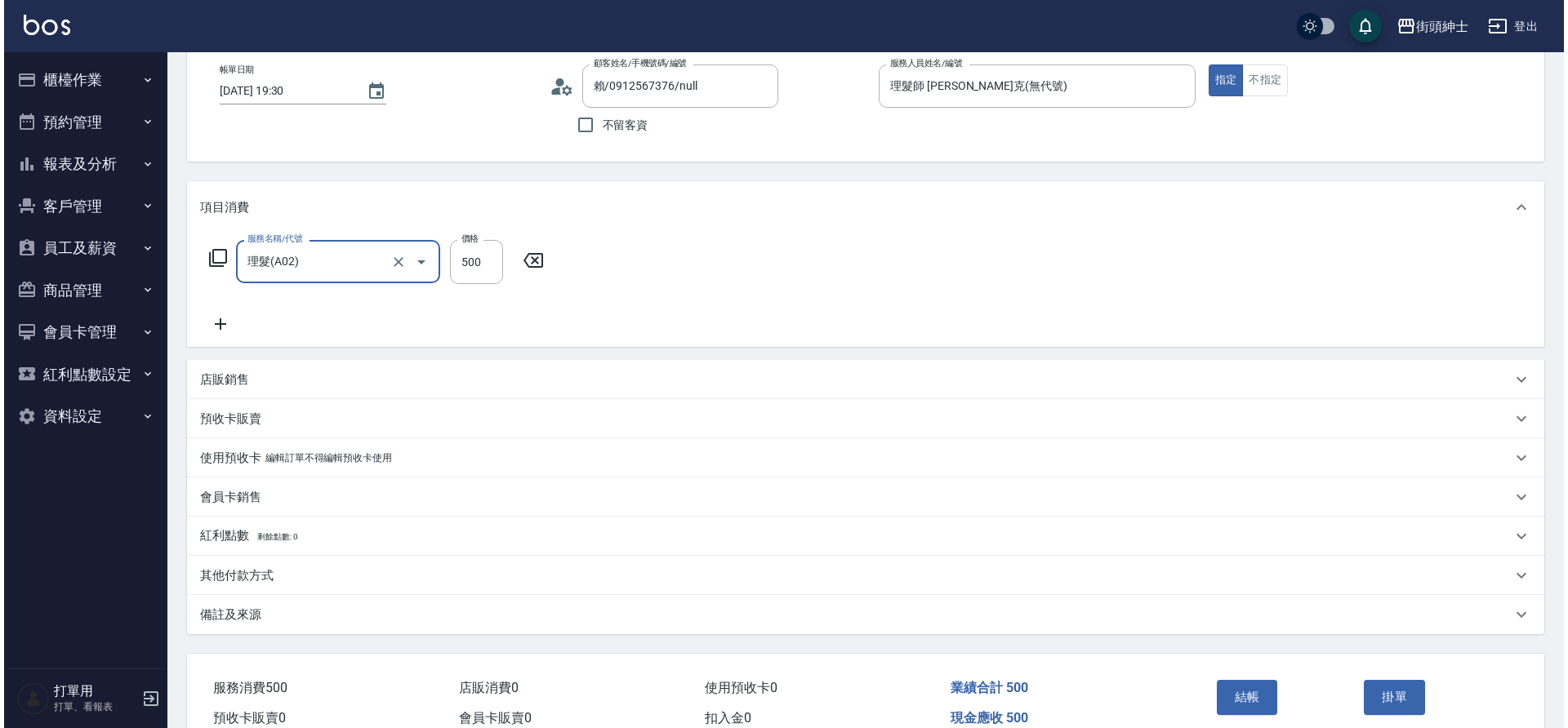
scroll to position [169, 0]
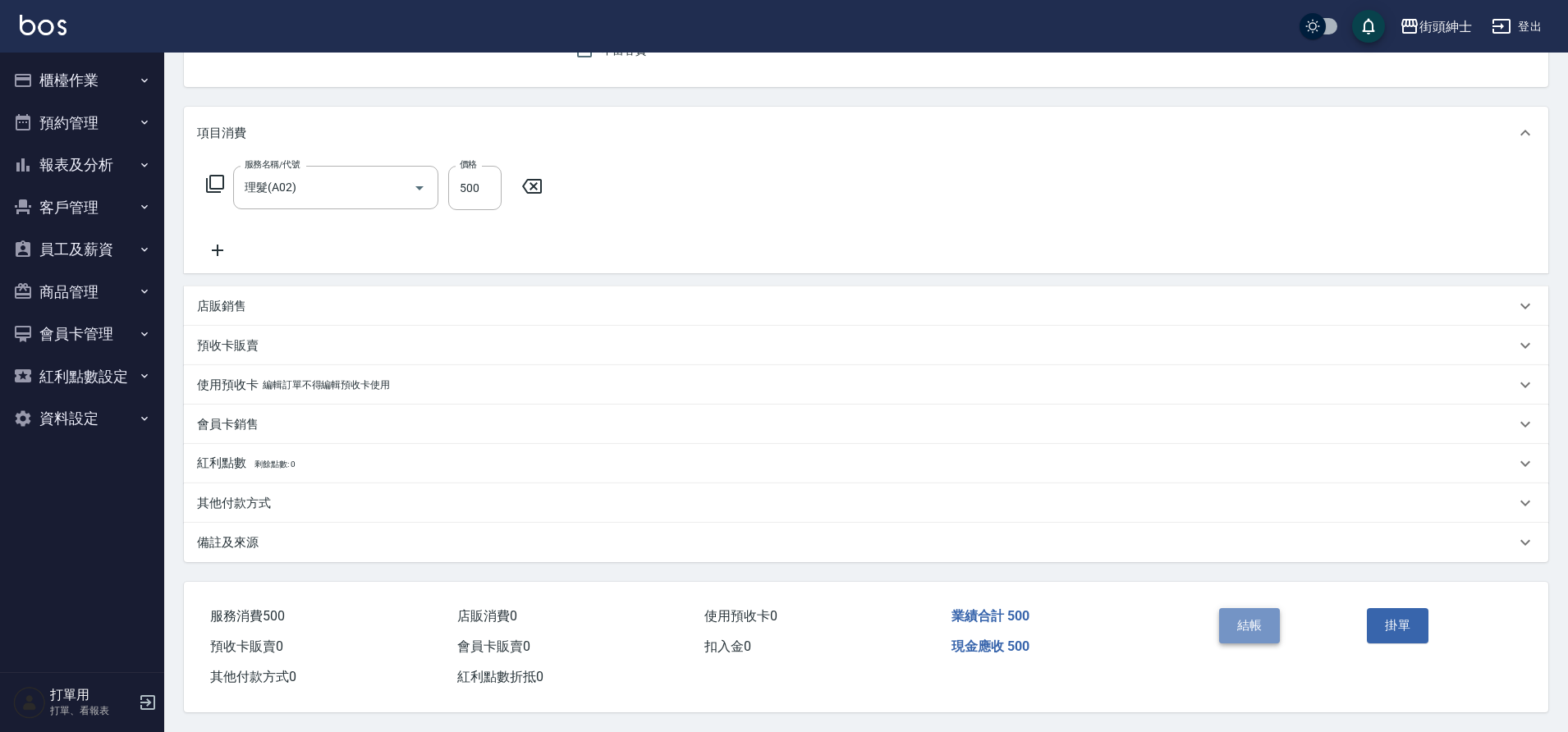
click at [1242, 630] on button "結帳" at bounding box center [1250, 626] width 61 height 34
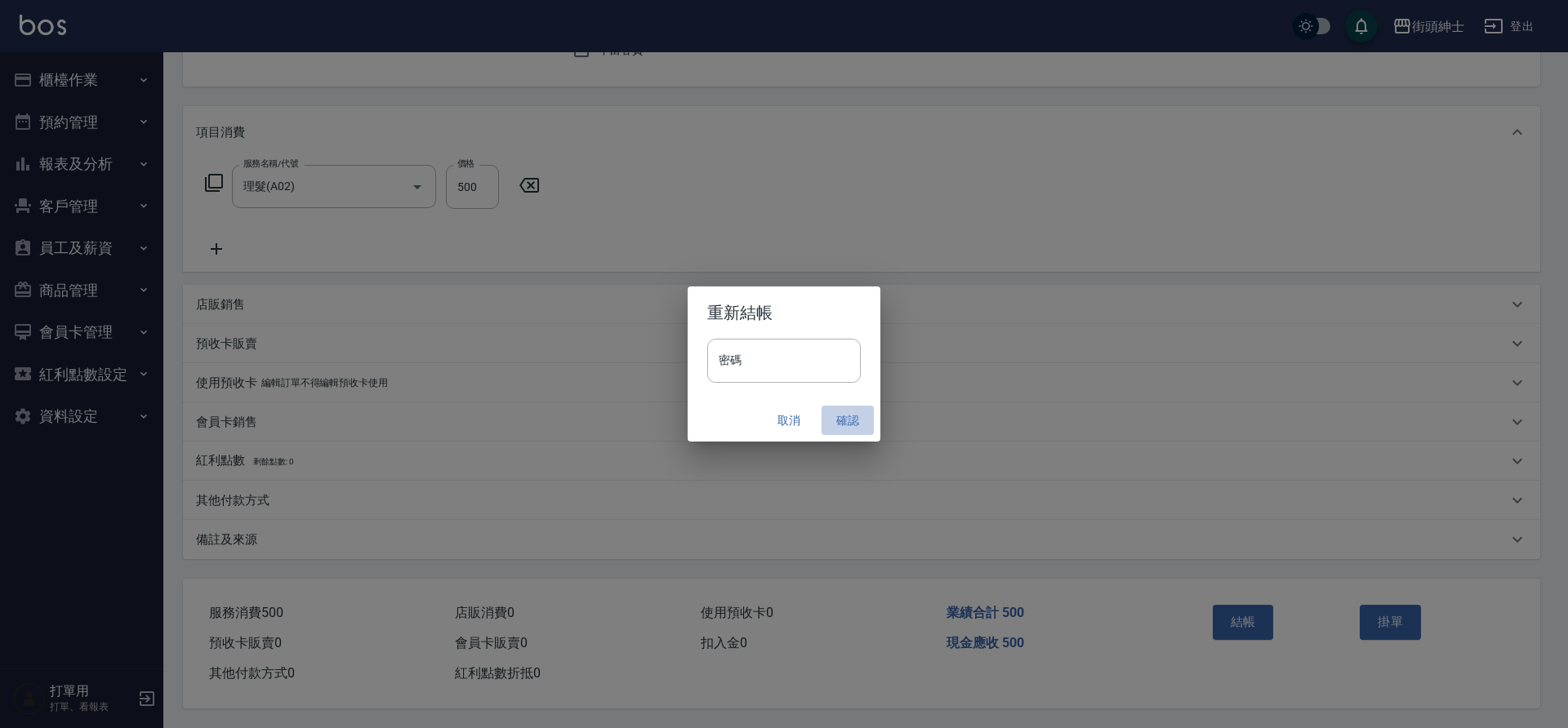
click at [841, 427] on button "確認" at bounding box center [848, 421] width 52 height 30
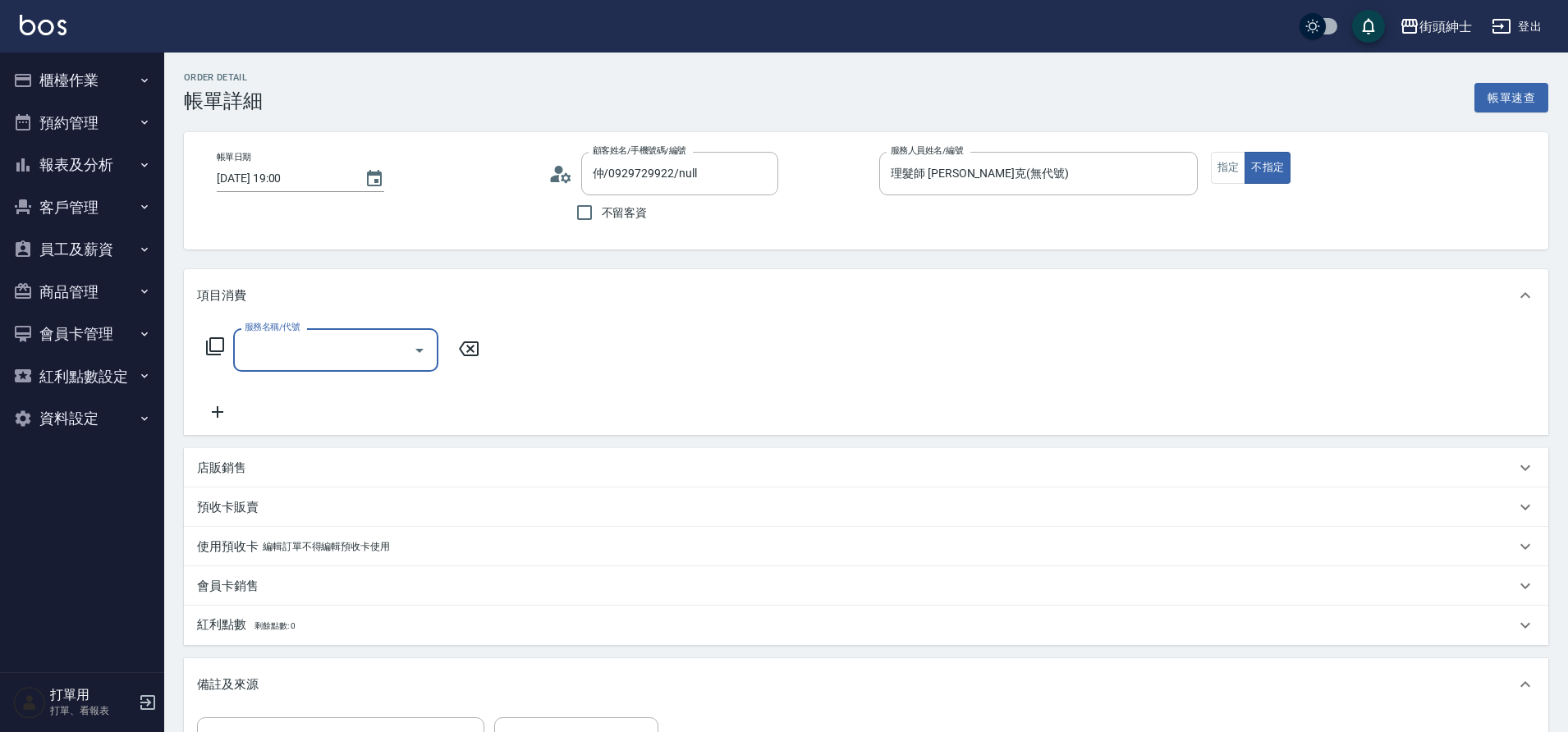
click at [307, 352] on input "服務名稱/代號" at bounding box center [324, 350] width 166 height 29
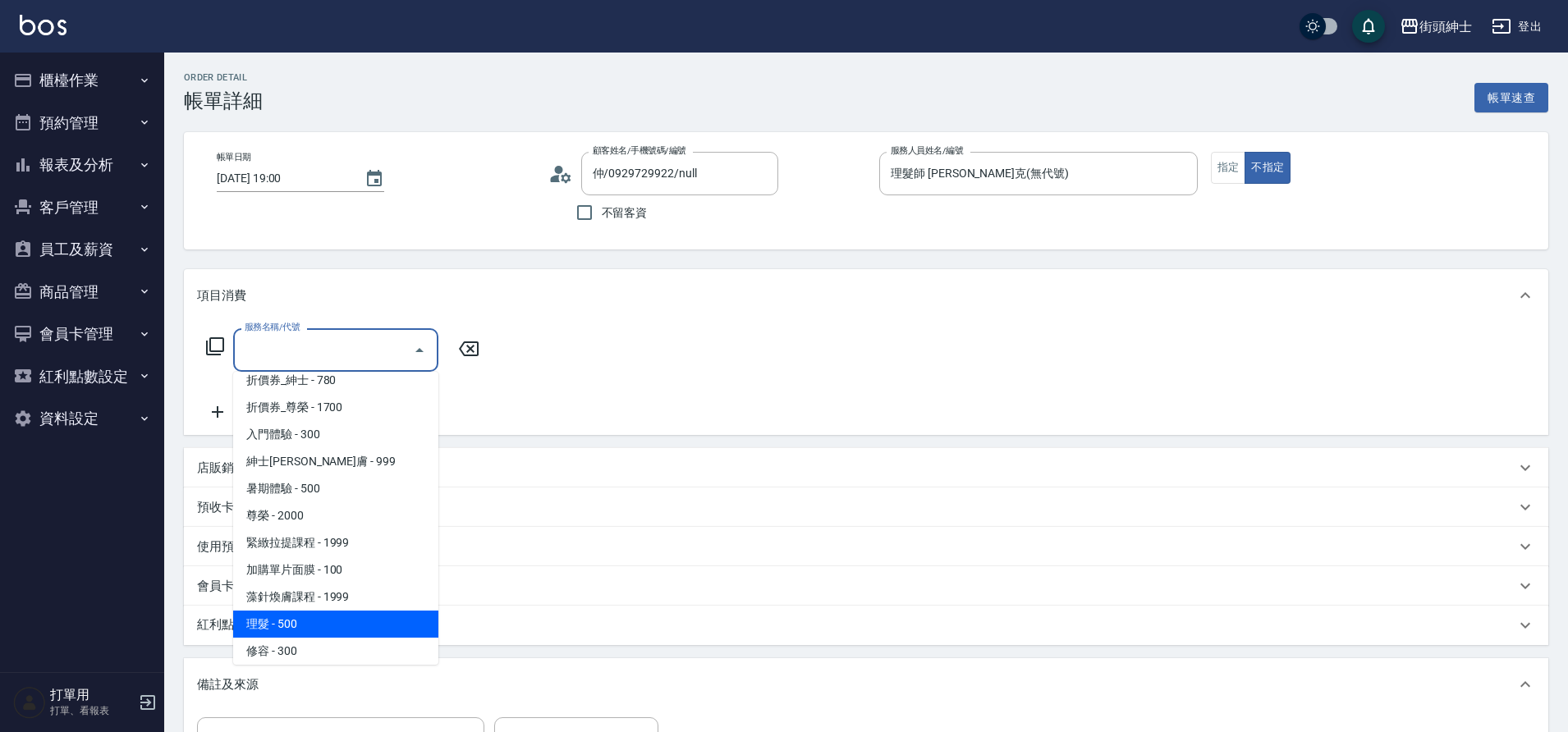
scroll to position [126, 0]
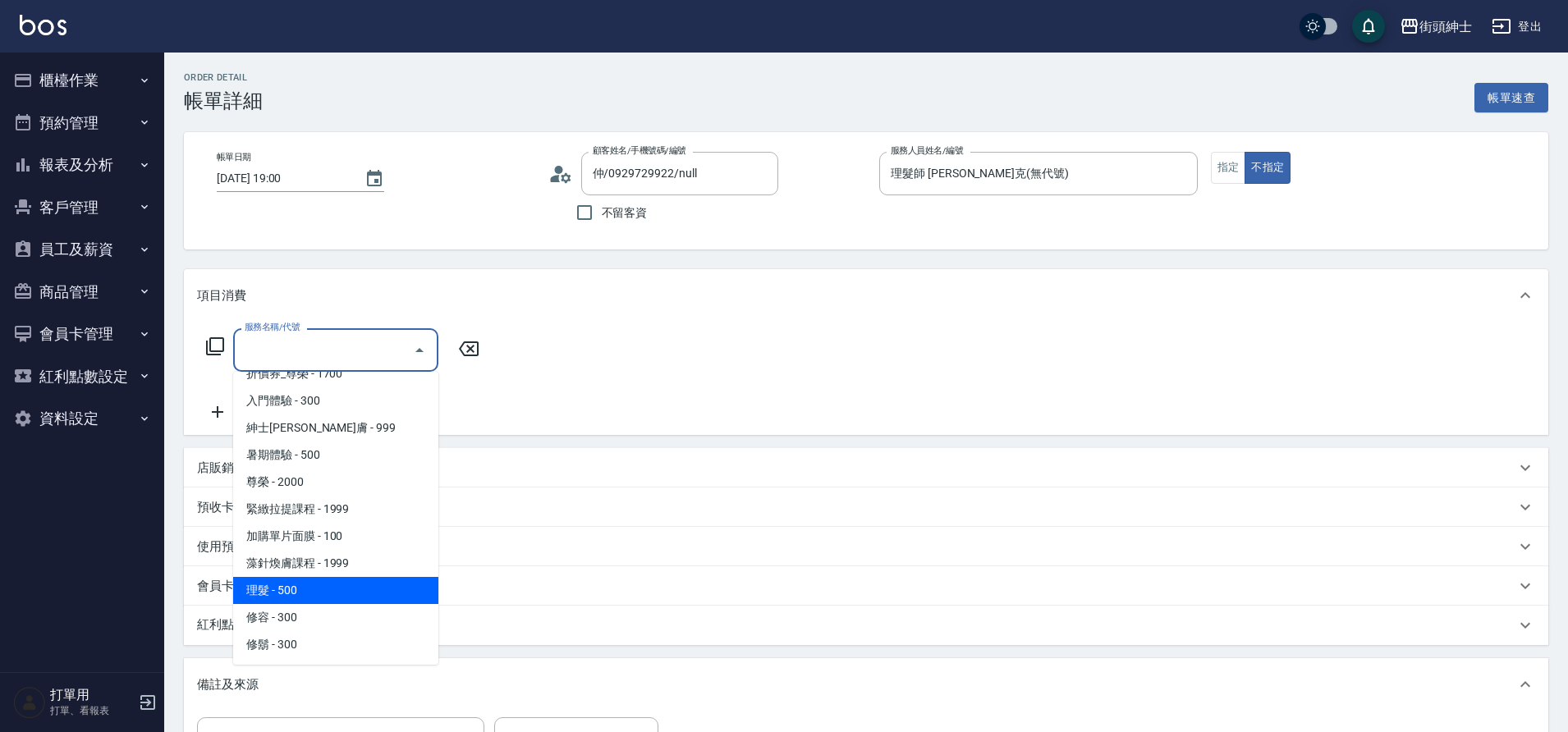
drag, startPoint x: 325, startPoint y: 591, endPoint x: 726, endPoint y: 590, distance: 401.0
click at [325, 590] on span "理髮 - 500" at bounding box center [336, 590] width 206 height 27
type input "理髮(A02)"
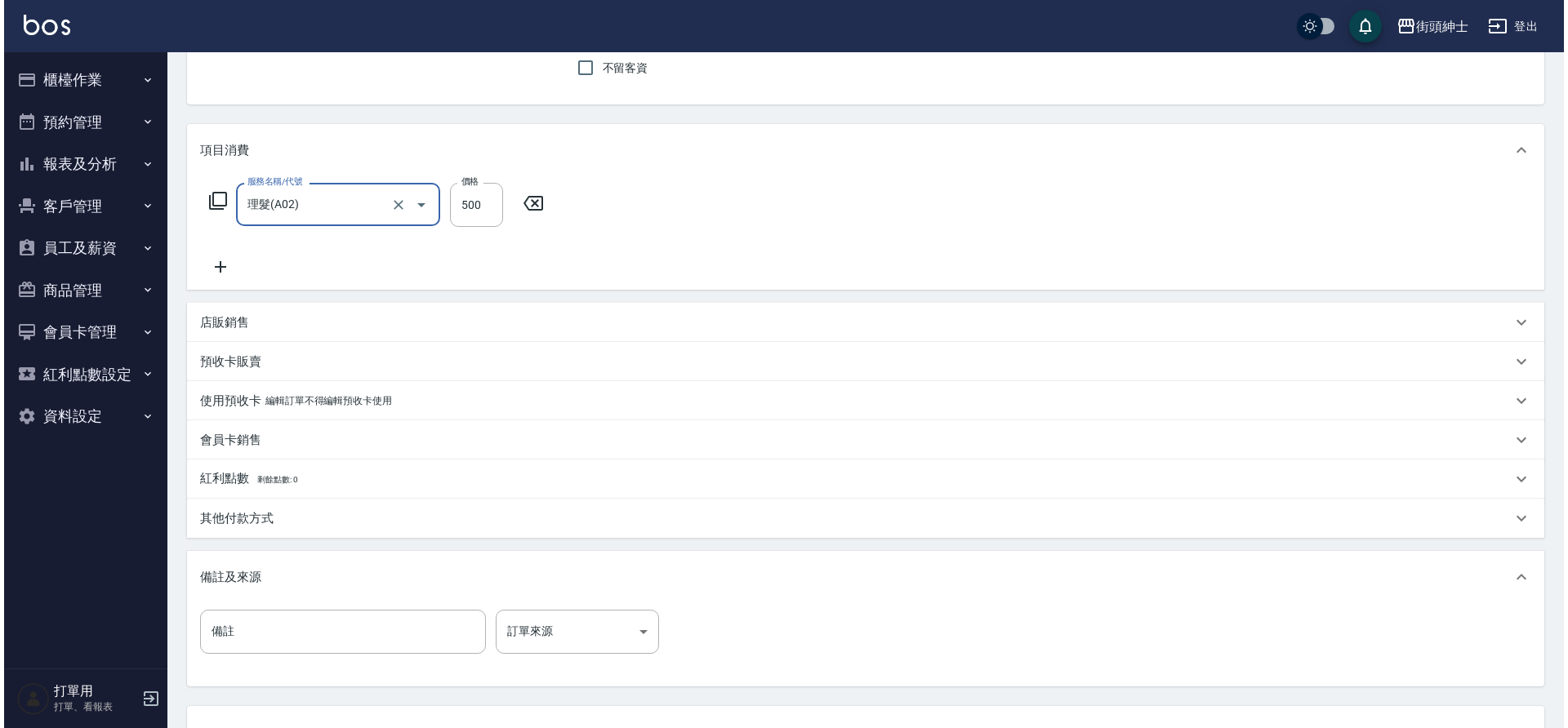
scroll to position [278, 0]
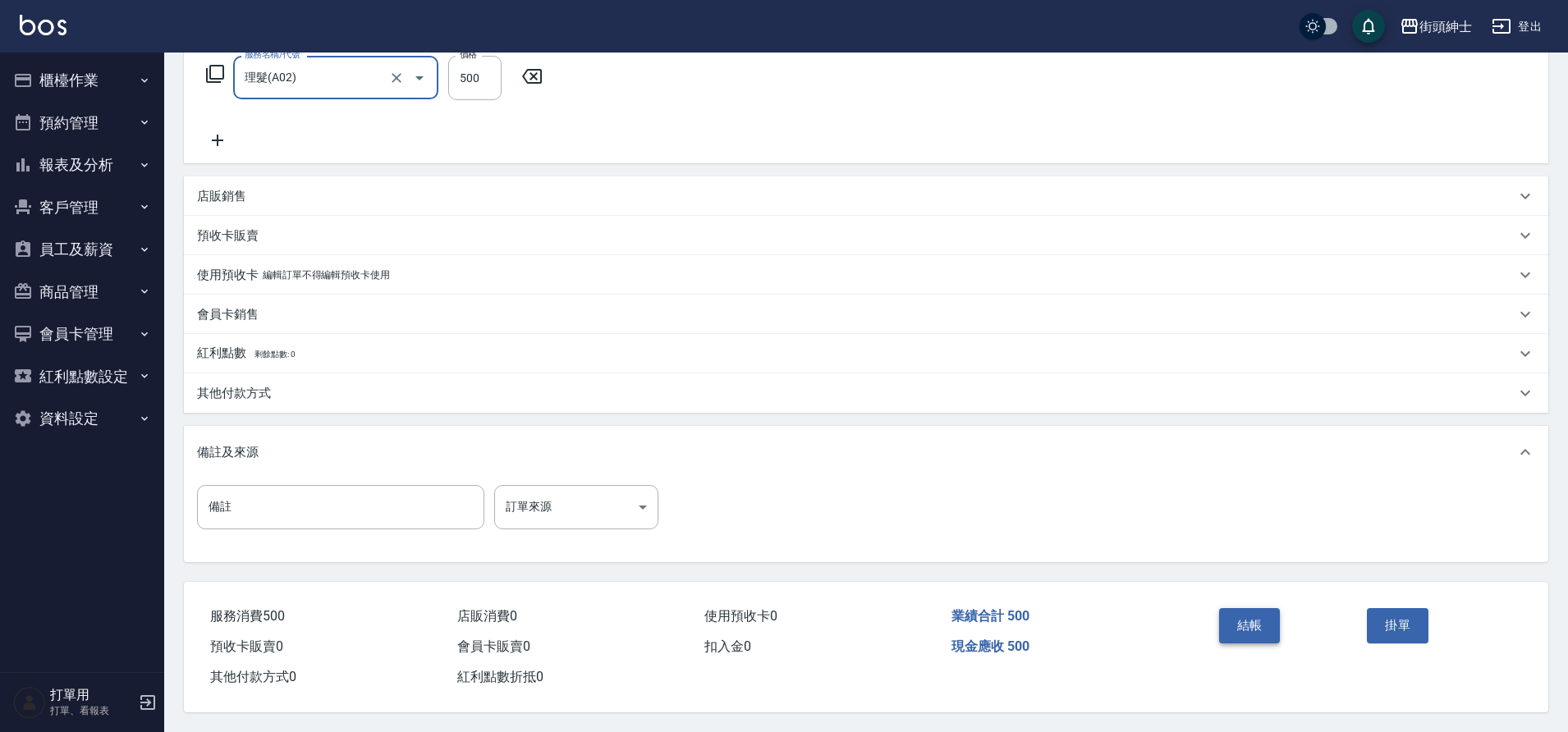
click at [1247, 621] on button "結帳" at bounding box center [1250, 626] width 61 height 34
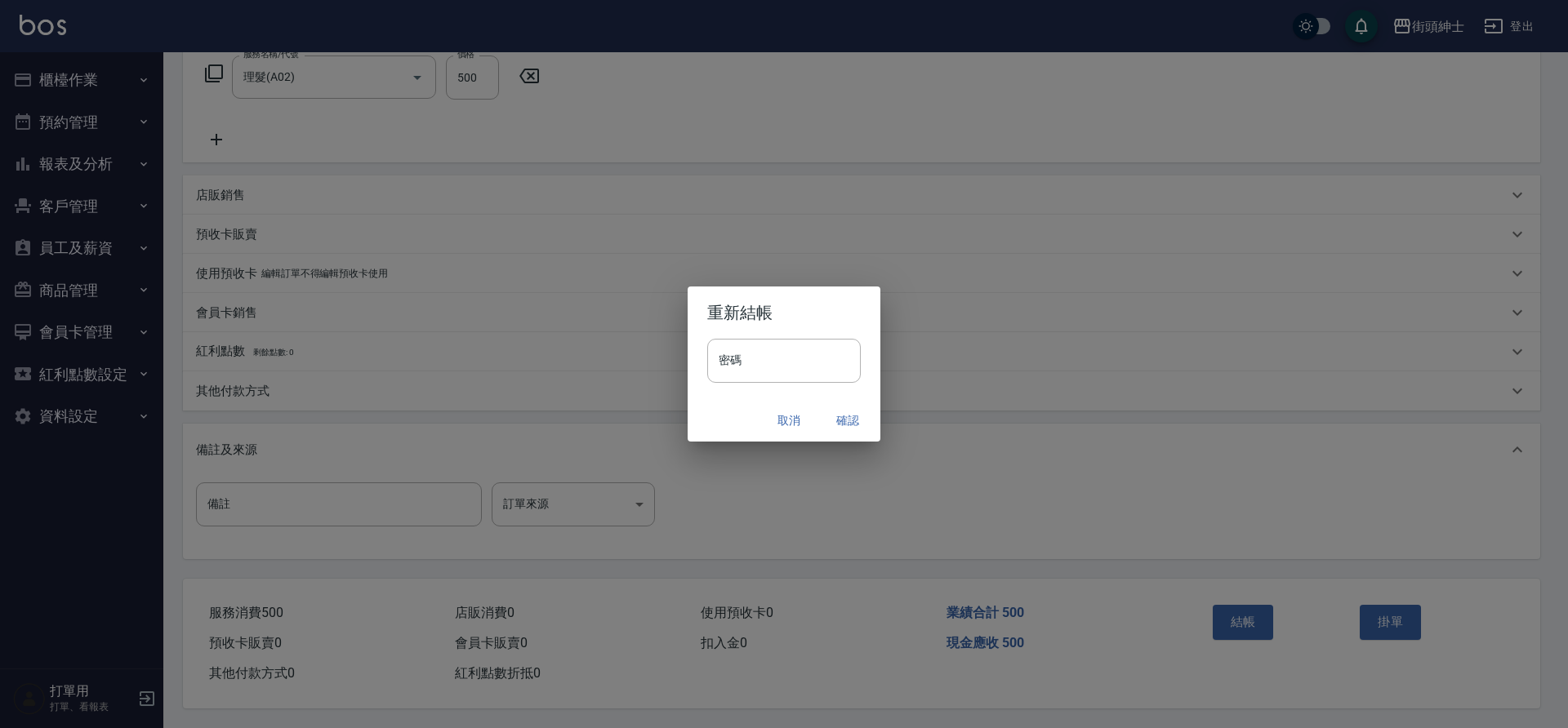
click at [845, 420] on button "確認" at bounding box center [848, 421] width 52 height 30
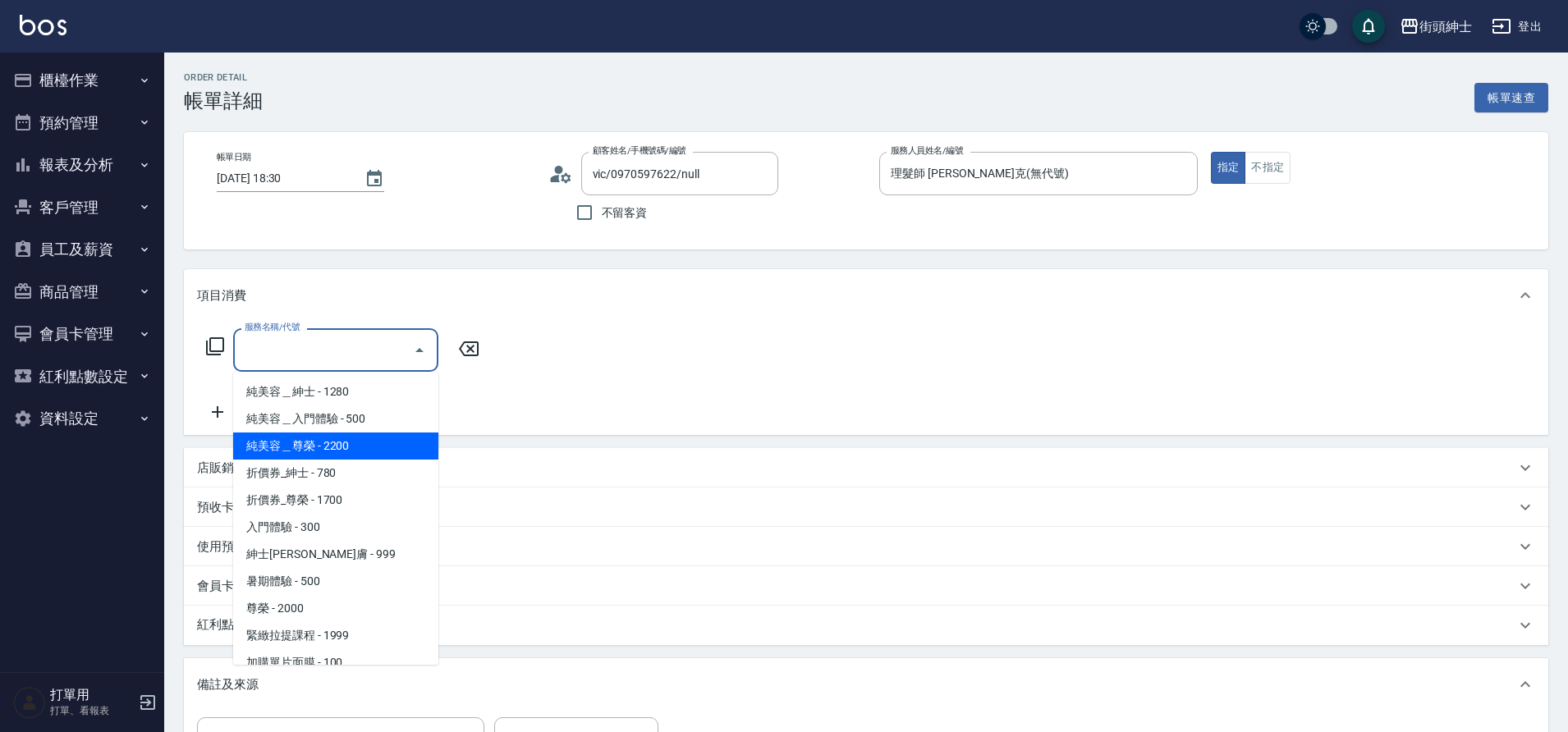
type input "vic/0970597622/null"
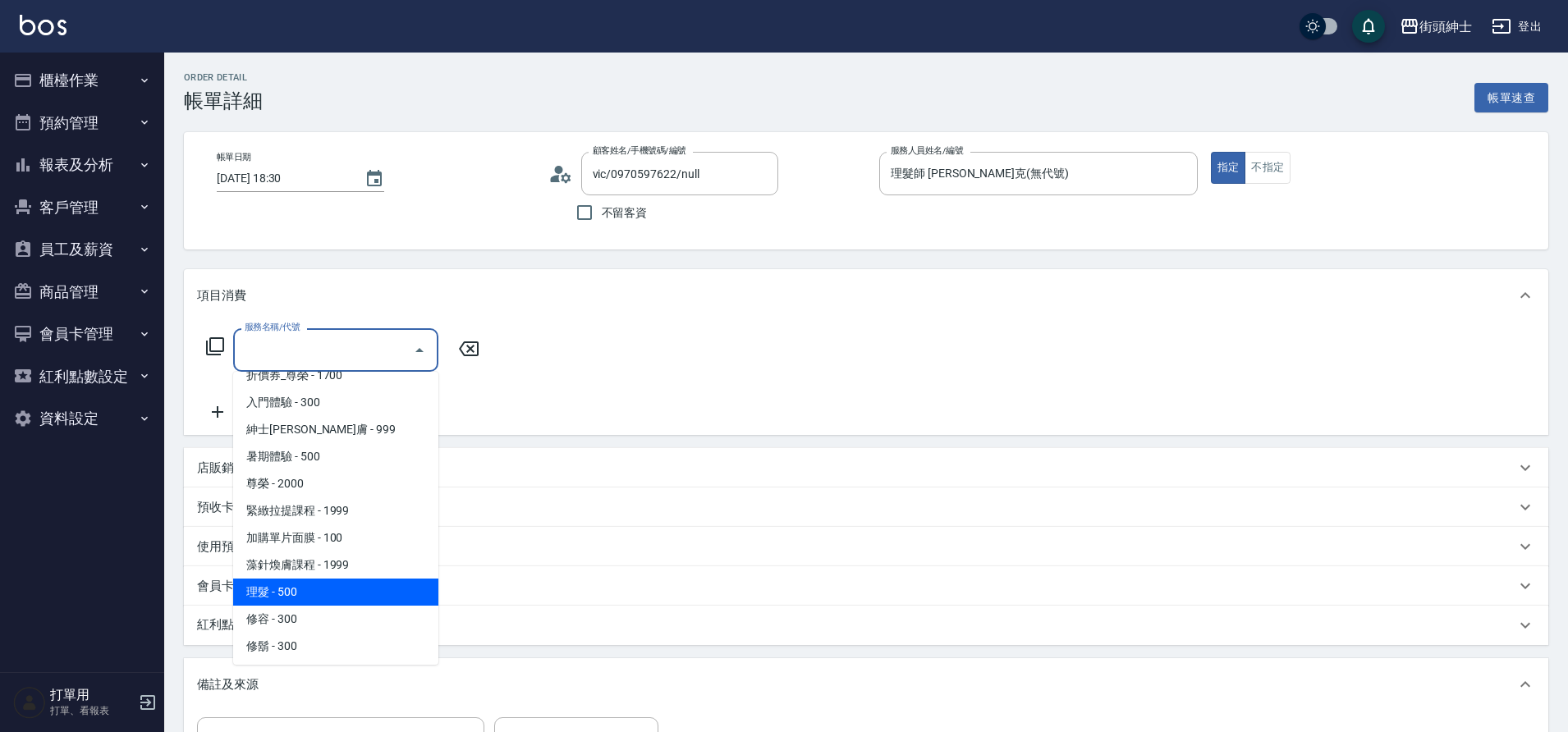
scroll to position [126, 0]
click at [310, 581] on span "理髮 - 500" at bounding box center [336, 590] width 206 height 27
type input "理髮(A02)"
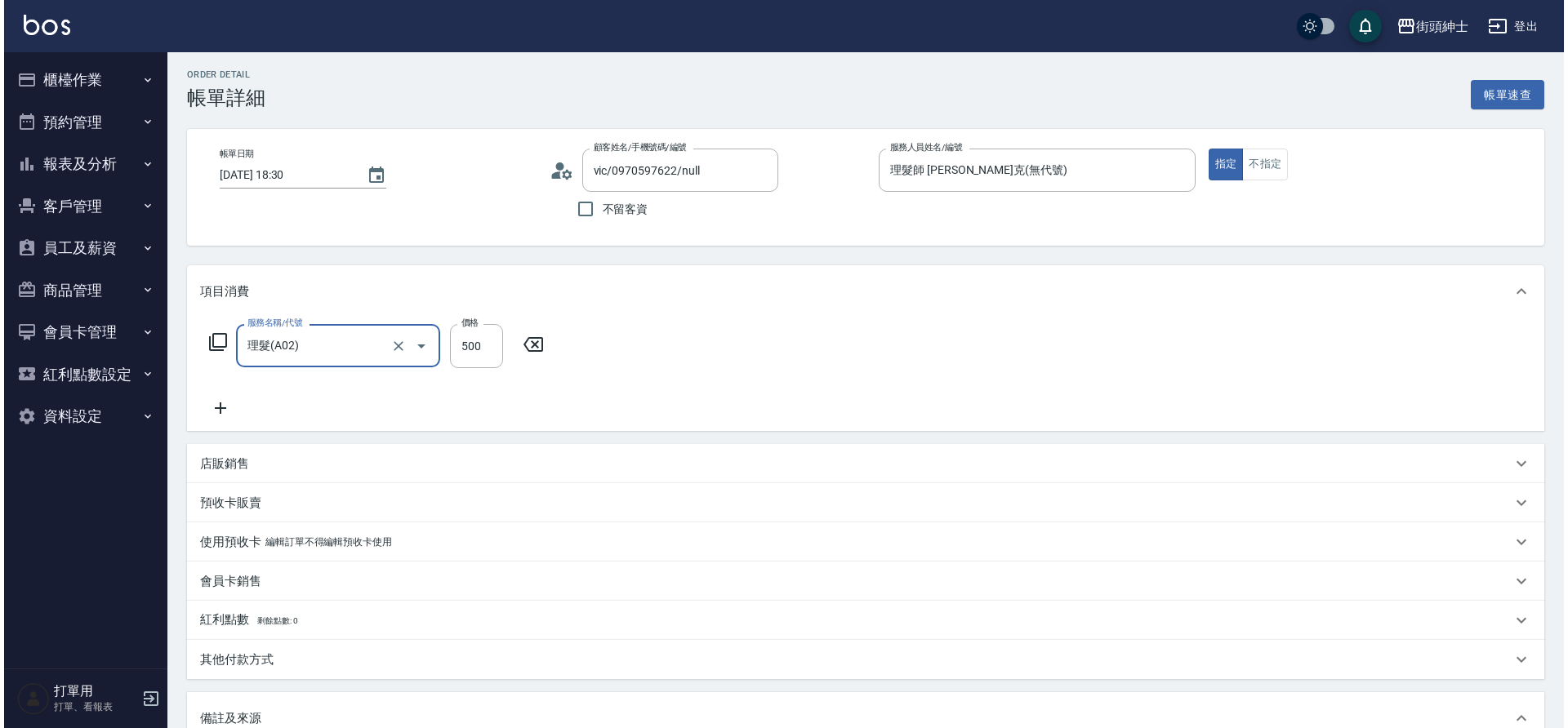
scroll to position [278, 0]
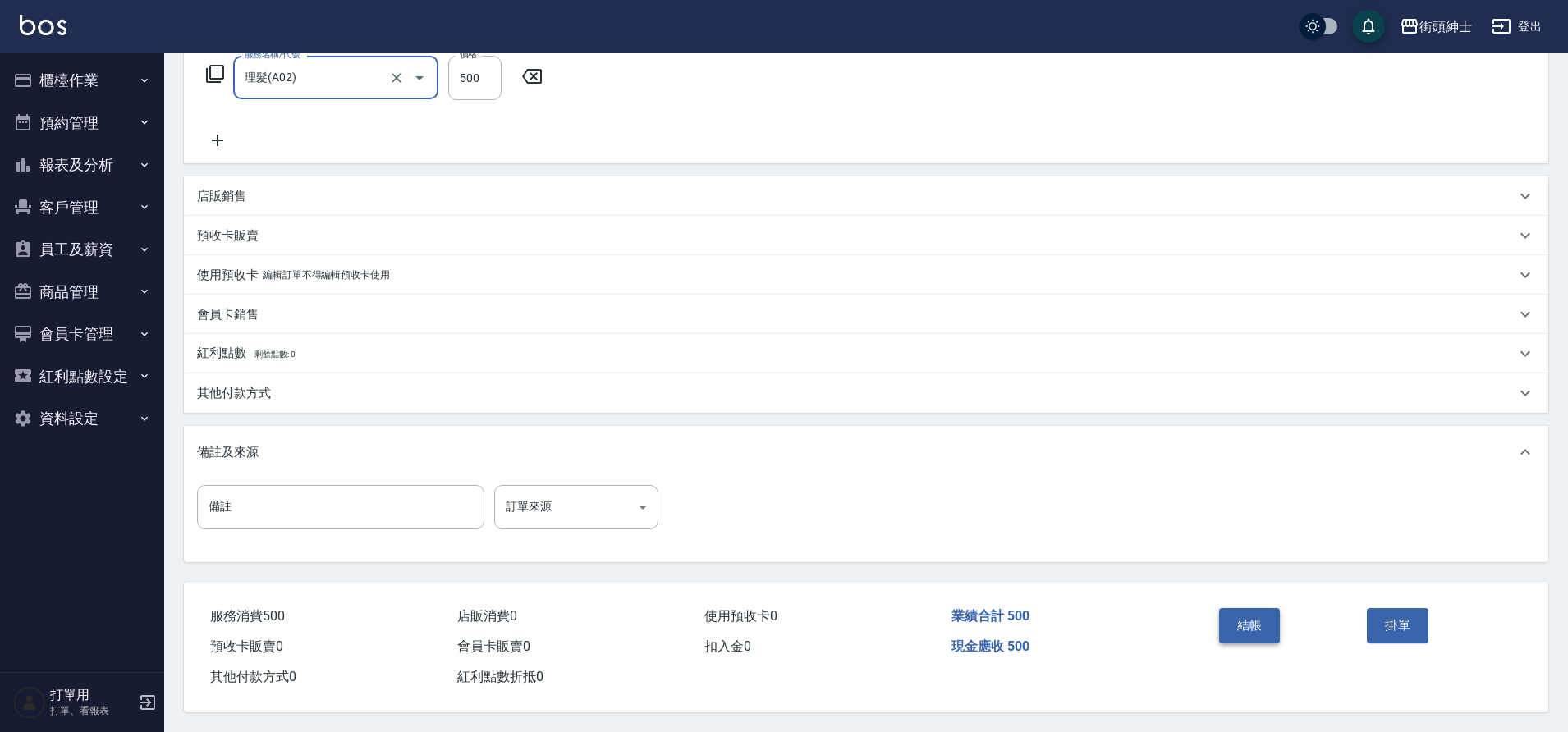
click at [1242, 608] on button "結帳" at bounding box center [1250, 626] width 61 height 34
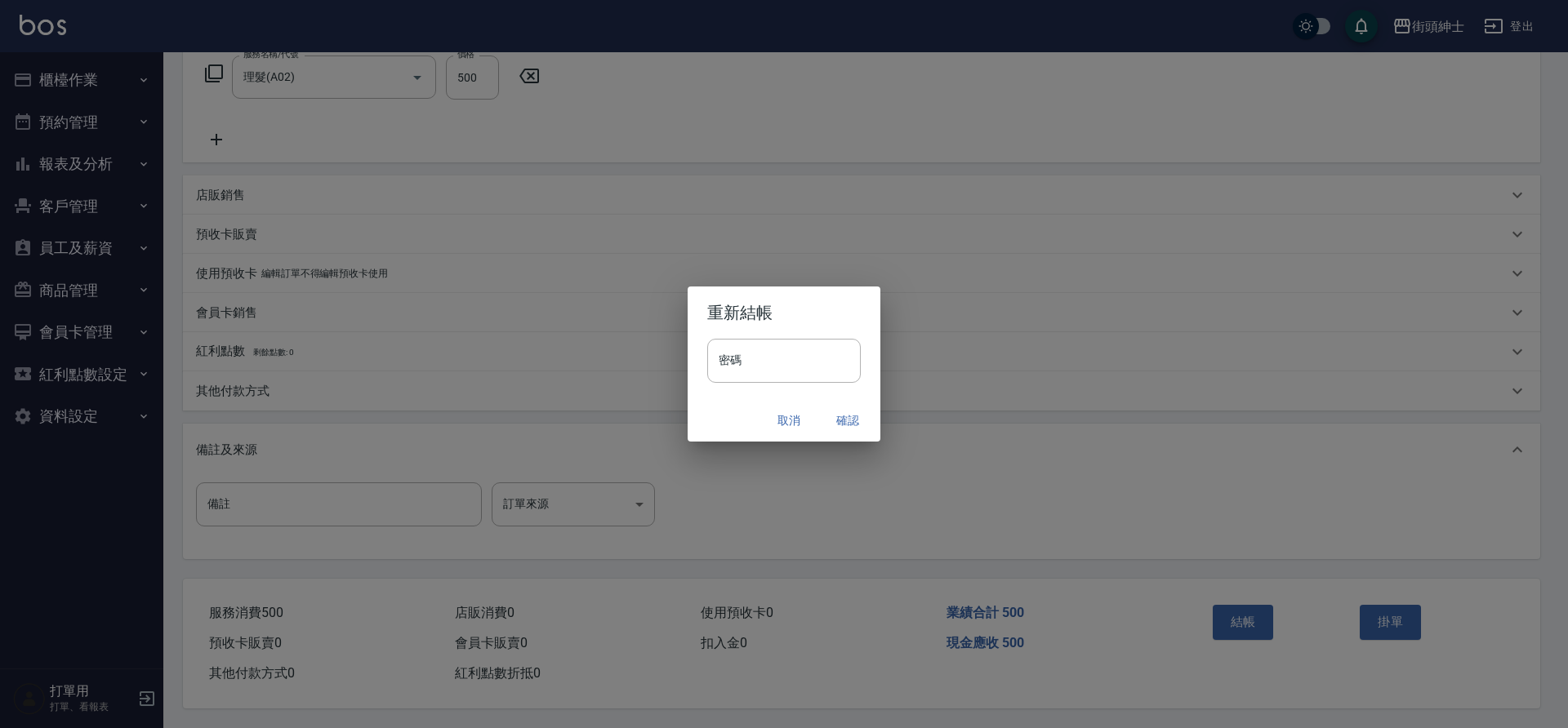
click at [839, 411] on button "確認" at bounding box center [848, 421] width 52 height 30
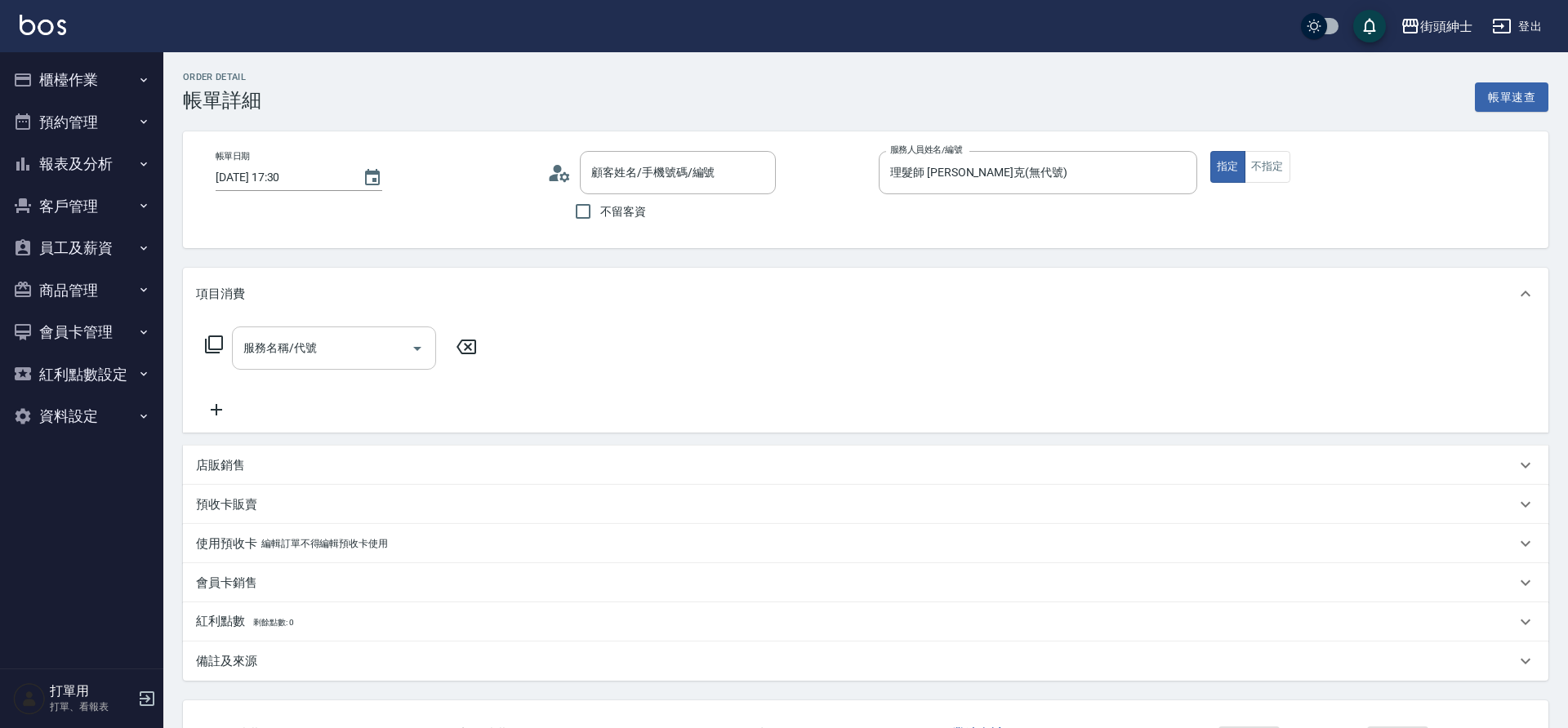
click at [309, 349] on div "服務名稱/代號 服務名稱/代號" at bounding box center [335, 348] width 205 height 43
type input "曹dc/[PHONE_NUMBER]/null"
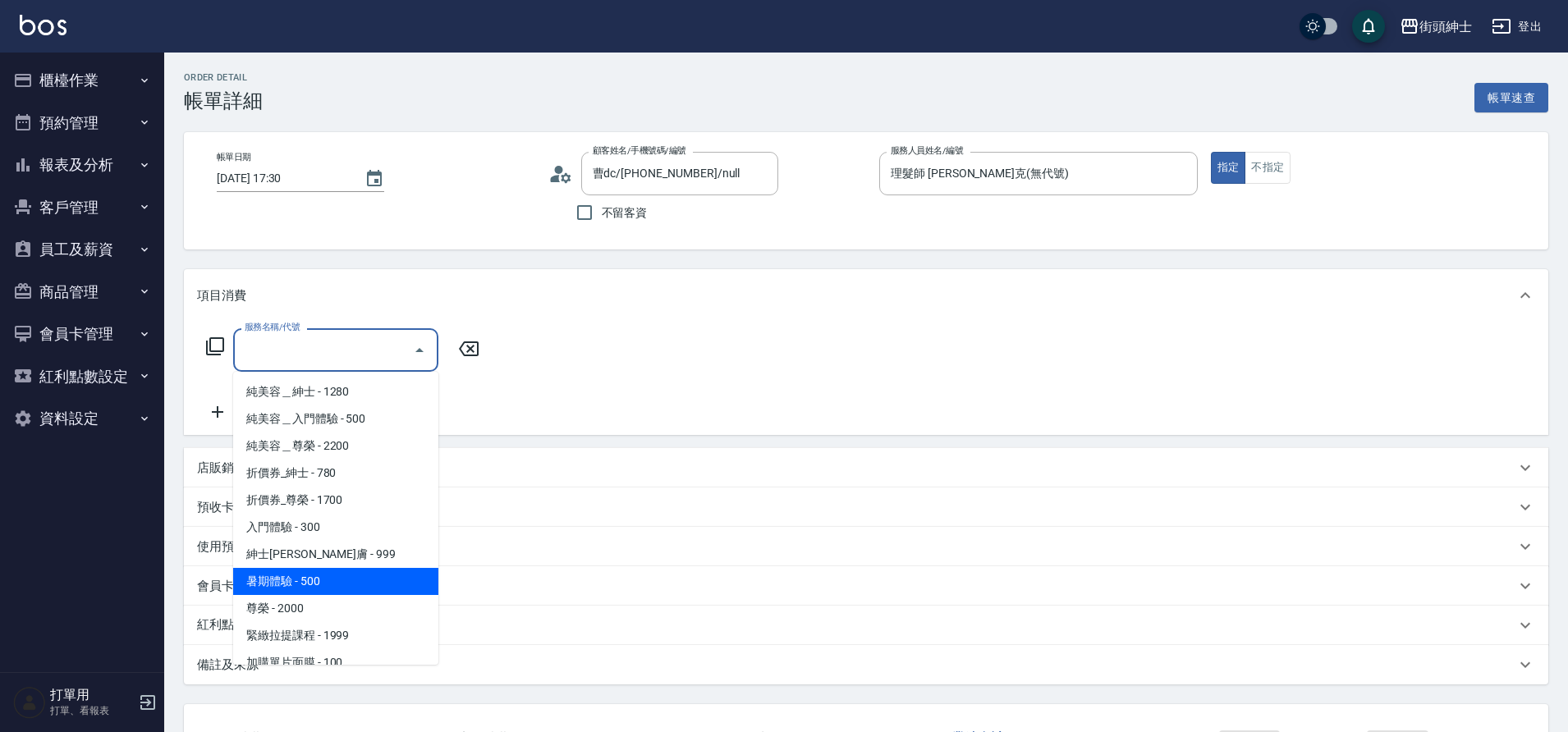
scroll to position [126, 0]
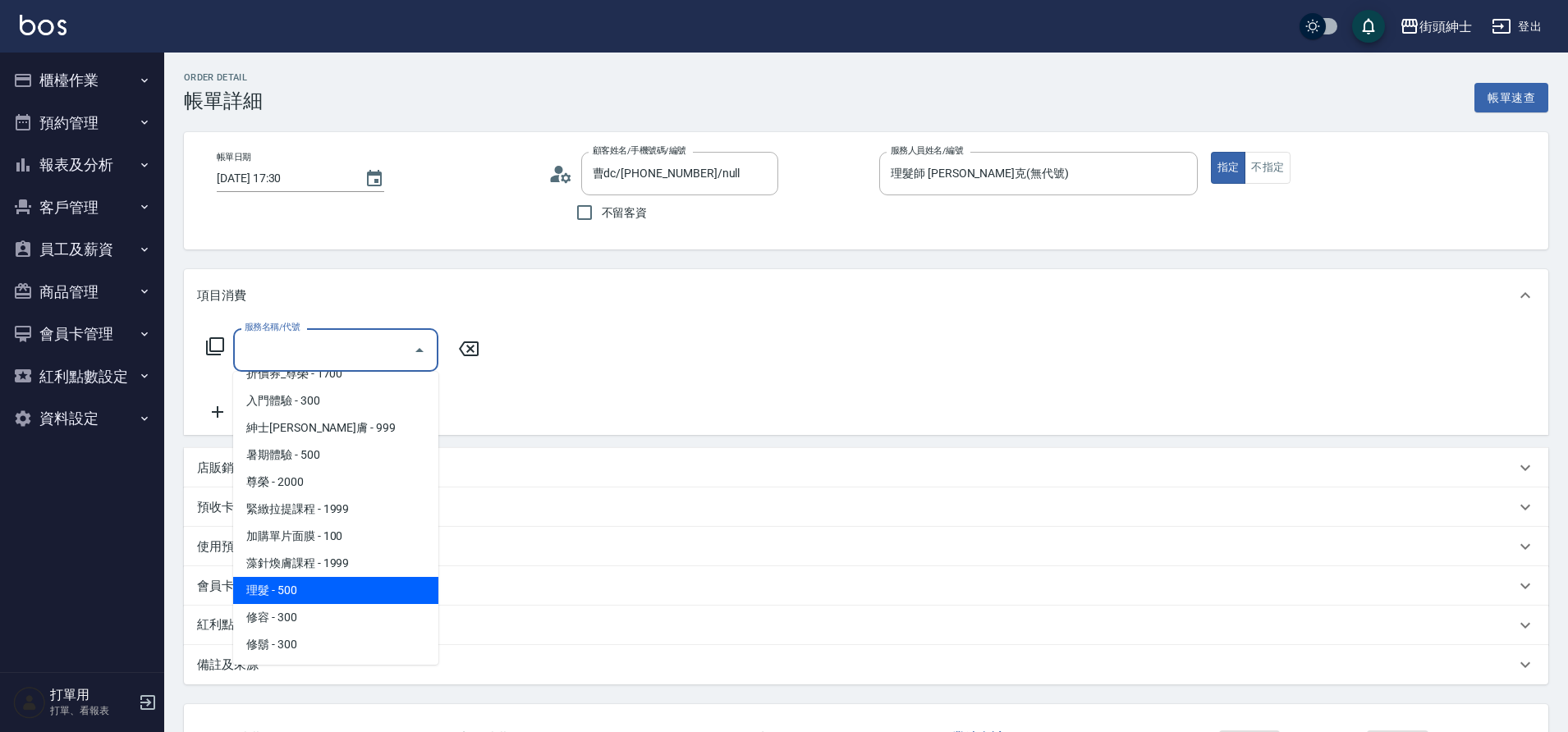
click at [306, 582] on span "理髮 - 500" at bounding box center [336, 590] width 206 height 27
type input "理髮(A02)"
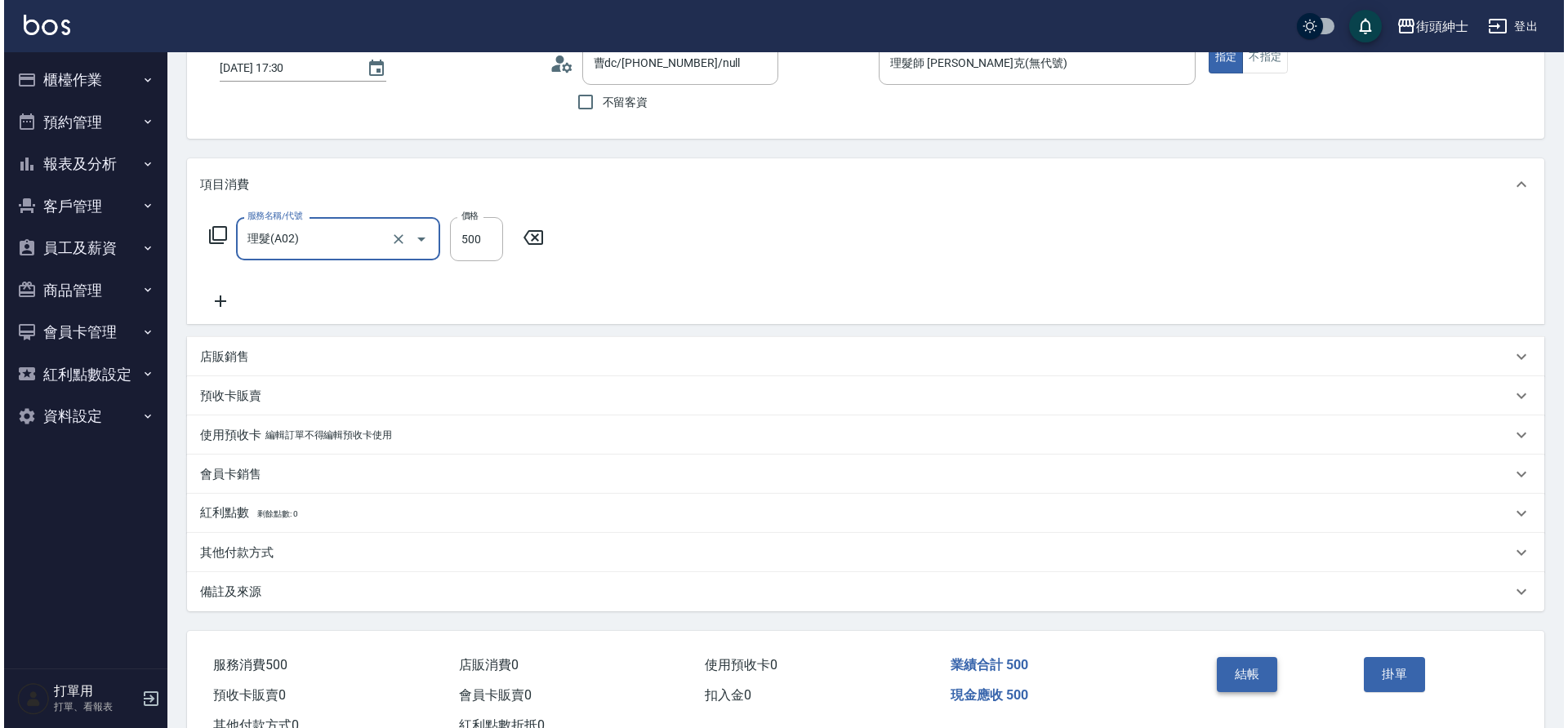
scroll to position [169, 0]
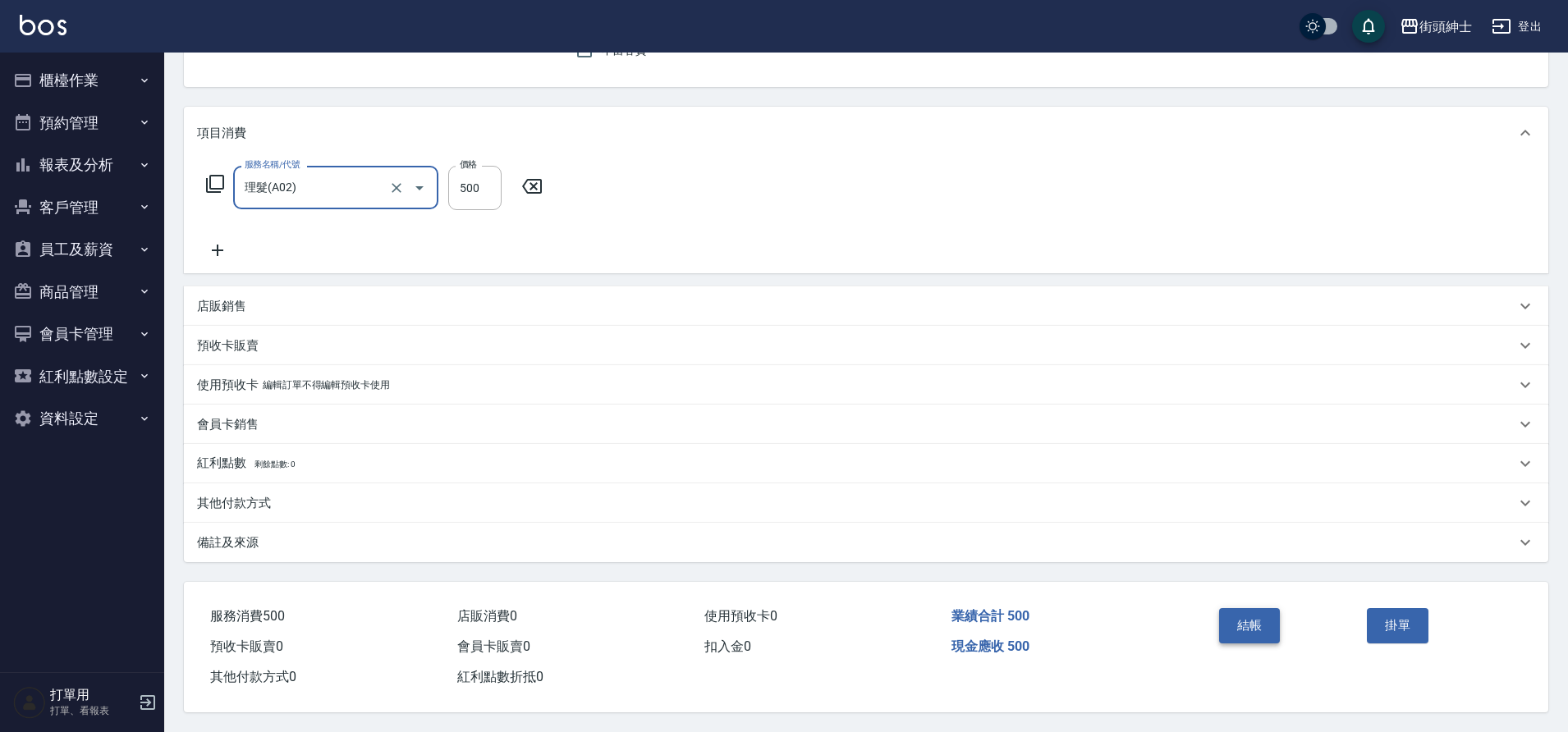
click at [1253, 617] on button "結帳" at bounding box center [1250, 626] width 61 height 34
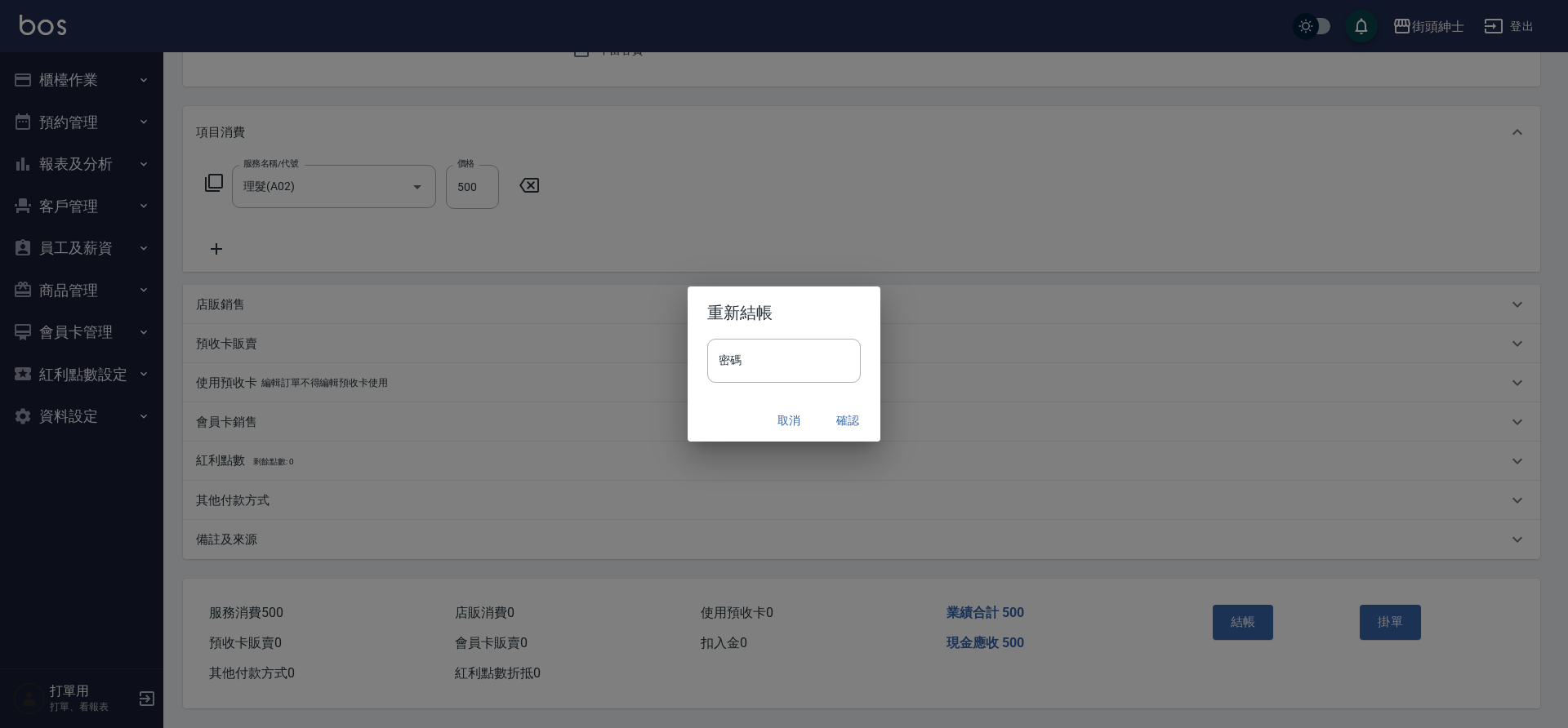
click at [839, 414] on button "確認" at bounding box center [848, 421] width 52 height 30
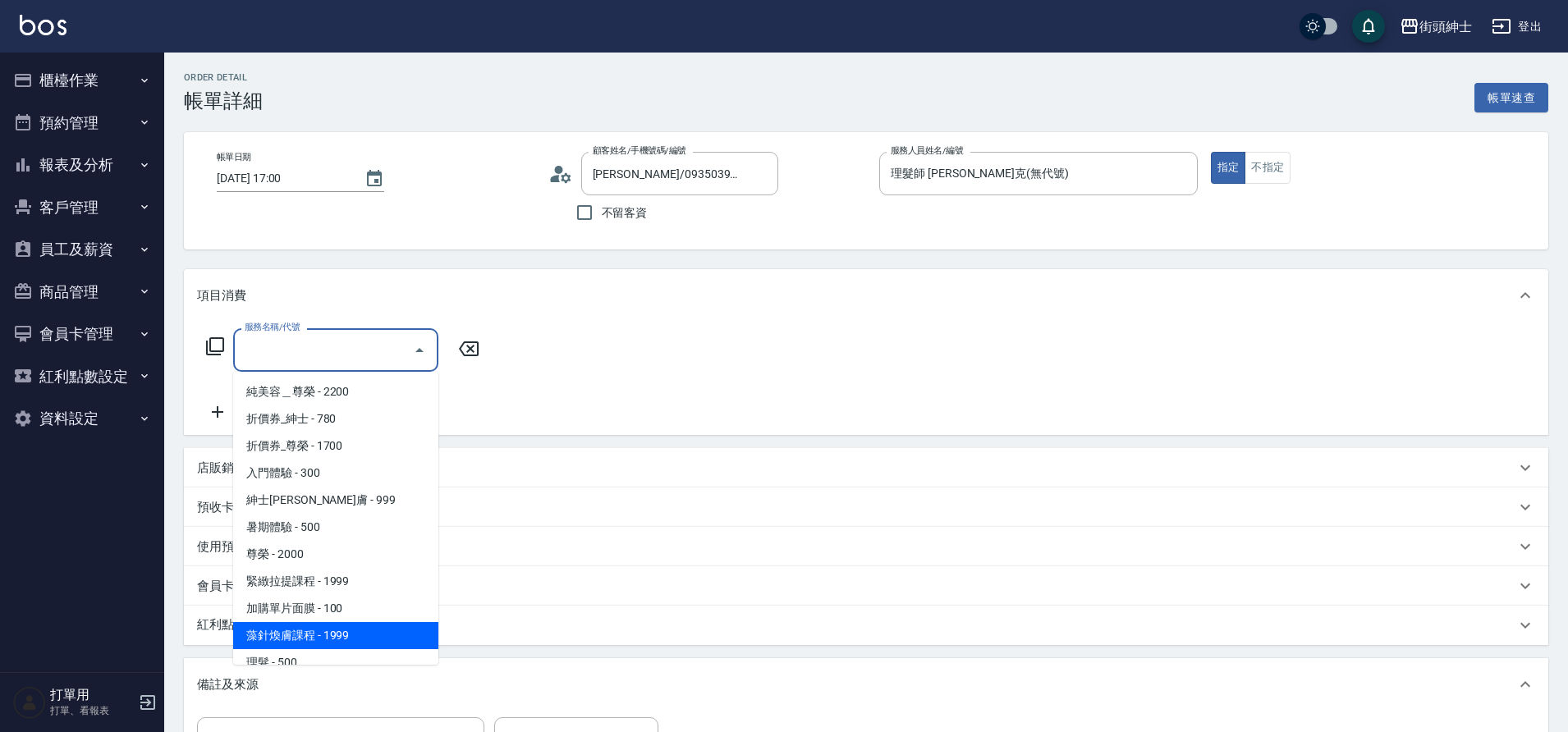
scroll to position [126, 0]
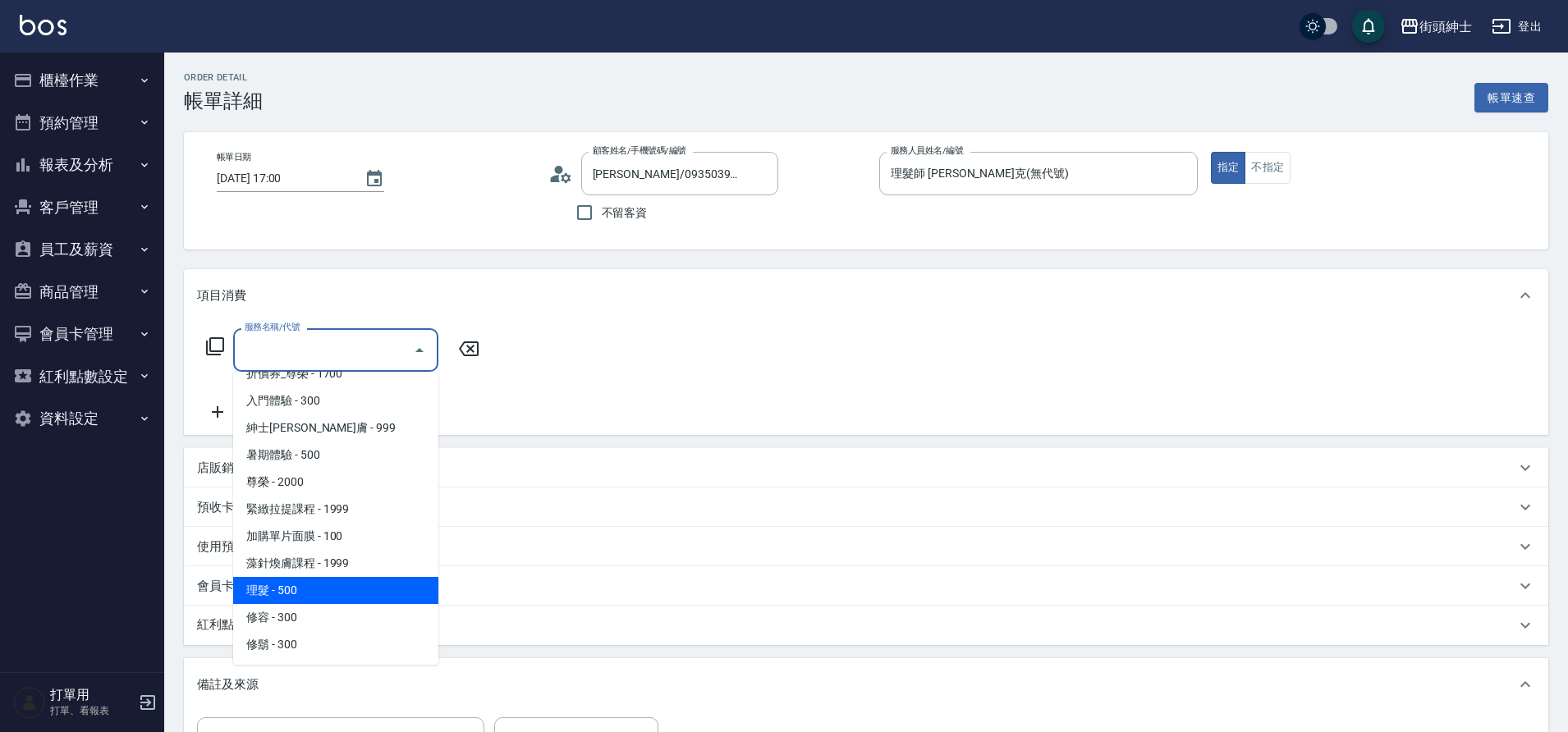
drag, startPoint x: 326, startPoint y: 590, endPoint x: 326, endPoint y: 492, distance: 98.0
click at [326, 591] on span "理髮 - 500" at bounding box center [336, 590] width 206 height 27
type input "理髮(A02)"
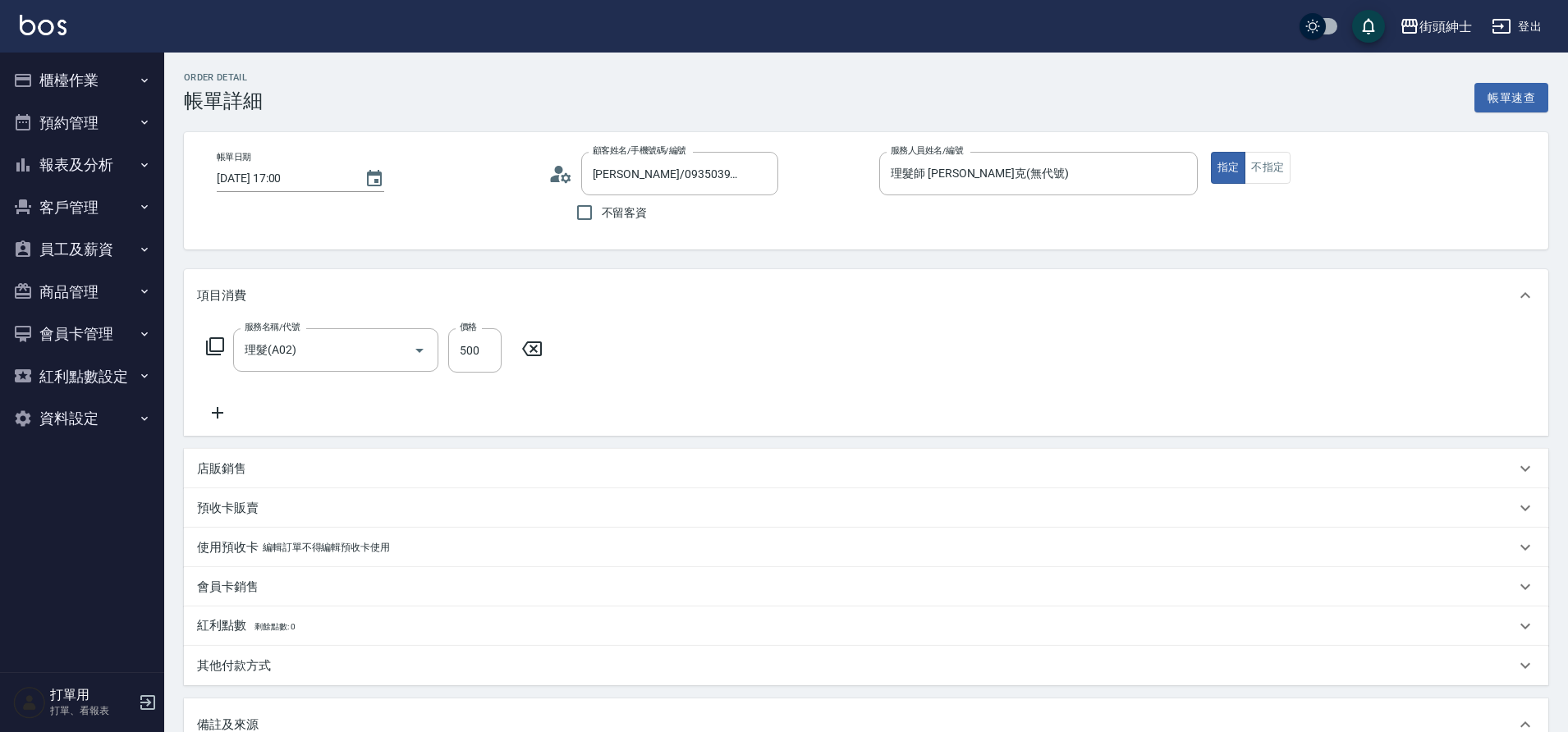
click at [215, 417] on icon at bounding box center [218, 413] width 41 height 20
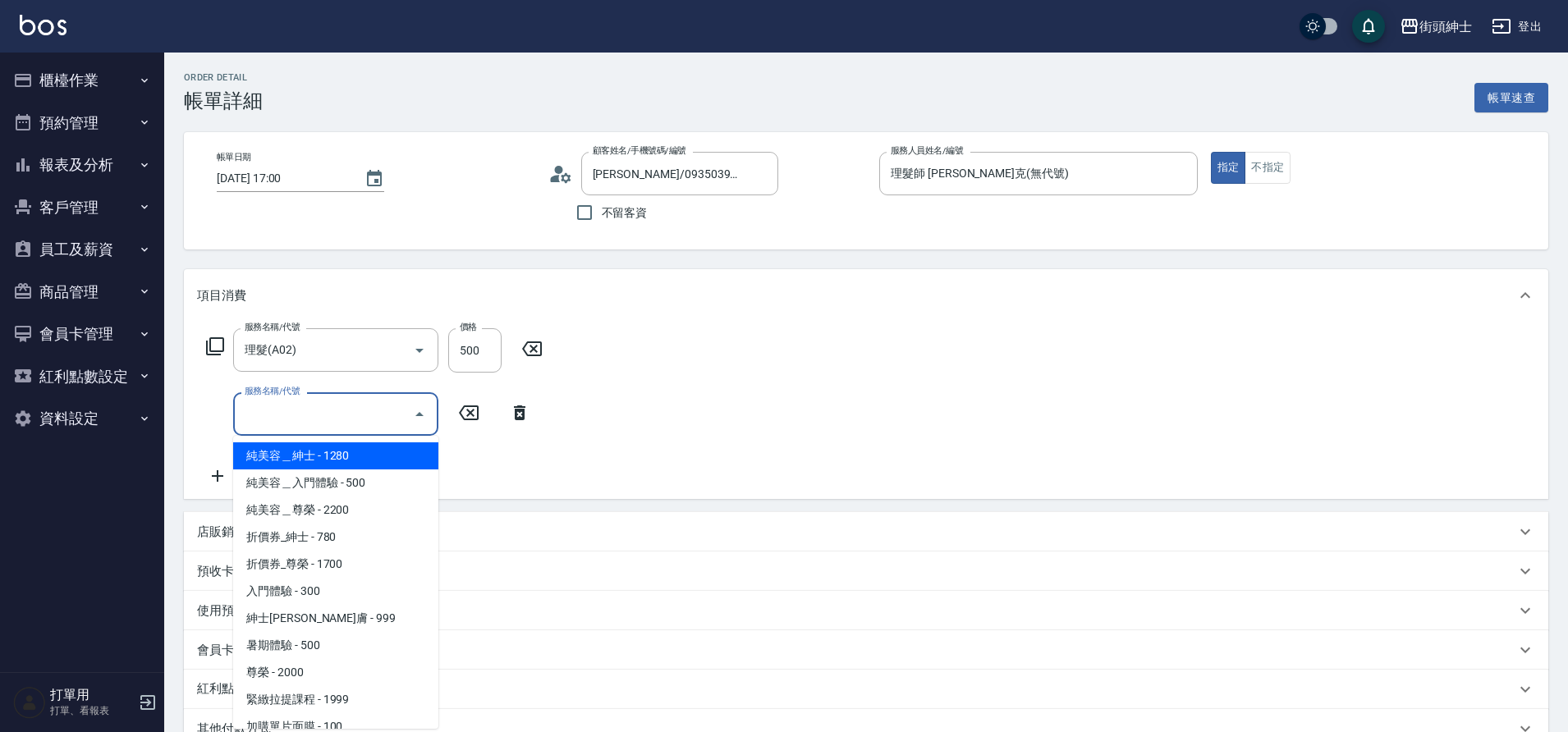
click at [316, 415] on input "服務名稱/代號" at bounding box center [324, 414] width 166 height 29
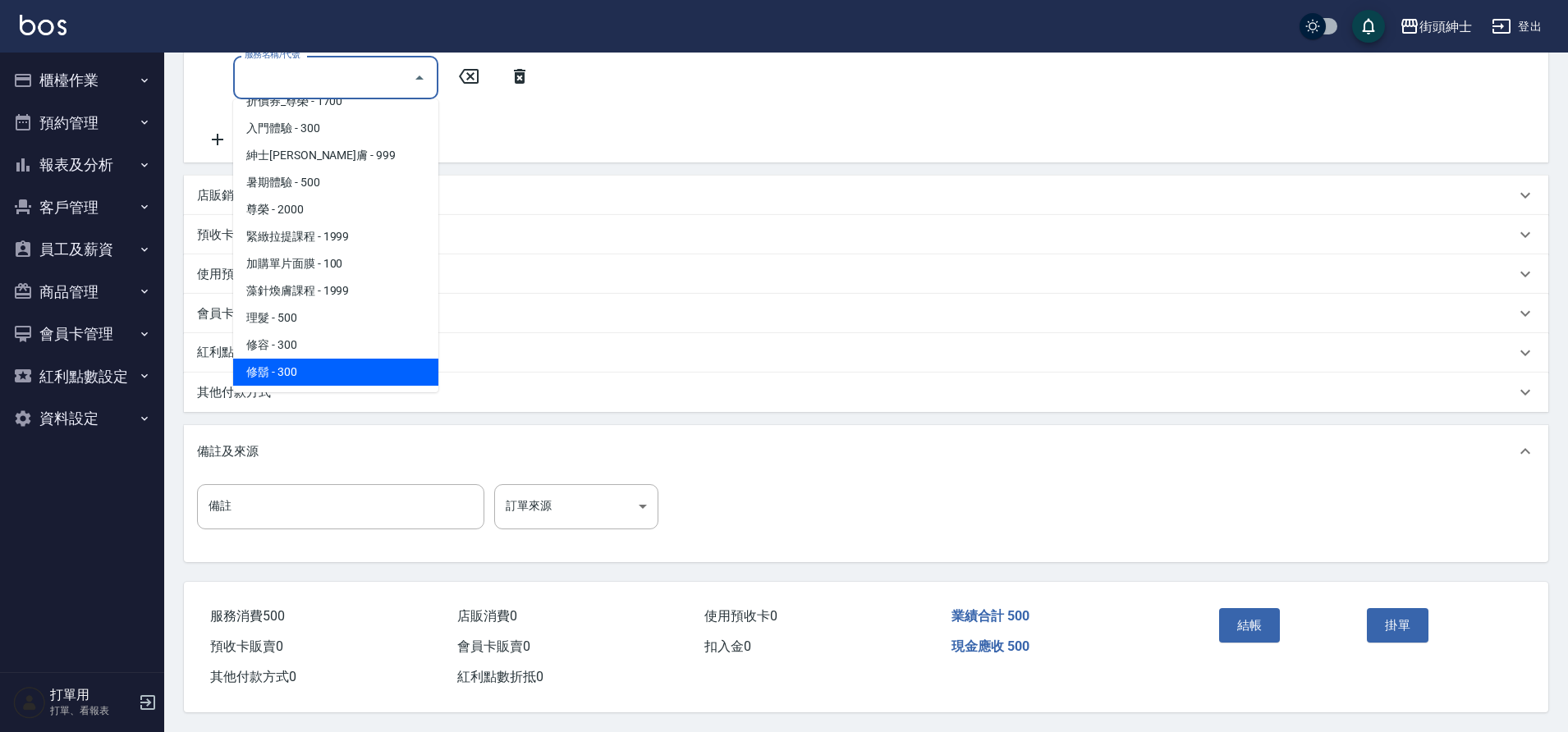
click at [306, 361] on span "修鬍 - 300" at bounding box center [336, 372] width 206 height 27
type input "修鬍(A04)"
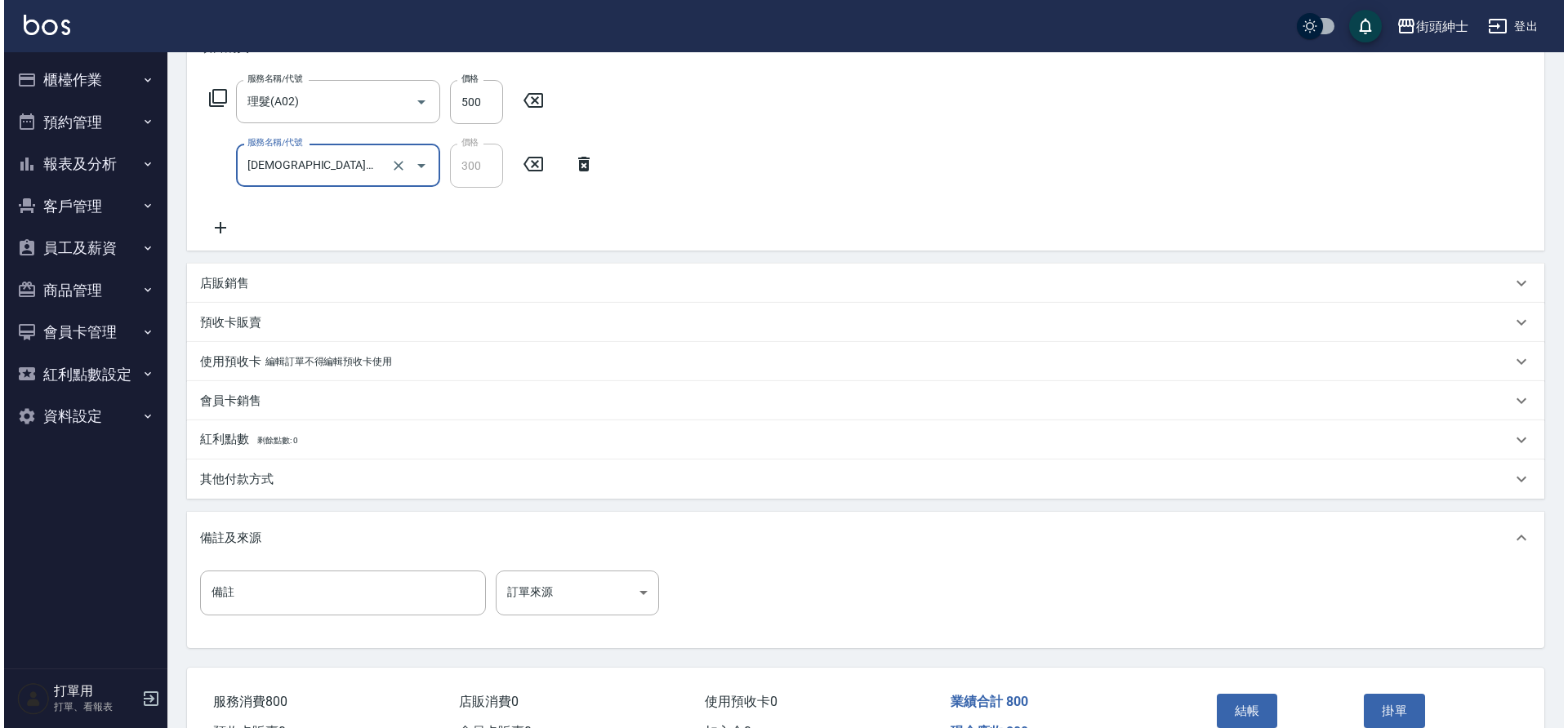
scroll to position [342, 0]
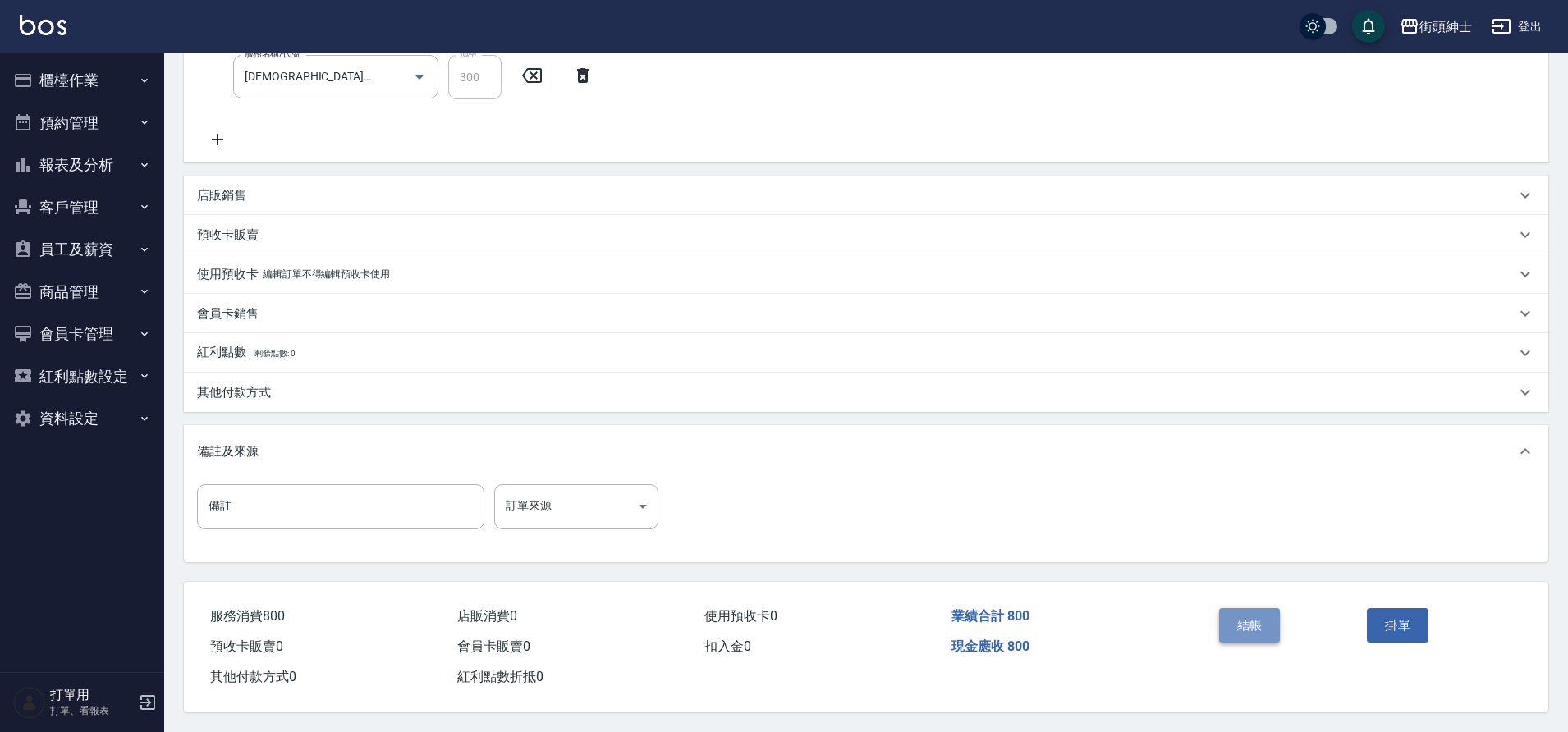
click at [1243, 620] on button "結帳" at bounding box center [1250, 626] width 61 height 34
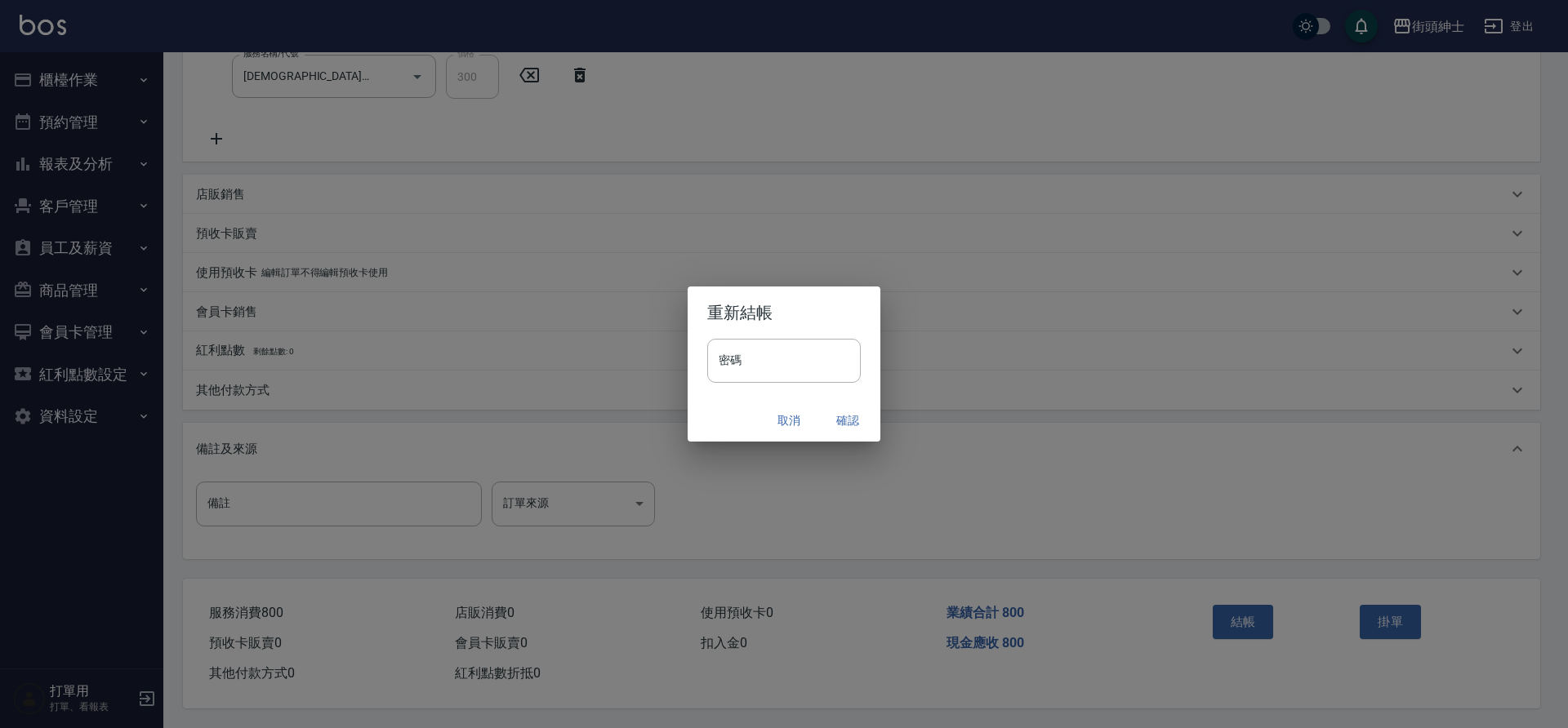
click at [834, 420] on button "確認" at bounding box center [848, 421] width 52 height 30
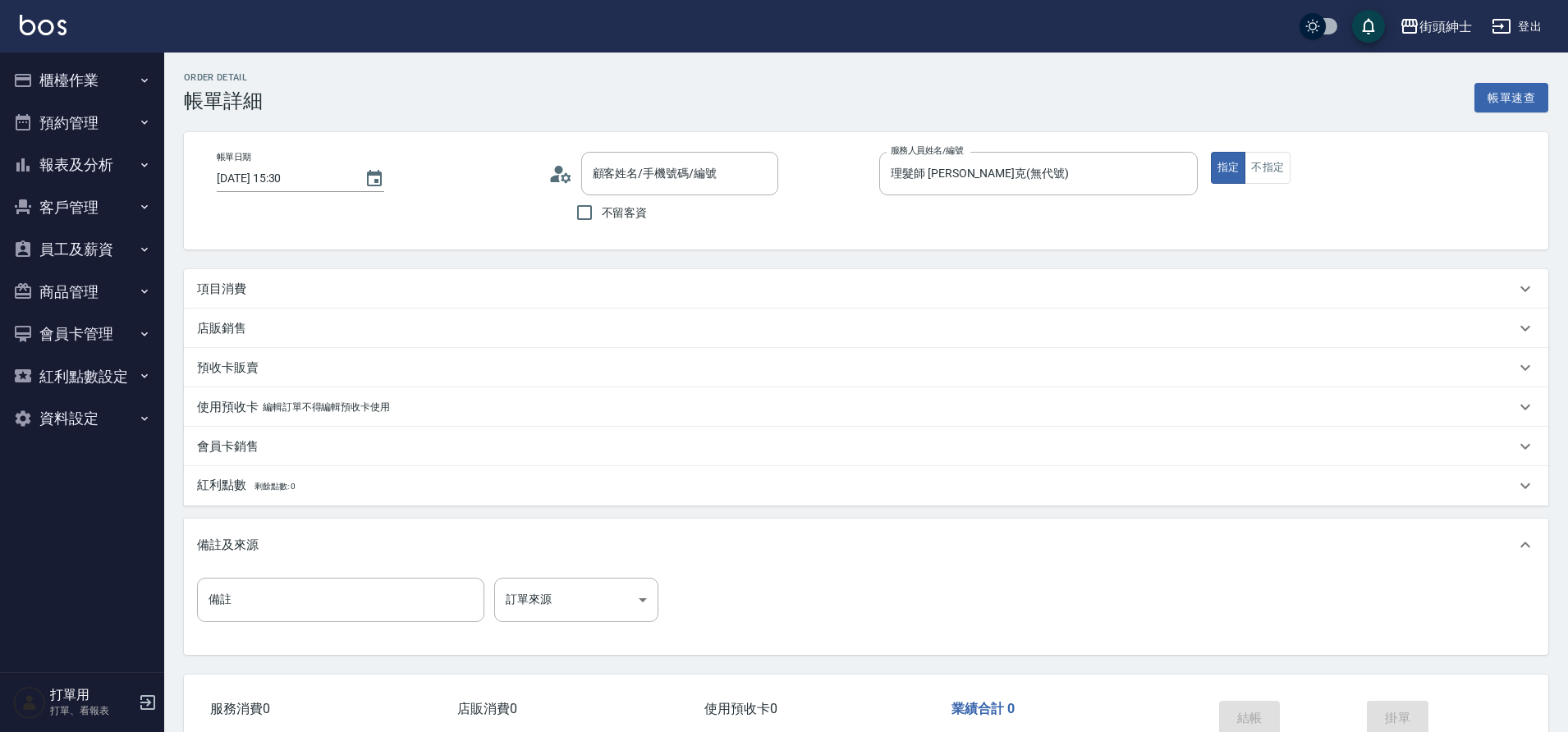
type input "陸先生/0935777263/null"
click at [233, 286] on p "項目消費" at bounding box center [222, 288] width 50 height 17
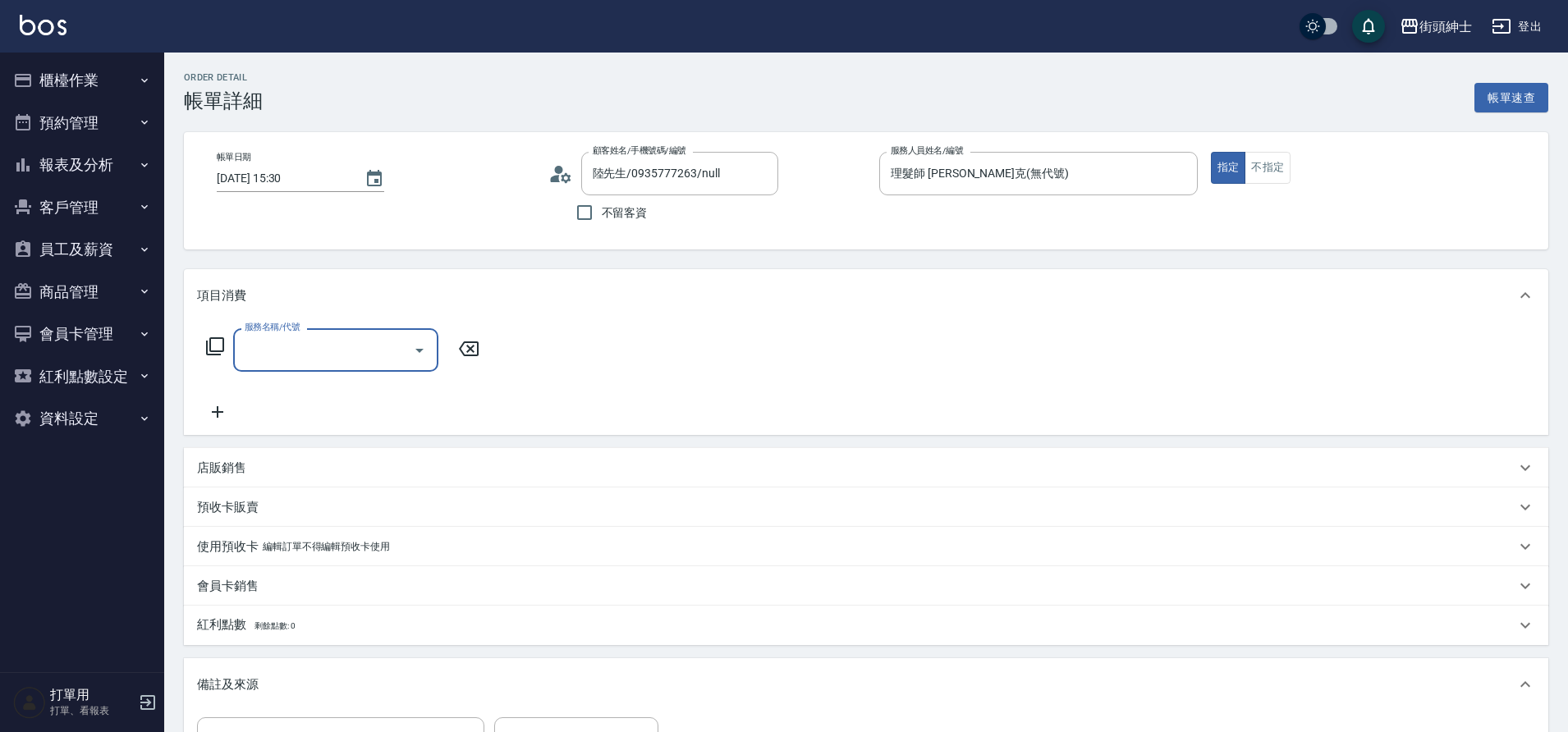
click at [276, 351] on input "服務名稱/代號" at bounding box center [324, 350] width 166 height 29
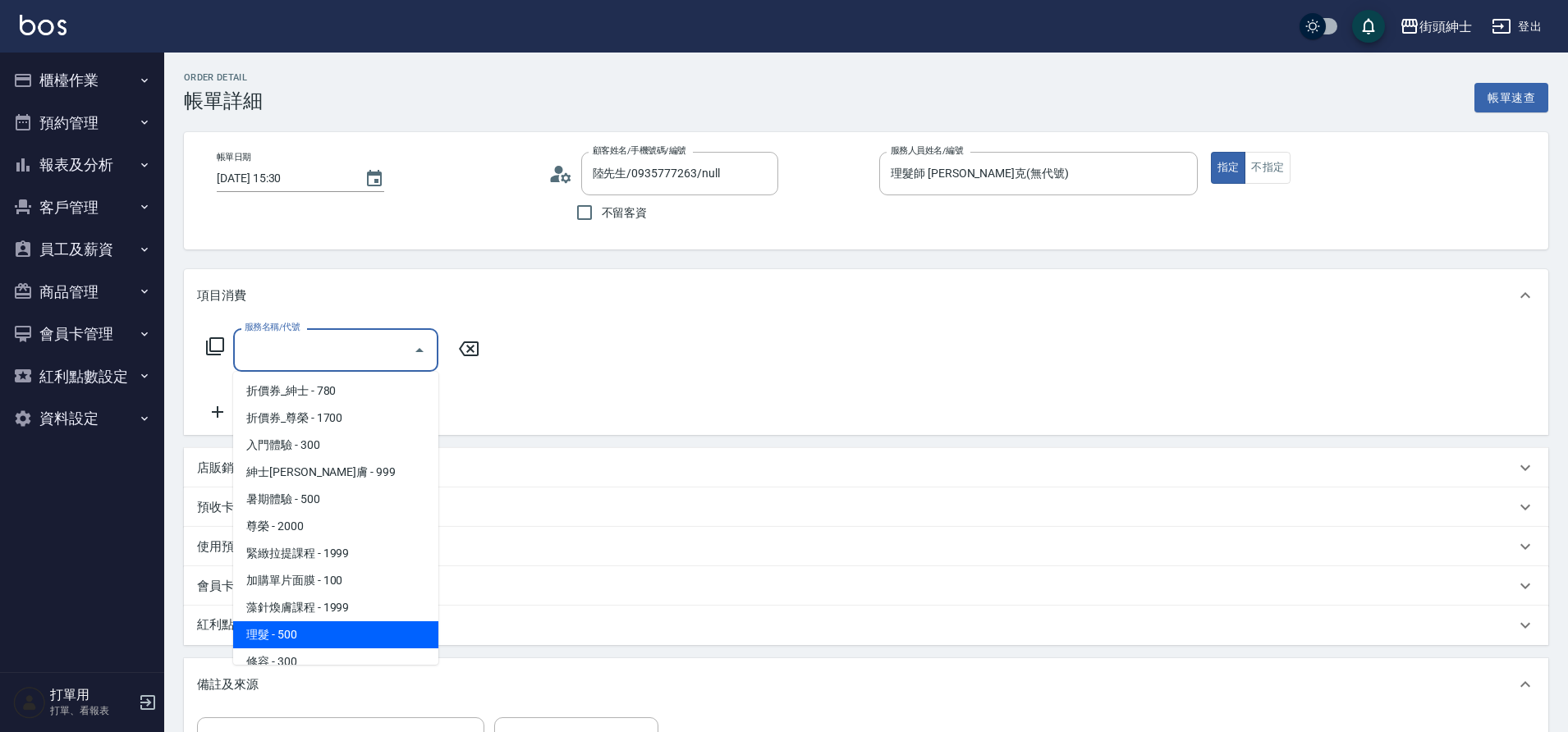
scroll to position [126, 0]
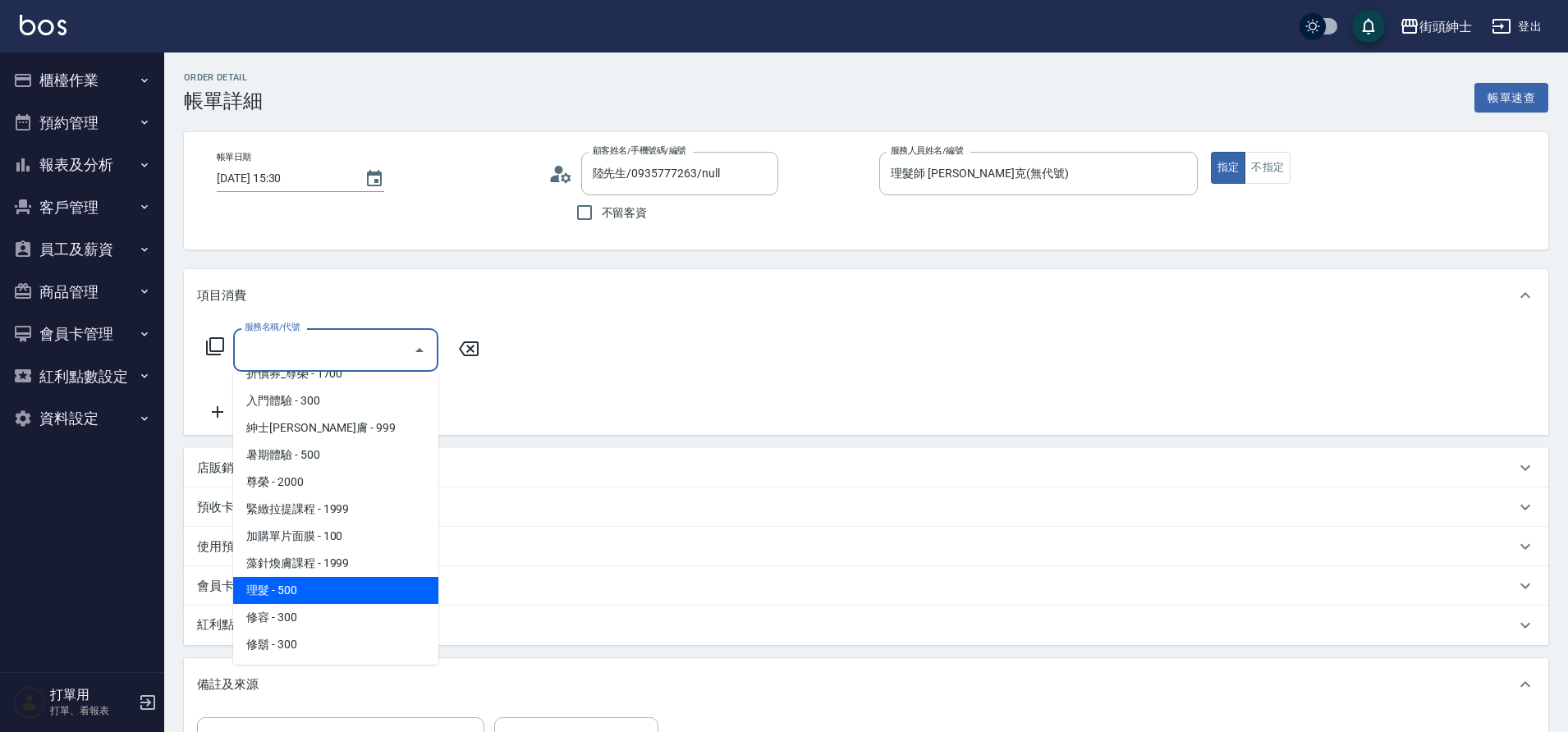
click at [338, 590] on span "理髮 - 500" at bounding box center [336, 590] width 206 height 27
type input "理髮(A02)"
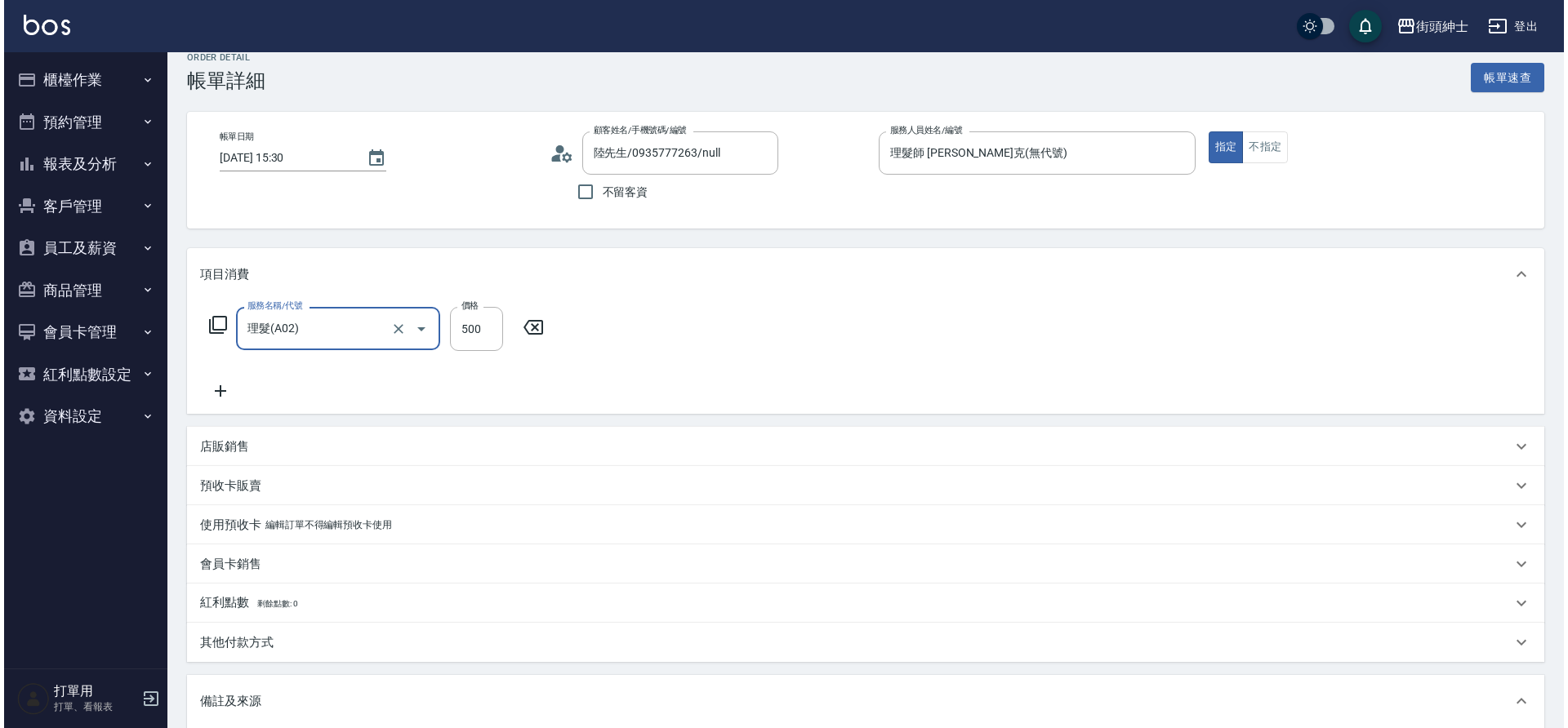
scroll to position [278, 0]
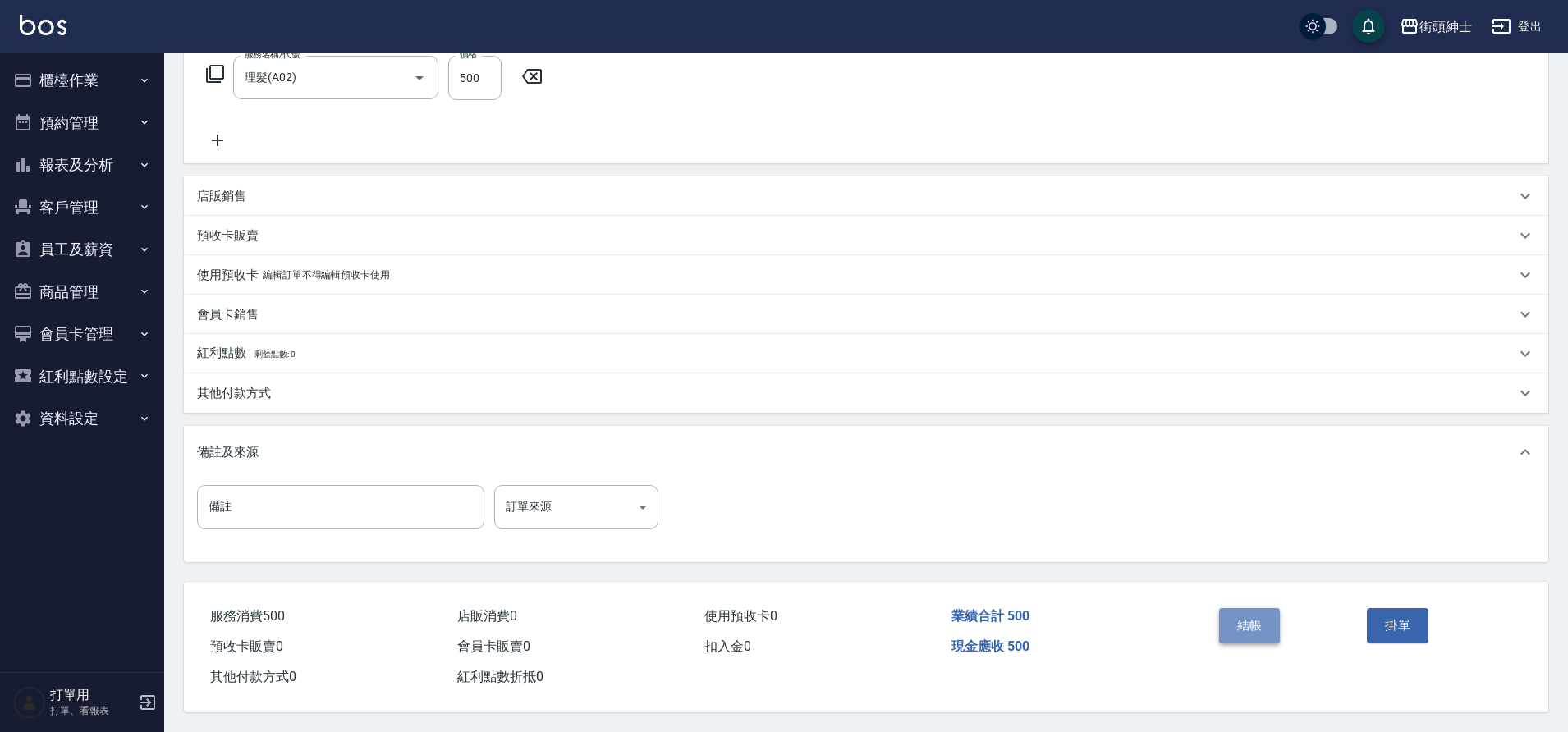
click at [1243, 622] on button "結帳" at bounding box center [1250, 626] width 61 height 34
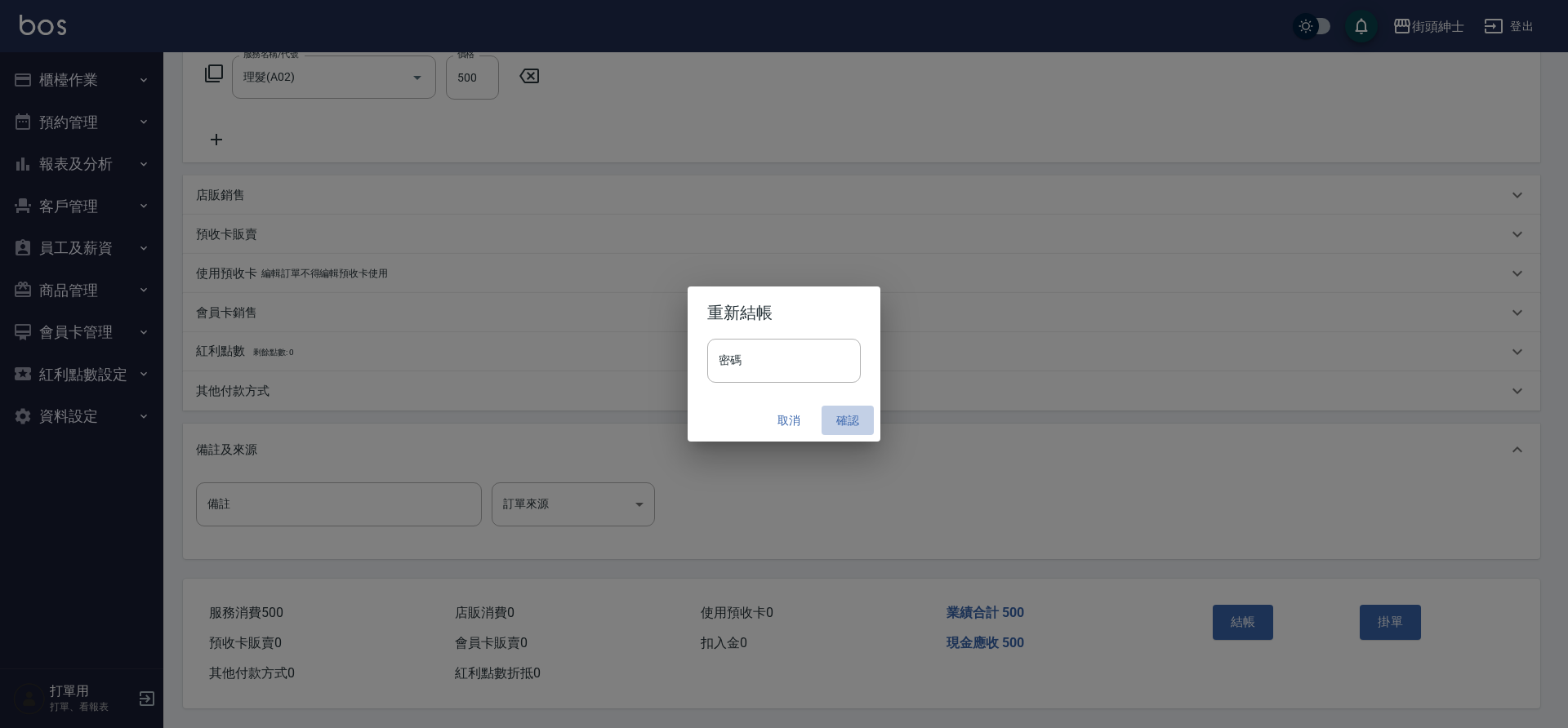
click at [845, 420] on button "確認" at bounding box center [848, 421] width 52 height 30
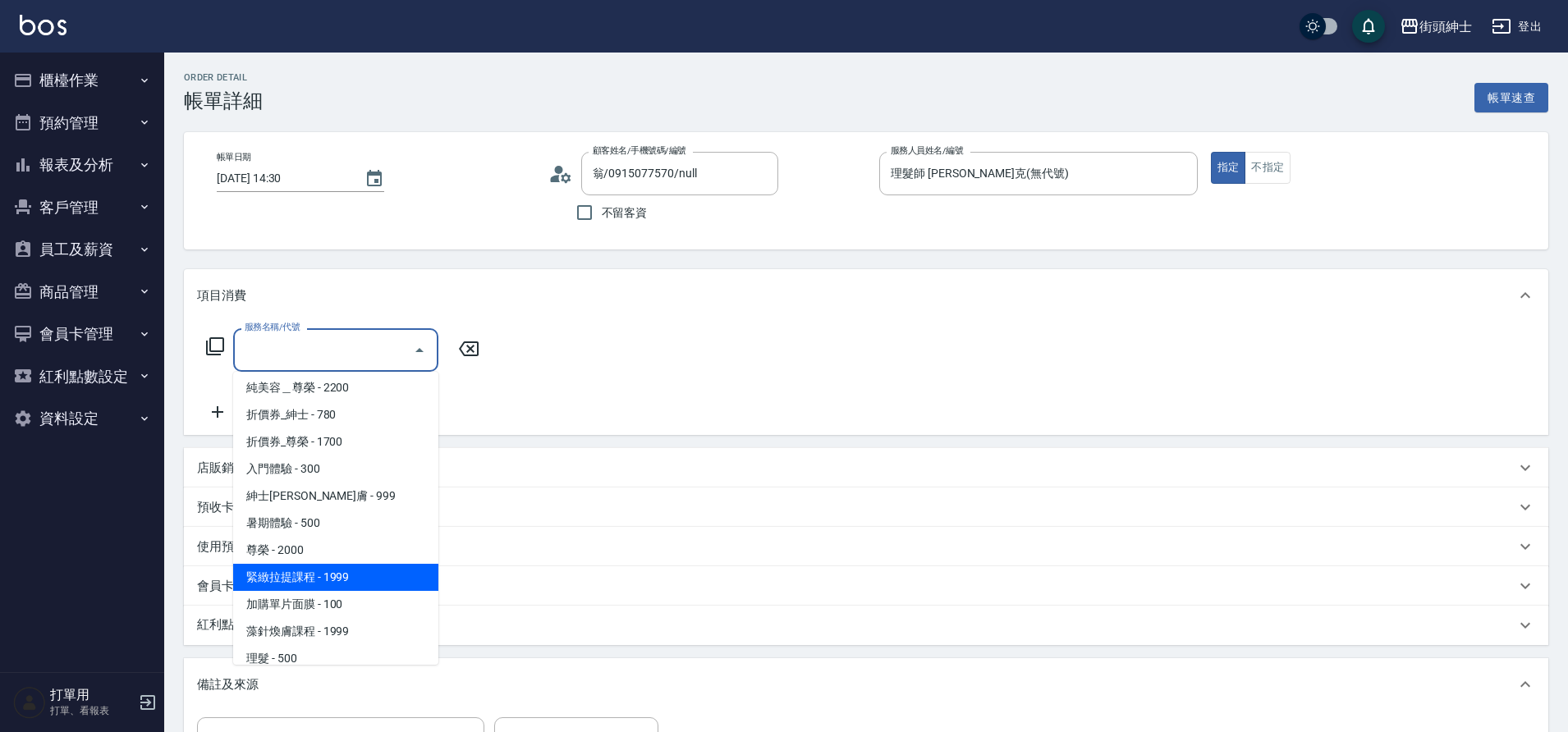
scroll to position [126, 0]
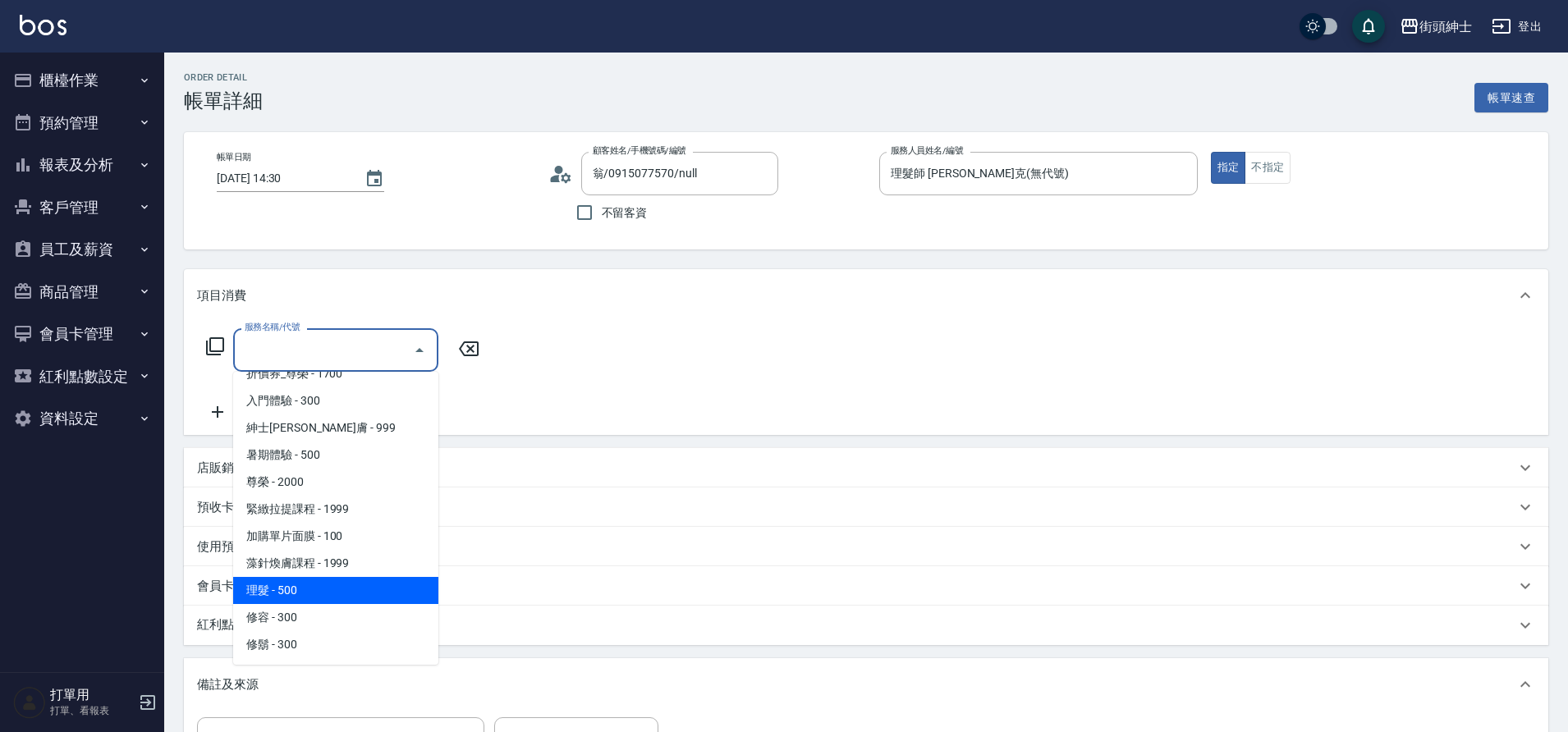
click at [343, 596] on span "理髮 - 500" at bounding box center [336, 590] width 206 height 27
type input "理髮(A02)"
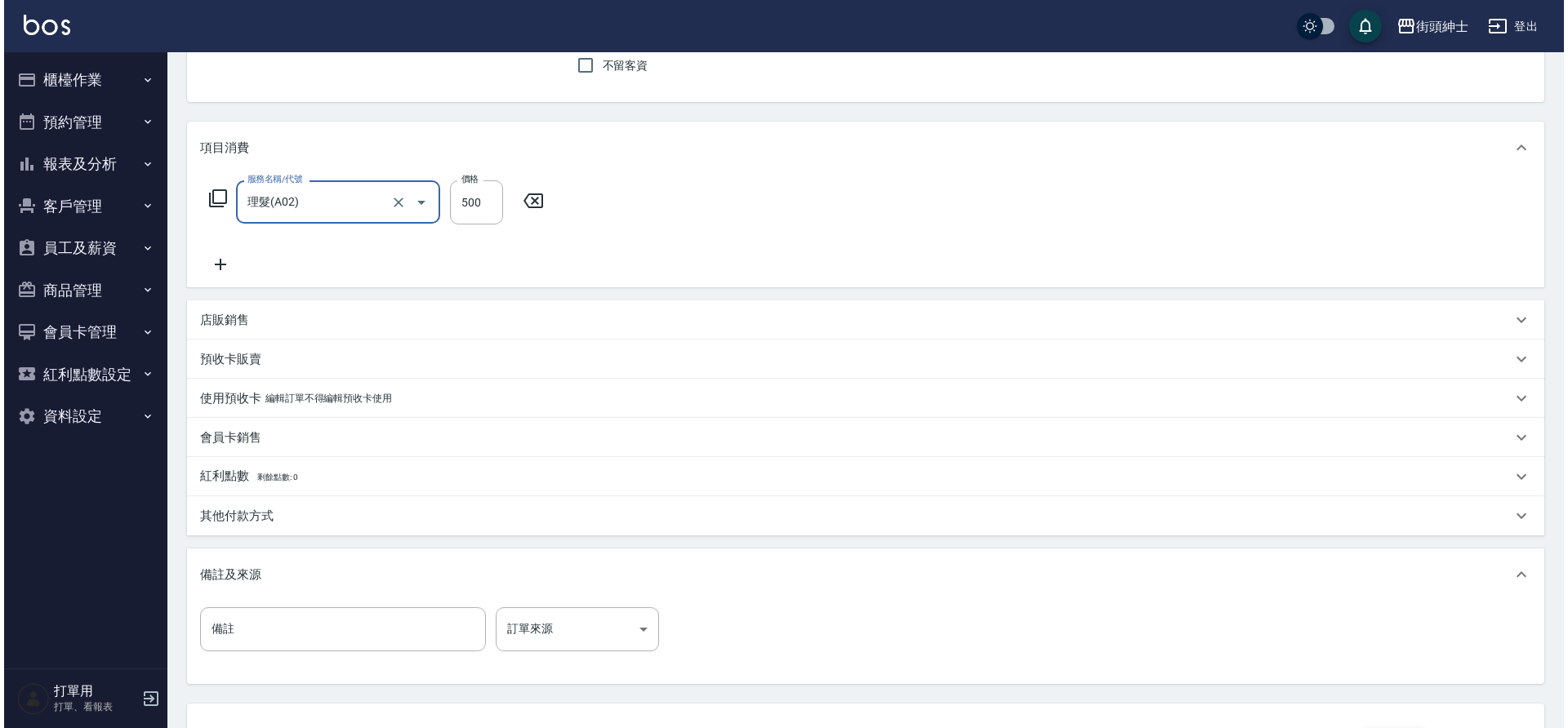
scroll to position [278, 0]
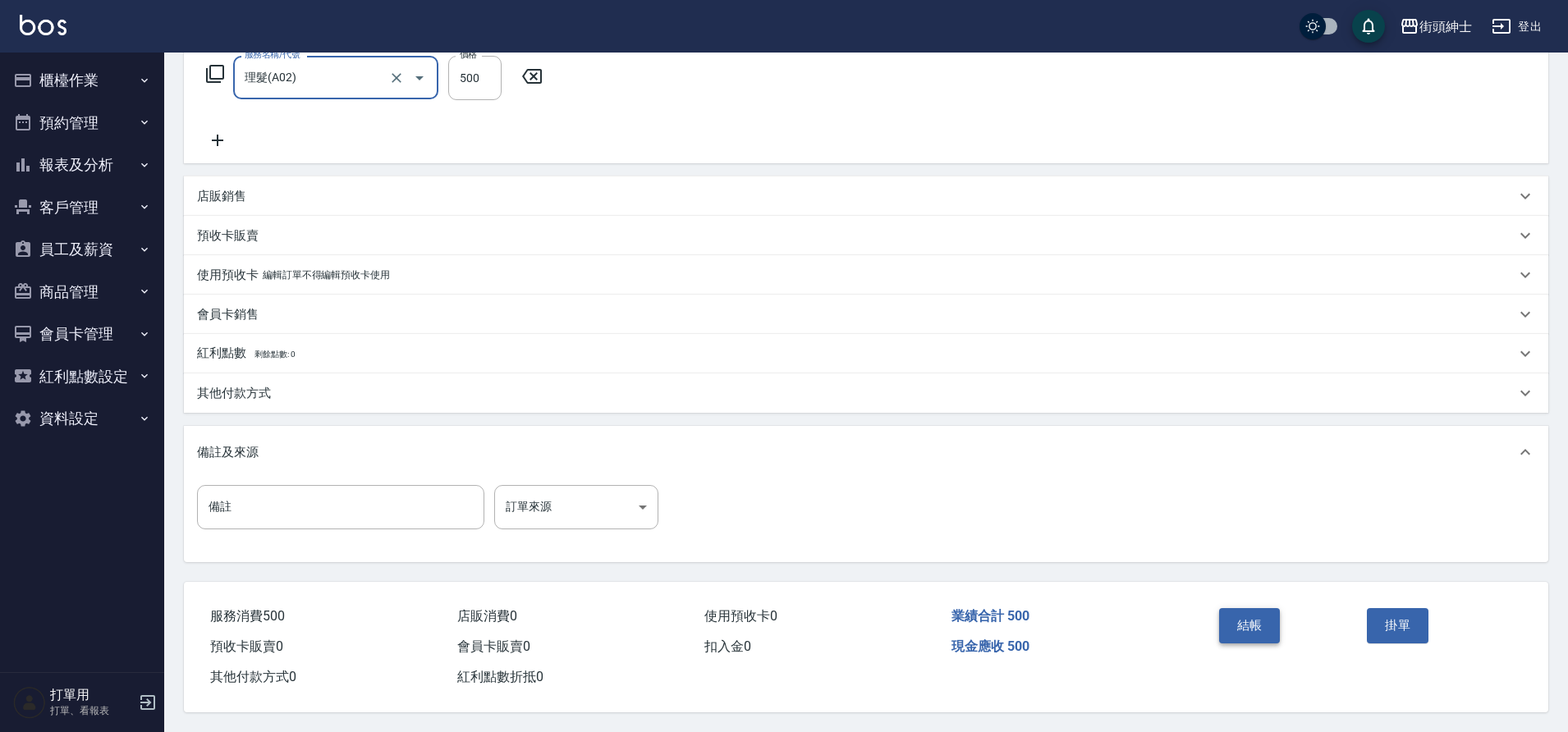
click at [1242, 620] on button "結帳" at bounding box center [1250, 626] width 61 height 34
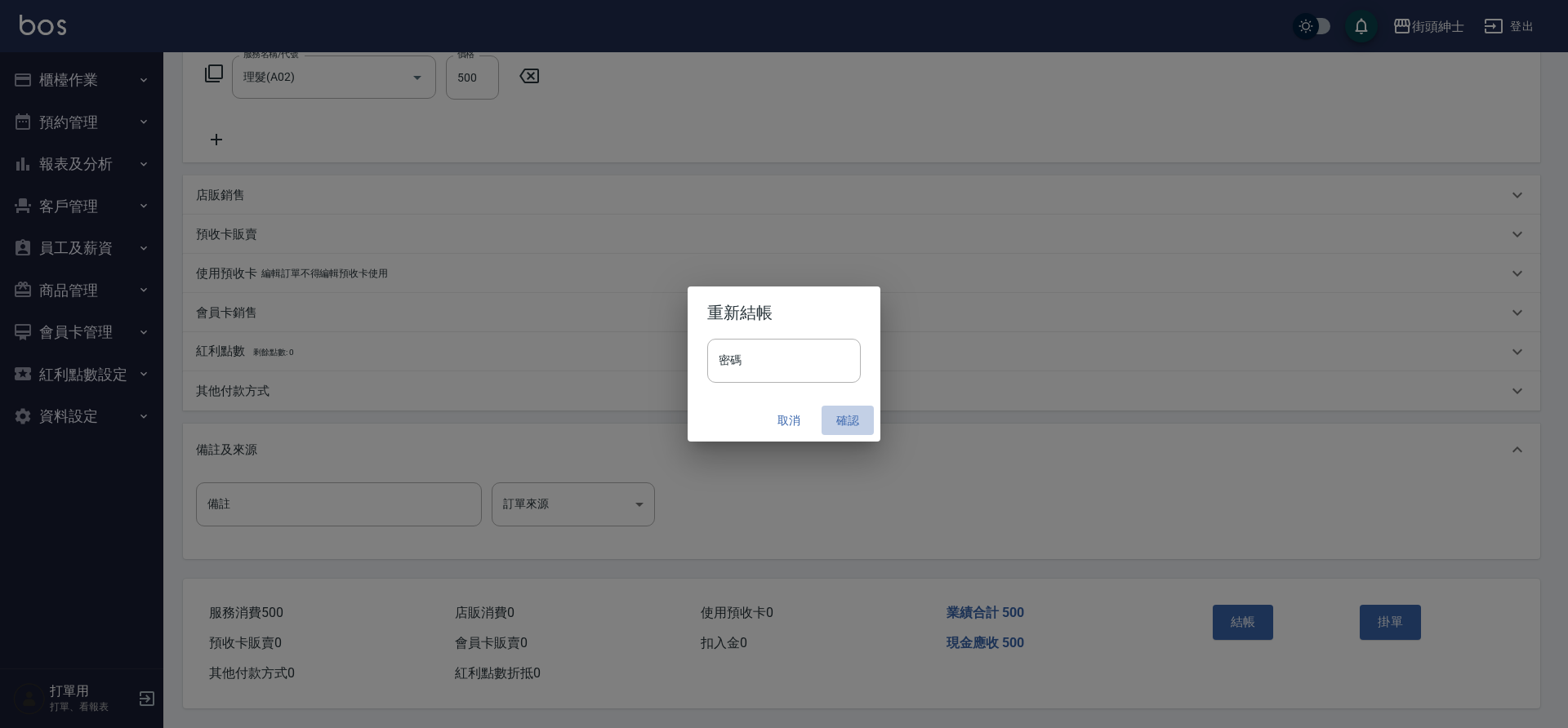
click at [854, 420] on button "確認" at bounding box center [848, 421] width 52 height 30
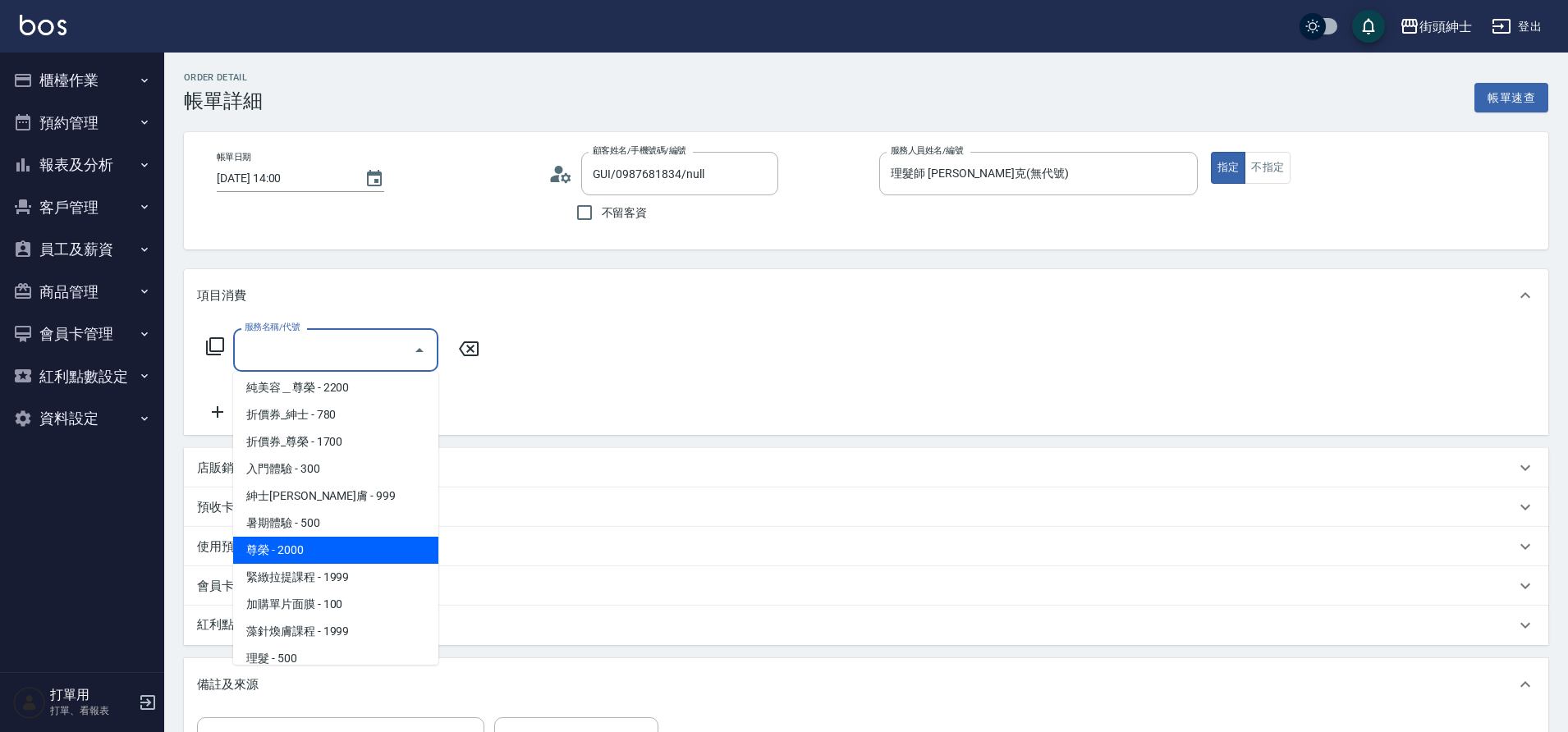
scroll to position [126, 0]
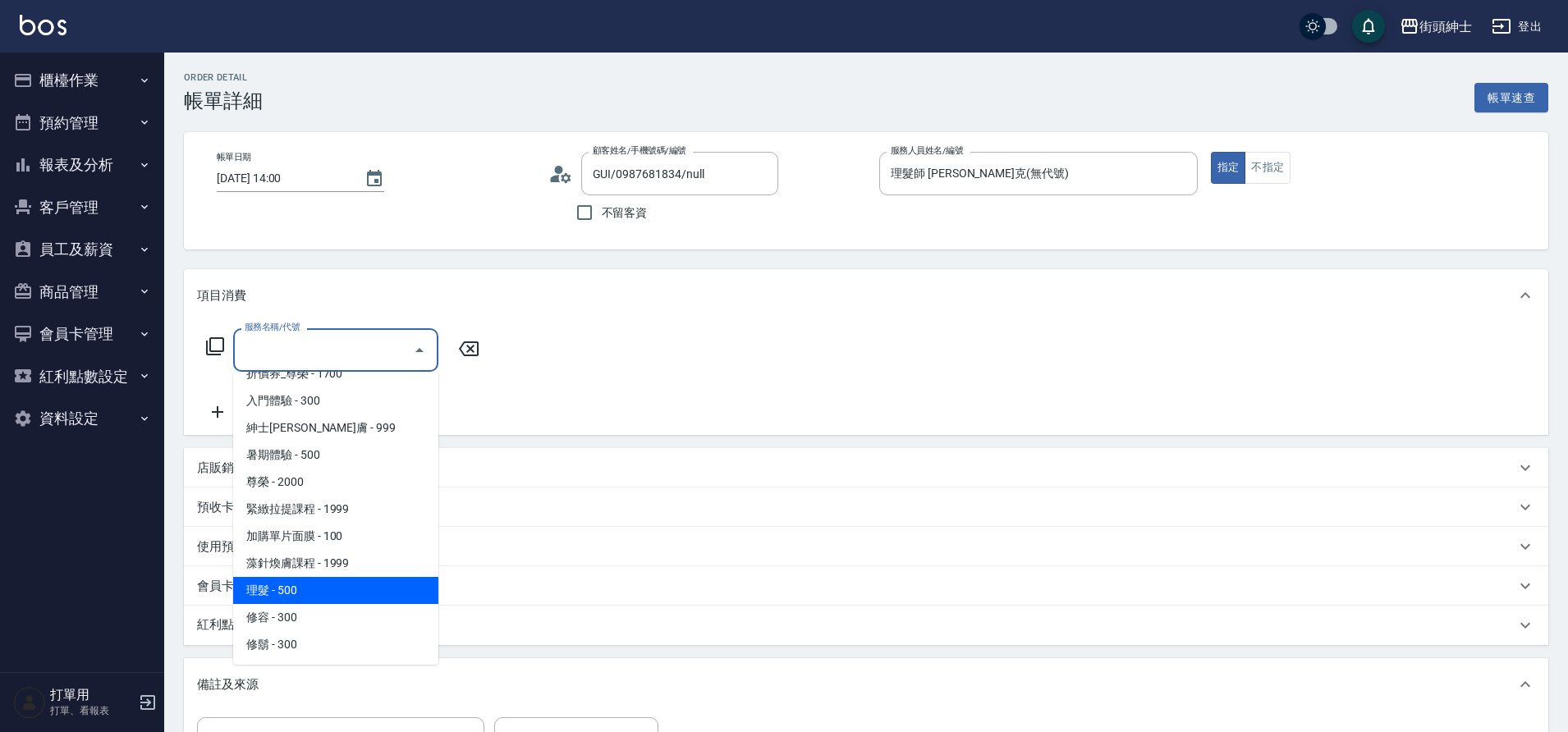
click at [307, 588] on span "理髮 - 500" at bounding box center [336, 590] width 206 height 27
type input "理髮(A02)"
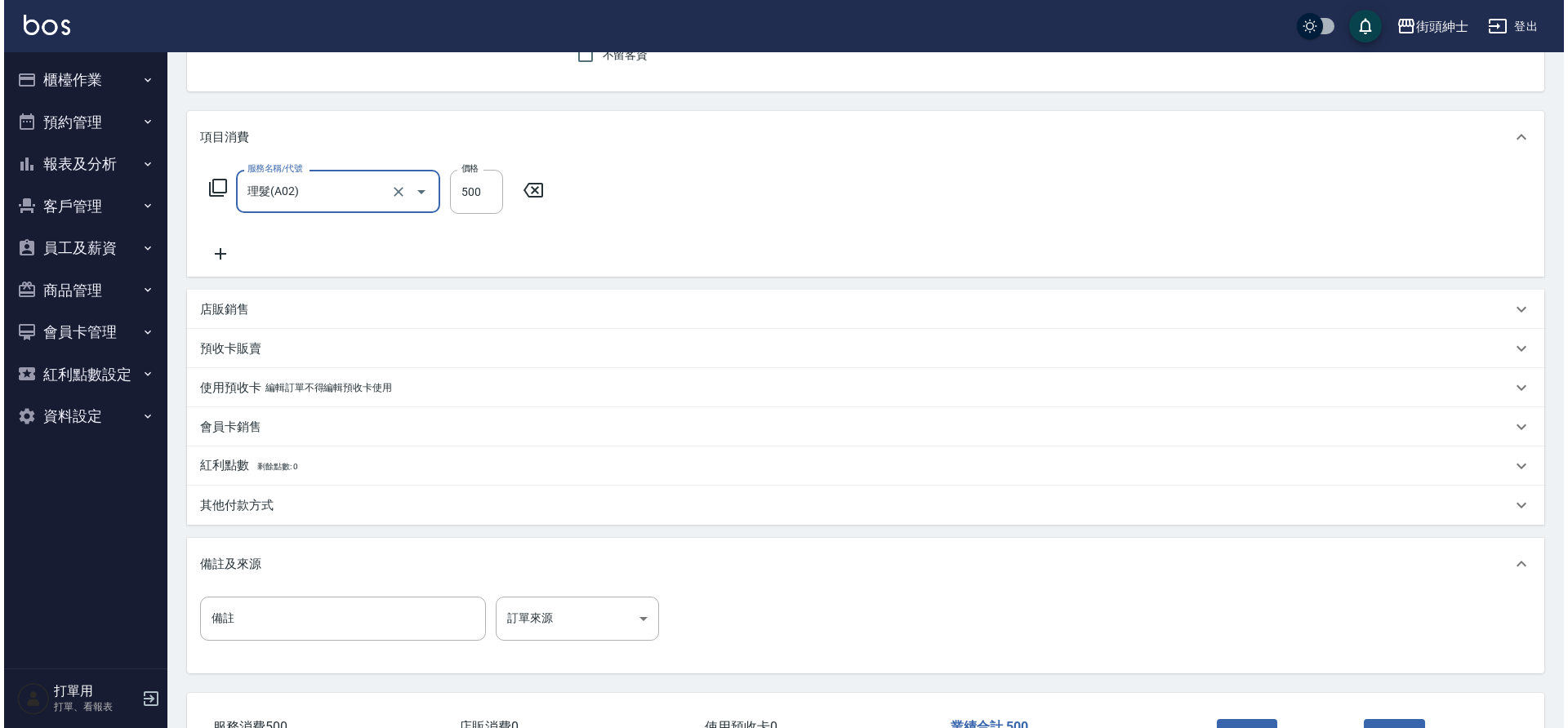
scroll to position [278, 0]
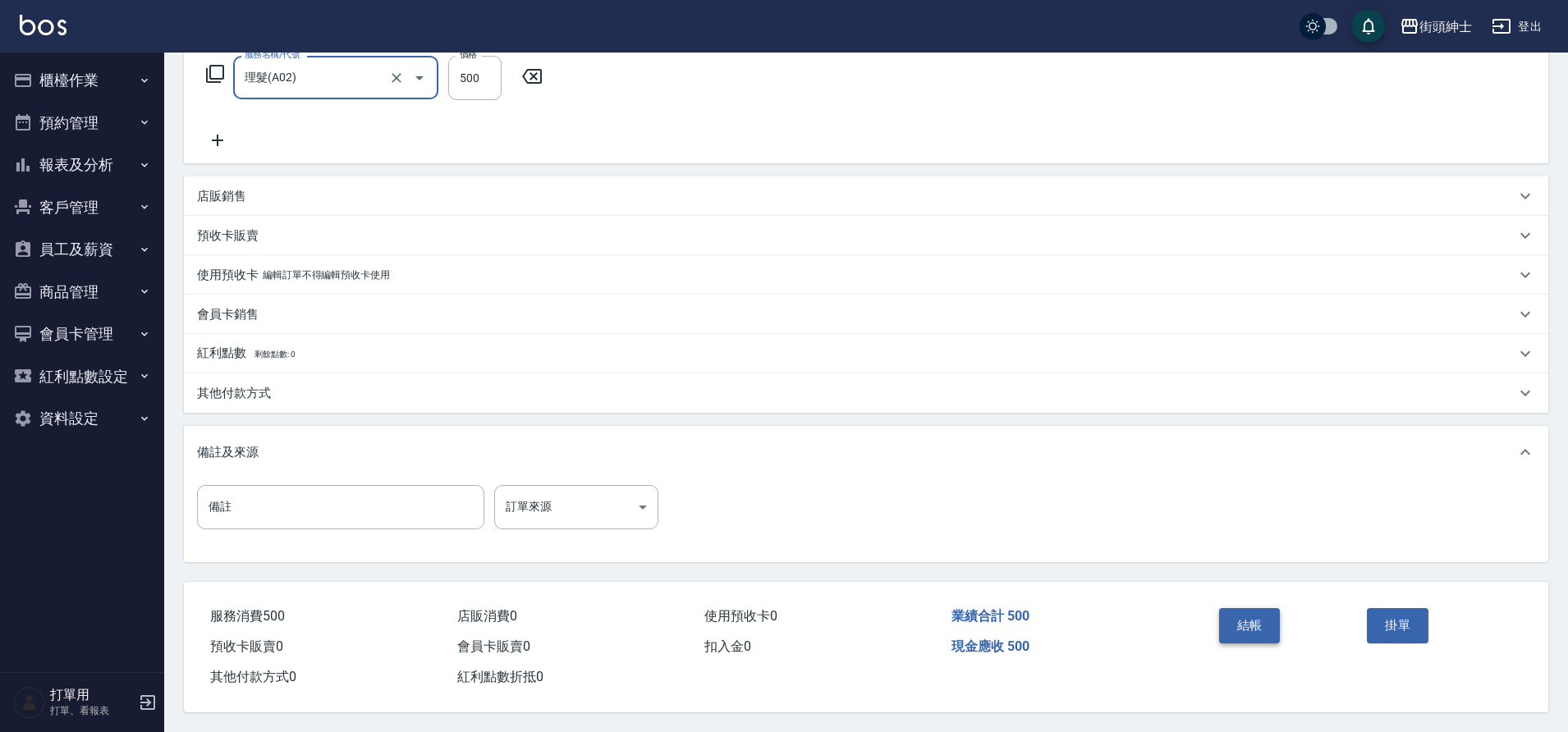
click at [1256, 613] on button "結帳" at bounding box center [1250, 626] width 61 height 34
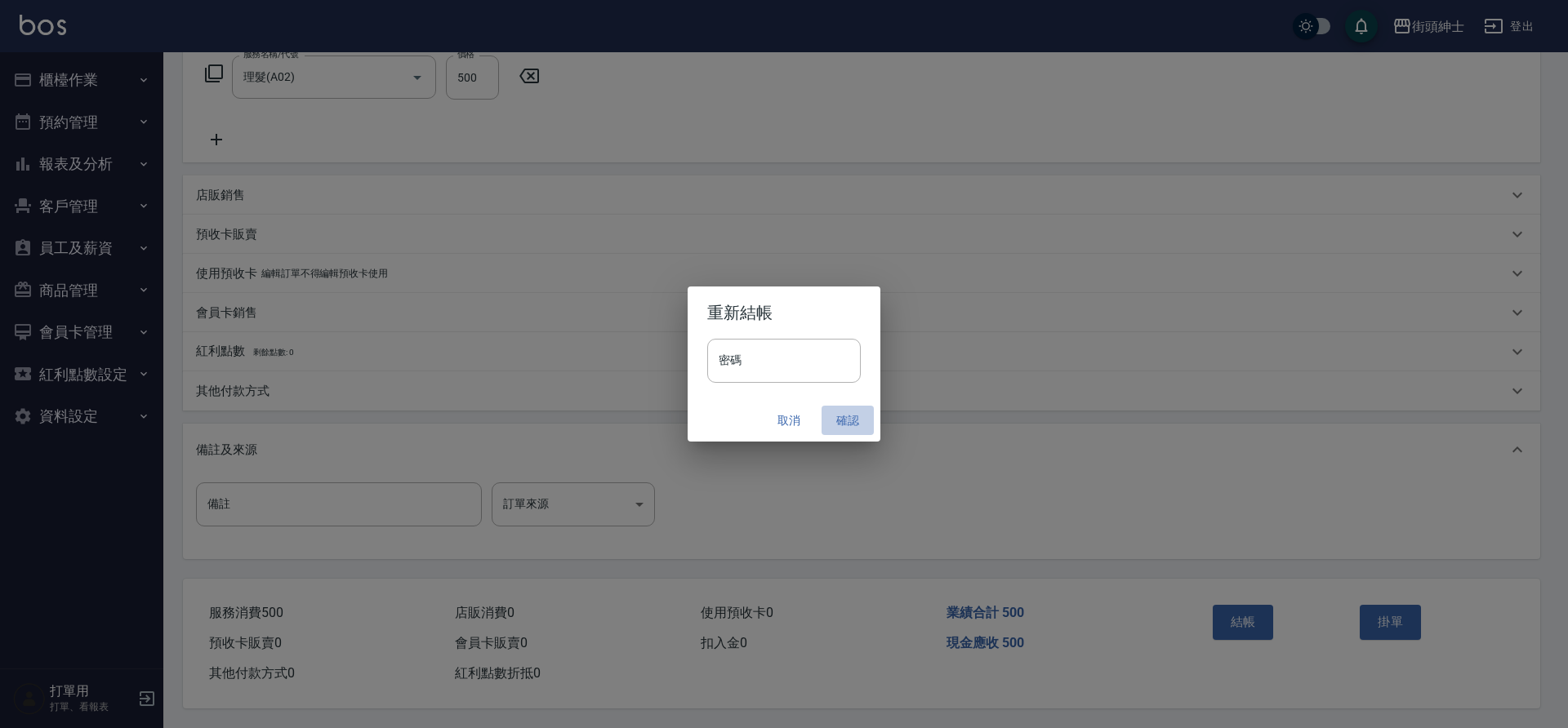
click at [841, 421] on button "確認" at bounding box center [848, 421] width 52 height 30
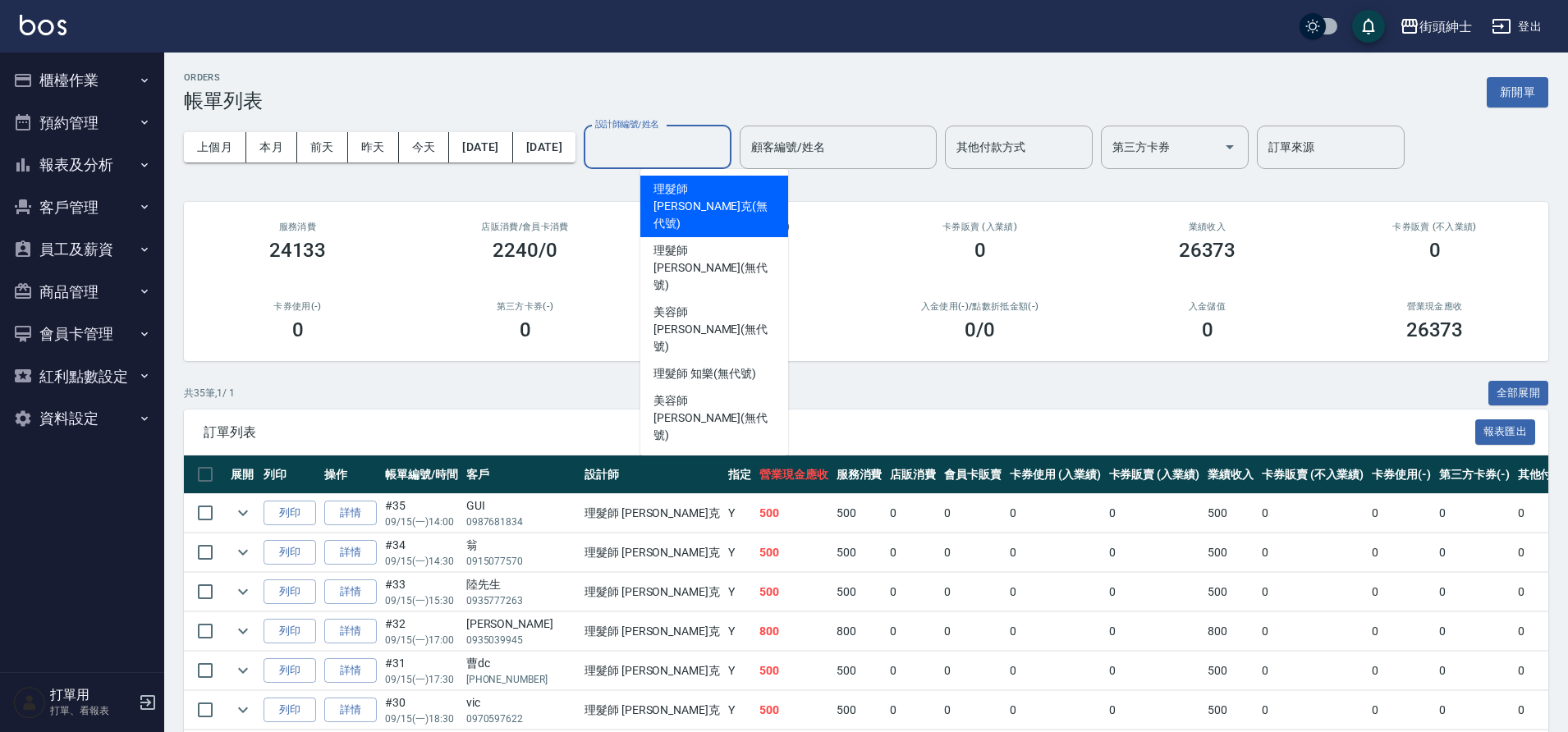
click at [720, 142] on input "設計師編號/姓名" at bounding box center [658, 148] width 133 height 29
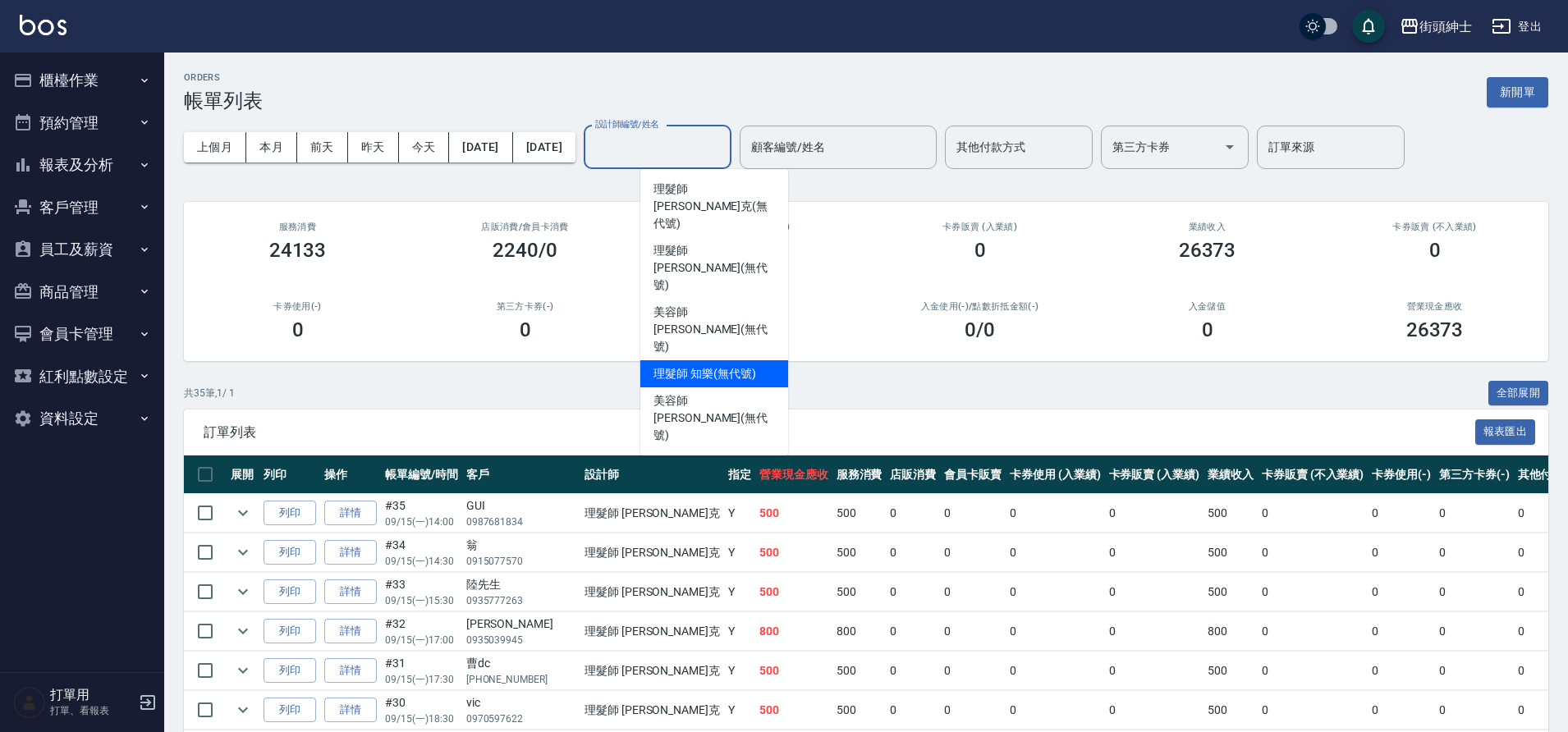
click at [719, 365] on span "理髮師 知樂 (無代號)" at bounding box center [704, 373] width 102 height 17
type input "理髮師 知樂(無代號)"
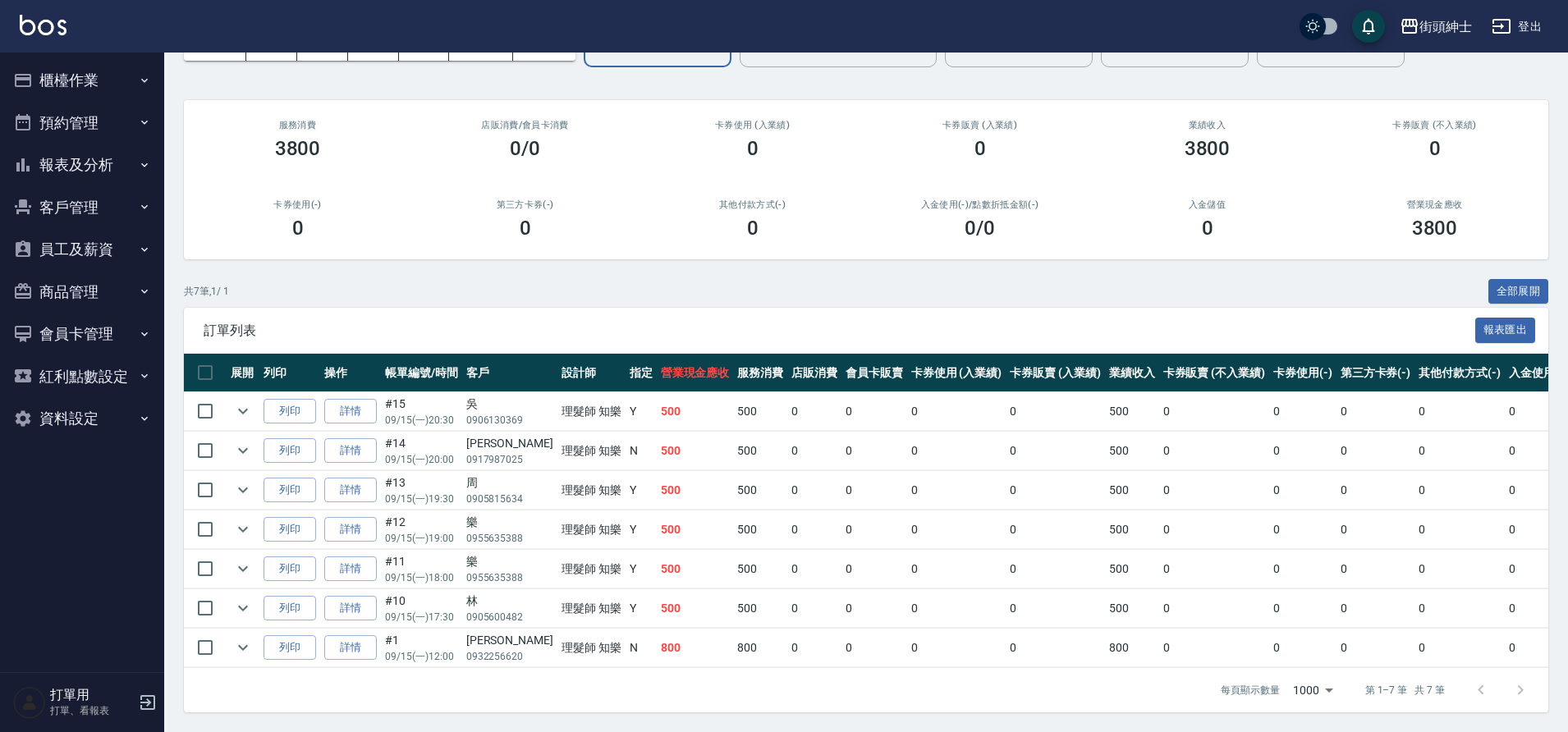
scroll to position [114, 0]
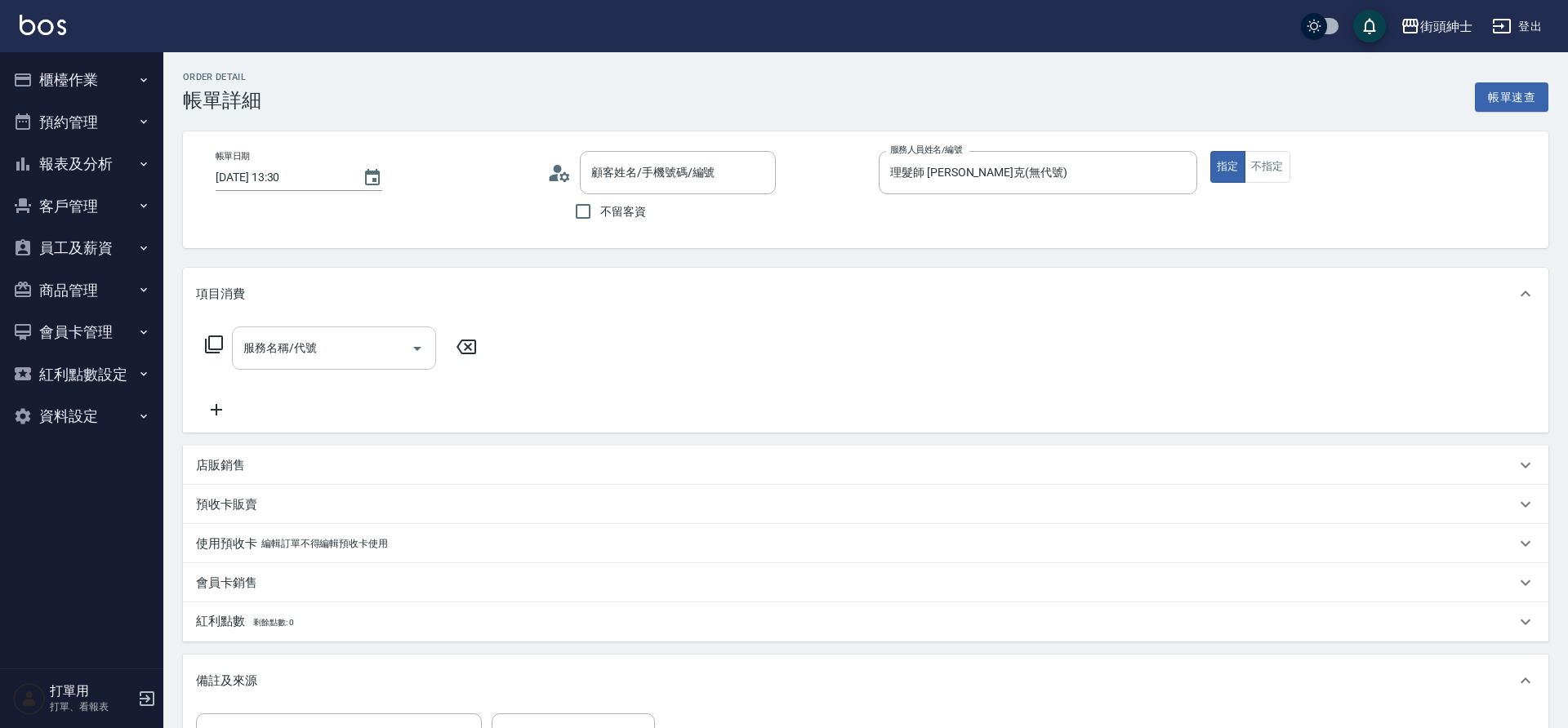
click at [316, 347] on input "服務名稱/代號" at bounding box center [322, 348] width 165 height 29
type input "[PERSON_NAME]/0976621313/null"
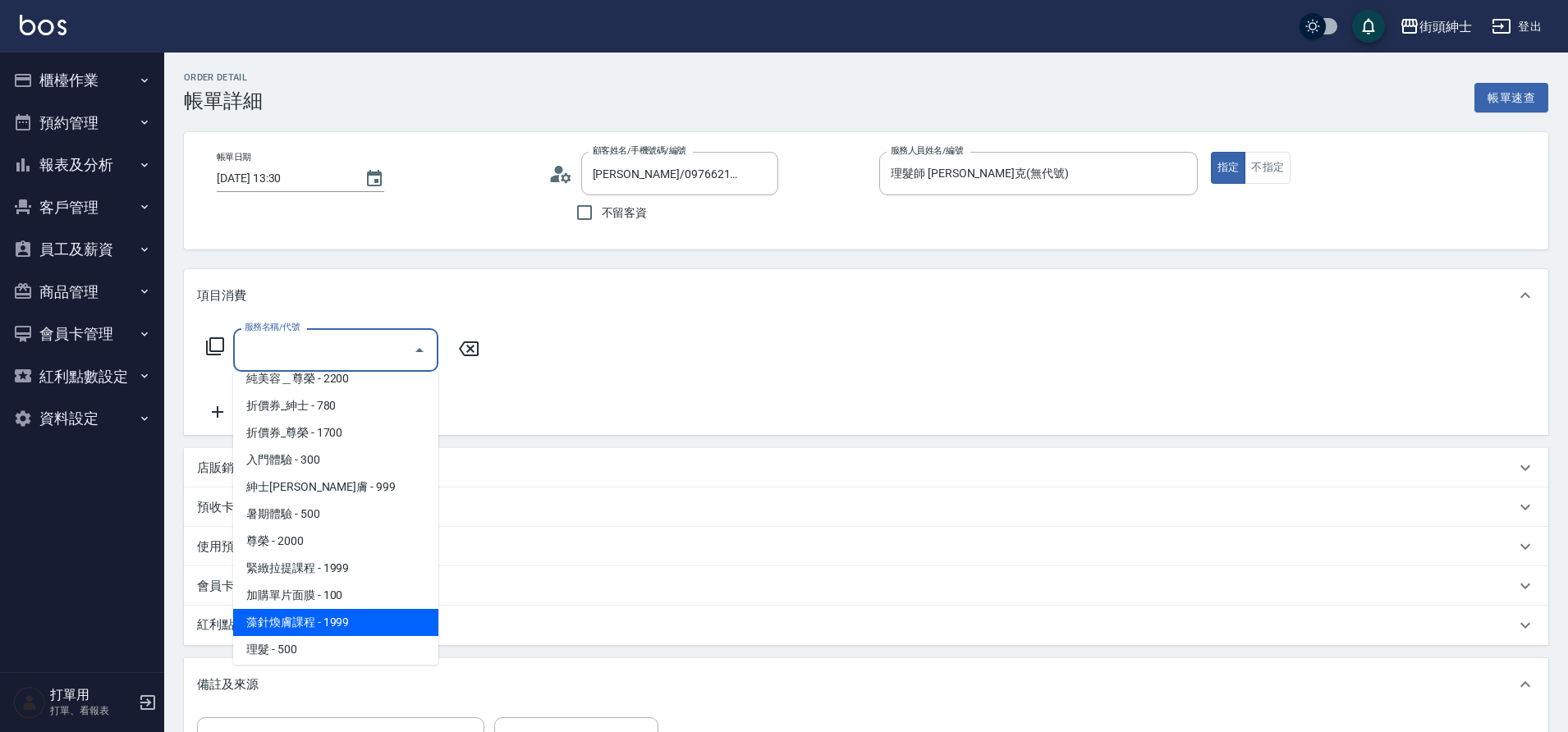
scroll to position [126, 0]
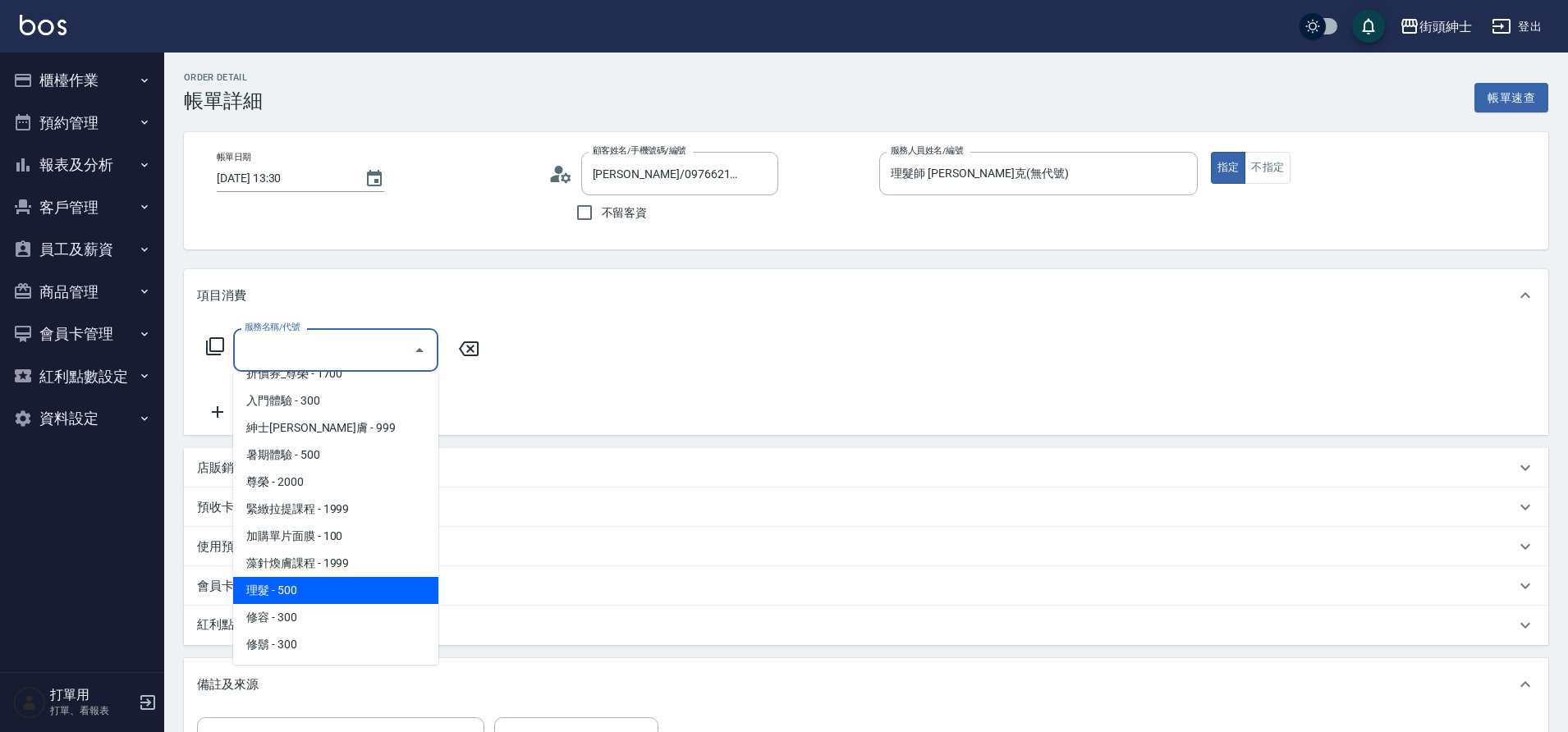
drag, startPoint x: 316, startPoint y: 598, endPoint x: 807, endPoint y: 482, distance: 504.5
click at [316, 597] on span "理髮 - 500" at bounding box center [336, 590] width 206 height 27
type input "理髮(A02)"
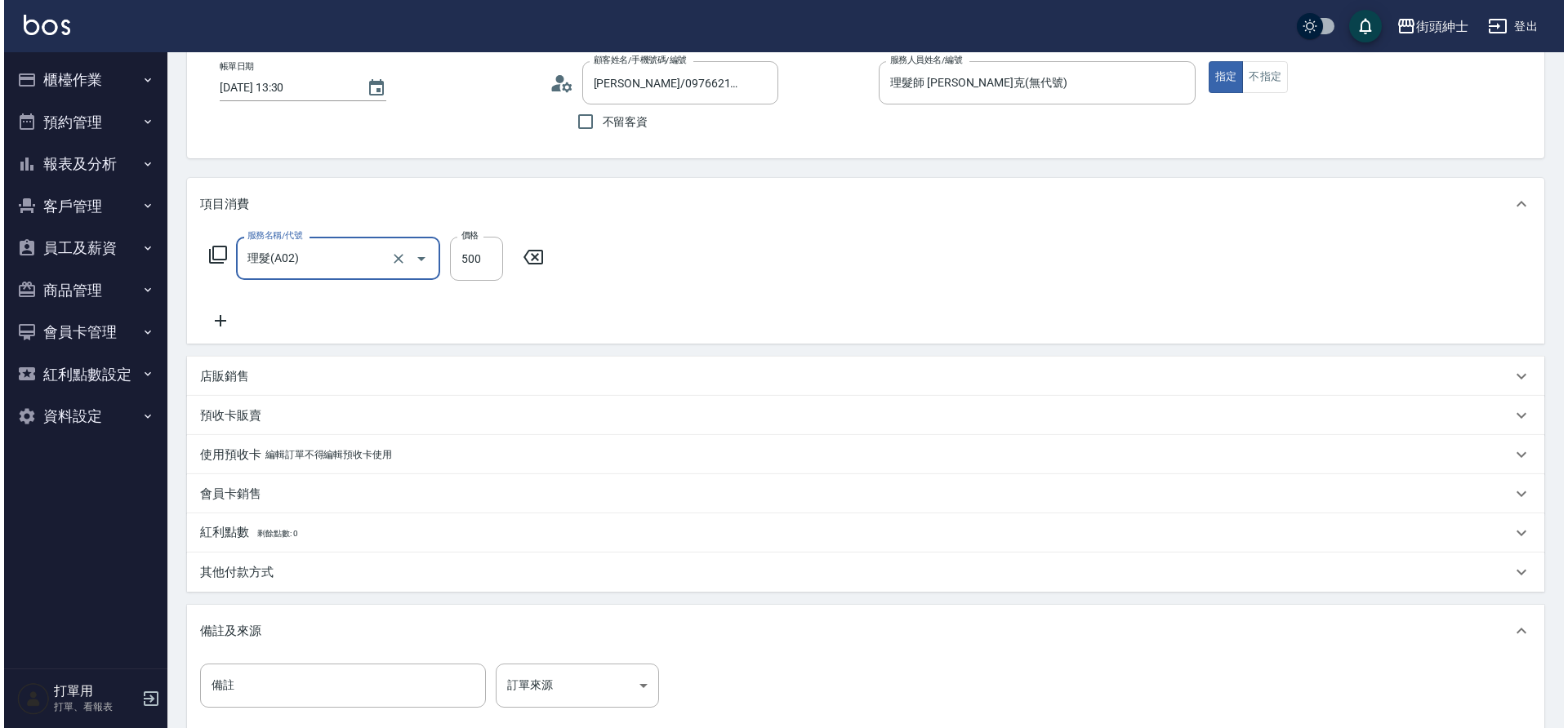
scroll to position [278, 0]
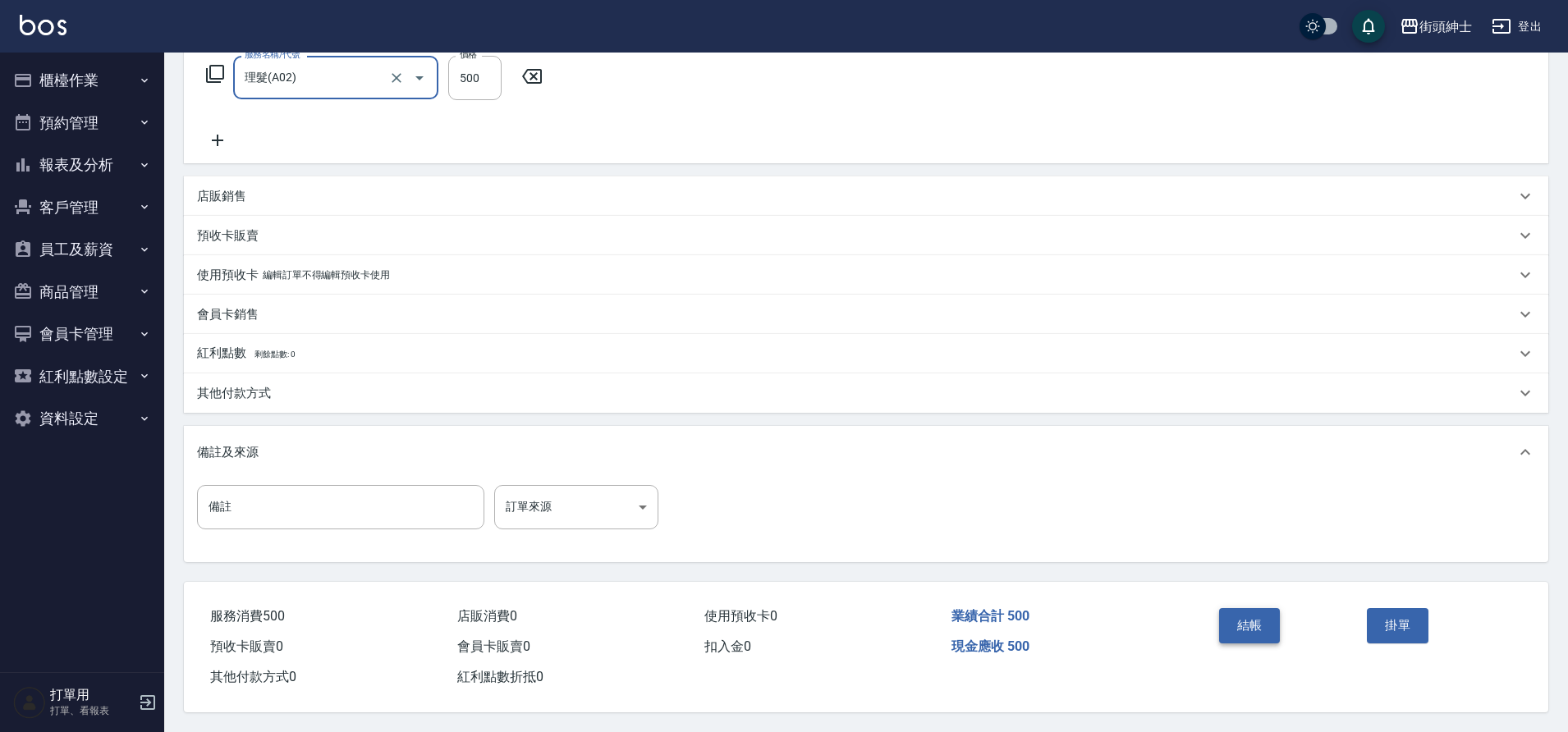
click at [1264, 623] on button "結帳" at bounding box center [1250, 626] width 61 height 34
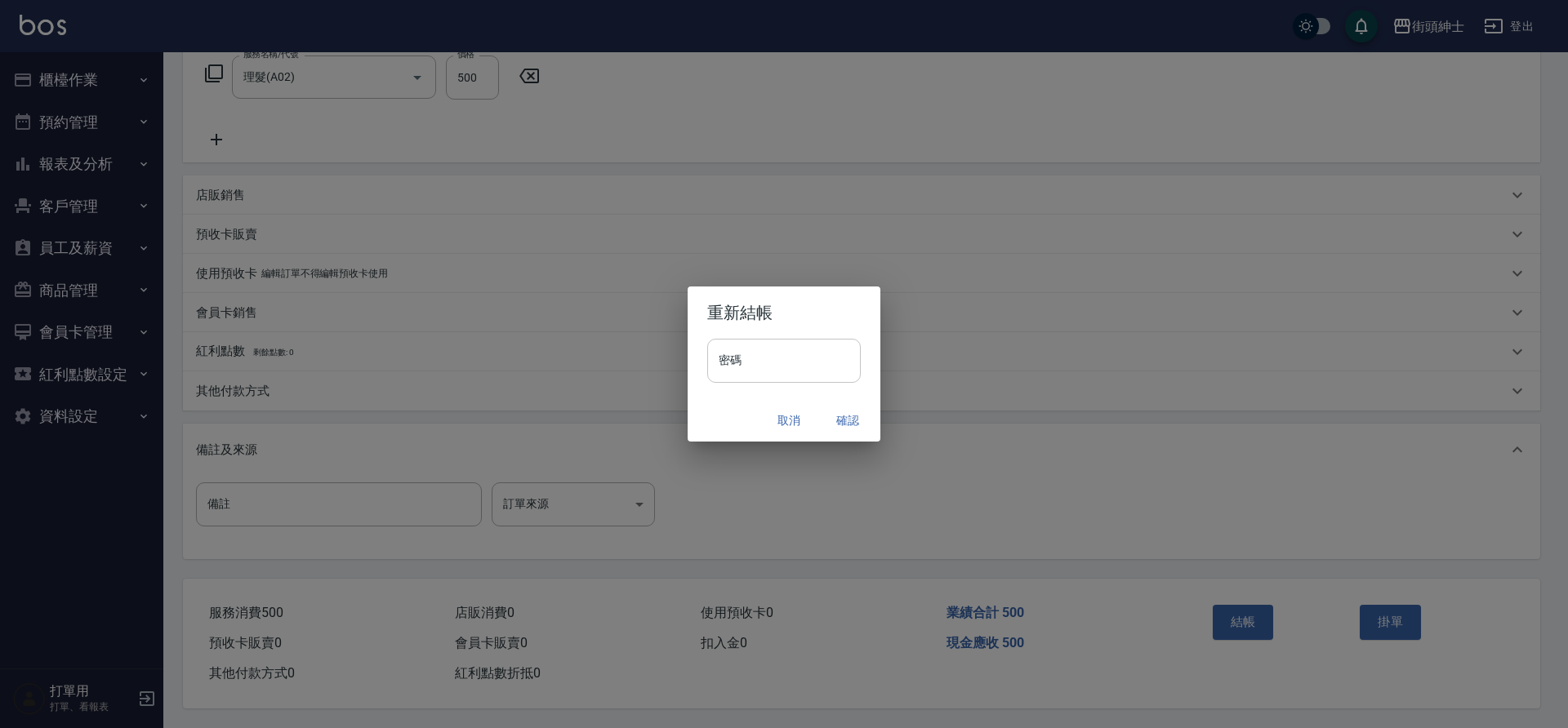
click at [783, 352] on input "密碼" at bounding box center [784, 360] width 153 height 44
click at [838, 419] on button "確認" at bounding box center [848, 421] width 52 height 30
click at [91, 80] on button "櫃檯作業" at bounding box center [82, 80] width 151 height 42
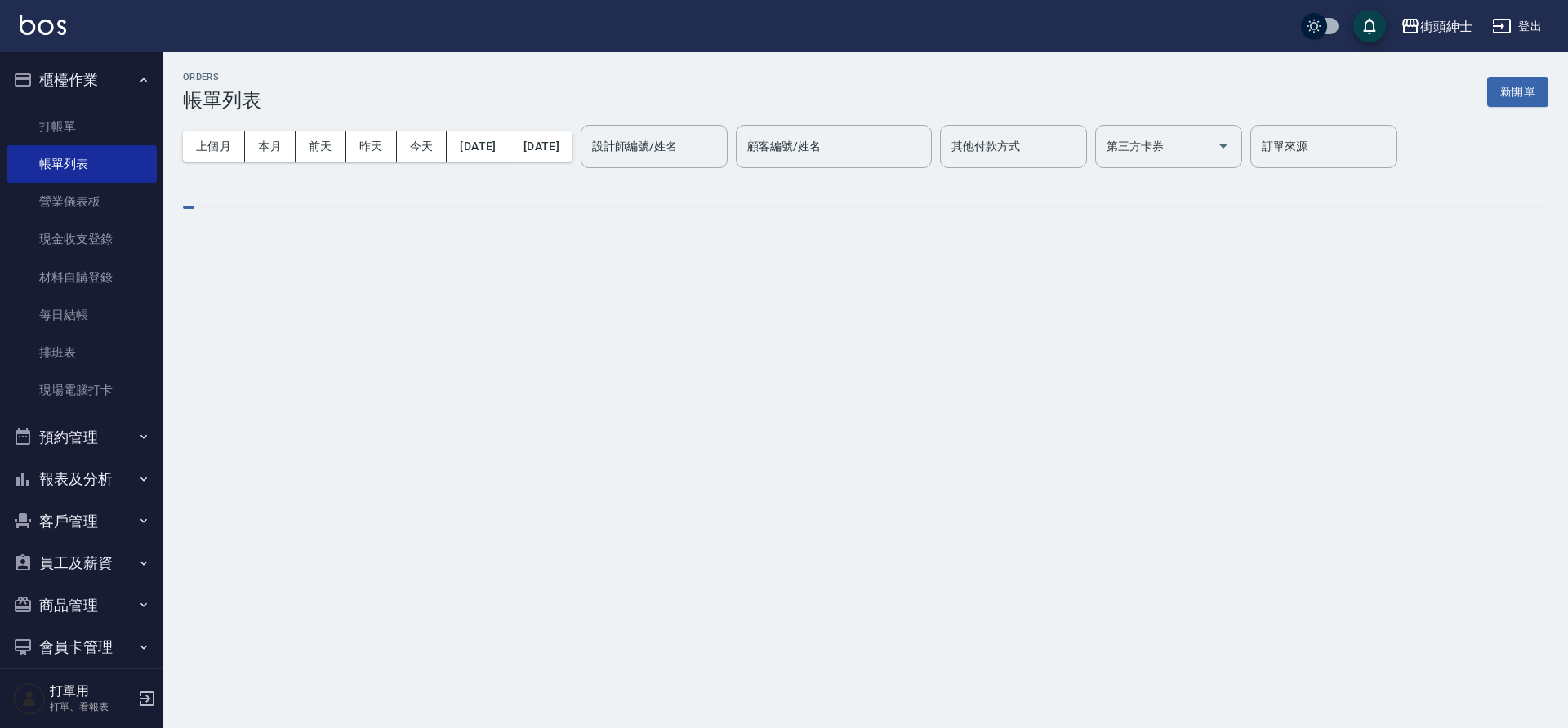
click at [114, 114] on link "打帳單" at bounding box center [82, 126] width 151 height 38
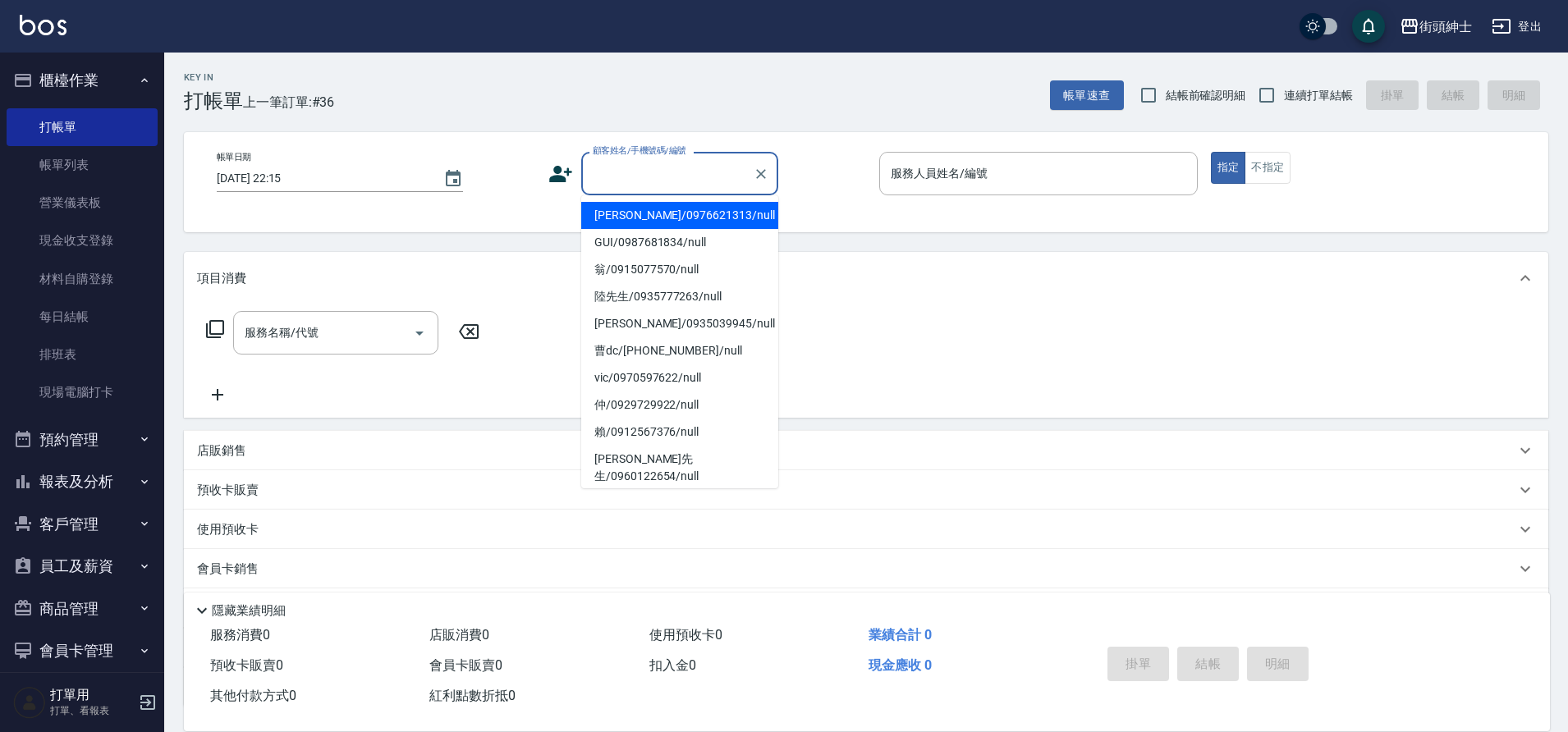
click at [634, 169] on input "顧客姓名/手機號碼/編號" at bounding box center [667, 174] width 158 height 29
click at [602, 171] on input "顧客姓名/手機號碼/編號" at bounding box center [667, 174] width 158 height 29
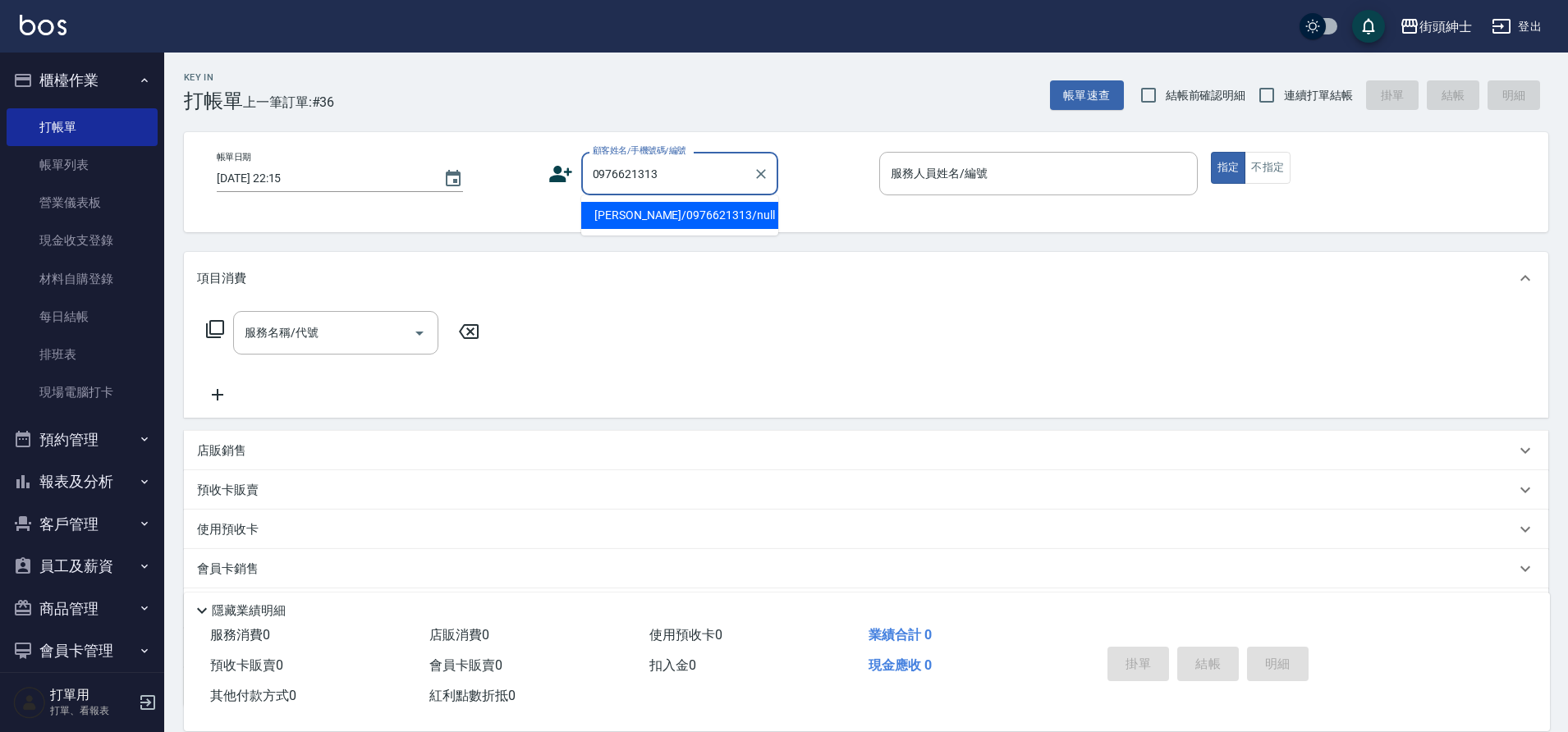
drag, startPoint x: 643, startPoint y: 224, endPoint x: 1202, endPoint y: 132, distance: 566.5
click at [642, 223] on li "[PERSON_NAME]/0976621313/null" at bounding box center [680, 215] width 197 height 27
type input "[PERSON_NAME]/0976621313/null"
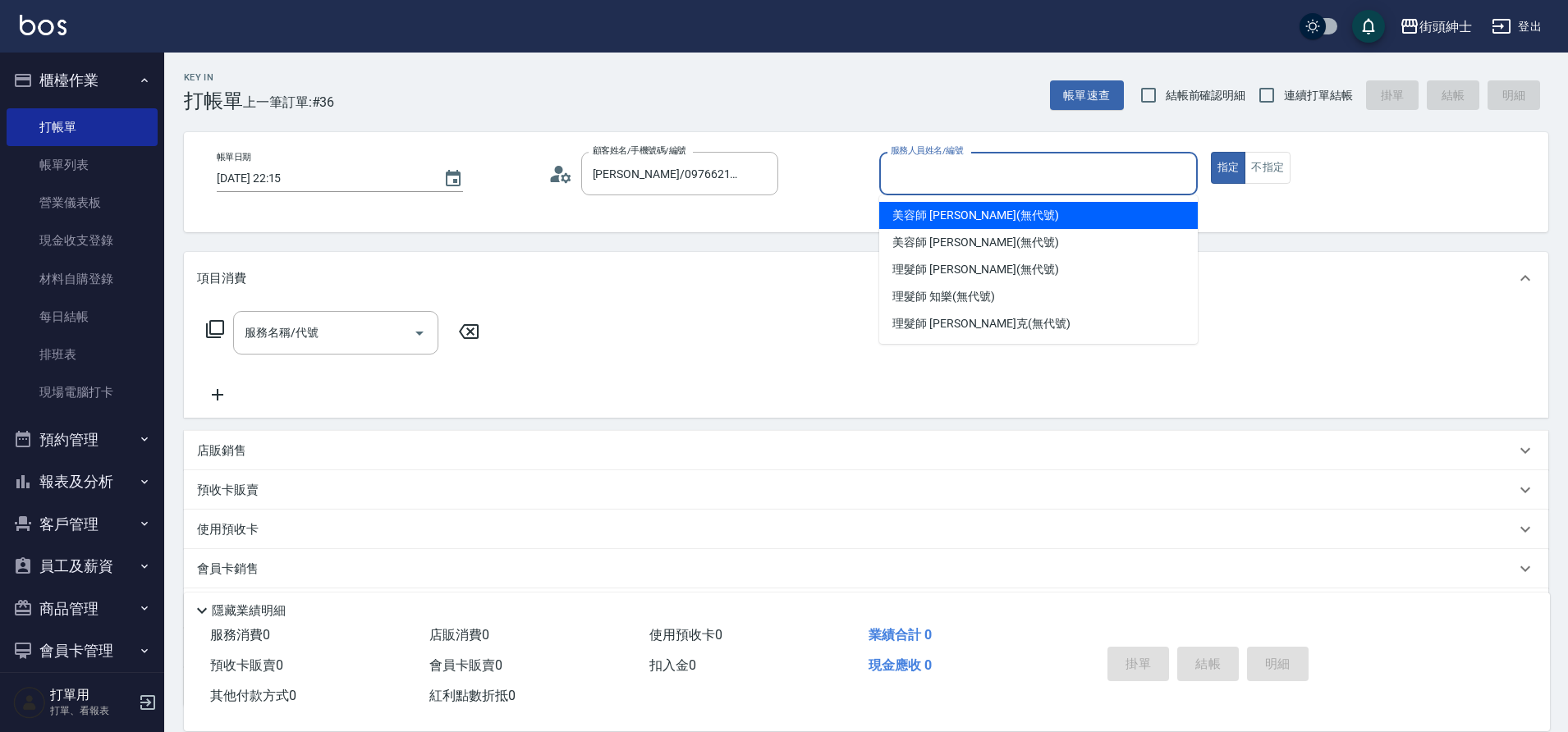
click at [940, 174] on input "服務人員姓名/編號" at bounding box center [1038, 174] width 304 height 29
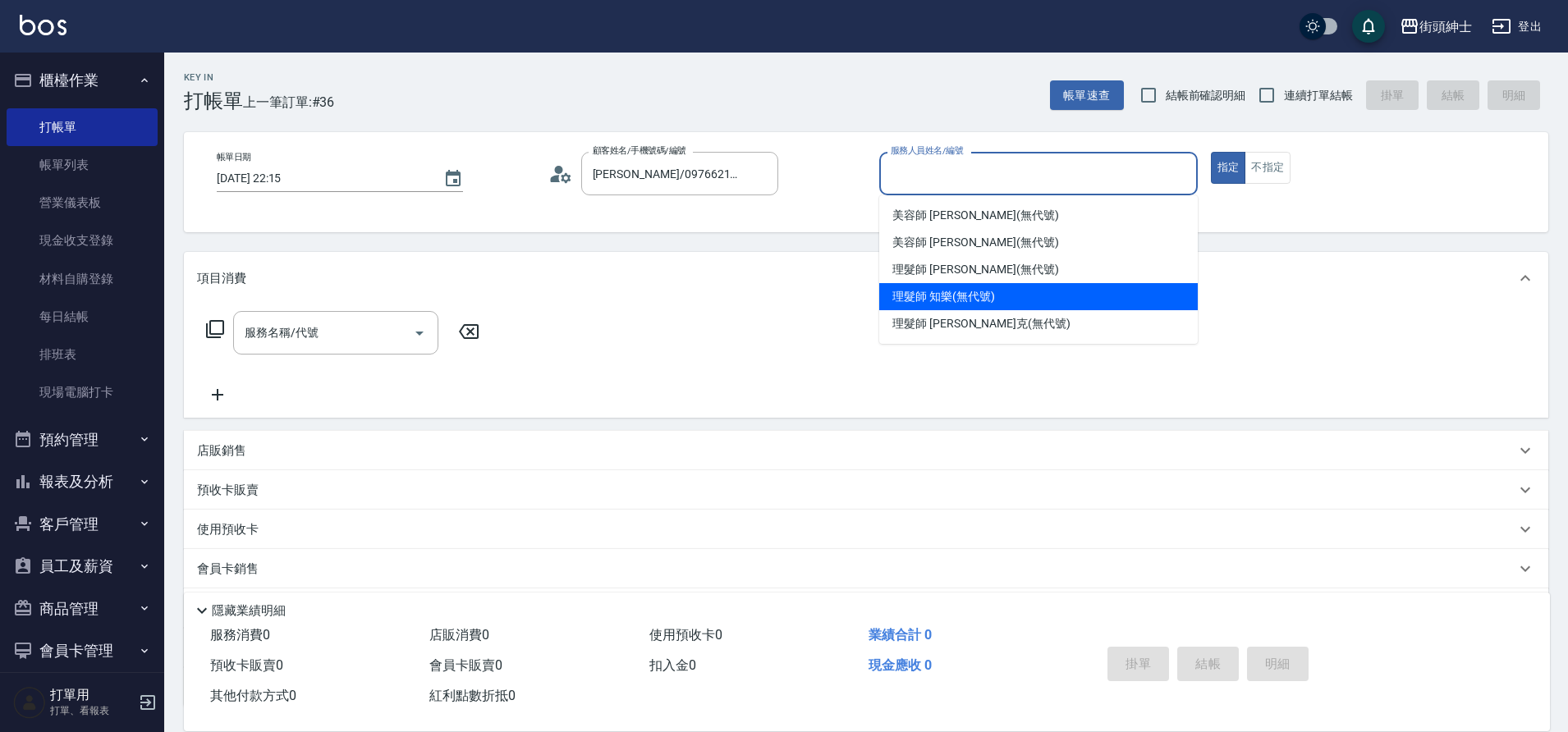
click at [974, 295] on span "理髮師 知樂 (無代號)" at bounding box center [943, 297] width 102 height 17
type input "理髮師 知樂(無代號)"
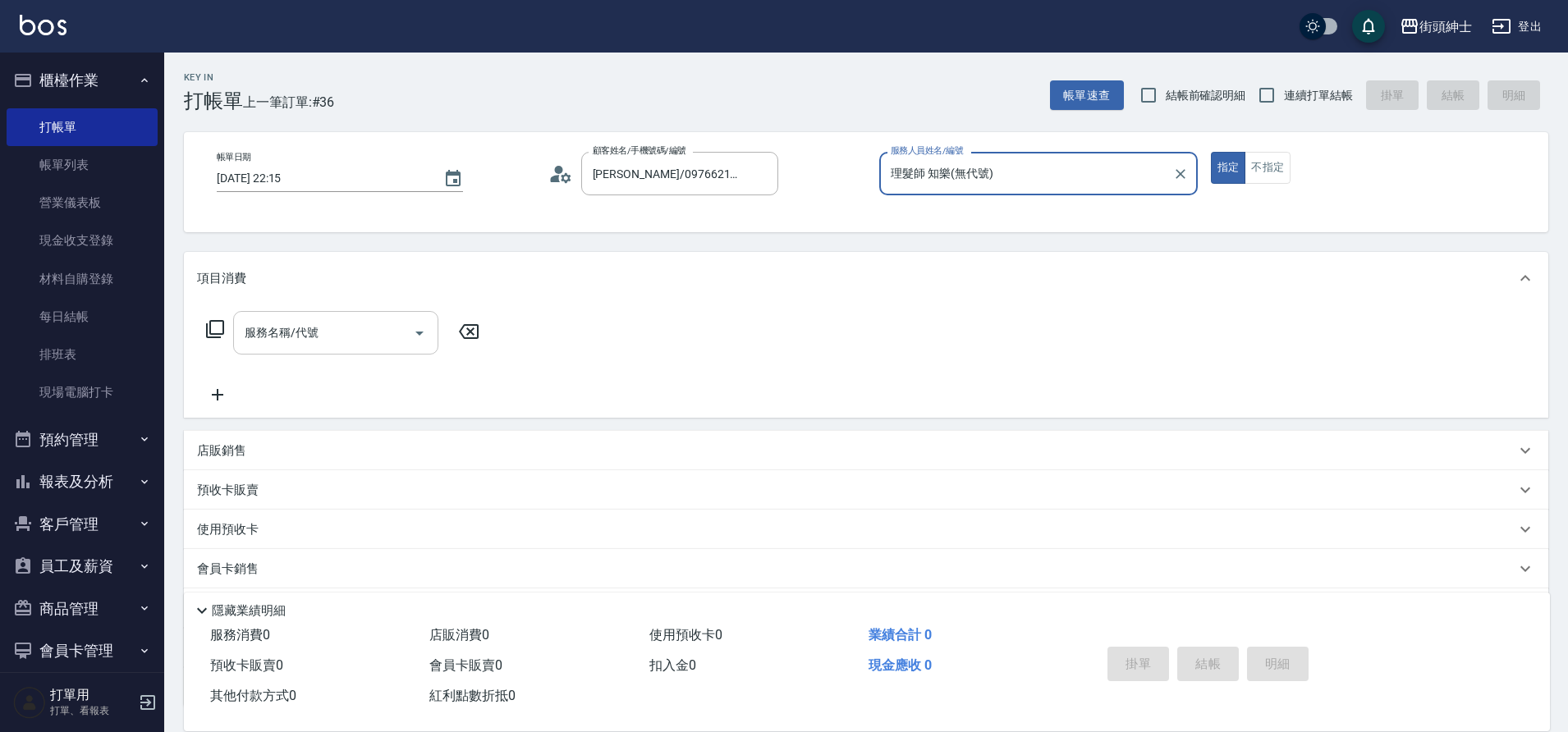
click at [315, 330] on input "服務名稱/代號" at bounding box center [324, 333] width 166 height 29
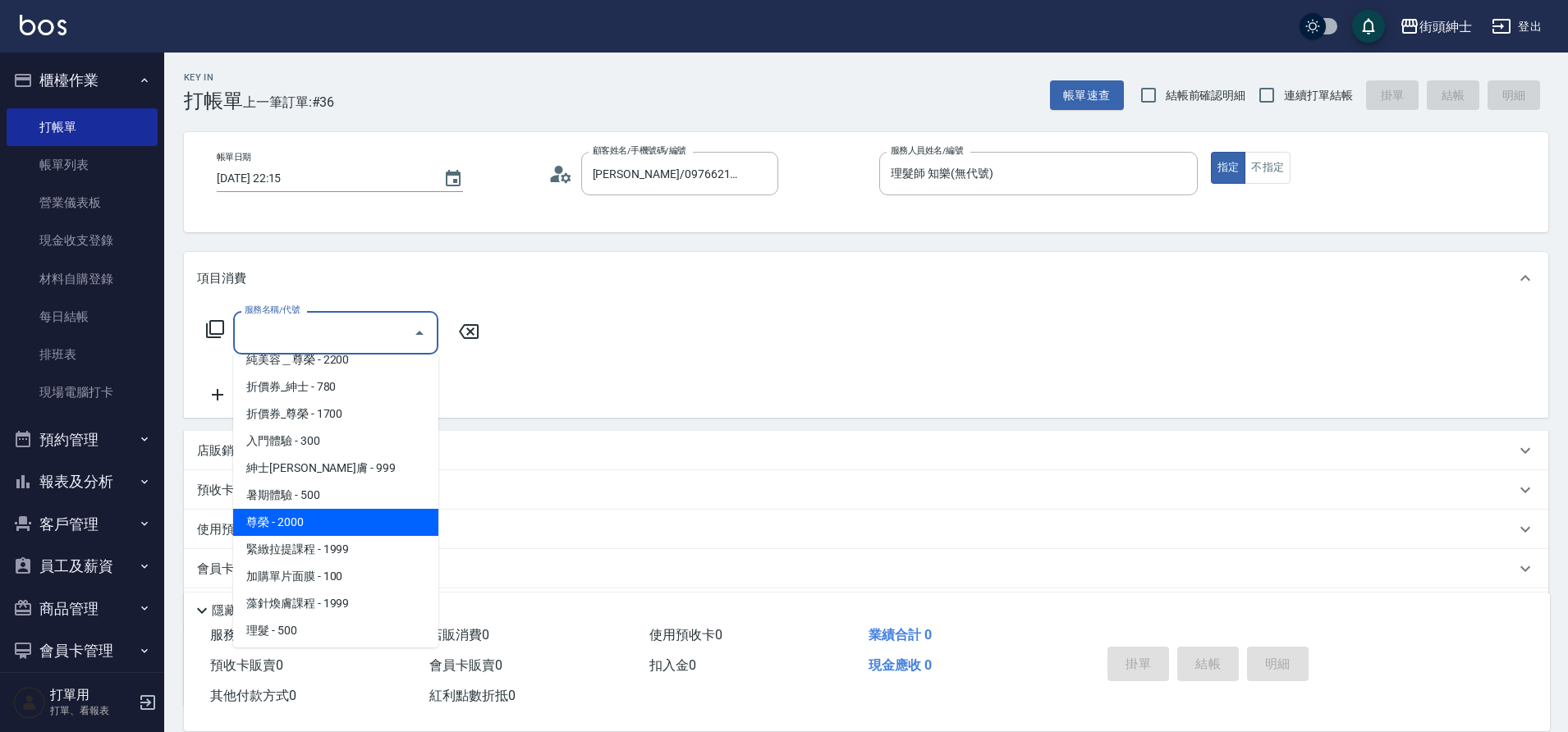
scroll to position [126, 0]
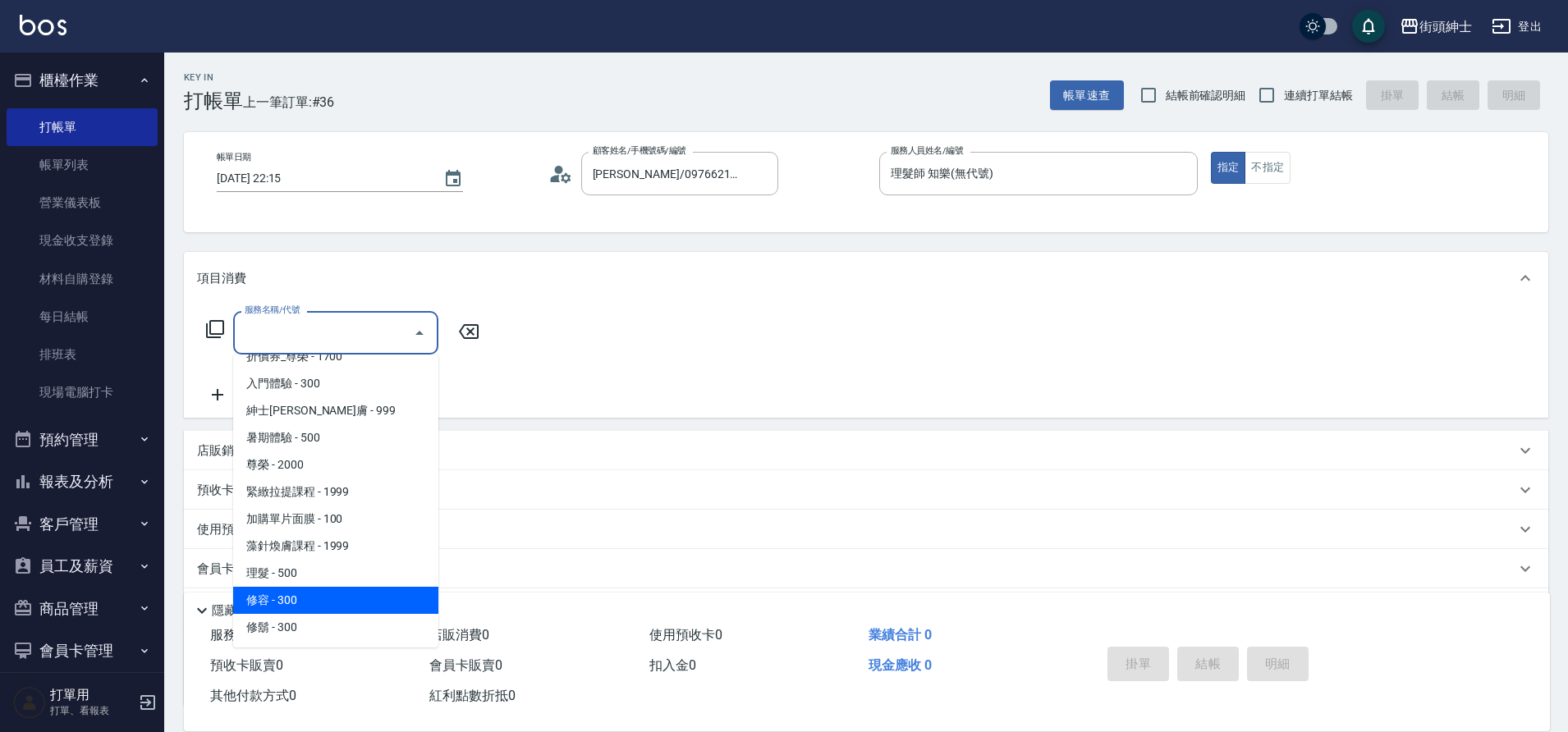
click at [319, 602] on span "修容 - 300" at bounding box center [336, 600] width 206 height 27
type input "修容(A03)"
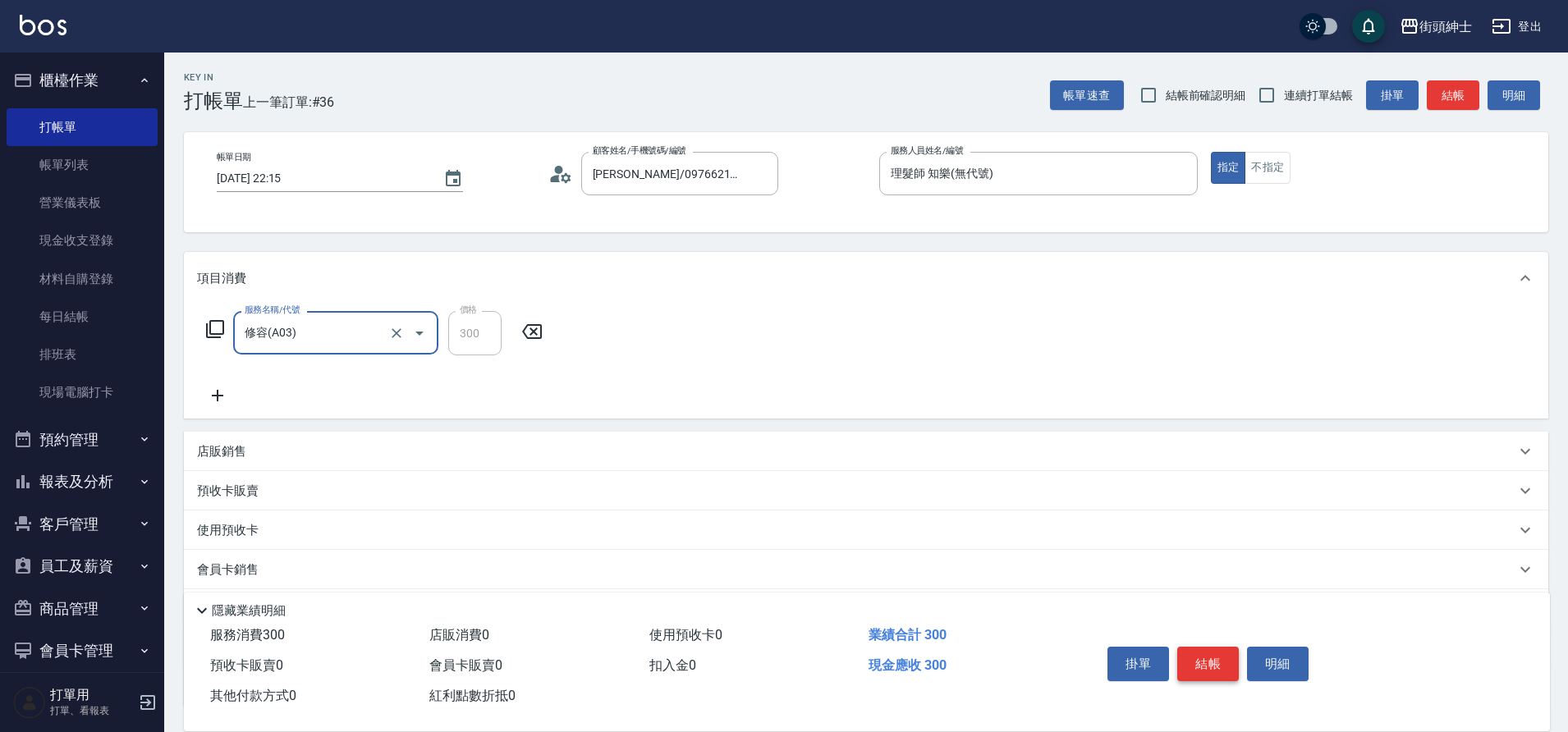
drag, startPoint x: 1218, startPoint y: 661, endPoint x: 1176, endPoint y: 620, distance: 58.7
click at [1218, 661] on button "結帳" at bounding box center [1208, 664] width 61 height 34
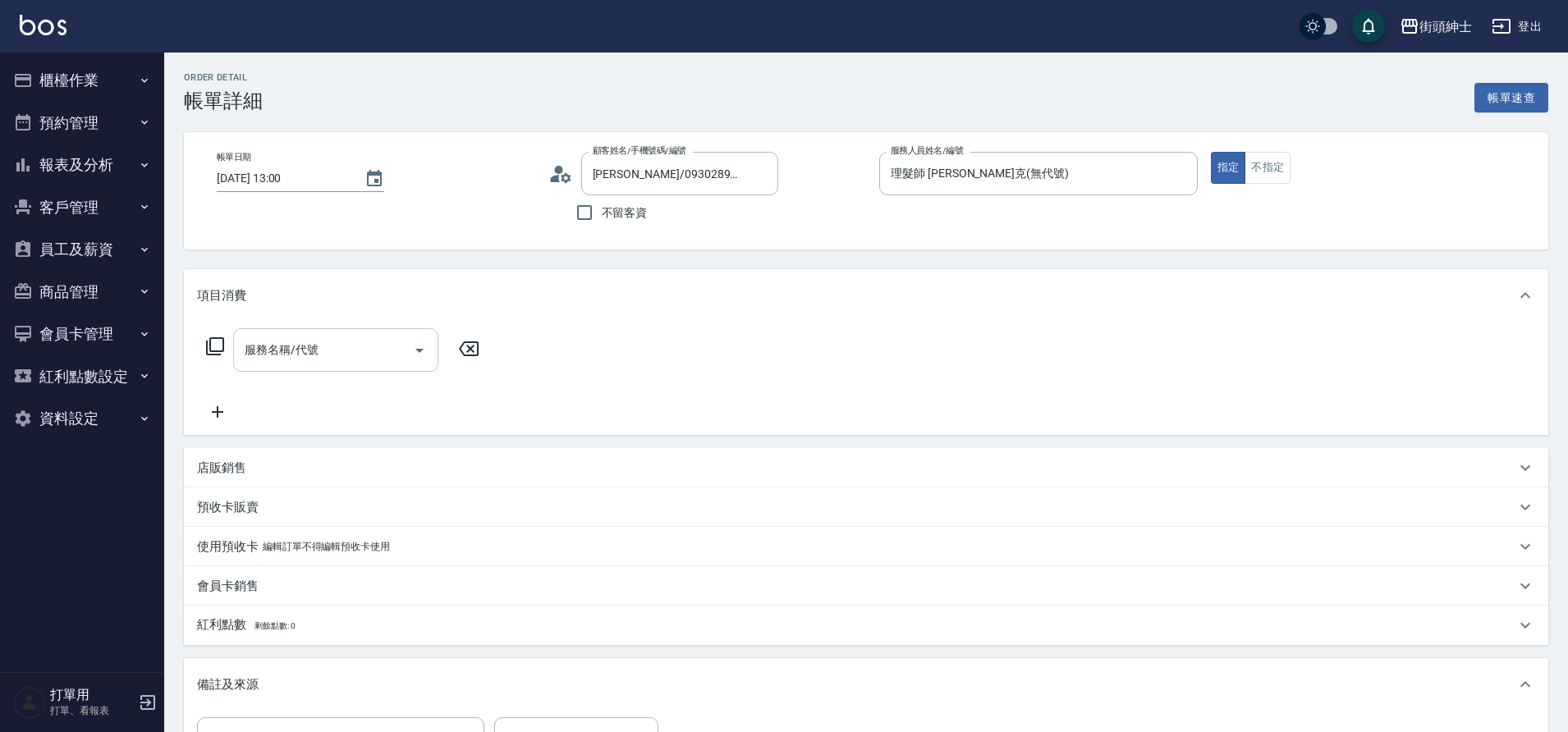
type input "徐先生/0930289138/null"
click at [330, 356] on input "服務名稱/代號" at bounding box center [324, 350] width 166 height 29
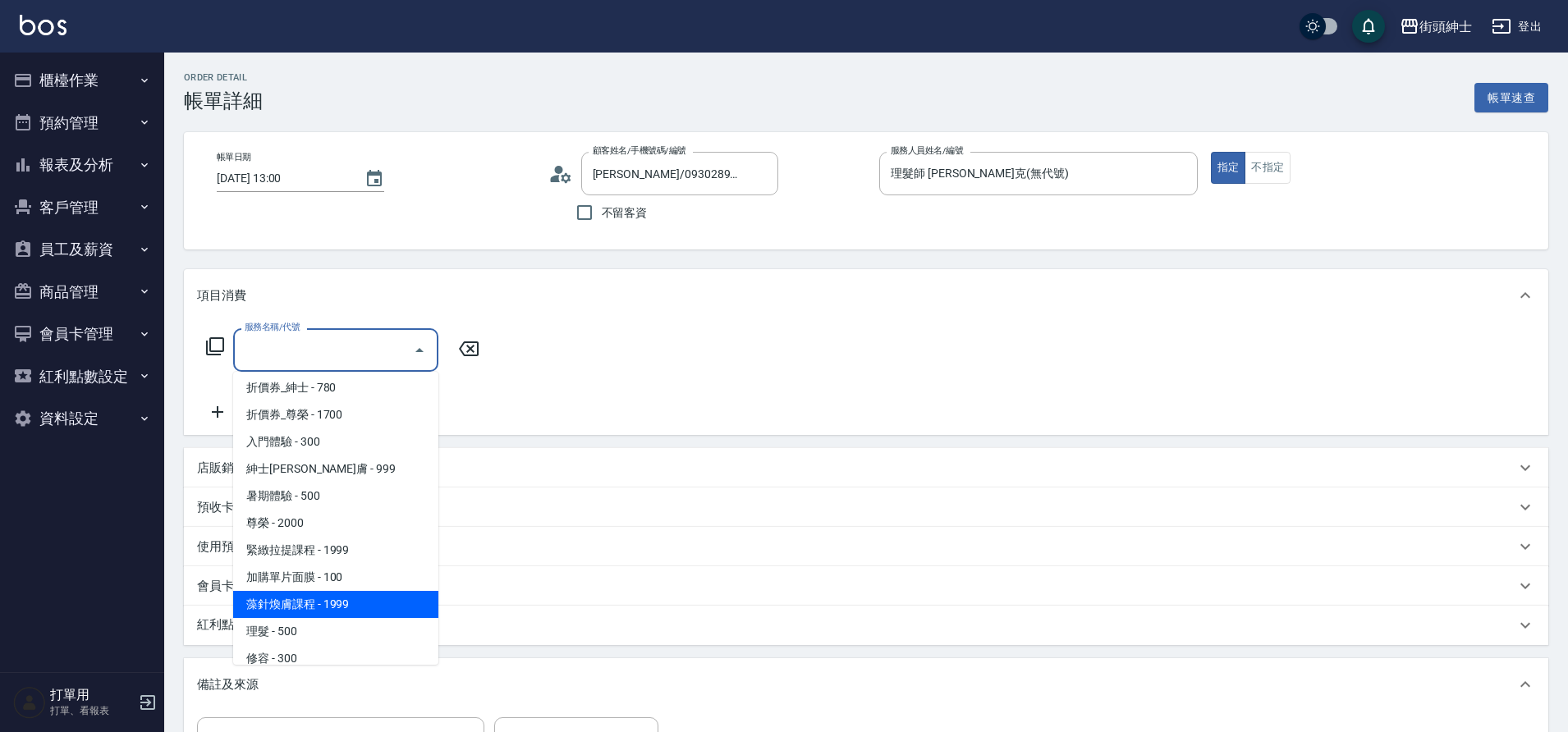
scroll to position [126, 0]
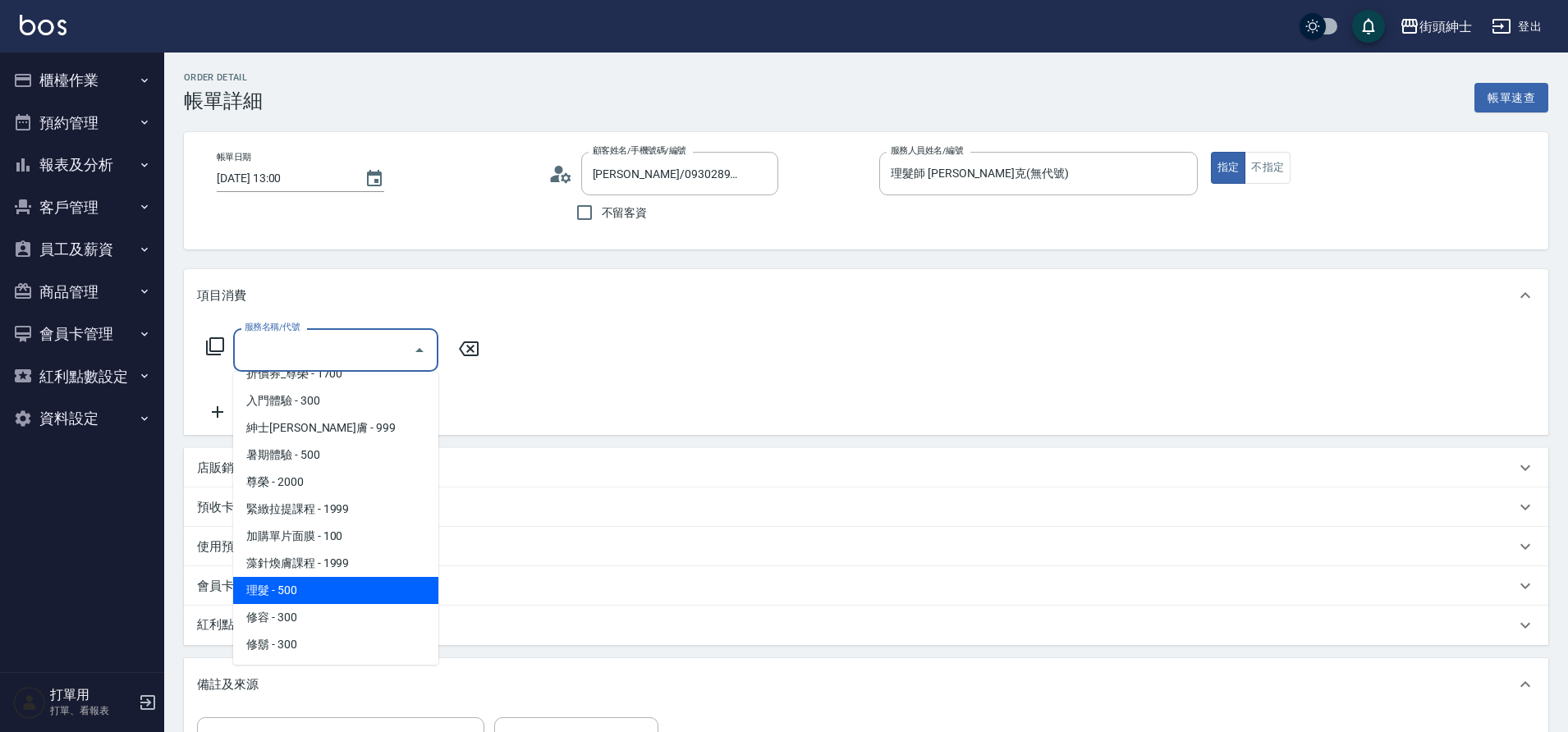
click at [323, 593] on span "理髮 - 500" at bounding box center [336, 590] width 206 height 27
type input "理髮(A02)"
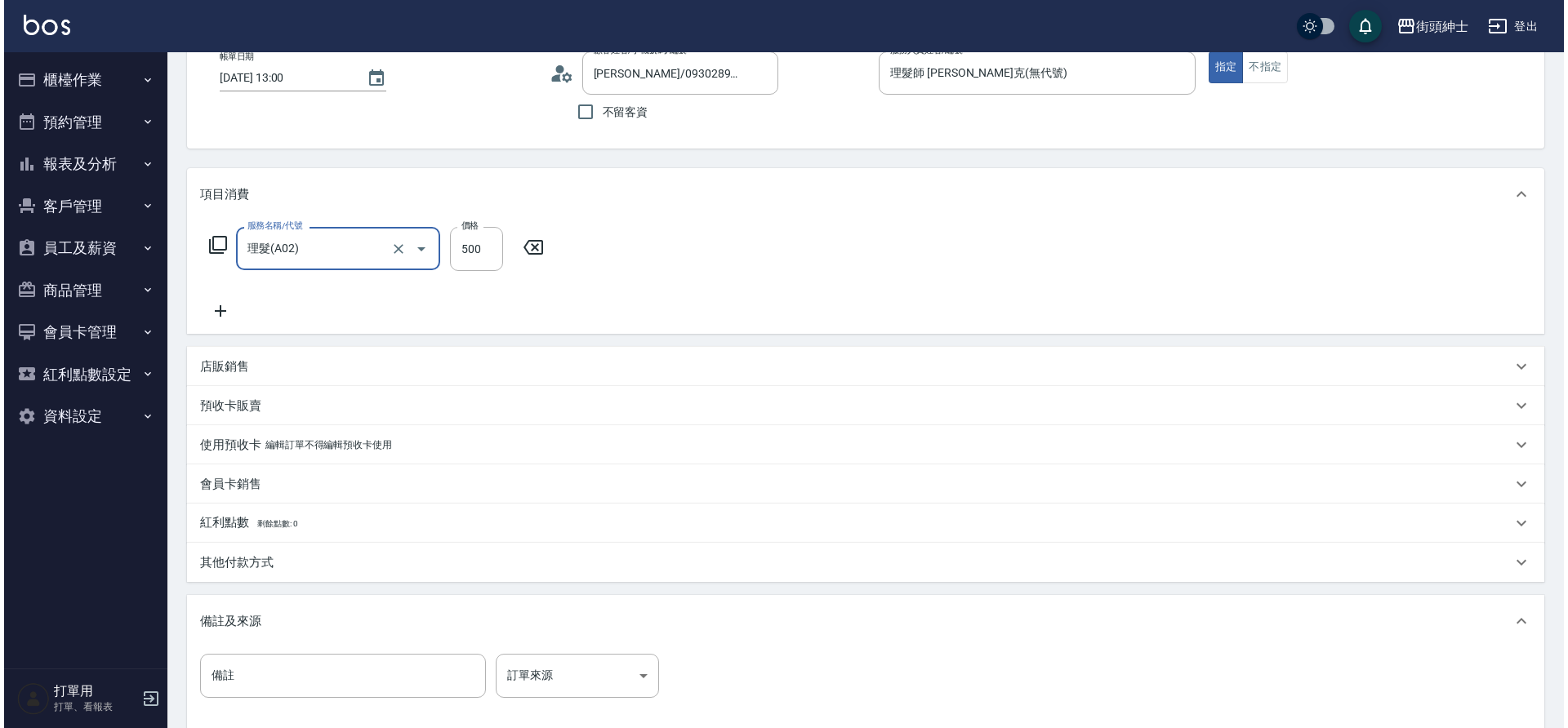
scroll to position [278, 0]
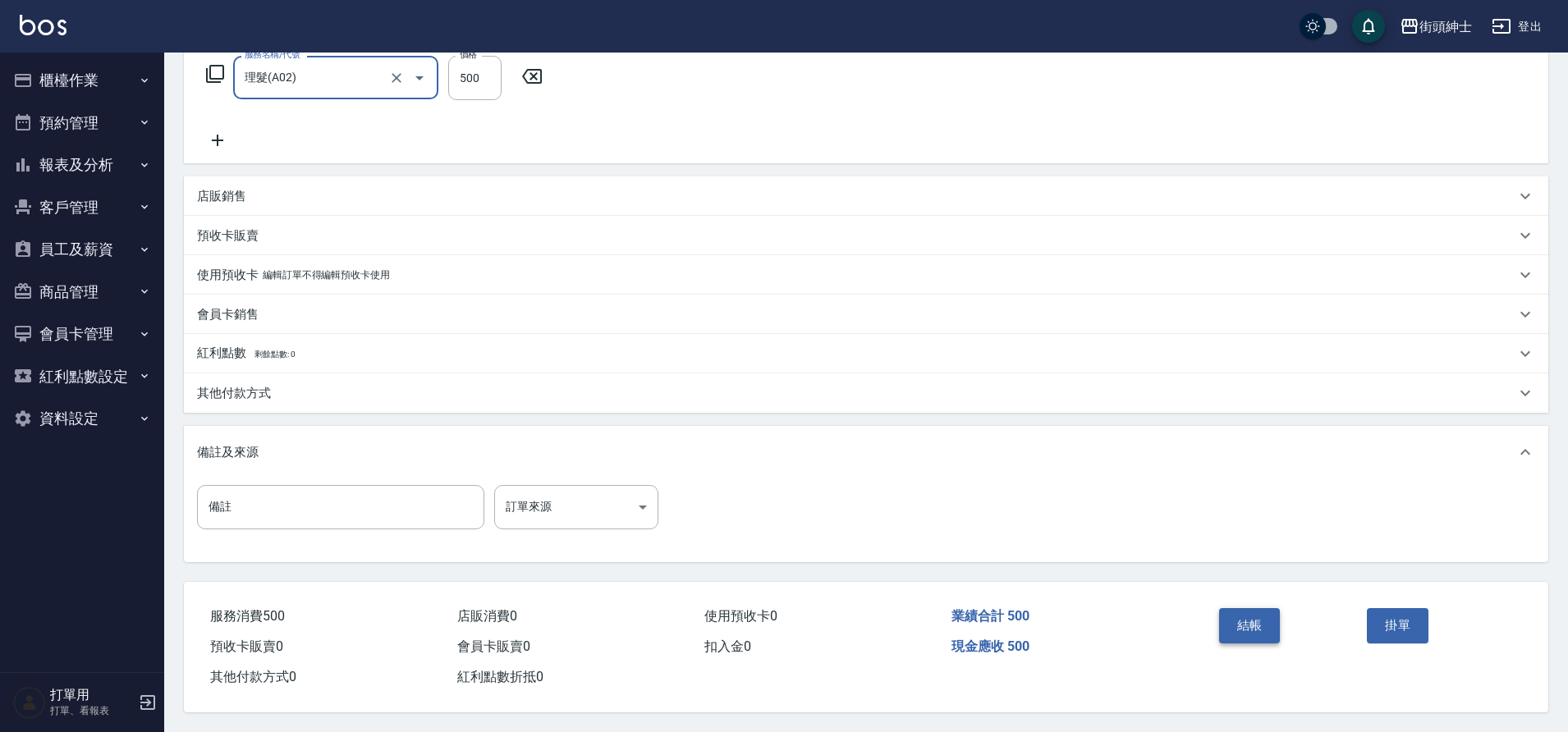
click at [1270, 628] on button "結帳" at bounding box center [1250, 626] width 61 height 34
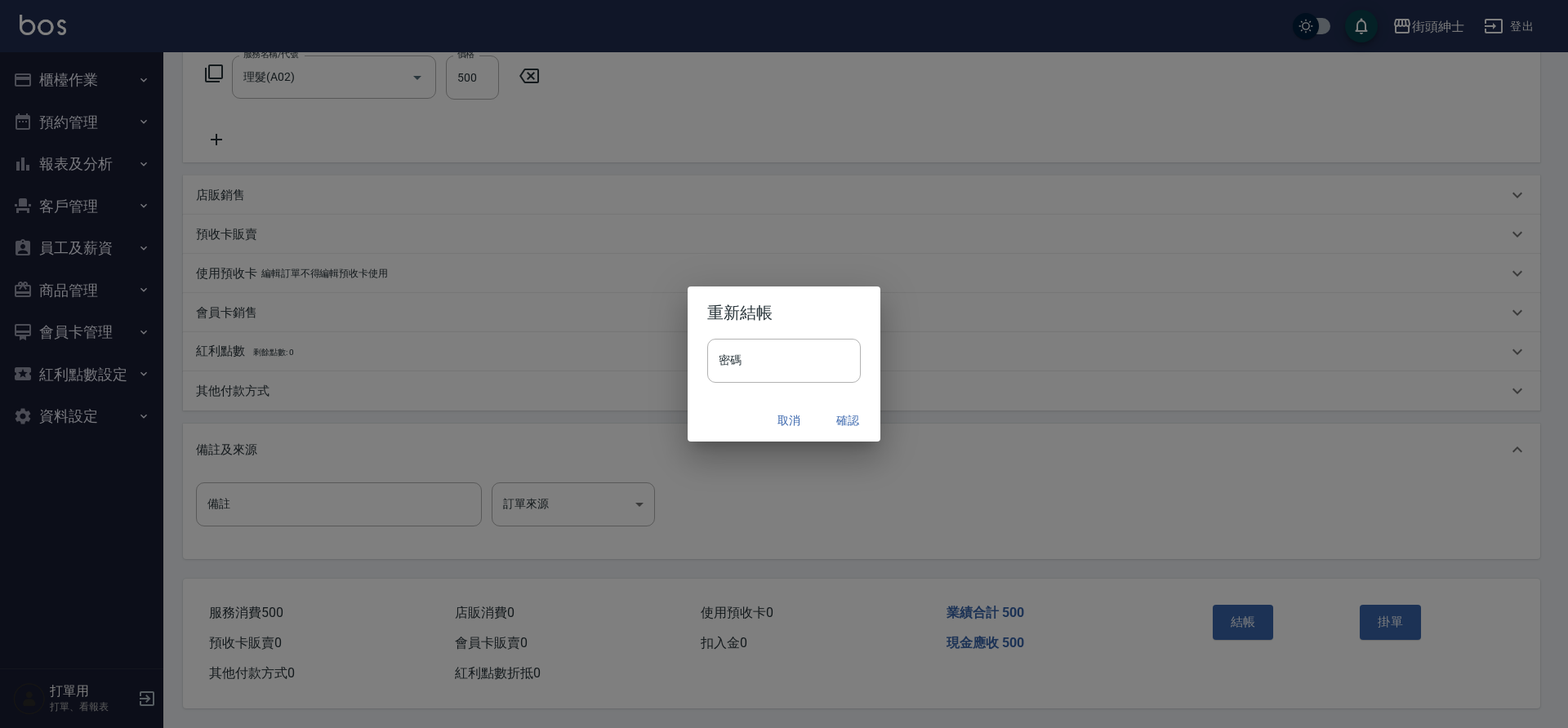
click at [844, 422] on button "確認" at bounding box center [848, 421] width 52 height 30
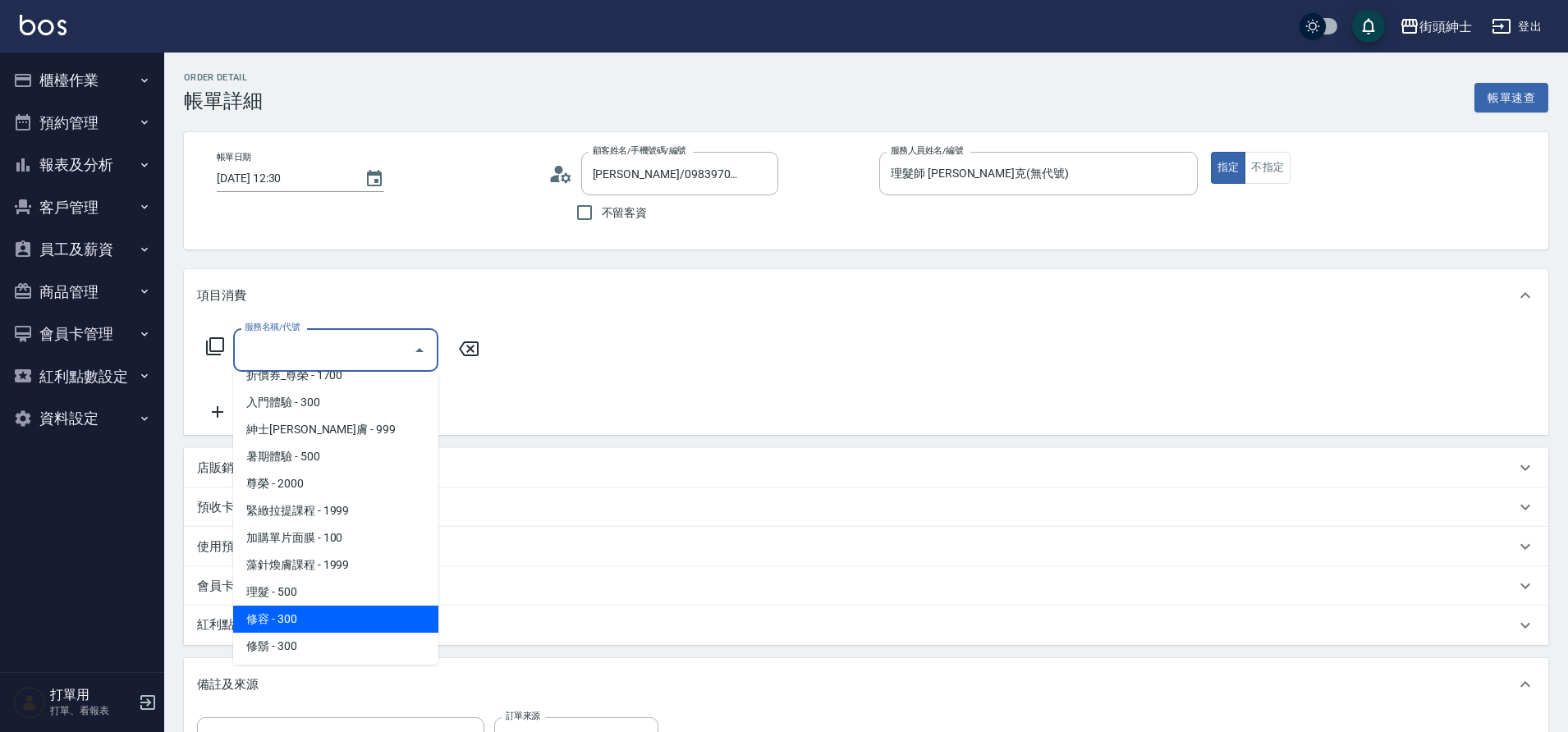
scroll to position [126, 0]
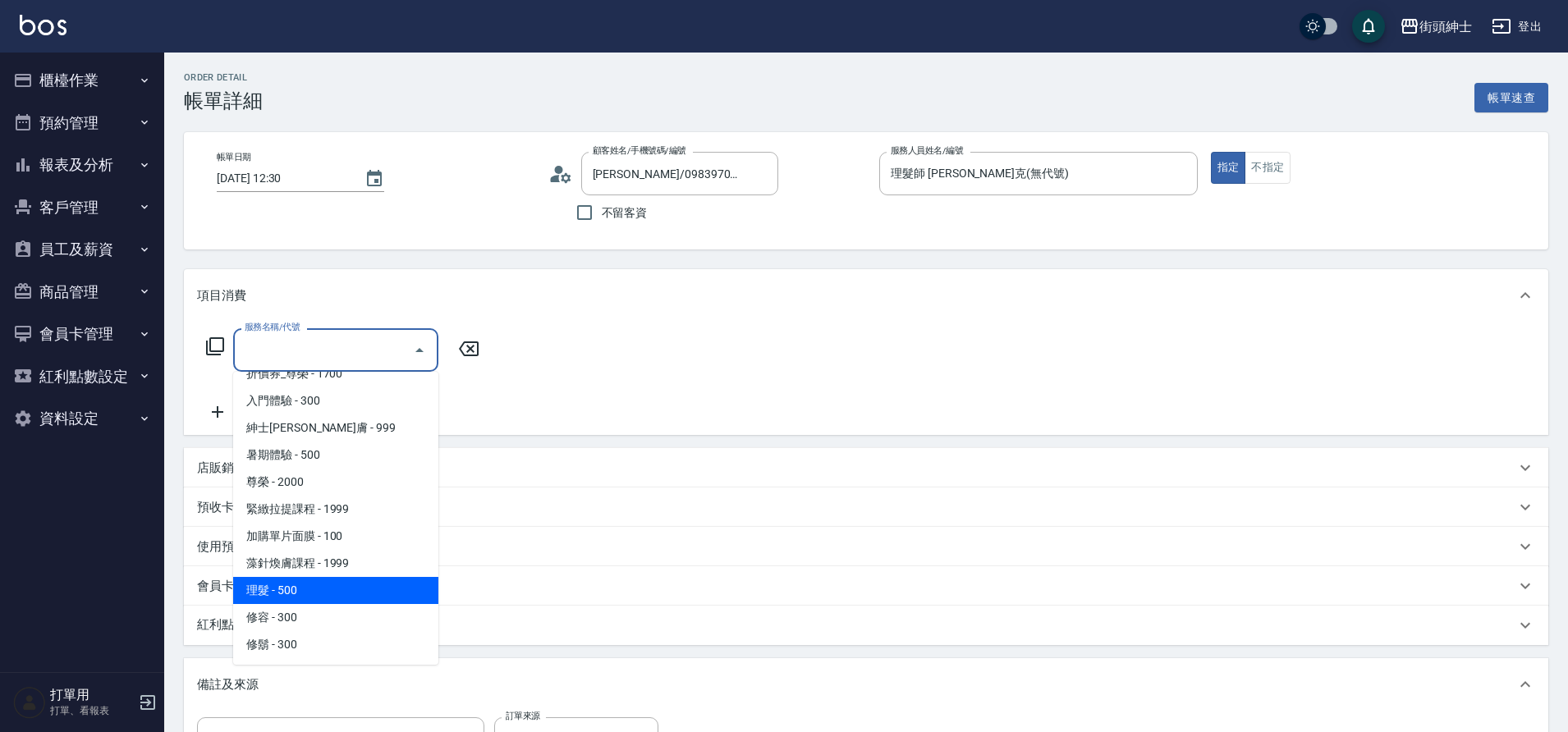
click at [315, 592] on span "理髮 - 500" at bounding box center [336, 590] width 206 height 27
type input "理髮(A02)"
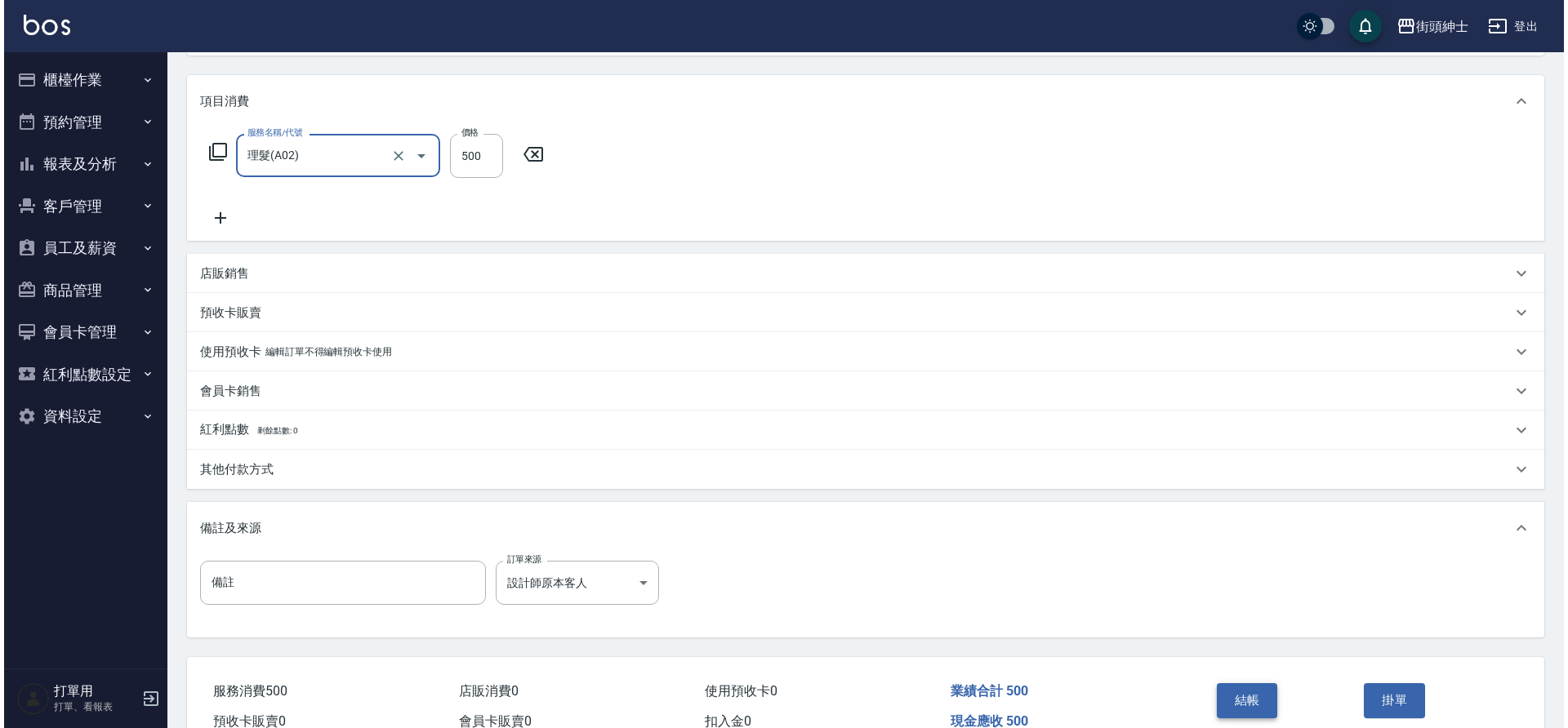
scroll to position [278, 0]
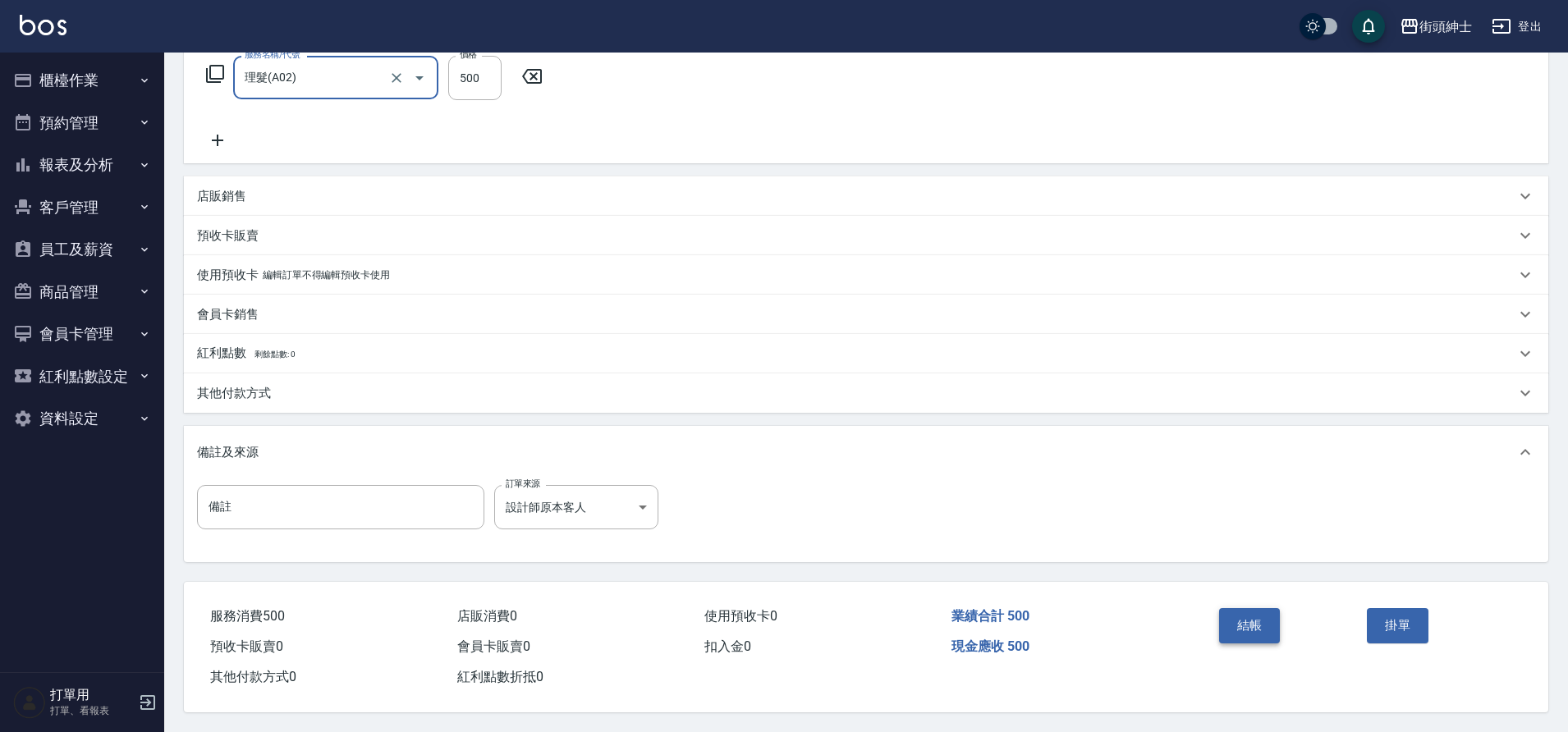
click at [1263, 622] on button "結帳" at bounding box center [1250, 626] width 61 height 34
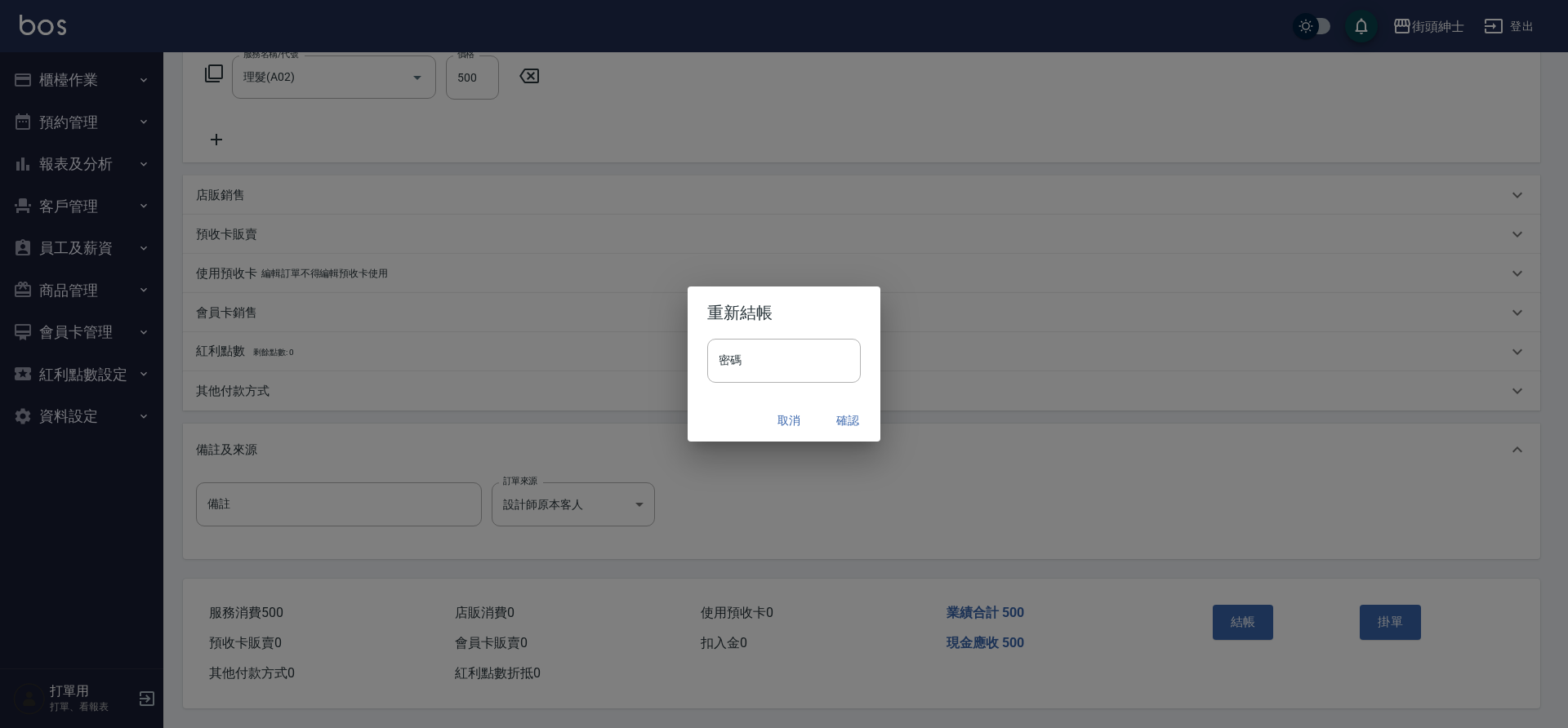
click at [842, 421] on button "確認" at bounding box center [848, 421] width 52 height 30
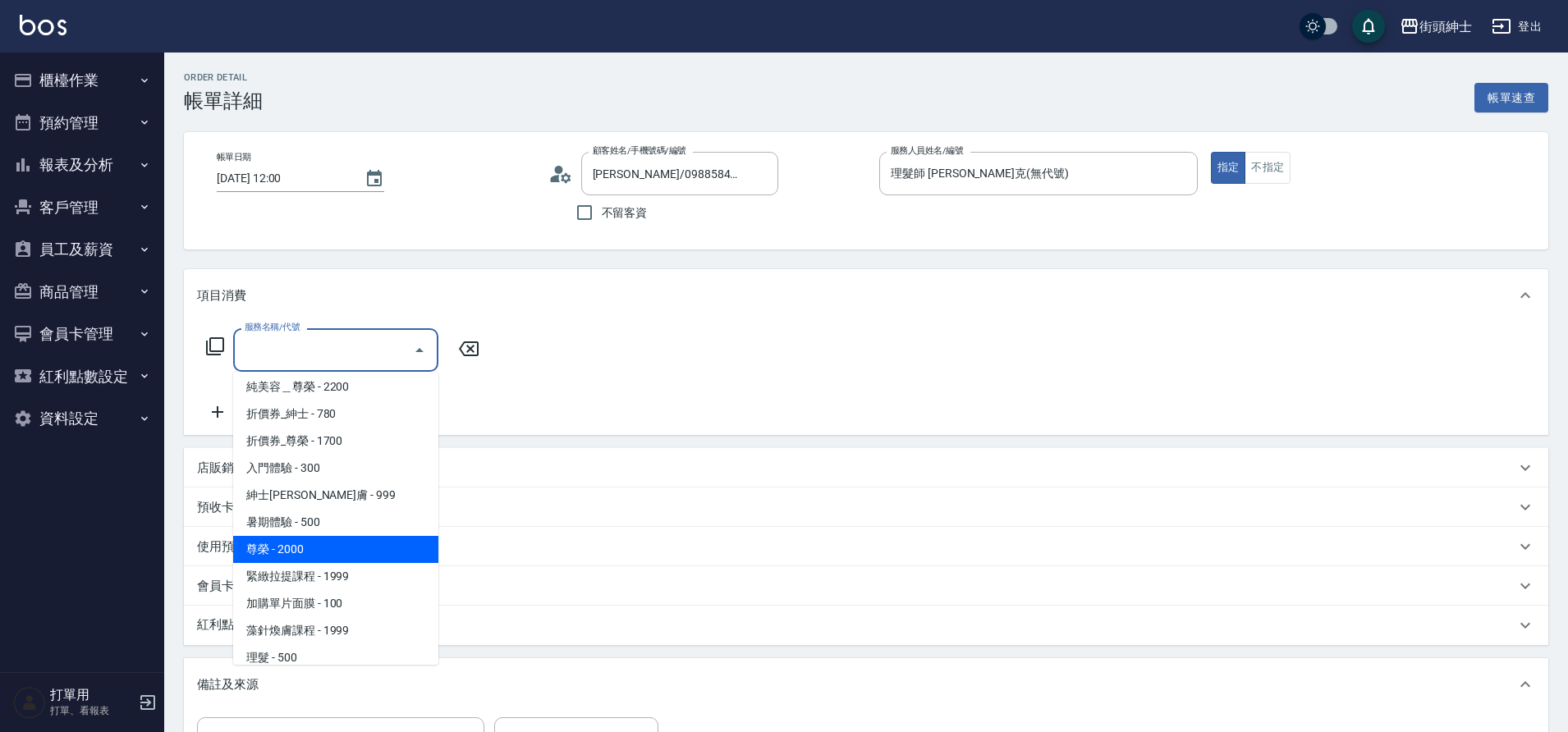
scroll to position [126, 0]
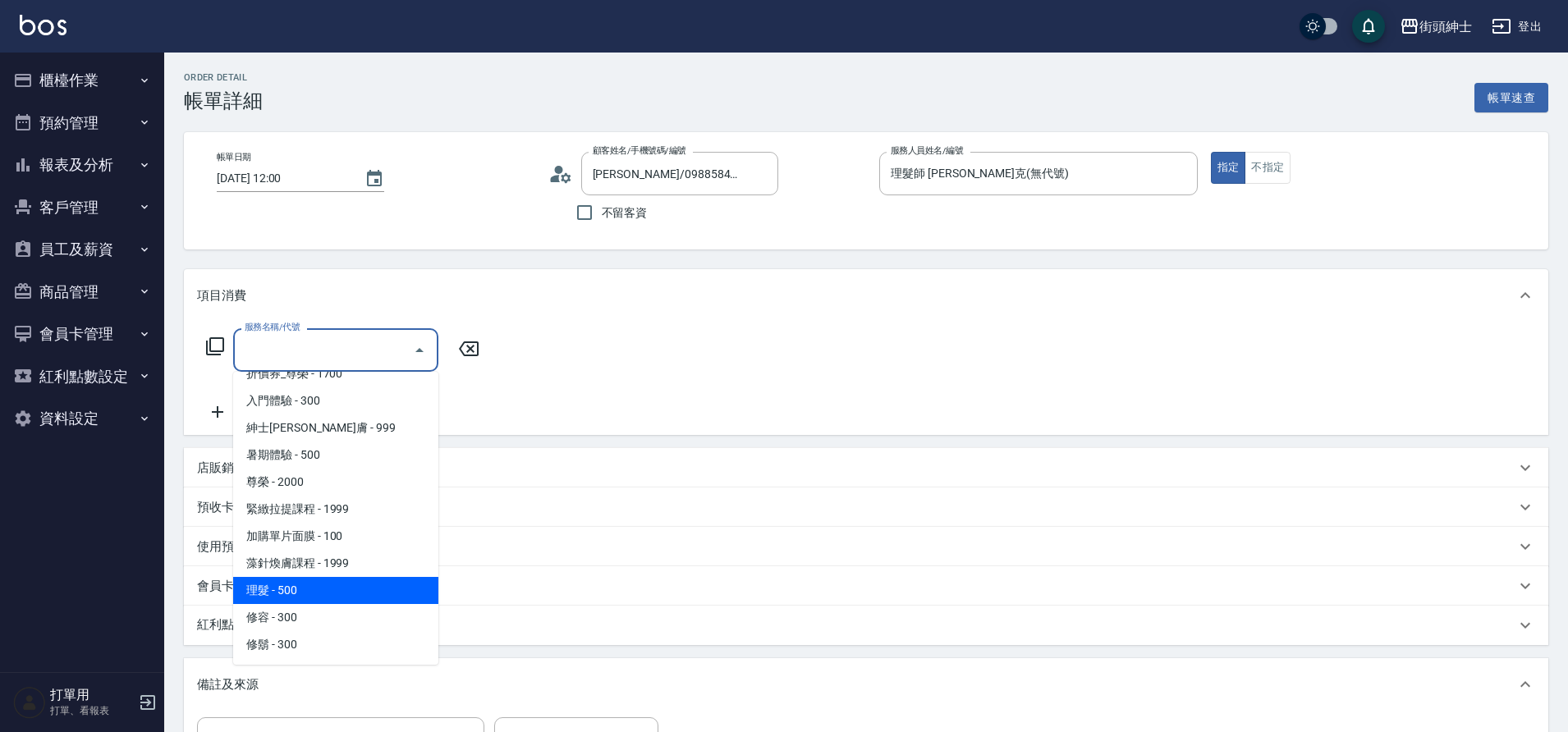
click at [338, 592] on span "理髮 - 500" at bounding box center [336, 590] width 206 height 27
type input "理髮(A02)"
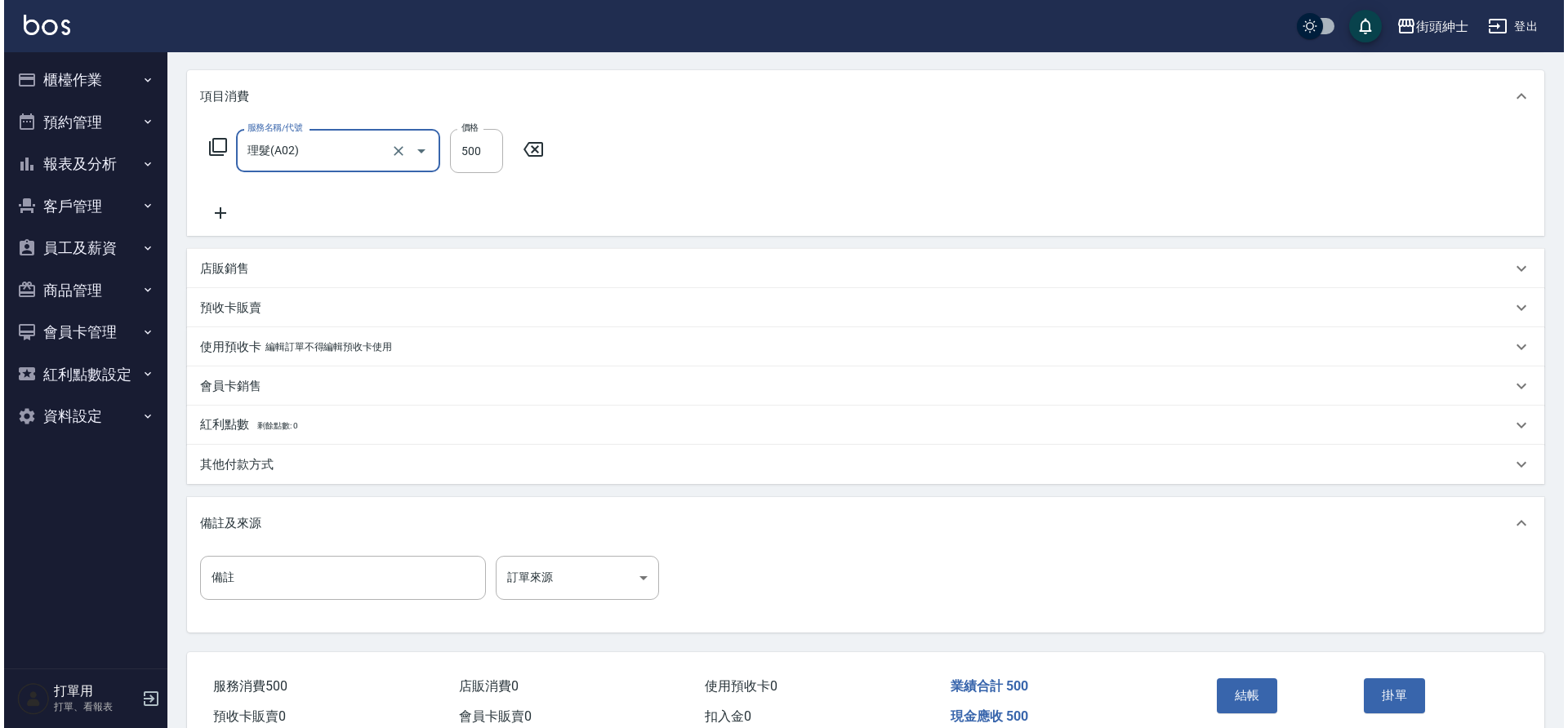
scroll to position [278, 0]
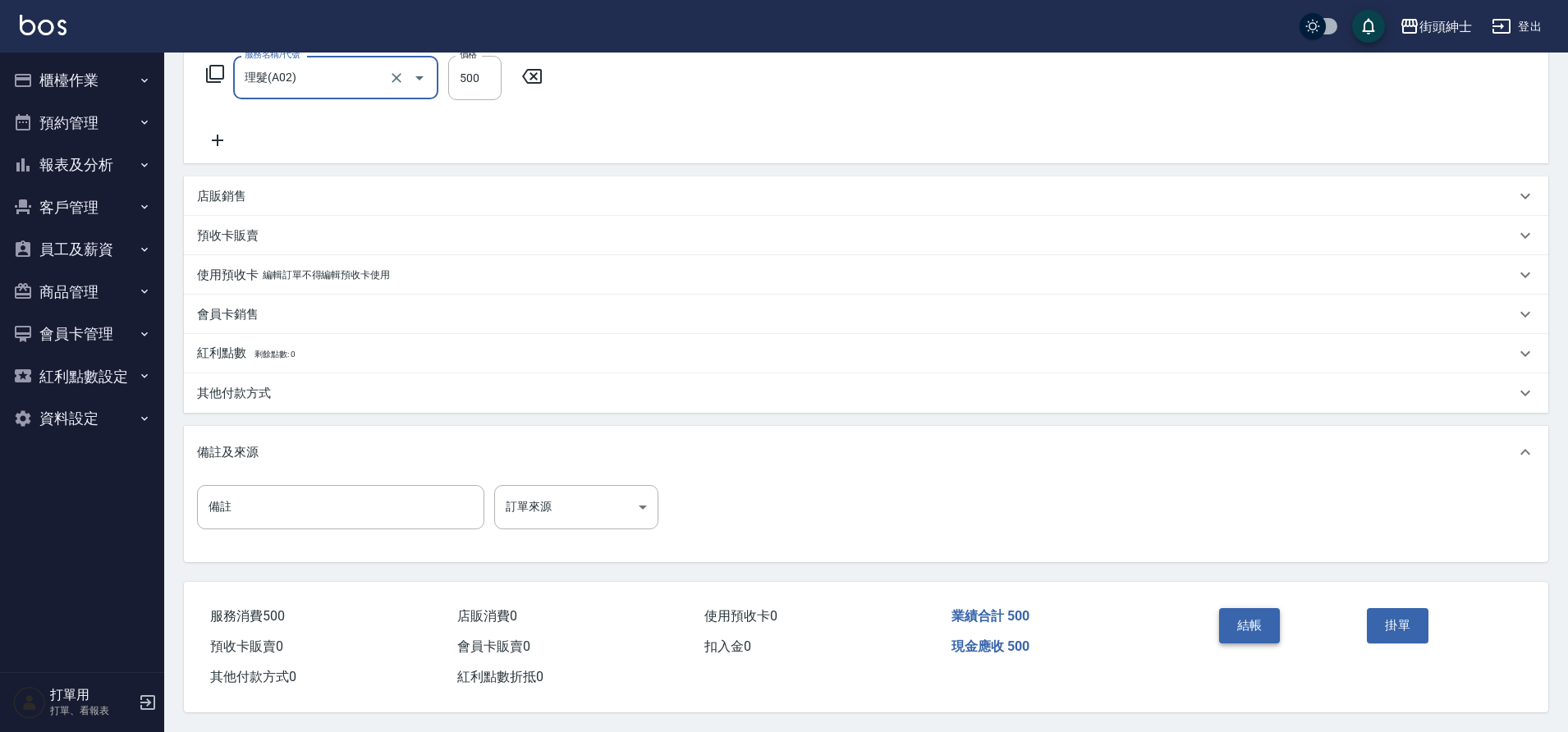
click at [1261, 621] on button "結帳" at bounding box center [1250, 626] width 61 height 34
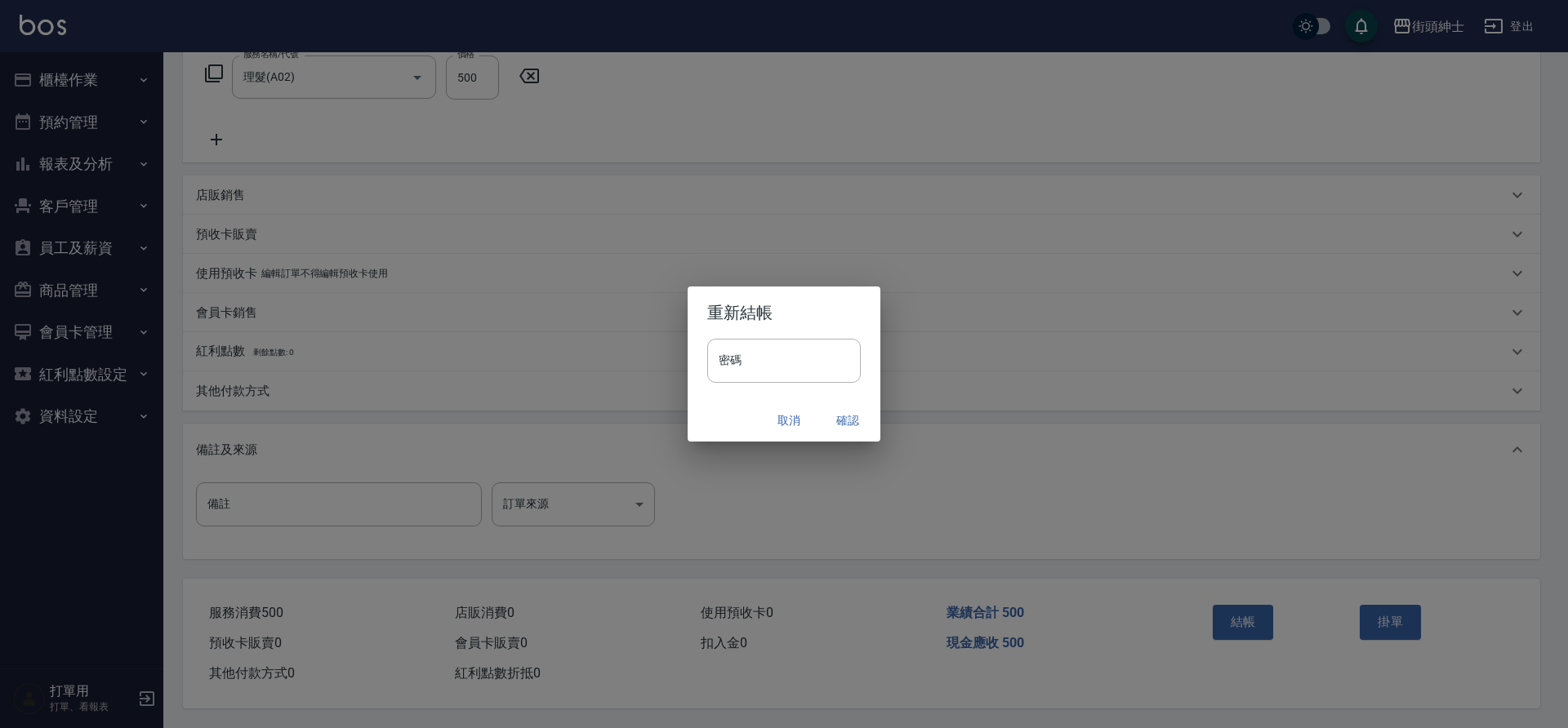
click at [838, 424] on button "確認" at bounding box center [848, 421] width 52 height 30
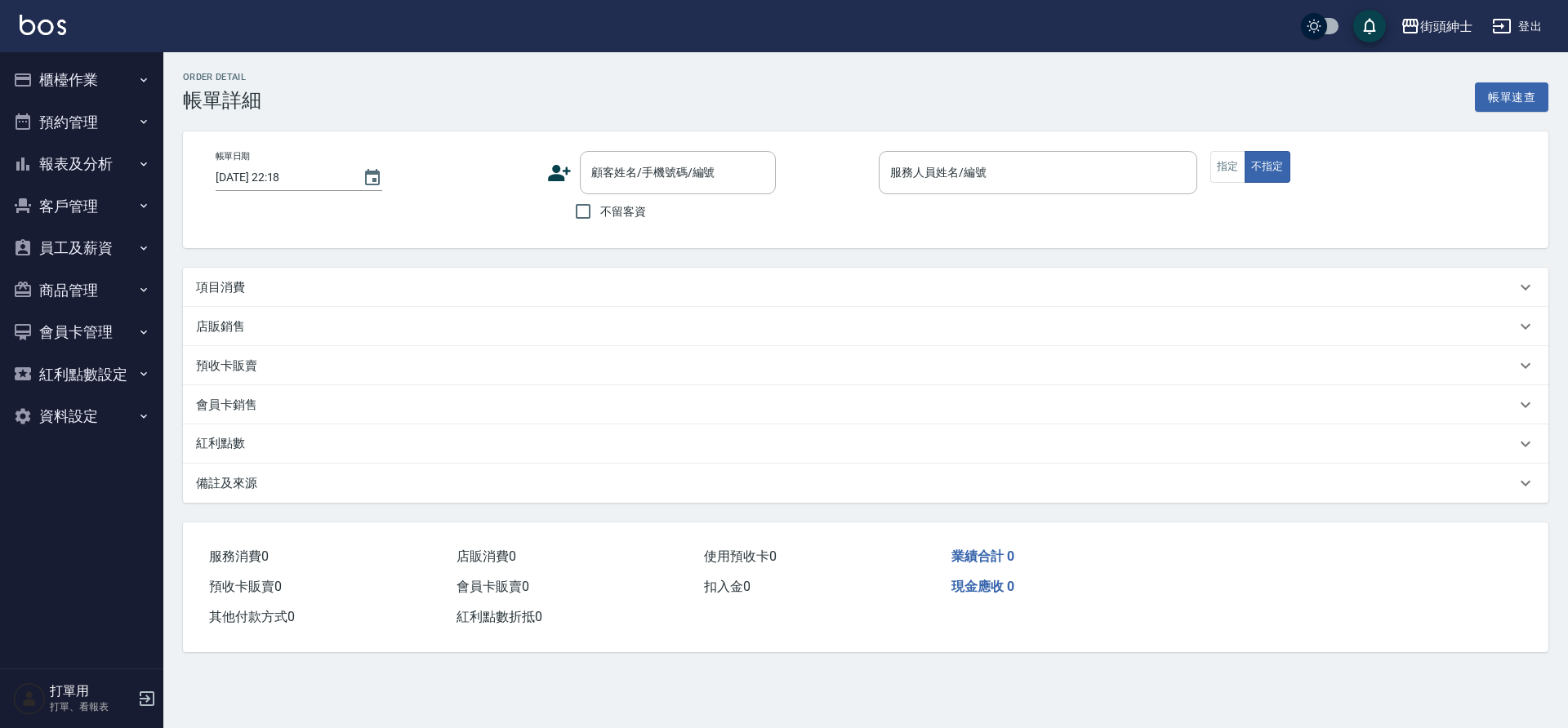
click at [538, 293] on div "項目消費" at bounding box center [856, 287] width 1320 height 17
type input "[DATE] 17:30"
type input "理髮師 [PERSON_NAME](無代號)"
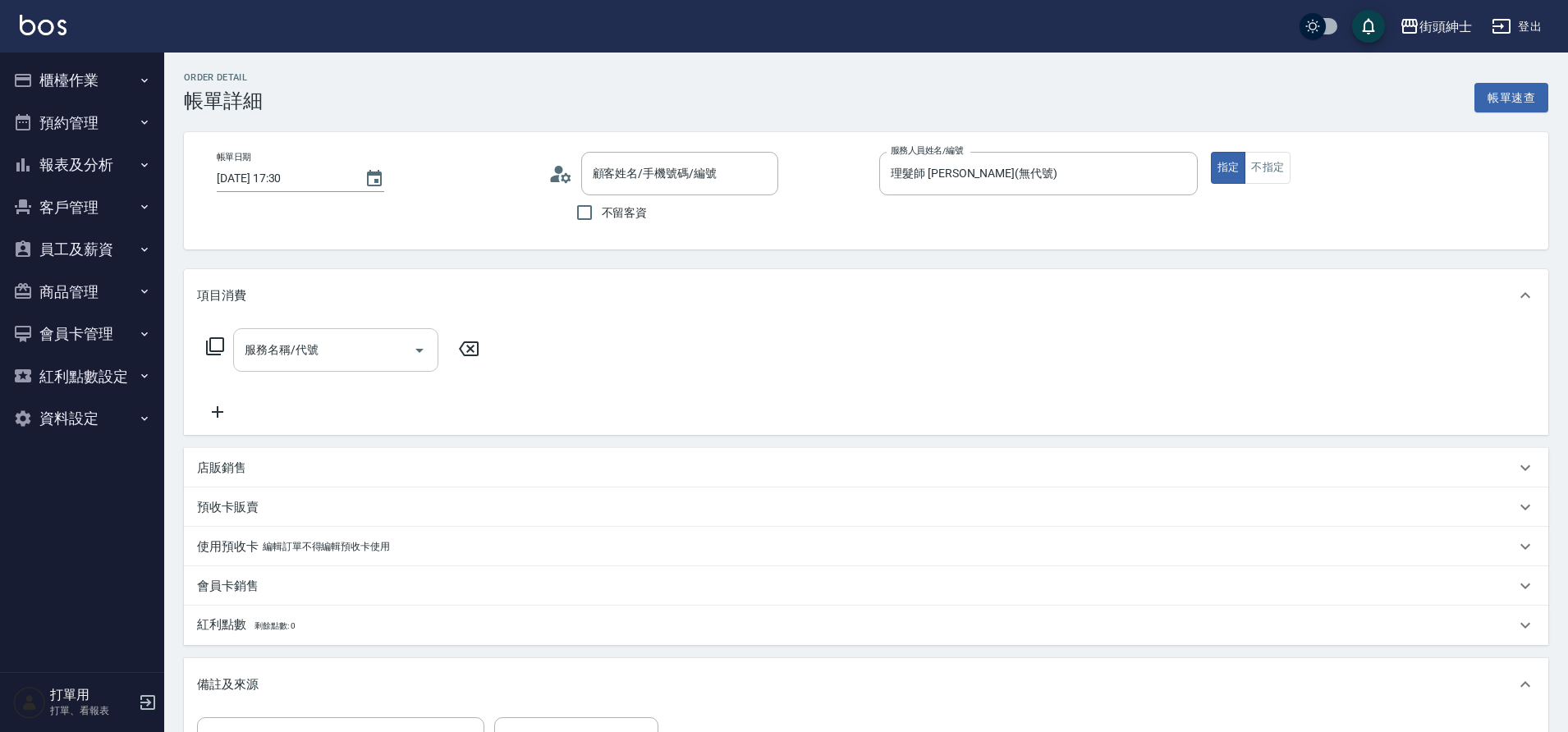
type input "Jack/0919112360/null"
click at [419, 357] on icon "Open" at bounding box center [419, 351] width 20 height 20
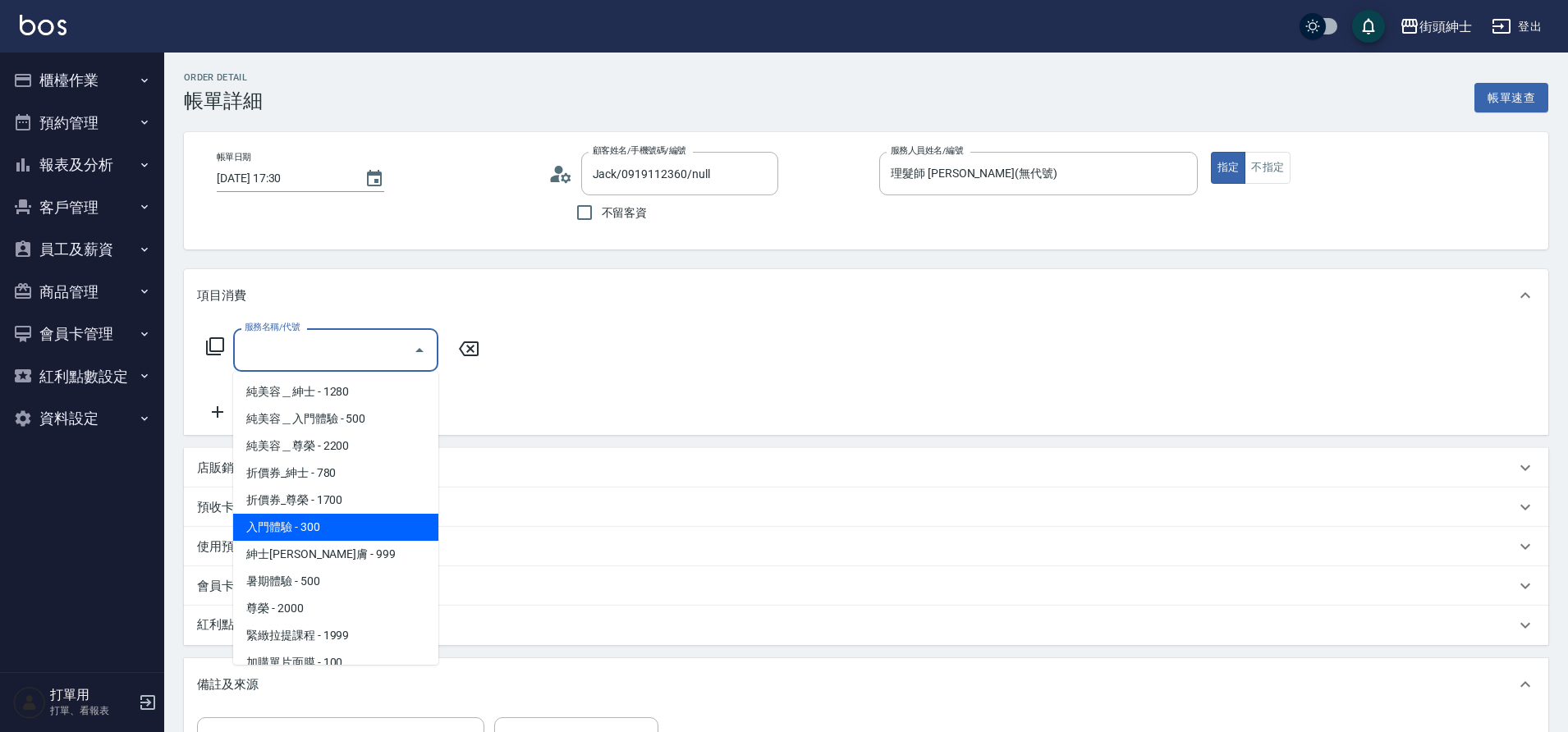
scroll to position [126, 0]
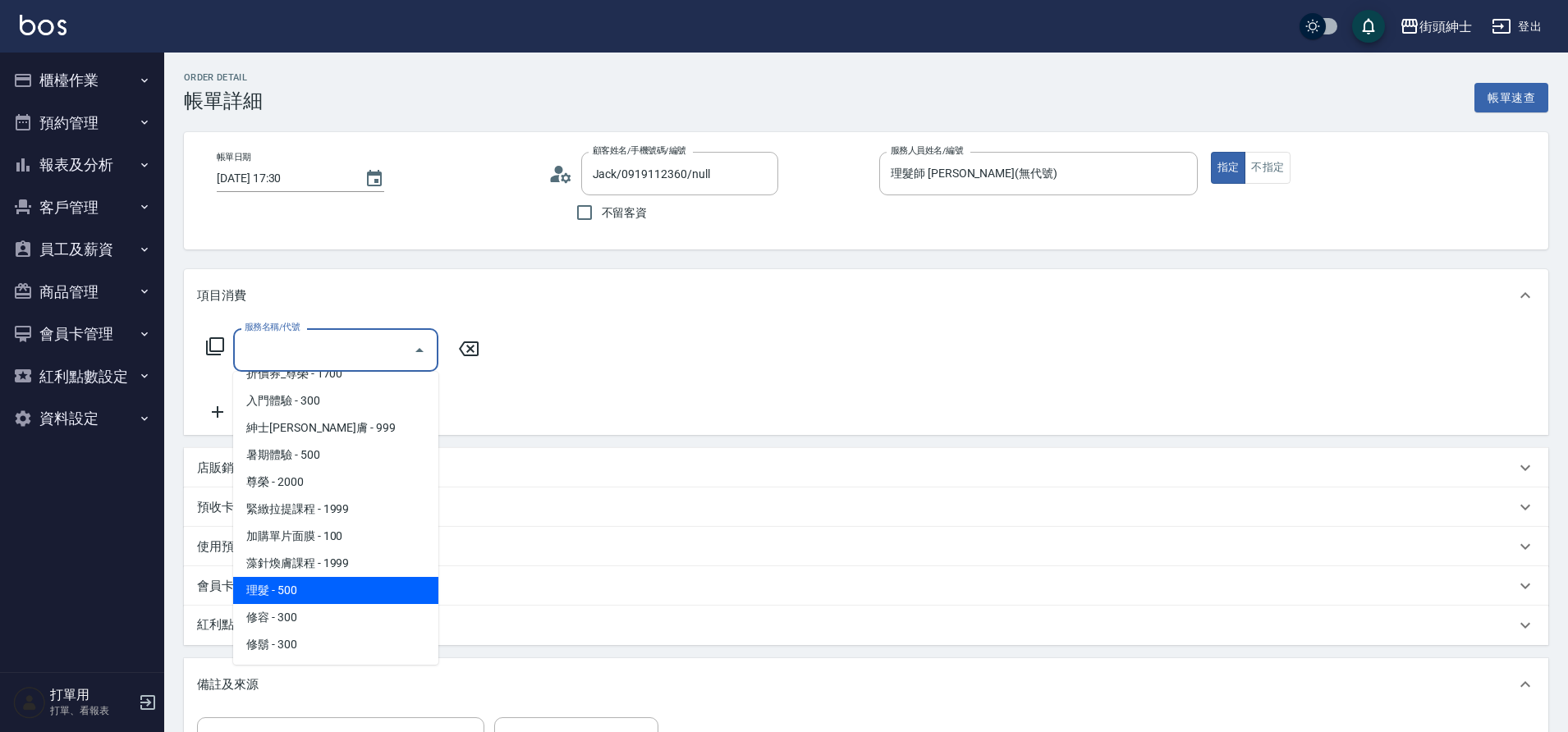
click at [291, 590] on span "理髮 - 500" at bounding box center [336, 590] width 206 height 27
type input "理髮(A02)"
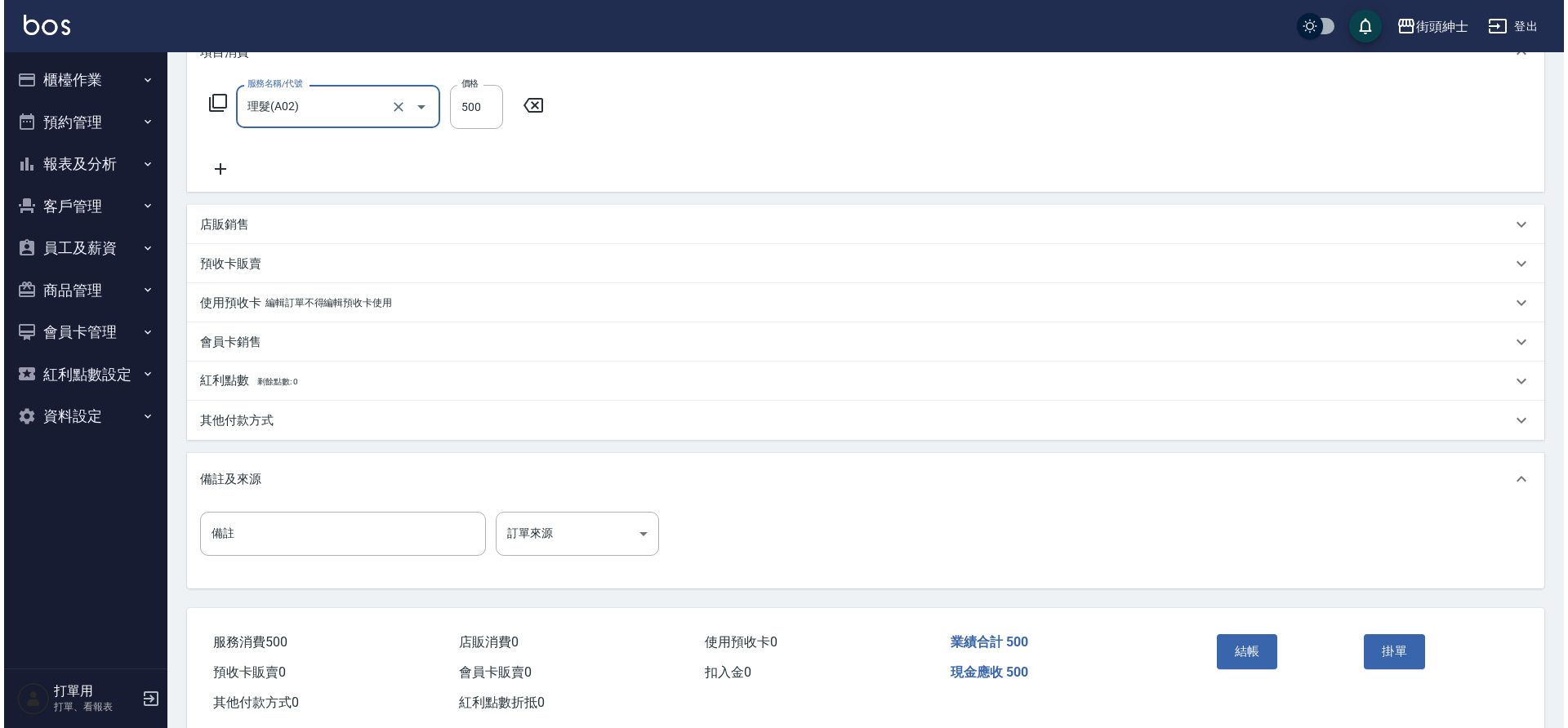
scroll to position [278, 0]
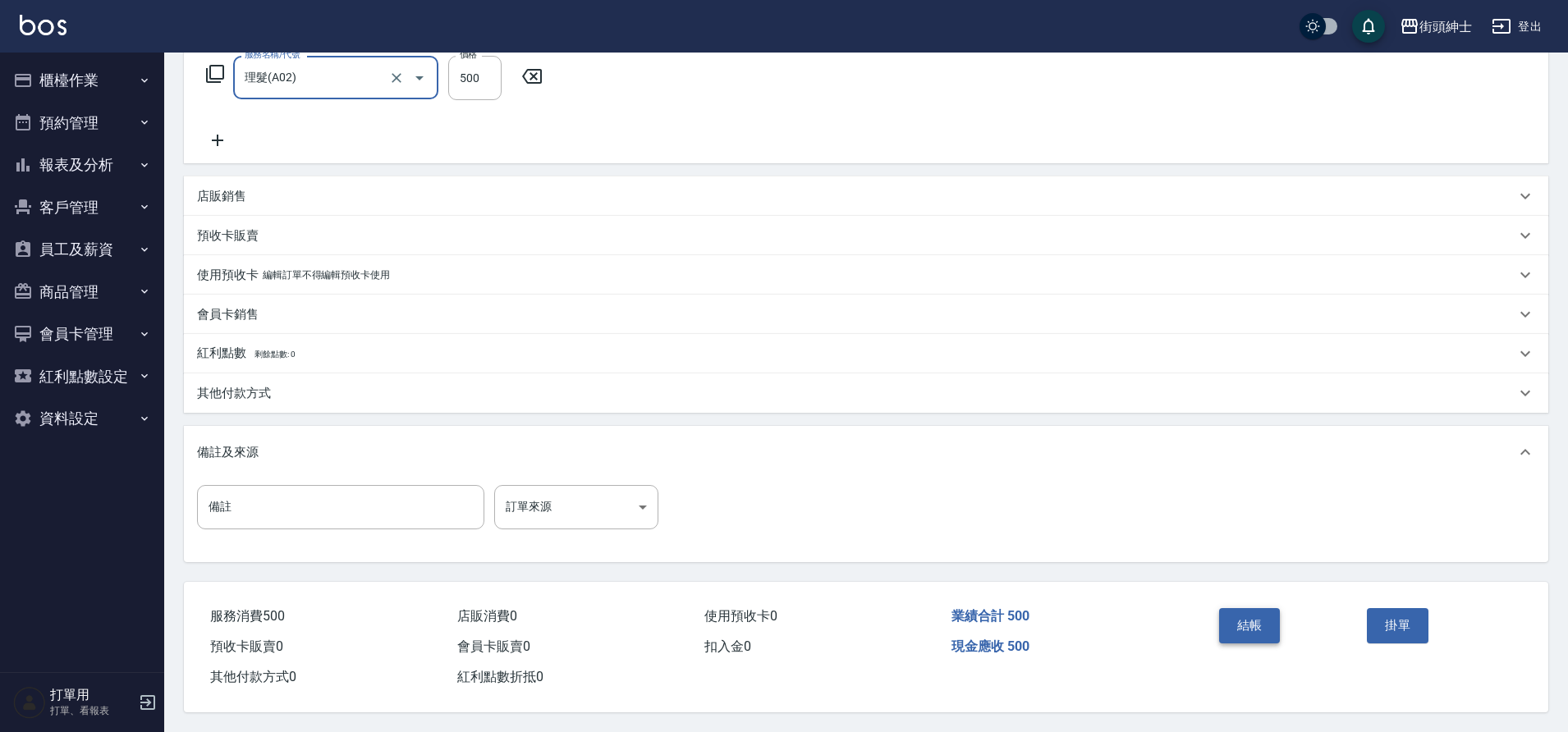
click at [1255, 613] on button "結帳" at bounding box center [1250, 626] width 61 height 34
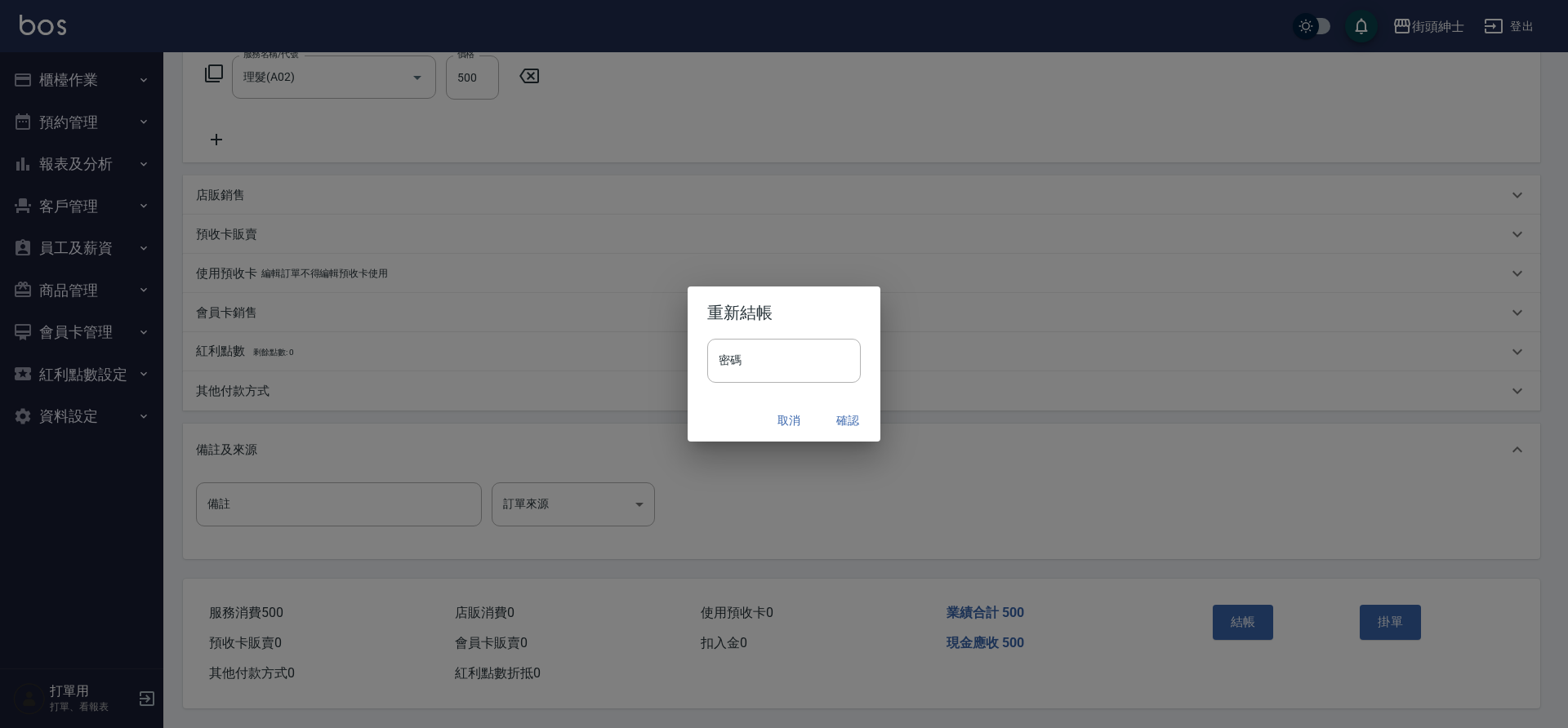
click at [858, 422] on button "確認" at bounding box center [848, 421] width 52 height 30
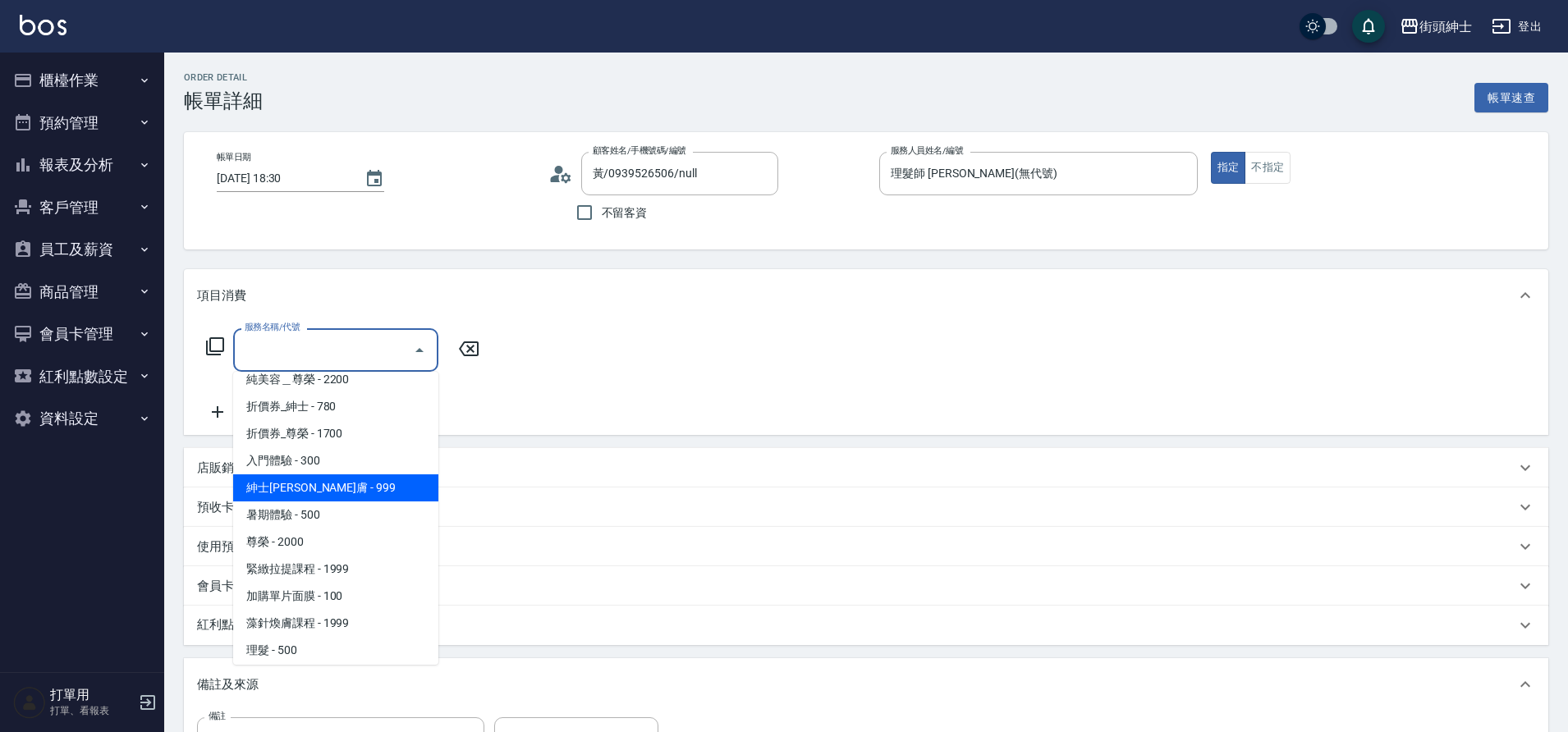
scroll to position [126, 0]
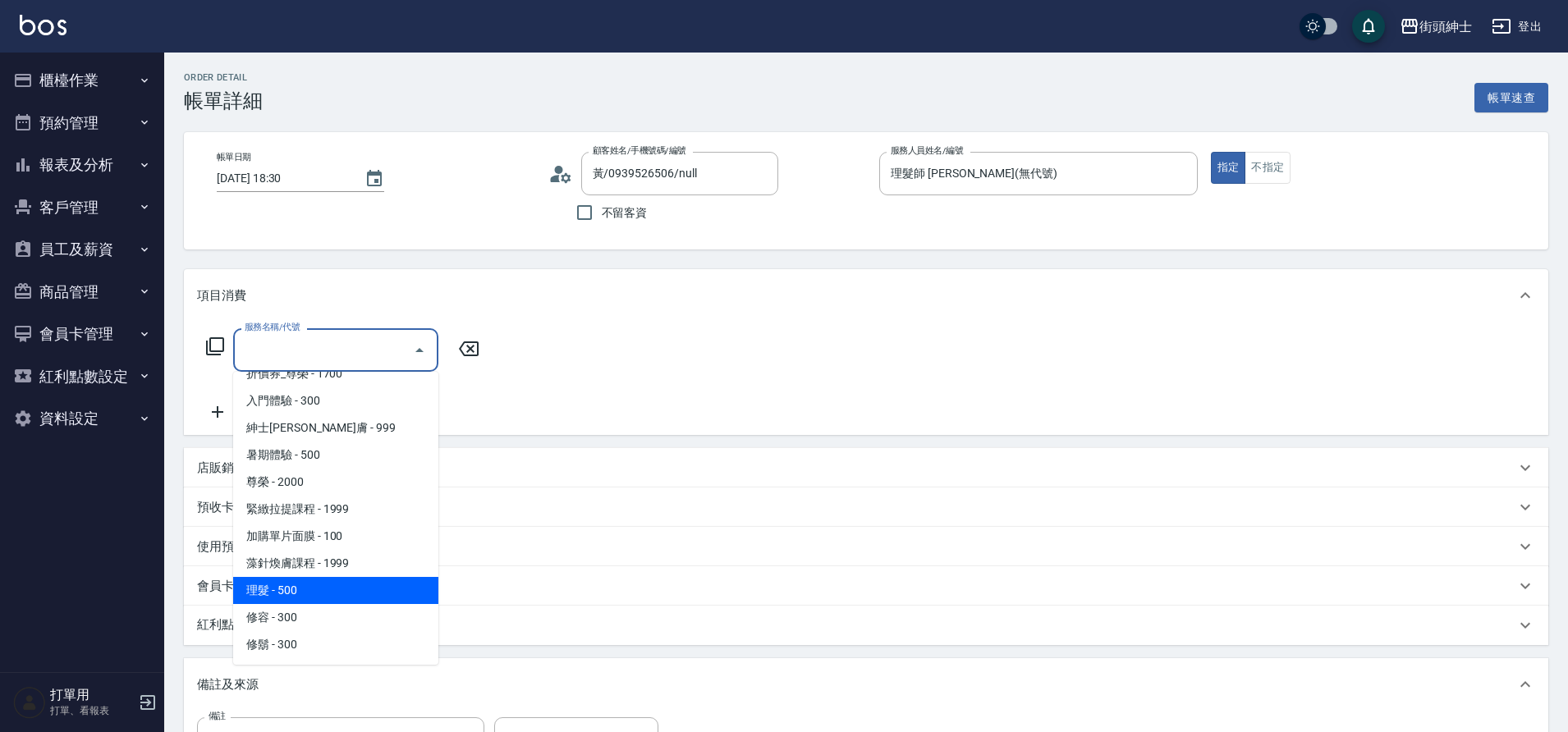
click at [337, 584] on span "理髮 - 500" at bounding box center [336, 590] width 206 height 27
type input "理髮(A02)"
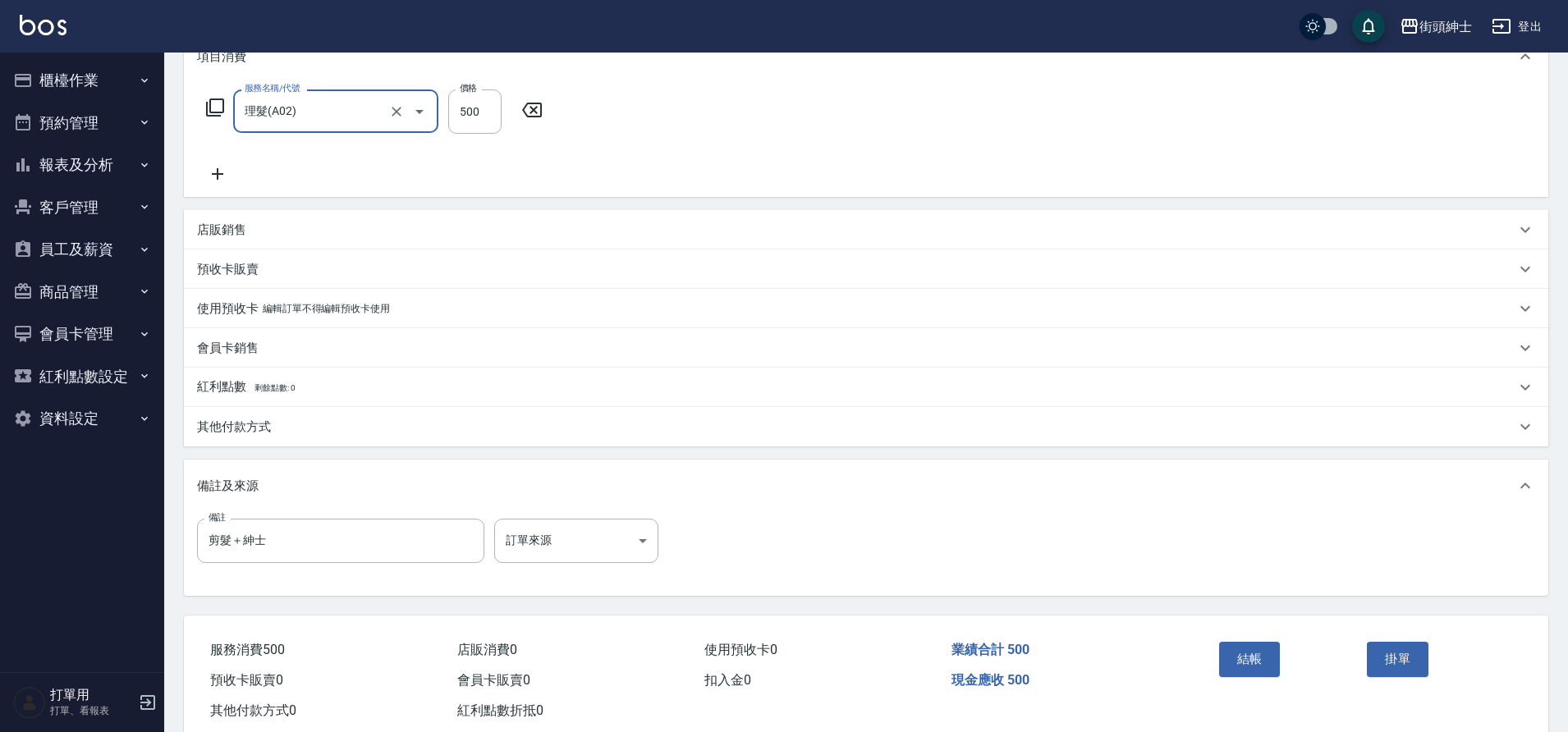
scroll to position [279, 0]
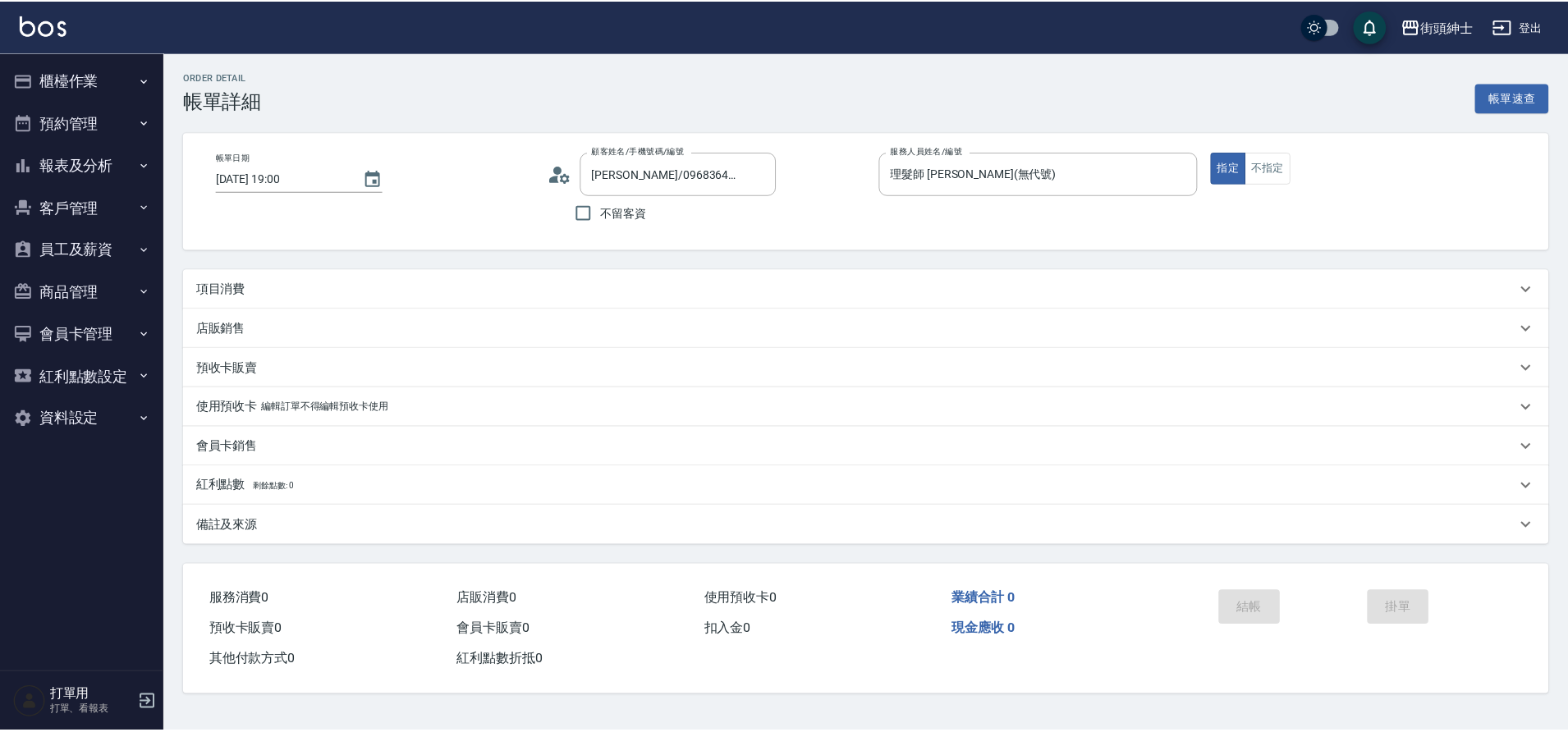
scroll to position [29, 0]
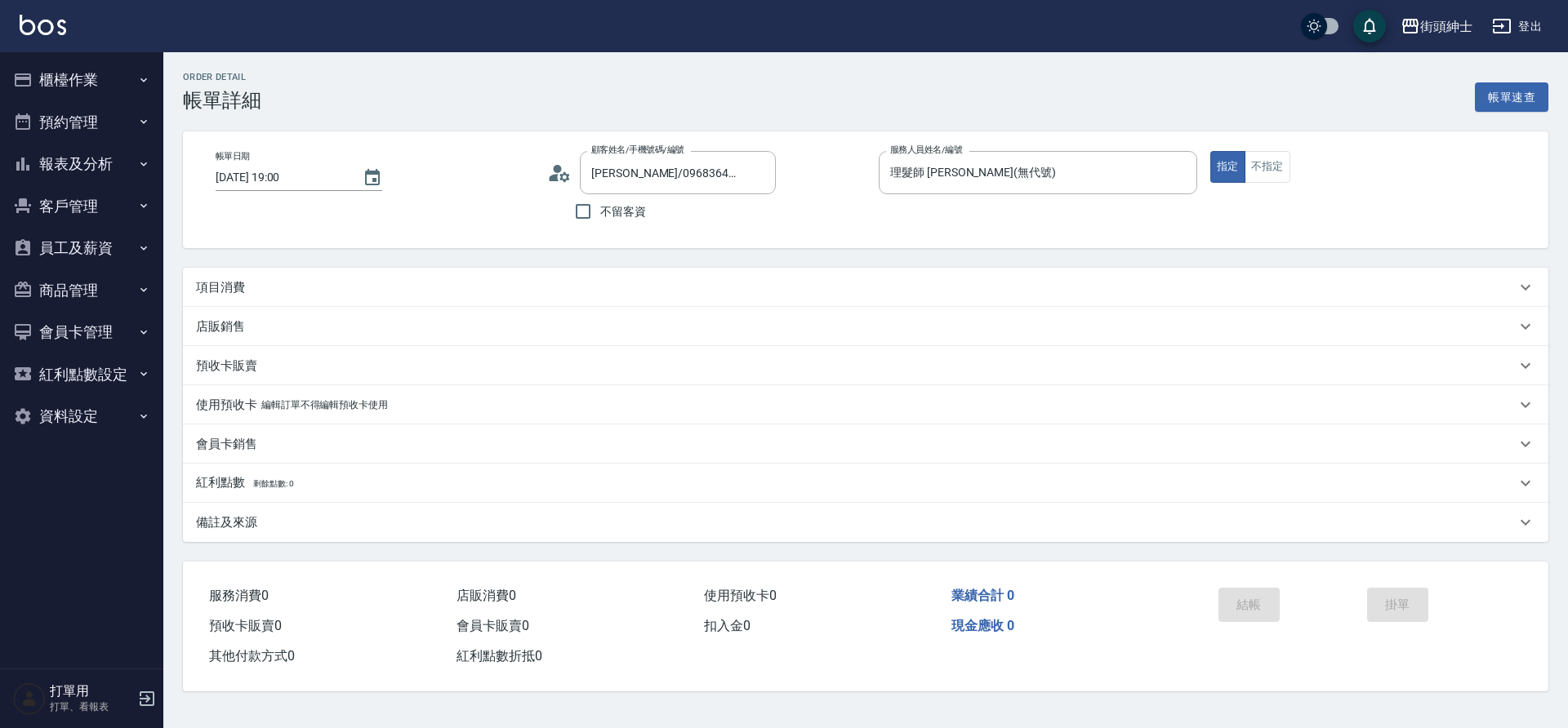
click at [405, 293] on div "項目消費" at bounding box center [856, 287] width 1320 height 17
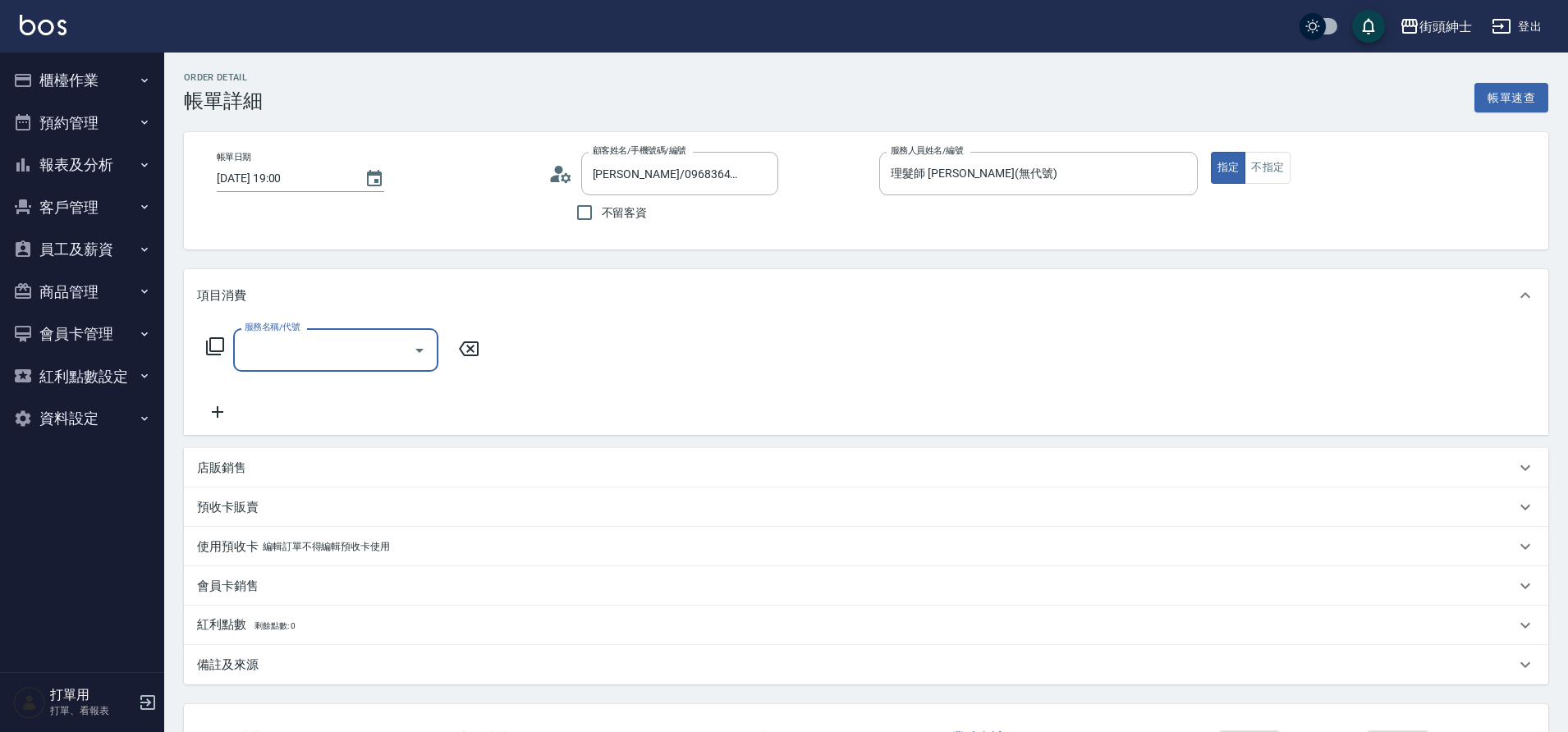
scroll to position [0, 0]
click at [407, 351] on button "Open" at bounding box center [419, 350] width 26 height 26
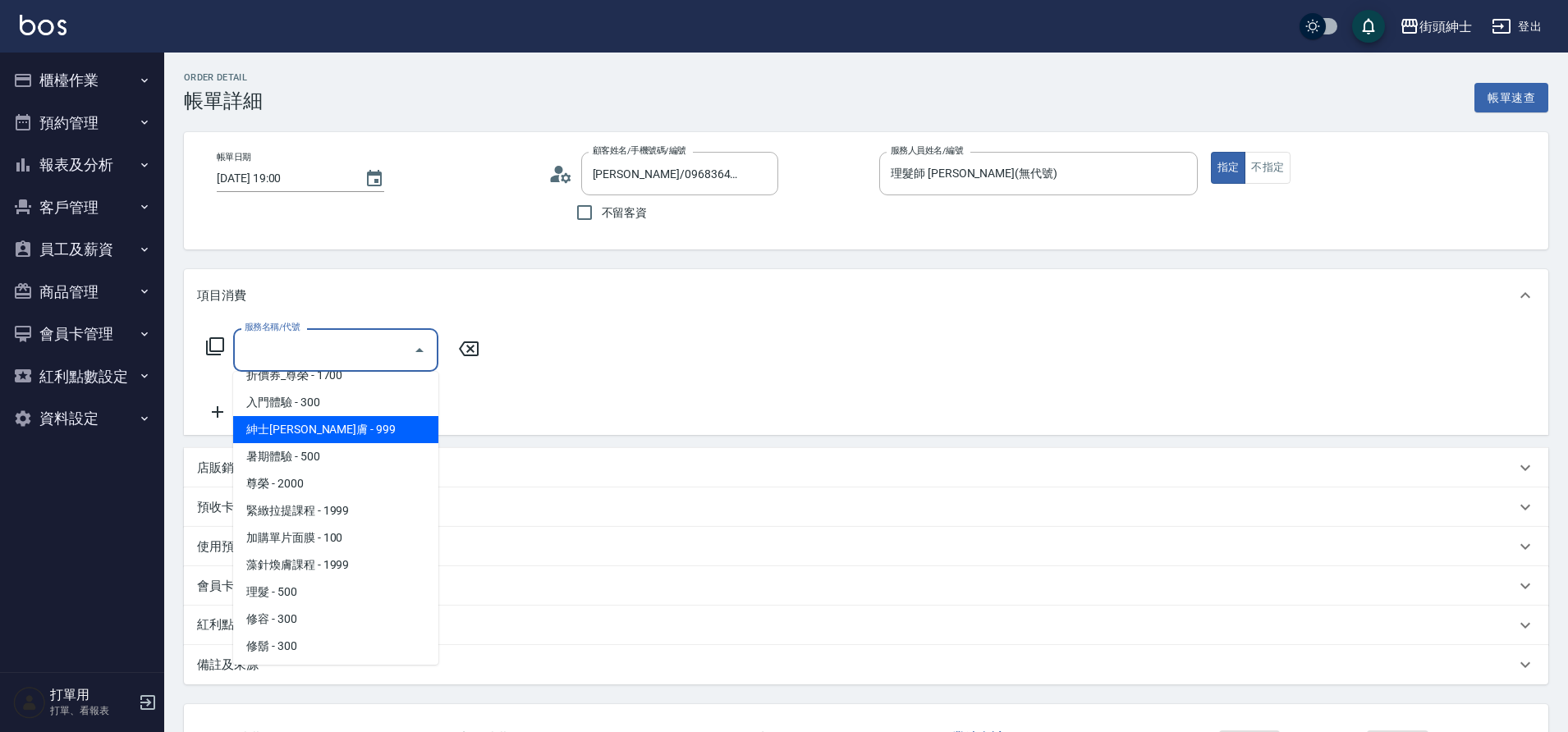
scroll to position [126, 0]
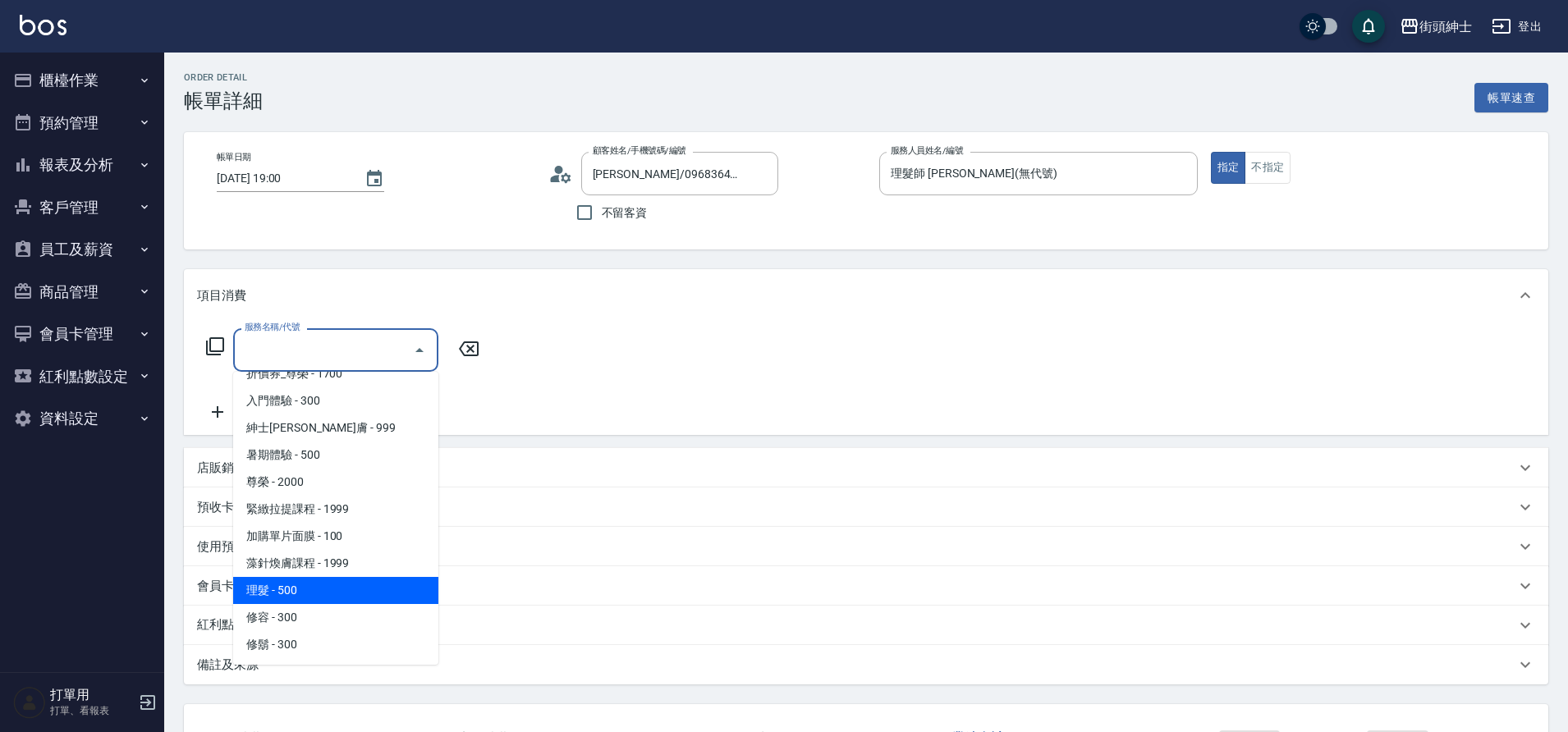
click at [335, 591] on span "理髮 - 500" at bounding box center [336, 590] width 206 height 27
type input "理髮(A02)"
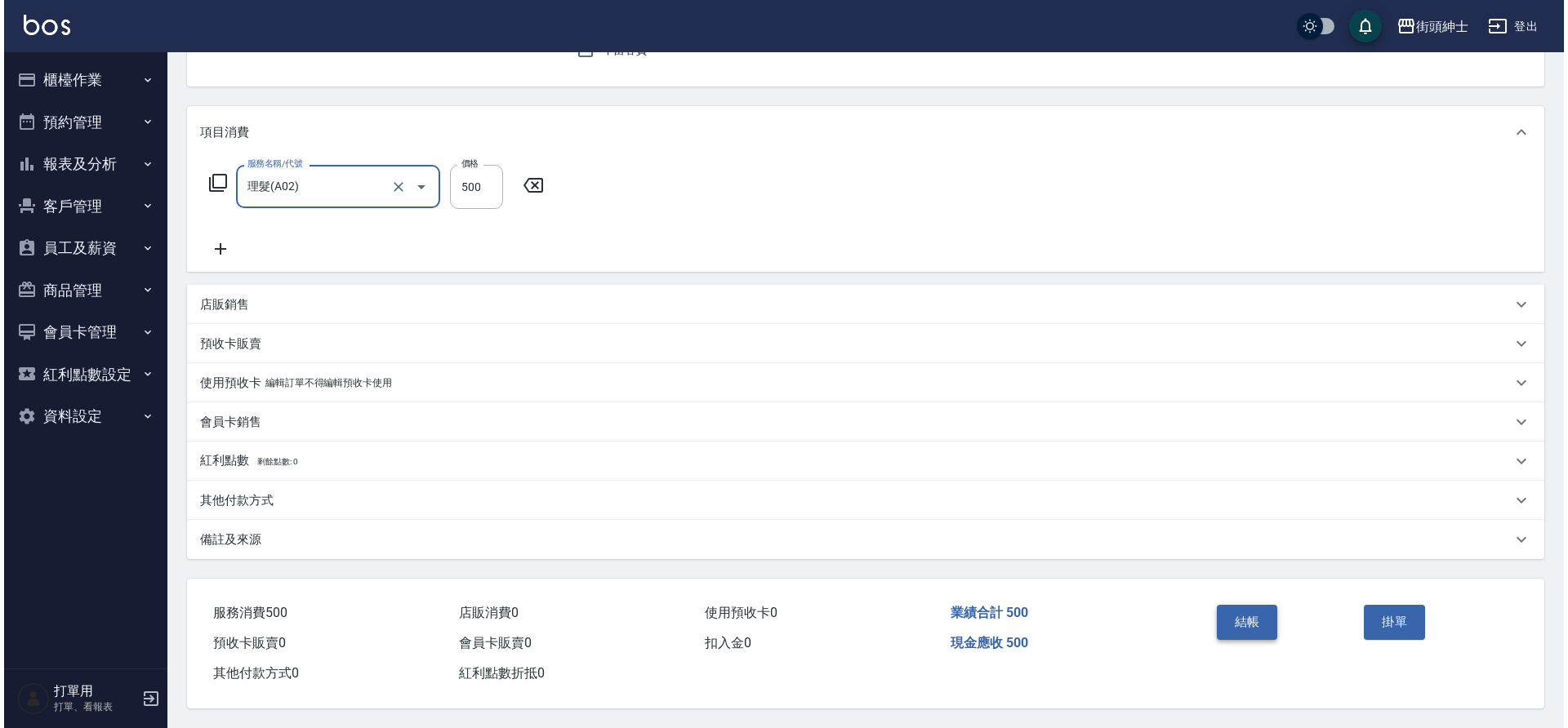
scroll to position [169, 0]
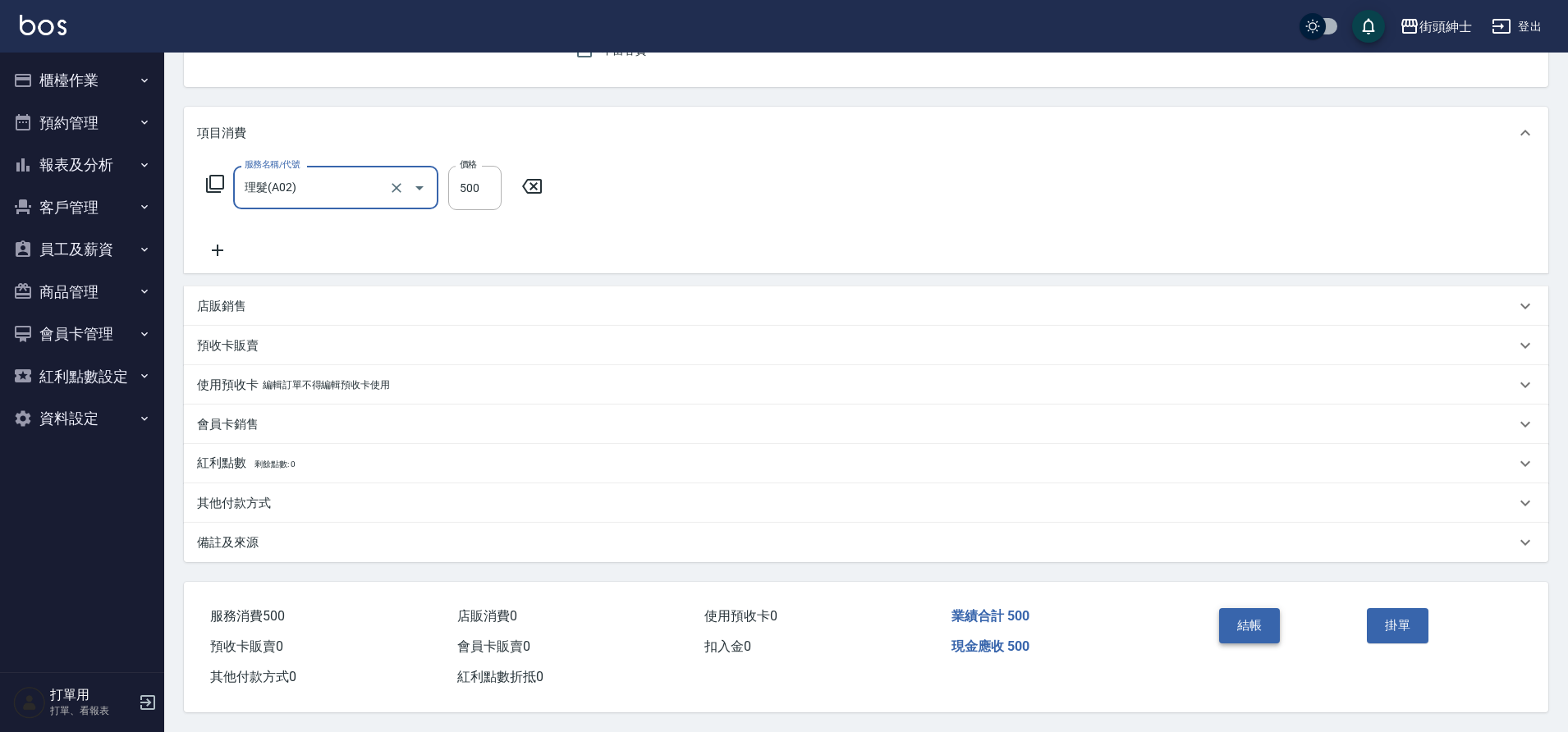
click at [1247, 629] on button "結帳" at bounding box center [1250, 626] width 61 height 34
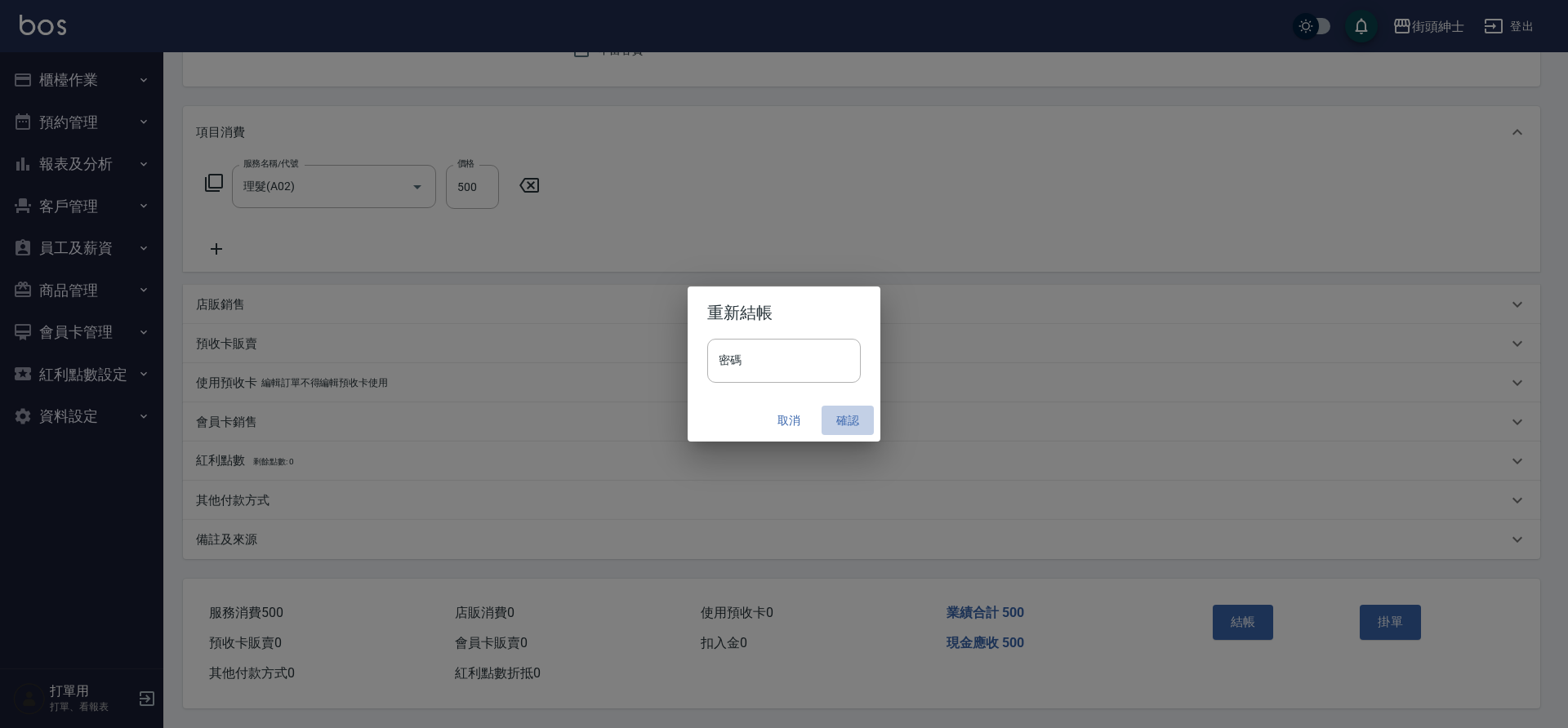
click at [843, 421] on button "確認" at bounding box center [848, 421] width 52 height 30
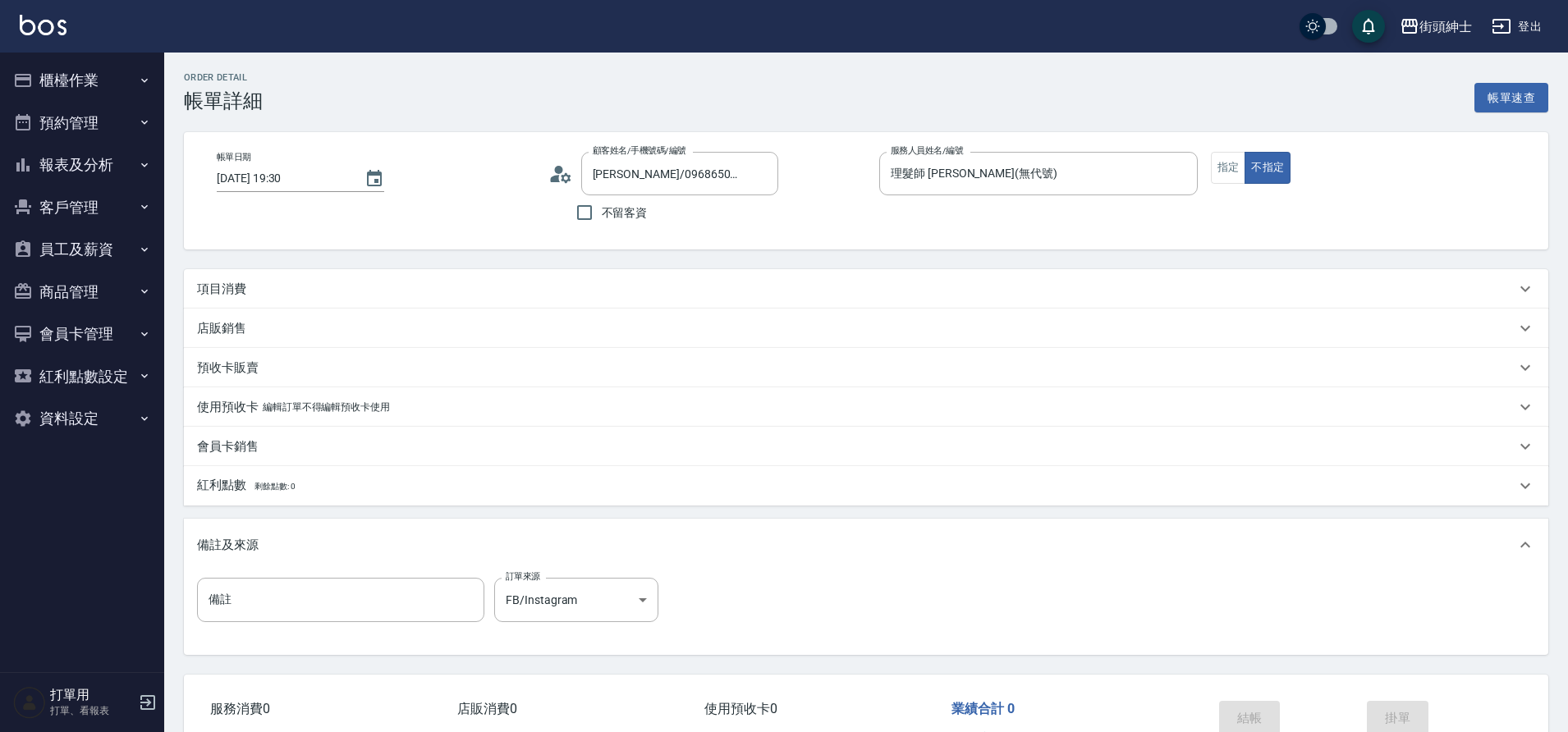
click at [566, 290] on div "項目消費" at bounding box center [857, 288] width 1318 height 17
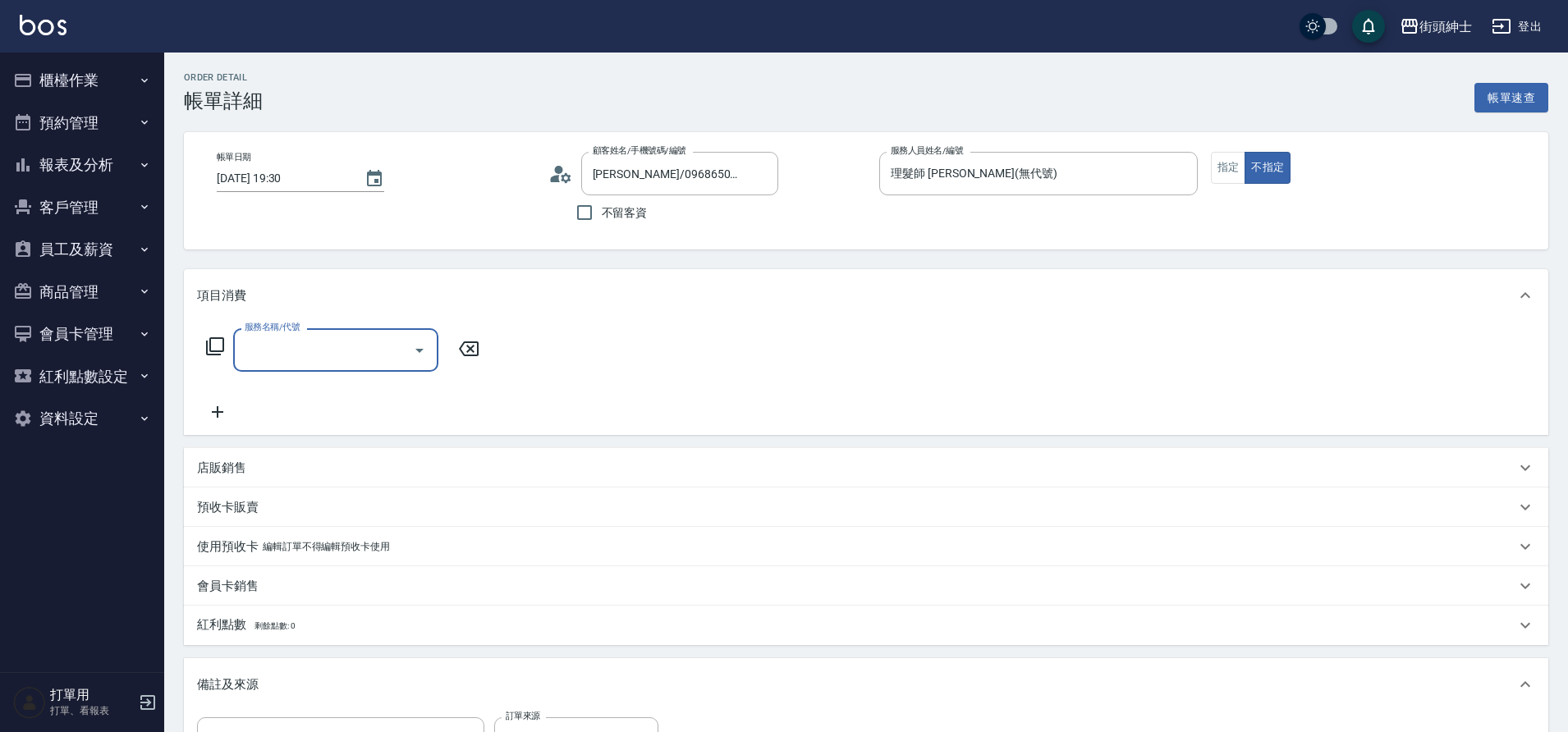
scroll to position [1, 0]
click at [421, 357] on icon "Open" at bounding box center [419, 351] width 20 height 20
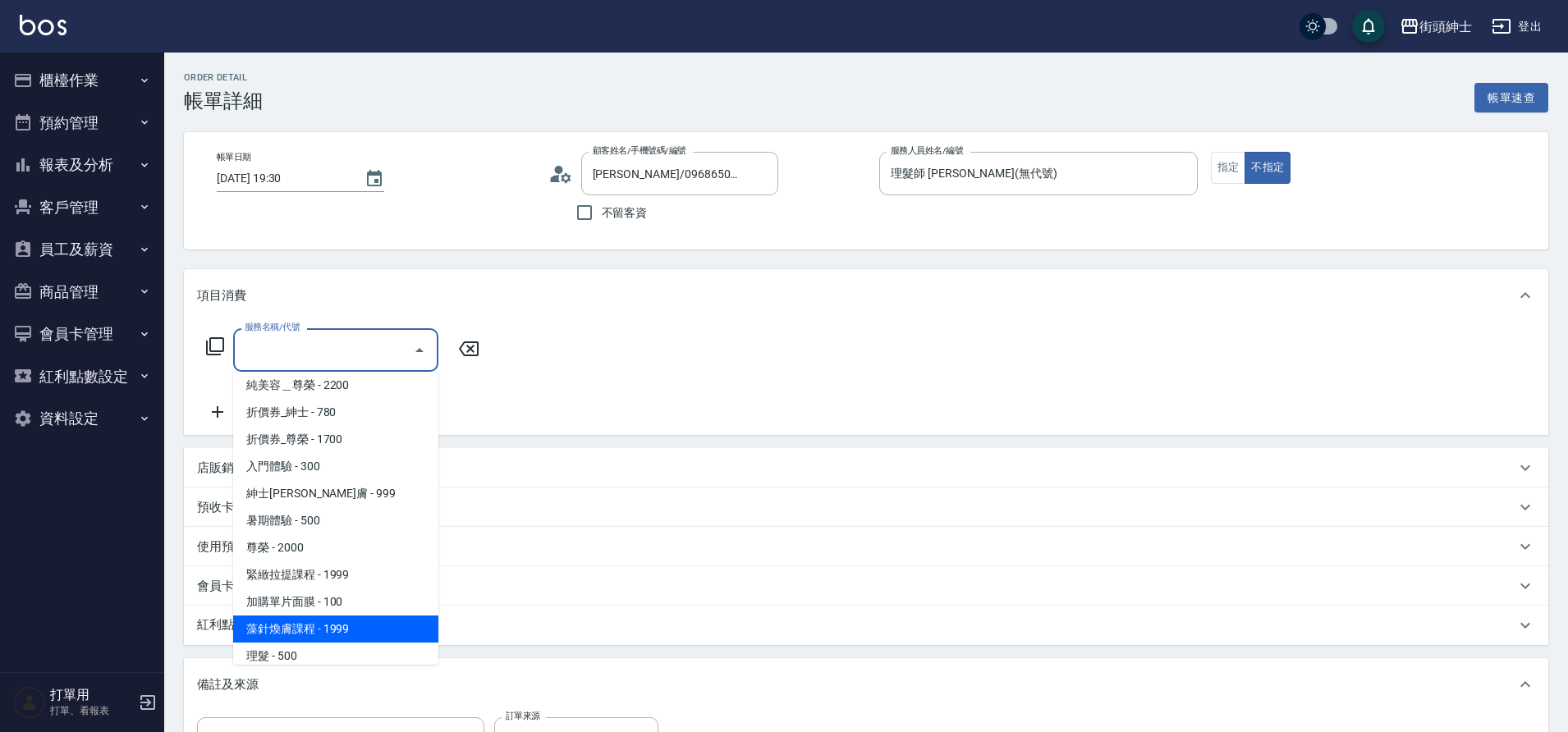
scroll to position [126, 0]
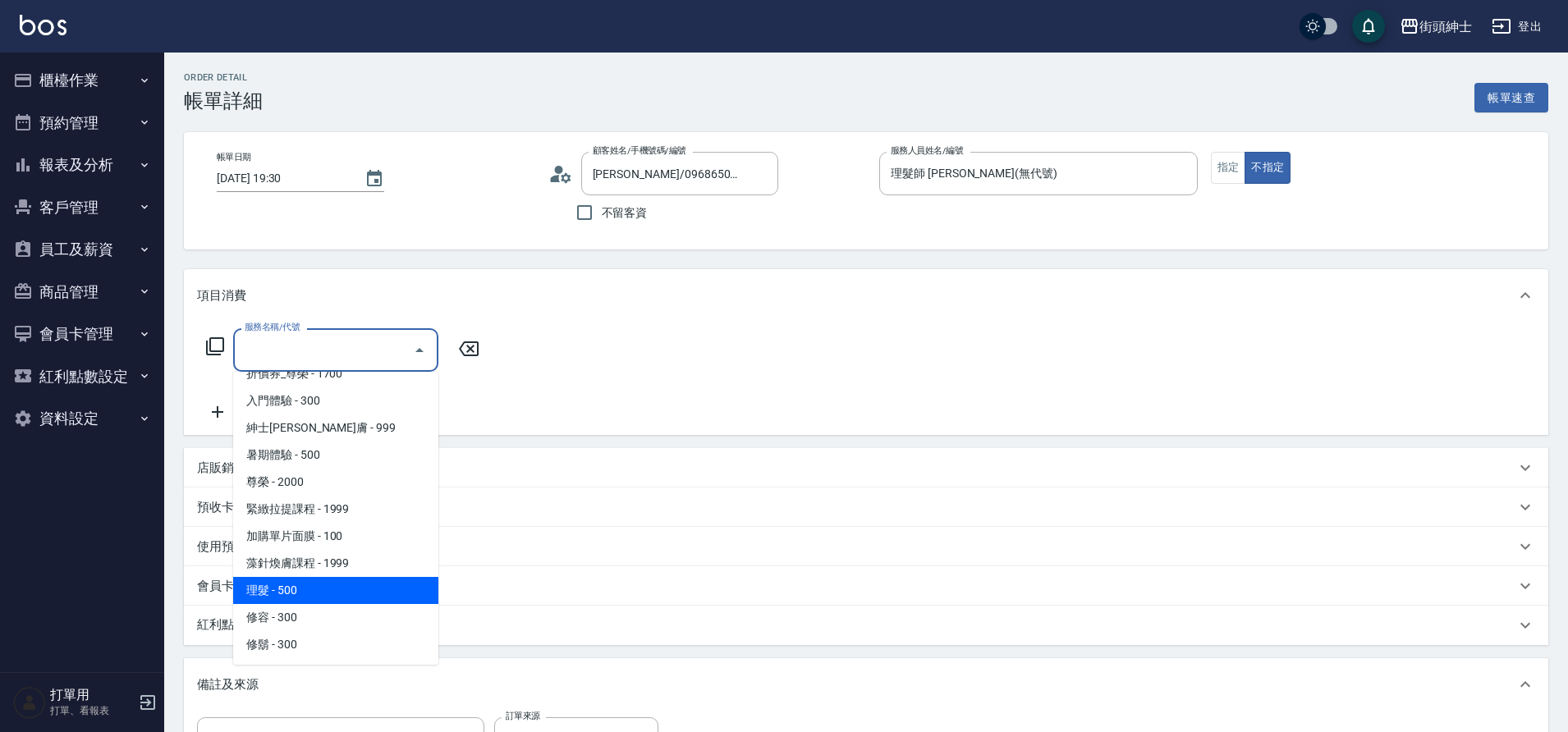
click at [344, 591] on span "理髮 - 500" at bounding box center [336, 590] width 206 height 27
type input "理髮(A02)"
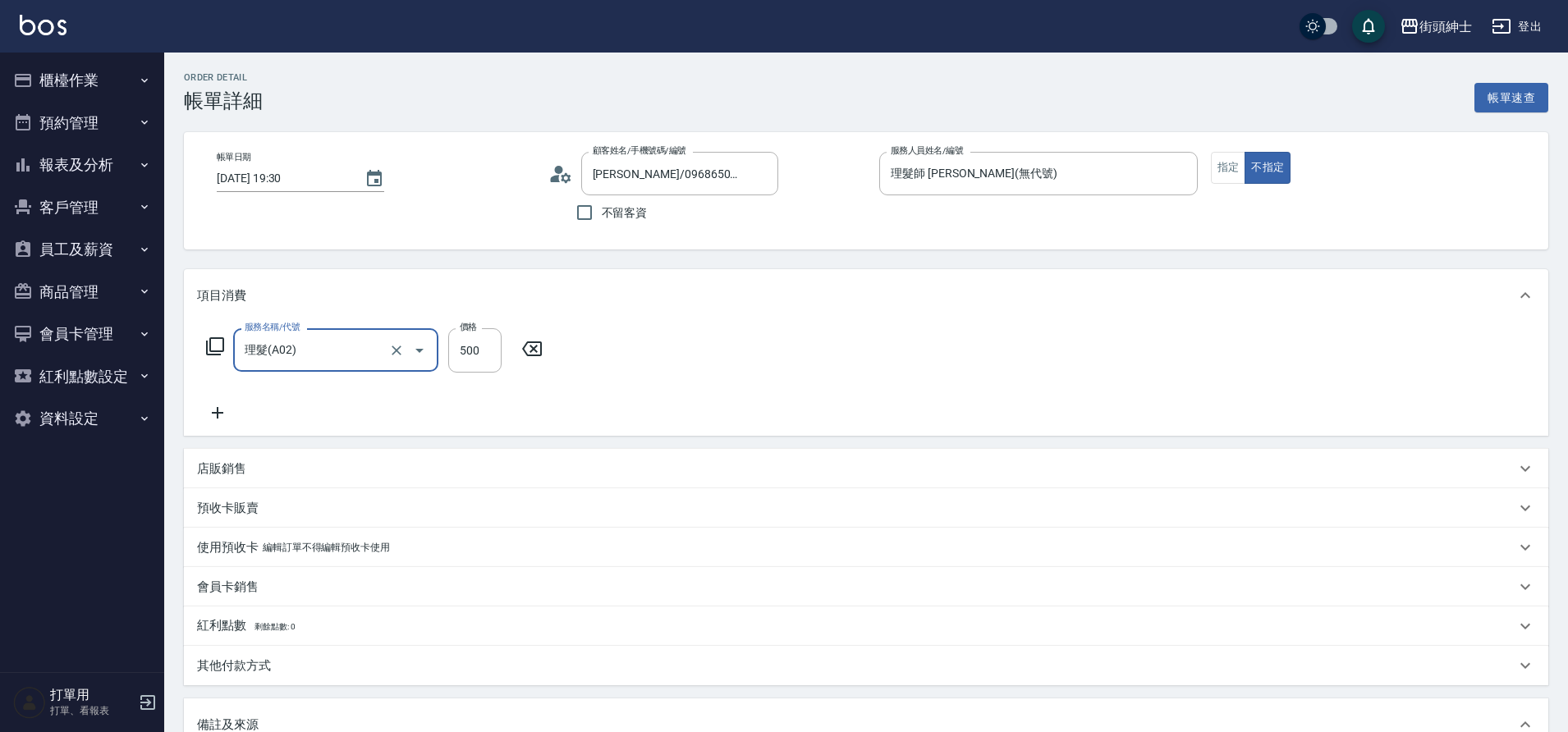
click at [215, 417] on icon at bounding box center [218, 413] width 41 height 20
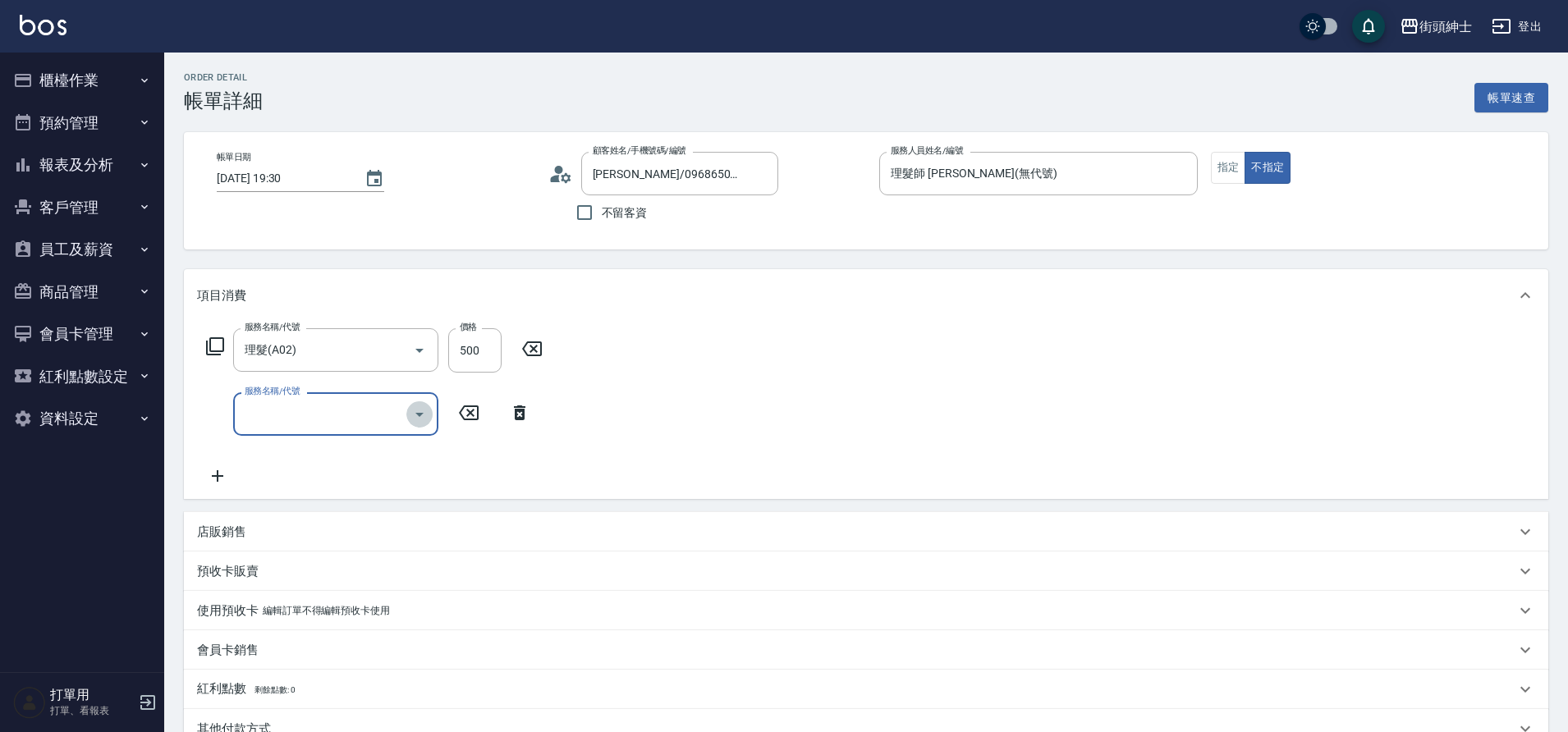
click at [416, 425] on button "Open" at bounding box center [419, 414] width 26 height 26
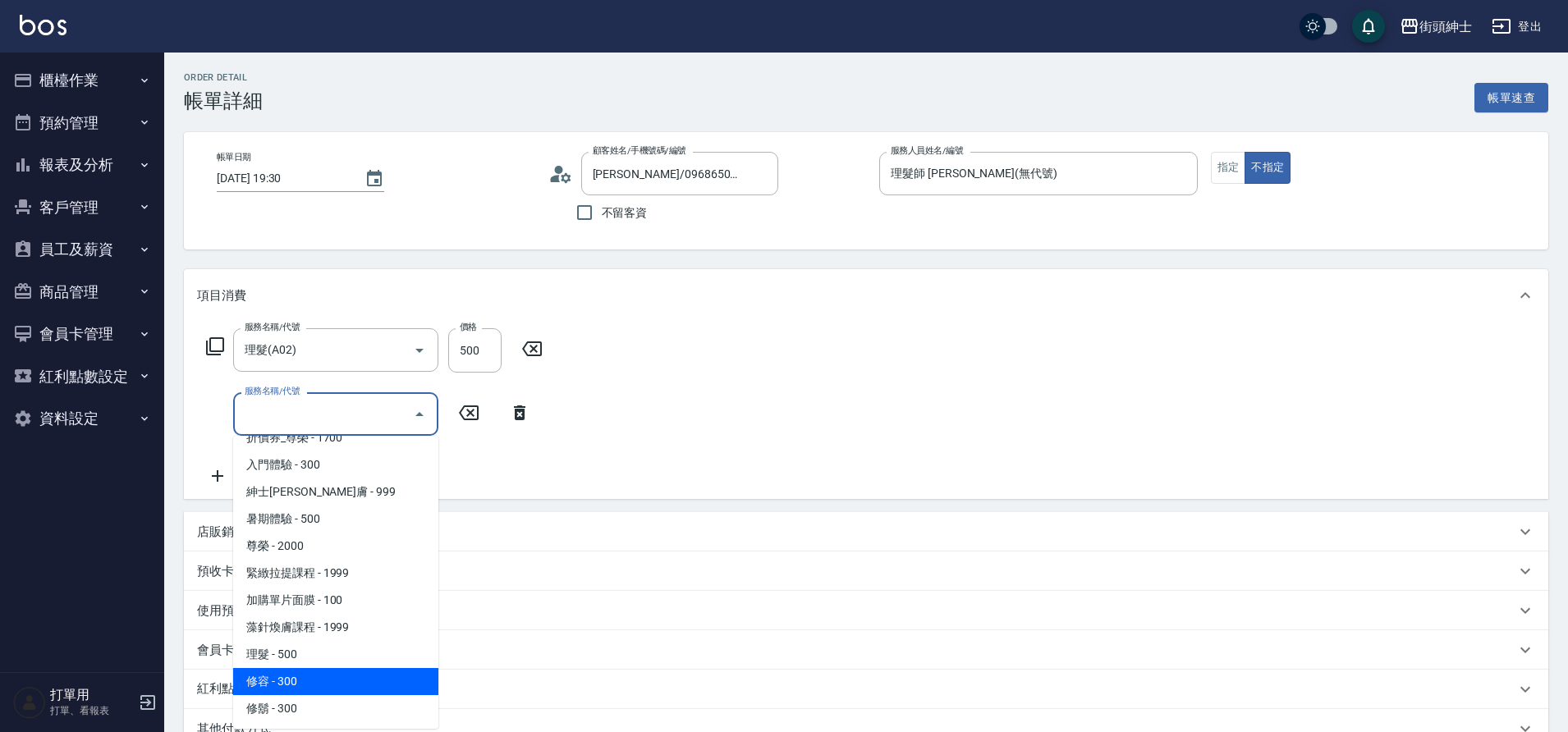
click at [326, 673] on span "修容 - 300" at bounding box center [336, 682] width 206 height 27
type input "修容(A03)"
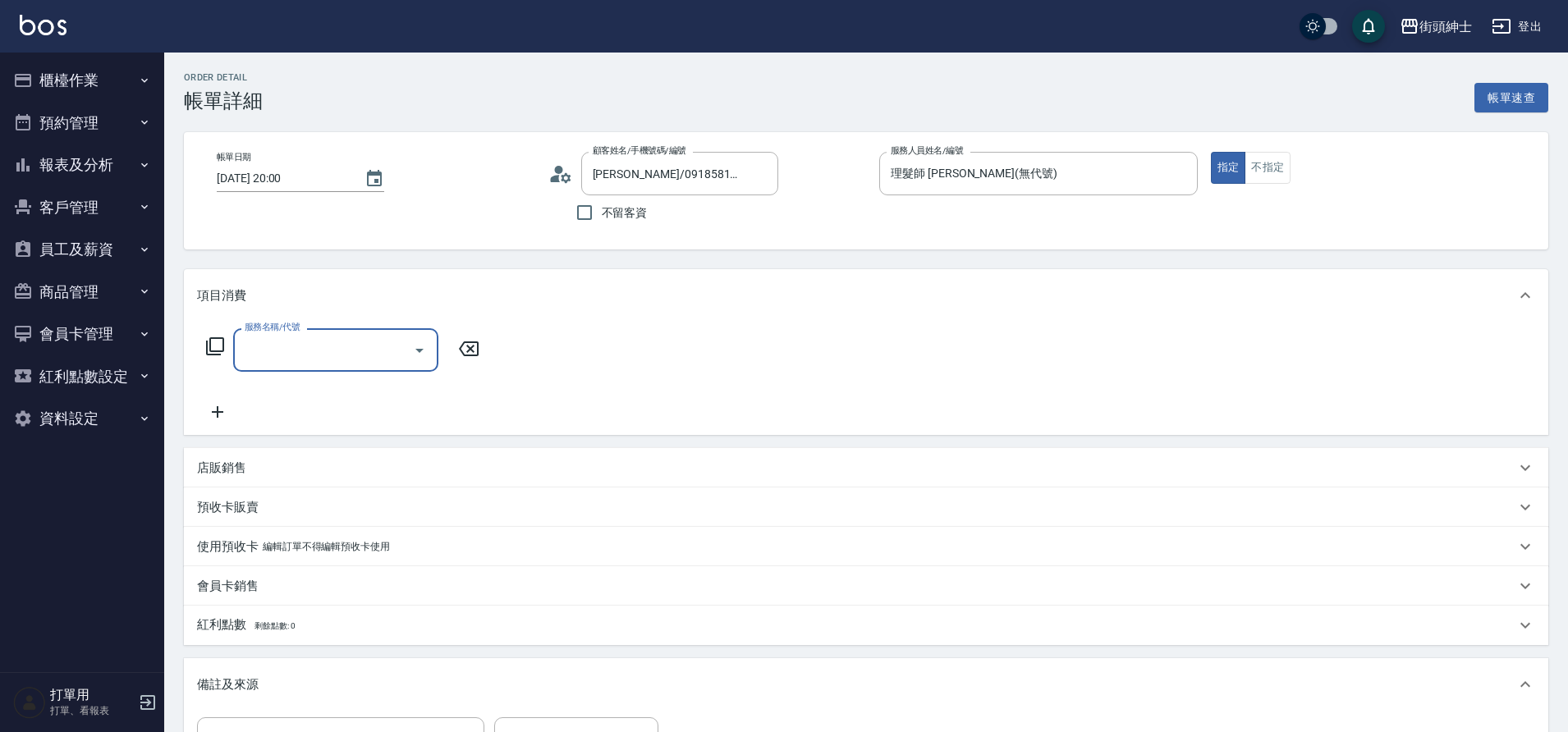
click at [413, 349] on icon "Open" at bounding box center [419, 351] width 20 height 20
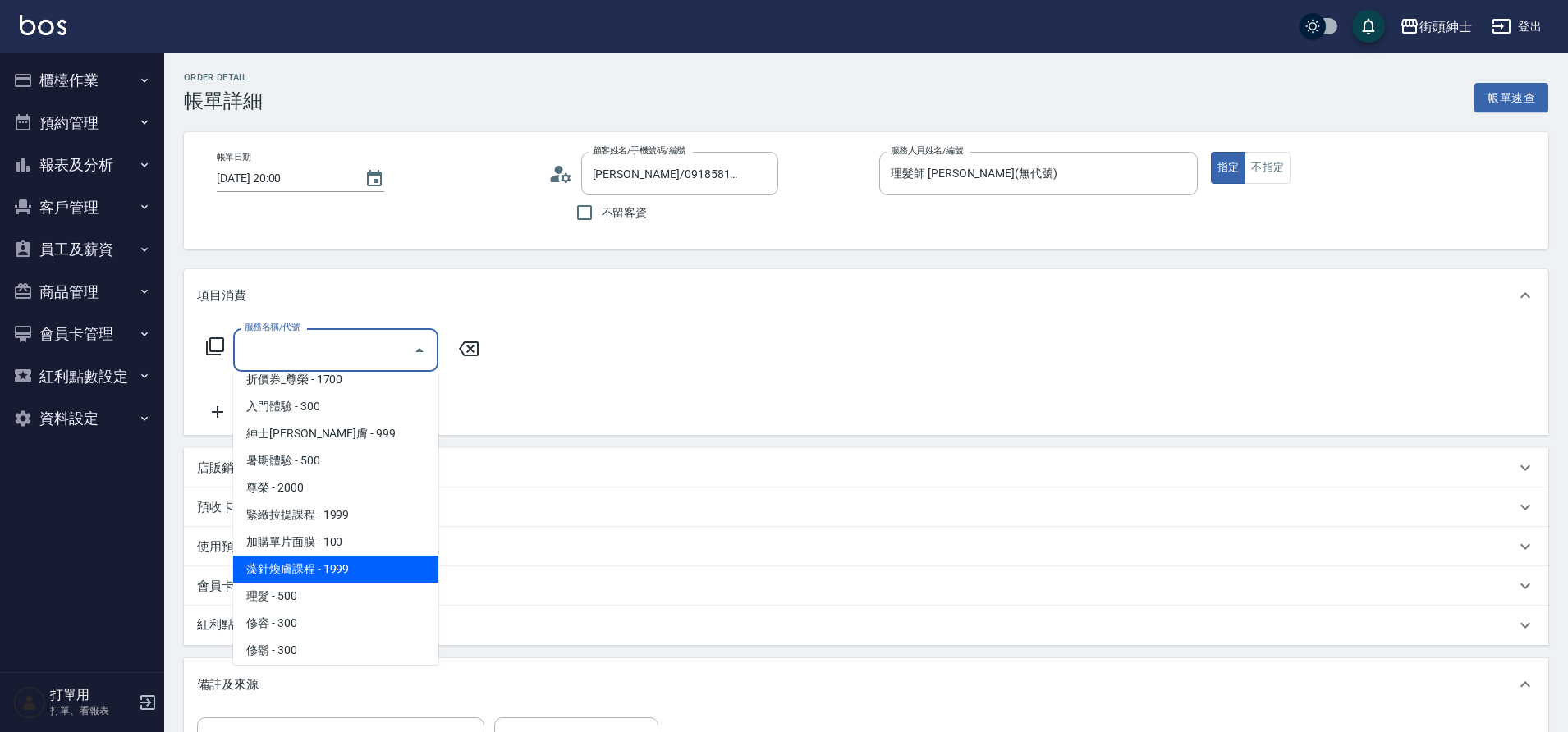
scroll to position [124, 0]
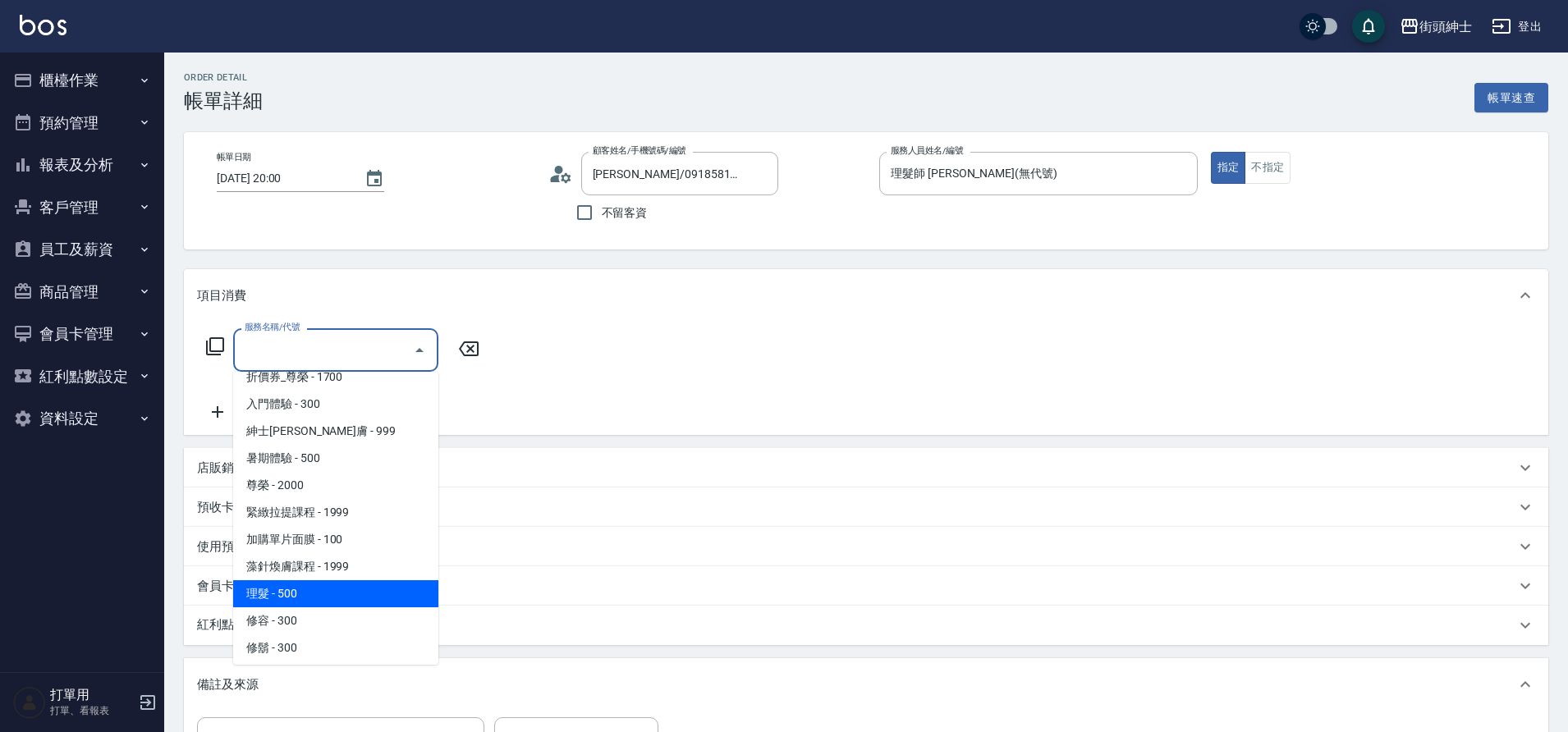
click at [330, 587] on span "理髮 - 500" at bounding box center [336, 594] width 206 height 27
type input "理髮(A02)"
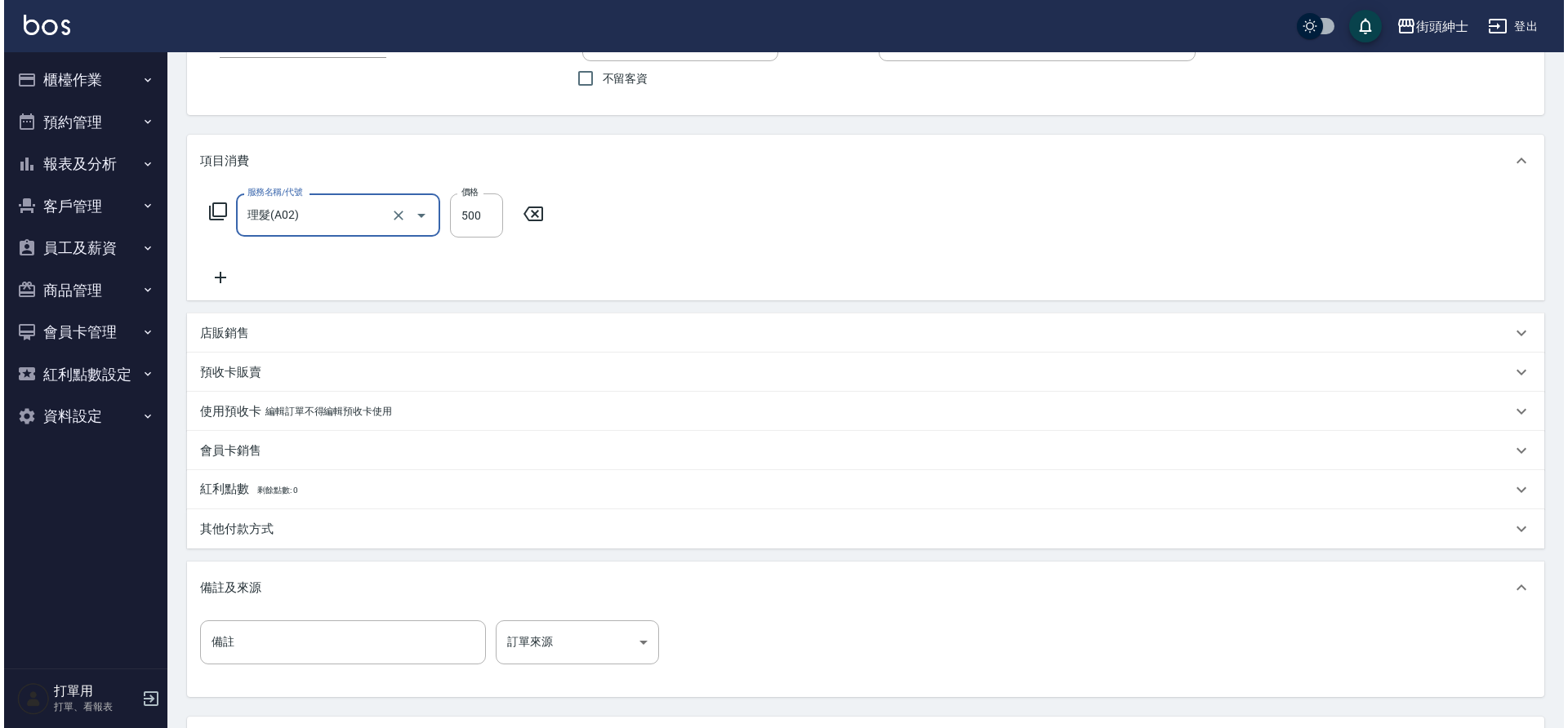
scroll to position [202, 0]
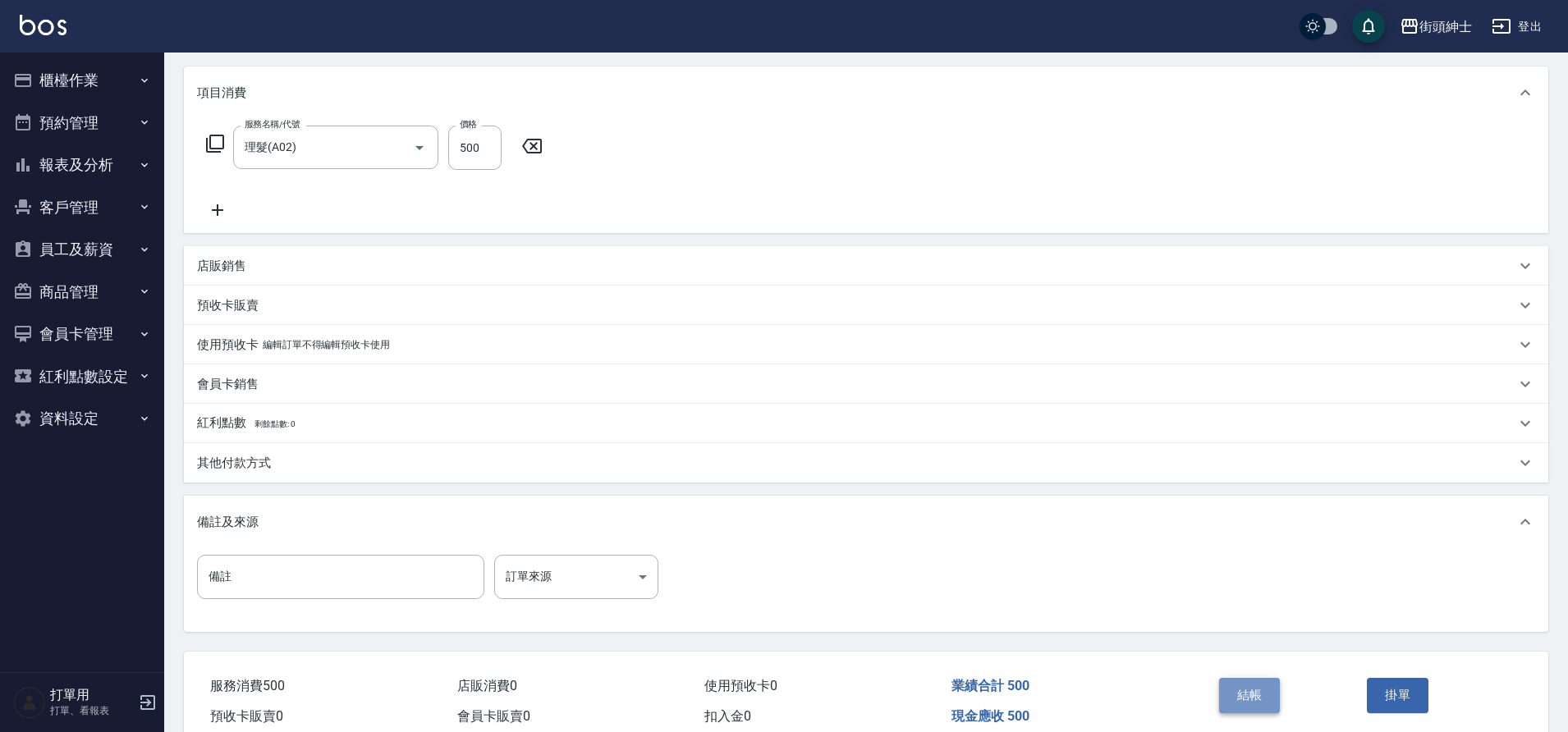
click at [1243, 693] on button "結帳" at bounding box center [1250, 695] width 61 height 34
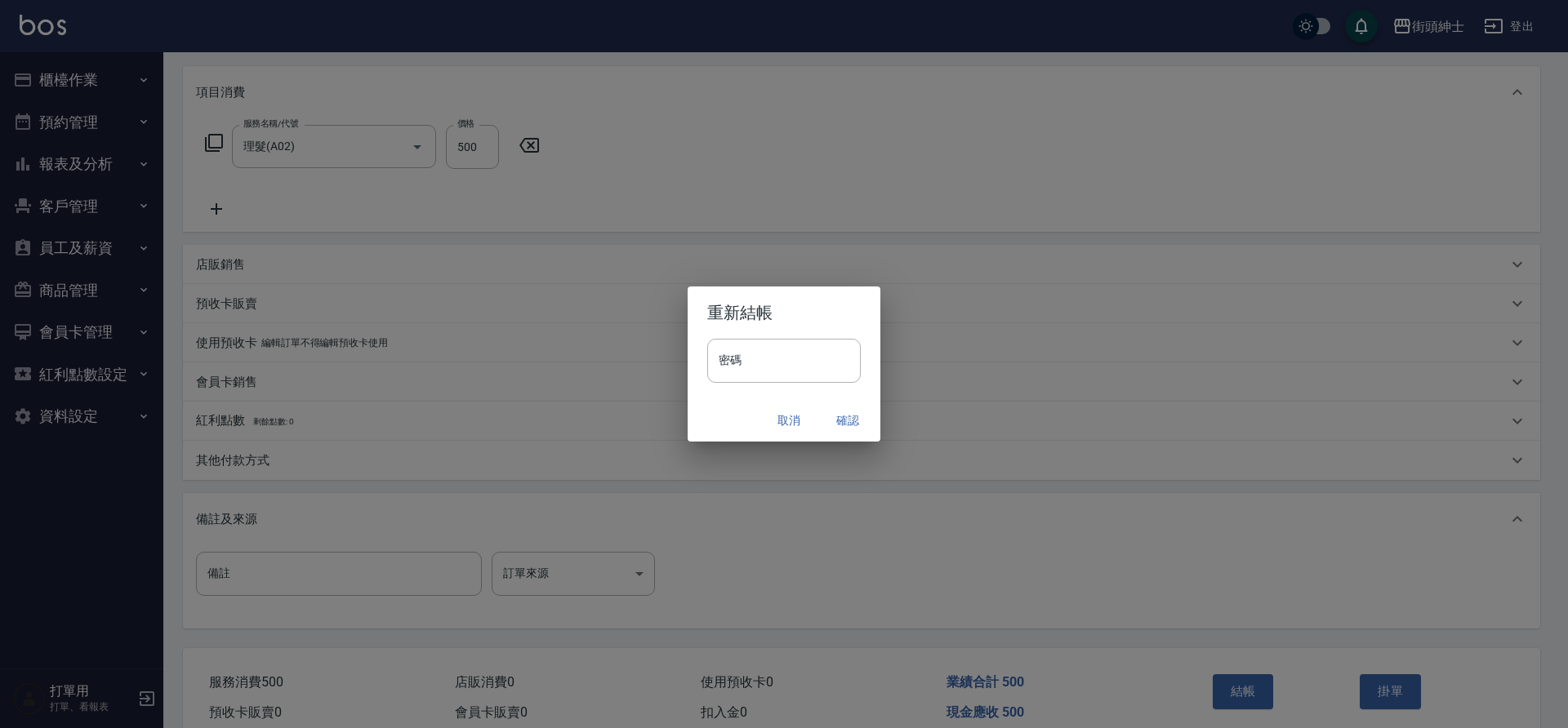
click at [849, 420] on button "確認" at bounding box center [848, 421] width 52 height 30
